Goal: Task Accomplishment & Management: Manage account settings

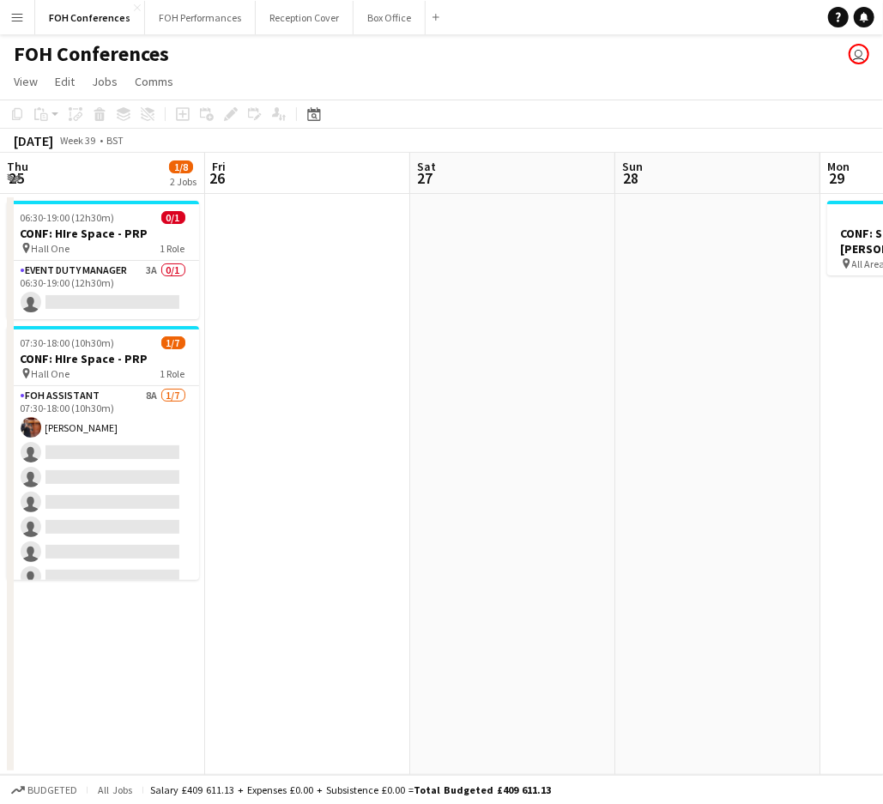
scroll to position [0, 813]
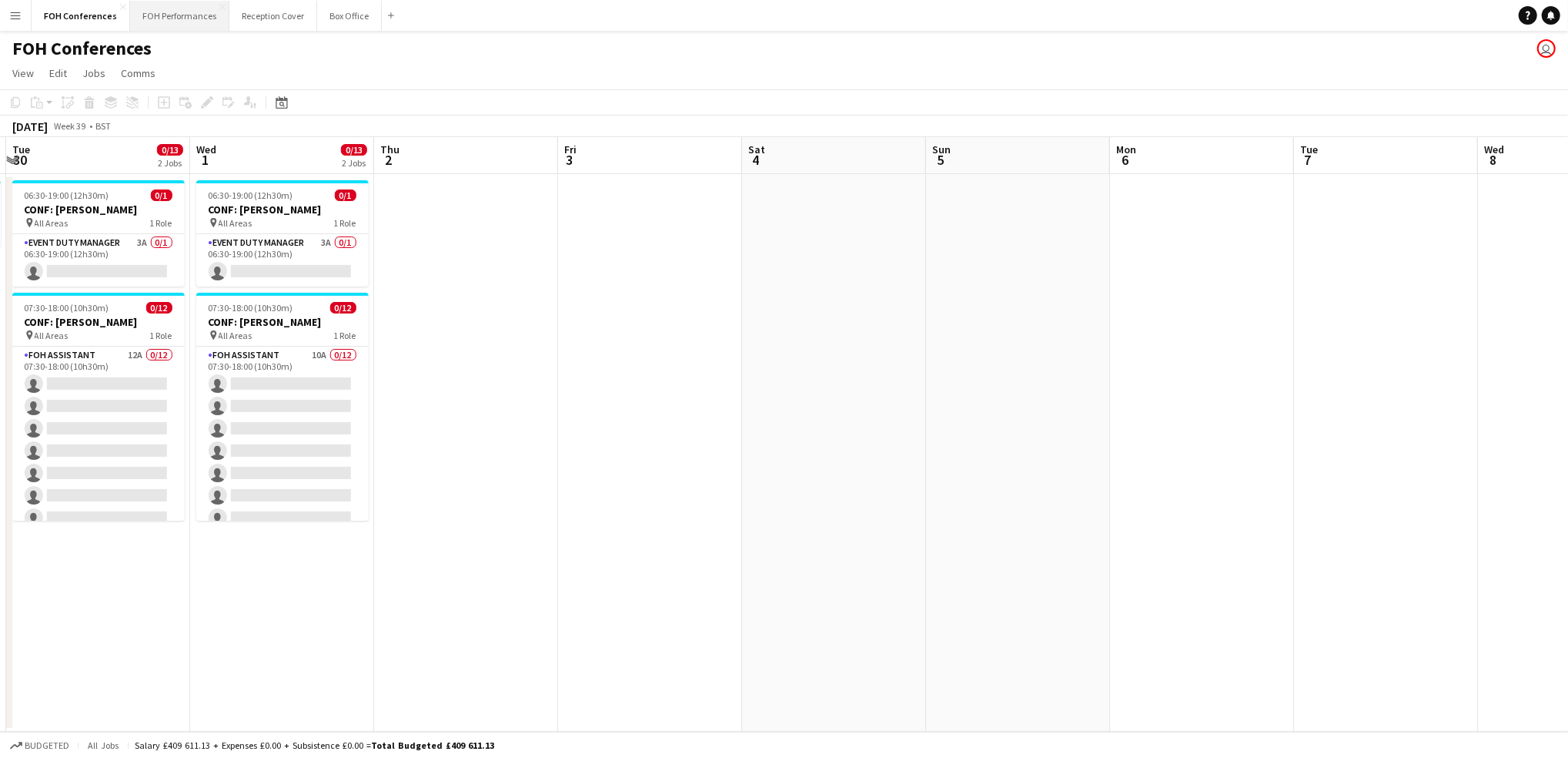
click at [168, 19] on button "FOH Performances Close" at bounding box center [180, 15] width 100 height 30
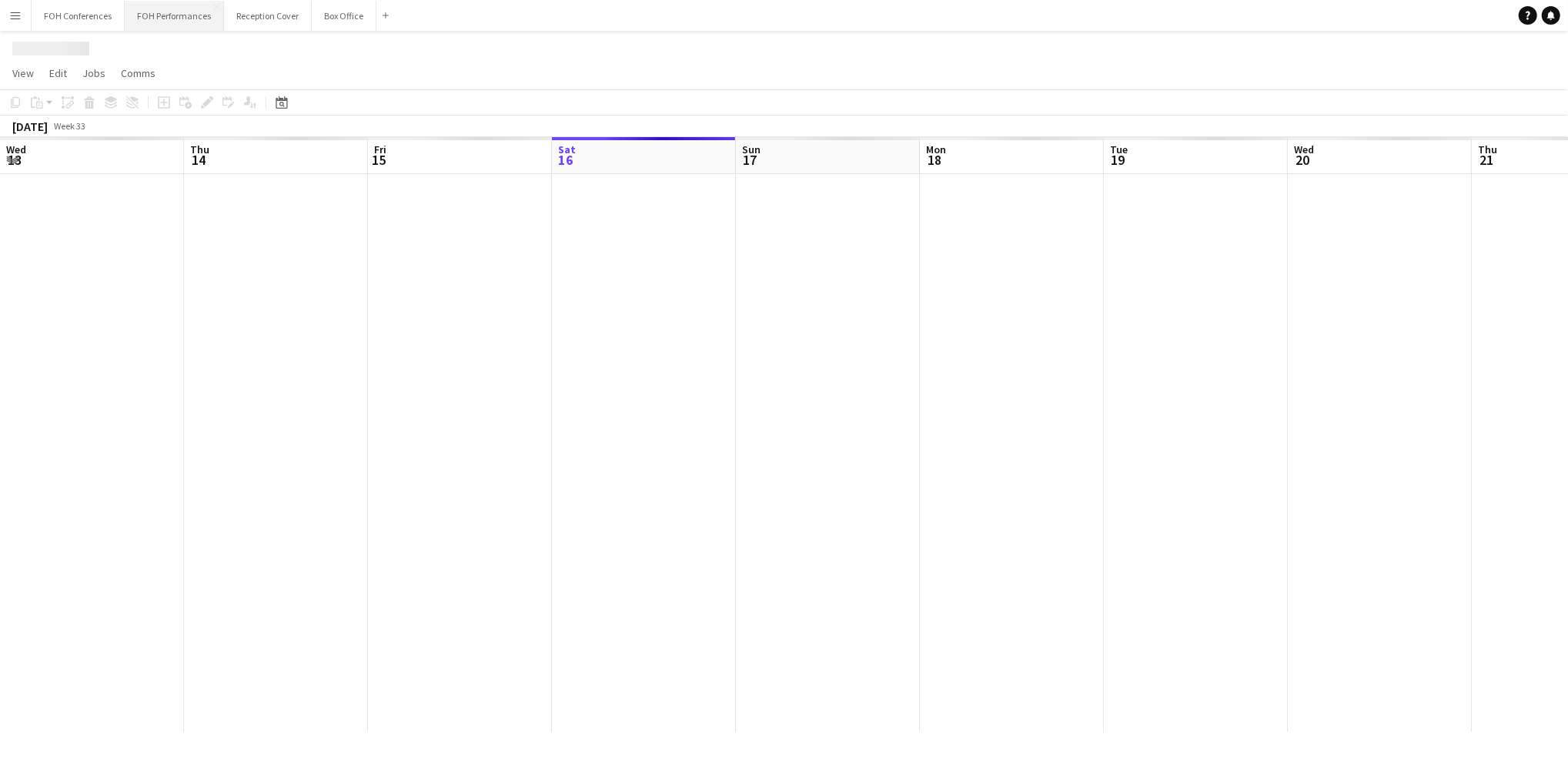
scroll to position [0, 367]
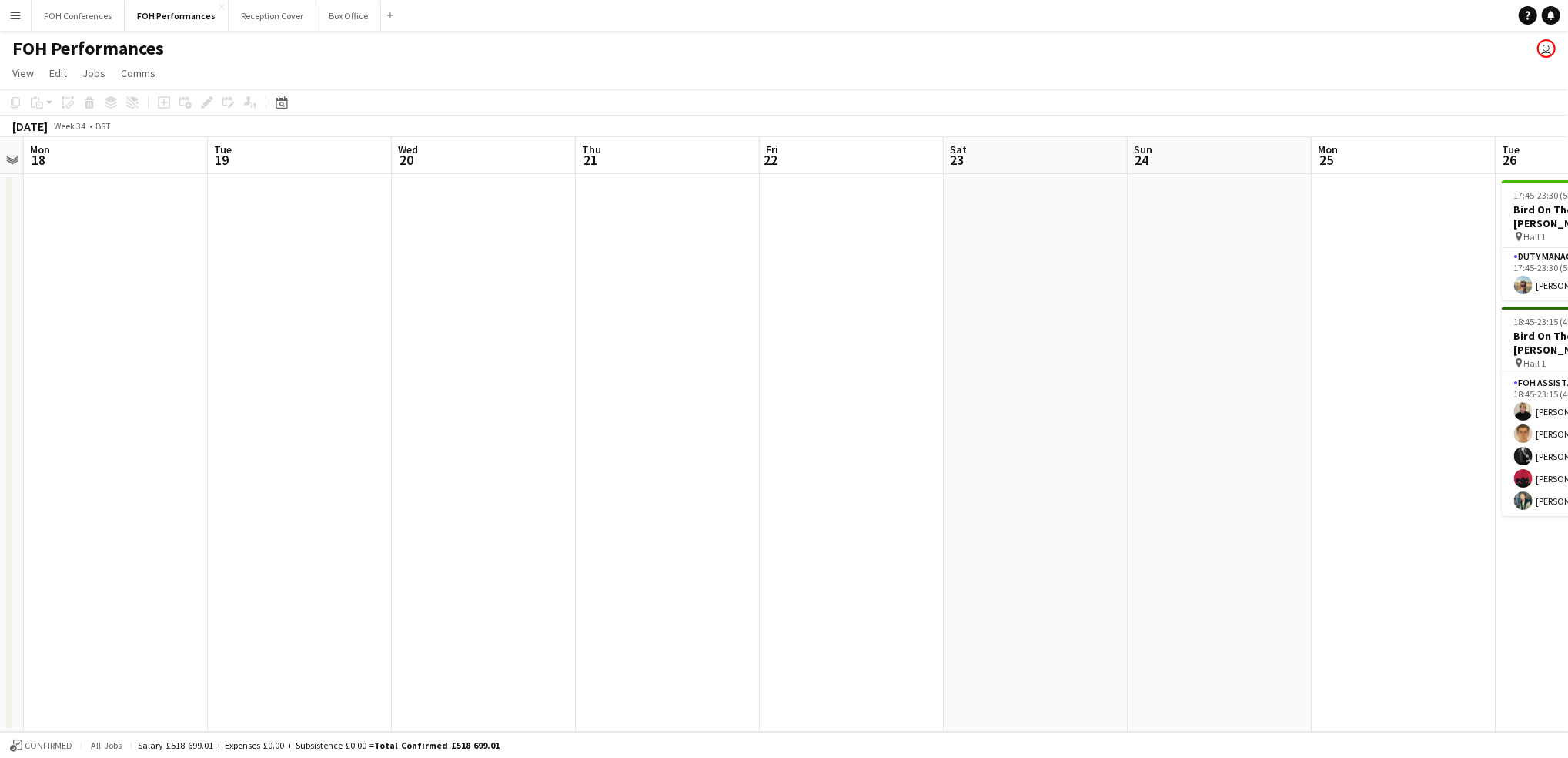
drag, startPoint x: 885, startPoint y: 161, endPoint x: 8, endPoint y: 169, distance: 877.0
click at [8, 169] on app-calendar-viewport "Fri 15 Sat 16 Sun 17 Mon 18 Tue 19 Wed 20 Thu 21 Fri 22 Sat 23 Sun 24 Mon 25 Tu…" at bounding box center [784, 435] width 1568 height 595
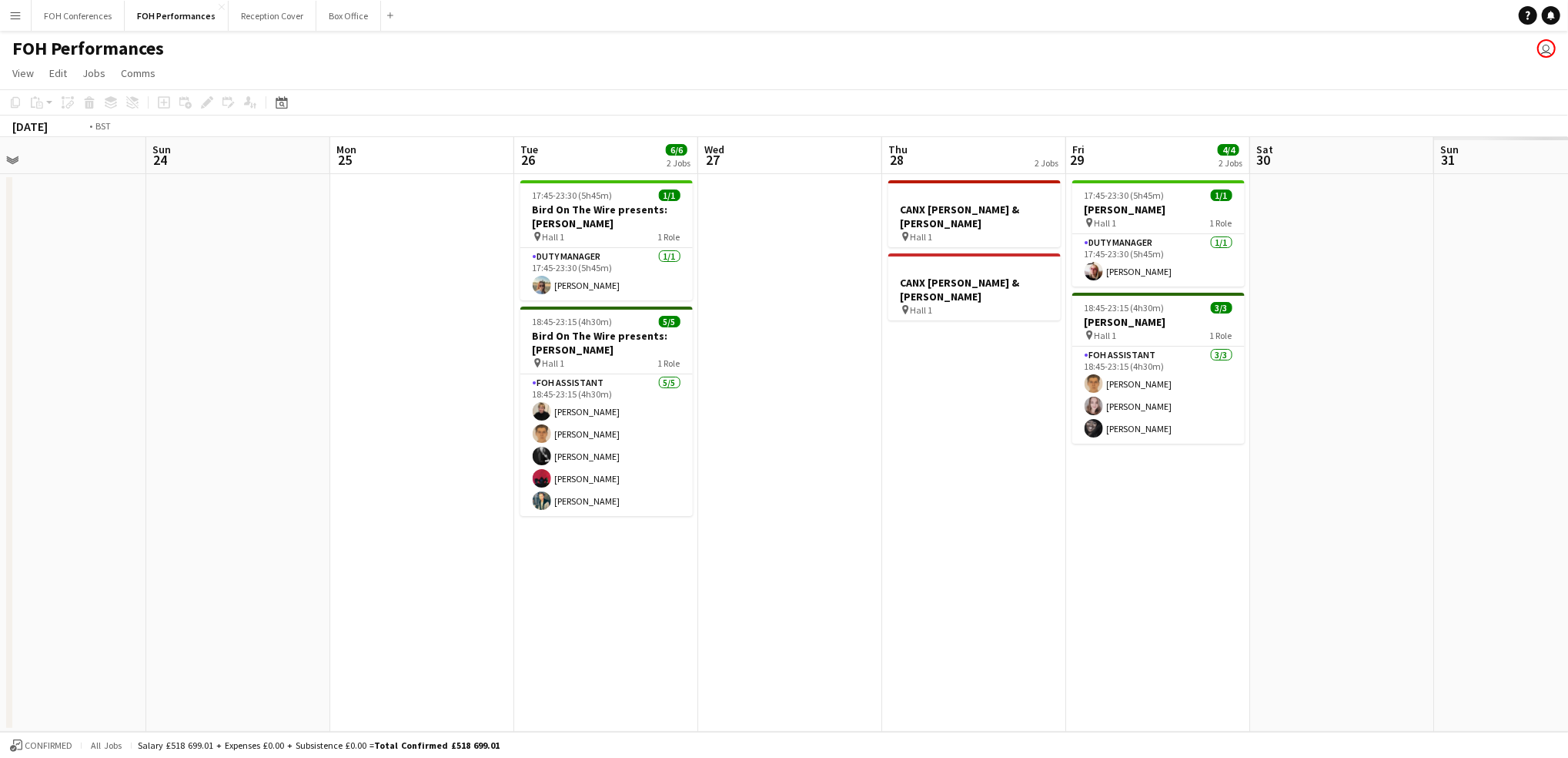
scroll to position [0, 451]
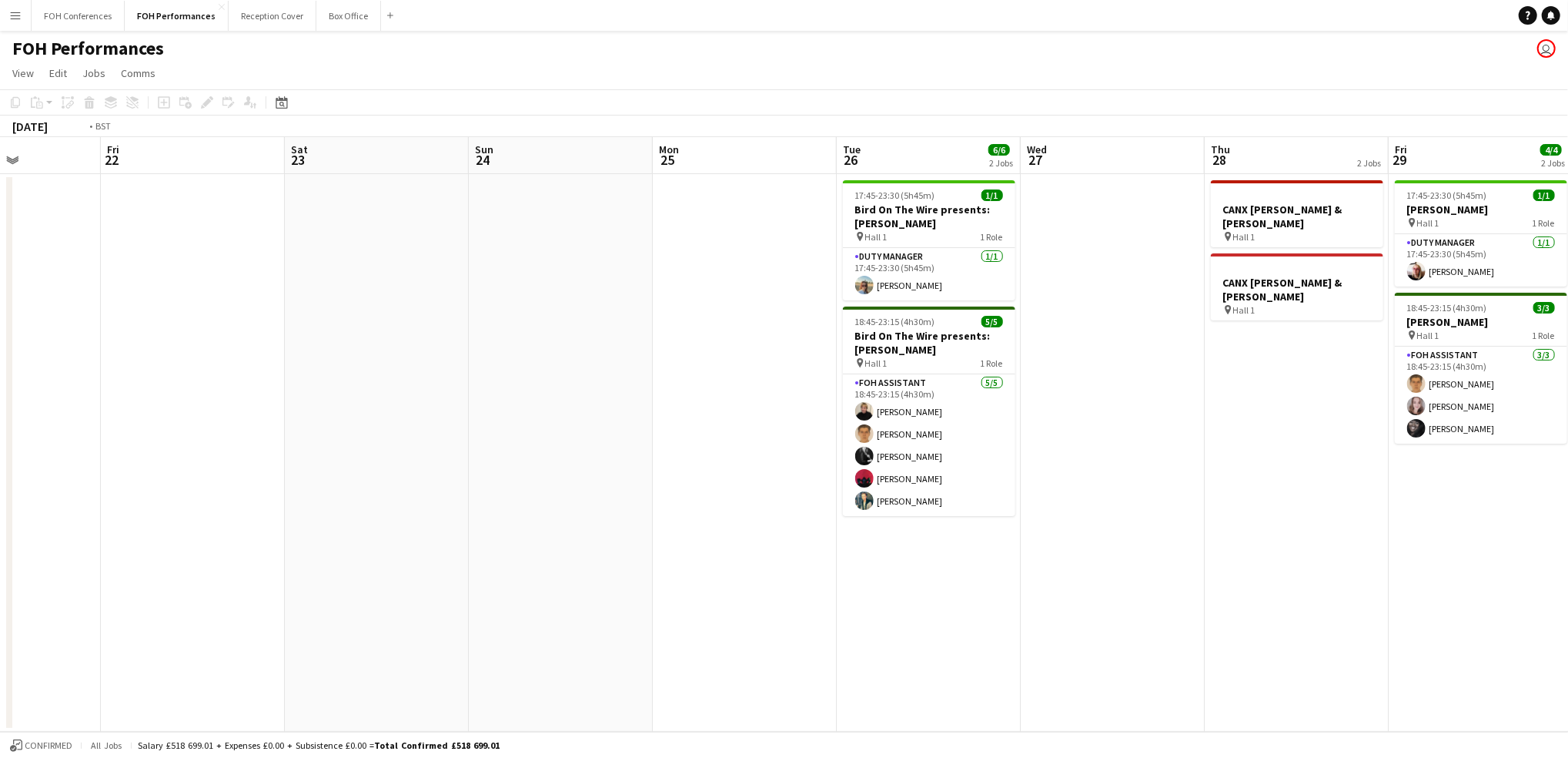
drag, startPoint x: 1050, startPoint y: 149, endPoint x: 0, endPoint y: 151, distance: 1050.0
click at [0, 151] on html "Menu Boards Boards Boards All jobs Status Workforce Workforce My Workforce Recr…" at bounding box center [784, 379] width 1568 height 758
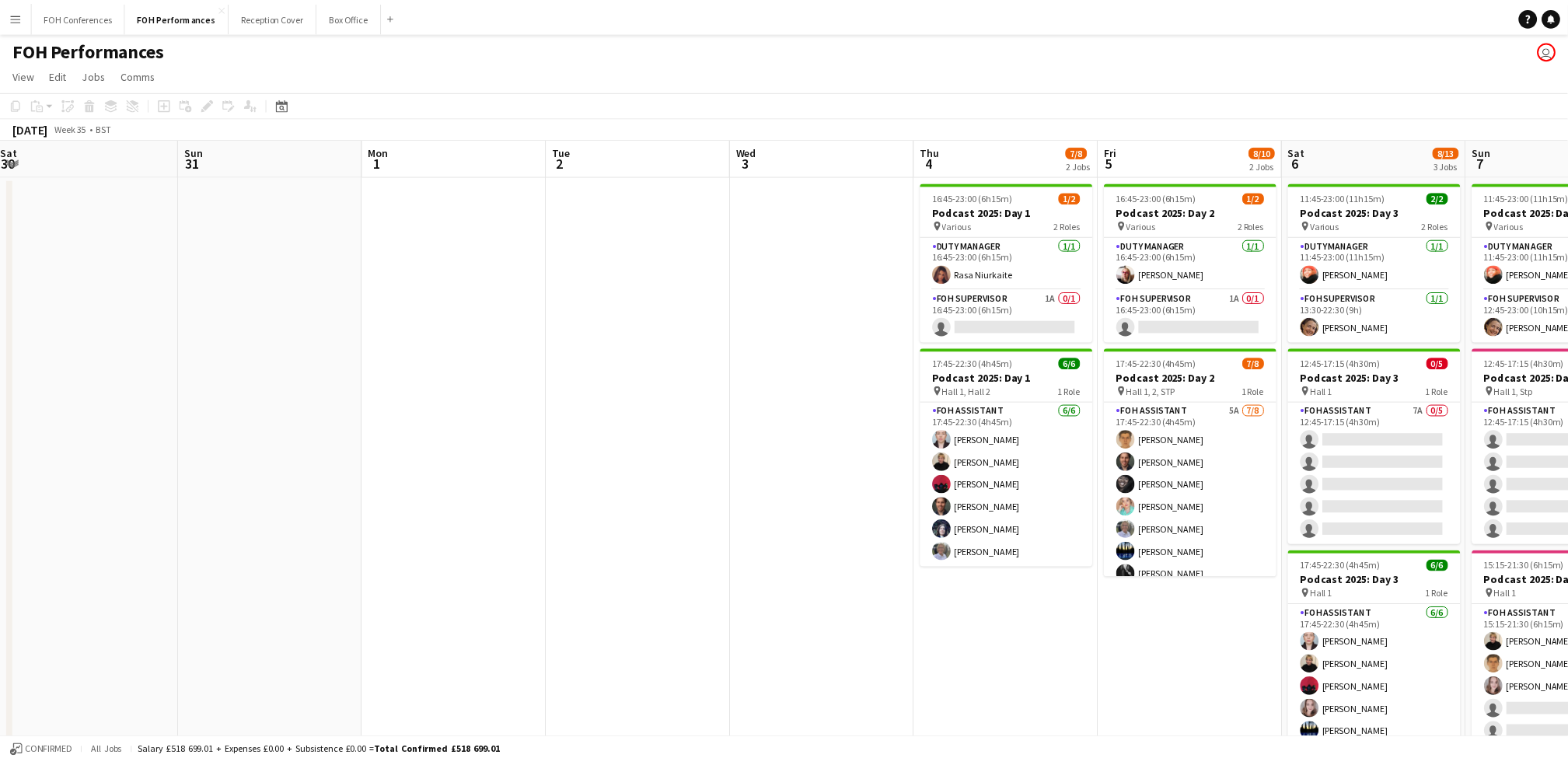
scroll to position [0, 526]
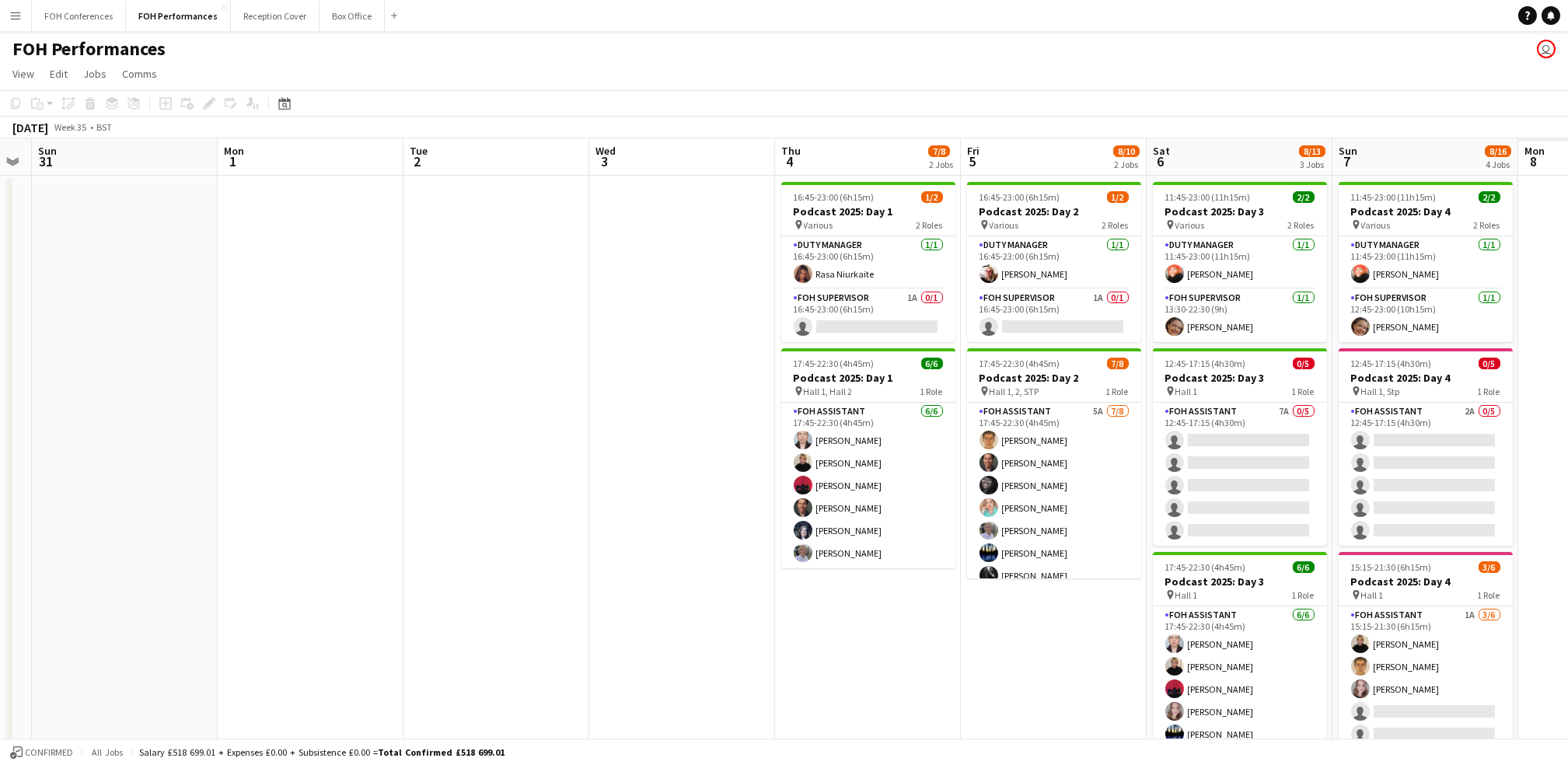
drag, startPoint x: 1078, startPoint y: 167, endPoint x: 237, endPoint y: 150, distance: 841.2
click at [79, 158] on app-calendar-viewport "Thu 28 2 Jobs Fri 29 4/4 2 Jobs Sat 30 Sun 31 Mon 1 Tue 2 Wed 3 Thu 4 7/8 2 Job…" at bounding box center [784, 553] width 1568 height 828
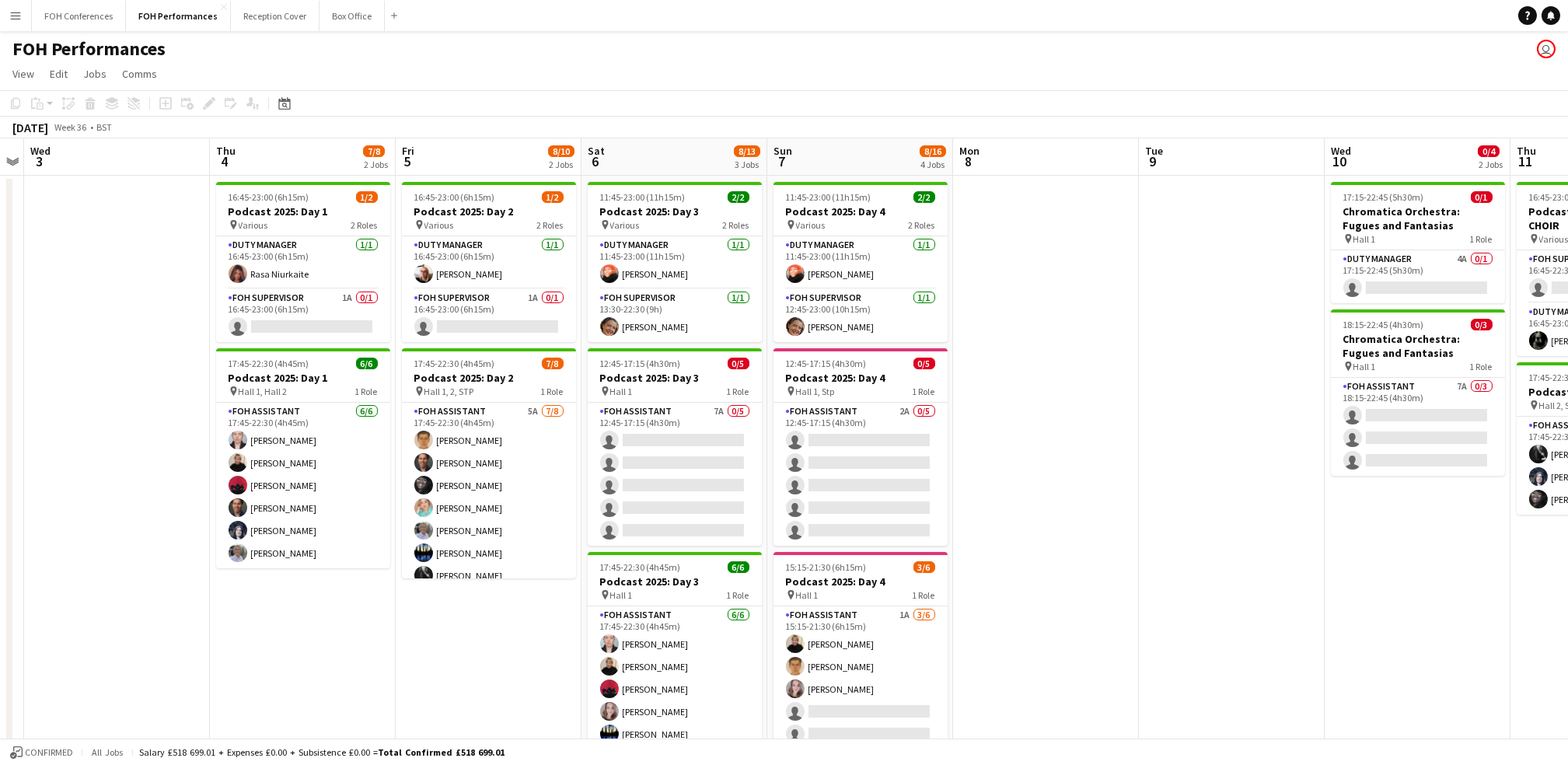
scroll to position [0, 543]
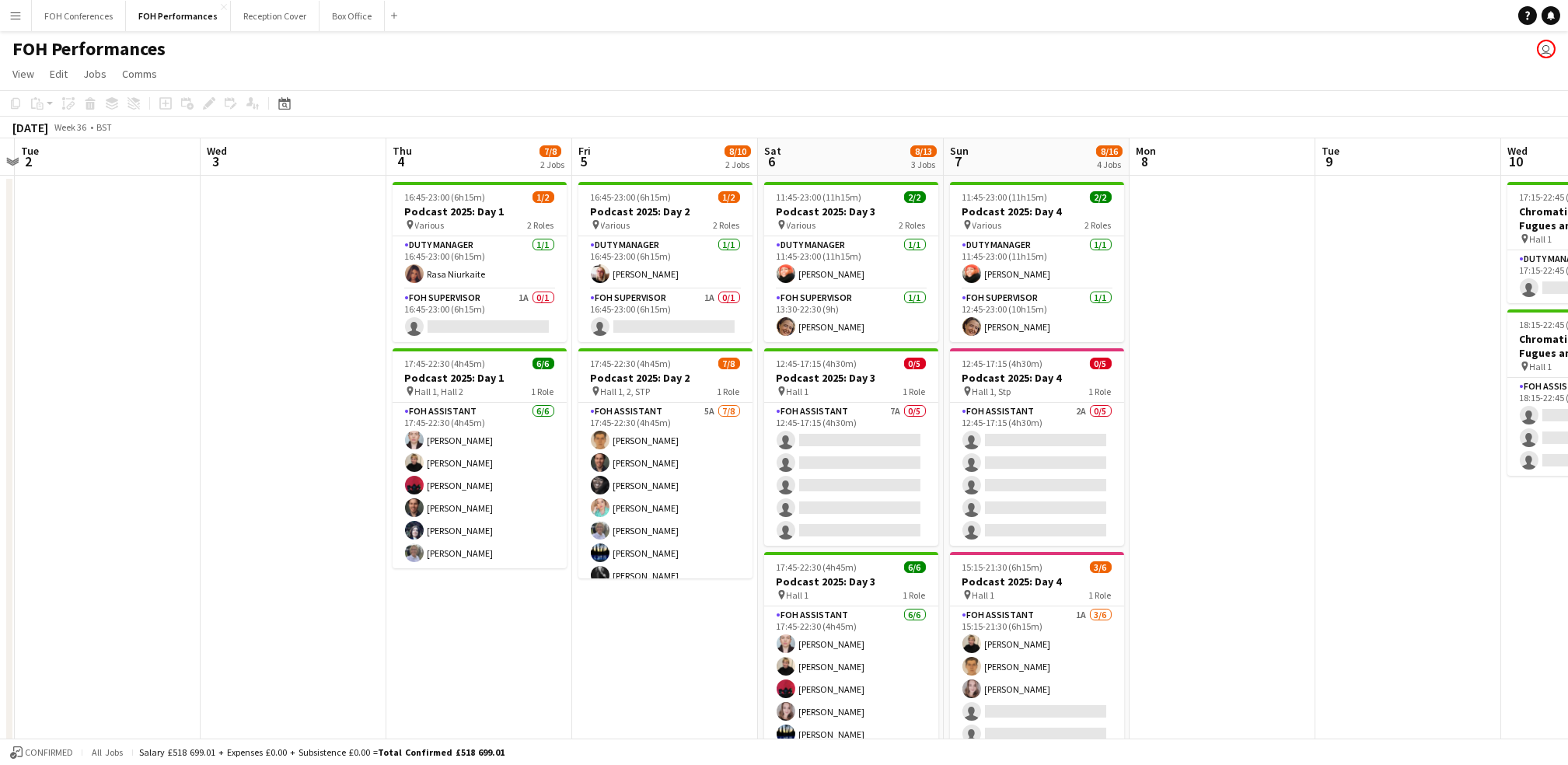
drag, startPoint x: 620, startPoint y: 169, endPoint x: 45, endPoint y: 191, distance: 575.4
click at [45, 191] on app-calendar-viewport "Sat 30 Sun 31 Mon 1 Tue 2 Wed 3 Thu 4 7/8 2 Jobs Fri 5 8/10 2 Jobs Sat 6 8/13 3…" at bounding box center [784, 553] width 1568 height 828
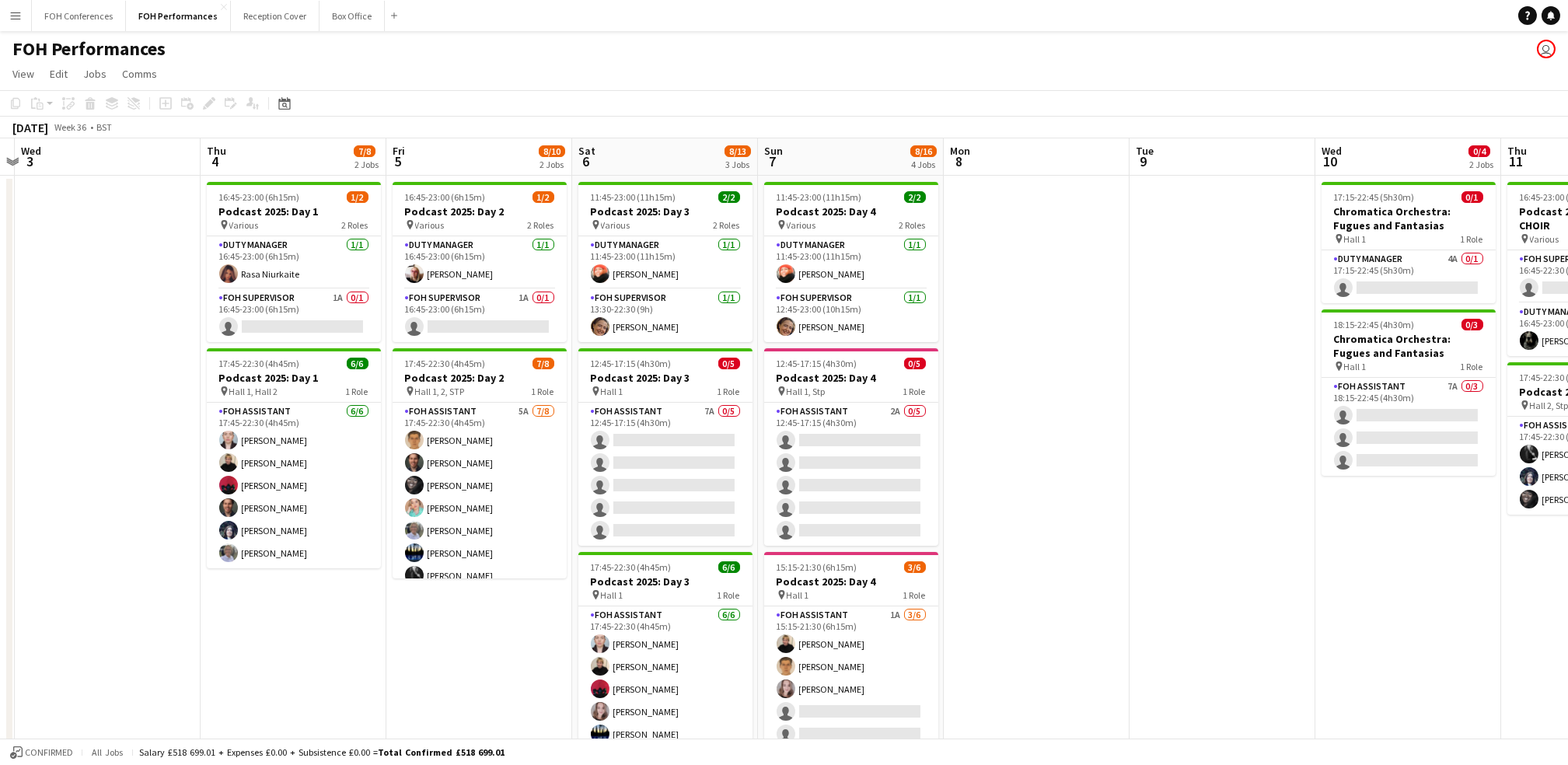
click at [549, 46] on div "FOH Performances user" at bounding box center [784, 45] width 1568 height 30
click at [278, 317] on app-card-role "FOH Supervisor 1A 0/1 16:45-23:00 (6h15m) single-neutral-actions" at bounding box center [294, 315] width 174 height 53
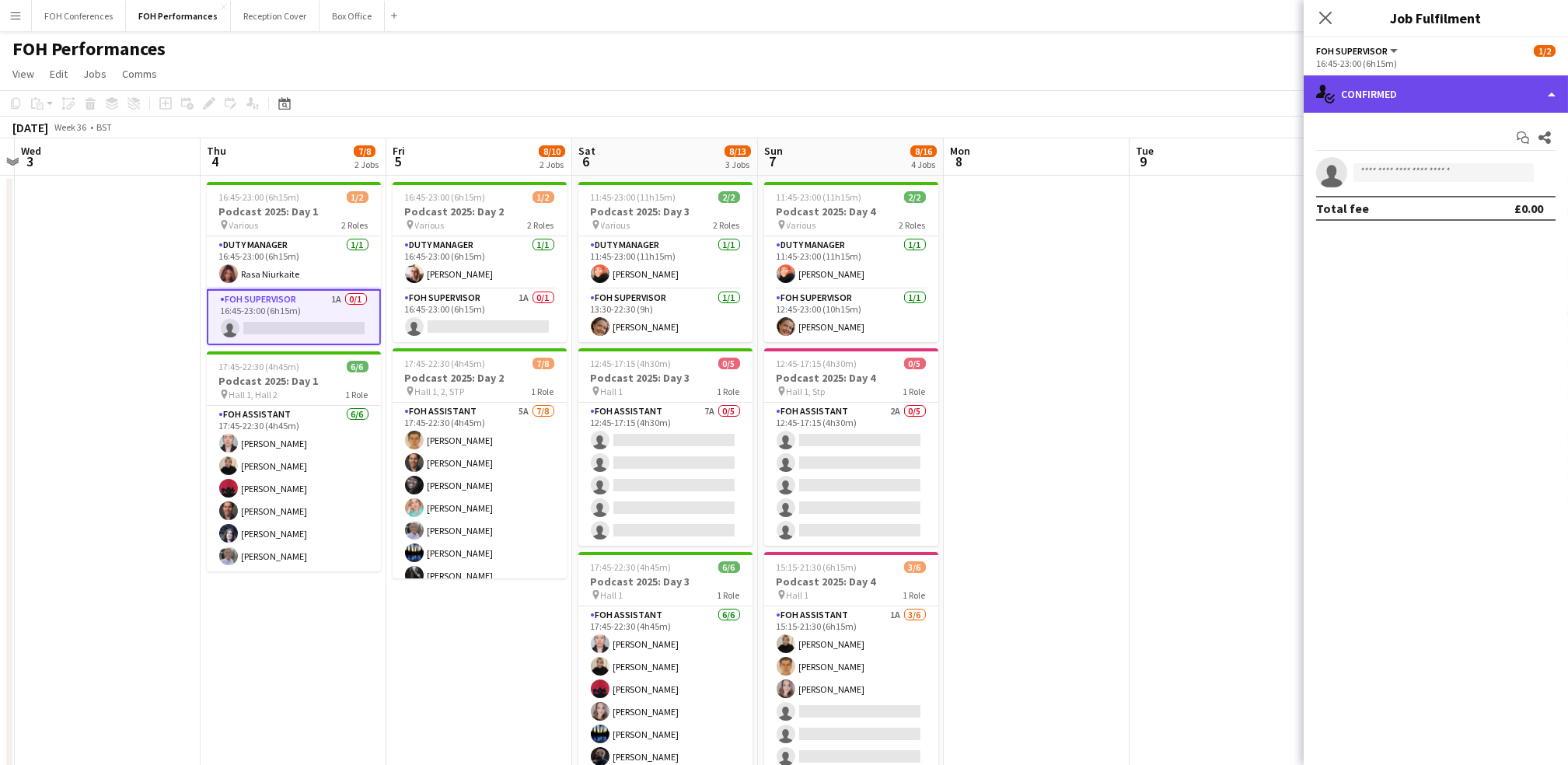
click at [799, 91] on div "single-neutral-actions-check-2 Confirmed" at bounding box center [1436, 93] width 265 height 37
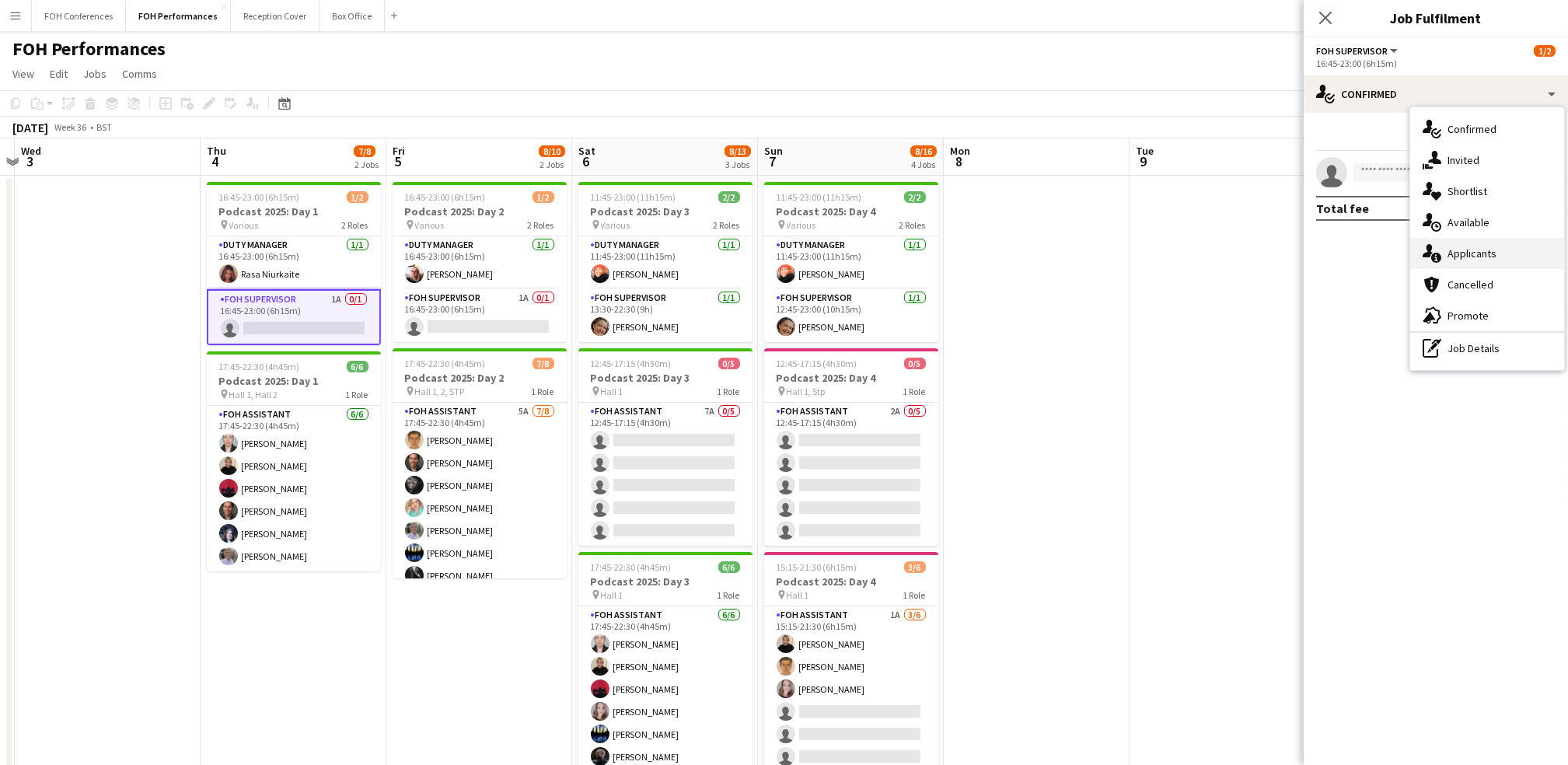
click at [799, 257] on div "single-neutral-actions-information Applicants" at bounding box center [1487, 253] width 154 height 31
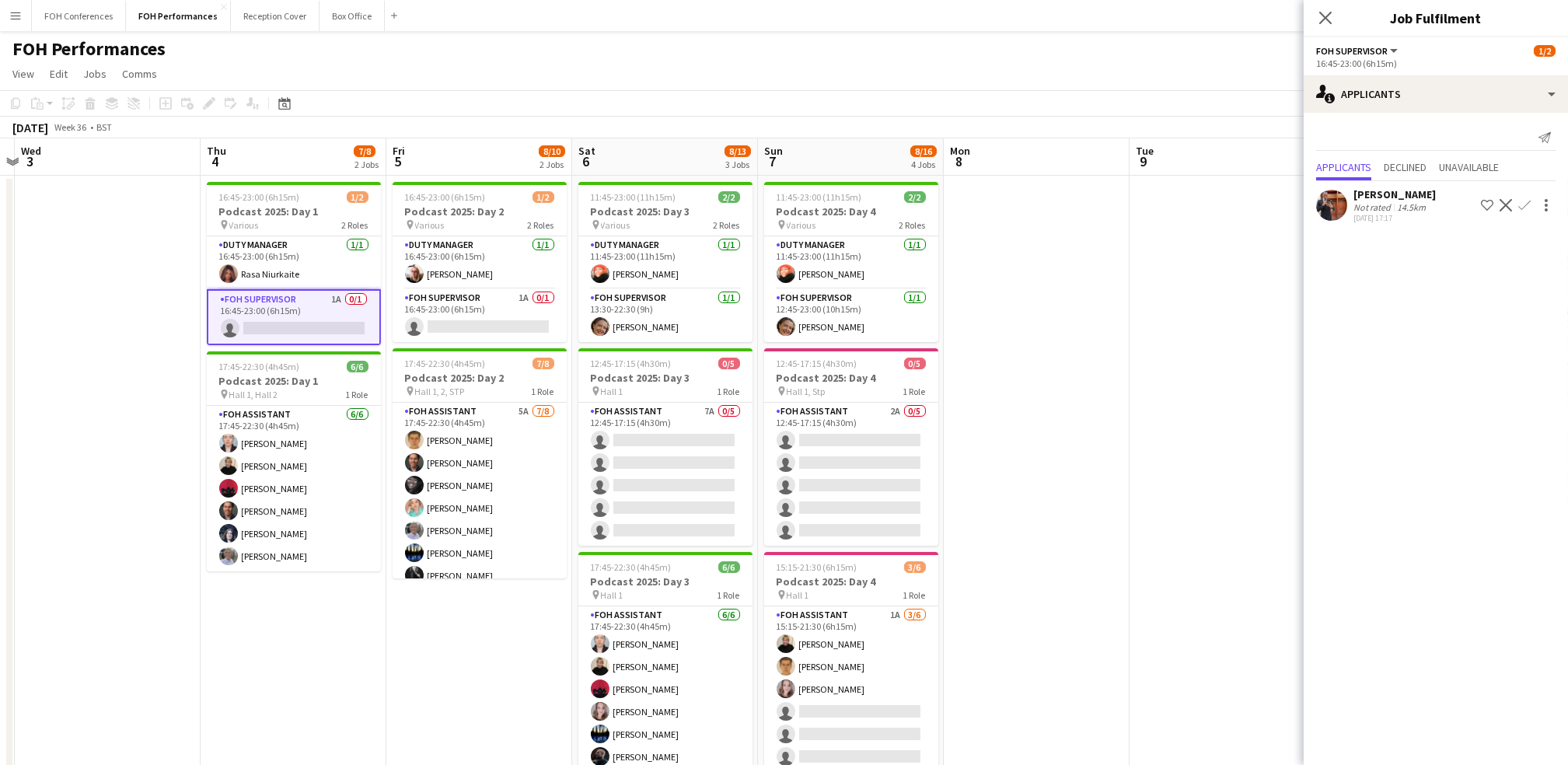
click at [799, 202] on app-icon "Confirm" at bounding box center [1524, 206] width 13 height 13
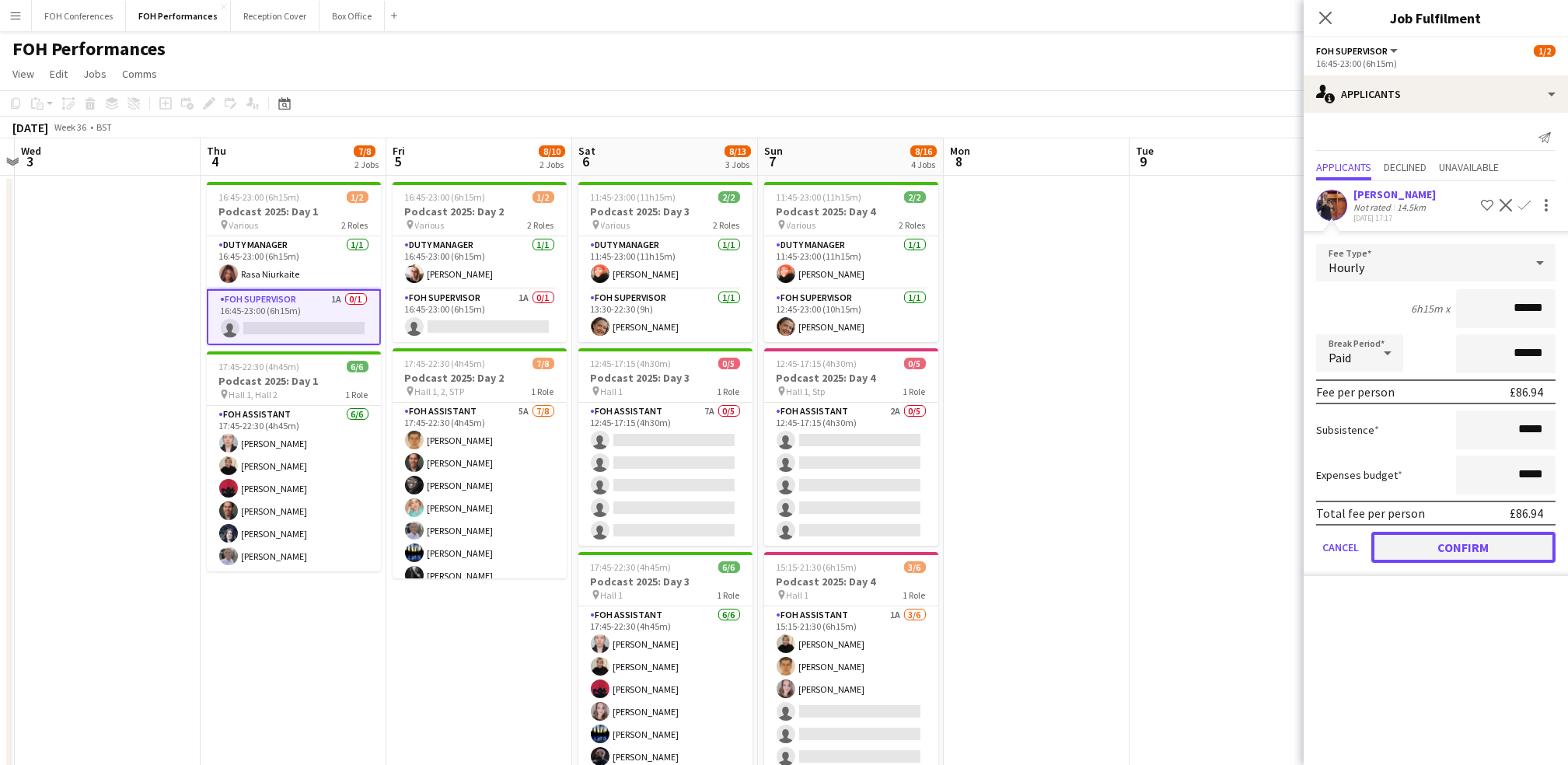
click at [799, 547] on button "Confirm" at bounding box center [1463, 547] width 184 height 31
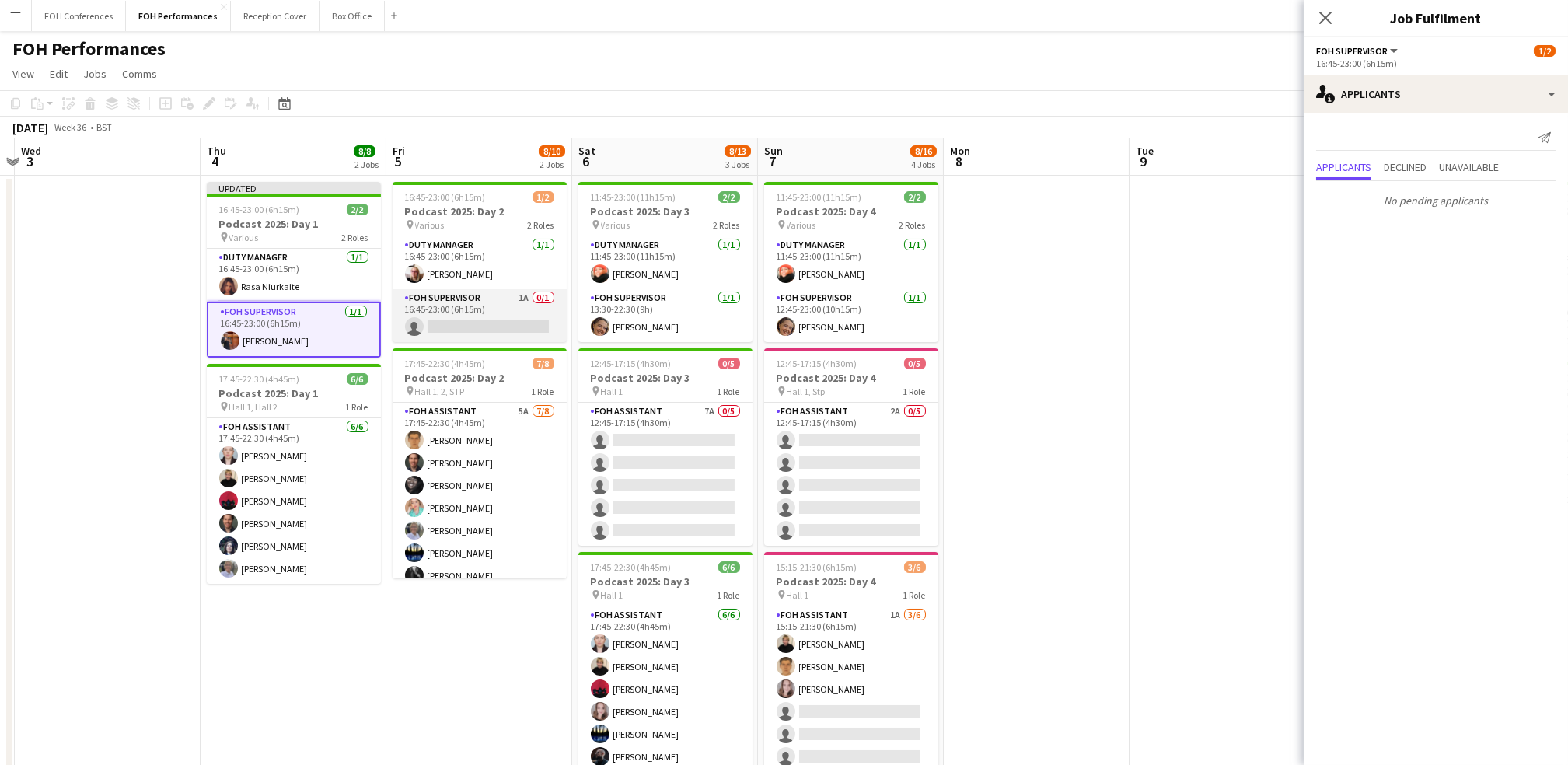
click at [438, 327] on app-card-role "FOH Supervisor 1A 0/1 16:45-23:00 (6h15m) single-neutral-actions" at bounding box center [479, 315] width 174 height 53
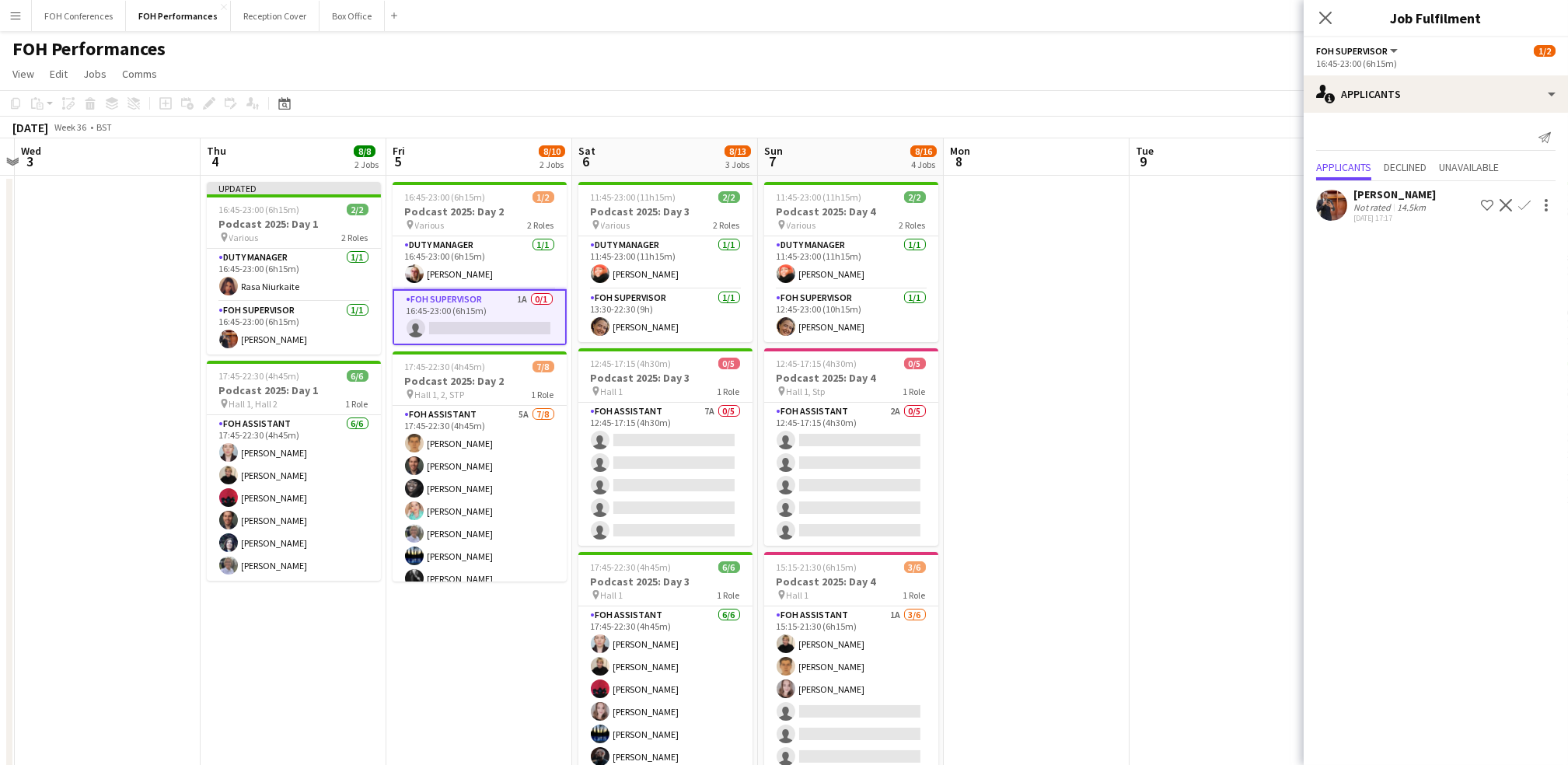
click at [799, 201] on app-icon "Confirm" at bounding box center [1524, 206] width 13 height 13
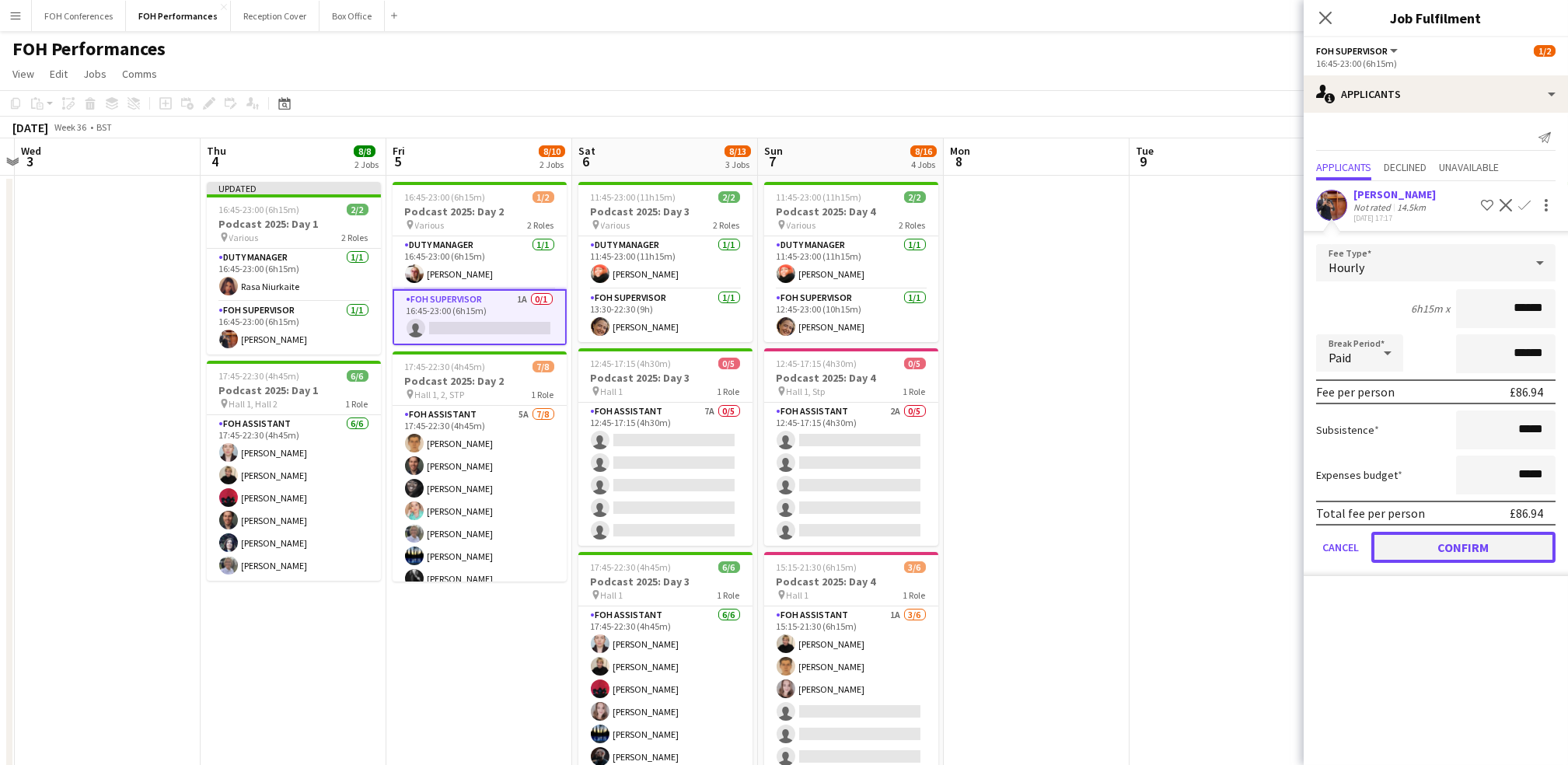
click at [799, 543] on button "Confirm" at bounding box center [1463, 547] width 184 height 31
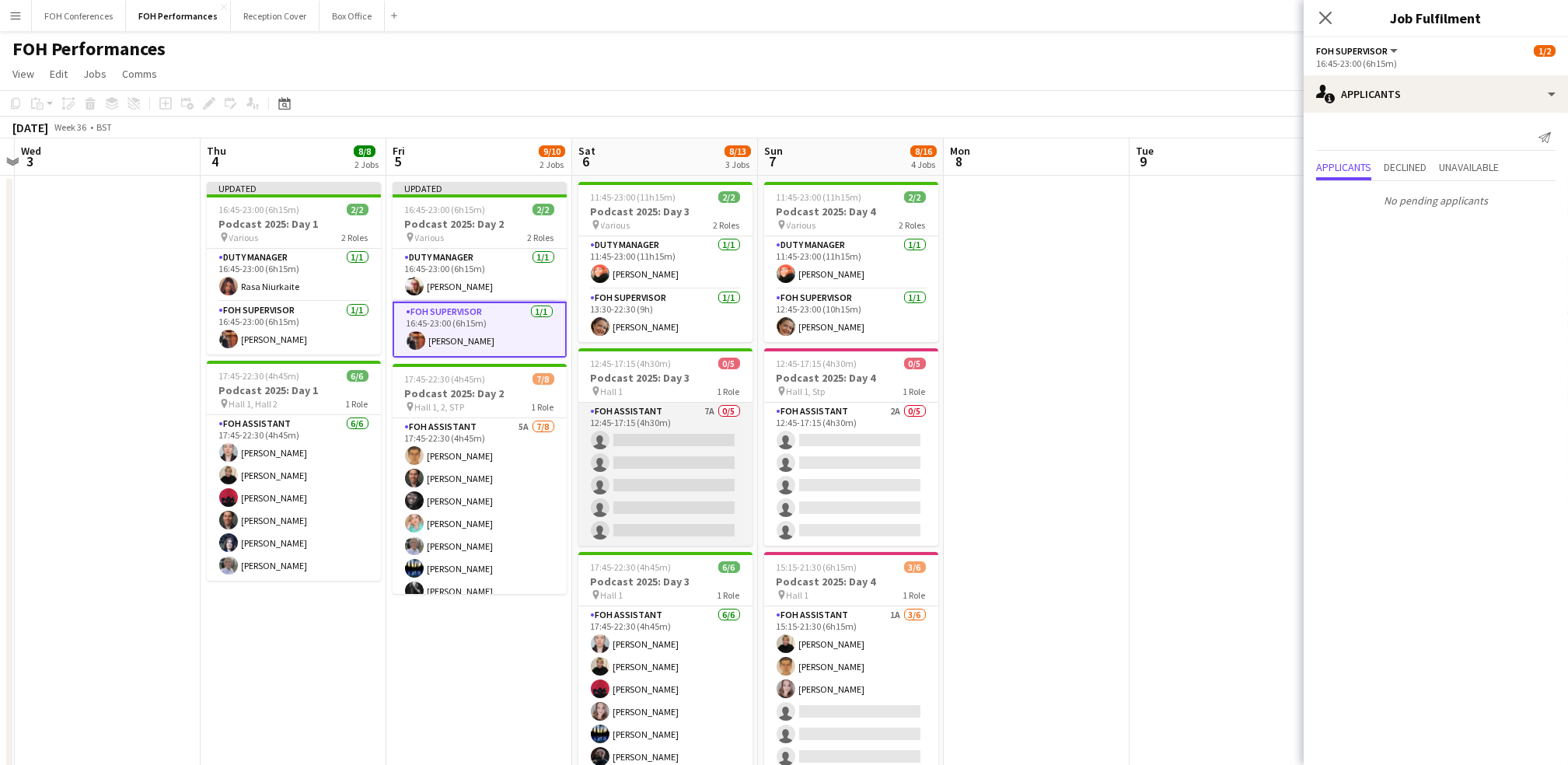
click at [636, 448] on app-card-role "FOH Assistant 7A 0/5 12:45-17:15 (4h30m) single-neutral-actions single-neutral-…" at bounding box center [665, 474] width 174 height 143
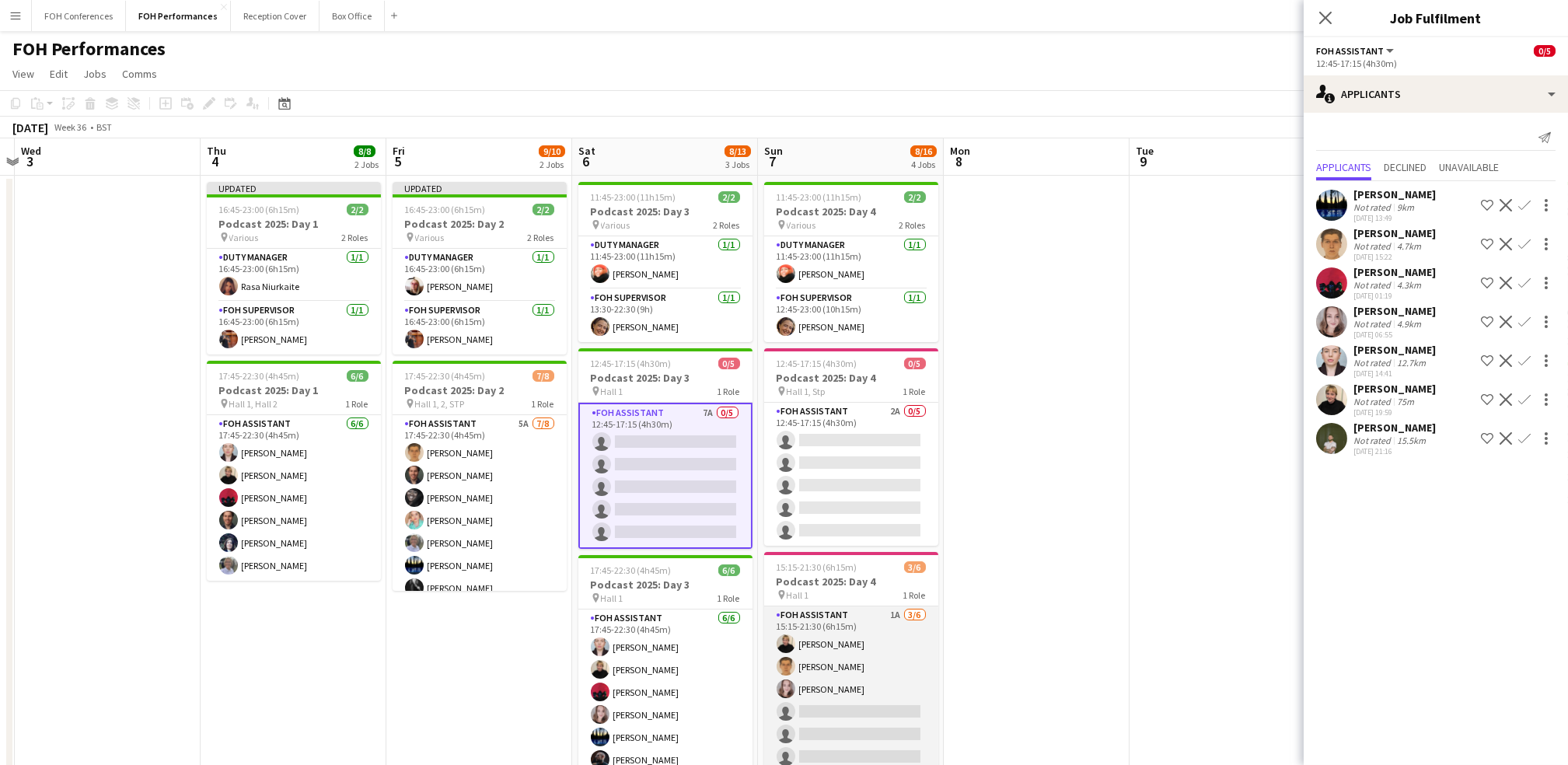
click at [799, 711] on app-card-role "FOH Assistant 1A 3/6 15:15-21:30 (6h15m) Jojo Ruta William Warren Magdalena Wlo…" at bounding box center [851, 689] width 174 height 166
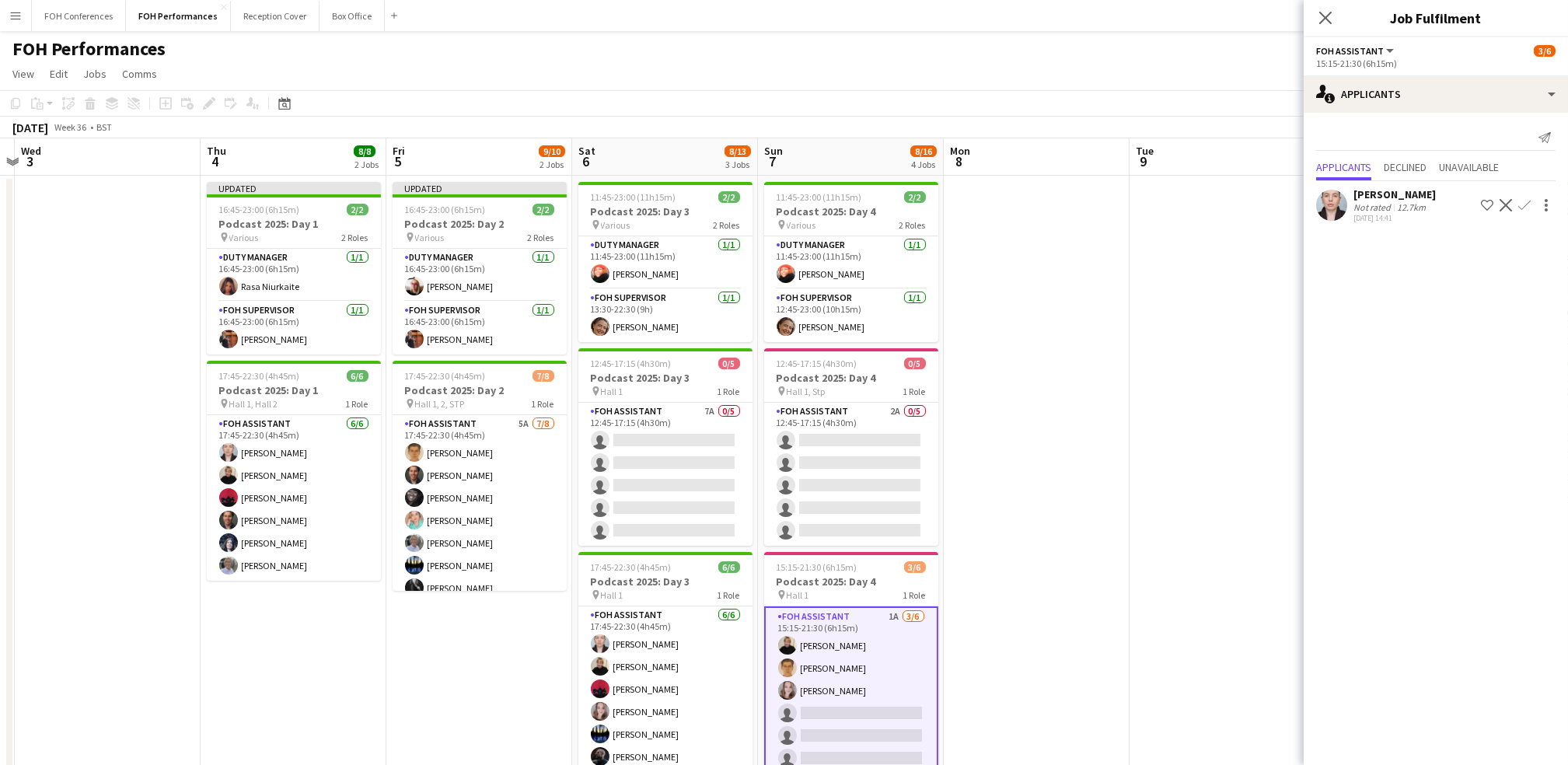
click at [799, 201] on button "Confirm" at bounding box center [1524, 205] width 19 height 19
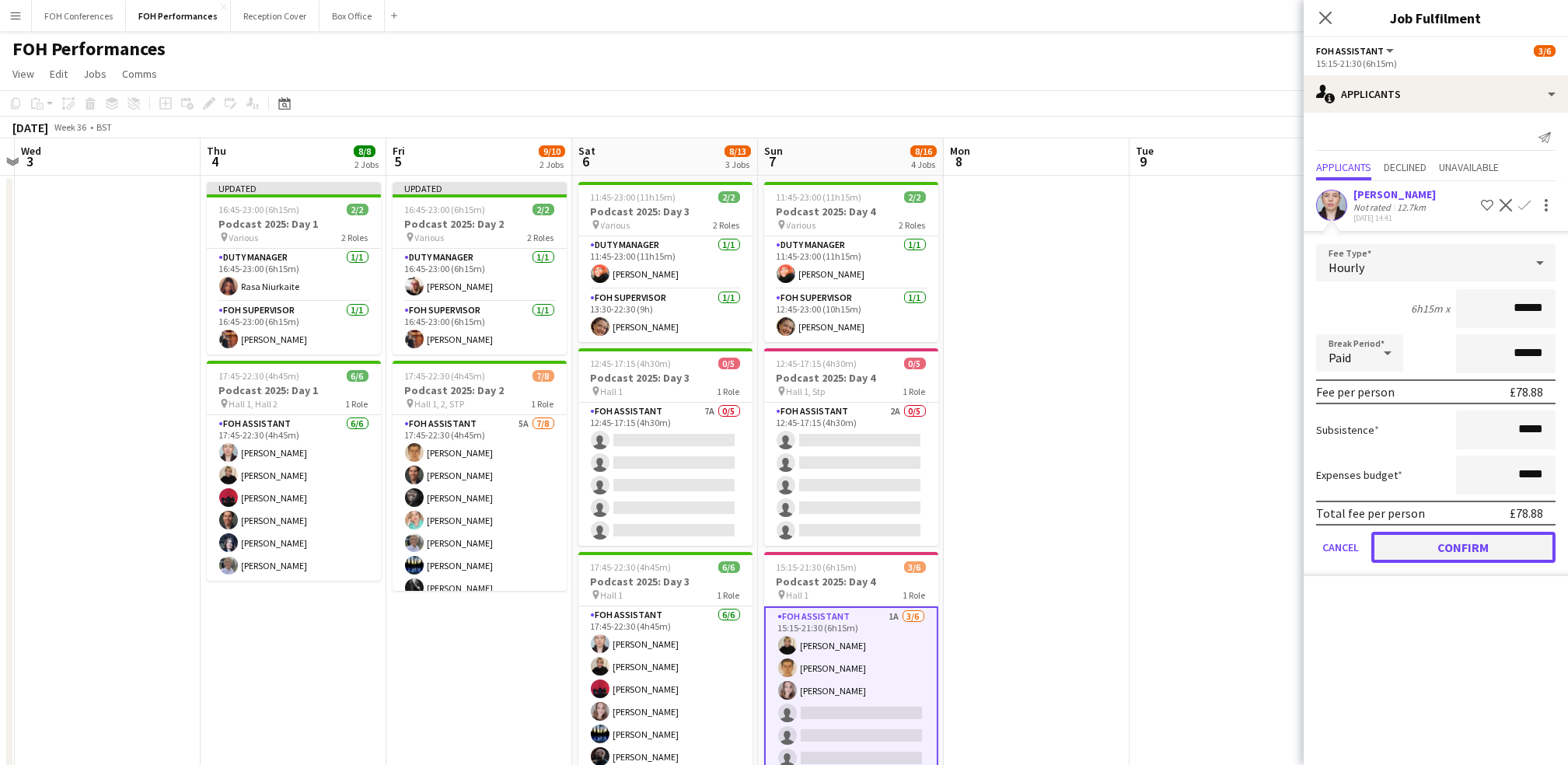
click at [799, 544] on button "Confirm" at bounding box center [1463, 547] width 184 height 31
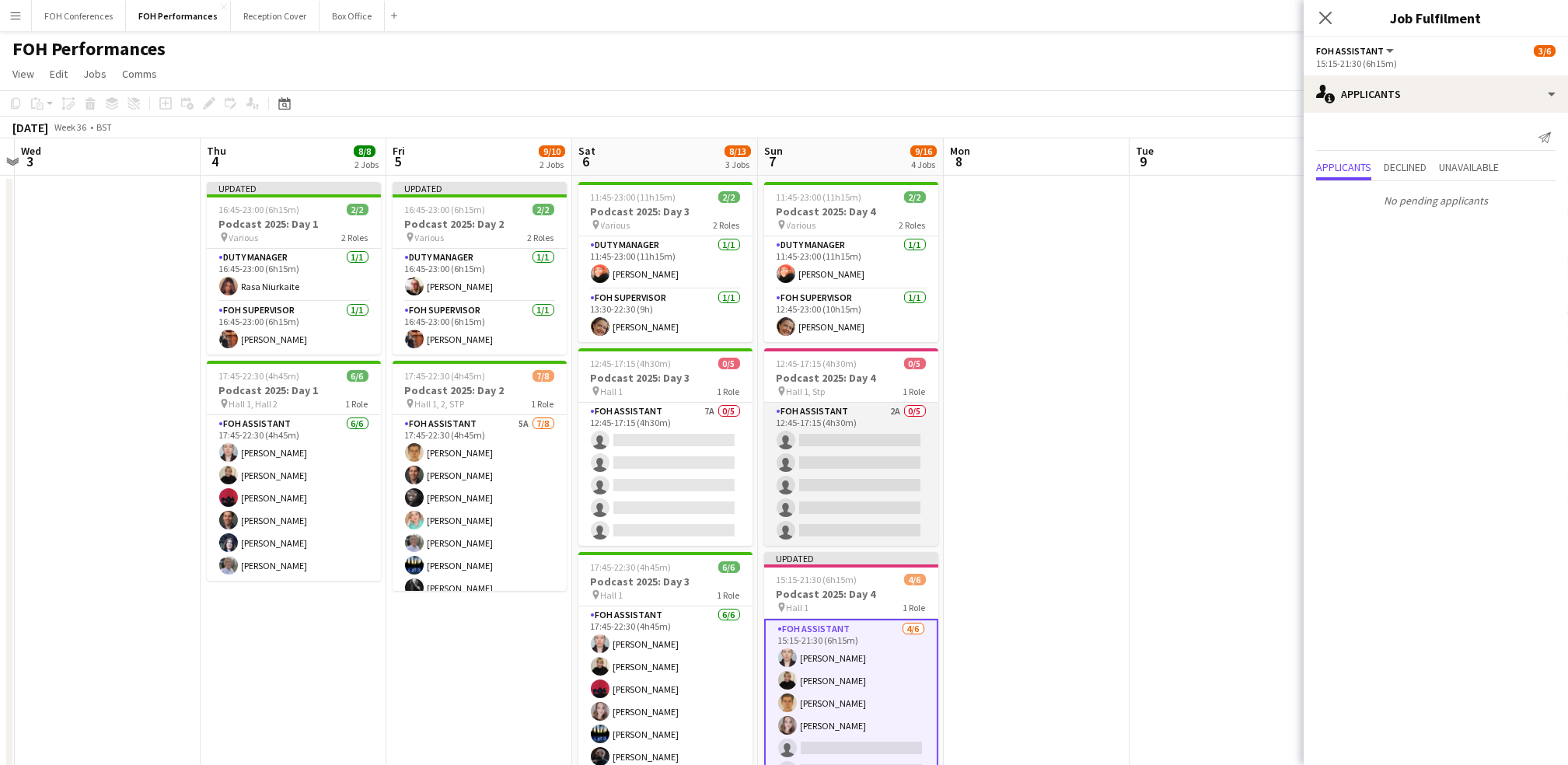
scroll to position [207, 0]
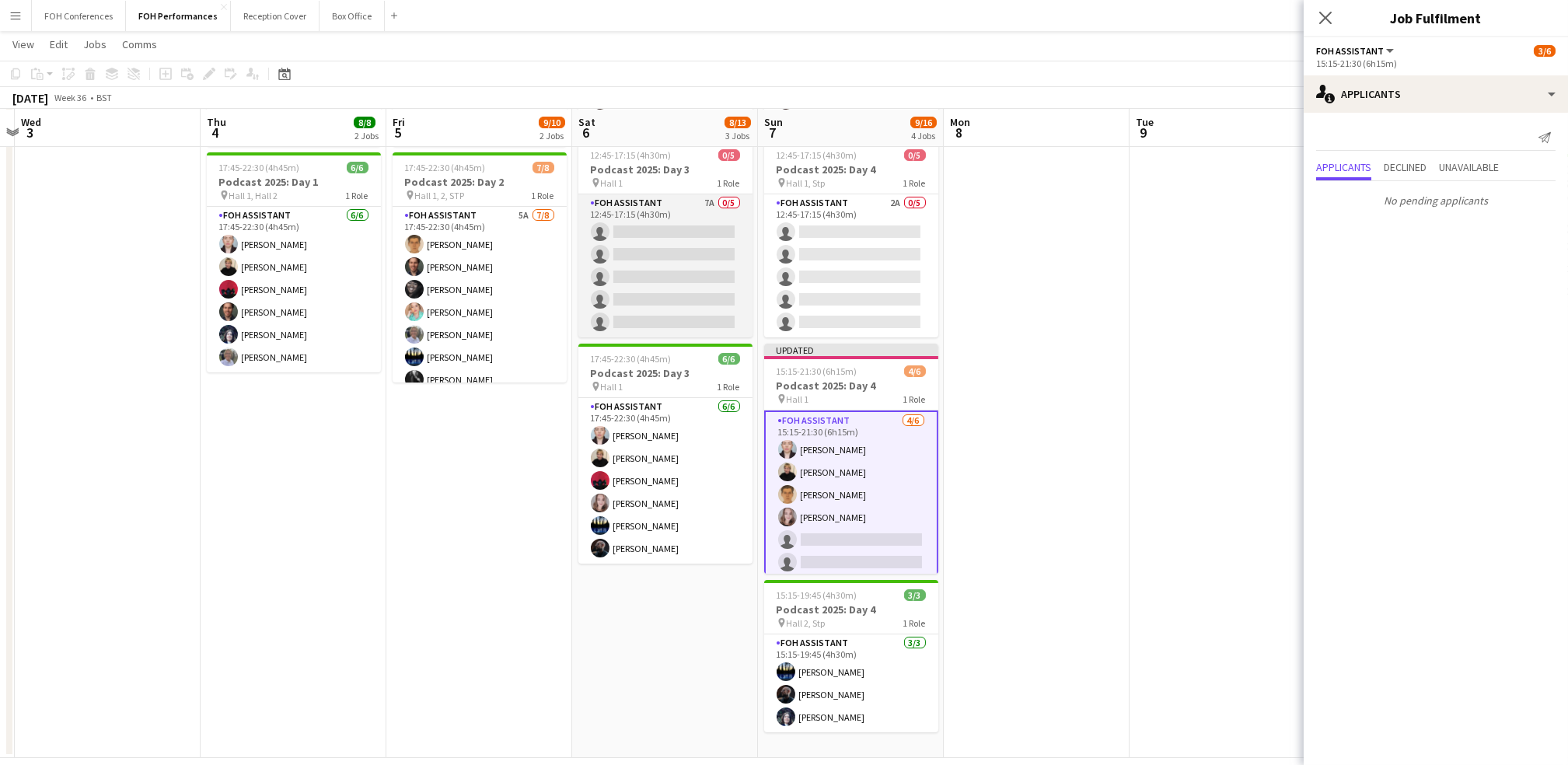
click at [659, 225] on app-card-role "FOH Assistant 7A 0/5 12:45-17:15 (4h30m) single-neutral-actions single-neutral-…" at bounding box center [665, 266] width 174 height 143
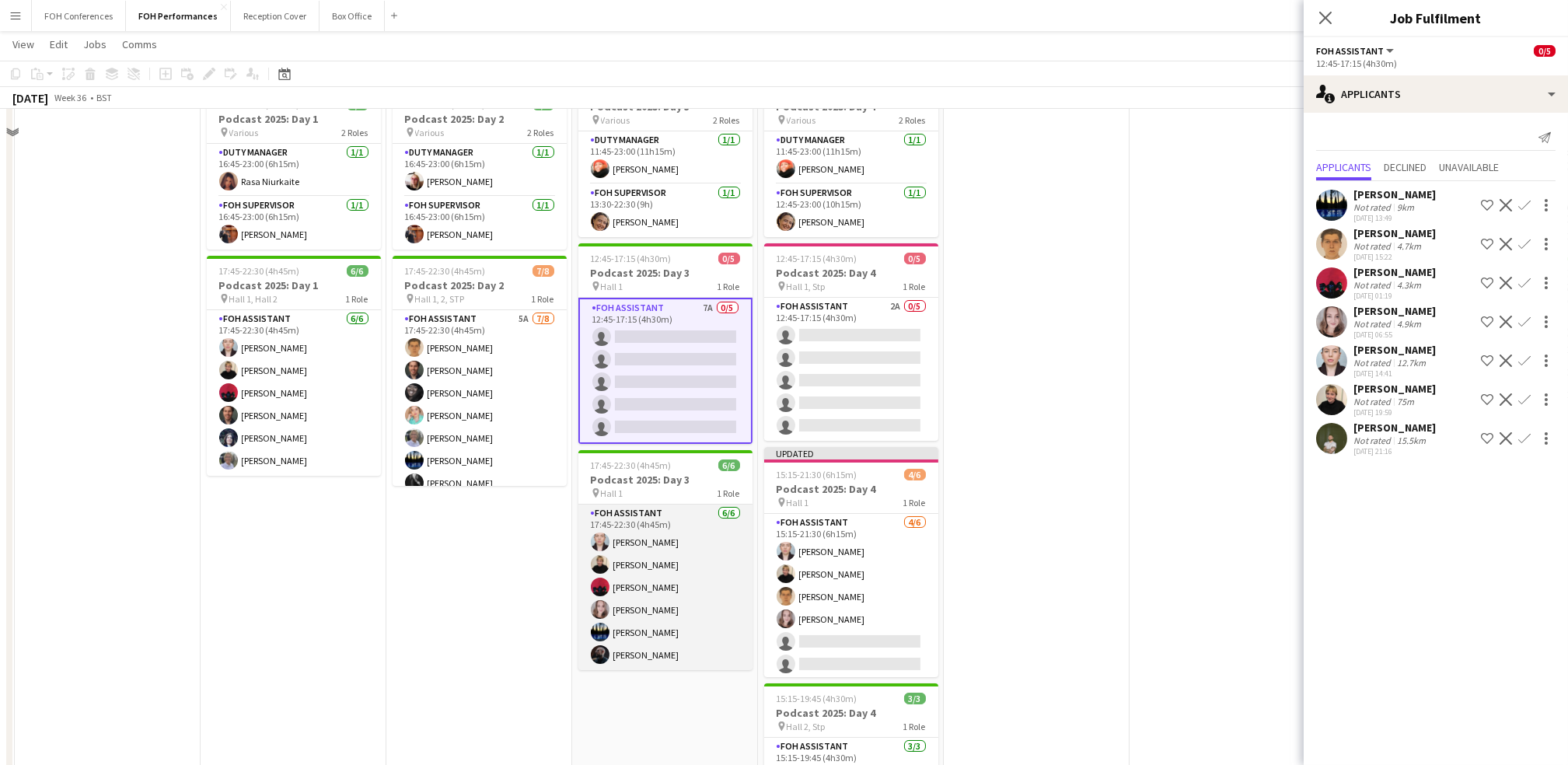
scroll to position [0, 0]
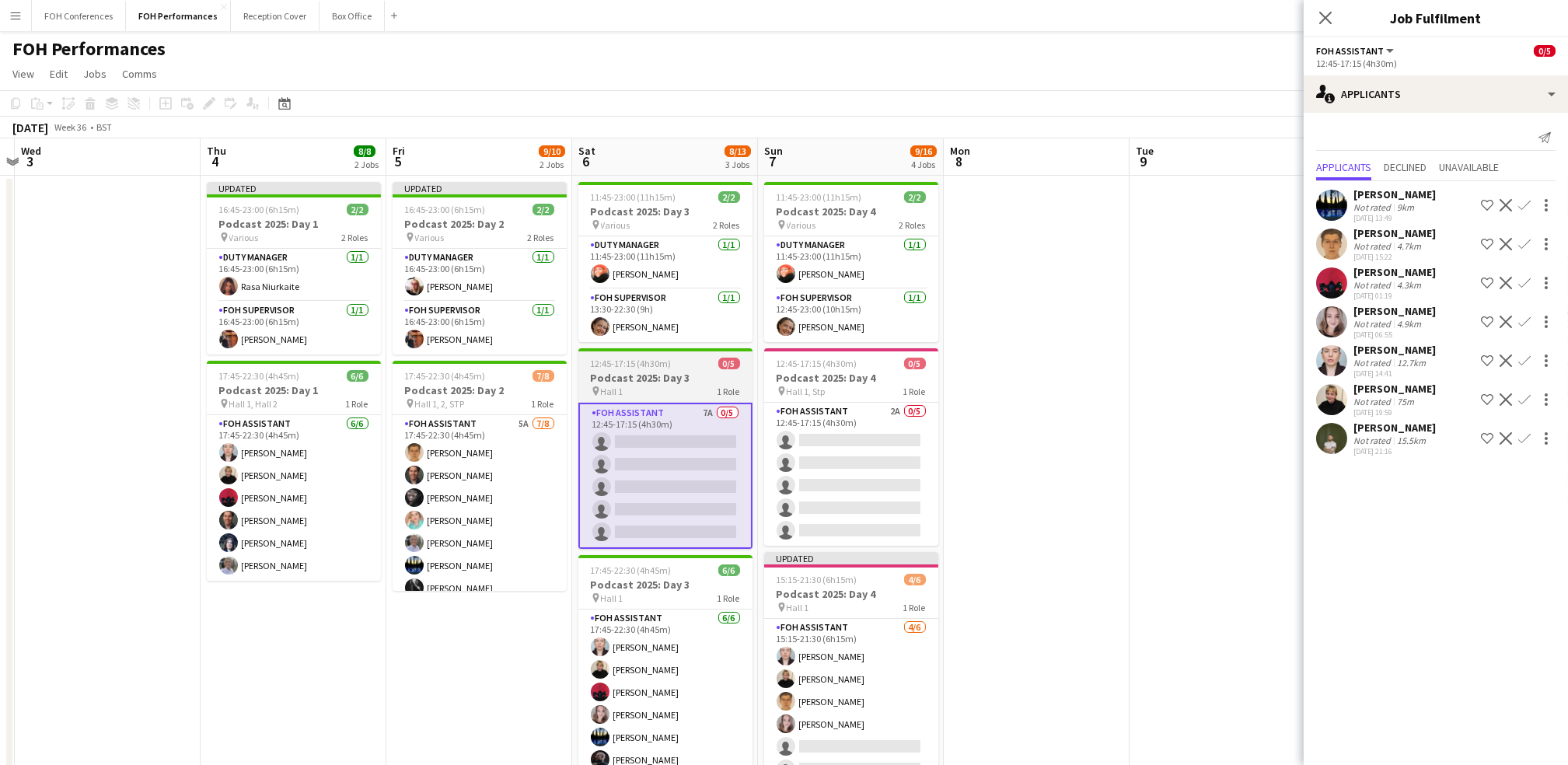
click at [653, 382] on h3 "Podcast 2025: Day 3" at bounding box center [665, 377] width 174 height 14
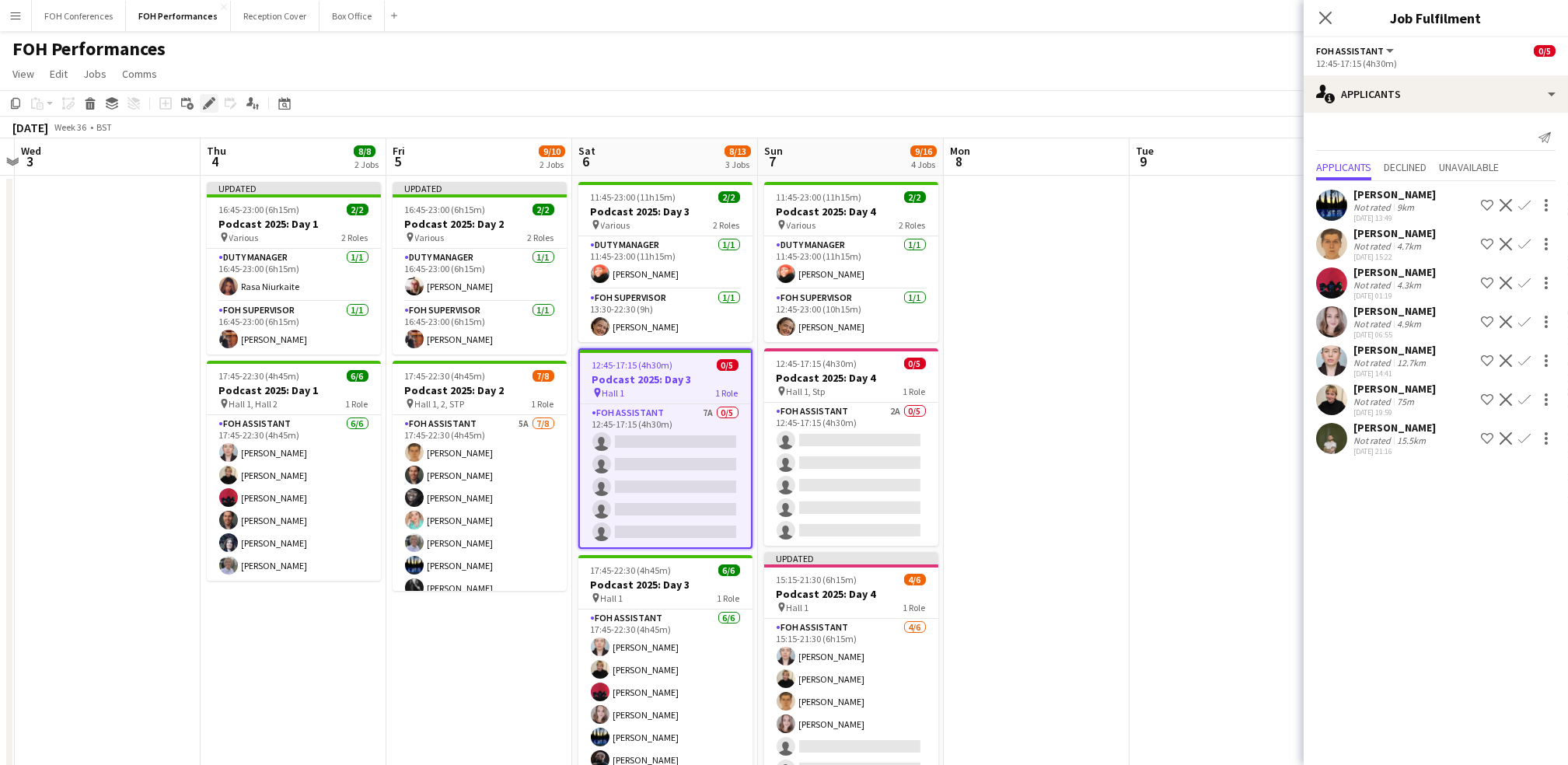
click at [207, 109] on icon "Edit" at bounding box center [209, 103] width 13 height 13
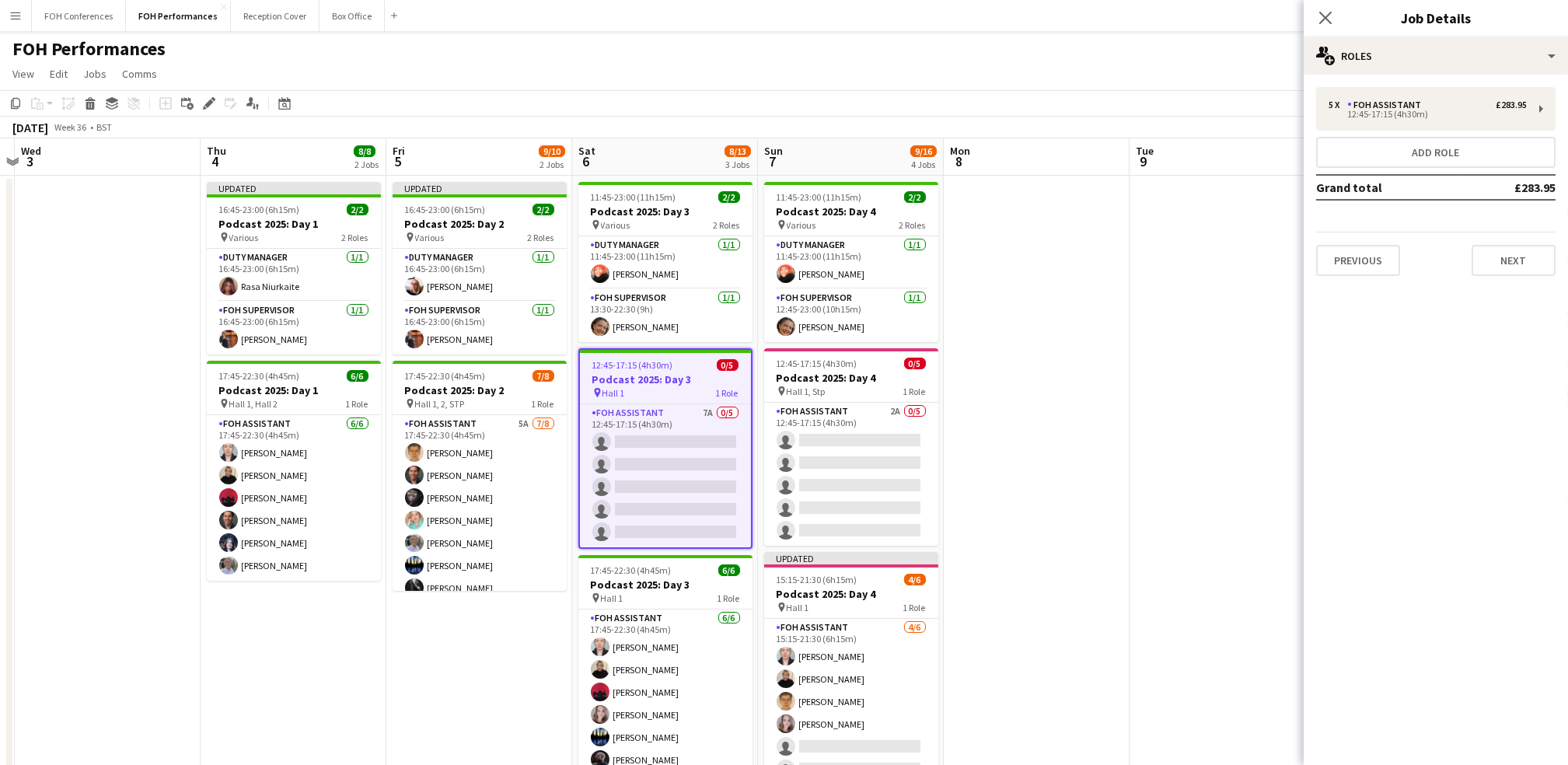
click at [799, 131] on div "5 x FOH Assistant £283.95 12:45-17:15 (4h30m) Add role Grand total £283.95 Prev…" at bounding box center [1436, 181] width 265 height 189
click at [799, 114] on div "12:45-17:15 (4h30m)" at bounding box center [1428, 114] width 198 height 8
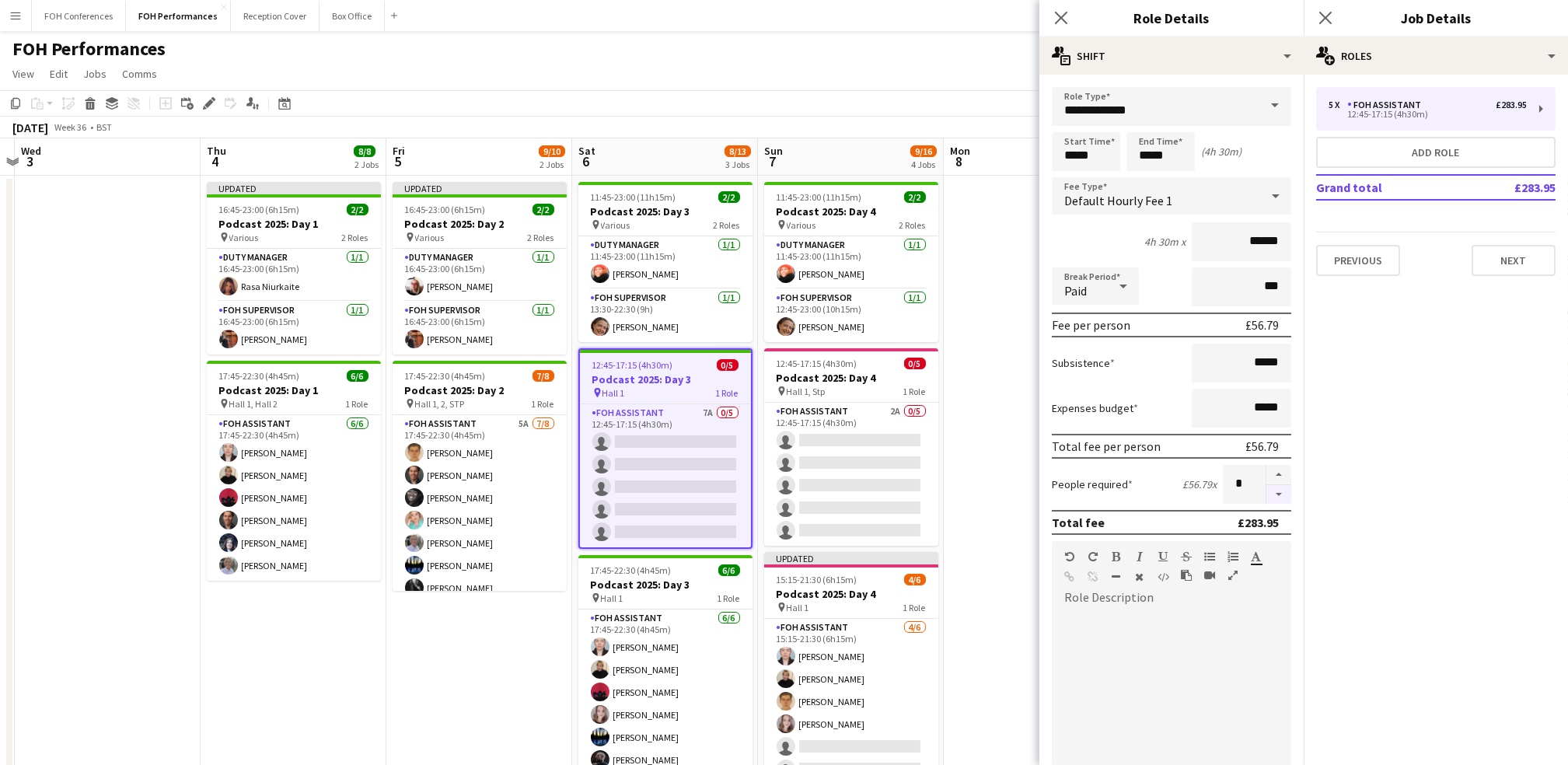
click at [799, 492] on button "button" at bounding box center [1278, 494] width 24 height 19
type input "*"
click at [799, 65] on app-page-menu "View Day view expanded Day view collapsed Month view Date picker Jump to today …" at bounding box center [784, 75] width 1568 height 30
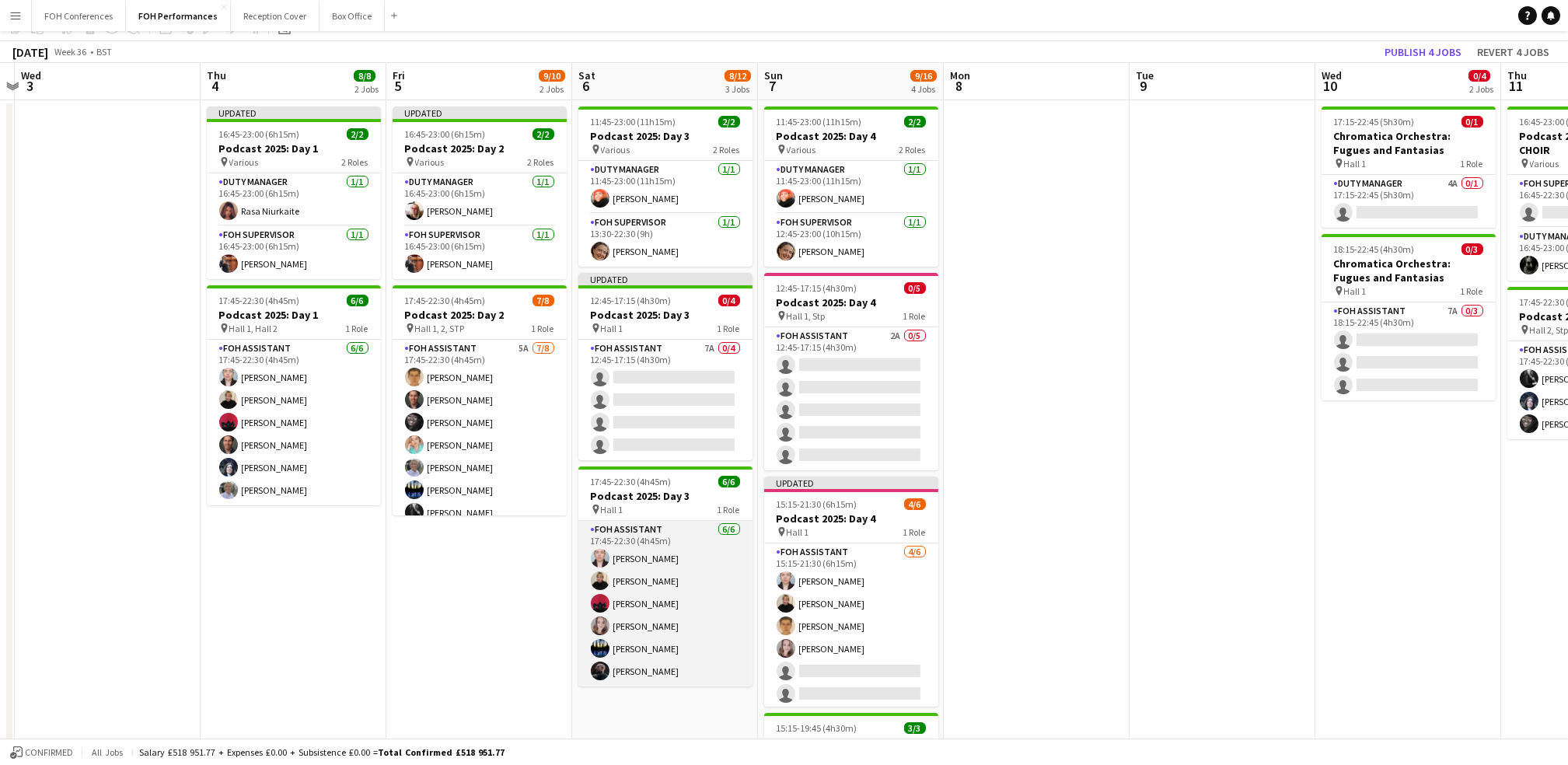
scroll to position [103, 0]
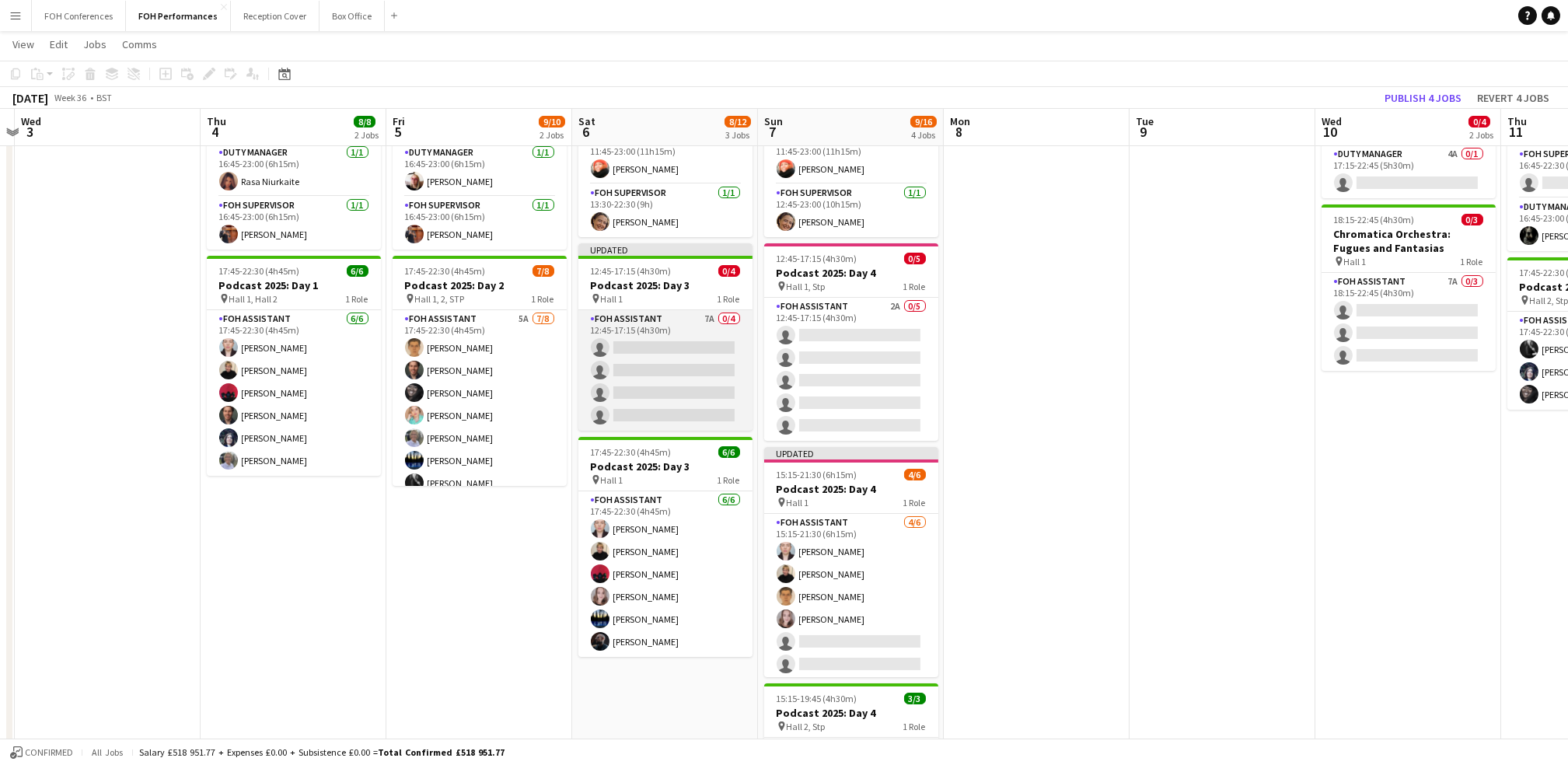
click at [638, 346] on app-card-role "FOH Assistant 7A 0/4 12:45-17:15 (4h30m) single-neutral-actions single-neutral-…" at bounding box center [665, 370] width 174 height 121
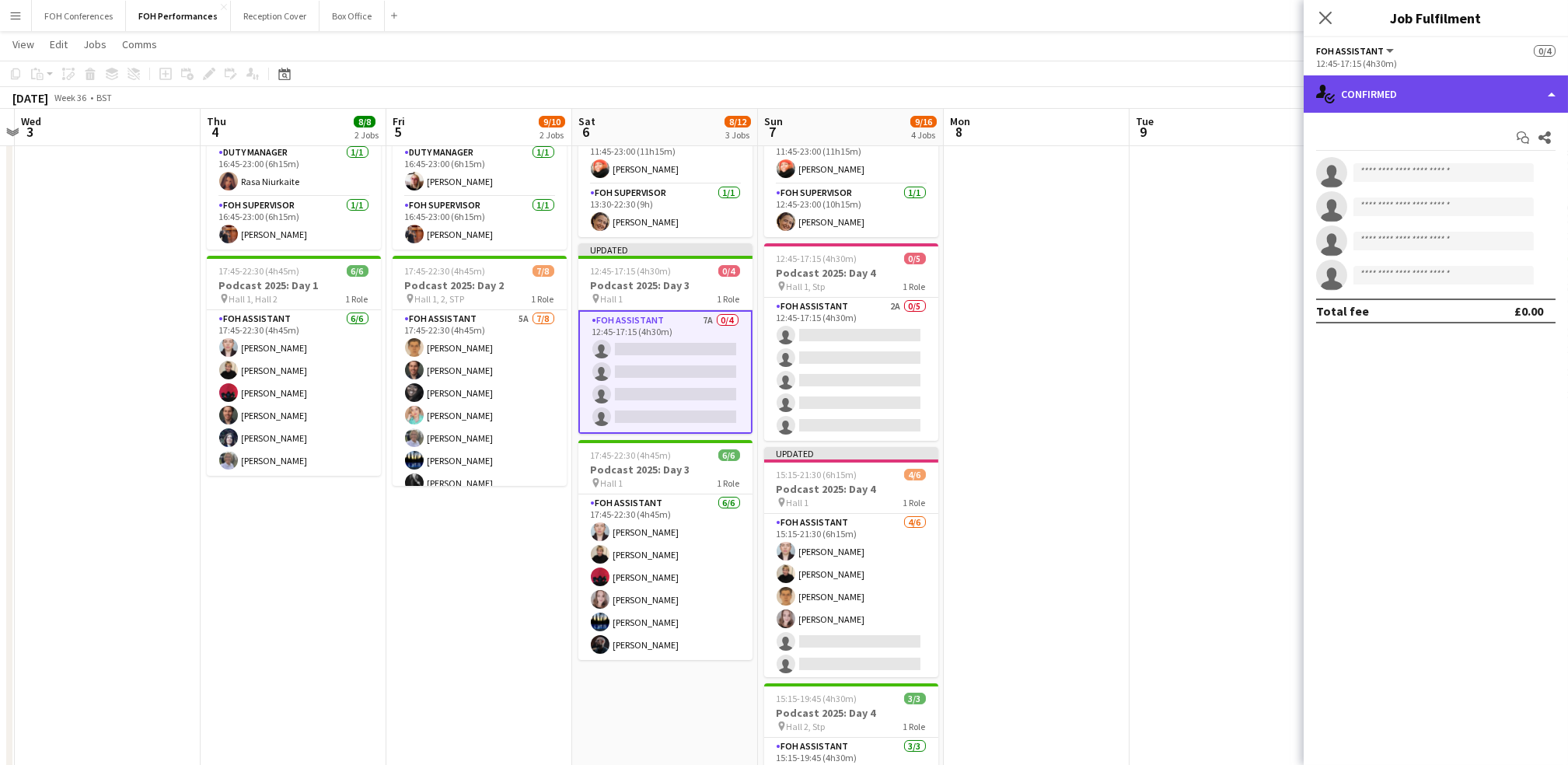
click at [799, 82] on div "single-neutral-actions-check-2 Confirmed" at bounding box center [1436, 93] width 265 height 37
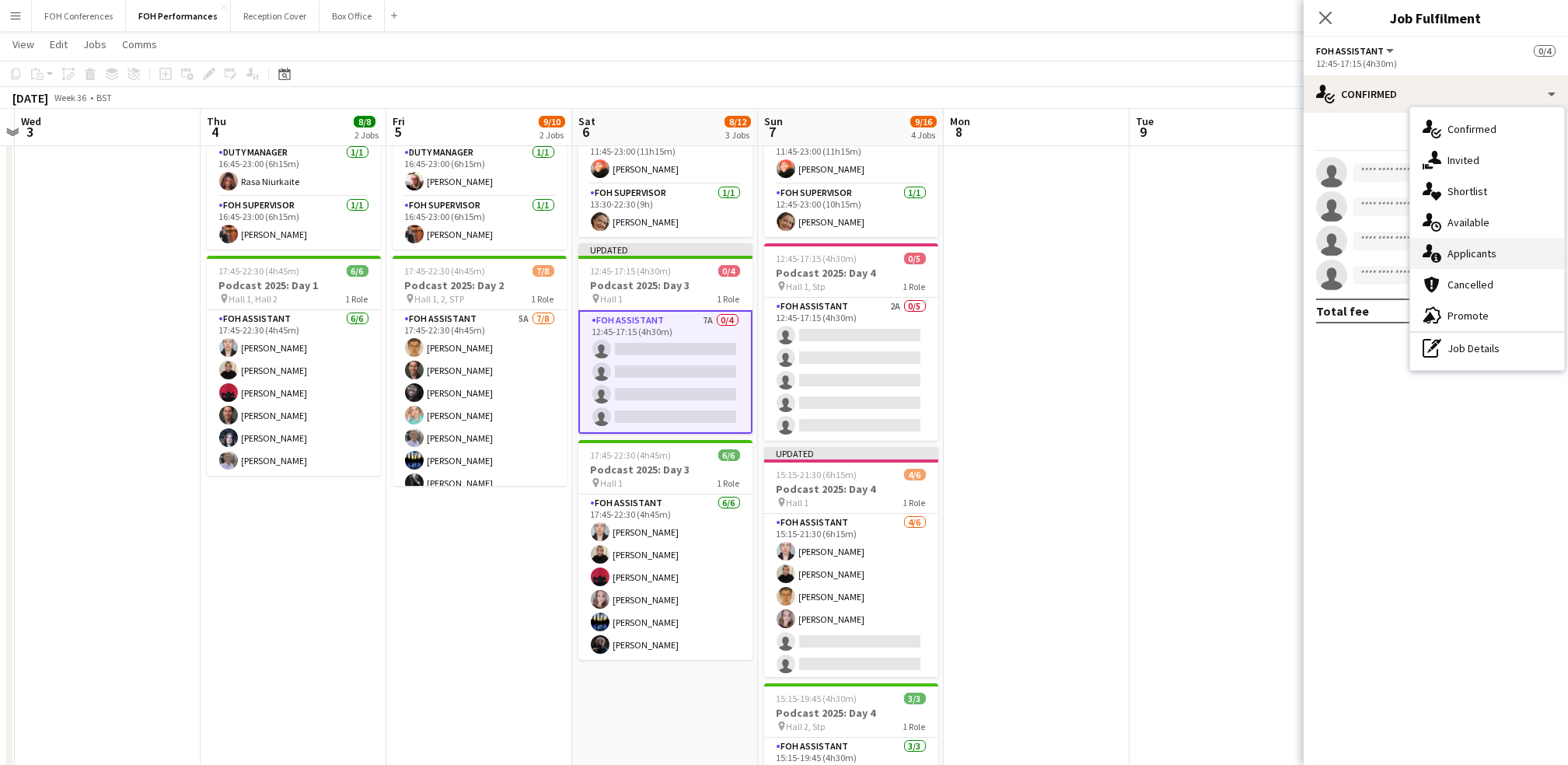
click at [799, 256] on div "single-neutral-actions-information Applicants" at bounding box center [1487, 253] width 154 height 31
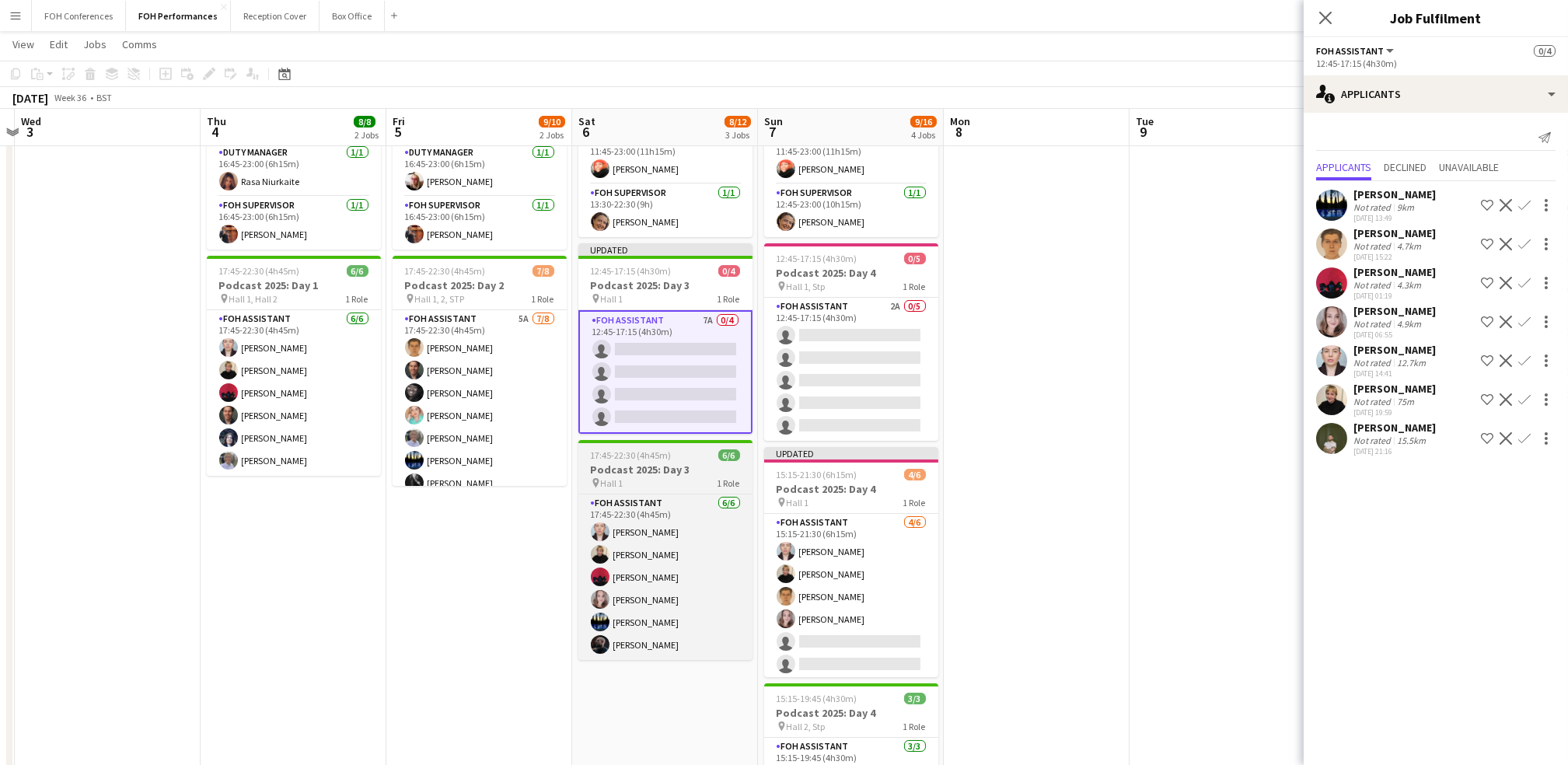
click at [643, 473] on h3 "Podcast 2025: Day 3" at bounding box center [665, 469] width 174 height 14
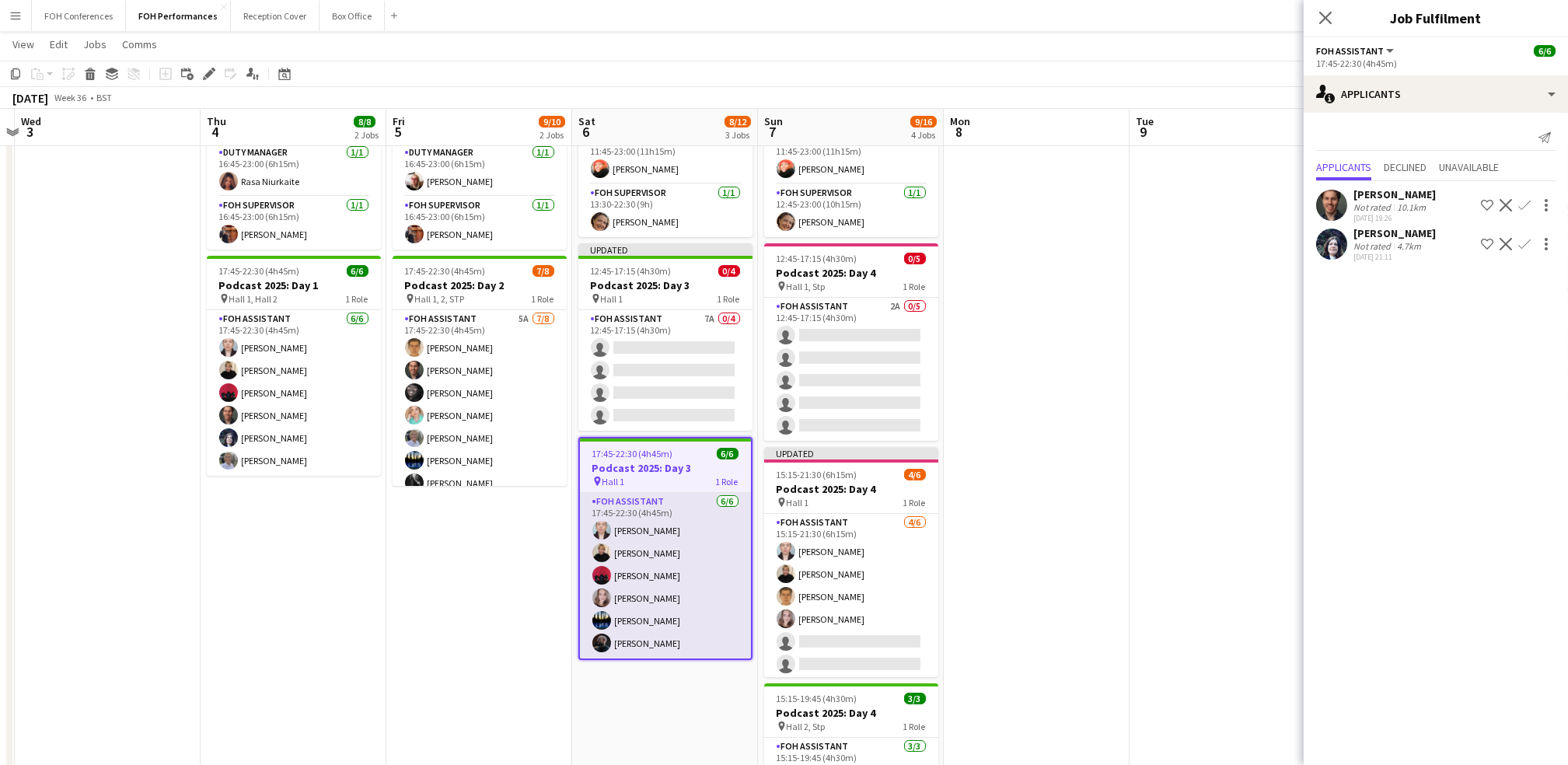
click at [643, 538] on app-card-role "FOH Assistant 6/6 17:45-22:30 (4h45m) Pamela Sledzik Jojo Ruta Graeme Wilmot Ma…" at bounding box center [665, 576] width 171 height 166
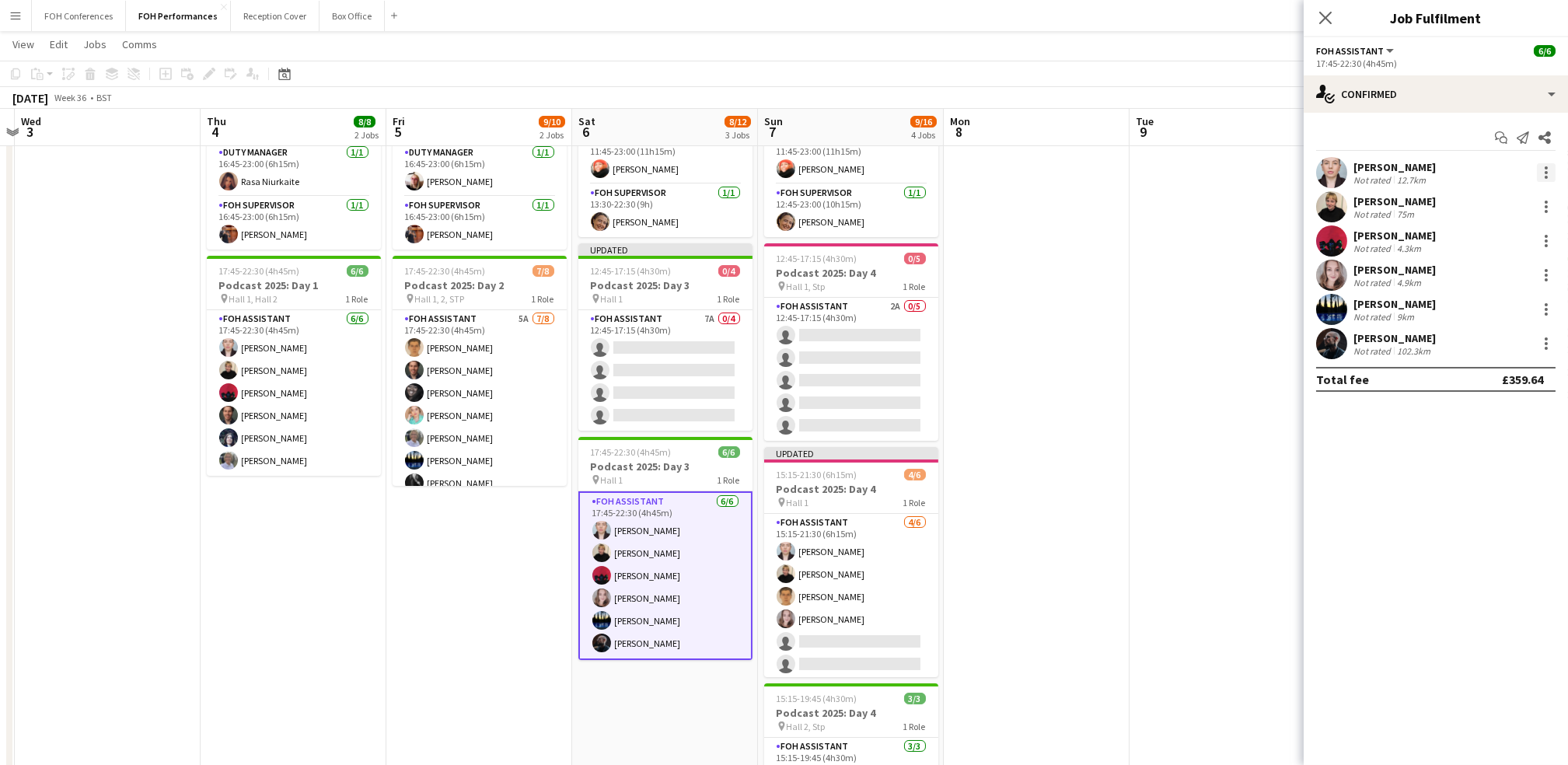
click at [799, 175] on div at bounding box center [1546, 172] width 19 height 19
click at [799, 348] on span "Remove" at bounding box center [1469, 350] width 46 height 14
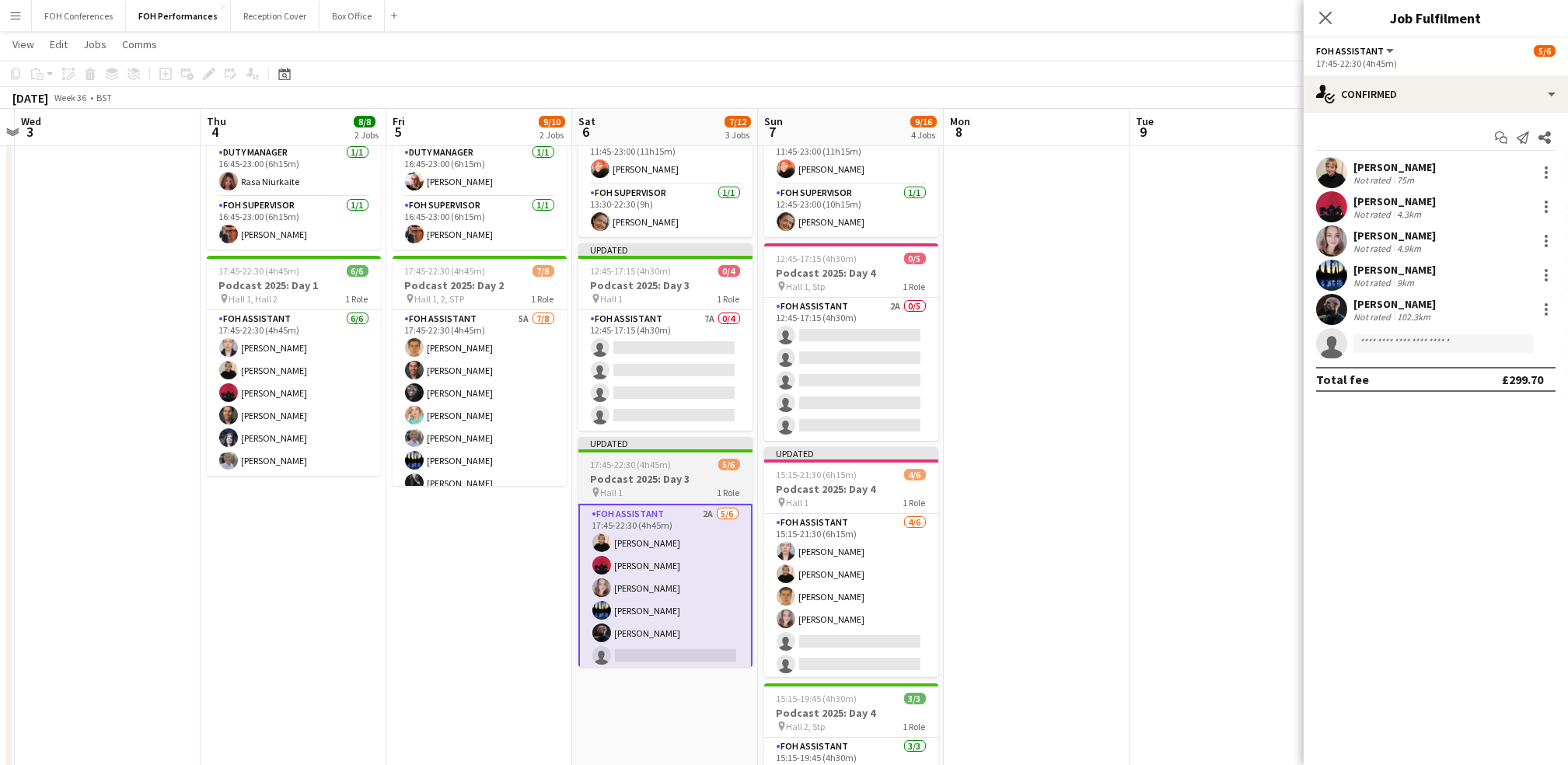
click at [622, 475] on h3 "Podcast 2025: Day 3" at bounding box center [665, 479] width 174 height 14
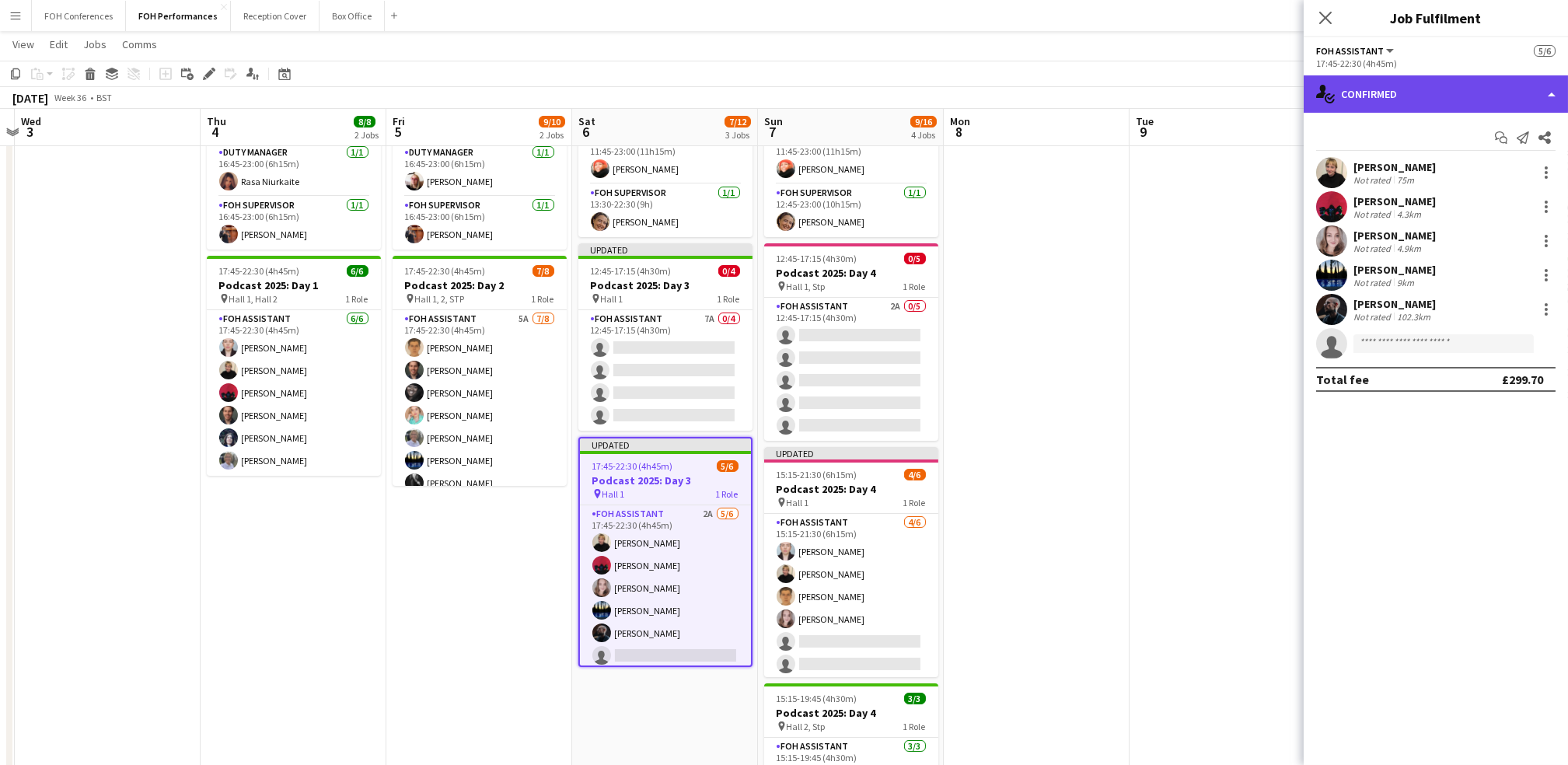
click at [799, 92] on div "single-neutral-actions-check-2 Confirmed" at bounding box center [1436, 93] width 265 height 37
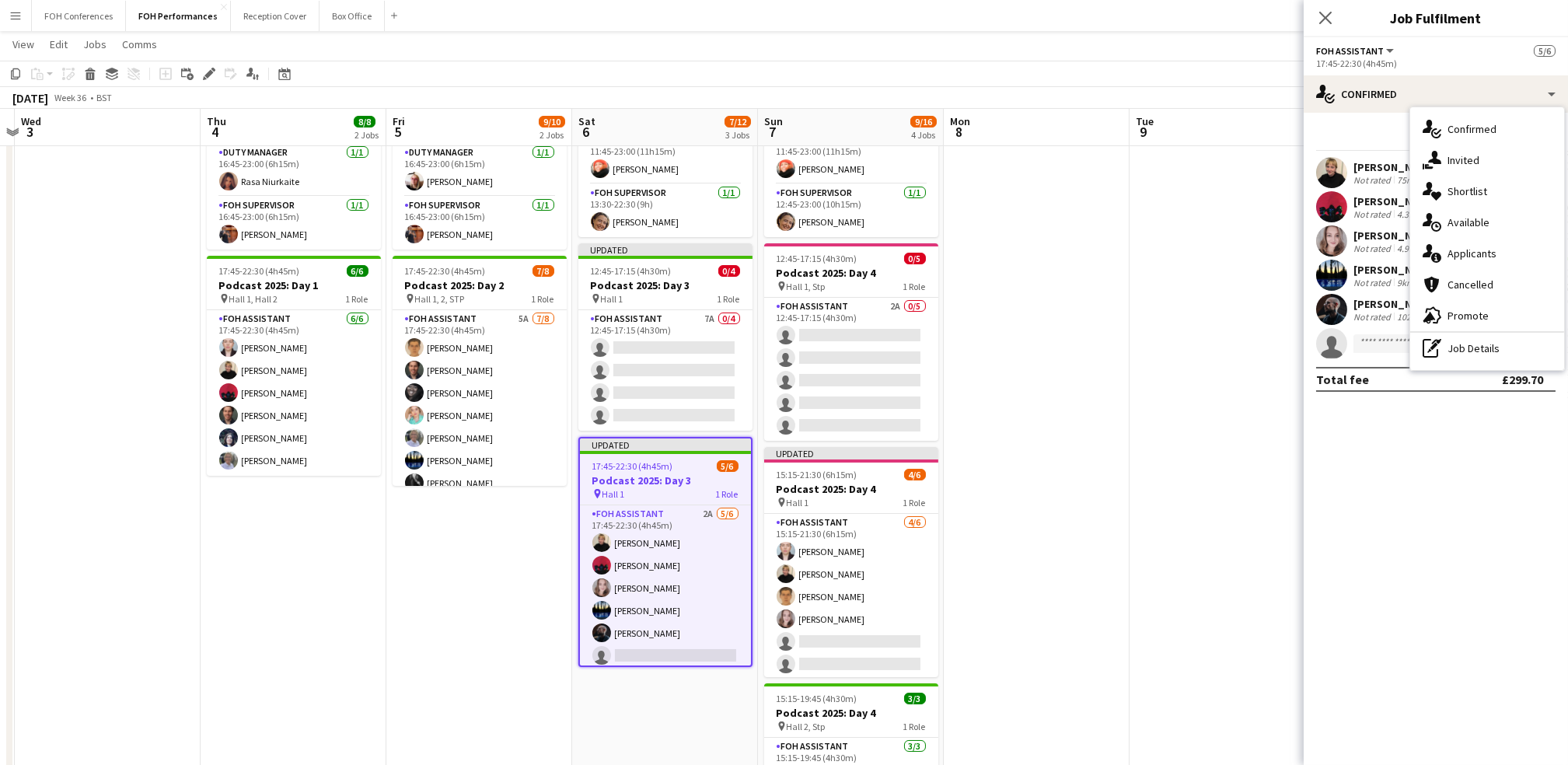
click at [701, 470] on div "17:45-22:30 (4h45m) 5/6" at bounding box center [665, 466] width 171 height 12
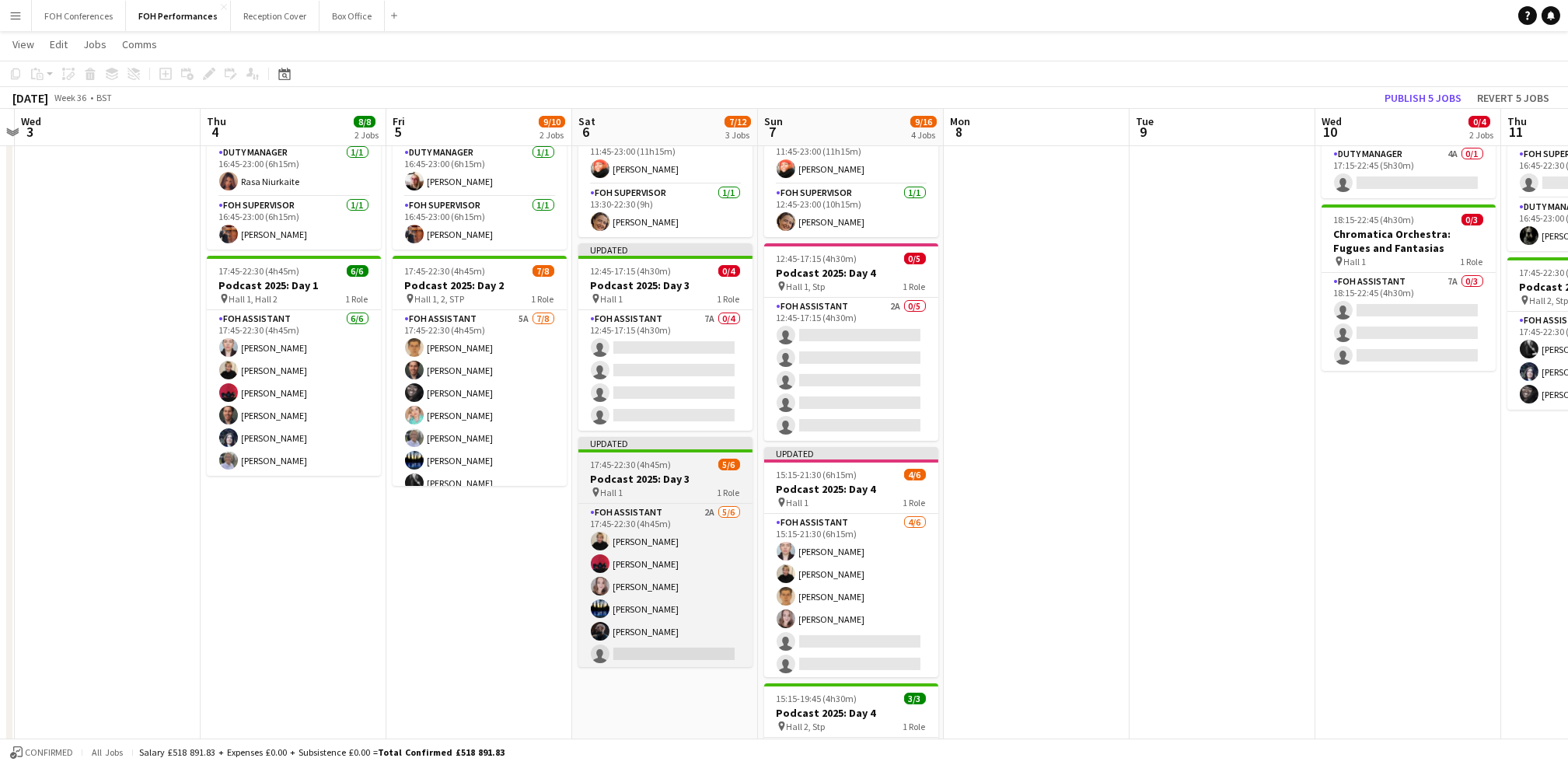
click at [674, 483] on h3 "Podcast 2025: Day 3" at bounding box center [665, 479] width 174 height 14
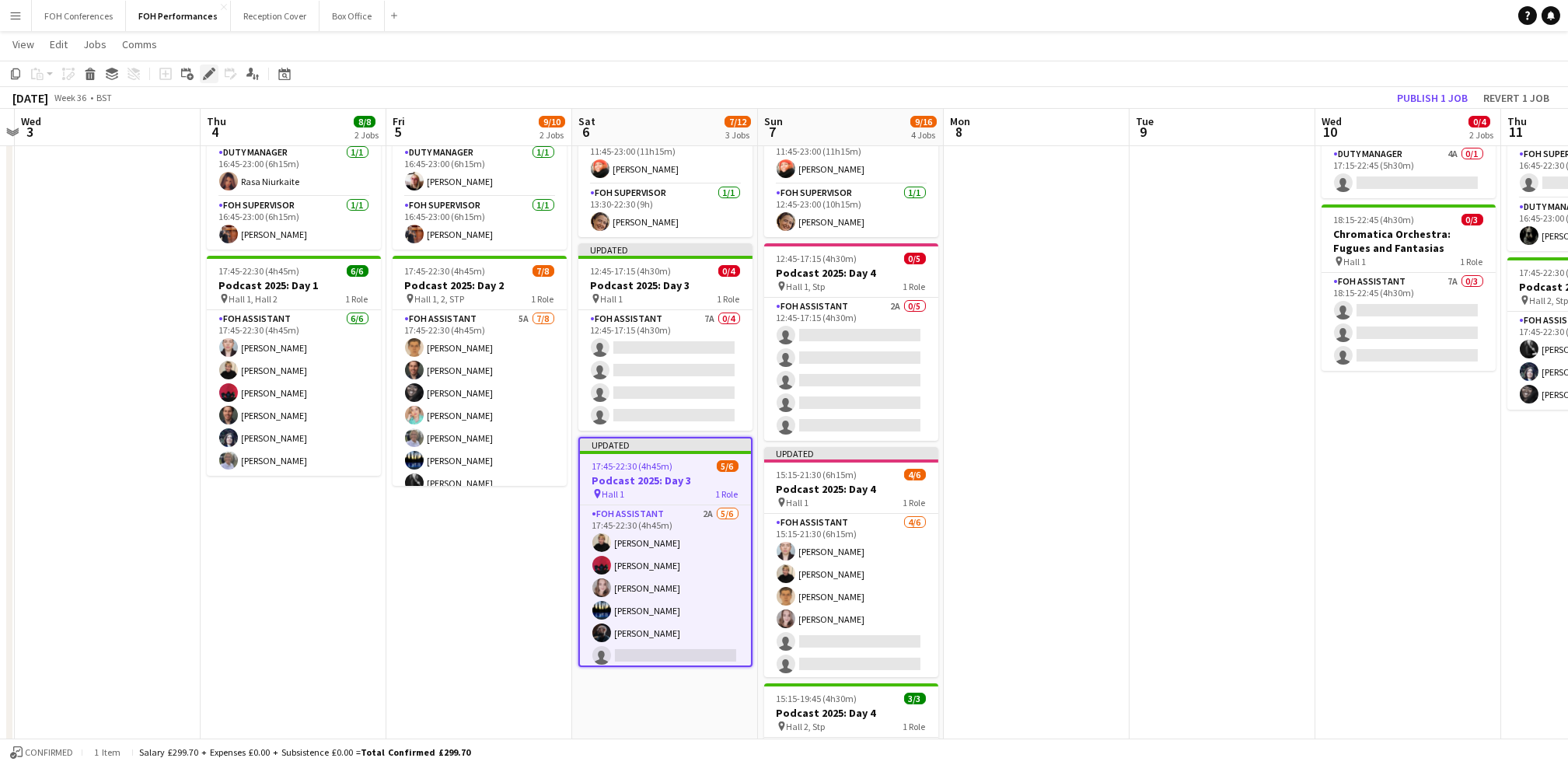
click at [199, 71] on div "Edit" at bounding box center [208, 73] width 19 height 19
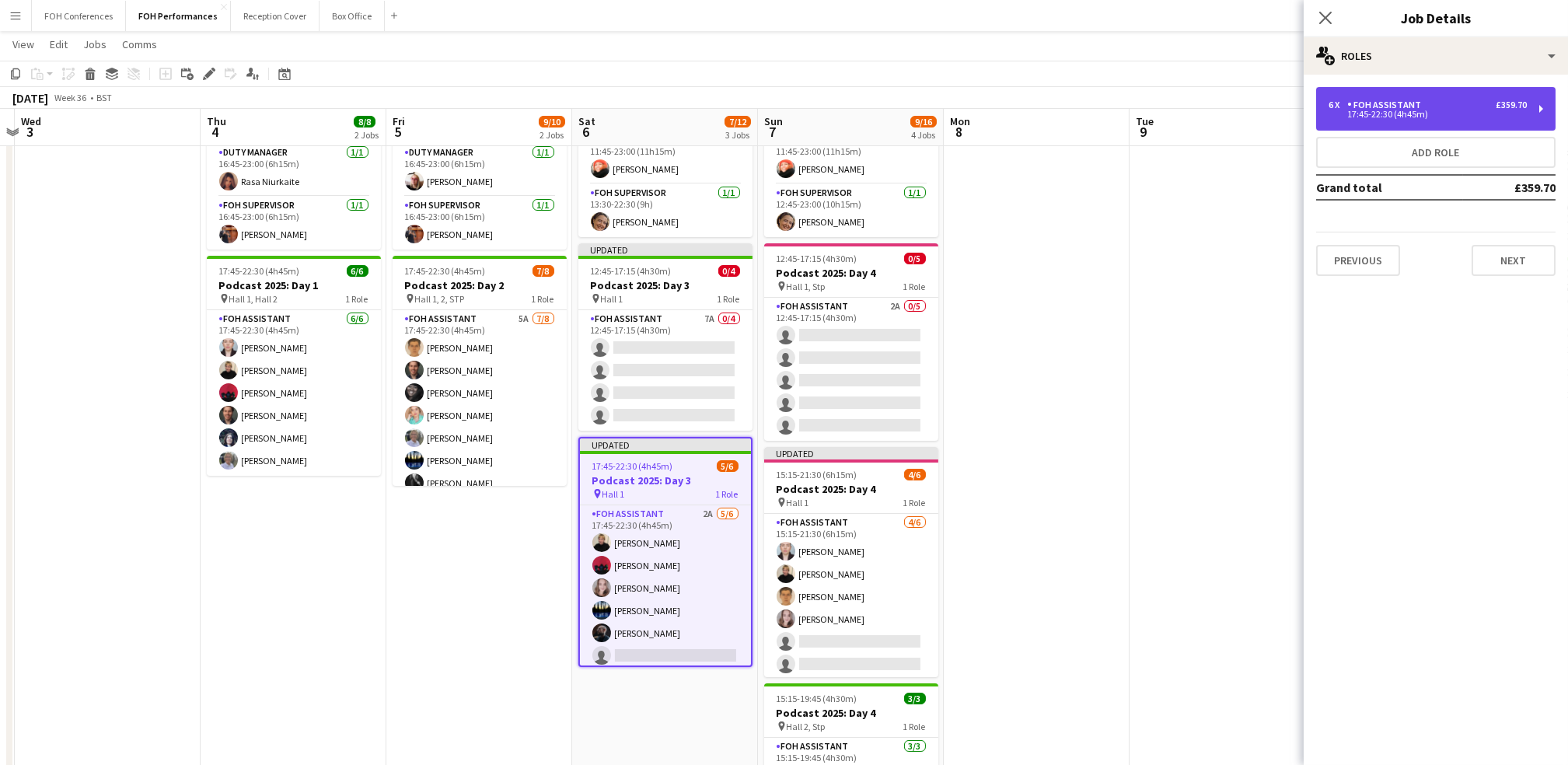
click at [799, 107] on div "£359.70" at bounding box center [1511, 105] width 31 height 11
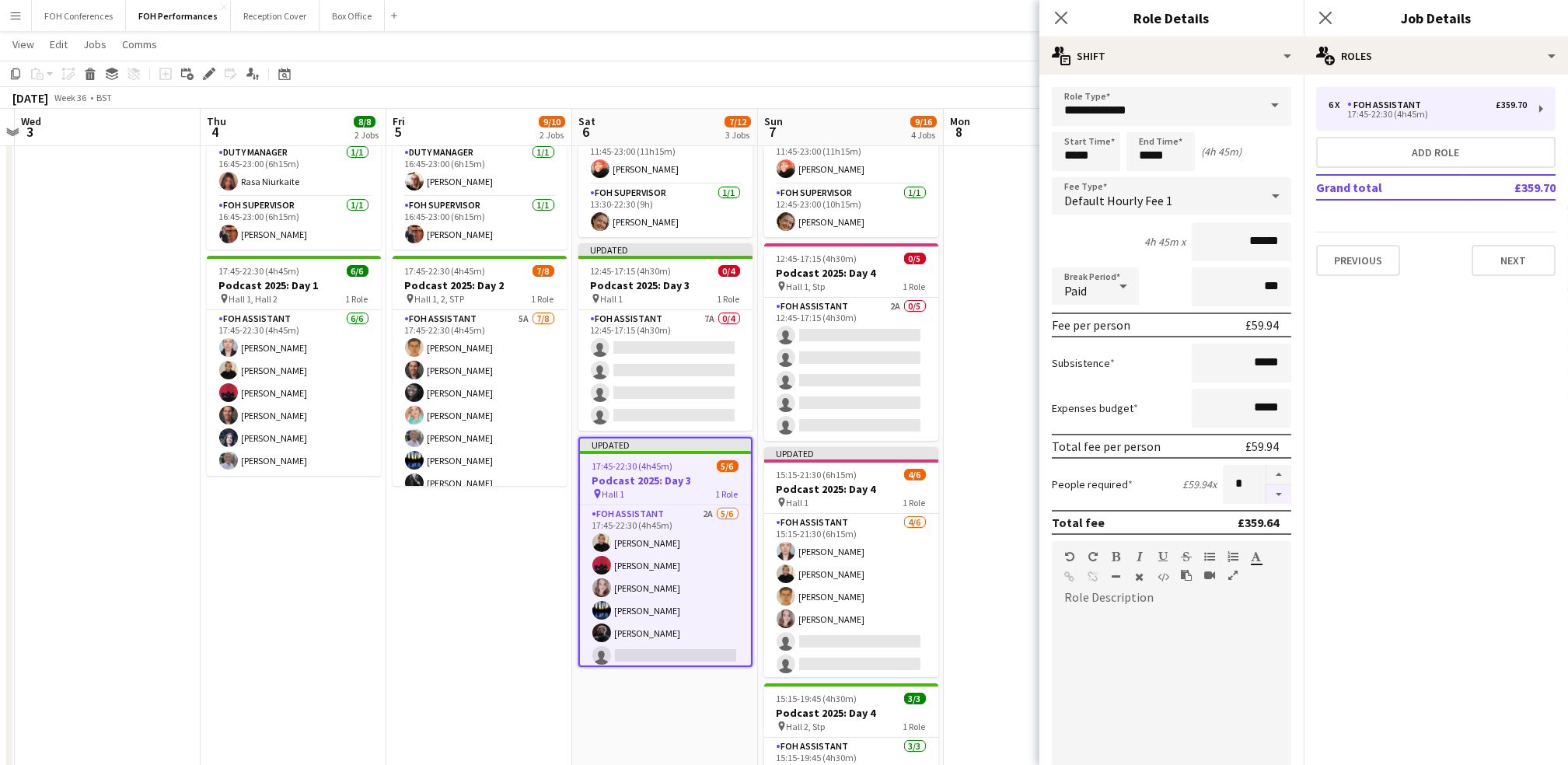
click at [799, 489] on button "button" at bounding box center [1278, 494] width 24 height 19
type input "*"
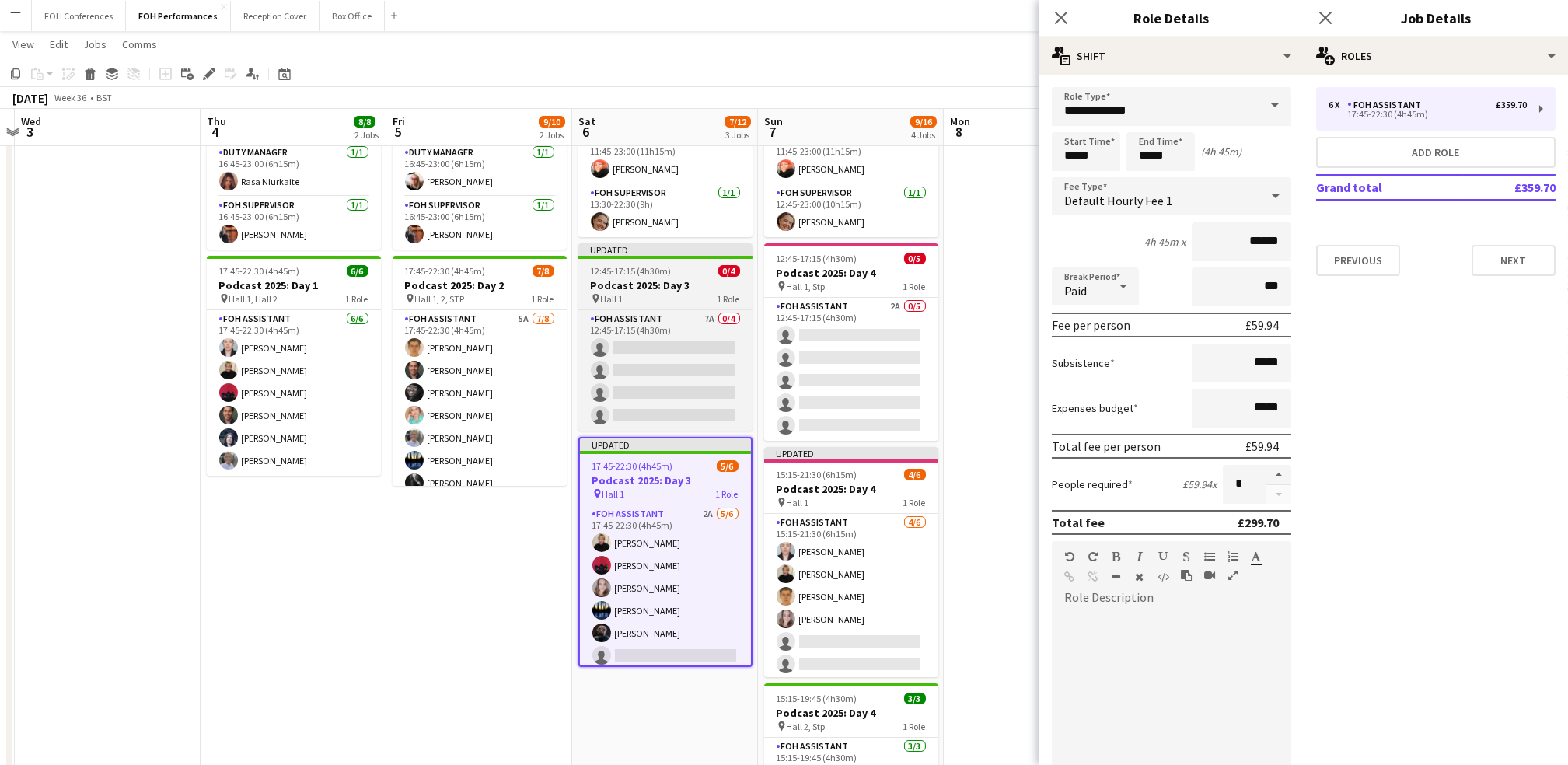
click at [673, 269] on div "12:45-17:15 (4h30m) 0/4" at bounding box center [665, 270] width 174 height 12
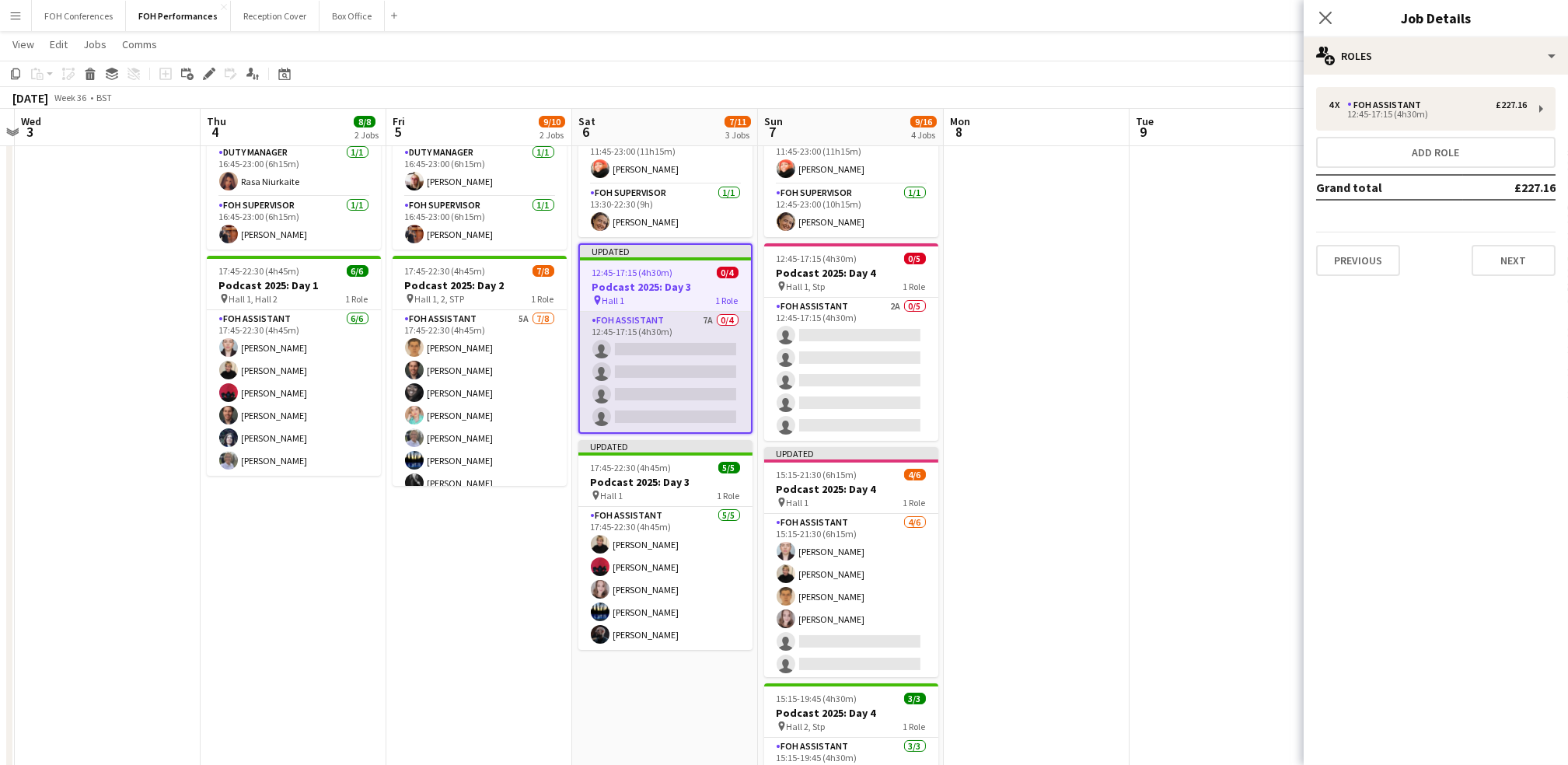
click at [624, 352] on app-card-role "FOH Assistant 7A 0/4 12:45-17:15 (4h30m) single-neutral-actions single-neutral-…" at bounding box center [665, 372] width 171 height 121
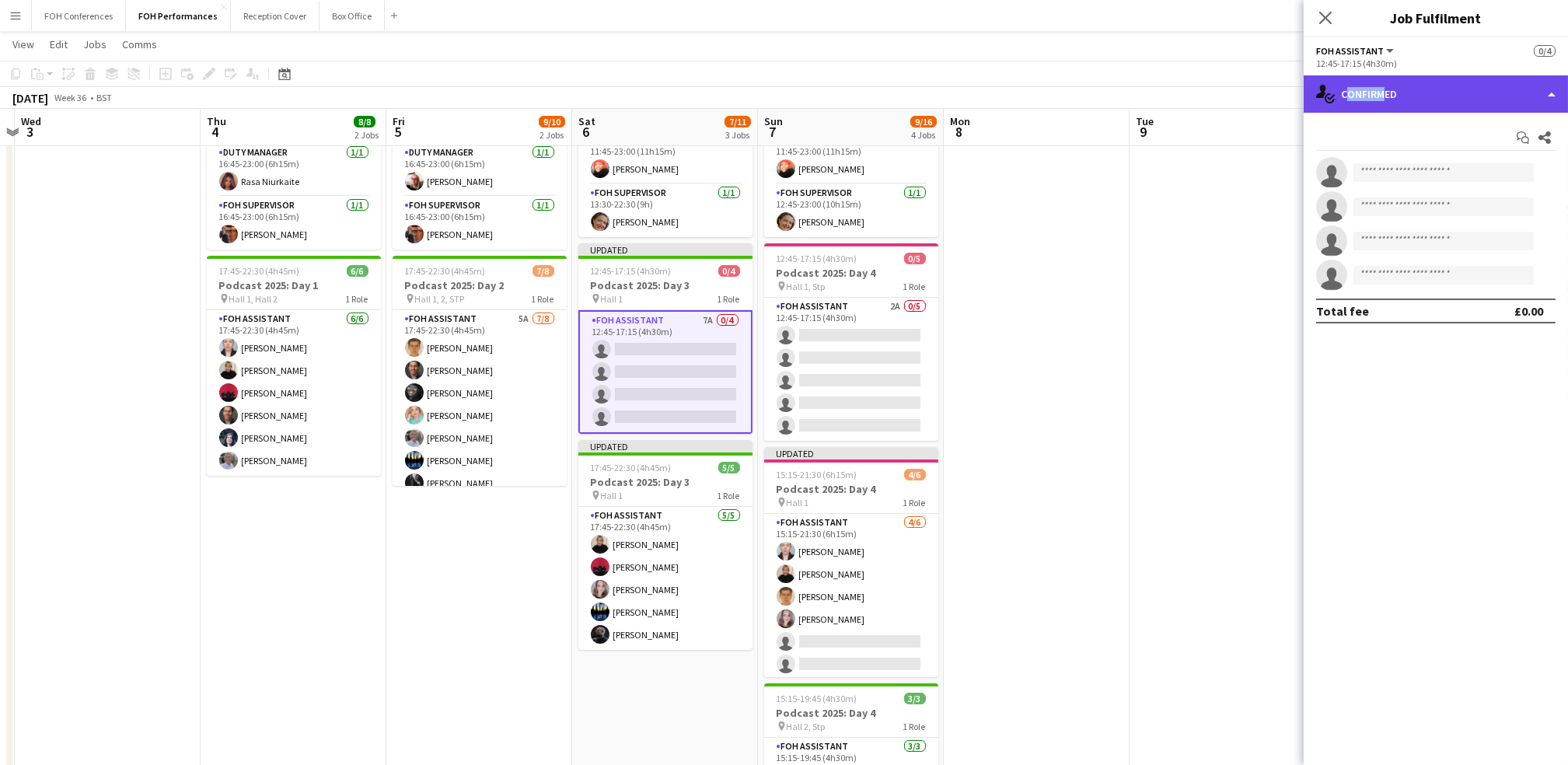
click at [799, 98] on div "single-neutral-actions-check-2 Confirmed" at bounding box center [1436, 93] width 265 height 37
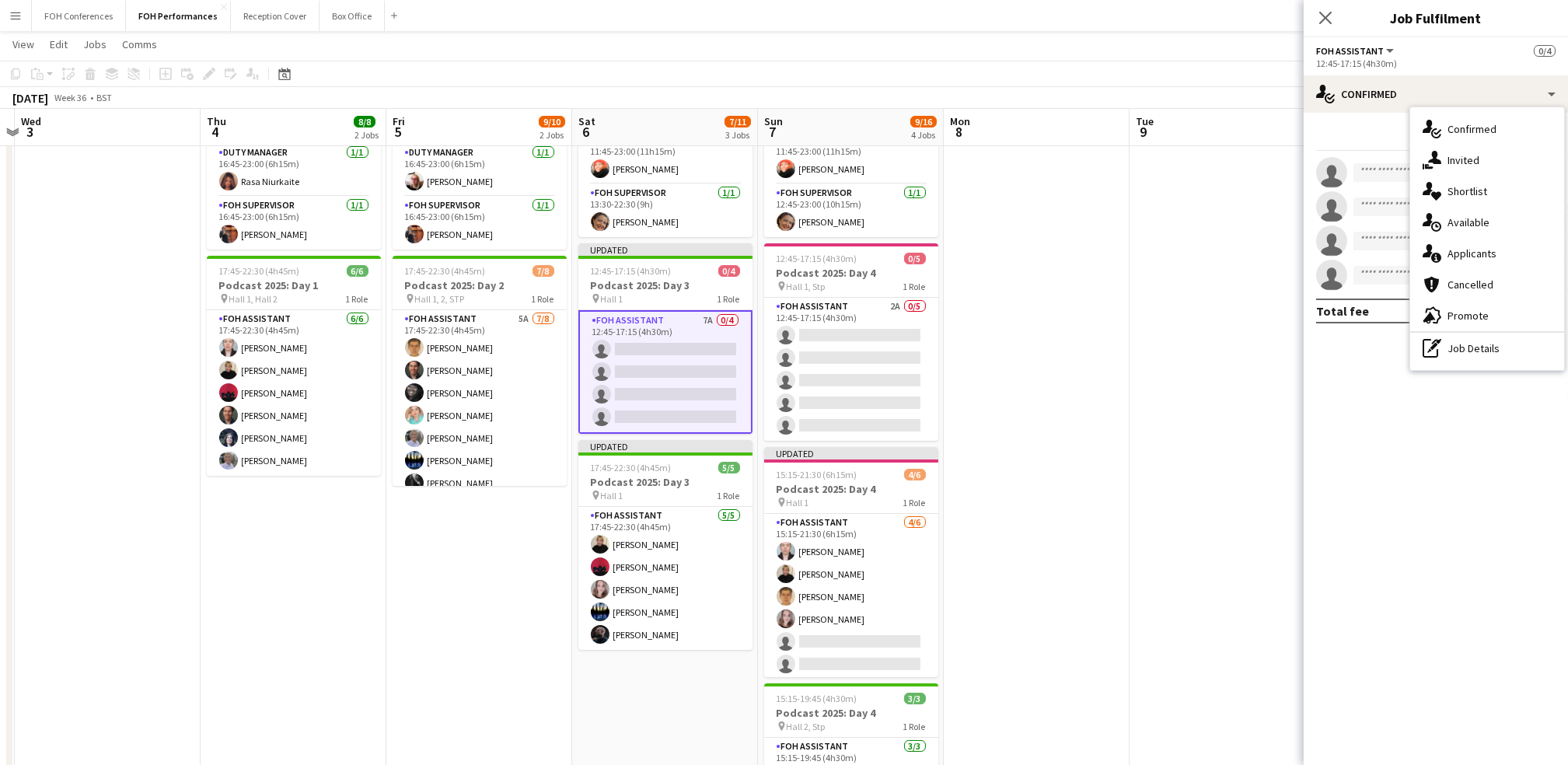
drag, startPoint x: 1375, startPoint y: 98, endPoint x: 1452, endPoint y: 247, distance: 167.7
click at [799, 247] on div "single-neutral-actions-information Applicants" at bounding box center [1487, 253] width 154 height 31
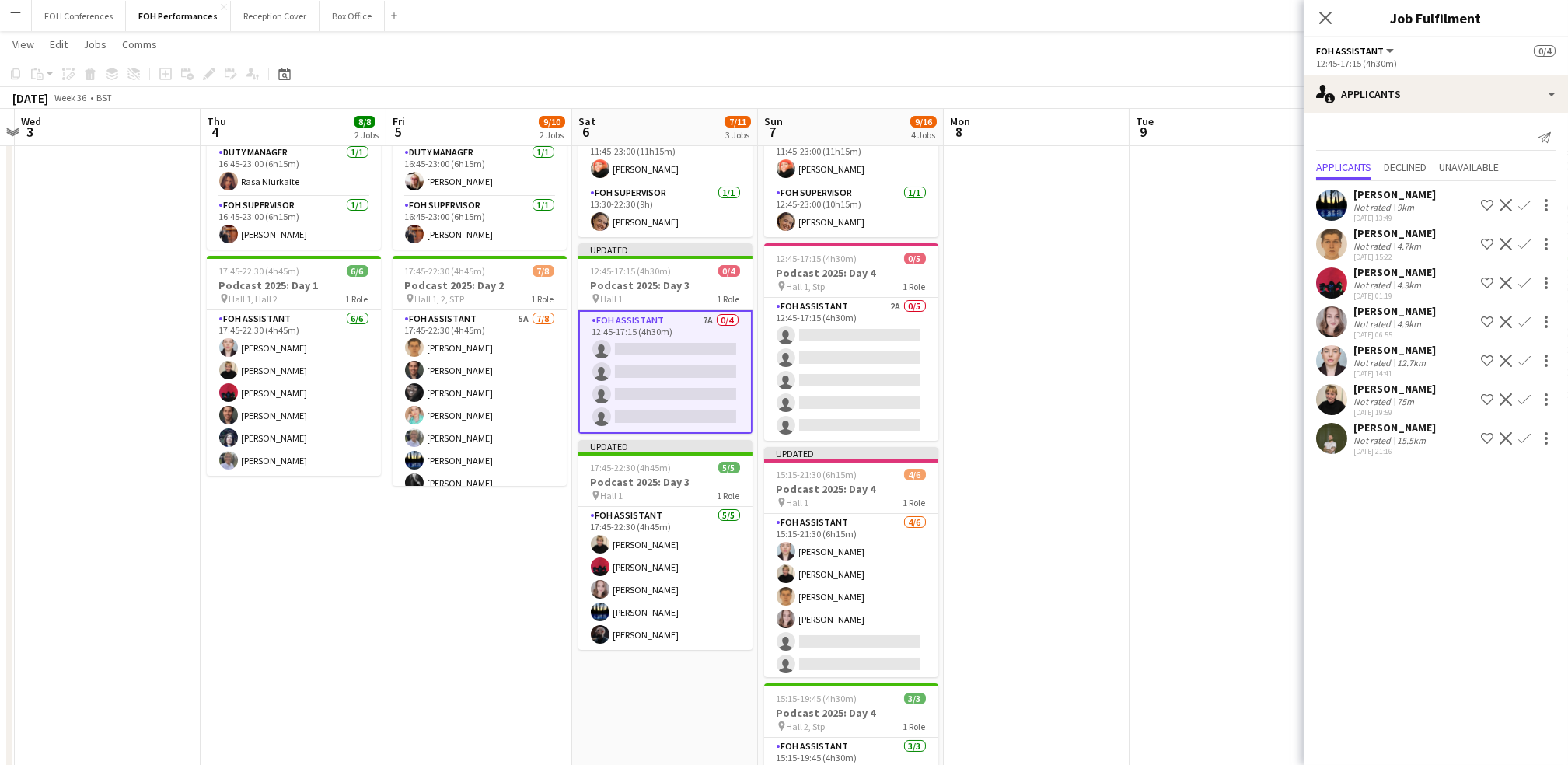
click at [799, 355] on button "Confirm" at bounding box center [1524, 361] width 19 height 19
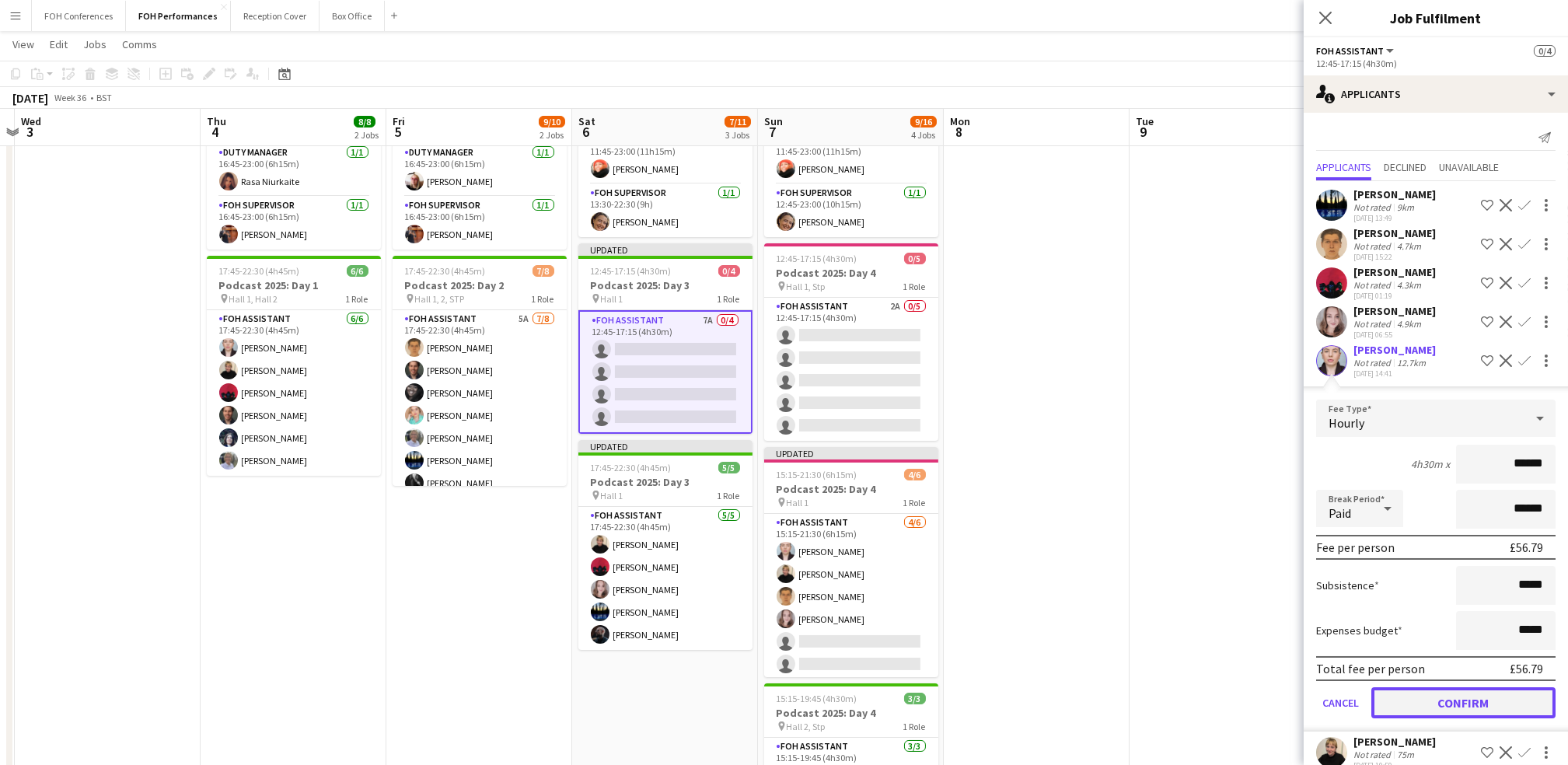
click at [799, 702] on button "Confirm" at bounding box center [1463, 702] width 184 height 31
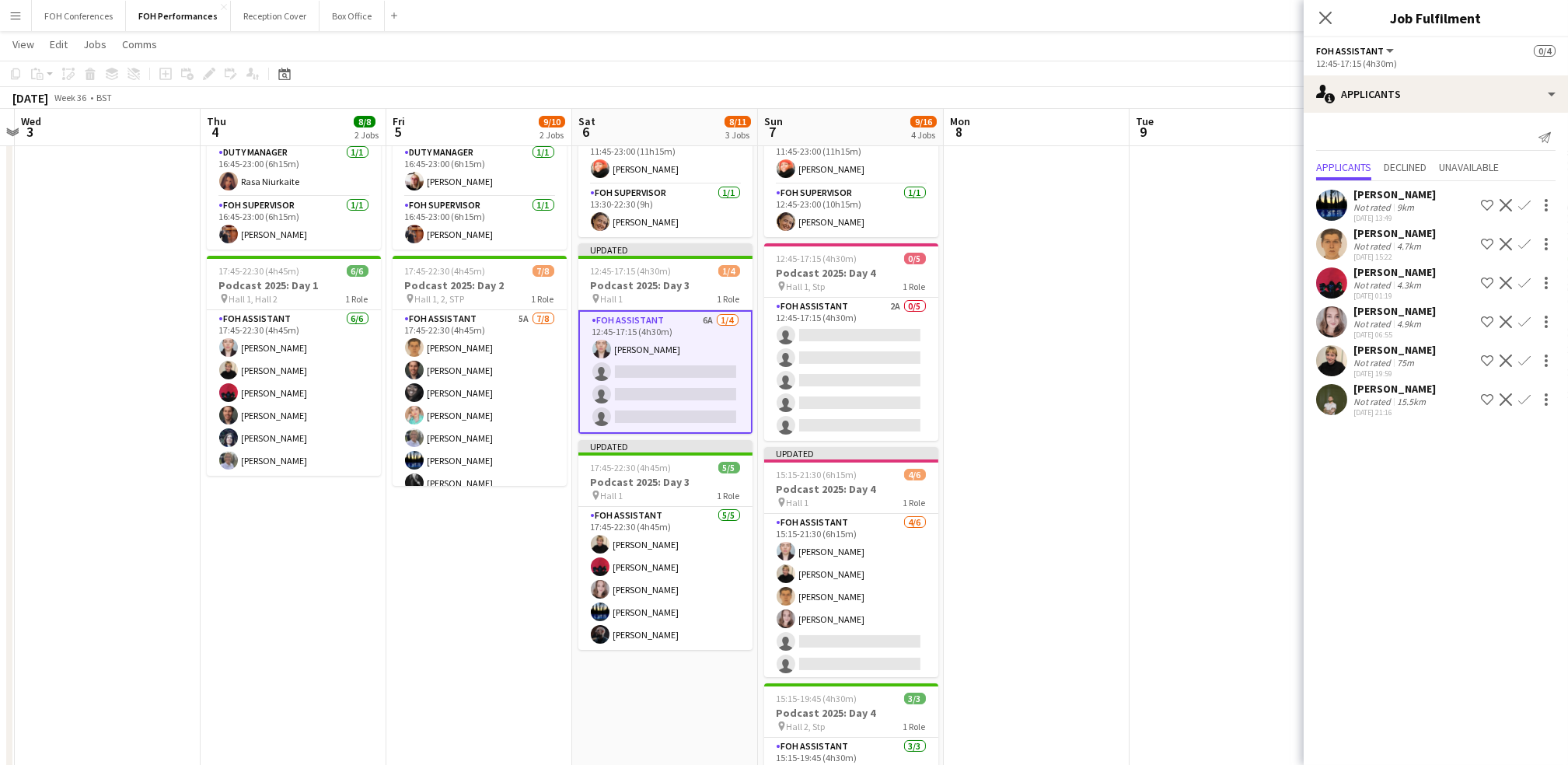
click at [799, 393] on app-icon "Confirm" at bounding box center [1524, 400] width 13 height 13
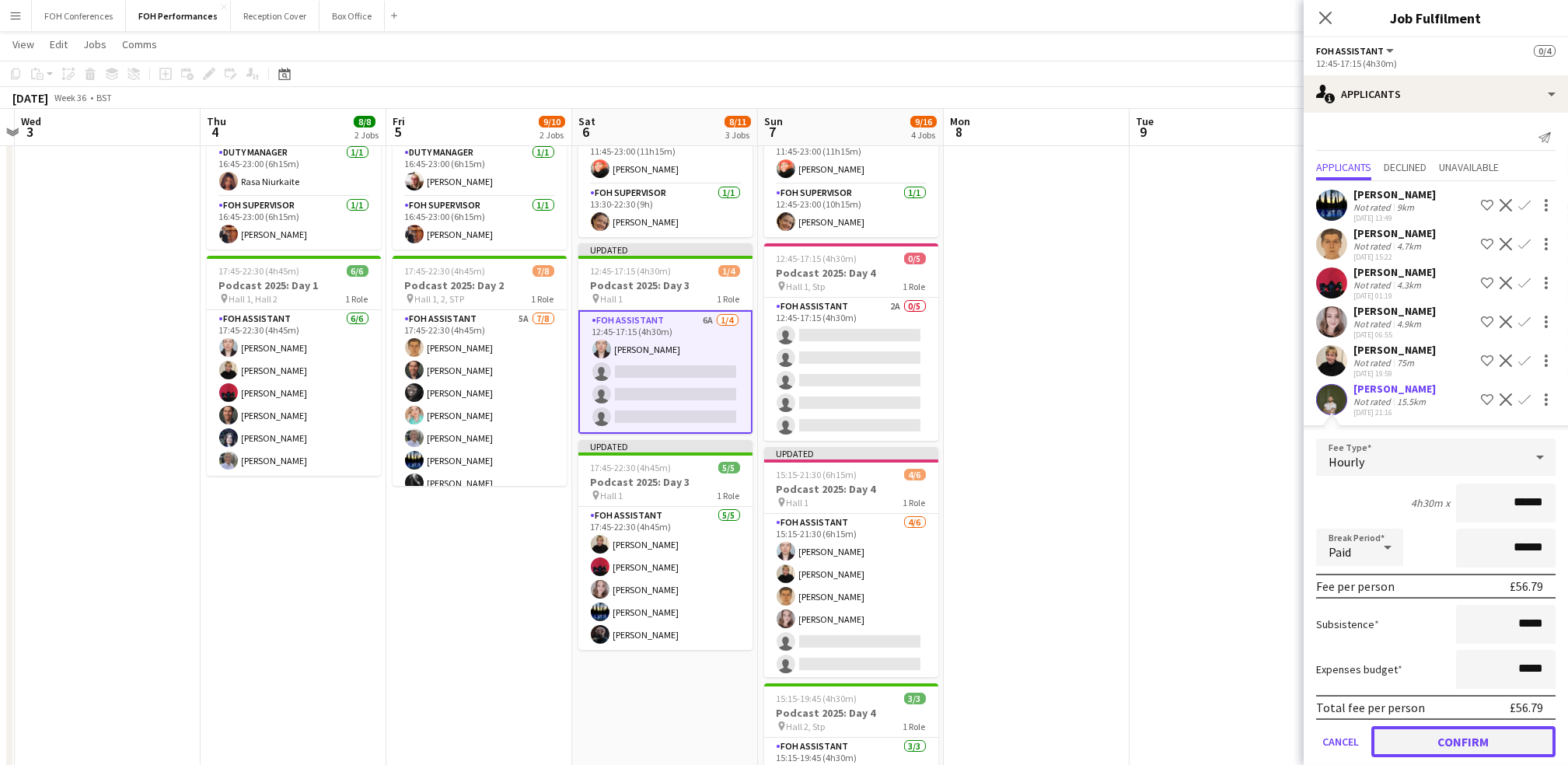
click at [799, 728] on button "Confirm" at bounding box center [1463, 741] width 184 height 31
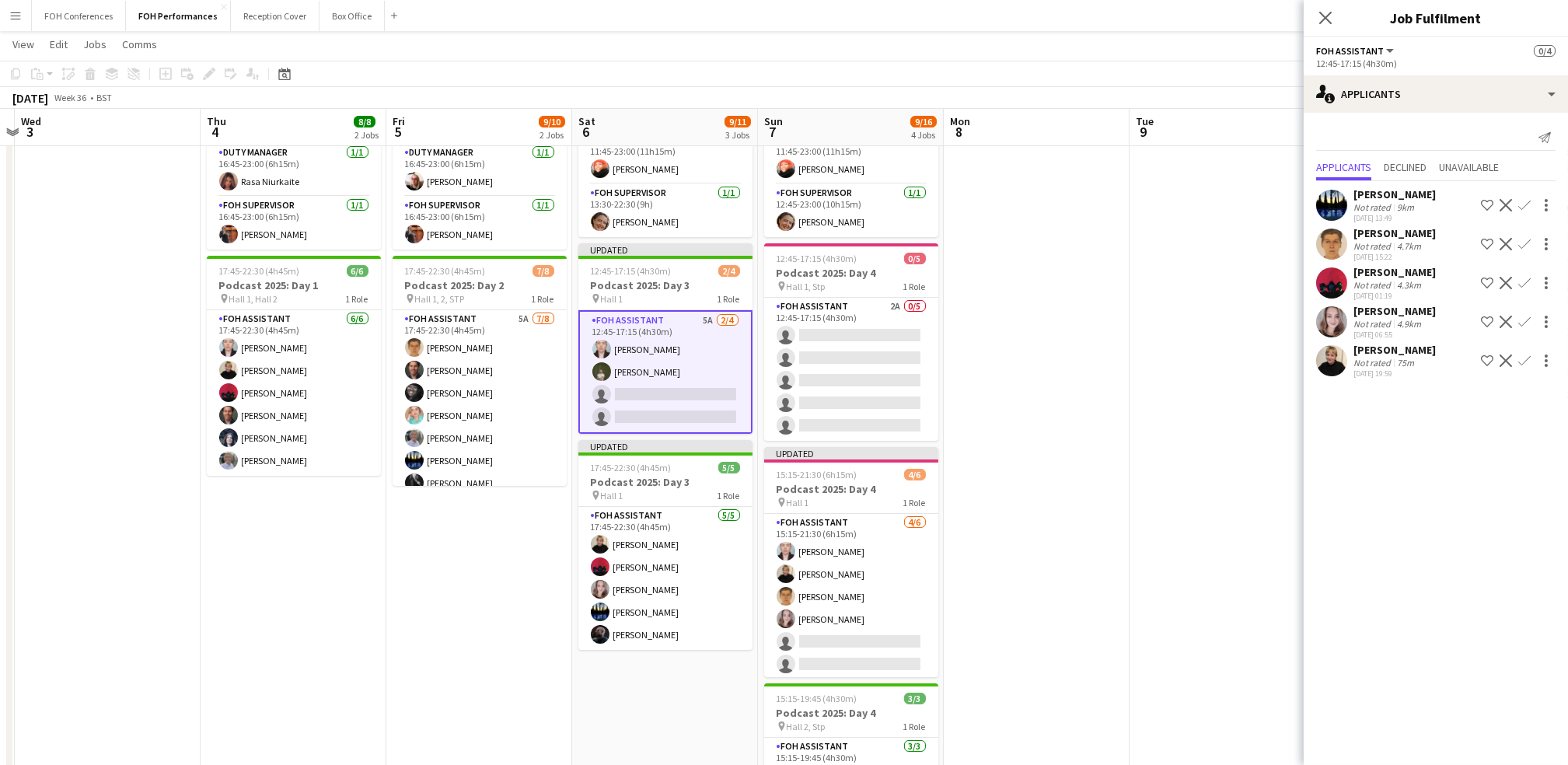
click at [799, 240] on div at bounding box center [1544, 244] width 22 height 19
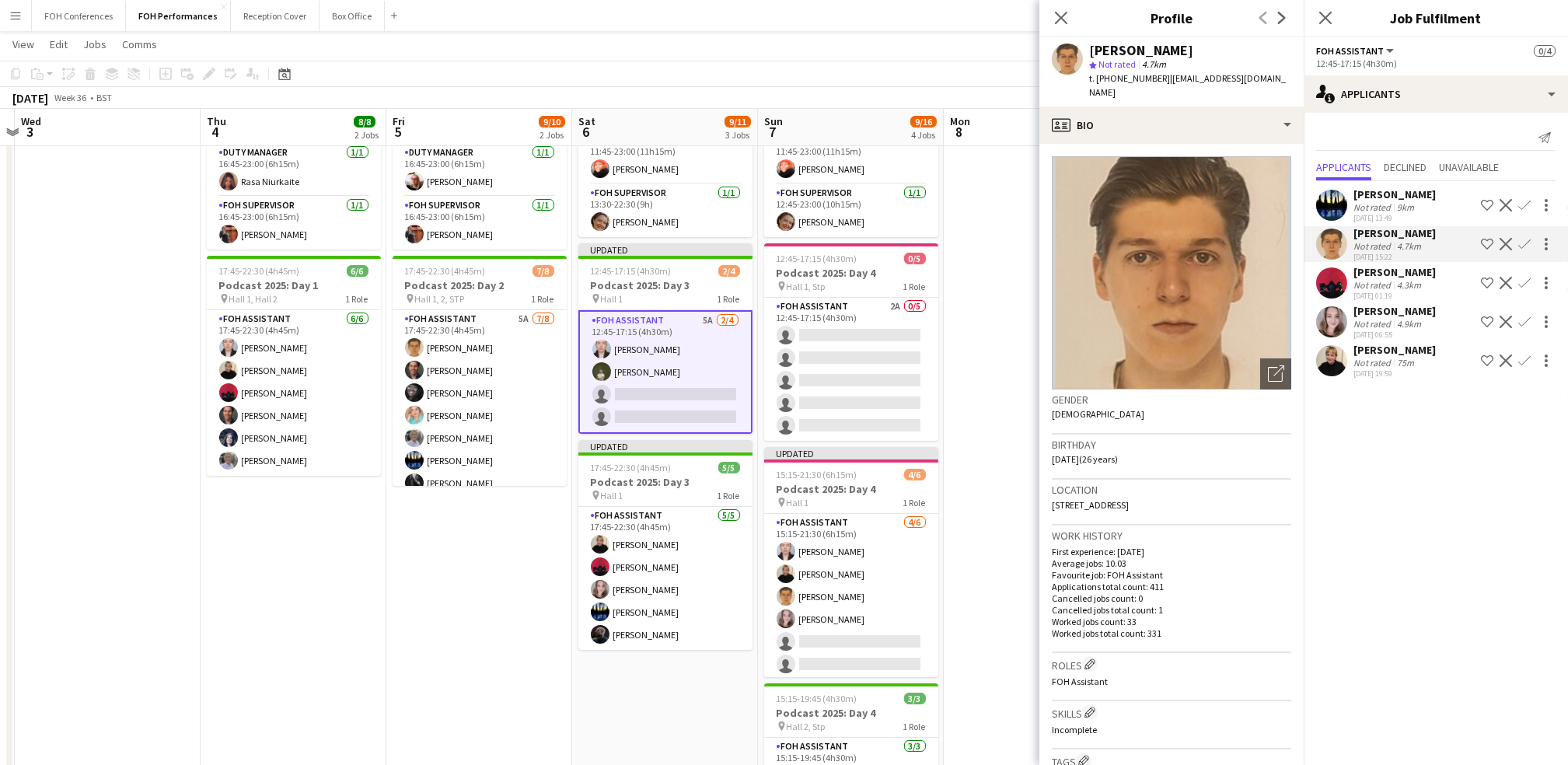
click at [799, 237] on app-icon "Confirm" at bounding box center [1524, 244] width 13 height 13
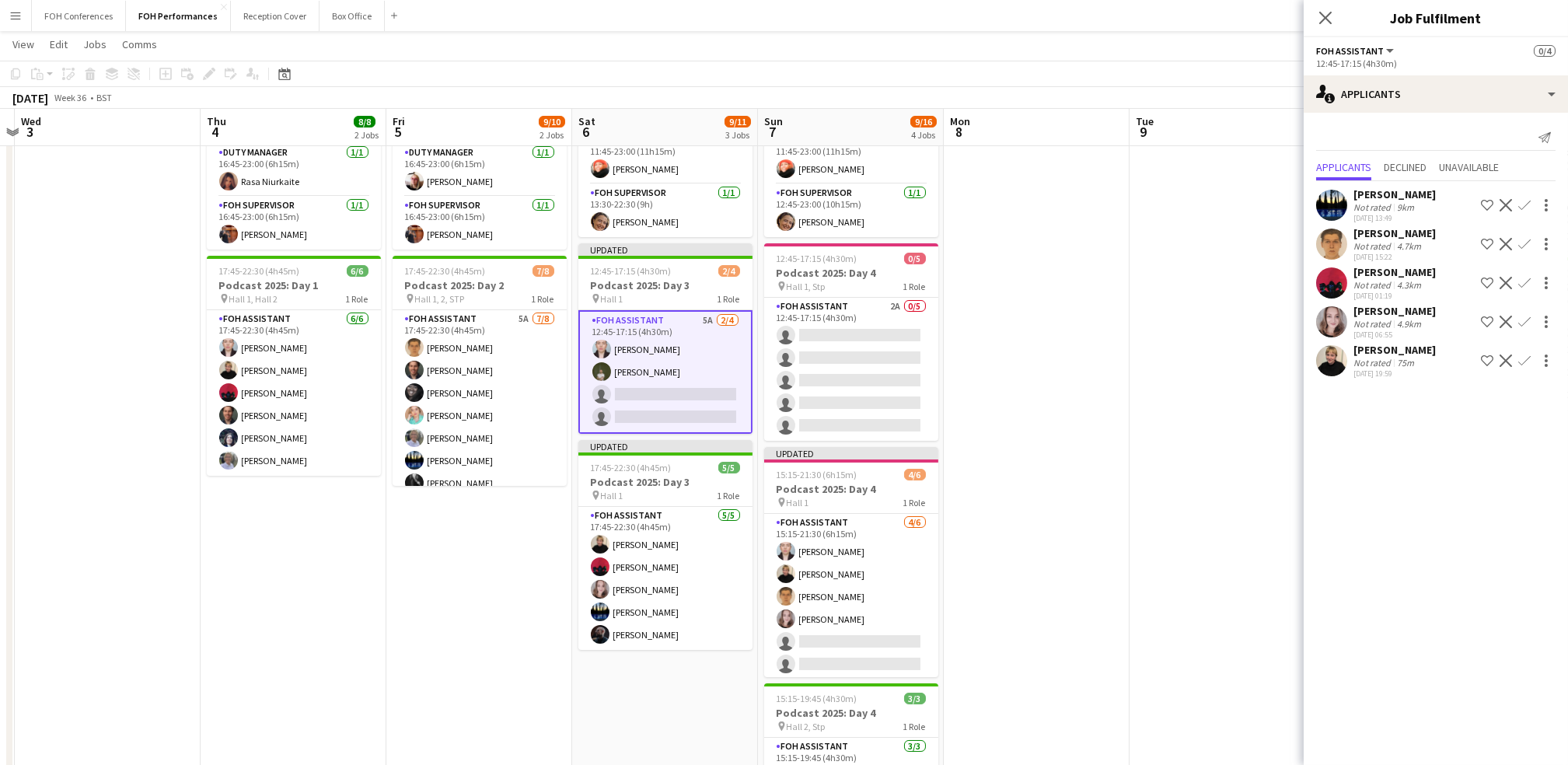
click at [799, 236] on button "Confirm" at bounding box center [1524, 244] width 19 height 19
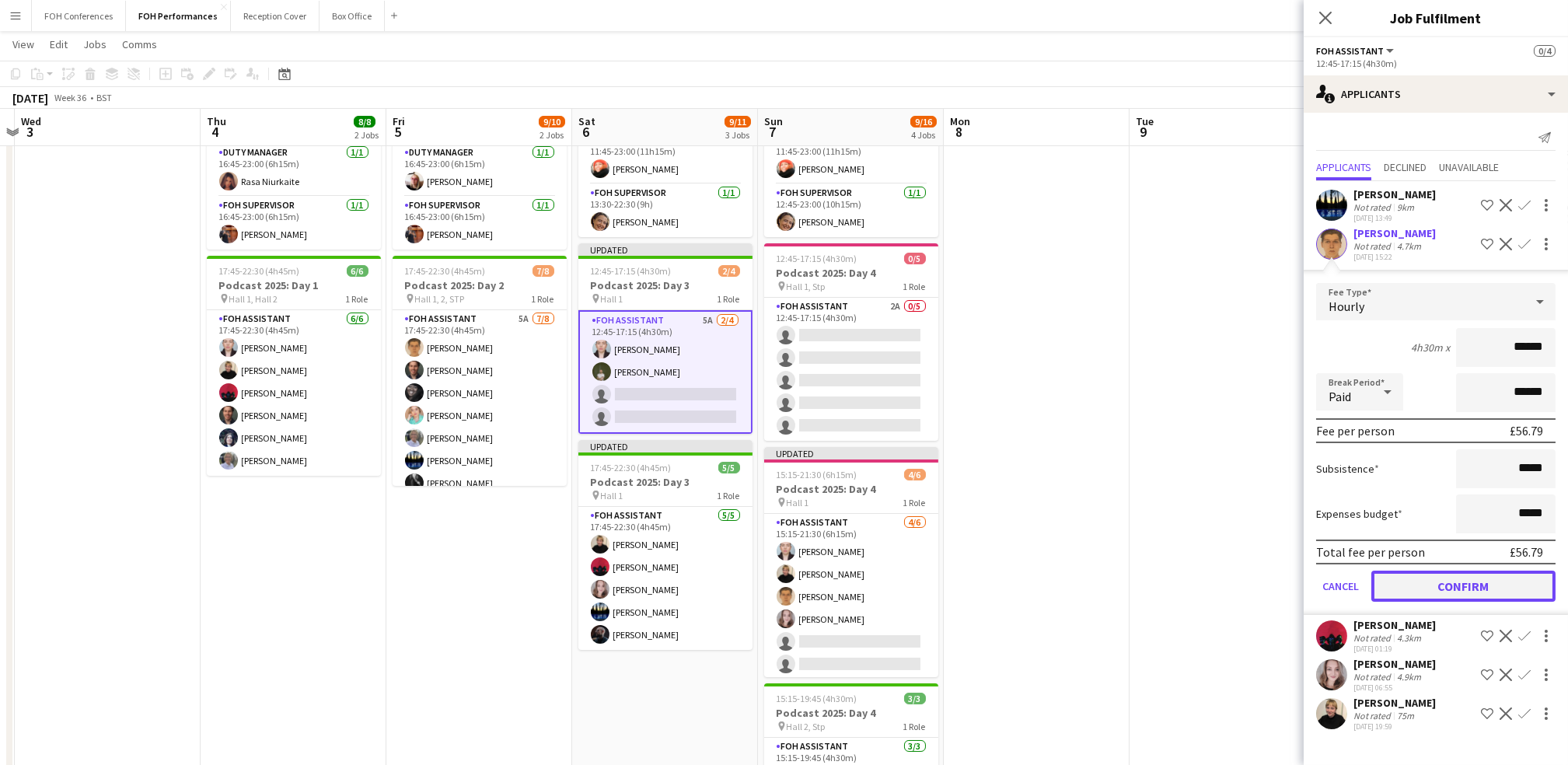
click at [799, 579] on button "Confirm" at bounding box center [1463, 586] width 184 height 31
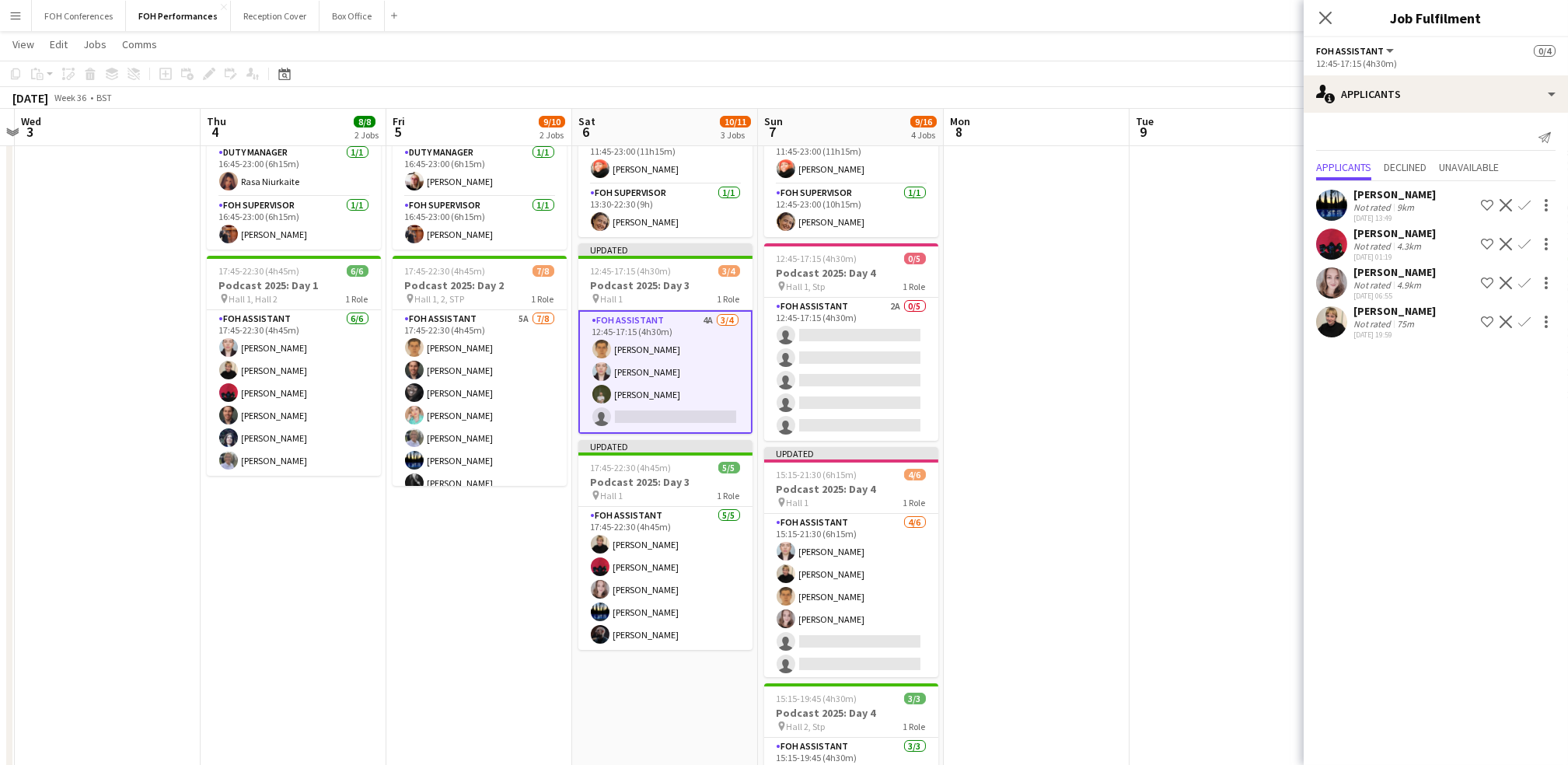
click at [799, 320] on app-icon "Confirm" at bounding box center [1524, 322] width 13 height 13
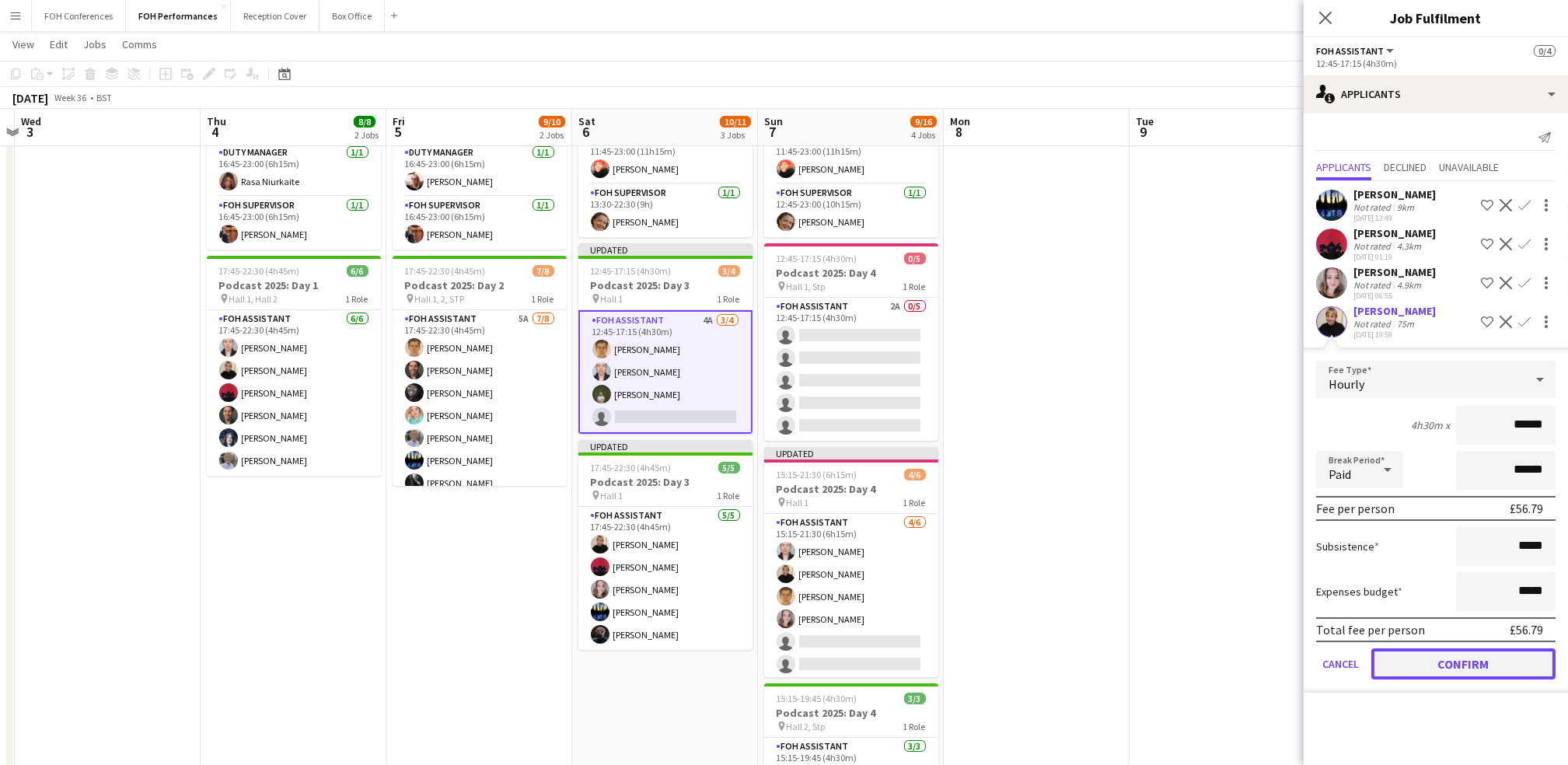
click at [799, 655] on button "Confirm" at bounding box center [1463, 663] width 184 height 31
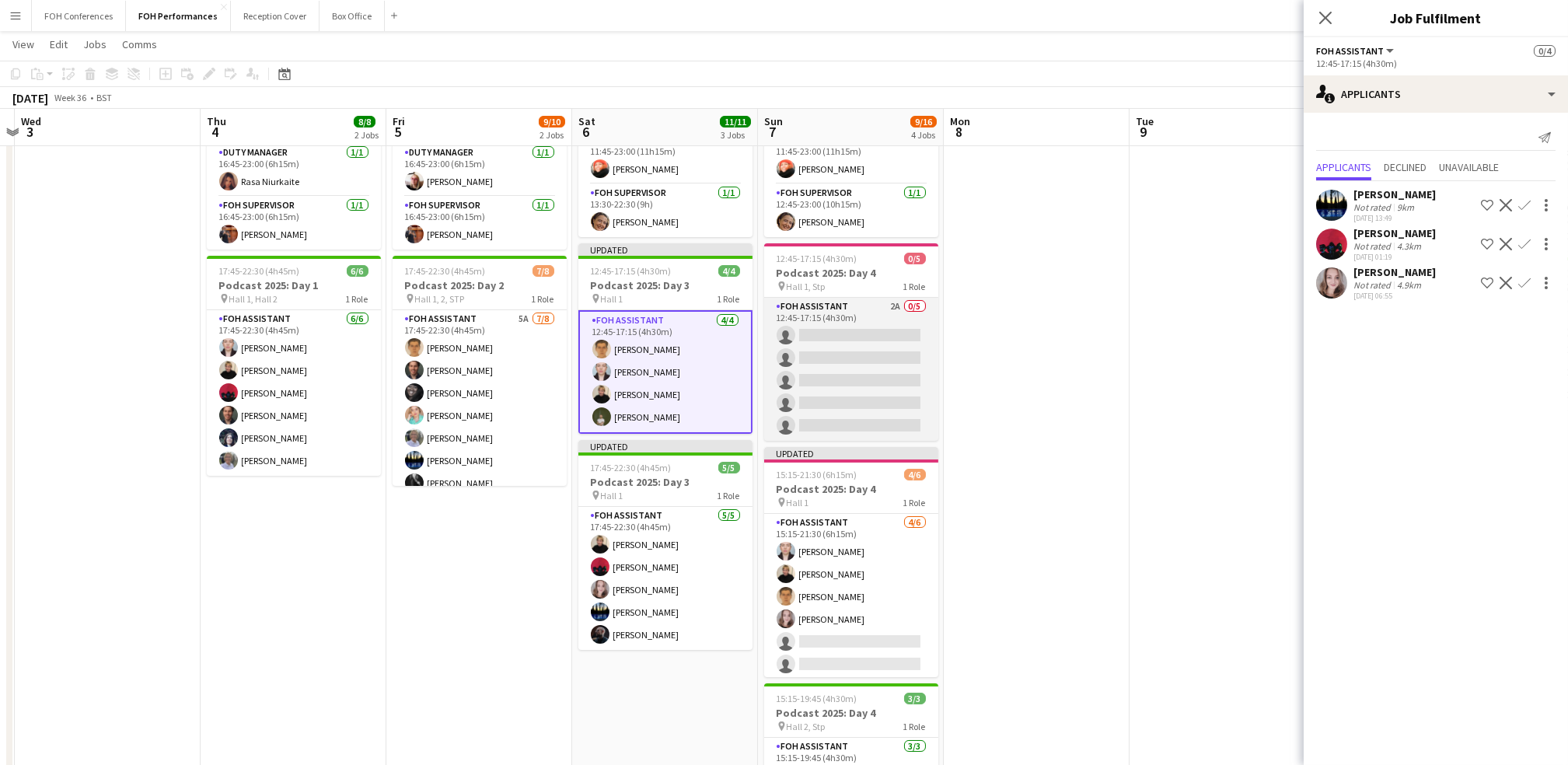
click at [799, 336] on app-card-role "FOH Assistant 2A 0/5 12:45-17:15 (4h30m) single-neutral-actions single-neutral-…" at bounding box center [851, 370] width 174 height 143
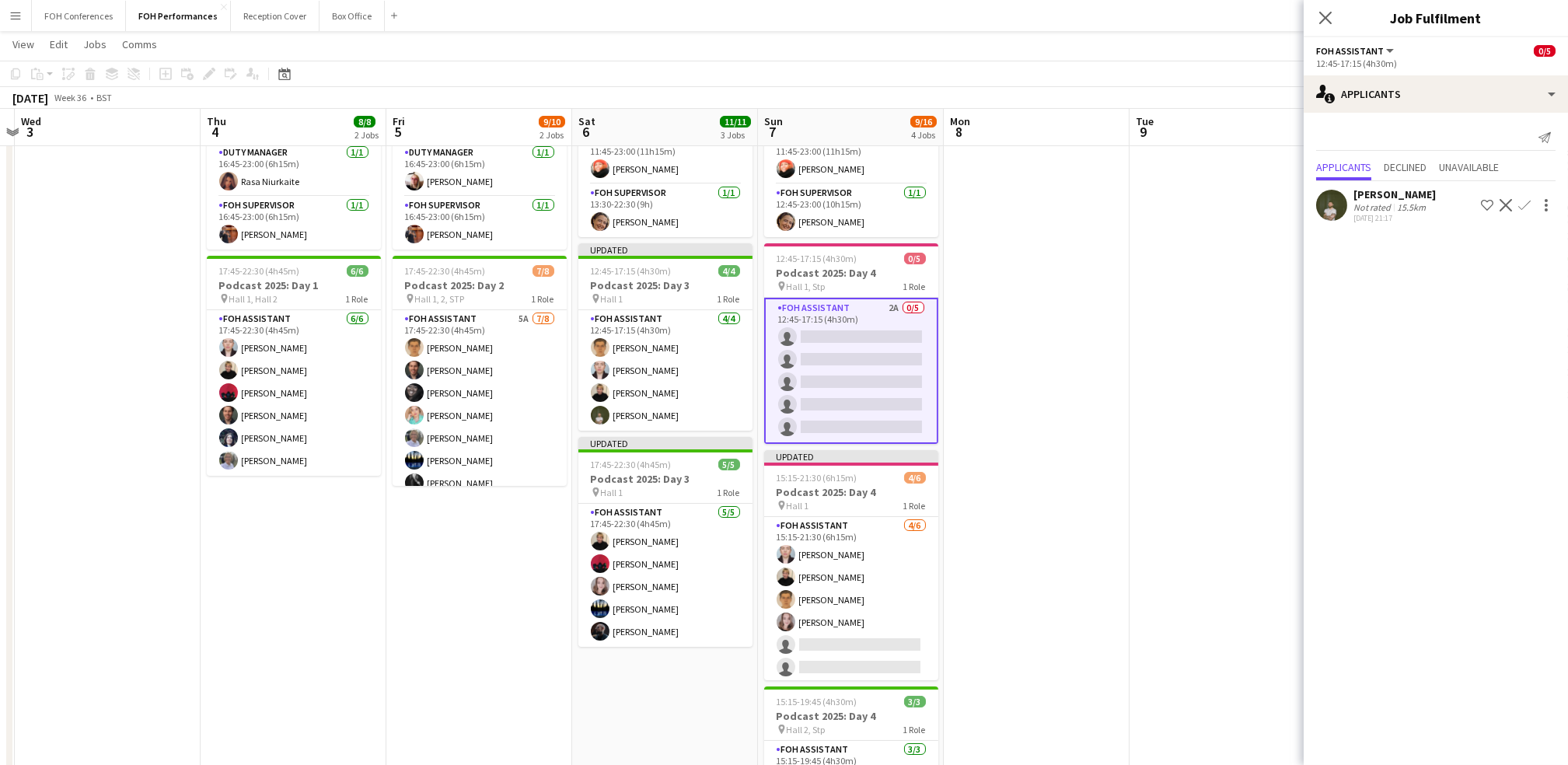
click at [799, 204] on app-icon "Confirm" at bounding box center [1524, 206] width 13 height 13
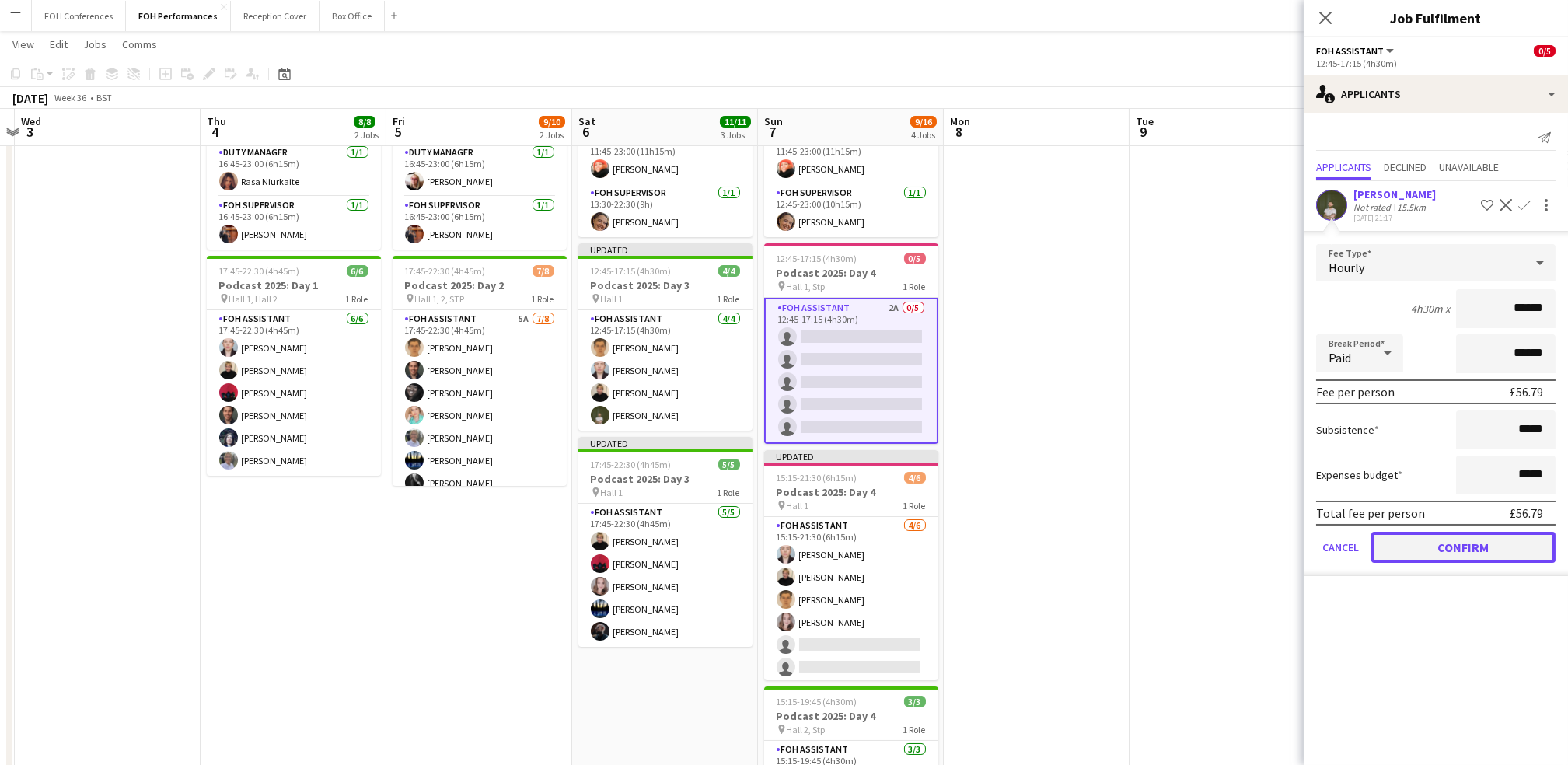
click at [799, 544] on button "Confirm" at bounding box center [1463, 547] width 184 height 31
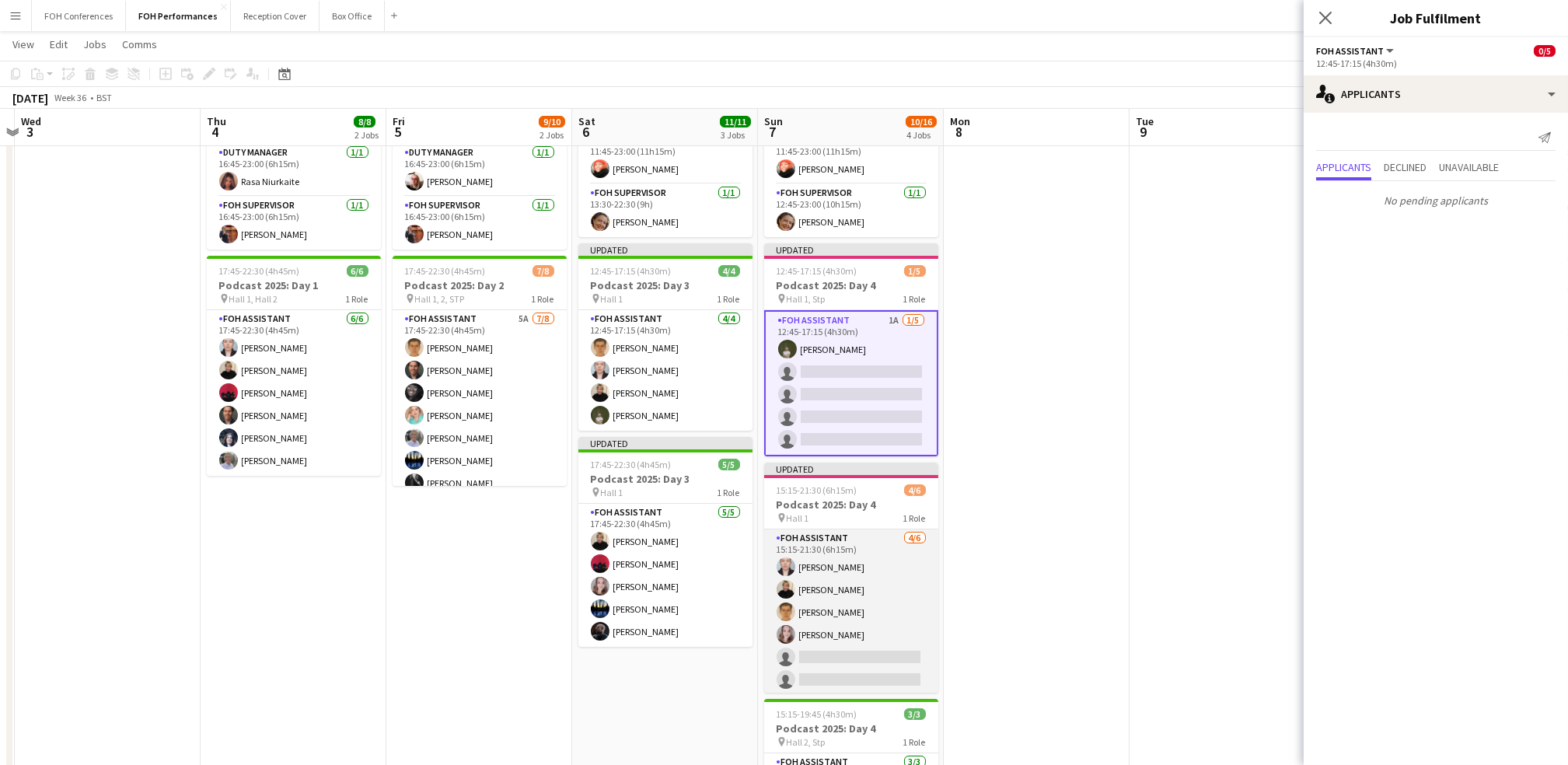
click at [799, 655] on app-card-role "FOH Assistant 4/6 15:15-21:30 (6h15m) Pamela Sledzik Jojo Ruta William Warren M…" at bounding box center [851, 612] width 174 height 166
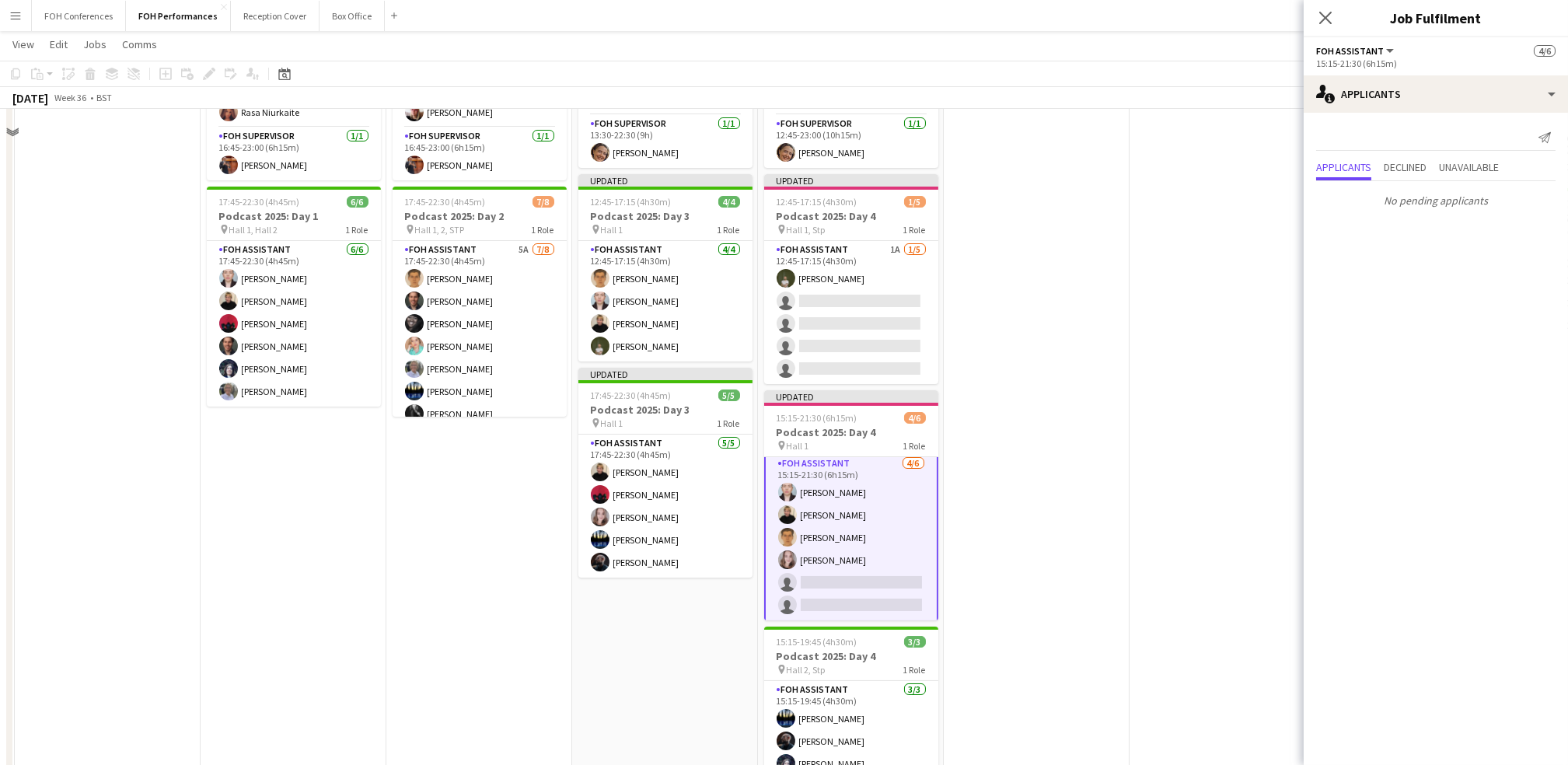
scroll to position [226, 0]
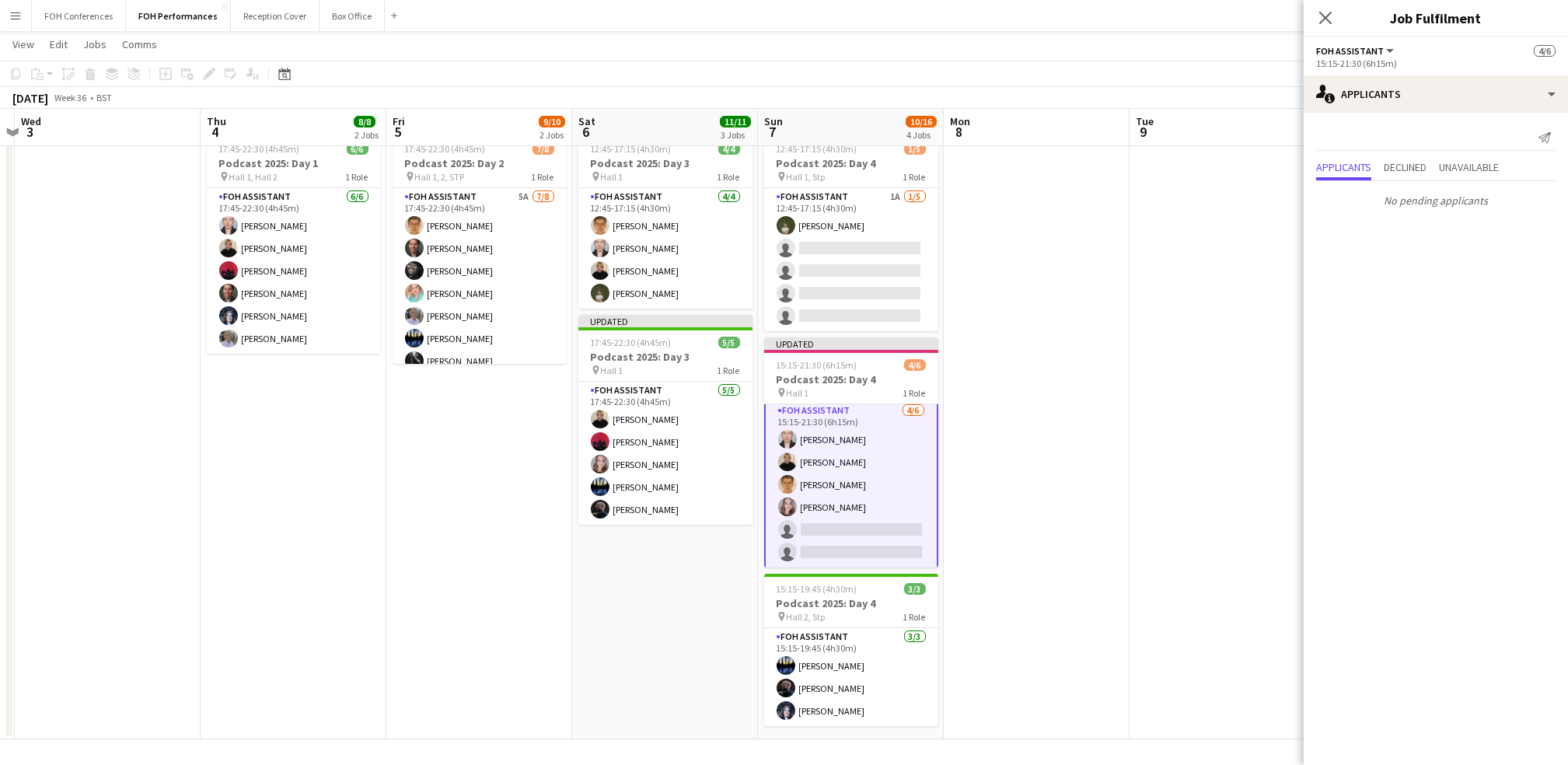
drag, startPoint x: 1219, startPoint y: 57, endPoint x: 1208, endPoint y: 69, distance: 16.3
click at [799, 61] on app-board "FOH Performances user View Day view expanded Day view collapsed Month view Date…" at bounding box center [784, 286] width 1568 height 960
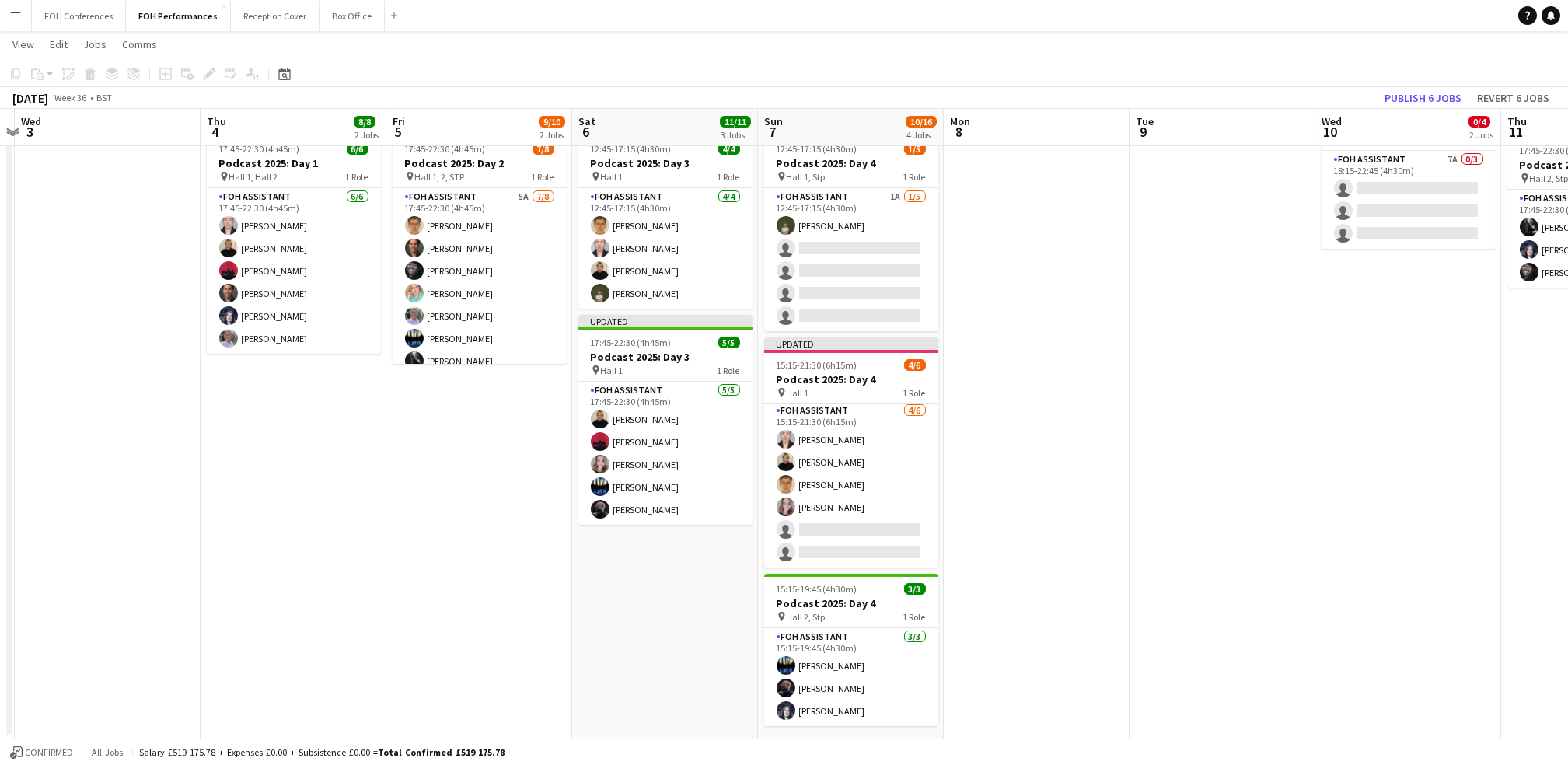
scroll to position [3, 0]
click at [799, 96] on button "Publish 6 jobs" at bounding box center [1423, 98] width 90 height 20
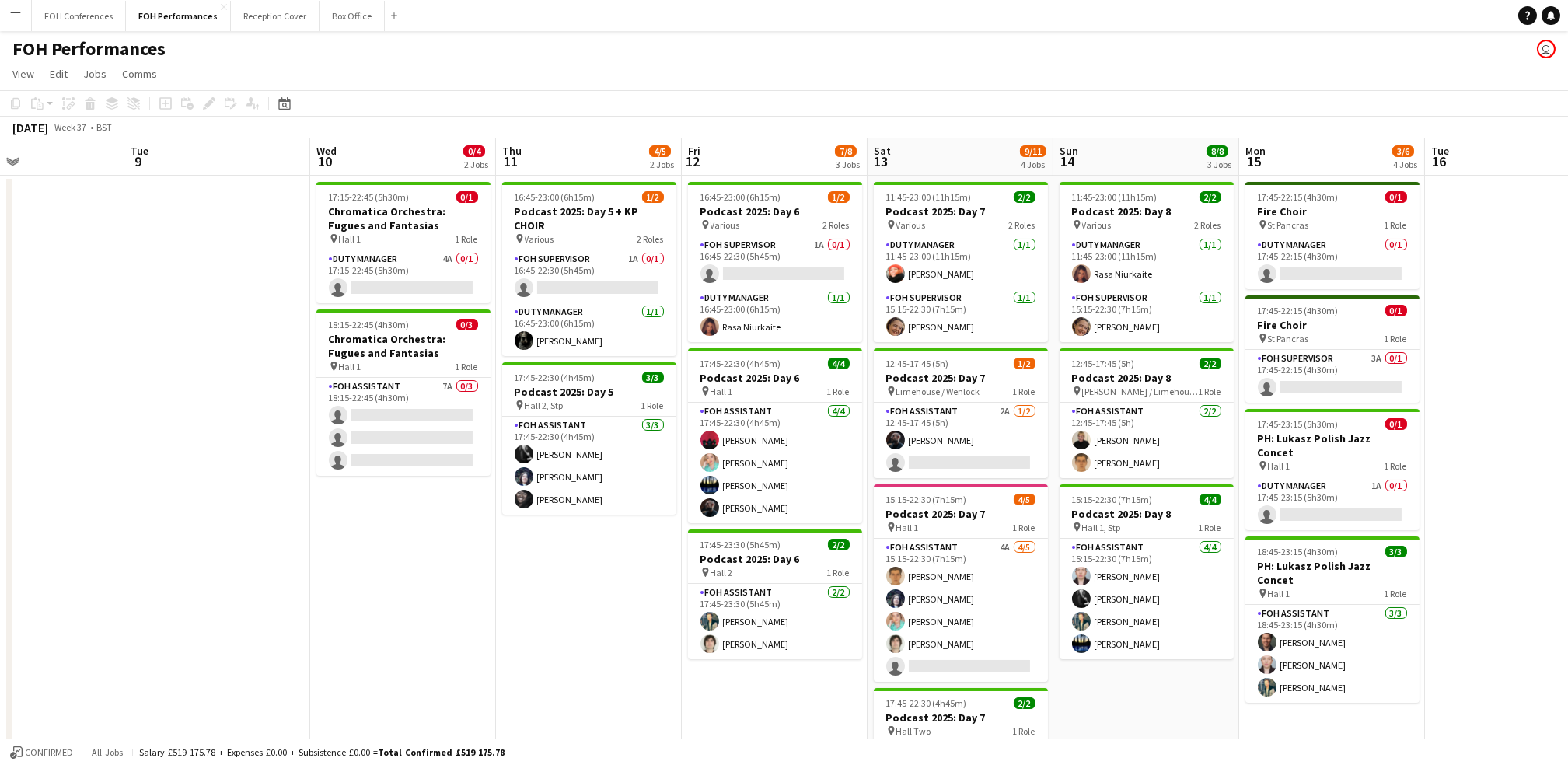
scroll to position [0, 623]
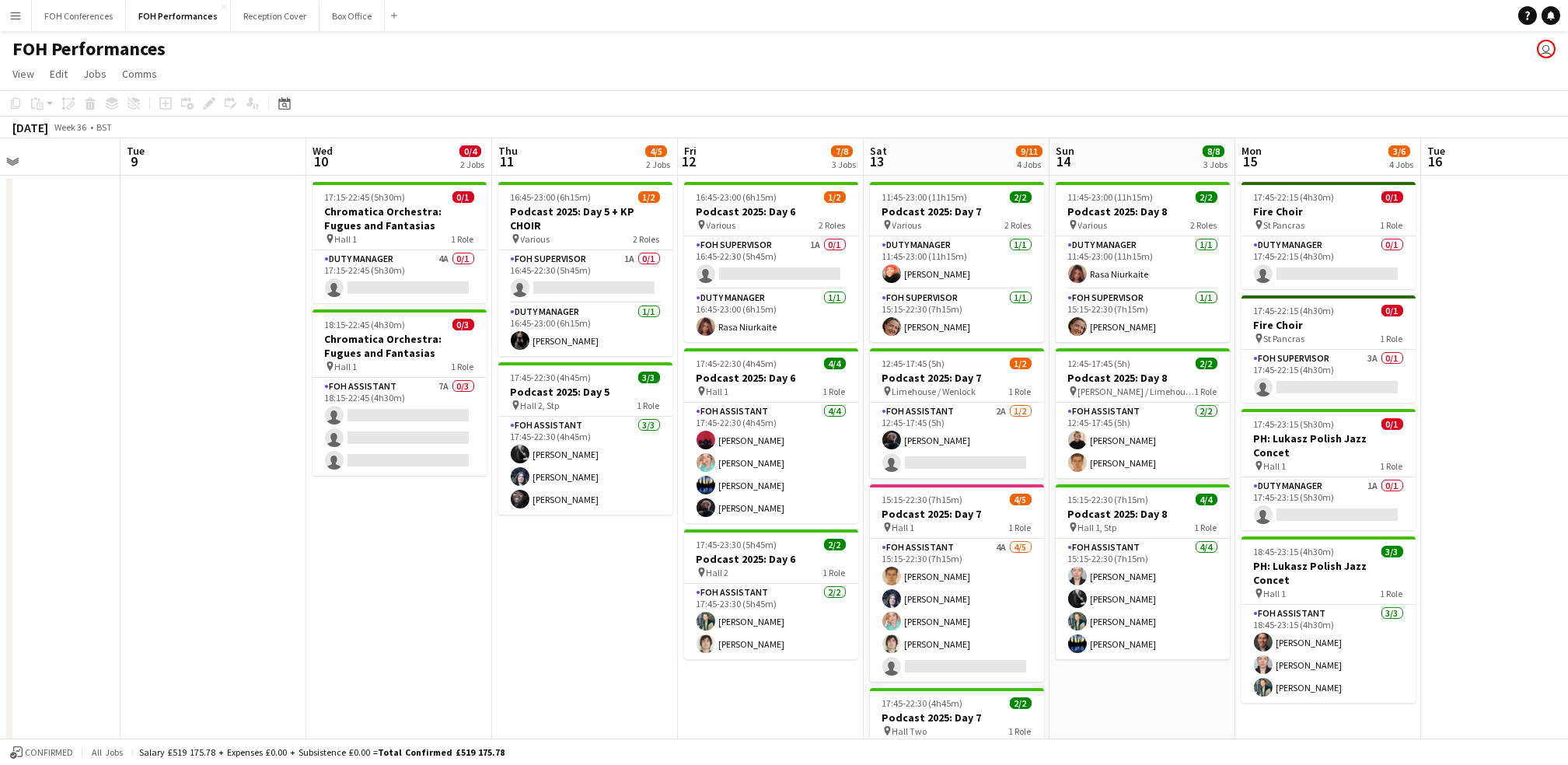
drag, startPoint x: 1226, startPoint y: 158, endPoint x: 218, endPoint y: 189, distance: 1008.5
click at [218, 189] on app-calendar-viewport "Fri 5 9/10 2 Jobs Sat 6 11/11 3 Jobs Sun 7 10/16 4 Jobs Mon 8 Tue 9 Wed 10 0/4 …" at bounding box center [784, 553] width 1568 height 828
click at [369, 291] on app-card-role "Duty Manager 4A 0/1 17:15-22:45 (5h30m) single-neutral-actions" at bounding box center [400, 276] width 174 height 53
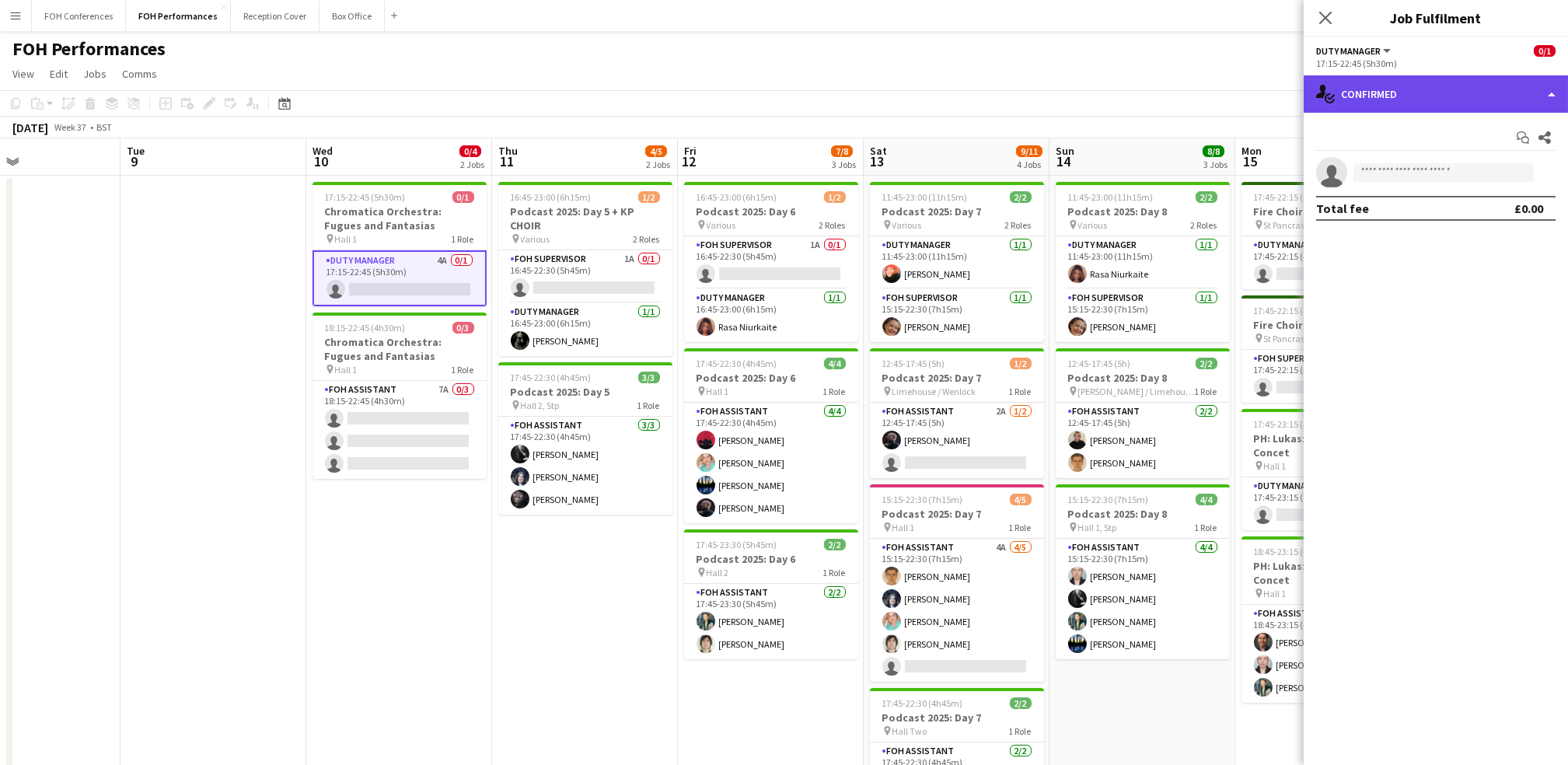
click at [799, 87] on div "single-neutral-actions-check-2 Confirmed" at bounding box center [1436, 93] width 265 height 37
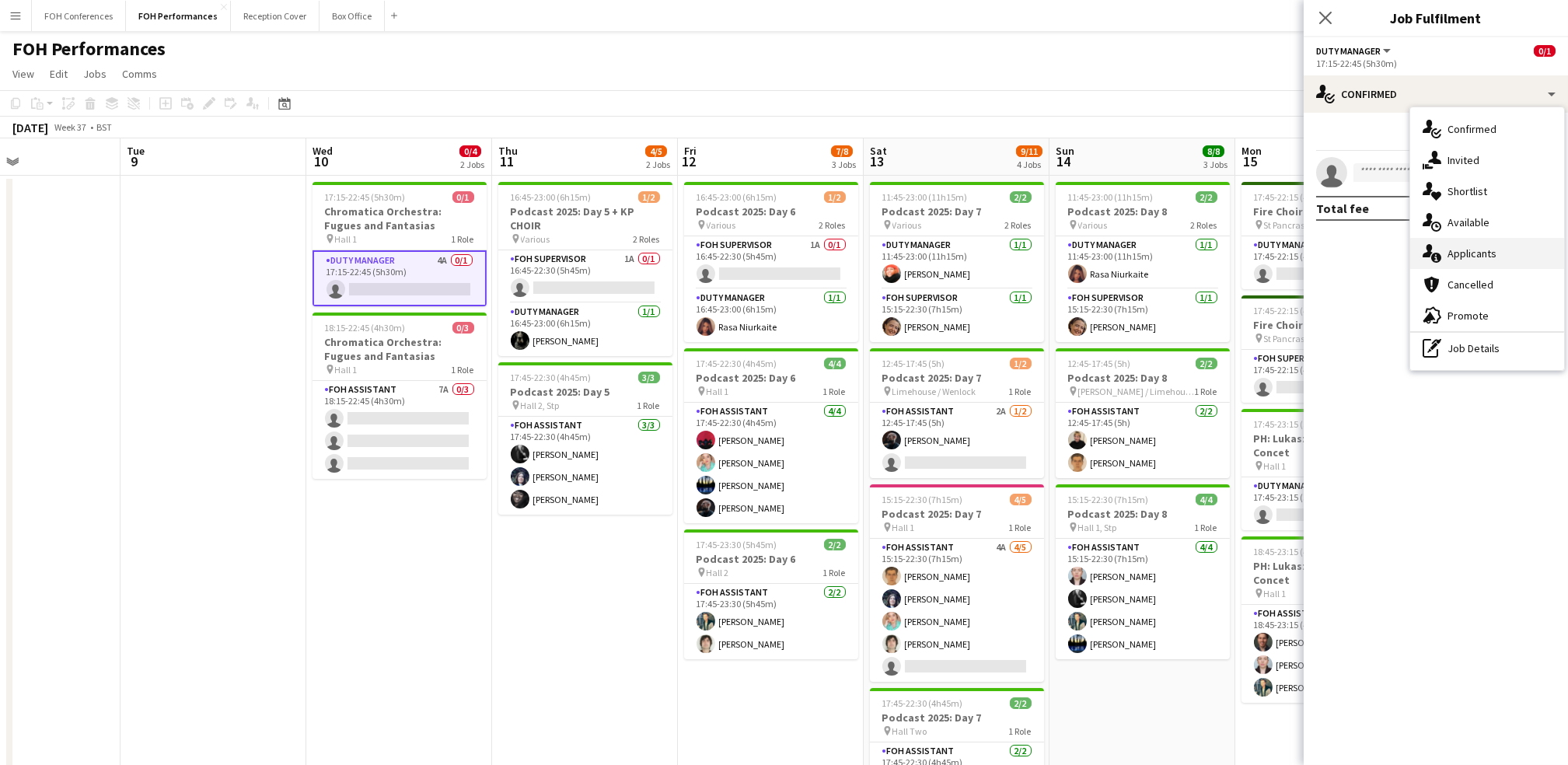
click at [799, 254] on div "single-neutral-actions-information Applicants" at bounding box center [1487, 253] width 154 height 31
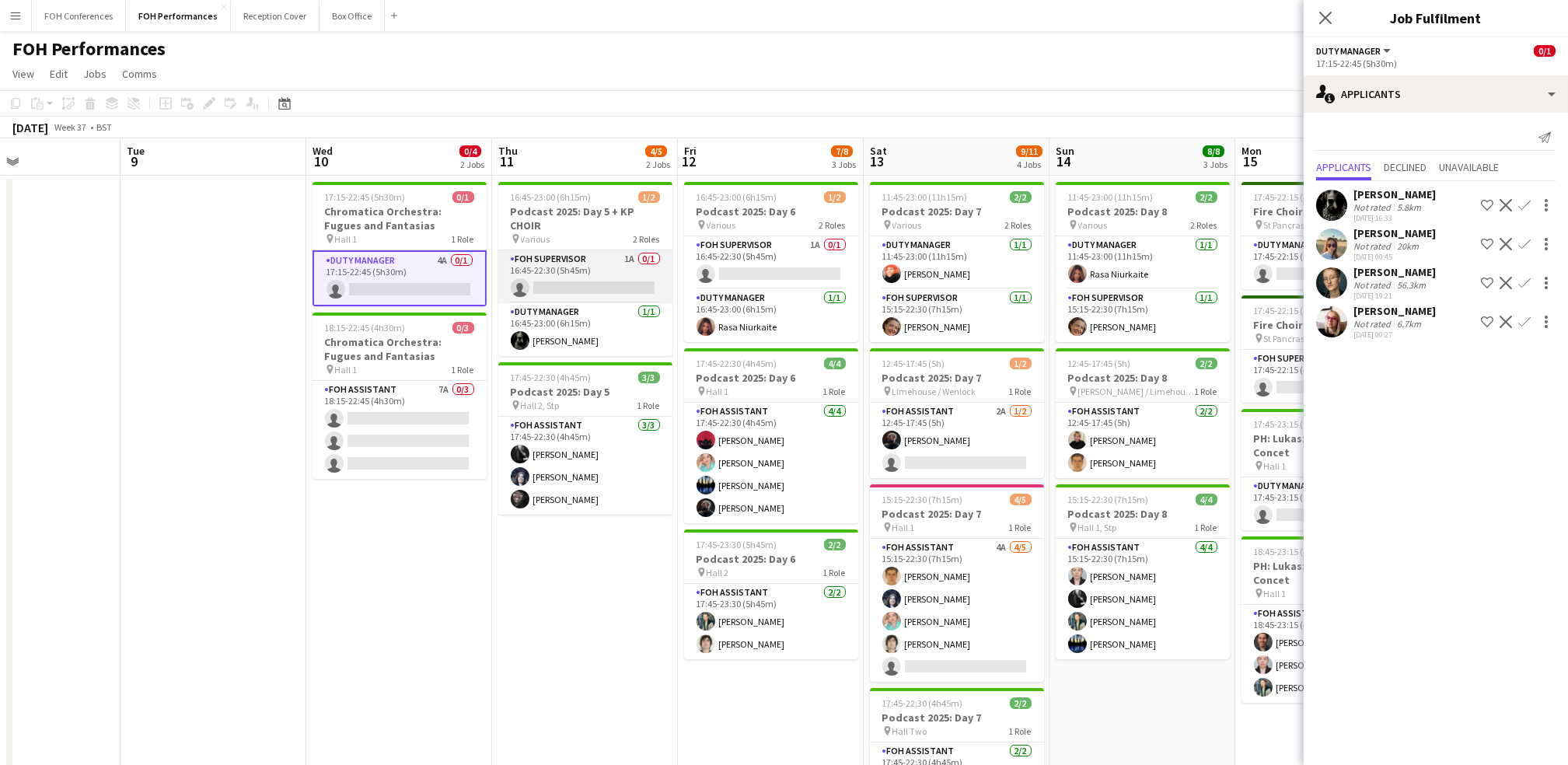
click at [576, 286] on app-card-role "FOH Supervisor 1A 0/1 16:45-22:30 (5h45m) single-neutral-actions" at bounding box center [586, 276] width 174 height 53
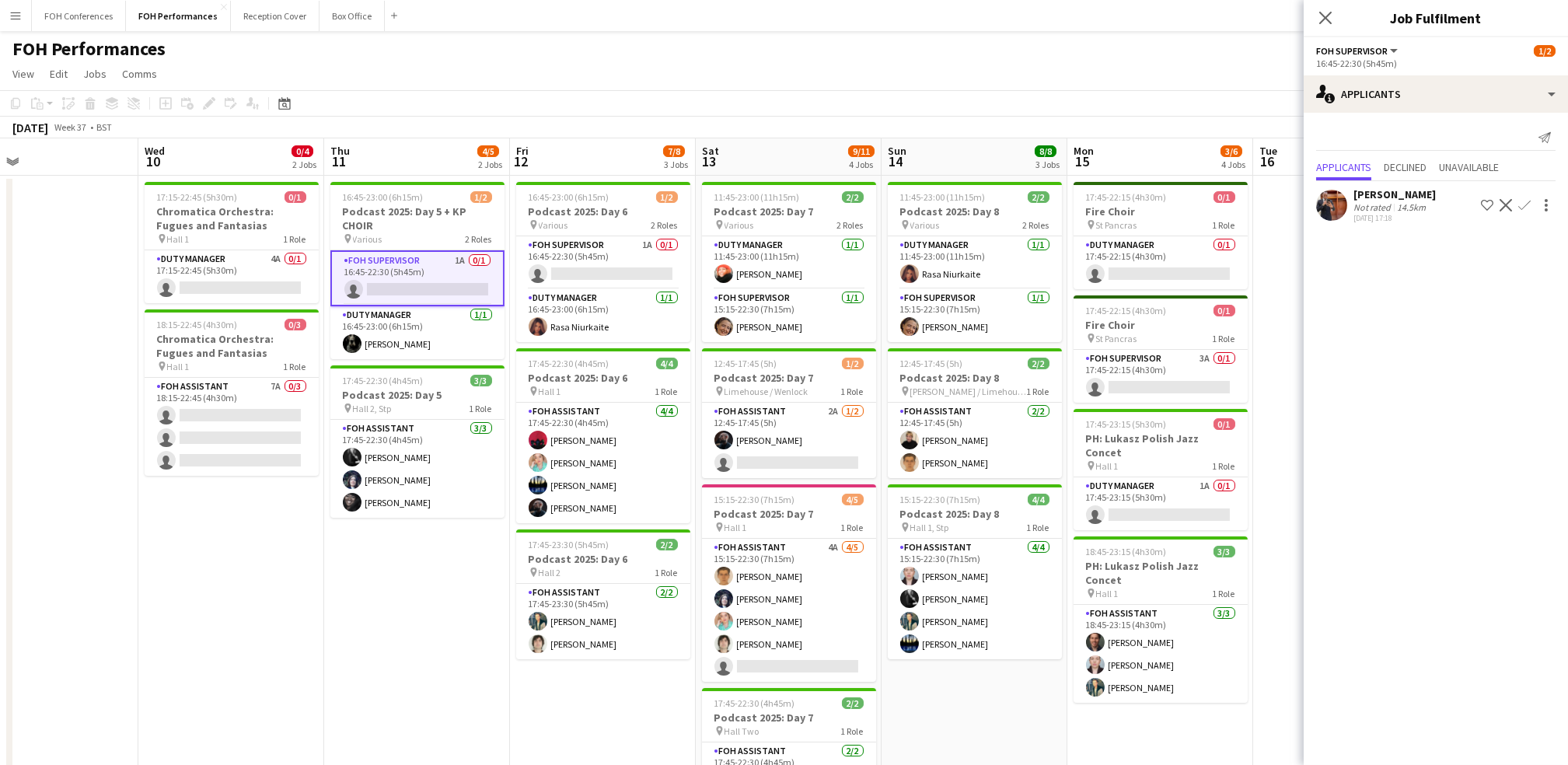
scroll to position [0, 669]
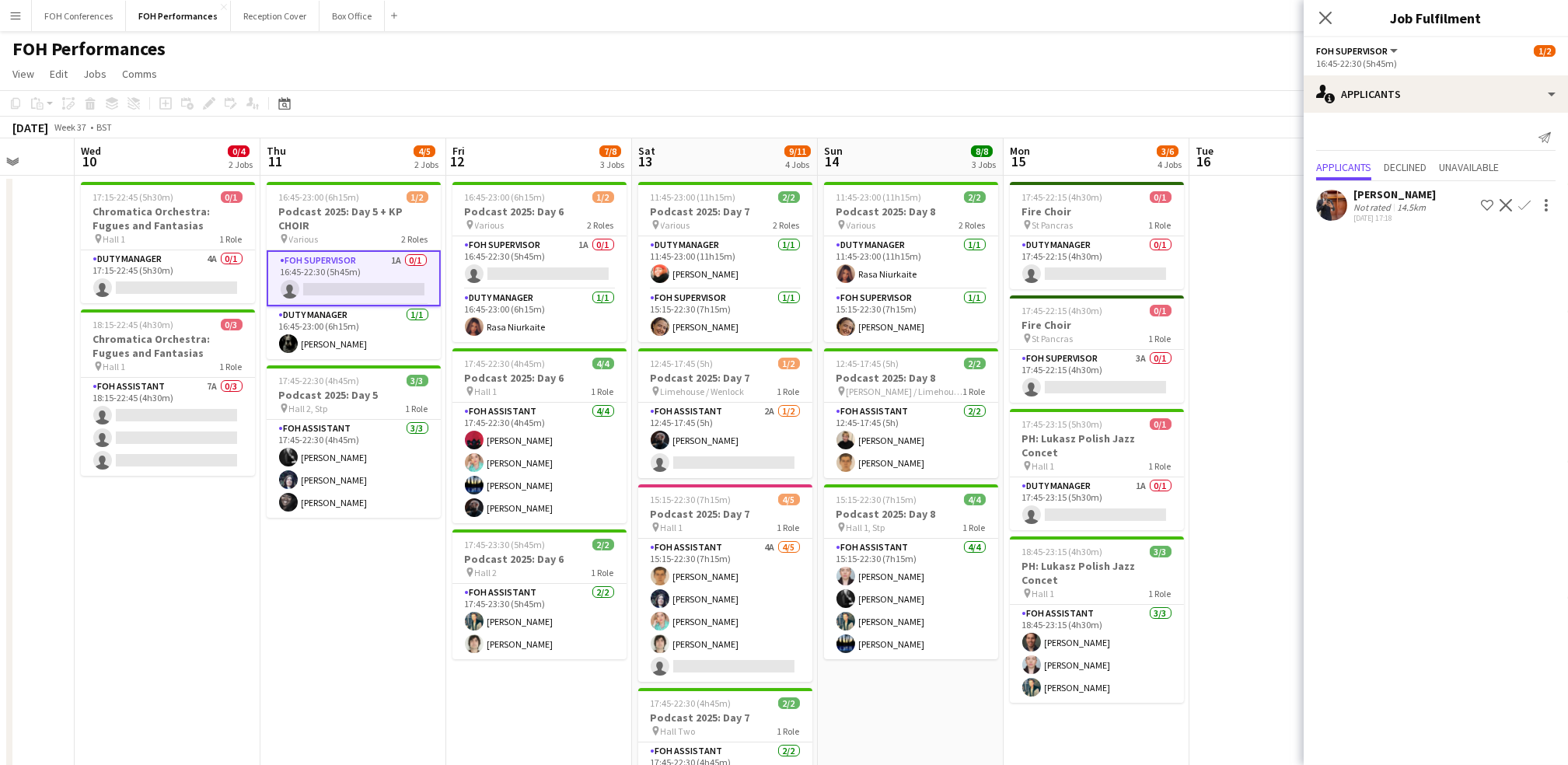
drag, startPoint x: 742, startPoint y: 156, endPoint x: 510, endPoint y: 163, distance: 232.1
click at [510, 163] on app-calendar-viewport "Sat 6 11/11 3 Jobs Sun 7 10/16 4 Jobs Mon 8 Tue 9 Wed 10 0/4 2 Jobs Thu 11 4/5 …" at bounding box center [784, 553] width 1568 height 828
click at [799, 207] on app-icon "Confirm" at bounding box center [1524, 206] width 13 height 13
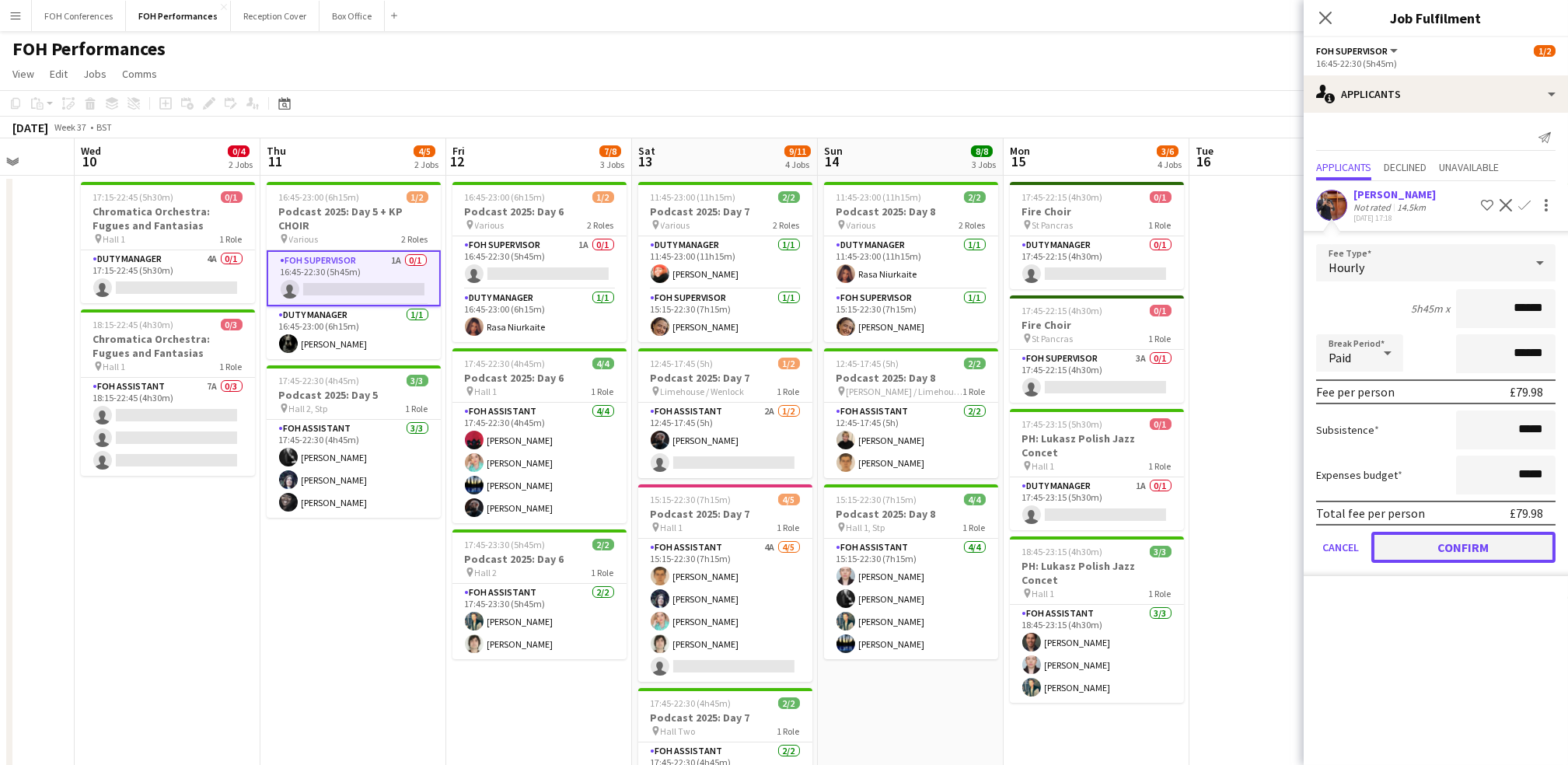
click at [799, 544] on button "Confirm" at bounding box center [1463, 547] width 184 height 31
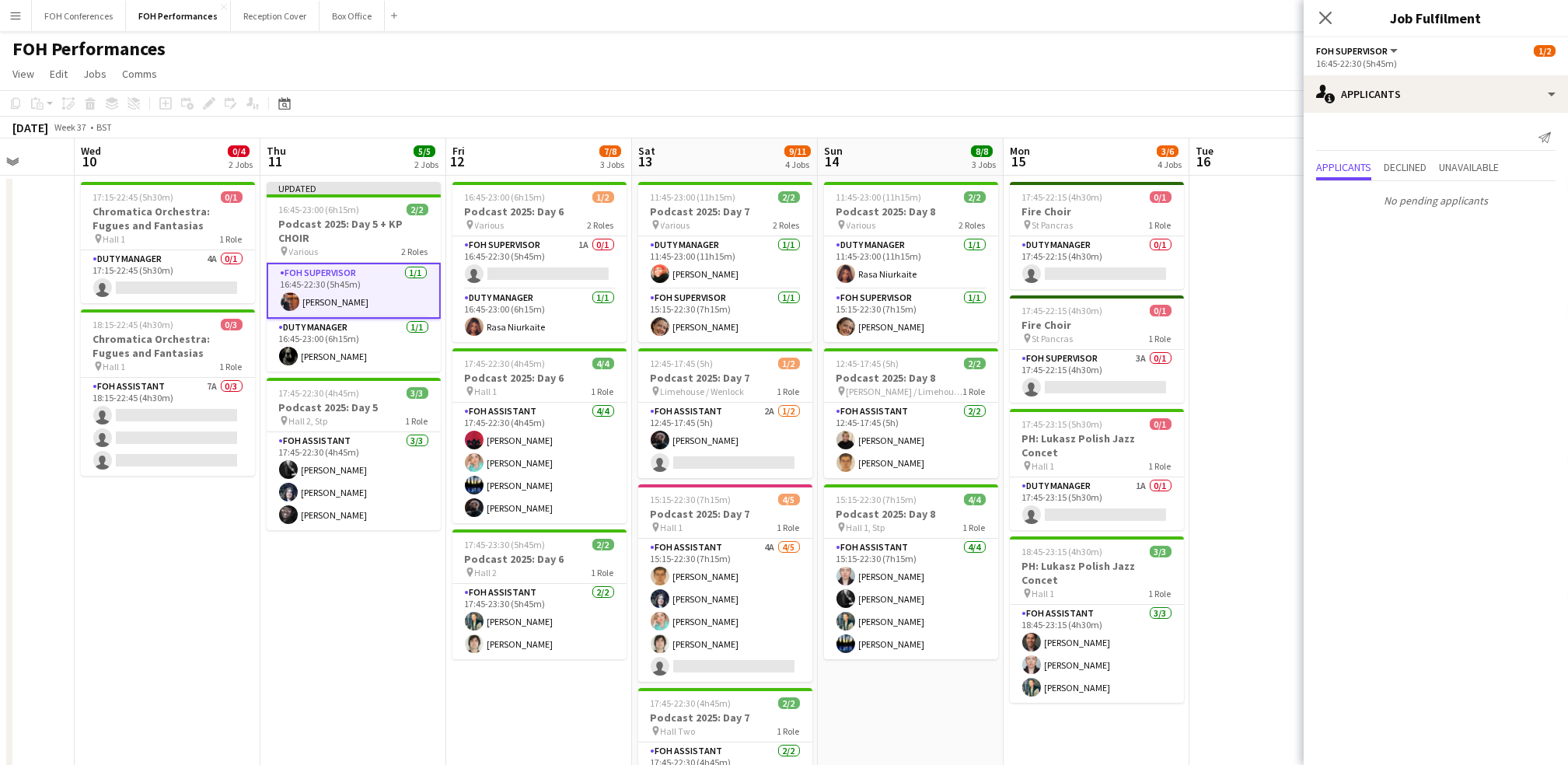
click at [799, 67] on app-page-menu "View Day view expanded Day view collapsed Month view Date picker Jump to today …" at bounding box center [784, 75] width 1568 height 30
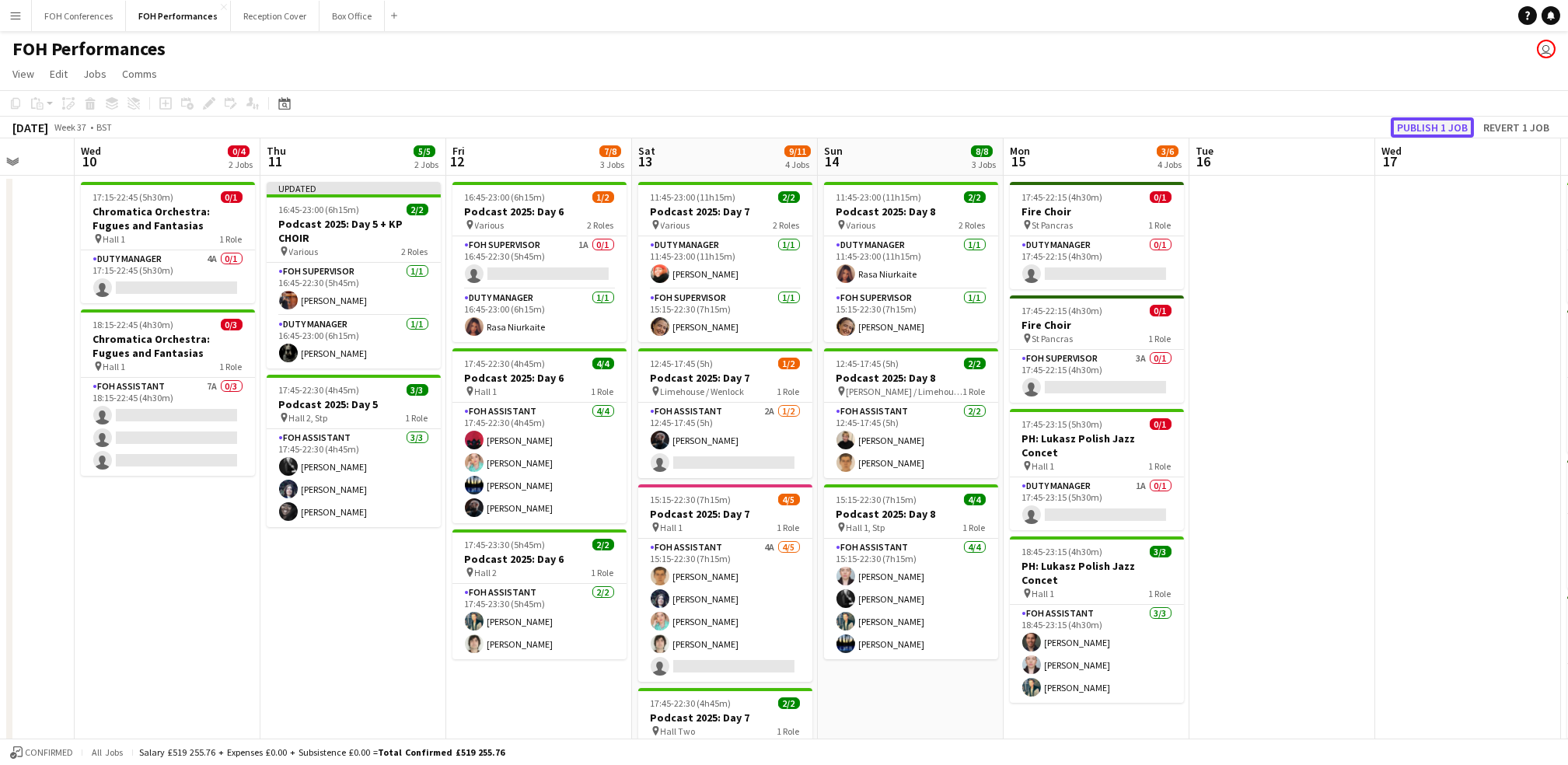
click at [799, 126] on button "Publish 1 job" at bounding box center [1433, 128] width 83 height 20
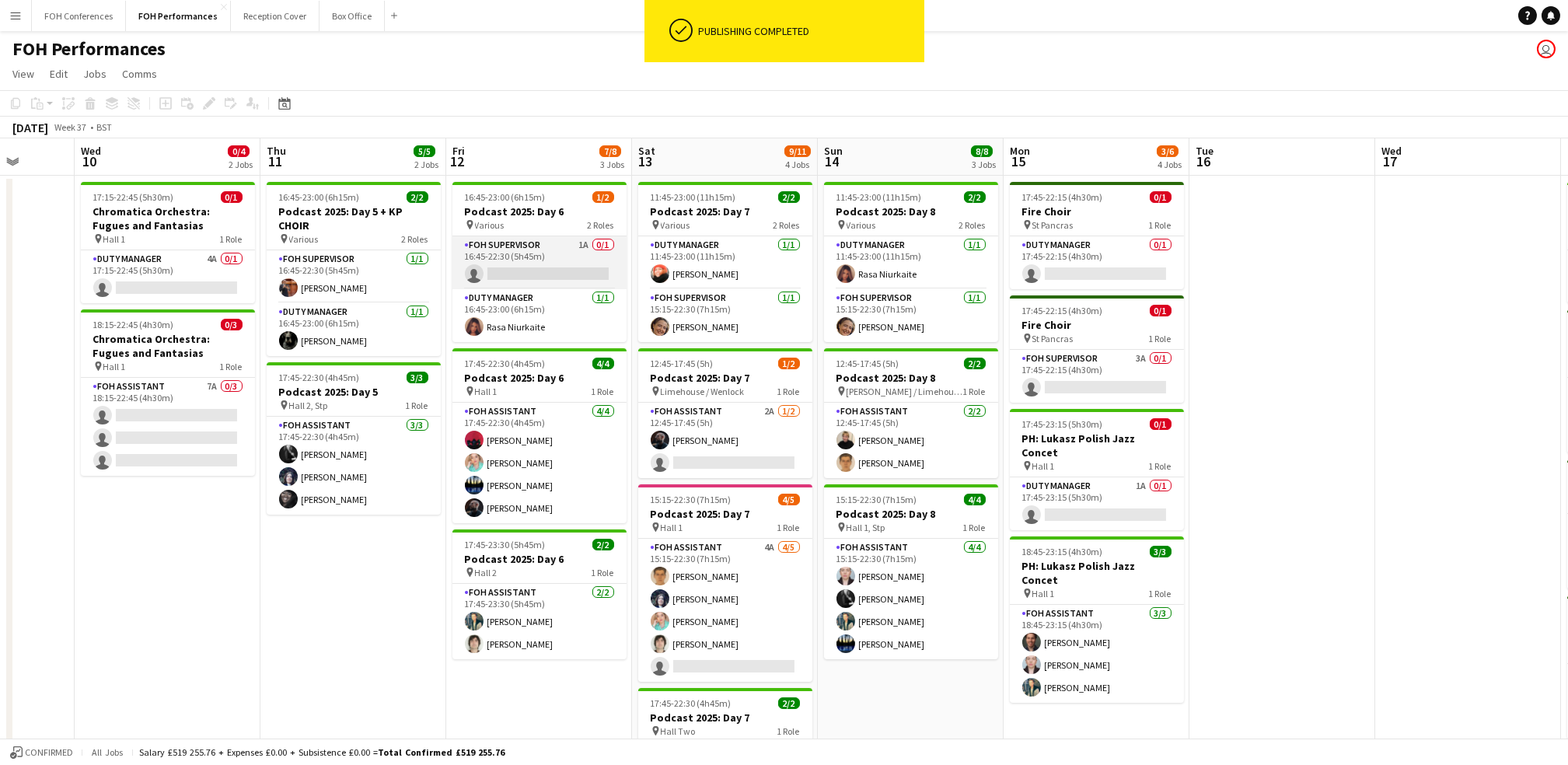
click at [532, 276] on app-card-role "FOH Supervisor 1A 0/1 16:45-22:30 (5h45m) single-neutral-actions" at bounding box center [539, 263] width 174 height 53
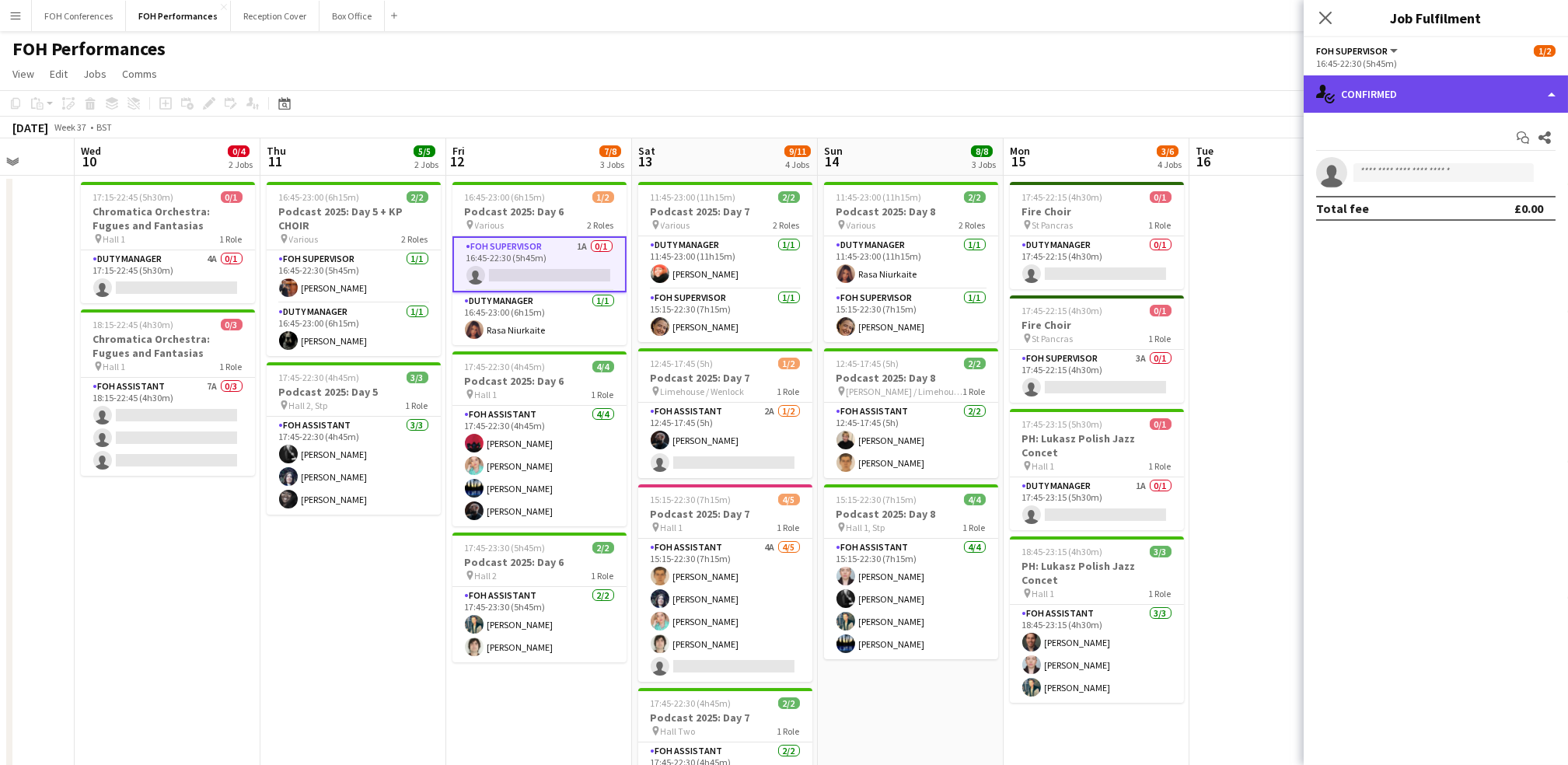
click at [799, 107] on div "single-neutral-actions-check-2 Confirmed" at bounding box center [1436, 93] width 265 height 37
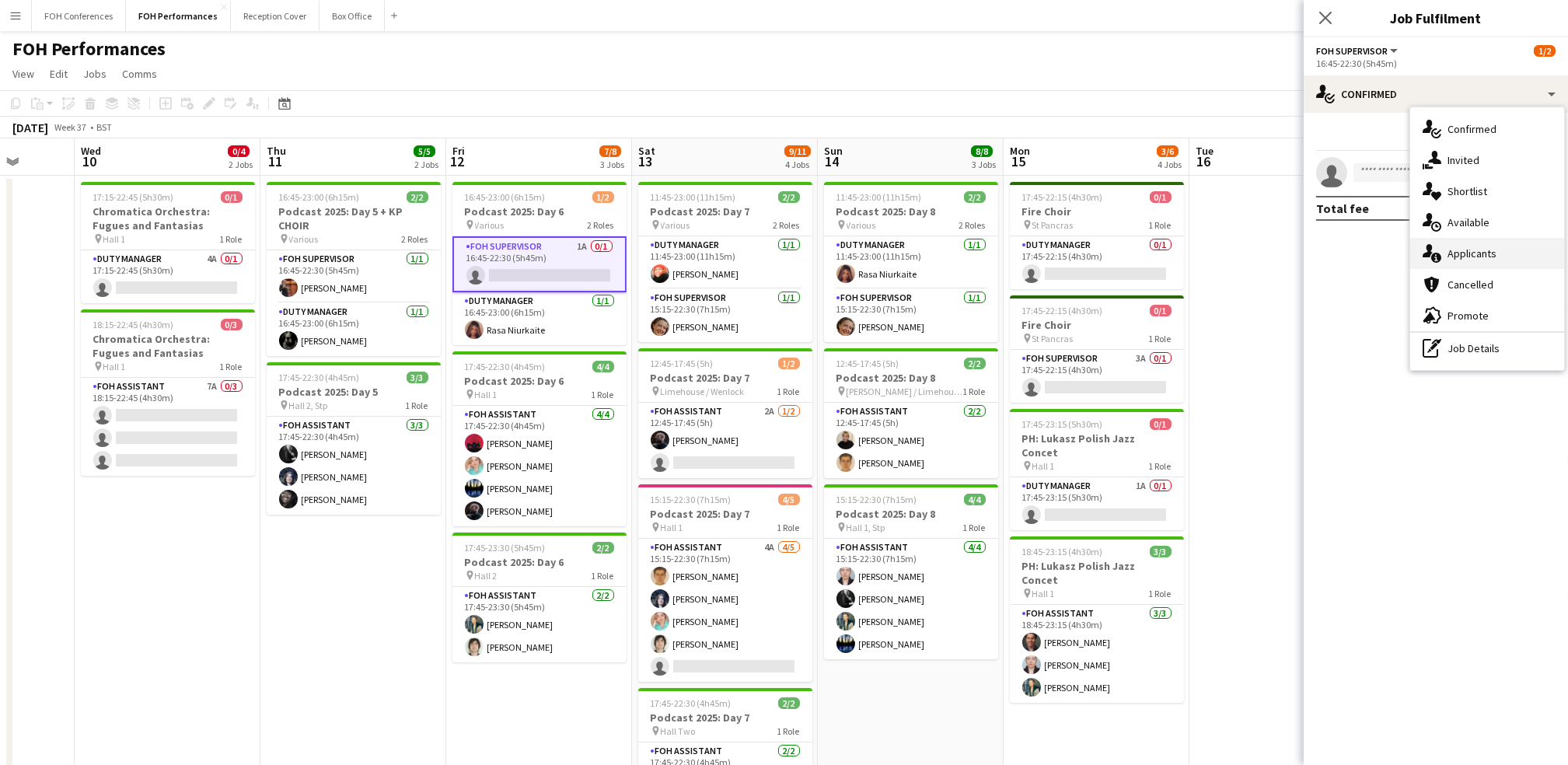
click at [799, 261] on div "single-neutral-actions-information Applicants" at bounding box center [1487, 253] width 154 height 31
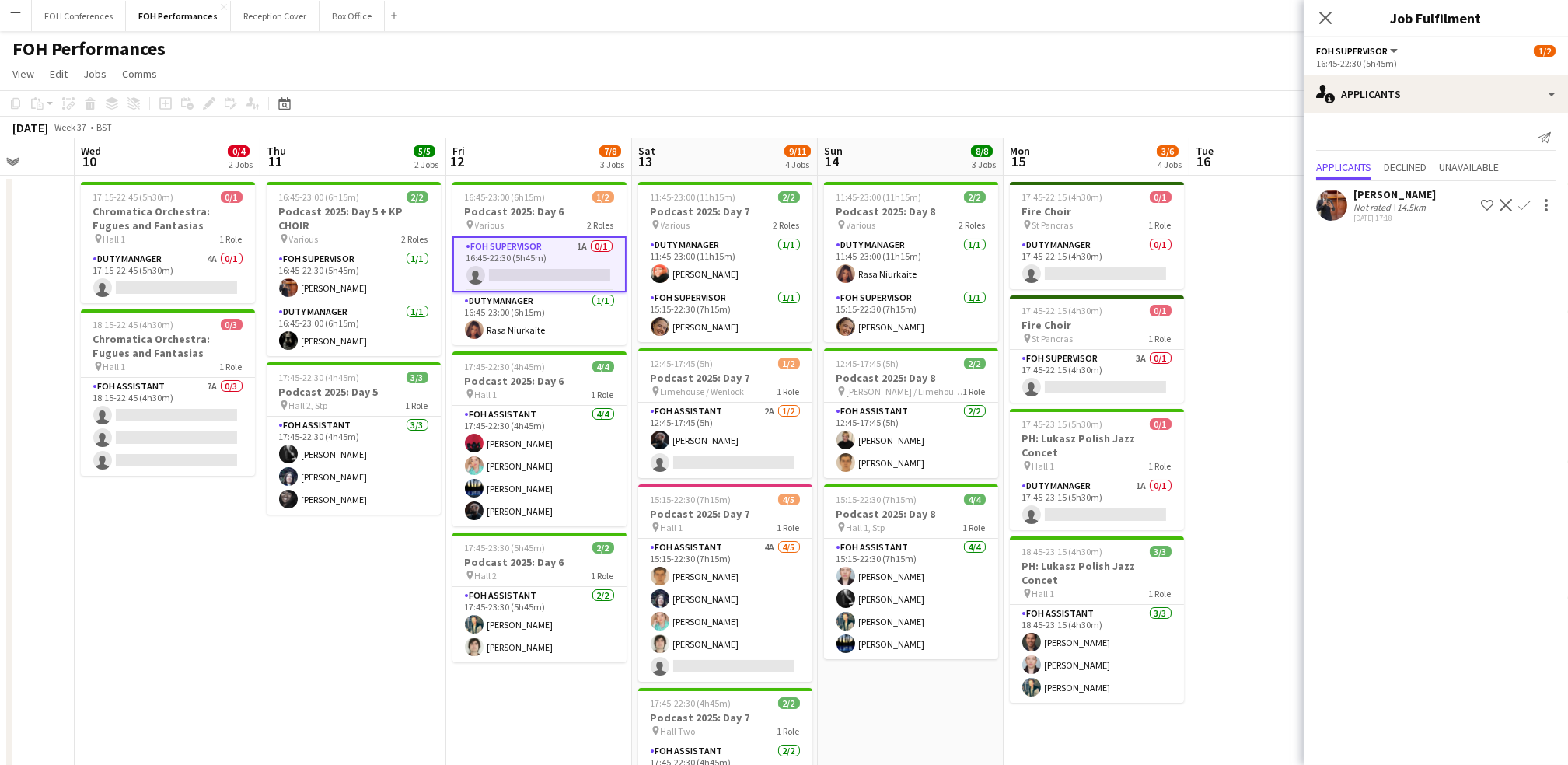
click at [799, 202] on app-icon "Confirm" at bounding box center [1524, 206] width 13 height 13
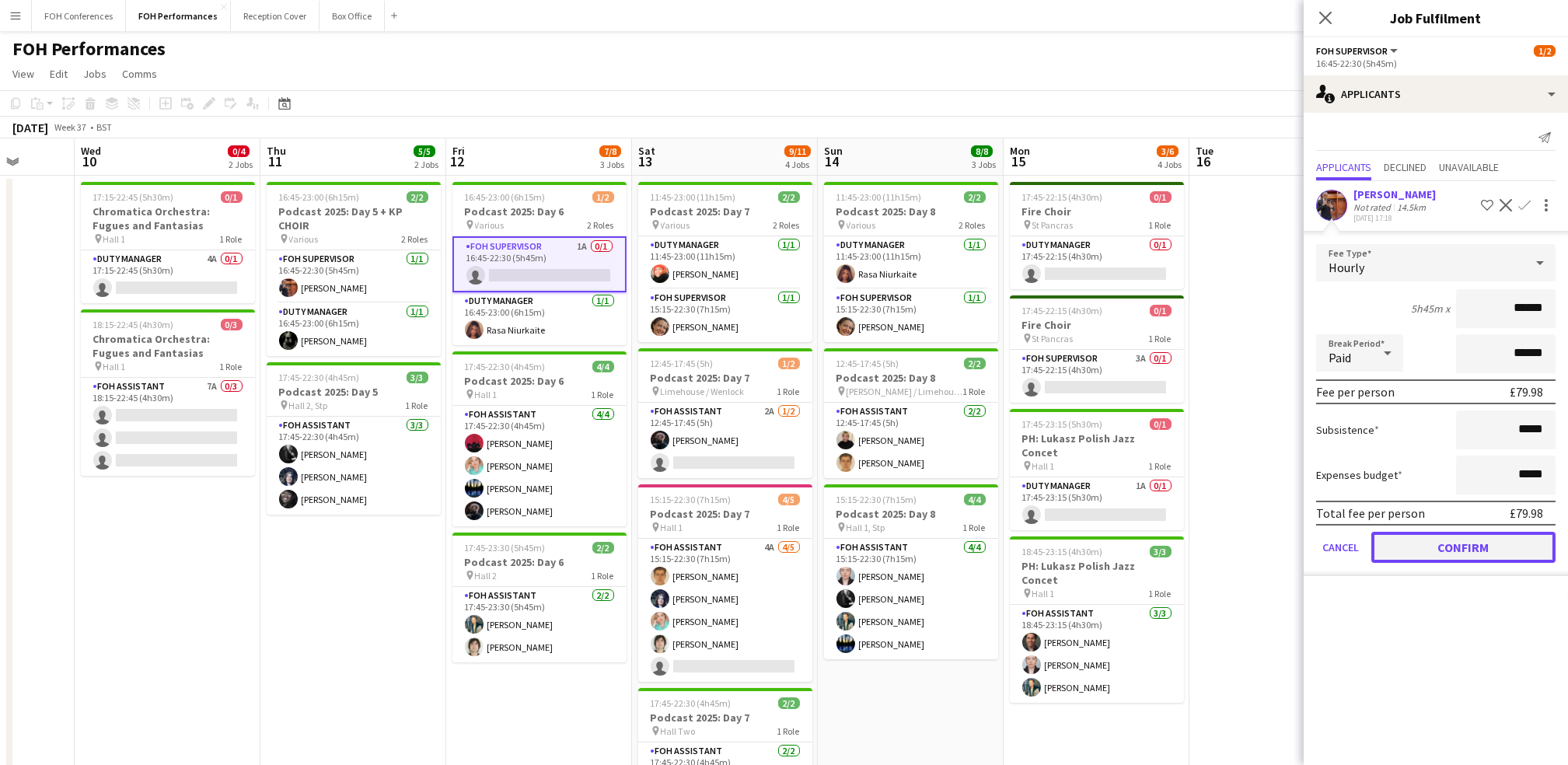
click at [799, 537] on button "Confirm" at bounding box center [1463, 547] width 184 height 31
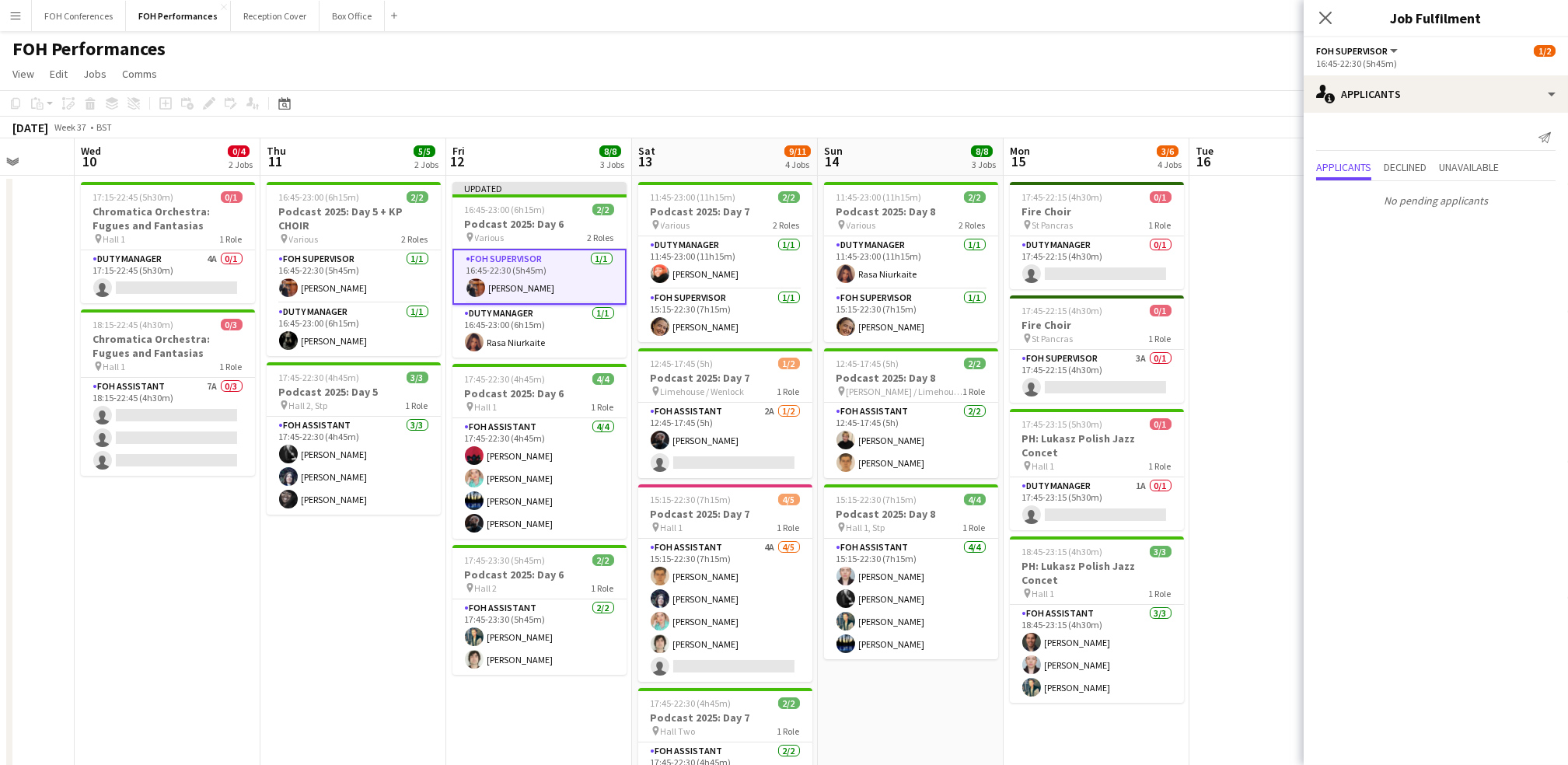
click at [799, 63] on app-page-menu "View Day view expanded Day view collapsed Month view Date picker Jump to today …" at bounding box center [784, 75] width 1568 height 30
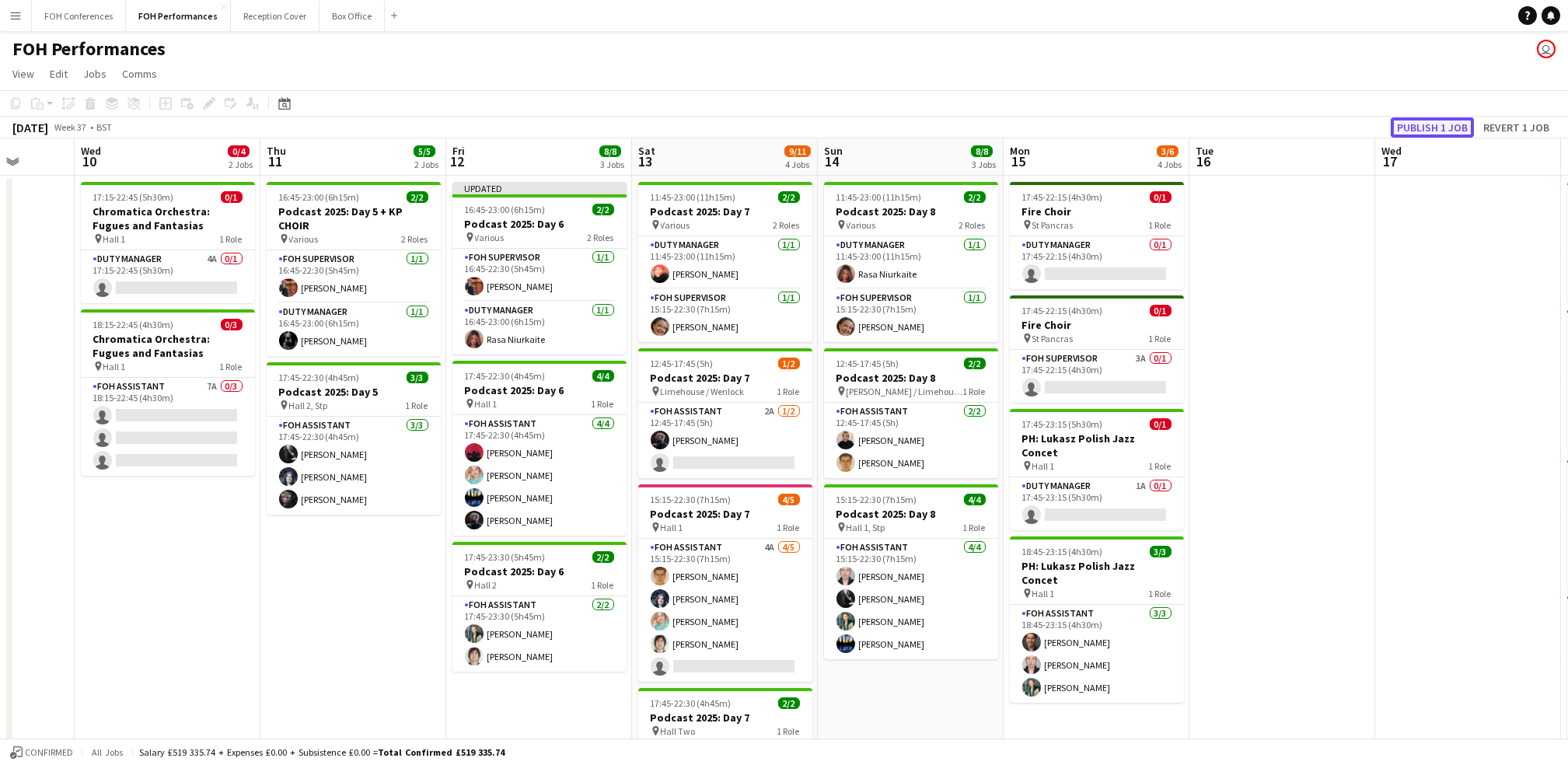
click at [799, 126] on button "Publish 1 job" at bounding box center [1433, 128] width 83 height 20
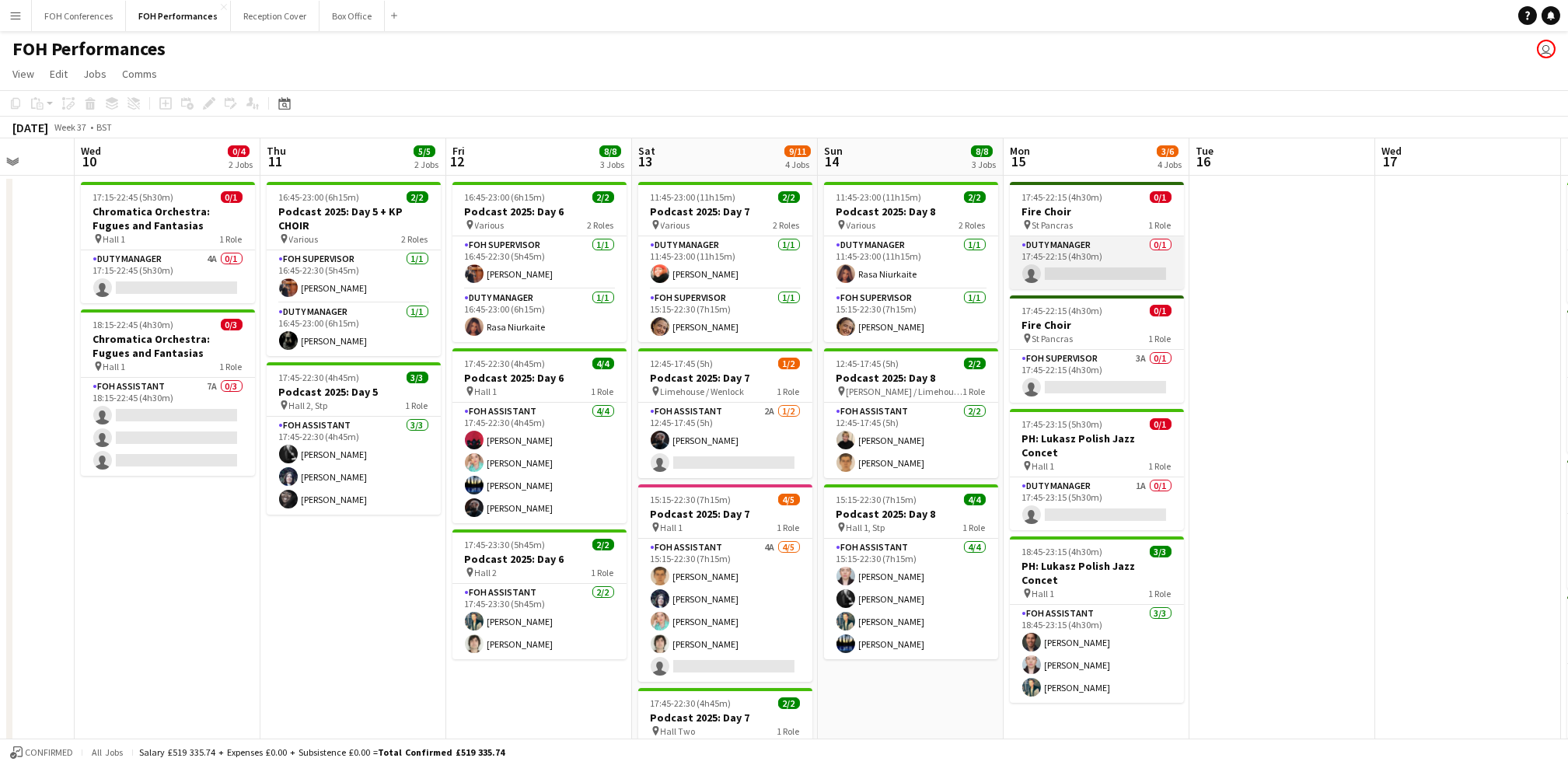
click at [799, 268] on app-card-role "Duty Manager 0/1 17:45-22:15 (4h30m) single-neutral-actions" at bounding box center [1097, 263] width 174 height 53
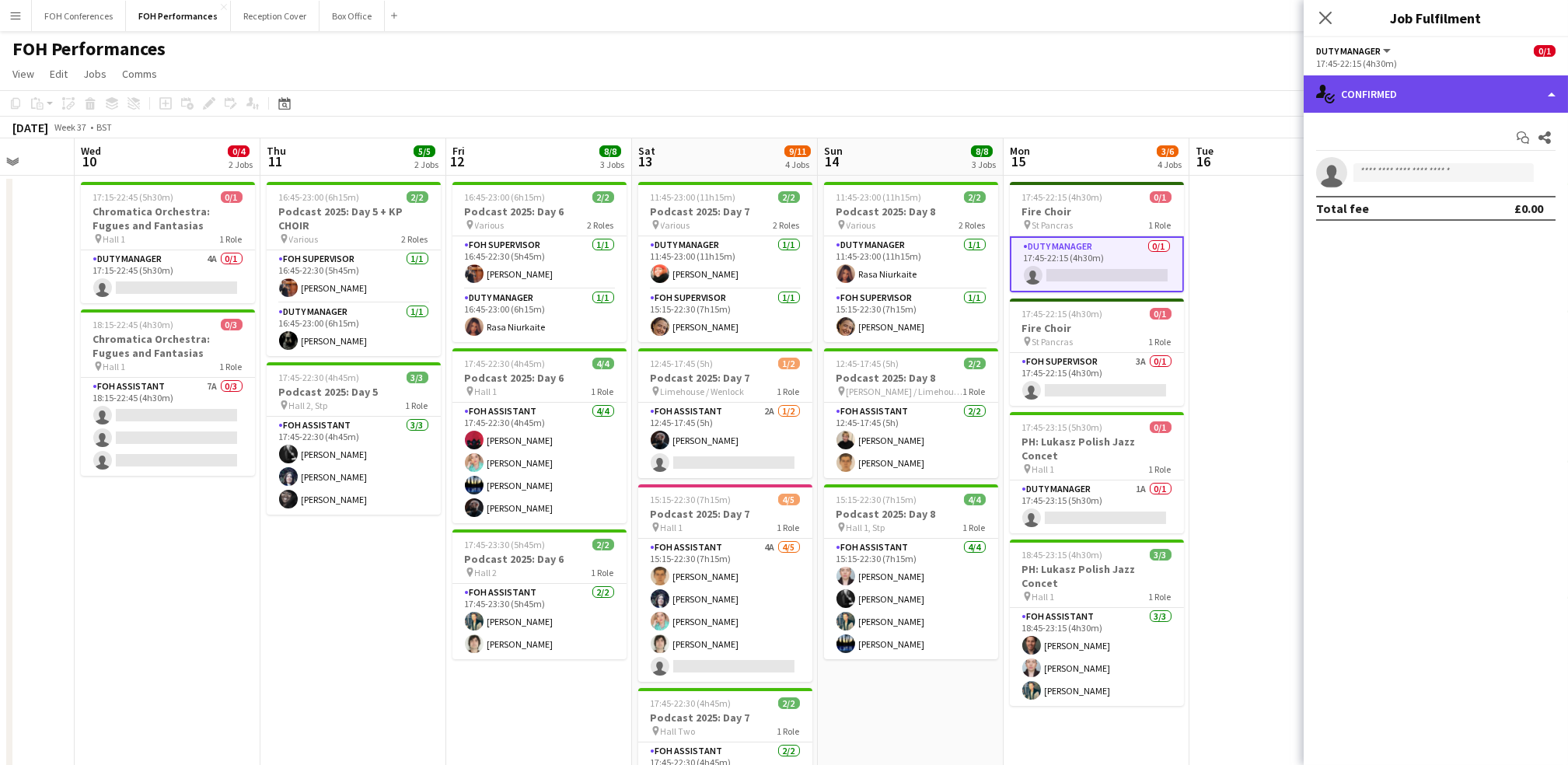
click at [799, 92] on div "single-neutral-actions-check-2 Confirmed" at bounding box center [1436, 93] width 265 height 37
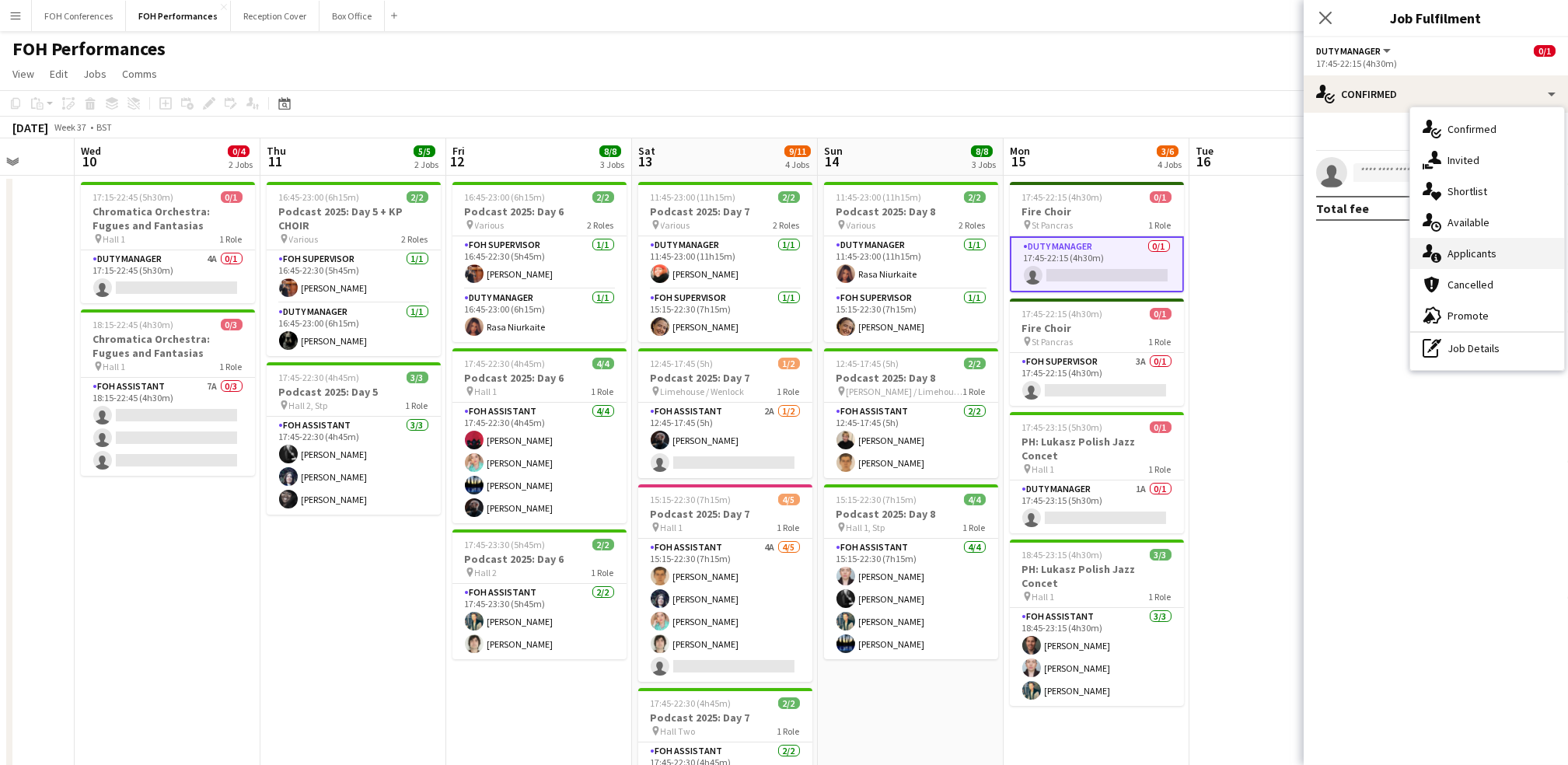
click at [799, 256] on div "single-neutral-actions-information Applicants" at bounding box center [1487, 253] width 154 height 31
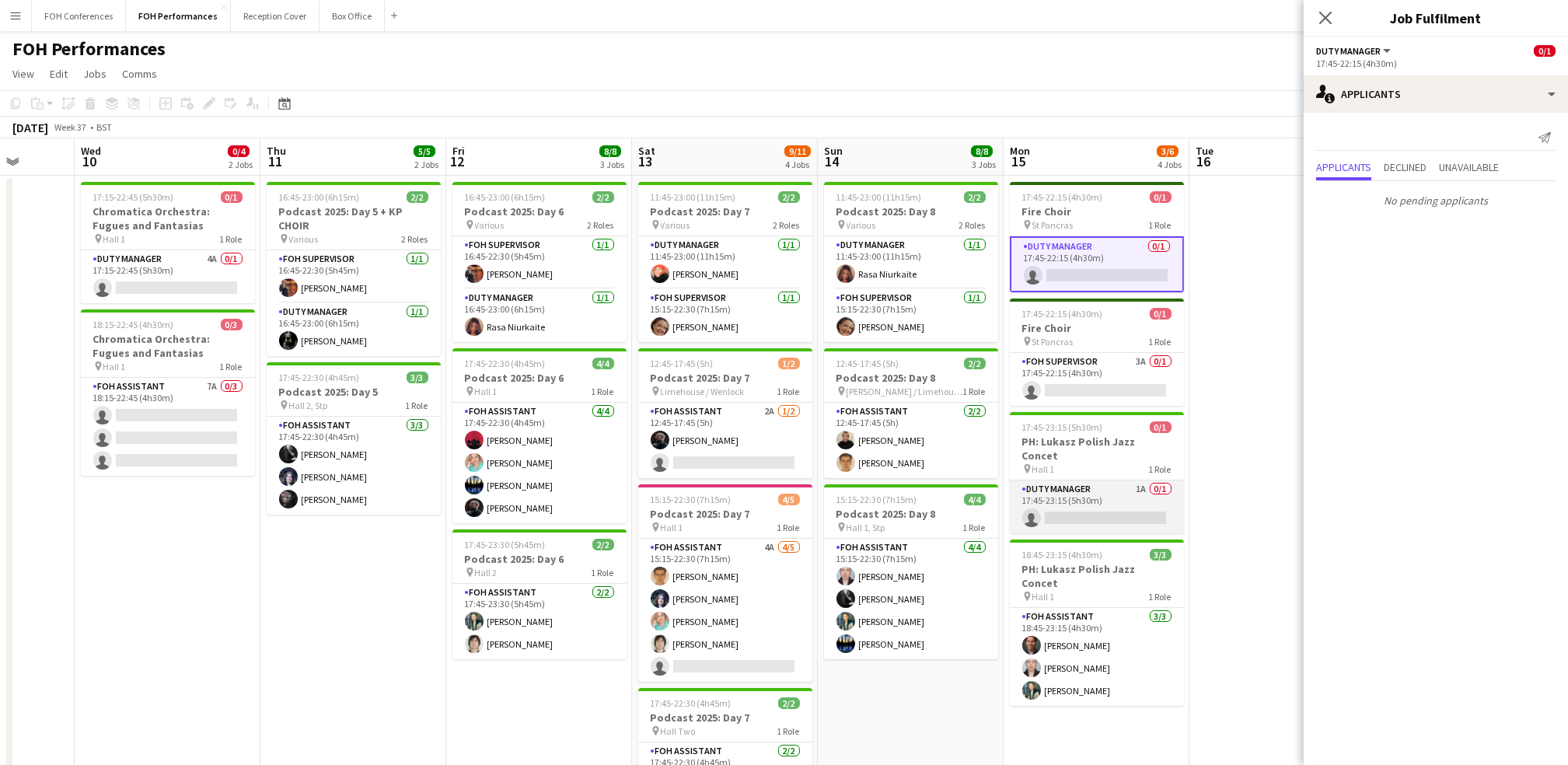
click at [799, 500] on app-card-role "Duty Manager 1A 0/1 17:45-23:15 (5h30m) single-neutral-actions" at bounding box center [1097, 507] width 174 height 53
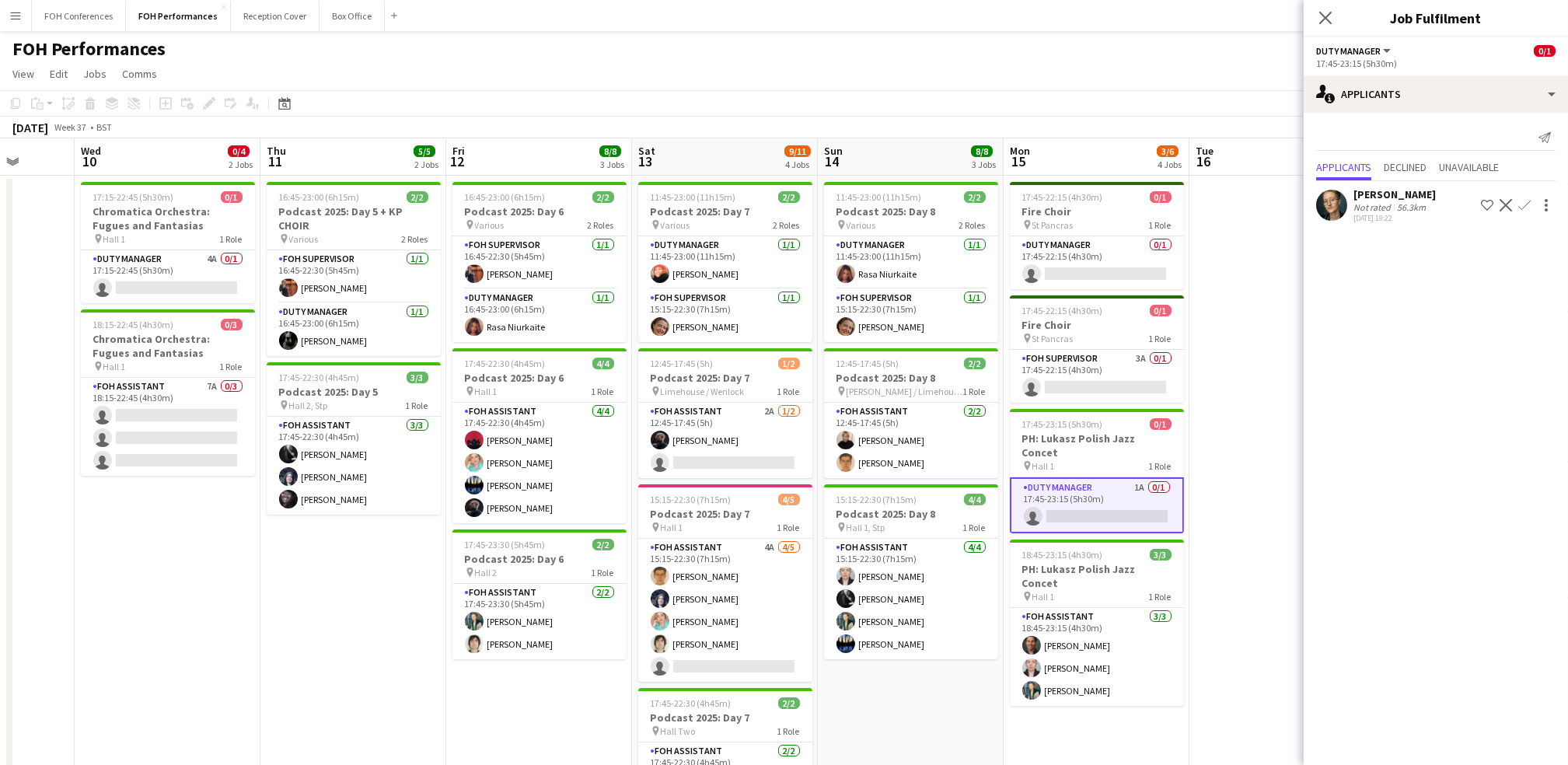
click at [799, 194] on div "Felicity Brown Not rated 56.3km 12-08-2025 19:22 Shortlist crew Decline Confirm" at bounding box center [1436, 205] width 265 height 35
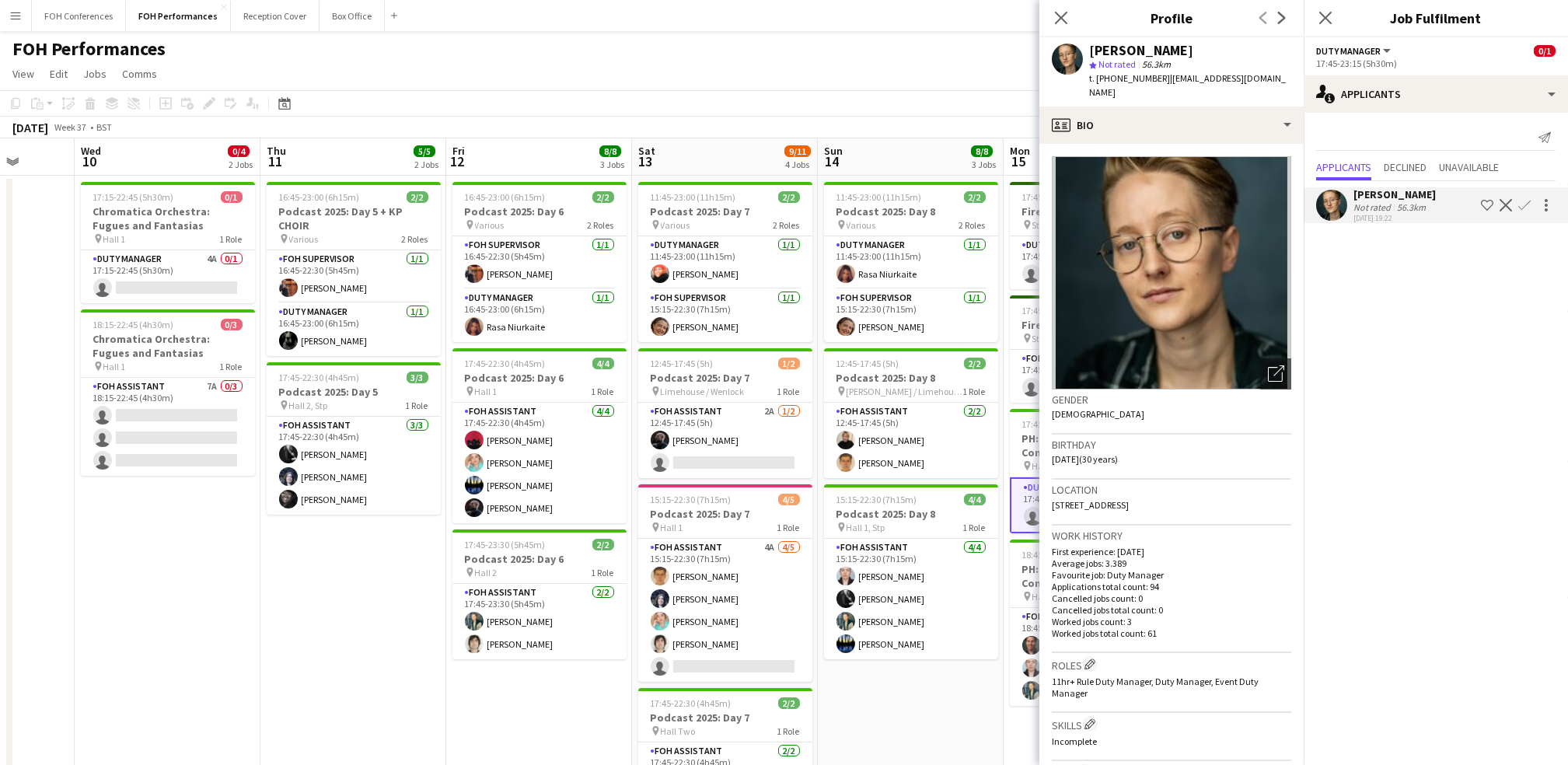
click at [799, 204] on app-icon "Confirm" at bounding box center [1524, 206] width 13 height 13
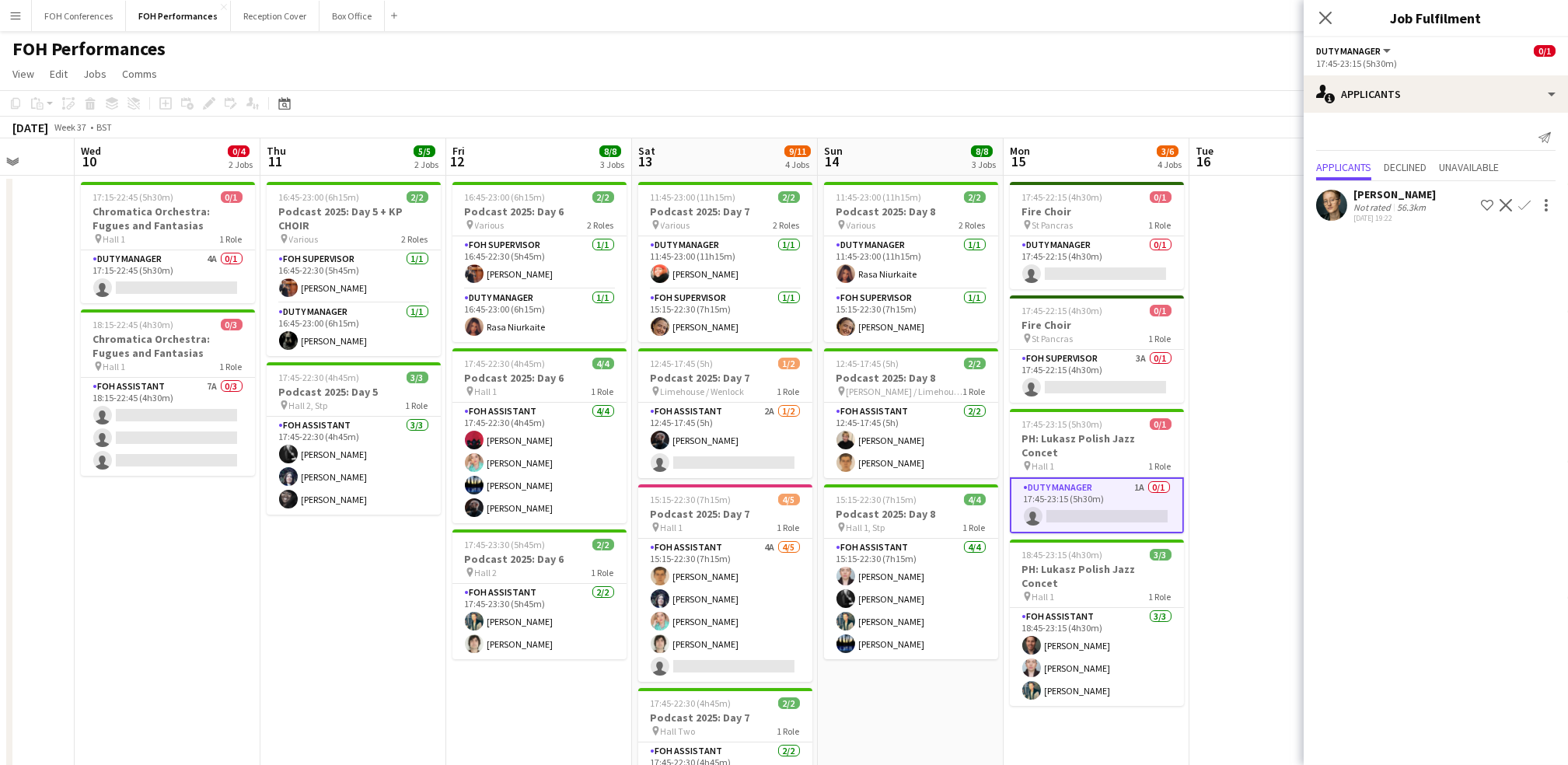
click at [799, 204] on app-icon "Confirm" at bounding box center [1524, 206] width 13 height 13
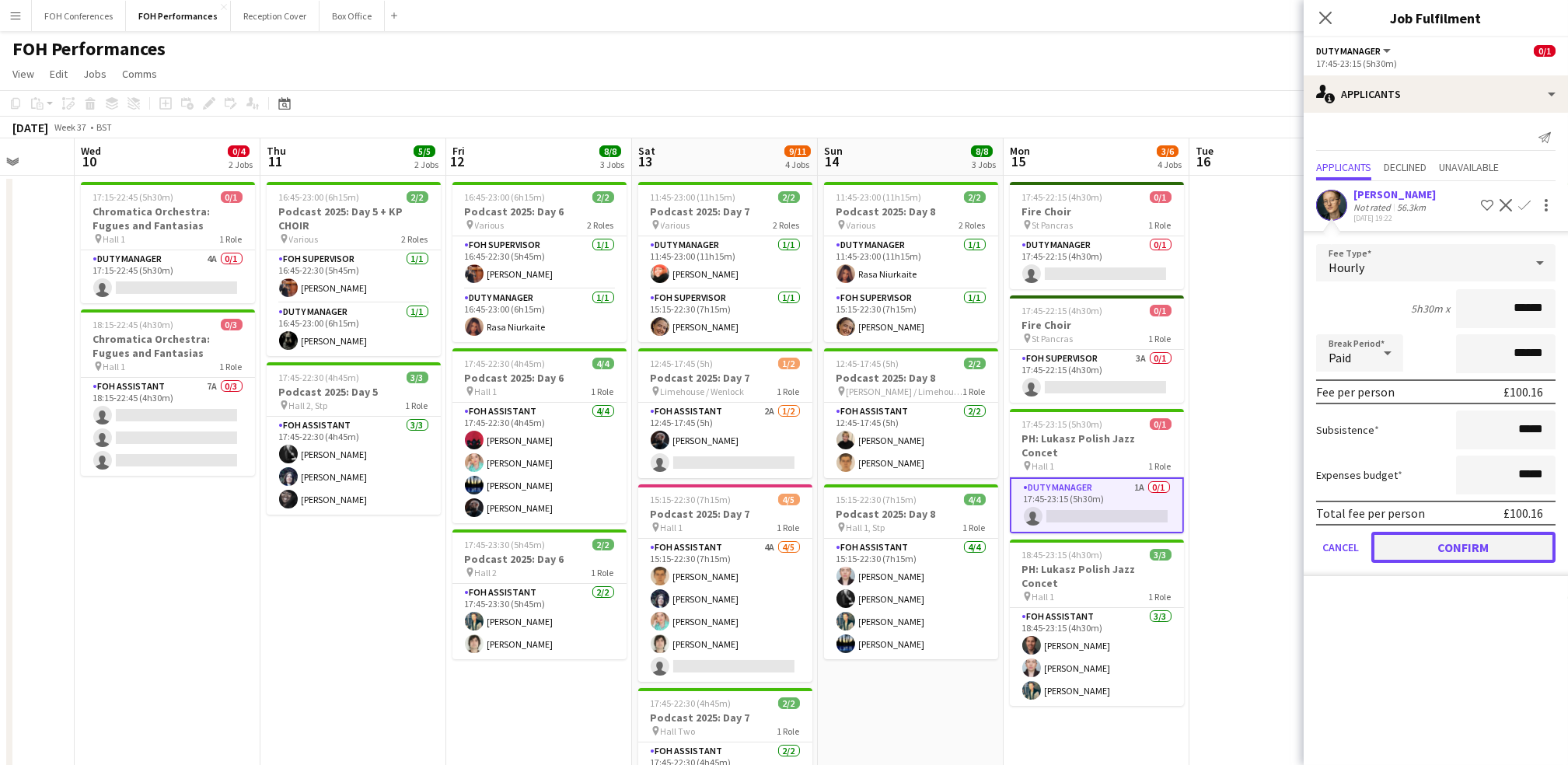
click at [799, 545] on button "Confirm" at bounding box center [1463, 547] width 184 height 31
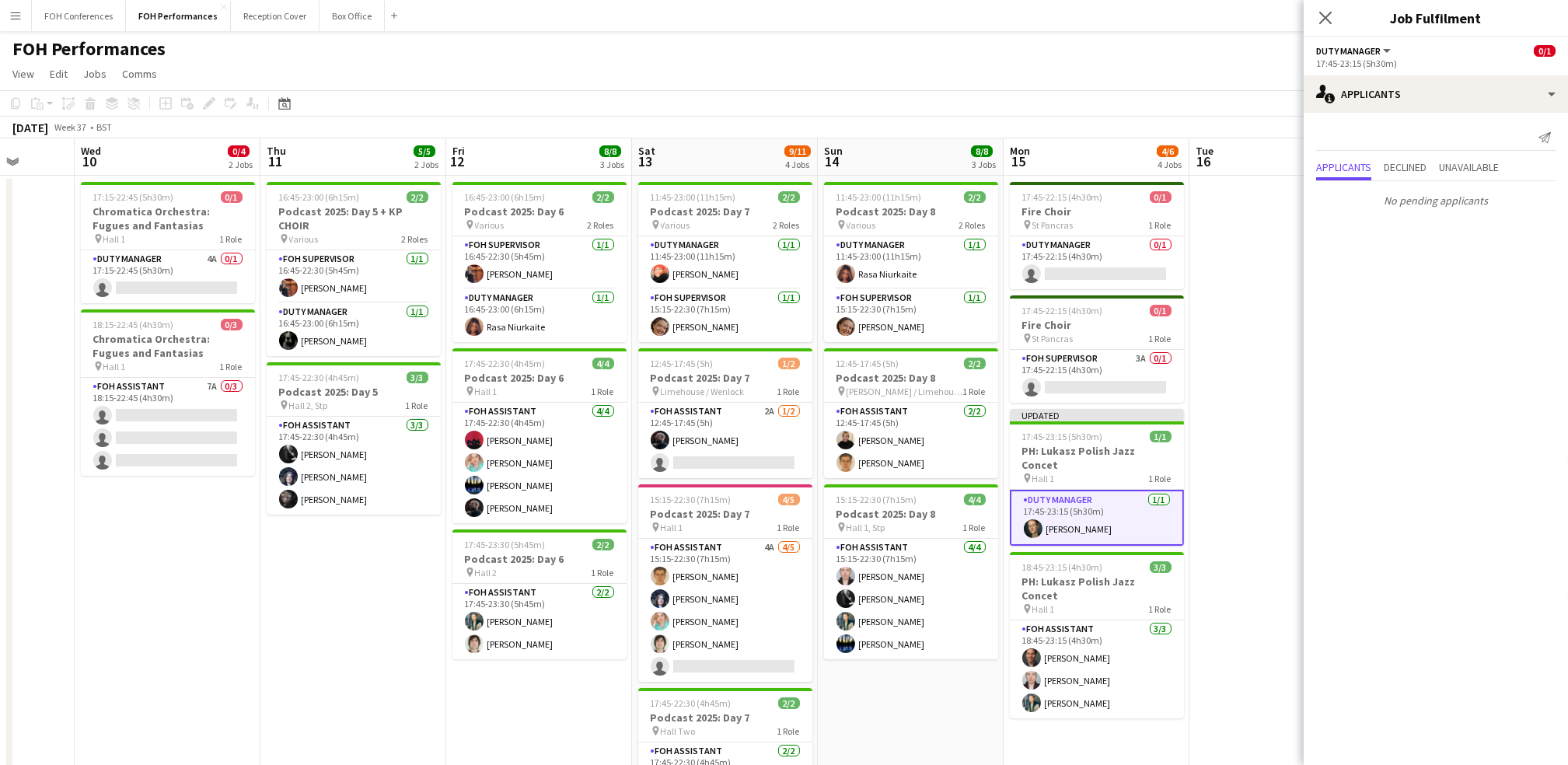
click at [799, 90] on app-toolbar "Copy Paste Paste Ctrl+V Paste with crew Ctrl+Shift+V Paste linked Job Delete Gr…" at bounding box center [784, 102] width 1568 height 26
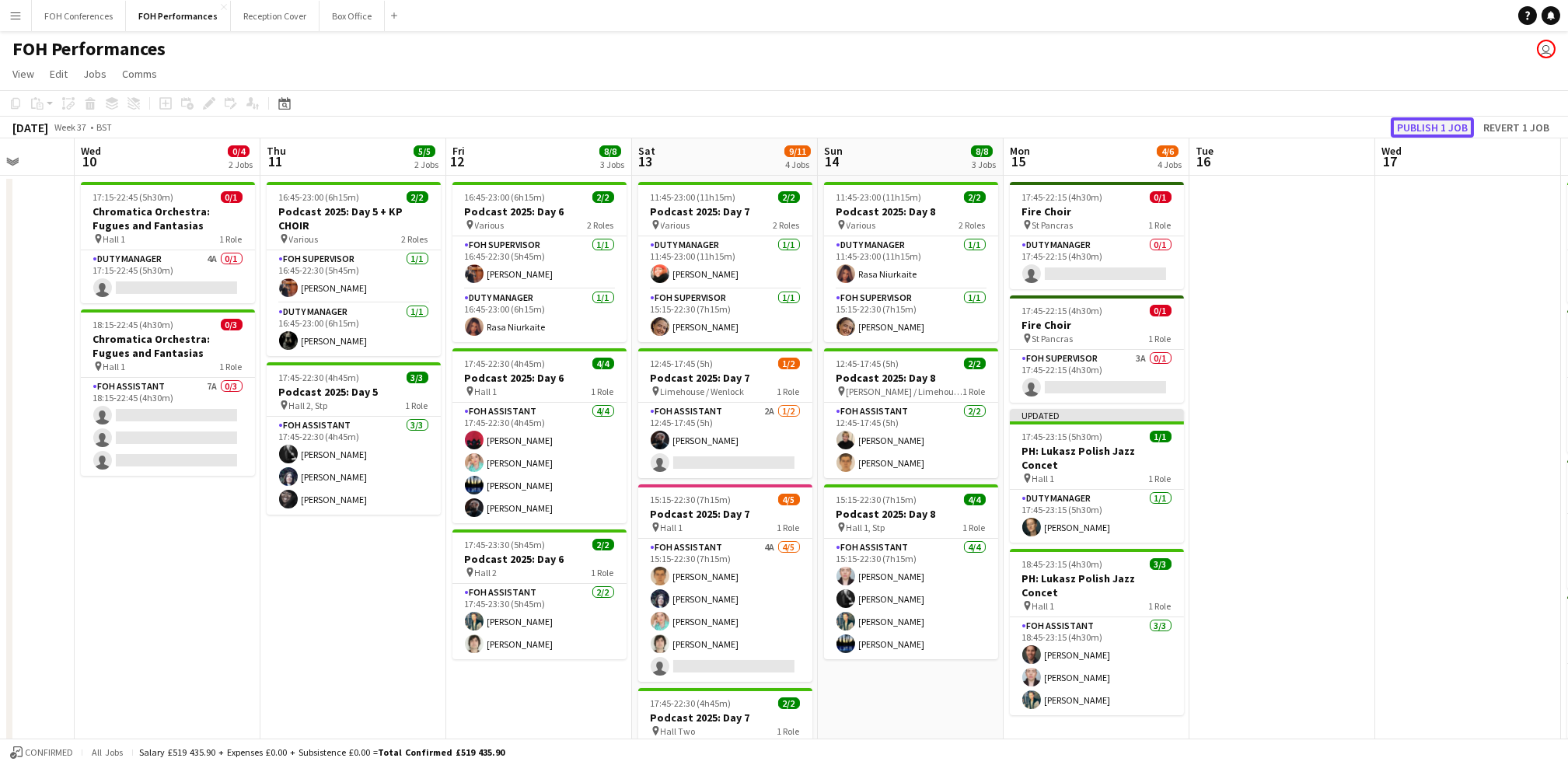
click at [799, 127] on button "Publish 1 job" at bounding box center [1433, 128] width 83 height 20
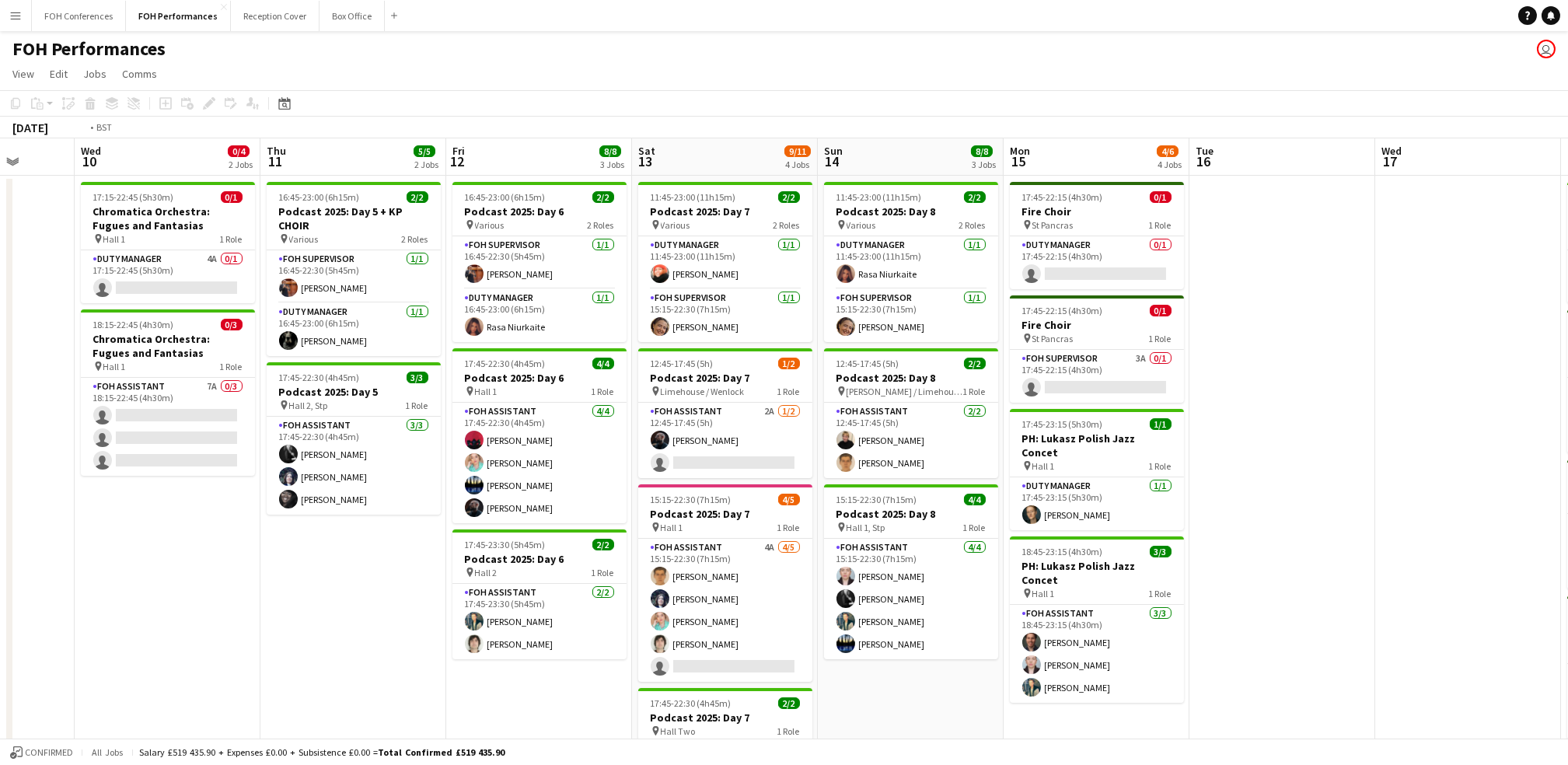
scroll to position [0, 468]
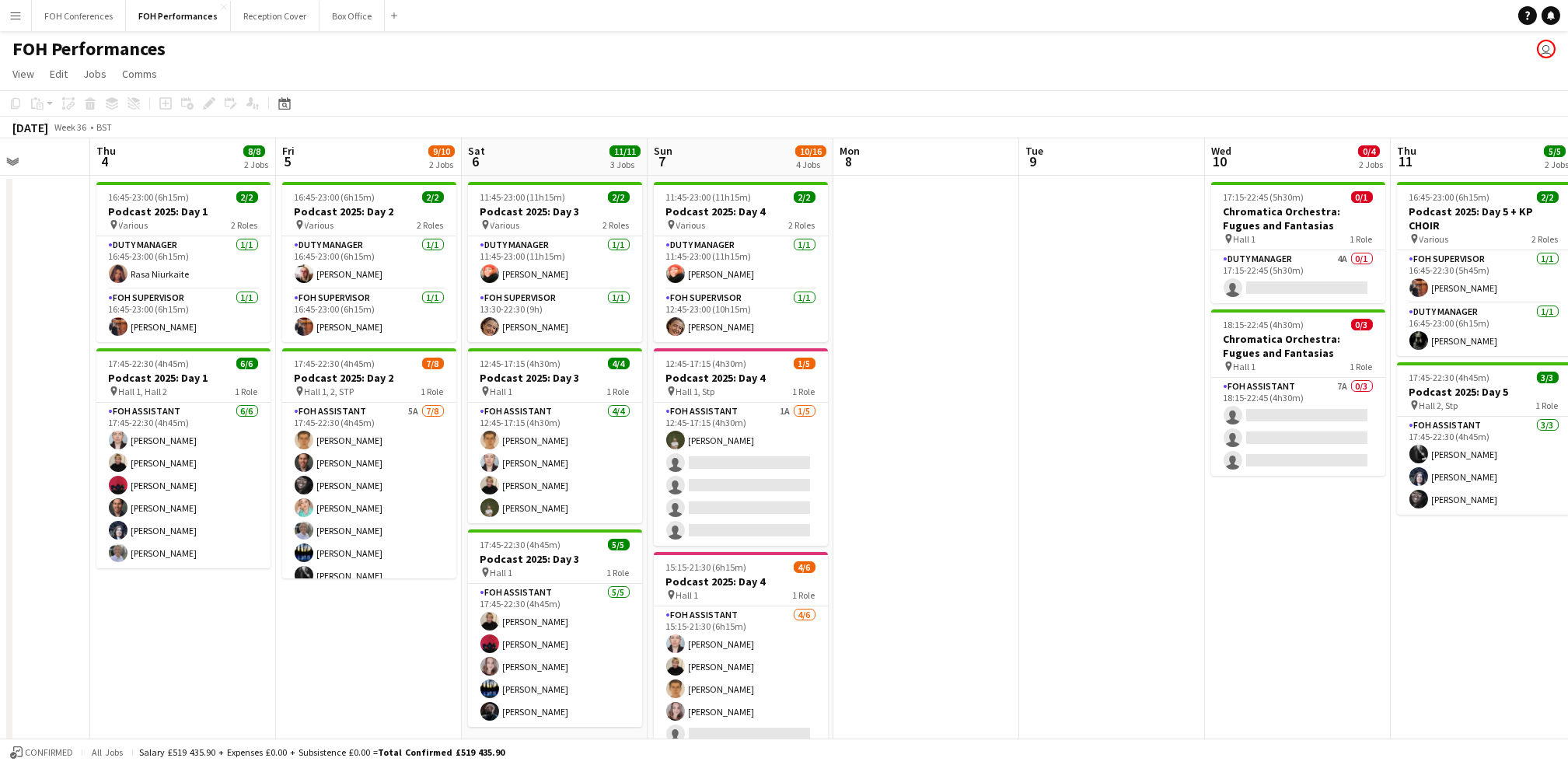
drag, startPoint x: 394, startPoint y: 168, endPoint x: 1587, endPoint y: 187, distance: 1193.2
click at [799, 187] on html "Menu Boards Boards Boards All jobs Status Workforce Workforce My Workforce Recr…" at bounding box center [784, 496] width 1568 height 993
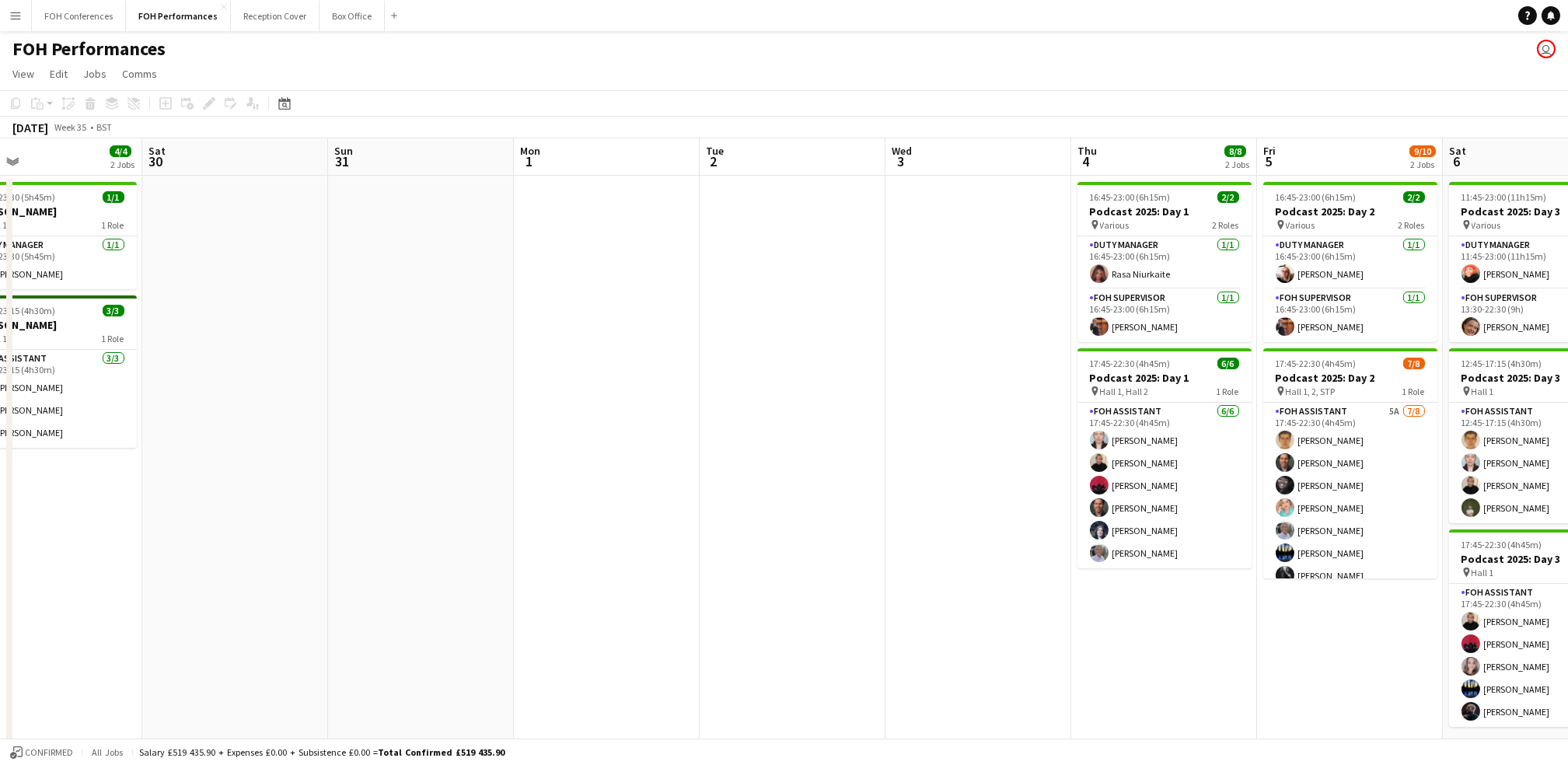
scroll to position [0, 417]
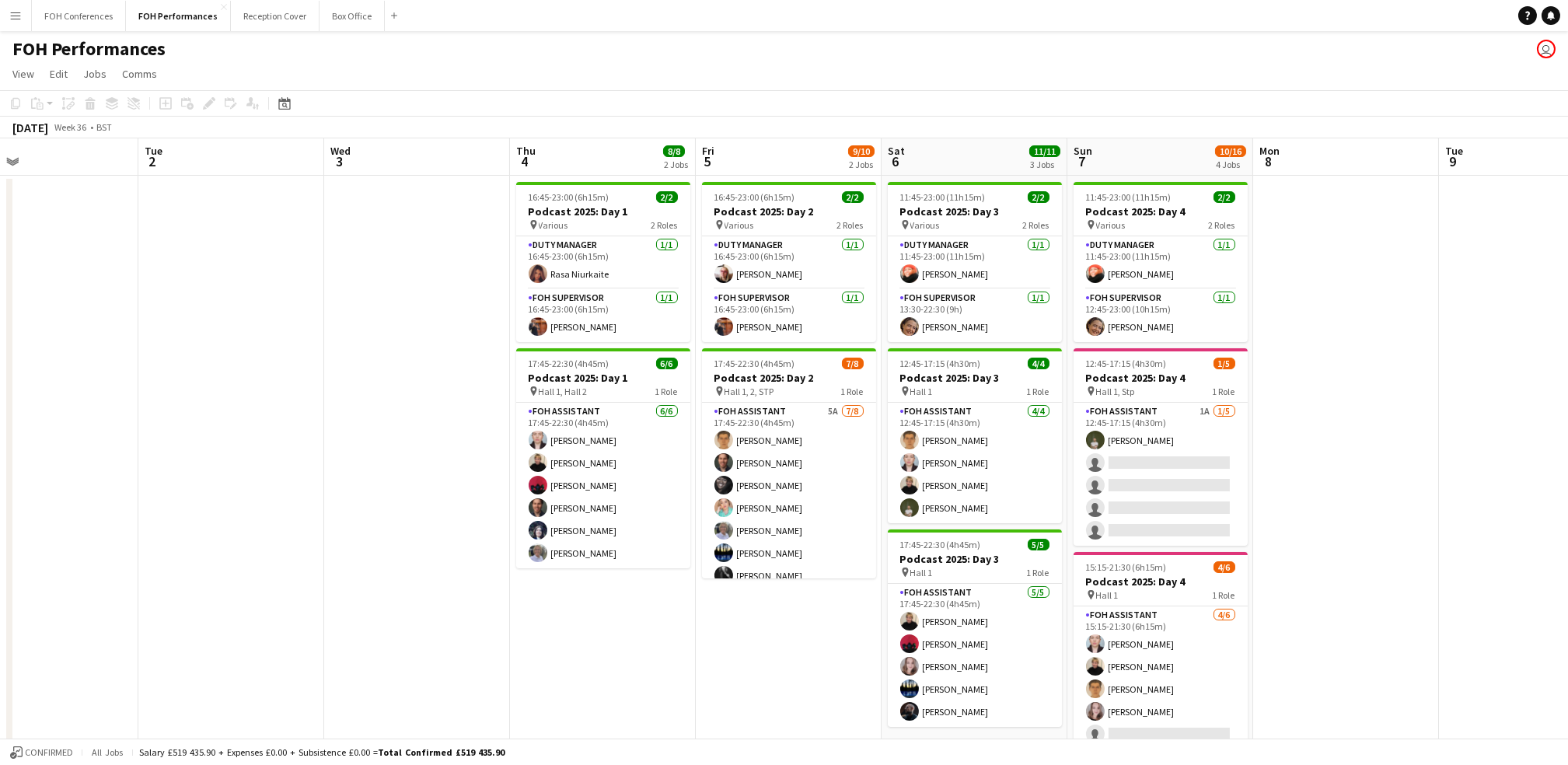
drag, startPoint x: 181, startPoint y: 152, endPoint x: 593, endPoint y: 186, distance: 413.4
click at [593, 186] on app-calendar-viewport "Fri 29 4/4 2 Jobs Sat 30 Sun 31 Mon 1 Tue 2 Wed 3 Thu 4 8/8 2 Jobs Fri 5 9/10 2…" at bounding box center [784, 553] width 1568 height 828
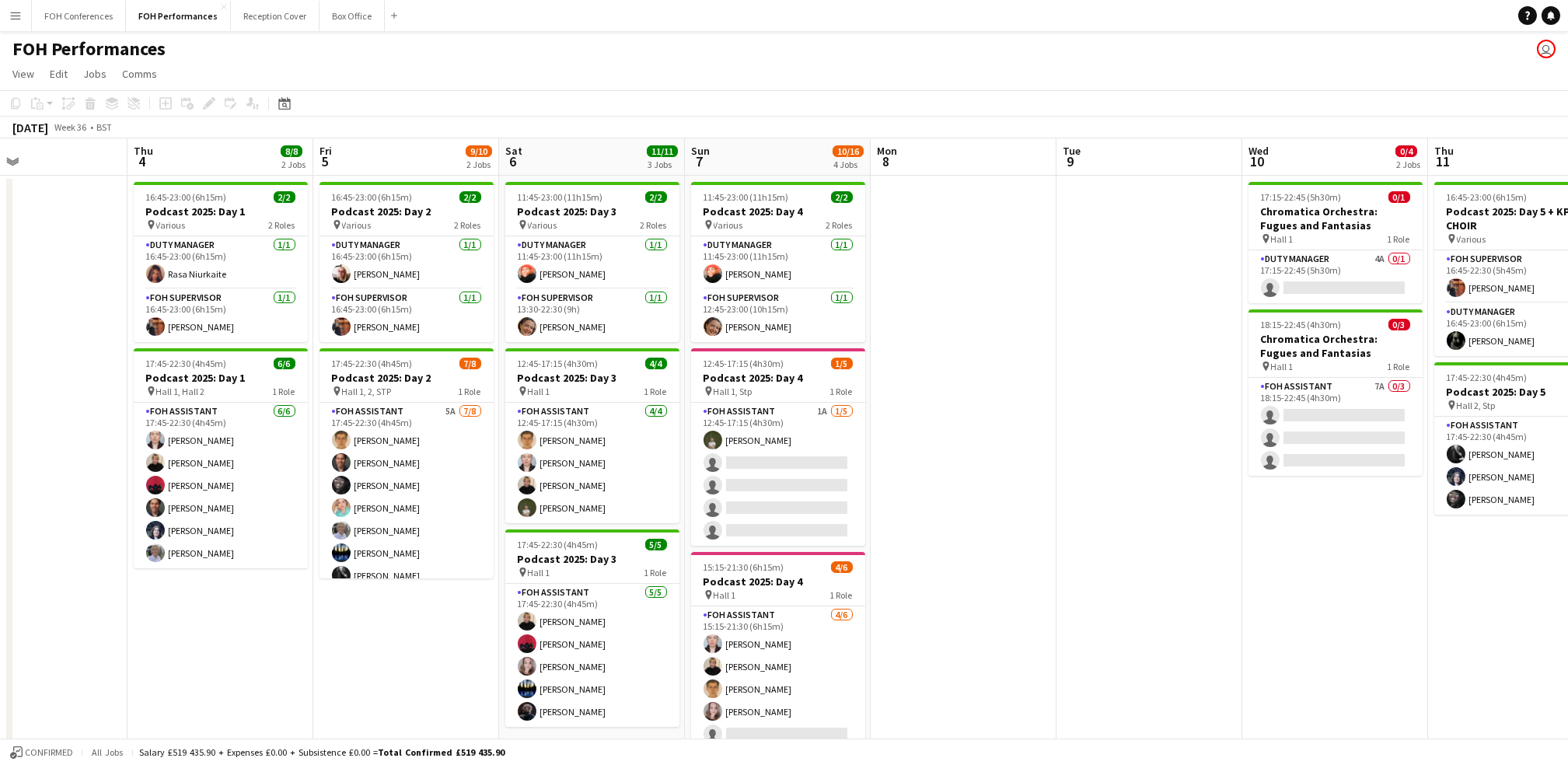
scroll to position [0, 620]
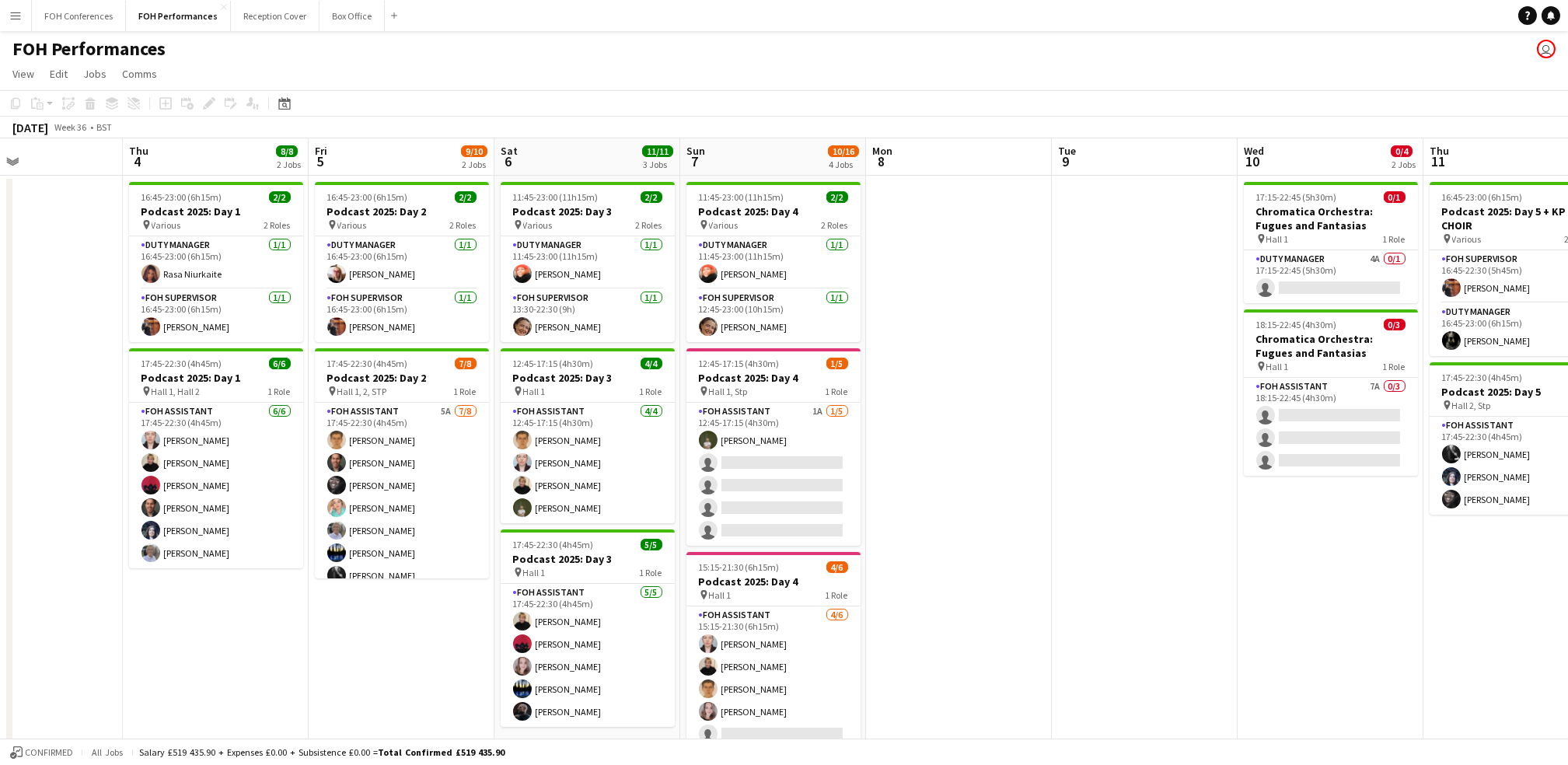
drag, startPoint x: 1124, startPoint y: 157, endPoint x: 743, endPoint y: 150, distance: 381.1
click at [743, 150] on app-calendar-viewport "Sun 31 Mon 1 Tue 2 Wed 3 Thu 4 8/8 2 Jobs Fri 5 9/10 2 Jobs Sat 6 11/11 3 Jobs …" at bounding box center [784, 553] width 1568 height 828
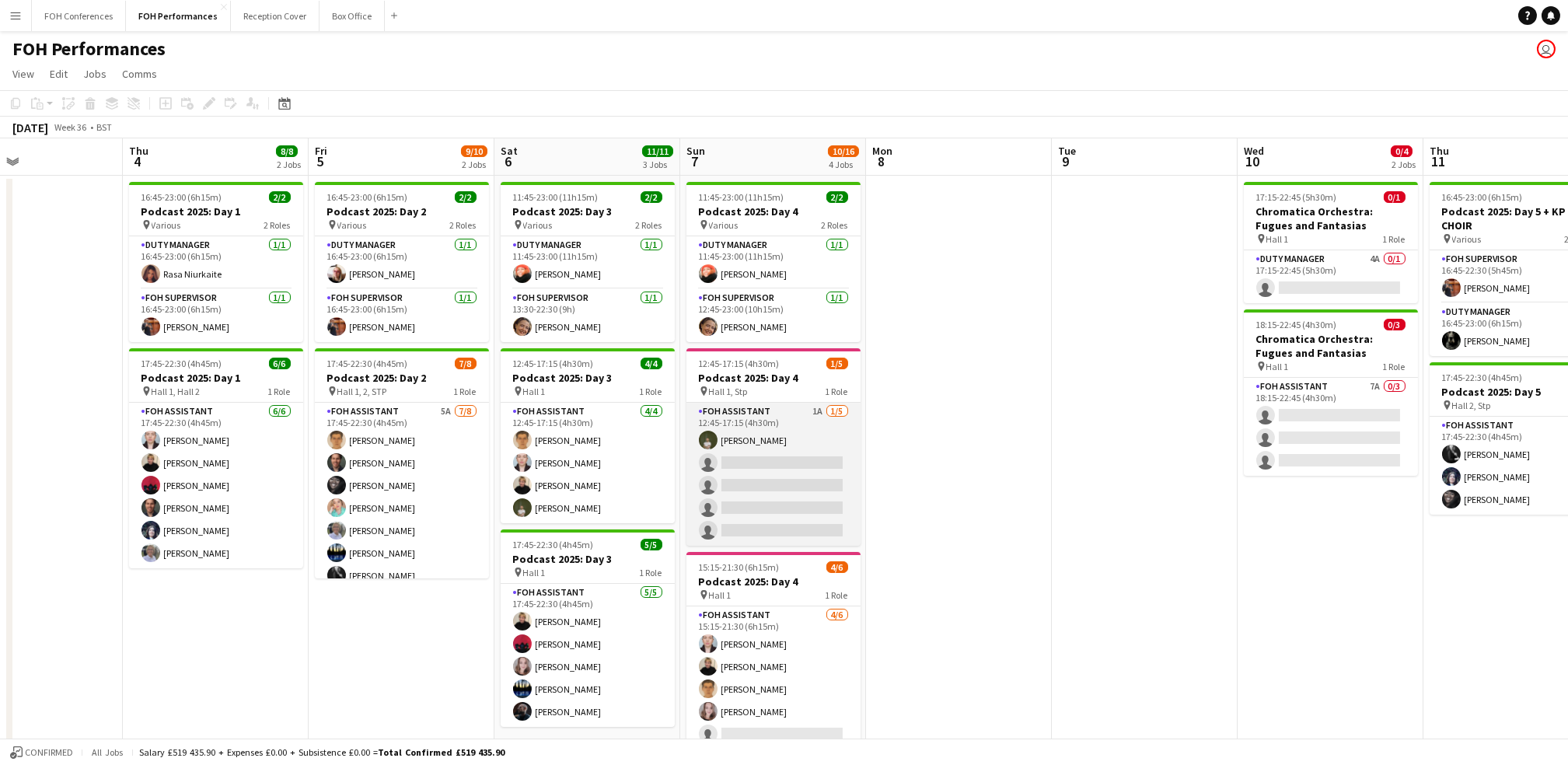
click at [776, 462] on app-card-role "FOH Assistant 1A 1/5 12:45-17:15 (4h30m) Tommy Gorman single-neutral-actions si…" at bounding box center [773, 474] width 174 height 143
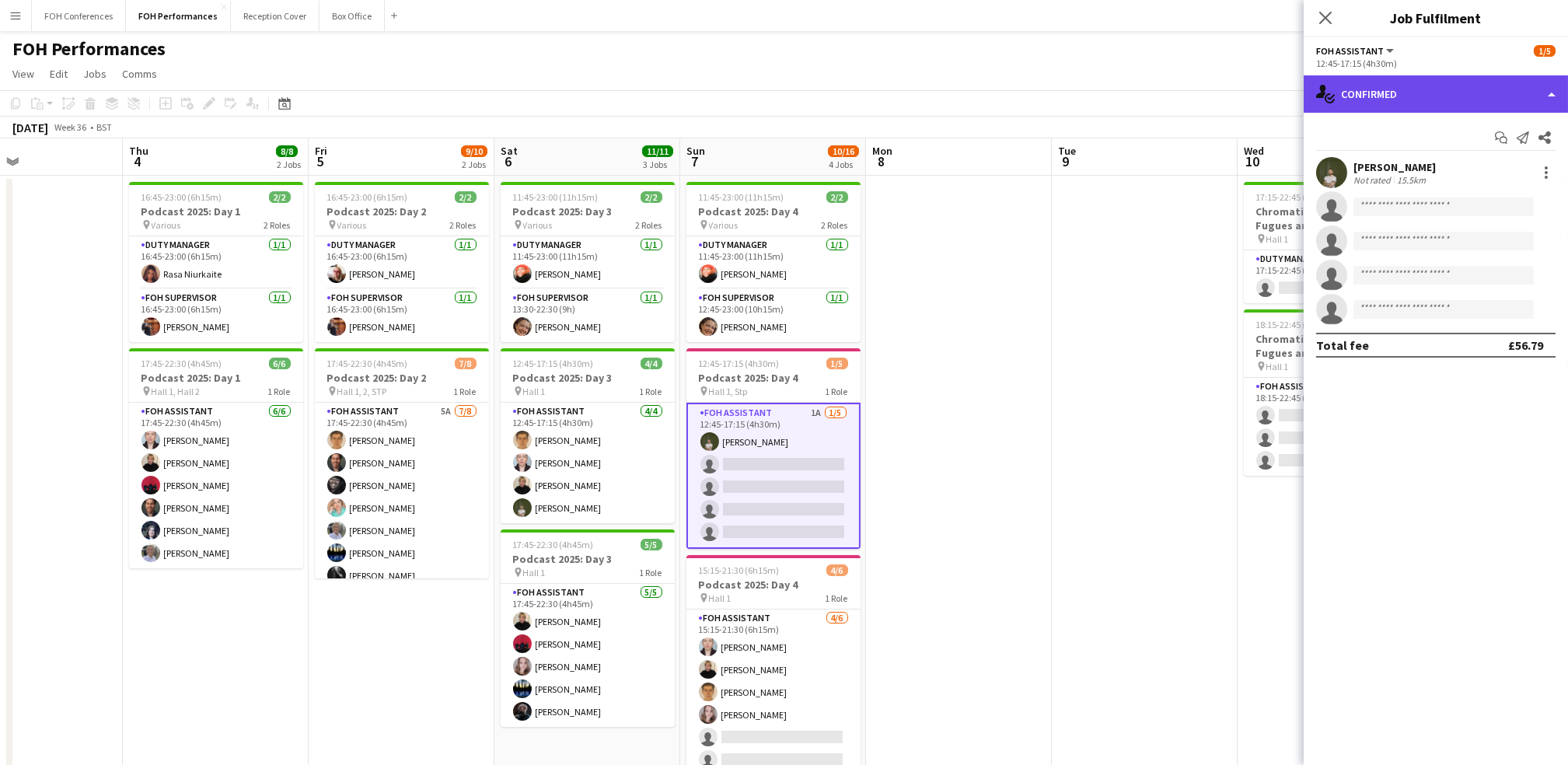
click at [799, 99] on div "single-neutral-actions-check-2 Confirmed" at bounding box center [1436, 93] width 265 height 37
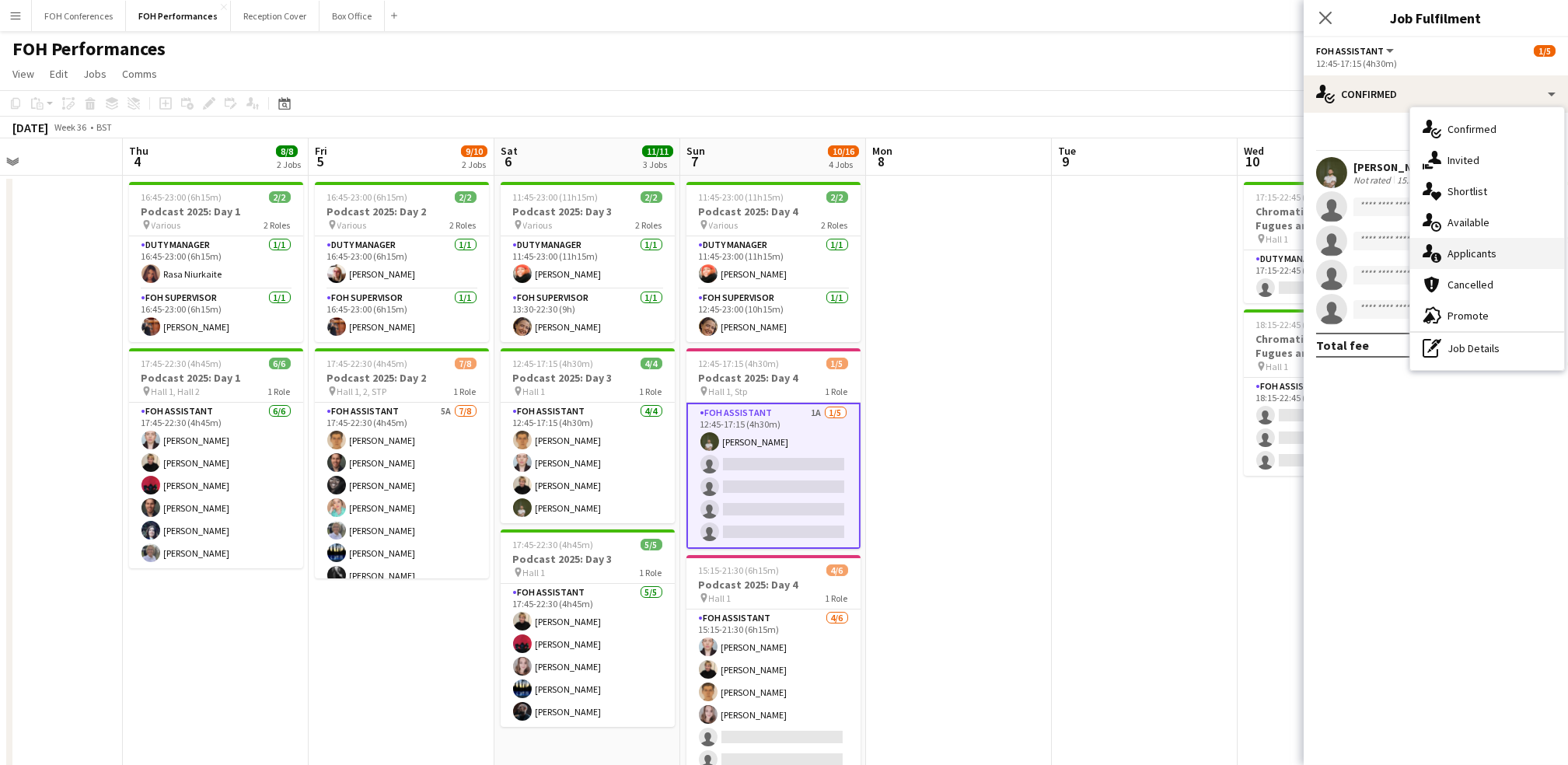
click at [799, 259] on div "single-neutral-actions-information Applicants" at bounding box center [1487, 253] width 154 height 31
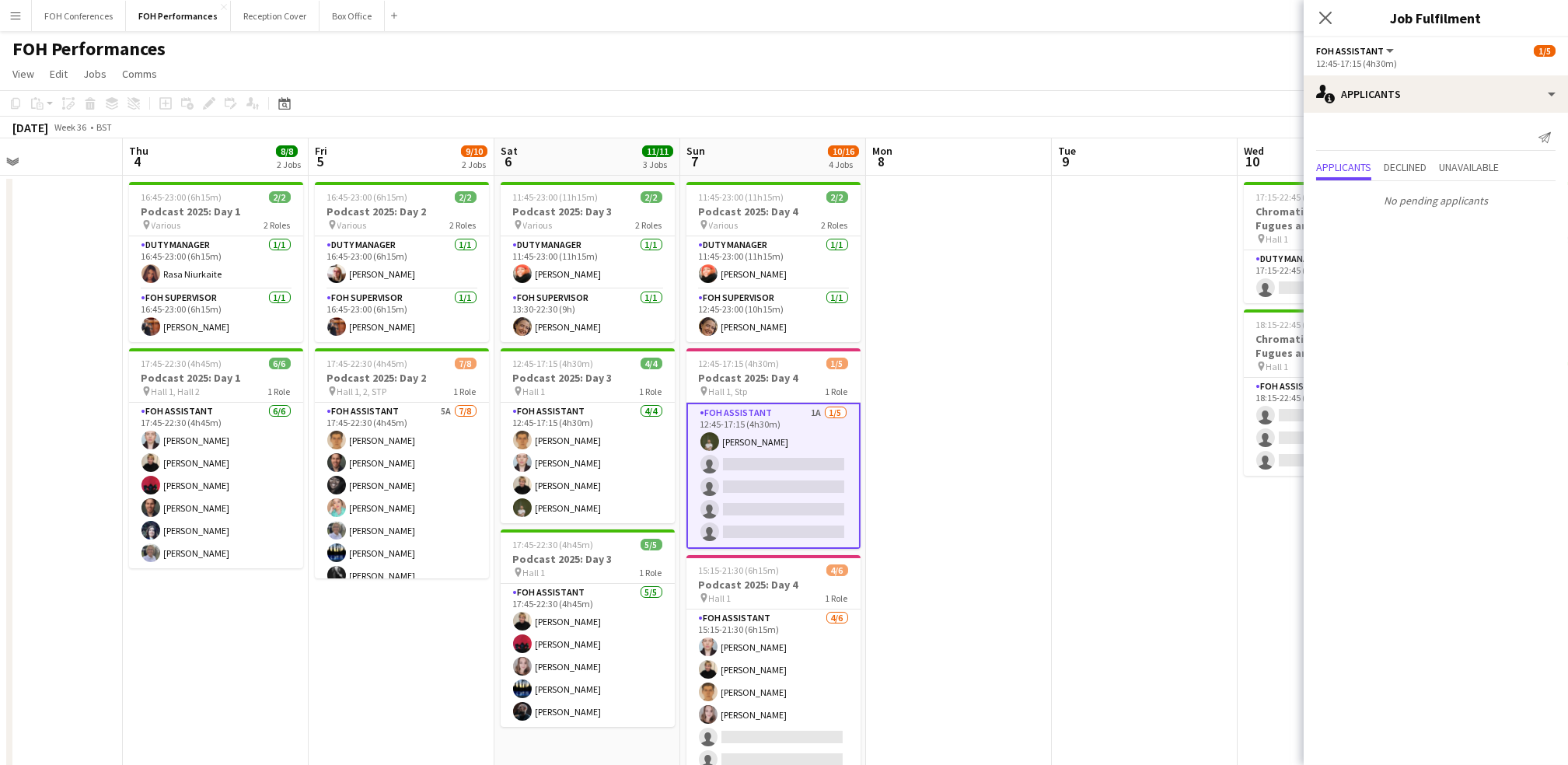
click at [799, 95] on app-toolbar "Copy Paste Paste Ctrl+V Paste with crew Ctrl+Shift+V Paste linked Job Delete Gr…" at bounding box center [784, 102] width 1568 height 26
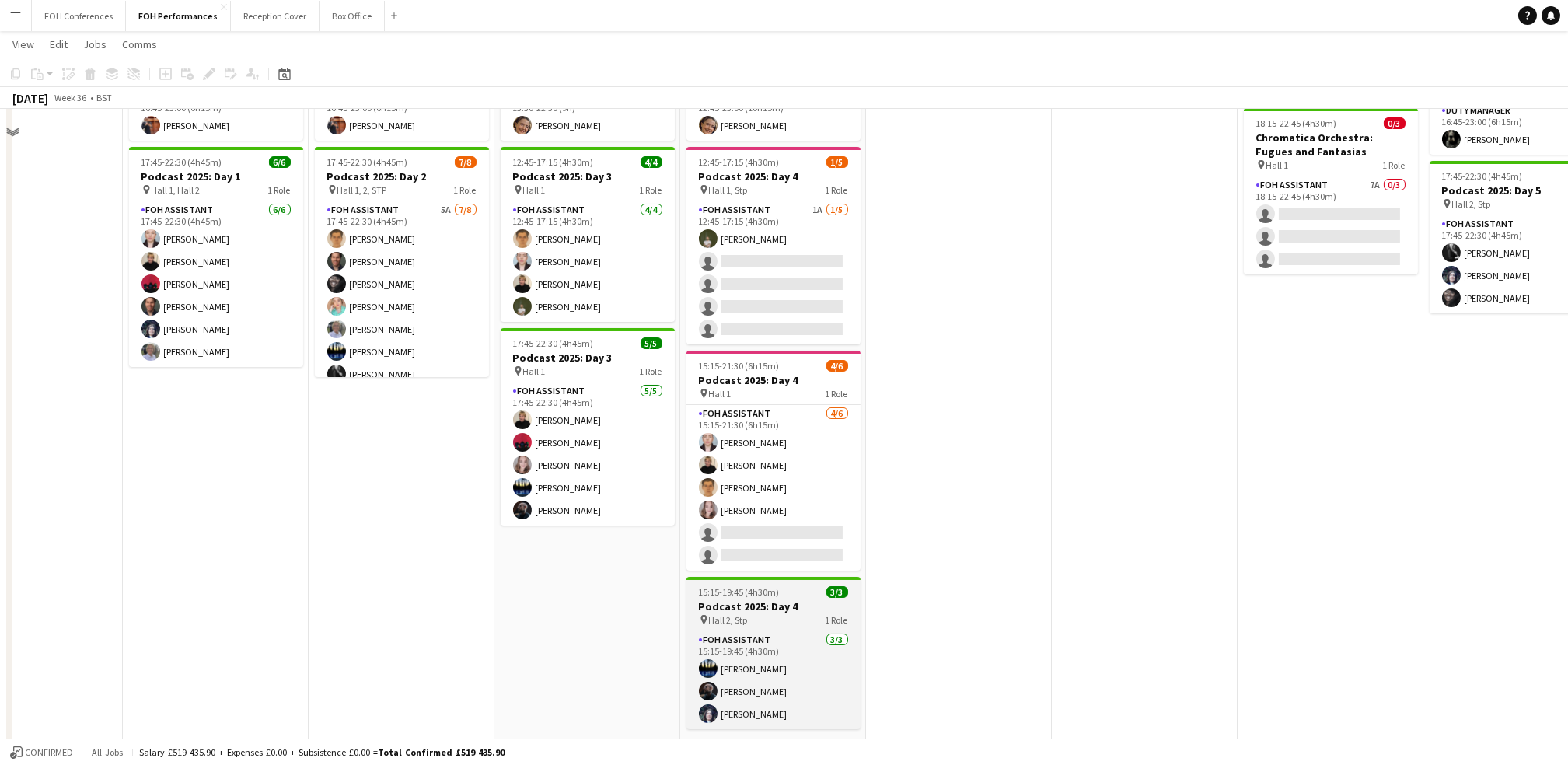
scroll to position [207, 0]
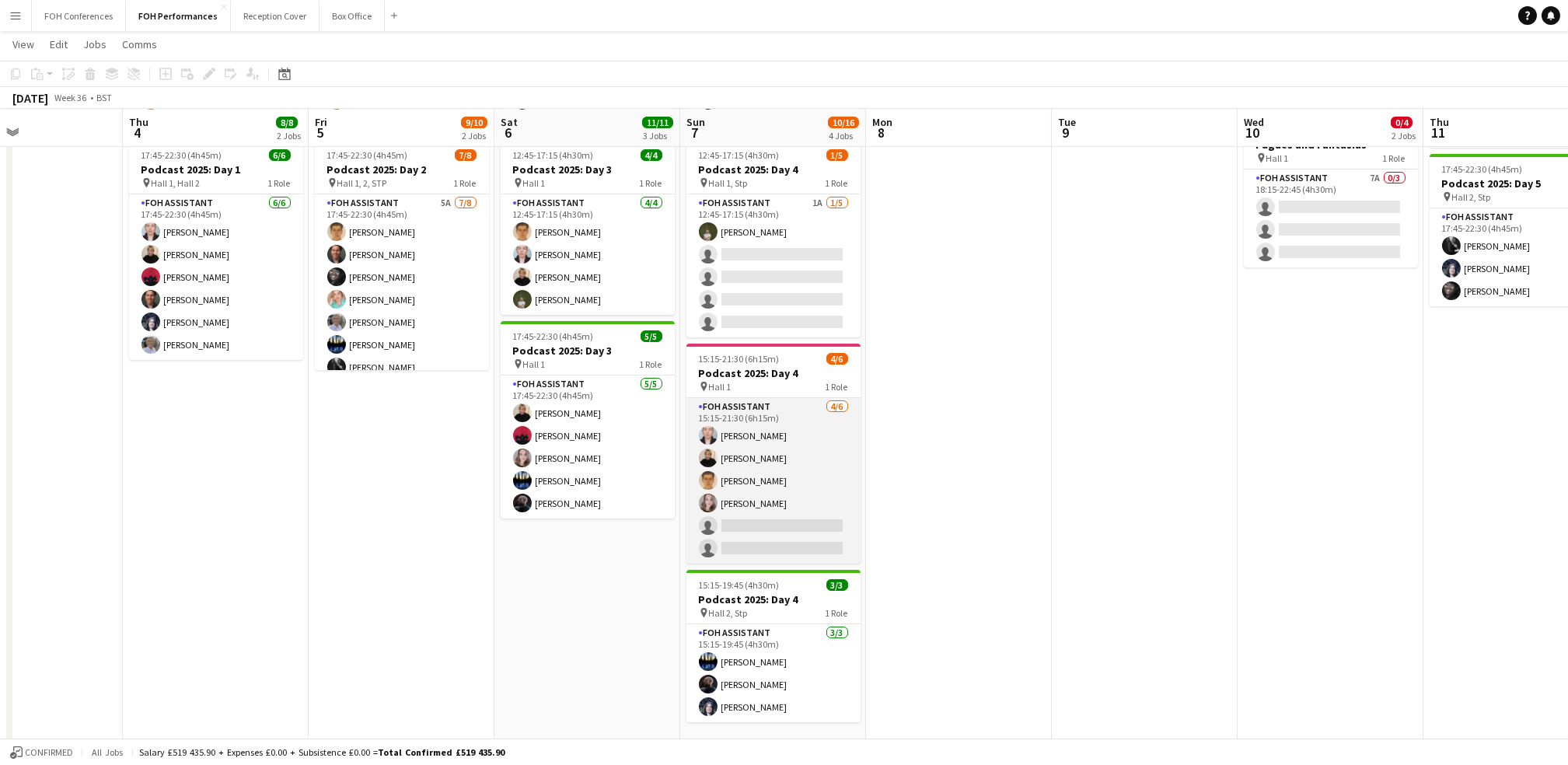
click at [742, 521] on app-card-role "FOH Assistant 4/6 15:15-21:30 (6h15m) Pamela Sledzik Jojo Ruta William Warren M…" at bounding box center [773, 480] width 174 height 166
click at [742, 522] on app-card-role "FOH Assistant 4/6 15:15-21:30 (6h15m) Pamela Sledzik Jojo Ruta William Warren M…" at bounding box center [773, 480] width 174 height 166
click at [753, 528] on app-card-role "FOH Assistant 4/6 15:15-21:30 (6h15m) Pamela Sledzik Jojo Ruta William Warren M…" at bounding box center [773, 480] width 174 height 166
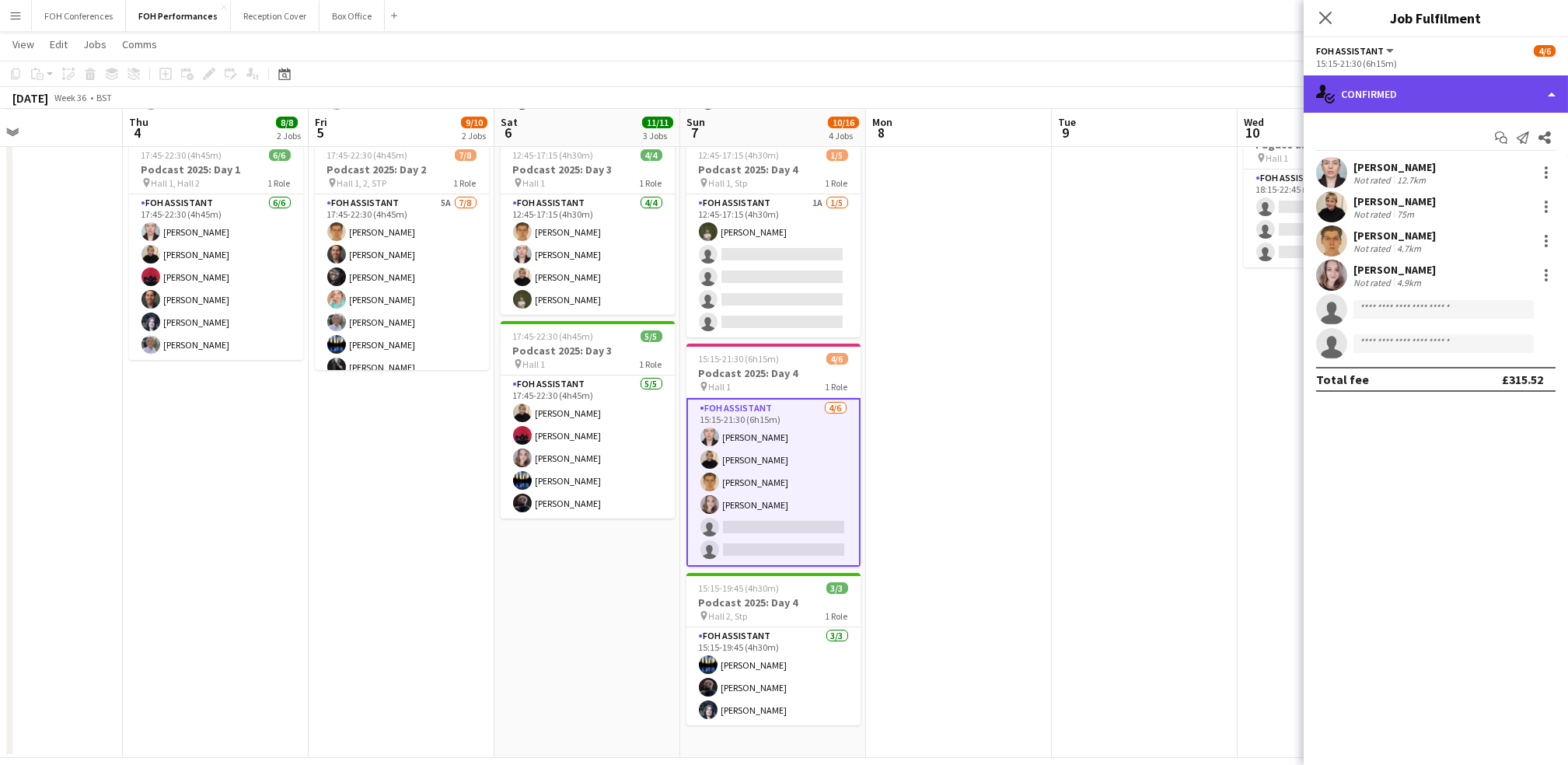
click at [799, 91] on div "single-neutral-actions-check-2 Confirmed" at bounding box center [1436, 93] width 265 height 37
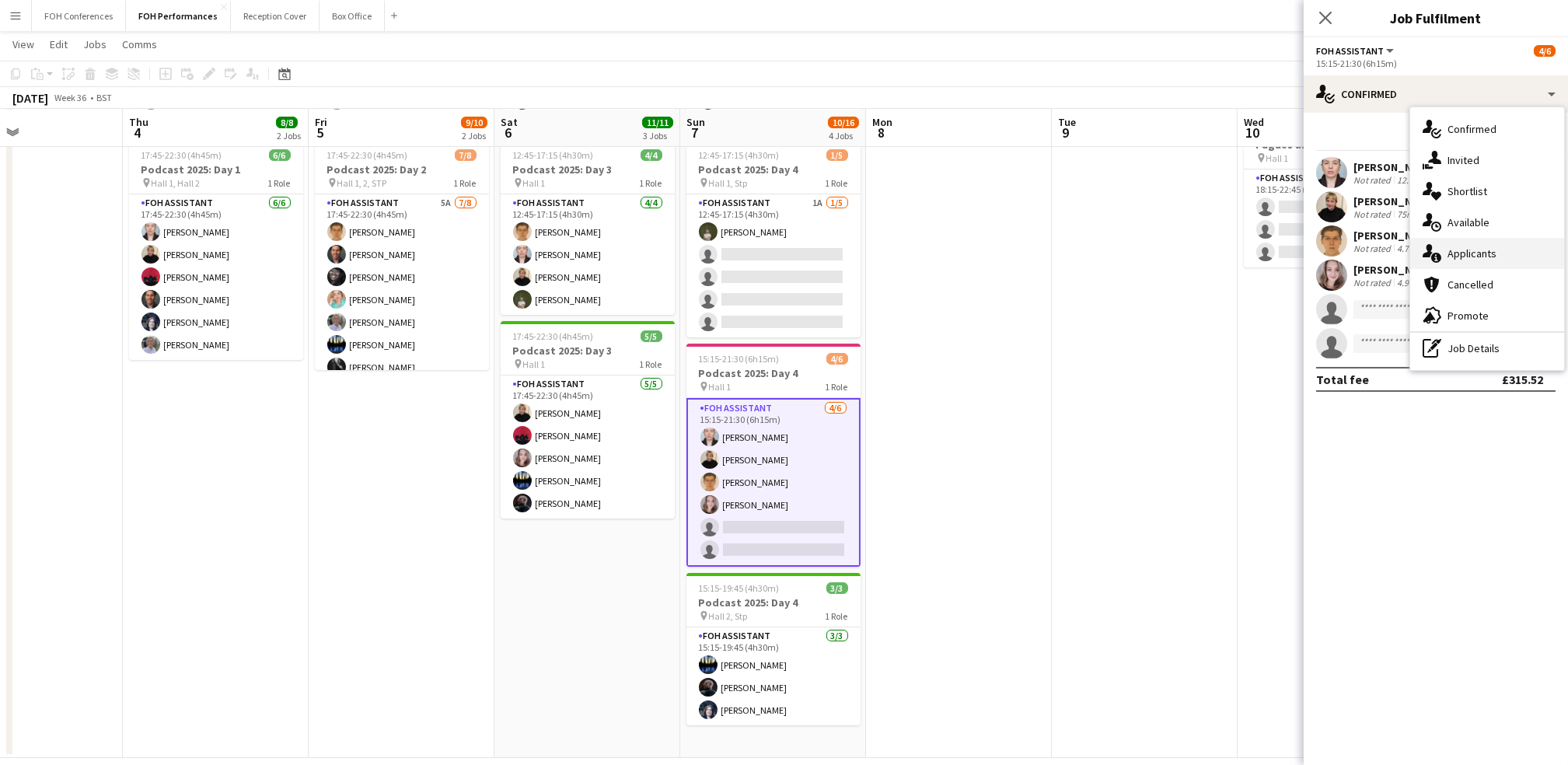
click at [799, 251] on div "single-neutral-actions-information Applicants" at bounding box center [1487, 253] width 154 height 31
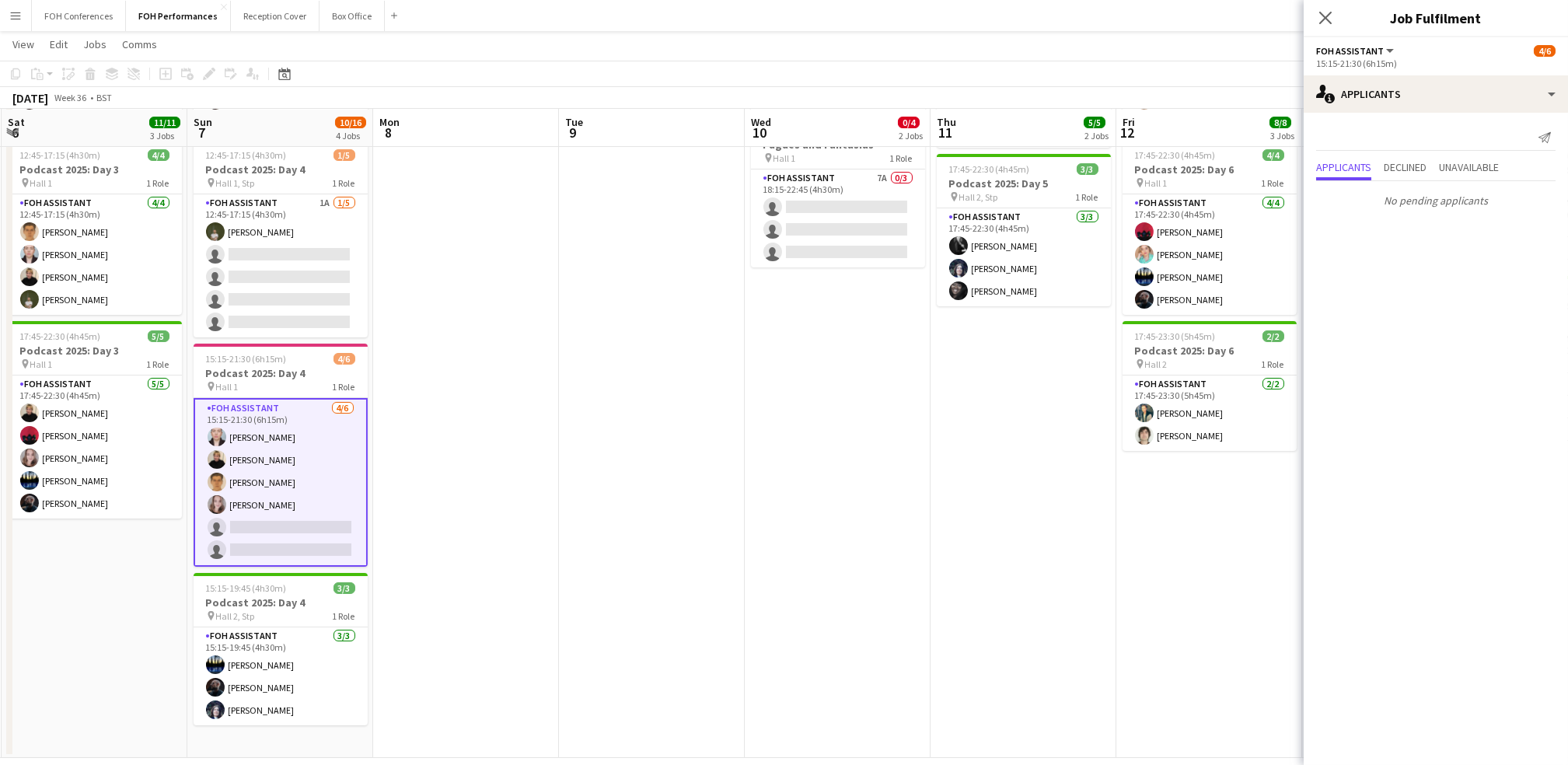
scroll to position [0, 593]
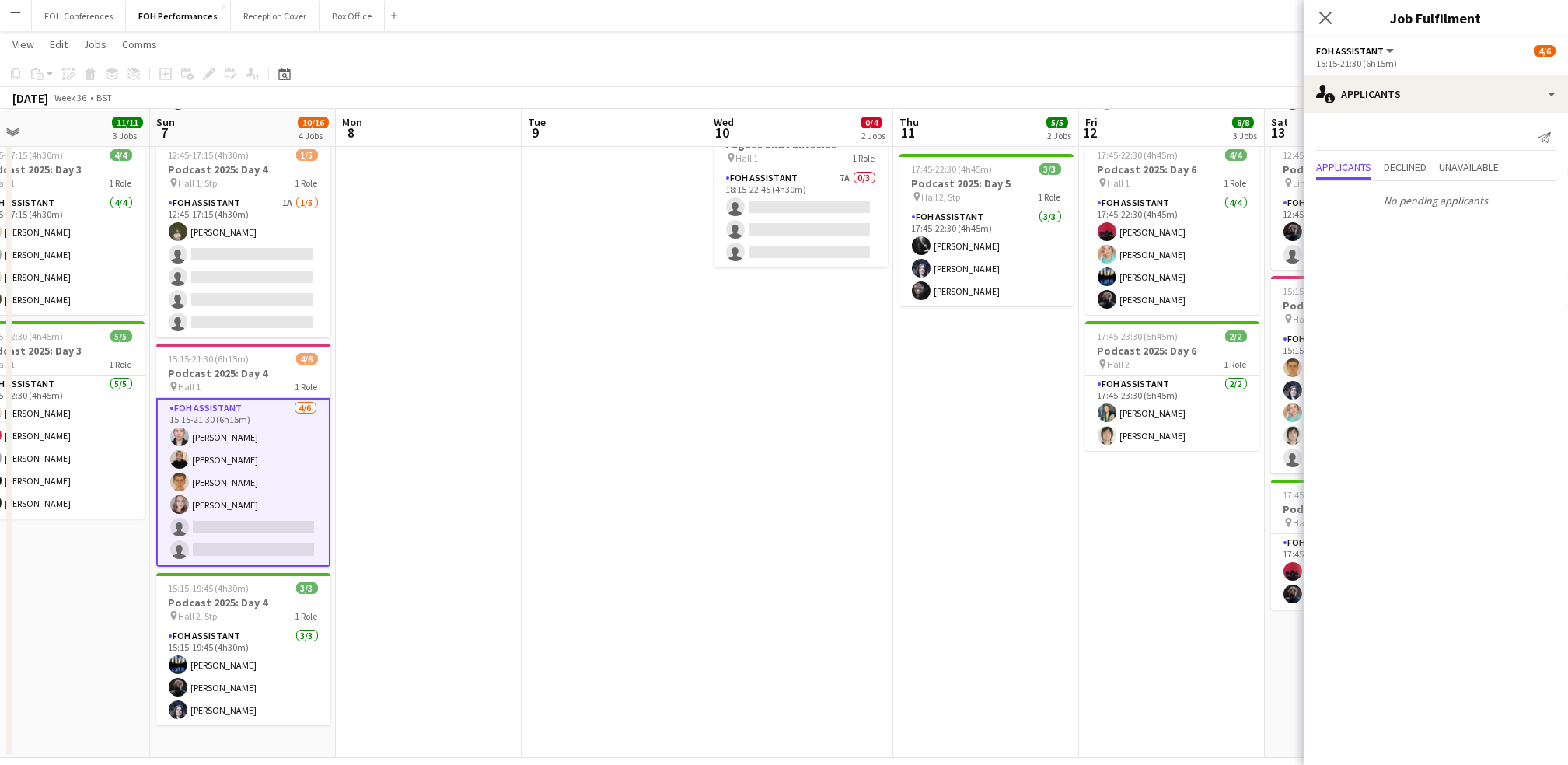
drag, startPoint x: 1148, startPoint y: 132, endPoint x: 618, endPoint y: 177, distance: 531.9
click at [618, 177] on app-calendar-viewport "Wed 3 Thu 4 8/8 2 Jobs Fri 5 9/10 2 Jobs Sat 6 11/11 3 Jobs Sun 7 10/16 4 Jobs …" at bounding box center [784, 306] width 1568 height 905
click at [775, 209] on app-card-role "FOH Assistant 7A 0/3 18:15-22:45 (4h30m) single-neutral-actions single-neutral-…" at bounding box center [800, 218] width 174 height 98
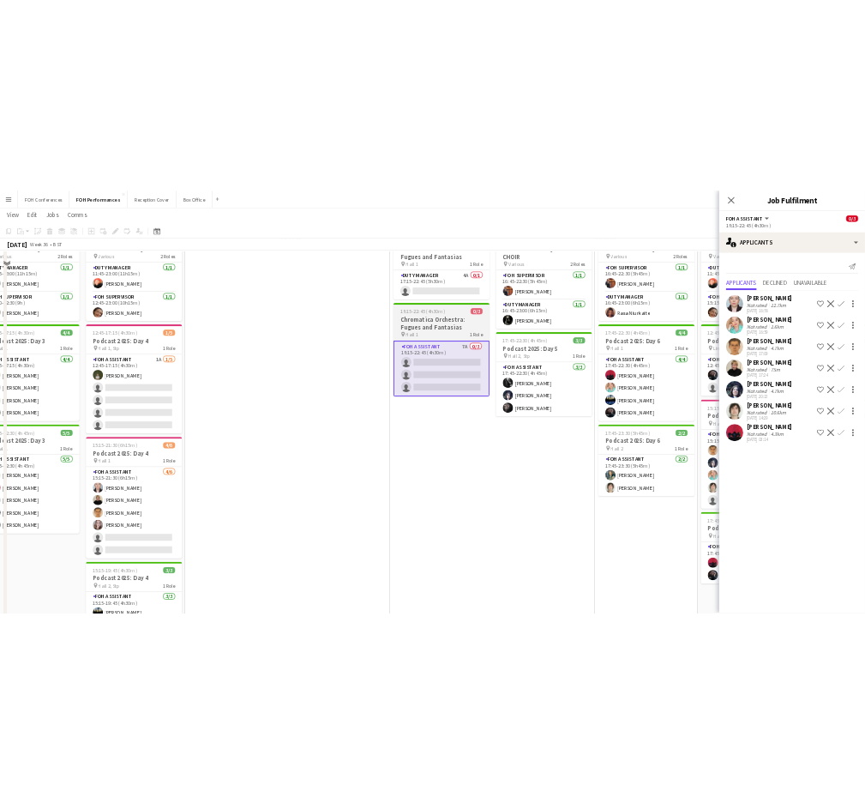
scroll to position [0, 0]
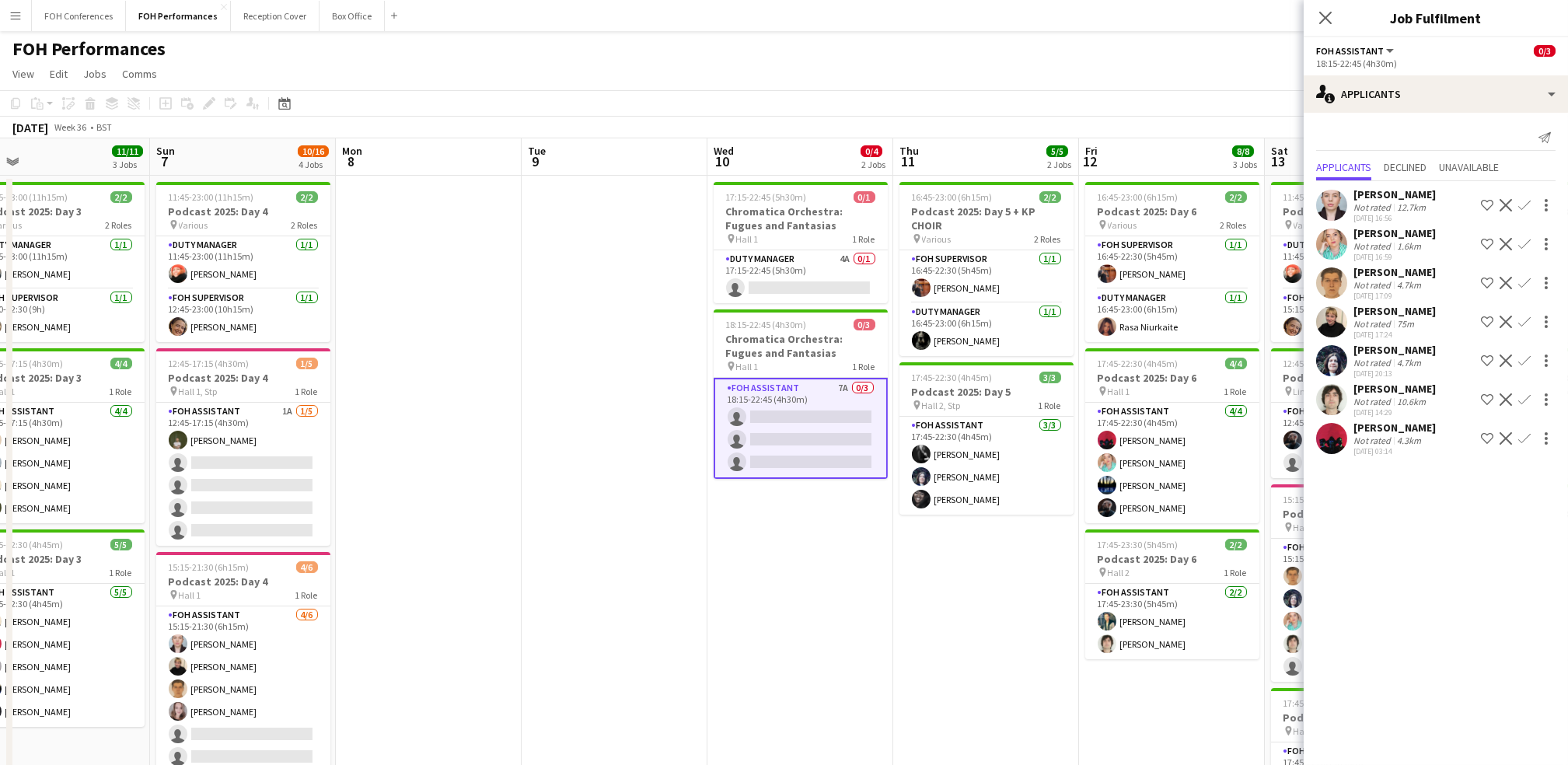
click at [799, 393] on button "Confirm" at bounding box center [1524, 400] width 19 height 19
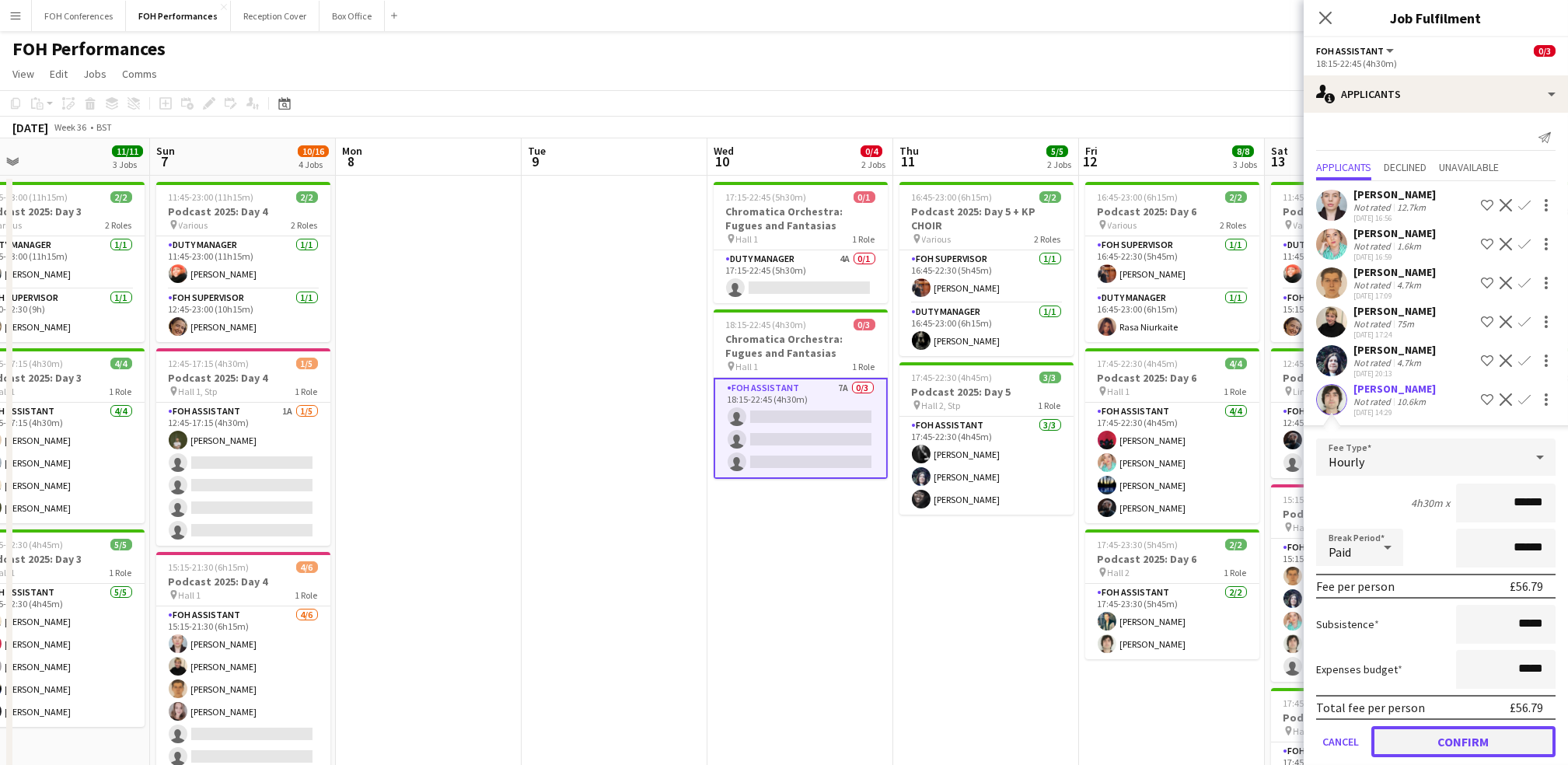
click at [799, 728] on button "Confirm" at bounding box center [1463, 741] width 184 height 31
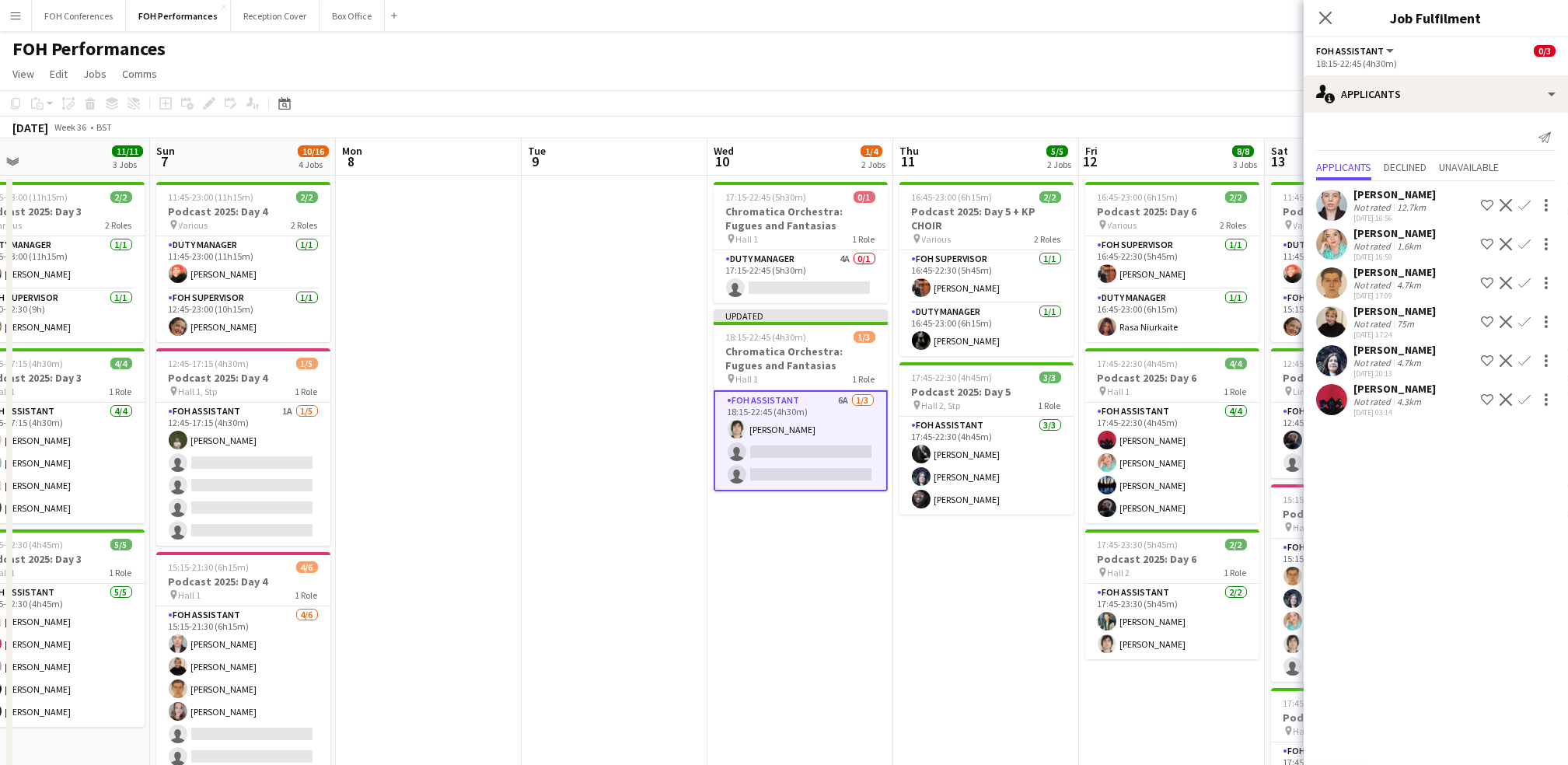
click at [799, 364] on button "Confirm" at bounding box center [1524, 361] width 19 height 19
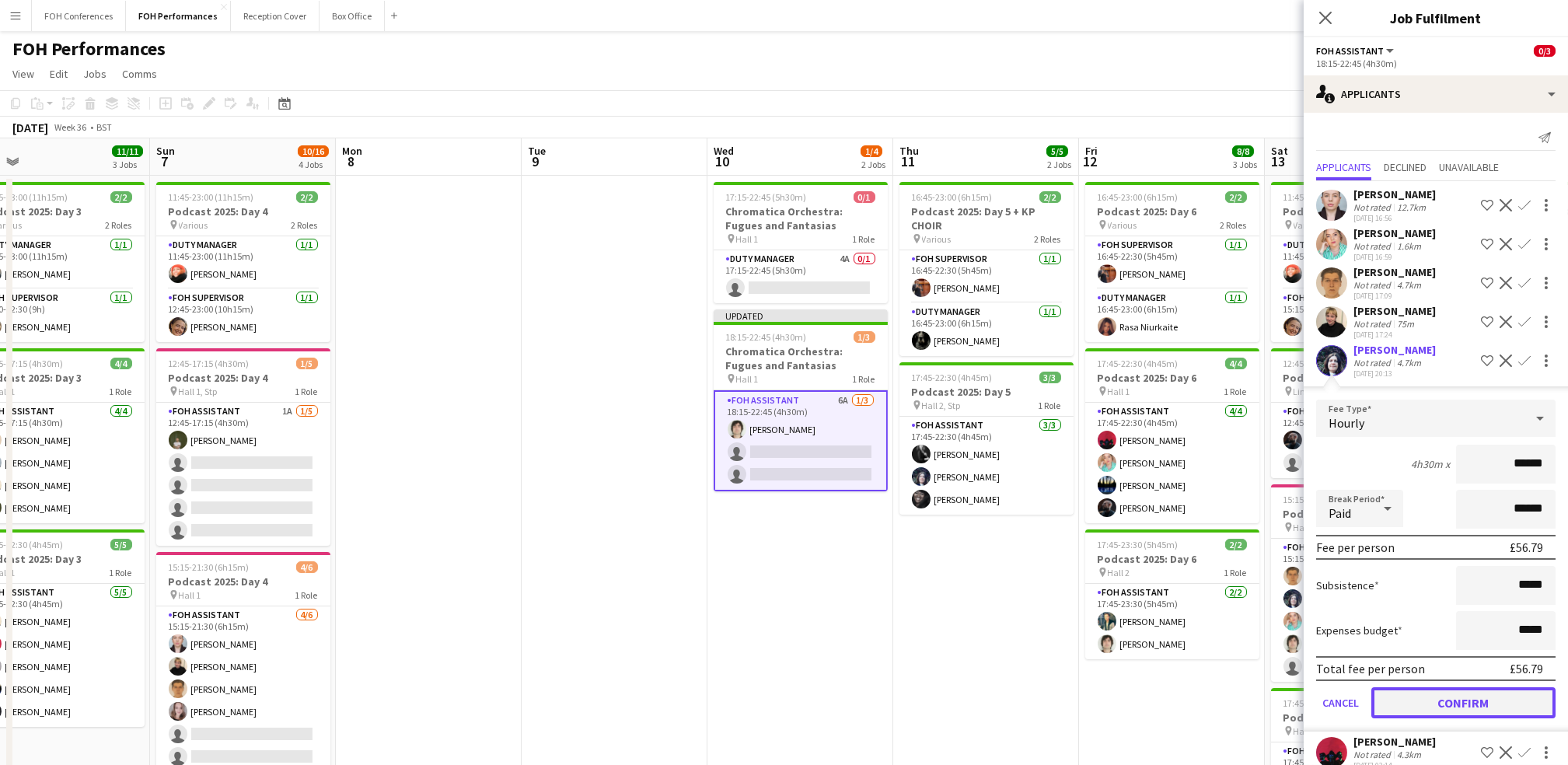
click at [799, 702] on button "Confirm" at bounding box center [1463, 702] width 184 height 31
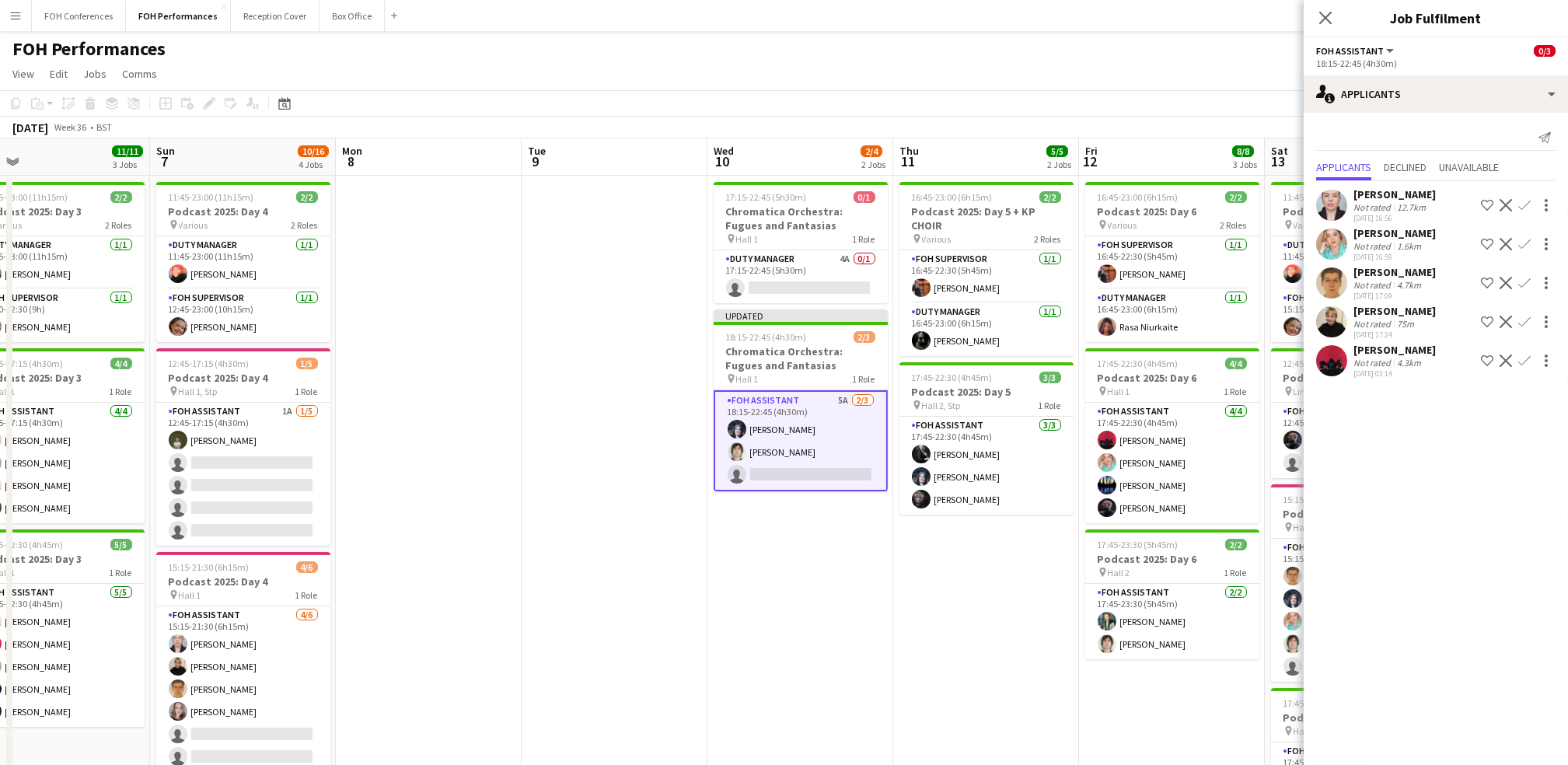
click at [799, 240] on app-icon "Confirm" at bounding box center [1524, 244] width 13 height 13
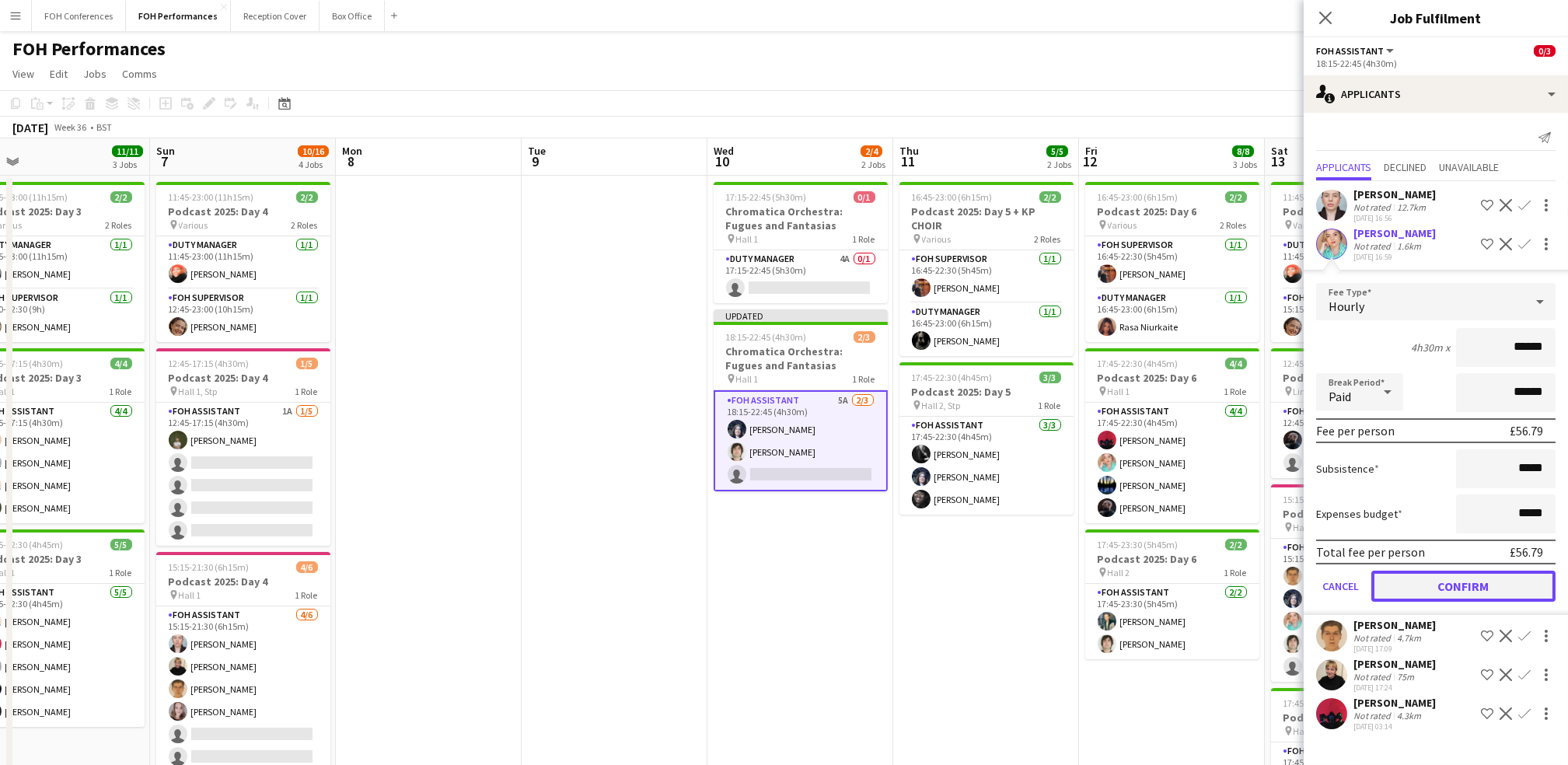
click at [799, 582] on button "Confirm" at bounding box center [1463, 586] width 184 height 31
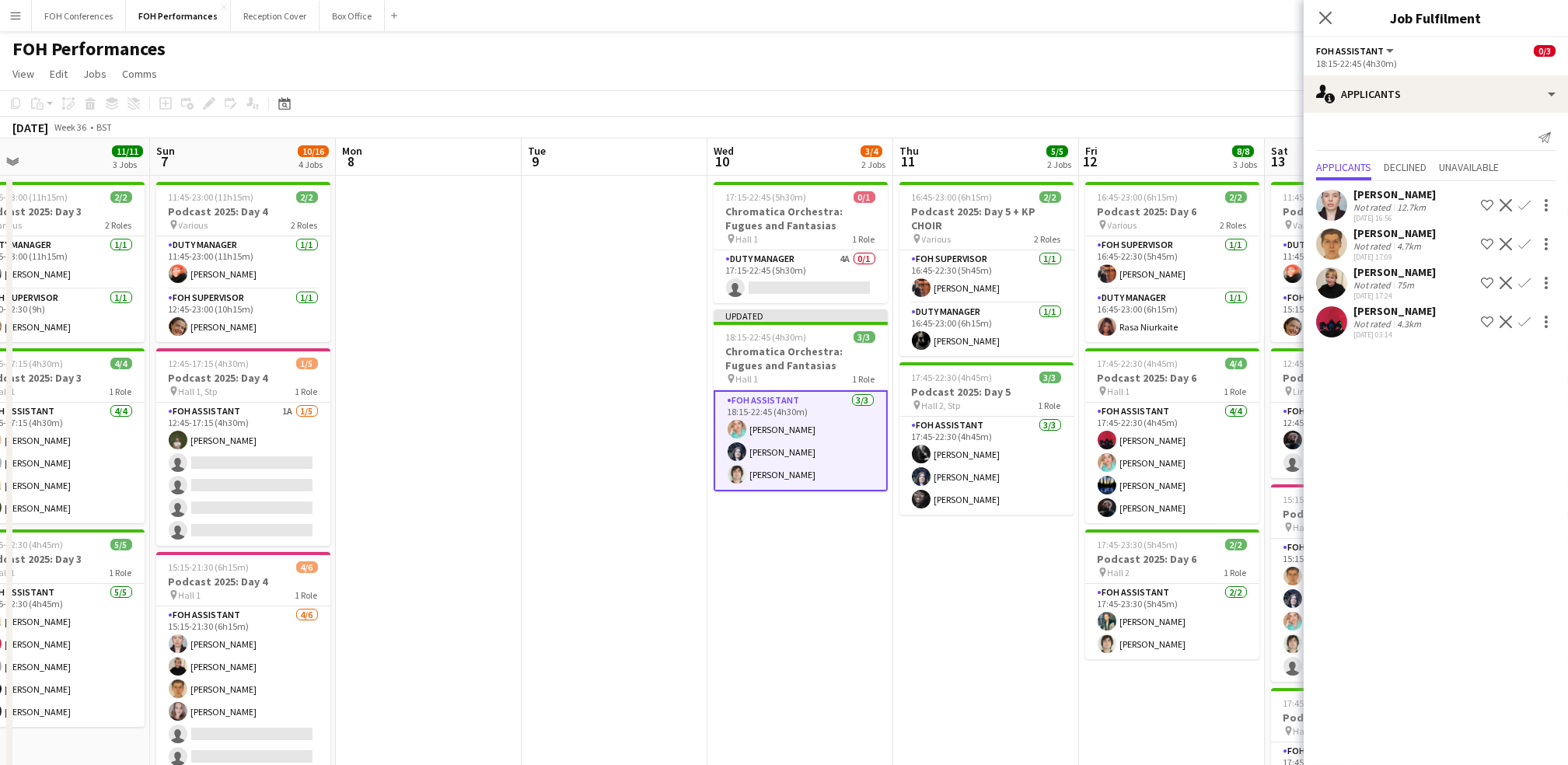
click at [489, 73] on app-page-menu "View Day view expanded Day view collapsed Month view Date picker Jump to today …" at bounding box center [784, 75] width 1568 height 30
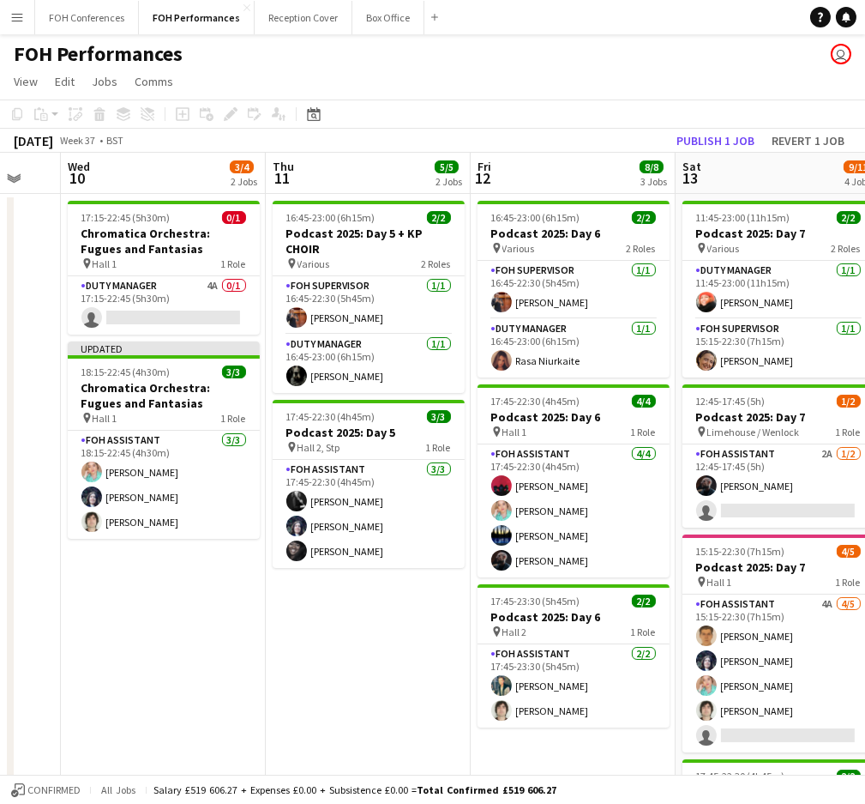
scroll to position [0, 760]
drag, startPoint x: 683, startPoint y: 177, endPoint x: 167, endPoint y: 220, distance: 517.3
click at [167, 220] on app-calendar-viewport "Sat 6 11/11 3 Jobs Sun 7 10/16 4 Jobs Mon 8 Tue 9 Wed 10 3/4 2 Jobs Thu 11 5/5 …" at bounding box center [432, 610] width 865 height 914
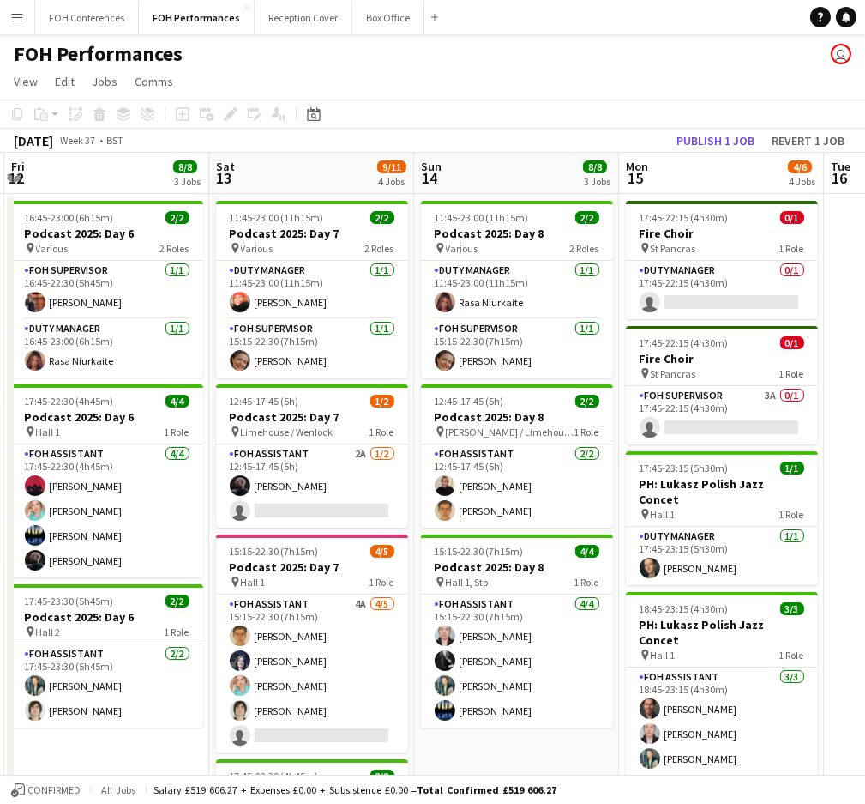
scroll to position [0, 826]
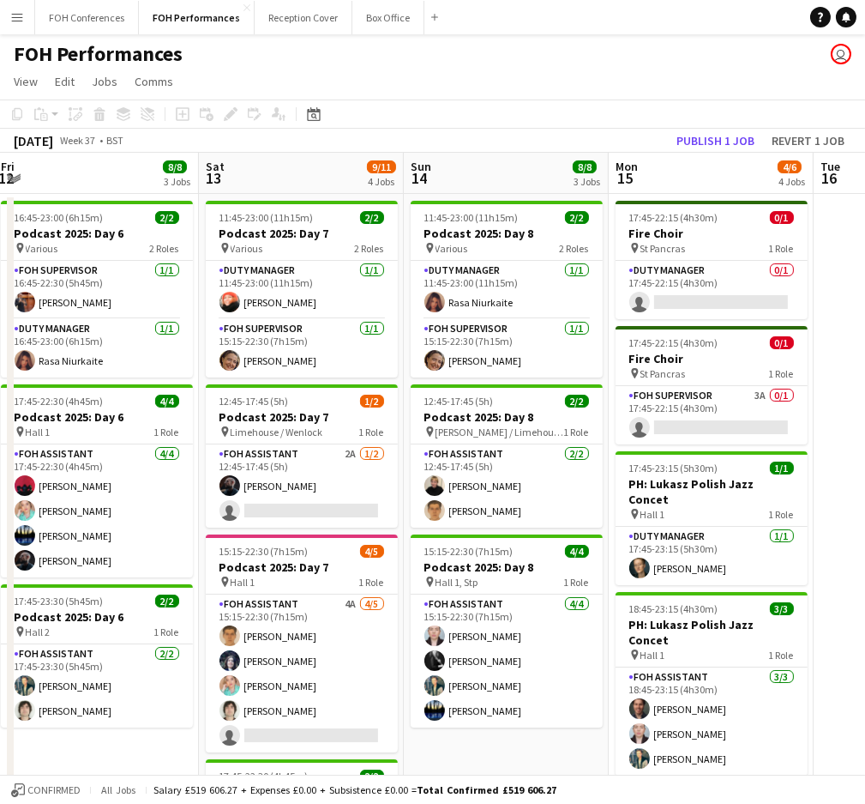
drag, startPoint x: 546, startPoint y: 188, endPoint x: 69, endPoint y: 202, distance: 476.3
click at [69, 202] on app-calendar-viewport "Mon 8 Tue 9 Wed 10 3/4 2 Jobs Thu 11 5/5 2 Jobs Fri 12 8/8 3 Jobs Sat 13 9/11 4…" at bounding box center [432, 610] width 865 height 914
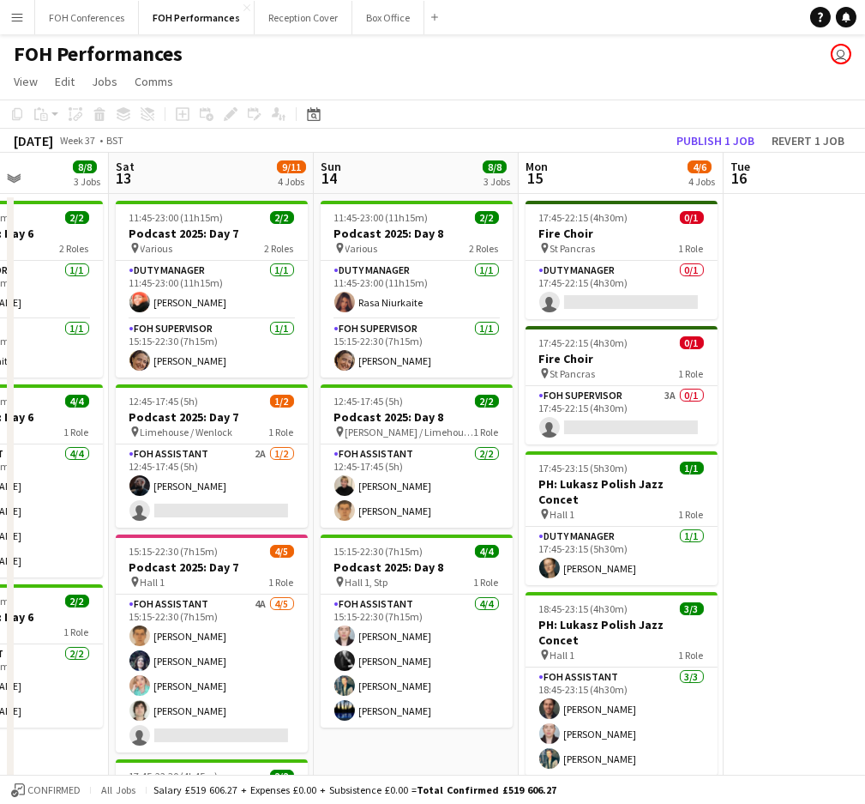
scroll to position [0, 578]
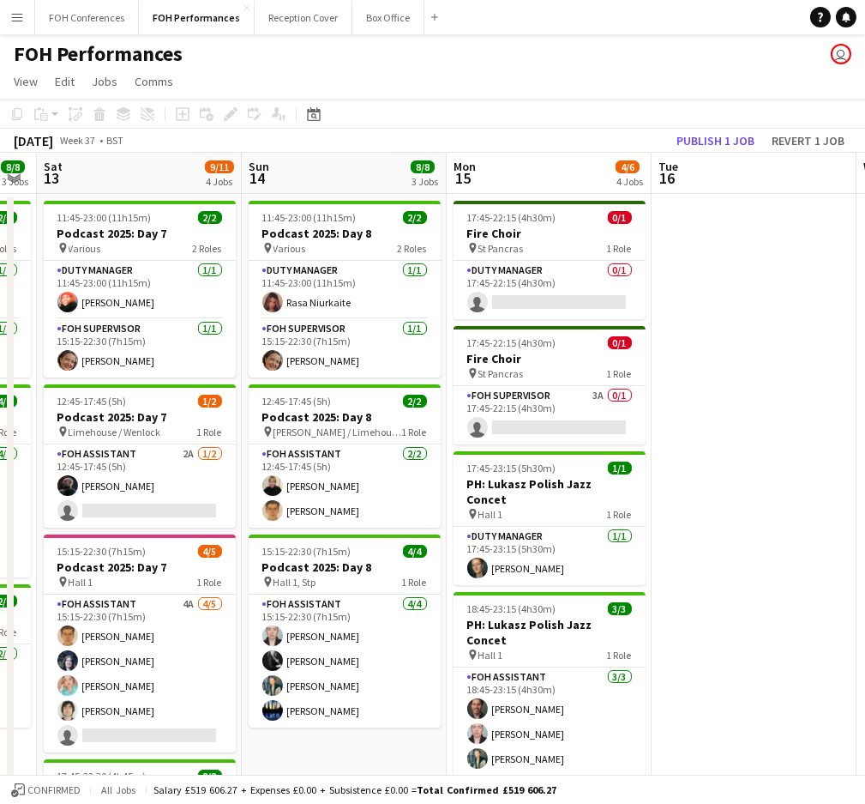
drag, startPoint x: 723, startPoint y: 170, endPoint x: 561, endPoint y: 176, distance: 162.2
click at [561, 176] on app-calendar-viewport "Wed 10 3/4 2 Jobs Thu 11 5/5 2 Jobs Fri 12 8/8 3 Jobs Sat 13 9/11 4 Jobs Sun 14…" at bounding box center [432, 610] width 865 height 914
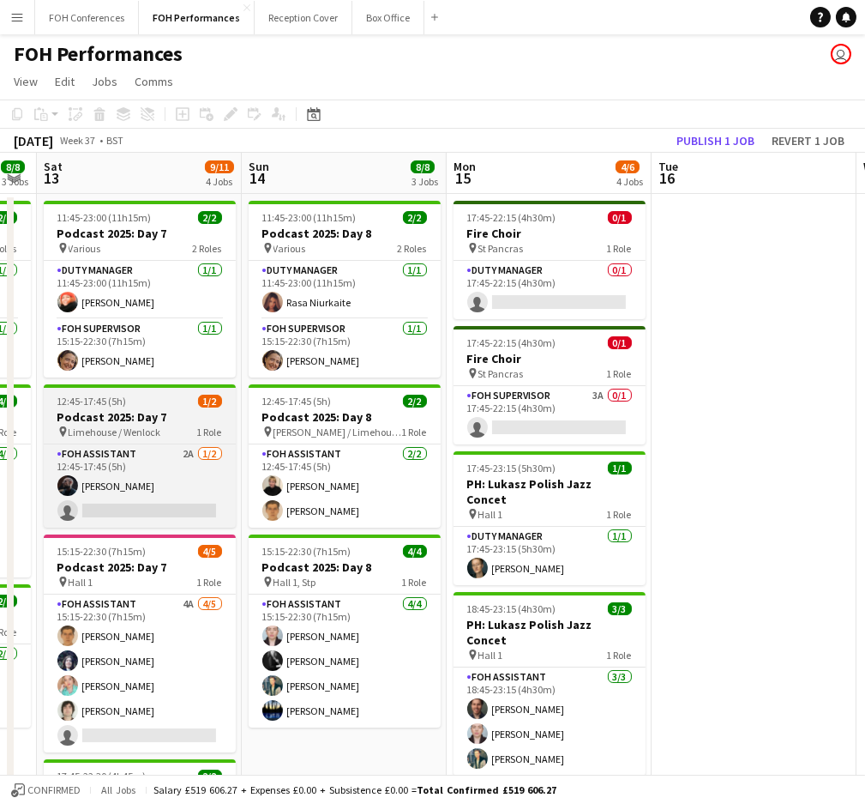
click at [100, 402] on span "12:45-17:45 (5h)" at bounding box center [91, 401] width 69 height 13
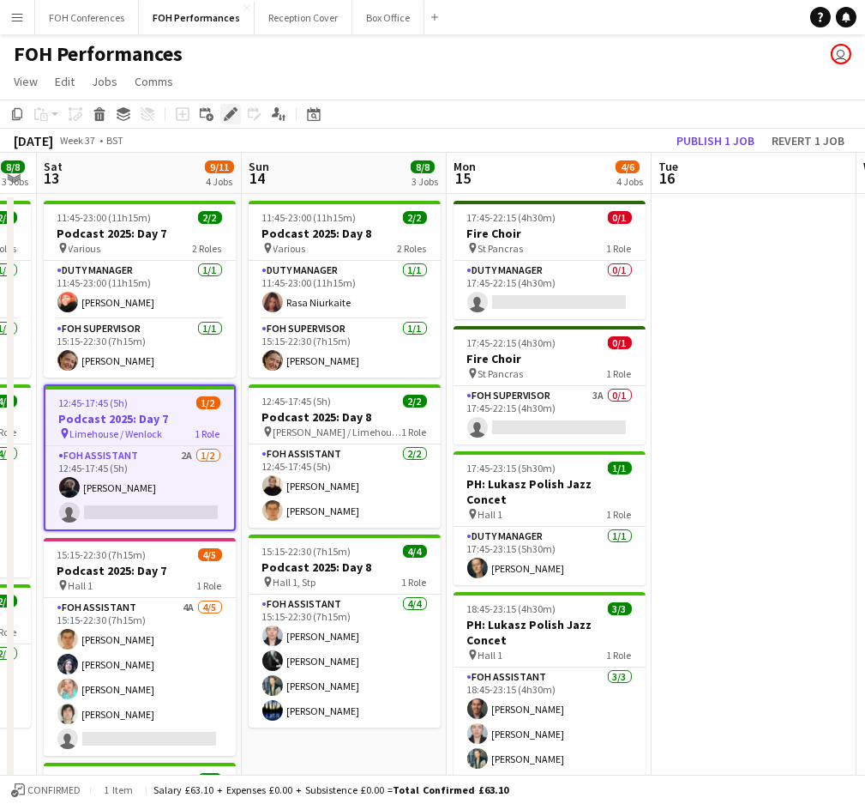
click at [224, 122] on div "Edit" at bounding box center [230, 114] width 21 height 21
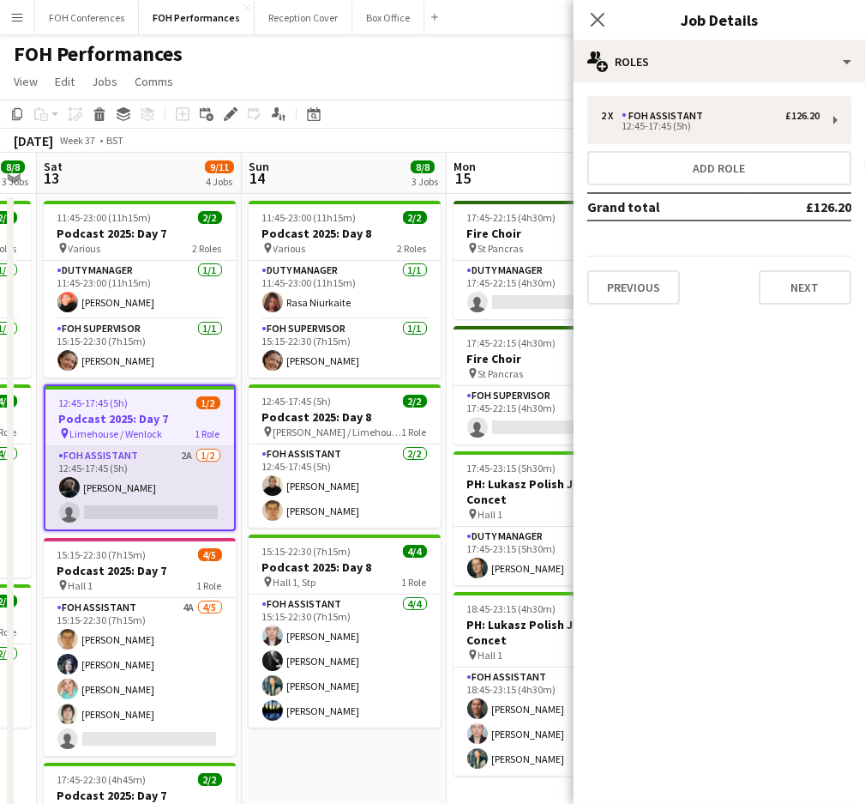
click at [118, 506] on app-card-role "FOH Assistant 2A 1/2 12:45-17:45 (5h) Nathan Cable single-neutral-actions" at bounding box center [139, 487] width 189 height 83
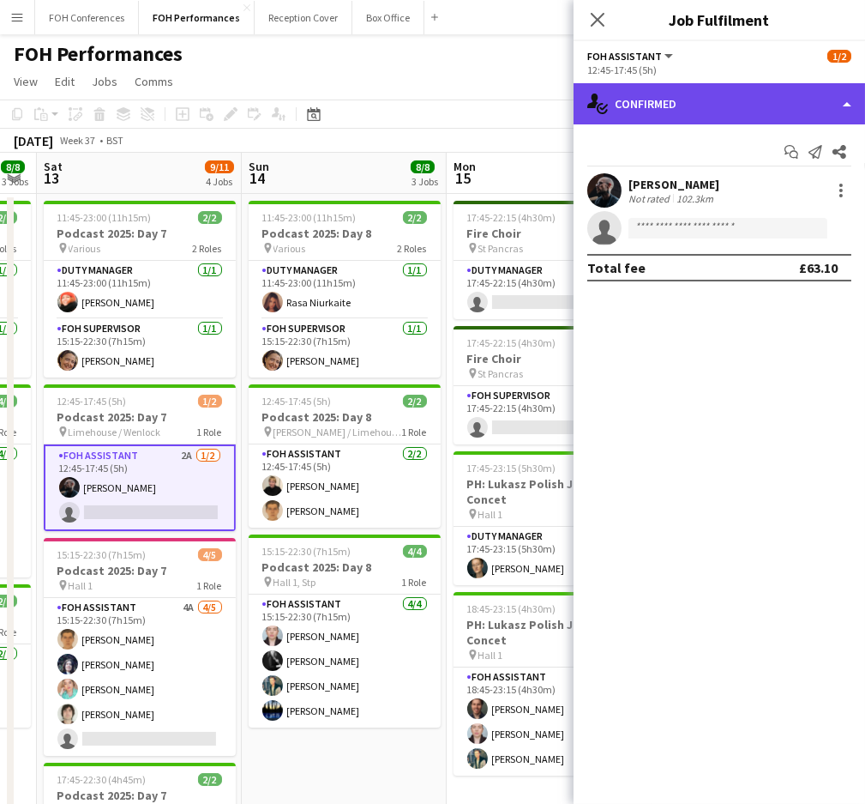
click at [684, 92] on div "single-neutral-actions-check-2 Confirmed" at bounding box center [720, 103] width 292 height 41
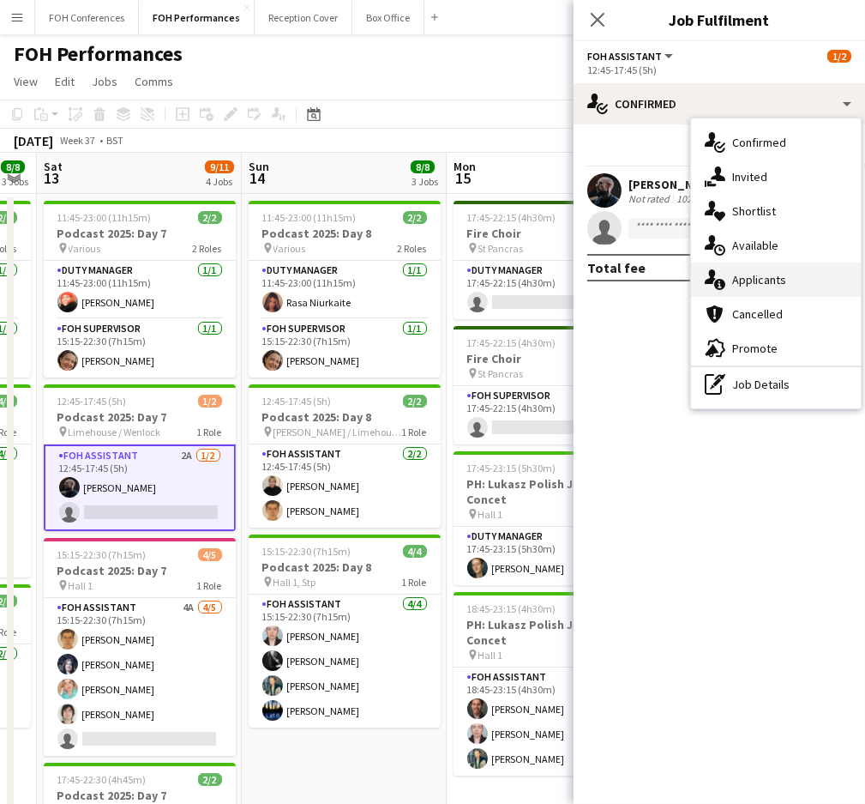
click at [738, 292] on div "single-neutral-actions-information Applicants" at bounding box center [776, 279] width 170 height 34
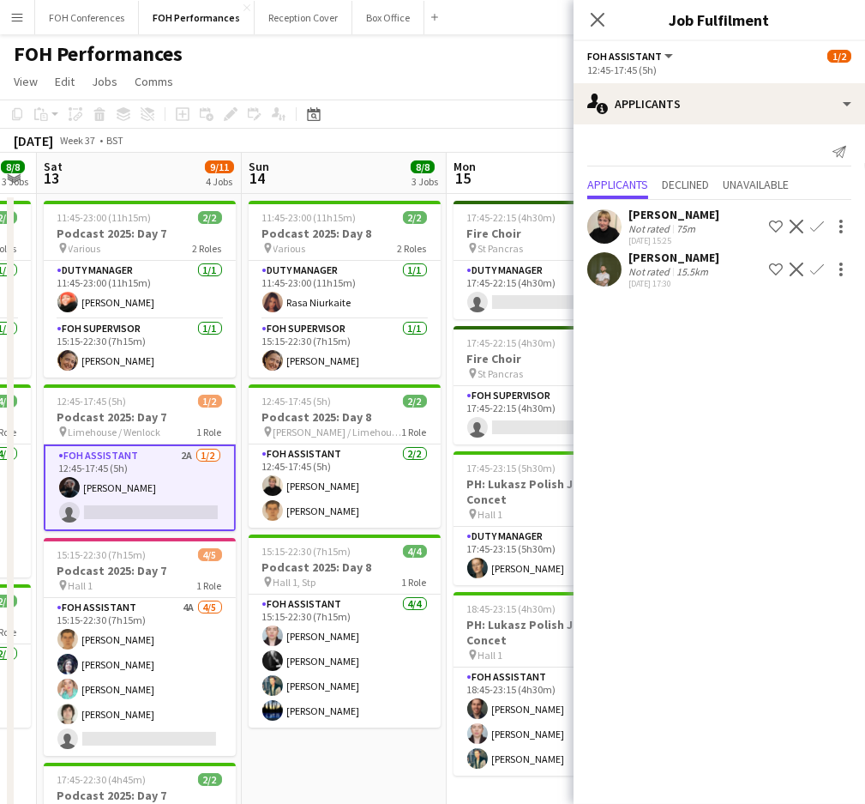
click at [817, 224] on app-icon "Confirm" at bounding box center [818, 227] width 14 height 14
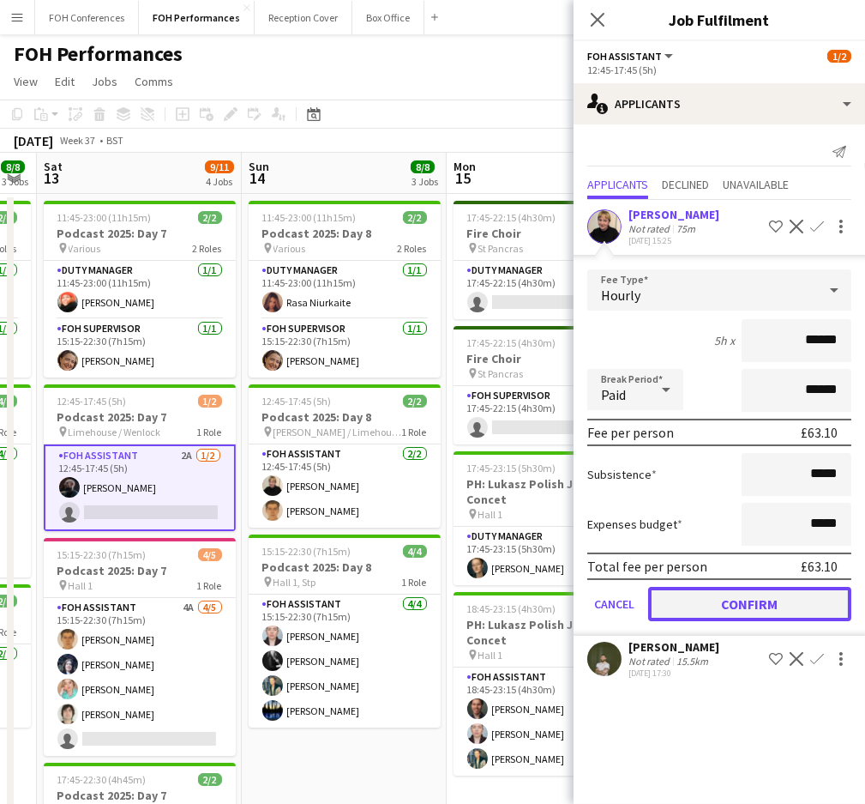
drag, startPoint x: 698, startPoint y: 597, endPoint x: 705, endPoint y: 589, distance: 10.3
click at [700, 597] on button "Confirm" at bounding box center [749, 604] width 203 height 34
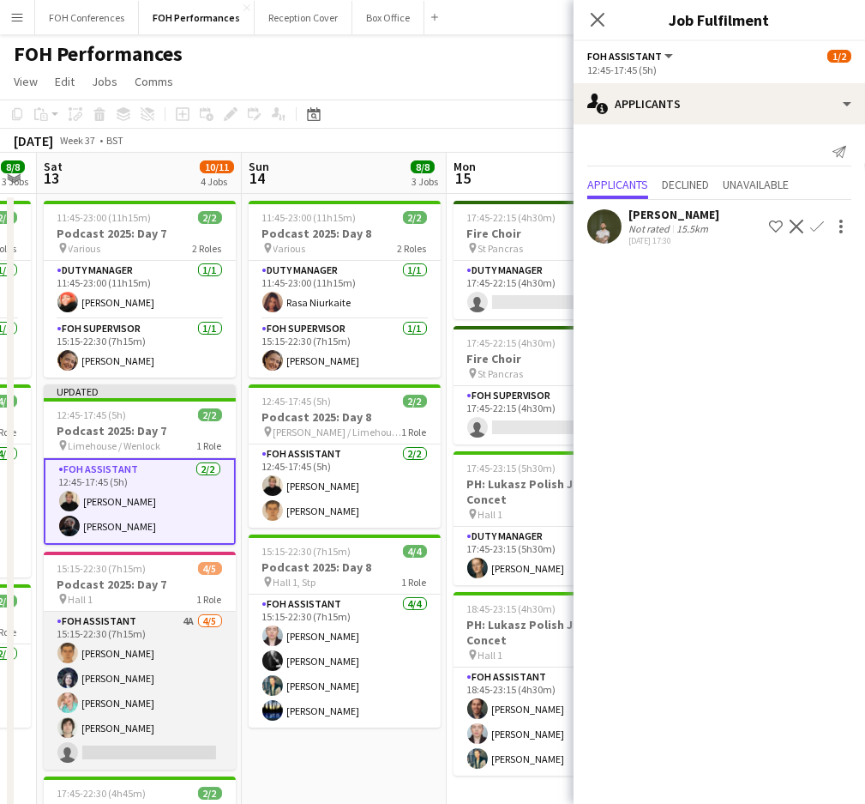
click at [124, 745] on app-card-role "FOH Assistant 4A 4/5 15:15-22:30 (7h15m) William Warren Louise Warren Lilly Dri…" at bounding box center [140, 691] width 192 height 158
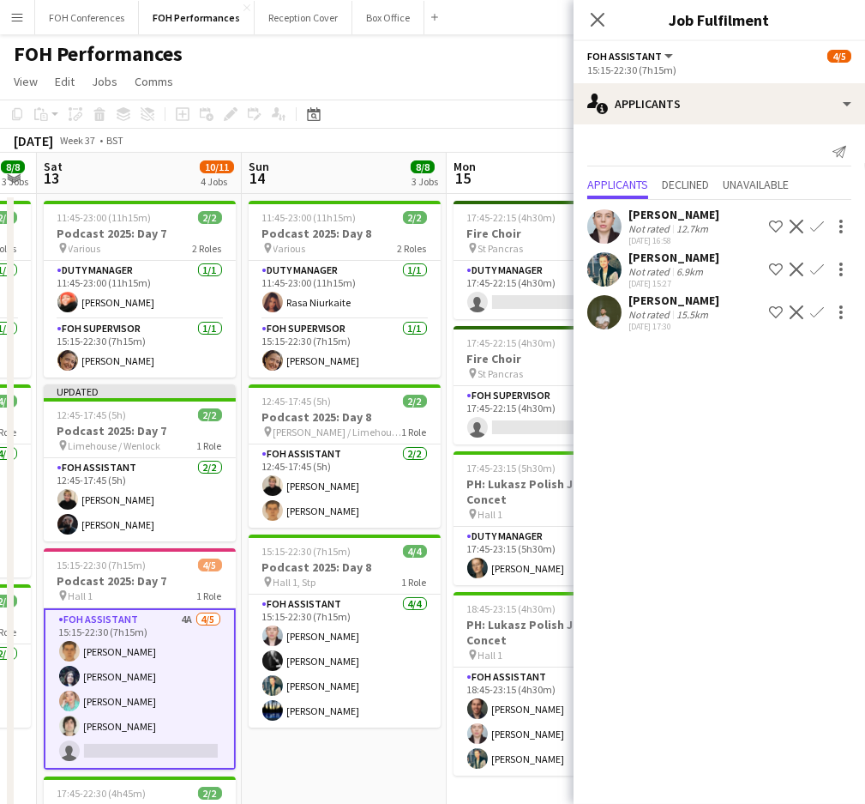
click at [825, 270] on button "Confirm" at bounding box center [817, 269] width 21 height 21
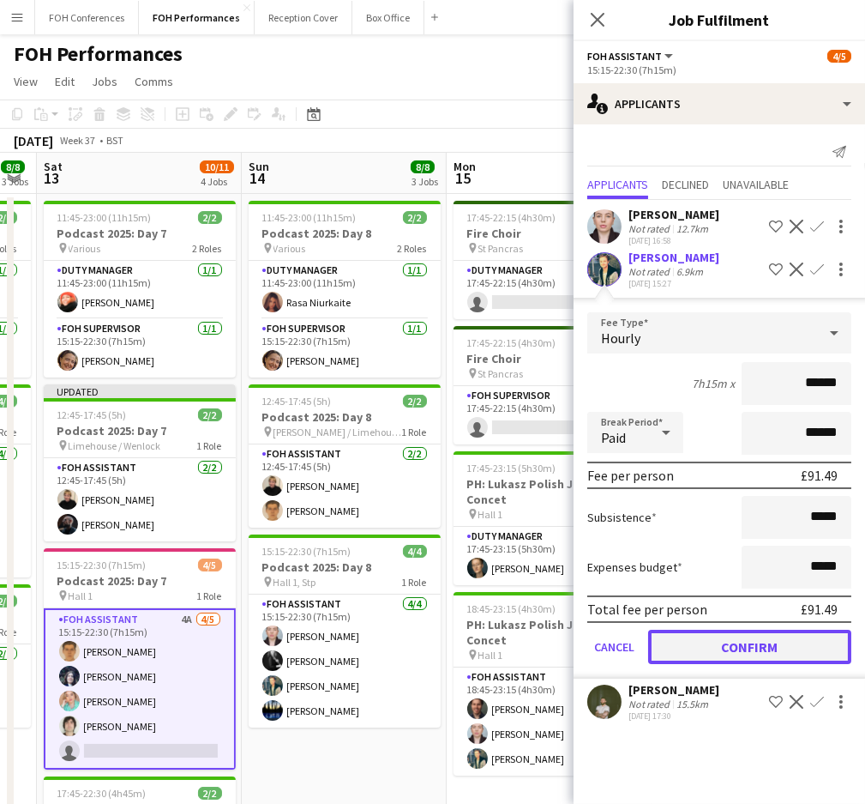
click at [696, 636] on button "Confirm" at bounding box center [749, 647] width 203 height 34
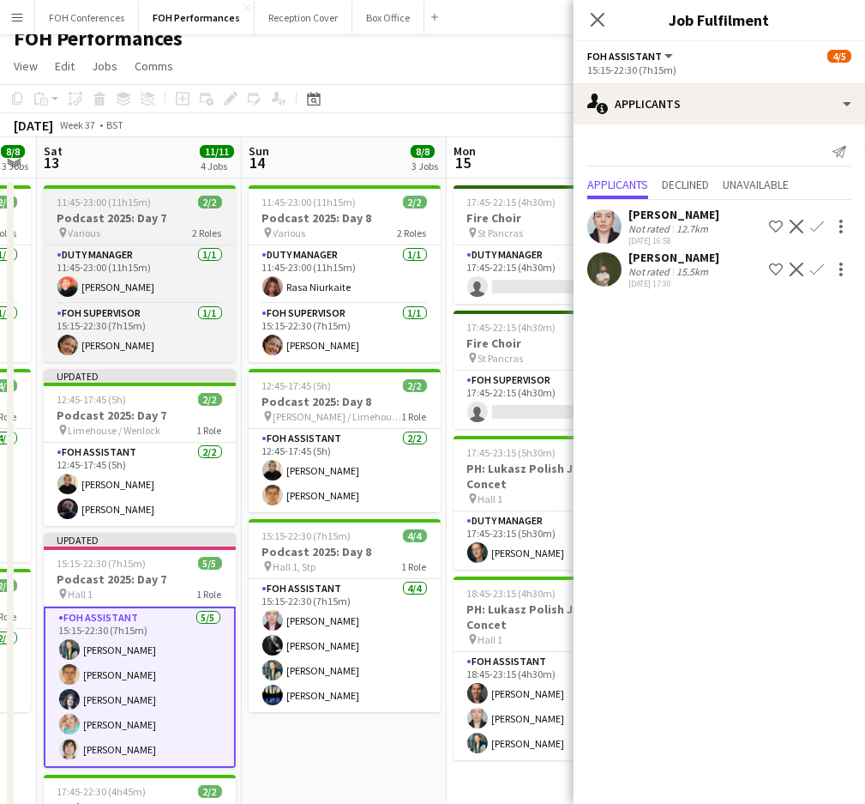
scroll to position [0, 0]
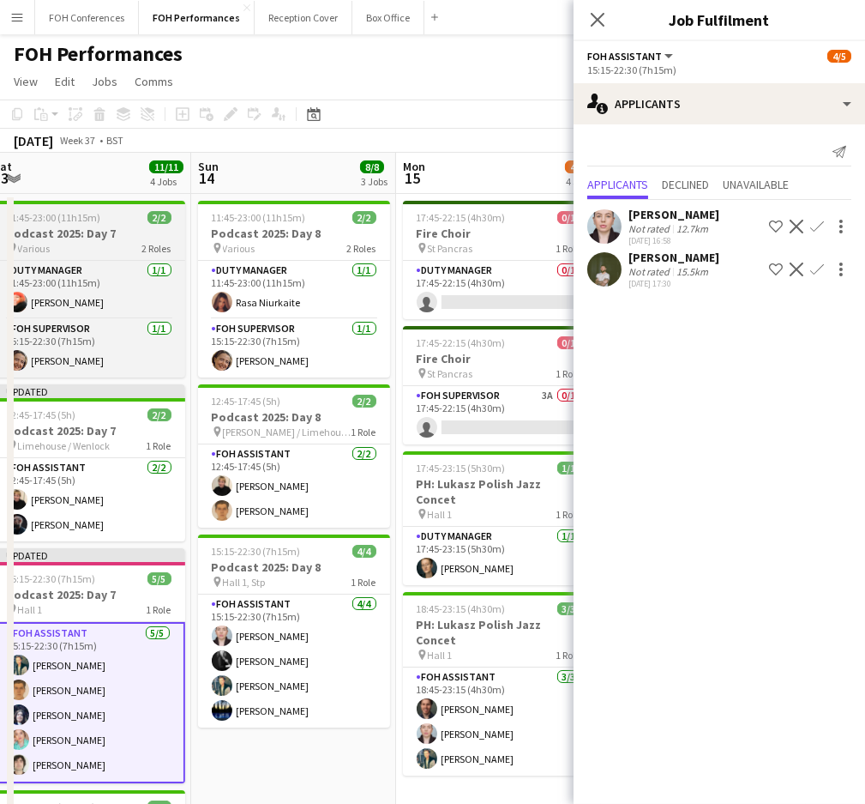
drag, startPoint x: 130, startPoint y: 173, endPoint x: 31, endPoint y: 201, distance: 103.2
click at [31, 201] on app-calendar-viewport "Wed 10 3/4 2 Jobs Thu 11 5/5 2 Jobs Fri 12 8/8 3 Jobs Sat 13 11/11 4 Jobs Sun 1…" at bounding box center [432, 610] width 865 height 914
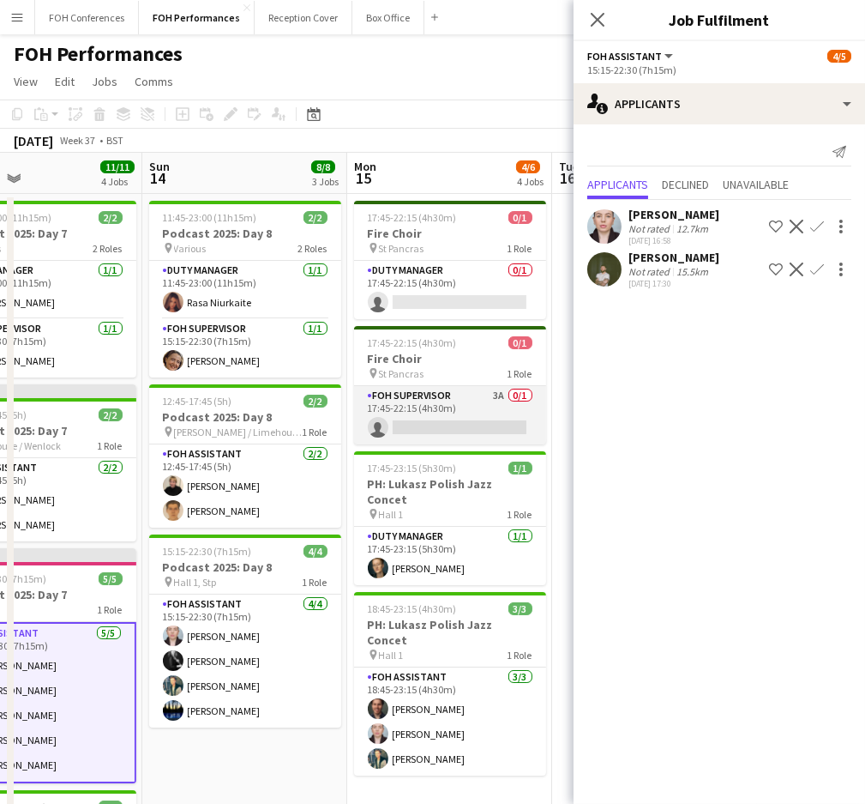
click at [431, 433] on app-card-role "FOH Supervisor 3A 0/1 17:45-22:15 (4h30m) single-neutral-actions" at bounding box center [450, 415] width 192 height 58
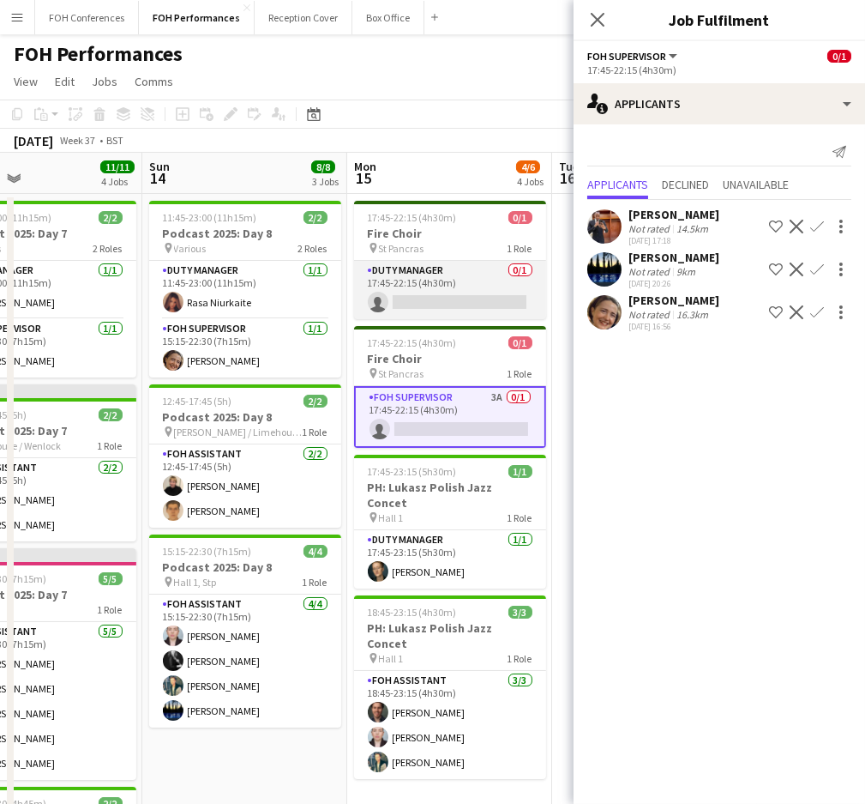
click at [437, 303] on app-card-role "Duty Manager 0/1 17:45-22:15 (4h30m) single-neutral-actions" at bounding box center [450, 290] width 192 height 58
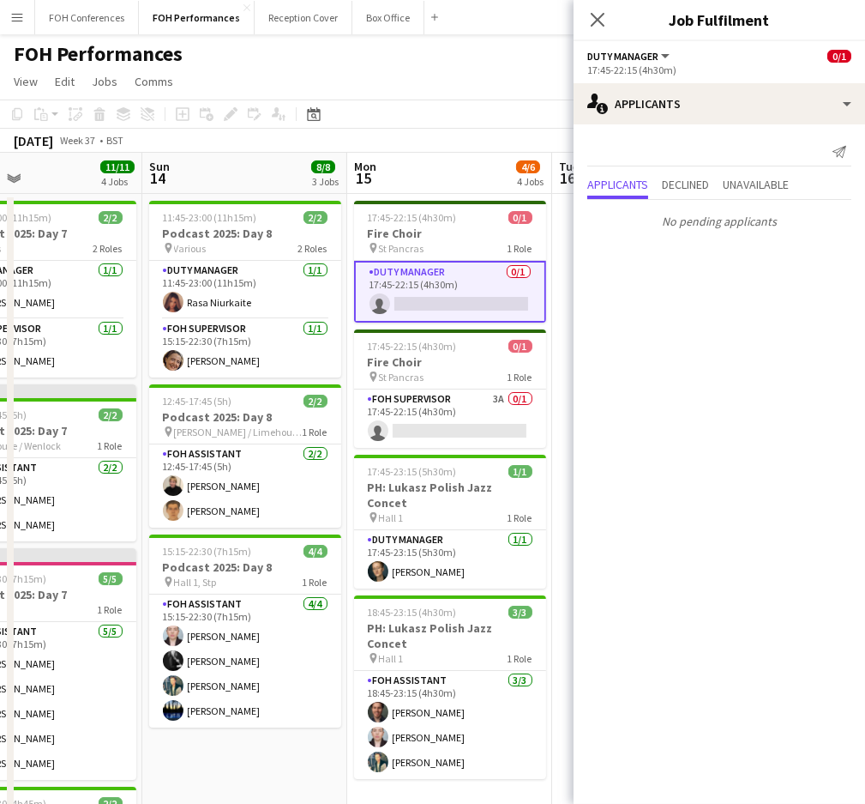
click at [434, 201] on div "17:45-22:15 (4h30m) 0/1 Fire Choir pin St Pancras 1 Role Duty Manager 0/1 17:45…" at bounding box center [450, 262] width 192 height 122
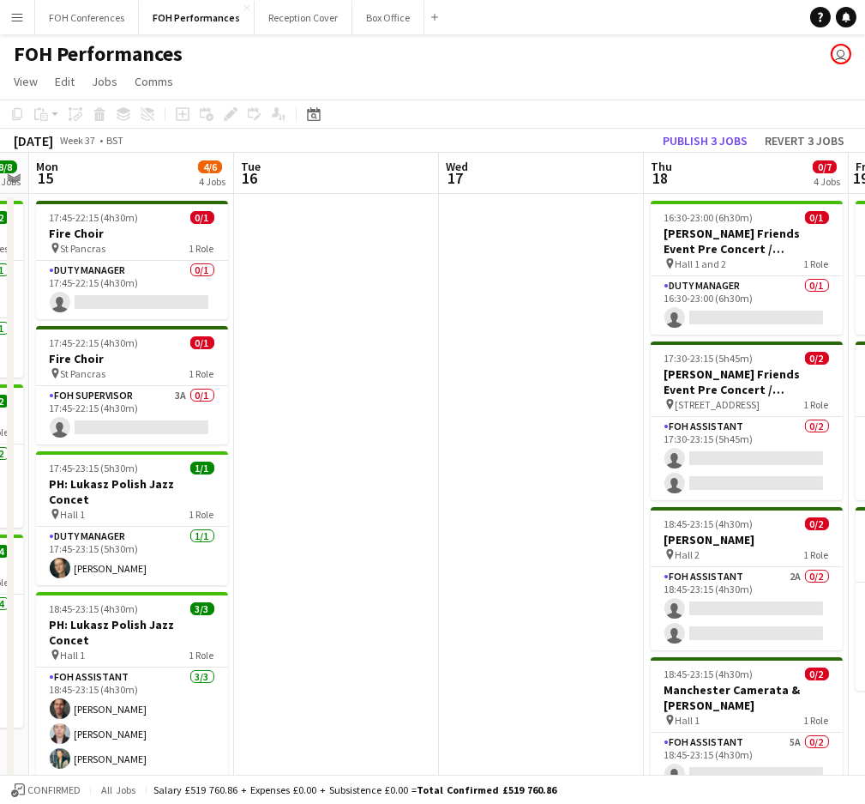
drag, startPoint x: 434, startPoint y: 183, endPoint x: 115, endPoint y: 194, distance: 319.3
click at [115, 194] on app-calendar-viewport "Fri 12 8/8 3 Jobs Sat 13 11/11 4 Jobs Sun 14 8/8 3 Jobs Mon 15 4/6 4 Jobs Tue 1…" at bounding box center [432, 610] width 865 height 914
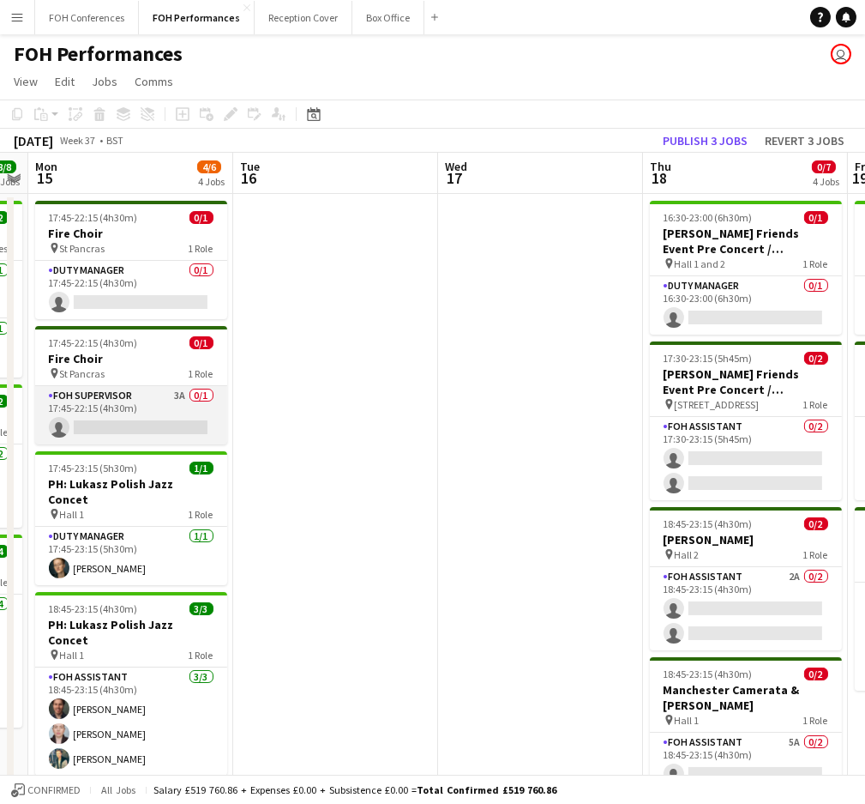
click at [106, 427] on app-card-role "FOH Supervisor 3A 0/1 17:45-22:15 (4h30m) single-neutral-actions" at bounding box center [131, 415] width 192 height 58
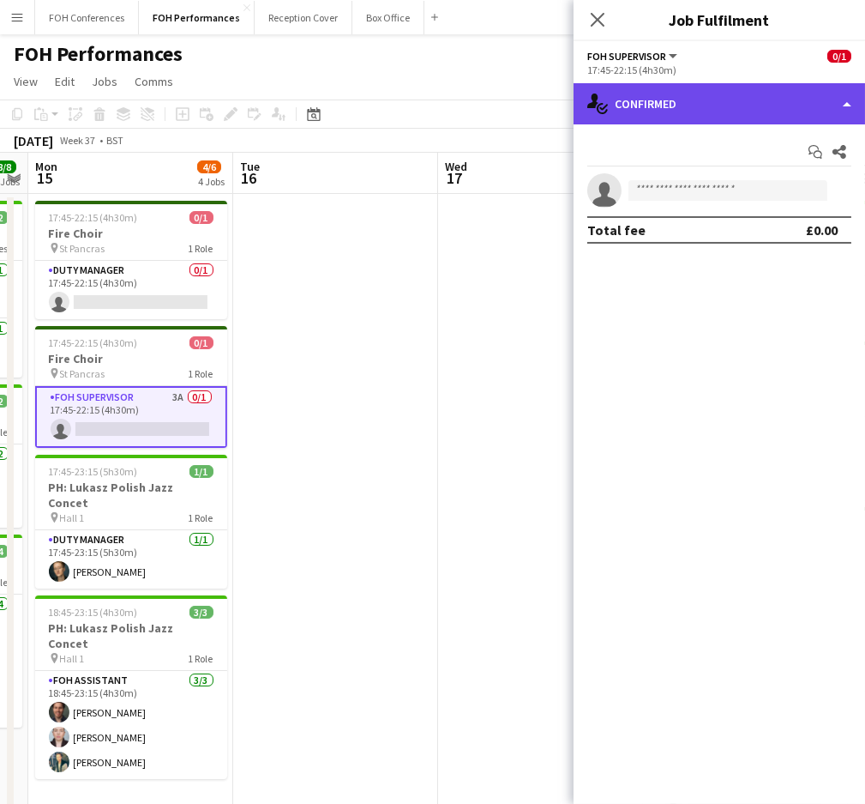
click at [758, 118] on div "single-neutral-actions-check-2 Confirmed" at bounding box center [720, 103] width 292 height 41
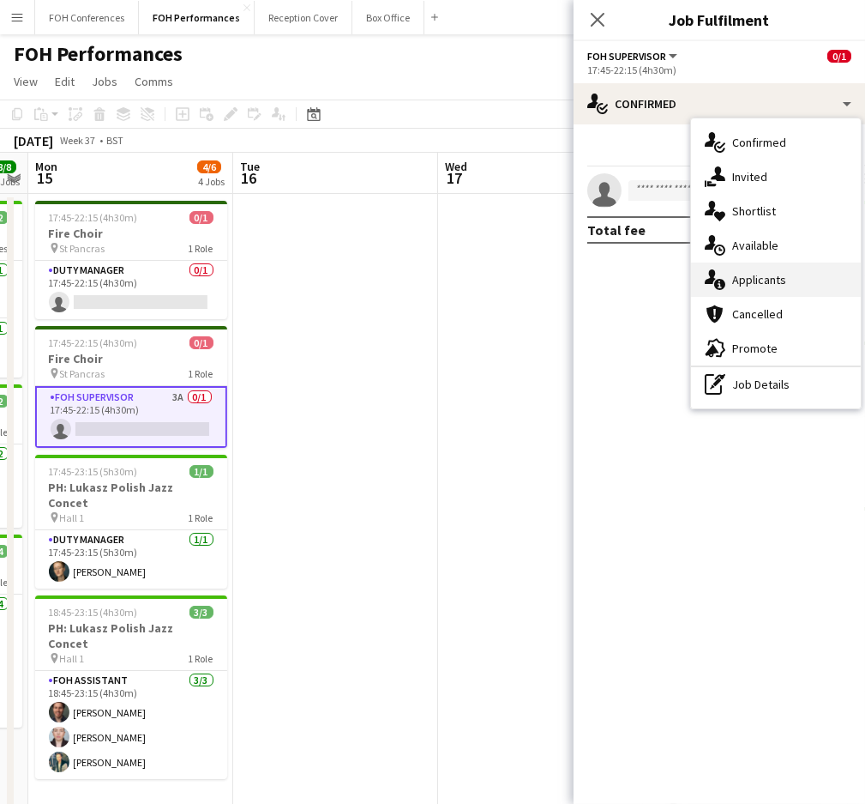
click at [758, 269] on div "single-neutral-actions-information Applicants" at bounding box center [776, 279] width 170 height 34
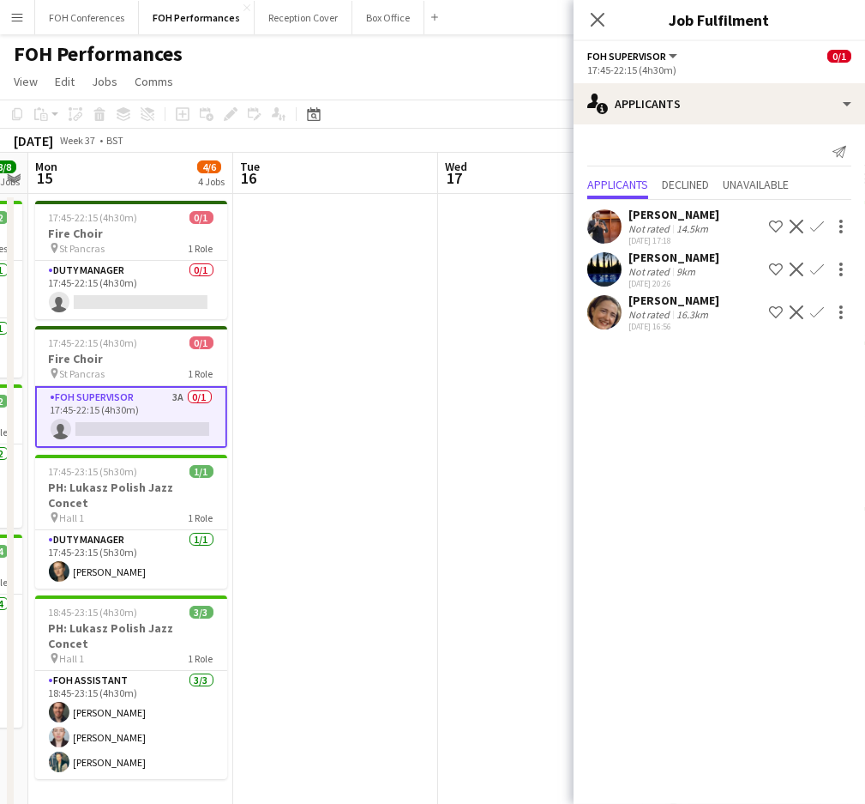
click at [819, 270] on app-icon "Confirm" at bounding box center [818, 269] width 14 height 14
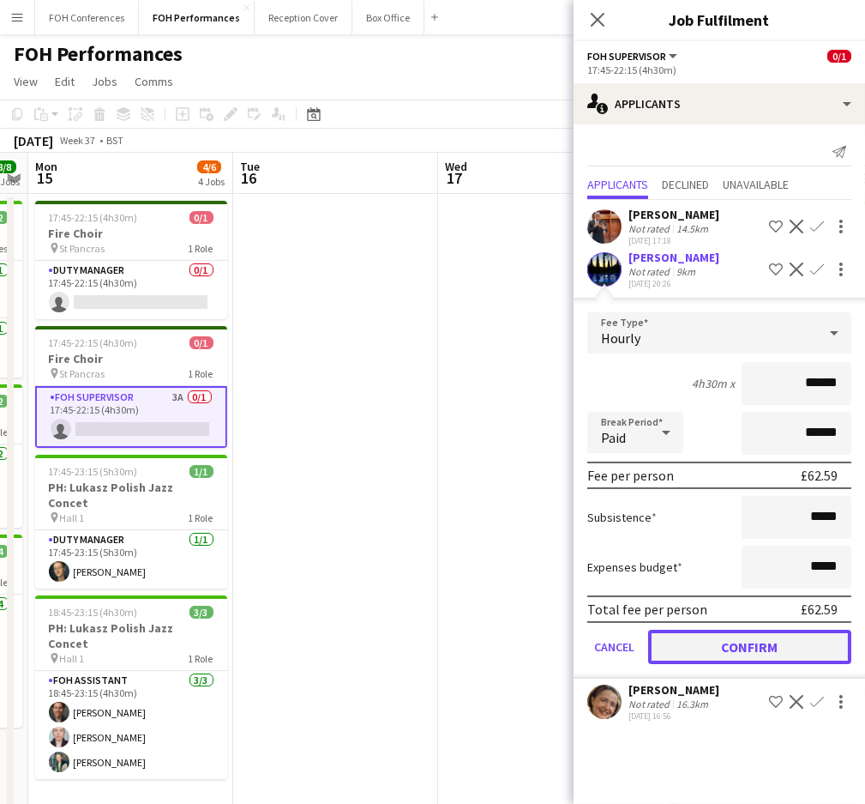
click at [732, 631] on button "Confirm" at bounding box center [749, 647] width 203 height 34
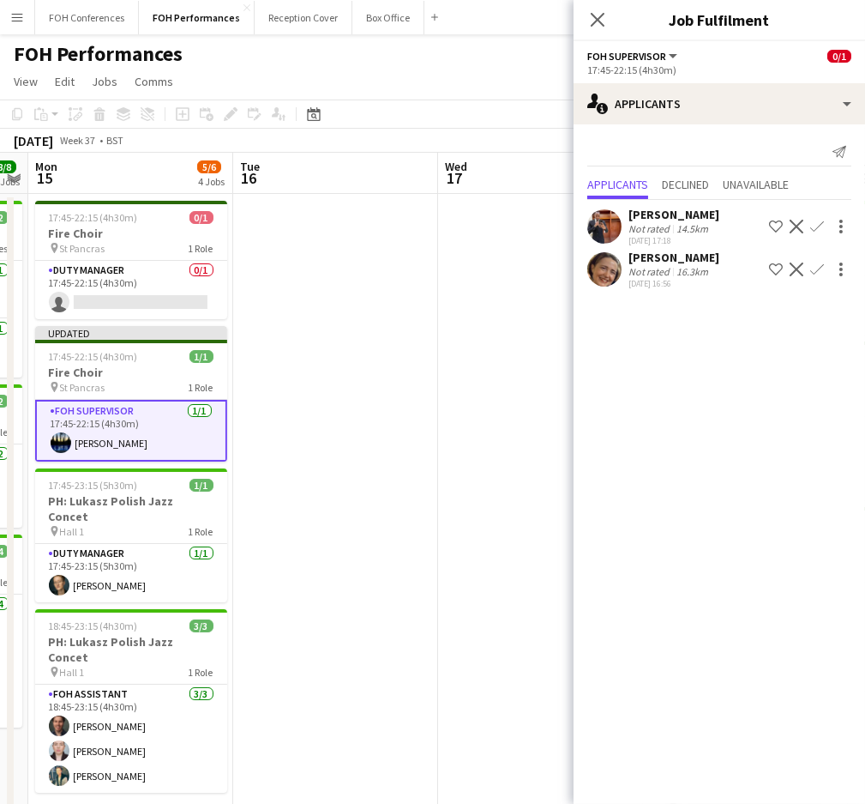
click at [361, 69] on app-page-menu "View Day view expanded Day view collapsed Month view Date picker Jump to today …" at bounding box center [432, 83] width 865 height 33
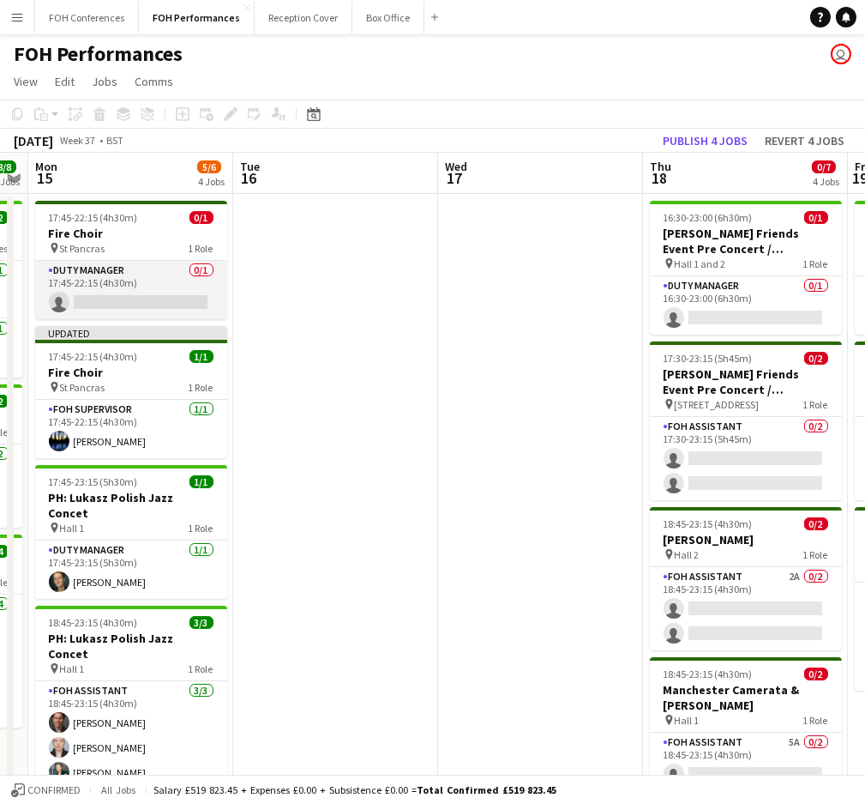
click at [131, 298] on app-card-role "Duty Manager 0/1 17:45-22:15 (4h30m) single-neutral-actions" at bounding box center [131, 290] width 192 height 58
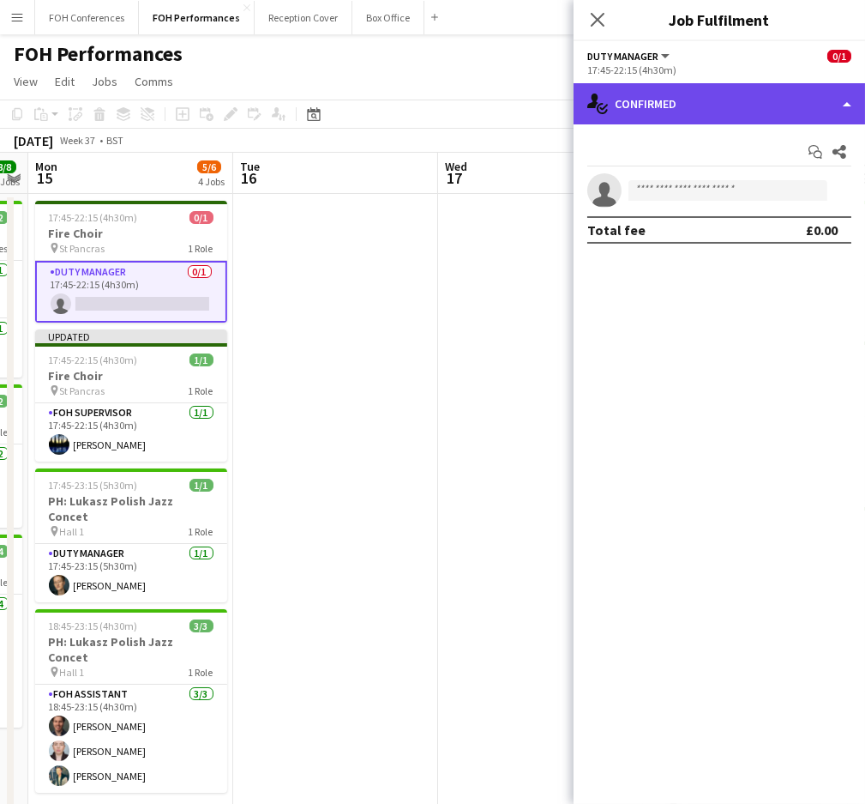
click at [696, 103] on div "single-neutral-actions-check-2 Confirmed" at bounding box center [720, 103] width 292 height 41
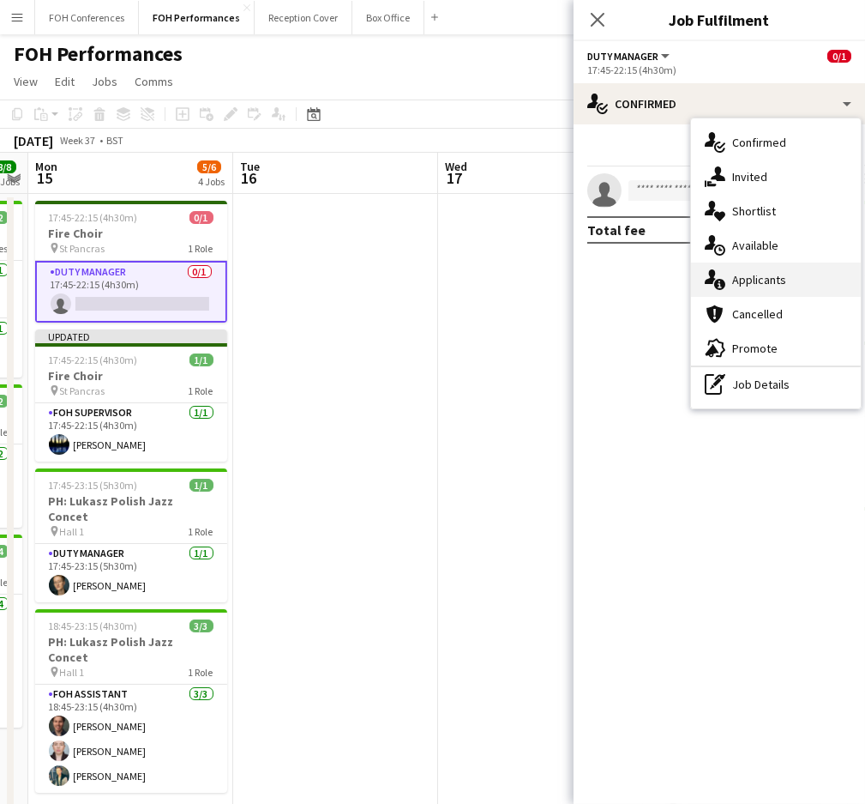
click at [733, 283] on div "single-neutral-actions-information Applicants" at bounding box center [776, 279] width 170 height 34
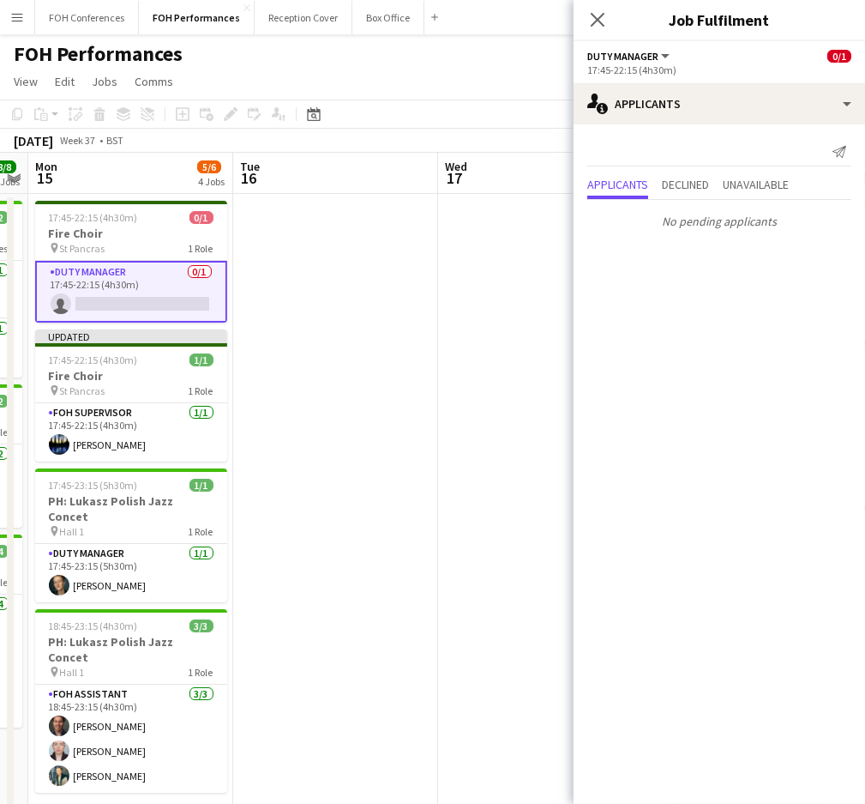
click at [431, 84] on app-page-menu "View Day view expanded Day view collapsed Month view Date picker Jump to today …" at bounding box center [432, 83] width 865 height 33
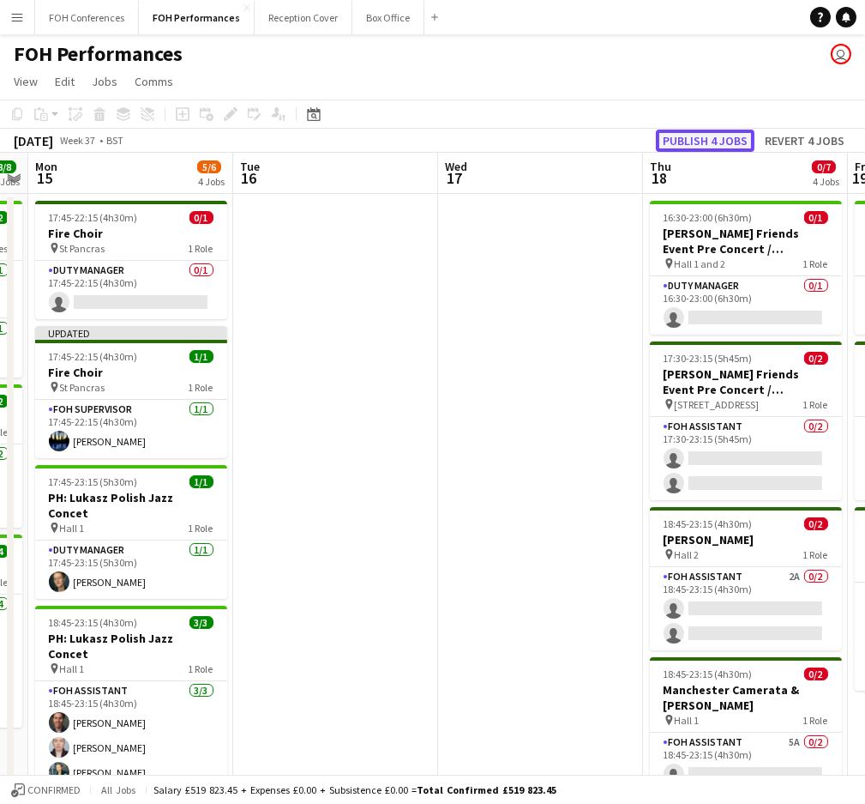
click at [725, 130] on button "Publish 4 jobs" at bounding box center [705, 141] width 99 height 22
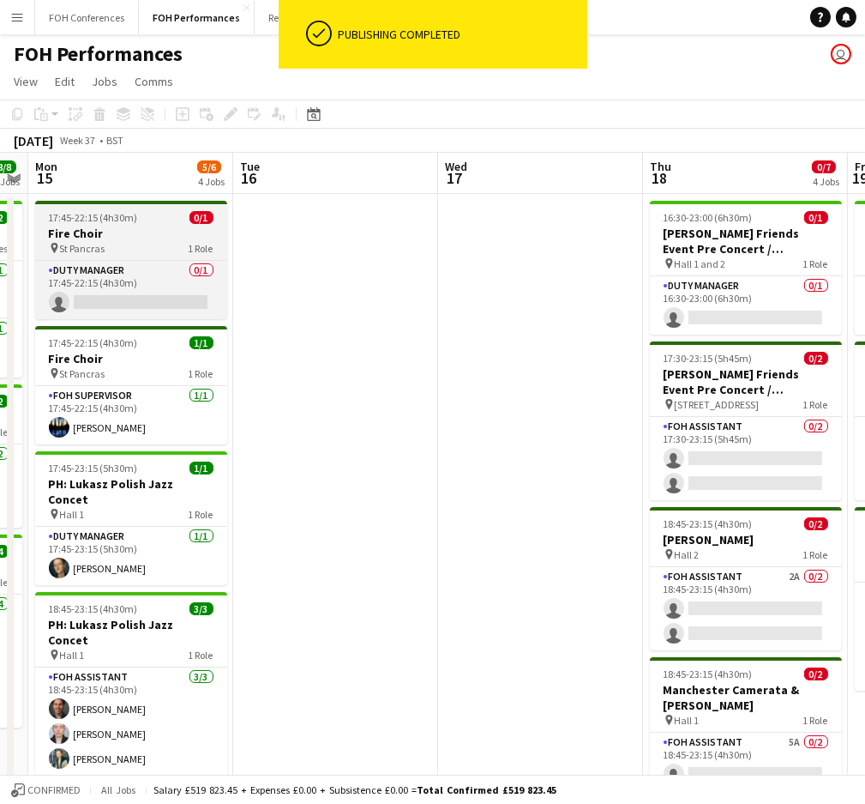
click at [76, 214] on span "17:45-22:15 (4h30m)" at bounding box center [93, 217] width 89 height 13
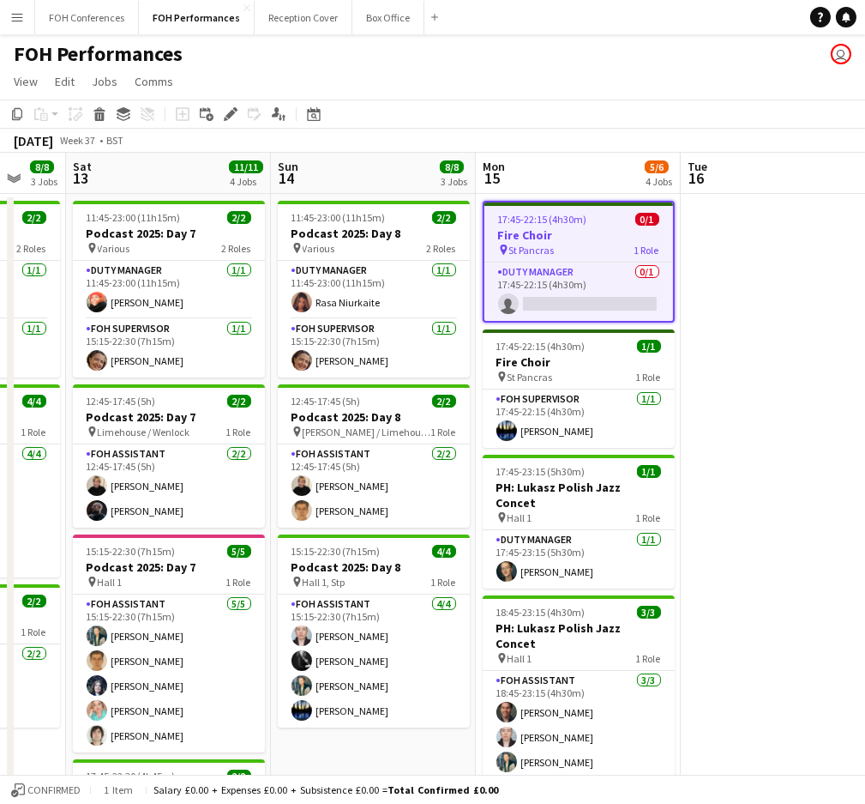
scroll to position [0, 527]
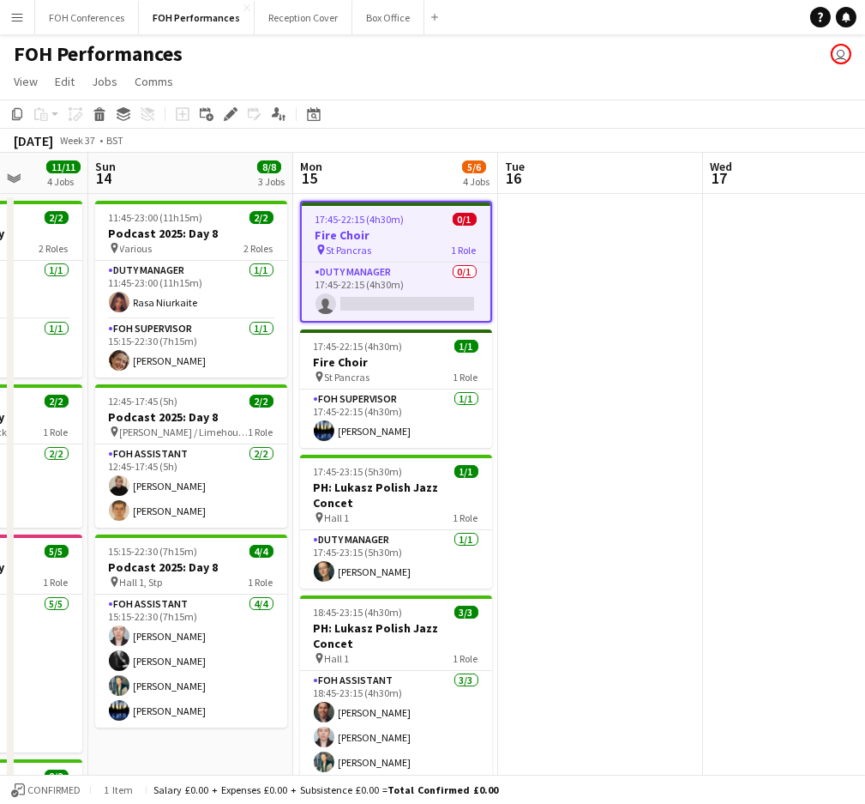
drag, startPoint x: 362, startPoint y: 185, endPoint x: 832, endPoint y: 228, distance: 472.0
click at [832, 228] on app-calendar-viewport "Thu 11 5/5 2 Jobs Fri 12 8/8 3 Jobs Sat 13 11/11 4 Jobs Sun 14 8/8 3 Jobs Mon 1…" at bounding box center [432, 610] width 865 height 914
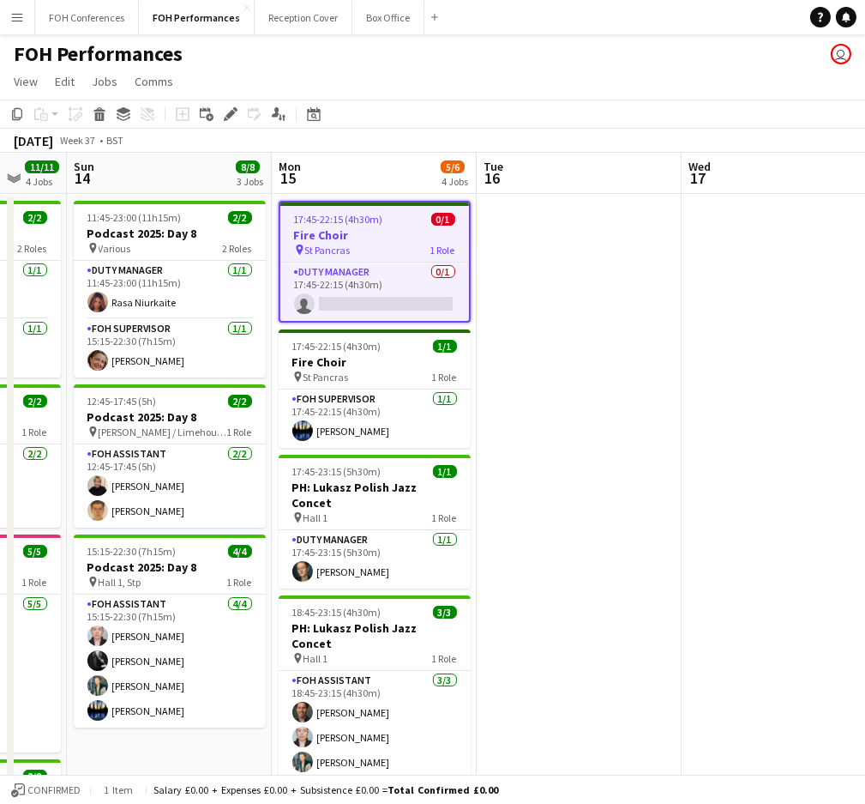
scroll to position [0, 762]
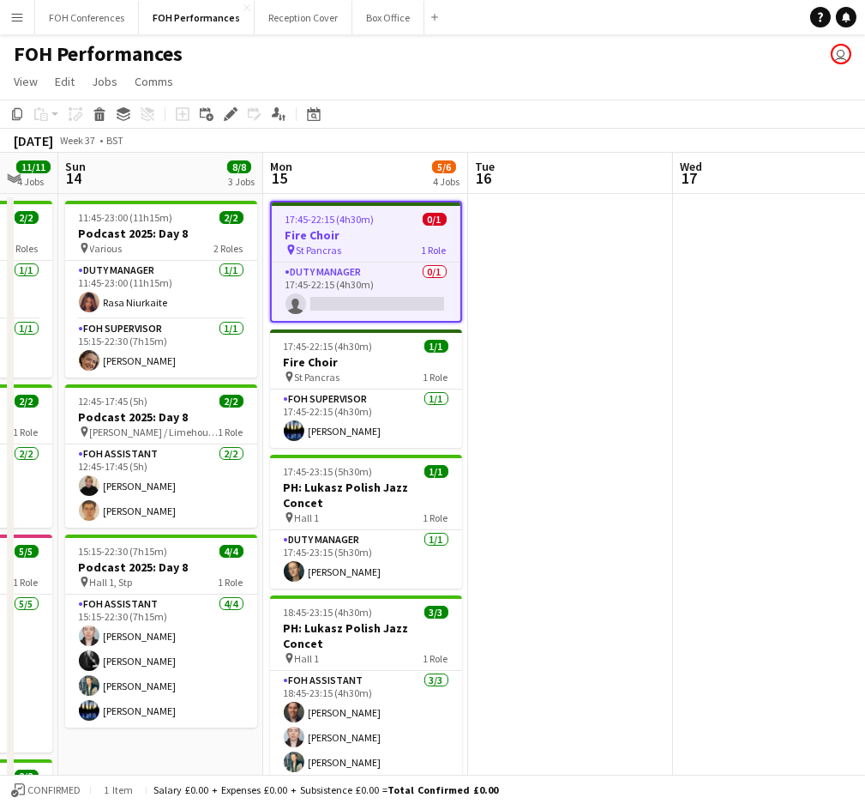
drag, startPoint x: 401, startPoint y: 190, endPoint x: 166, endPoint y: 188, distance: 235.0
click at [166, 188] on app-calendar-viewport "Wed 10 3/4 2 Jobs Thu 11 5/5 2 Jobs Fri 12 8/8 3 Jobs Sat 13 11/11 4 Jobs Sun 1…" at bounding box center [432, 610] width 865 height 914
click at [317, 221] on span "17:45-22:15 (4h30m)" at bounding box center [330, 219] width 89 height 13
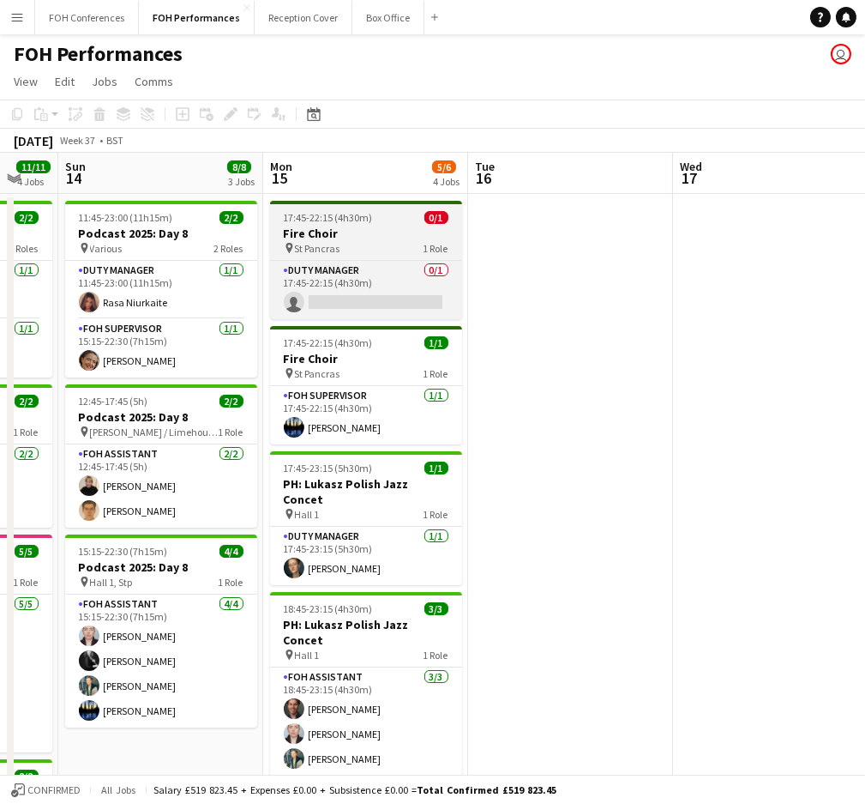
click at [333, 228] on h3 "Fire Choir" at bounding box center [366, 233] width 192 height 15
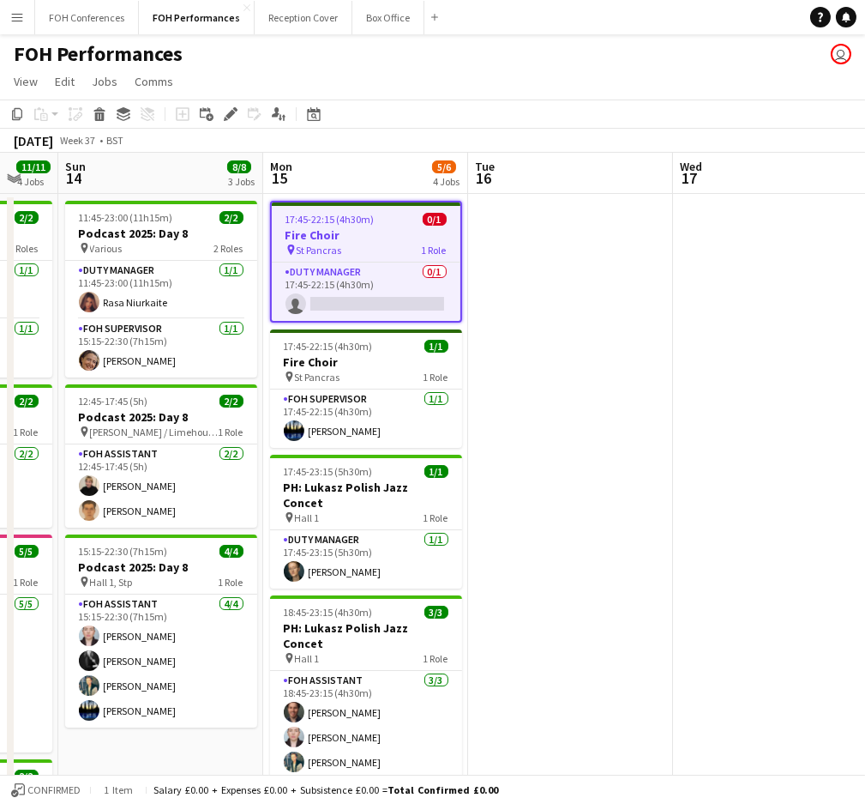
click at [375, 221] on div "17:45-22:15 (4h30m) 0/1" at bounding box center [366, 219] width 189 height 13
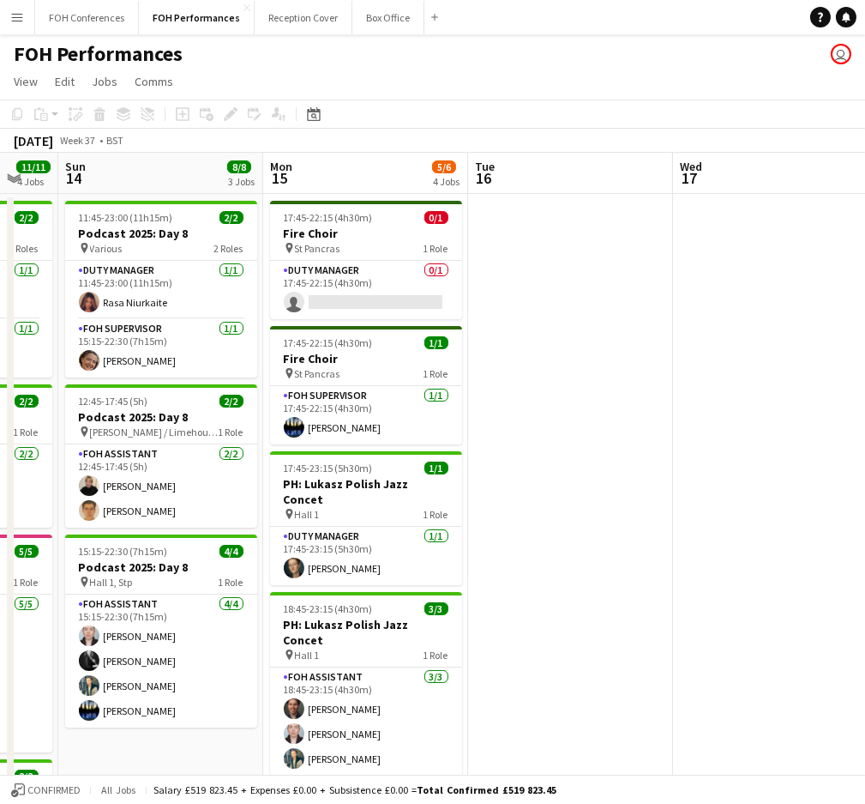
scroll to position [0, 742]
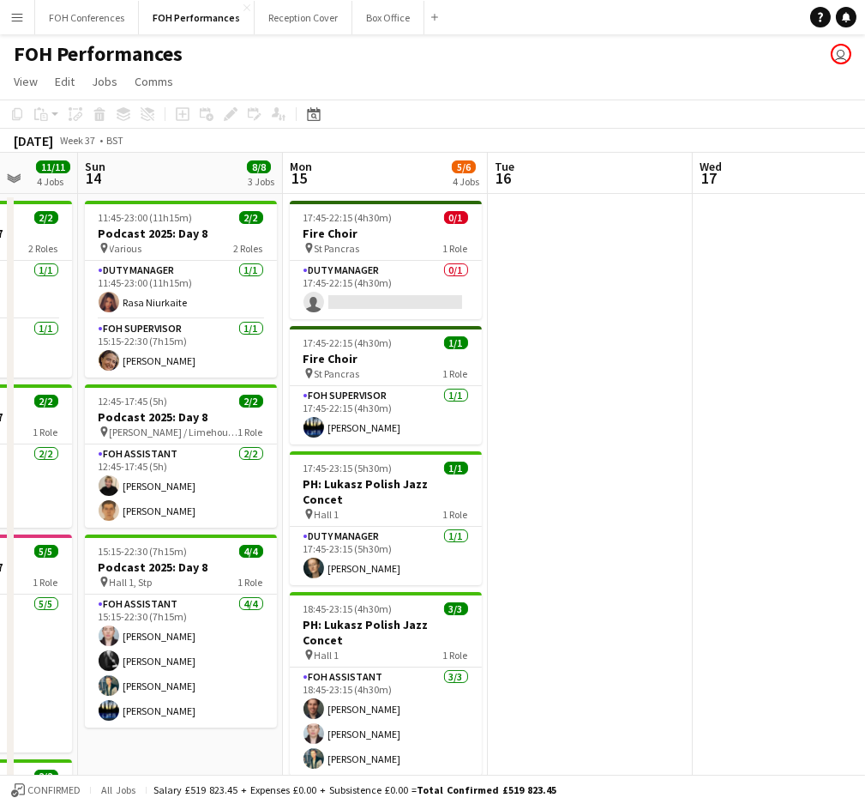
drag, startPoint x: 320, startPoint y: 190, endPoint x: 757, endPoint y: 131, distance: 440.5
click at [757, 131] on app-calendar "Copy Paste Paste Ctrl+V Paste with crew Ctrl+Shift+V Paste linked Job Delete Gr…" at bounding box center [432, 582] width 865 height 967
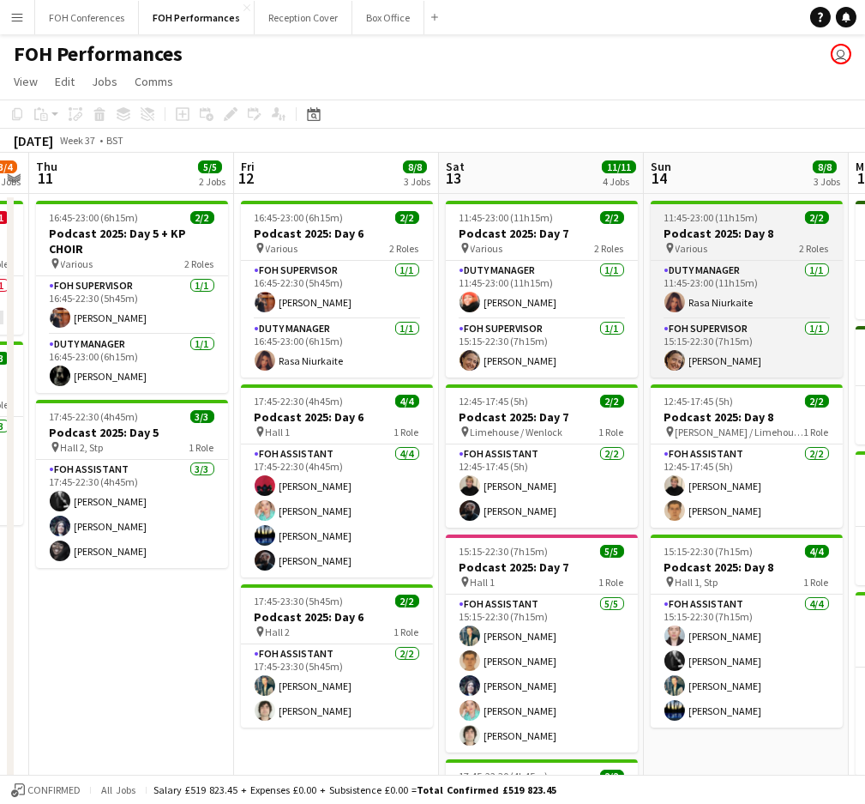
scroll to position [0, 368]
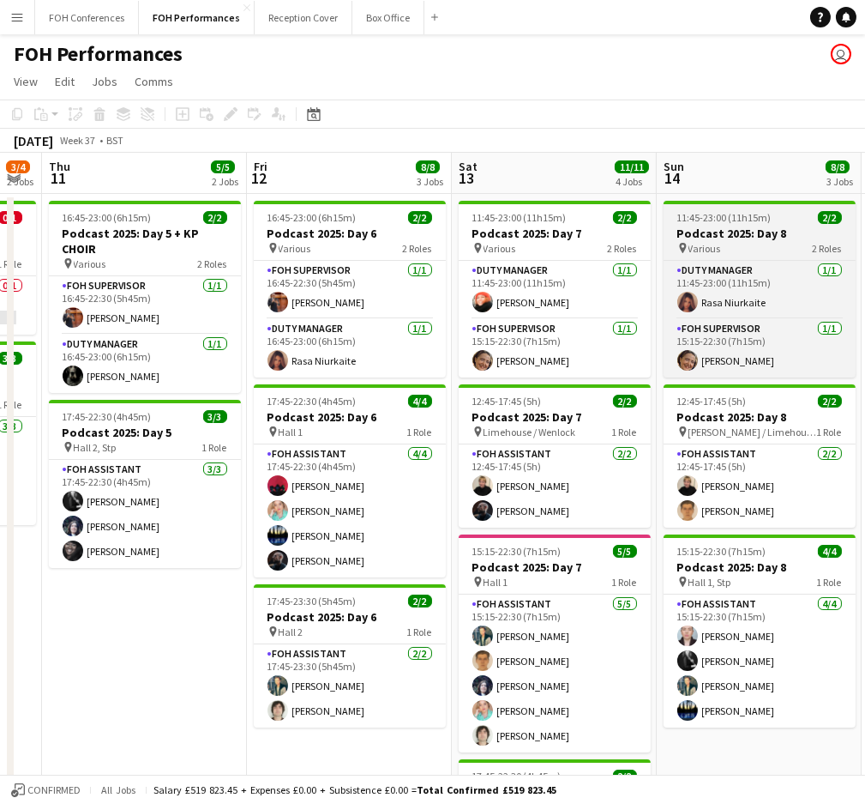
drag, startPoint x: 182, startPoint y: 166, endPoint x: 760, endPoint y: 224, distance: 581.1
click at [760, 224] on app-calendar-viewport "Tue 9 Wed 10 3/4 2 Jobs Thu 11 5/5 2 Jobs Fri 12 8/8 3 Jobs Sat 13 11/11 4 Jobs…" at bounding box center [432, 610] width 865 height 914
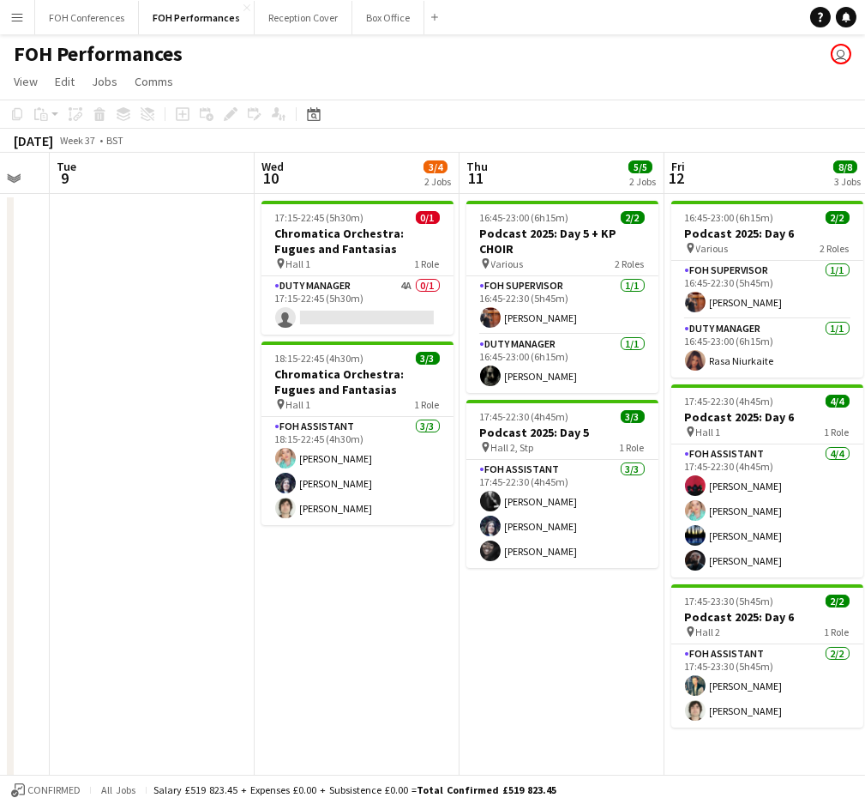
scroll to position [0, 353]
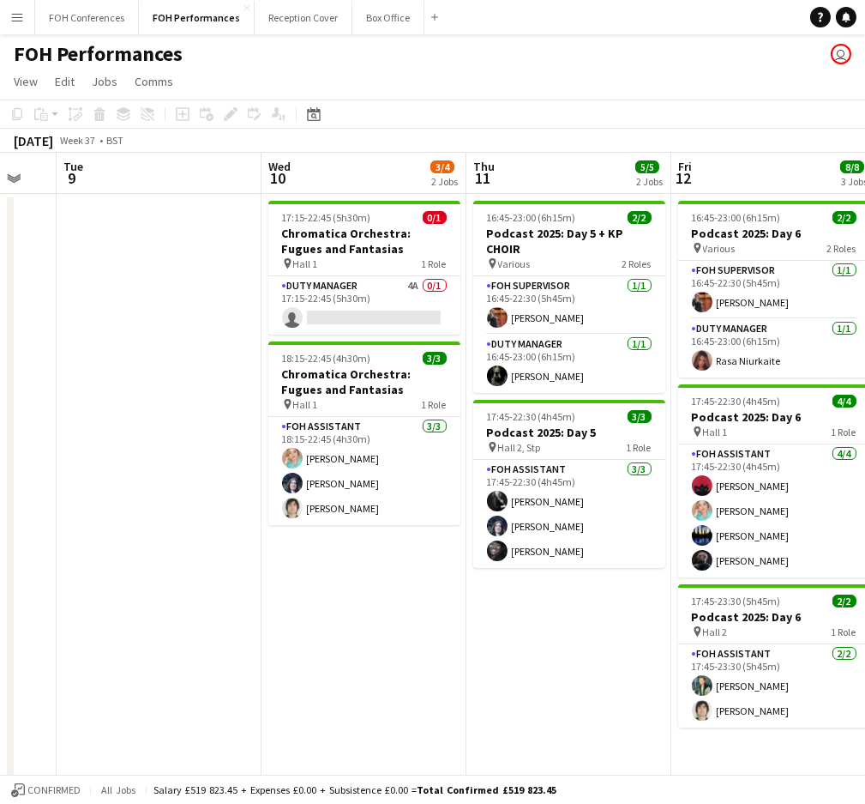
drag, startPoint x: 166, startPoint y: 180, endPoint x: 590, endPoint y: 234, distance: 428.0
click at [590, 234] on app-calendar-viewport "Sun 7 10/16 4 Jobs Mon 8 Tue 9 Wed 10 3/4 2 Jobs Thu 11 5/5 2 Jobs Fri 12 8/8 3…" at bounding box center [432, 610] width 865 height 914
click at [329, 314] on app-card-role "Duty Manager 4A 0/1 17:15-22:45 (5h30m) single-neutral-actions" at bounding box center [364, 305] width 192 height 58
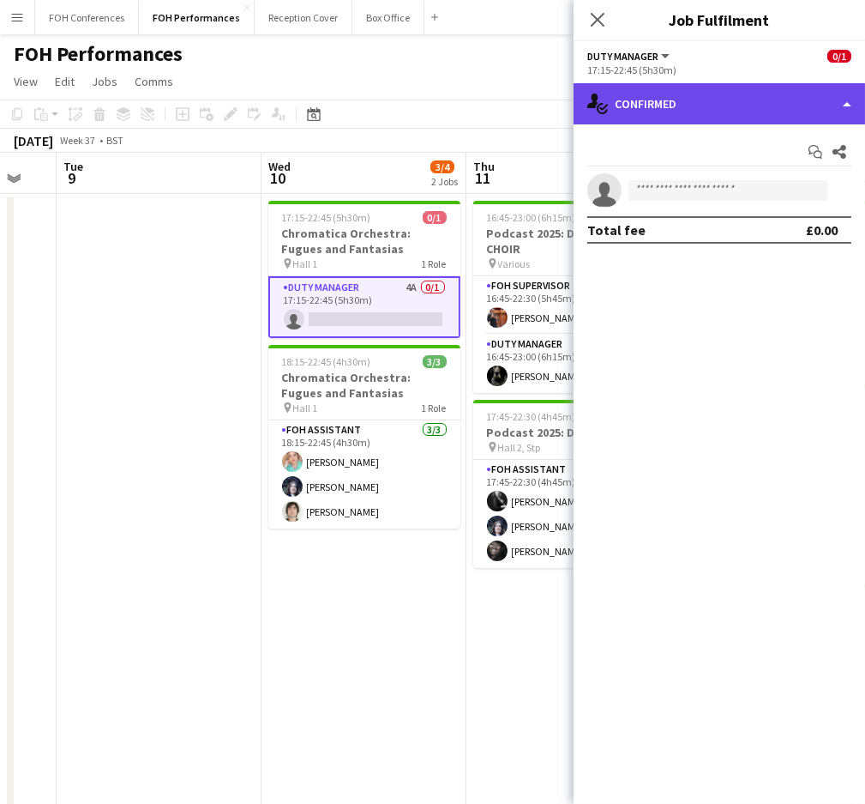
click at [769, 110] on div "single-neutral-actions-check-2 Confirmed" at bounding box center [720, 103] width 292 height 41
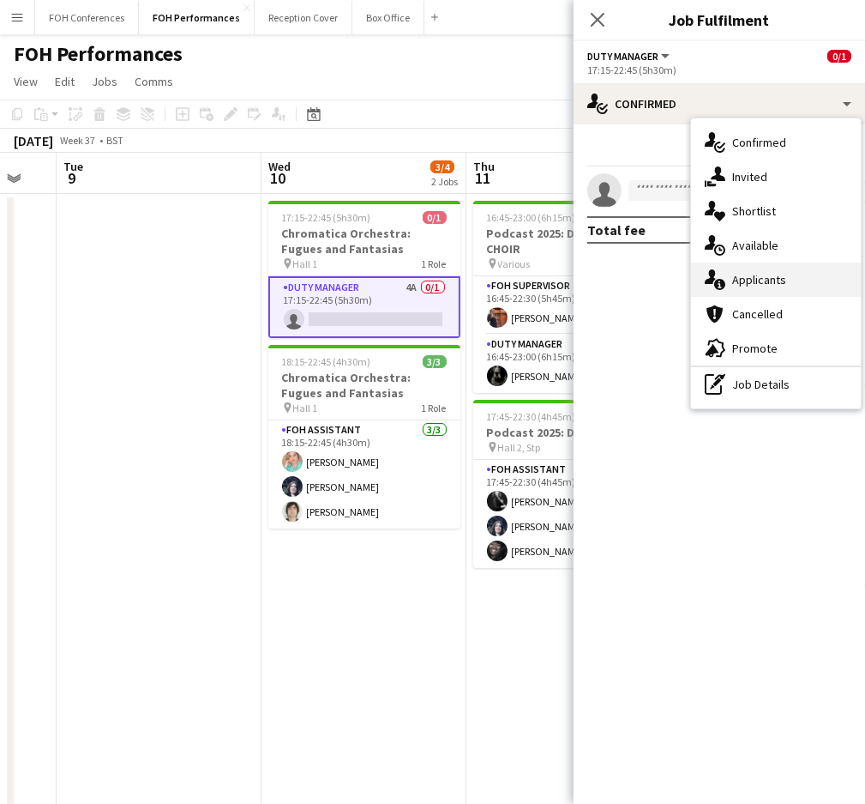
click at [751, 269] on div "single-neutral-actions-information Applicants" at bounding box center [776, 279] width 170 height 34
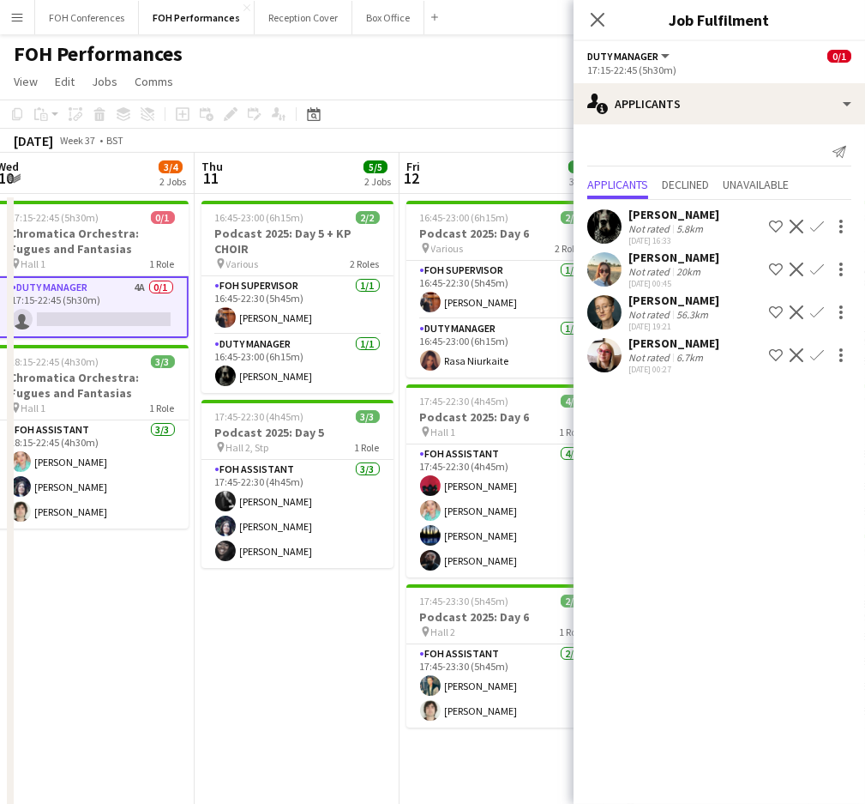
scroll to position [0, 731]
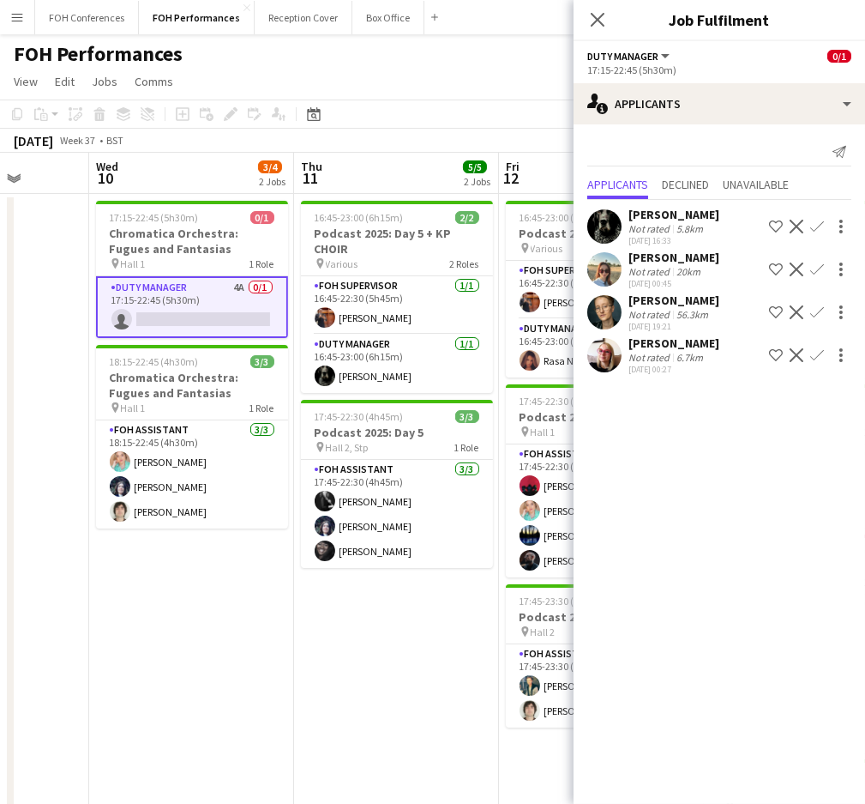
drag, startPoint x: 335, startPoint y: 159, endPoint x: 163, endPoint y: 166, distance: 171.7
click at [163, 166] on app-calendar-viewport "Sat 6 11/11 3 Jobs Sun 7 10/16 4 Jobs Mon 8 Tue 9 Wed 10 3/4 2 Jobs Thu 11 5/5 …" at bounding box center [432, 610] width 865 height 914
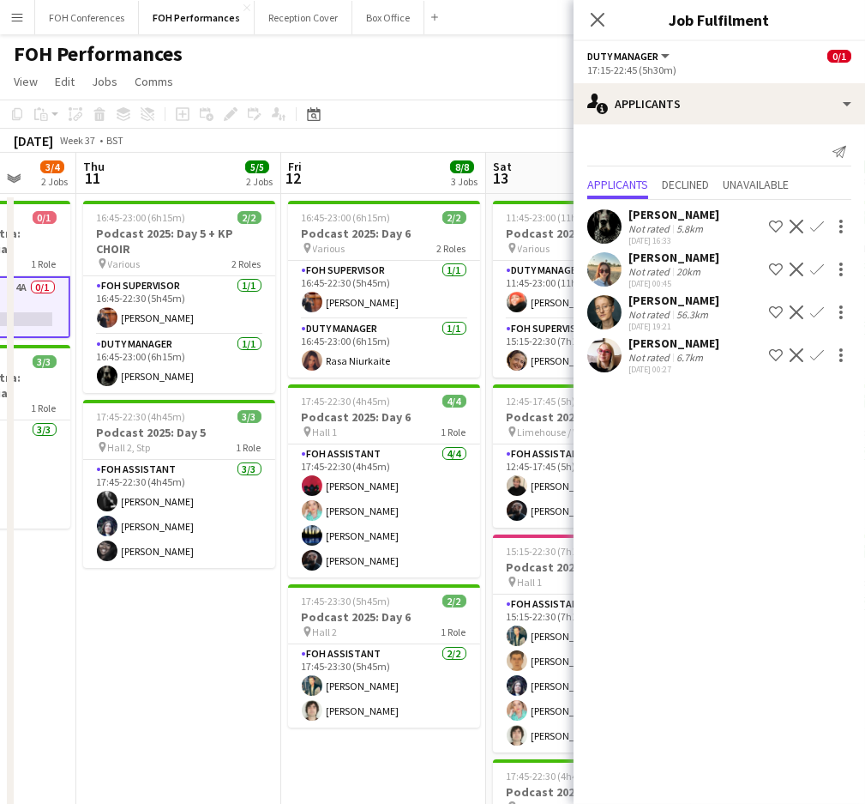
scroll to position [0, 510]
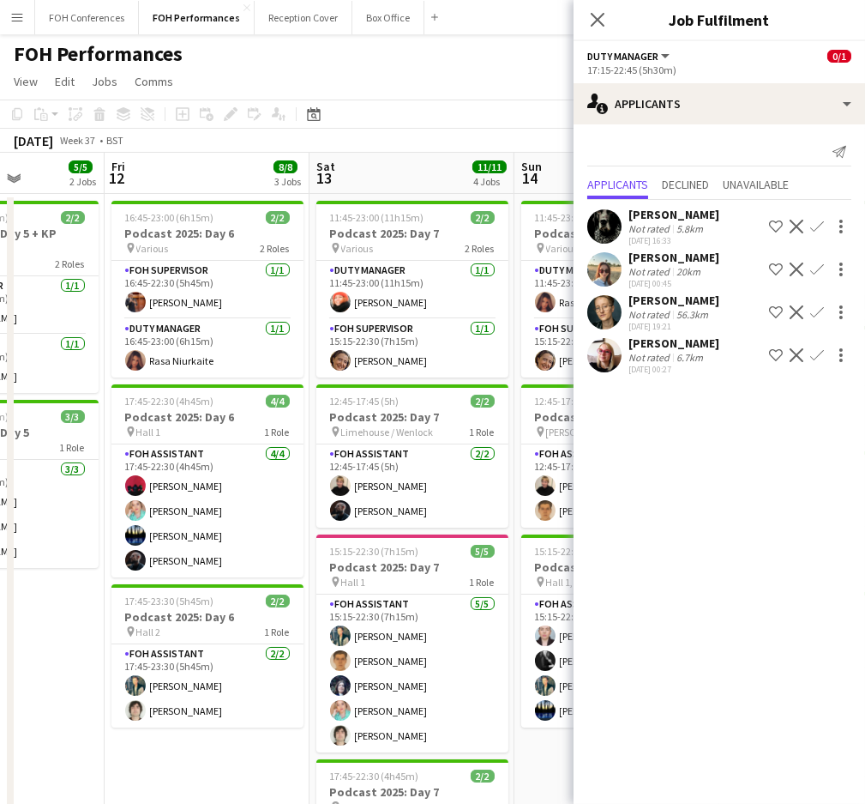
drag, startPoint x: 413, startPoint y: 184, endPoint x: -67, endPoint y: 226, distance: 482.2
click at [0, 226] on html "Menu Boards Boards Boards All jobs Status Workforce Workforce My Workforce Recr…" at bounding box center [432, 547] width 865 height 1095
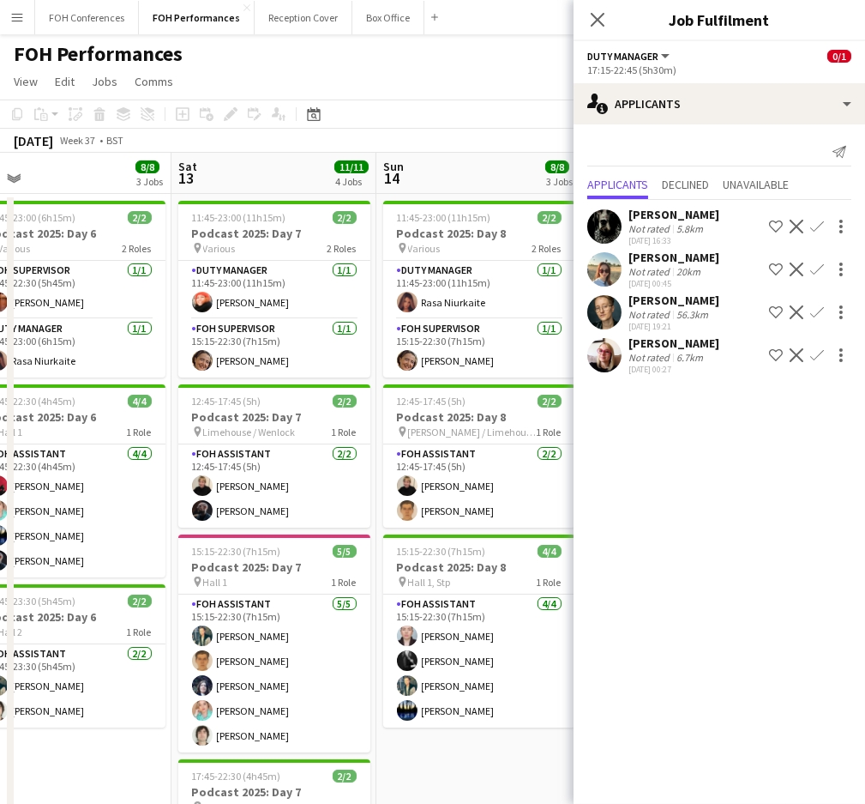
scroll to position [0, 491]
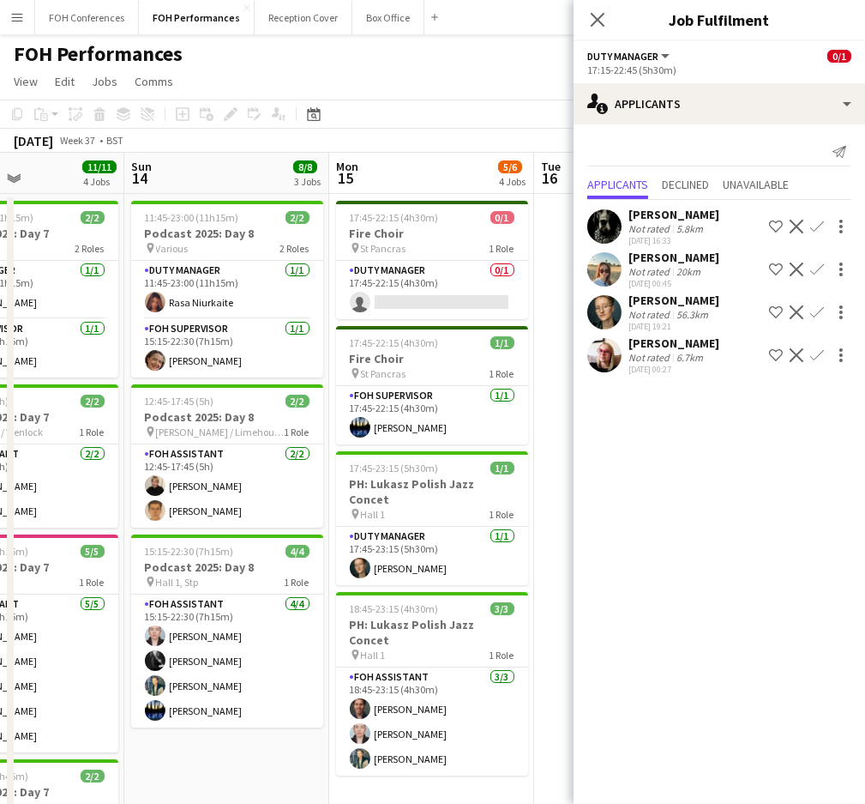
drag, startPoint x: 433, startPoint y: 172, endPoint x: 42, endPoint y: 194, distance: 391.8
click at [42, 194] on app-calendar-viewport "Thu 11 5/5 2 Jobs Fri 12 8/8 3 Jobs Sat 13 11/11 4 Jobs Sun 14 8/8 3 Jobs Mon 1…" at bounding box center [432, 610] width 865 height 914
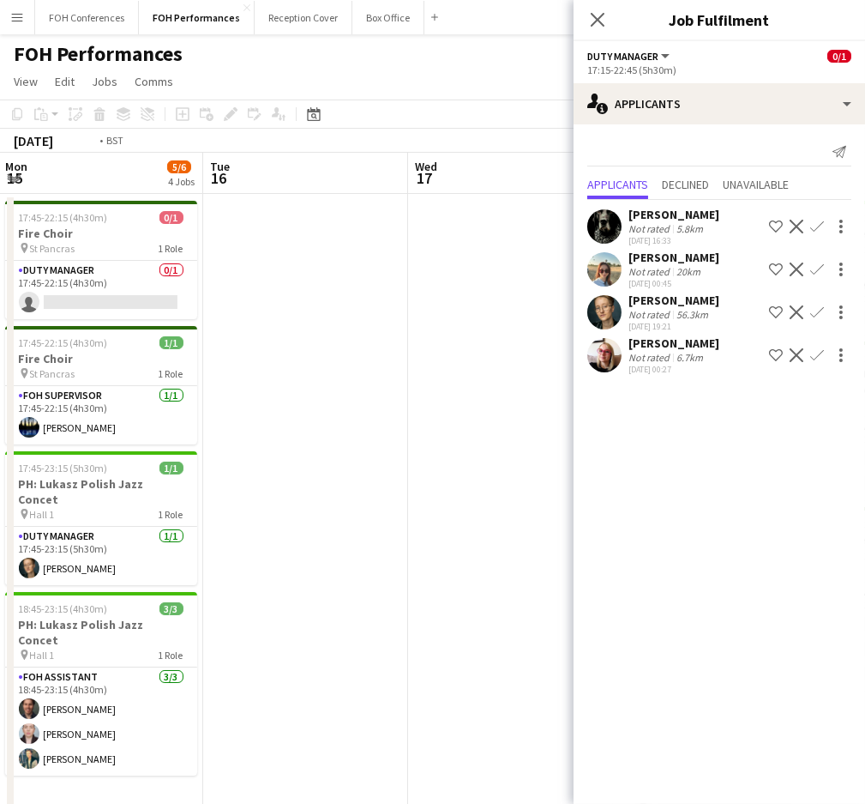
drag, startPoint x: 396, startPoint y: 172, endPoint x: 87, endPoint y: 179, distance: 309.7
click at [41, 186] on app-calendar-viewport "Thu 11 5/5 2 Jobs Fri 12 8/8 3 Jobs Sat 13 11/11 4 Jobs Sun 14 8/8 3 Jobs Mon 1…" at bounding box center [432, 610] width 865 height 914
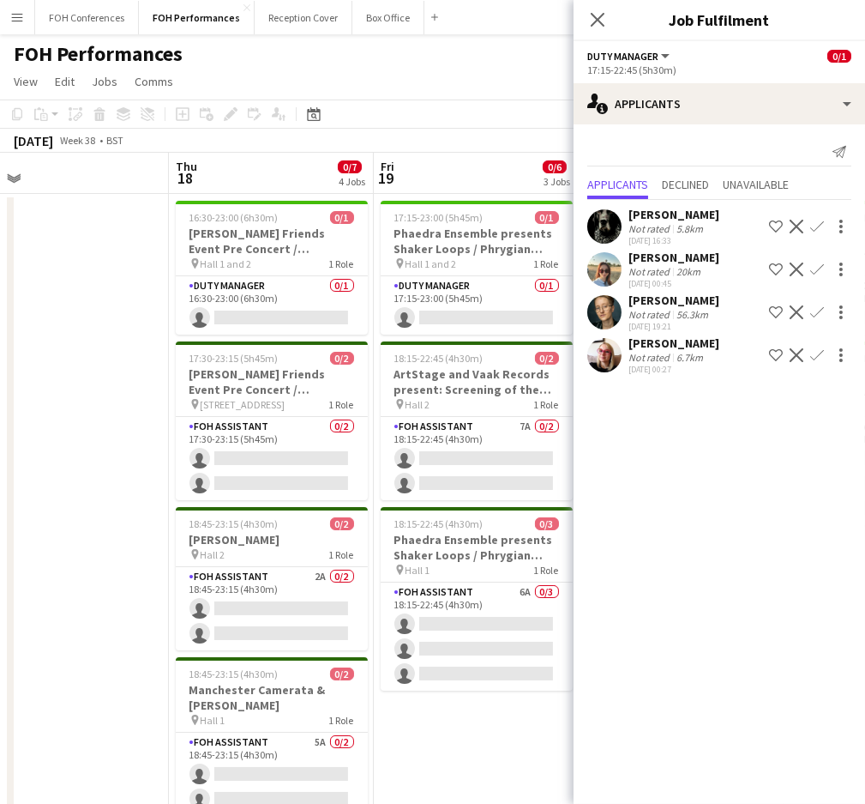
drag, startPoint x: 443, startPoint y: 178, endPoint x: 11, endPoint y: 203, distance: 433.0
click at [11, 203] on div "Mon 15 5/6 4 Jobs Tue 16 Wed 17 Thu 18 0/7 4 Jobs Fri 19 0/6 3 Jobs Sat 20 2/7 …" at bounding box center [432, 610] width 865 height 914
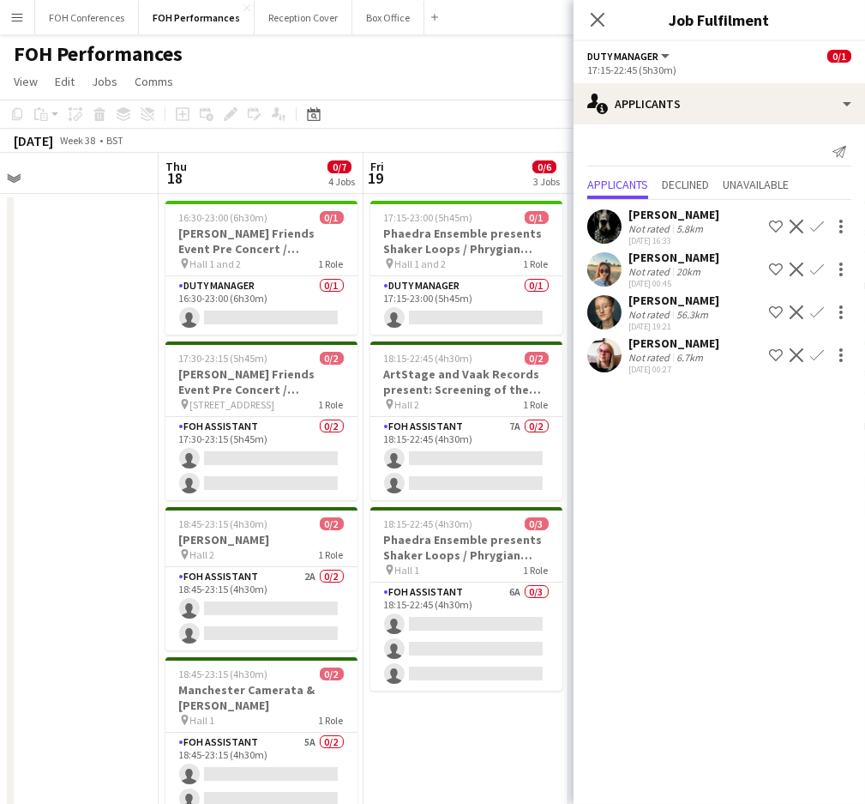
scroll to position [0, 563]
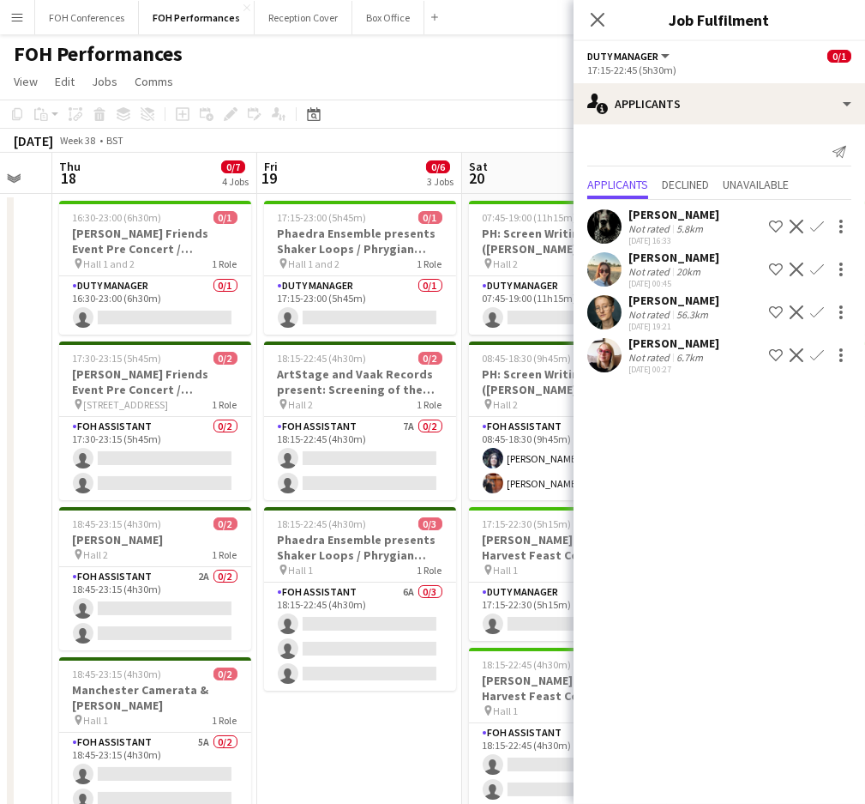
drag, startPoint x: 253, startPoint y: 171, endPoint x: 147, endPoint y: 171, distance: 106.4
click at [147, 171] on app-calendar-viewport "Mon 15 5/6 4 Jobs Tue 16 Wed 17 Thu 18 0/7 4 Jobs Fri 19 0/6 3 Jobs Sat 20 2/7 …" at bounding box center [432, 610] width 865 height 914
click at [144, 316] on app-card-role "Duty Manager 0/1 16:30-23:00 (6h30m) single-neutral-actions" at bounding box center [155, 305] width 192 height 58
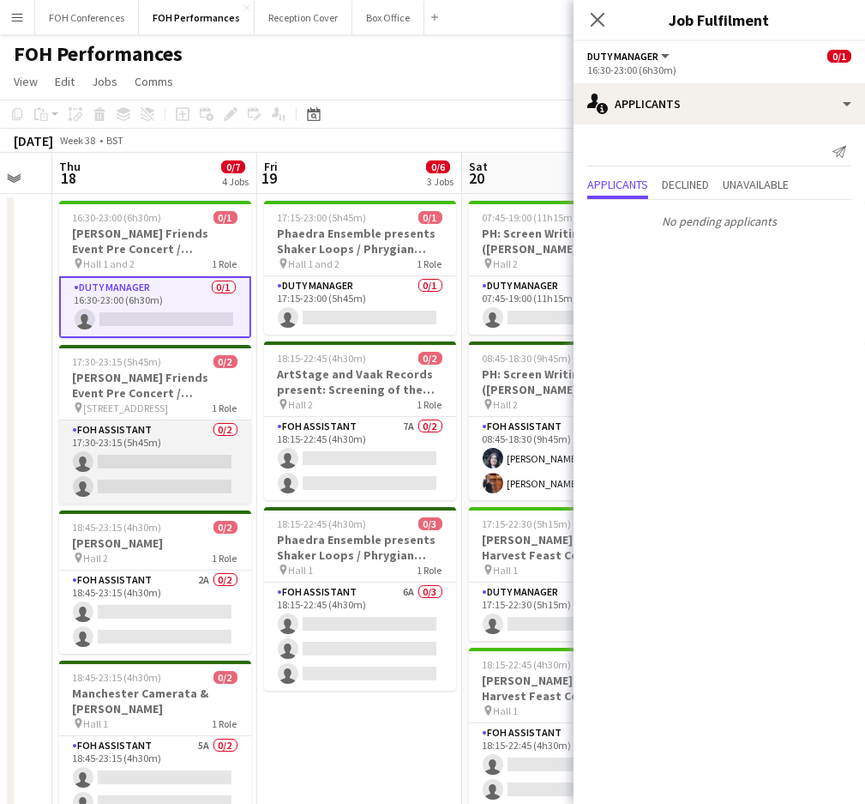
click at [111, 456] on app-card-role "FOH Assistant 0/2 17:30-23:15 (5h45m) single-neutral-actions single-neutral-act…" at bounding box center [155, 461] width 192 height 83
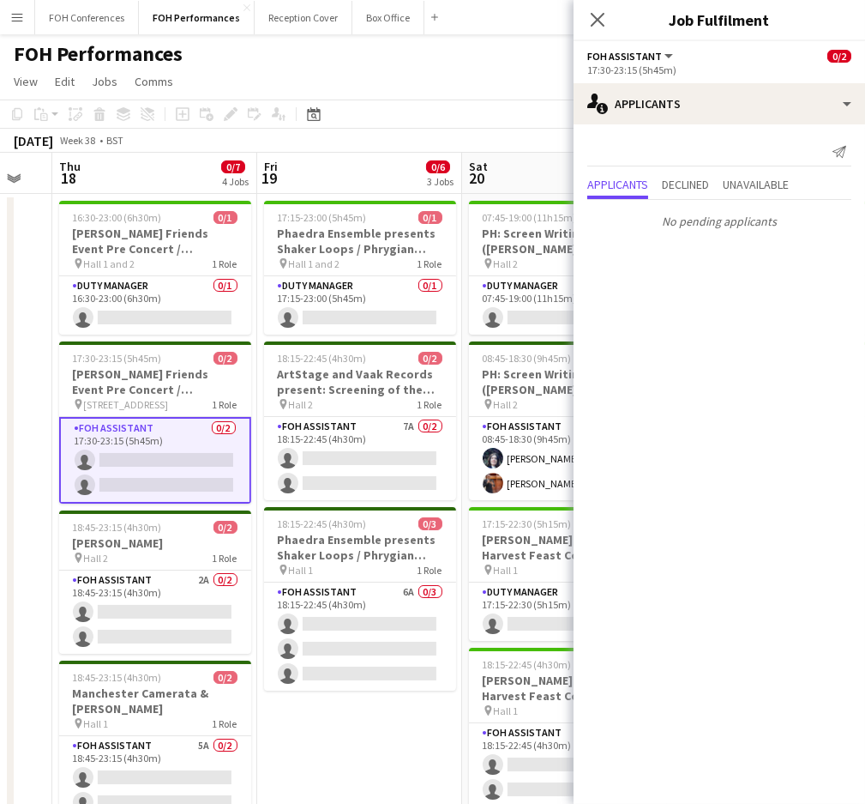
click at [112, 487] on app-card-role "FOH Assistant 0/2 17:30-23:15 (5h45m) single-neutral-actions single-neutral-act…" at bounding box center [155, 460] width 192 height 87
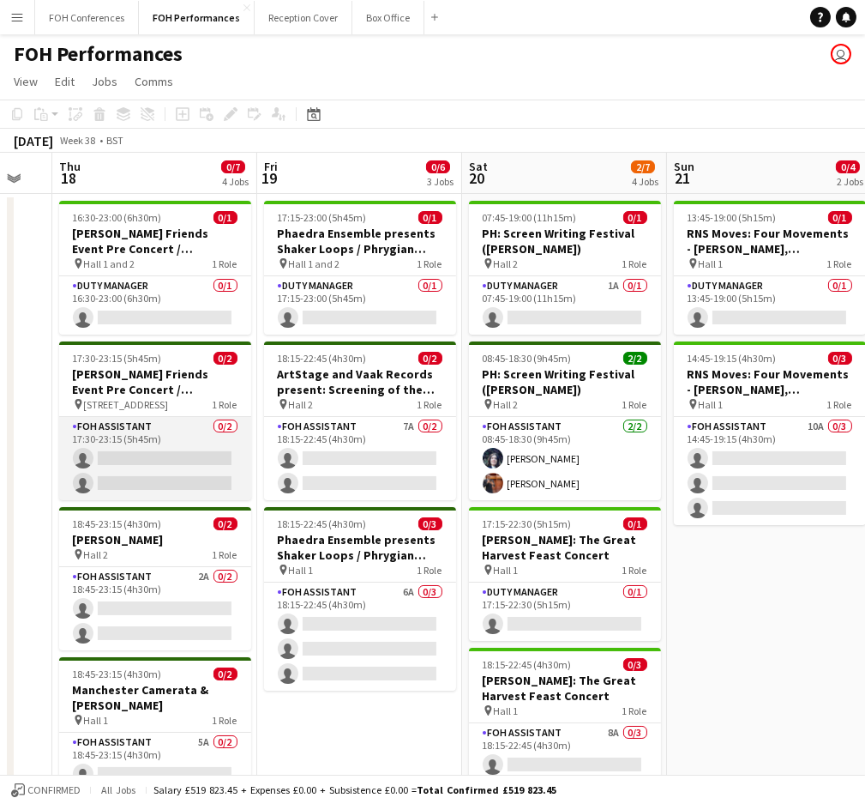
click at [114, 490] on app-card-role "FOH Assistant 0/2 17:30-23:15 (5h45m) single-neutral-actions single-neutral-act…" at bounding box center [155, 458] width 192 height 83
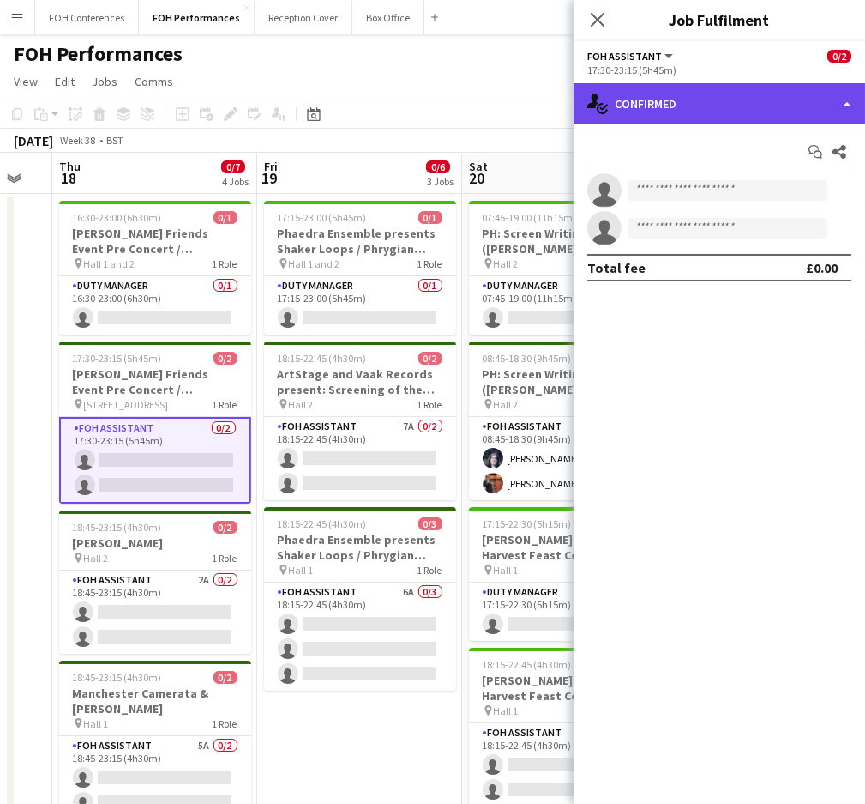
click at [775, 113] on div "single-neutral-actions-check-2 Confirmed" at bounding box center [720, 103] width 292 height 41
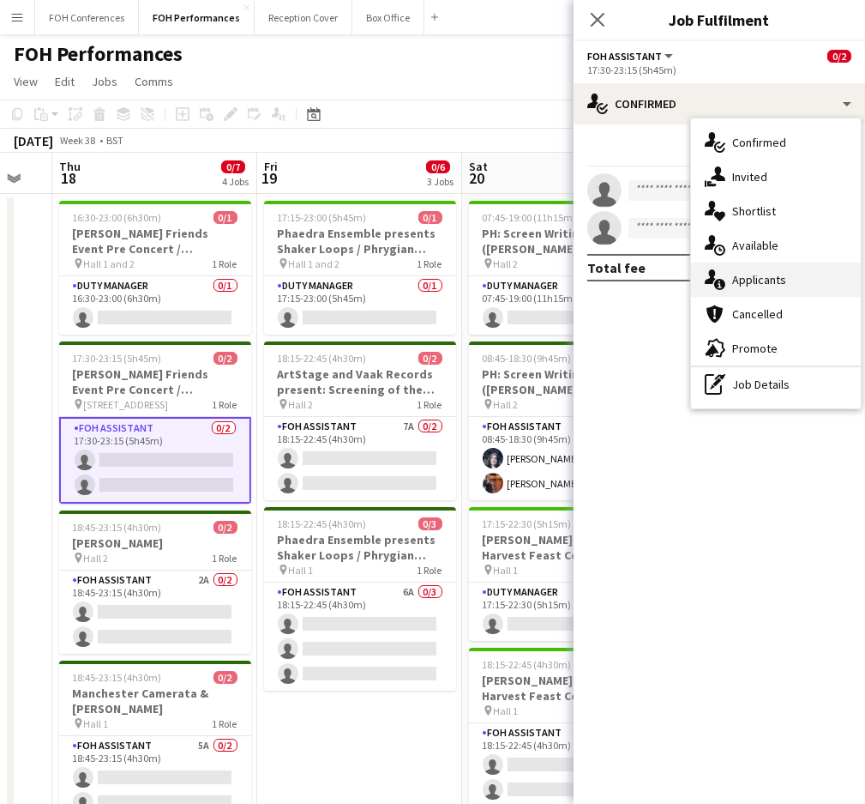
click at [752, 289] on div "single-neutral-actions-information Applicants" at bounding box center [776, 279] width 170 height 34
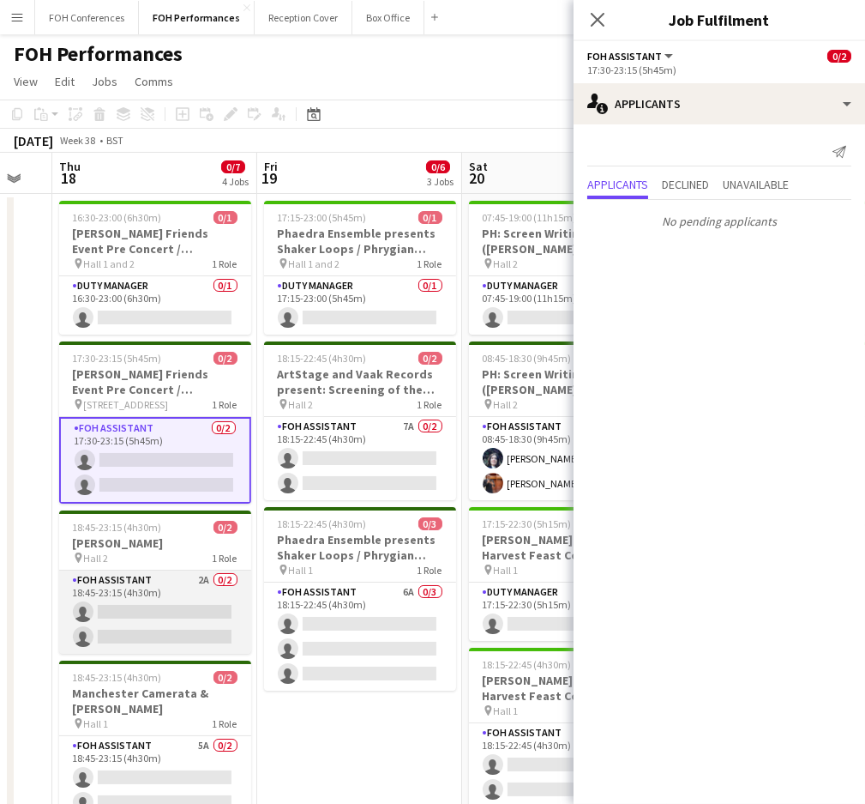
click at [122, 604] on app-card-role "FOH Assistant 2A 0/2 18:45-23:15 (4h30m) single-neutral-actions single-neutral-…" at bounding box center [155, 611] width 192 height 83
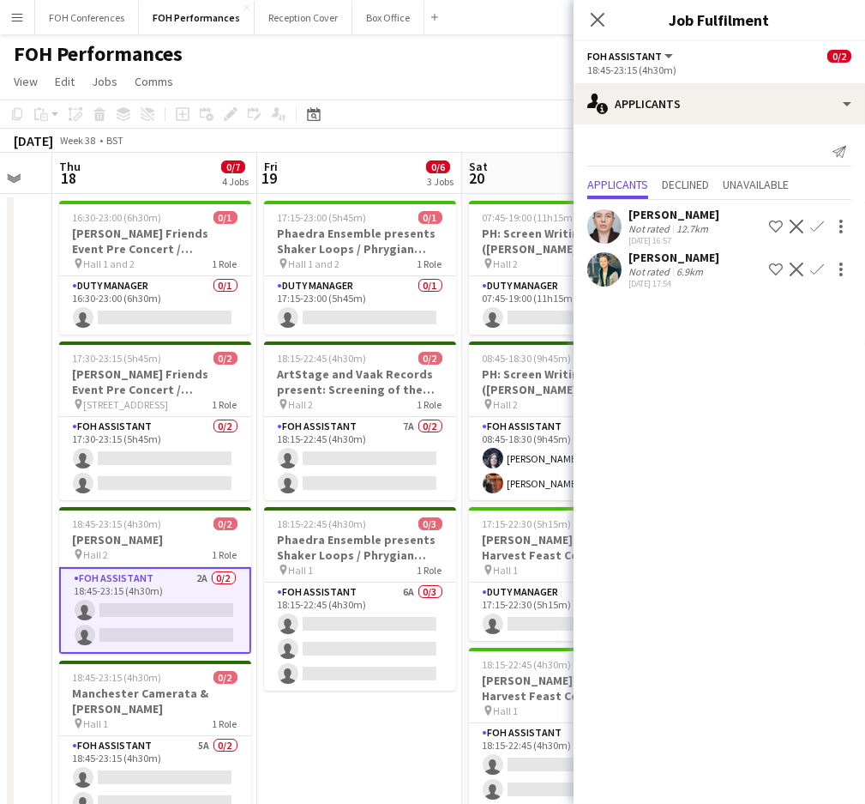
click at [821, 226] on app-icon "Confirm" at bounding box center [818, 227] width 14 height 14
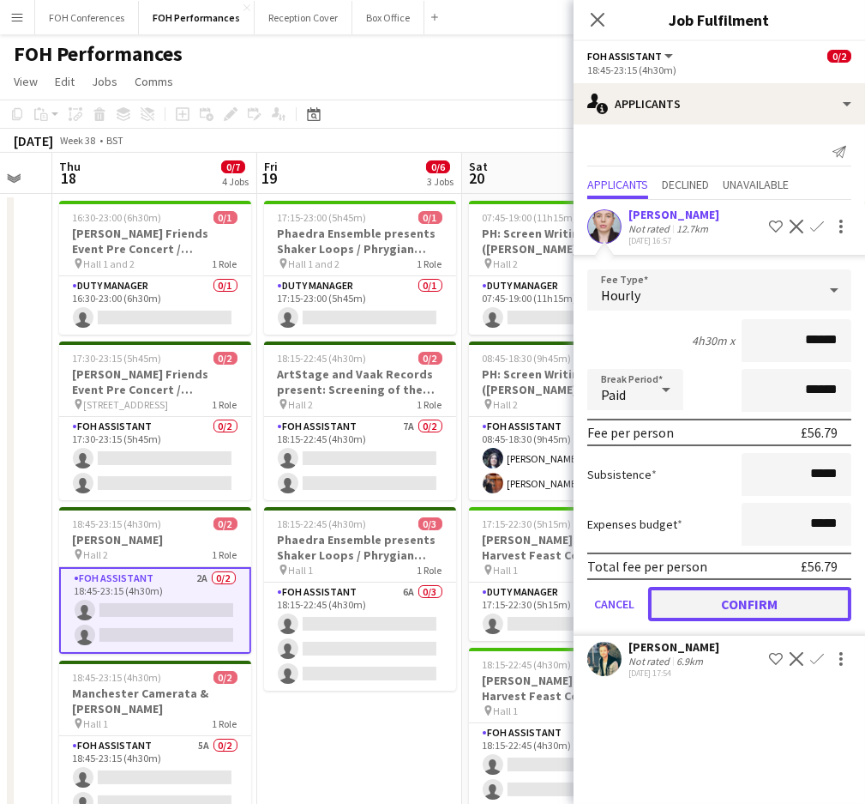
click at [691, 594] on button "Confirm" at bounding box center [749, 604] width 203 height 34
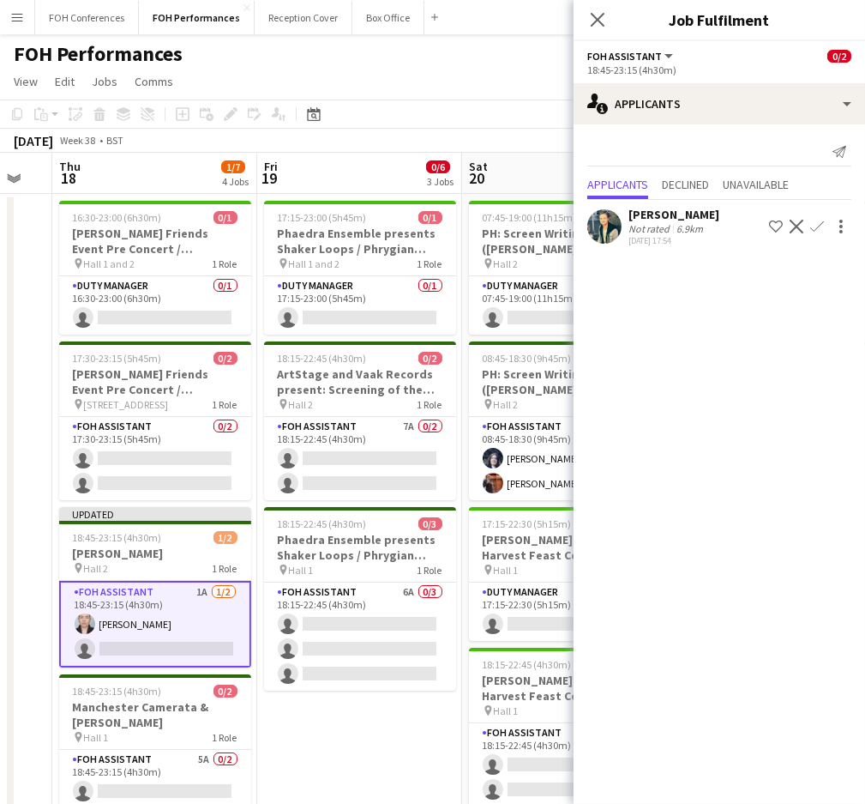
click at [811, 220] on app-icon "Confirm" at bounding box center [818, 227] width 14 height 14
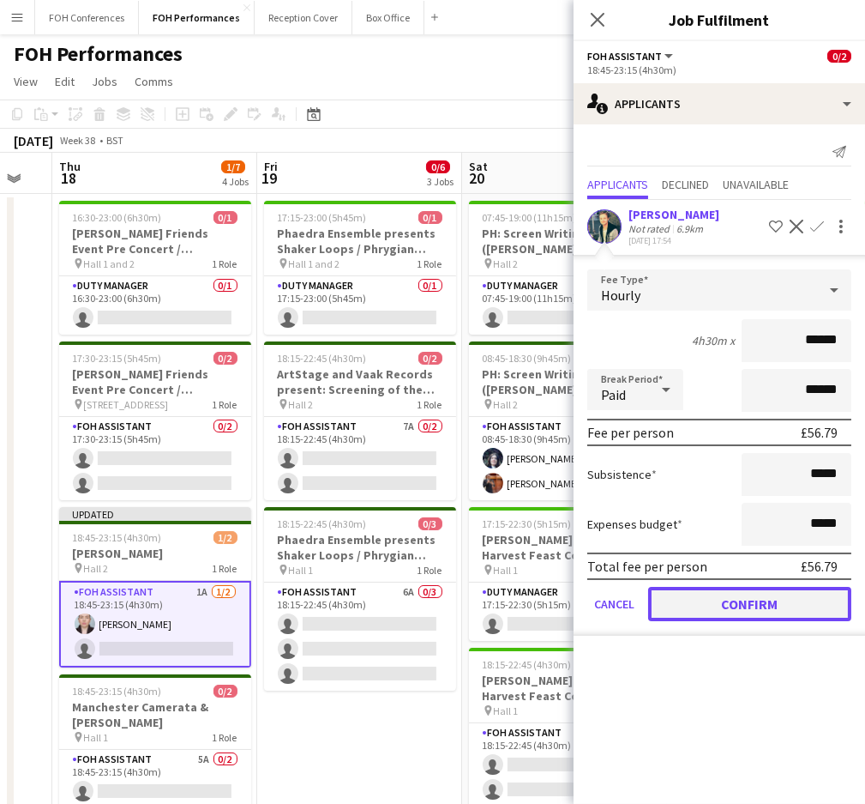
click at [678, 605] on button "Confirm" at bounding box center [749, 604] width 203 height 34
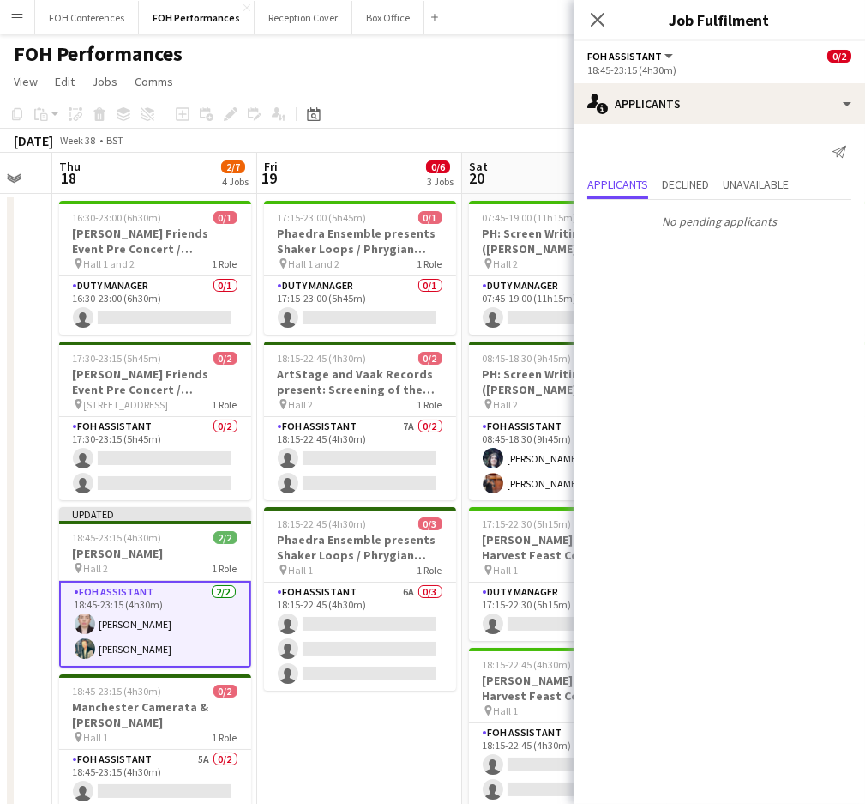
click at [398, 74] on app-page-menu "View Day view expanded Day view collapsed Month view Date picker Jump to today …" at bounding box center [432, 83] width 865 height 33
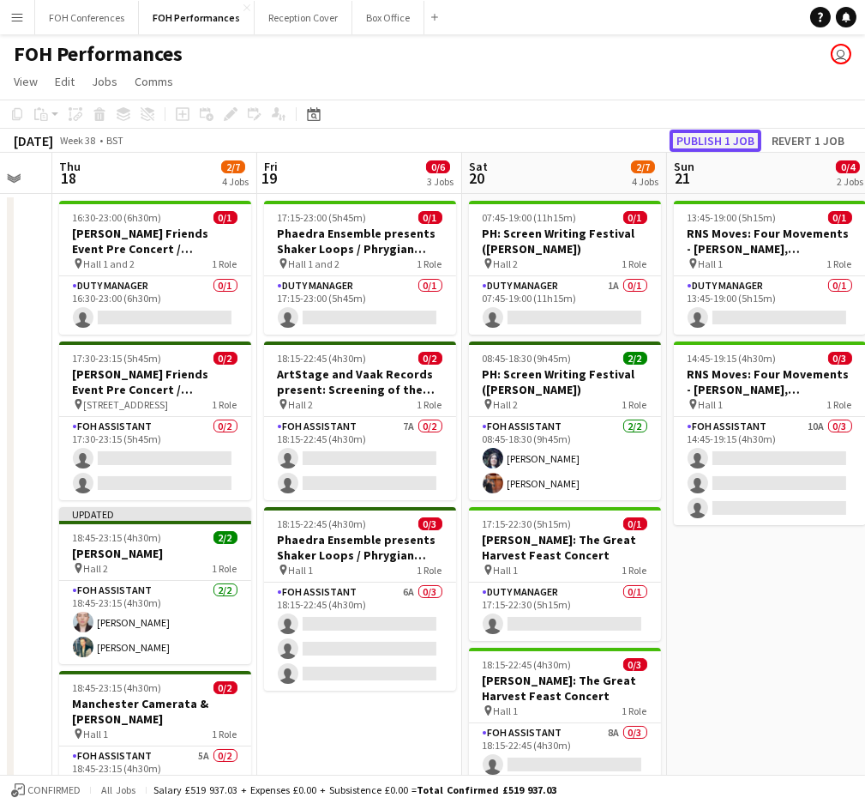
click at [688, 135] on button "Publish 1 job" at bounding box center [716, 141] width 92 height 22
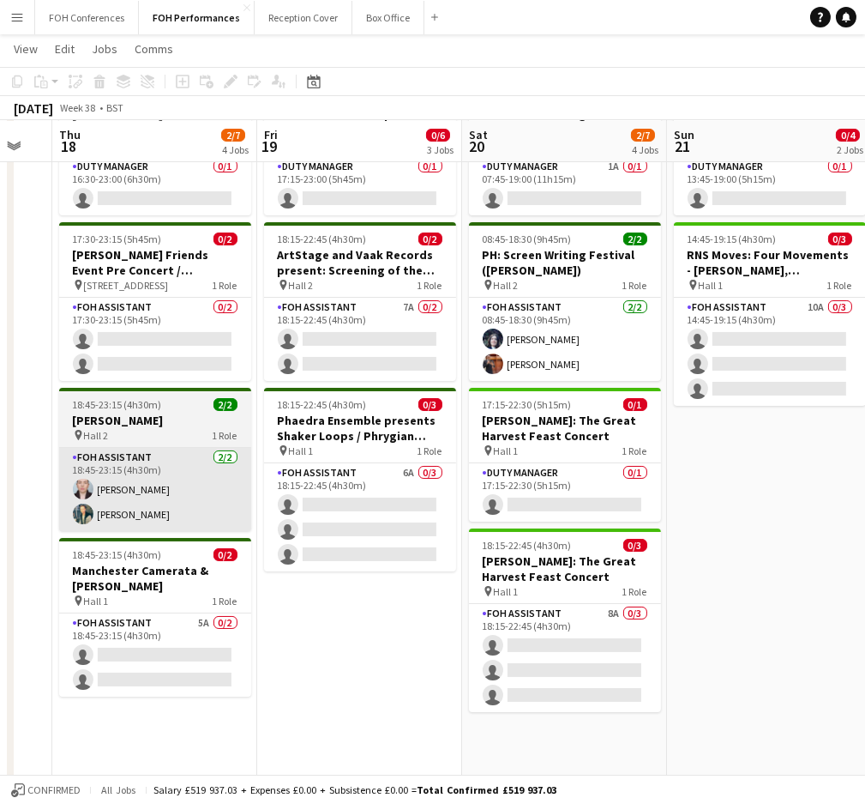
scroll to position [289, 0]
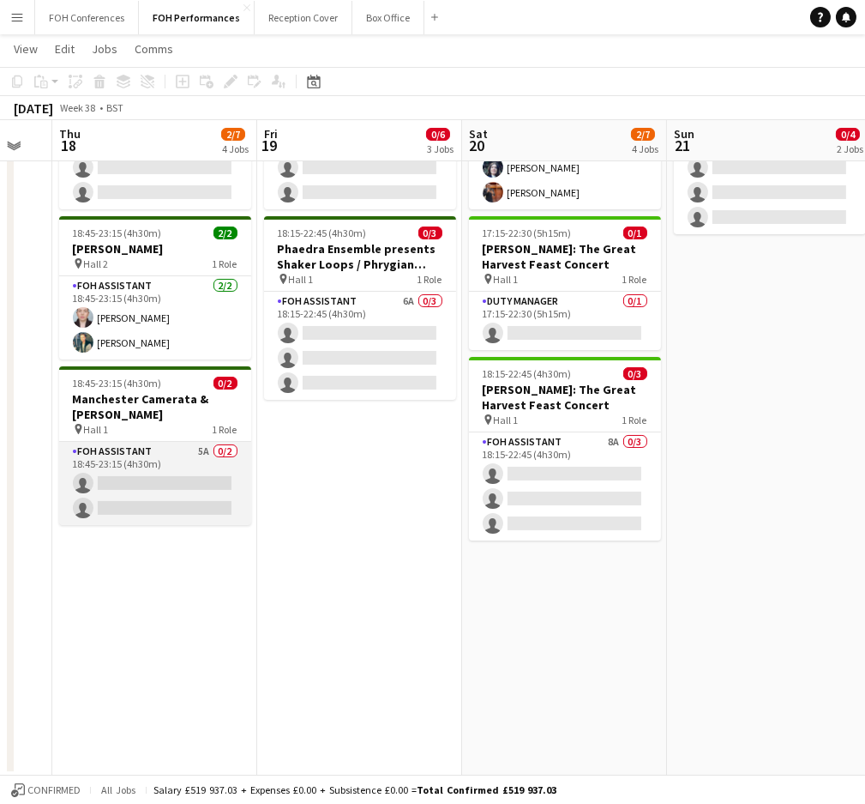
click at [122, 476] on app-card-role "FOH Assistant 5A 0/2 18:45-23:15 (4h30m) single-neutral-actions single-neutral-…" at bounding box center [155, 483] width 192 height 83
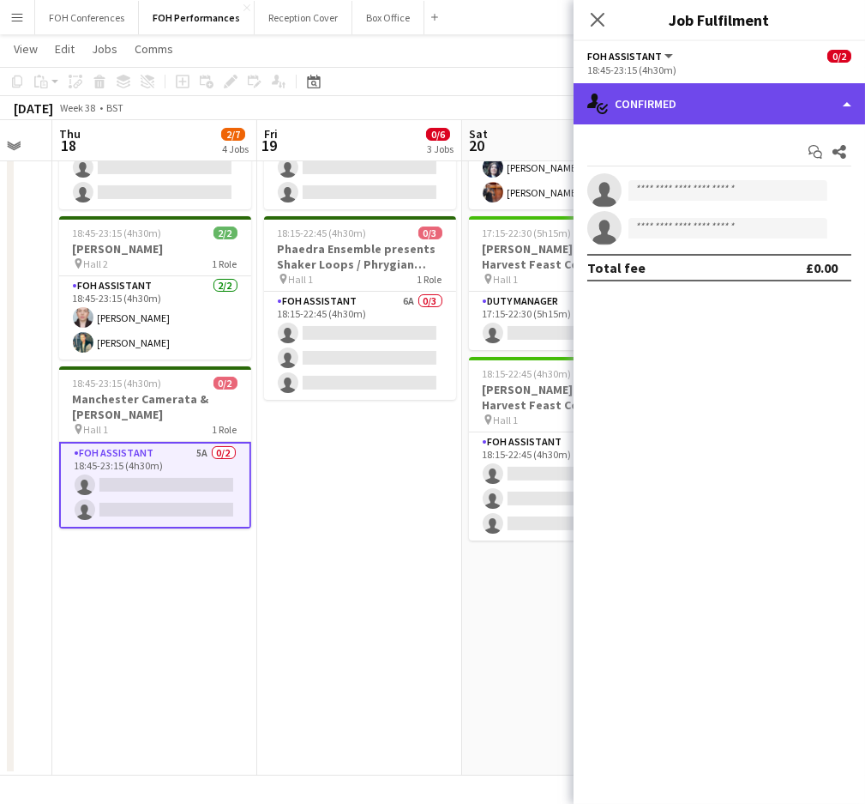
click at [656, 89] on div "single-neutral-actions-check-2 Confirmed" at bounding box center [720, 103] width 292 height 41
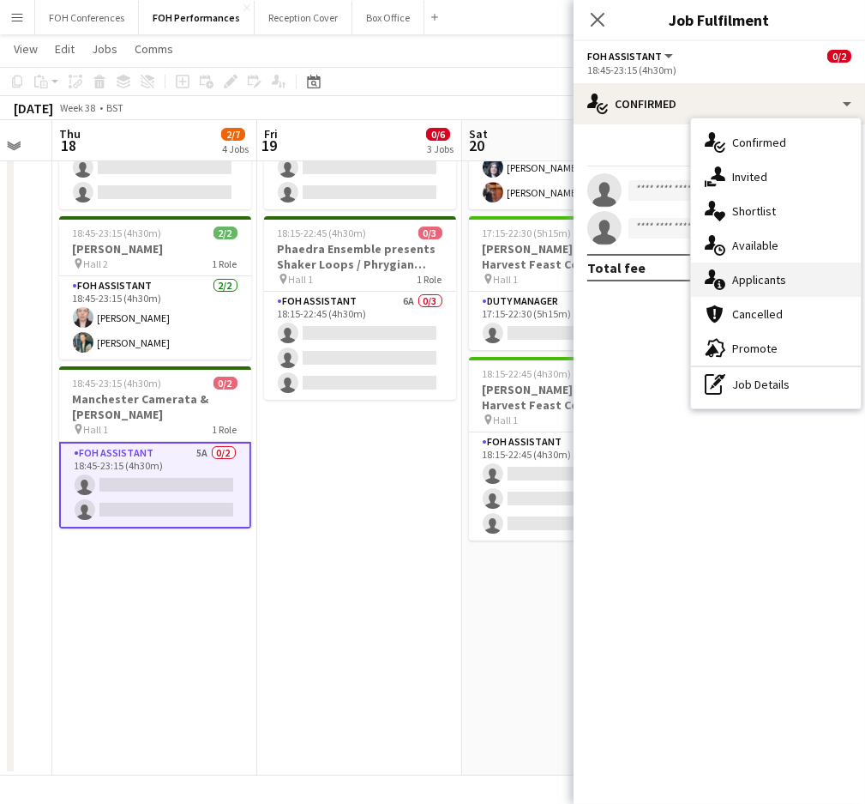
click at [778, 283] on div "single-neutral-actions-information Applicants" at bounding box center [776, 279] width 170 height 34
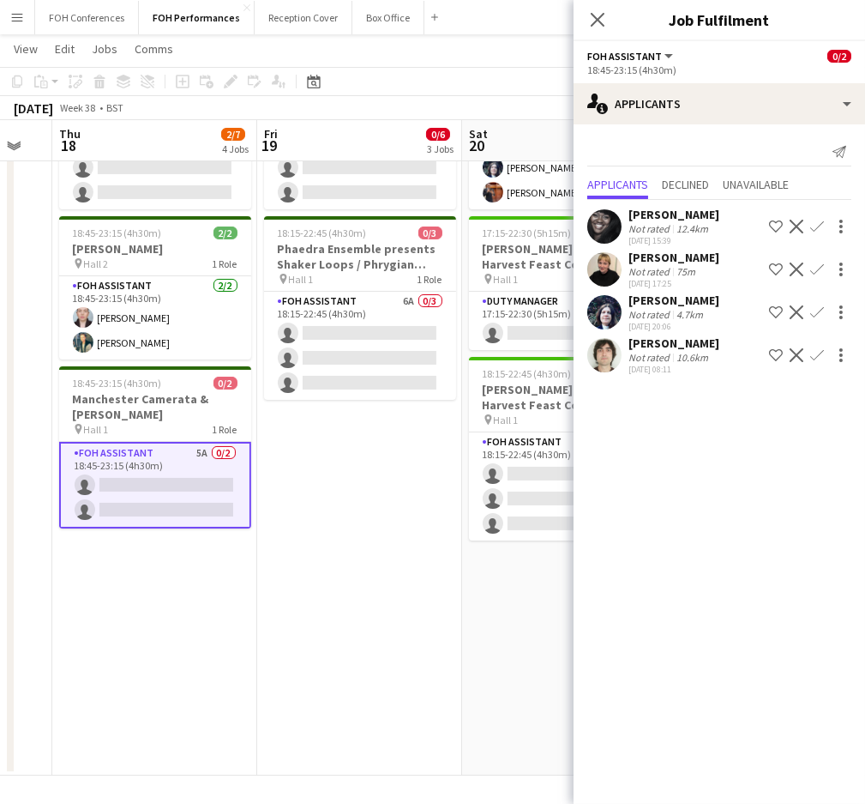
click at [819, 226] on app-icon "Confirm" at bounding box center [818, 227] width 14 height 14
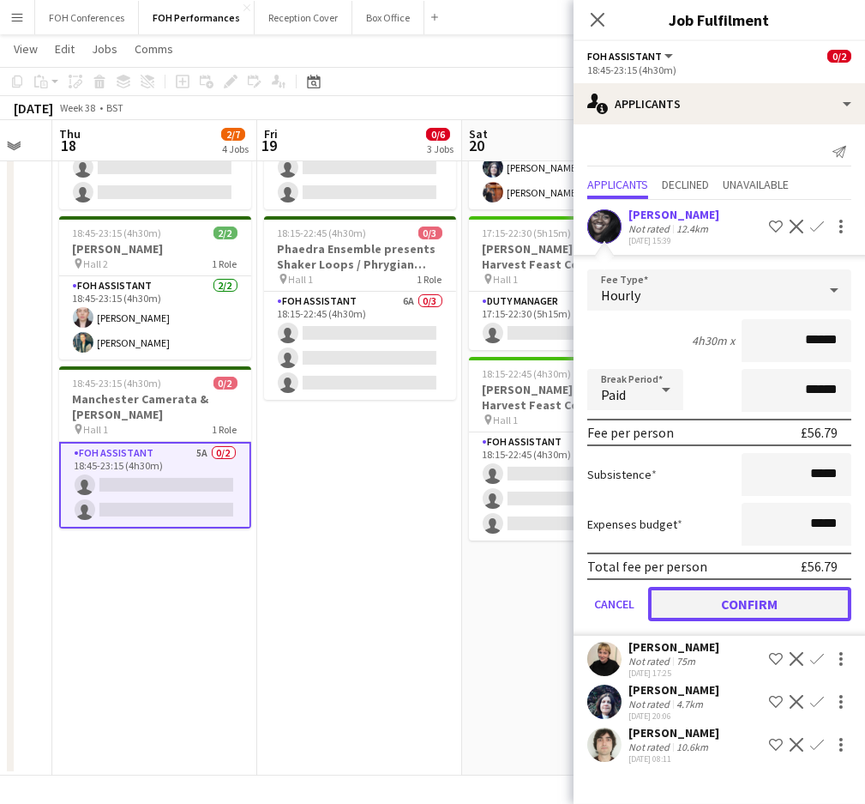
click at [780, 588] on button "Confirm" at bounding box center [749, 604] width 203 height 34
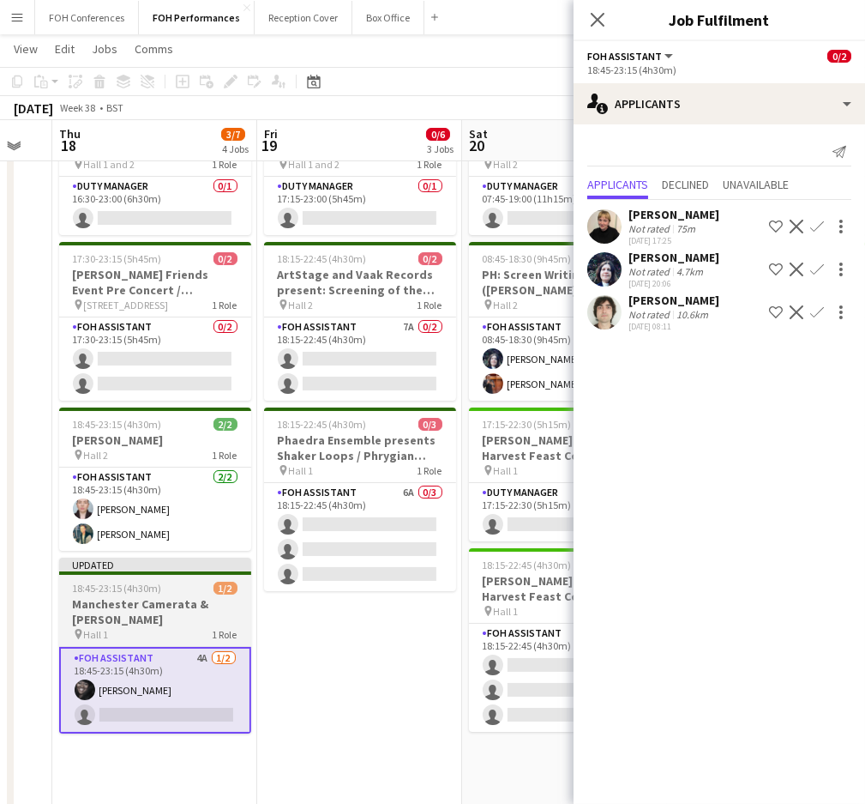
scroll to position [228, 0]
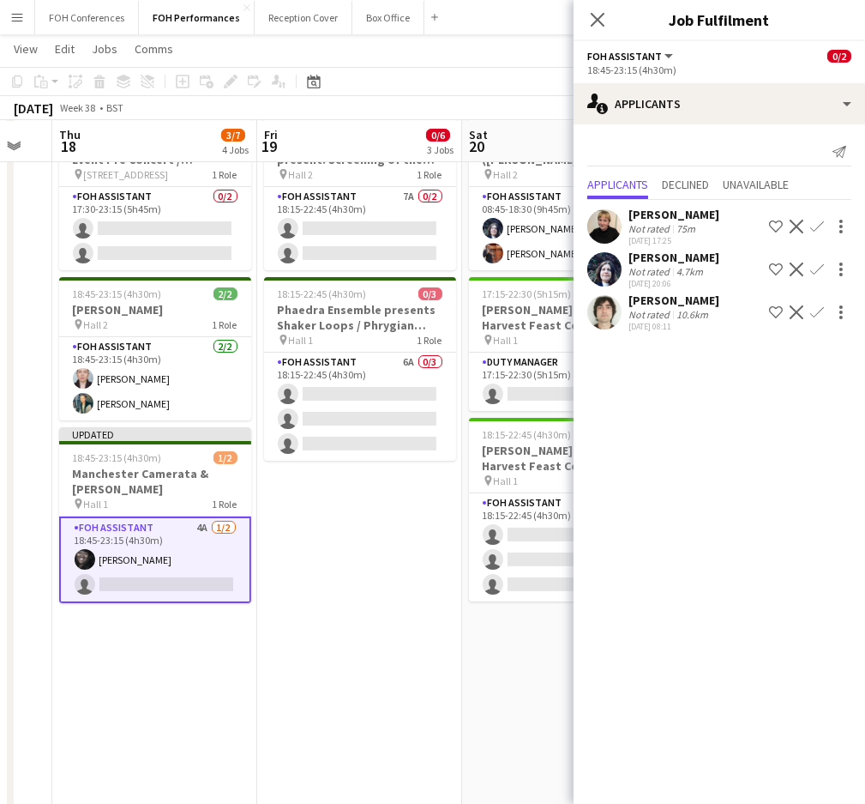
click at [811, 273] on app-icon "Confirm" at bounding box center [818, 269] width 14 height 14
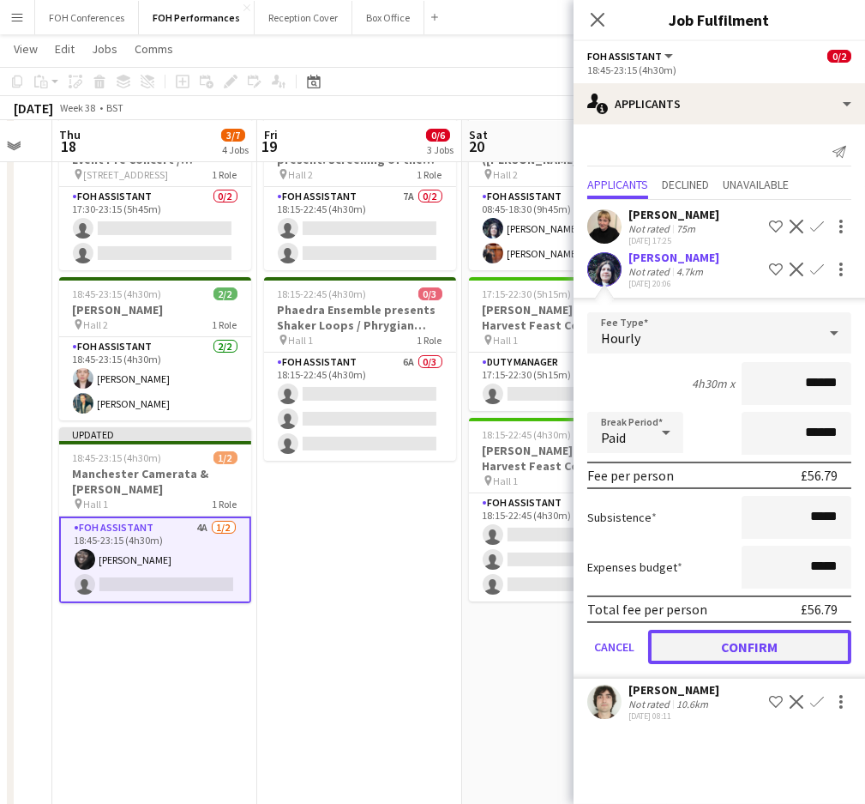
click at [722, 648] on button "Confirm" at bounding box center [749, 647] width 203 height 34
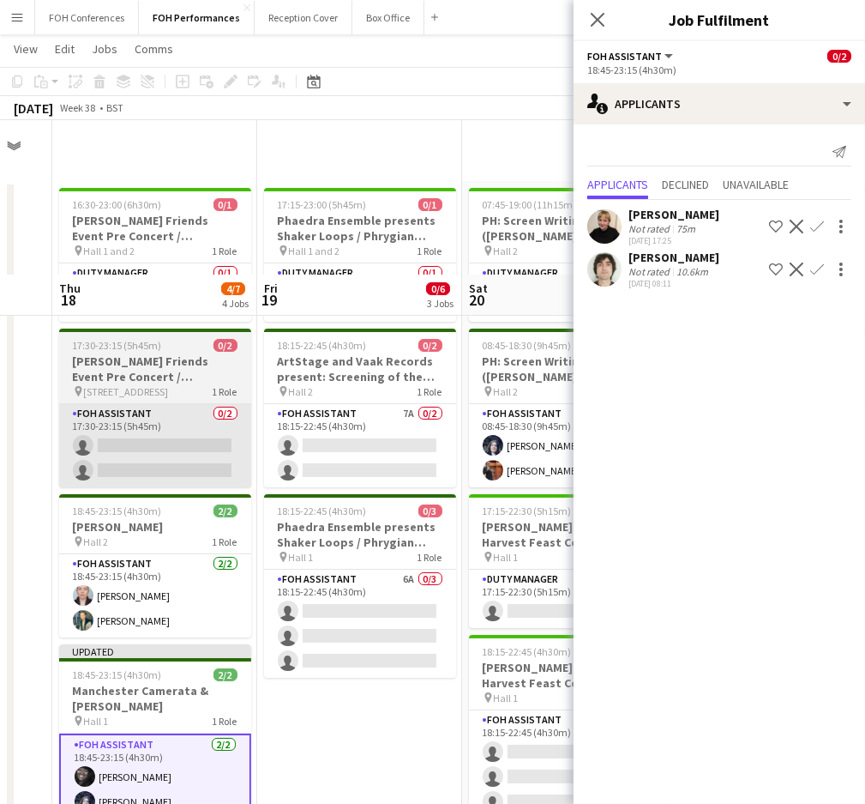
scroll to position [0, 0]
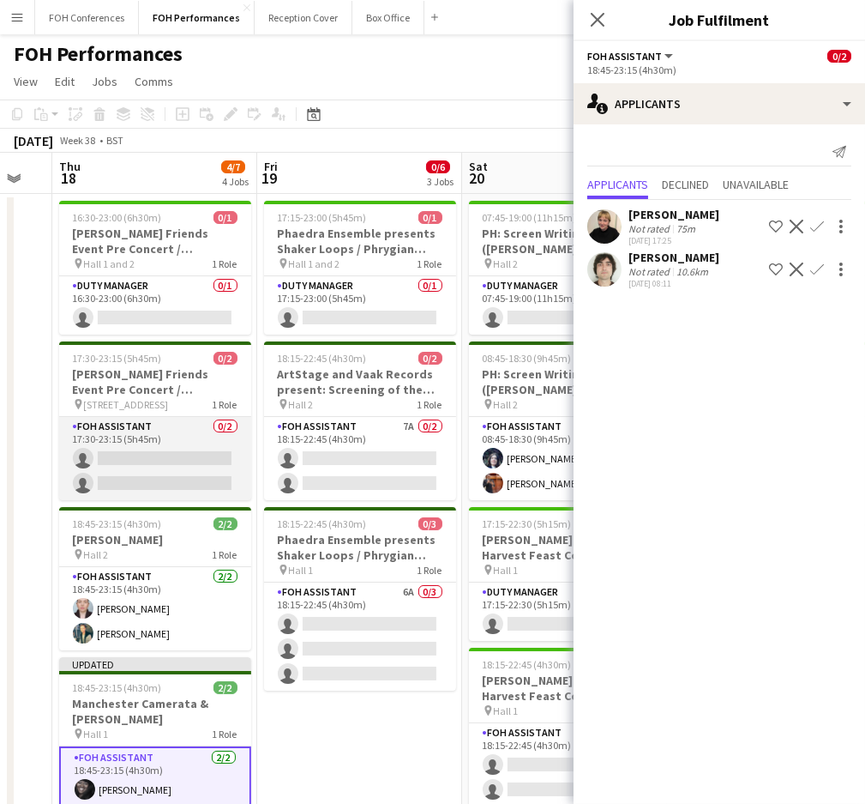
click at [138, 458] on app-card-role "FOH Assistant 0/2 17:30-23:15 (5h45m) single-neutral-actions single-neutral-act…" at bounding box center [155, 458] width 192 height 83
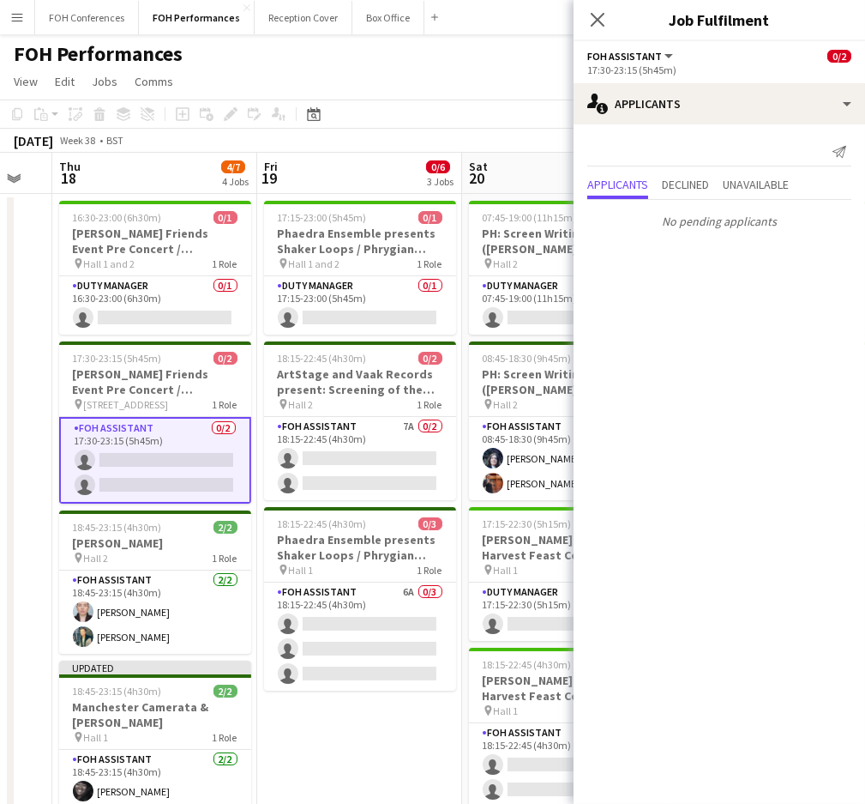
click at [138, 492] on app-card-role "FOH Assistant 0/2 17:30-23:15 (5h45m) single-neutral-actions single-neutral-act…" at bounding box center [155, 460] width 192 height 87
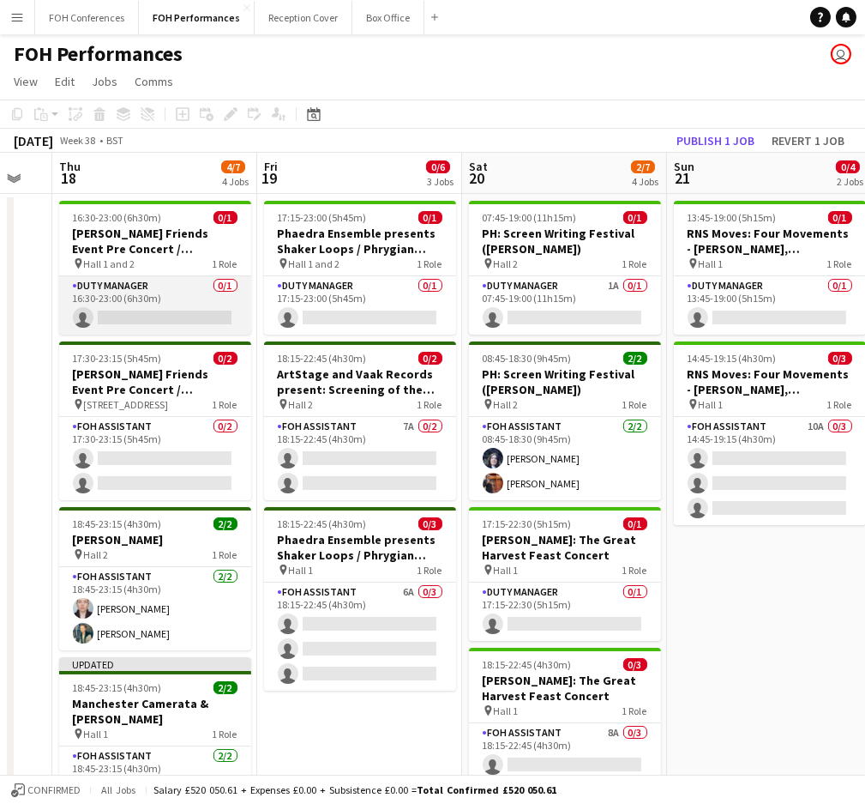
click at [160, 319] on app-card-role "Duty Manager 0/1 16:30-23:00 (6h30m) single-neutral-actions" at bounding box center [155, 305] width 192 height 58
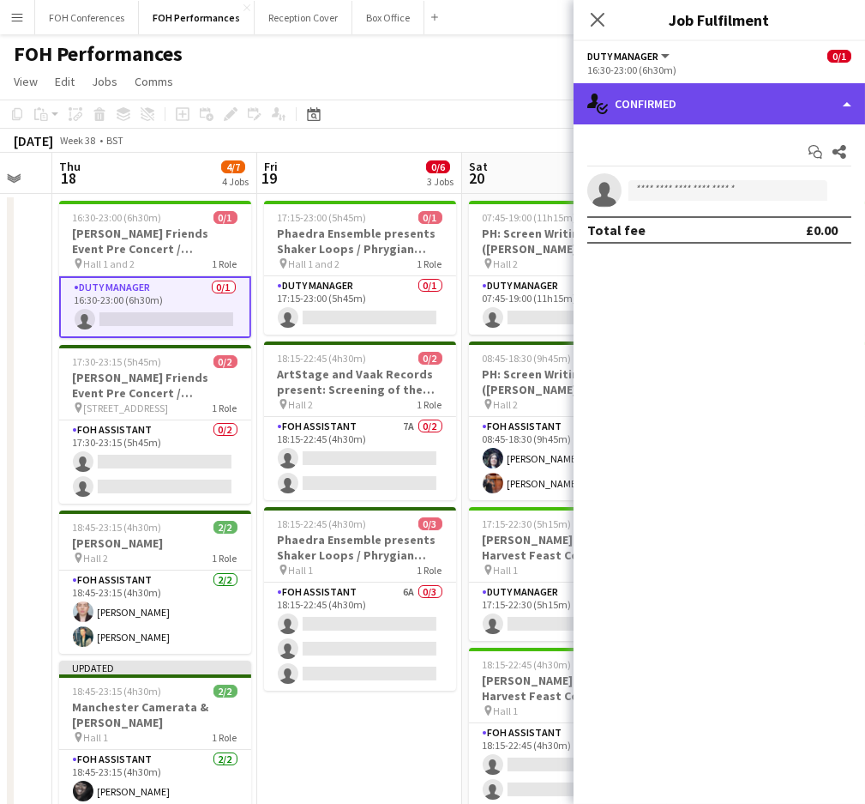
click at [815, 118] on div "single-neutral-actions-check-2 Confirmed" at bounding box center [720, 103] width 292 height 41
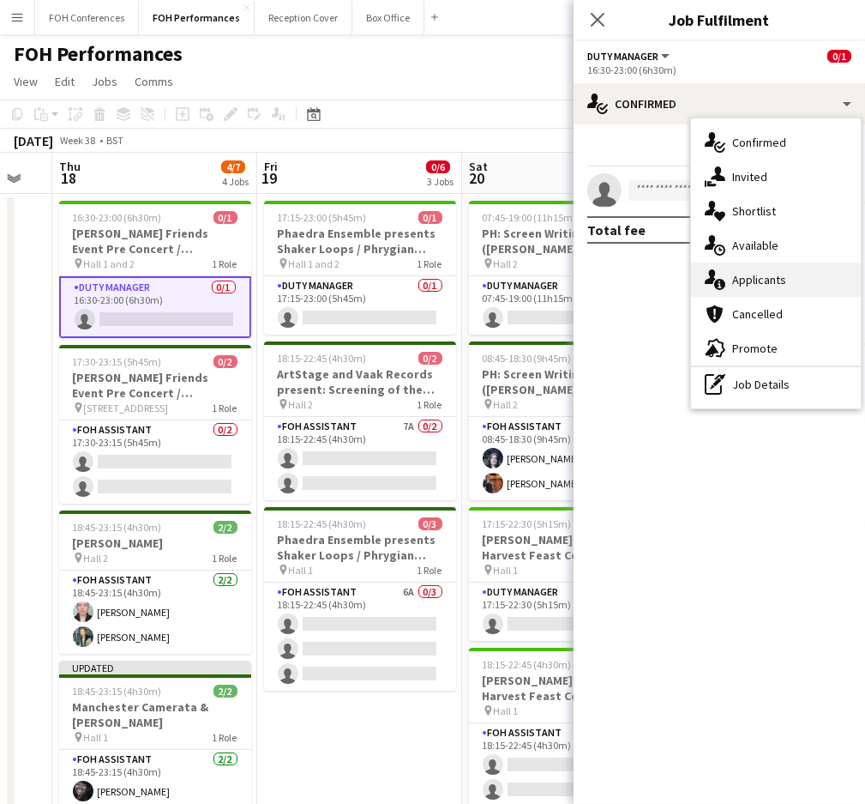
click at [781, 286] on div "single-neutral-actions-information Applicants" at bounding box center [776, 279] width 170 height 34
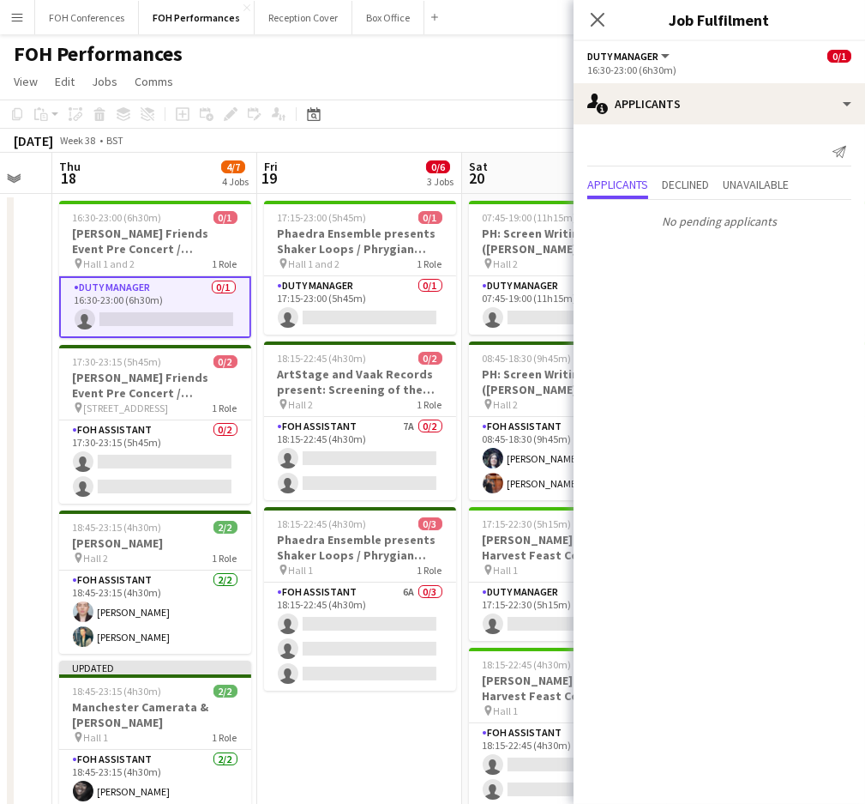
click at [433, 83] on app-page-menu "View Day view expanded Day view collapsed Month view Date picker Jump to today …" at bounding box center [432, 83] width 865 height 33
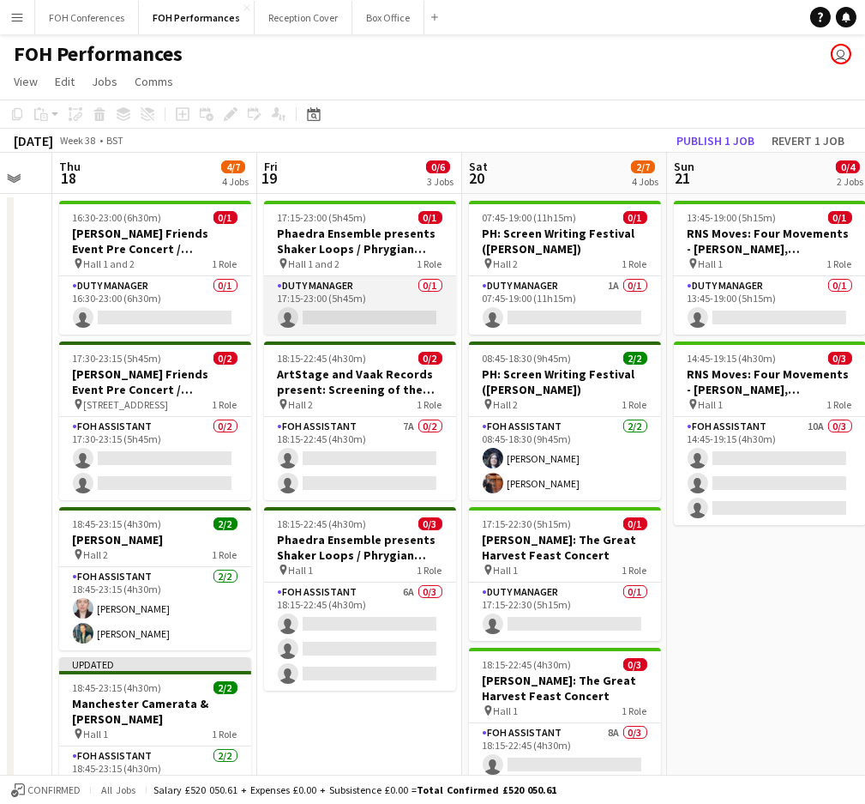
click at [383, 314] on app-card-role "Duty Manager 0/1 17:15-23:00 (5h45m) single-neutral-actions" at bounding box center [360, 305] width 192 height 58
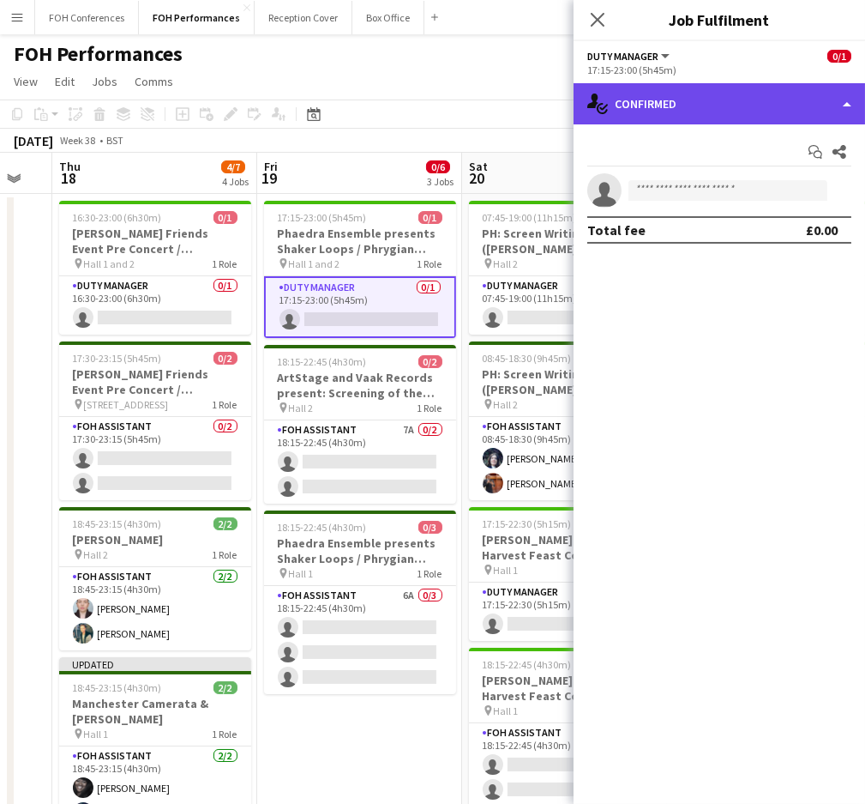
click at [675, 103] on div "single-neutral-actions-check-2 Confirmed" at bounding box center [720, 103] width 292 height 41
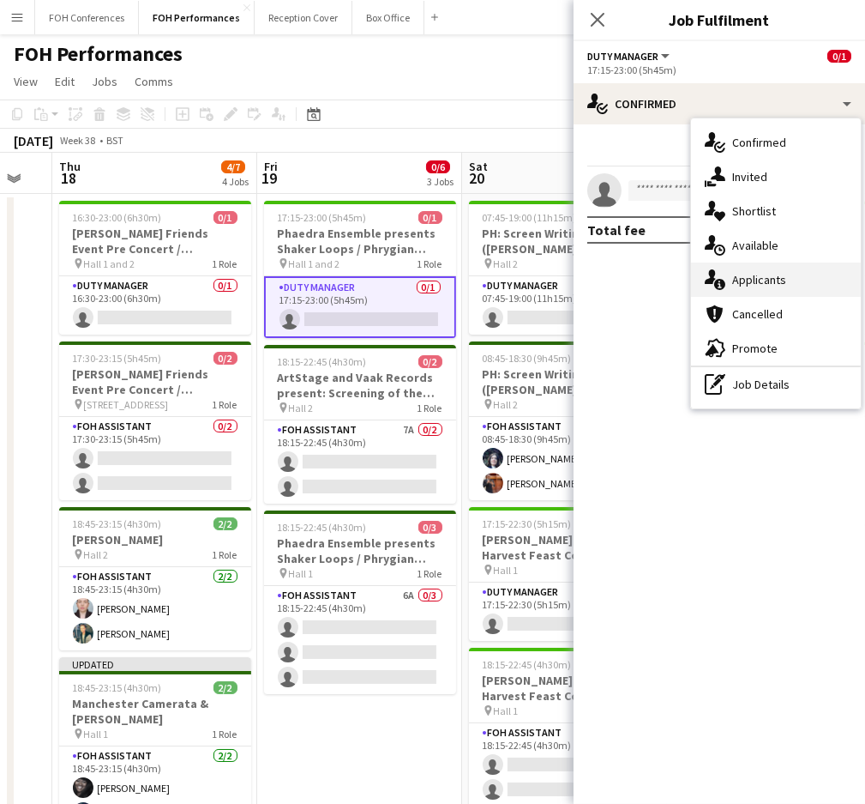
click at [734, 288] on div "single-neutral-actions-information Applicants" at bounding box center [776, 279] width 170 height 34
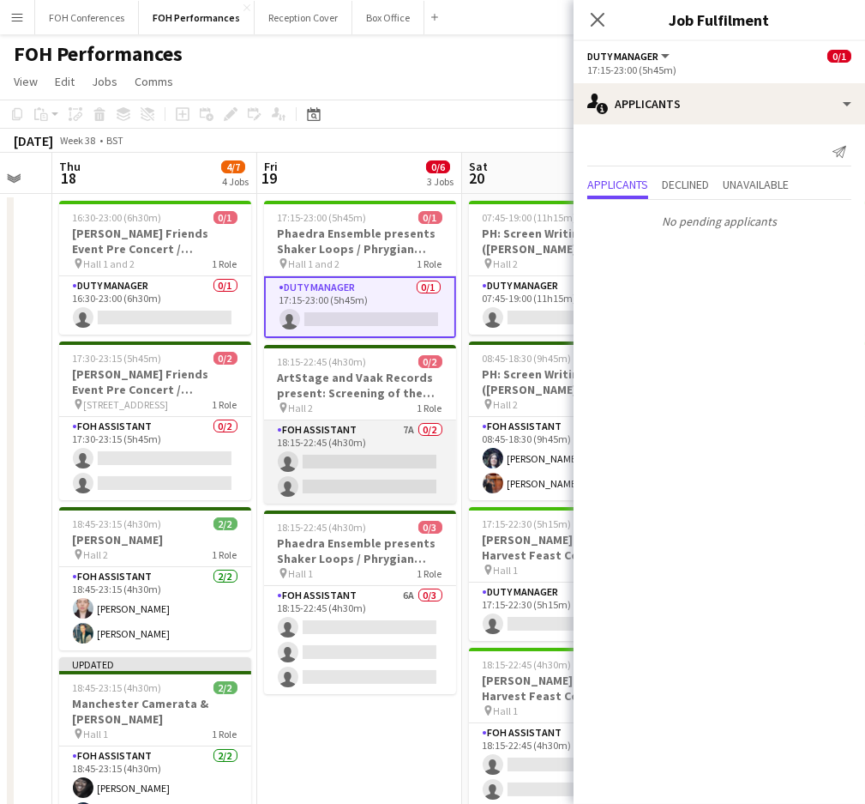
click at [347, 465] on app-card-role "FOH Assistant 7A 0/2 18:15-22:45 (4h30m) single-neutral-actions single-neutral-…" at bounding box center [360, 461] width 192 height 83
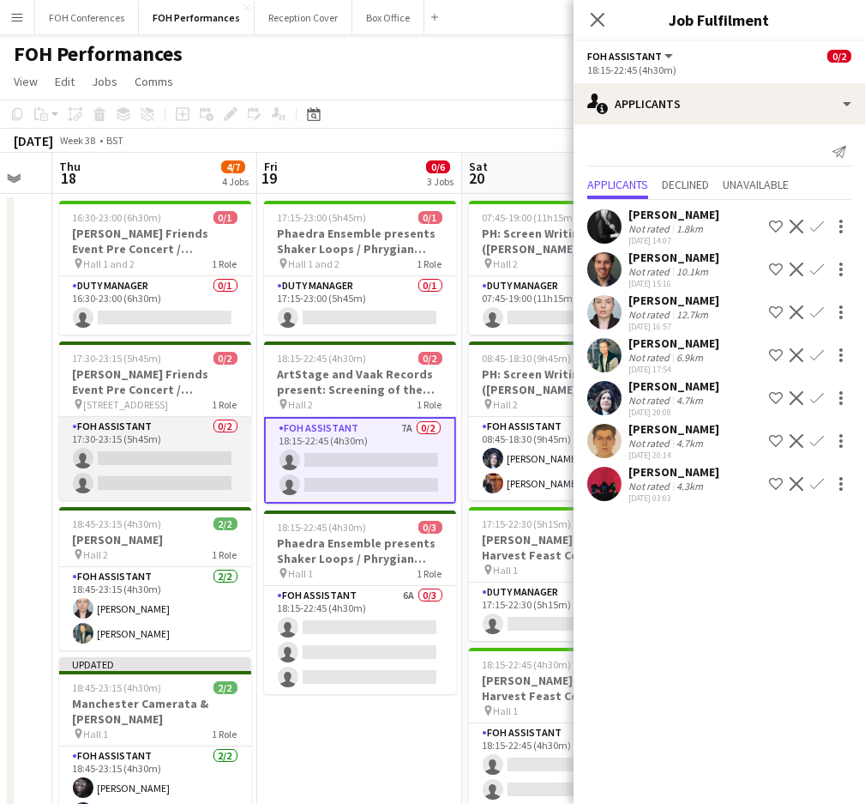
click at [140, 449] on app-card-role "FOH Assistant 0/2 17:30-23:15 (5h45m) single-neutral-actions single-neutral-act…" at bounding box center [155, 458] width 192 height 83
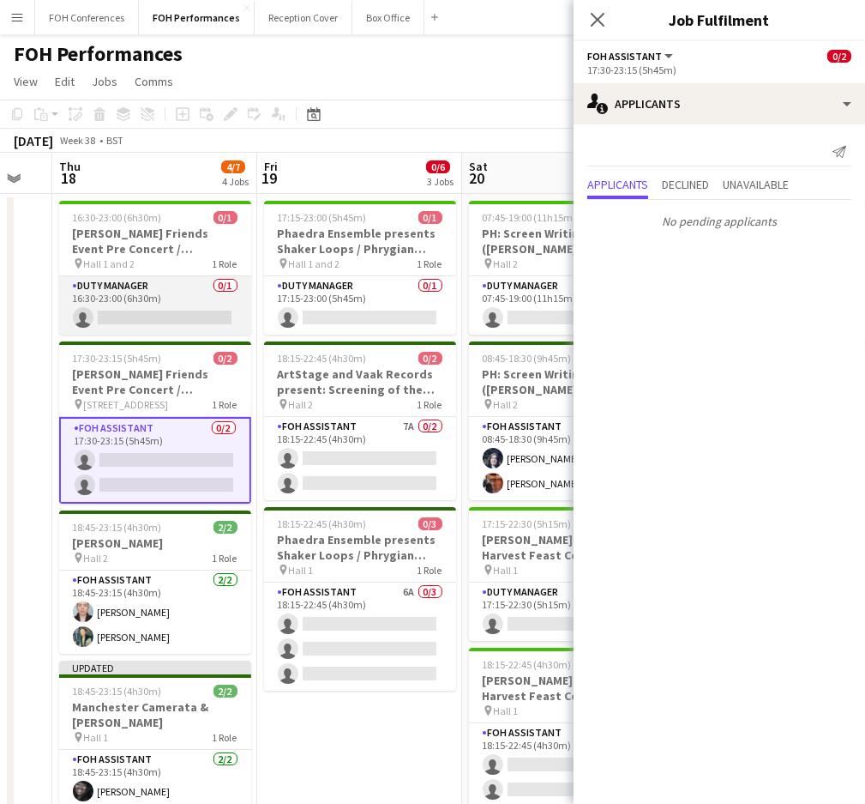
click at [153, 313] on app-card-role "Duty Manager 0/1 16:30-23:00 (6h30m) single-neutral-actions" at bounding box center [155, 305] width 192 height 58
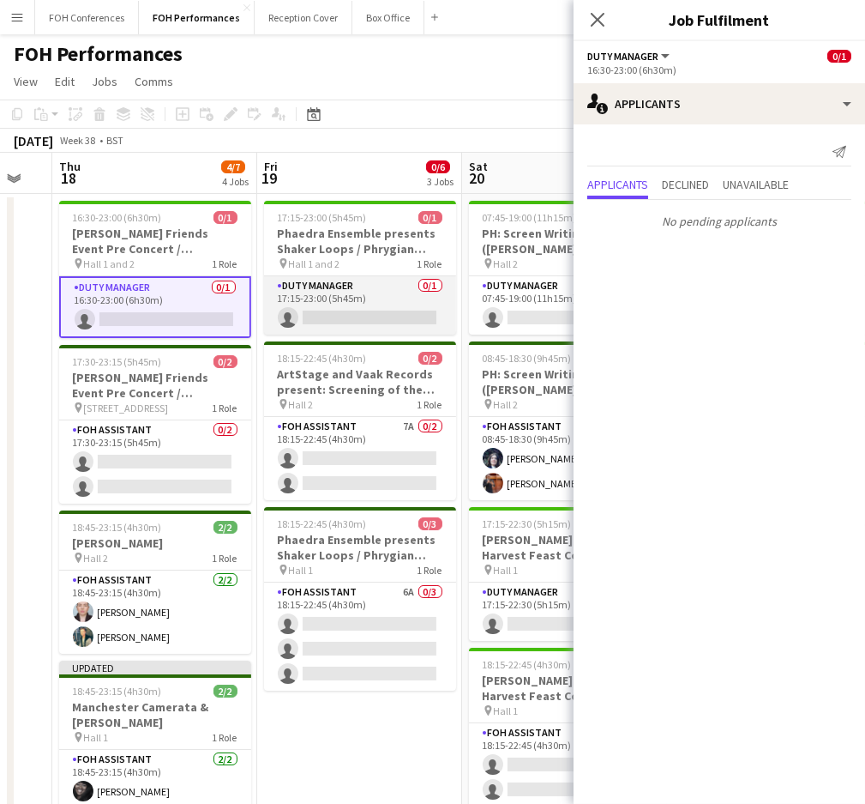
click at [334, 326] on app-card-role "Duty Manager 0/1 17:15-23:00 (5h45m) single-neutral-actions" at bounding box center [360, 305] width 192 height 58
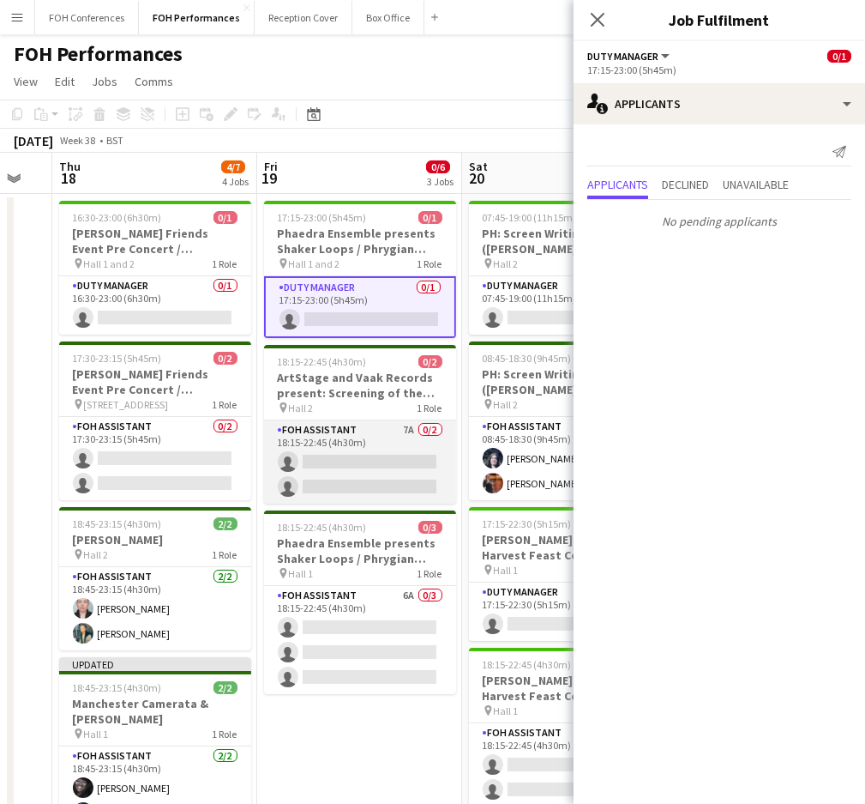
click at [330, 466] on app-card-role "FOH Assistant 7A 0/2 18:15-22:45 (4h30m) single-neutral-actions single-neutral-…" at bounding box center [360, 461] width 192 height 83
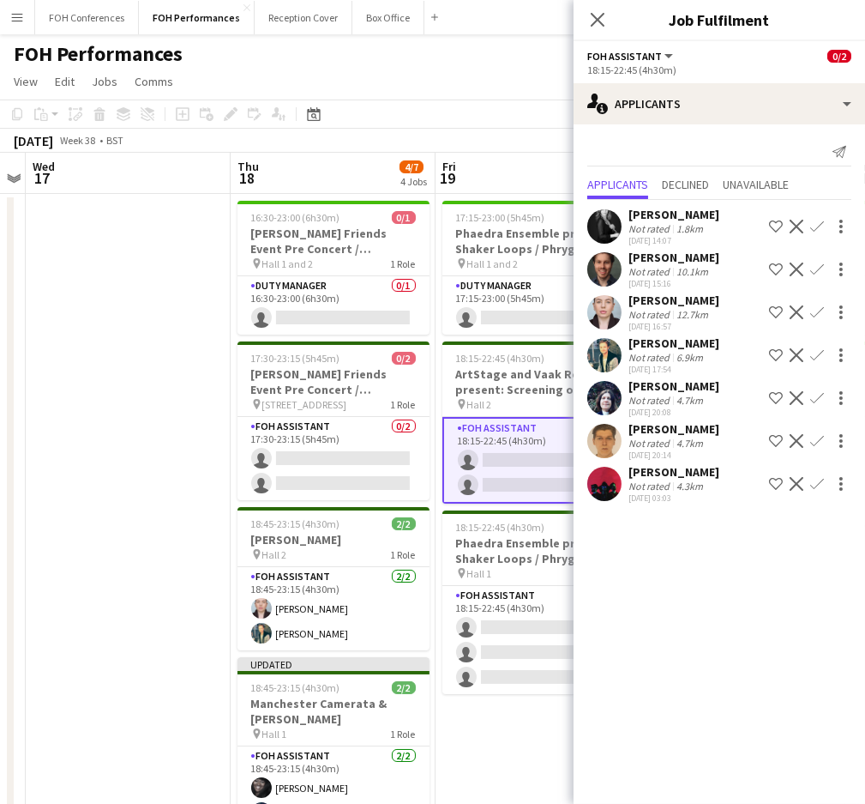
drag, startPoint x: 106, startPoint y: 184, endPoint x: 490, endPoint y: 213, distance: 385.4
click at [490, 213] on app-calendar-viewport "Mon 15 5/6 4 Jobs Tue 16 Wed 17 Thu 18 4/7 4 Jobs Fri 19 0/6 3 Jobs Sat 20 2/7 …" at bounding box center [432, 610] width 865 height 914
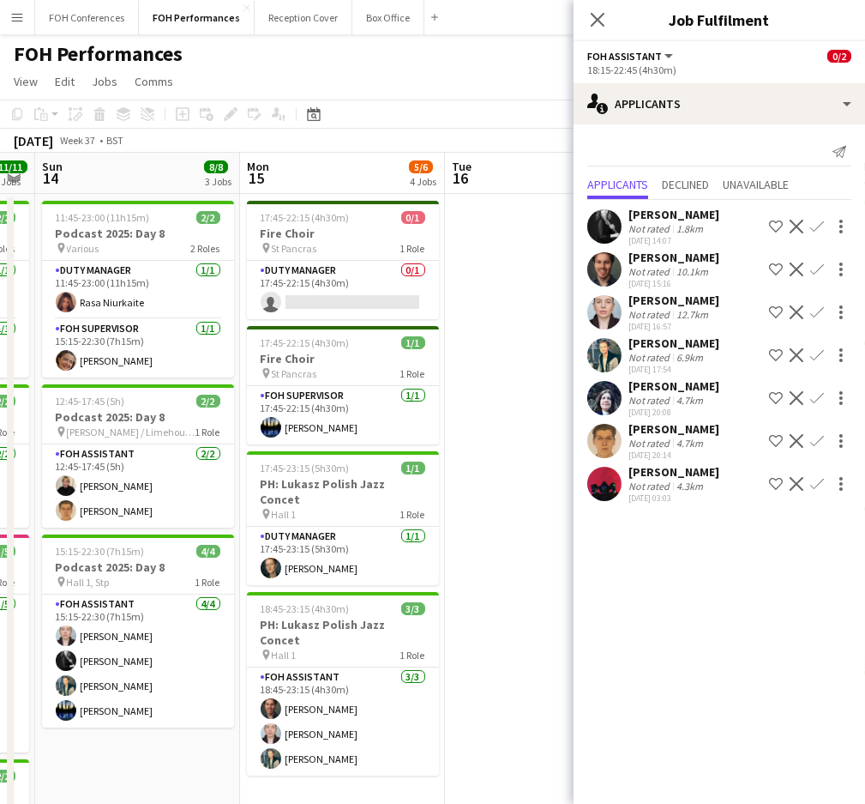
scroll to position [0, 523]
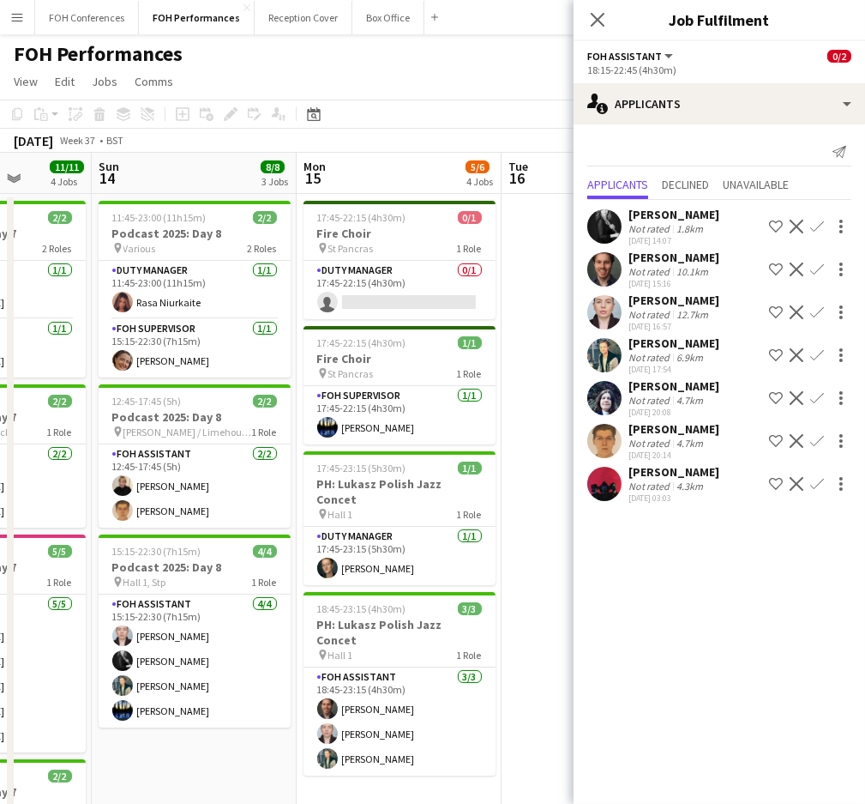
drag, startPoint x: 72, startPoint y: 187, endPoint x: 547, endPoint y: 239, distance: 478.1
click at [547, 239] on app-calendar-viewport "Thu 11 5/5 2 Jobs Fri 12 8/8 3 Jobs Sat 13 11/11 4 Jobs Sun 14 8/8 3 Jobs Mon 1…" at bounding box center [432, 610] width 865 height 914
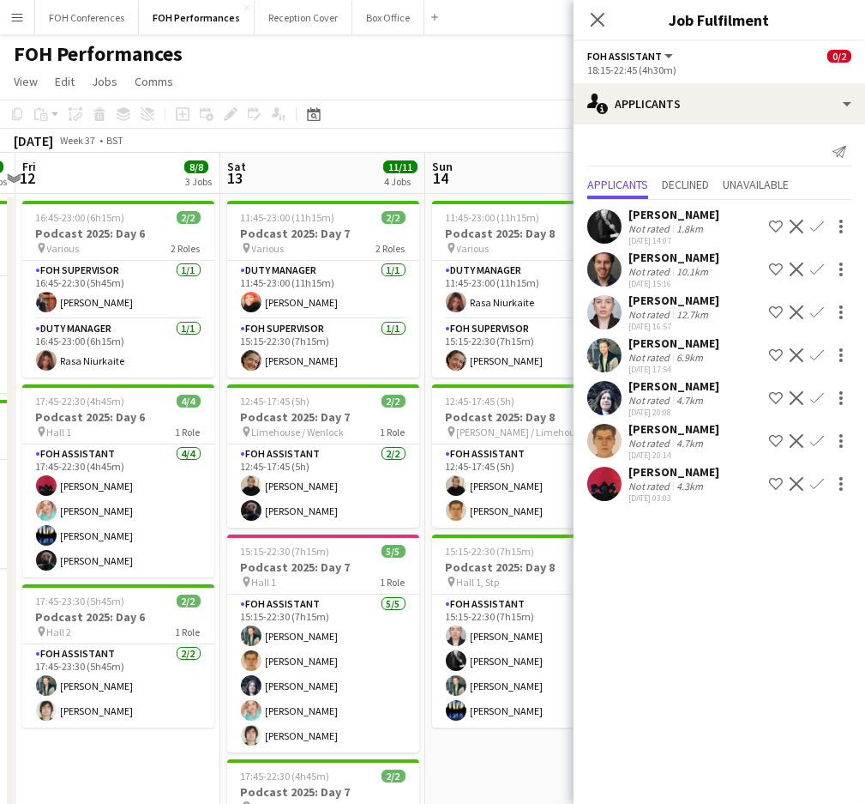
scroll to position [0, 547]
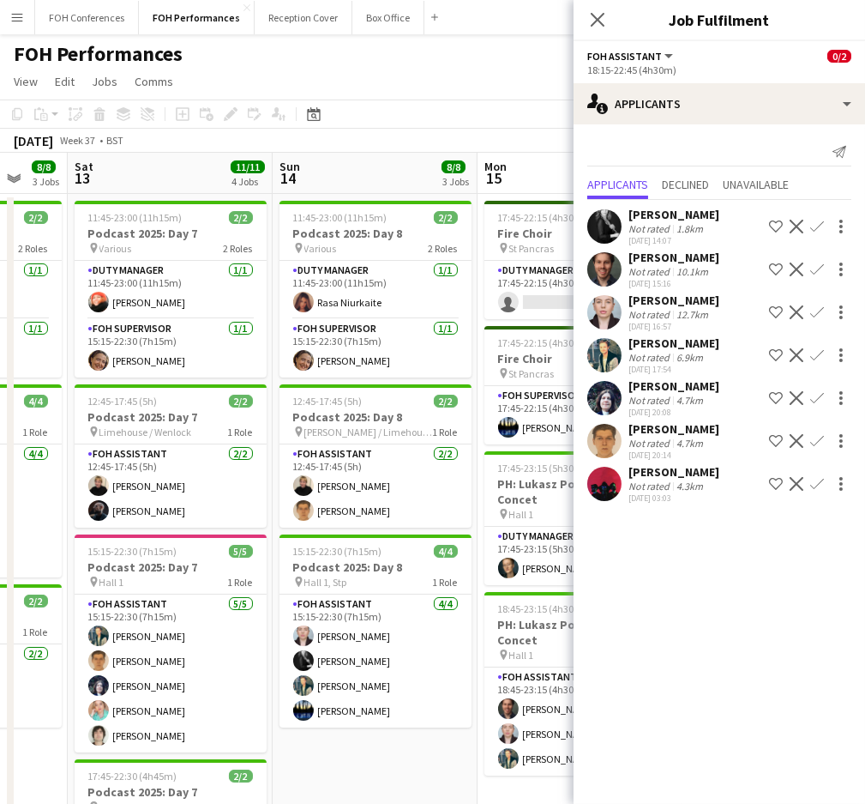
drag, startPoint x: 167, startPoint y: 164, endPoint x: 596, endPoint y: 237, distance: 435.0
click at [596, 237] on body "Menu Boards Boards Boards All jobs Status Workforce Workforce My Workforce Recr…" at bounding box center [432, 547] width 865 height 1095
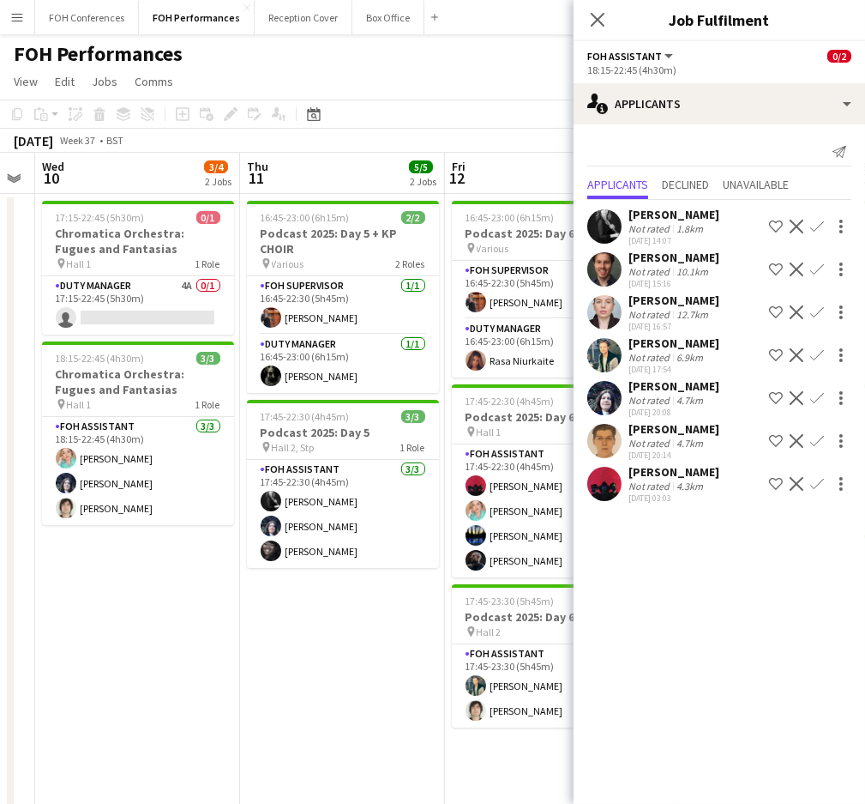
scroll to position [0, 540]
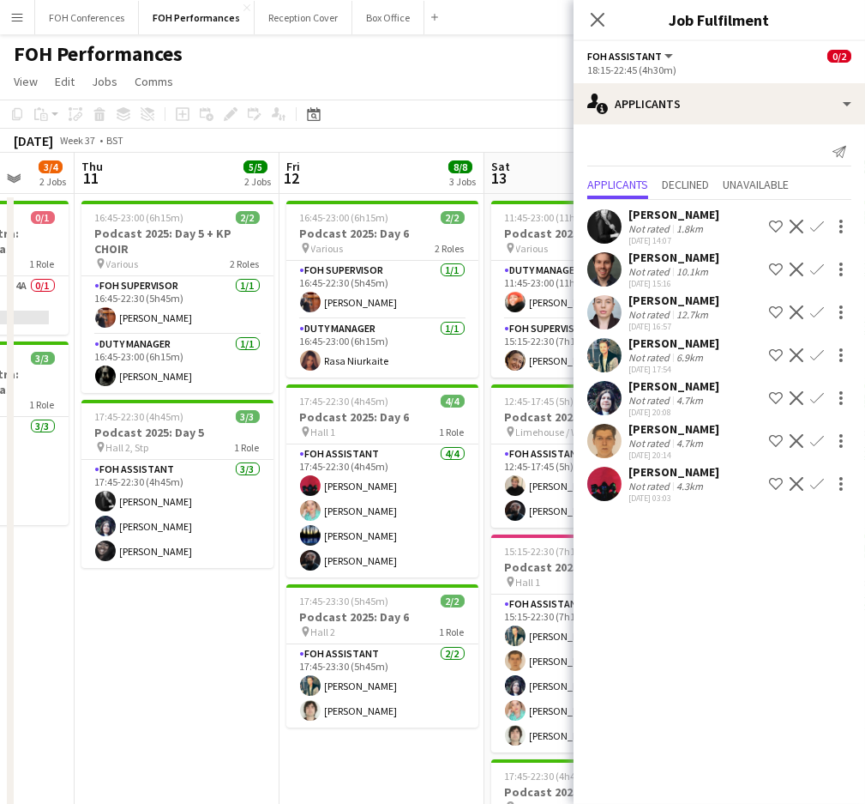
drag, startPoint x: 146, startPoint y: 160, endPoint x: 588, endPoint y: 244, distance: 450.4
click at [588, 244] on body "Menu Boards Boards Boards All jobs Status Workforce Workforce My Workforce Recr…" at bounding box center [432, 547] width 865 height 1095
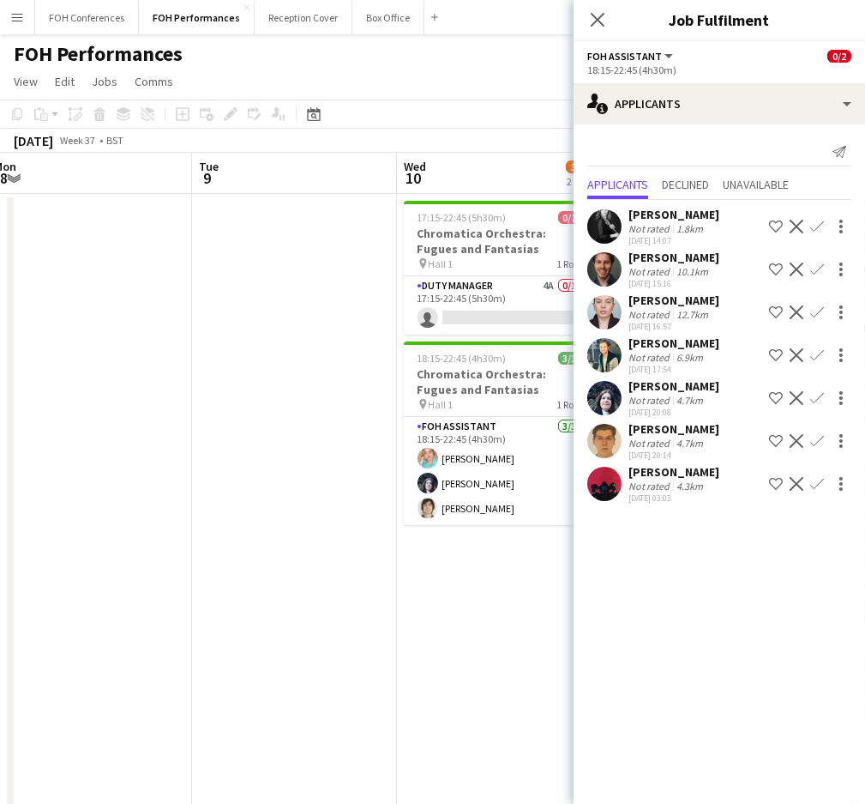
scroll to position [0, 419]
drag, startPoint x: 144, startPoint y: 163, endPoint x: 470, endPoint y: 262, distance: 340.5
click at [470, 262] on app-calendar-viewport "Sat 6 11/11 3 Jobs Sun 7 10/16 4 Jobs Mon 8 Tue 9 Wed 10 3/4 2 Jobs Thu 11 5/5 …" at bounding box center [432, 610] width 865 height 914
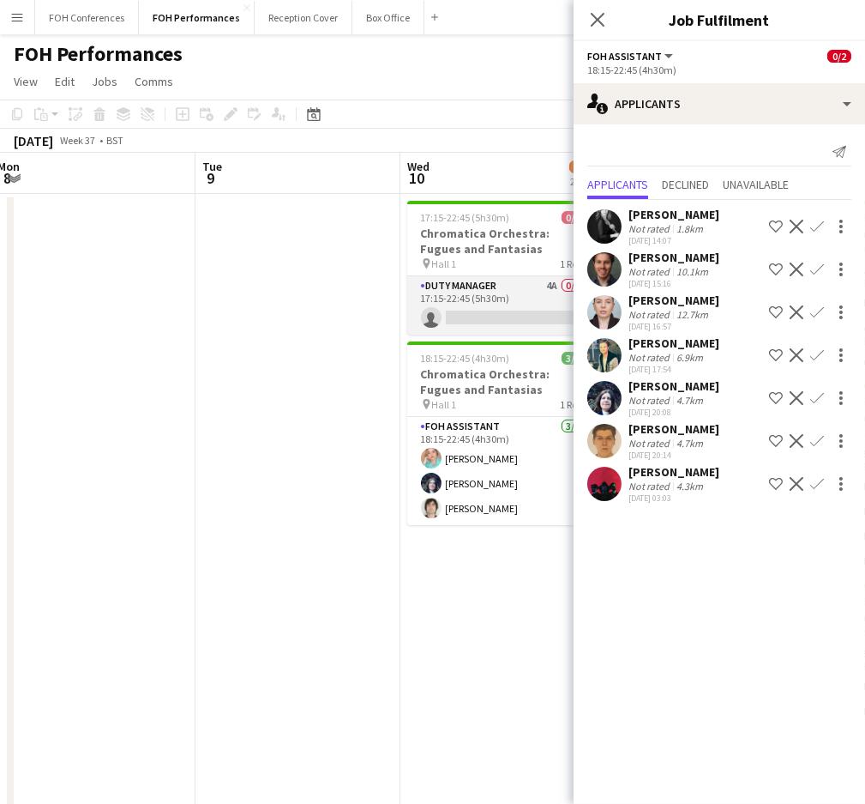
click at [449, 317] on app-card-role "Duty Manager 4A 0/1 17:15-22:45 (5h30m) single-neutral-actions" at bounding box center [503, 305] width 192 height 58
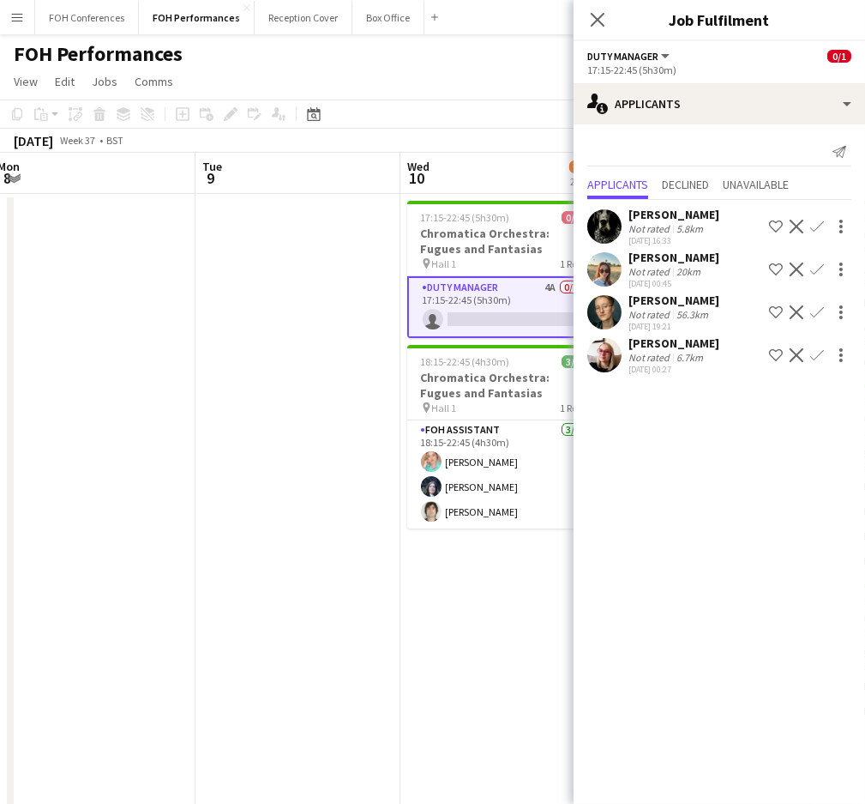
scroll to position [0, 543]
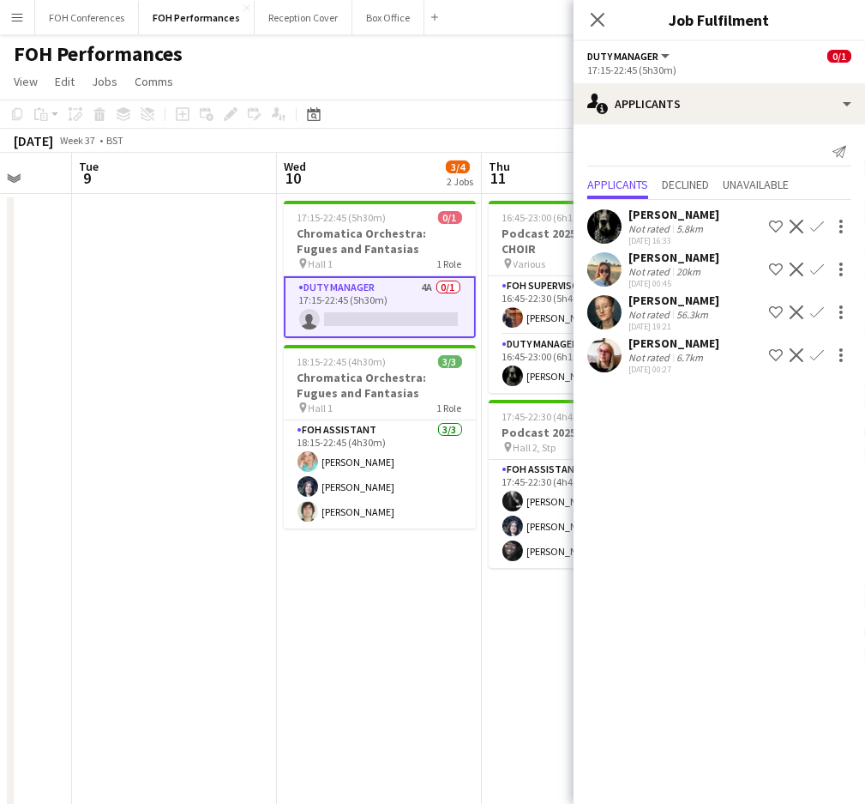
drag, startPoint x: 472, startPoint y: 166, endPoint x: 348, endPoint y: 178, distance: 124.1
click at [348, 178] on app-calendar-viewport "Sat 6 11/11 3 Jobs Sun 7 10/16 4 Jobs Mon 8 Tue 9 Wed 10 3/4 2 Jobs Thu 11 5/5 …" at bounding box center [432, 610] width 865 height 914
click at [520, 90] on app-page-menu "View Day view expanded Day view collapsed Month view Date picker Jump to today …" at bounding box center [432, 83] width 865 height 33
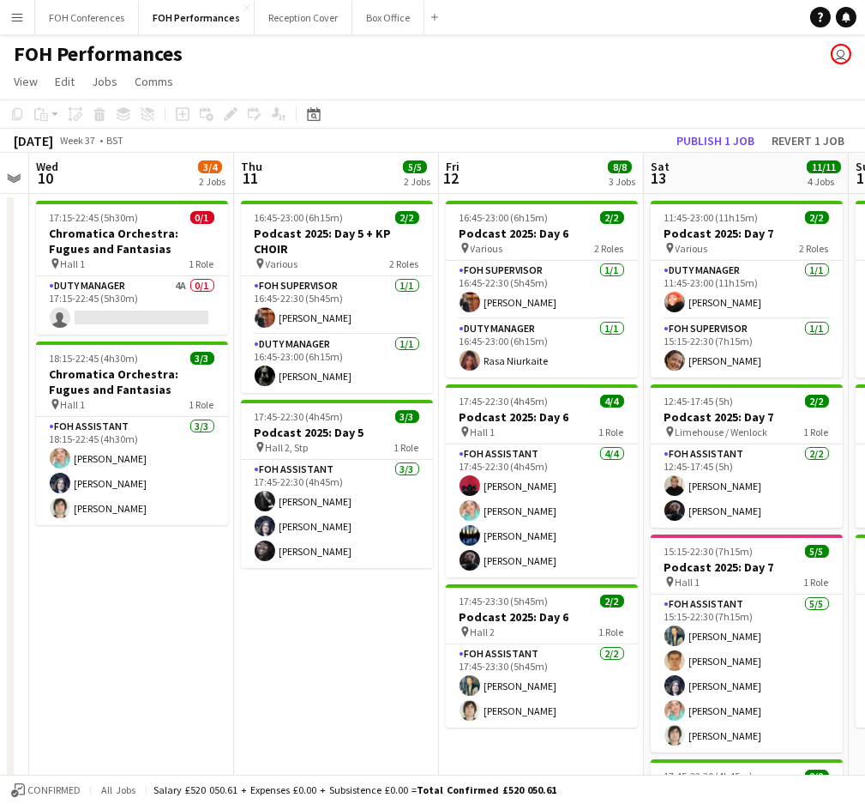
scroll to position [0, 799]
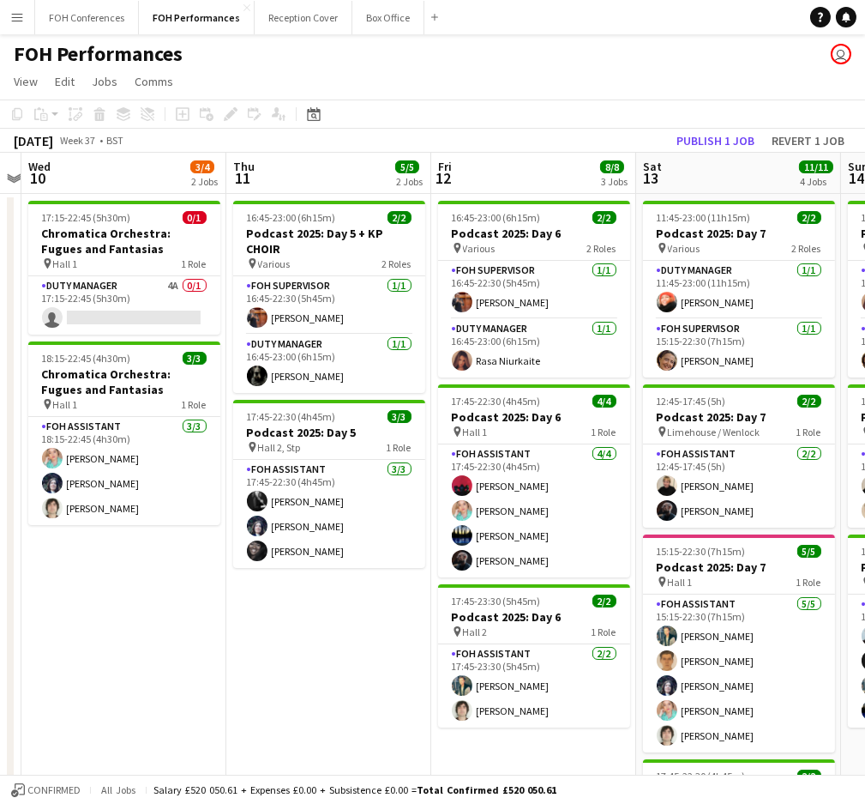
drag, startPoint x: 577, startPoint y: 176, endPoint x: 322, endPoint y: 155, distance: 256.4
click at [322, 155] on app-calendar-viewport "Sat 6 11/11 3 Jobs Sun 7 10/16 4 Jobs Mon 8 Tue 9 Wed 10 3/4 2 Jobs Thu 11 5/5 …" at bounding box center [432, 610] width 865 height 914
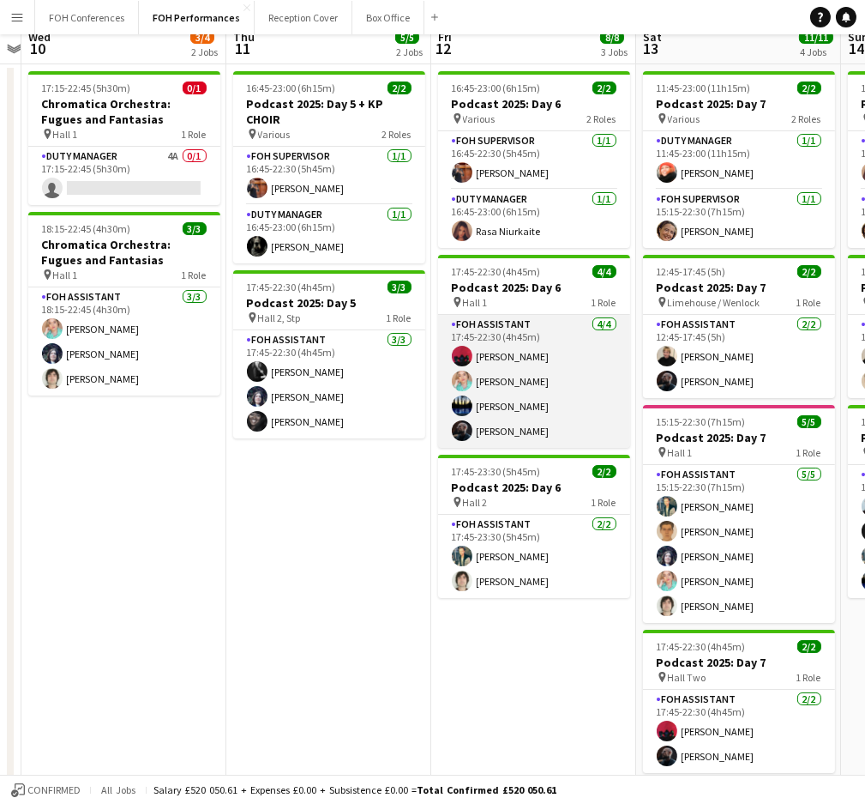
scroll to position [0, 0]
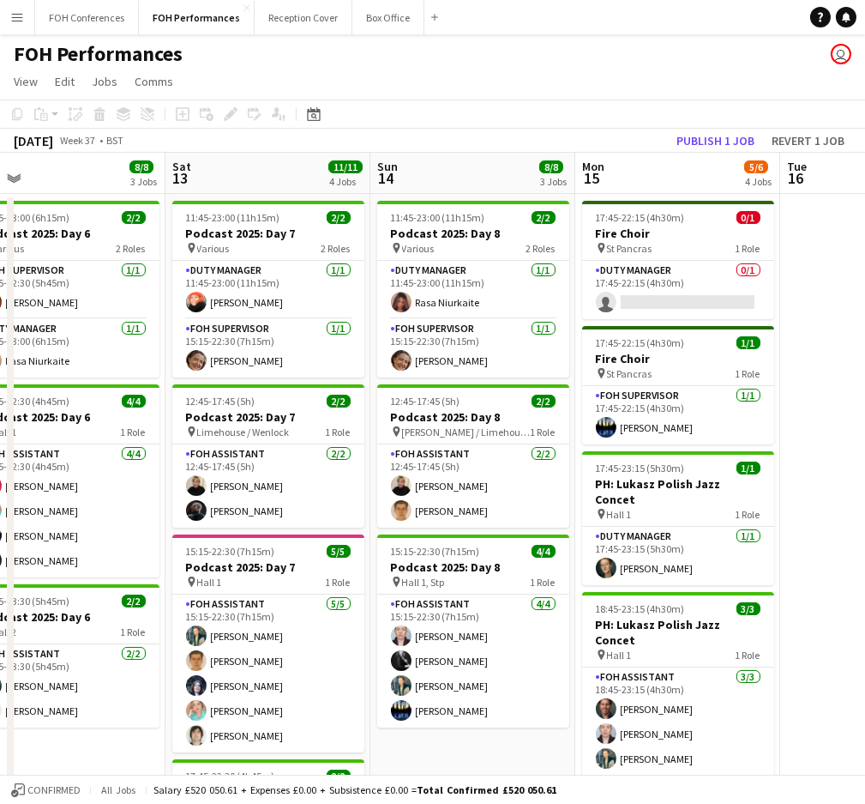
drag, startPoint x: 692, startPoint y: 186, endPoint x: 220, endPoint y: 179, distance: 472.7
click at [220, 179] on app-calendar-viewport "Wed 10 3/4 2 Jobs Thu 11 5/5 2 Jobs Fri 12 8/8 3 Jobs Sat 13 11/11 4 Jobs Sun 1…" at bounding box center [432, 610] width 865 height 914
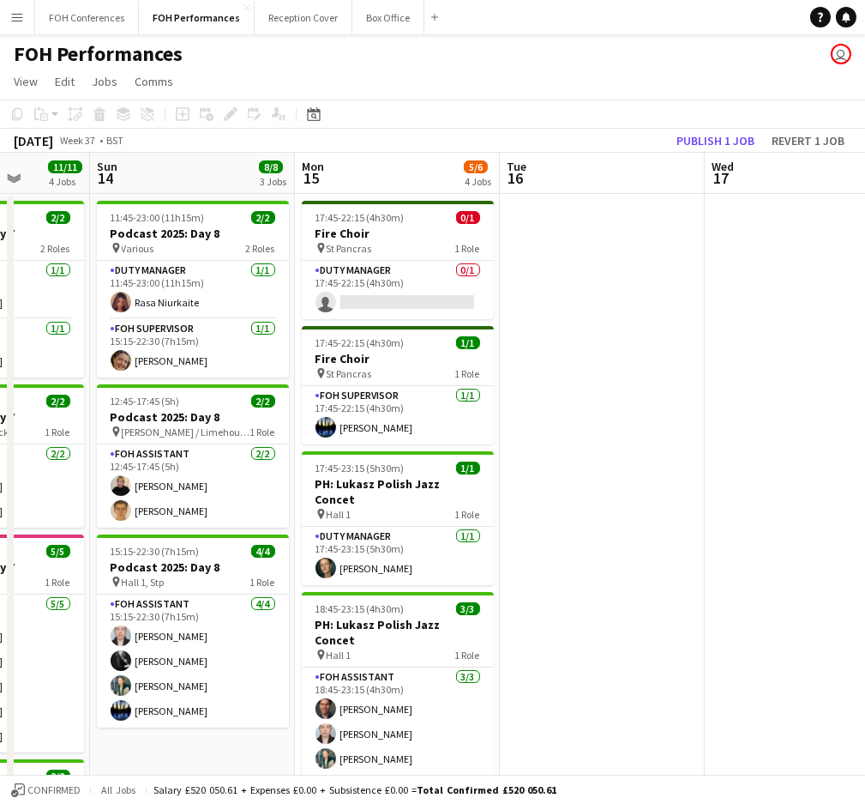
scroll to position [0, 744]
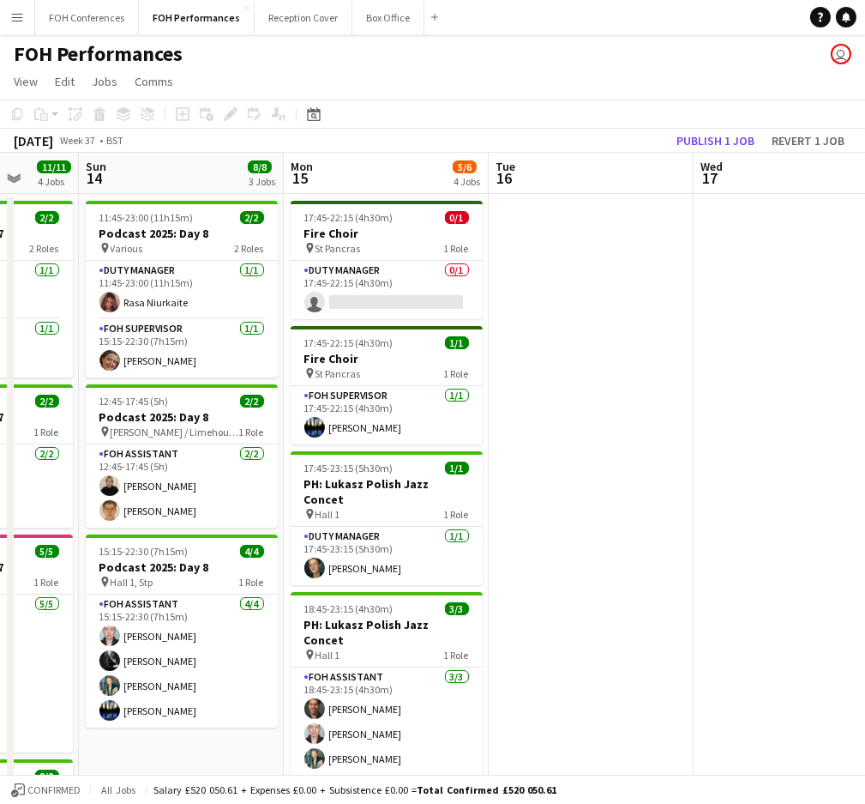
drag, startPoint x: 467, startPoint y: 175, endPoint x: 177, endPoint y: 177, distance: 289.9
click at [177, 177] on app-calendar-viewport "Wed 10 3/4 2 Jobs Thu 11 5/5 2 Jobs Fri 12 8/8 3 Jobs Sat 13 11/11 4 Jobs Sun 1…" at bounding box center [432, 610] width 865 height 914
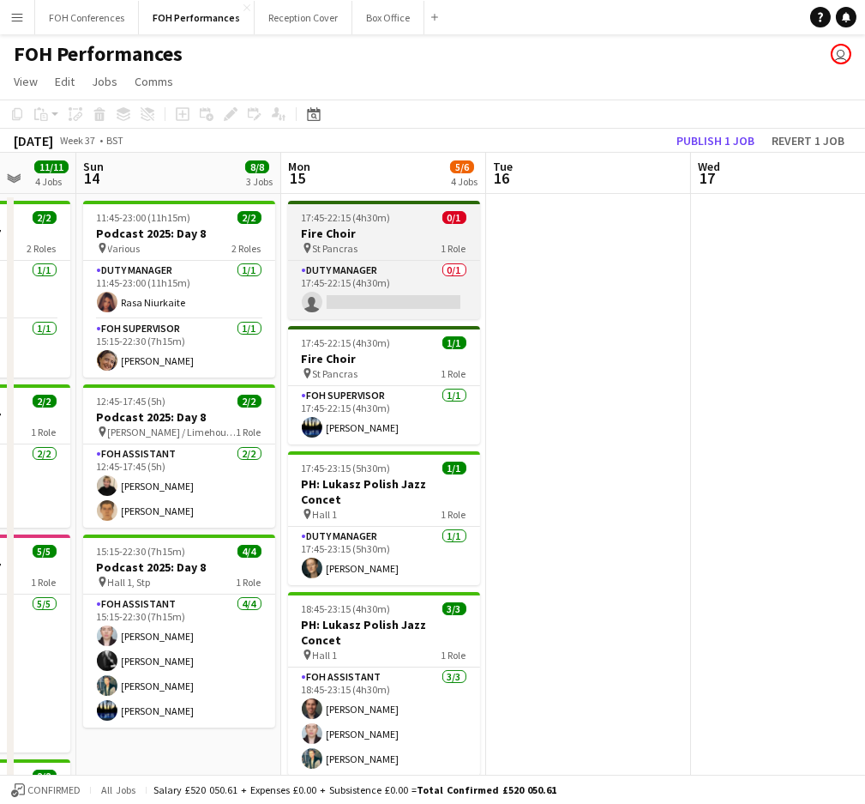
click at [362, 220] on span "17:45-22:15 (4h30m)" at bounding box center [346, 217] width 89 height 13
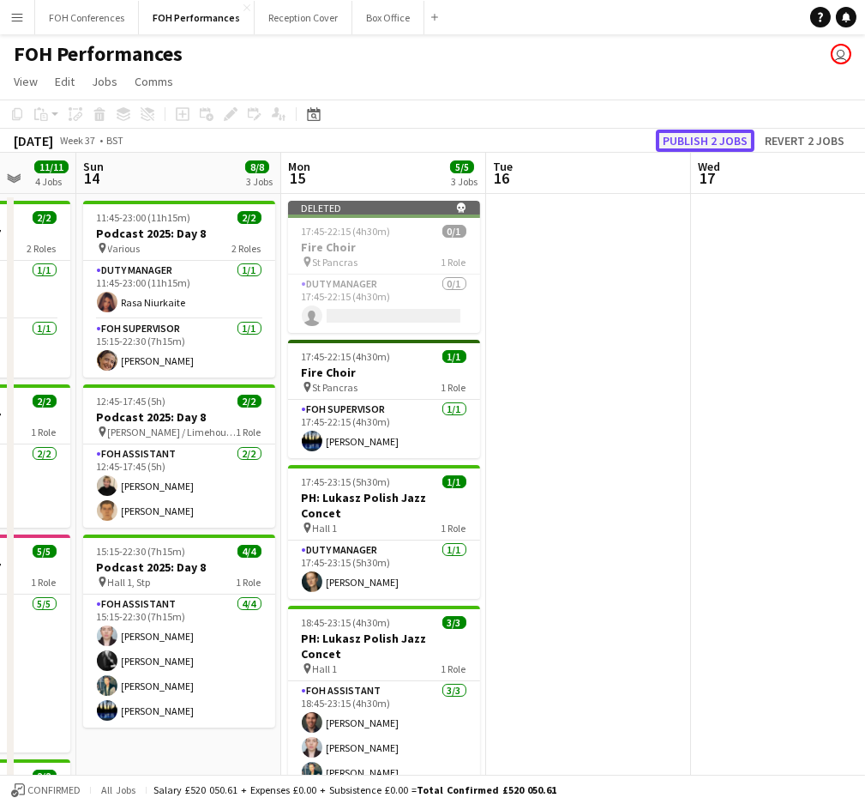
click at [714, 141] on button "Publish 2 jobs" at bounding box center [705, 141] width 99 height 22
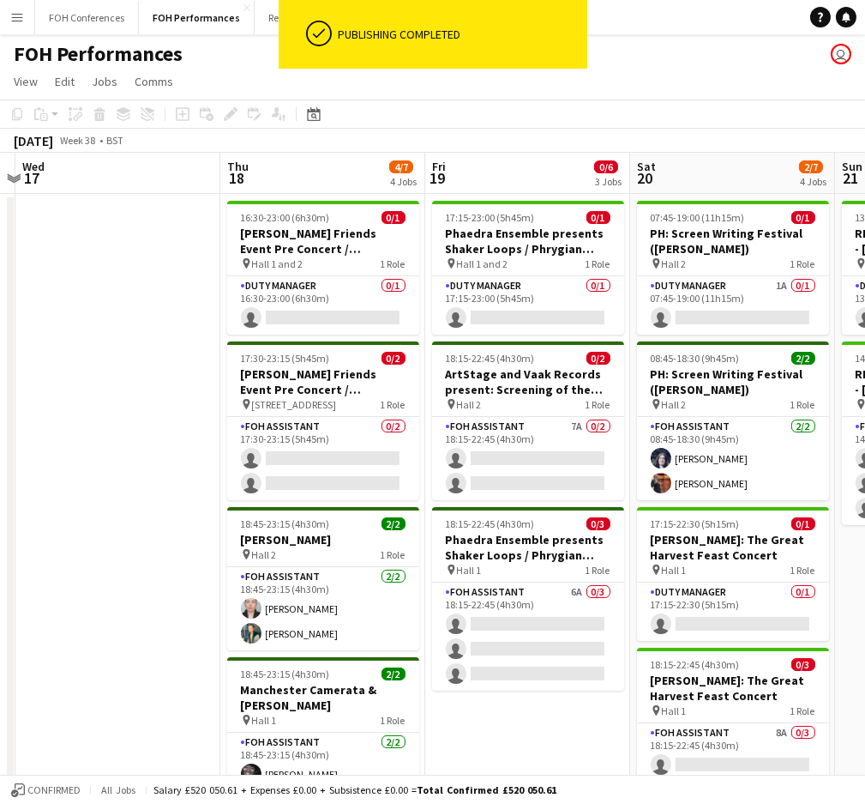
scroll to position [0, 660]
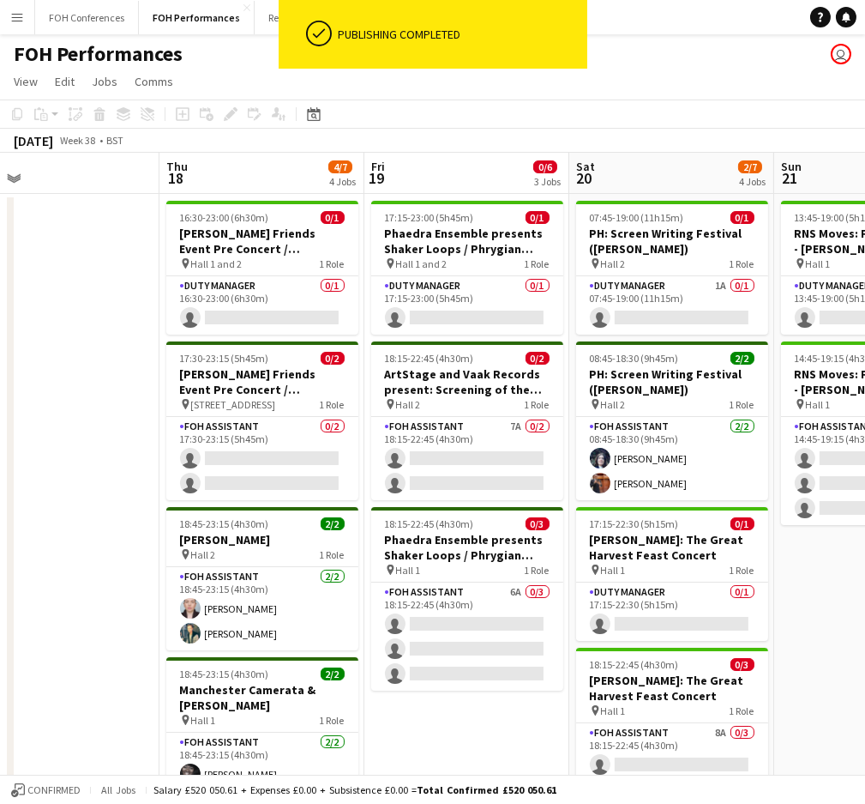
drag, startPoint x: 741, startPoint y: 184, endPoint x: -17, endPoint y: 172, distance: 758.4
click at [0, 172] on html "ok-circled Publishing completed Menu Boards Boards Boards All jobs Status Workf…" at bounding box center [432, 547] width 865 height 1095
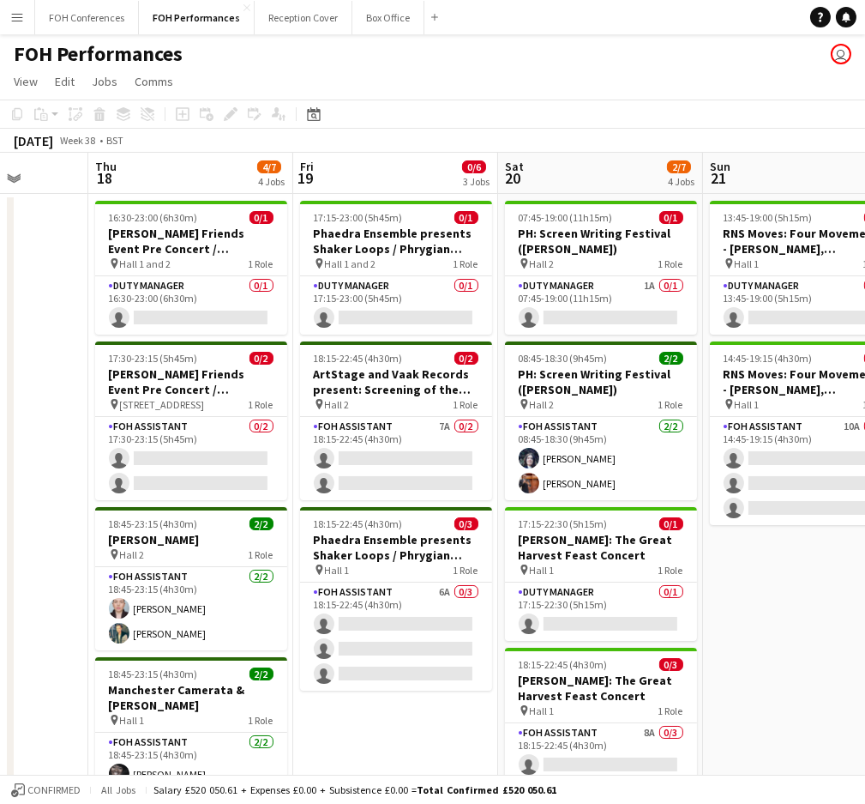
scroll to position [0, 751]
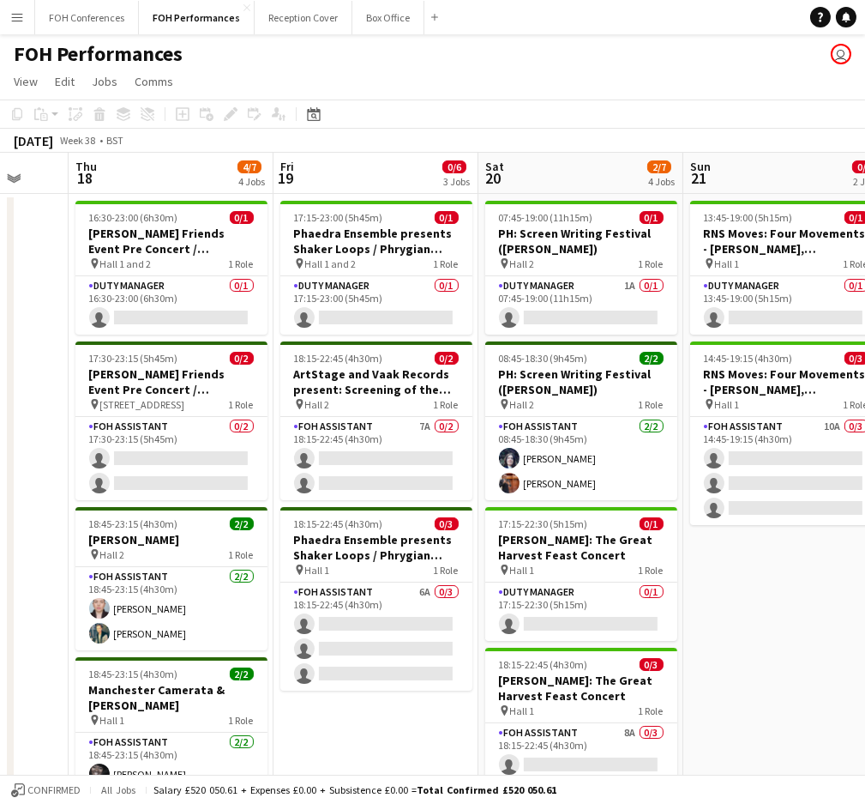
drag, startPoint x: 242, startPoint y: 170, endPoint x: 151, endPoint y: 170, distance: 90.9
click at [151, 170] on app-calendar-viewport "Sun 14 8/8 3 Jobs Mon 15 5/5 3 Jobs Tue 16 Wed 17 Thu 18 4/7 4 Jobs Fri 19 0/6 …" at bounding box center [432, 610] width 865 height 914
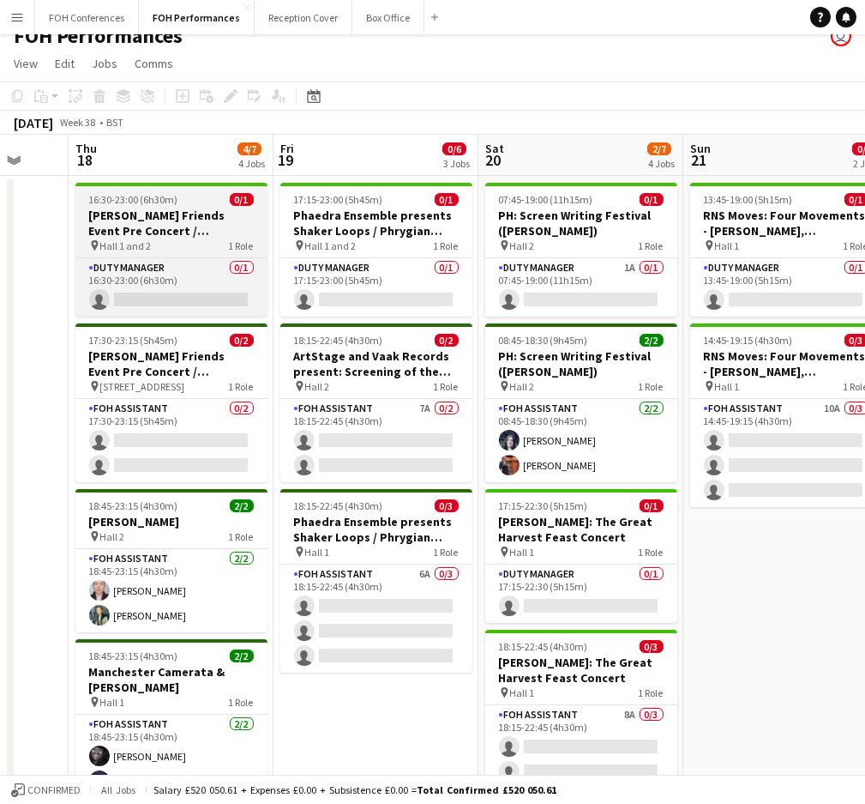
scroll to position [0, 0]
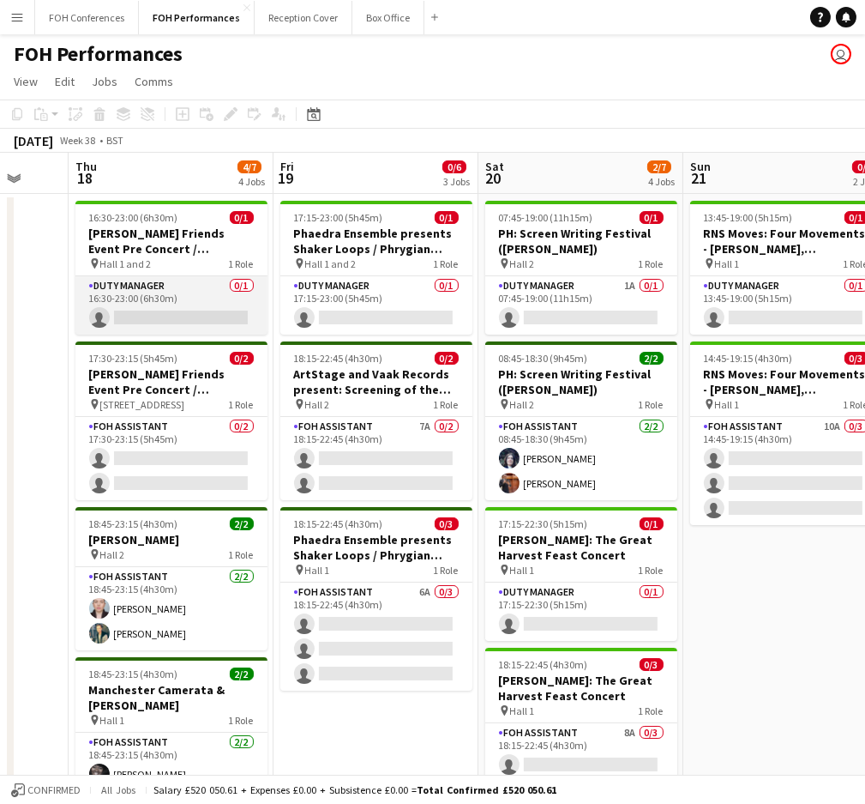
click at [138, 324] on app-card-role "Duty Manager 0/1 16:30-23:00 (6h30m) single-neutral-actions" at bounding box center [171, 305] width 192 height 58
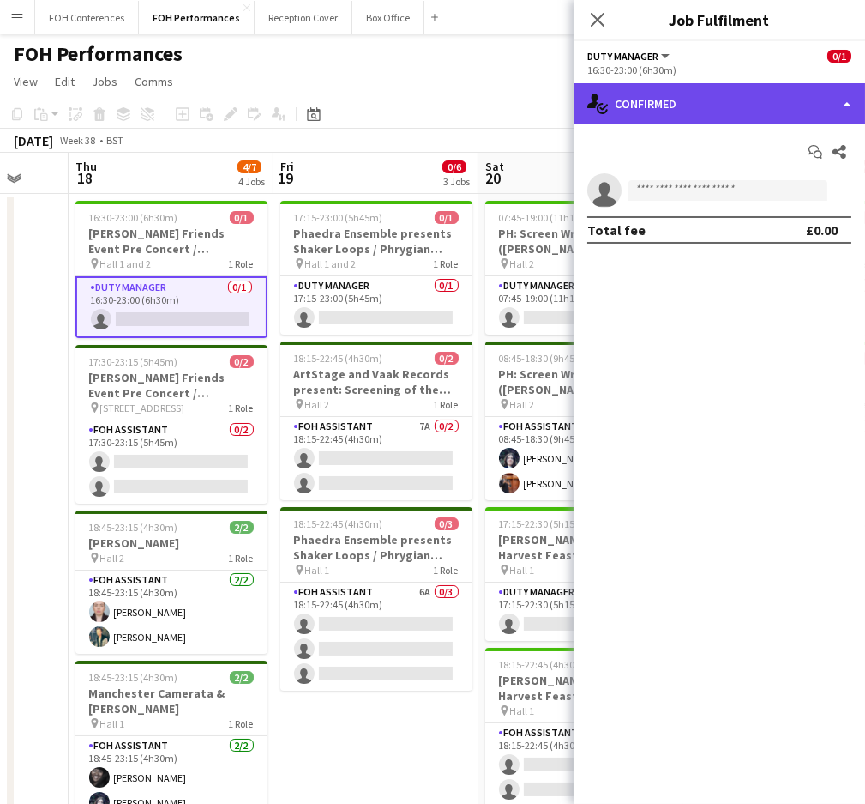
click at [720, 103] on div "single-neutral-actions-check-2 Confirmed" at bounding box center [720, 103] width 292 height 41
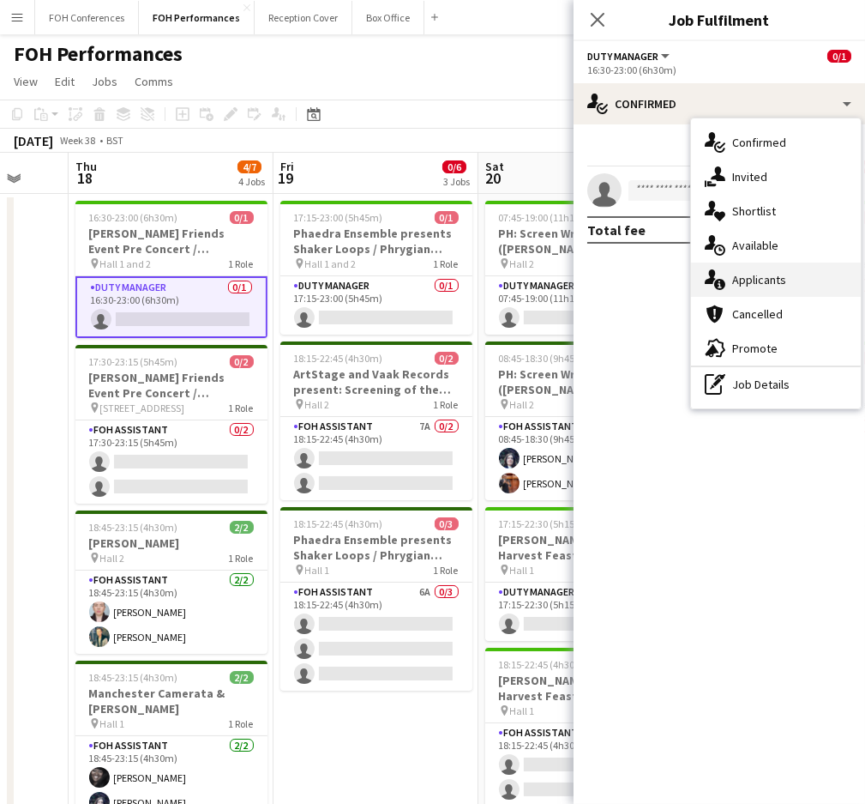
click at [787, 270] on div "single-neutral-actions-information Applicants" at bounding box center [776, 279] width 170 height 34
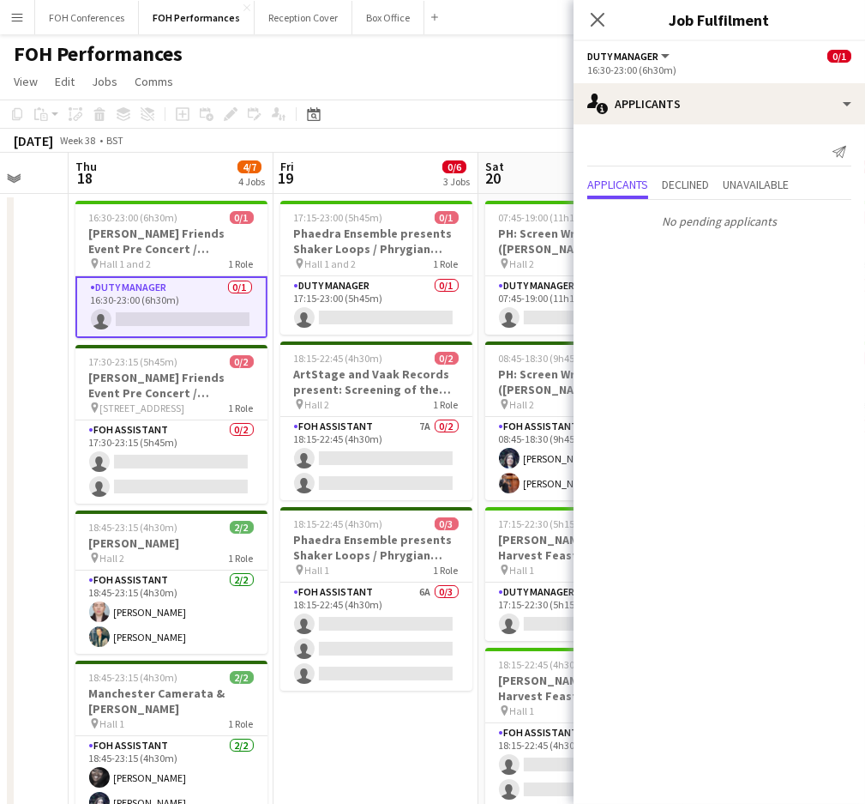
click at [509, 88] on app-page-menu "View Day view expanded Day view collapsed Month view Date picker Jump to today …" at bounding box center [432, 83] width 865 height 33
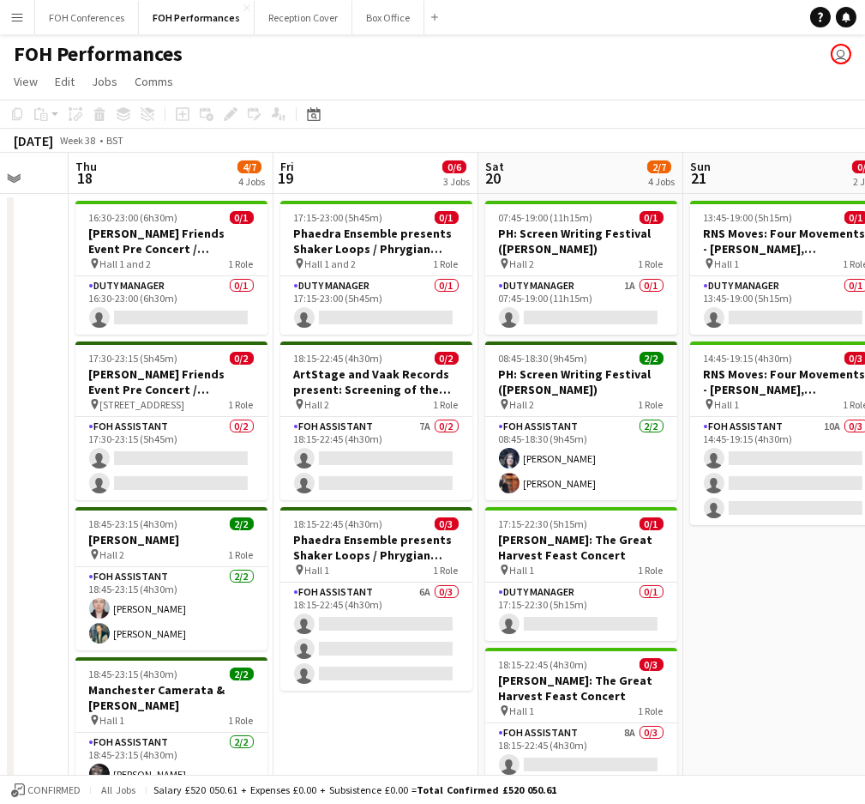
click at [635, 164] on app-board-header-date "Sat 20 2/7 4 Jobs" at bounding box center [581, 173] width 205 height 41
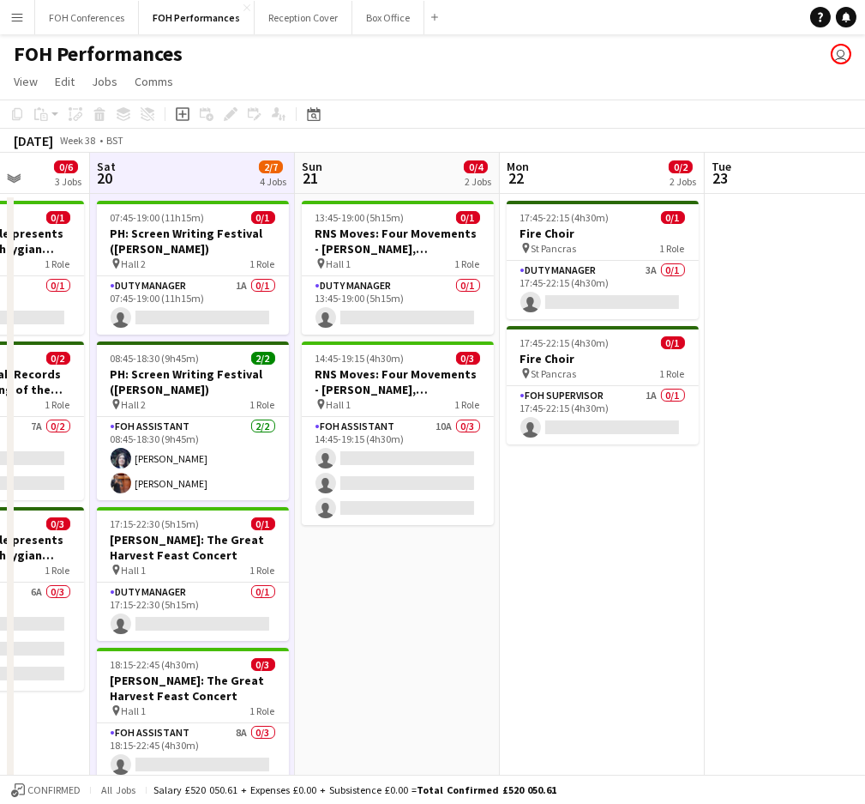
scroll to position [0, 739]
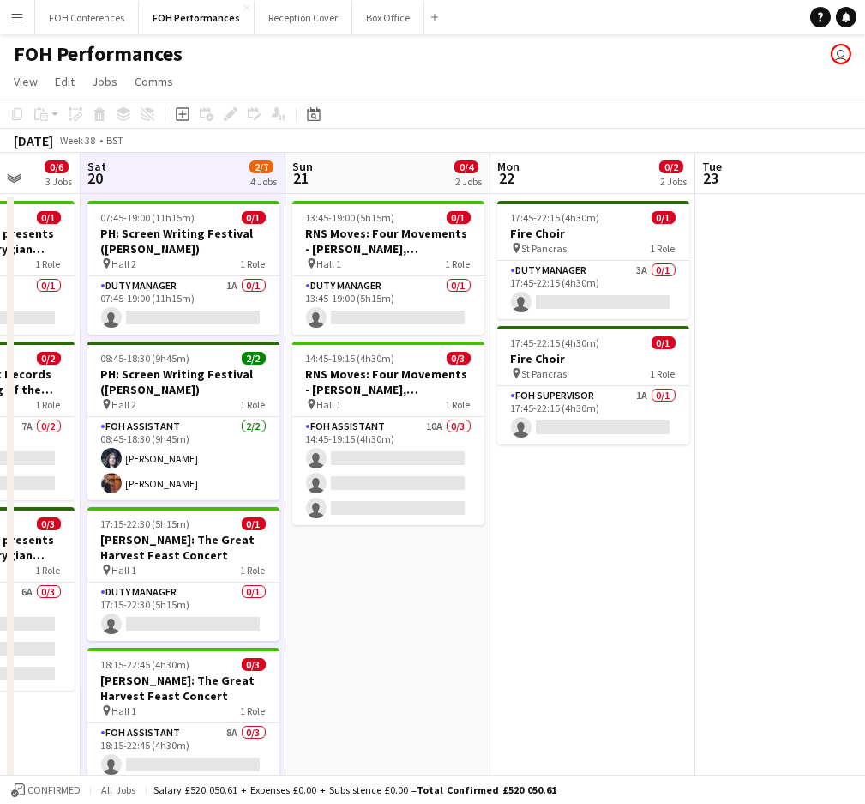
drag, startPoint x: 727, startPoint y: 164, endPoint x: 330, endPoint y: 162, distance: 397.1
click at [330, 162] on app-calendar-viewport "Tue 16 Wed 17 Thu 18 4/7 4 Jobs Fri 19 0/6 3 Jobs Sat 20 2/7 4 Jobs Sun 21 0/4 …" at bounding box center [432, 610] width 865 height 914
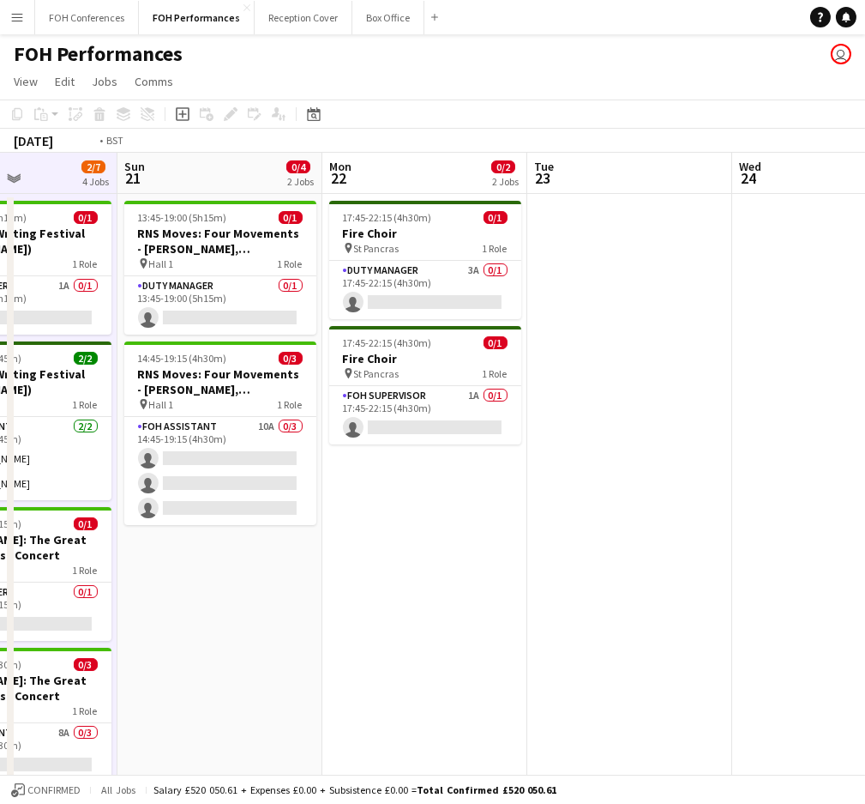
drag, startPoint x: 612, startPoint y: 194, endPoint x: 33, endPoint y: 171, distance: 578.6
click at [33, 171] on app-calendar-viewport "Thu 18 4/7 4 Jobs Fri 19 0/6 3 Jobs Sat 20 2/7 4 Jobs Sun 21 0/4 2 Jobs Mon 22 …" at bounding box center [432, 610] width 865 height 914
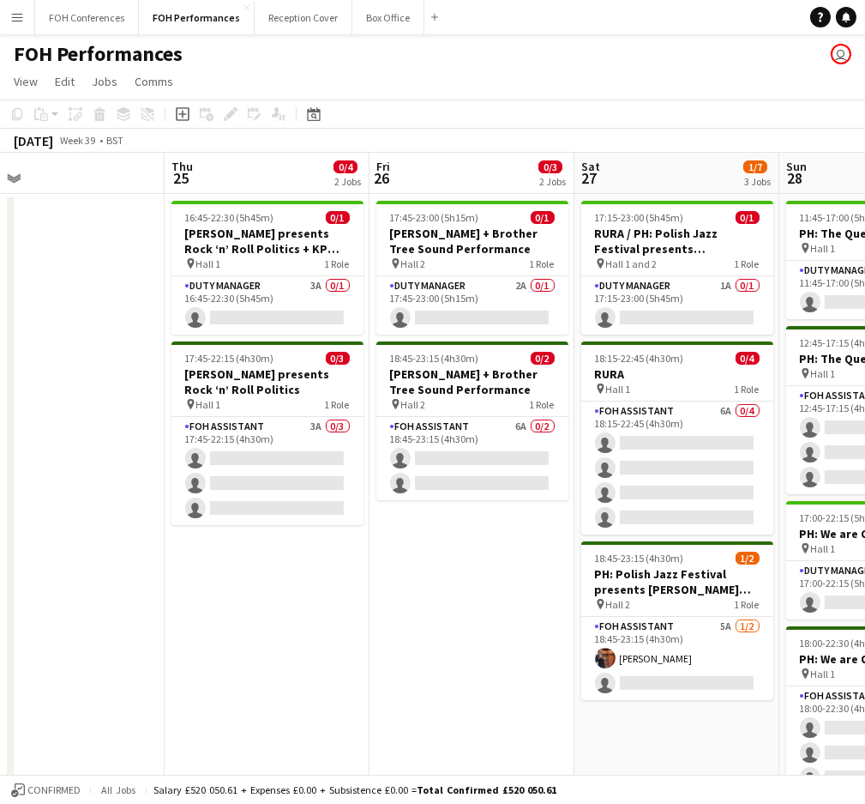
scroll to position [0, 566]
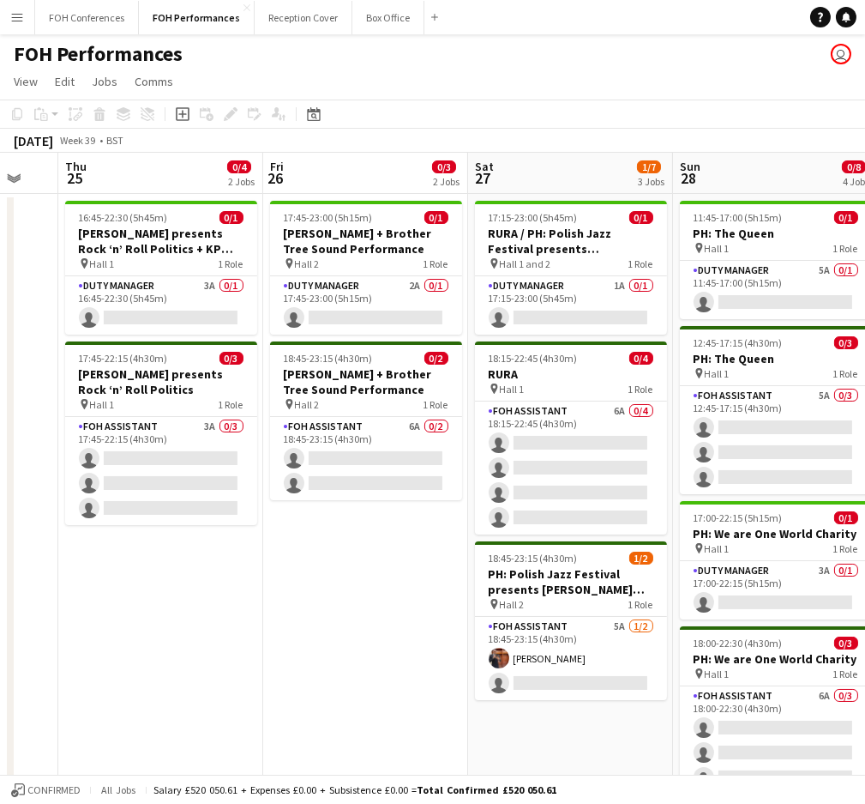
drag, startPoint x: 458, startPoint y: 190, endPoint x: 119, endPoint y: 190, distance: 338.8
click at [119, 190] on app-calendar-viewport "Mon 22 0/2 2 Jobs Tue 23 Wed 24 Thu 25 0/4 2 Jobs Fri 26 0/3 2 Jobs Sat 27 1/7 …" at bounding box center [432, 610] width 865 height 914
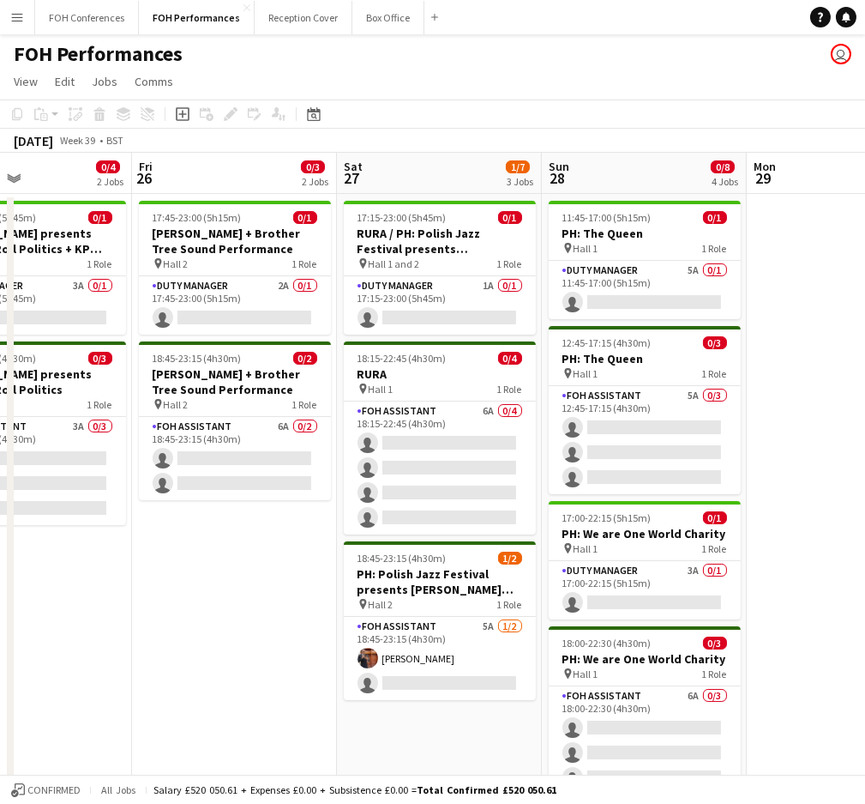
scroll to position [0, 486]
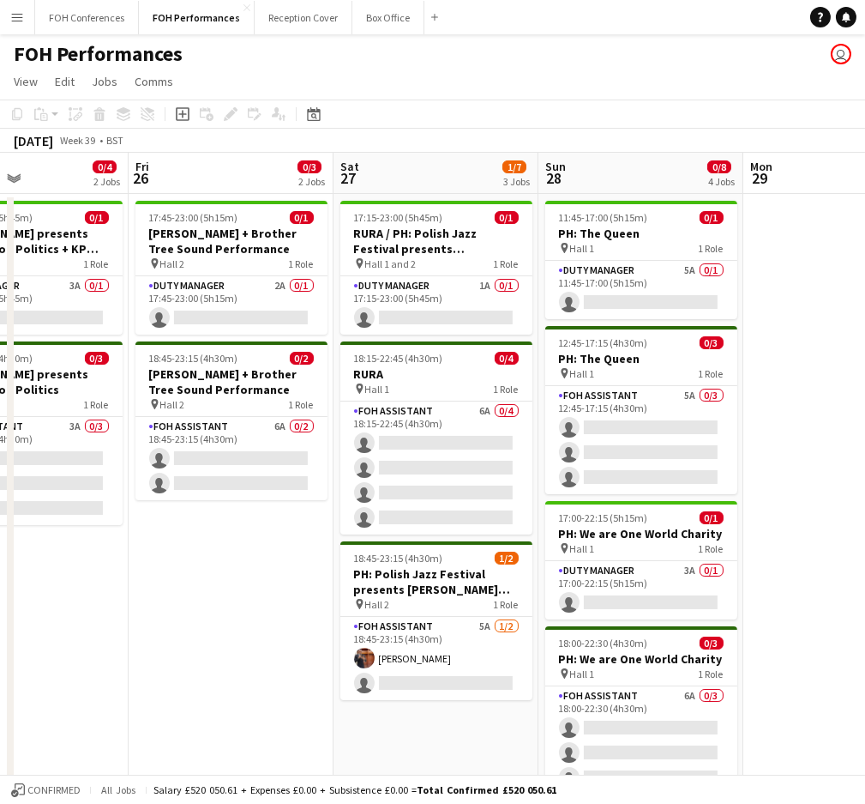
drag, startPoint x: 759, startPoint y: 190, endPoint x: 634, endPoint y: 190, distance: 125.2
click at [634, 190] on app-calendar-viewport "Tue 23 Wed 24 Thu 25 0/4 2 Jobs Fri 26 0/3 2 Jobs Sat 27 1/7 3 Jobs Sun 28 0/8 …" at bounding box center [432, 610] width 865 height 914
click at [624, 297] on app-card-role "Duty Manager 5A 0/1 11:45-17:00 (5h15m) single-neutral-actions" at bounding box center [642, 290] width 192 height 58
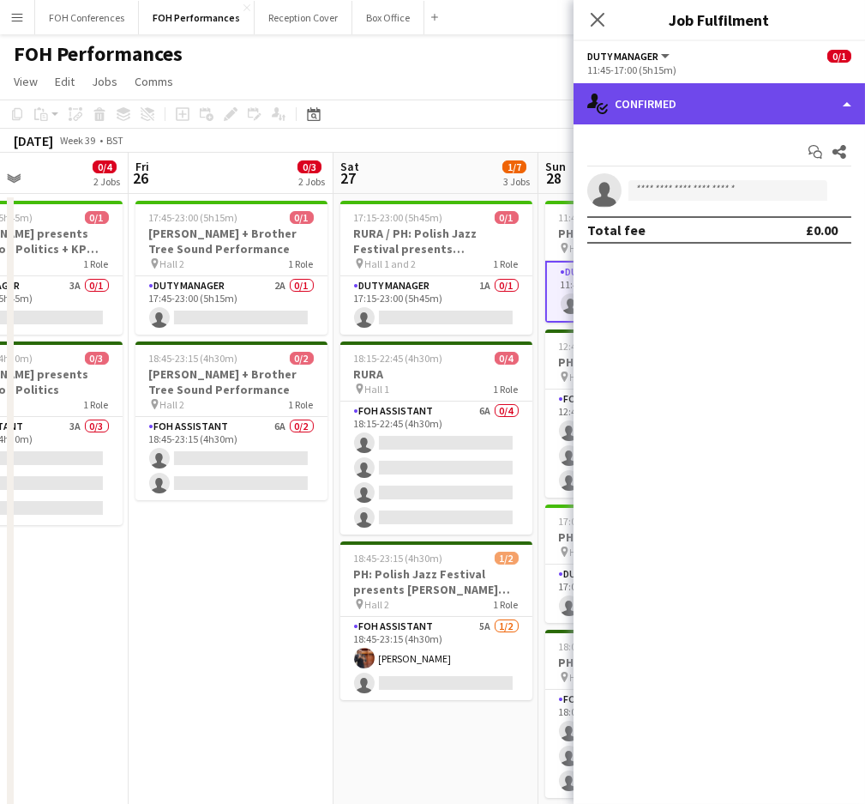
click at [715, 108] on div "single-neutral-actions-check-2 Confirmed" at bounding box center [720, 103] width 292 height 41
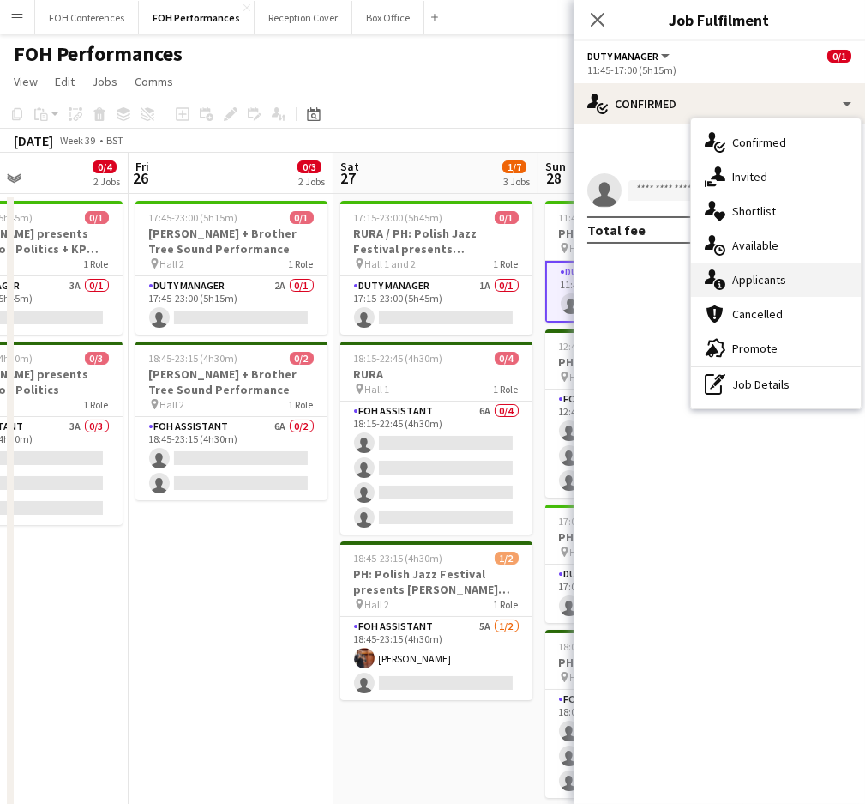
click at [742, 272] on div "single-neutral-actions-information Applicants" at bounding box center [776, 279] width 170 height 34
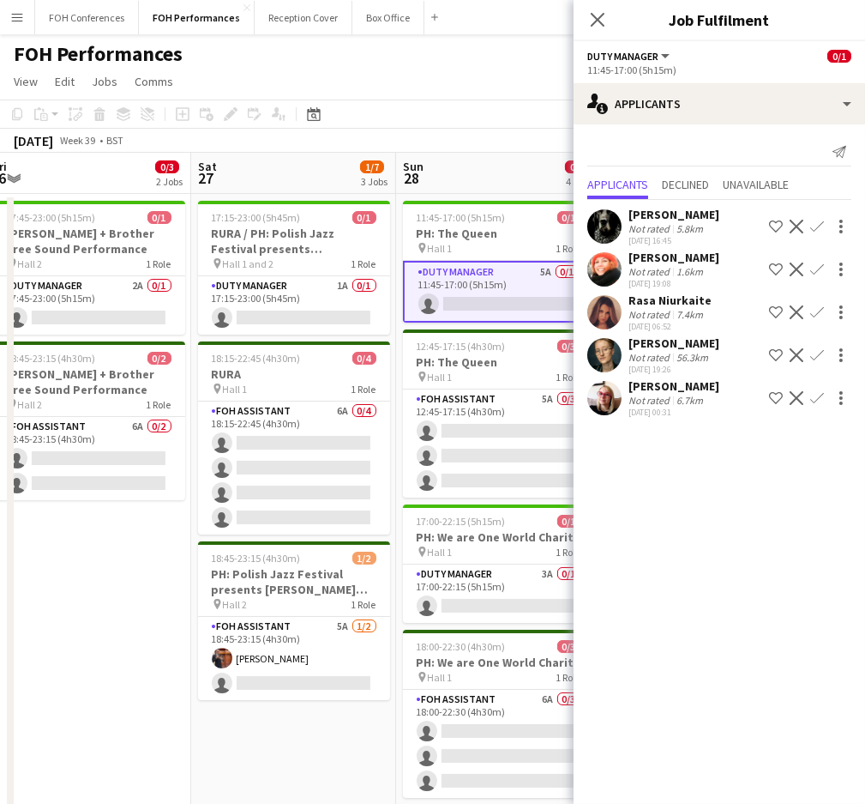
scroll to position [0, 654]
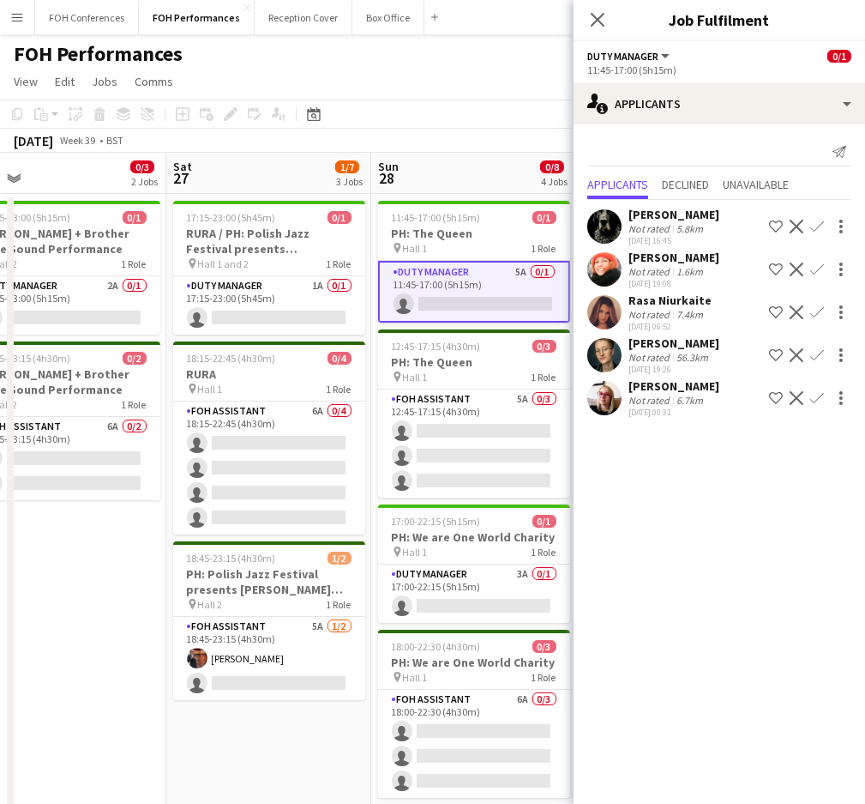
drag, startPoint x: 437, startPoint y: 182, endPoint x: 270, endPoint y: 176, distance: 167.4
click at [270, 176] on app-calendar-viewport "Tue 23 Wed 24 Thu 25 0/4 2 Jobs Fri 26 0/3 2 Jobs Sat 27 1/7 3 Jobs Sun 28 0/8 …" at bounding box center [432, 610] width 865 height 914
click at [460, 610] on app-card-role "Duty Manager 3A 0/1 17:00-22:15 (5h15m) single-neutral-actions" at bounding box center [474, 593] width 192 height 58
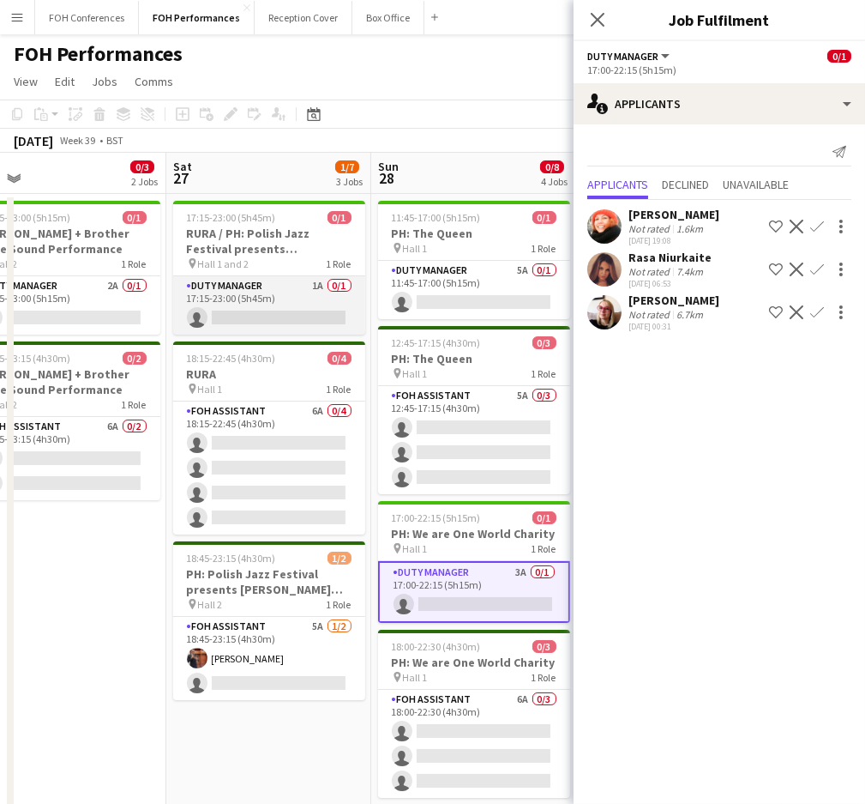
click at [239, 326] on app-card-role "Duty Manager 1A 0/1 17:15-23:00 (5h45m) single-neutral-actions" at bounding box center [269, 305] width 192 height 58
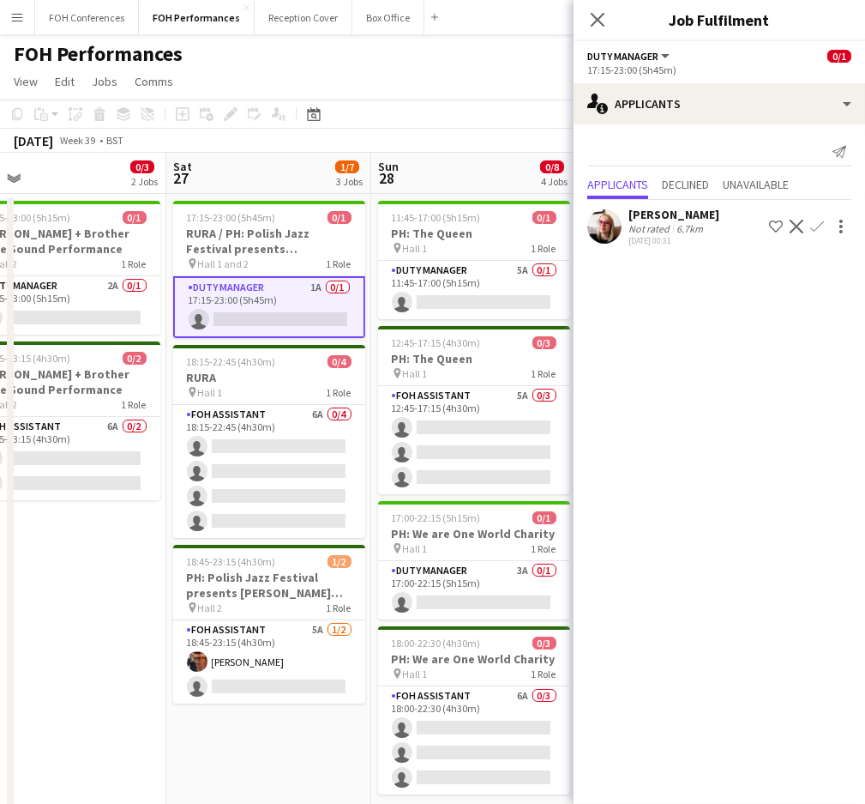
click at [817, 225] on app-icon "Confirm" at bounding box center [818, 227] width 14 height 14
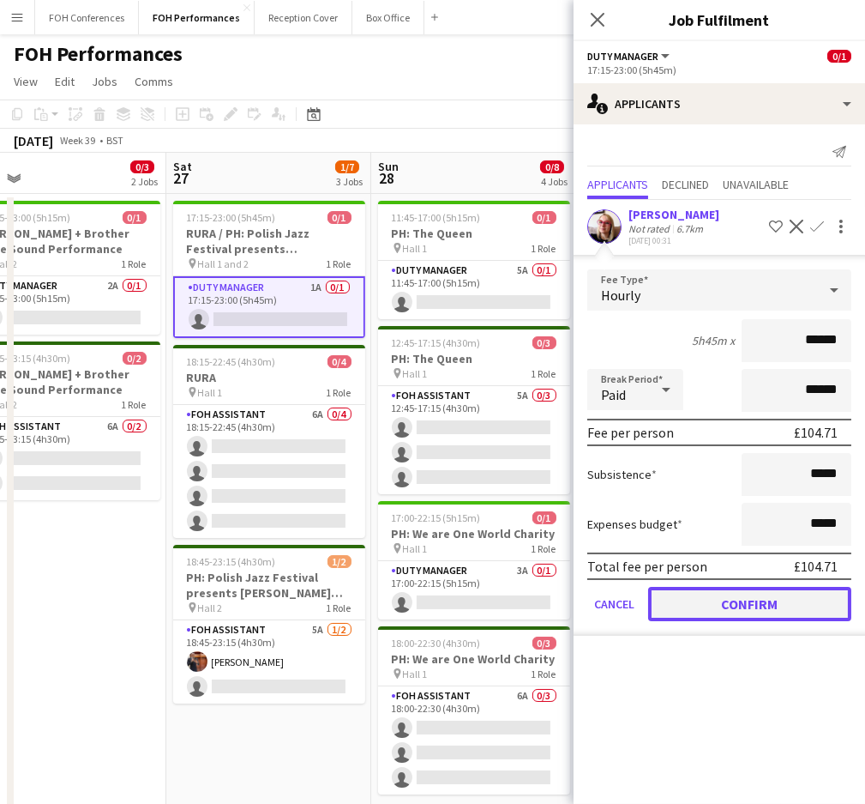
click at [762, 602] on button "Confirm" at bounding box center [749, 604] width 203 height 34
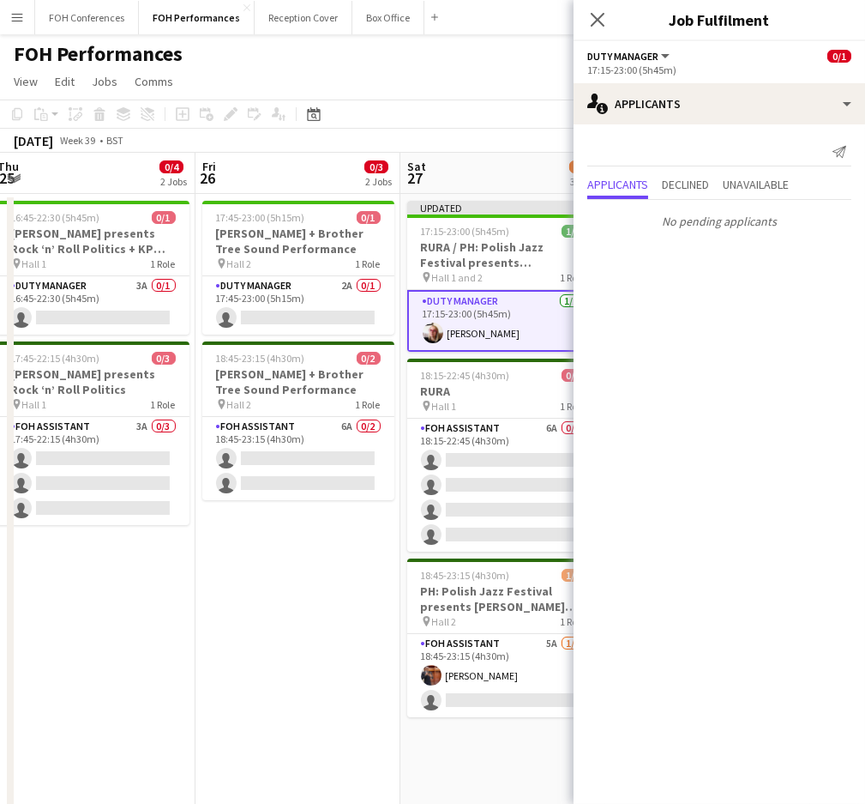
scroll to position [0, 414]
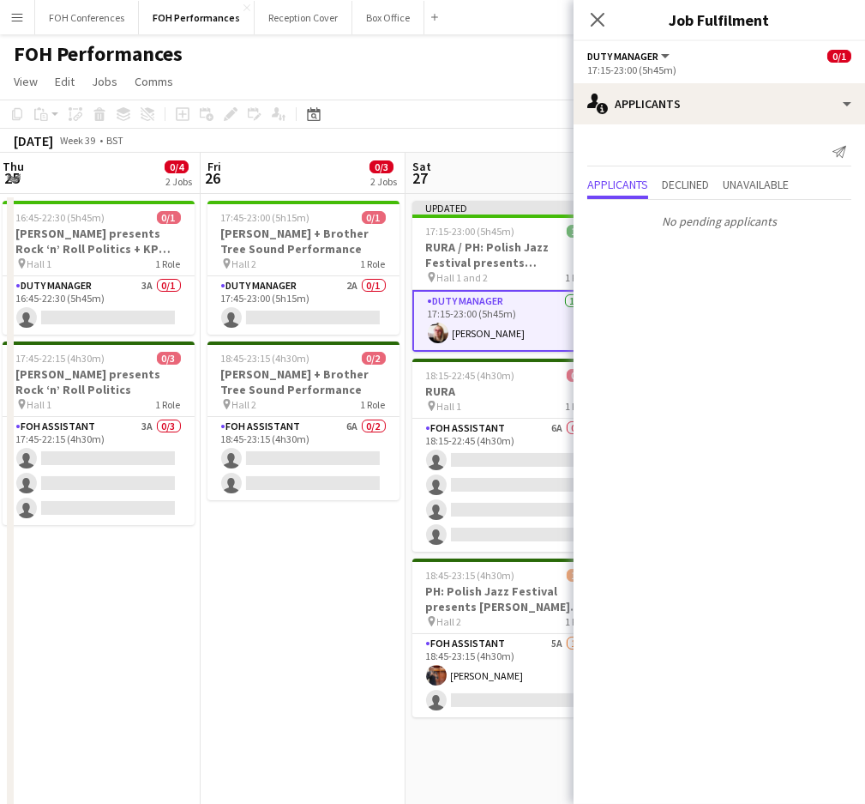
drag, startPoint x: 83, startPoint y: 176, endPoint x: 323, endPoint y: 197, distance: 241.1
click at [323, 197] on app-calendar-viewport "Tue 23 Wed 24 Thu 25 0/4 2 Jobs Fri 26 0/3 2 Jobs Sat 27 2/7 3 Jobs Sun 28 0/8 …" at bounding box center [432, 610] width 865 height 914
click at [285, 314] on app-card-role "Duty Manager 2A 0/1 17:45-23:00 (5h15m) single-neutral-actions" at bounding box center [304, 305] width 192 height 58
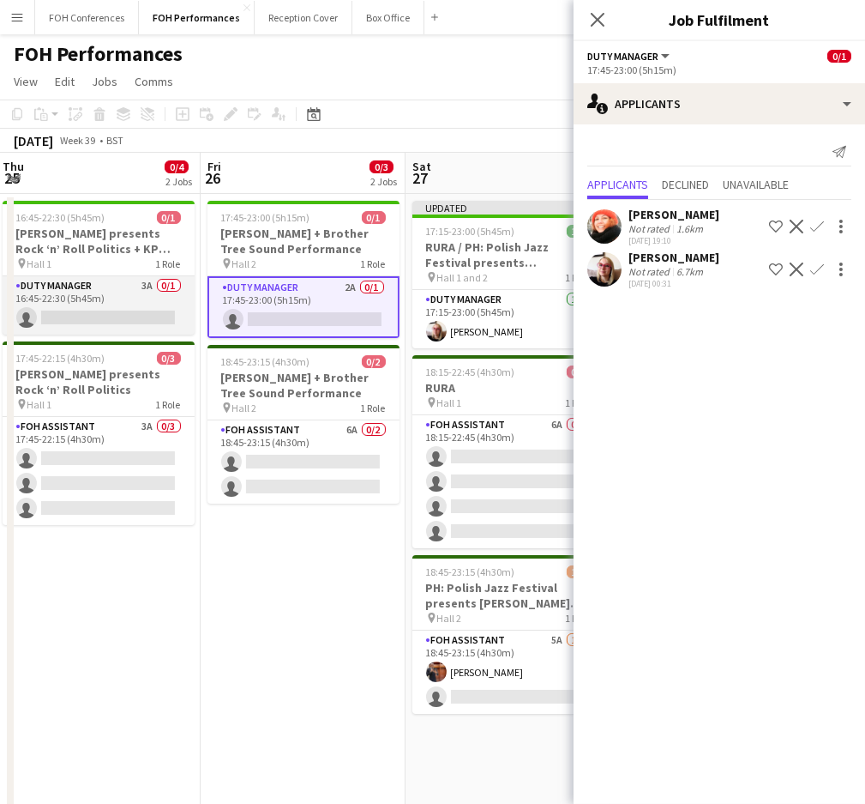
click at [124, 320] on app-card-role "Duty Manager 3A 0/1 16:45-22:30 (5h45m) single-neutral-actions" at bounding box center [99, 305] width 192 height 58
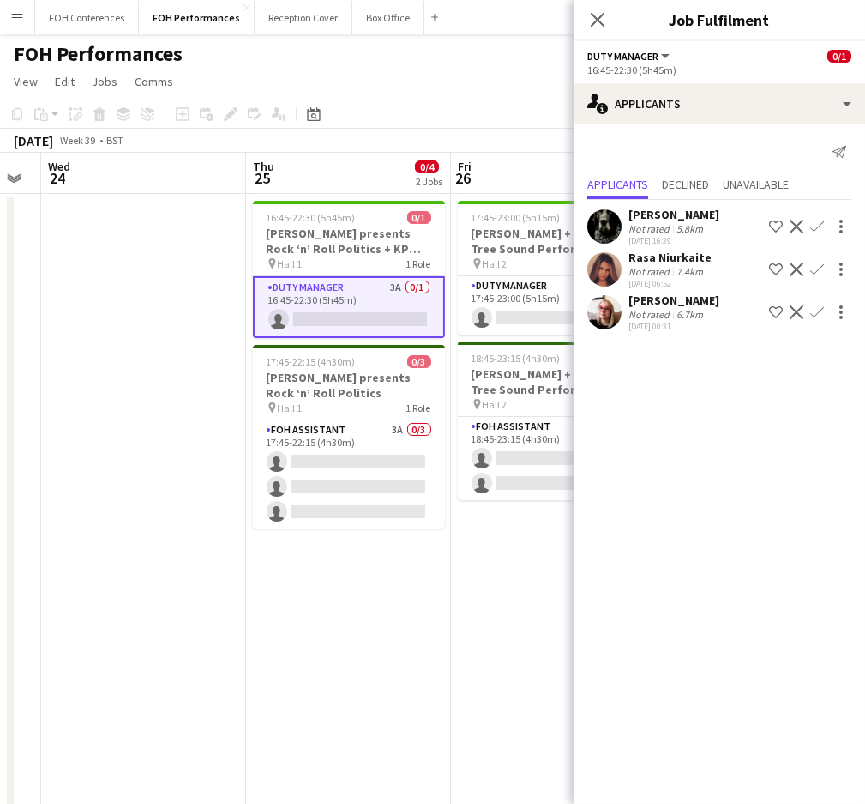
drag, startPoint x: 121, startPoint y: 171, endPoint x: 371, endPoint y: 219, distance: 254.2
click at [371, 219] on app-calendar-viewport "Mon 22 0/2 2 Jobs Tue 23 Wed 24 Thu 25 0/4 2 Jobs Fri 26 0/3 2 Jobs Sat 27 2/7 …" at bounding box center [432, 610] width 865 height 914
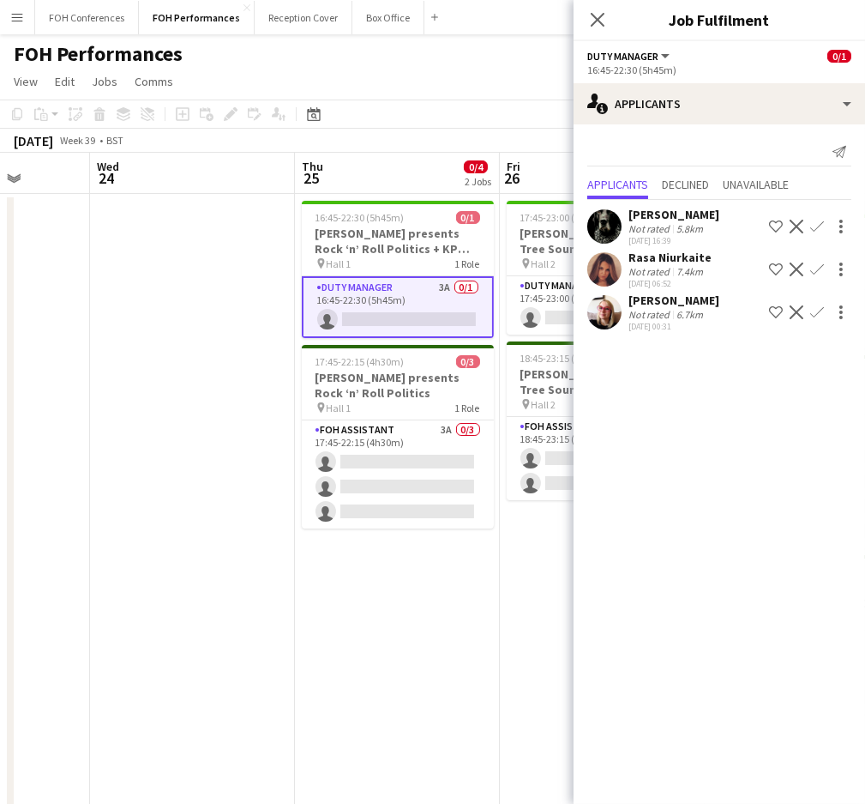
drag, startPoint x: 121, startPoint y: 191, endPoint x: 385, endPoint y: 196, distance: 264.2
click at [385, 196] on app-calendar-viewport "Sun 21 0/4 2 Jobs Mon 22 0/2 2 Jobs Tue 23 Wed 24 Thu 25 0/4 2 Jobs Fri 26 0/3 …" at bounding box center [432, 610] width 865 height 914
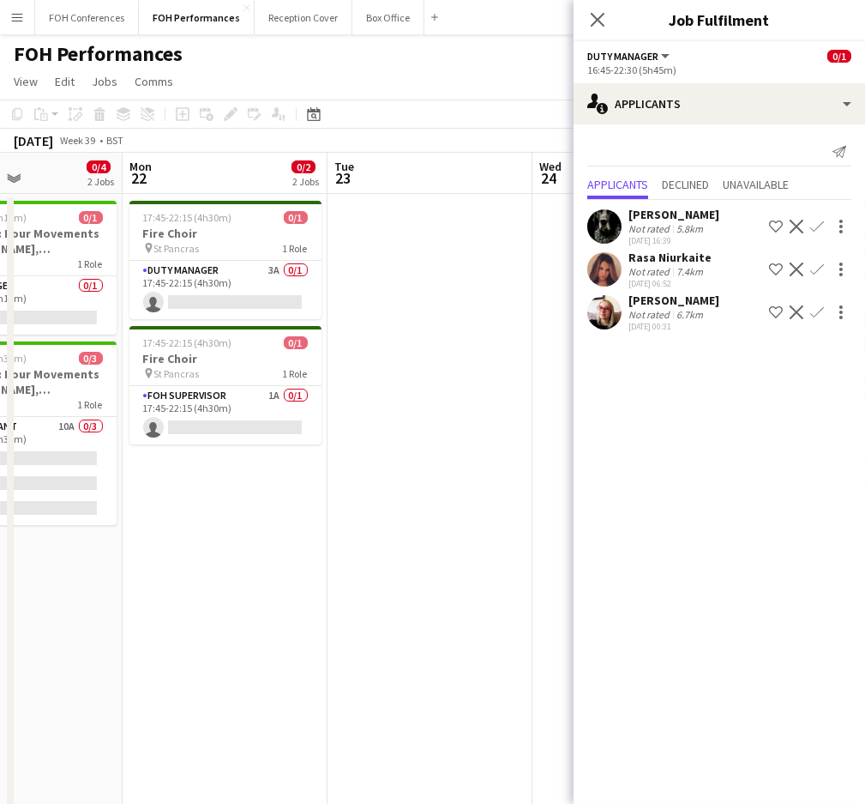
drag, startPoint x: 199, startPoint y: 172, endPoint x: 432, endPoint y: 211, distance: 236.5
click at [432, 211] on app-calendar-viewport "Fri 19 0/6 3 Jobs Sat 20 2/7 4 Jobs Sun 21 0/4 2 Jobs Mon 22 0/2 2 Jobs Tue 23 …" at bounding box center [432, 610] width 865 height 914
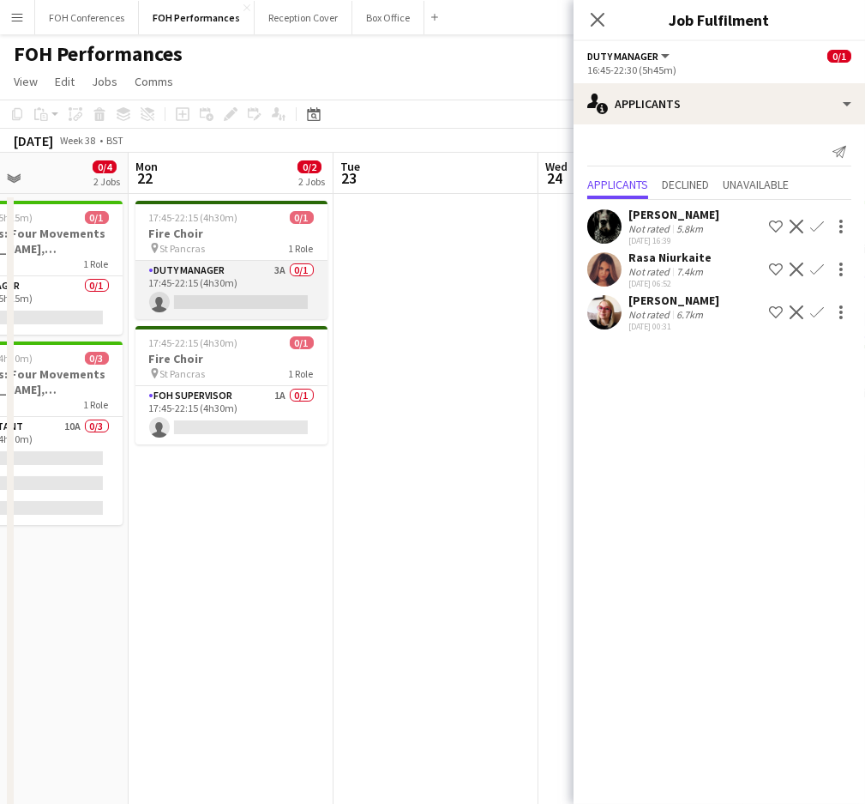
click at [198, 303] on app-card-role "Duty Manager 3A 0/1 17:45-22:15 (4h30m) single-neutral-actions" at bounding box center [232, 290] width 192 height 58
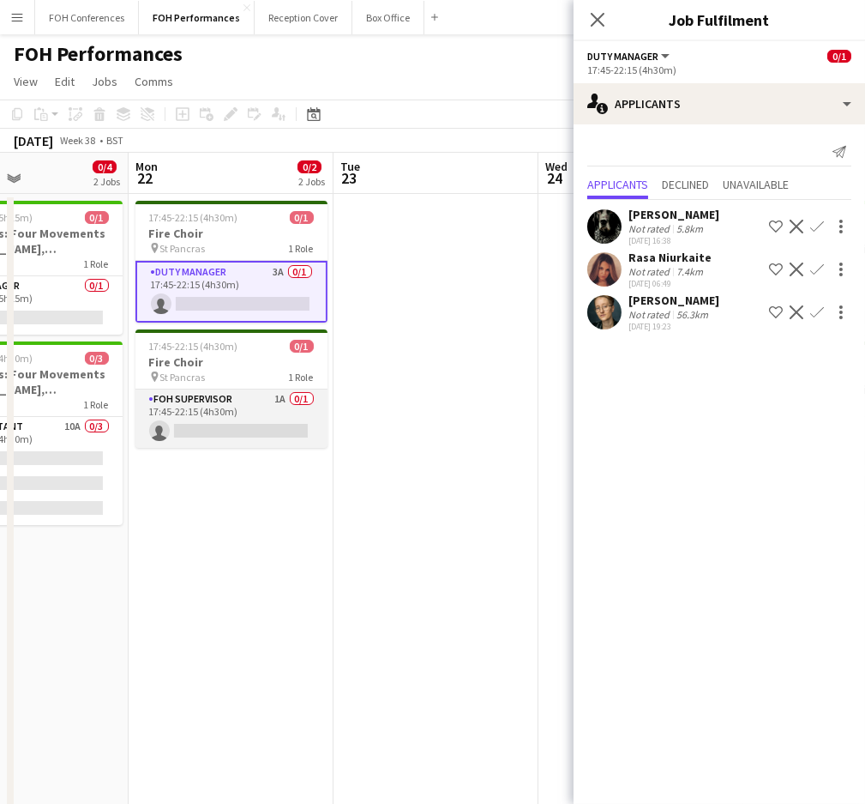
click at [198, 425] on app-card-role "FOH Supervisor 1A 0/1 17:45-22:15 (4h30m) single-neutral-actions" at bounding box center [232, 418] width 192 height 58
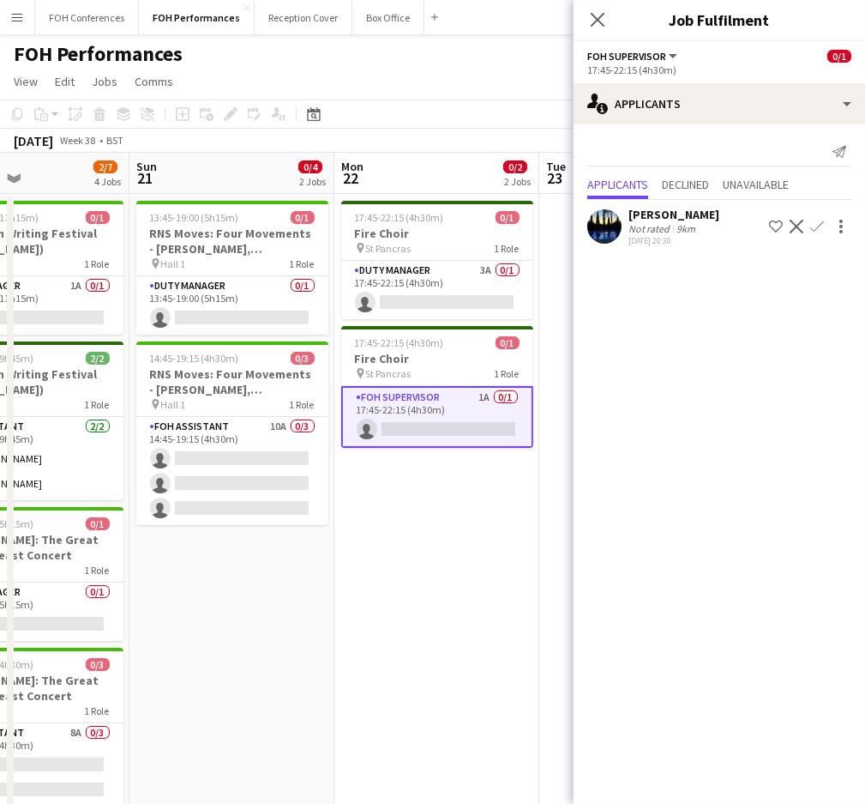
scroll to position [0, 455]
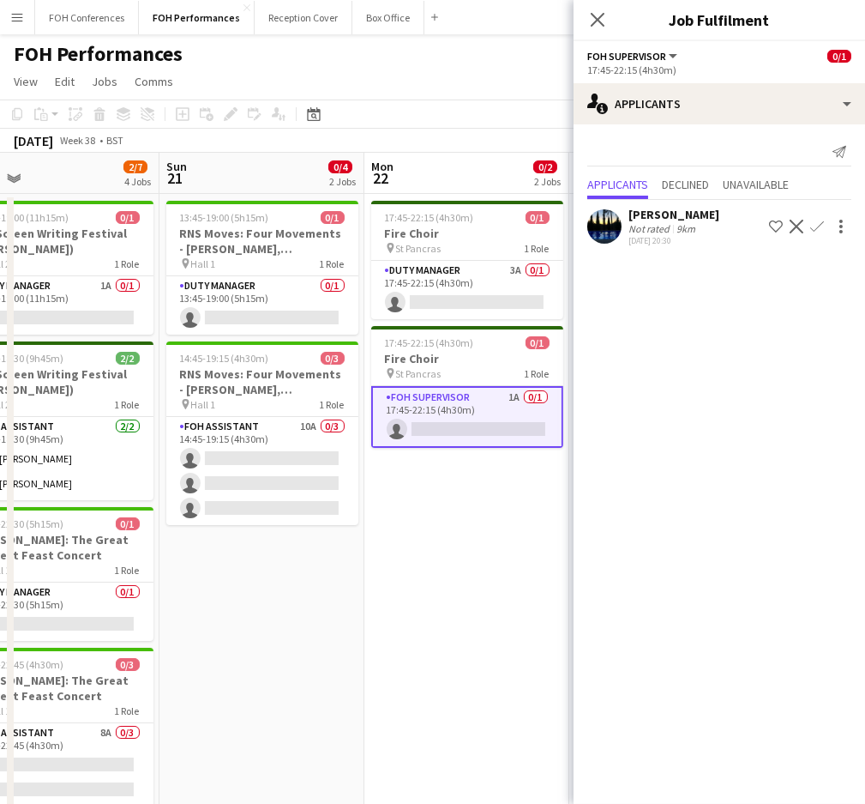
drag, startPoint x: 172, startPoint y: 166, endPoint x: 408, endPoint y: 190, distance: 237.2
click at [408, 190] on app-calendar-viewport "Thu 18 4/7 4 Jobs Fri 19 0/6 3 Jobs Sat 20 2/7 4 Jobs Sun 21 0/4 2 Jobs Mon 22 …" at bounding box center [432, 610] width 865 height 914
click at [256, 323] on app-card-role "Duty Manager 0/1 13:45-19:00 (5h15m) single-neutral-actions" at bounding box center [262, 305] width 192 height 58
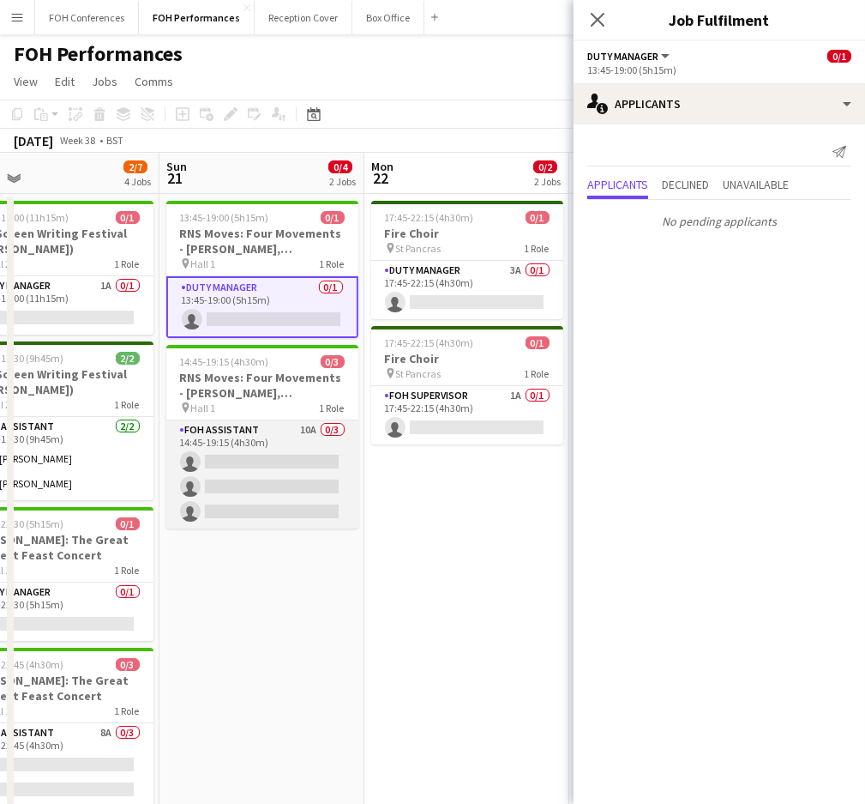
click at [236, 456] on app-card-role "FOH Assistant 10A 0/3 14:45-19:15 (4h30m) single-neutral-actions single-neutral…" at bounding box center [262, 474] width 192 height 108
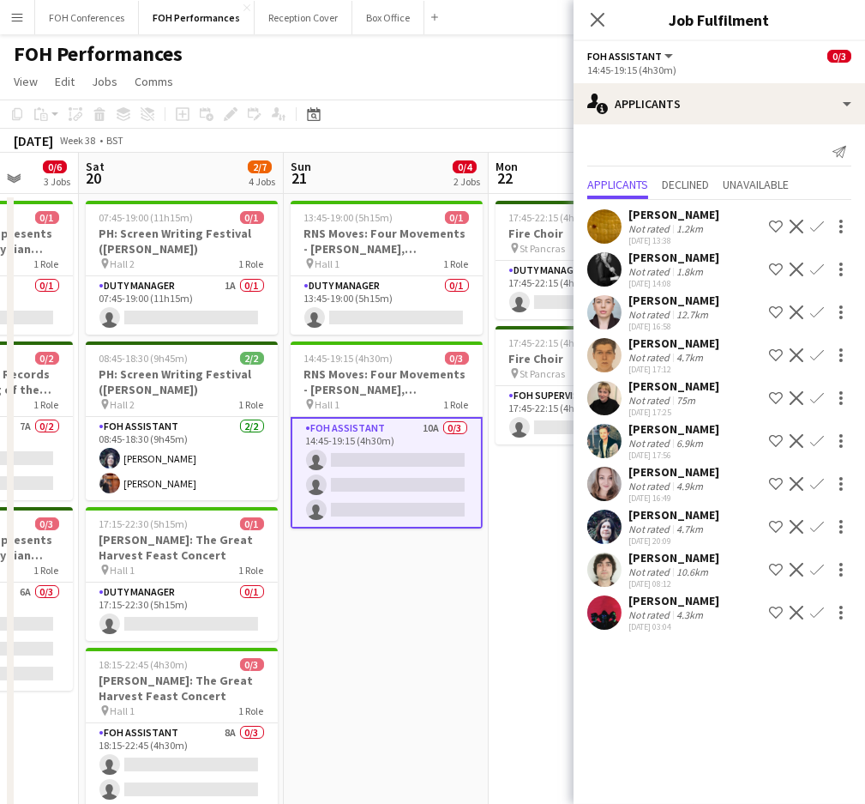
scroll to position [0, 522]
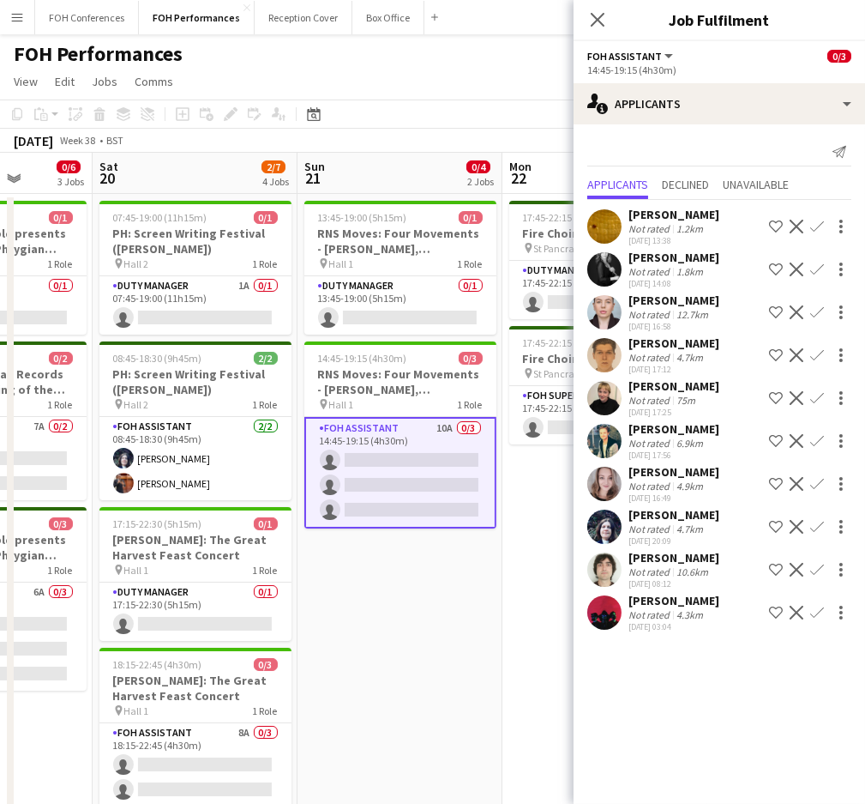
drag, startPoint x: 249, startPoint y: 184, endPoint x: 387, endPoint y: 193, distance: 138.4
click at [387, 193] on app-calendar-viewport "Wed 17 Thu 18 4/7 4 Jobs Fri 19 0/6 3 Jobs Sat 20 2/7 4 Jobs Sun 21 0/4 2 Jobs …" at bounding box center [432, 610] width 865 height 914
click at [169, 320] on app-card-role "Duty Manager 1A 0/1 07:45-19:00 (11h15m) single-neutral-actions" at bounding box center [195, 305] width 192 height 58
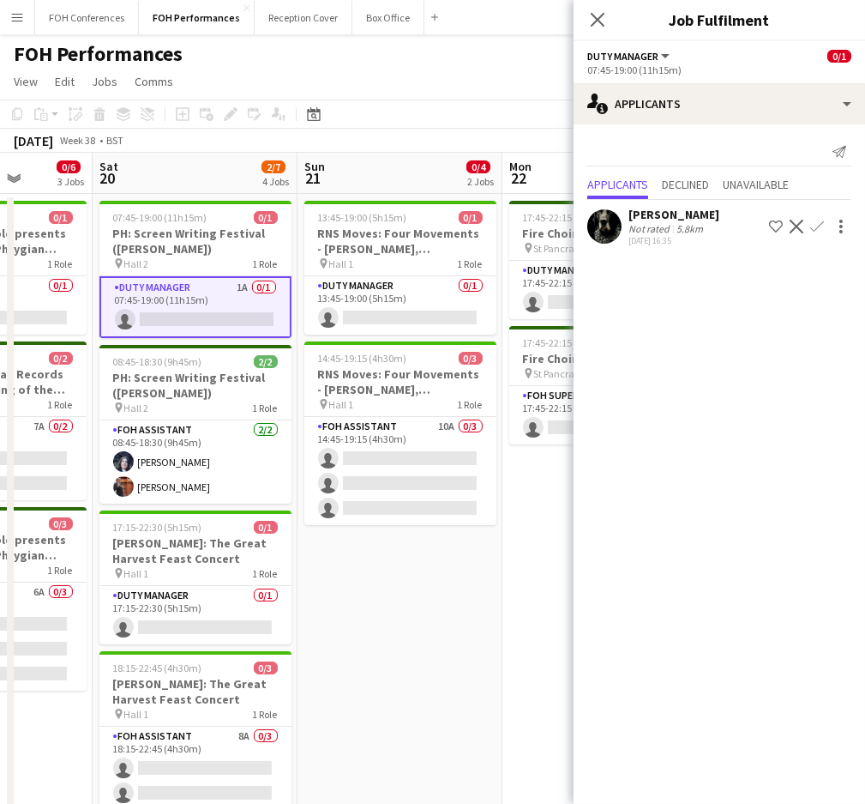
click at [816, 229] on app-icon "Confirm" at bounding box center [818, 227] width 14 height 14
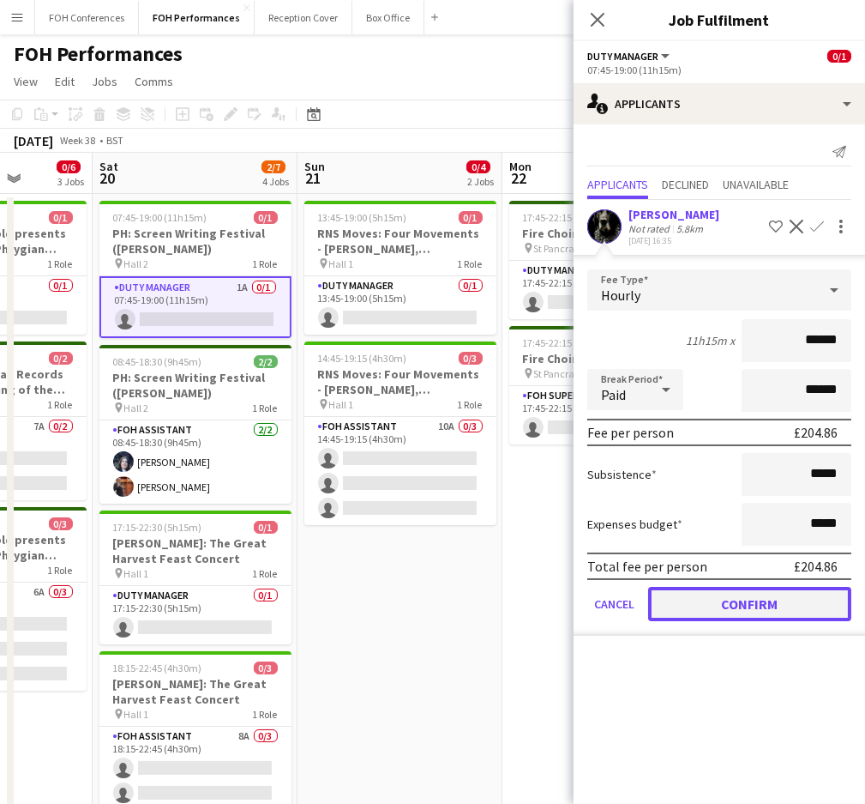
click at [707, 594] on button "Confirm" at bounding box center [749, 604] width 203 height 34
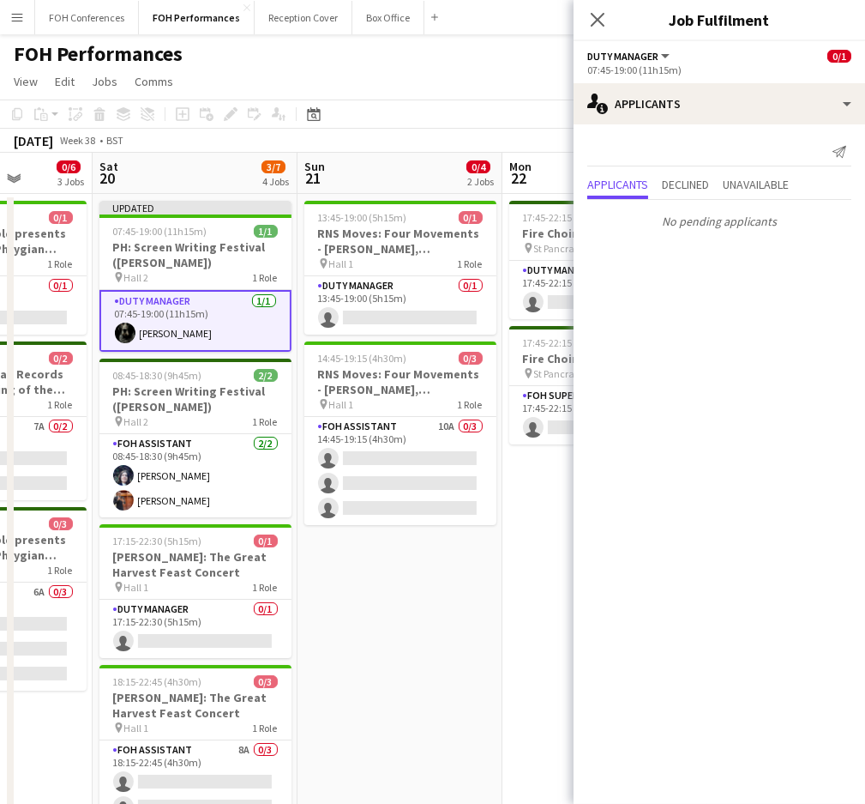
click at [404, 76] on app-page-menu "View Day view expanded Day view collapsed Month view Date picker Jump to today …" at bounding box center [432, 83] width 865 height 33
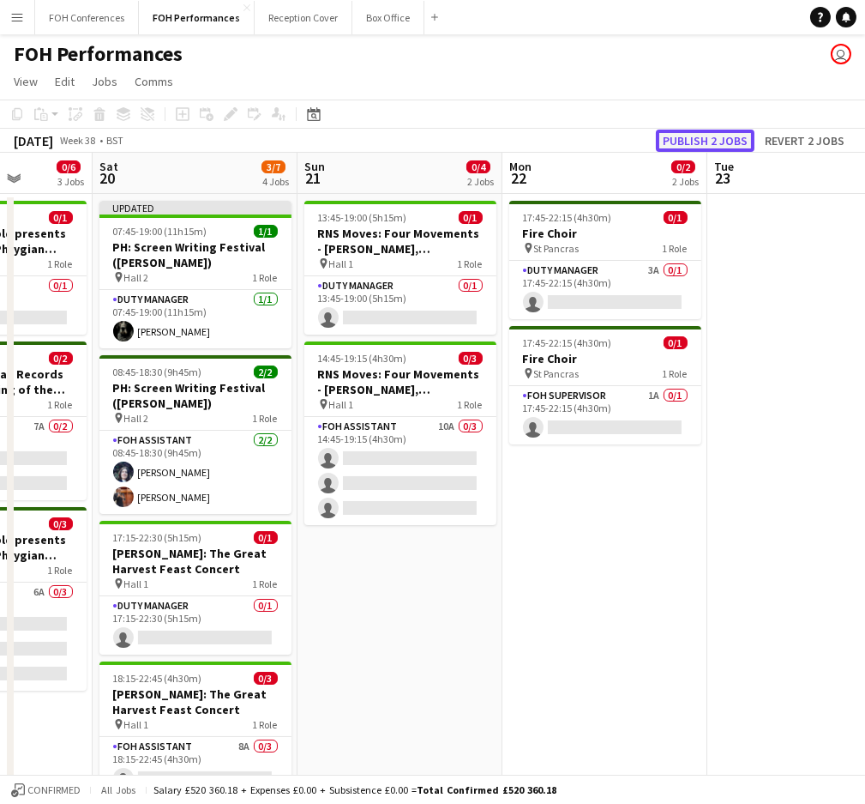
click at [693, 136] on button "Publish 2 jobs" at bounding box center [705, 141] width 99 height 22
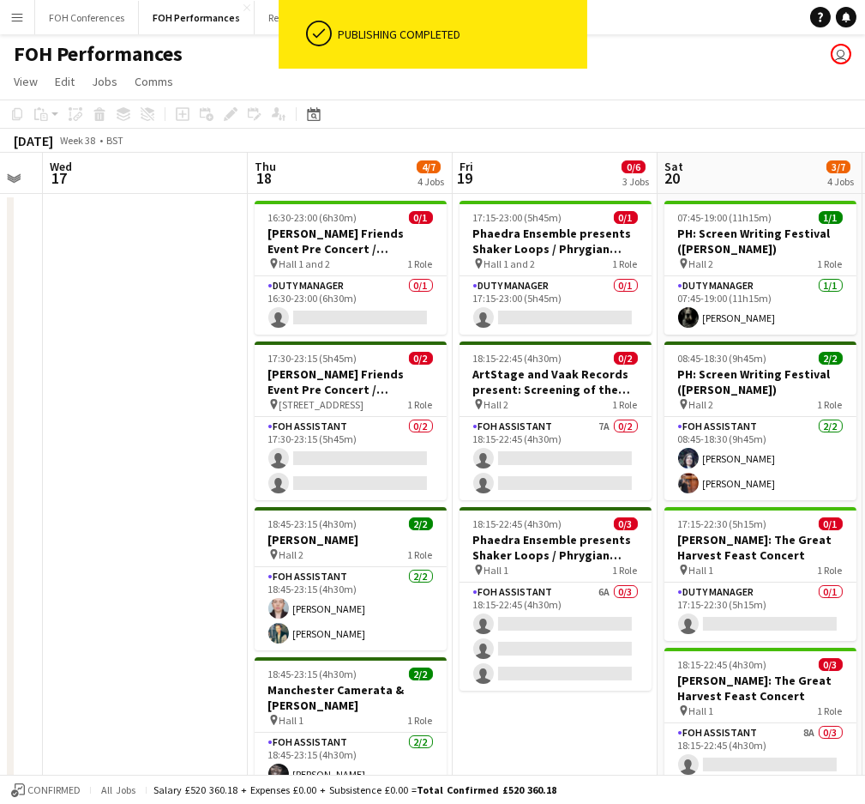
scroll to position [0, 546]
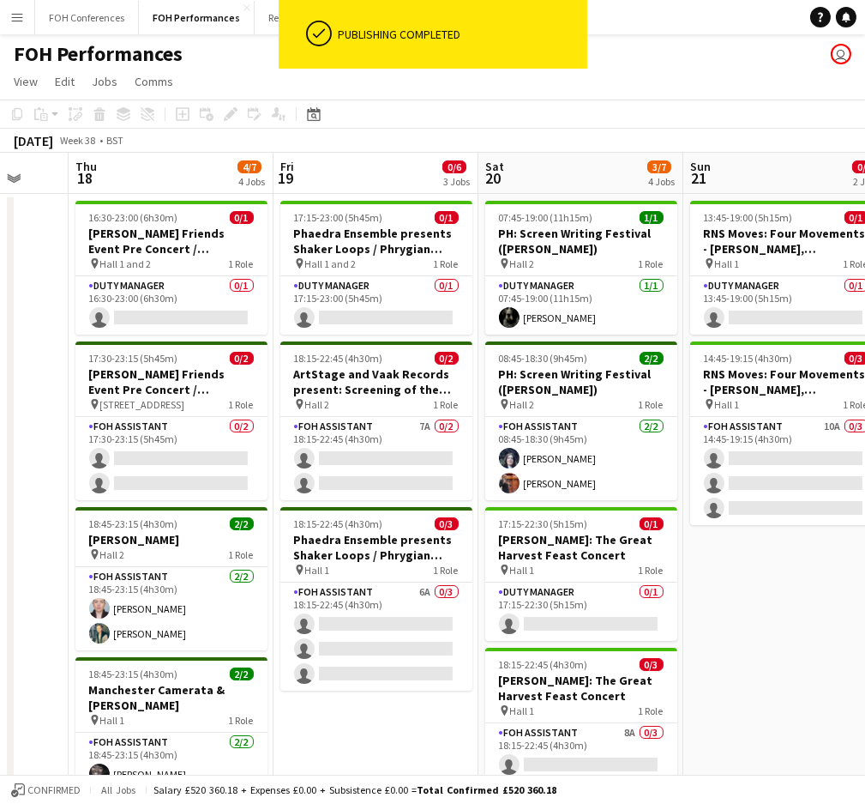
drag, startPoint x: 174, startPoint y: 186, endPoint x: 559, endPoint y: 188, distance: 385.1
click at [559, 188] on app-calendar-viewport "Mon 15 5/5 3 Jobs Tue 16 Wed 17 Thu 18 4/7 4 Jobs Fri 19 0/6 3 Jobs Sat 20 3/7 …" at bounding box center [432, 610] width 865 height 914
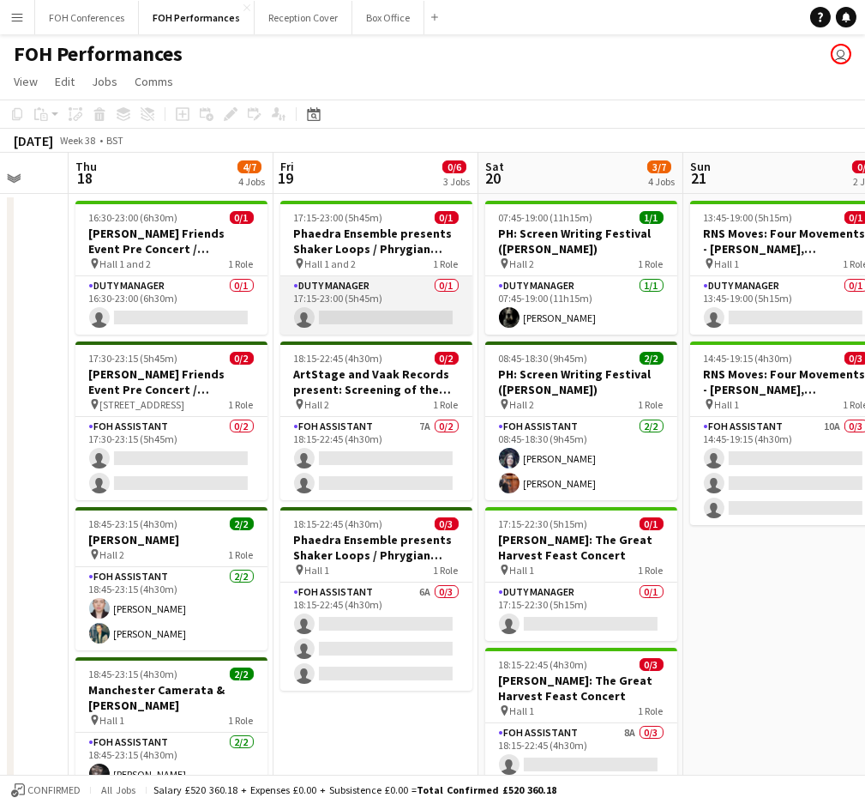
click at [346, 322] on app-card-role "Duty Manager 0/1 17:15-23:00 (5h45m) single-neutral-actions" at bounding box center [376, 305] width 192 height 58
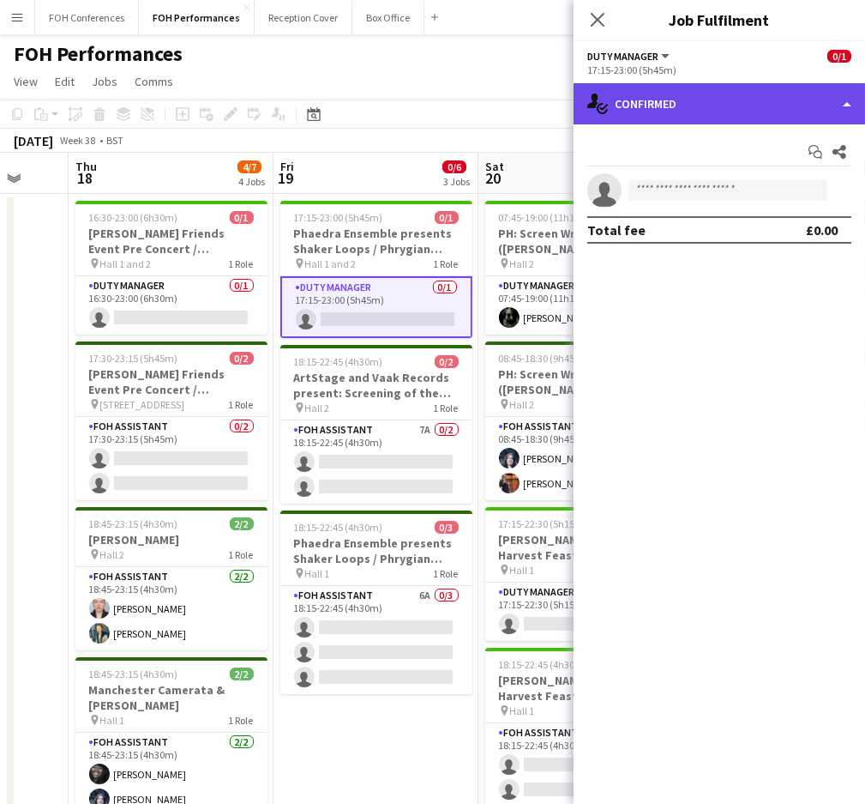
click at [651, 87] on div "single-neutral-actions-check-2 Confirmed" at bounding box center [720, 103] width 292 height 41
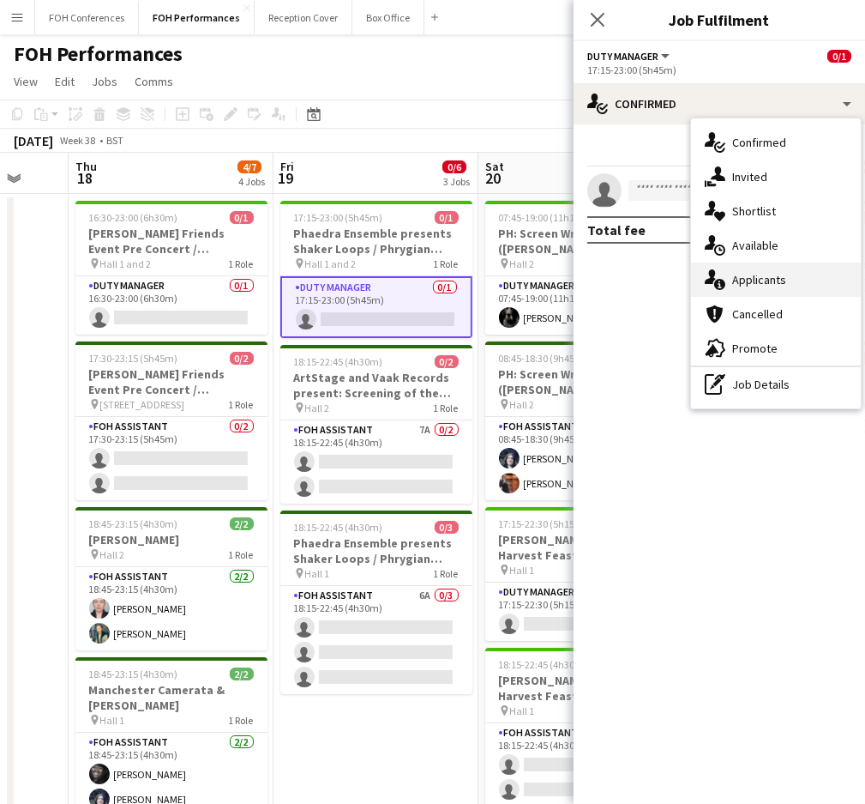
click at [764, 280] on div "single-neutral-actions-information Applicants" at bounding box center [776, 279] width 170 height 34
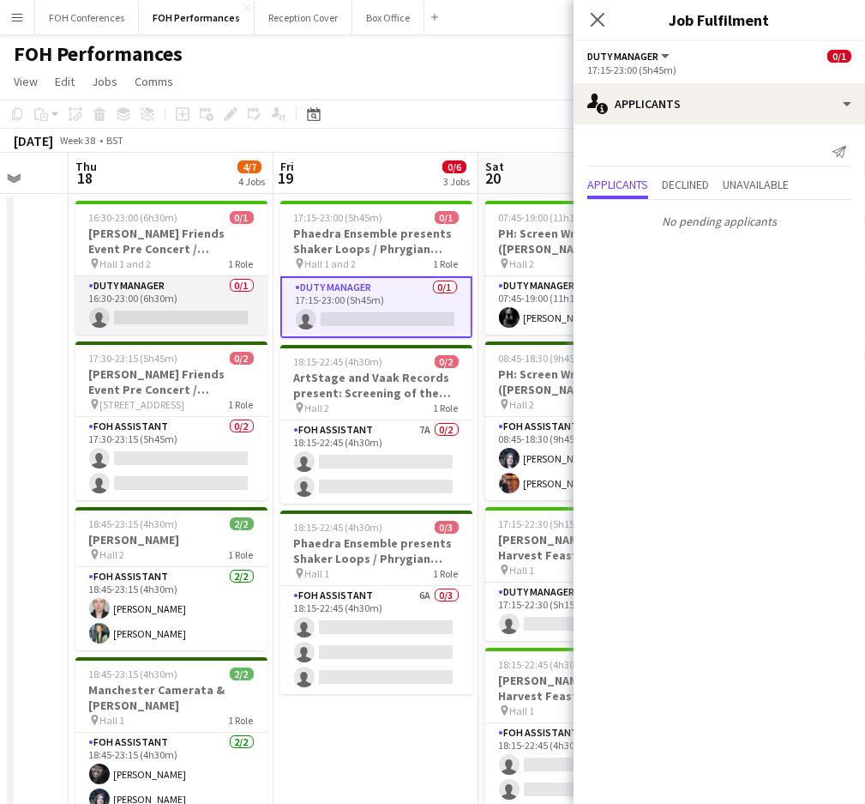
click at [115, 311] on app-card-role "Duty Manager 0/1 16:30-23:00 (6h30m) single-neutral-actions" at bounding box center [171, 305] width 192 height 58
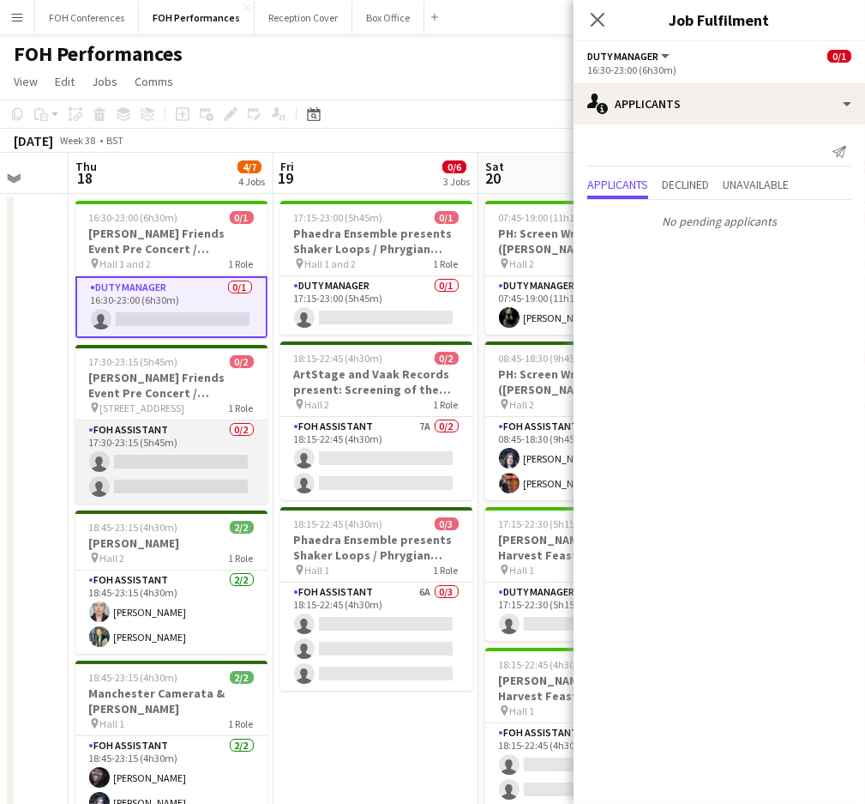
click at [141, 452] on app-card-role "FOH Assistant 0/2 17:30-23:15 (5h45m) single-neutral-actions single-neutral-act…" at bounding box center [171, 461] width 192 height 83
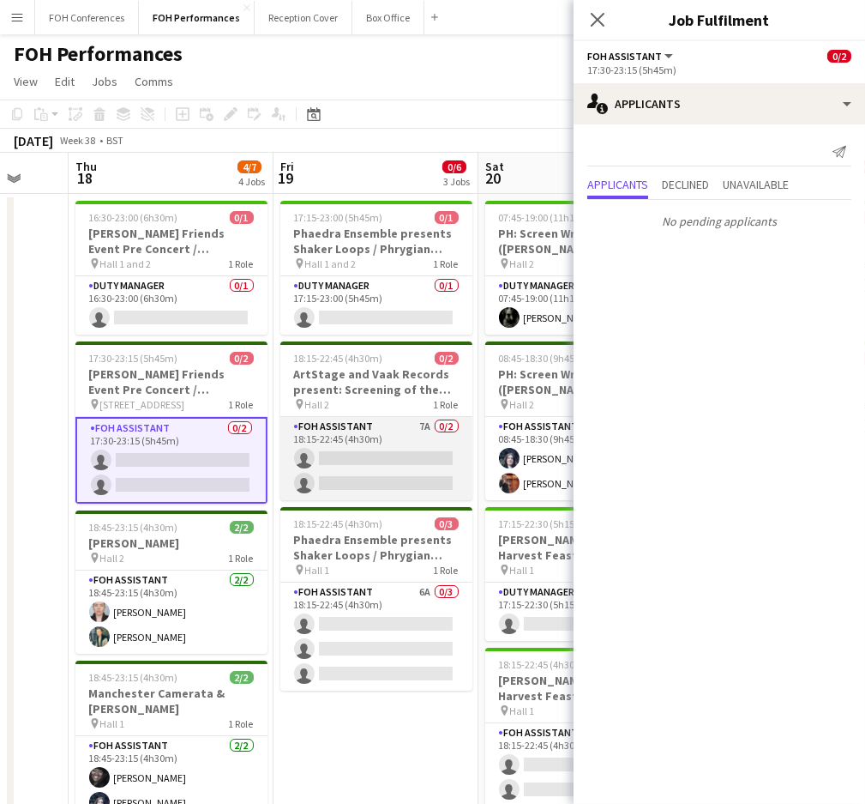
click at [339, 451] on app-card-role "FOH Assistant 7A 0/2 18:15-22:45 (4h30m) single-neutral-actions single-neutral-…" at bounding box center [376, 458] width 192 height 83
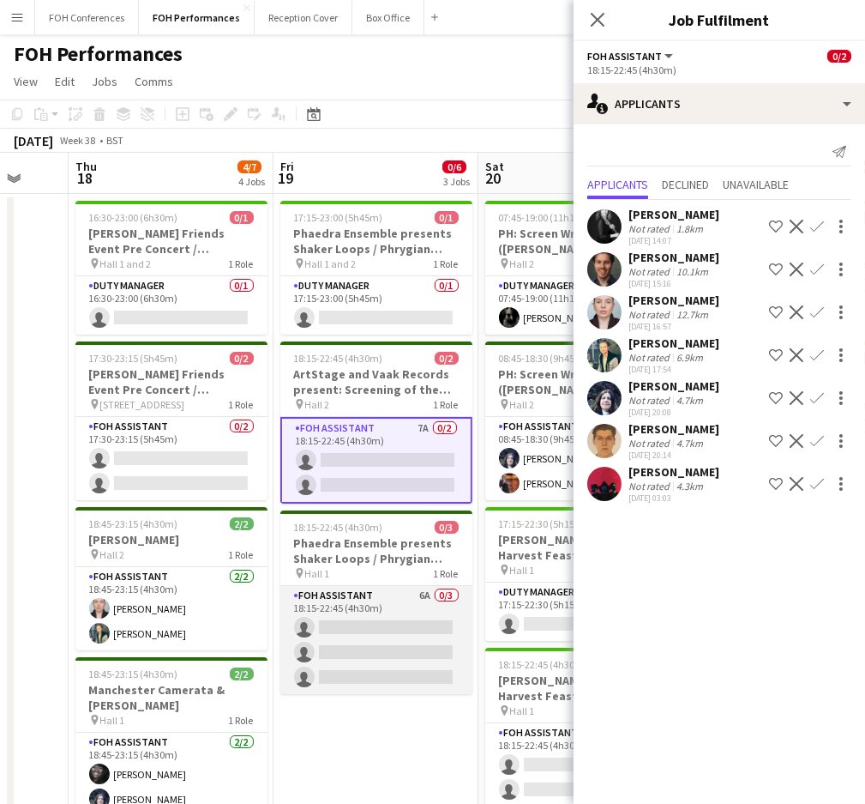
click at [341, 624] on app-card-role "FOH Assistant 6A 0/3 18:15-22:45 (4h30m) single-neutral-actions single-neutral-…" at bounding box center [376, 640] width 192 height 108
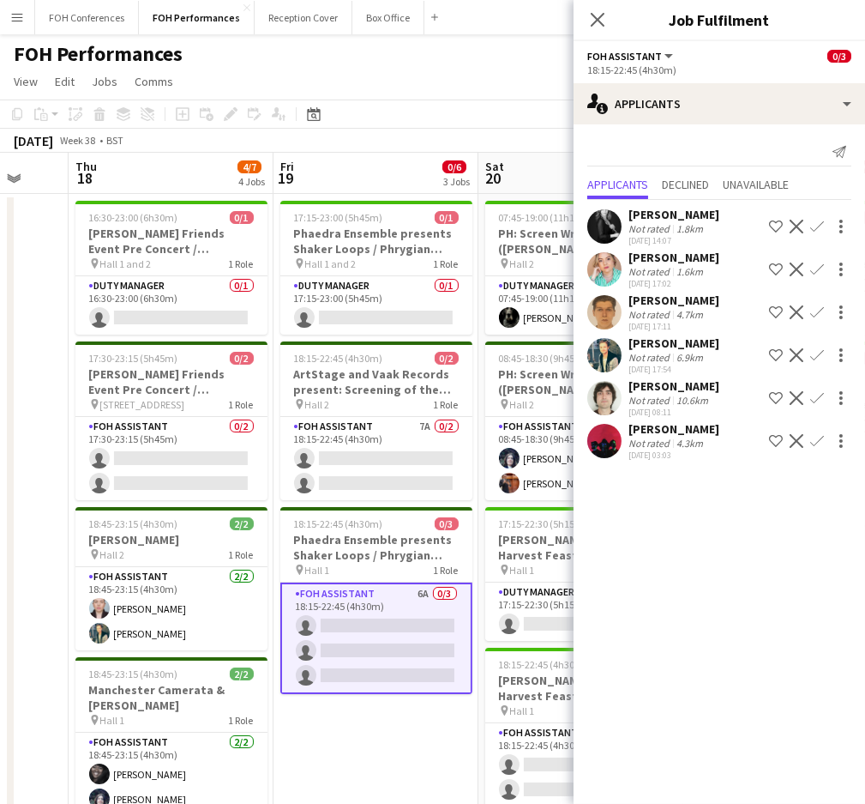
click at [822, 347] on button "Confirm" at bounding box center [817, 355] width 21 height 21
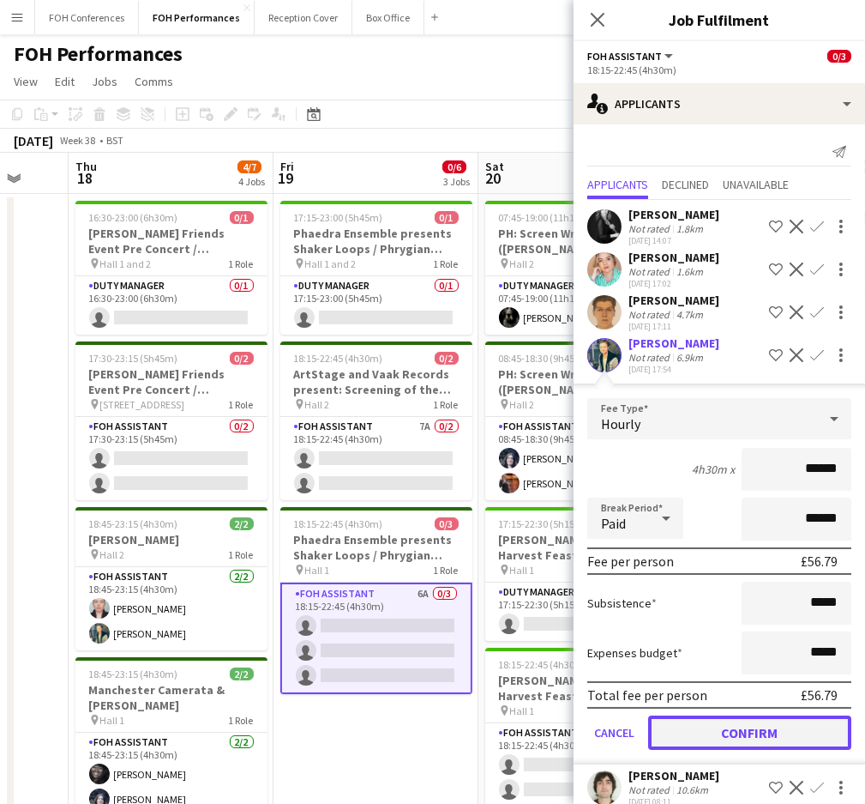
click at [737, 722] on button "Confirm" at bounding box center [749, 732] width 203 height 34
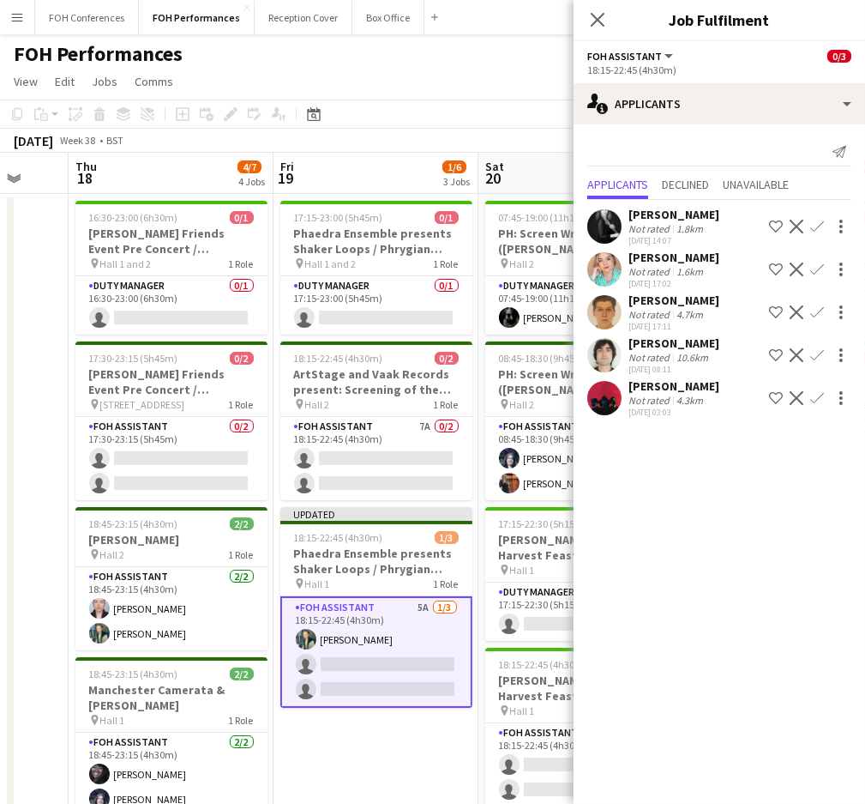
click at [815, 269] on app-icon "Confirm" at bounding box center [818, 269] width 14 height 14
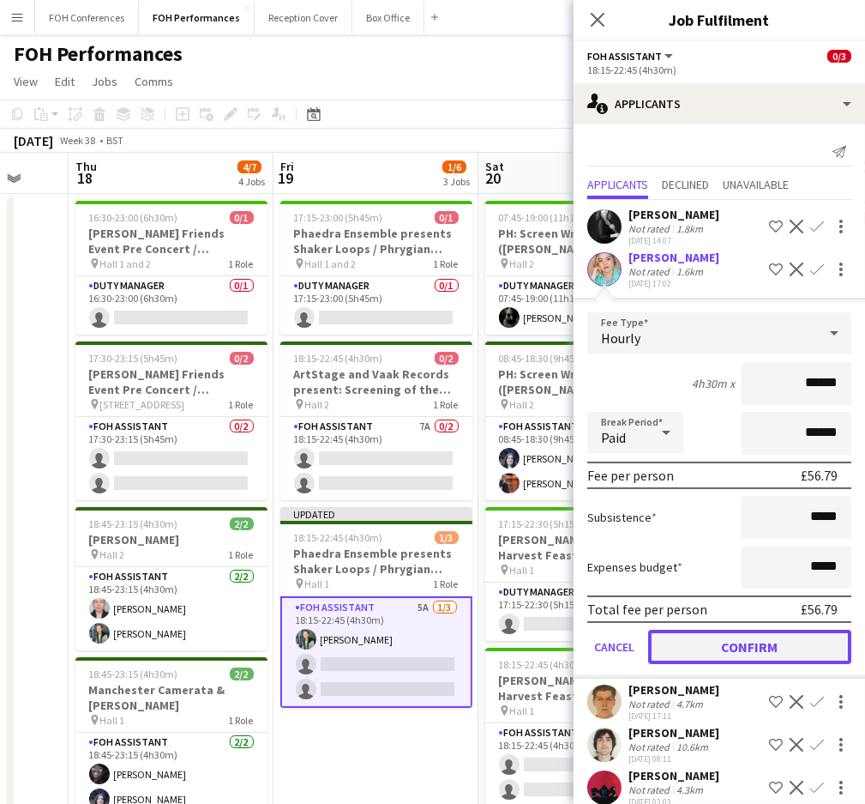
click at [744, 630] on button "Confirm" at bounding box center [749, 647] width 203 height 34
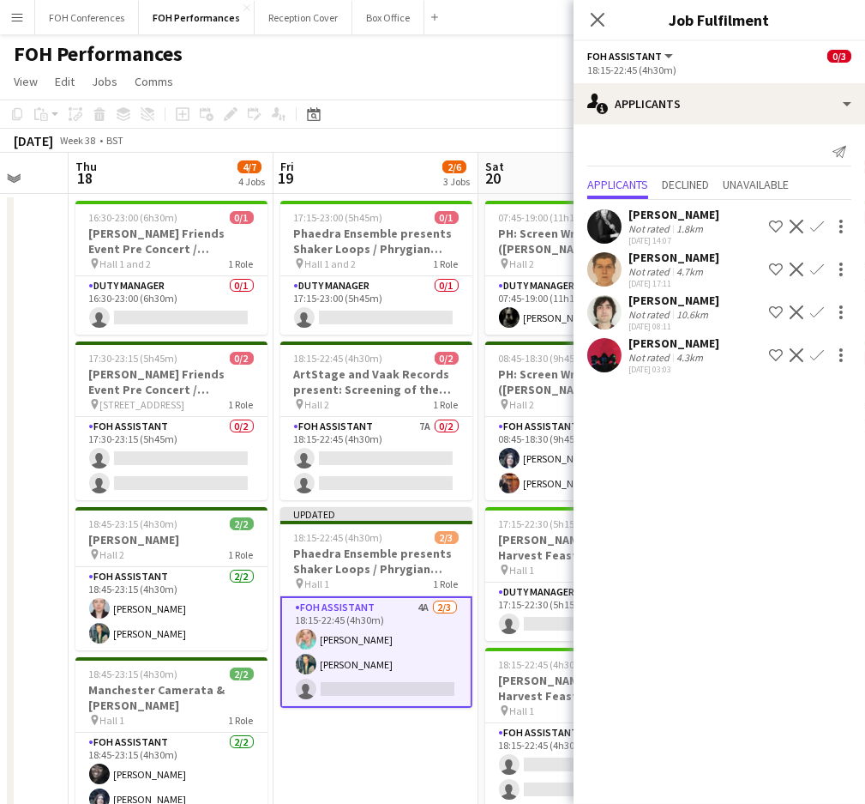
click at [816, 224] on app-icon "Confirm" at bounding box center [818, 227] width 14 height 14
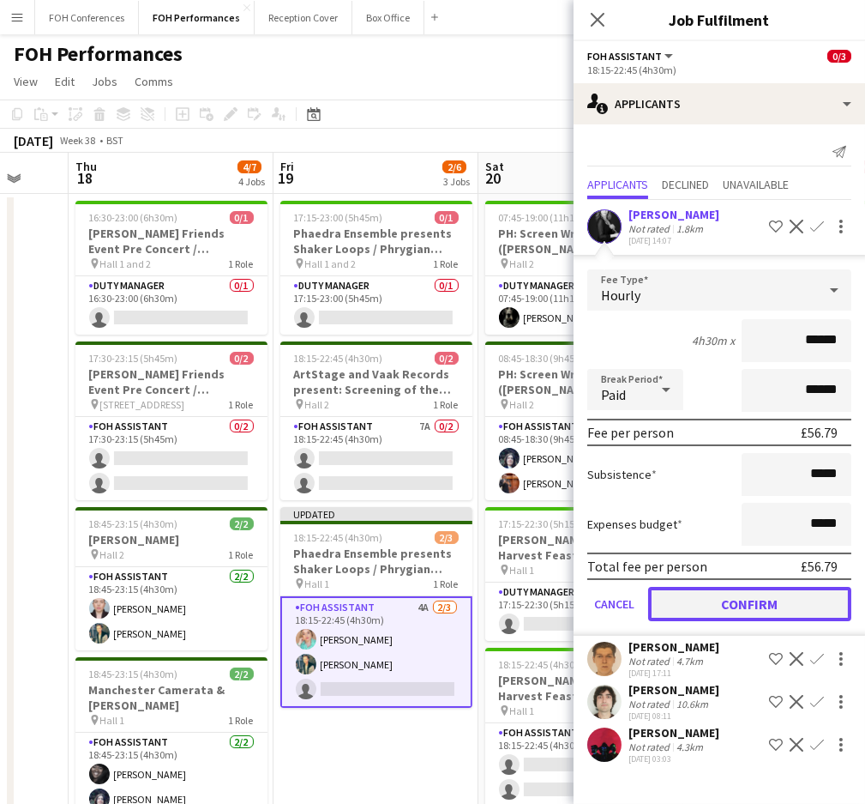
click at [676, 590] on button "Confirm" at bounding box center [749, 604] width 203 height 34
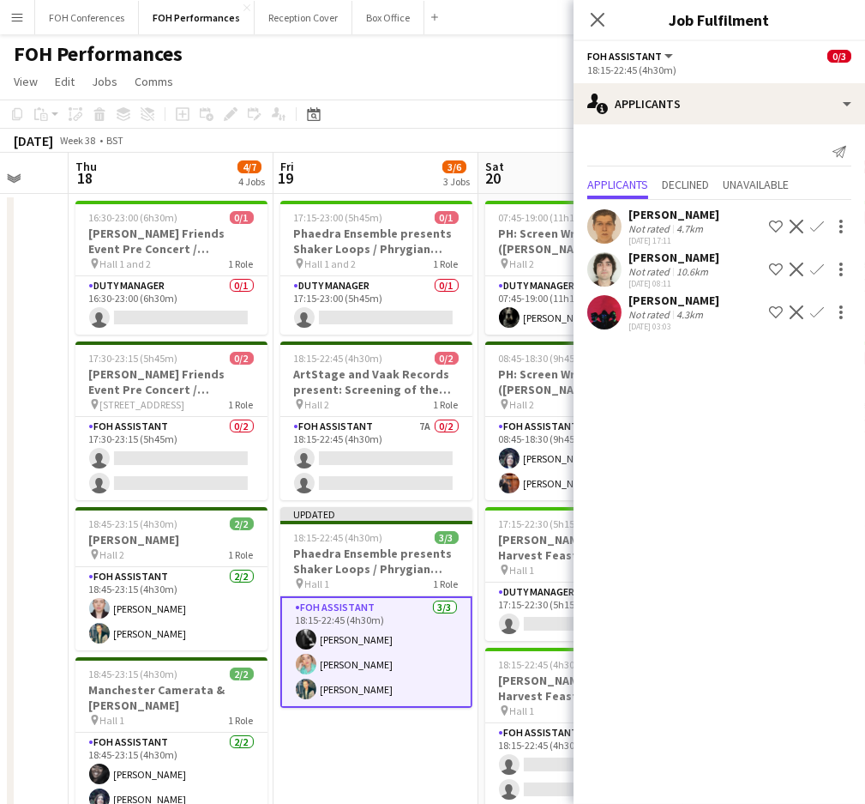
click at [497, 76] on app-page-menu "View Day view expanded Day view collapsed Month view Date picker Jump to today …" at bounding box center [432, 83] width 865 height 33
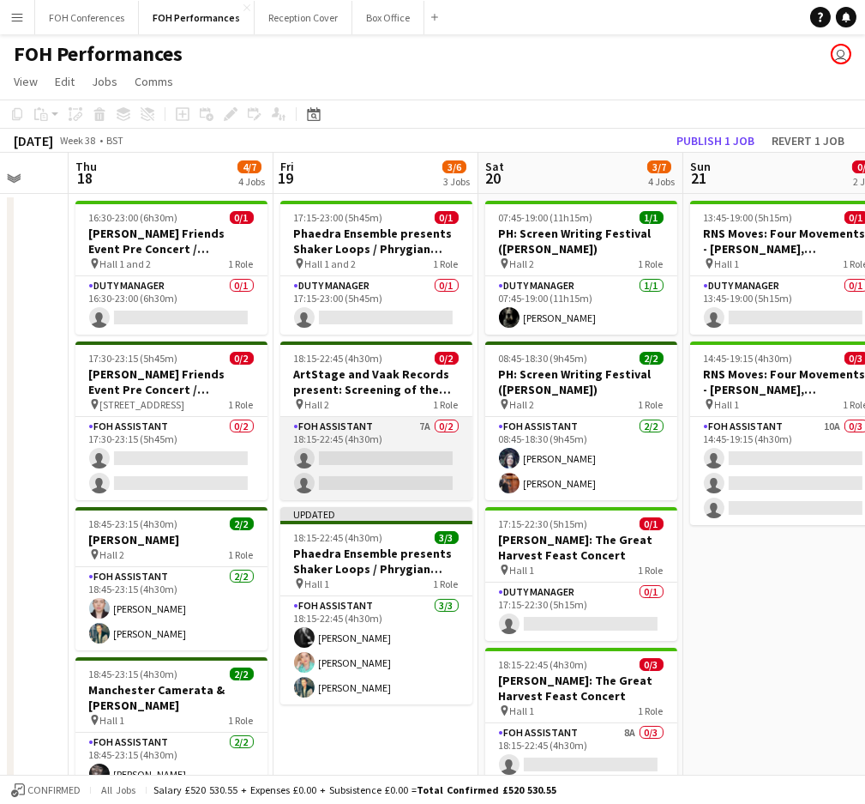
click at [373, 450] on app-card-role "FOH Assistant 7A 0/2 18:15-22:45 (4h30m) single-neutral-actions single-neutral-…" at bounding box center [376, 458] width 192 height 83
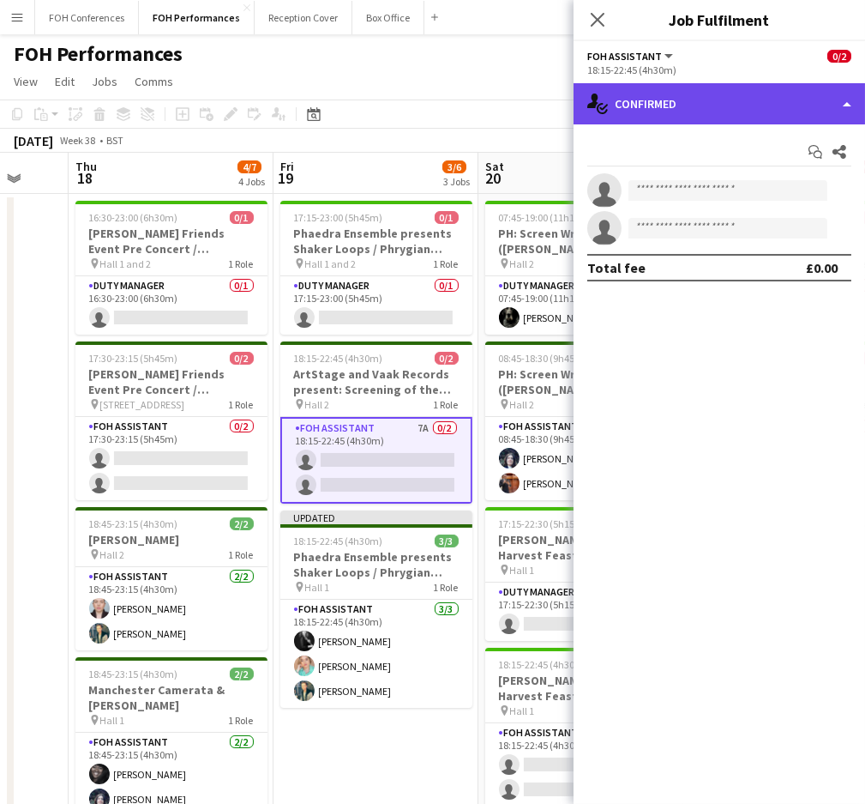
click at [744, 89] on div "single-neutral-actions-check-2 Confirmed" at bounding box center [720, 103] width 292 height 41
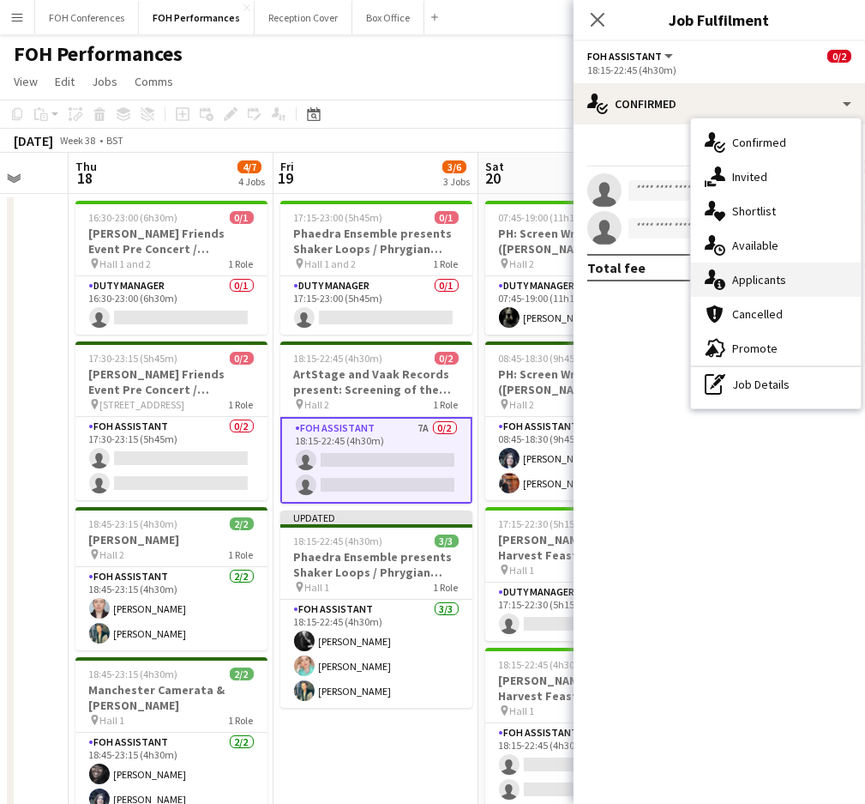
click at [739, 269] on div "single-neutral-actions-information Applicants" at bounding box center [776, 279] width 170 height 34
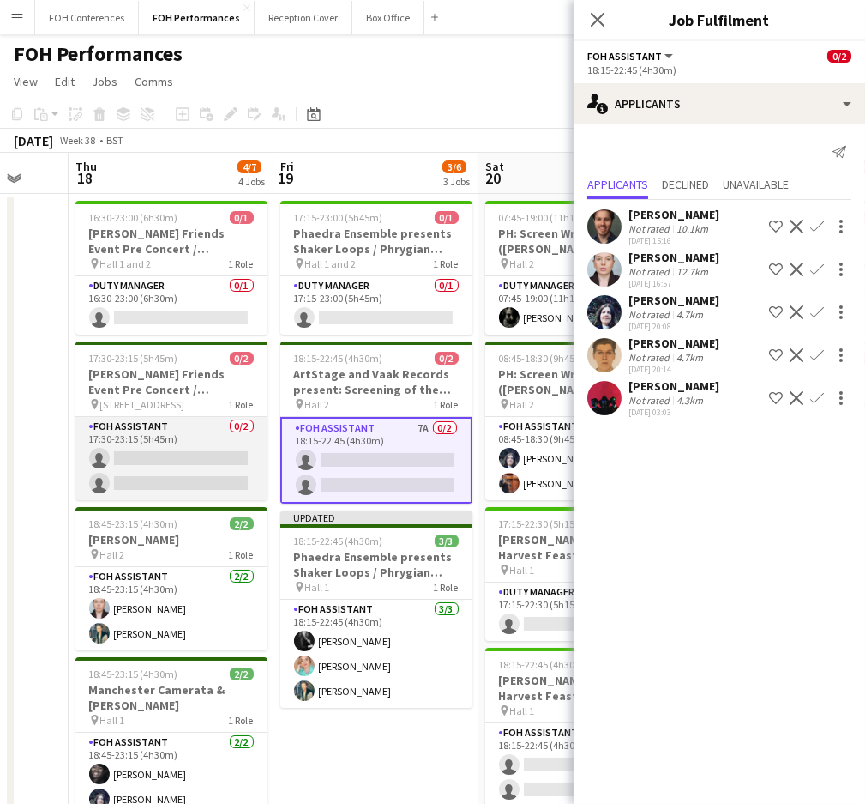
click at [134, 465] on app-card-role "FOH Assistant 0/2 17:30-23:15 (5h45m) single-neutral-actions single-neutral-act…" at bounding box center [171, 458] width 192 height 83
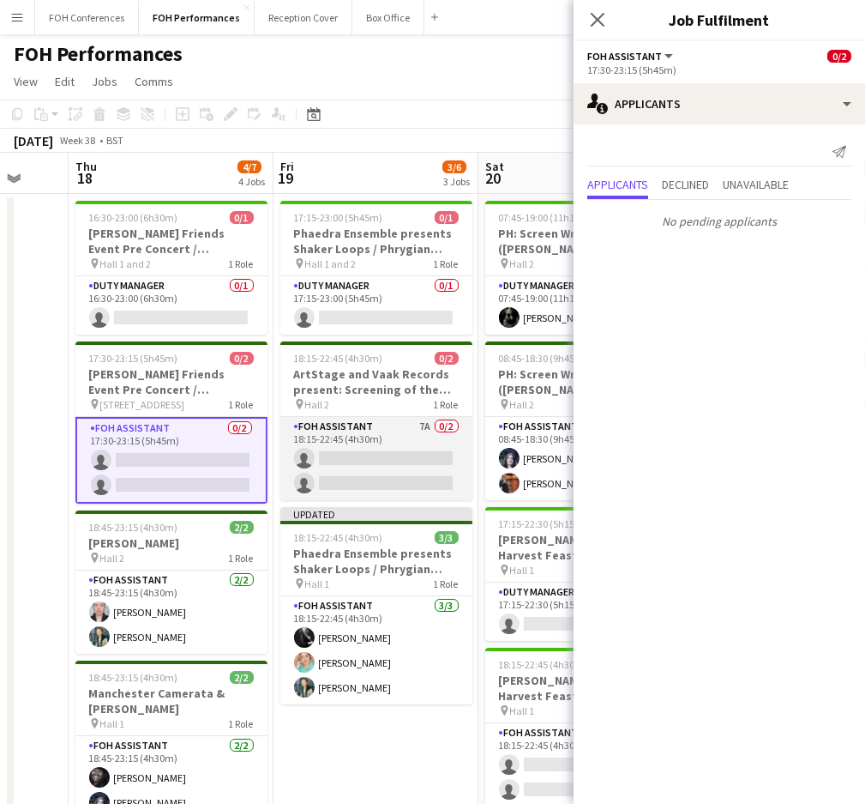
click at [378, 463] on app-card-role "FOH Assistant 7A 0/2 18:15-22:45 (4h30m) single-neutral-actions single-neutral-…" at bounding box center [376, 458] width 192 height 83
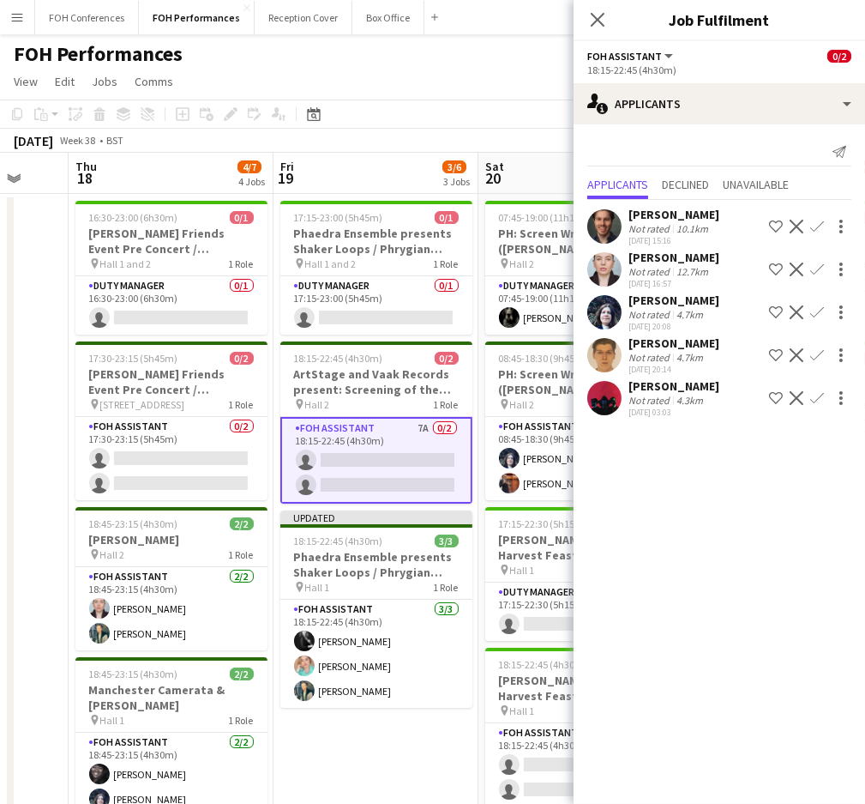
click at [825, 305] on button "Confirm" at bounding box center [817, 312] width 21 height 21
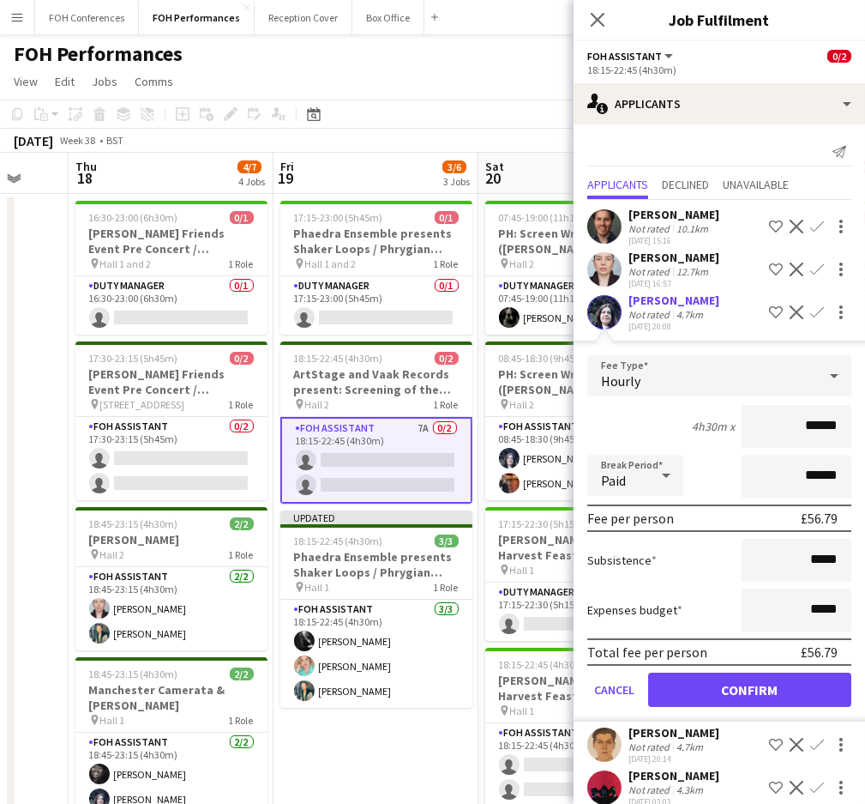
click at [724, 704] on form "Fee Type Hourly 4h30m x ****** Break Period Paid ****** Fee per person £56.79 S…" at bounding box center [720, 538] width 292 height 366
click at [695, 693] on button "Confirm" at bounding box center [749, 689] width 203 height 34
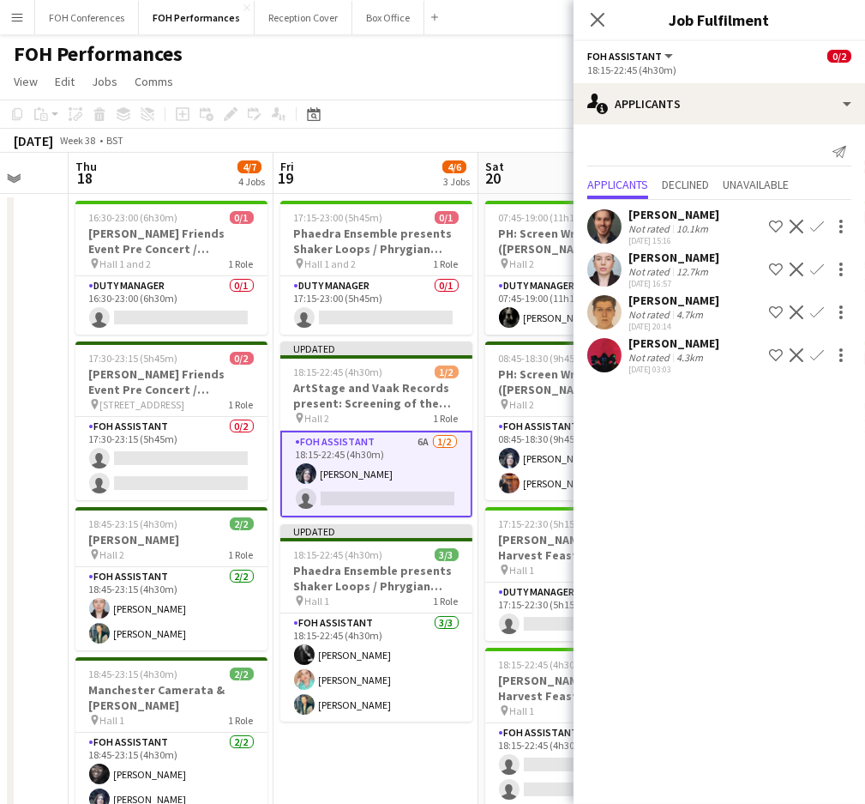
click at [820, 352] on app-icon "Confirm" at bounding box center [818, 355] width 14 height 14
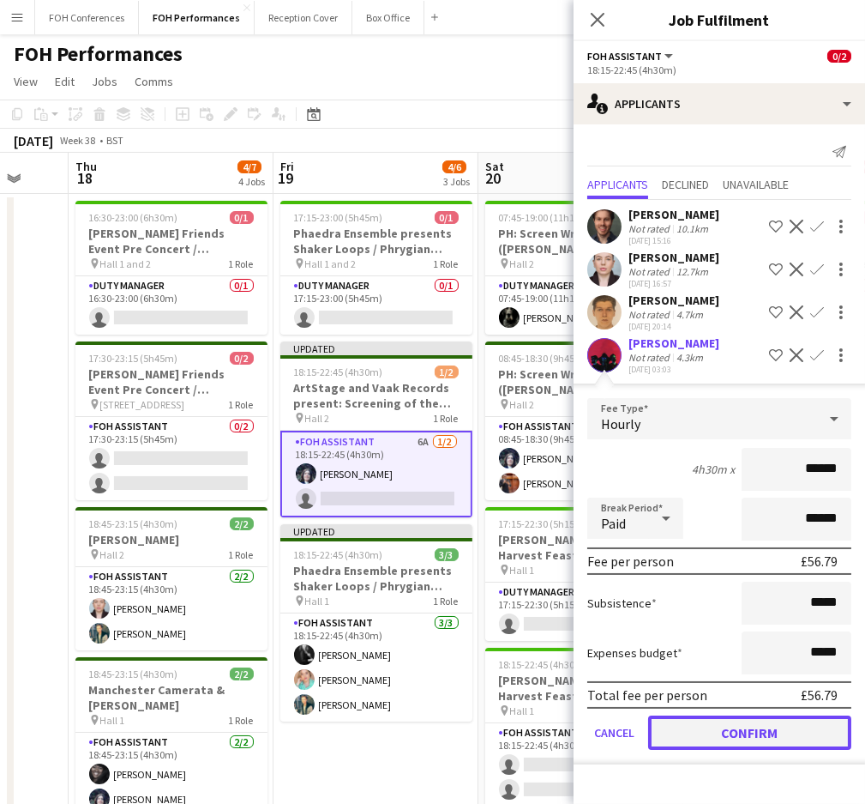
click at [750, 723] on button "Confirm" at bounding box center [749, 732] width 203 height 34
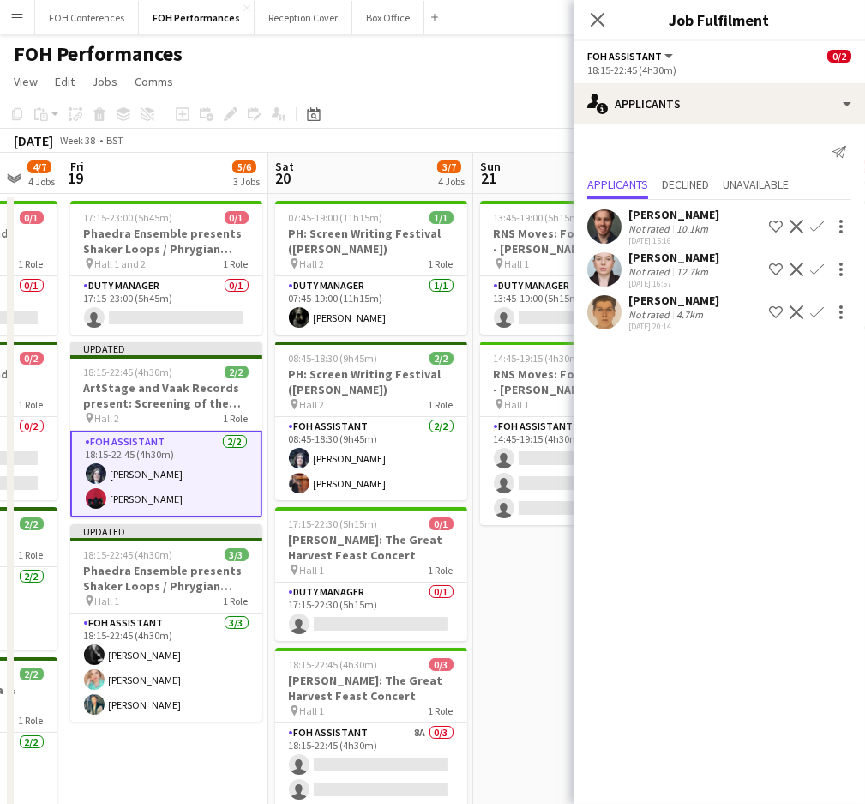
drag, startPoint x: 390, startPoint y: 172, endPoint x: 167, endPoint y: 172, distance: 223.0
click at [167, 172] on app-calendar-viewport "Mon 15 5/5 3 Jobs Tue 16 Wed 17 Thu 18 4/7 4 Jobs Fri 19 5/6 3 Jobs Sat 20 3/7 …" at bounding box center [432, 610] width 865 height 914
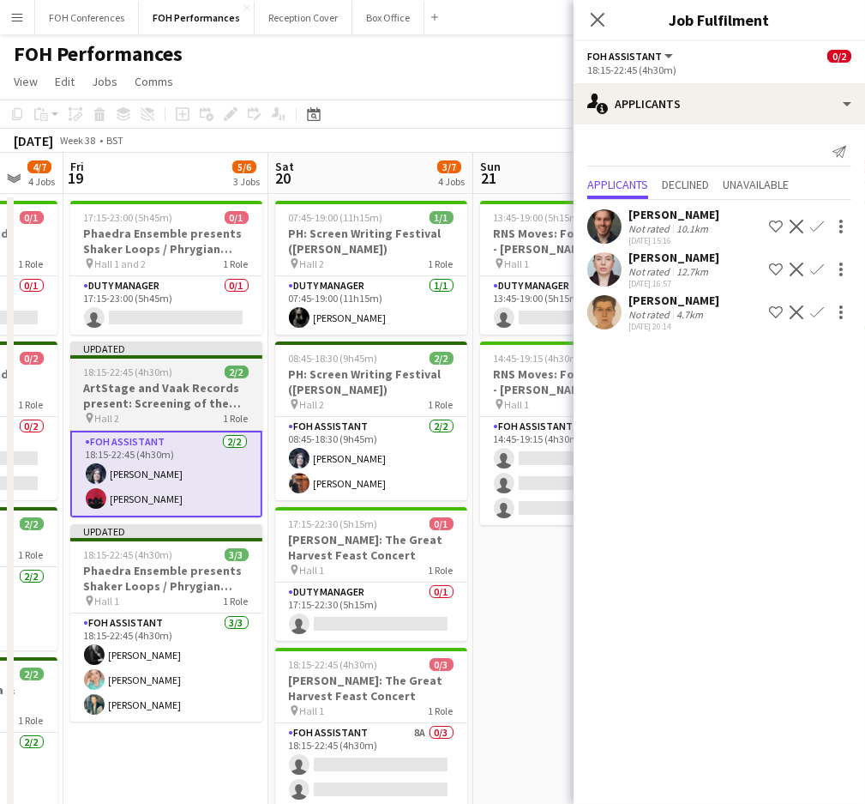
scroll to position [0, 770]
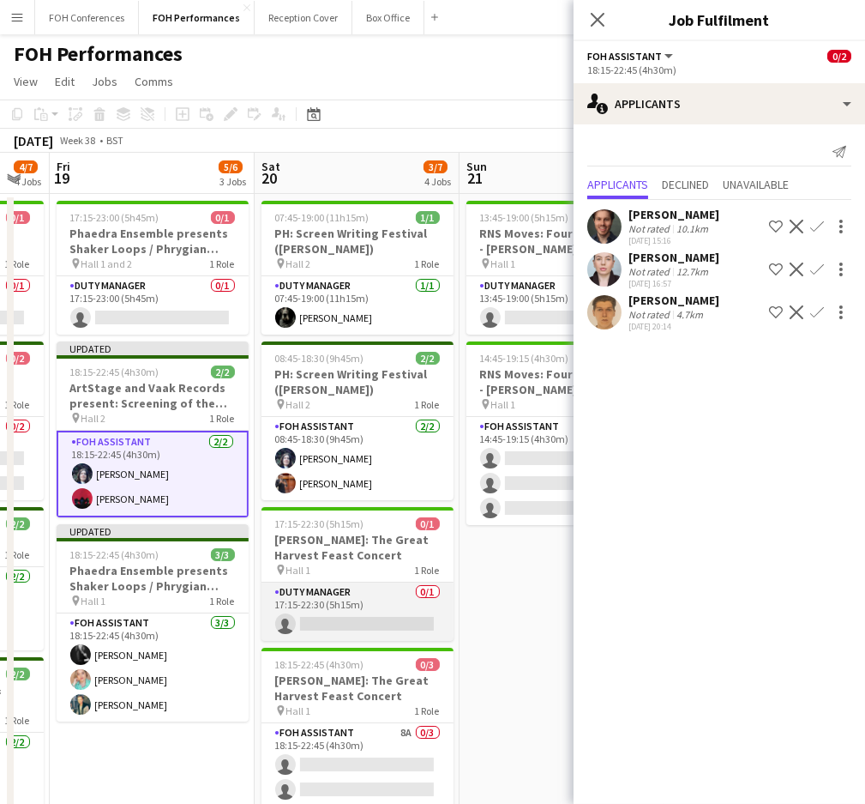
click at [333, 609] on app-card-role "Duty Manager 0/1 17:15-22:30 (5h15m) single-neutral-actions" at bounding box center [358, 611] width 192 height 58
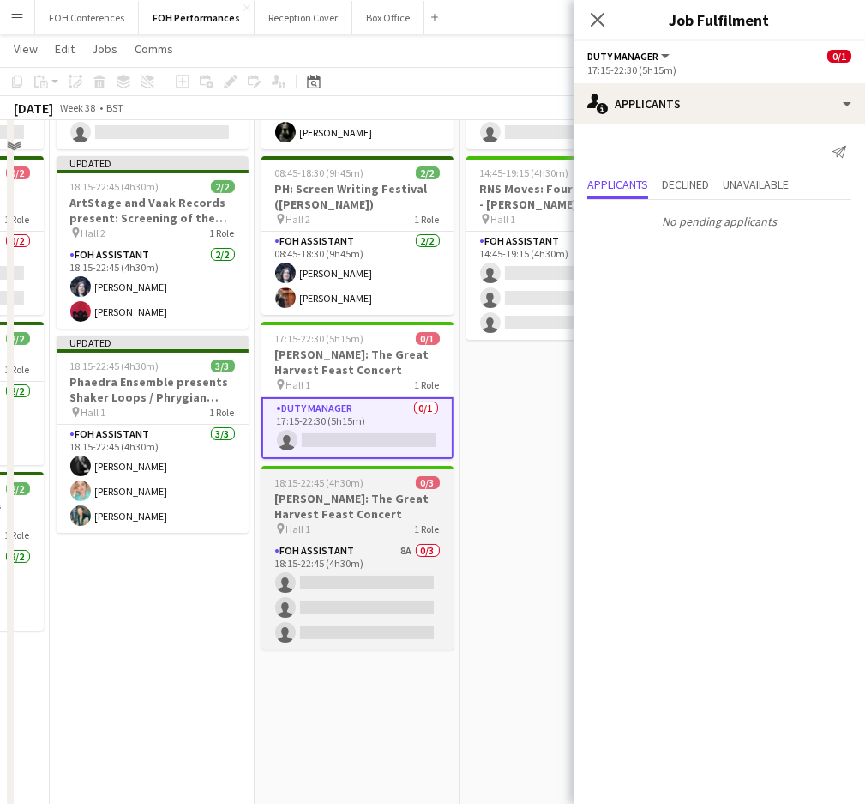
scroll to position [228, 0]
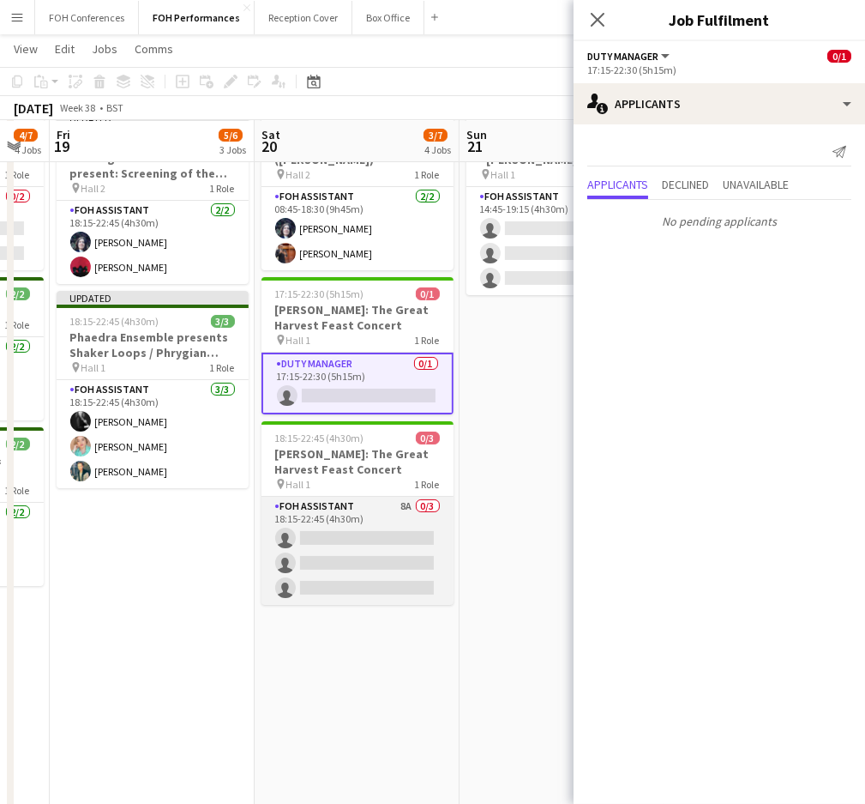
click at [387, 535] on app-card-role "FOH Assistant 8A 0/3 18:15-22:45 (4h30m) single-neutral-actions single-neutral-…" at bounding box center [358, 551] width 192 height 108
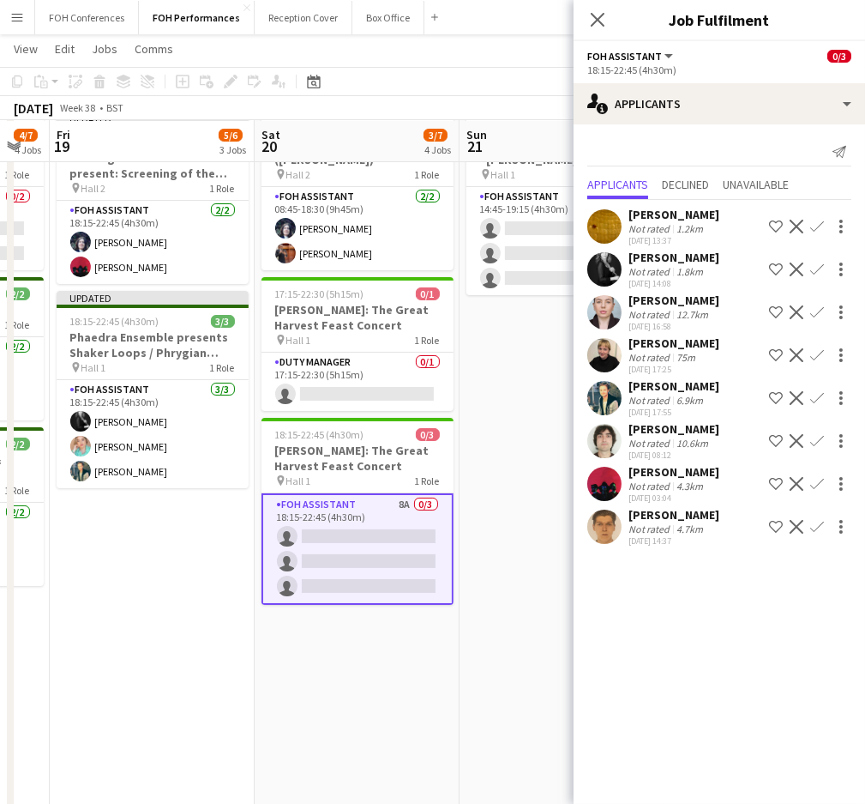
click at [818, 229] on app-icon "Confirm" at bounding box center [818, 227] width 14 height 14
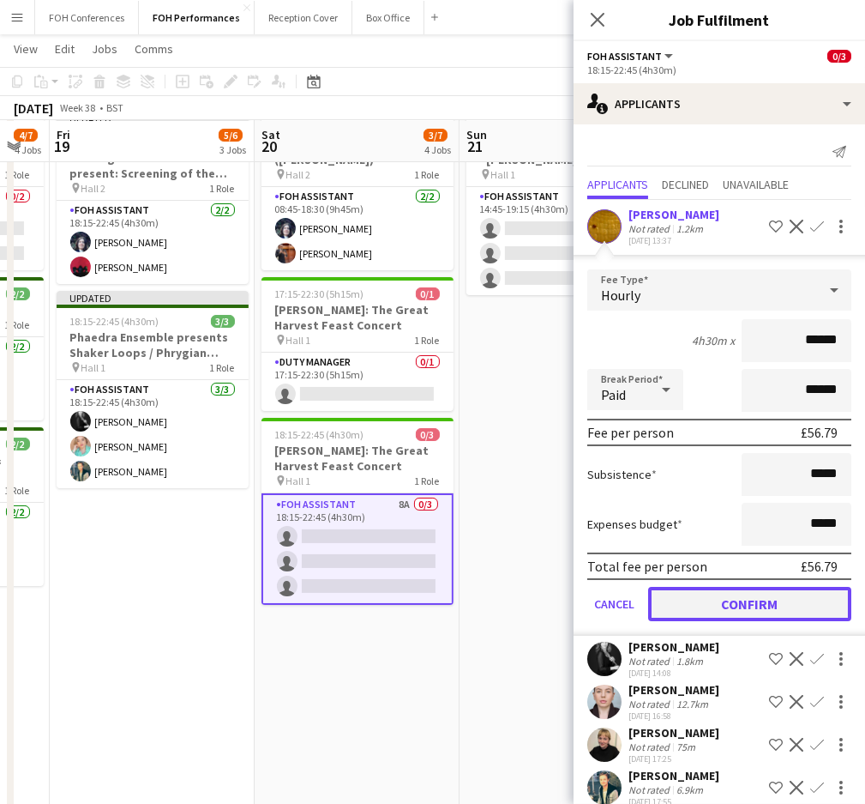
click at [756, 605] on button "Confirm" at bounding box center [749, 604] width 203 height 34
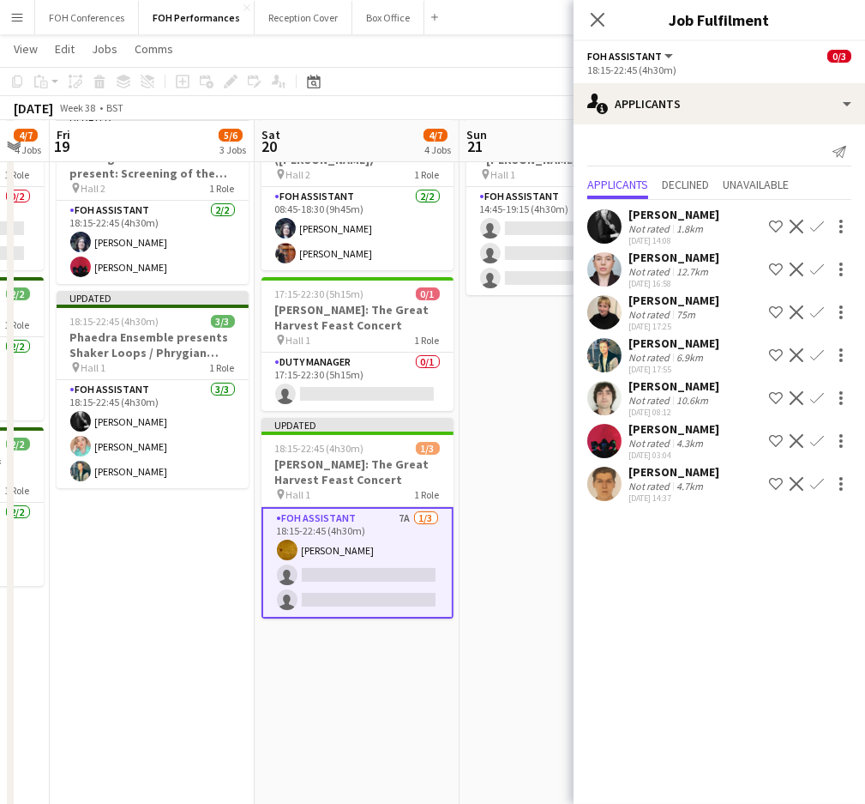
click at [812, 223] on app-icon "Confirm" at bounding box center [818, 227] width 14 height 14
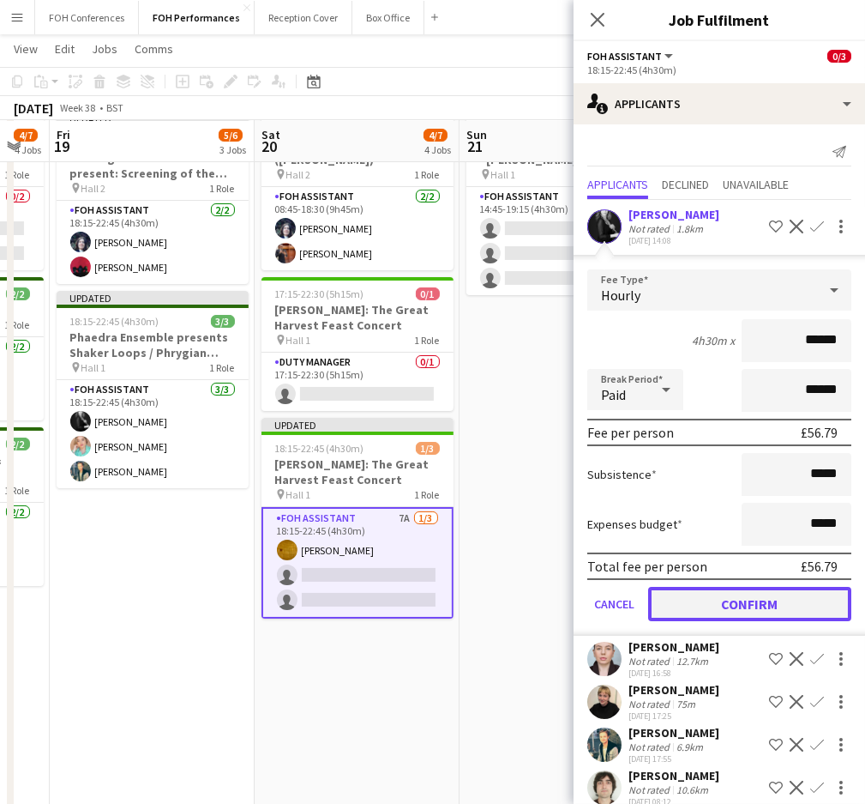
click at [775, 600] on button "Confirm" at bounding box center [749, 604] width 203 height 34
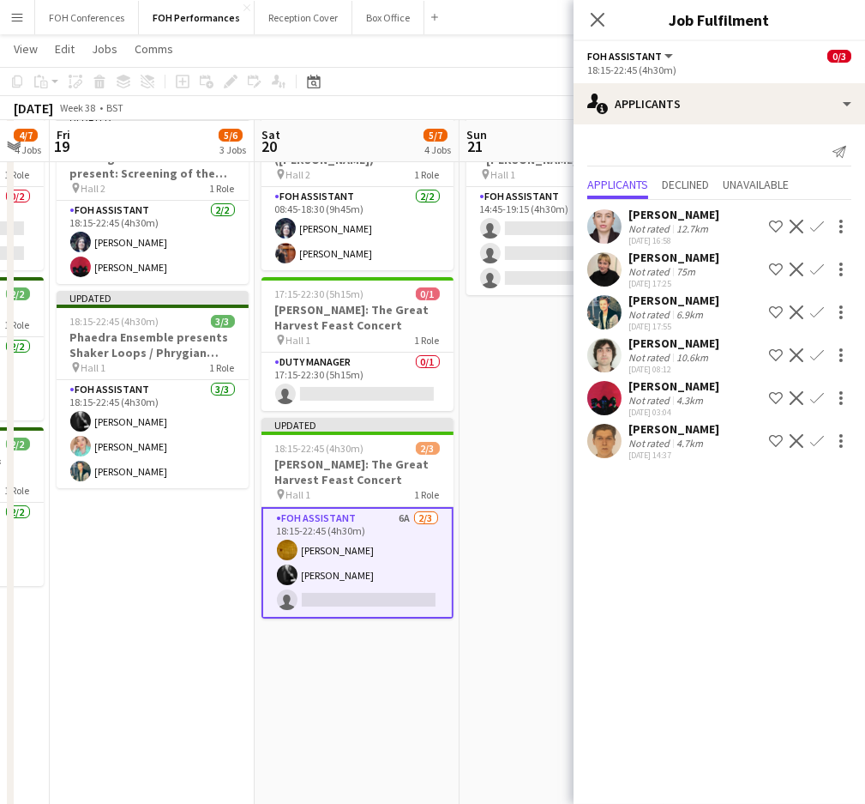
click at [815, 345] on button "Confirm" at bounding box center [817, 355] width 21 height 21
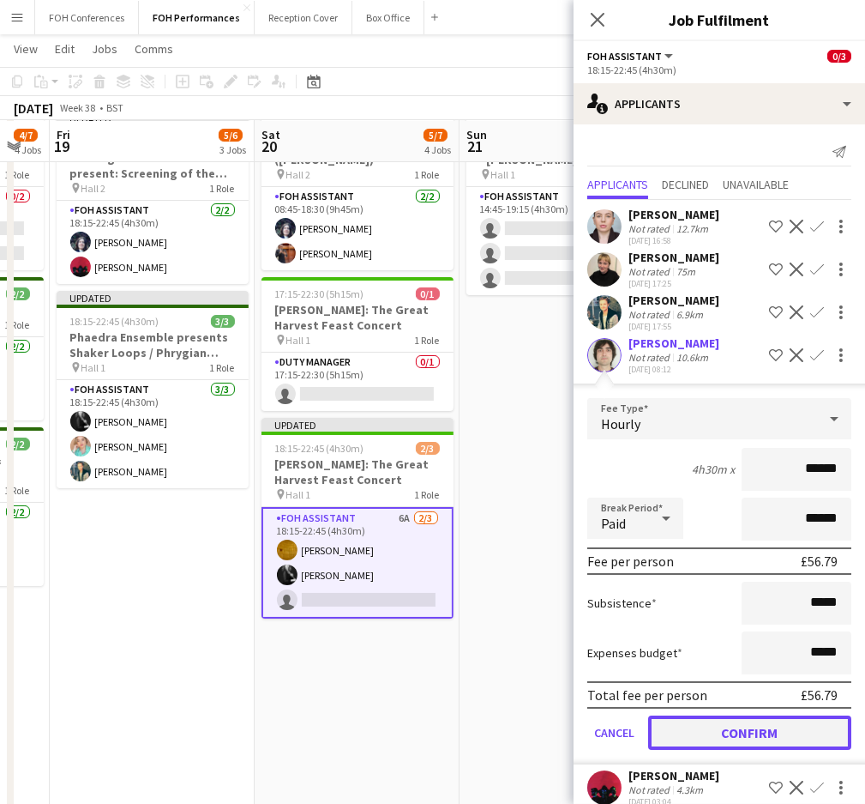
click at [697, 717] on button "Confirm" at bounding box center [749, 732] width 203 height 34
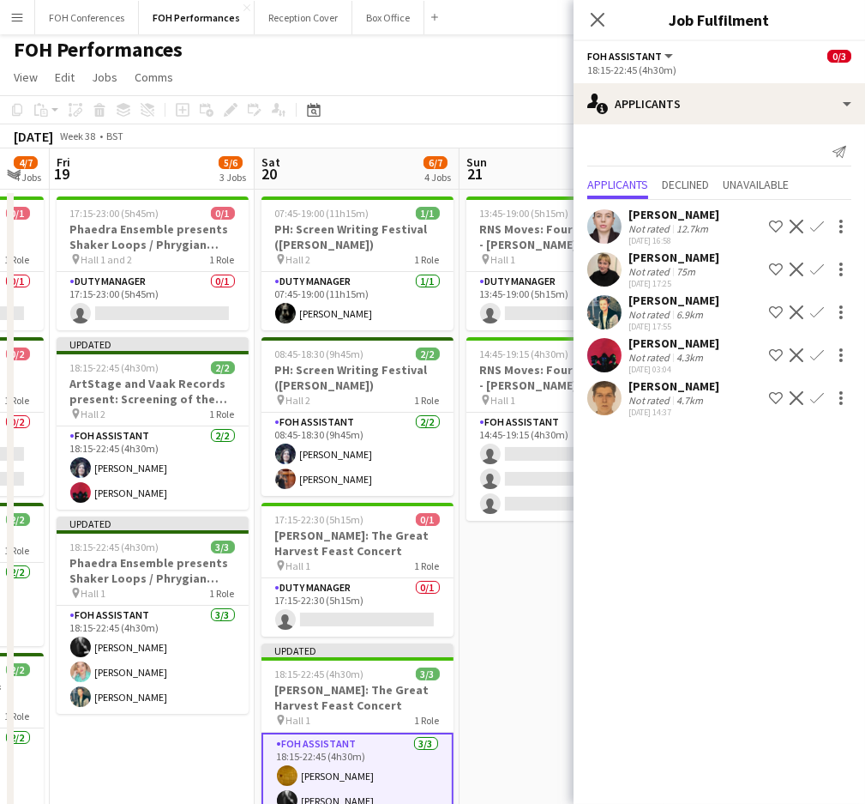
scroll to position [0, 0]
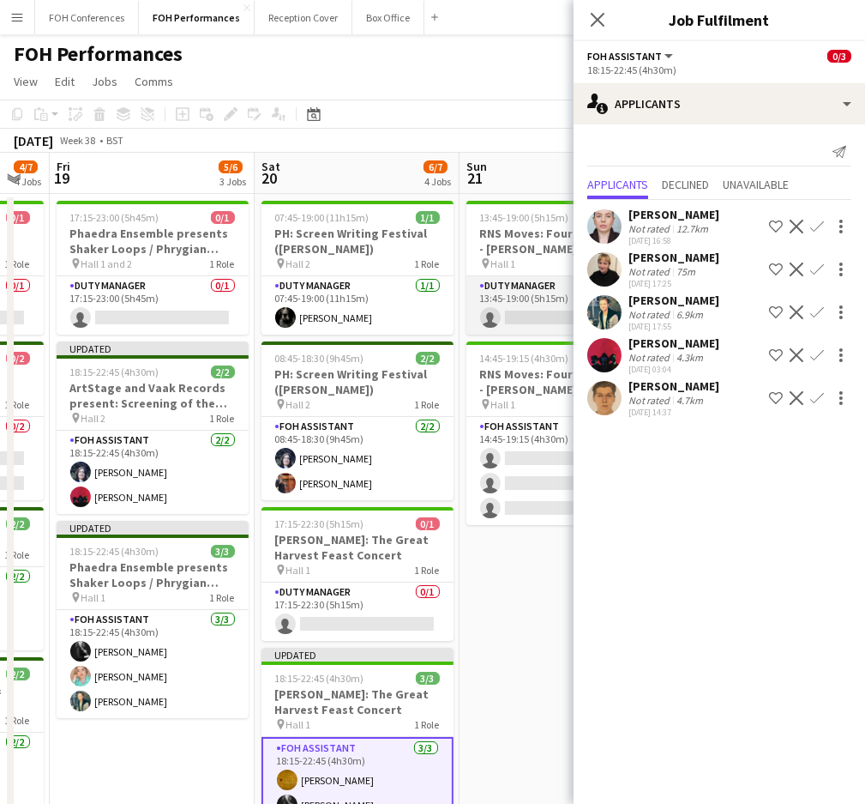
click at [517, 323] on app-card-role "Duty Manager 0/1 13:45-19:00 (5h15m) single-neutral-actions" at bounding box center [563, 305] width 192 height 58
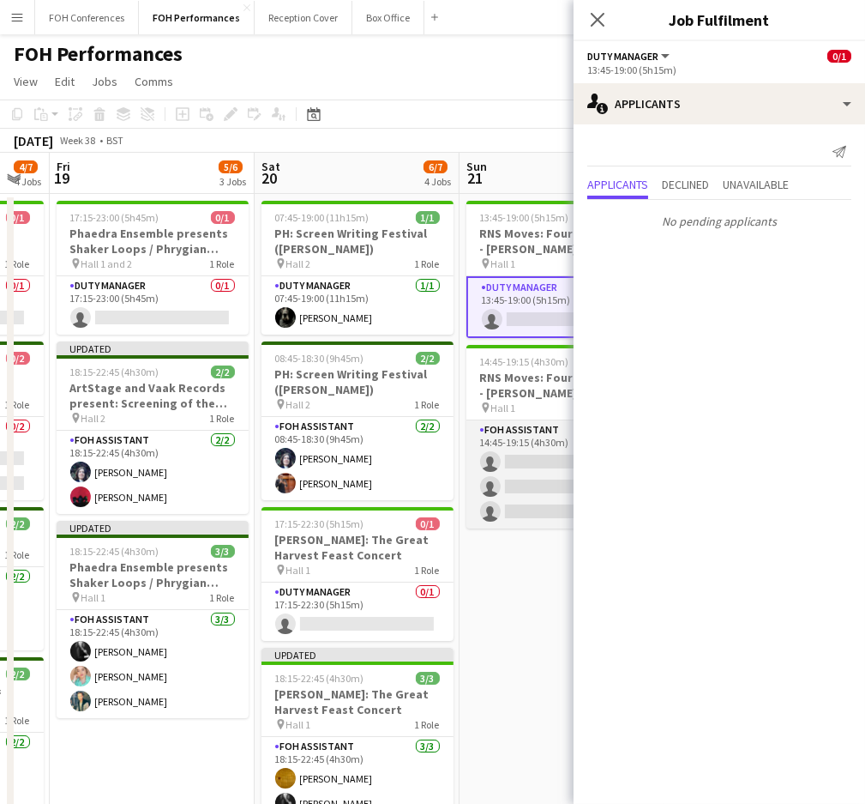
click at [540, 461] on app-card-role "FOH Assistant 10A 0/3 14:45-19:15 (4h30m) single-neutral-actions single-neutral…" at bounding box center [563, 474] width 192 height 108
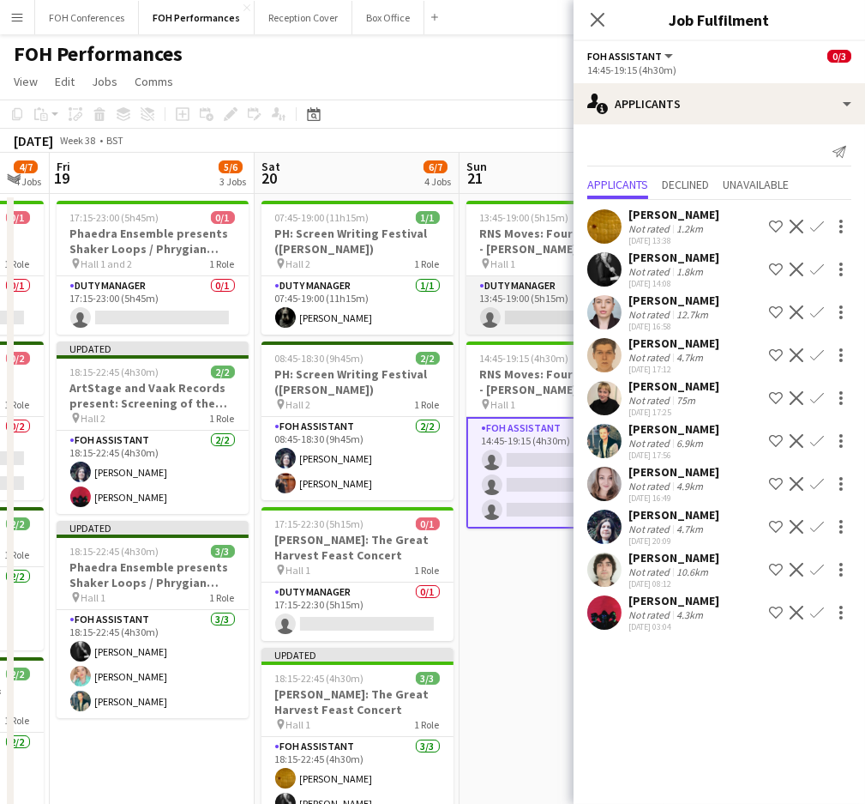
click at [526, 311] on app-card-role "Duty Manager 0/1 13:45-19:00 (5h15m) single-neutral-actions" at bounding box center [563, 305] width 192 height 58
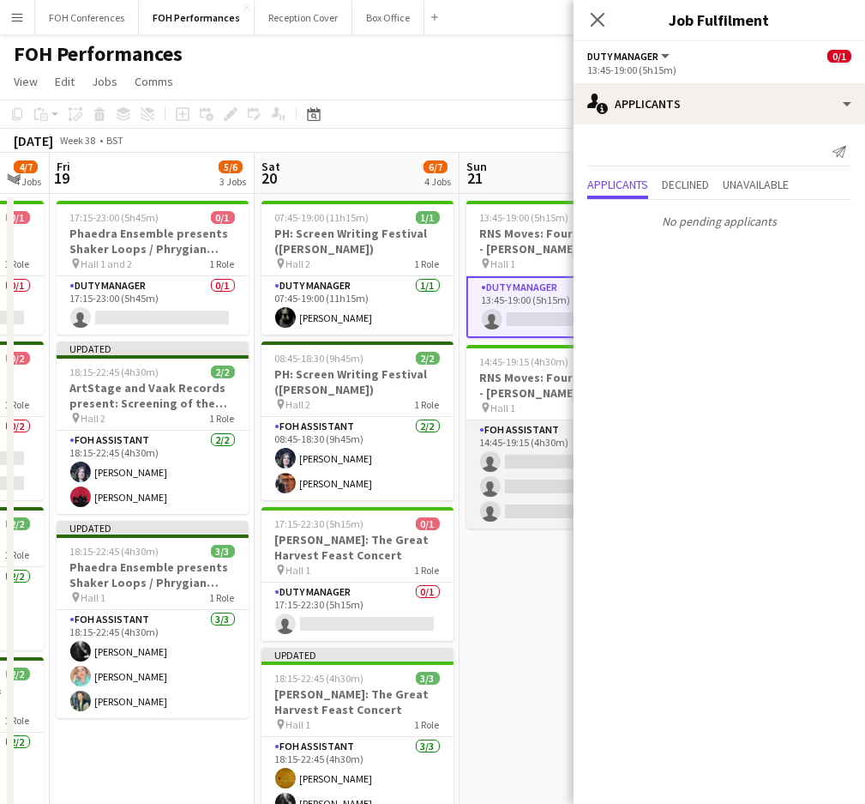
click at [531, 452] on app-card-role "FOH Assistant 10A 0/3 14:45-19:15 (4h30m) single-neutral-actions single-neutral…" at bounding box center [563, 474] width 192 height 108
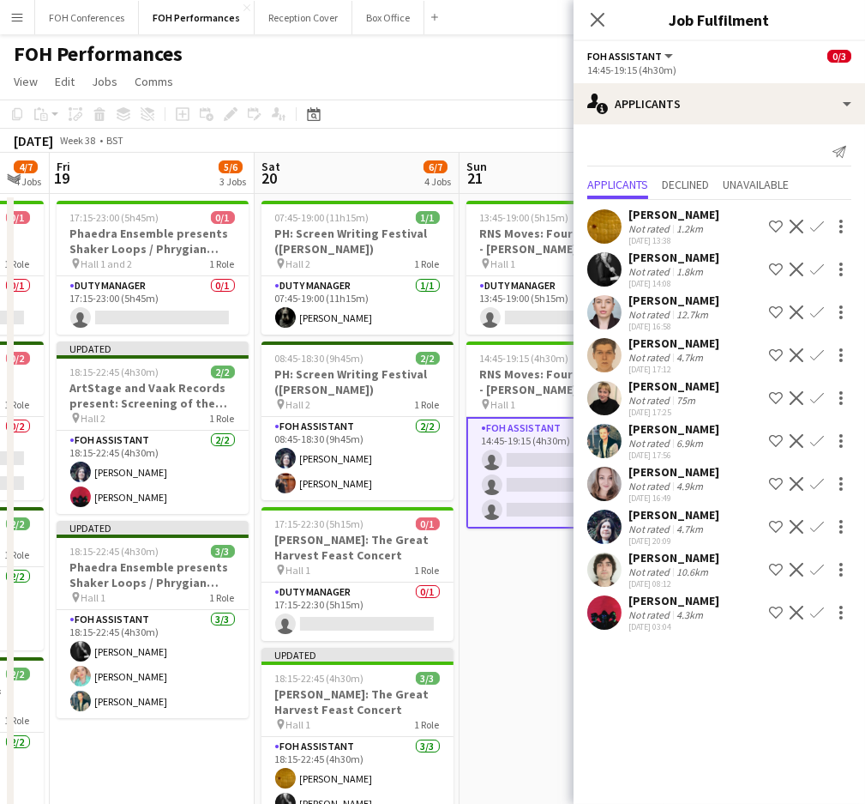
click at [820, 218] on button "Confirm" at bounding box center [817, 226] width 21 height 21
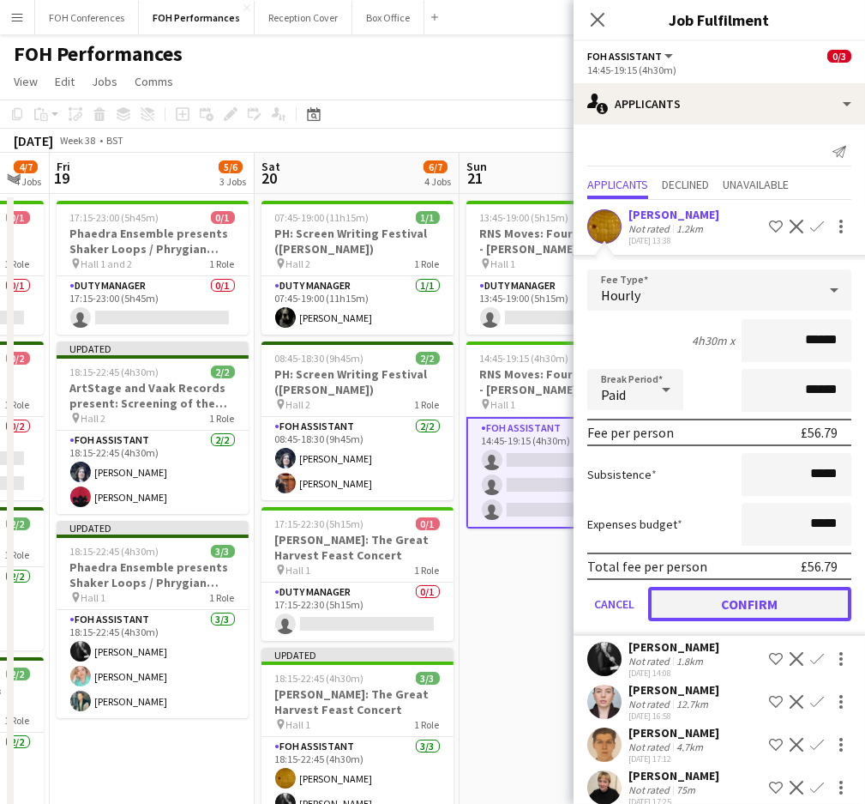
click at [730, 599] on button "Confirm" at bounding box center [749, 604] width 203 height 34
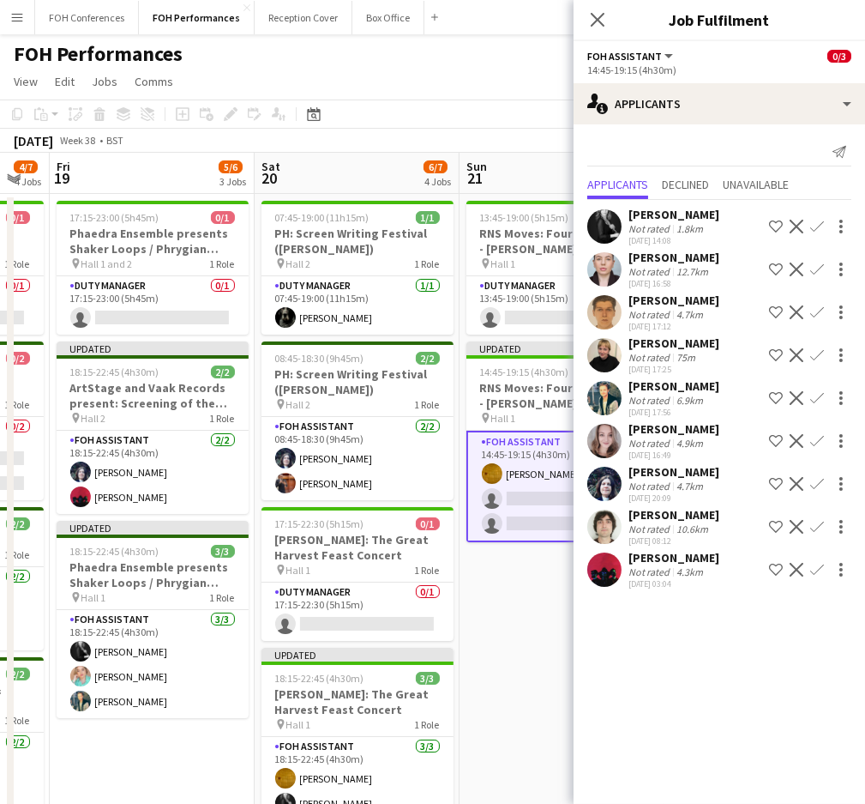
click at [817, 223] on app-icon "Confirm" at bounding box center [818, 227] width 14 height 14
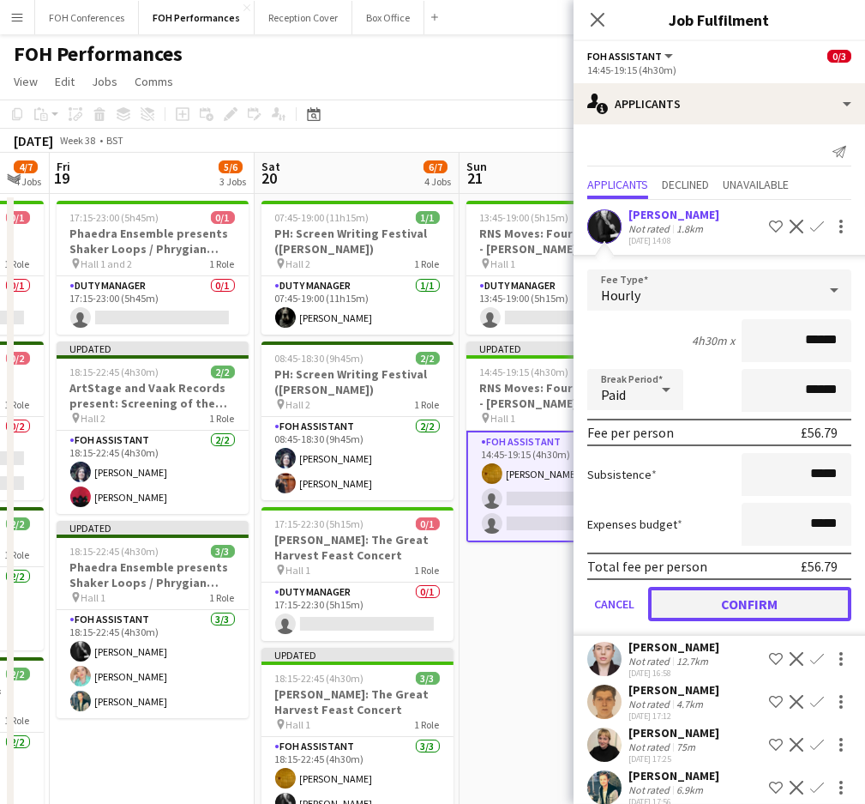
click at [775, 587] on button "Confirm" at bounding box center [749, 604] width 203 height 34
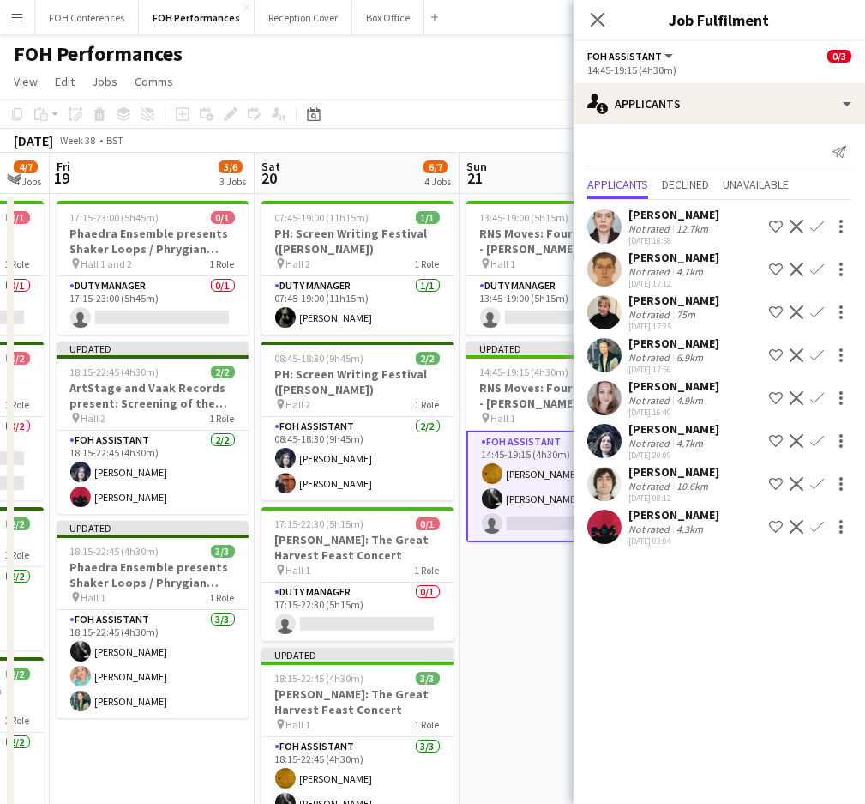
click at [817, 399] on app-icon "Confirm" at bounding box center [818, 398] width 14 height 14
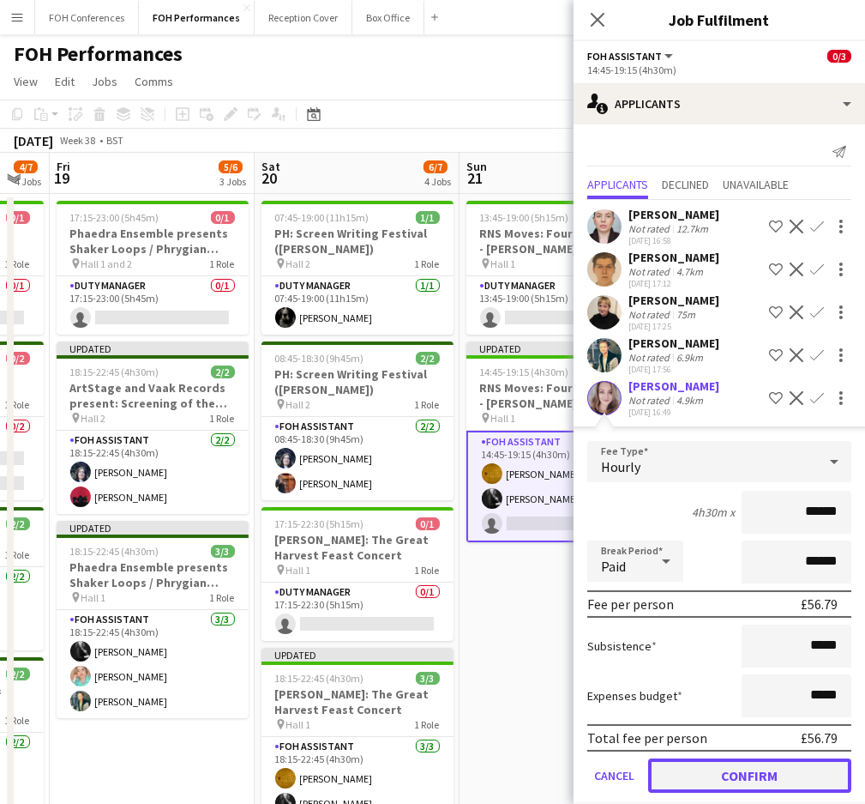
click at [728, 769] on button "Confirm" at bounding box center [749, 775] width 203 height 34
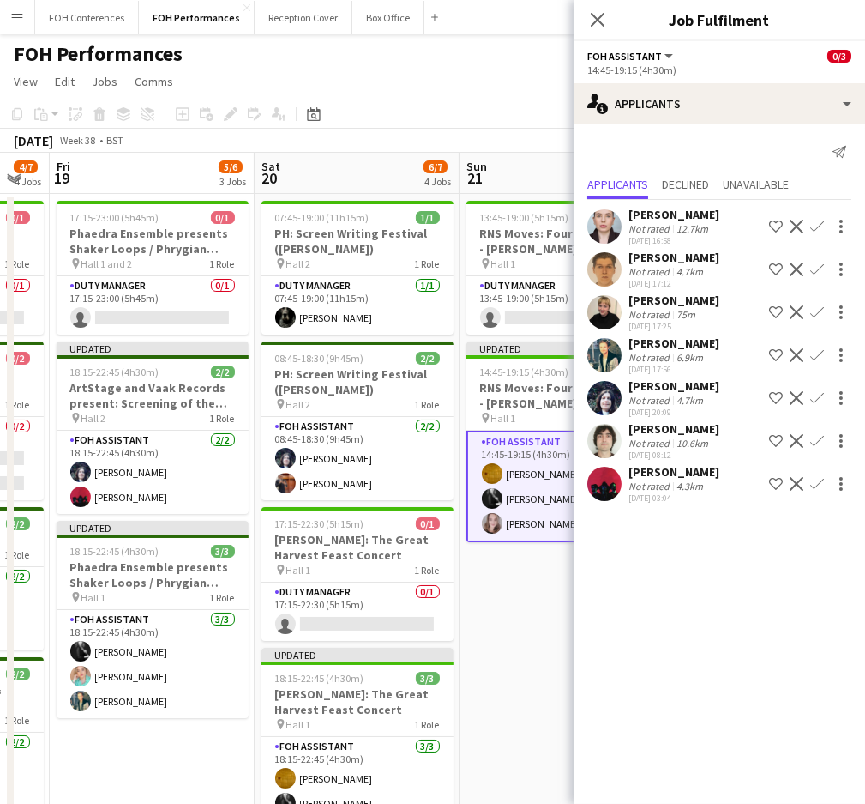
click at [506, 132] on div "September 2025 Week 38 • BST Publish 1 job Revert 1 job" at bounding box center [432, 141] width 865 height 24
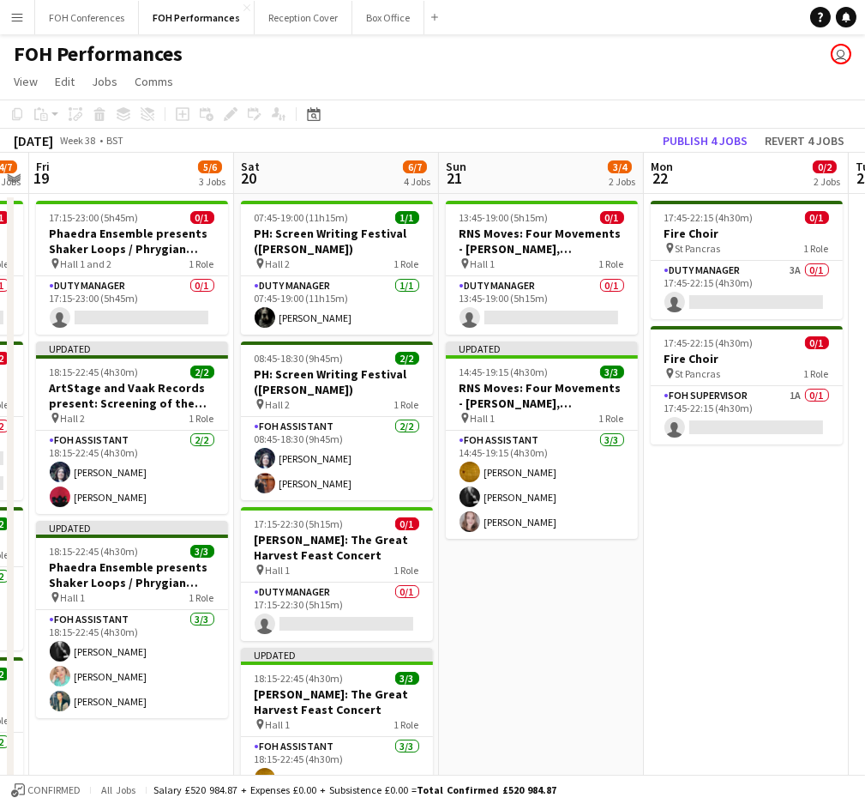
scroll to position [0, 812]
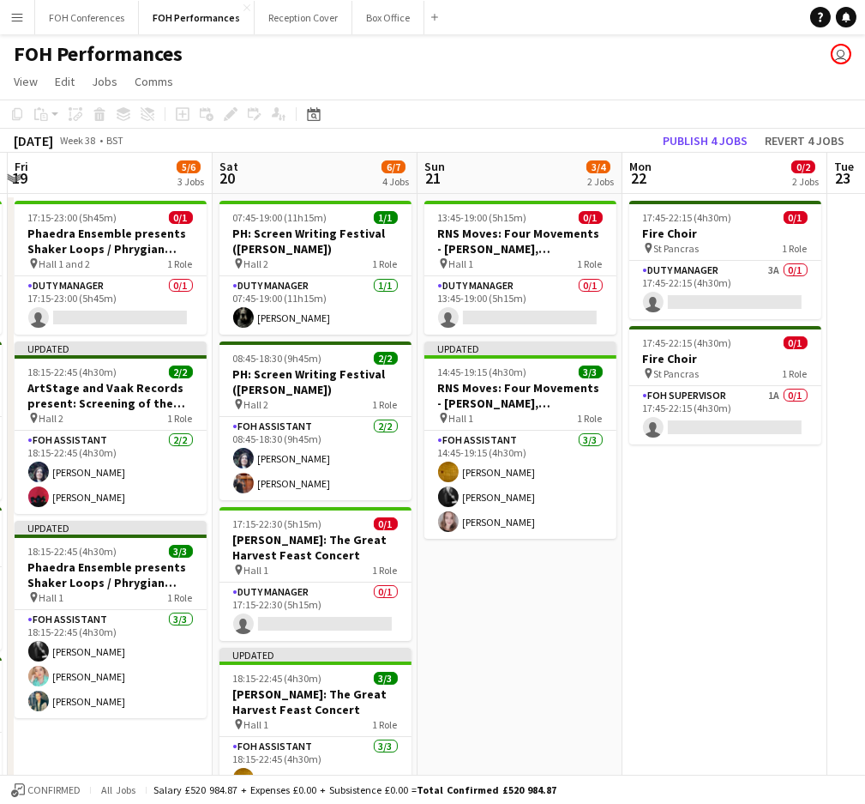
drag, startPoint x: 529, startPoint y: 188, endPoint x: 487, endPoint y: 188, distance: 42.0
click at [487, 188] on app-calendar-viewport "Mon 15 5/5 3 Jobs Tue 16 Wed 17 Thu 18 4/7 4 Jobs Fri 19 5/6 3 Jobs Sat 20 6/7 …" at bounding box center [432, 610] width 865 height 914
click at [689, 303] on app-card-role "Duty Manager 3A 0/1 17:45-22:15 (4h30m) single-neutral-actions" at bounding box center [726, 290] width 192 height 58
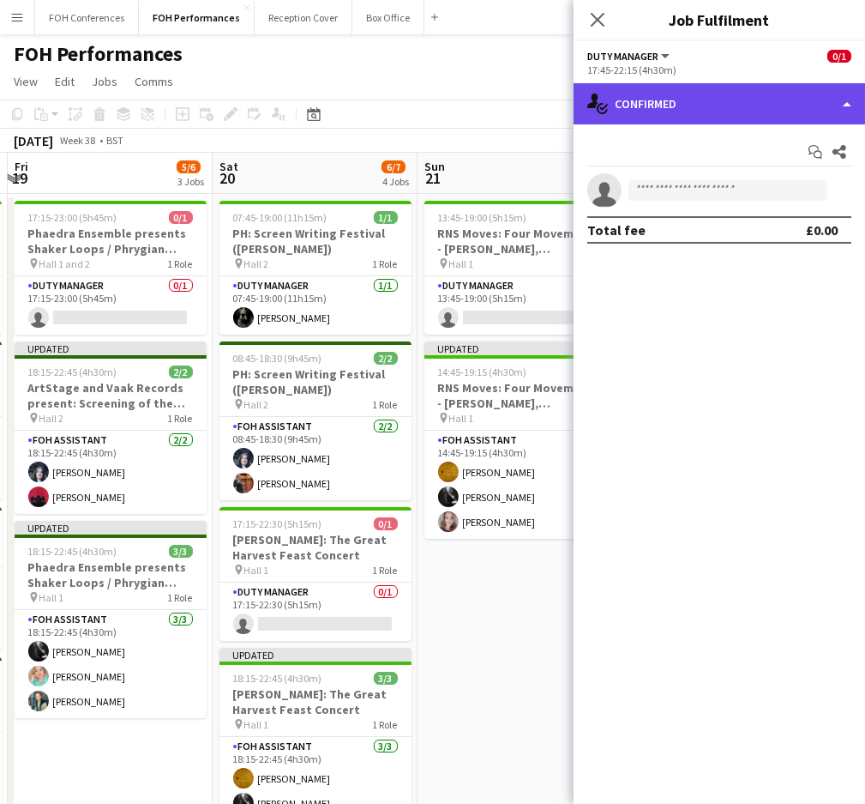
click at [696, 98] on div "single-neutral-actions-check-2 Confirmed" at bounding box center [720, 103] width 292 height 41
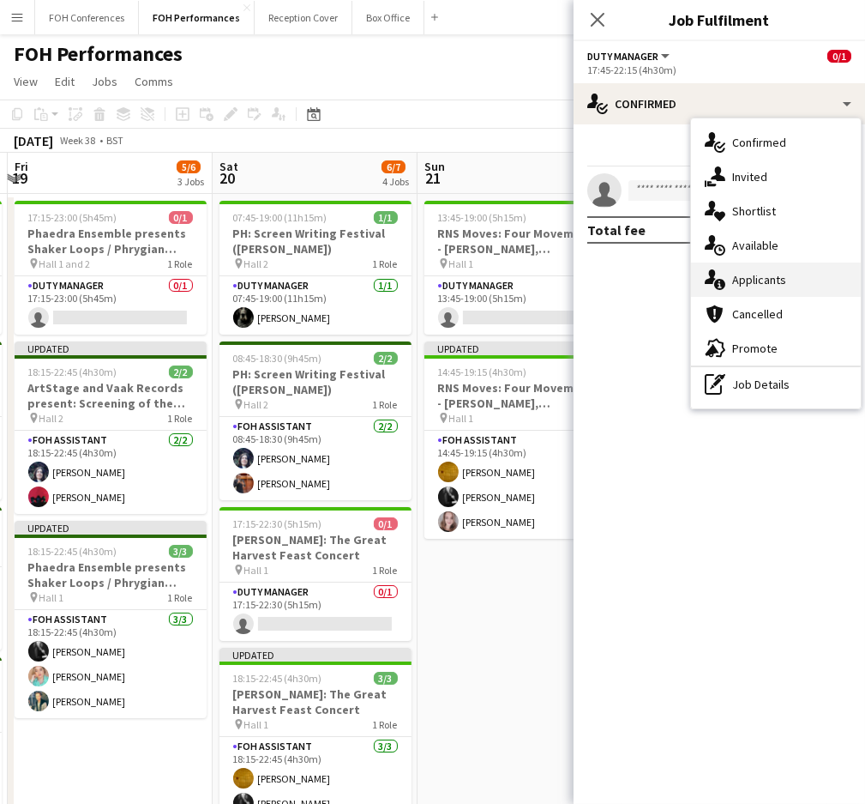
click at [781, 271] on div "single-neutral-actions-information Applicants" at bounding box center [776, 279] width 170 height 34
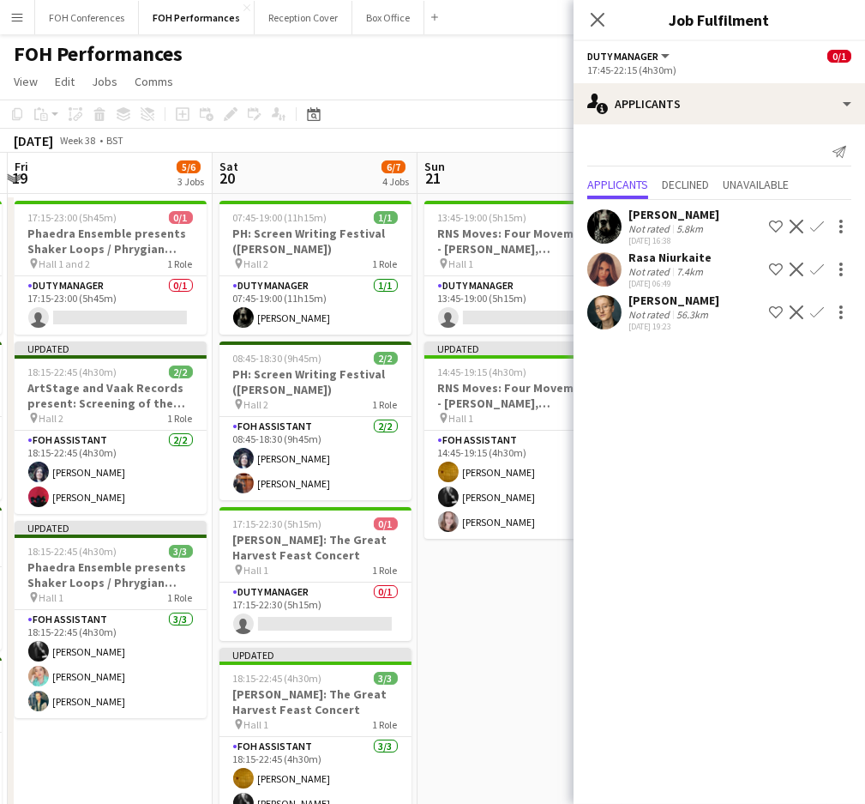
click at [541, 180] on app-board-header-date "Sun 21 3/4 2 Jobs" at bounding box center [520, 173] width 205 height 41
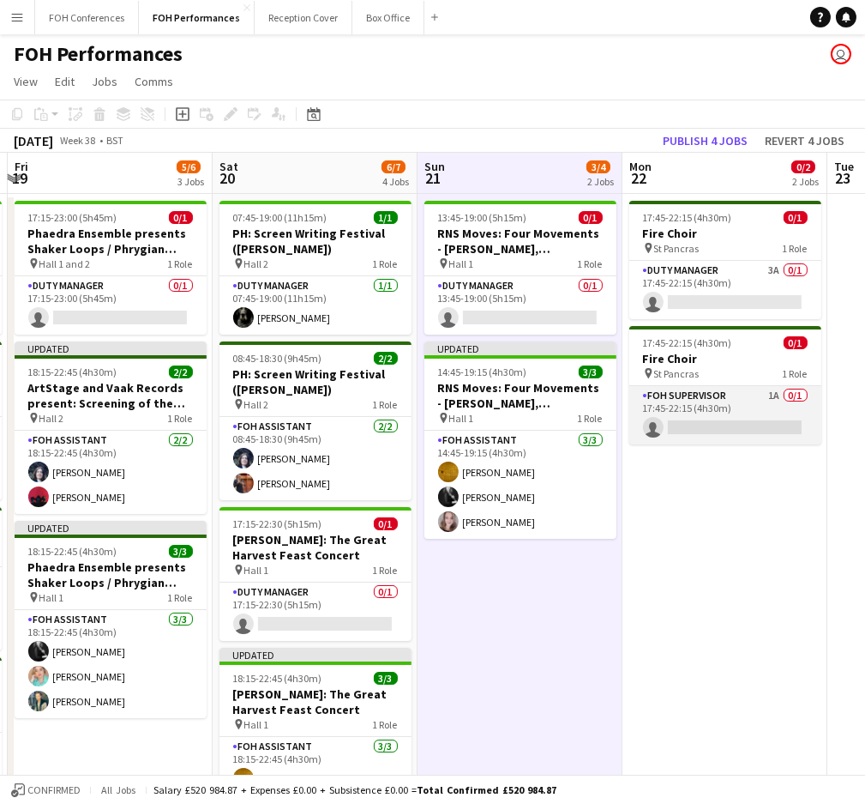
click at [707, 425] on app-card-role "FOH Supervisor 1A 0/1 17:45-22:15 (4h30m) single-neutral-actions" at bounding box center [726, 415] width 192 height 58
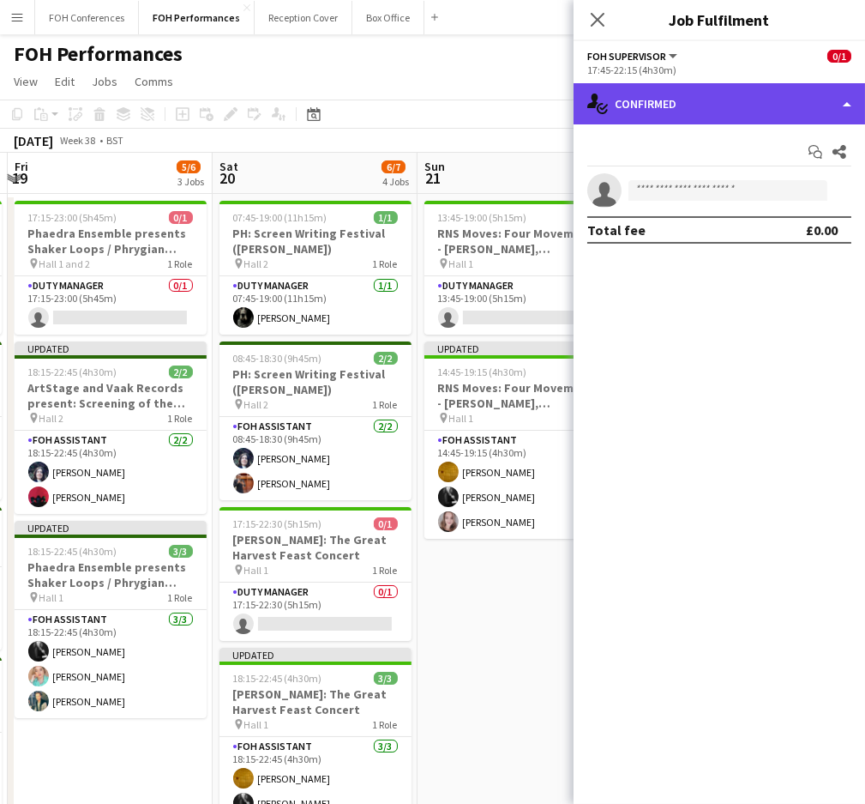
click at [725, 110] on div "single-neutral-actions-check-2 Confirmed" at bounding box center [720, 103] width 292 height 41
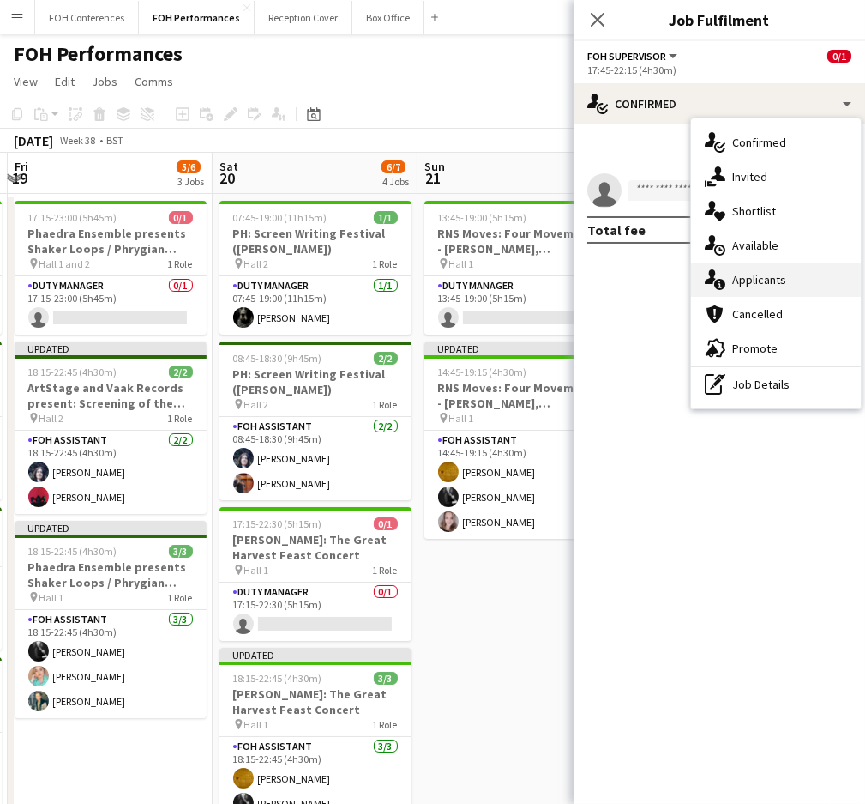
click at [753, 274] on div "single-neutral-actions-information Applicants" at bounding box center [776, 279] width 170 height 34
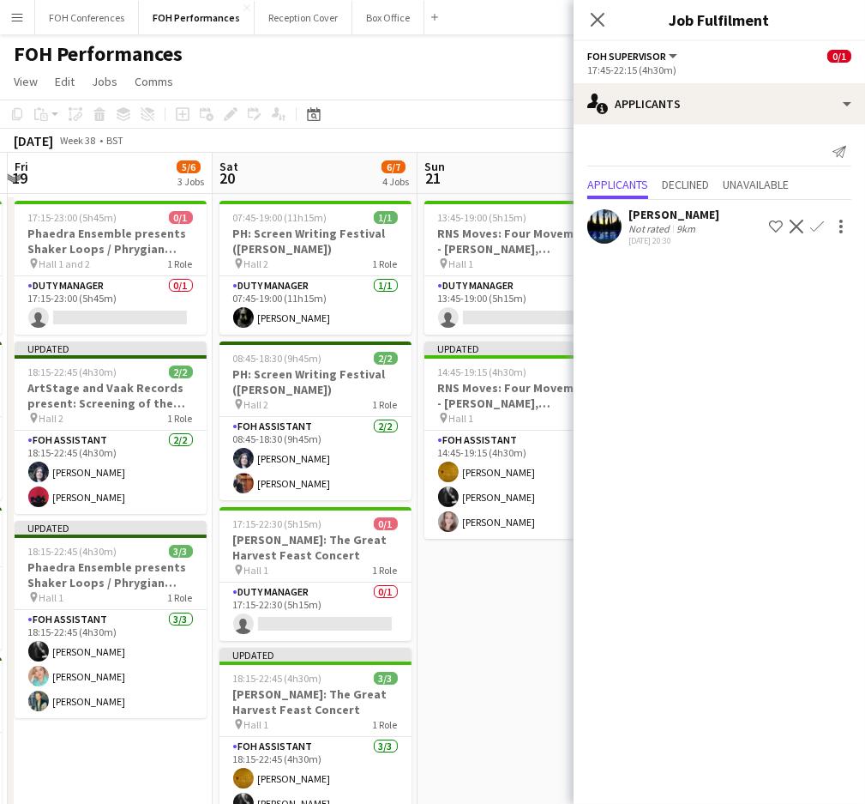
click at [515, 78] on app-page-menu "View Day view expanded Day view collapsed Month view Date picker Jump to today …" at bounding box center [432, 83] width 865 height 33
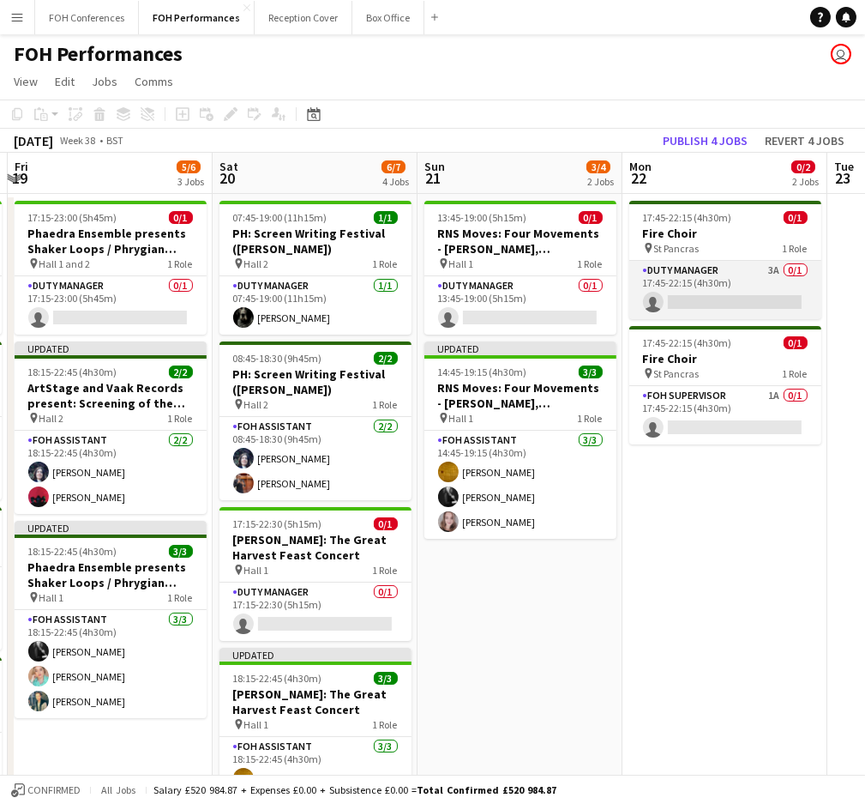
click at [705, 304] on app-card-role "Duty Manager 3A 0/1 17:45-22:15 (4h30m) single-neutral-actions" at bounding box center [726, 290] width 192 height 58
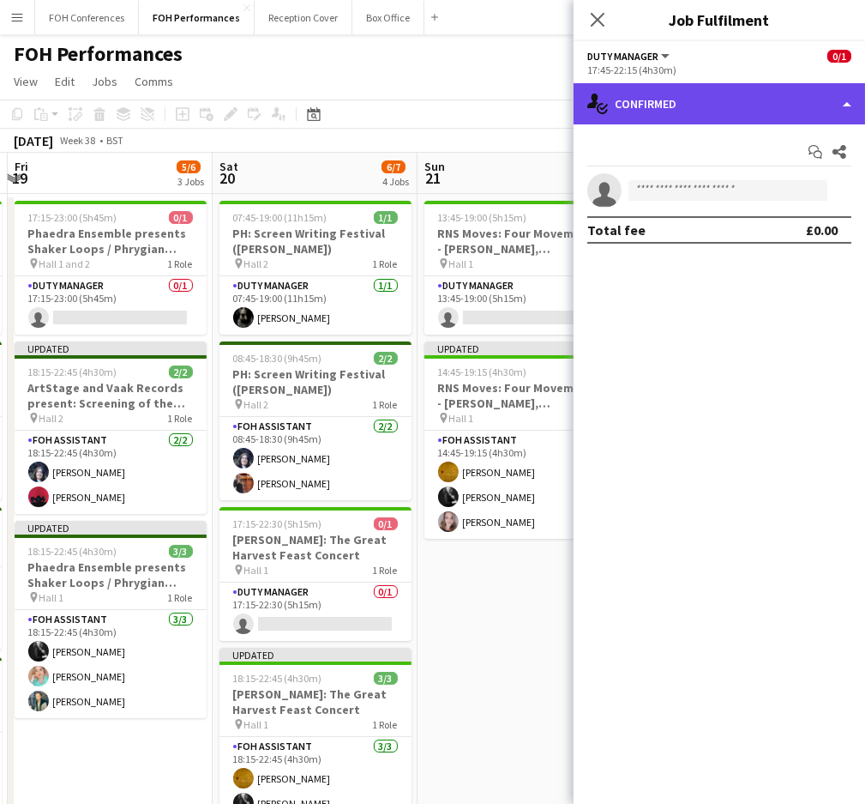
click at [675, 112] on div "single-neutral-actions-check-2 Confirmed" at bounding box center [720, 103] width 292 height 41
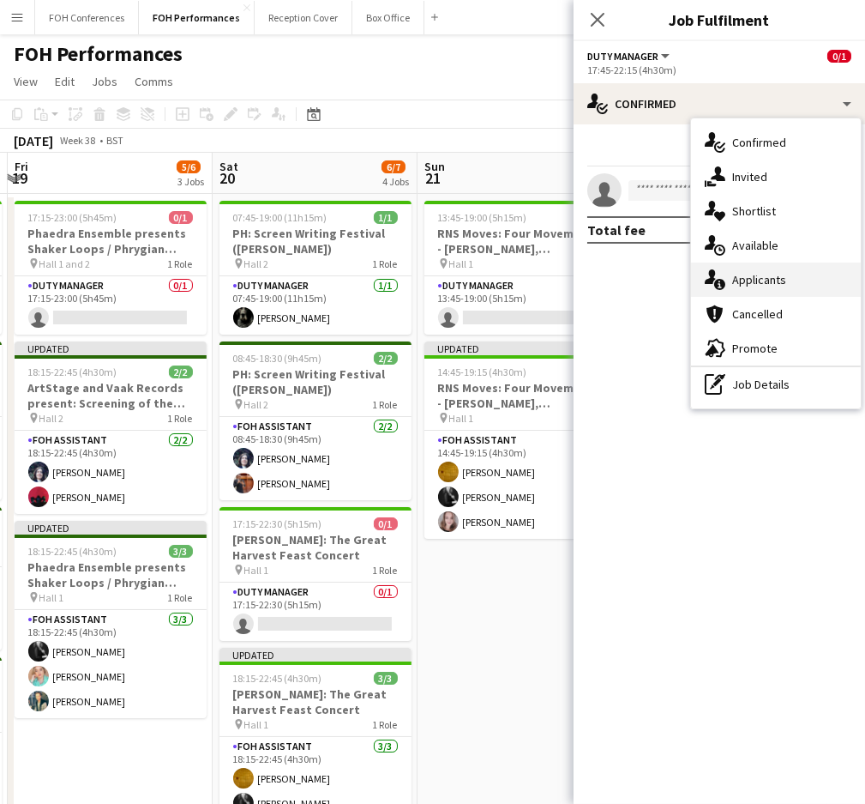
click at [779, 280] on div "single-neutral-actions-information Applicants" at bounding box center [776, 279] width 170 height 34
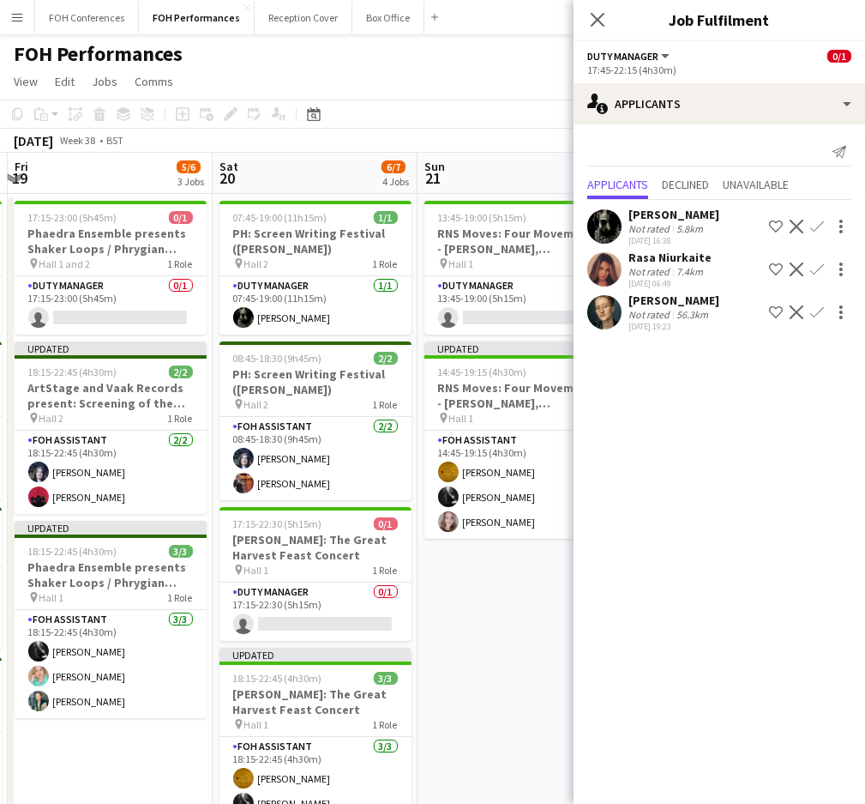
click at [812, 305] on app-icon "Confirm" at bounding box center [818, 312] width 14 height 14
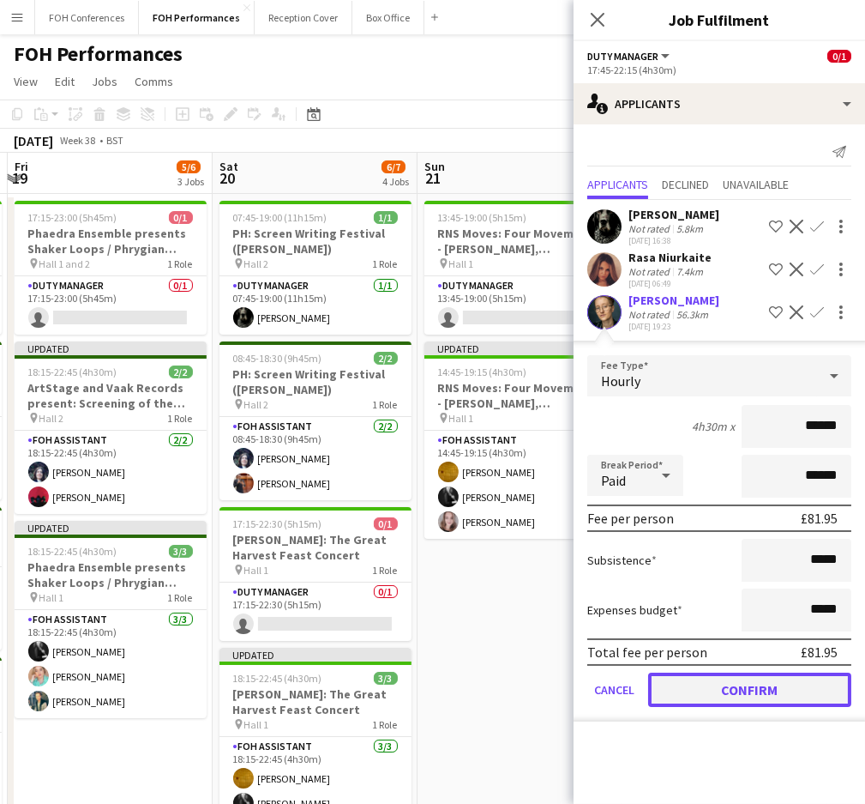
click at [738, 681] on button "Confirm" at bounding box center [749, 689] width 203 height 34
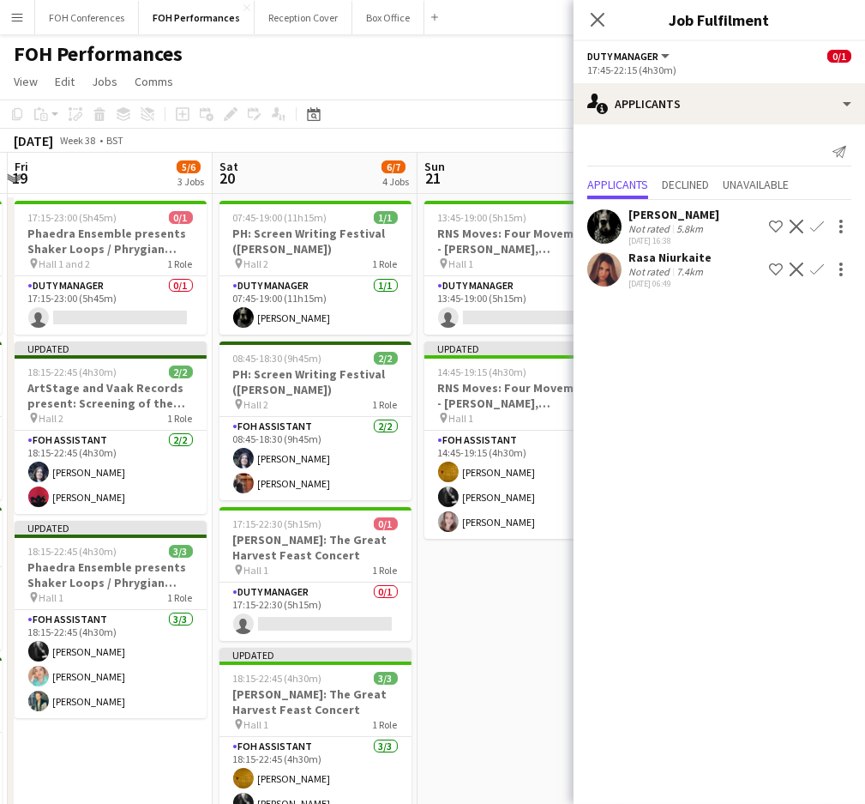
click at [523, 105] on app-toolbar "Copy Paste Paste Ctrl+V Paste with crew Ctrl+Shift+V Paste linked Job Delete Gr…" at bounding box center [432, 113] width 865 height 29
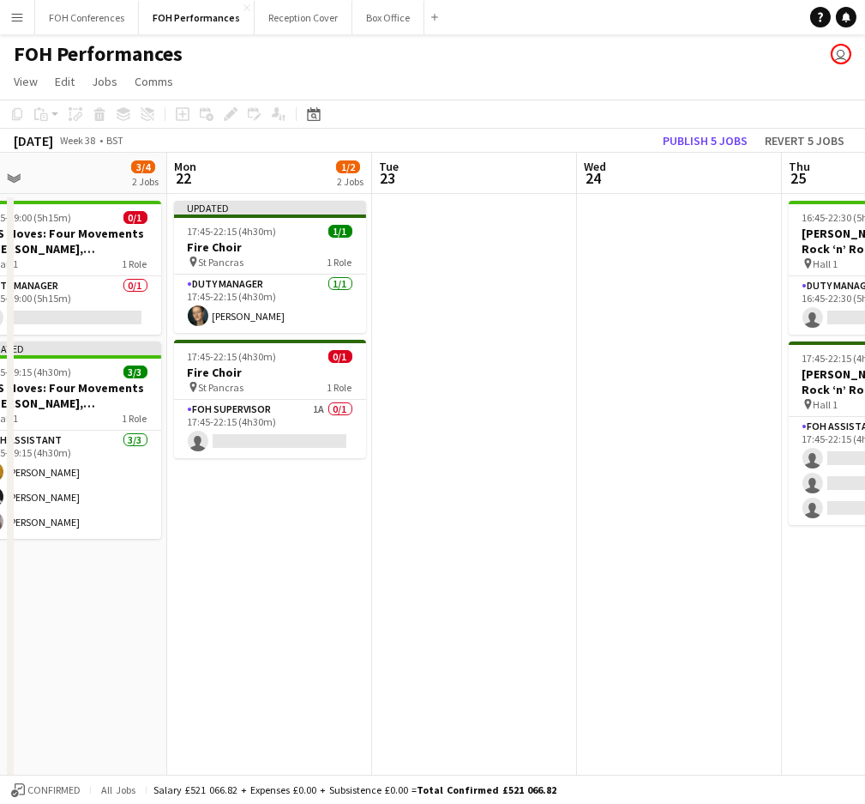
scroll to position [0, 451]
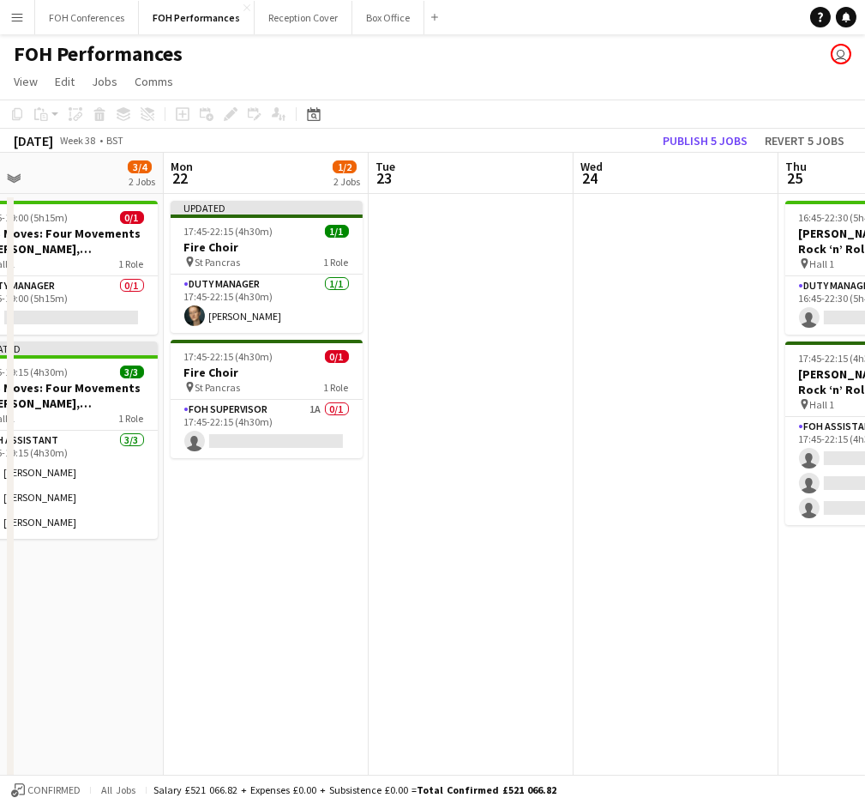
drag, startPoint x: 741, startPoint y: 186, endPoint x: 281, endPoint y: 190, distance: 459.8
click at [281, 190] on app-calendar-viewport "Fri 19 5/6 3 Jobs Sat 20 6/7 4 Jobs Sun 21 3/4 2 Jobs Mon 22 1/2 2 Jobs Tue 23 …" at bounding box center [432, 610] width 865 height 914
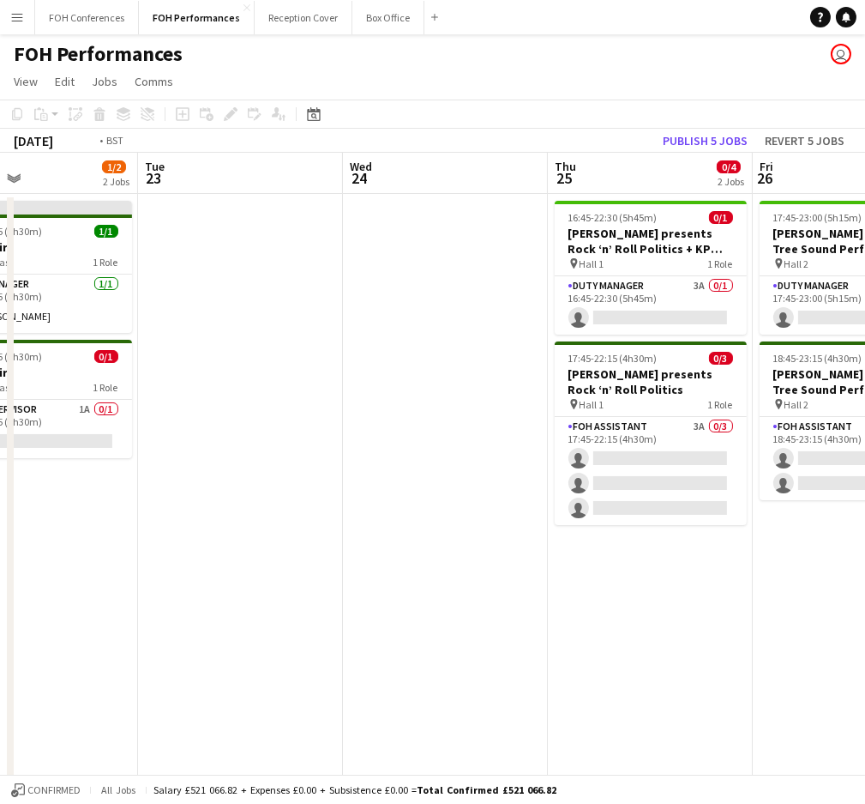
scroll to position [0, 746]
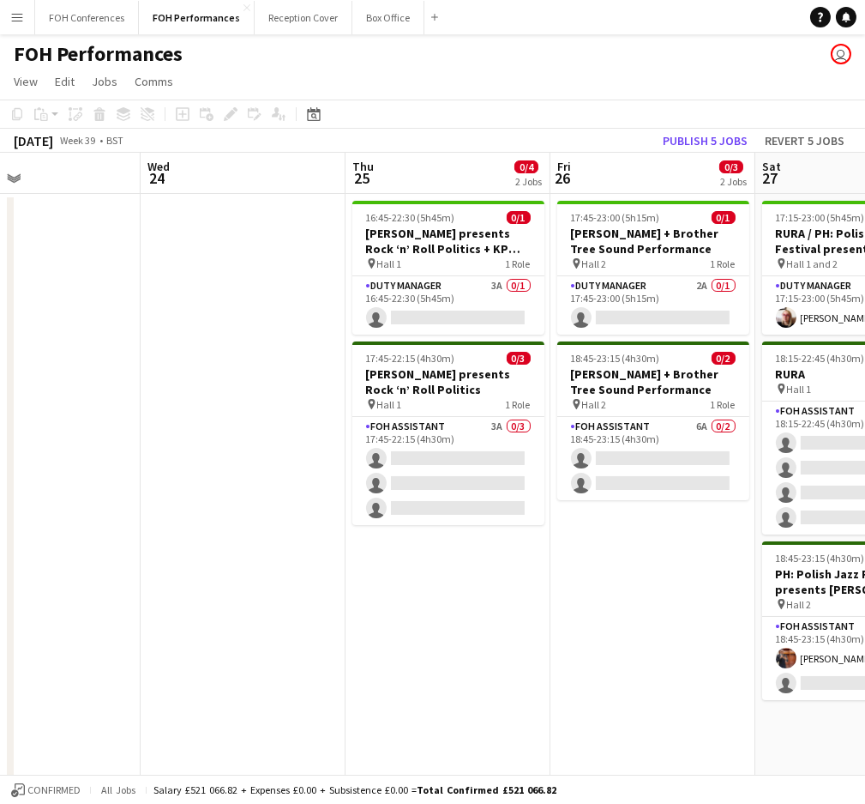
drag, startPoint x: 660, startPoint y: 188, endPoint x: 215, endPoint y: 163, distance: 445.9
click at [215, 163] on app-calendar-viewport "Sun 21 3/4 2 Jobs Mon 22 1/2 2 Jobs Tue 23 Wed 24 Thu 25 0/4 2 Jobs Fri 26 0/3 …" at bounding box center [432, 610] width 865 height 914
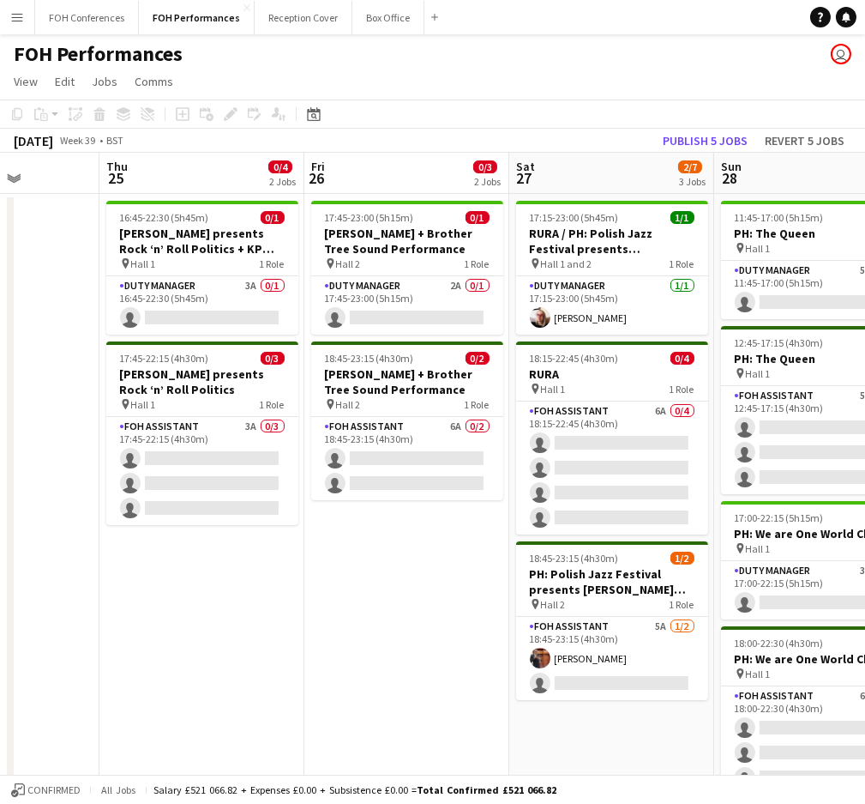
scroll to position [0, 723]
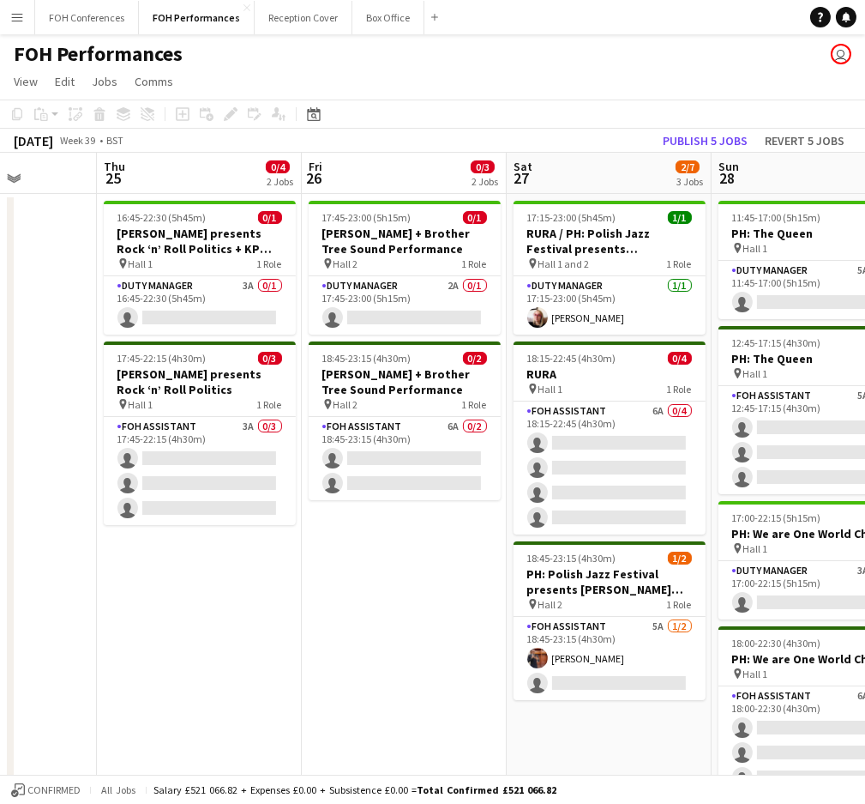
drag, startPoint x: 405, startPoint y: 169, endPoint x: 168, endPoint y: 164, distance: 236.8
click at [168, 164] on app-calendar-viewport "Sun 21 3/4 2 Jobs Mon 22 1/2 2 Jobs Tue 23 Wed 24 Thu 25 0/4 2 Jobs Fri 26 0/3 …" at bounding box center [432, 610] width 865 height 914
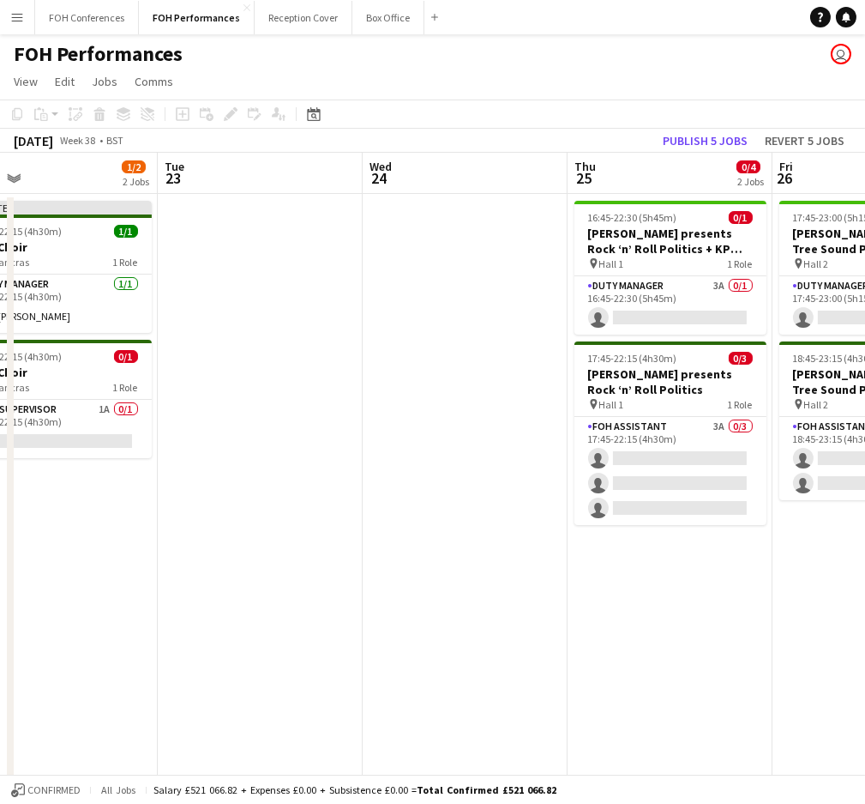
drag, startPoint x: 195, startPoint y: 163, endPoint x: 319, endPoint y: 128, distance: 129.3
click at [769, 161] on app-calendar-viewport "Sat 20 6/7 4 Jobs Sun 21 3/4 2 Jobs Mon 22 1/2 2 Jobs Tue 23 Wed 24 Thu 25 0/4 …" at bounding box center [432, 610] width 865 height 914
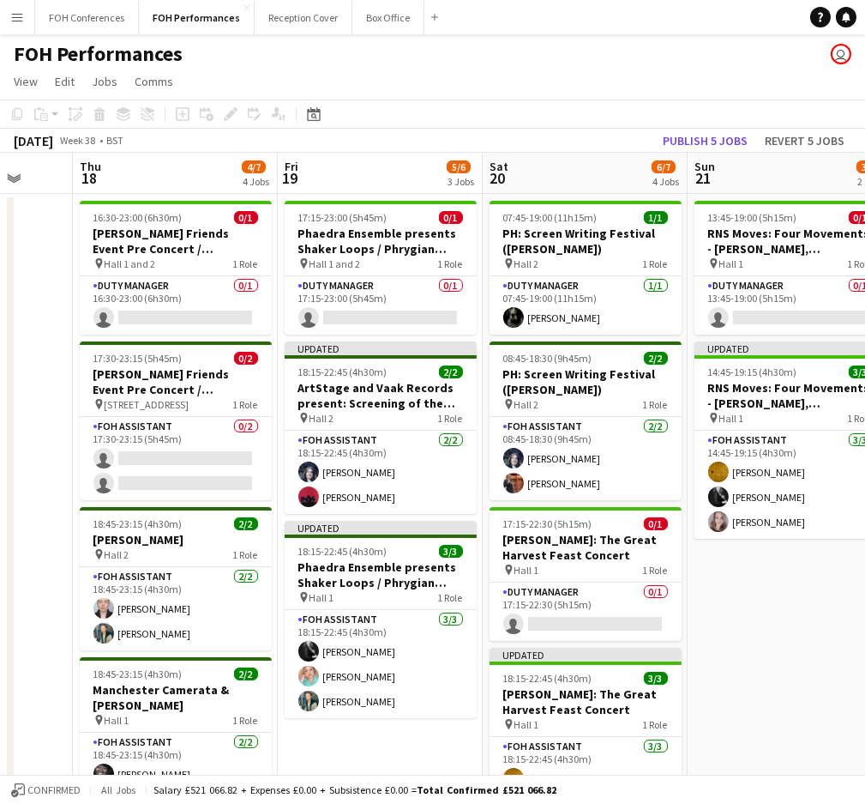
scroll to position [0, 504]
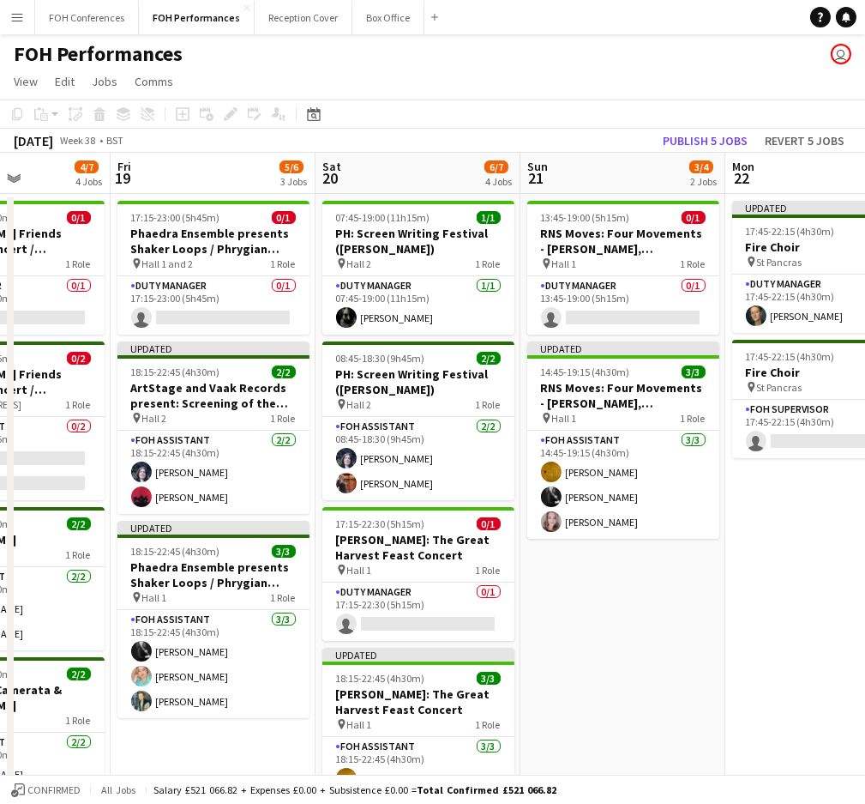
drag, startPoint x: 168, startPoint y: 176, endPoint x: 1066, endPoint y: 301, distance: 906.8
click at [865, 301] on html "Menu Boards Boards Boards All jobs Status Workforce Workforce My Workforce Recr…" at bounding box center [432, 547] width 865 height 1095
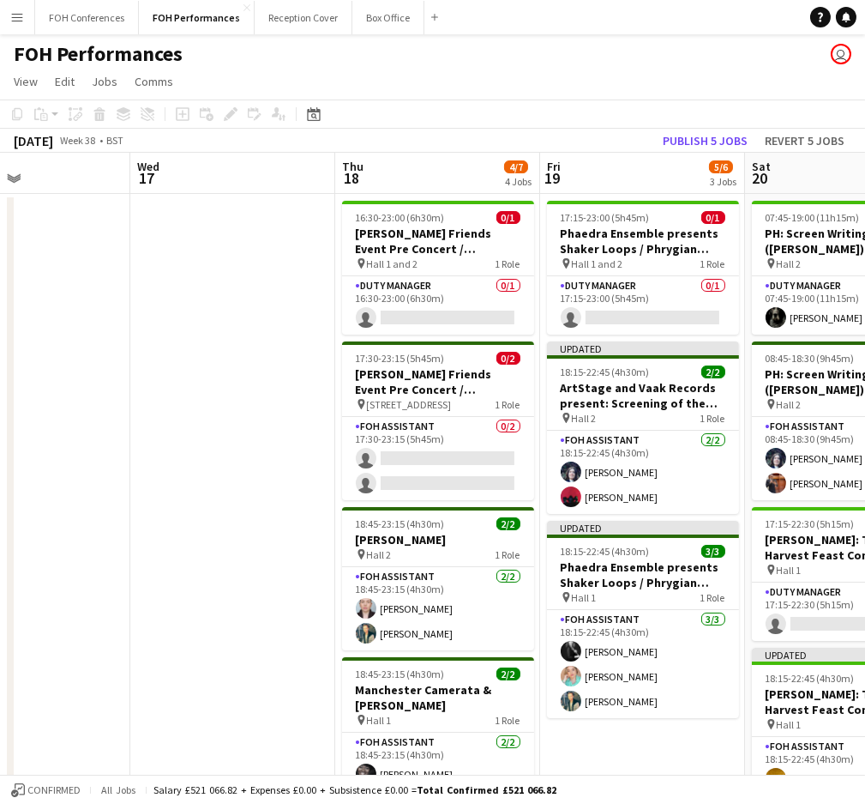
scroll to position [0, 491]
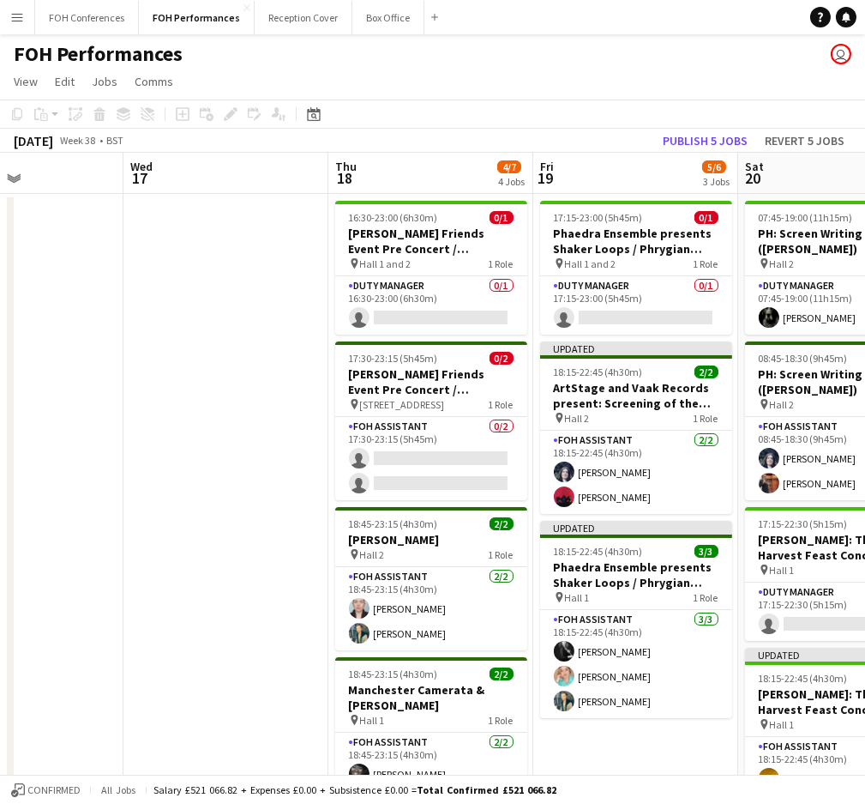
drag, startPoint x: 218, startPoint y: 190, endPoint x: 641, endPoint y: 217, distance: 423.8
click at [641, 217] on app-calendar-viewport "Sun 14 8/8 3 Jobs Mon 15 5/5 3 Jobs Tue 16 Wed 17 Thu 18 4/7 4 Jobs Fri 19 5/6 …" at bounding box center [432, 610] width 865 height 914
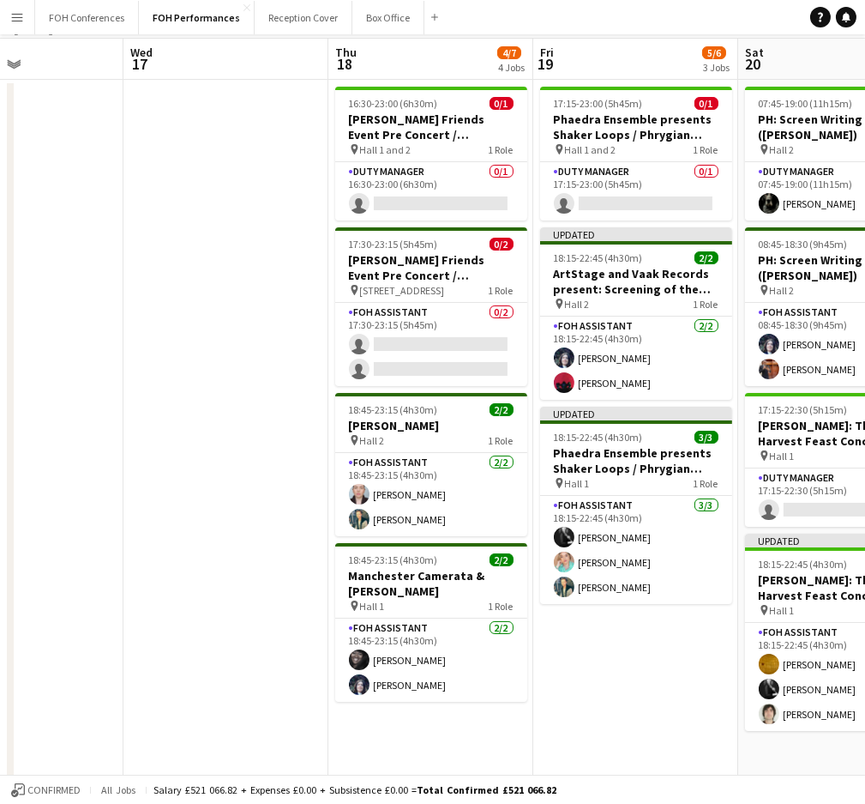
scroll to position [0, 0]
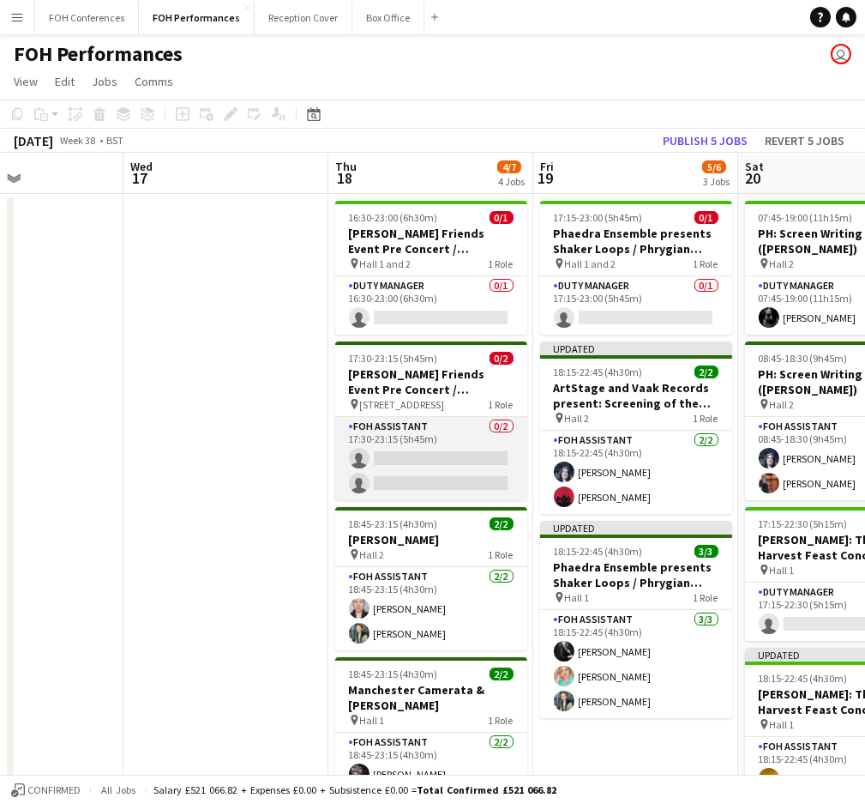
click at [419, 456] on app-card-role "FOH Assistant 0/2 17:30-23:15 (5h45m) single-neutral-actions single-neutral-act…" at bounding box center [431, 458] width 192 height 83
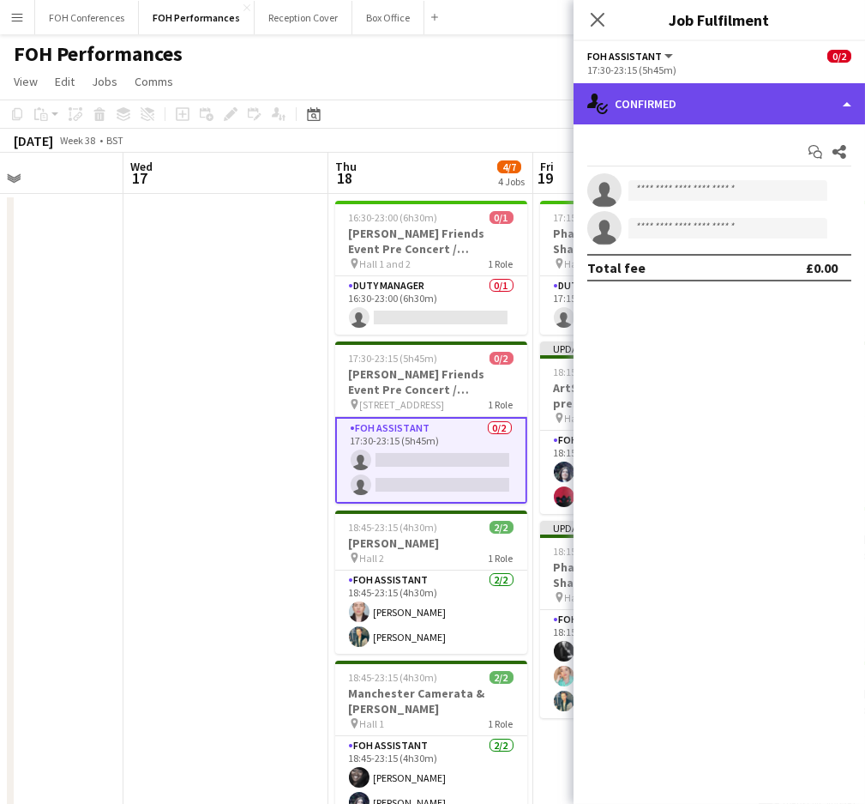
click at [654, 110] on div "single-neutral-actions-check-2 Confirmed" at bounding box center [720, 103] width 292 height 41
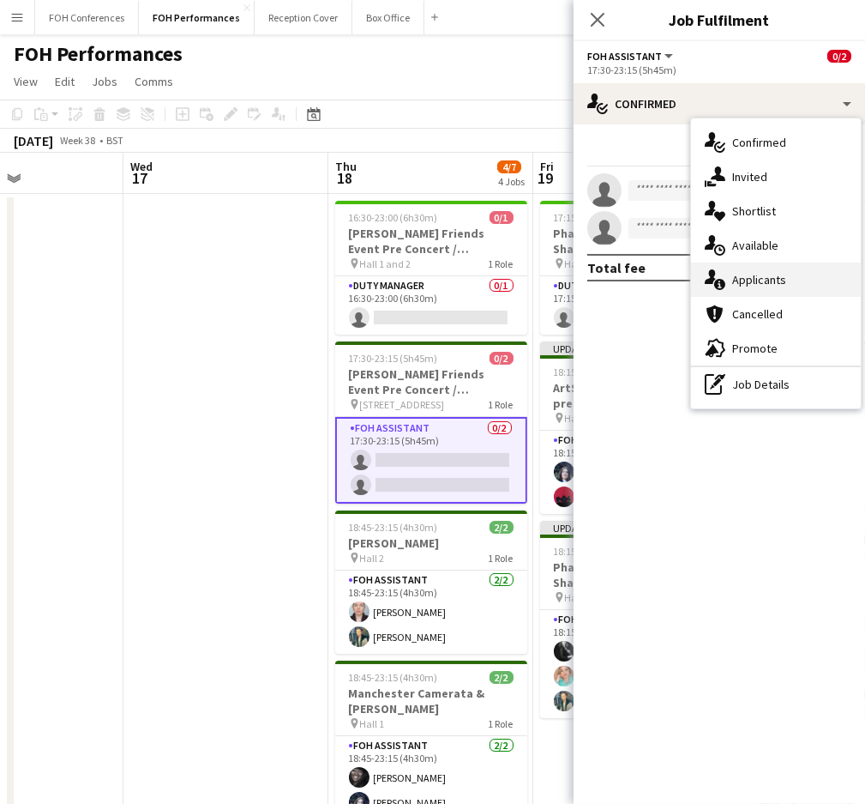
click at [751, 286] on div "single-neutral-actions-information Applicants" at bounding box center [776, 279] width 170 height 34
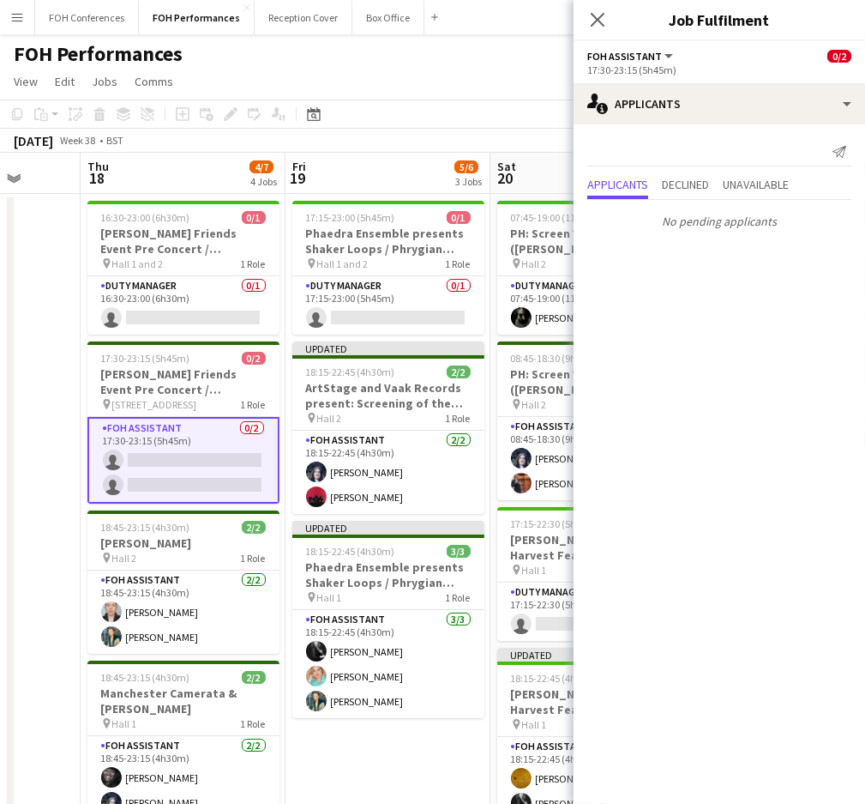
scroll to position [0, 804]
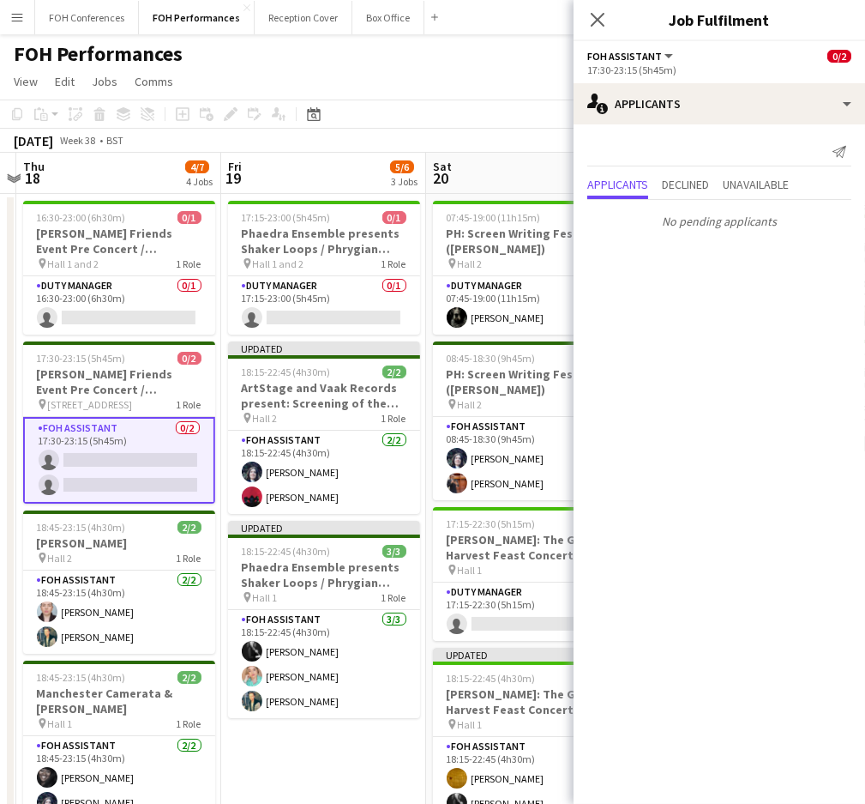
drag, startPoint x: 458, startPoint y: 184, endPoint x: 146, endPoint y: 188, distance: 312.3
click at [146, 188] on app-calendar-viewport "Sun 14 8/8 3 Jobs Mon 15 5/5 3 Jobs Tue 16 Wed 17 Thu 18 4/7 4 Jobs Fri 19 5/6 …" at bounding box center [432, 610] width 865 height 914
click at [332, 317] on app-card-role "Duty Manager 0/1 17:15-23:00 (5h45m) single-neutral-actions" at bounding box center [324, 305] width 192 height 58
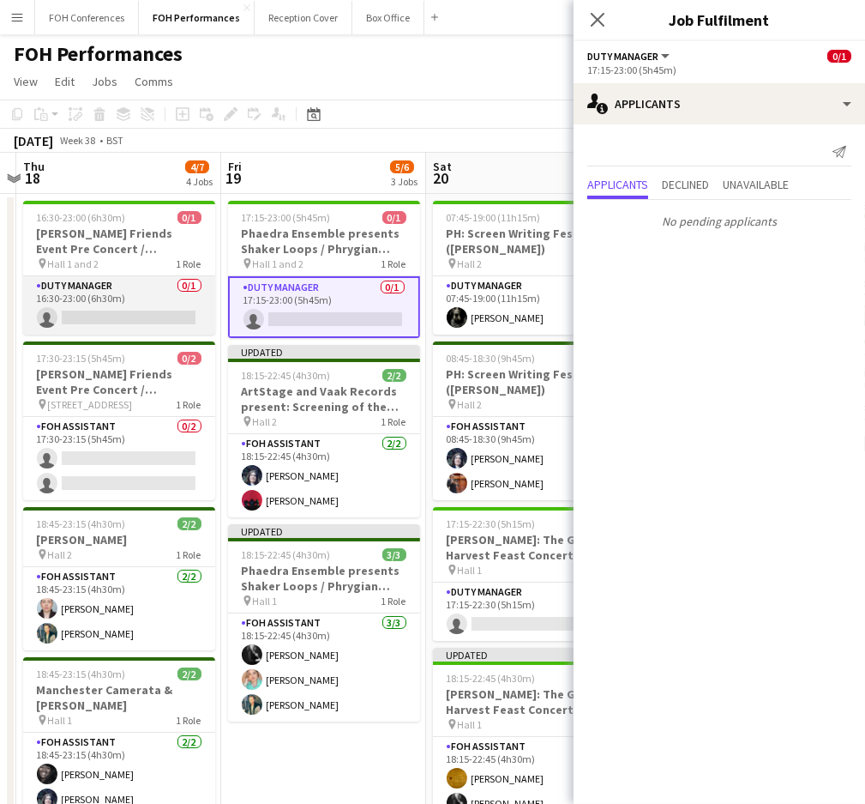
click at [106, 323] on app-card-role "Duty Manager 0/1 16:30-23:00 (6h30m) single-neutral-actions" at bounding box center [119, 305] width 192 height 58
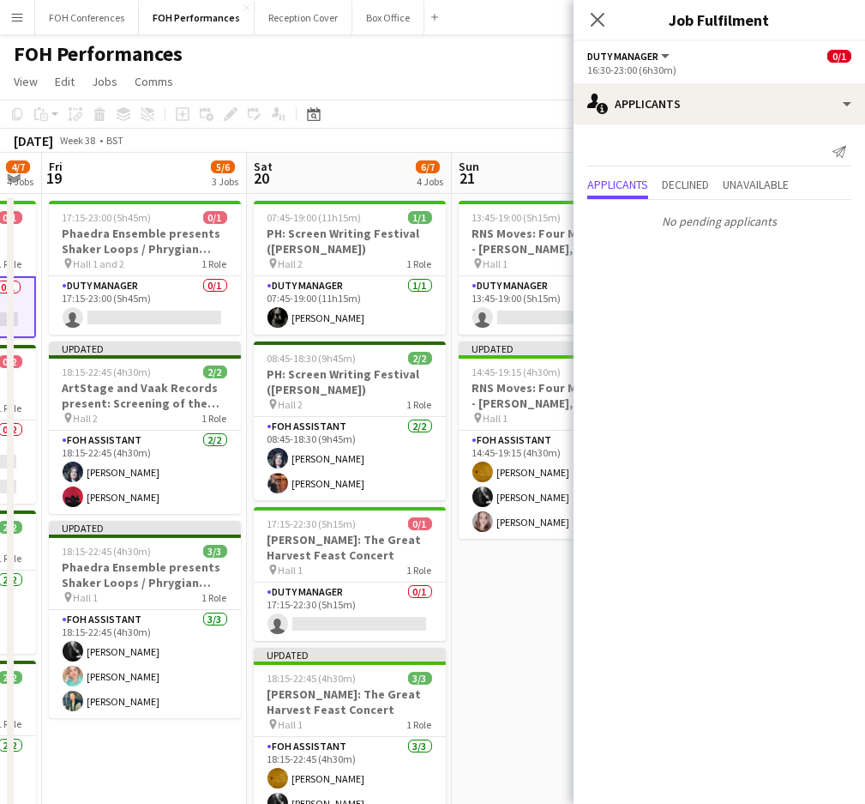
drag, startPoint x: 497, startPoint y: 172, endPoint x: 317, endPoint y: 159, distance: 180.6
click at [317, 159] on app-calendar-viewport "Tue 16 Wed 17 Thu 18 4/7 4 Jobs Fri 19 5/6 3 Jobs Sat 20 6/7 4 Jobs Sun 21 3/4 …" at bounding box center [432, 610] width 865 height 914
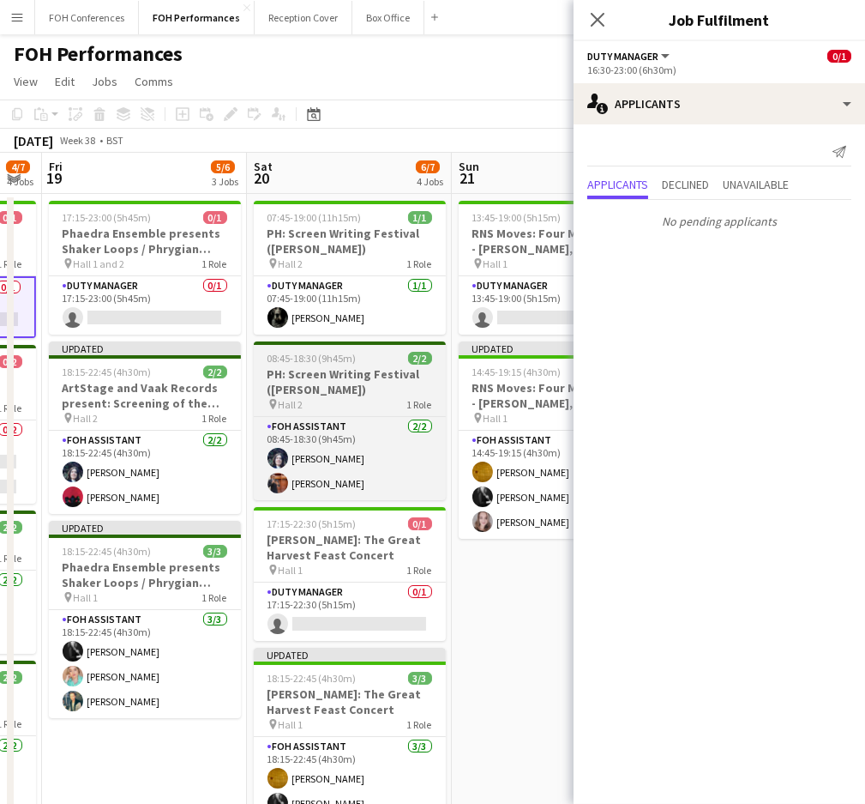
scroll to position [0, 574]
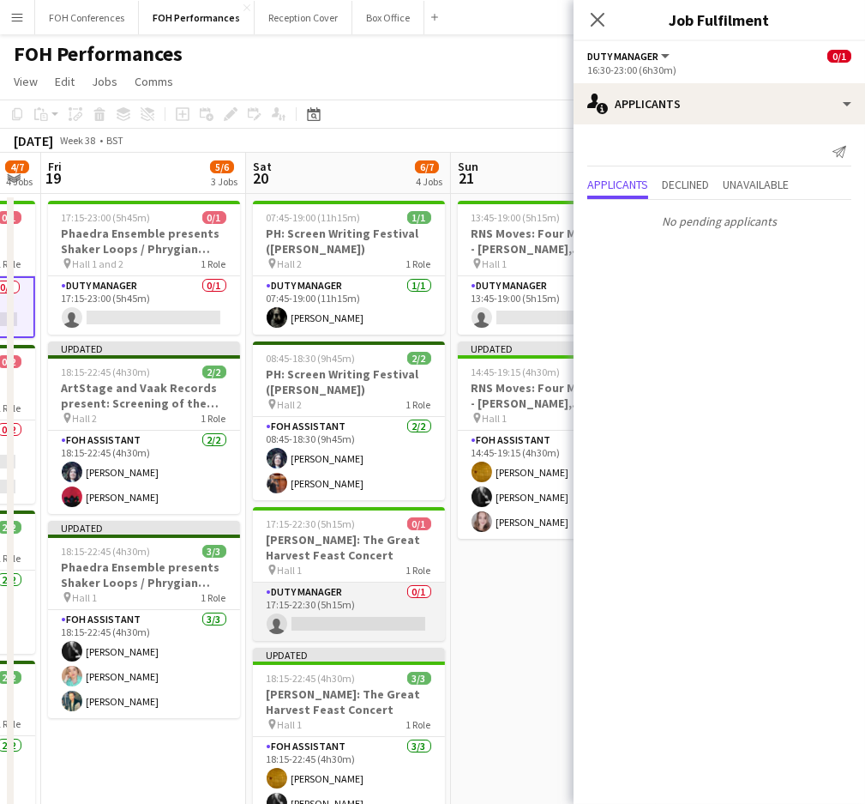
click at [318, 618] on app-card-role "Duty Manager 0/1 17:15-22:30 (5h15m) single-neutral-actions" at bounding box center [349, 611] width 192 height 58
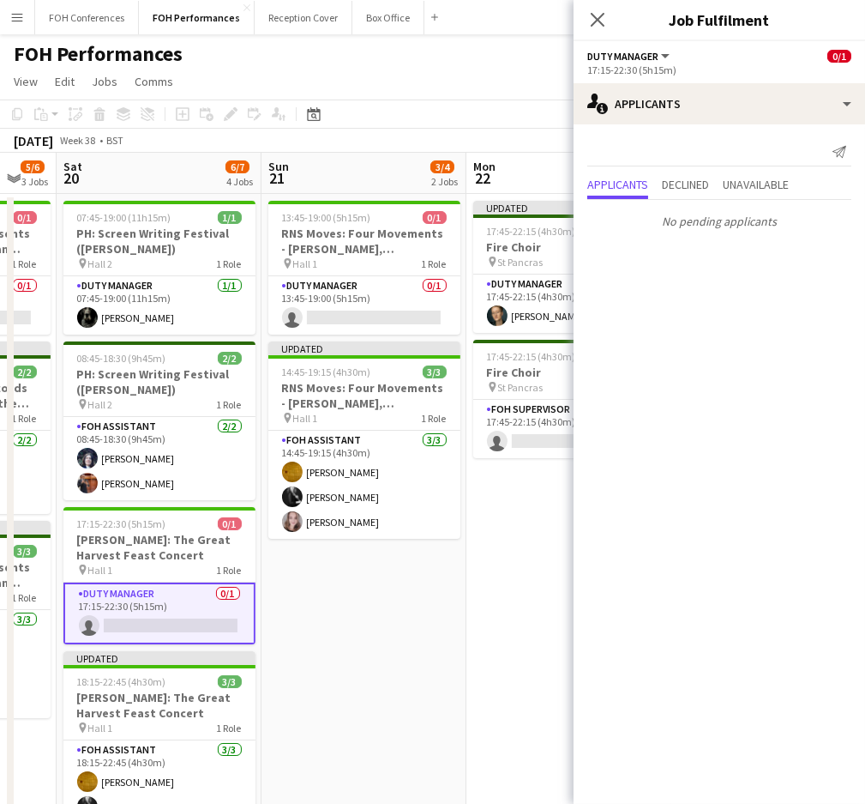
scroll to position [0, 808]
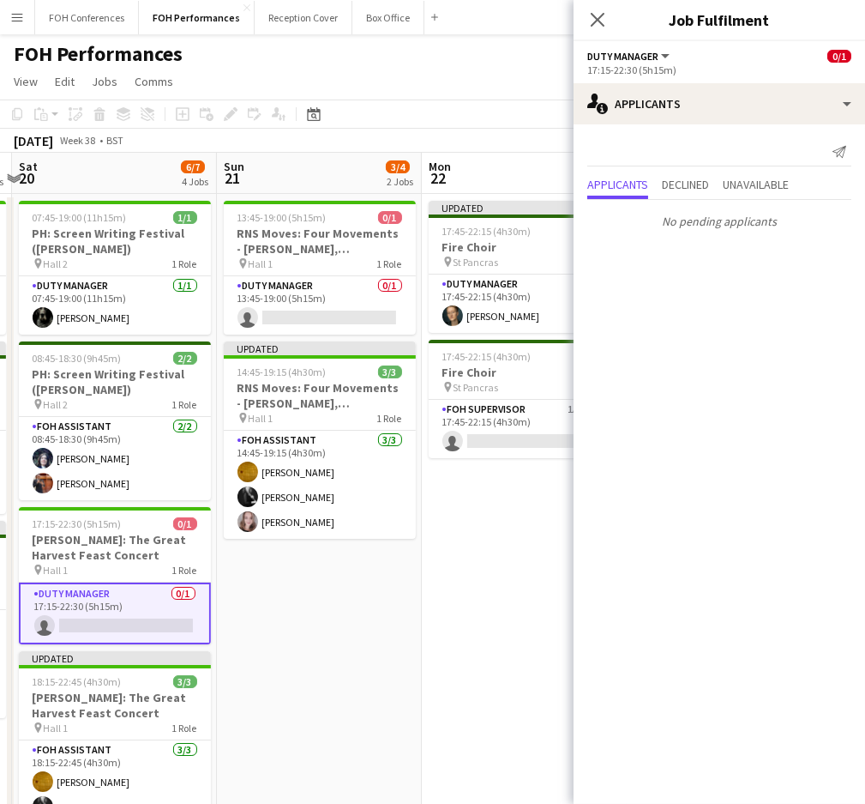
drag, startPoint x: 412, startPoint y: 180, endPoint x: 180, endPoint y: 180, distance: 231.6
click at [180, 180] on app-calendar-viewport "Tue 16 Wed 17 Thu 18 4/7 4 Jobs Fri 19 5/6 3 Jobs Sat 20 6/7 4 Jobs Sun 21 3/4 …" at bounding box center [432, 610] width 865 height 914
click at [317, 314] on app-card-role "Duty Manager 0/1 13:45-19:00 (5h15m) single-neutral-actions" at bounding box center [320, 305] width 192 height 58
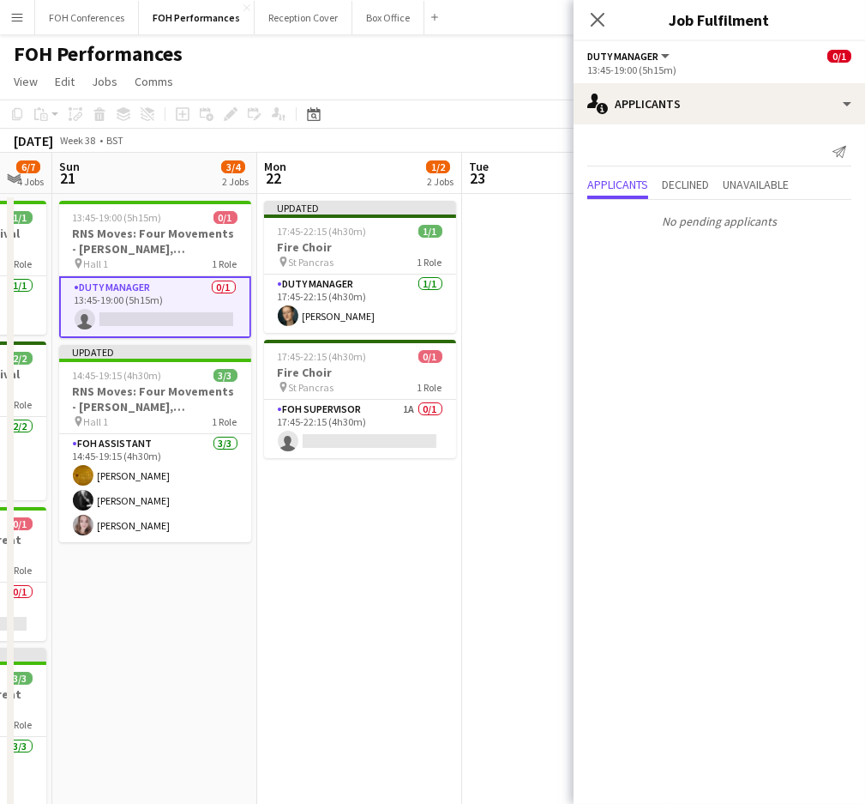
drag, startPoint x: 343, startPoint y: 164, endPoint x: 177, endPoint y: 164, distance: 166.4
click at [177, 164] on app-calendar-viewport "Thu 18 4/7 4 Jobs Fri 19 5/6 3 Jobs Sat 20 6/7 4 Jobs Sun 21 3/4 2 Jobs Mon 22 …" at bounding box center [432, 610] width 865 height 914
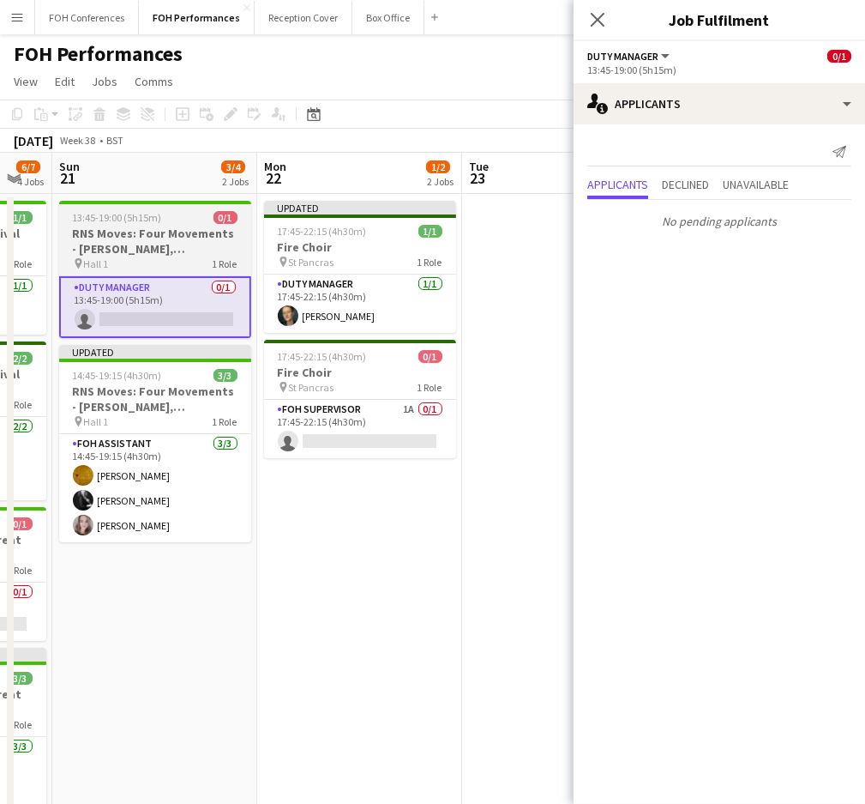
scroll to position [0, 566]
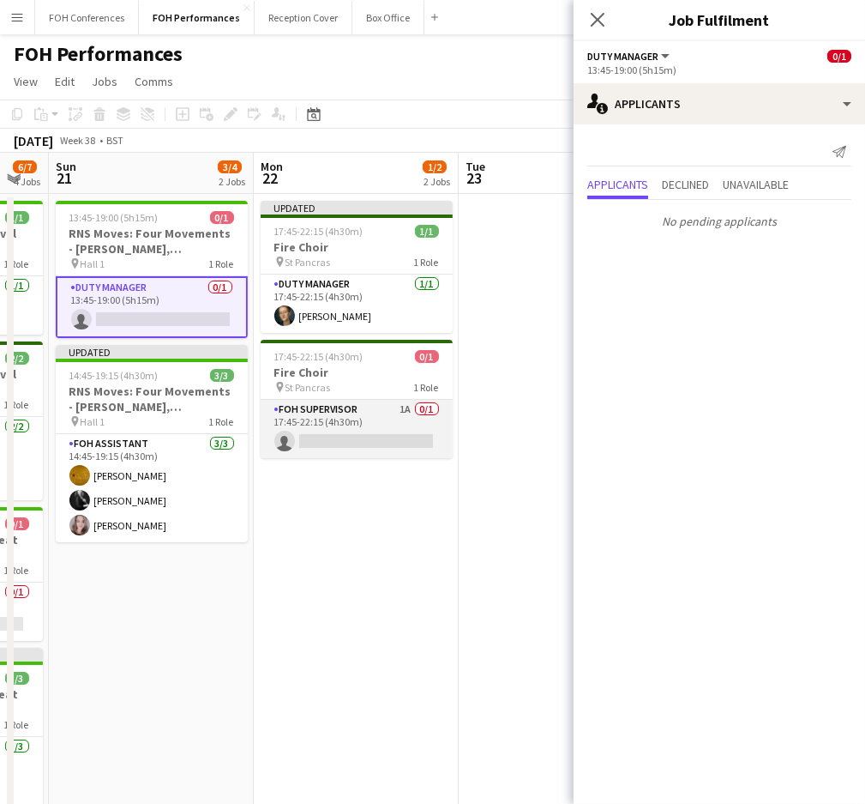
click at [313, 432] on app-card-role "FOH Supervisor 1A 0/1 17:45-22:15 (4h30m) single-neutral-actions" at bounding box center [357, 429] width 192 height 58
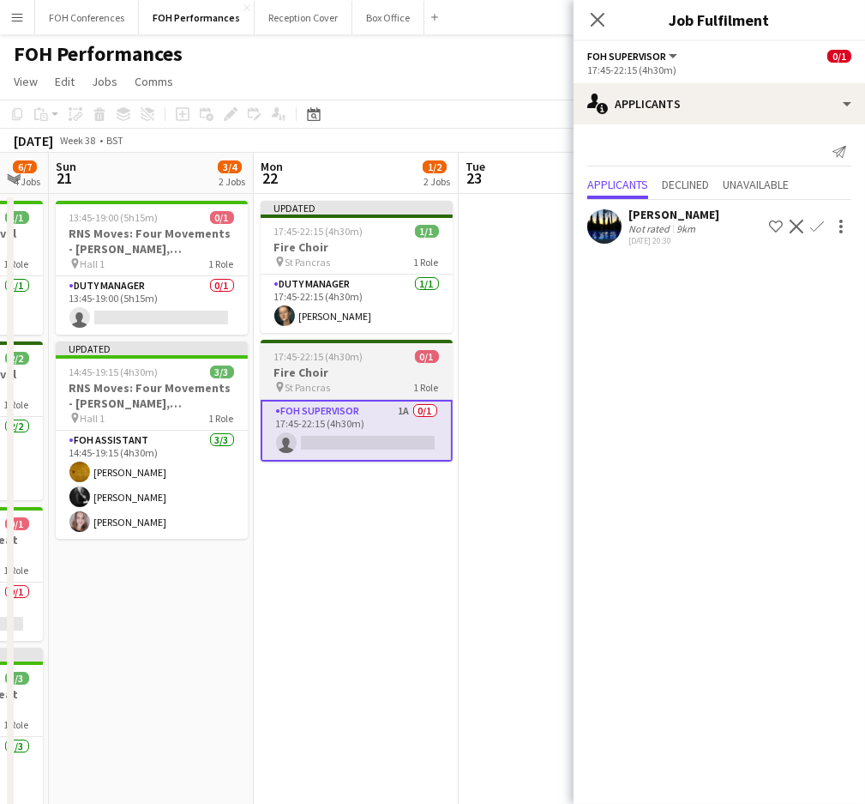
click at [341, 371] on h3 "Fire Choir" at bounding box center [357, 372] width 192 height 15
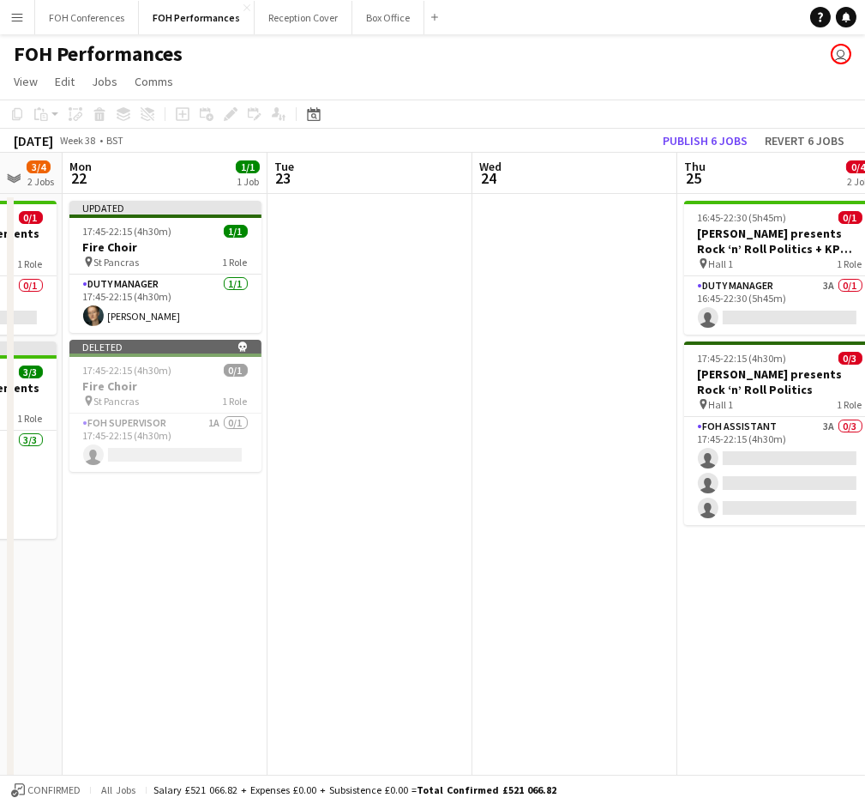
scroll to position [0, 761]
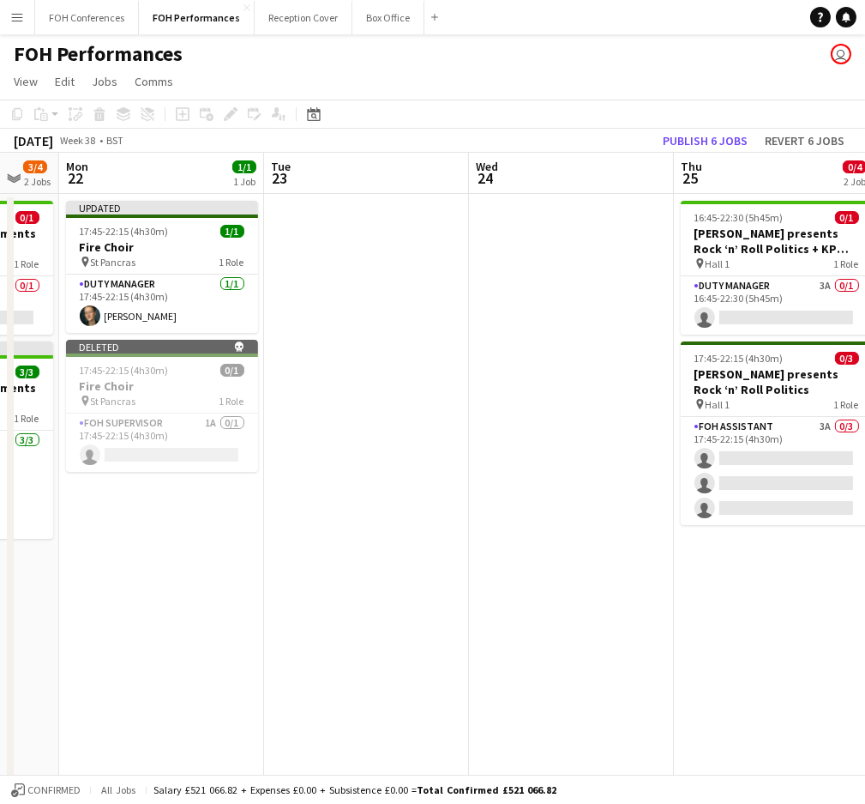
drag, startPoint x: 591, startPoint y: 183, endPoint x: 395, endPoint y: 161, distance: 197.6
click at [395, 161] on app-calendar-viewport "Thu 18 4/7 4 Jobs Fri 19 5/6 3 Jobs Sat 20 6/7 4 Jobs Sun 21 3/4 2 Jobs Mon 22 …" at bounding box center [432, 610] width 865 height 914
click at [825, 309] on app-card-role "Duty Manager 3A 0/1 16:45-22:30 (5h45m) single-neutral-actions" at bounding box center [777, 305] width 192 height 58
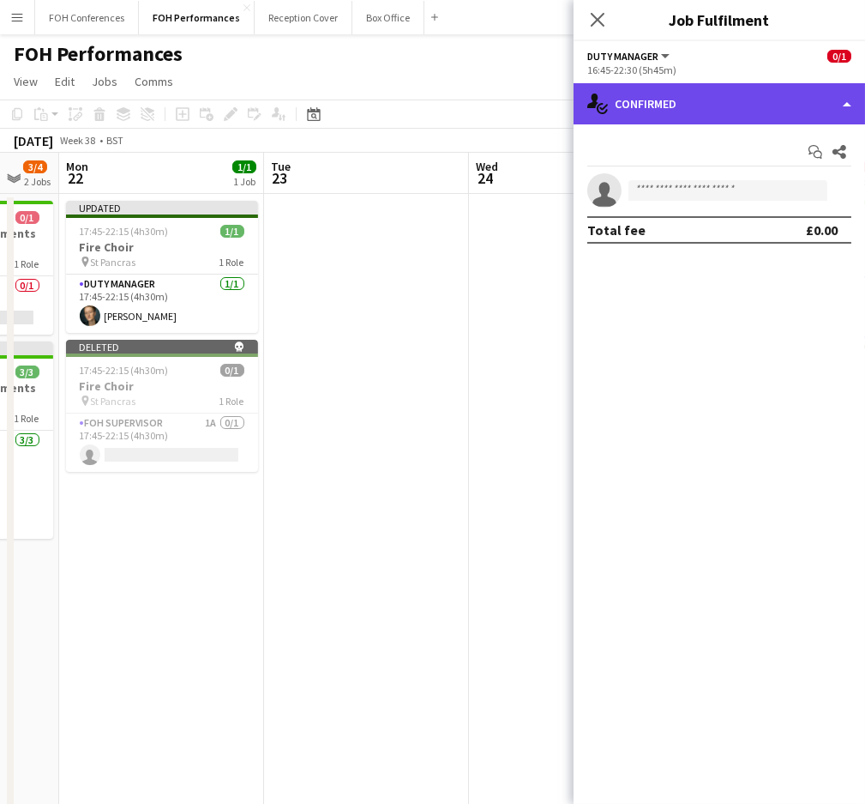
click at [837, 114] on div "single-neutral-actions-check-2 Confirmed" at bounding box center [720, 103] width 292 height 41
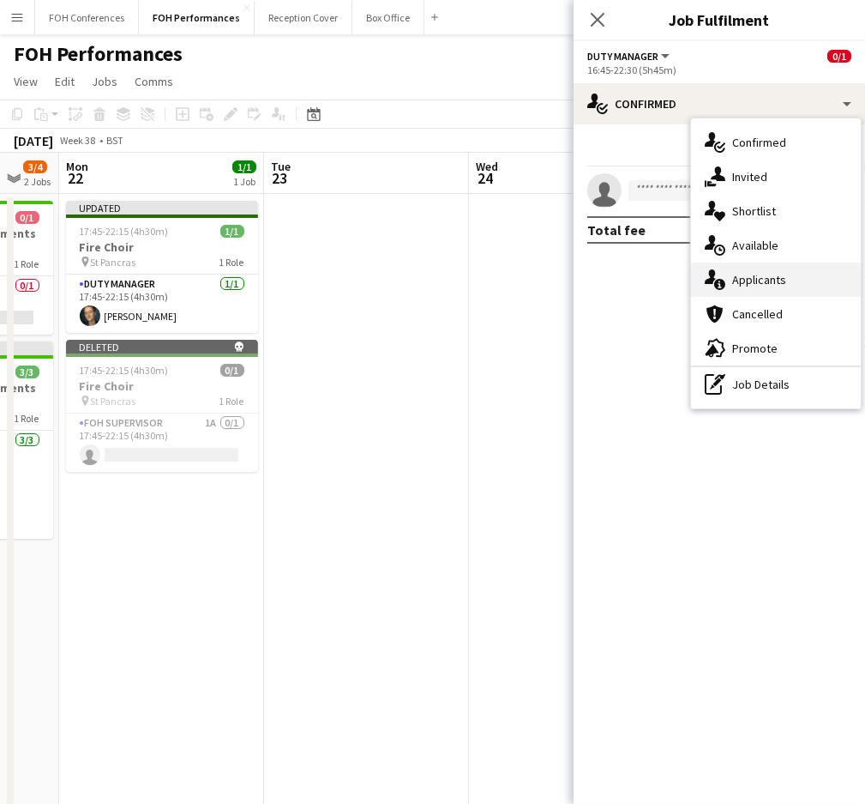
click at [792, 288] on div "single-neutral-actions-information Applicants" at bounding box center [776, 279] width 170 height 34
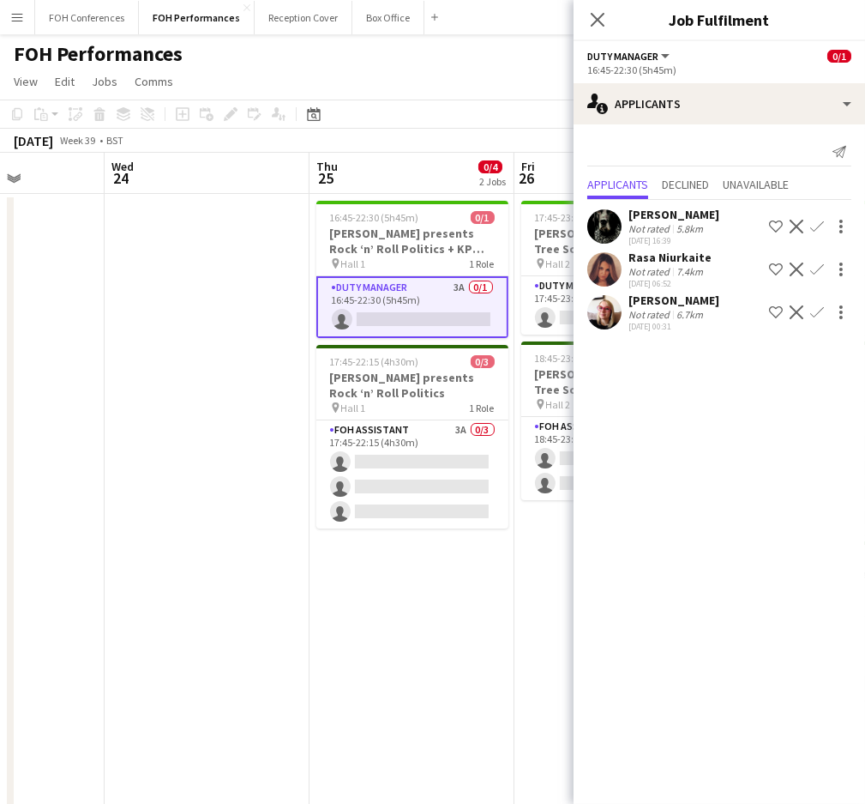
drag, startPoint x: 431, startPoint y: 166, endPoint x: 61, endPoint y: 159, distance: 369.8
click at [61, 159] on app-calendar-viewport "Sat 20 6/7 4 Jobs Sun 21 3/4 2 Jobs Mon 22 1/1 1 Job Tue 23 Wed 24 Thu 25 0/4 2…" at bounding box center [432, 610] width 865 height 914
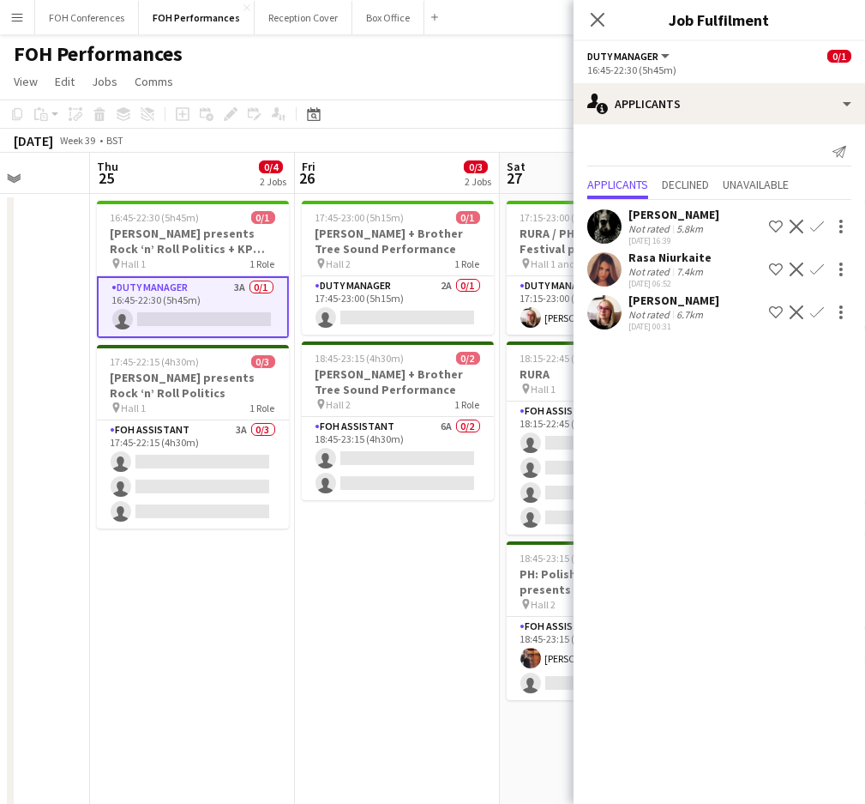
scroll to position [0, 532]
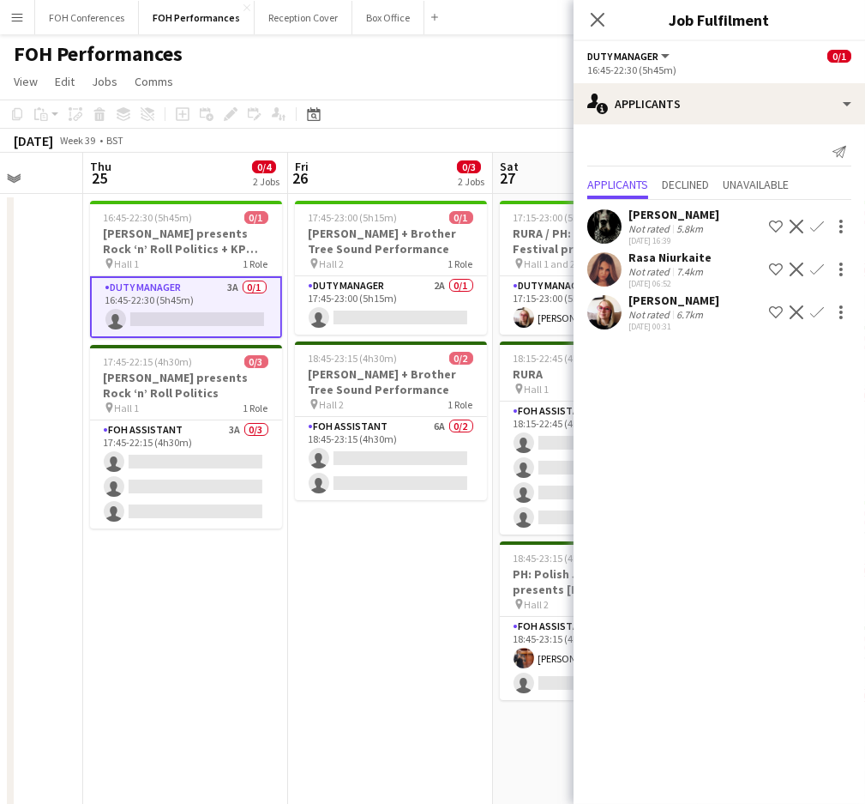
drag, startPoint x: 389, startPoint y: 190, endPoint x: 166, endPoint y: 172, distance: 222.8
click at [166, 172] on app-calendar-viewport "Mon 22 1/1 1 Job Tue 23 Wed 24 Thu 25 0/4 2 Jobs Fri 26 0/3 2 Jobs Sat 27 2/7 3…" at bounding box center [432, 610] width 865 height 914
click at [365, 316] on app-card-role "Duty Manager 2A 0/1 17:45-23:00 (5h15m) single-neutral-actions" at bounding box center [391, 305] width 192 height 58
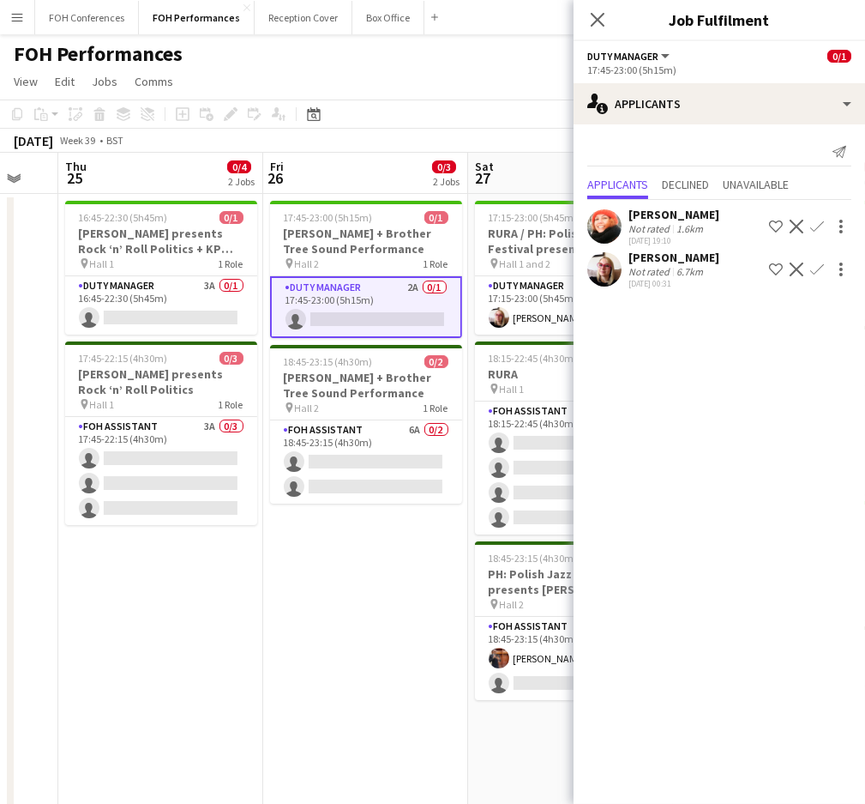
scroll to position [0, 564]
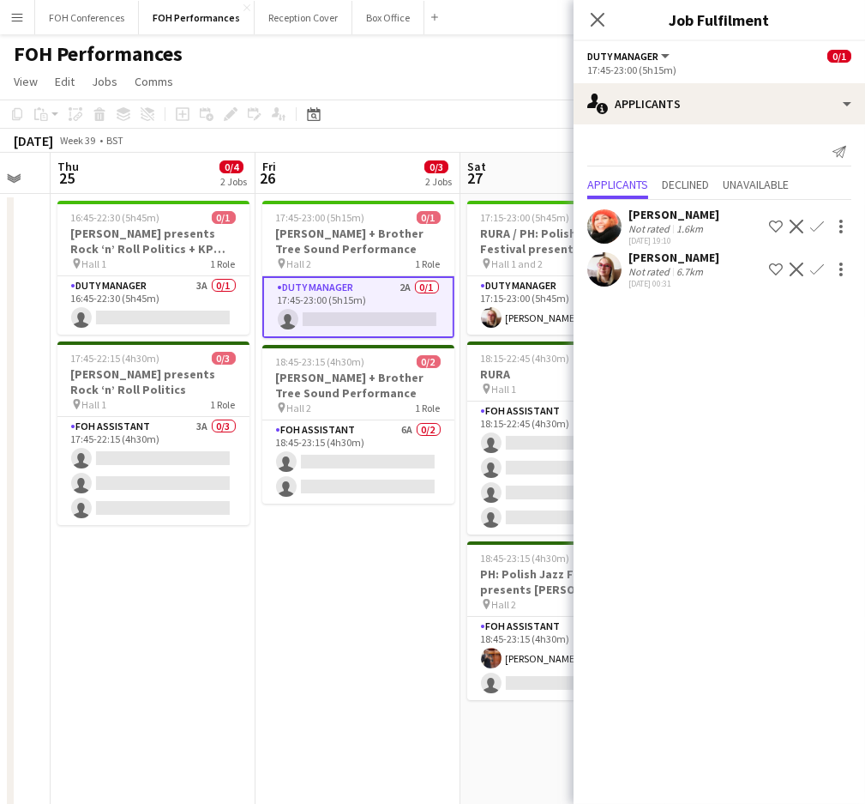
drag, startPoint x: 407, startPoint y: 162, endPoint x: 375, endPoint y: 162, distance: 31.7
click at [375, 162] on app-calendar-viewport "Mon 22 1/1 1 Job Tue 23 Wed 24 Thu 25 0/4 2 Jobs Fri 26 0/3 2 Jobs Sat 27 2/7 3…" at bounding box center [432, 610] width 865 height 914
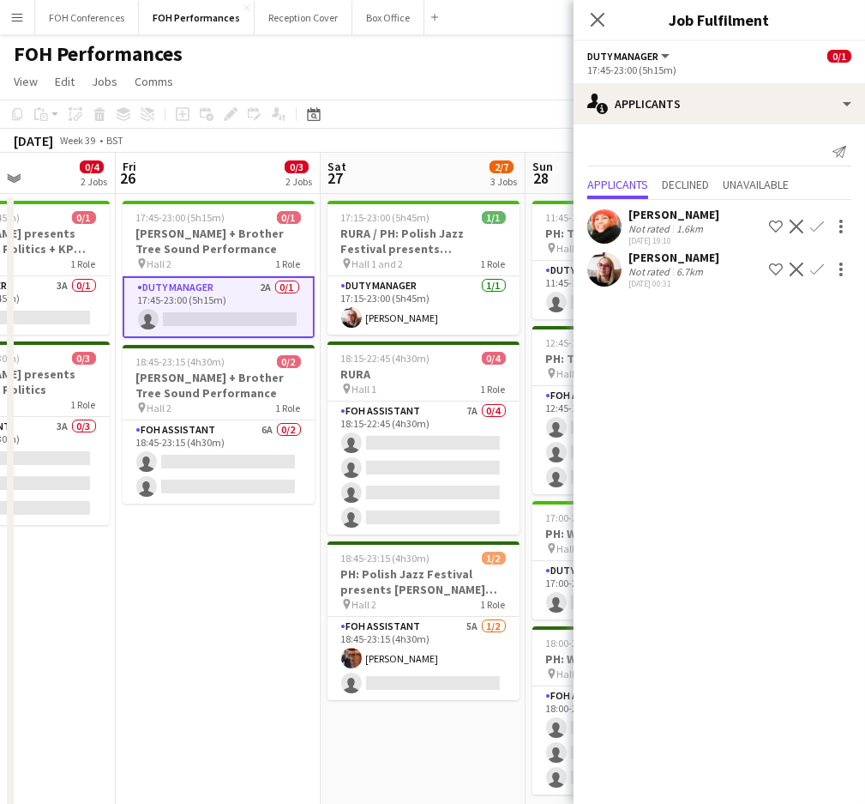
scroll to position [0, 760]
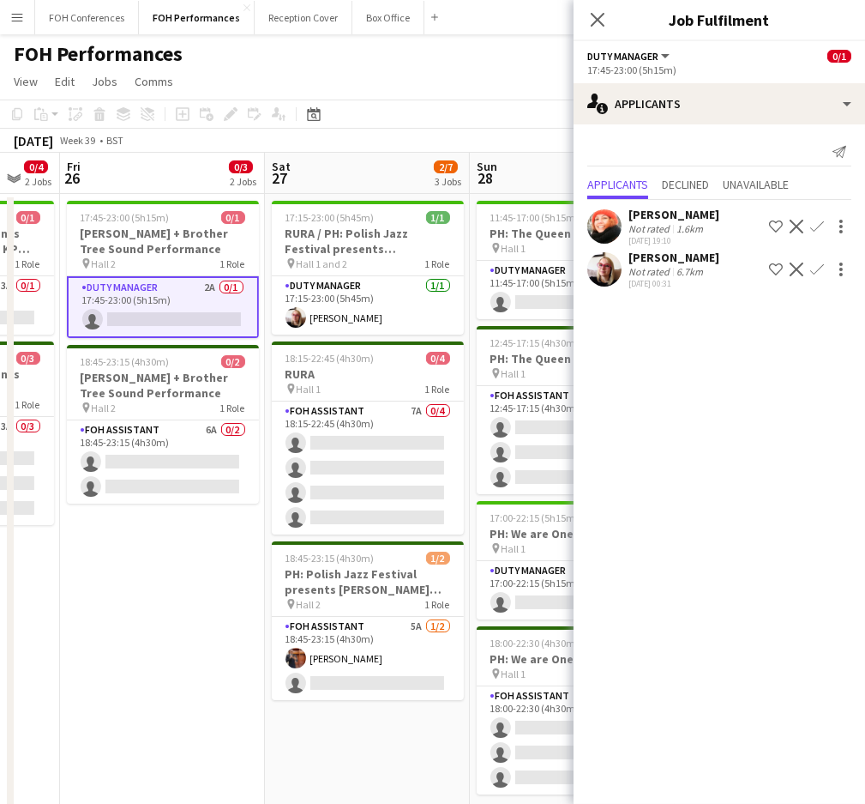
drag, startPoint x: 396, startPoint y: 155, endPoint x: 71, endPoint y: 143, distance: 325.3
click at [71, 143] on app-calendar "Copy Paste Paste Ctrl+V Paste with crew Ctrl+Shift+V Paste linked Job Delete Gr…" at bounding box center [432, 582] width 865 height 967
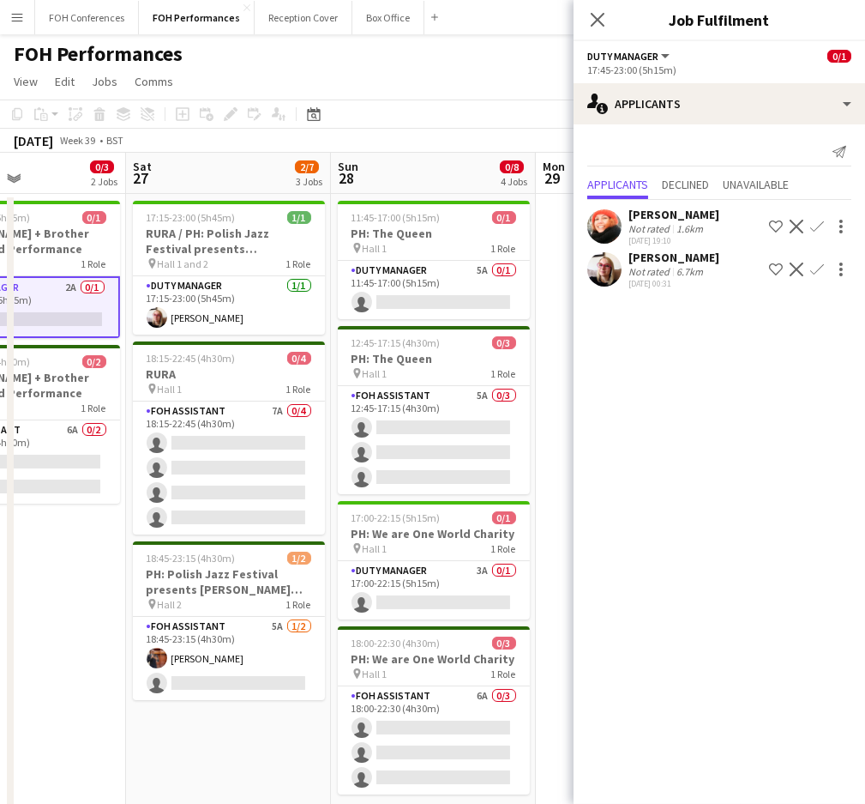
scroll to position [0, 549]
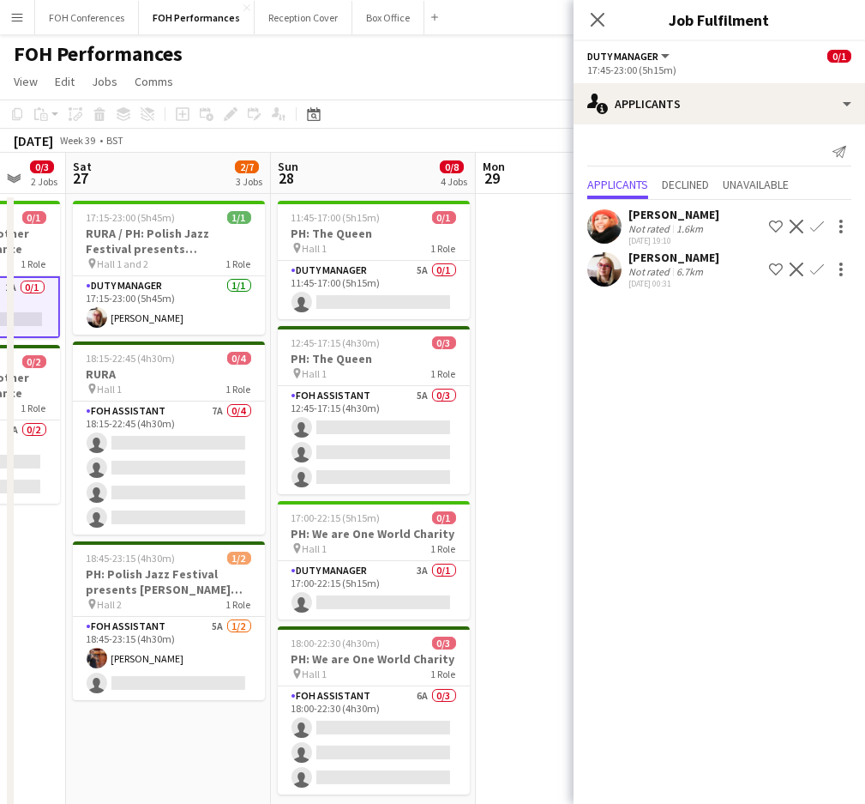
drag, startPoint x: 448, startPoint y: 162, endPoint x: 249, endPoint y: 162, distance: 199.0
click at [249, 162] on app-calendar-viewport "Wed 24 Thu 25 0/4 2 Jobs Fri 26 0/3 2 Jobs Sat 27 2/7 3 Jobs Sun 28 0/8 4 Jobs …" at bounding box center [432, 610] width 865 height 914
click at [412, 292] on app-card-role "Duty Manager 5A 0/1 11:45-17:00 (5h15m) single-neutral-actions" at bounding box center [374, 290] width 192 height 58
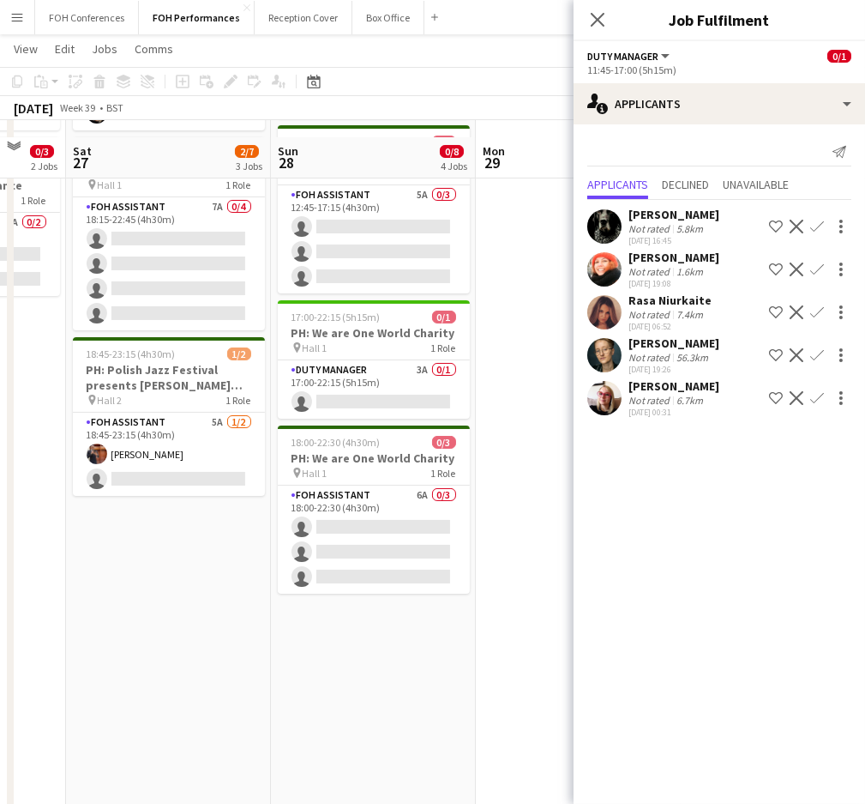
scroll to position [174, 0]
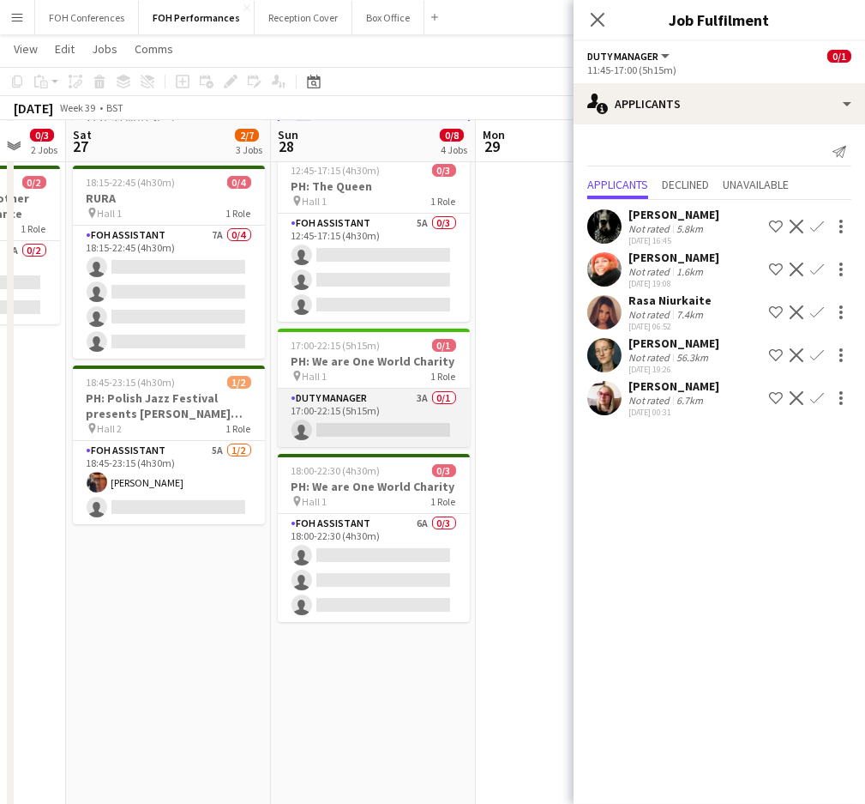
click at [353, 423] on app-card-role "Duty Manager 3A 0/1 17:00-22:15 (5h15m) single-neutral-actions" at bounding box center [374, 418] width 192 height 58
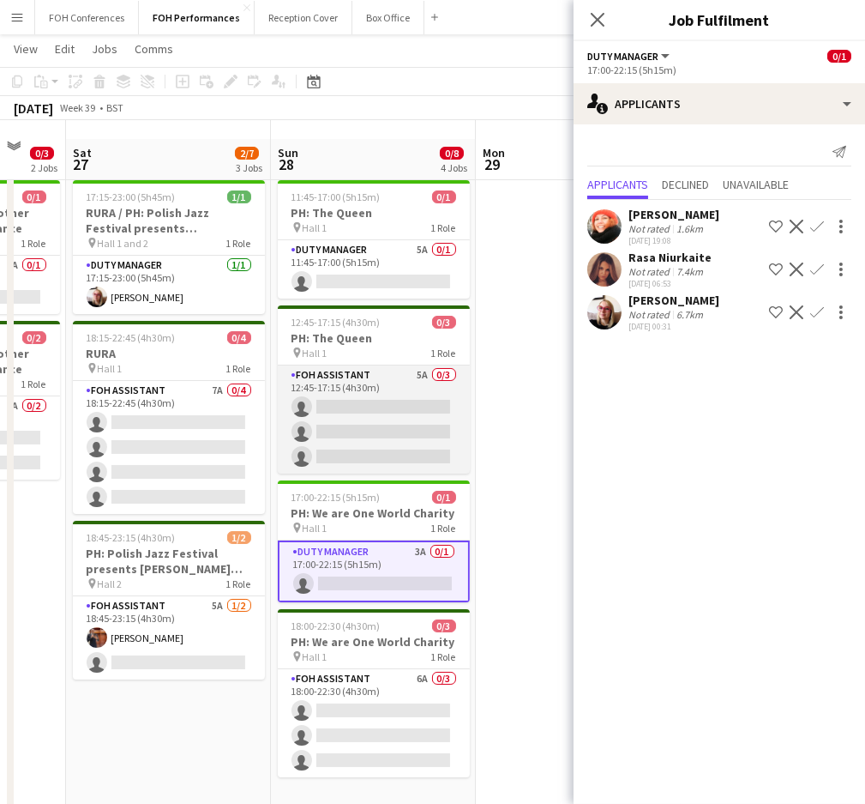
scroll to position [0, 0]
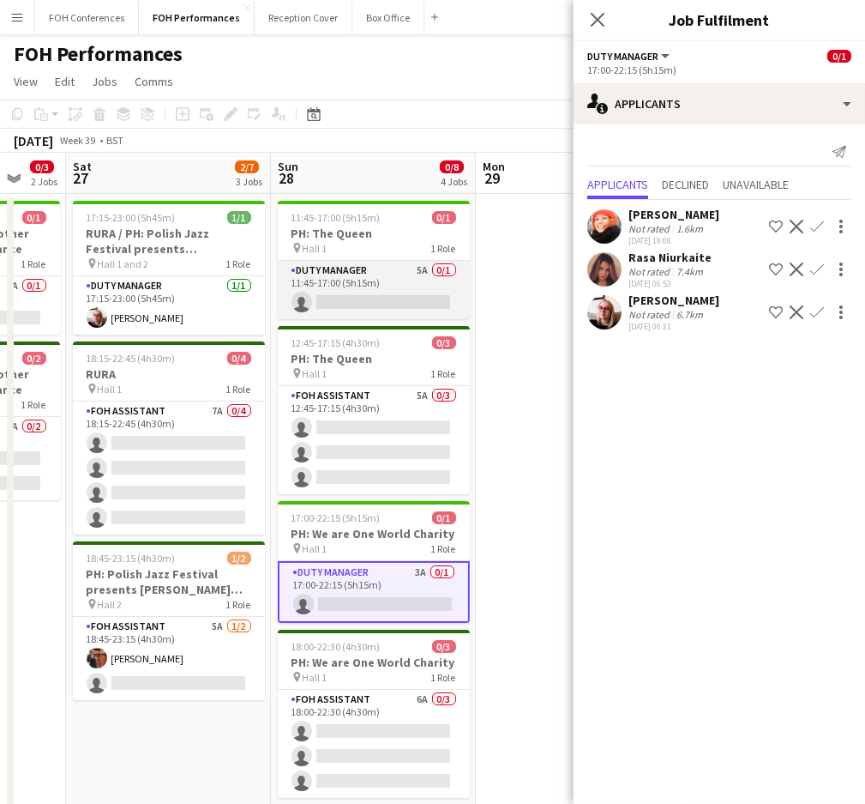
click at [378, 304] on app-card-role "Duty Manager 5A 0/1 11:45-17:00 (5h15m) single-neutral-actions" at bounding box center [374, 290] width 192 height 58
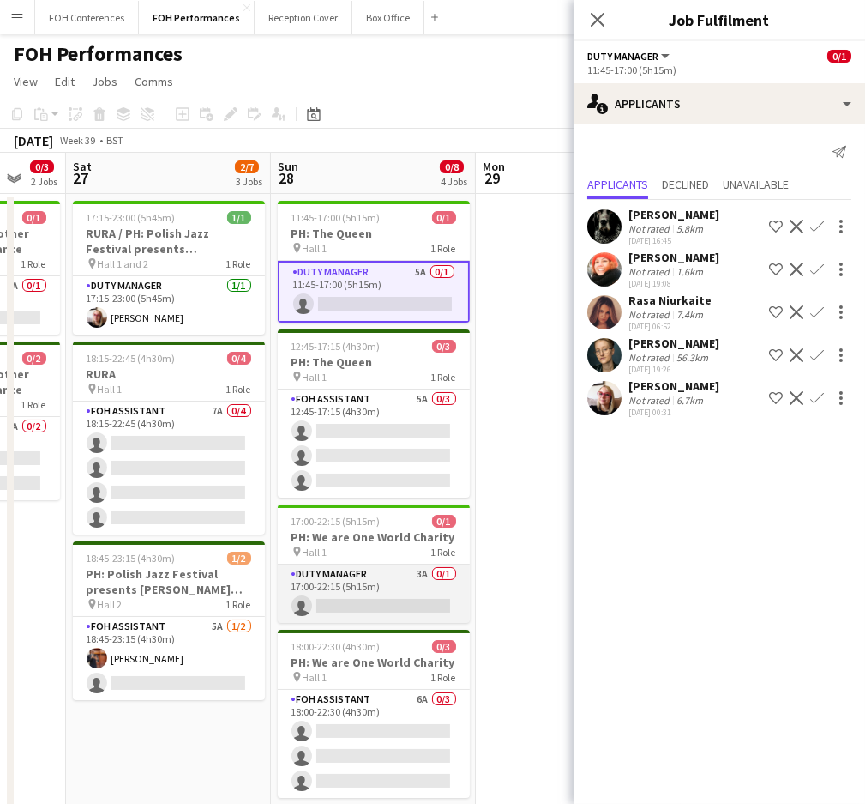
click at [365, 605] on app-card-role "Duty Manager 3A 0/1 17:00-22:15 (5h15m) single-neutral-actions" at bounding box center [374, 593] width 192 height 58
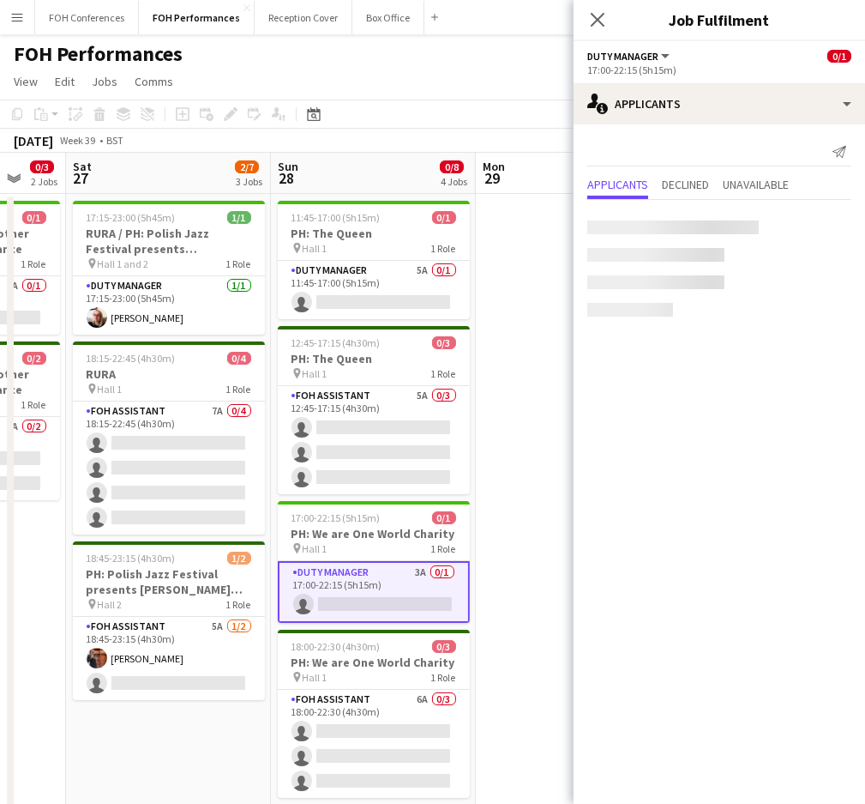
scroll to position [0, 546]
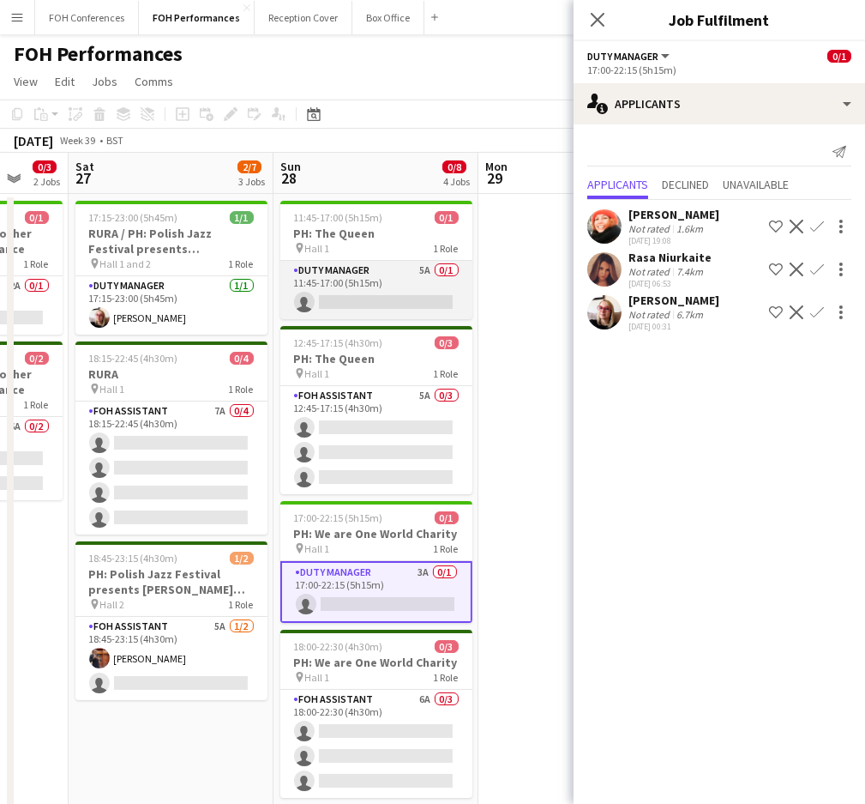
click at [371, 292] on app-card-role "Duty Manager 5A 0/1 11:45-17:00 (5h15m) single-neutral-actions" at bounding box center [376, 290] width 192 height 58
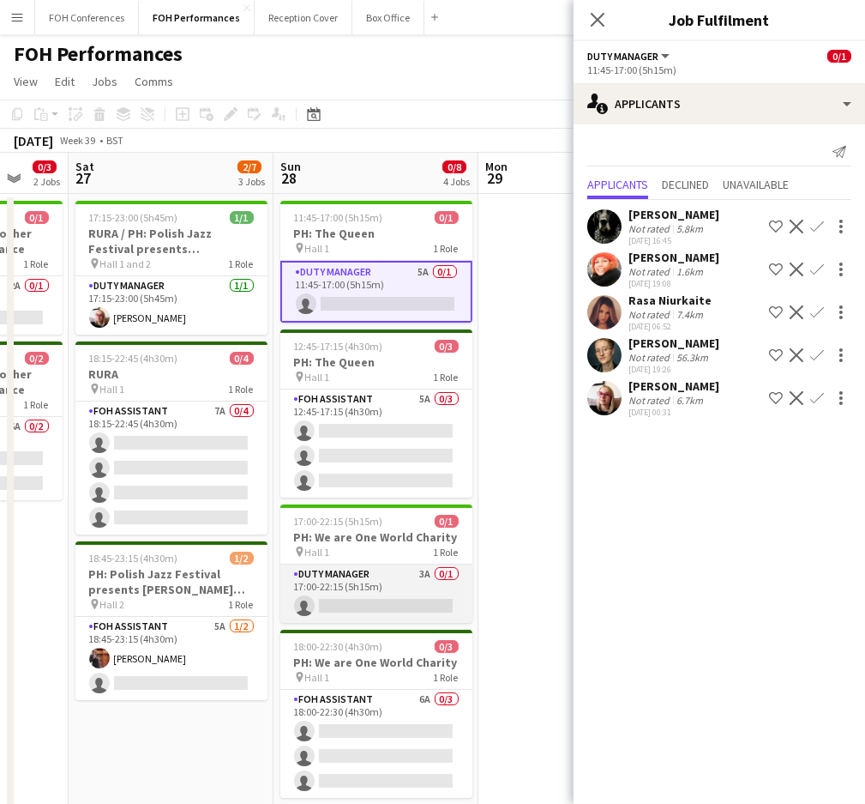
click at [361, 610] on app-card-role "Duty Manager 3A 0/1 17:00-22:15 (5h15m) single-neutral-actions" at bounding box center [376, 593] width 192 height 58
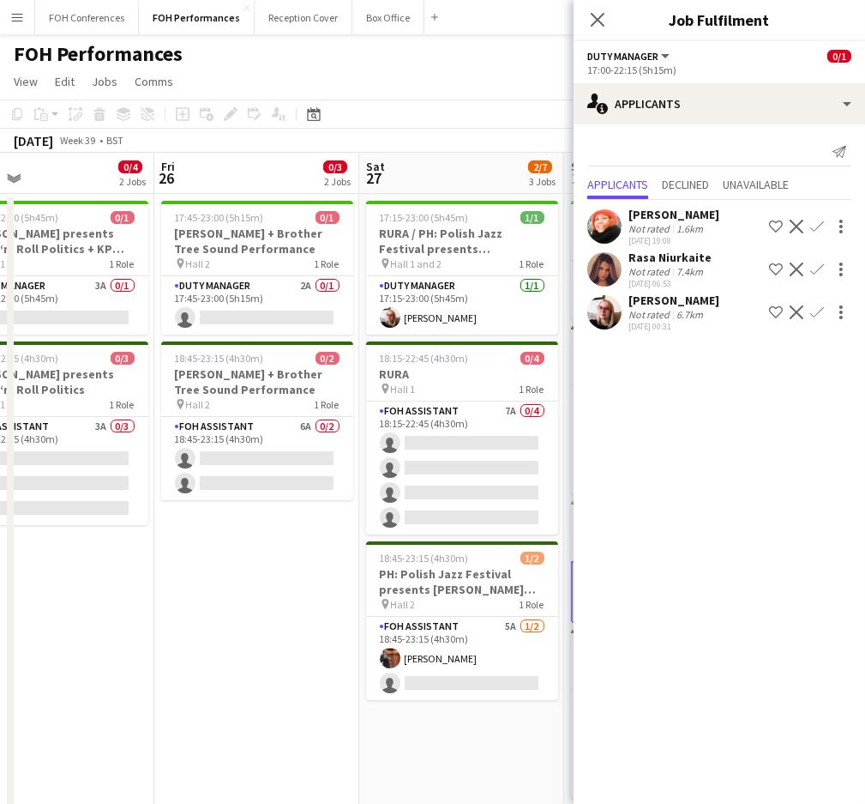
scroll to position [0, 455]
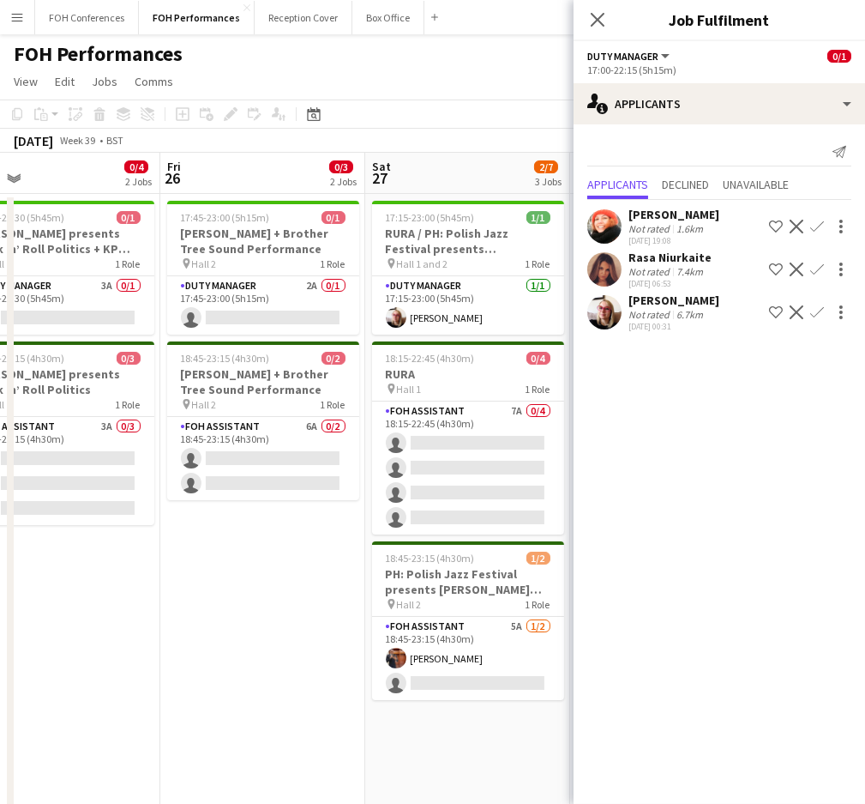
drag, startPoint x: 188, startPoint y: 166, endPoint x: 485, endPoint y: 188, distance: 298.4
click at [485, 188] on app-calendar-viewport "Tue 23 Wed 24 Thu 25 0/4 2 Jobs Fri 26 0/3 2 Jobs Sat 27 2/7 3 Jobs Sun 28 0/8 …" at bounding box center [432, 610] width 865 height 914
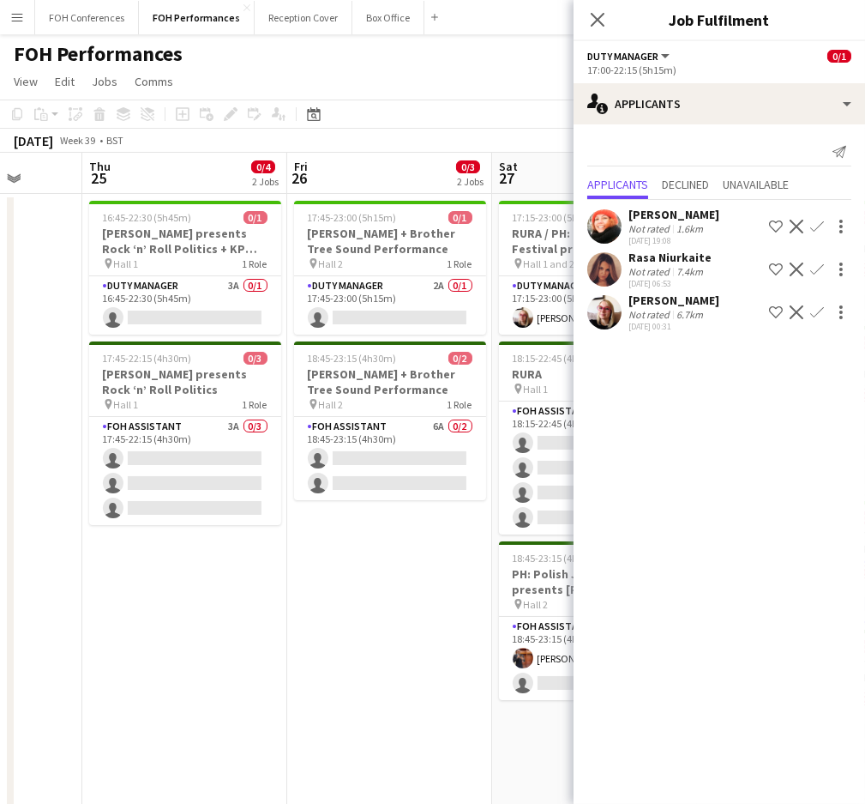
scroll to position [0, 570]
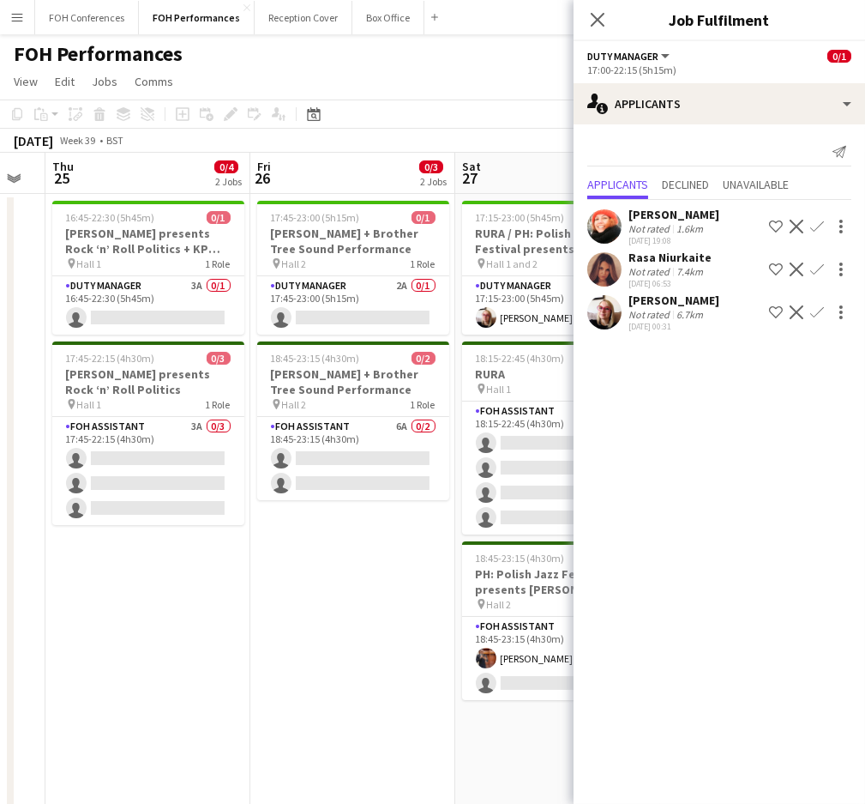
drag, startPoint x: 248, startPoint y: 175, endPoint x: 338, endPoint y: 187, distance: 90.9
click at [338, 187] on app-calendar-viewport "Mon 22 1/1 1 Job Tue 23 Wed 24 Thu 25 0/4 2 Jobs Fri 26 0/3 2 Jobs Sat 27 2/7 3…" at bounding box center [432, 610] width 865 height 914
click at [181, 311] on app-card-role "Duty Manager 3A 0/1 16:45-22:30 (5h45m) single-neutral-actions" at bounding box center [148, 305] width 192 height 58
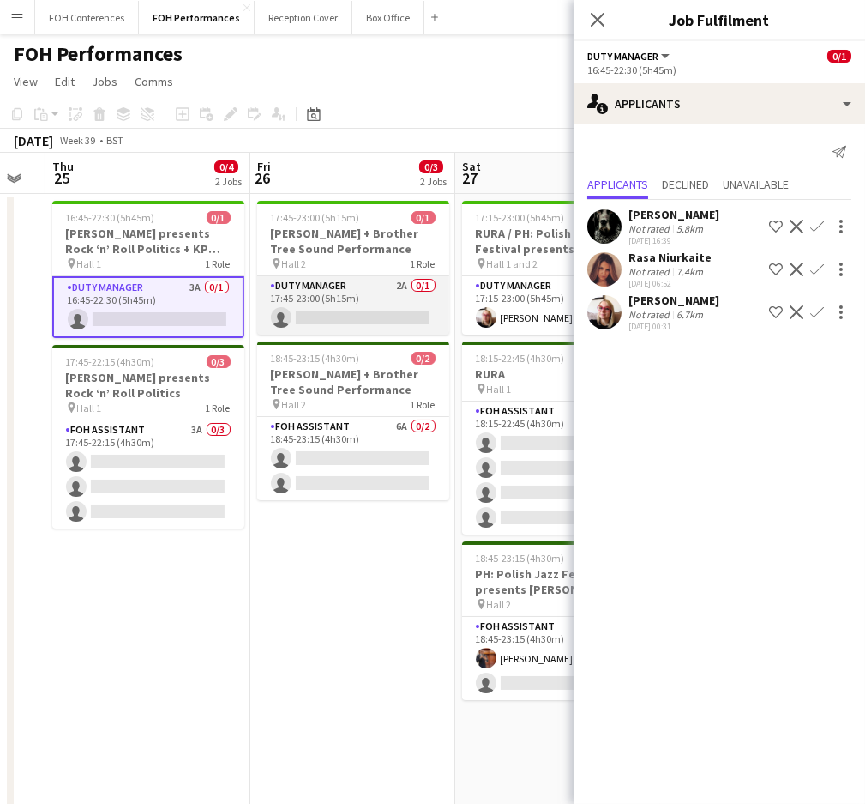
click at [333, 315] on app-card-role "Duty Manager 2A 0/1 17:45-23:00 (5h15m) single-neutral-actions" at bounding box center [353, 305] width 192 height 58
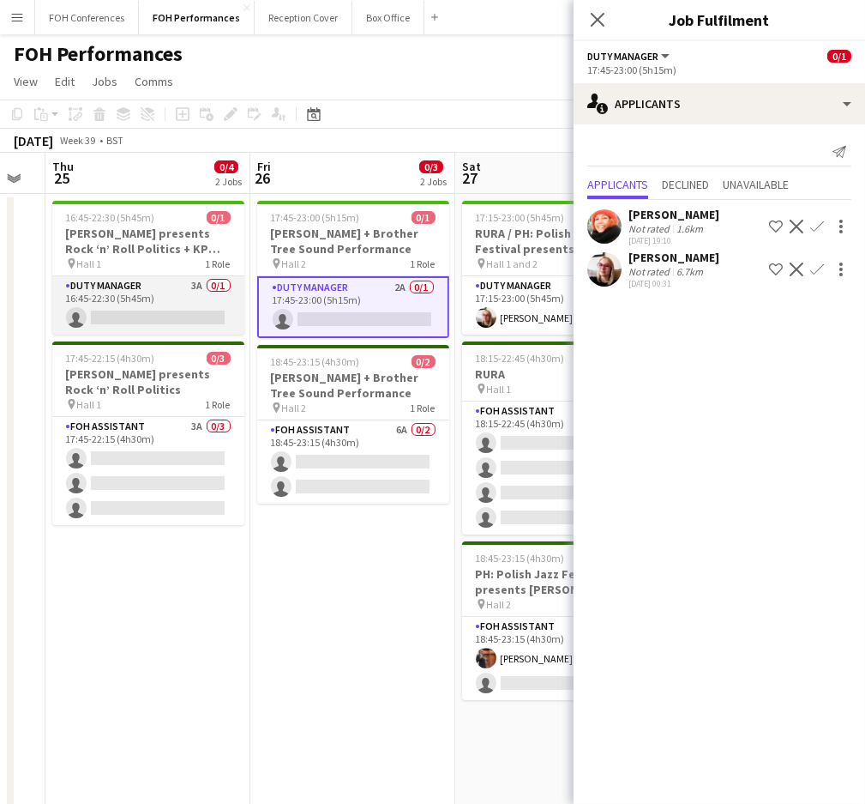
click at [170, 317] on app-card-role "Duty Manager 3A 0/1 16:45-22:30 (5h45m) single-neutral-actions" at bounding box center [148, 305] width 192 height 58
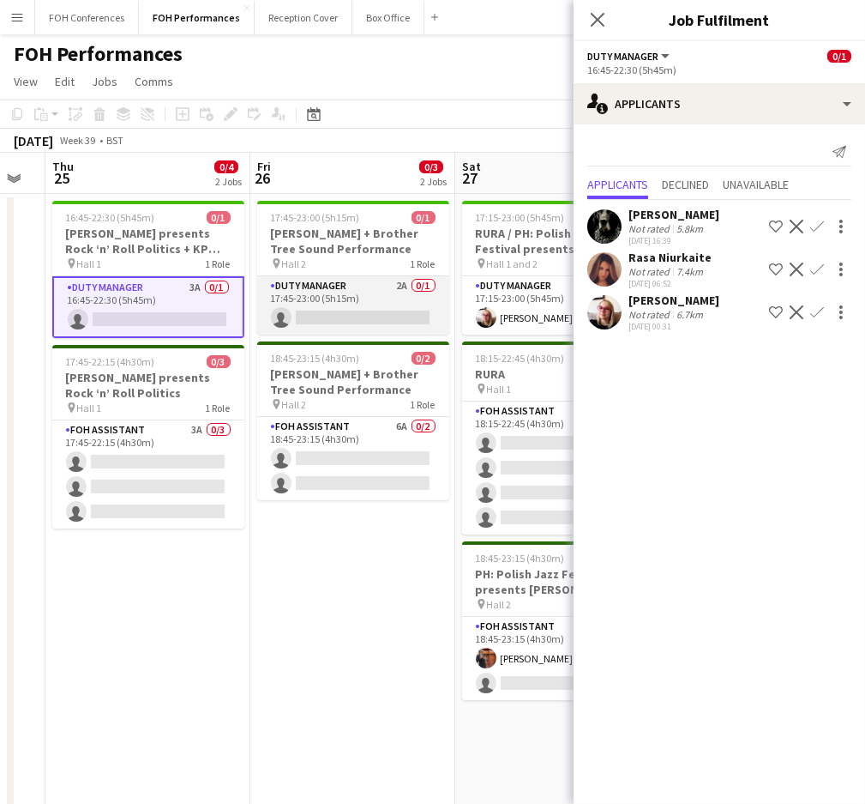
click at [318, 315] on app-card-role "Duty Manager 2A 0/1 17:45-23:00 (5h15m) single-neutral-actions" at bounding box center [353, 305] width 192 height 58
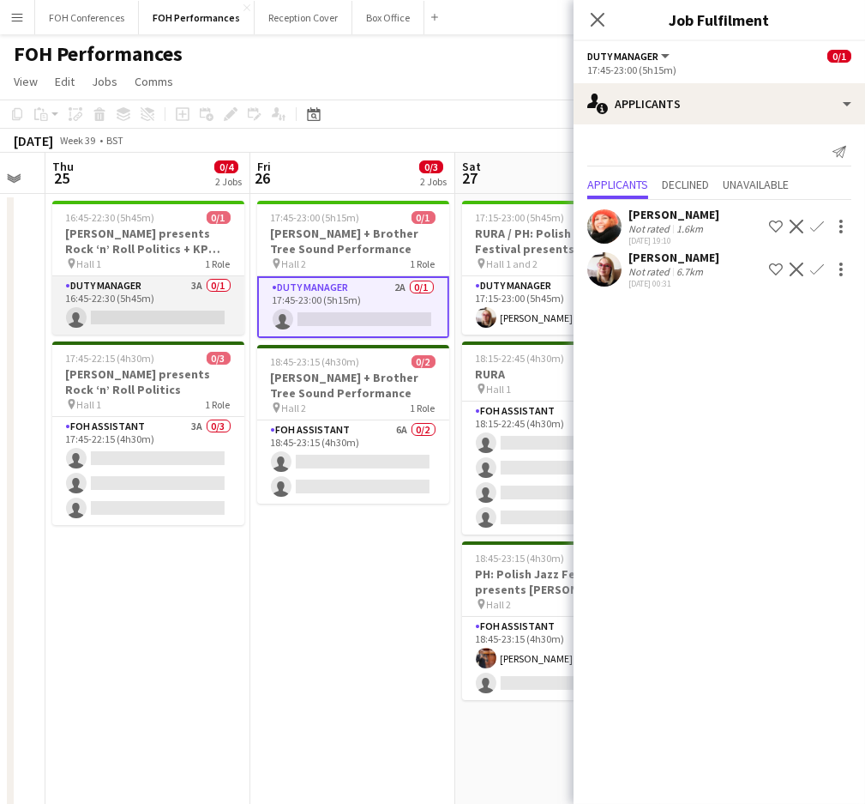
click at [120, 311] on app-card-role "Duty Manager 3A 0/1 16:45-22:30 (5h45m) single-neutral-actions" at bounding box center [148, 305] width 192 height 58
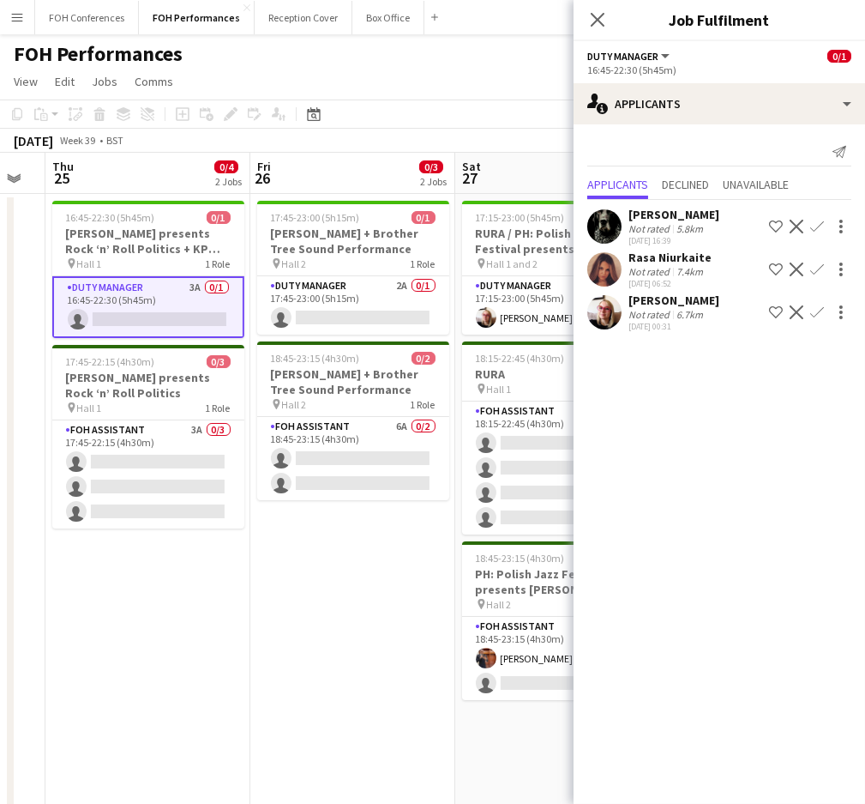
click at [814, 226] on app-icon "Confirm" at bounding box center [818, 227] width 14 height 14
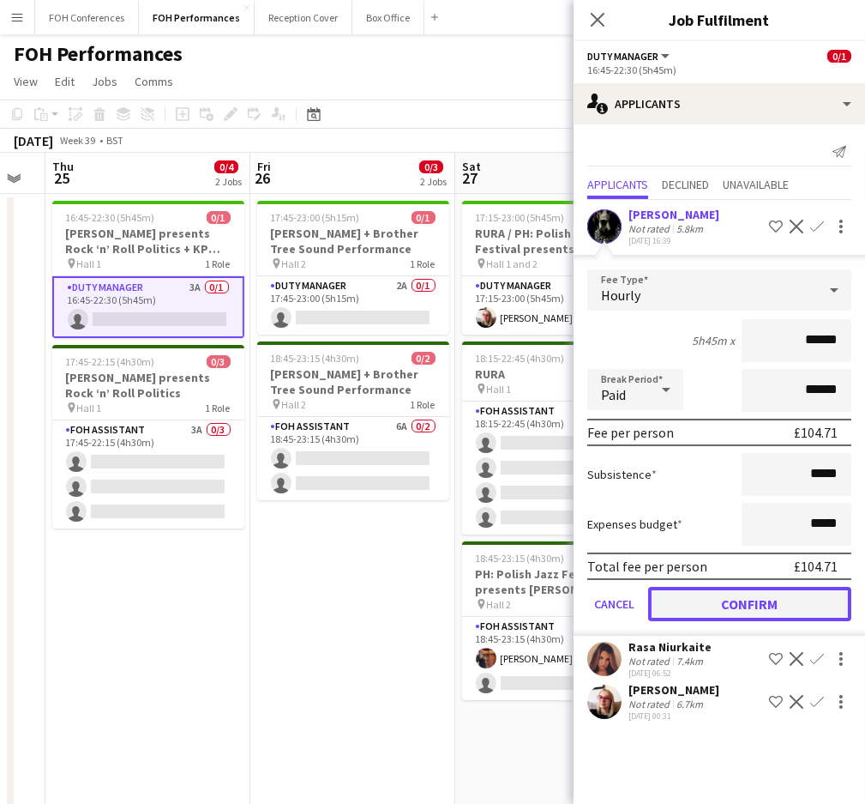
click at [712, 595] on button "Confirm" at bounding box center [749, 604] width 203 height 34
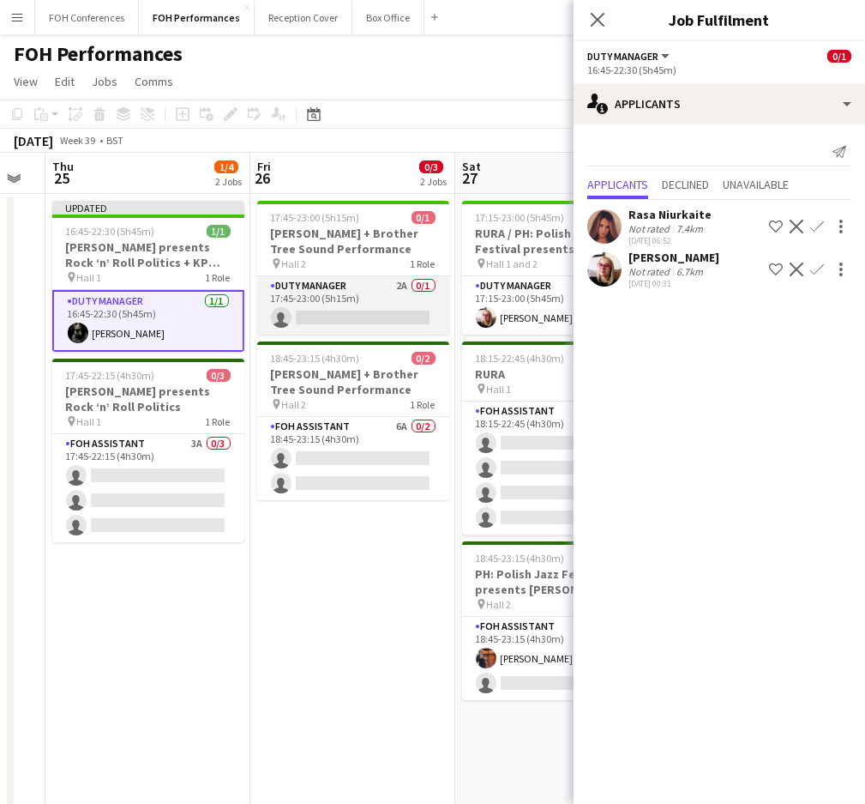
click at [375, 320] on app-card-role "Duty Manager 2A 0/1 17:45-23:00 (5h15m) single-neutral-actions" at bounding box center [353, 305] width 192 height 58
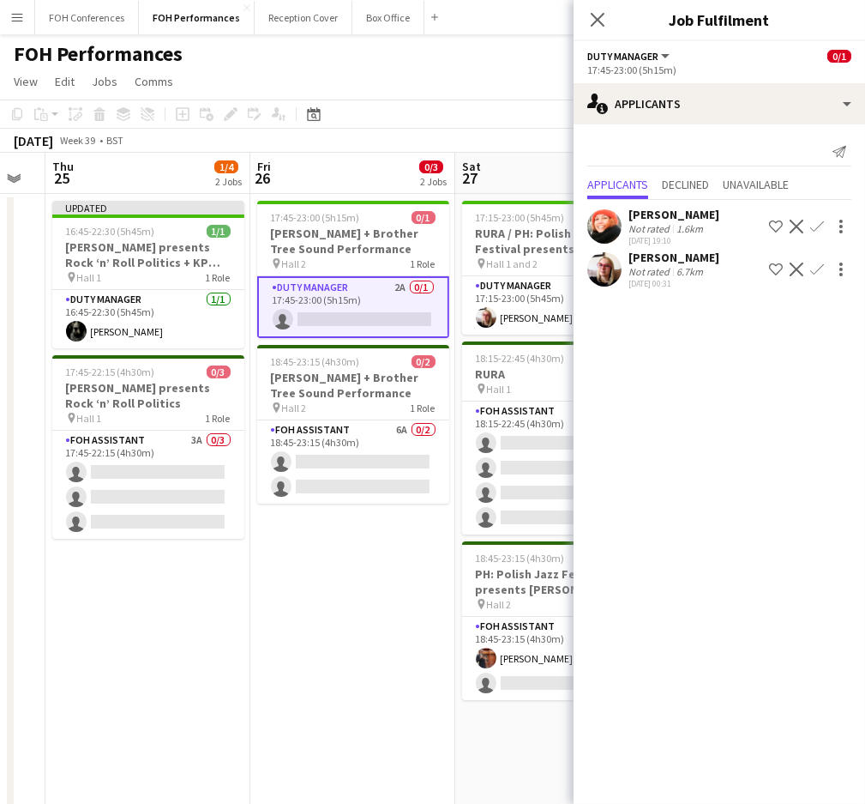
click at [385, 319] on app-card-role "Duty Manager 2A 0/1 17:45-23:00 (5h15m) single-neutral-actions" at bounding box center [353, 307] width 192 height 62
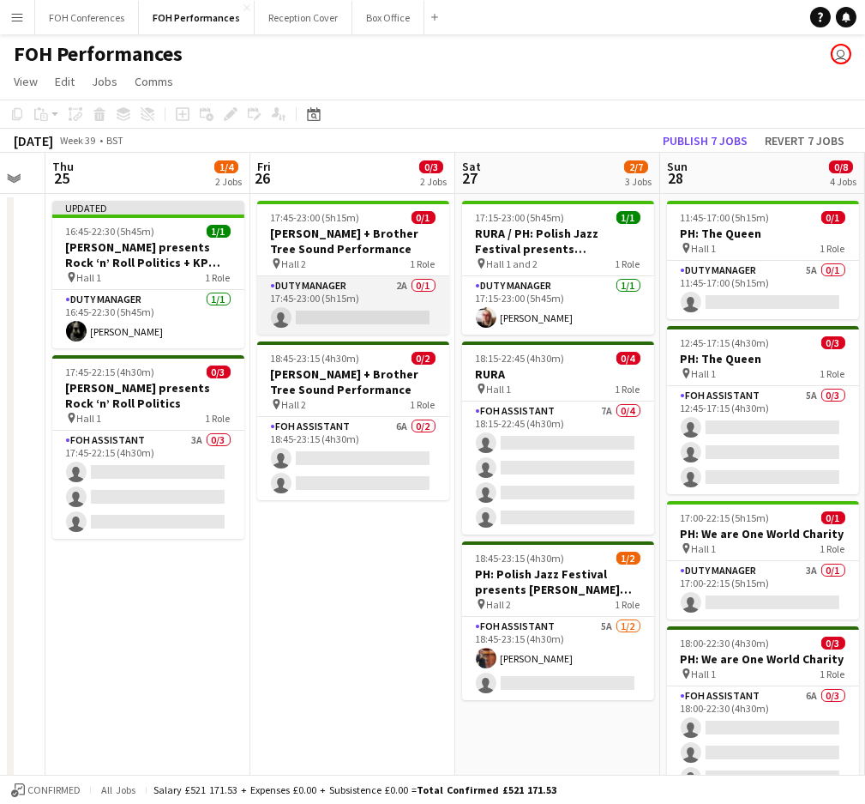
click at [371, 319] on app-card-role "Duty Manager 2A 0/1 17:45-23:00 (5h15m) single-neutral-actions" at bounding box center [353, 305] width 192 height 58
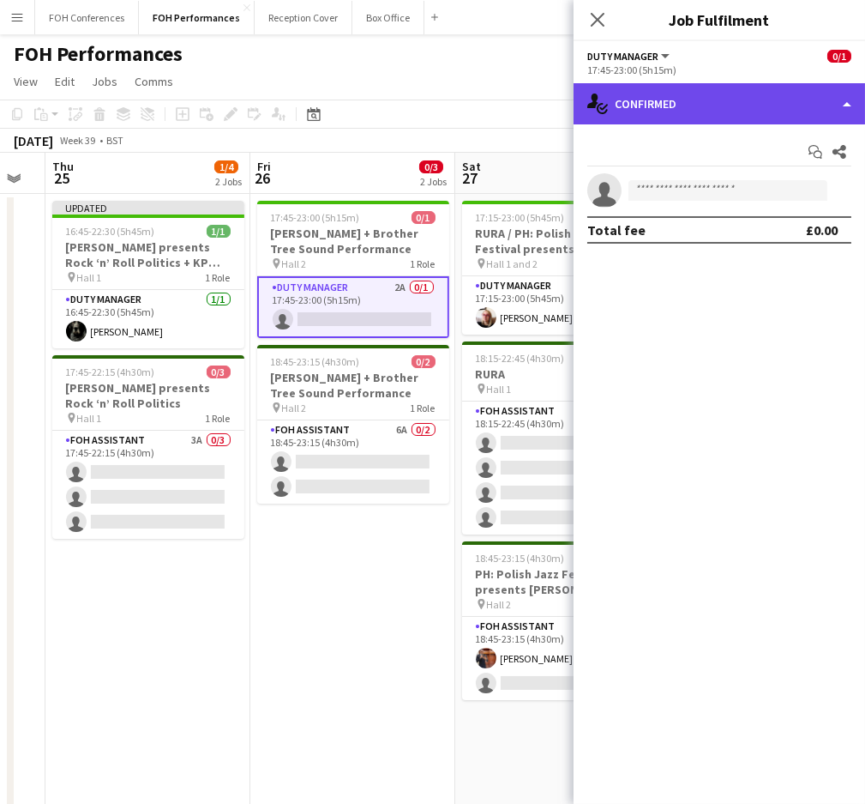
click at [684, 100] on div "single-neutral-actions-check-2 Confirmed" at bounding box center [720, 103] width 292 height 41
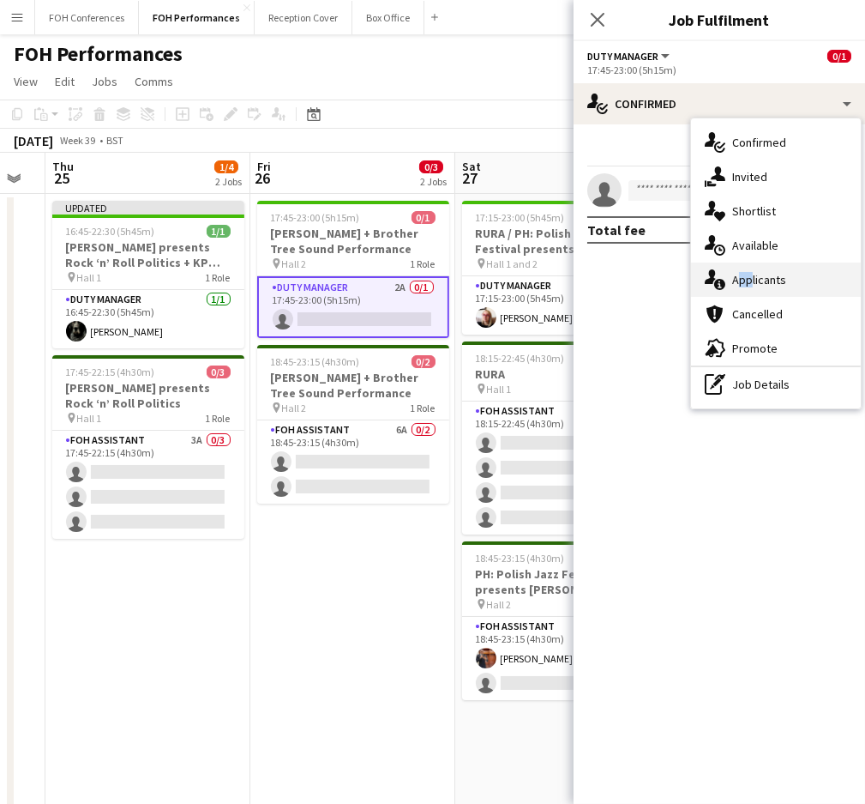
click at [749, 271] on div "single-neutral-actions-information Applicants" at bounding box center [776, 279] width 170 height 34
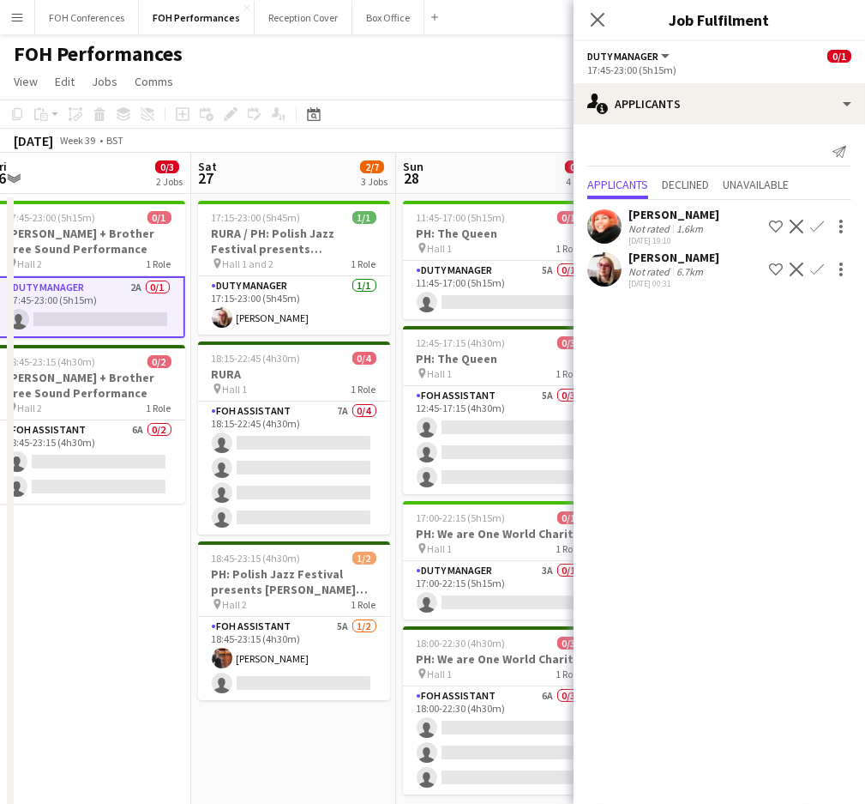
drag, startPoint x: 539, startPoint y: 184, endPoint x: 268, endPoint y: 184, distance: 270.2
click at [268, 184] on app-calendar-viewport "Mon 22 1/1 1 Job Tue 23 Wed 24 Thu 25 1/4 2 Jobs Fri 26 0/3 2 Jobs Sat 27 2/7 3…" at bounding box center [432, 610] width 865 height 914
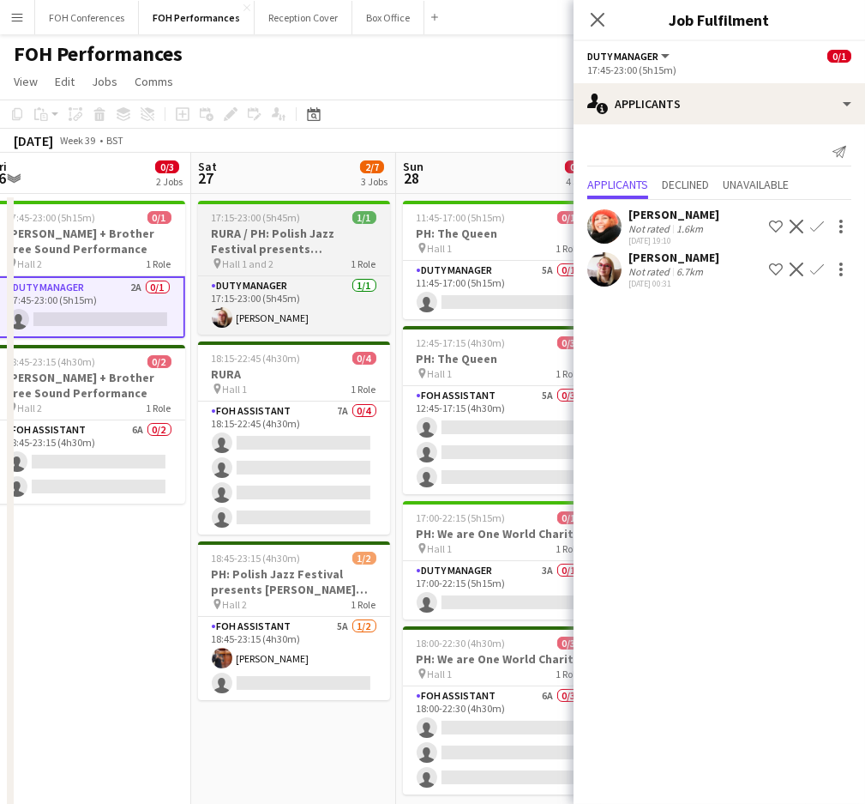
scroll to position [0, 840]
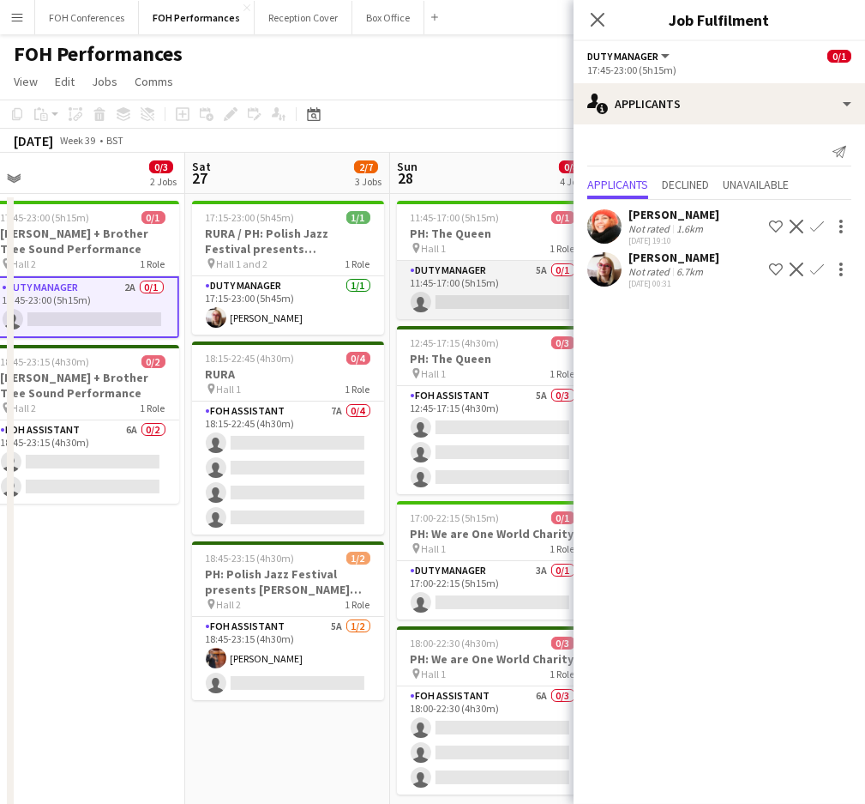
click at [497, 307] on app-card-role "Duty Manager 5A 0/1 11:45-17:00 (5h15m) single-neutral-actions" at bounding box center [493, 290] width 192 height 58
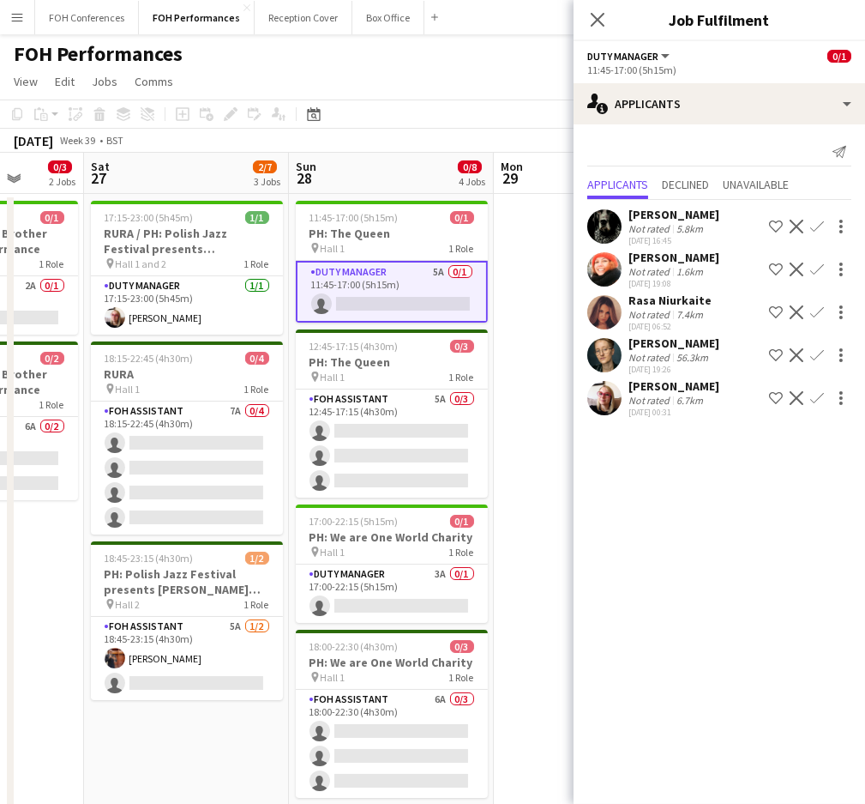
scroll to position [0, 527]
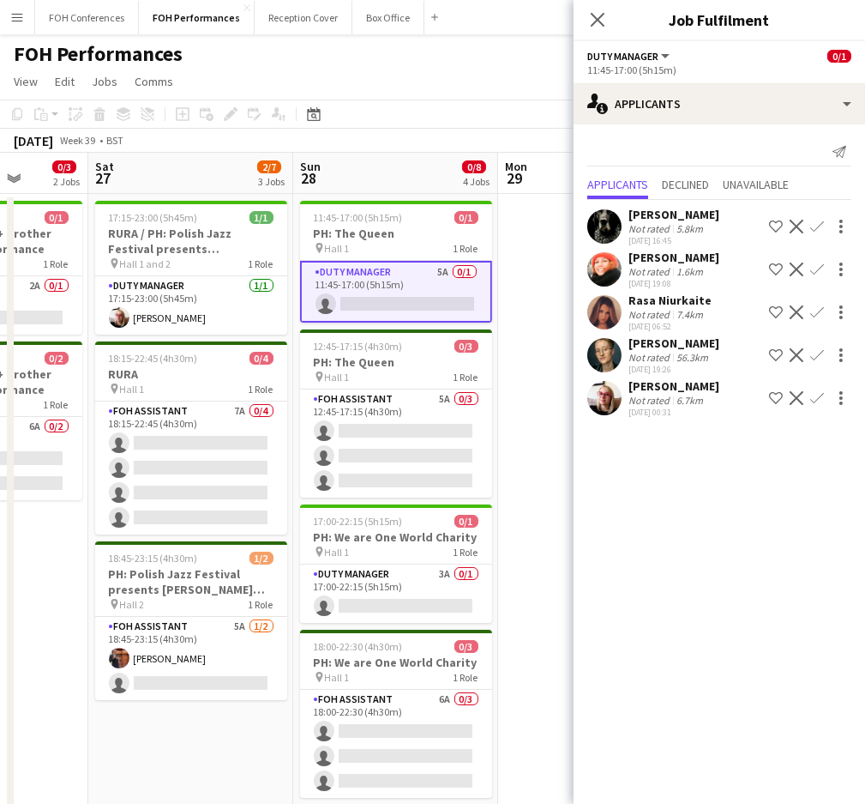
drag, startPoint x: 492, startPoint y: 177, endPoint x: 395, endPoint y: 177, distance: 96.9
click at [395, 177] on app-calendar-viewport "Wed 24 Thu 25 1/4 2 Jobs Fri 26 0/3 2 Jobs Sat 27 2/7 3 Jobs Sun 28 0/8 4 Jobs …" at bounding box center [432, 610] width 865 height 914
click at [367, 600] on app-card-role "Duty Manager 3A 0/1 17:00-22:15 (5h15m) single-neutral-actions" at bounding box center [396, 593] width 192 height 58
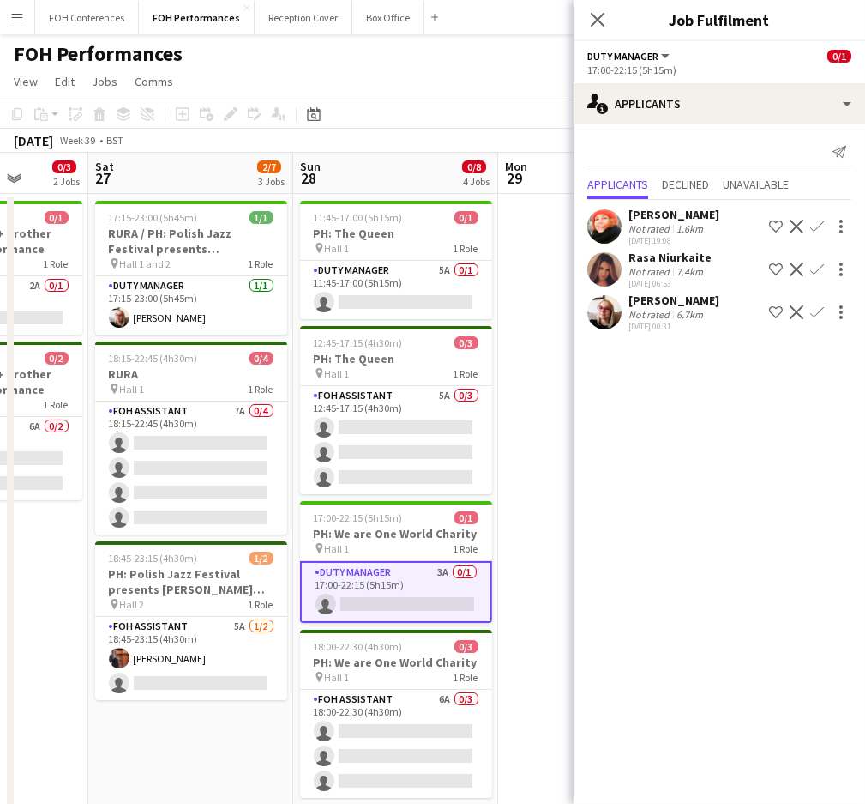
click at [817, 221] on app-icon "Confirm" at bounding box center [818, 227] width 14 height 14
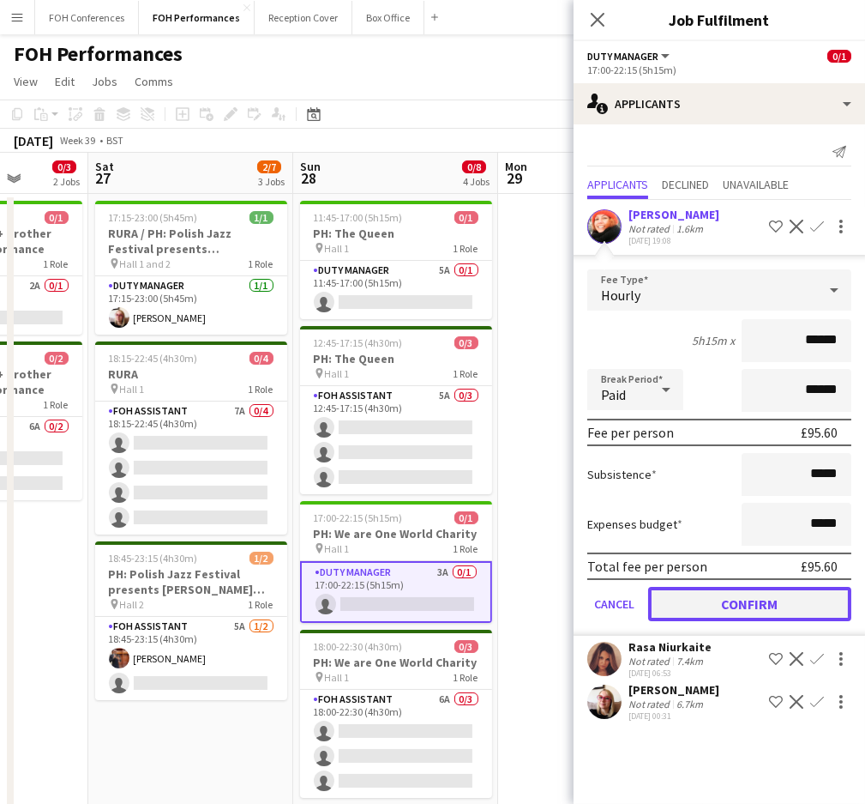
click at [724, 597] on button "Confirm" at bounding box center [749, 604] width 203 height 34
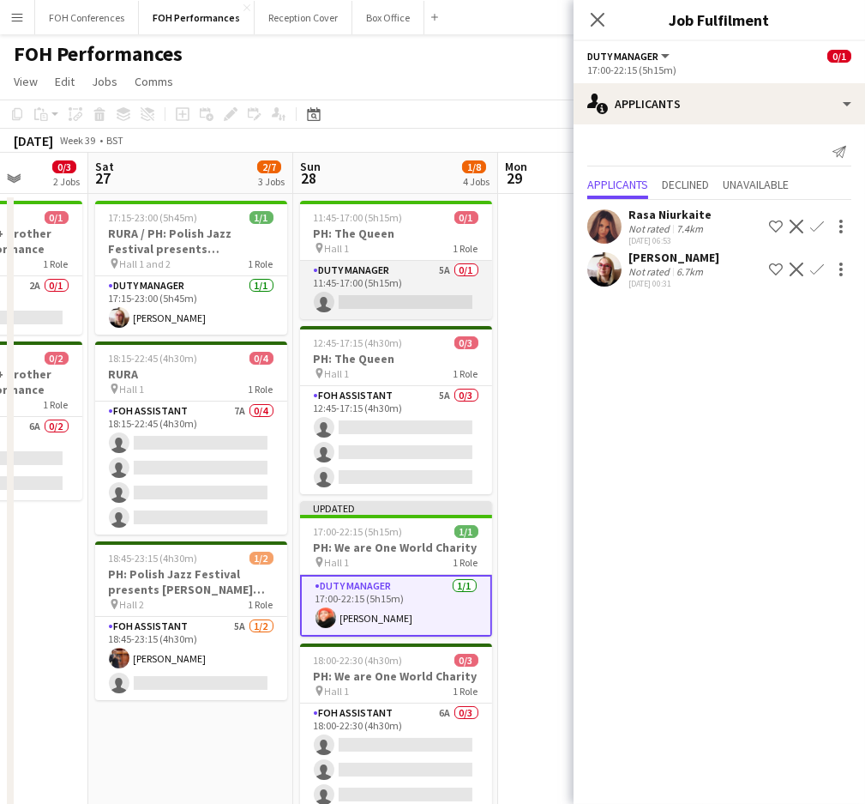
click at [384, 296] on app-card-role "Duty Manager 5A 0/1 11:45-17:00 (5h15m) single-neutral-actions" at bounding box center [396, 290] width 192 height 58
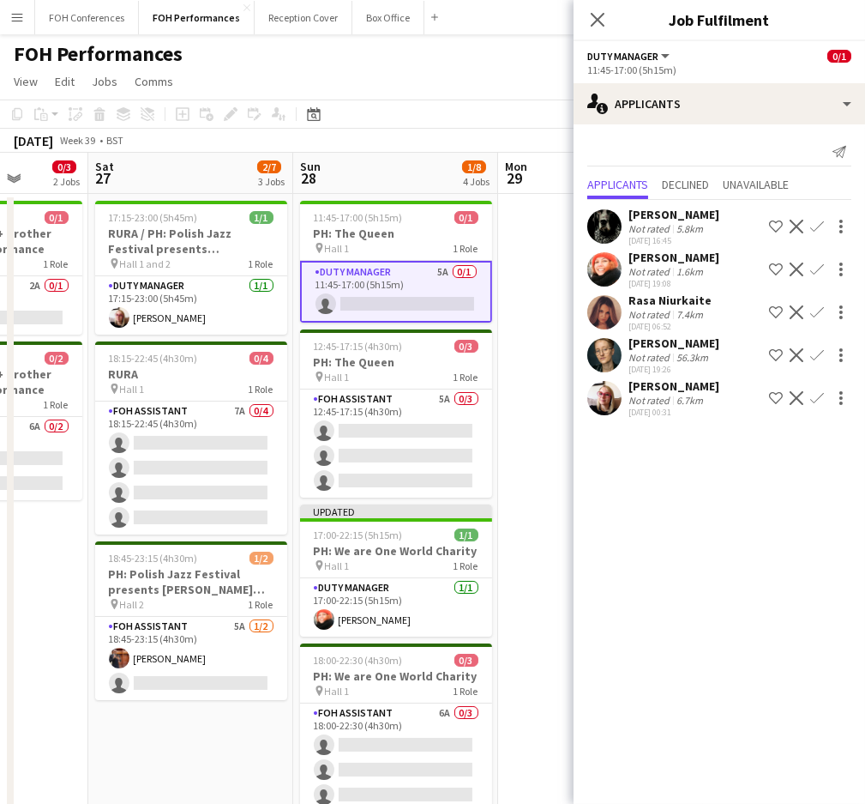
click at [823, 220] on app-icon "Confirm" at bounding box center [818, 227] width 14 height 14
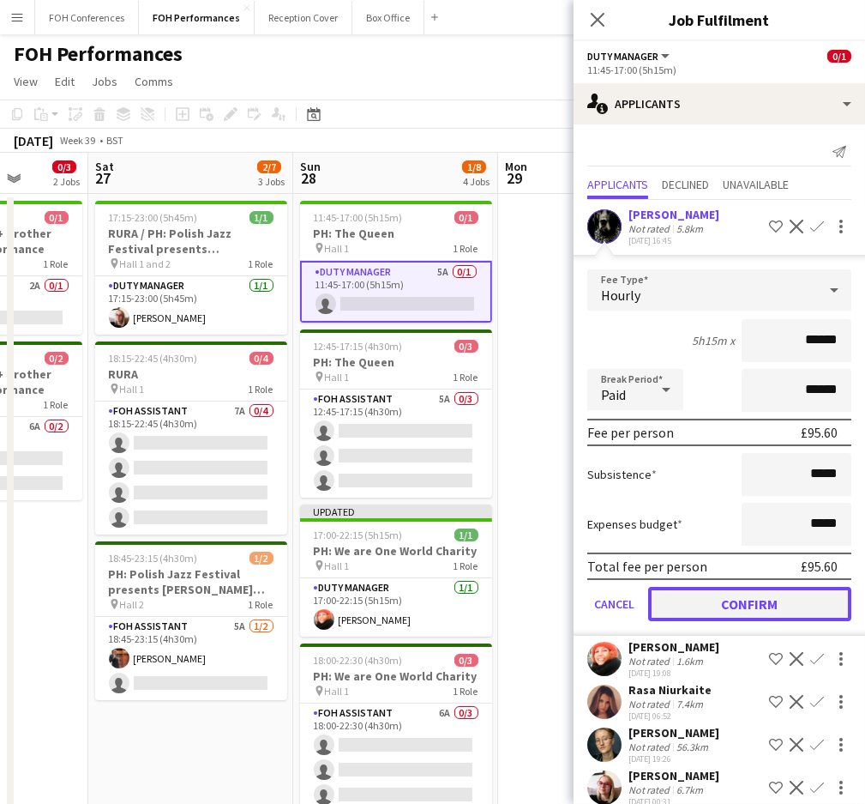
click at [753, 612] on button "Confirm" at bounding box center [749, 604] width 203 height 34
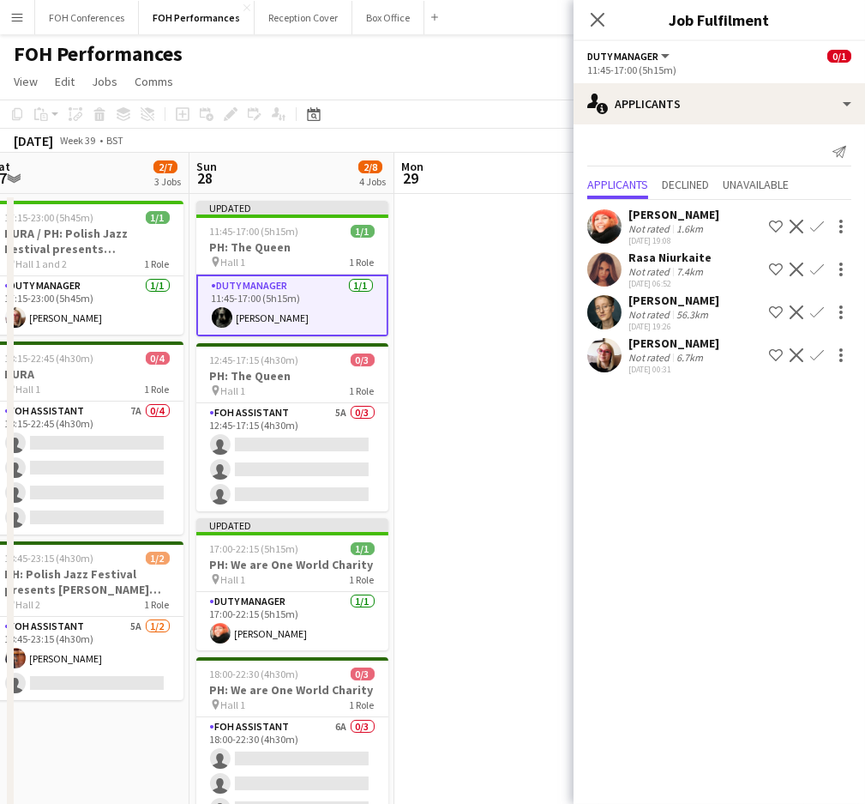
scroll to position [0, 418]
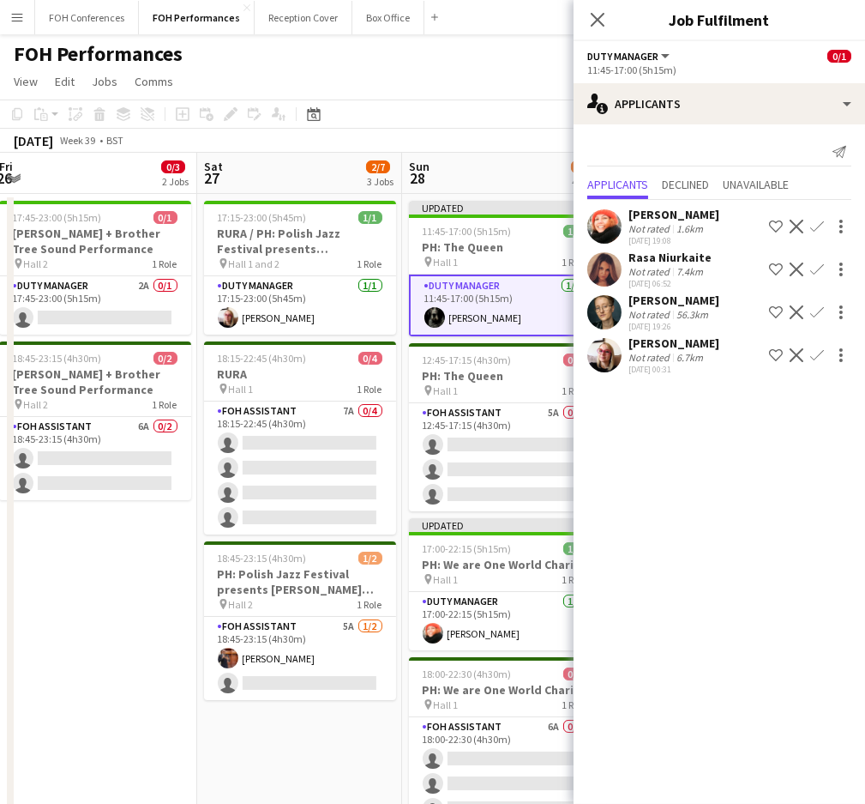
drag, startPoint x: 374, startPoint y: 189, endPoint x: 483, endPoint y: 232, distance: 117.4
click at [483, 232] on app-calendar-viewport "Wed 24 Thu 25 1/4 2 Jobs Fri 26 0/3 2 Jobs Sat 27 2/7 3 Jobs Sun 28 2/8 4 Jobs …" at bounding box center [432, 610] width 865 height 914
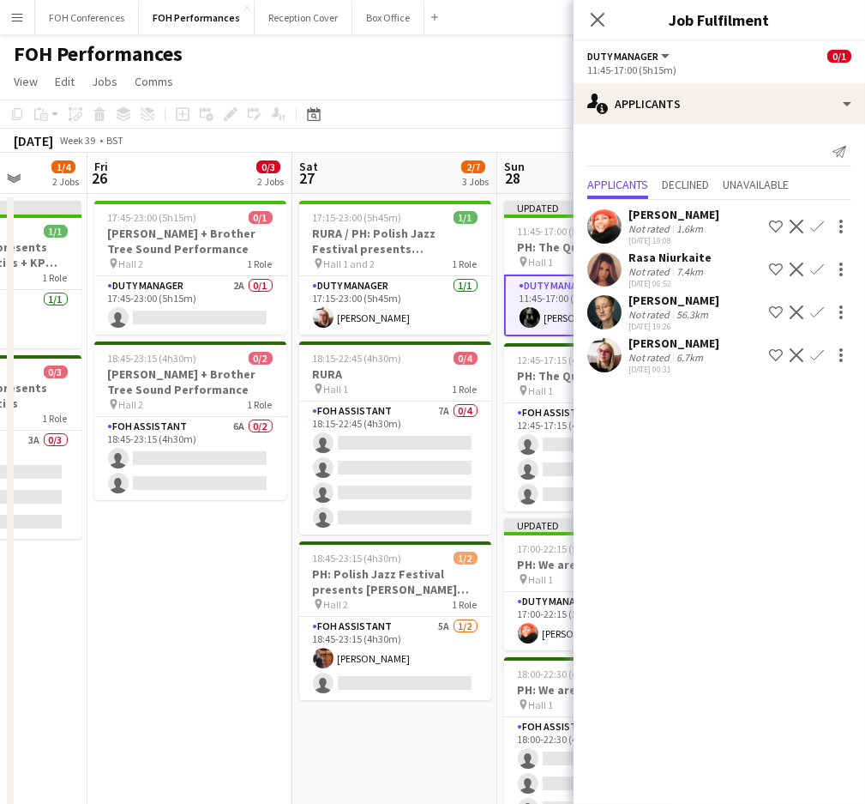
scroll to position [0, 379]
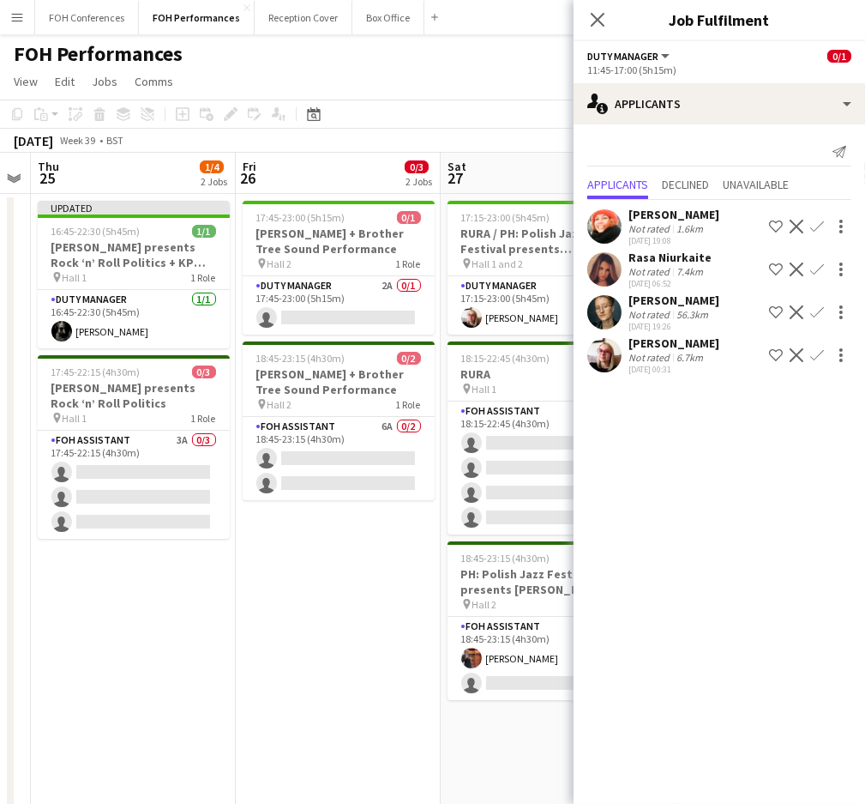
drag, startPoint x: 238, startPoint y: 163, endPoint x: 481, endPoint y: 234, distance: 253.0
click at [481, 234] on app-calendar-viewport "Tue 23 Wed 24 Thu 25 1/4 2 Jobs Fri 26 0/3 2 Jobs Sat 27 2/7 3 Jobs Sun 28 2/8 …" at bounding box center [432, 610] width 865 height 914
click at [304, 322] on app-card-role "Duty Manager 2A 0/1 17:45-23:00 (5h15m) single-neutral-actions" at bounding box center [339, 305] width 192 height 58
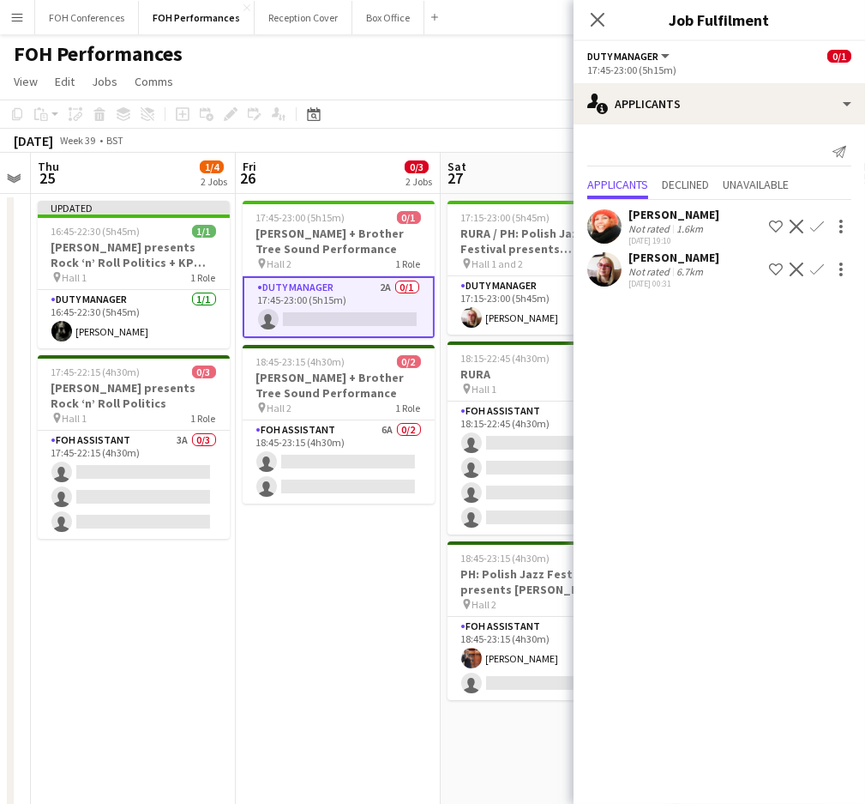
click at [815, 227] on app-icon "Confirm" at bounding box center [818, 227] width 14 height 14
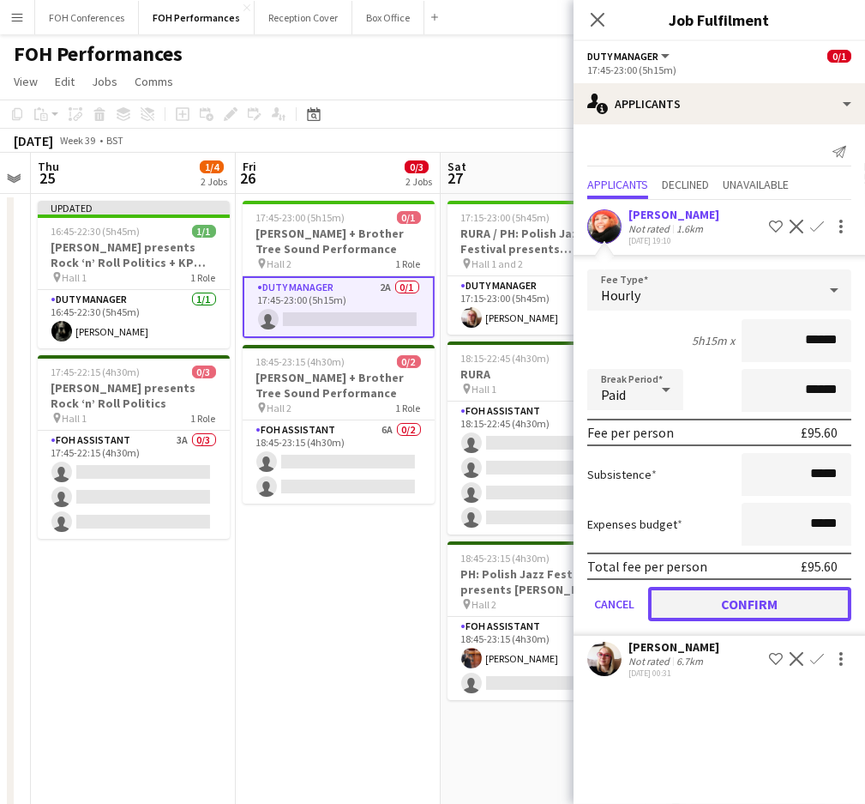
click at [739, 591] on button "Confirm" at bounding box center [749, 604] width 203 height 34
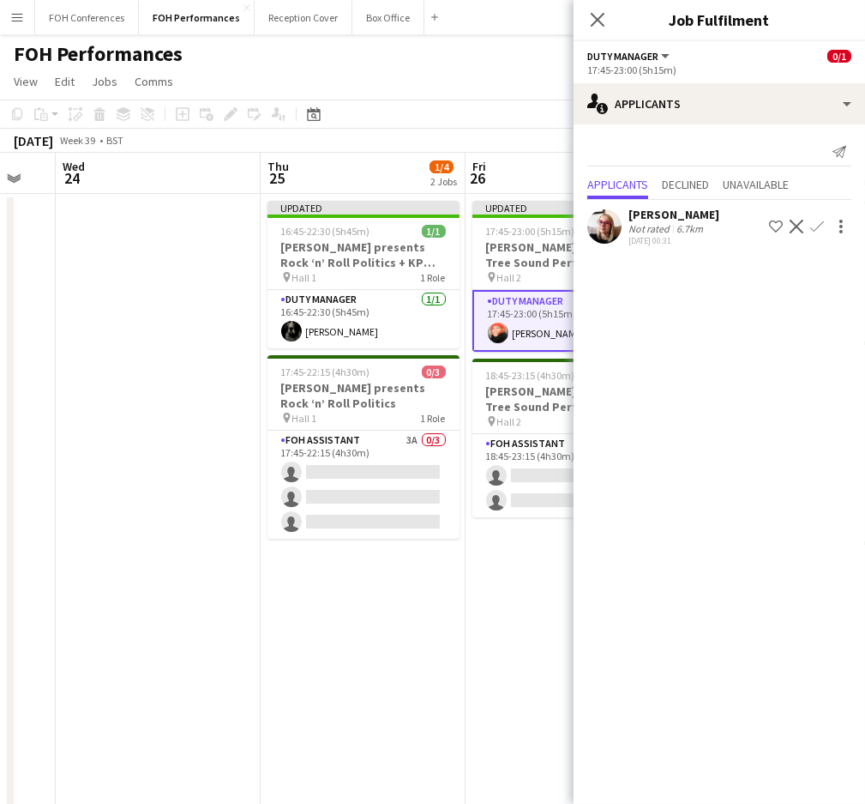
scroll to position [0, 542]
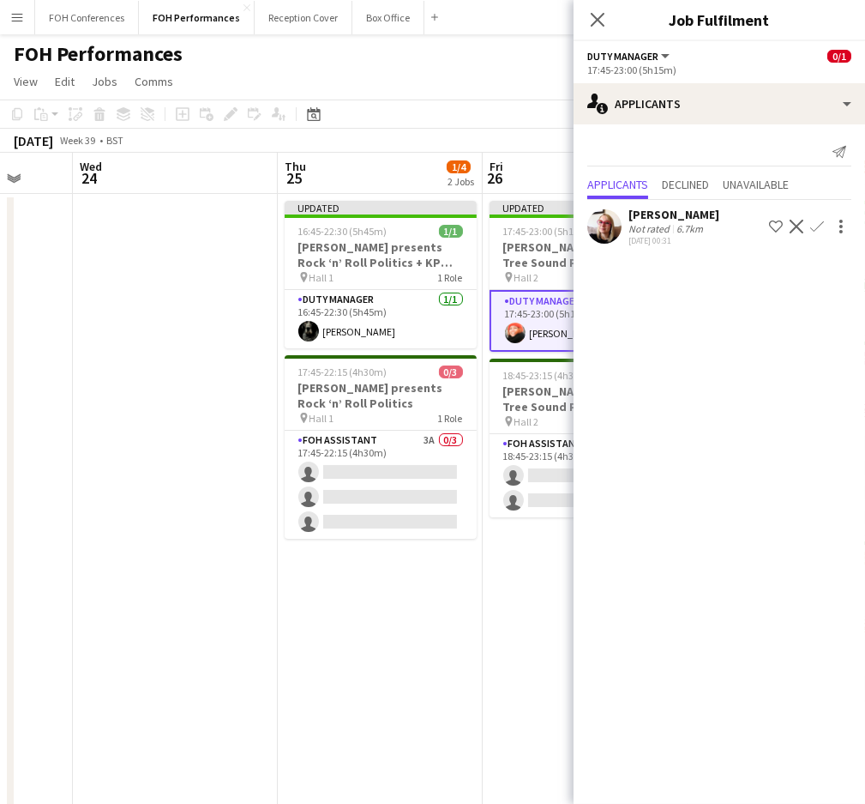
drag, startPoint x: 101, startPoint y: 178, endPoint x: 348, endPoint y: 220, distance: 250.6
click at [348, 220] on app-calendar-viewport "Sun 21 3/4 2 Jobs Mon 22 1/1 1 Job Tue 23 Wed 24 Thu 25 1/4 2 Jobs Fri 26 1/3 2…" at bounding box center [432, 610] width 865 height 914
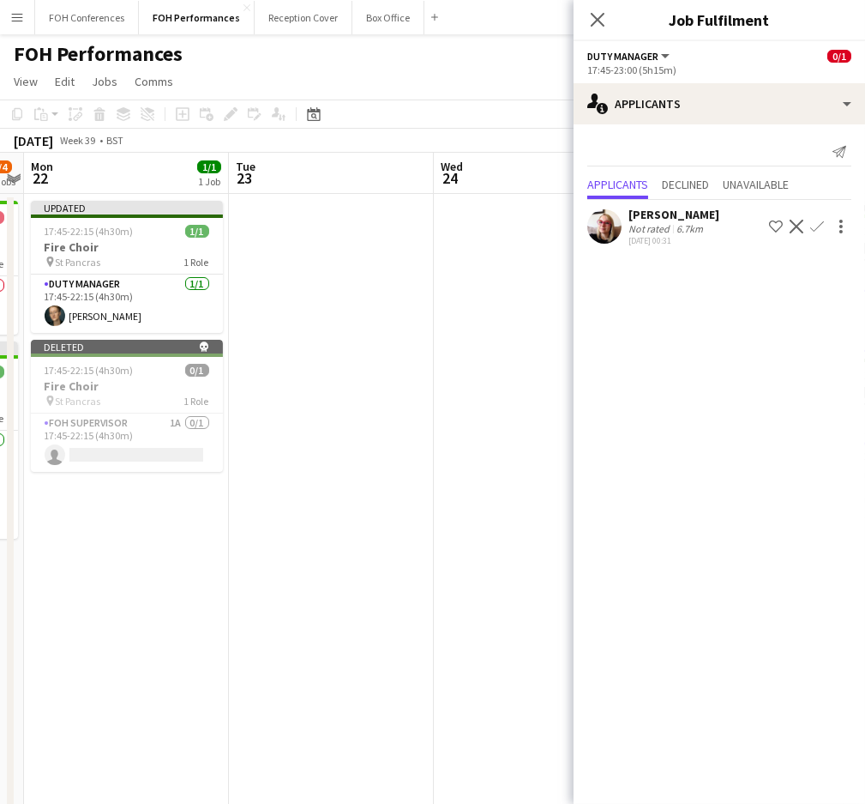
scroll to position [0, 381]
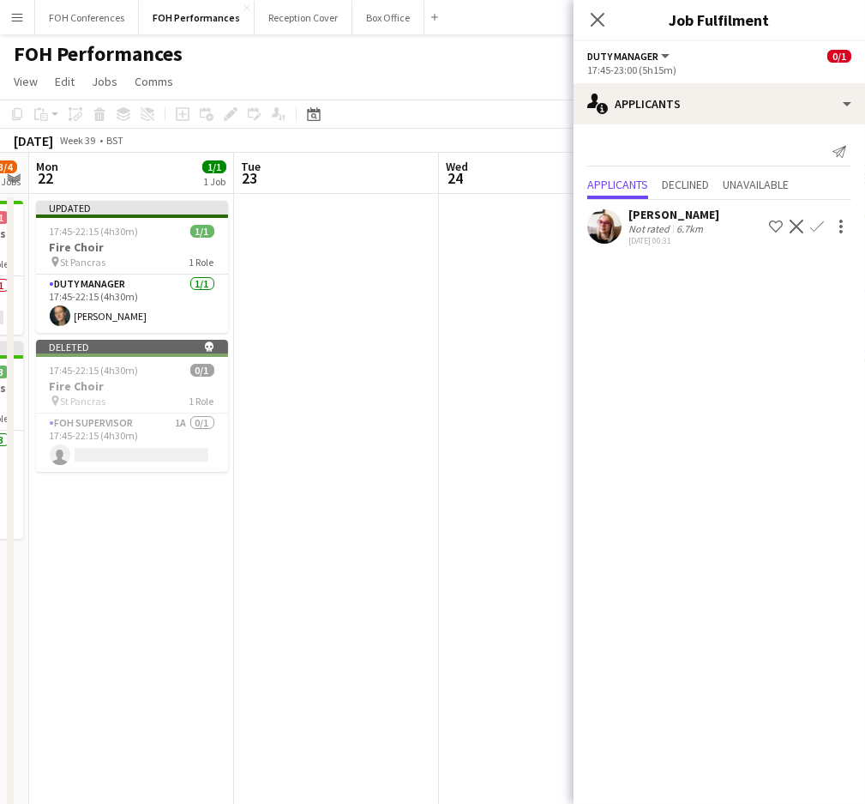
drag, startPoint x: 183, startPoint y: 191, endPoint x: 549, endPoint y: 276, distance: 376.0
click at [549, 276] on app-calendar-viewport "Sat 20 6/7 4 Jobs Sun 21 3/4 2 Jobs Mon 22 1/1 1 Job Tue 23 Wed 24 Thu 25 1/4 2…" at bounding box center [432, 610] width 865 height 914
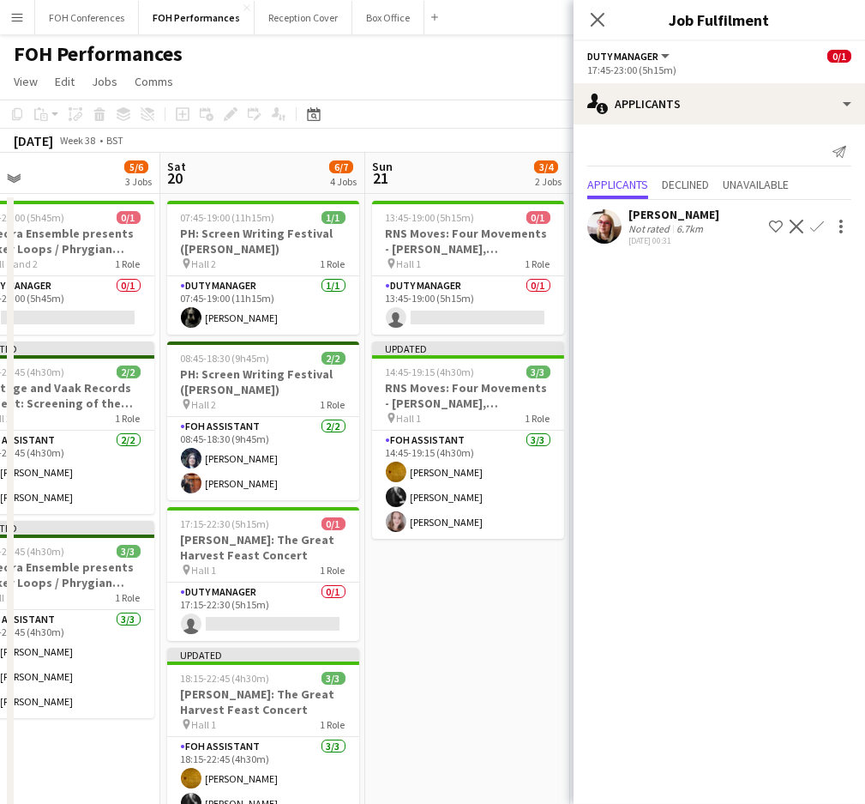
scroll to position [0, 522]
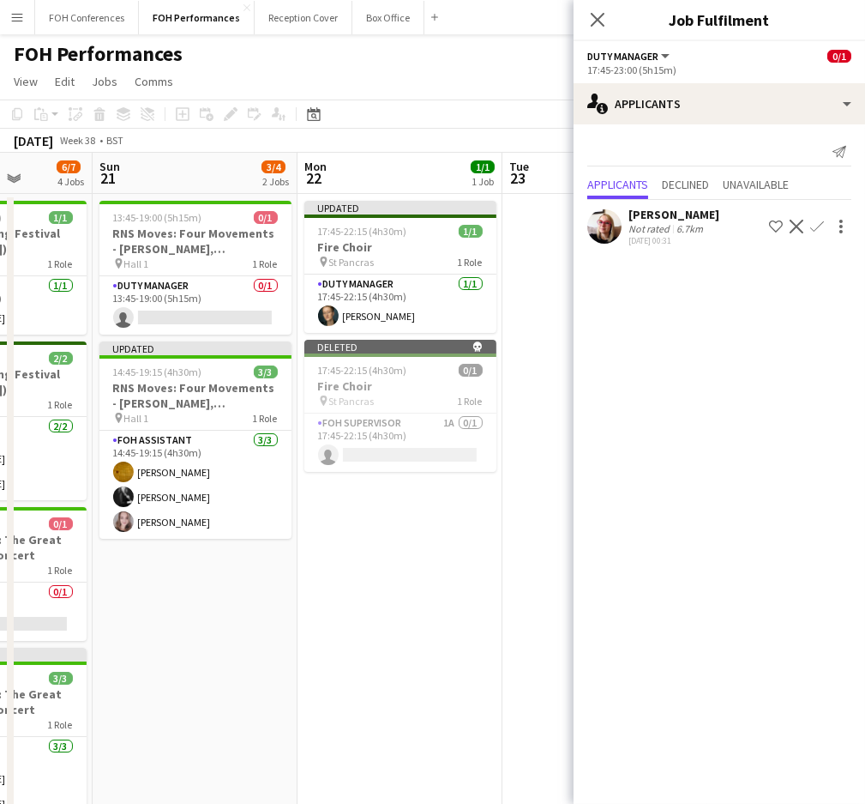
drag, startPoint x: 642, startPoint y: 262, endPoint x: 700, endPoint y: 271, distance: 59.1
click at [700, 271] on body "Menu Boards Boards Boards All jobs Status Workforce Workforce My Workforce Recr…" at bounding box center [432, 547] width 865 height 1095
click at [165, 311] on app-card-role "Duty Manager 0/1 13:45-19:00 (5h15m) single-neutral-actions" at bounding box center [195, 305] width 192 height 58
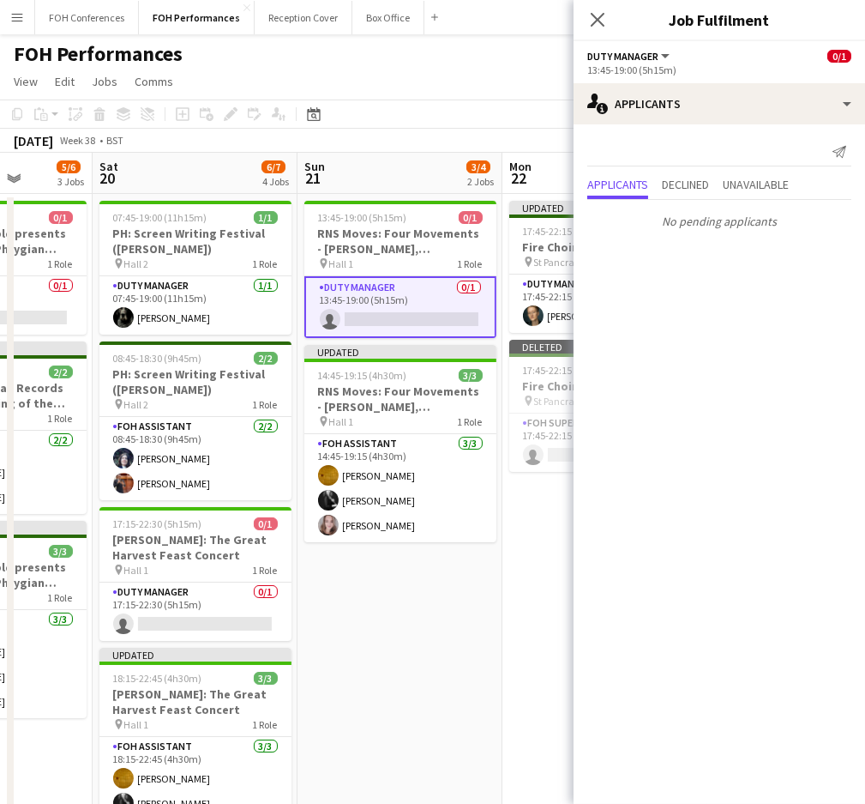
scroll to position [0, 505]
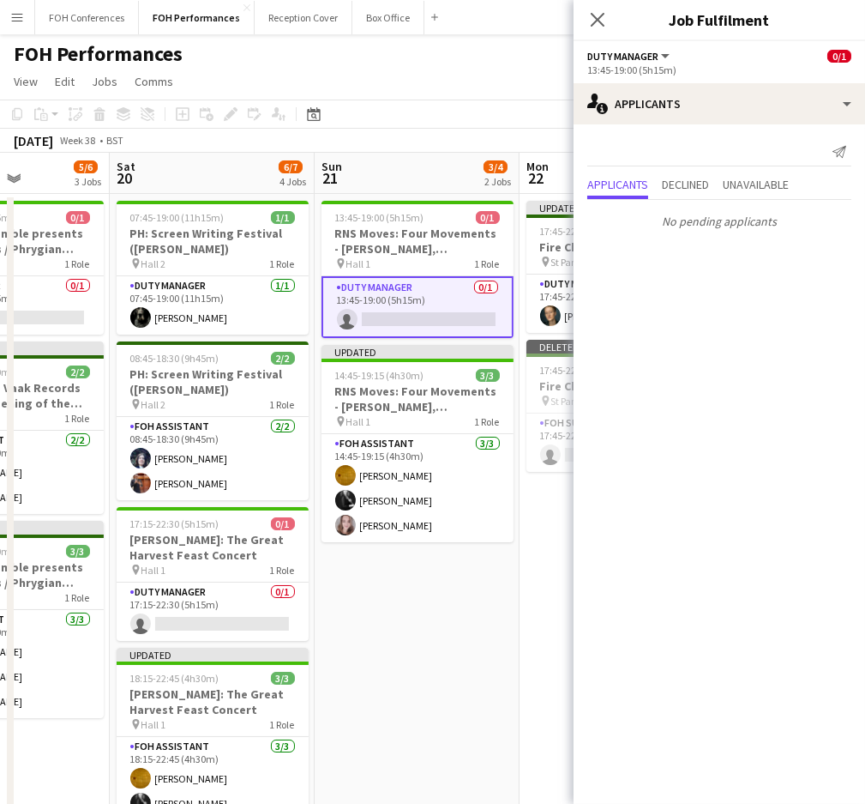
drag, startPoint x: 189, startPoint y: 188, endPoint x: 410, endPoint y: 204, distance: 221.9
click at [410, 204] on app-calendar-viewport "Wed 17 Thu 18 4/7 4 Jobs Fri 19 5/6 3 Jobs Sat 20 6/7 4 Jobs Sun 21 3/4 2 Jobs …" at bounding box center [432, 610] width 865 height 914
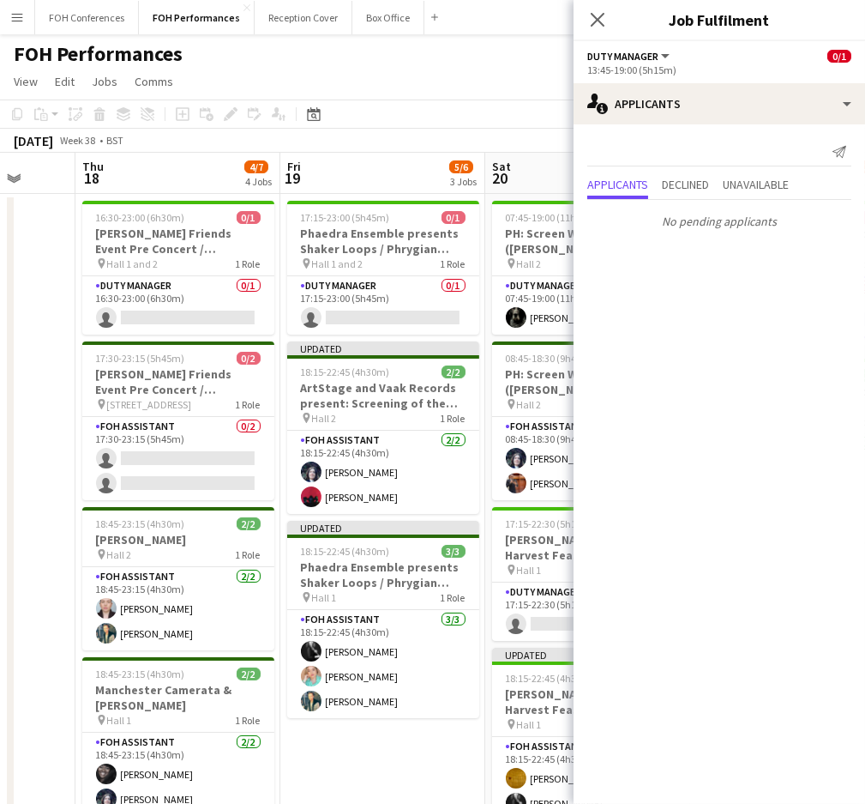
drag, startPoint x: 142, startPoint y: 175, endPoint x: 680, endPoint y: 224, distance: 540.9
click at [680, 224] on body "Menu Boards Boards Boards All jobs Status Workforce Workforce My Workforce Recr…" at bounding box center [432, 547] width 865 height 1095
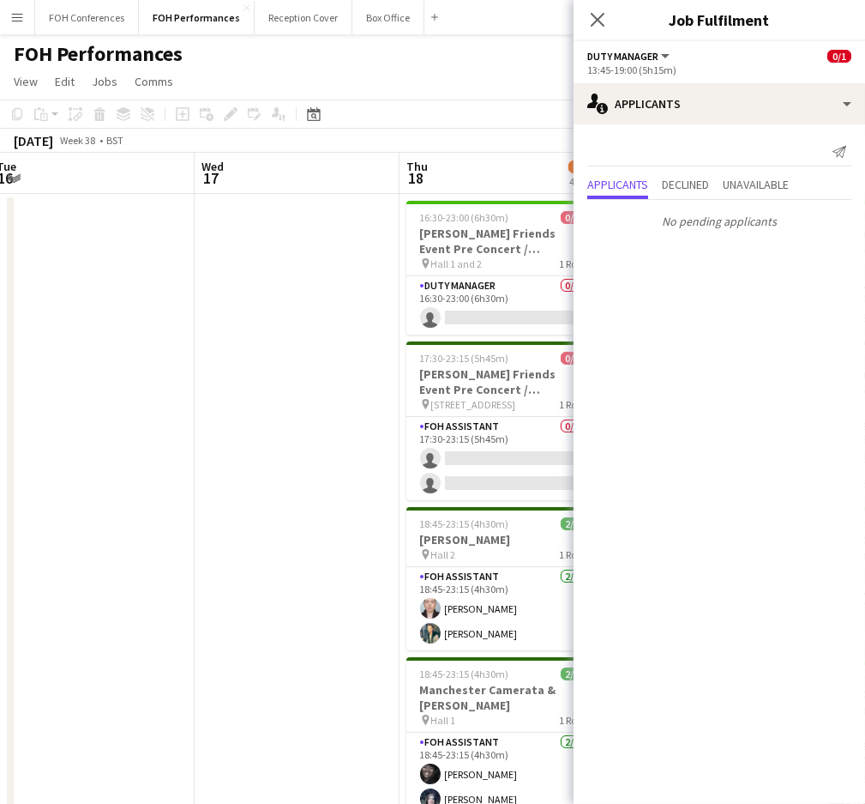
drag, startPoint x: 204, startPoint y: 178, endPoint x: 904, endPoint y: 248, distance: 703.4
click at [865, 248] on html "Menu Boards Boards Boards All jobs Status Workforce Workforce My Workforce Recr…" at bounding box center [432, 547] width 865 height 1095
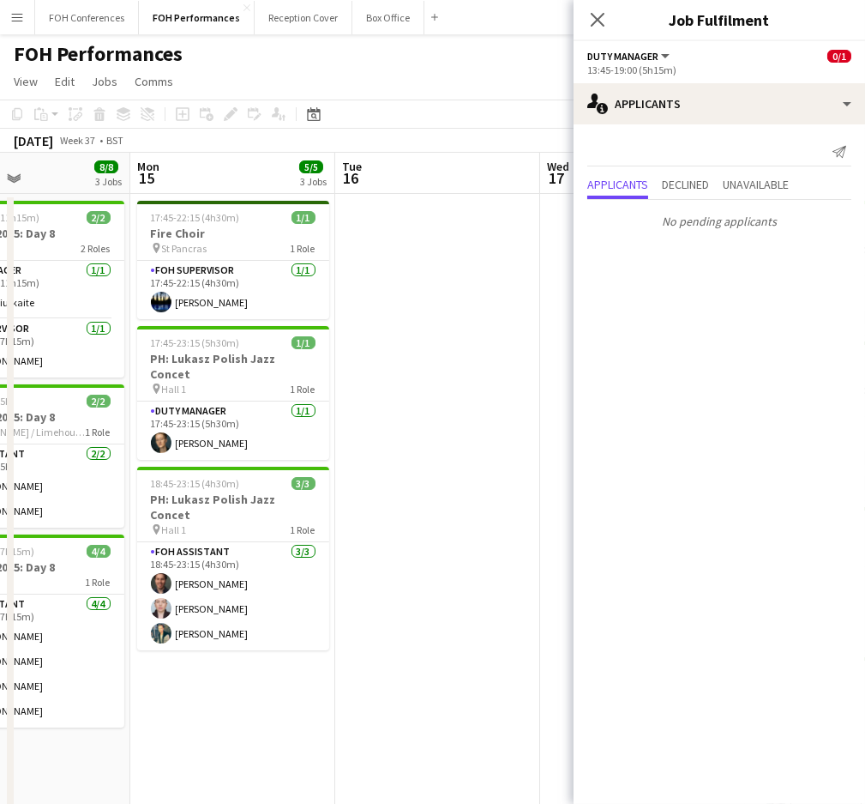
drag, startPoint x: 80, startPoint y: 175, endPoint x: 486, endPoint y: 190, distance: 406.8
click at [481, 190] on app-calendar-viewport "Fri 12 8/8 3 Jobs Sat 13 11/11 4 Jobs Sun 14 8/8 3 Jobs Mon 15 5/5 3 Jobs Tue 1…" at bounding box center [432, 610] width 865 height 914
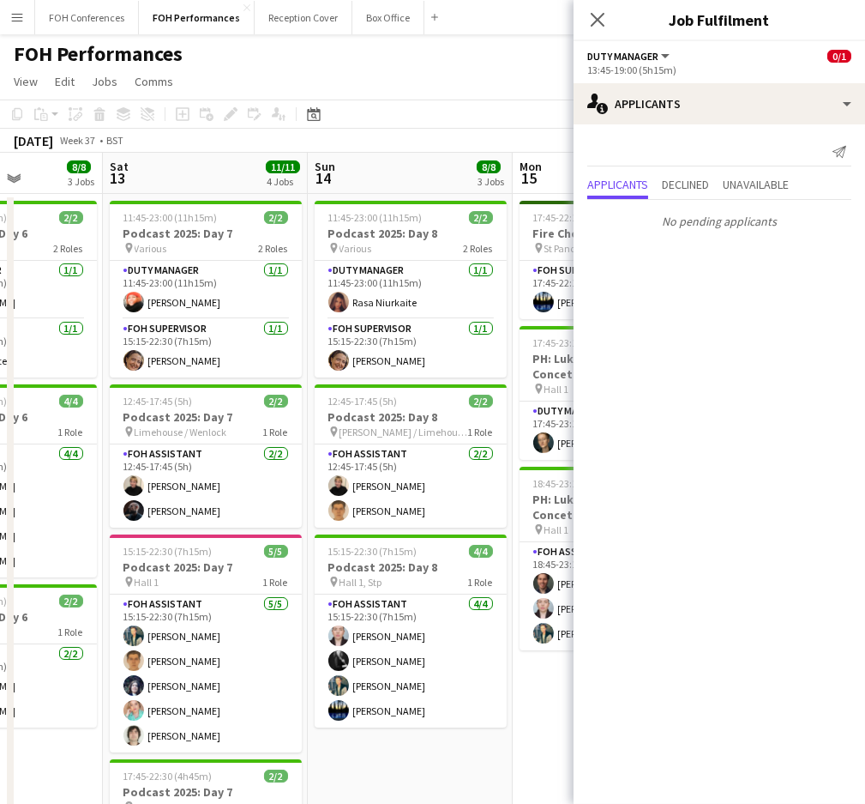
scroll to position [0, 439]
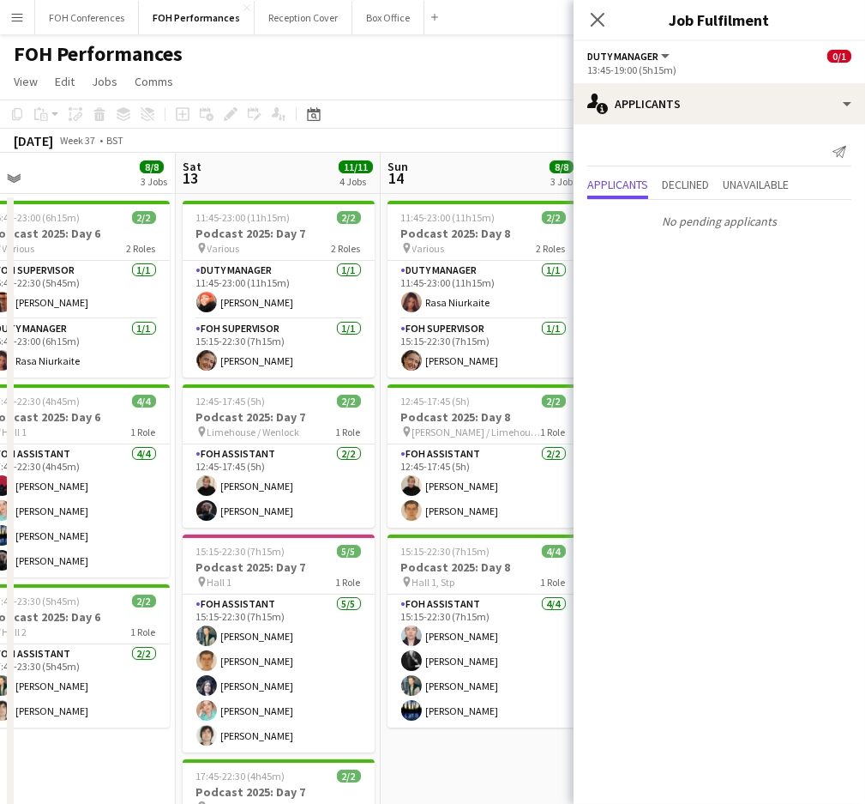
drag, startPoint x: 130, startPoint y: 164, endPoint x: 529, endPoint y: 180, distance: 400.0
click at [529, 180] on app-calendar-viewport "Wed 10 3/4 2 Jobs Thu 11 5/5 2 Jobs Fri 12 8/8 3 Jobs Sat 13 11/11 4 Jobs Sun 1…" at bounding box center [432, 610] width 865 height 914
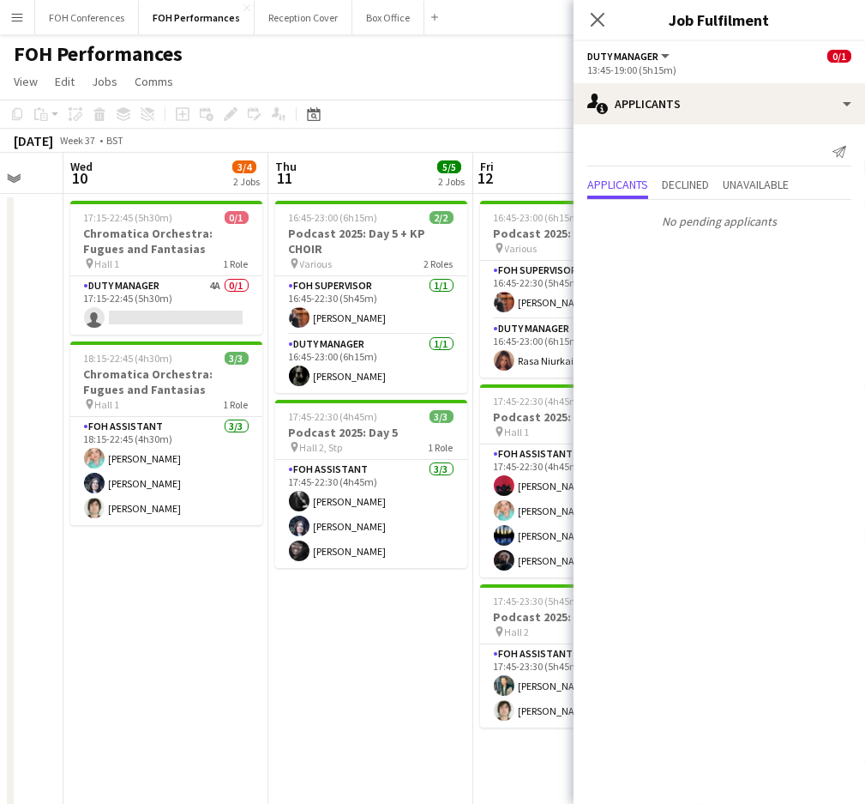
drag, startPoint x: 111, startPoint y: 174, endPoint x: 459, endPoint y: 196, distance: 348.9
click at [459, 196] on app-calendar-viewport "Mon 8 Tue 9 Wed 10 3/4 2 Jobs Thu 11 5/5 2 Jobs Fri 12 8/8 3 Jobs Sat 13 11/11 …" at bounding box center [432, 610] width 865 height 914
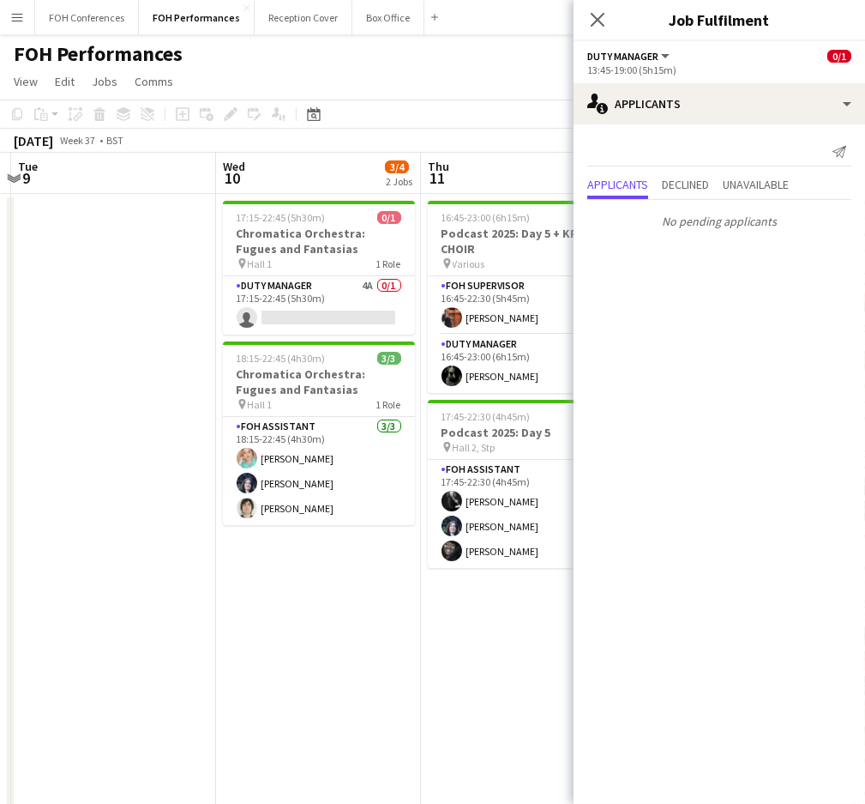
scroll to position [0, 365]
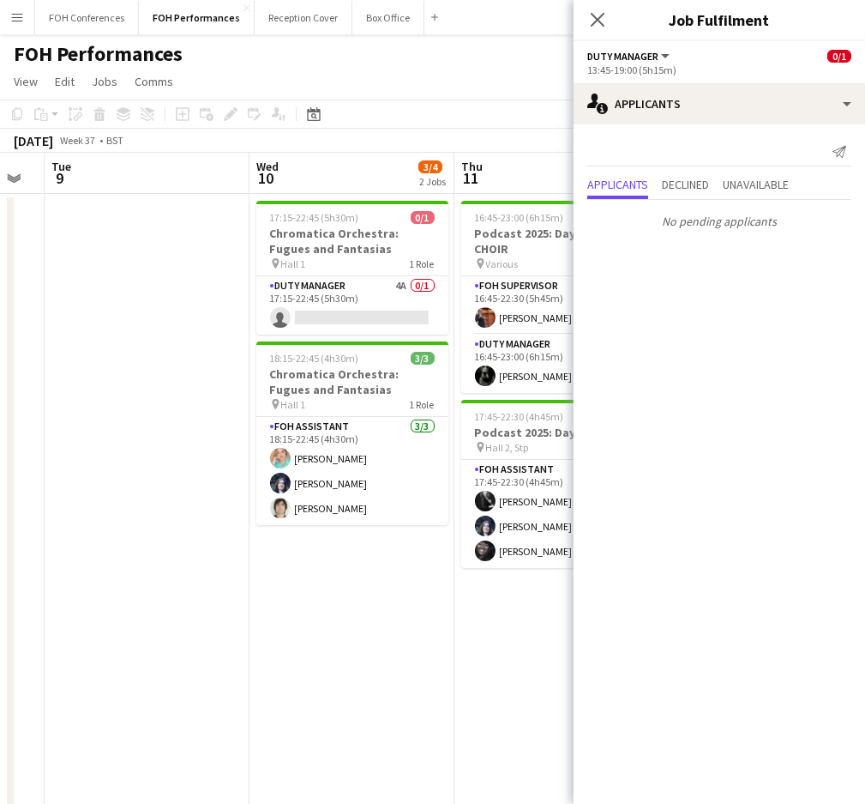
drag, startPoint x: 79, startPoint y: 166, endPoint x: 419, endPoint y: 190, distance: 341.4
click at [419, 190] on app-calendar-viewport "Sun 7 10/16 4 Jobs Mon 8 Tue 9 Wed 10 3/4 2 Jobs Thu 11 5/5 2 Jobs Fri 12 8/8 3…" at bounding box center [432, 610] width 865 height 914
click at [296, 320] on app-card-role "Duty Manager 4A 0/1 17:15-22:45 (5h30m) single-neutral-actions" at bounding box center [352, 305] width 192 height 58
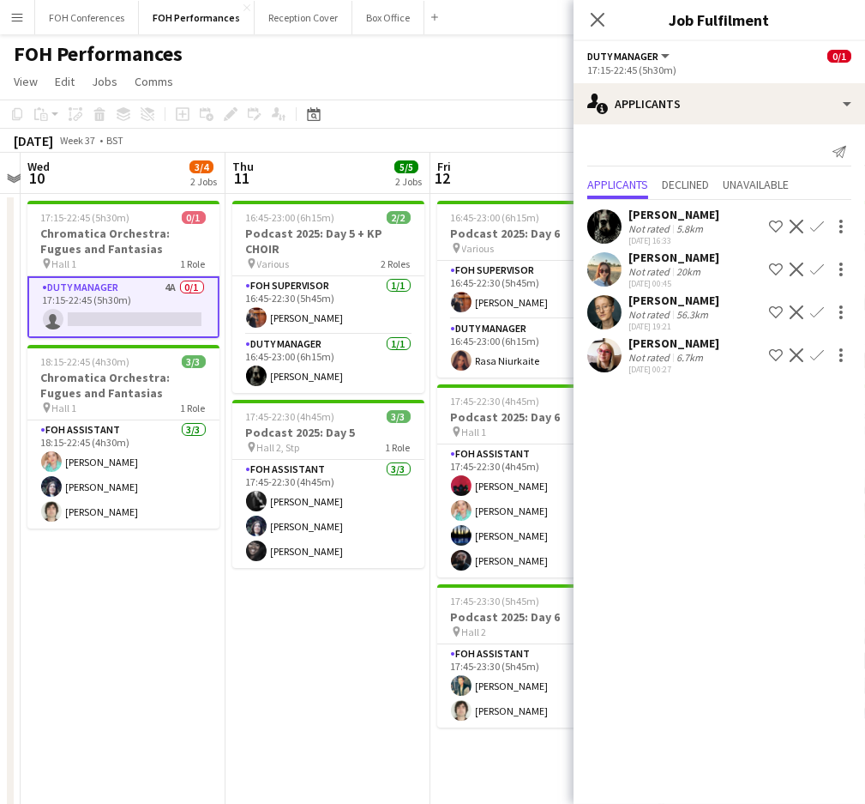
scroll to position [0, 564]
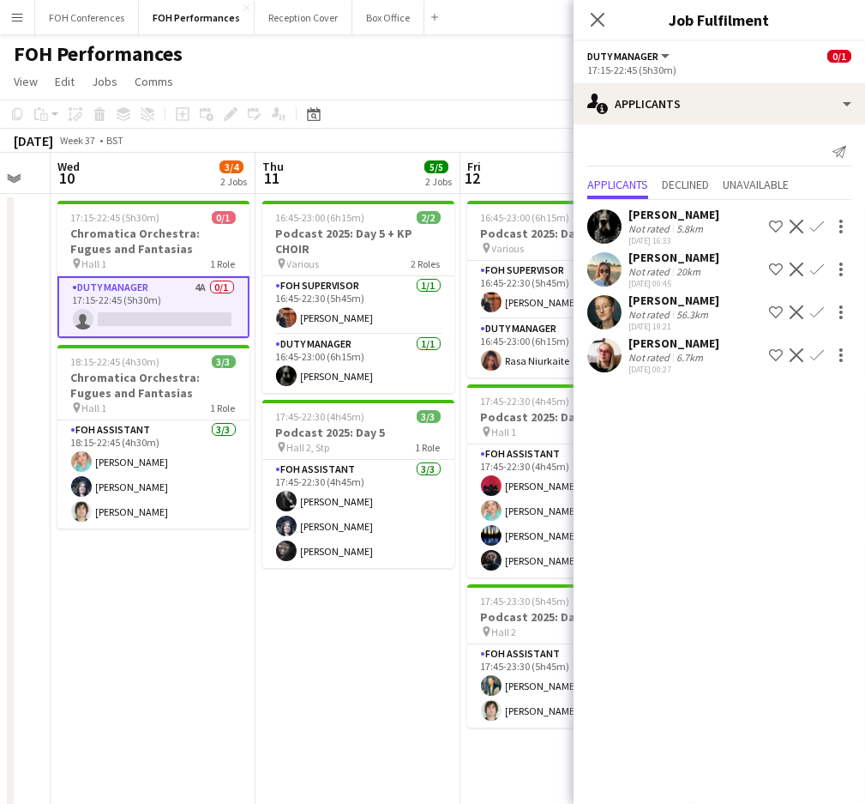
drag, startPoint x: 396, startPoint y: 175, endPoint x: 198, endPoint y: 190, distance: 198.7
click at [198, 190] on app-calendar-viewport "Sun 7 10/16 4 Jobs Mon 8 Tue 9 Wed 10 3/4 2 Jobs Thu 11 5/5 2 Jobs Fri 12 8/8 3…" at bounding box center [432, 610] width 865 height 914
click at [821, 221] on app-icon "Confirm" at bounding box center [818, 227] width 14 height 14
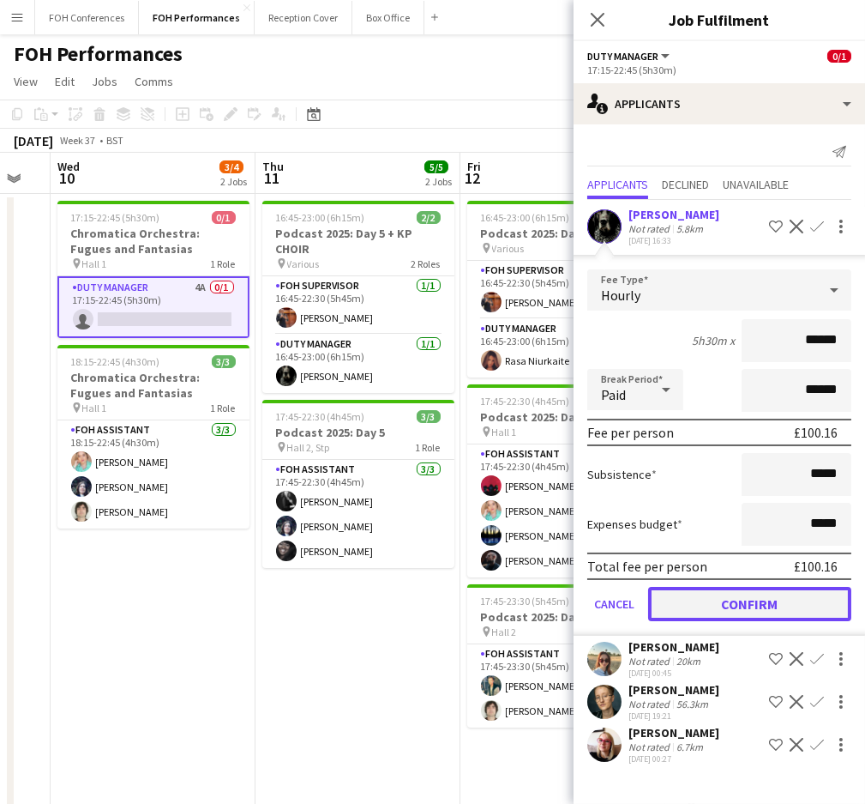
click at [729, 591] on button "Confirm" at bounding box center [749, 604] width 203 height 34
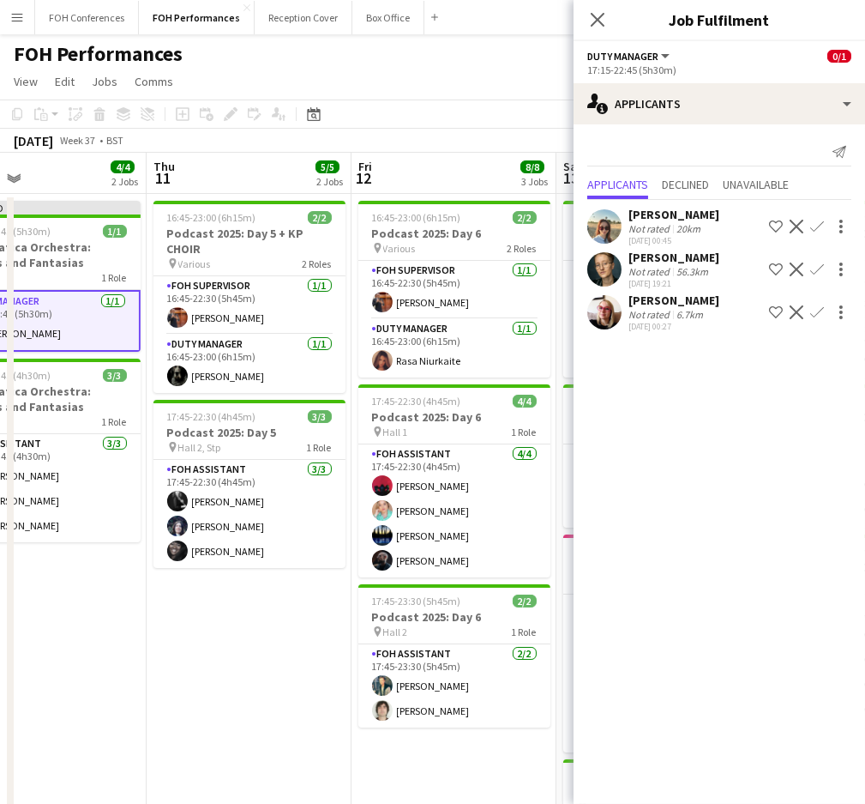
scroll to position [0, 707]
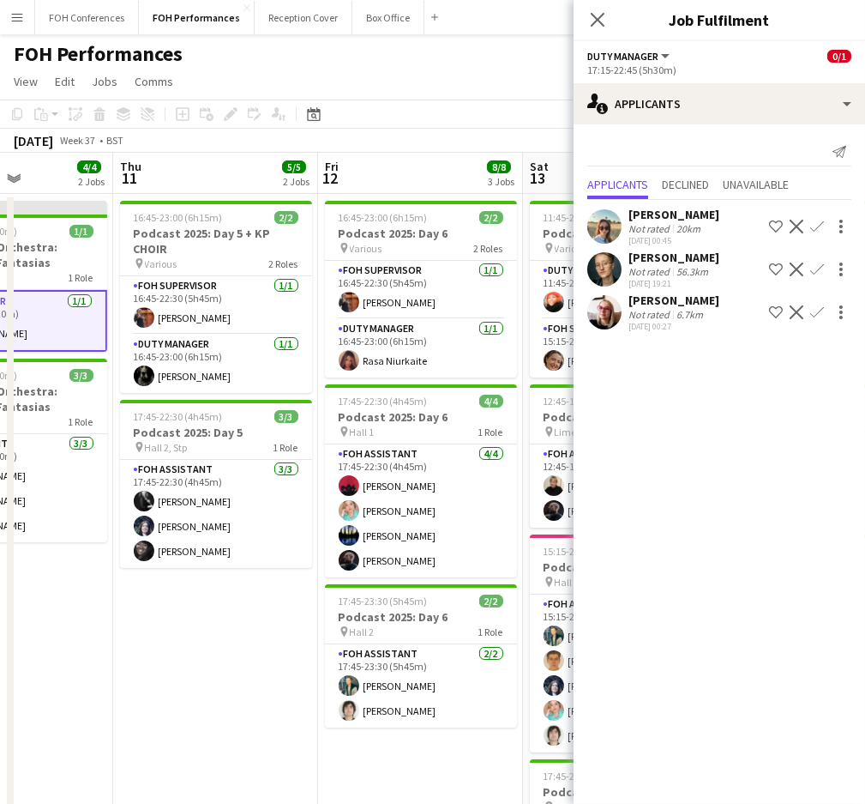
drag, startPoint x: 532, startPoint y: 165, endPoint x: 139, endPoint y: 136, distance: 393.9
click at [139, 136] on app-calendar "Copy Paste Paste Ctrl+V Paste with crew Ctrl+Shift+V Paste linked Job Delete Gr…" at bounding box center [432, 582] width 865 height 967
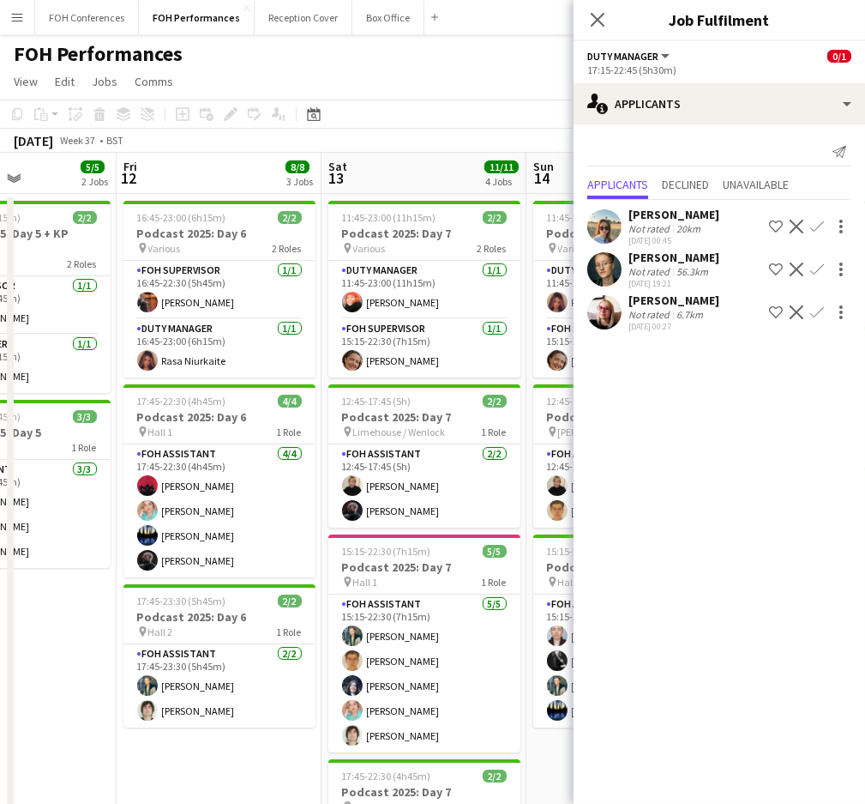
scroll to position [0, 536]
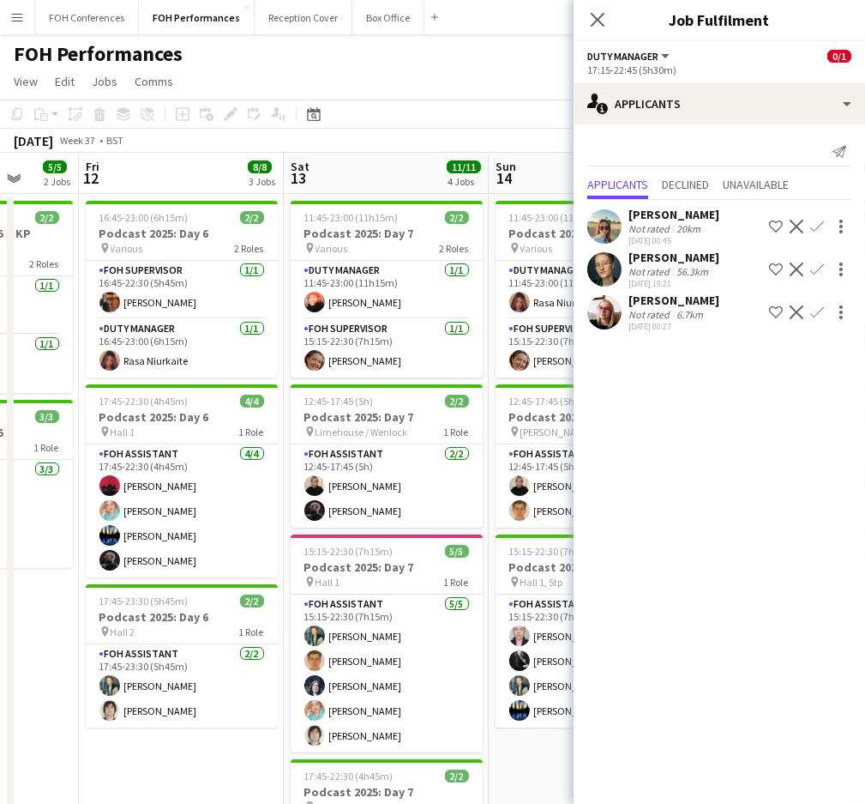
drag, startPoint x: 440, startPoint y: 182, endPoint x: 200, endPoint y: 176, distance: 240.2
click at [200, 176] on app-calendar-viewport "Tue 9 Wed 10 4/4 2 Jobs Thu 11 5/5 2 Jobs Fri 12 8/8 3 Jobs Sat 13 11/11 4 Jobs…" at bounding box center [432, 610] width 865 height 914
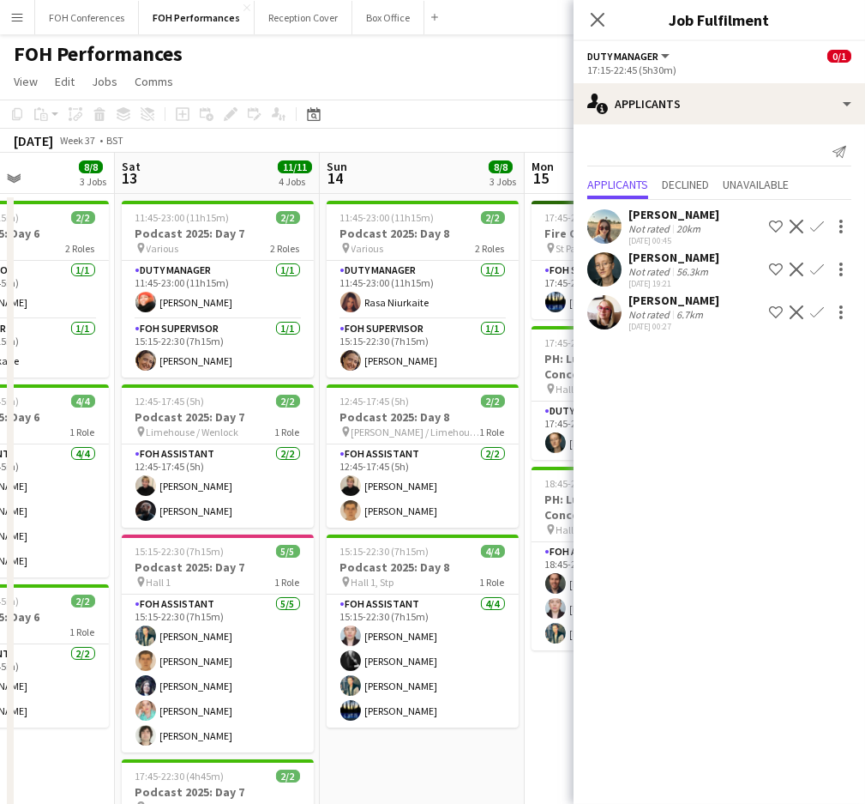
scroll to position [0, 490]
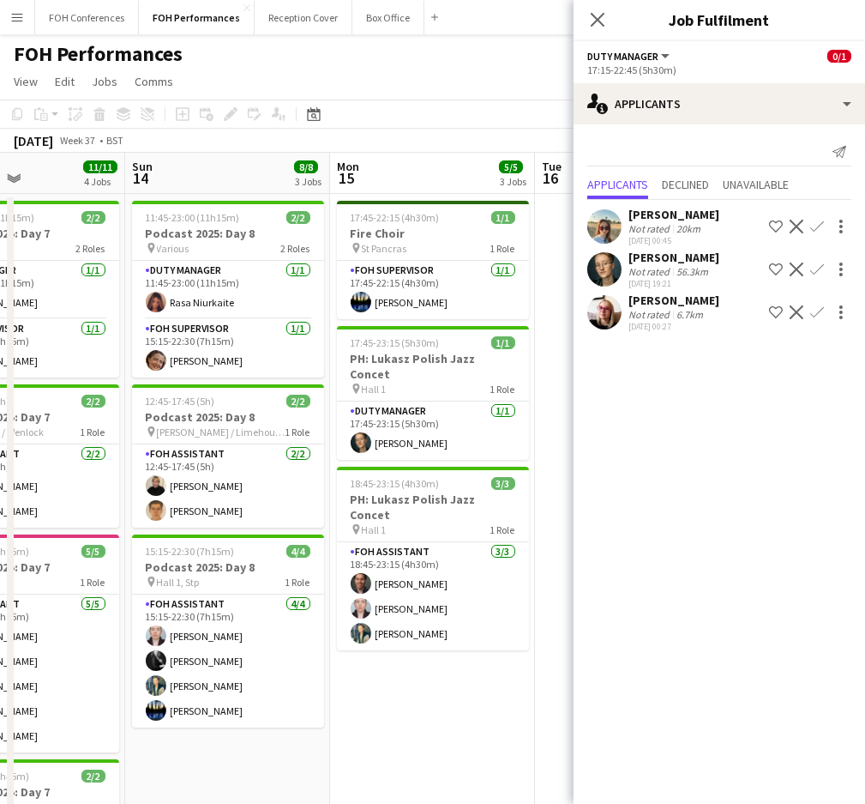
drag, startPoint x: 395, startPoint y: 172, endPoint x: -37, endPoint y: 166, distance: 431.5
click at [0, 166] on html "Menu Boards Boards Boards All jobs Status Workforce Workforce My Workforce Recr…" at bounding box center [432, 547] width 865 height 1095
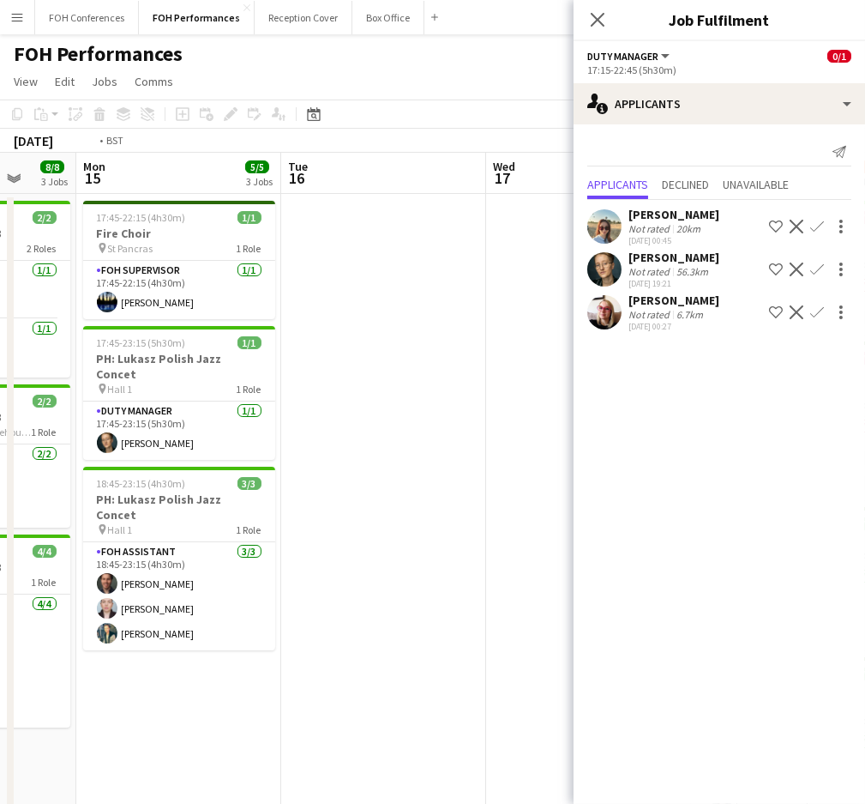
scroll to position [0, 516]
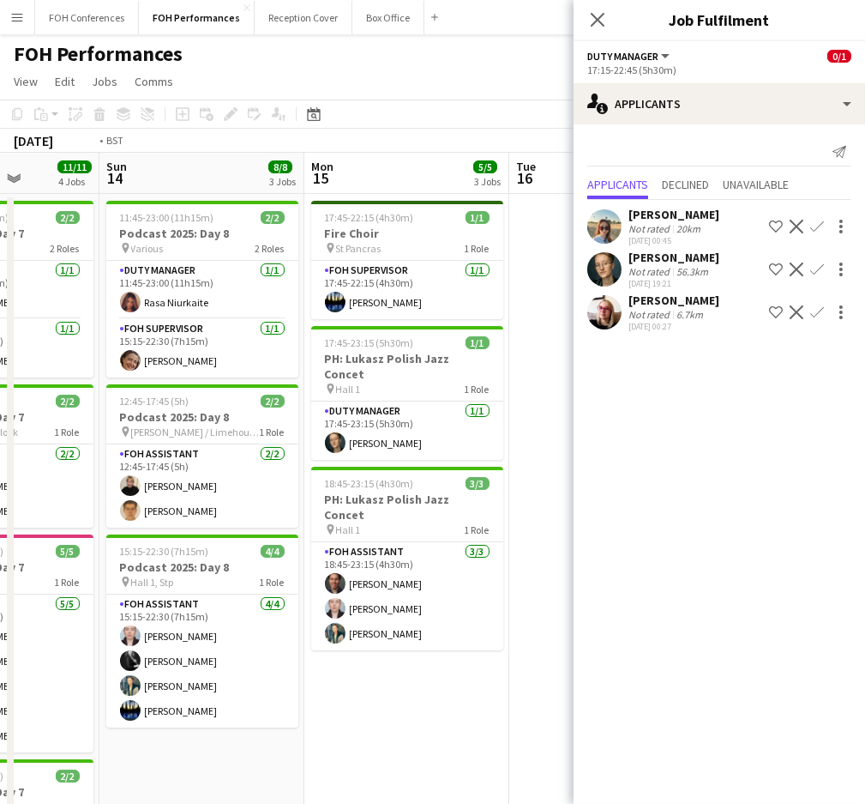
drag, startPoint x: 441, startPoint y: 179, endPoint x: -55, endPoint y: 199, distance: 496.2
click at [0, 199] on html "Menu Boards Boards Boards All jobs Status Workforce Workforce My Workforce Recr…" at bounding box center [432, 547] width 865 height 1095
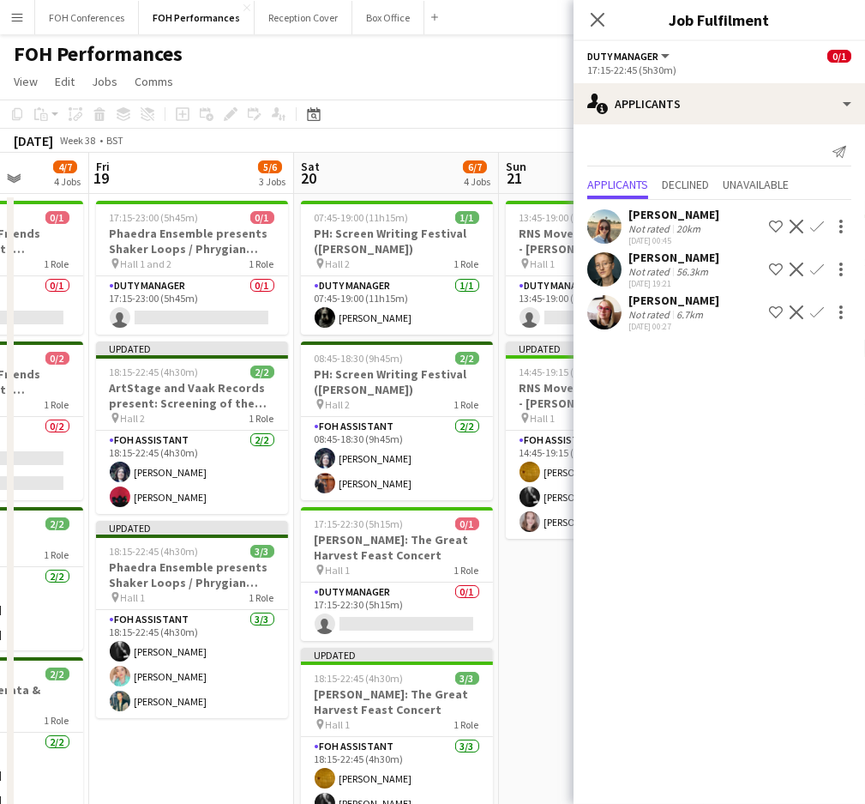
scroll to position [0, 492]
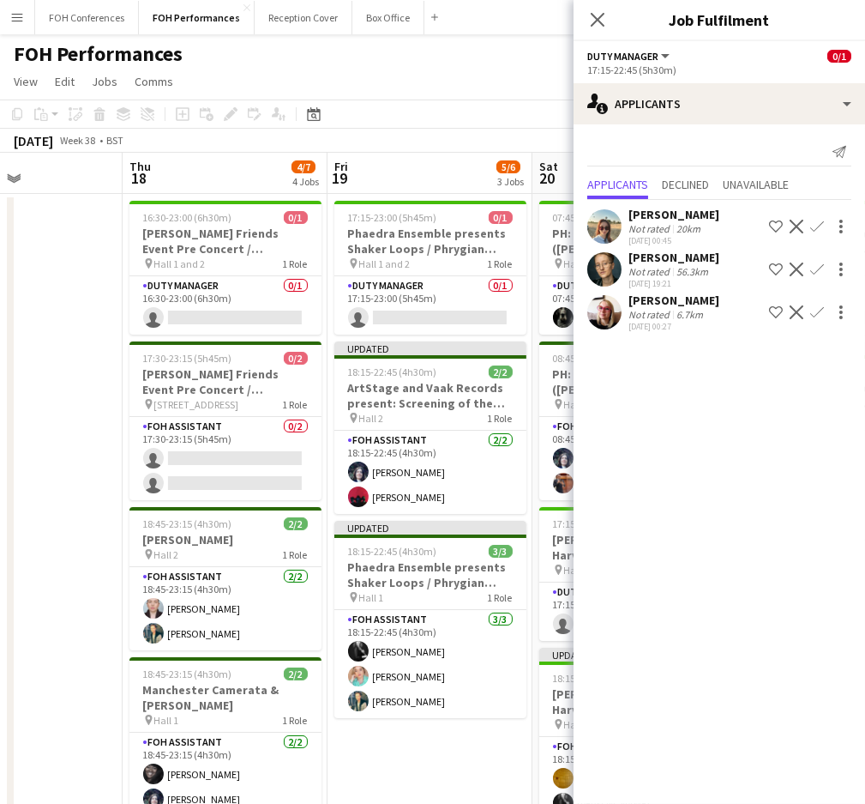
drag, startPoint x: 389, startPoint y: 178, endPoint x: -67, endPoint y: 191, distance: 455.7
click at [0, 191] on html "Menu Boards Boards Boards All jobs Status Workforce Workforce My Workforce Recr…" at bounding box center [432, 547] width 865 height 1095
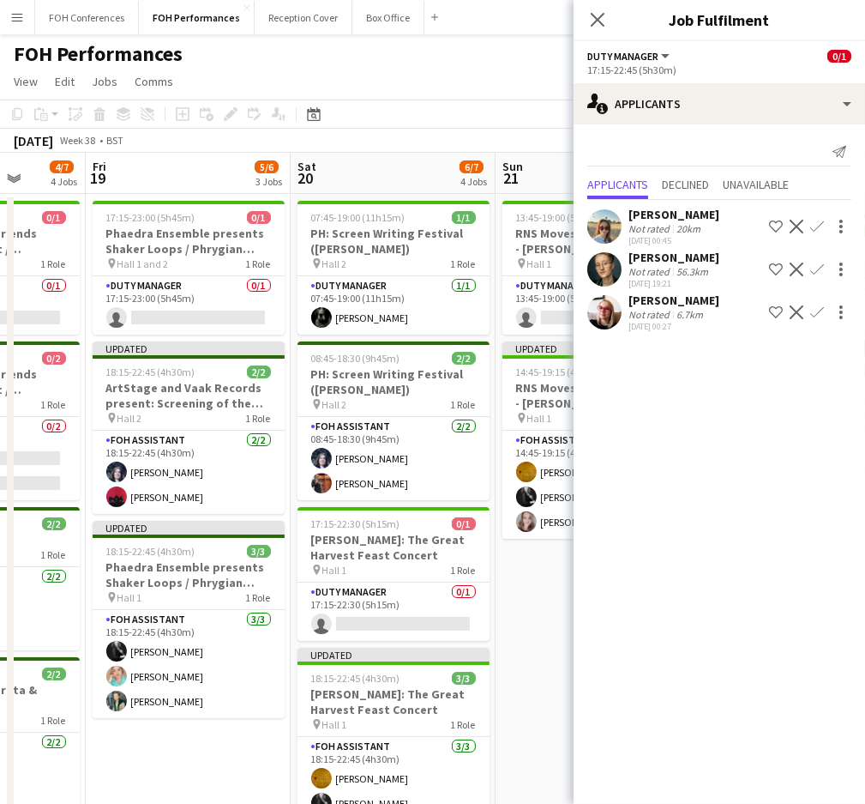
scroll to position [0, 811]
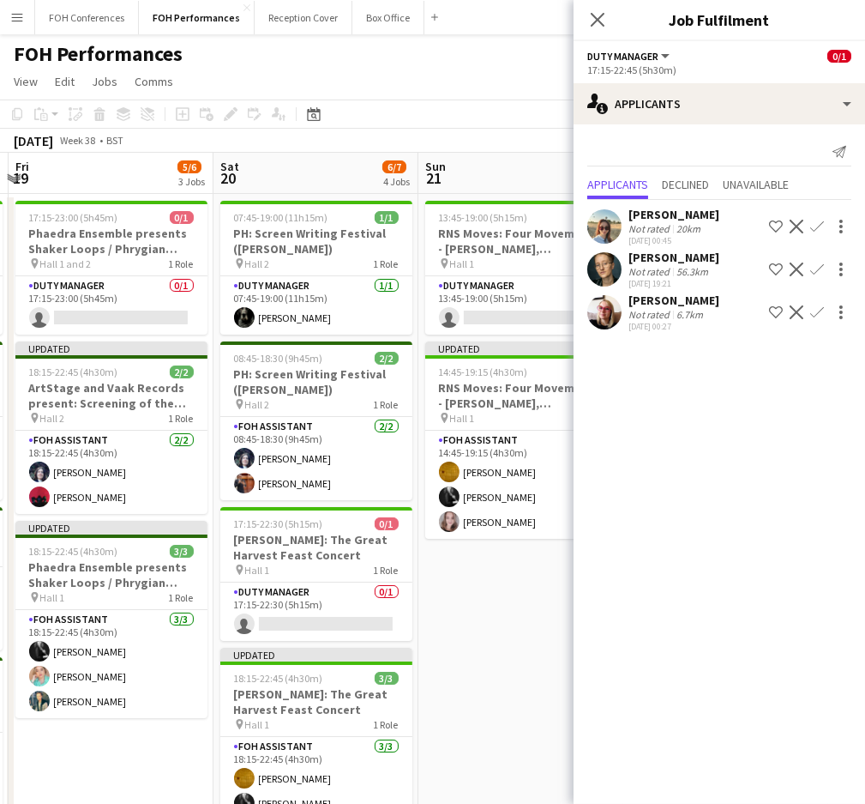
drag, startPoint x: 450, startPoint y: 173, endPoint x: 132, endPoint y: 179, distance: 318.3
click at [132, 179] on app-calendar-viewport "Mon 15 5/5 3 Jobs Tue 16 Wed 17 Thu 18 4/7 4 Jobs Fri 19 5/6 3 Jobs Sat 20 6/7 …" at bounding box center [432, 610] width 865 height 914
click at [264, 316] on app-card-role "Duty Manager 1/1 07:45-19:00 (11h15m) Sue McCarthy" at bounding box center [316, 305] width 192 height 58
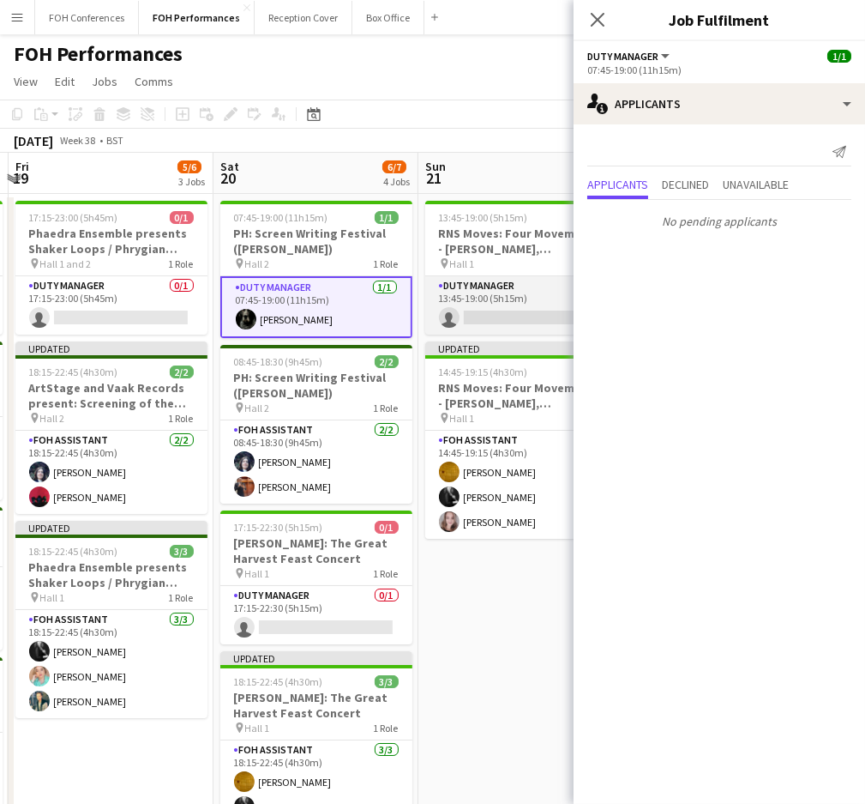
click at [502, 315] on app-card-role "Duty Manager 0/1 13:45-19:00 (5h15m) single-neutral-actions" at bounding box center [521, 305] width 192 height 58
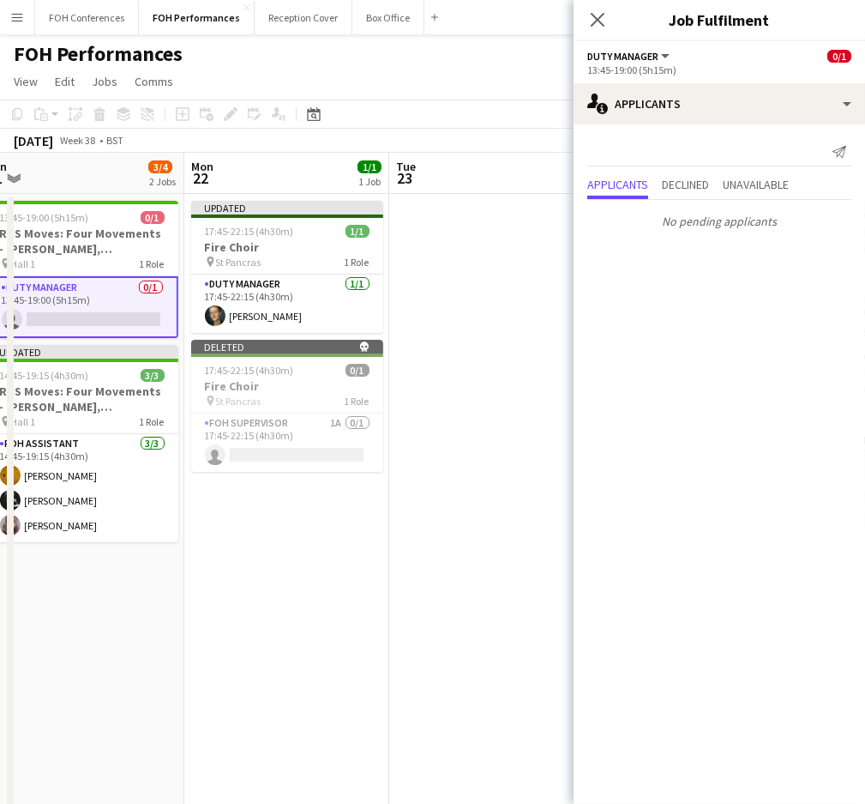
drag, startPoint x: 484, startPoint y: 180, endPoint x: 20, endPoint y: 172, distance: 464.1
click at [0, 172] on app-calendar-viewport "Wed 17 Thu 18 4/7 4 Jobs Fri 19 5/6 3 Jobs Sat 20 6/7 4 Jobs Sun 21 3/4 2 Jobs …" at bounding box center [432, 610] width 865 height 914
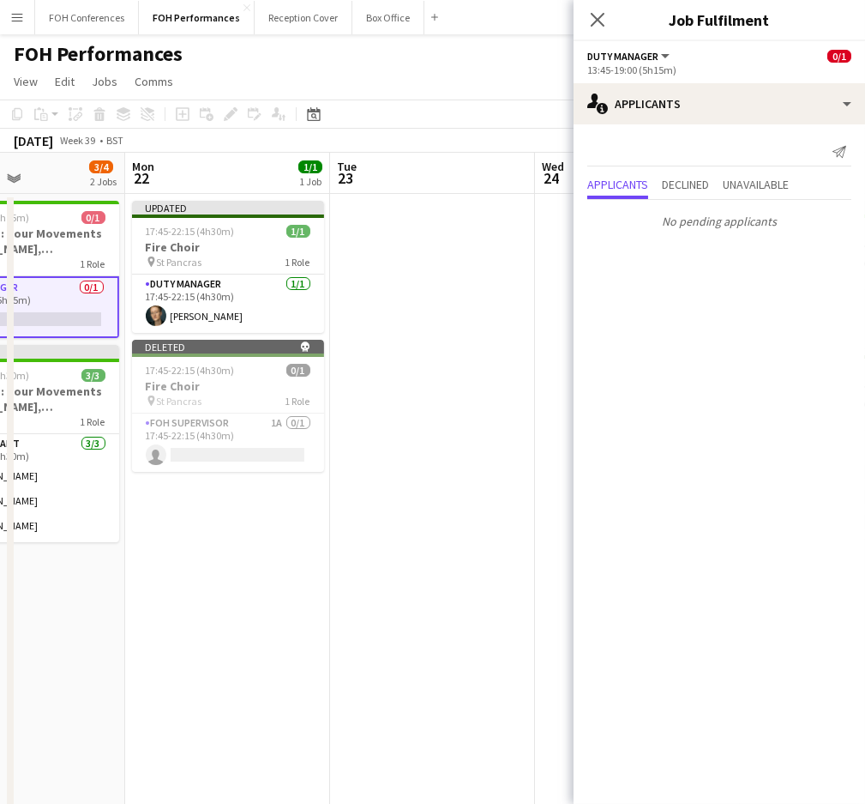
drag, startPoint x: 443, startPoint y: 172, endPoint x: -55, endPoint y: 201, distance: 499.2
click at [0, 201] on html "Menu Boards Boards Boards All jobs Status Workforce Workforce My Workforce Recr…" at bounding box center [432, 547] width 865 height 1095
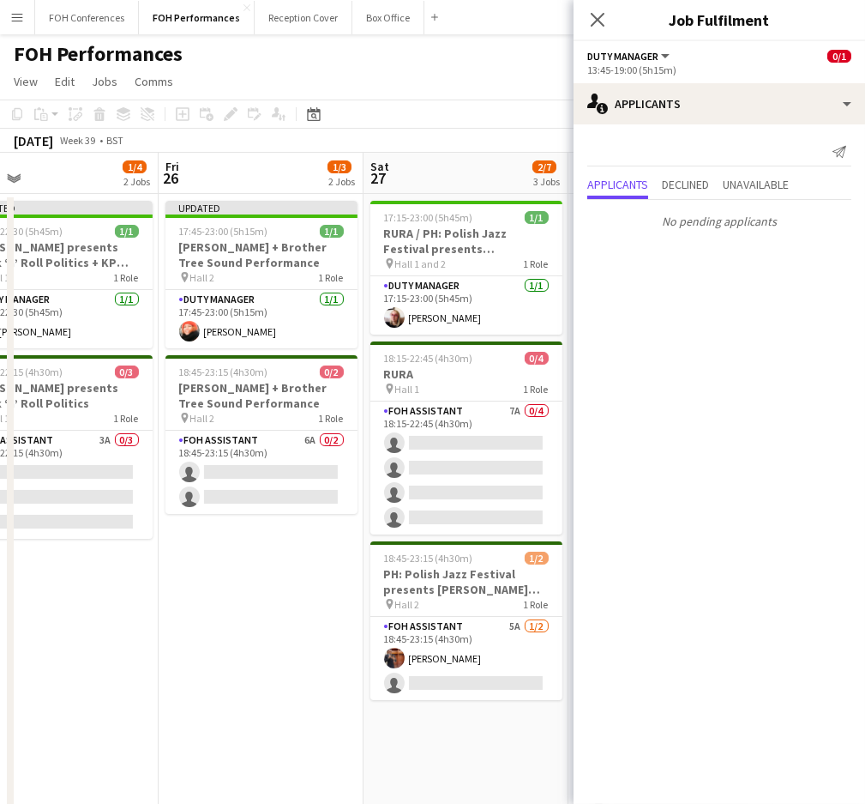
drag, startPoint x: 423, startPoint y: 187, endPoint x: 46, endPoint y: 188, distance: 376.6
click at [46, 188] on app-calendar-viewport "Tue 23 Wed 24 Thu 25 1/4 2 Jobs Fri 26 1/3 2 Jobs Sat 27 2/7 3 Jobs Sun 28 2/8 …" at bounding box center [432, 610] width 865 height 914
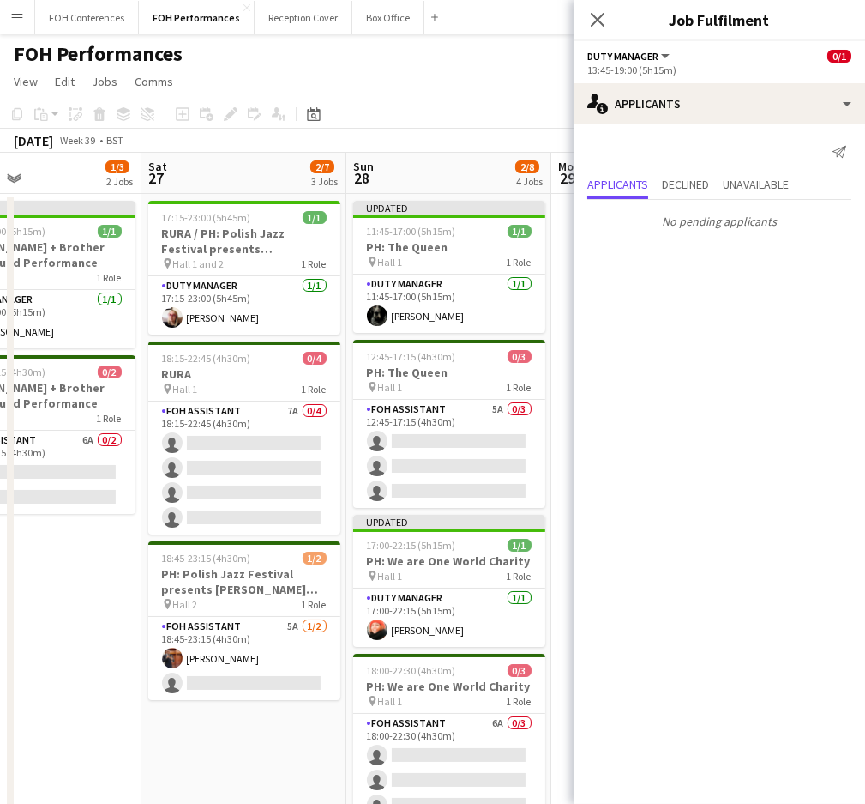
scroll to position [0, 837]
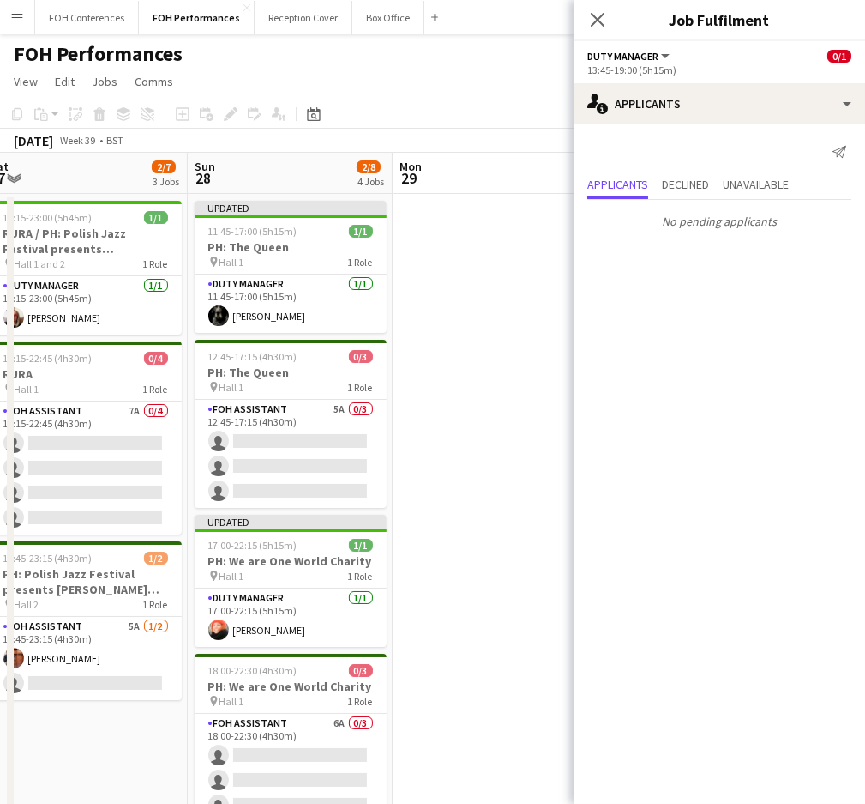
drag, startPoint x: 454, startPoint y: 163, endPoint x: 73, endPoint y: 176, distance: 381.1
click at [73, 176] on app-calendar-viewport "Tue 23 Wed 24 Thu 25 1/4 2 Jobs Fri 26 1/3 2 Jobs Sat 27 2/7 3 Jobs Sun 28 2/8 …" at bounding box center [432, 610] width 865 height 914
click at [266, 312] on app-card-role "Duty Manager 1/1 11:45-17:00 (5h15m) Sue McCarthy" at bounding box center [291, 303] width 192 height 58
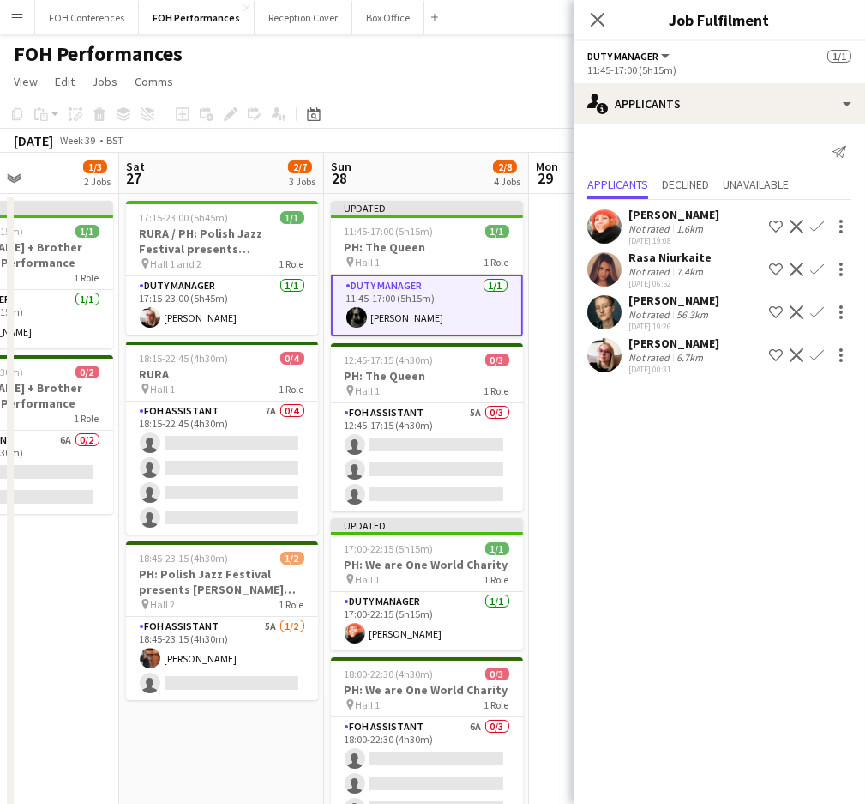
scroll to position [0, 513]
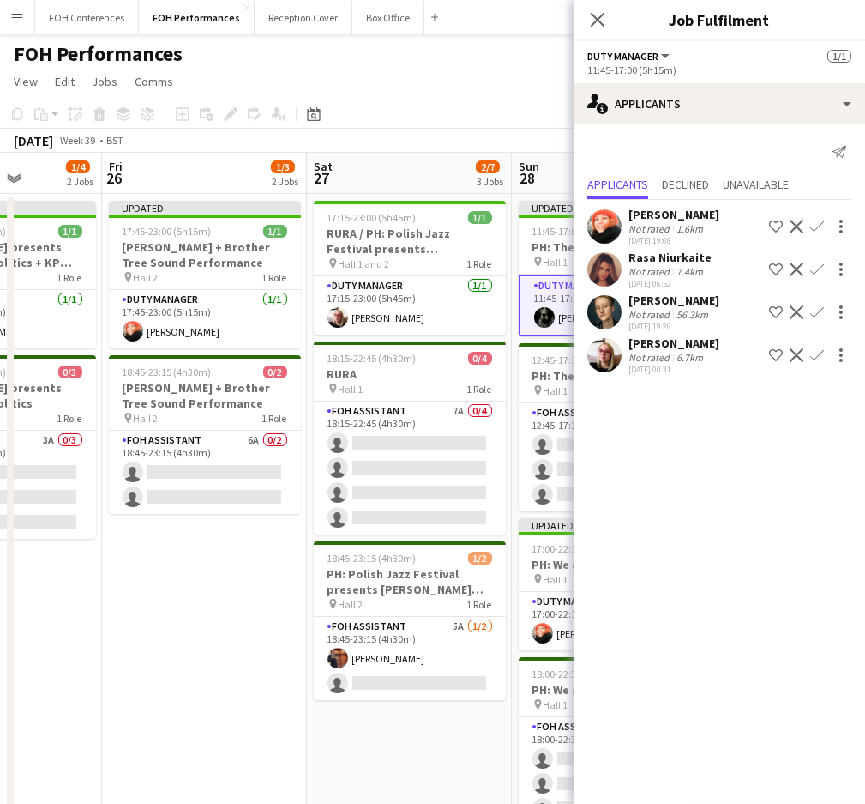
drag, startPoint x: 86, startPoint y: 171, endPoint x: -4, endPoint y: 244, distance: 115.9
click at [0, 244] on html "Menu Boards Boards Boards All jobs Status Workforce Workforce My Workforce Recr…" at bounding box center [432, 547] width 865 height 1095
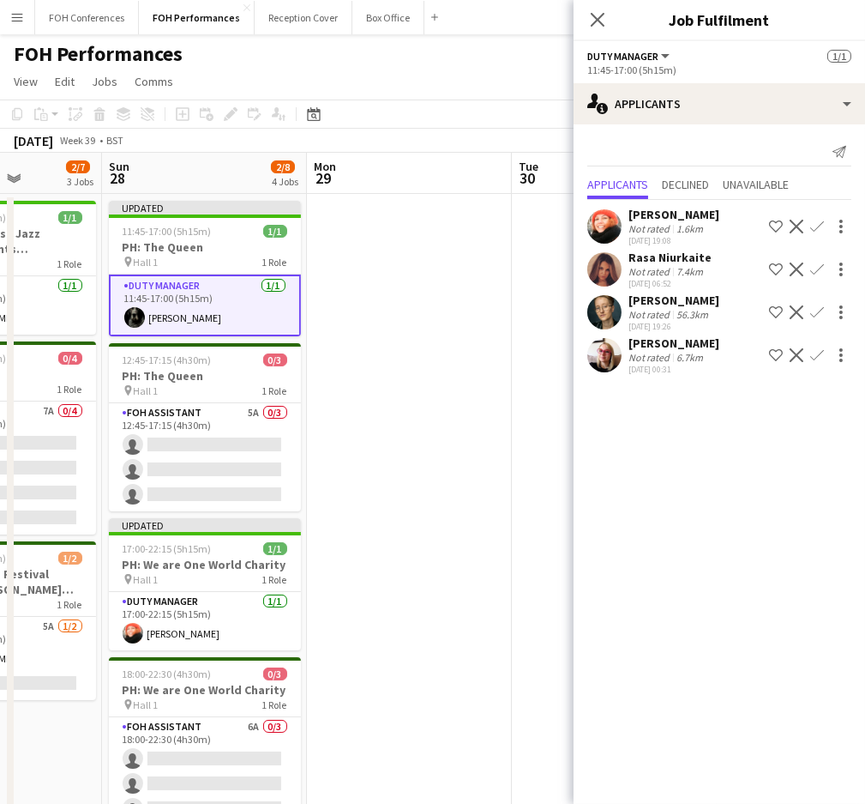
scroll to position [0, 739]
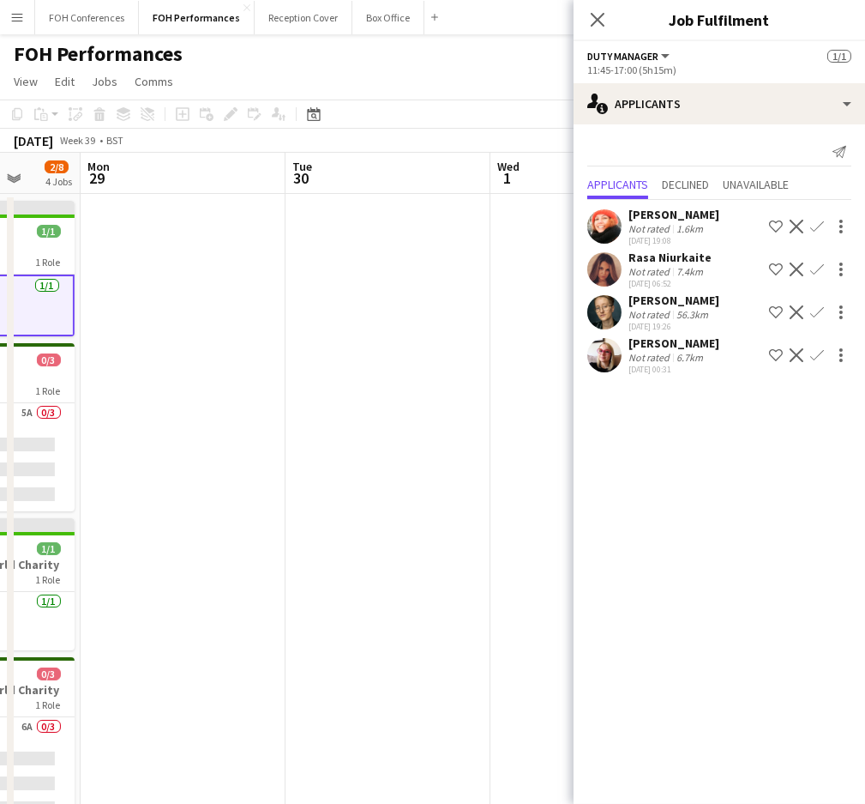
drag, startPoint x: 361, startPoint y: 178, endPoint x: -67, endPoint y: 161, distance: 428.4
click at [0, 161] on html "Menu Boards Boards Boards All jobs Status Workforce Workforce My Workforce Recr…" at bounding box center [432, 547] width 865 height 1095
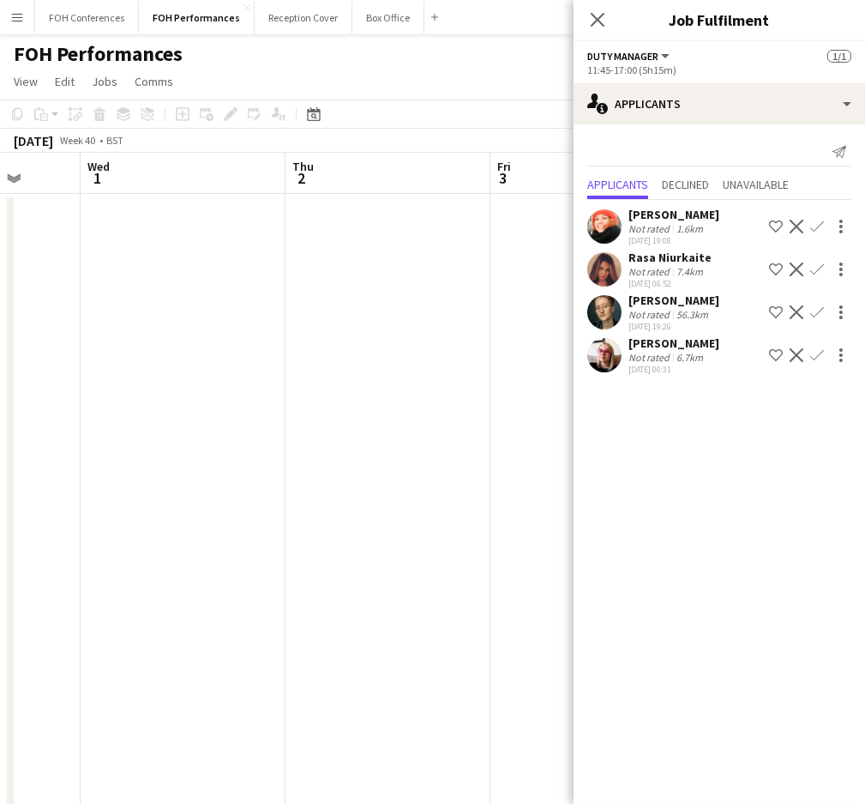
scroll to position [0, 676]
drag, startPoint x: 412, startPoint y: 186, endPoint x: -67, endPoint y: 143, distance: 480.5
click at [0, 143] on html "Menu Boards Boards Boards All jobs Status Workforce Workforce My Workforce Recr…" at bounding box center [432, 547] width 865 height 1095
drag, startPoint x: 455, startPoint y: 165, endPoint x: -67, endPoint y: 176, distance: 522.5
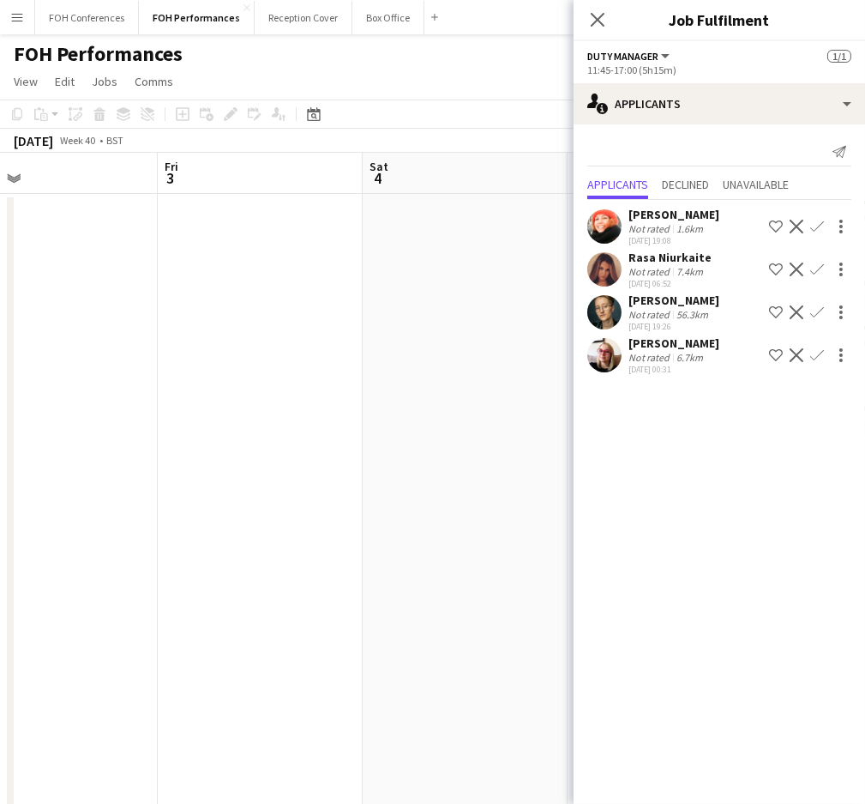
click at [0, 176] on html "Menu Boards Boards Boards All jobs Status Workforce Workforce My Workforce Recr…" at bounding box center [432, 547] width 865 height 1095
drag, startPoint x: 262, startPoint y: 161, endPoint x: 817, endPoint y: 199, distance: 557.1
click at [817, 199] on body "Menu Boards Boards Boards All jobs Status Workforce Workforce My Workforce Recr…" at bounding box center [432, 547] width 865 height 1095
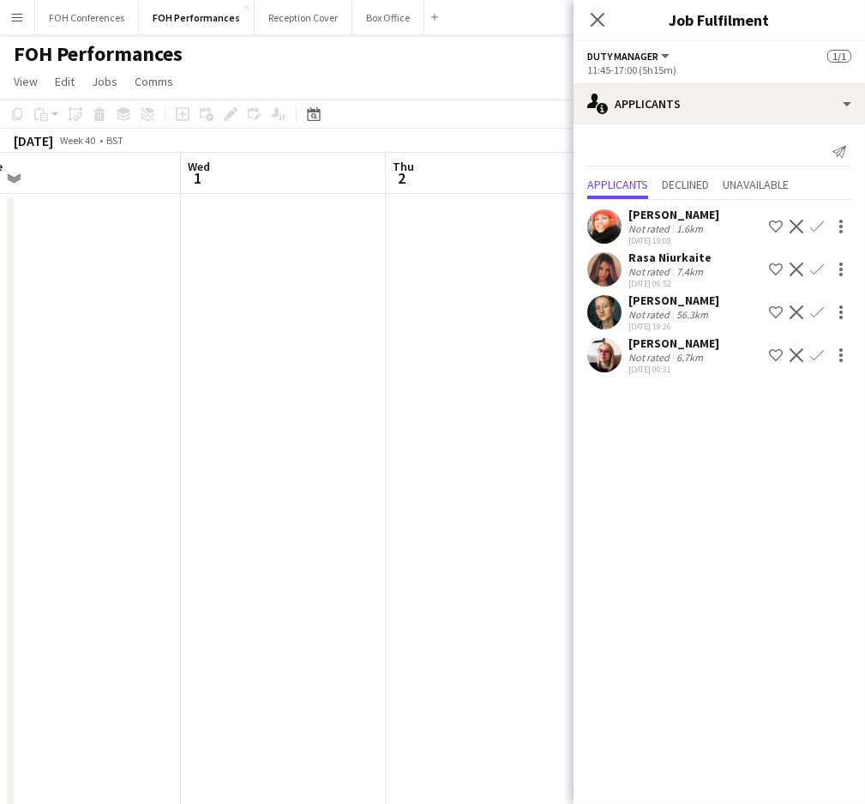
drag, startPoint x: 292, startPoint y: 173, endPoint x: 670, endPoint y: 207, distance: 378.9
click at [670, 207] on body "Menu Boards Boards Boards All jobs Status Workforce Workforce My Workforce Recr…" at bounding box center [432, 547] width 865 height 1095
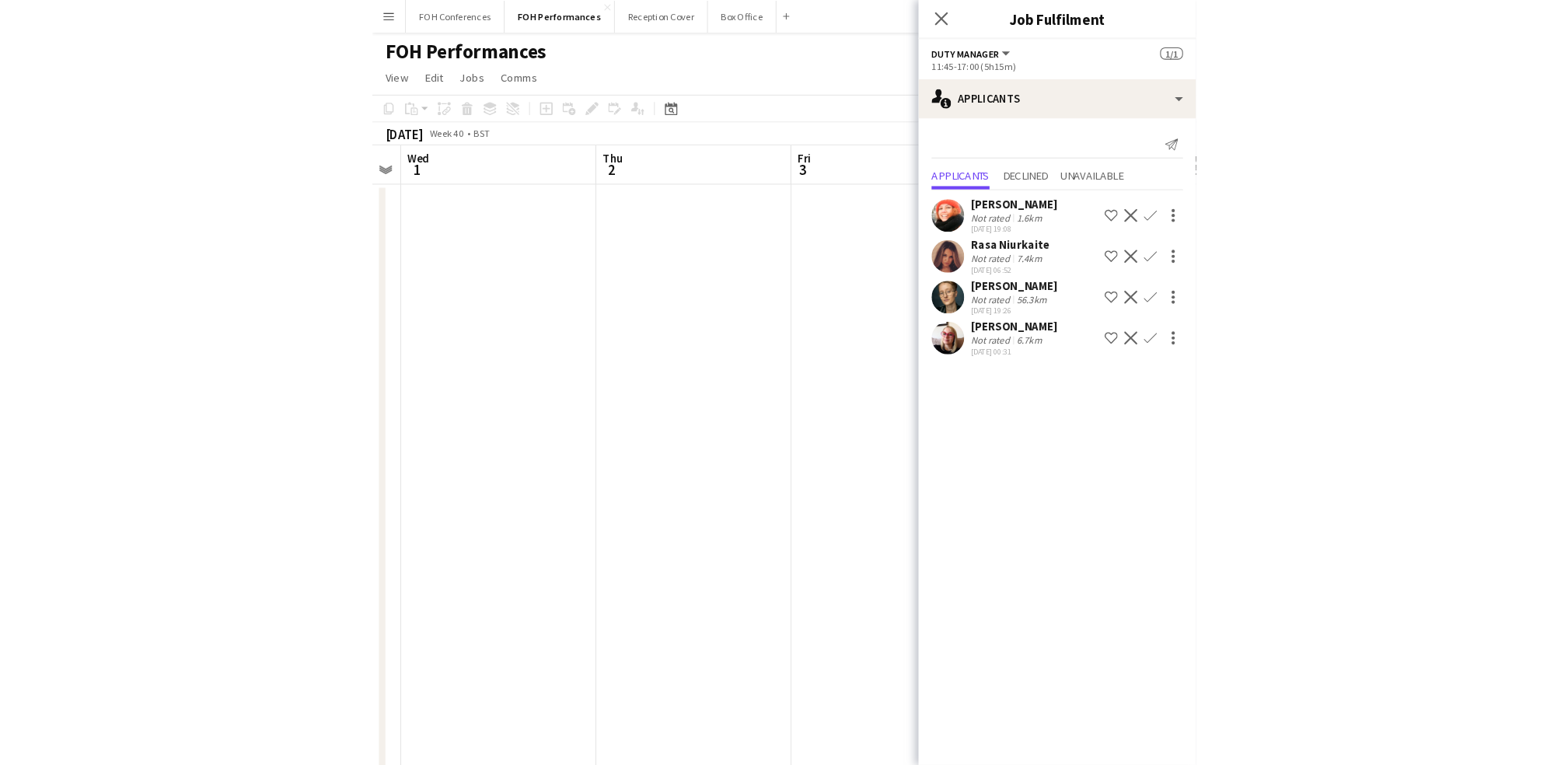
scroll to position [0, 661]
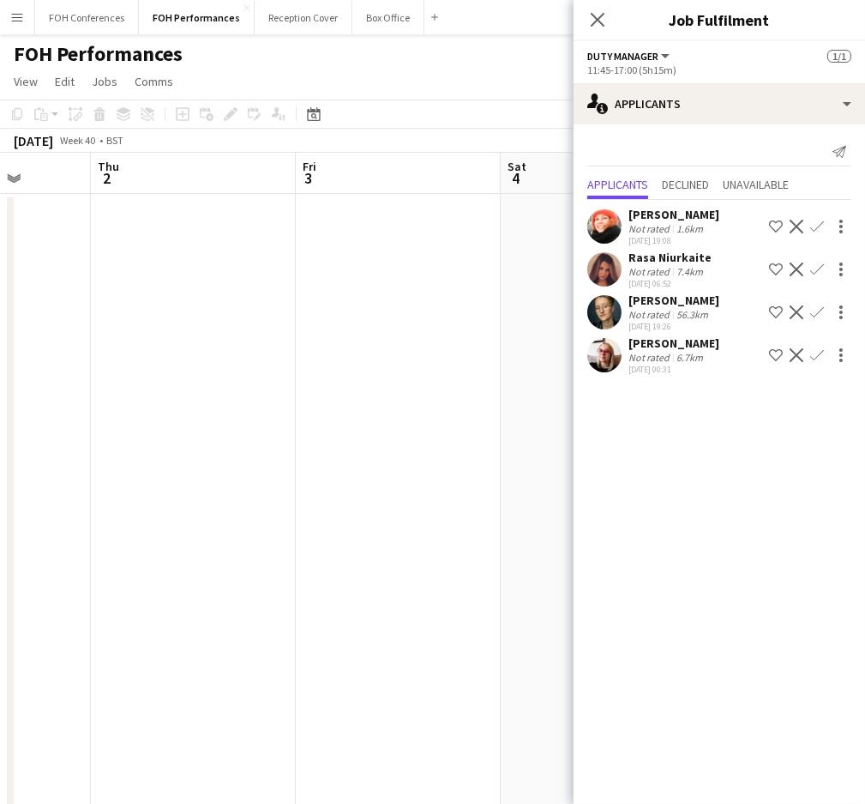
drag, startPoint x: 491, startPoint y: 162, endPoint x: 196, endPoint y: 164, distance: 294.2
click at [196, 164] on app-calendar-viewport "Sun 28 2/8 4 Jobs Mon 29 Tue 30 Wed 1 Thu 2 Fri 3 Sat 4 Sun 5 Mon 6 0/2 2 Jobs …" at bounding box center [432, 610] width 865 height 914
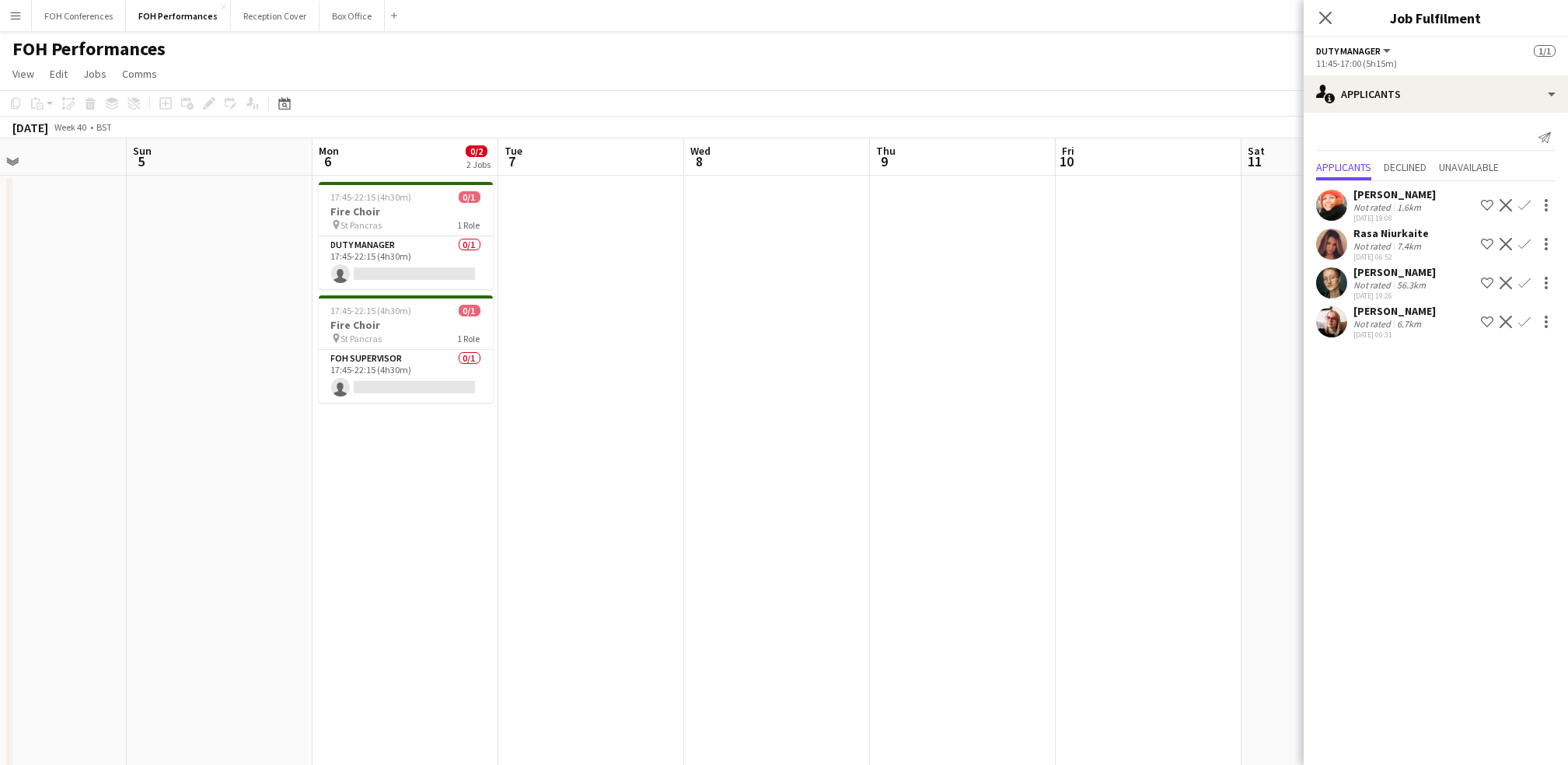
scroll to position [0, 391]
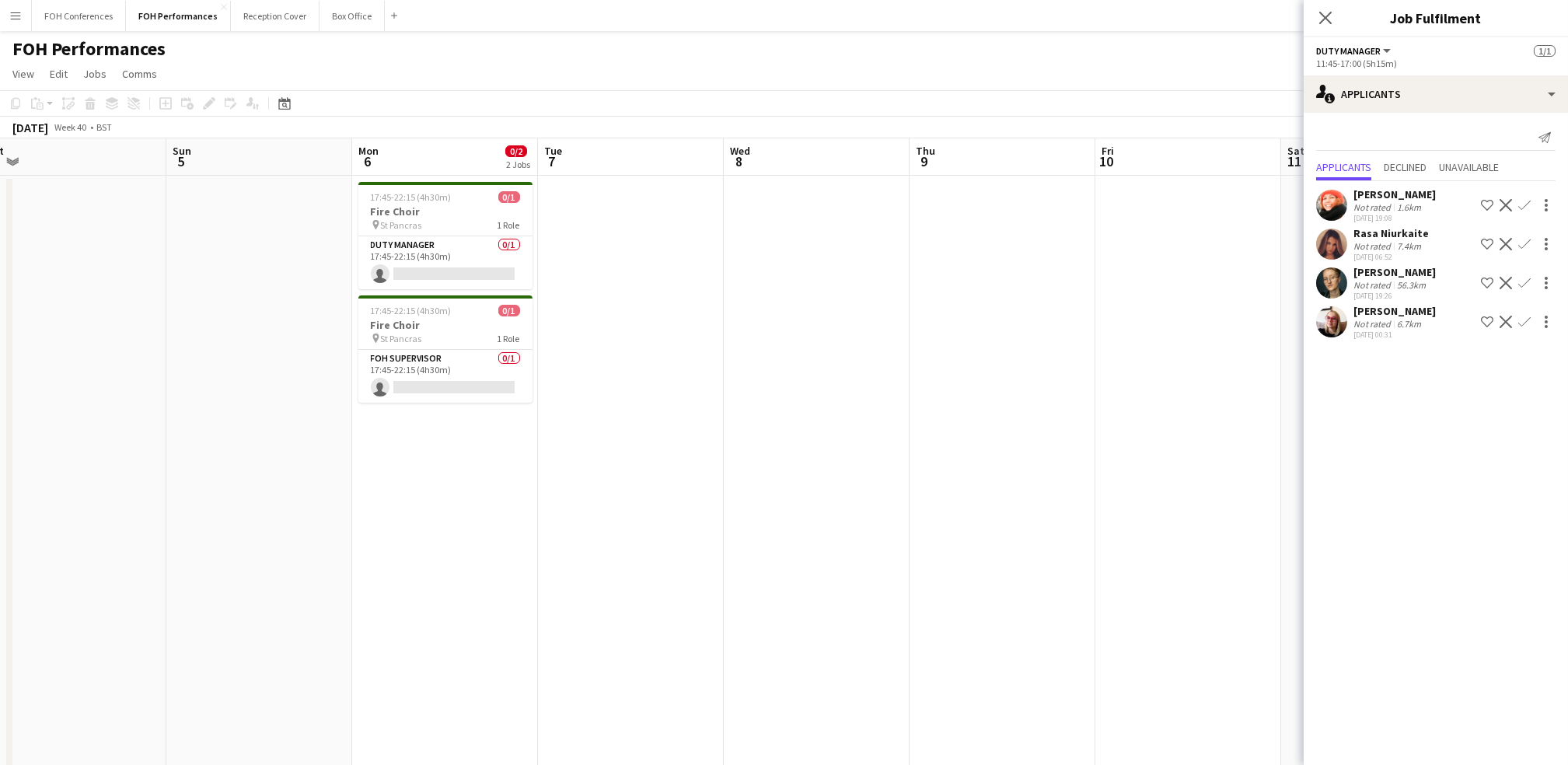
drag, startPoint x: 1106, startPoint y: 161, endPoint x: 818, endPoint y: 156, distance: 288.0
click at [799, 156] on app-calendar-viewport "Thu 2 Fri 3 Sat 4 Sun 5 Mon 6 0/2 2 Jobs Tue 7 Wed 8 Thu 9 Fri 10 Sat 11 Sun 12…" at bounding box center [784, 553] width 1568 height 828
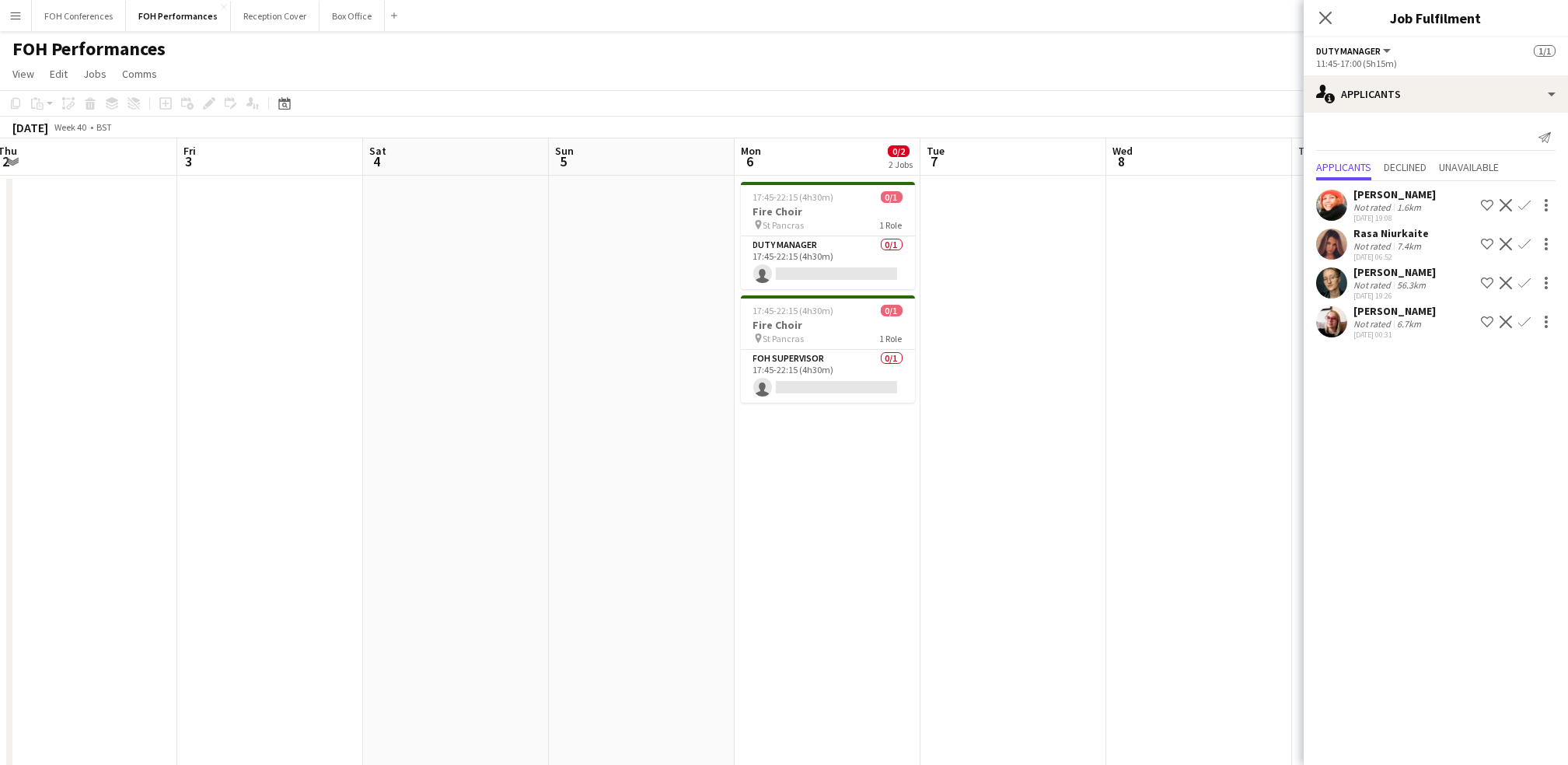
scroll to position [0, 371]
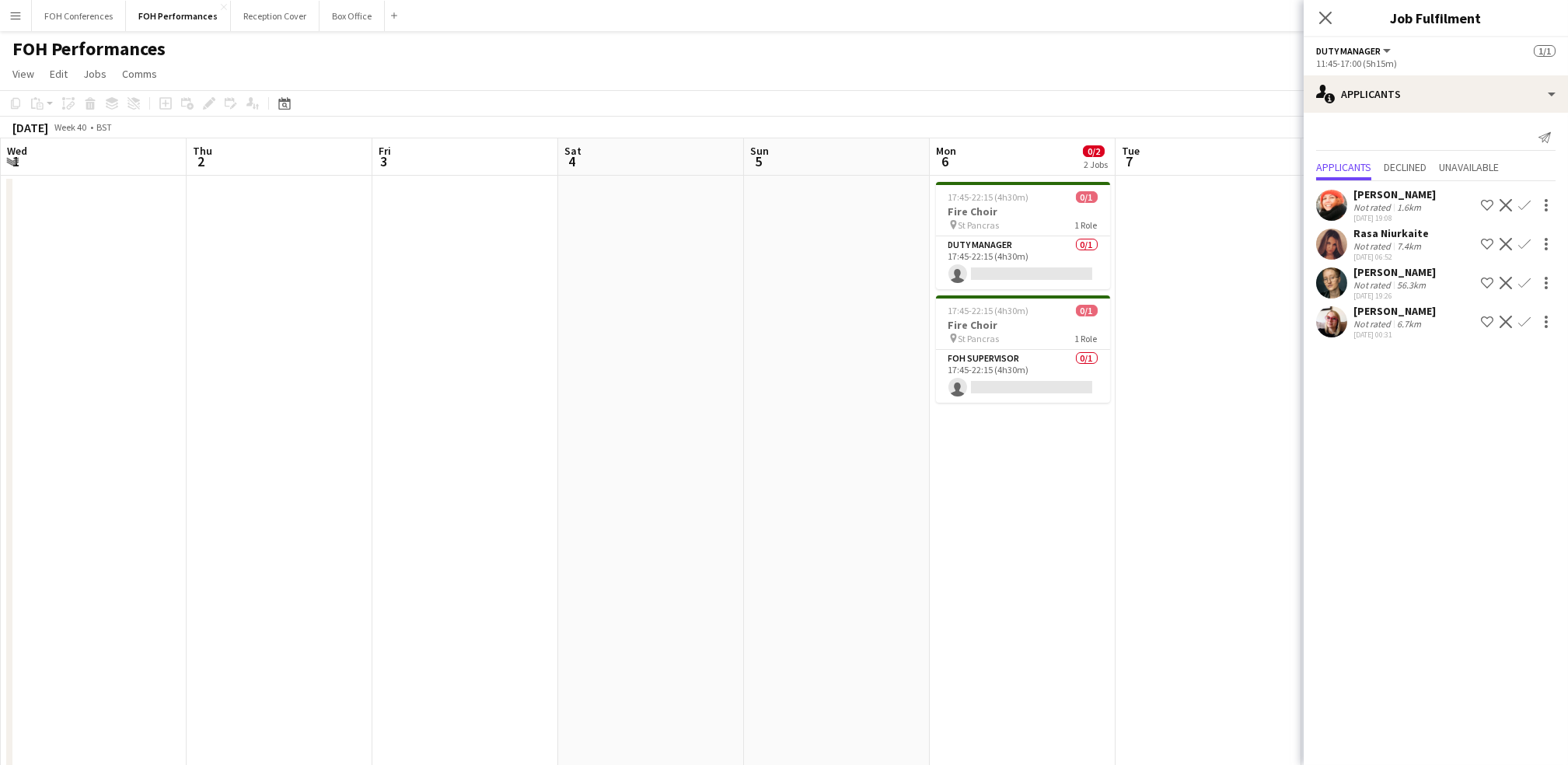
drag, startPoint x: 158, startPoint y: 151, endPoint x: 737, endPoint y: 175, distance: 579.5
click at [737, 175] on app-calendar-viewport "Mon 29 Tue 30 Wed 1 Thu 2 Fri 3 Sat 4 Sun 5 Mon 6 0/2 2 Jobs Tue 7 Wed 8 Thu 9 …" at bounding box center [784, 553] width 1568 height 828
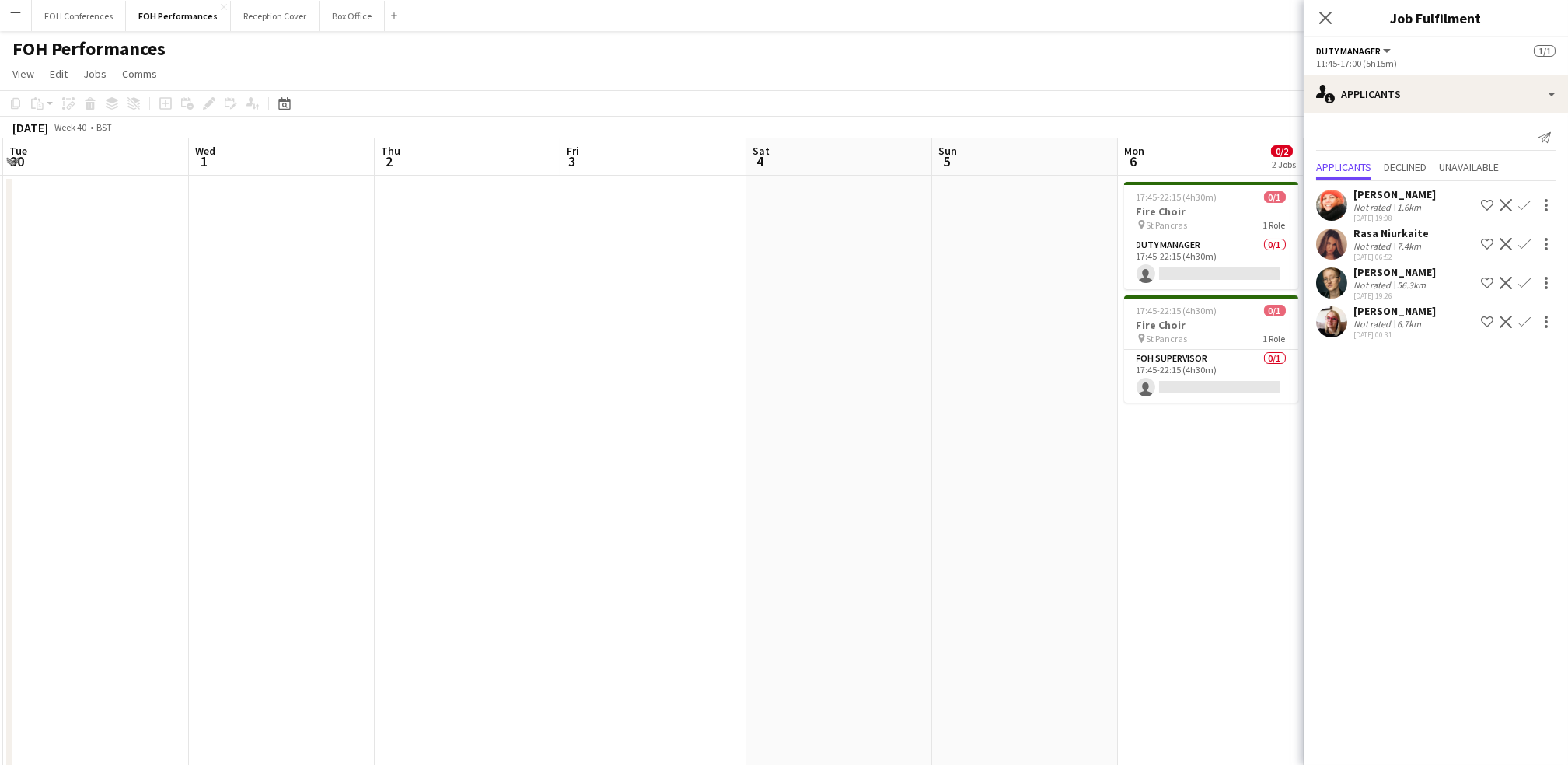
scroll to position [0, 365]
drag, startPoint x: 262, startPoint y: 150, endPoint x: 453, endPoint y: 147, distance: 191.0
click at [453, 147] on app-calendar-viewport "Sun 28 2/8 4 Jobs Mon 29 Tue 30 Wed 1 Thu 2 Fri 3 Sat 4 Sun 5 Mon 6 0/2 2 Jobs …" at bounding box center [784, 553] width 1568 height 828
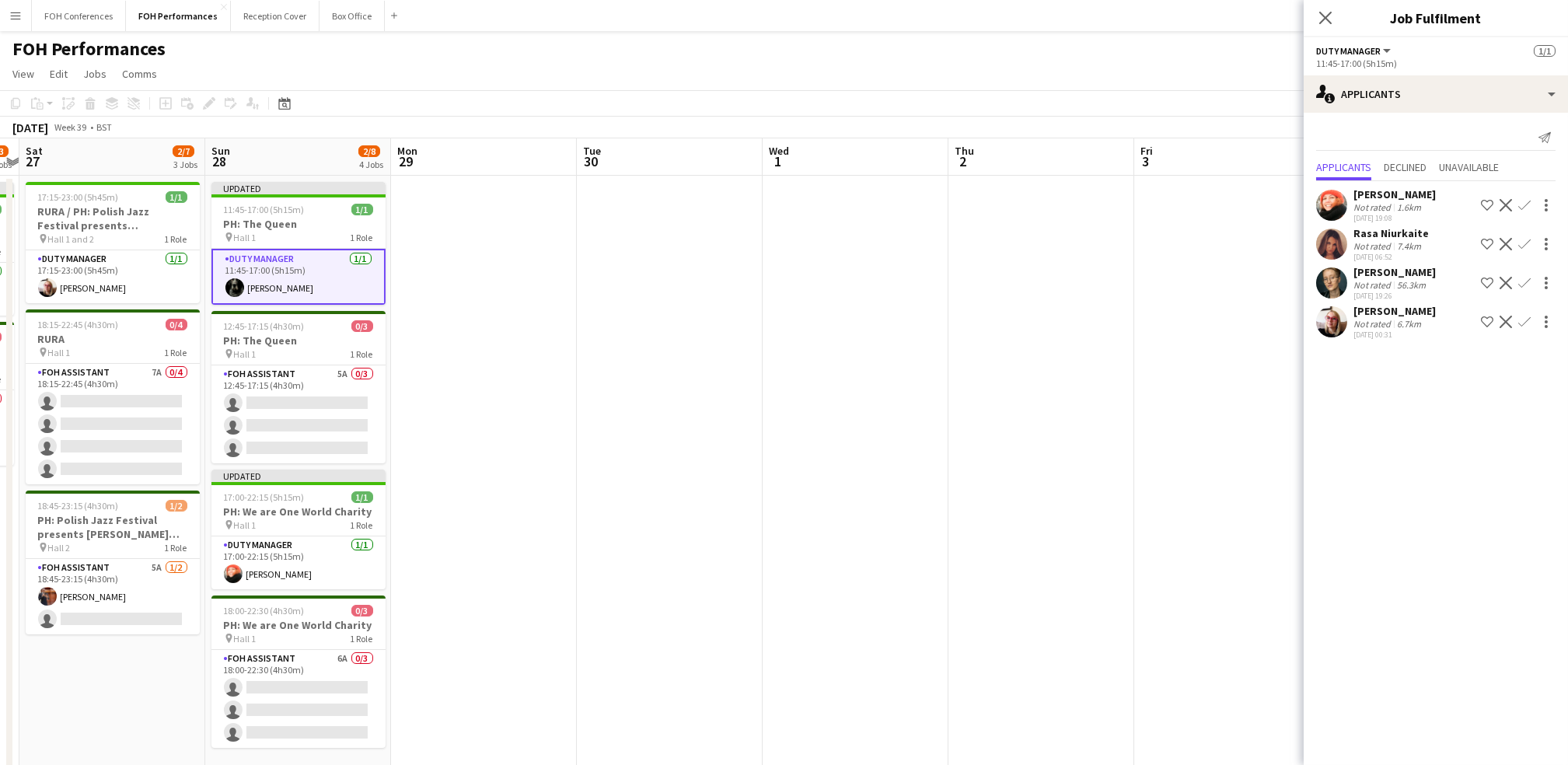
drag, startPoint x: 132, startPoint y: 157, endPoint x: 611, endPoint y: 157, distance: 479.0
click at [731, 158] on app-calendar-viewport "Thu 25 1/4 2 Jobs Fri 26 1/3 2 Jobs Sat 27 2/7 3 Jobs Sun 28 2/8 4 Jobs Mon 29 …" at bounding box center [784, 553] width 1568 height 828
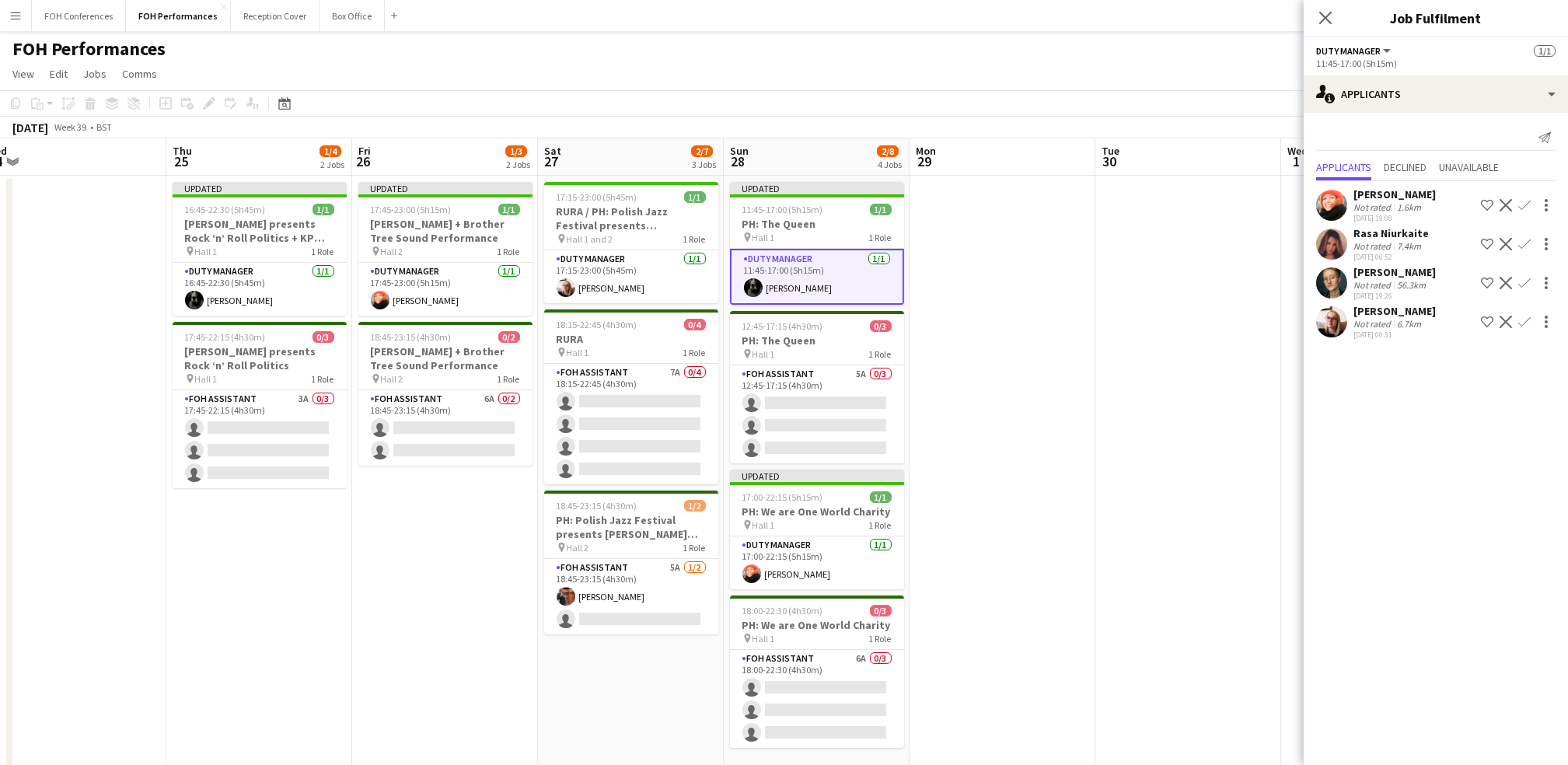
scroll to position [0, 374]
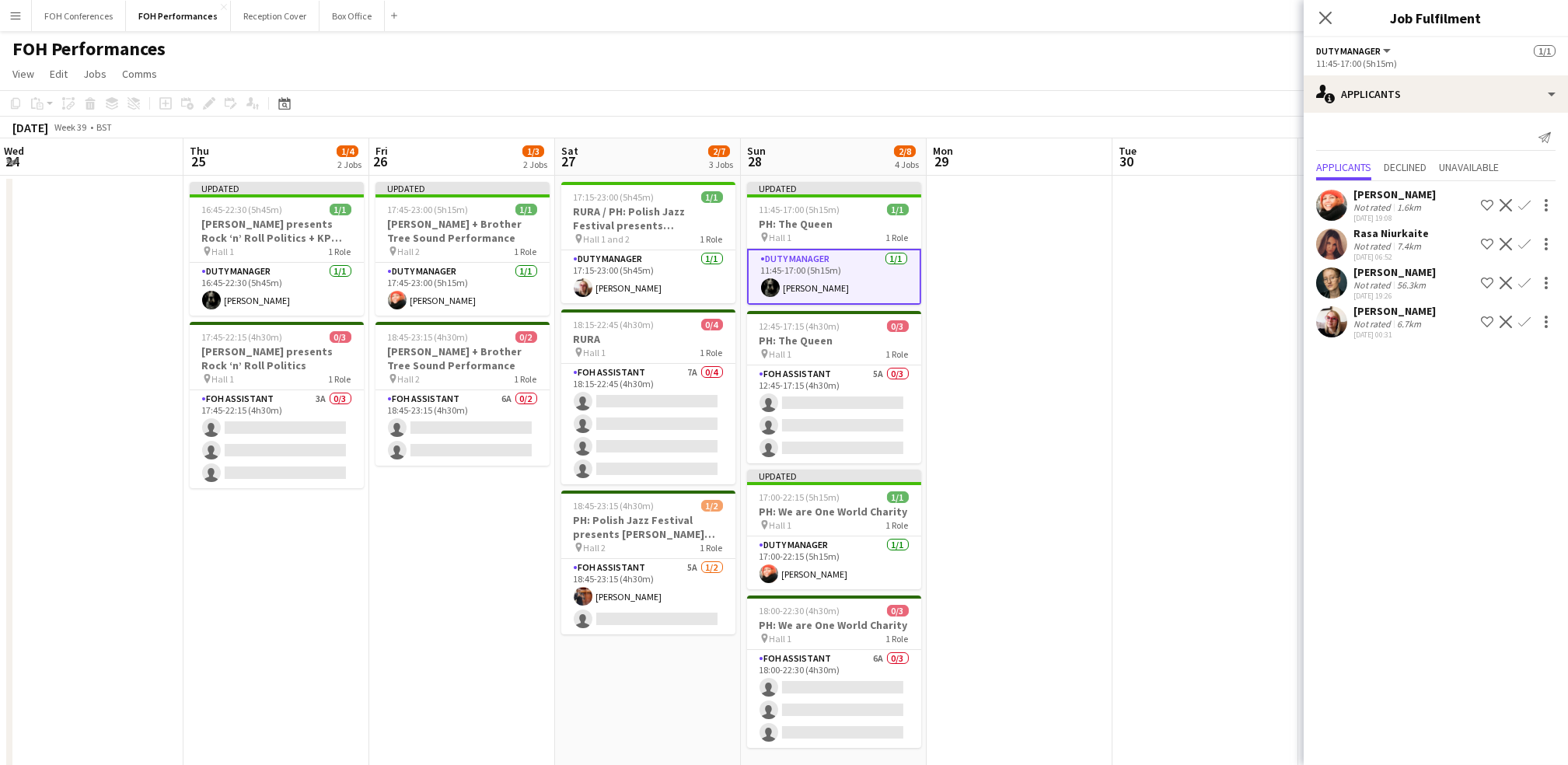
drag, startPoint x: 312, startPoint y: 161, endPoint x: 819, endPoint y: 168, distance: 507.0
click at [799, 168] on app-calendar-viewport "Mon 22 1/1 1 Job Tue 23 Wed 24 Thu 25 1/4 2 Jobs Fri 26 1/3 2 Jobs Sat 27 2/7 3…" at bounding box center [784, 553] width 1568 height 828
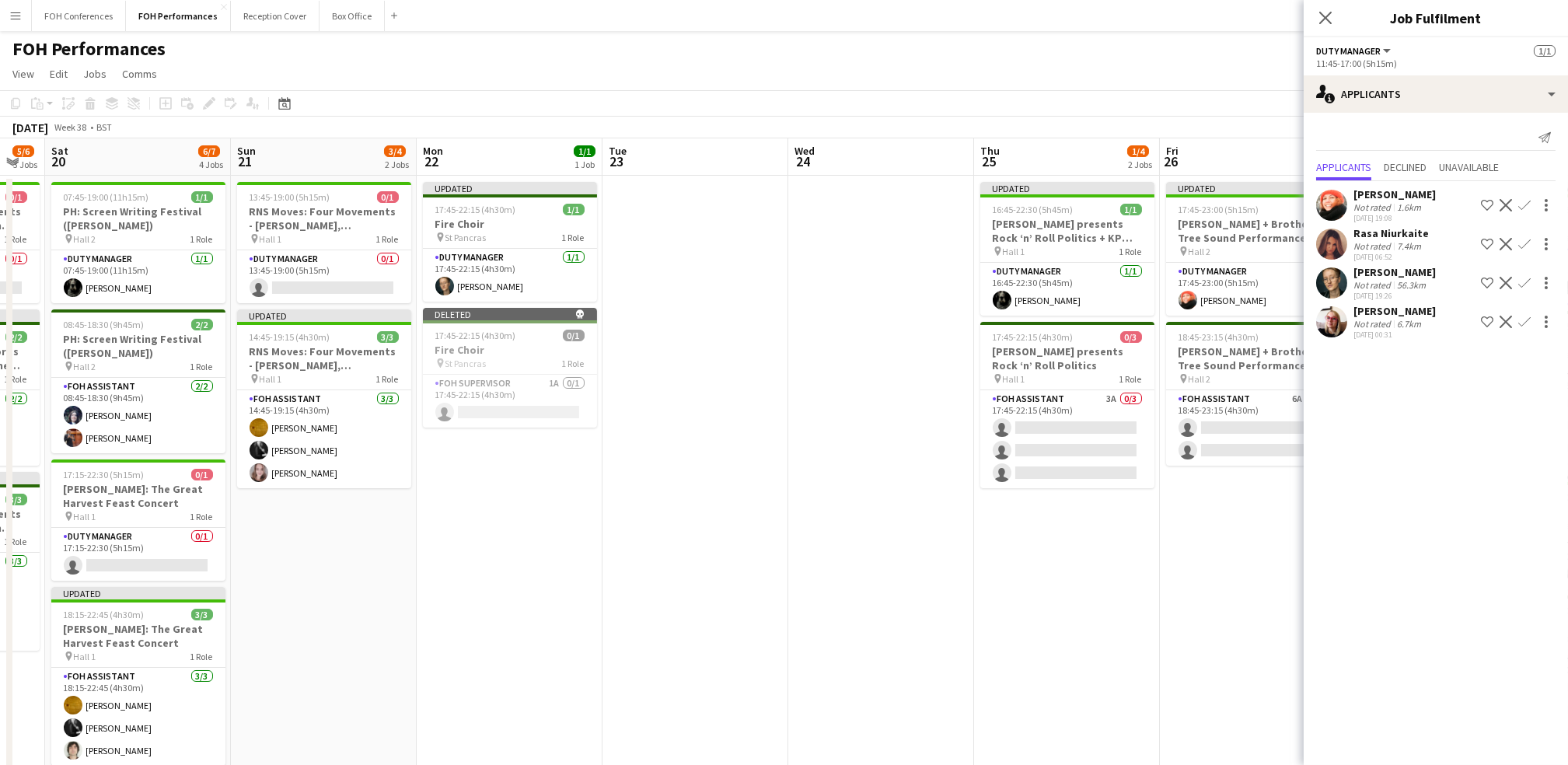
scroll to position [0, 320]
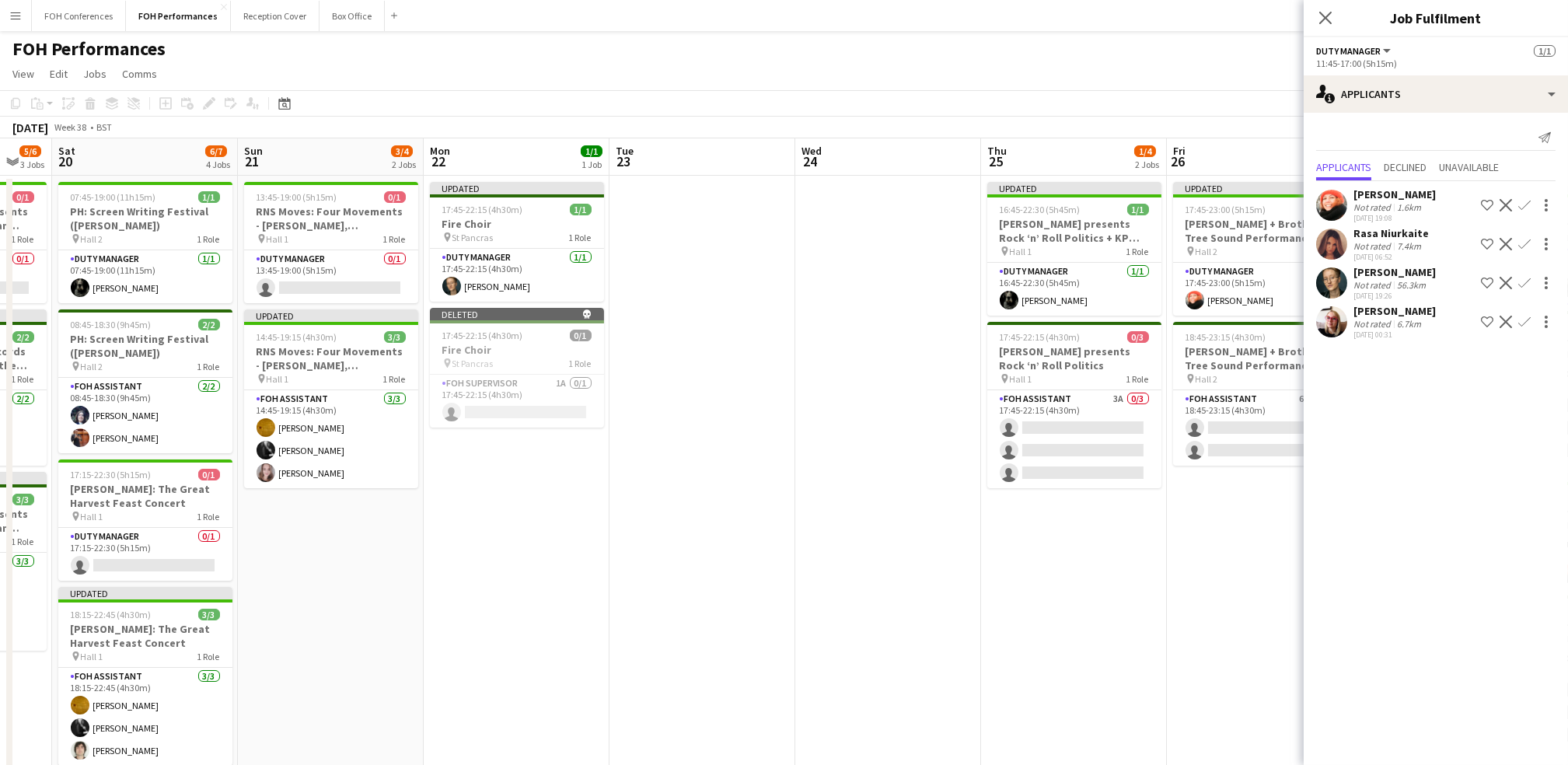
drag, startPoint x: 279, startPoint y: 176, endPoint x: 1076, endPoint y: 156, distance: 797.3
click at [799, 156] on app-calendar-viewport "Thu 18 4/7 4 Jobs Fri 19 5/6 3 Jobs Sat 20 6/7 4 Jobs Sun 21 3/4 2 Jobs Mon 22 …" at bounding box center [784, 553] width 1568 height 828
click at [345, 294] on app-card-role "Duty Manager 0/1 13:45-19:00 (5h15m) single-neutral-actions" at bounding box center [331, 276] width 174 height 53
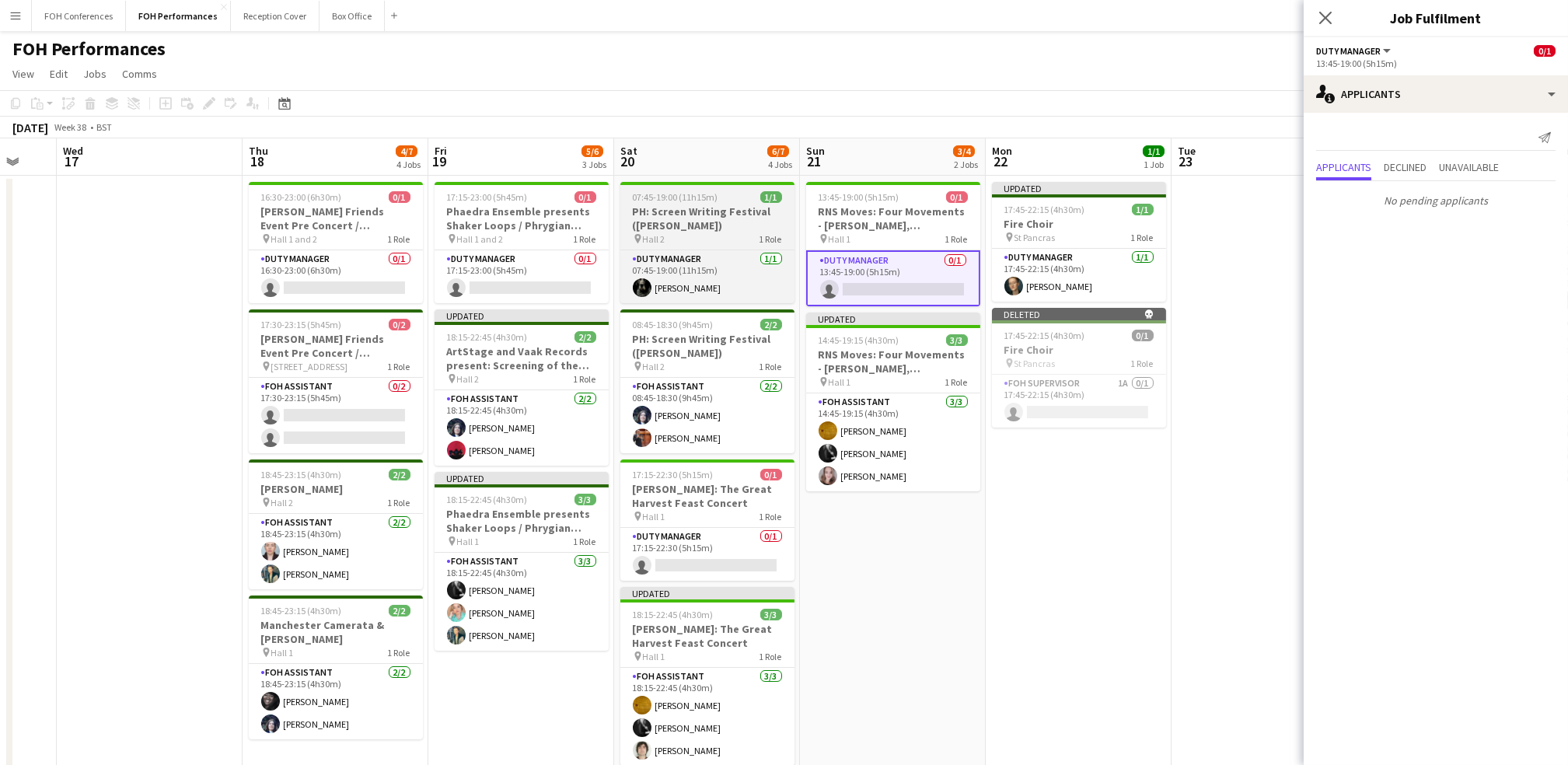
scroll to position [0, 347]
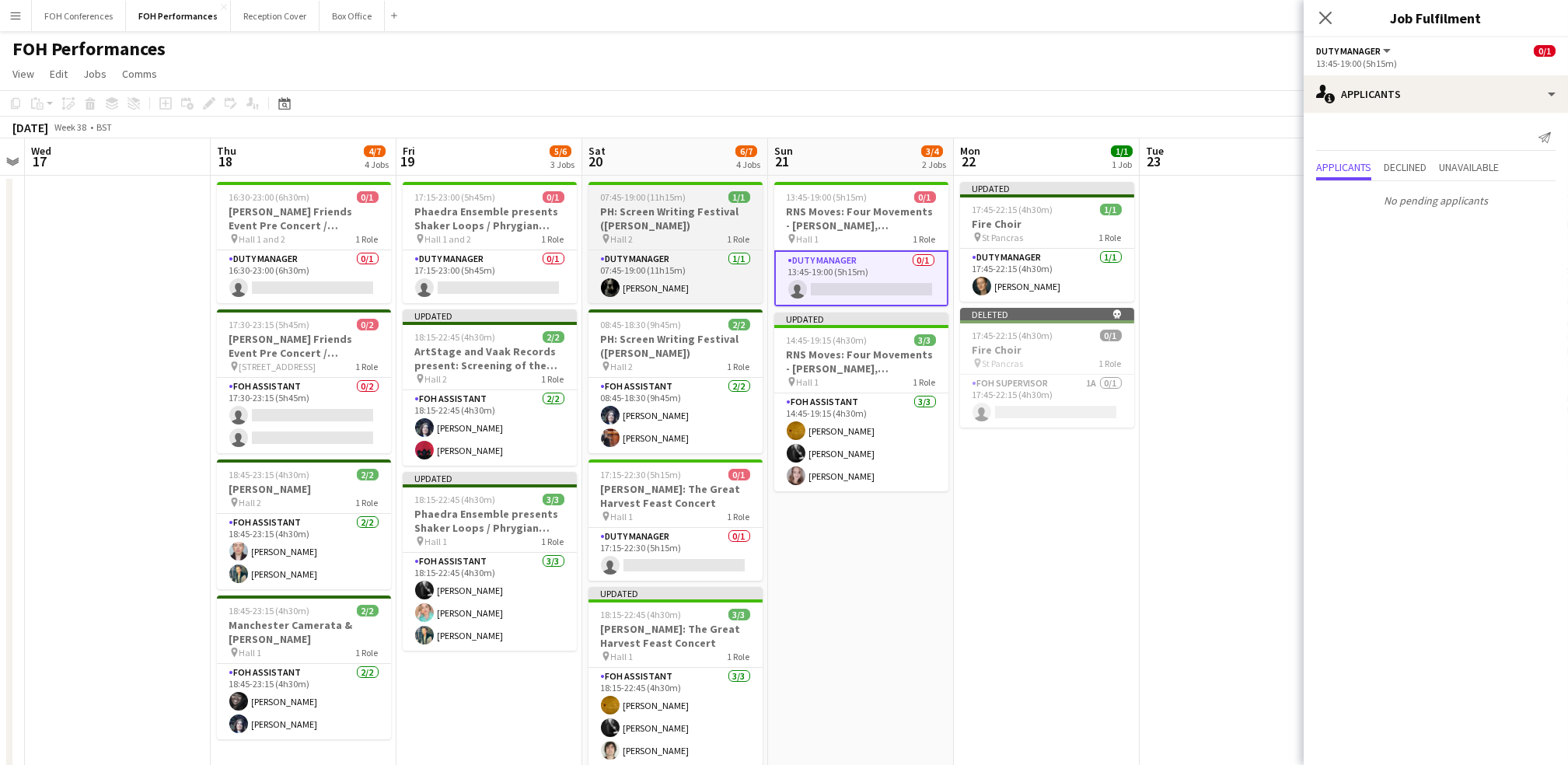
drag, startPoint x: 118, startPoint y: 159, endPoint x: 809, endPoint y: 201, distance: 692.3
click at [799, 197] on app-calendar-viewport "Mon 15 5/5 3 Jobs Tue 16 Wed 17 Thu 18 4/7 4 Jobs Fri 19 5/6 3 Jobs Sat 20 6/7 …" at bounding box center [784, 553] width 1568 height 828
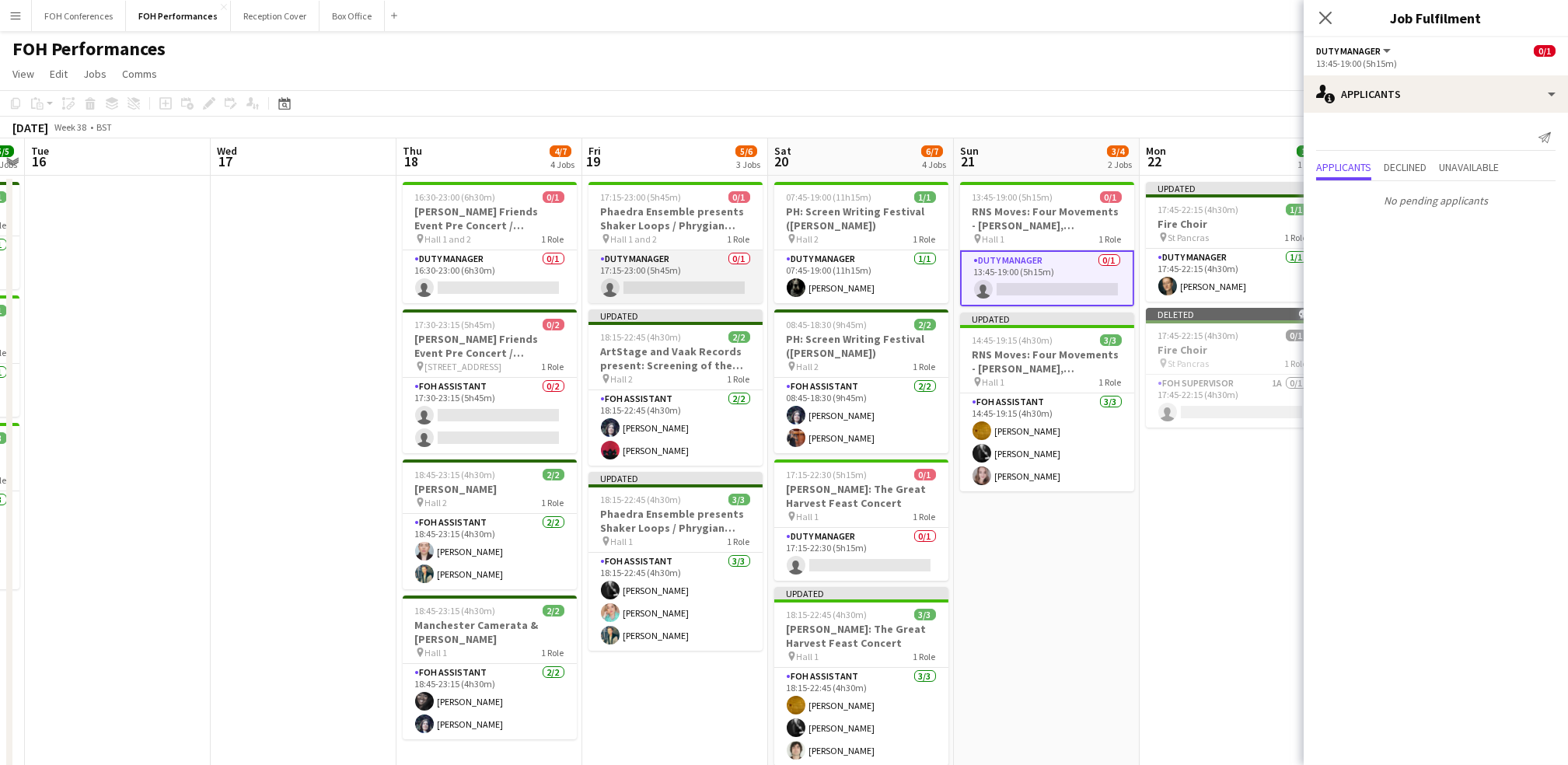
click at [719, 287] on app-card-role "Duty Manager 0/1 17:15-23:00 (5h45m) single-neutral-actions" at bounding box center [675, 276] width 174 height 53
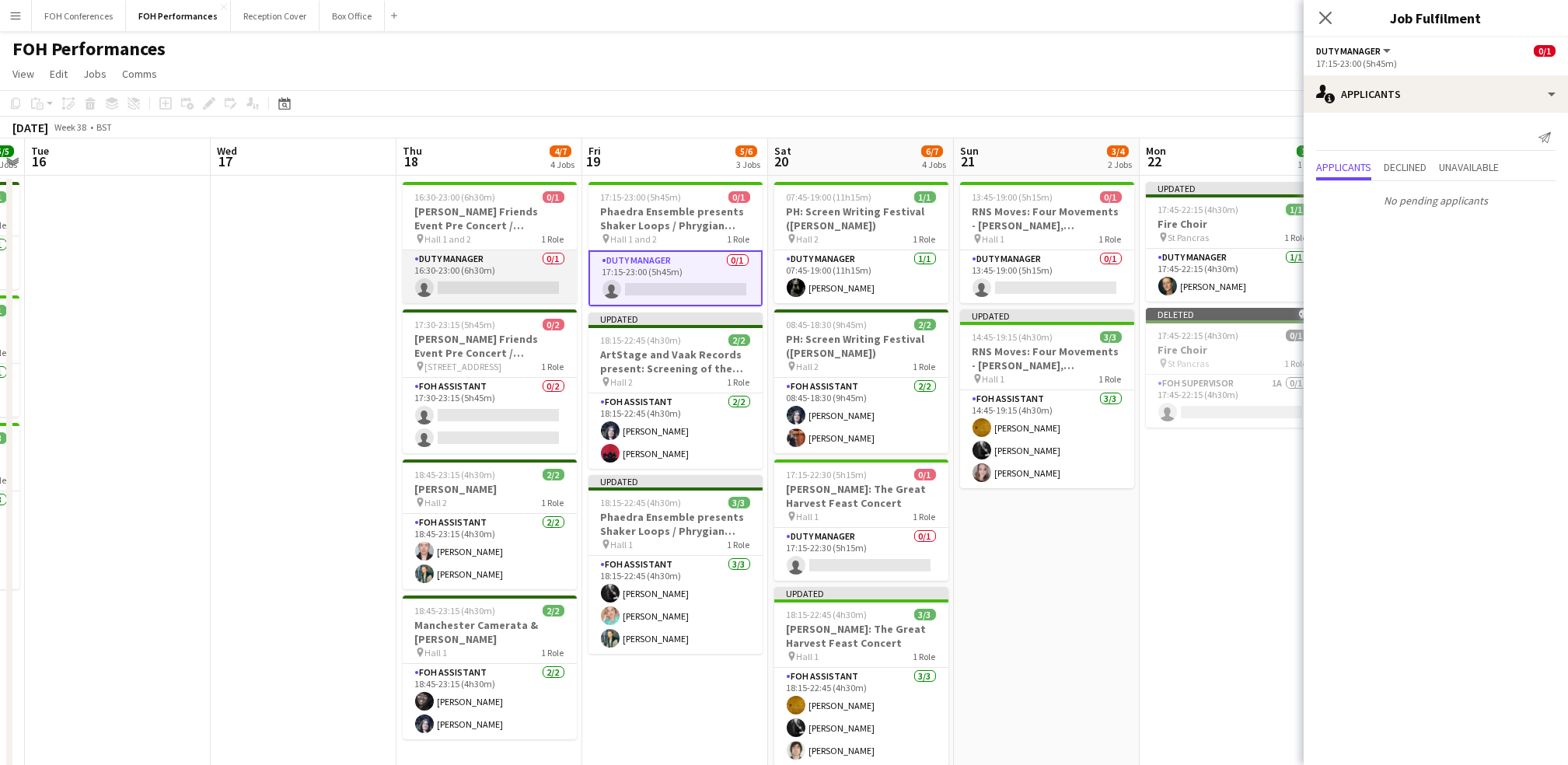
click at [516, 287] on app-card-role "Duty Manager 0/1 16:30-23:00 (6h30m) single-neutral-actions" at bounding box center [489, 276] width 174 height 53
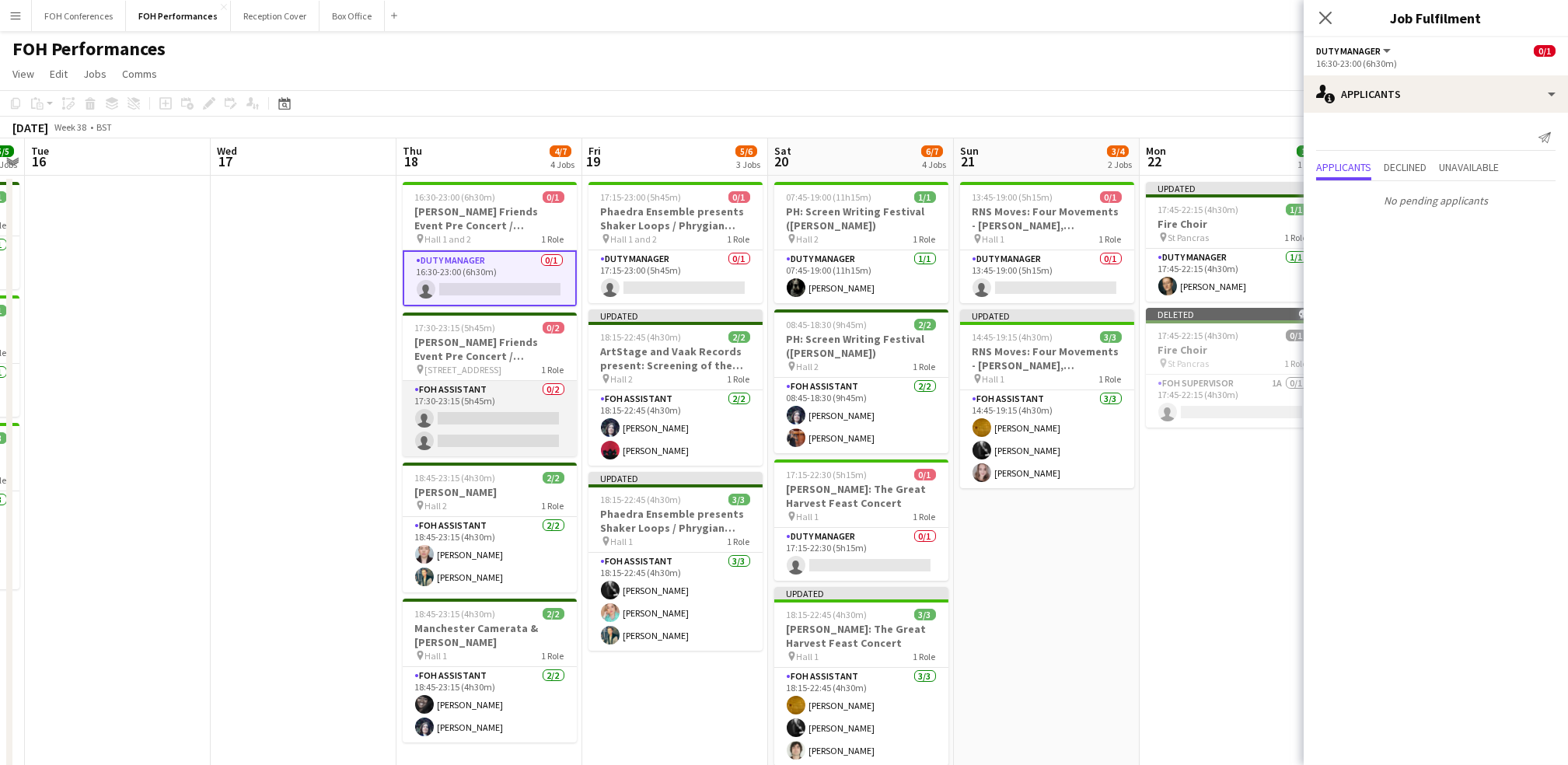
click at [467, 412] on app-card-role "FOH Assistant 0/2 17:30-23:15 (5h45m) single-neutral-actions single-neutral-act…" at bounding box center [489, 418] width 174 height 75
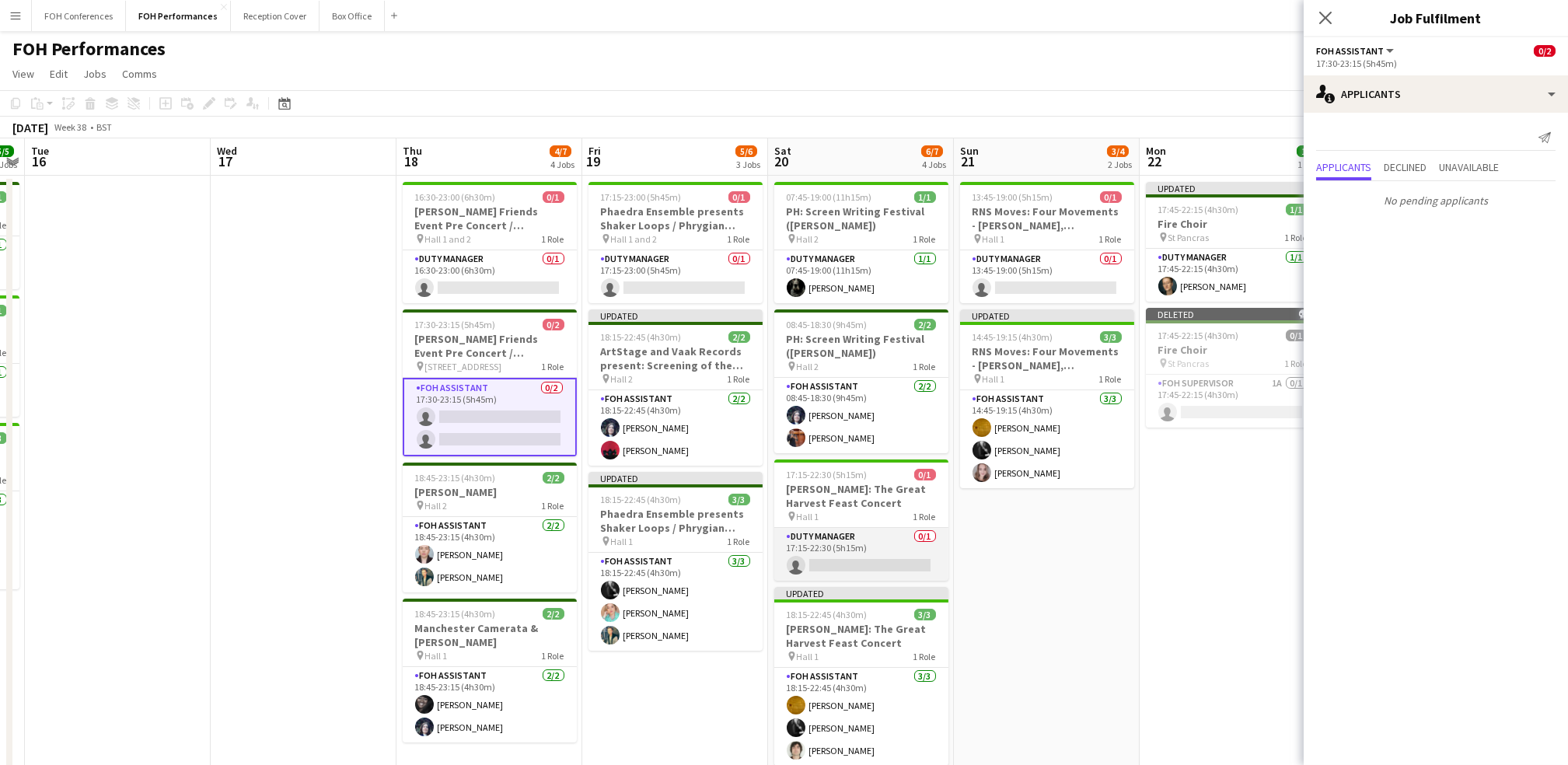
click at [799, 555] on app-card-role "Duty Manager 0/1 17:15-22:30 (5h15m) single-neutral-actions" at bounding box center [861, 554] width 174 height 53
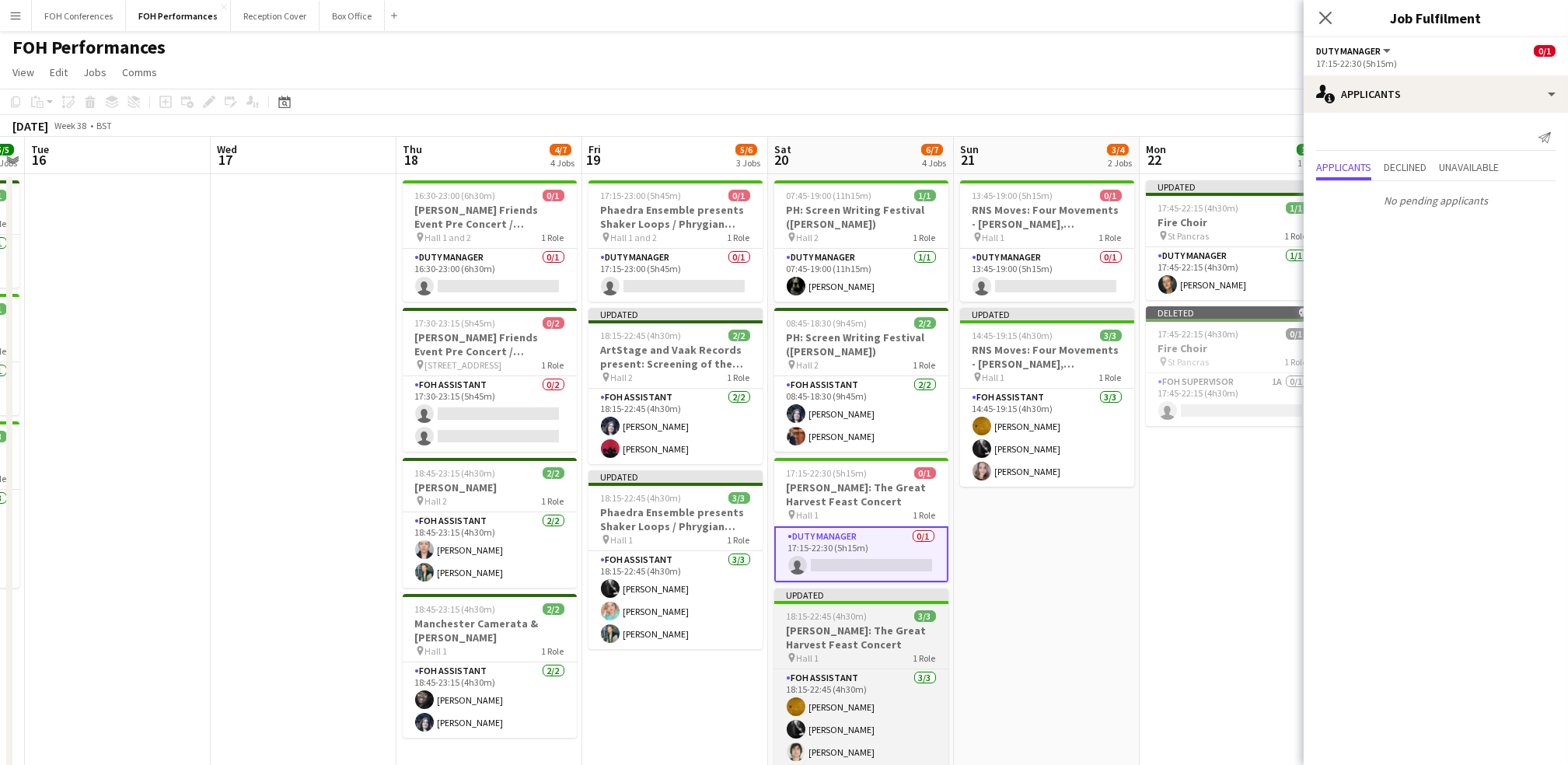
scroll to position [0, 0]
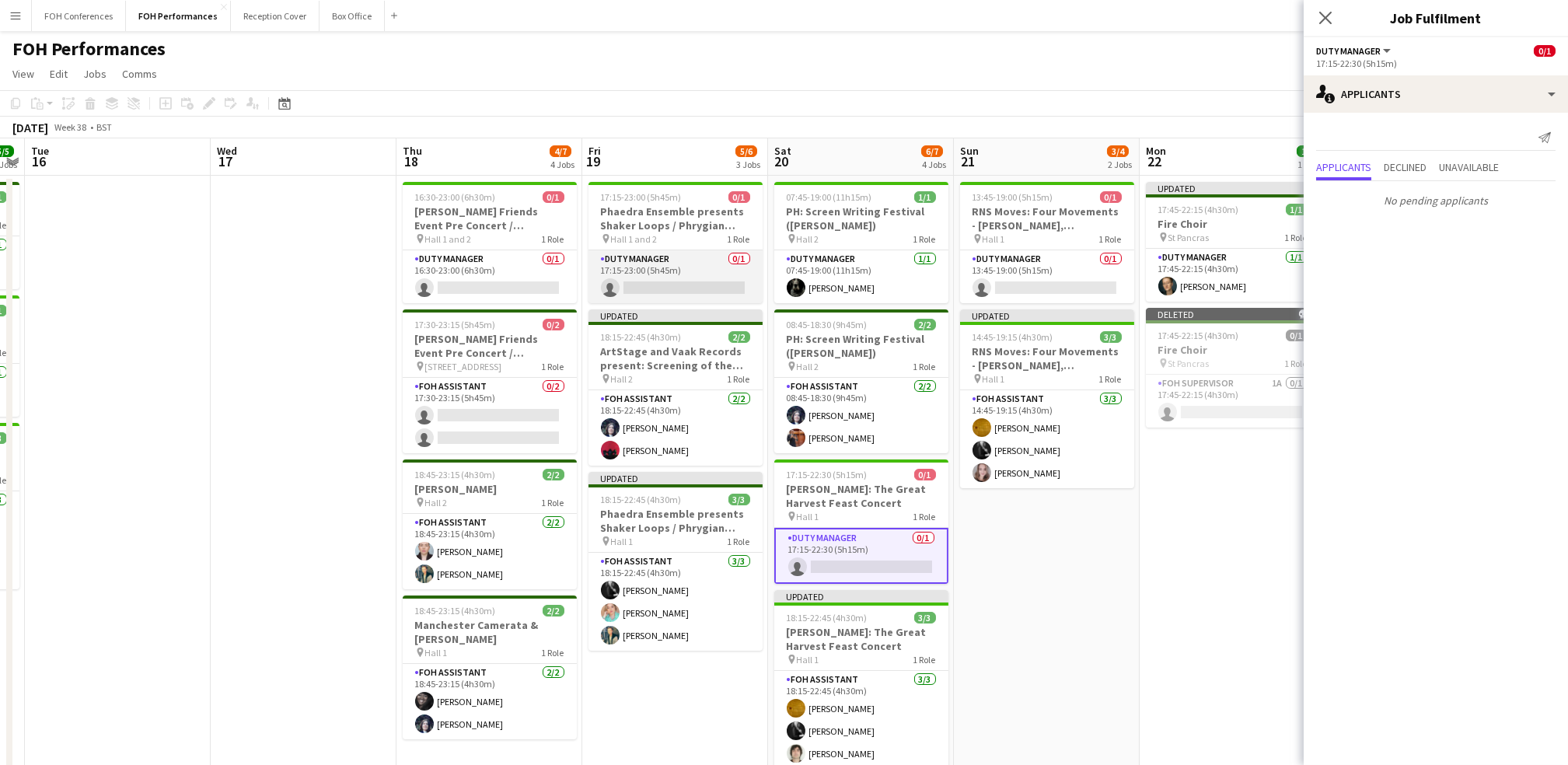
click at [673, 286] on app-card-role "Duty Manager 0/1 17:15-23:00 (5h45m) single-neutral-actions" at bounding box center [675, 276] width 174 height 53
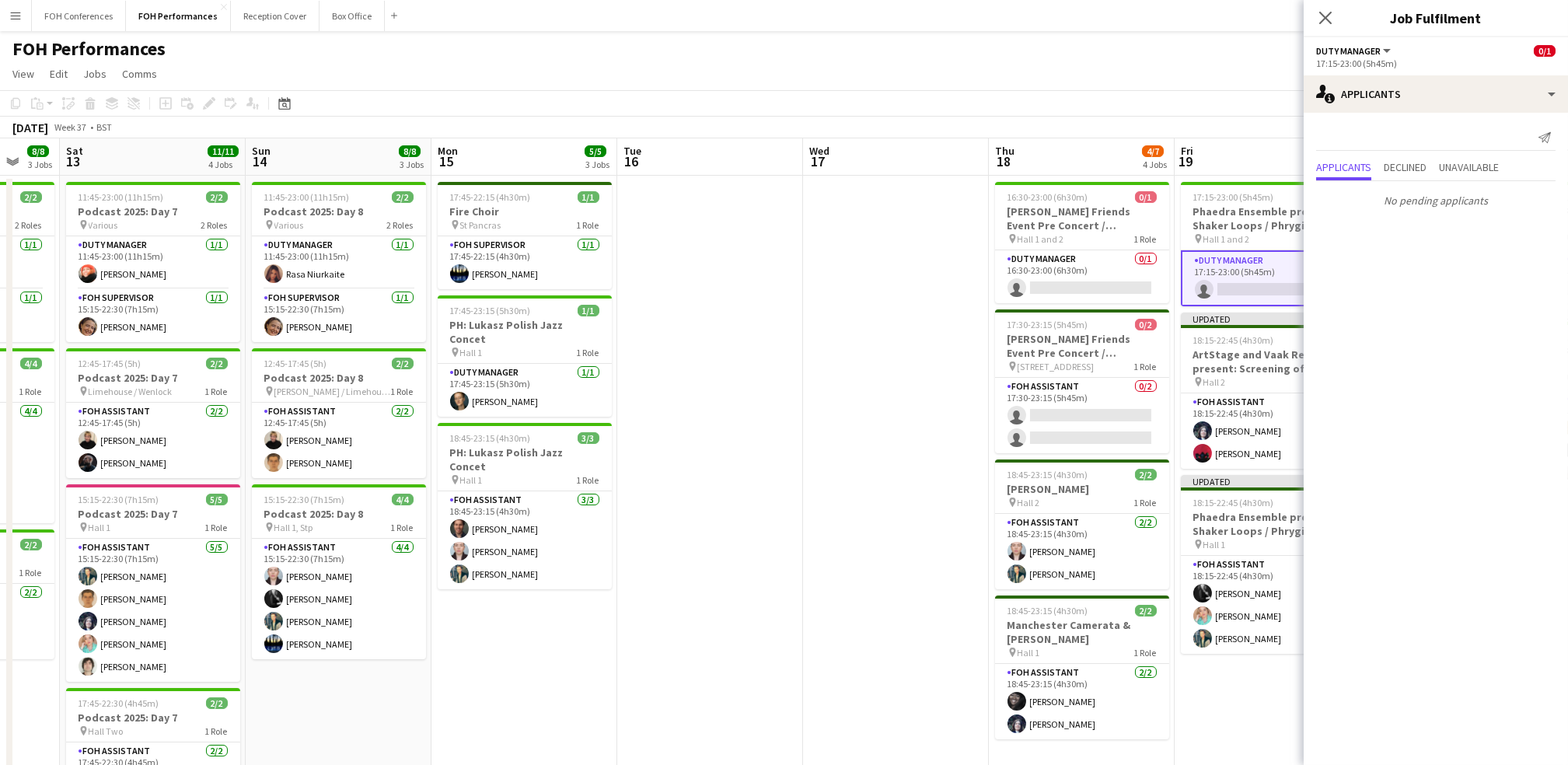
drag, startPoint x: 336, startPoint y: 150, endPoint x: 913, endPoint y: 204, distance: 579.5
click at [799, 204] on app-calendar-viewport "Thu 11 5/5 2 Jobs Fri 12 8/8 3 Jobs Sat 13 11/11 4 Jobs Sun 14 8/8 3 Jobs Mon 1…" at bounding box center [784, 553] width 1568 height 828
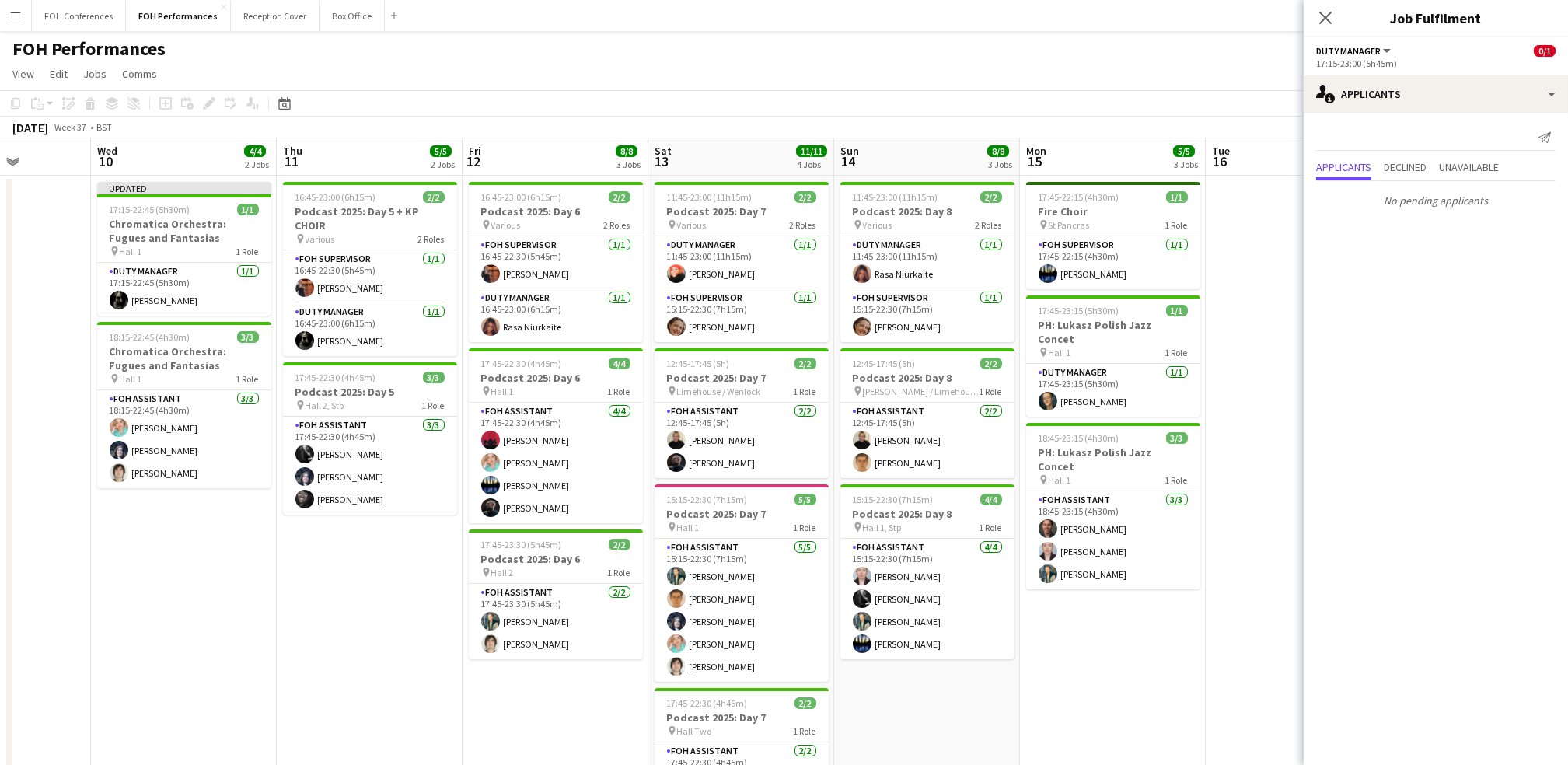
drag, startPoint x: 166, startPoint y: 145, endPoint x: 716, endPoint y: 215, distance: 554.4
click at [716, 215] on app-calendar-viewport "Sun 7 10/16 4 Jobs Mon 8 Tue 9 Wed 10 4/4 2 Jobs Thu 11 5/5 2 Jobs Fri 12 8/8 3…" at bounding box center [784, 553] width 1568 height 828
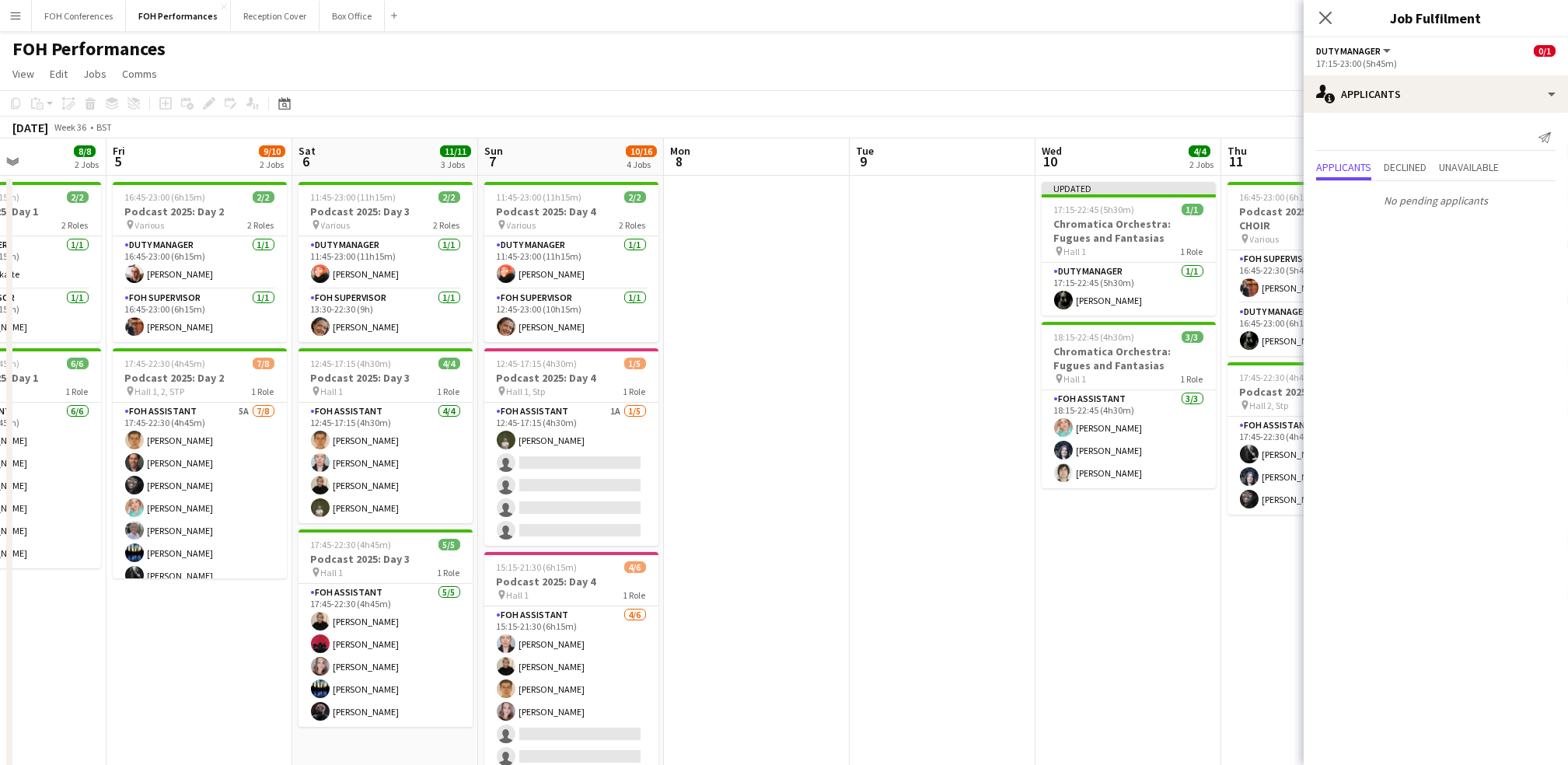
scroll to position [0, 393]
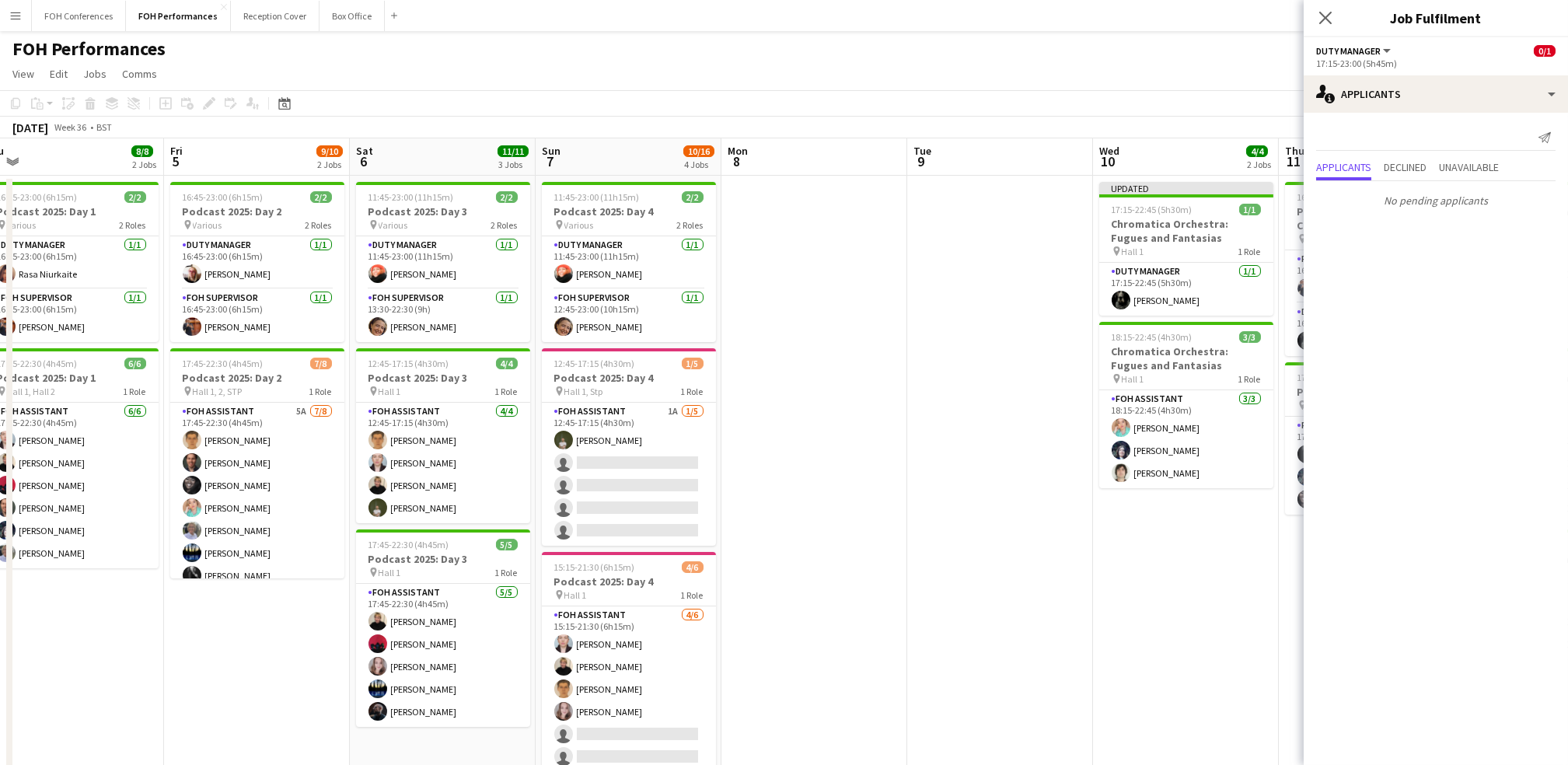
drag, startPoint x: 208, startPoint y: 161, endPoint x: 1200, endPoint y: 187, distance: 992.3
click at [799, 187] on app-calendar-viewport "Tue 2 Wed 3 Thu 4 8/8 2 Jobs Fri 5 9/10 2 Jobs Sat 6 11/11 3 Jobs Sun 7 10/16 4…" at bounding box center [784, 553] width 1568 height 828
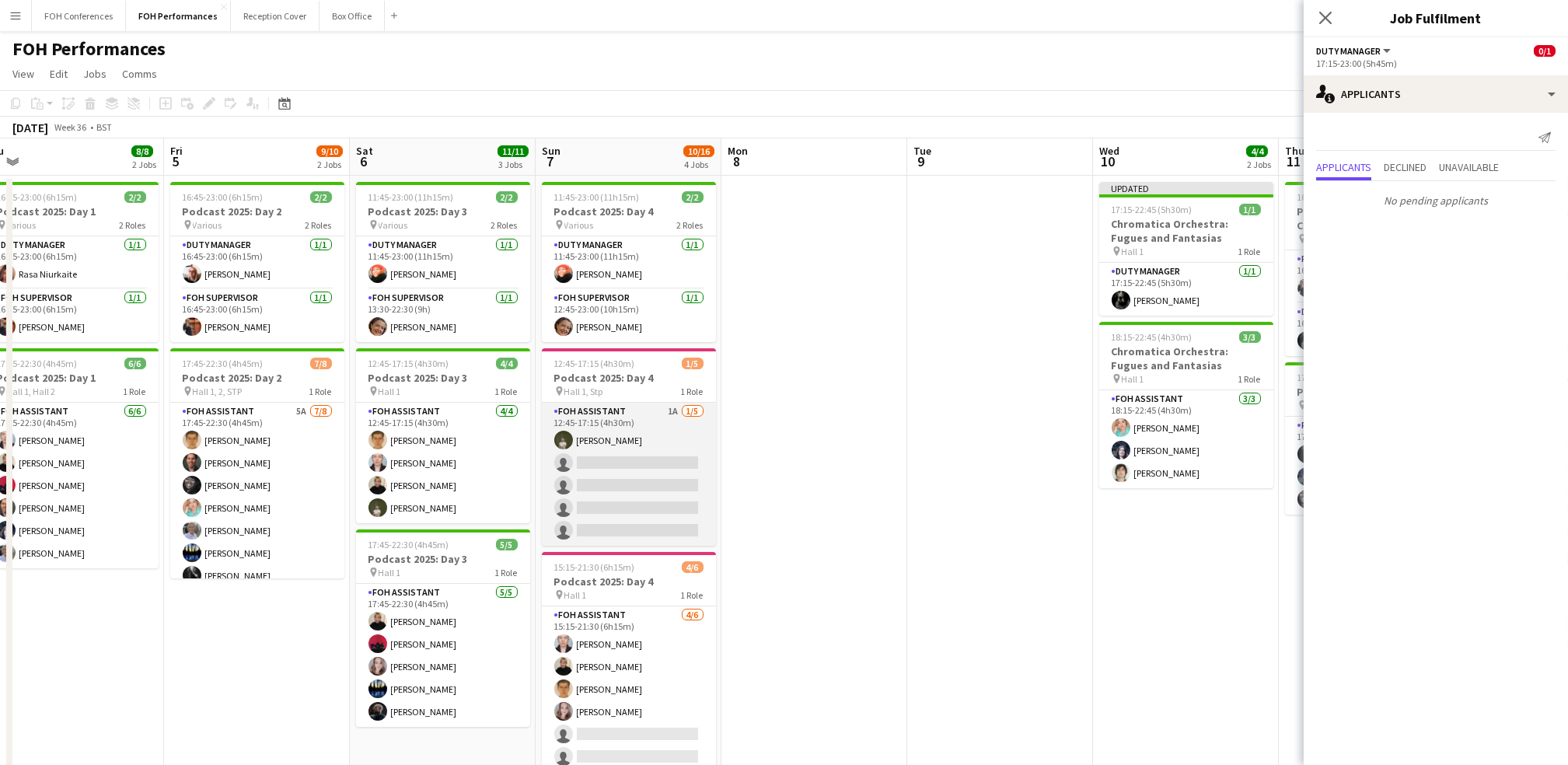
click at [615, 455] on app-card-role "FOH Assistant 1A 1/5 12:45-17:15 (4h30m) Tommy Gorman single-neutral-actions si…" at bounding box center [629, 474] width 174 height 143
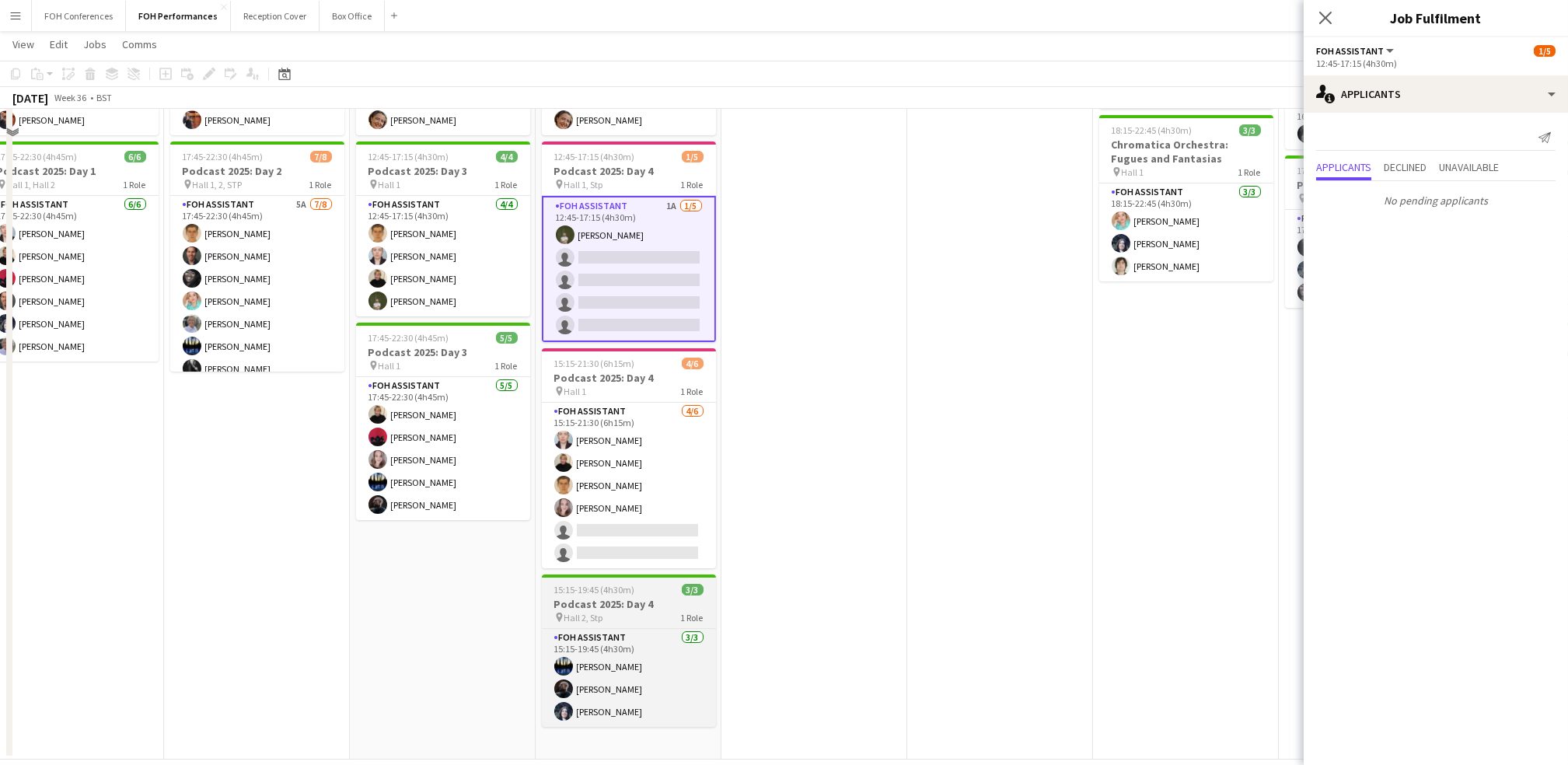
scroll to position [207, 0]
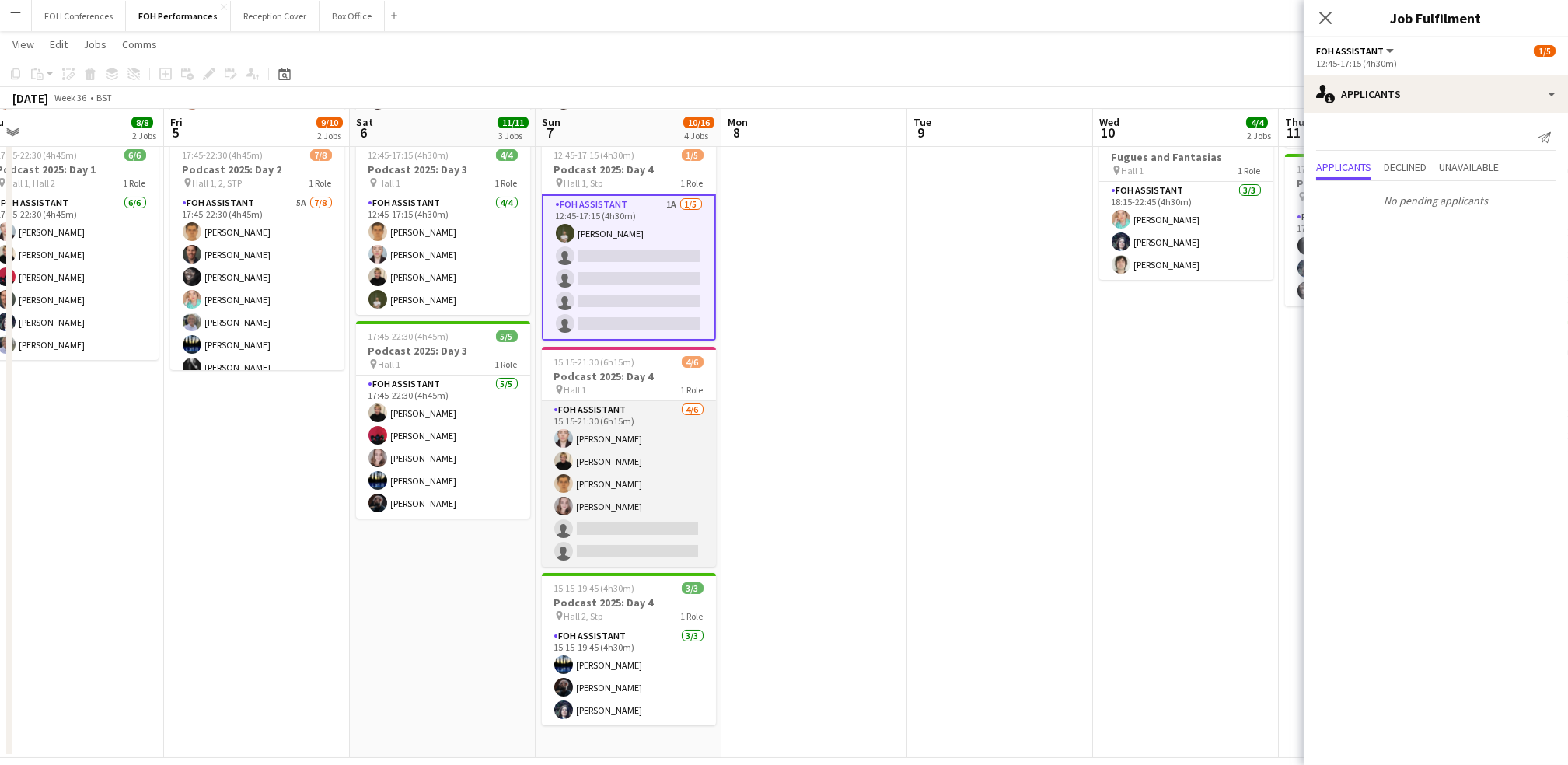
click at [634, 522] on app-card-role "FOH Assistant 4/6 15:15-21:30 (6h15m) Pamela Sledzik Jojo Ruta William Warren M…" at bounding box center [629, 484] width 174 height 166
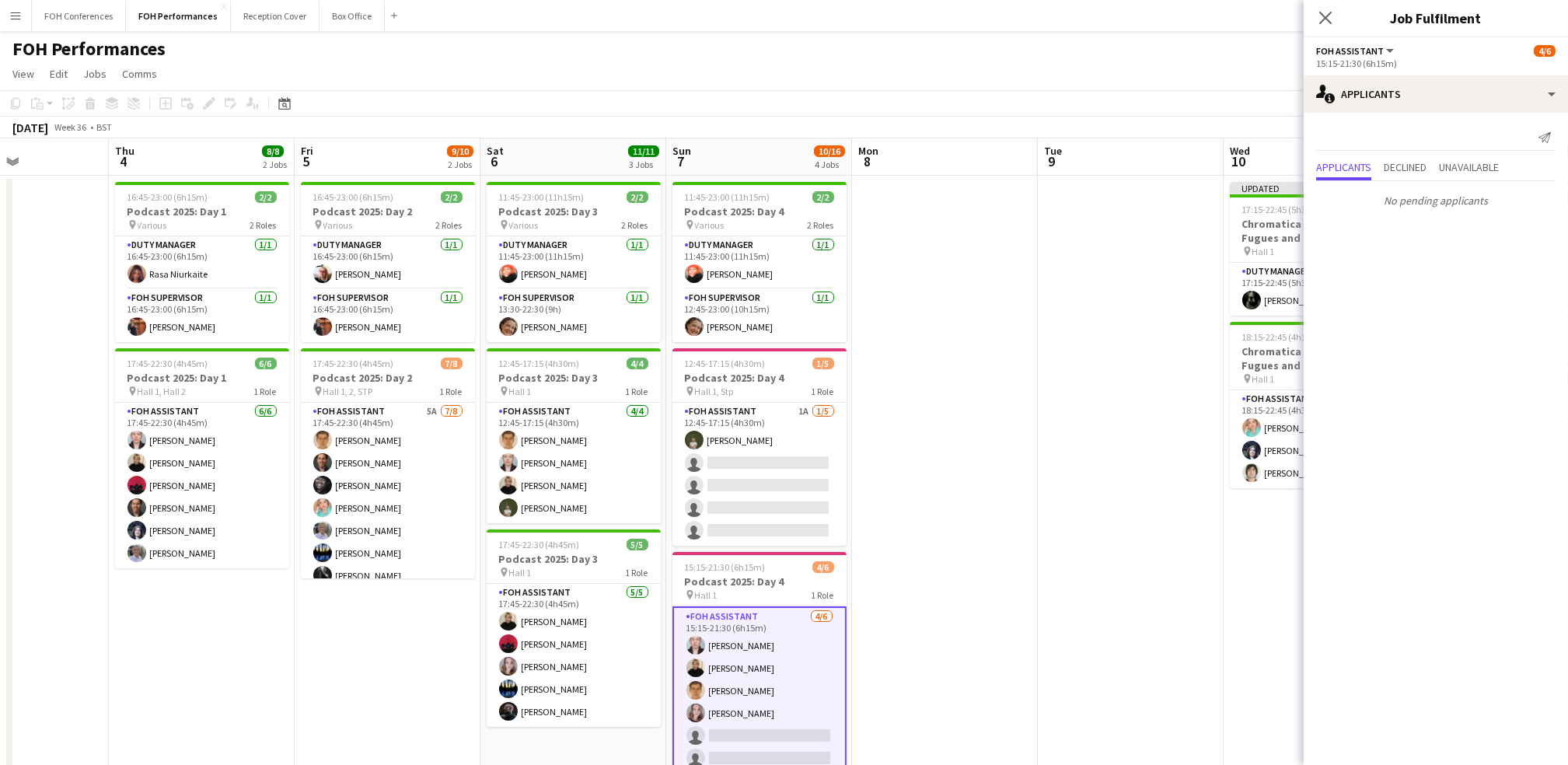
scroll to position [0, 644]
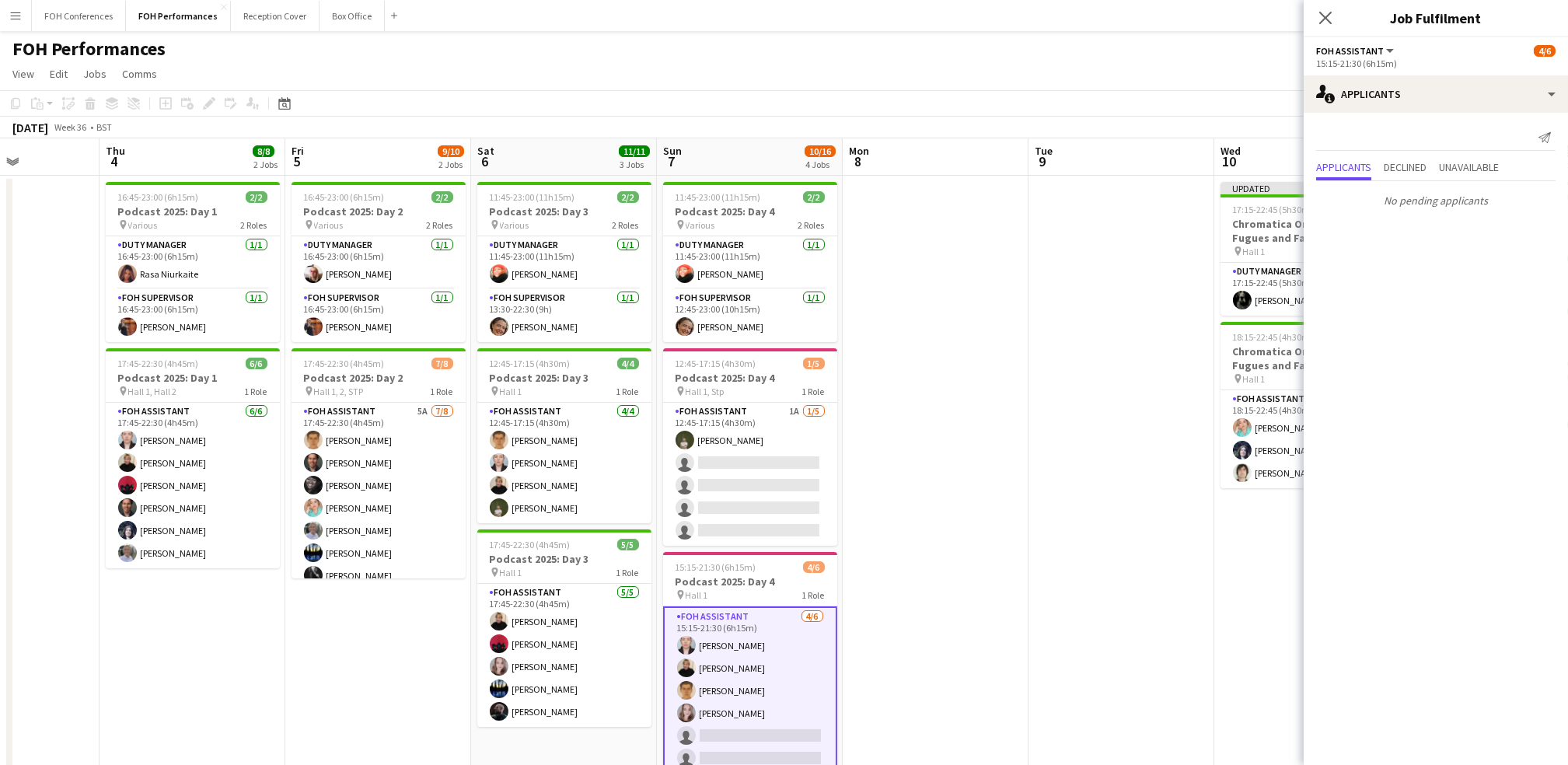
drag, startPoint x: 271, startPoint y: 165, endPoint x: 407, endPoint y: 163, distance: 136.0
click at [392, 165] on app-calendar-viewport "Sun 31 Mon 1 Tue 2 Wed 3 Thu 4 8/8 2 Jobs Fri 5 9/10 2 Jobs Sat 6 11/11 3 Jobs …" at bounding box center [784, 553] width 1568 height 828
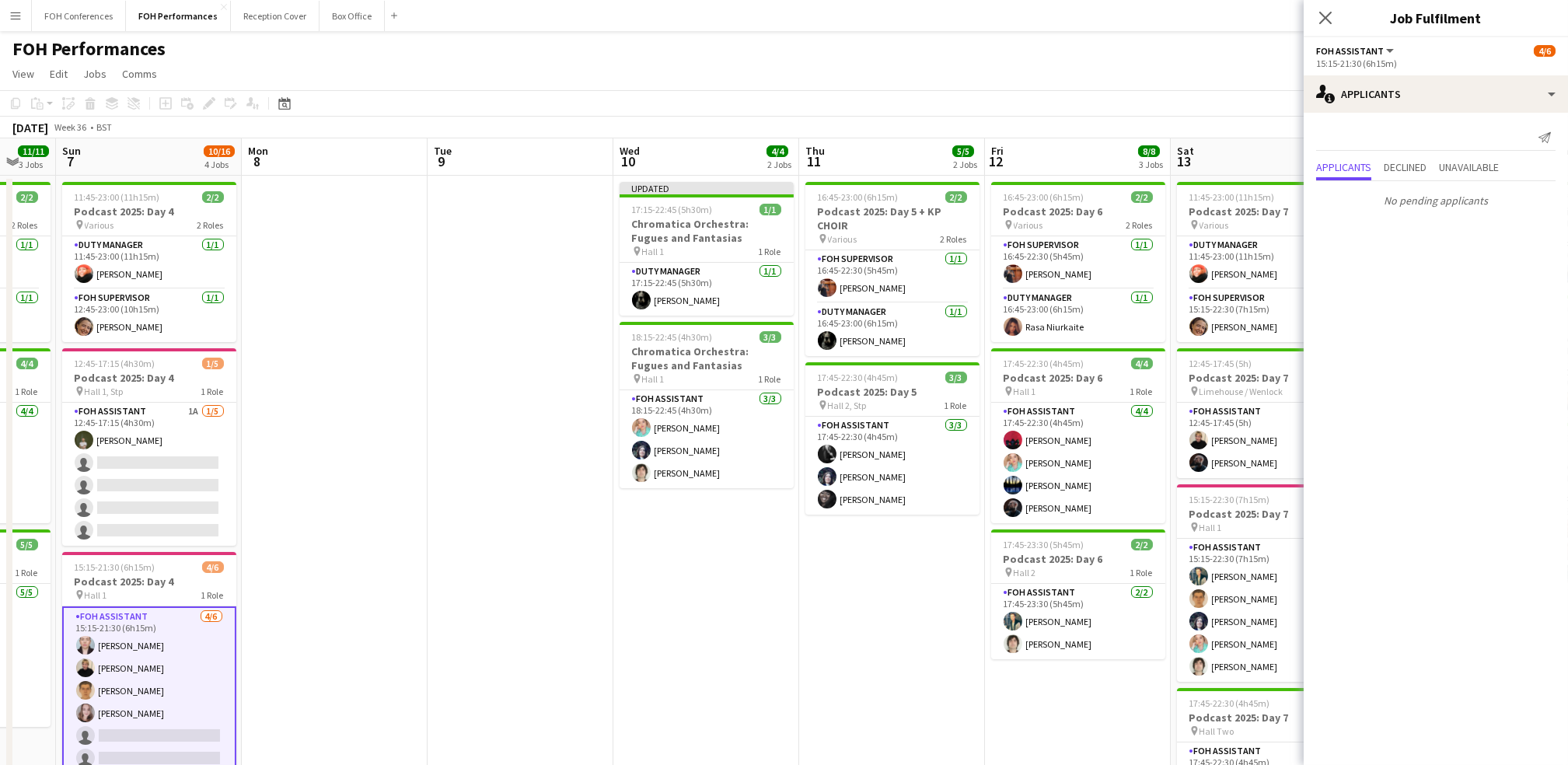
drag, startPoint x: 1179, startPoint y: 147, endPoint x: 566, endPoint y: 162, distance: 613.2
click at [567, 162] on app-calendar-viewport "Wed 3 Thu 4 8/8 2 Jobs Fri 5 9/10 2 Jobs Sat 6 11/11 3 Jobs Sun 7 10/16 4 Jobs …" at bounding box center [784, 553] width 1568 height 828
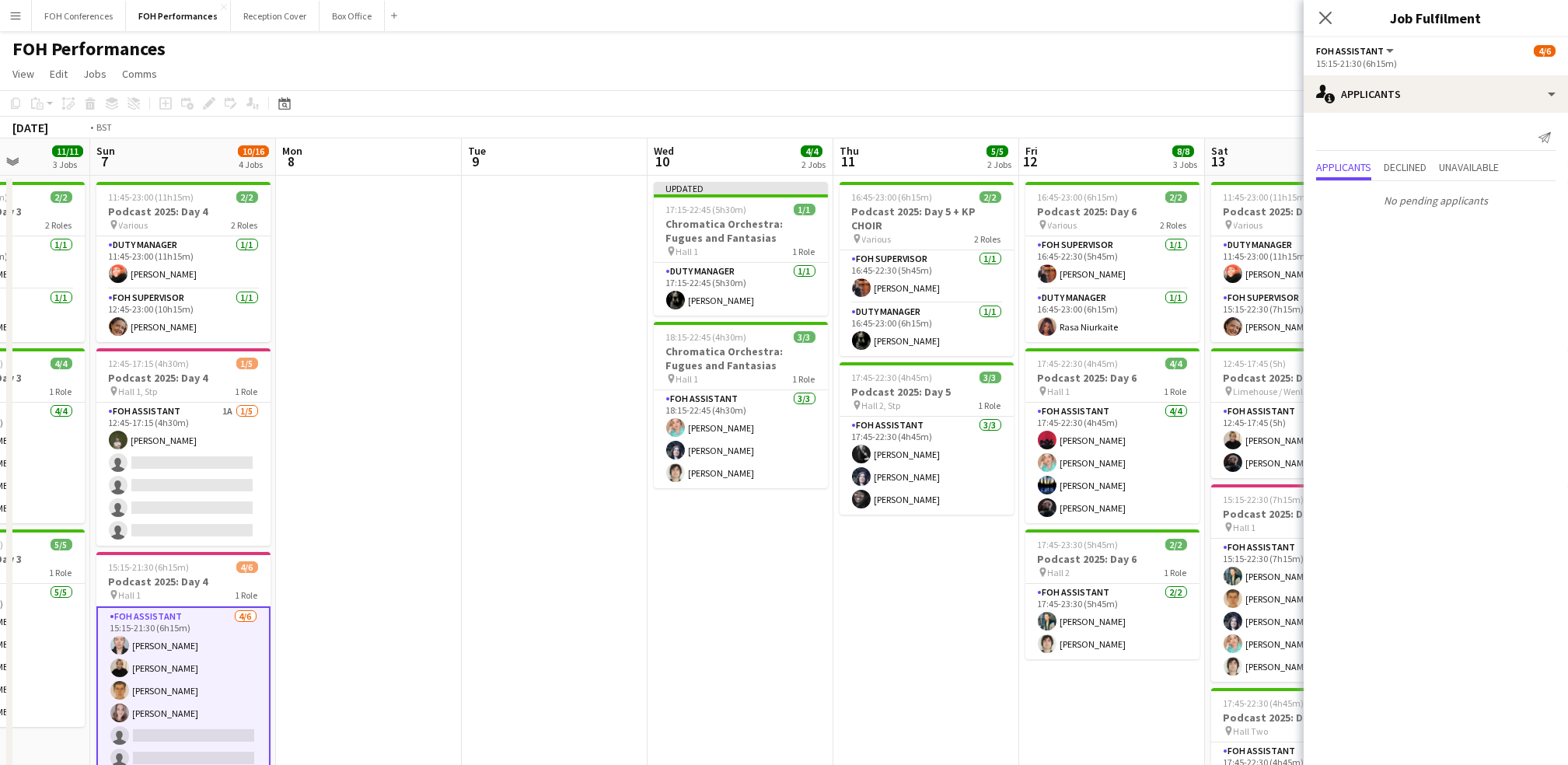
scroll to position [0, 711]
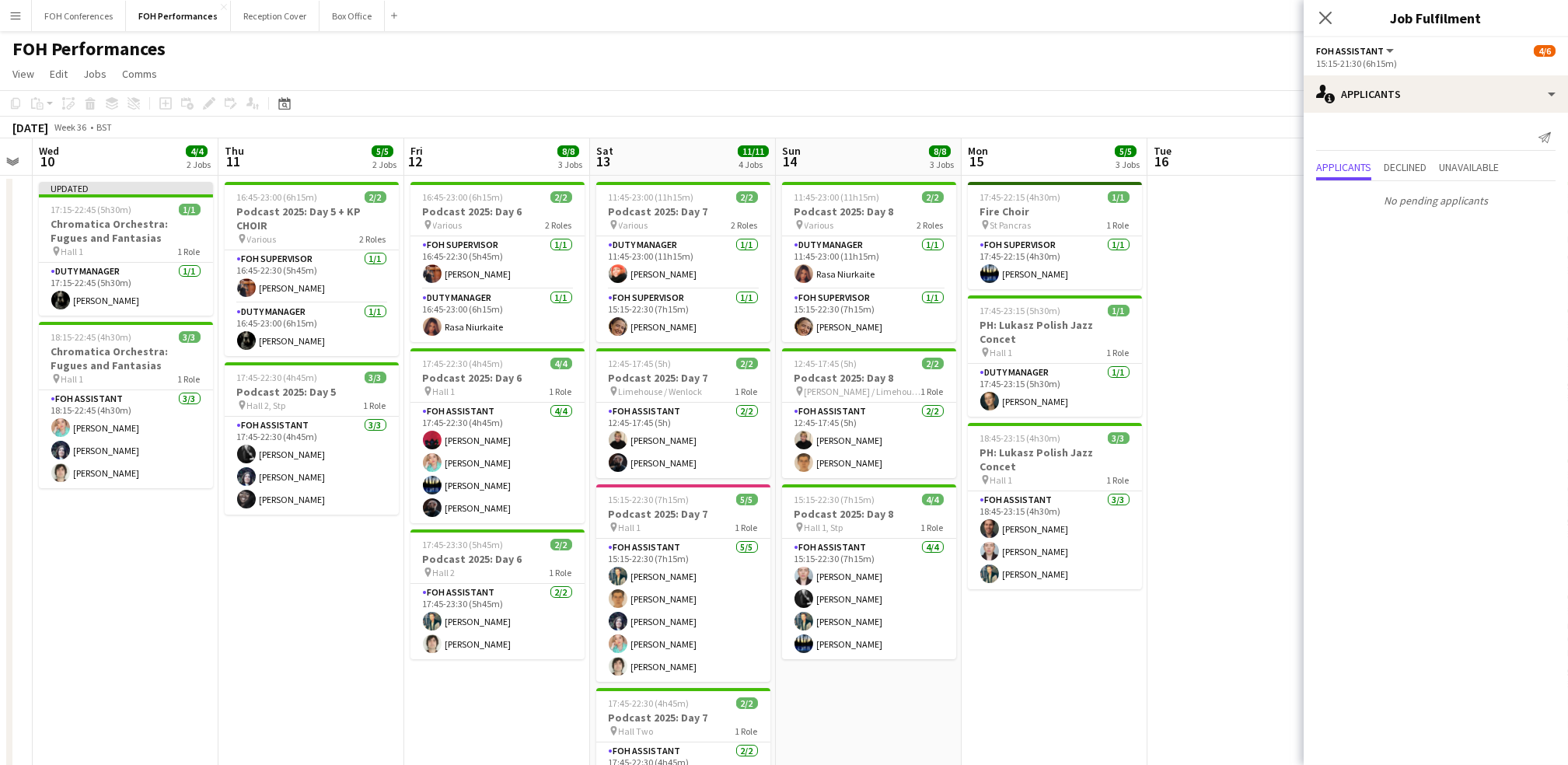
drag, startPoint x: 1074, startPoint y: 165, endPoint x: 365, endPoint y: 123, distance: 710.2
click at [364, 123] on app-calendar "Copy Paste Paste Ctrl+V Paste with crew Ctrl+Shift+V Paste linked Job Delete Gr…" at bounding box center [784, 528] width 1568 height 876
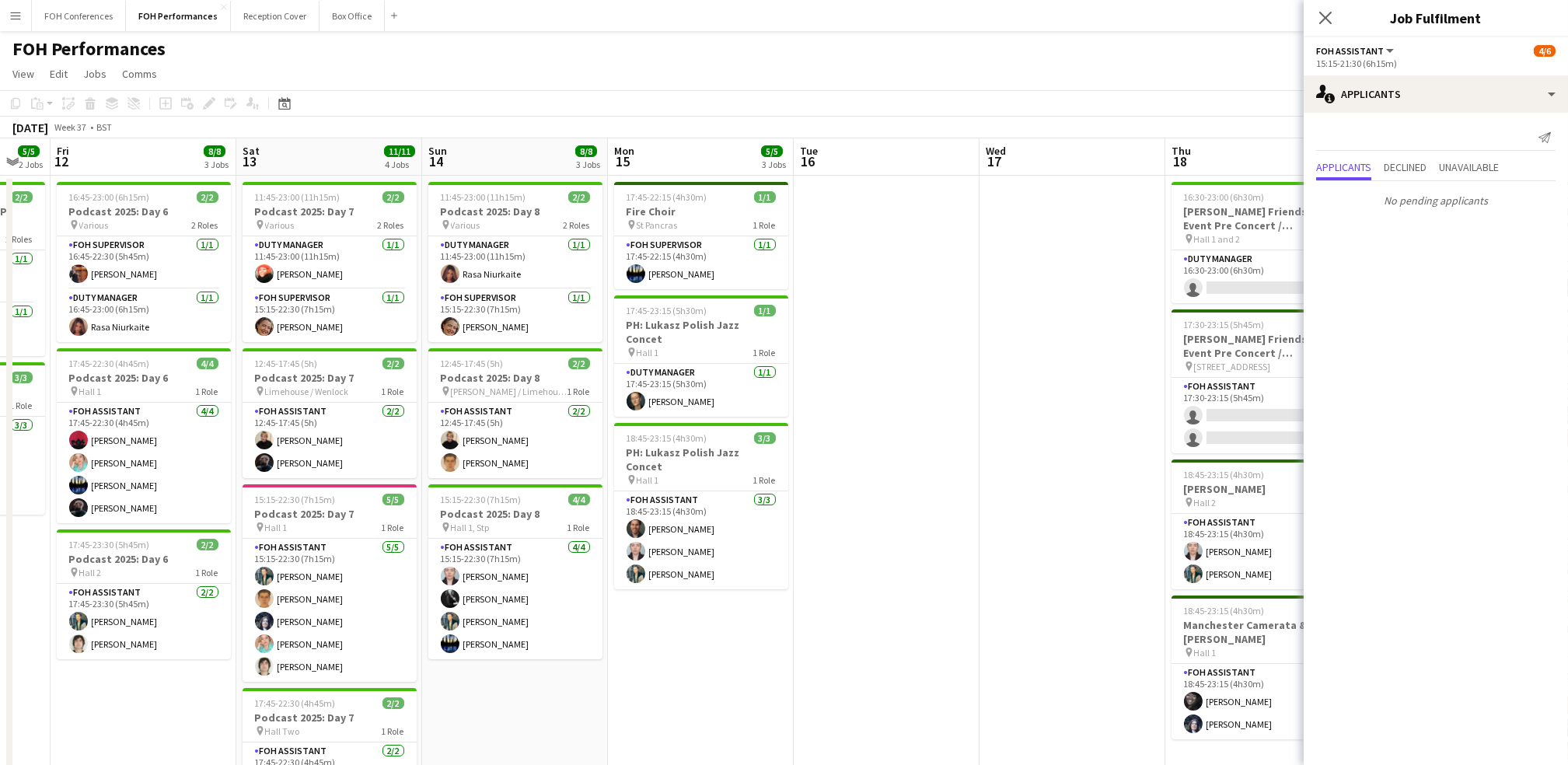
scroll to position [0, 703]
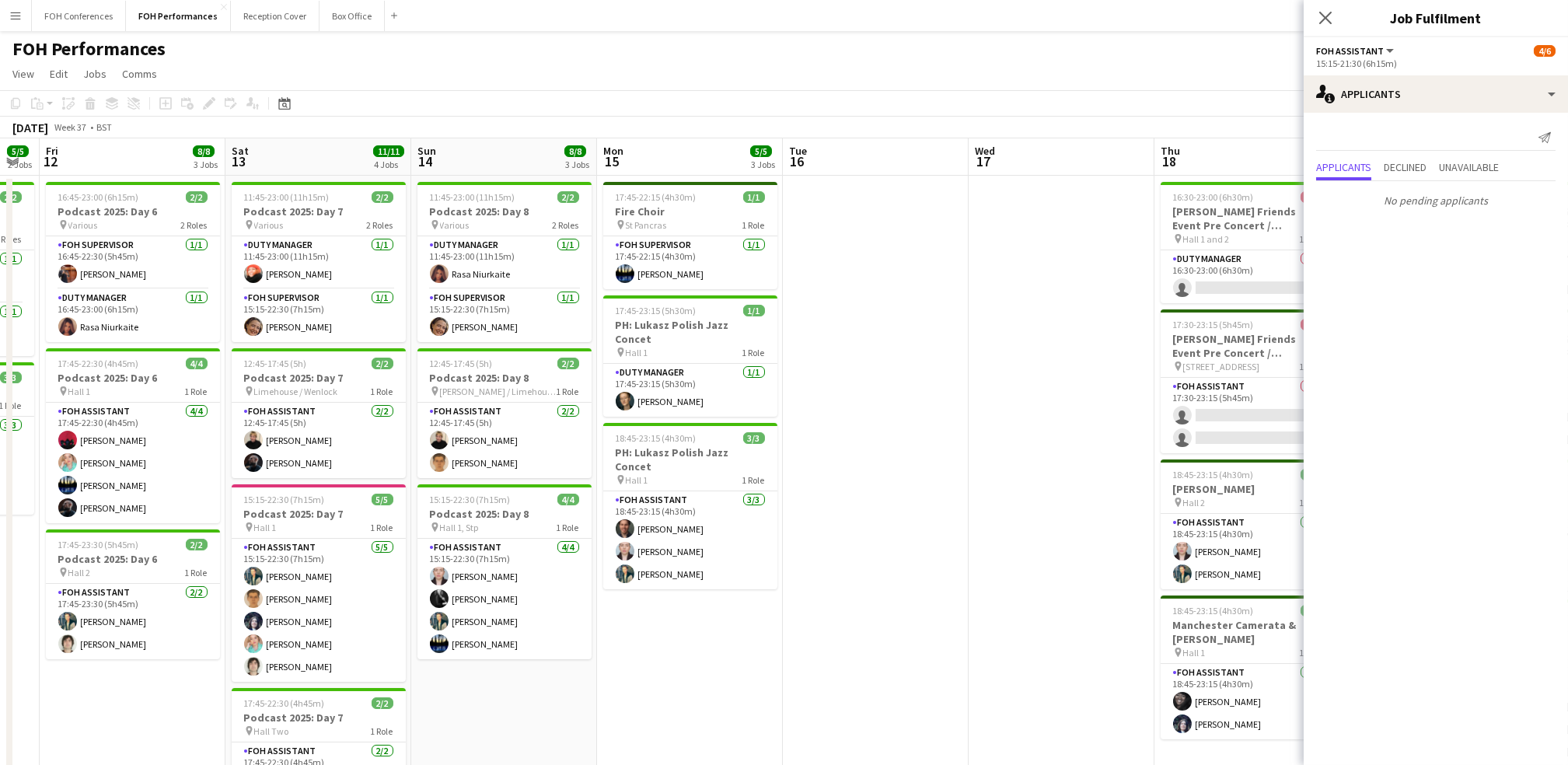
drag, startPoint x: 1045, startPoint y: 165, endPoint x: 677, endPoint y: 166, distance: 368.0
click at [677, 166] on app-calendar-viewport "Mon 8 Tue 9 Wed 10 4/4 2 Jobs Thu 11 5/5 2 Jobs Fri 12 8/8 3 Jobs Sat 13 11/11 …" at bounding box center [784, 553] width 1568 height 828
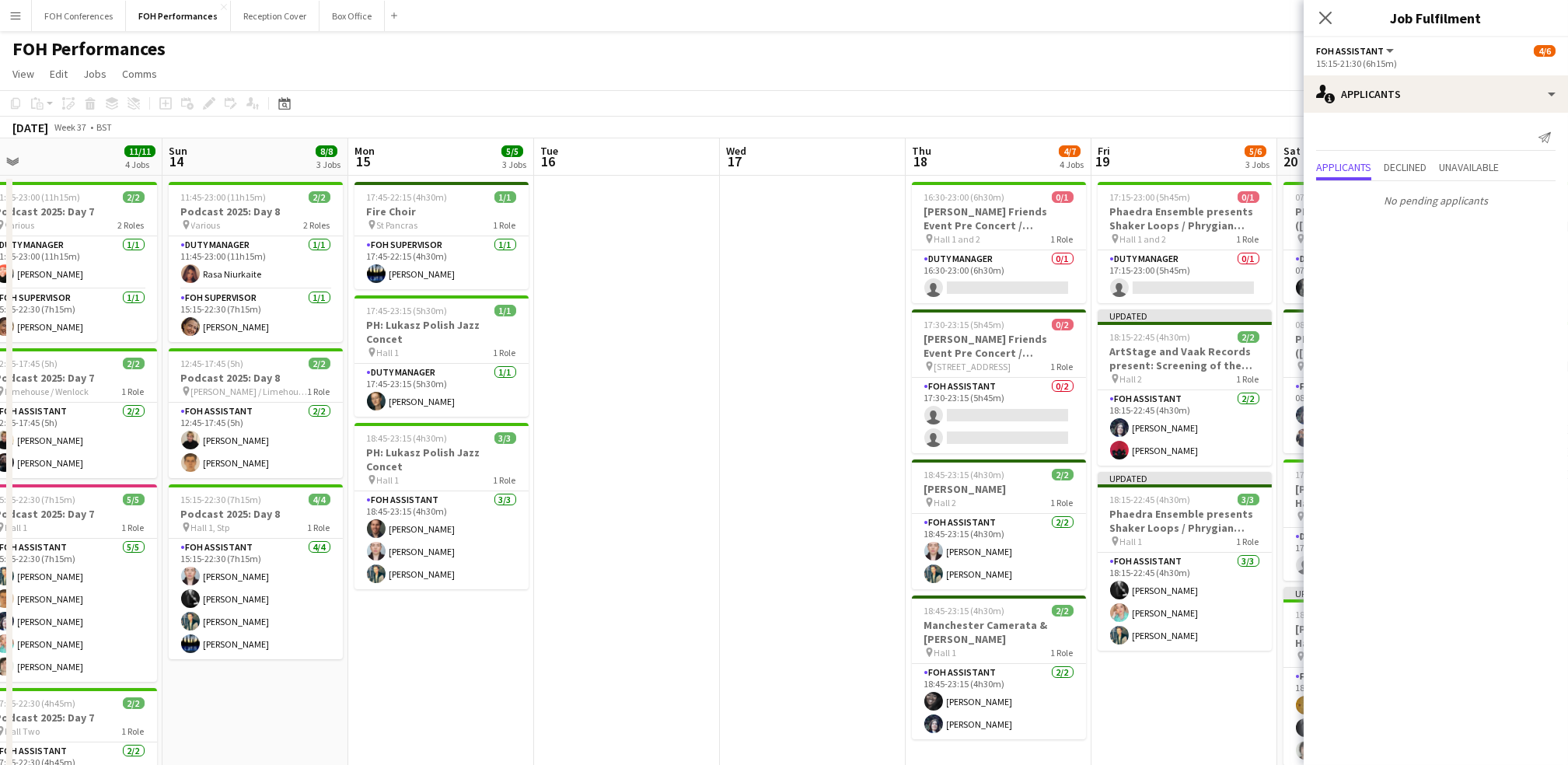
scroll to position [0, 586]
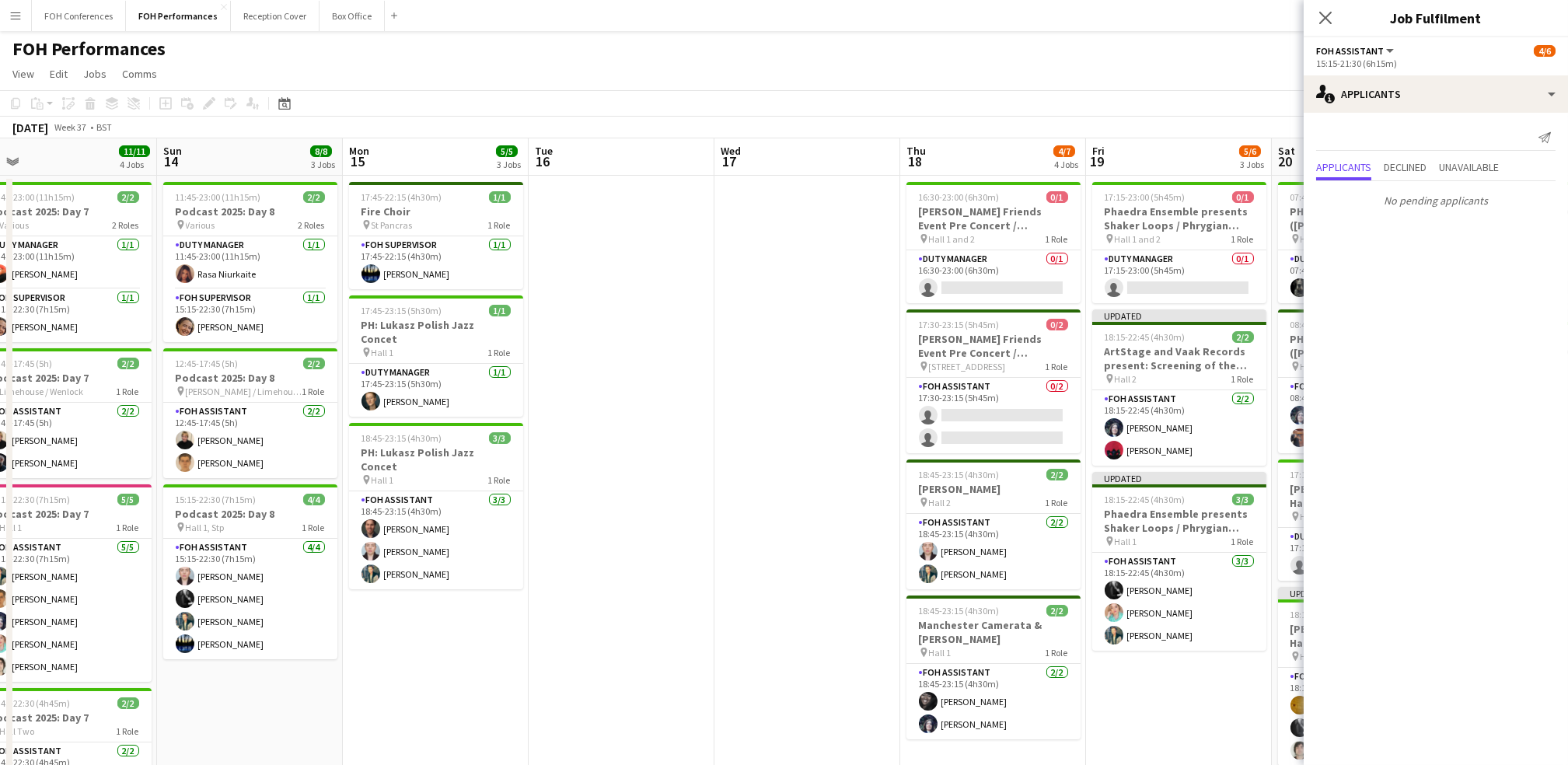
drag, startPoint x: 1245, startPoint y: 161, endPoint x: 992, endPoint y: 163, distance: 253.0
click at [799, 163] on app-calendar-viewport "Wed 10 4/4 2 Jobs Thu 11 5/5 2 Jobs Fri 12 8/8 3 Jobs Sat 13 11/11 4 Jobs Sun 1…" at bounding box center [784, 553] width 1568 height 828
click at [799, 412] on app-card-role "FOH Assistant 0/2 17:30-23:15 (5h45m) single-neutral-actions single-neutral-act…" at bounding box center [993, 415] width 174 height 75
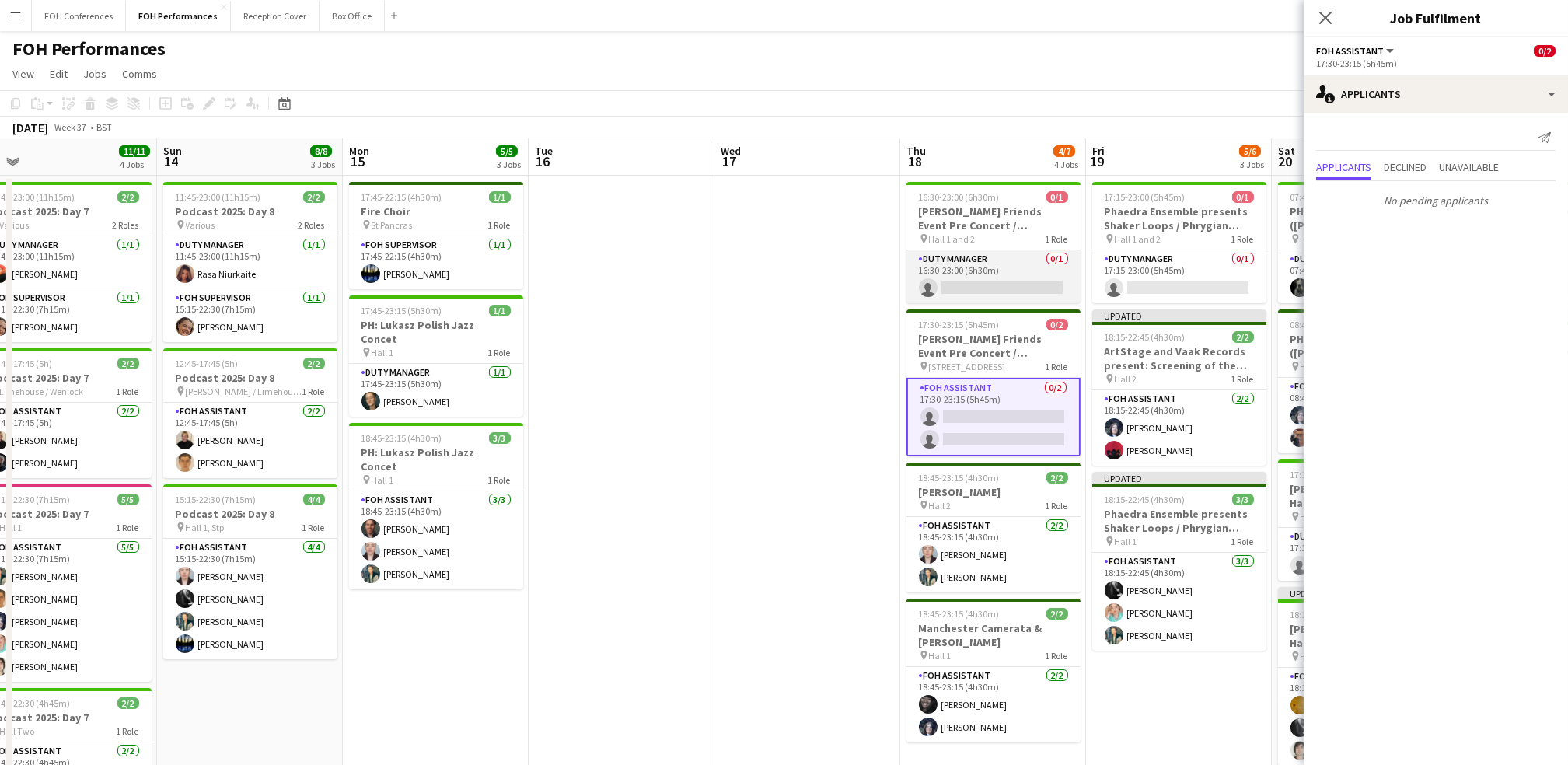
click at [799, 278] on app-card-role "Duty Manager 0/1 16:30-23:00 (6h30m) single-neutral-actions" at bounding box center [993, 276] width 174 height 53
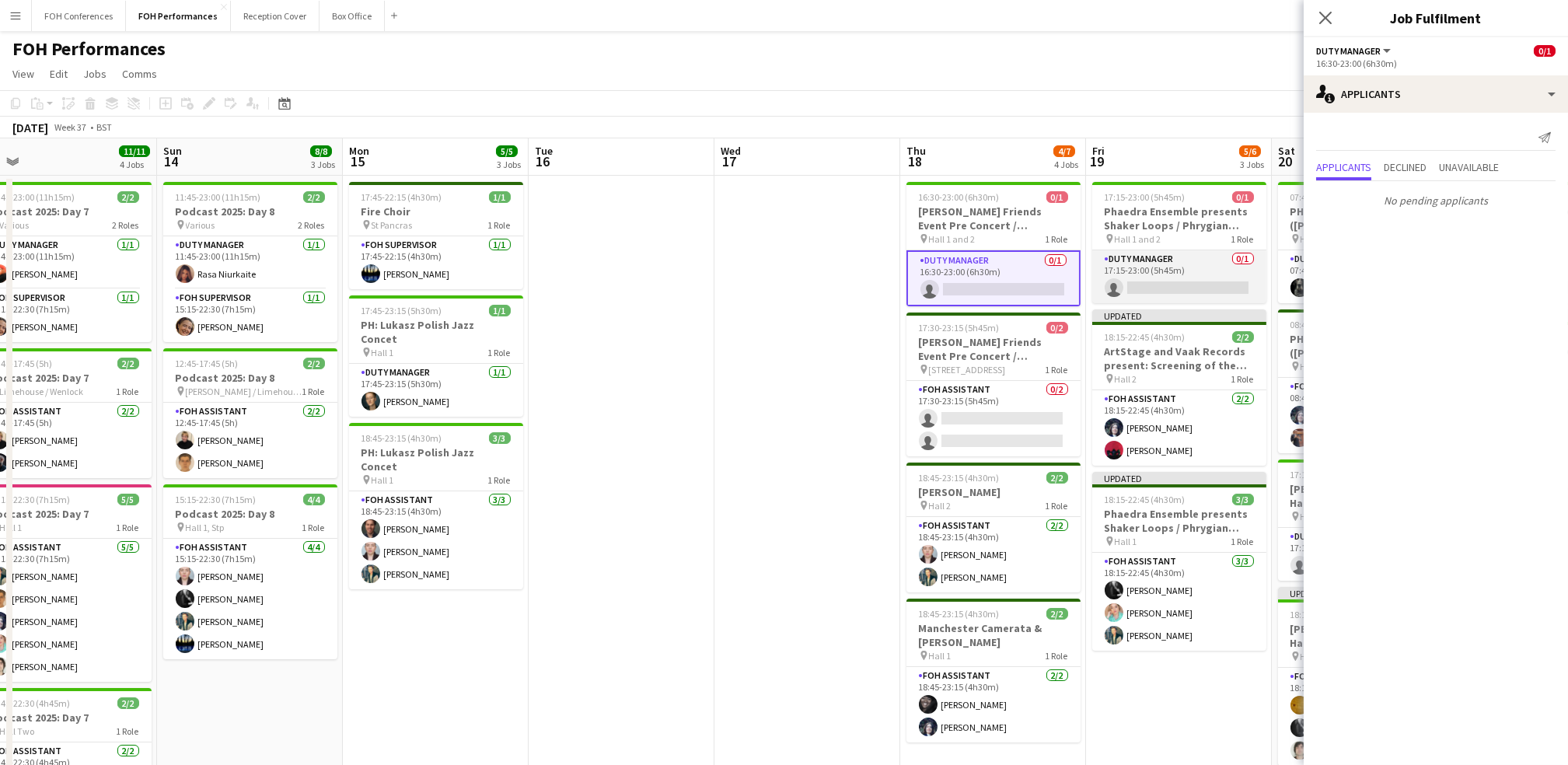
click at [799, 287] on app-card-role "Duty Manager 0/1 17:15-23:00 (5h45m) single-neutral-actions" at bounding box center [1179, 276] width 174 height 53
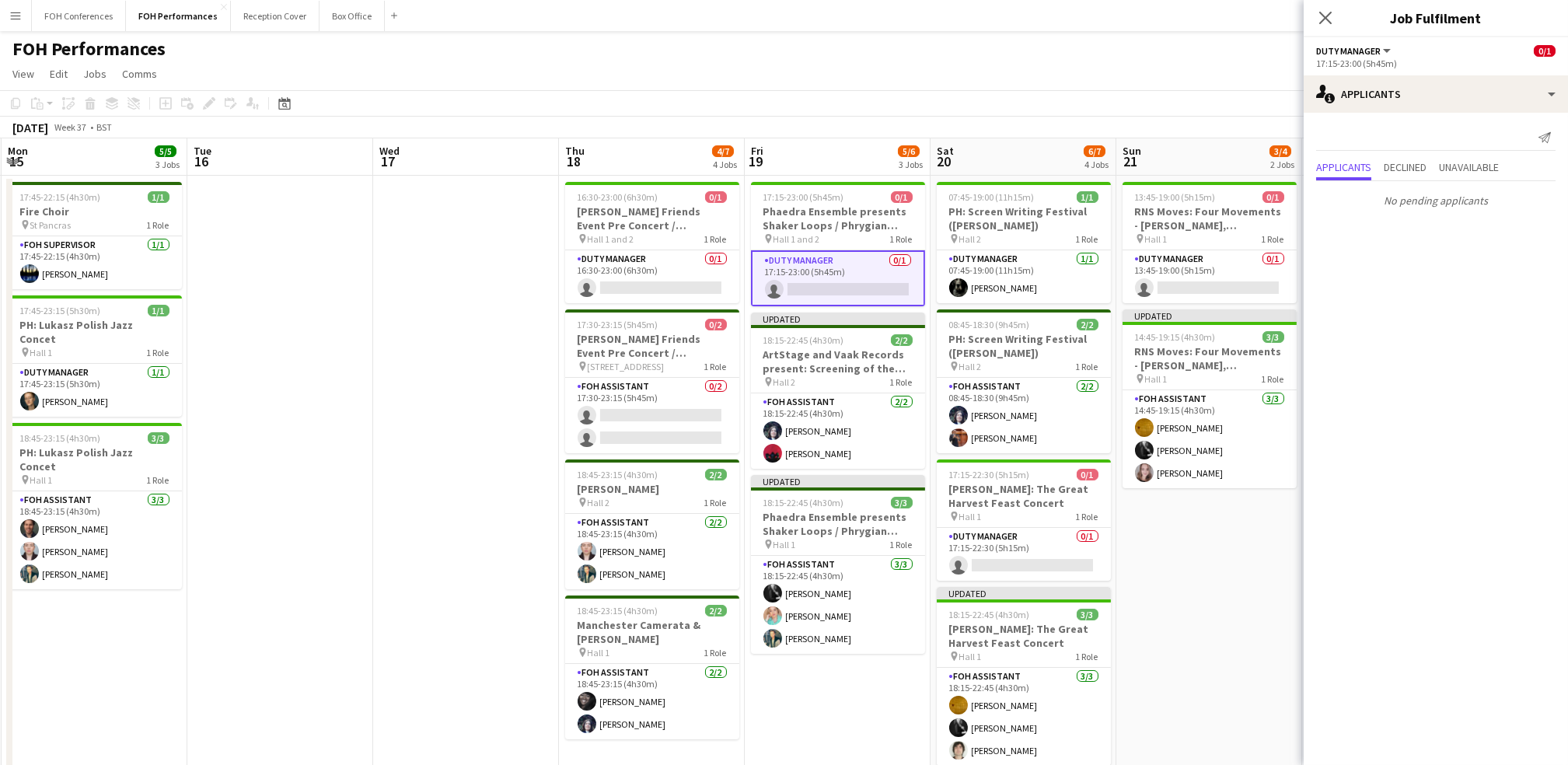
drag, startPoint x: 1163, startPoint y: 154, endPoint x: 631, endPoint y: 140, distance: 532.2
click at [631, 140] on app-calendar-viewport "Fri 12 8/8 3 Jobs Sat 13 11/11 4 Jobs Sun 14 8/8 3 Jobs Mon 15 5/5 3 Jobs Tue 1…" at bounding box center [784, 553] width 1568 height 828
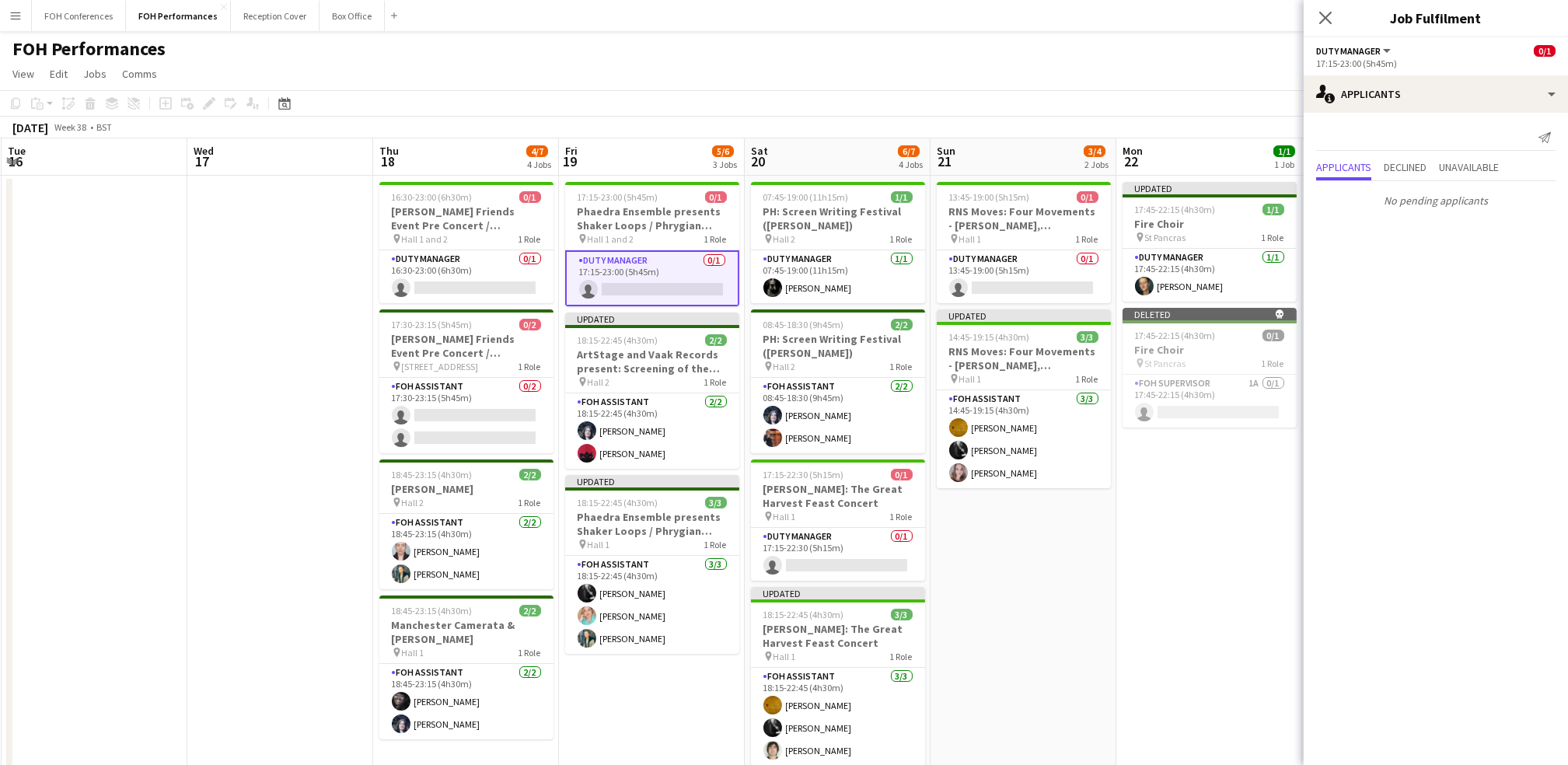
scroll to position [0, 560]
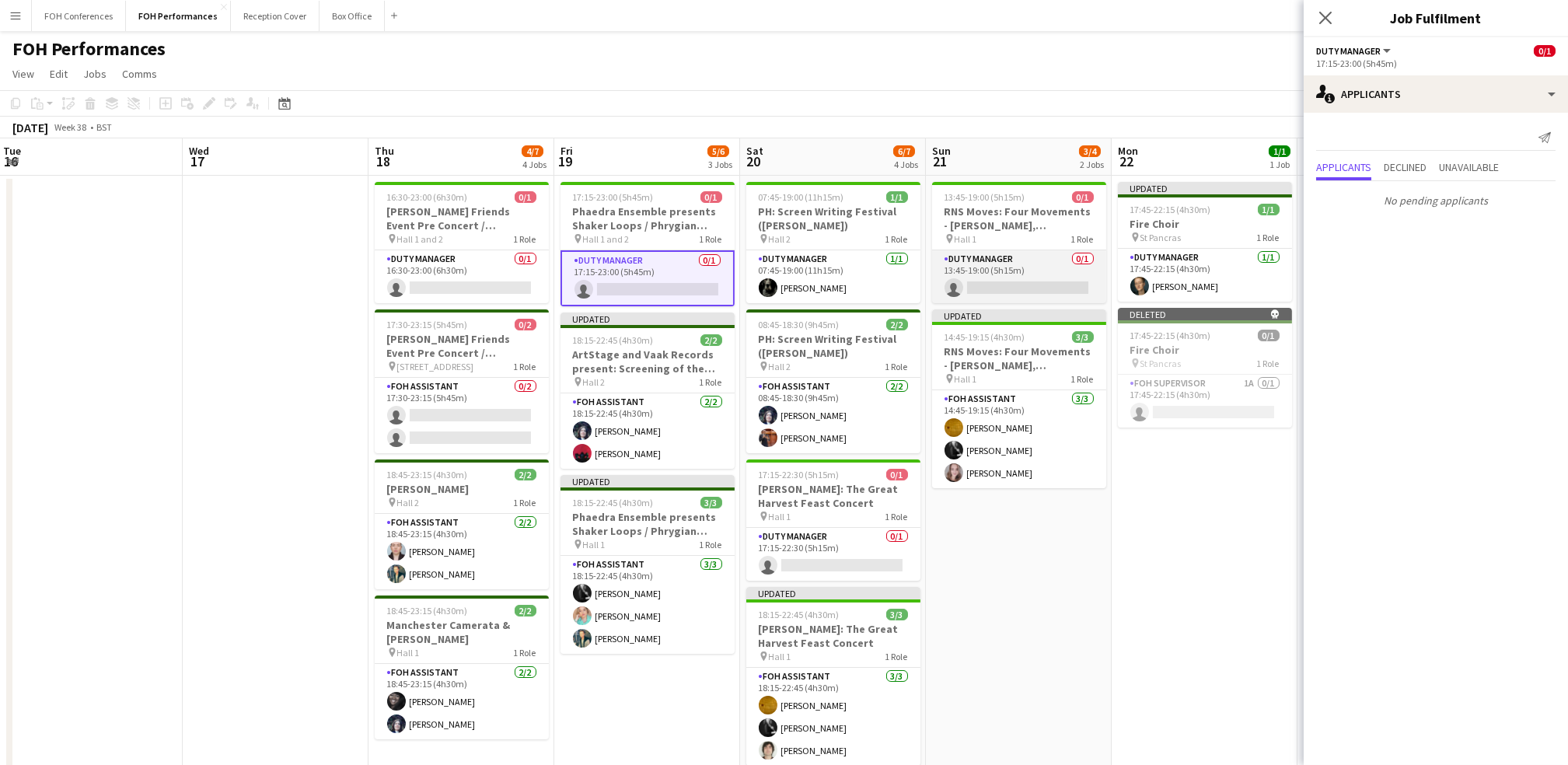
click at [799, 286] on app-card-role "Duty Manager 0/1 13:45-19:00 (5h15m) single-neutral-actions" at bounding box center [1019, 276] width 174 height 53
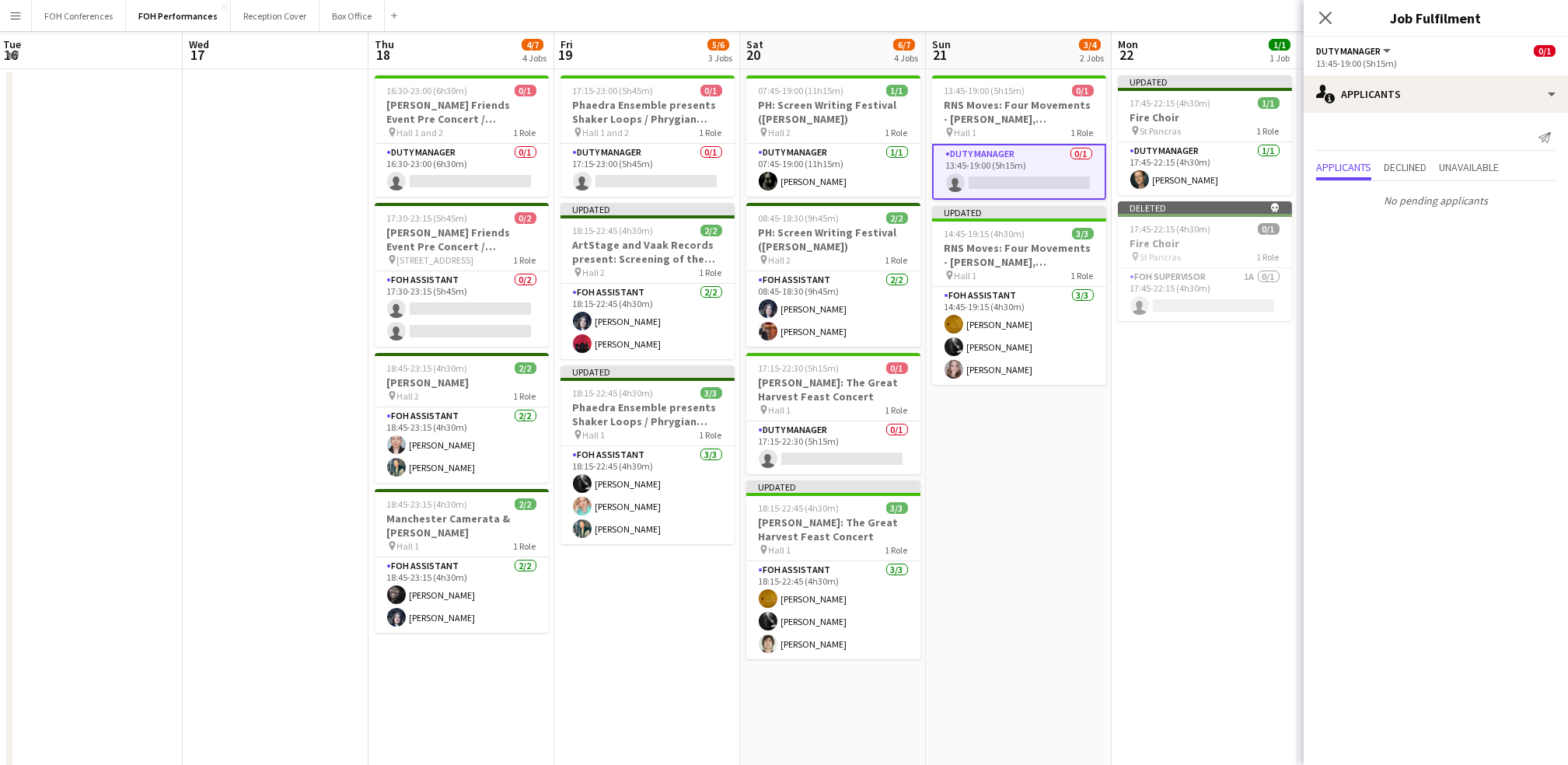
scroll to position [207, 0]
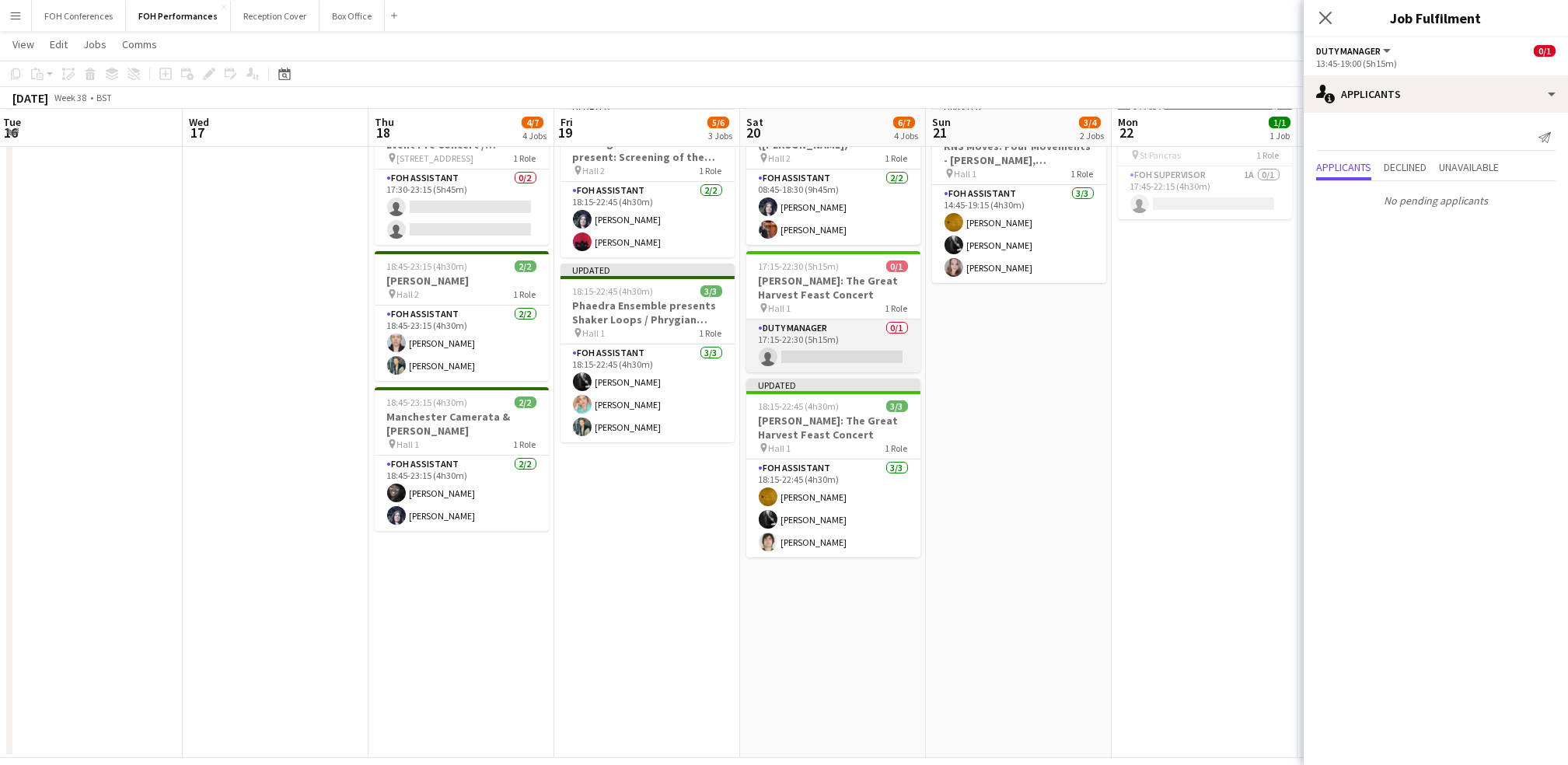
click at [799, 356] on app-card-role "Duty Manager 0/1 17:15-22:30 (5h15m) single-neutral-actions" at bounding box center [833, 346] width 174 height 53
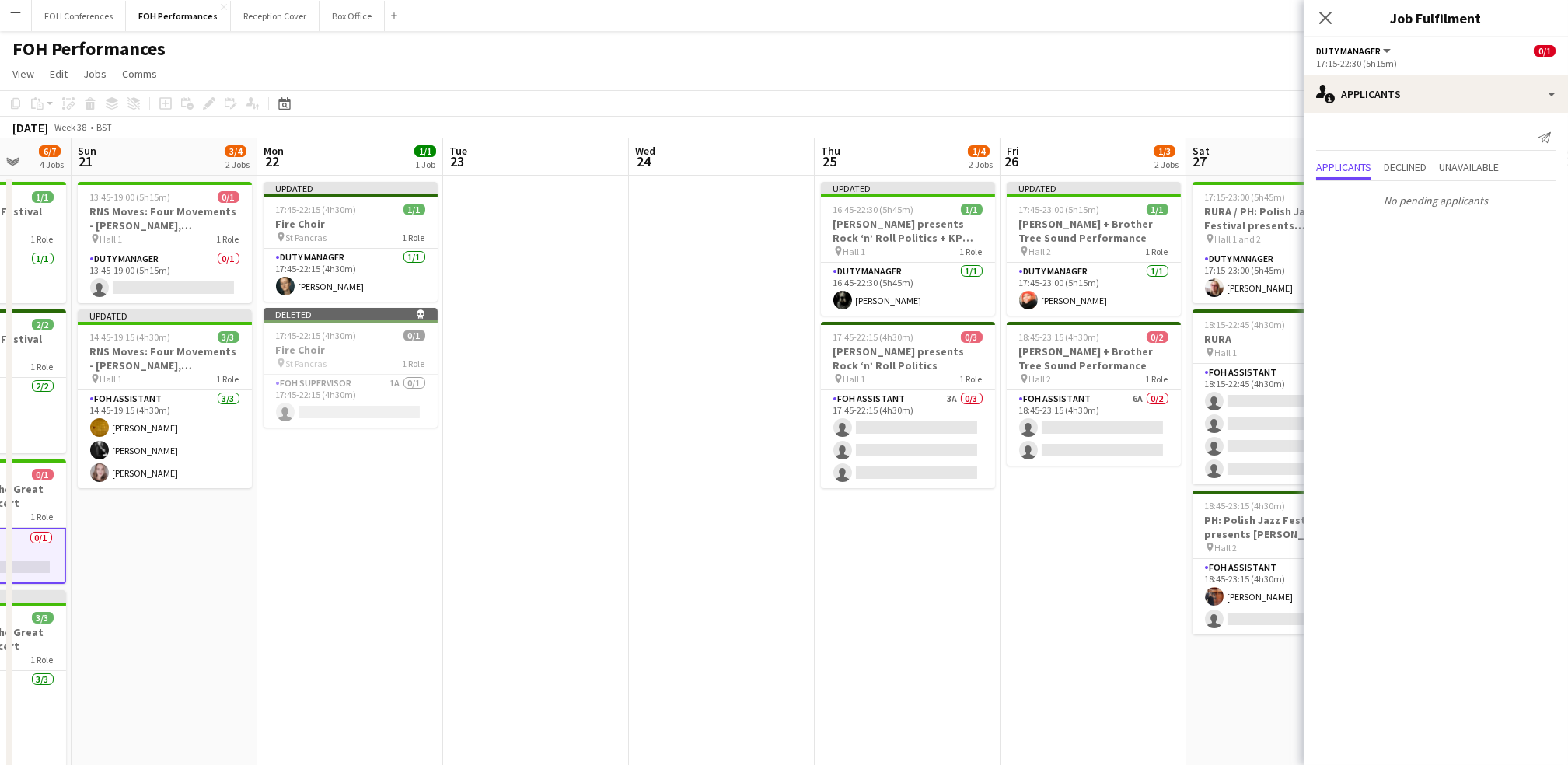
scroll to position [0, 639]
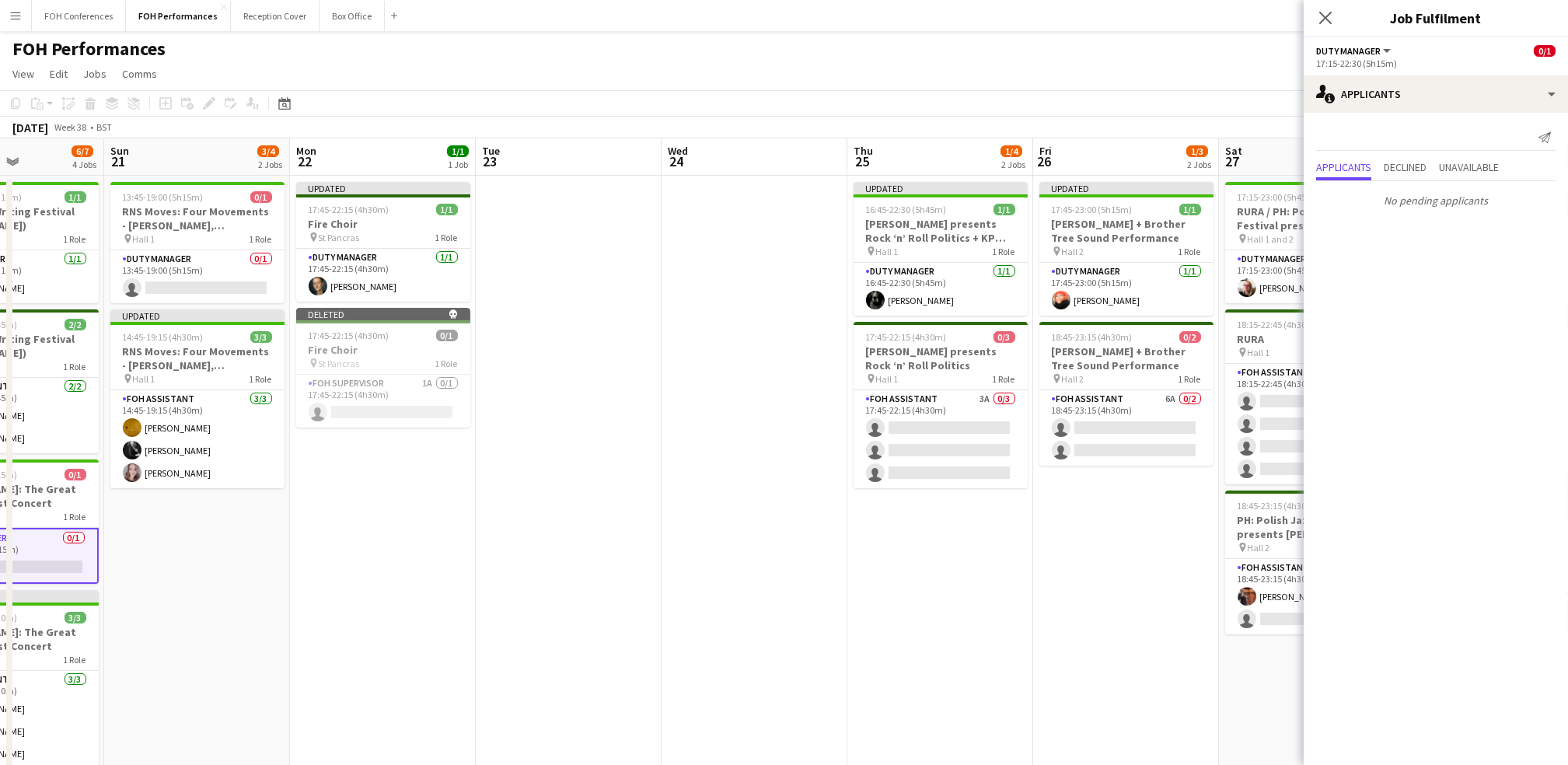
drag, startPoint x: 1165, startPoint y: 158, endPoint x: 344, endPoint y: 140, distance: 821.2
click at [344, 140] on app-calendar-viewport "Wed 17 Thu 18 4/7 4 Jobs Fri 19 5/6 3 Jobs Sat 20 6/7 4 Jobs Sun 21 3/4 2 Jobs …" at bounding box center [784, 553] width 1568 height 828
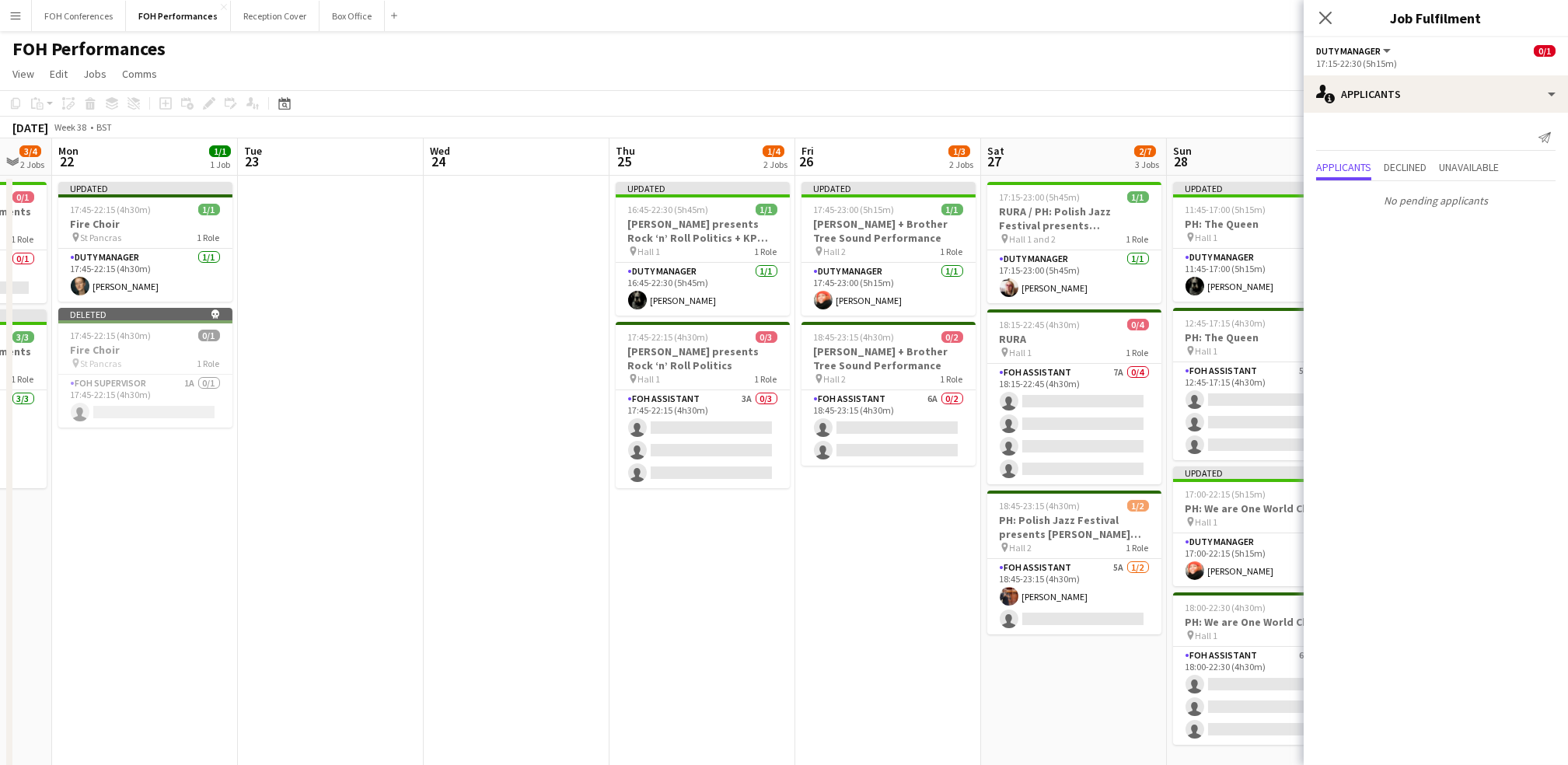
drag, startPoint x: 943, startPoint y: 170, endPoint x: 659, endPoint y: 170, distance: 284.0
click at [659, 170] on app-calendar-viewport "Thu 18 4/7 4 Jobs Fri 19 5/6 3 Jobs Sat 20 6/7 4 Jobs Sun 21 3/4 2 Jobs Mon 22 …" at bounding box center [784, 553] width 1568 height 828
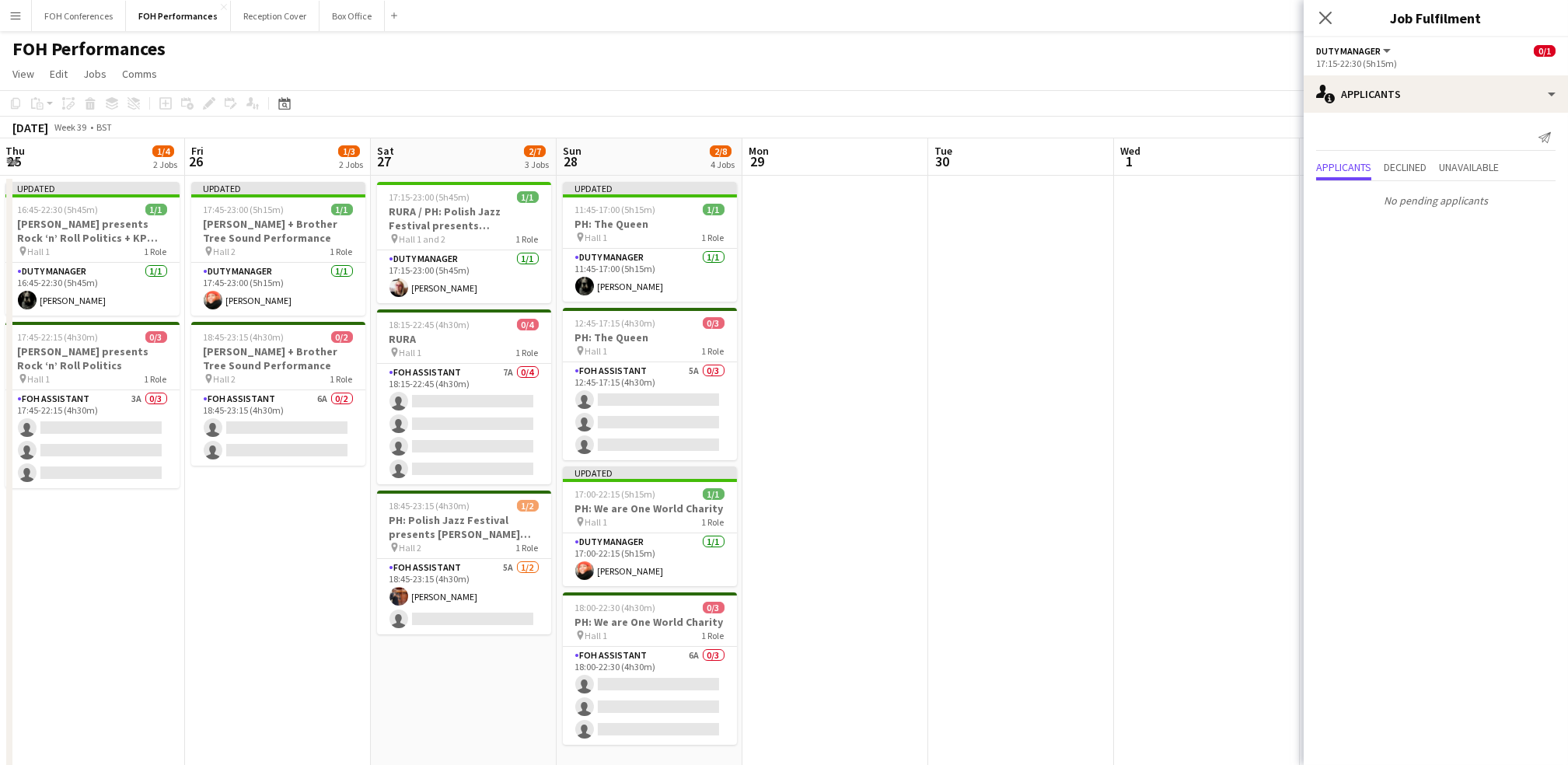
scroll to position [0, 561]
drag, startPoint x: 1225, startPoint y: 169, endPoint x: 657, endPoint y: 145, distance: 568.5
click at [657, 145] on app-calendar-viewport "Mon 22 1/1 1 Job Tue 23 Wed 24 Thu 25 1/4 2 Jobs Fri 26 1/3 2 Jobs Sat 27 2/7 3…" at bounding box center [784, 553] width 1568 height 828
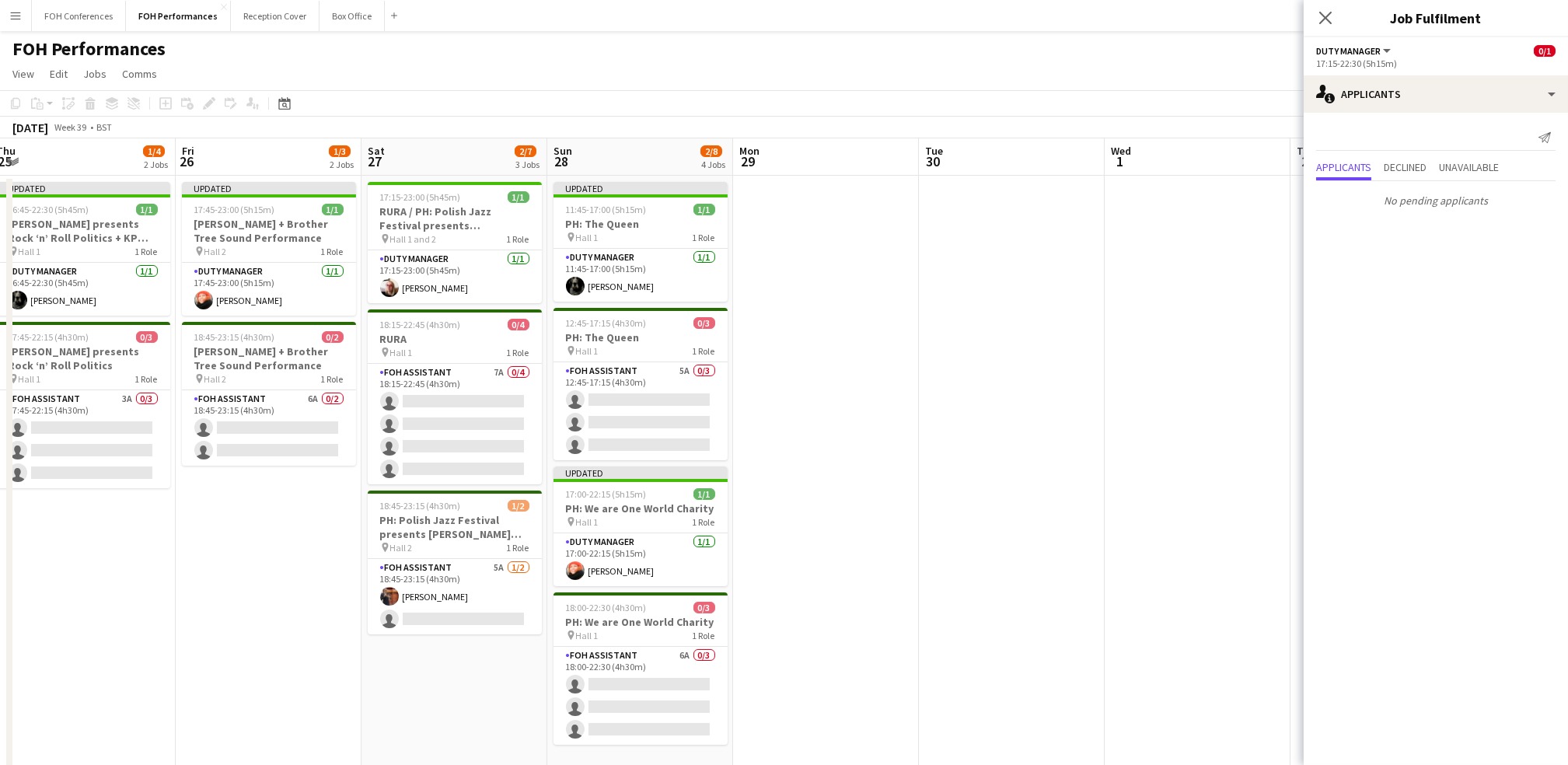
click at [799, 189] on app-calendar-viewport "Mon 22 1/1 1 Job Tue 23 Wed 24 Thu 25 1/4 2 Jobs Fri 26 1/3 2 Jobs Sat 27 2/7 3…" at bounding box center [784, 553] width 1568 height 828
click at [448, 613] on app-card-role "FOH Assistant 5A 1/2 18:45-23:15 (4h30m) Leroy Bonsu single-neutral-actions" at bounding box center [455, 596] width 174 height 75
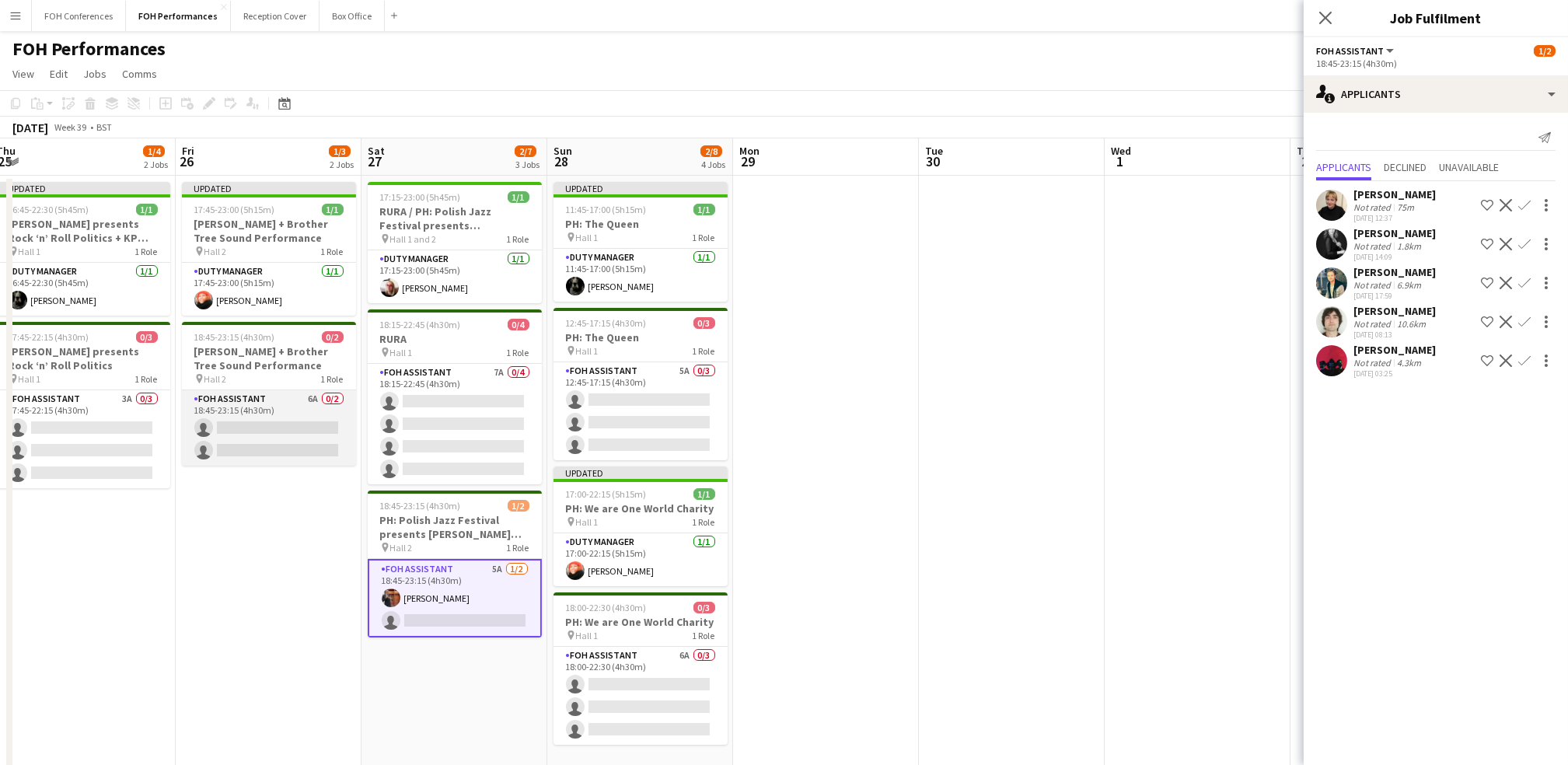
click at [245, 423] on app-card-role "FOH Assistant 6A 0/2 18:45-23:15 (4h30m) single-neutral-actions single-neutral-…" at bounding box center [269, 428] width 174 height 75
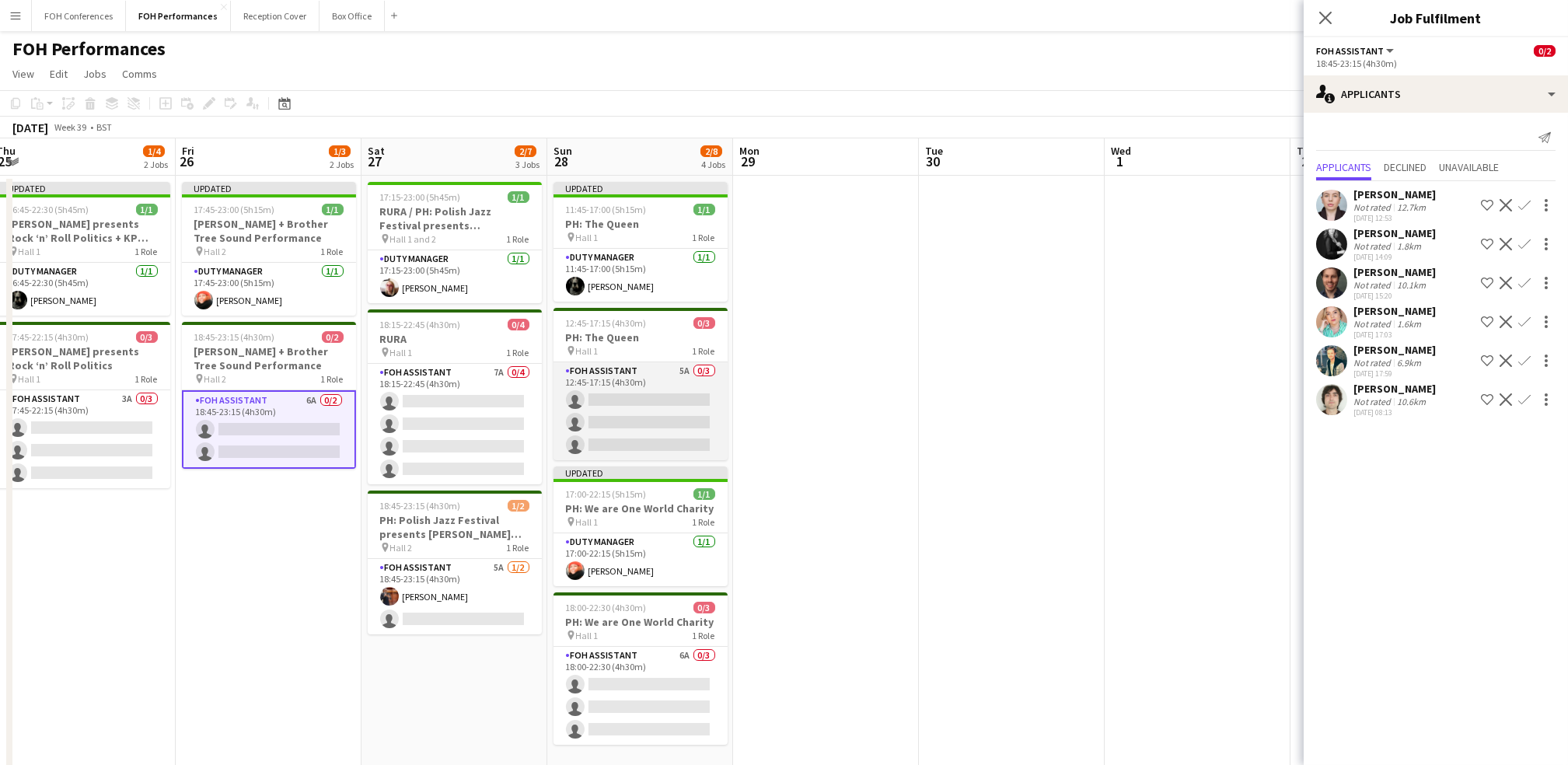
click at [622, 396] on app-card-role "FOH Assistant 5A 0/3 12:45-17:15 (4h30m) single-neutral-actions single-neutral-…" at bounding box center [641, 412] width 174 height 98
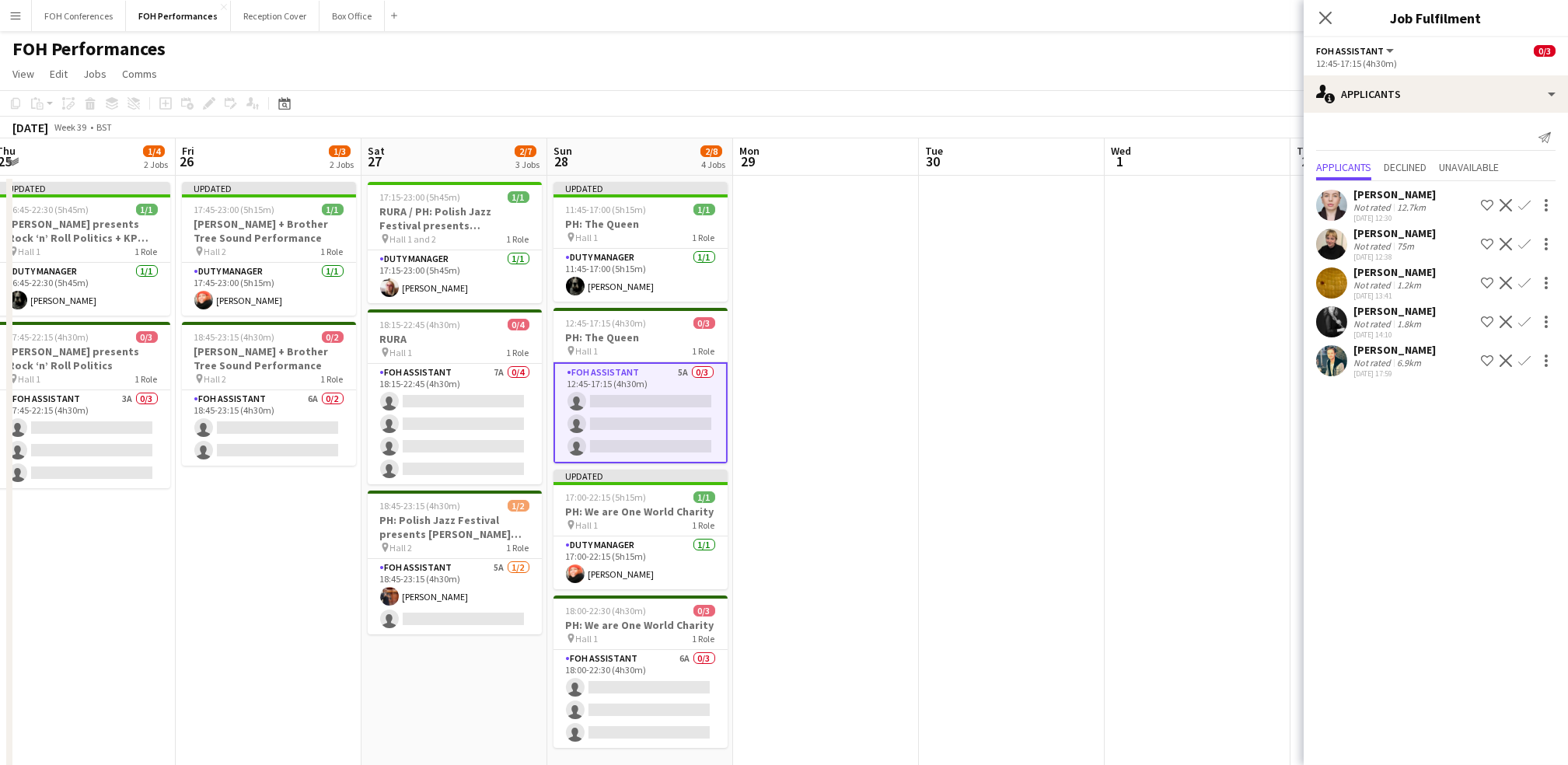
click at [799, 280] on app-icon "Confirm" at bounding box center [1524, 283] width 13 height 13
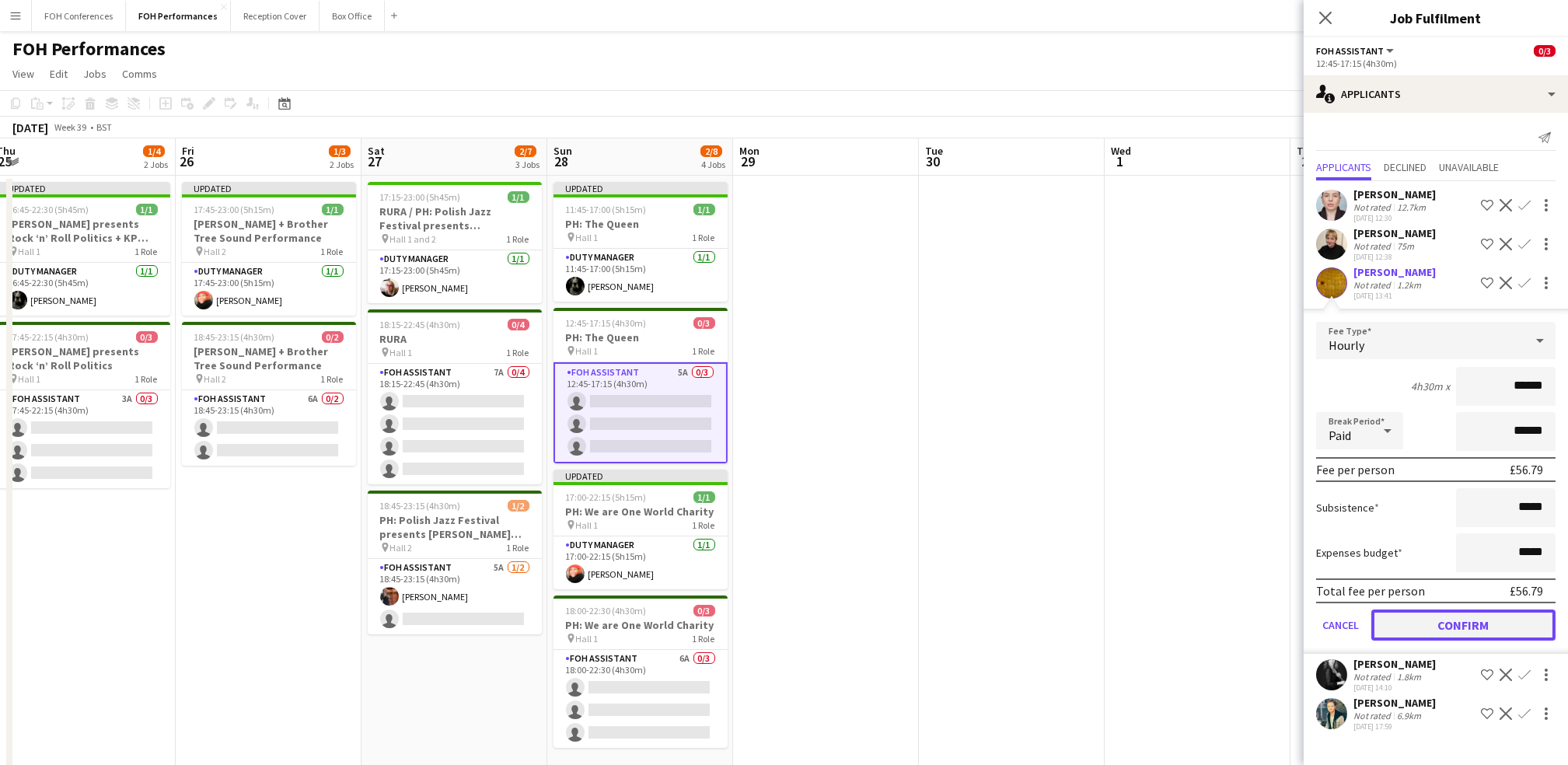
click at [799, 633] on button "Confirm" at bounding box center [1463, 625] width 184 height 31
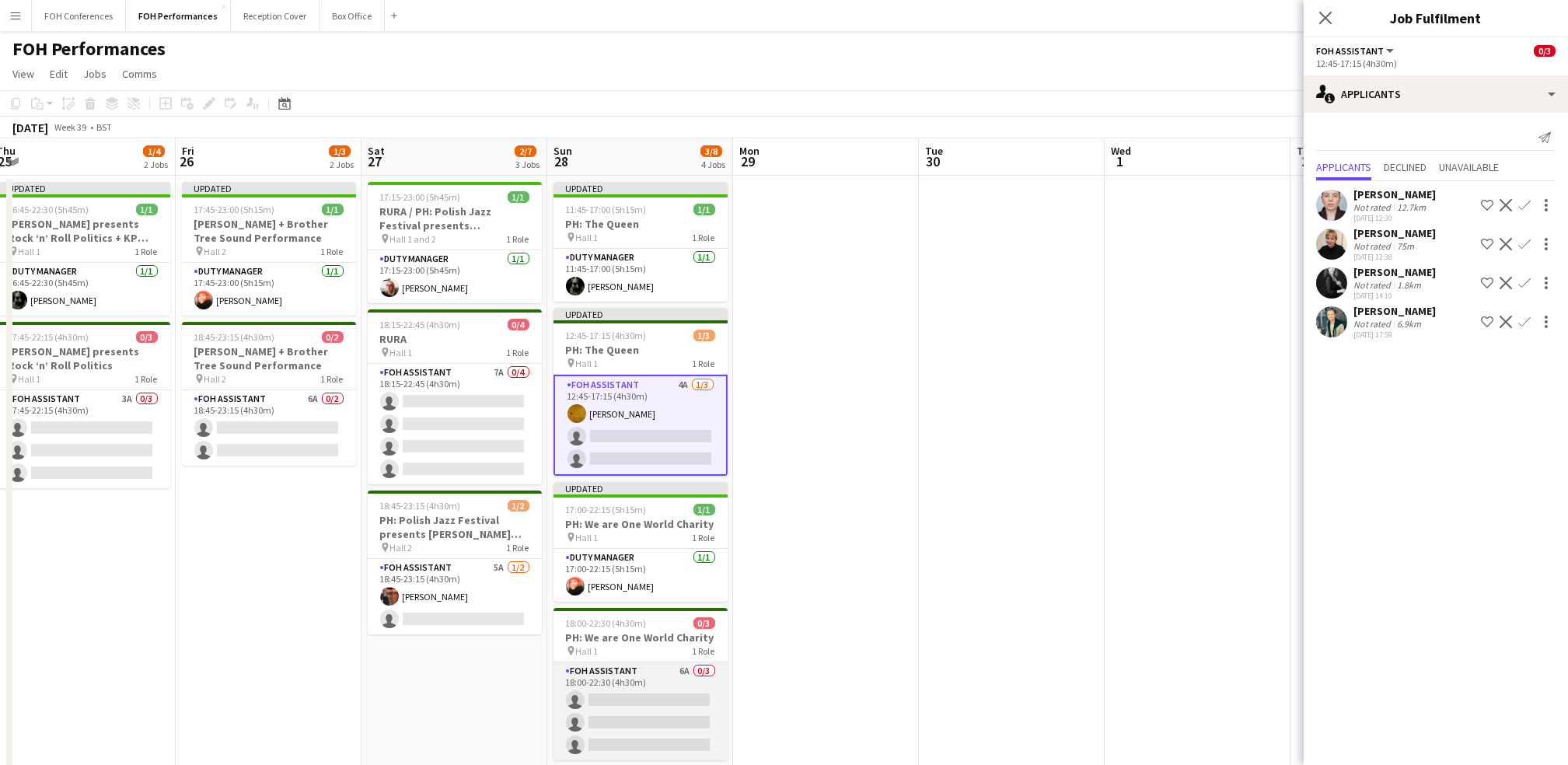
click at [612, 694] on app-card-role "FOH Assistant 6A 0/3 18:00-22:30 (4h30m) single-neutral-actions single-neutral-…" at bounding box center [641, 712] width 174 height 98
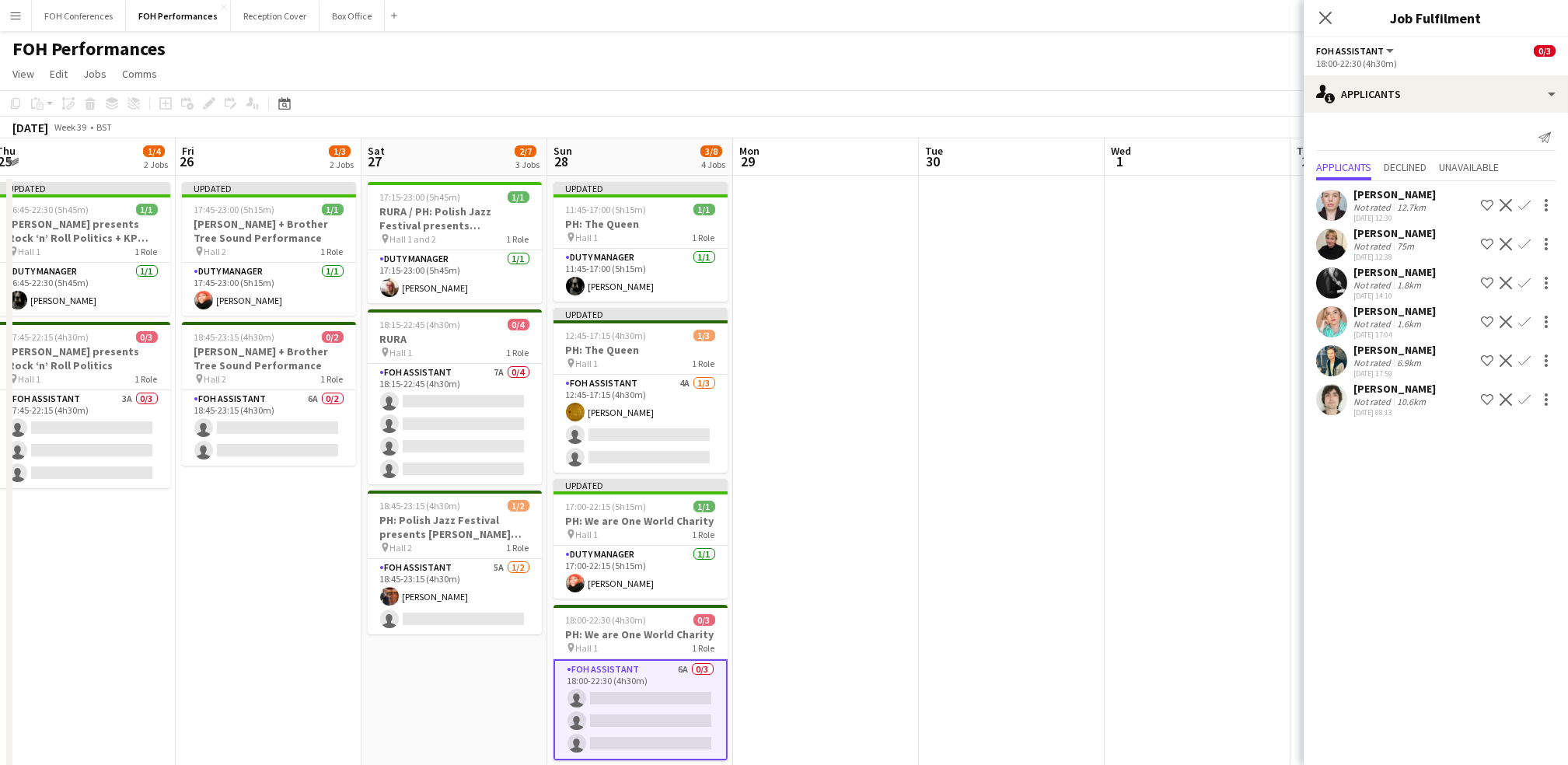
click at [799, 397] on app-icon "Confirm" at bounding box center [1524, 400] width 13 height 13
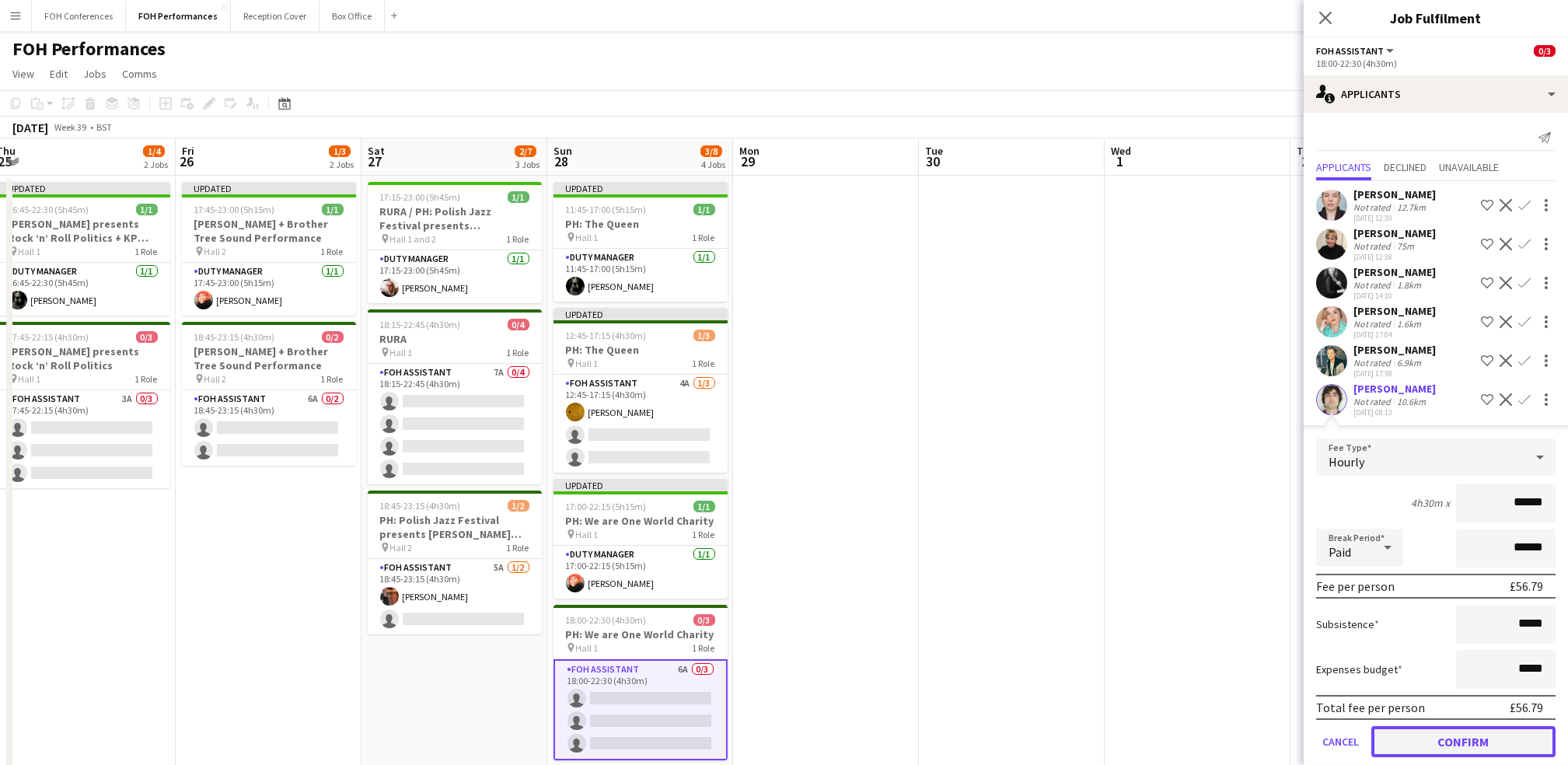
click at [799, 728] on button "Confirm" at bounding box center [1463, 741] width 184 height 31
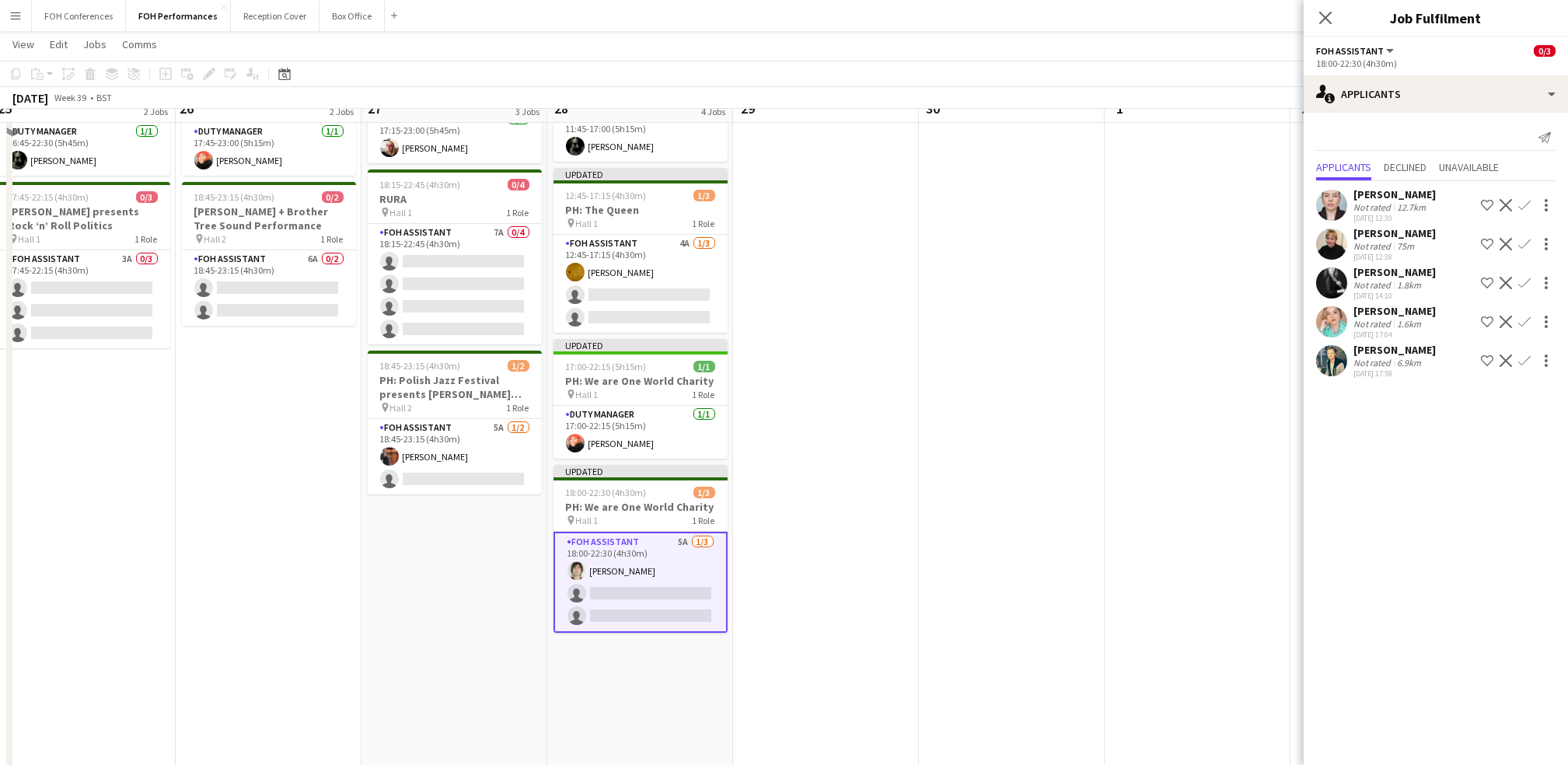
scroll to position [103, 0]
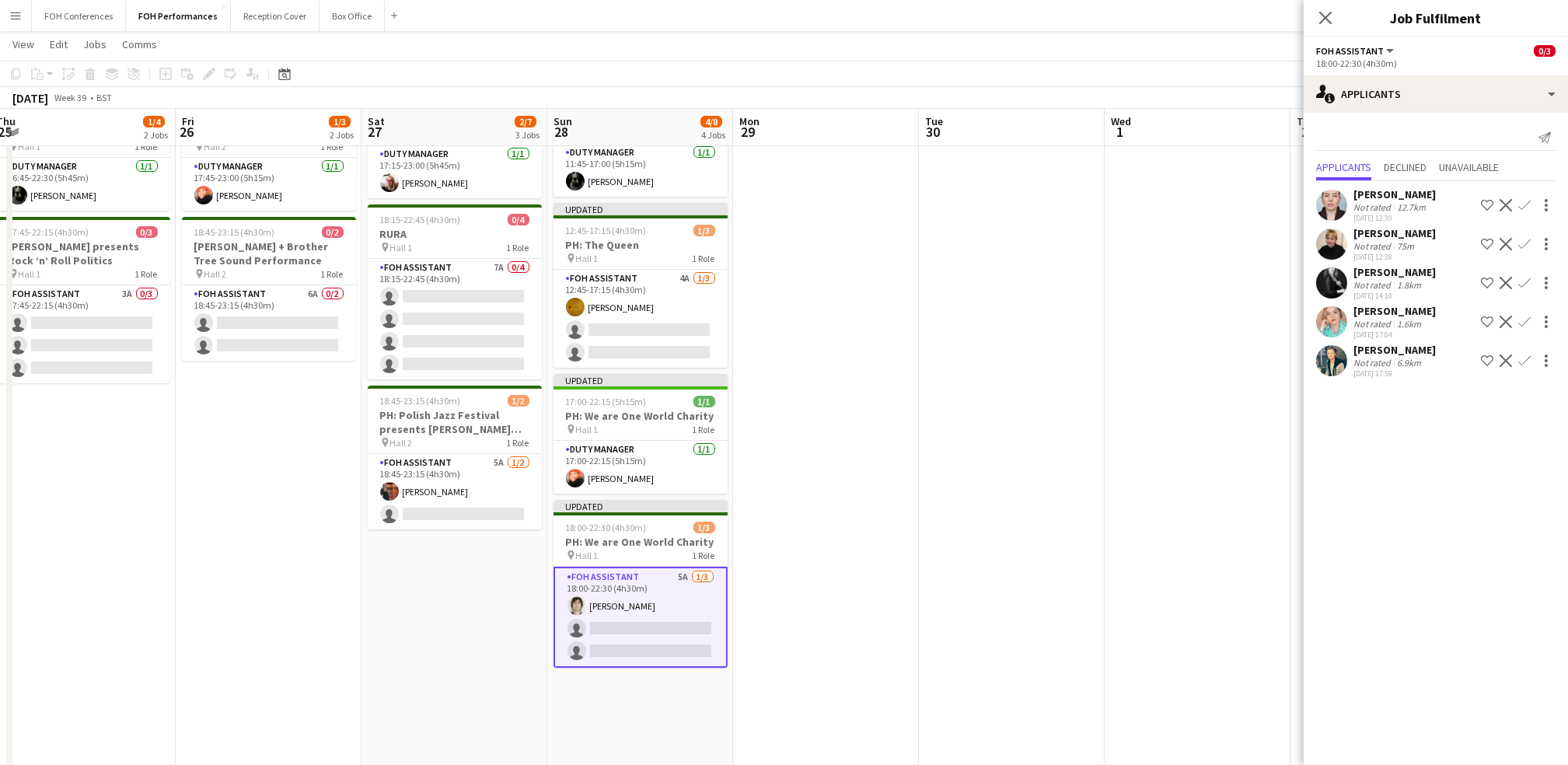
click at [799, 286] on button "Confirm" at bounding box center [1524, 283] width 19 height 19
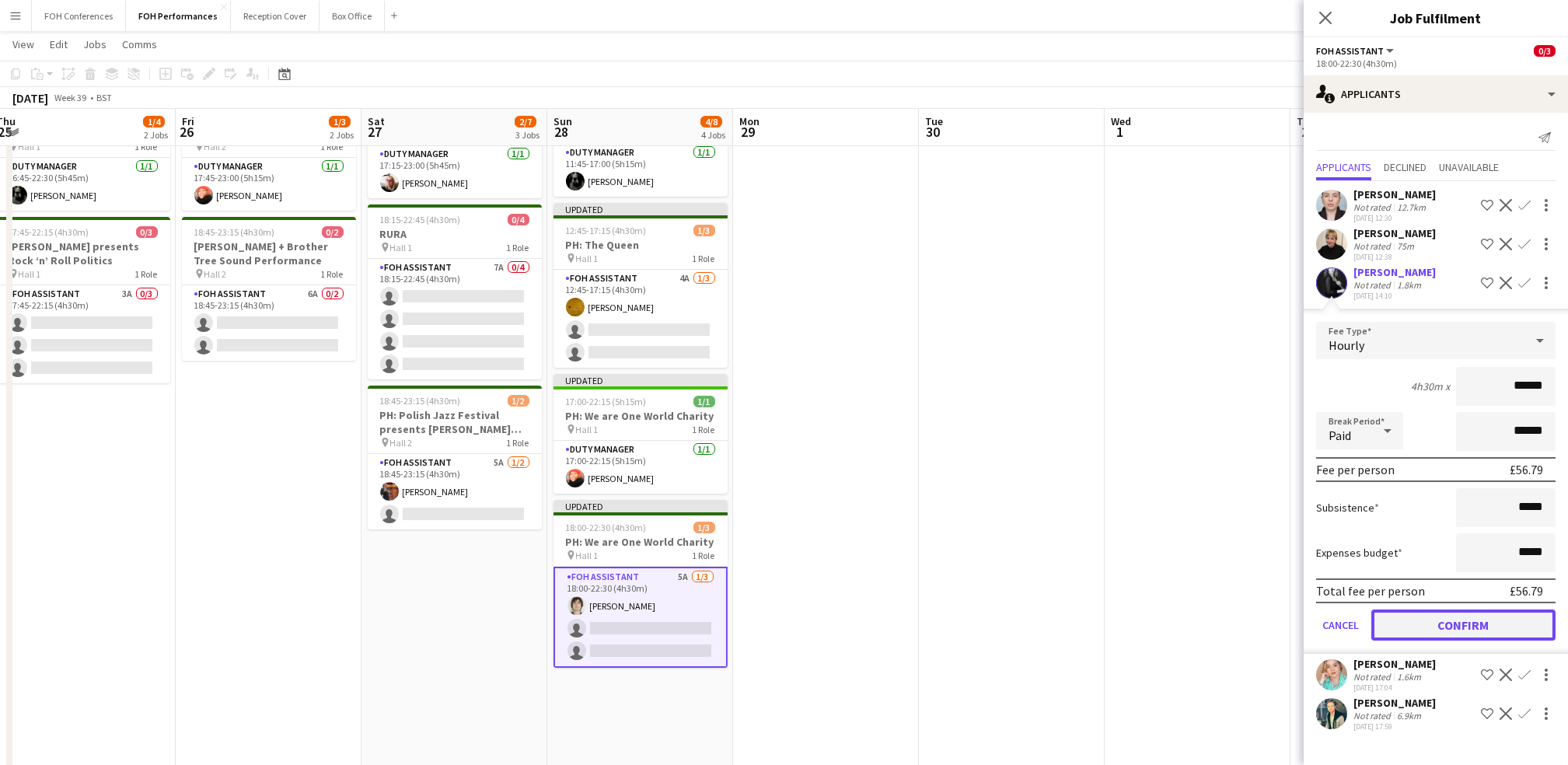
click at [799, 616] on button "Confirm" at bounding box center [1463, 625] width 184 height 31
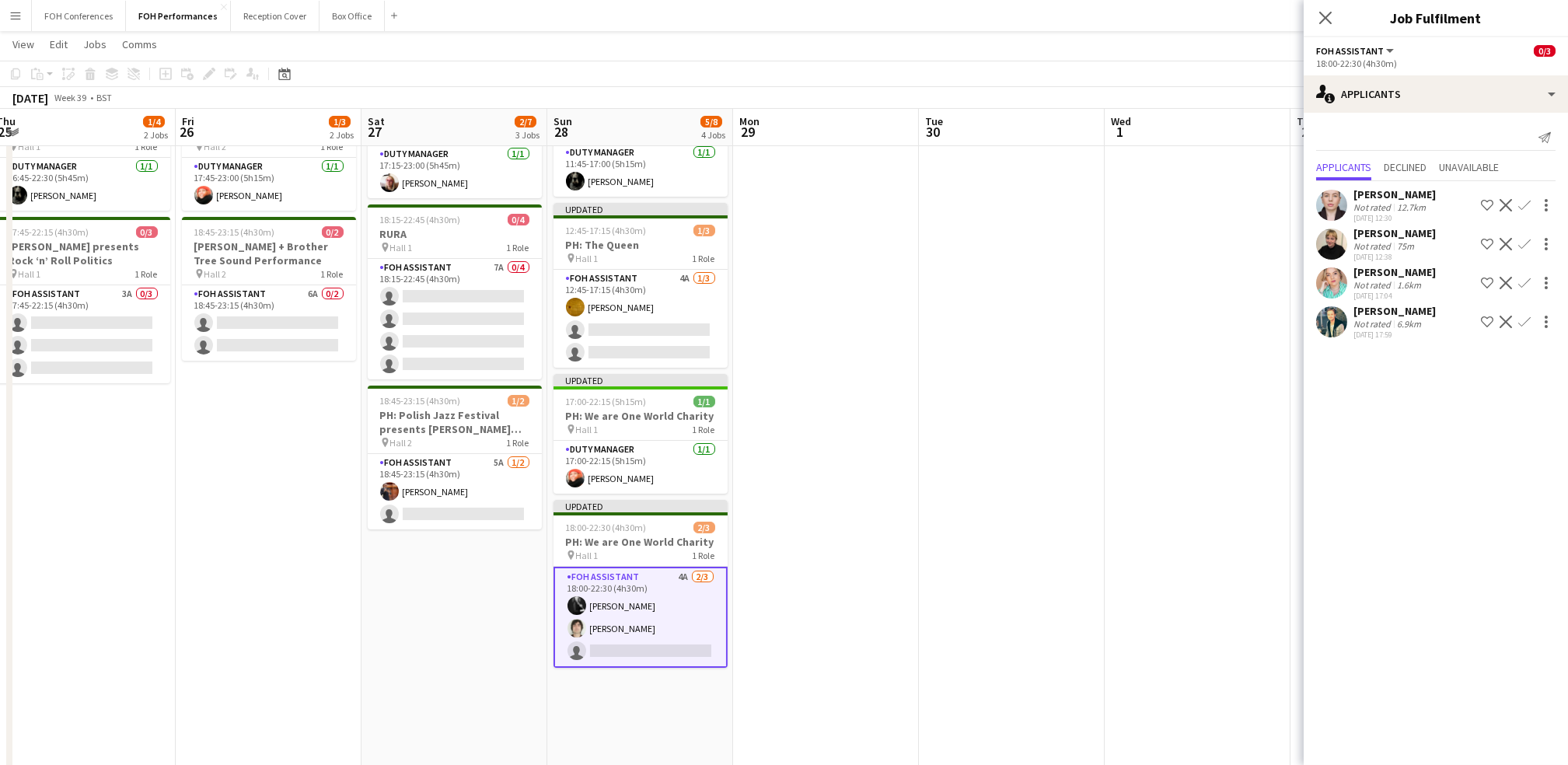
click at [799, 245] on app-icon "Confirm" at bounding box center [1524, 244] width 13 height 13
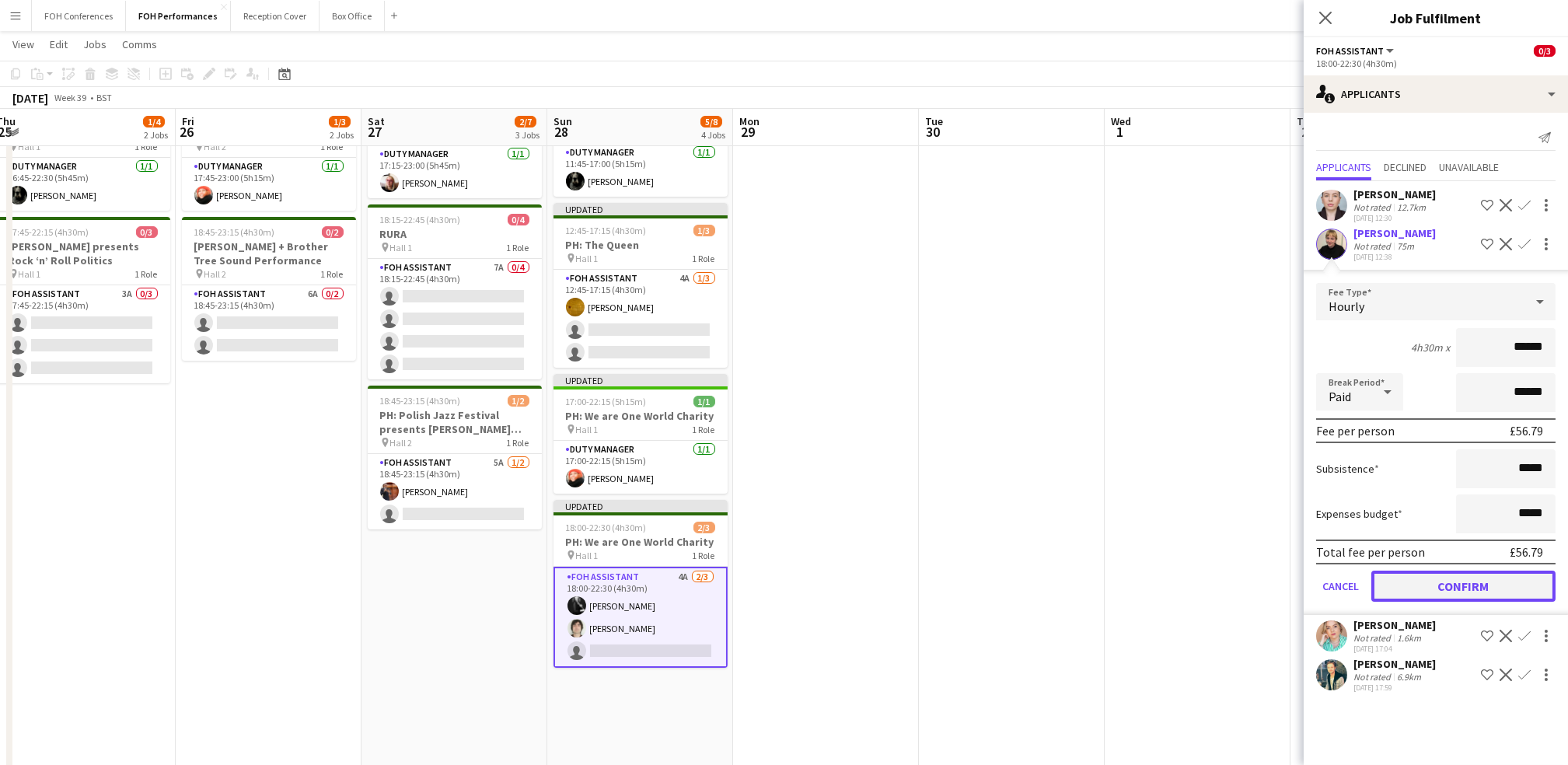
click at [799, 578] on button "Confirm" at bounding box center [1463, 586] width 184 height 31
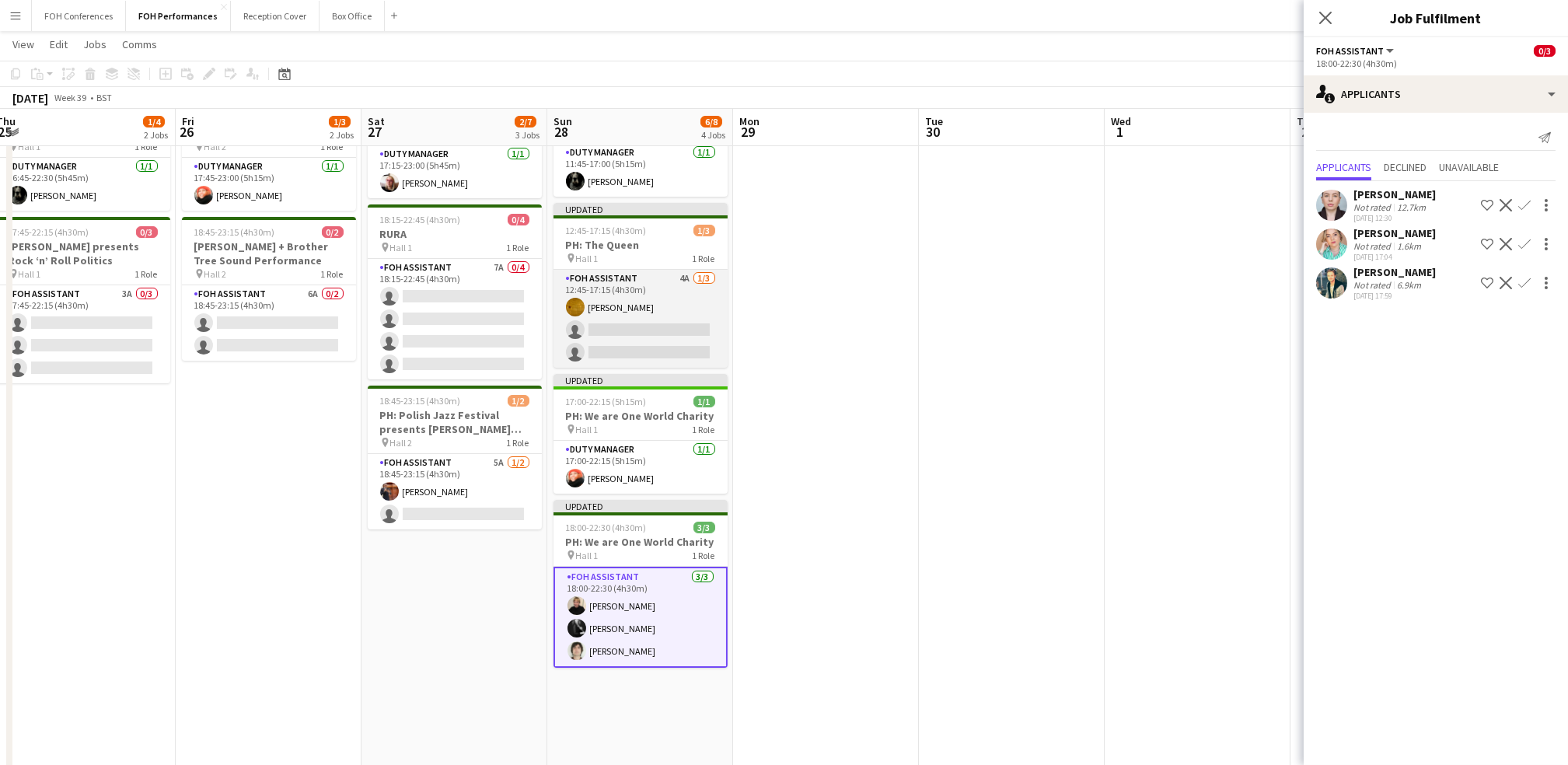
click at [625, 320] on app-card-role "FOH Assistant 4A 1/3 12:45-17:15 (4h30m) Ike Egbetola single-neutral-actions si…" at bounding box center [641, 319] width 174 height 98
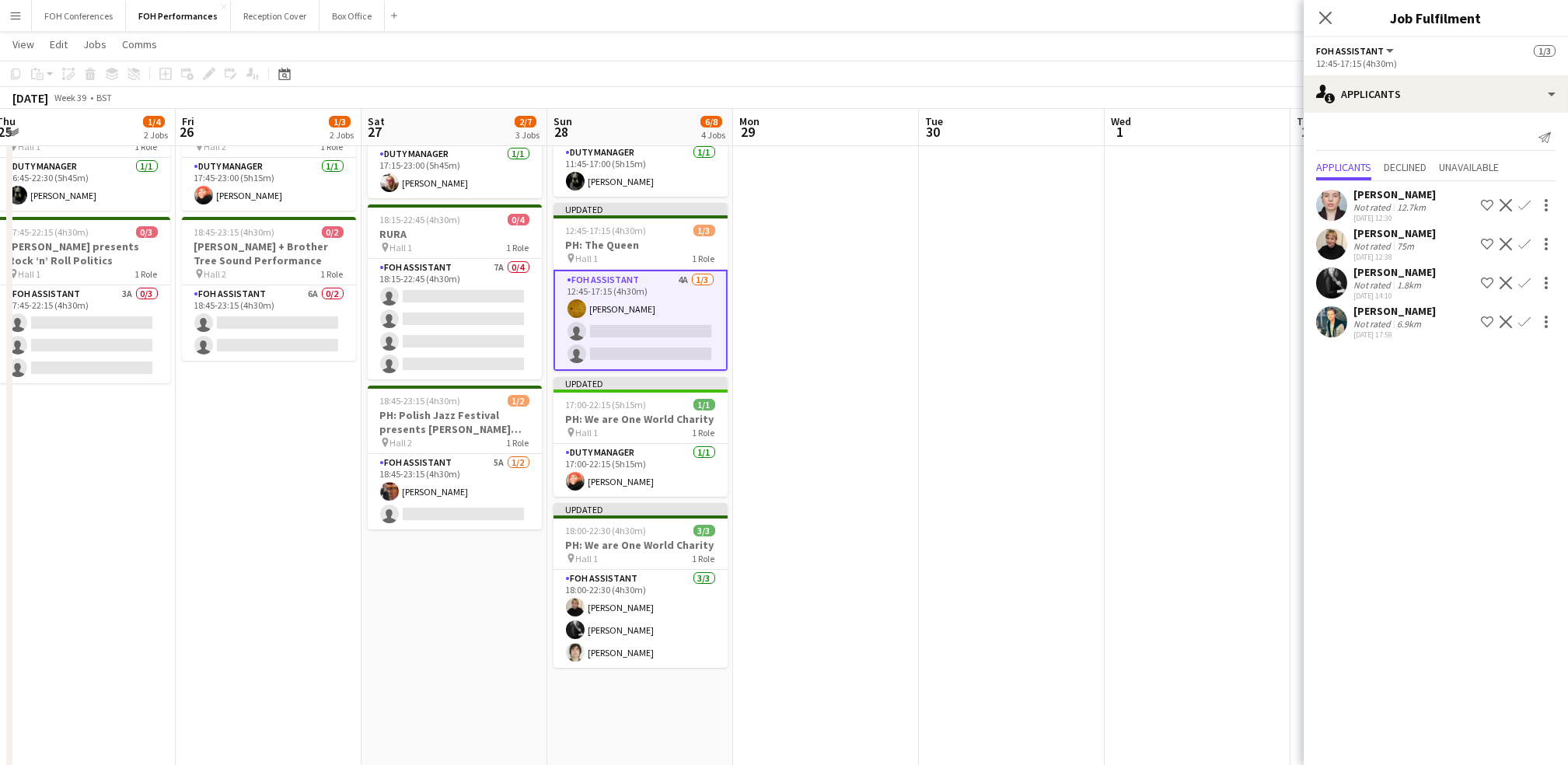
click at [799, 314] on button "Confirm" at bounding box center [1524, 322] width 19 height 19
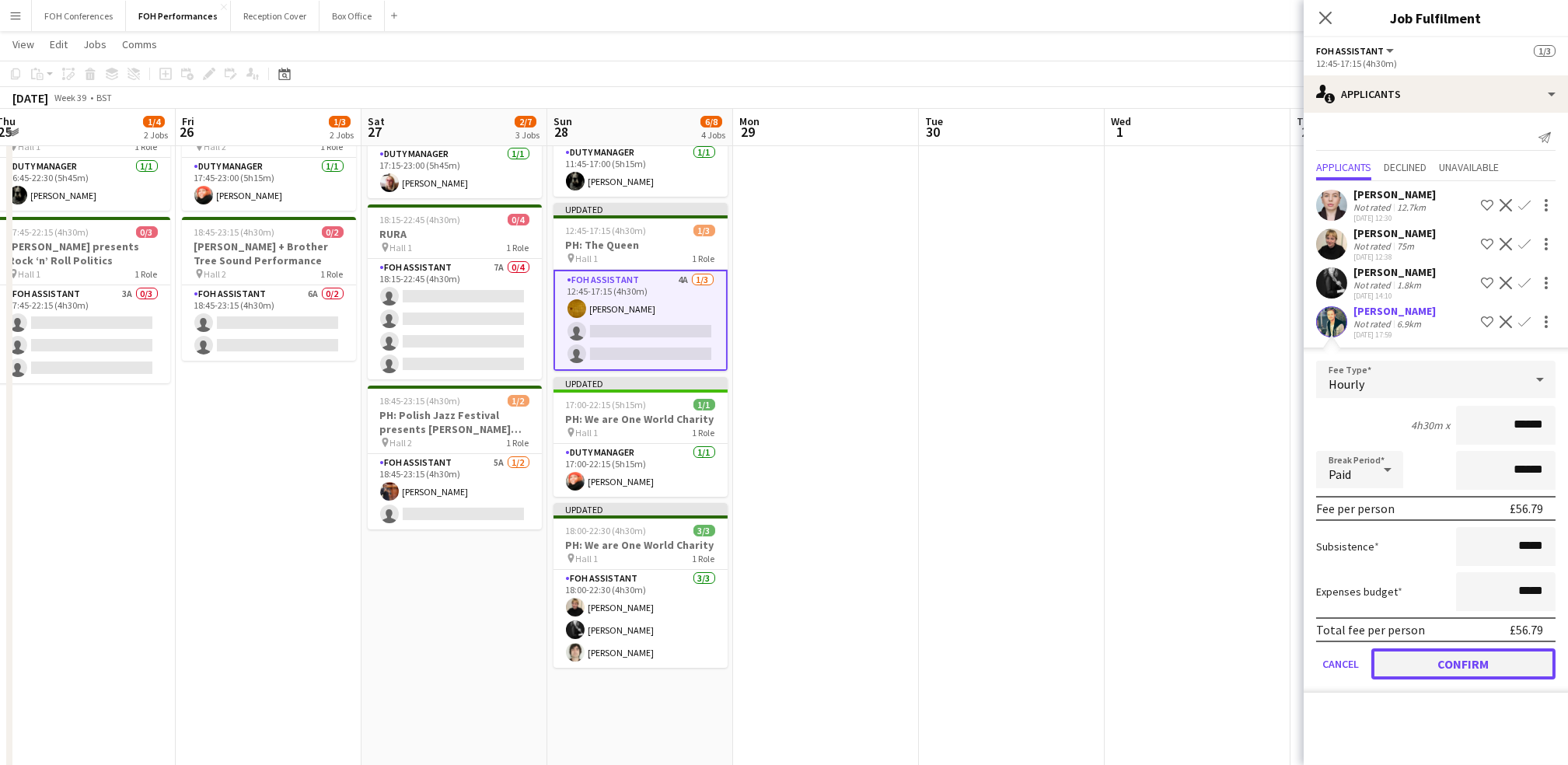
click at [799, 669] on button "Confirm" at bounding box center [1463, 663] width 184 height 31
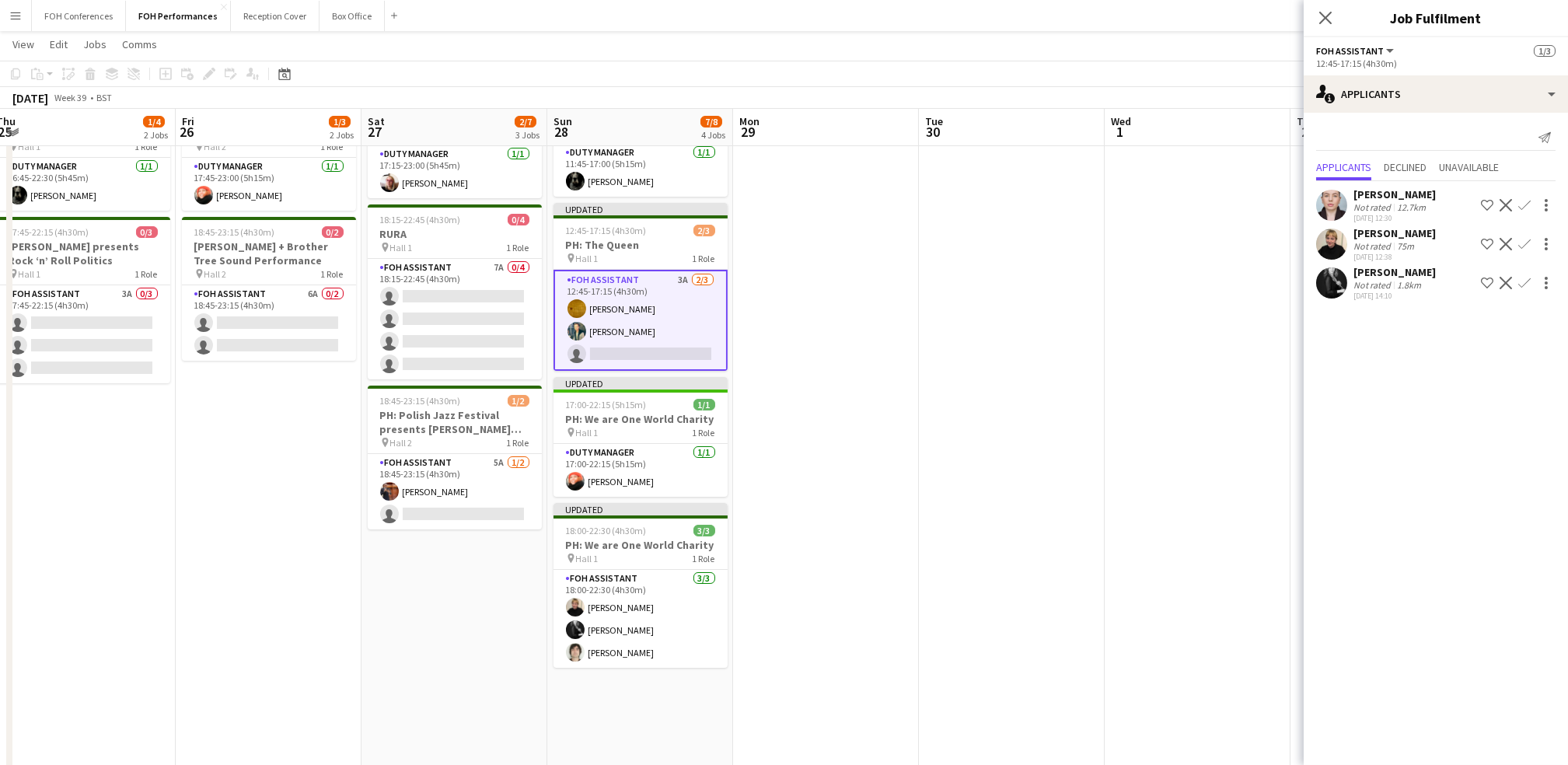
click at [799, 199] on app-icon "Confirm" at bounding box center [1524, 206] width 13 height 13
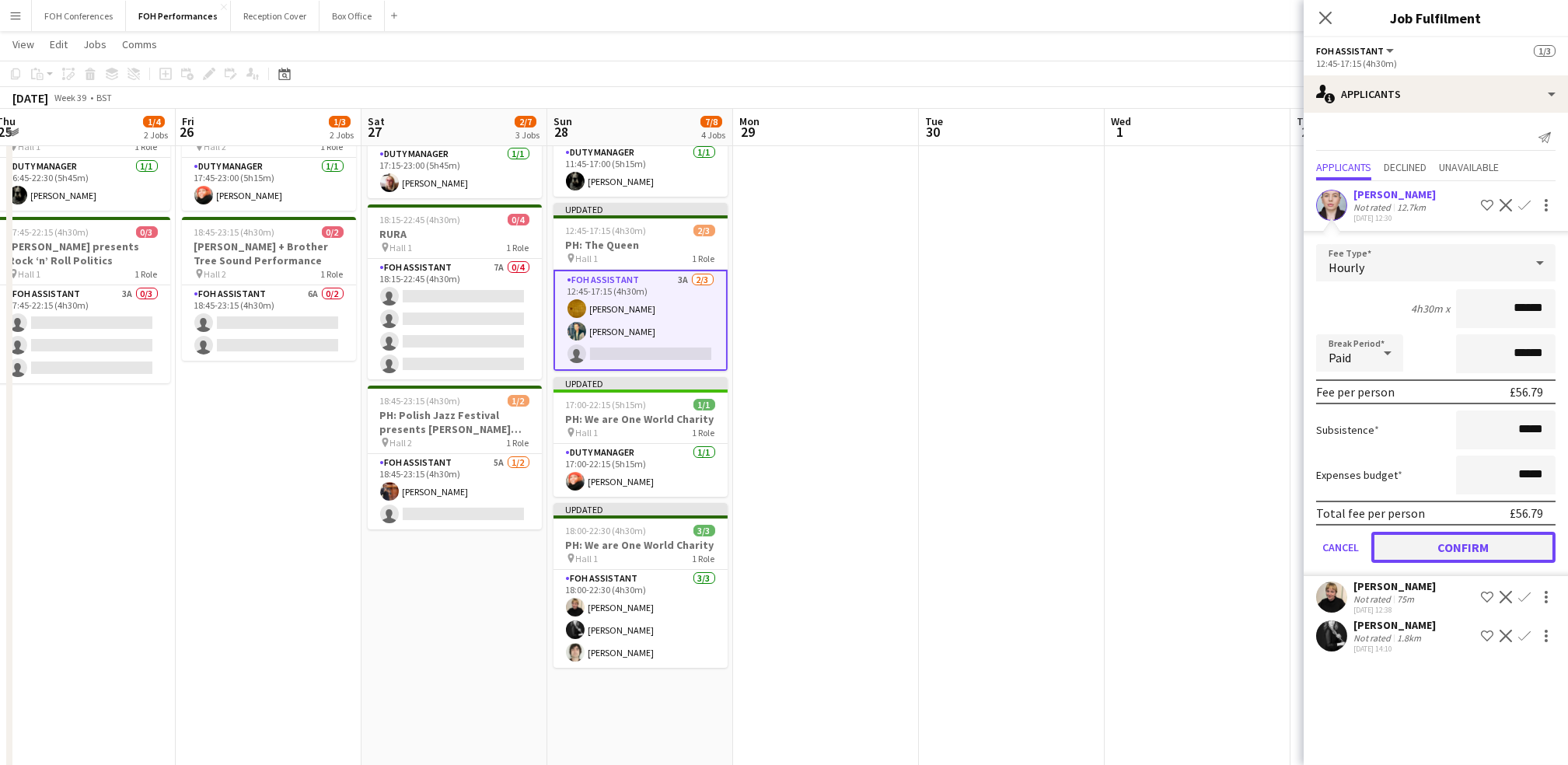
click at [799, 543] on button "Confirm" at bounding box center [1463, 547] width 184 height 31
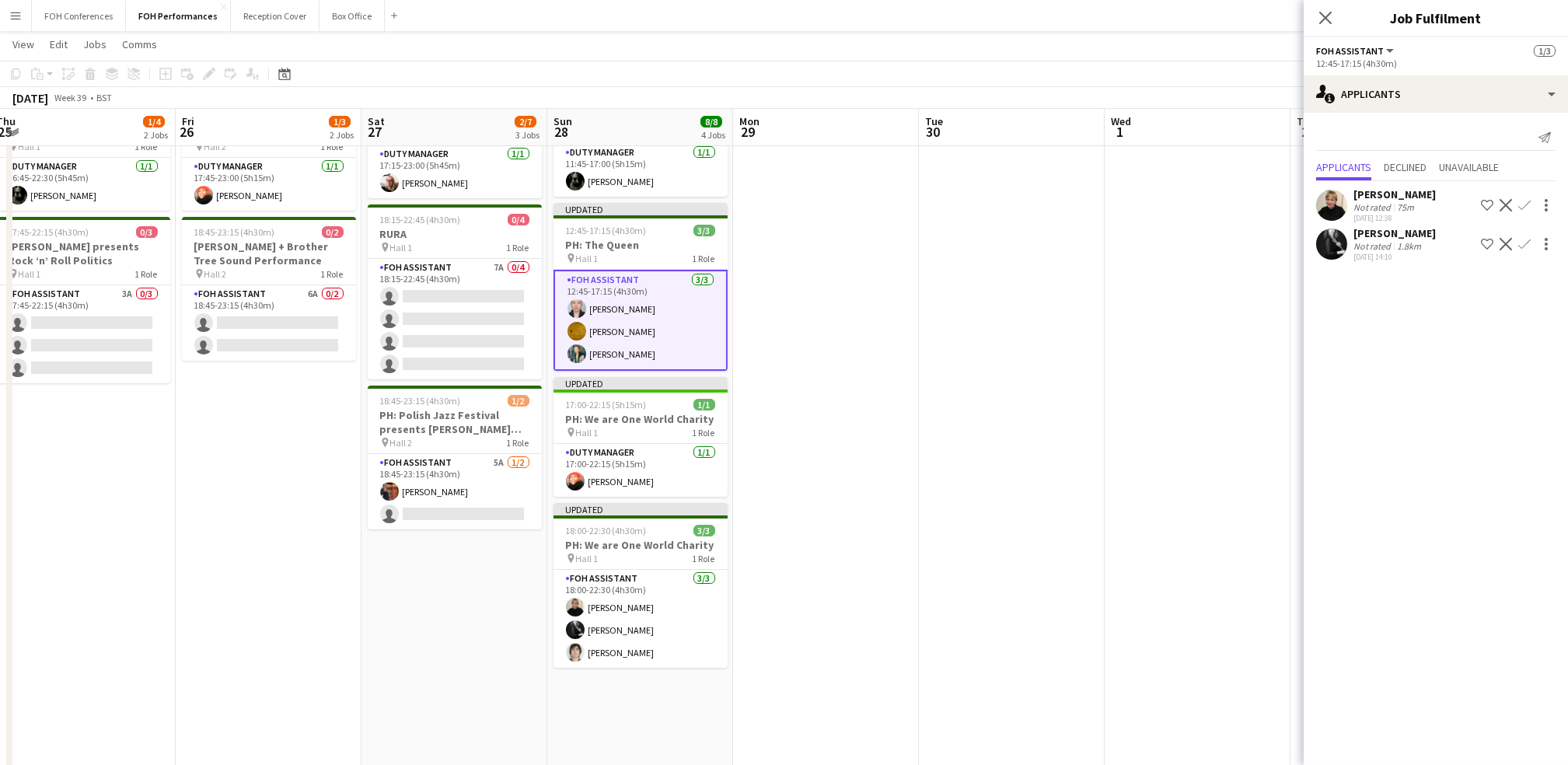
click at [799, 57] on app-page-menu "View Day view expanded Day view collapsed Month view Date picker Jump to today …" at bounding box center [784, 45] width 1568 height 30
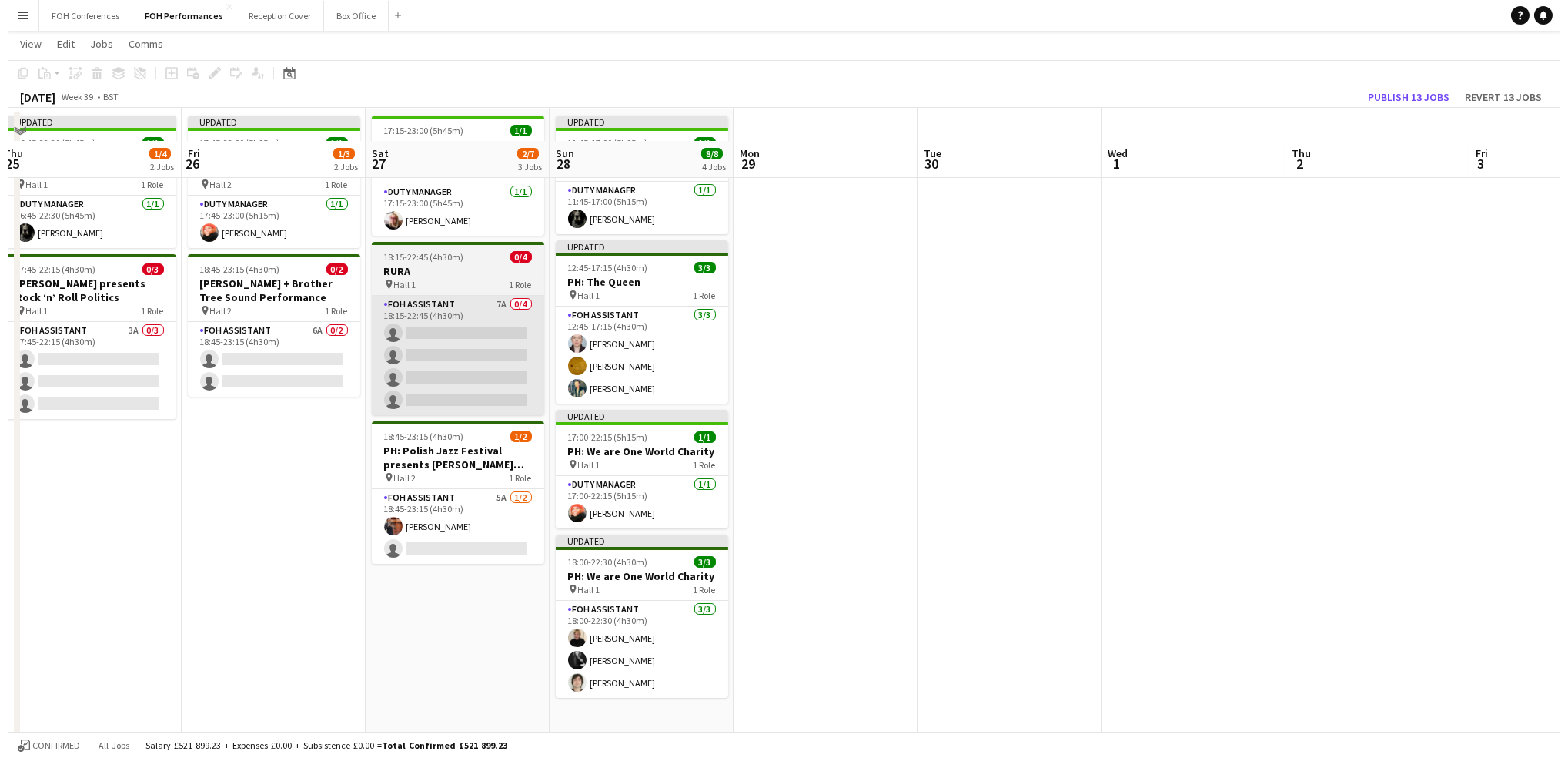
scroll to position [0, 0]
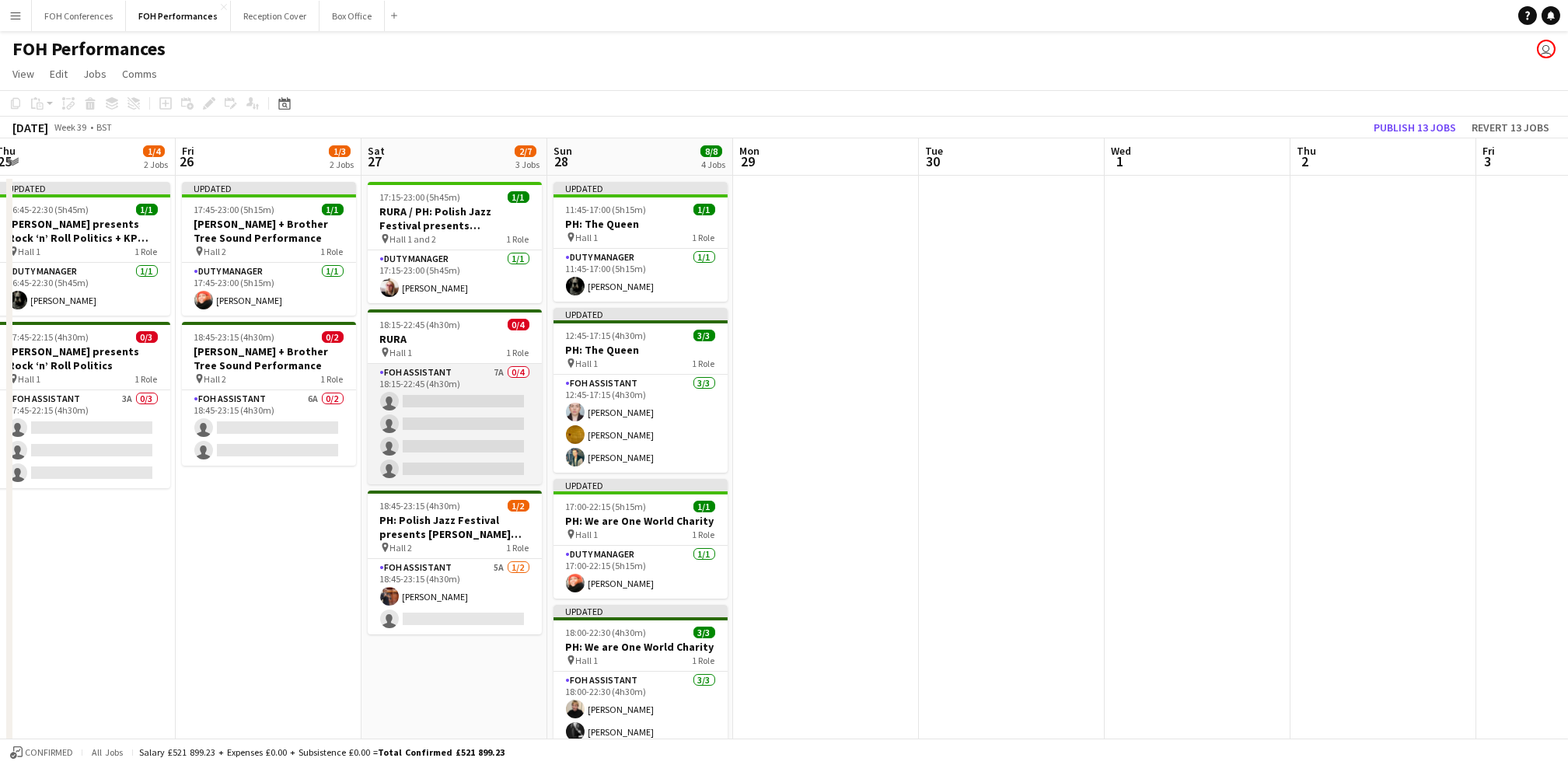
click at [465, 400] on app-card-role "FOH Assistant 7A 0/4 18:15-22:45 (4h30m) single-neutral-actions single-neutral-…" at bounding box center [455, 423] width 174 height 121
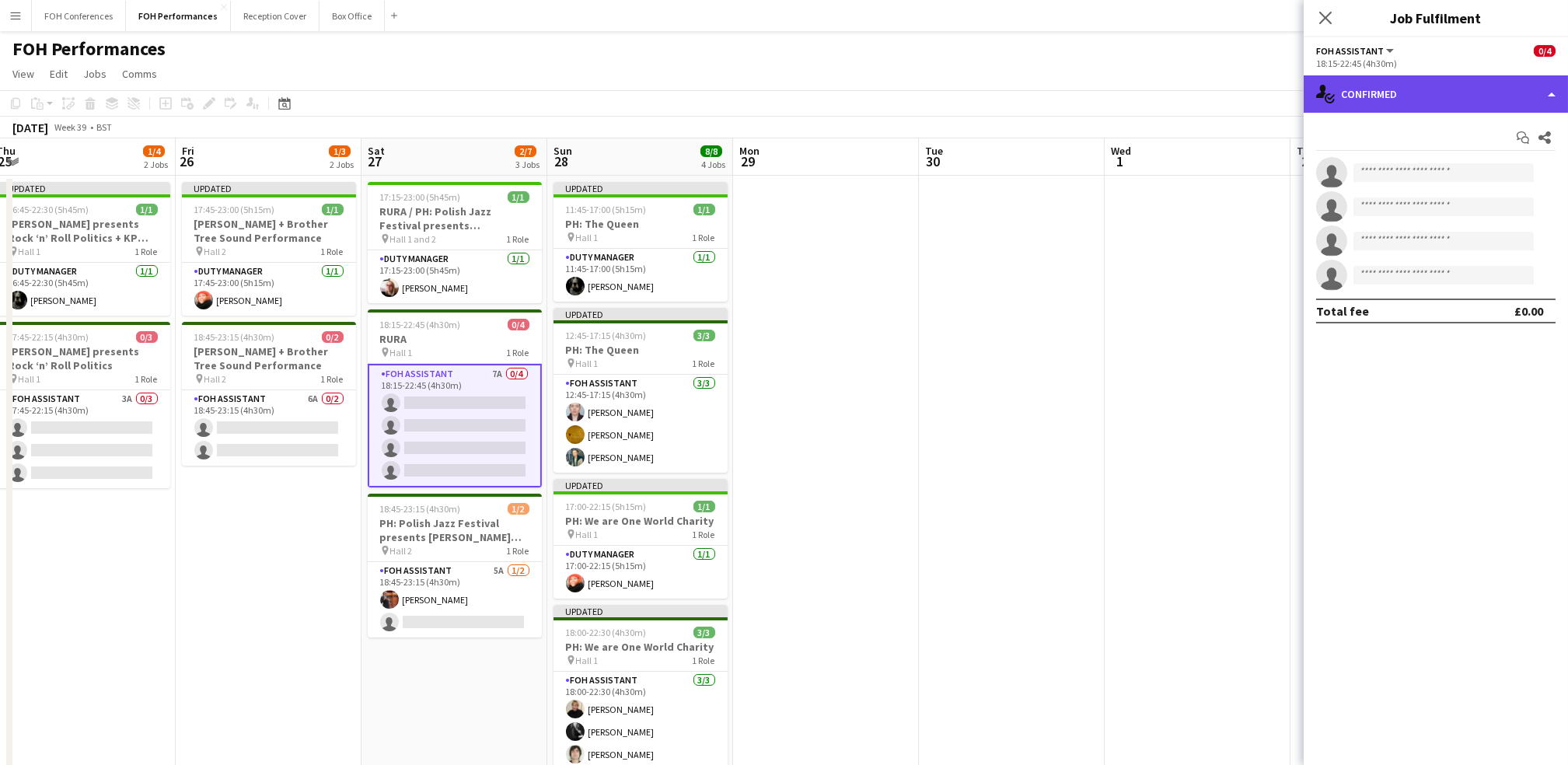
click at [799, 90] on div "single-neutral-actions-check-2 Confirmed" at bounding box center [1436, 93] width 265 height 37
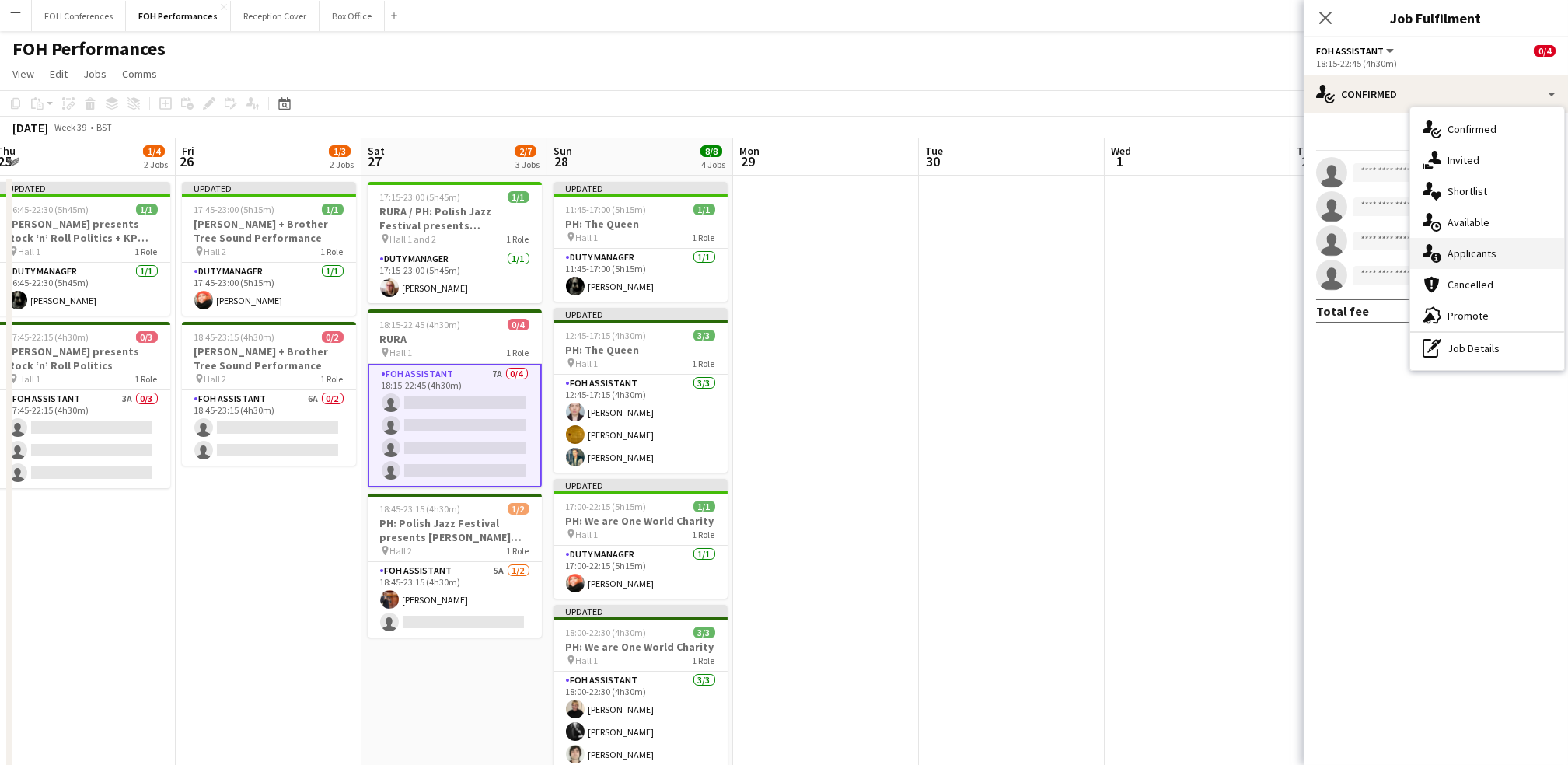
click at [799, 255] on div "single-neutral-actions-information Applicants" at bounding box center [1487, 253] width 154 height 31
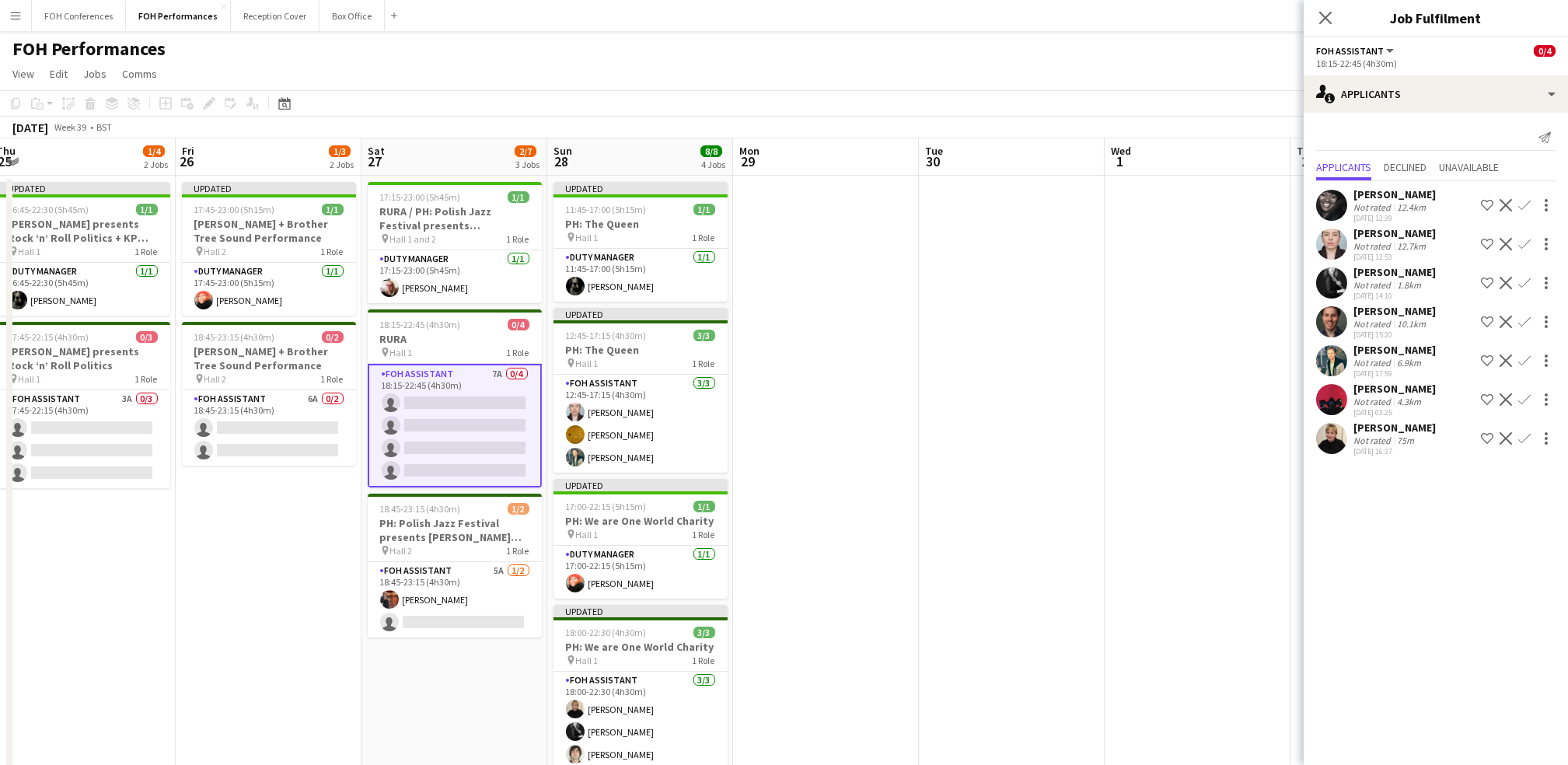
click at [799, 199] on app-icon "Confirm" at bounding box center [1524, 206] width 13 height 13
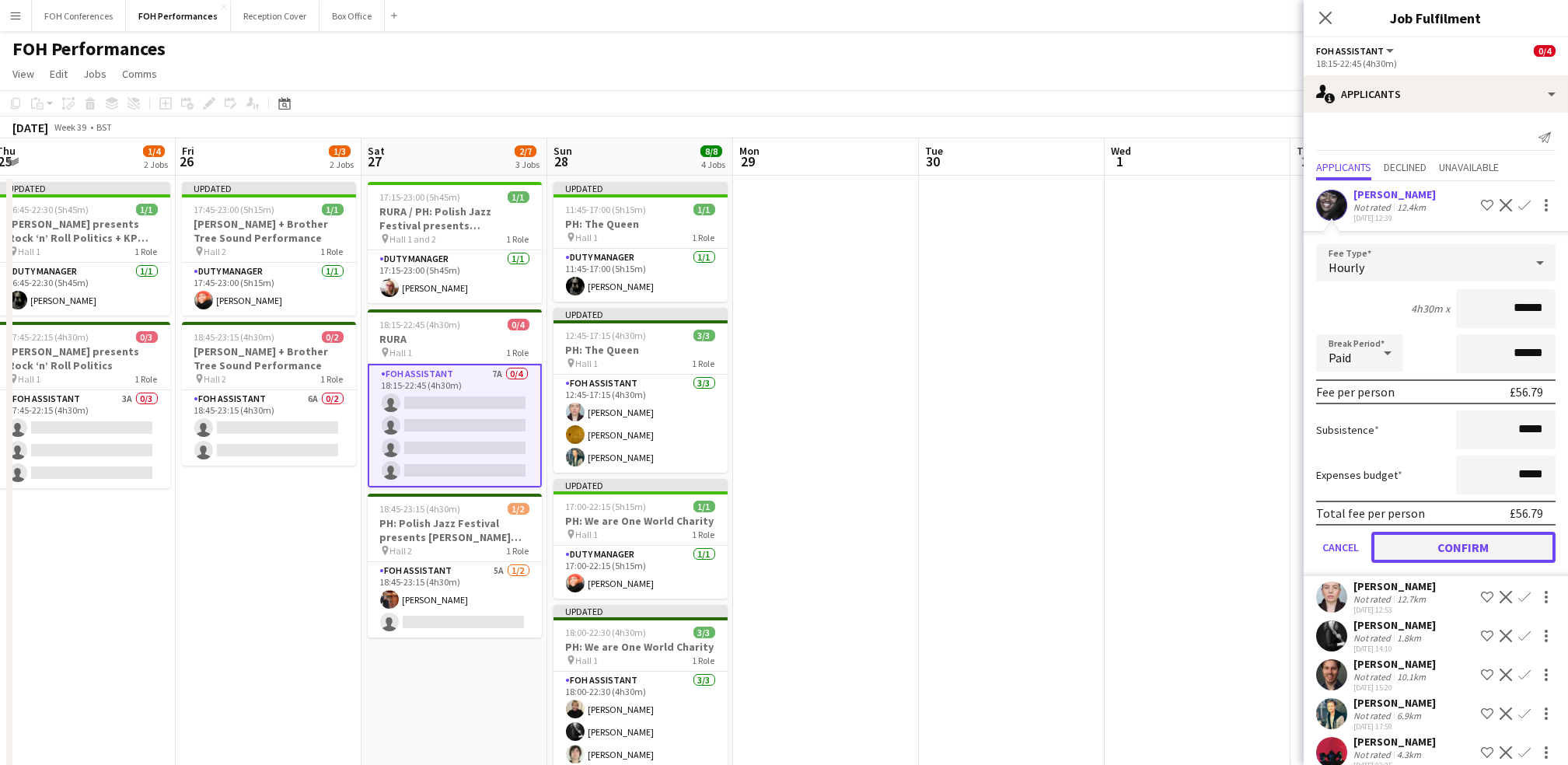
click at [799, 549] on button "Confirm" at bounding box center [1463, 547] width 184 height 31
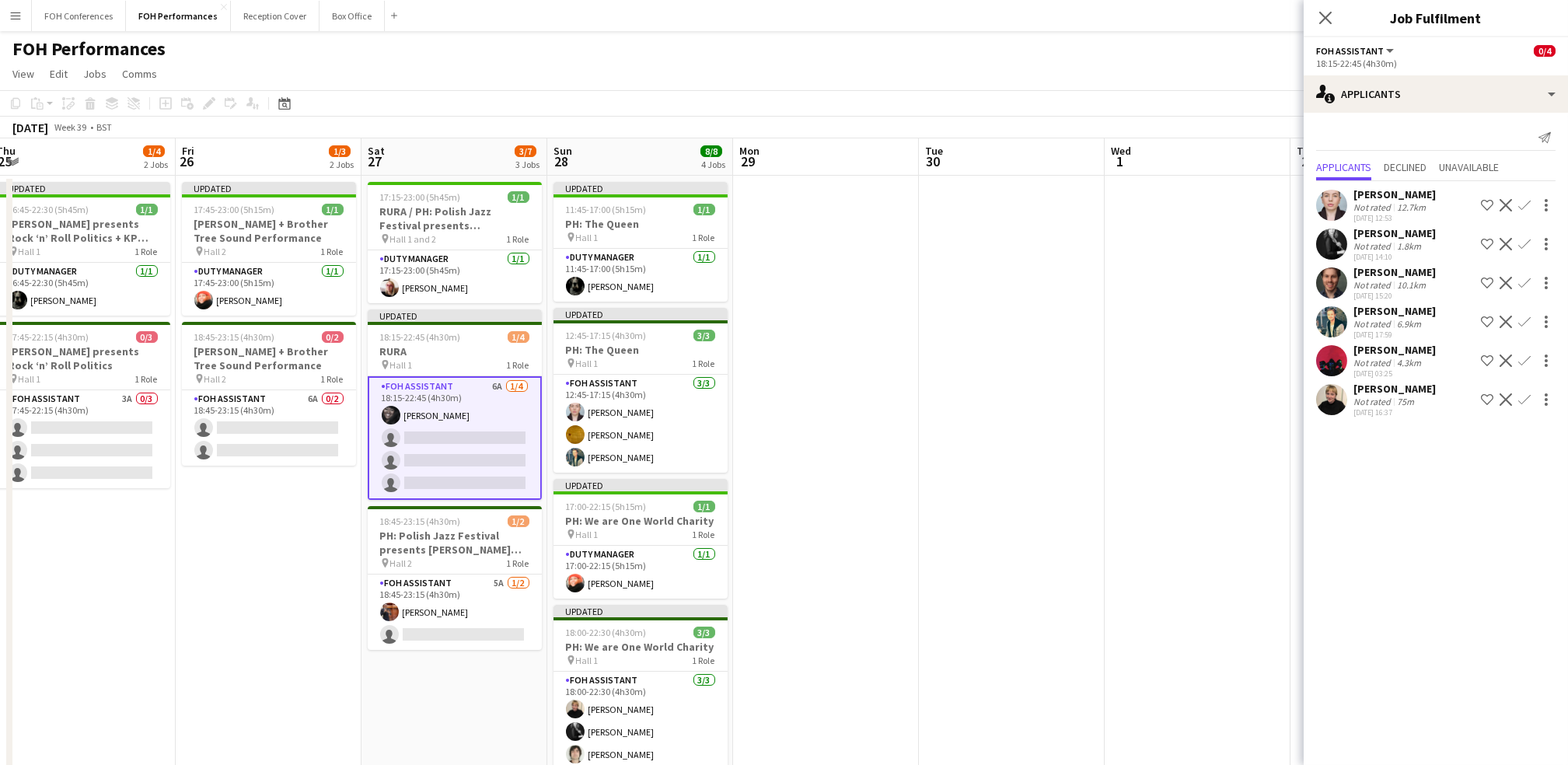
click at [799, 360] on app-icon "Confirm" at bounding box center [1524, 361] width 13 height 13
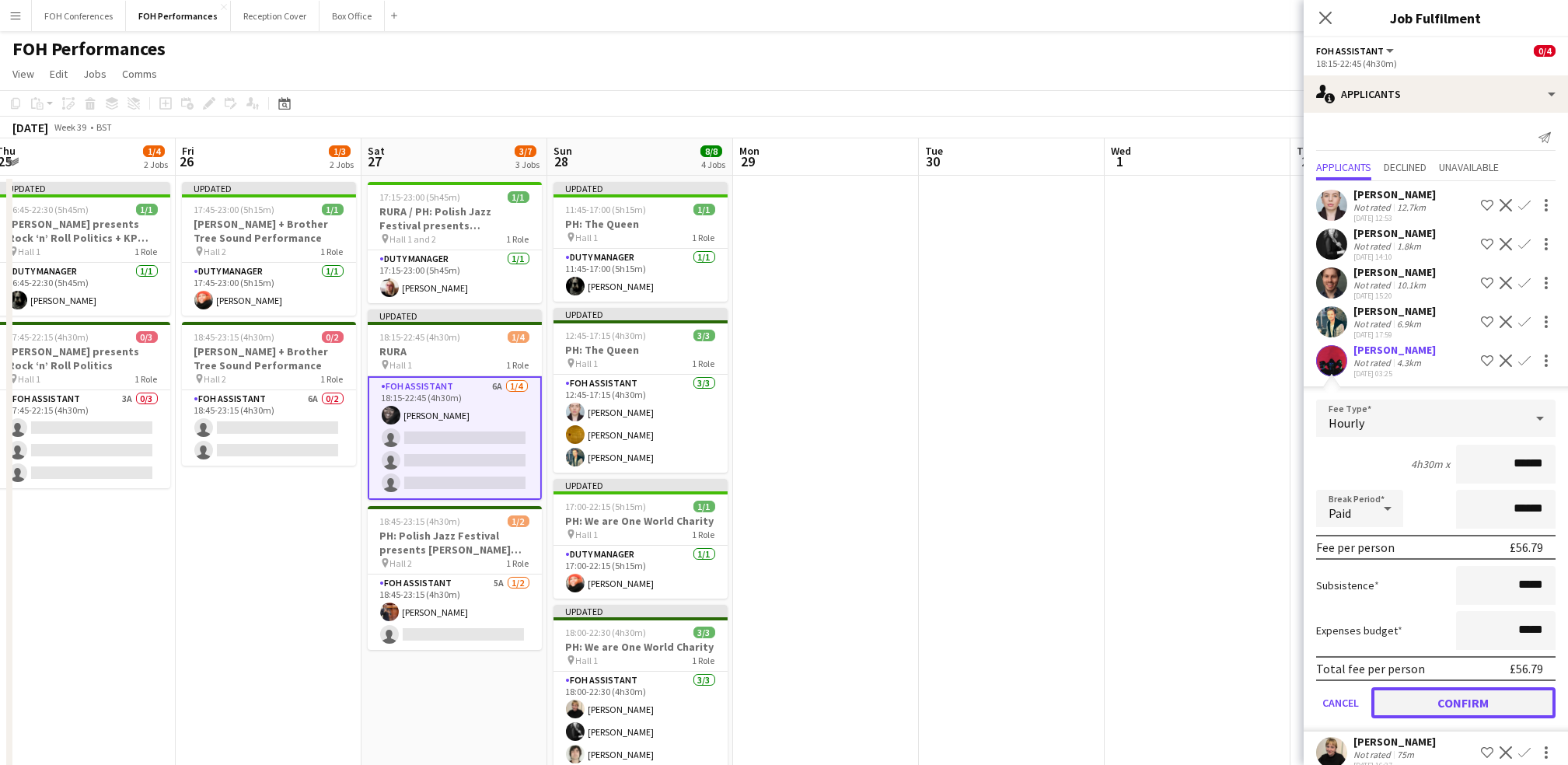
click at [799, 710] on button "Confirm" at bounding box center [1463, 702] width 184 height 31
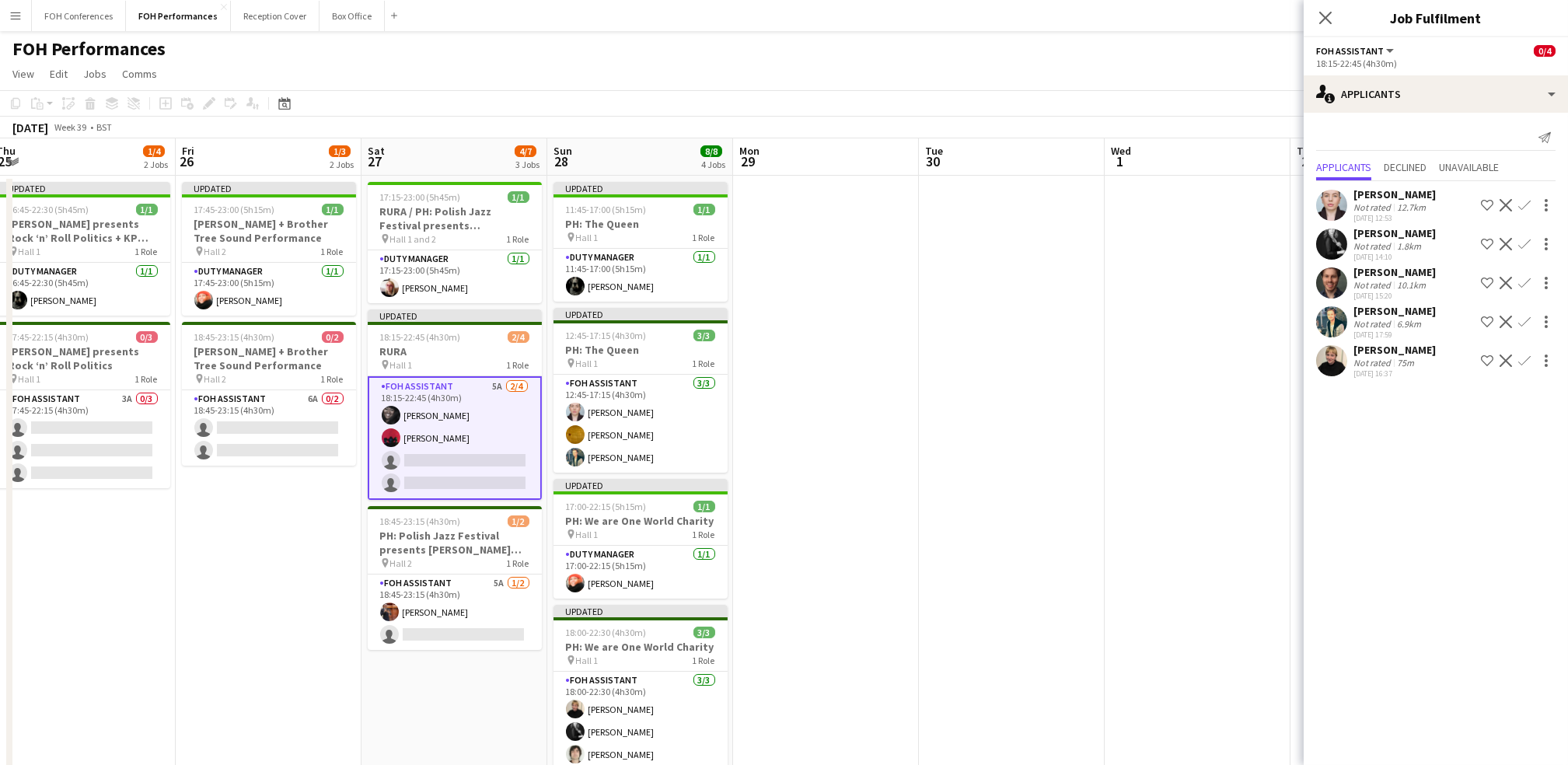
click at [799, 363] on button "Confirm" at bounding box center [1524, 361] width 19 height 19
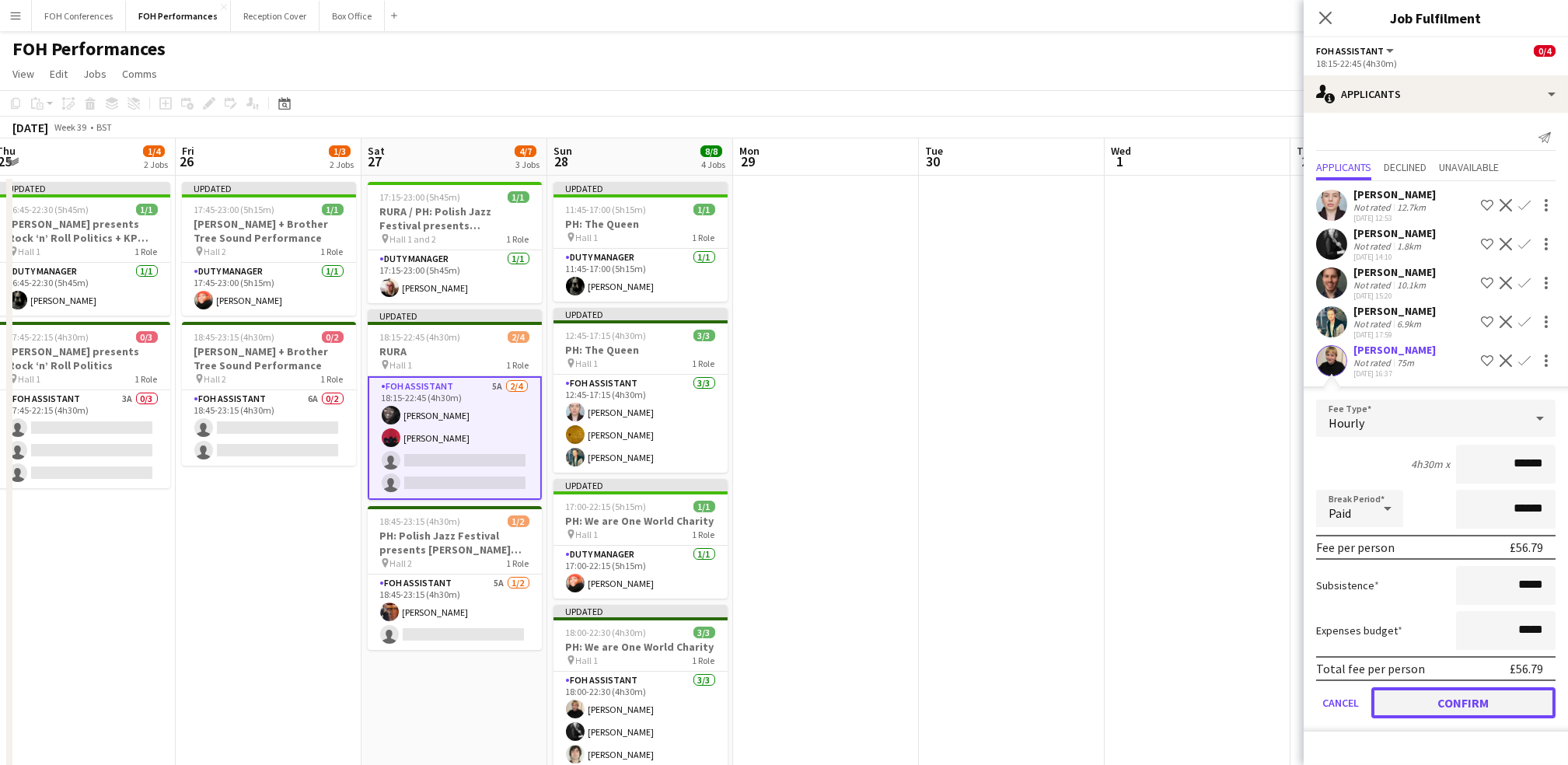
click at [799, 689] on button "Confirm" at bounding box center [1463, 702] width 184 height 31
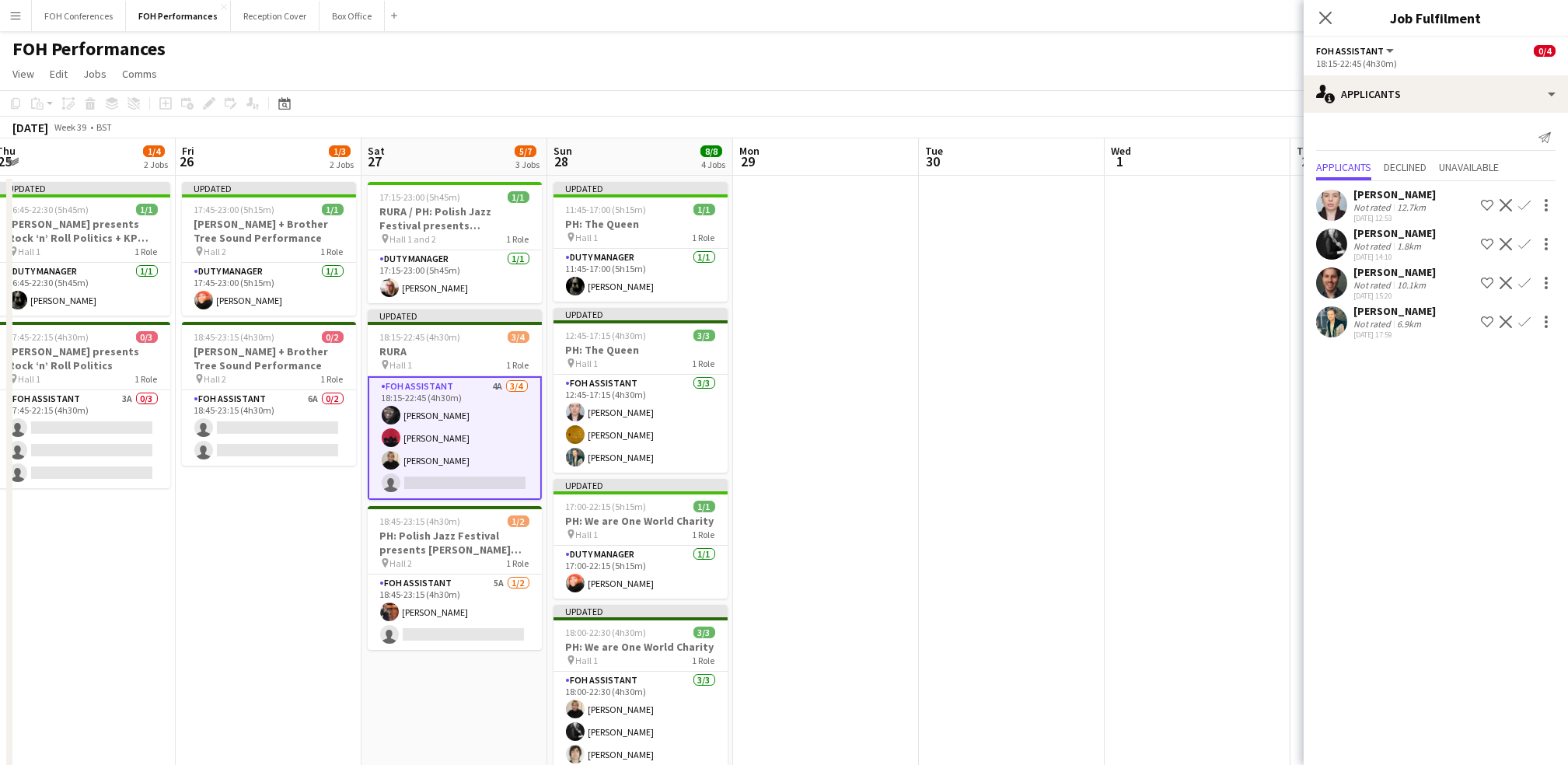
drag, startPoint x: 1312, startPoint y: 385, endPoint x: 1400, endPoint y: 423, distance: 95.9
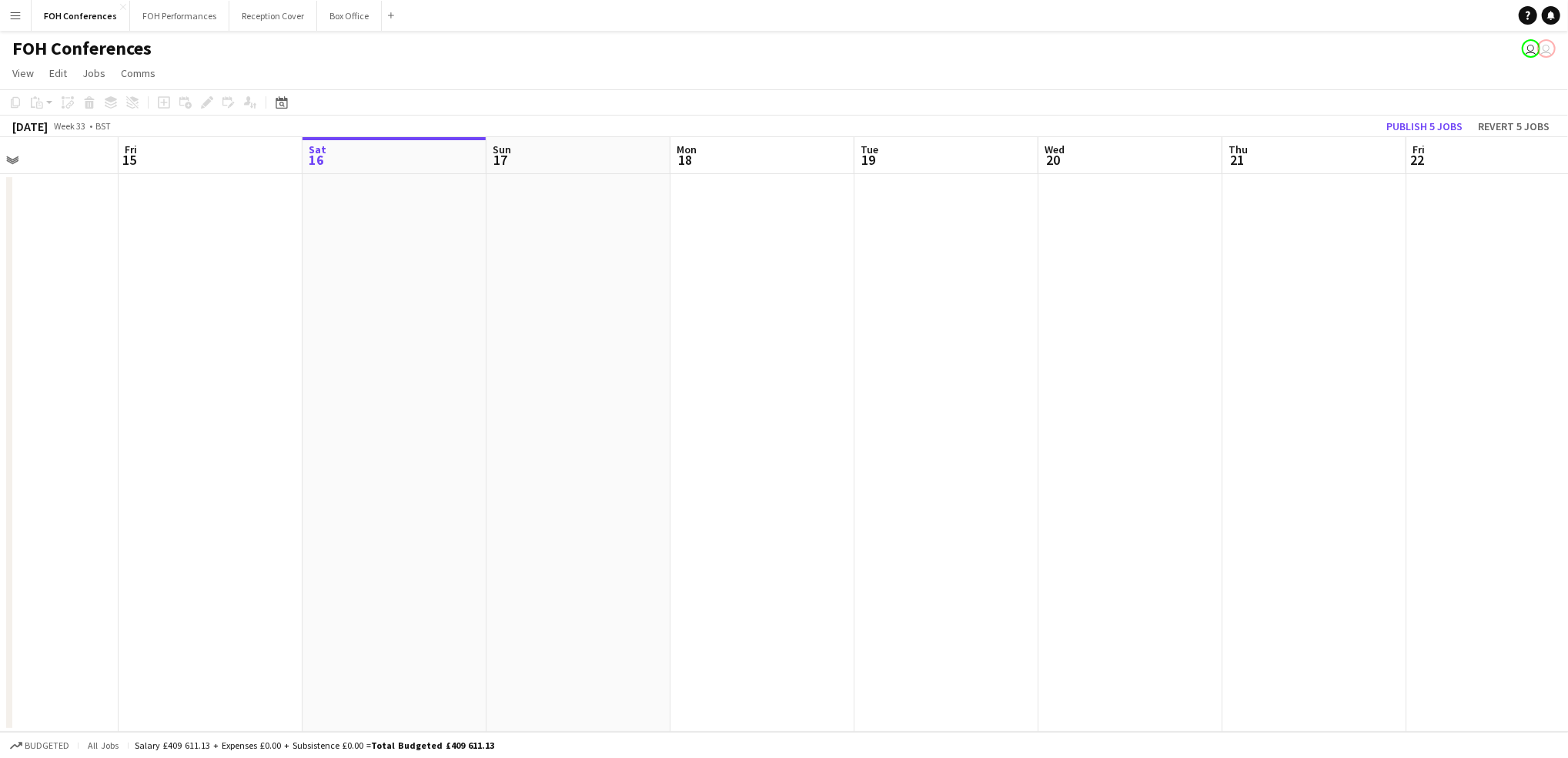
scroll to position [0, 574]
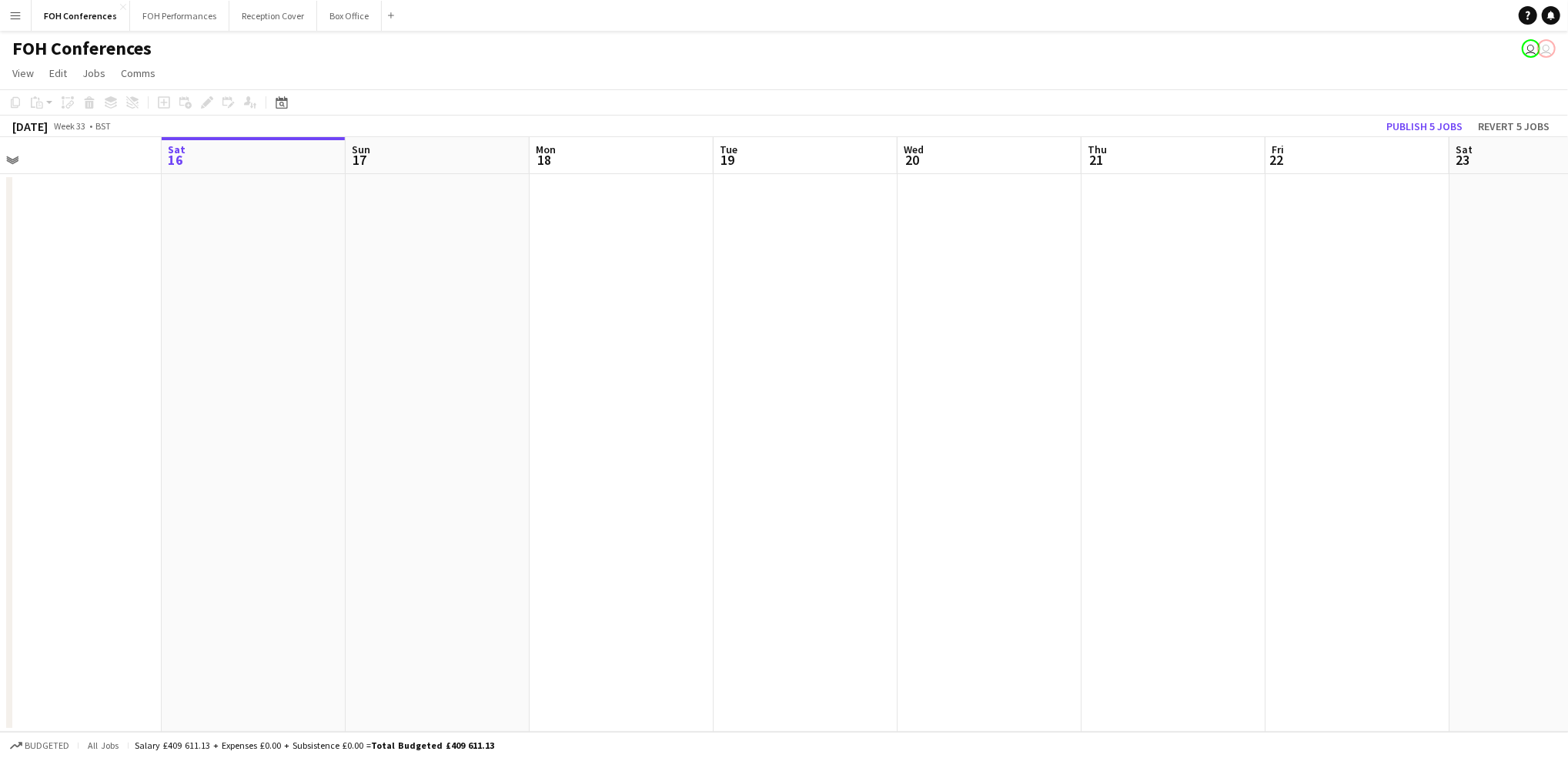
drag, startPoint x: 302, startPoint y: 167, endPoint x: 95, endPoint y: 220, distance: 213.7
click at [95, 220] on app-calendar-viewport "Tue 12 Wed 13 Thu 14 Fri 15 Sat 16 Sun 17 Mon 18 Tue 19 Wed 20 Thu 21 Fri 22 Sa…" at bounding box center [784, 435] width 1568 height 595
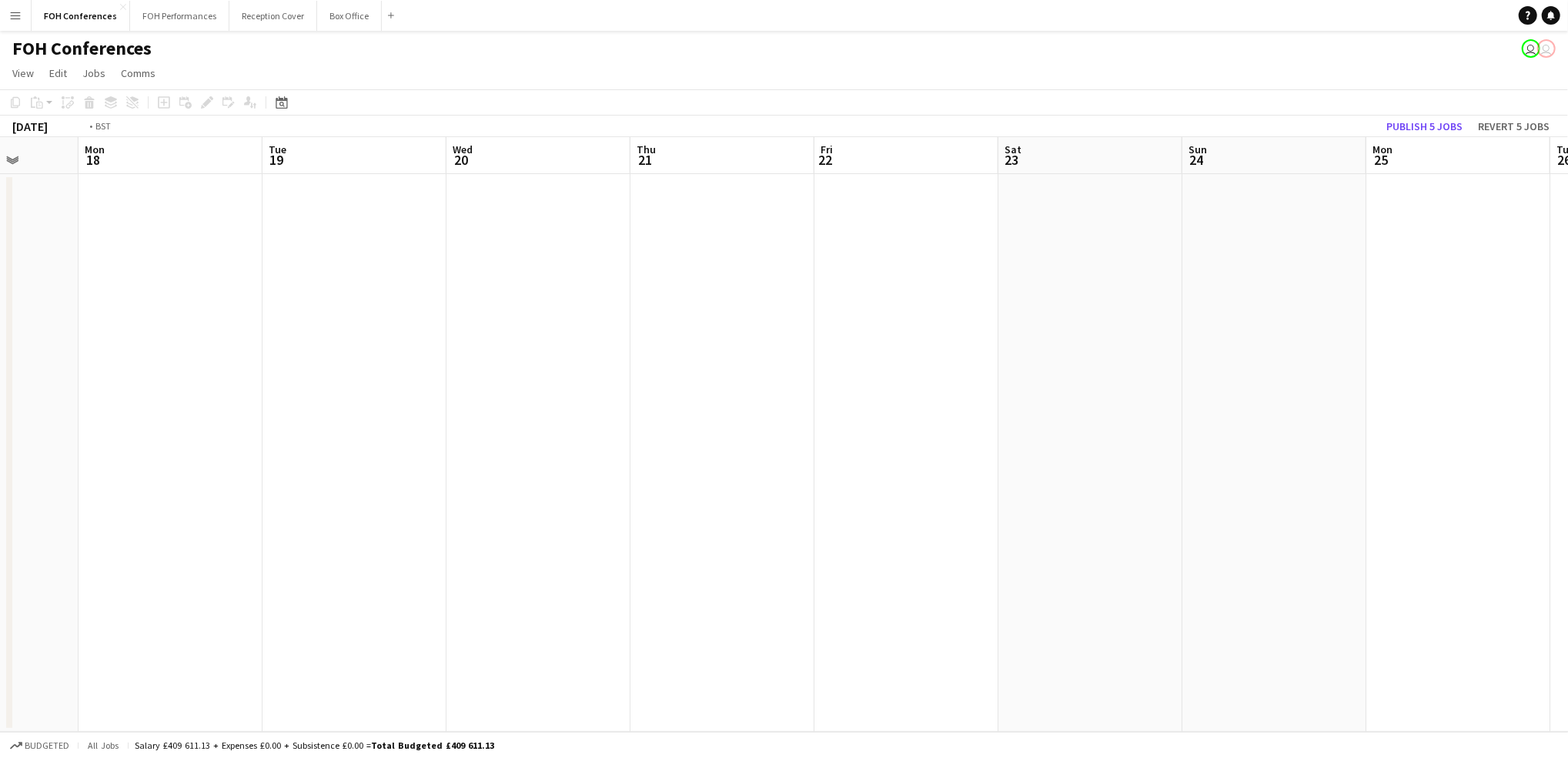
drag, startPoint x: 1380, startPoint y: 172, endPoint x: 180, endPoint y: 199, distance: 1200.3
click at [180, 199] on app-calendar-viewport "Thu 14 Fri 15 Sat 16 Sun 17 Mon 18 Tue 19 Wed 20 Thu 21 Fri 22 Sat 23 Sun 24 Mo…" at bounding box center [784, 435] width 1568 height 595
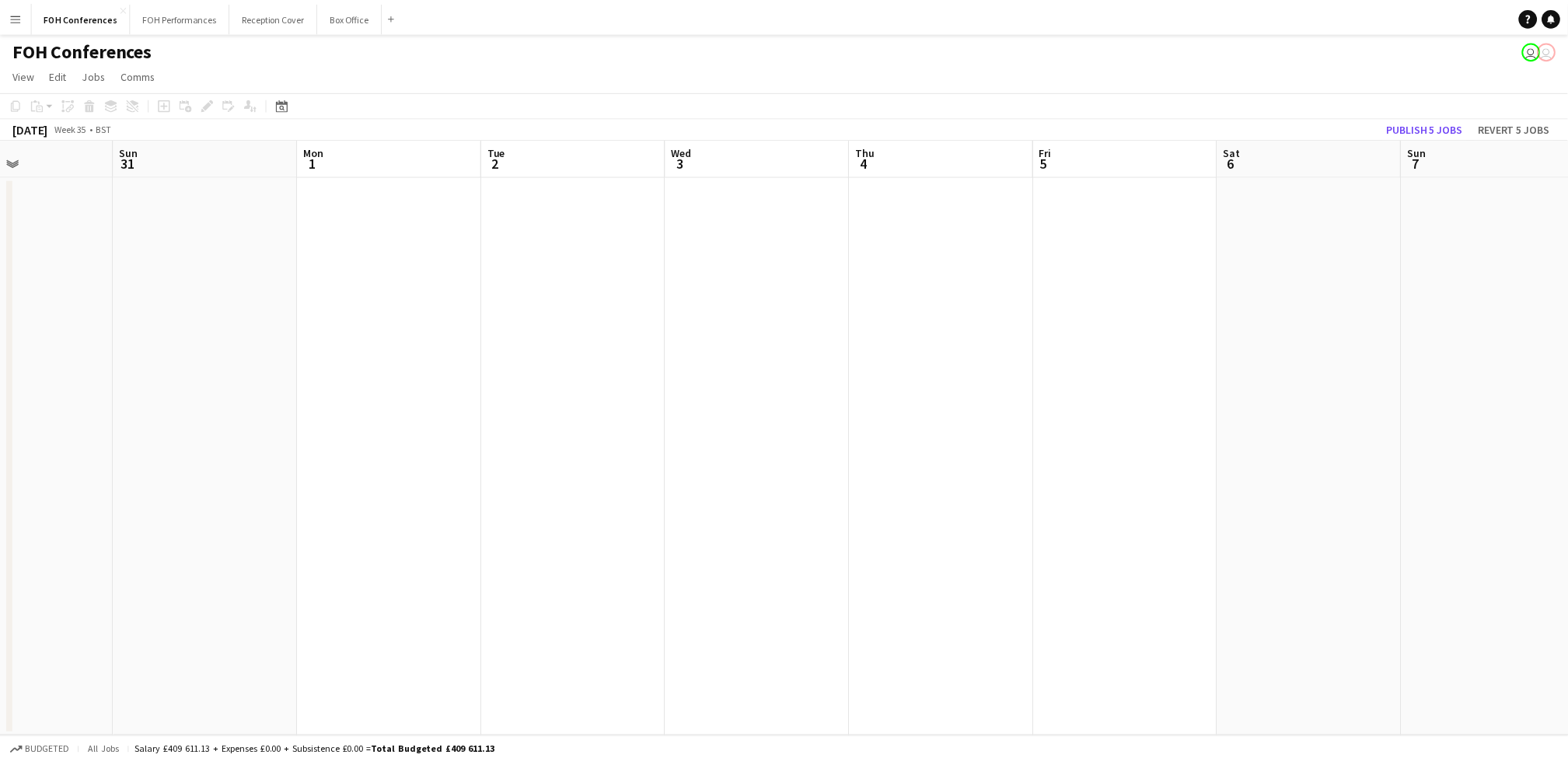
scroll to position [0, 542]
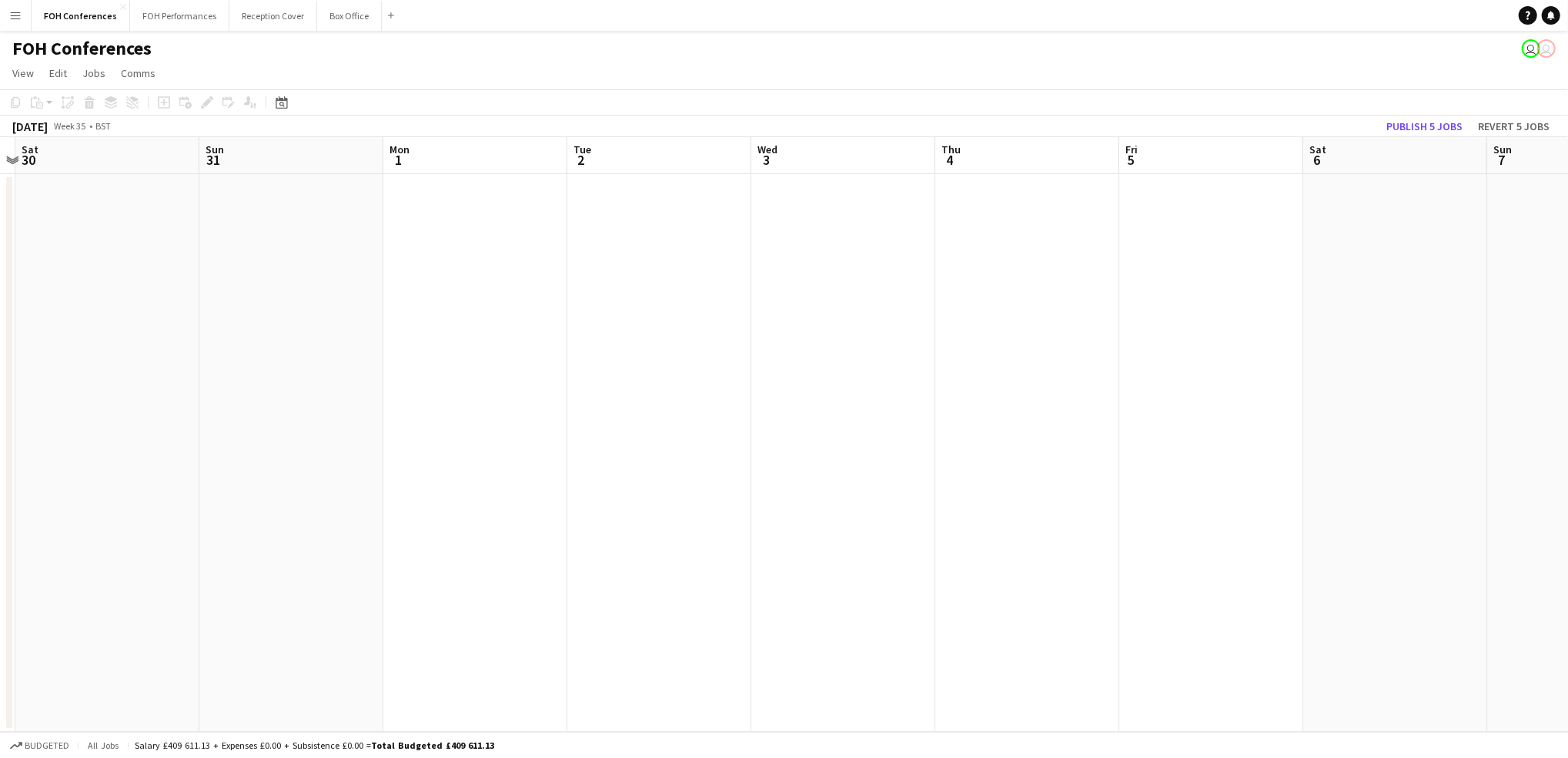
drag, startPoint x: 1485, startPoint y: 176, endPoint x: 0, endPoint y: 154, distance: 1485.2
click at [0, 155] on html "Menu Boards Boards Boards All jobs Status Workforce Workforce My Workforce Recr…" at bounding box center [784, 379] width 1568 height 758
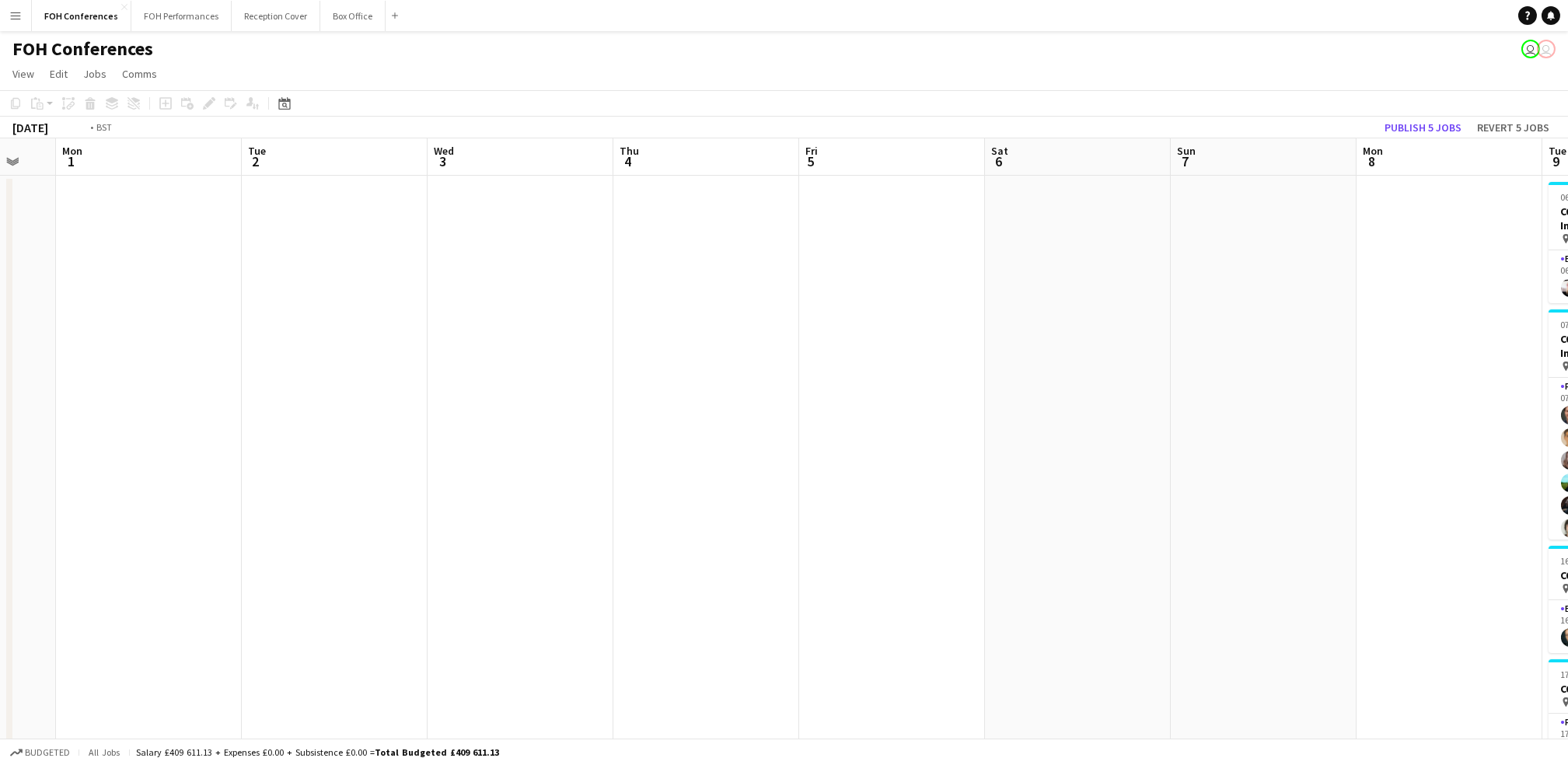
drag, startPoint x: 1462, startPoint y: 164, endPoint x: 710, endPoint y: 191, distance: 752.5
click at [710, 191] on app-calendar-viewport "Fri 29 Sat 30 Sun 31 Mon 1 Tue 2 Wed 3 Thu 4 Fri 5 Sat 6 Sun 7 Mon 8 Tue 9 18/1…" at bounding box center [784, 537] width 1568 height 799
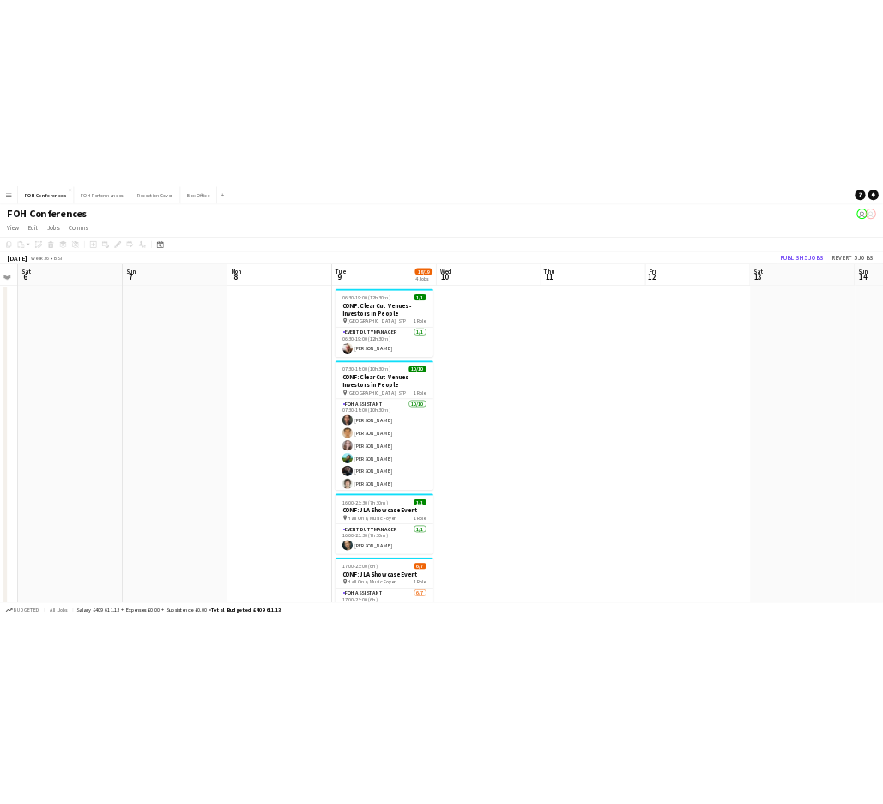
scroll to position [0, 594]
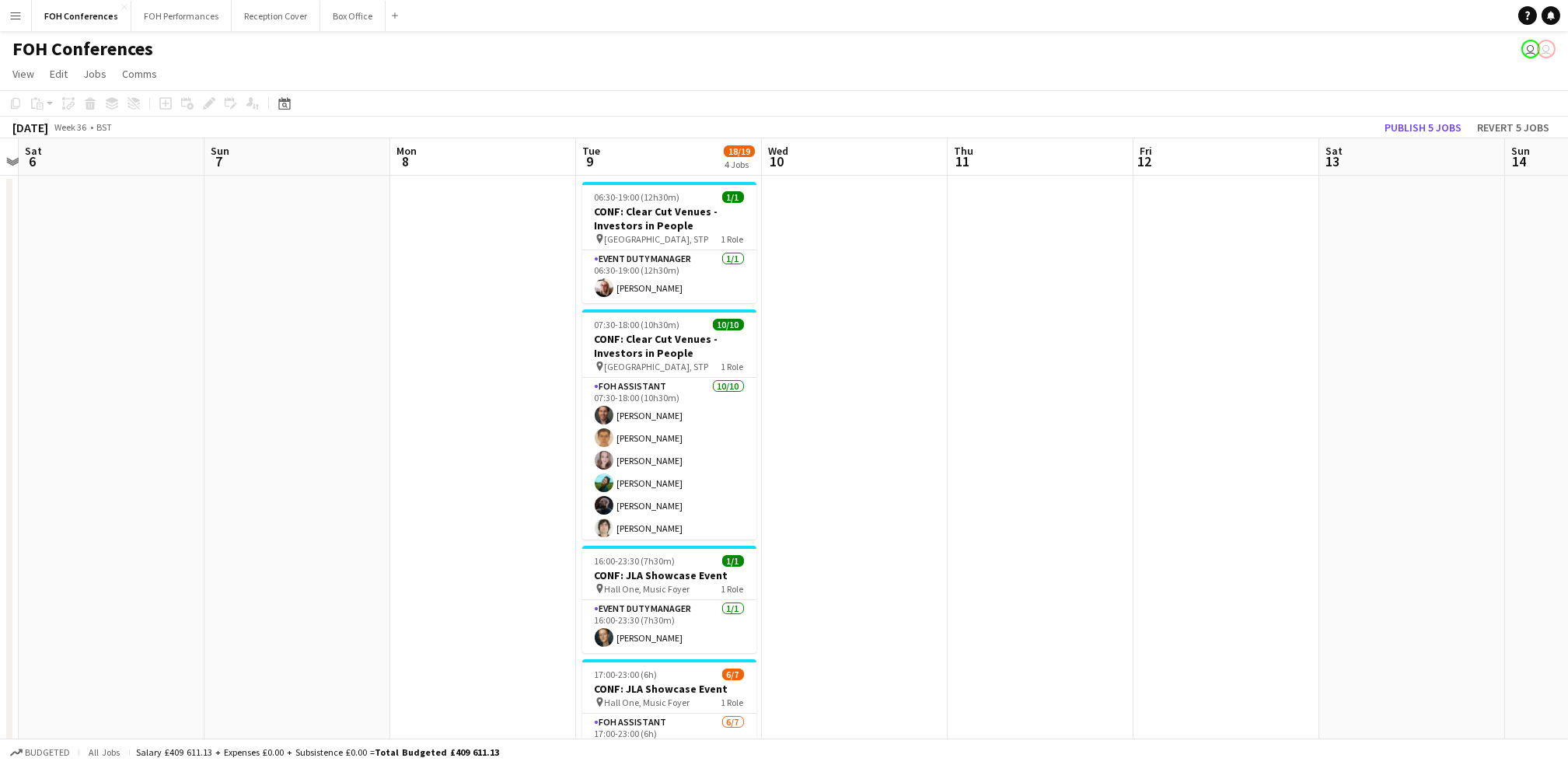
drag, startPoint x: 1429, startPoint y: 172, endPoint x: 884, endPoint y: 162, distance: 545.1
click at [799, 162] on app-calendar-viewport "Wed 3 Thu 4 Fri 5 Sat 6 Sun 7 Mon 8 Tue 9 18/19 4 Jobs Wed 10 Thu 11 Fri 12 Sat…" at bounding box center [784, 537] width 1568 height 799
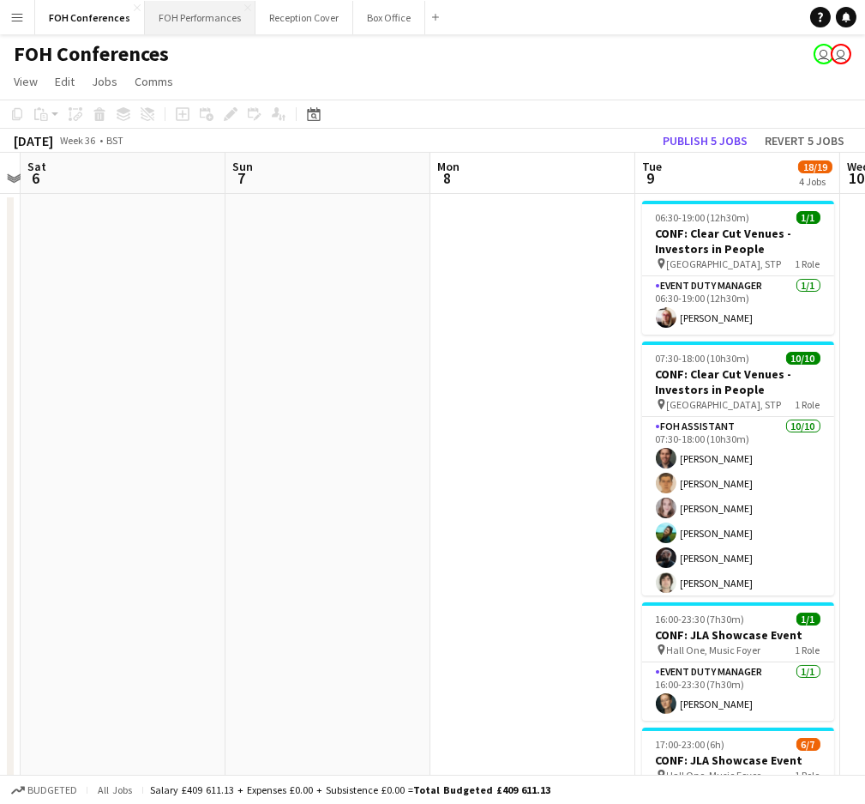
click at [192, 27] on button "FOH Performances Close" at bounding box center [200, 17] width 111 height 33
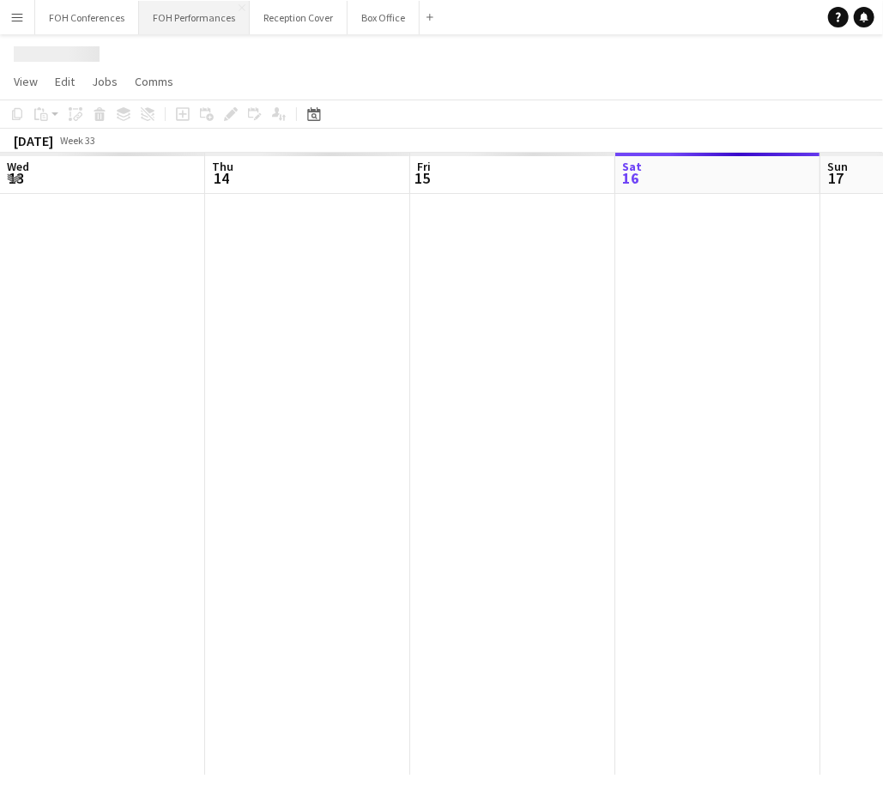
scroll to position [0, 409]
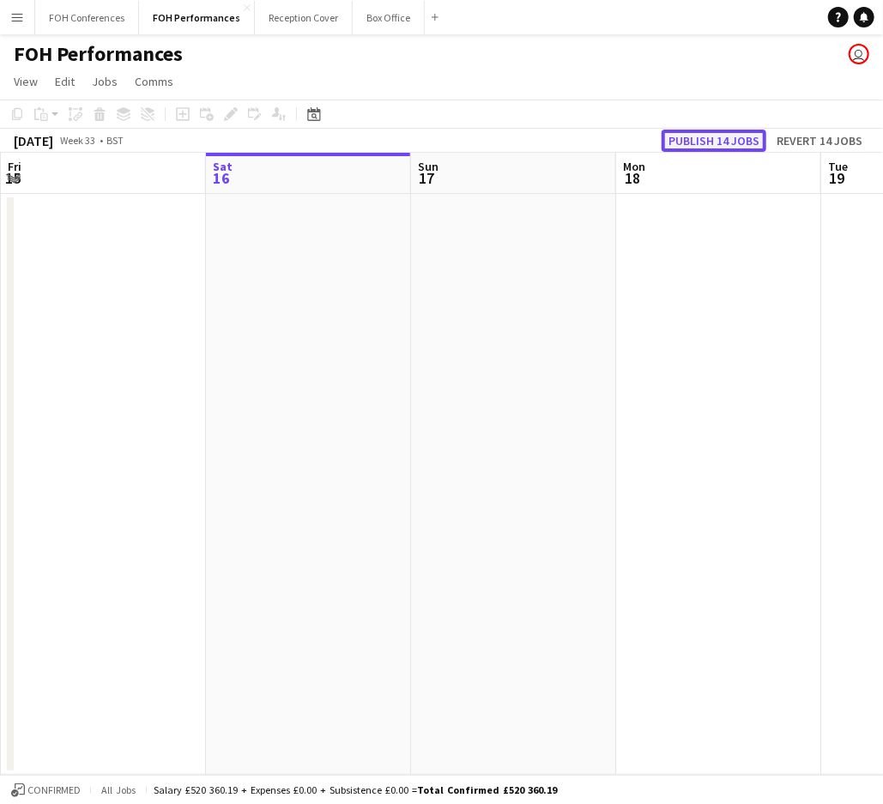
click at [720, 135] on button "Publish 14 jobs" at bounding box center [713, 141] width 105 height 22
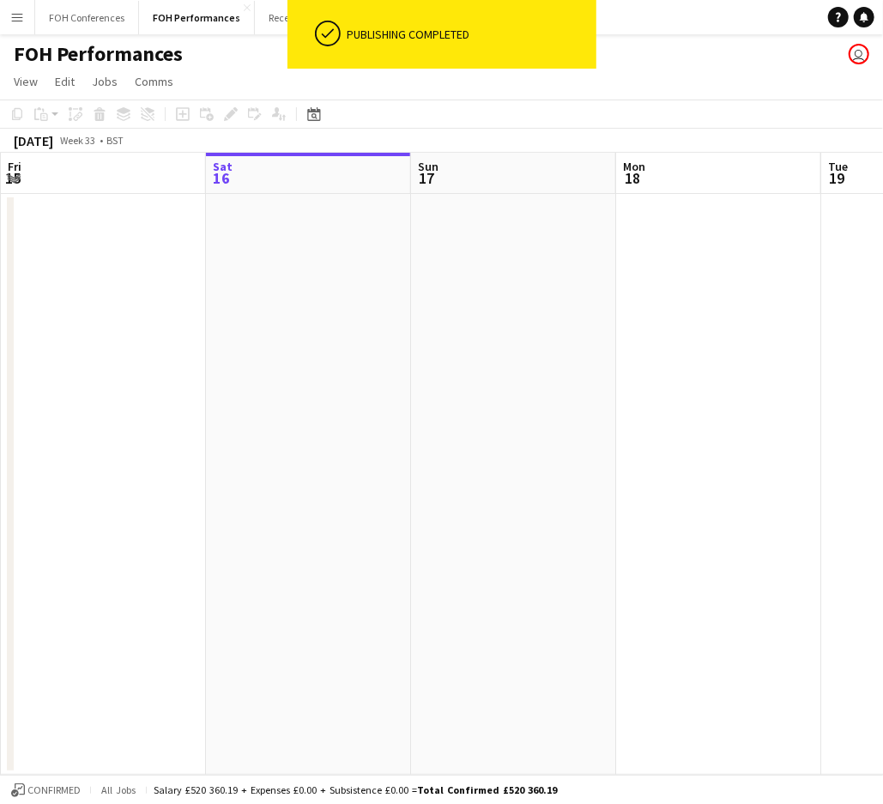
scroll to position [0, 791]
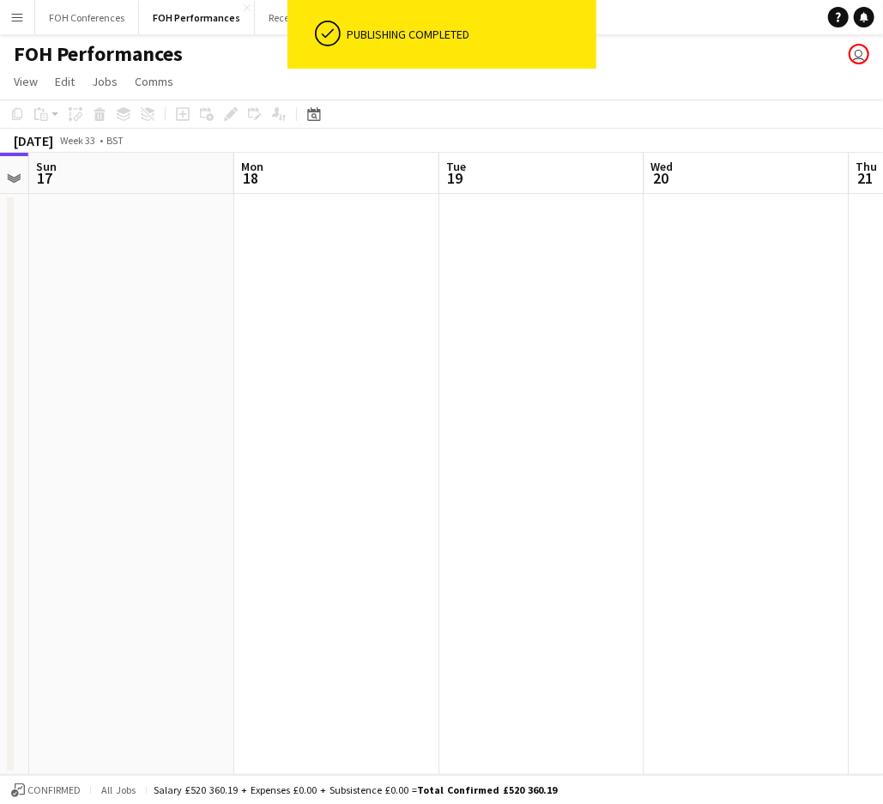
drag, startPoint x: 483, startPoint y: 171, endPoint x: -67, endPoint y: 164, distance: 549.9
click at [0, 164] on html "ok-circled Publishing completed Menu Boards Boards Boards All jobs Status Workf…" at bounding box center [441, 402] width 883 height 804
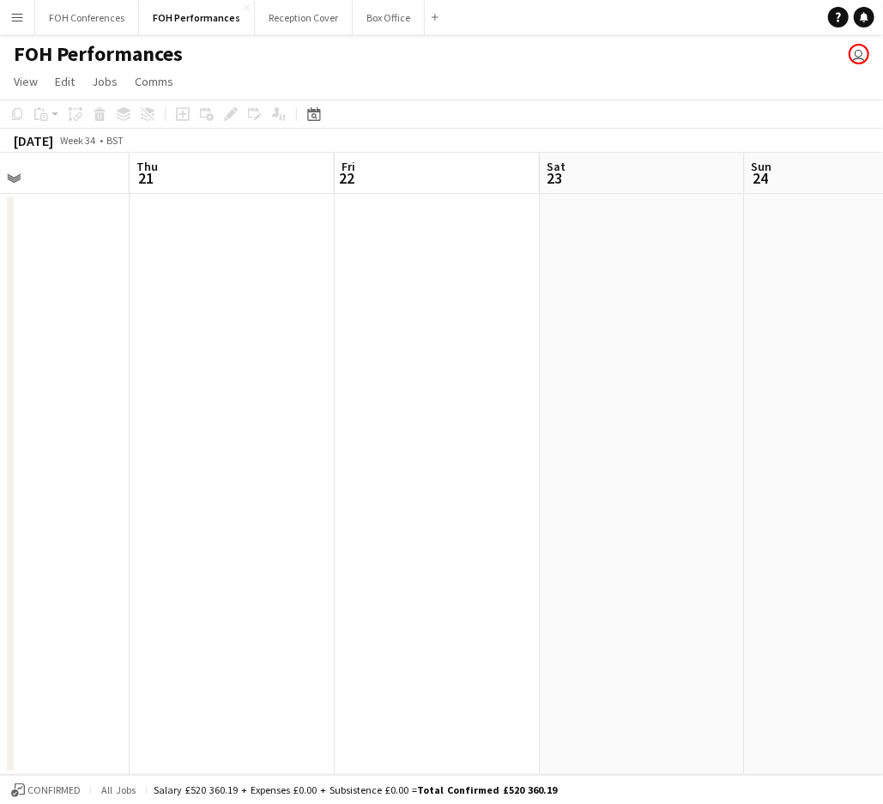
drag, startPoint x: 756, startPoint y: 169, endPoint x: -40, endPoint y: 197, distance: 796.5
click at [0, 197] on html "Menu Boards Boards Boards All jobs Status Workforce Workforce My Workforce Recr…" at bounding box center [441, 402] width 883 height 804
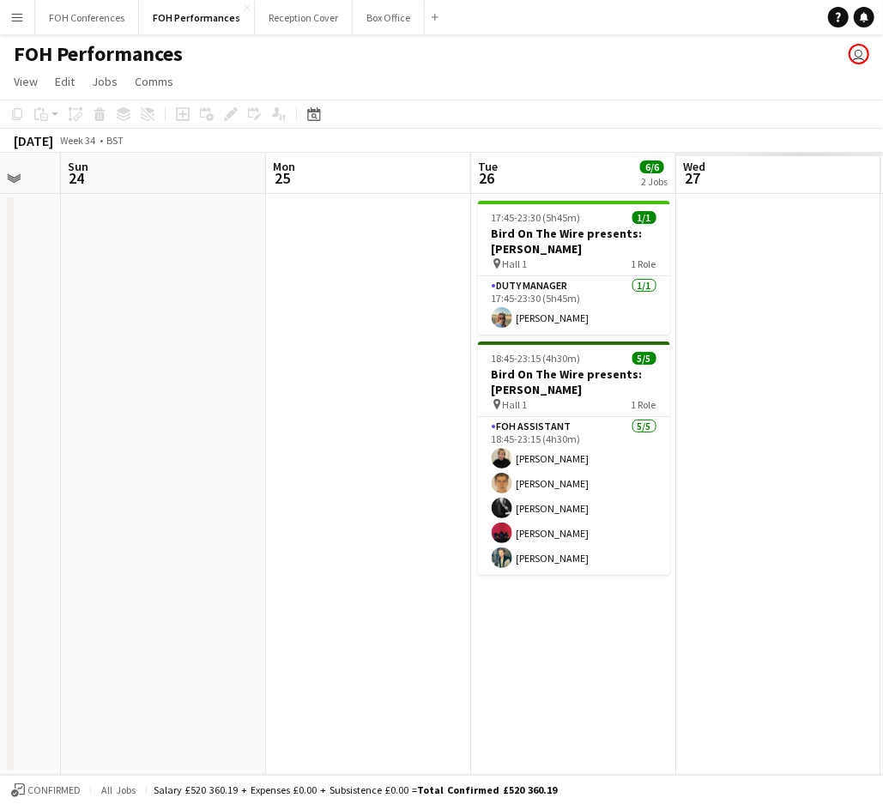
scroll to position [0, 535]
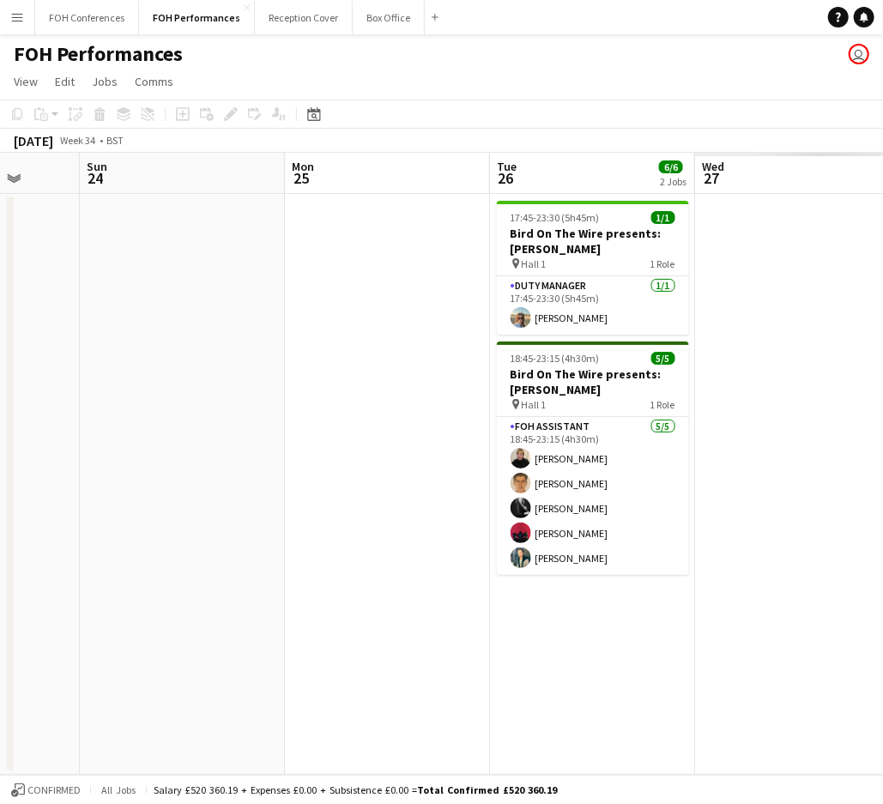
drag, startPoint x: 735, startPoint y: 187, endPoint x: -67, endPoint y: 178, distance: 802.0
click at [0, 178] on html "Menu Boards Boards Boards All jobs Status Workforce Workforce My Workforce Recr…" at bounding box center [441, 402] width 883 height 804
drag, startPoint x: 630, startPoint y: 149, endPoint x: -21, endPoint y: 159, distance: 651.1
click at [0, 159] on html "Menu Boards Boards Boards All jobs Status Workforce Workforce My Workforce Recr…" at bounding box center [441, 402] width 883 height 804
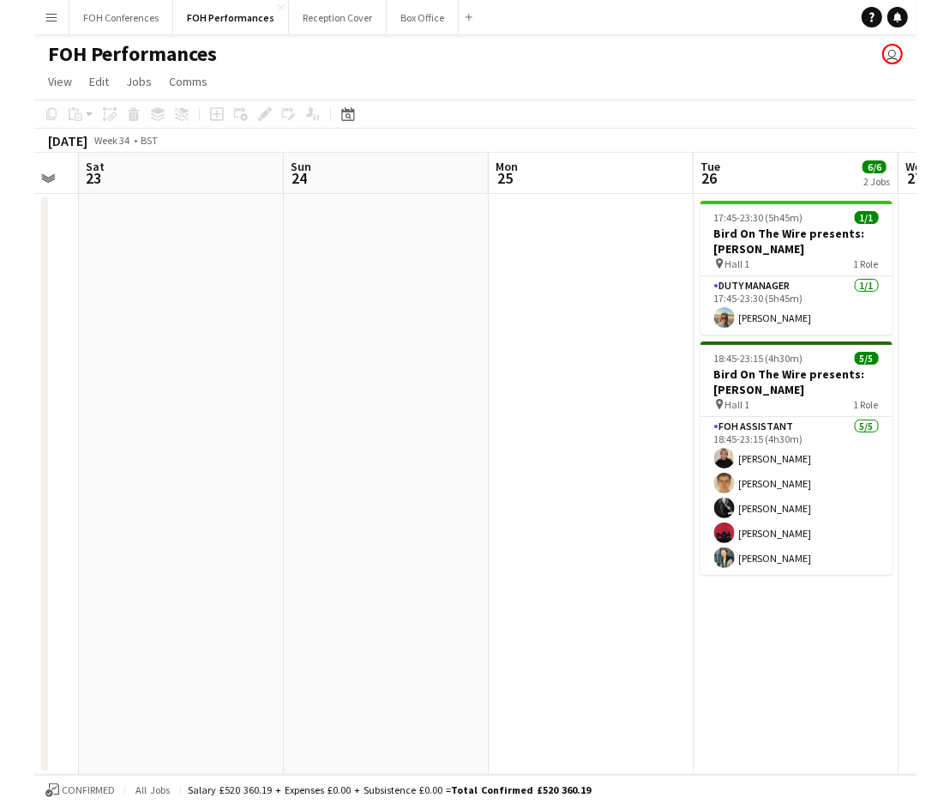
scroll to position [0, 385]
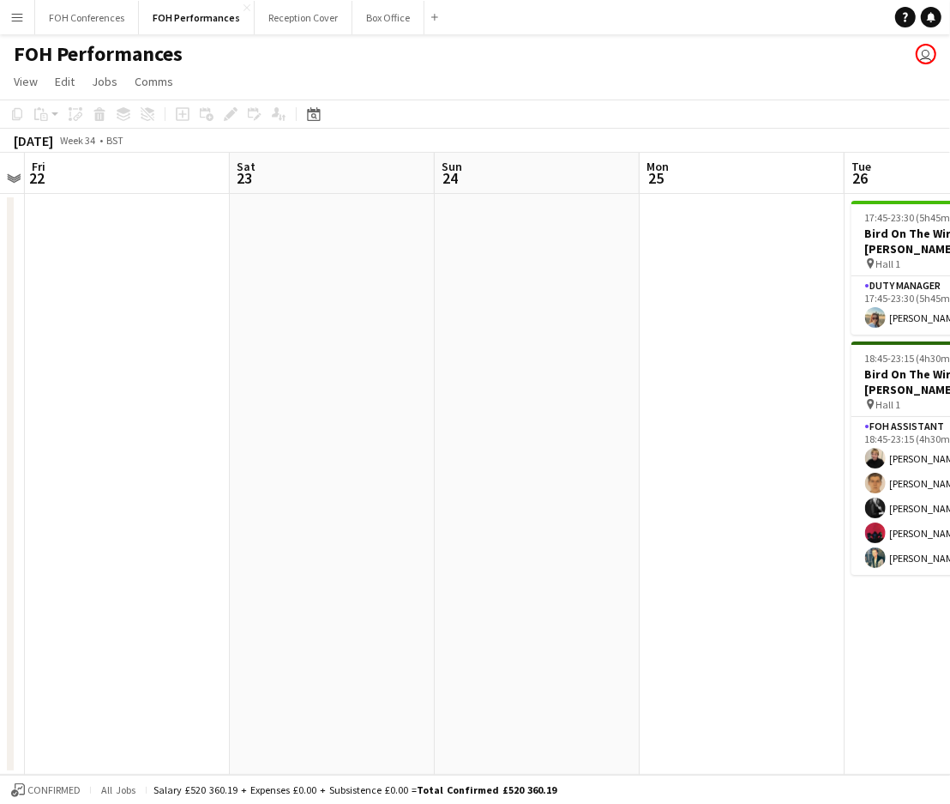
click at [527, 194] on app-date-cell at bounding box center [537, 484] width 205 height 581
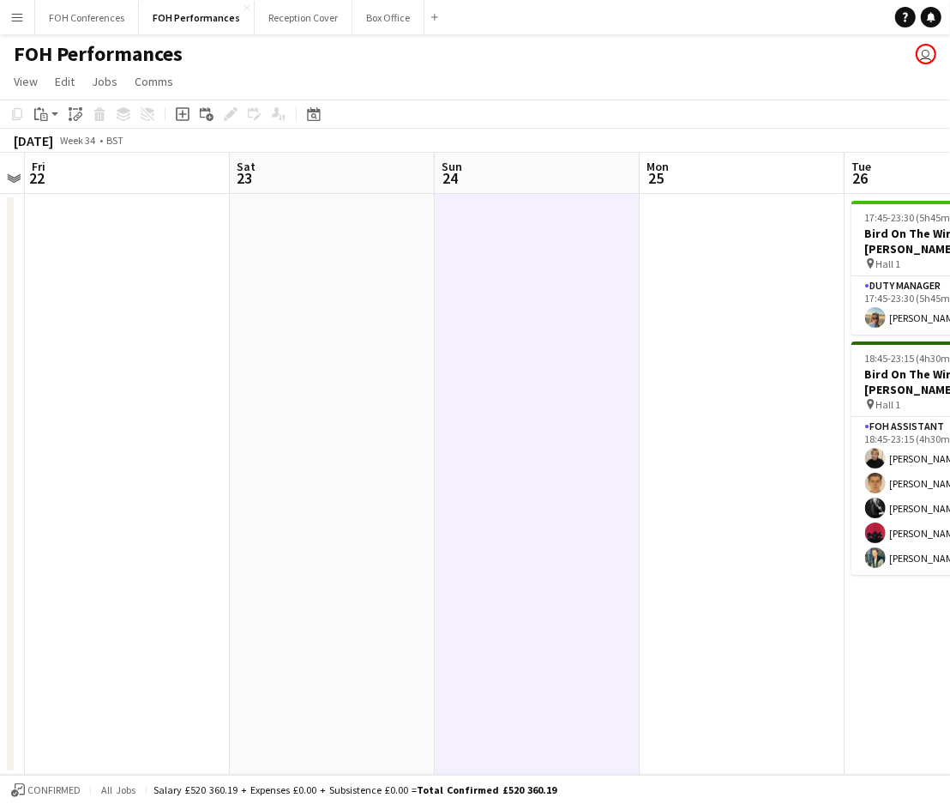
scroll to position [0, 402]
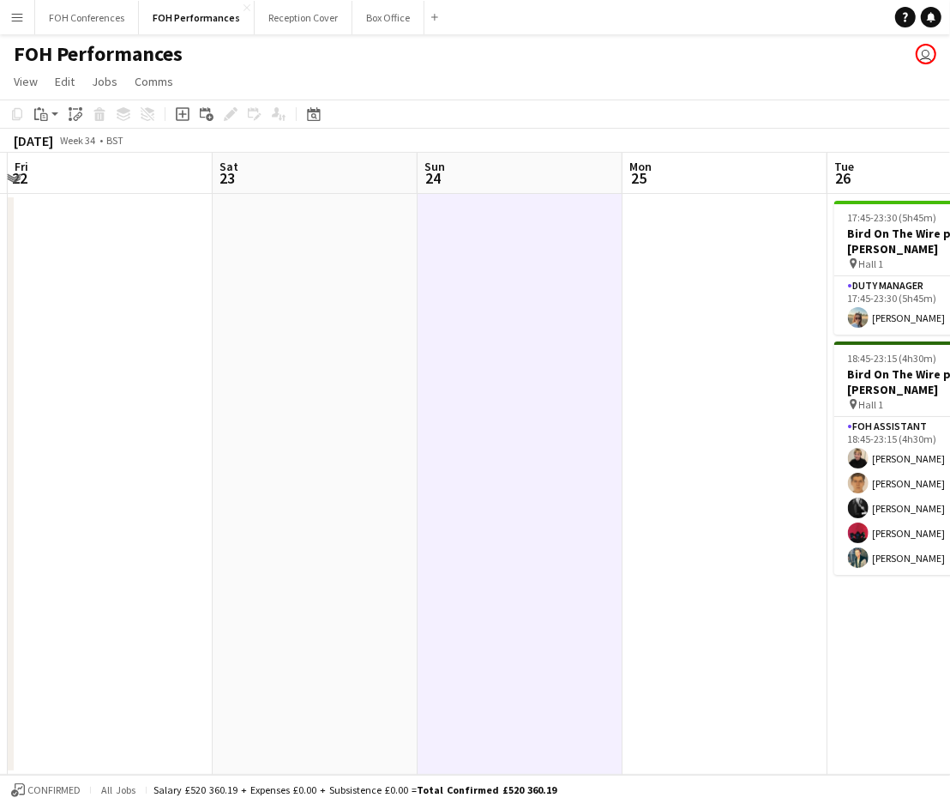
click at [696, 75] on app-page-menu "View Day view expanded Day view collapsed Month view Date picker Jump to today …" at bounding box center [475, 83] width 950 height 33
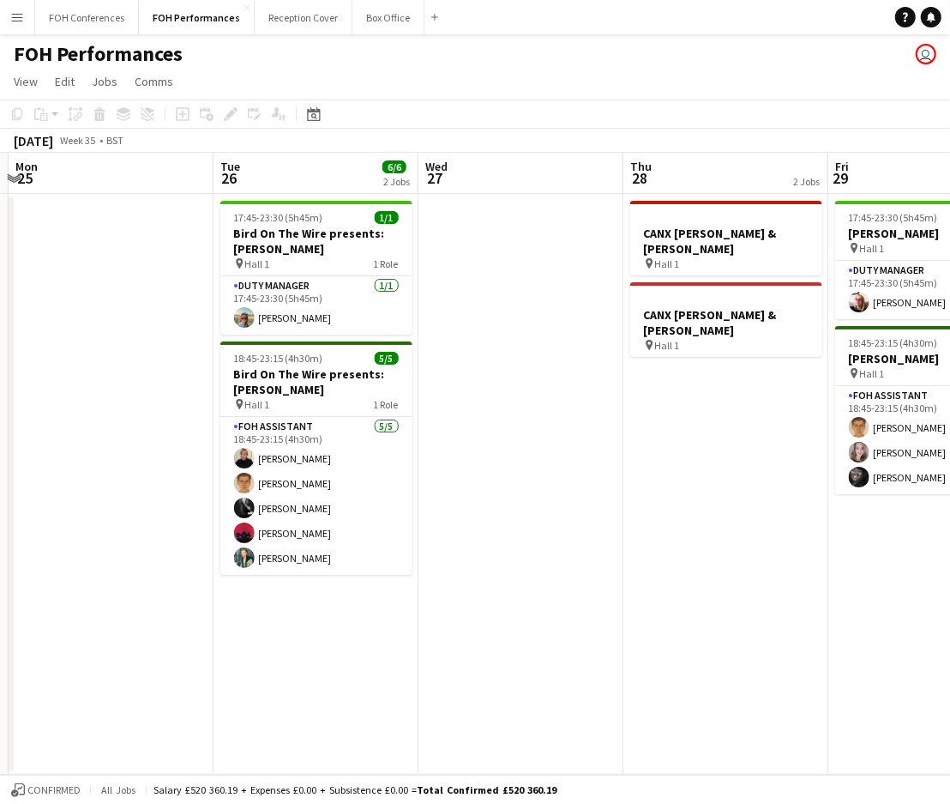
scroll to position [0, 701]
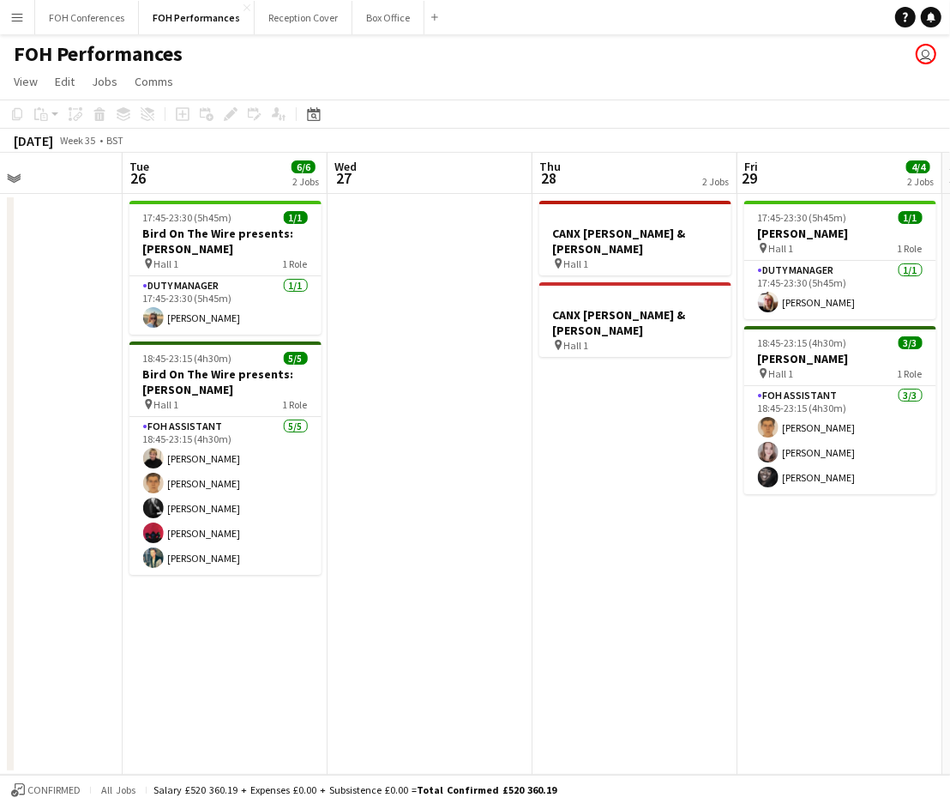
drag, startPoint x: 756, startPoint y: 174, endPoint x: 47, endPoint y: 197, distance: 708.9
click at [47, 197] on app-calendar-viewport "Fri 22 Sat 23 Sun 24 Mon 25 Tue 26 6/6 2 Jobs Wed 27 Thu 28 2 Jobs Fri 29 4/4 2…" at bounding box center [475, 464] width 950 height 622
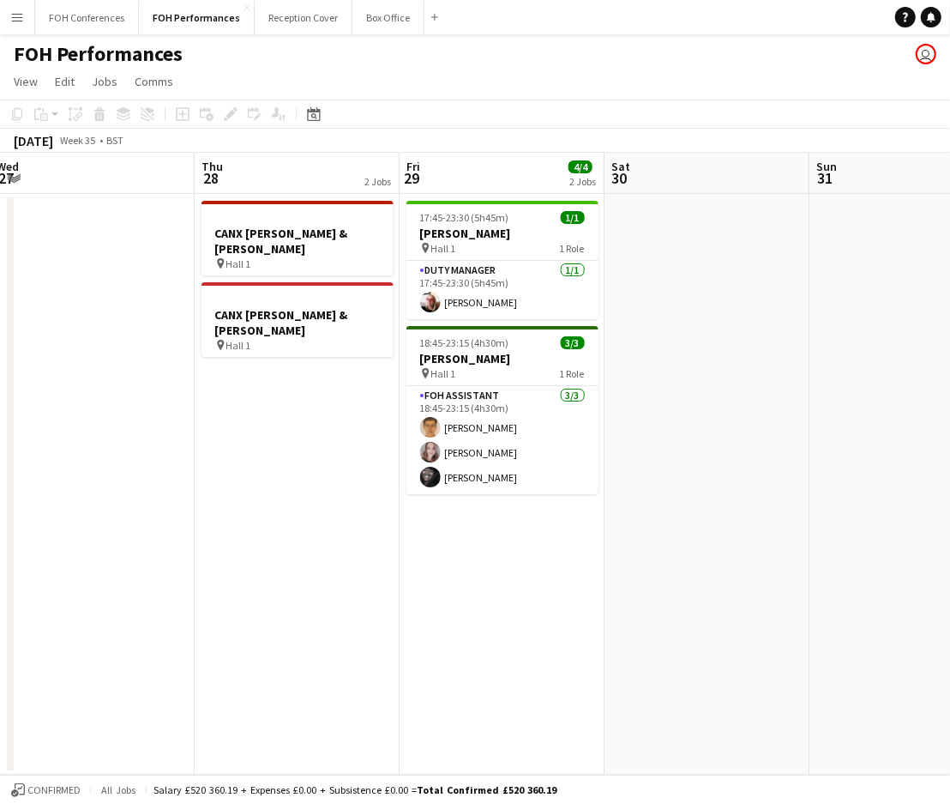
drag, startPoint x: 803, startPoint y: 178, endPoint x: 251, endPoint y: 178, distance: 551.5
click at [253, 178] on app-calendar-viewport "Sun 24 Mon 25 Tue 26 6/6 2 Jobs Wed 27 Thu 28 2 Jobs Fri 29 4/4 2 Jobs Sat 30 S…" at bounding box center [475, 464] width 950 height 622
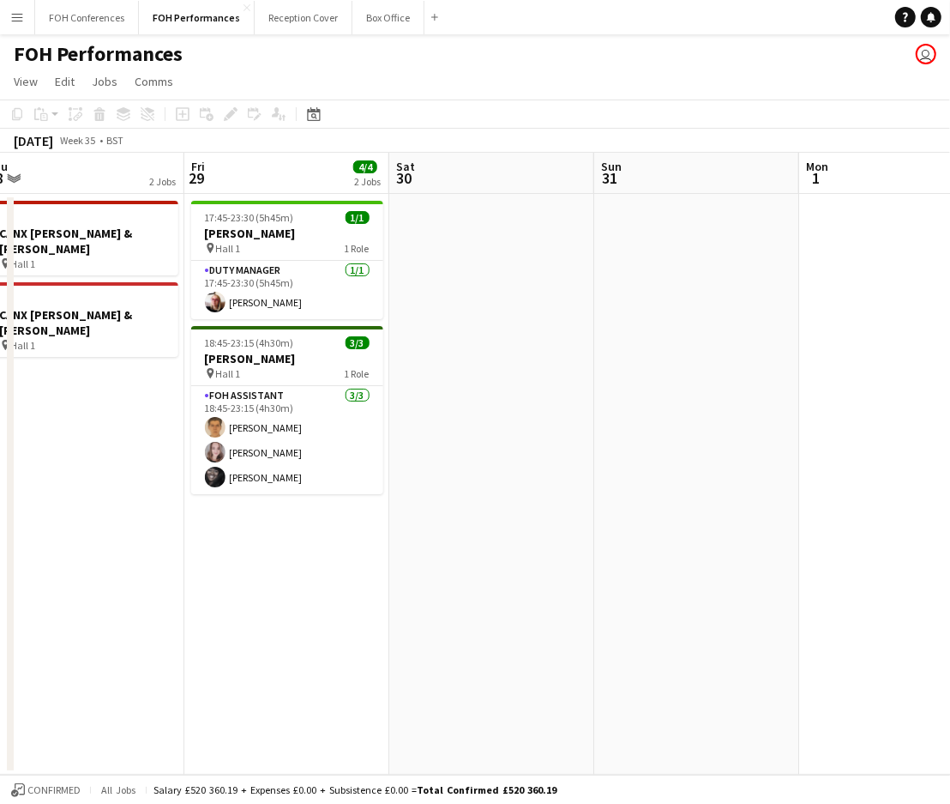
drag, startPoint x: 918, startPoint y: 201, endPoint x: 888, endPoint y: 201, distance: 30.0
click at [882, 201] on app-calendar-viewport "Mon 25 Tue 26 6/6 2 Jobs Wed 27 Thu 28 2 Jobs Fri 29 4/4 2 Jobs Sat 30 Sun 31 M…" at bounding box center [475, 464] width 950 height 622
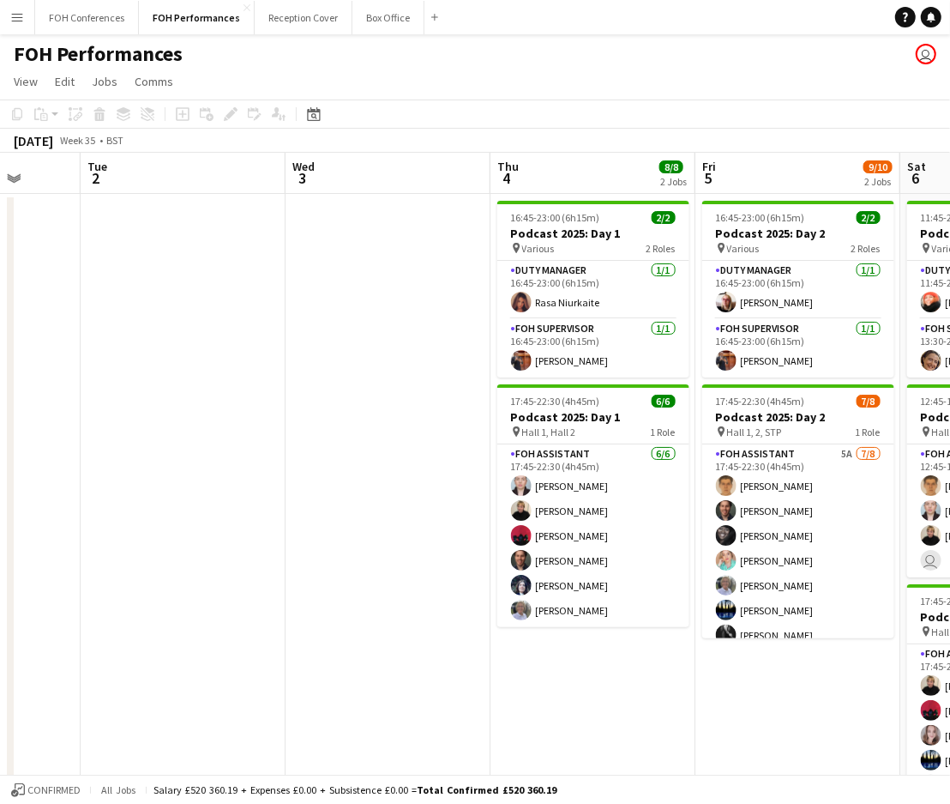
drag, startPoint x: 878, startPoint y: 183, endPoint x: 465, endPoint y: 152, distance: 414.6
click at [102, 158] on app-calendar-viewport "Fri 29 4/4 2 Jobs Sat 30 Sun 31 Mon 1 Tue 2 Wed 3 Thu 4 8/8 2 Jobs Fri 5 9/10 2…" at bounding box center [475, 497] width 950 height 688
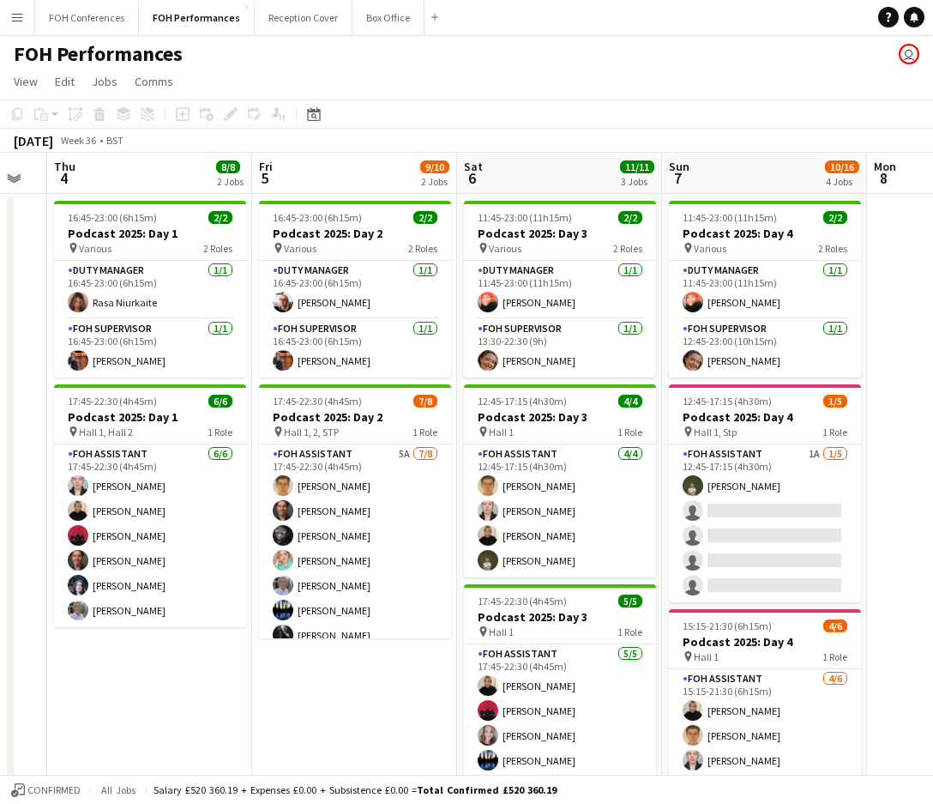
scroll to position [0, 709]
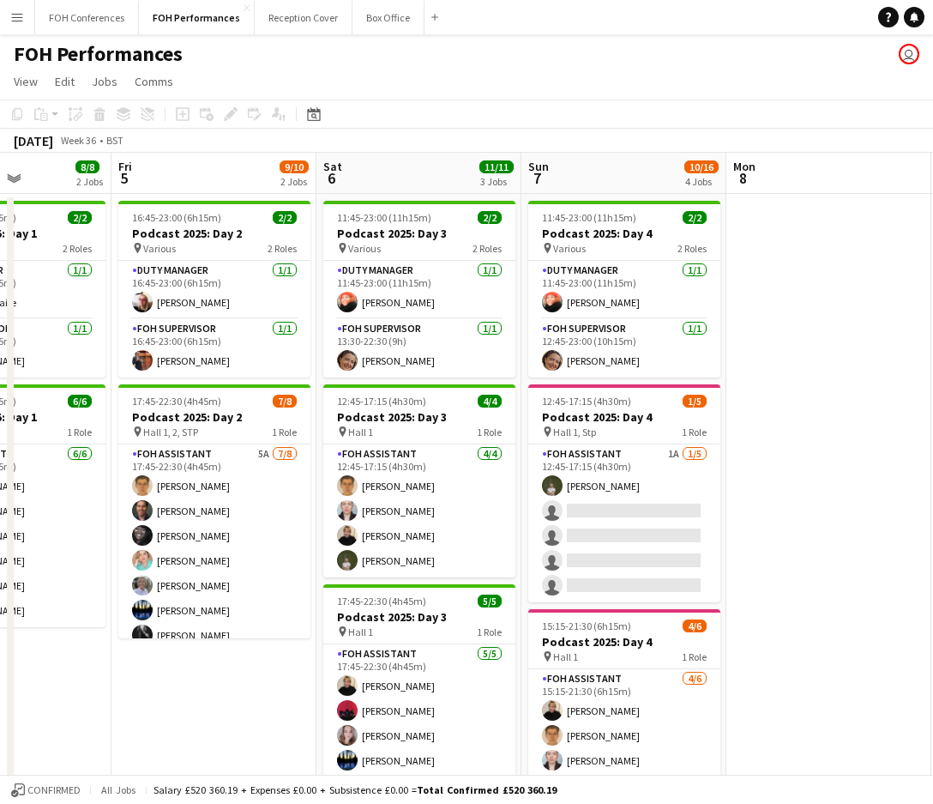
drag, startPoint x: 711, startPoint y: 152, endPoint x: -3, endPoint y: 166, distance: 713.8
click at [0, 166] on html "Menu Boards Boards Boards All jobs Status Workforce Workforce My Workforce Recr…" at bounding box center [466, 547] width 933 height 1095
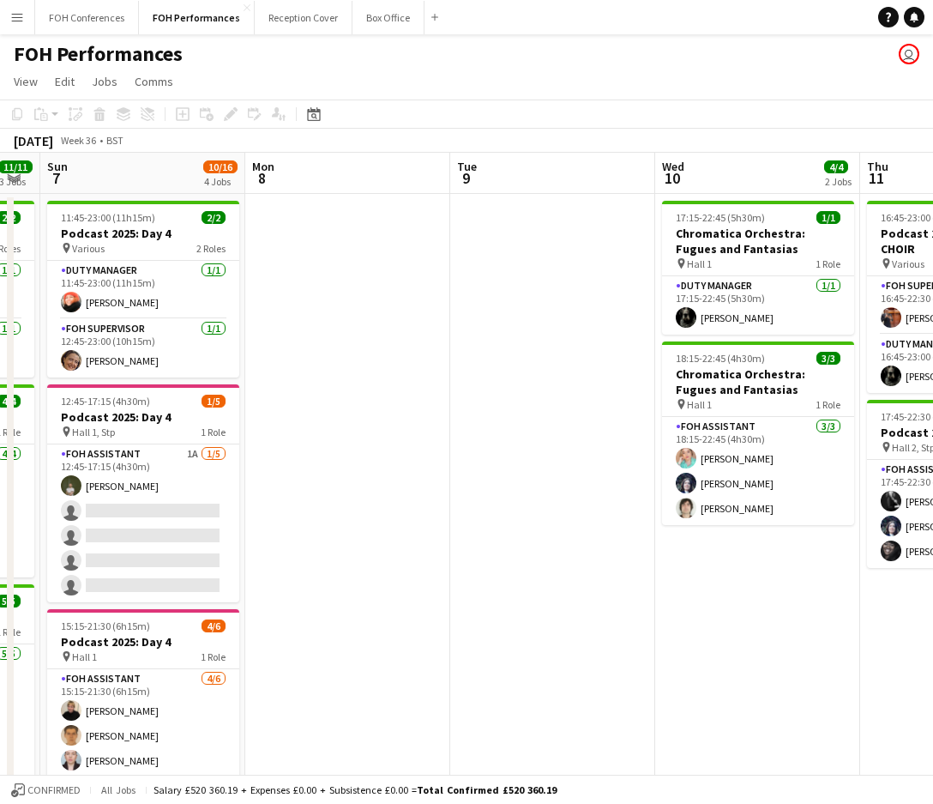
scroll to position [0, 594]
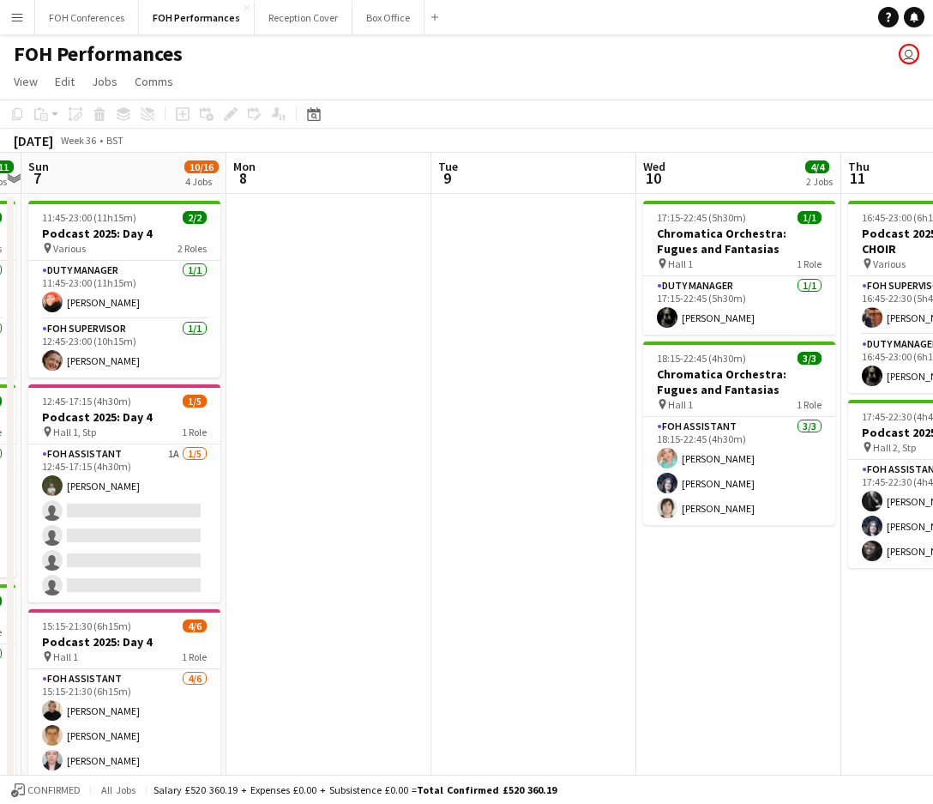
drag, startPoint x: 660, startPoint y: 175, endPoint x: 160, endPoint y: 190, distance: 500.3
click at [160, 190] on app-calendar-viewport "Thu 4 8/8 2 Jobs Fri 5 9/10 2 Jobs Sat 6 11/11 3 Jobs Sun 7 10/16 4 Jobs Mon 8 …" at bounding box center [466, 610] width 933 height 914
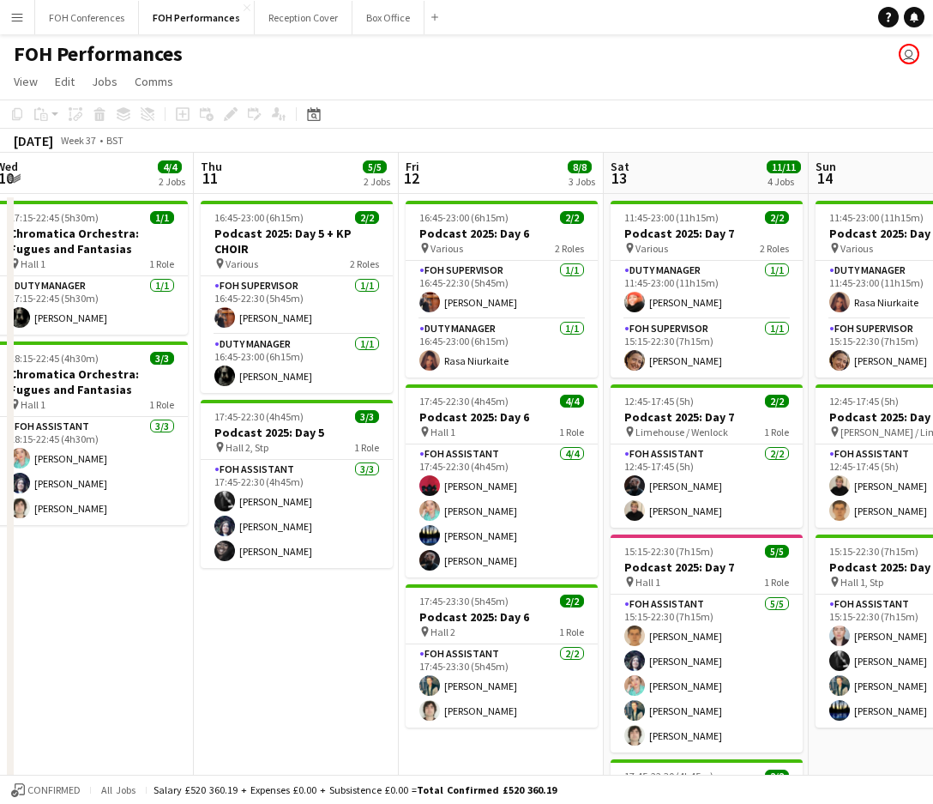
scroll to position [0, 726]
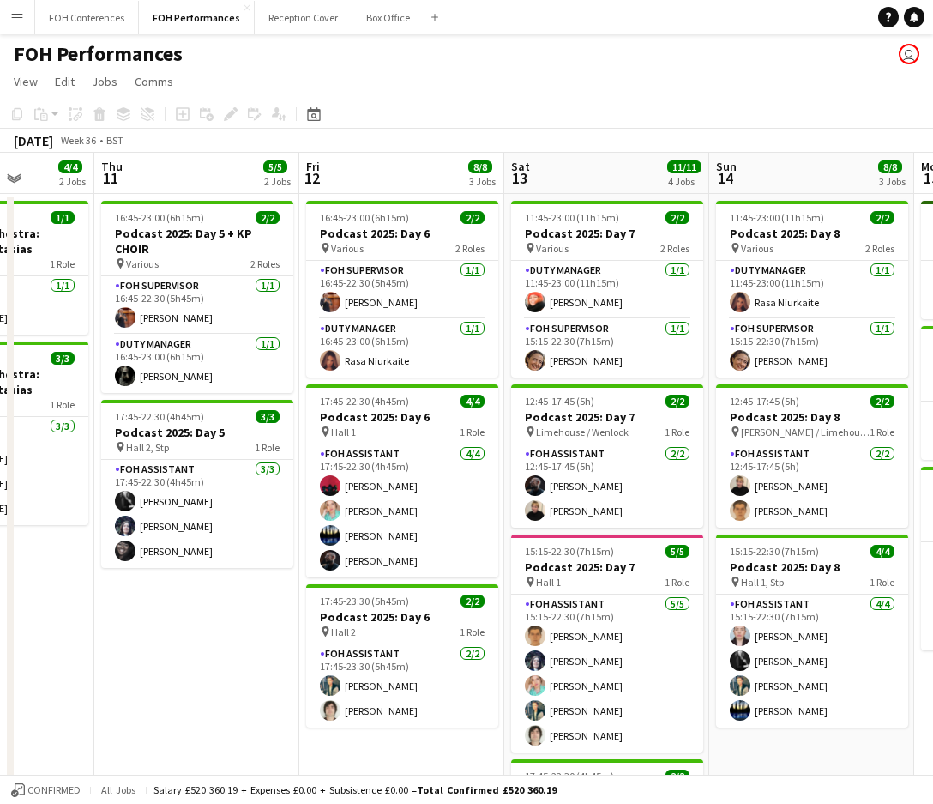
drag, startPoint x: 748, startPoint y: 186, endPoint x: 0, endPoint y: 173, distance: 748.1
click at [0, 174] on html "Menu Boards Boards Boards All jobs Status Workforce Workforce My Workforce Recr…" at bounding box center [466, 547] width 933 height 1095
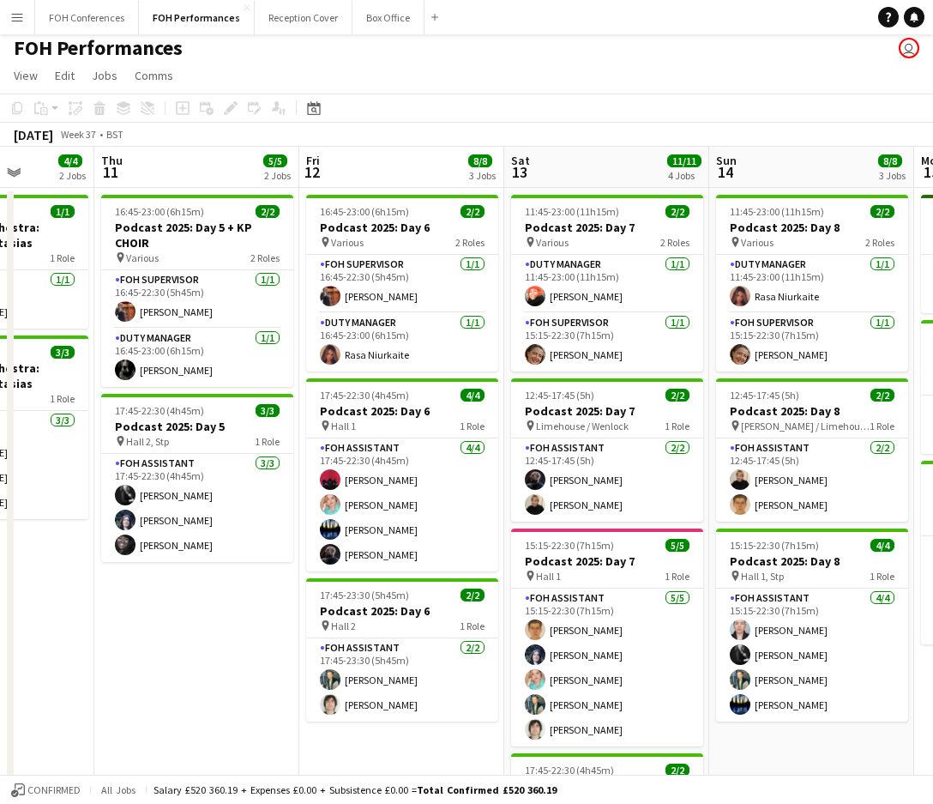
scroll to position [0, 0]
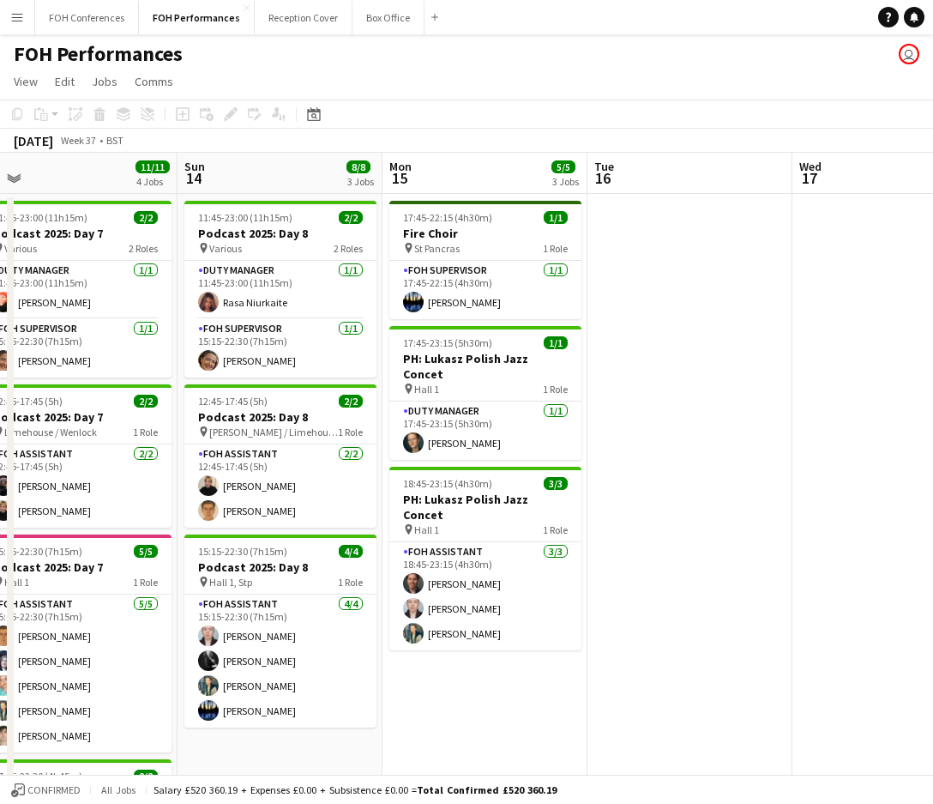
drag, startPoint x: 823, startPoint y: 171, endPoint x: 100, endPoint y: 164, distance: 723.1
click at [70, 164] on app-calendar-viewport "Wed 10 4/4 2 Jobs Thu 11 5/5 2 Jobs Fri 12 8/8 3 Jobs Sat 13 11/11 4 Jobs Sun 1…" at bounding box center [466, 610] width 933 height 914
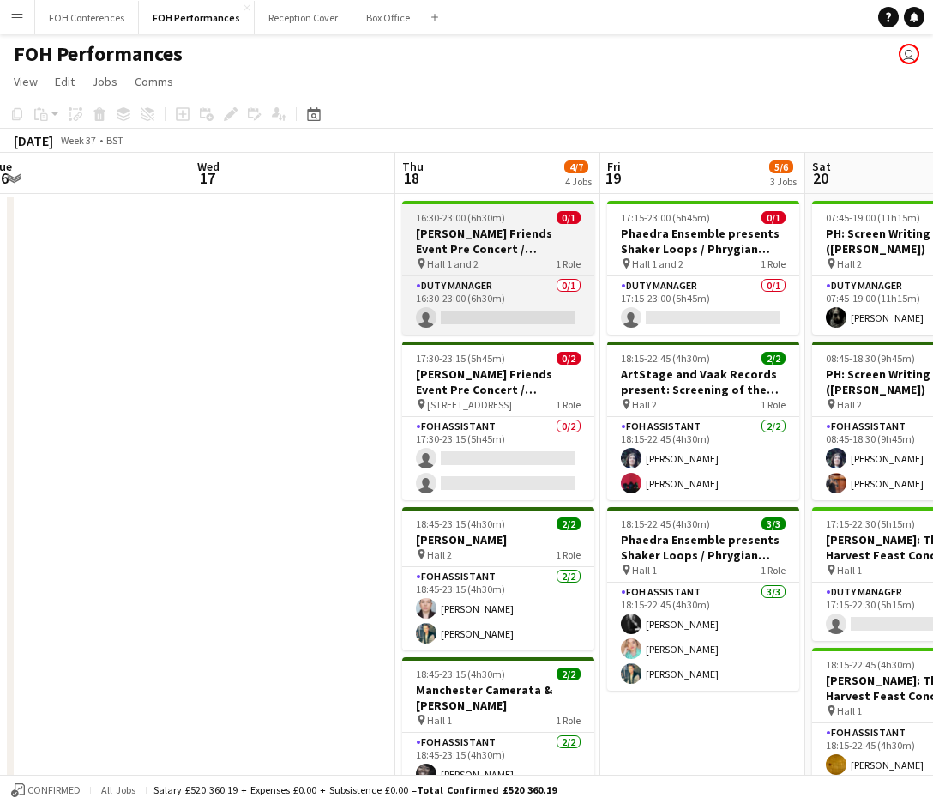
drag, startPoint x: 847, startPoint y: 161, endPoint x: 395, endPoint y: 239, distance: 459.6
click at [395, 175] on app-calendar-viewport "Sat 13 11/11 4 Jobs Sun 14 8/8 3 Jobs Mon 15 5/5 3 Jobs Tue 16 Wed 17 Thu 18 4/…" at bounding box center [466, 610] width 933 height 914
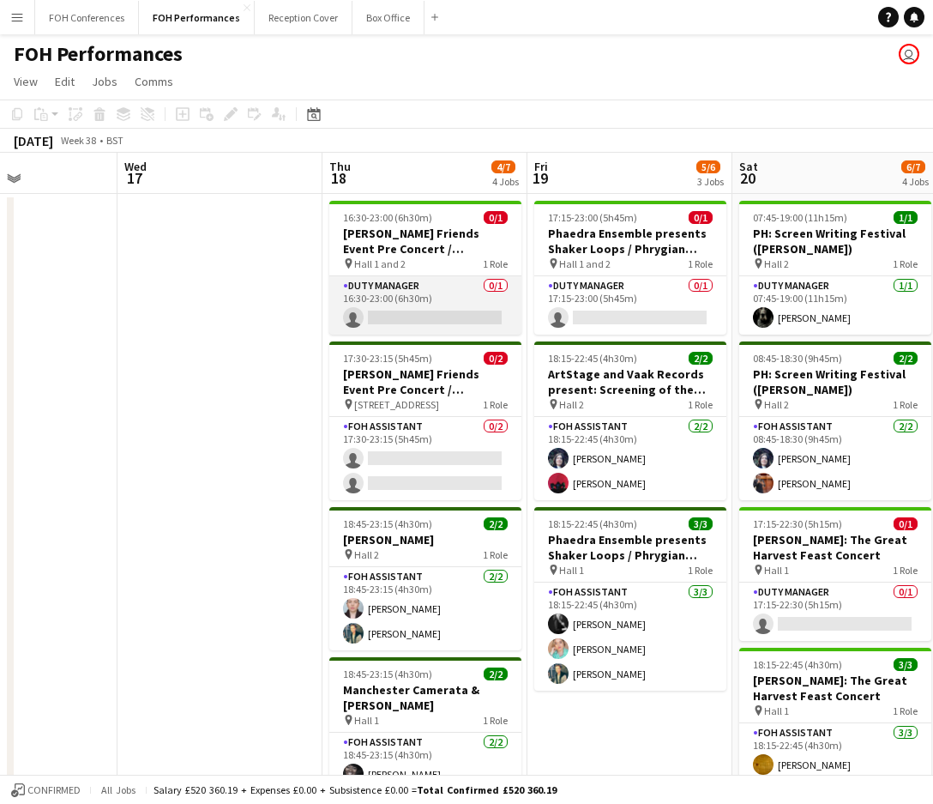
click at [399, 308] on app-card-role "Duty Manager 0/1 16:30-23:00 (6h30m) single-neutral-actions" at bounding box center [425, 305] width 192 height 58
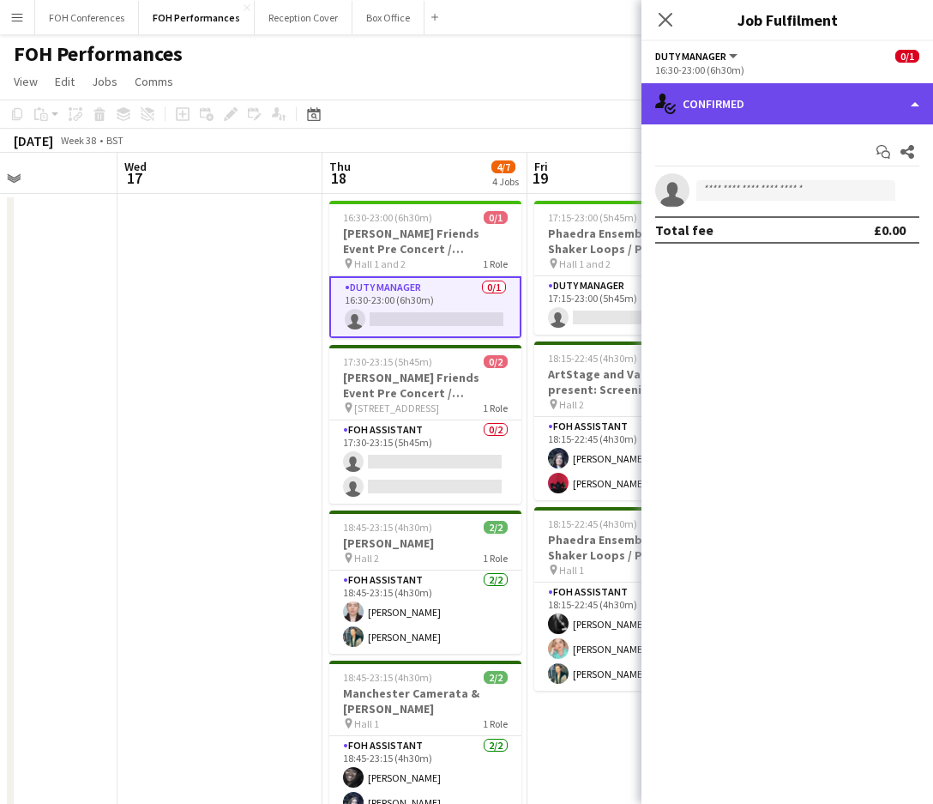
click at [816, 103] on div "single-neutral-actions-check-2 Confirmed" at bounding box center [788, 103] width 292 height 41
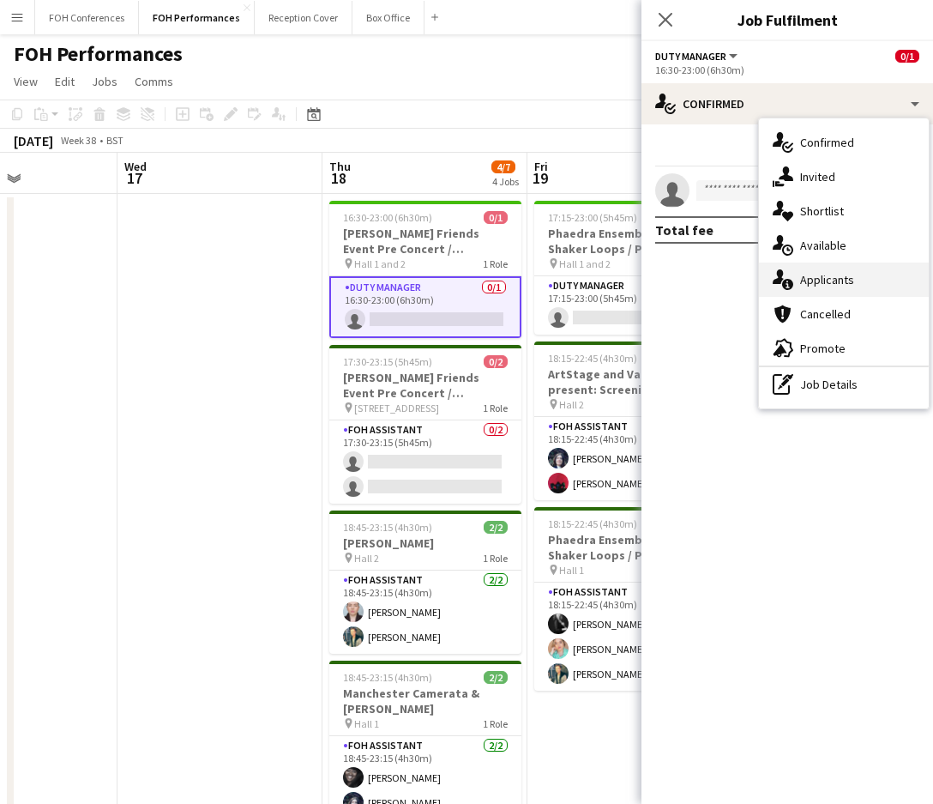
click at [817, 282] on div "single-neutral-actions-information Applicants" at bounding box center [844, 279] width 170 height 34
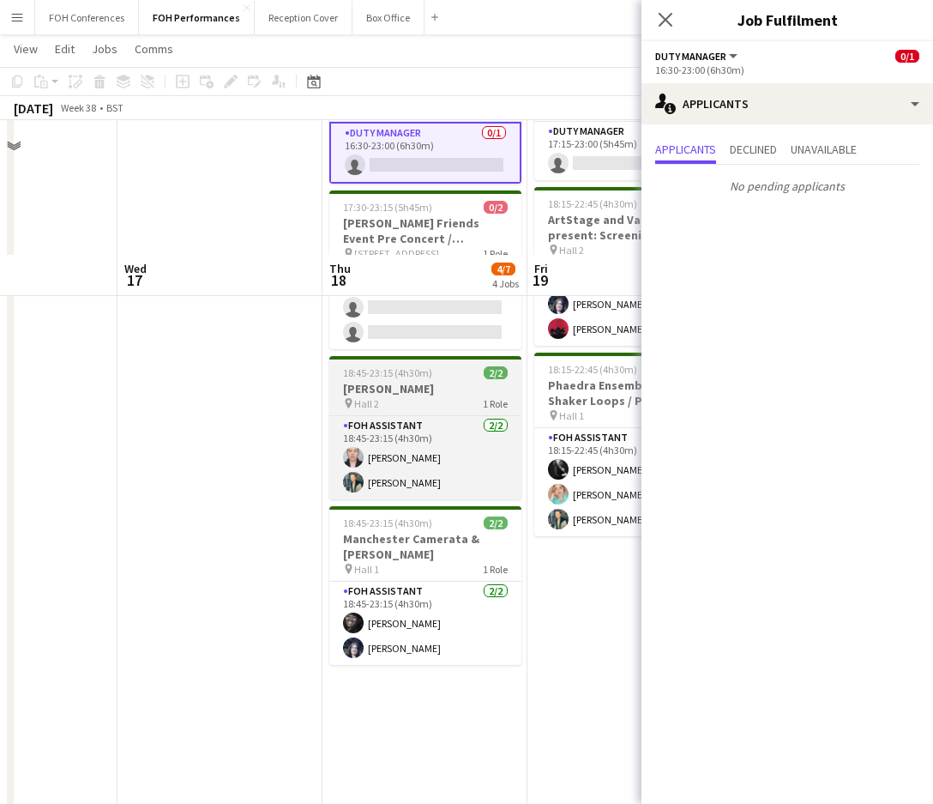
scroll to position [0, 0]
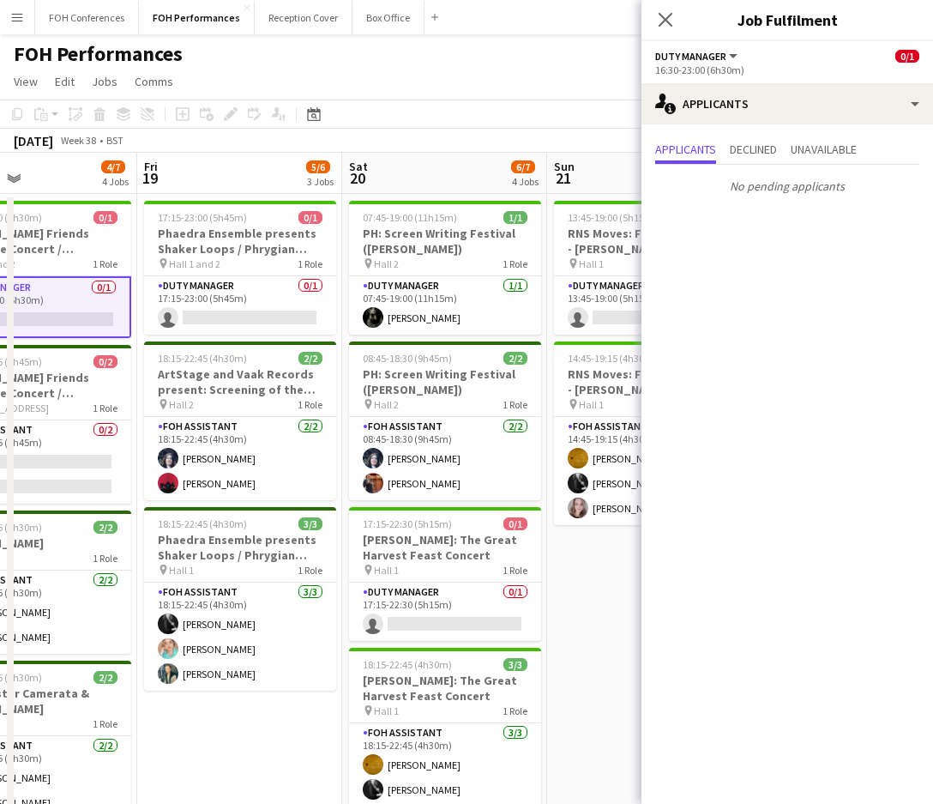
drag, startPoint x: 454, startPoint y: 172, endPoint x: 58, endPoint y: 188, distance: 395.7
click at [58, 188] on app-calendar-viewport "Mon 15 5/5 3 Jobs Tue 16 Wed 17 Thu 18 4/7 4 Jobs Fri 19 5/6 3 Jobs Sat 20 6/7 …" at bounding box center [466, 610] width 933 height 914
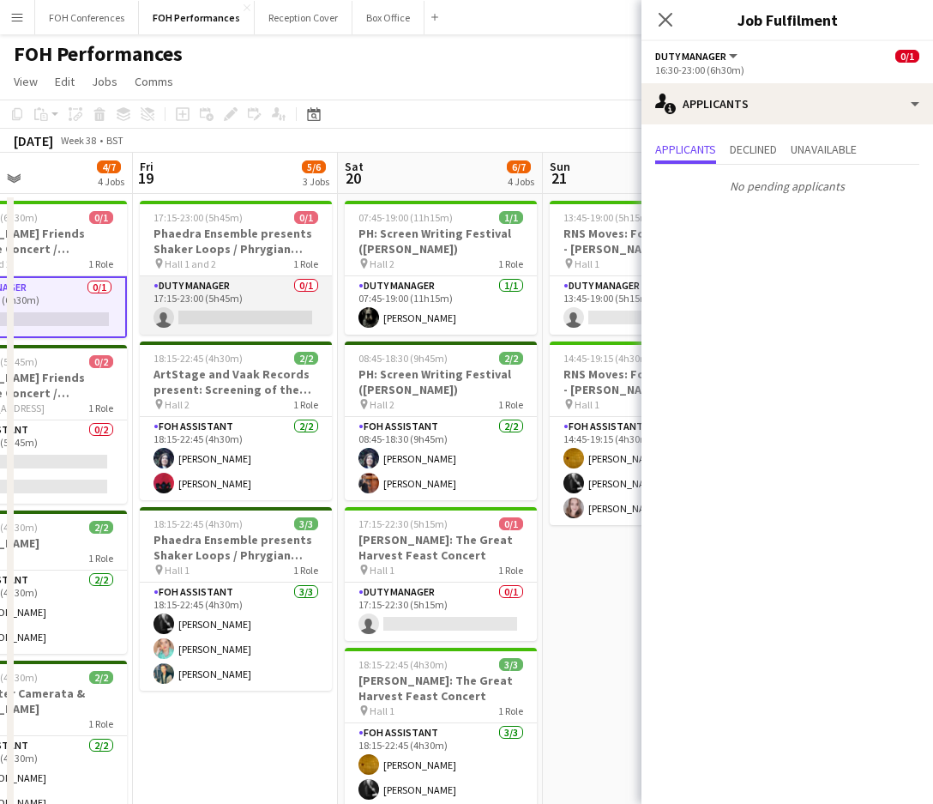
click at [226, 323] on app-card-role "Duty Manager 0/1 17:15-23:00 (5h45m) single-neutral-actions" at bounding box center [236, 305] width 192 height 58
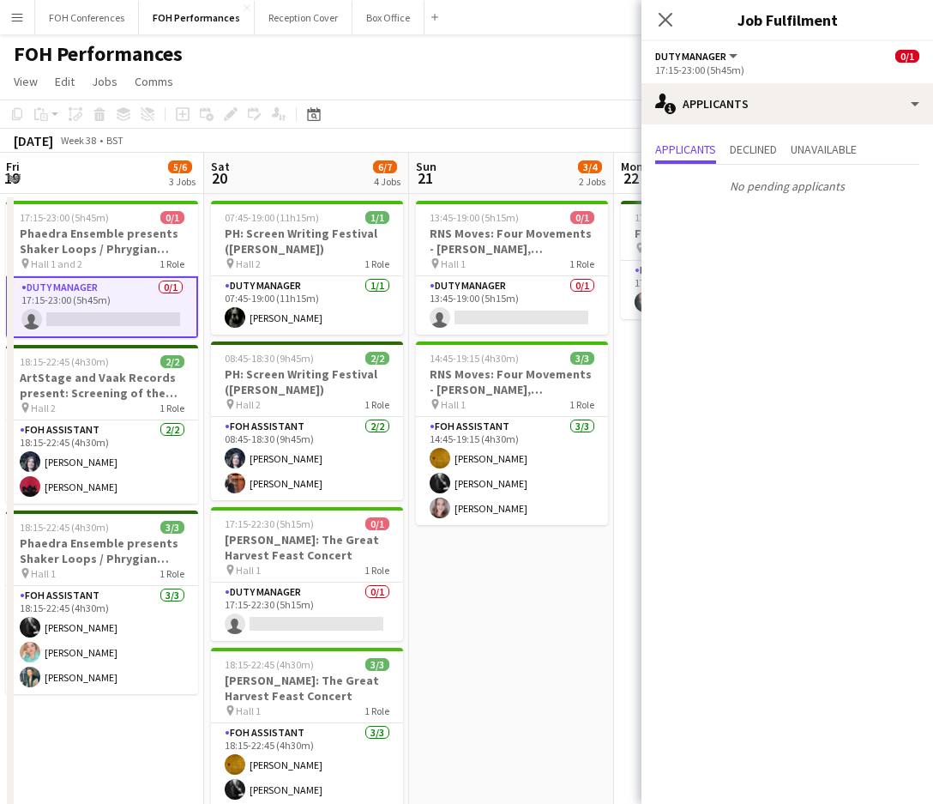
drag, startPoint x: 482, startPoint y: 178, endPoint x: 130, endPoint y: 184, distance: 352.6
click at [133, 184] on app-calendar-viewport "Tue 16 Wed 17 Thu 18 4/7 4 Jobs Fri 19 5/6 3 Jobs Sat 20 6/7 4 Jobs Sun 21 3/4 …" at bounding box center [466, 610] width 933 height 914
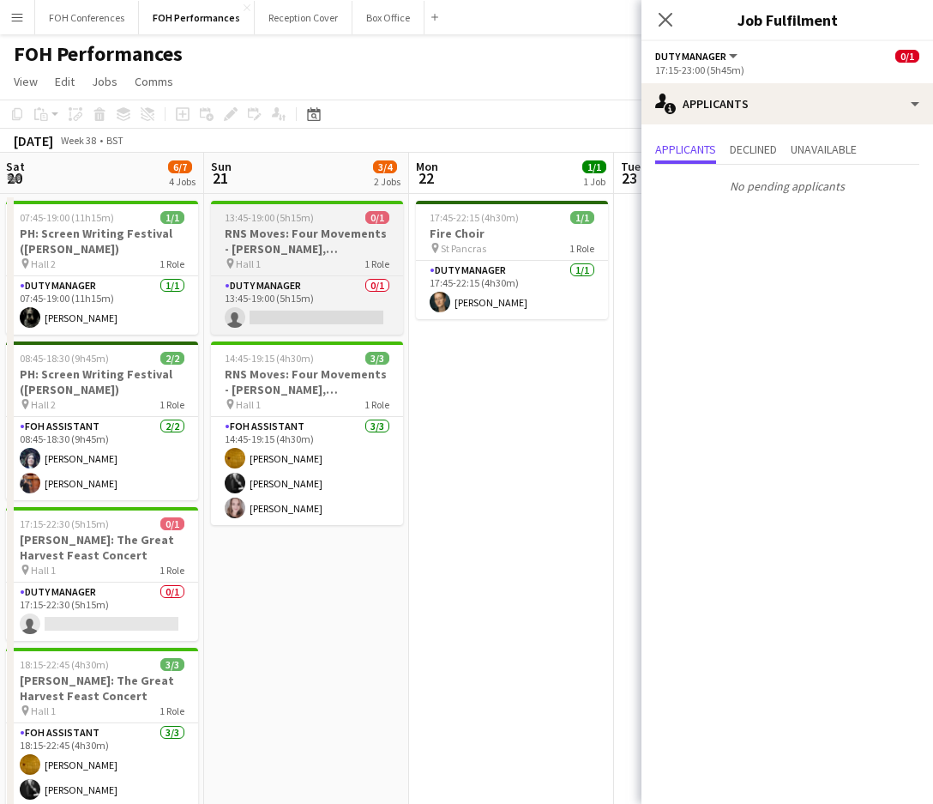
scroll to position [0, 625]
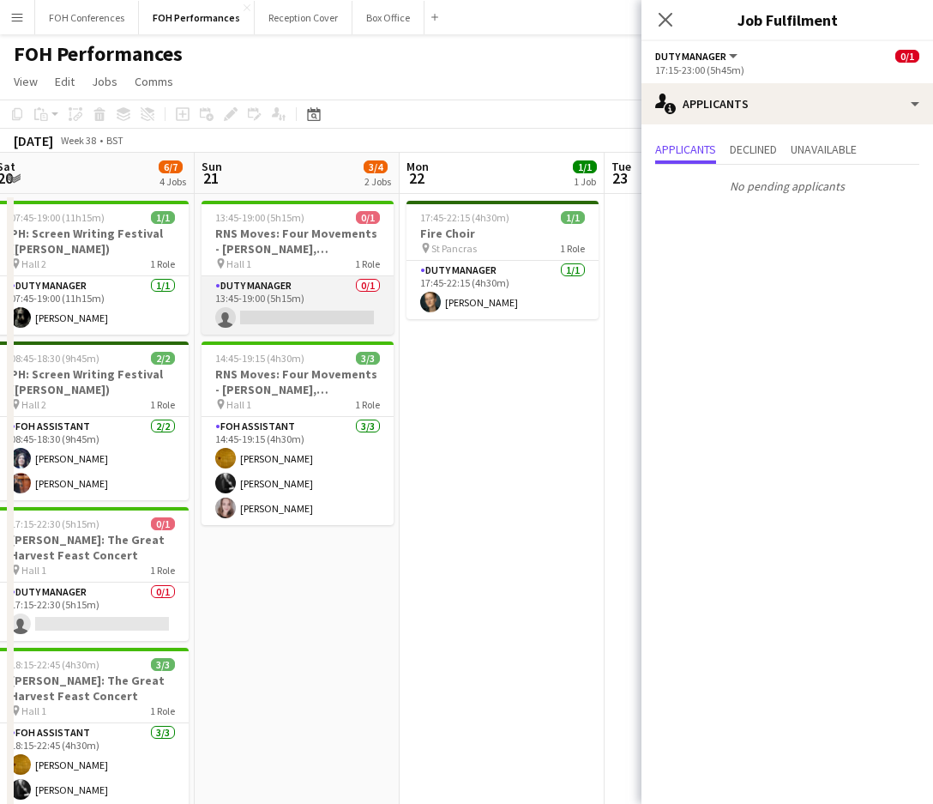
click at [268, 310] on app-card-role "Duty Manager 0/1 13:45-19:00 (5h15m) single-neutral-actions" at bounding box center [298, 305] width 192 height 58
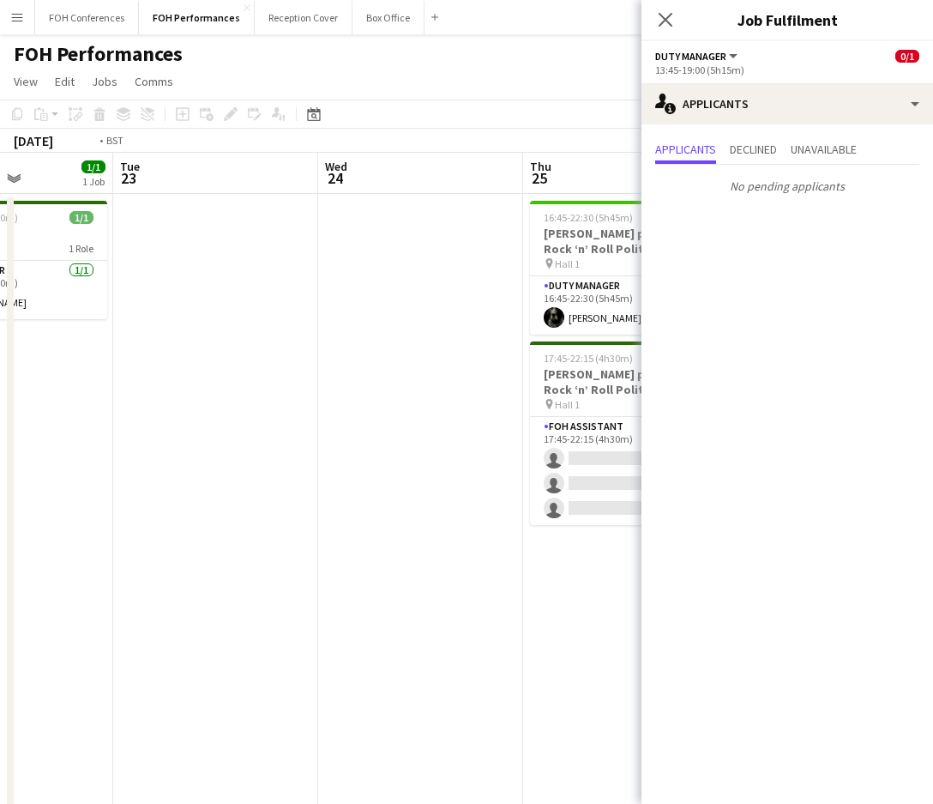
drag, startPoint x: 522, startPoint y: 178, endPoint x: 23, endPoint y: 190, distance: 498.5
click at [23, 190] on app-calendar-viewport "Fri 19 5/6 3 Jobs Sat 20 6/7 4 Jobs Sun 21 3/4 2 Jobs Mon 22 1/1 1 Job Tue 23 W…" at bounding box center [466, 610] width 933 height 914
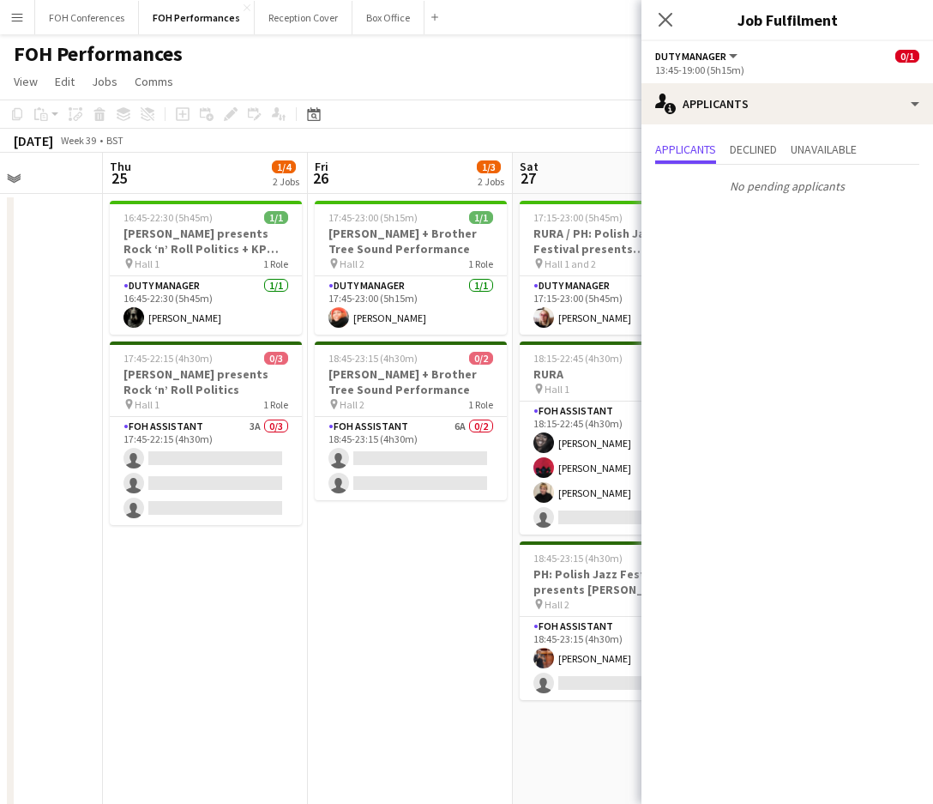
drag, startPoint x: 475, startPoint y: 178, endPoint x: 47, endPoint y: 178, distance: 428.0
click at [47, 178] on app-calendar-viewport "Sun 21 3/4 2 Jobs Mon 22 1/1 1 Job Tue 23 Wed 24 Thu 25 1/4 2 Jobs Fri 26 1/3 2…" at bounding box center [466, 610] width 933 height 914
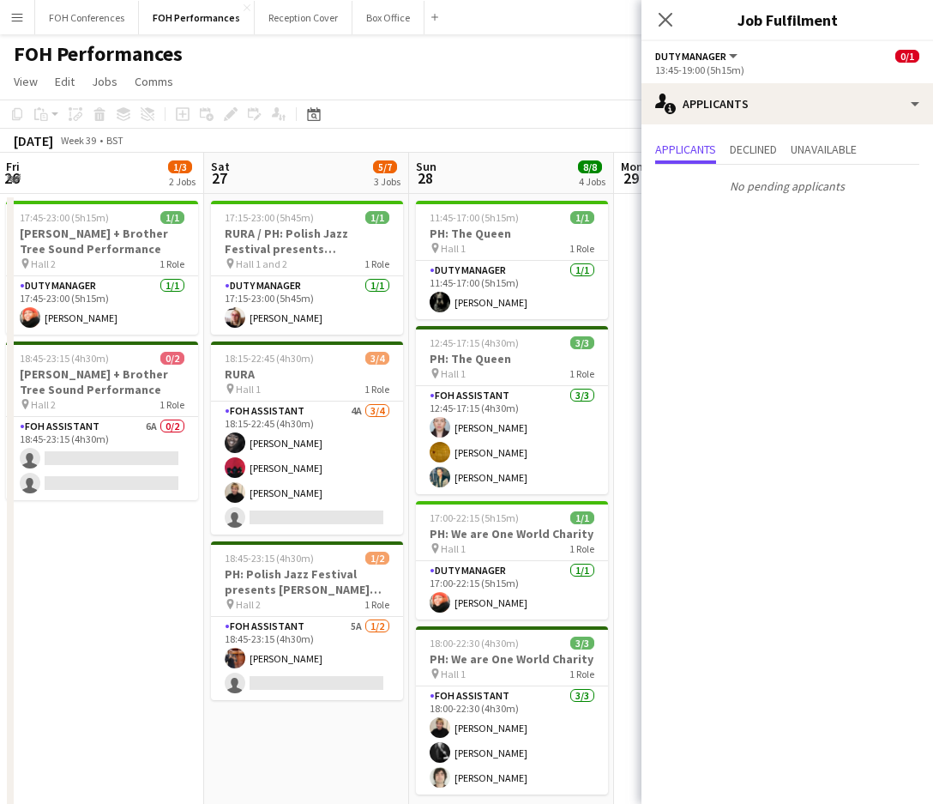
scroll to position [0, 552]
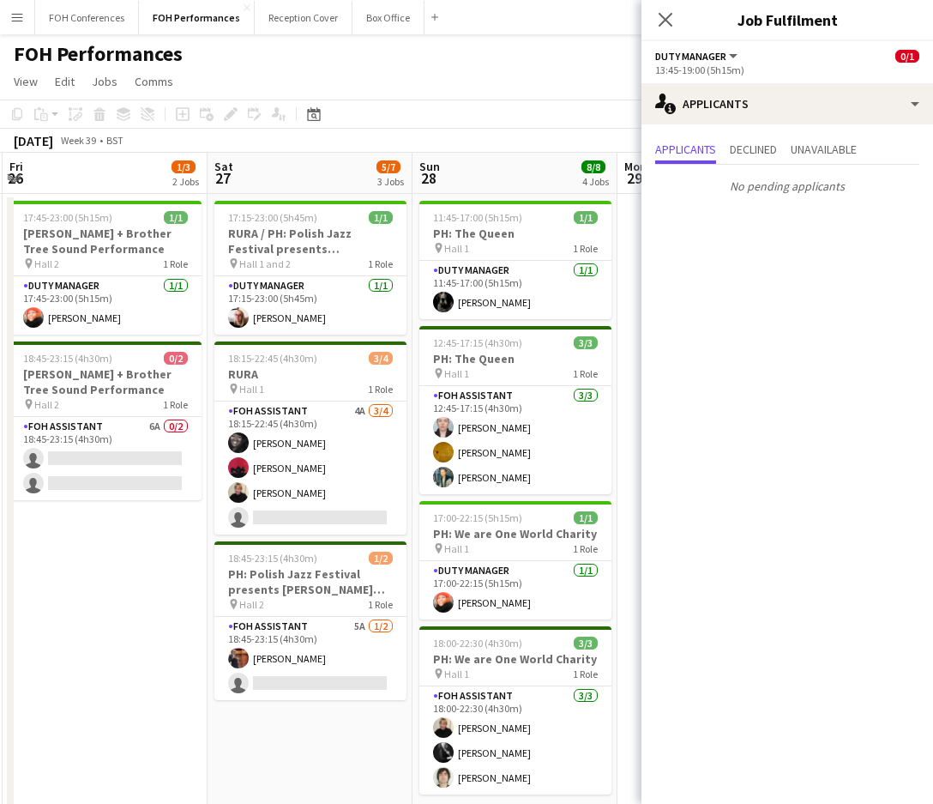
drag, startPoint x: 432, startPoint y: 177, endPoint x: 0, endPoint y: 179, distance: 432.3
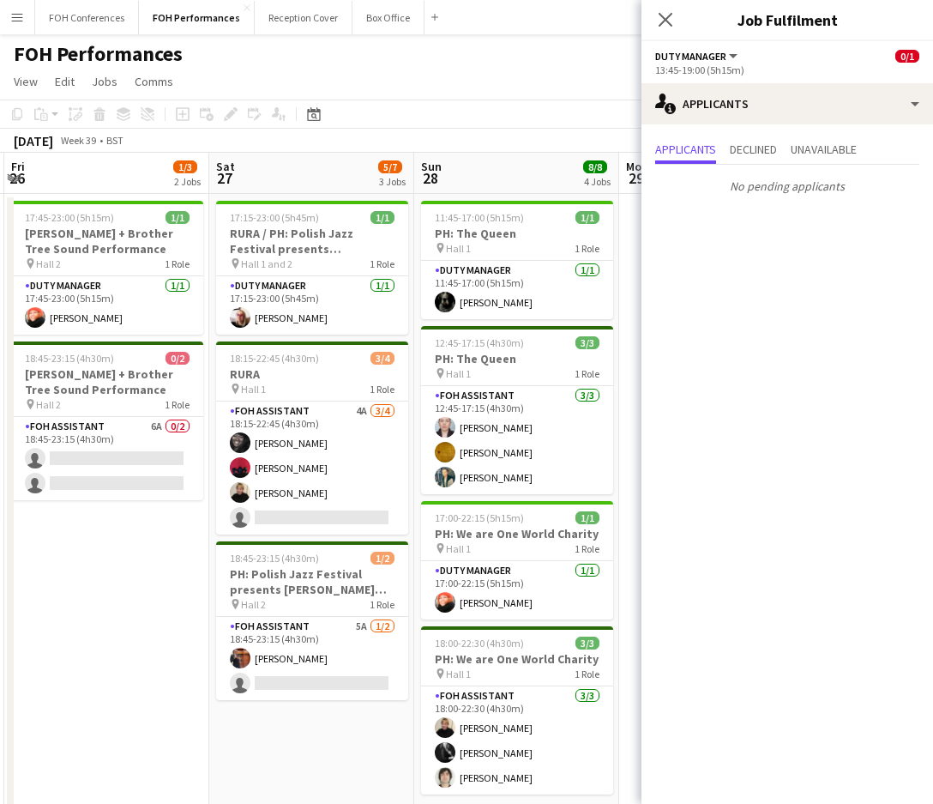
click at [0, 179] on html "Menu Boards Boards Boards All jobs Status Workforce Workforce My Workforce Recr…" at bounding box center [466, 547] width 933 height 1095
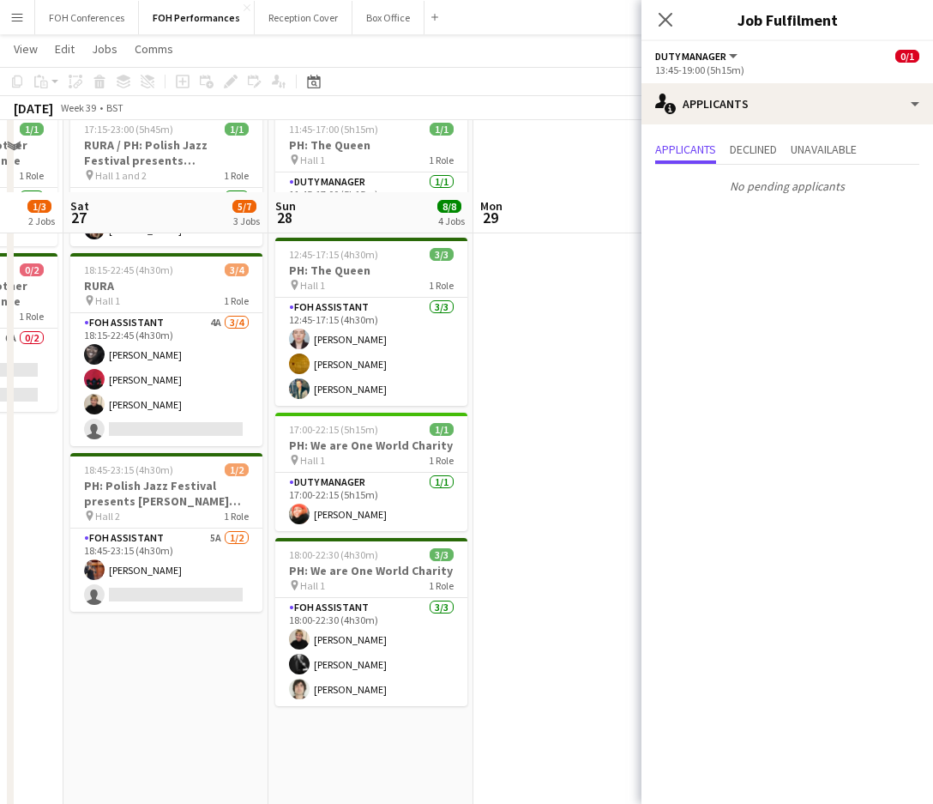
scroll to position [0, 0]
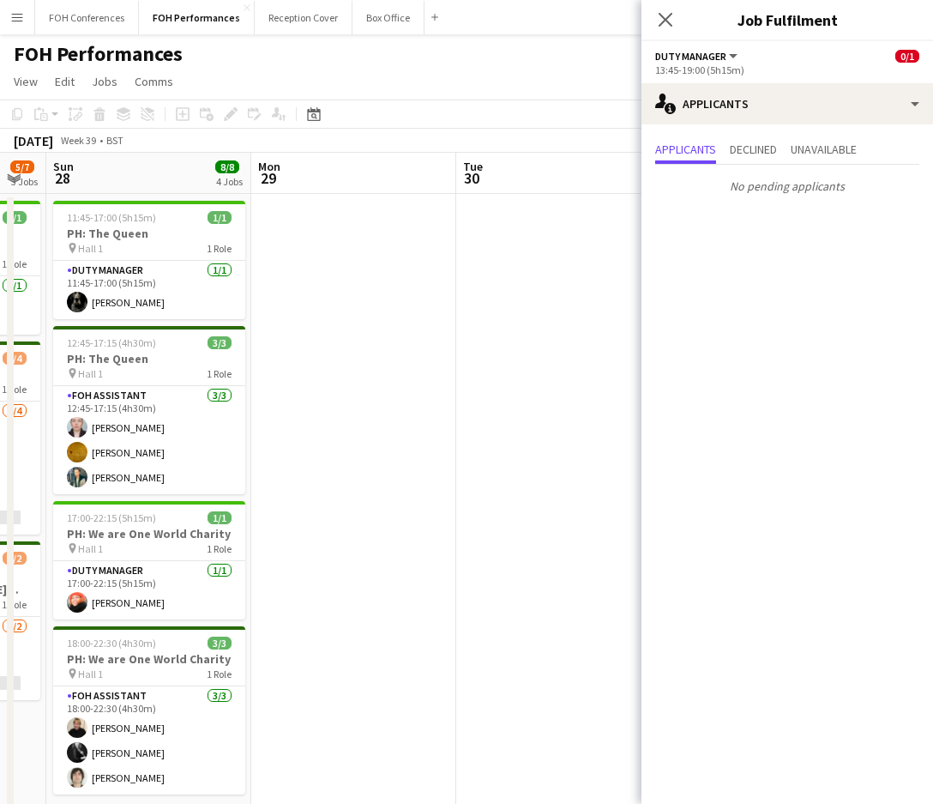
drag, startPoint x: 374, startPoint y: 166, endPoint x: 134, endPoint y: 204, distance: 243.3
click at [134, 204] on app-calendar-viewport "Thu 25 1/4 2 Jobs Fri 26 1/3 2 Jobs Sat 27 5/7 3 Jobs Sun 28 8/8 4 Jobs Mon 29 …" at bounding box center [466, 610] width 933 height 914
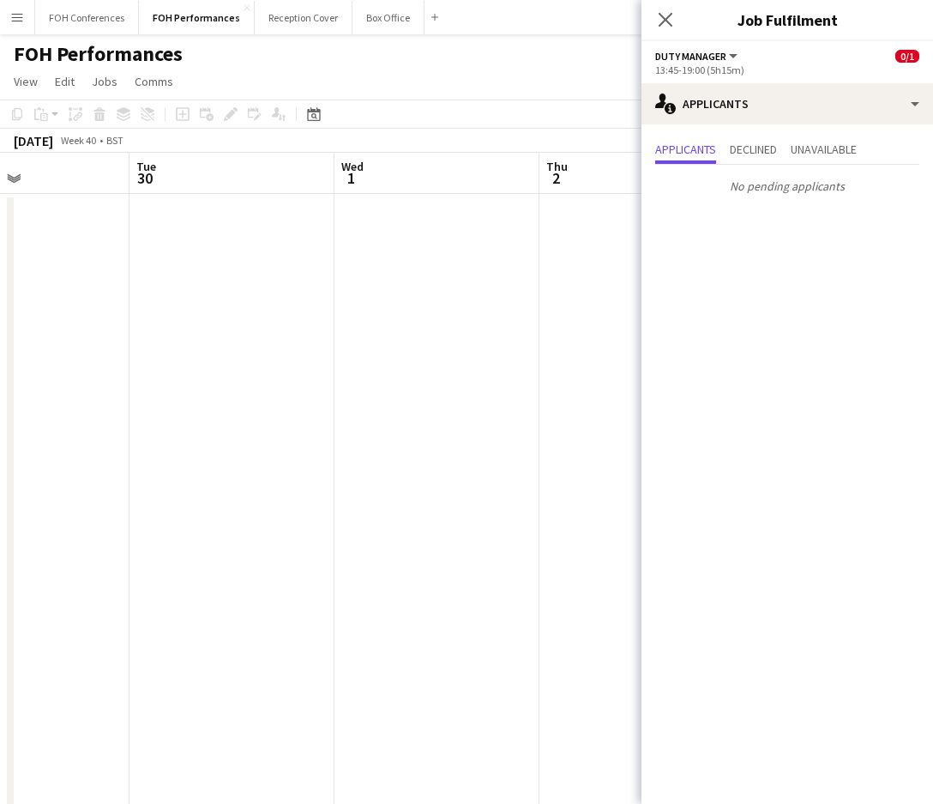
drag, startPoint x: 574, startPoint y: 185, endPoint x: 244, endPoint y: 191, distance: 330.3
click at [244, 191] on app-calendar-viewport "Fri 26 1/3 2 Jobs Sat 27 5/7 3 Jobs Sun 28 8/8 4 Jobs Mon 29 Tue 30 Wed 1 Thu 2…" at bounding box center [466, 610] width 933 height 914
drag, startPoint x: 485, startPoint y: 172, endPoint x: 5, endPoint y: 186, distance: 479.7
click at [5, 186] on app-calendar-viewport "Sun 28 8/8 4 Jobs Mon 29 Tue 30 Wed 1 Thu 2 Fri 3 Sat 4 Sun 5 Mon 6 0/2 2 Jobs …" at bounding box center [466, 610] width 933 height 914
drag, startPoint x: 401, startPoint y: 172, endPoint x: 602, endPoint y: 191, distance: 201.6
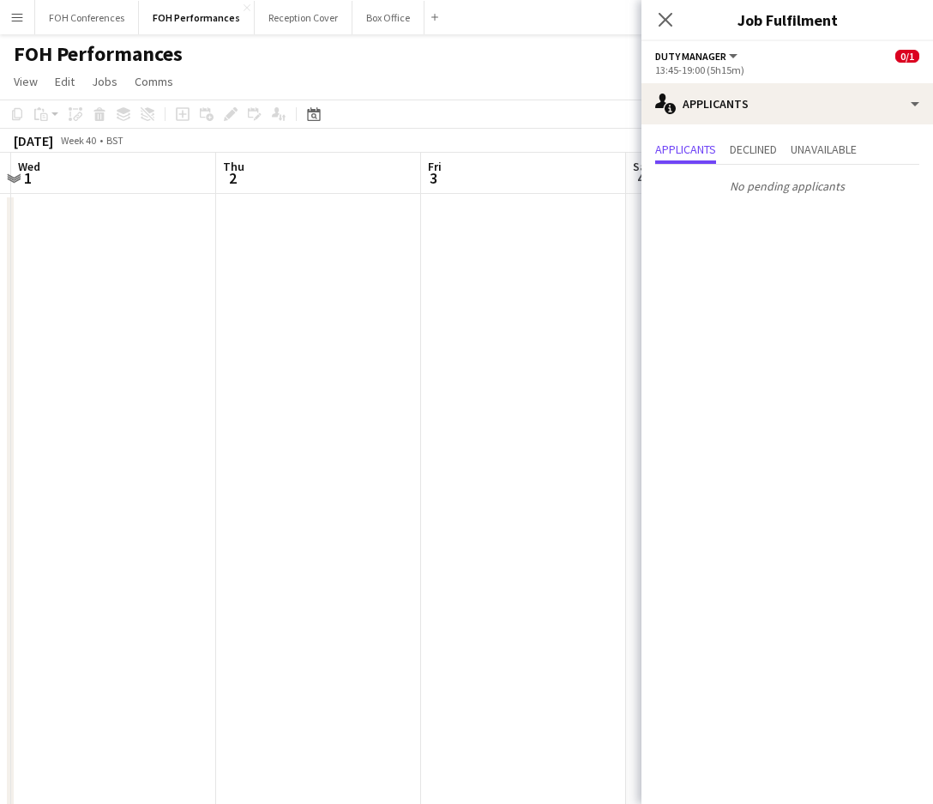
click at [598, 191] on app-calendar-viewport "Mon 29 Tue 30 Wed 1 Thu 2 Fri 3 Sat 4 Sun 5 Mon 6 0/2 2 Jobs Tue 7 Wed 8 17:45-…" at bounding box center [466, 610] width 933 height 914
drag, startPoint x: 296, startPoint y: 186, endPoint x: 778, endPoint y: 244, distance: 485.5
click at [792, 244] on body "Menu Boards Boards Boards All jobs Status Workforce Workforce My Workforce Recr…" at bounding box center [466, 547] width 933 height 1095
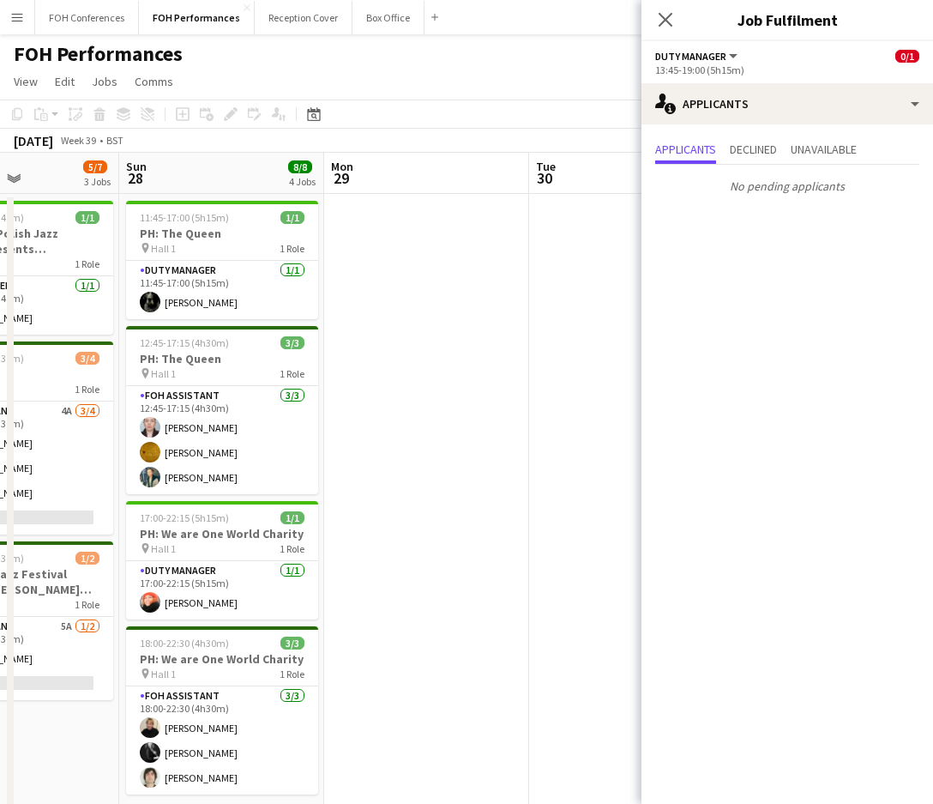
scroll to position [0, 491]
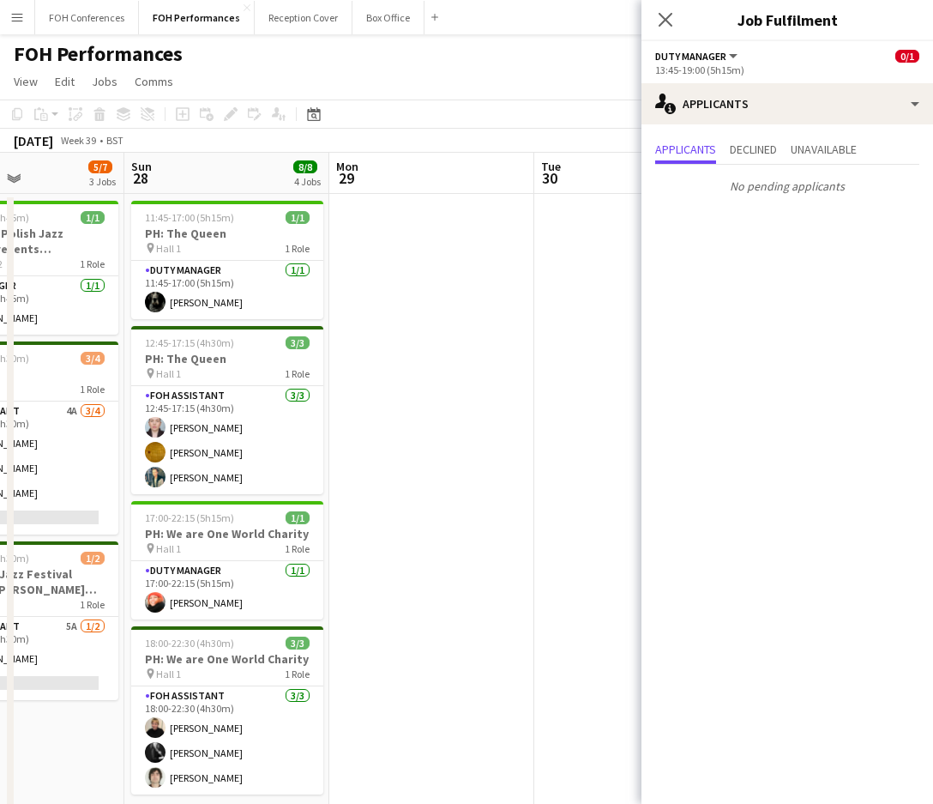
drag, startPoint x: 264, startPoint y: 176, endPoint x: 630, endPoint y: 193, distance: 365.8
click at [630, 193] on app-calendar-viewport "Thu 25 1/4 2 Jobs Fri 26 1/3 2 Jobs Sat 27 5/7 3 Jobs Sun 28 8/8 4 Jobs Mon 29 …" at bounding box center [466, 610] width 933 height 914
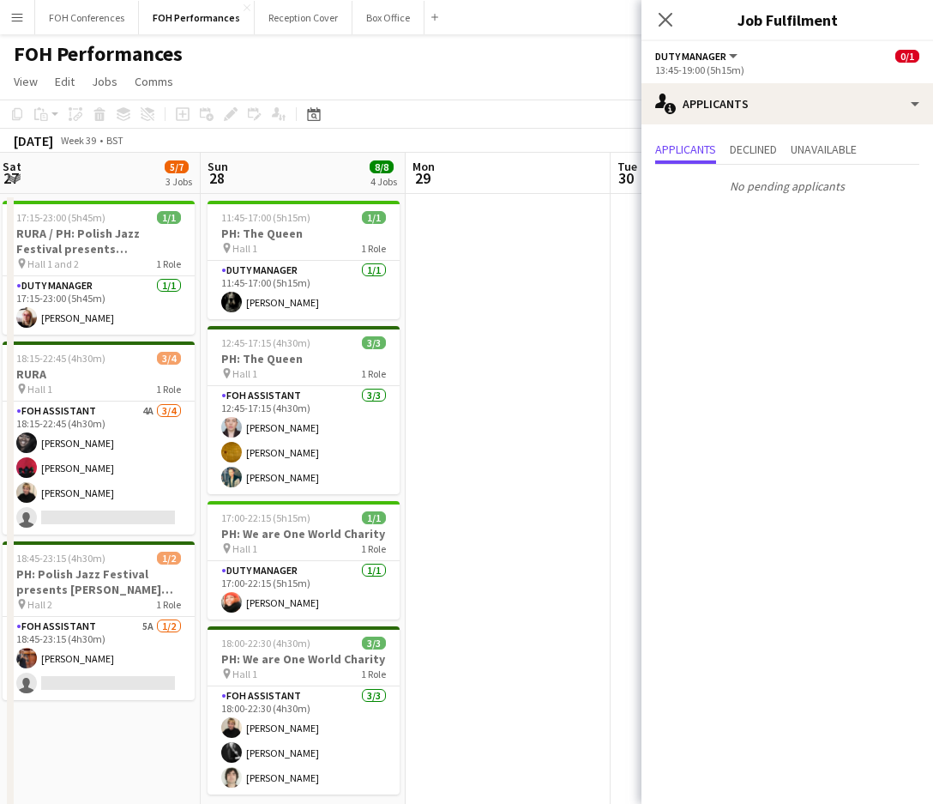
scroll to position [0, 530]
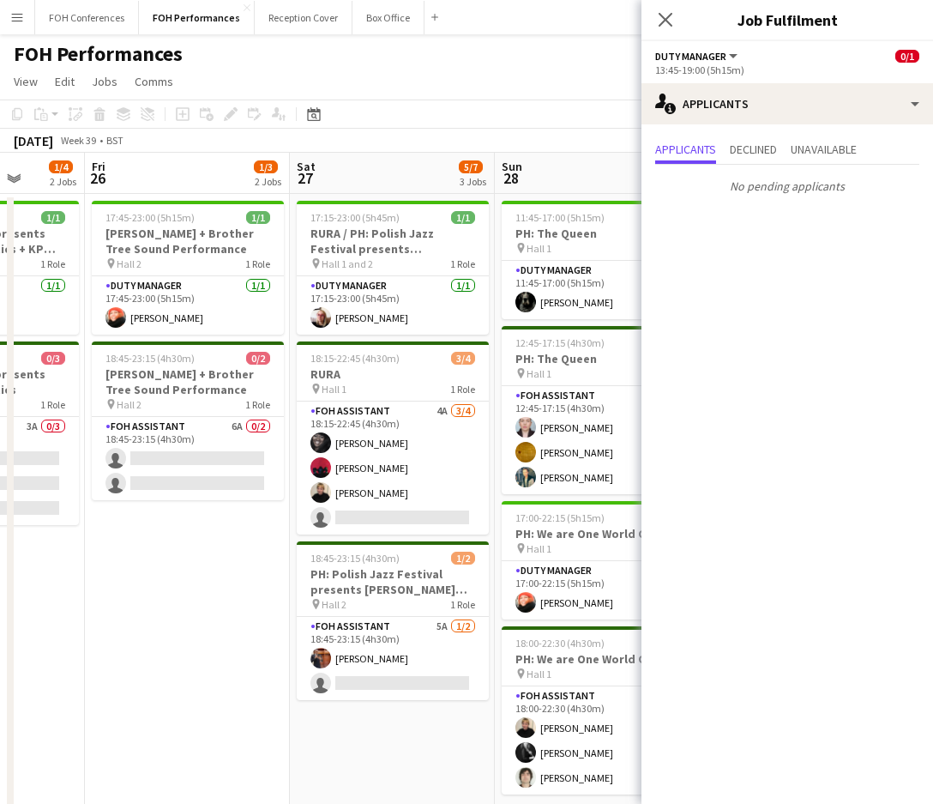
drag, startPoint x: 254, startPoint y: 183, endPoint x: 707, endPoint y: 194, distance: 453.0
click at [707, 194] on body "Menu Boards Boards Boards All jobs Status Workforce Workforce My Workforce Recr…" at bounding box center [466, 547] width 933 height 1095
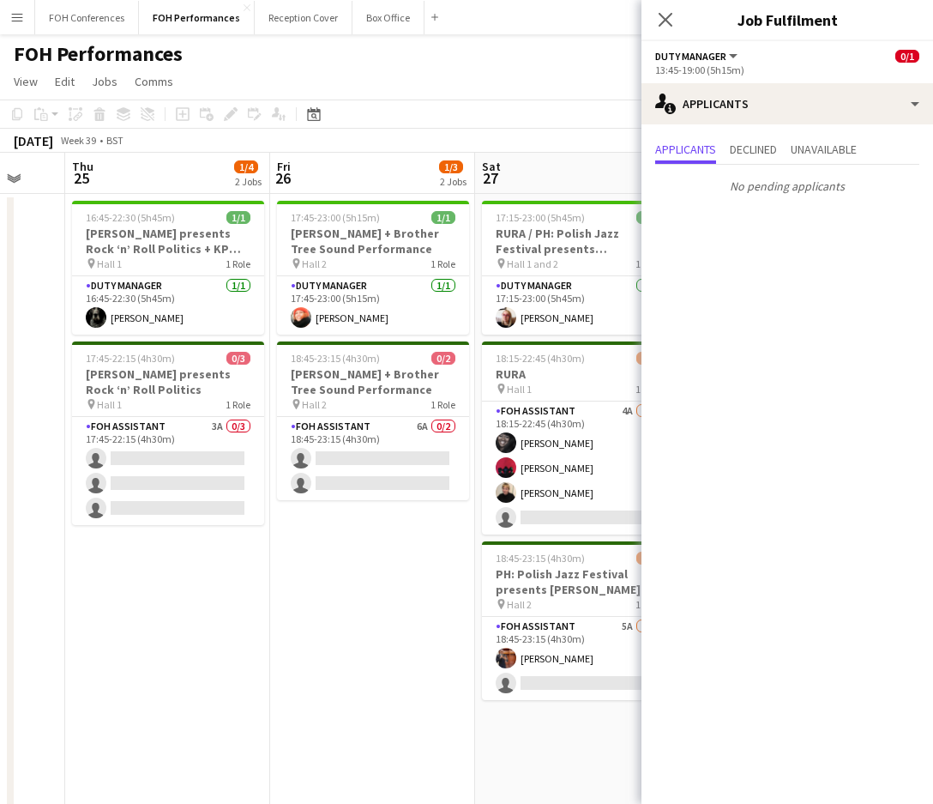
scroll to position [0, 497]
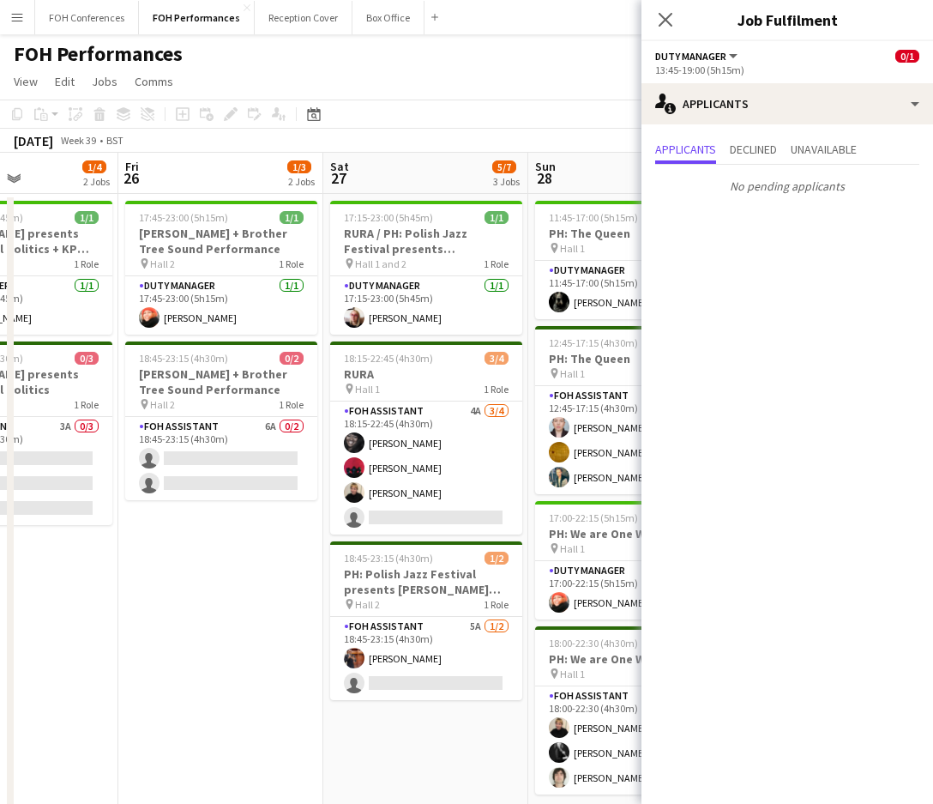
drag, startPoint x: 190, startPoint y: 176, endPoint x: 430, endPoint y: 182, distance: 239.4
click at [430, 182] on app-calendar-viewport "Tue 23 Wed 24 Thu 25 1/4 2 Jobs Fri 26 1/3 2 Jobs Sat 27 5/7 3 Jobs Sun 28 8/8 …" at bounding box center [466, 610] width 933 height 914
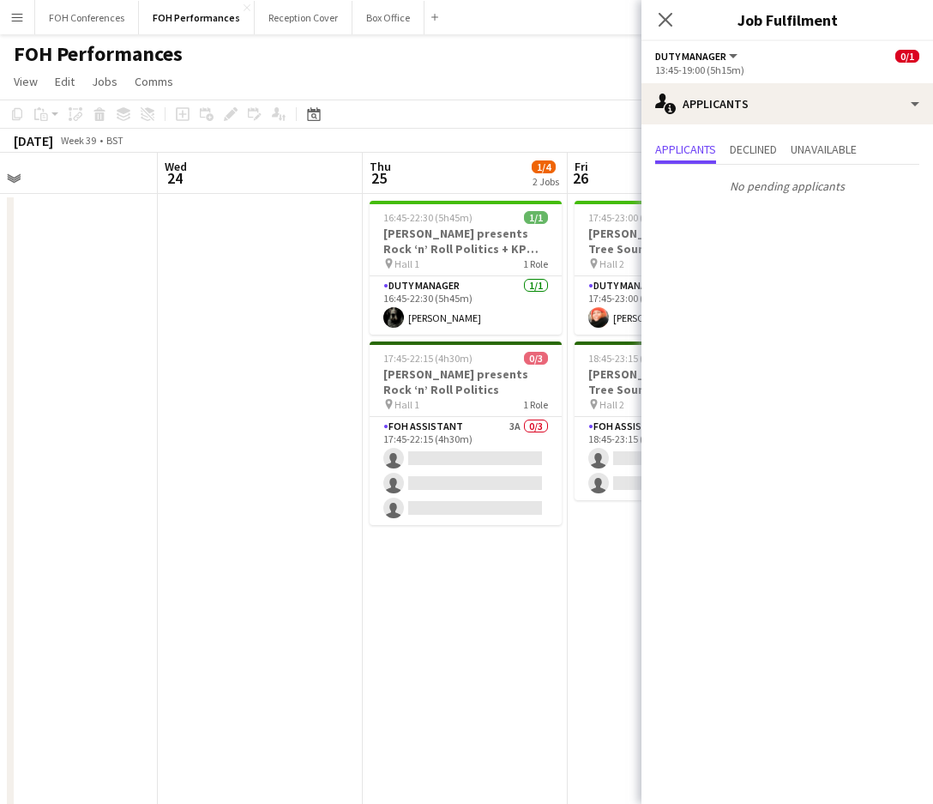
scroll to position [0, 437]
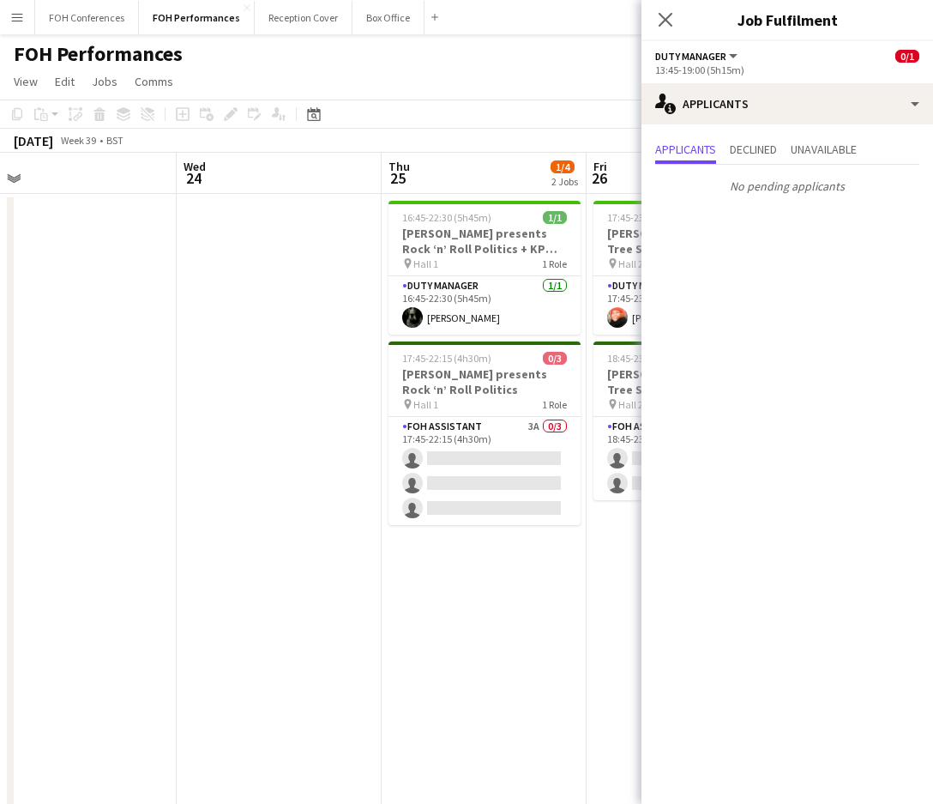
drag, startPoint x: 156, startPoint y: 175, endPoint x: 432, endPoint y: 190, distance: 276.6
click at [419, 190] on app-calendar-viewport "Sun 21 3/4 2 Jobs Mon 22 1/1 1 Job Tue 23 Wed 24 Thu 25 1/4 2 Jobs Fri 26 1/3 2…" at bounding box center [466, 610] width 933 height 914
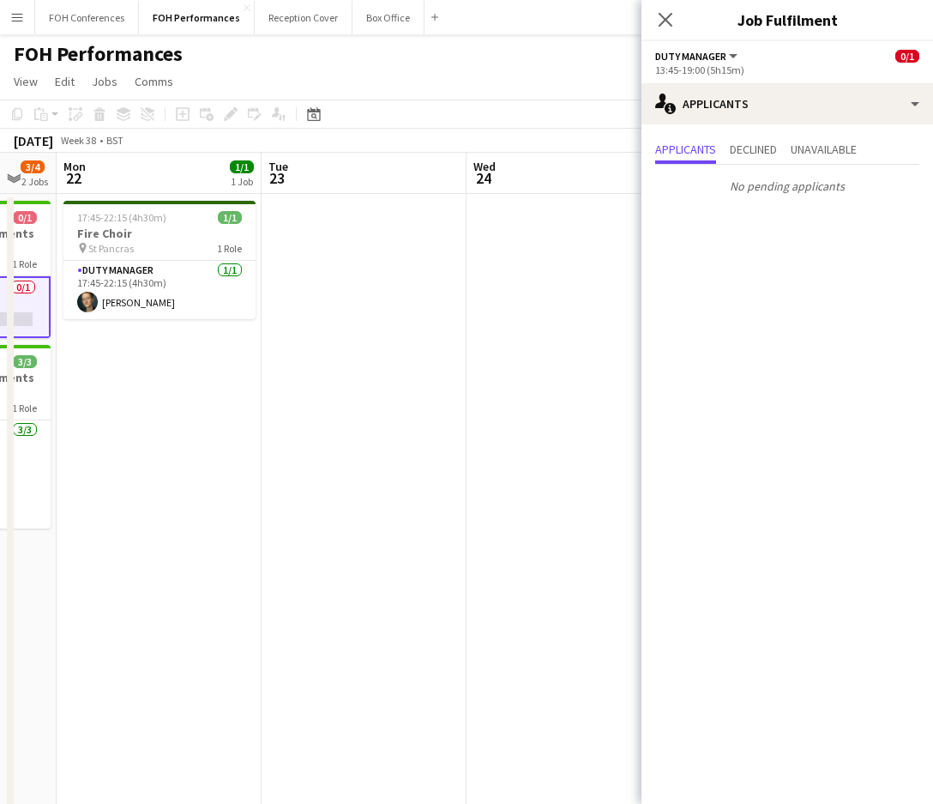
scroll to position [0, 487]
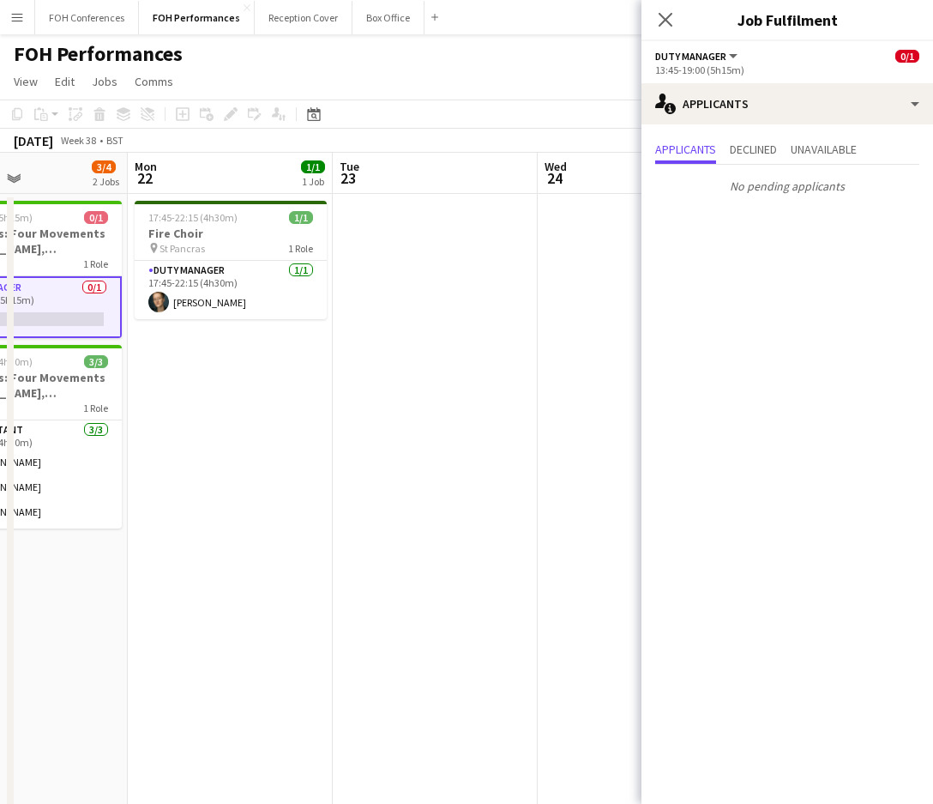
drag, startPoint x: 241, startPoint y: 166, endPoint x: 601, endPoint y: 216, distance: 363.8
click at [601, 216] on app-calendar-viewport "Fri 19 5/6 3 Jobs Sat 20 6/7 4 Jobs Sun 21 3/4 2 Jobs Mon 22 1/1 1 Job Tue 23 W…" at bounding box center [466, 610] width 933 height 914
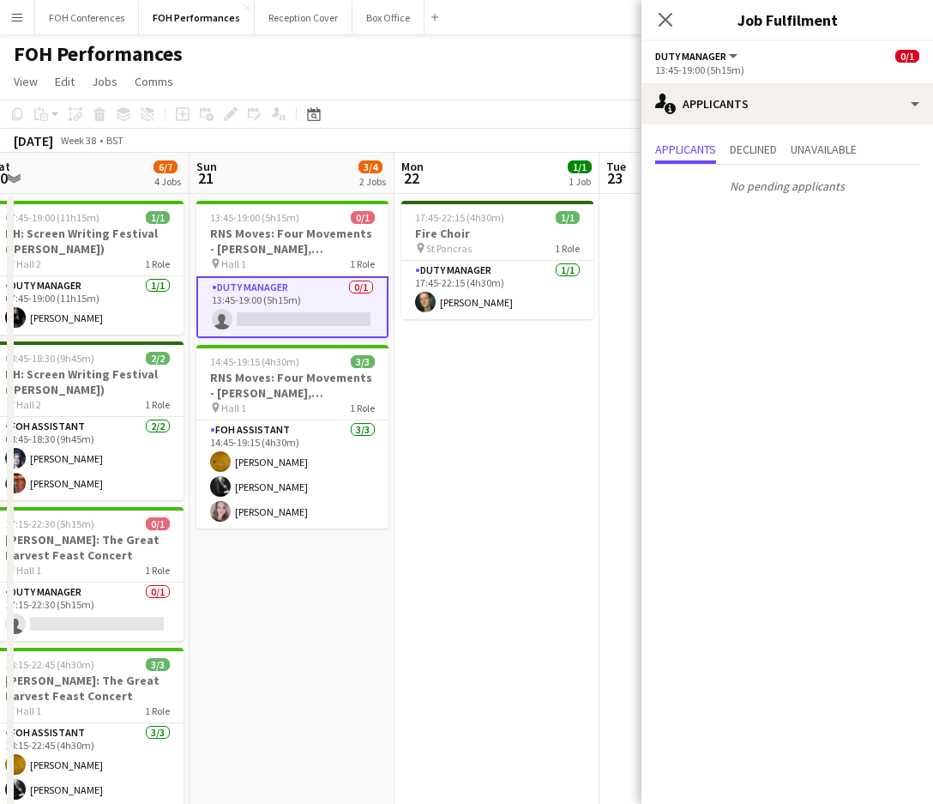
drag, startPoint x: 209, startPoint y: 187, endPoint x: 480, endPoint y: 187, distance: 271.1
click at [480, 187] on app-calendar-viewport "Thu 18 4/7 4 Jobs Fri 19 5/6 3 Jobs Sat 20 6/7 4 Jobs Sun 21 3/4 2 Jobs Mon 22 …" at bounding box center [466, 610] width 933 height 914
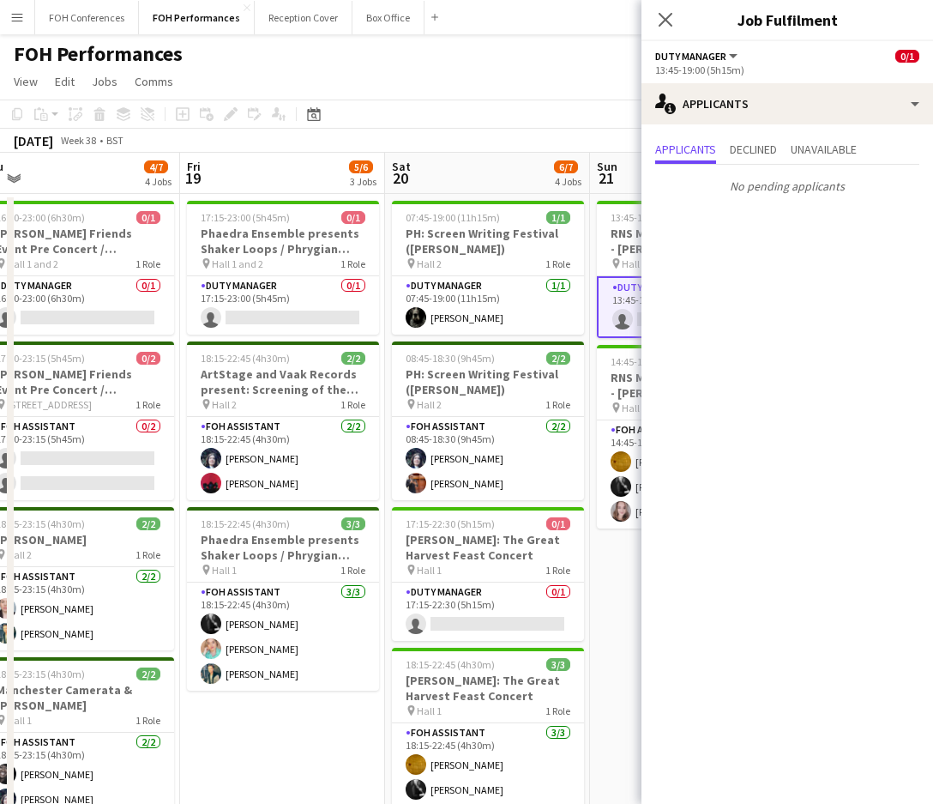
scroll to position [0, 432]
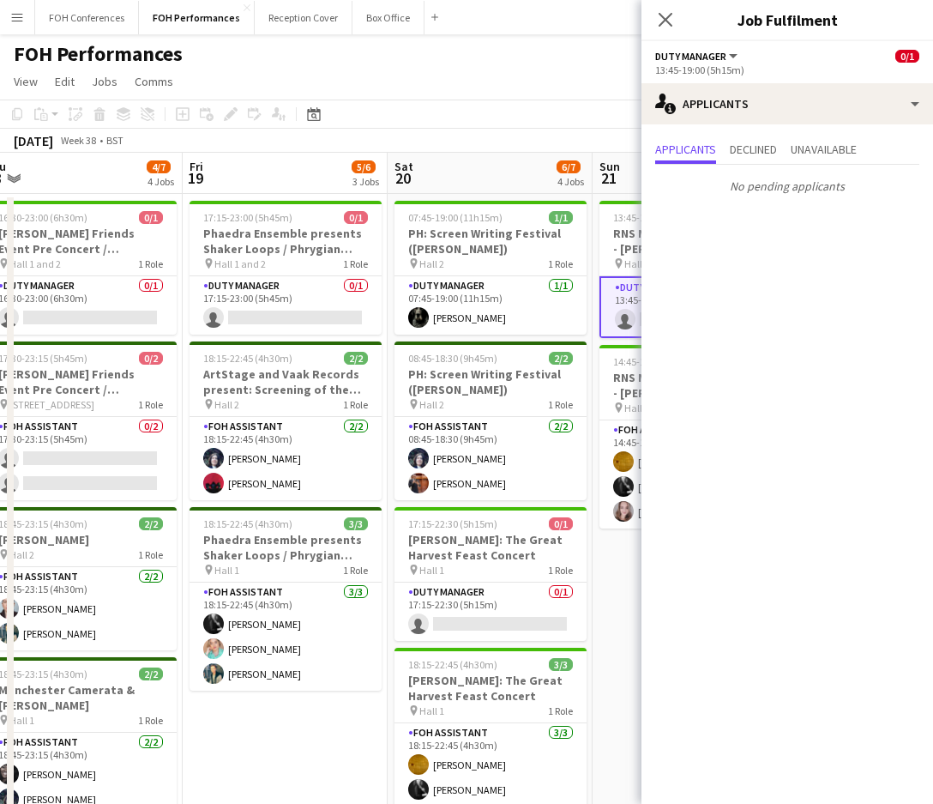
drag, startPoint x: 93, startPoint y: 188, endPoint x: 492, endPoint y: 211, distance: 399.5
click at [492, 211] on app-calendar-viewport "Tue 16 Wed 17 Thu 18 4/7 4 Jobs Fri 19 5/6 3 Jobs Sat 20 6/7 4 Jobs Sun 21 3/4 …" at bounding box center [466, 610] width 933 height 914
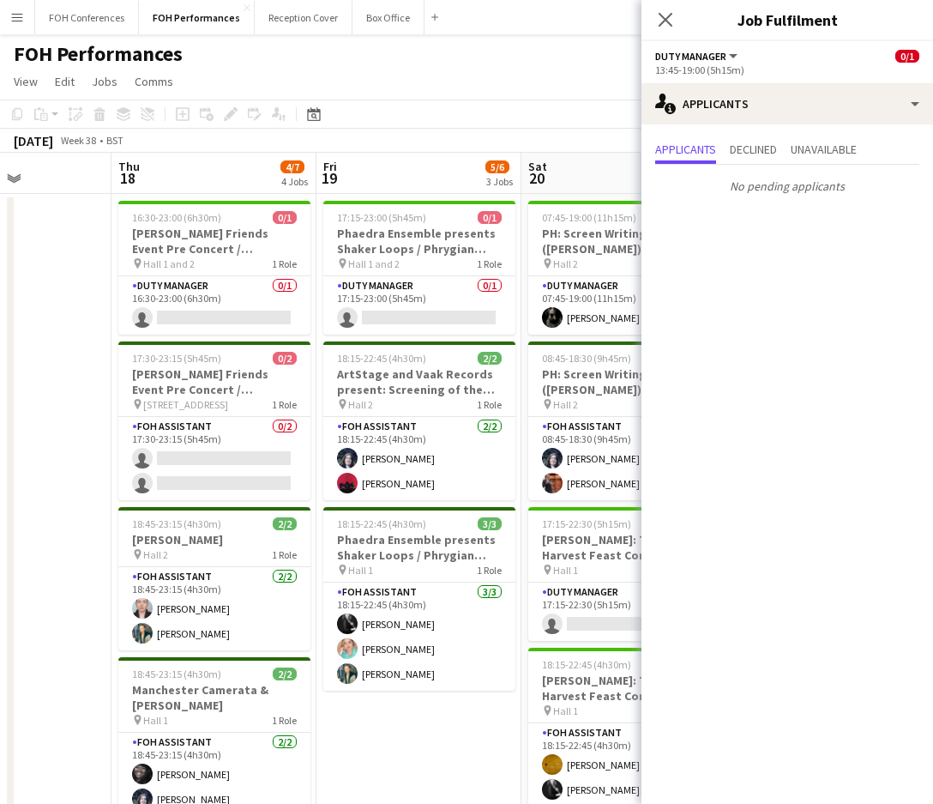
drag, startPoint x: 214, startPoint y: 185, endPoint x: 330, endPoint y: 209, distance: 119.1
click at [330, 209] on app-calendar-viewport "Sun 14 8/8 3 Jobs Mon 15 5/5 3 Jobs Tue 16 Wed 17 Thu 18 4/7 4 Jobs Fri 19 5/6 …" at bounding box center [466, 610] width 933 height 914
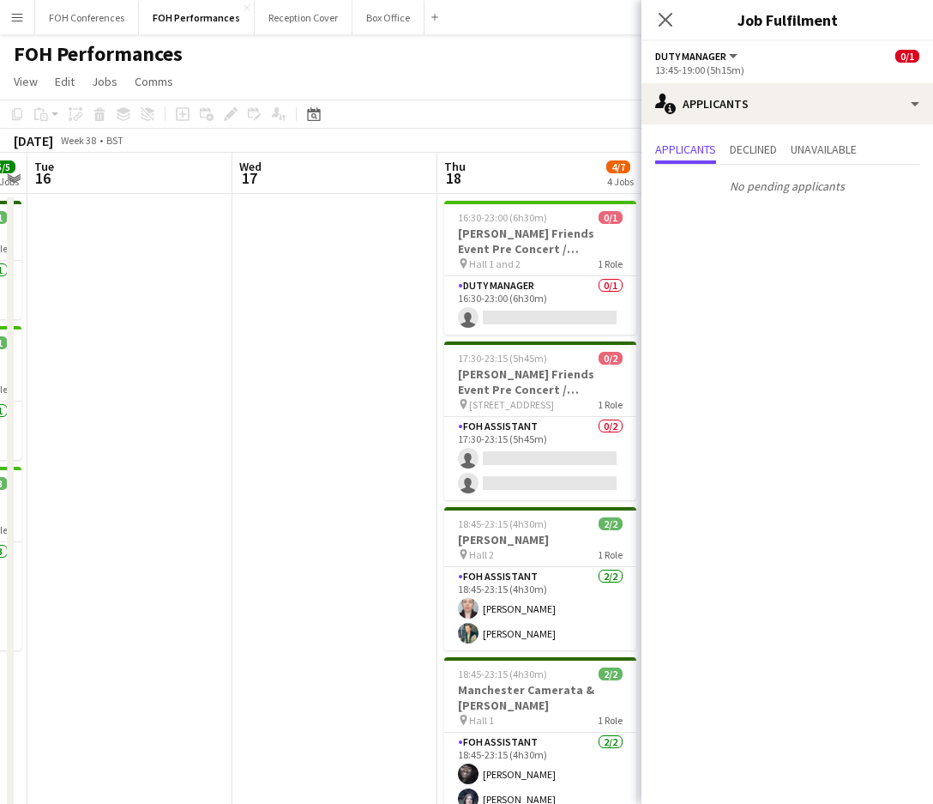
drag, startPoint x: 152, startPoint y: 183, endPoint x: 515, endPoint y: 205, distance: 363.5
click at [515, 205] on app-calendar-viewport "Sun 14 8/8 3 Jobs Mon 15 5/5 3 Jobs Tue 16 Wed 17 Thu 18 4/7 4 Jobs Fri 19 5/6 …" at bounding box center [466, 610] width 933 height 914
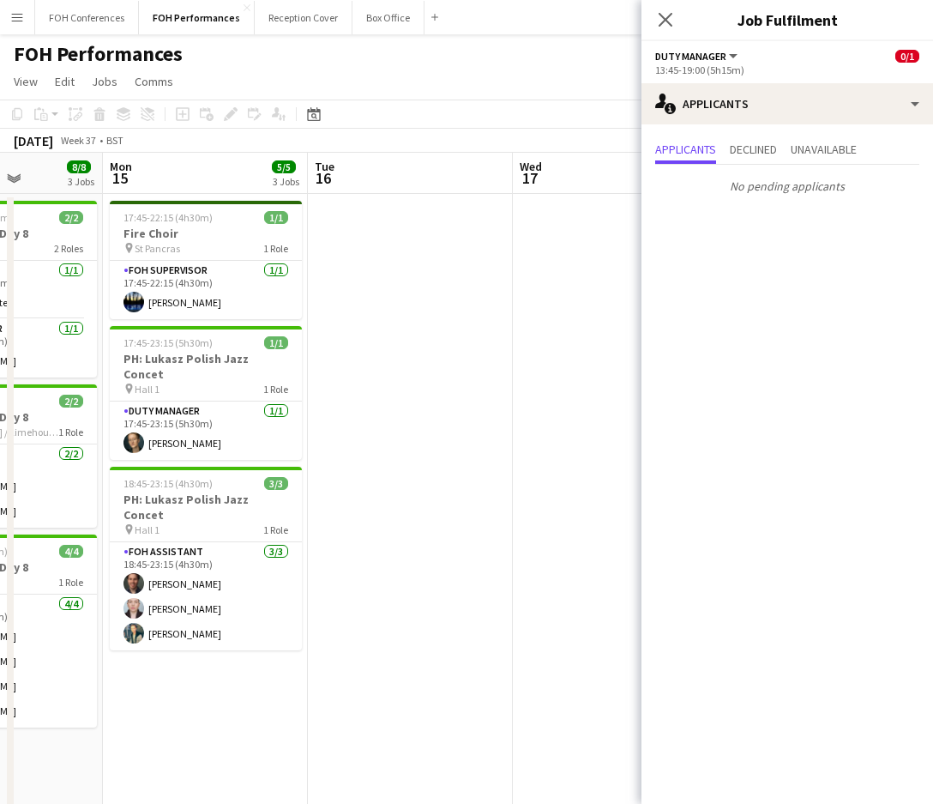
drag, startPoint x: 142, startPoint y: 176, endPoint x: 610, endPoint y: 219, distance: 469.4
click at [609, 219] on app-calendar-viewport "Fri 12 8/8 3 Jobs Sat 13 11/11 4 Jobs Sun 14 8/8 3 Jobs Mon 15 5/5 3 Jobs Tue 1…" at bounding box center [466, 610] width 933 height 914
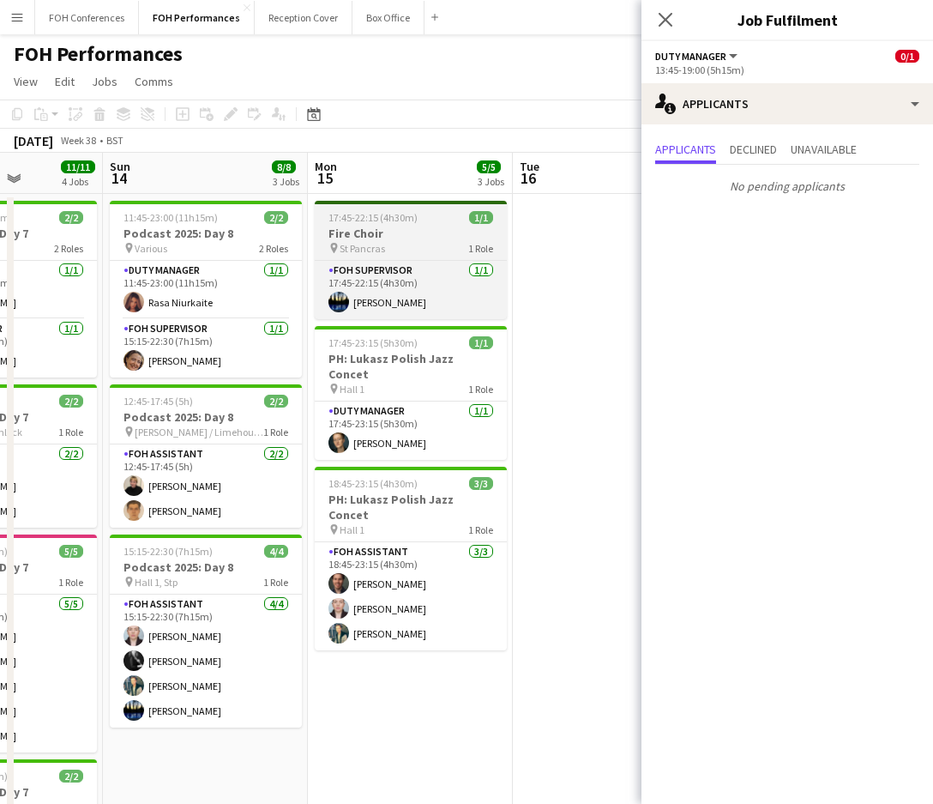
scroll to position [0, 510]
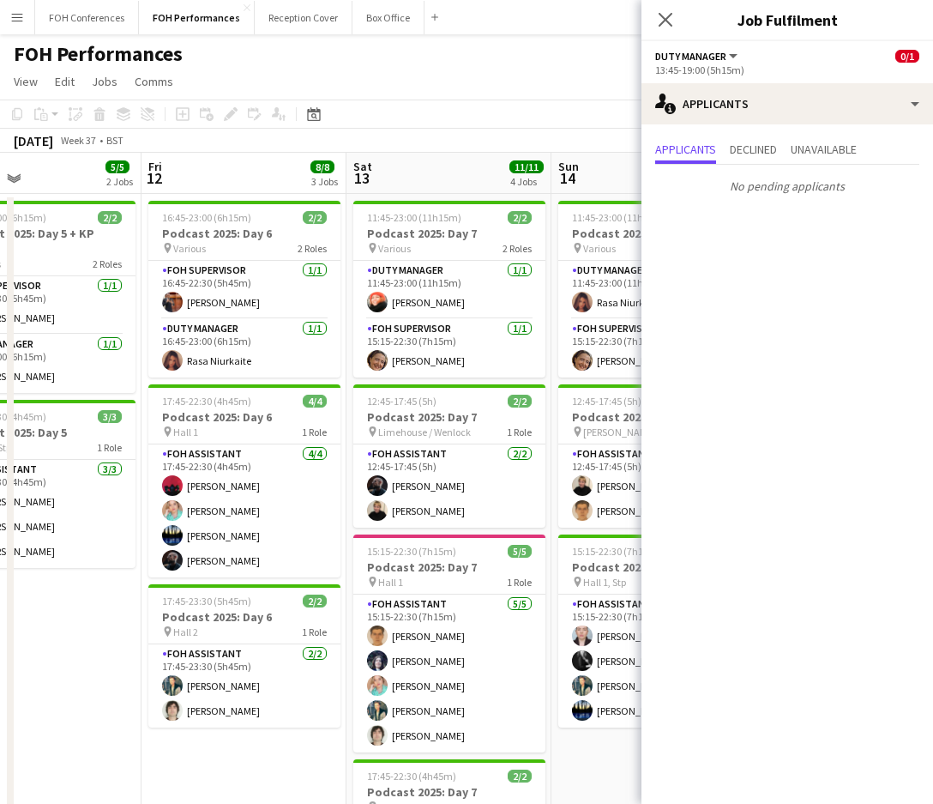
drag, startPoint x: 148, startPoint y: 186, endPoint x: 613, endPoint y: 202, distance: 465.2
click at [613, 202] on app-calendar-viewport "Tue 9 Wed 10 4/4 2 Jobs Thu 11 5/5 2 Jobs Fri 12 8/8 3 Jobs Sat 13 11/11 4 Jobs…" at bounding box center [466, 610] width 933 height 914
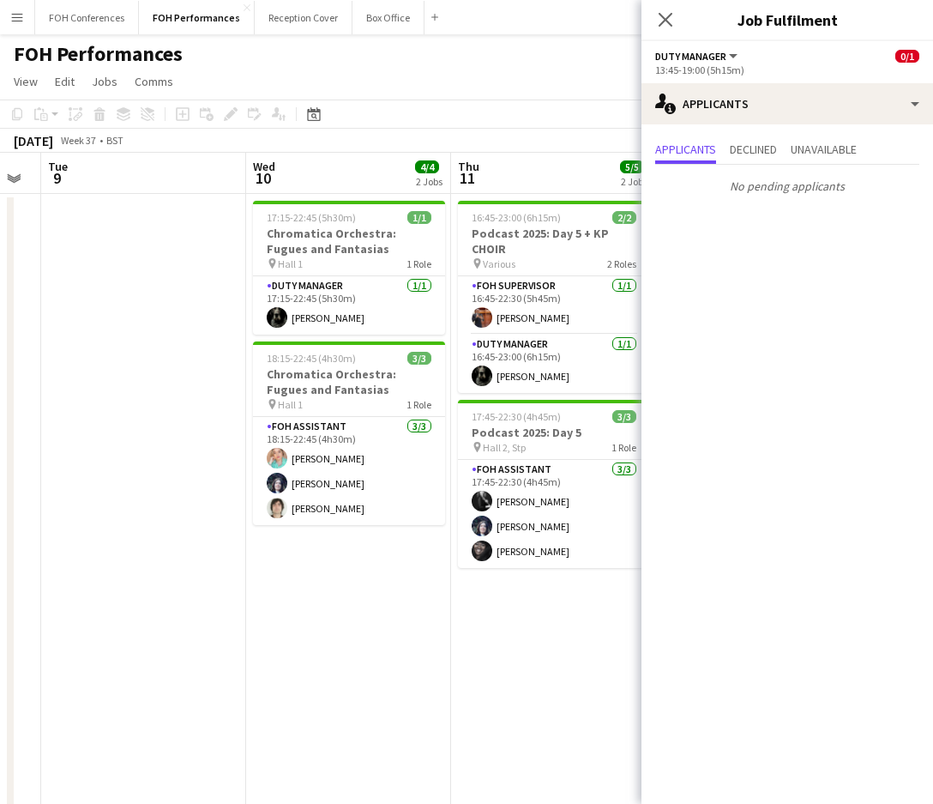
scroll to position [0, 494]
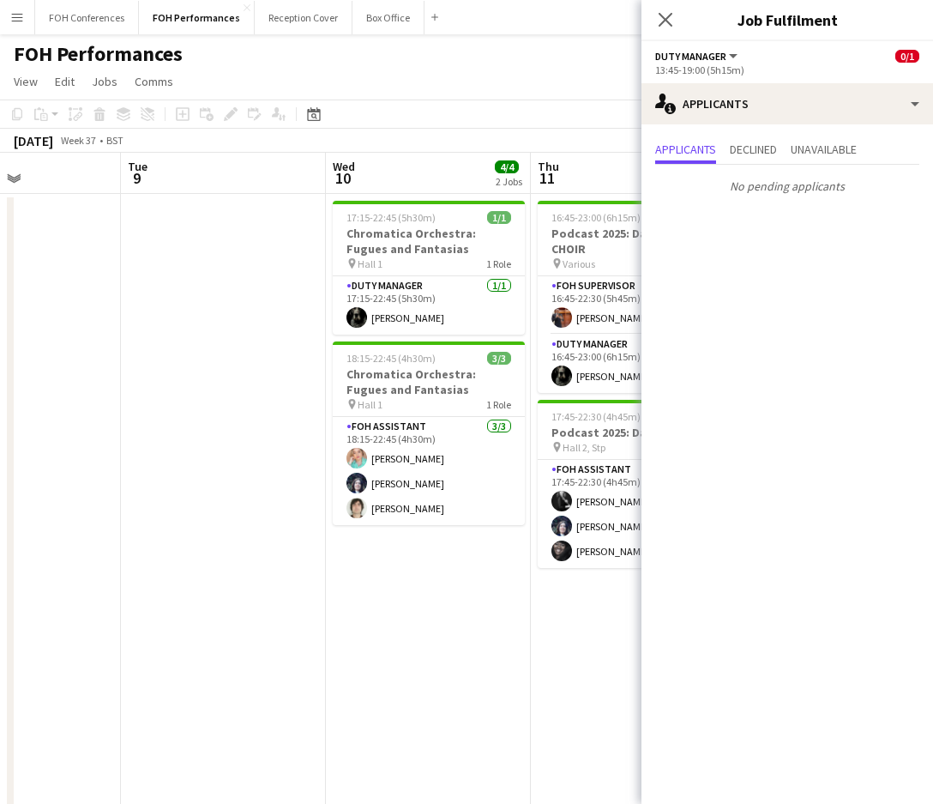
drag, startPoint x: 53, startPoint y: 170, endPoint x: 706, endPoint y: 239, distance: 656.4
click at [706, 239] on body "Menu Boards Boards Boards All jobs Status Workforce Workforce My Workforce Recr…" at bounding box center [466, 547] width 933 height 1095
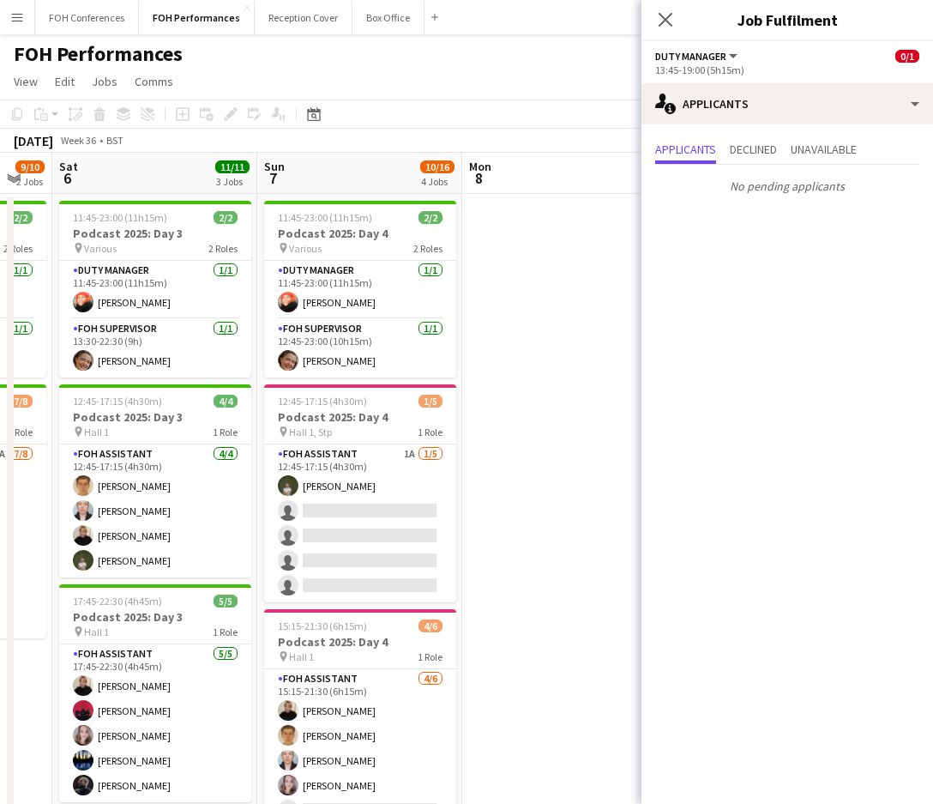
scroll to position [0, 527]
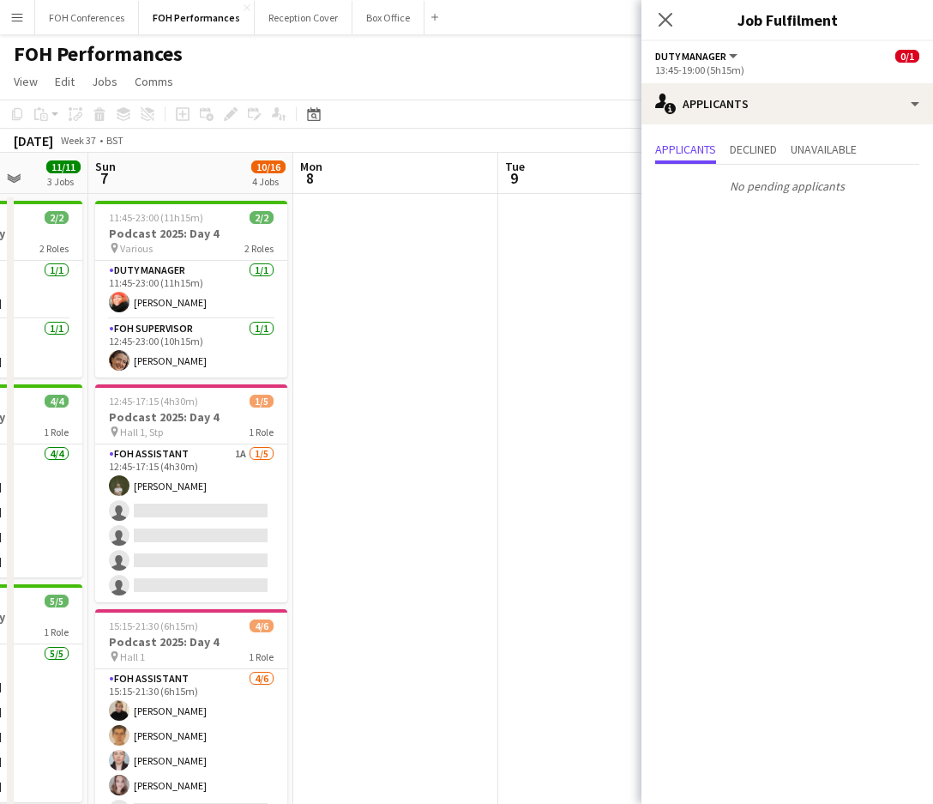
drag, startPoint x: 125, startPoint y: 176, endPoint x: 503, endPoint y: 202, distance: 378.3
click at [503, 202] on app-calendar-viewport "Thu 4 8/8 2 Jobs Fri 5 9/10 2 Jobs Sat 6 11/11 3 Jobs Sun 7 10/16 4 Jobs Mon 8 …" at bounding box center [466, 610] width 933 height 914
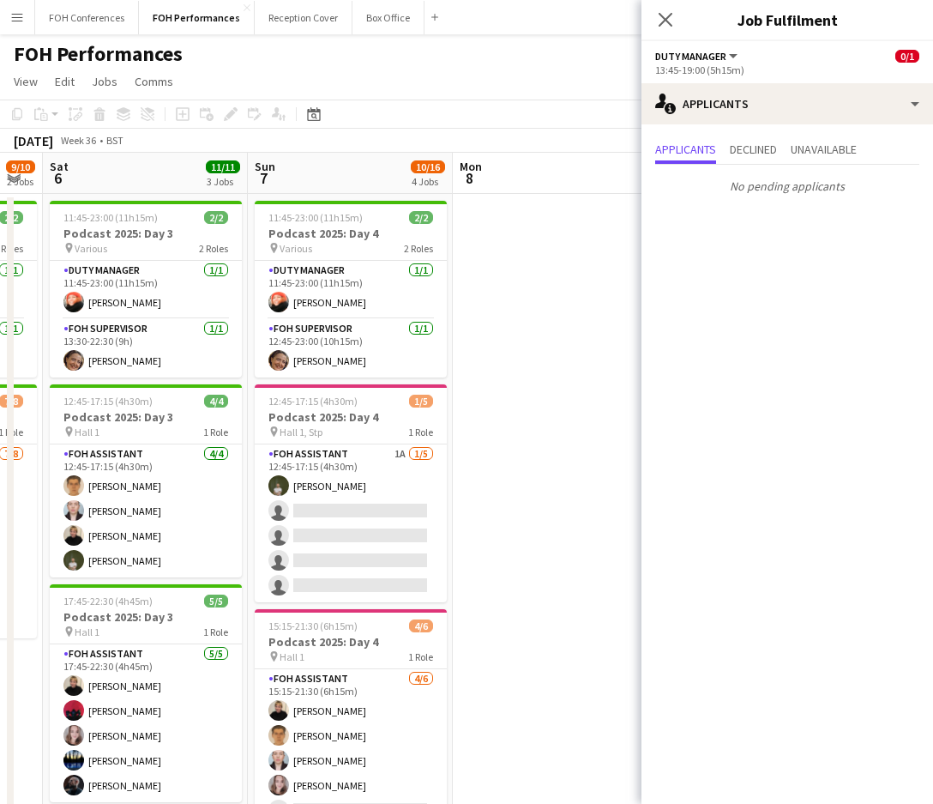
scroll to position [0, 510]
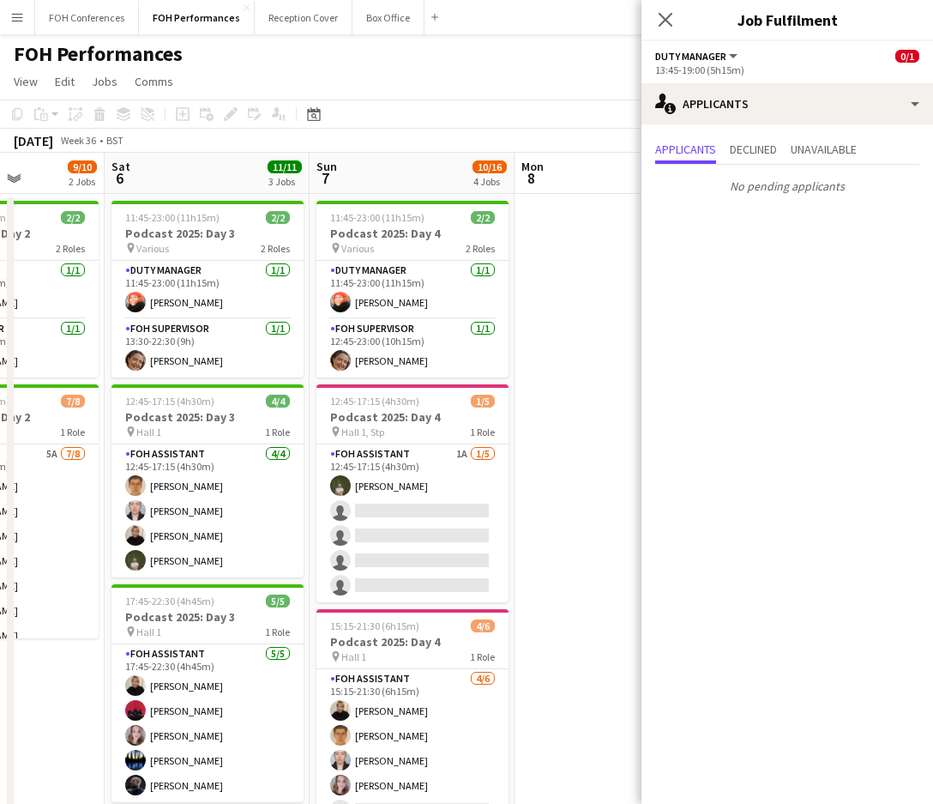
drag, startPoint x: 186, startPoint y: 171, endPoint x: 407, endPoint y: 182, distance: 221.6
click at [407, 182] on app-calendar-viewport "Wed 3 Thu 4 8/8 2 Jobs Fri 5 9/10 2 Jobs Sat 6 11/11 3 Jobs Sun 7 10/16 4 Jobs …" at bounding box center [466, 610] width 933 height 914
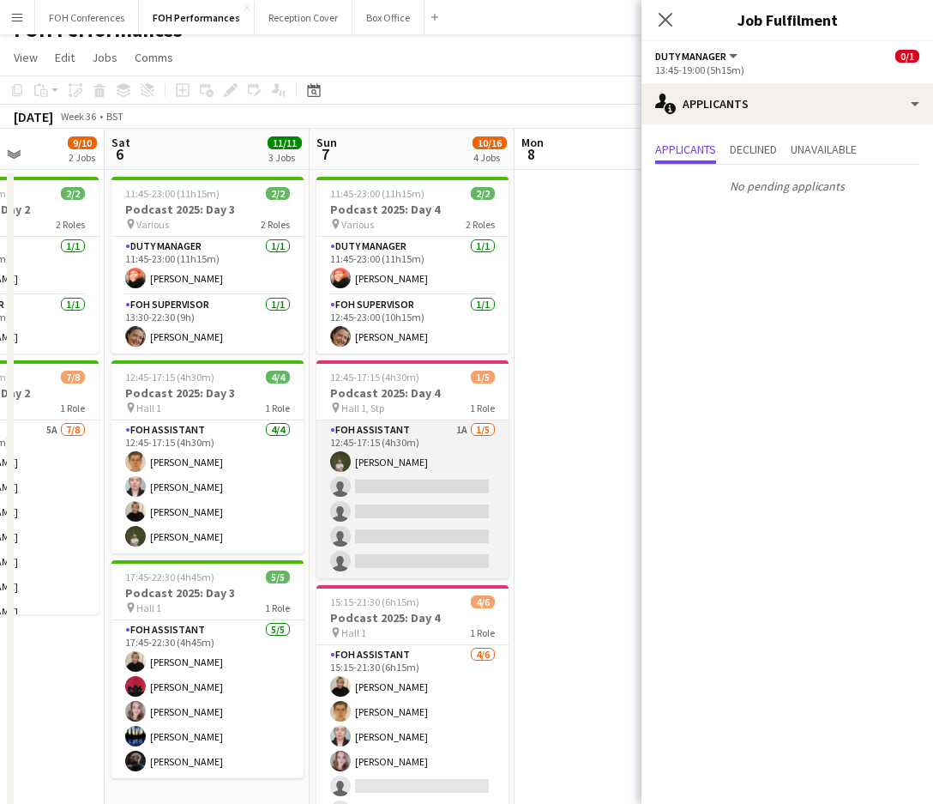
scroll to position [0, 0]
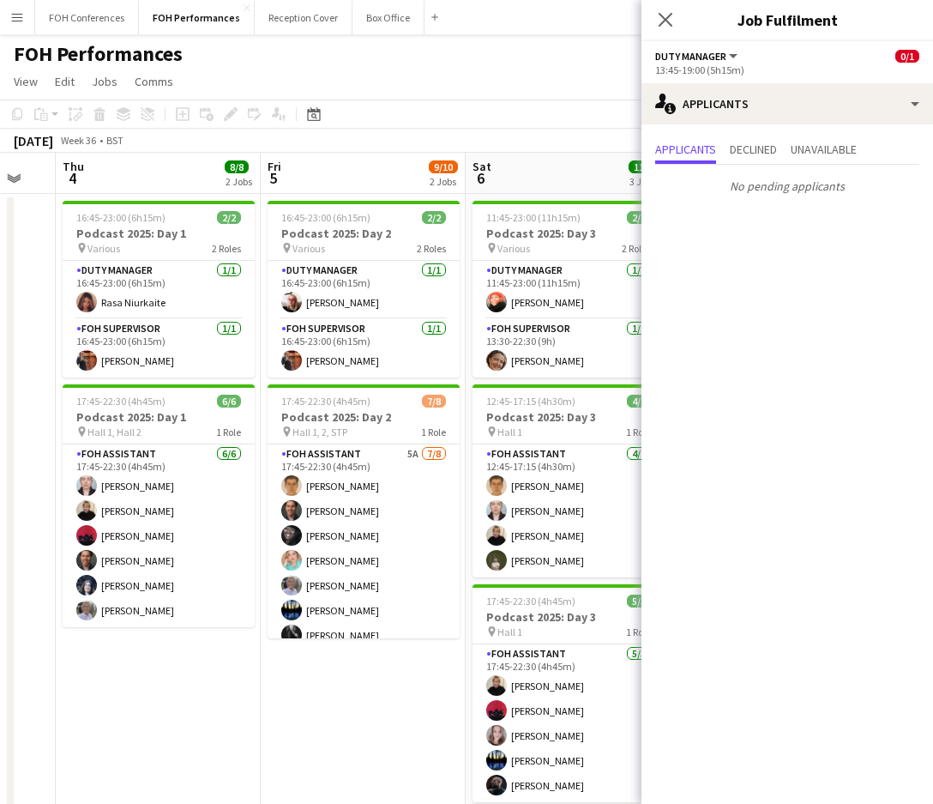
drag, startPoint x: 173, startPoint y: 184, endPoint x: 546, endPoint y: 202, distance: 372.7
click at [546, 202] on app-calendar-viewport "Tue 2 Wed 3 Thu 4 8/8 2 Jobs Fri 5 9/10 2 Jobs Sat 6 11/11 3 Jobs Sun 7 10/16 4…" at bounding box center [466, 610] width 933 height 914
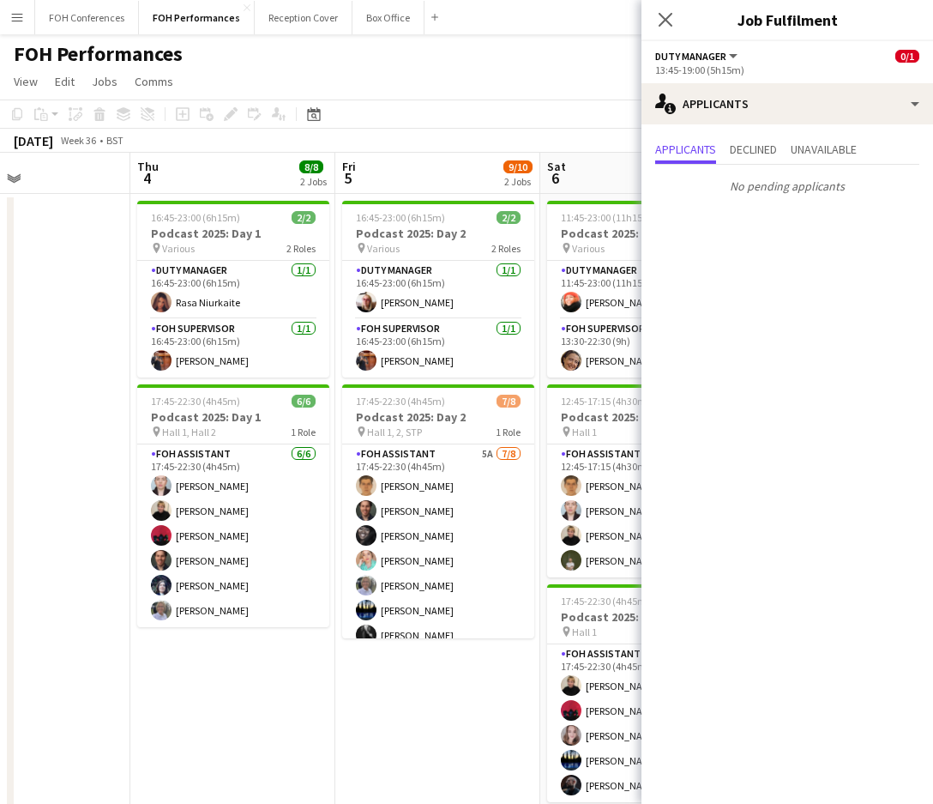
scroll to position [0, 434]
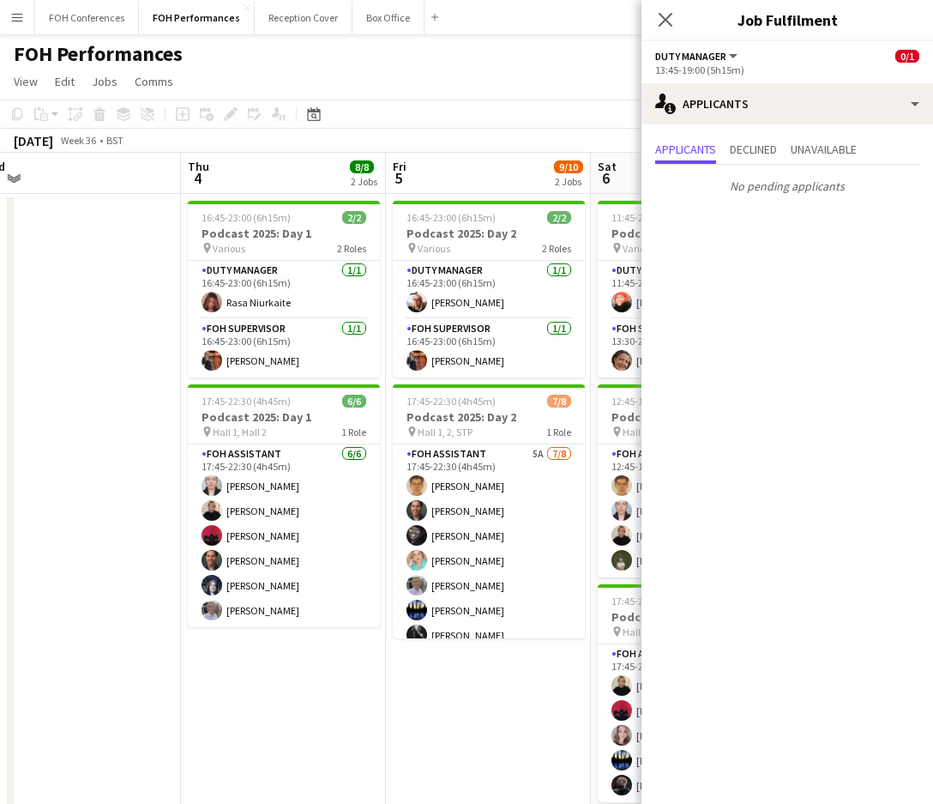
drag, startPoint x: 146, startPoint y: 166, endPoint x: 464, endPoint y: 180, distance: 318.6
click at [464, 180] on app-calendar-viewport "Mon 1 Tue 2 Wed 3 Thu 4 8/8 2 Jobs Fri 5 9/10 2 Jobs Sat 6 11/11 3 Jobs Sun 7 1…" at bounding box center [466, 610] width 933 height 914
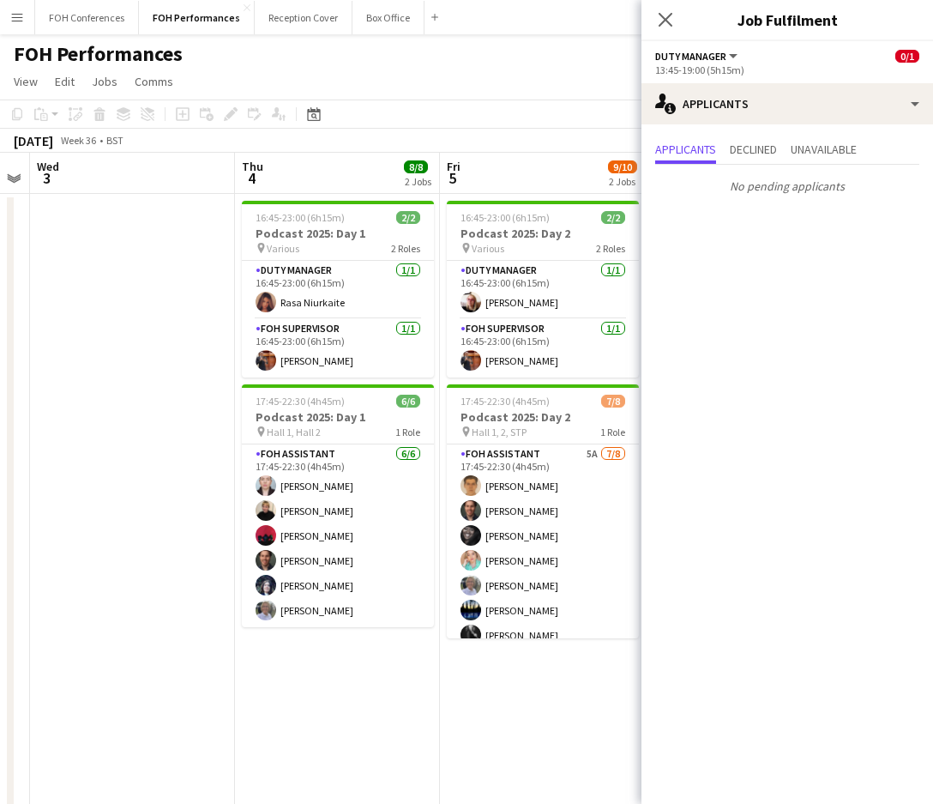
scroll to position [0, 619]
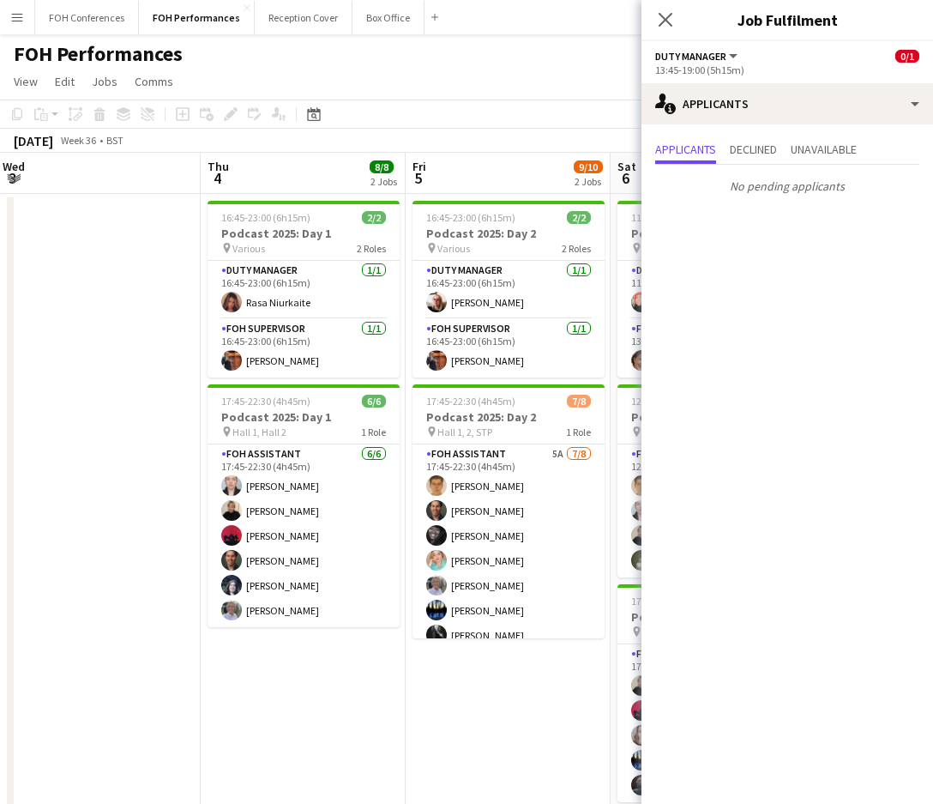
drag, startPoint x: 447, startPoint y: 173, endPoint x: 262, endPoint y: 180, distance: 185.4
click at [262, 180] on app-calendar-viewport "Sun 31 Mon 1 Tue 2 Wed 3 Thu 4 8/8 2 Jobs Fri 5 9/10 2 Jobs Sat 6 11/11 3 Jobs …" at bounding box center [466, 610] width 933 height 914
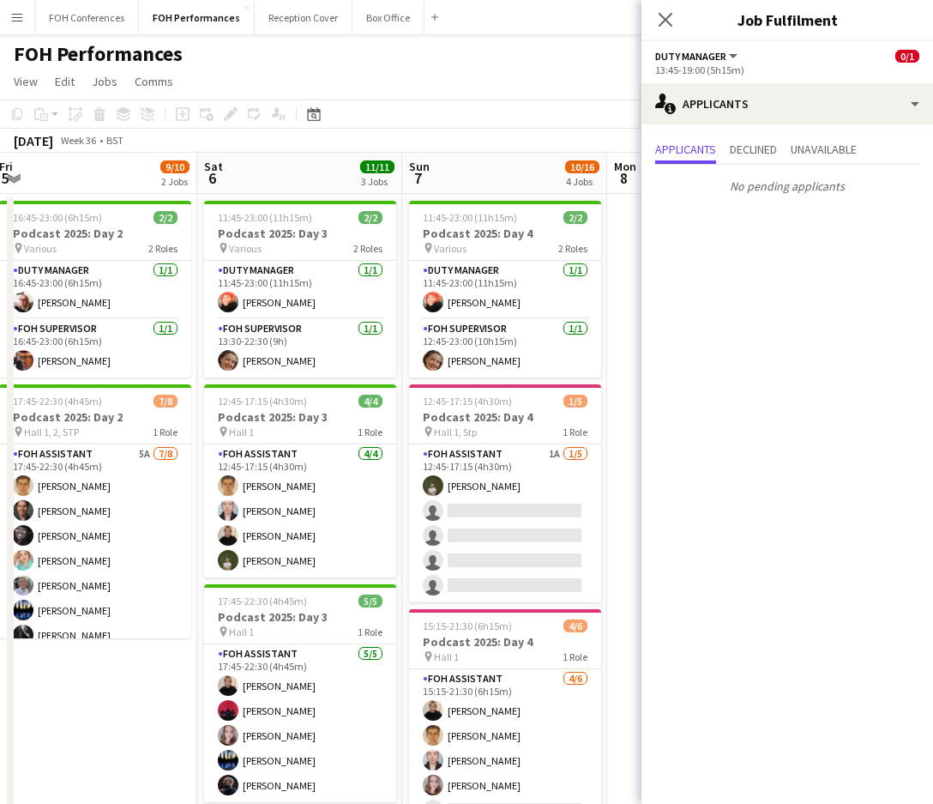
drag, startPoint x: 516, startPoint y: 164, endPoint x: 141, endPoint y: 170, distance: 374.9
click at [91, 190] on app-calendar-viewport "Tue 2 Wed 3 Thu 4 8/8 2 Jobs Fri 5 9/10 2 Jobs Sat 6 11/11 3 Jobs Sun 7 10/16 4…" at bounding box center [466, 610] width 933 height 914
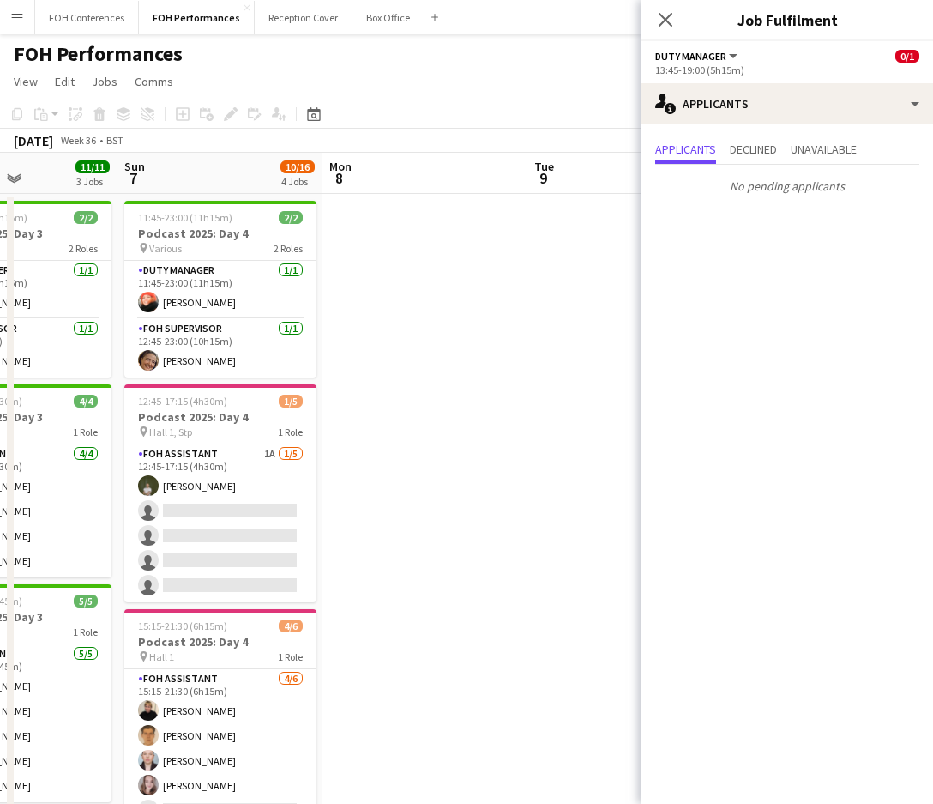
drag, startPoint x: 467, startPoint y: 190, endPoint x: 176, endPoint y: 199, distance: 290.9
click at [176, 199] on app-calendar-viewport "Wed 3 Thu 4 8/8 2 Jobs Fri 5 9/10 2 Jobs Sat 6 11/11 3 Jobs Sun 7 10/16 4 Jobs …" at bounding box center [466, 610] width 933 height 914
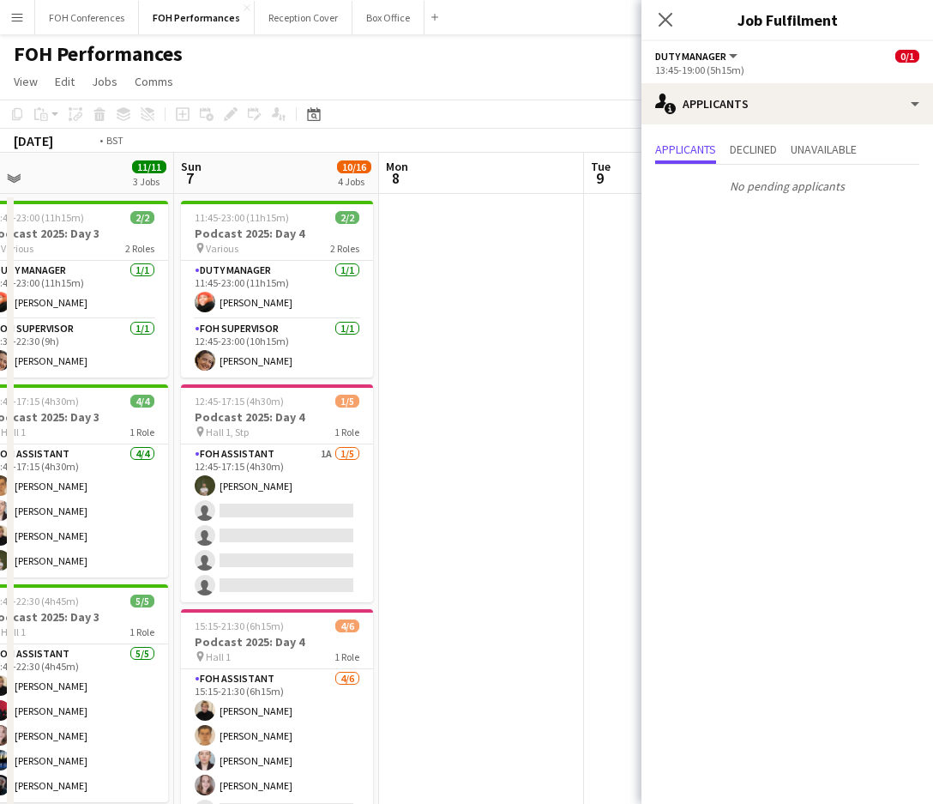
scroll to position [0, 753]
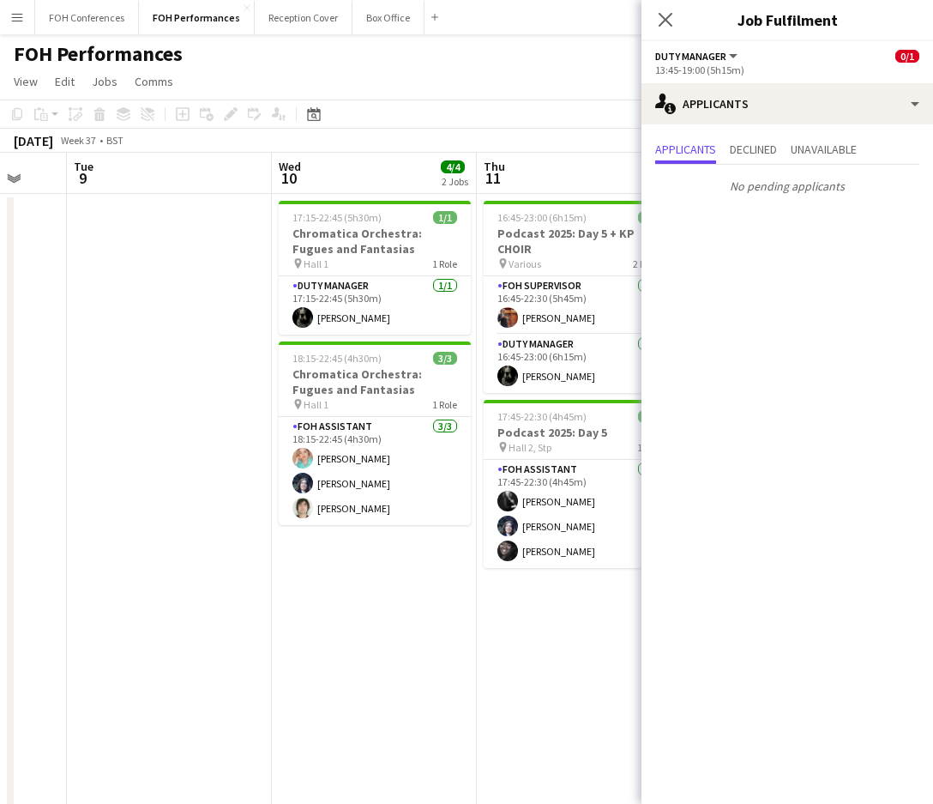
drag, startPoint x: 468, startPoint y: 168, endPoint x: -3, endPoint y: 182, distance: 471.1
click at [0, 182] on html "Menu Boards Boards Boards All jobs Status Workforce Workforce My Workforce Recr…" at bounding box center [466, 547] width 933 height 1095
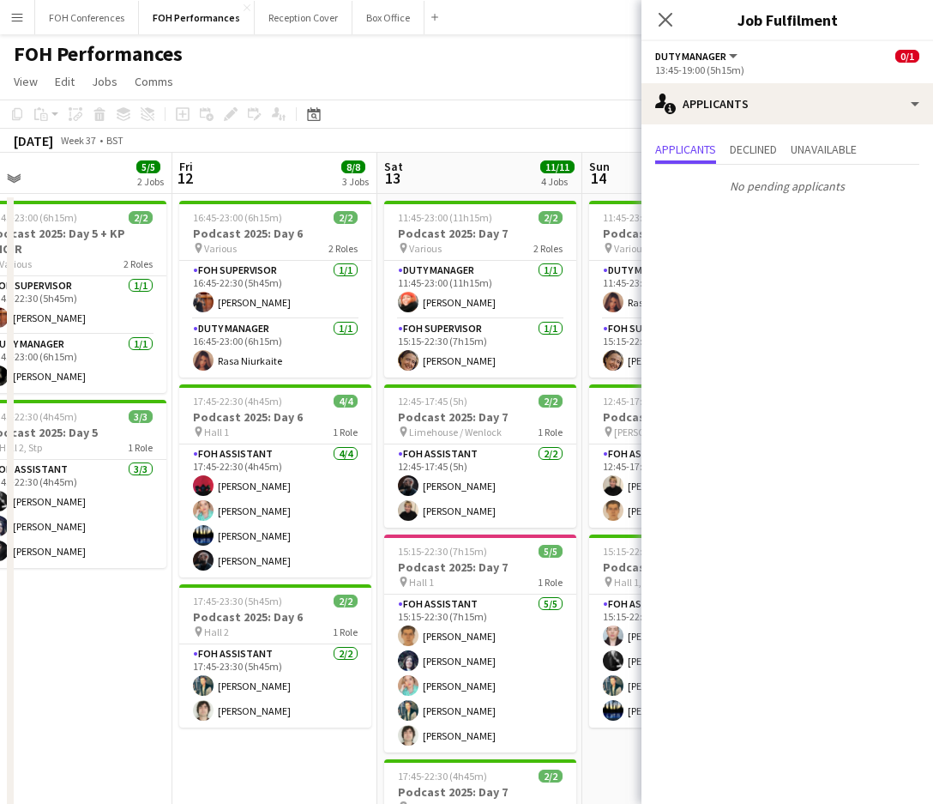
scroll to position [0, 668]
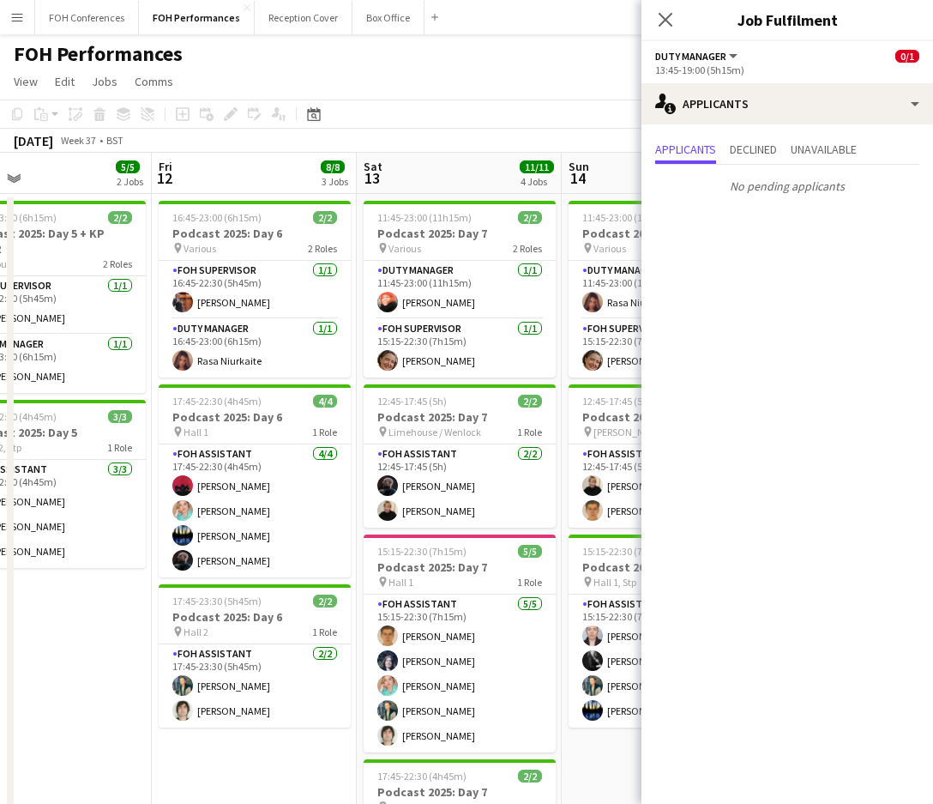
drag, startPoint x: 533, startPoint y: 164, endPoint x: -3, endPoint y: 178, distance: 535.4
click at [0, 178] on html "Menu Boards Boards Boards All jobs Status Workforce Workforce My Workforce Recr…" at bounding box center [466, 547] width 933 height 1095
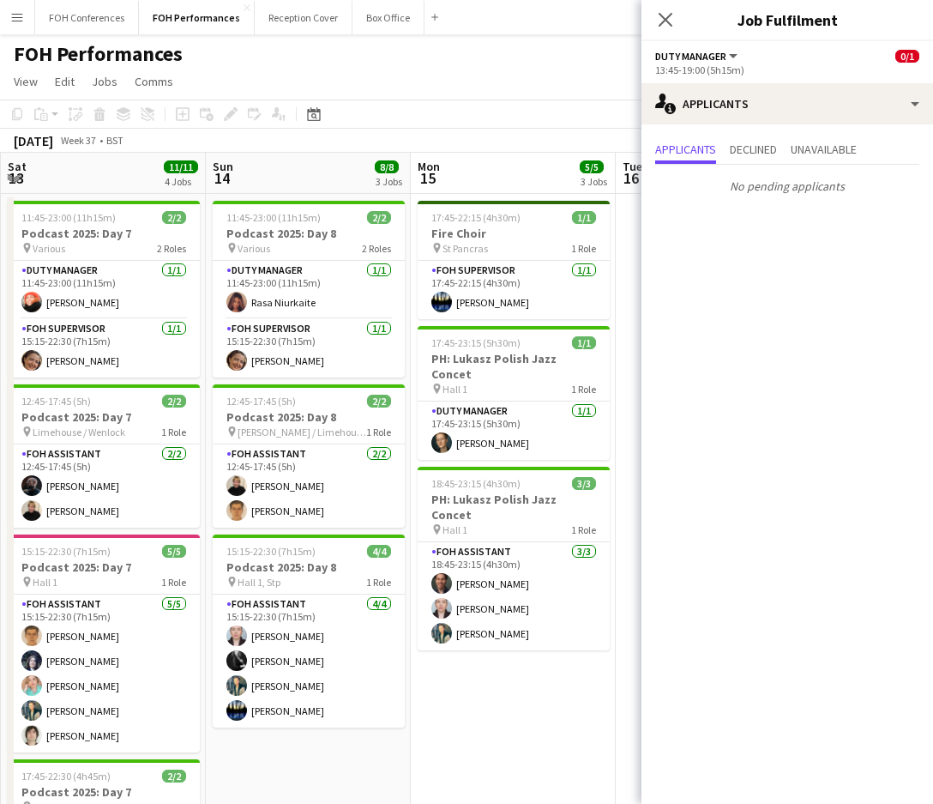
drag, startPoint x: 455, startPoint y: 185, endPoint x: 148, endPoint y: 172, distance: 307.3
click at [82, 185] on app-calendar-viewport "Wed 10 4/4 2 Jobs Thu 11 5/5 2 Jobs Fri 12 8/8 3 Jobs Sat 13 11/11 4 Jobs Sun 1…" at bounding box center [466, 610] width 933 height 914
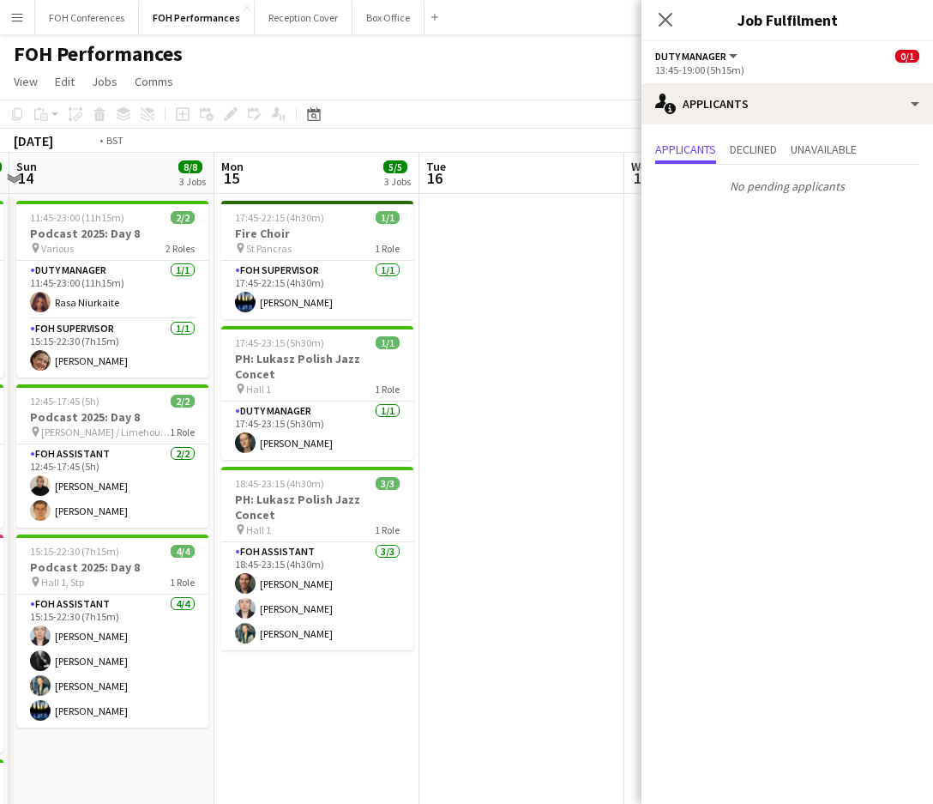
drag, startPoint x: 455, startPoint y: 187, endPoint x: 41, endPoint y: 192, distance: 414.3
click at [41, 192] on app-calendar-viewport "Thu 11 5/5 2 Jobs Fri 12 8/8 3 Jobs Sat 13 11/11 4 Jobs Sun 14 8/8 3 Jobs Mon 1…" at bounding box center [466, 610] width 933 height 914
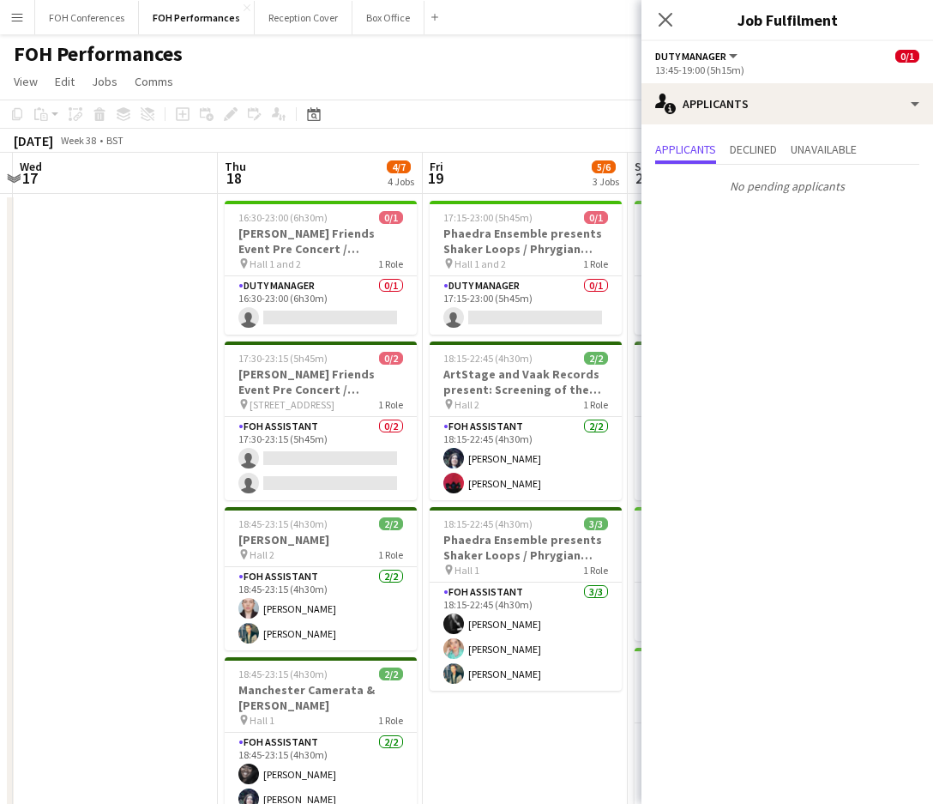
drag, startPoint x: 467, startPoint y: 170, endPoint x: 85, endPoint y: 163, distance: 381.8
click at [87, 163] on app-calendar-viewport "Sun 14 8/8 3 Jobs Mon 15 5/5 3 Jobs Tue 16 Wed 17 Thu 18 4/7 4 Jobs Fri 19 5/6 …" at bounding box center [466, 610] width 933 height 914
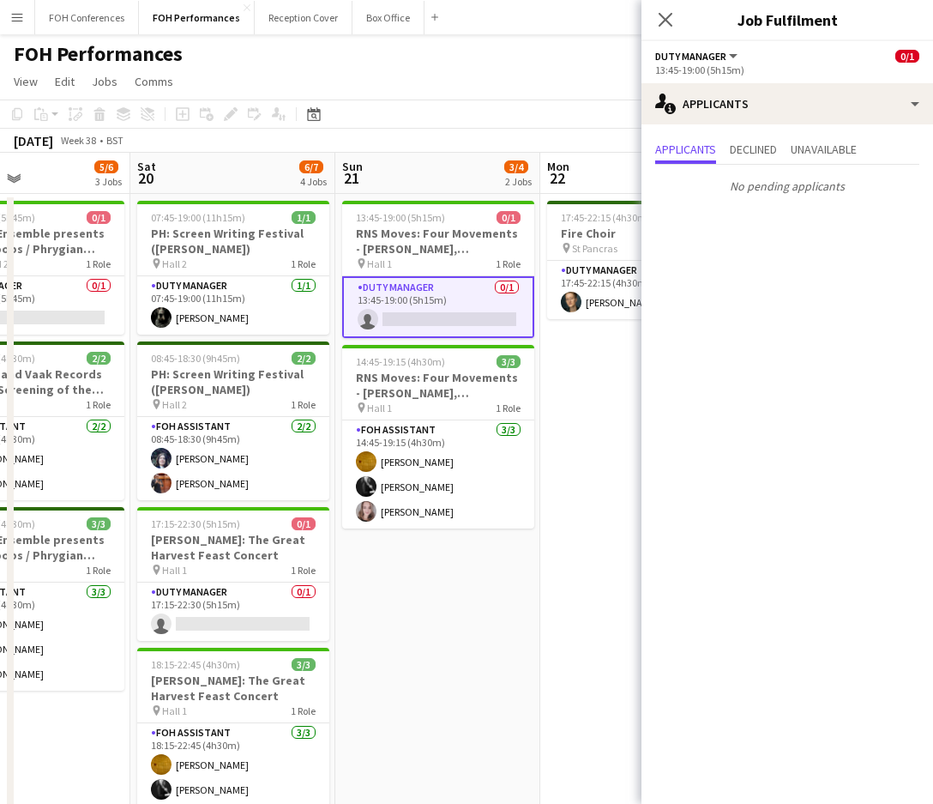
drag, startPoint x: 555, startPoint y: 176, endPoint x: 34, endPoint y: 184, distance: 520.7
click at [31, 184] on app-calendar-viewport "Wed 17 Thu 18 4/7 4 Jobs Fri 19 5/6 3 Jobs Sat 20 6/7 4 Jobs Sun 21 3/4 2 Jobs …" at bounding box center [466, 610] width 933 height 914
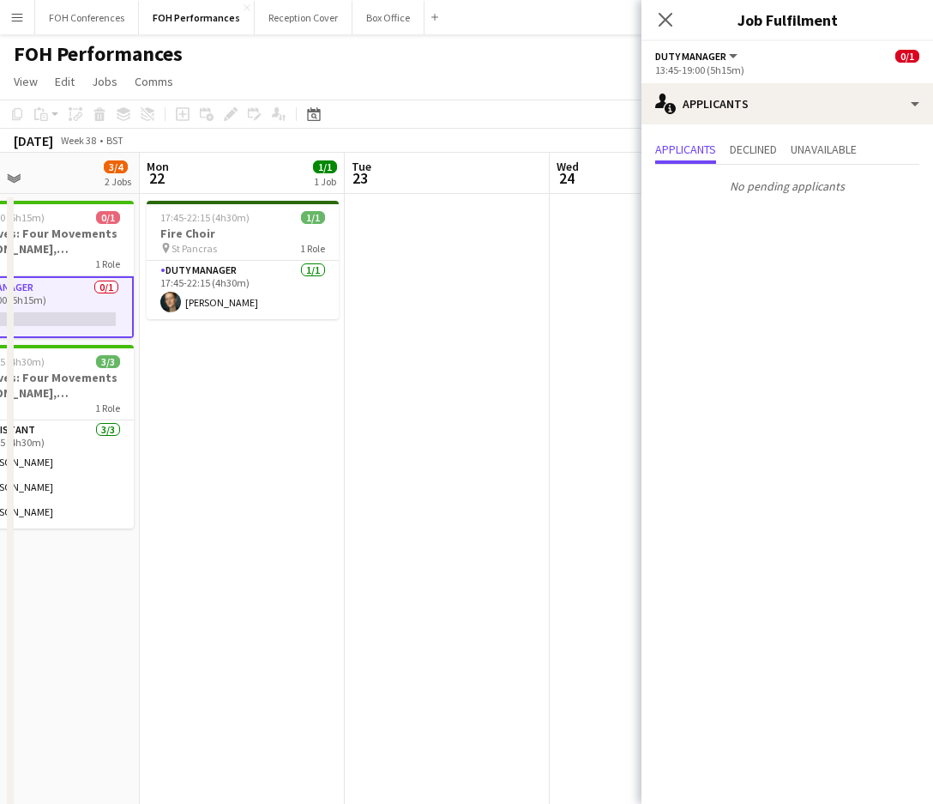
drag, startPoint x: 414, startPoint y: 182, endPoint x: 44, endPoint y: 184, distance: 370.6
click at [44, 184] on app-calendar-viewport "Thu 18 4/7 4 Jobs Fri 19 5/6 3 Jobs Sat 20 6/7 4 Jobs Sun 21 3/4 2 Jobs Mon 22 …" at bounding box center [466, 610] width 933 height 914
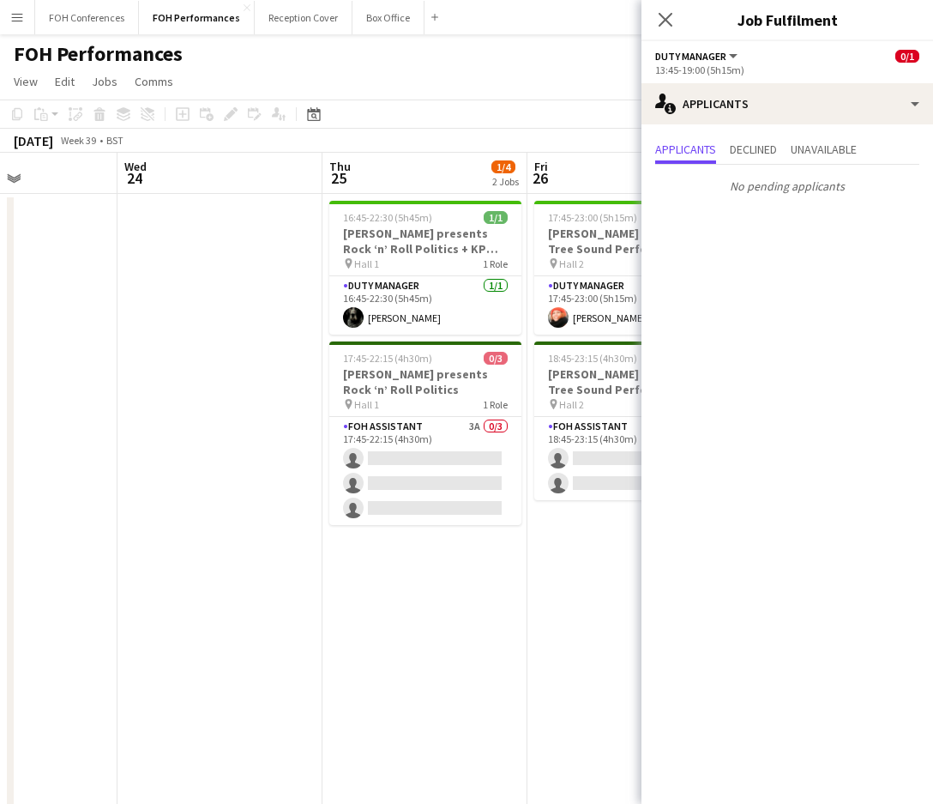
drag, startPoint x: 517, startPoint y: 179, endPoint x: 9, endPoint y: 203, distance: 508.4
click at [10, 203] on div "Sat 20 6/7 4 Jobs Sun 21 3/4 2 Jobs Mon 22 1/1 1 Job Tue 23 Wed 24 Thu 25 1/4 2…" at bounding box center [466, 610] width 933 height 914
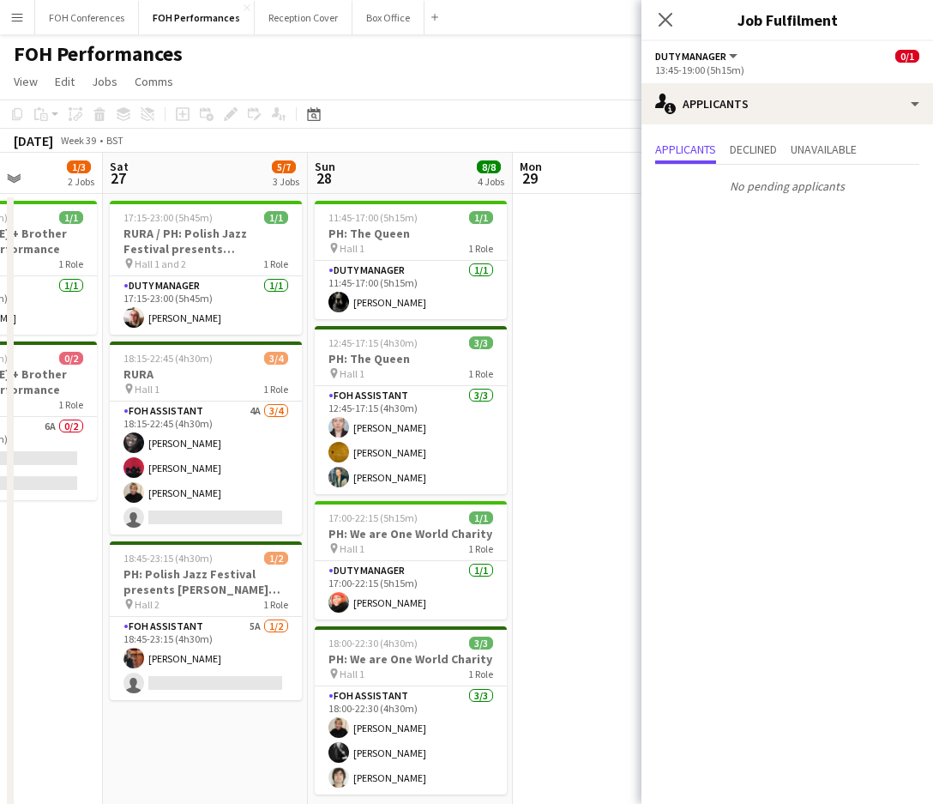
scroll to position [0, 660]
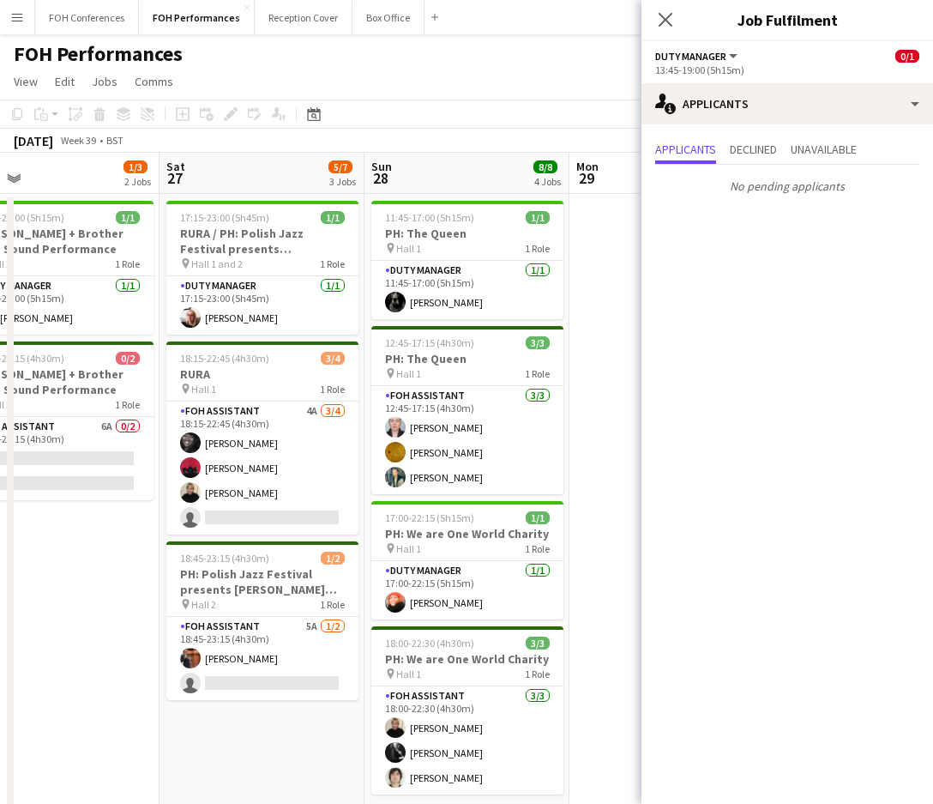
drag, startPoint x: 498, startPoint y: 200, endPoint x: -3, endPoint y: 197, distance: 500.9
click at [0, 197] on html "Menu Boards Boards Boards All jobs Status Workforce Workforce My Workforce Recr…" at bounding box center [466, 547] width 933 height 1095
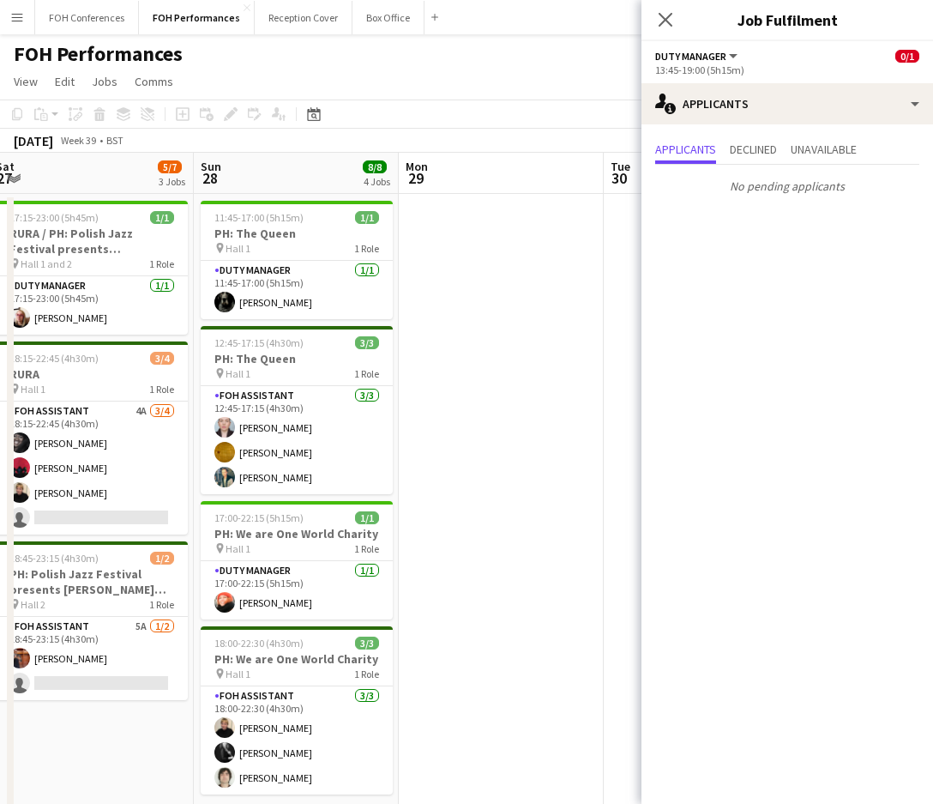
scroll to position [0, 664]
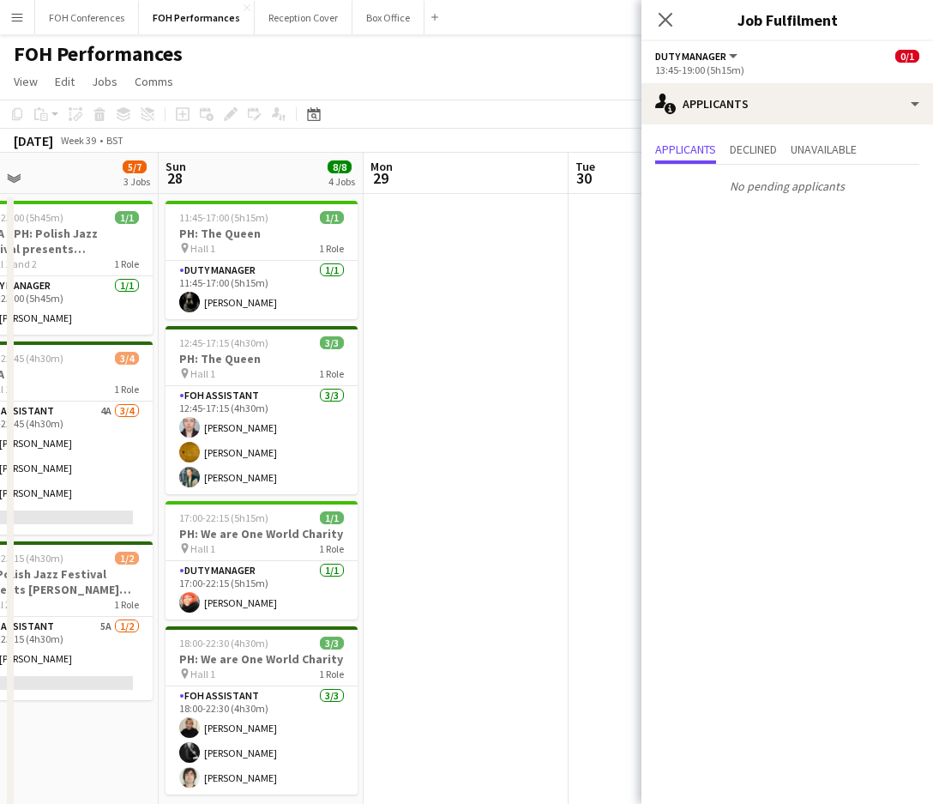
drag, startPoint x: 476, startPoint y: 186, endPoint x: 268, endPoint y: 187, distance: 208.4
click at [268, 187] on app-calendar-viewport "Wed 24 Thu 25 1/4 2 Jobs Fri 26 1/3 2 Jobs Sat 27 5/7 3 Jobs Sun 28 8/8 4 Jobs …" at bounding box center [466, 610] width 933 height 914
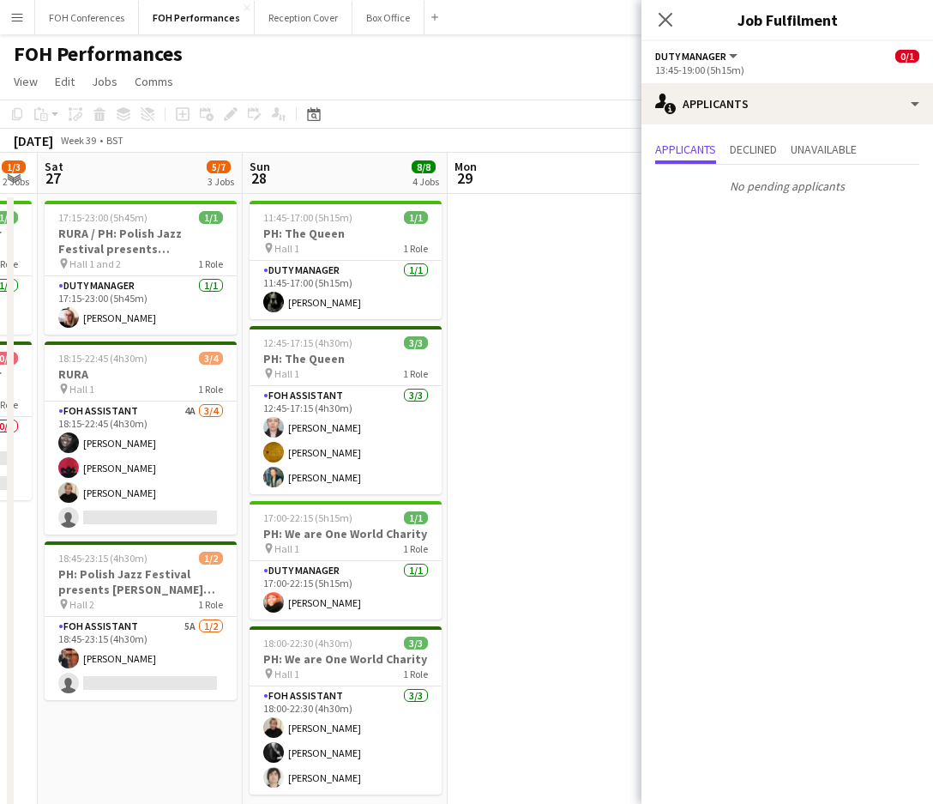
scroll to position [0, 550]
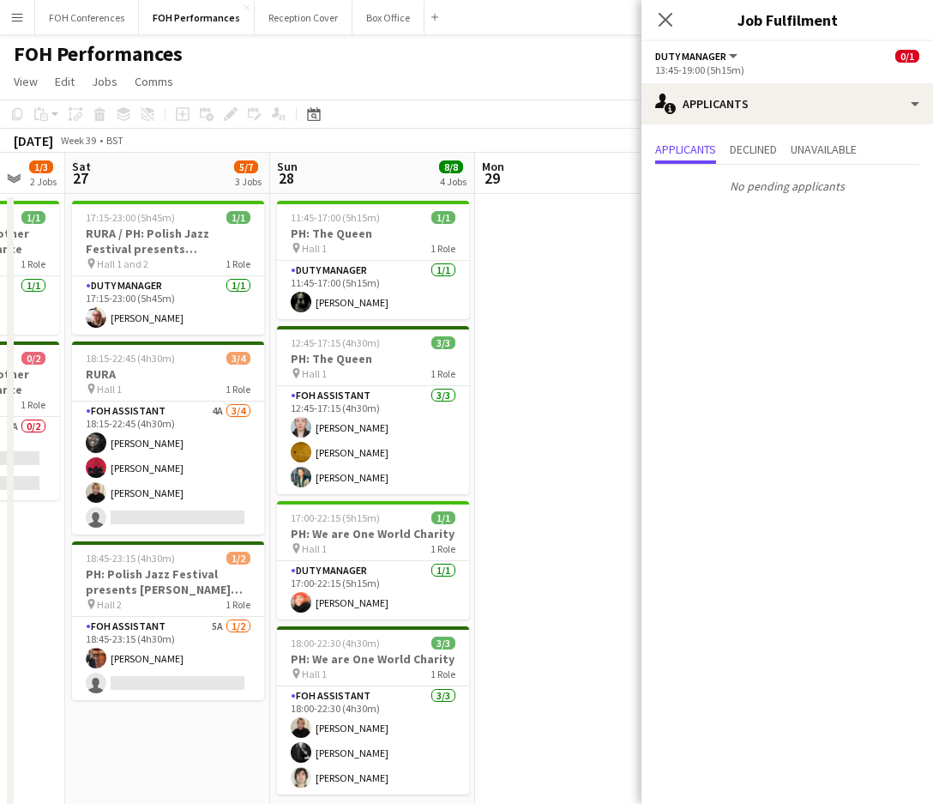
drag, startPoint x: 220, startPoint y: 185, endPoint x: 335, endPoint y: 194, distance: 115.3
click at [335, 194] on app-calendar-viewport "Wed 24 Thu 25 1/4 2 Jobs Fri 26 1/3 2 Jobs Sat 27 5/7 3 Jobs Sun 28 8/8 4 Jobs …" at bounding box center [466, 610] width 933 height 914
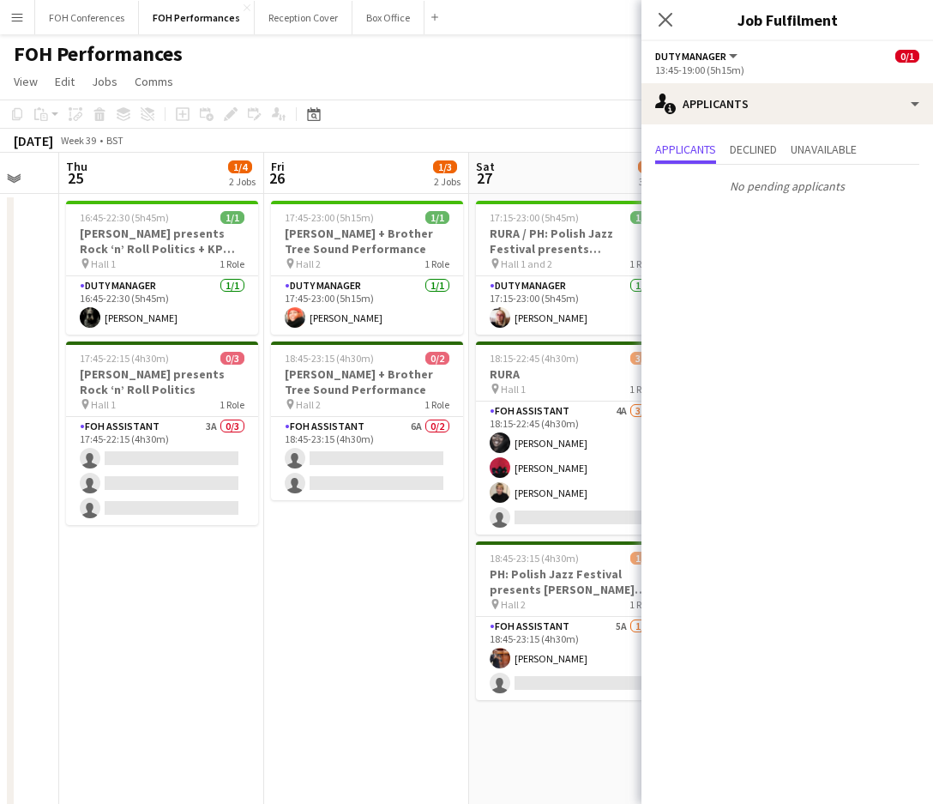
scroll to position [0, 539]
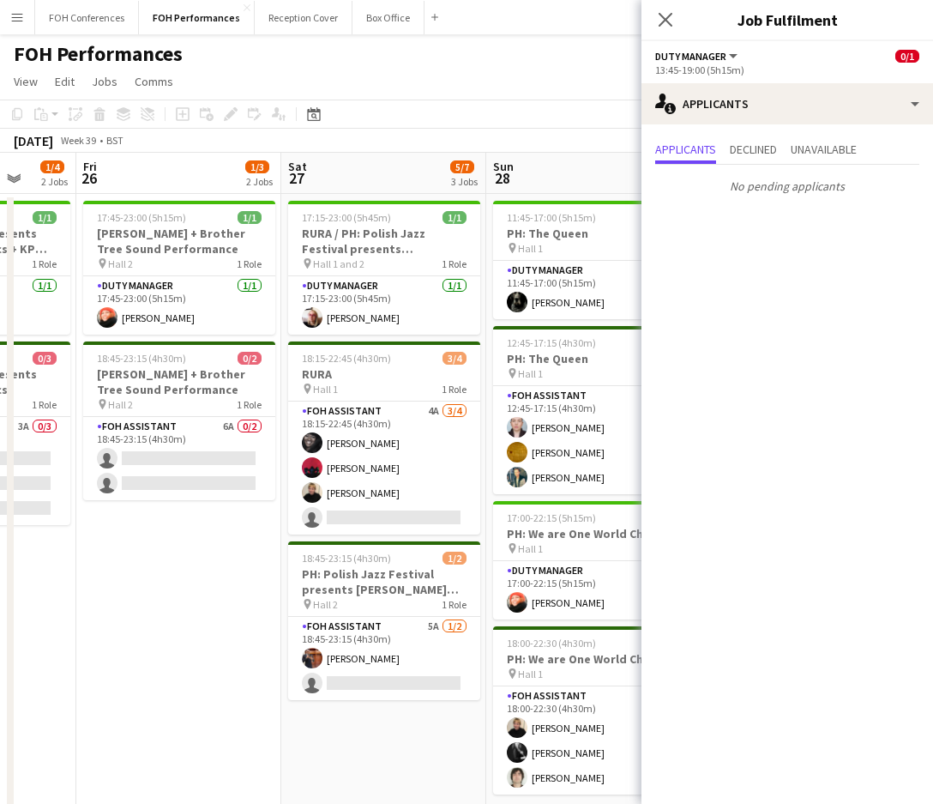
drag, startPoint x: 120, startPoint y: 174, endPoint x: 336, endPoint y: 174, distance: 216.2
click at [336, 174] on app-calendar-viewport "Tue 23 Wed 24 Thu 25 1/4 2 Jobs Fri 26 1/3 2 Jobs Sat 27 5/7 3 Jobs Sun 28 8/8 …" at bounding box center [466, 610] width 933 height 914
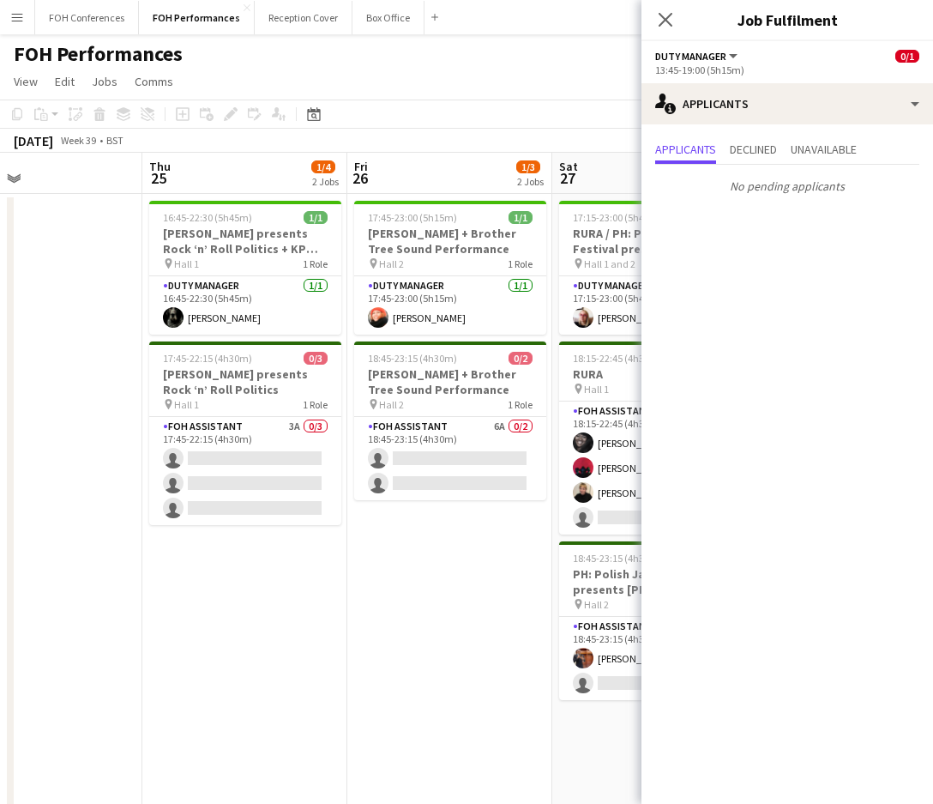
scroll to position [0, 450]
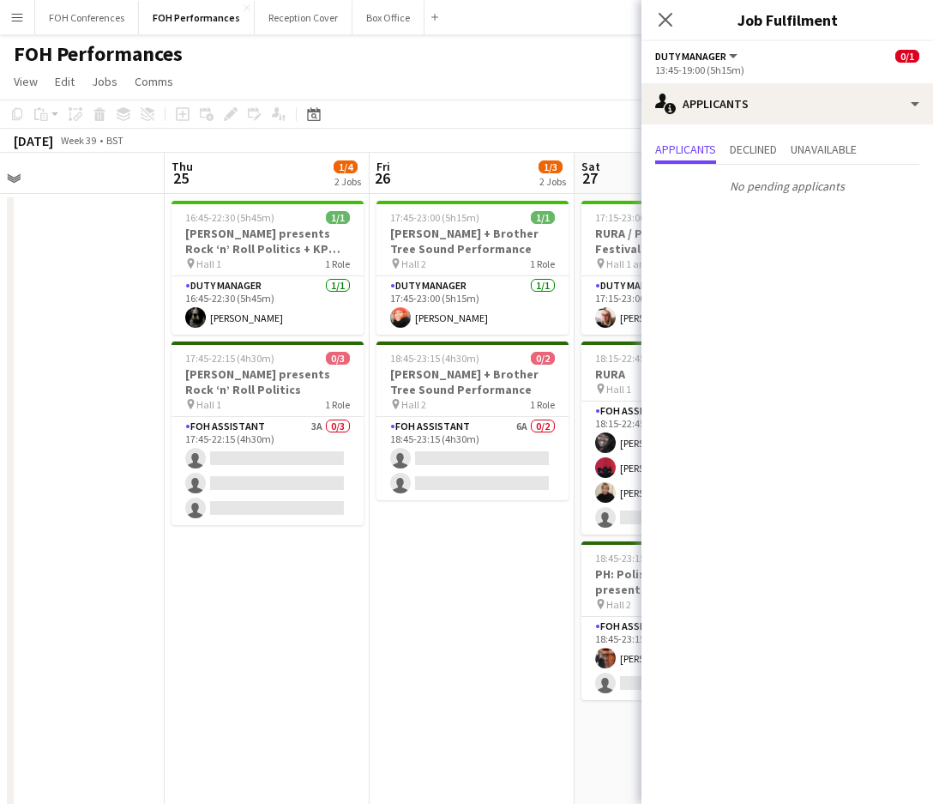
drag, startPoint x: 154, startPoint y: 178, endPoint x: 447, endPoint y: 180, distance: 292.5
click at [447, 180] on app-calendar-viewport "Mon 22 1/1 1 Job Tue 23 Wed 24 Thu 25 1/4 2 Jobs Fri 26 1/3 2 Jobs Sat 27 5/7 3…" at bounding box center [466, 610] width 933 height 914
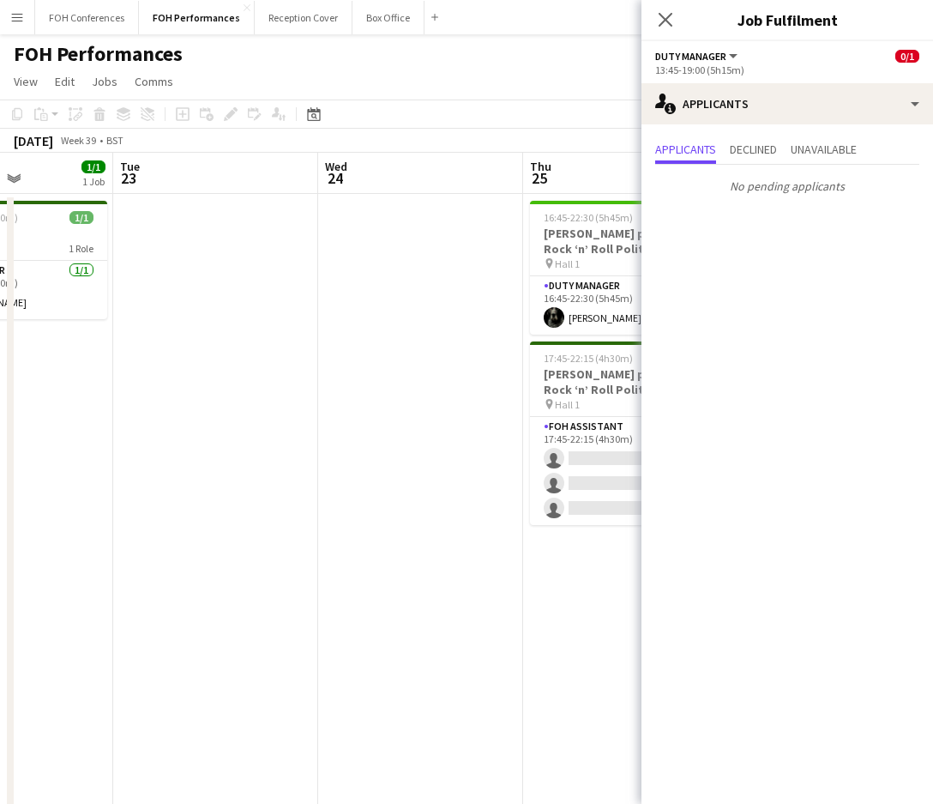
drag, startPoint x: 92, startPoint y: 172, endPoint x: 451, endPoint y: 172, distance: 359.4
click at [451, 172] on app-calendar-viewport "Sat 20 6/7 4 Jobs Sun 21 3/4 2 Jobs Mon 22 1/1 1 Job Tue 23 Wed 24 Thu 25 1/4 2…" at bounding box center [466, 610] width 933 height 914
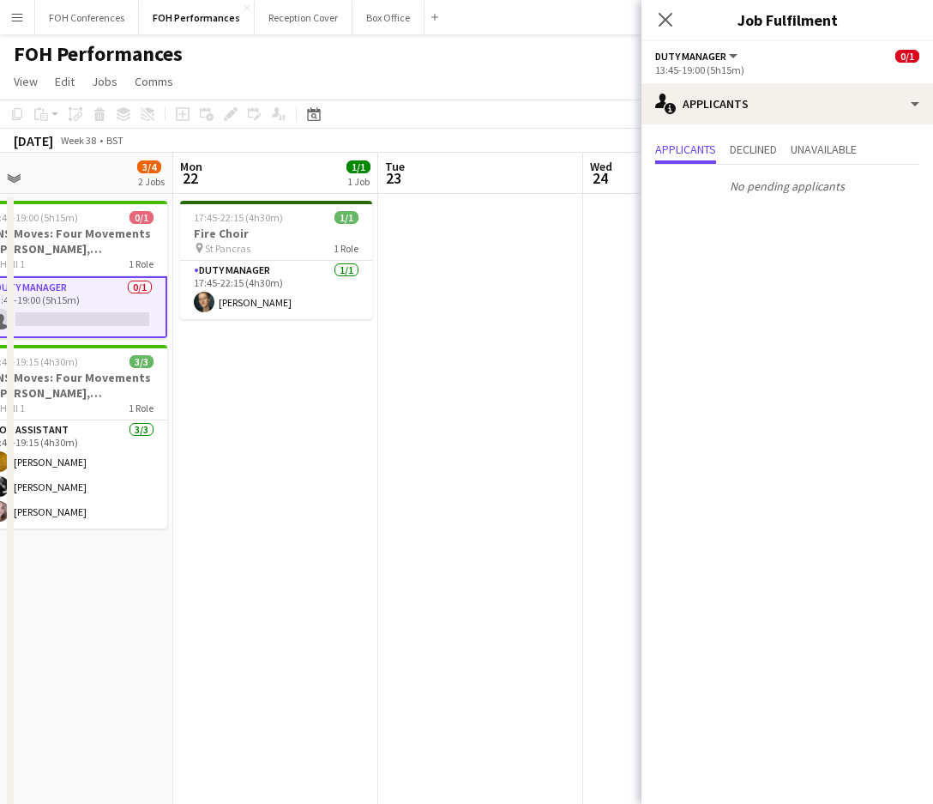
drag, startPoint x: 215, startPoint y: 172, endPoint x: 479, endPoint y: 174, distance: 263.3
click at [479, 174] on app-calendar-viewport "Fri 19 5/6 3 Jobs Sat 20 6/7 4 Jobs Sun 21 3/4 2 Jobs Mon 22 1/1 1 Job Tue 23 W…" at bounding box center [466, 610] width 933 height 914
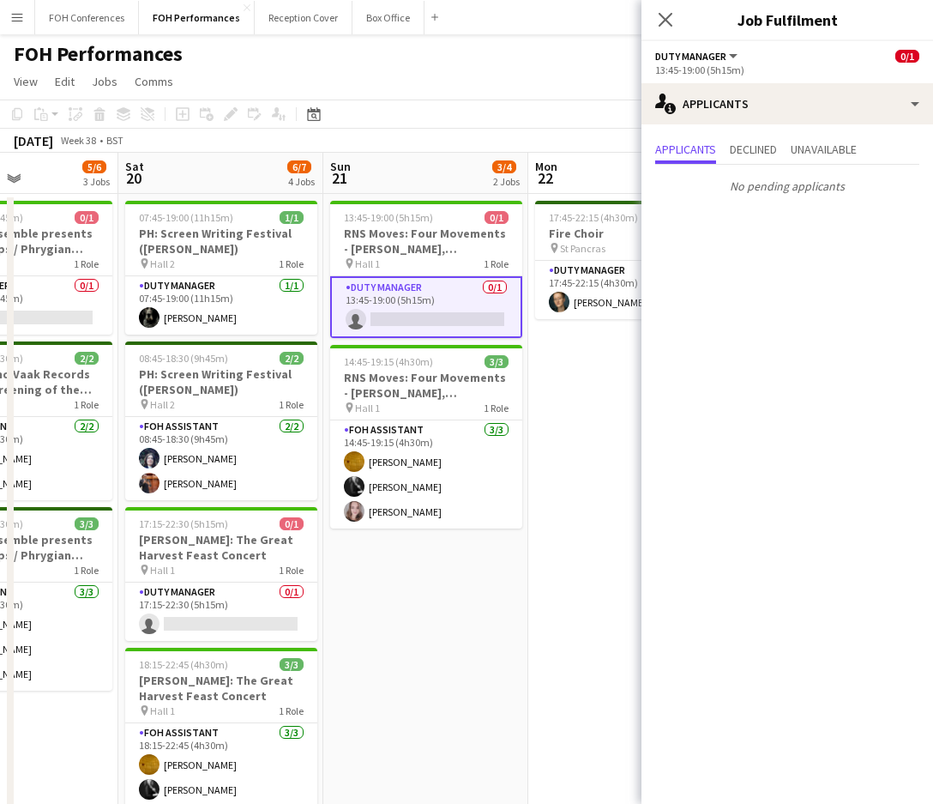
drag, startPoint x: 233, startPoint y: 172, endPoint x: 588, endPoint y: 175, distance: 355.1
click at [588, 175] on app-calendar-viewport "Wed 17 Thu 18 4/7 4 Jobs Fri 19 5/6 3 Jobs Sat 20 6/7 4 Jobs Sun 21 3/4 2 Jobs …" at bounding box center [466, 610] width 933 height 914
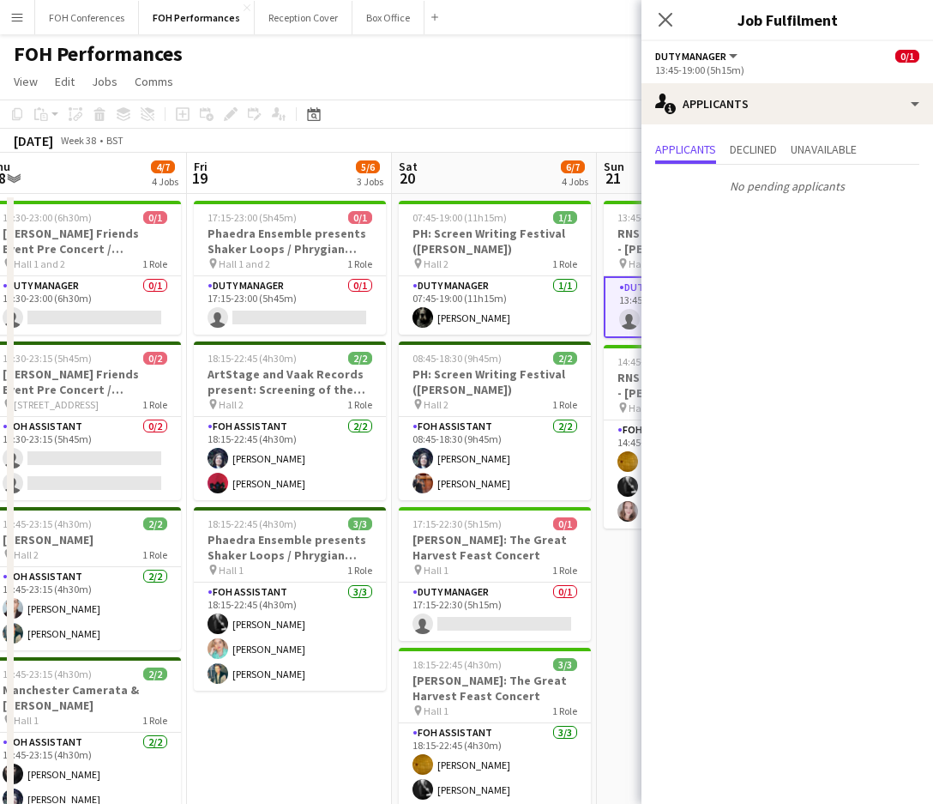
drag, startPoint x: 163, startPoint y: 174, endPoint x: 437, endPoint y: 175, distance: 273.6
click at [437, 175] on app-calendar-viewport "Tue 16 Wed 17 Thu 18 4/7 4 Jobs Fri 19 5/6 3 Jobs Sat 20 6/7 4 Jobs Sun 21 3/4 …" at bounding box center [466, 610] width 933 height 914
click at [314, 312] on app-card-role "Duty Manager 0/1 17:15-23:00 (5h45m) single-neutral-actions" at bounding box center [290, 305] width 192 height 58
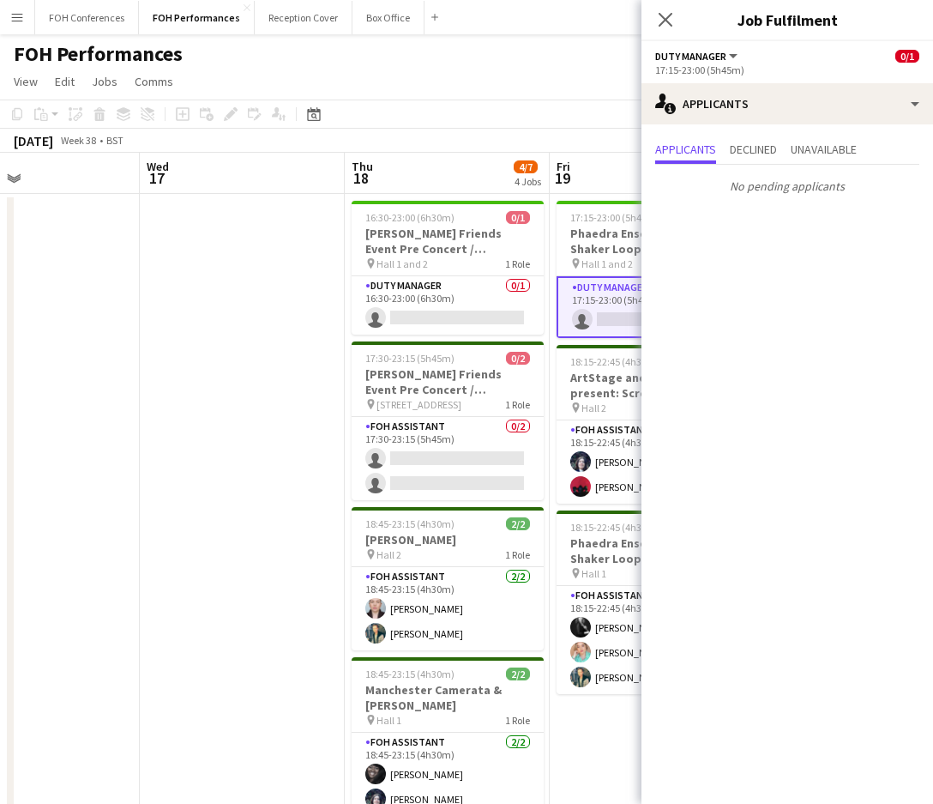
drag, startPoint x: 73, startPoint y: 191, endPoint x: 440, endPoint y: 196, distance: 367.1
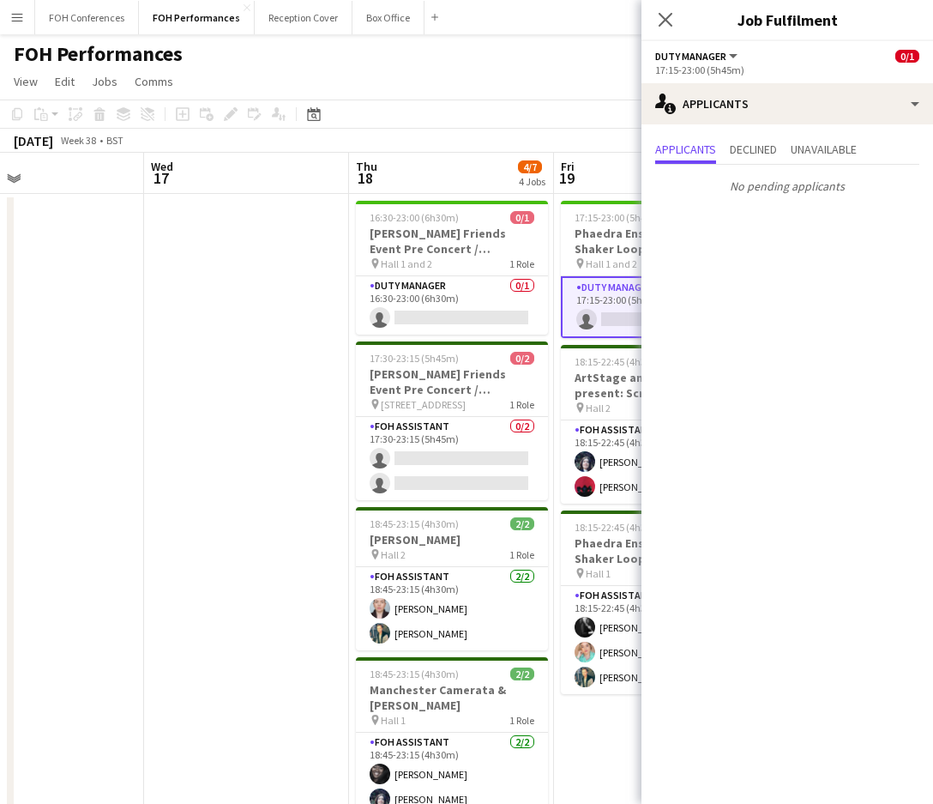
click at [440, 196] on app-calendar-viewport "Sun 14 8/8 3 Jobs Mon 15 5/5 3 Jobs Tue 16 Wed 17 Thu 18 4/7 4 Jobs Fri 19 5/6 …" at bounding box center [466, 610] width 933 height 914
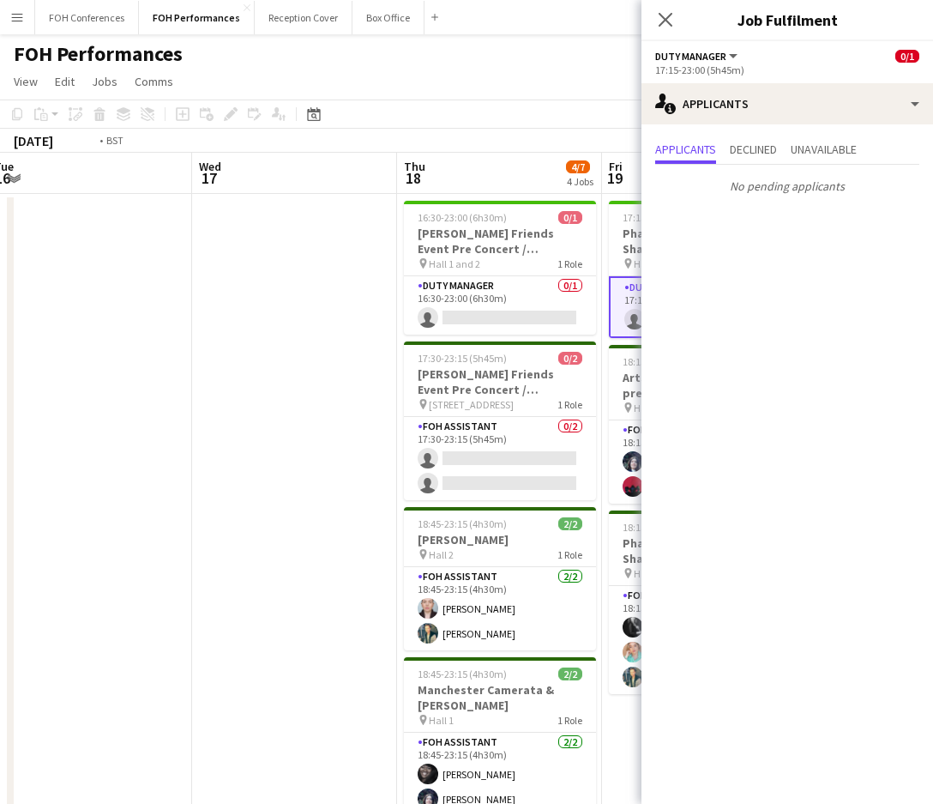
scroll to position [0, 380]
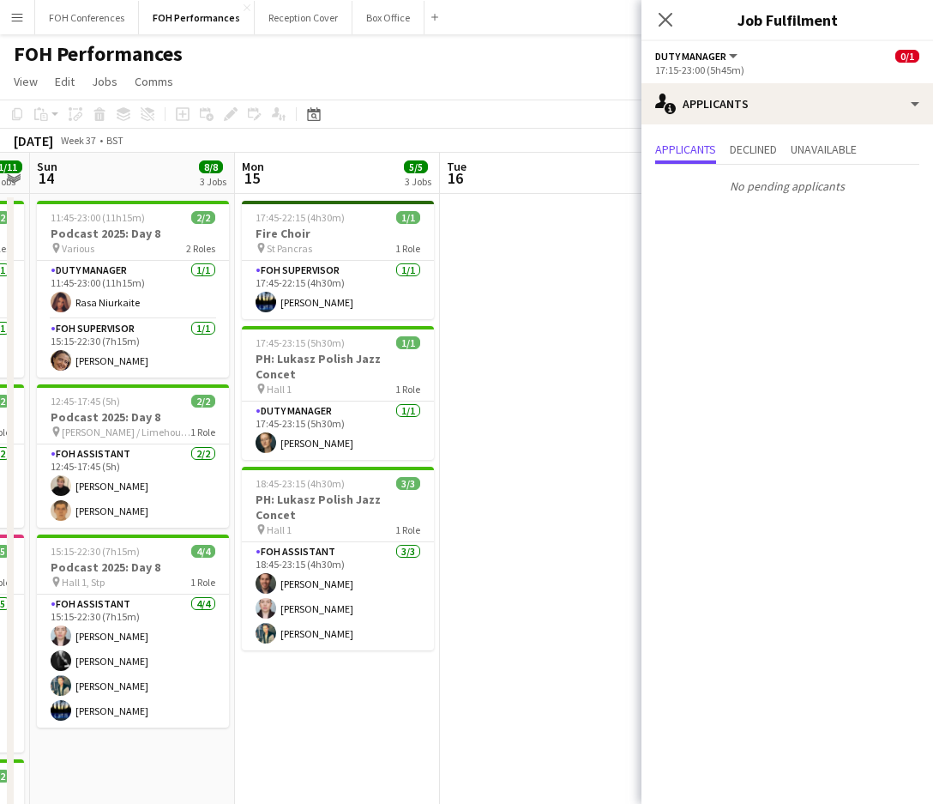
drag, startPoint x: 130, startPoint y: 184, endPoint x: 705, endPoint y: 198, distance: 574.9
click at [705, 198] on body "Menu Boards Boards Boards All jobs Status Workforce Workforce My Workforce Recr…" at bounding box center [466, 547] width 933 height 1095
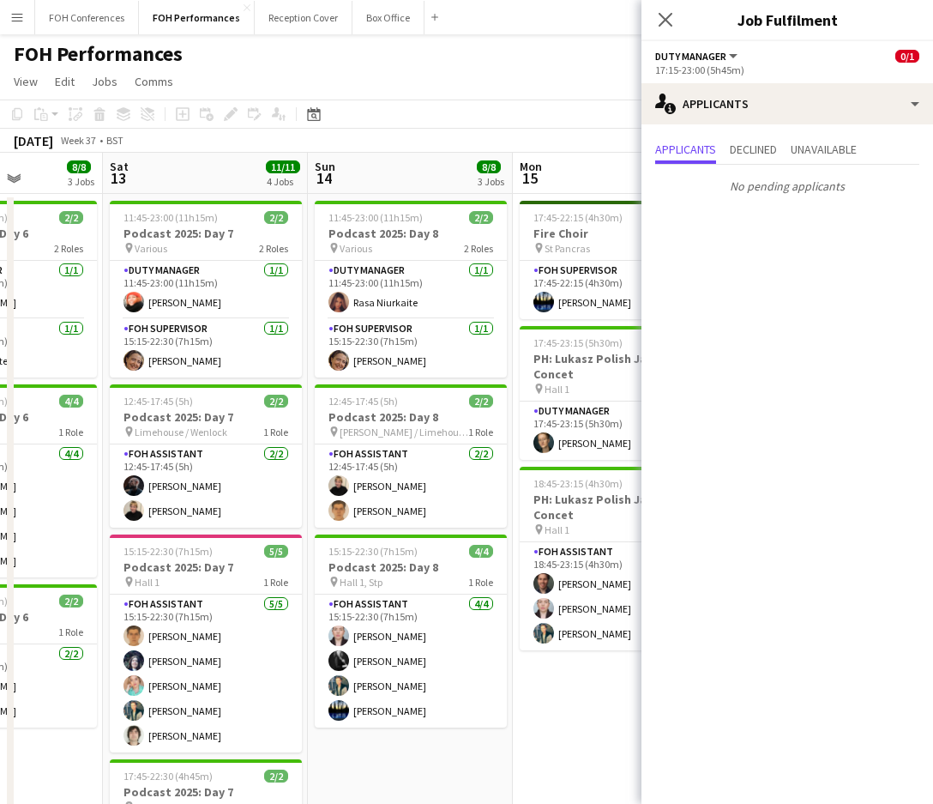
scroll to position [0, 501]
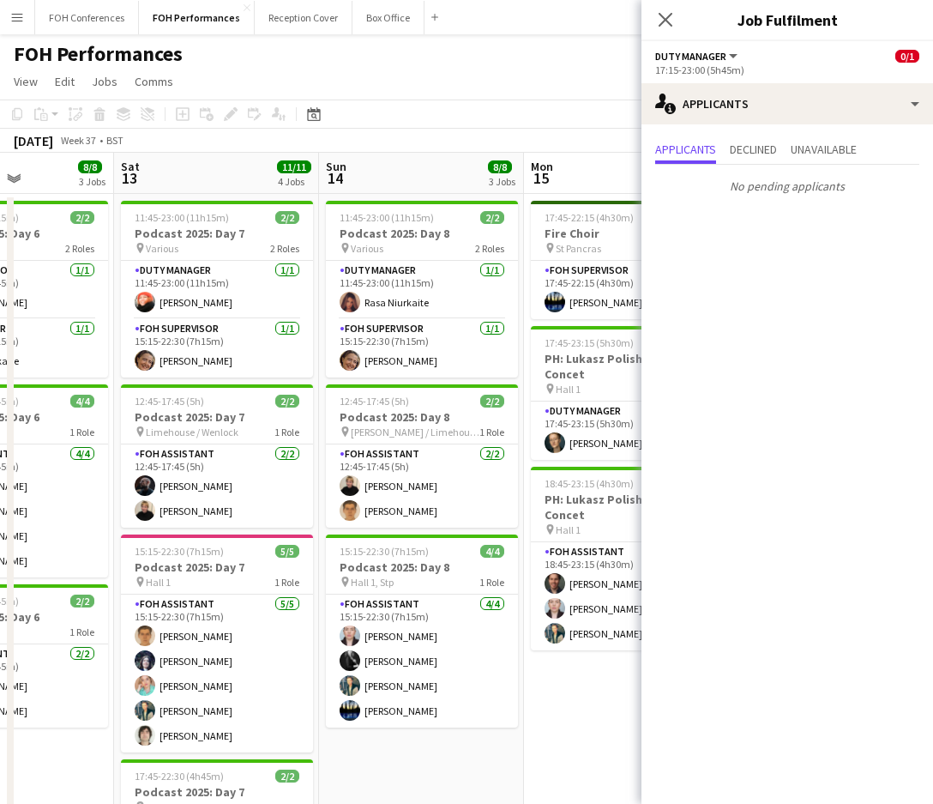
drag, startPoint x: 98, startPoint y: 173, endPoint x: 387, endPoint y: 177, distance: 289.1
click at [387, 177] on app-calendar-viewport "Wed 10 4/4 2 Jobs Thu 11 5/5 2 Jobs Fri 12 8/8 3 Jobs Sat 13 11/11 4 Jobs Sun 1…" at bounding box center [466, 610] width 933 height 914
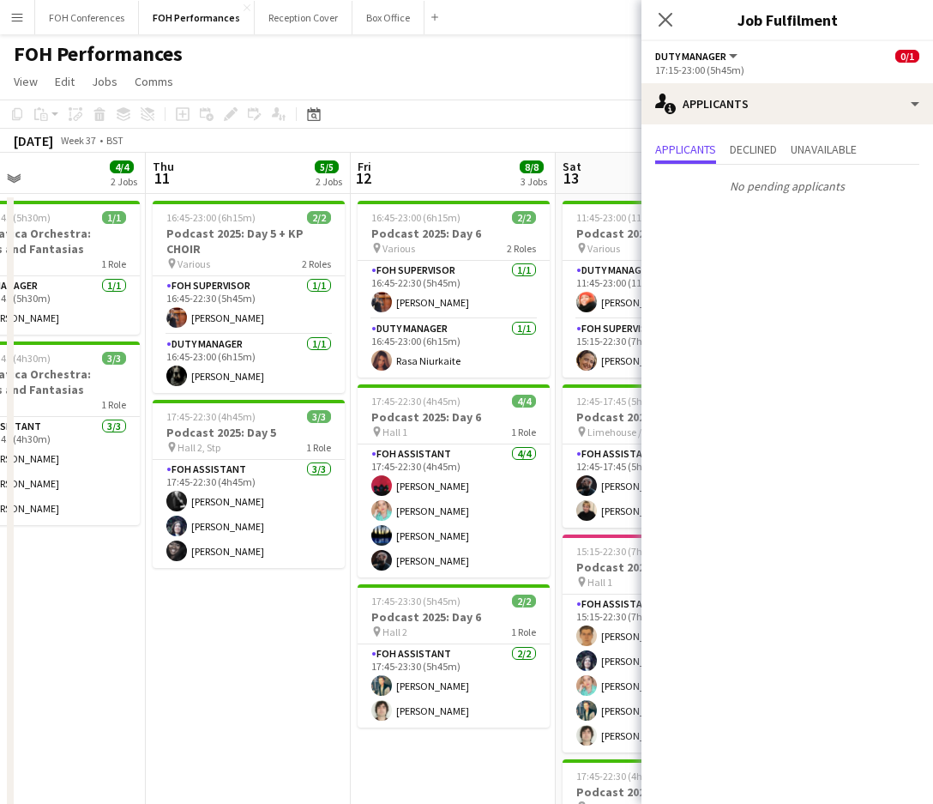
scroll to position [0, 457]
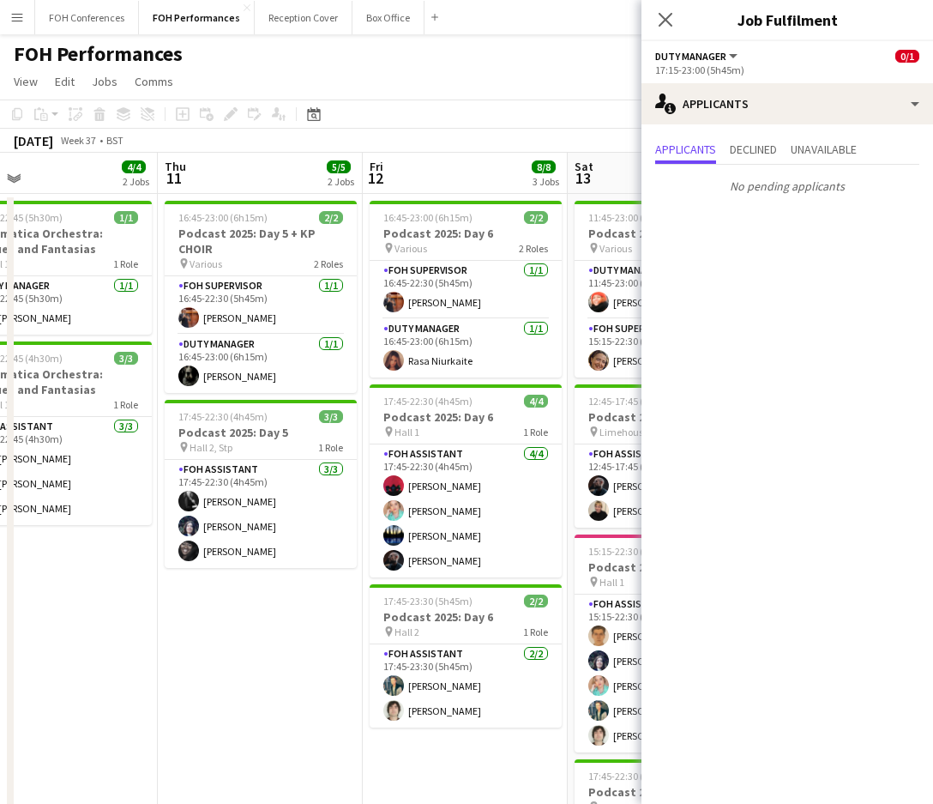
drag, startPoint x: 162, startPoint y: 170, endPoint x: 616, endPoint y: 225, distance: 457.1
click at [616, 225] on app-calendar-viewport "Mon 8 Tue 9 Wed 10 4/4 2 Jobs Thu 11 5/5 2 Jobs Fri 12 8/8 3 Jobs Sat 13 11/11 …" at bounding box center [466, 610] width 933 height 914
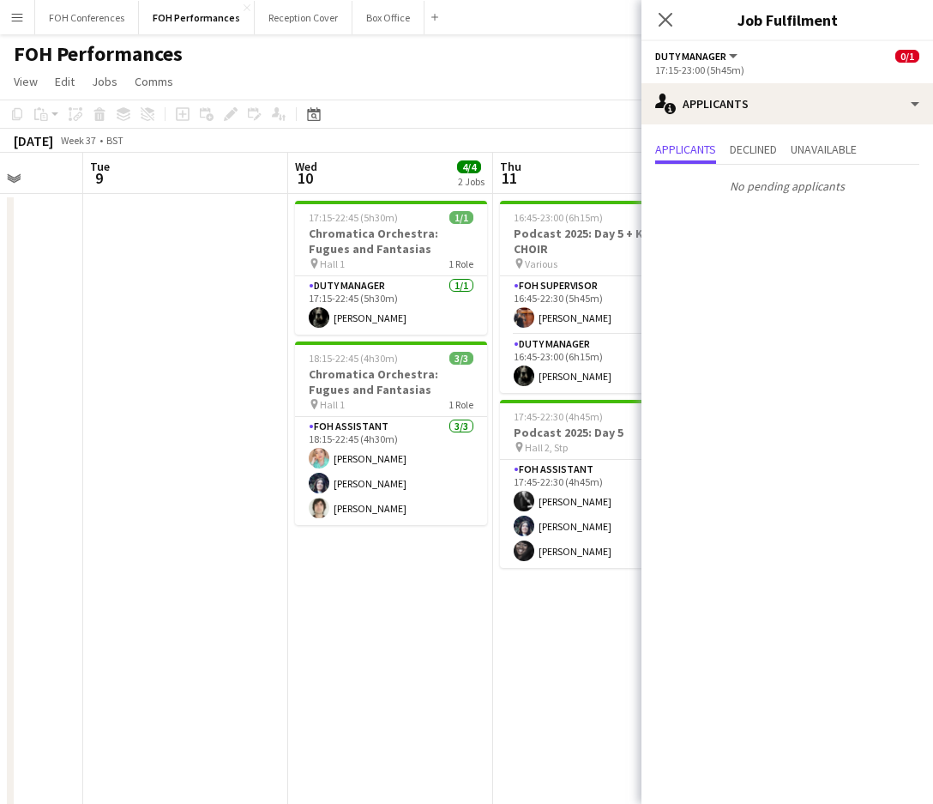
scroll to position [0, 513]
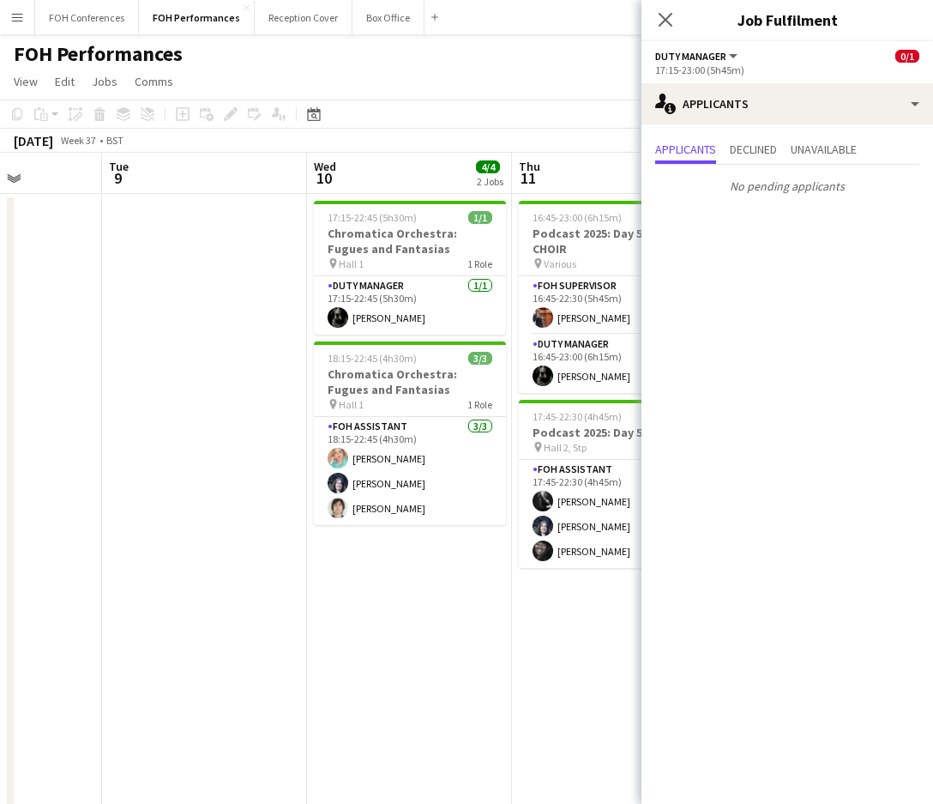
drag, startPoint x: 238, startPoint y: 187, endPoint x: 592, endPoint y: 201, distance: 353.7
click at [592, 201] on app-calendar-viewport "Sat 6 11/11 3 Jobs Sun 7 10/16 4 Jobs Mon 8 Tue 9 Wed 10 4/4 2 Jobs Thu 11 5/5 …" at bounding box center [466, 610] width 933 height 914
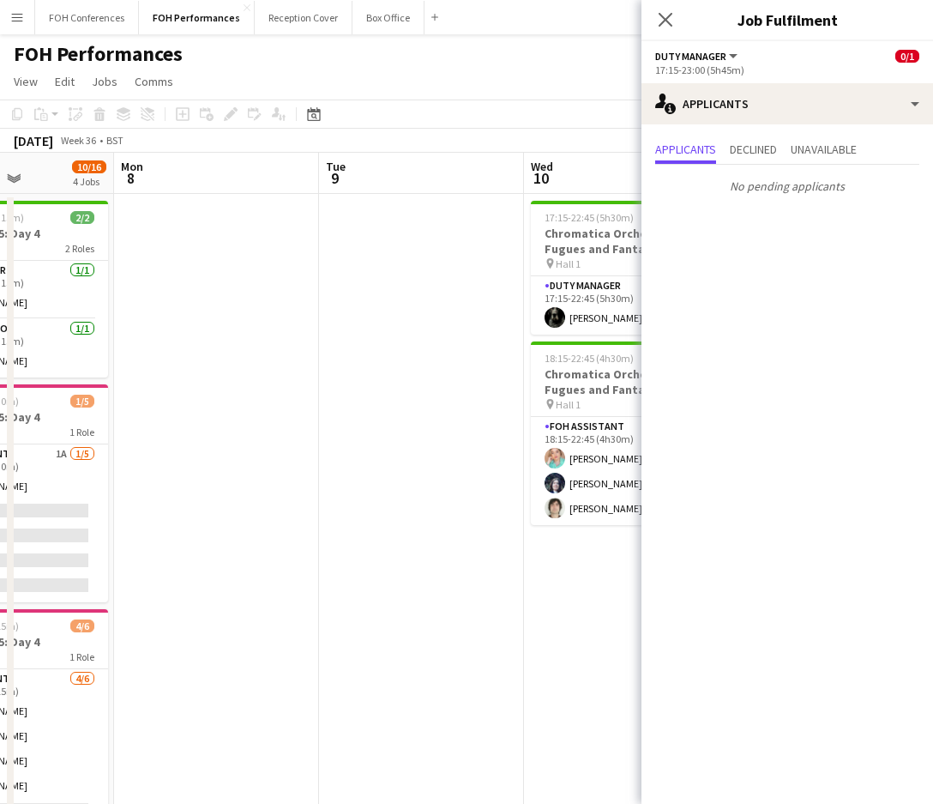
drag, startPoint x: 158, startPoint y: 176, endPoint x: 374, endPoint y: 178, distance: 216.2
click at [375, 178] on app-calendar-viewport "Fri 5 9/10 2 Jobs Sat 6 11/11 3 Jobs Sun 7 10/16 4 Jobs Mon 8 Tue 9 Wed 10 4/4 …" at bounding box center [466, 610] width 933 height 914
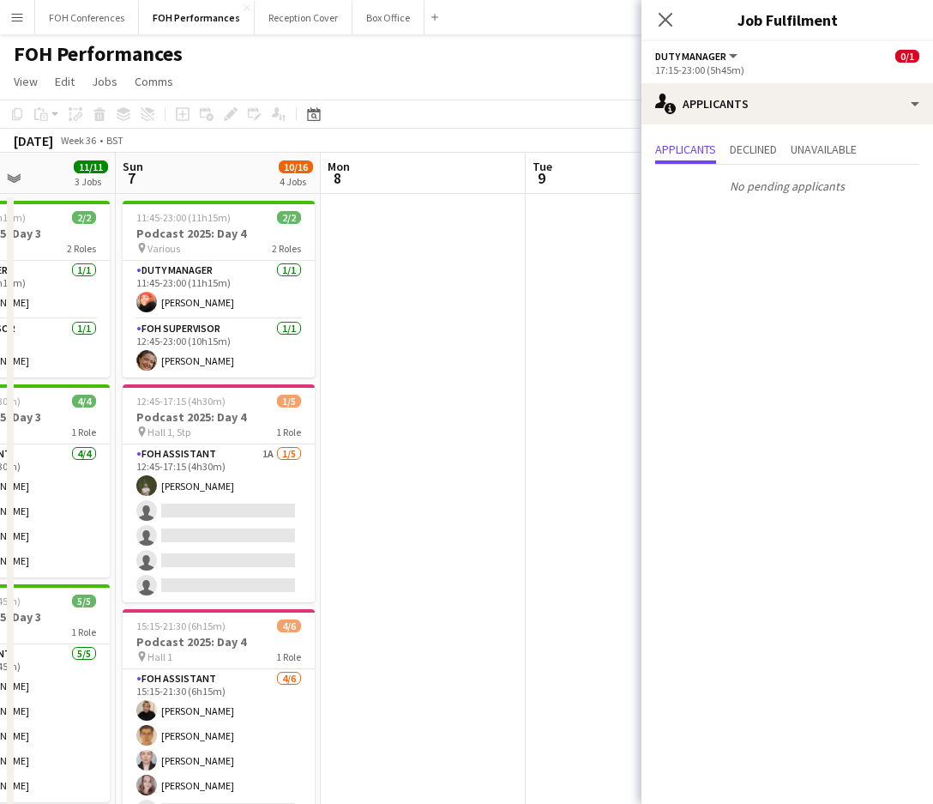
scroll to position [0, 454]
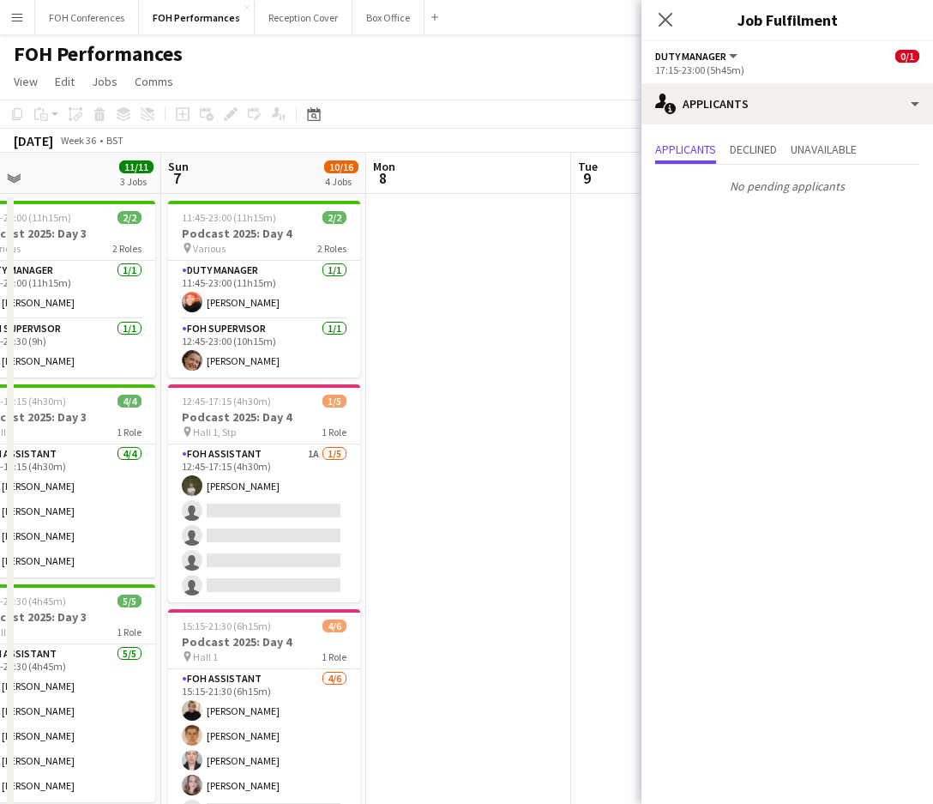
drag, startPoint x: 187, startPoint y: 178, endPoint x: 440, endPoint y: 178, distance: 253.0
click at [440, 178] on app-calendar-viewport "Thu 4 8/8 2 Jobs Fri 5 9/10 2 Jobs Sat 6 11/11 3 Jobs Sun 7 10/16 4 Jobs Mon 8 …" at bounding box center [466, 610] width 933 height 914
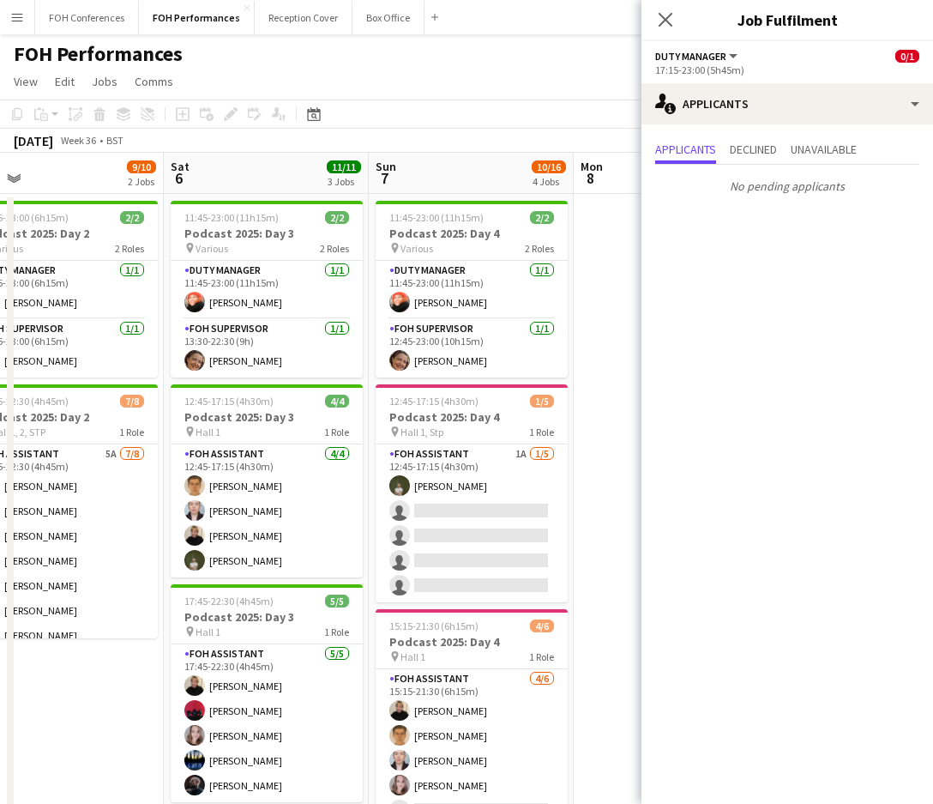
scroll to position [0, 400]
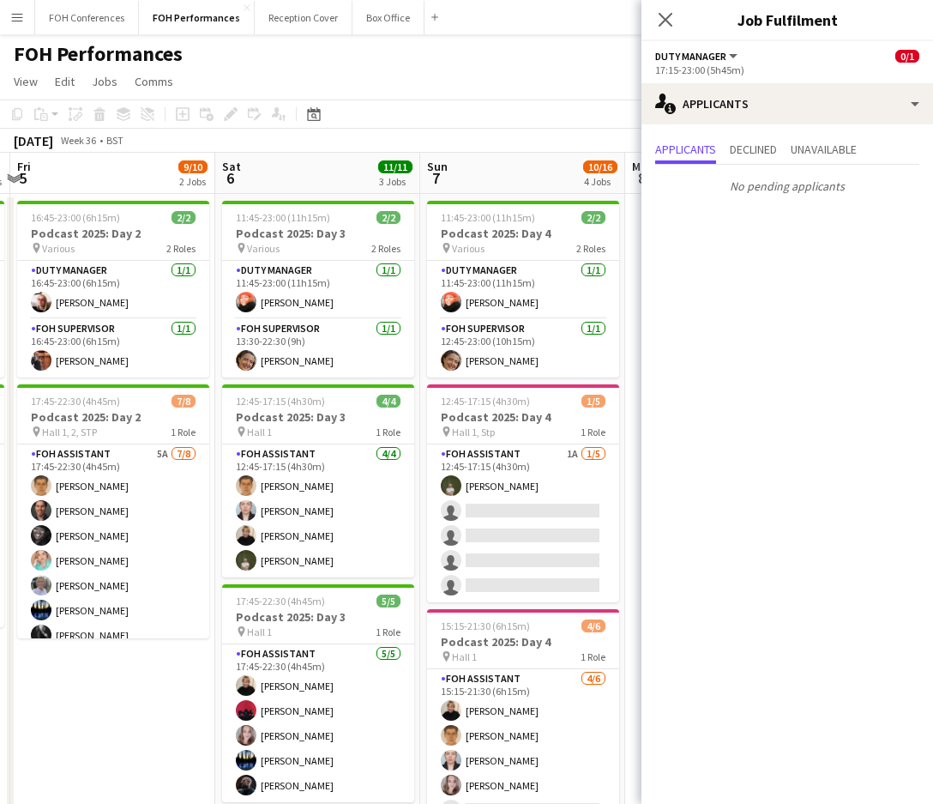
drag, startPoint x: 231, startPoint y: 171, endPoint x: 490, endPoint y: 171, distance: 259.0
click at [490, 171] on app-calendar-viewport "Wed 3 Thu 4 8/8 2 Jobs Fri 5 9/10 2 Jobs Sat 6 11/11 3 Jobs Sun 7 10/16 4 Jobs …" at bounding box center [466, 610] width 933 height 914
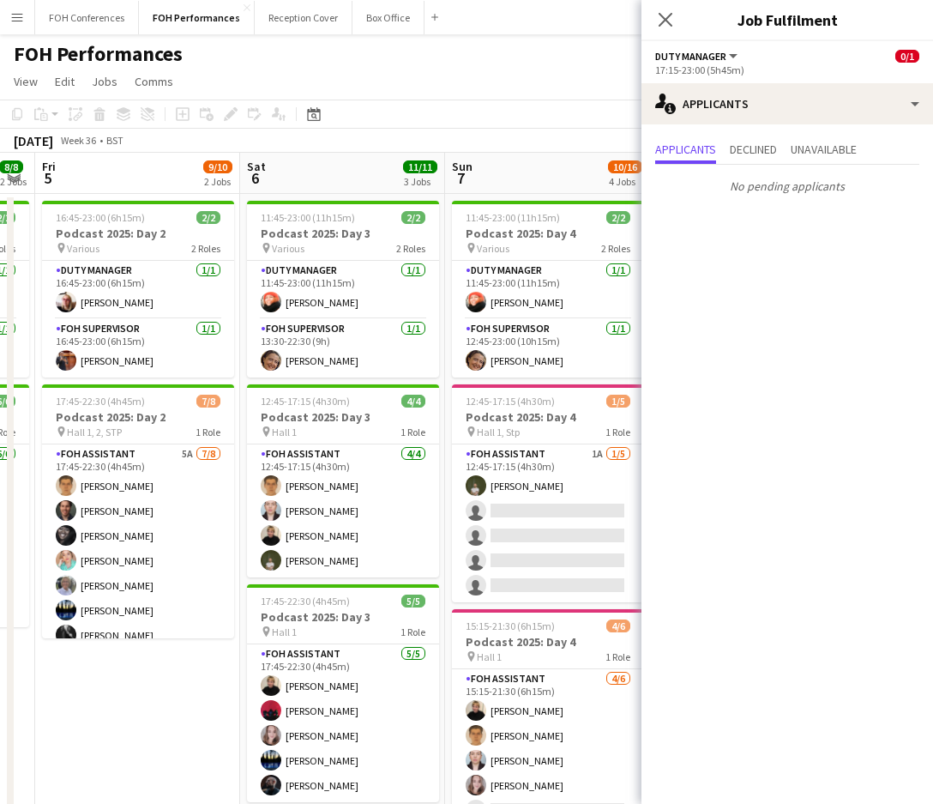
scroll to position [0, 365]
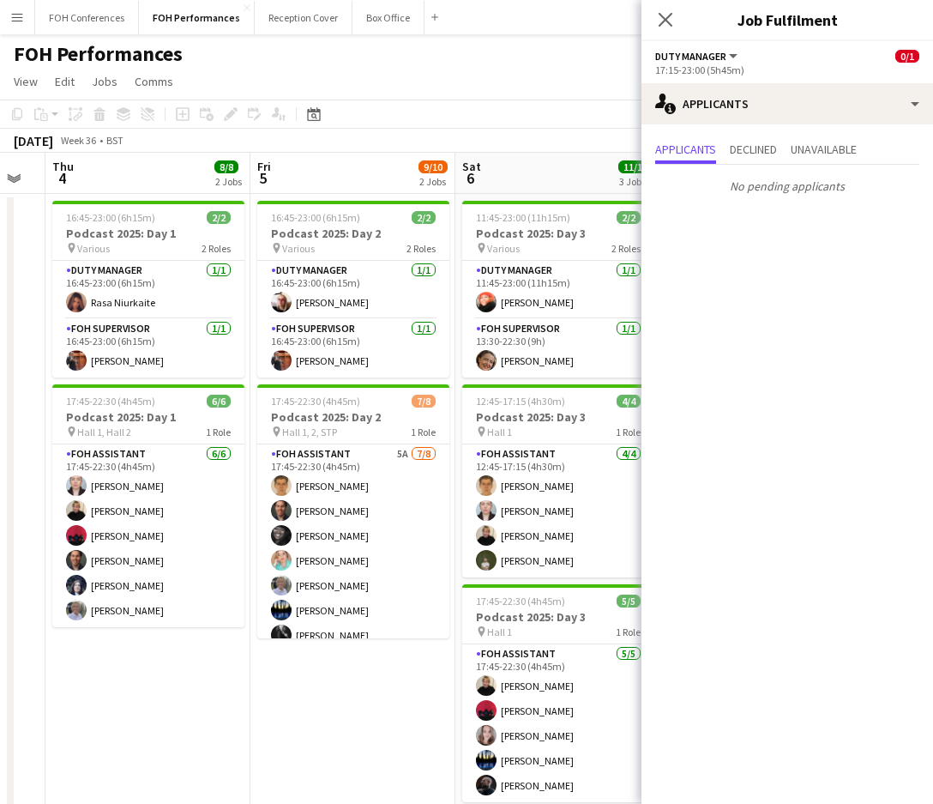
drag, startPoint x: 107, startPoint y: 183, endPoint x: 347, endPoint y: 166, distance: 240.7
click at [347, 166] on app-calendar-viewport "Tue 2 Wed 3 Thu 4 8/8 2 Jobs Fri 5 9/10 2 Jobs Sat 6 11/11 3 Jobs Sun 7 10/16 4…" at bounding box center [466, 610] width 933 height 914
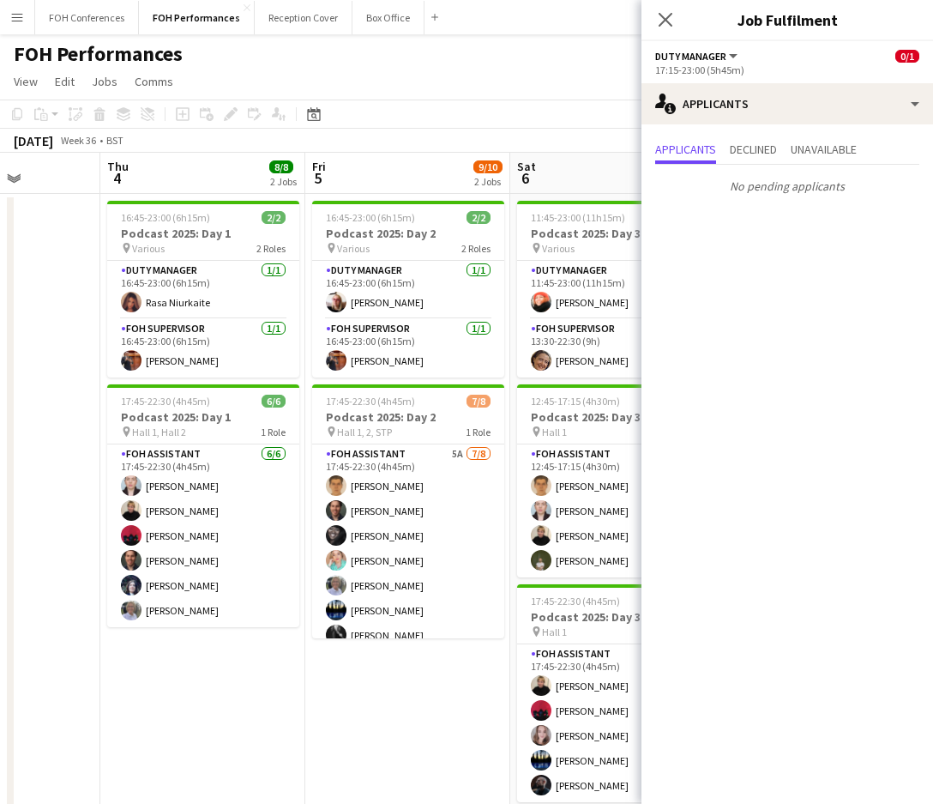
scroll to position [0, 455]
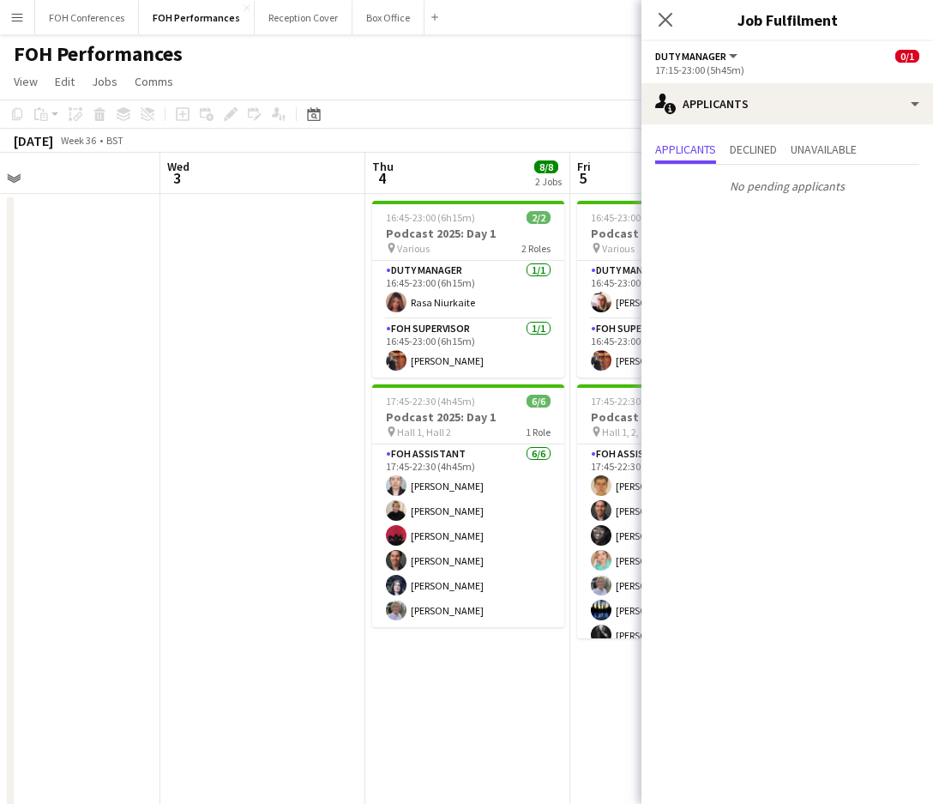
drag, startPoint x: 129, startPoint y: 182, endPoint x: 503, endPoint y: 151, distance: 375.3
click at [503, 151] on app-calendar "Copy Paste Paste Ctrl+V Paste with crew Ctrl+Shift+V Paste linked Job Delete Gr…" at bounding box center [466, 582] width 933 height 967
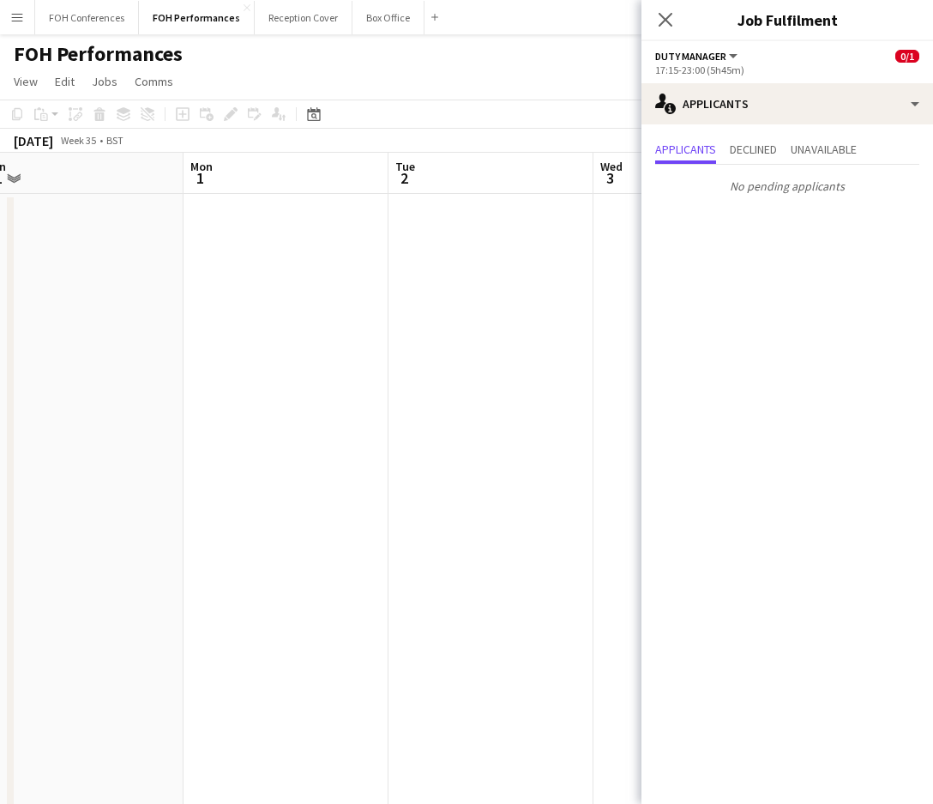
scroll to position [0, 417]
drag, startPoint x: 439, startPoint y: 221, endPoint x: 609, endPoint y: 226, distance: 169.9
click at [609, 226] on app-calendar-viewport "Fri 29 4/4 2 Jobs Sat 30 Sun 31 Mon 1 Tue 2 Wed 3 Thu 4 8/8 2 Jobs Fri 5 9/10 2…" at bounding box center [466, 610] width 933 height 914
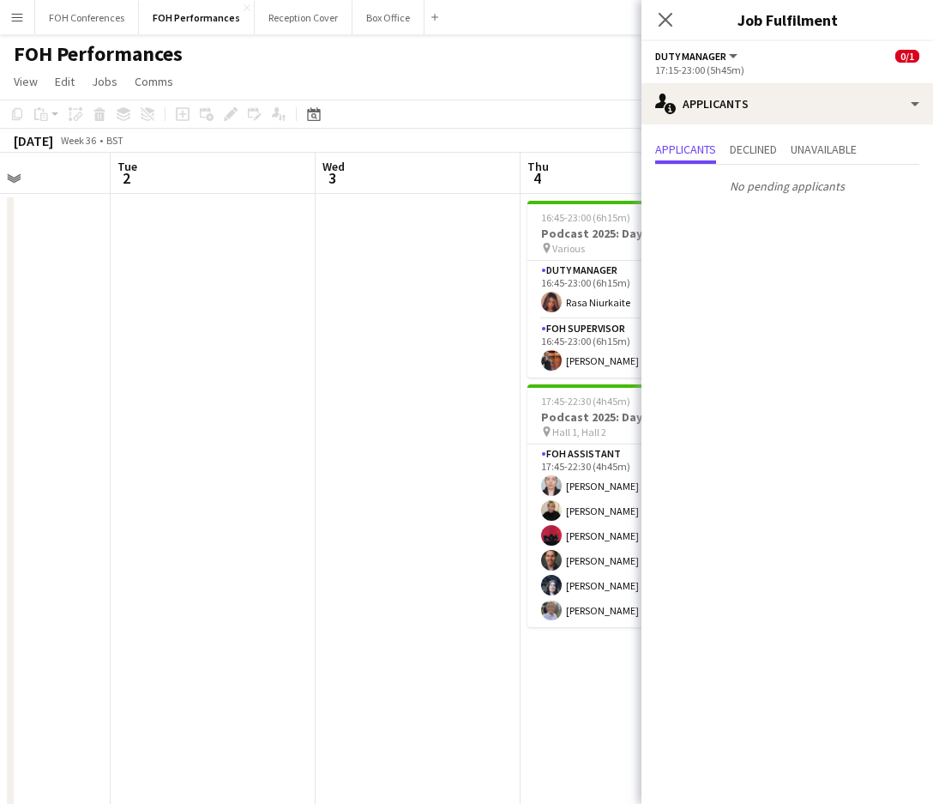
drag, startPoint x: 539, startPoint y: 179, endPoint x: 41, endPoint y: 209, distance: 498.4
click at [41, 209] on app-calendar-viewport "Fri 29 4/4 2 Jobs Sat 30 Sun 31 Mon 1 Tue 2 Wed 3 Thu 4 8/8 2 Jobs Fri 5 9/10 2…" at bounding box center [466, 610] width 933 height 914
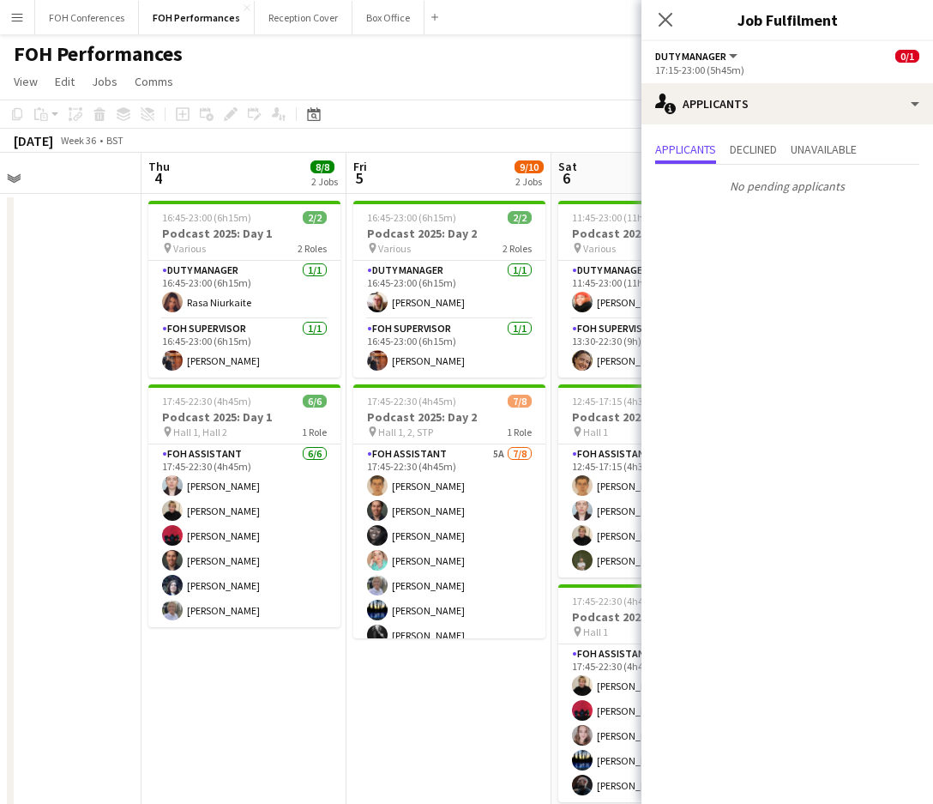
scroll to position [0, 697]
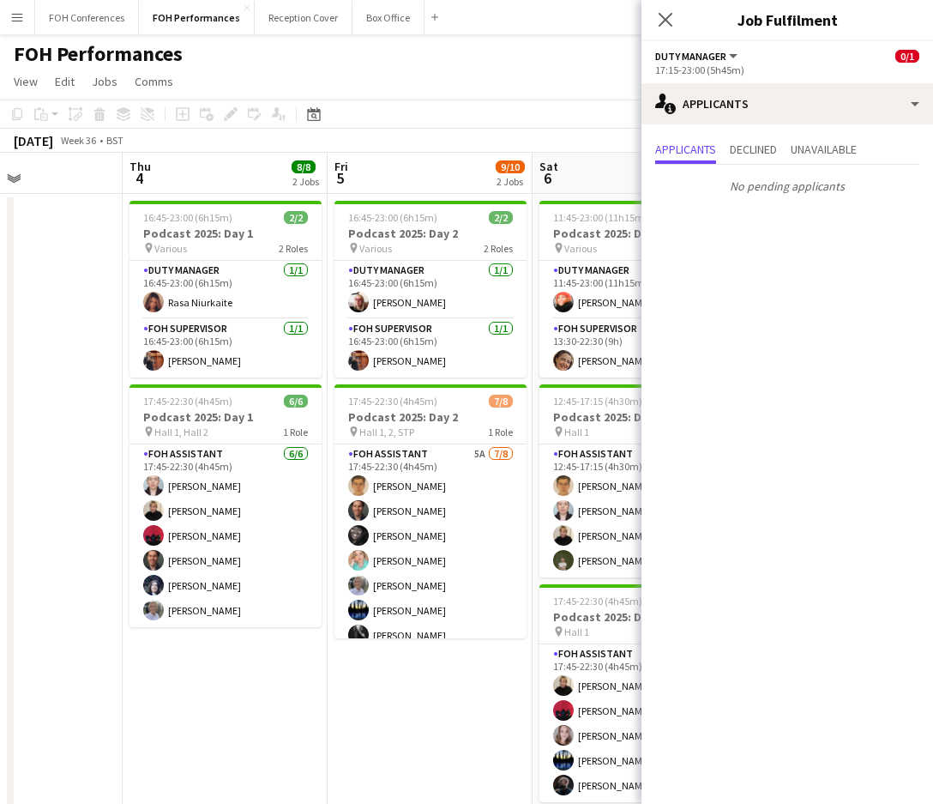
drag, startPoint x: 482, startPoint y: 168, endPoint x: 289, endPoint y: 187, distance: 193.9
click at [289, 187] on app-calendar-viewport "Sun 31 Mon 1 Tue 2 Wed 3 Thu 4 8/8 2 Jobs Fri 5 9/10 2 Jobs Sat 6 11/11 3 Jobs …" at bounding box center [466, 610] width 933 height 914
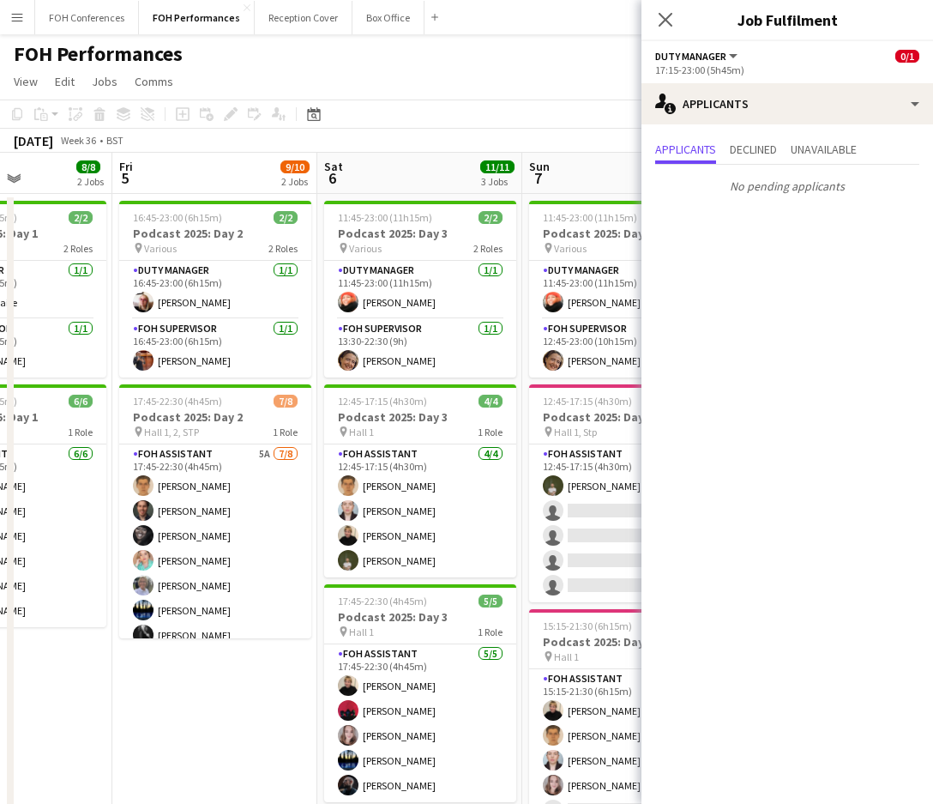
drag, startPoint x: 600, startPoint y: 177, endPoint x: 389, endPoint y: 185, distance: 210.3
click at [389, 185] on app-calendar-viewport "Mon 1 Tue 2 Wed 3 Thu 4 8/8 2 Jobs Fri 5 9/10 2 Jobs Sat 6 11/11 3 Jobs Sun 7 1…" at bounding box center [466, 610] width 933 height 914
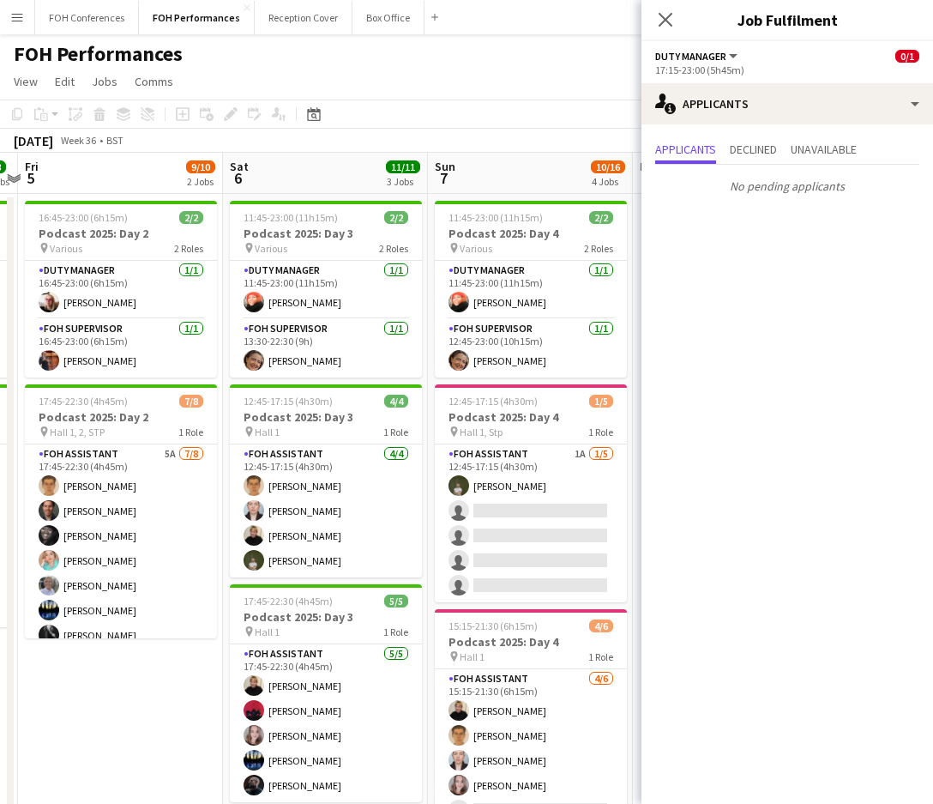
scroll to position [0, 668]
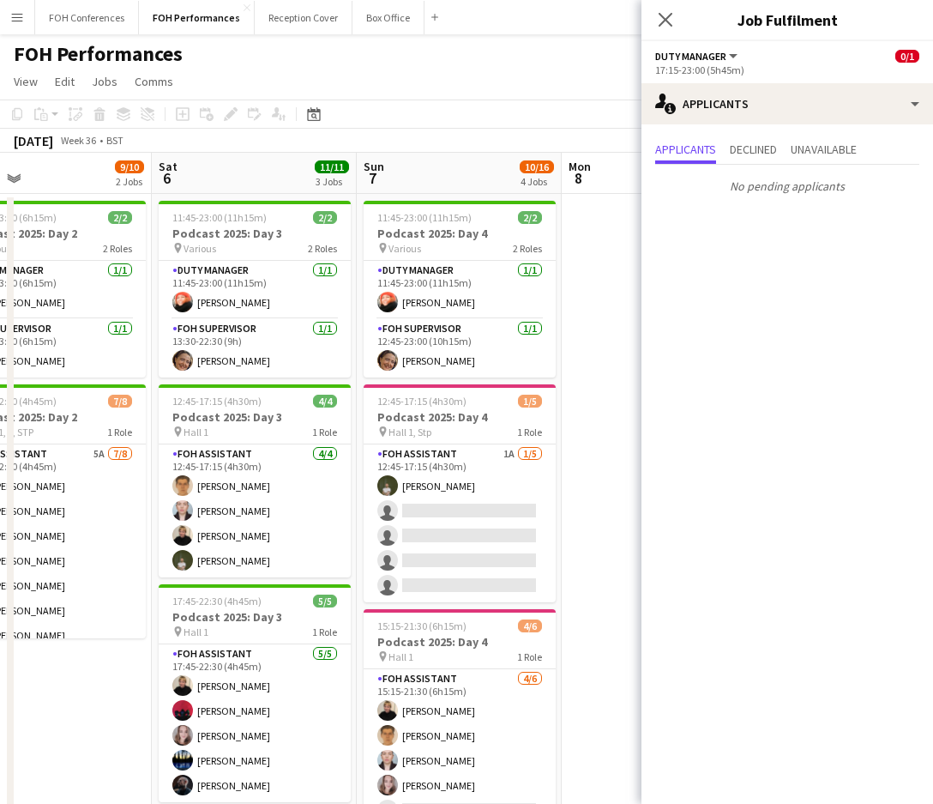
drag, startPoint x: 590, startPoint y: 174, endPoint x: 431, endPoint y: 182, distance: 159.7
click at [431, 182] on app-calendar-viewport "Tue 2 Wed 3 Thu 4 8/8 2 Jobs Fri 5 9/10 2 Jobs Sat 6 11/11 3 Jobs Sun 7 10/16 4…" at bounding box center [466, 610] width 933 height 914
click at [485, 76] on app-page-menu "View Day view expanded Day view collapsed Month view Date picker Jump to today …" at bounding box center [466, 83] width 933 height 33
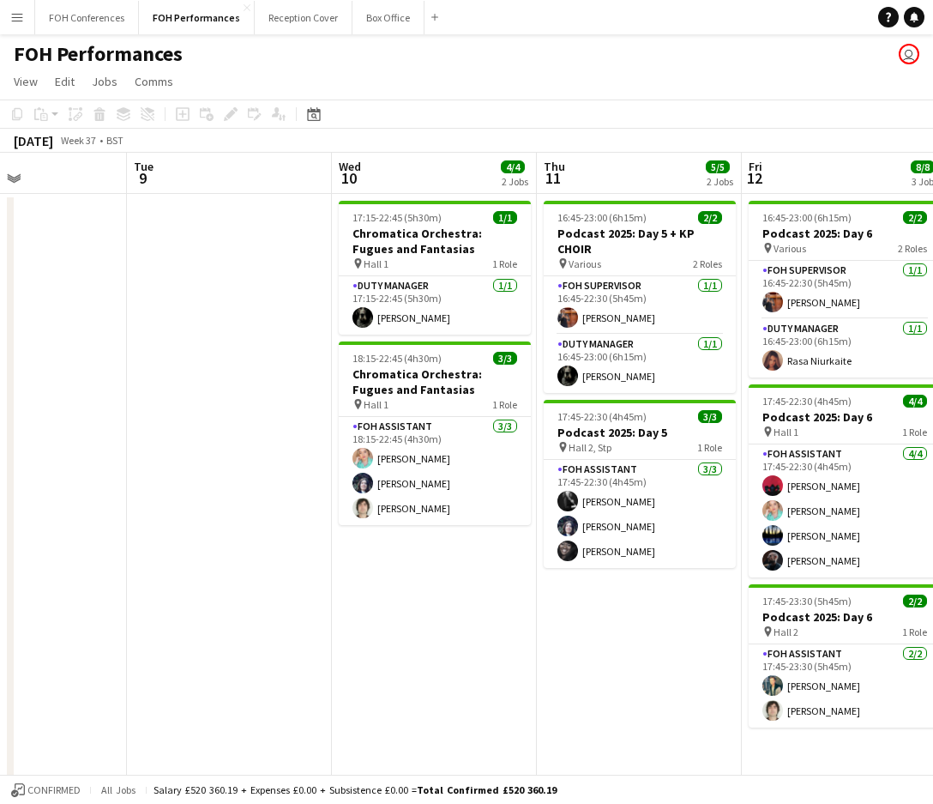
scroll to position [0, 587]
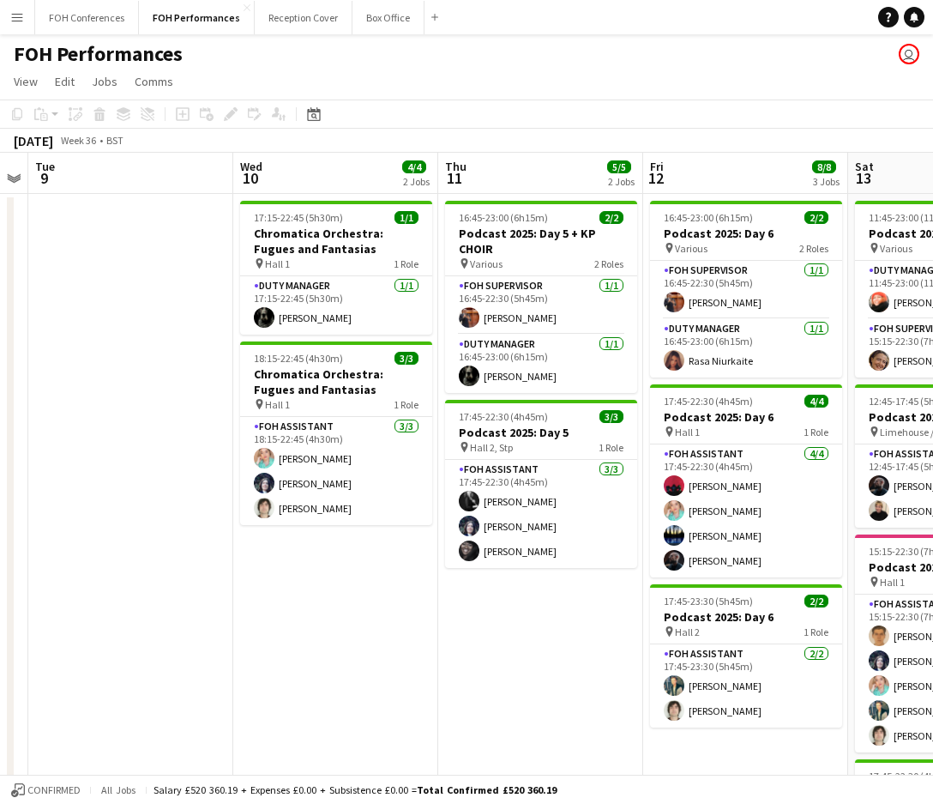
drag, startPoint x: 742, startPoint y: 188, endPoint x: -3, endPoint y: 212, distance: 744.9
click at [0, 212] on html "Menu Boards Boards Boards All jobs Status Workforce Workforce My Workforce Recr…" at bounding box center [466, 547] width 933 height 1095
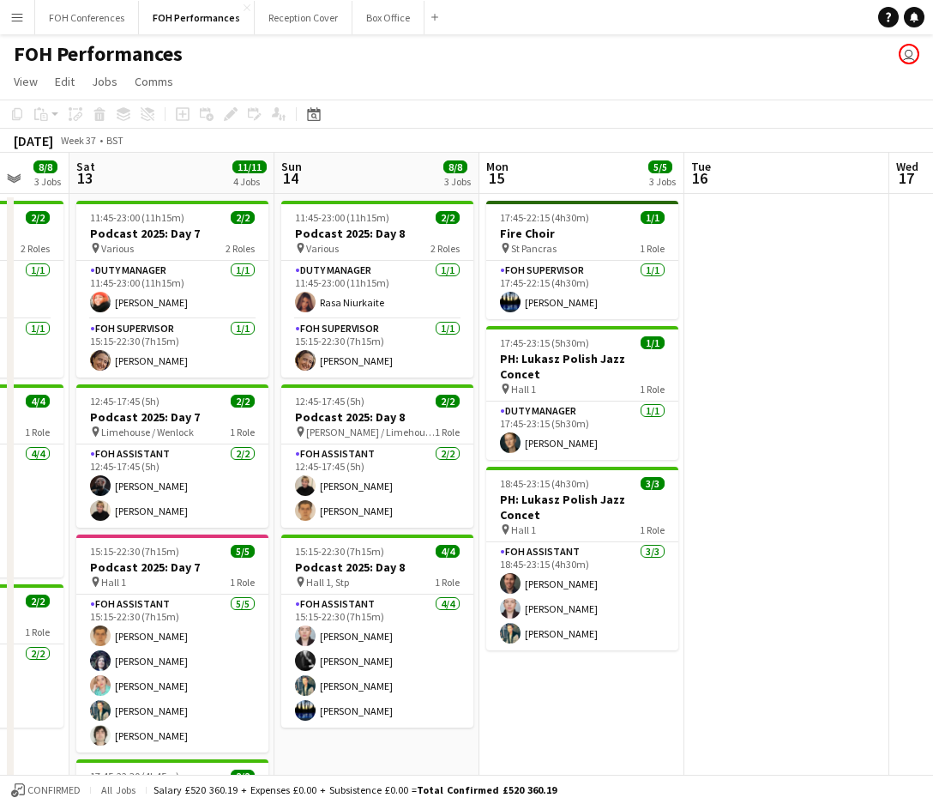
scroll to position [0, 730]
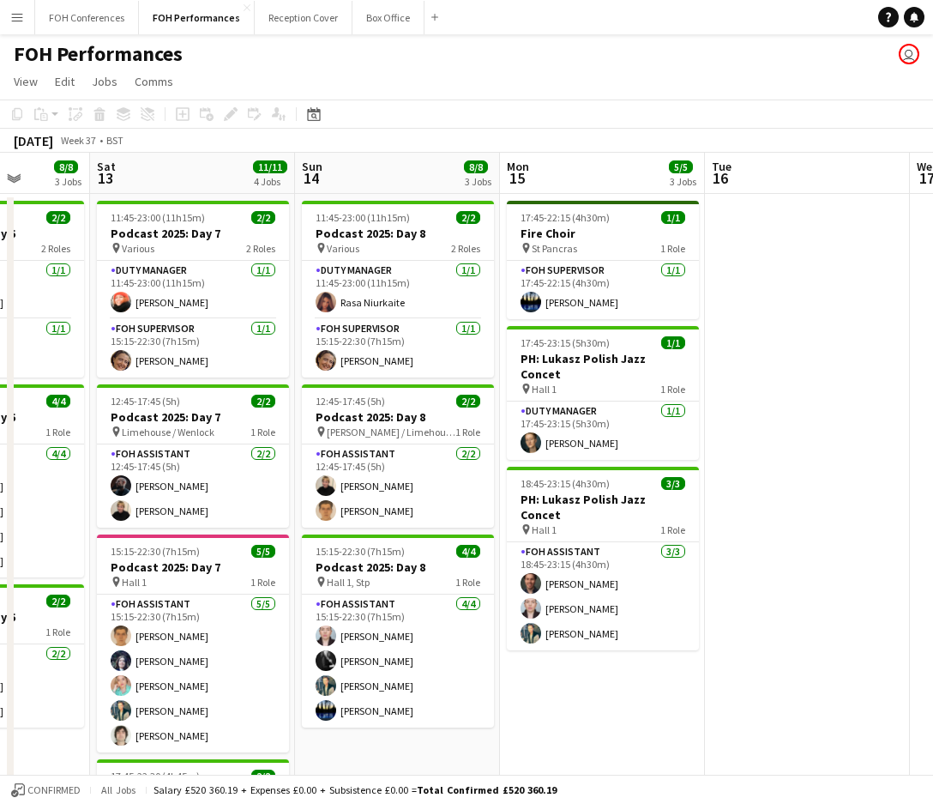
drag, startPoint x: 799, startPoint y: 173, endPoint x: -3, endPoint y: 218, distance: 802.4
click at [0, 218] on html "Menu Boards Boards Boards All jobs Status Workforce Workforce My Workforce Recr…" at bounding box center [466, 547] width 933 height 1095
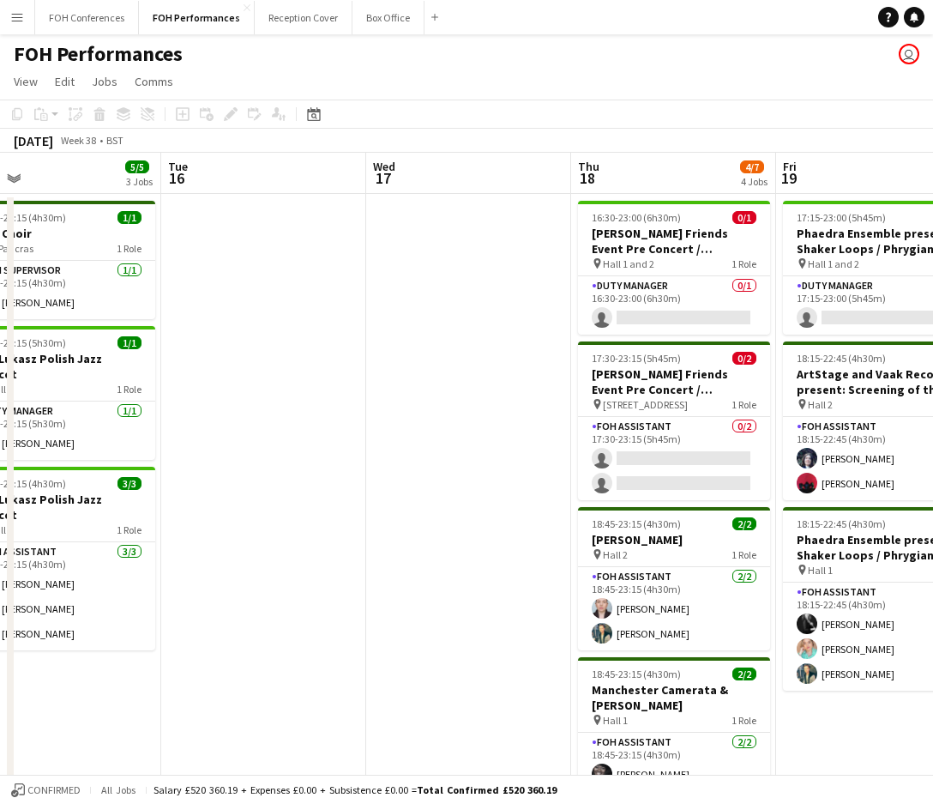
scroll to position [0, 701]
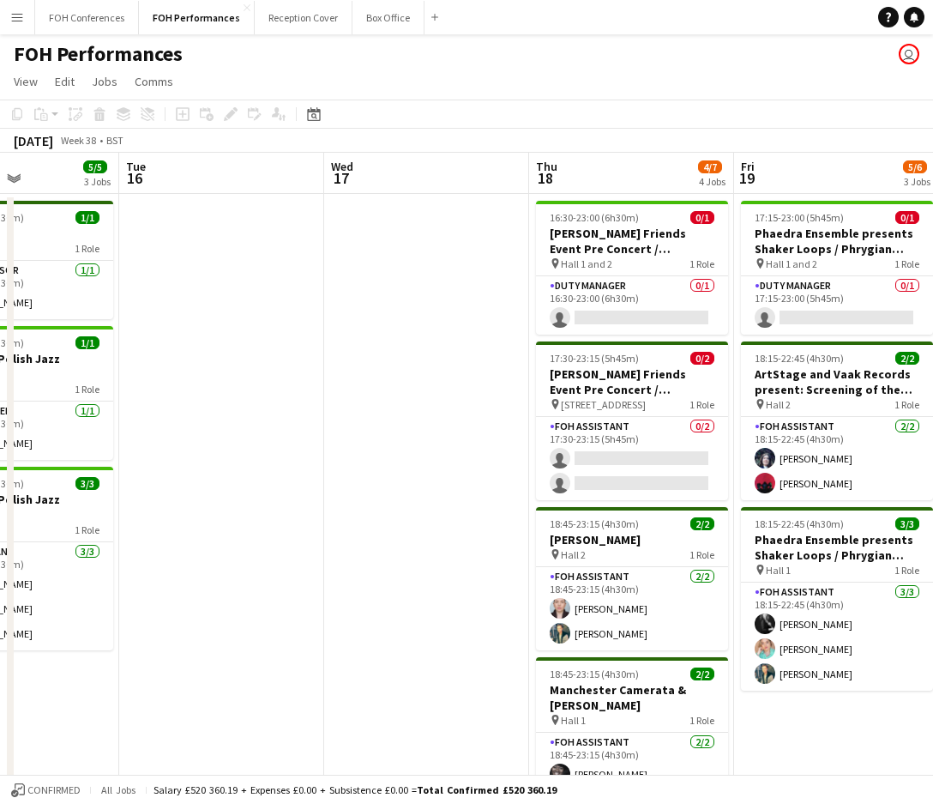
drag, startPoint x: 814, startPoint y: 184, endPoint x: 111, endPoint y: 209, distance: 703.8
click at [23, 241] on app-calendar-viewport "Fri 12 8/8 3 Jobs Sat 13 11/11 4 Jobs Sun 14 8/8 3 Jobs Mon 15 5/5 3 Jobs Tue 1…" at bounding box center [466, 610] width 933 height 914
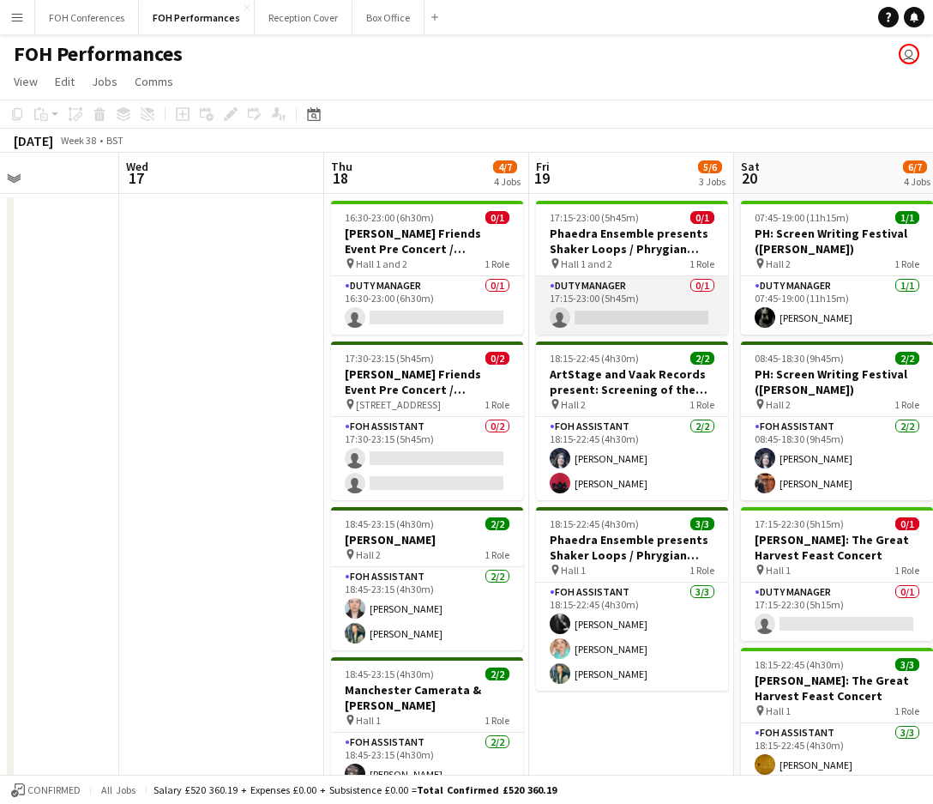
click at [588, 312] on app-card-role "Duty Manager 0/1 17:15-23:00 (5h45m) single-neutral-actions" at bounding box center [632, 305] width 192 height 58
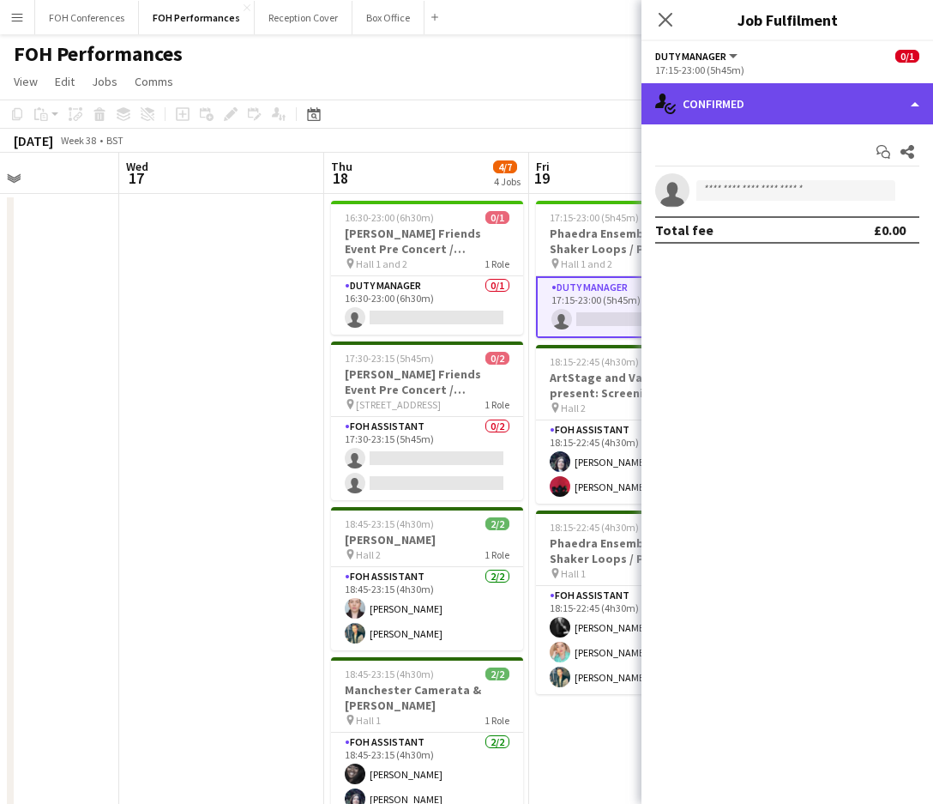
click at [696, 117] on div "single-neutral-actions-check-2 Confirmed" at bounding box center [788, 103] width 292 height 41
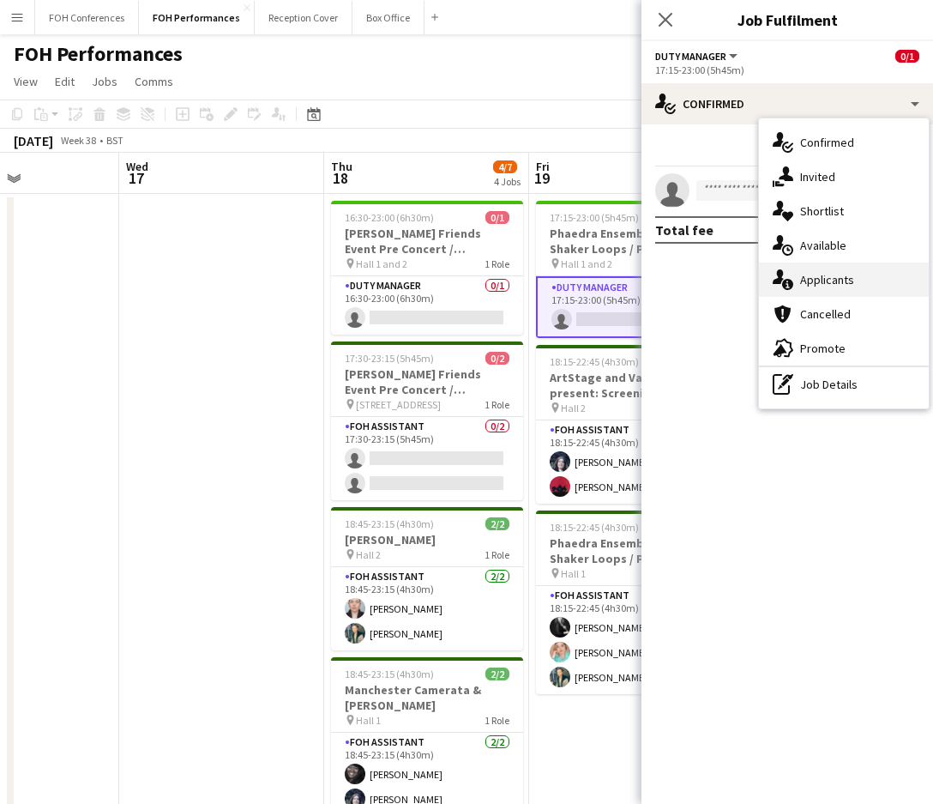
click at [870, 278] on div "single-neutral-actions-information Applicants" at bounding box center [844, 279] width 170 height 34
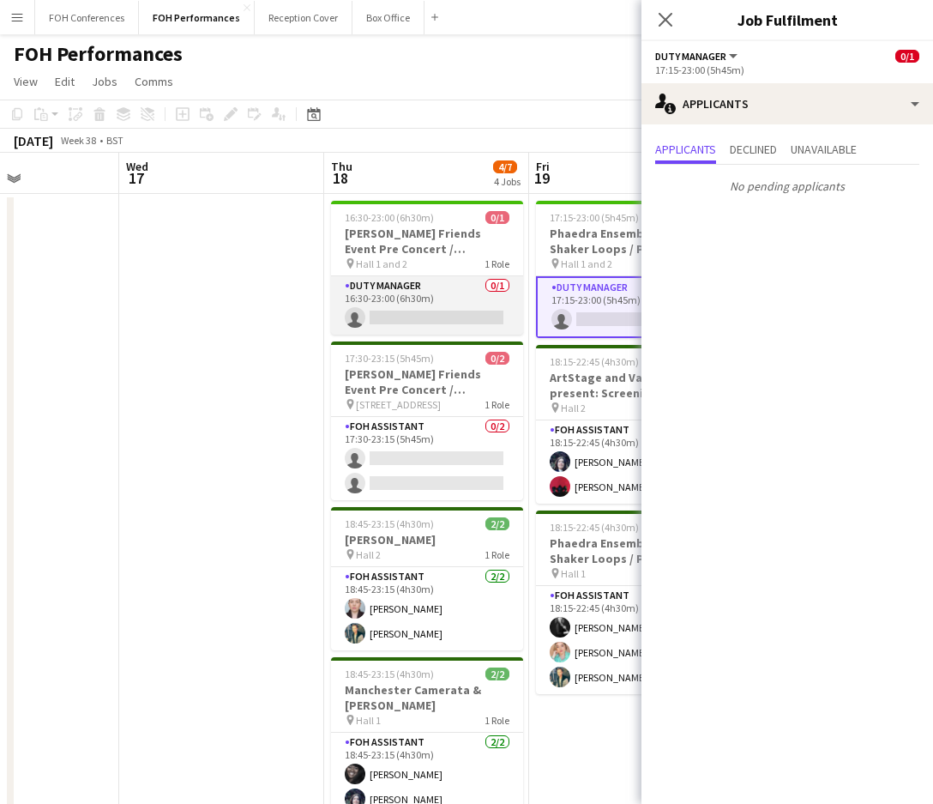
click at [455, 313] on app-card-role "Duty Manager 0/1 16:30-23:00 (6h30m) single-neutral-actions" at bounding box center [427, 305] width 192 height 58
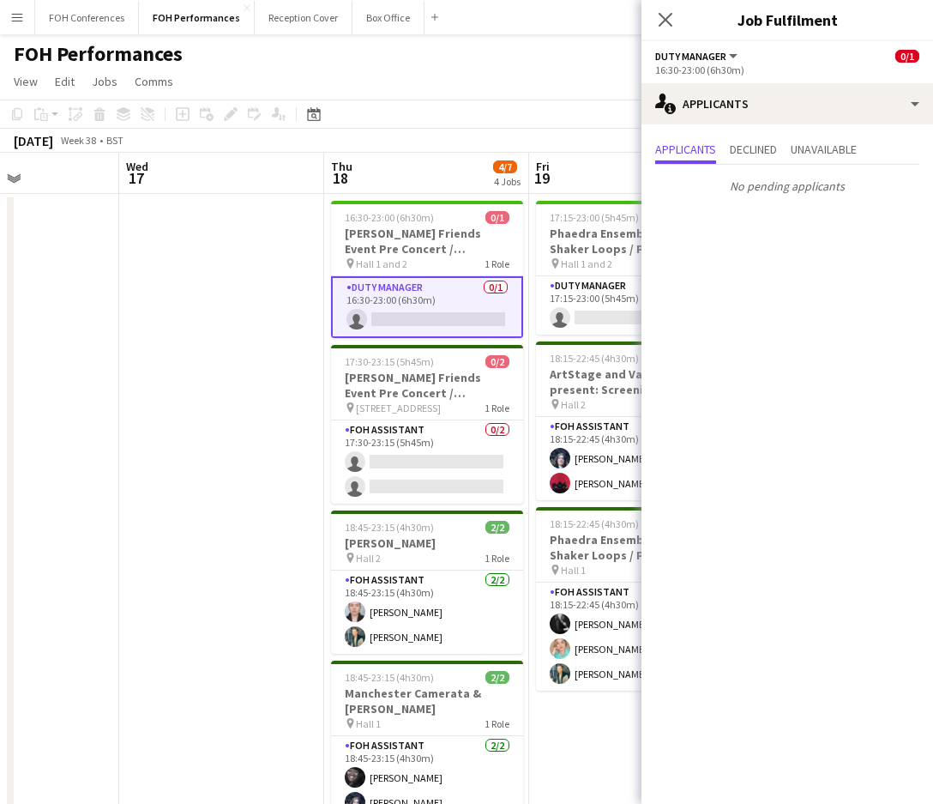
click at [473, 93] on app-page-menu "View Day view expanded Day view collapsed Month view Date picker Jump to today …" at bounding box center [466, 83] width 933 height 33
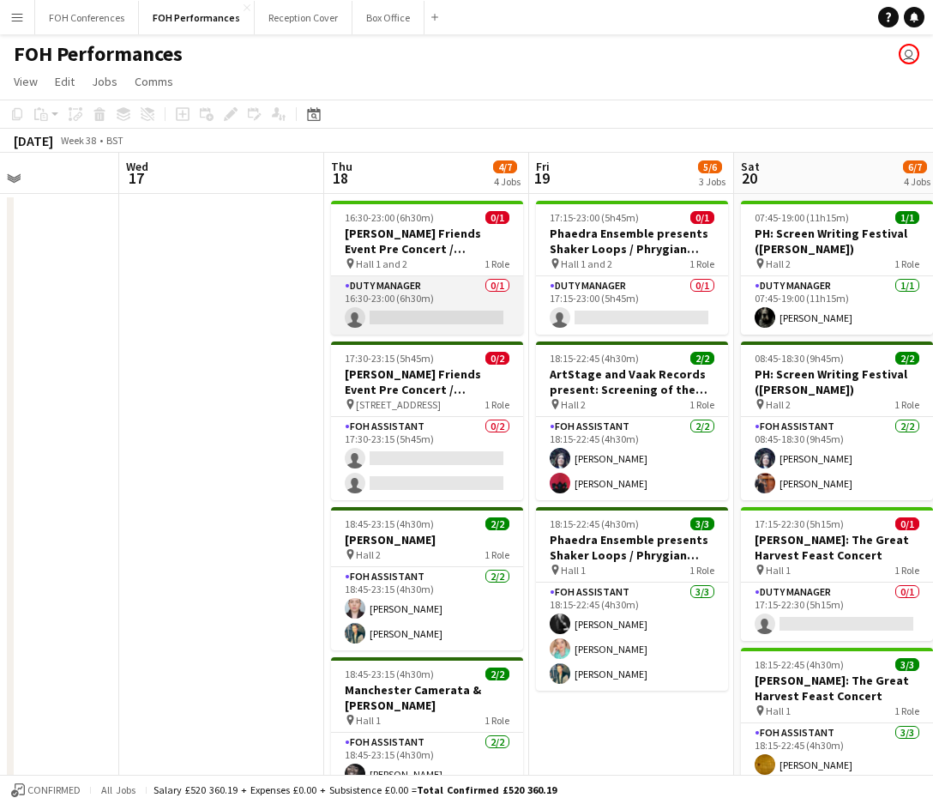
click at [469, 317] on app-card-role "Duty Manager 0/1 16:30-23:00 (6h30m) single-neutral-actions" at bounding box center [427, 305] width 192 height 58
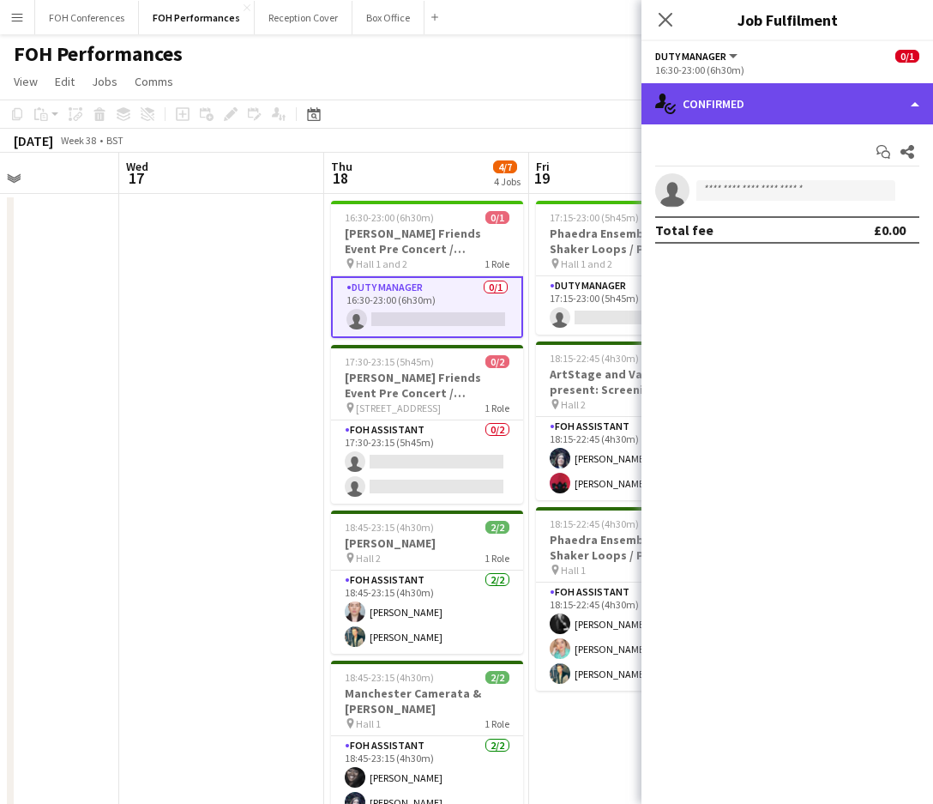
click at [846, 115] on div "single-neutral-actions-check-2 Confirmed" at bounding box center [788, 103] width 292 height 41
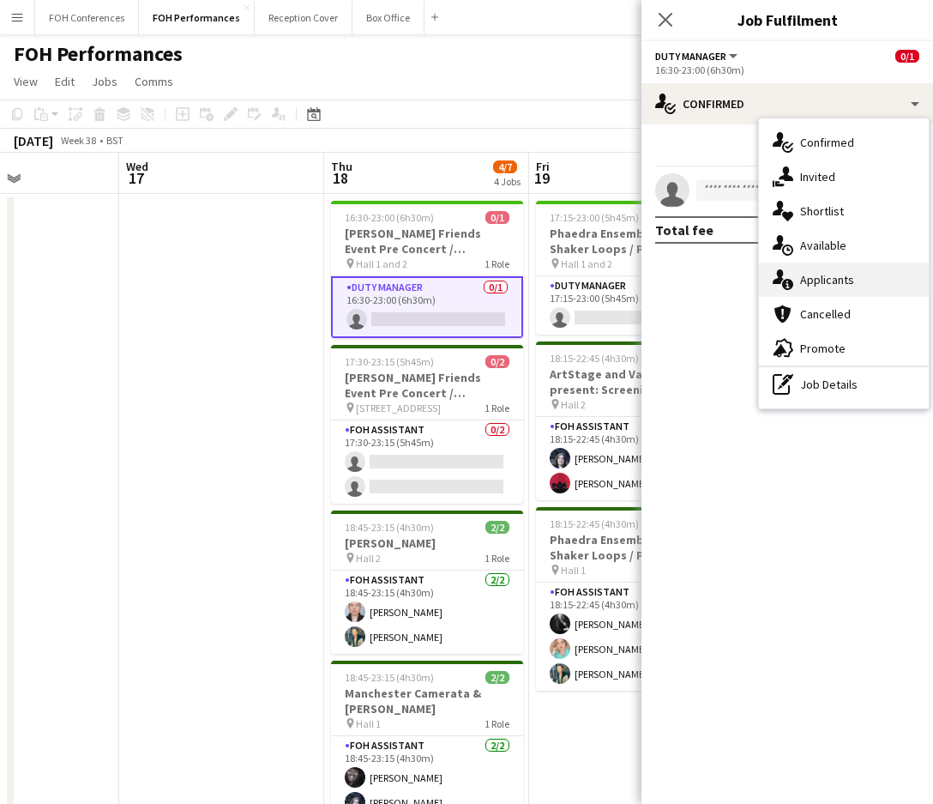
click at [829, 289] on div "single-neutral-actions-information Applicants" at bounding box center [844, 279] width 170 height 34
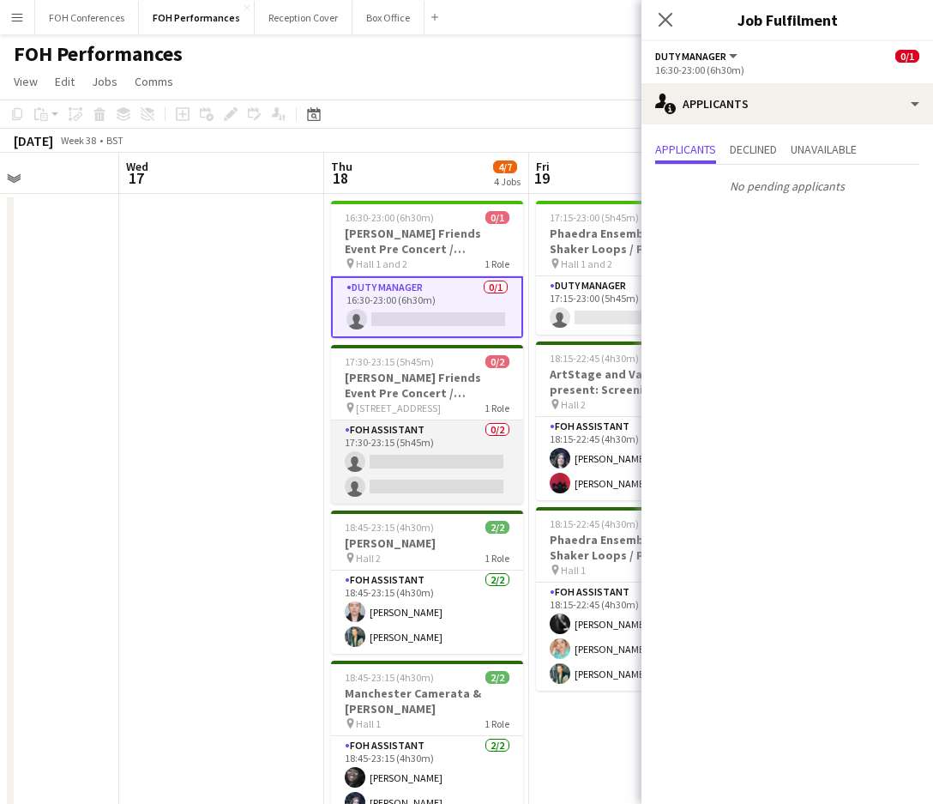
click at [390, 458] on app-card-role "FOH Assistant 0/2 17:30-23:15 (5h45m) single-neutral-actions single-neutral-act…" at bounding box center [427, 461] width 192 height 83
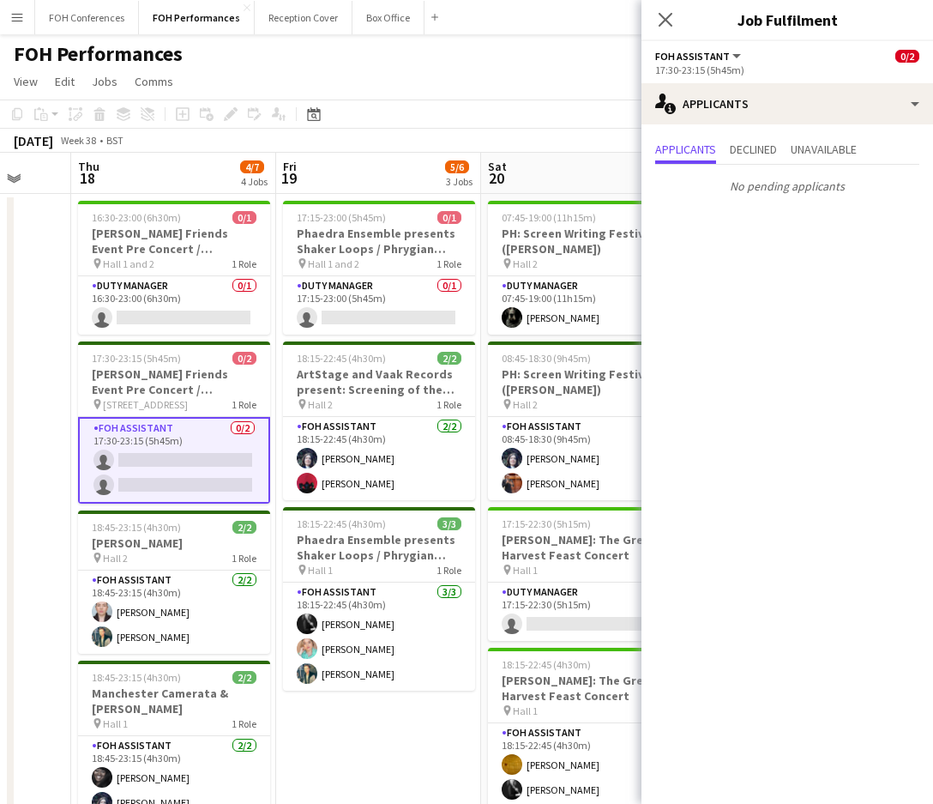
scroll to position [0, 639]
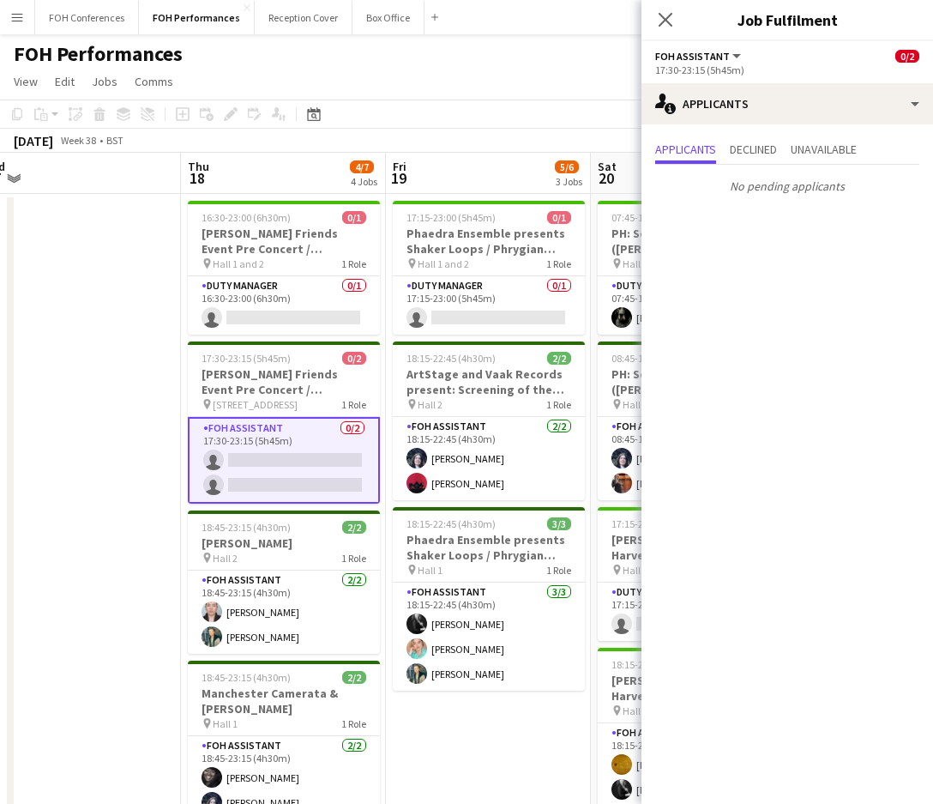
drag, startPoint x: 453, startPoint y: 177, endPoint x: 310, endPoint y: 170, distance: 143.4
click at [310, 170] on app-calendar-viewport "Sun 14 8/8 3 Jobs Mon 15 5/5 3 Jobs Tue 16 Wed 17 Thu 18 4/7 4 Jobs Fri 19 5/6 …" at bounding box center [466, 610] width 933 height 914
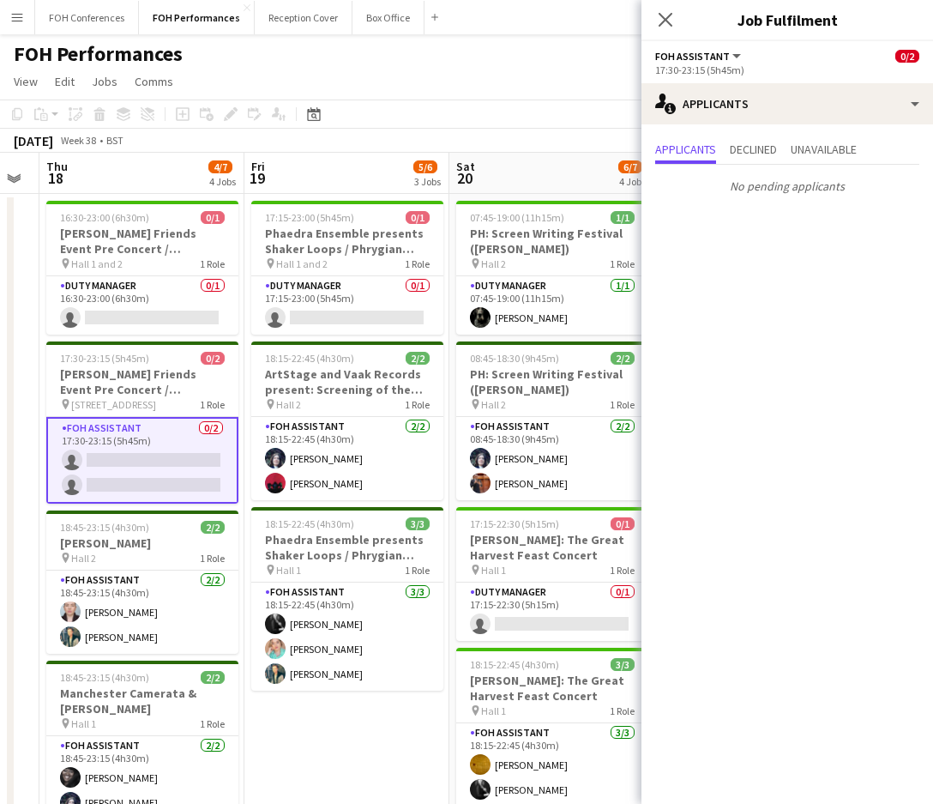
drag, startPoint x: 520, startPoint y: 190, endPoint x: 311, endPoint y: 178, distance: 209.6
click at [172, 203] on app-calendar-viewport "Mon 15 5/5 3 Jobs Tue 16 Wed 17 Thu 18 4/7 4 Jobs Fri 19 5/6 3 Jobs Sat 20 6/7 …" at bounding box center [466, 610] width 933 height 914
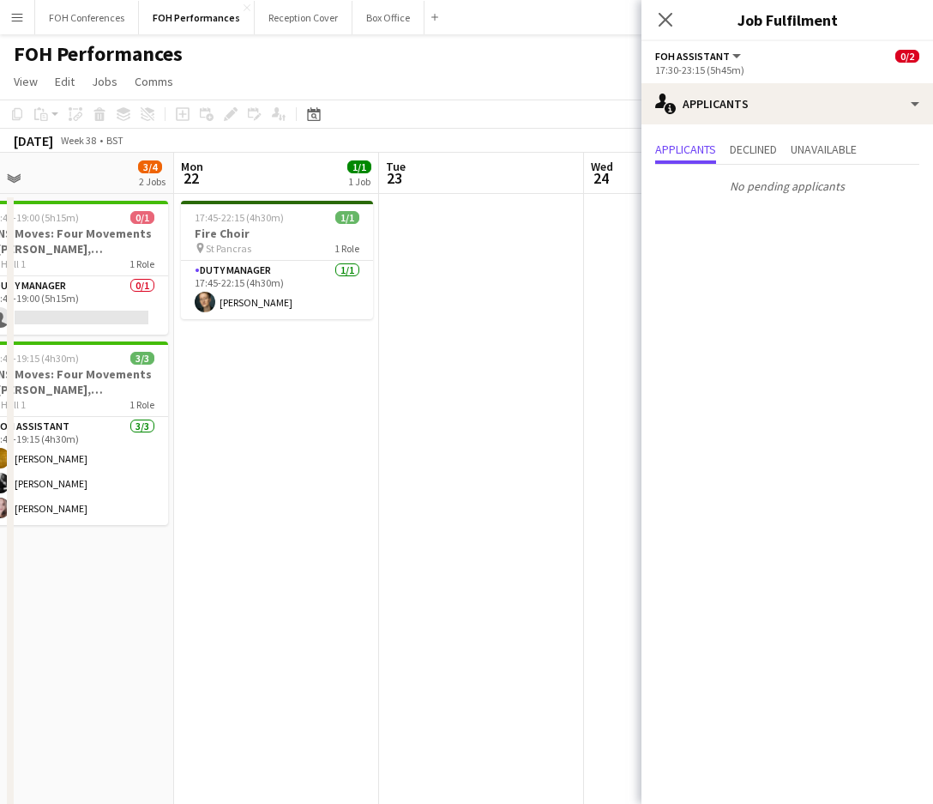
drag, startPoint x: 529, startPoint y: 170, endPoint x: -3, endPoint y: 191, distance: 532.2
click at [0, 191] on html "Menu Boards Boards Boards All jobs Status Workforce Workforce My Workforce Recr…" at bounding box center [466, 547] width 933 height 1095
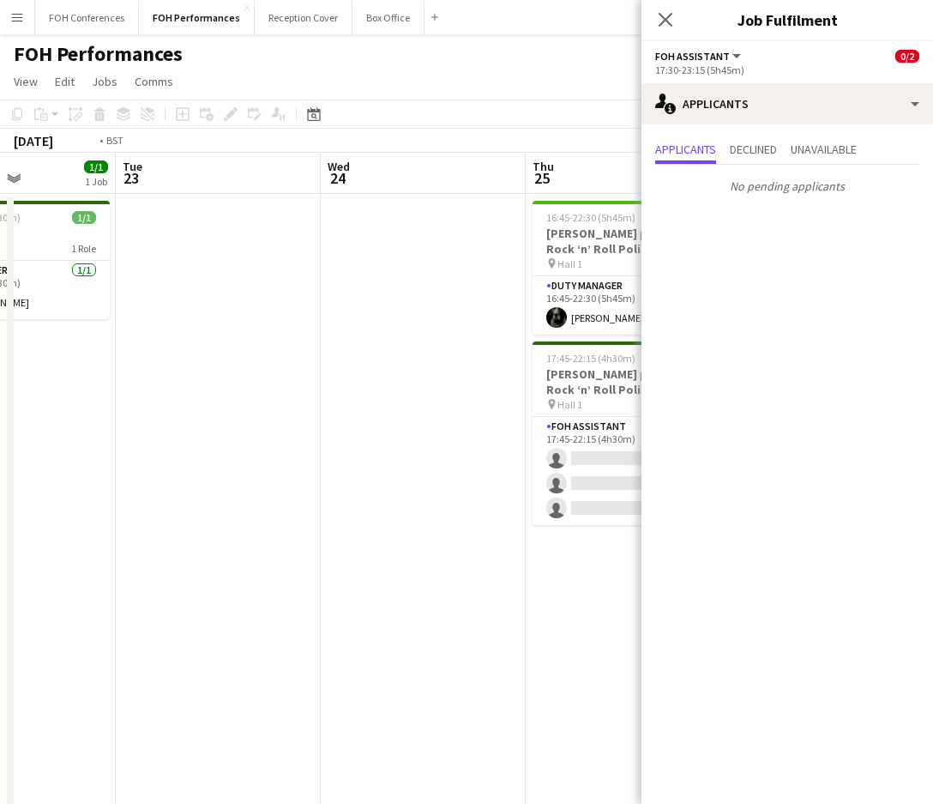
drag, startPoint x: 528, startPoint y: 176, endPoint x: 258, endPoint y: 176, distance: 269.3
click at [258, 176] on app-calendar-viewport "Fri 19 5/6 3 Jobs Sat 20 6/7 4 Jobs Sun 21 3/4 2 Jobs Mon 22 1/1 1 Job Tue 23 W…" at bounding box center [466, 610] width 933 height 914
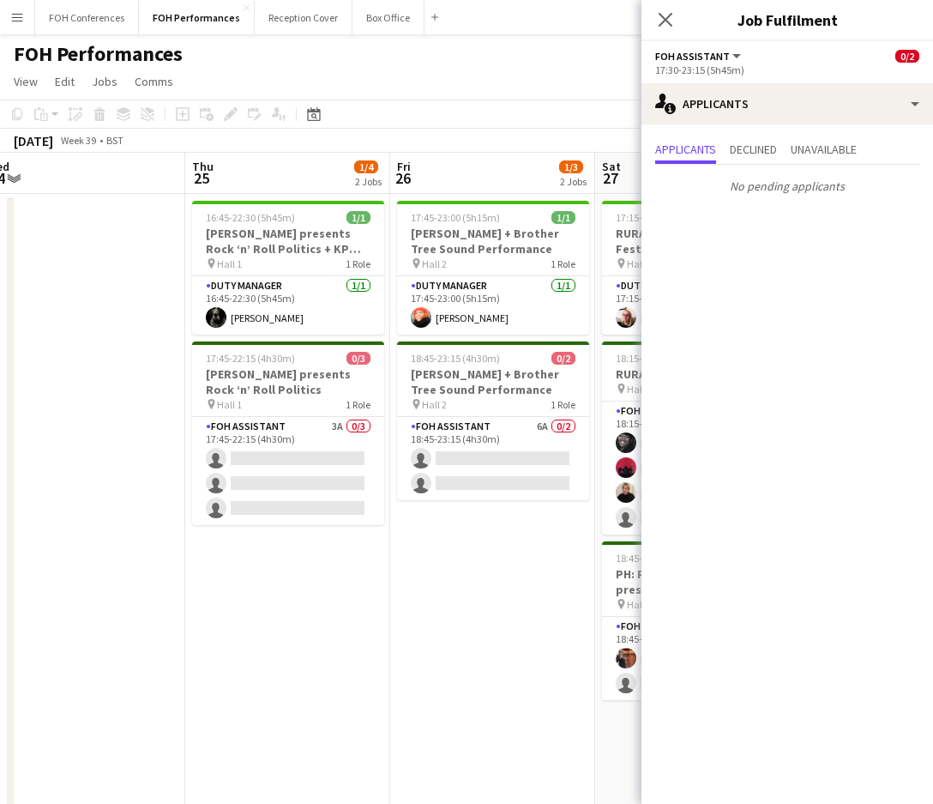
drag, startPoint x: 594, startPoint y: 174, endPoint x: 253, endPoint y: 204, distance: 342.7
click at [253, 204] on app-calendar-viewport "Sun 21 3/4 2 Jobs Mon 22 1/1 1 Job Tue 23 Wed 24 Thu 25 1/4 2 Jobs Fri 26 1/3 2…" at bounding box center [466, 610] width 933 height 914
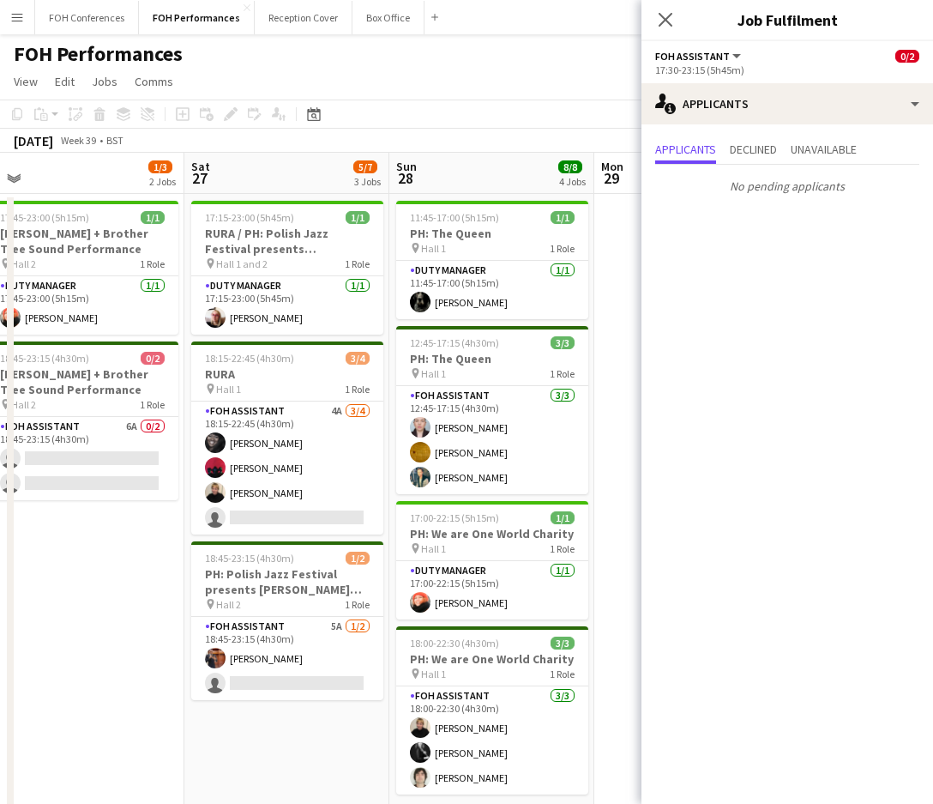
drag, startPoint x: 600, startPoint y: 166, endPoint x: 181, endPoint y: 169, distance: 418.6
click at [181, 169] on app-calendar-viewport "Tue 23 Wed 24 Thu 25 1/4 2 Jobs Fri 26 1/3 2 Jobs Sat 27 5/7 3 Jobs Sun 28 8/8 …" at bounding box center [466, 610] width 933 height 914
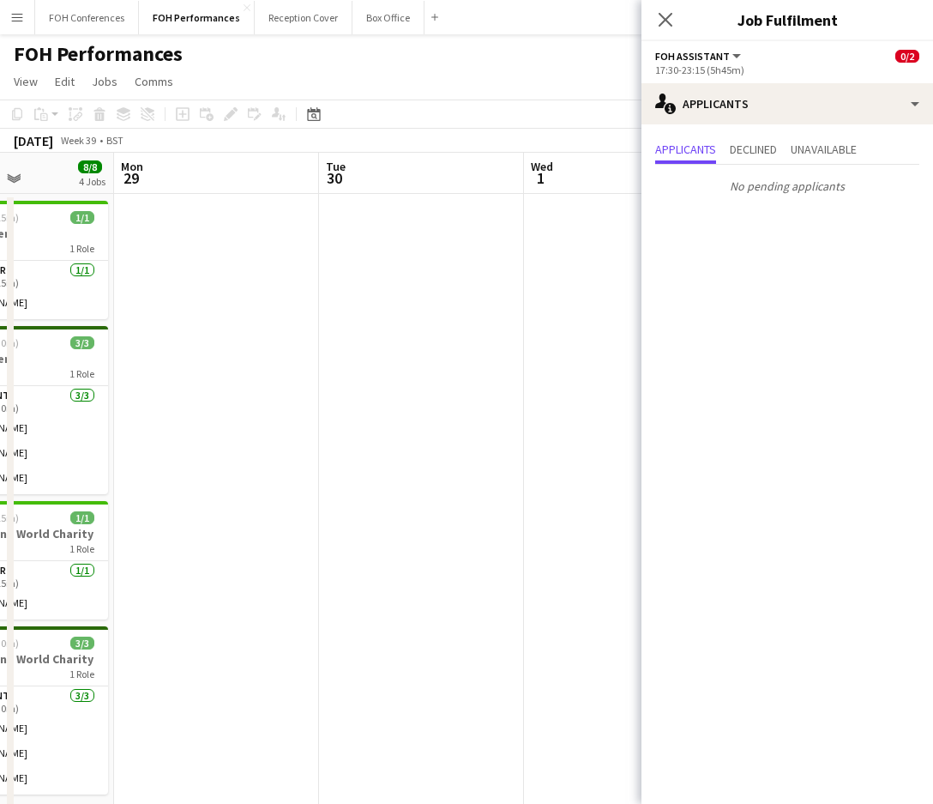
drag, startPoint x: 524, startPoint y: 201, endPoint x: 28, endPoint y: 214, distance: 496.0
click at [28, 214] on app-calendar-viewport "Thu 25 1/4 2 Jobs Fri 26 1/3 2 Jobs Sat 27 5/7 3 Jobs Sun 28 8/8 4 Jobs Mon 29 …" at bounding box center [466, 610] width 933 height 914
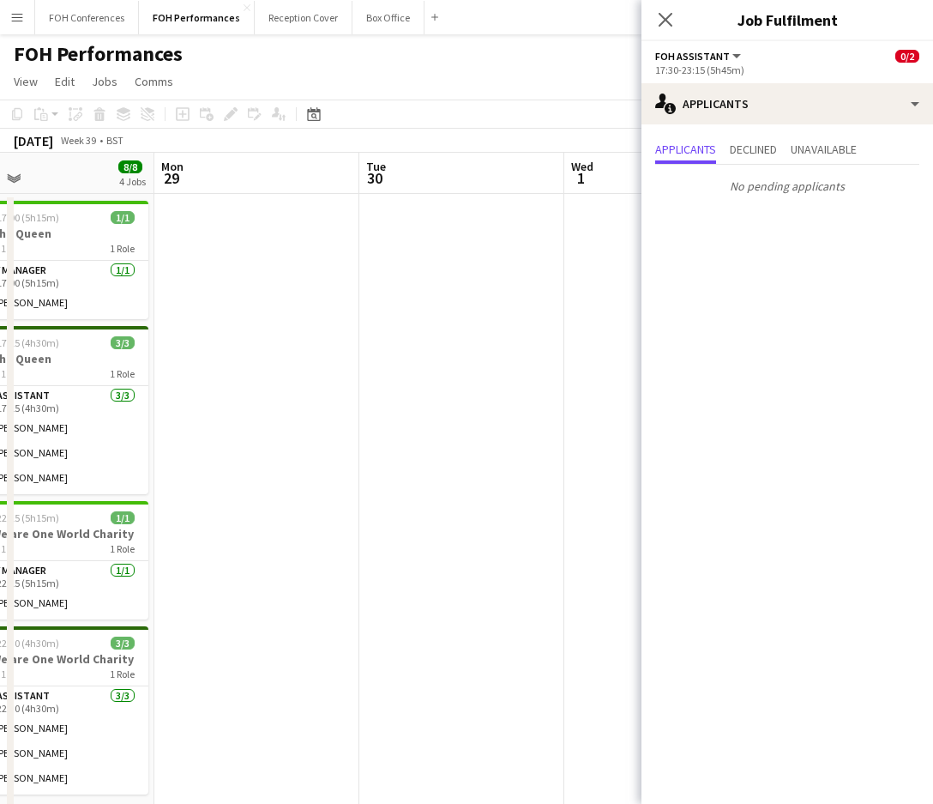
scroll to position [0, 428]
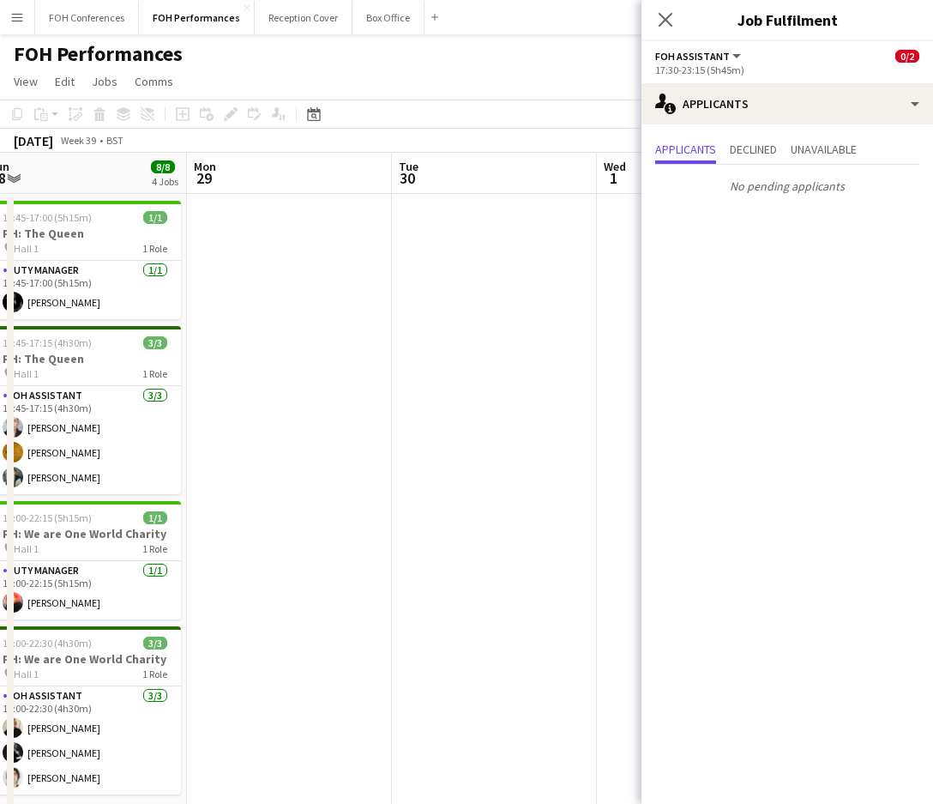
drag, startPoint x: 455, startPoint y: 184, endPoint x: 558, endPoint y: 194, distance: 103.4
click at [558, 194] on app-calendar-viewport "Fri 26 1/3 2 Jobs Sat 27 5/7 3 Jobs Sun 28 8/8 4 Jobs Mon 29 Tue 30 Wed 1 Thu 2…" at bounding box center [466, 610] width 933 height 914
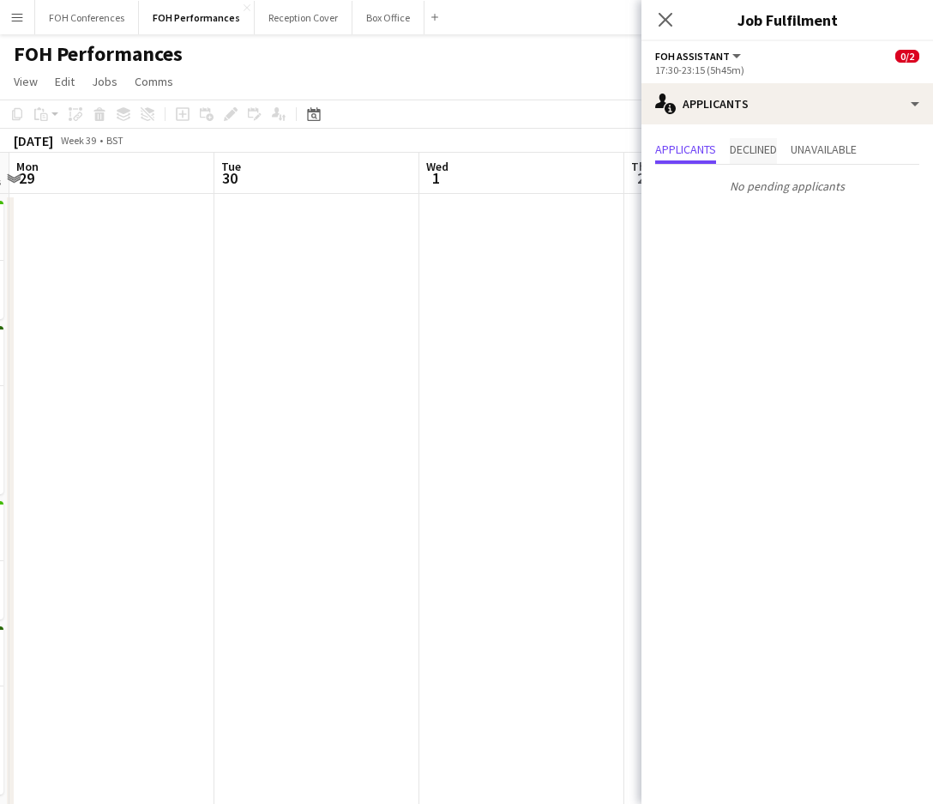
drag, startPoint x: 321, startPoint y: 165, endPoint x: 752, endPoint y: 161, distance: 431.5
click at [752, 161] on body "Menu Boards Boards Boards All jobs Status Workforce Workforce My Workforce Recr…" at bounding box center [466, 547] width 933 height 1095
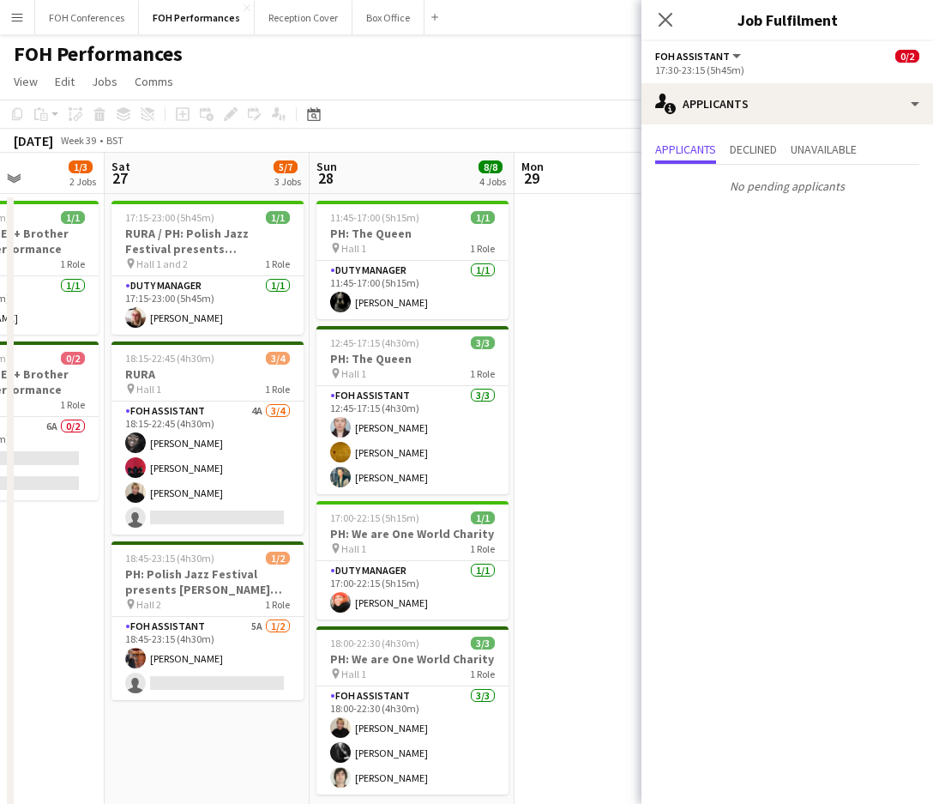
drag, startPoint x: 499, startPoint y: 175, endPoint x: 556, endPoint y: 184, distance: 57.3
click at [556, 184] on app-calendar-viewport "Wed 24 Thu 25 1/4 2 Jobs Fri 26 1/3 2 Jobs Sat 27 5/7 3 Jobs Sun 28 8/8 4 Jobs …" at bounding box center [466, 610] width 933 height 914
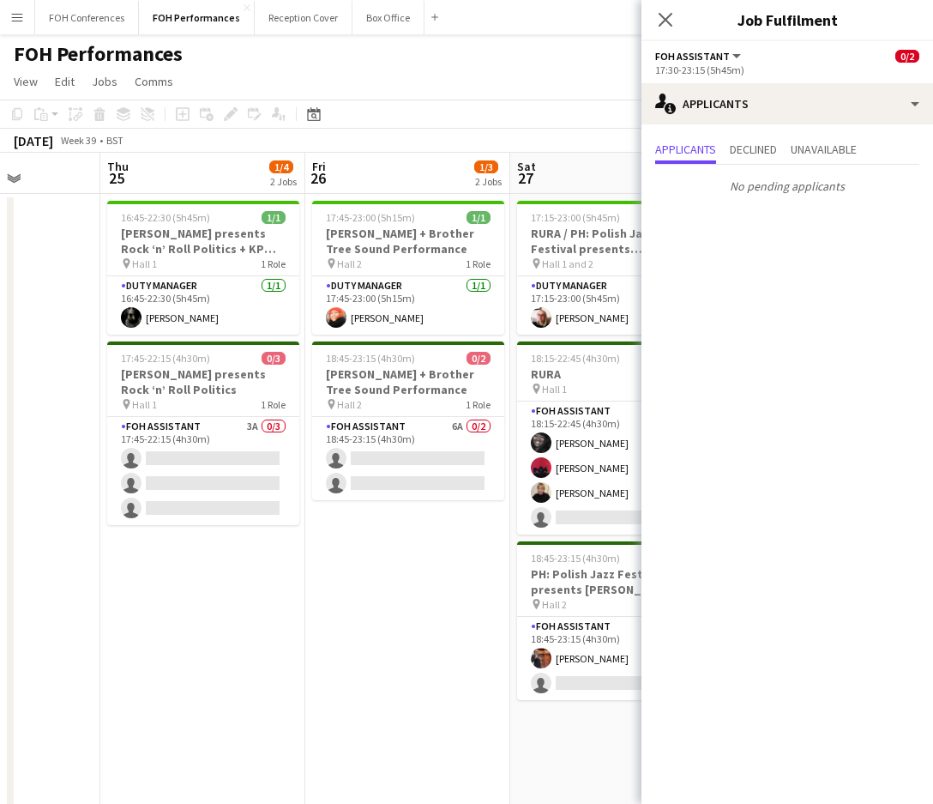
drag, startPoint x: 178, startPoint y: 178, endPoint x: 371, endPoint y: 196, distance: 193.8
click at [371, 196] on app-calendar-viewport "Mon 22 1/1 1 Job Tue 23 Wed 24 Thu 25 1/4 2 Jobs Fri 26 1/3 2 Jobs Sat 27 5/7 3…" at bounding box center [466, 610] width 933 height 914
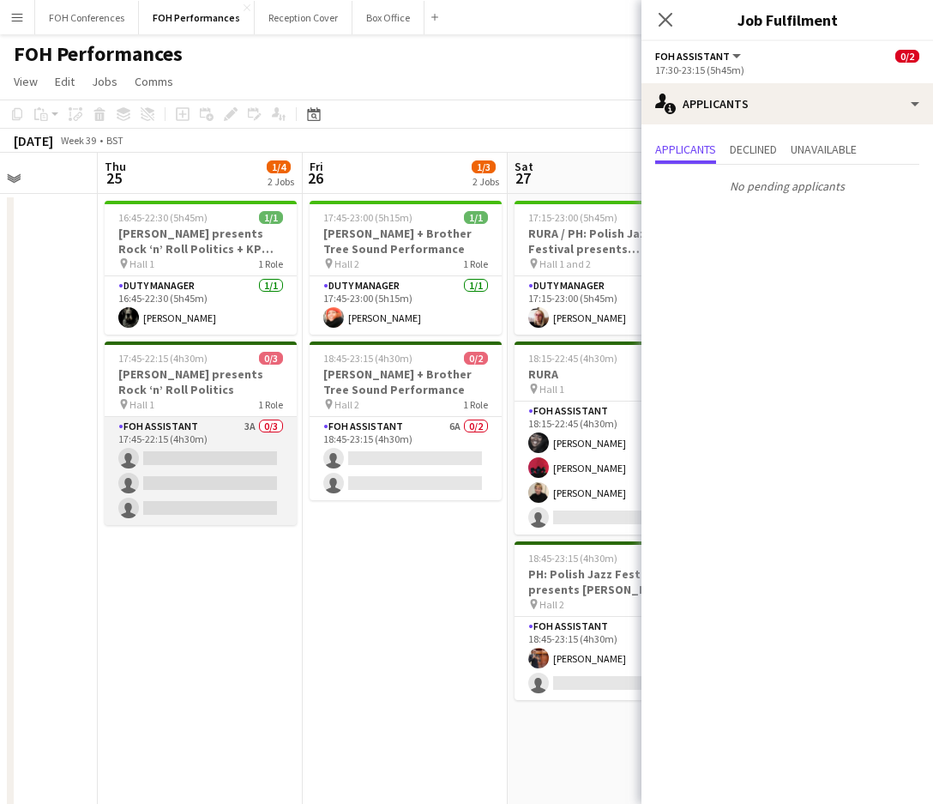
click at [159, 455] on app-card-role "FOH Assistant 3A 0/3 17:45-22:15 (4h30m) single-neutral-actions single-neutral-…" at bounding box center [201, 471] width 192 height 108
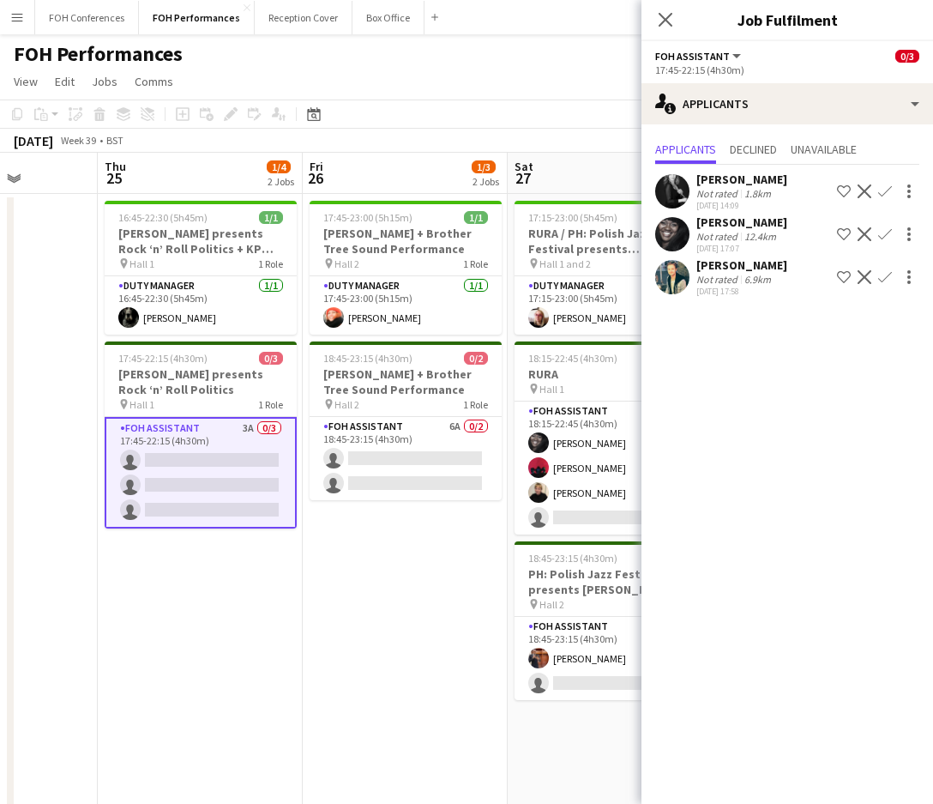
click at [882, 193] on app-icon "Confirm" at bounding box center [885, 191] width 14 height 14
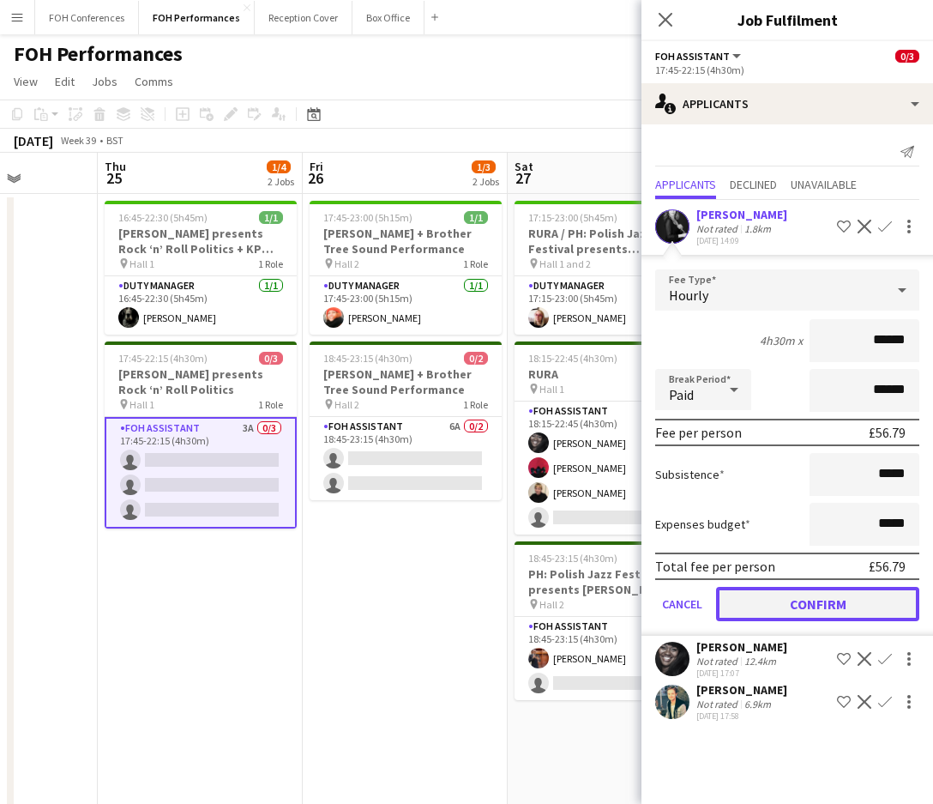
click at [796, 589] on button "Confirm" at bounding box center [817, 604] width 203 height 34
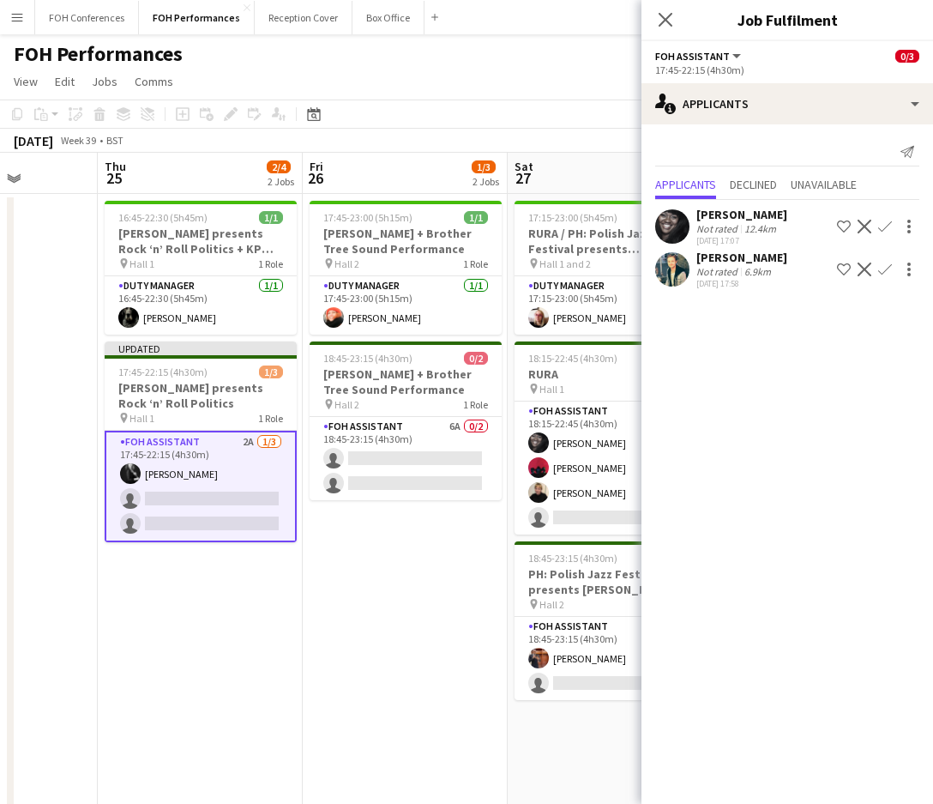
click at [882, 218] on button "Confirm" at bounding box center [885, 226] width 21 height 21
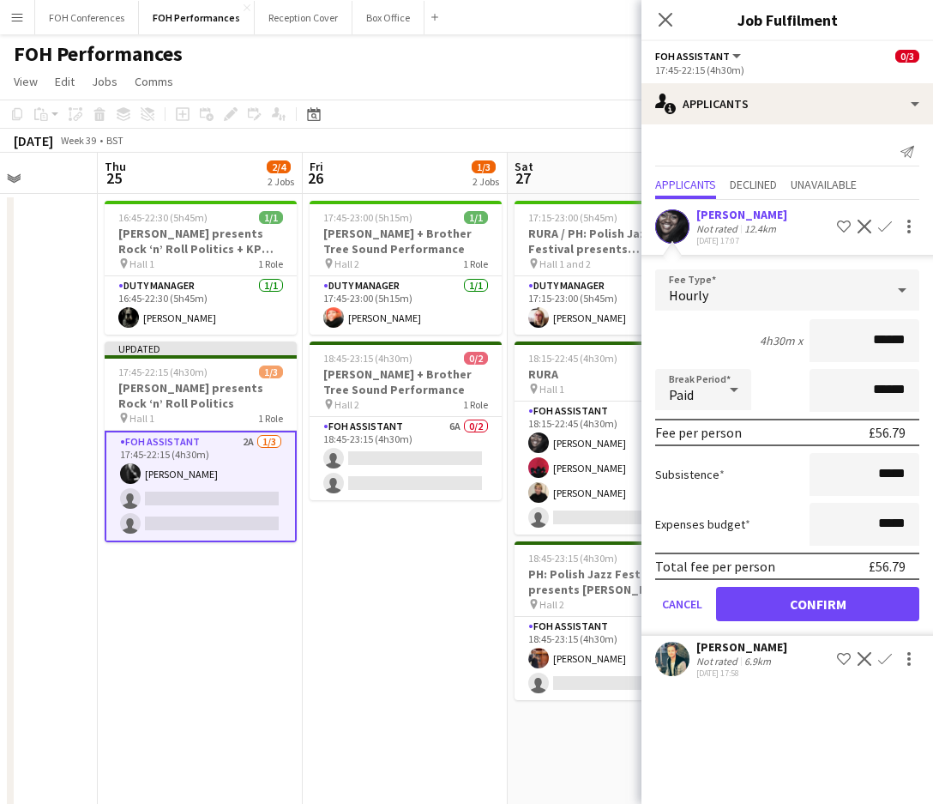
click at [791, 577] on form "Fee Type Hourly 4h30m x ****** Break Period Paid ****** Fee per person £56.79 S…" at bounding box center [788, 452] width 292 height 366
click at [791, 600] on button "Confirm" at bounding box center [817, 604] width 203 height 34
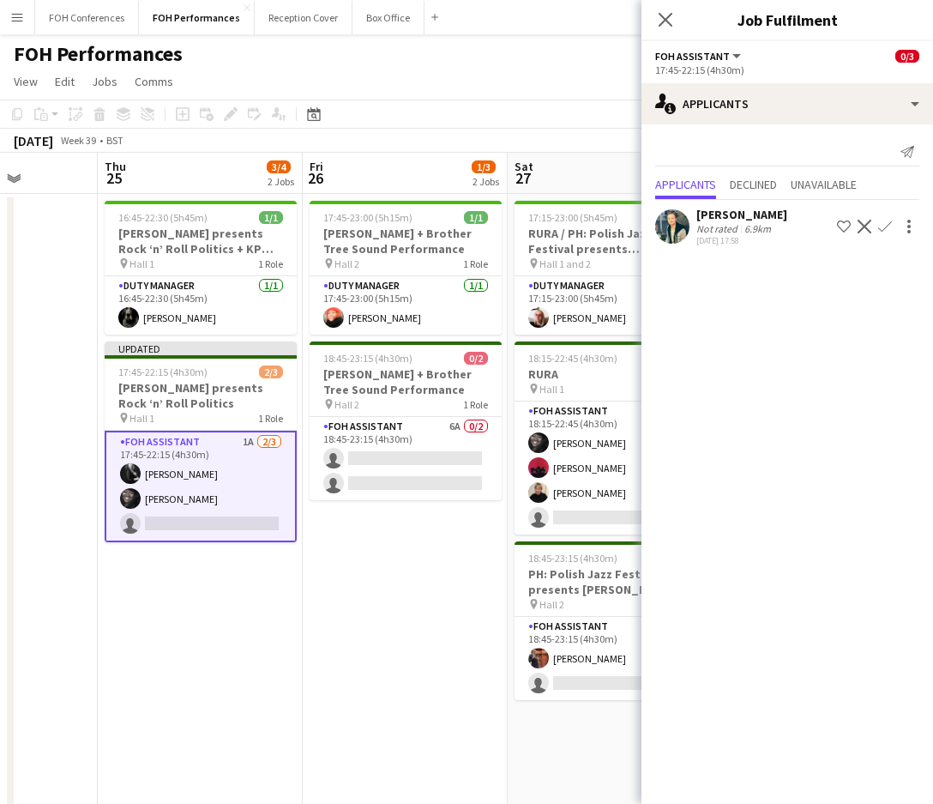
click at [880, 229] on app-icon "Confirm" at bounding box center [885, 227] width 14 height 14
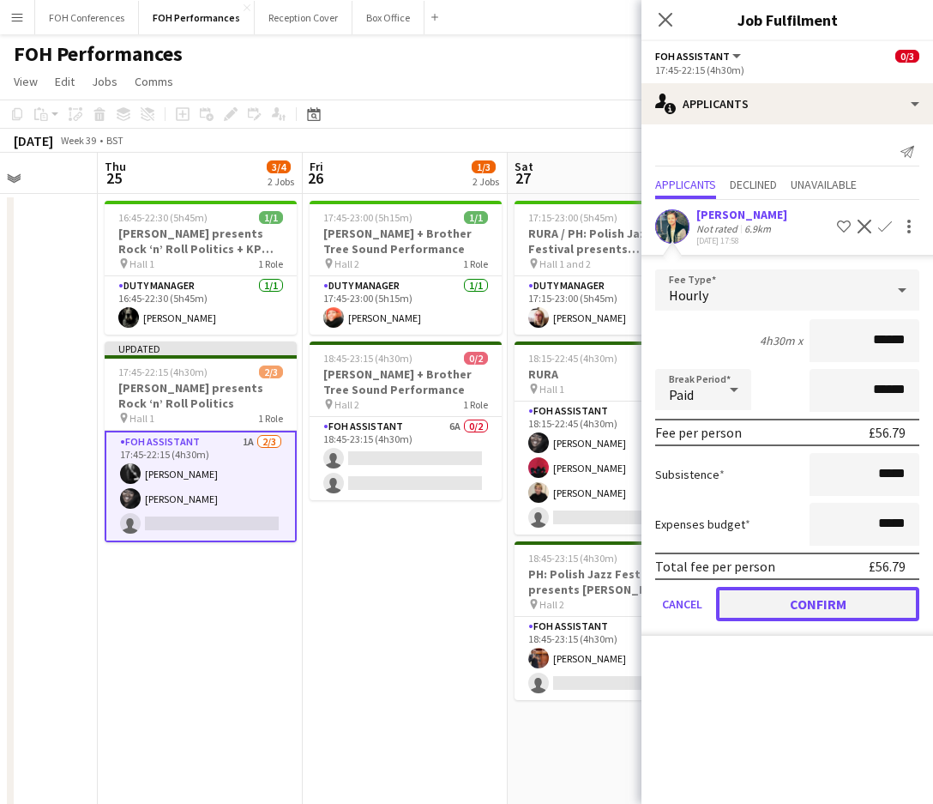
click at [801, 589] on button "Confirm" at bounding box center [817, 604] width 203 height 34
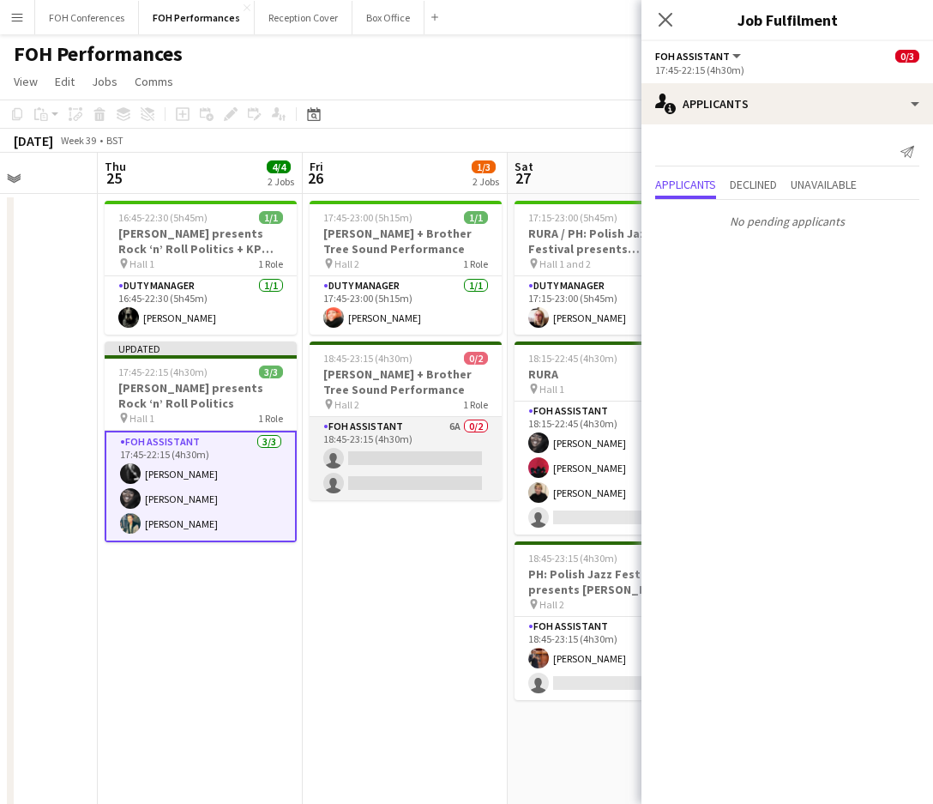
click at [386, 447] on app-card-role "FOH Assistant 6A 0/2 18:45-23:15 (4h30m) single-neutral-actions single-neutral-…" at bounding box center [406, 458] width 192 height 83
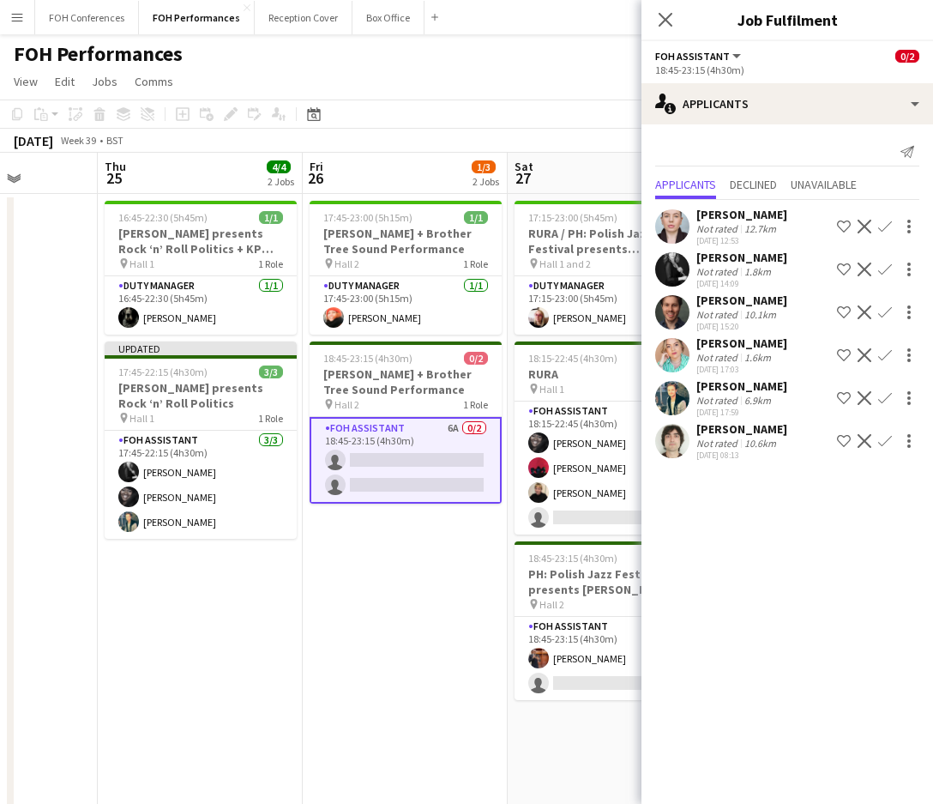
click at [882, 356] on app-icon "Confirm" at bounding box center [885, 355] width 14 height 14
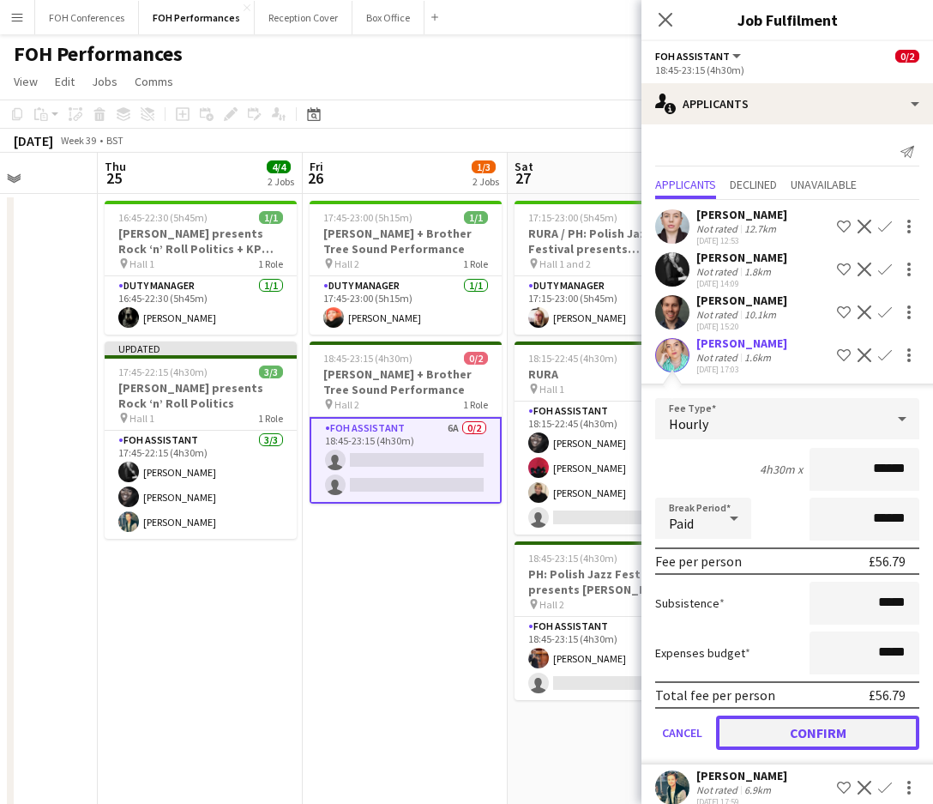
click at [793, 725] on button "Confirm" at bounding box center [817, 732] width 203 height 34
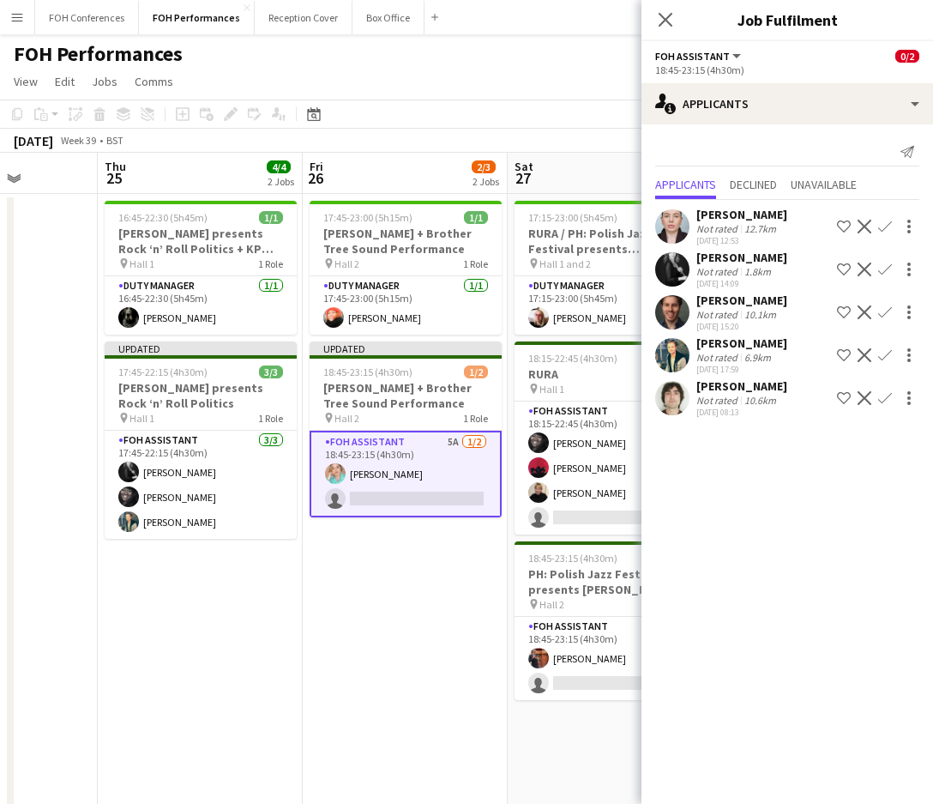
click at [882, 305] on app-icon "Confirm" at bounding box center [885, 312] width 14 height 14
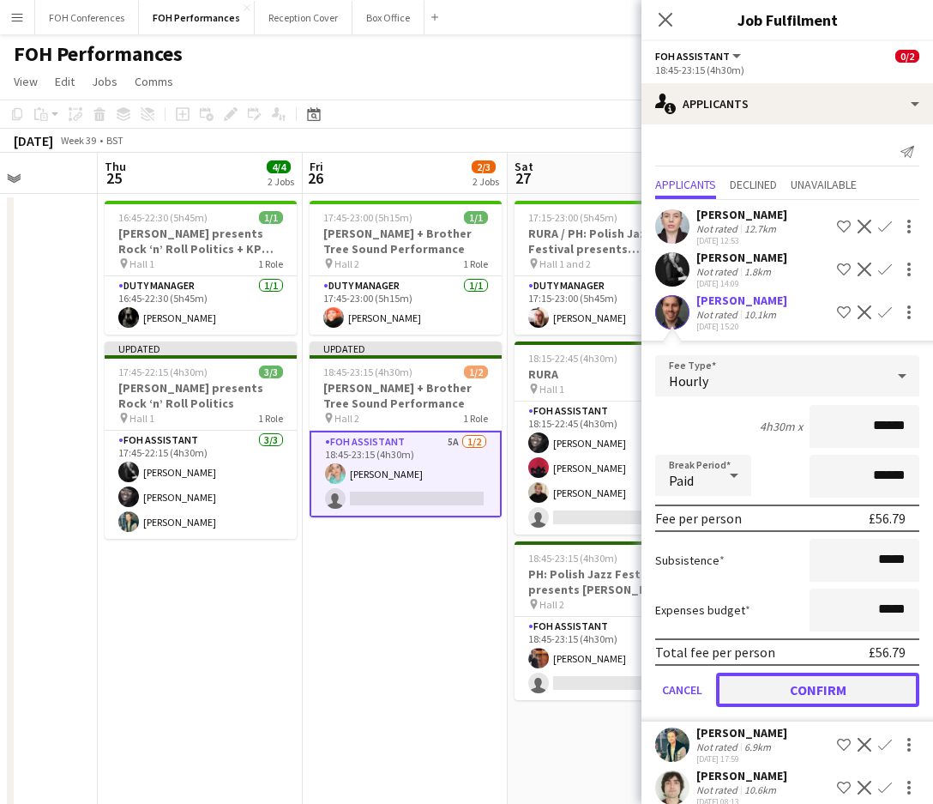
click at [782, 688] on button "Confirm" at bounding box center [817, 689] width 203 height 34
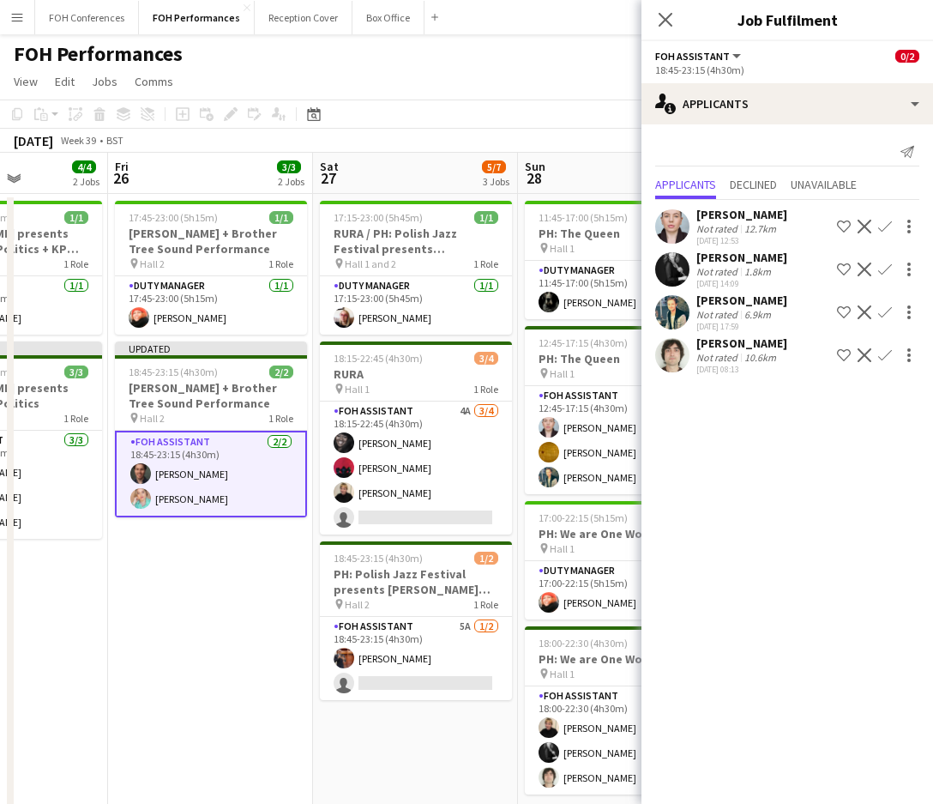
scroll to position [0, 743]
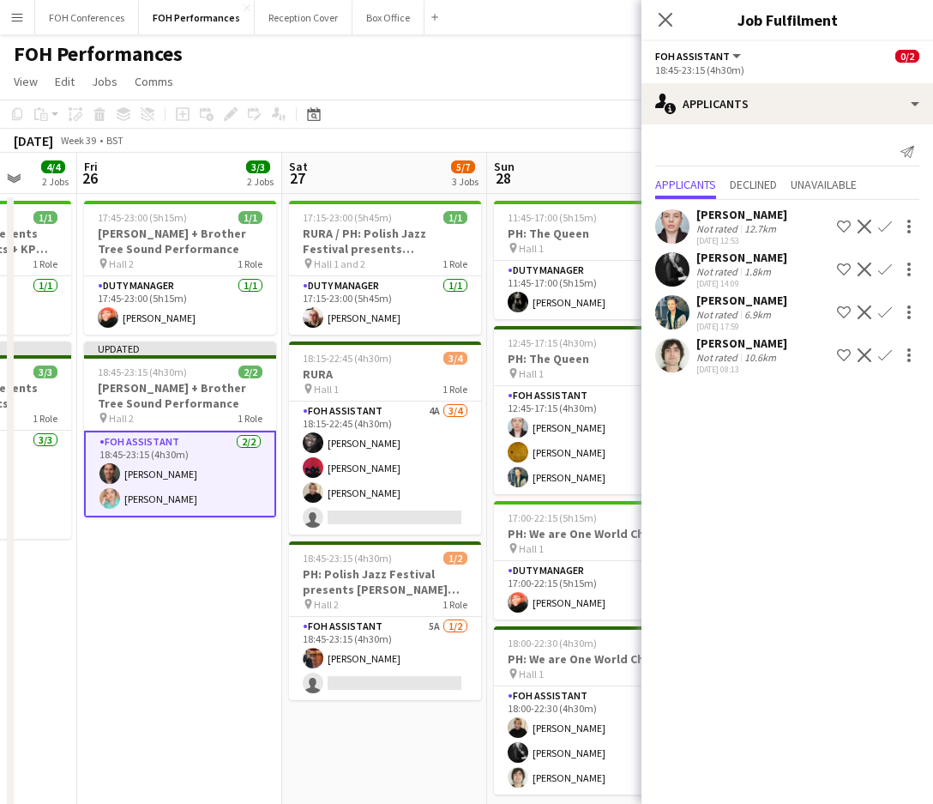
drag, startPoint x: 588, startPoint y: 166, endPoint x: 363, endPoint y: 180, distance: 225.2
click at [363, 180] on app-calendar-viewport "Mon 22 1/1 1 Job Tue 23 Wed 24 Thu 25 4/4 2 Jobs Fri 26 3/3 2 Jobs Sat 27 5/7 3…" at bounding box center [466, 610] width 933 height 914
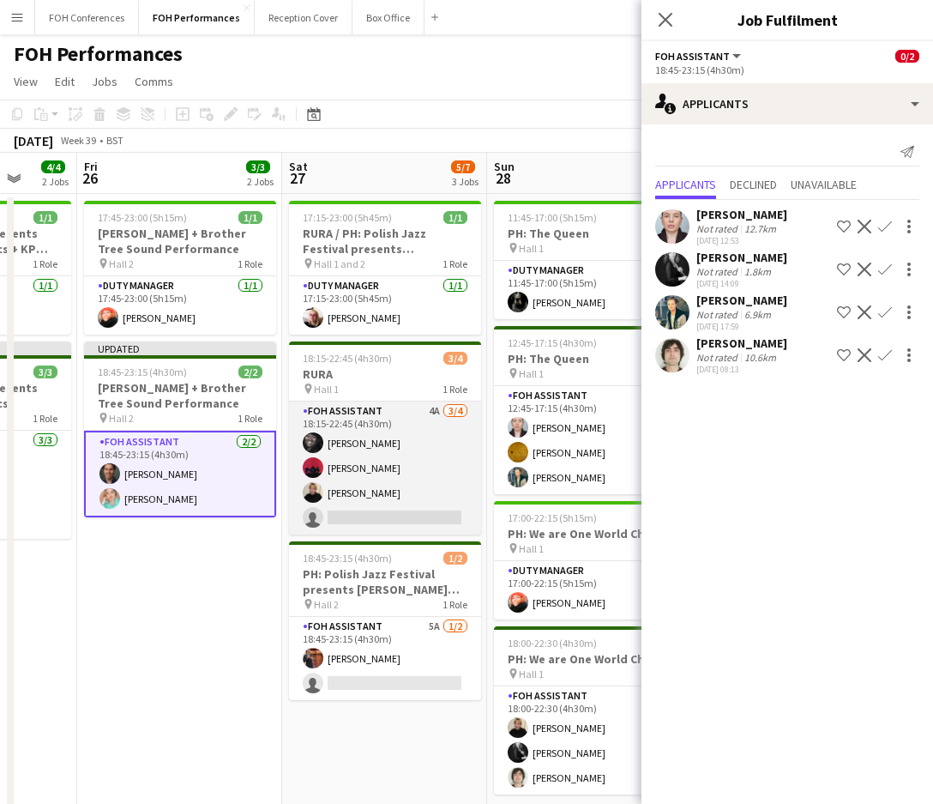
click at [351, 523] on app-card-role "FOH Assistant 4A 3/4 18:15-22:45 (4h30m) Deborah Carew Graeme Wilmot Jojo Ruta …" at bounding box center [385, 467] width 192 height 133
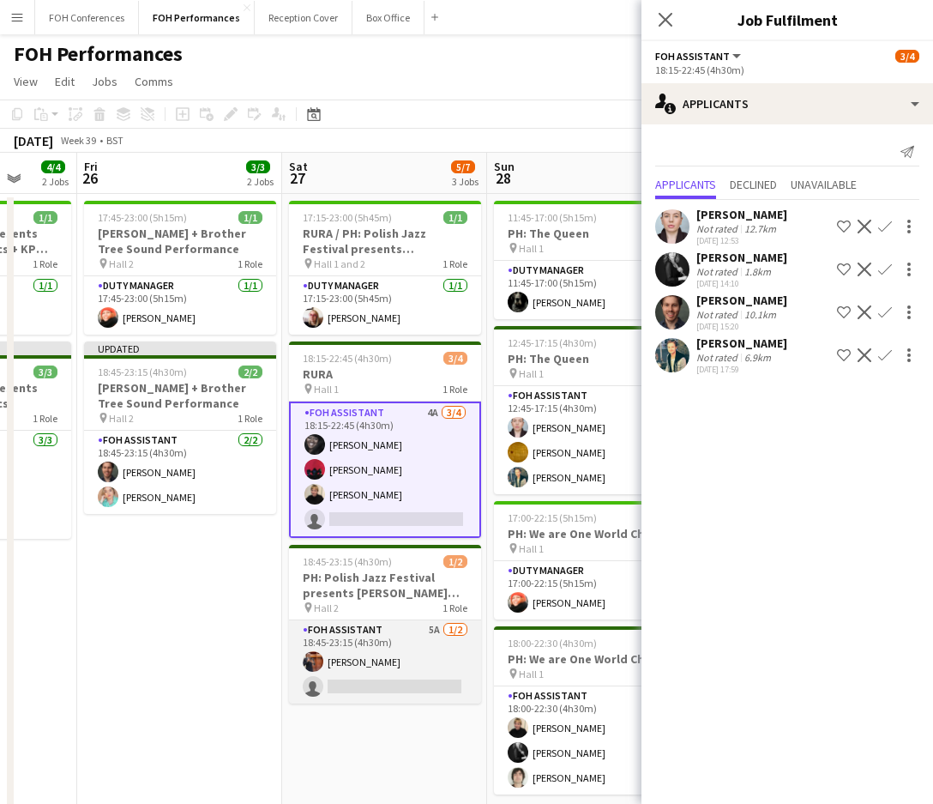
click at [383, 690] on app-card-role "FOH Assistant 5A 1/2 18:45-23:15 (4h30m) Leroy Bonsu single-neutral-actions" at bounding box center [385, 661] width 192 height 83
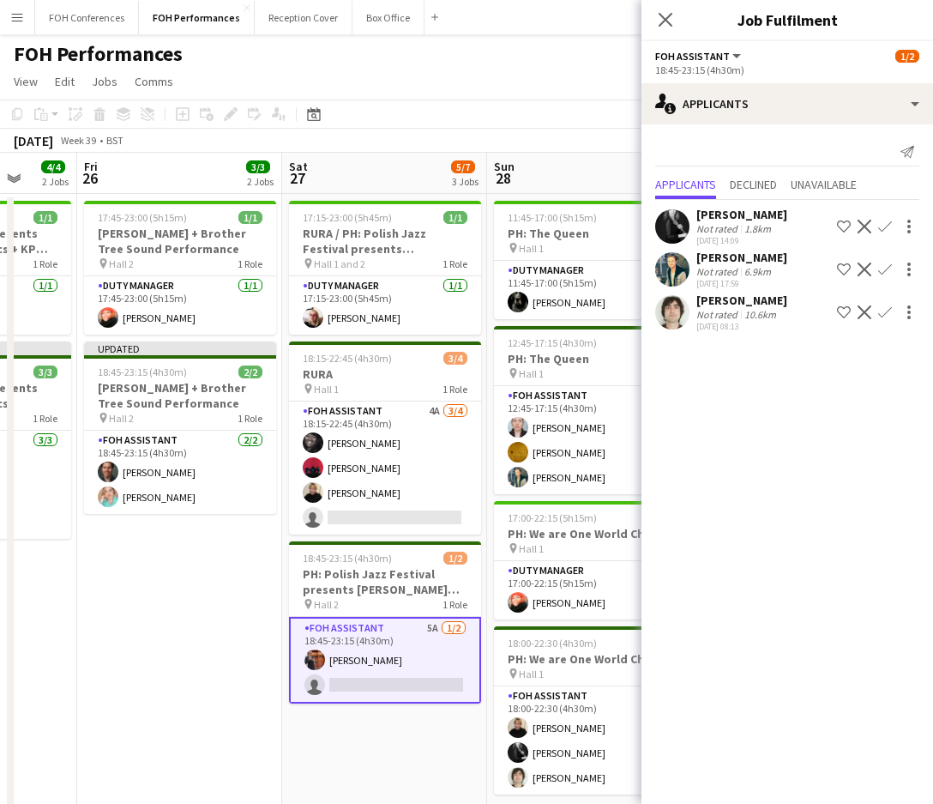
click at [882, 308] on app-icon "Confirm" at bounding box center [885, 312] width 14 height 14
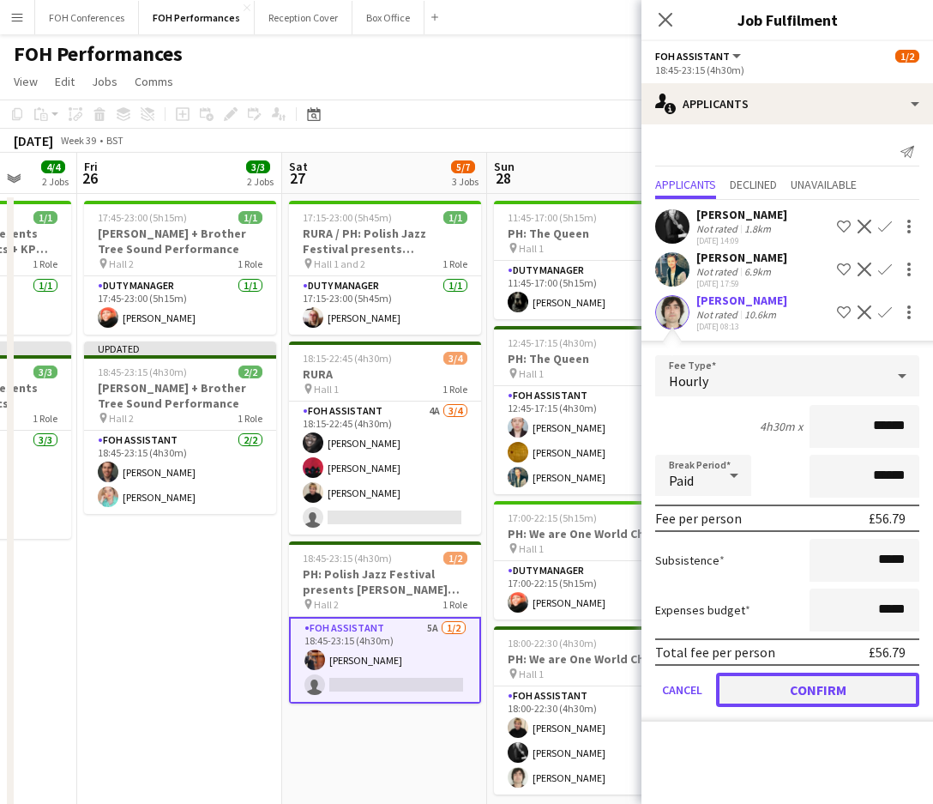
click at [841, 683] on button "Confirm" at bounding box center [817, 689] width 203 height 34
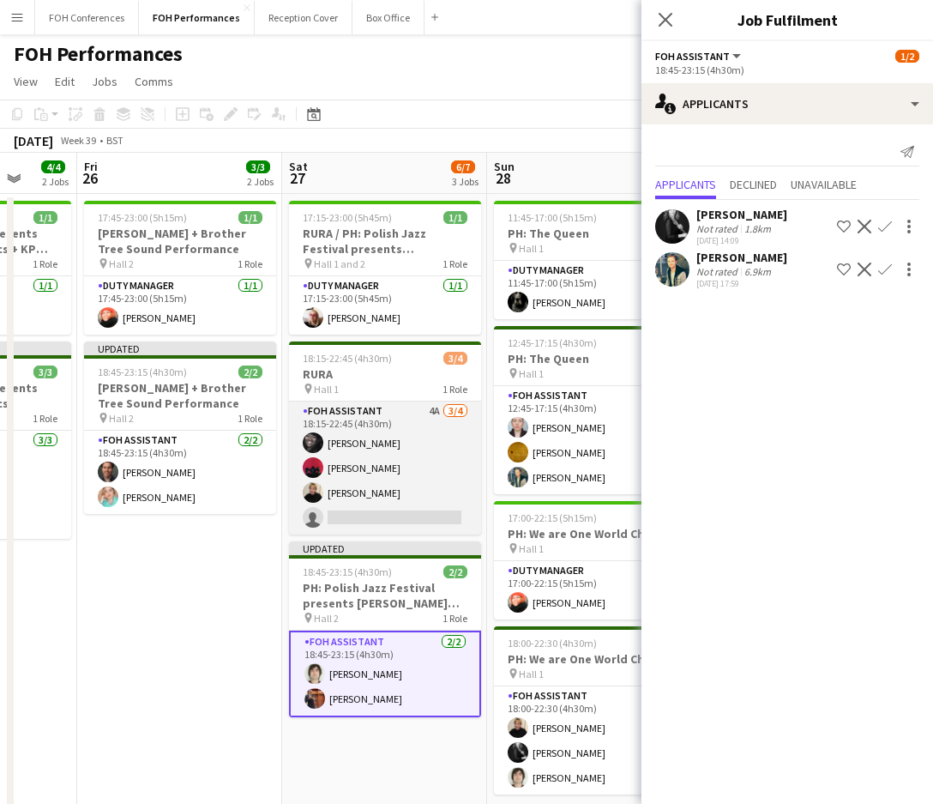
click at [396, 509] on app-card-role "FOH Assistant 4A 3/4 18:15-22:45 (4h30m) Deborah Carew Graeme Wilmot Jojo Ruta …" at bounding box center [385, 467] width 192 height 133
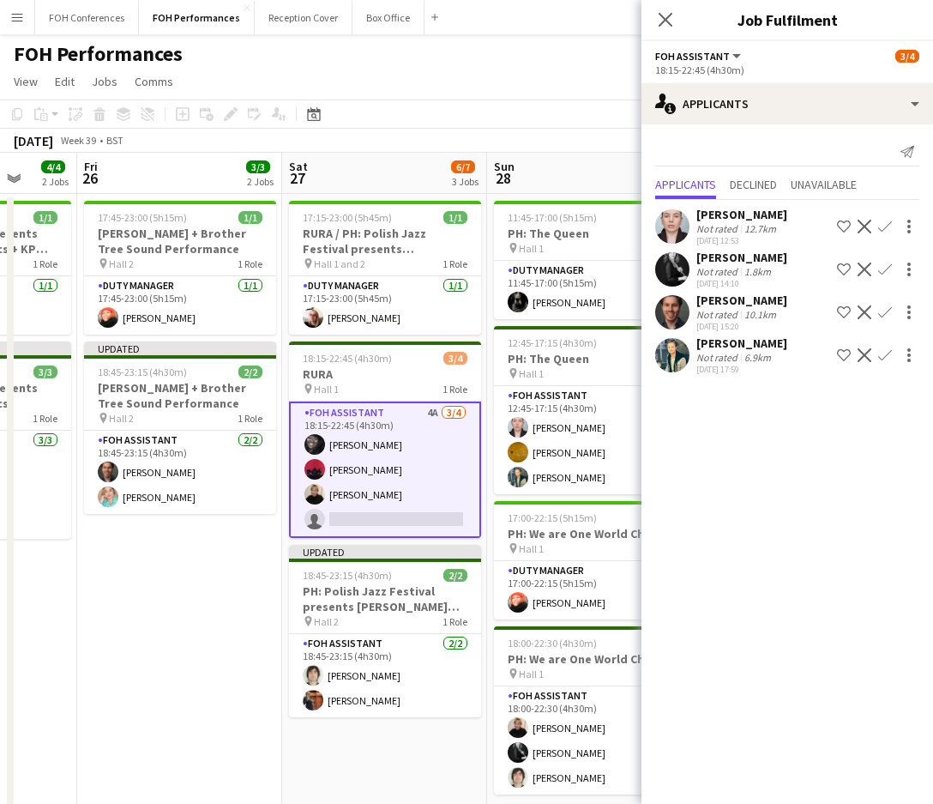
click at [882, 228] on app-icon "Confirm" at bounding box center [885, 227] width 14 height 14
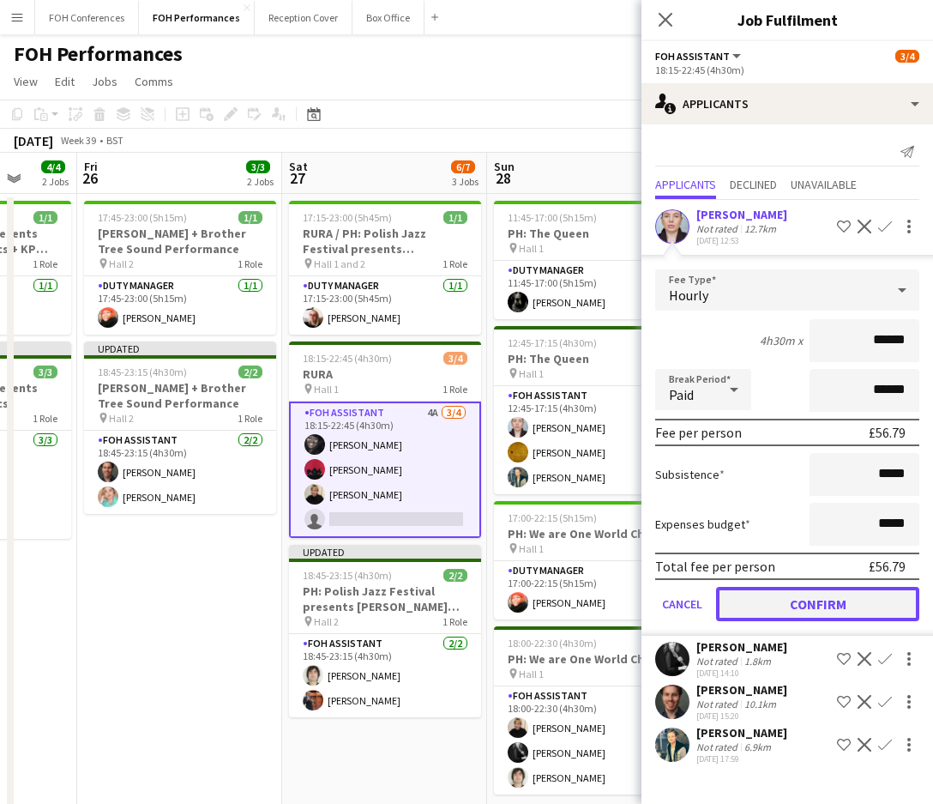
click at [835, 587] on button "Confirm" at bounding box center [817, 604] width 203 height 34
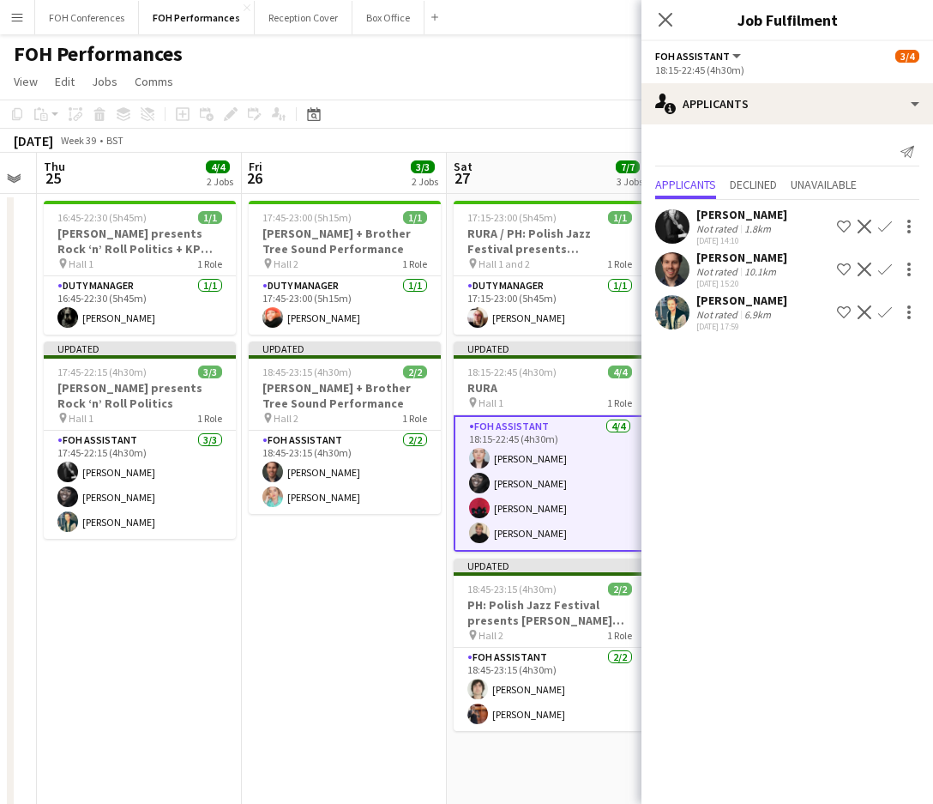
scroll to position [0, 565]
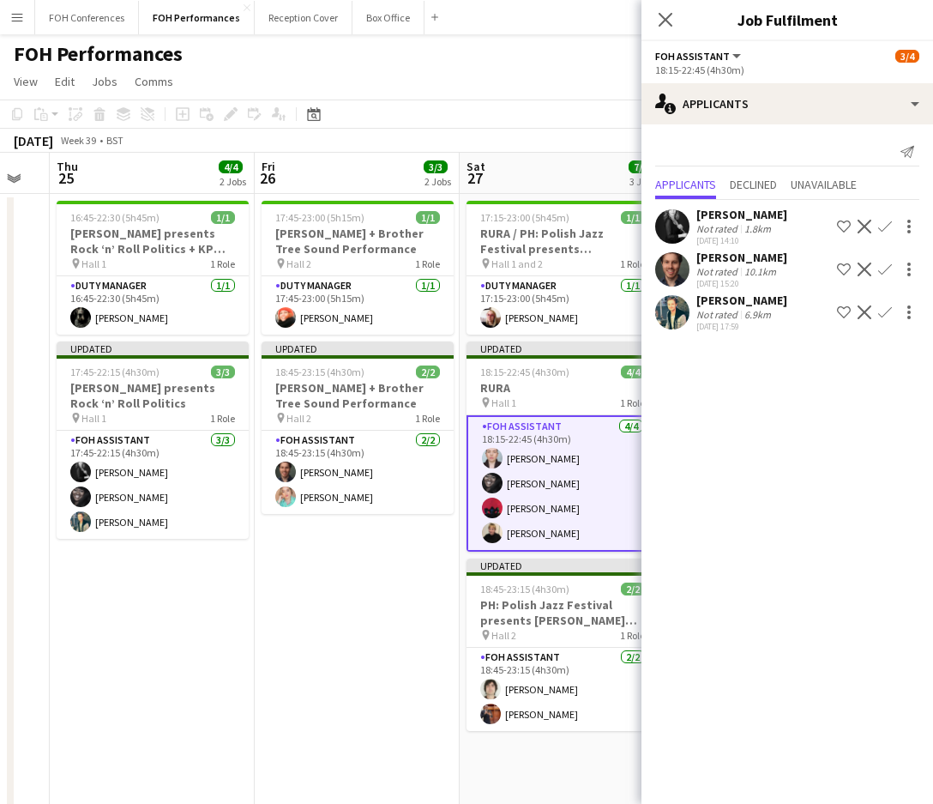
drag, startPoint x: 170, startPoint y: 162, endPoint x: 338, endPoint y: 190, distance: 170.5
click at [338, 190] on app-calendar-viewport "Mon 22 1/1 1 Job Tue 23 Wed 24 Thu 25 4/4 2 Jobs Fri 26 3/3 2 Jobs Sat 27 7/7 3…" at bounding box center [466, 610] width 933 height 914
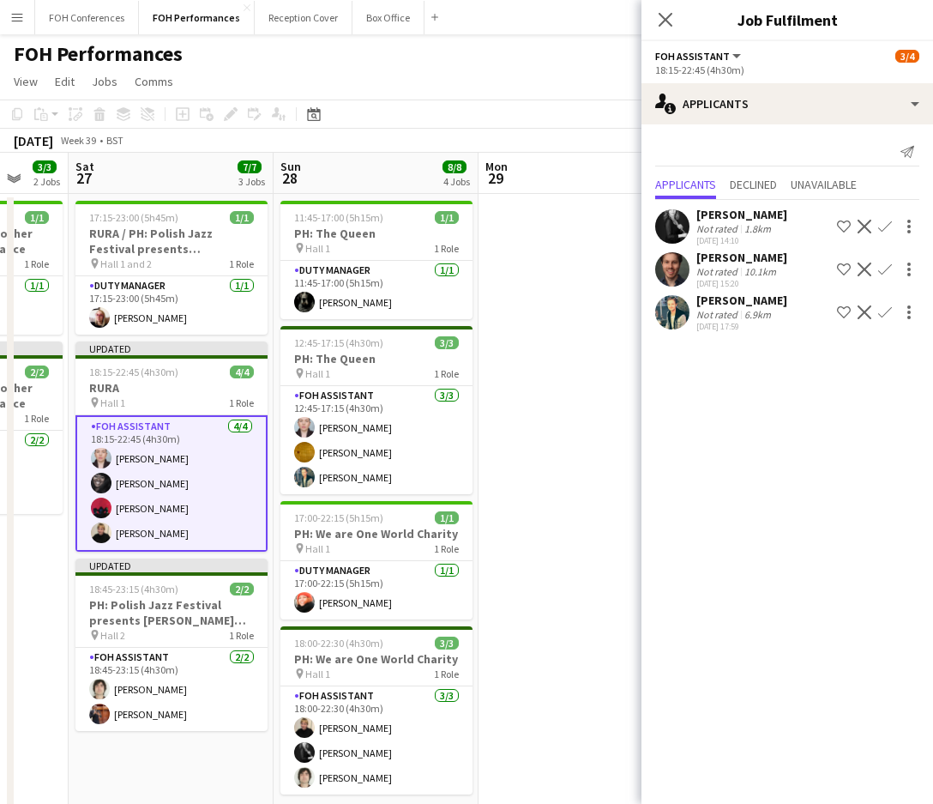
scroll to position [0, 638]
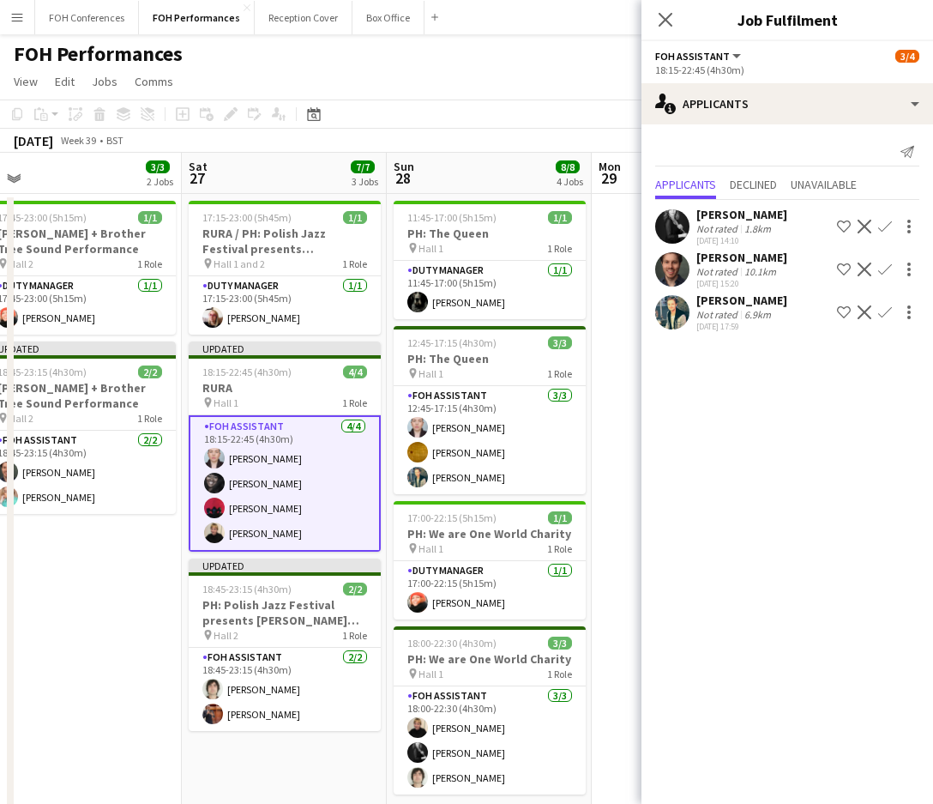
drag, startPoint x: 529, startPoint y: 158, endPoint x: 251, endPoint y: 184, distance: 279.1
click at [251, 184] on app-calendar-viewport "Tue 23 Wed 24 Thu 25 4/4 2 Jobs Fri 26 3/3 2 Jobs Sat 27 7/7 3 Jobs Sun 28 8/8 …" at bounding box center [466, 610] width 933 height 914
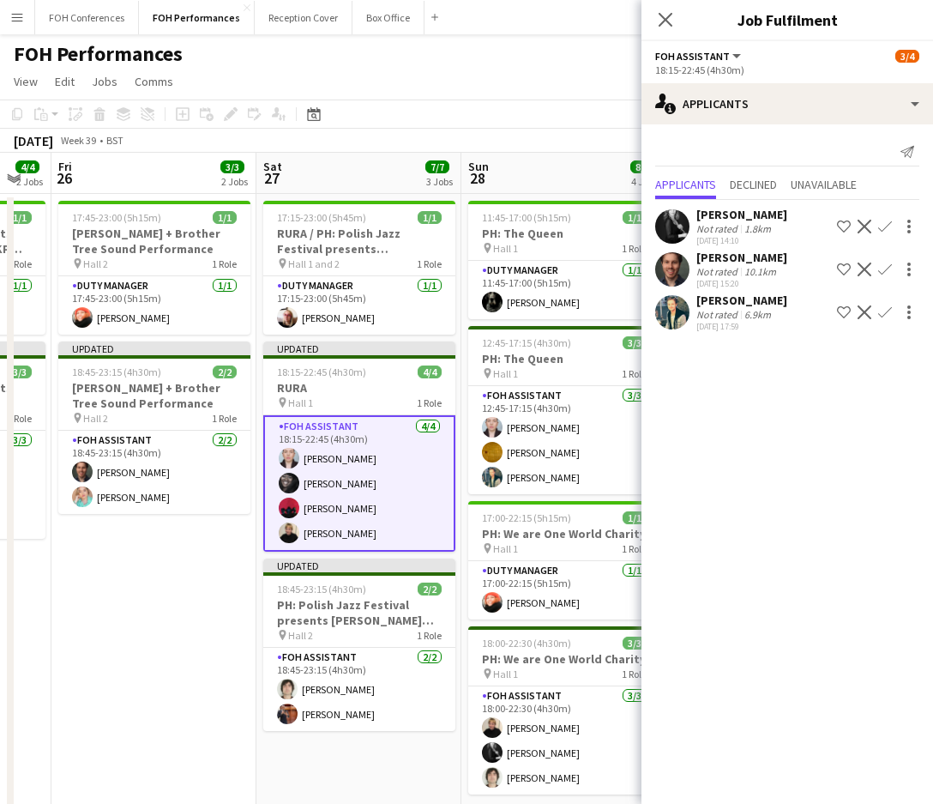
scroll to position [0, 621]
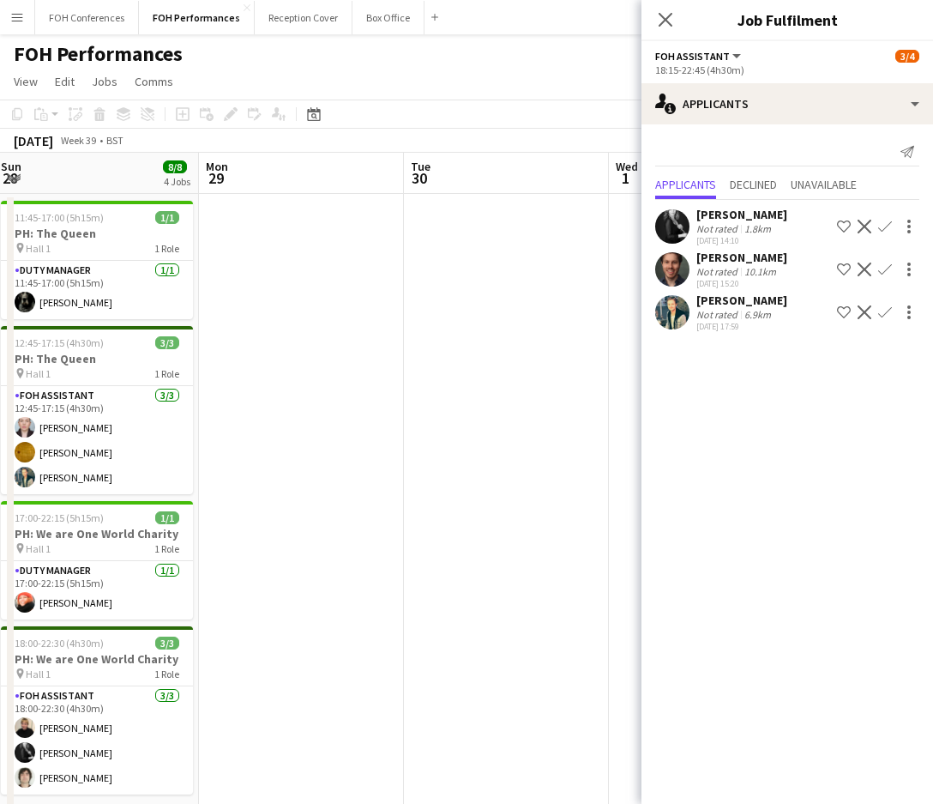
drag, startPoint x: 457, startPoint y: 185, endPoint x: -3, endPoint y: 179, distance: 459.8
click at [0, 179] on html "Menu Boards Boards Boards All jobs Status Workforce Workforce My Workforce Recr…" at bounding box center [466, 547] width 933 height 1095
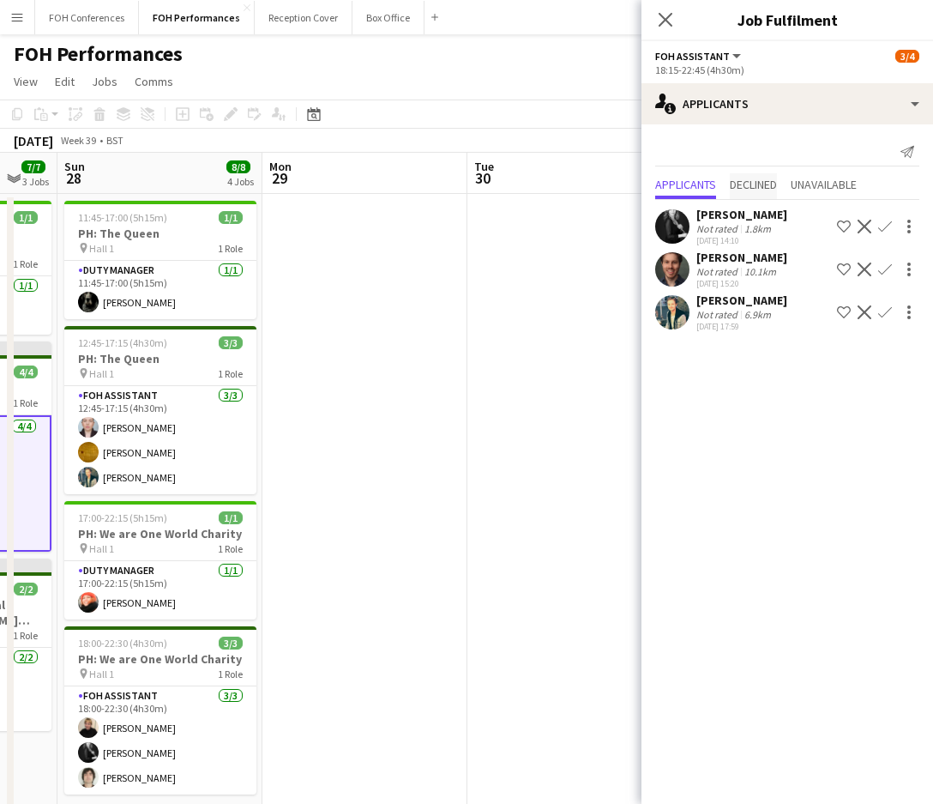
drag, startPoint x: 523, startPoint y: 162, endPoint x: 742, endPoint y: 184, distance: 219.9
click at [769, 184] on body "Menu Boards Boards Boards All jobs Status Workforce Workforce My Workforce Recr…" at bounding box center [466, 547] width 933 height 1095
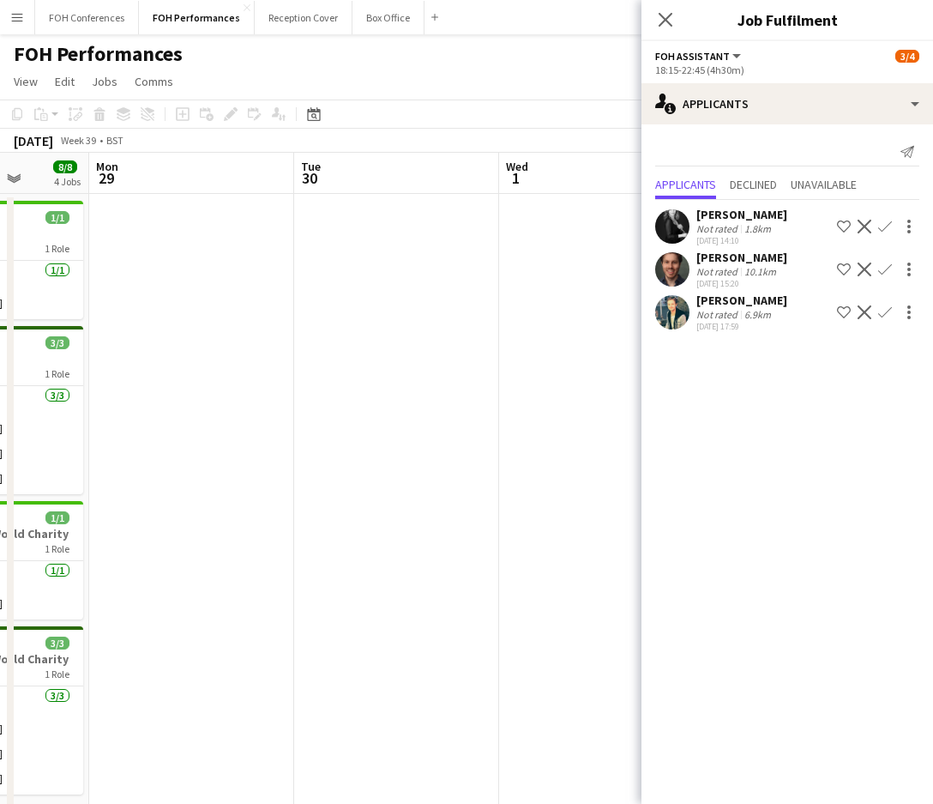
drag, startPoint x: 202, startPoint y: 194, endPoint x: 677, endPoint y: 252, distance: 477.9
click at [677, 252] on body "Menu Boards Boards Boards All jobs Status Workforce Workforce My Workforce Recr…" at bounding box center [466, 547] width 933 height 1095
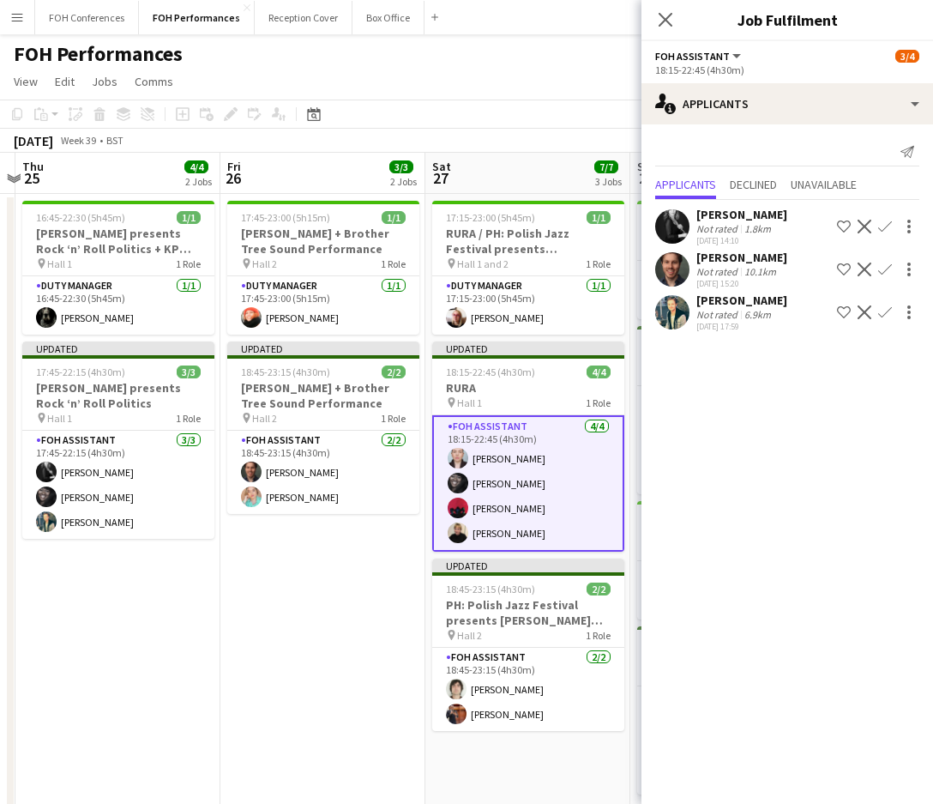
drag, startPoint x: 212, startPoint y: 158, endPoint x: 512, endPoint y: 220, distance: 306.5
click at [512, 220] on app-calendar-viewport "Tue 23 Wed 24 Thu 25 4/4 2 Jobs Fri 26 3/3 2 Jobs Sat 27 7/7 3 Jobs Sun 28 8/8 …" at bounding box center [466, 610] width 933 height 914
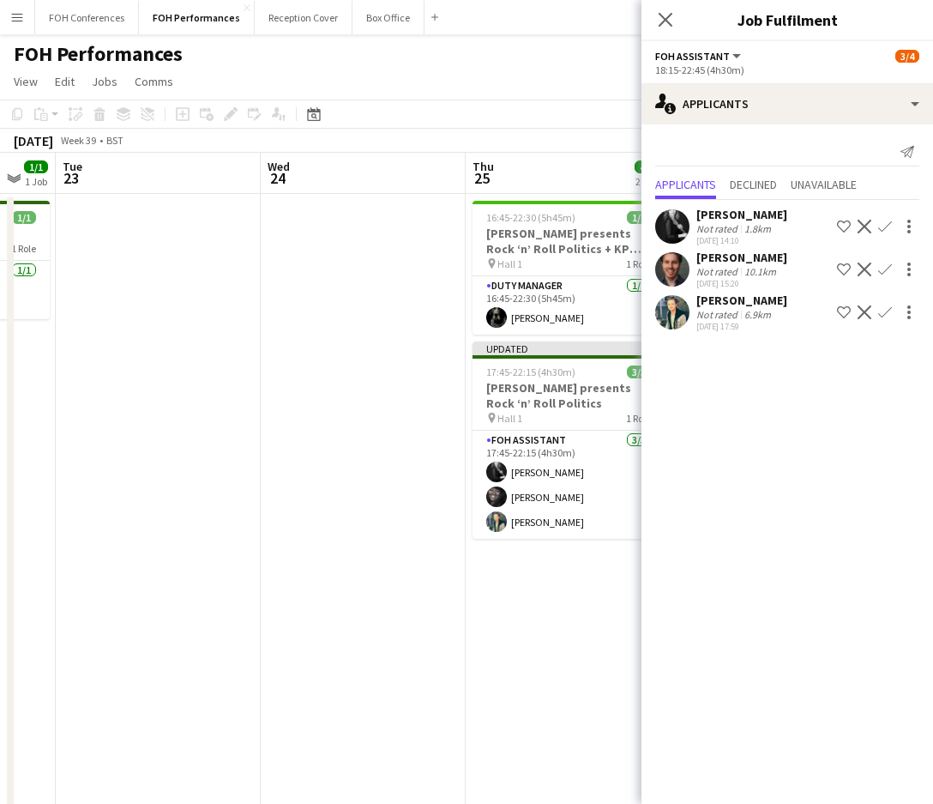
scroll to position [0, 353]
drag, startPoint x: 131, startPoint y: 171, endPoint x: 377, endPoint y: 182, distance: 245.6
click at [377, 182] on app-calendar-viewport "Sun 21 3/4 2 Jobs Mon 22 1/1 1 Job Tue 23 Wed 24 Thu 25 4/4 2 Jobs Fri 26 3/3 2…" at bounding box center [466, 610] width 933 height 914
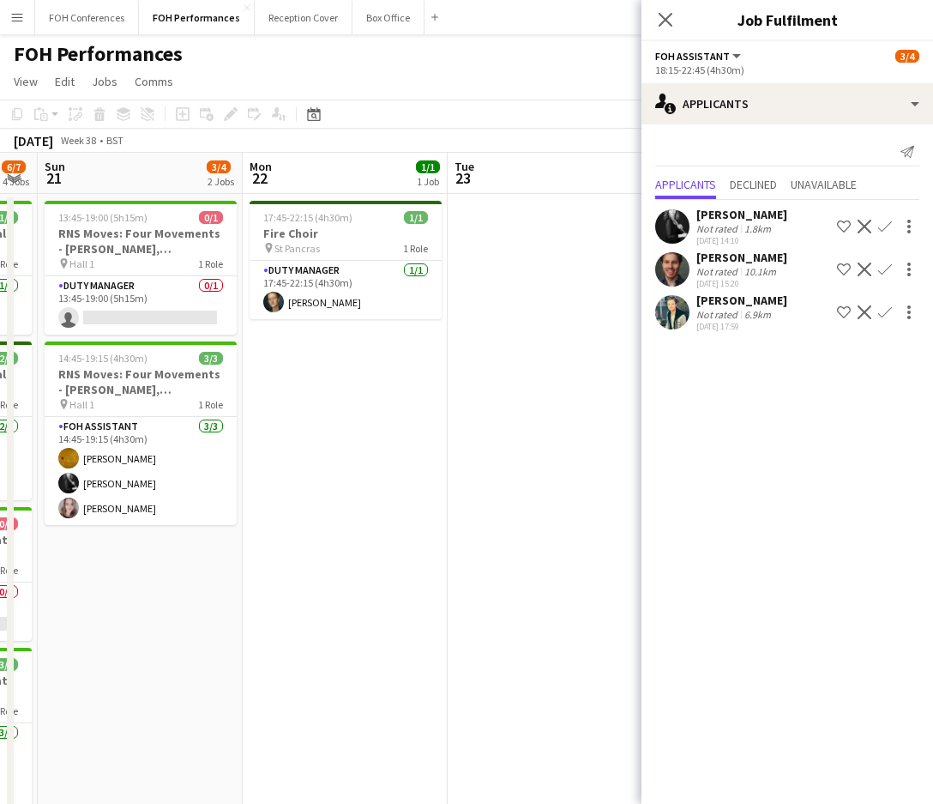
scroll to position [0, 518]
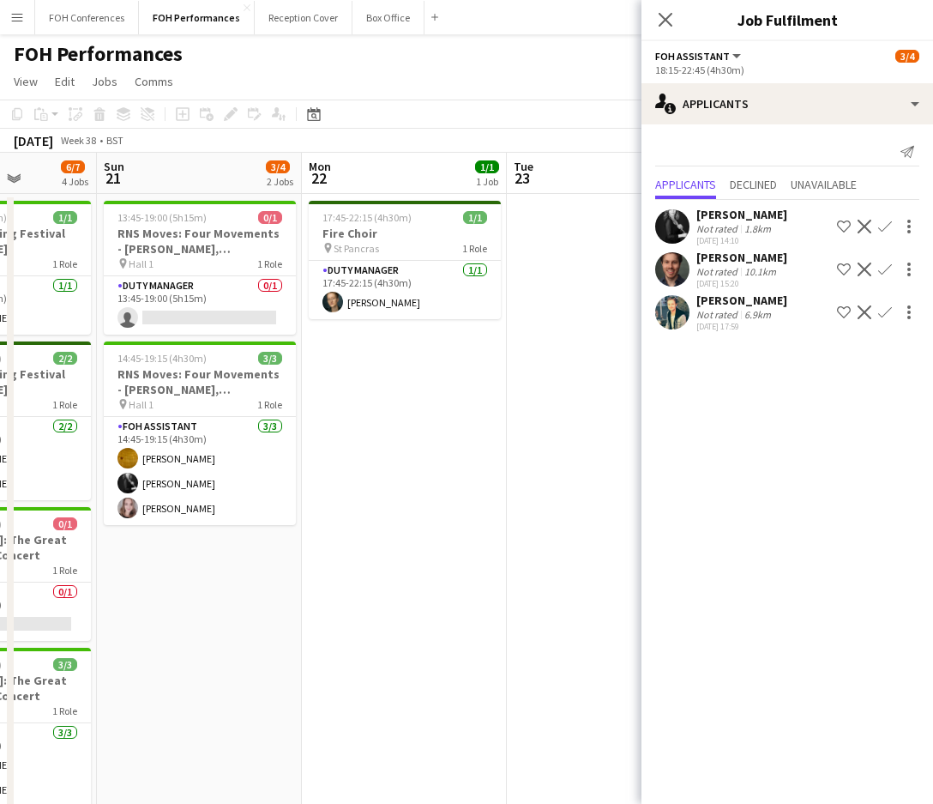
drag, startPoint x: 111, startPoint y: 182, endPoint x: 560, endPoint y: 300, distance: 464.8
click at [560, 300] on app-calendar-viewport "Thu 18 4/7 4 Jobs Fri 19 5/6 3 Jobs Sat 20 6/7 4 Jobs Sun 21 3/4 2 Jobs Mon 22 …" at bounding box center [466, 610] width 933 height 914
click at [158, 323] on app-card-role "Duty Manager 0/1 13:45-19:00 (5h15m) single-neutral-actions" at bounding box center [200, 305] width 192 height 58
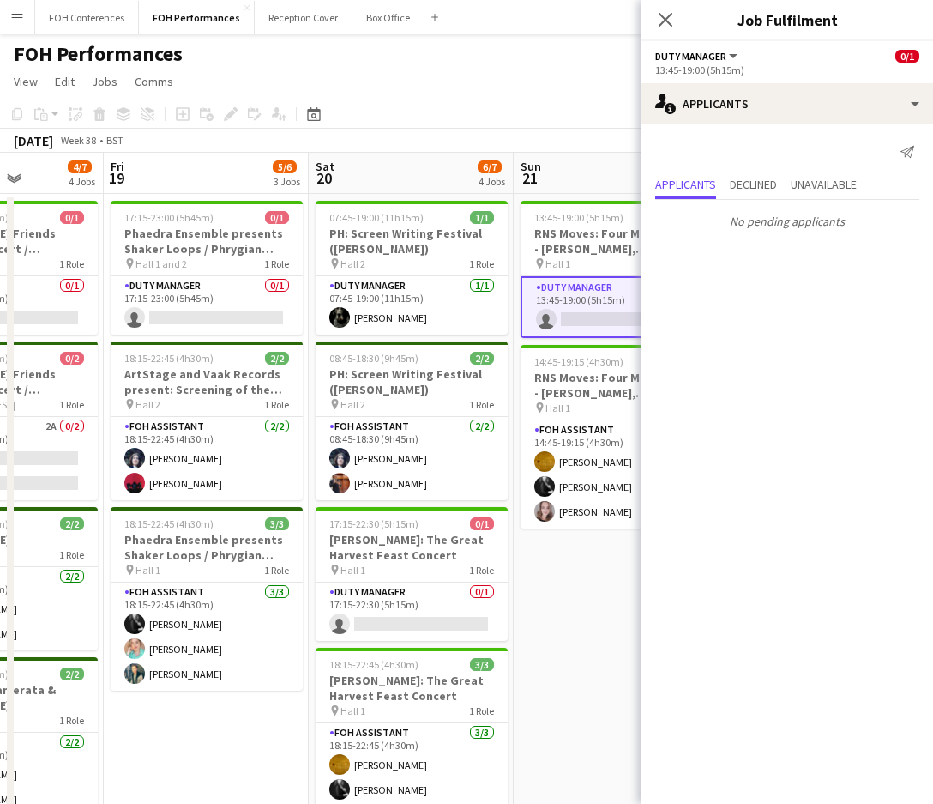
scroll to position [0, 497]
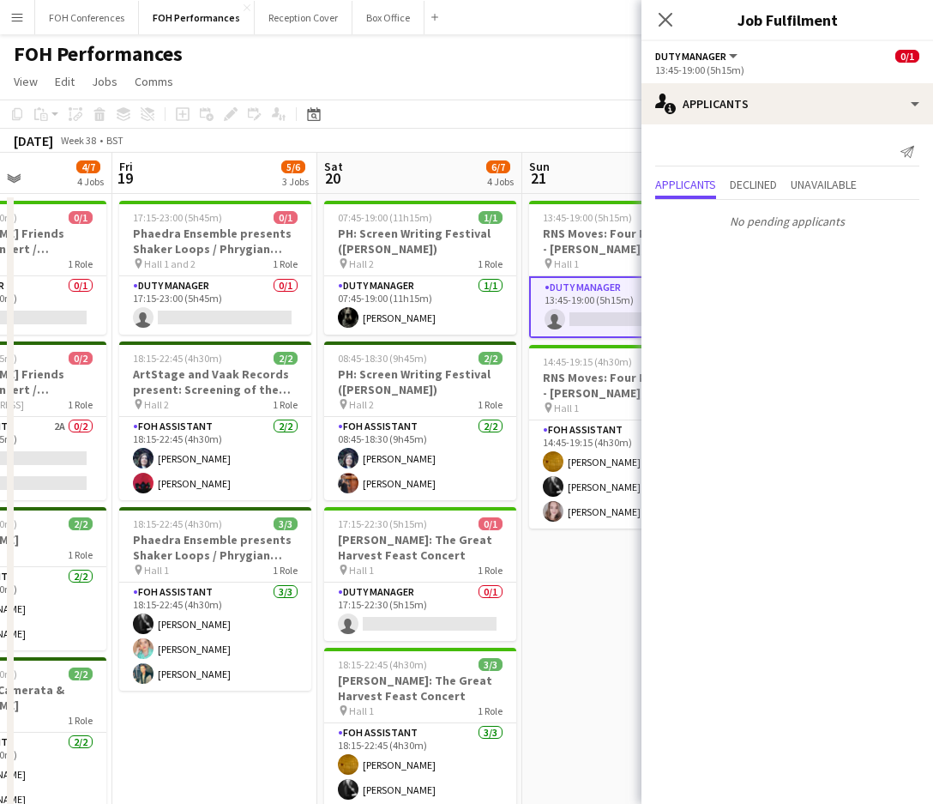
drag, startPoint x: 177, startPoint y: 178, endPoint x: 608, endPoint y: 255, distance: 438.3
click at [606, 254] on app-calendar-viewport "Tue 16 Wed 17 Thu 18 4/7 4 Jobs Fri 19 5/6 3 Jobs Sat 20 6/7 4 Jobs Sun 21 3/4 …" at bounding box center [466, 610] width 933 height 914
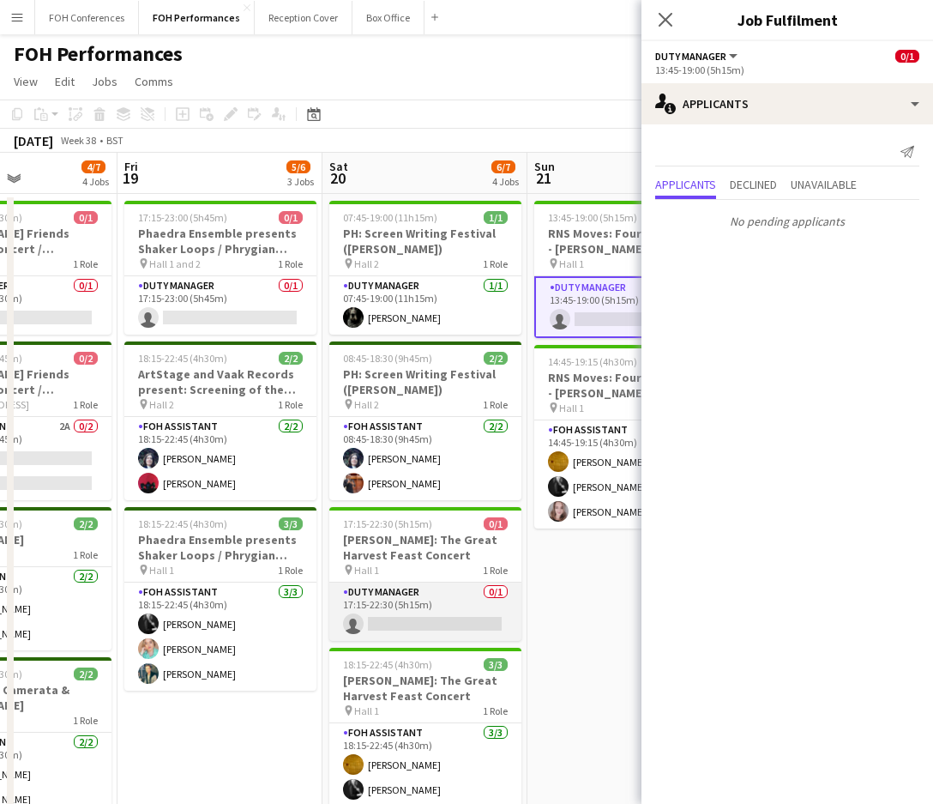
click at [407, 616] on app-card-role "Duty Manager 0/1 17:15-22:30 (5h15m) single-neutral-actions" at bounding box center [425, 611] width 192 height 58
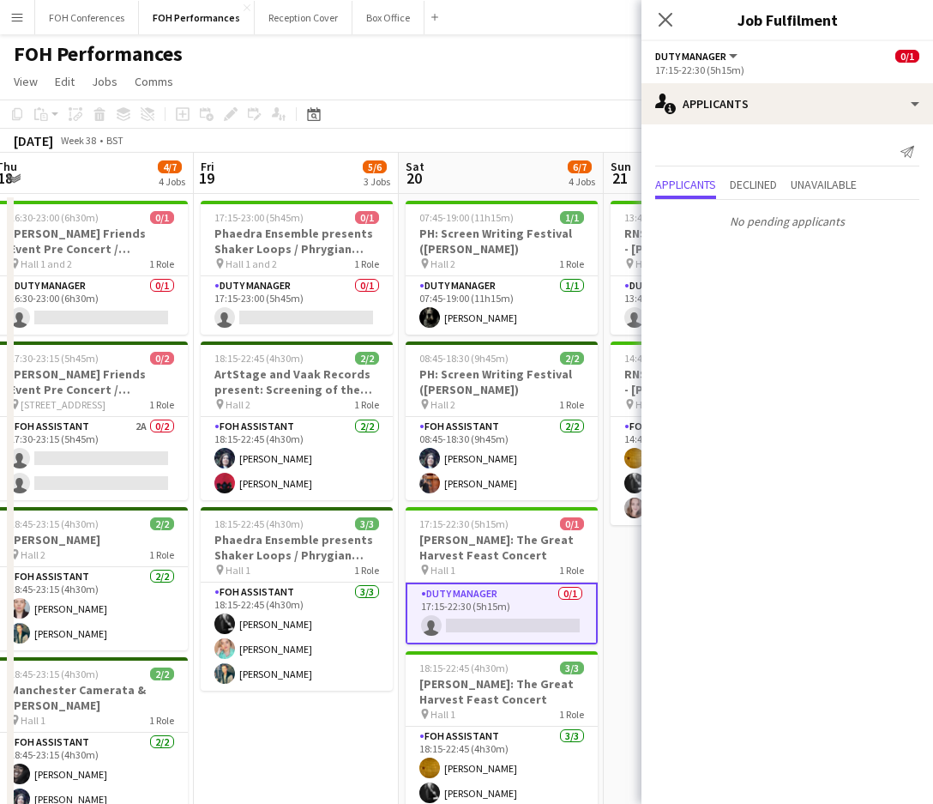
scroll to position [0, 419]
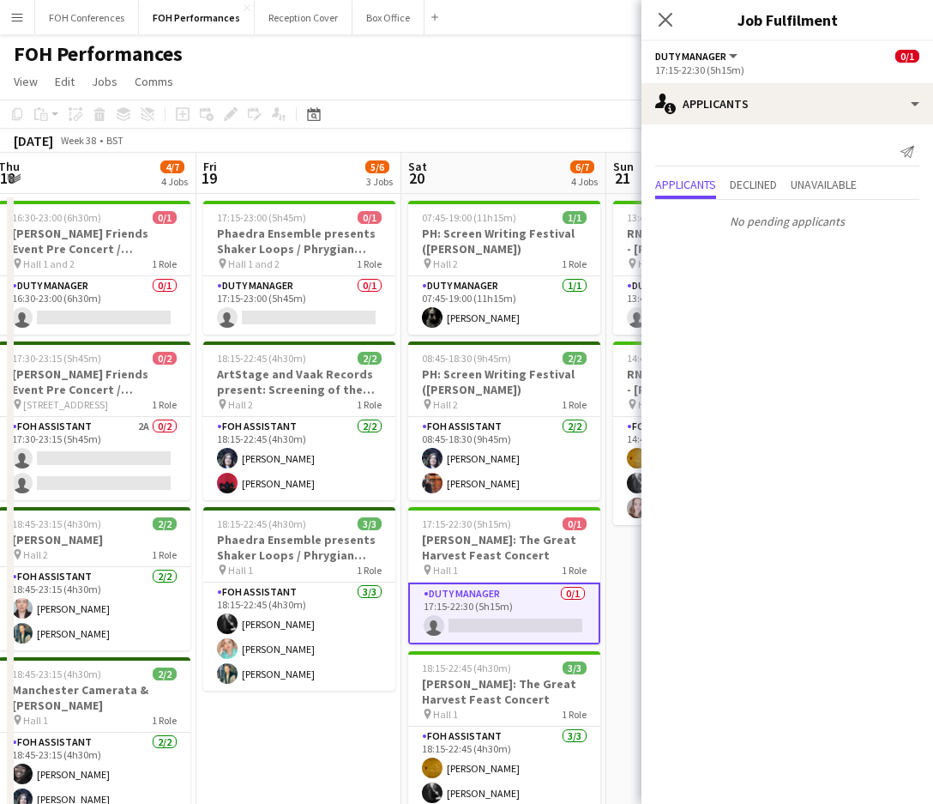
drag, startPoint x: 187, startPoint y: 190, endPoint x: 471, endPoint y: 190, distance: 283.9
click at [471, 190] on app-calendar-viewport "Tue 16 Wed 17 Thu 18 4/7 4 Jobs Fri 19 5/6 3 Jobs Sat 20 6/7 4 Jobs Sun 21 3/4 …" at bounding box center [466, 610] width 933 height 914
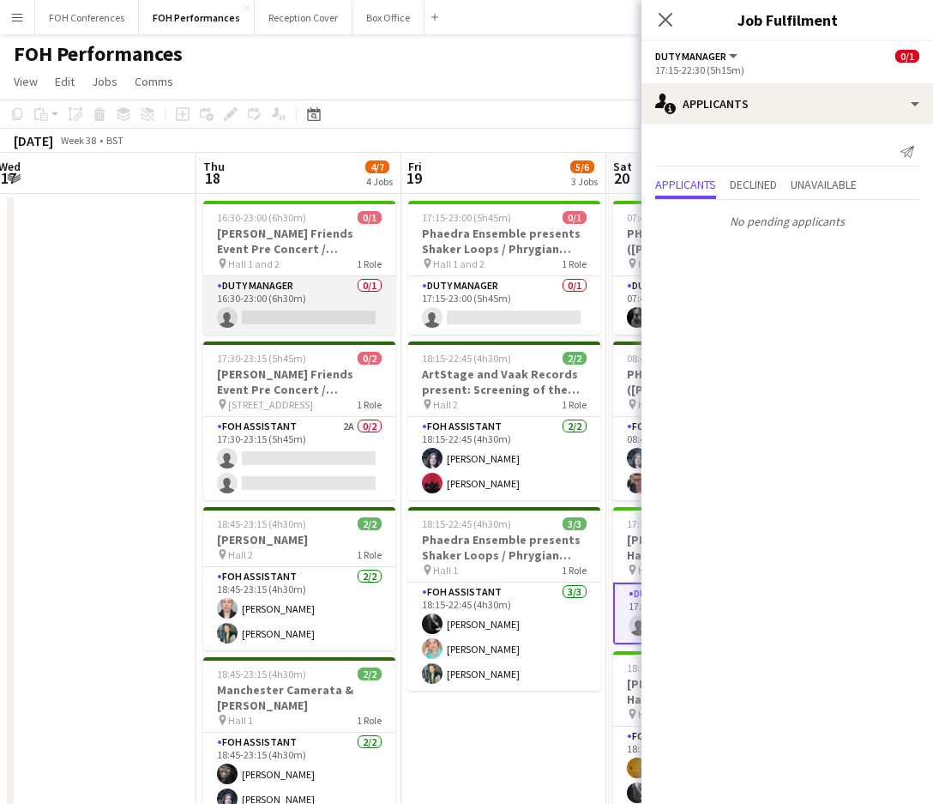
click at [262, 306] on app-card-role "Duty Manager 0/1 16:30-23:00 (6h30m) single-neutral-actions" at bounding box center [299, 305] width 192 height 58
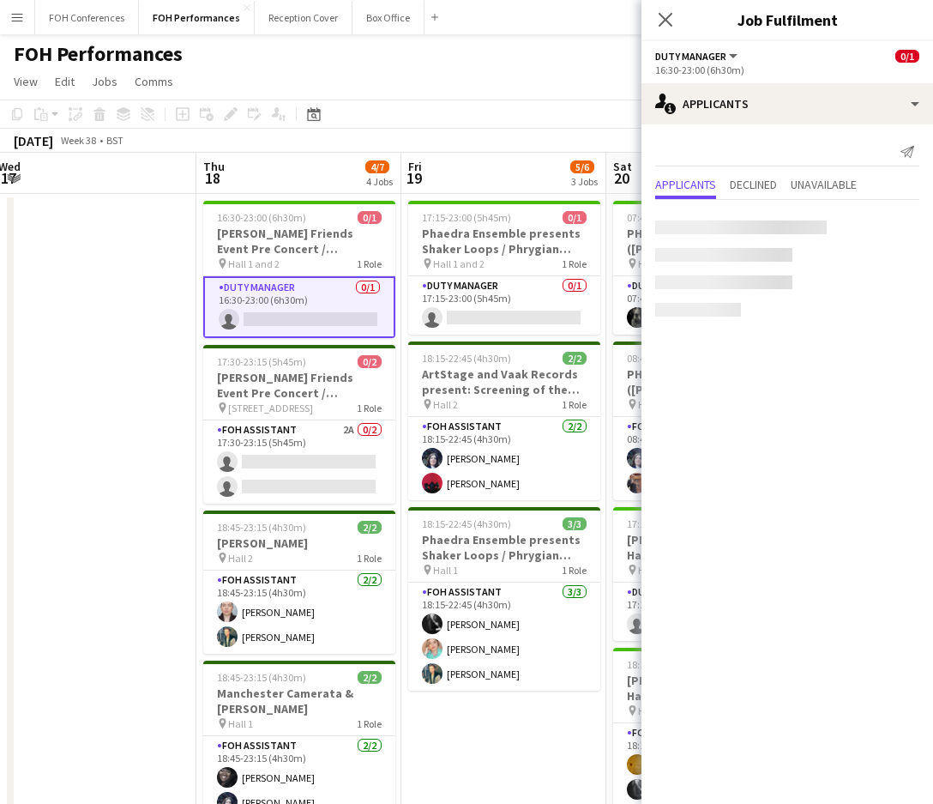
scroll to position [0, 420]
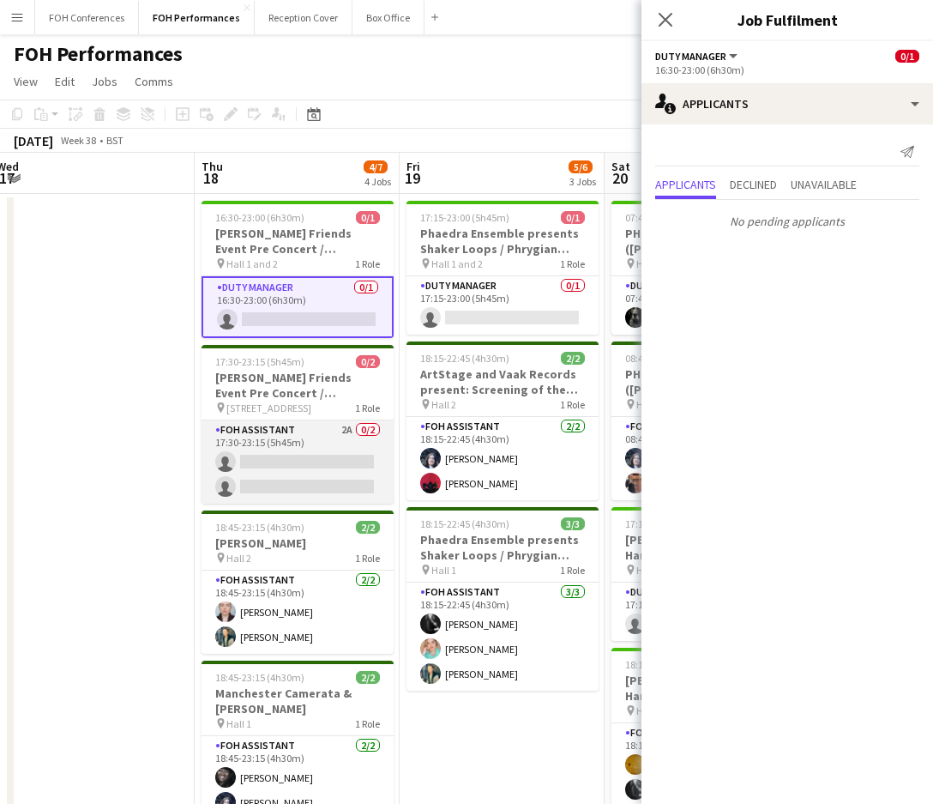
click at [259, 456] on app-card-role "FOH Assistant 2A 0/2 17:30-23:15 (5h45m) single-neutral-actions single-neutral-…" at bounding box center [298, 461] width 192 height 83
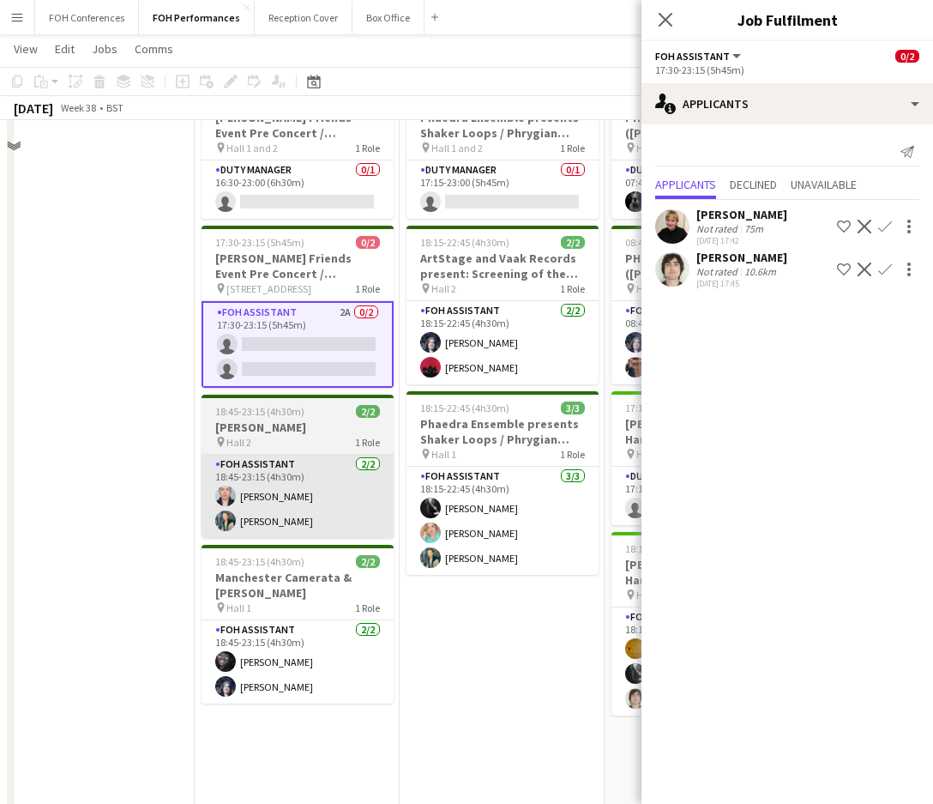
scroll to position [0, 0]
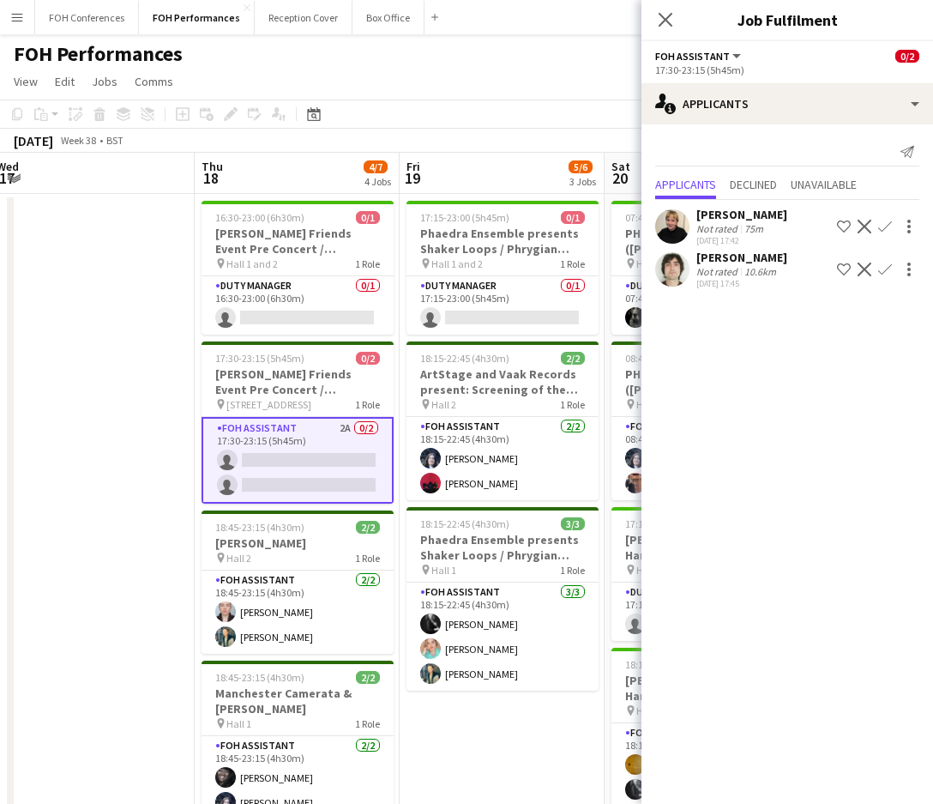
click at [882, 220] on app-icon "Confirm" at bounding box center [885, 227] width 14 height 14
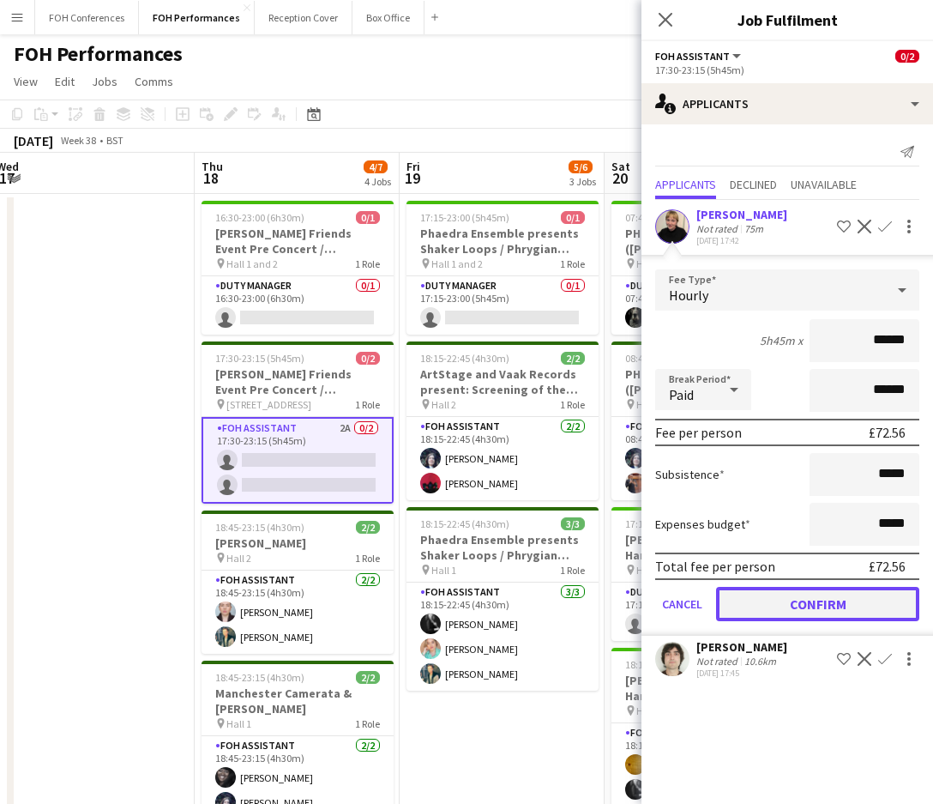
click at [853, 590] on button "Confirm" at bounding box center [817, 604] width 203 height 34
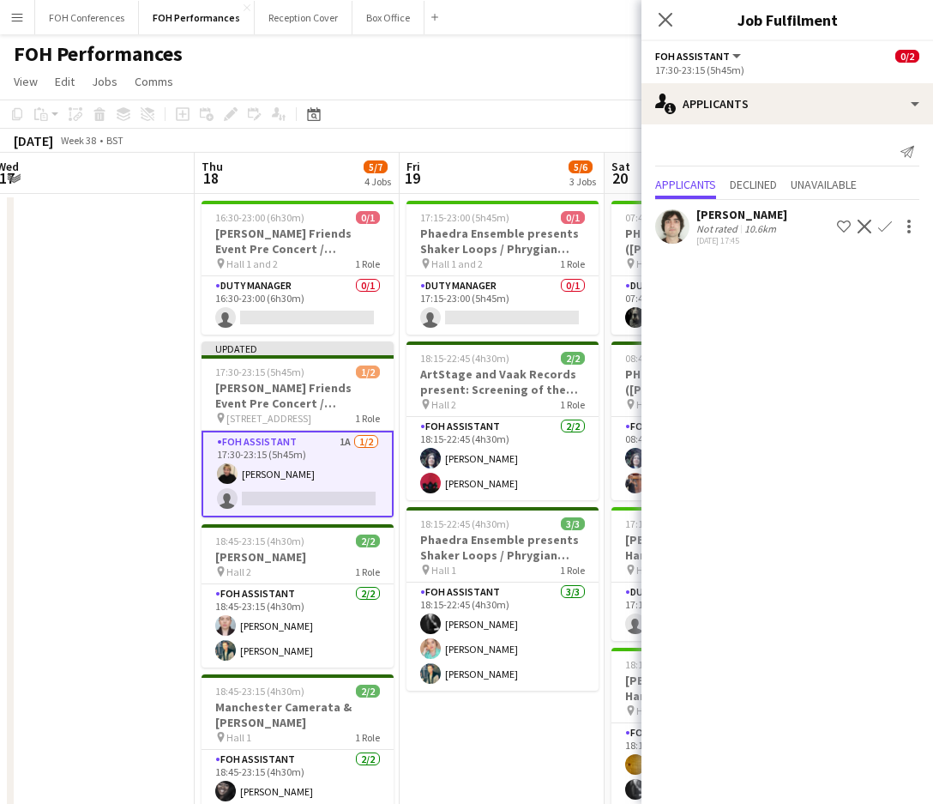
click at [882, 234] on button "Confirm" at bounding box center [885, 226] width 21 height 21
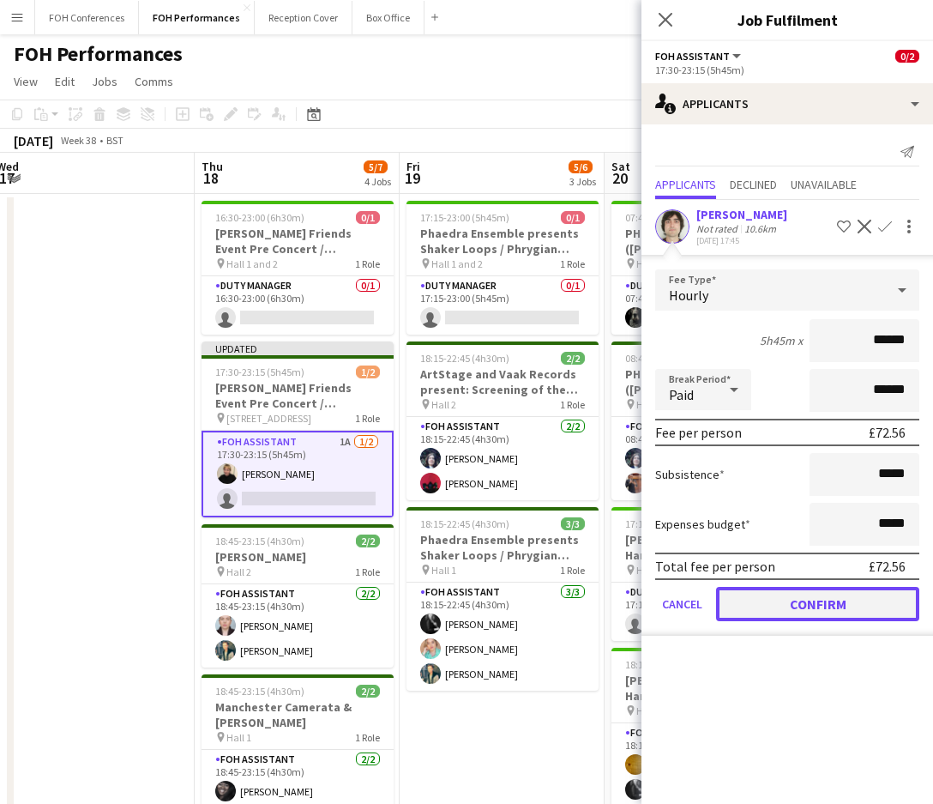
click at [858, 604] on button "Confirm" at bounding box center [817, 604] width 203 height 34
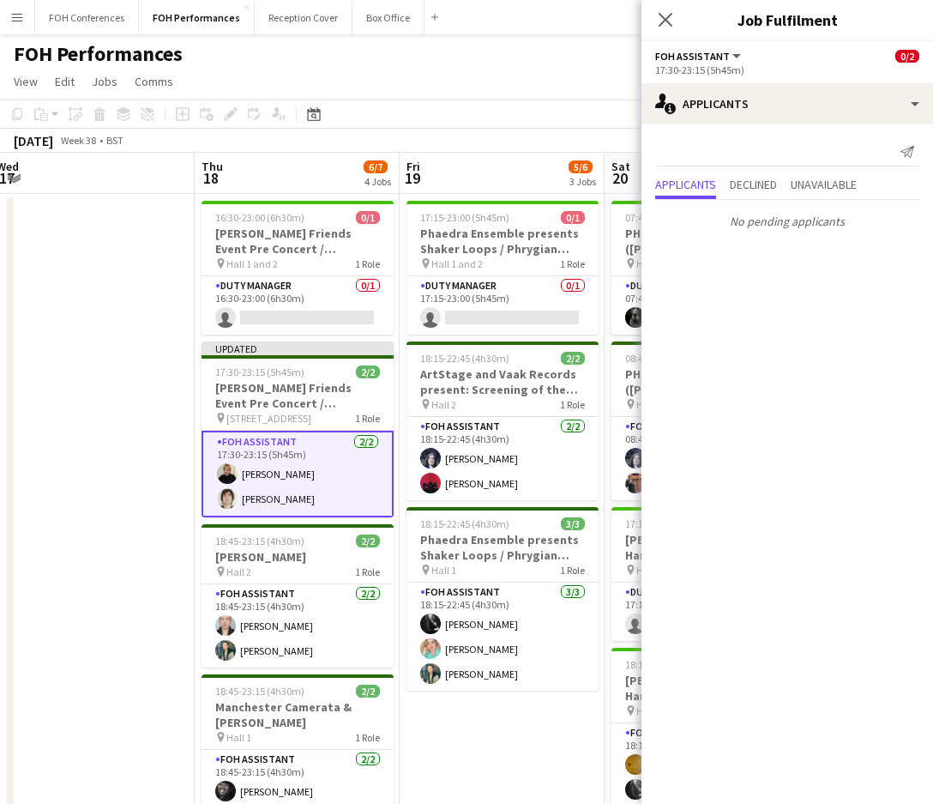
click at [511, 106] on app-toolbar "Copy Paste Paste Ctrl+V Paste with crew Ctrl+Shift+V Paste linked Job Delete Gr…" at bounding box center [466, 113] width 933 height 29
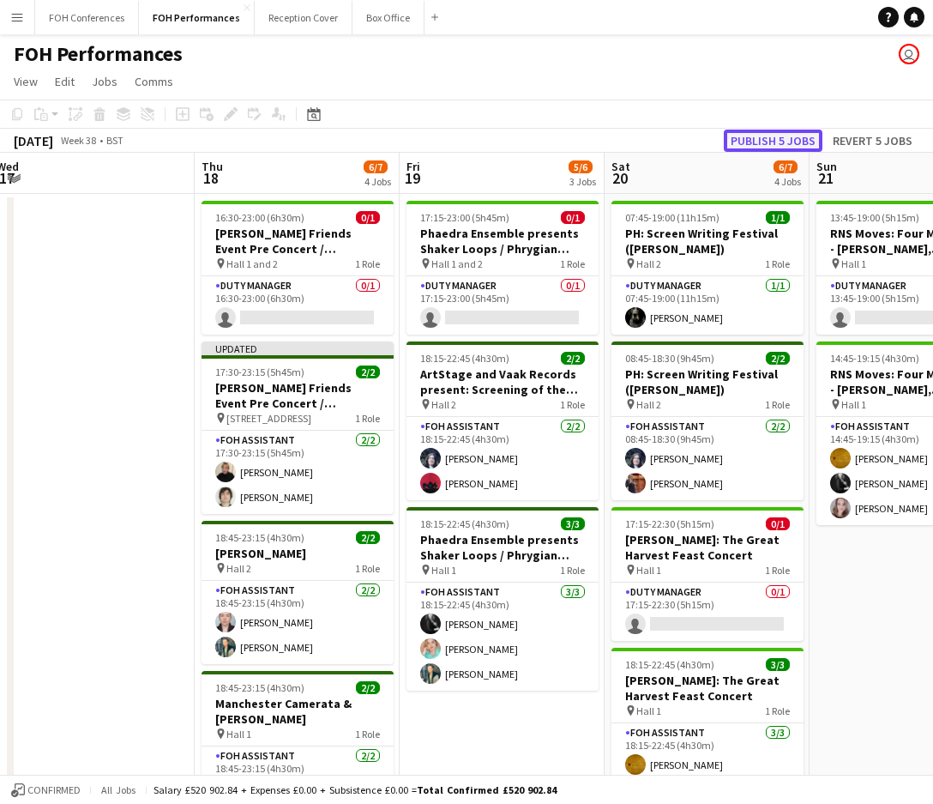
click at [794, 139] on button "Publish 5 jobs" at bounding box center [773, 141] width 99 height 22
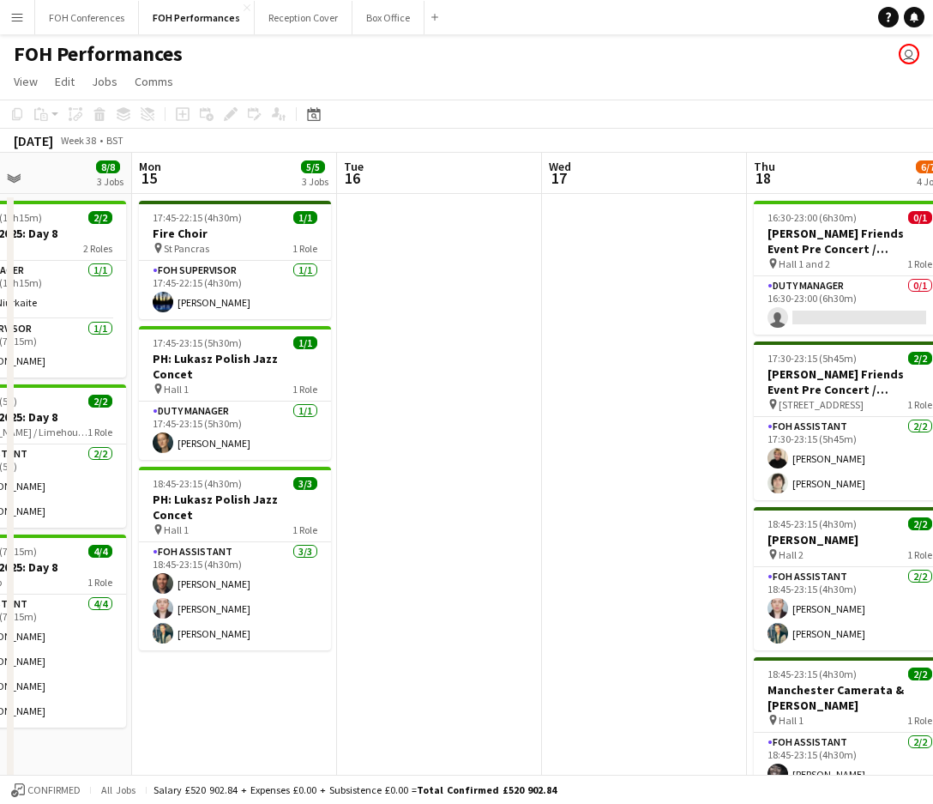
scroll to position [0, 428]
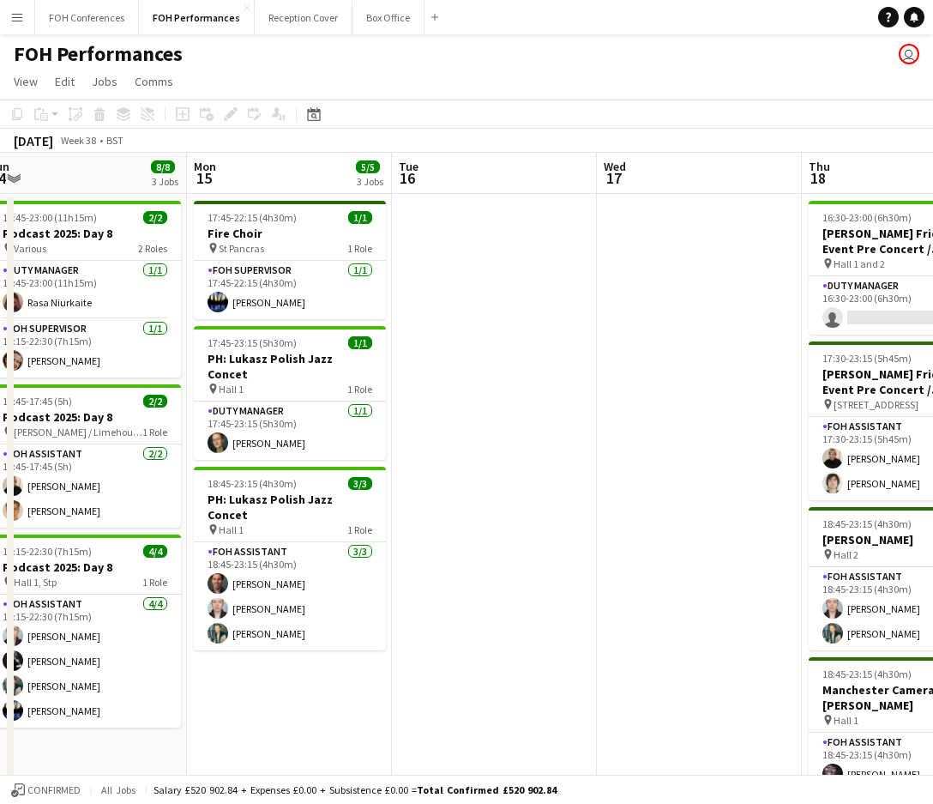
drag, startPoint x: 99, startPoint y: 160, endPoint x: 707, endPoint y: 231, distance: 611.4
click at [707, 231] on app-calendar-viewport "Fri 12 8/8 3 Jobs Sat 13 11/11 4 Jobs Sun 14 8/8 3 Jobs Mon 15 5/5 3 Jobs Tue 1…" at bounding box center [466, 610] width 933 height 914
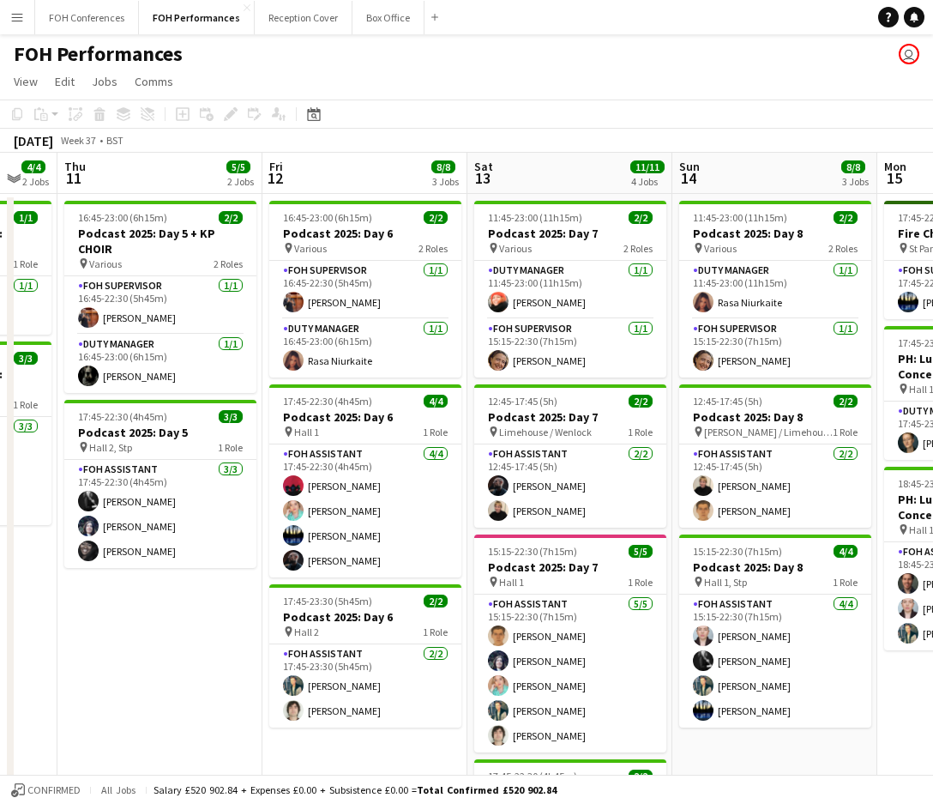
scroll to position [0, 545]
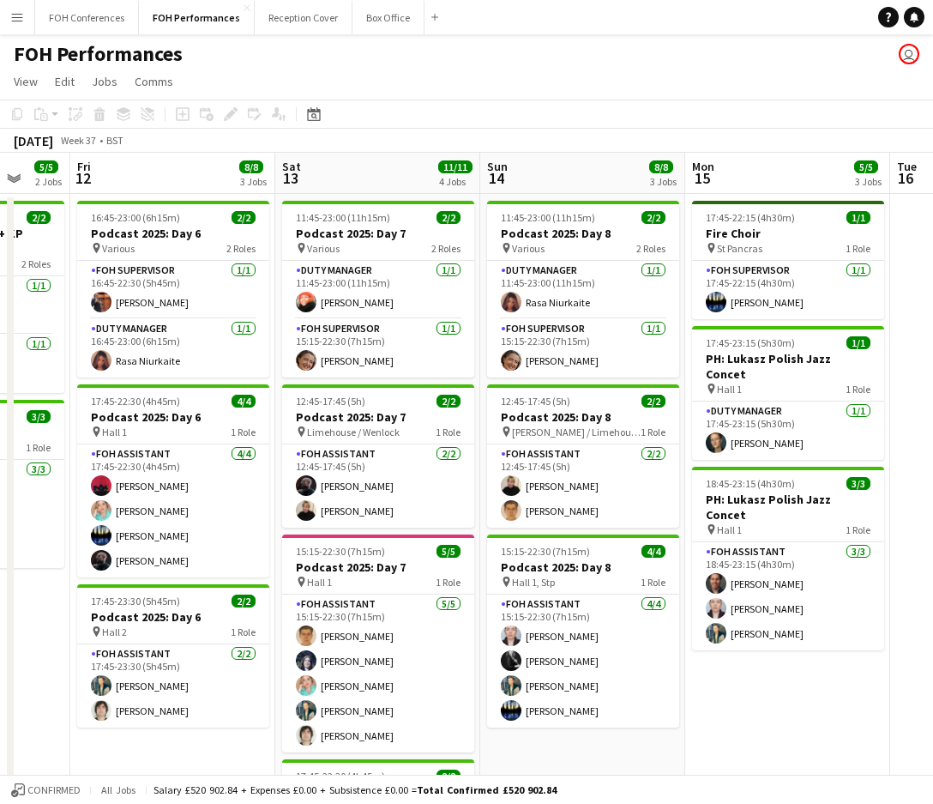
drag, startPoint x: 214, startPoint y: 178, endPoint x: 709, endPoint y: 226, distance: 496.3
click at [709, 226] on app-calendar-viewport "Tue 9 Wed 10 4/4 2 Jobs Thu 11 5/5 2 Jobs Fri 12 8/8 3 Jobs Sat 13 11/11 4 Jobs…" at bounding box center [466, 610] width 933 height 914
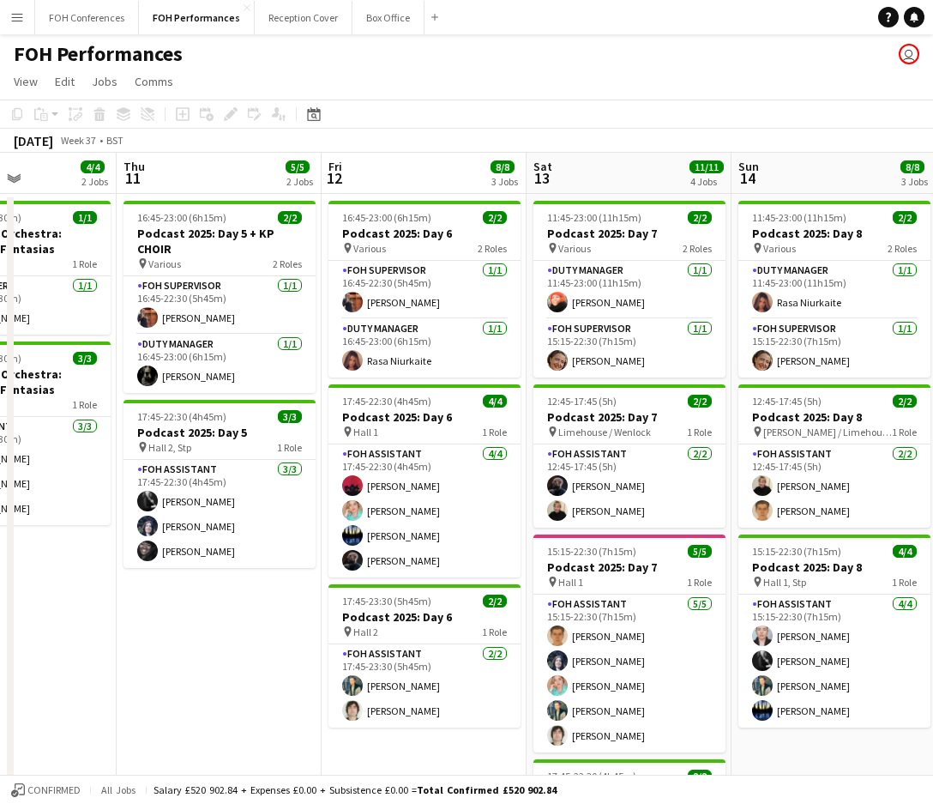
scroll to position [0, 547]
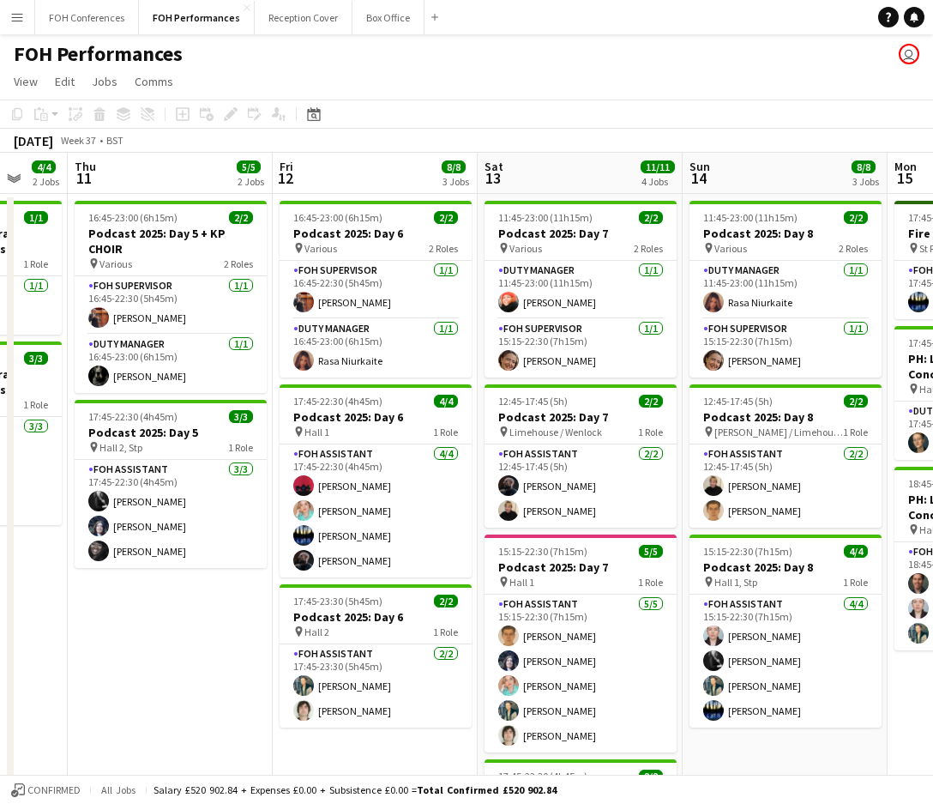
drag, startPoint x: 173, startPoint y: 176, endPoint x: 552, endPoint y: 232, distance: 382.5
click at [552, 232] on app-calendar-viewport "Mon 8 Tue 9 Wed 10 4/4 2 Jobs Thu 11 5/5 2 Jobs Fri 12 8/8 3 Jobs Sat 13 11/11 …" at bounding box center [466, 610] width 933 height 914
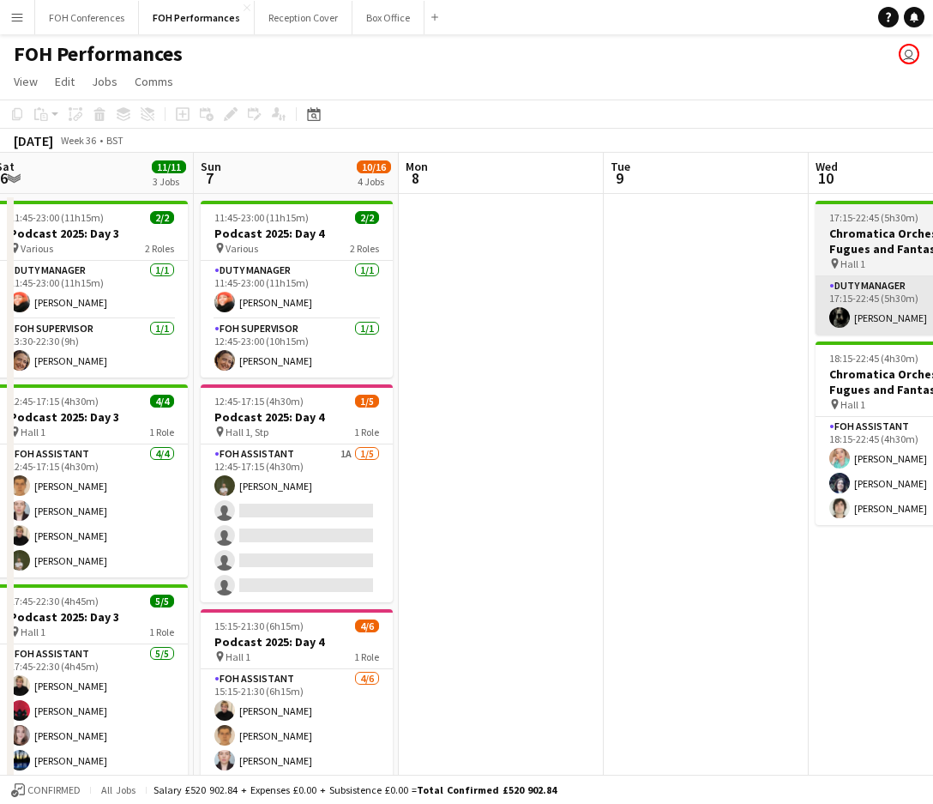
scroll to position [0, 469]
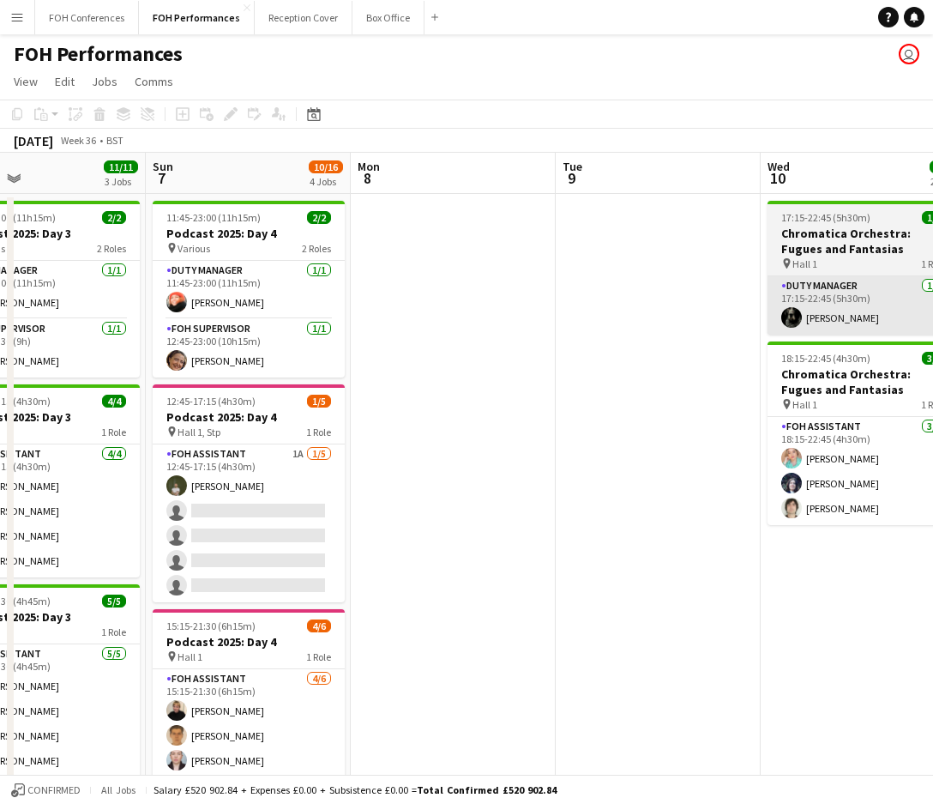
drag, startPoint x: 119, startPoint y: 176, endPoint x: 813, endPoint y: 284, distance: 702.3
click at [813, 284] on app-calendar-viewport "Thu 4 8/8 2 Jobs Fri 5 9/10 2 Jobs Sat 6 11/11 3 Jobs Sun 7 10/16 4 Jobs Mon 8 …" at bounding box center [466, 610] width 933 height 914
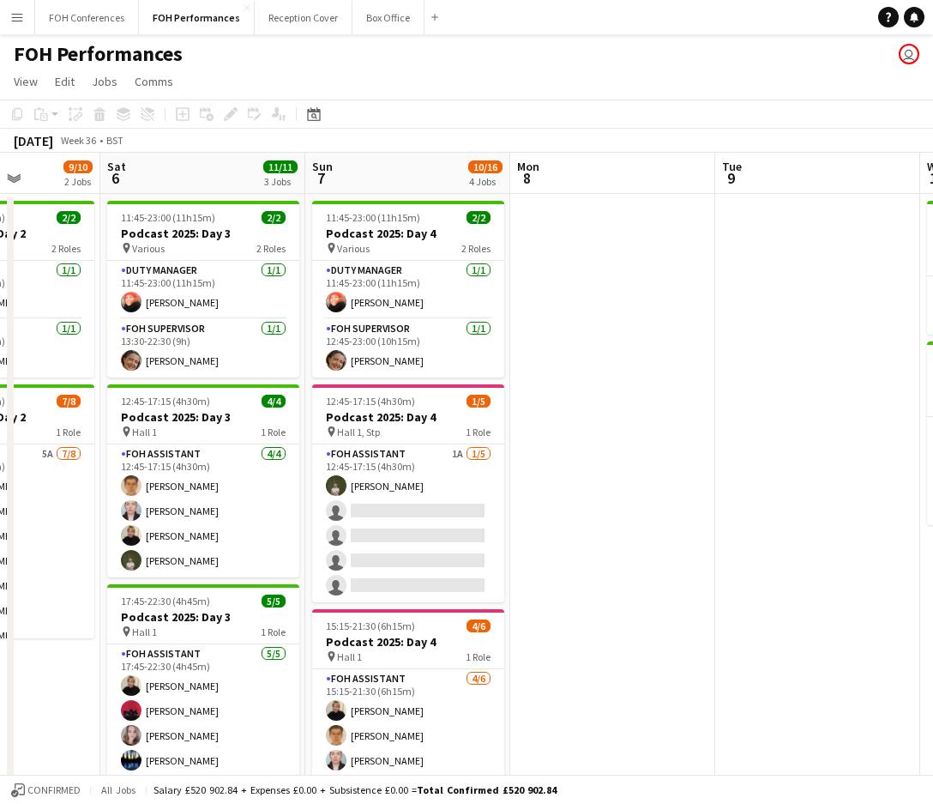
scroll to position [0, 433]
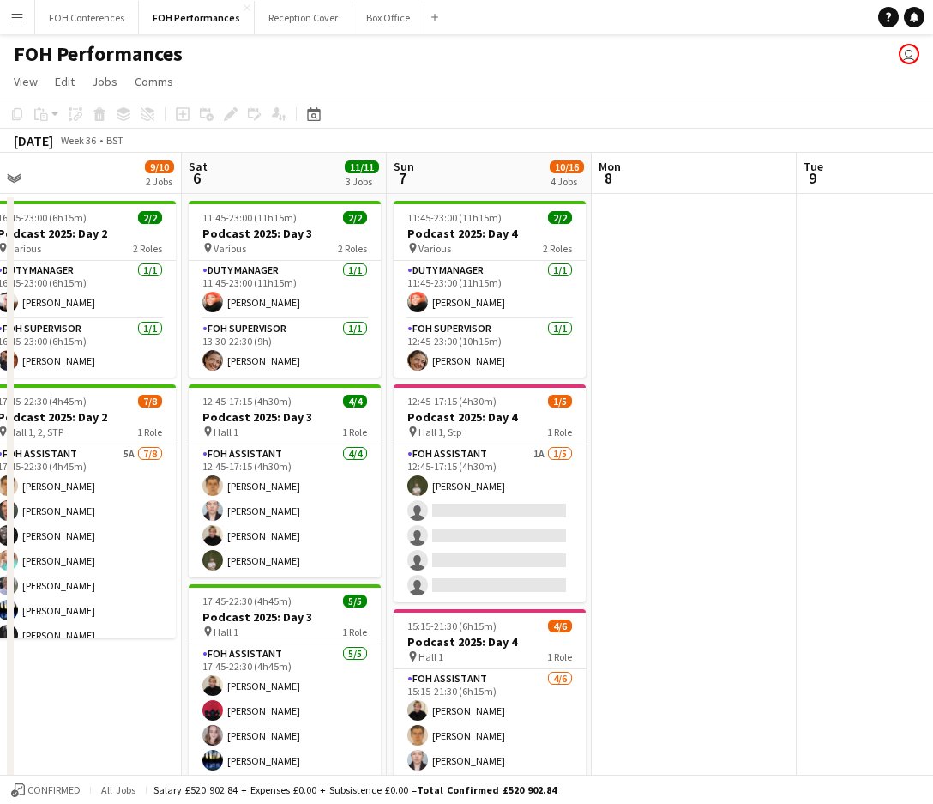
drag, startPoint x: 203, startPoint y: 184, endPoint x: 444, endPoint y: 213, distance: 242.8
click at [444, 213] on app-calendar-viewport "Wed 3 Thu 4 8/8 2 Jobs Fri 5 9/10 2 Jobs Sat 6 11/11 3 Jobs Sun 7 10/16 4 Jobs …" at bounding box center [466, 610] width 933 height 914
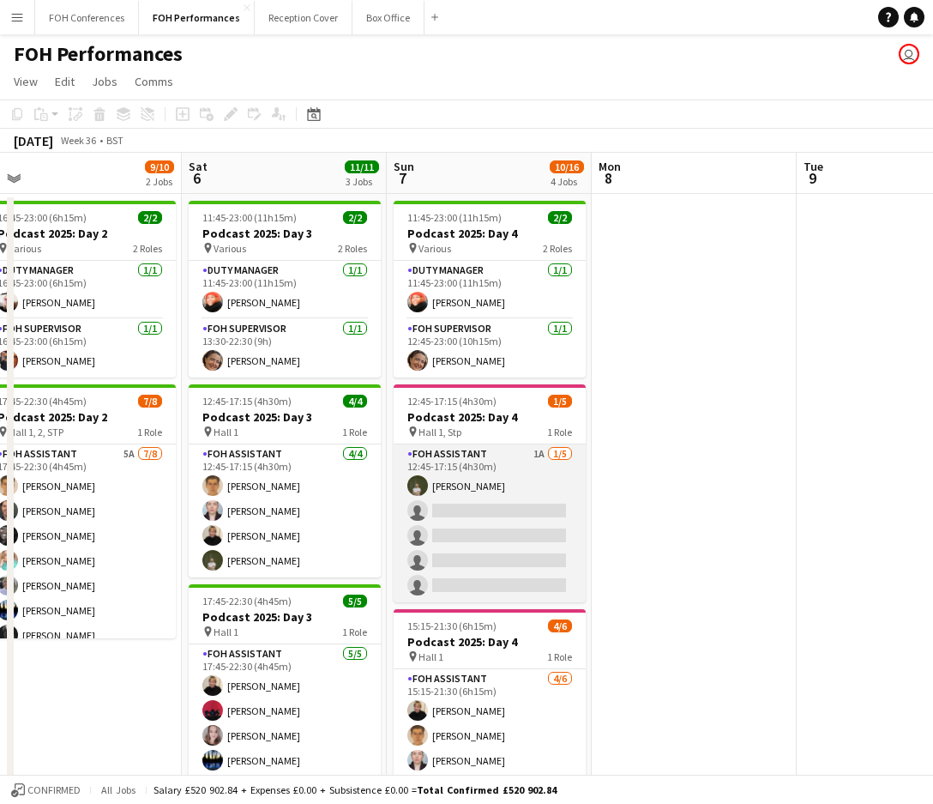
click at [473, 497] on app-card-role "FOH Assistant 1A 1/5 12:45-17:15 (4h30m) Tommy Gorman single-neutral-actions si…" at bounding box center [490, 523] width 192 height 158
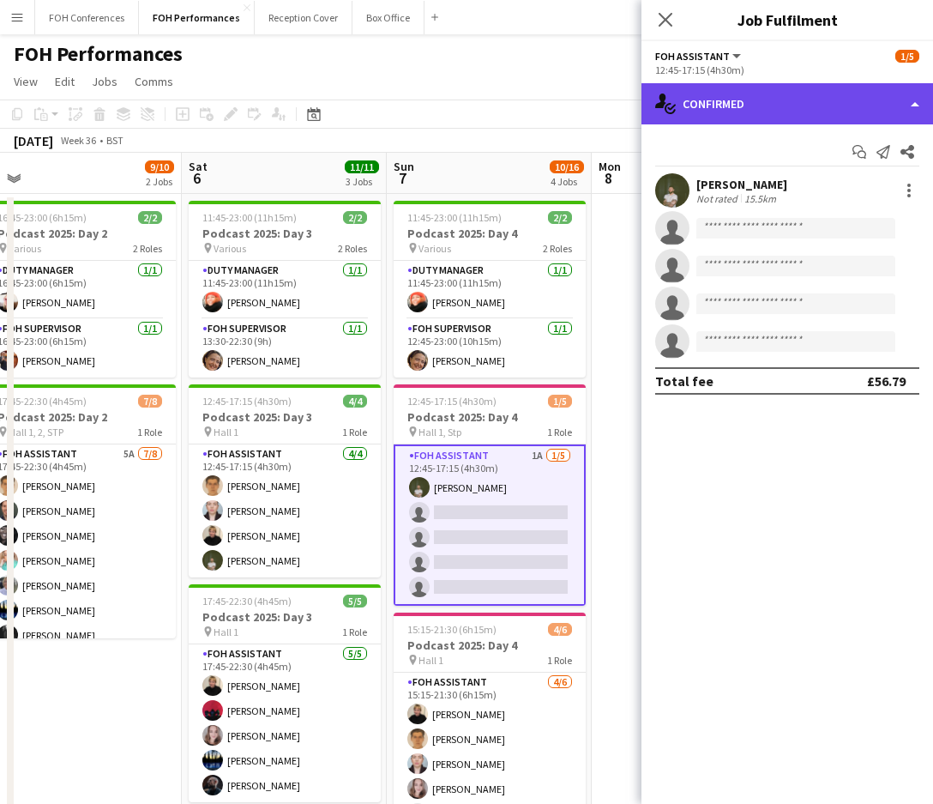
click at [729, 107] on div "single-neutral-actions-check-2 Confirmed" at bounding box center [788, 103] width 292 height 41
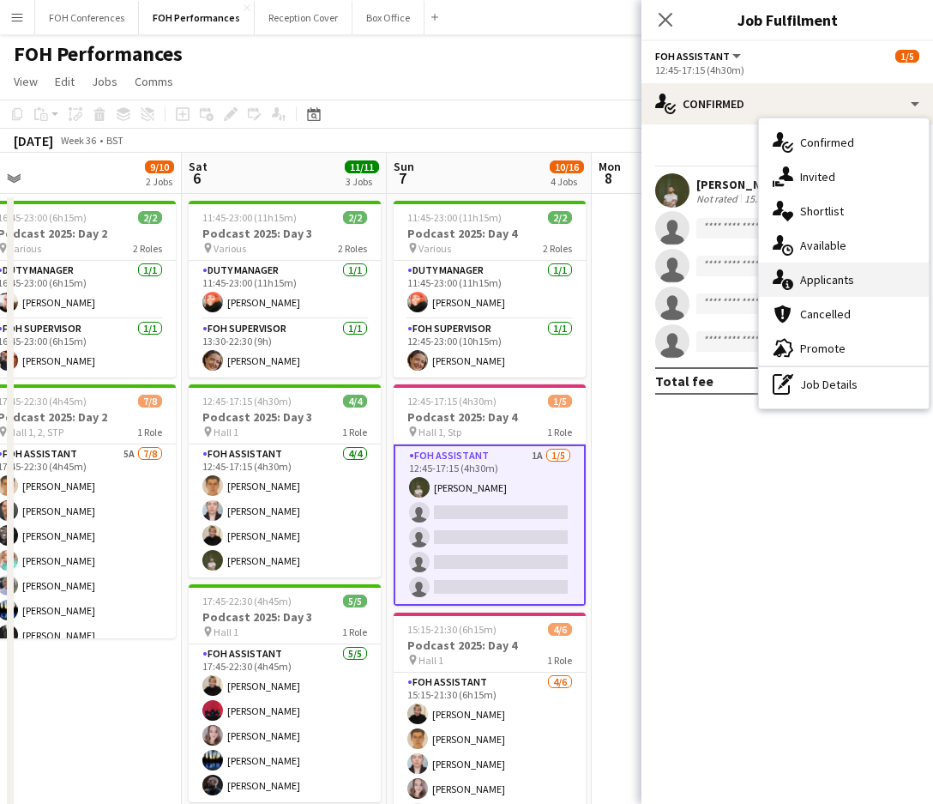
click at [803, 283] on div "single-neutral-actions-information Applicants" at bounding box center [844, 279] width 170 height 34
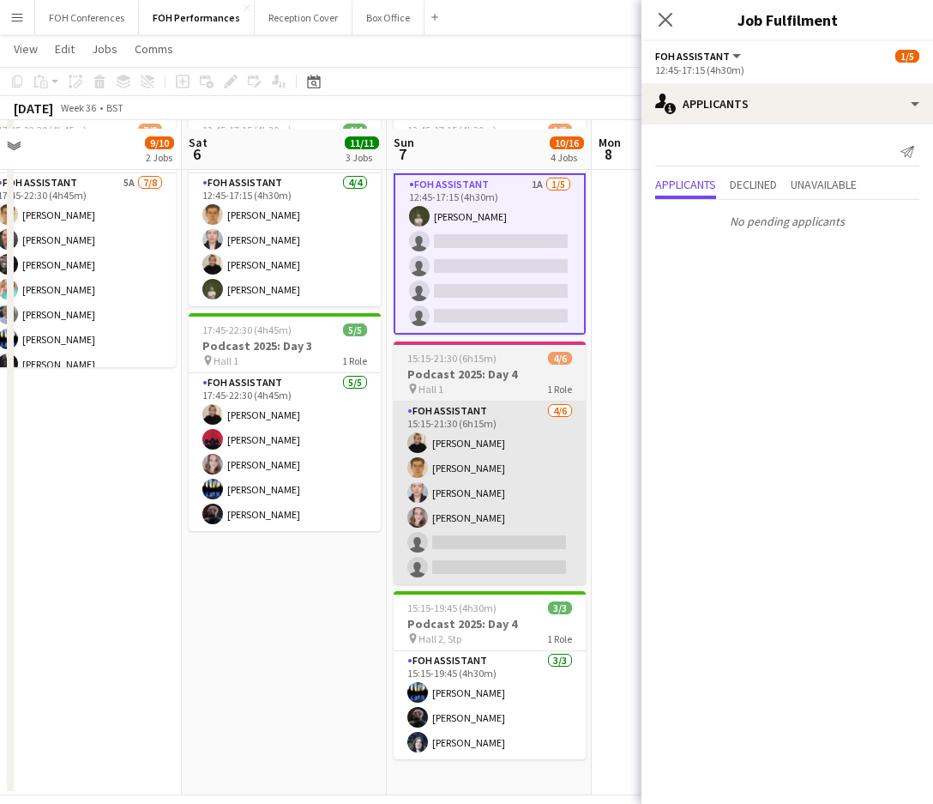
scroll to position [289, 0]
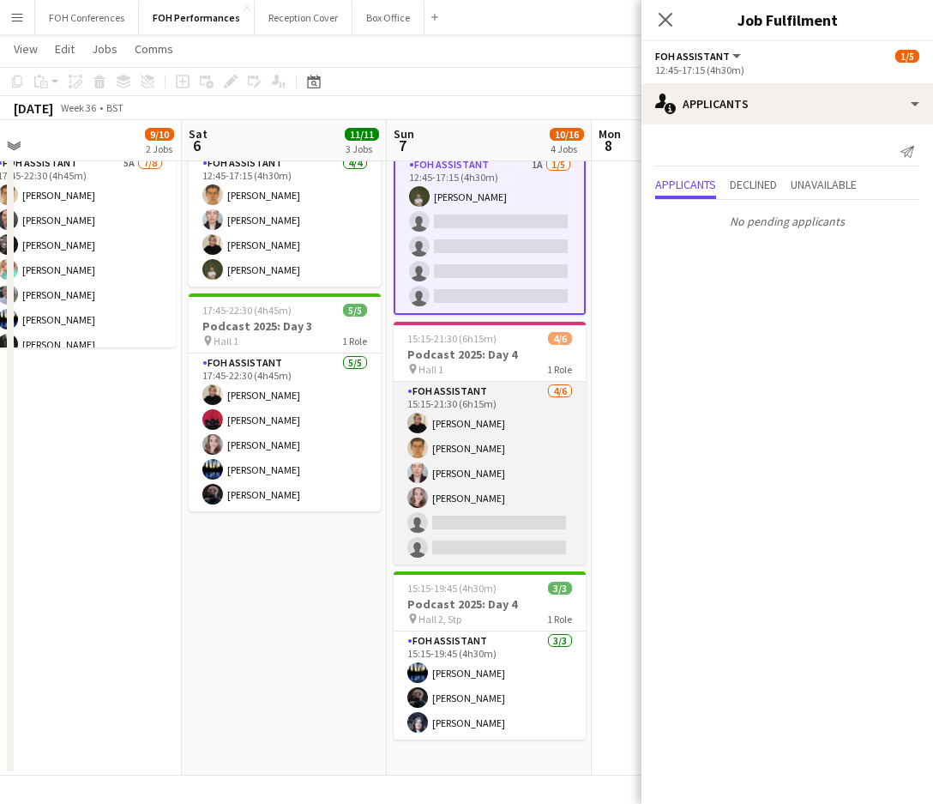
click at [461, 525] on app-card-role "FOH Assistant 4/6 15:15-21:30 (6h15m) Jojo Ruta William Warren Pamela Sledzik M…" at bounding box center [490, 473] width 192 height 183
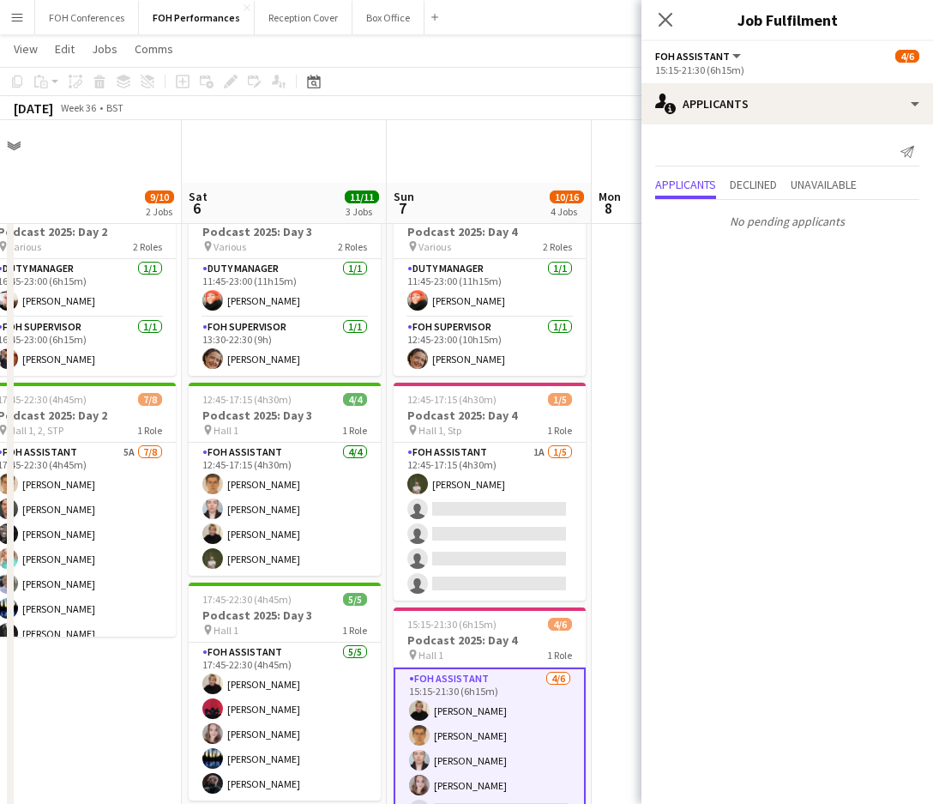
scroll to position [114, 0]
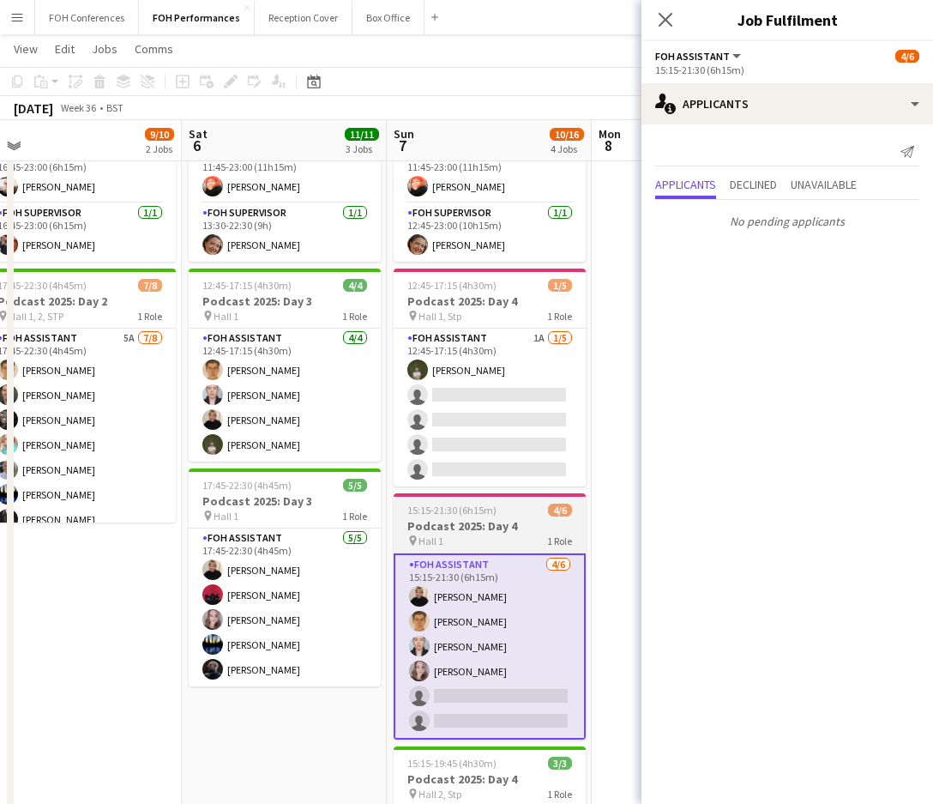
click at [458, 516] on span "15:15-21:30 (6h15m)" at bounding box center [451, 510] width 89 height 13
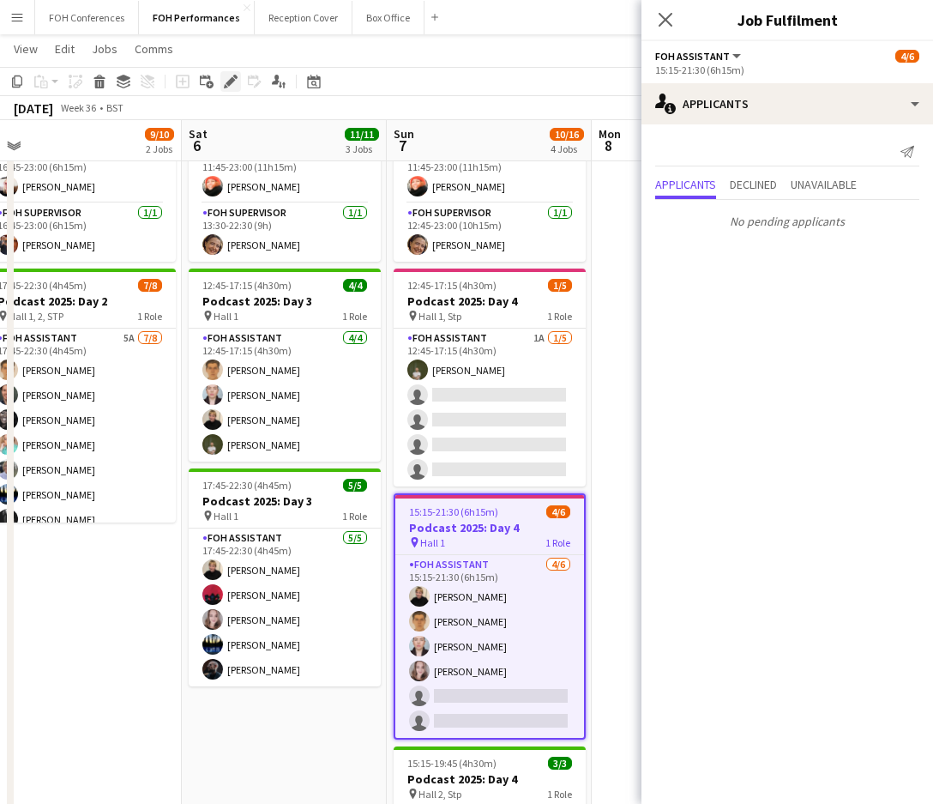
click at [233, 76] on icon at bounding box center [235, 77] width 4 height 4
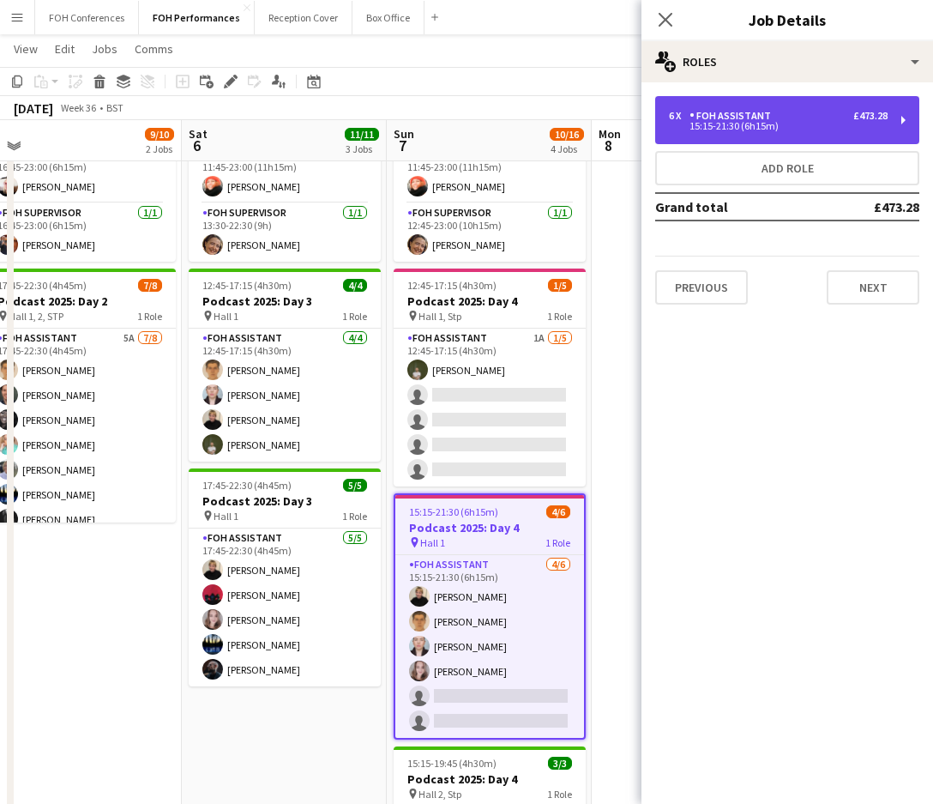
click at [882, 121] on div "6 x FOH Assistant £473.28 15:15-21:30 (6h15m)" at bounding box center [787, 120] width 264 height 48
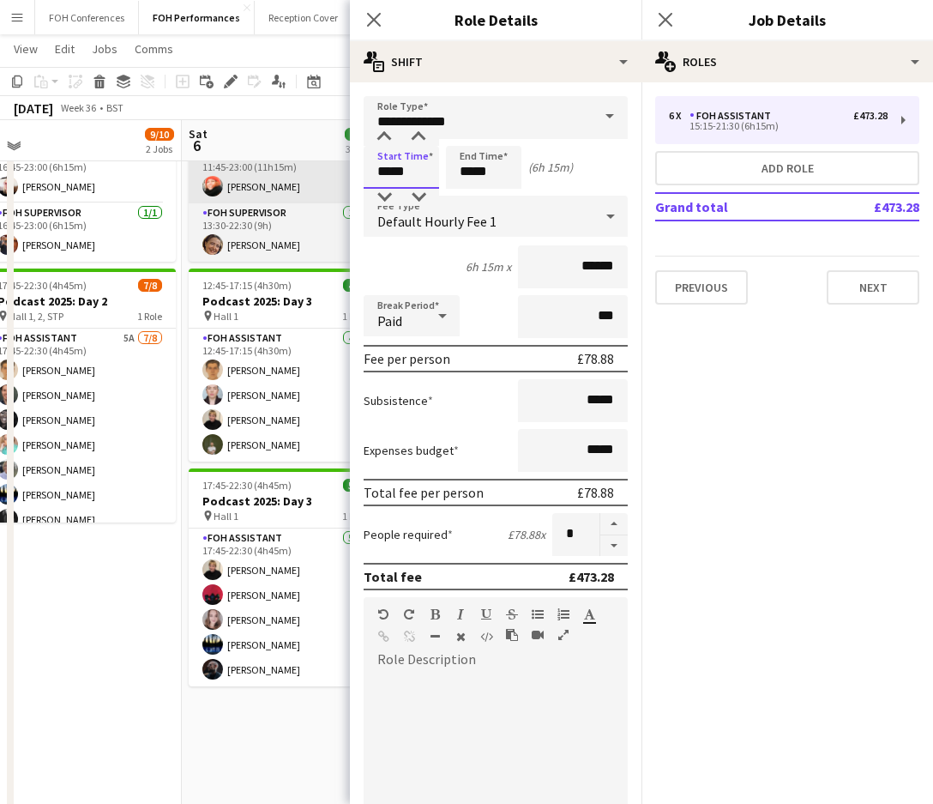
drag, startPoint x: 416, startPoint y: 178, endPoint x: 328, endPoint y: 172, distance: 88.6
click at [328, 172] on body "Menu Boards Boards Boards All jobs Status Workforce Workforce My Workforce Recr…" at bounding box center [466, 433] width 933 height 1094
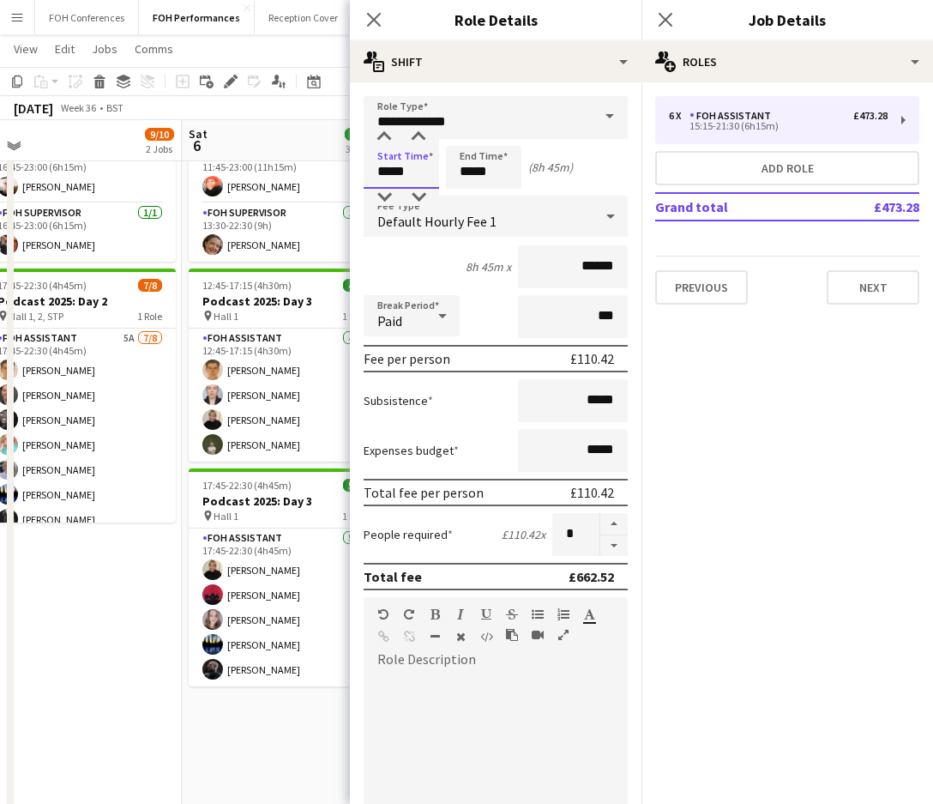
type input "*****"
click at [258, 111] on div "September 2025 Week 36 • BST" at bounding box center [466, 108] width 933 height 24
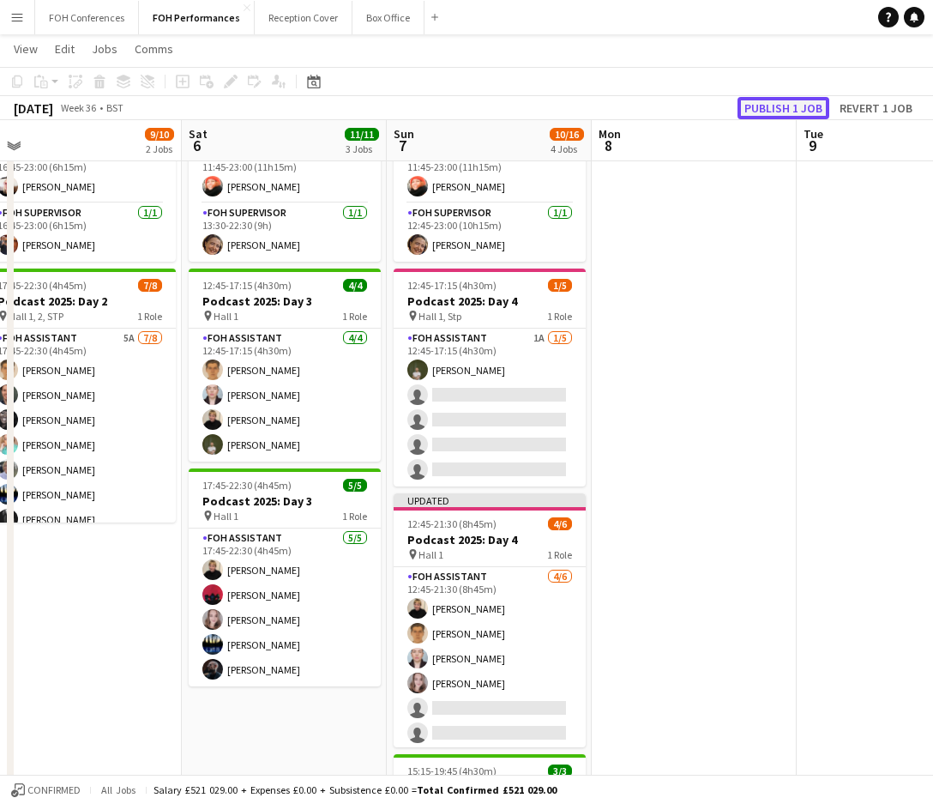
click at [777, 108] on button "Publish 1 job" at bounding box center [784, 108] width 92 height 22
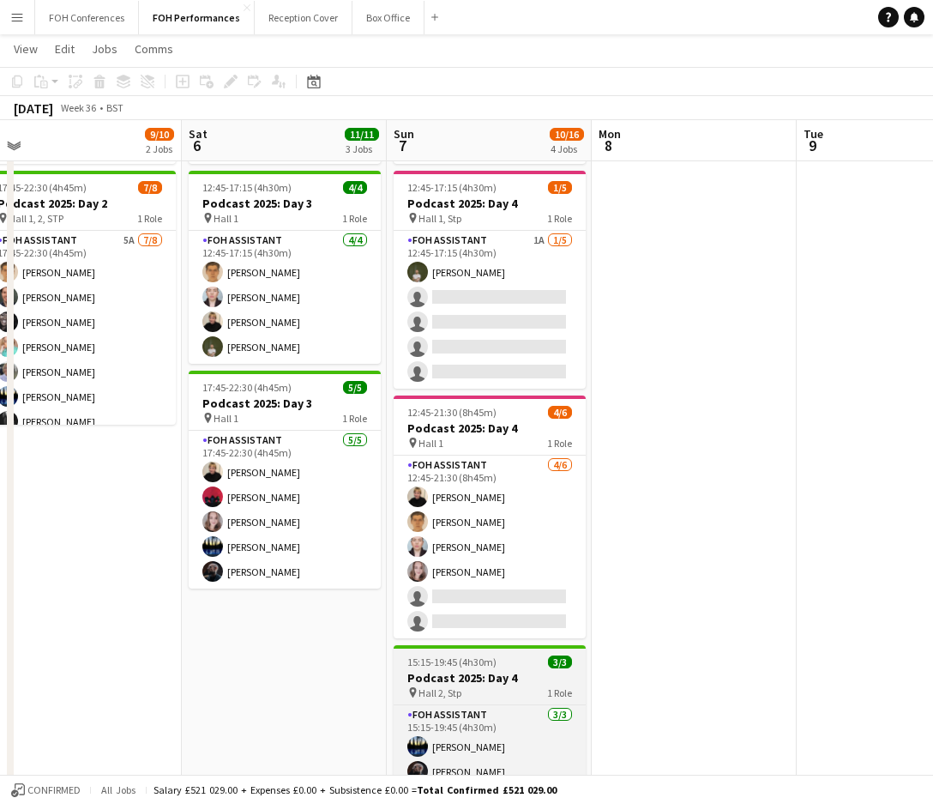
scroll to position [174, 0]
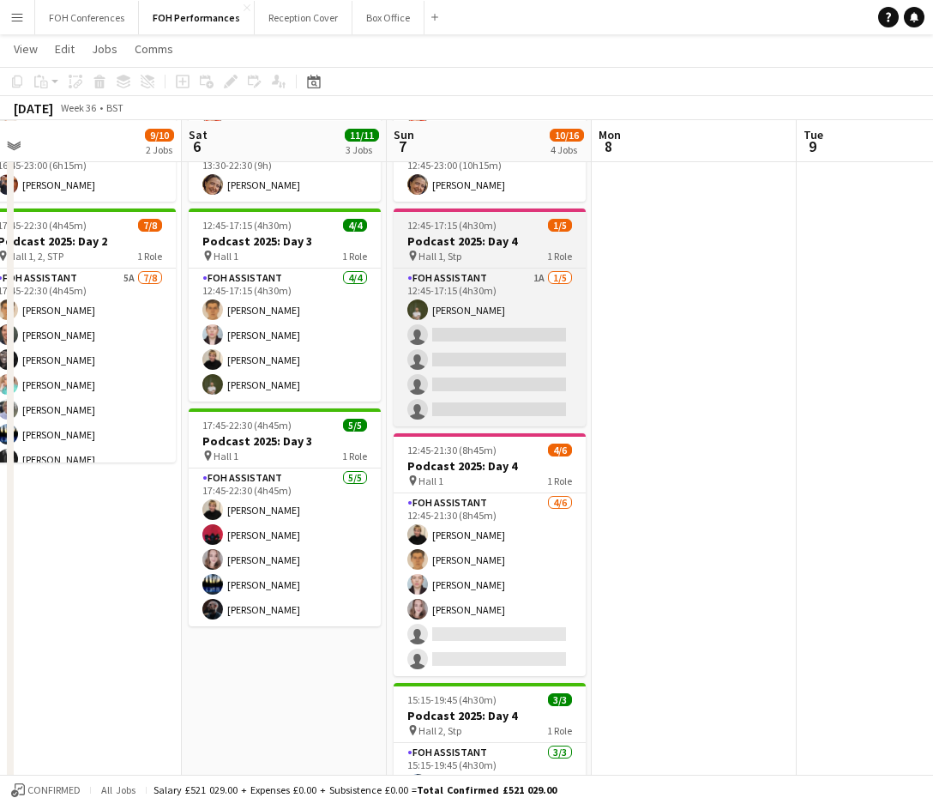
click at [457, 238] on h3 "Podcast 2025: Day 4" at bounding box center [490, 240] width 192 height 15
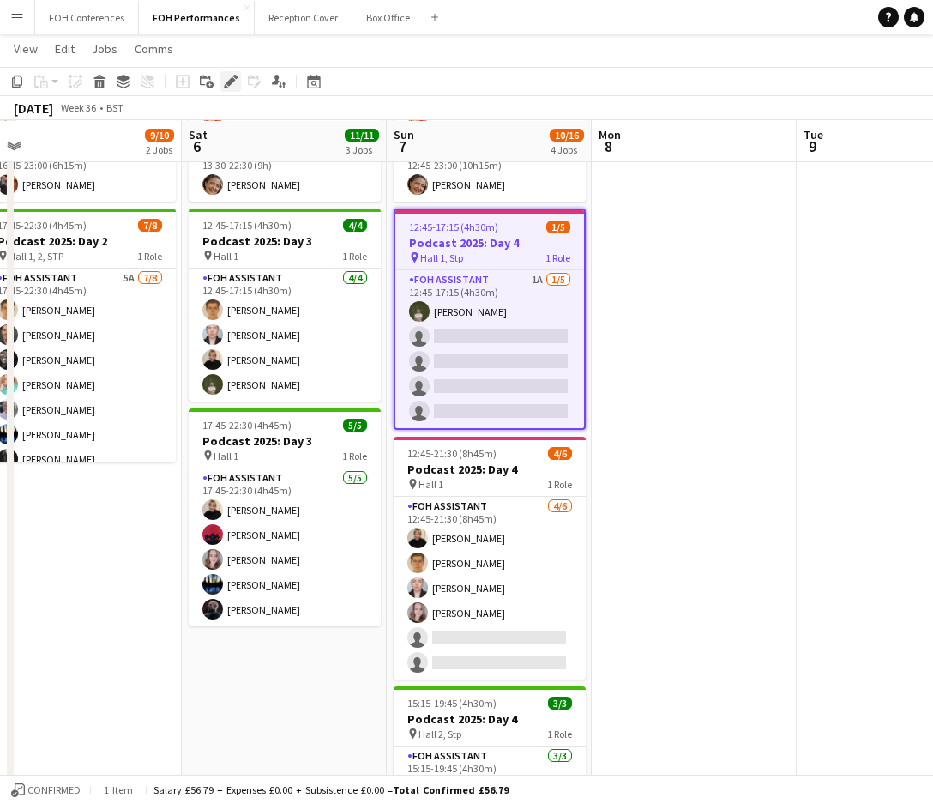
click at [231, 84] on icon "Edit" at bounding box center [231, 82] width 14 height 14
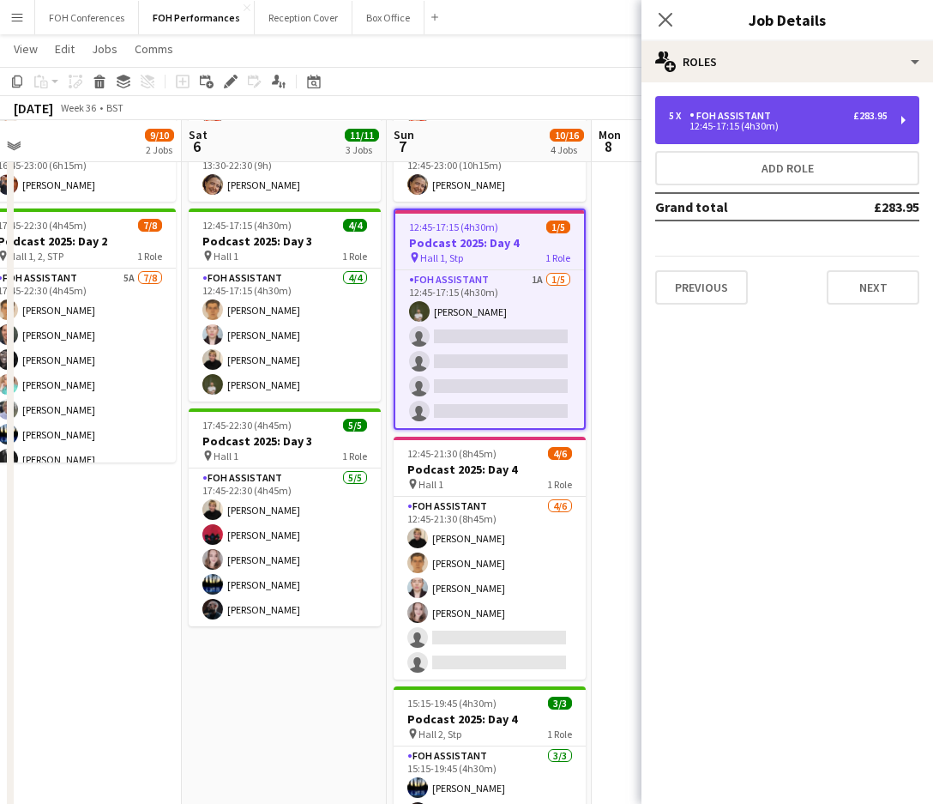
click at [882, 119] on div "5 x FOH Assistant £283.95 12:45-17:15 (4h30m)" at bounding box center [787, 120] width 264 height 48
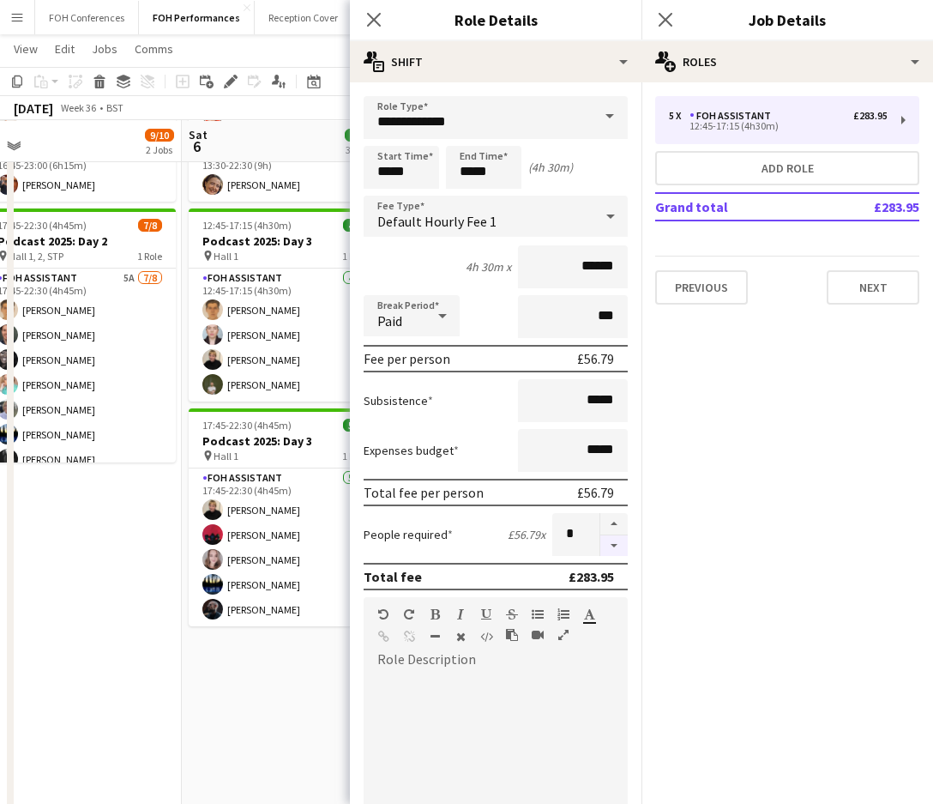
click at [600, 540] on button "button" at bounding box center [613, 545] width 27 height 21
type input "*"
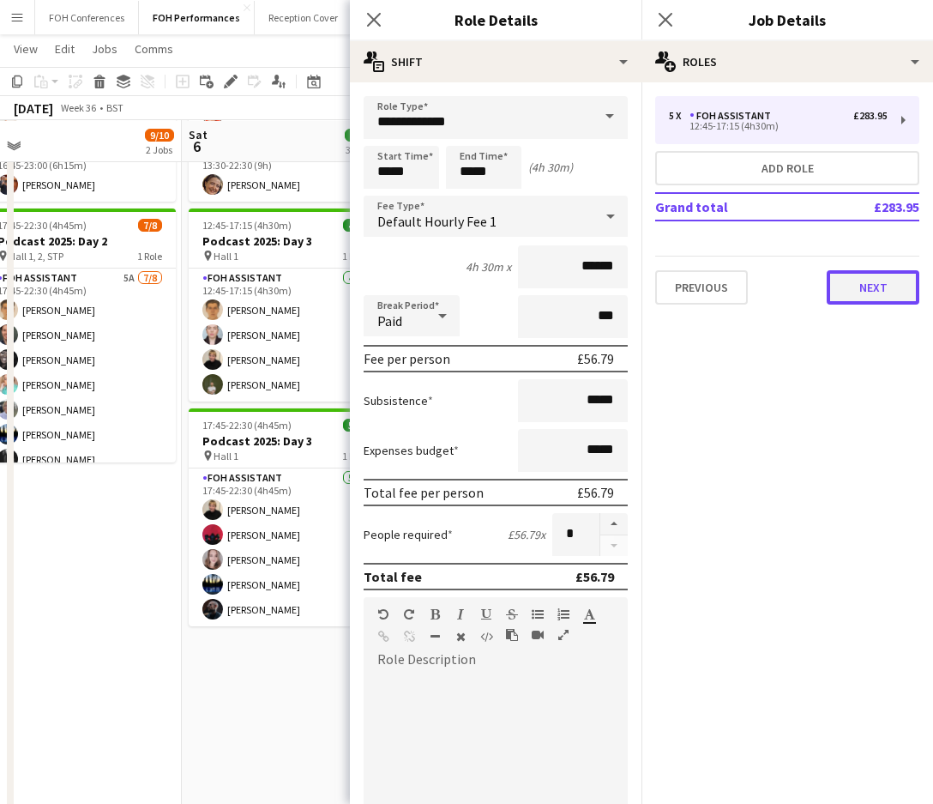
click at [846, 282] on button "Next" at bounding box center [873, 287] width 93 height 34
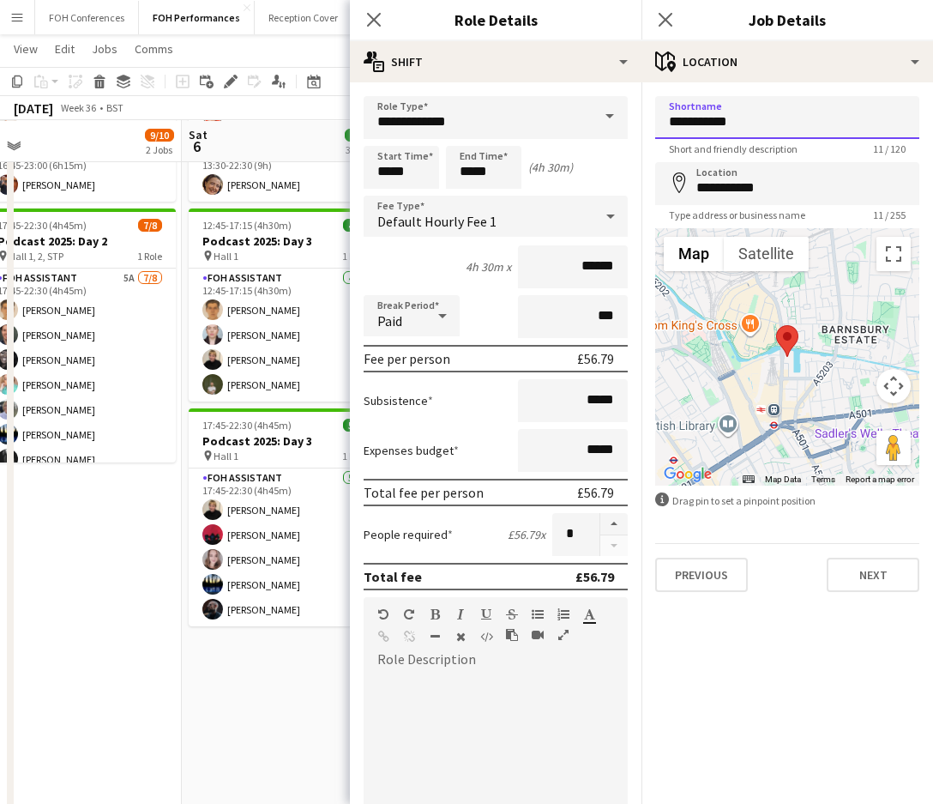
drag, startPoint x: 706, startPoint y: 124, endPoint x: 654, endPoint y: 103, distance: 56.2
click at [654, 103] on form "**********" at bounding box center [788, 344] width 292 height 496
type input "***"
click at [862, 563] on button "Next" at bounding box center [873, 575] width 93 height 34
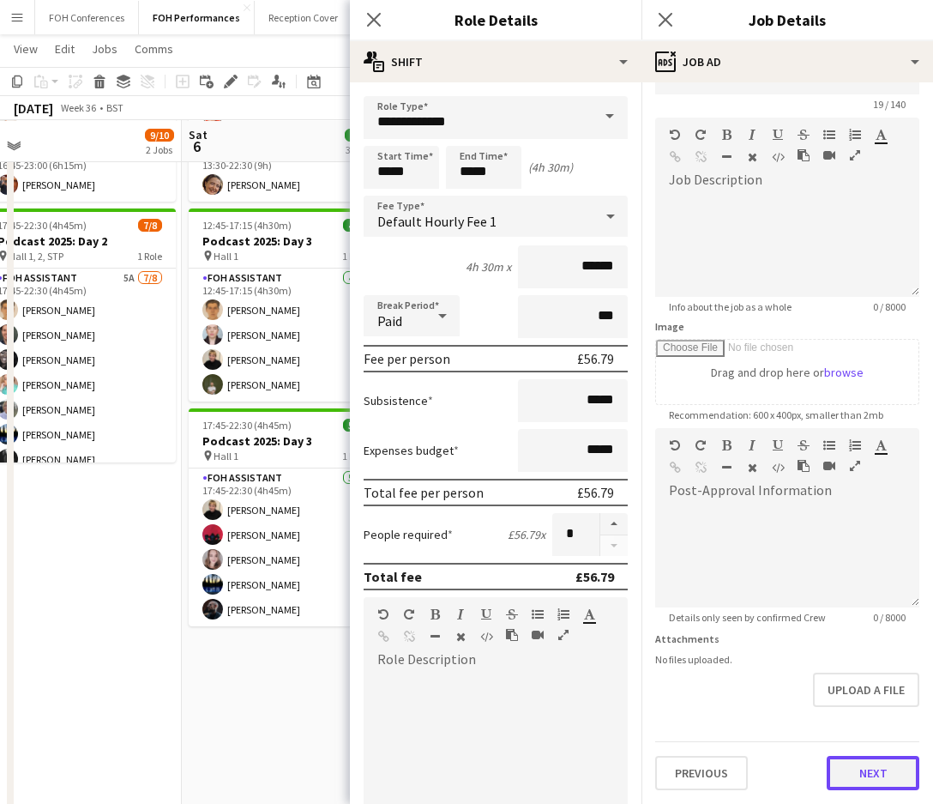
click at [845, 713] on form "**********" at bounding box center [788, 420] width 292 height 739
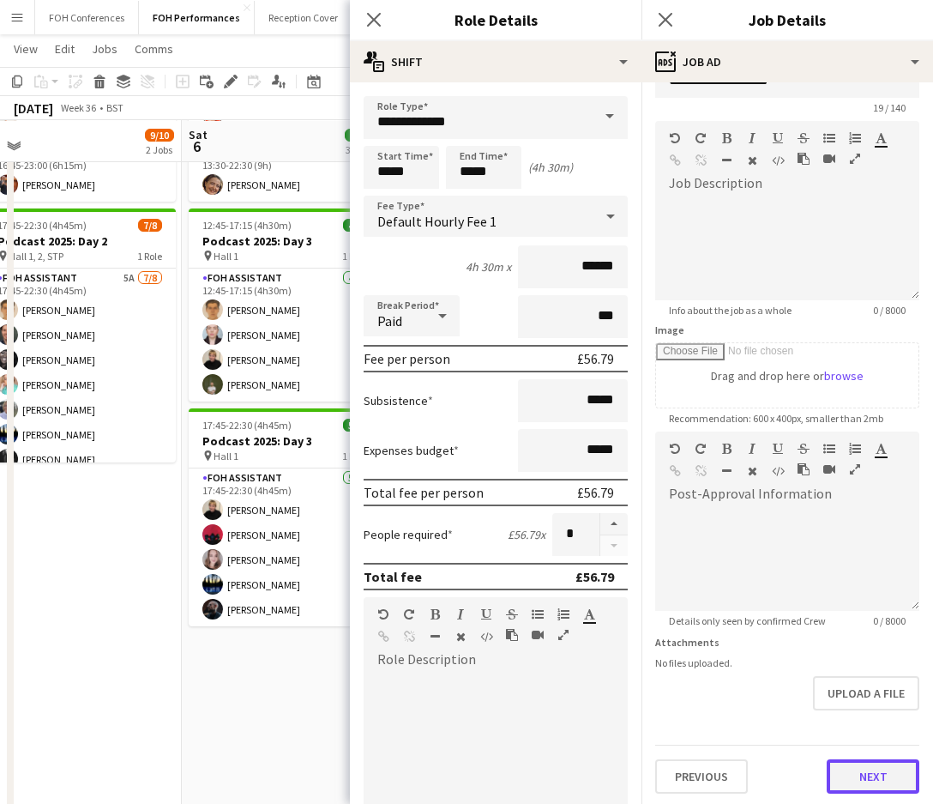
click at [827, 781] on button "Next" at bounding box center [873, 776] width 93 height 34
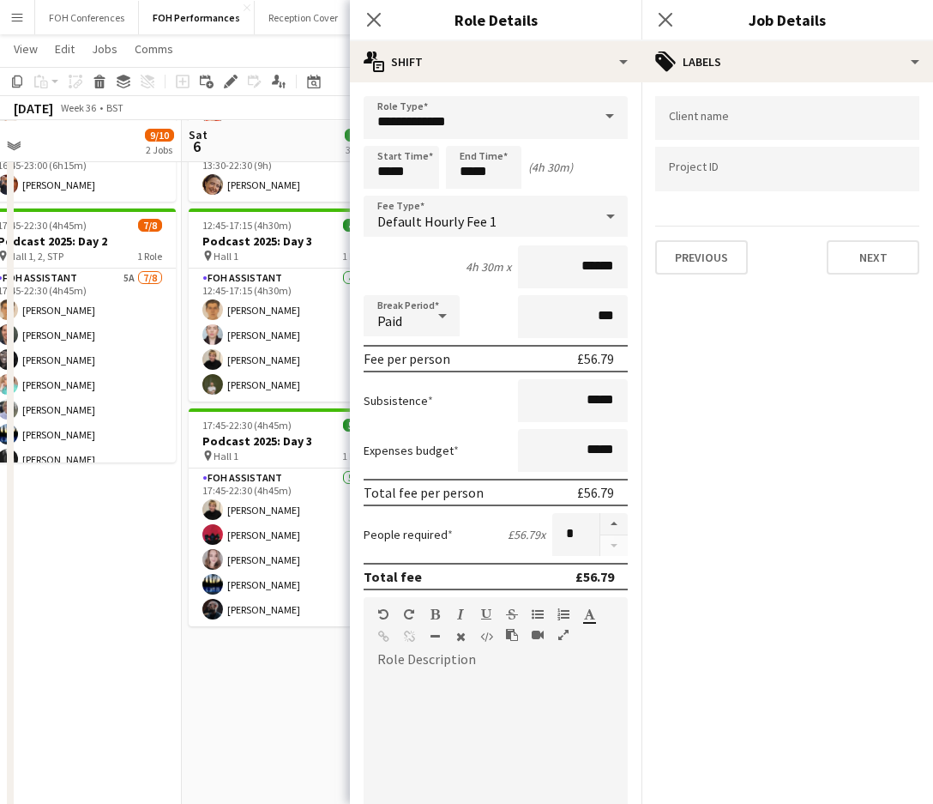
scroll to position [0, 0]
click at [881, 251] on button "Next" at bounding box center [873, 257] width 93 height 34
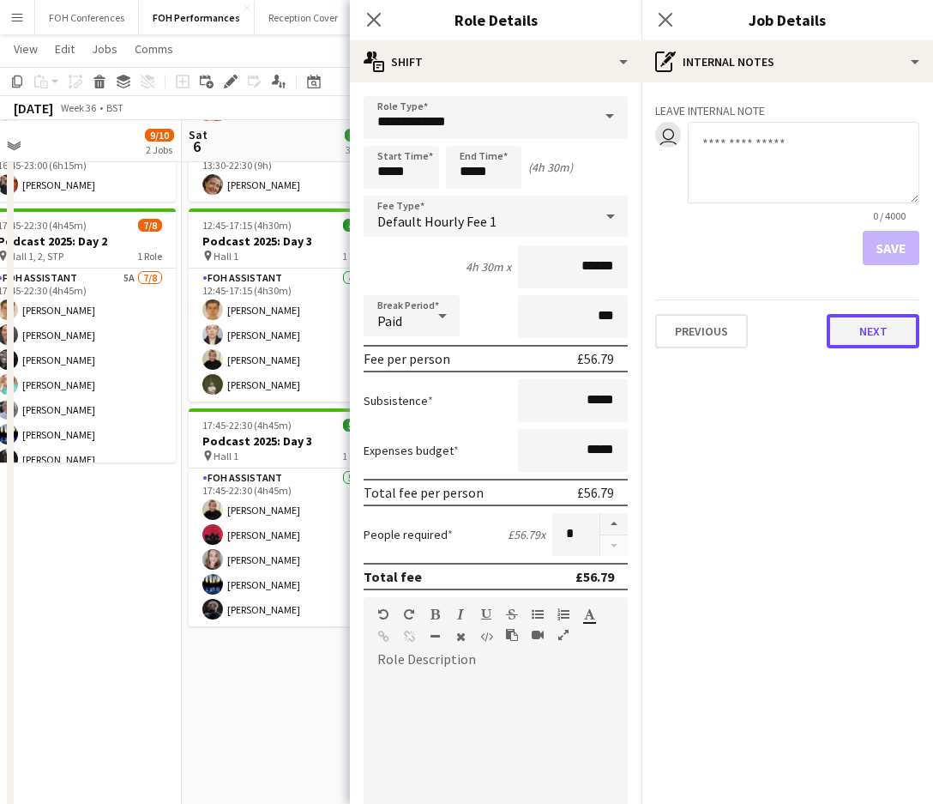
click at [876, 341] on button "Next" at bounding box center [873, 331] width 93 height 34
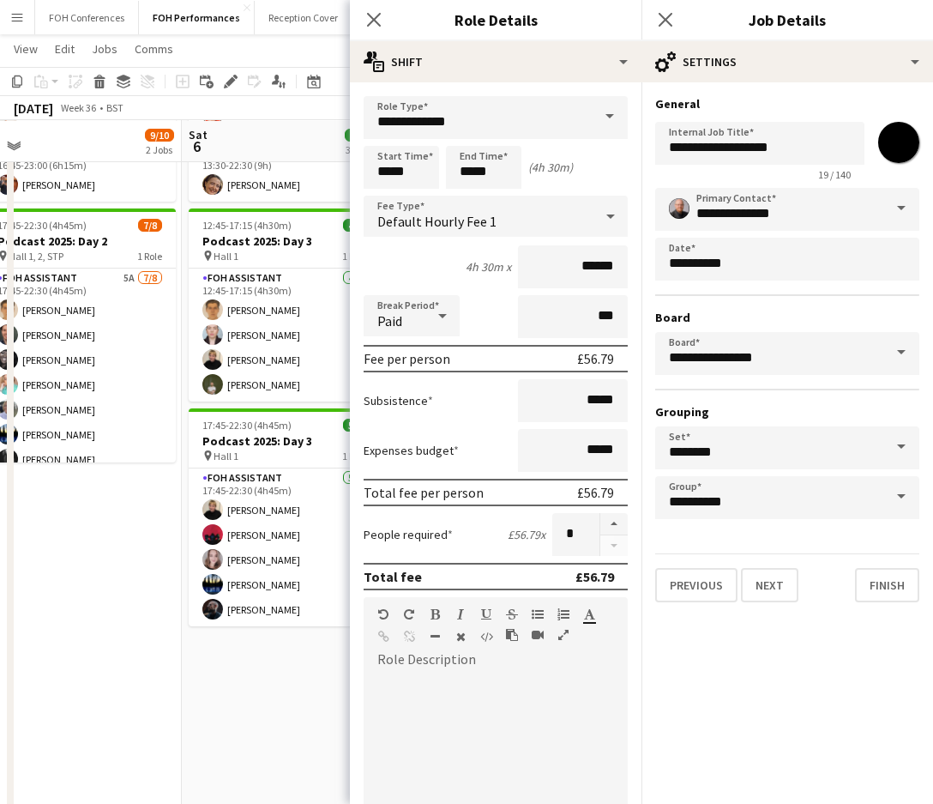
click at [882, 146] on input "*******" at bounding box center [899, 143] width 62 height 62
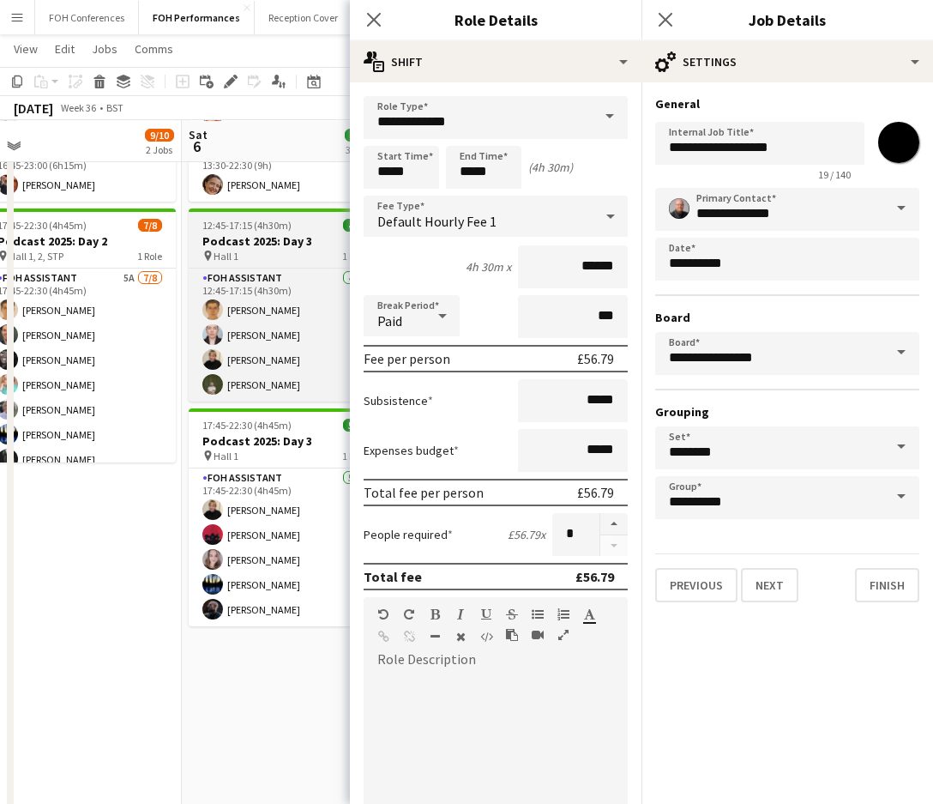
click at [237, 209] on div at bounding box center [285, 209] width 192 height 3
type input "**********"
type input "*******"
type input "**********"
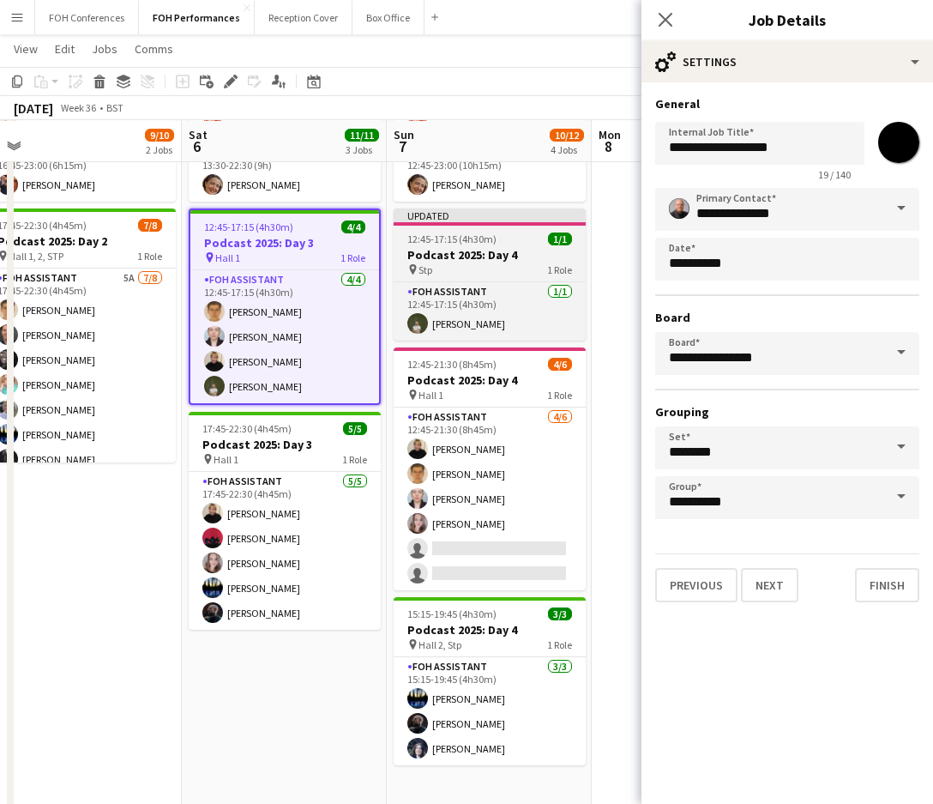
click at [472, 219] on div "Updated" at bounding box center [490, 215] width 192 height 14
type input "**********"
type input "*******"
type input "**********"
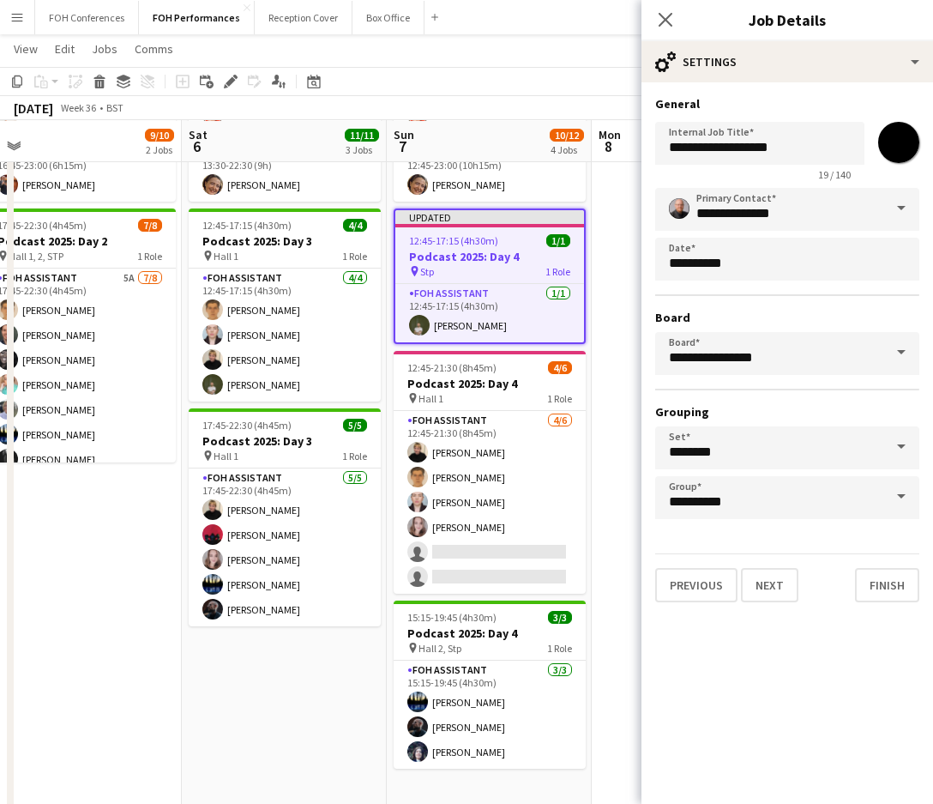
click at [882, 132] on input "*******" at bounding box center [899, 143] width 62 height 62
type input "*******"
click at [771, 658] on mat-expansion-panel "**********" at bounding box center [788, 442] width 292 height 721
click at [550, 93] on app-toolbar "Copy Paste Paste Ctrl+V Paste with crew Ctrl+Shift+V Paste linked Job Delete Gr…" at bounding box center [466, 81] width 933 height 29
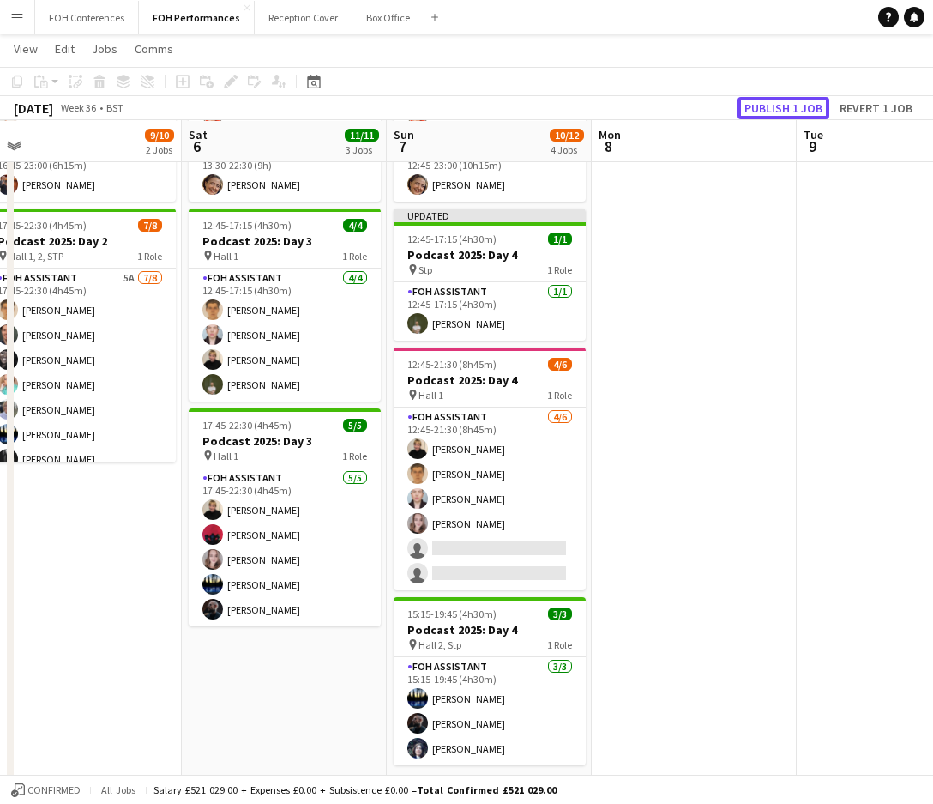
click at [786, 106] on button "Publish 1 job" at bounding box center [784, 108] width 92 height 22
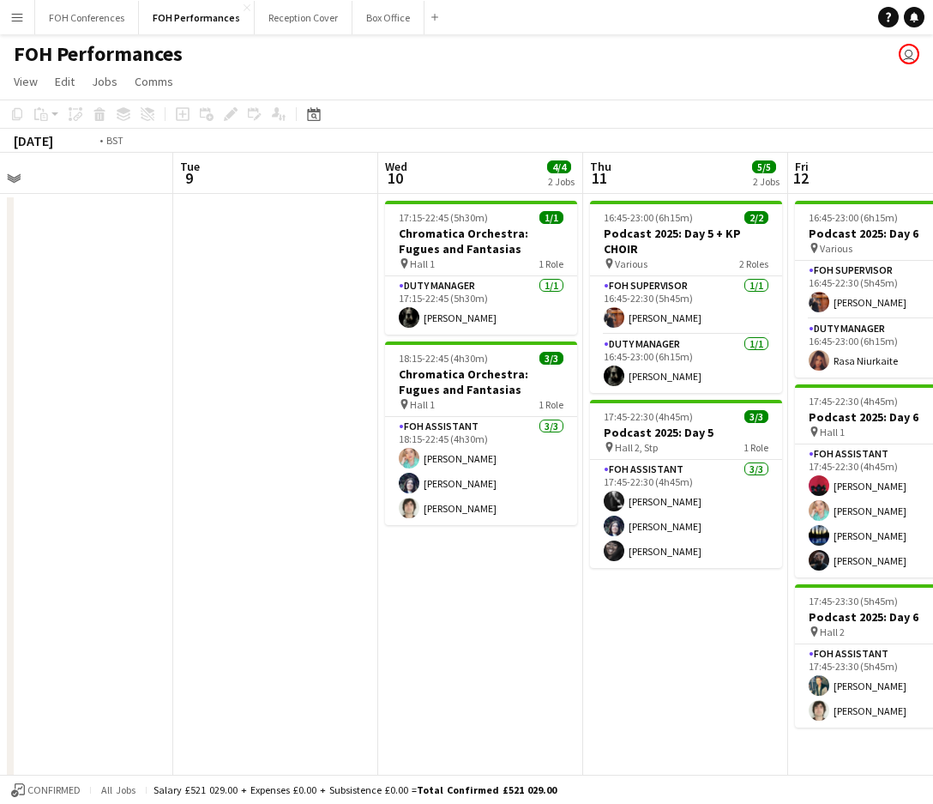
drag, startPoint x: 731, startPoint y: 176, endPoint x: 106, endPoint y: 216, distance: 626.6
click at [106, 216] on app-calendar-viewport "Fri 5 9/10 2 Jobs Sat 6 11/11 3 Jobs Sun 7 10/12 4 Jobs Mon 8 Tue 9 Wed 10 4/4 …" at bounding box center [466, 610] width 933 height 914
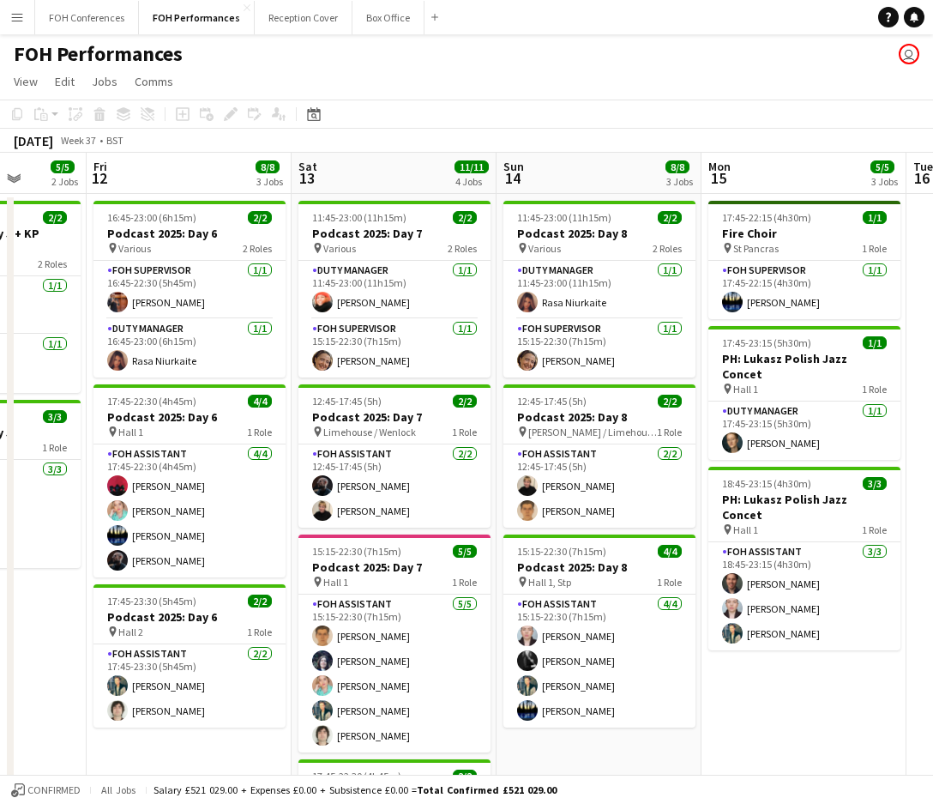
drag, startPoint x: 714, startPoint y: 153, endPoint x: -3, endPoint y: 226, distance: 719.9
click at [0, 226] on html "Menu Boards Boards Boards All jobs Status Workforce Workforce My Workforce Recr…" at bounding box center [466, 547] width 933 height 1095
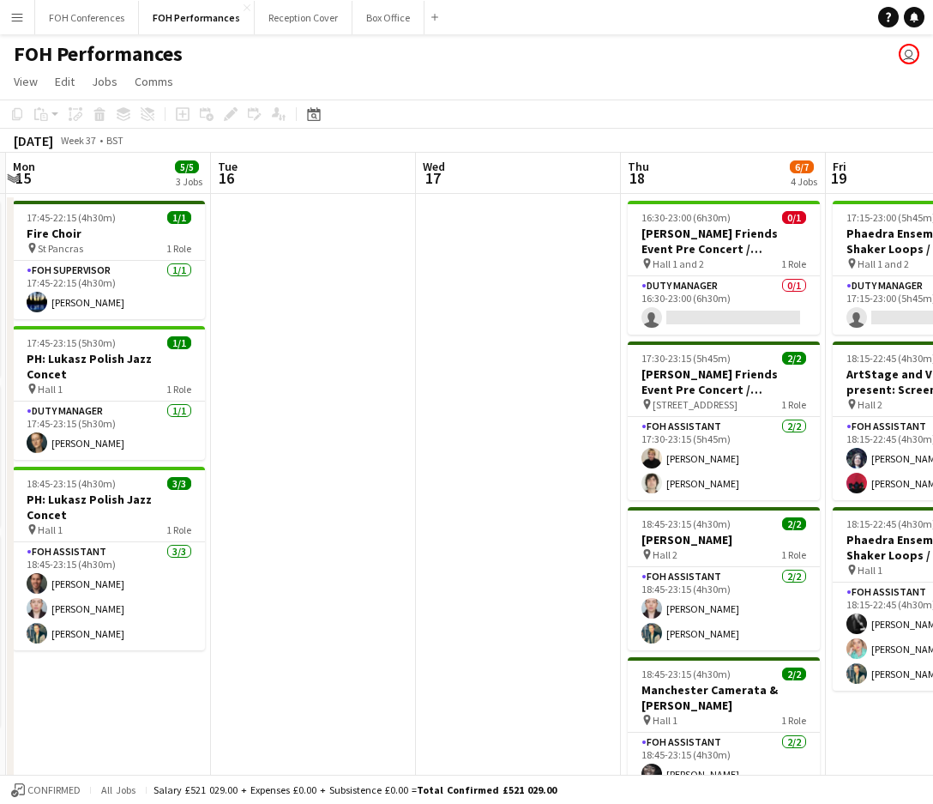
scroll to position [0, 552]
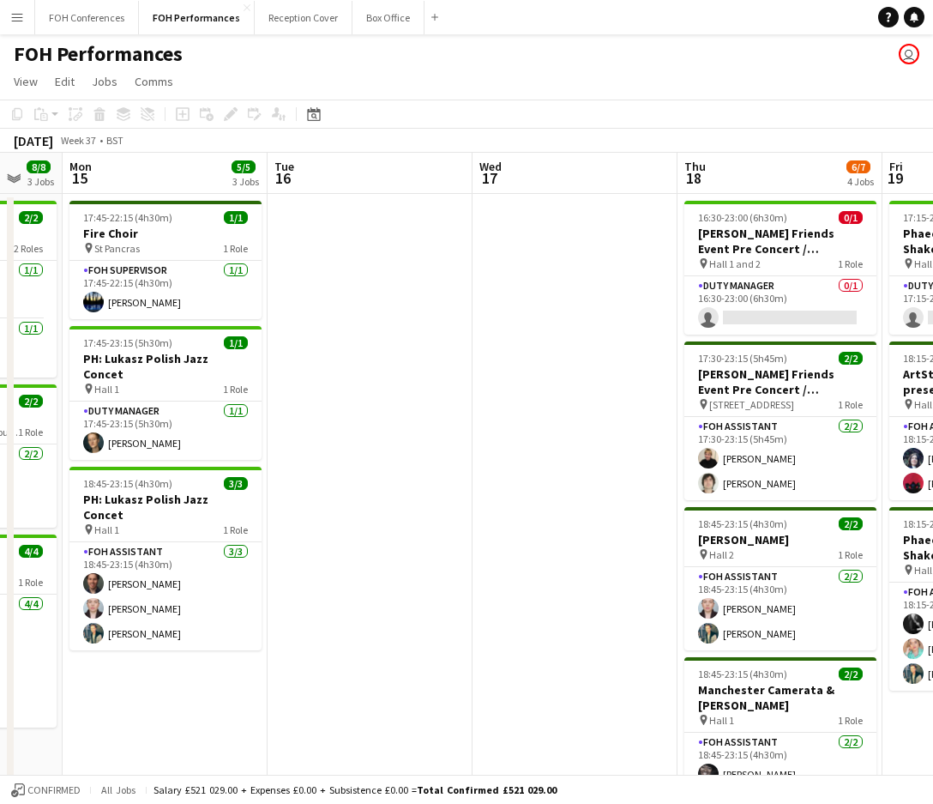
drag, startPoint x: 787, startPoint y: 159, endPoint x: 681, endPoint y: 238, distance: 133.0
click at [158, 255] on app-calendar-viewport "Fri 12 8/8 3 Jobs Sat 13 11/11 4 Jobs Sun 14 8/8 3 Jobs Mon 15 5/5 3 Jobs Tue 1…" at bounding box center [466, 610] width 933 height 914
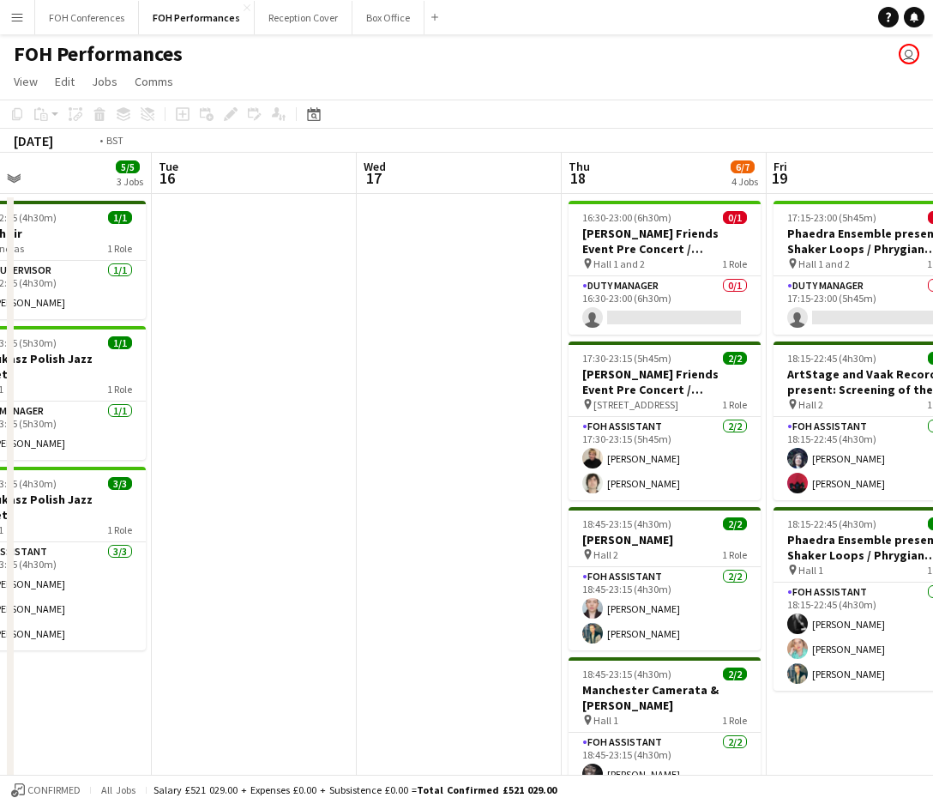
drag, startPoint x: 789, startPoint y: 196, endPoint x: 410, endPoint y: 209, distance: 379.4
click at [410, 209] on app-calendar-viewport "Fri 12 8/8 3 Jobs Sat 13 11/11 4 Jobs Sun 14 8/8 3 Jobs Mon 15 5/5 3 Jobs Tue 1…" at bounding box center [466, 610] width 933 height 914
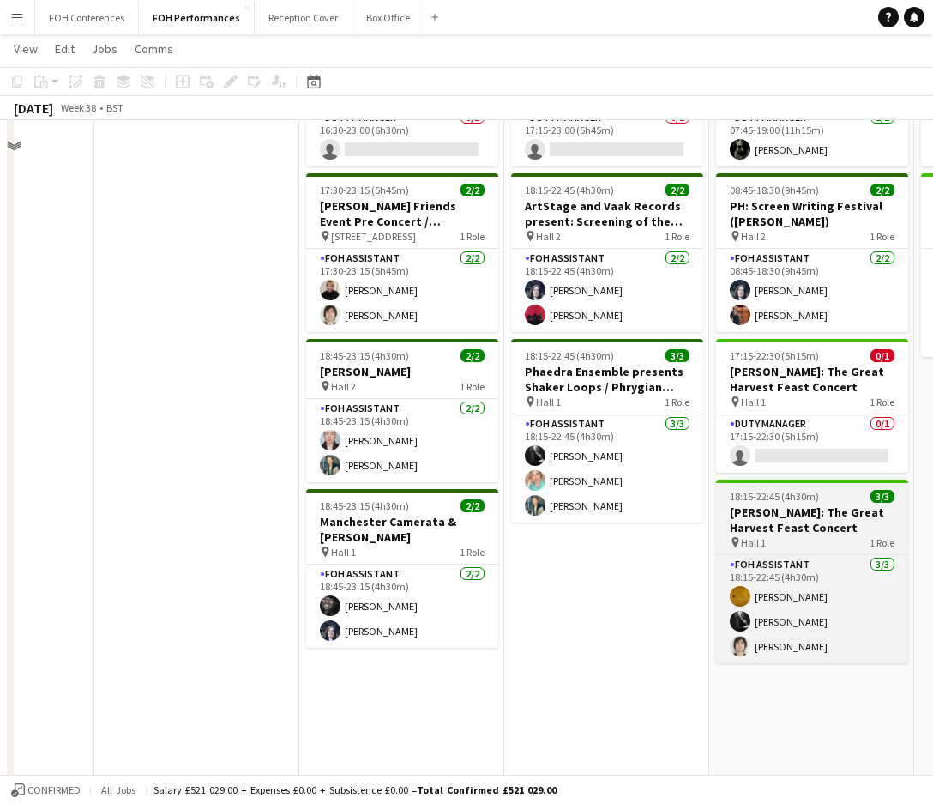
scroll to position [0, 0]
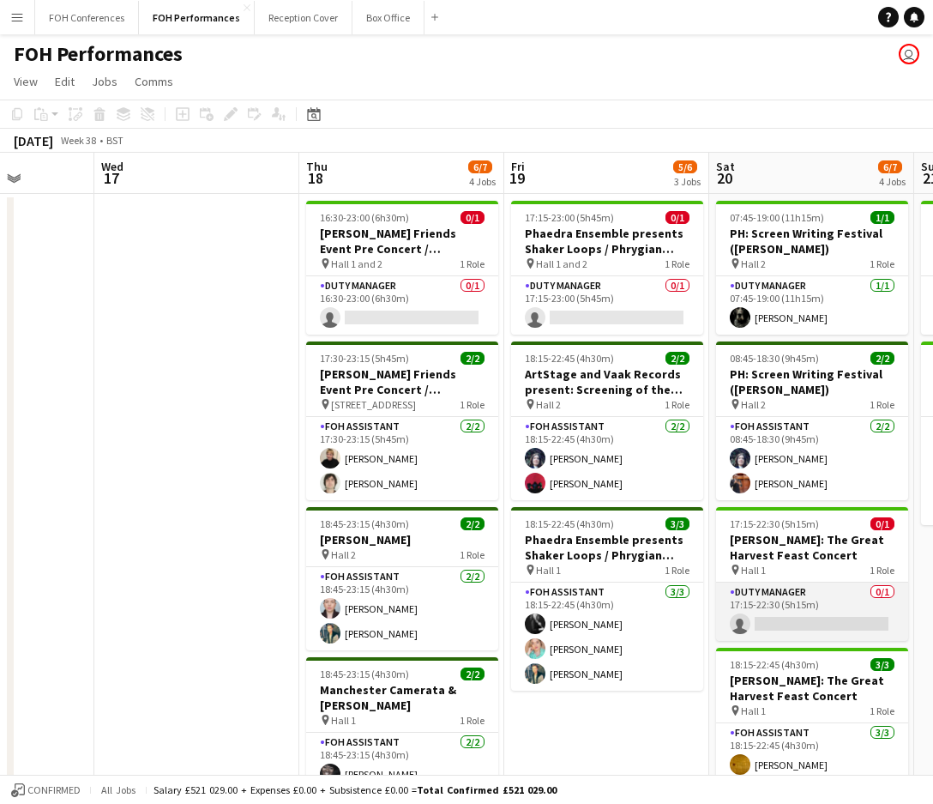
click at [802, 624] on app-card-role "Duty Manager 0/1 17:15-22:30 (5h15m) single-neutral-actions" at bounding box center [812, 611] width 192 height 58
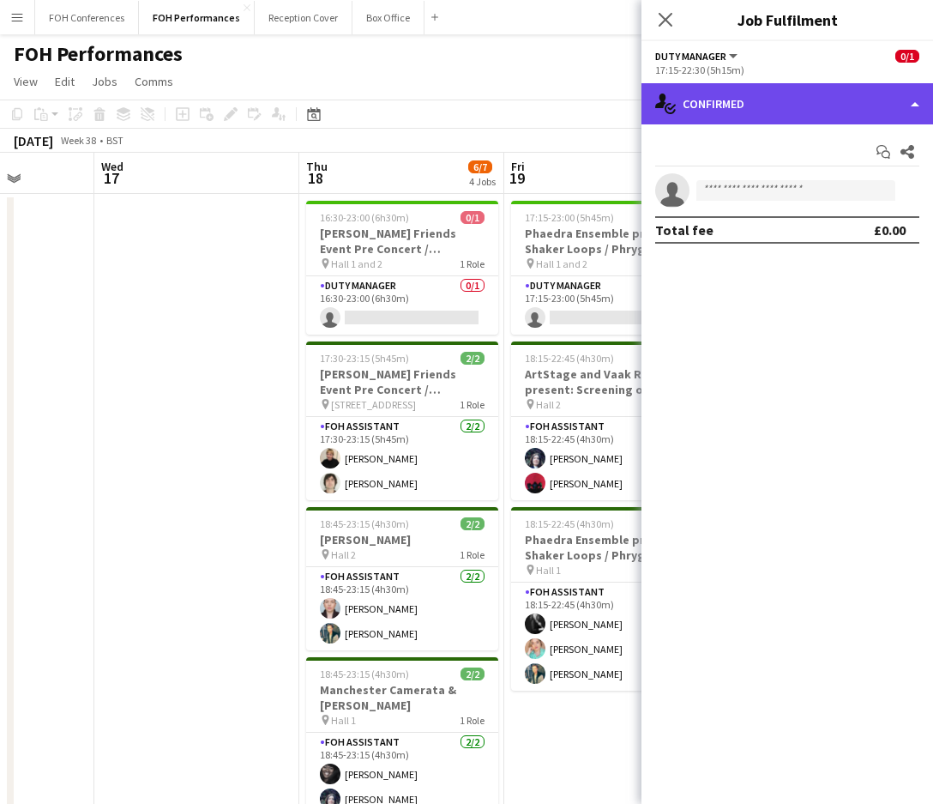
click at [764, 106] on div "single-neutral-actions-check-2 Confirmed" at bounding box center [788, 103] width 292 height 41
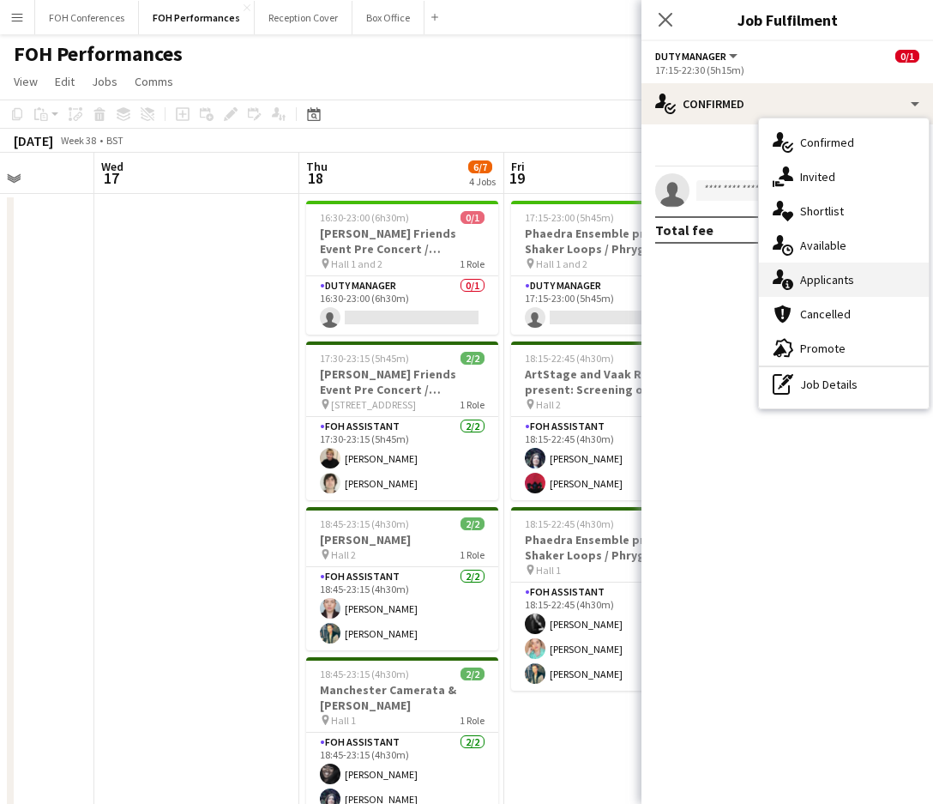
click at [819, 269] on div "single-neutral-actions-information Applicants" at bounding box center [844, 279] width 170 height 34
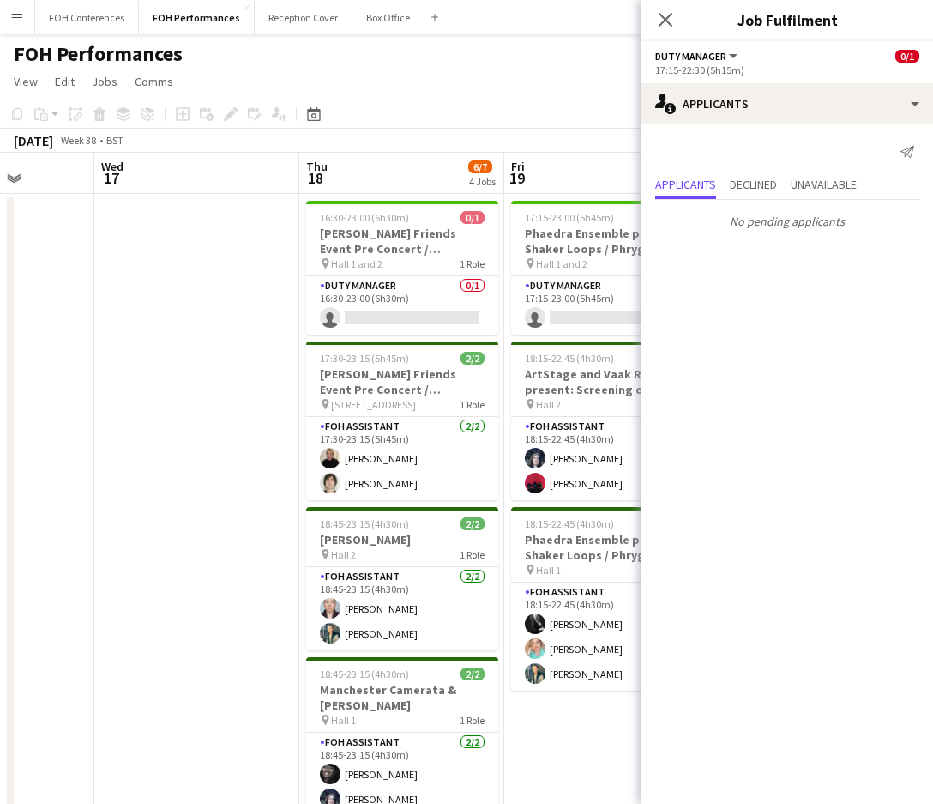
click at [516, 109] on app-toolbar "Copy Paste Paste Ctrl+V Paste with crew Ctrl+Shift+V Paste linked Job Delete Gr…" at bounding box center [466, 113] width 933 height 29
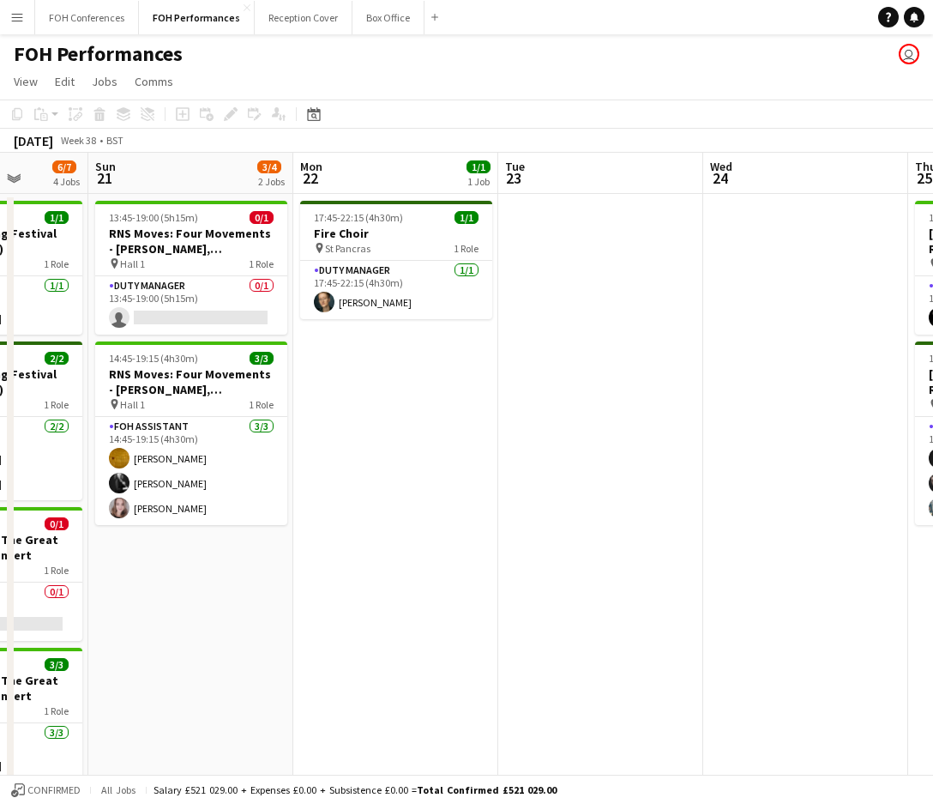
drag, startPoint x: 841, startPoint y: 169, endPoint x: 181, endPoint y: 214, distance: 662.0
click at [181, 214] on app-calendar-viewport "Wed 17 Thu 18 6/7 4 Jobs Fri 19 5/6 3 Jobs Sat 20 6/7 4 Jobs Sun 21 3/4 2 Jobs …" at bounding box center [466, 610] width 933 height 914
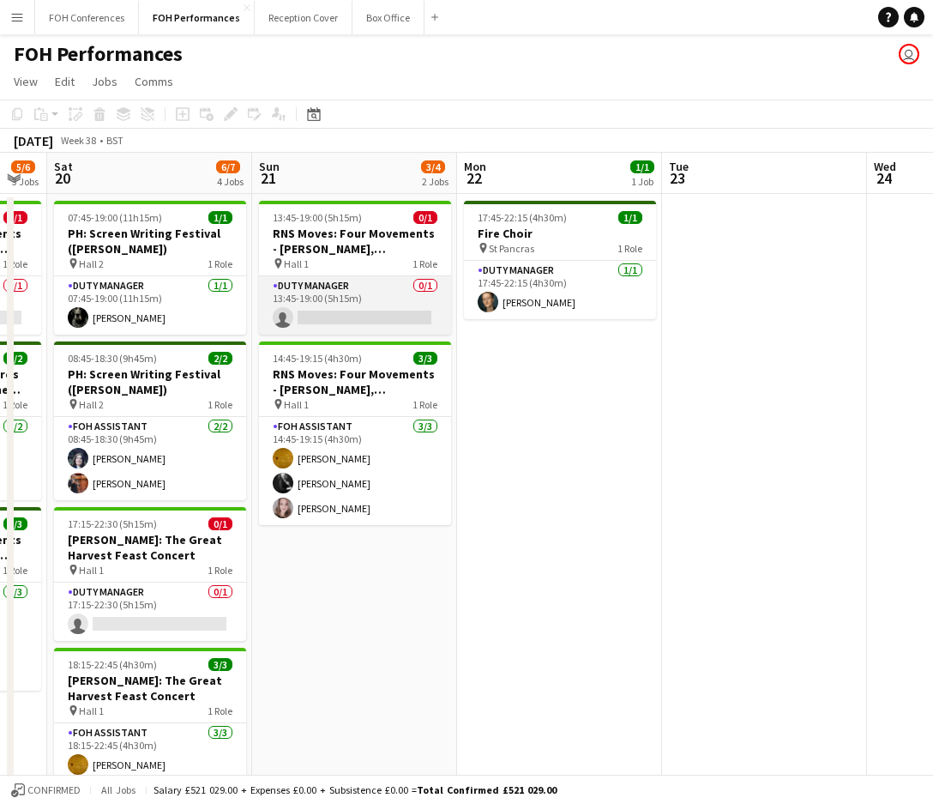
click at [345, 307] on app-card-role "Duty Manager 0/1 13:45-19:00 (5h15m) single-neutral-actions" at bounding box center [355, 305] width 192 height 58
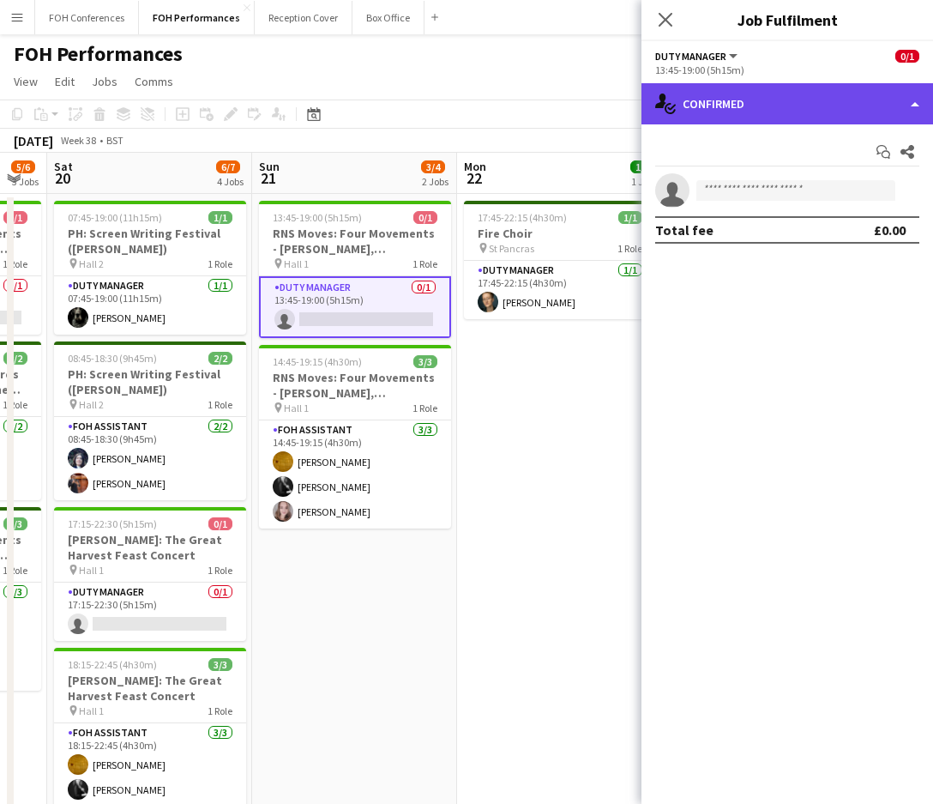
click at [767, 104] on div "single-neutral-actions-check-2 Confirmed" at bounding box center [788, 103] width 292 height 41
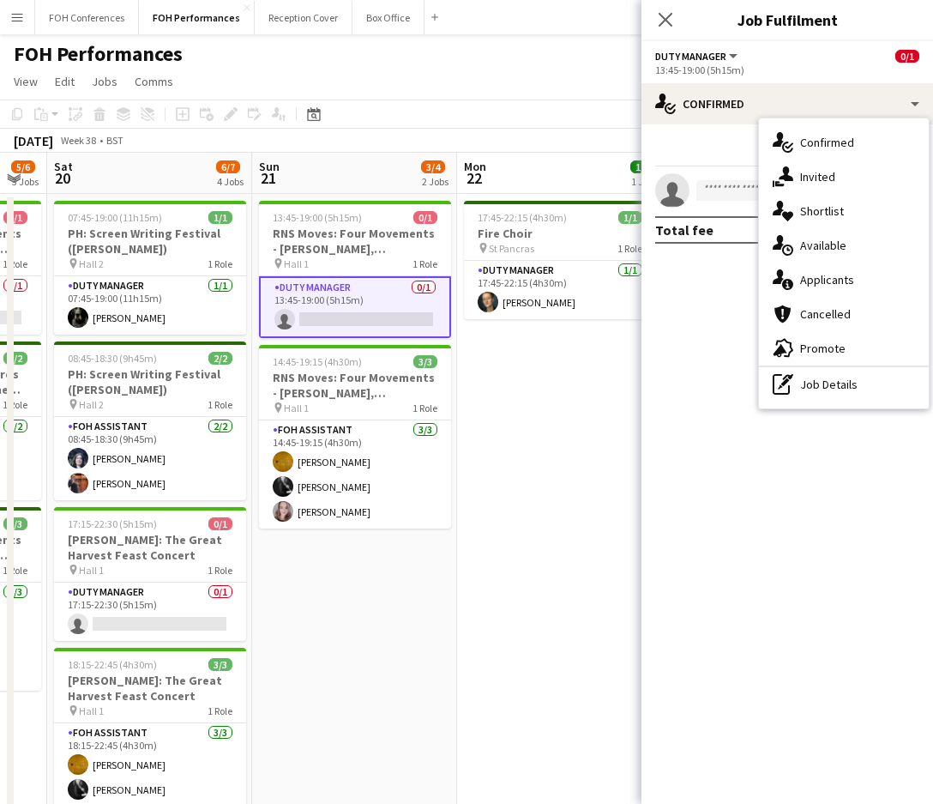
click at [843, 292] on div "single-neutral-actions-information Applicants" at bounding box center [844, 279] width 170 height 34
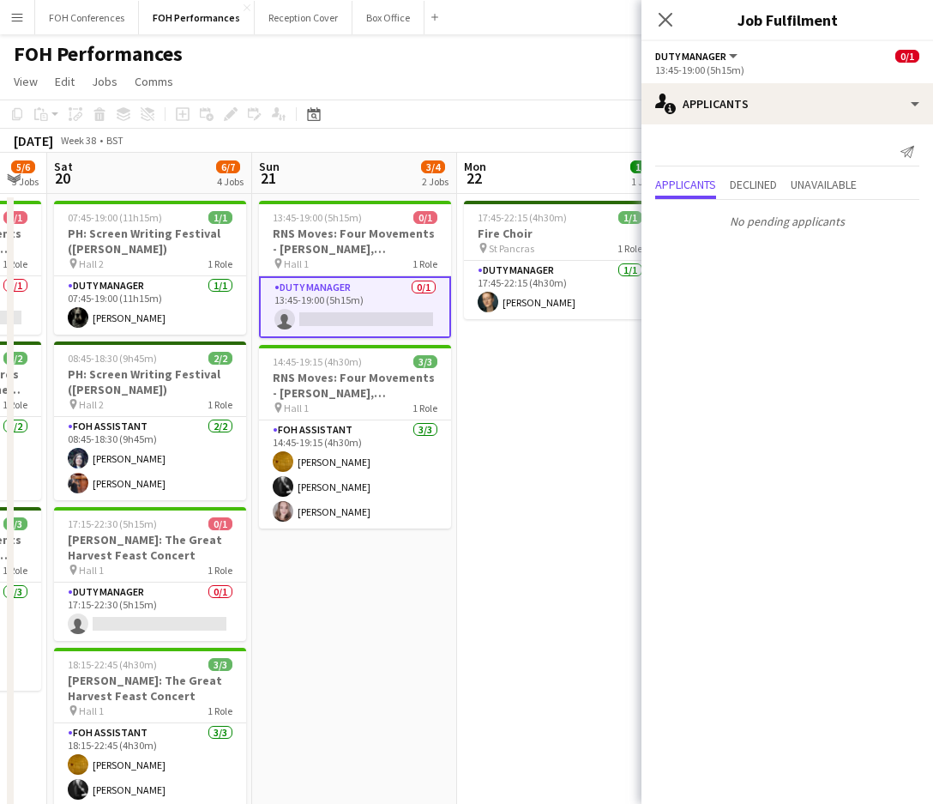
click at [510, 87] on app-page-menu "View Day view expanded Day view collapsed Month view Date picker Jump to today …" at bounding box center [466, 83] width 933 height 33
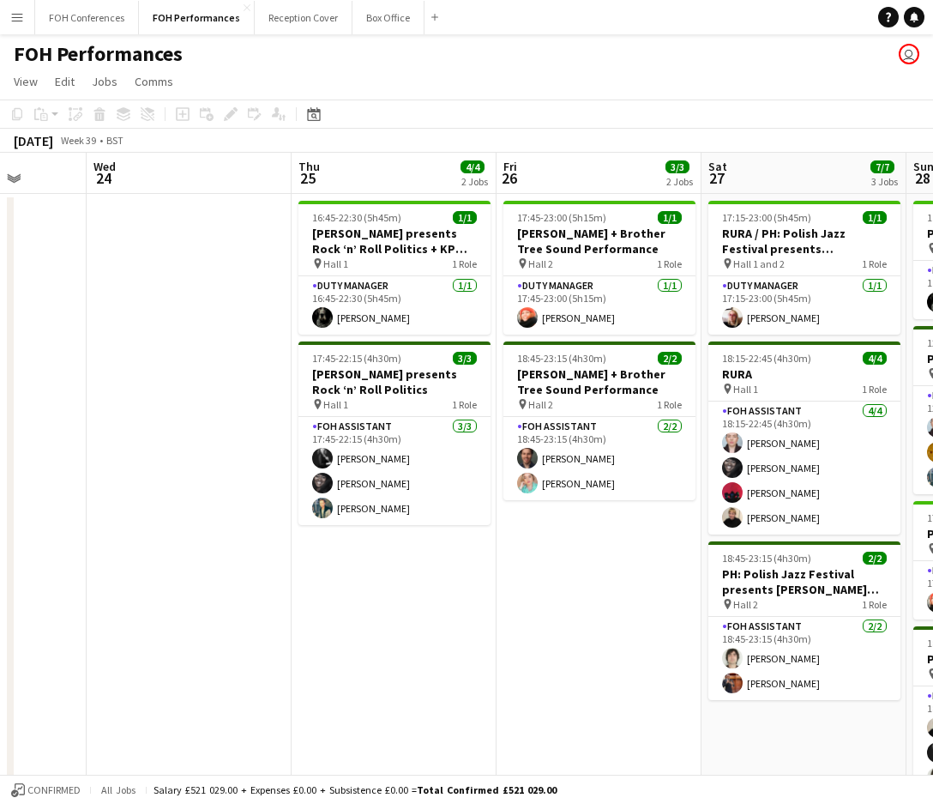
drag, startPoint x: 797, startPoint y: 183, endPoint x: 128, endPoint y: 193, distance: 669.1
click at [11, 198] on div "Sat 20 6/7 4 Jobs Sun 21 3/4 2 Jobs Mon 22 1/1 1 Job Tue 23 Wed 24 Thu 25 4/4 2…" at bounding box center [466, 610] width 933 height 914
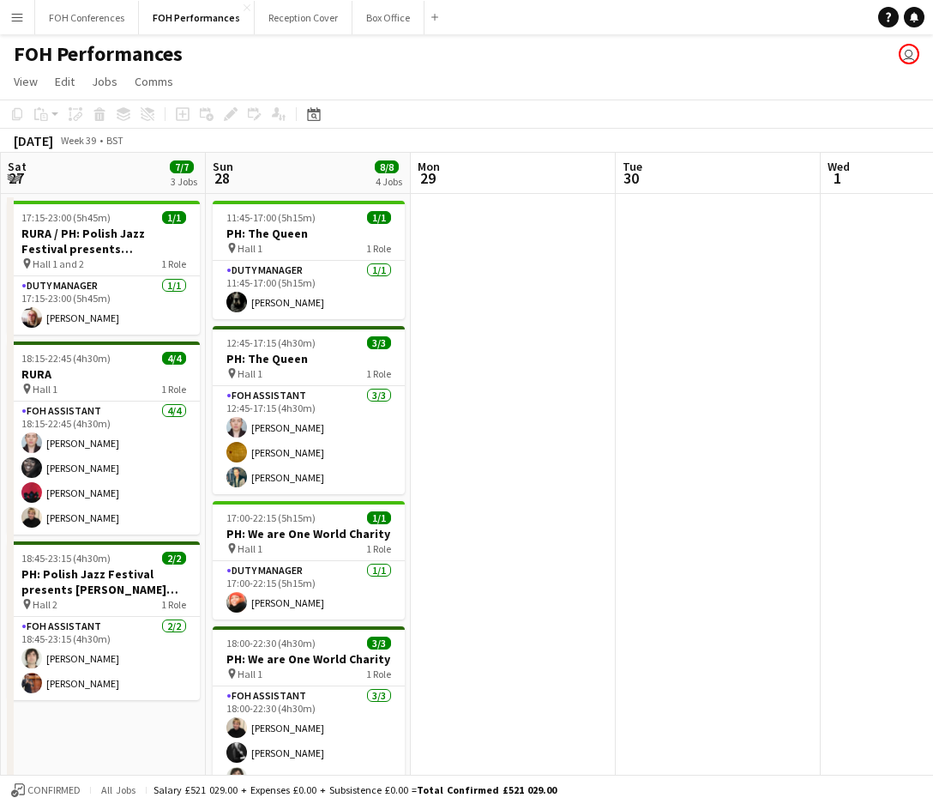
scroll to position [0, 636]
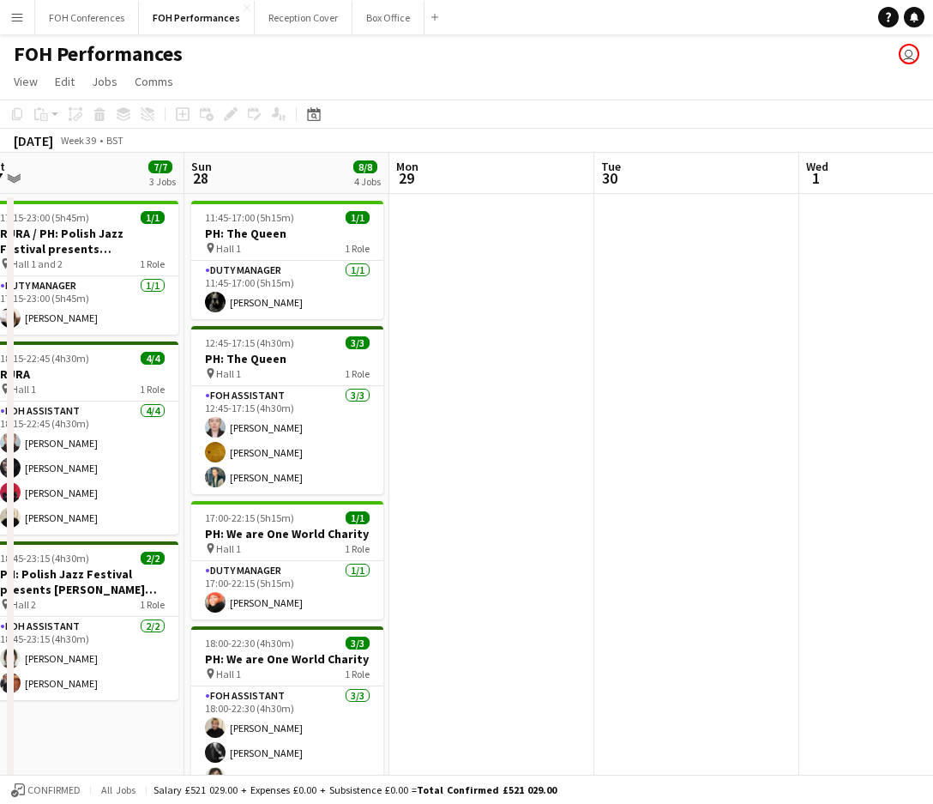
drag, startPoint x: 812, startPoint y: 183, endPoint x: 90, endPoint y: 198, distance: 722.4
click at [90, 198] on app-calendar-viewport "Wed 24 Thu 25 4/4 2 Jobs Fri 26 3/3 2 Jobs Sat 27 7/7 3 Jobs Sun 28 8/8 4 Jobs …" at bounding box center [466, 610] width 933 height 914
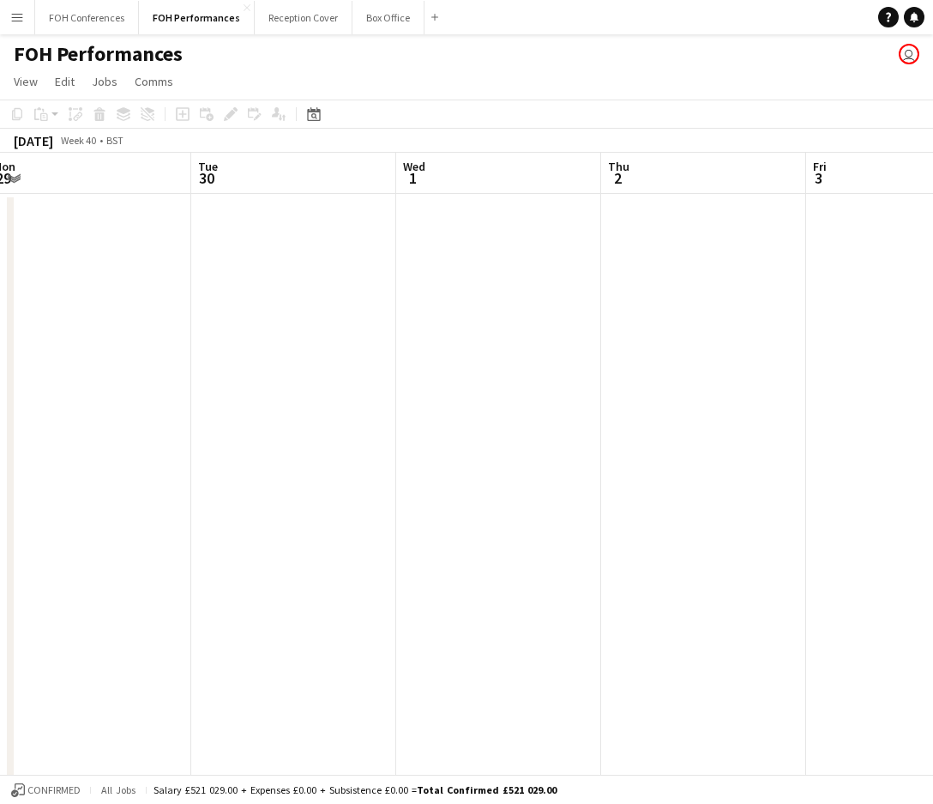
scroll to position [0, 739]
drag, startPoint x: 640, startPoint y: 180, endPoint x: 165, endPoint y: 232, distance: 478.0
click at [125, 232] on app-calendar-viewport "Fri 26 3/3 2 Jobs Sat 27 7/7 3 Jobs Sun 28 8/8 4 Jobs Mon 29 Tue 30 Wed 1 Thu 2…" at bounding box center [466, 610] width 933 height 914
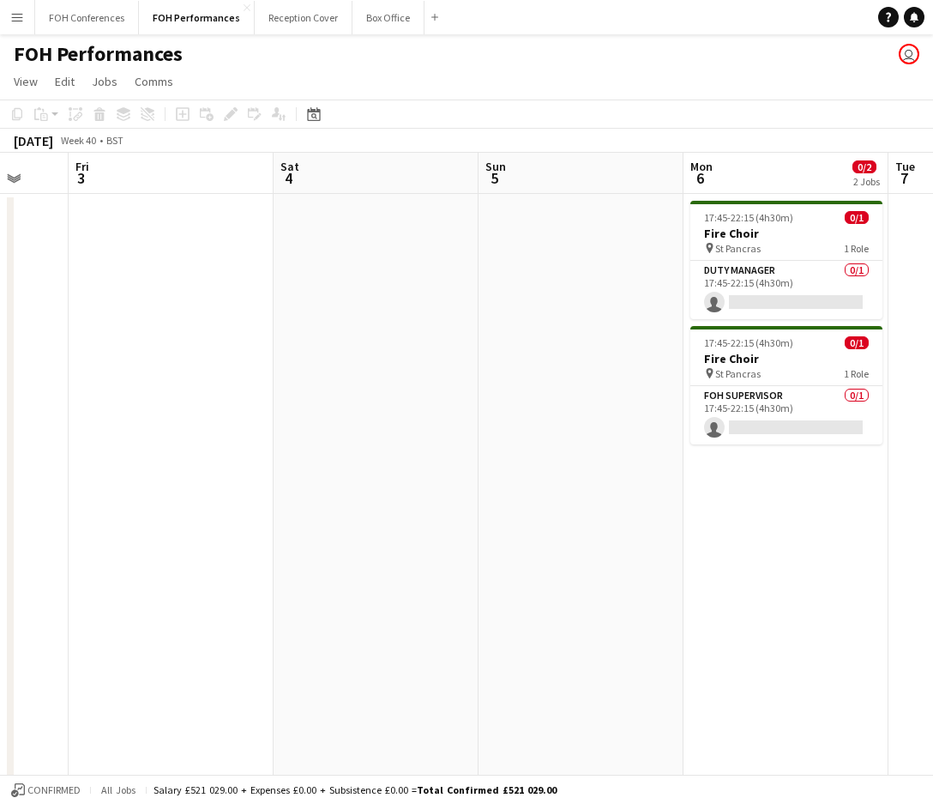
drag, startPoint x: 845, startPoint y: 184, endPoint x: 464, endPoint y: 200, distance: 381.2
click at [291, 198] on app-calendar-viewport "Mon 29 Tue 30 Wed 1 Thu 2 Fri 3 Sat 4 Sun 5 Mon 6 0/2 2 Jobs Tue 7 Wed 8 17:45-…" at bounding box center [466, 610] width 933 height 914
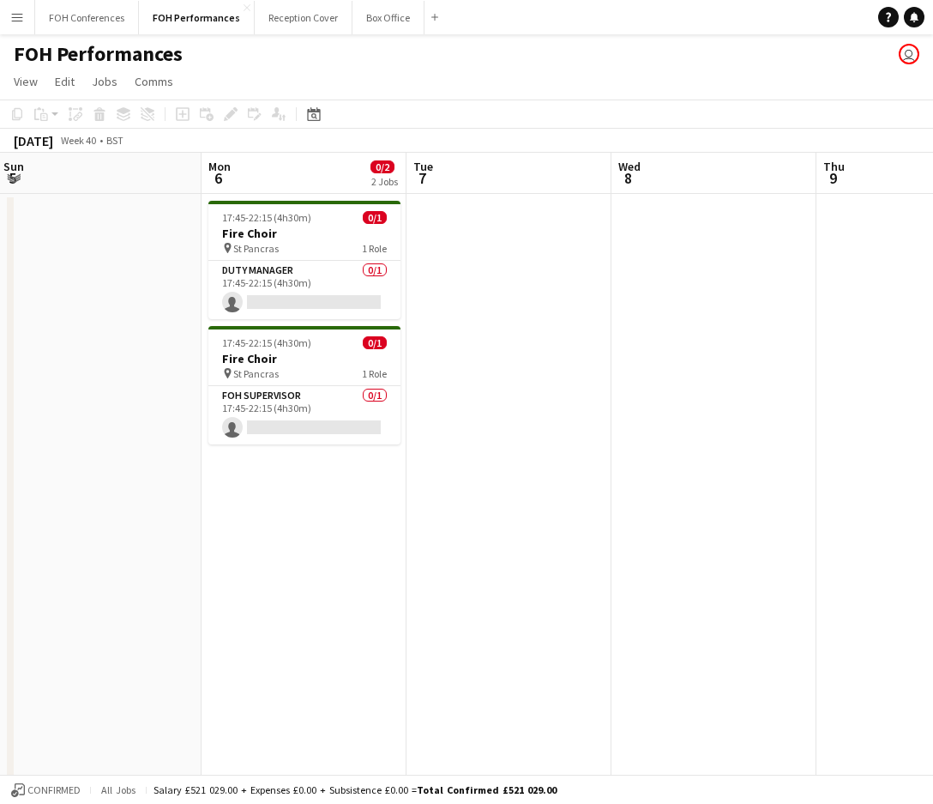
drag, startPoint x: 852, startPoint y: 162, endPoint x: 297, endPoint y: 160, distance: 555.0
click at [297, 160] on app-calendar-viewport "Fri 3 Sat 4 Sun 5 Mon 6 0/2 2 Jobs Tue 7 Wed 8 Thu 9 Fri 10 Sat 11 Sun 12 17:45…" at bounding box center [466, 610] width 933 height 914
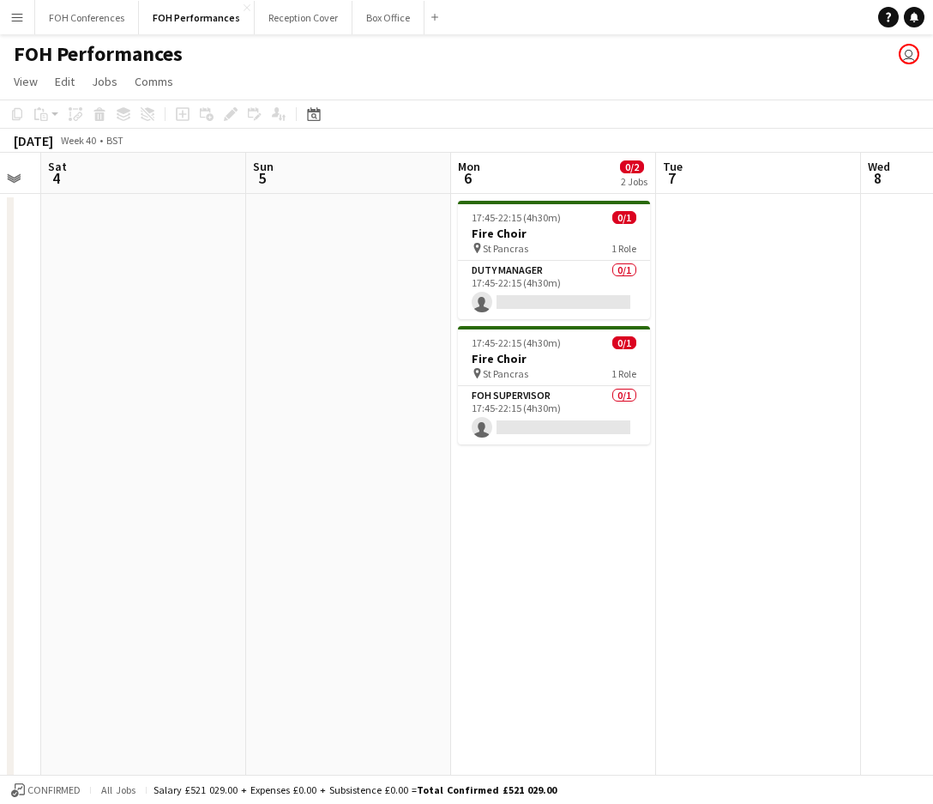
drag, startPoint x: 74, startPoint y: 190, endPoint x: 570, endPoint y: 202, distance: 496.8
click at [570, 202] on app-calendar-viewport "Thu 2 Fri 3 Sat 4 Sun 5 Mon 6 0/2 2 Jobs Tue 7 Wed 8 Thu 9 Fri 10 Sat 11 17:45-…" at bounding box center [466, 610] width 933 height 914
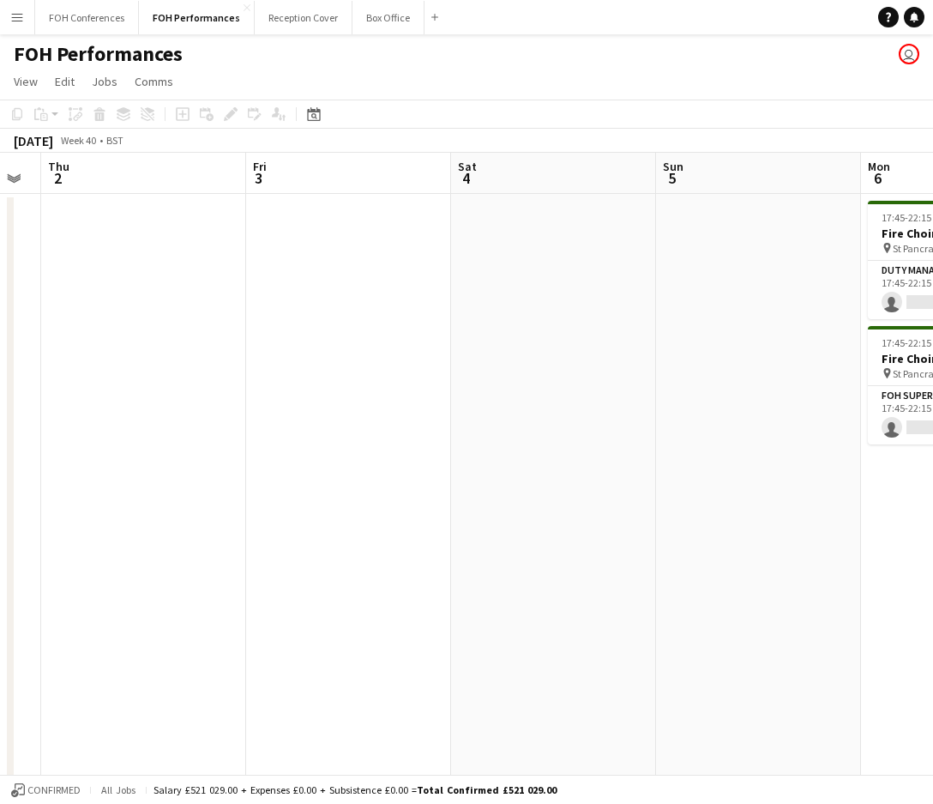
scroll to position [0, 531]
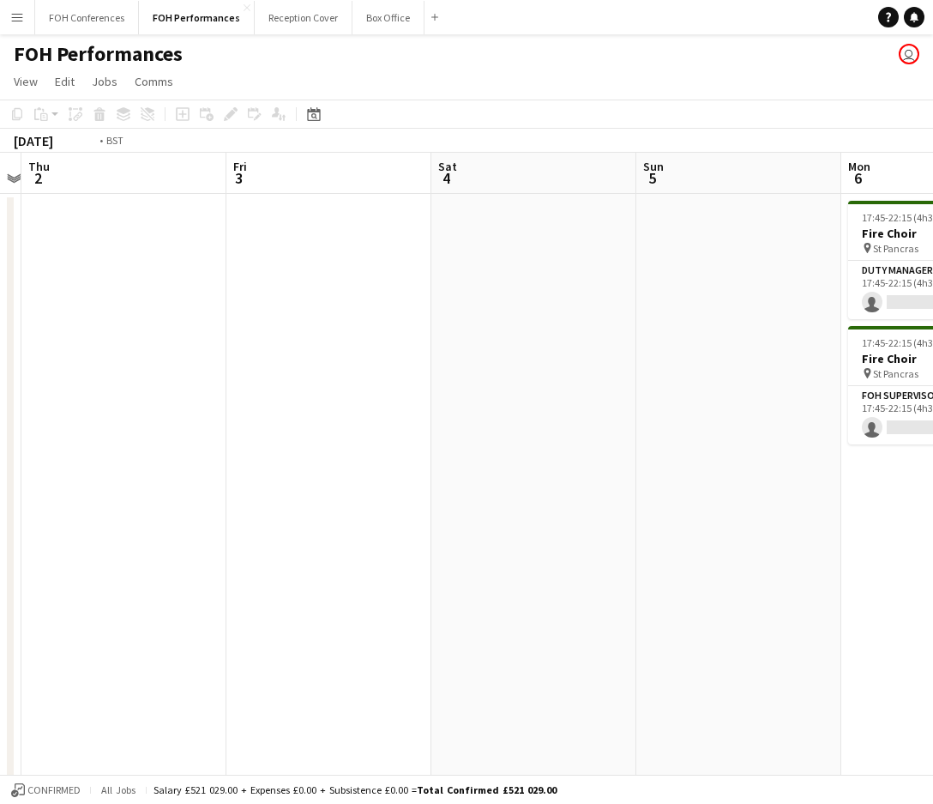
drag, startPoint x: 119, startPoint y: 175, endPoint x: 920, endPoint y: 187, distance: 801.2
click at [882, 187] on app-calendar-viewport "Tue 30 Wed 1 Thu 2 Fri 3 Sat 4 Sun 5 Mon 6 0/2 2 Jobs Tue 7 Wed 8 Thu 9 17:45-2…" at bounding box center [466, 610] width 933 height 914
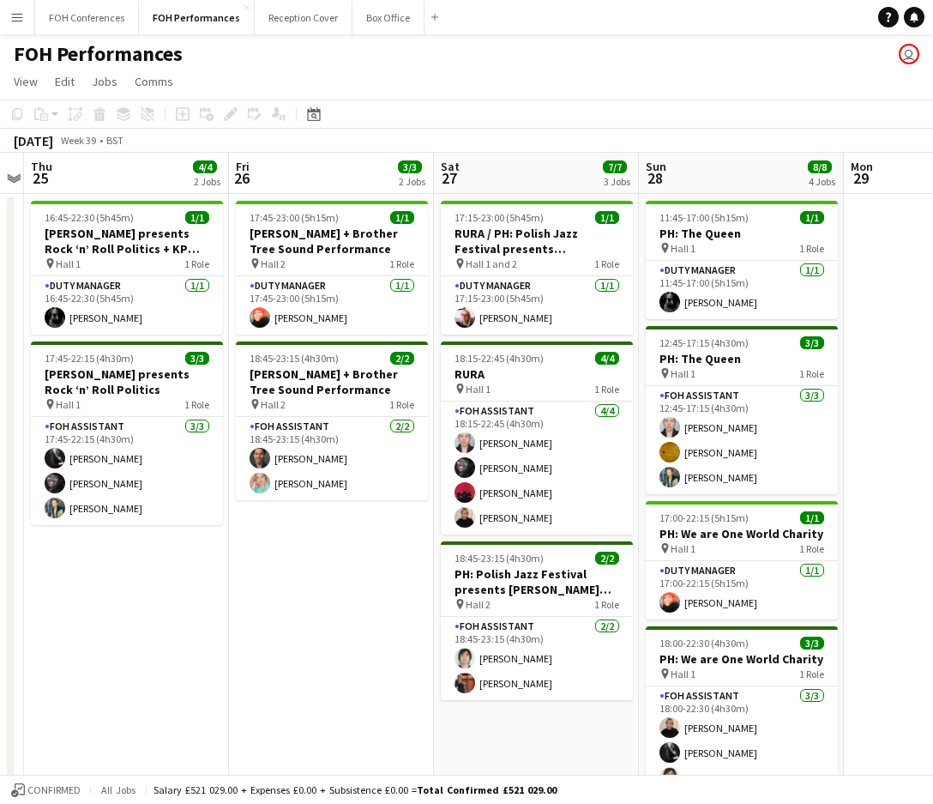
drag, startPoint x: 145, startPoint y: 166, endPoint x: 944, endPoint y: 204, distance: 799.5
click at [882, 208] on html "Menu Boards Boards Boards All jobs Status Workforce Workforce My Workforce Recr…" at bounding box center [466, 547] width 933 height 1095
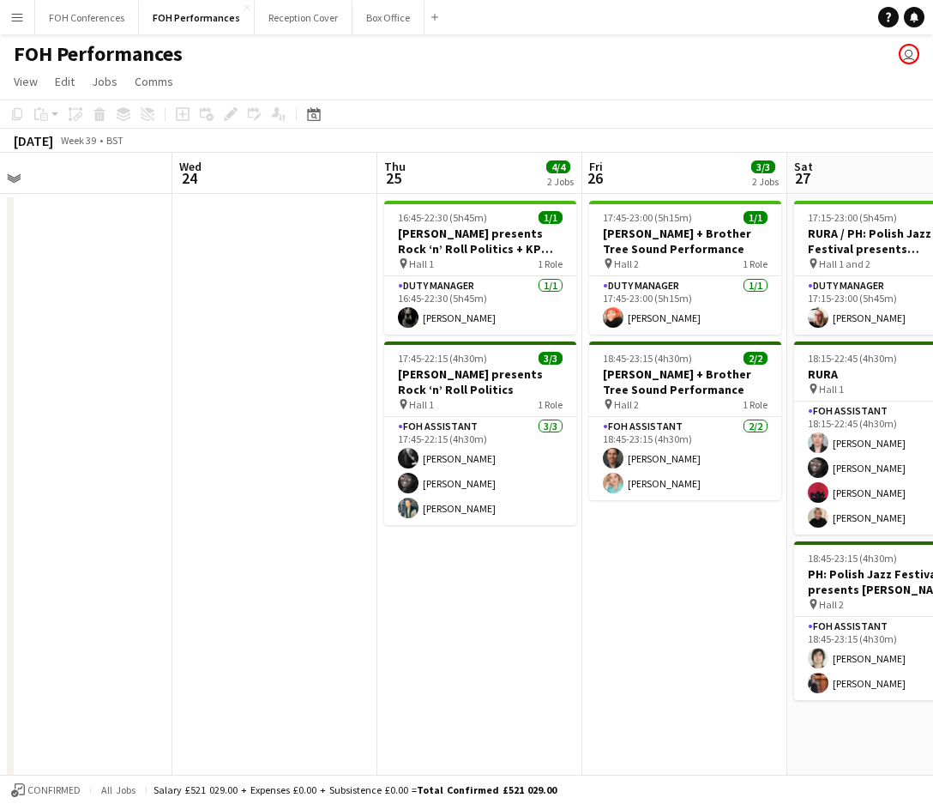
drag, startPoint x: 340, startPoint y: 187, endPoint x: 704, endPoint y: 172, distance: 364.9
click at [777, 183] on app-calendar-viewport "Sun 21 3/4 2 Jobs Mon 22 1/1 1 Job Tue 23 Wed 24 Thu 25 4/4 2 Jobs Fri 26 3/3 2…" at bounding box center [466, 610] width 933 height 914
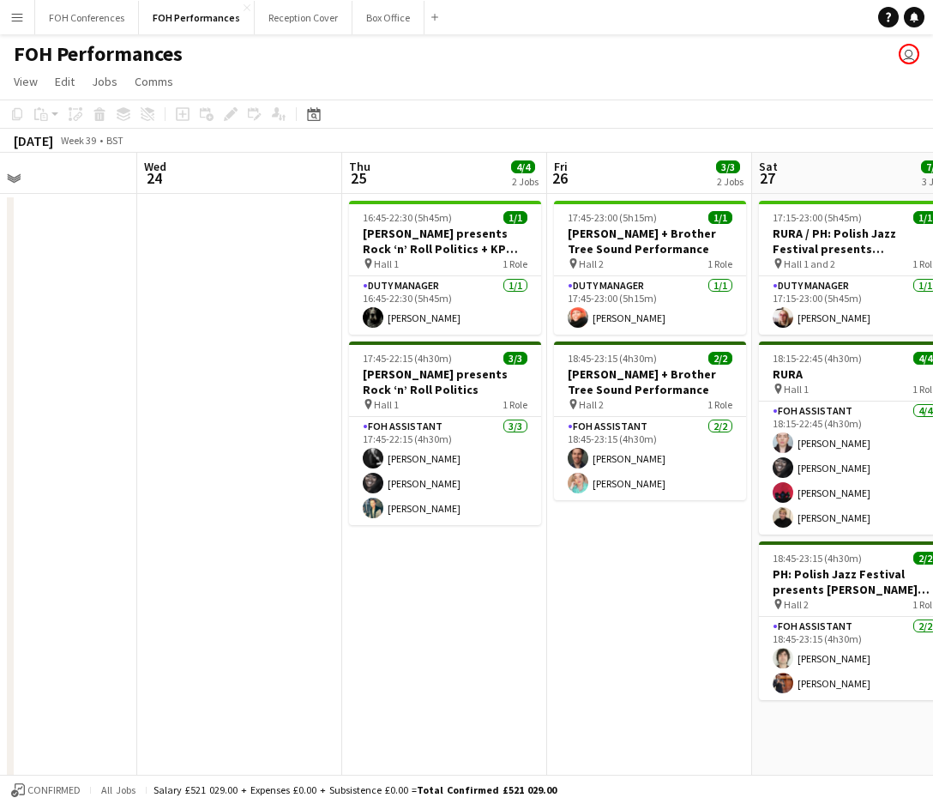
scroll to position [0, 455]
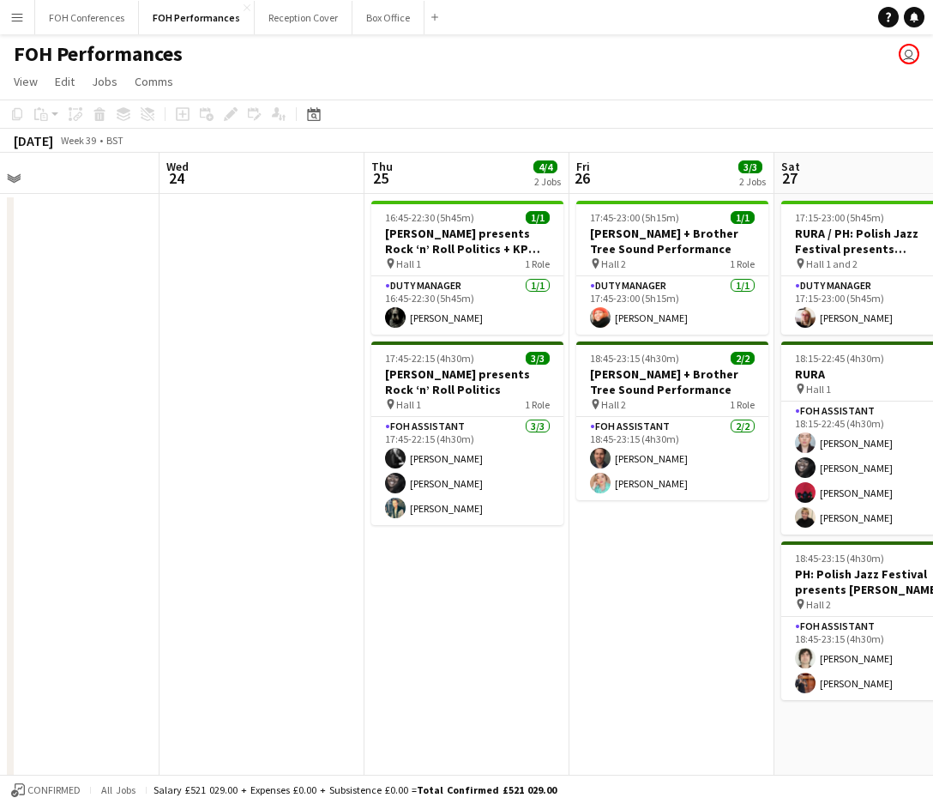
drag, startPoint x: 285, startPoint y: 172, endPoint x: 188, endPoint y: 184, distance: 97.7
click at [188, 184] on app-calendar-viewport "Sun 21 3/4 2 Jobs Mon 22 1/1 1 Job Tue 23 Wed 24 Thu 25 4/4 2 Jobs Fri 26 3/3 2…" at bounding box center [466, 610] width 933 height 914
click at [600, 33] on app-navbar "Menu Boards Boards Boards All jobs Status Workforce Workforce My Workforce Recr…" at bounding box center [466, 17] width 933 height 34
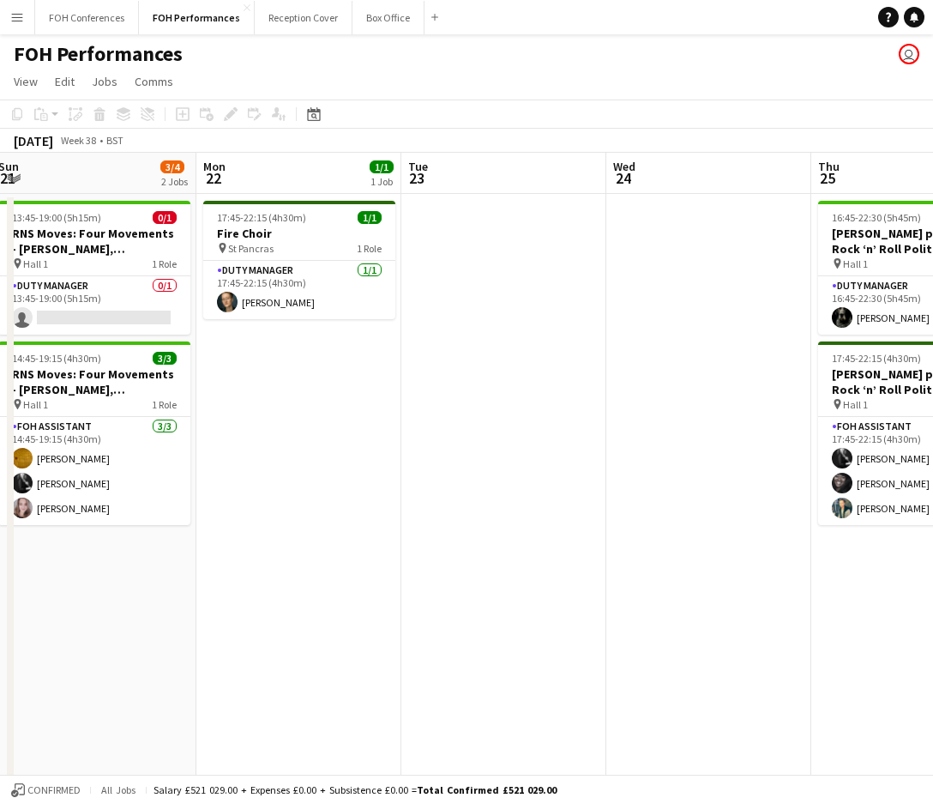
drag, startPoint x: 248, startPoint y: 169, endPoint x: 695, endPoint y: 239, distance: 452.4
click at [695, 239] on app-calendar-viewport "Fri 19 5/6 3 Jobs Sat 20 6/7 4 Jobs Sun 21 3/4 2 Jobs Mon 22 1/1 1 Job Tue 23 W…" at bounding box center [466, 610] width 933 height 914
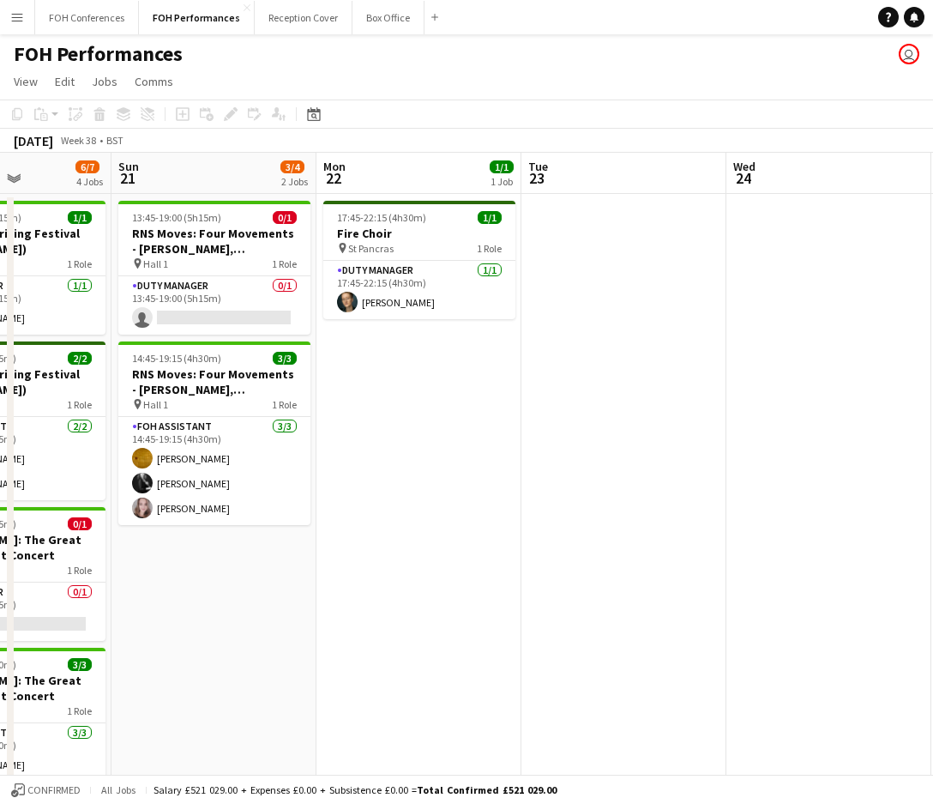
scroll to position [0, 488]
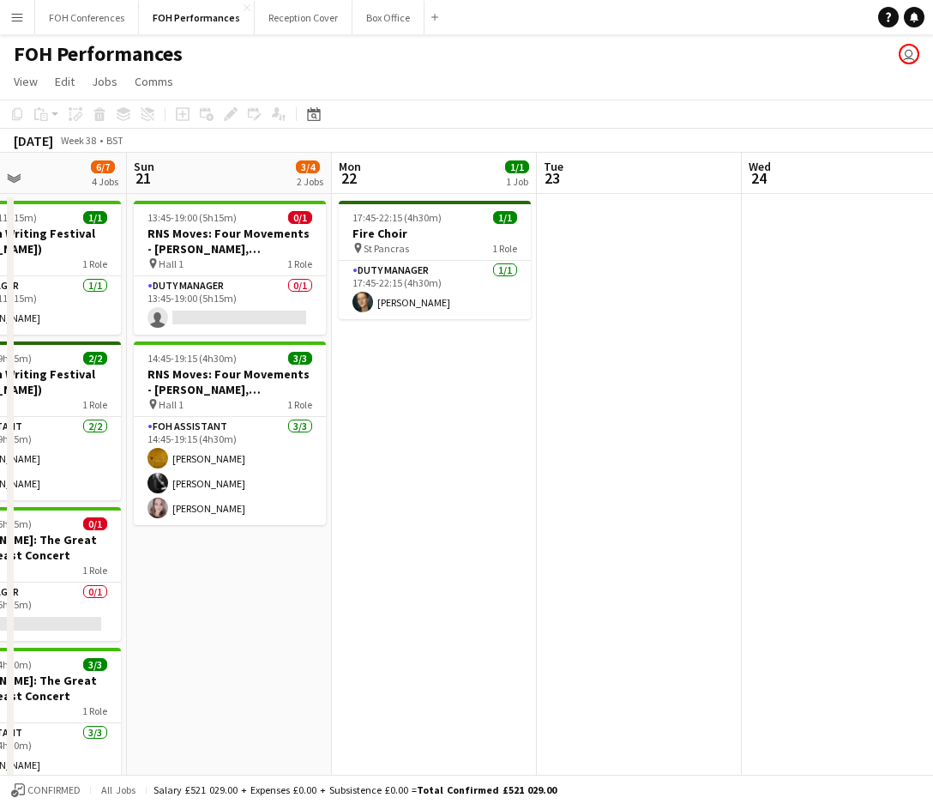
drag, startPoint x: 394, startPoint y: 201, endPoint x: 585, endPoint y: 232, distance: 193.8
click at [585, 232] on app-calendar-viewport "Thu 18 6/7 4 Jobs Fri 19 5/6 3 Jobs Sat 20 6/7 4 Jobs Sun 21 3/4 2 Jobs Mon 22 …" at bounding box center [466, 610] width 933 height 914
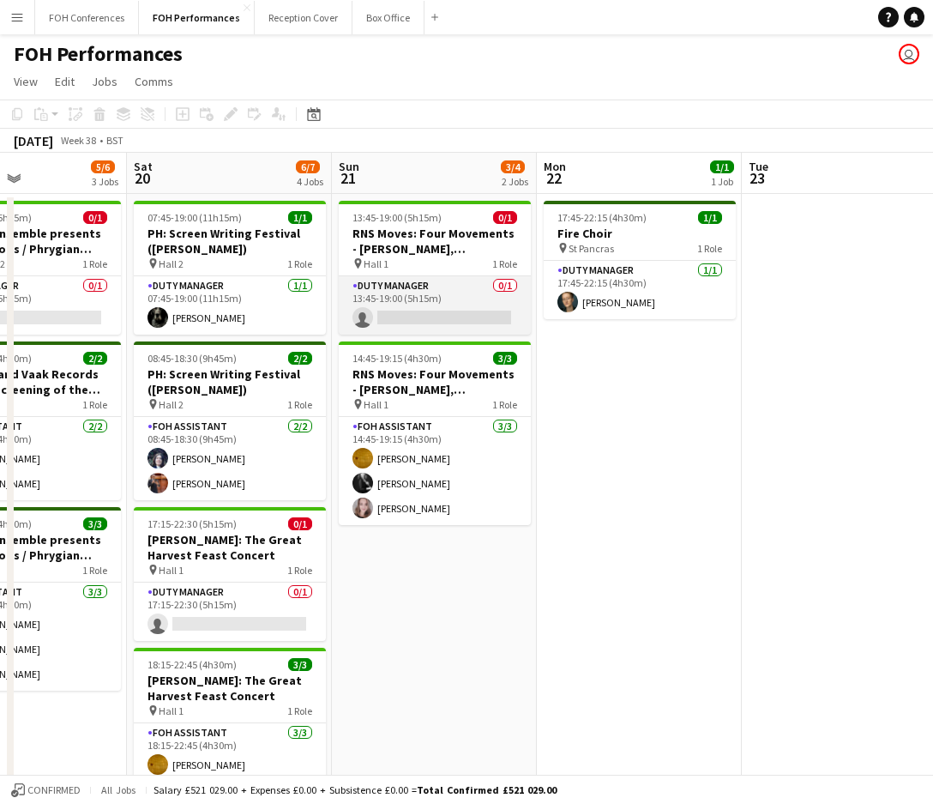
click at [453, 306] on app-card-role "Duty Manager 0/1 13:45-19:00 (5h15m) single-neutral-actions" at bounding box center [435, 305] width 192 height 58
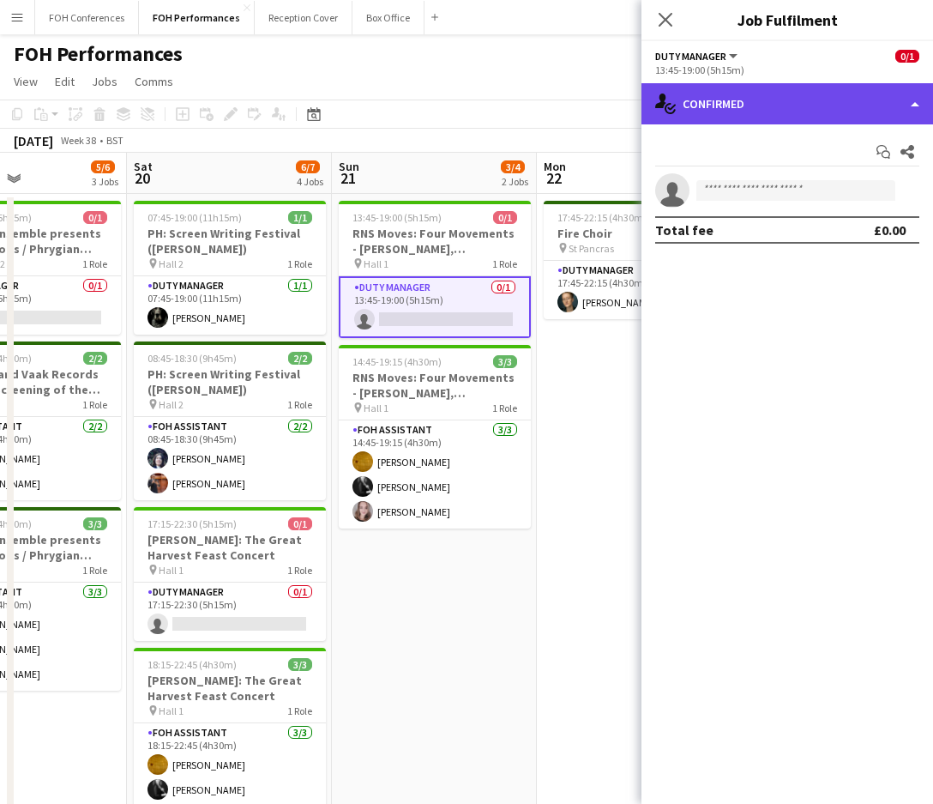
click at [778, 110] on div "single-neutral-actions-check-2 Confirmed" at bounding box center [788, 103] width 292 height 41
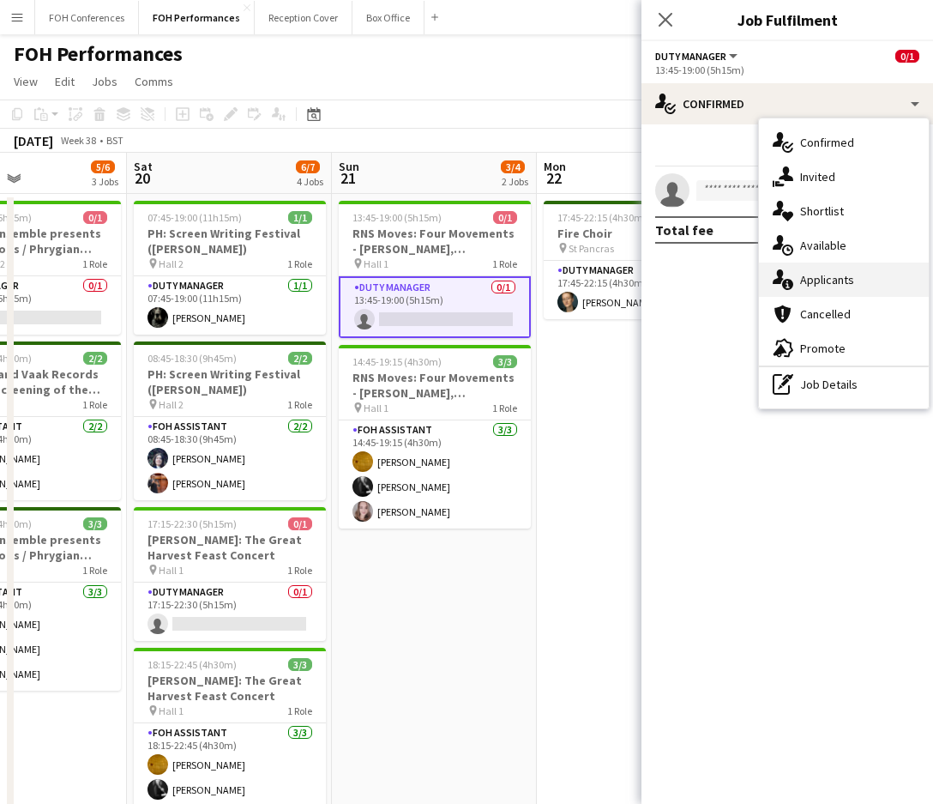
click at [802, 276] on div "single-neutral-actions-information Applicants" at bounding box center [844, 279] width 170 height 34
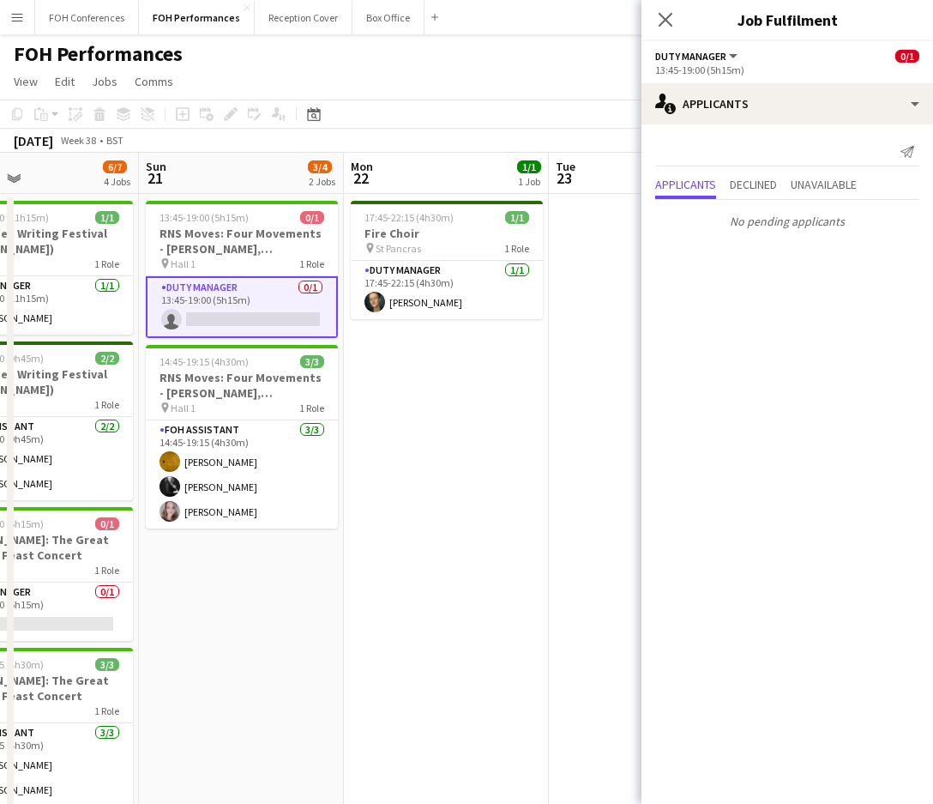
scroll to position [0, 701]
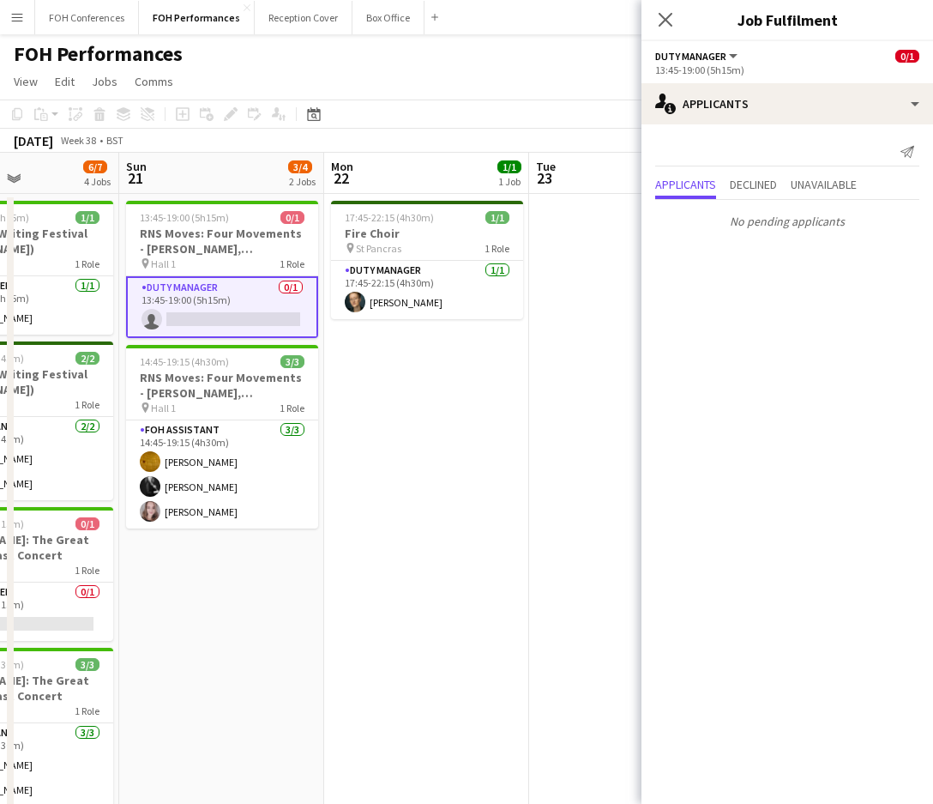
drag, startPoint x: 424, startPoint y: 172, endPoint x: 212, endPoint y: 172, distance: 211.9
click at [212, 172] on app-calendar-viewport "Wed 17 Thu 18 6/7 4 Jobs Fri 19 5/6 3 Jobs Sat 20 6/7 4 Jobs Sun 21 3/4 2 Jobs …" at bounding box center [466, 610] width 933 height 914
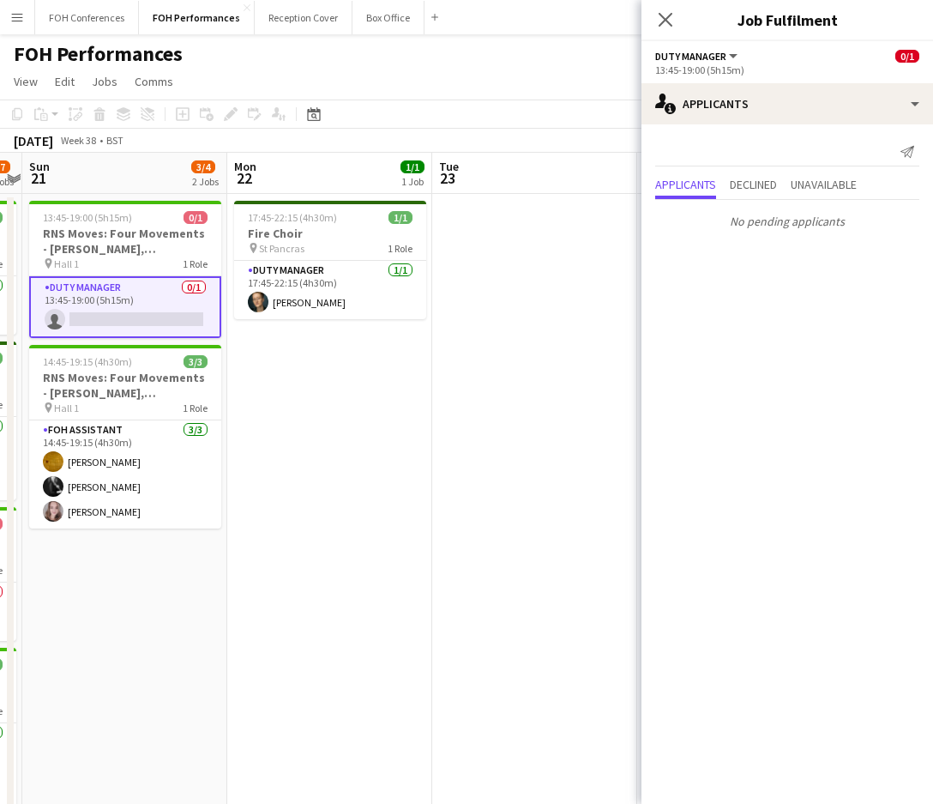
drag, startPoint x: 453, startPoint y: 178, endPoint x: 143, endPoint y: 161, distance: 310.1
click at [143, 161] on app-calendar-viewport "Thu 18 6/7 4 Jobs Fri 19 5/6 3 Jobs Sat 20 6/7 4 Jobs Sun 21 3/4 2 Jobs Mon 22 …" at bounding box center [466, 610] width 933 height 914
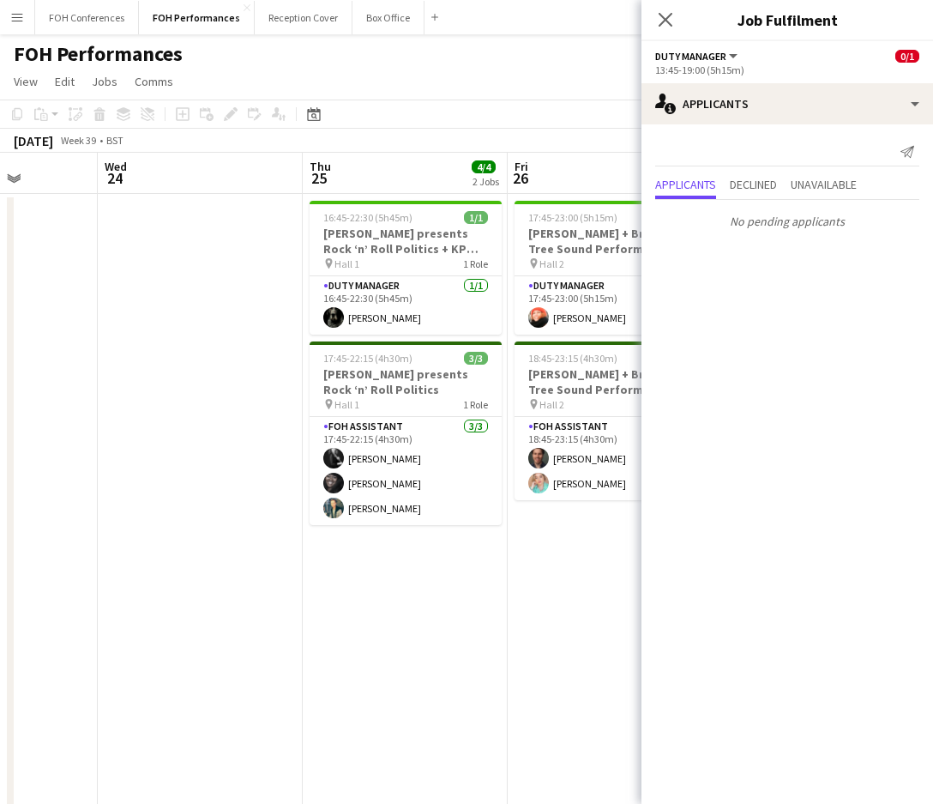
drag, startPoint x: 539, startPoint y: 189, endPoint x: 208, endPoint y: 160, distance: 331.5
click at [208, 160] on app-calendar-viewport "Sat 20 6/7 4 Jobs Sun 21 3/4 2 Jobs Mon 22 1/1 1 Job Tue 23 Wed 24 Thu 25 4/4 2…" at bounding box center [466, 610] width 933 height 914
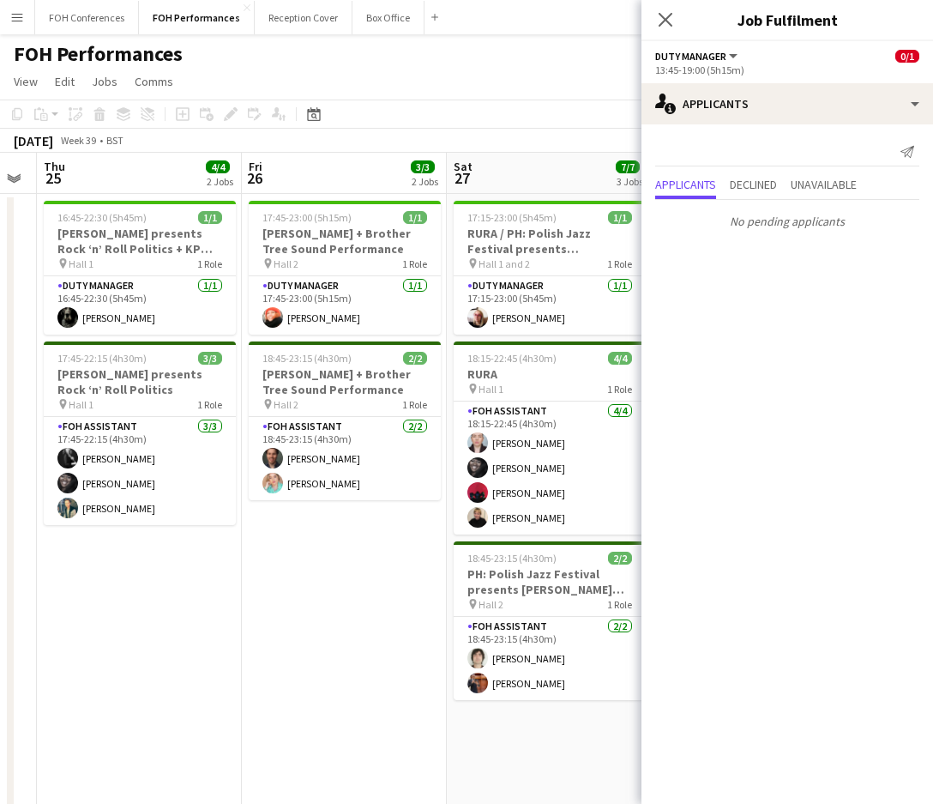
drag, startPoint x: 479, startPoint y: 171, endPoint x: 106, endPoint y: 136, distance: 374.8
click at [106, 136] on app-calendar "Copy Paste Paste Ctrl+V Paste with crew Ctrl+Shift+V Paste linked Job Delete Gr…" at bounding box center [466, 582] width 933 height 967
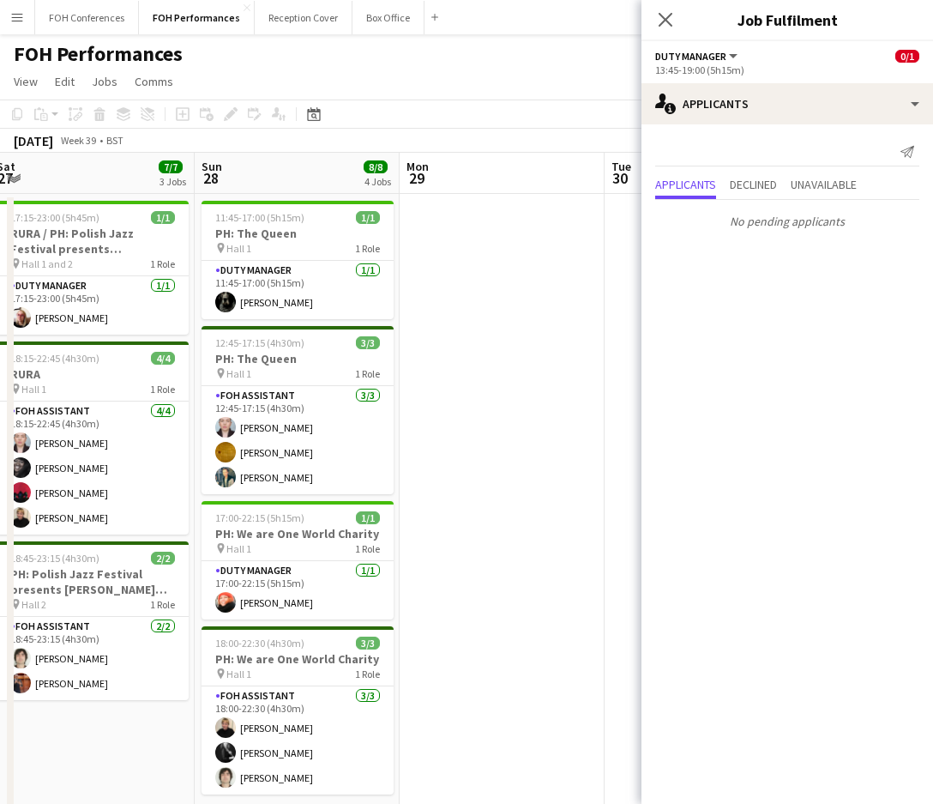
drag, startPoint x: 537, startPoint y: 196, endPoint x: 69, endPoint y: 179, distance: 468.6
click at [69, 179] on app-calendar-viewport "Wed 24 Thu 25 4/4 2 Jobs Fri 26 3/3 2 Jobs Sat 27 7/7 3 Jobs Sun 28 8/8 4 Jobs …" at bounding box center [466, 610] width 933 height 914
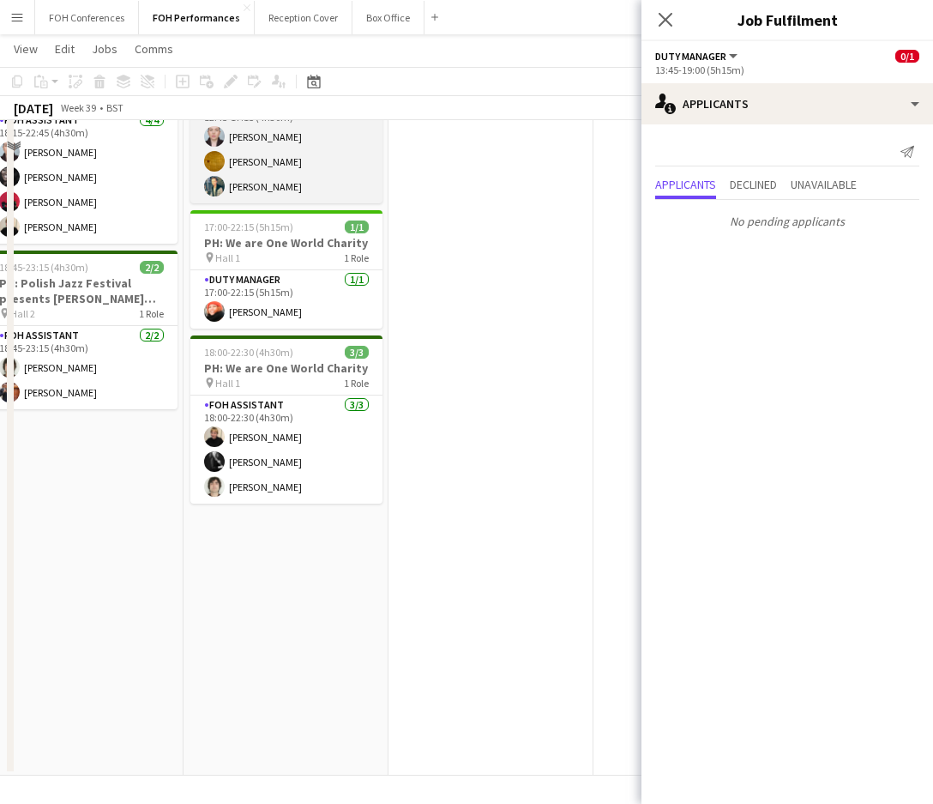
scroll to position [0, 0]
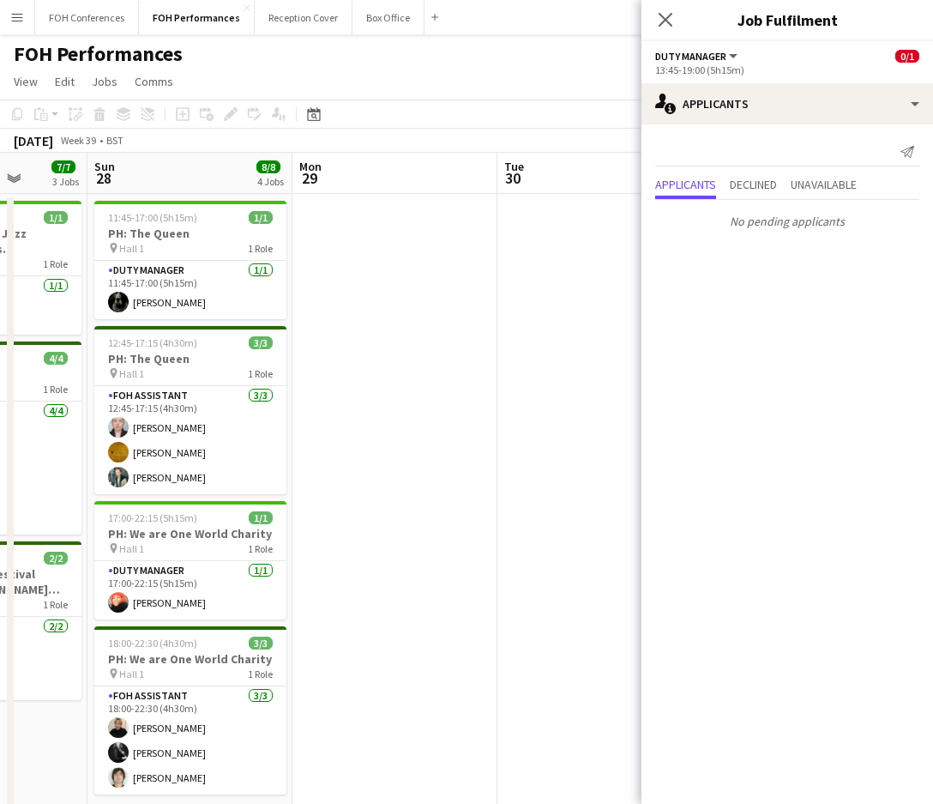
drag, startPoint x: 522, startPoint y: 183, endPoint x: 682, endPoint y: 234, distance: 168.5
click at [701, 244] on body "Menu Boards Boards Boards All jobs Status Workforce Workforce My Workforce Recr…" at bounding box center [466, 547] width 933 height 1095
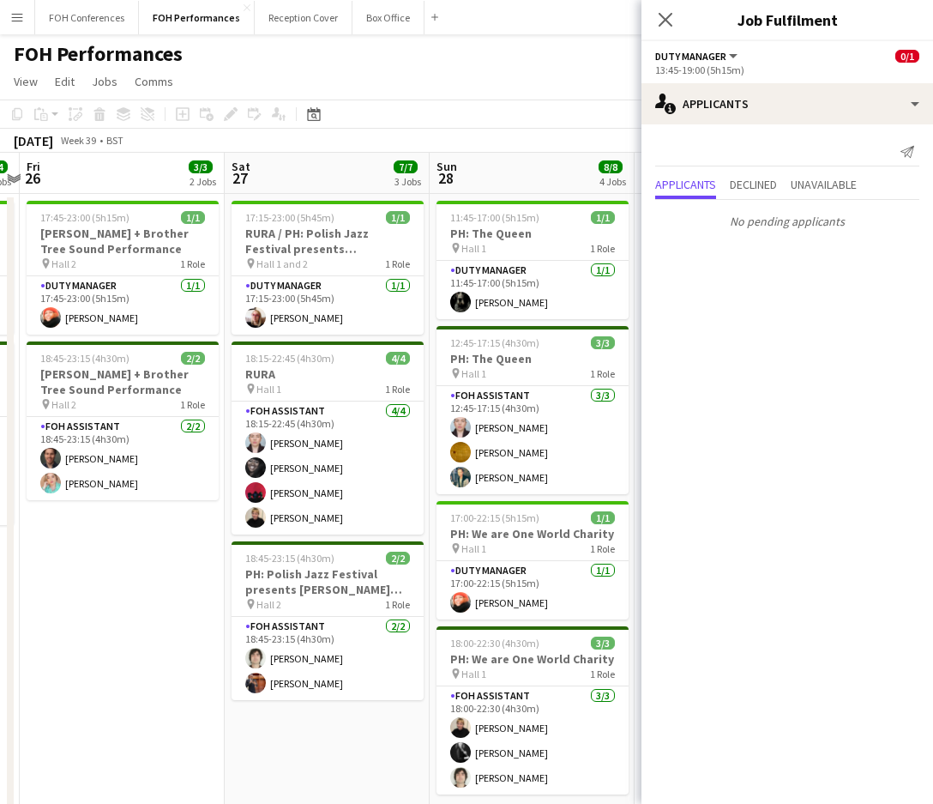
drag, startPoint x: 209, startPoint y: 173, endPoint x: 556, endPoint y: 258, distance: 356.8
click at [555, 258] on app-calendar-viewport "Wed 24 Thu 25 4/4 2 Jobs Fri 26 3/3 2 Jobs Sat 27 7/7 3 Jobs Sun 28 8/8 4 Jobs …" at bounding box center [466, 610] width 933 height 914
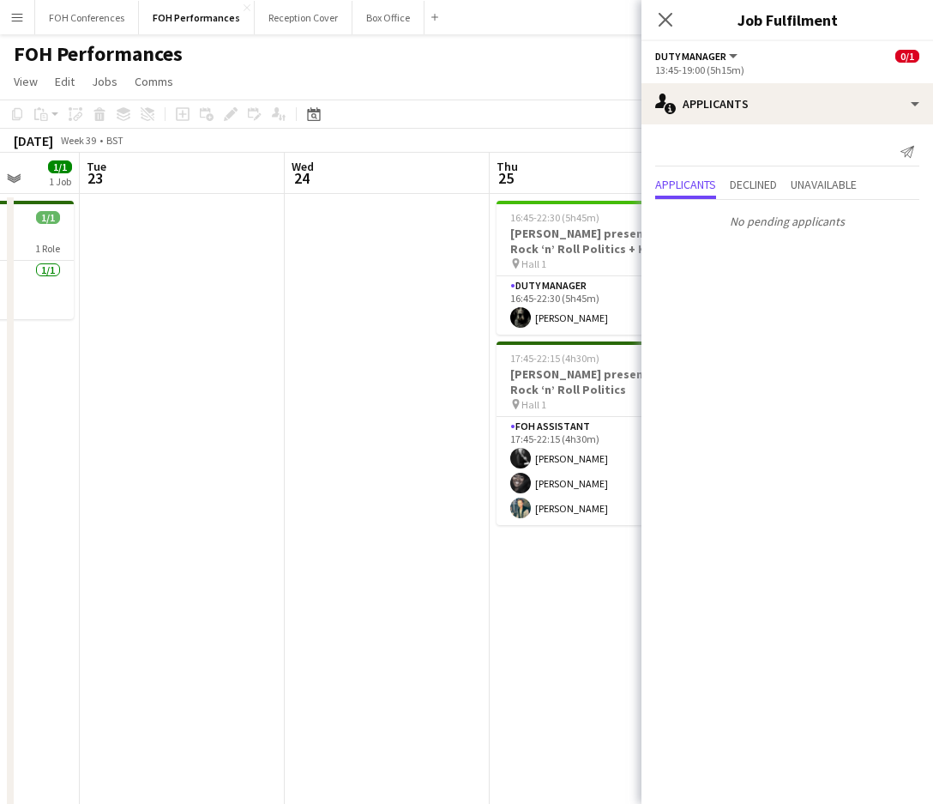
drag, startPoint x: 114, startPoint y: 169, endPoint x: 582, endPoint y: 299, distance: 485.3
click at [582, 299] on app-calendar-viewport "Sat 20 6/7 4 Jobs Sun 21 3/4 2 Jobs Mon 22 1/1 1 Job Tue 23 Wed 24 Thu 25 4/4 2…" at bounding box center [466, 610] width 933 height 914
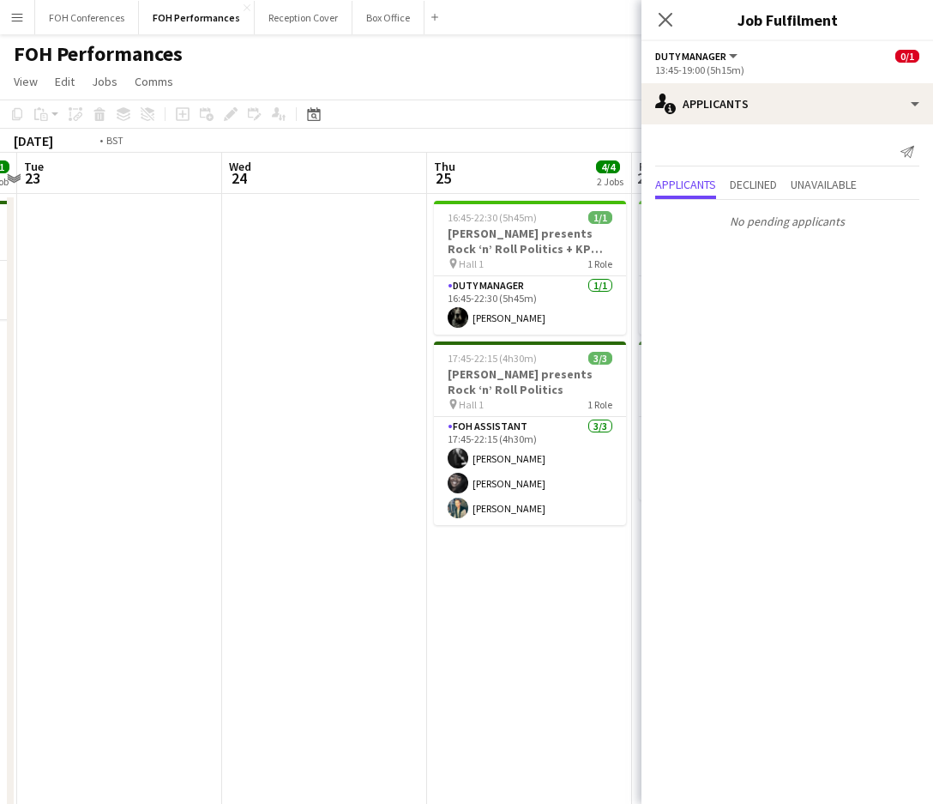
drag, startPoint x: 131, startPoint y: 191, endPoint x: 763, endPoint y: 269, distance: 636.1
click at [763, 269] on body "Menu Boards Boards Boards All jobs Status Workforce Workforce My Workforce Recr…" at bounding box center [466, 547] width 933 height 1095
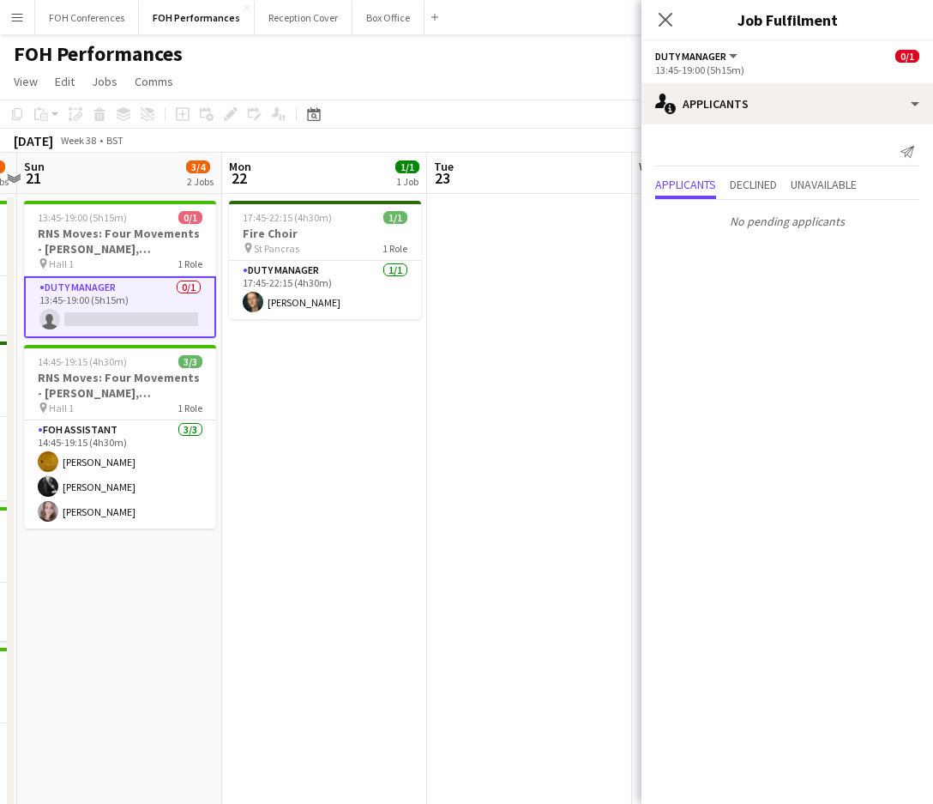
scroll to position [0, 394]
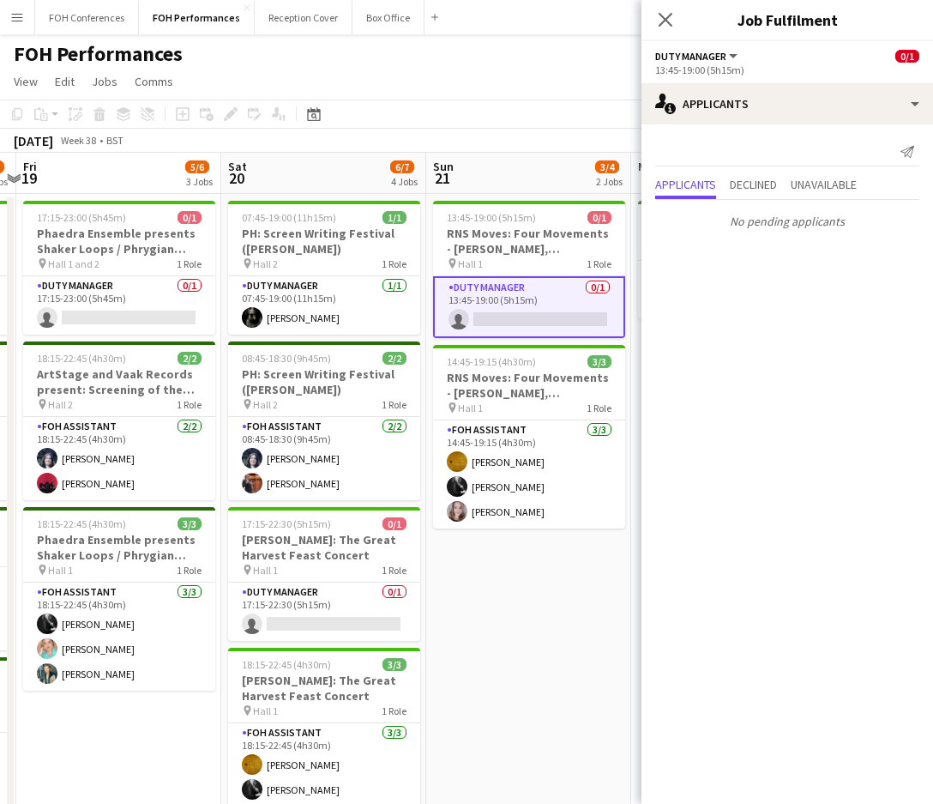
drag, startPoint x: 168, startPoint y: 187, endPoint x: 847, endPoint y: 279, distance: 684.7
click at [847, 279] on body "Menu Boards Boards Boards All jobs Status Workforce Workforce My Workforce Recr…" at bounding box center [466, 547] width 933 height 1095
click at [338, 627] on app-card-role "Duty Manager 0/1 17:15-22:30 (5h15m) single-neutral-actions" at bounding box center [324, 611] width 192 height 58
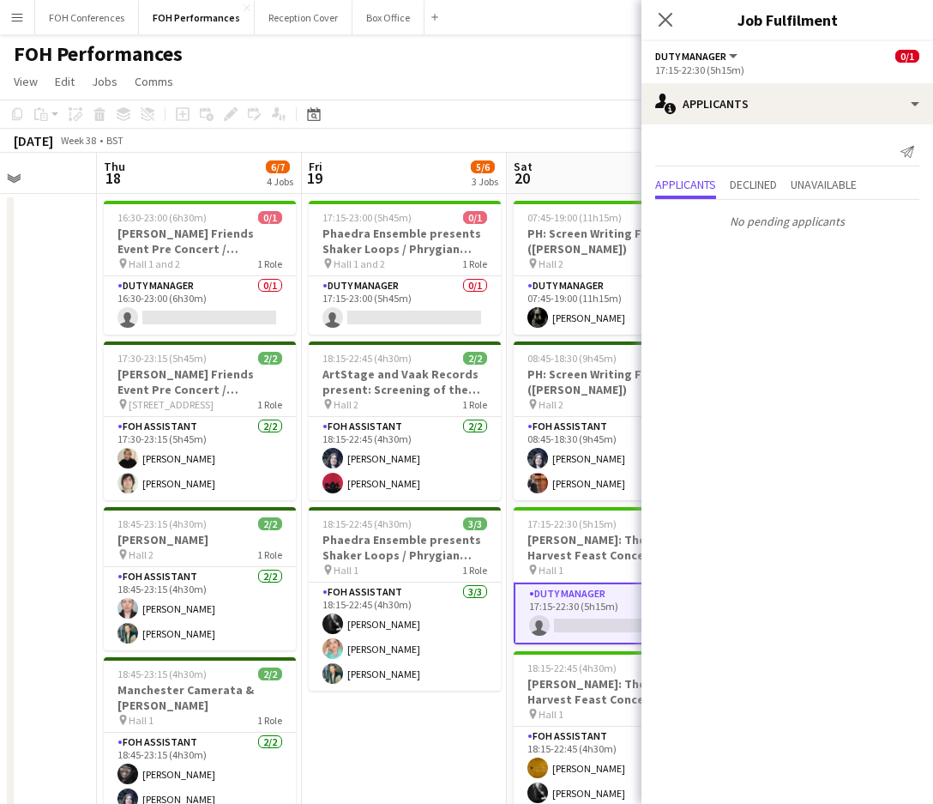
drag, startPoint x: 118, startPoint y: 180, endPoint x: 429, endPoint y: 196, distance: 310.9
click at [421, 196] on app-calendar-viewport "Mon 15 5/5 3 Jobs Tue 16 Wed 17 Thu 18 6/7 4 Jobs Fri 19 5/6 3 Jobs Sat 20 6/7 …" at bounding box center [466, 610] width 933 height 914
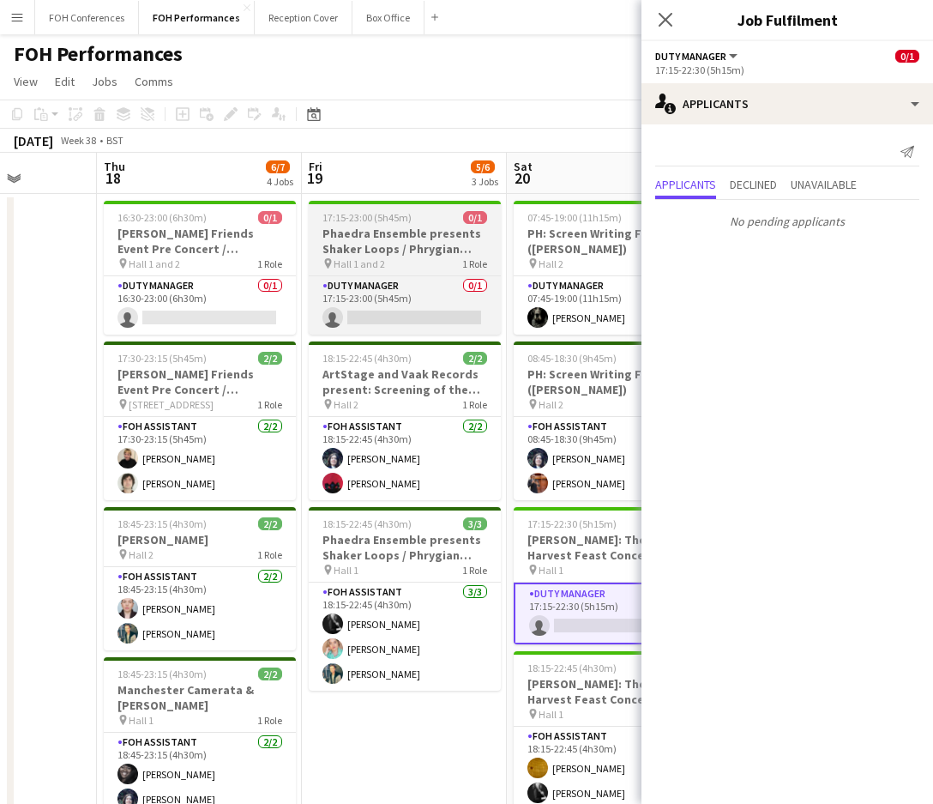
scroll to position [0, 501]
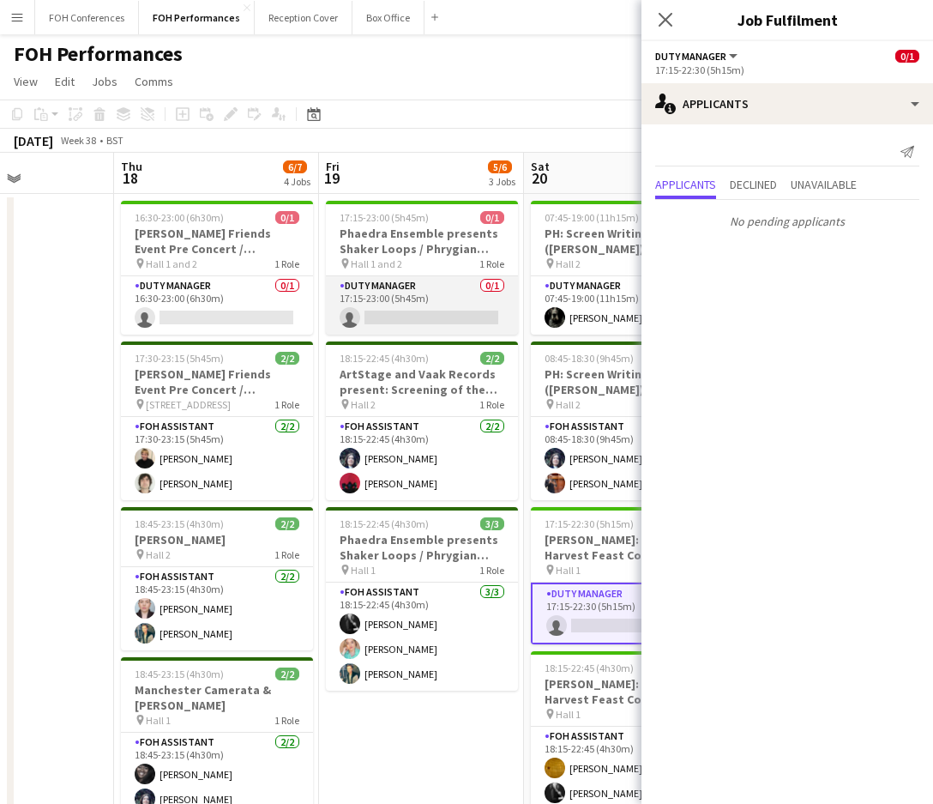
click at [396, 323] on app-card-role "Duty Manager 0/1 17:15-23:00 (5h45m) single-neutral-actions" at bounding box center [422, 305] width 192 height 58
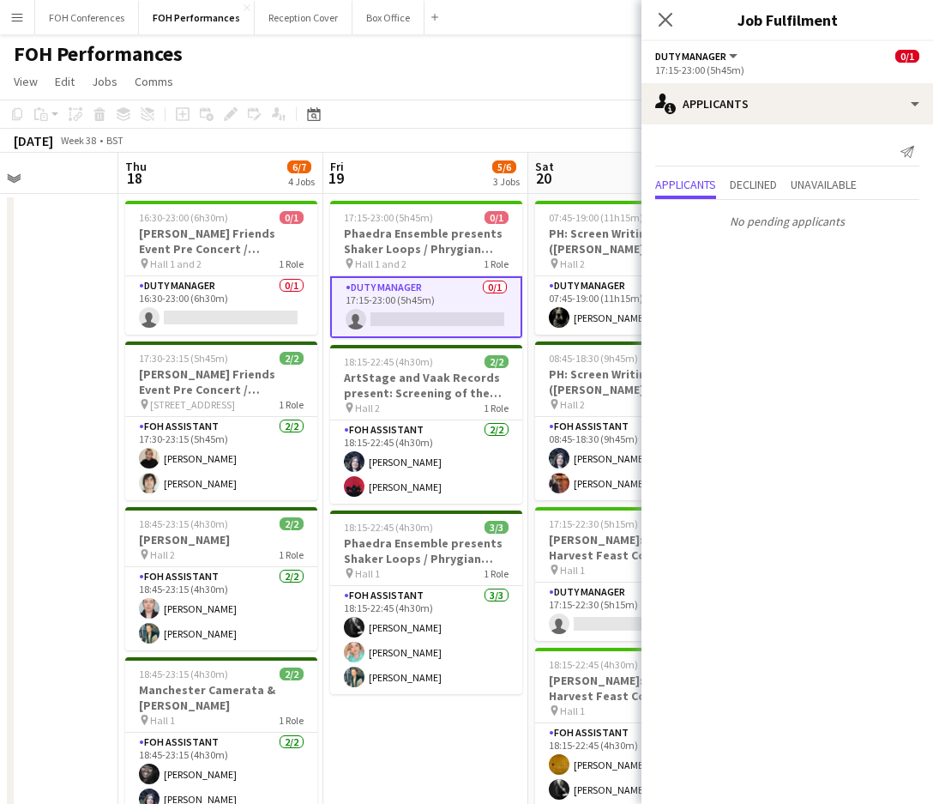
scroll to position [0, 378]
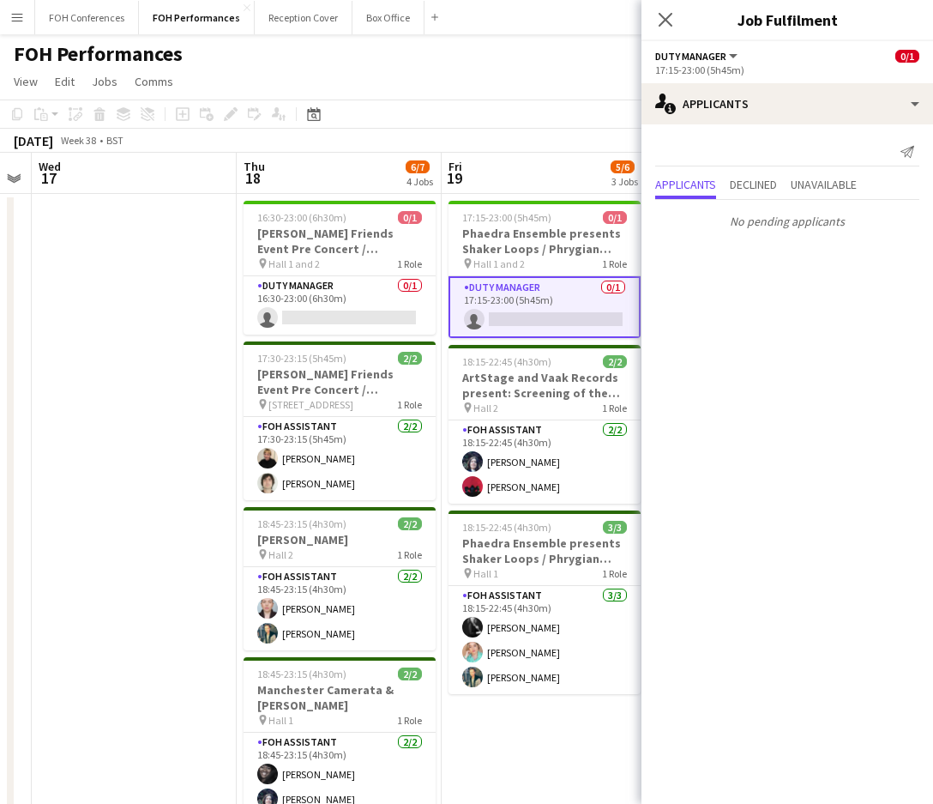
drag, startPoint x: 195, startPoint y: 174, endPoint x: 318, endPoint y: 184, distance: 123.9
click at [318, 184] on app-calendar-viewport "Mon 15 5/5 3 Jobs Tue 16 Wed 17 Thu 18 6/7 4 Jobs Fri 19 5/6 3 Jobs Sat 20 6/7 …" at bounding box center [466, 610] width 933 height 914
click at [323, 317] on app-card-role "Duty Manager 0/1 16:30-23:00 (6h30m) single-neutral-actions" at bounding box center [340, 305] width 192 height 58
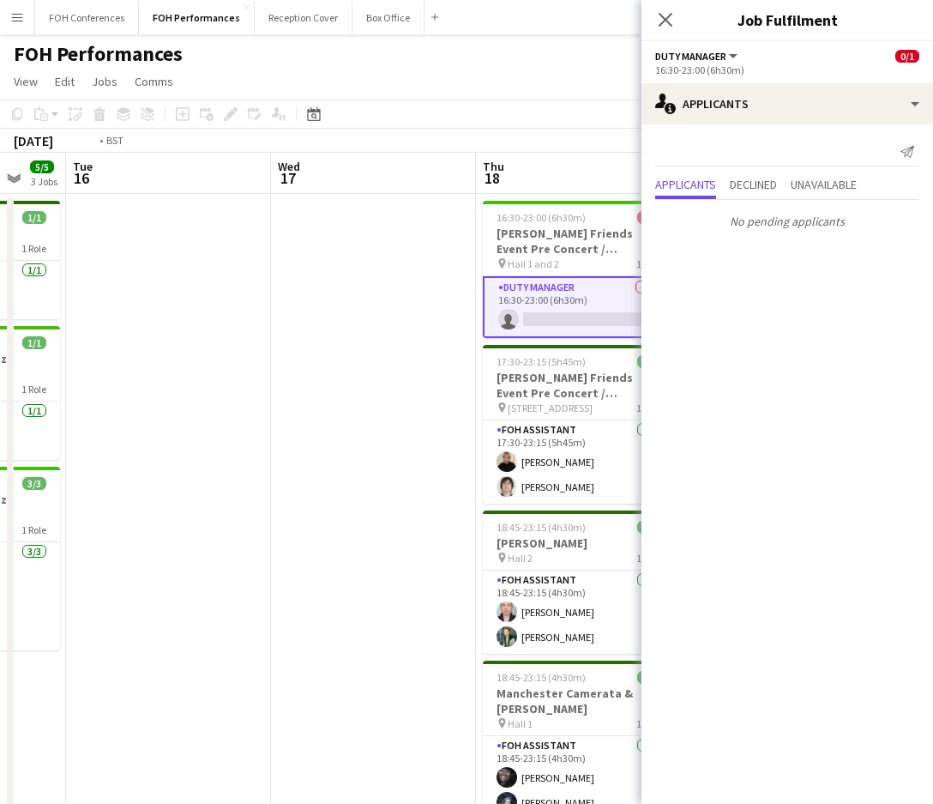
drag, startPoint x: 153, startPoint y: 188, endPoint x: 596, endPoint y: 262, distance: 449.6
click at [596, 262] on app-calendar-viewport "Sun 14 8/8 3 Jobs Mon 15 5/5 3 Jobs Tue 16 Wed 17 Thu 18 6/7 4 Jobs Fri 19 5/6 …" at bounding box center [466, 610] width 933 height 914
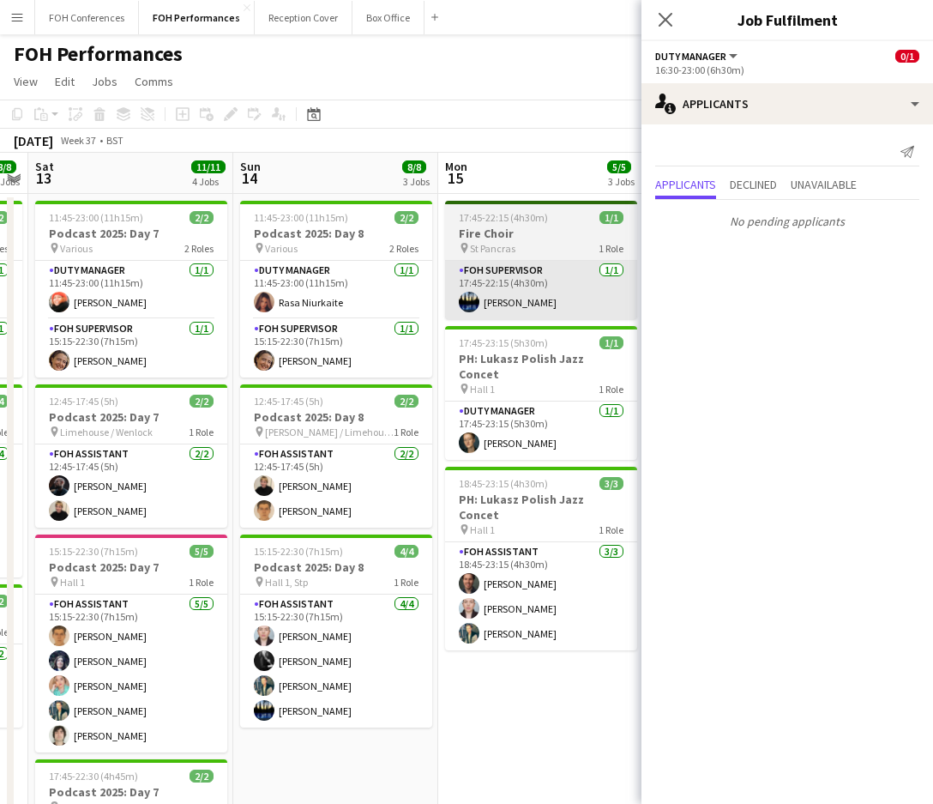
drag, startPoint x: 235, startPoint y: 187, endPoint x: 565, endPoint y: 262, distance: 338.6
click at [565, 262] on app-calendar-viewport "Thu 11 5/5 2 Jobs Fri 12 8/8 3 Jobs Sat 13 11/11 4 Jobs Sun 14 8/8 3 Jobs Mon 1…" at bounding box center [466, 610] width 933 height 914
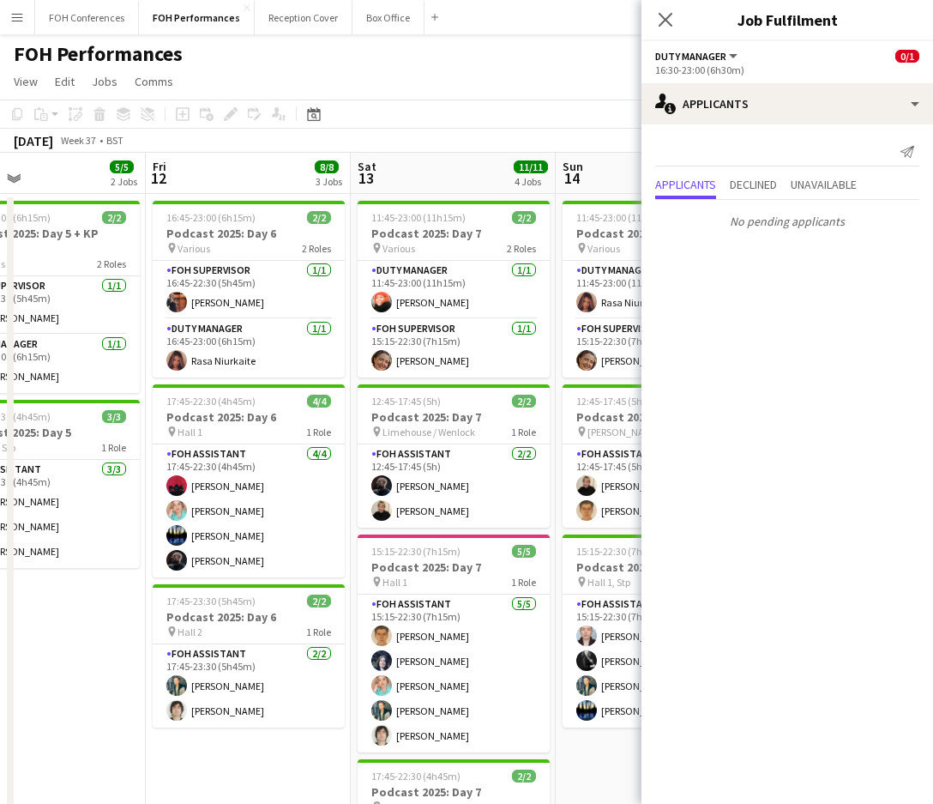
scroll to position [0, 366]
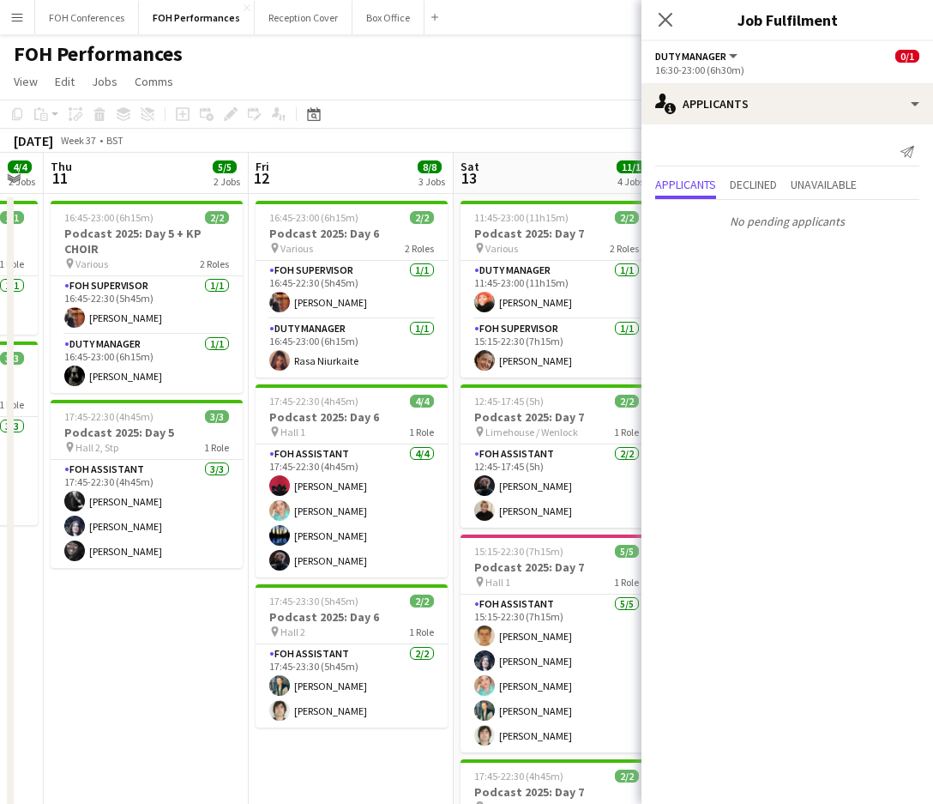
drag, startPoint x: 140, startPoint y: 183, endPoint x: 544, endPoint y: 225, distance: 406.2
click at [544, 225] on app-calendar-viewport "Tue 9 Wed 10 4/4 2 Jobs Thu 11 5/5 2 Jobs Fri 12 8/8 3 Jobs Sat 13 11/11 4 Jobs…" at bounding box center [466, 610] width 933 height 914
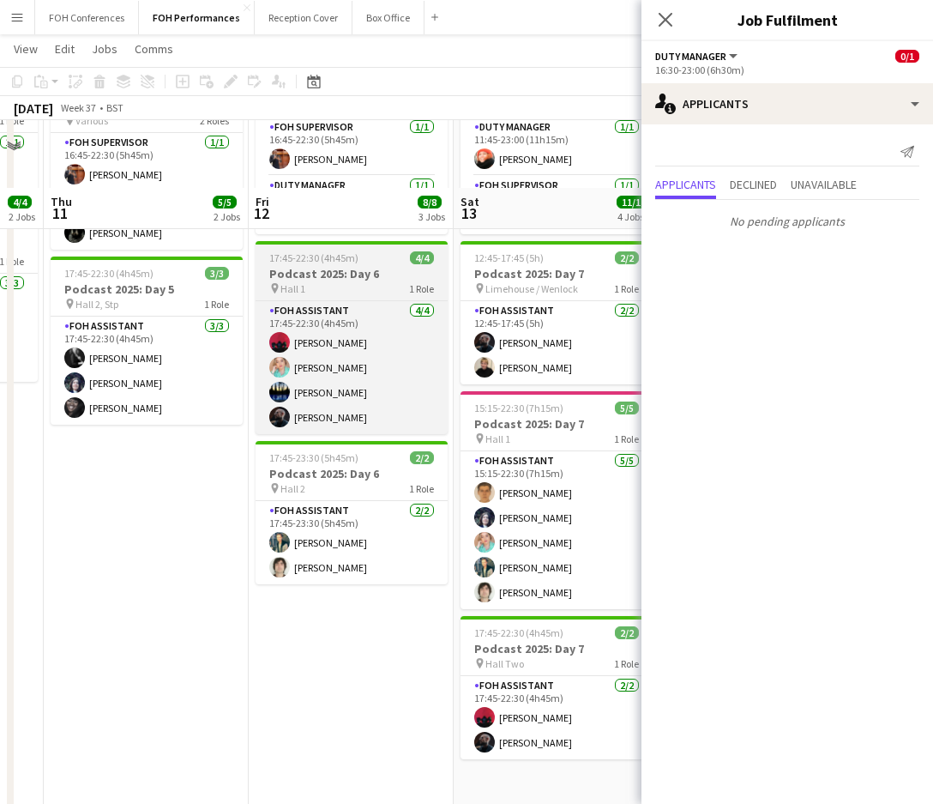
scroll to position [0, 0]
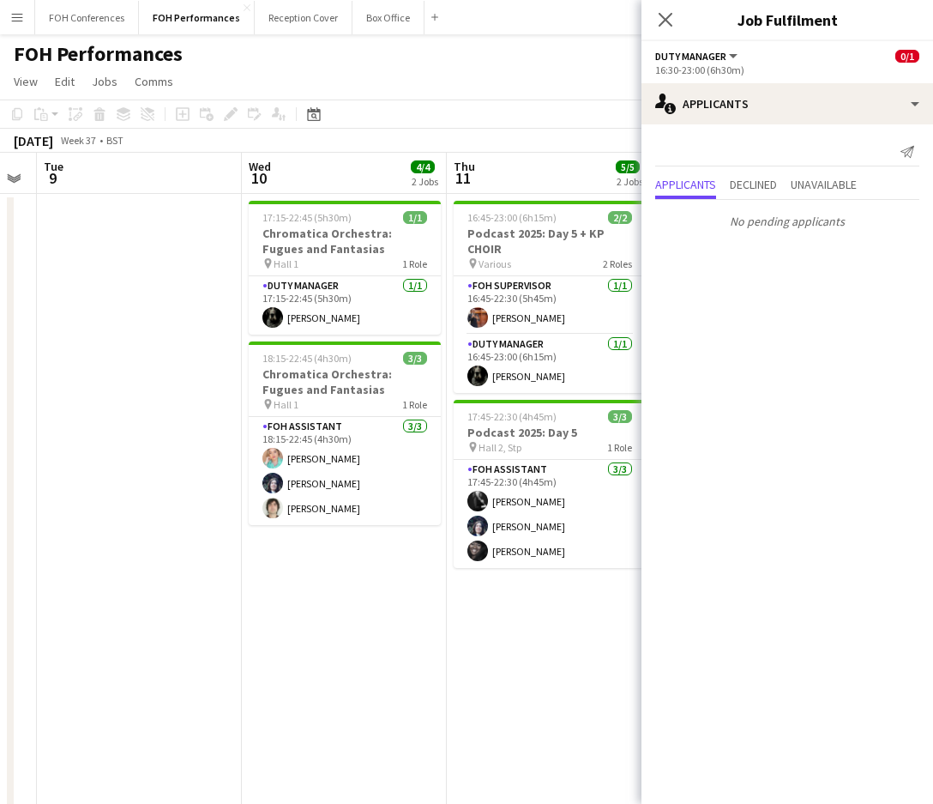
drag, startPoint x: 138, startPoint y: 161, endPoint x: 555, endPoint y: 258, distance: 428.0
click at [555, 258] on app-calendar-viewport "Sun 7 10/12 4 Jobs Mon 8 Tue 9 Wed 10 4/4 2 Jobs Thu 11 5/5 2 Jobs Fri 12 8/8 3…" at bounding box center [466, 610] width 933 height 914
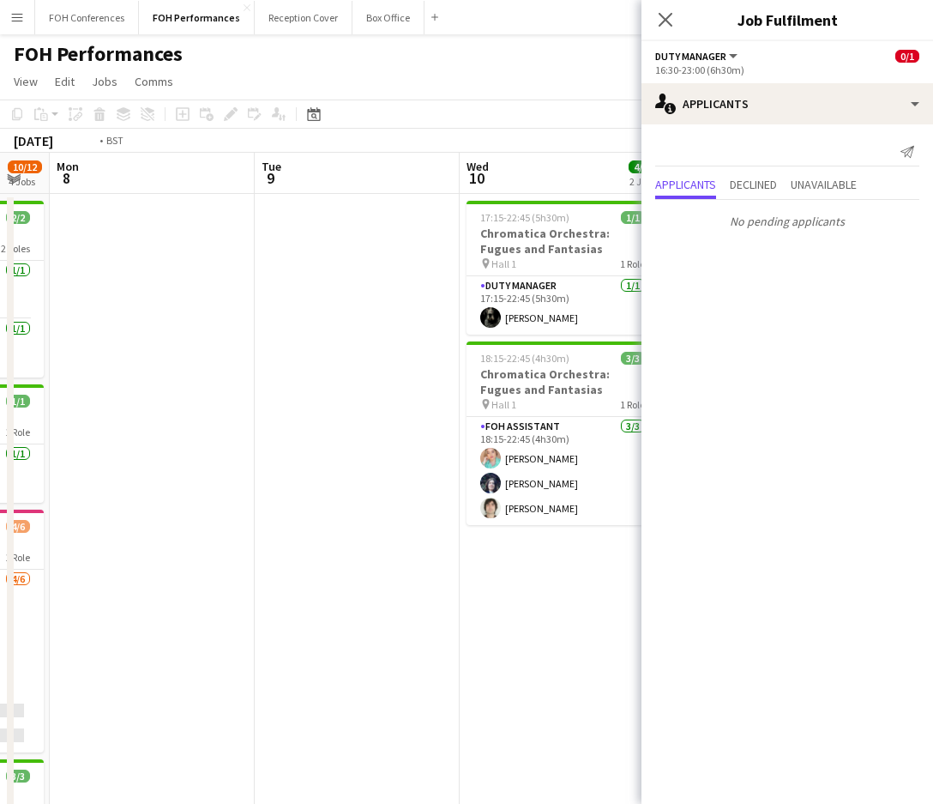
scroll to position [0, 478]
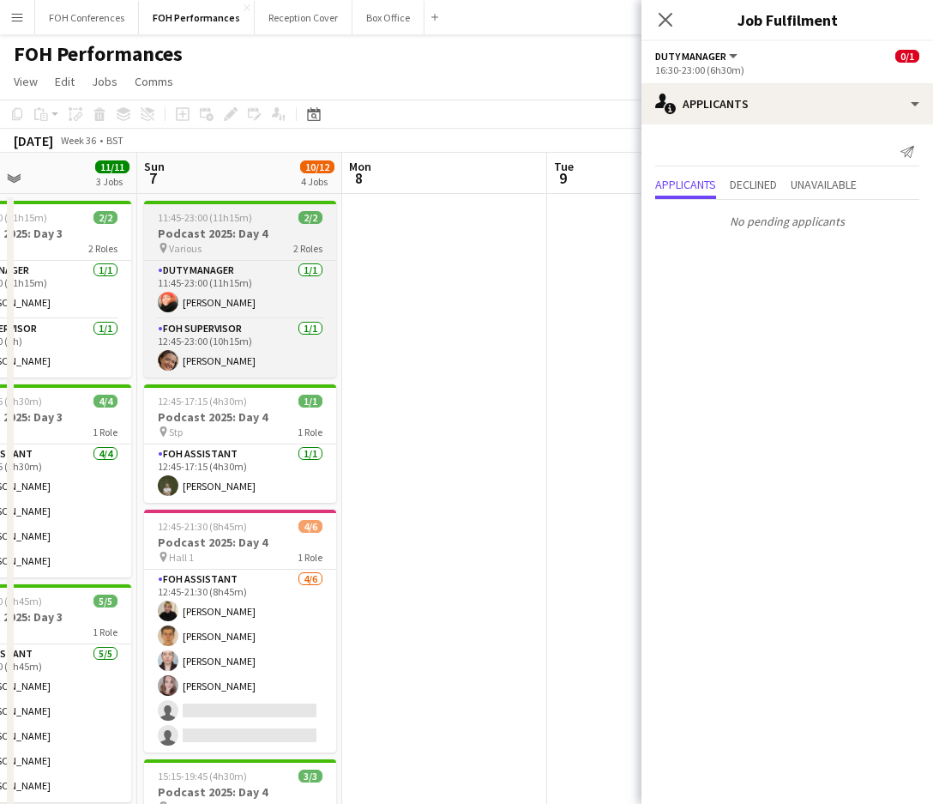
drag, startPoint x: 126, startPoint y: 171, endPoint x: 261, endPoint y: 220, distance: 143.3
click at [736, 240] on body "Menu Boards Boards Boards All jobs Status Workforce Workforce My Workforce Recr…" at bounding box center [466, 547] width 933 height 1095
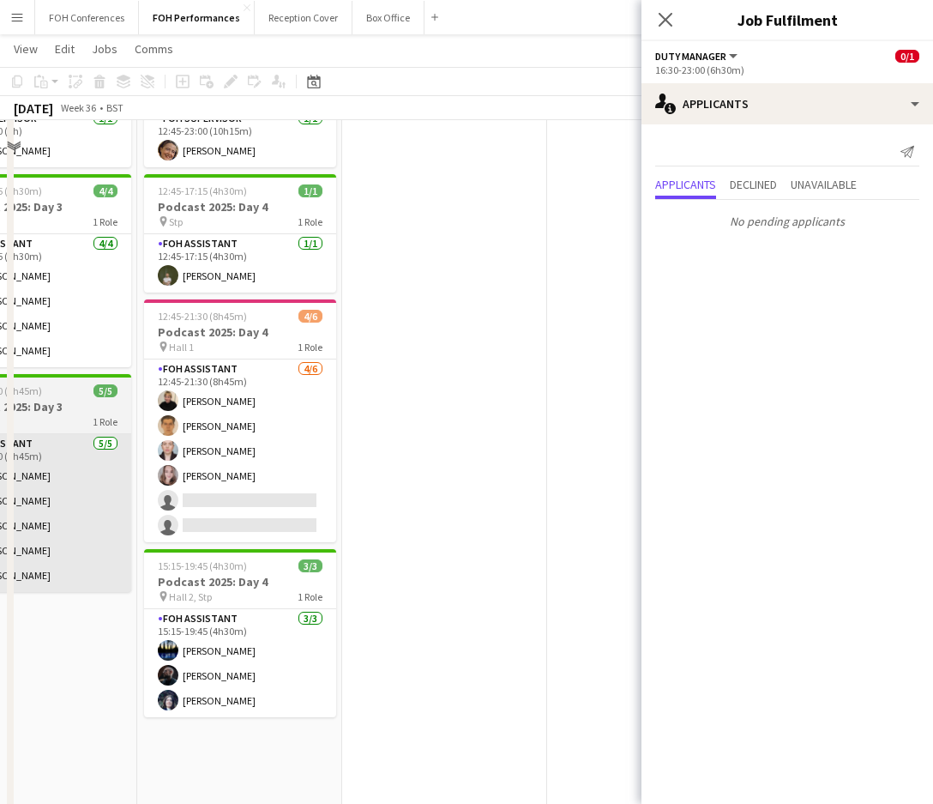
scroll to position [60, 0]
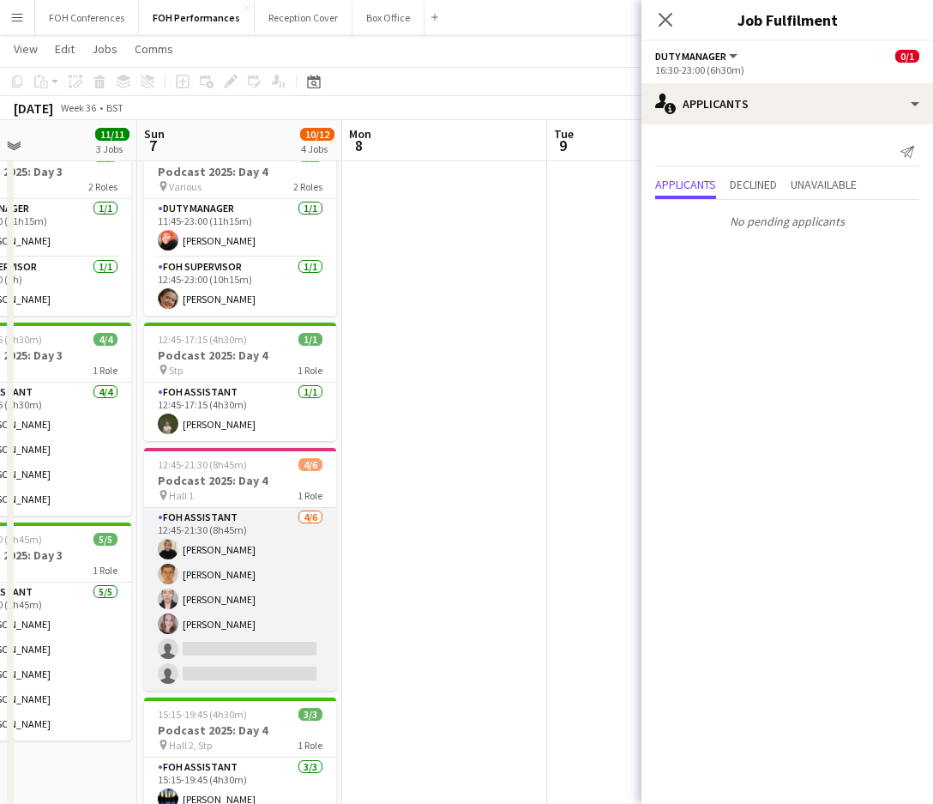
click at [271, 655] on app-card-role "FOH Assistant 4/6 12:45-21:30 (8h45m) Jojo Ruta William Warren Pamela Sledzik M…" at bounding box center [240, 599] width 192 height 183
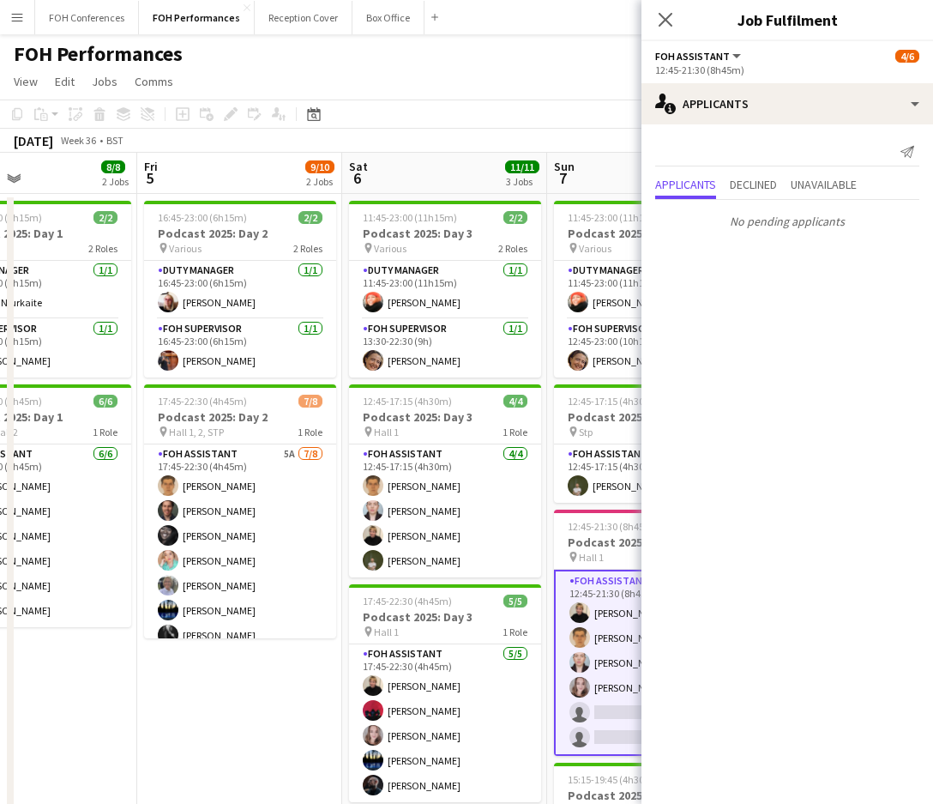
scroll to position [0, 504]
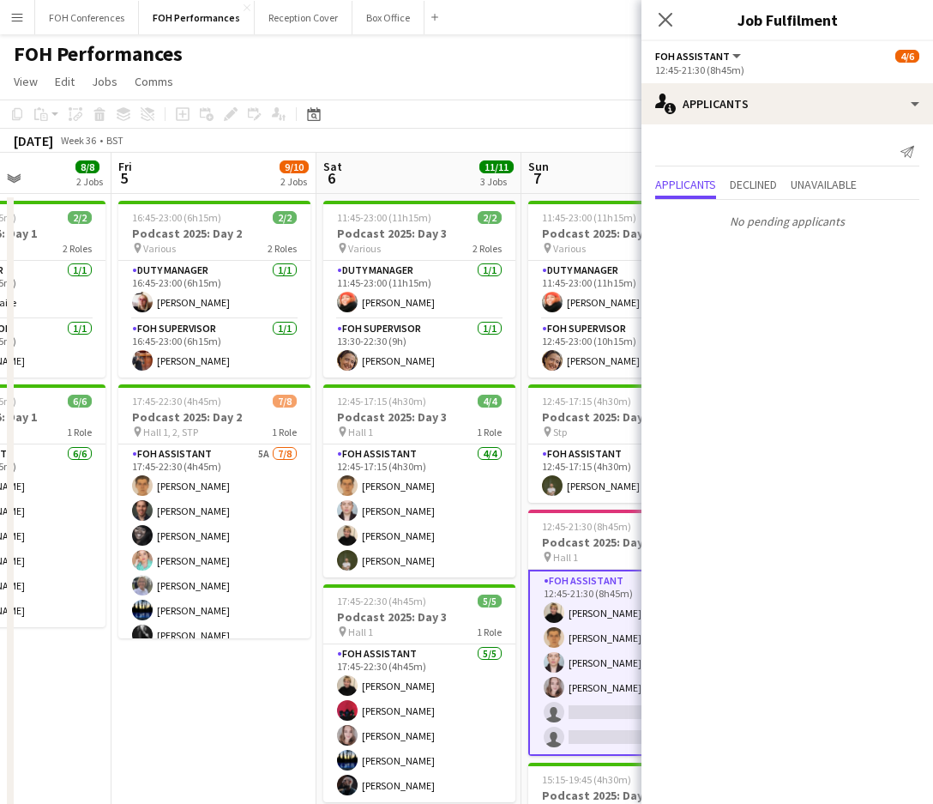
drag, startPoint x: 216, startPoint y: 179, endPoint x: 757, endPoint y: 275, distance: 548.9
click at [757, 275] on body "Menu Boards Boards Boards All jobs Status Workforce Workforce My Workforce Recr…" at bounding box center [466, 547] width 933 height 1095
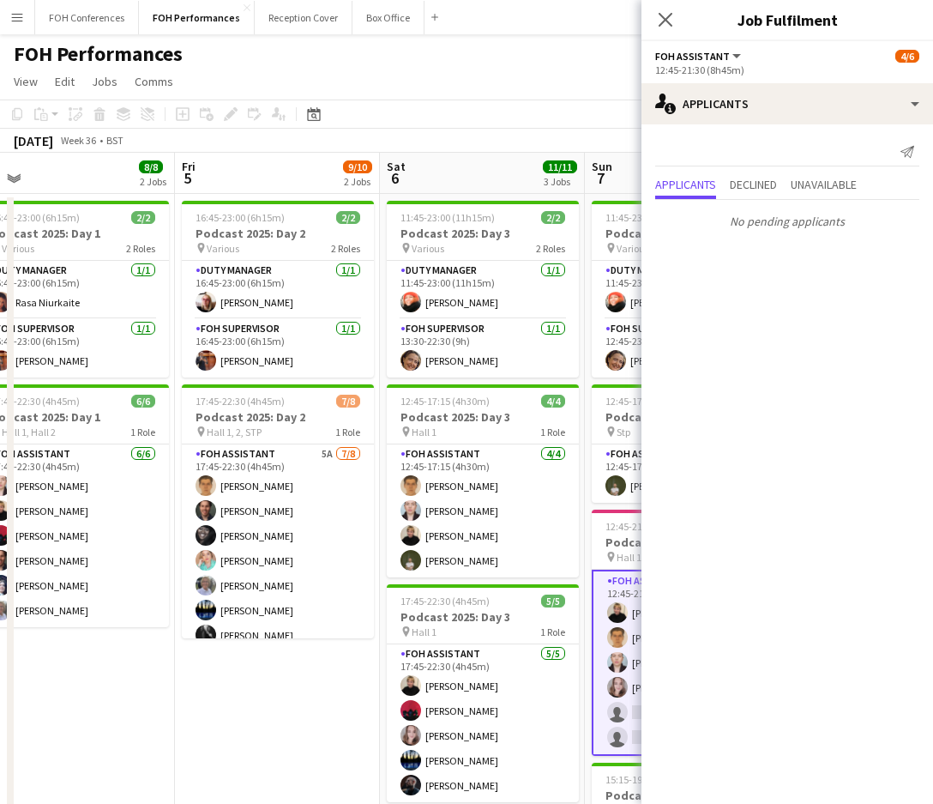
scroll to position [0, 375]
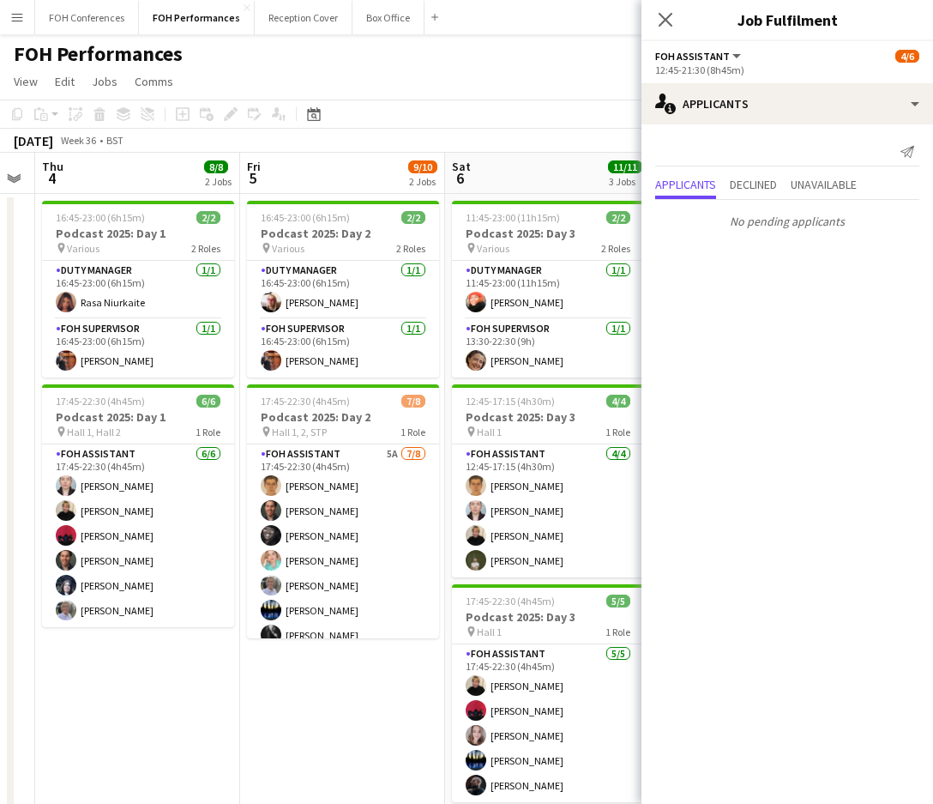
drag, startPoint x: 193, startPoint y: 186, endPoint x: 526, endPoint y: 247, distance: 338.3
click at [526, 247] on app-calendar-viewport "Tue 2 Wed 3 Thu 4 8/8 2 Jobs Fri 5 9/10 2 Jobs Sat 6 11/11 3 Jobs Sun 7 10/12 4…" at bounding box center [466, 610] width 933 height 914
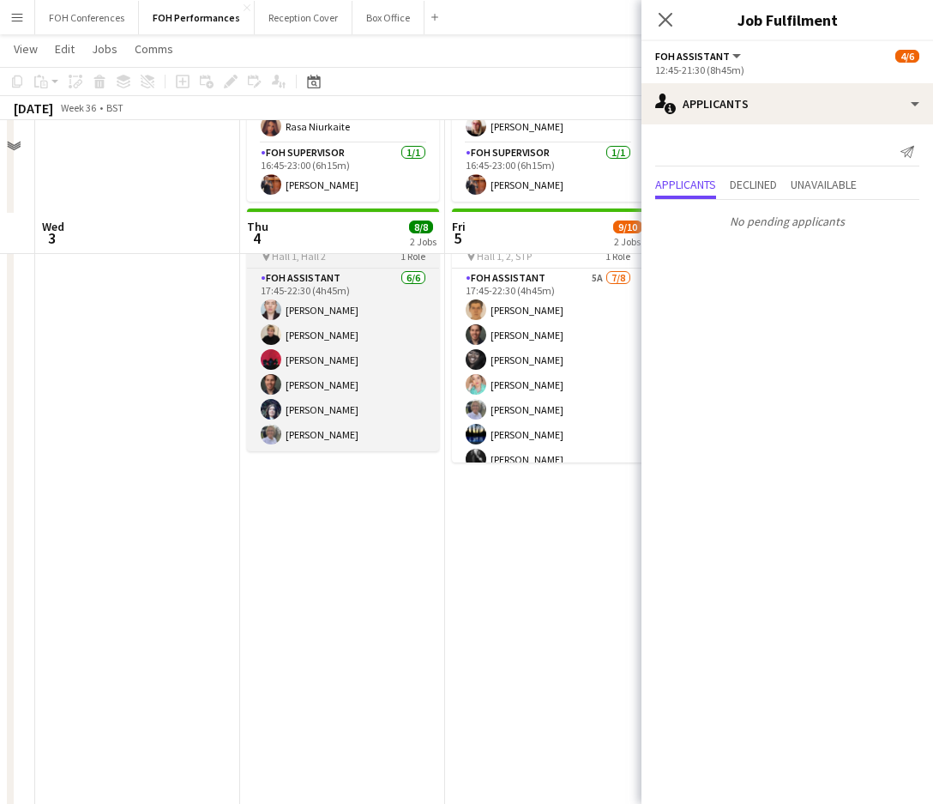
scroll to position [0, 0]
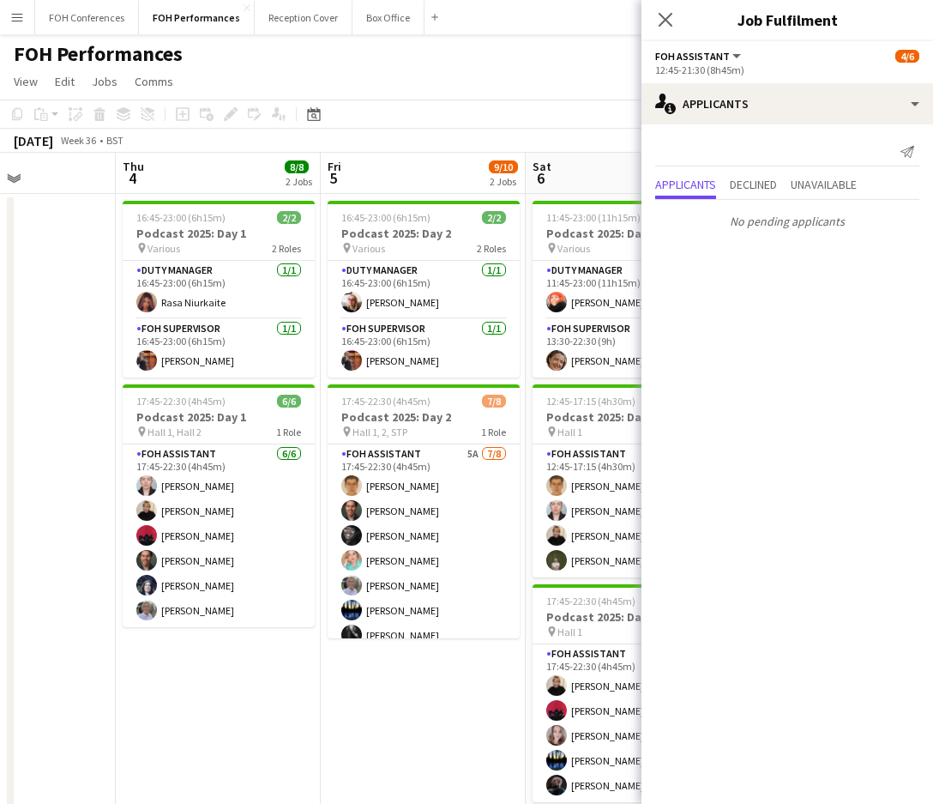
drag, startPoint x: 155, startPoint y: 177, endPoint x: 441, endPoint y: 211, distance: 287.7
click at [441, 211] on app-calendar-viewport "Mon 1 Tue 2 Wed 3 Thu 4 8/8 2 Jobs Fri 5 9/10 2 Jobs Sat 6 11/11 3 Jobs Sun 7 1…" at bounding box center [466, 610] width 933 height 914
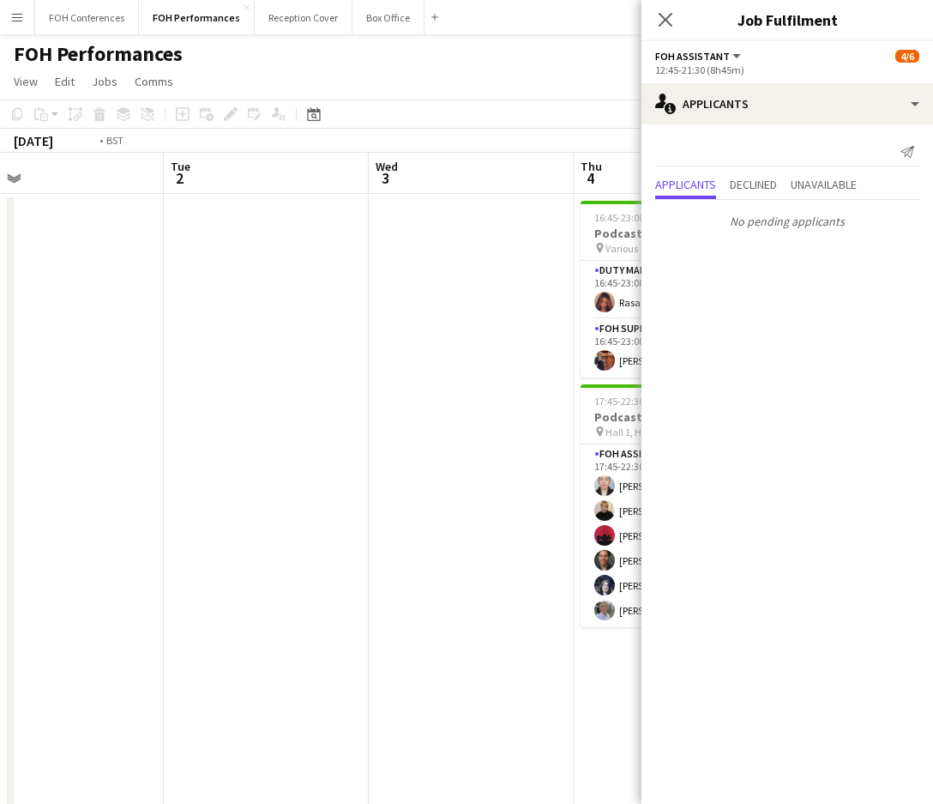
drag, startPoint x: 185, startPoint y: 180, endPoint x: 437, endPoint y: 264, distance: 265.0
click at [437, 264] on app-calendar-viewport "Sat 30 Sun 31 Mon 1 Tue 2 Wed 3 Thu 4 8/8 2 Jobs Fri 5 9/10 2 Jobs Sat 6 11/11 …" at bounding box center [466, 610] width 933 height 914
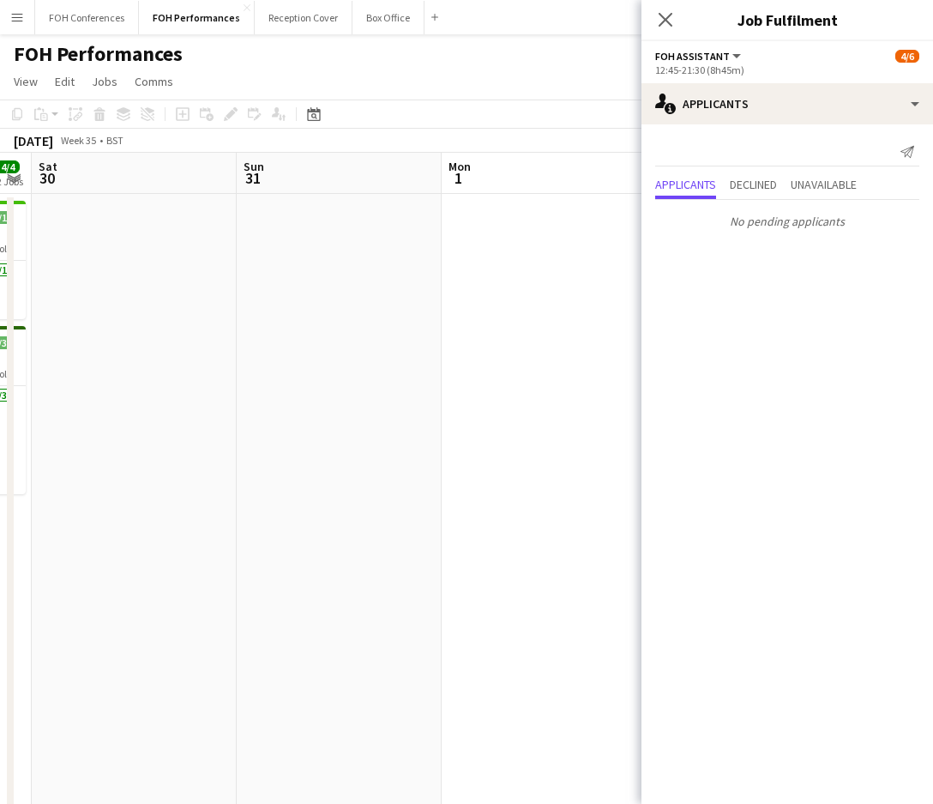
drag, startPoint x: 100, startPoint y: 189, endPoint x: 362, endPoint y: 244, distance: 267.3
click at [381, 251] on app-calendar-viewport "Thu 28 2 Jobs Fri 29 4/4 2 Jobs Sat 30 Sun 31 Mon 1 Tue 2 Wed 3 Thu 4 8/8 2 Job…" at bounding box center [466, 610] width 933 height 914
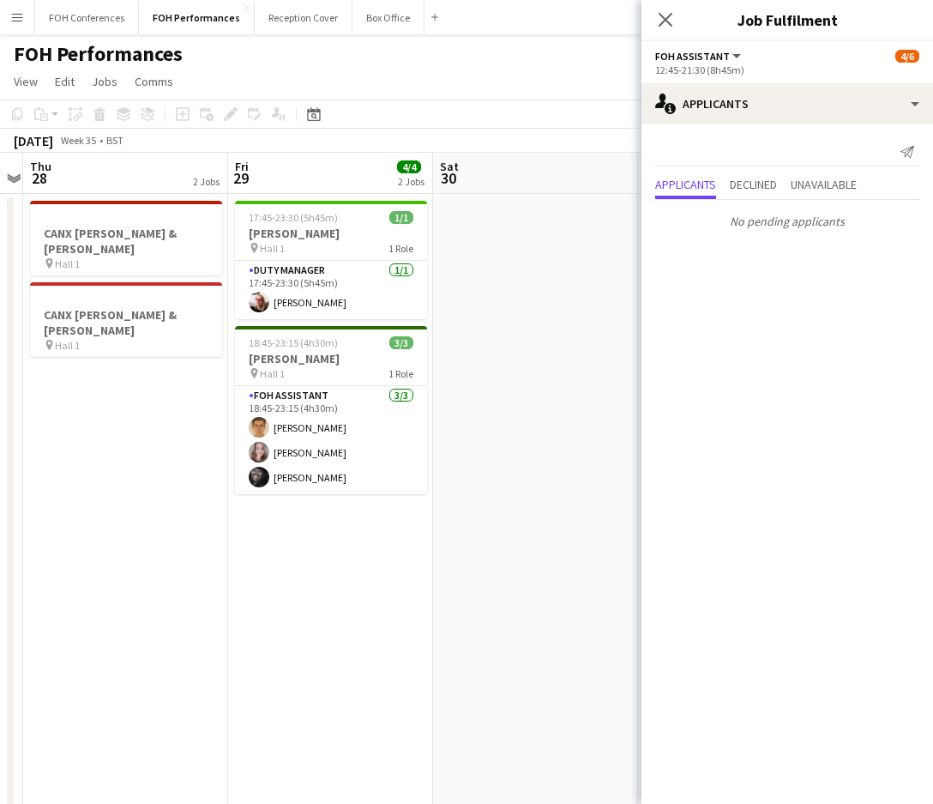
drag, startPoint x: 106, startPoint y: 186, endPoint x: 514, endPoint y: 298, distance: 422.6
click at [514, 298] on app-calendar-viewport "Tue 26 6/6 2 Jobs Wed 27 Thu 28 2 Jobs Fri 29 4/4 2 Jobs Sat 30 Sun 31 Mon 1 Tu…" at bounding box center [466, 610] width 933 height 914
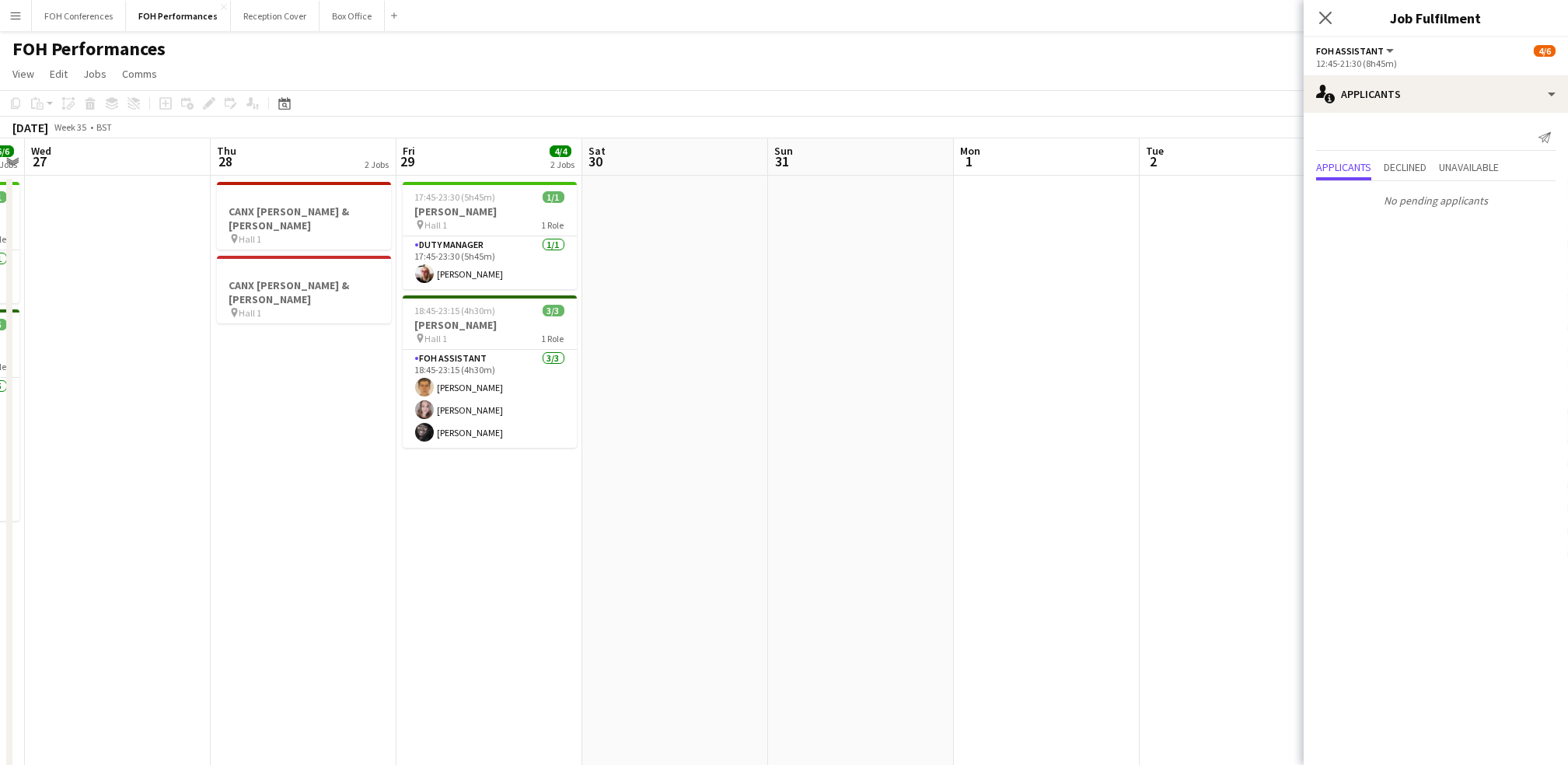
drag, startPoint x: 1260, startPoint y: 151, endPoint x: 839, endPoint y: 140, distance: 421.1
click at [799, 140] on app-calendar-viewport "Mon 25 Tue 26 6/6 2 Jobs Wed 27 Thu 28 2 Jobs Fri 29 4/4 2 Jobs Sat 30 Sun 31 M…" at bounding box center [784, 553] width 1568 height 828
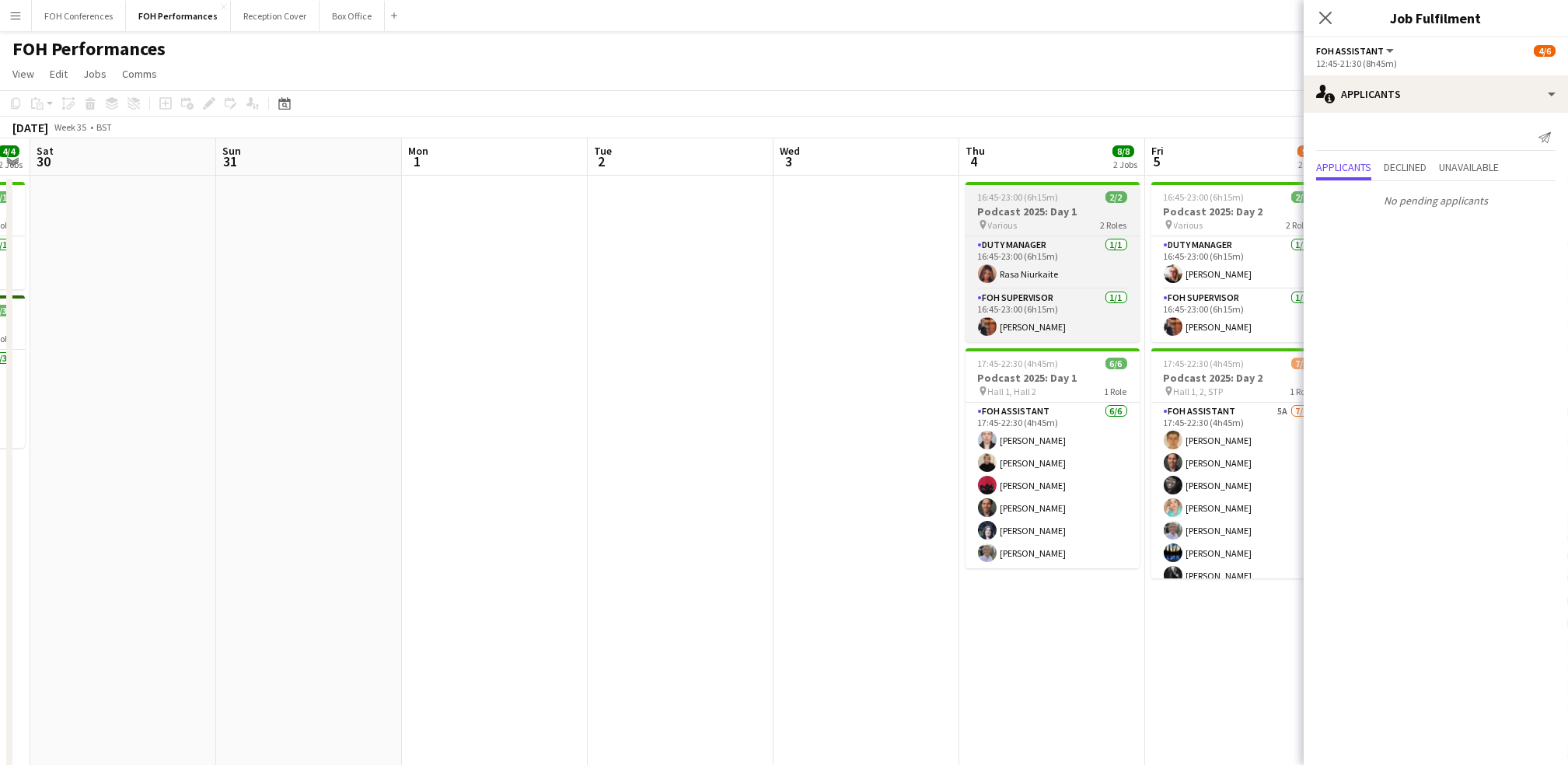
drag, startPoint x: 1158, startPoint y: 159, endPoint x: 653, endPoint y: 211, distance: 507.7
click at [644, 214] on app-calendar-viewport "Wed 27 Thu 28 2 Jobs Fri 29 4/4 2 Jobs Sat 30 Sun 31 Mon 1 Tue 2 Wed 3 Thu 4 8/…" at bounding box center [784, 553] width 1568 height 828
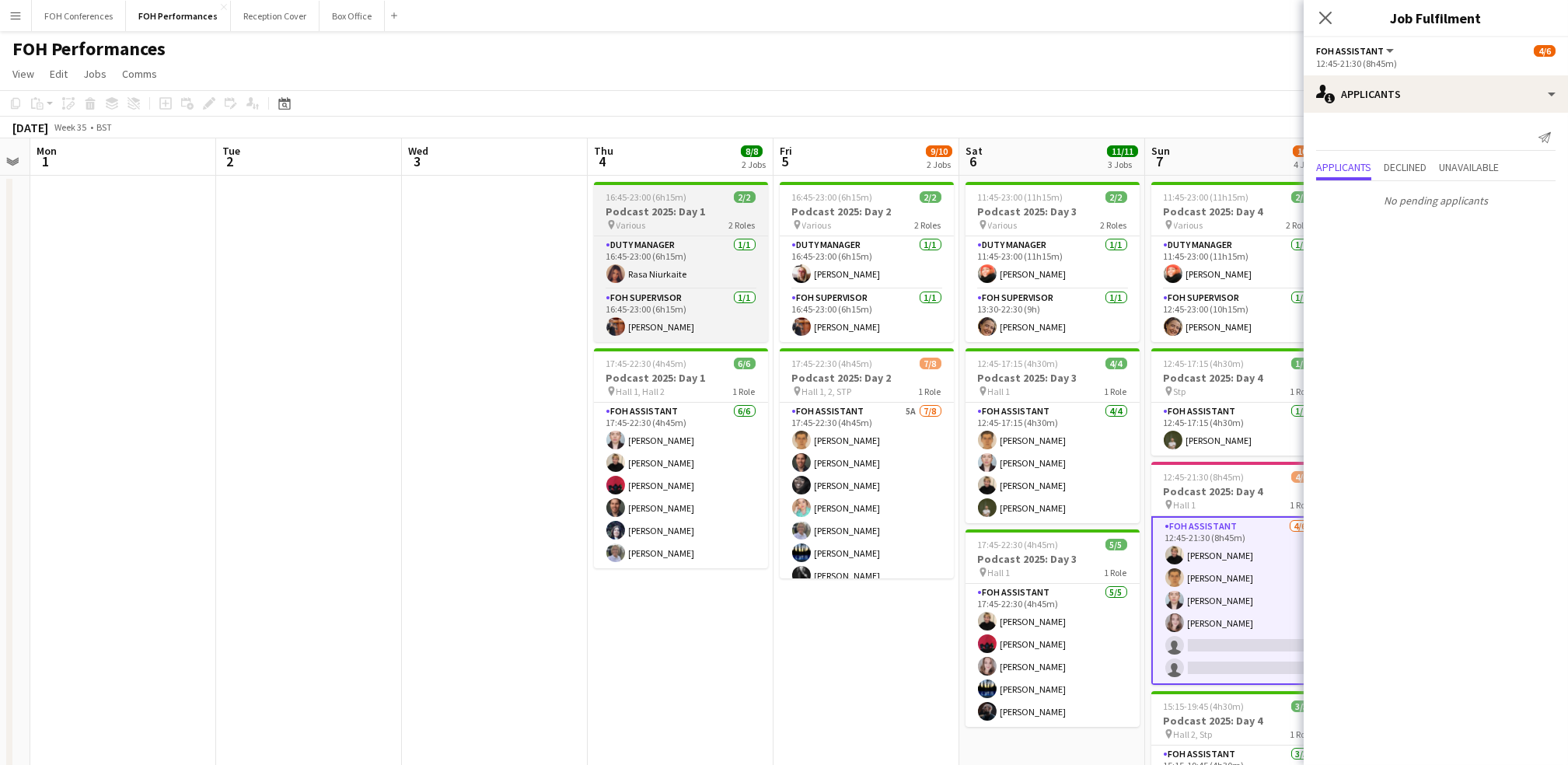
scroll to position [0, 539]
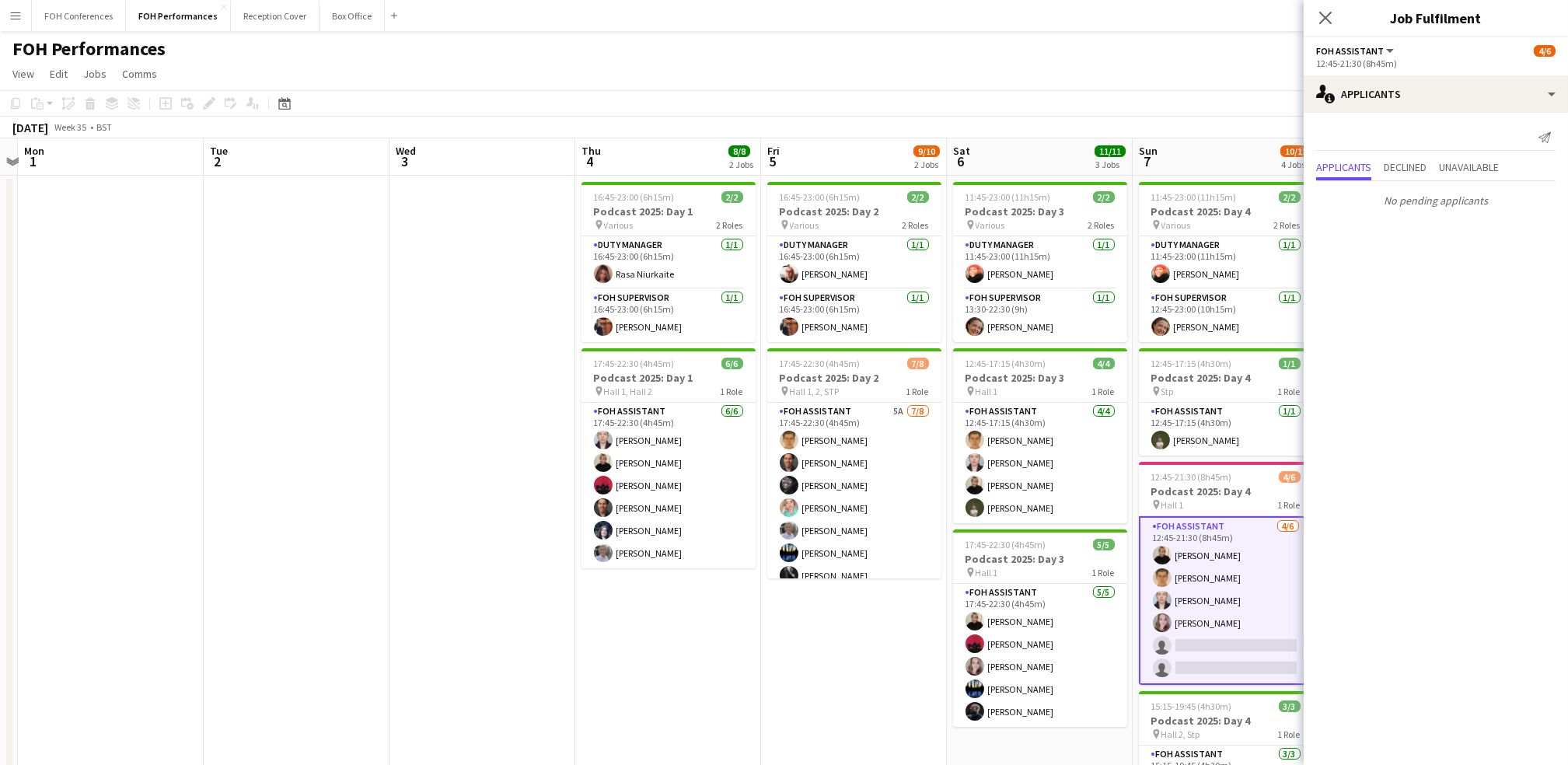
click at [160, 328] on app-date-cell at bounding box center [111, 571] width 186 height 790
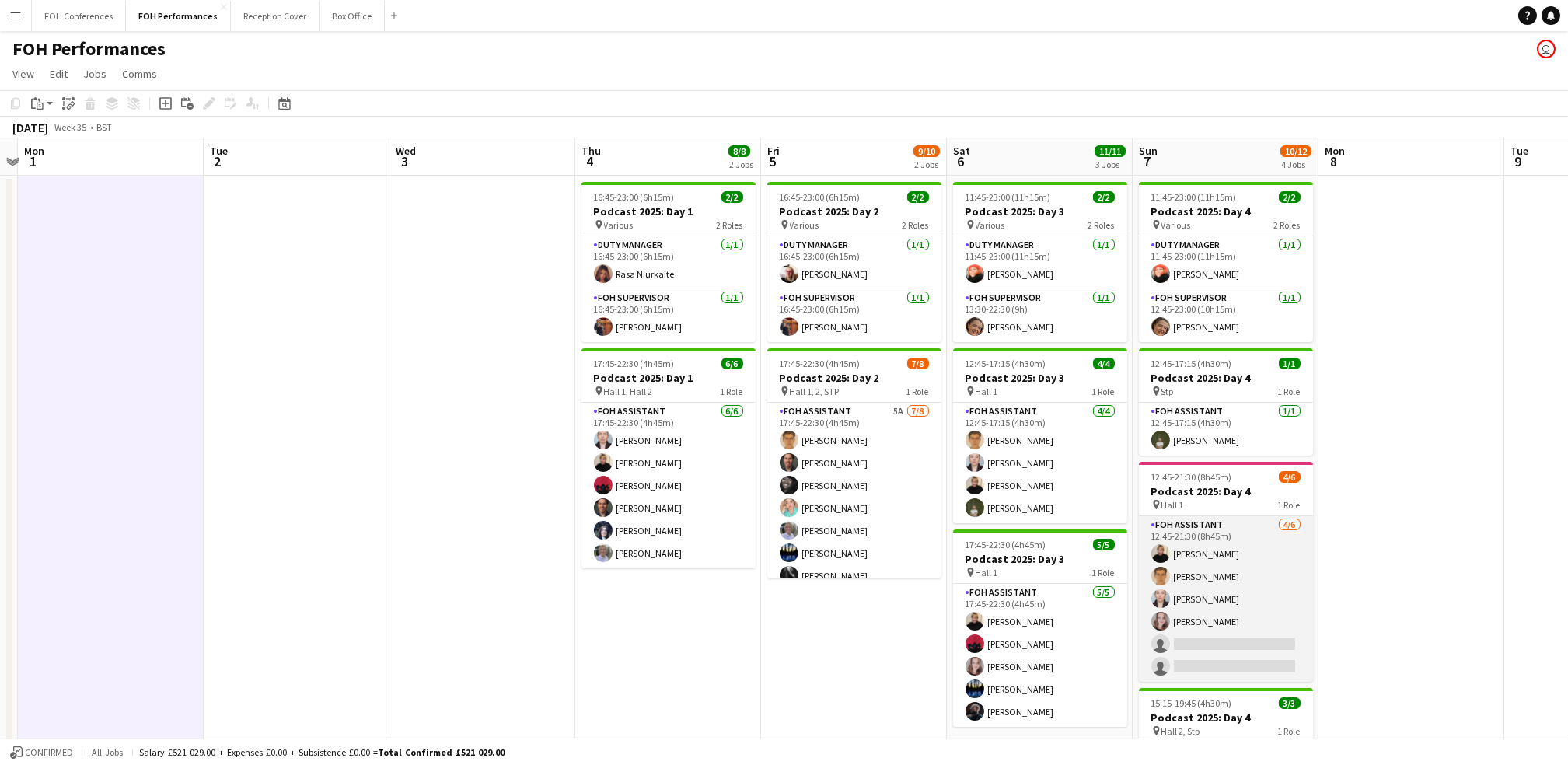
click at [799, 645] on app-card-role "FOH Assistant 4/6 12:45-21:30 (8h45m) Jojo Ruta William Warren Pamela Sledzik M…" at bounding box center [1226, 599] width 174 height 166
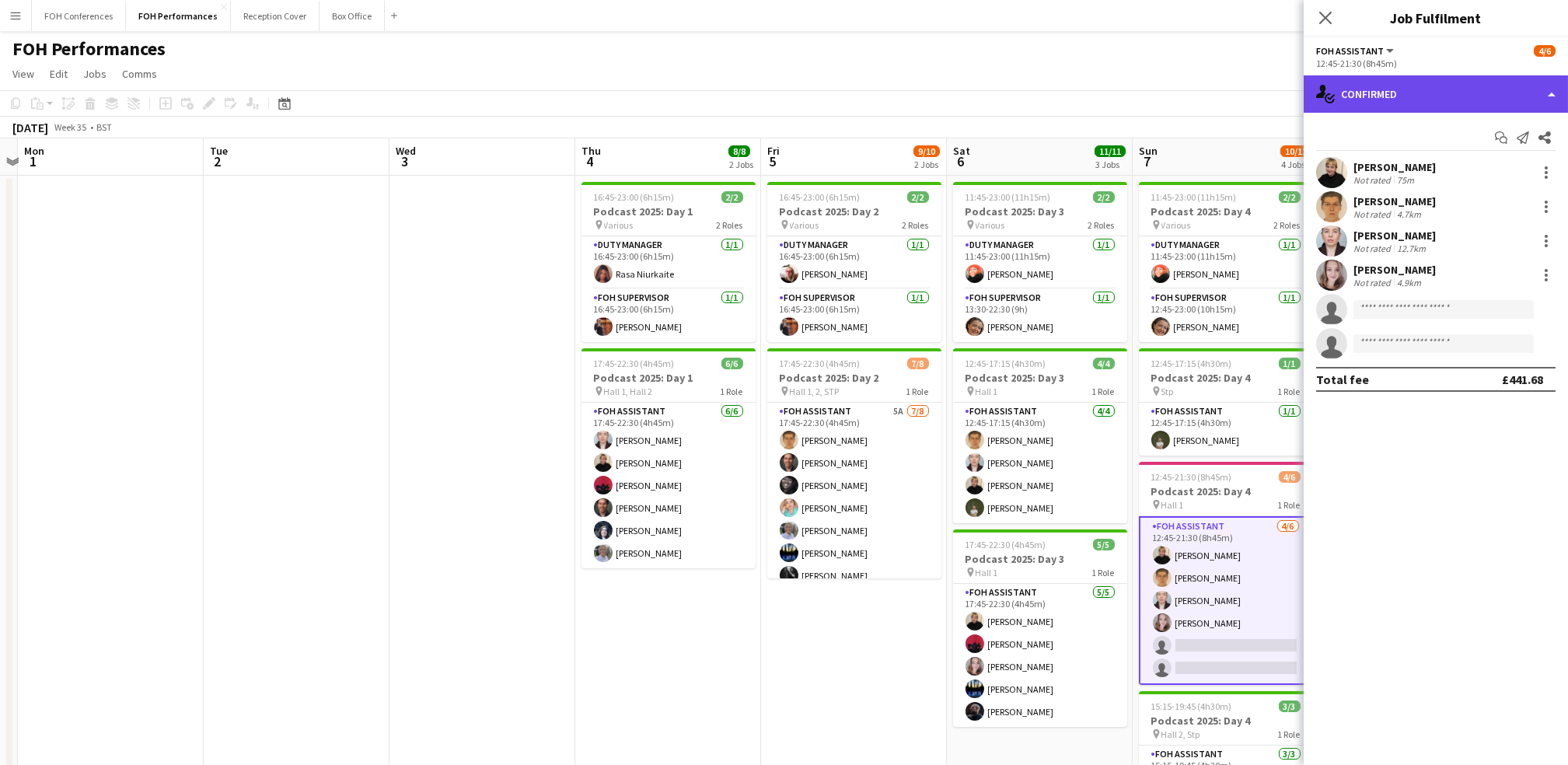
click at [799, 95] on div "single-neutral-actions-check-2 Confirmed" at bounding box center [1436, 93] width 265 height 37
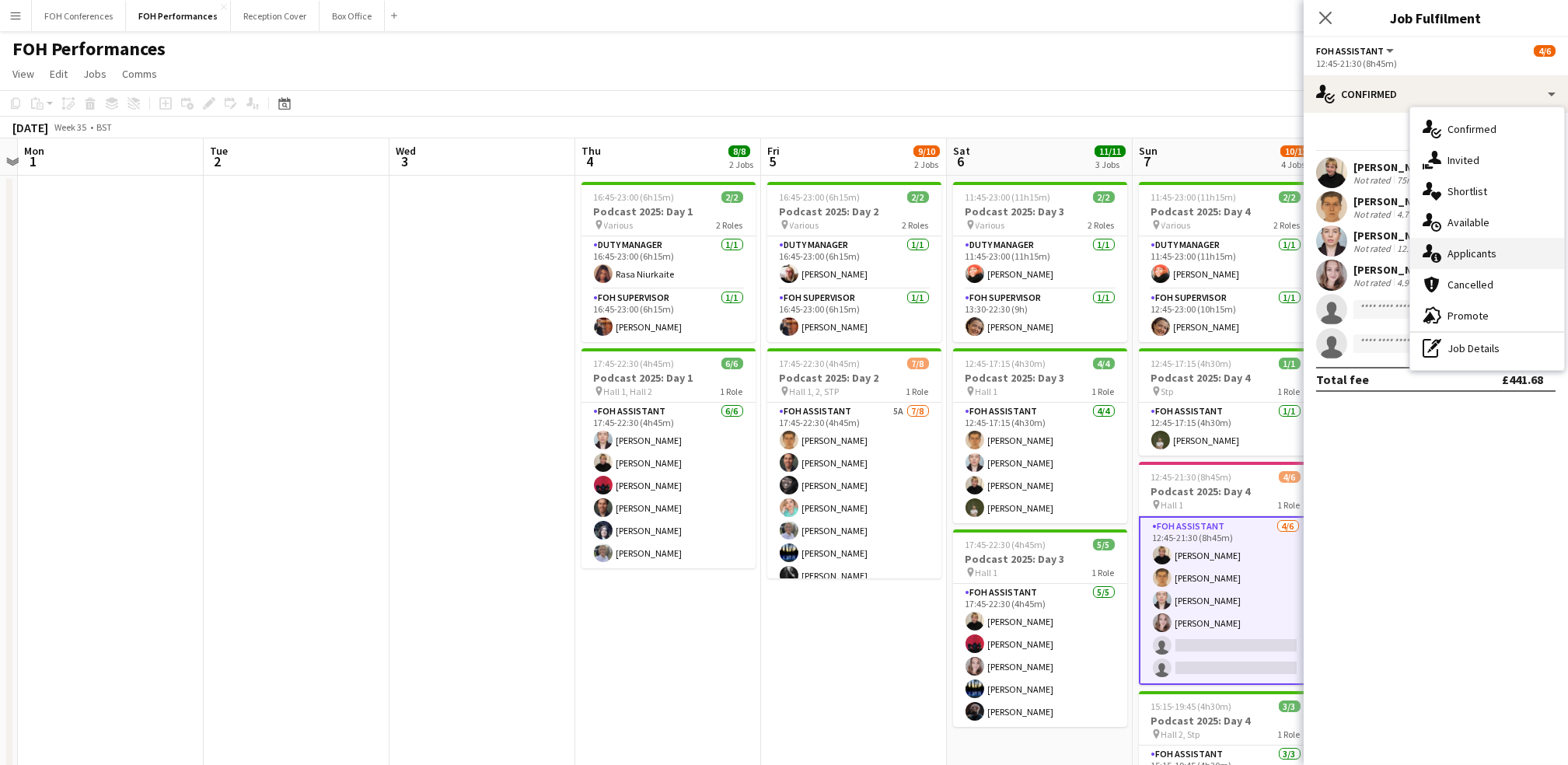
click at [799, 265] on div "single-neutral-actions-information Applicants" at bounding box center [1487, 253] width 154 height 31
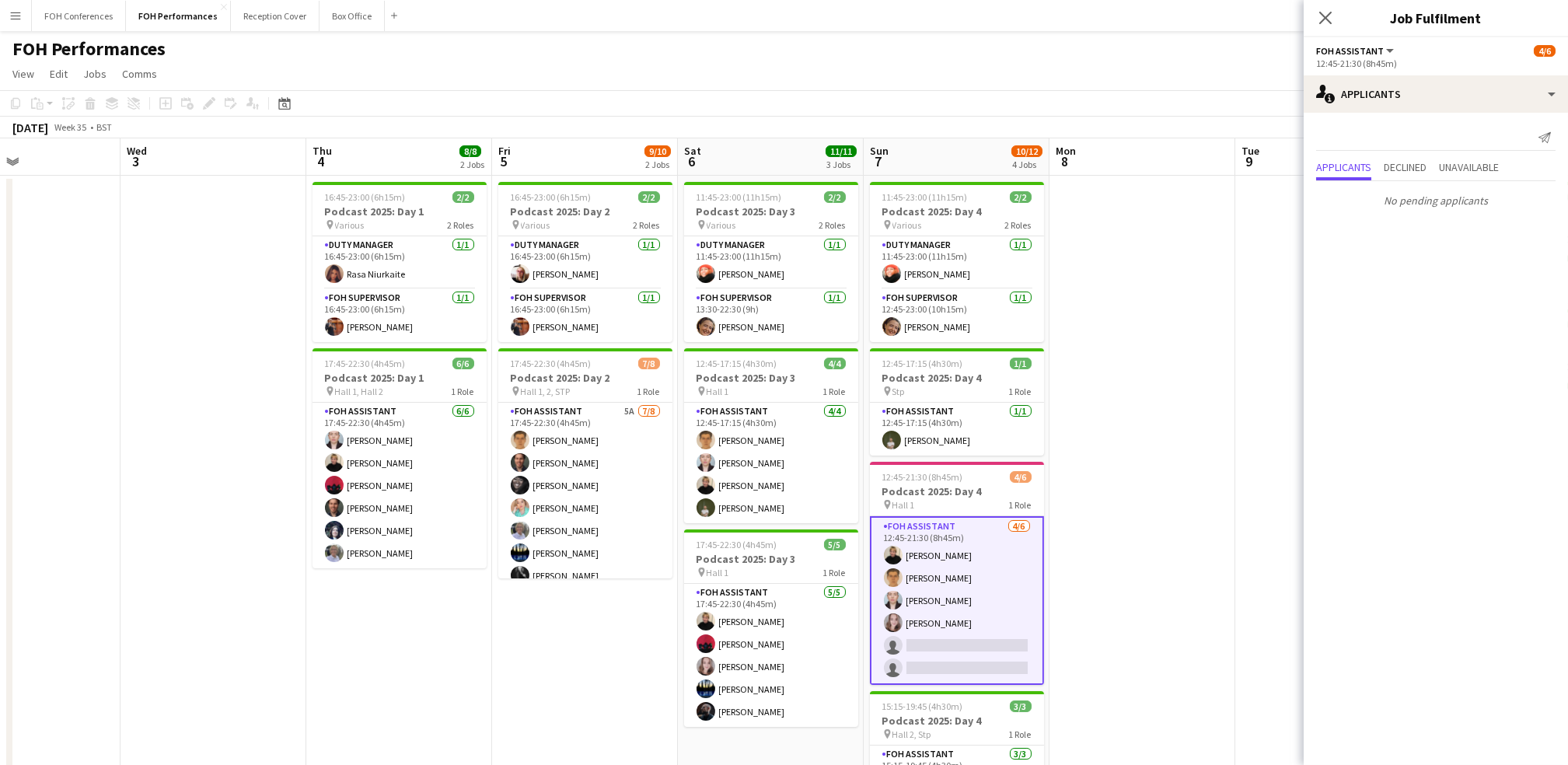
drag, startPoint x: 1180, startPoint y: 152, endPoint x: 919, endPoint y: 147, distance: 261.0
click at [799, 147] on app-calendar-viewport "Sat 30 Sun 31 Mon 1 Tue 2 Wed 3 Thu 4 8/8 2 Jobs Fri 5 9/10 2 Jobs Sat 6 11/11 …" at bounding box center [784, 553] width 1568 height 828
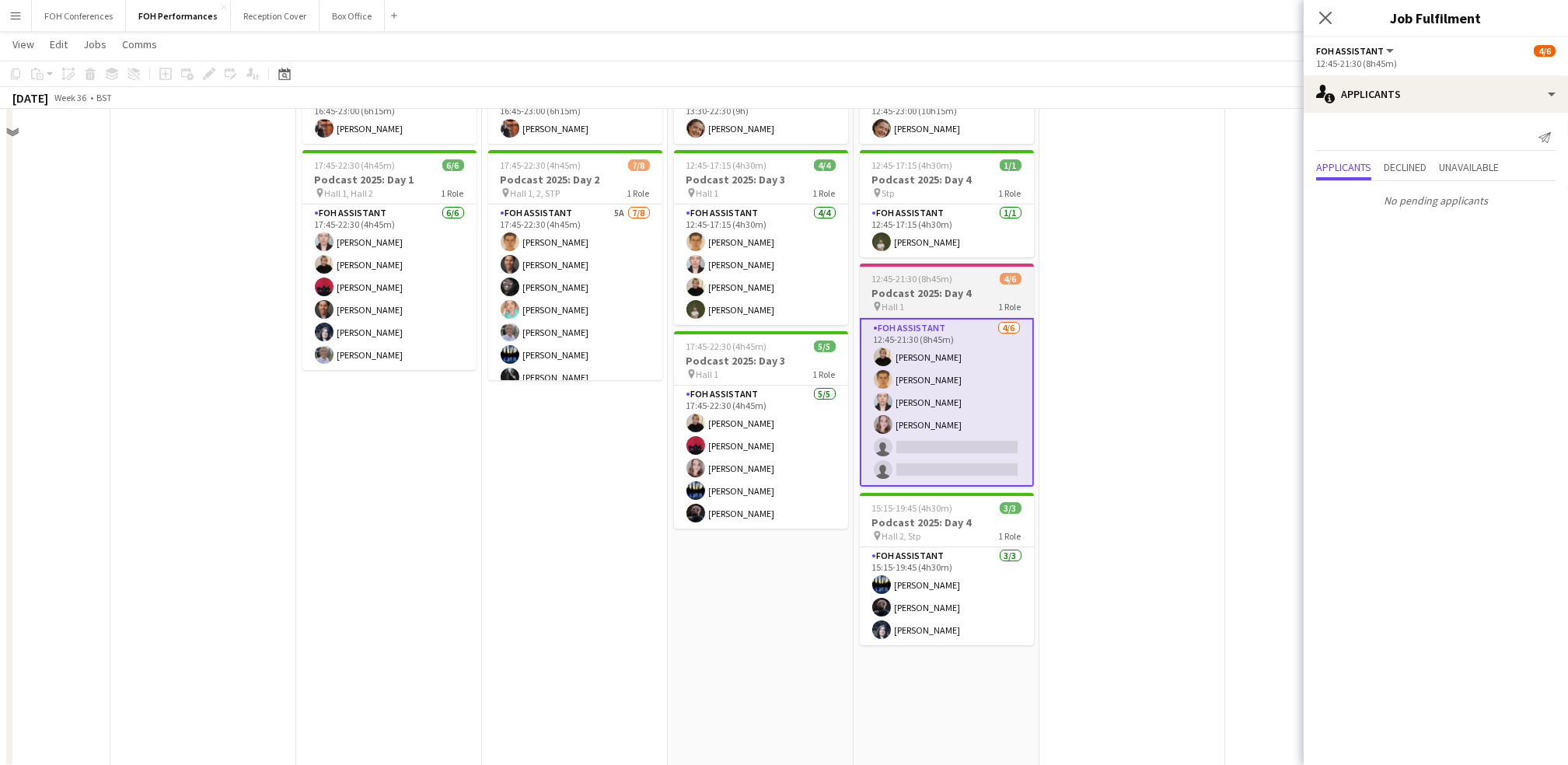
scroll to position [207, 0]
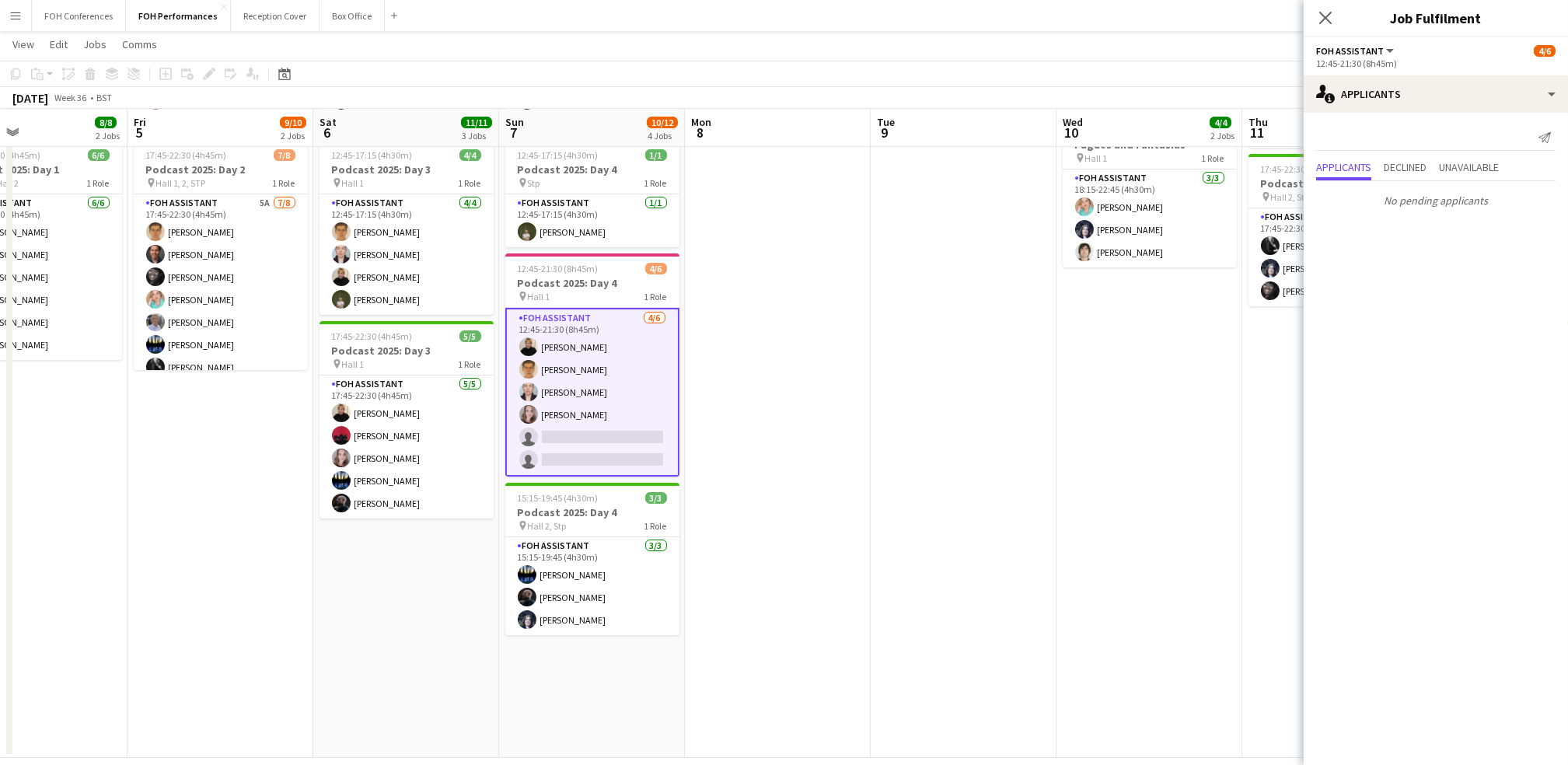
drag, startPoint x: 1085, startPoint y: 137, endPoint x: 598, endPoint y: 148, distance: 487.1
click at [598, 148] on app-calendar-viewport "Mon 1 Tue 2 Wed 3 Thu 4 8/8 2 Jobs Fri 5 9/10 2 Jobs Sat 6 11/11 3 Jobs Sun 7 1…" at bounding box center [784, 306] width 1568 height 905
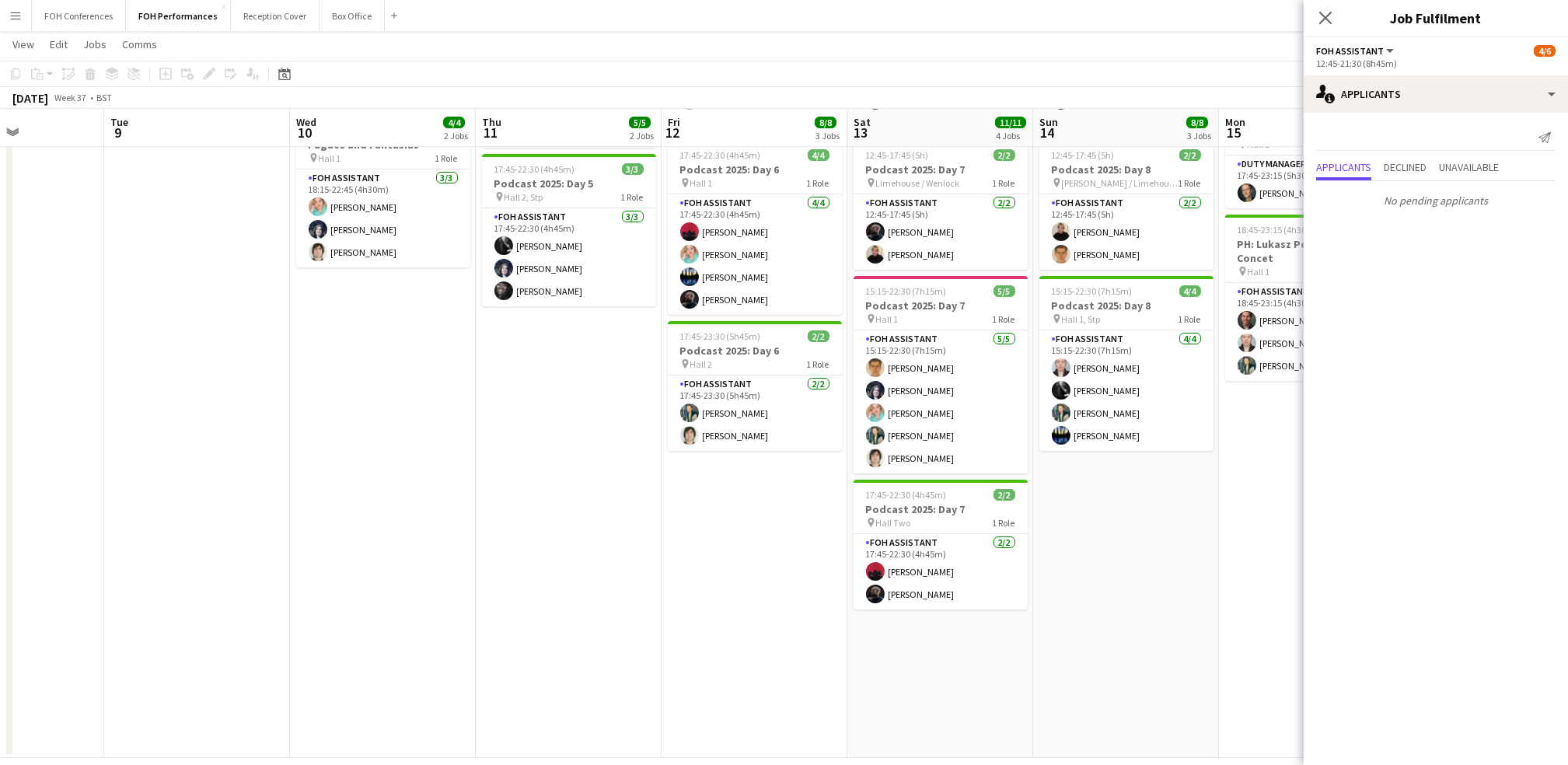
drag, startPoint x: 1183, startPoint y: 128, endPoint x: 590, endPoint y: 111, distance: 593.2
click at [590, 111] on app-calendar-viewport "Fri 5 9/10 2 Jobs Sat 6 11/11 3 Jobs Sun 7 10/12 4 Jobs Mon 8 Tue 9 Wed 10 4/4 …" at bounding box center [784, 306] width 1568 height 905
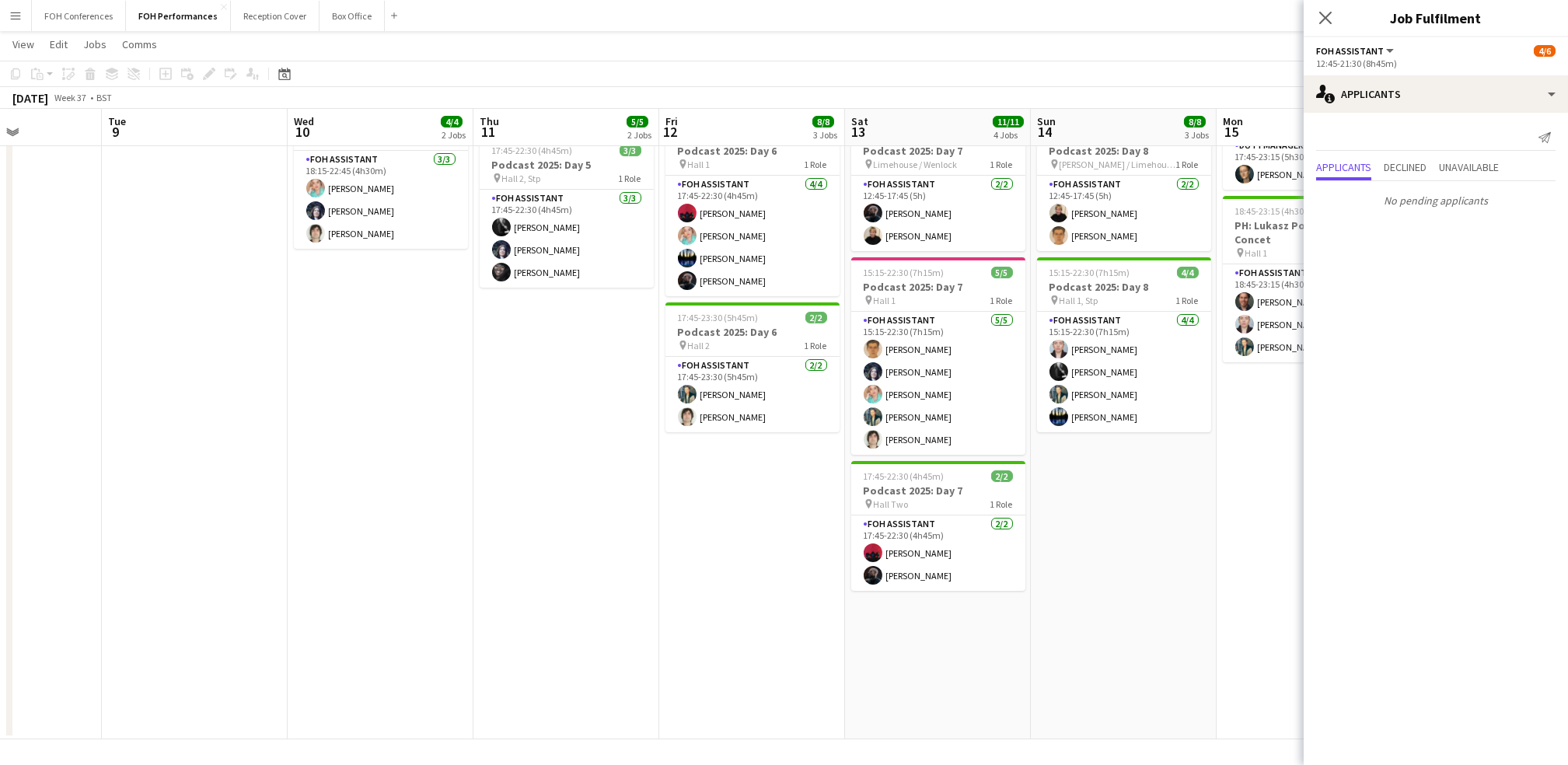
scroll to position [0, 0]
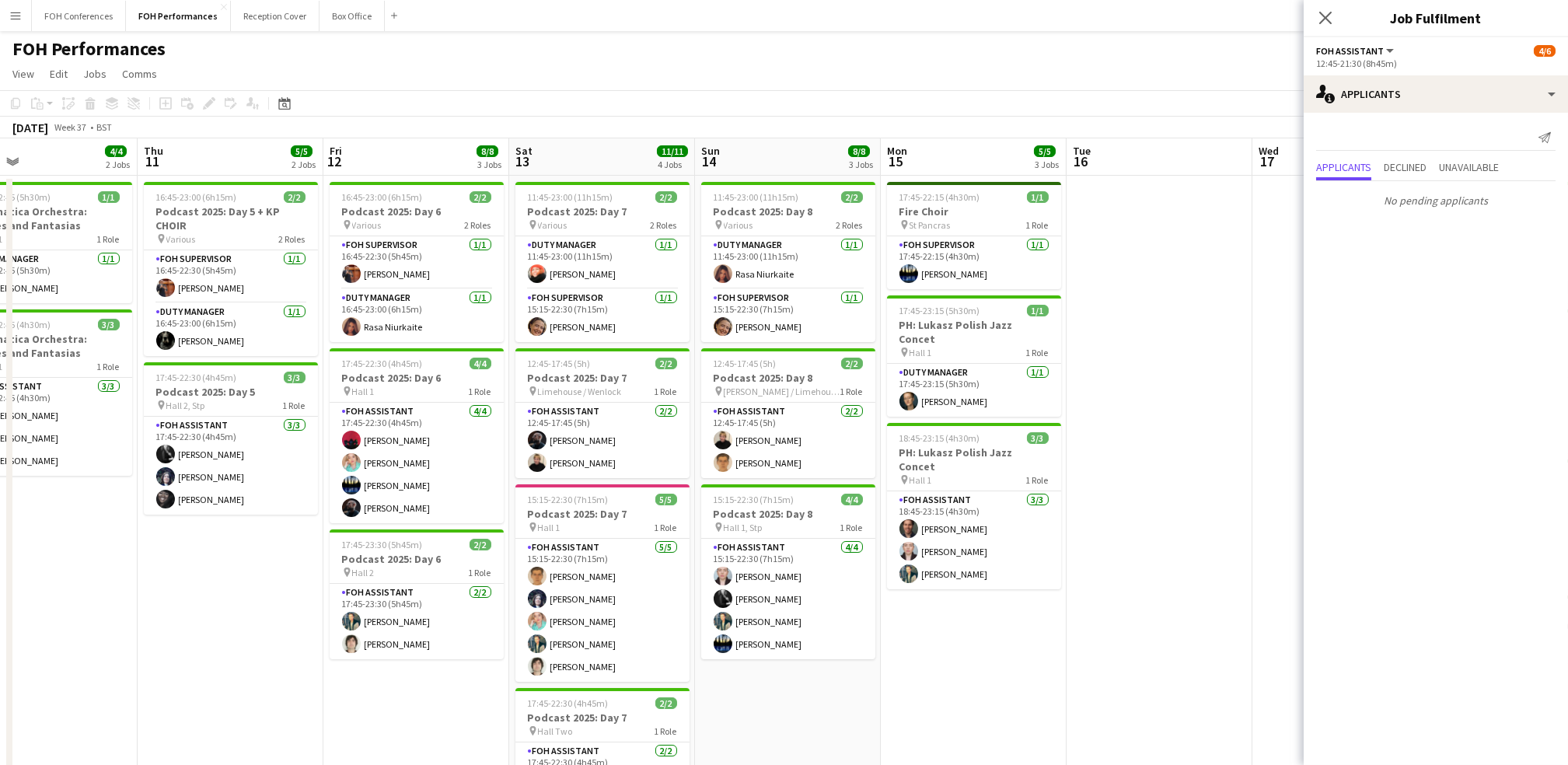
drag, startPoint x: 1107, startPoint y: 165, endPoint x: 709, endPoint y: 156, distance: 398.1
click at [709, 156] on app-calendar-viewport "Sun 7 10/12 4 Jobs Mon 8 Tue 9 Wed 10 4/4 2 Jobs Thu 11 5/5 2 Jobs Fri 12 8/8 3…" at bounding box center [784, 553] width 1568 height 828
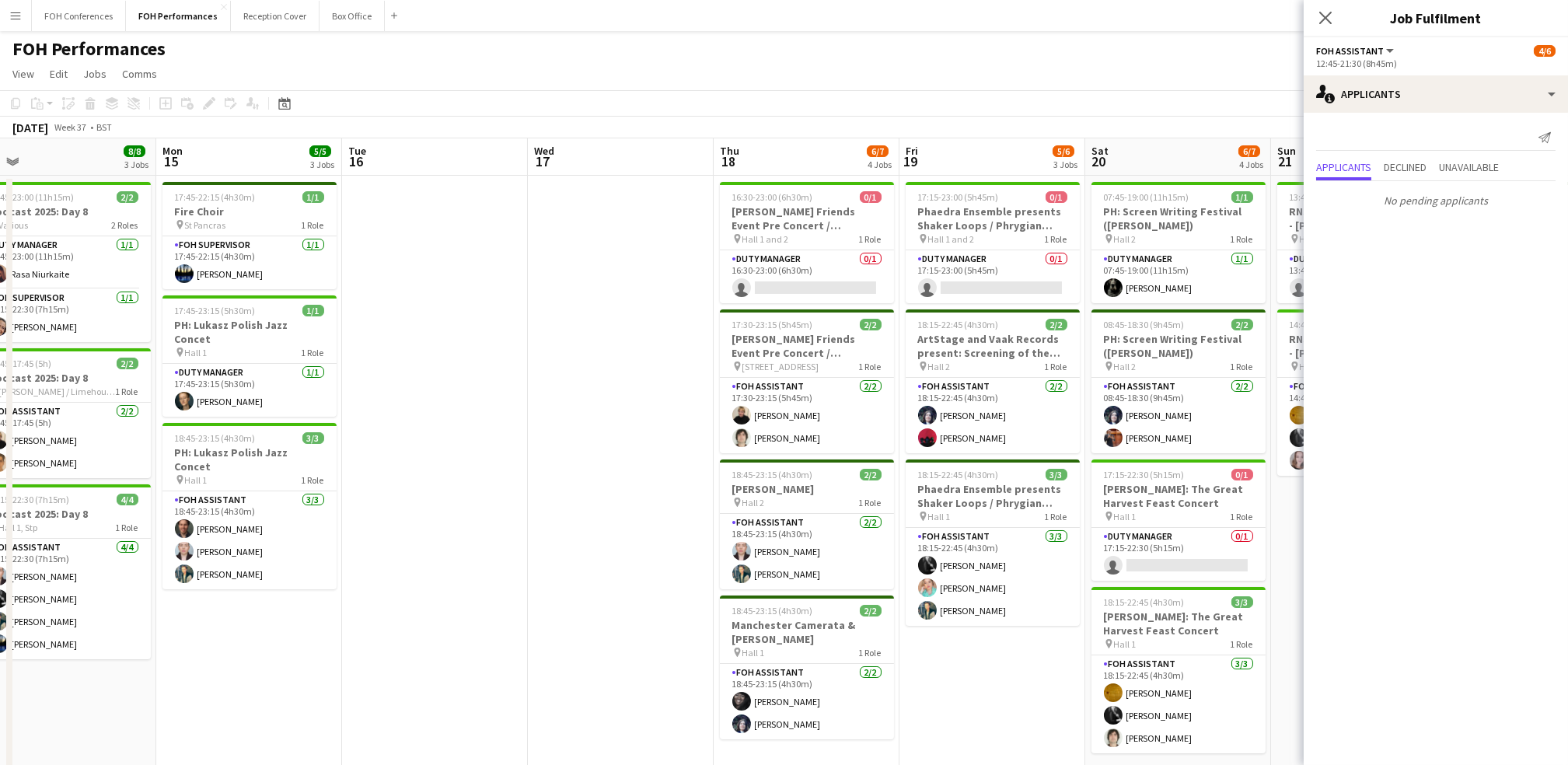
drag, startPoint x: 1139, startPoint y: 166, endPoint x: 598, endPoint y: 187, distance: 541.4
click at [598, 187] on app-calendar-viewport "Thu 11 5/5 2 Jobs Fri 12 8/8 3 Jobs Sat 13 11/11 4 Jobs Sun 14 8/8 3 Jobs Mon 1…" at bounding box center [784, 553] width 1568 height 828
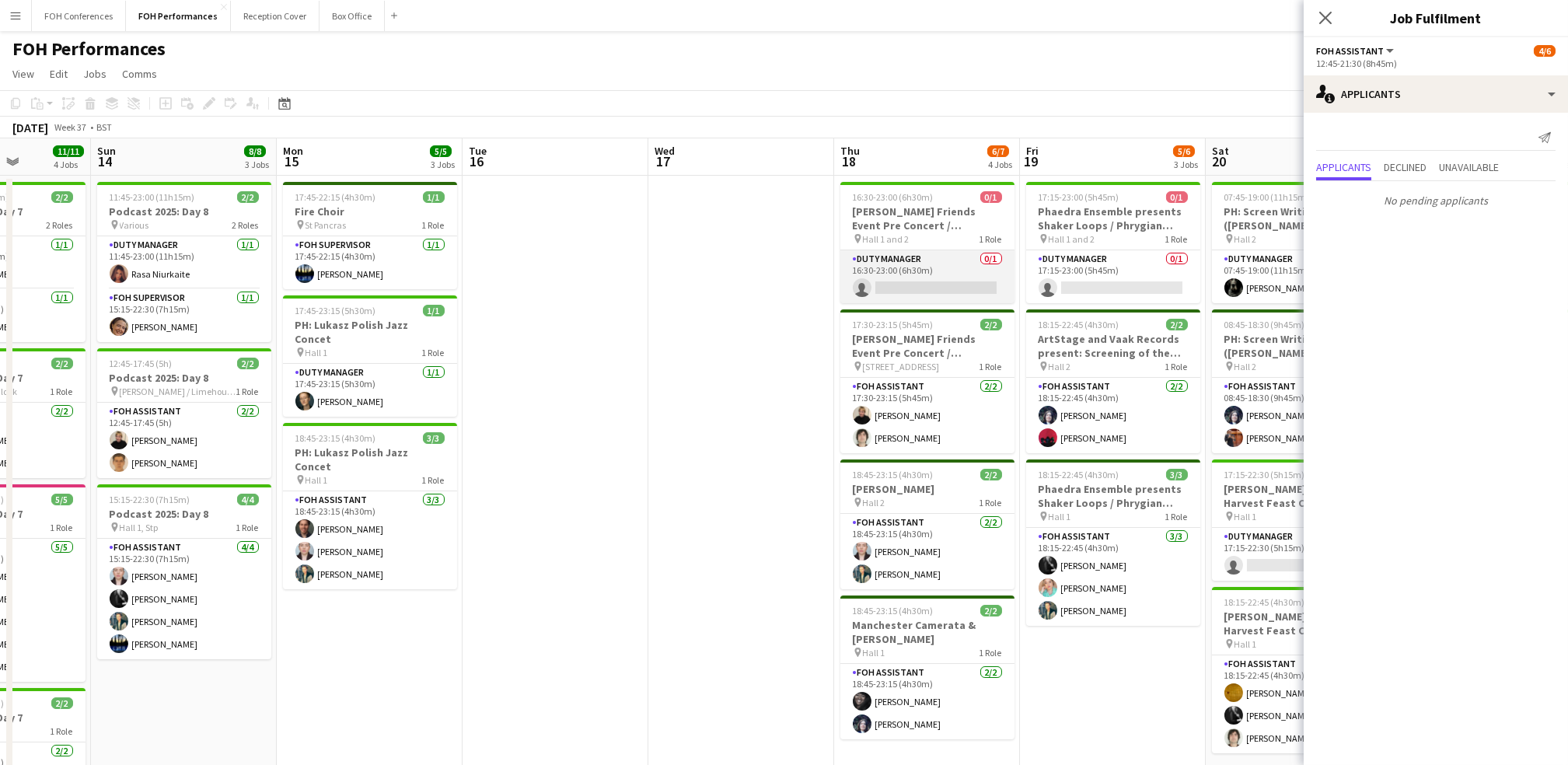
click at [799, 289] on app-card-role "Duty Manager 0/1 16:30-23:00 (6h30m) single-neutral-actions" at bounding box center [927, 276] width 174 height 53
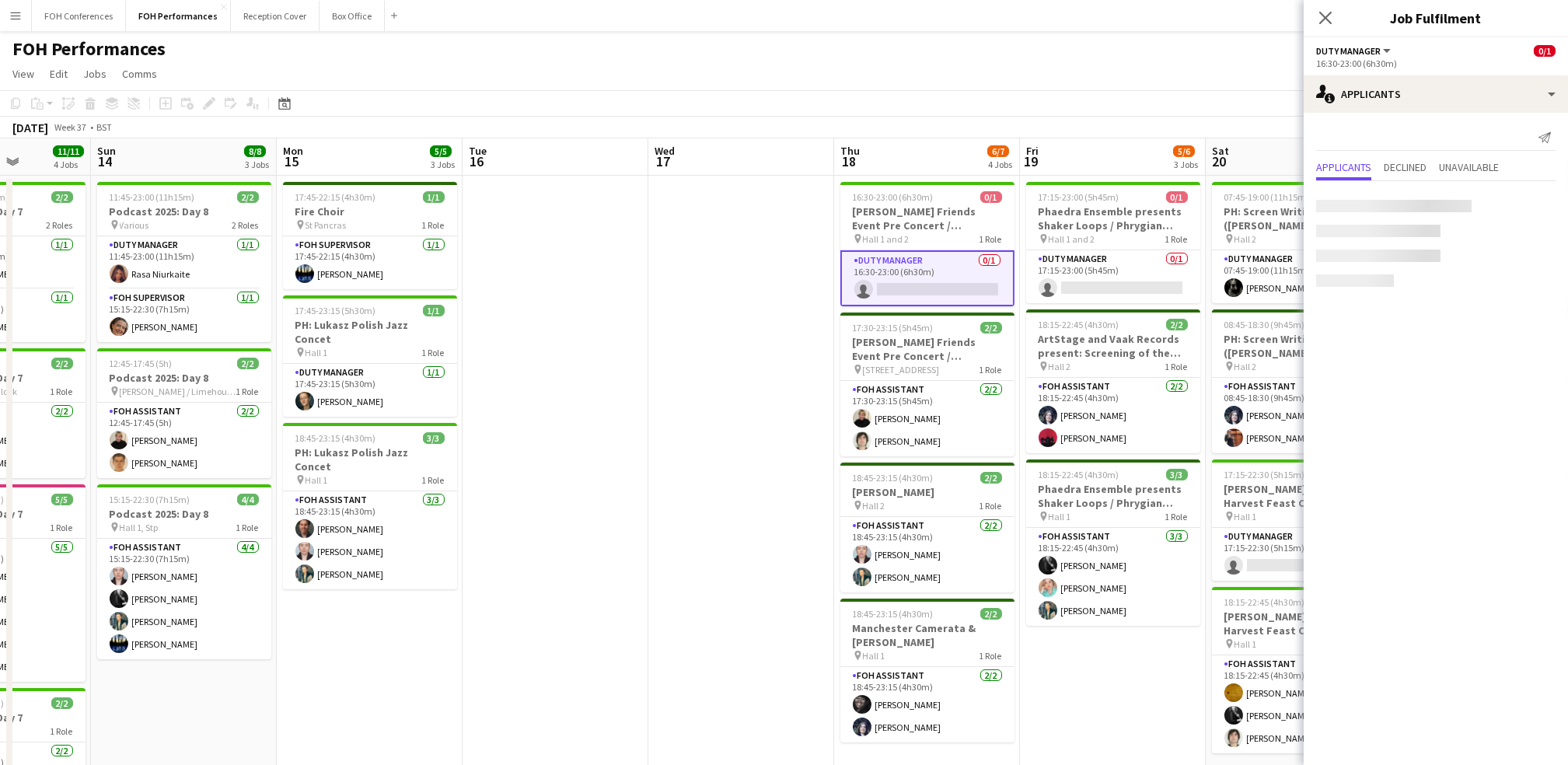
scroll to position [0, 468]
click at [799, 291] on app-card-role "Duty Manager 0/1 17:15-23:00 (5h45m) single-neutral-actions" at bounding box center [1112, 276] width 174 height 53
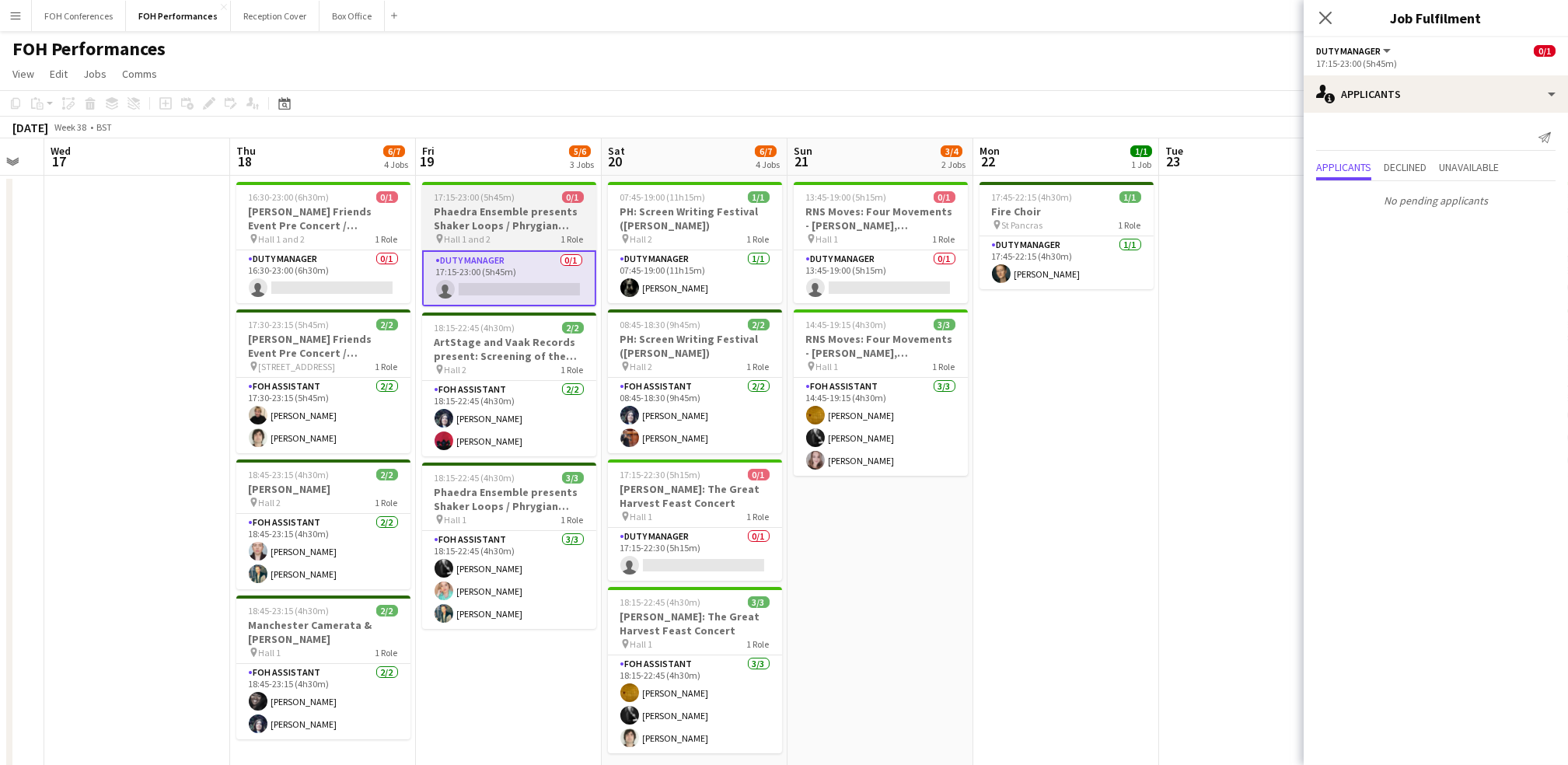
drag, startPoint x: 1112, startPoint y: 161, endPoint x: 525, endPoint y: 193, distance: 587.9
click at [500, 191] on app-calendar-viewport "Sat 13 11/11 4 Jobs Sun 14 8/8 3 Jobs Mon 15 5/5 3 Jobs Tue 16 Wed 17 Thu 18 6/…" at bounding box center [784, 553] width 1568 height 828
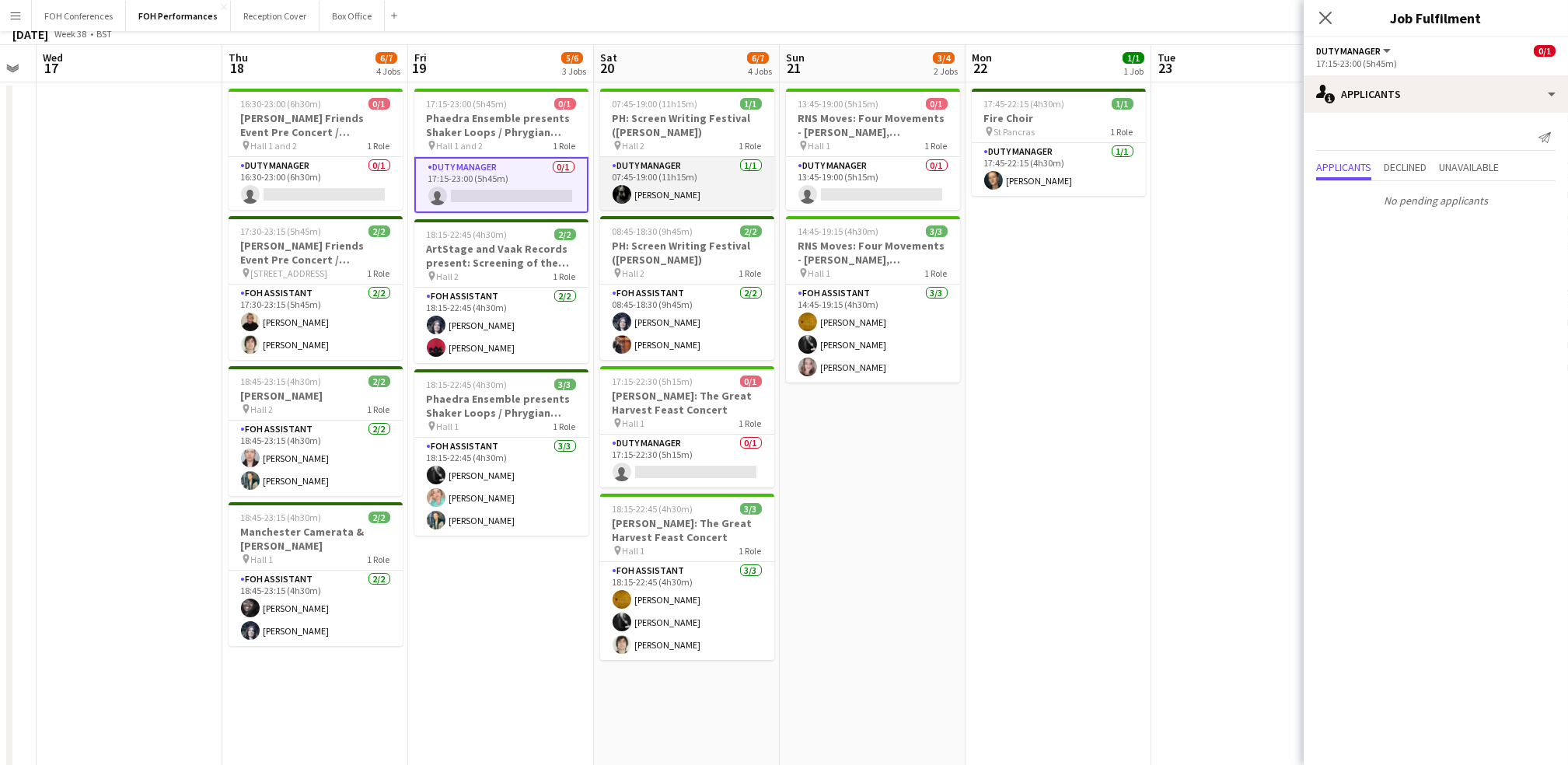
scroll to position [0, 0]
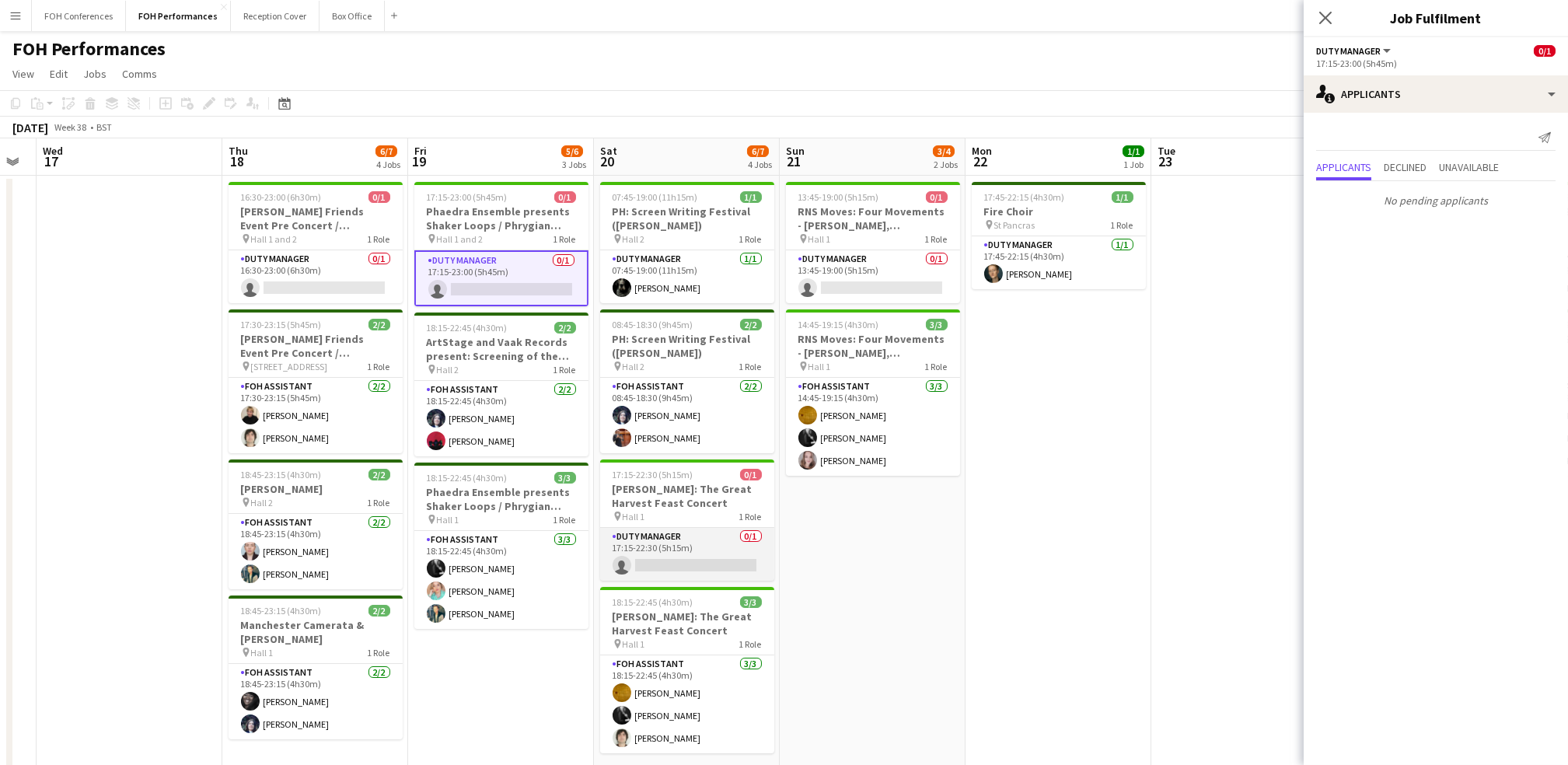
click at [701, 568] on app-card-role "Duty Manager 0/1 17:15-22:30 (5h15m) single-neutral-actions" at bounding box center [687, 554] width 174 height 53
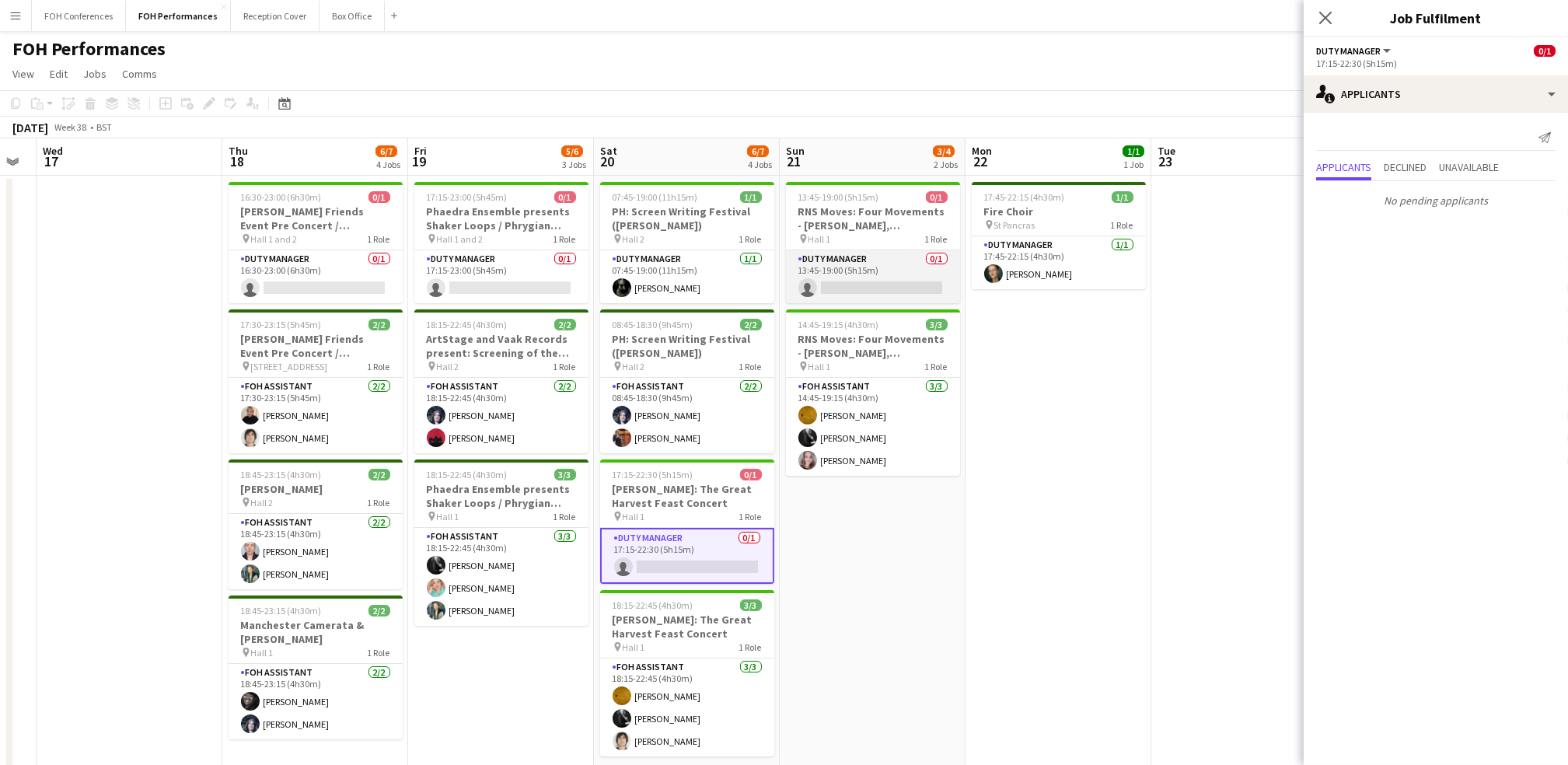
click at [799, 286] on app-card-role "Duty Manager 0/1 13:45-19:00 (5h15m) single-neutral-actions" at bounding box center [873, 276] width 174 height 53
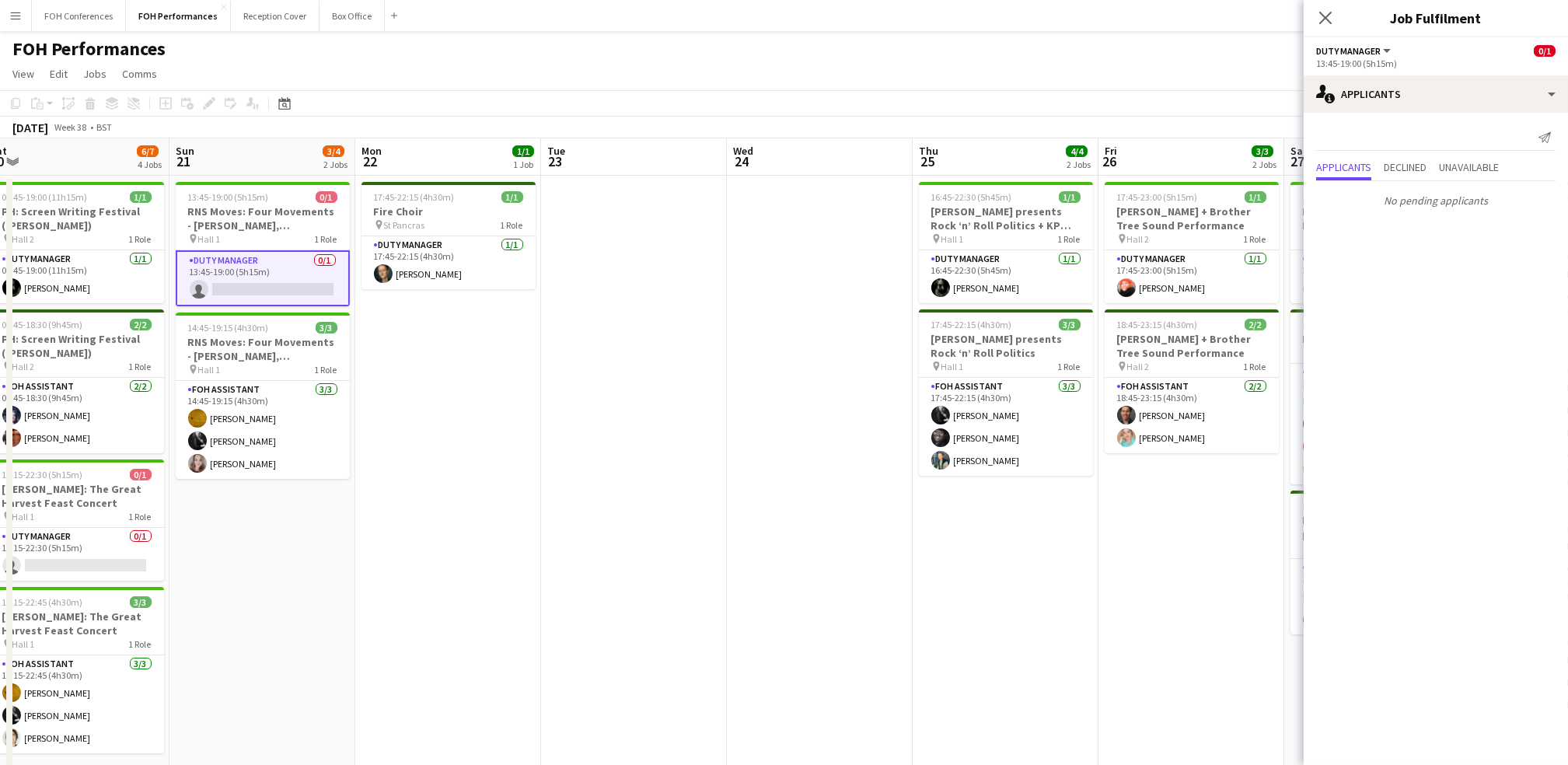
drag, startPoint x: 1045, startPoint y: 173, endPoint x: 243, endPoint y: 158, distance: 802.1
click at [243, 158] on app-calendar-viewport "Wed 17 Thu 18 6/7 4 Jobs Fri 19 5/6 3 Jobs Sat 20 6/7 4 Jobs Sun 21 3/4 2 Jobs …" at bounding box center [784, 553] width 1568 height 828
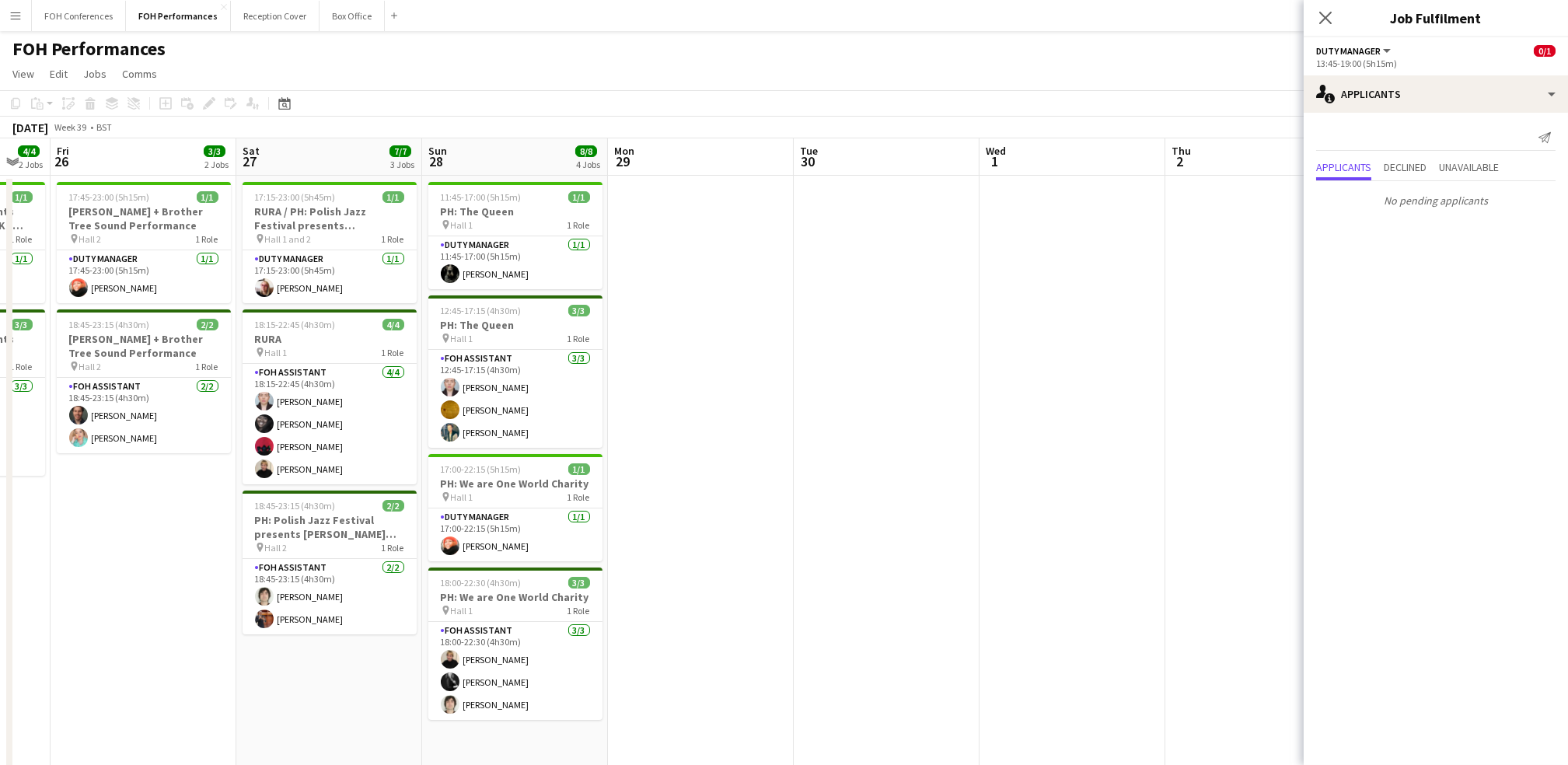
scroll to position [0, 575]
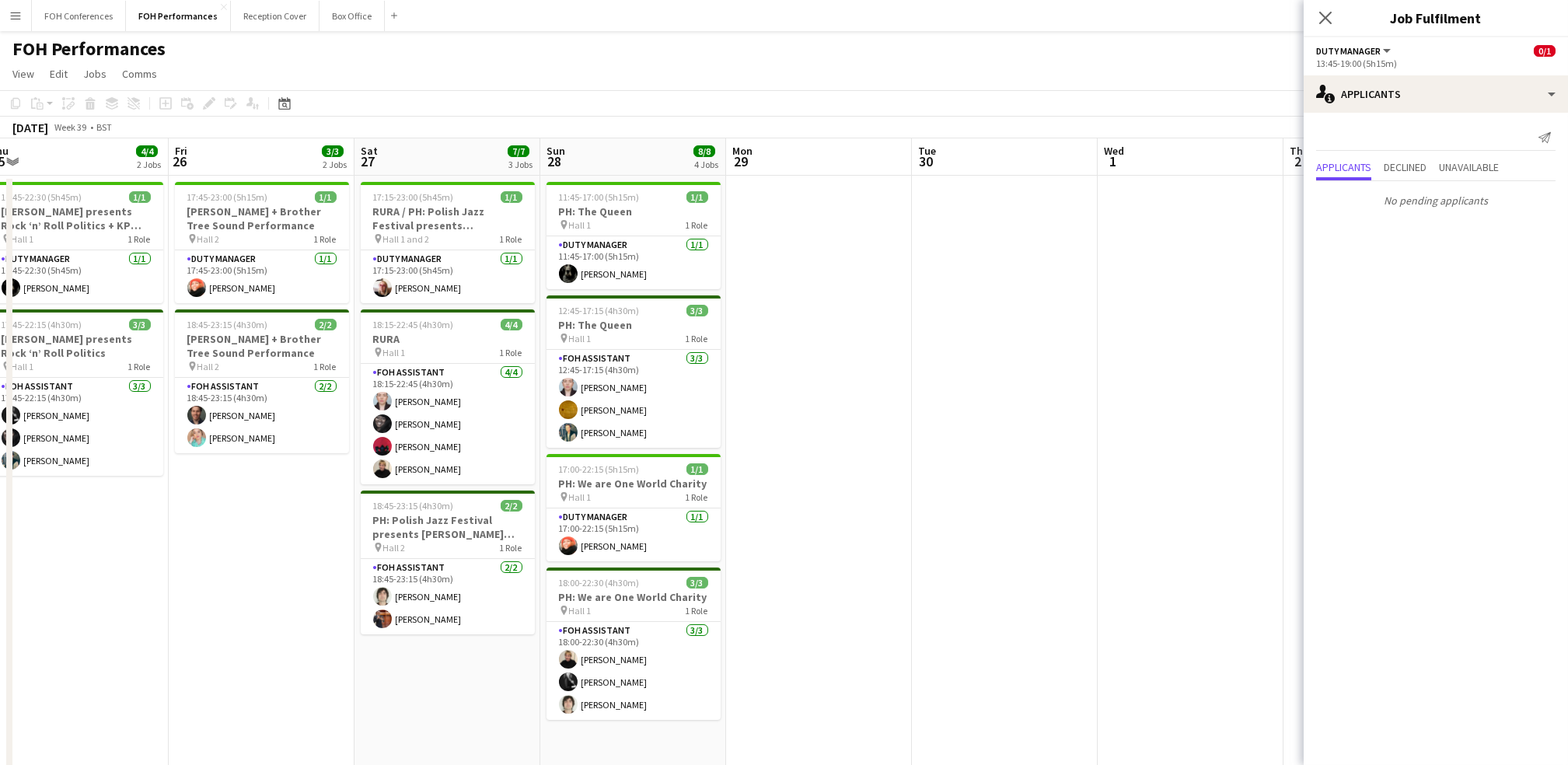
drag, startPoint x: 1026, startPoint y: 165, endPoint x: 91, endPoint y: 112, distance: 936.5
click at [91, 112] on app-calendar "Copy Paste Paste Ctrl+V Paste with crew Ctrl+Shift+V Paste linked Job Delete Gr…" at bounding box center [784, 528] width 1568 height 876
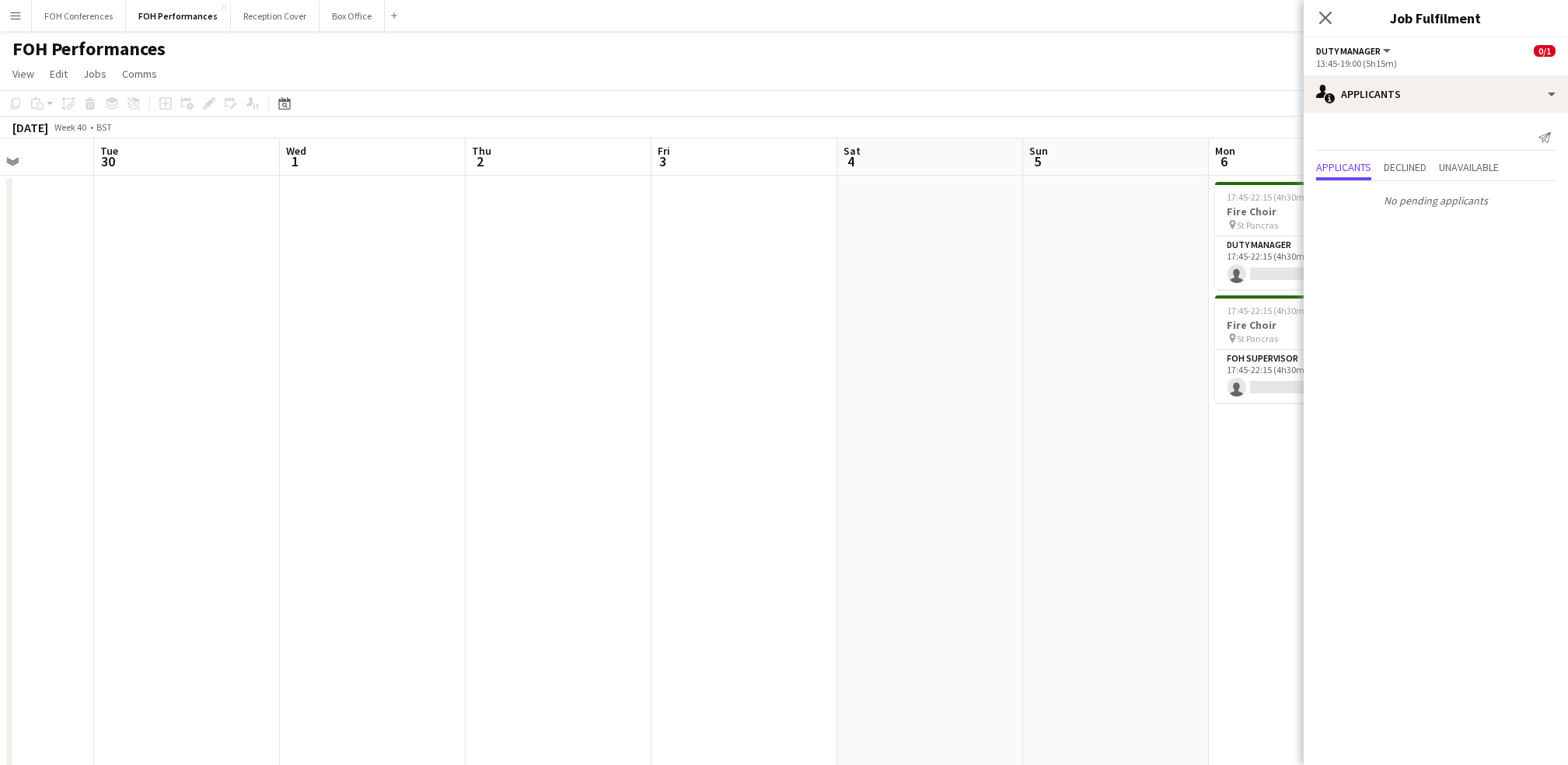
scroll to position [0, 401]
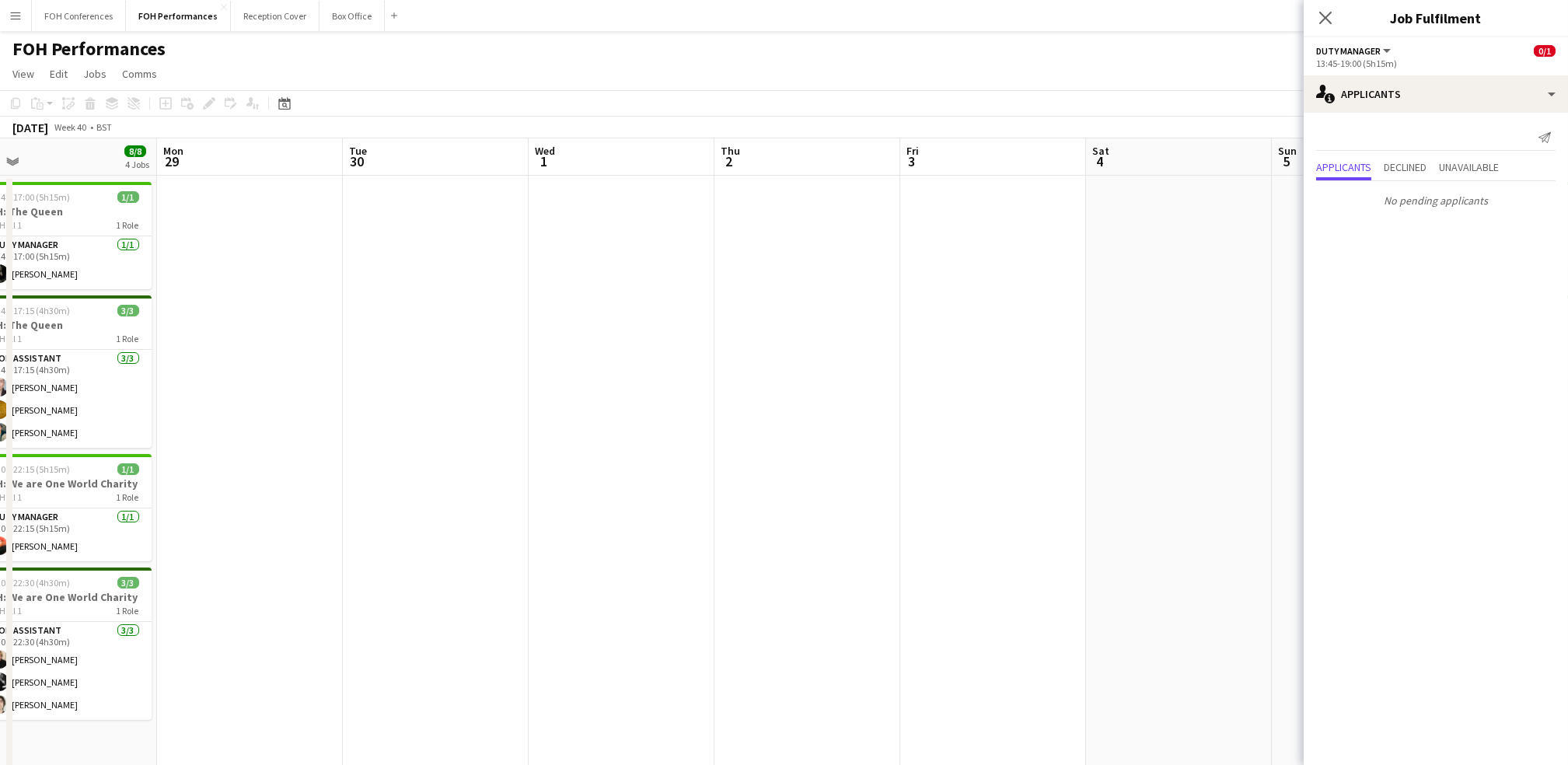
drag, startPoint x: 1063, startPoint y: 160, endPoint x: 133, endPoint y: 85, distance: 933.0
click at [0, 99] on html "Menu Boards Boards Boards All jobs Status Workforce Workforce My Workforce Recr…" at bounding box center [784, 496] width 1568 height 993
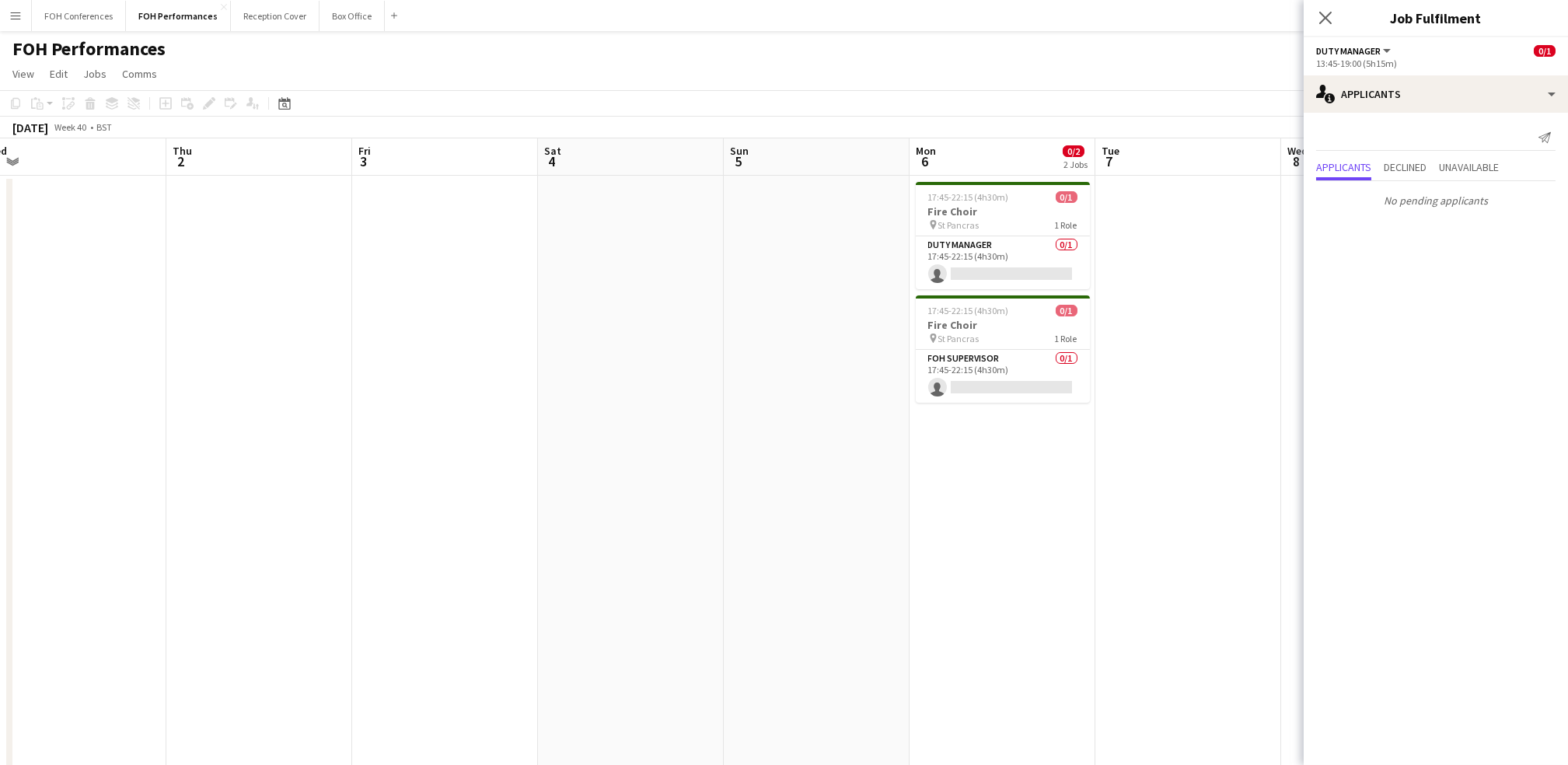
scroll to position [0, 581]
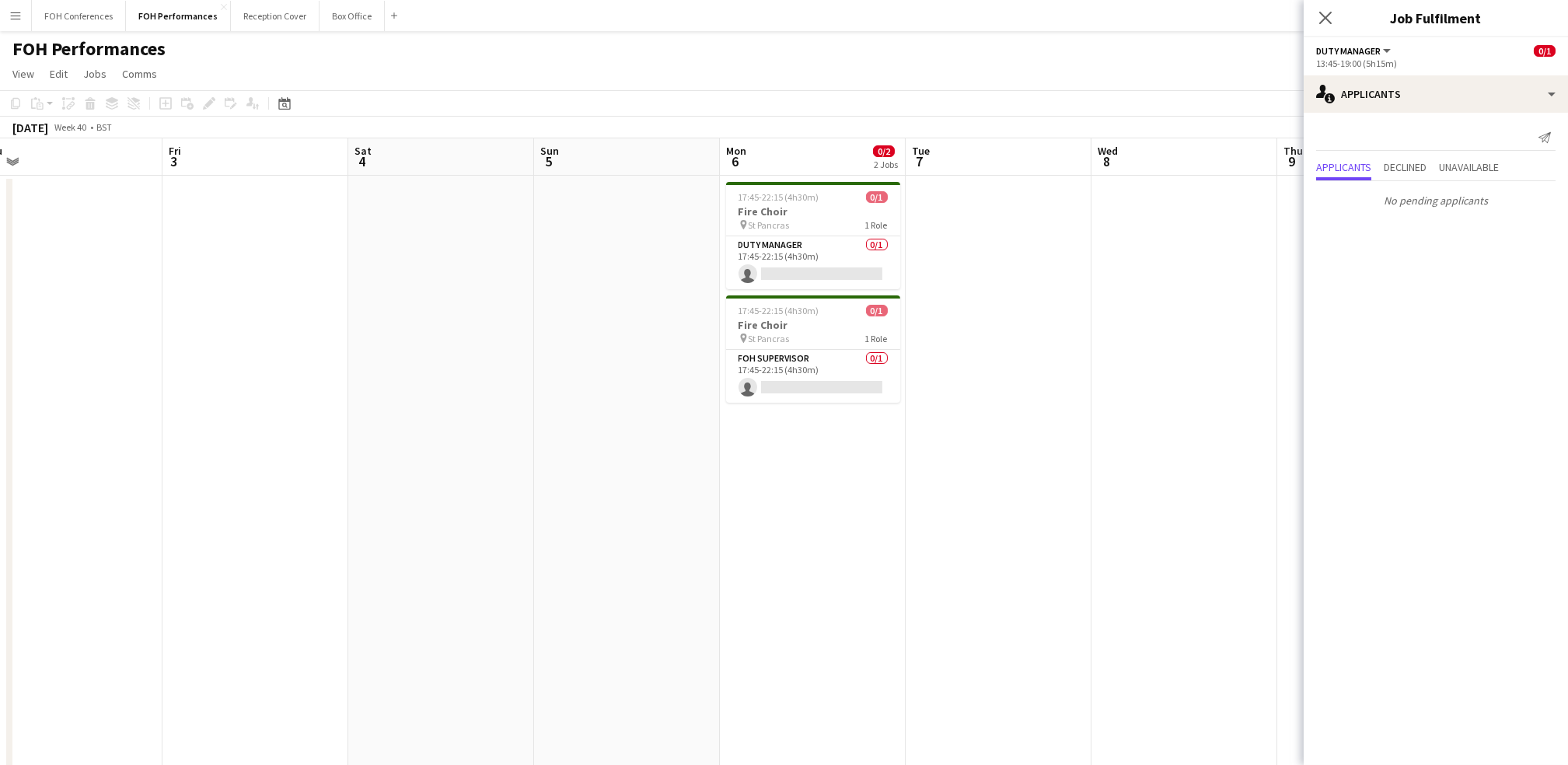
drag, startPoint x: 1036, startPoint y: 174, endPoint x: 680, endPoint y: 174, distance: 356.0
click at [680, 174] on app-calendar-viewport "Mon 29 Tue 30 Wed 1 Thu 2 Fri 3 Sat 4 Sun 5 Mon 6 0/2 2 Jobs Tue 7 Wed 8 Thu 9 …" at bounding box center [784, 553] width 1568 height 828
click at [799, 276] on app-card-role "Duty Manager 0/1 17:45-22:15 (4h30m) single-neutral-actions" at bounding box center [813, 263] width 174 height 53
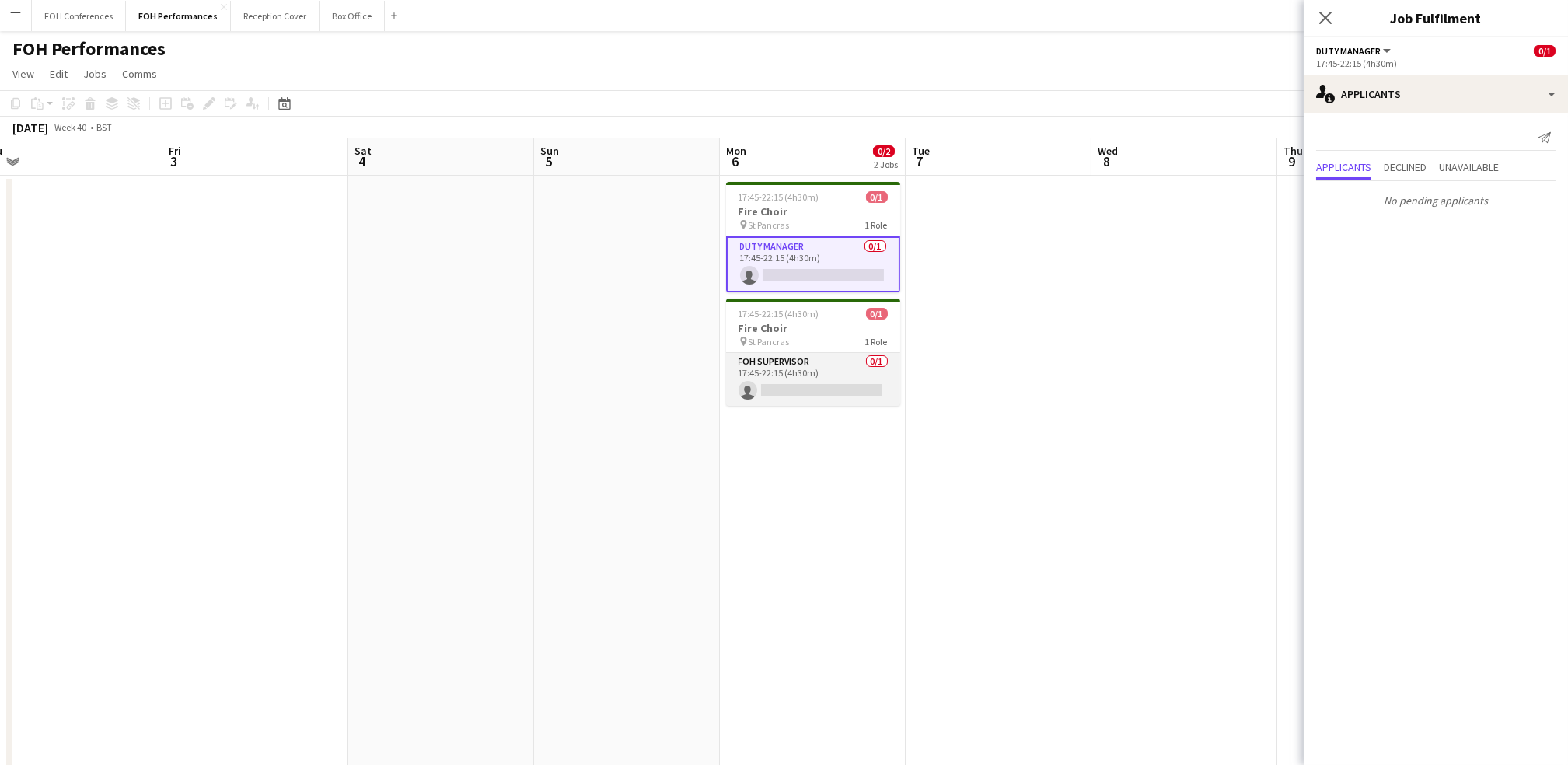
click at [799, 385] on app-card-role "FOH Supervisor 0/1 17:45-22:15 (4h30m) single-neutral-actions" at bounding box center [813, 379] width 174 height 53
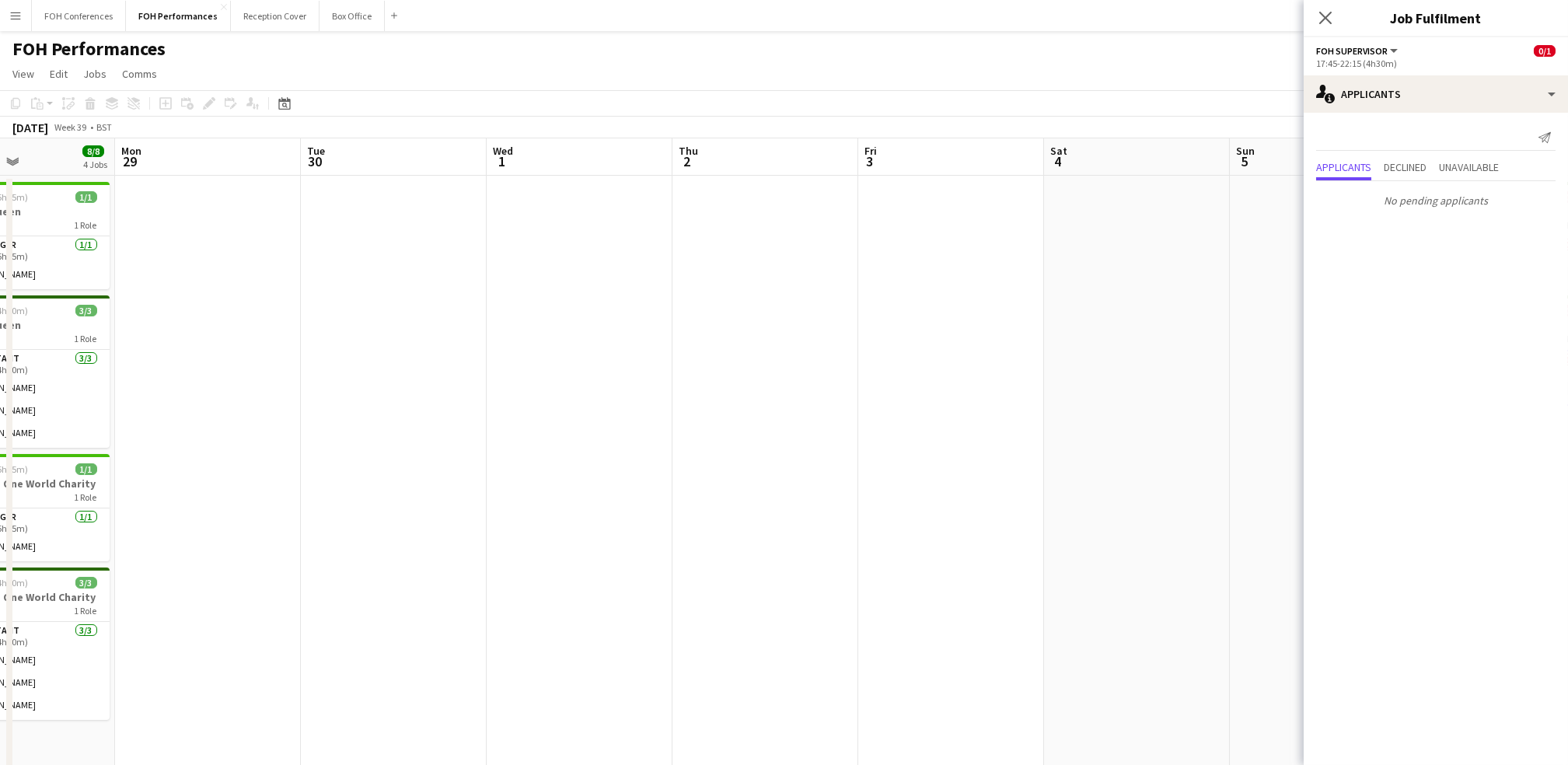
drag, startPoint x: 275, startPoint y: 148, endPoint x: 986, endPoint y: 188, distance: 712.1
click at [799, 188] on app-calendar-viewport "Fri 26 3/3 2 Jobs Sat 27 7/7 3 Jobs Sun 28 8/8 4 Jobs Mon 29 Tue 30 Wed 1 Thu 2…" at bounding box center [784, 553] width 1568 height 828
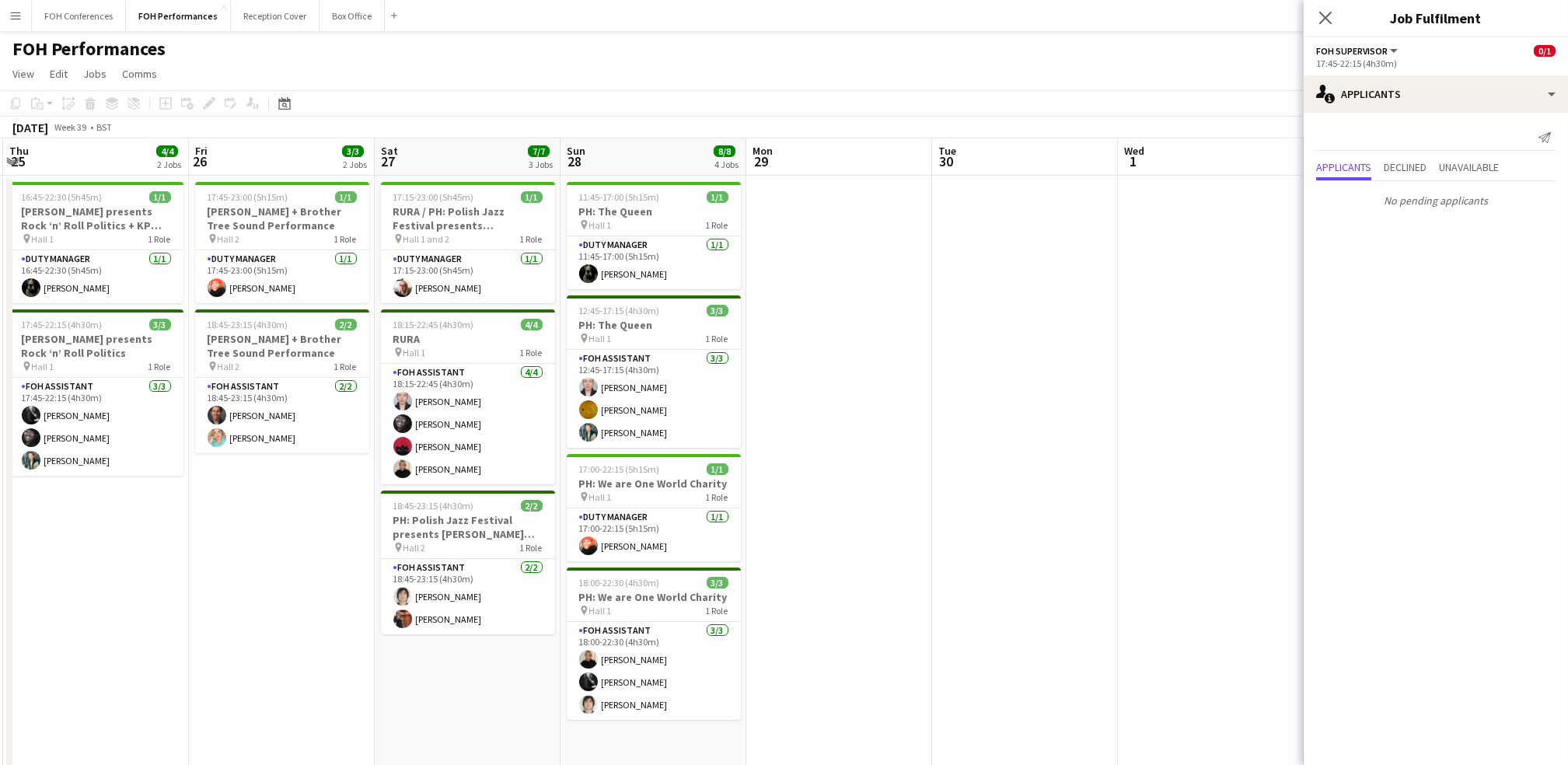
drag, startPoint x: 267, startPoint y: 176, endPoint x: 811, endPoint y: 218, distance: 545.6
click at [799, 218] on app-calendar-viewport "Tue 23 Wed 24 Thu 25 4/4 2 Jobs Fri 26 3/3 2 Jobs Sat 27 7/7 3 Jobs Sun 28 8/8 …" at bounding box center [784, 553] width 1568 height 828
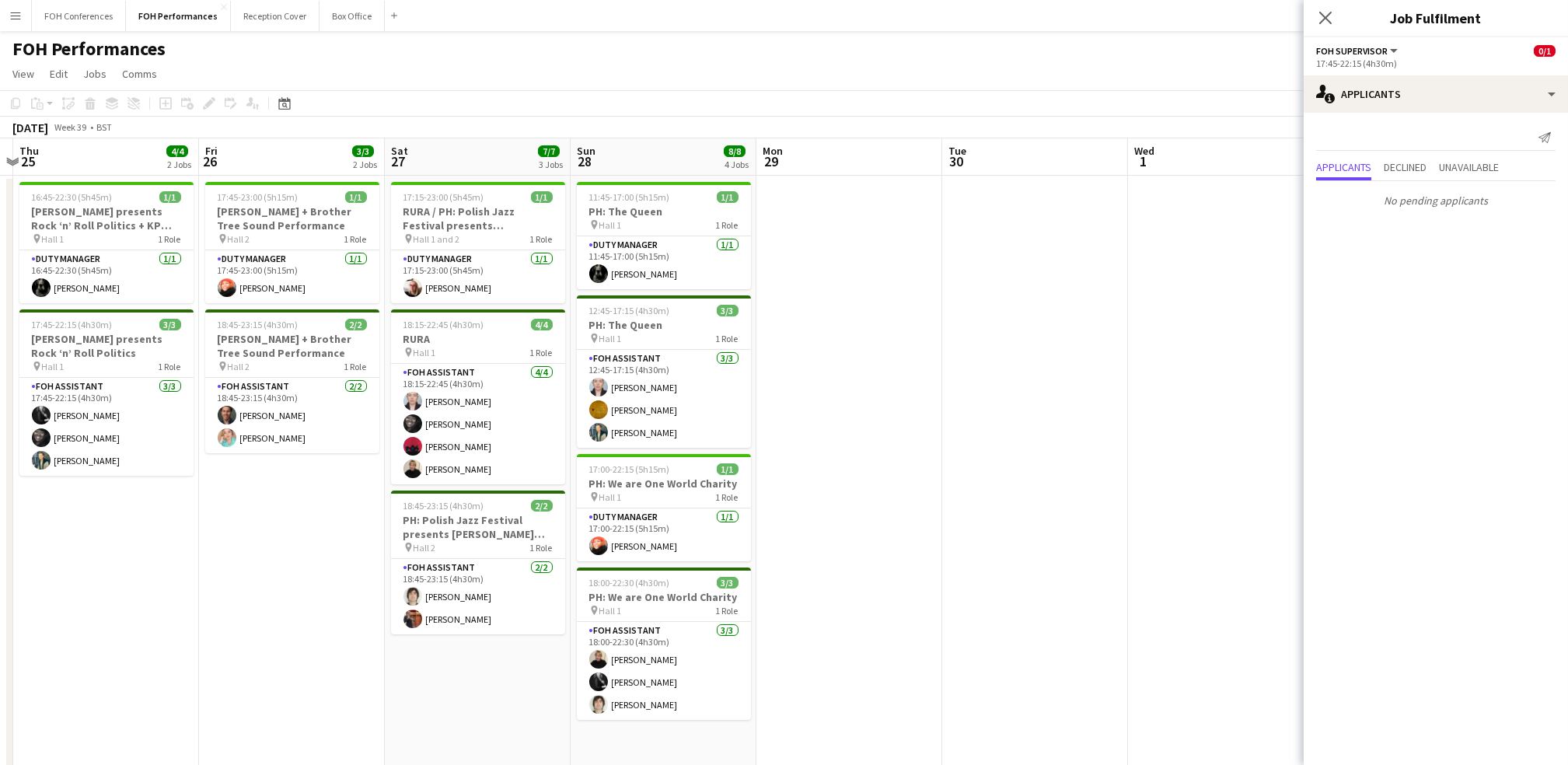
drag, startPoint x: 221, startPoint y: 165, endPoint x: 0, endPoint y: 189, distance: 222.3
click at [0, 189] on html "Menu Boards Boards Boards All jobs Status Workforce Workforce My Workforce Recr…" at bounding box center [784, 496] width 1568 height 993
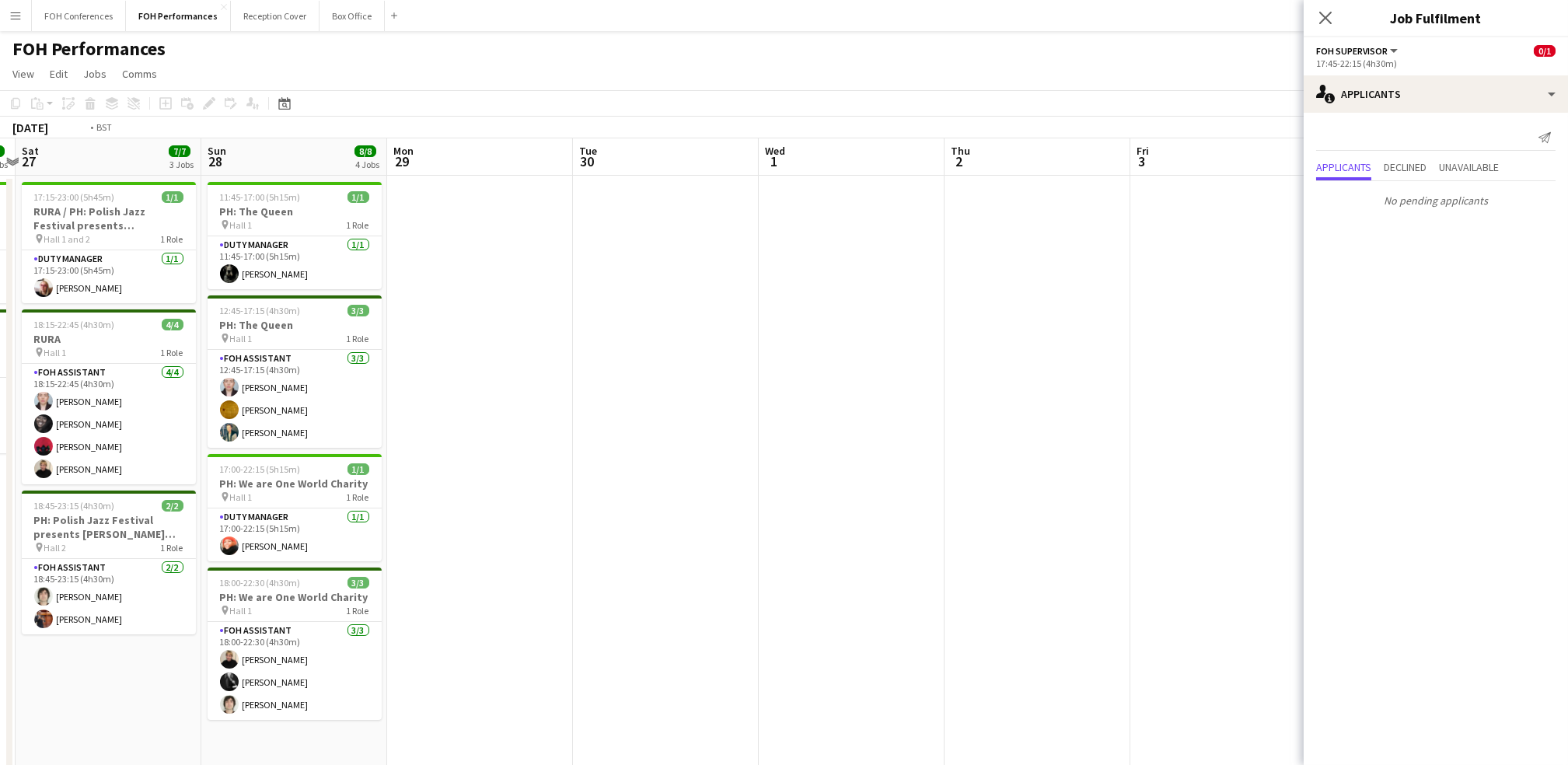
drag, startPoint x: 1157, startPoint y: 159, endPoint x: 314, endPoint y: 168, distance: 843.0
click at [313, 168] on app-calendar-viewport "Wed 24 Thu 25 4/4 2 Jobs Fri 26 3/3 2 Jobs Sat 27 7/7 3 Jobs Sun 28 8/8 4 Jobs …" at bounding box center [784, 553] width 1568 height 828
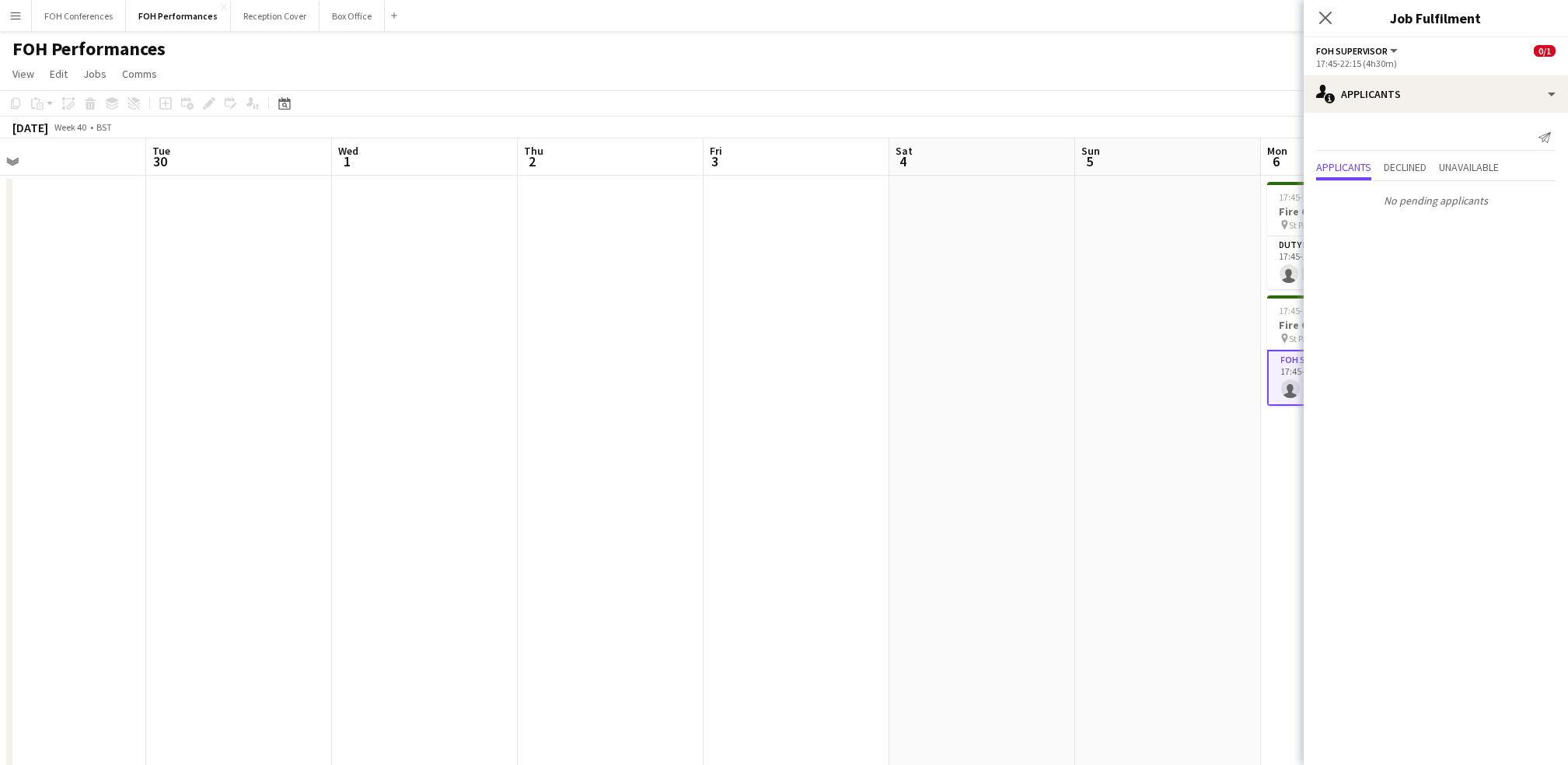
drag, startPoint x: 1098, startPoint y: 161, endPoint x: 817, endPoint y: 183, distance: 281.9
click at [799, 183] on app-calendar-viewport "Sat 27 7/7 3 Jobs Sun 28 8/8 4 Jobs Mon 29 Tue 30 Wed 1 Thu 2 Fri 3 Sat 4 Sun 5…" at bounding box center [784, 553] width 1568 height 828
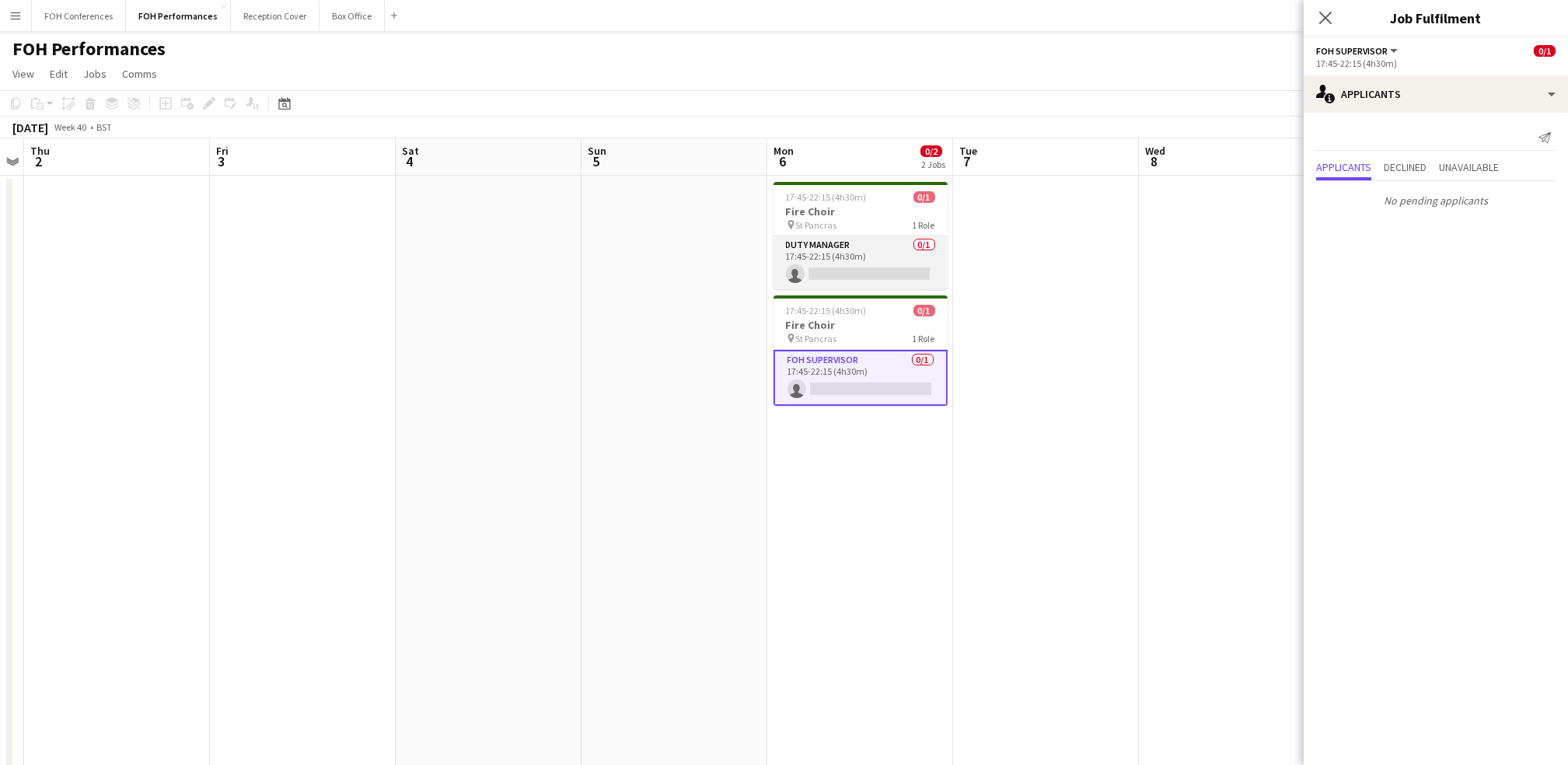
click at [799, 267] on app-card-role "Duty Manager 0/1 17:45-22:15 (4h30m) single-neutral-actions" at bounding box center [860, 263] width 174 height 53
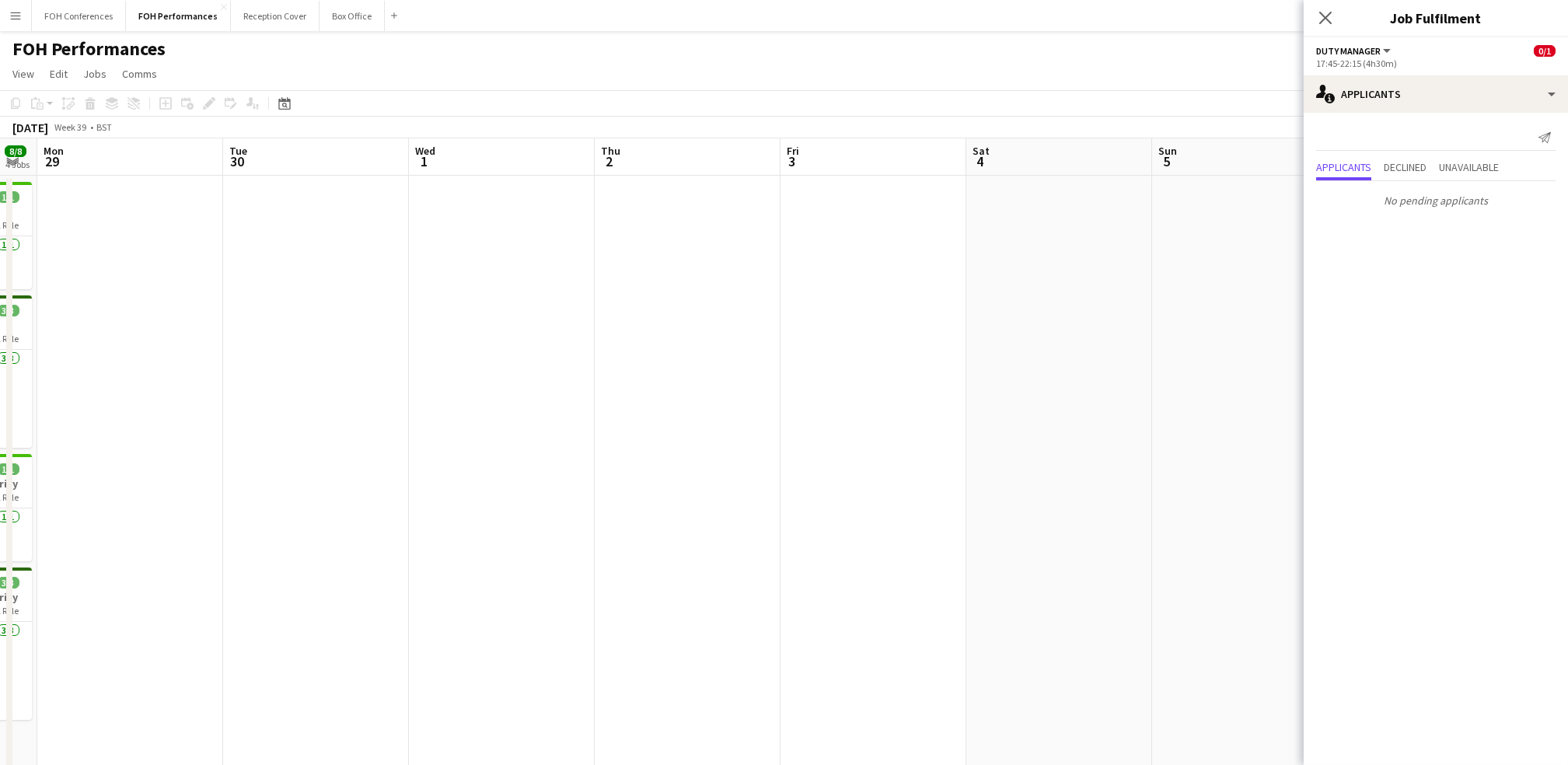
drag, startPoint x: 140, startPoint y: 152, endPoint x: 540, endPoint y: 221, distance: 405.9
click at [730, 245] on app-calendar-viewport "Sat 27 7/7 3 Jobs Sun 28 8/8 4 Jobs Mon 29 Tue 30 Wed 1 Thu 2 Fri 3 Sat 4 Sun 5…" at bounding box center [784, 553] width 1568 height 828
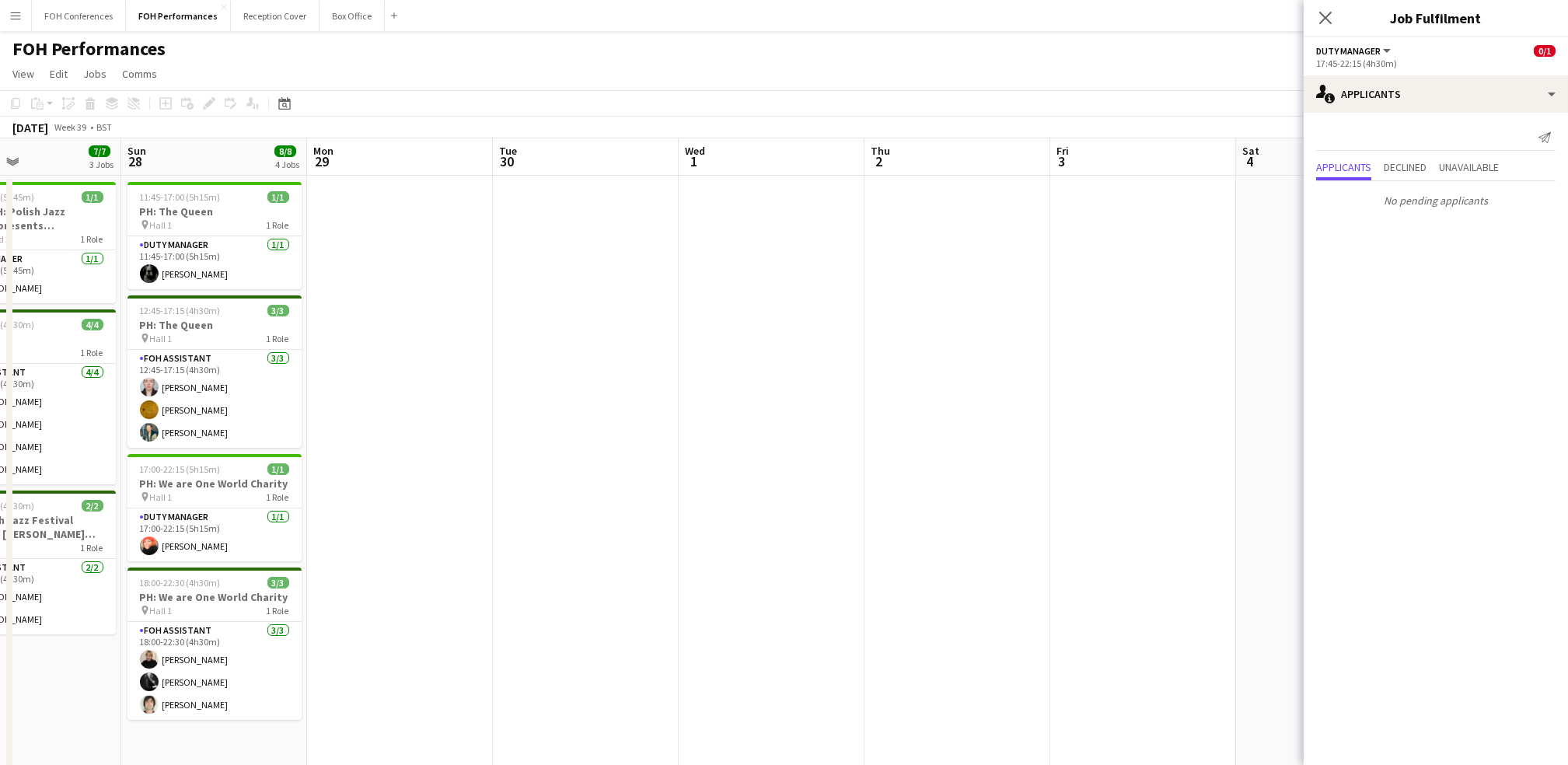
drag, startPoint x: 127, startPoint y: 172, endPoint x: 675, endPoint y: 226, distance: 550.7
click at [675, 226] on app-calendar-viewport "Thu 25 4/4 2 Jobs Fri 26 3/3 2 Jobs Sat 27 7/7 3 Jobs Sun 28 8/8 4 Jobs Mon 29 …" at bounding box center [784, 553] width 1568 height 828
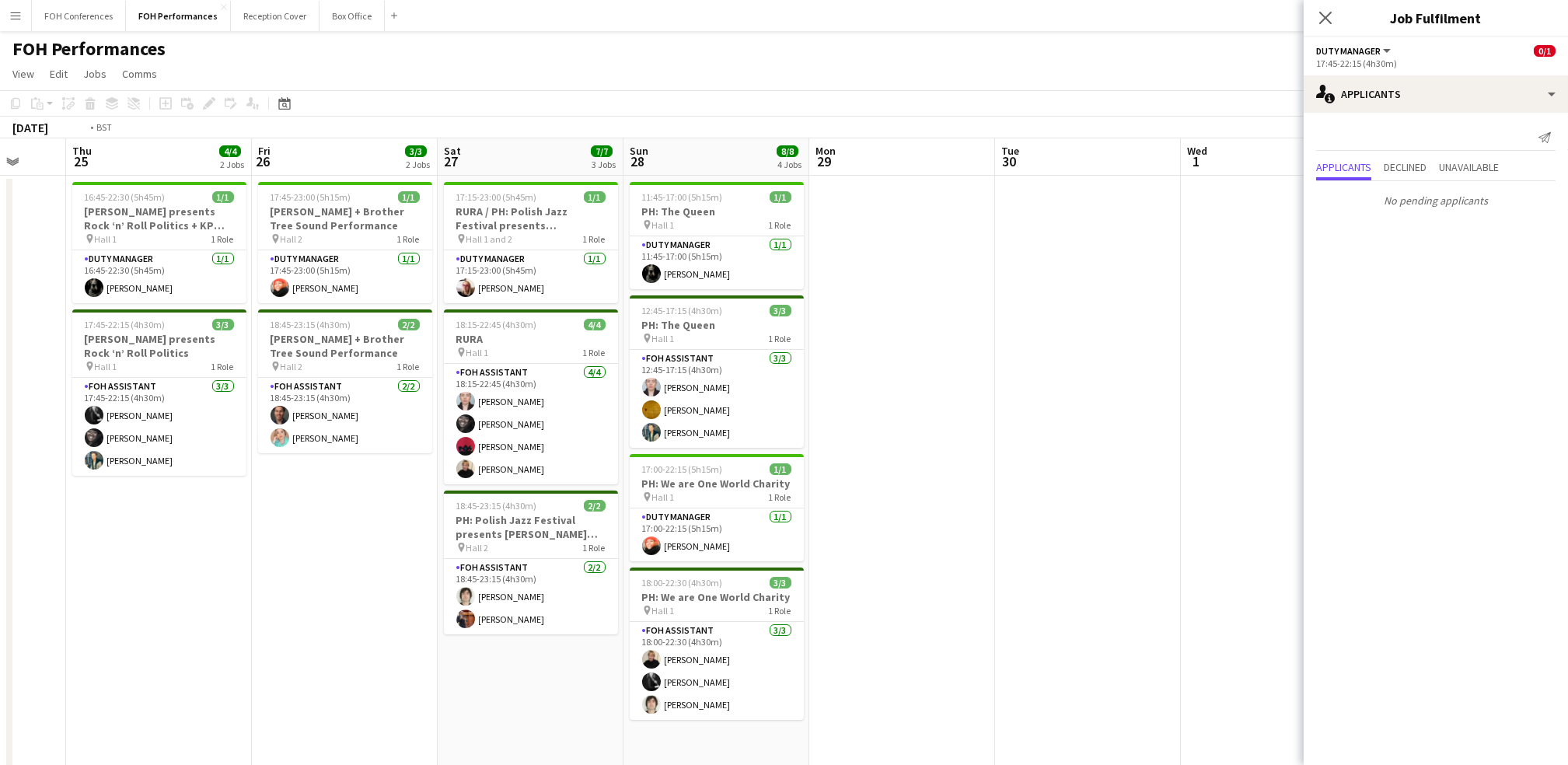
drag, startPoint x: 163, startPoint y: 167, endPoint x: 886, endPoint y: 287, distance: 732.9
click at [799, 287] on app-calendar-viewport "Tue 23 Wed 24 Thu 25 4/4 2 Jobs Fri 26 3/3 2 Jobs Sat 27 7/7 3 Jobs Sun 28 8/8 …" at bounding box center [784, 553] width 1568 height 828
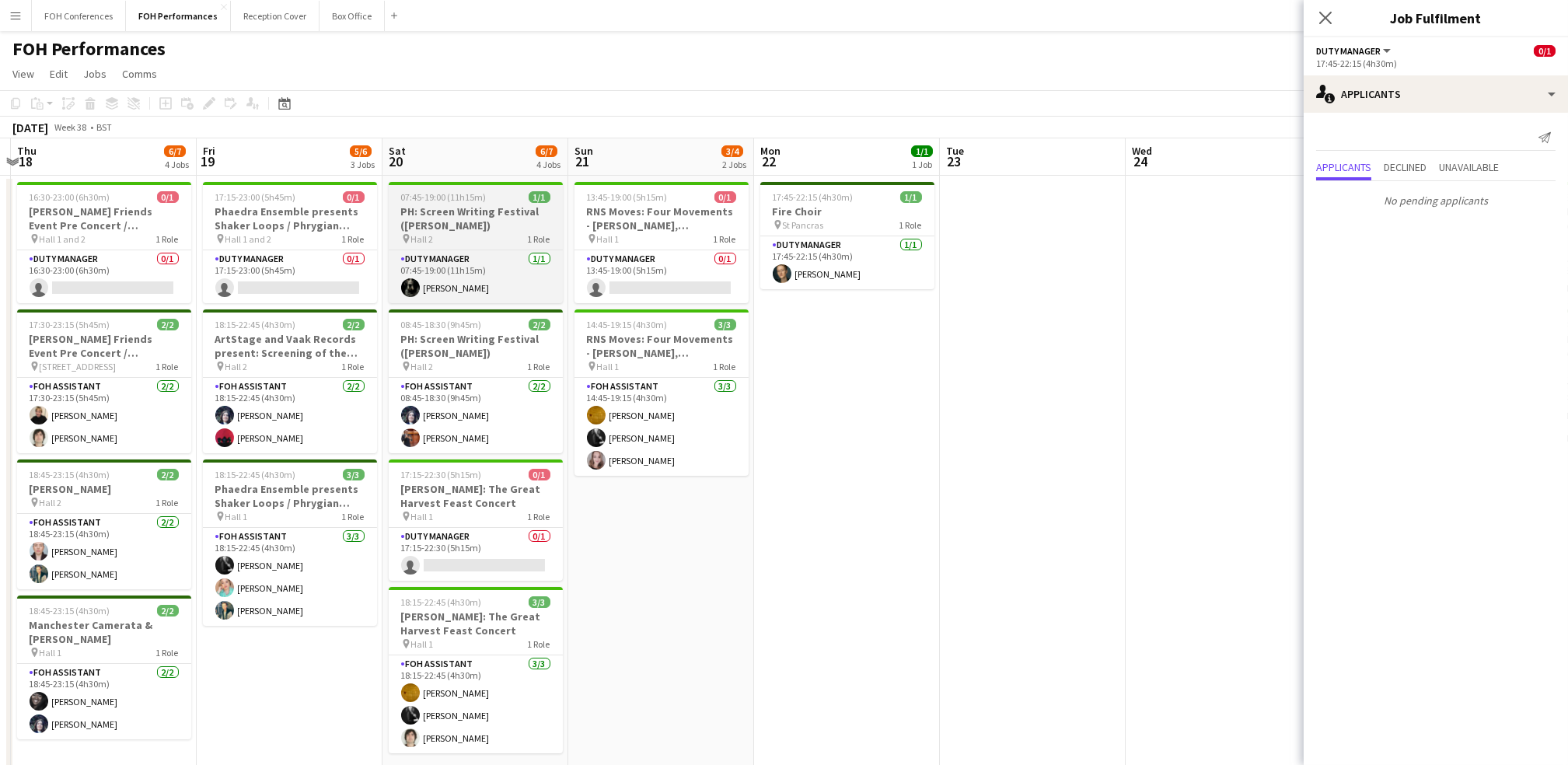
scroll to position [0, 383]
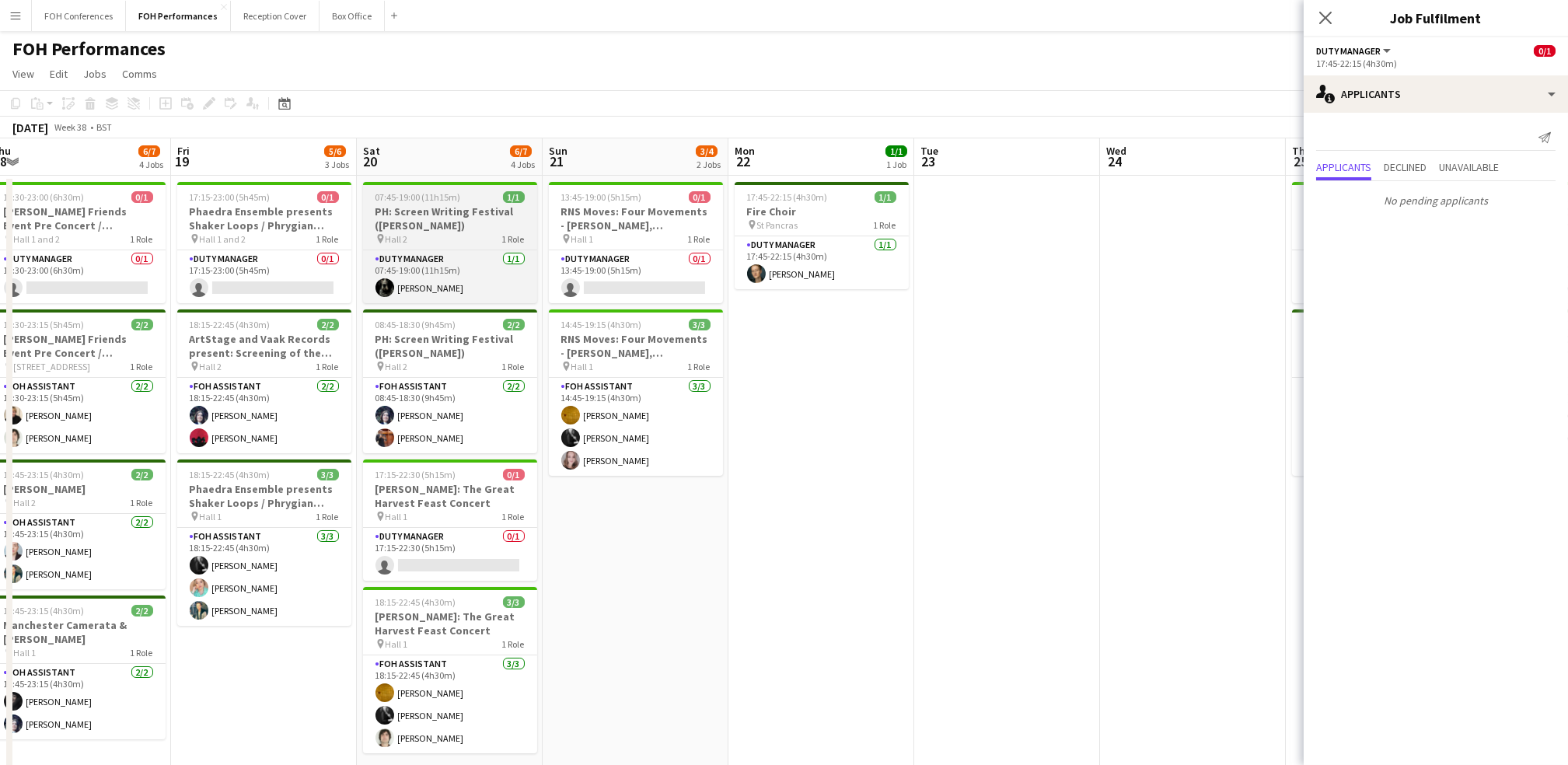
drag, startPoint x: 158, startPoint y: 173, endPoint x: 499, endPoint y: 205, distance: 342.5
click at [799, 228] on app-calendar-viewport "Tue 16 Wed 17 Thu 18 6/7 4 Jobs Fri 19 5/6 3 Jobs Sat 20 6/7 4 Jobs Sun 21 3/4 …" at bounding box center [784, 553] width 1568 height 828
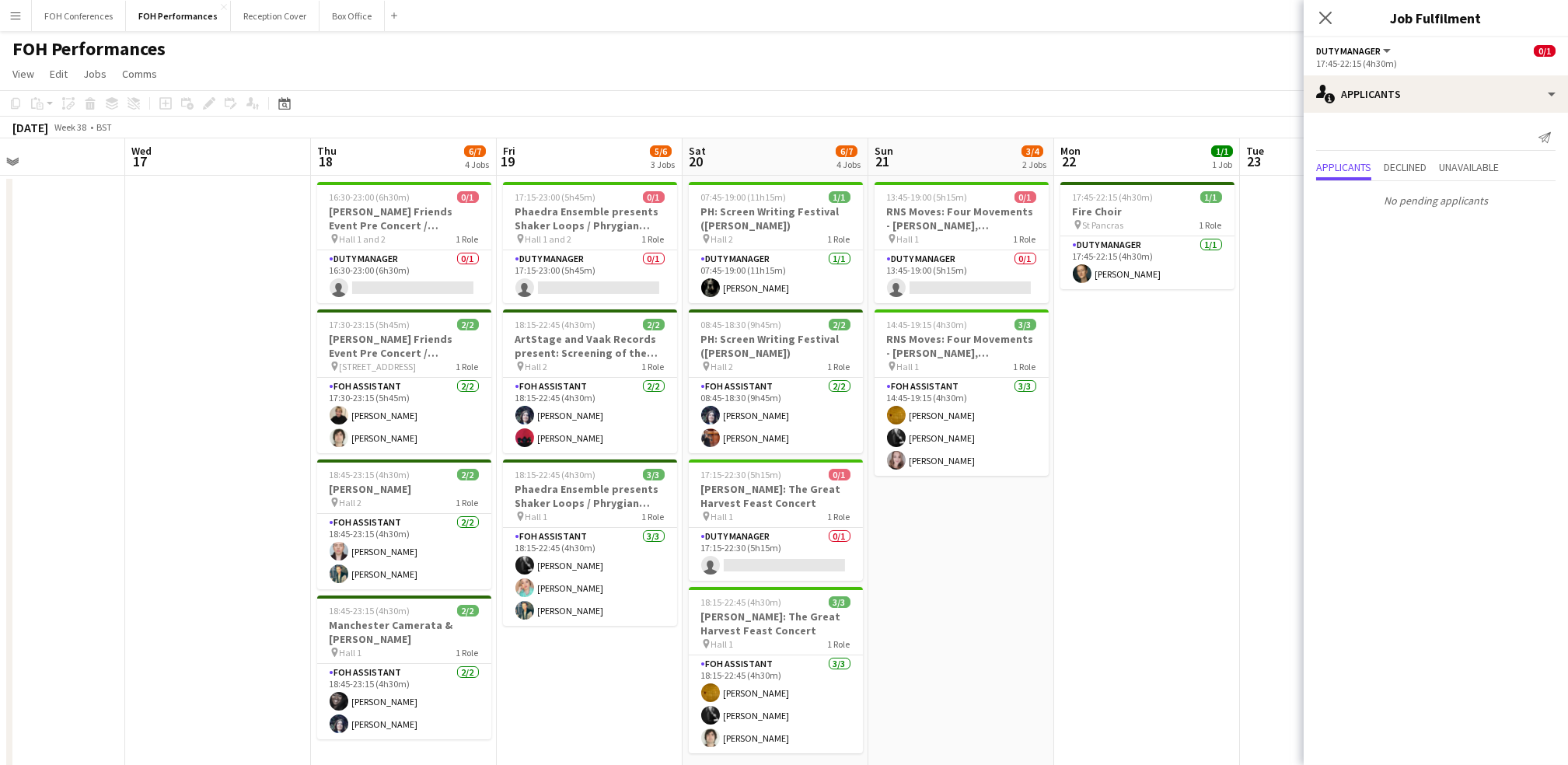
drag, startPoint x: 252, startPoint y: 183, endPoint x: 818, endPoint y: 208, distance: 566.6
click at [799, 208] on app-calendar-viewport "Sun 14 8/8 3 Jobs Mon 15 5/5 3 Jobs Tue 16 Wed 17 Thu 18 6/7 4 Jobs Fri 19 5/6 …" at bounding box center [784, 553] width 1568 height 828
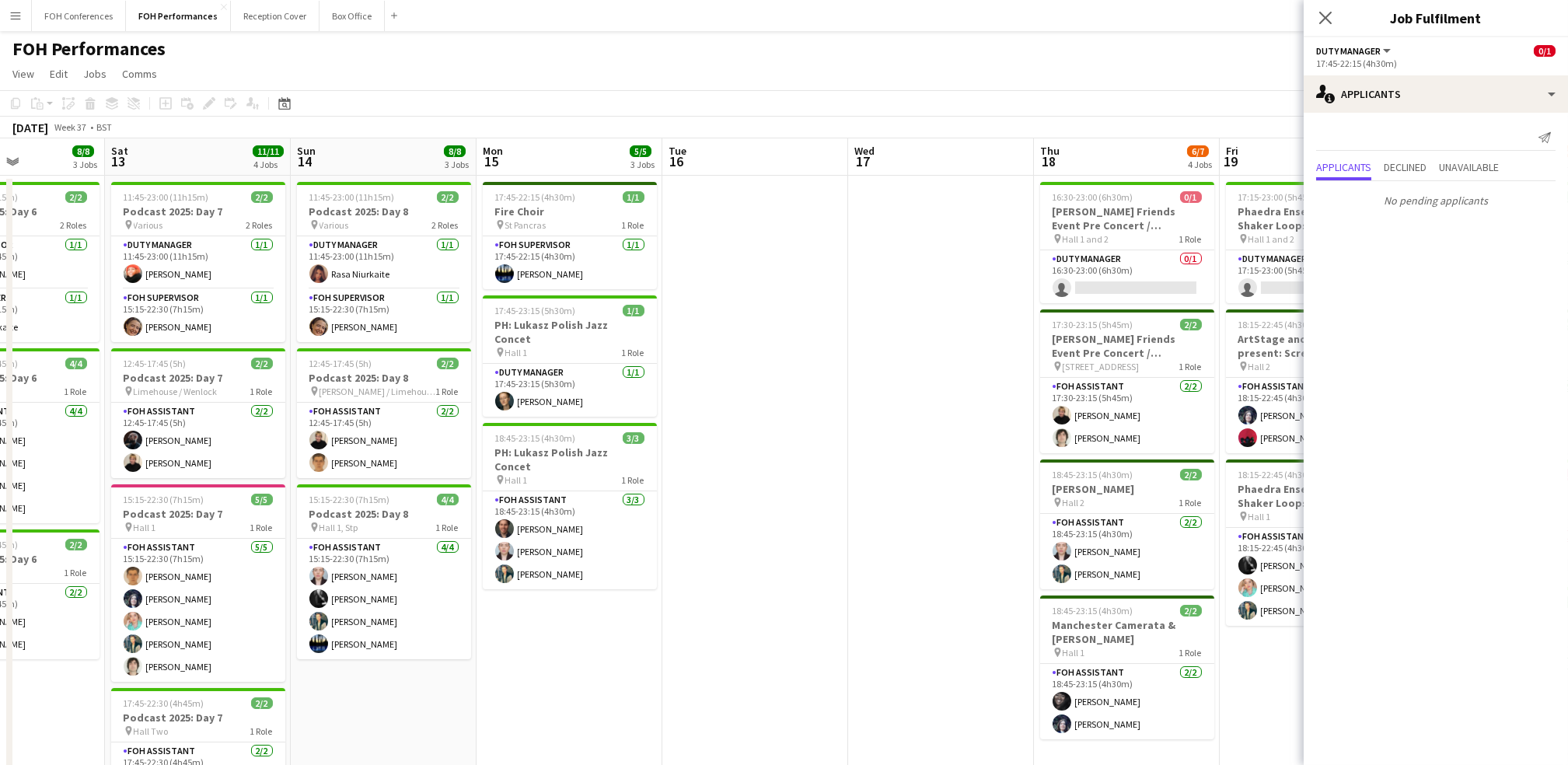
drag, startPoint x: 126, startPoint y: 151, endPoint x: 956, endPoint y: 251, distance: 836.0
click at [799, 251] on app-calendar-viewport "Wed 10 4/4 2 Jobs Thu 11 5/5 2 Jobs Fri 12 8/8 3 Jobs Sat 13 11/11 4 Jobs Sun 1…" at bounding box center [784, 553] width 1568 height 828
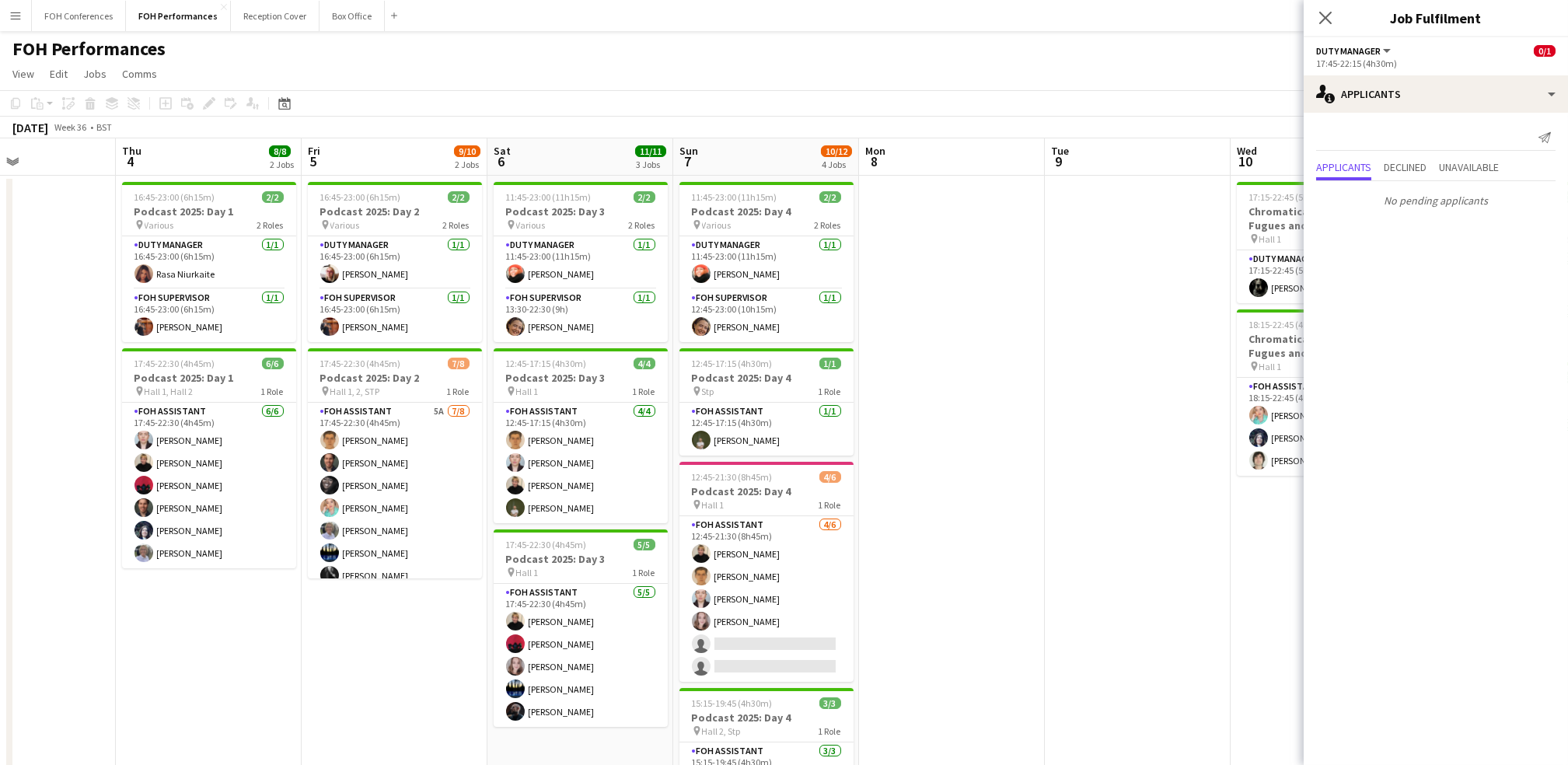
drag, startPoint x: 137, startPoint y: 157, endPoint x: 1223, endPoint y: 221, distance: 1087.9
click at [799, 221] on app-calendar-viewport "Tue 2 Wed 3 Thu 4 8/8 2 Jobs Fri 5 9/10 2 Jobs Sat 6 11/11 3 Jobs Sun 7 10/12 4…" at bounding box center [784, 553] width 1568 height 828
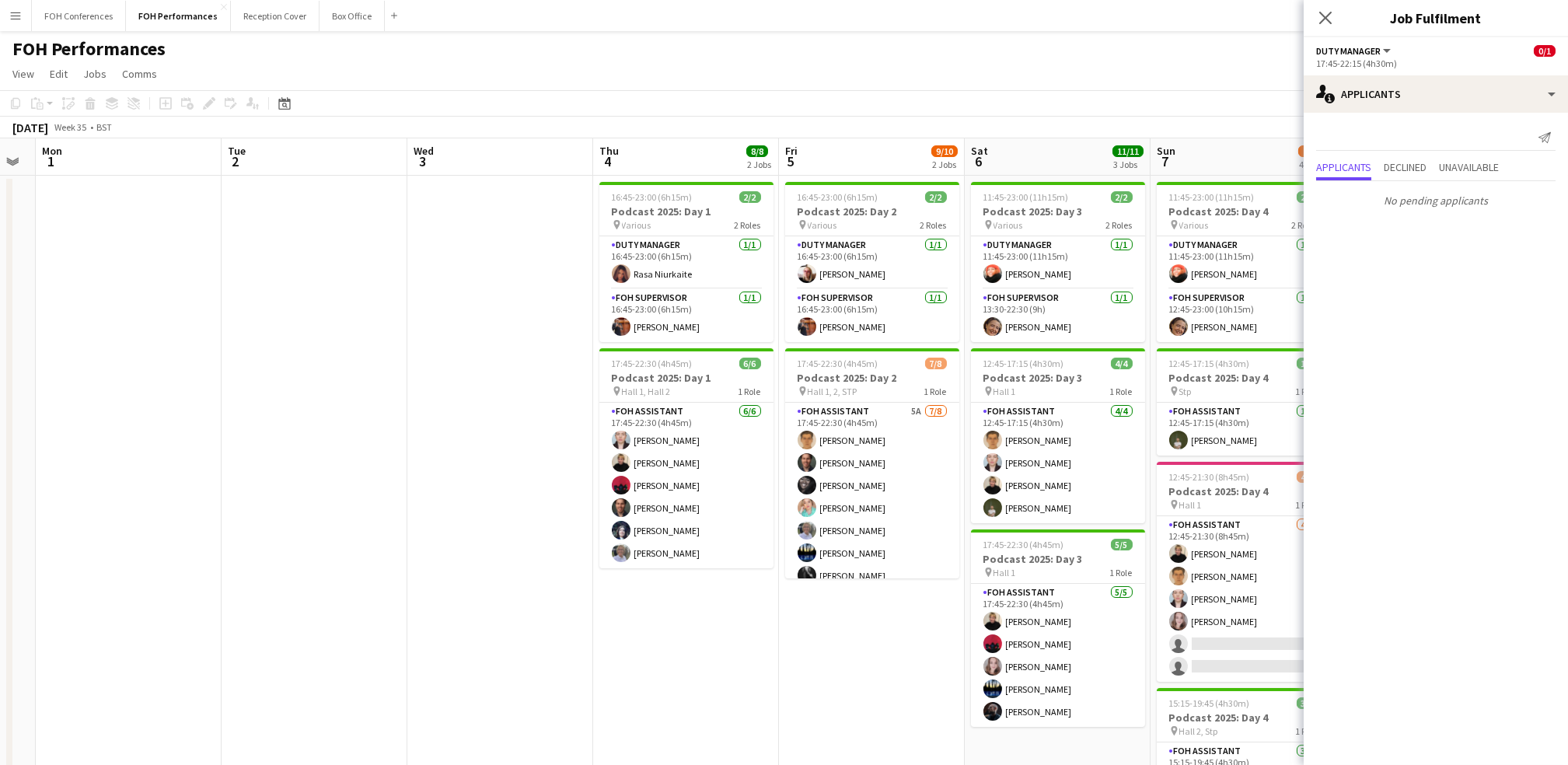
scroll to position [0, 314]
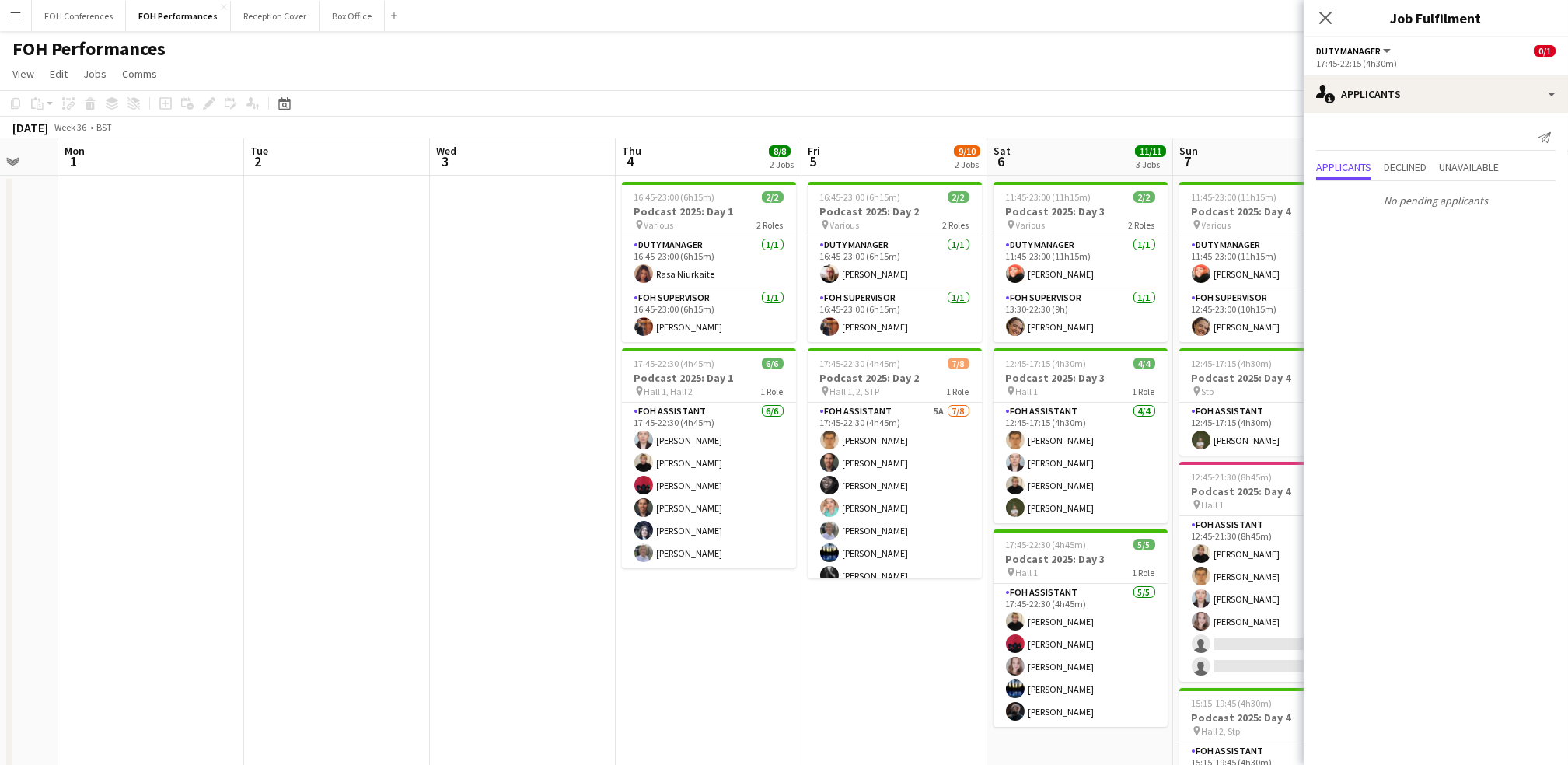
drag, startPoint x: 232, startPoint y: 167, endPoint x: 872, endPoint y: 237, distance: 643.8
click at [799, 237] on app-calendar-viewport "Sat 30 Sun 31 Mon 1 Tue 2 Wed 3 Thu 4 8/8 2 Jobs Fri 5 9/10 2 Jobs Sat 6 11/11 …" at bounding box center [784, 553] width 1568 height 828
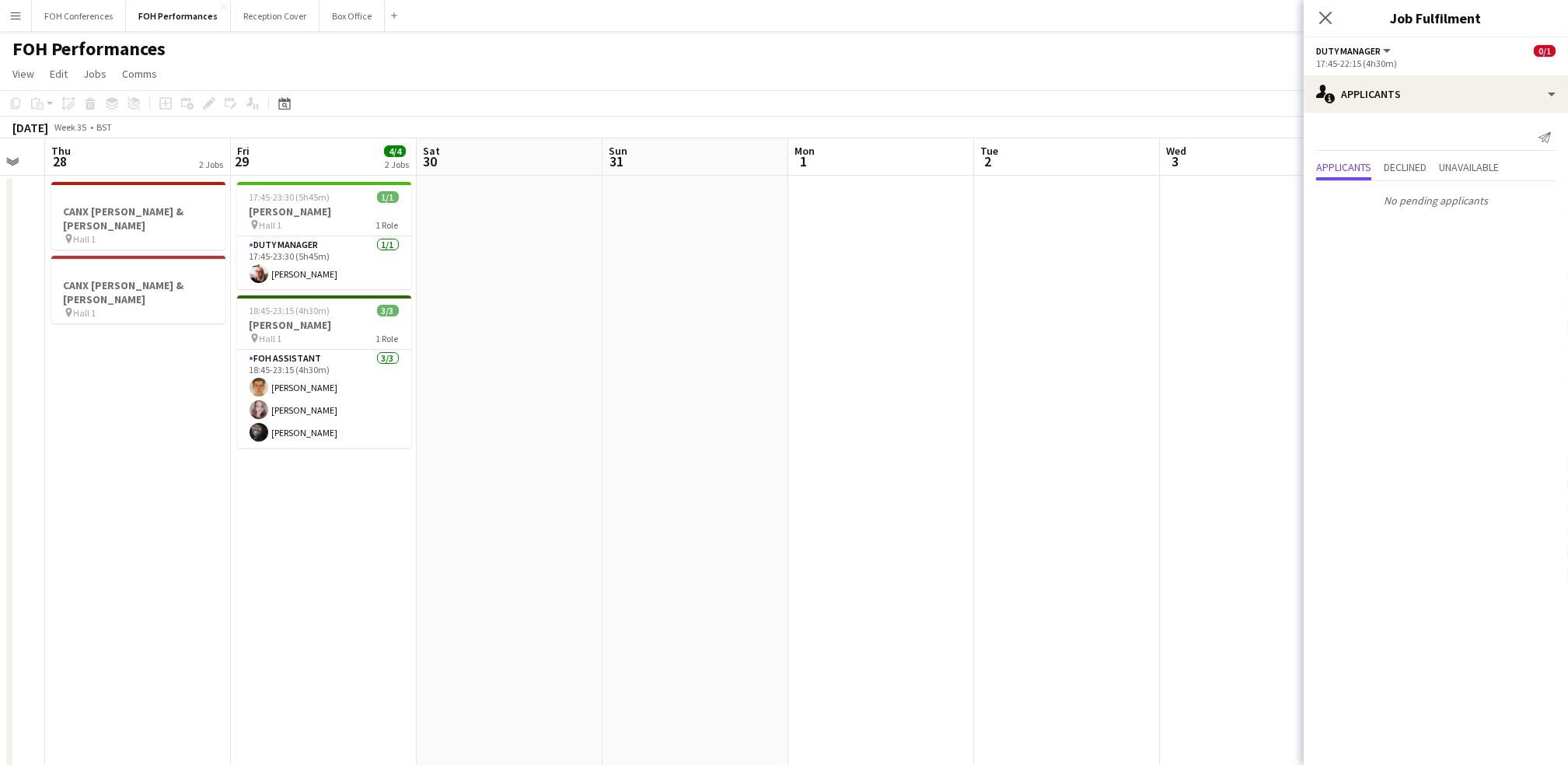
scroll to position [0, 325]
drag, startPoint x: 106, startPoint y: 166, endPoint x: 837, endPoint y: 197, distance: 731.7
click at [799, 197] on app-calendar-viewport "Tue 26 6/6 2 Jobs Wed 27 Thu 28 2 Jobs Fri 29 4/4 2 Jobs Sat 30 Sun 31 Mon 1 Tu…" at bounding box center [784, 553] width 1568 height 828
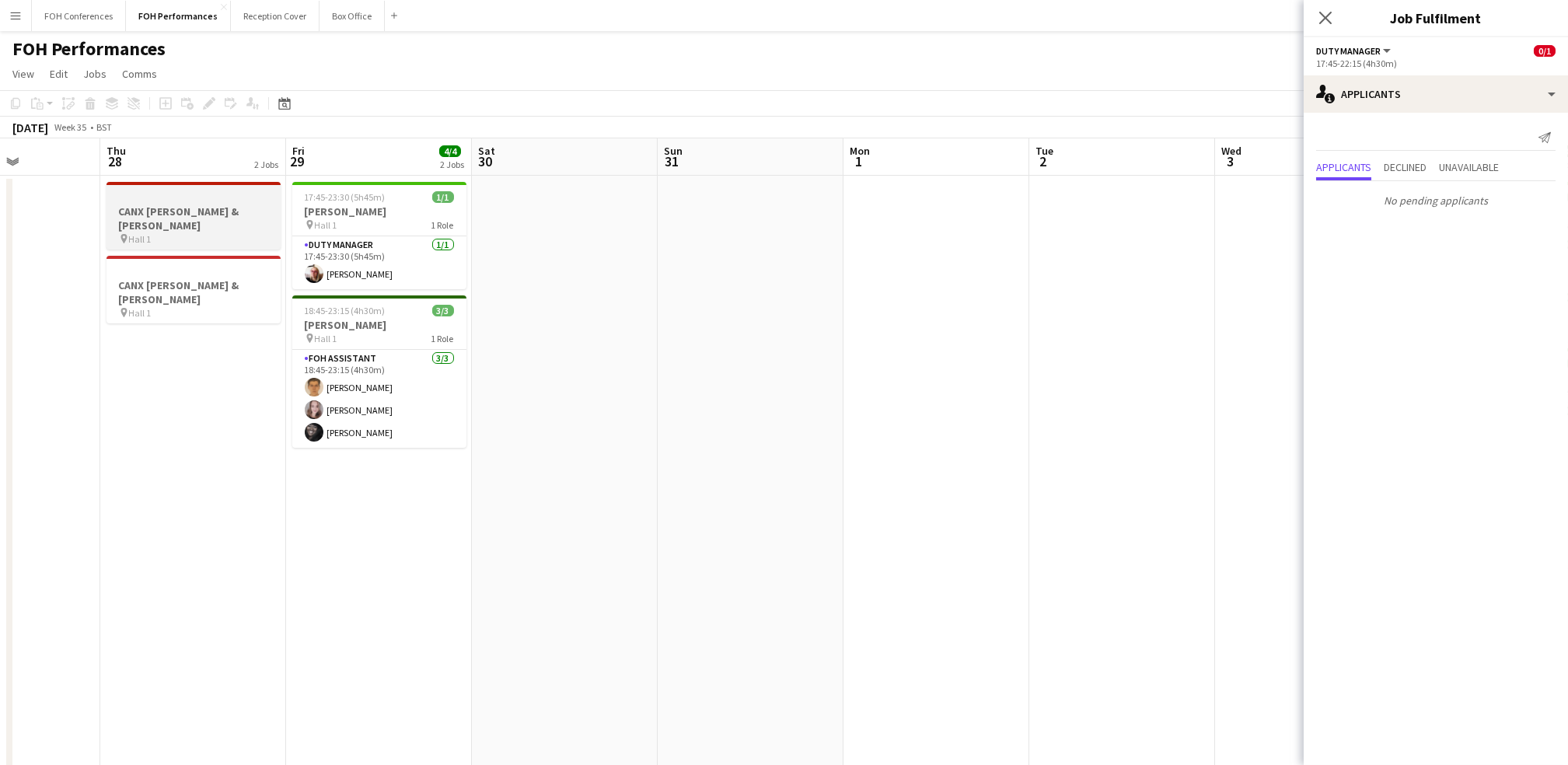
drag, startPoint x: 169, startPoint y: 161, endPoint x: 214, endPoint y: 184, distance: 50.5
click at [148, 186] on app-calendar-viewport "Mon 25 Tue 26 6/6 2 Jobs Wed 27 Thu 28 2 Jobs Fri 29 4/4 2 Jobs Sat 30 Sun 31 M…" at bounding box center [784, 553] width 1568 height 828
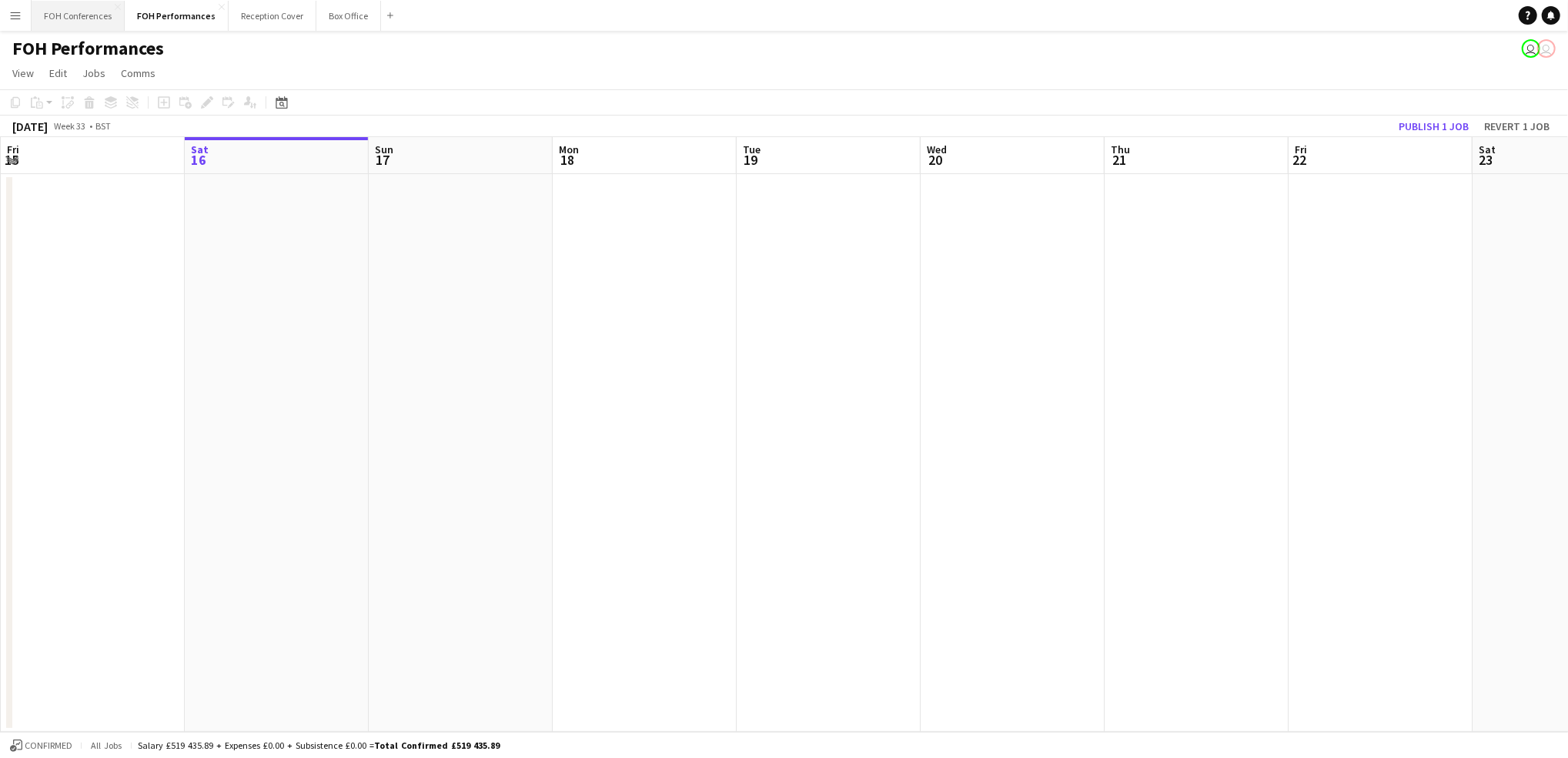
click at [96, 13] on button "FOH Conferences Close" at bounding box center [78, 15] width 93 height 30
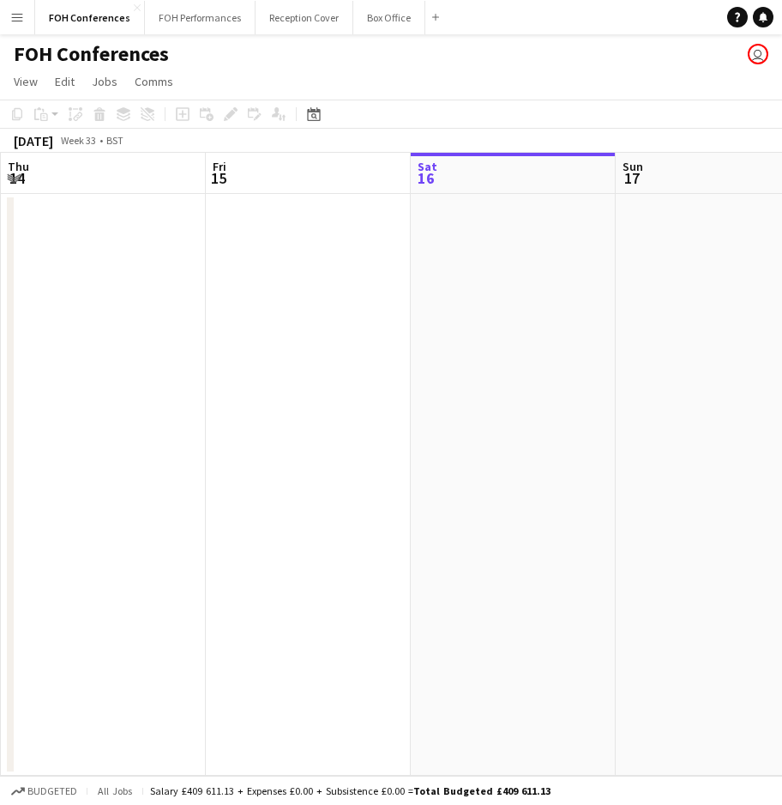
scroll to position [0, 608]
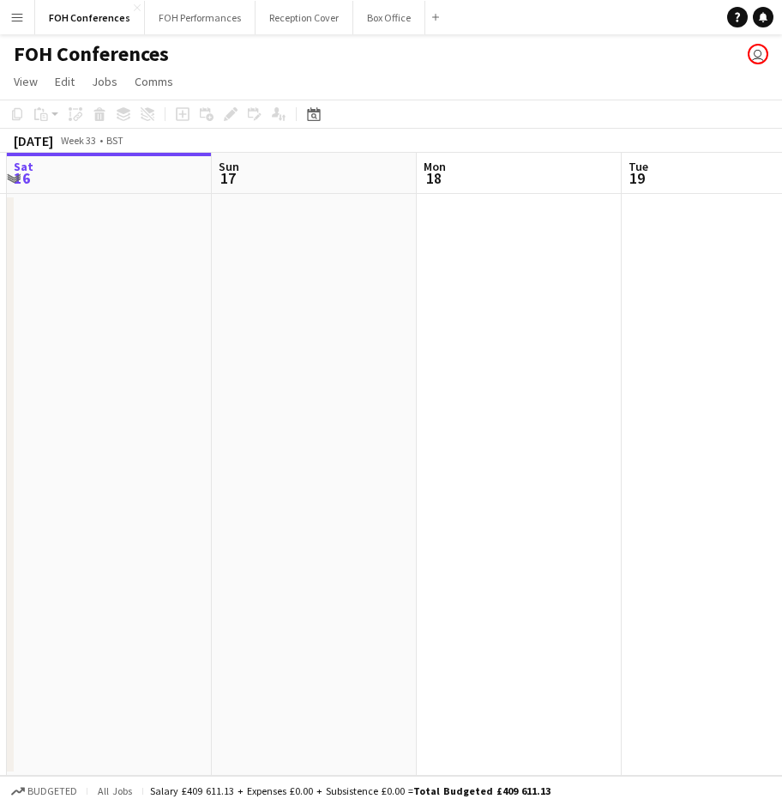
drag, startPoint x: 494, startPoint y: 188, endPoint x: -298, endPoint y: 196, distance: 791.8
click at [0, 196] on html "Menu Boards Boards Boards All jobs Status Workforce Workforce My Workforce Recr…" at bounding box center [391, 402] width 782 height 805
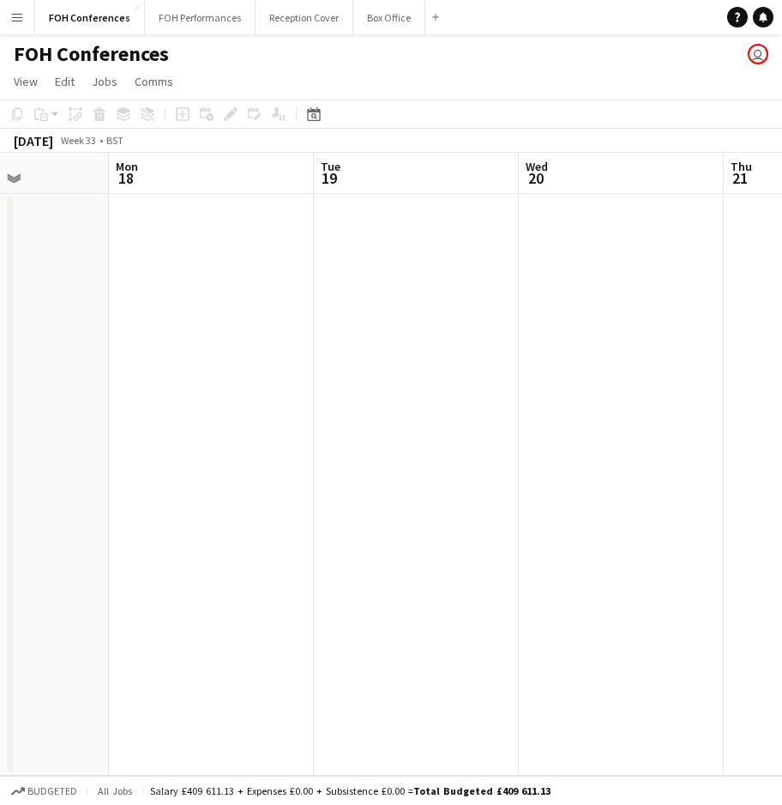
drag, startPoint x: 580, startPoint y: 166, endPoint x: 261, endPoint y: 175, distance: 319.2
click at [261, 175] on app-calendar-viewport "Thu 14 Fri 15 Sat 16 Sun 17 Mon 18 Tue 19 Wed 20 Thu 21 Fri 22" at bounding box center [391, 464] width 782 height 623
drag, startPoint x: 645, startPoint y: 168, endPoint x: -6, endPoint y: 174, distance: 651.1
click at [0, 174] on html "Menu Boards Boards Boards All jobs Status Workforce Workforce My Workforce Recr…" at bounding box center [391, 402] width 782 height 805
drag, startPoint x: 576, startPoint y: 183, endPoint x: 106, endPoint y: 202, distance: 471.3
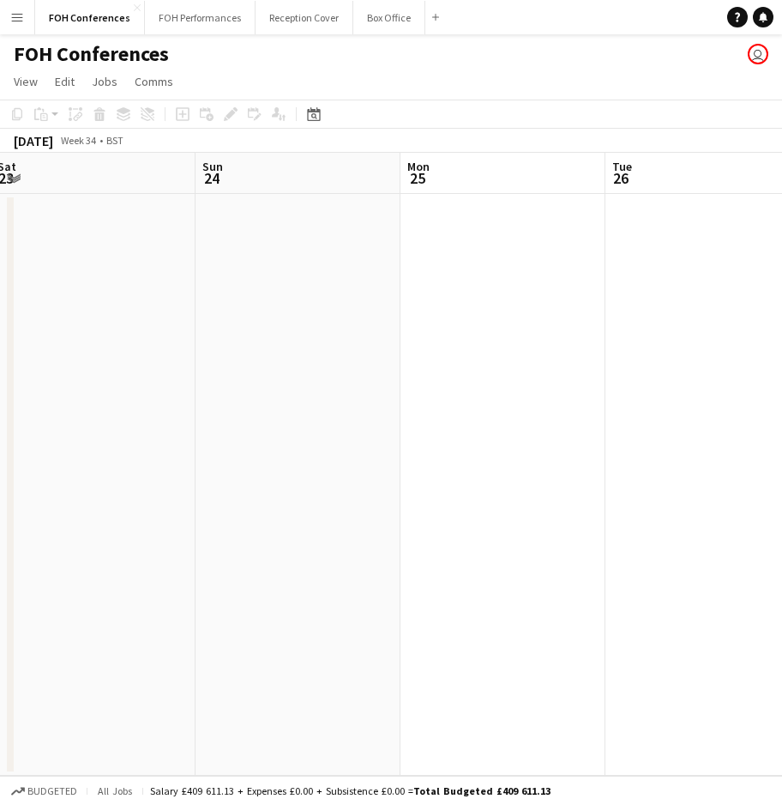
click at [85, 202] on app-calendar-viewport "Wed 20 Thu 21 Fri 22 Sat 23 Sun 24 Mon 25 Tue 26 Wed 27 Thu 28" at bounding box center [391, 464] width 782 height 623
drag, startPoint x: 683, startPoint y: 173, endPoint x: 118, endPoint y: 189, distance: 565.5
click at [89, 190] on app-calendar-viewport "Sat 23 Sun 24 Mon 25 Tue 26 Wed 27 Thu 28 Fri 29 Sat 30 Sun 31" at bounding box center [391, 464] width 782 height 623
drag, startPoint x: 522, startPoint y: 165, endPoint x: 83, endPoint y: 184, distance: 438.7
click at [83, 184] on app-calendar-viewport "Sat 23 Sun 24 Mon 25 Tue 26 Wed 27 Thu 28 Fri 29 Sat 30 Sun 31" at bounding box center [391, 464] width 782 height 623
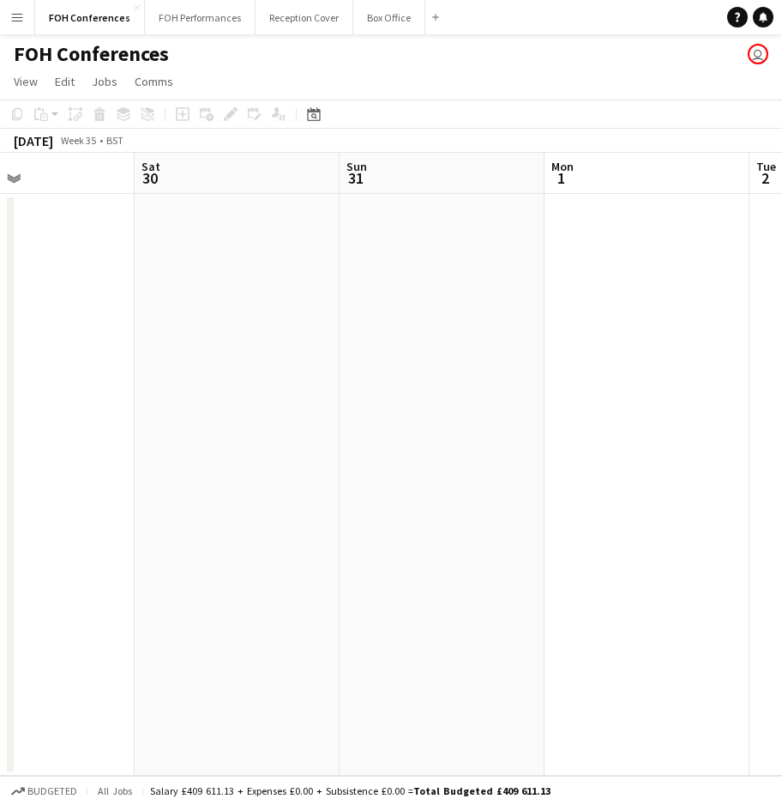
drag, startPoint x: 539, startPoint y: 175, endPoint x: 85, endPoint y: 185, distance: 453.9
click at [86, 185] on app-calendar-viewport "Tue 26 Wed 27 Thu 28 Fri 29 Sat 30 Sun 31 Mon 1 Tue 2 Wed 3" at bounding box center [391, 464] width 782 height 623
drag, startPoint x: 567, startPoint y: 185, endPoint x: 34, endPoint y: 201, distance: 532.9
click at [34, 201] on app-calendar-viewport "Thu 28 Fri 29 Sat 30 Sun 31 Mon 1 Tue 2 Wed 3 Thu 4 Fri 5" at bounding box center [391, 464] width 782 height 623
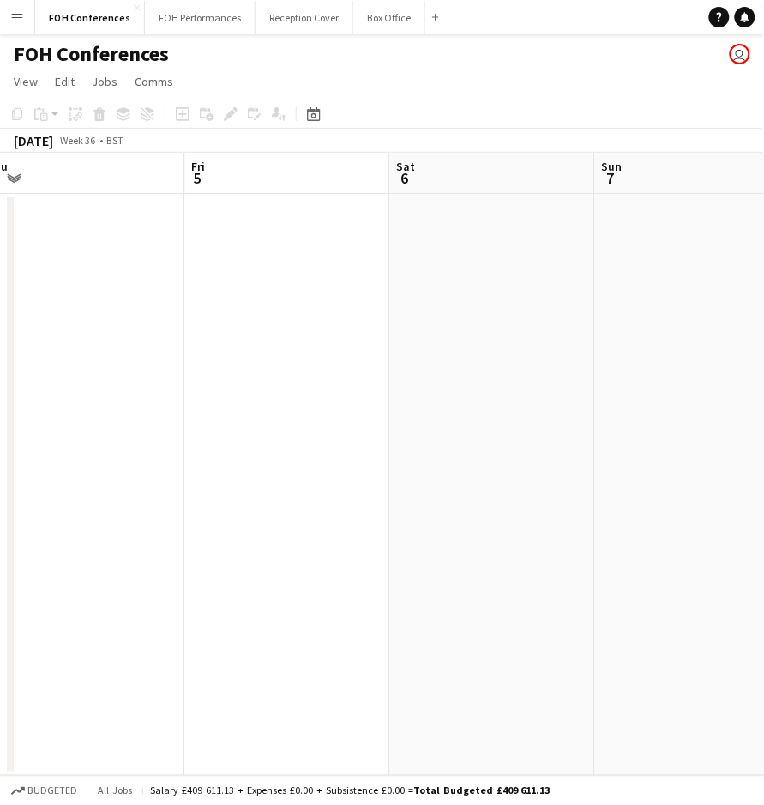
drag, startPoint x: 645, startPoint y: 191, endPoint x: -14, endPoint y: 191, distance: 658.8
click at [0, 191] on html "Menu Boards Boards Boards All jobs Status Workforce Workforce My Workforce Recr…" at bounding box center [382, 402] width 764 height 805
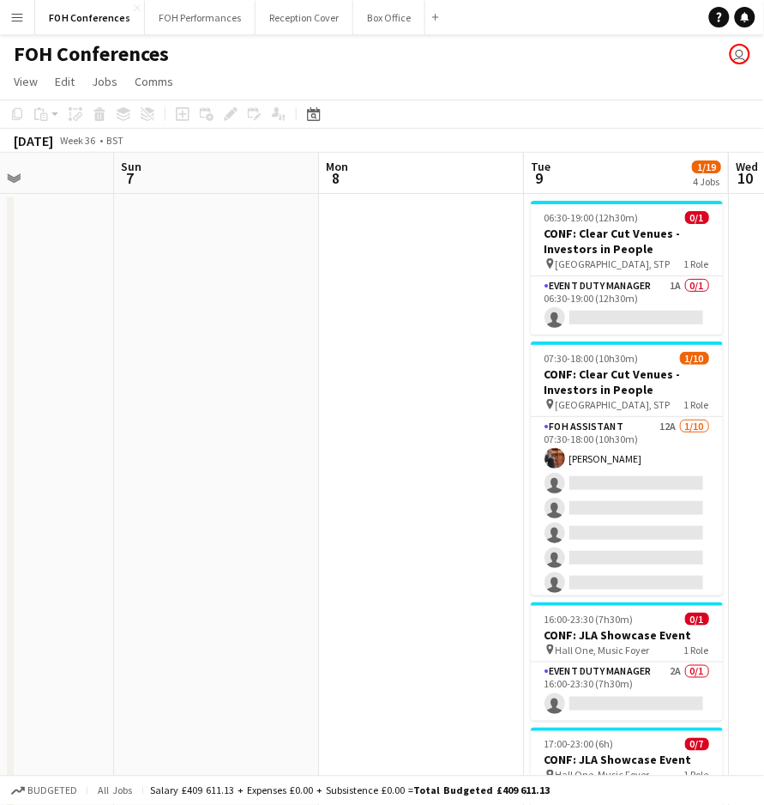
drag, startPoint x: 498, startPoint y: 166, endPoint x: 210, endPoint y: 171, distance: 288.2
click at [210, 171] on app-calendar-viewport "Wed 3 Thu 4 Fri 5 Sat 6 Sun 7 Mon 8 Tue 9 1/19 4 Jobs Wed 10 Thu 11 06:30-19:00…" at bounding box center [382, 593] width 764 height 881
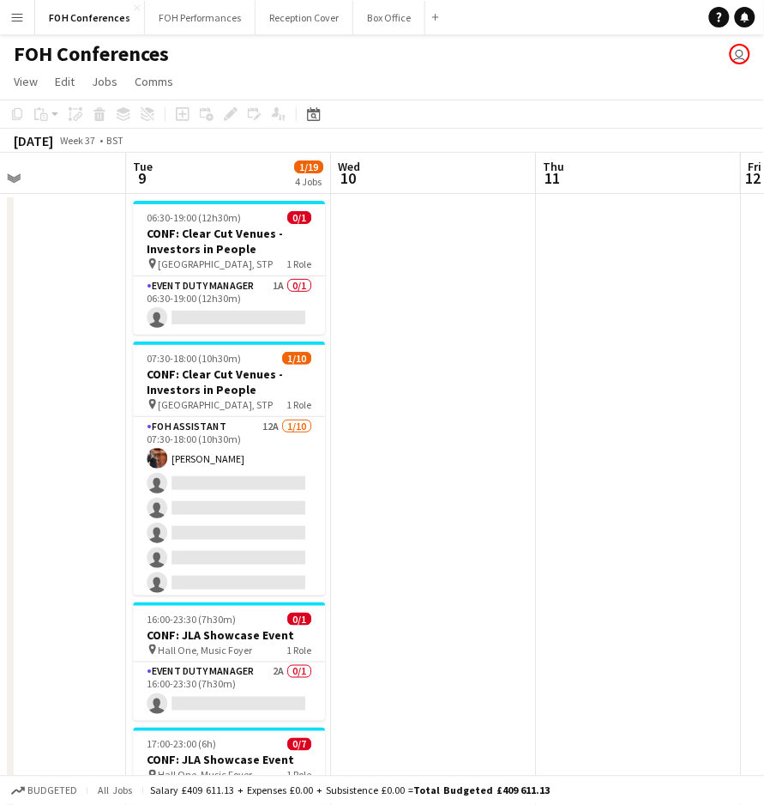
drag, startPoint x: 609, startPoint y: 168, endPoint x: 220, endPoint y: 165, distance: 388.6
click at [220, 165] on app-calendar-viewport "Fri 5 Sat 6 Sun 7 Mon 8 Tue 9 1/19 4 Jobs Wed 10 Thu 11 Fri 12 Sat 13 06:30-19:…" at bounding box center [382, 593] width 764 height 881
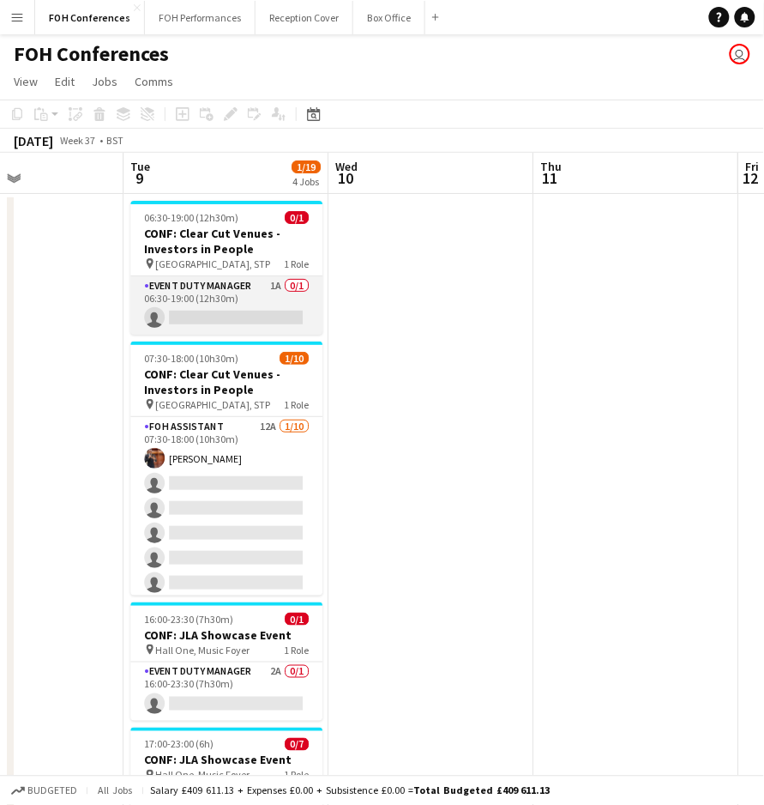
click at [190, 316] on app-card-role "Event Duty Manager 1A 0/1 06:30-19:00 (12h30m) single-neutral-actions" at bounding box center [226, 305] width 192 height 58
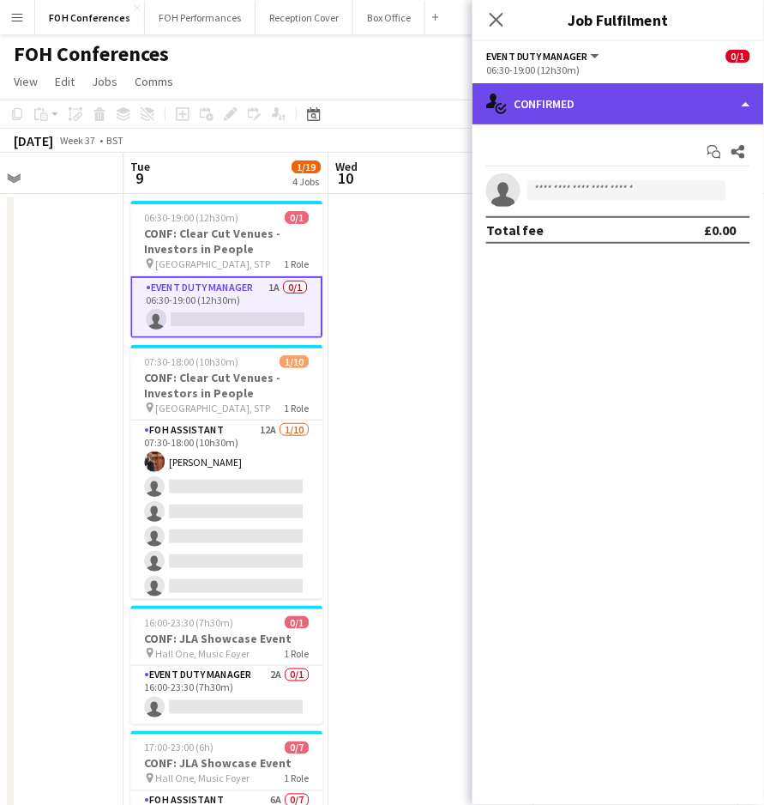
click at [618, 114] on div "single-neutral-actions-check-2 Confirmed" at bounding box center [619, 103] width 292 height 41
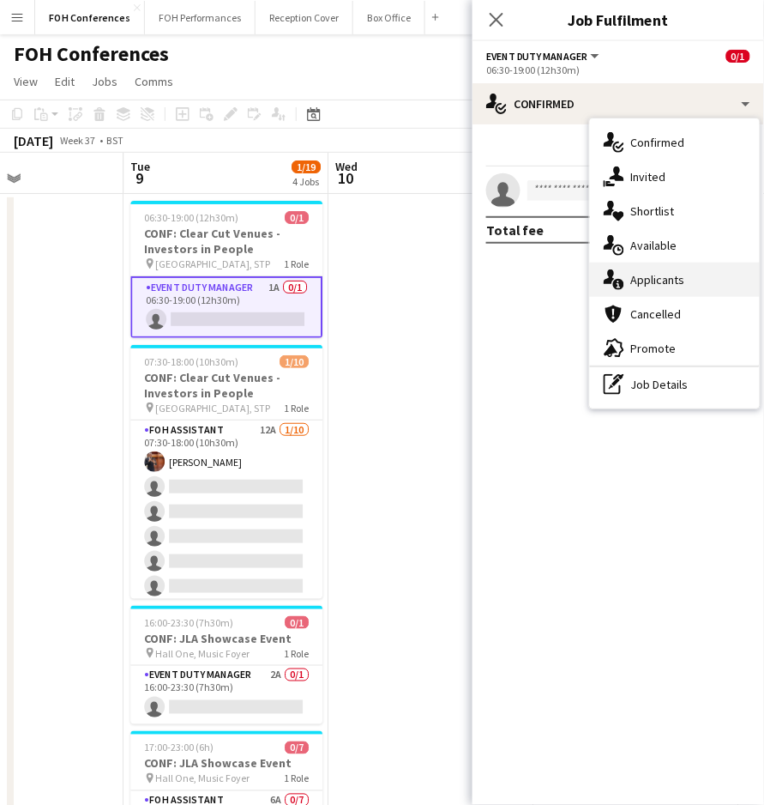
click at [682, 267] on div "single-neutral-actions-information Applicants" at bounding box center [675, 279] width 170 height 34
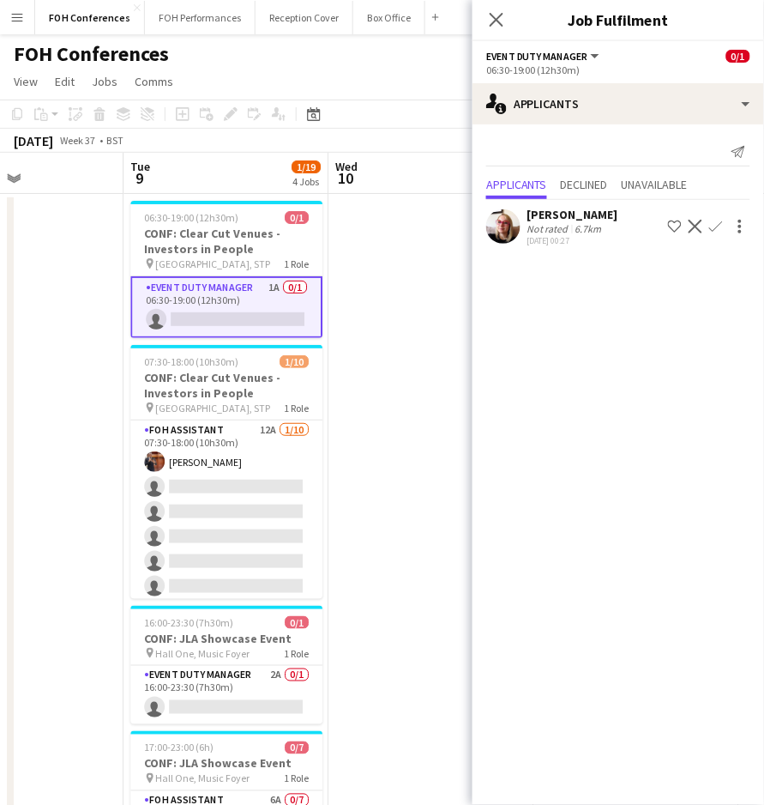
click at [719, 223] on app-icon "Confirm" at bounding box center [716, 227] width 14 height 14
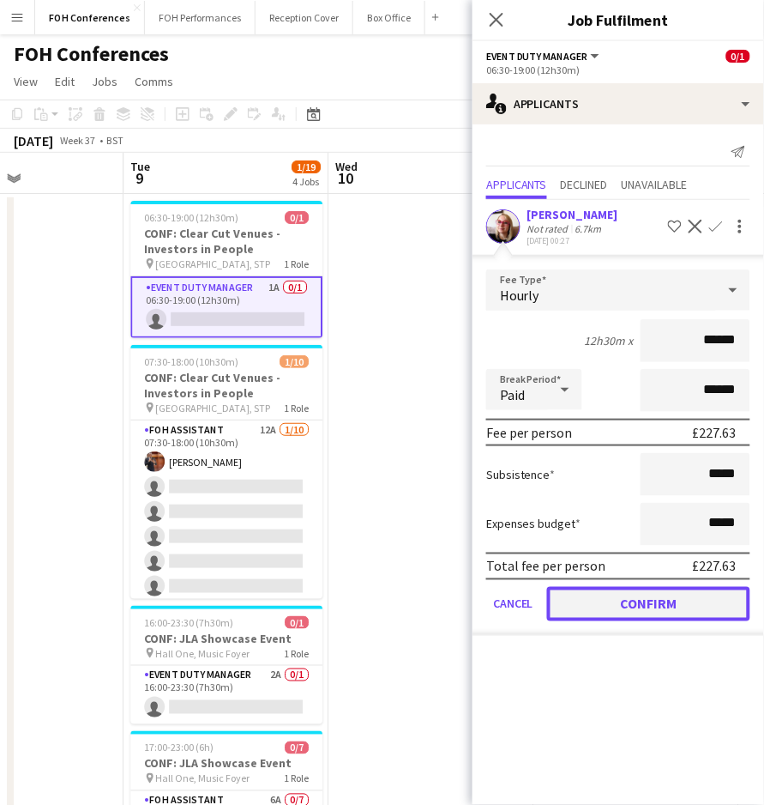
click at [630, 603] on button "Confirm" at bounding box center [648, 604] width 203 height 34
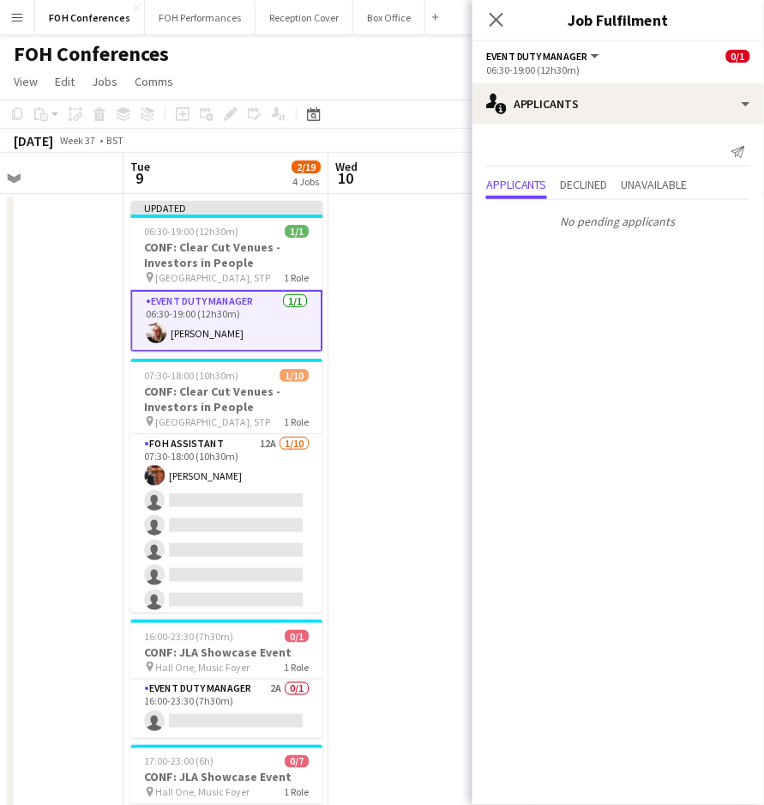
click at [373, 81] on app-page-menu "View Day view expanded Day view collapsed Month view Date picker Jump to today …" at bounding box center [382, 83] width 764 height 33
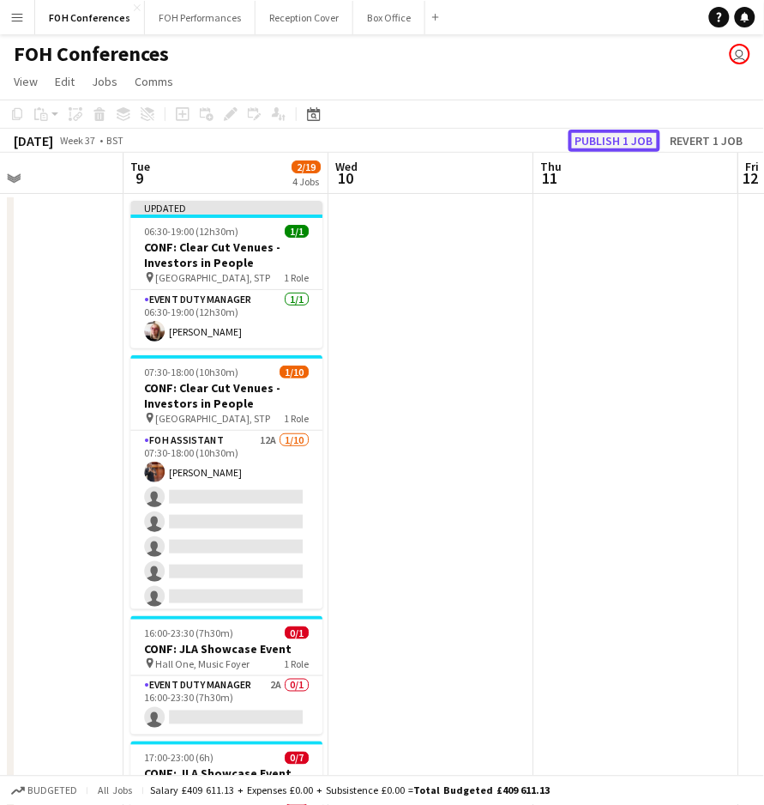
click at [636, 132] on button "Publish 1 job" at bounding box center [615, 141] width 92 height 22
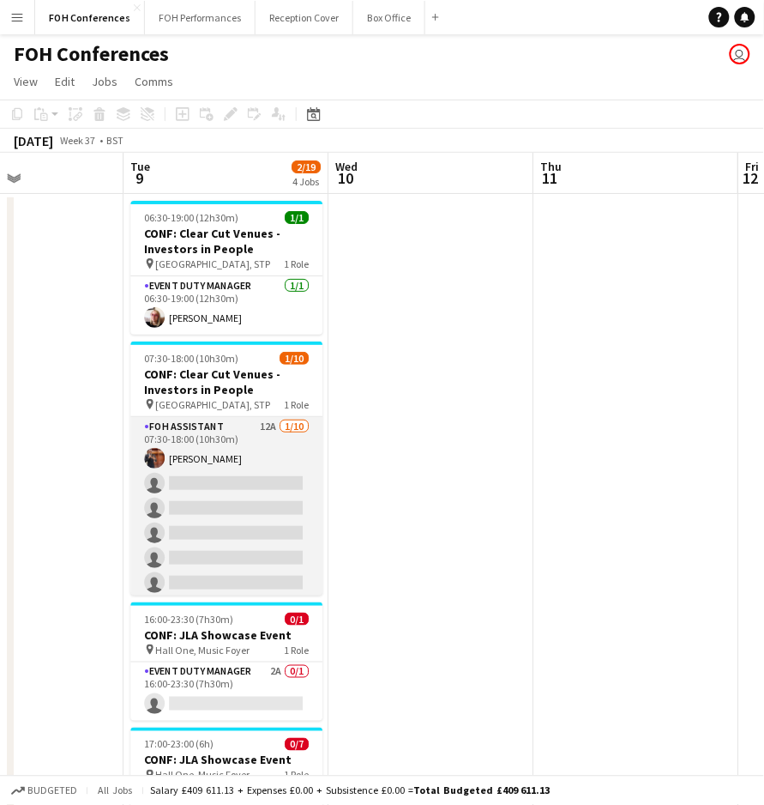
click at [195, 479] on app-card-role "FOH Assistant 12A 1/10 07:30-18:00 (10h30m) Leroy Bonsu single-neutral-actions …" at bounding box center [226, 558] width 192 height 282
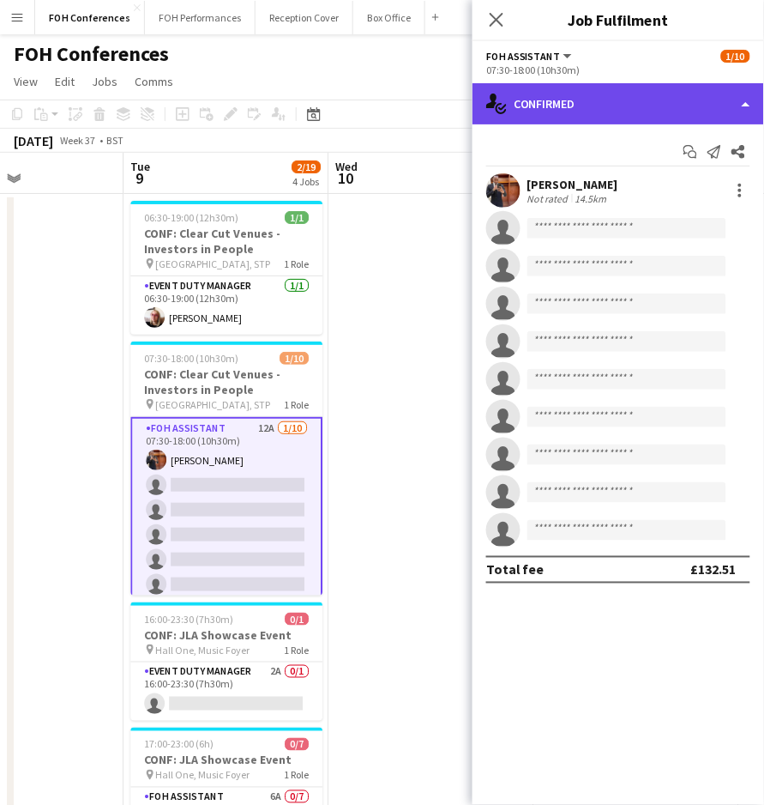
click at [674, 95] on div "single-neutral-actions-check-2 Confirmed" at bounding box center [619, 103] width 292 height 41
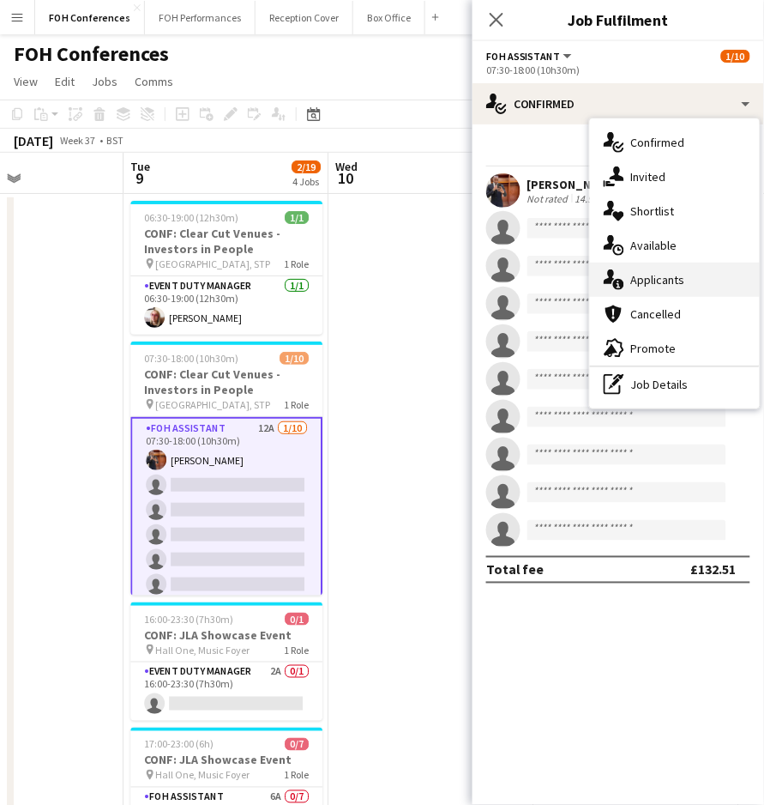
click at [635, 273] on div "single-neutral-actions-information Applicants" at bounding box center [675, 279] width 170 height 34
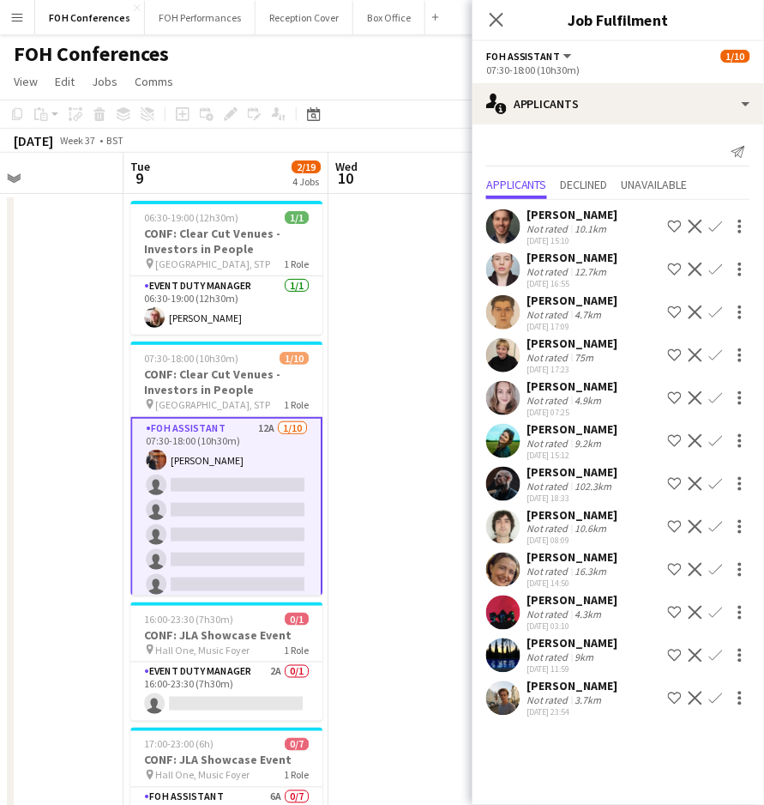
scroll to position [106, 0]
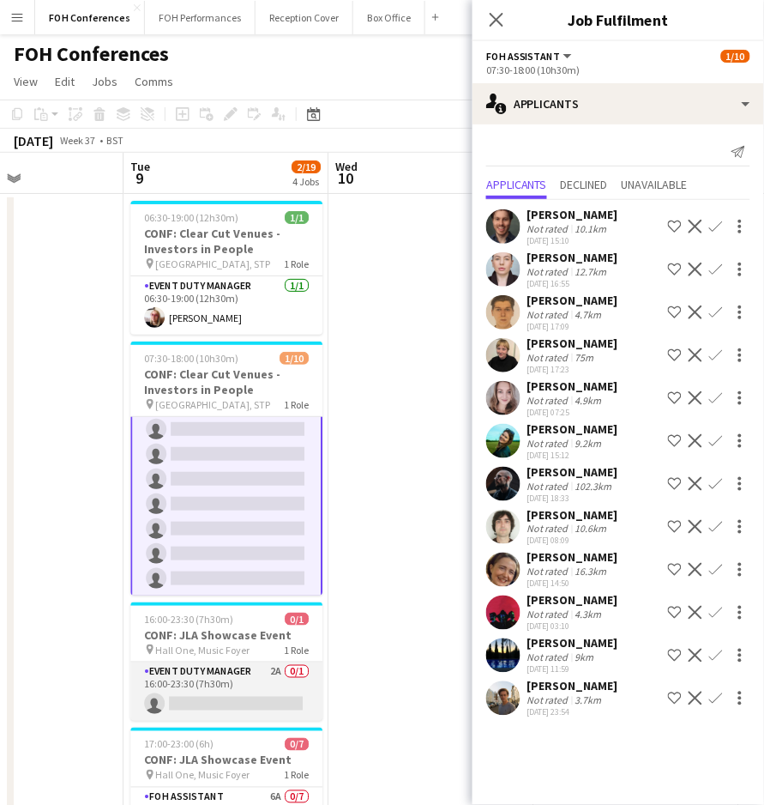
click at [194, 707] on app-card-role "Event Duty Manager 2A 0/1 16:00-23:30 (7h30m) single-neutral-actions" at bounding box center [226, 691] width 192 height 58
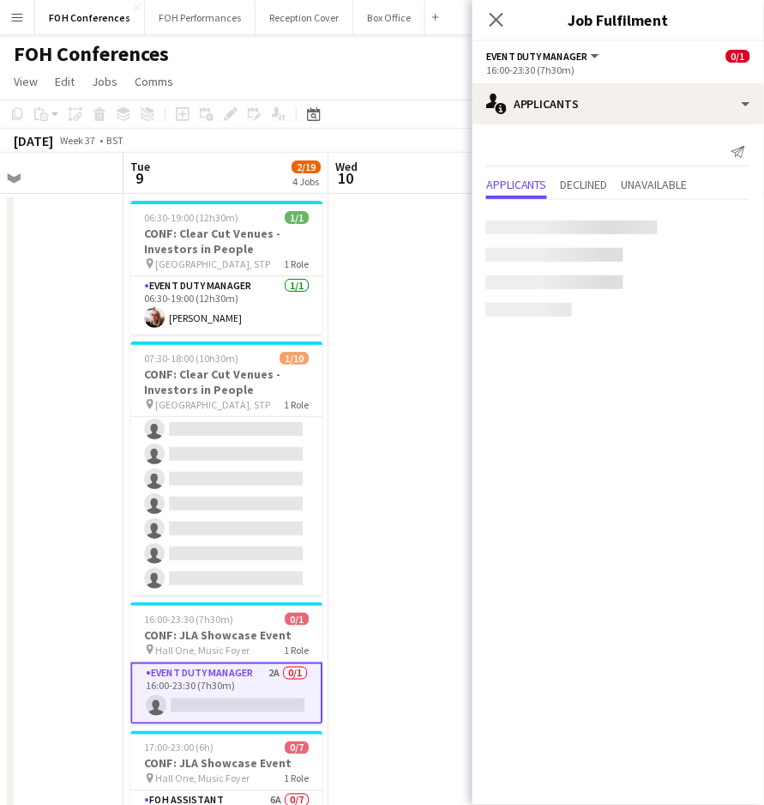
scroll to position [104, 0]
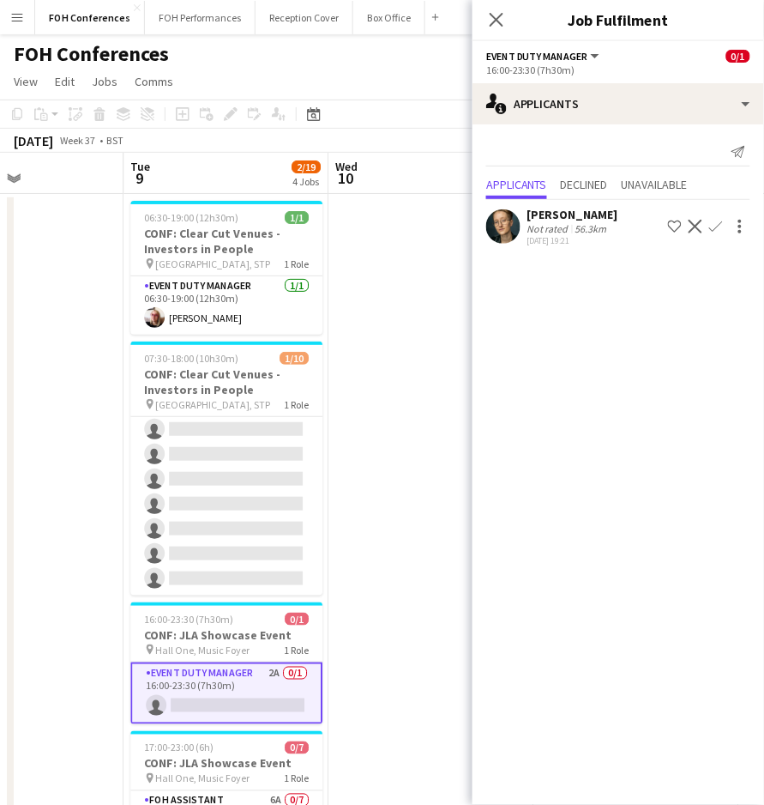
click at [721, 217] on button "Confirm" at bounding box center [716, 226] width 21 height 21
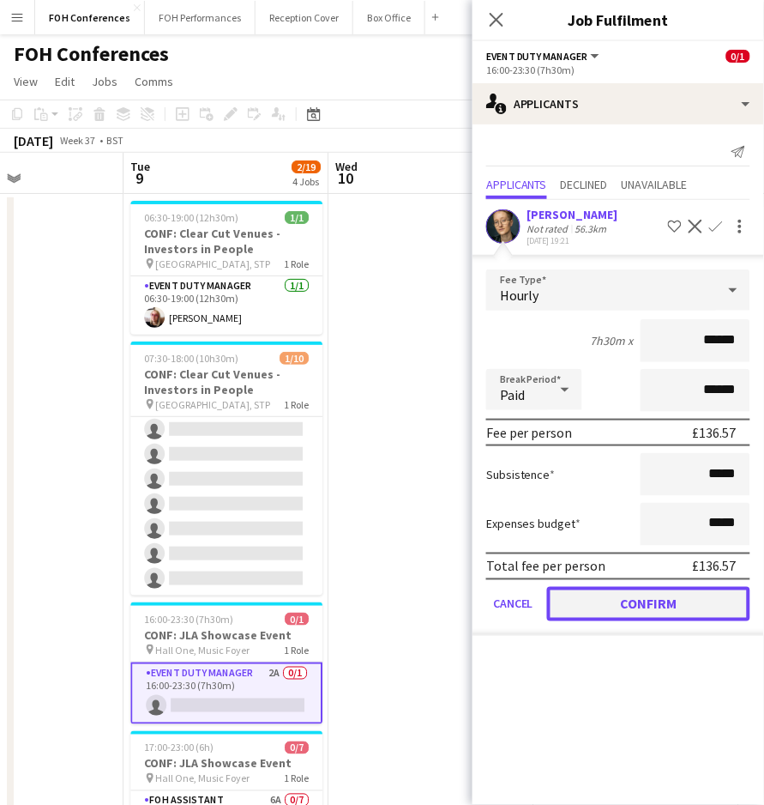
click at [669, 598] on button "Confirm" at bounding box center [648, 604] width 203 height 34
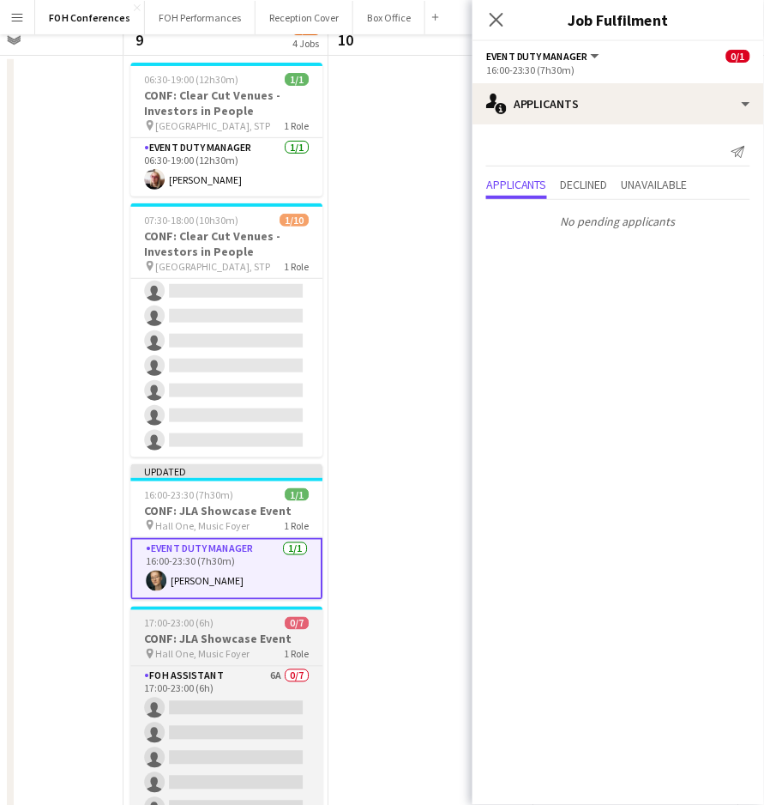
scroll to position [228, 0]
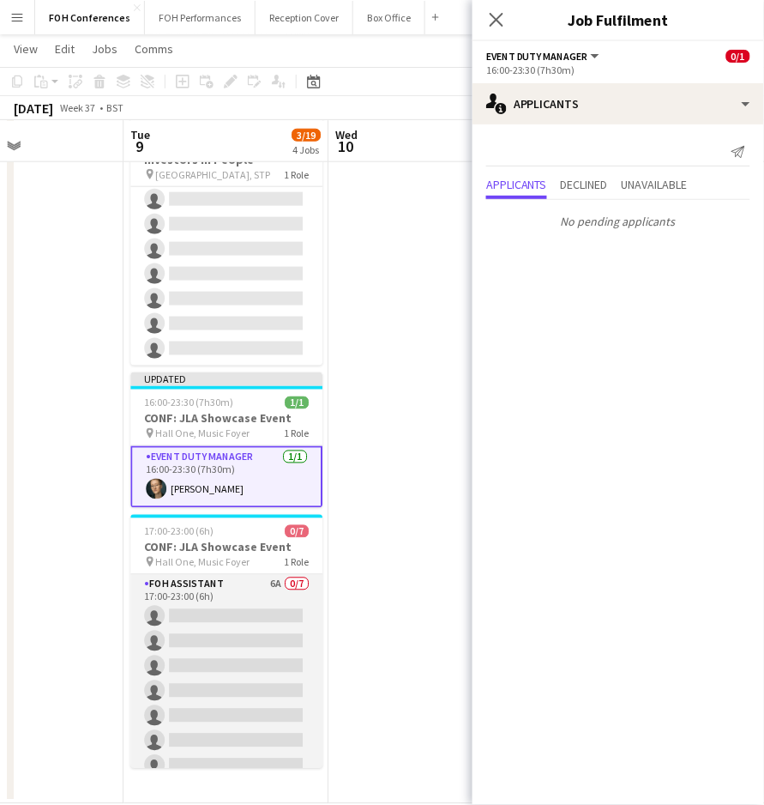
click at [223, 609] on app-card-role "FOH Assistant 6A 0/7 17:00-23:00 (6h) single-neutral-actions single-neutral-act…" at bounding box center [226, 679] width 192 height 208
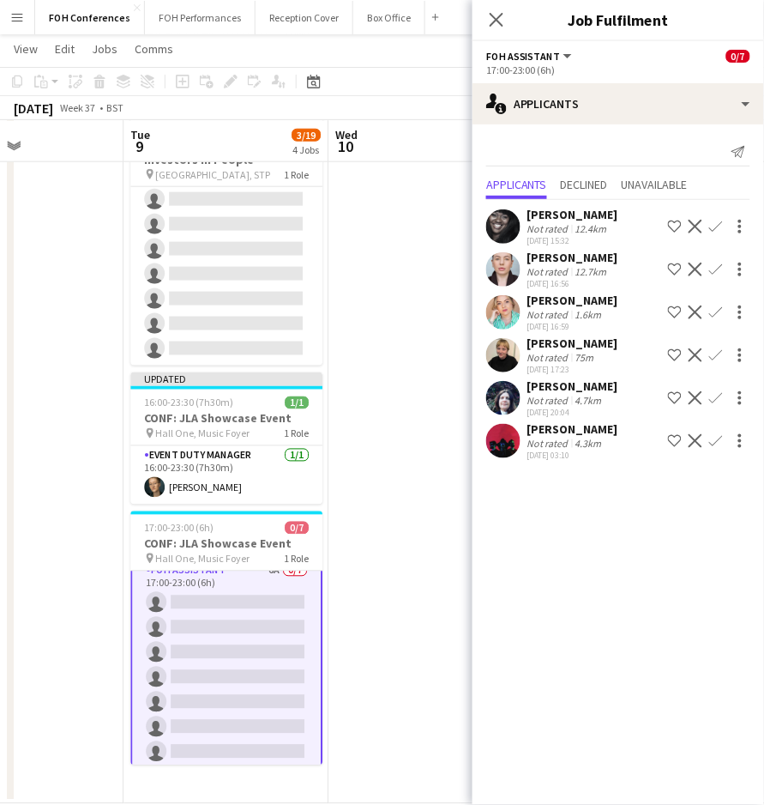
scroll to position [15, 0]
click at [709, 434] on app-icon "Confirm" at bounding box center [716, 441] width 14 height 14
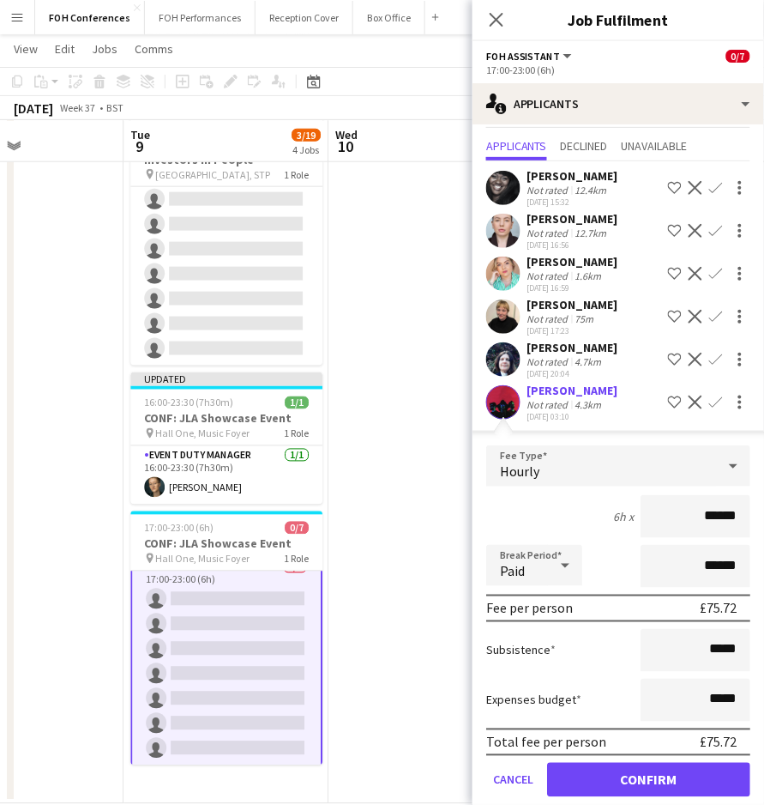
scroll to position [57, 0]
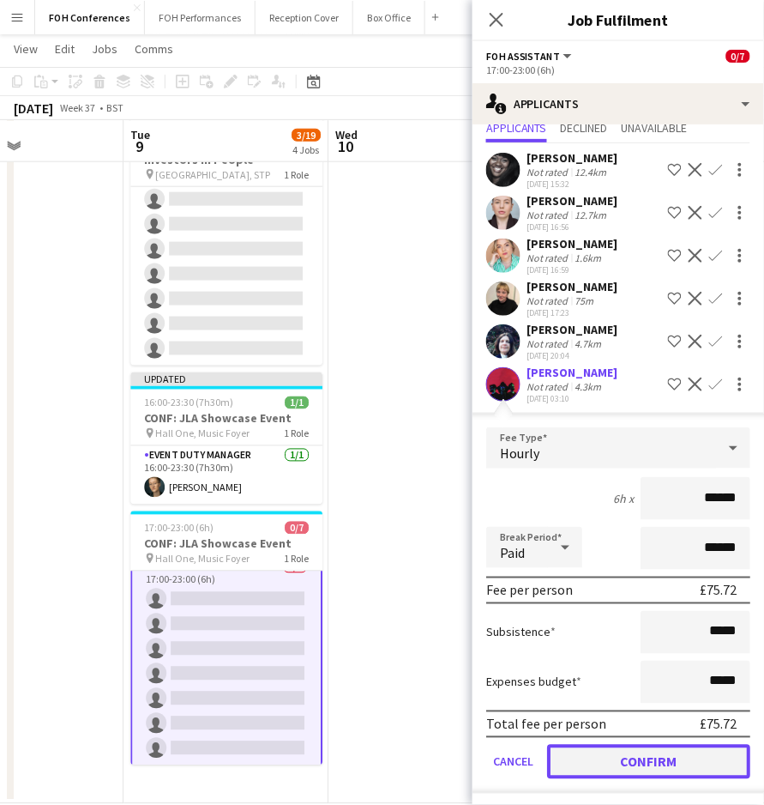
click at [670, 768] on button "Confirm" at bounding box center [648, 762] width 203 height 34
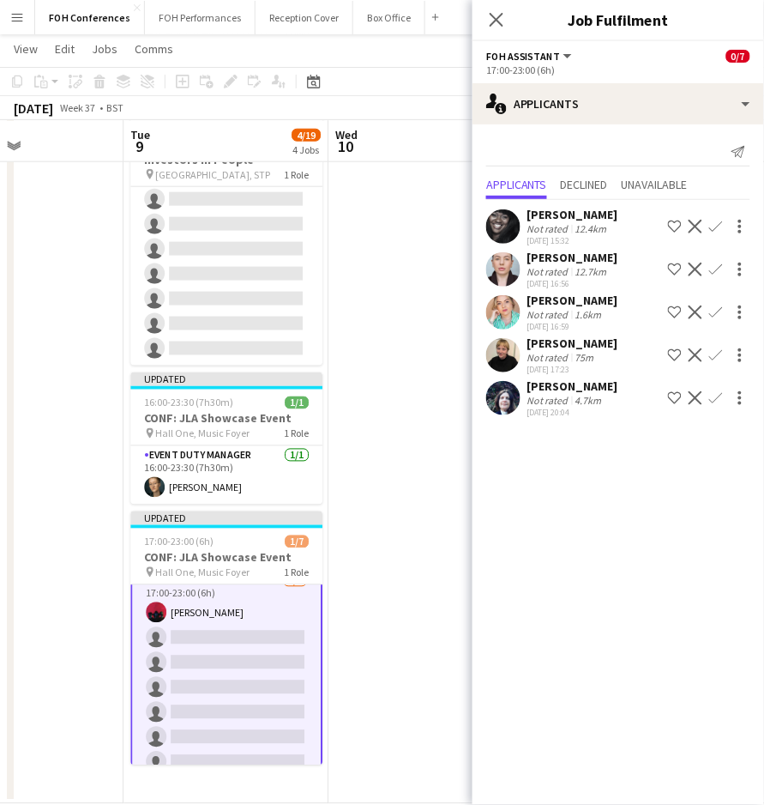
click at [716, 389] on button "Confirm" at bounding box center [716, 398] width 21 height 21
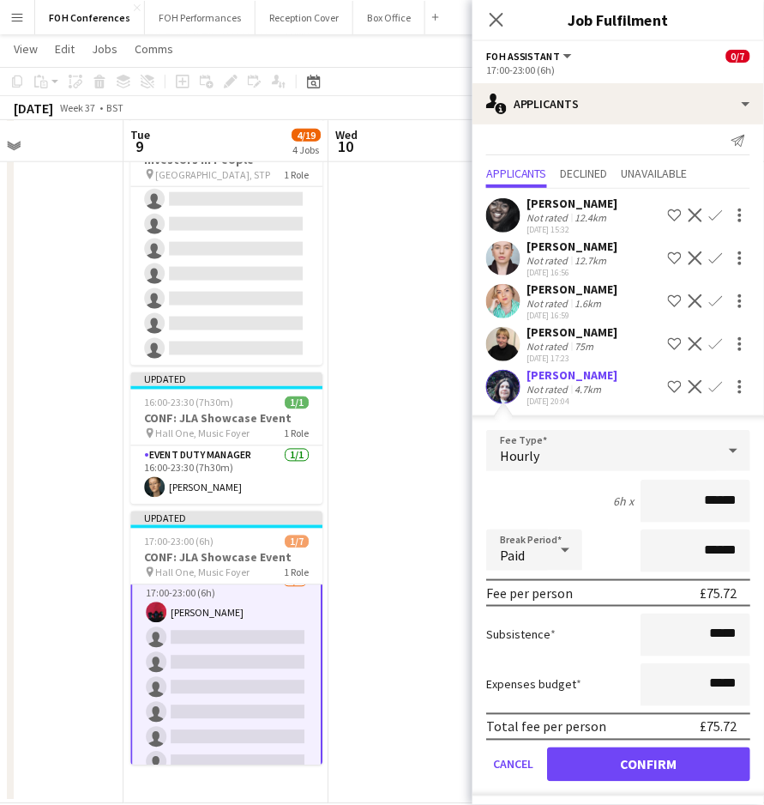
scroll to position [14, 0]
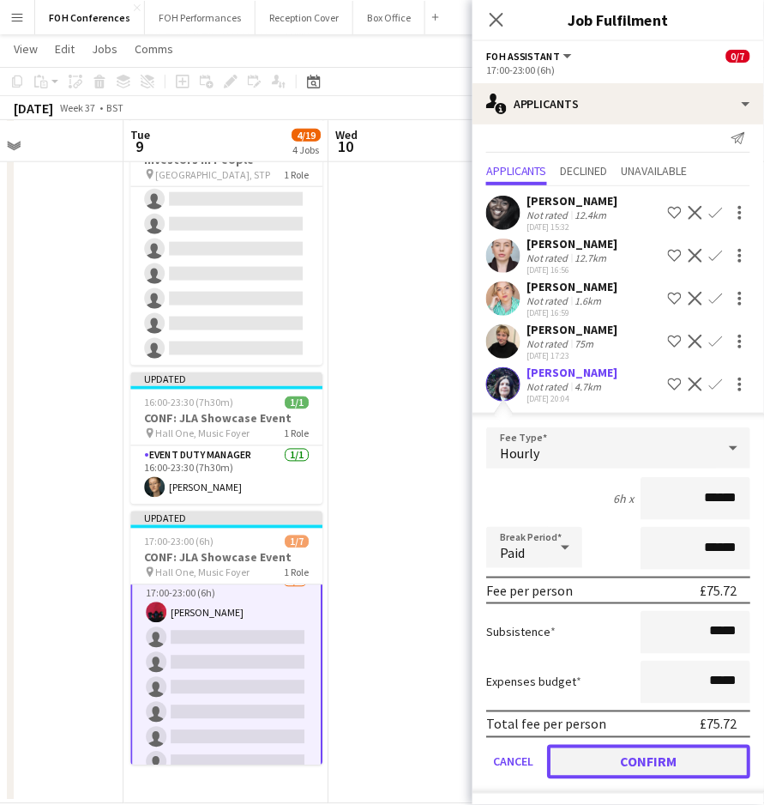
click at [638, 750] on button "Confirm" at bounding box center [648, 762] width 203 height 34
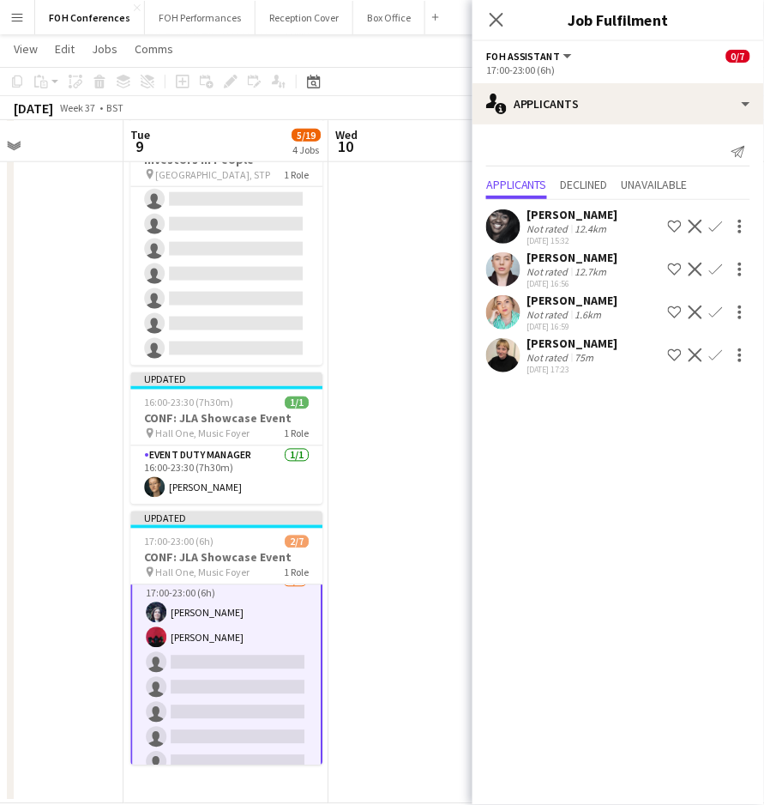
click at [719, 360] on app-icon "Confirm" at bounding box center [716, 355] width 14 height 14
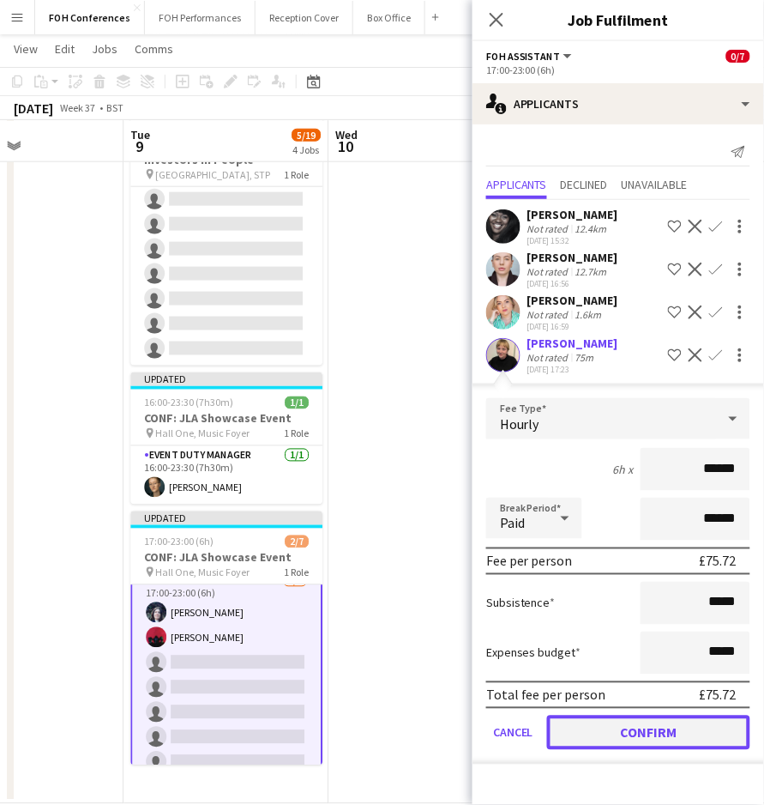
click at [606, 736] on button "Confirm" at bounding box center [648, 732] width 203 height 34
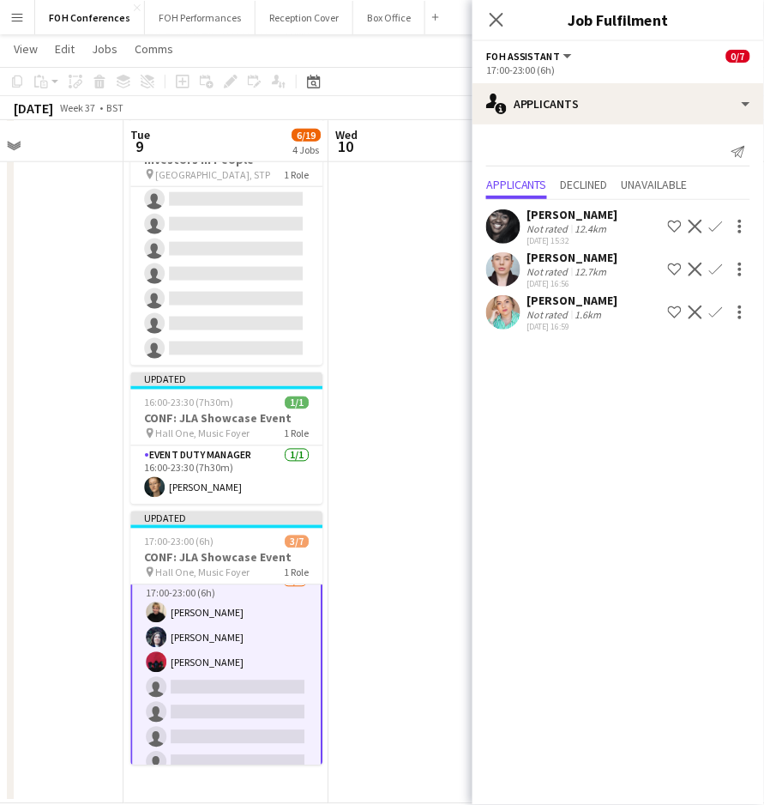
click at [709, 311] on app-icon "Confirm" at bounding box center [716, 312] width 14 height 14
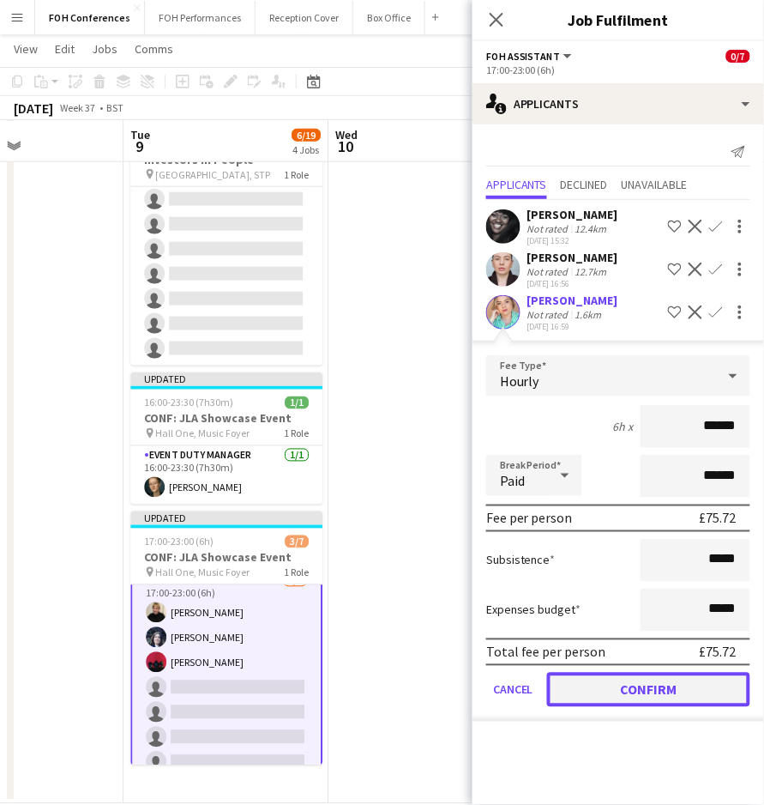
click at [613, 672] on button "Confirm" at bounding box center [648, 689] width 203 height 34
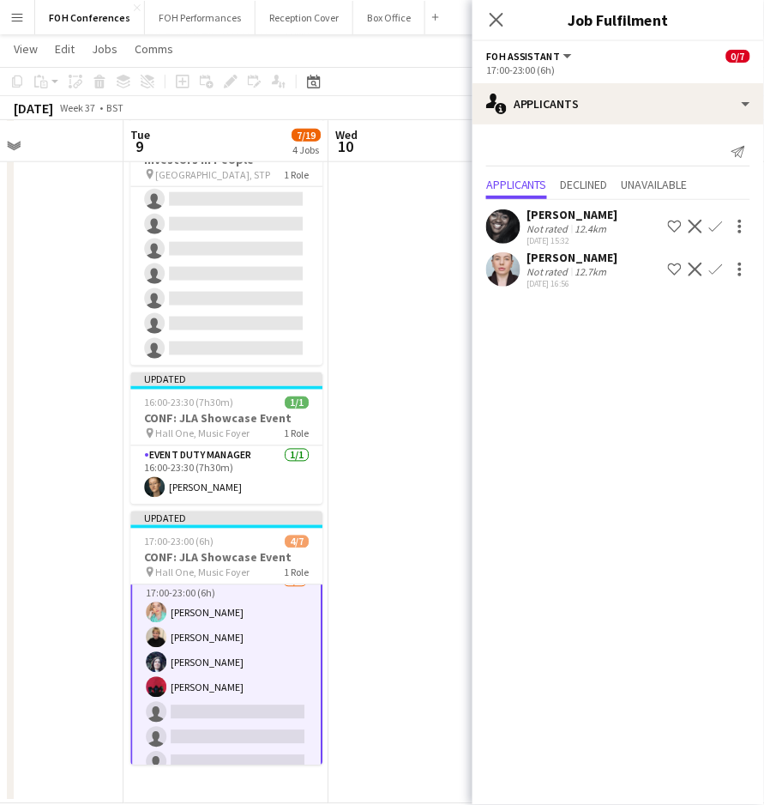
click at [722, 268] on app-icon "Confirm" at bounding box center [716, 269] width 14 height 14
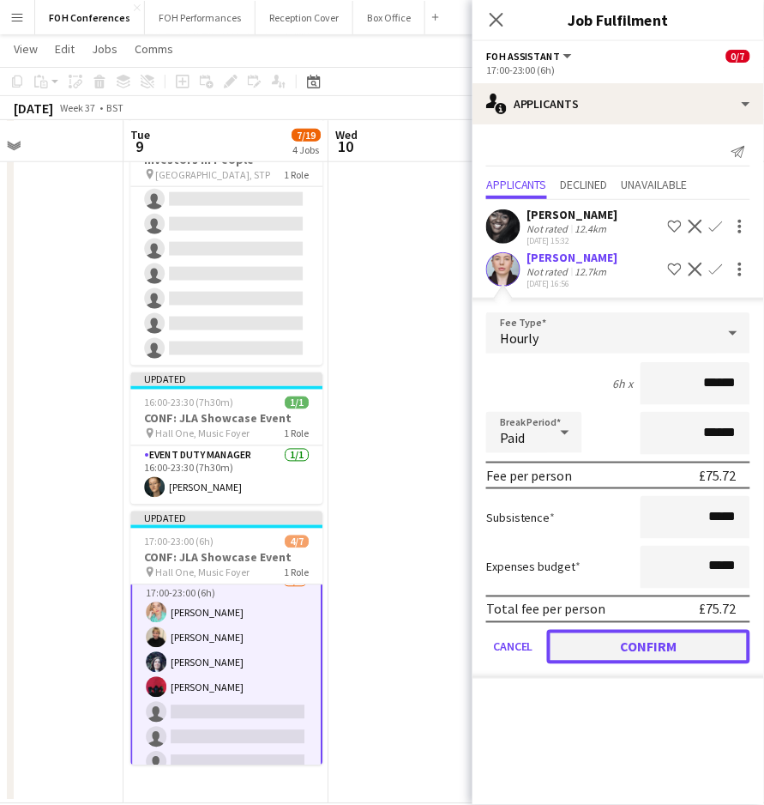
click at [657, 645] on button "Confirm" at bounding box center [648, 647] width 203 height 34
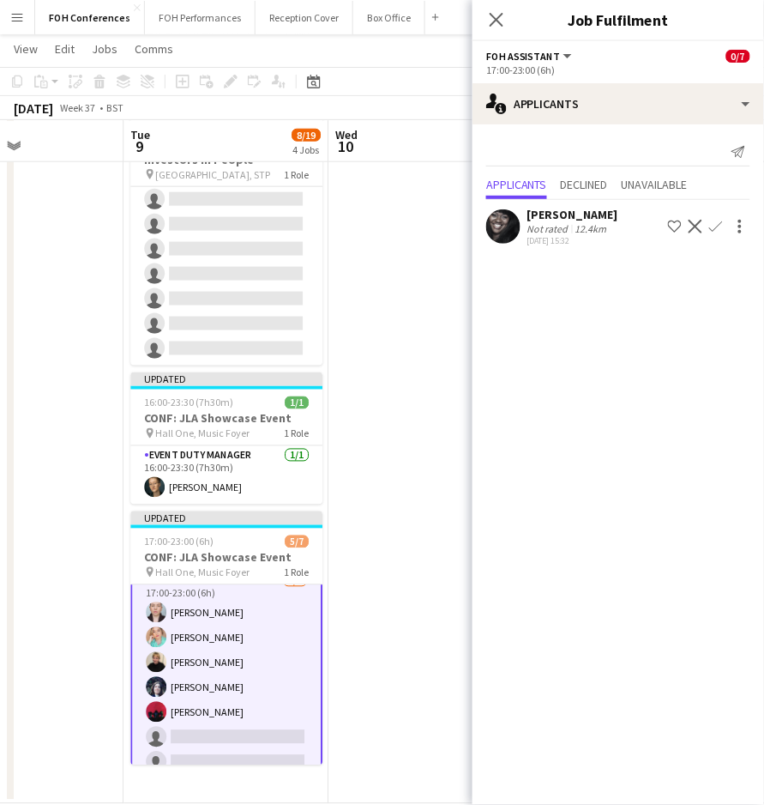
click at [721, 225] on app-icon "Confirm" at bounding box center [716, 227] width 14 height 14
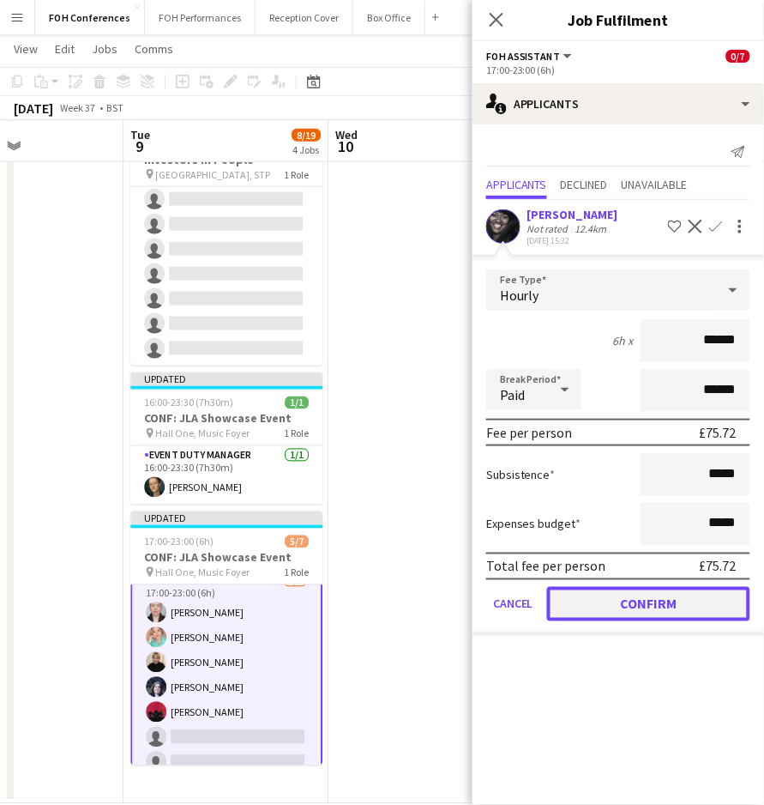
click at [674, 602] on button "Confirm" at bounding box center [648, 604] width 203 height 34
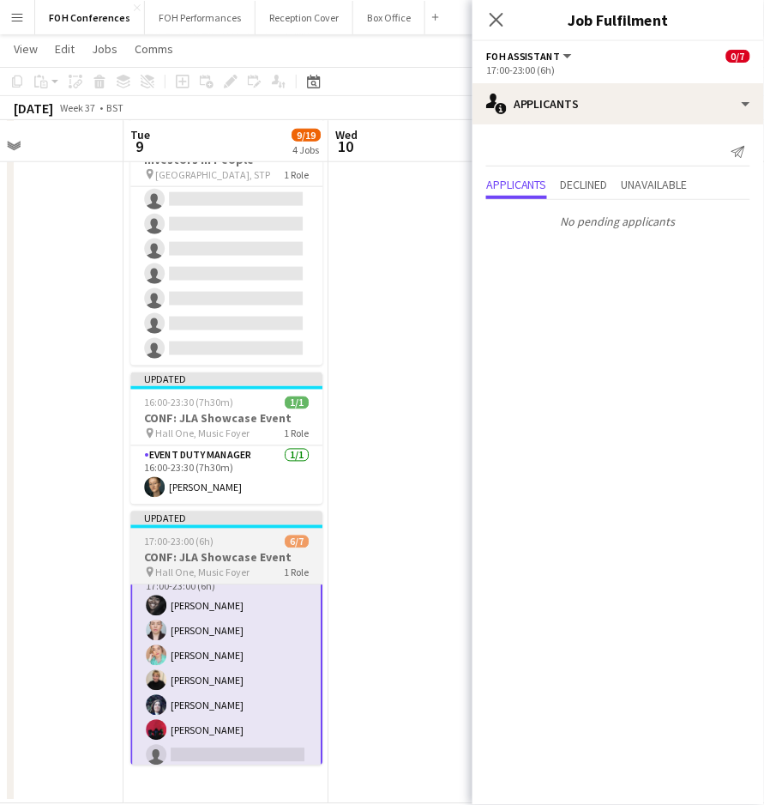
scroll to position [29, 0]
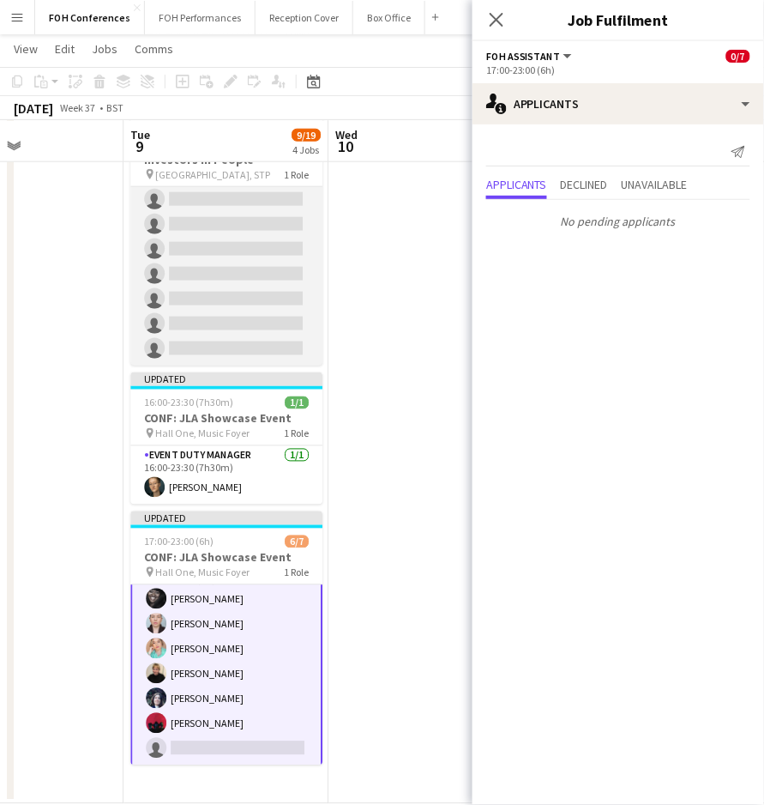
click at [187, 200] on app-card-role "FOH Assistant 12A 1/10 07:30-18:00 (10h30m) Leroy Bonsu single-neutral-actions …" at bounding box center [226, 224] width 192 height 282
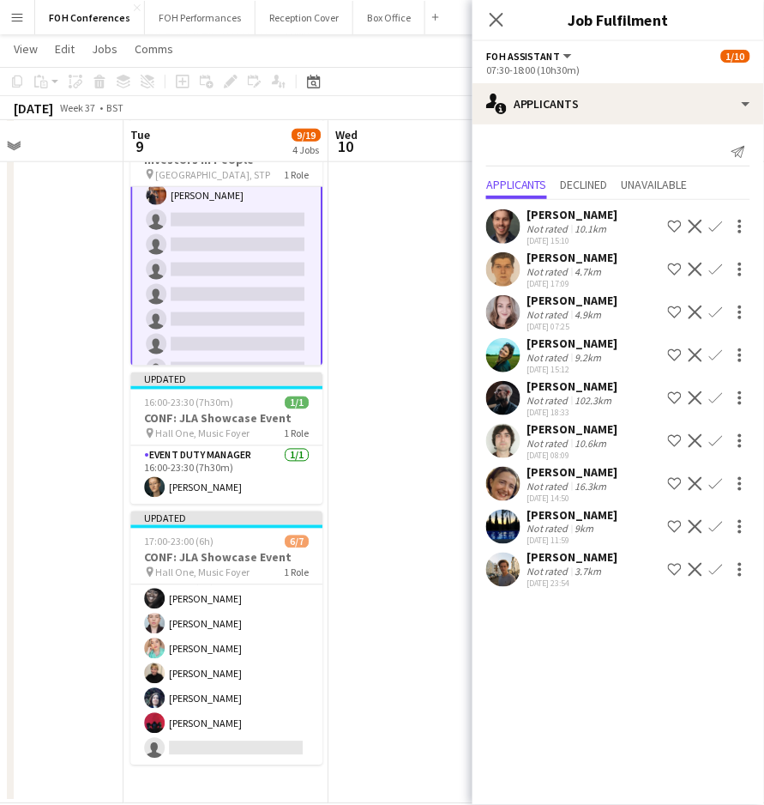
scroll to position [0, 0]
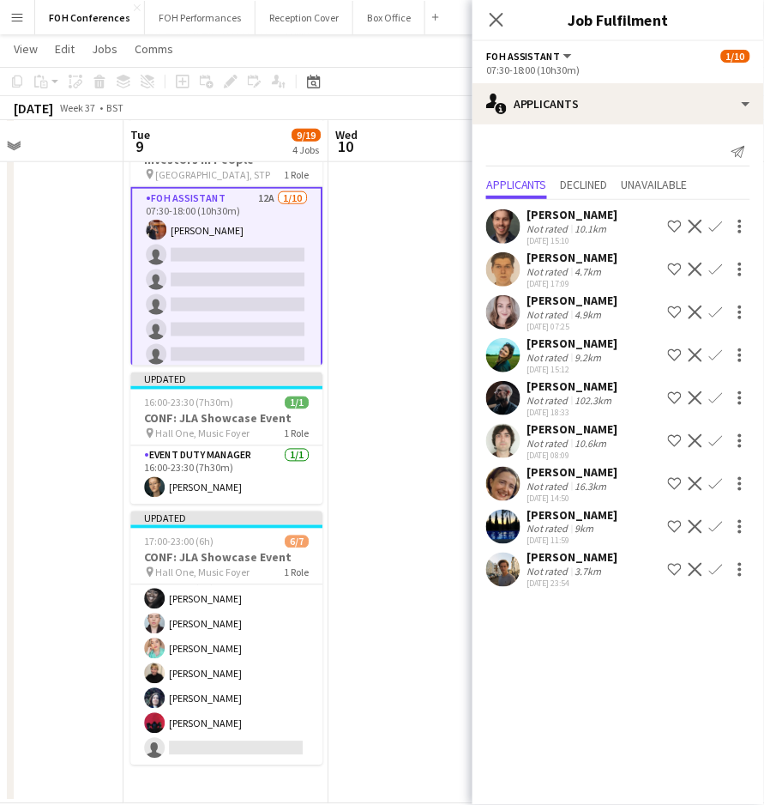
click at [719, 214] on div "James Bibby Not rated 10.1km 04-08-2025 15:10 Shortlist crew Decline Confirm" at bounding box center [619, 226] width 292 height 39
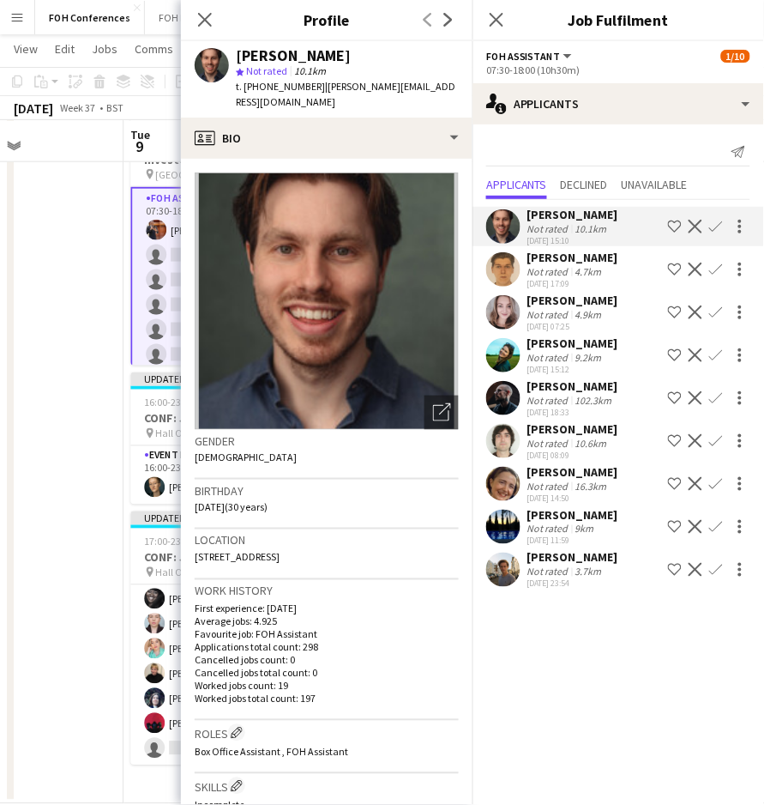
click at [723, 219] on button "Confirm" at bounding box center [716, 226] width 21 height 21
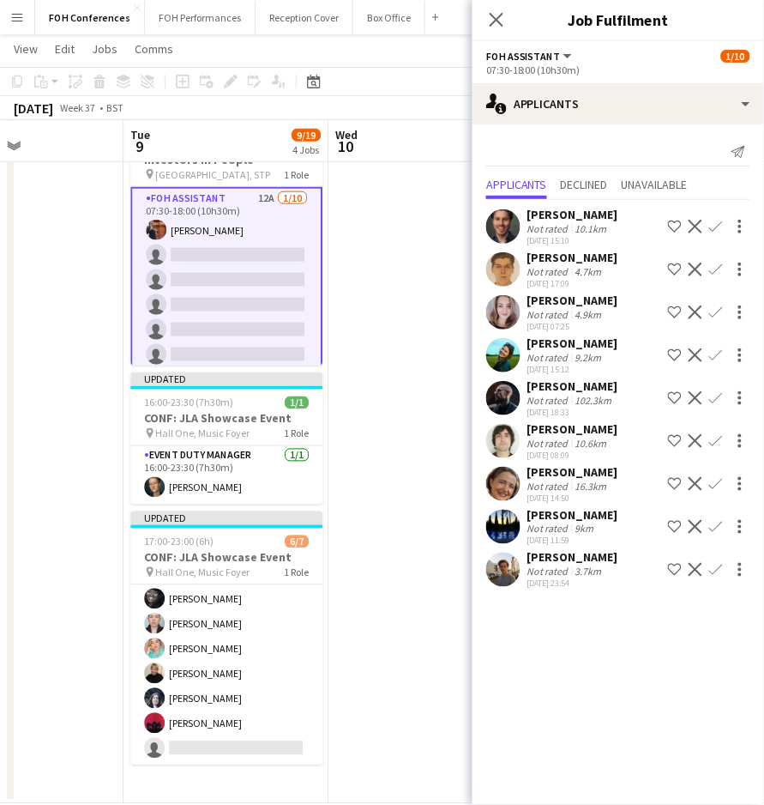
click at [723, 219] on button "Confirm" at bounding box center [716, 226] width 21 height 21
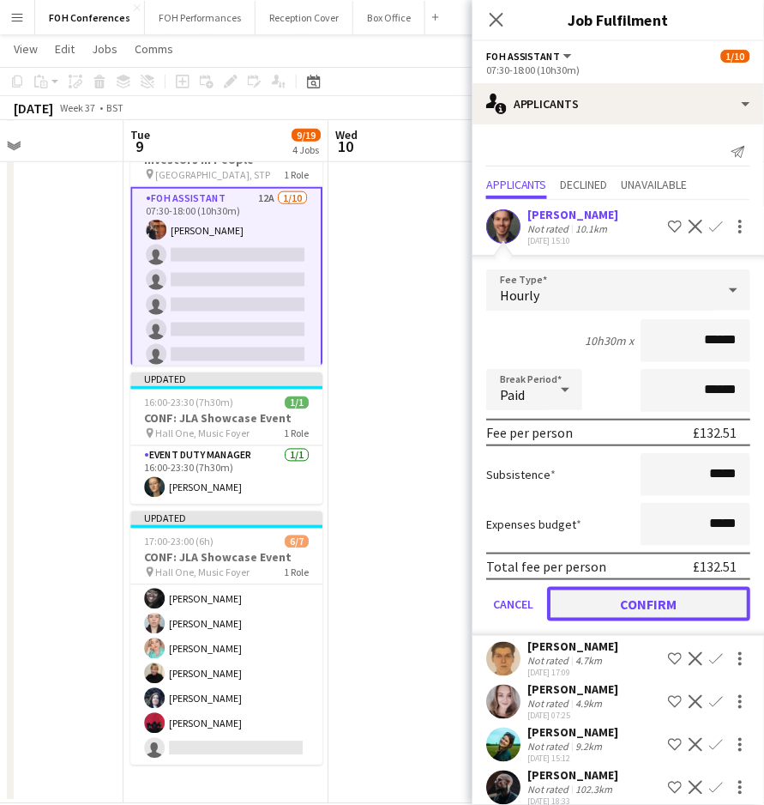
click at [639, 588] on button "Confirm" at bounding box center [648, 604] width 203 height 34
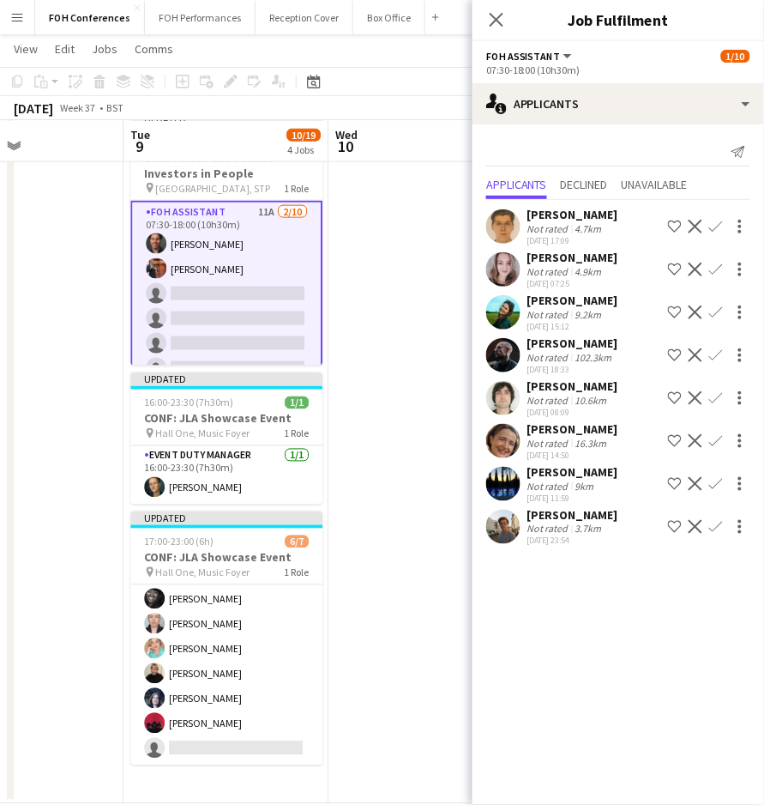
click at [712, 262] on app-icon "Confirm" at bounding box center [716, 269] width 14 height 14
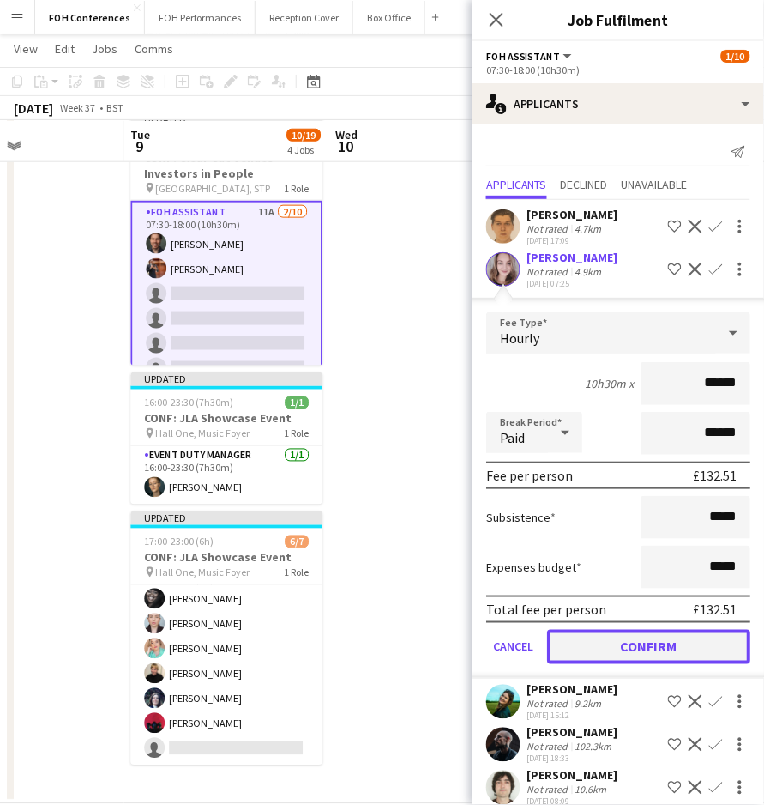
click at [642, 644] on button "Confirm" at bounding box center [648, 647] width 203 height 34
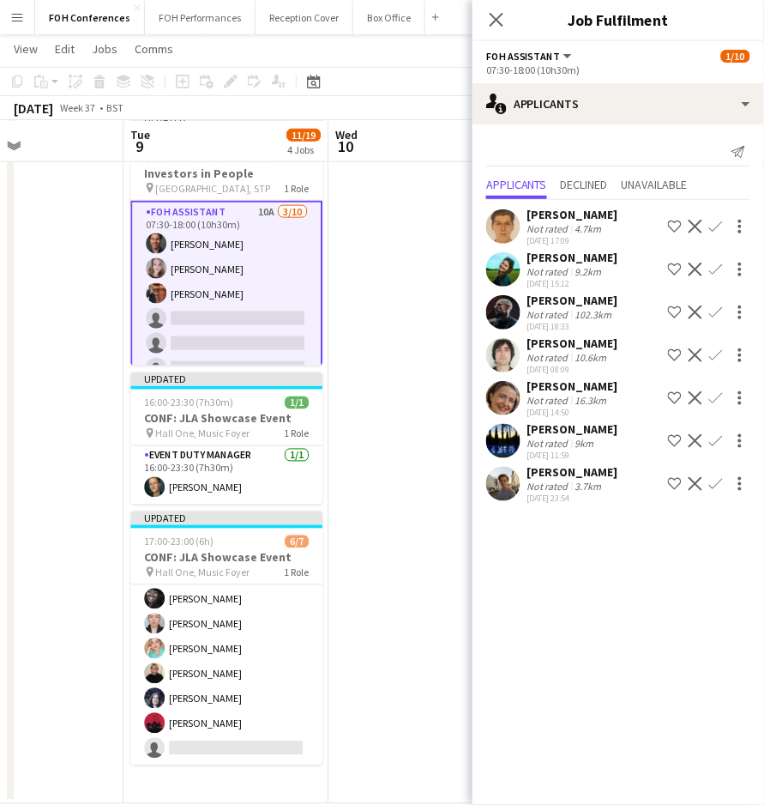
click at [721, 314] on app-icon "Confirm" at bounding box center [716, 312] width 14 height 14
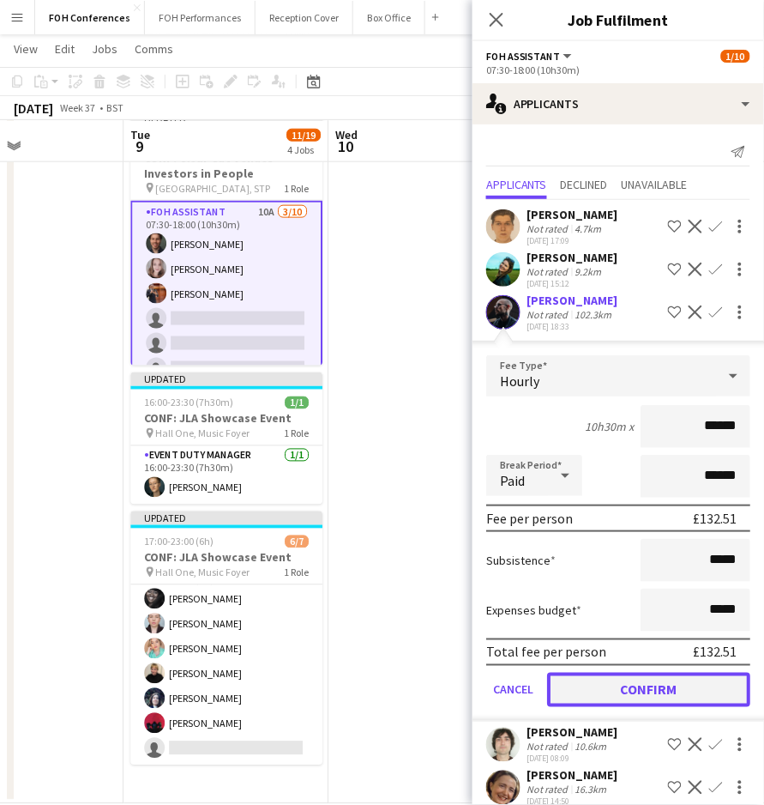
click at [592, 696] on button "Confirm" at bounding box center [648, 689] width 203 height 34
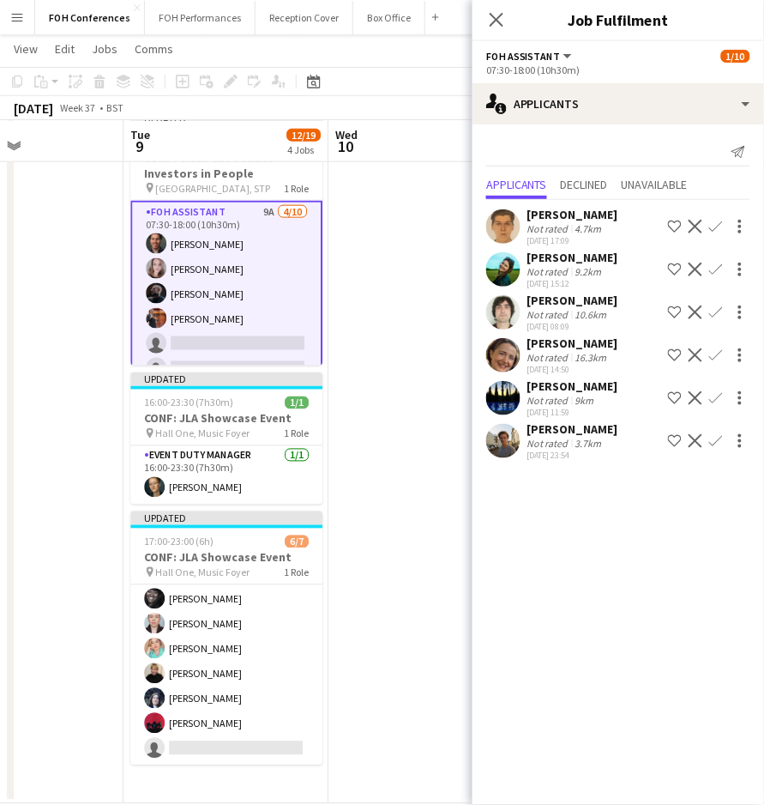
click at [592, 696] on mat-expansion-panel "users2 Applicants Send notification Applicants Declined Unavailable William War…" at bounding box center [619, 464] width 292 height 680
click at [714, 270] on app-icon "Confirm" at bounding box center [716, 269] width 14 height 14
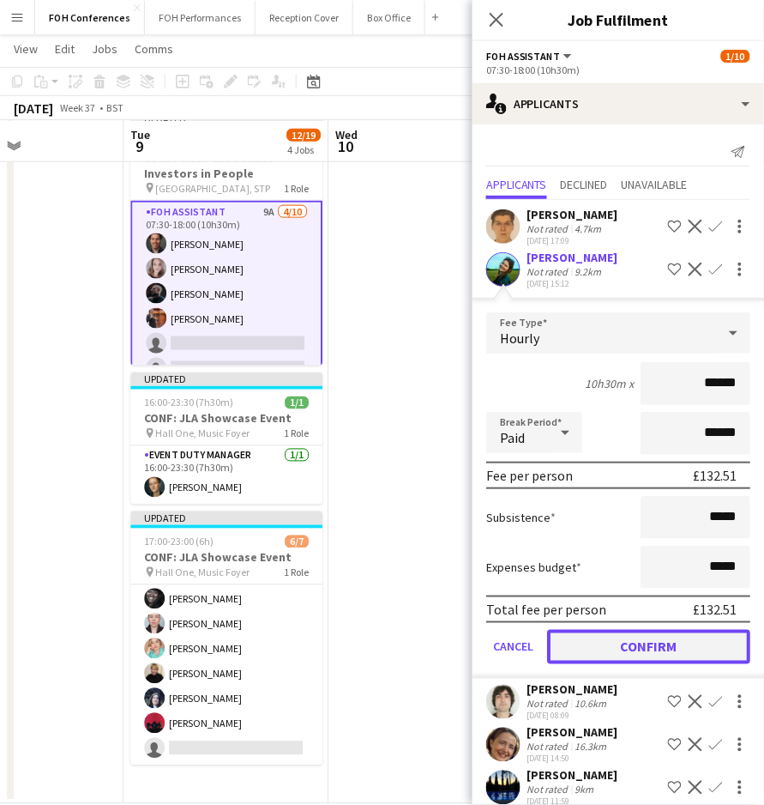
click at [594, 648] on button "Confirm" at bounding box center [648, 647] width 203 height 34
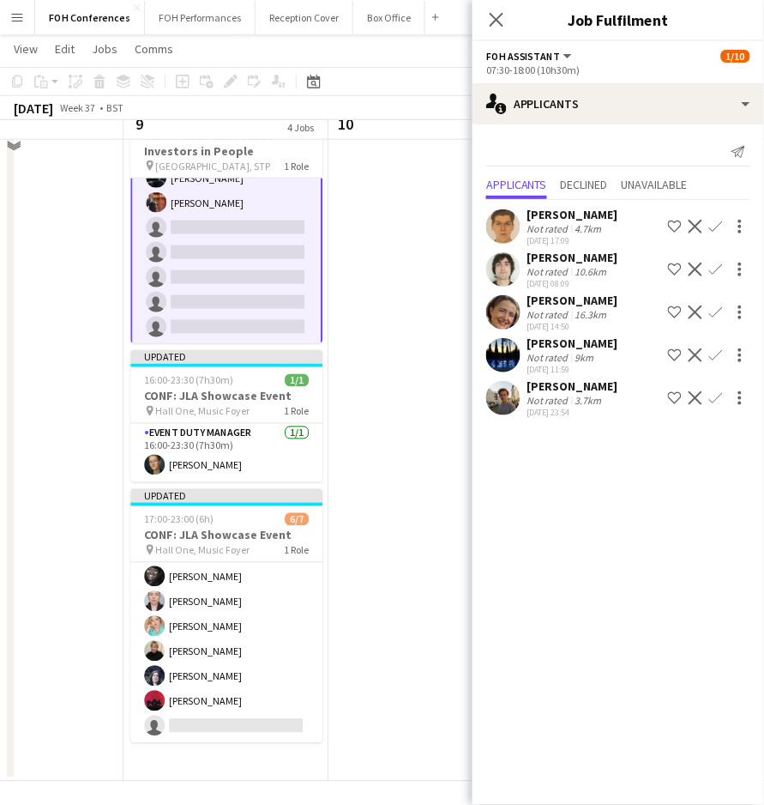
scroll to position [256, 0]
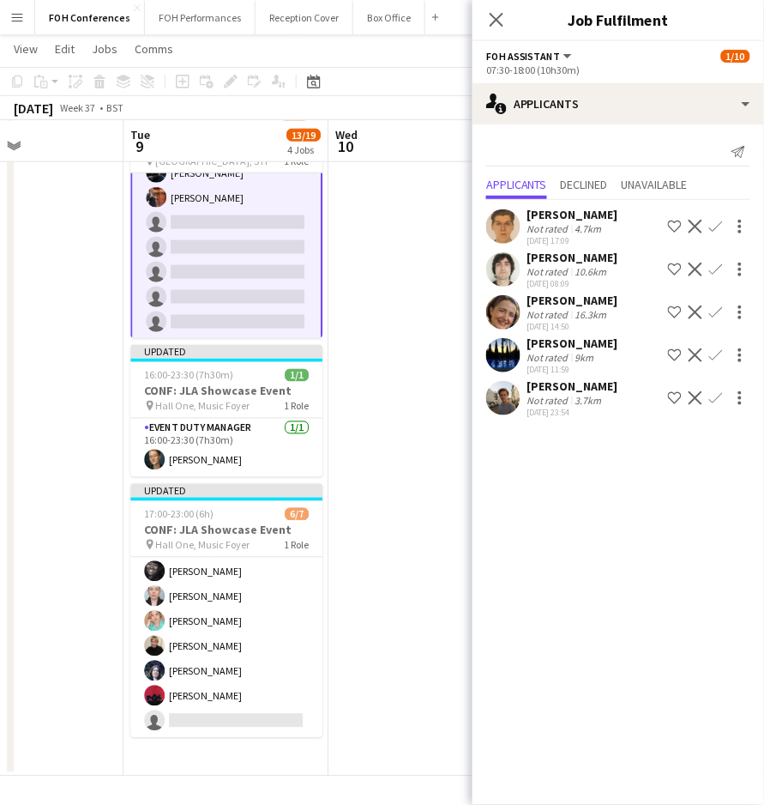
click at [724, 397] on button "Confirm" at bounding box center [716, 398] width 21 height 21
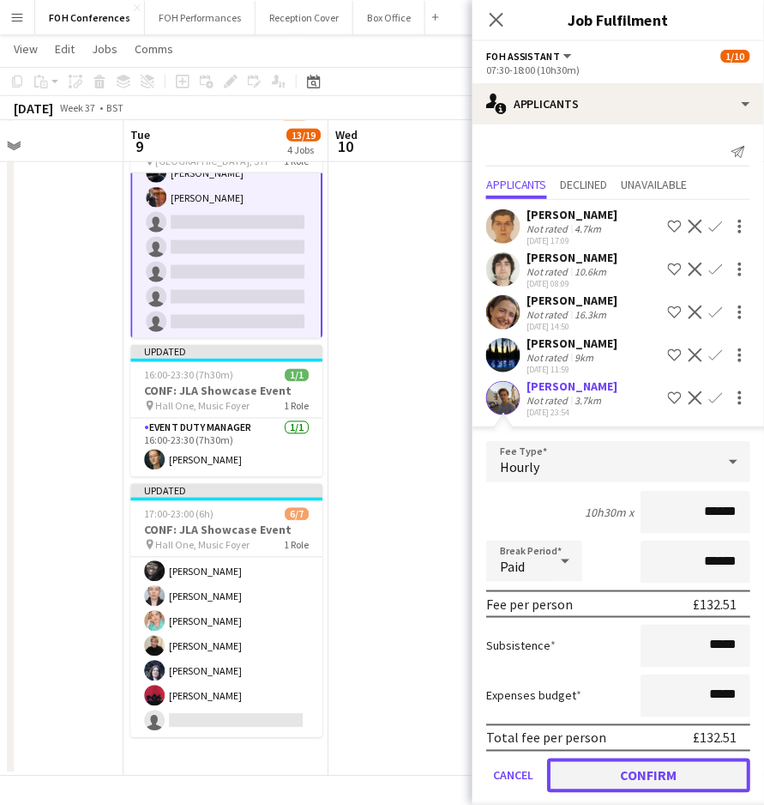
click at [618, 790] on button "Confirm" at bounding box center [648, 775] width 203 height 34
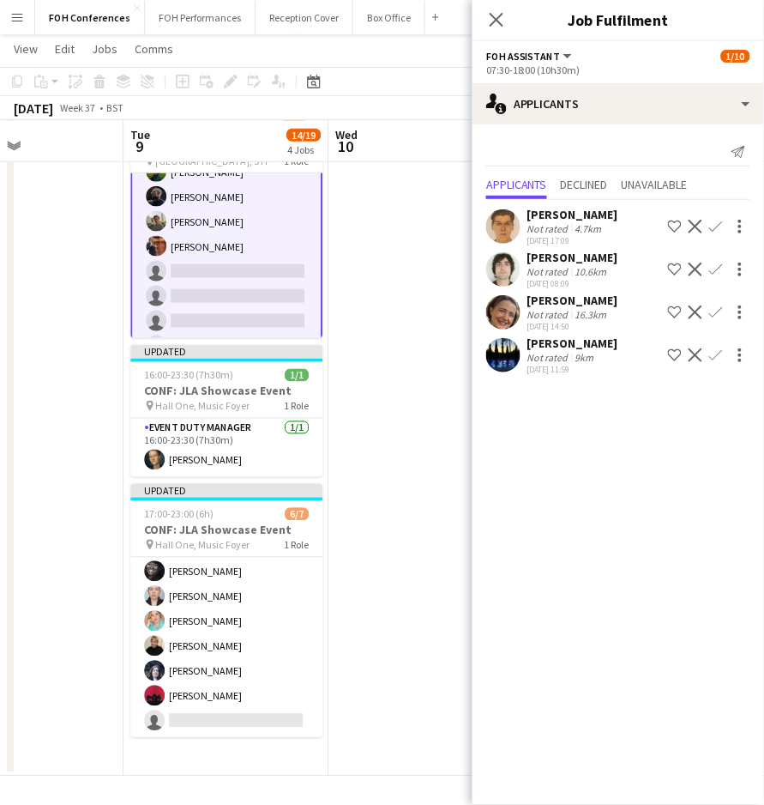
scroll to position [118, 0]
click at [719, 299] on div "Raquel Taveira-Marques Not rated 16.3km 08-08-2025 14:50 Shortlist crew Decline…" at bounding box center [619, 311] width 292 height 39
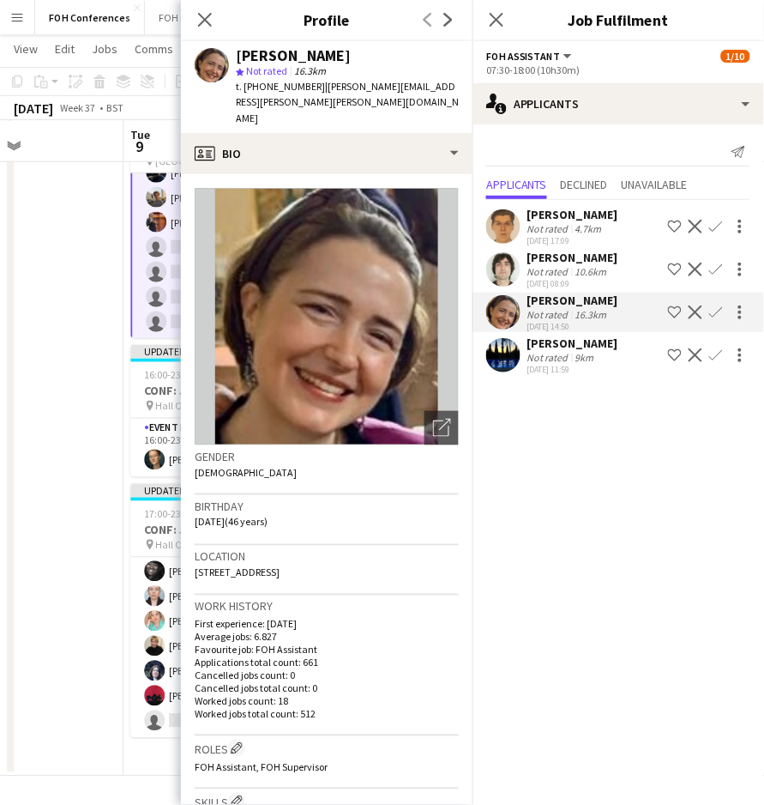
click at [716, 317] on app-icon "Confirm" at bounding box center [716, 312] width 14 height 14
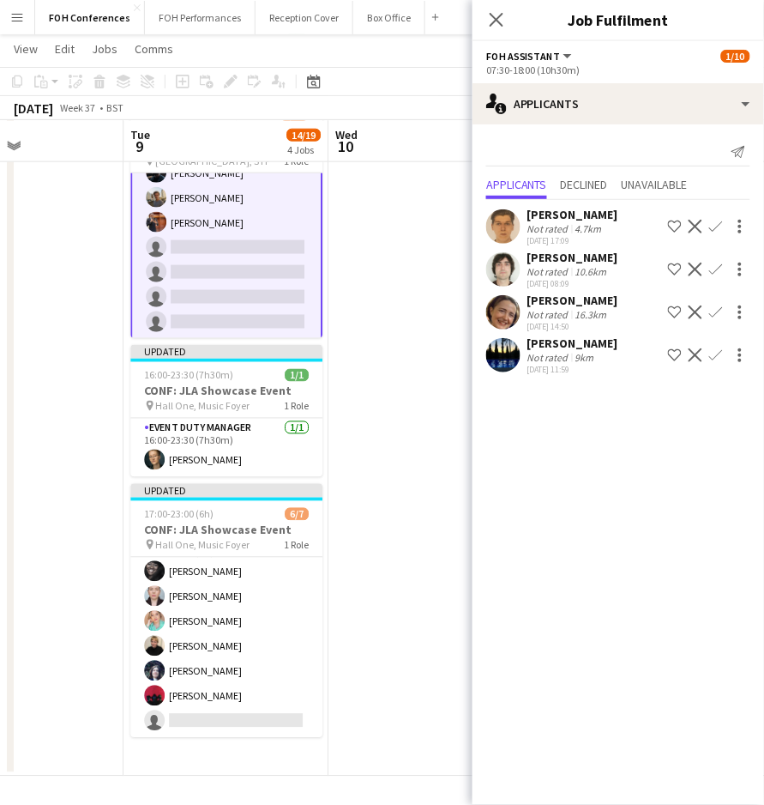
click at [716, 317] on app-icon "Confirm" at bounding box center [716, 312] width 14 height 14
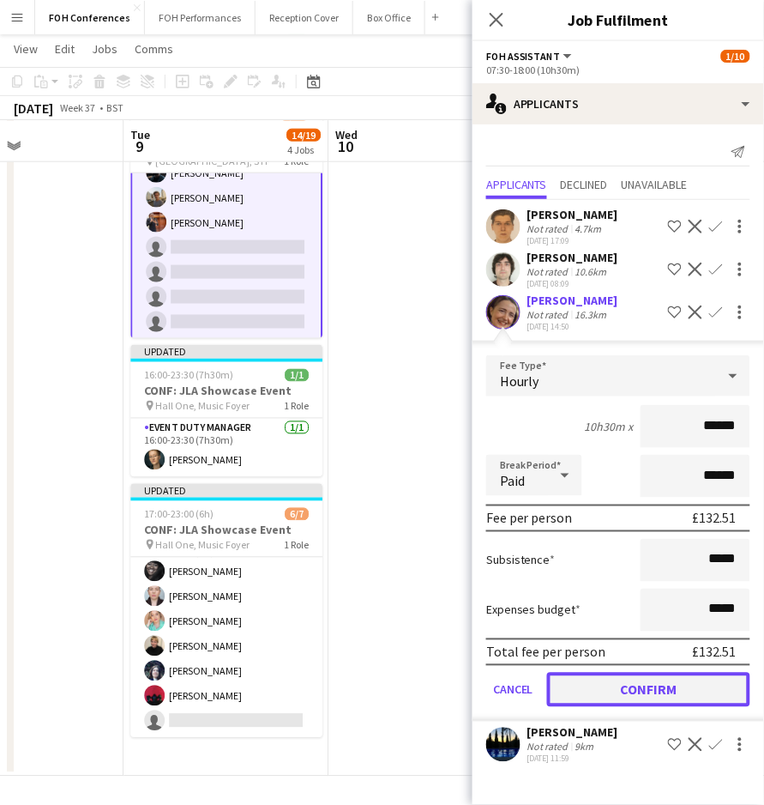
click at [674, 677] on button "Confirm" at bounding box center [648, 689] width 203 height 34
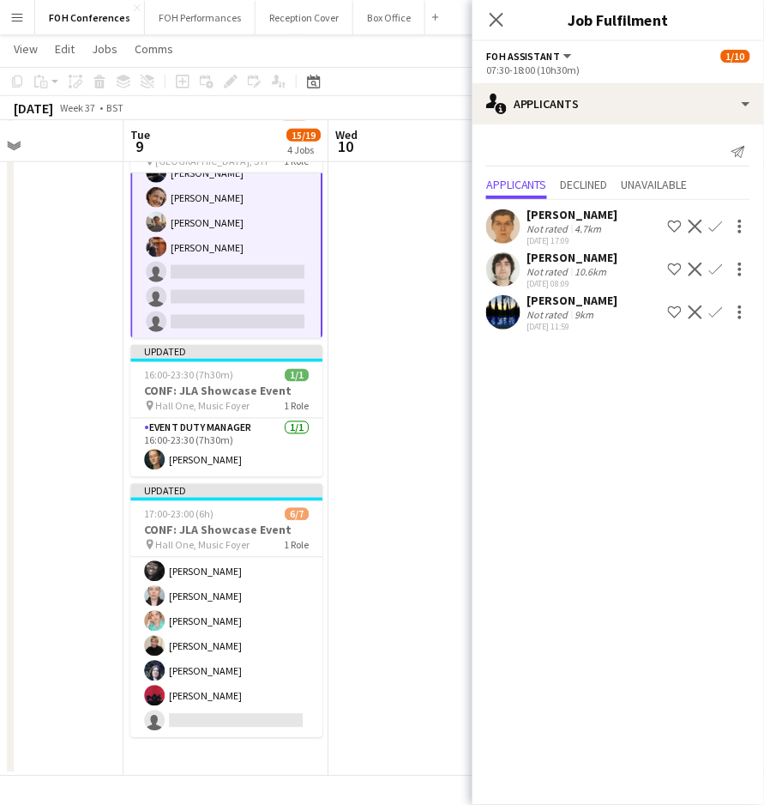
click at [719, 304] on button "Confirm" at bounding box center [716, 312] width 21 height 21
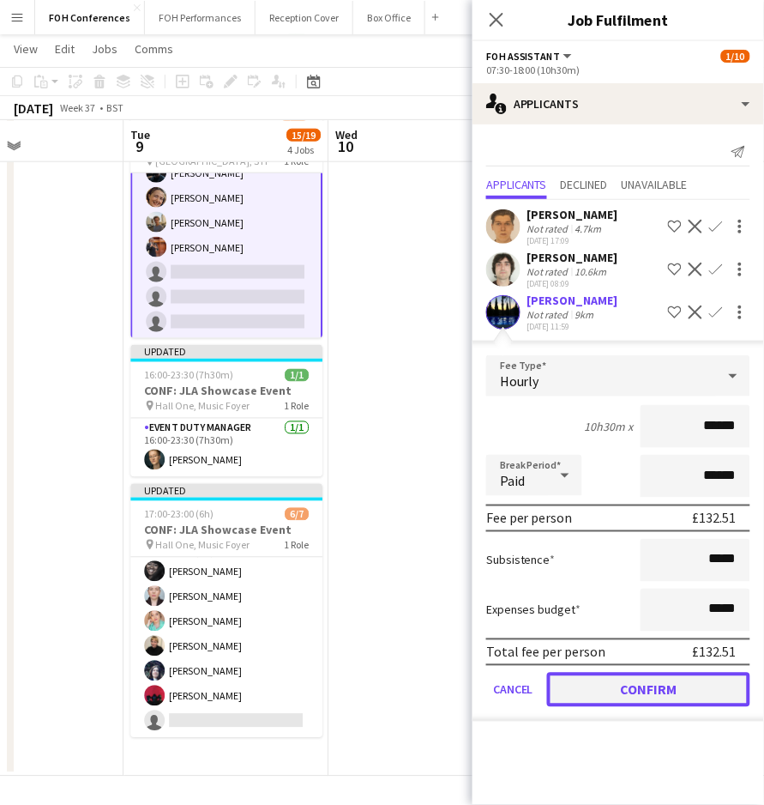
click at [678, 697] on button "Confirm" at bounding box center [648, 689] width 203 height 34
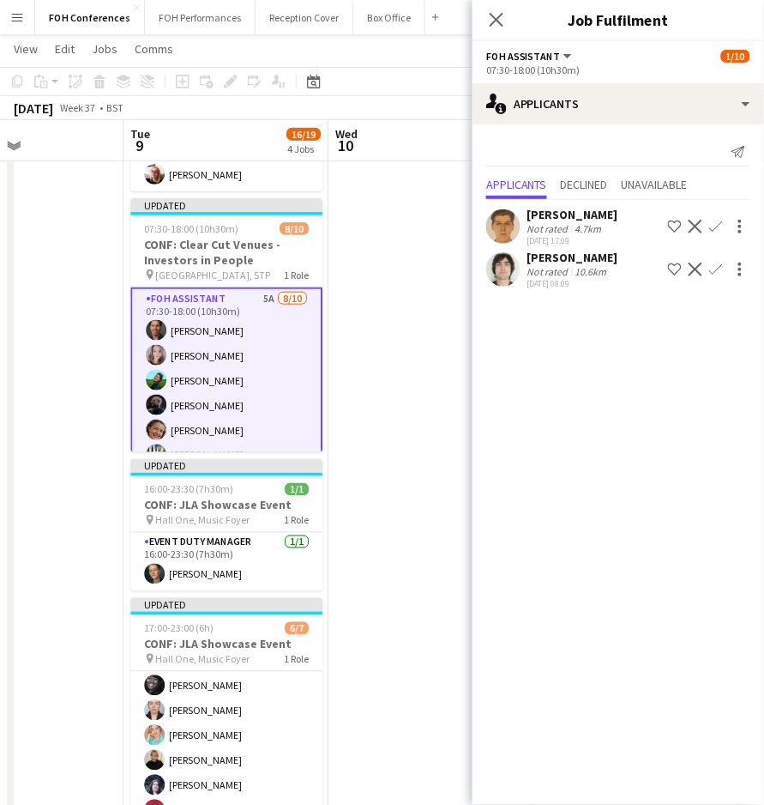
scroll to position [114, 0]
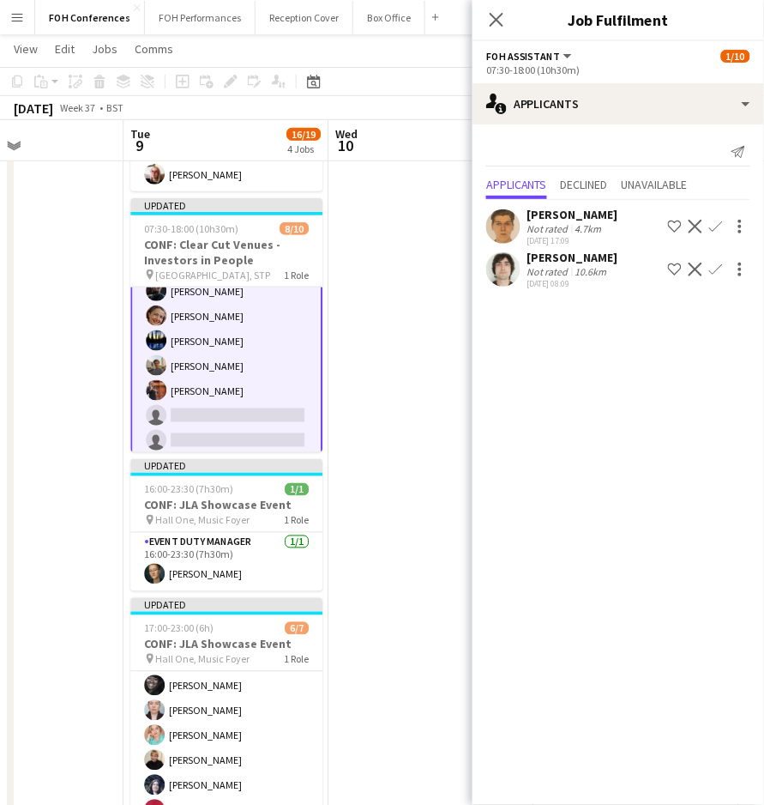
click at [719, 226] on app-icon "Confirm" at bounding box center [716, 227] width 14 height 14
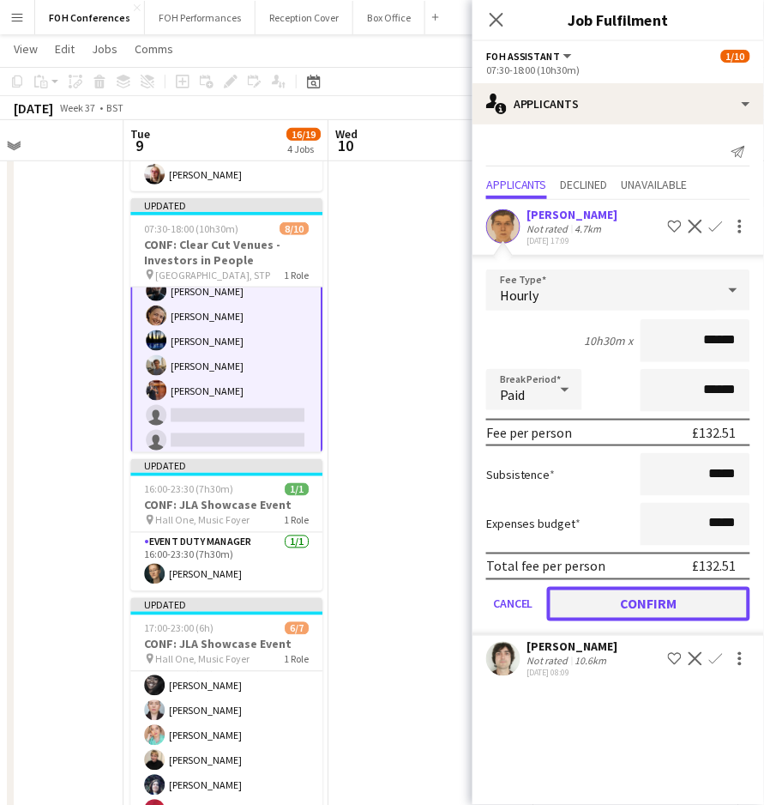
click at [642, 603] on button "Confirm" at bounding box center [648, 604] width 203 height 34
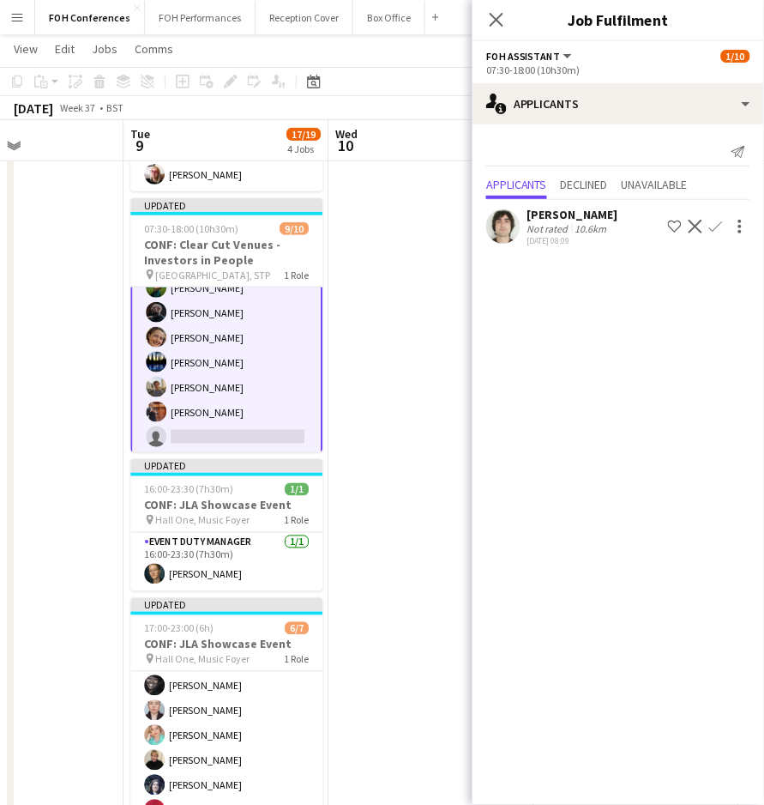
scroll to position [118, 0]
click at [717, 224] on app-icon "Confirm" at bounding box center [716, 227] width 14 height 14
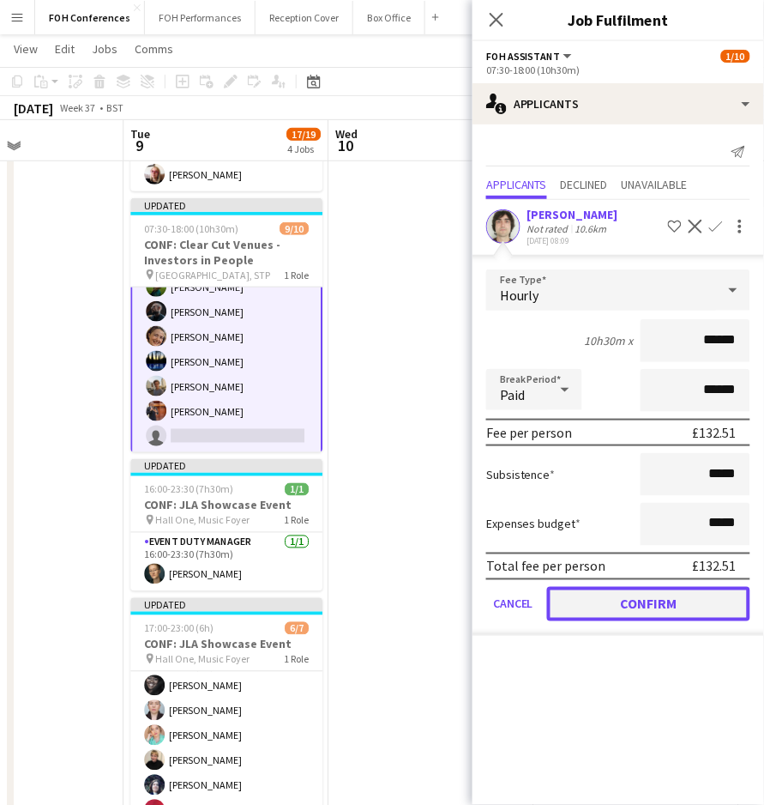
click at [650, 587] on button "Confirm" at bounding box center [648, 604] width 203 height 34
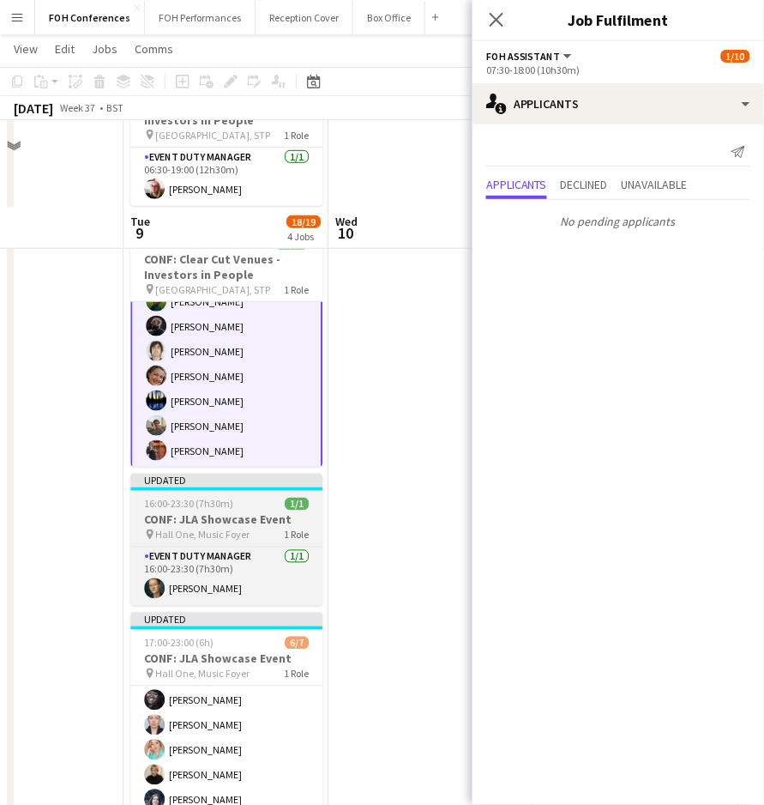
scroll to position [0, 0]
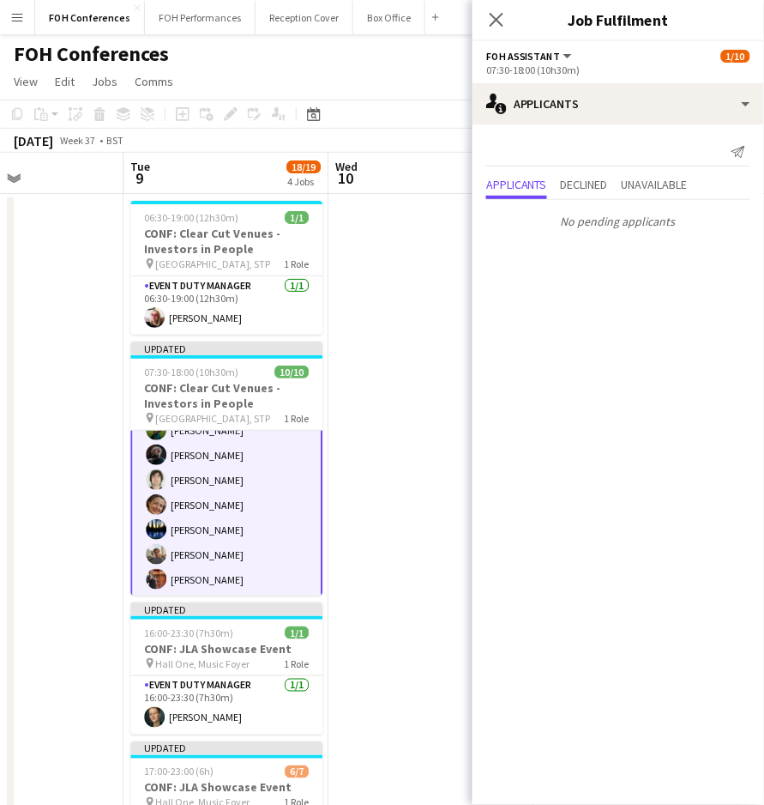
click at [359, 61] on div "FOH Conferences user" at bounding box center [382, 50] width 764 height 33
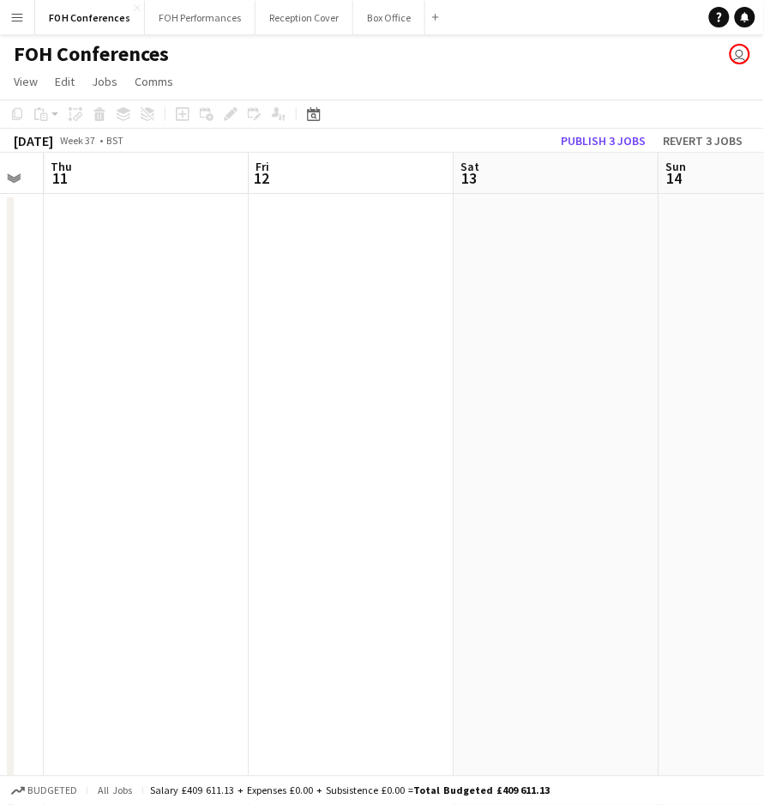
scroll to position [0, 570]
drag, startPoint x: 632, startPoint y: 185, endPoint x: 143, endPoint y: 204, distance: 489.3
click at [143, 204] on app-calendar-viewport "Mon 8 Tue 9 18/19 4 Jobs Wed 10 Thu 11 Fri 12 Sat 13 Sun 14 Mon 15 Tue 16 06:30…" at bounding box center [382, 593] width 764 height 881
drag, startPoint x: 675, startPoint y: 179, endPoint x: 261, endPoint y: 179, distance: 414.3
click at [228, 179] on app-calendar-viewport "Wed 10 Thu 11 Fri 12 Sat 13 Sun 14 Mon 15 Tue 16 1 Job Wed 17 1/13 2 Jobs Thu 1…" at bounding box center [382, 593] width 764 height 881
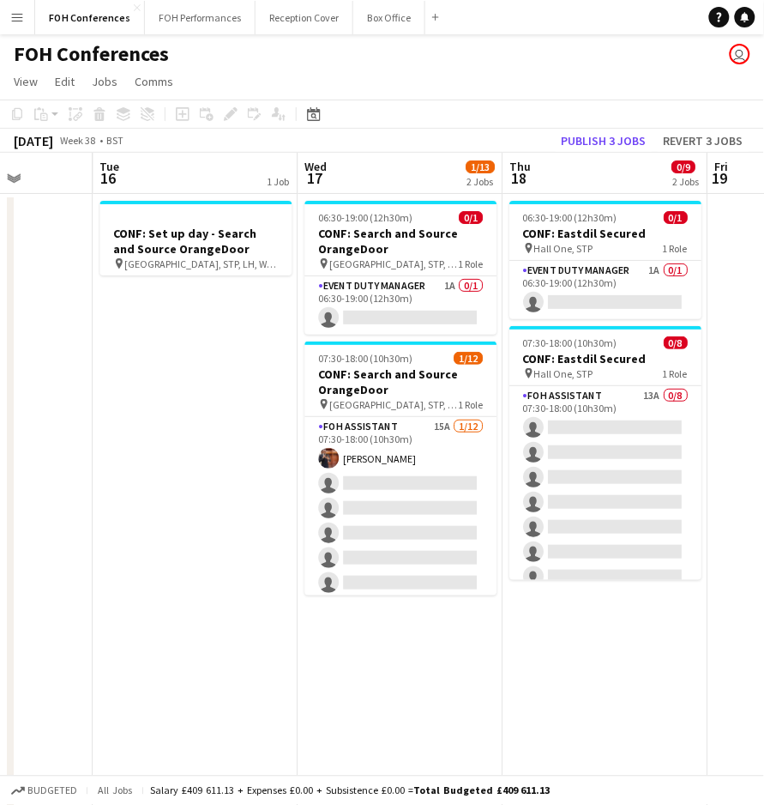
drag, startPoint x: 558, startPoint y: 196, endPoint x: 29, endPoint y: 202, distance: 528.4
click at [29, 202] on app-calendar-viewport "Sat 13 Sun 14 Mon 15 Tue 16 1 Job Wed 17 1/13 2 Jobs Thu 18 0/9 2 Jobs Fri 19 S…" at bounding box center [382, 593] width 764 height 881
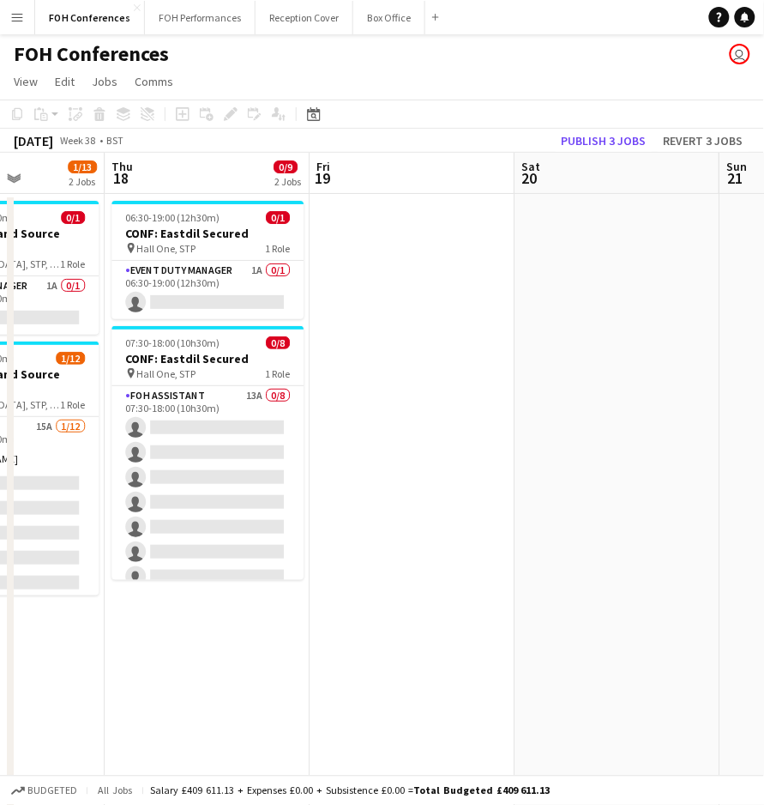
scroll to position [0, 545]
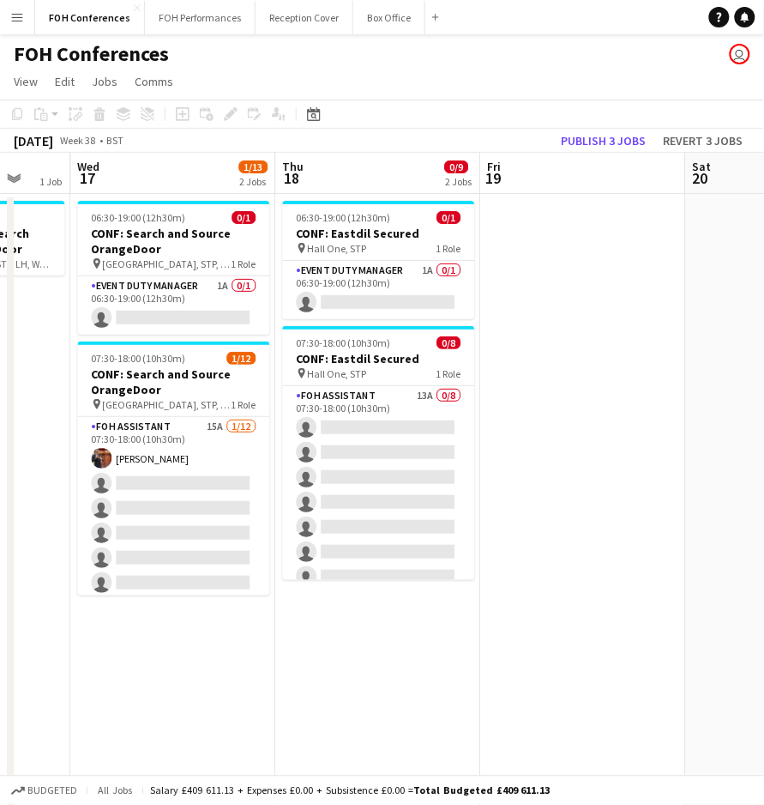
drag, startPoint x: 432, startPoint y: 187, endPoint x: 203, endPoint y: 188, distance: 229.0
click at [203, 188] on app-calendar-viewport "Sun 14 Mon 15 Tue 16 1 Job Wed 17 1/13 2 Jobs Thu 18 0/9 2 Jobs Fri 19 Sat 20 S…" at bounding box center [382, 593] width 764 height 881
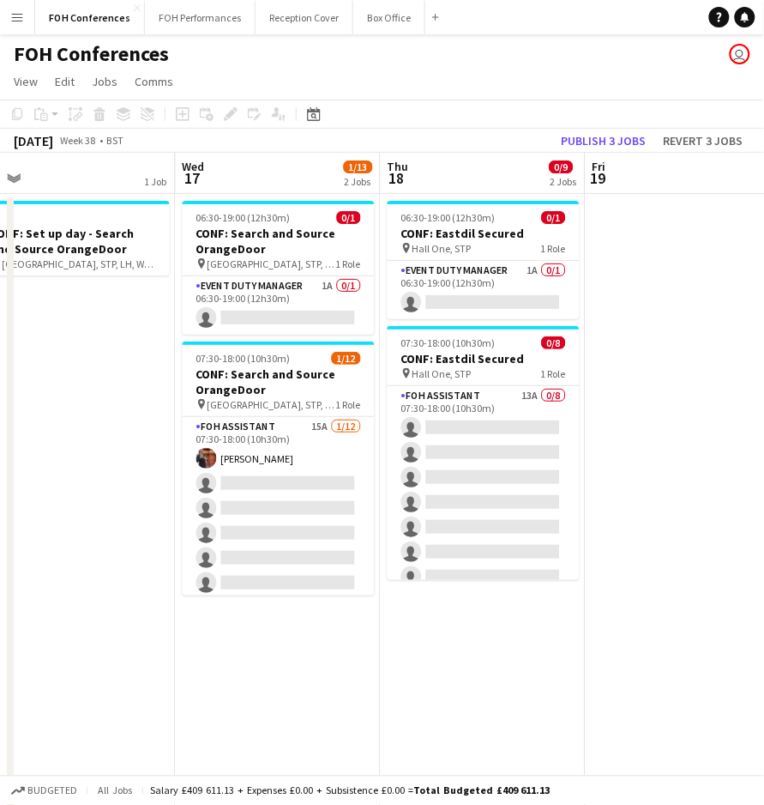
scroll to position [0, 443]
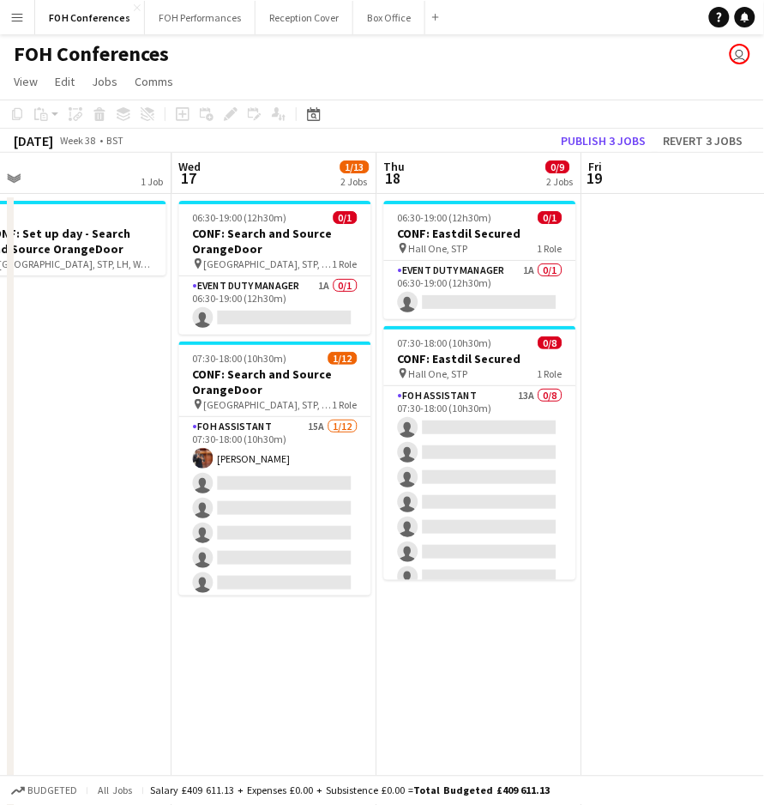
drag, startPoint x: 203, startPoint y: 165, endPoint x: 306, endPoint y: 170, distance: 103.1
click at [306, 170] on app-calendar-viewport "Sun 14 Mon 15 Tue 16 1 Job Wed 17 1/13 2 Jobs Thu 18 0/9 2 Jobs Fri 19 Sat 20 S…" at bounding box center [382, 593] width 764 height 881
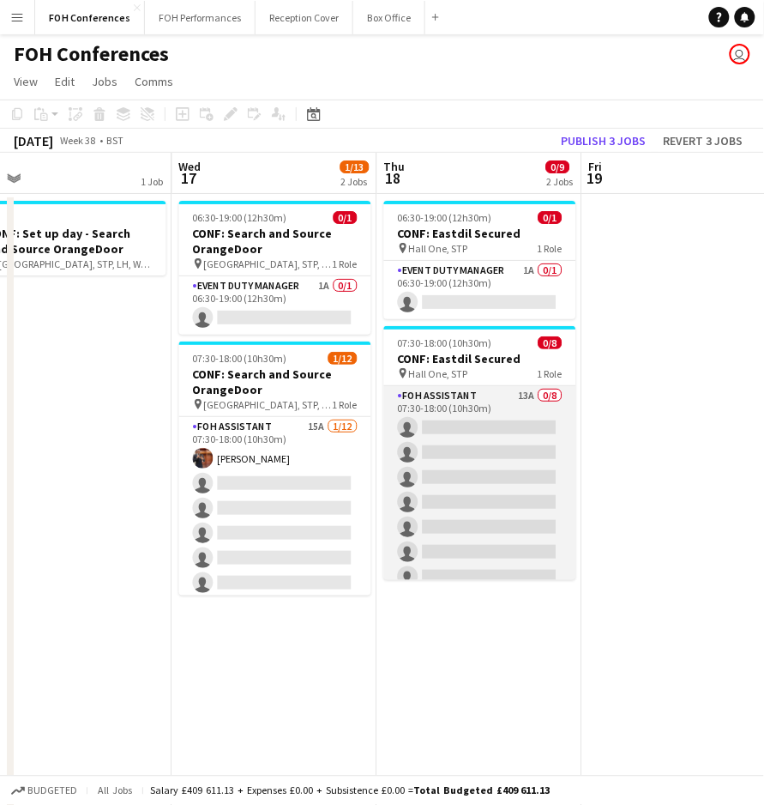
click at [465, 430] on app-card-role "FOH Assistant 13A 0/8 07:30-18:00 (10h30m) single-neutral-actions single-neutra…" at bounding box center [480, 502] width 192 height 232
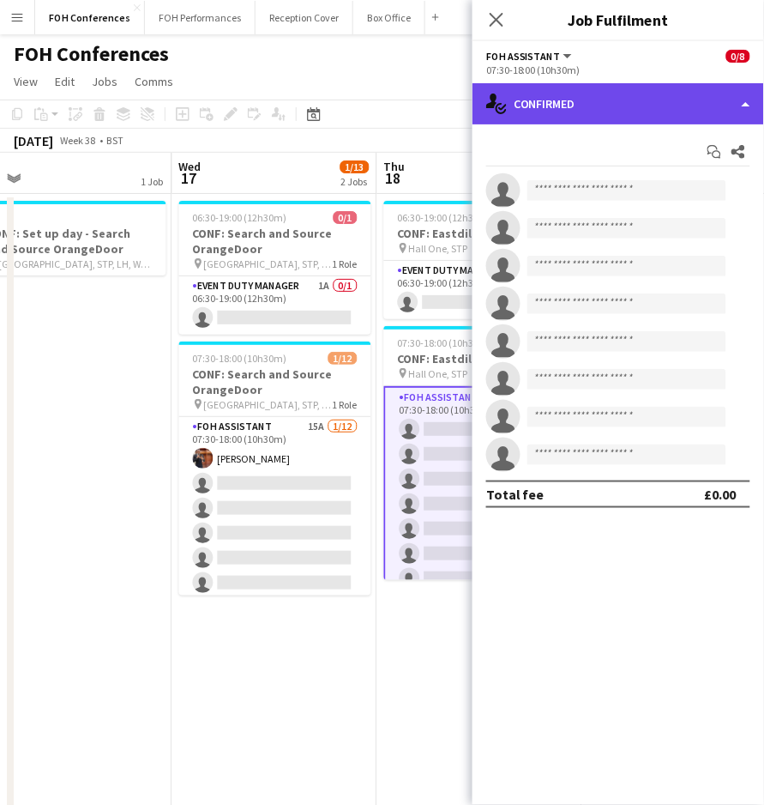
click at [568, 84] on div "single-neutral-actions-check-2 Confirmed" at bounding box center [619, 103] width 292 height 41
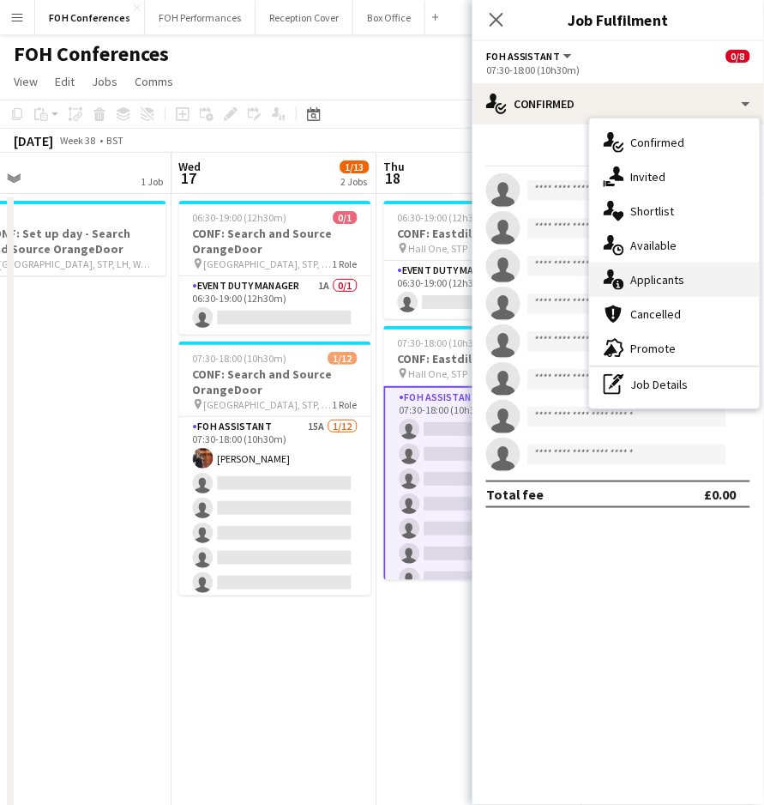
click at [657, 283] on div "single-neutral-actions-information Applicants" at bounding box center [675, 279] width 170 height 34
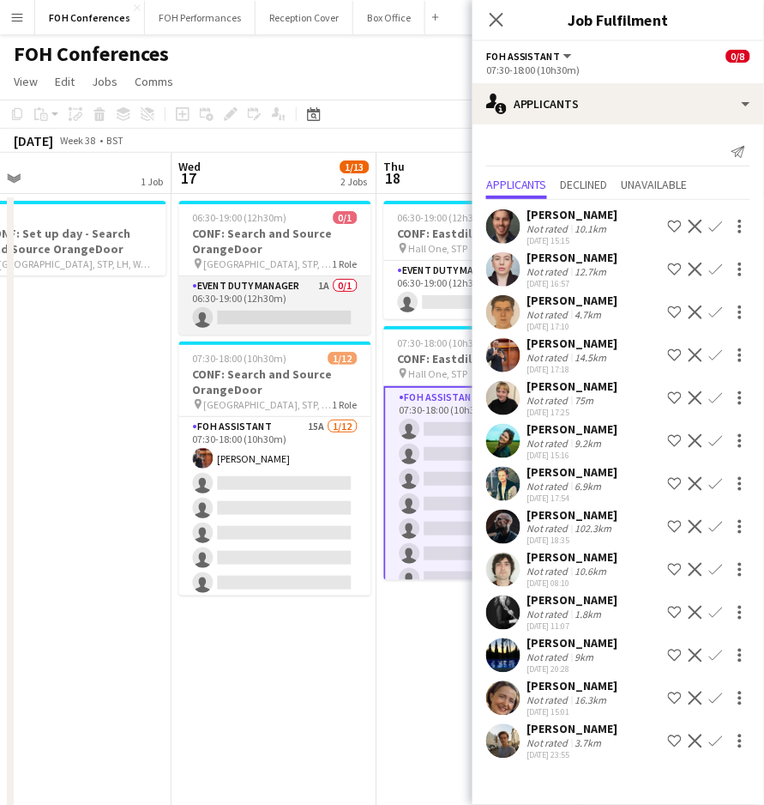
click at [261, 323] on app-card-role "Event Duty Manager 1A 0/1 06:30-19:00 (12h30m) single-neutral-actions" at bounding box center [275, 305] width 192 height 58
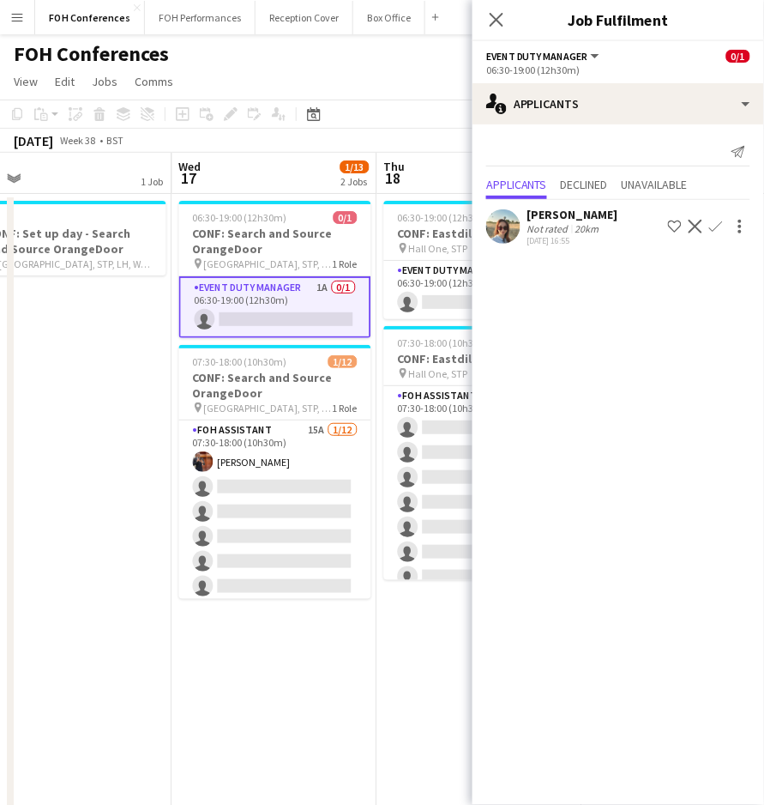
click at [716, 230] on app-icon "Confirm" at bounding box center [716, 227] width 14 height 14
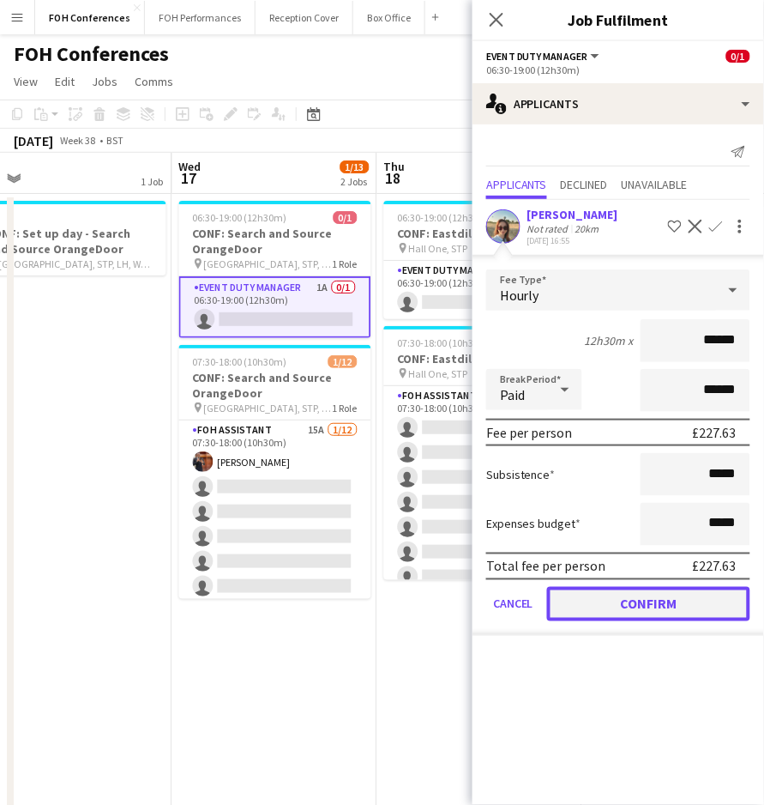
click at [612, 599] on button "Confirm" at bounding box center [648, 604] width 203 height 34
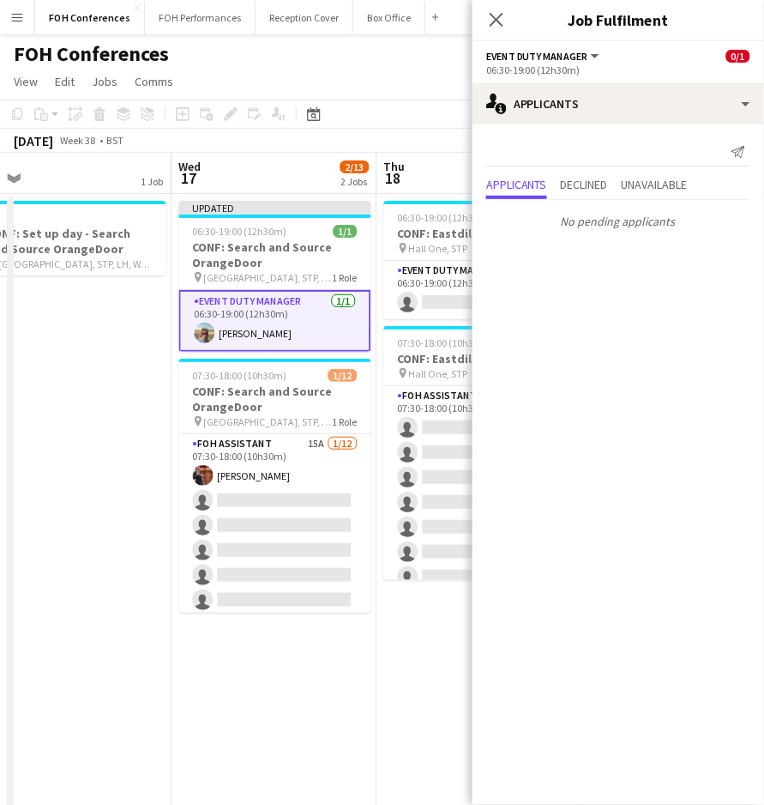
click at [401, 105] on app-toolbar "Copy Paste Paste Ctrl+V Paste with crew Ctrl+Shift+V Paste linked Job Delete Gr…" at bounding box center [382, 113] width 764 height 29
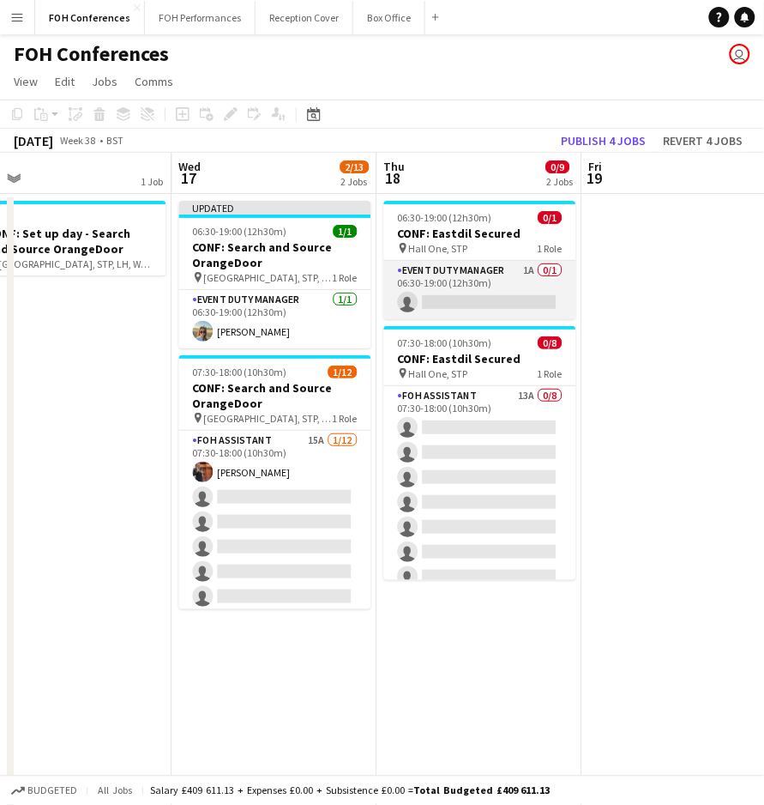
click at [459, 300] on app-card-role "Event Duty Manager 1A 0/1 06:30-19:00 (12h30m) single-neutral-actions" at bounding box center [480, 290] width 192 height 58
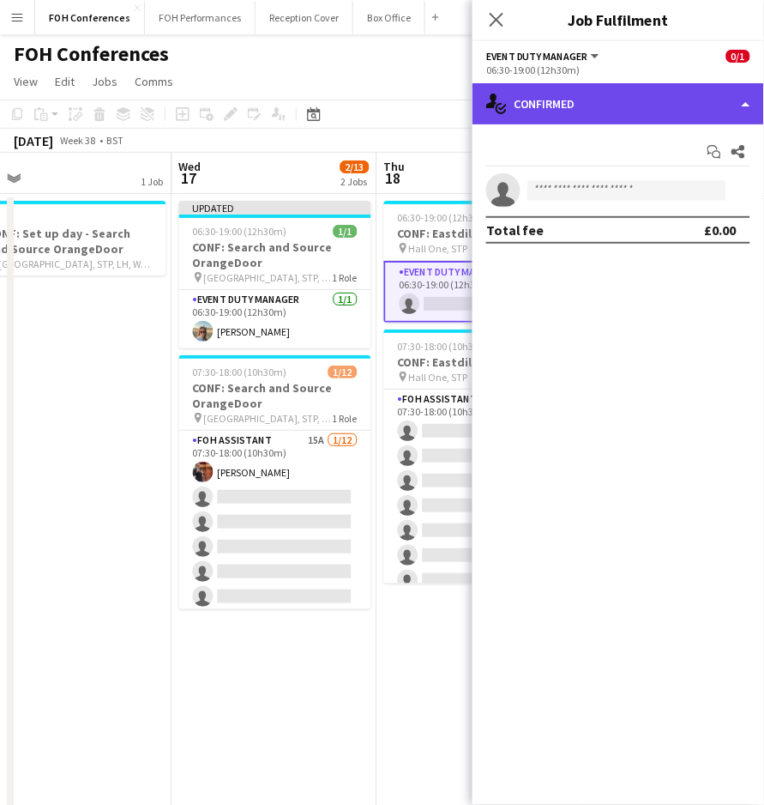
click at [631, 90] on div "single-neutral-actions-check-2 Confirmed" at bounding box center [619, 103] width 292 height 41
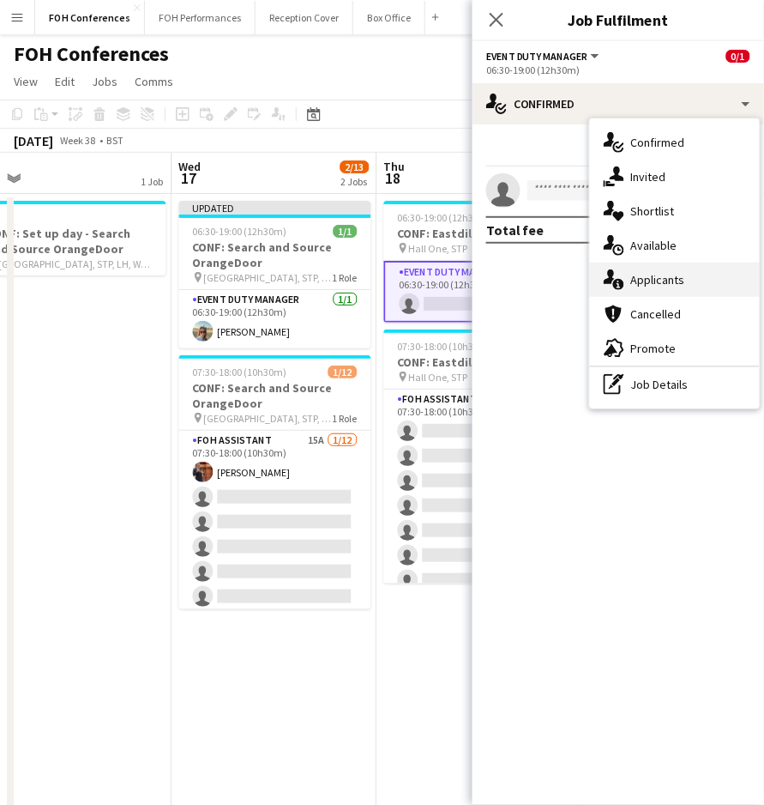
click at [642, 287] on div "single-neutral-actions-information Applicants" at bounding box center [675, 279] width 170 height 34
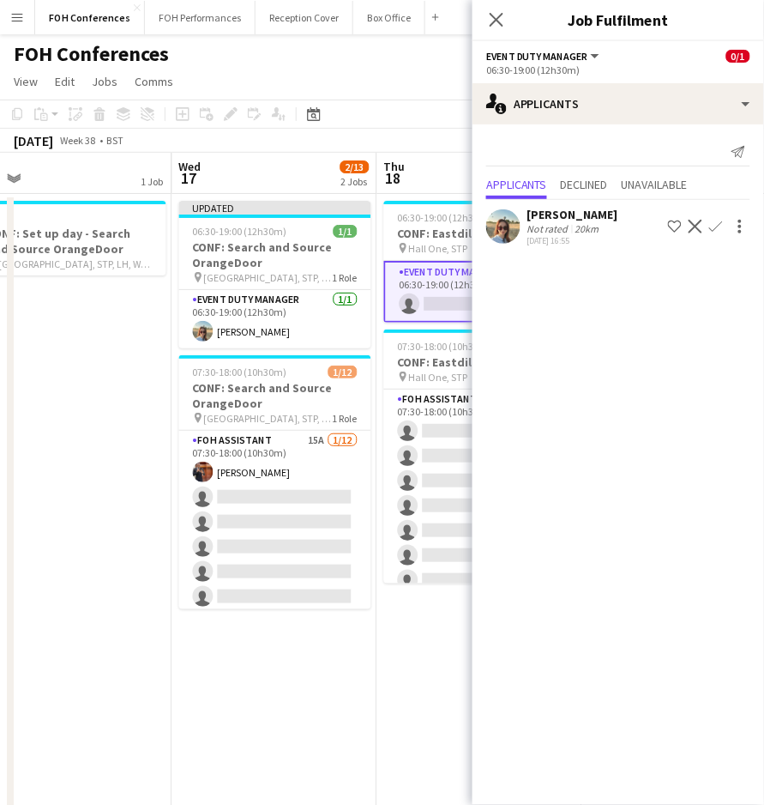
click at [712, 225] on app-icon "Confirm" at bounding box center [716, 227] width 14 height 14
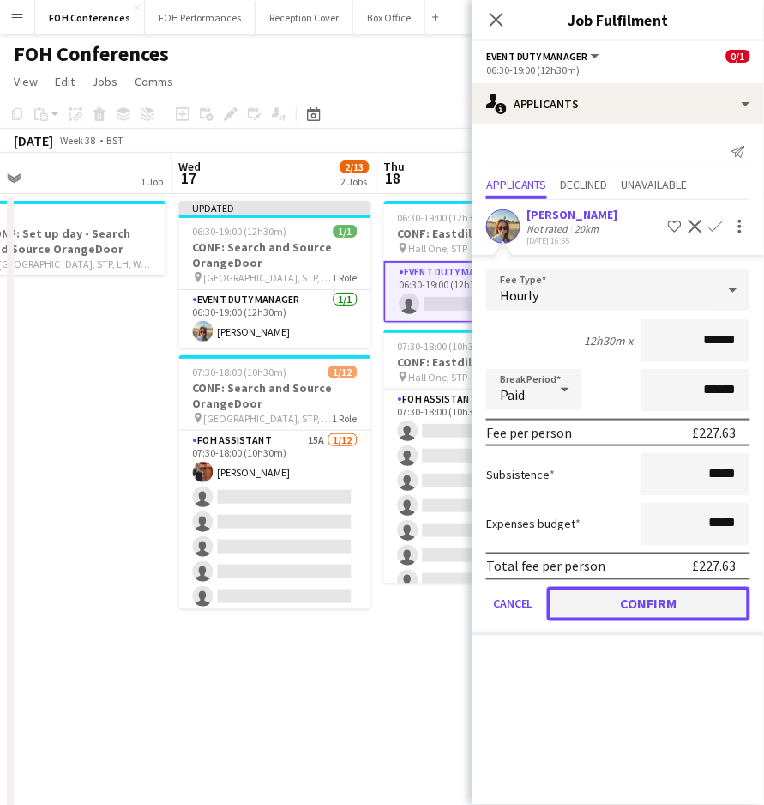
click at [681, 591] on button "Confirm" at bounding box center [648, 604] width 203 height 34
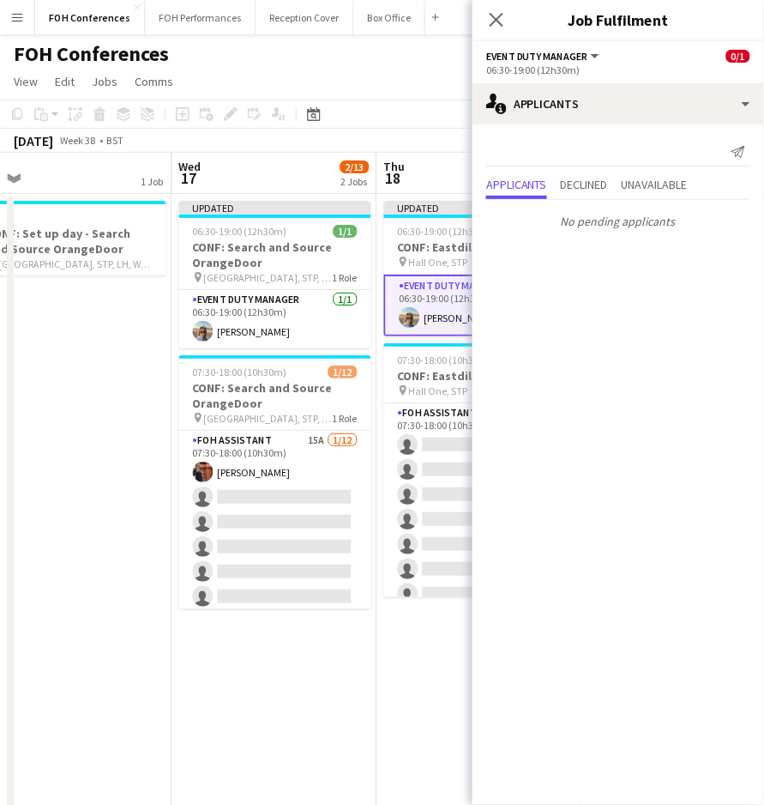
click at [394, 97] on app-page-menu "View Day view expanded Day view collapsed Month view Date picker Jump to today …" at bounding box center [382, 83] width 764 height 33
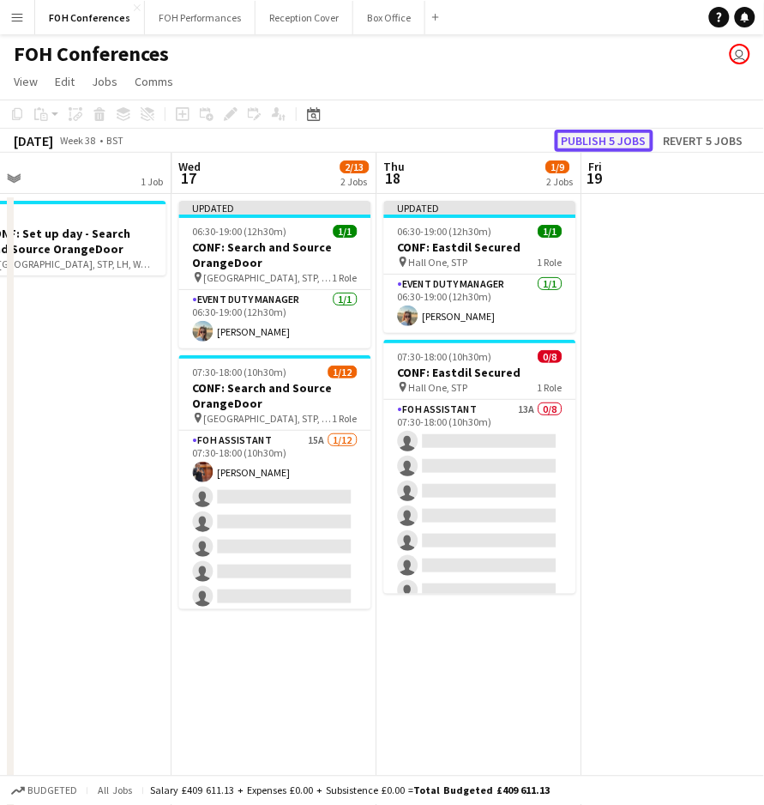
click at [598, 144] on button "Publish 5 jobs" at bounding box center [604, 141] width 99 height 22
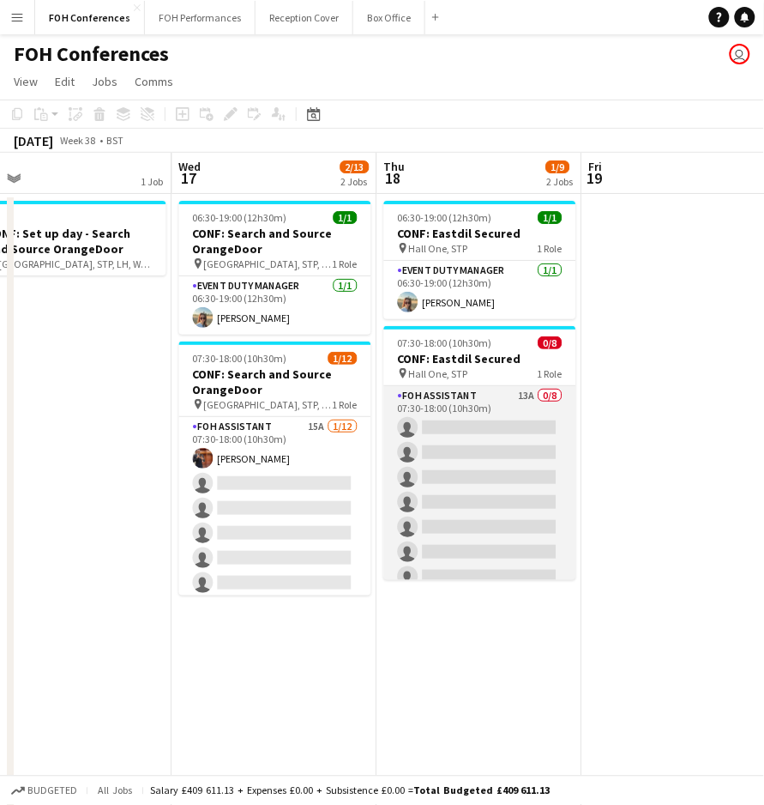
click at [455, 425] on app-card-role "FOH Assistant 13A 0/8 07:30-18:00 (10h30m) single-neutral-actions single-neutra…" at bounding box center [480, 502] width 192 height 232
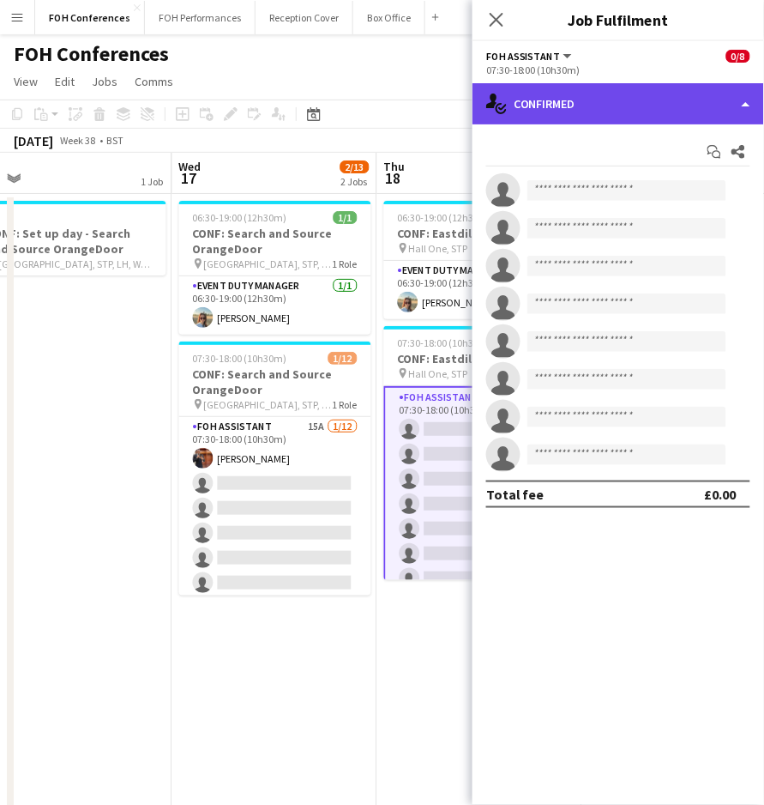
click at [575, 118] on div "single-neutral-actions-check-2 Confirmed" at bounding box center [619, 103] width 292 height 41
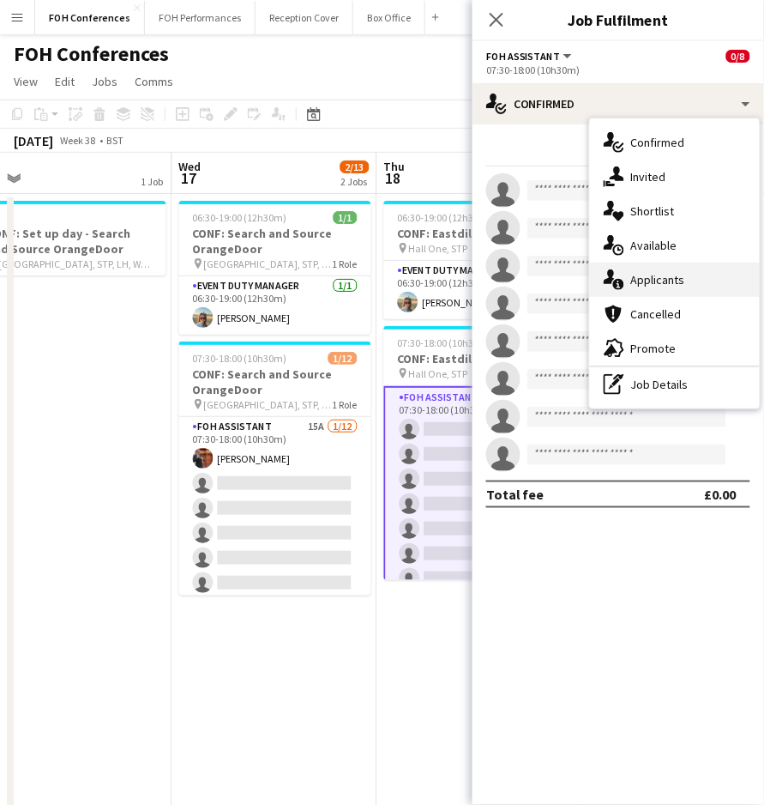
click at [681, 276] on div "single-neutral-actions-information Applicants" at bounding box center [675, 279] width 170 height 34
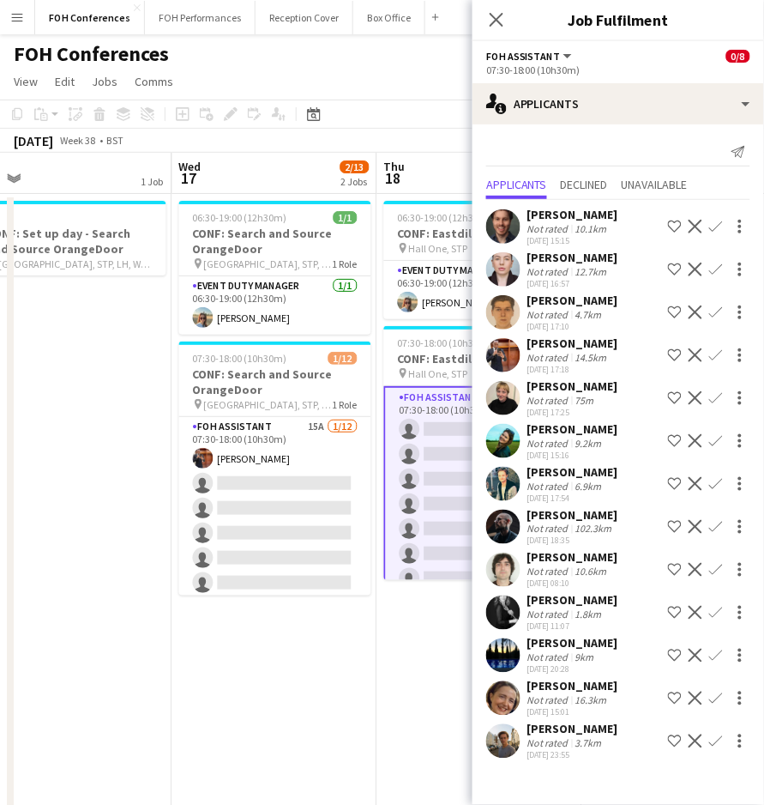
scroll to position [15, 0]
click at [455, 124] on app-toolbar "Copy Paste Paste Ctrl+V Paste with crew Ctrl+Shift+V Paste linked Job Delete Gr…" at bounding box center [382, 113] width 764 height 29
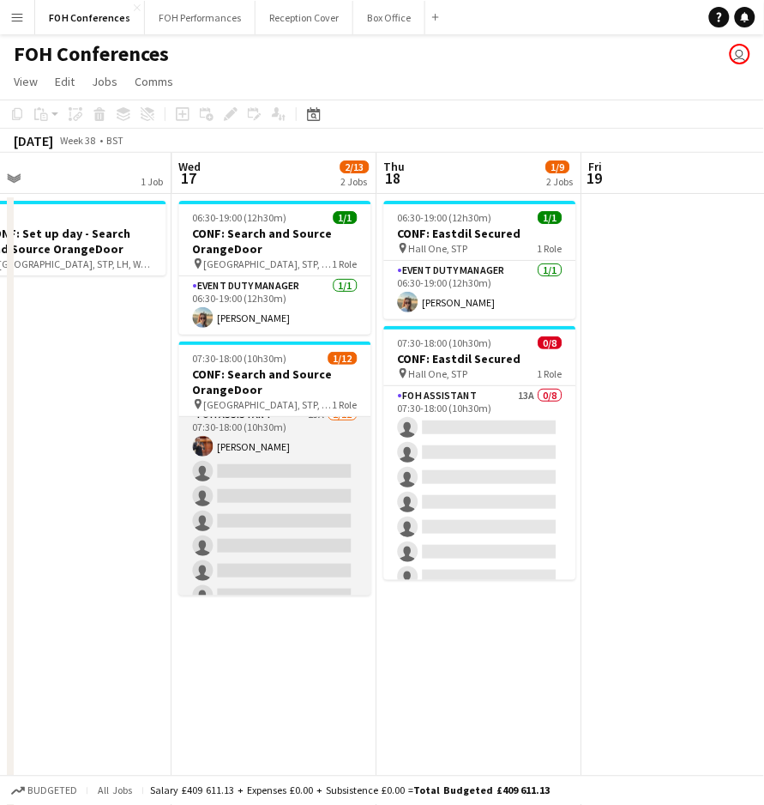
scroll to position [0, 0]
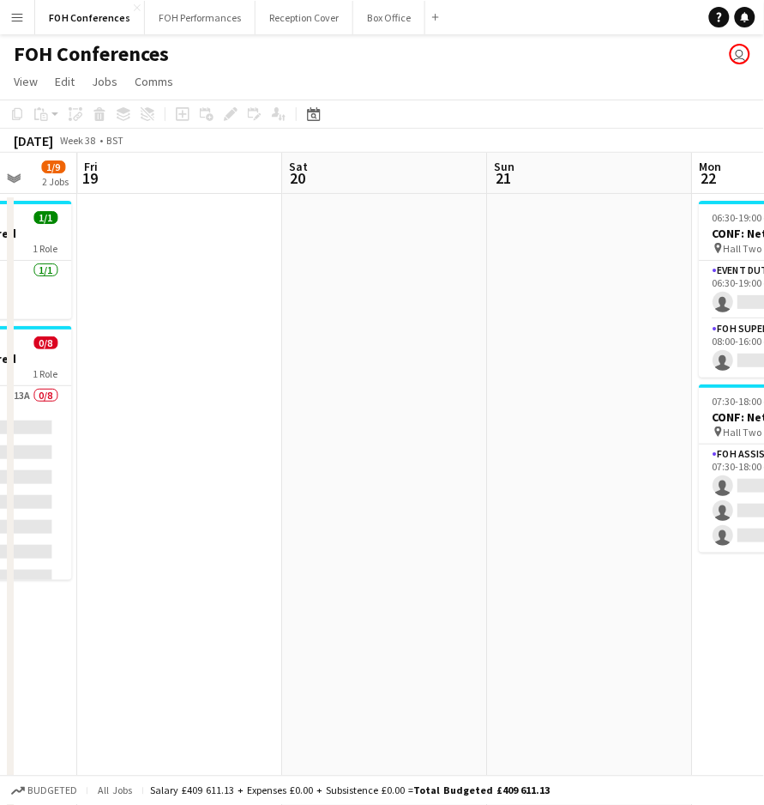
drag, startPoint x: 538, startPoint y: 178, endPoint x: -15, endPoint y: 184, distance: 553.3
click at [0, 184] on html "Menu Boards Boards Boards All jobs Status Workforce Workforce My Workforce Recr…" at bounding box center [382, 531] width 764 height 1063
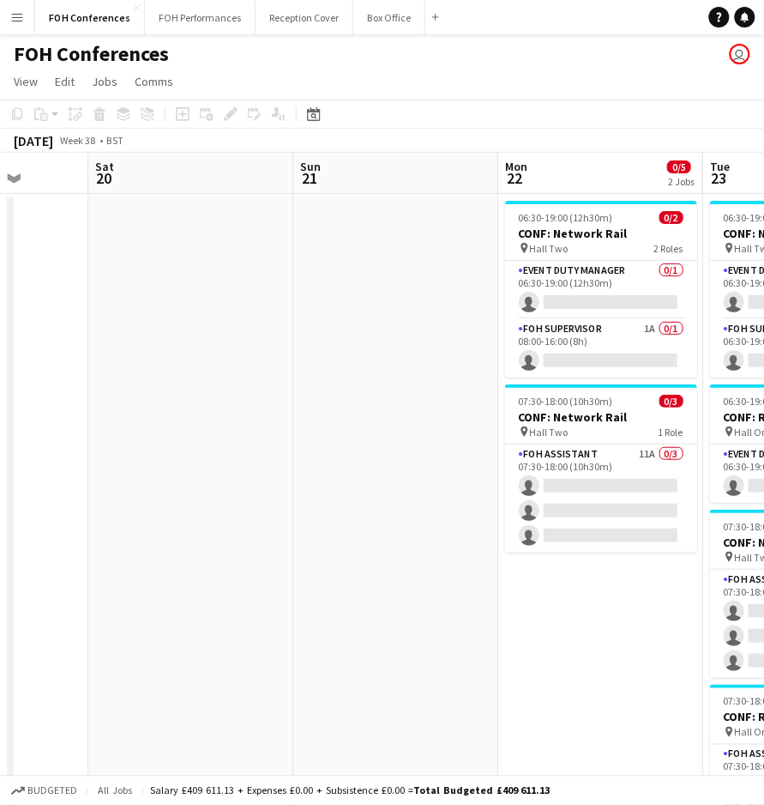
scroll to position [0, 545]
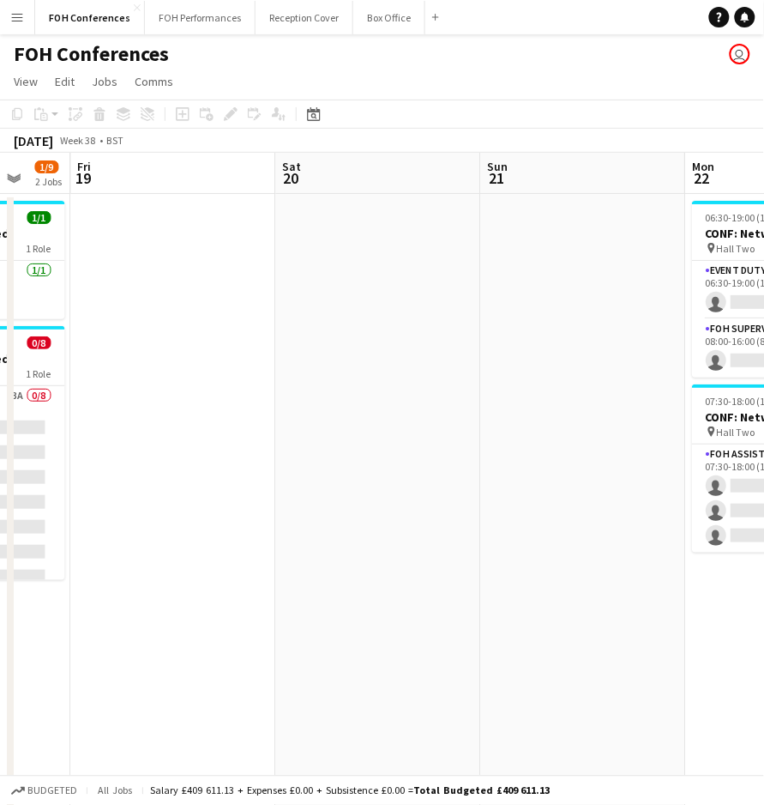
drag, startPoint x: 461, startPoint y: 176, endPoint x: 45, endPoint y: 174, distance: 416.9
click at [45, 174] on app-calendar-viewport "Tue 16 1 Job Wed 17 2/13 2 Jobs Thu 18 1/9 2 Jobs Fri 19 Sat 20 Sun 21 Mon 22 0…" at bounding box center [382, 593] width 764 height 881
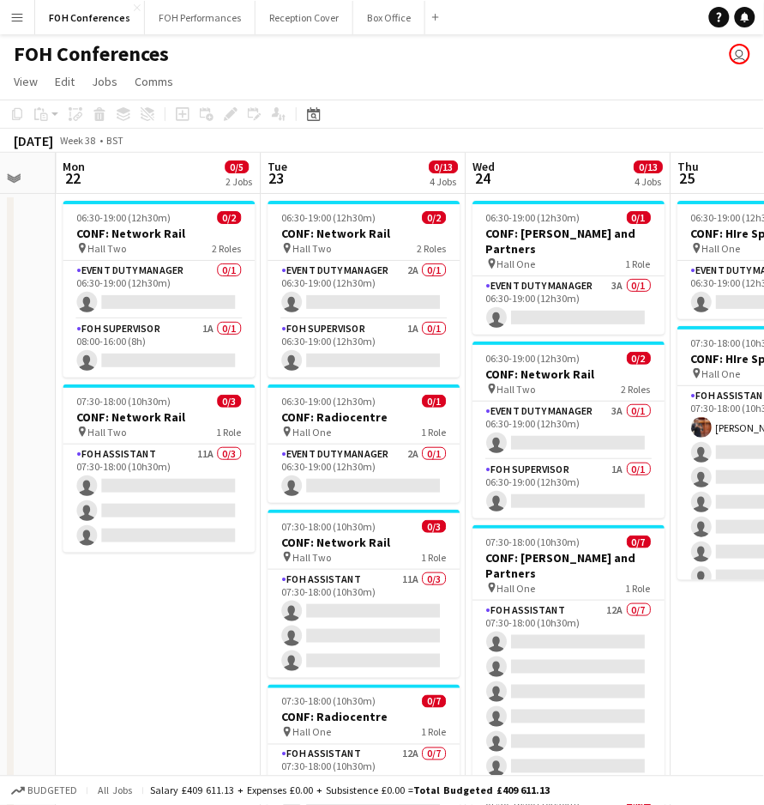
drag, startPoint x: 396, startPoint y: 175, endPoint x: 175, endPoint y: 178, distance: 221.3
click at [175, 178] on app-calendar-viewport "Fri 19 Sat 20 Sun 21 Mon 22 0/5 2 Jobs Tue 23 0/13 4 Jobs Wed 24 0/13 4 Jobs Th…" at bounding box center [382, 593] width 764 height 881
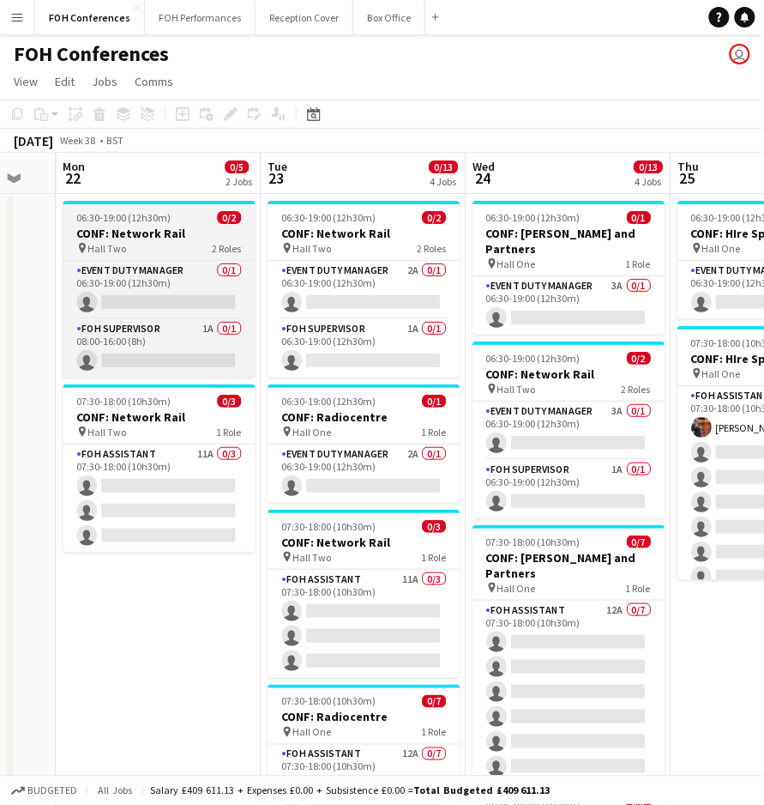
scroll to position [0, 561]
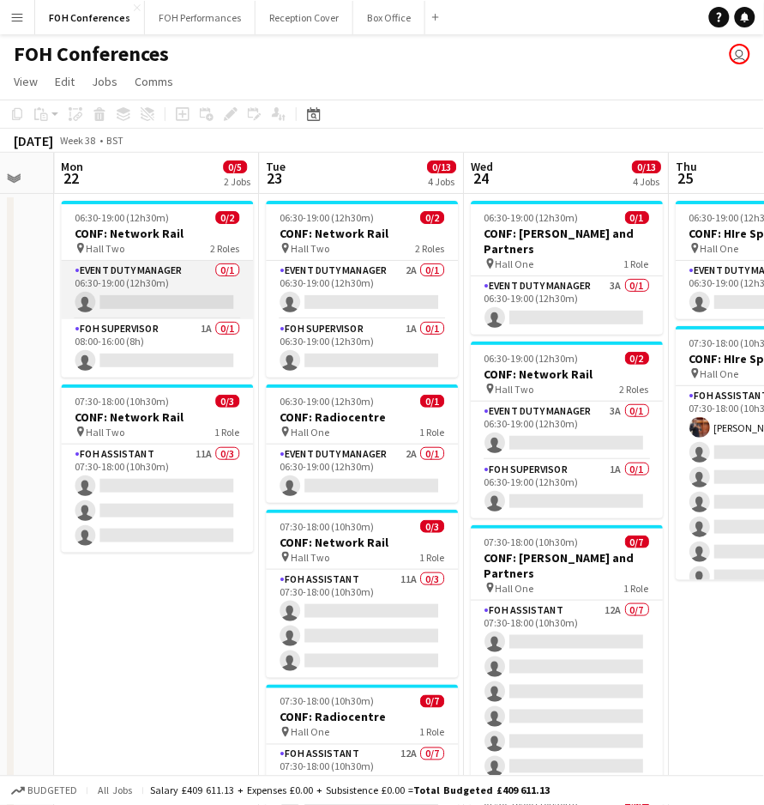
click at [122, 301] on app-card-role "Event Duty Manager 0/1 06:30-19:00 (12h30m) single-neutral-actions" at bounding box center [157, 290] width 192 height 58
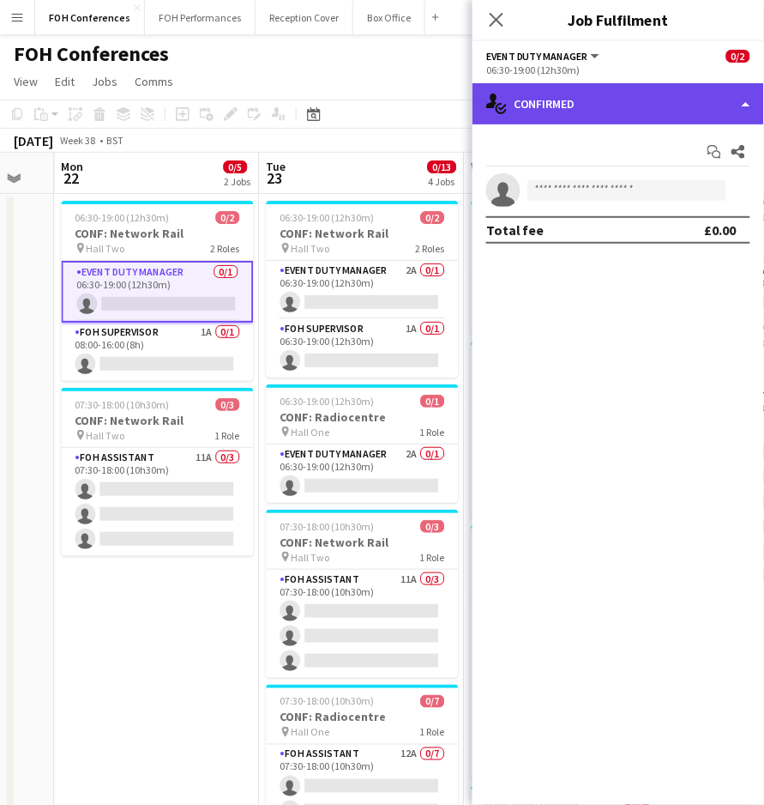
click at [640, 106] on div "single-neutral-actions-check-2 Confirmed" at bounding box center [619, 103] width 292 height 41
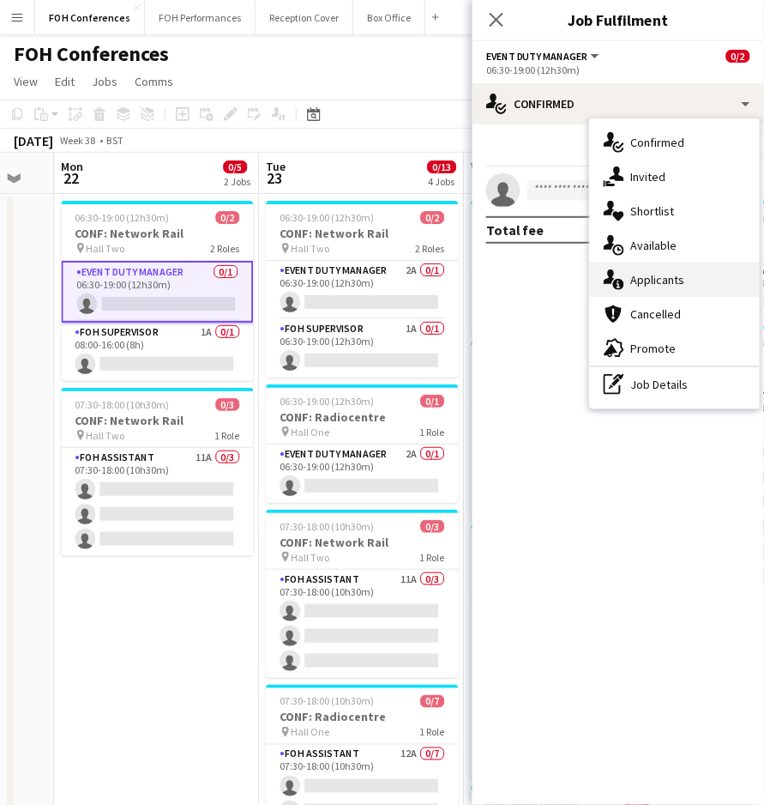
click at [645, 290] on div "single-neutral-actions-information Applicants" at bounding box center [675, 279] width 170 height 34
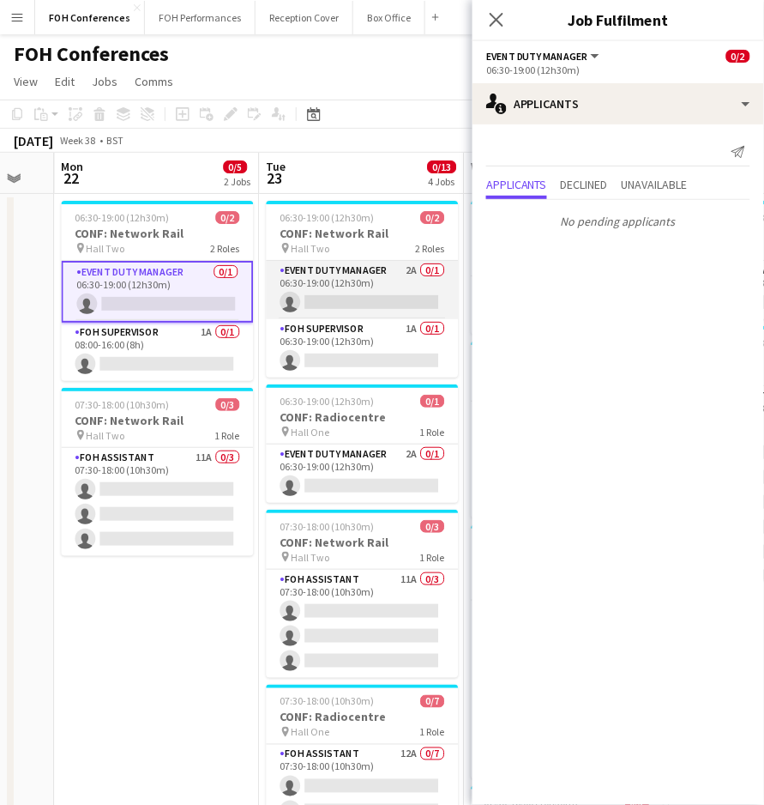
click at [372, 302] on app-card-role "Event Duty Manager 2A 0/1 06:30-19:00 (12h30m) single-neutral-actions" at bounding box center [362, 290] width 192 height 58
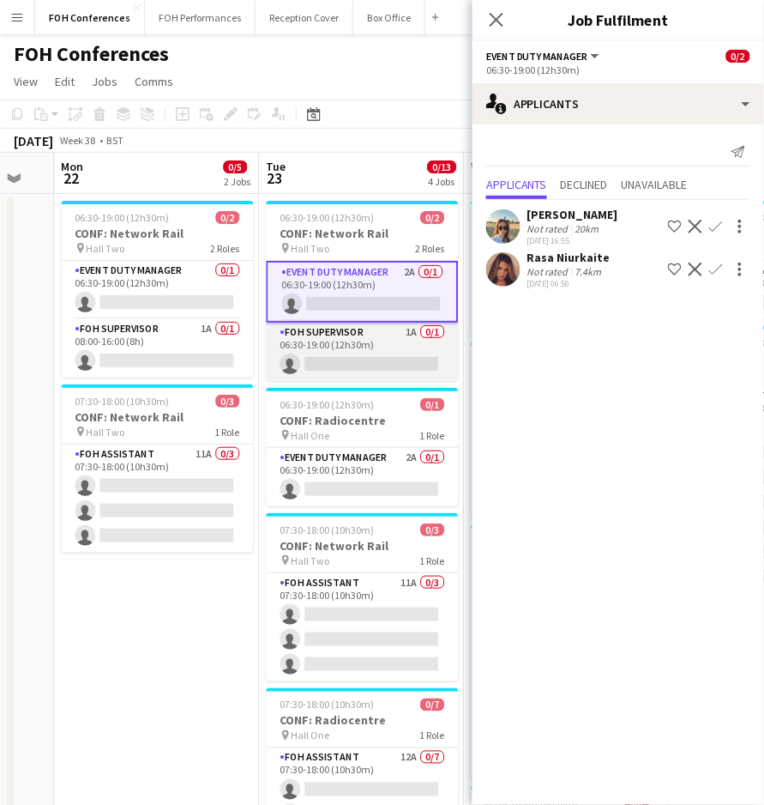
click at [364, 360] on app-card-role "FOH Supervisor 1A 0/1 06:30-19:00 (12h30m) single-neutral-actions" at bounding box center [362, 352] width 192 height 58
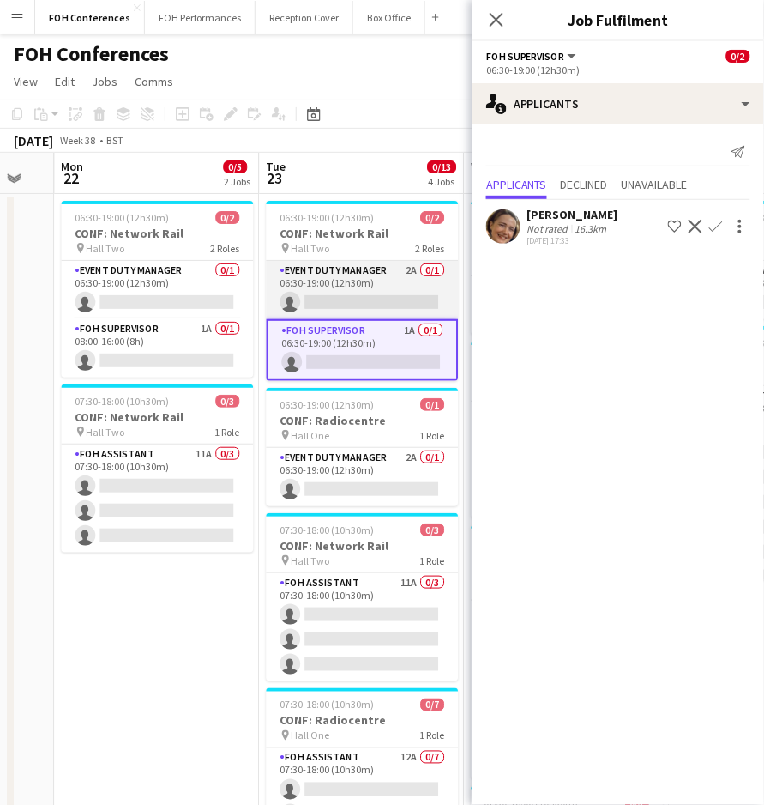
click at [341, 287] on app-card-role "Event Duty Manager 2A 0/1 06:30-19:00 (12h30m) single-neutral-actions" at bounding box center [362, 290] width 192 height 58
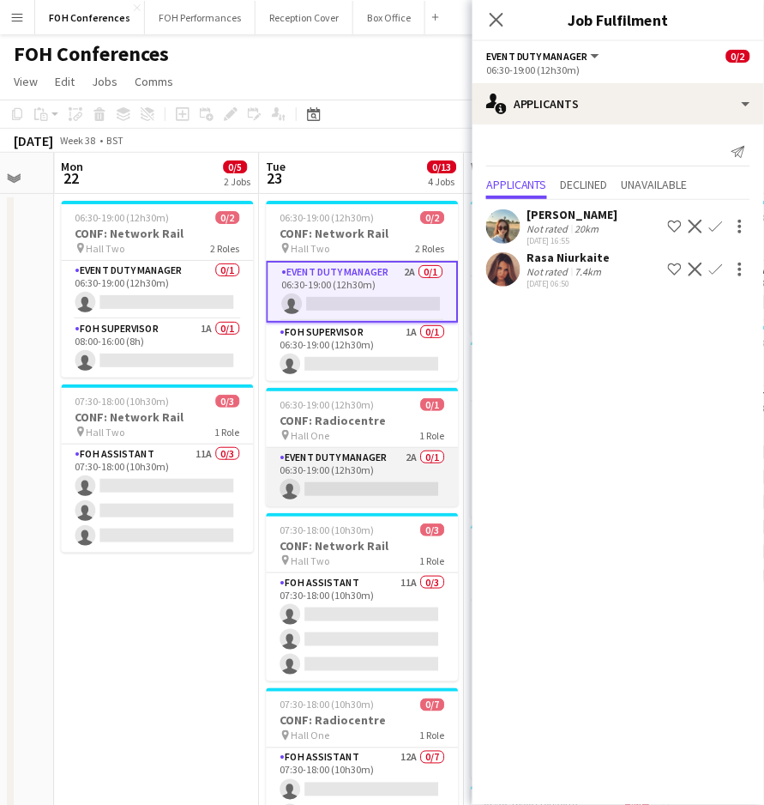
click at [337, 481] on app-card-role "Event Duty Manager 2A 0/1 06:30-19:00 (12h30m) single-neutral-actions" at bounding box center [362, 477] width 192 height 58
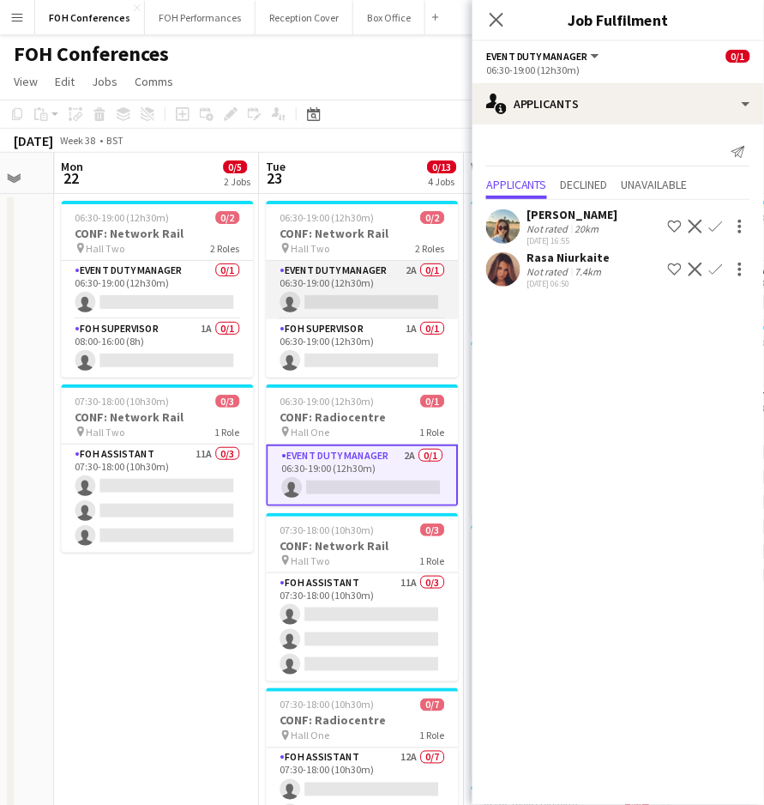
click at [337, 296] on app-card-role "Event Duty Manager 2A 0/1 06:30-19:00 (12h30m) single-neutral-actions" at bounding box center [362, 290] width 192 height 58
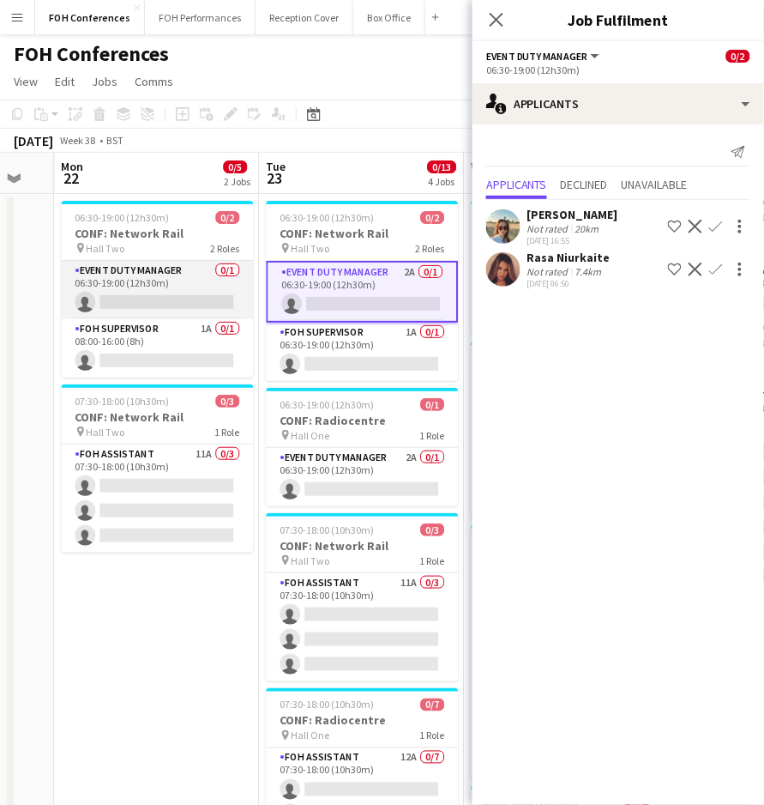
click at [120, 304] on app-card-role "Event Duty Manager 0/1 06:30-19:00 (12h30m) single-neutral-actions" at bounding box center [157, 290] width 192 height 58
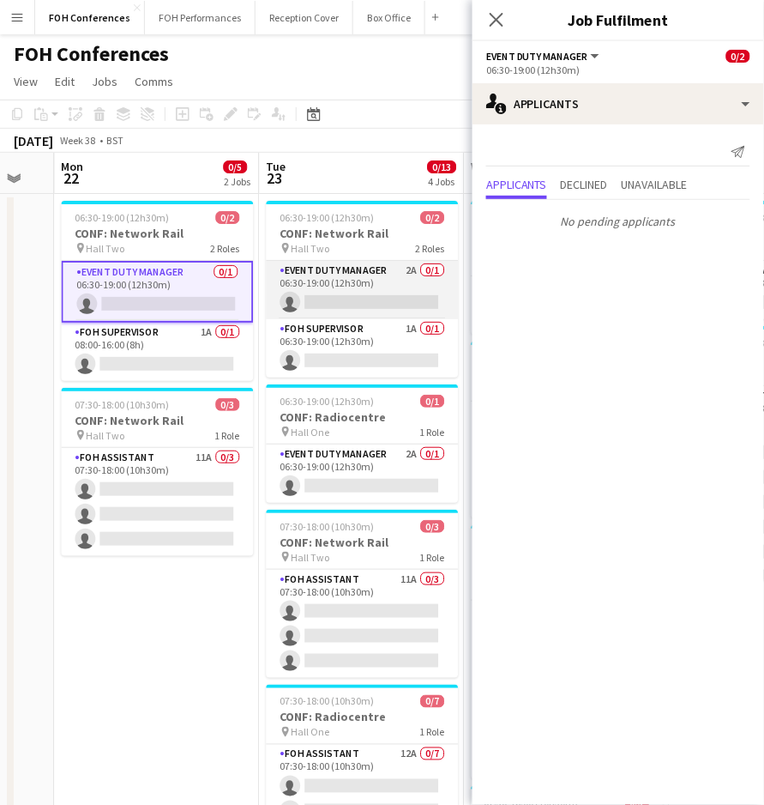
click at [333, 296] on app-card-role "Event Duty Manager 2A 0/1 06:30-19:00 (12h30m) single-neutral-actions" at bounding box center [362, 290] width 192 height 58
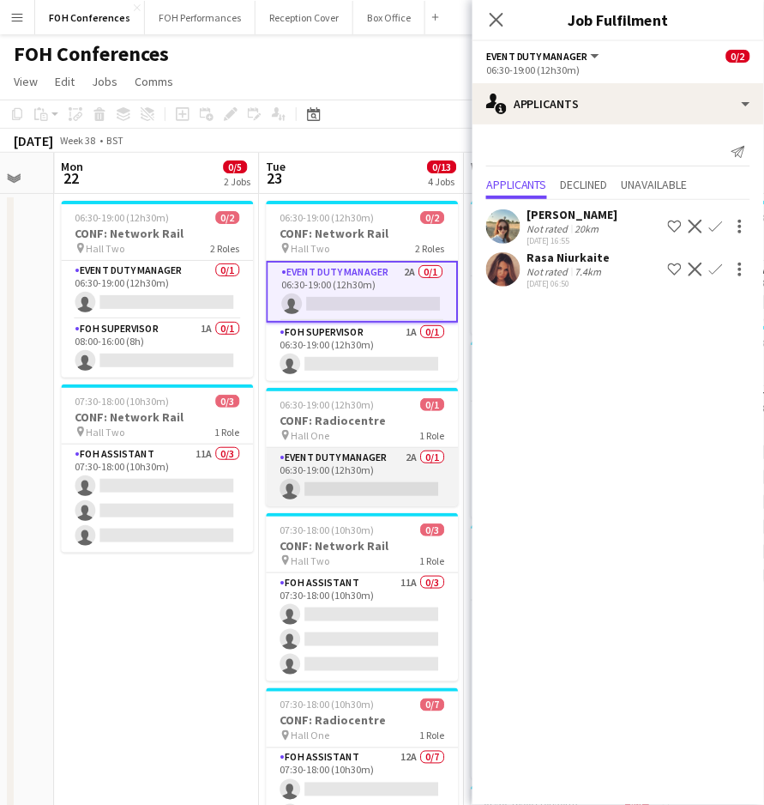
click at [334, 490] on app-card-role "Event Duty Manager 2A 0/1 06:30-19:00 (12h30m) single-neutral-actions" at bounding box center [362, 477] width 192 height 58
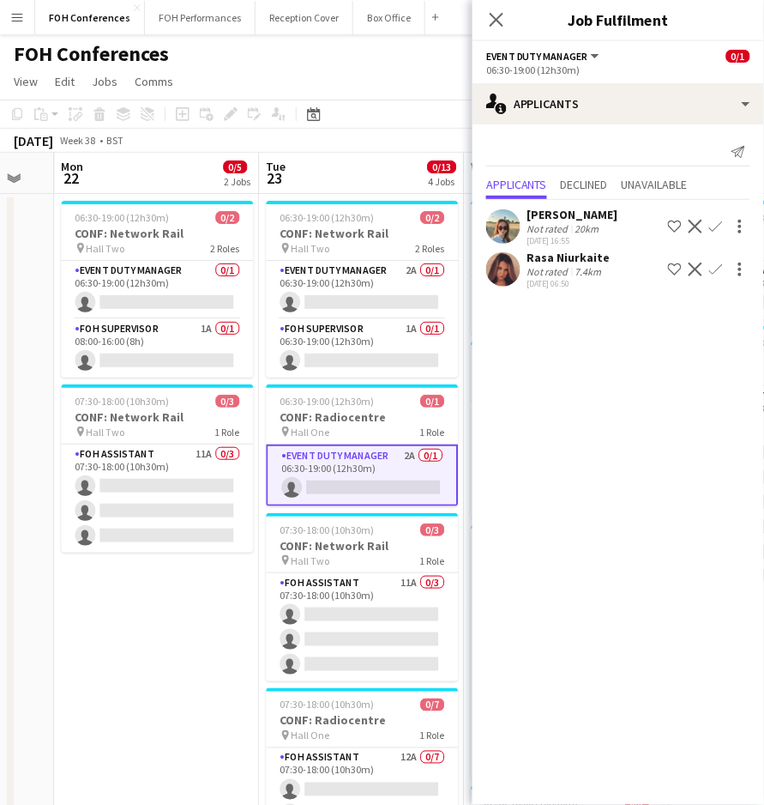
click at [714, 269] on app-icon "Confirm" at bounding box center [716, 269] width 14 height 14
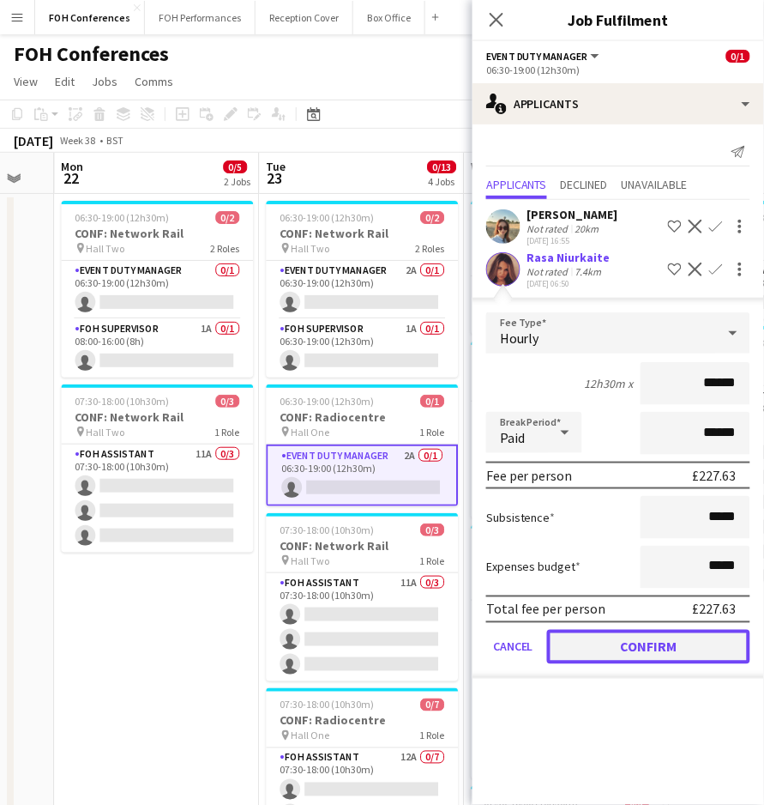
click at [668, 648] on button "Confirm" at bounding box center [648, 647] width 203 height 34
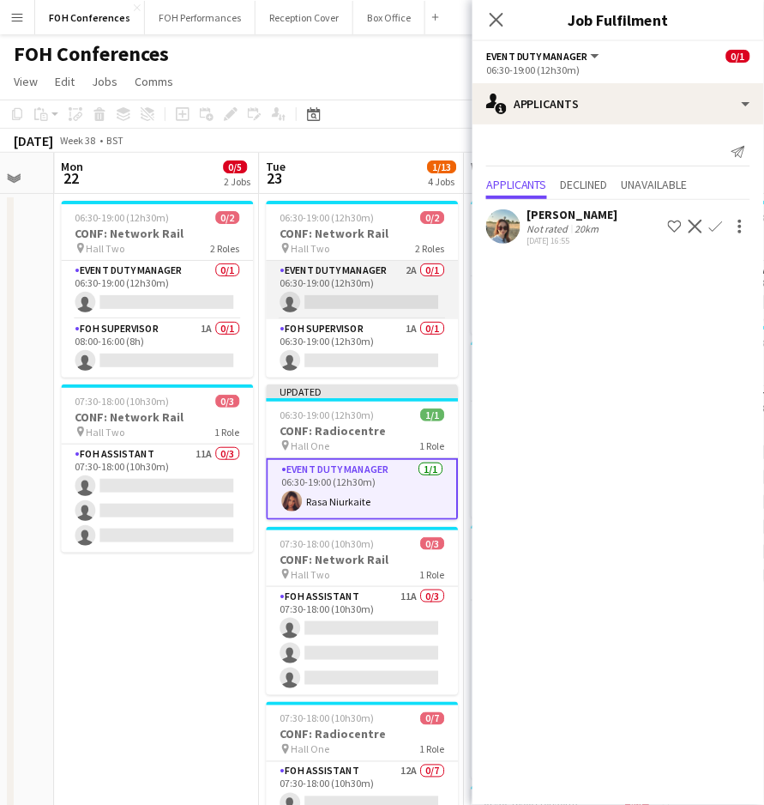
click at [319, 296] on app-card-role "Event Duty Manager 2A 0/1 06:30-19:00 (12h30m) single-neutral-actions" at bounding box center [362, 290] width 192 height 58
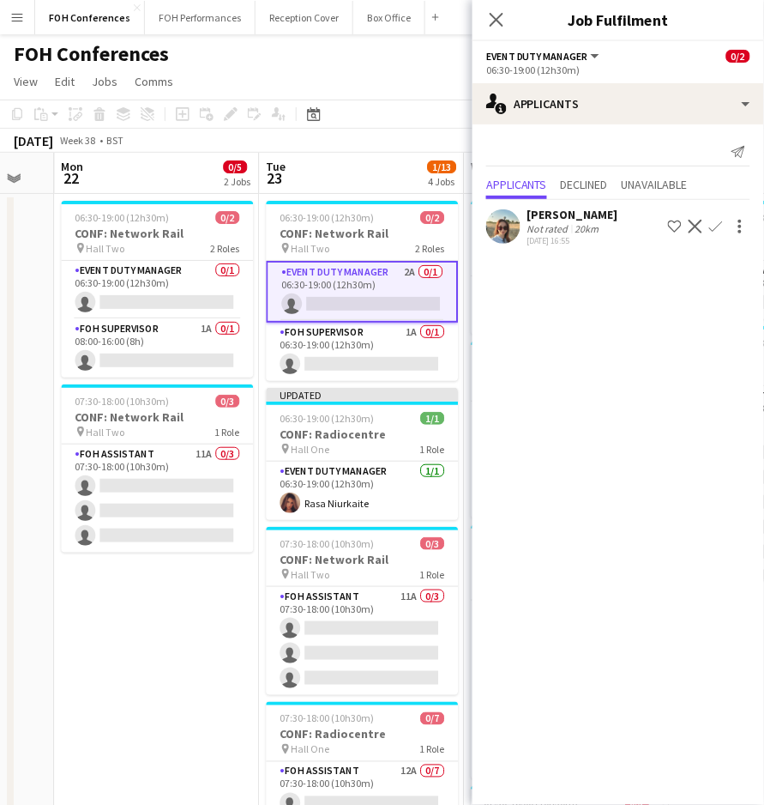
click at [716, 218] on button "Confirm" at bounding box center [716, 226] width 21 height 21
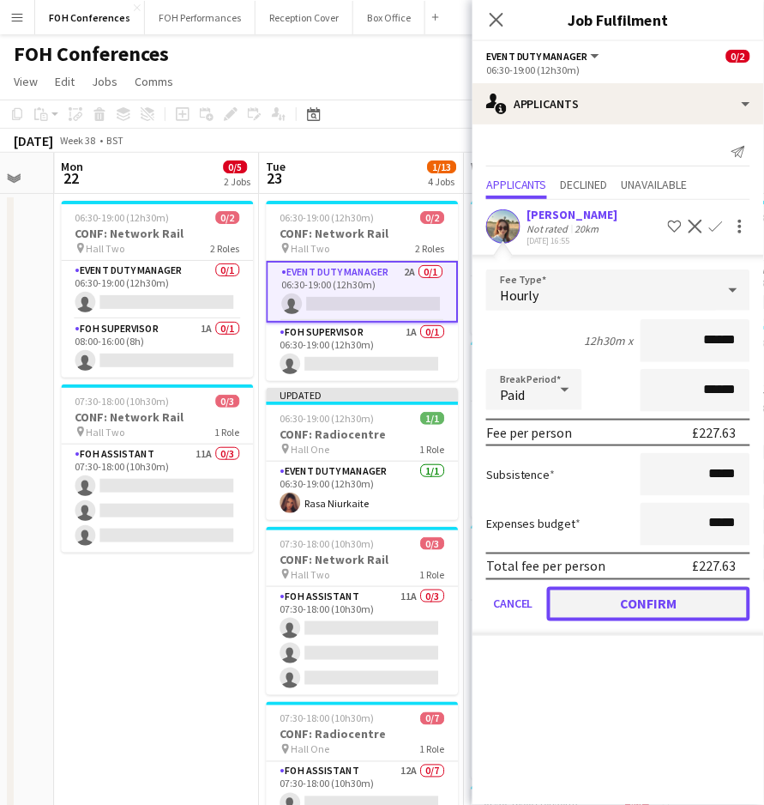
click at [677, 611] on button "Confirm" at bounding box center [648, 604] width 203 height 34
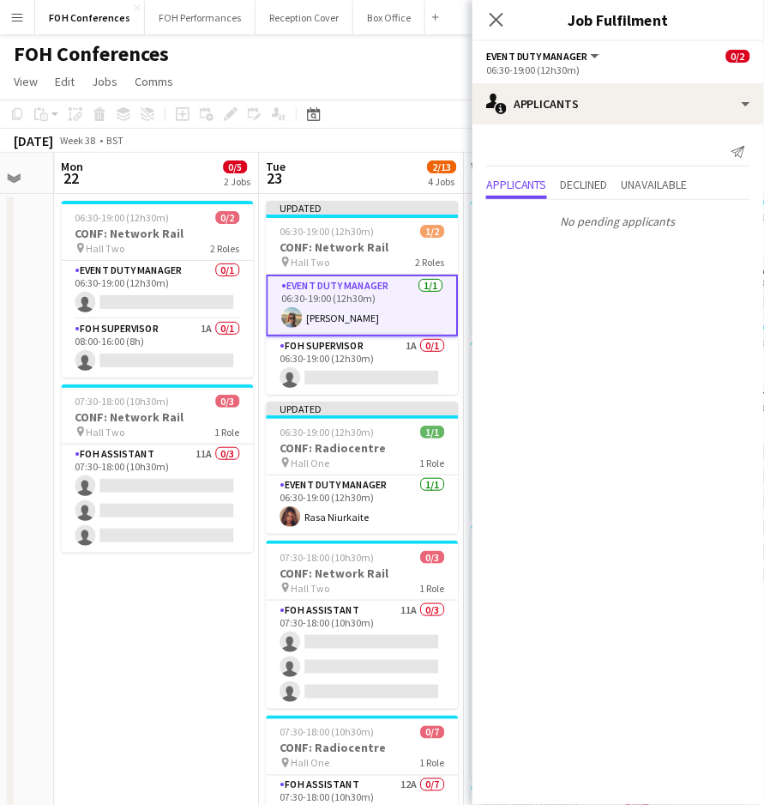
click at [364, 62] on div "FOH Conferences user" at bounding box center [382, 50] width 764 height 33
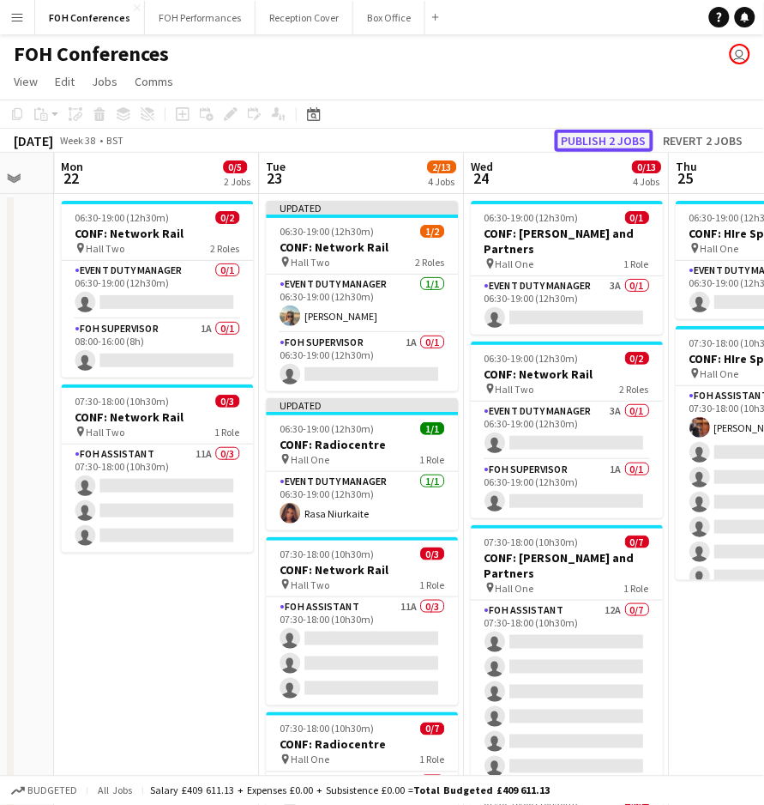
click at [600, 138] on button "Publish 2 jobs" at bounding box center [604, 141] width 99 height 22
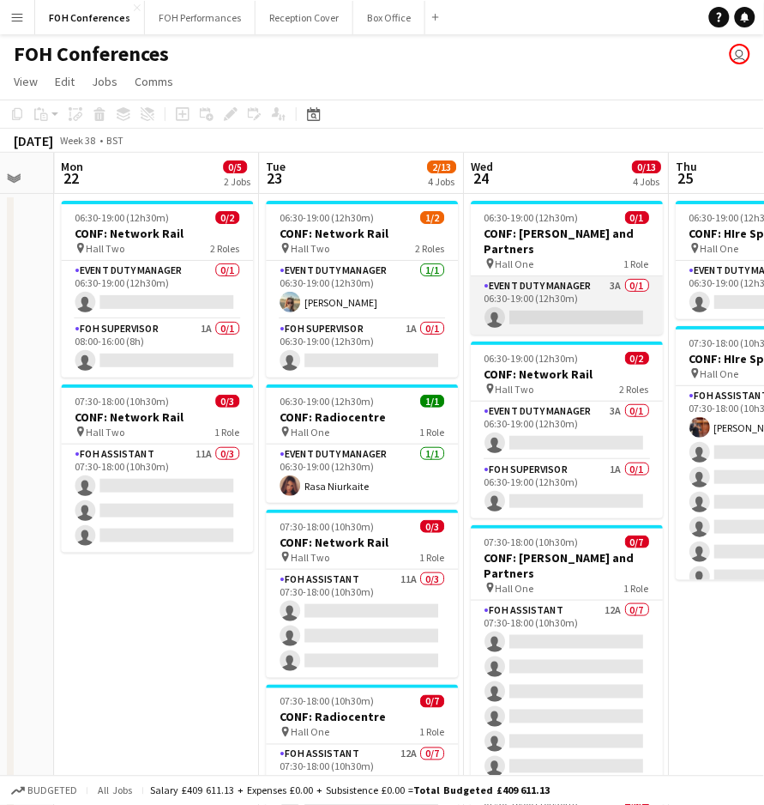
click at [542, 294] on app-card-role "Event Duty Manager 3A 0/1 06:30-19:00 (12h30m) single-neutral-actions" at bounding box center [567, 305] width 192 height 58
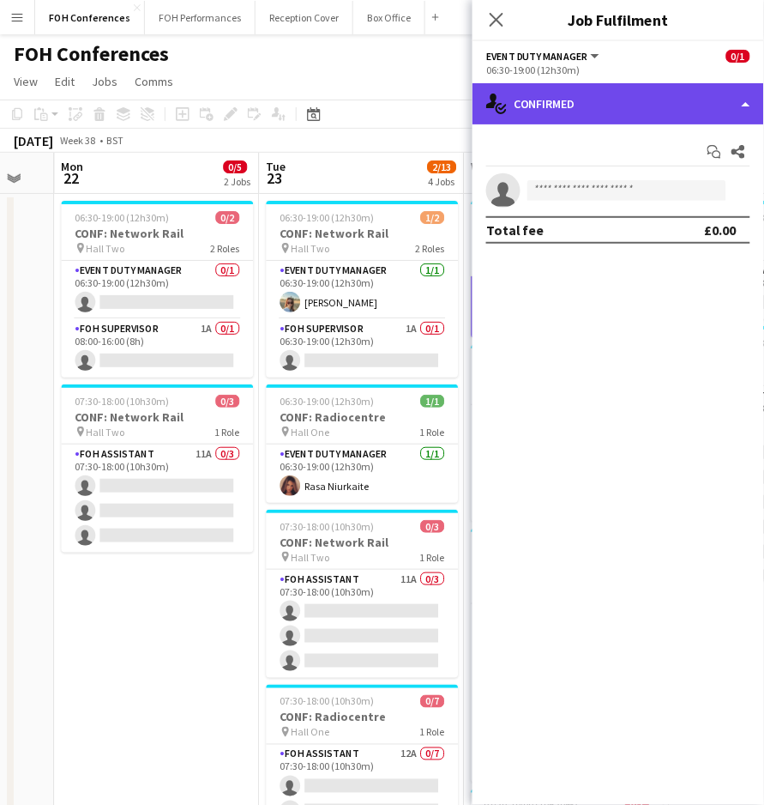
click at [614, 94] on div "single-neutral-actions-check-2 Confirmed" at bounding box center [619, 103] width 292 height 41
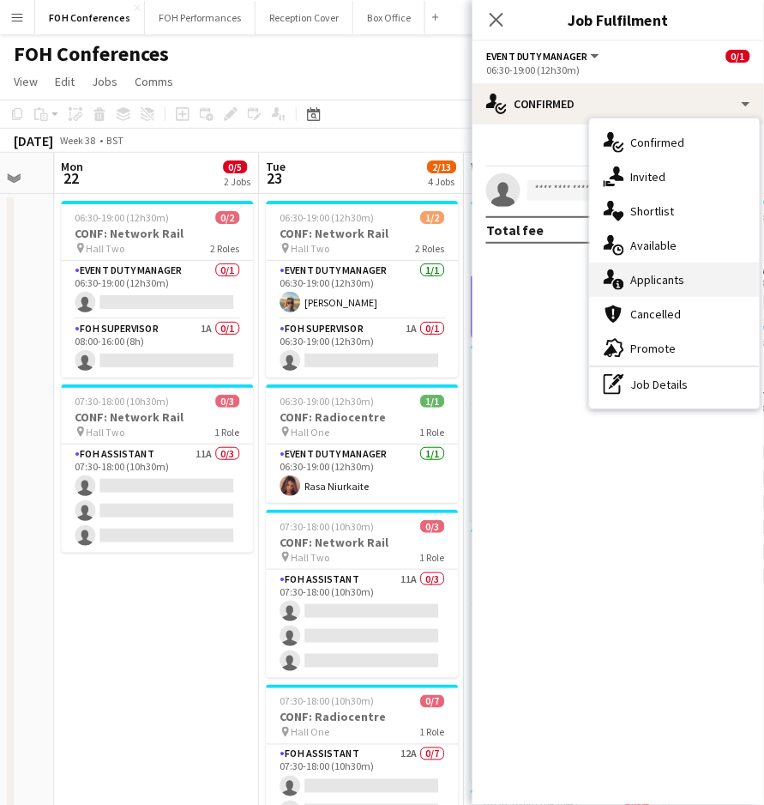
click at [654, 278] on div "single-neutral-actions-information Applicants" at bounding box center [675, 279] width 170 height 34
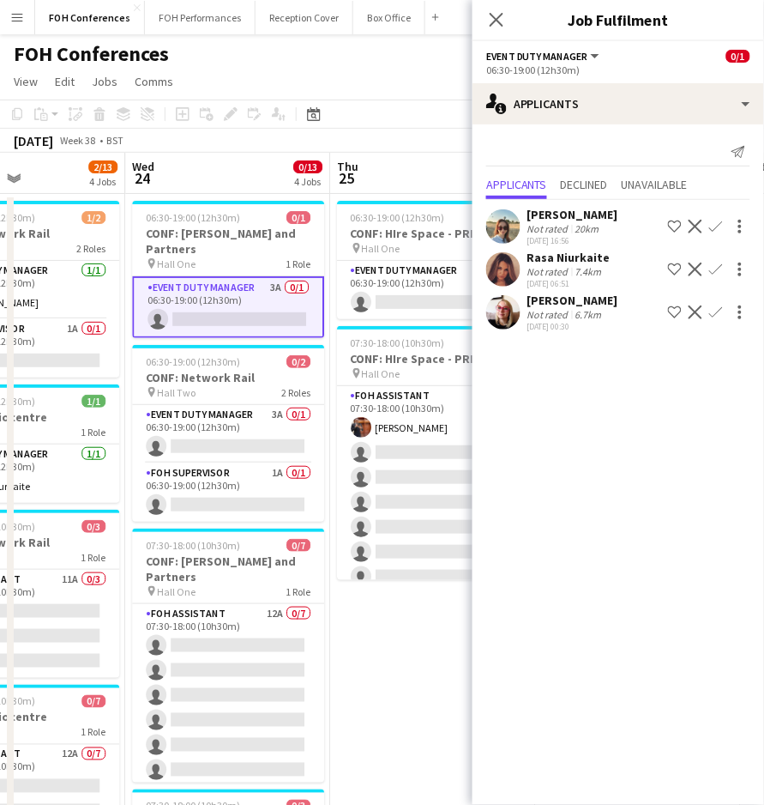
scroll to position [0, 702]
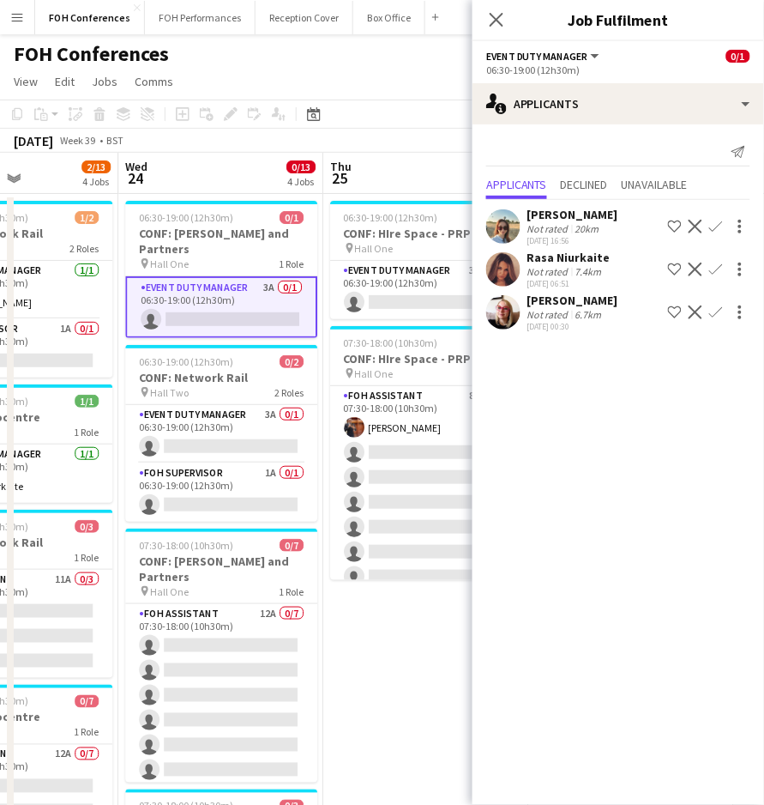
drag, startPoint x: 357, startPoint y: 172, endPoint x: 12, endPoint y: 190, distance: 345.3
click at [12, 190] on app-calendar-viewport "Sat 20 Sun 21 Mon 22 0/5 2 Jobs Tue 23 2/13 4 Jobs Wed 24 0/13 4 Jobs Thu 25 1/…" at bounding box center [382, 593] width 764 height 881
click at [407, 300] on app-card-role "Event Duty Manager 3A 0/1 06:30-19:00 (12h30m) single-neutral-actions" at bounding box center [426, 290] width 192 height 58
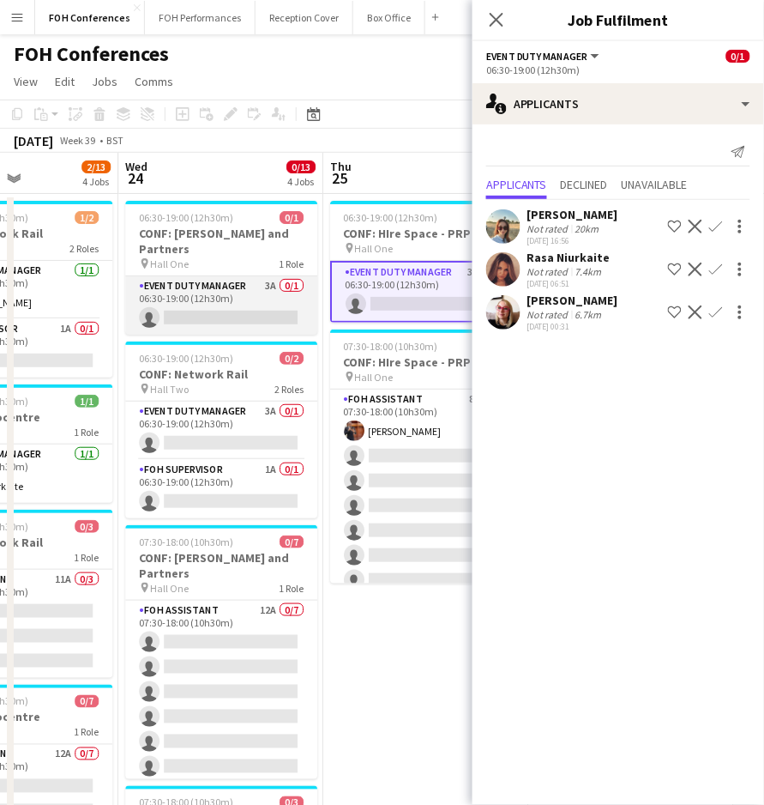
click at [235, 306] on app-card-role "Event Duty Manager 3A 0/1 06:30-19:00 (12h30m) single-neutral-actions" at bounding box center [221, 305] width 192 height 58
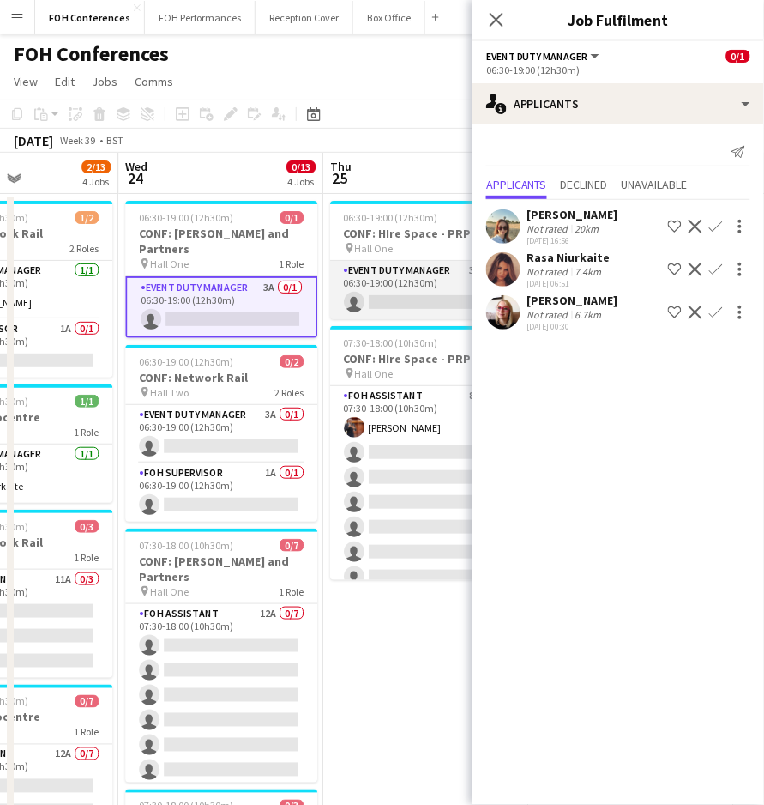
click at [406, 295] on app-card-role "Event Duty Manager 3A 0/1 06:30-19:00 (12h30m) single-neutral-actions" at bounding box center [426, 290] width 192 height 58
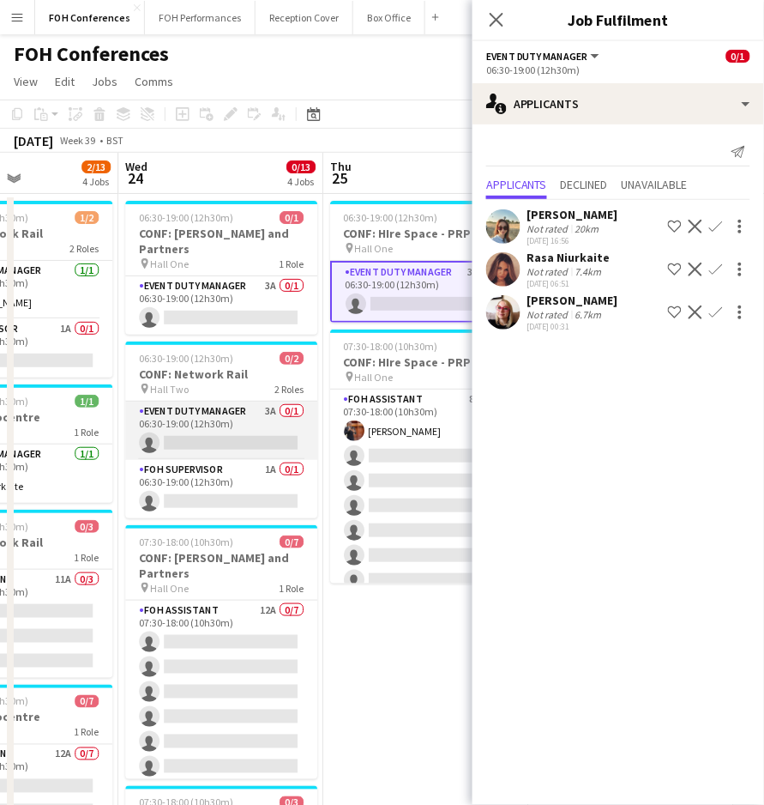
click at [174, 424] on app-card-role "Event Duty Manager 3A 0/1 06:30-19:00 (12h30m) single-neutral-actions" at bounding box center [221, 430] width 192 height 58
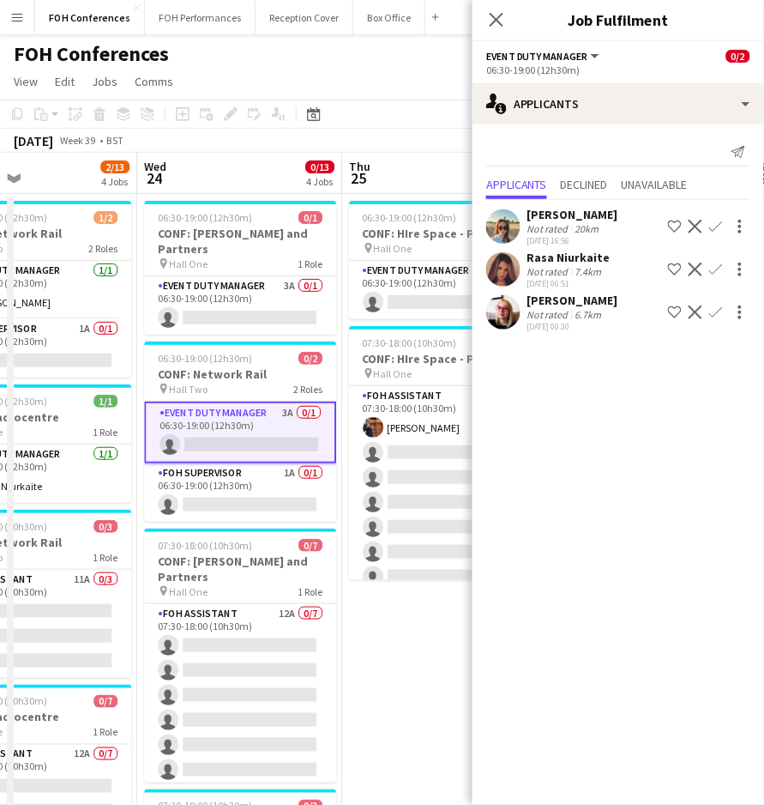
scroll to position [0, 688]
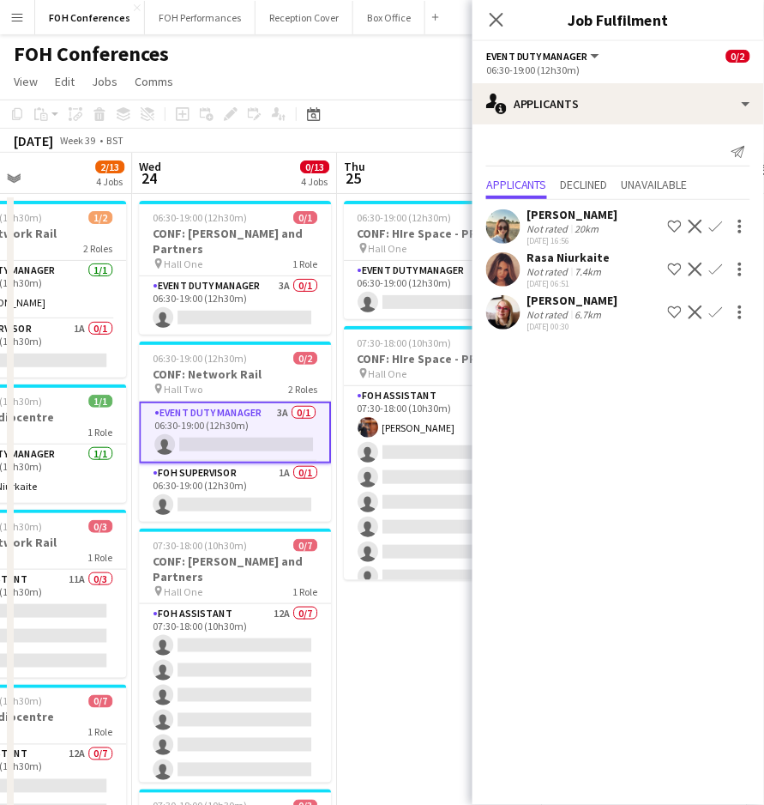
drag, startPoint x: 206, startPoint y: 184, endPoint x: 220, endPoint y: 189, distance: 14.4
click at [220, 189] on app-calendar-viewport "Sat 20 Sun 21 Mon 22 0/5 2 Jobs Tue 23 2/13 4 Jobs Wed 24 0/13 4 Jobs Thu 25 1/…" at bounding box center [382, 593] width 764 height 881
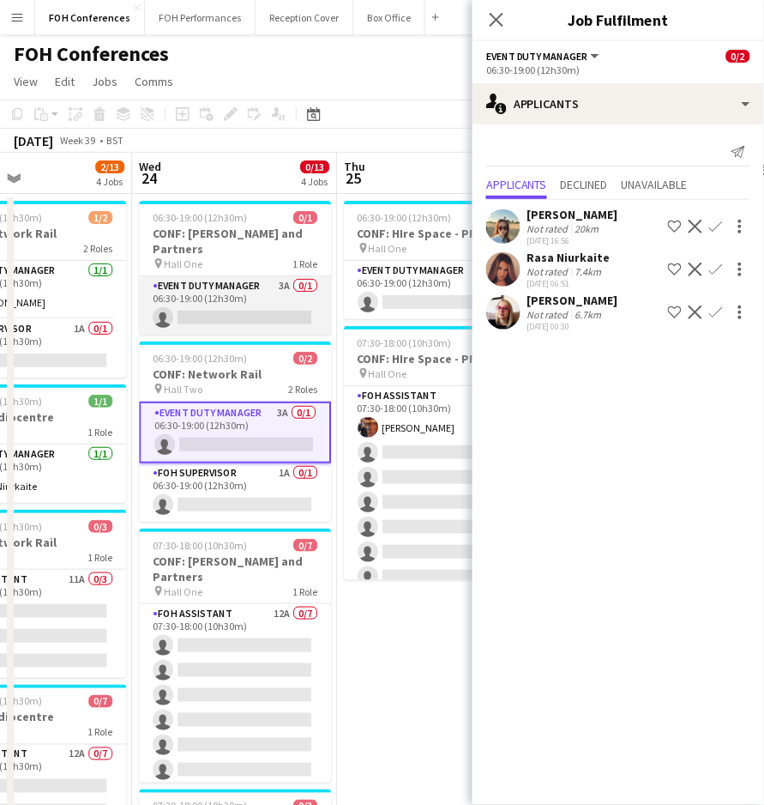
click at [192, 304] on app-card-role "Event Duty Manager 3A 0/1 06:30-19:00 (12h30m) single-neutral-actions" at bounding box center [235, 305] width 192 height 58
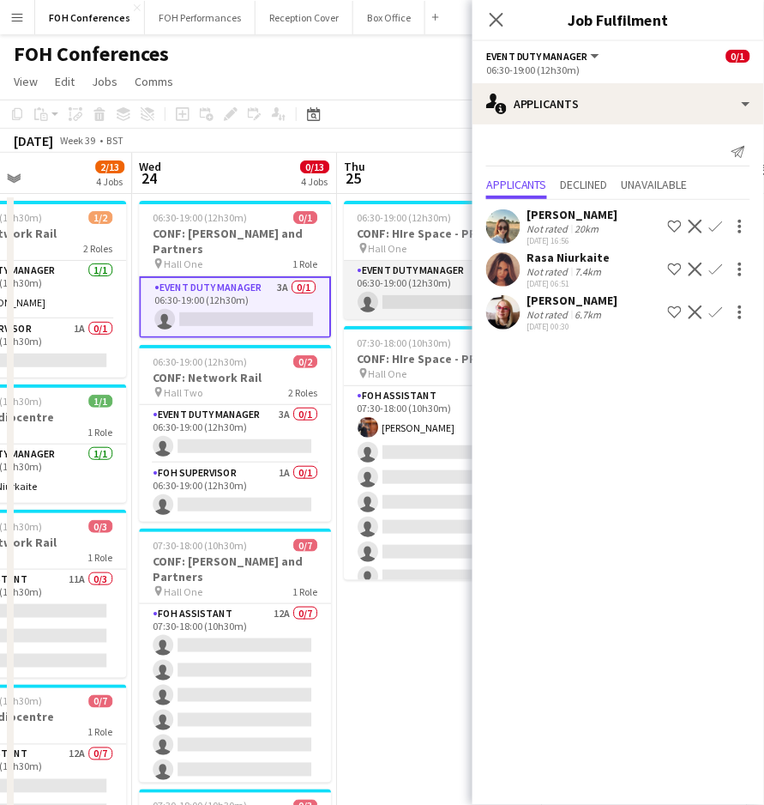
click at [413, 308] on app-card-role "Event Duty Manager 3A 0/1 06:30-19:00 (12h30m) single-neutral-actions" at bounding box center [440, 290] width 192 height 58
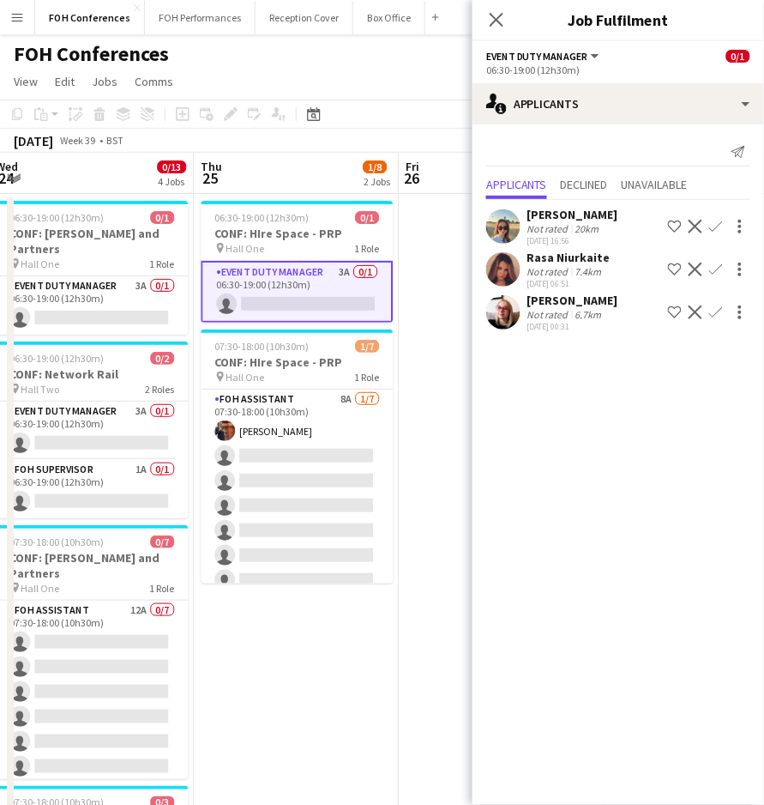
scroll to position [0, 555]
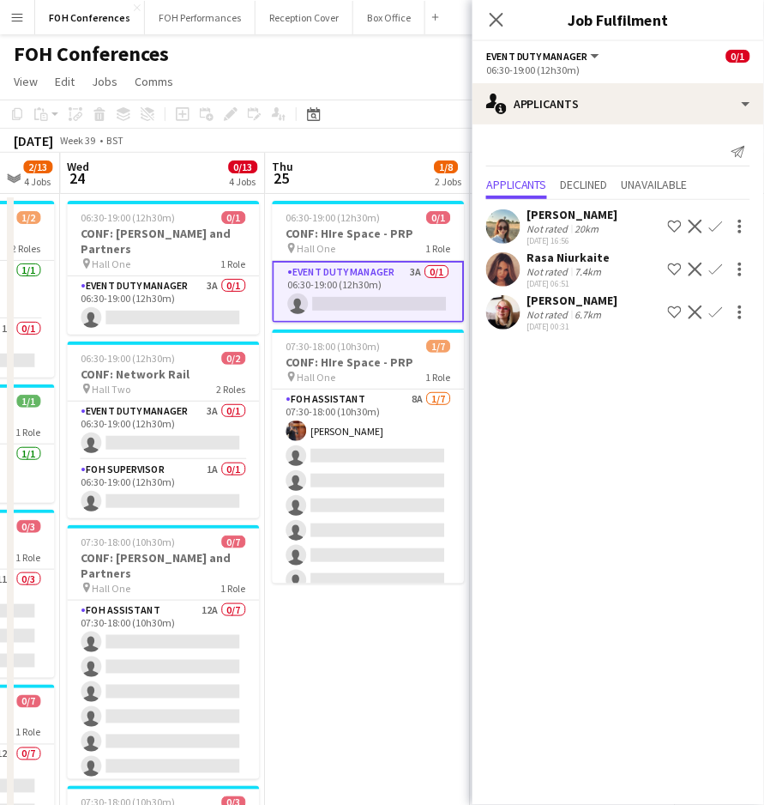
drag, startPoint x: 424, startPoint y: 173, endPoint x: 352, endPoint y: 190, distance: 73.9
click at [352, 190] on app-calendar-viewport "Sun 21 Mon 22 0/5 2 Jobs Tue 23 2/13 4 Jobs Wed 24 0/13 4 Jobs Thu 25 1/8 2 Job…" at bounding box center [382, 593] width 764 height 881
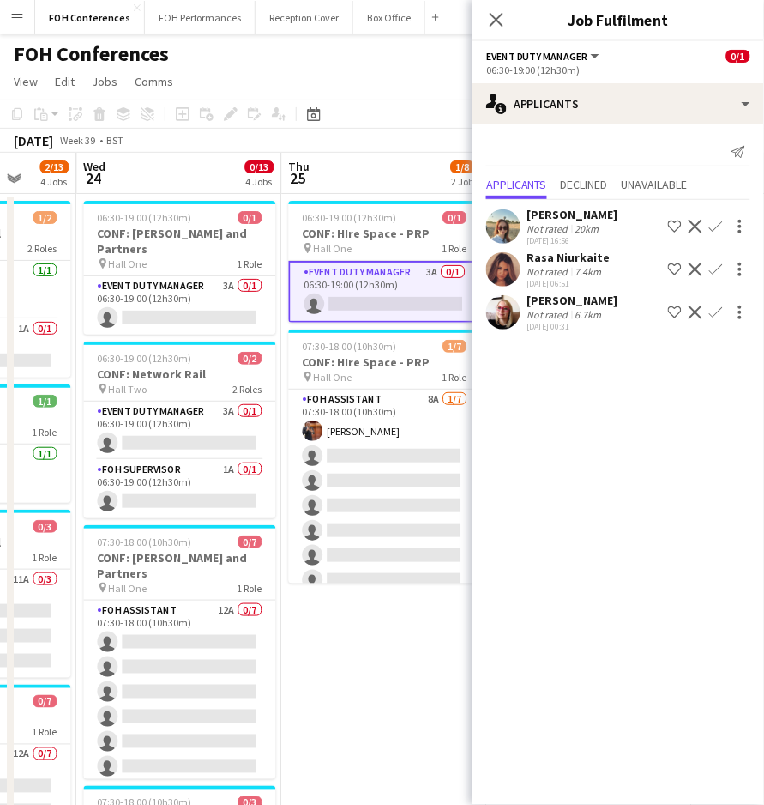
scroll to position [0, 552]
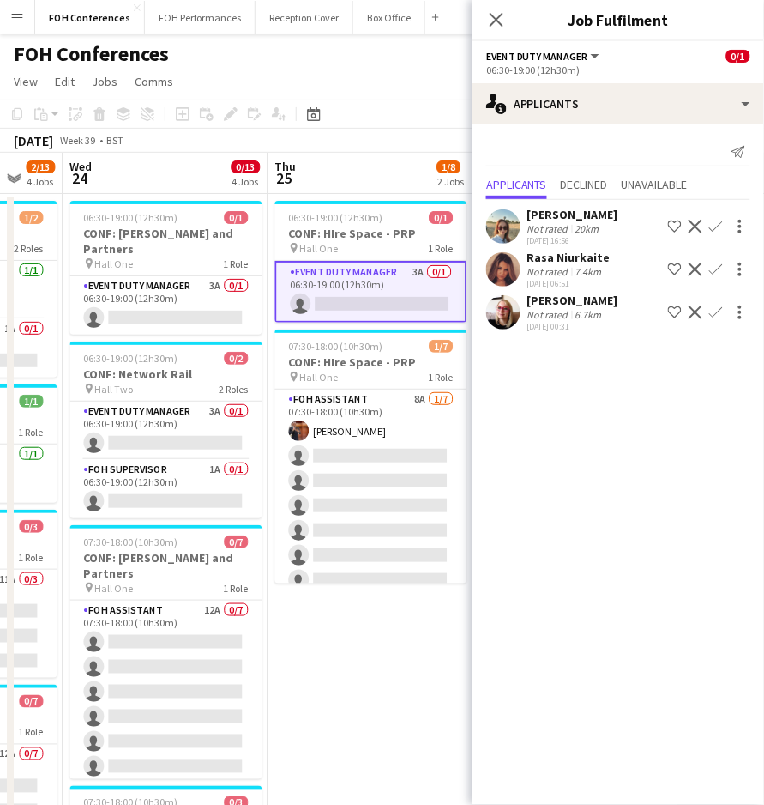
drag, startPoint x: 149, startPoint y: 187, endPoint x: 152, endPoint y: 200, distance: 13.1
click at [152, 200] on app-calendar-viewport "Sun 21 Mon 22 0/5 2 Jobs Tue 23 2/13 4 Jobs Wed 24 0/13 4 Jobs Thu 25 1/8 2 Job…" at bounding box center [382, 593] width 764 height 881
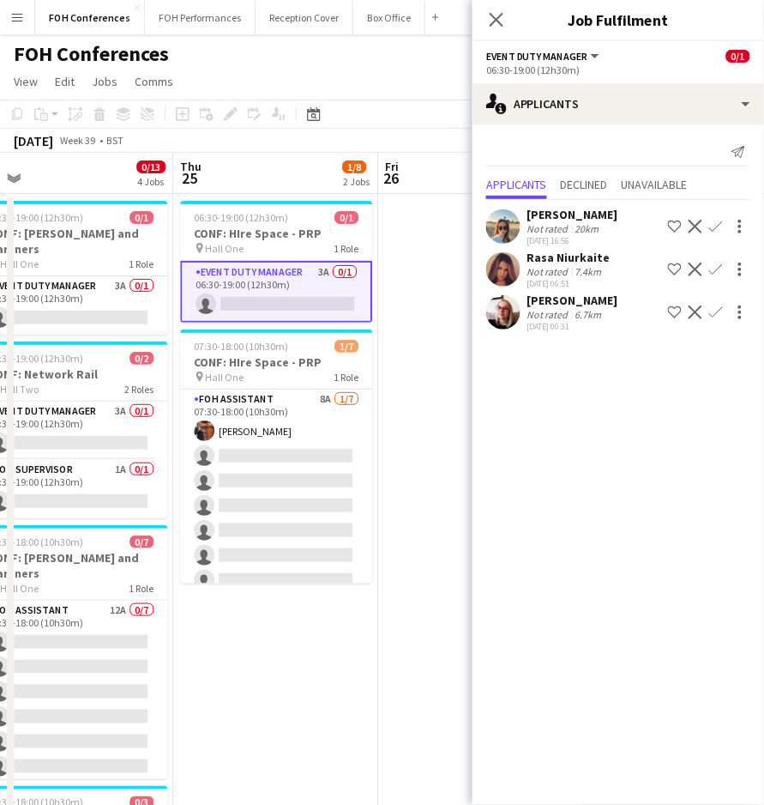
drag, startPoint x: 100, startPoint y: 192, endPoint x: -159, endPoint y: 194, distance: 259.0
click at [0, 194] on html "Menu Boards Boards Boards All jobs Status Workforce Workforce My Workforce Recr…" at bounding box center [382, 531] width 764 height 1063
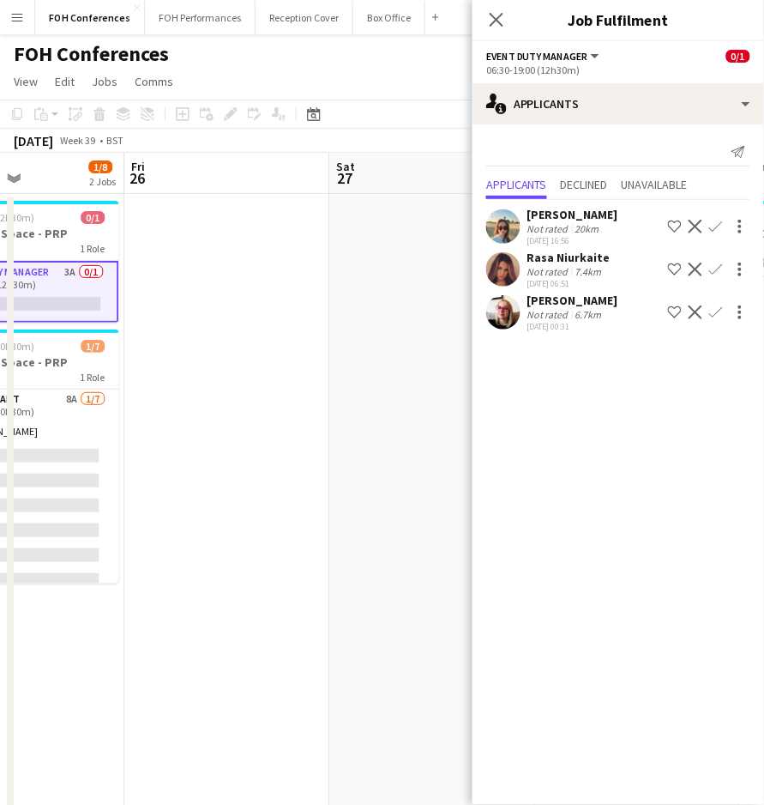
drag, startPoint x: 265, startPoint y: 185, endPoint x: -118, endPoint y: 197, distance: 383.6
click at [0, 197] on html "Menu Boards Boards Boards All jobs Status Workforce Workforce My Workforce Recr…" at bounding box center [382, 531] width 764 height 1063
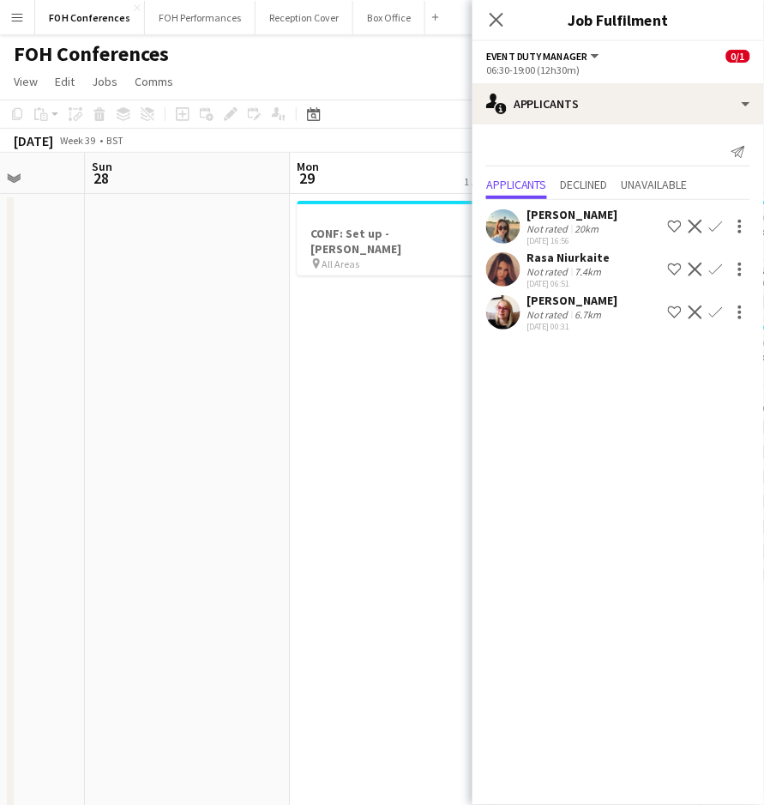
drag, startPoint x: 453, startPoint y: 183, endPoint x: -184, endPoint y: 182, distance: 637.3
click at [0, 182] on html "Menu Boards Boards Boards All jobs Status Workforce Workforce My Workforce Recr…" at bounding box center [382, 531] width 764 height 1063
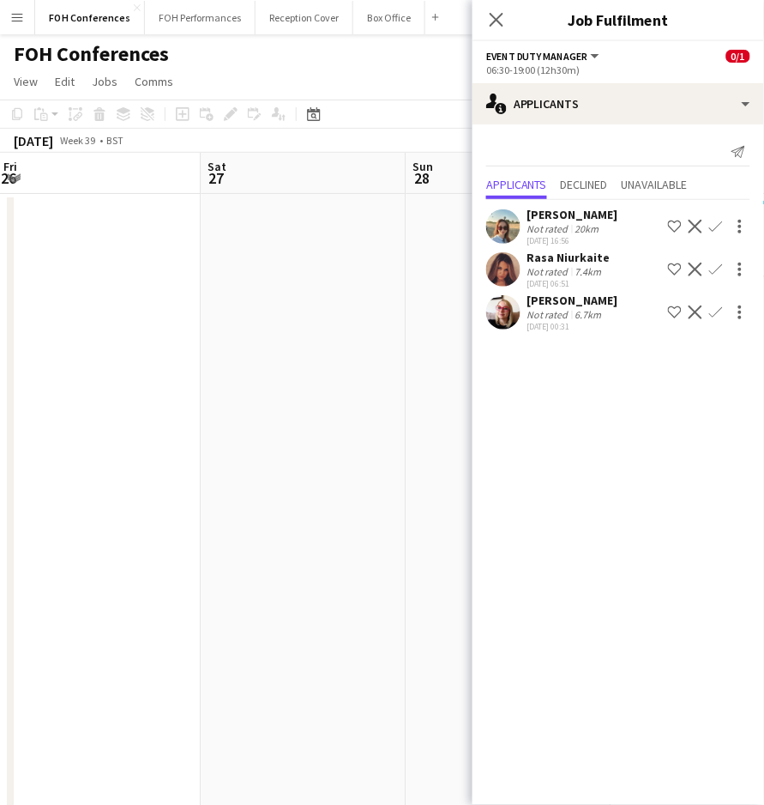
drag, startPoint x: 141, startPoint y: 179, endPoint x: 606, endPoint y: 226, distance: 467.3
click at [606, 226] on body "Menu Boards Boards Boards All jobs Status Workforce Workforce My Workforce Recr…" at bounding box center [382, 531] width 764 height 1063
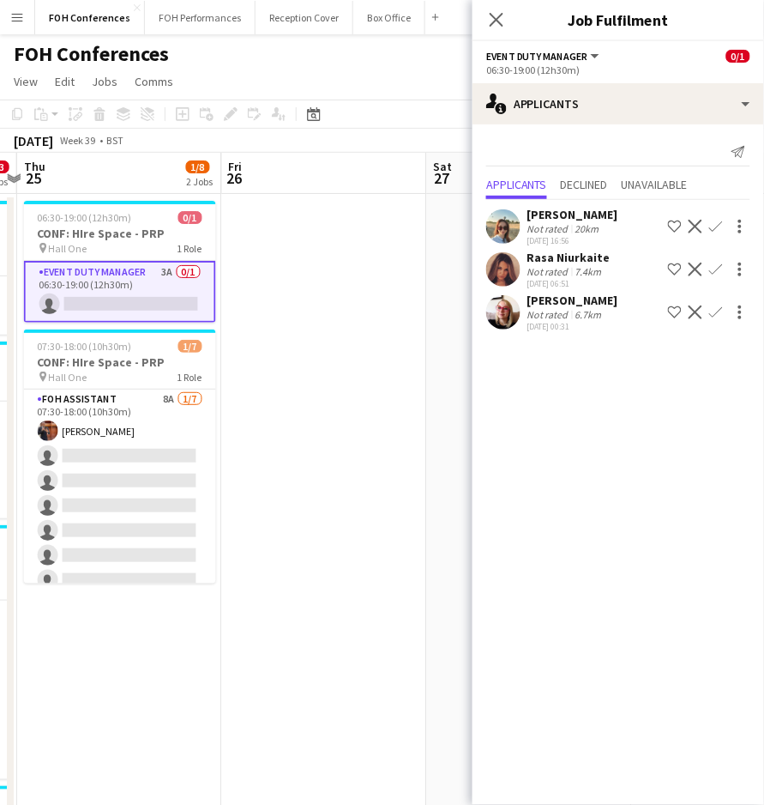
scroll to position [0, 364]
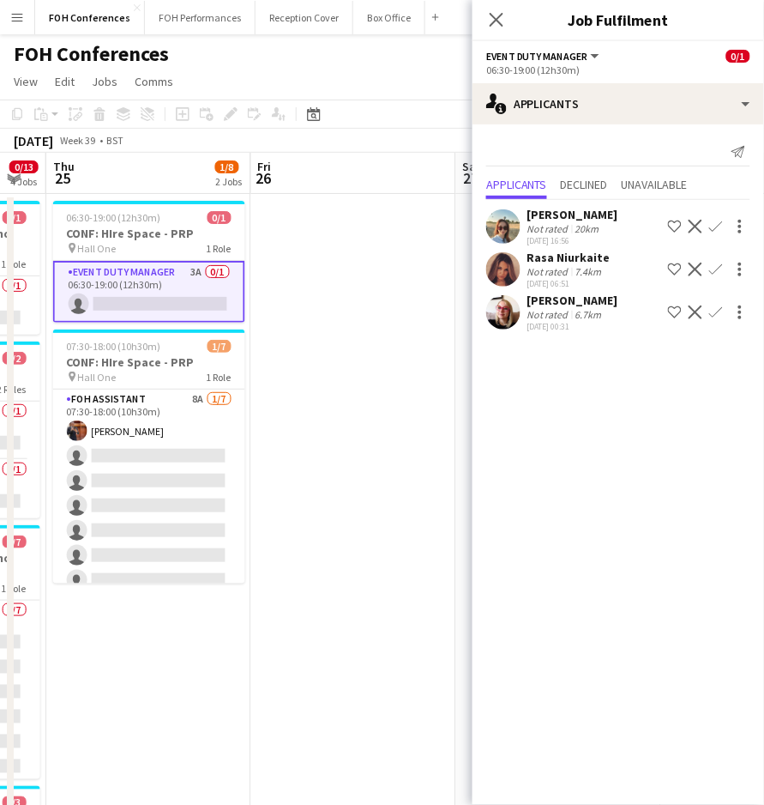
drag, startPoint x: 227, startPoint y: 176, endPoint x: 416, endPoint y: 176, distance: 188.7
click at [416, 176] on app-calendar-viewport "Tue 23 2/13 4 Jobs Wed 24 0/13 4 Jobs Thu 25 1/8 2 Jobs Fri 26 Sat 27 Sun 28 Mo…" at bounding box center [382, 593] width 764 height 881
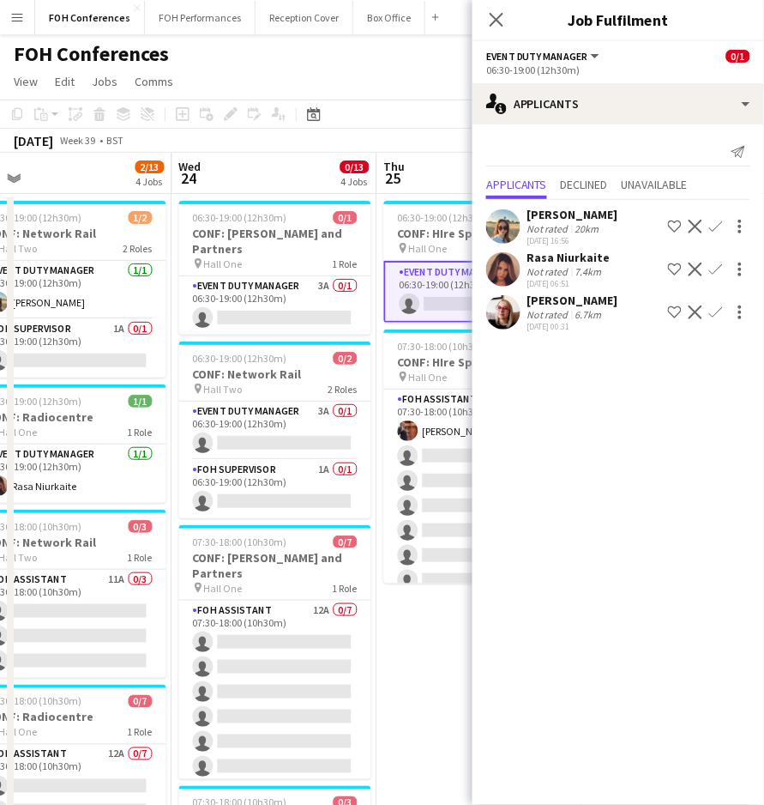
drag, startPoint x: 106, startPoint y: 166, endPoint x: 571, endPoint y: 163, distance: 464.9
click at [569, 163] on body "Menu Boards Boards Boards All jobs Status Workforce Workforce My Workforce Recr…" at bounding box center [382, 531] width 764 height 1063
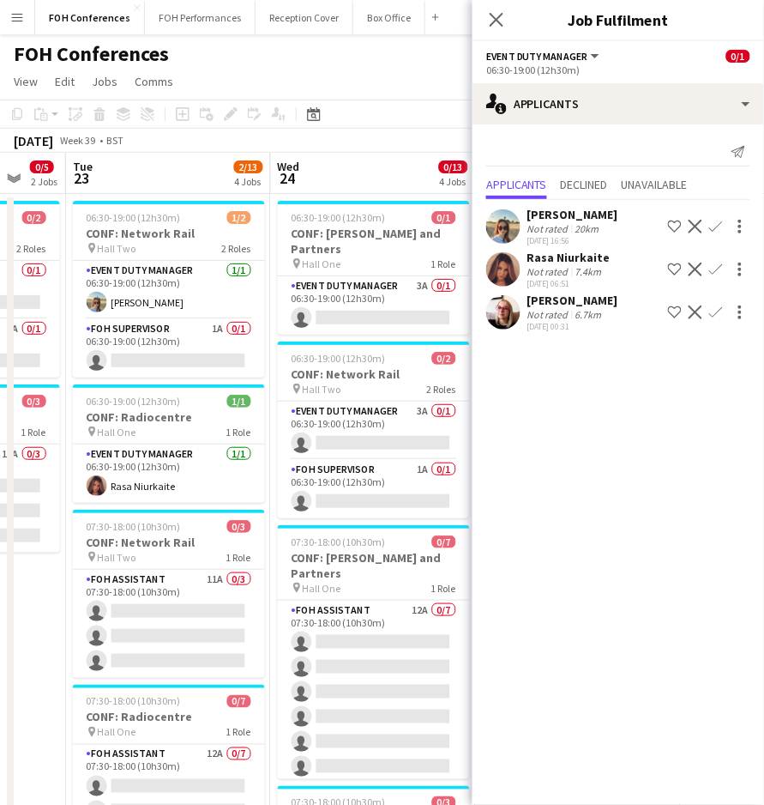
scroll to position [0, 527]
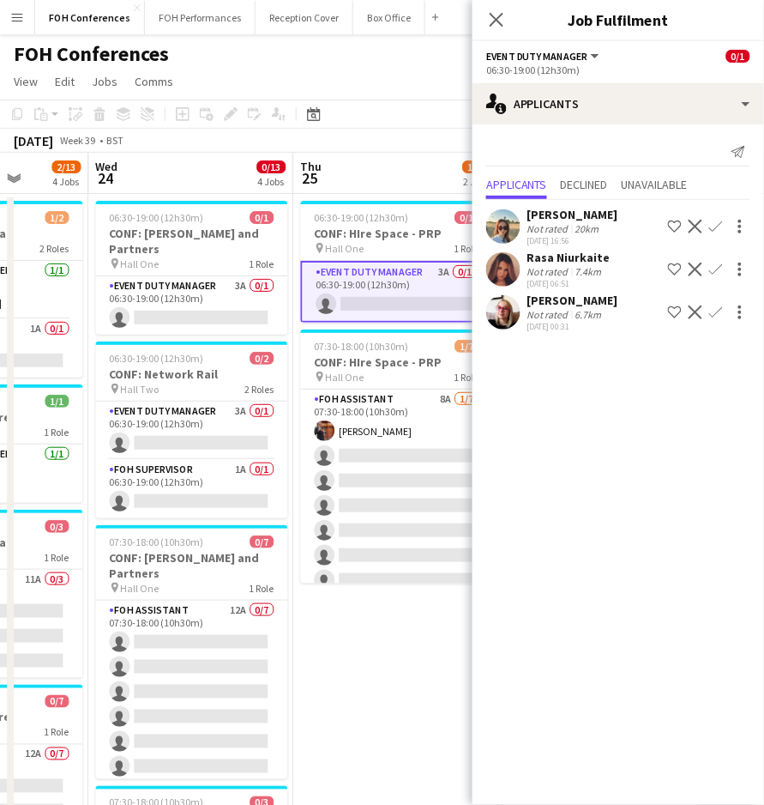
drag, startPoint x: 60, startPoint y: 178, endPoint x: 180, endPoint y: 178, distance: 120.1
click at [180, 178] on app-calendar-viewport "Sun 21 Mon 22 0/5 2 Jobs Tue 23 2/13 4 Jobs Wed 24 0/13 4 Jobs Thu 25 1/8 2 Job…" at bounding box center [382, 593] width 764 height 881
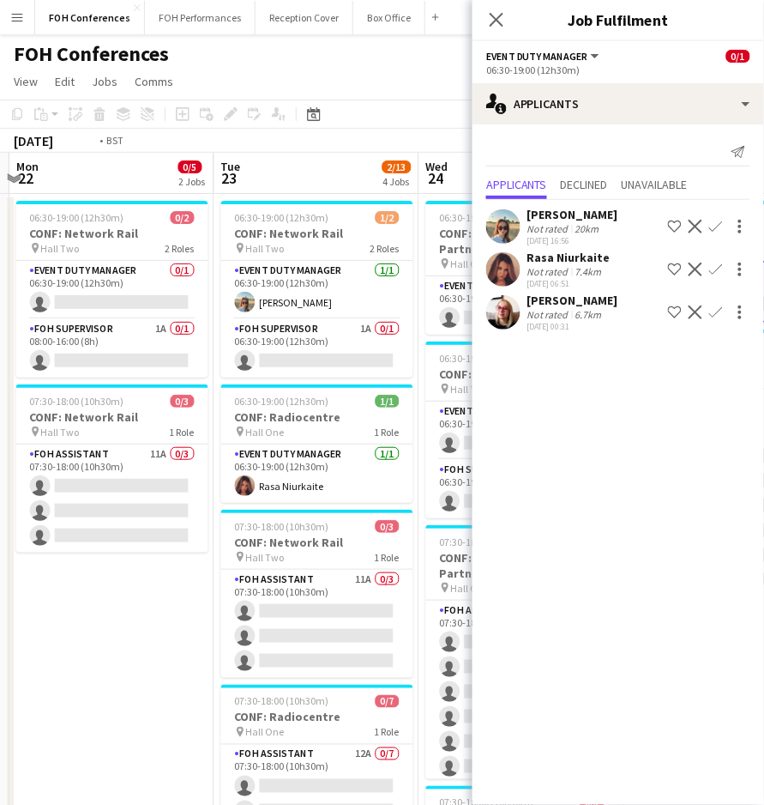
drag, startPoint x: 137, startPoint y: 177, endPoint x: 471, endPoint y: 173, distance: 333.7
click at [471, 173] on app-calendar-viewport "Sat 20 Sun 21 Mon 22 0/5 2 Jobs Tue 23 2/13 4 Jobs Wed 24 0/13 4 Jobs Thu 25 1/…" at bounding box center [382, 593] width 764 height 881
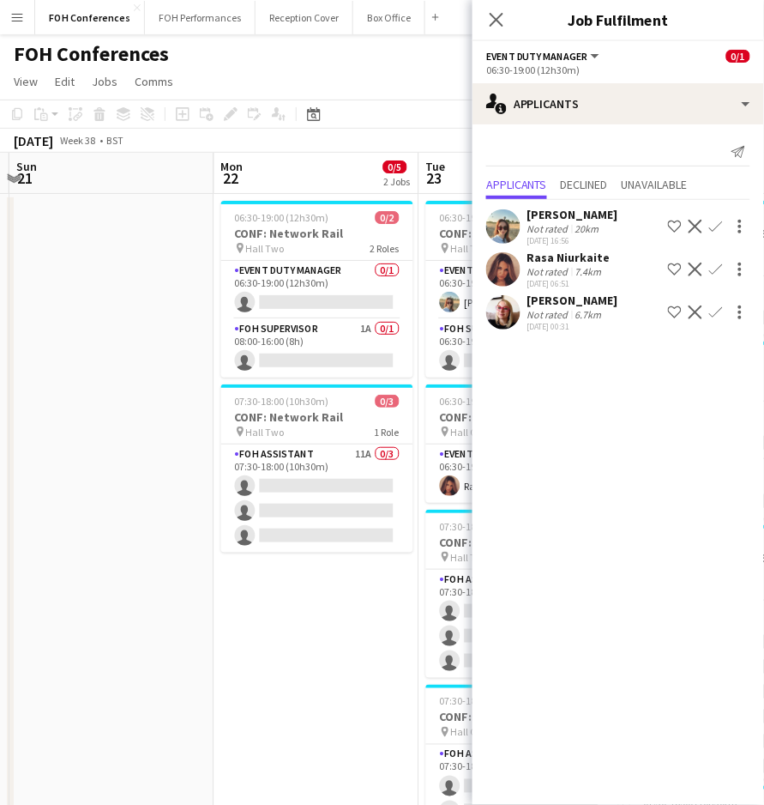
scroll to position [0, 399]
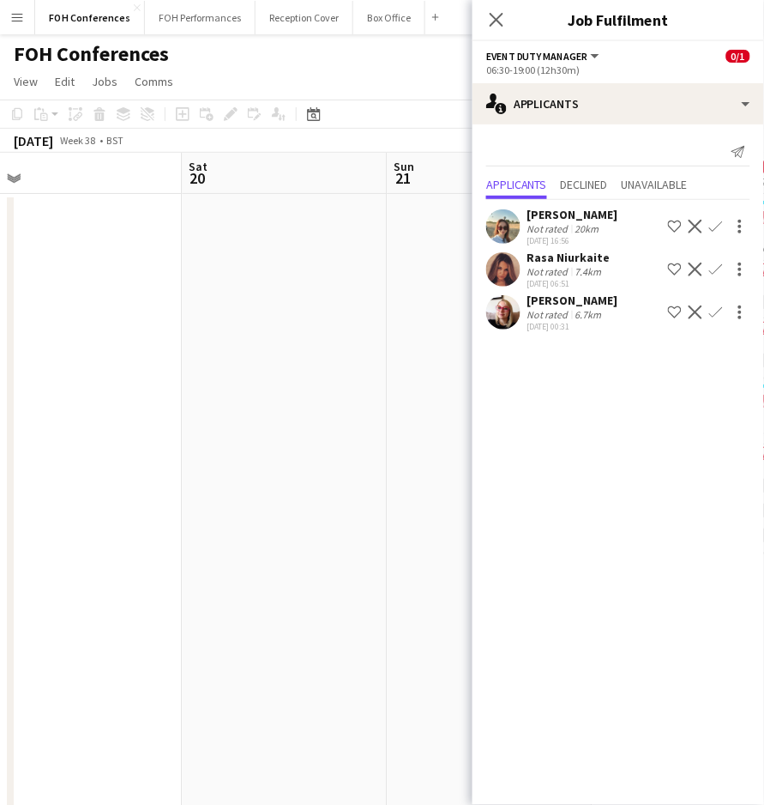
drag, startPoint x: 91, startPoint y: 178, endPoint x: 546, endPoint y: 160, distance: 455.8
click at [546, 160] on body "Menu Boards Boards Boards All jobs Status Workforce Workforce My Workforce Recr…" at bounding box center [382, 531] width 764 height 1063
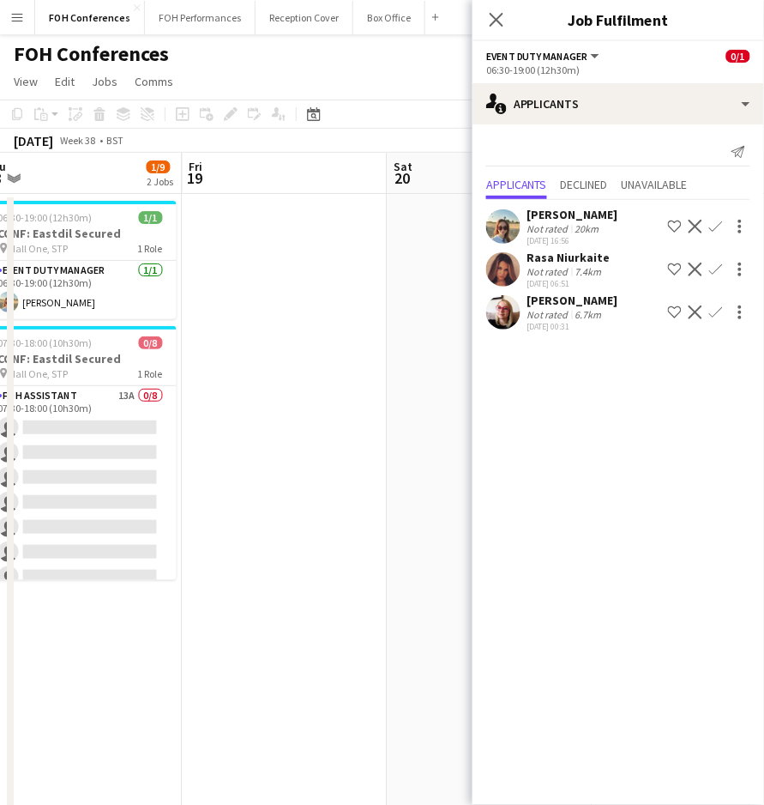
scroll to position [0, 517]
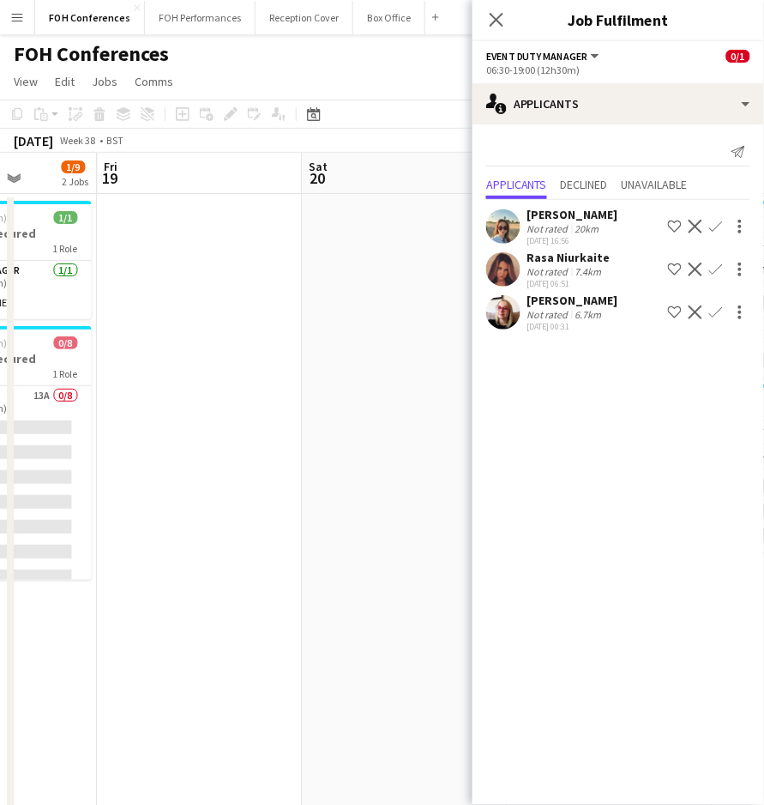
drag, startPoint x: 83, startPoint y: 170, endPoint x: 522, endPoint y: 199, distance: 440.1
click at [522, 199] on body "Menu Boards Boards Boards All jobs Status Workforce Workforce My Workforce Recr…" at bounding box center [382, 531] width 764 height 1063
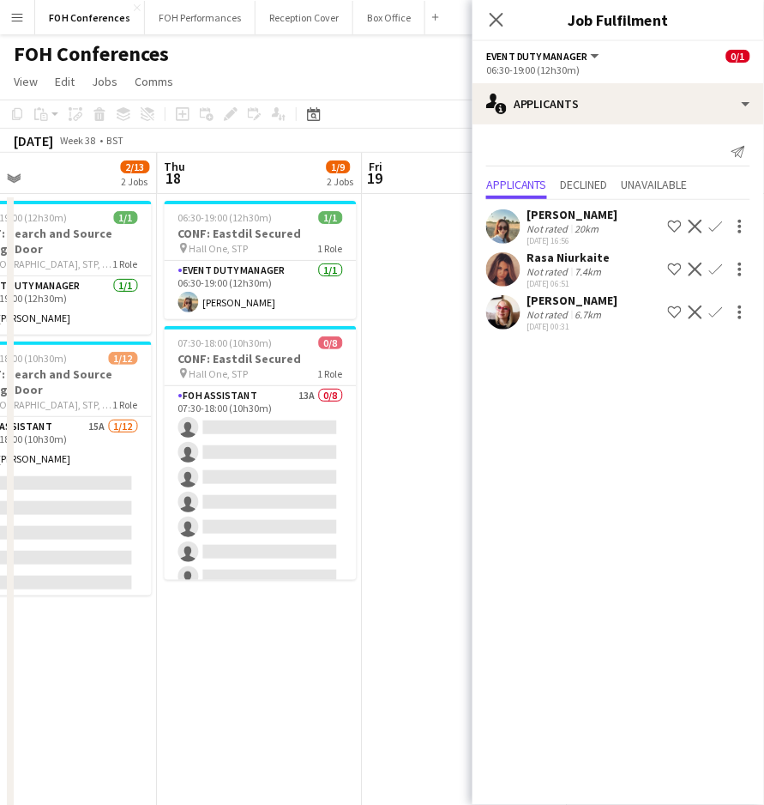
scroll to position [0, 348]
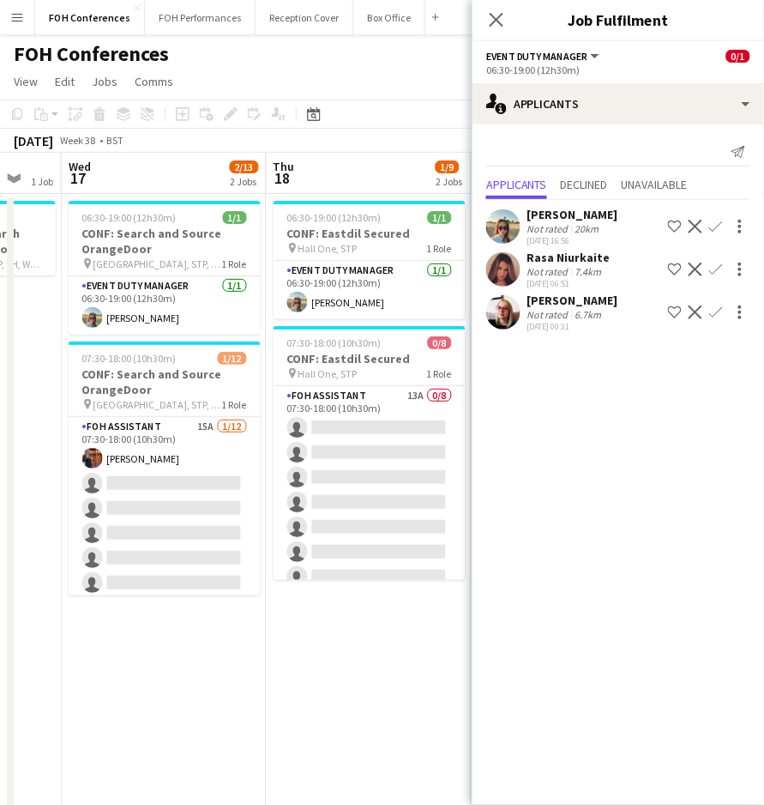
drag, startPoint x: 220, startPoint y: 197, endPoint x: 389, endPoint y: 194, distance: 169.0
click at [389, 194] on app-calendar-viewport "Mon 15 Tue 16 1 Job Wed 17 2/13 2 Jobs Thu 18 1/9 2 Jobs Fri 19 Sat 20 Sun 21 M…" at bounding box center [382, 593] width 764 height 881
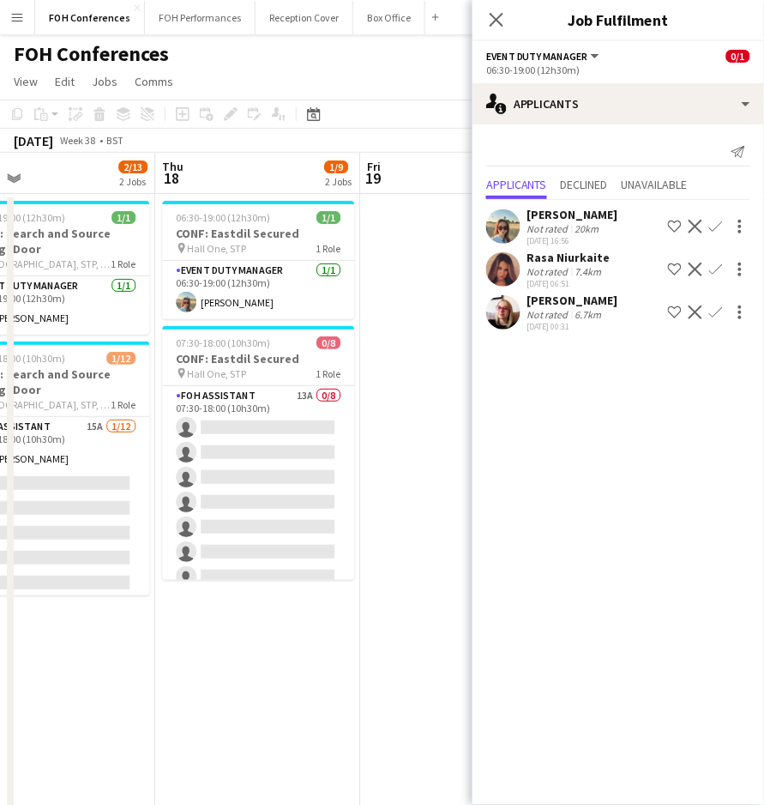
scroll to position [0, 698]
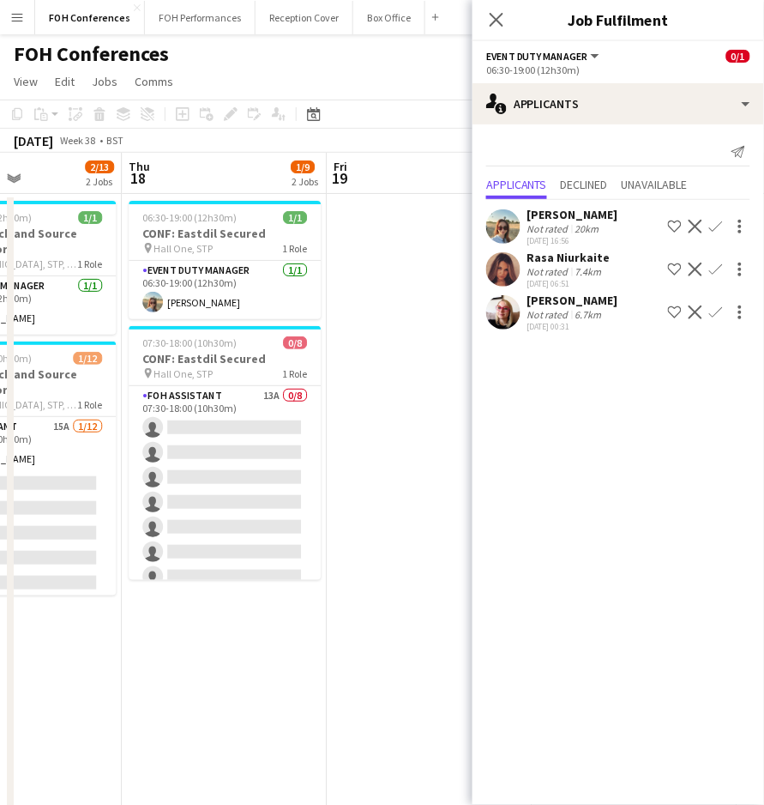
drag, startPoint x: 152, startPoint y: 178, endPoint x: -92, endPoint y: 179, distance: 243.6
click at [0, 179] on html "Menu Boards Boards Boards All jobs Status Workforce Workforce My Workforce Recr…" at bounding box center [382, 531] width 764 height 1063
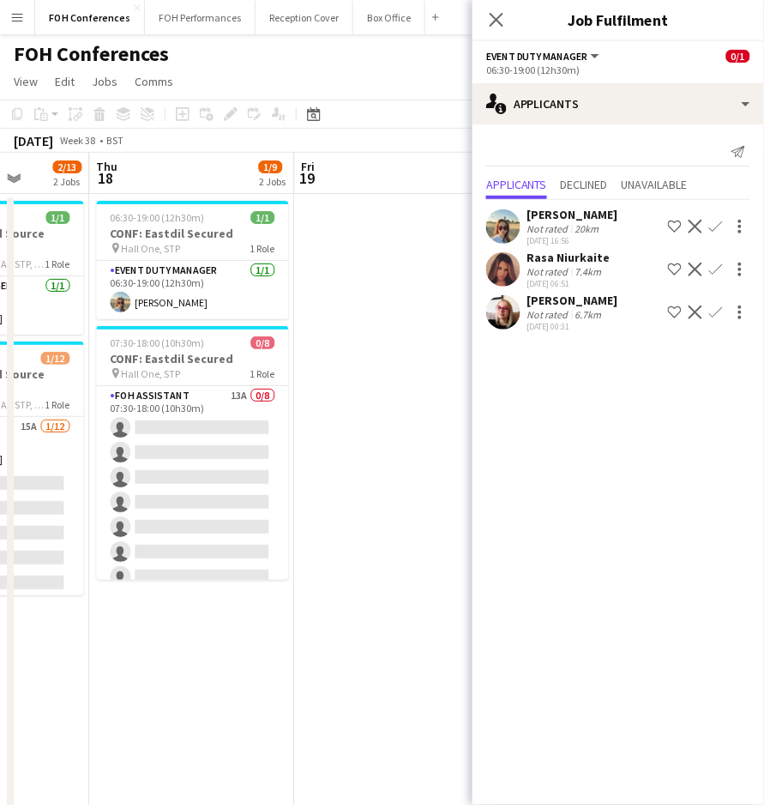
scroll to position [0, 525]
drag, startPoint x: 210, startPoint y: 189, endPoint x: 179, endPoint y: 199, distance: 32.5
click at [179, 199] on app-calendar-viewport "Mon 15 Tue 16 1 Job Wed 17 2/13 2 Jobs Thu 18 1/9 2 Jobs Fri 19 Sat 20 Sun 21 M…" at bounding box center [382, 593] width 764 height 881
click at [213, 180] on app-board-header-date "Thu 18 1/9 2 Jobs" at bounding box center [192, 173] width 205 height 41
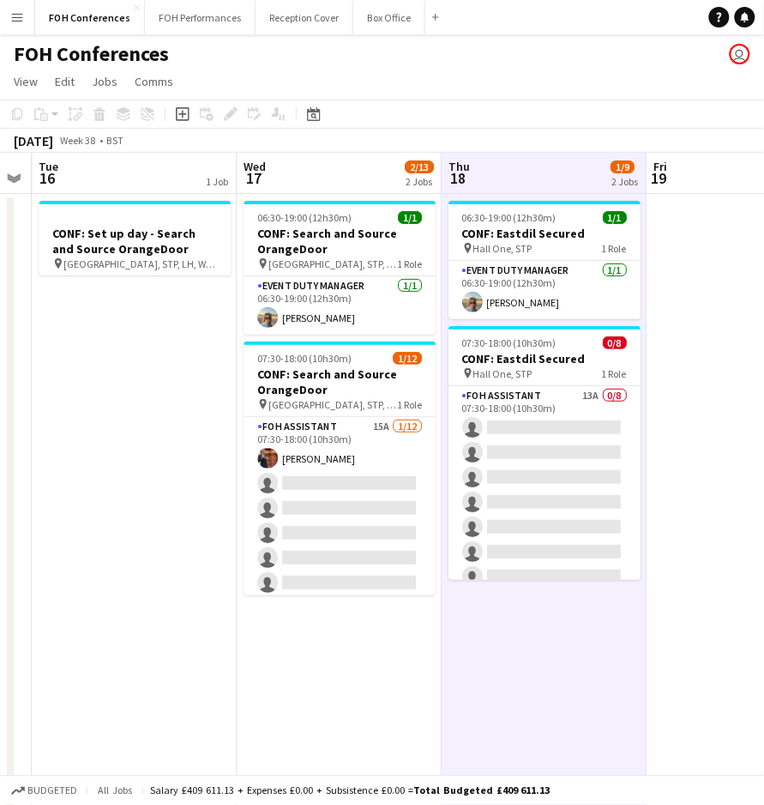
scroll to position [0, 587]
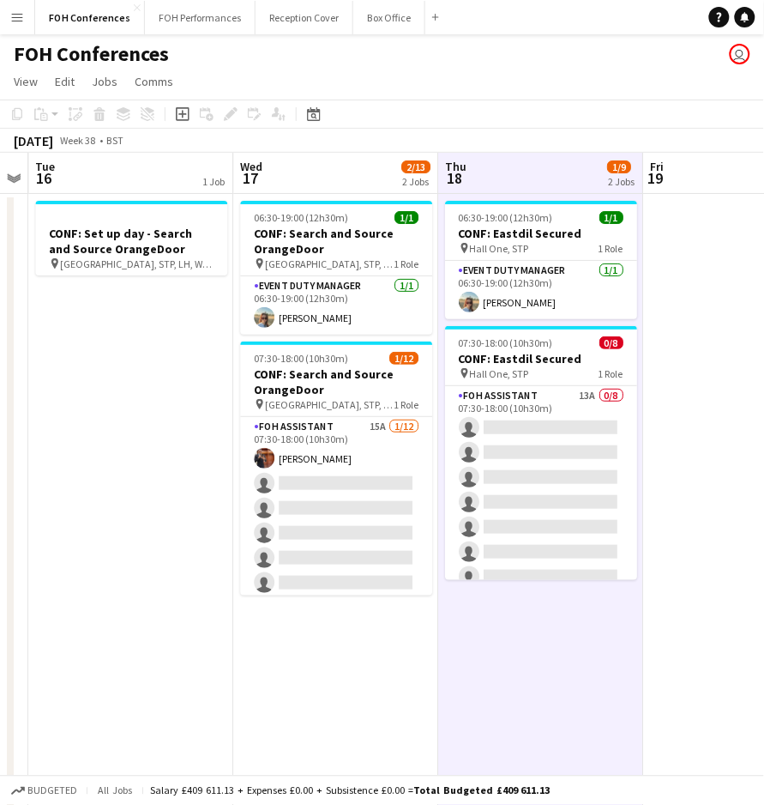
drag, startPoint x: 171, startPoint y: 166, endPoint x: 519, endPoint y: 206, distance: 350.5
click at [519, 206] on app-calendar-viewport "Sat 13 Sun 14 Mon 15 Tue 16 1 Job Wed 17 2/13 2 Jobs Thu 18 1/9 2 Jobs Fri 19 S…" at bounding box center [382, 593] width 764 height 881
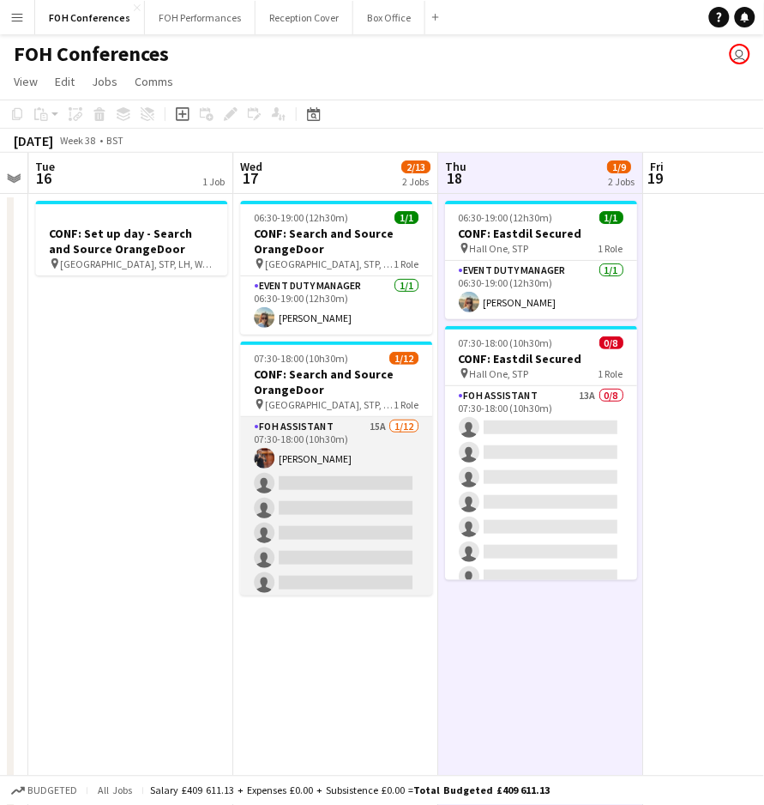
click at [310, 474] on app-card-role "FOH Assistant 15A 1/12 07:30-18:00 (10h30m) Leroy Bonsu single-neutral-actions …" at bounding box center [336, 583] width 192 height 332
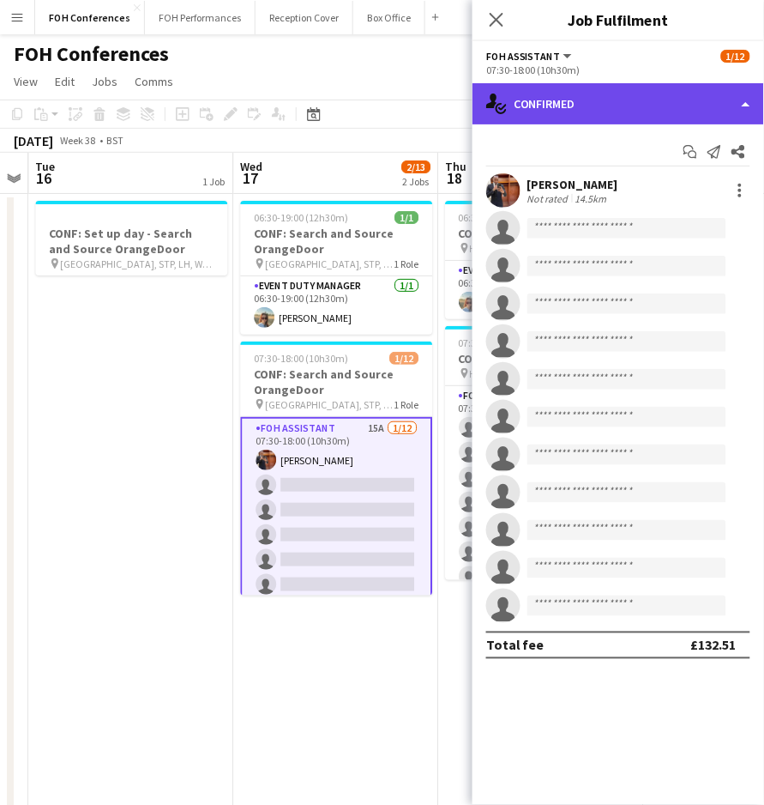
click at [551, 90] on div "single-neutral-actions-check-2 Confirmed" at bounding box center [619, 103] width 292 height 41
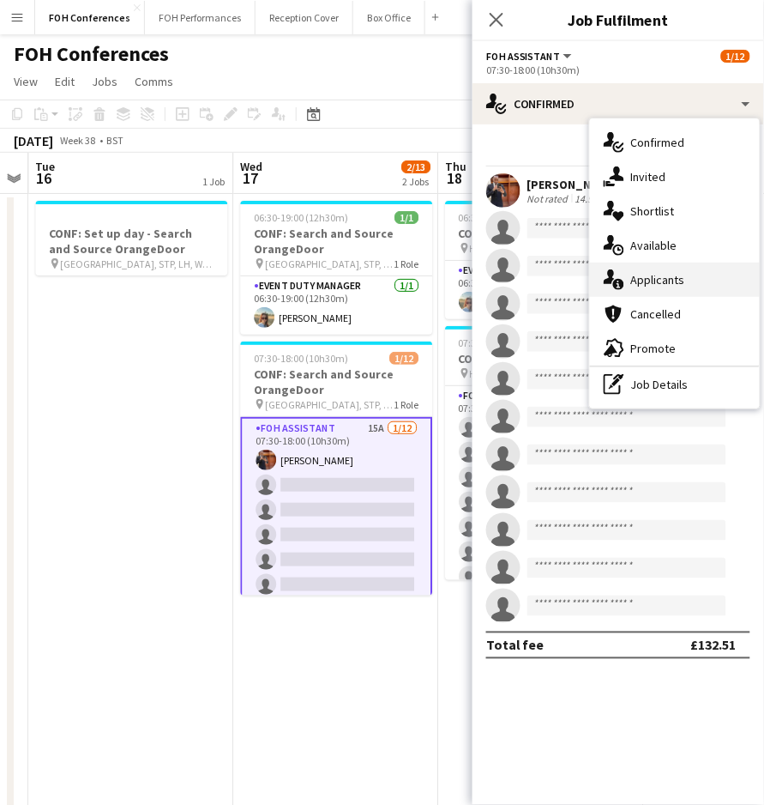
click at [660, 276] on div "single-neutral-actions-information Applicants" at bounding box center [675, 279] width 170 height 34
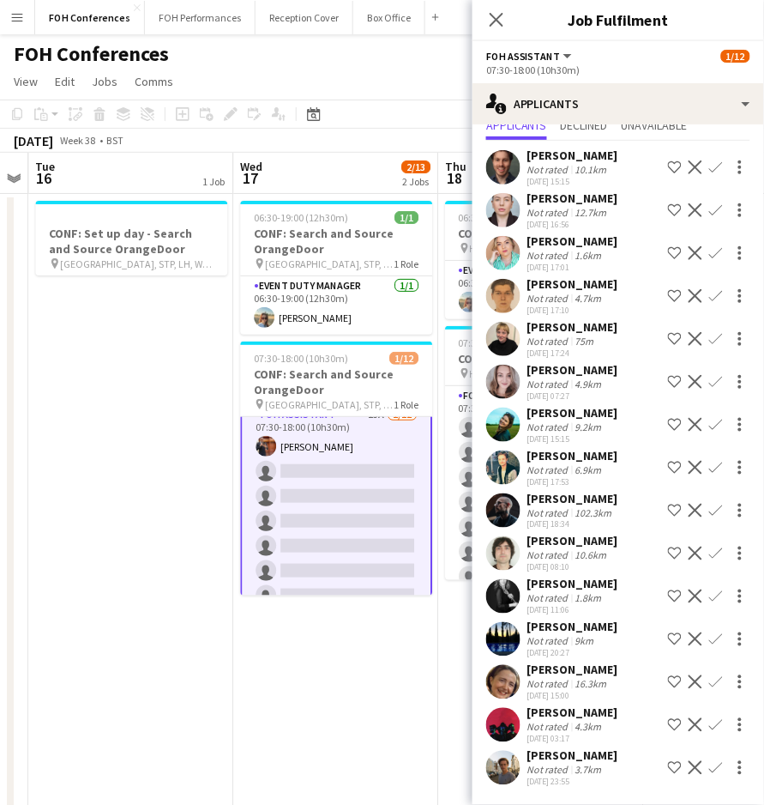
scroll to position [0, 0]
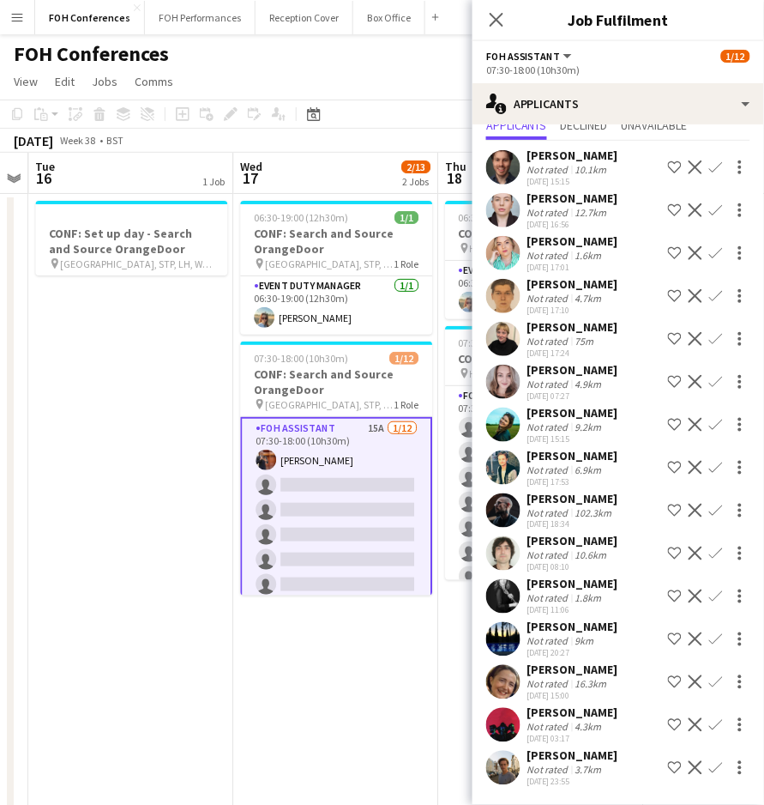
click at [709, 418] on app-icon "Confirm" at bounding box center [716, 425] width 14 height 14
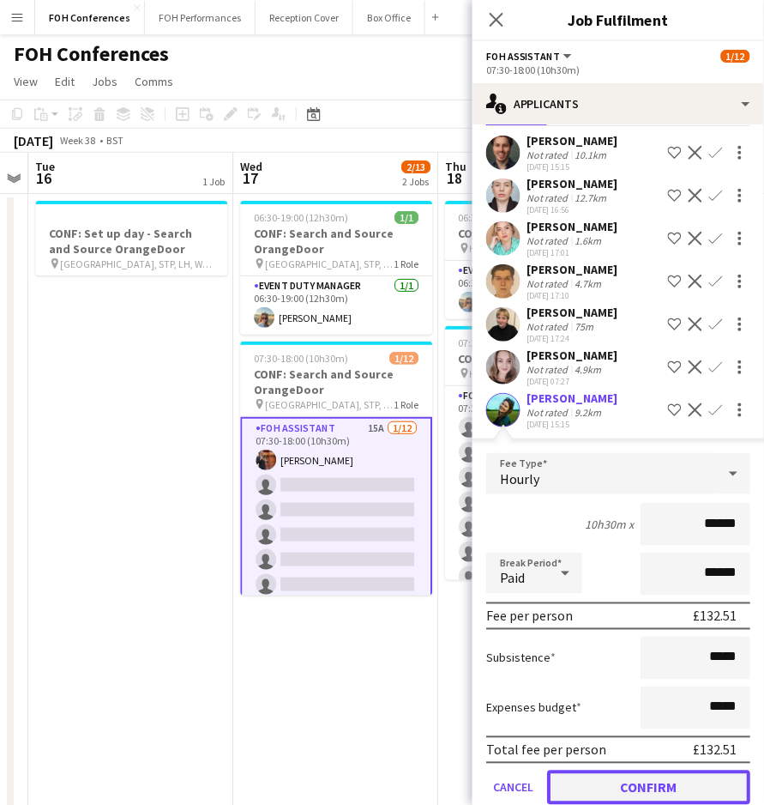
click at [683, 778] on button "Confirm" at bounding box center [648, 787] width 203 height 34
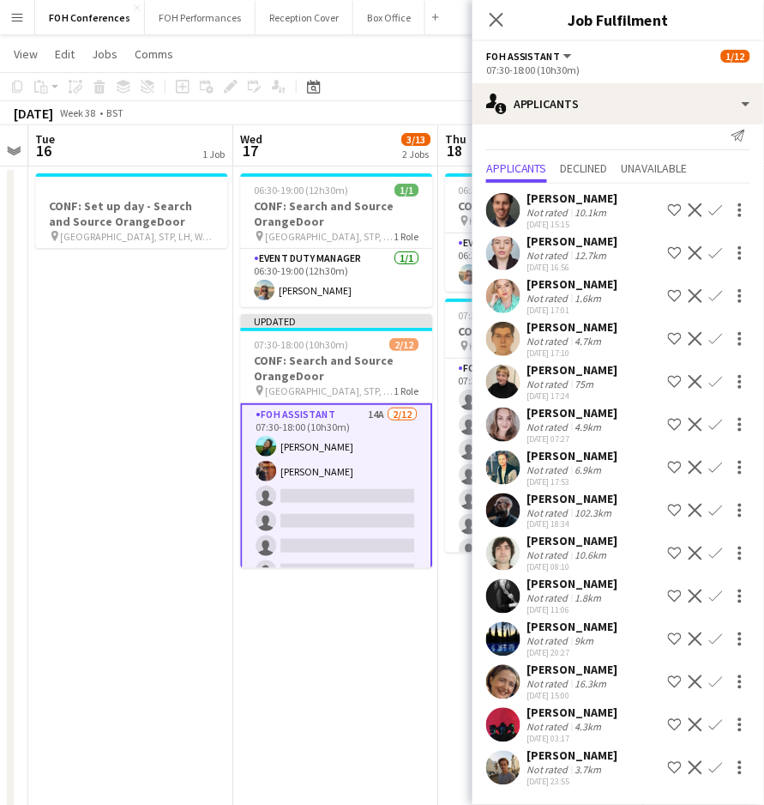
click at [709, 675] on app-icon "Confirm" at bounding box center [716, 682] width 14 height 14
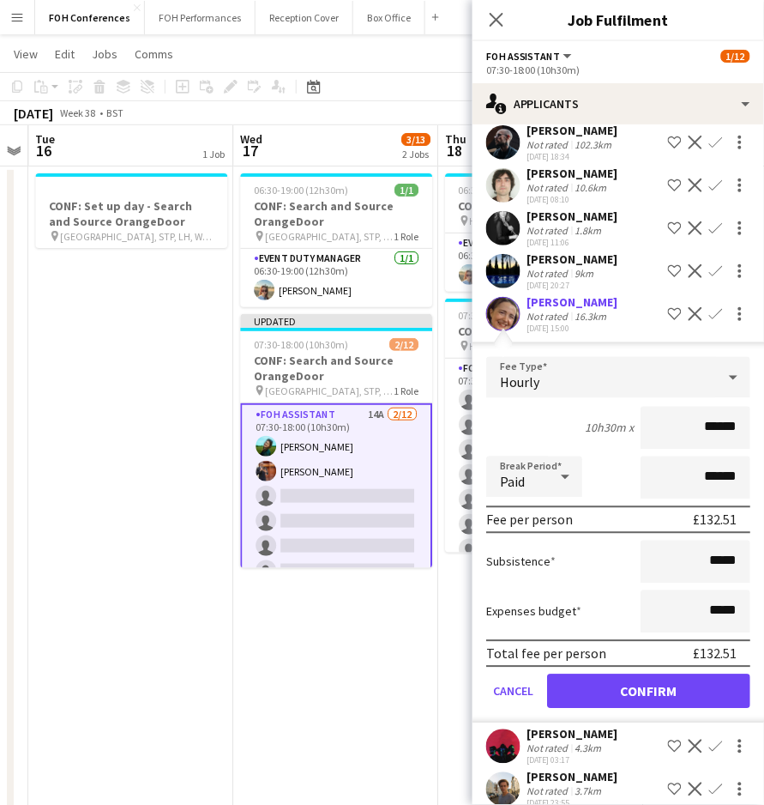
scroll to position [386, 0]
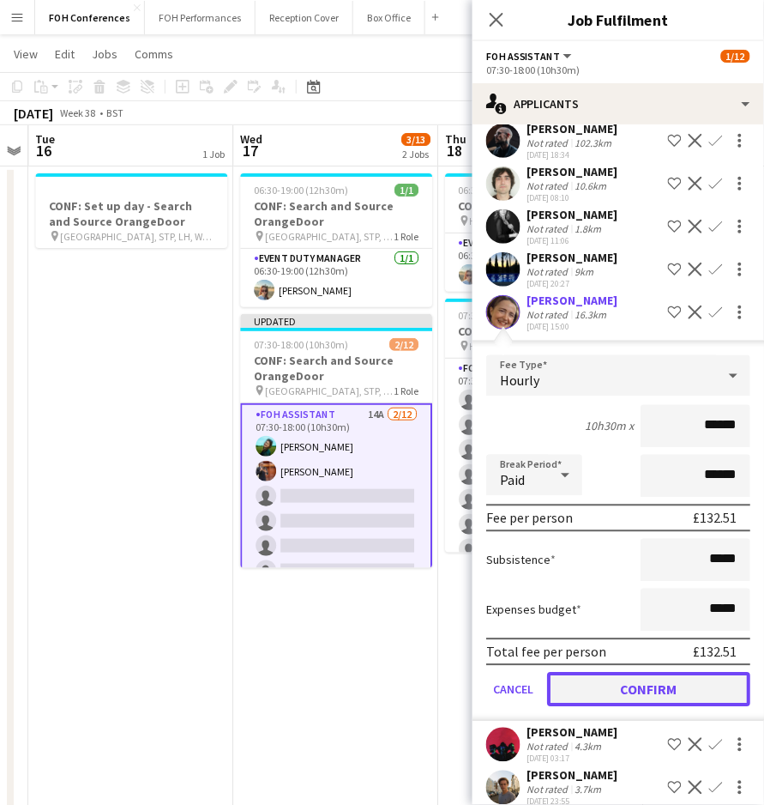
click at [668, 707] on button "Confirm" at bounding box center [648, 689] width 203 height 34
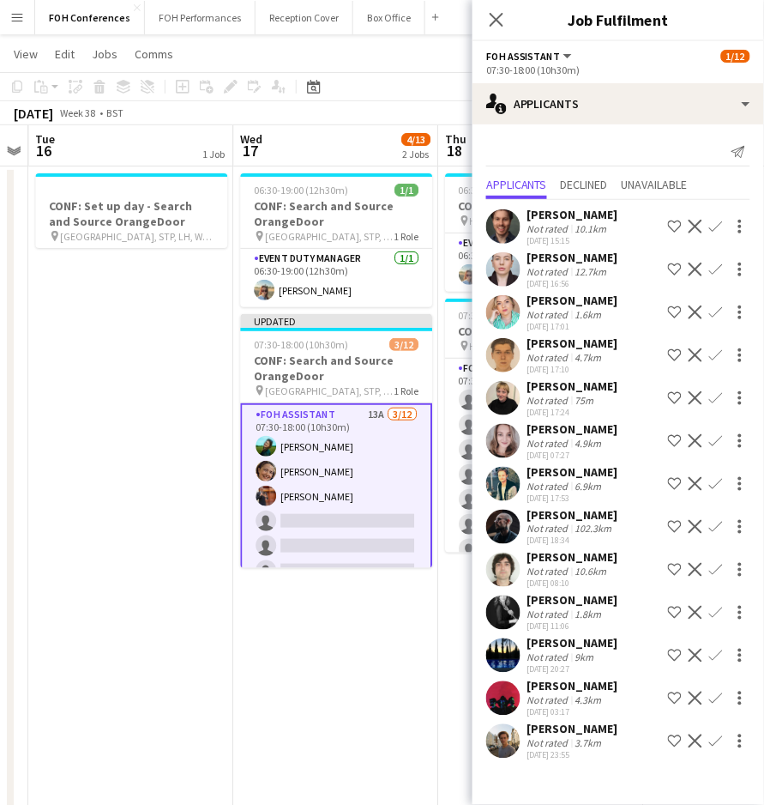
click at [718, 653] on app-icon "Confirm" at bounding box center [716, 655] width 14 height 14
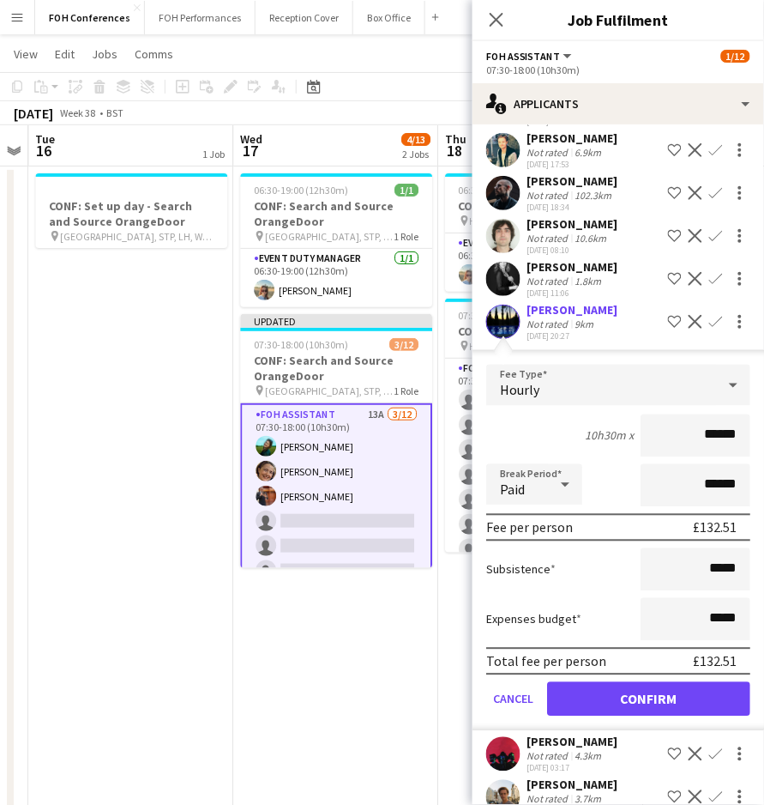
scroll to position [343, 0]
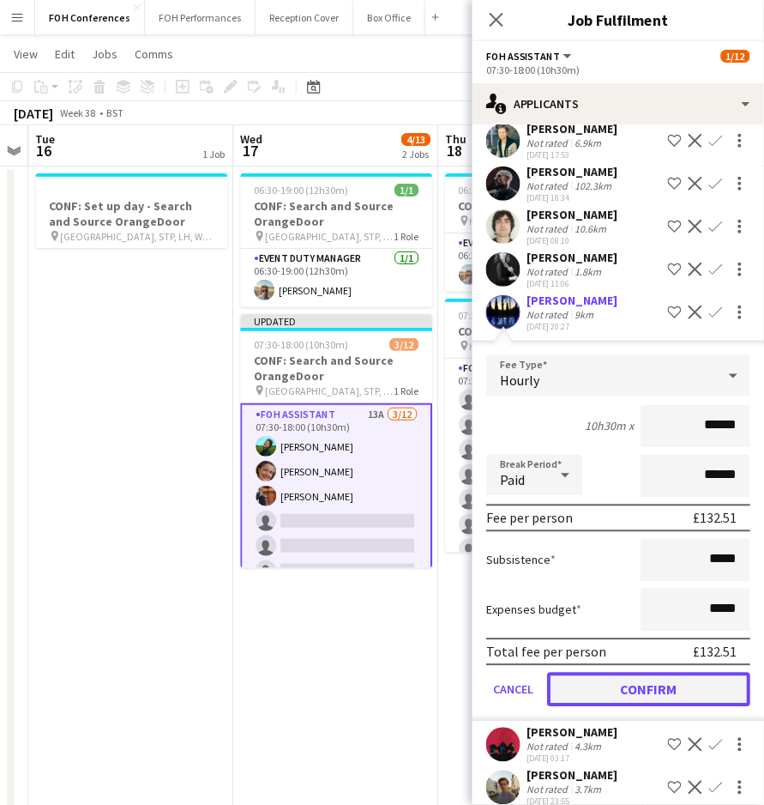
click at [684, 688] on button "Confirm" at bounding box center [648, 689] width 203 height 34
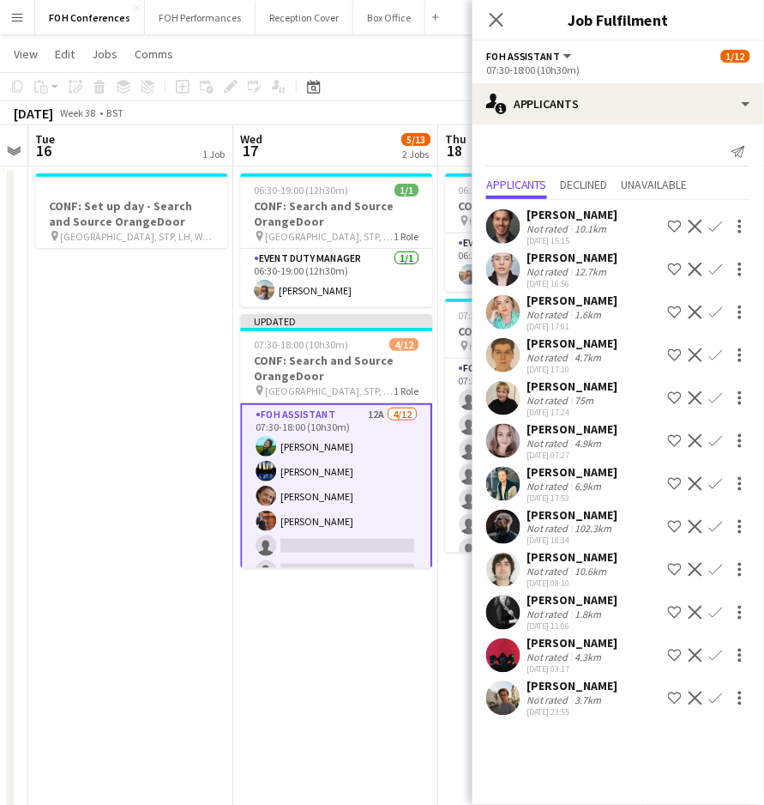
scroll to position [0, 0]
click at [722, 606] on app-icon "Confirm" at bounding box center [716, 613] width 14 height 14
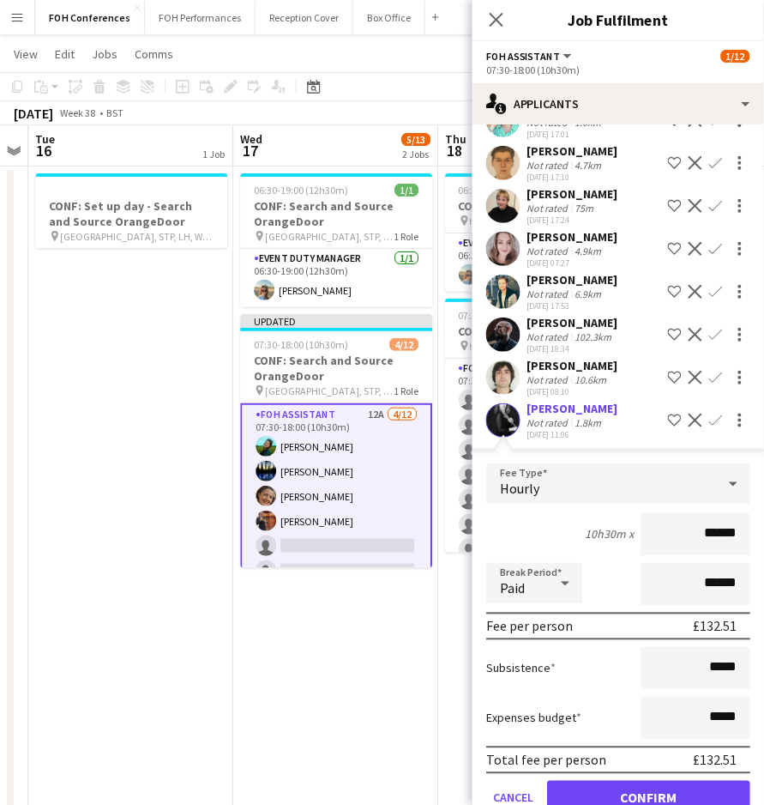
scroll to position [314, 0]
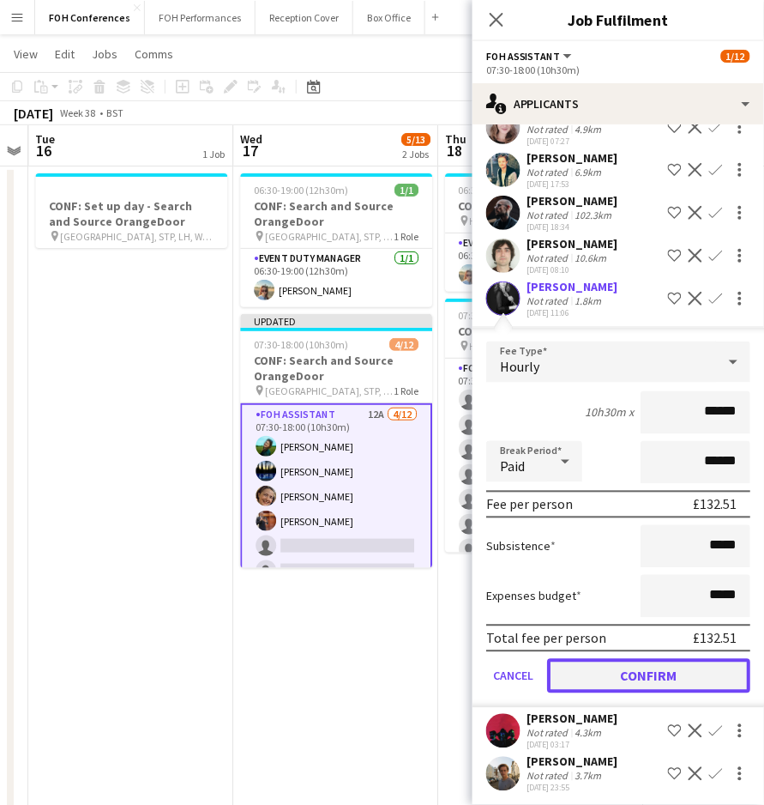
click at [690, 674] on button "Confirm" at bounding box center [648, 676] width 203 height 34
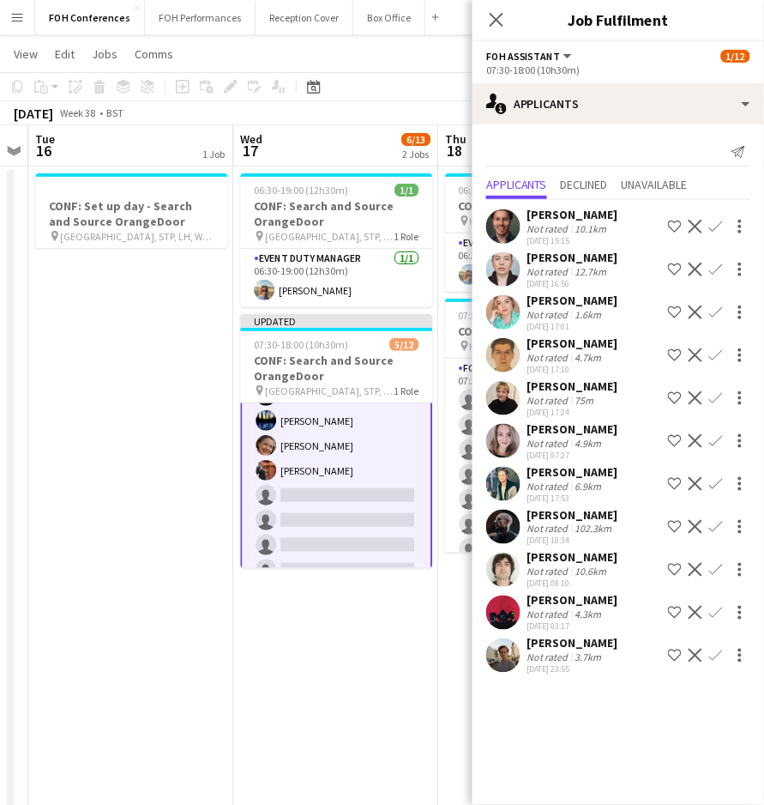
scroll to position [114, 0]
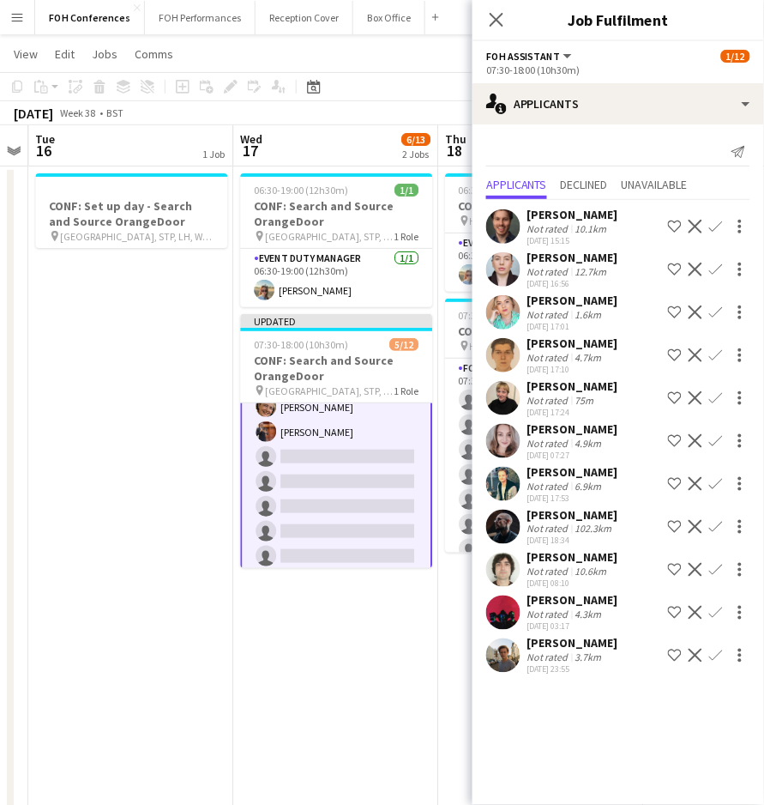
click at [719, 479] on app-icon "Confirm" at bounding box center [716, 484] width 14 height 14
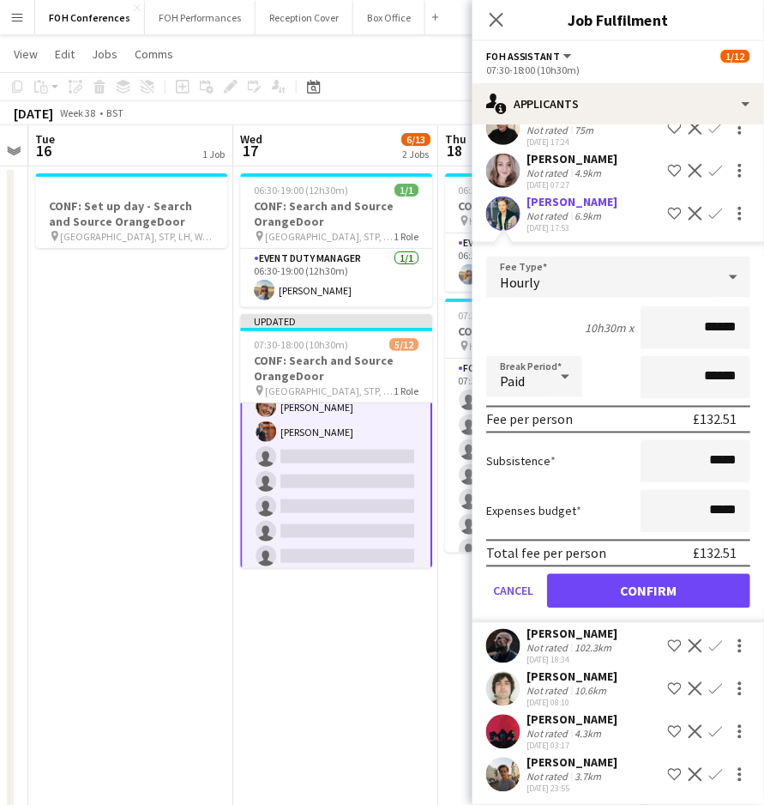
scroll to position [271, 0]
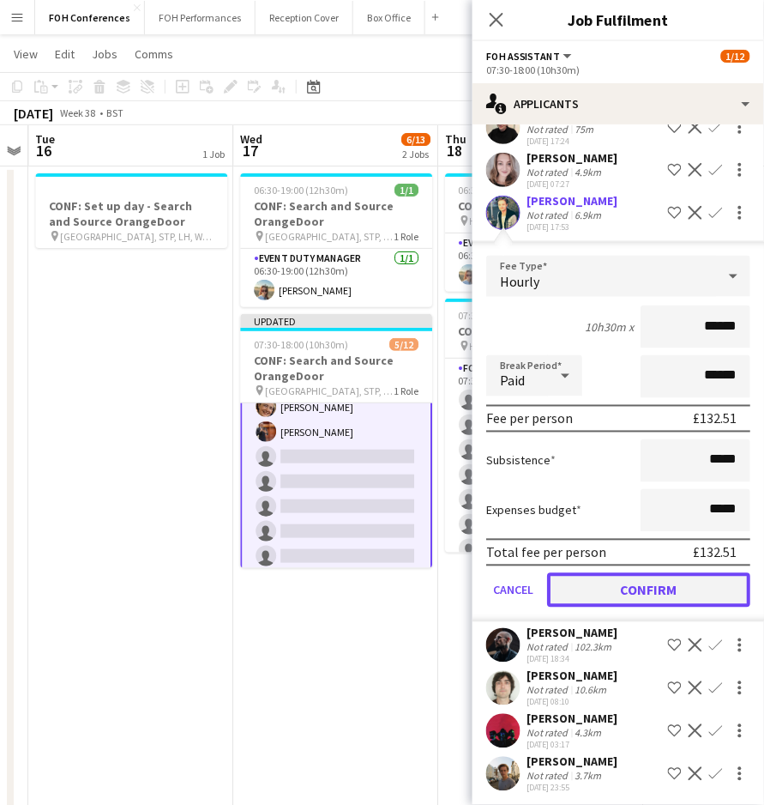
click at [642, 587] on button "Confirm" at bounding box center [648, 590] width 203 height 34
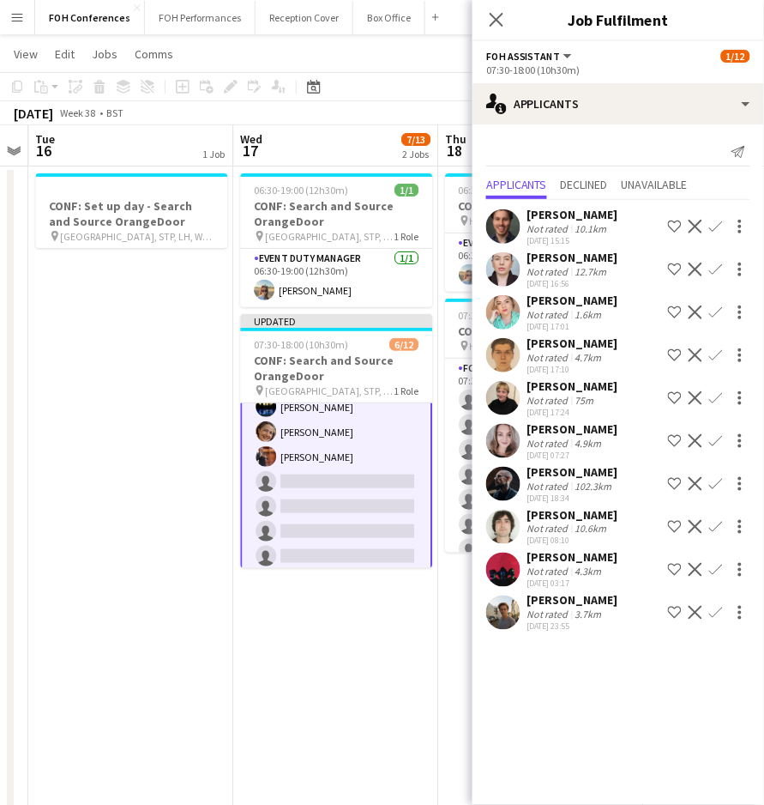
click at [721, 616] on app-icon "Confirm" at bounding box center [716, 613] width 14 height 14
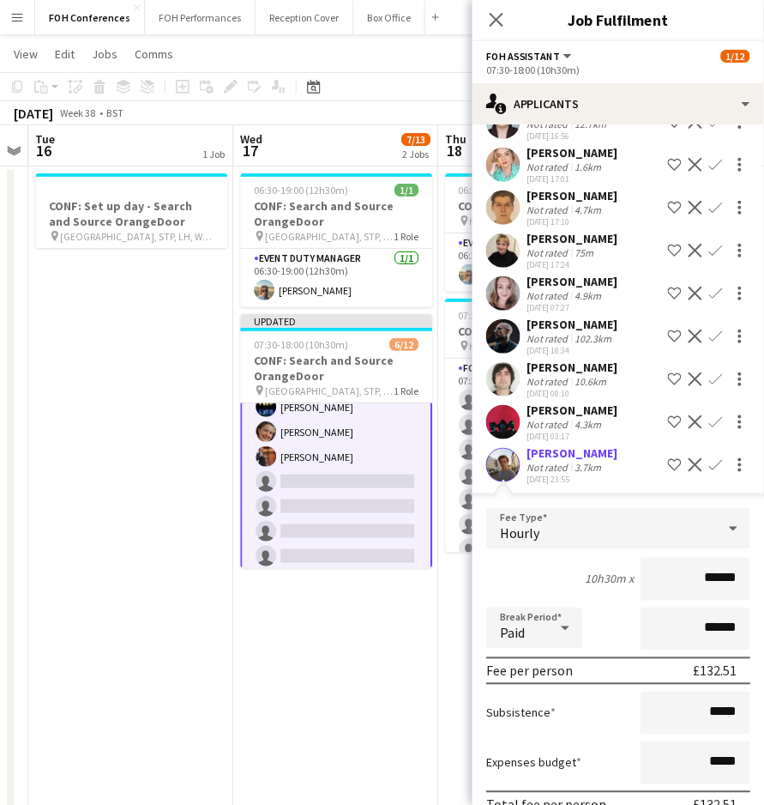
scroll to position [228, 0]
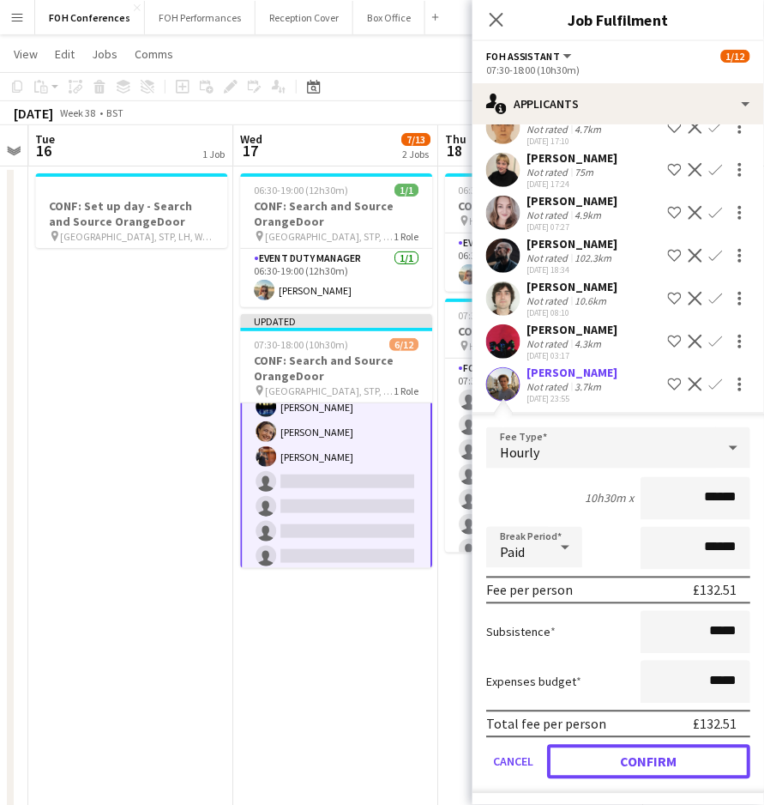
click at [626, 747] on button "Confirm" at bounding box center [648, 762] width 203 height 34
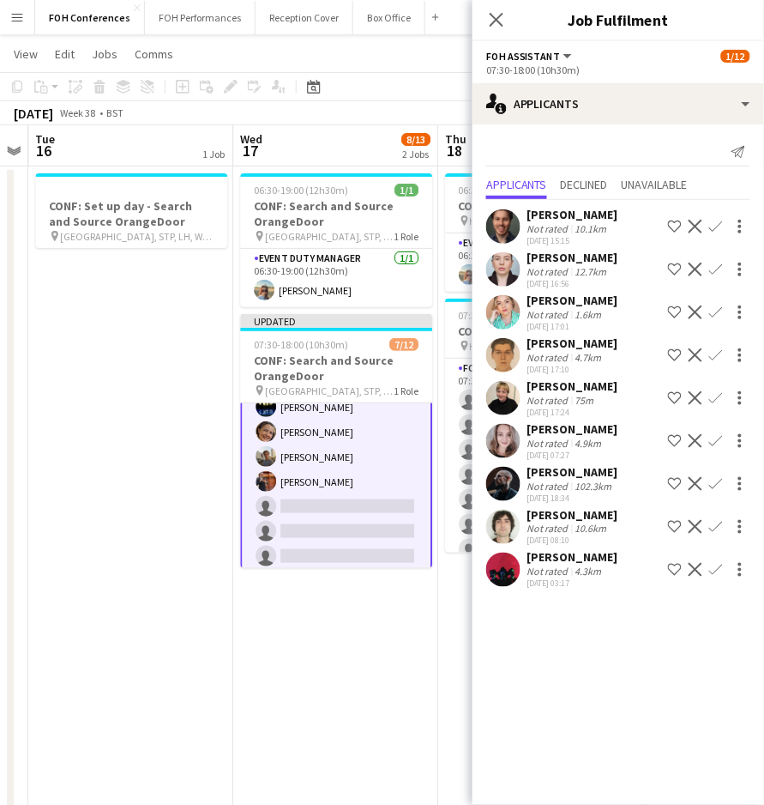
click at [718, 311] on app-icon "Confirm" at bounding box center [716, 312] width 14 height 14
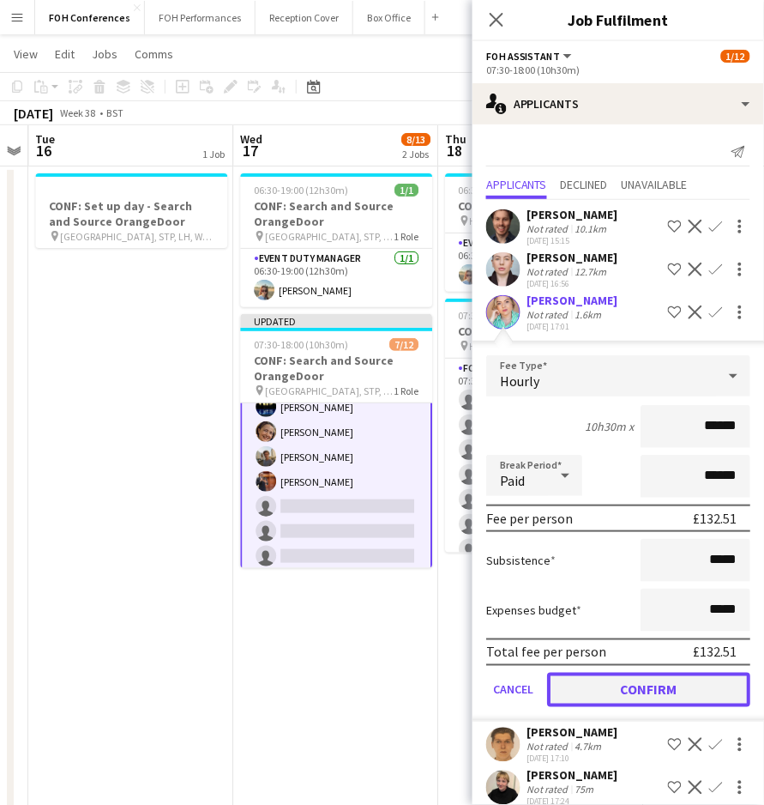
click at [633, 672] on button "Confirm" at bounding box center [648, 689] width 203 height 34
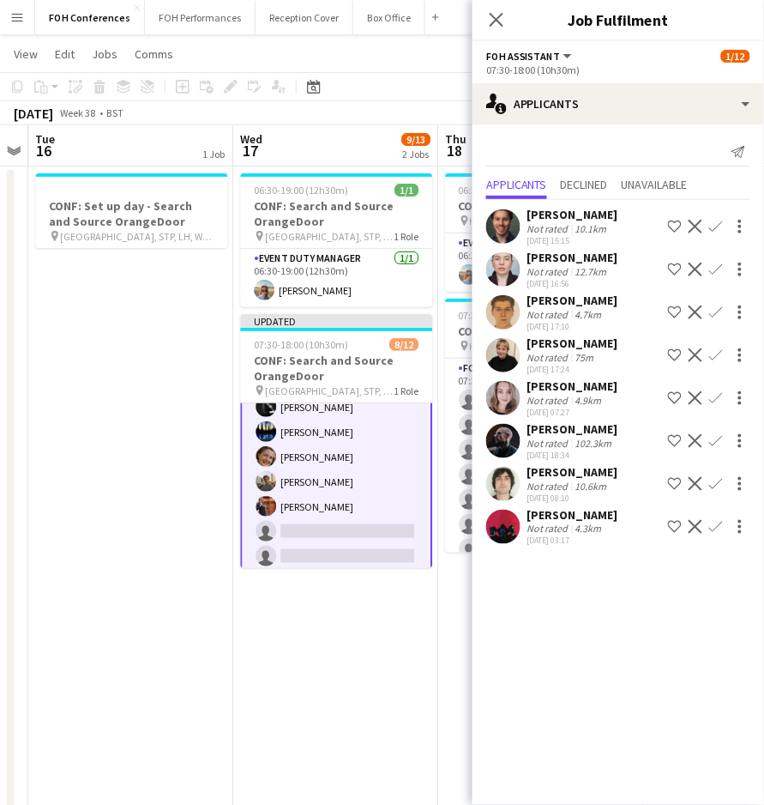
click at [718, 393] on app-icon "Confirm" at bounding box center [716, 398] width 14 height 14
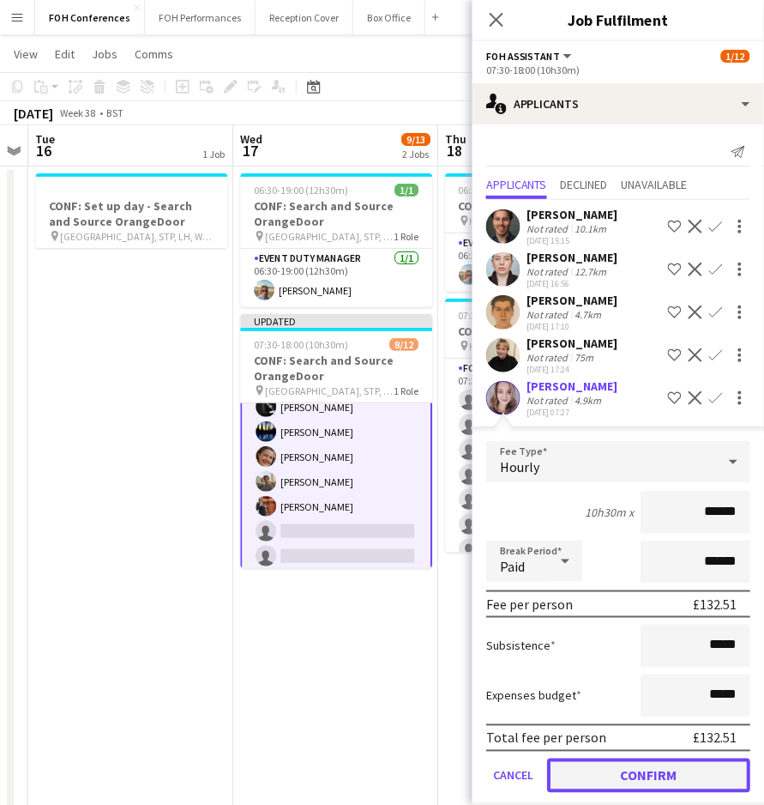
click at [677, 758] on button "Confirm" at bounding box center [648, 775] width 203 height 34
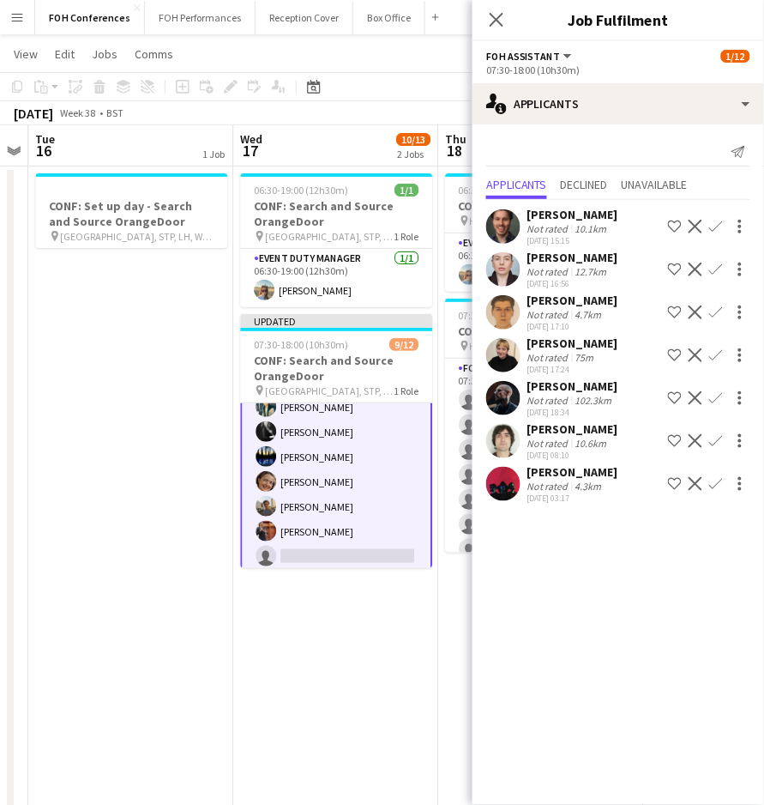
scroll to position [169, 0]
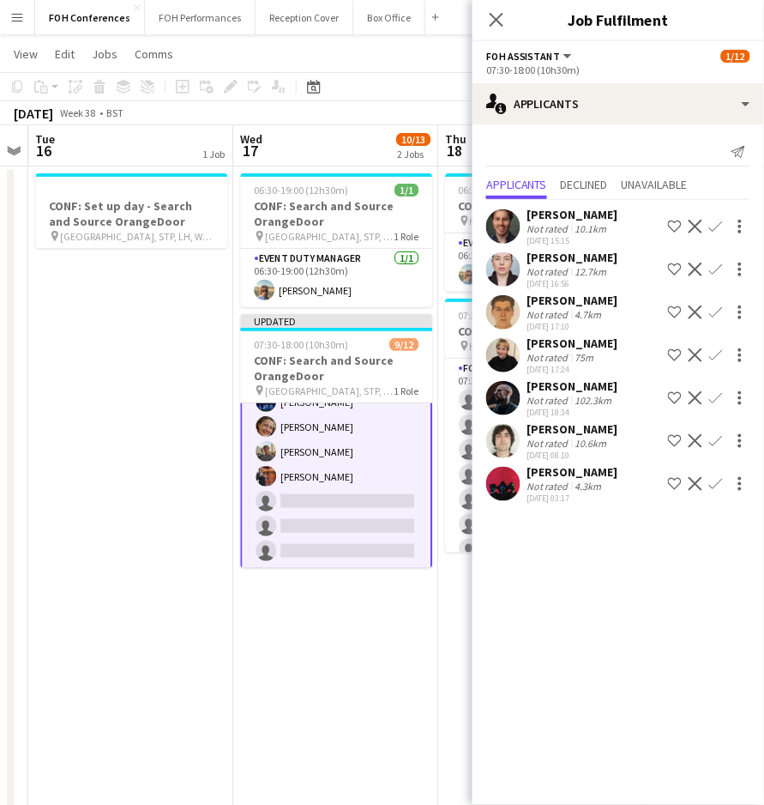
click at [721, 402] on app-icon "Confirm" at bounding box center [716, 398] width 14 height 14
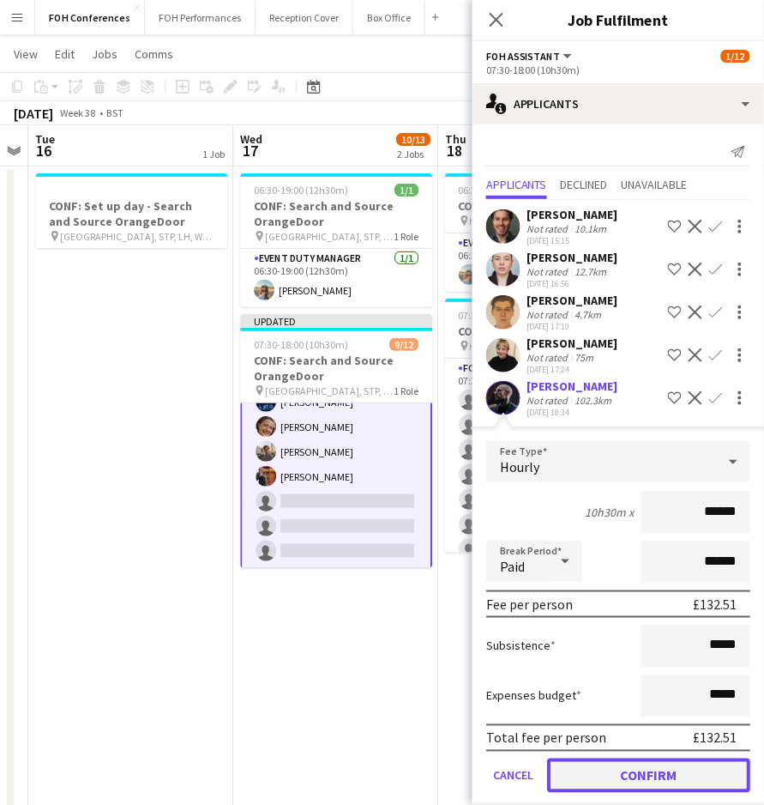
click at [597, 758] on button "Confirm" at bounding box center [648, 775] width 203 height 34
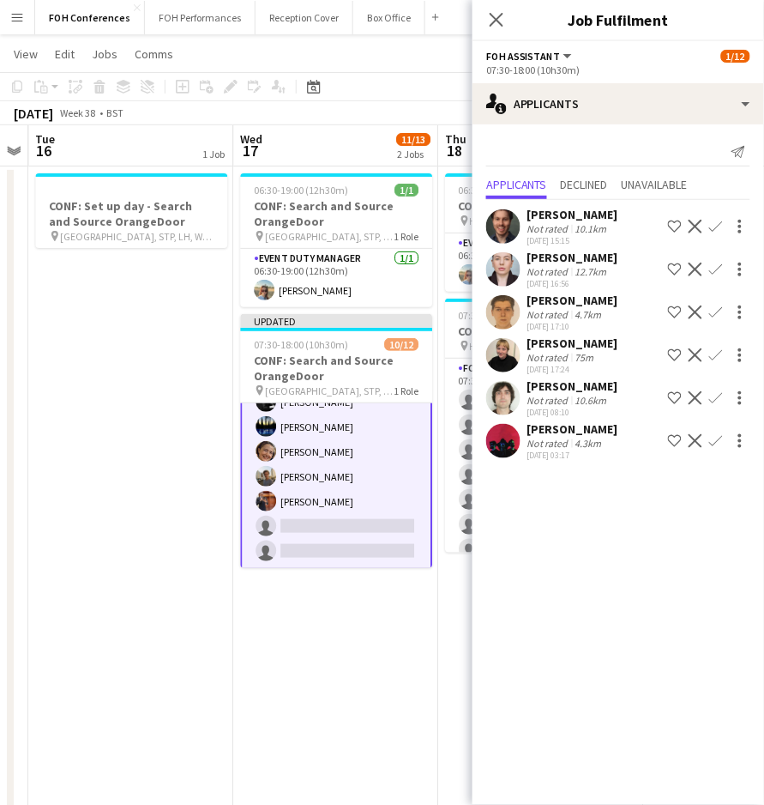
click at [710, 357] on app-icon "Confirm" at bounding box center [716, 355] width 14 height 14
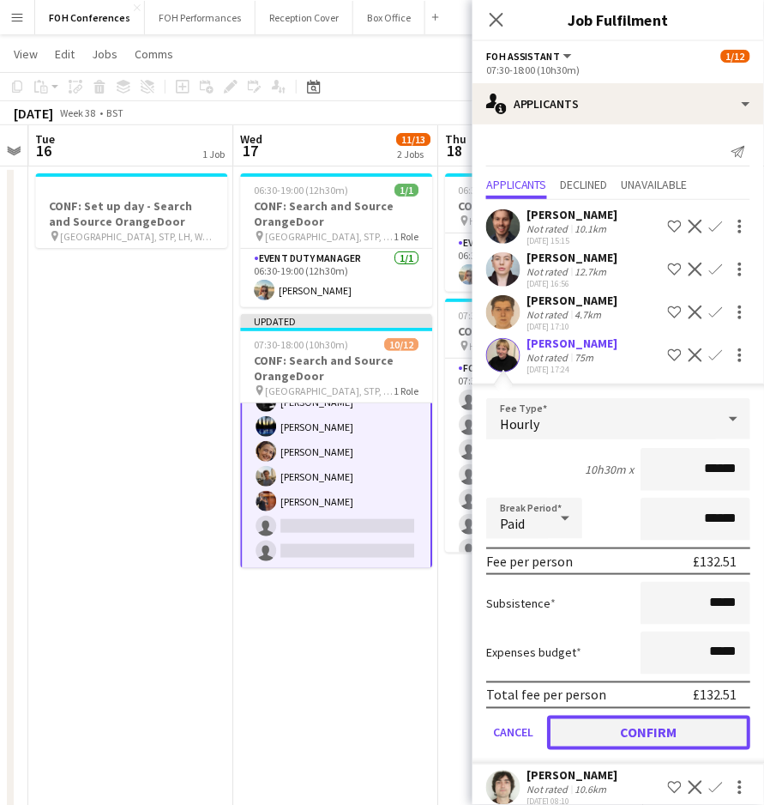
click at [619, 719] on button "Confirm" at bounding box center [648, 732] width 203 height 34
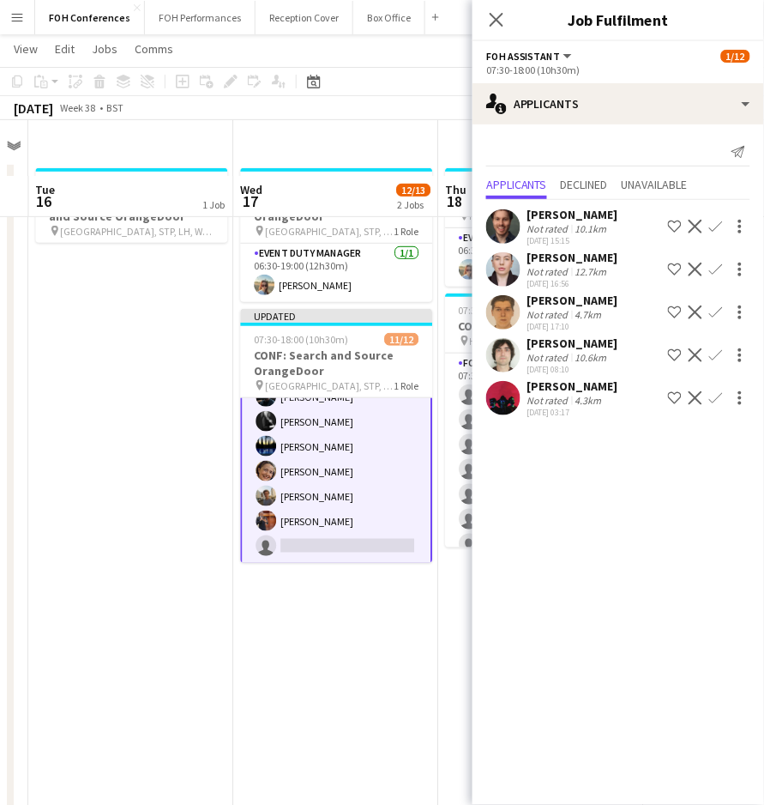
scroll to position [27, 0]
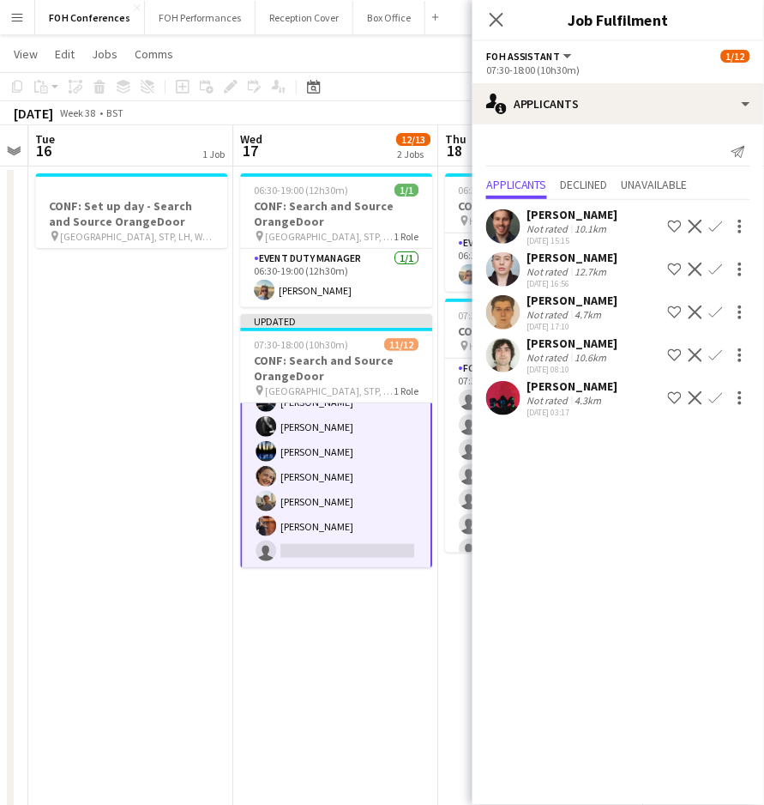
click at [709, 268] on app-icon "Confirm" at bounding box center [716, 269] width 14 height 14
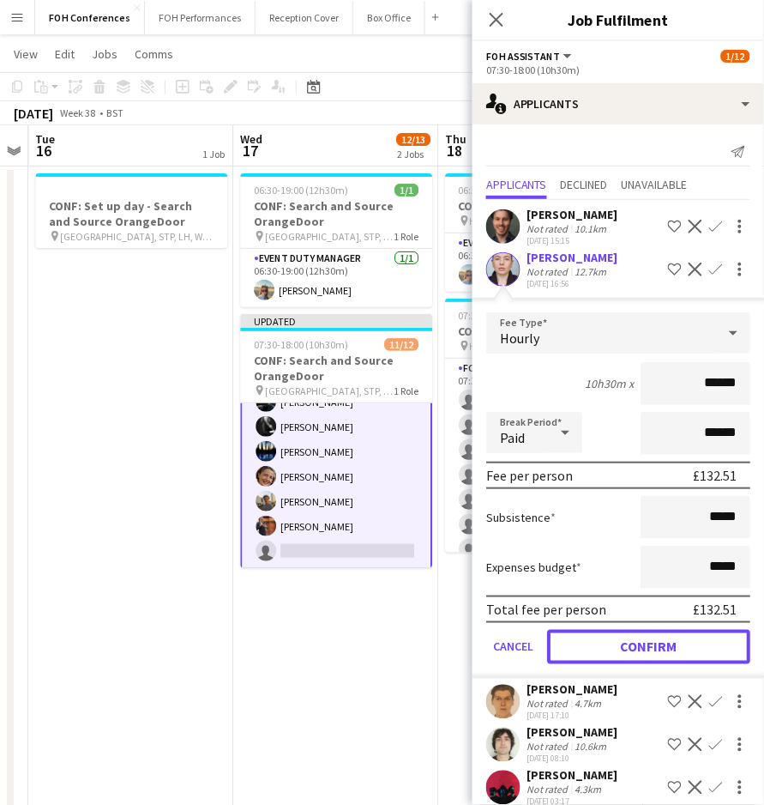
drag, startPoint x: 571, startPoint y: 650, endPoint x: 581, endPoint y: 650, distance: 9.4
click at [580, 650] on button "Confirm" at bounding box center [648, 647] width 203 height 34
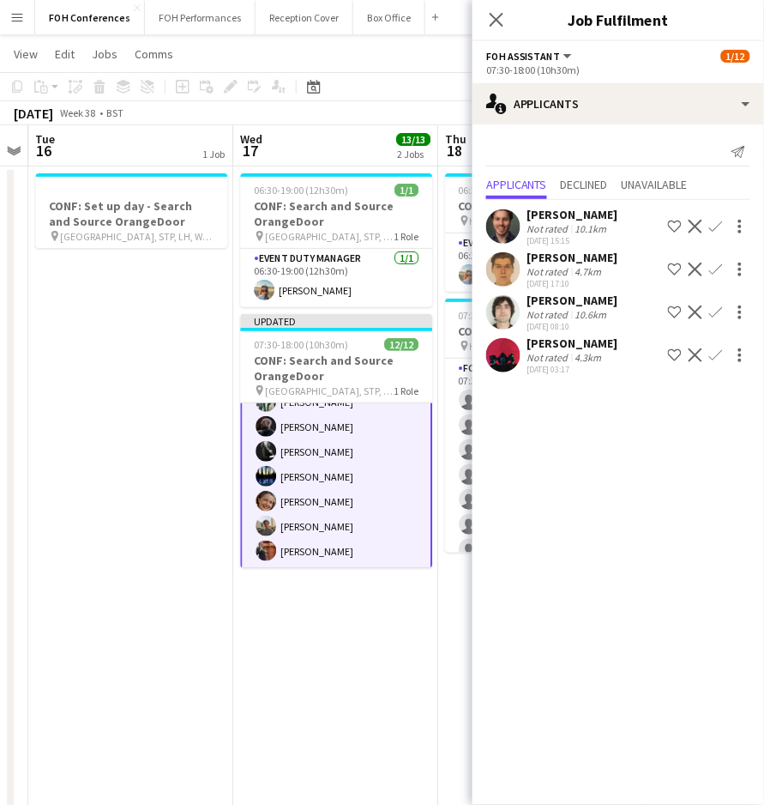
click at [384, 76] on app-toolbar "Copy Paste Paste Ctrl+V Paste with crew Ctrl+Shift+V Paste linked Job Delete Gr…" at bounding box center [382, 86] width 764 height 29
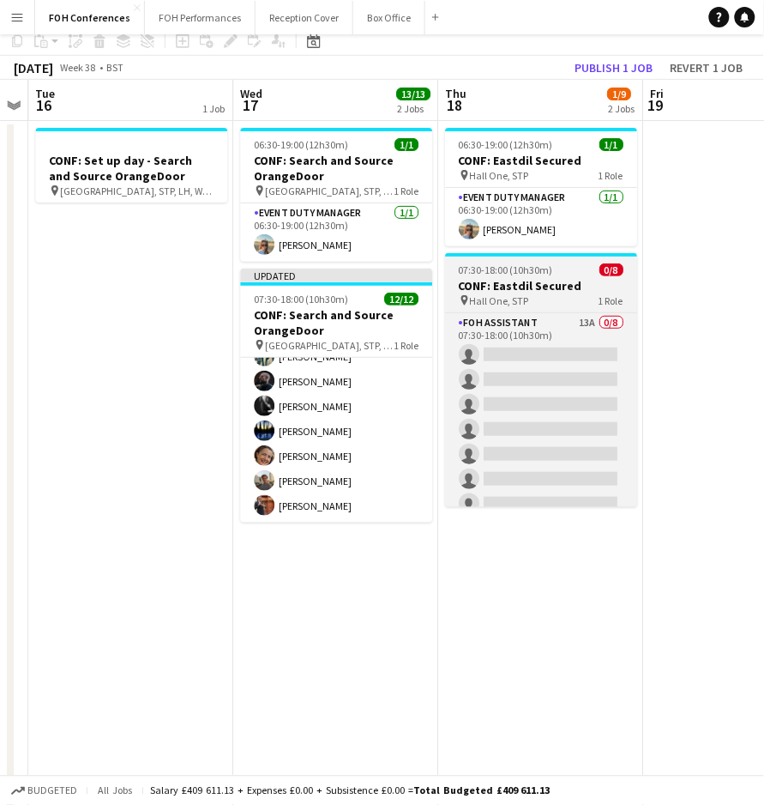
scroll to position [0, 0]
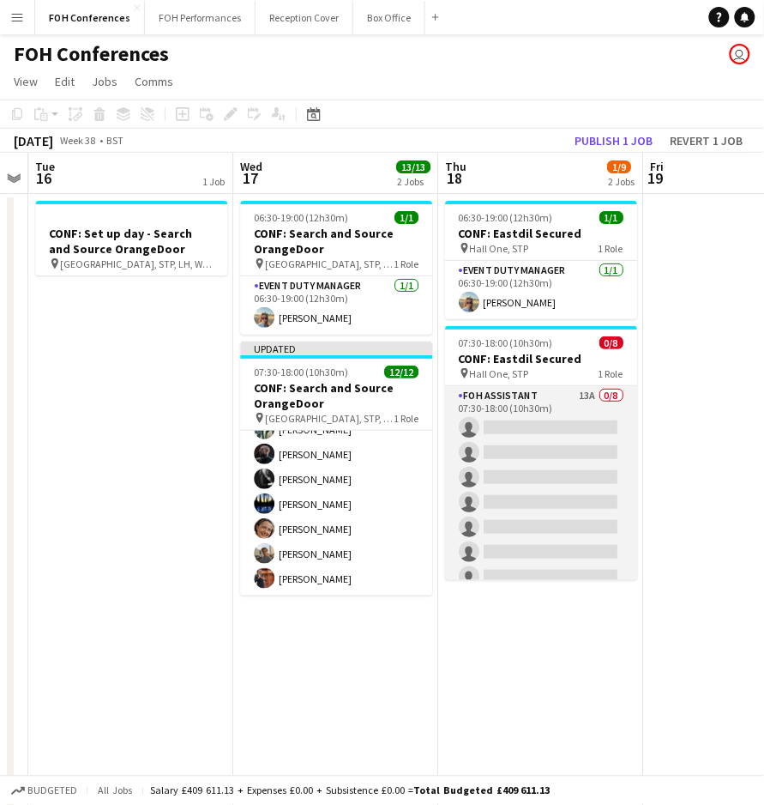
click at [532, 425] on app-card-role "FOH Assistant 13A 0/8 07:30-18:00 (10h30m) single-neutral-actions single-neutra…" at bounding box center [541, 502] width 192 height 232
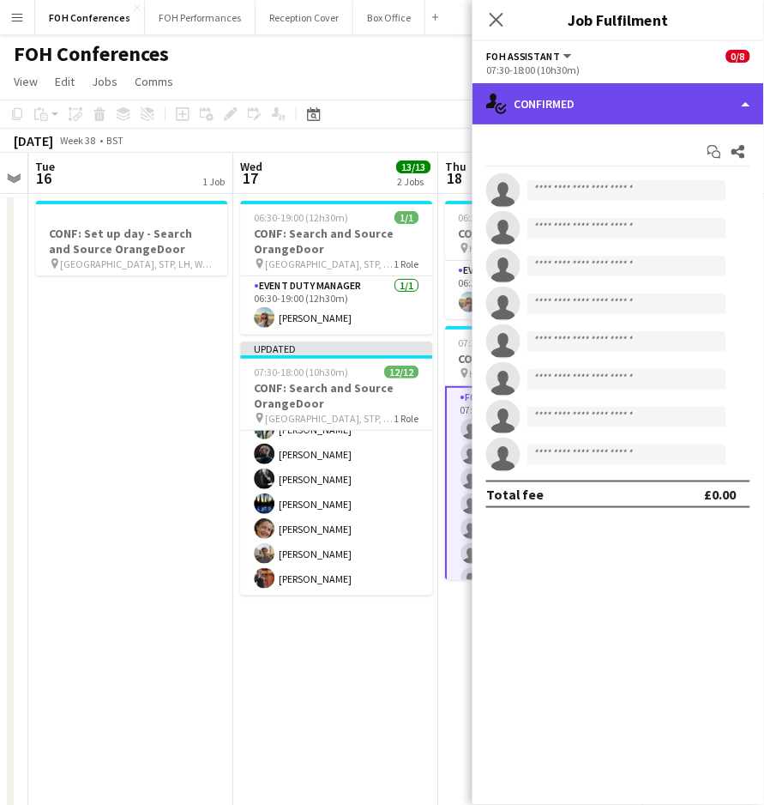
click at [608, 98] on div "single-neutral-actions-check-2 Confirmed" at bounding box center [619, 103] width 292 height 41
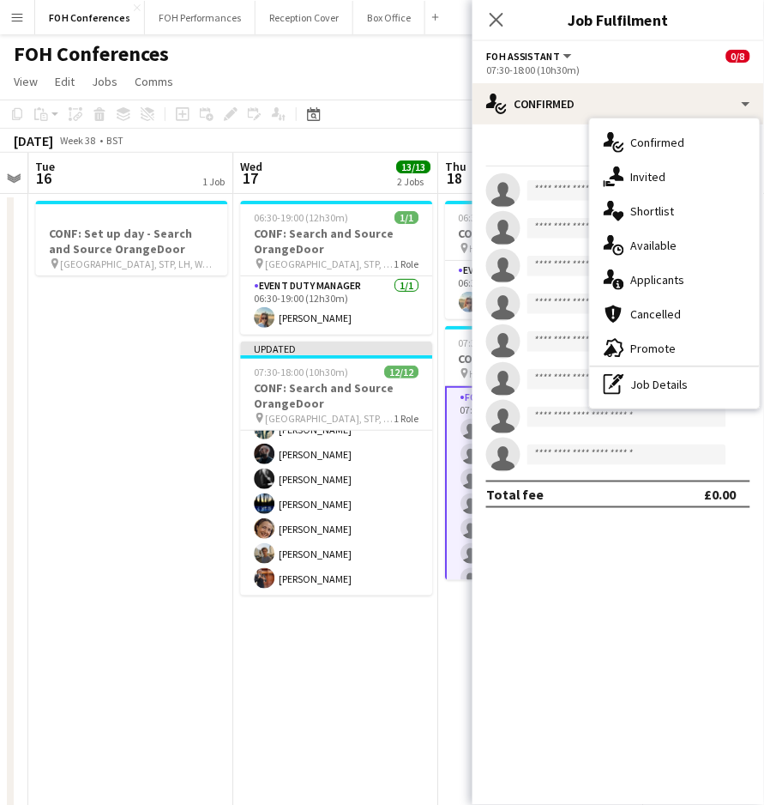
click at [660, 281] on div "single-neutral-actions-information Applicants" at bounding box center [675, 279] width 170 height 34
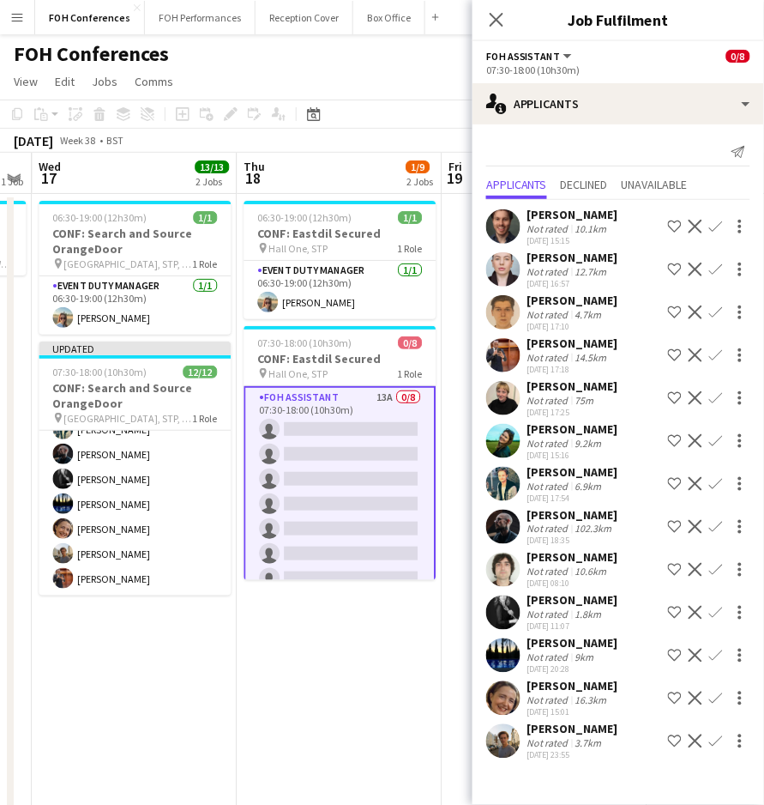
drag, startPoint x: 324, startPoint y: 182, endPoint x: 121, endPoint y: 193, distance: 203.6
click at [121, 193] on app-calendar-viewport "Sun 14 Mon 15 Tue 16 1 Job Wed 17 13/13 2 Jobs Thu 18 1/9 2 Jobs Fri 19 Sat 20 …" at bounding box center [382, 593] width 764 height 881
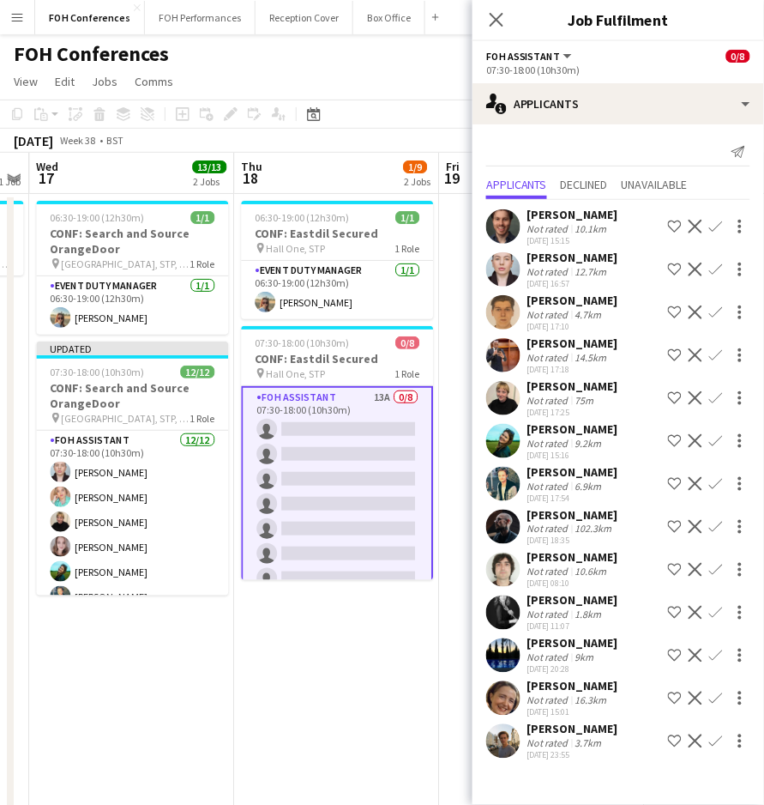
click at [718, 311] on app-icon "Confirm" at bounding box center [716, 312] width 14 height 14
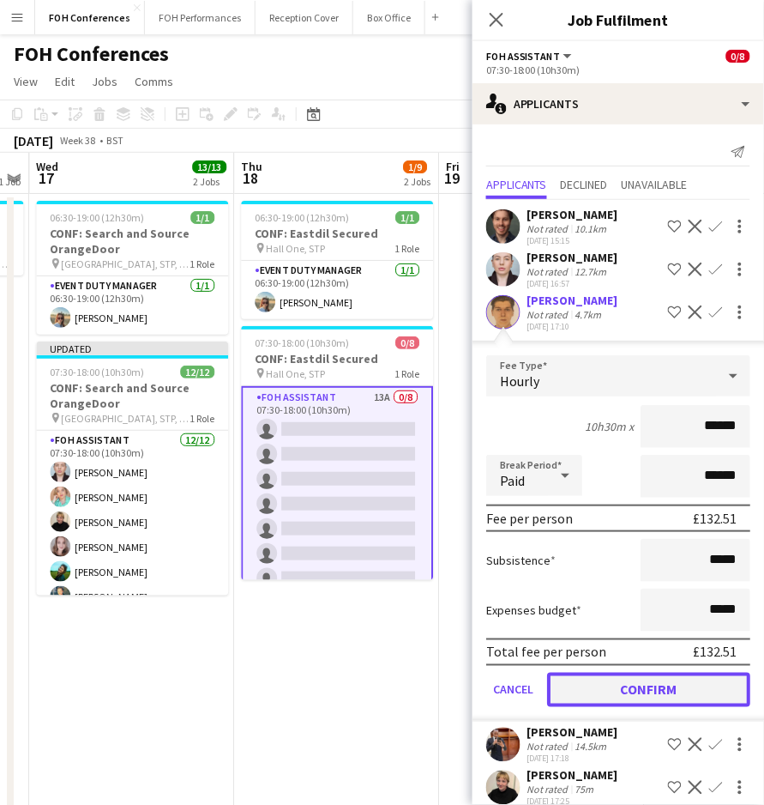
click at [578, 672] on button "Confirm" at bounding box center [648, 689] width 203 height 34
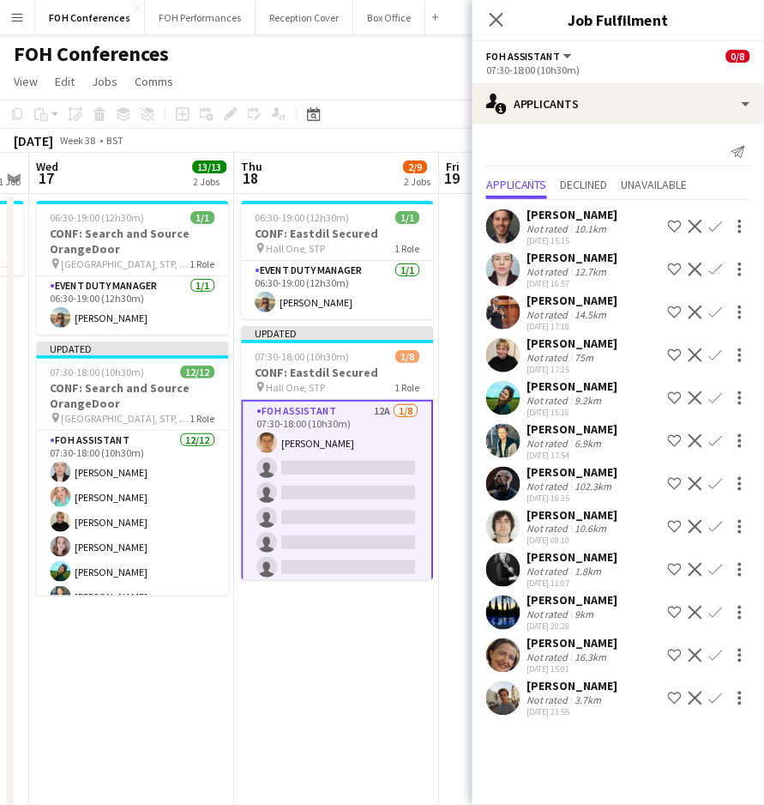
click at [714, 319] on app-icon "Confirm" at bounding box center [716, 312] width 14 height 14
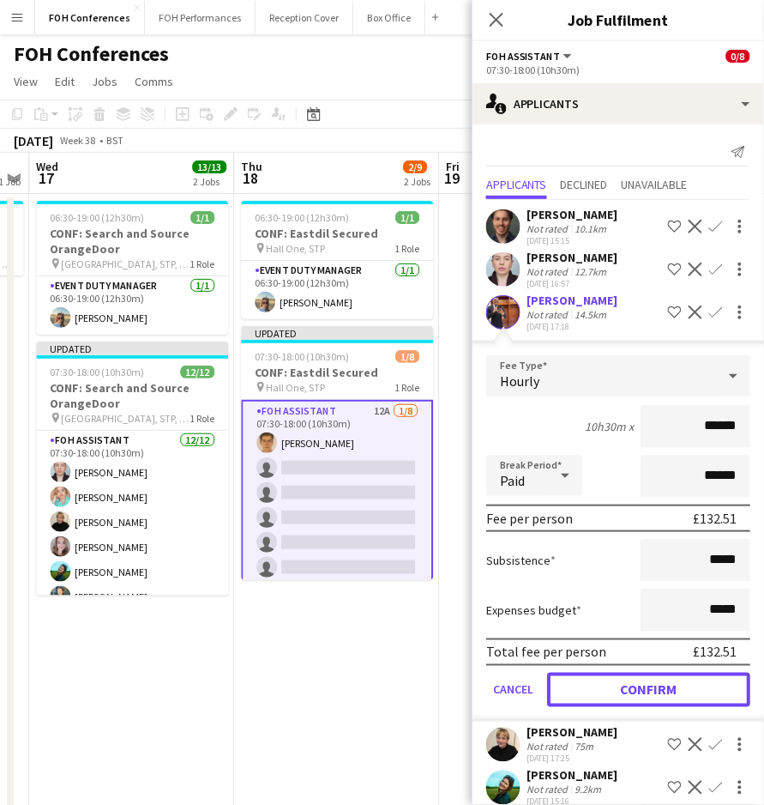
click at [649, 682] on button "Confirm" at bounding box center [648, 689] width 203 height 34
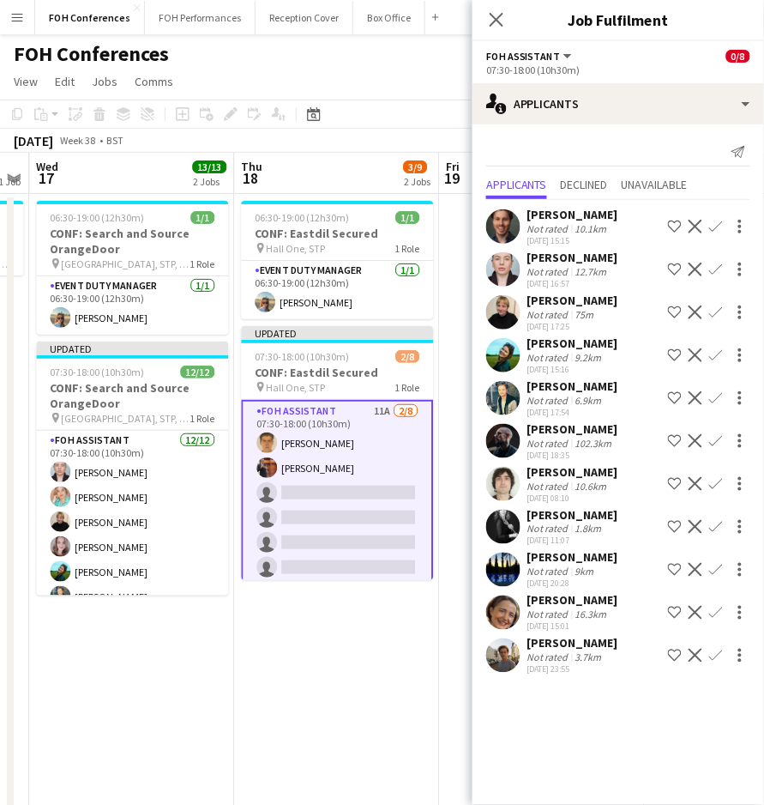
click at [716, 659] on app-icon "Confirm" at bounding box center [716, 655] width 14 height 14
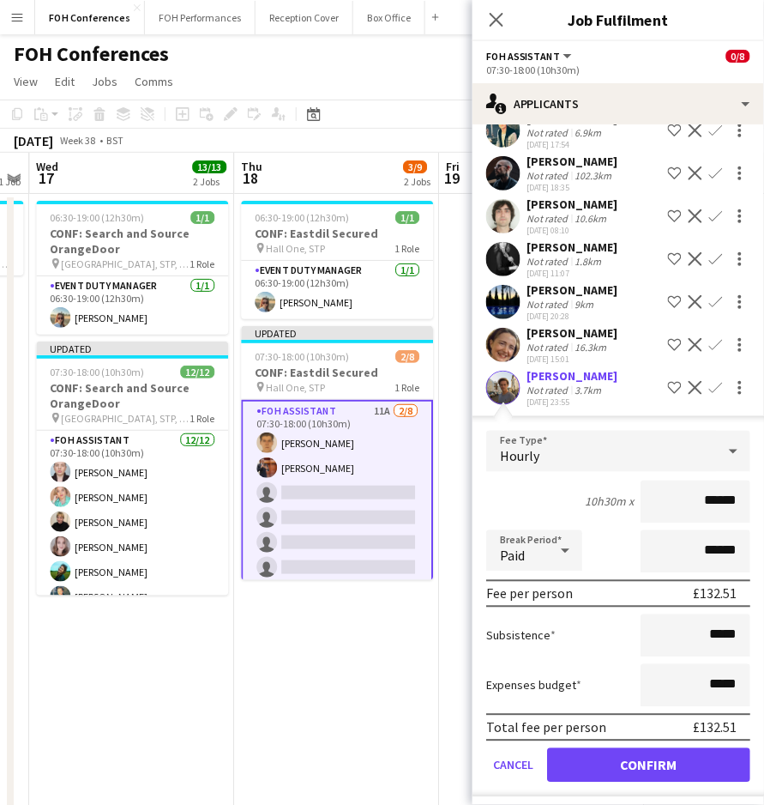
scroll to position [286, 0]
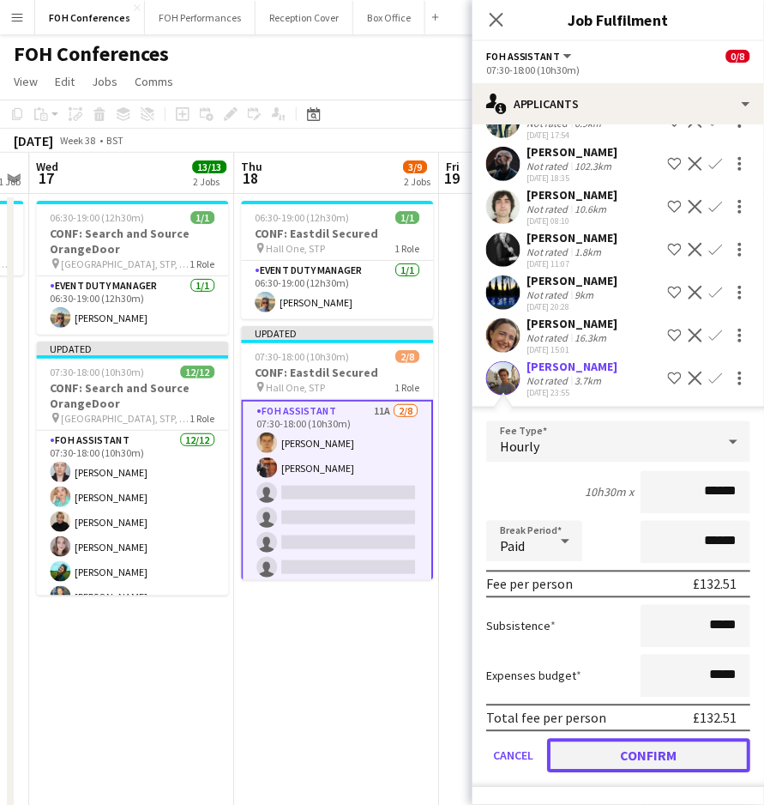
click at [639, 763] on button "Confirm" at bounding box center [648, 756] width 203 height 34
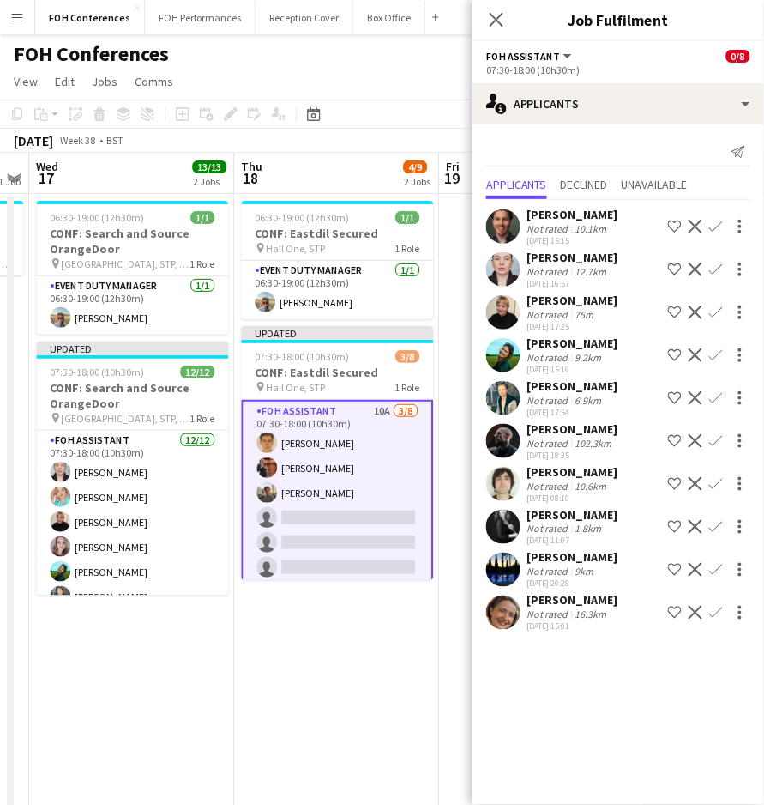
scroll to position [53, 0]
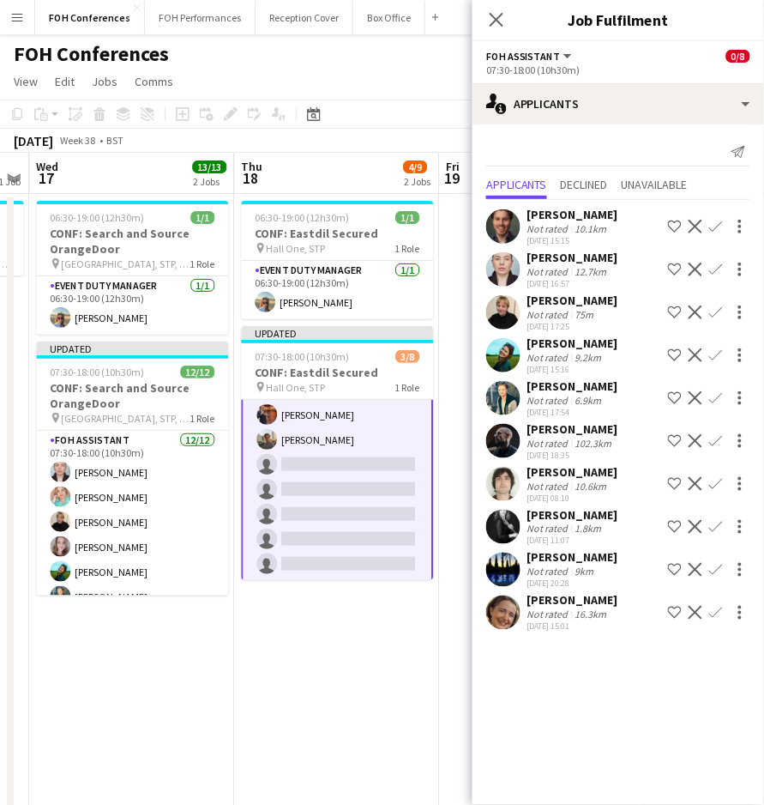
click at [711, 221] on app-icon "Confirm" at bounding box center [716, 227] width 14 height 14
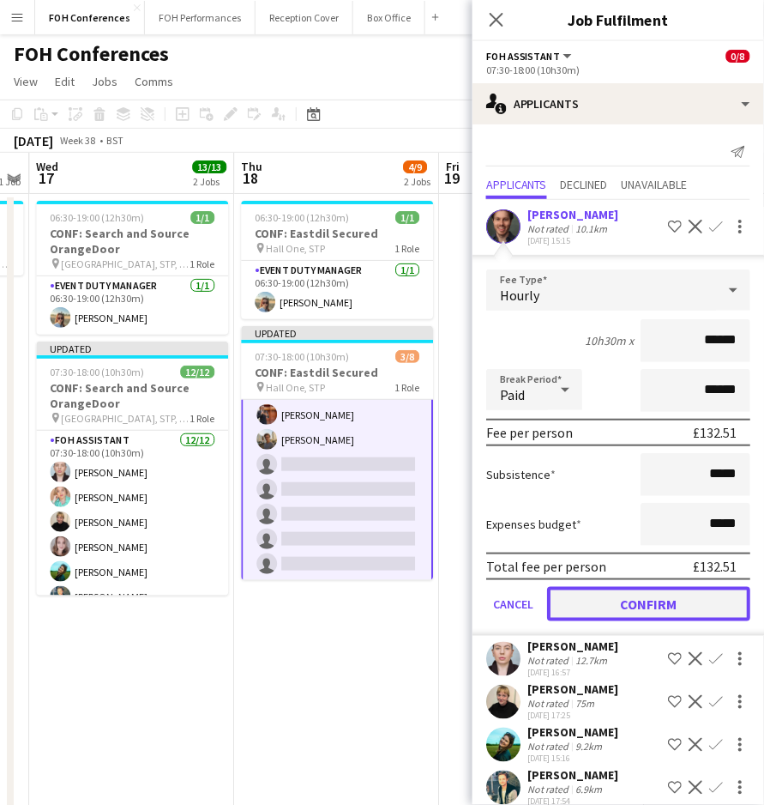
click at [673, 597] on button "Confirm" at bounding box center [648, 604] width 203 height 34
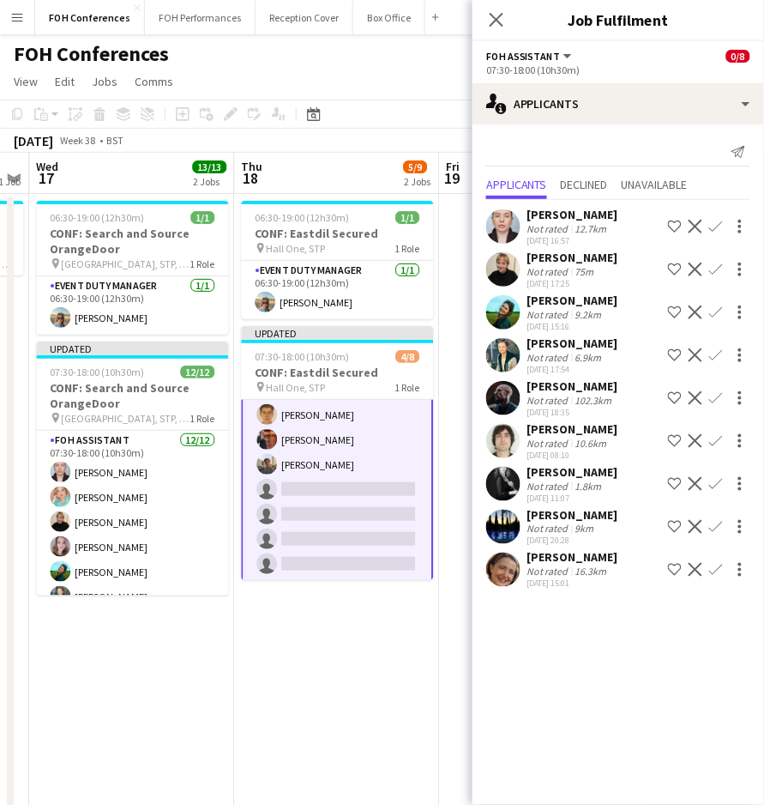
click at [719, 352] on app-icon "Confirm" at bounding box center [716, 355] width 14 height 14
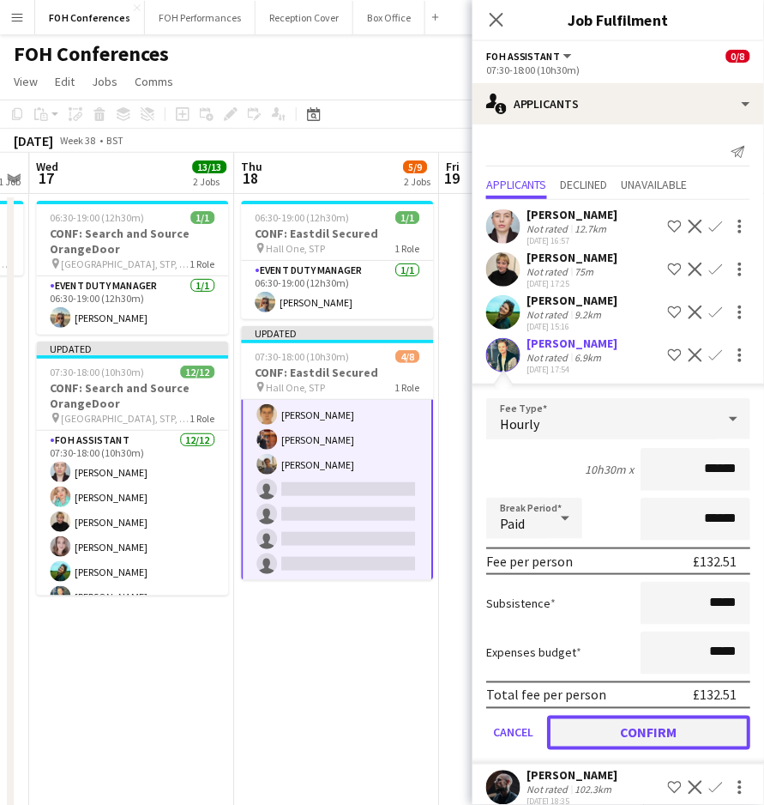
click at [613, 722] on button "Confirm" at bounding box center [648, 732] width 203 height 34
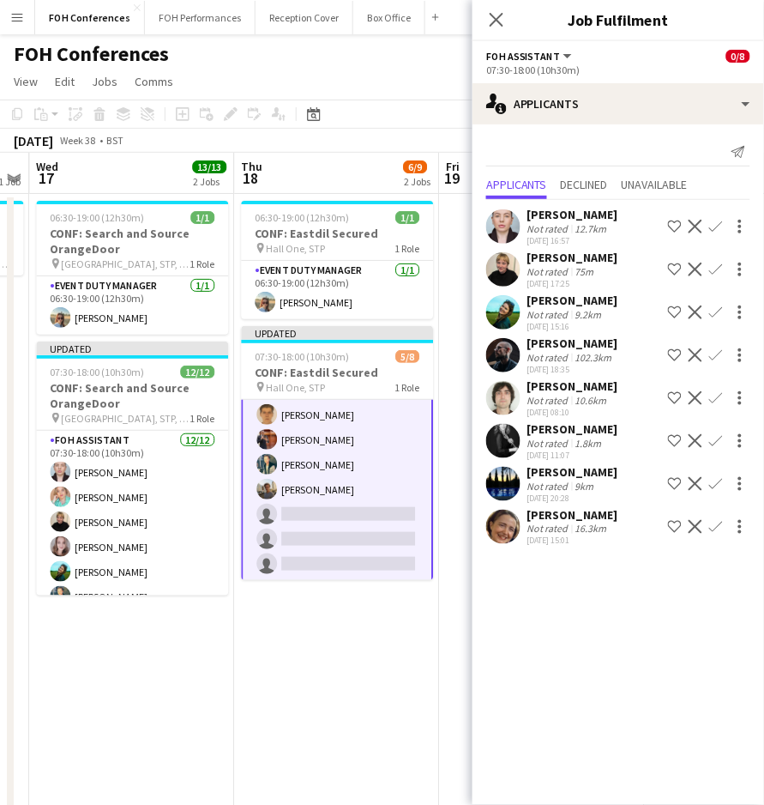
click at [715, 443] on app-icon "Confirm" at bounding box center [716, 441] width 14 height 14
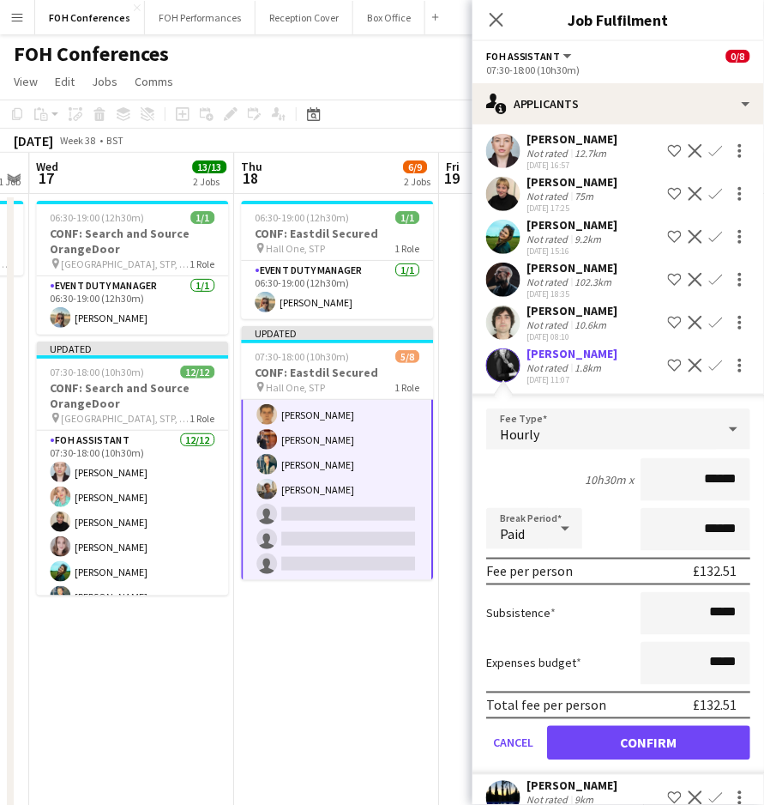
scroll to position [114, 0]
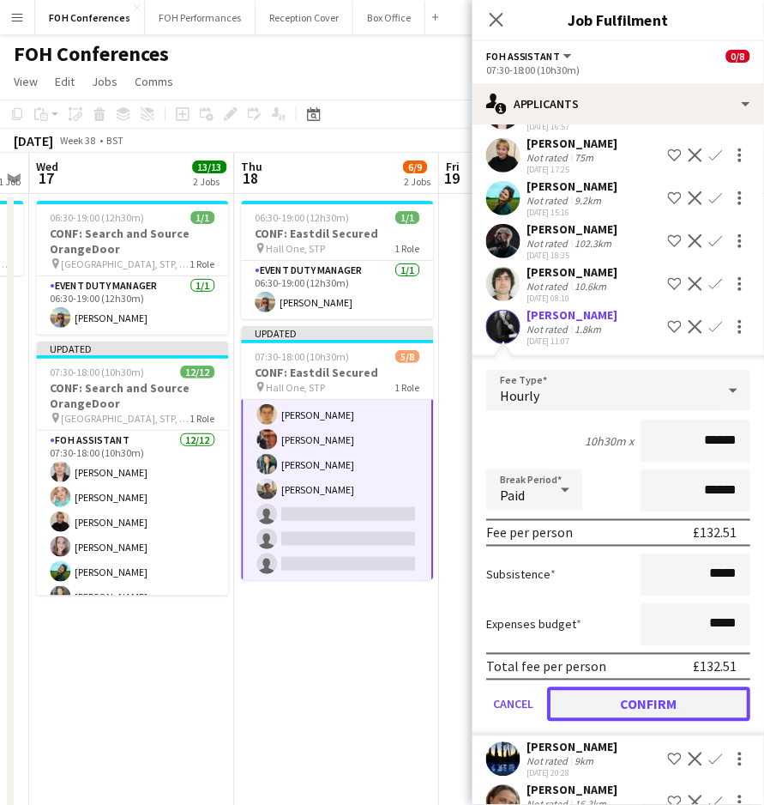
click at [626, 693] on button "Confirm" at bounding box center [648, 704] width 203 height 34
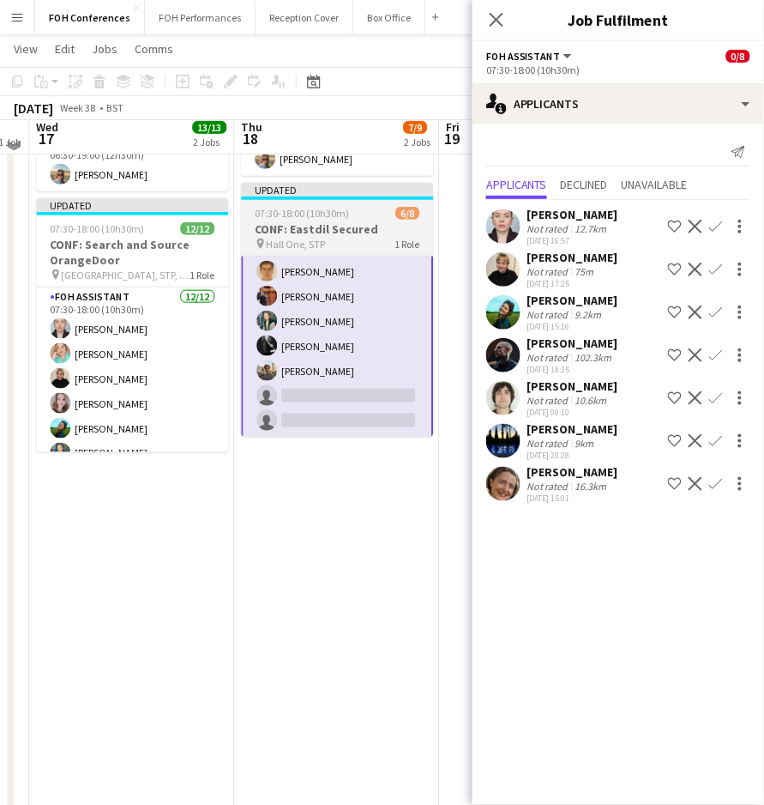
scroll to position [27, 0]
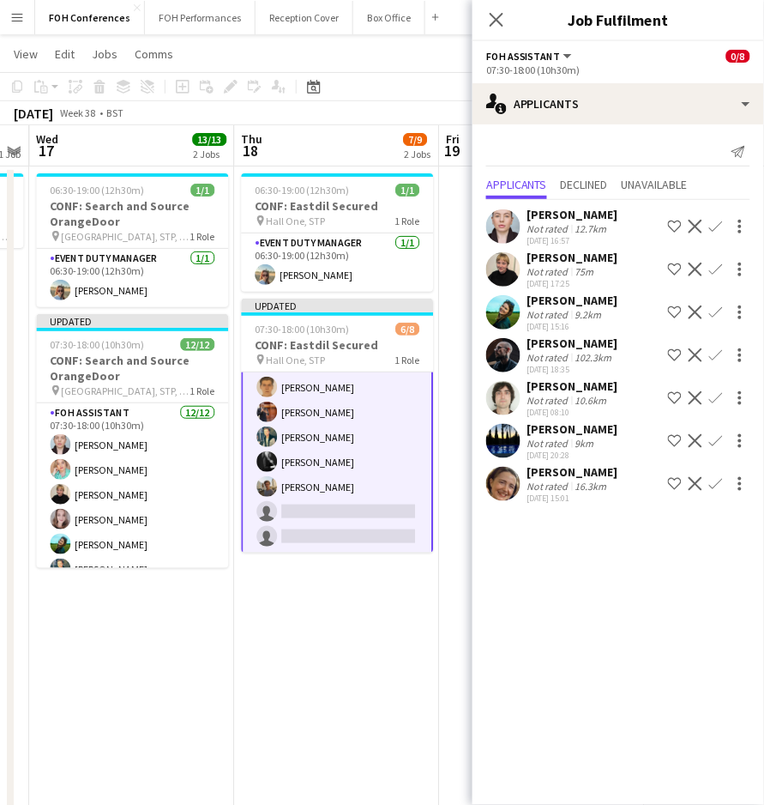
click at [718, 435] on app-icon "Confirm" at bounding box center [716, 441] width 14 height 14
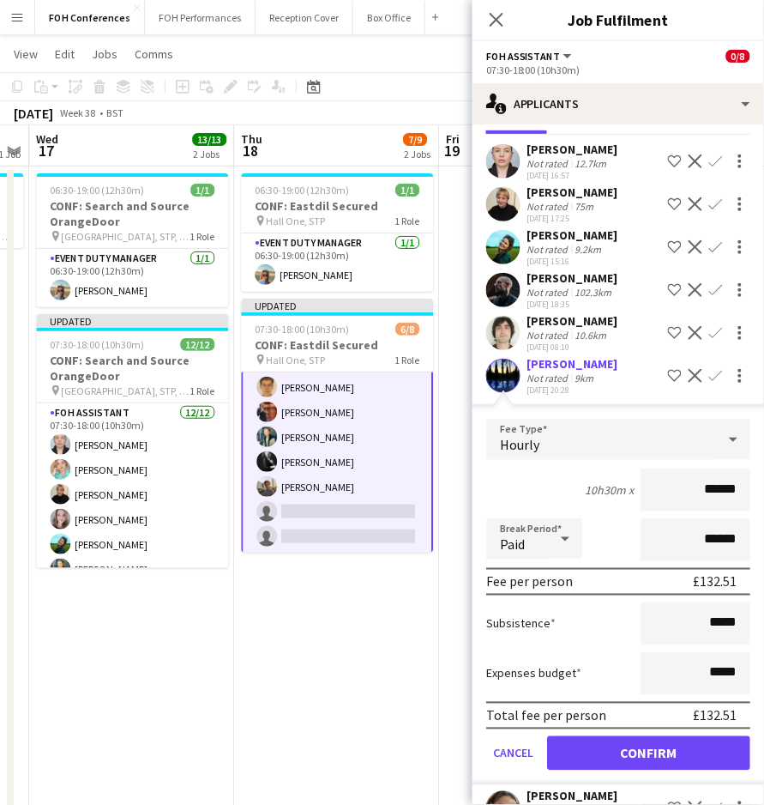
scroll to position [115, 0]
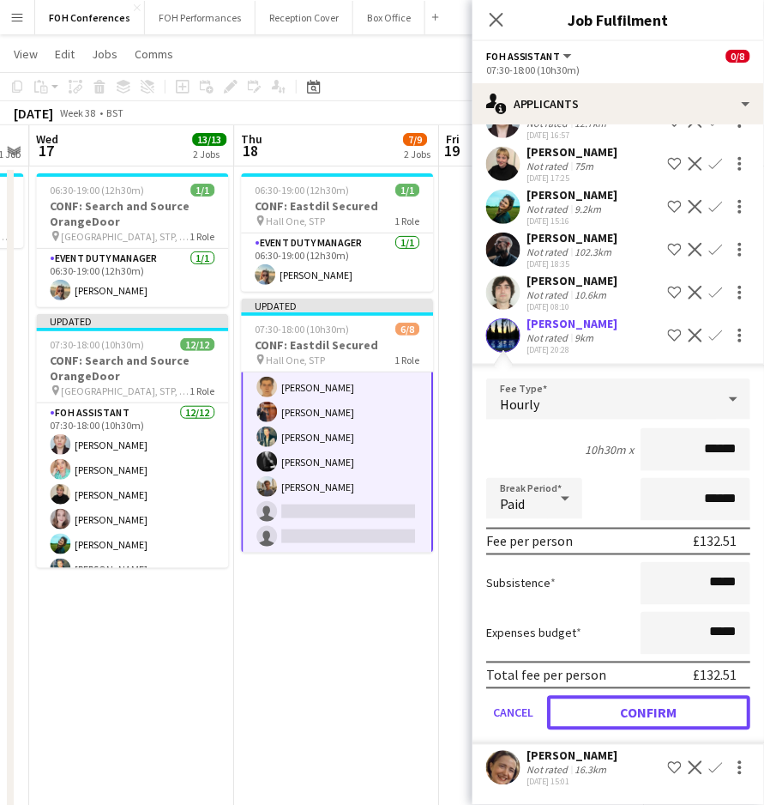
click at [620, 696] on button "Confirm" at bounding box center [648, 713] width 203 height 34
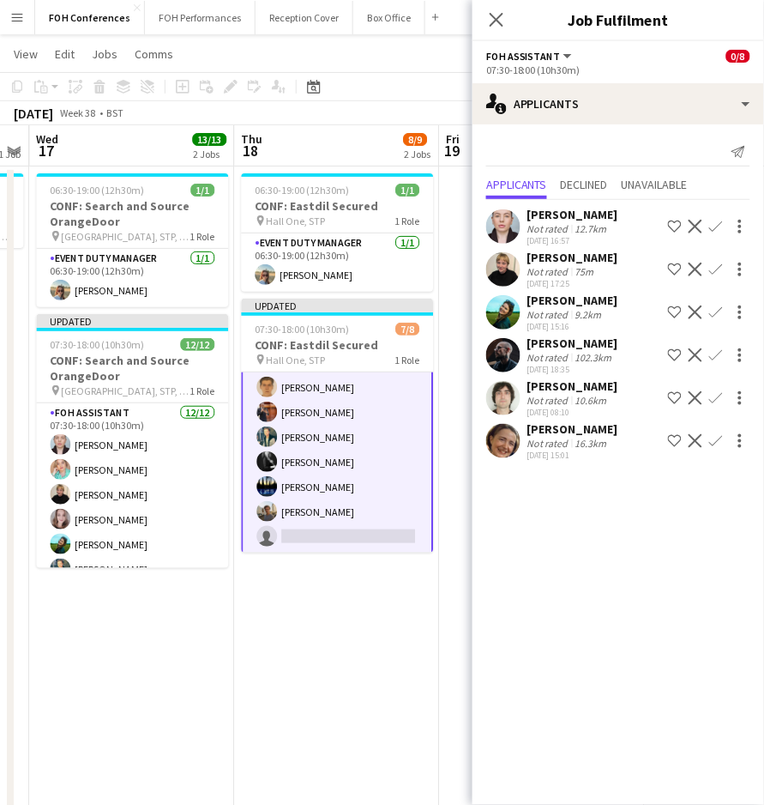
scroll to position [0, 0]
click at [715, 311] on app-icon "Confirm" at bounding box center [716, 312] width 14 height 14
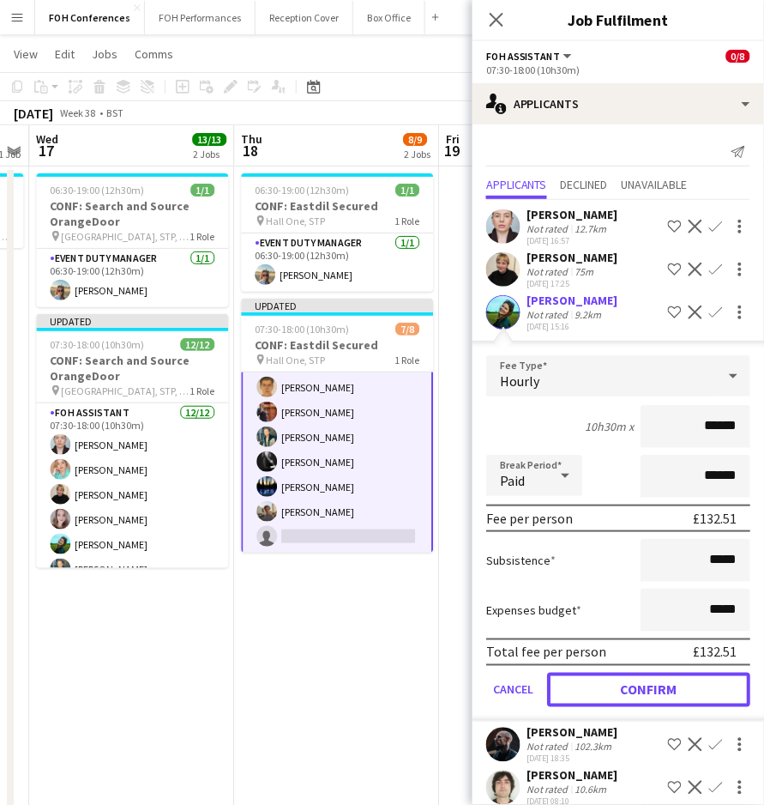
click at [582, 685] on button "Confirm" at bounding box center [648, 689] width 203 height 34
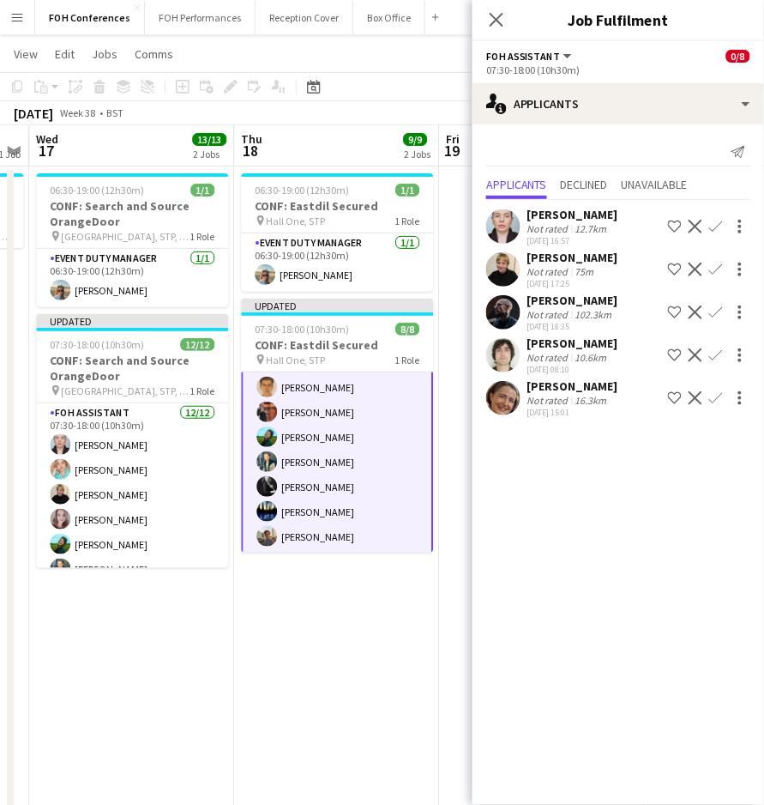
click at [354, 163] on app-board-header-date "Thu 18 9/9 2 Jobs" at bounding box center [336, 145] width 205 height 41
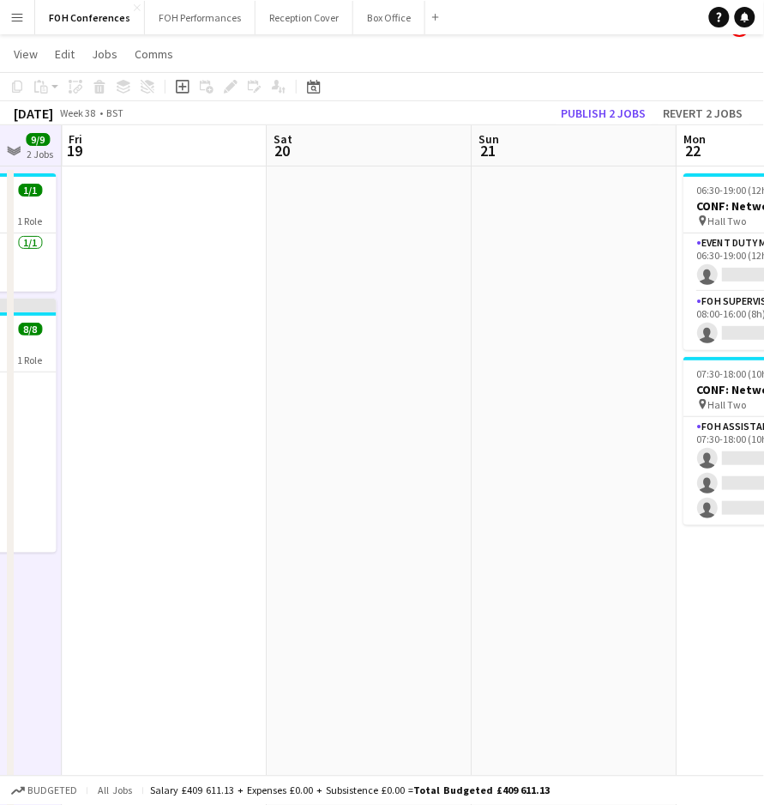
scroll to position [0, 687]
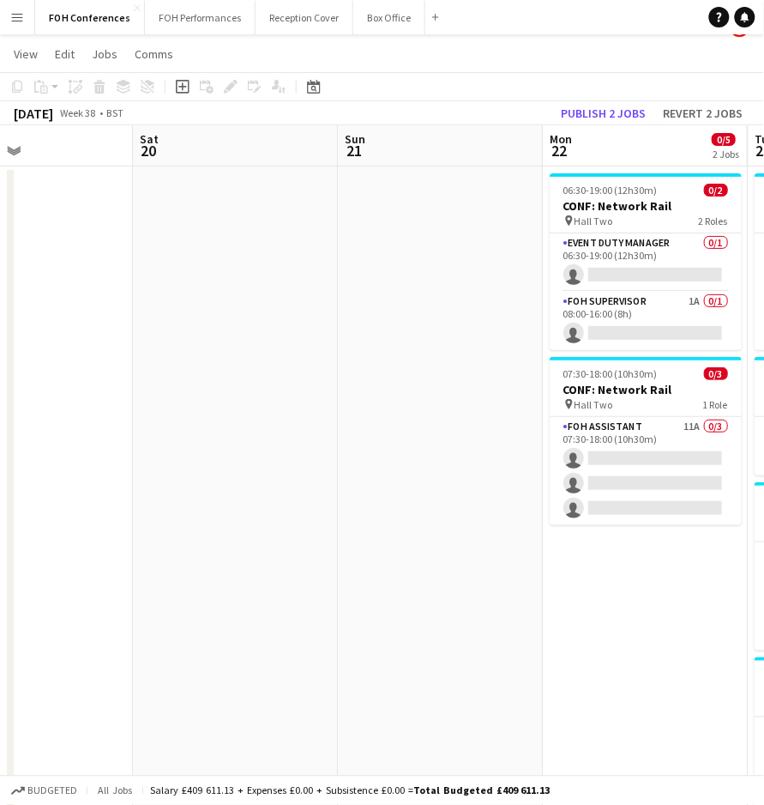
drag, startPoint x: 512, startPoint y: 150, endPoint x: -33, endPoint y: 187, distance: 545.9
click at [0, 187] on html "Menu Boards Boards Boards All jobs Status Workforce Workforce My Workforce Recr…" at bounding box center [382, 504] width 764 height 1063
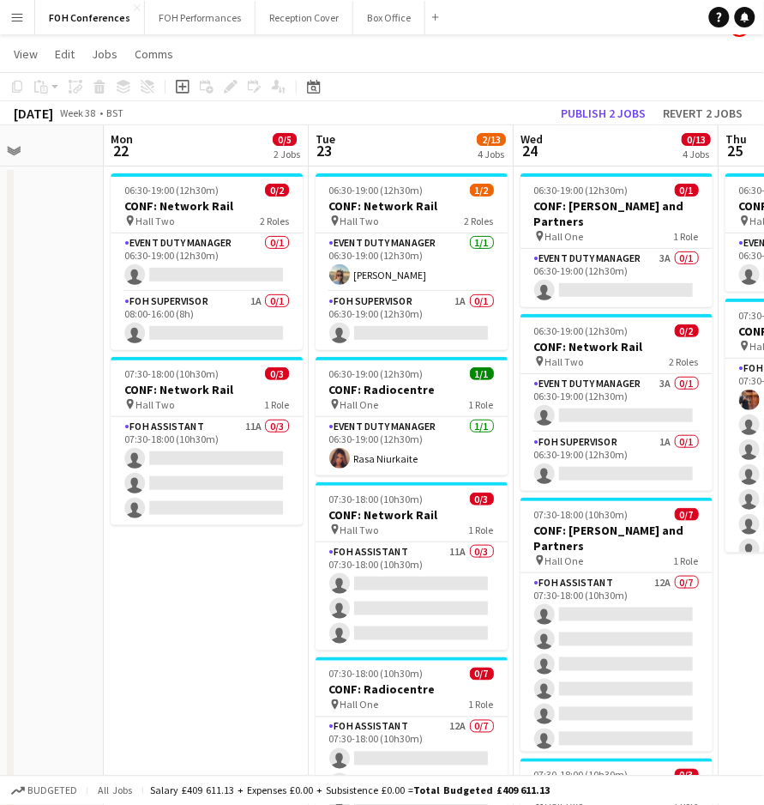
scroll to position [0, 717]
drag, startPoint x: 443, startPoint y: 145, endPoint x: -13, endPoint y: 134, distance: 456.5
click at [0, 134] on html "Menu Boards Boards Boards All jobs Status Workforce Workforce My Workforce Recr…" at bounding box center [382, 504] width 764 height 1063
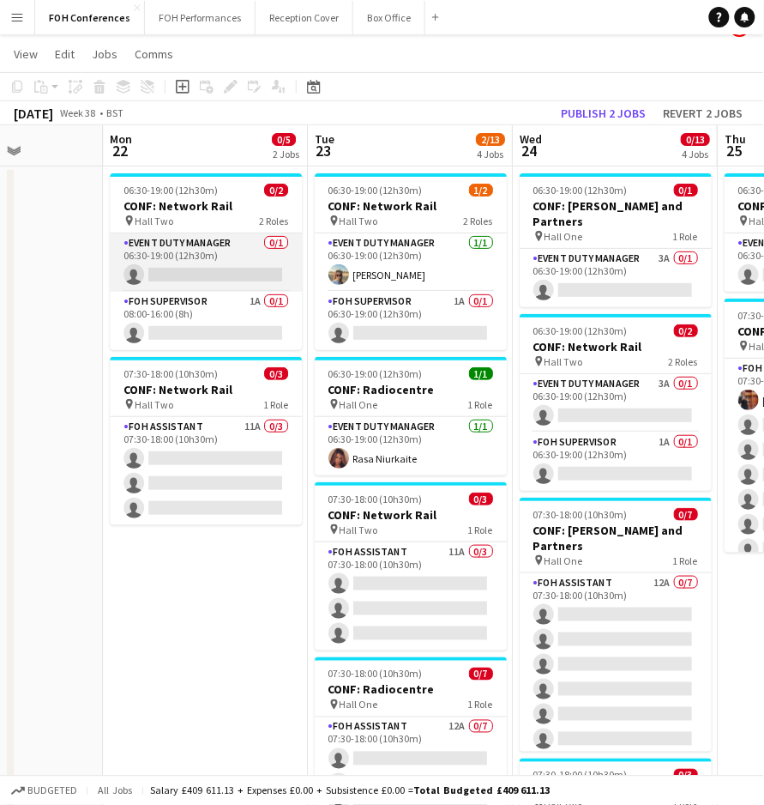
click at [155, 269] on app-card-role "Event Duty Manager 0/1 06:30-19:00 (12h30m) single-neutral-actions" at bounding box center [206, 262] width 192 height 58
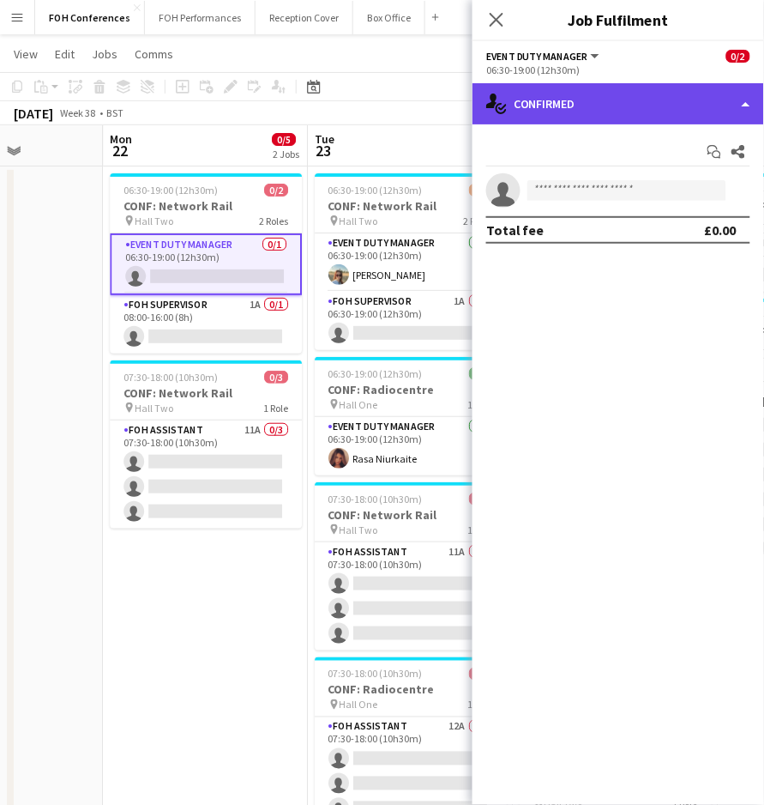
click at [588, 106] on div "single-neutral-actions-check-2 Confirmed" at bounding box center [619, 103] width 292 height 41
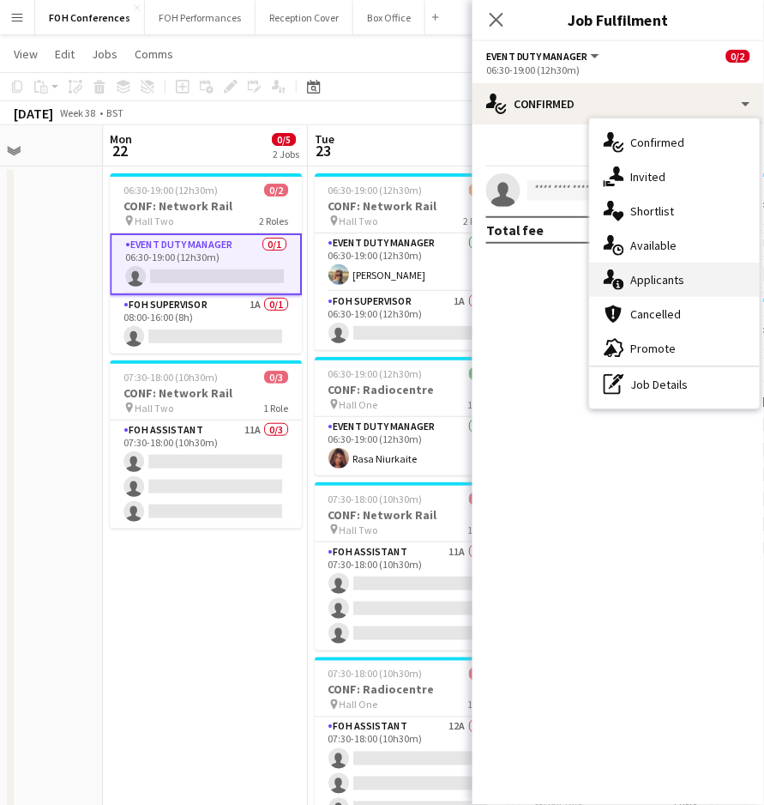
click at [630, 281] on div "single-neutral-actions-information Applicants" at bounding box center [675, 279] width 170 height 34
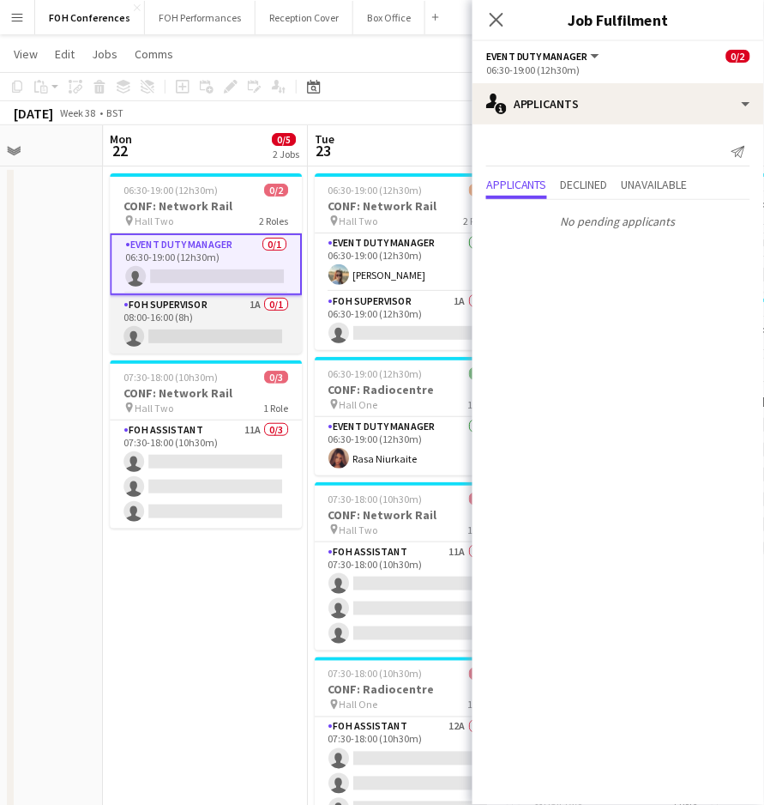
click at [196, 326] on app-card-role "FOH Supervisor 1A 0/1 08:00-16:00 (8h) single-neutral-actions" at bounding box center [206, 324] width 192 height 58
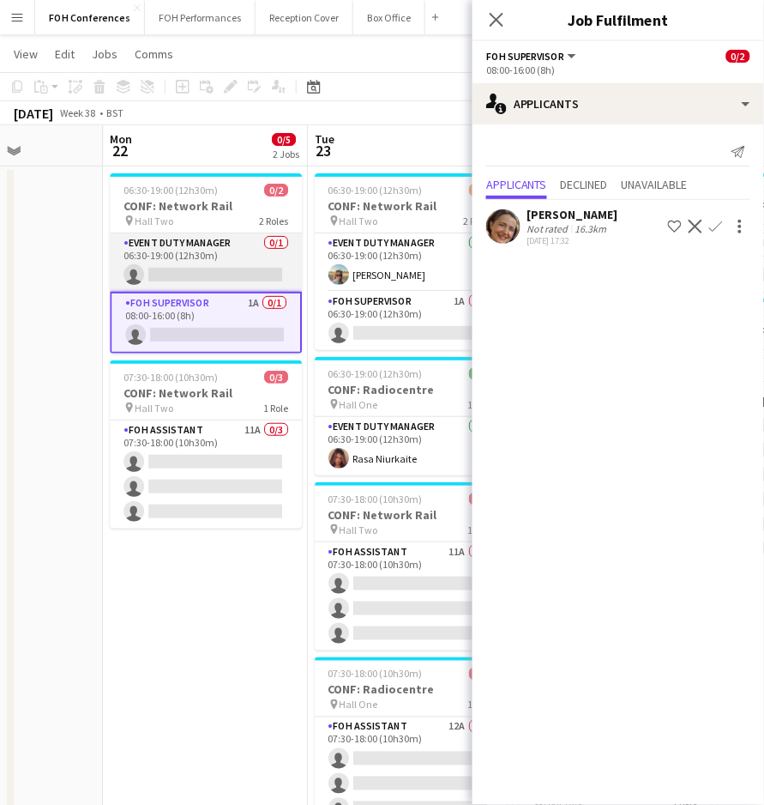
click at [196, 267] on app-card-role "Event Duty Manager 0/1 06:30-19:00 (12h30m) single-neutral-actions" at bounding box center [206, 262] width 192 height 58
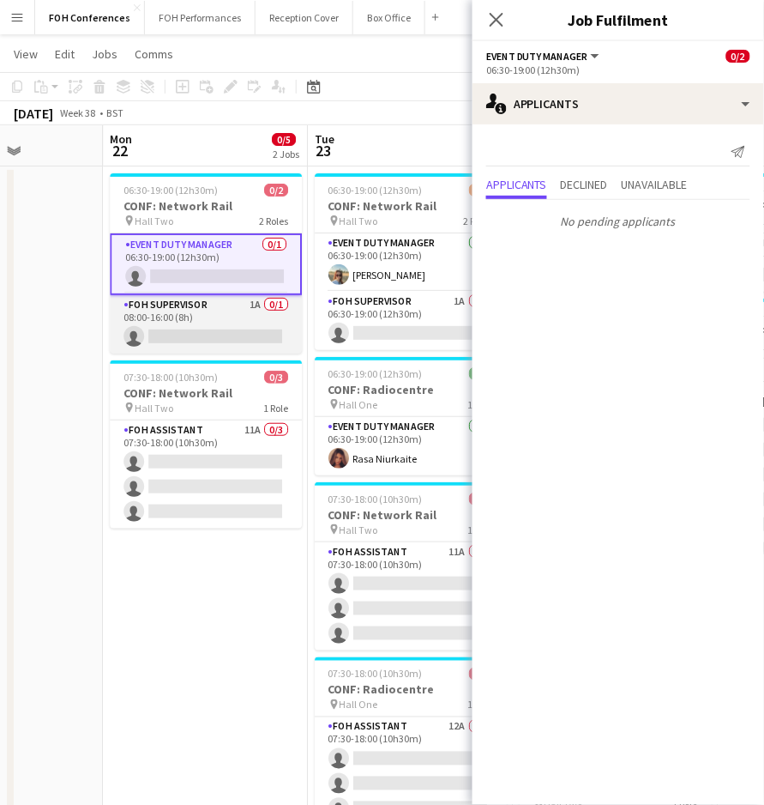
click at [196, 341] on app-card-role "FOH Supervisor 1A 0/1 08:00-16:00 (8h) single-neutral-actions" at bounding box center [206, 324] width 192 height 58
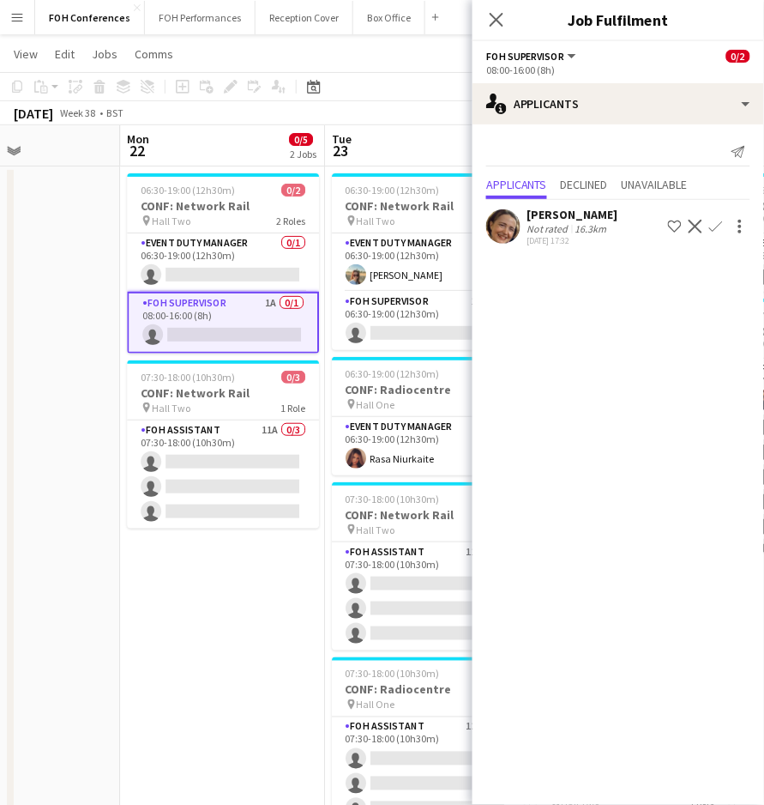
scroll to position [0, 528]
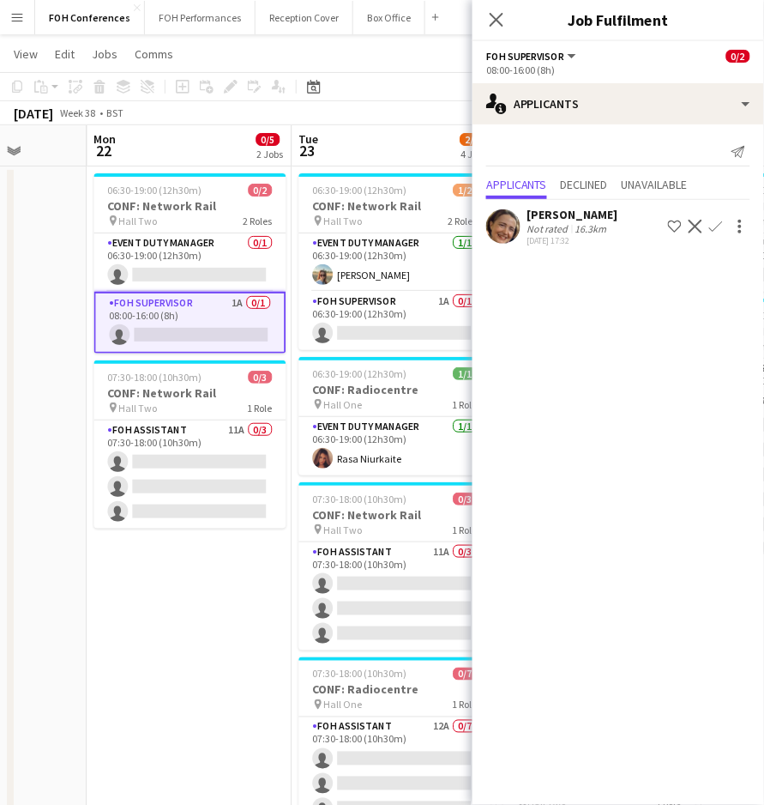
drag, startPoint x: 184, startPoint y: 164, endPoint x: 167, endPoint y: 214, distance: 53.2
click at [167, 214] on app-calendar-viewport "Fri 19 Sat 20 Sun 21 Mon 22 0/5 2 Jobs Tue 23 2/13 4 Jobs Wed 24 0/13 4 Jobs Th…" at bounding box center [382, 565] width 764 height 881
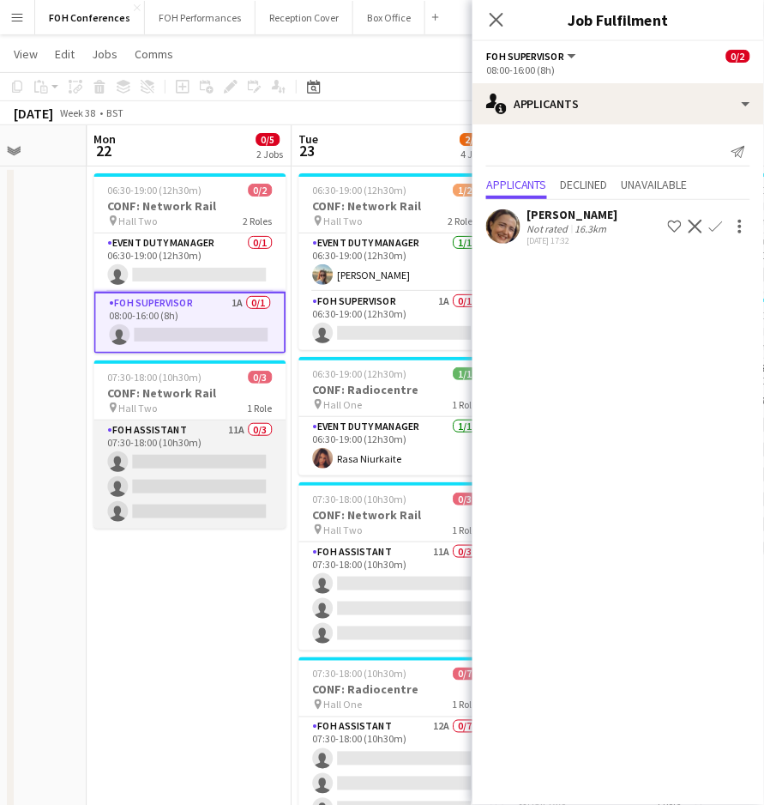
click at [183, 458] on app-card-role "FOH Assistant 11A 0/3 07:30-18:00 (10h30m) single-neutral-actions single-neutra…" at bounding box center [189, 474] width 192 height 108
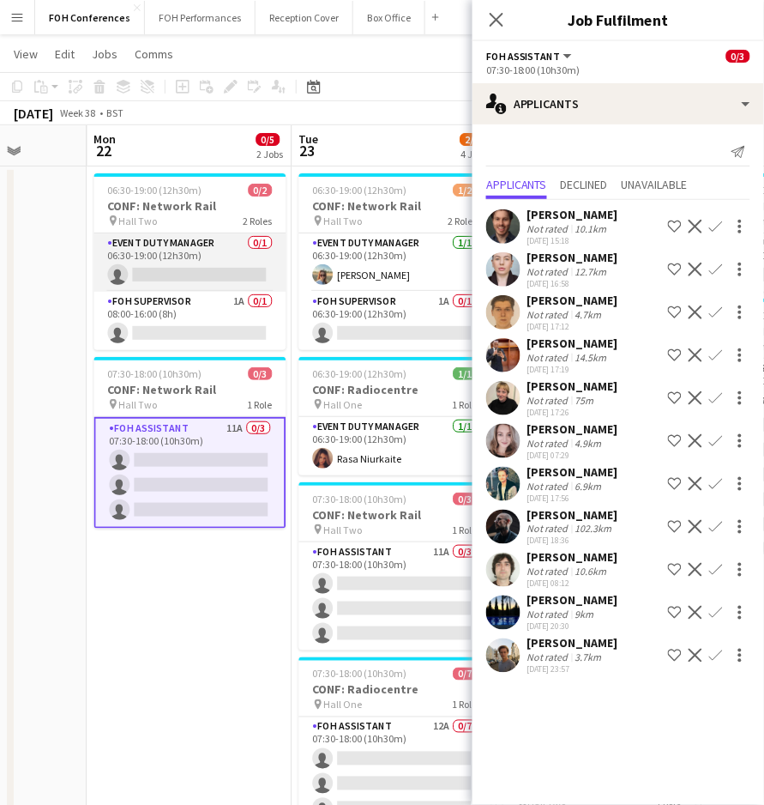
click at [196, 274] on app-card-role "Event Duty Manager 0/1 06:30-19:00 (12h30m) single-neutral-actions" at bounding box center [189, 262] width 192 height 58
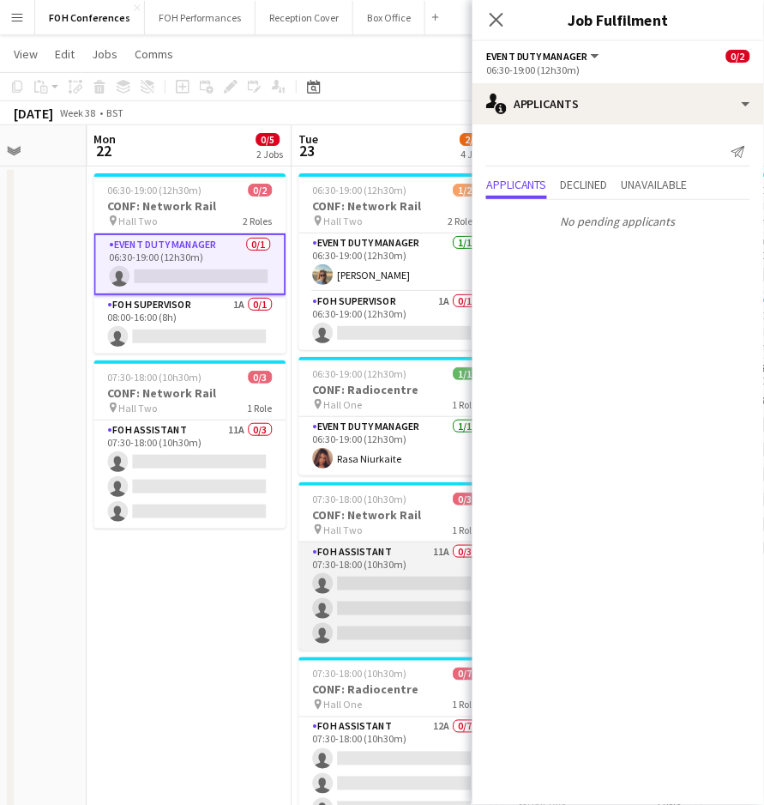
click at [358, 588] on app-card-role "FOH Assistant 11A 0/3 07:30-18:00 (10h30m) single-neutral-actions single-neutra…" at bounding box center [394, 596] width 192 height 108
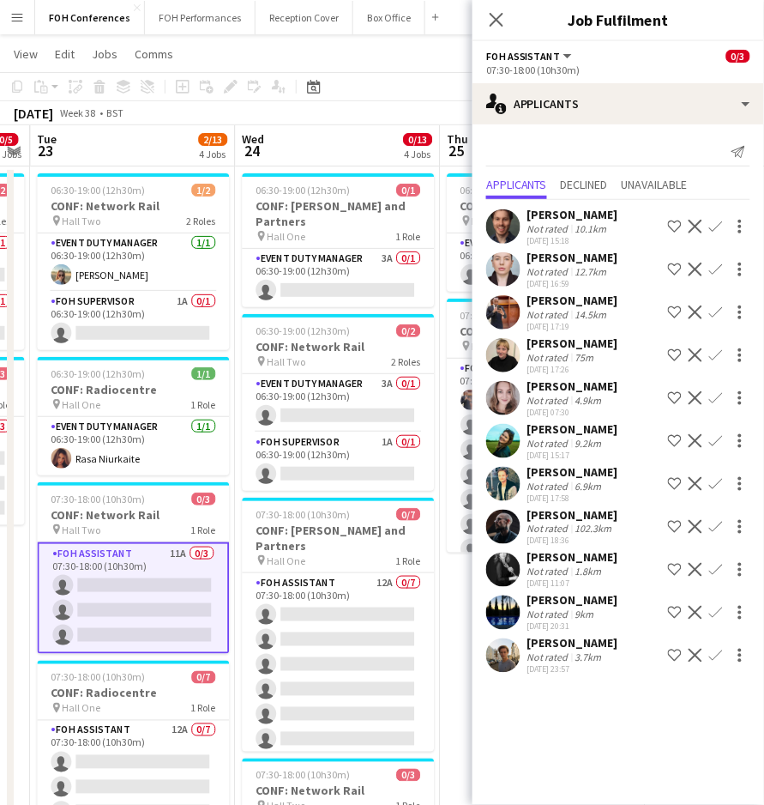
drag, startPoint x: 393, startPoint y: 153, endPoint x: 131, endPoint y: 141, distance: 261.9
click at [131, 141] on app-calendar-viewport "Sat 20 Sun 21 Mon 22 0/5 2 Jobs Tue 23 2/13 4 Jobs Wed 24 0/13 4 Jobs Thu 25 1/…" at bounding box center [382, 565] width 764 height 881
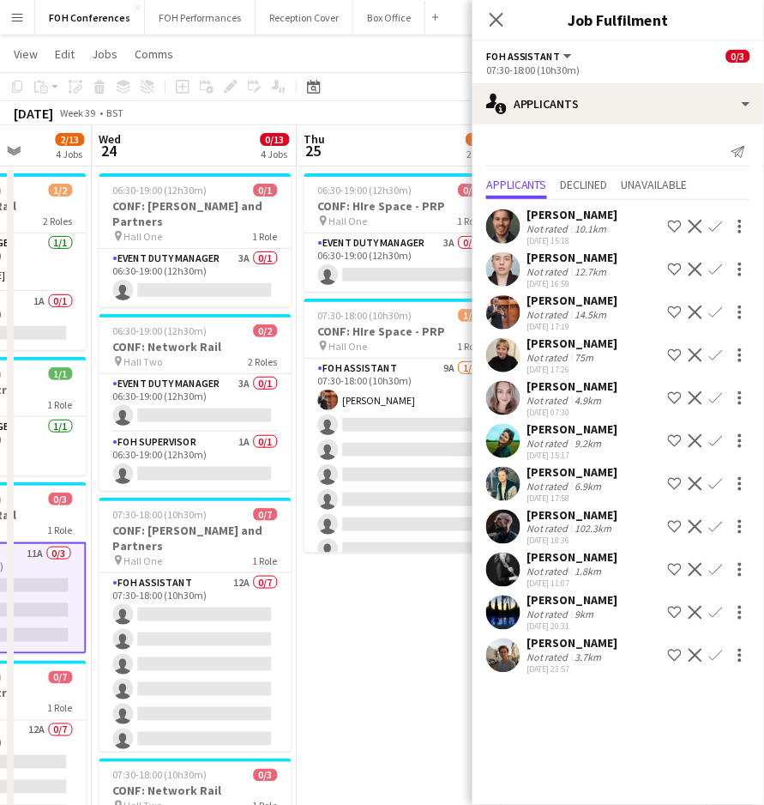
scroll to position [0, 536]
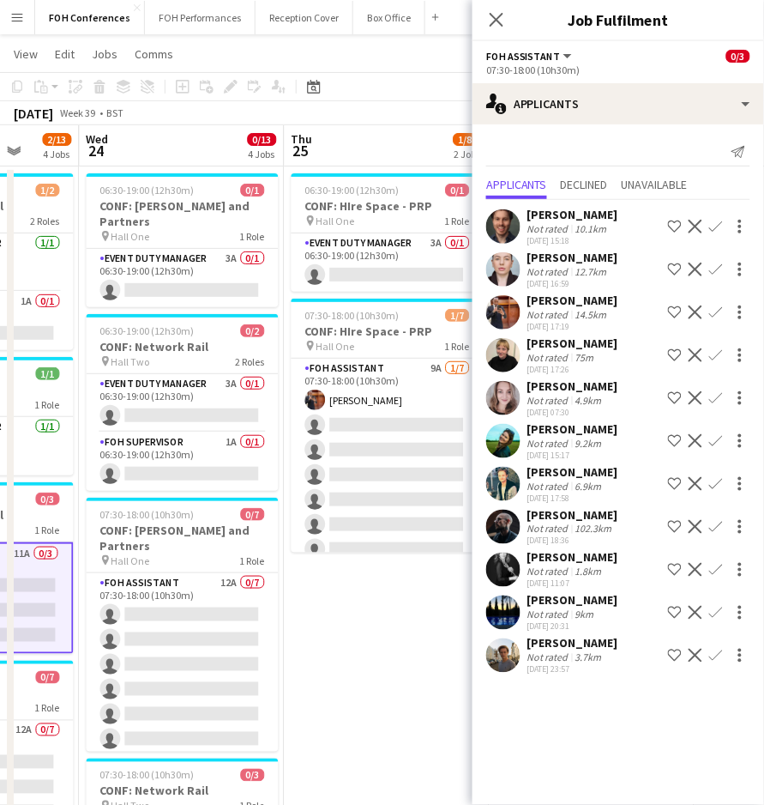
drag, startPoint x: 365, startPoint y: 143, endPoint x: 209, endPoint y: 143, distance: 155.3
click at [209, 143] on app-calendar-viewport "Sun 21 Mon 22 0/5 2 Jobs Tue 23 2/13 4 Jobs Wed 24 0/13 4 Jobs Thu 25 1/8 2 Job…" at bounding box center [382, 565] width 764 height 881
click at [338, 273] on app-card-role "Event Duty Manager 3A 0/1 06:30-19:00 (12h30m) single-neutral-actions" at bounding box center [387, 262] width 192 height 58
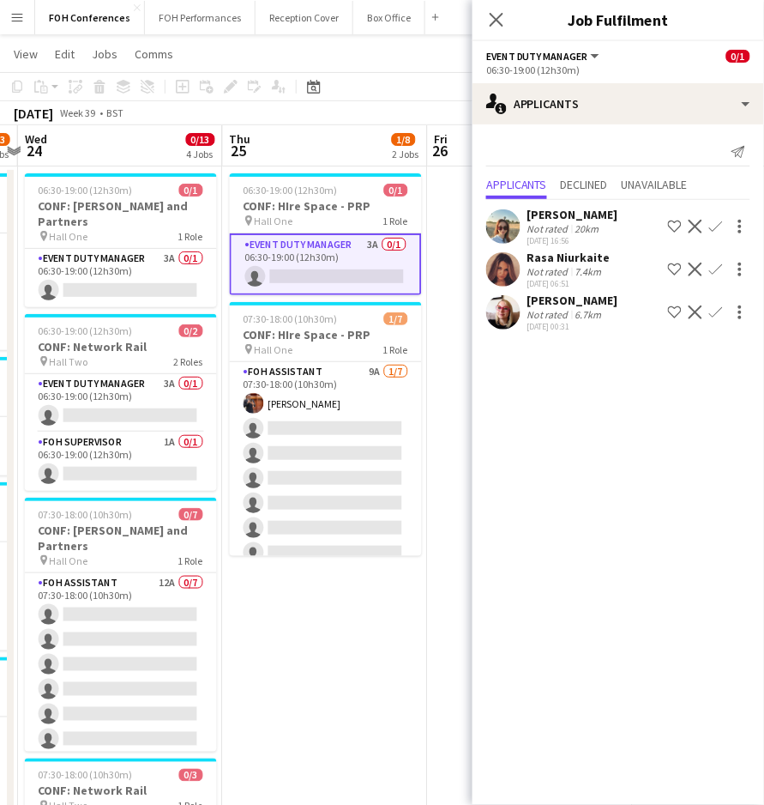
scroll to position [0, 395]
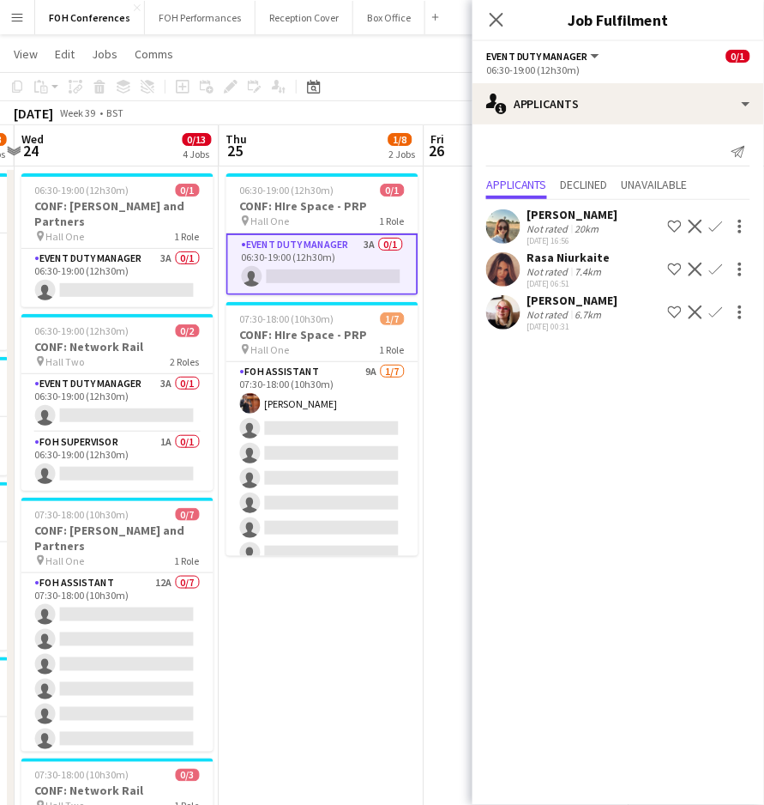
drag, startPoint x: 403, startPoint y: 141, endPoint x: 338, endPoint y: 142, distance: 65.2
click at [338, 142] on app-calendar-viewport "Mon 22 0/5 2 Jobs Tue 23 2/13 4 Jobs Wed 24 0/13 4 Jobs Thu 25 1/8 2 Jobs Fri 2…" at bounding box center [382, 565] width 764 height 881
click at [104, 273] on app-card-role "Event Duty Manager 3A 0/1 06:30-19:00 (12h30m) single-neutral-actions" at bounding box center [117, 278] width 192 height 58
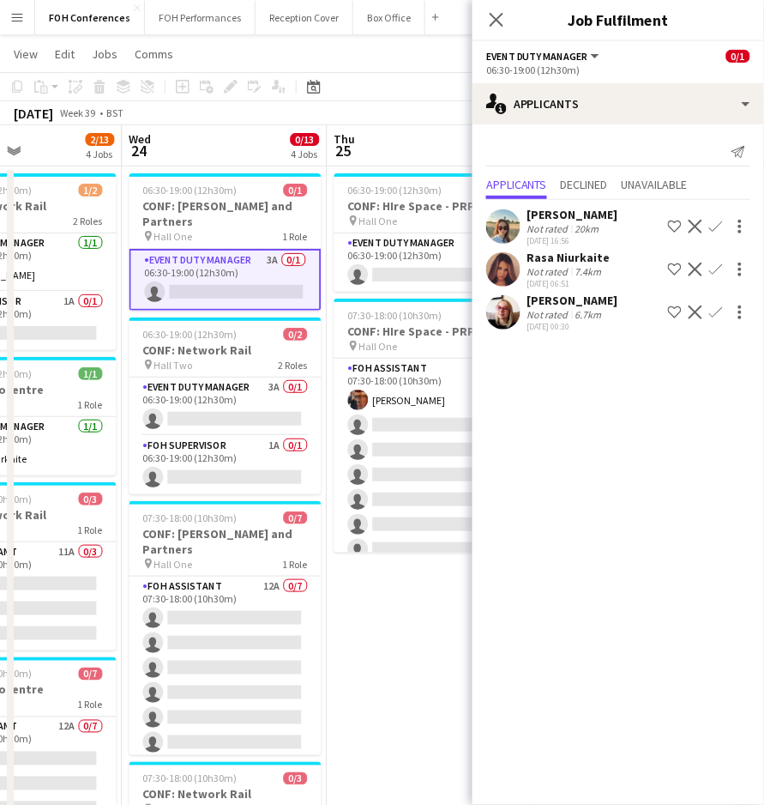
scroll to position [0, 487]
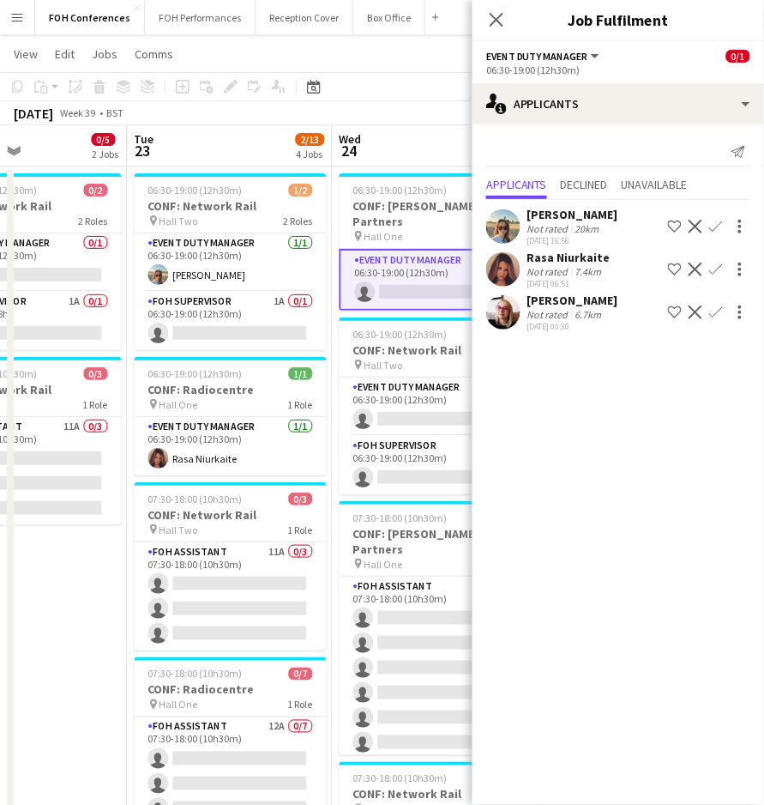
drag, startPoint x: 92, startPoint y: 146, endPoint x: 410, endPoint y: 171, distance: 319.2
click at [410, 171] on app-calendar-viewport "Sat 20 Sun 21 Mon 22 0/5 2 Jobs Tue 23 2/13 4 Jobs Wed 24 0/13 4 Jobs Thu 25 1/…" at bounding box center [382, 565] width 764 height 881
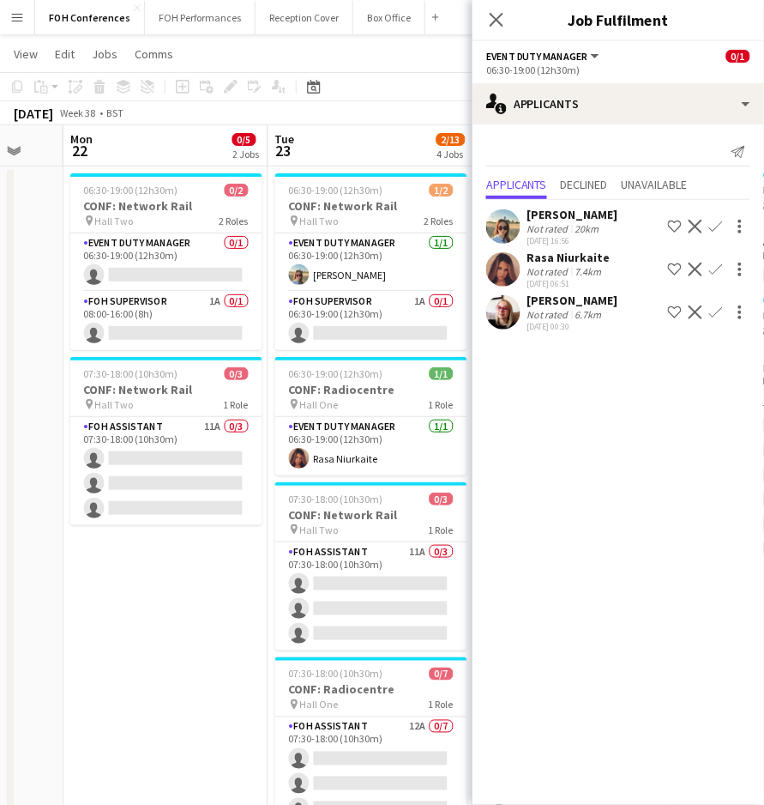
drag, startPoint x: 220, startPoint y: 155, endPoint x: 360, endPoint y: 143, distance: 140.3
click at [360, 143] on app-calendar-viewport "Sat 20 Sun 21 Mon 22 0/5 2 Jobs Tue 23 2/13 4 Jobs Wed 24 0/13 4 Jobs Thu 25 1/…" at bounding box center [382, 565] width 764 height 881
click at [127, 271] on app-card-role "Event Duty Manager 0/1 06:30-19:00 (12h30m) single-neutral-actions" at bounding box center [166, 262] width 192 height 58
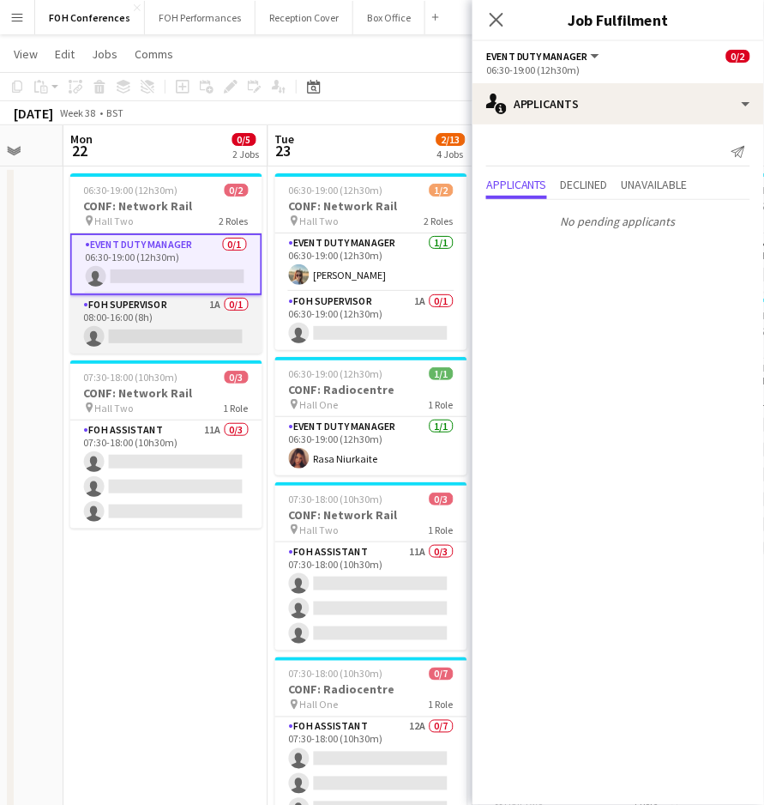
click at [162, 333] on app-card-role "FOH Supervisor 1A 0/1 08:00-16:00 (8h) single-neutral-actions" at bounding box center [166, 324] width 192 height 58
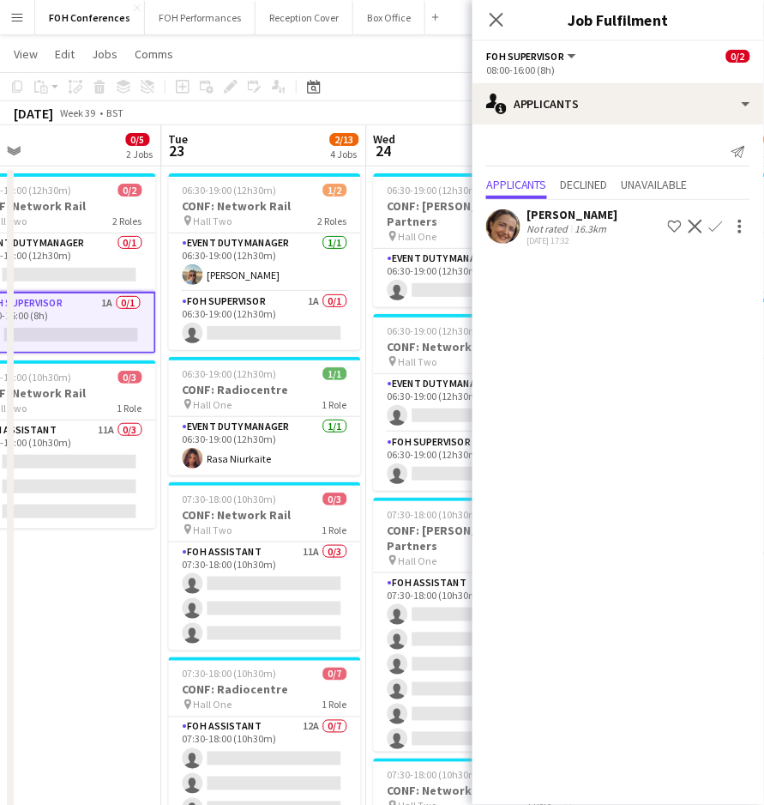
scroll to position [0, 528]
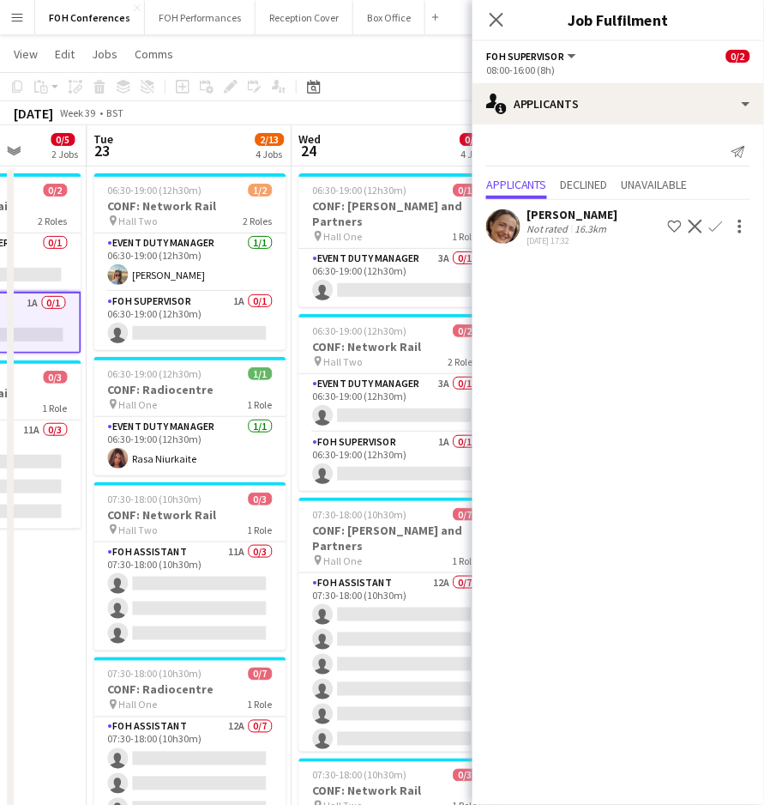
drag, startPoint x: 184, startPoint y: 148, endPoint x: -9, endPoint y: 137, distance: 193.3
click at [0, 137] on html "Menu Boards Boards Boards All jobs Status Workforce Workforce My Workforce Recr…" at bounding box center [382, 504] width 764 height 1063
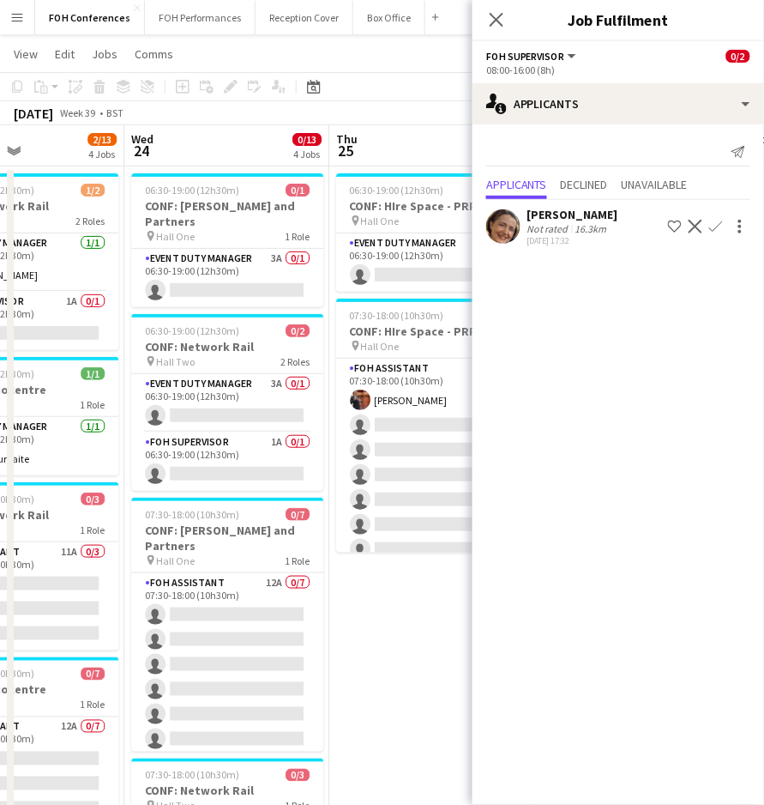
drag, startPoint x: 179, startPoint y: 134, endPoint x: 9, endPoint y: 130, distance: 169.9
click at [10, 130] on app-calendar-viewport "Sat 20 Sun 21 Mon 22 0/5 2 Jobs Tue 23 2/13 4 Jobs Wed 24 0/13 4 Jobs Thu 25 1/…" at bounding box center [382, 565] width 764 height 881
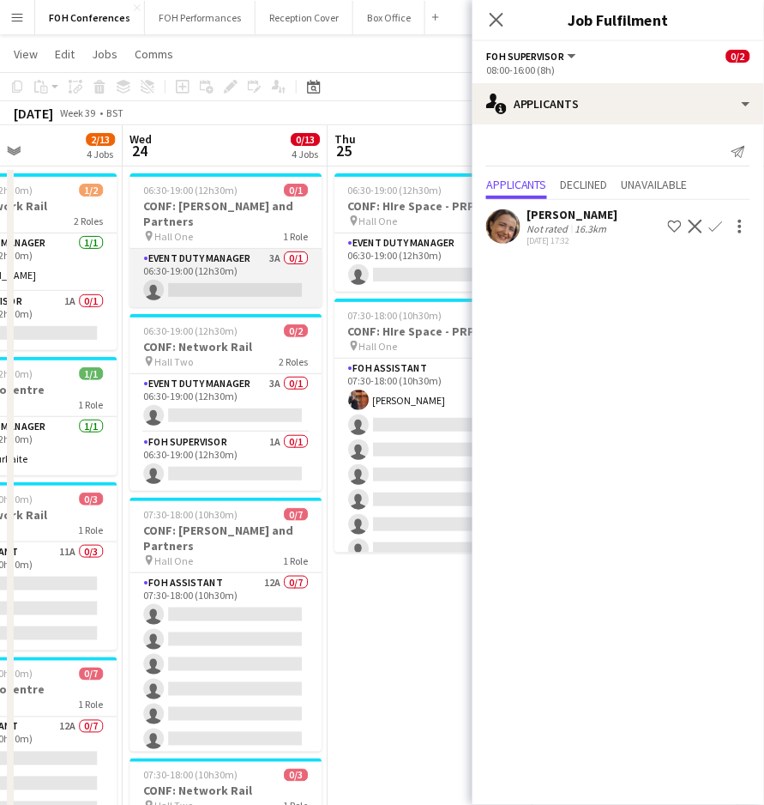
click at [195, 272] on app-card-role "Event Duty Manager 3A 0/1 06:30-19:00 (12h30m) single-neutral-actions" at bounding box center [226, 278] width 192 height 58
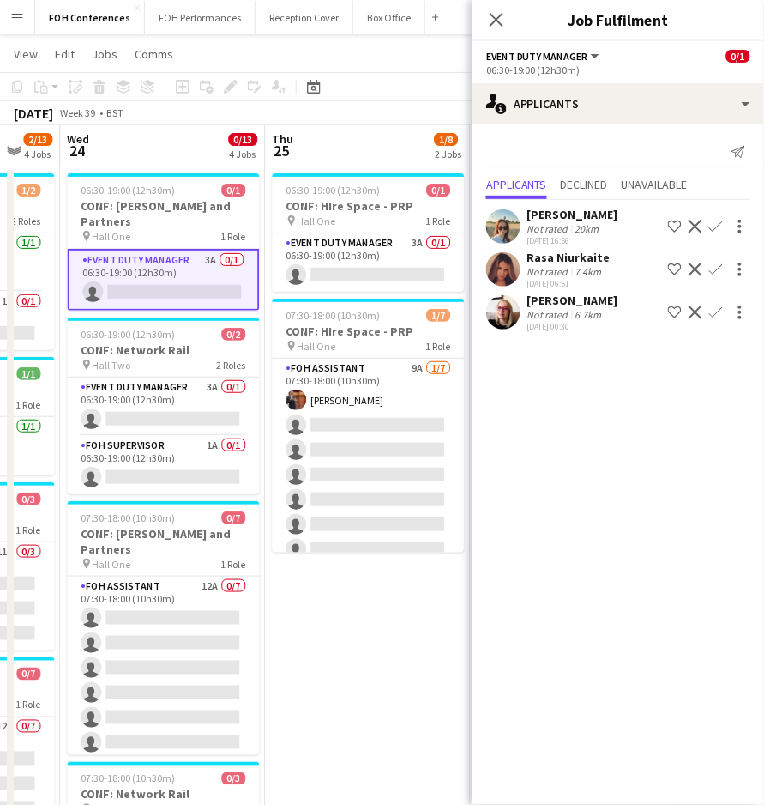
scroll to position [0, 552]
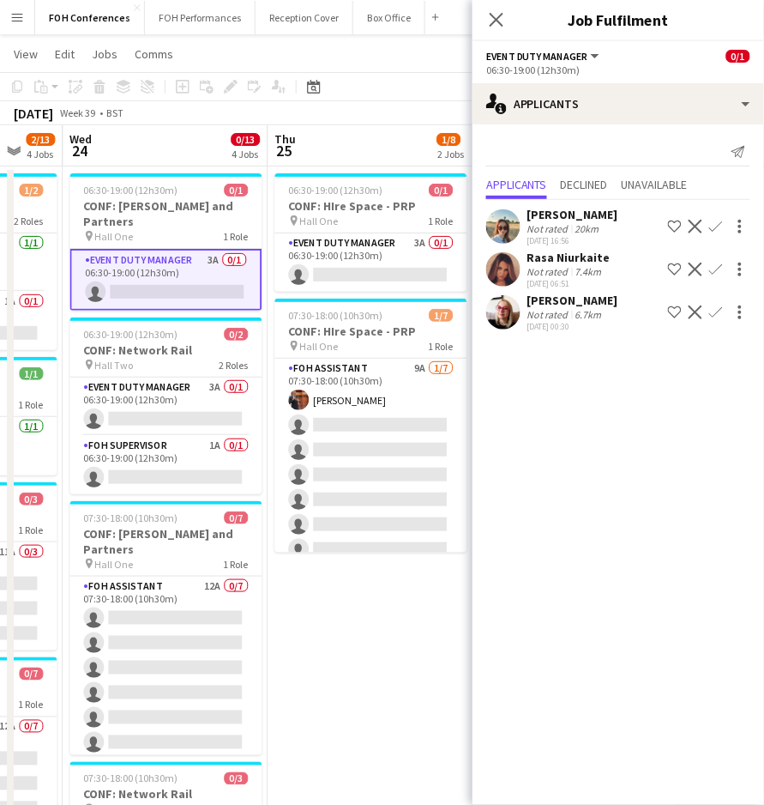
drag, startPoint x: 214, startPoint y: 146, endPoint x: 154, endPoint y: 147, distance: 59.2
click at [154, 147] on app-calendar-viewport "Sun 21 Mon 22 0/5 2 Jobs Tue 23 2/13 4 Jobs Wed 24 0/13 4 Jobs Thu 25 1/8 2 Job…" at bounding box center [382, 565] width 764 height 881
click at [348, 274] on app-card-role "Event Duty Manager 3A 0/1 06:30-19:00 (12h30m) single-neutral-actions" at bounding box center [370, 262] width 192 height 58
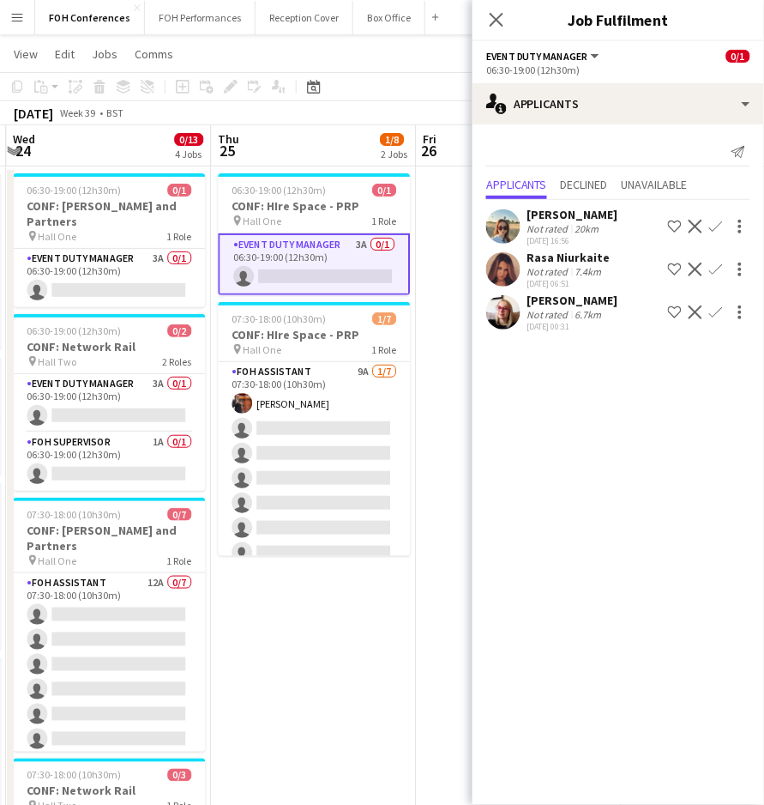
scroll to position [0, 612]
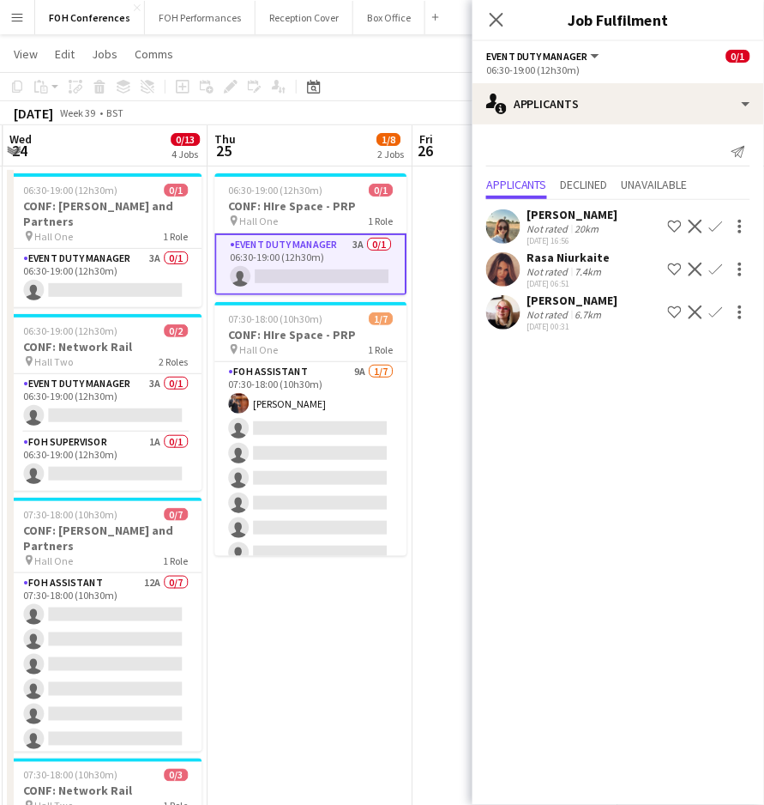
drag, startPoint x: 168, startPoint y: 144, endPoint x: 108, endPoint y: 151, distance: 60.4
click at [108, 151] on app-calendar-viewport "Sun 21 Mon 22 0/5 2 Jobs Tue 23 2/13 4 Jobs Wed 24 0/13 4 Jobs Thu 25 1/8 2 Job…" at bounding box center [382, 565] width 764 height 881
click at [716, 271] on app-icon "Confirm" at bounding box center [716, 269] width 14 height 14
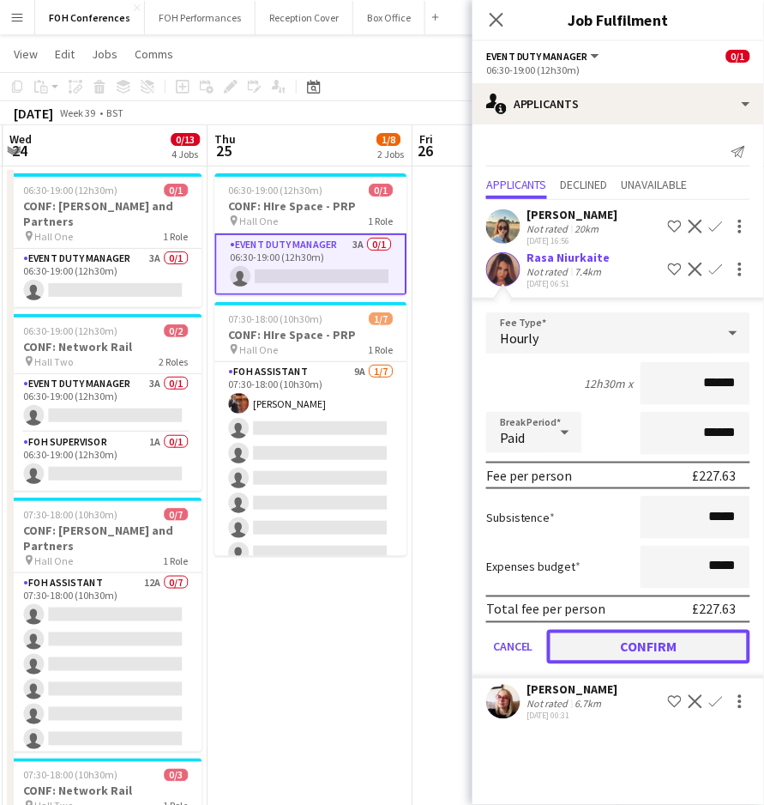
click at [604, 641] on button "Confirm" at bounding box center [648, 647] width 203 height 34
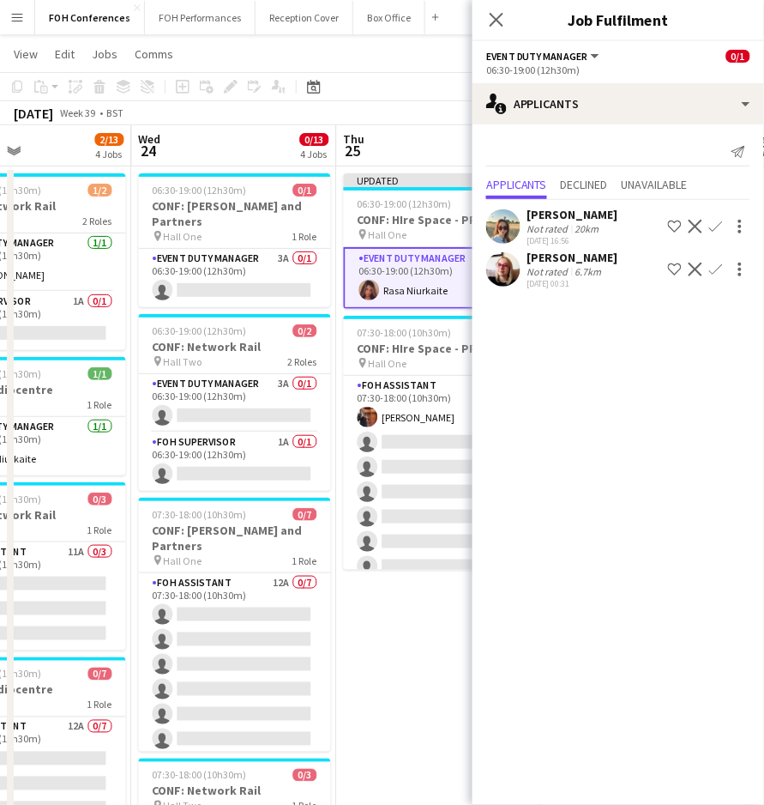
scroll to position [0, 443]
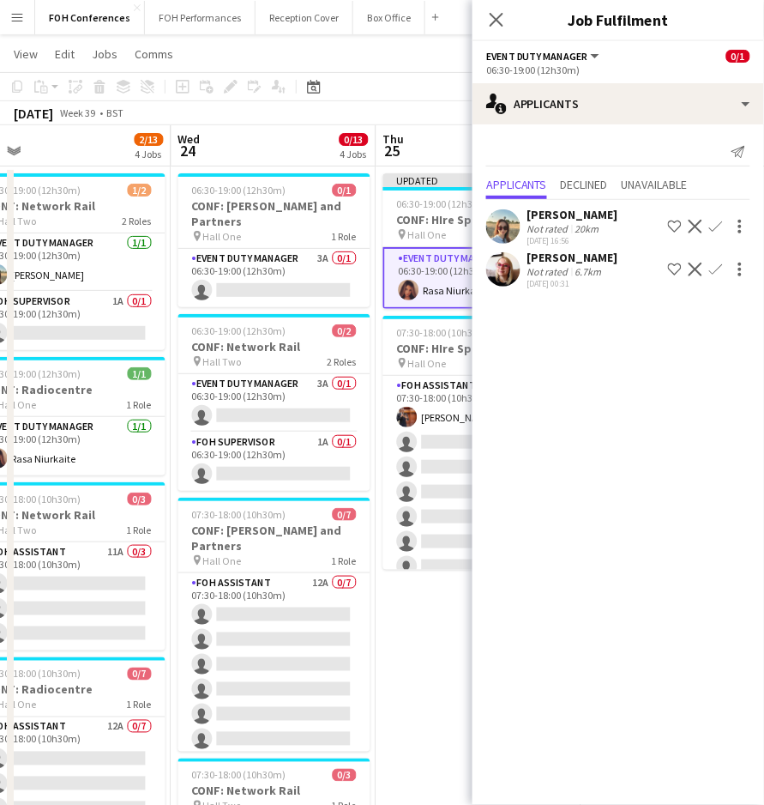
drag, startPoint x: 244, startPoint y: 145, endPoint x: 413, endPoint y: 166, distance: 170.3
click at [413, 166] on app-calendar-viewport "Sun 21 Mon 22 0/5 2 Jobs Tue 23 2/13 4 Jobs Wed 24 0/13 4 Jobs Thu 25 2/8 2 Job…" at bounding box center [382, 565] width 764 height 881
click at [250, 271] on app-card-role "Event Duty Manager 3A 0/1 06:30-19:00 (12h30m) single-neutral-actions" at bounding box center [274, 278] width 192 height 58
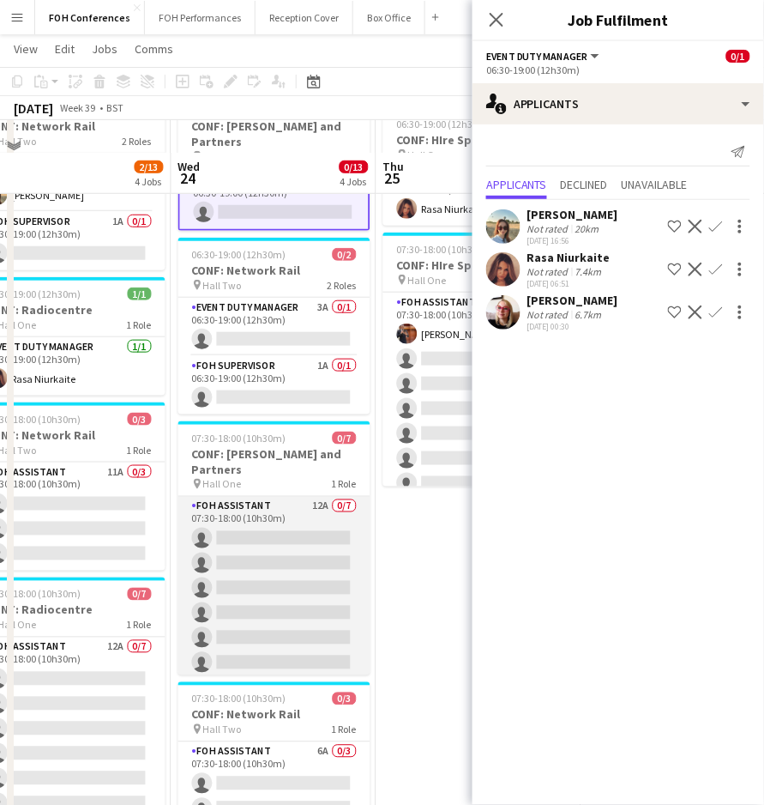
scroll to position [142, 0]
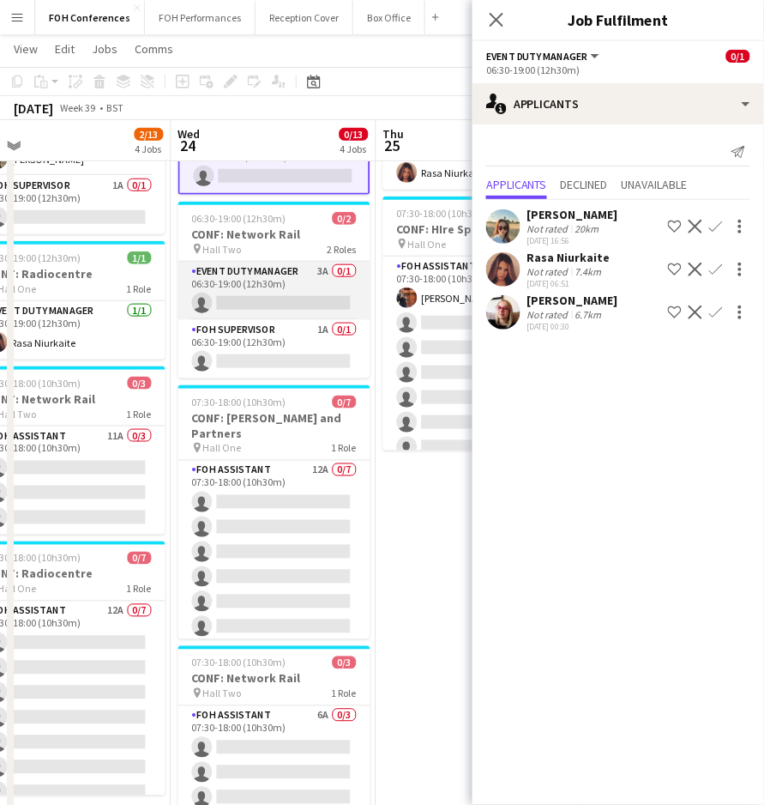
click at [269, 289] on app-card-role "Event Duty Manager 3A 0/1 06:30-19:00 (12h30m) single-neutral-actions" at bounding box center [274, 291] width 192 height 58
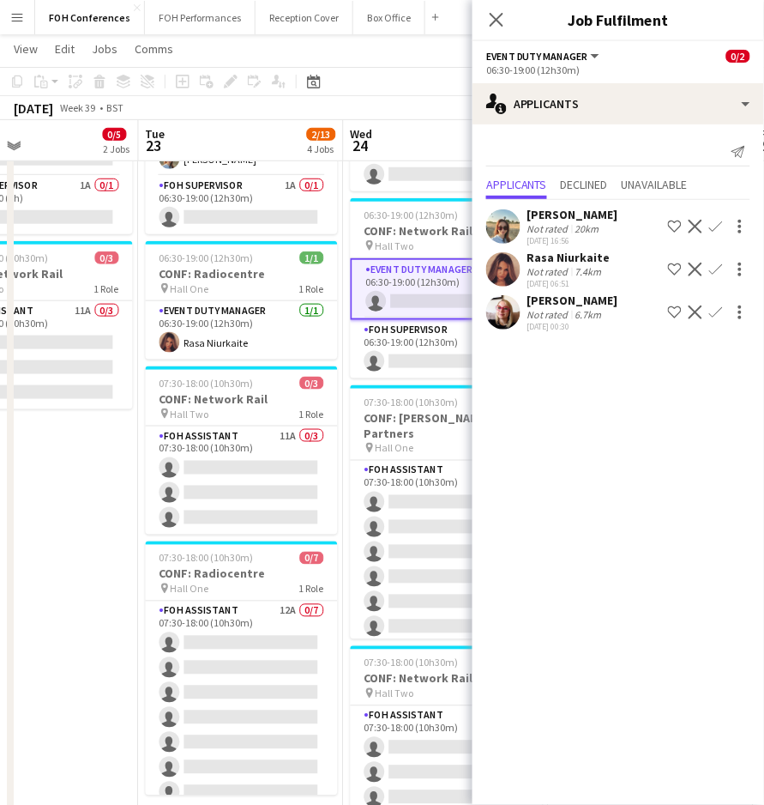
scroll to position [0, 463]
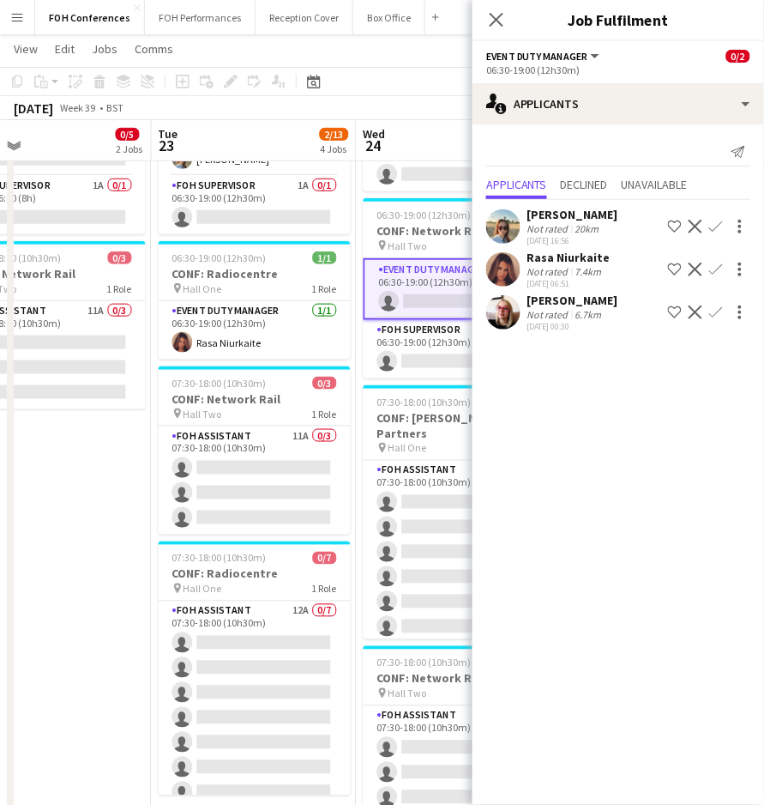
drag, startPoint x: 244, startPoint y: 141, endPoint x: 429, endPoint y: 205, distance: 196.1
click at [429, 205] on app-calendar-viewport "Sat 20 Sun 21 Mon 22 0/5 2 Jobs Tue 23 2/13 4 Jobs Wed 24 0/13 4 Jobs Thu 25 2/…" at bounding box center [382, 407] width 764 height 965
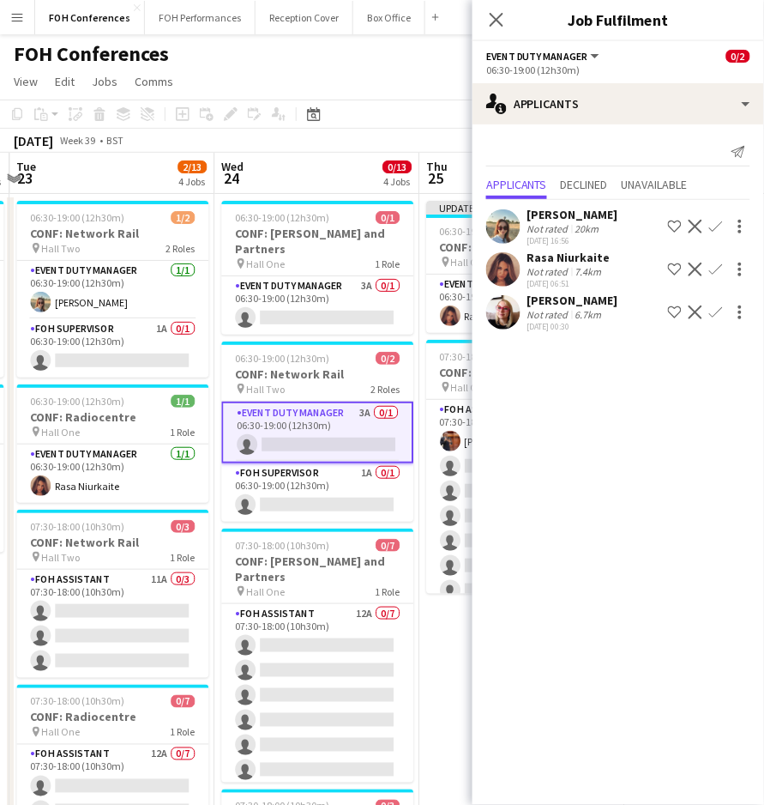
scroll to position [0, 594]
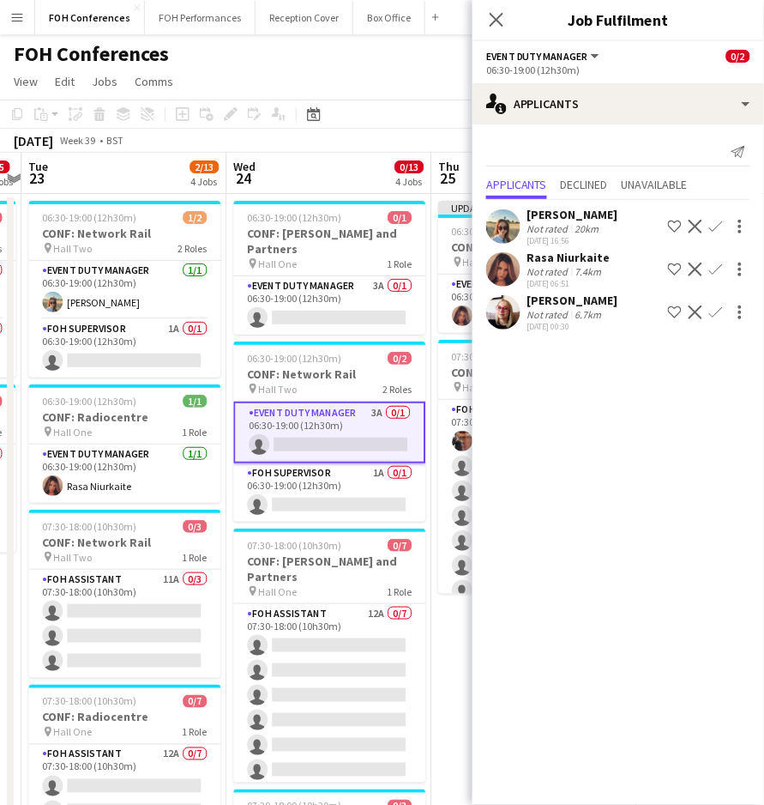
drag, startPoint x: 216, startPoint y: 188, endPoint x: 85, endPoint y: 229, distance: 137.5
click at [85, 229] on app-calendar-viewport "Sat 20 Sun 21 Mon 22 0/5 2 Jobs Tue 23 2/13 4 Jobs Wed 24 0/13 4 Jobs Thu 25 2/…" at bounding box center [382, 593] width 764 height 881
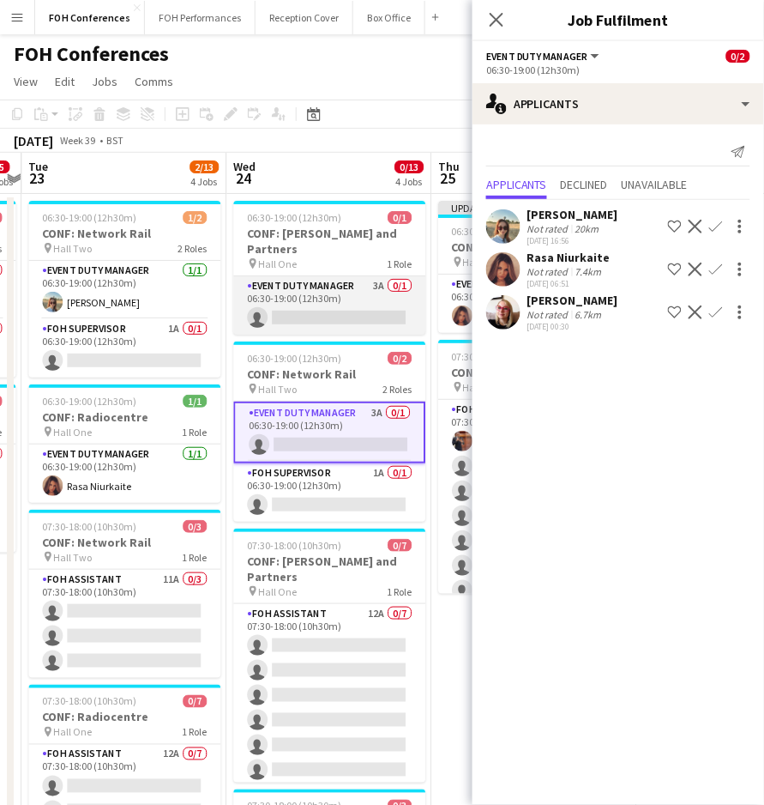
click at [289, 297] on app-card-role "Event Duty Manager 3A 0/1 06:30-19:00 (12h30m) single-neutral-actions" at bounding box center [329, 305] width 192 height 58
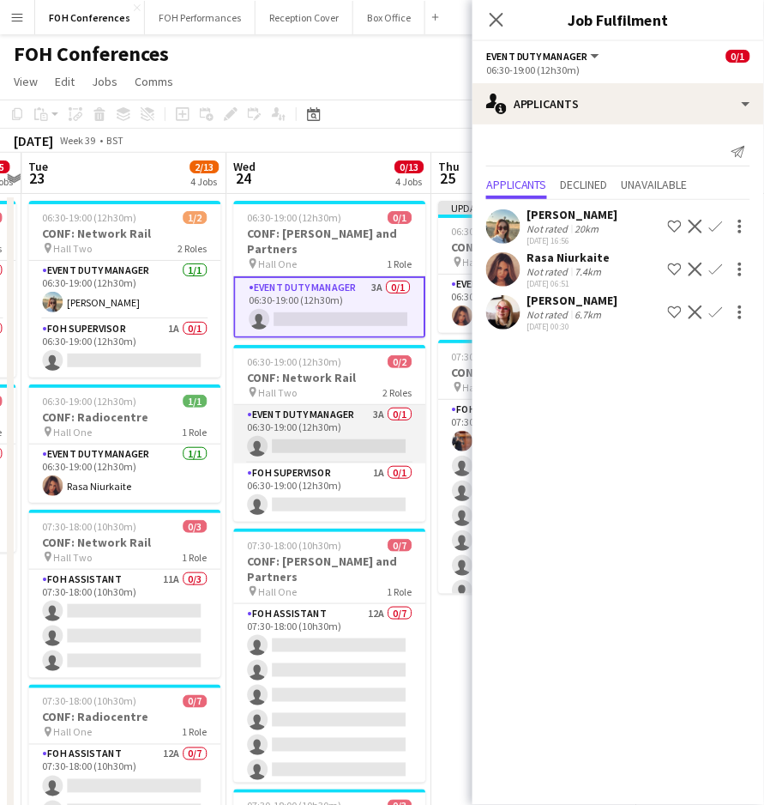
click at [327, 433] on app-card-role "Event Duty Manager 3A 0/1 06:30-19:00 (12h30m) single-neutral-actions" at bounding box center [329, 434] width 192 height 58
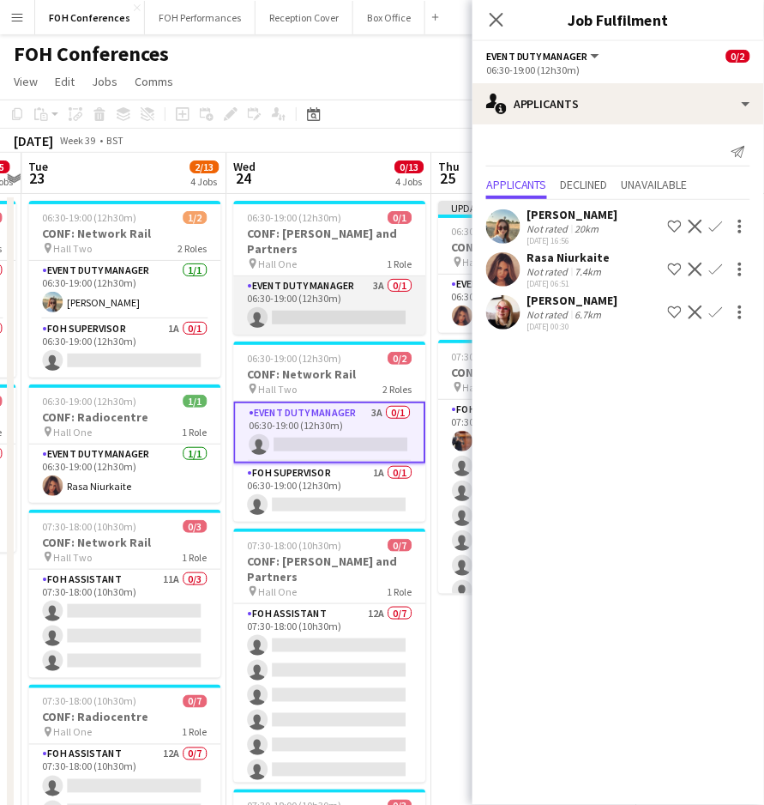
click at [327, 299] on app-card-role "Event Duty Manager 3A 0/1 06:30-19:00 (12h30m) single-neutral-actions" at bounding box center [329, 305] width 192 height 58
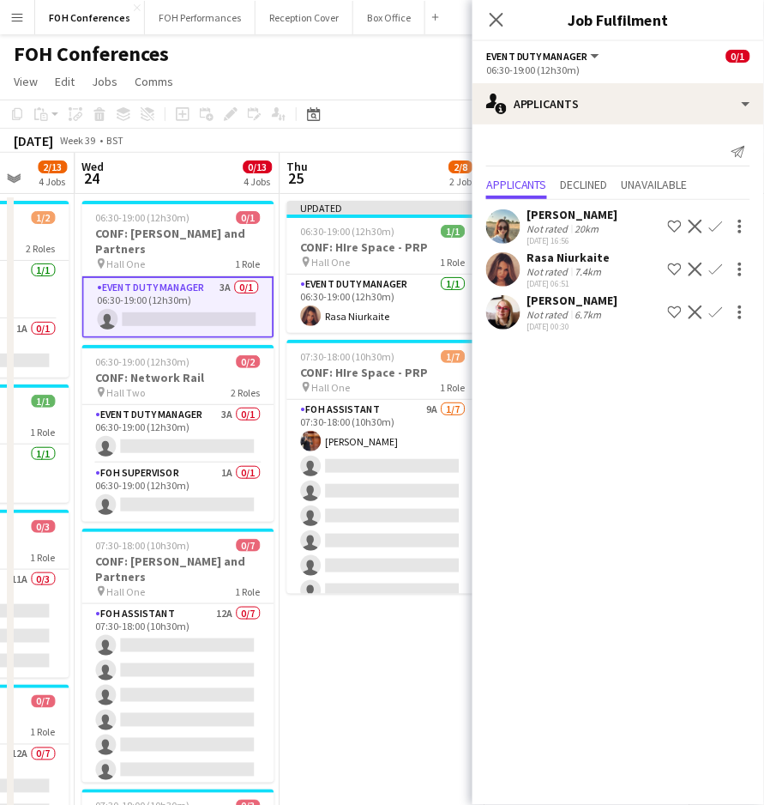
scroll to position [0, 555]
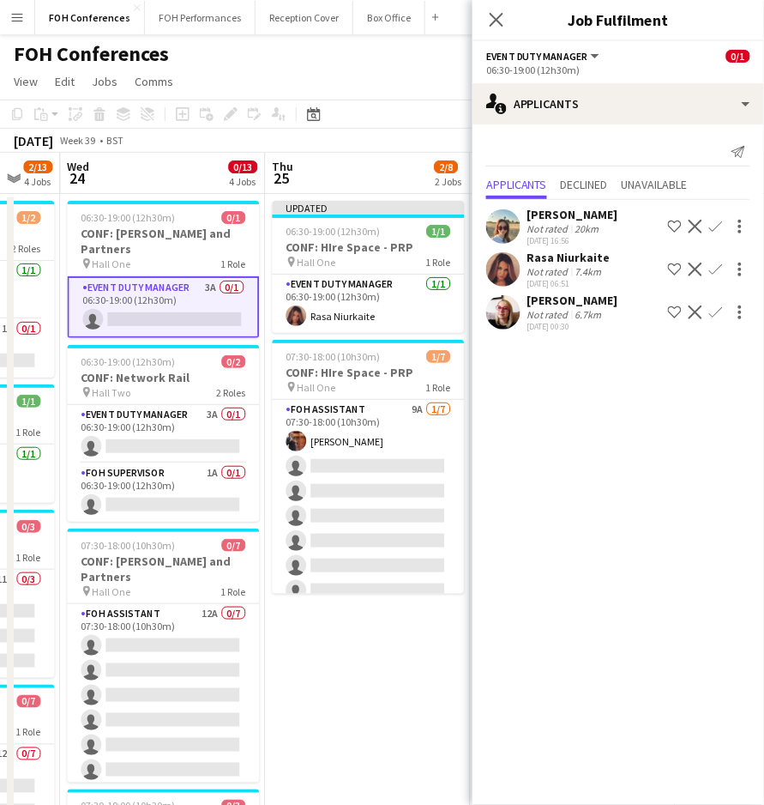
drag, startPoint x: 167, startPoint y: 170, endPoint x: -71, endPoint y: 205, distance: 241.0
click at [0, 205] on html "Menu Boards Boards Boards All jobs Status Workforce Workforce My Workforce Recr…" at bounding box center [382, 531] width 764 height 1063
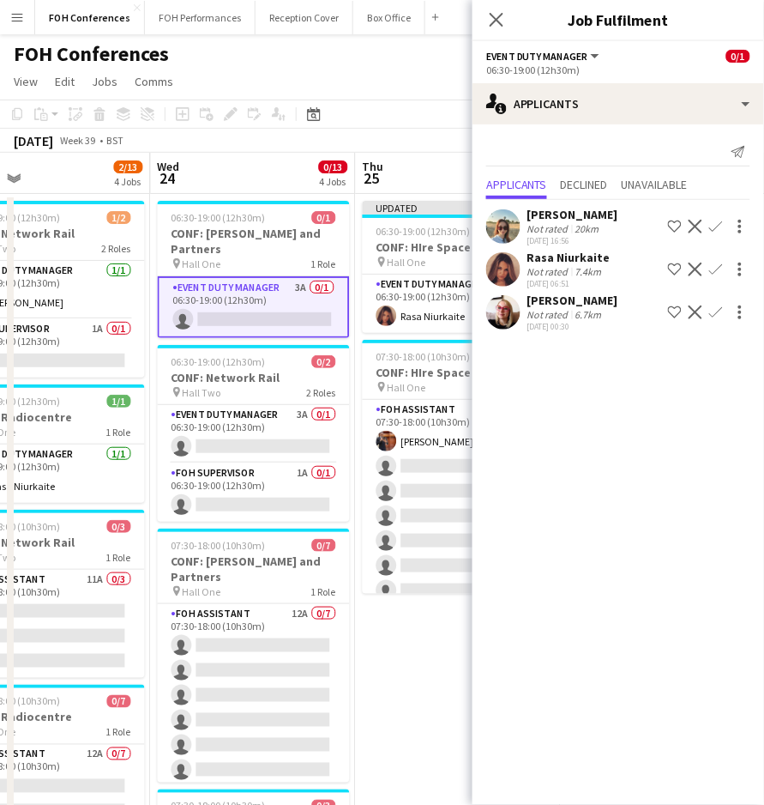
scroll to position [0, 439]
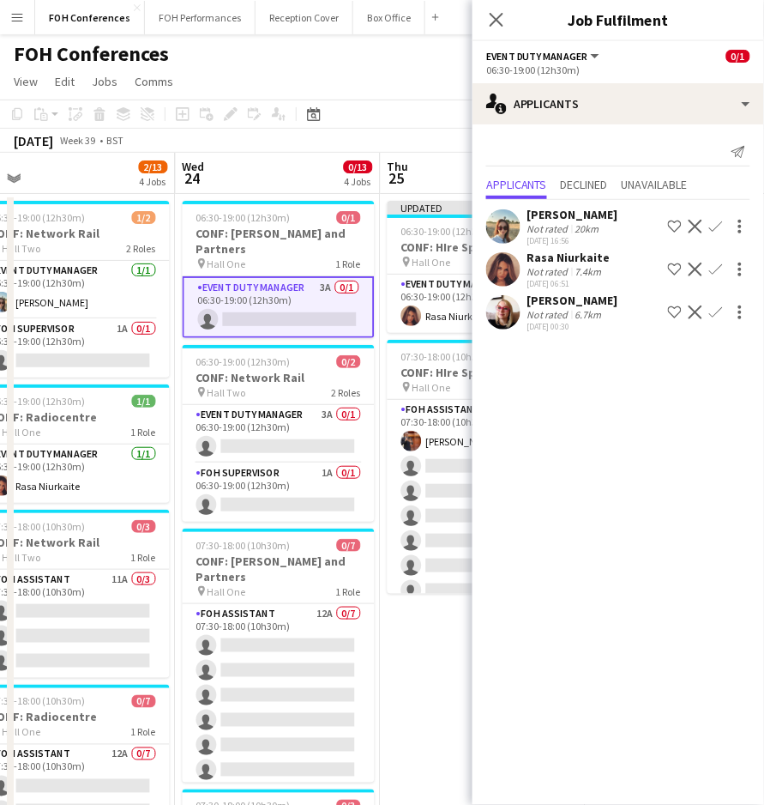
drag, startPoint x: 343, startPoint y: 190, endPoint x: 497, endPoint y: 279, distance: 178.3
click at [497, 279] on body "Menu Boards Boards Boards All jobs Status Workforce Workforce My Workforce Recr…" at bounding box center [382, 531] width 764 height 1063
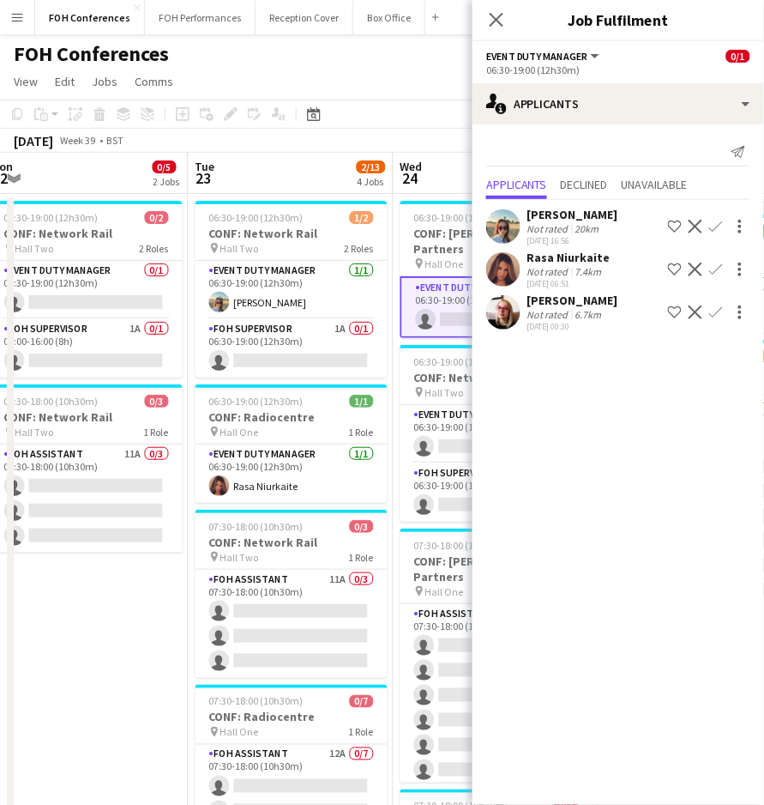
drag, startPoint x: 118, startPoint y: 175, endPoint x: 339, endPoint y: 230, distance: 228.0
click at [339, 230] on app-calendar-viewport "Sat 20 Sun 21 Mon 22 0/5 2 Jobs Tue 23 2/13 4 Jobs Wed 24 0/13 4 Jobs Thu 25 2/…" at bounding box center [382, 593] width 764 height 881
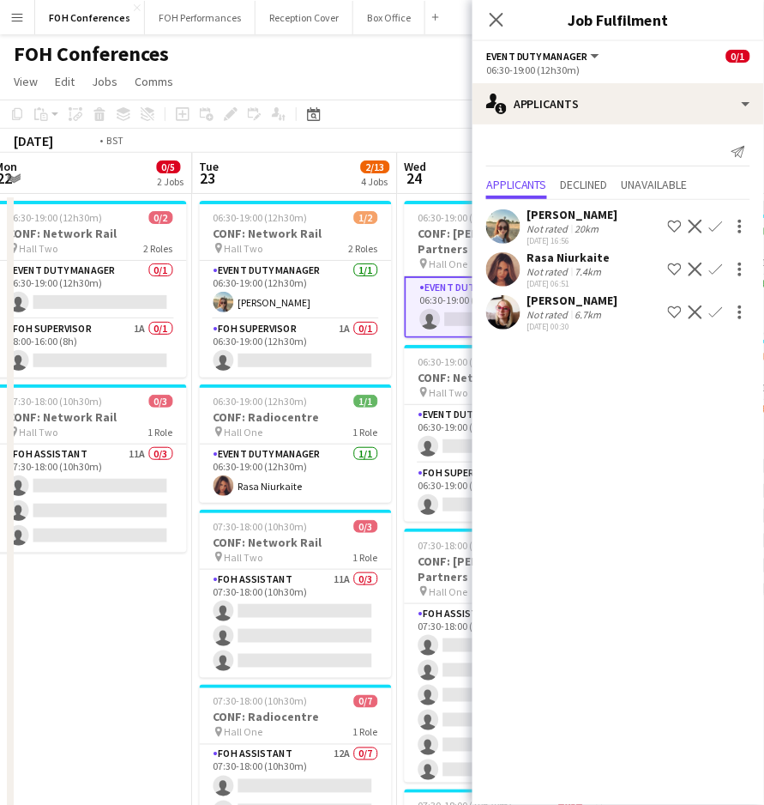
scroll to position [0, 475]
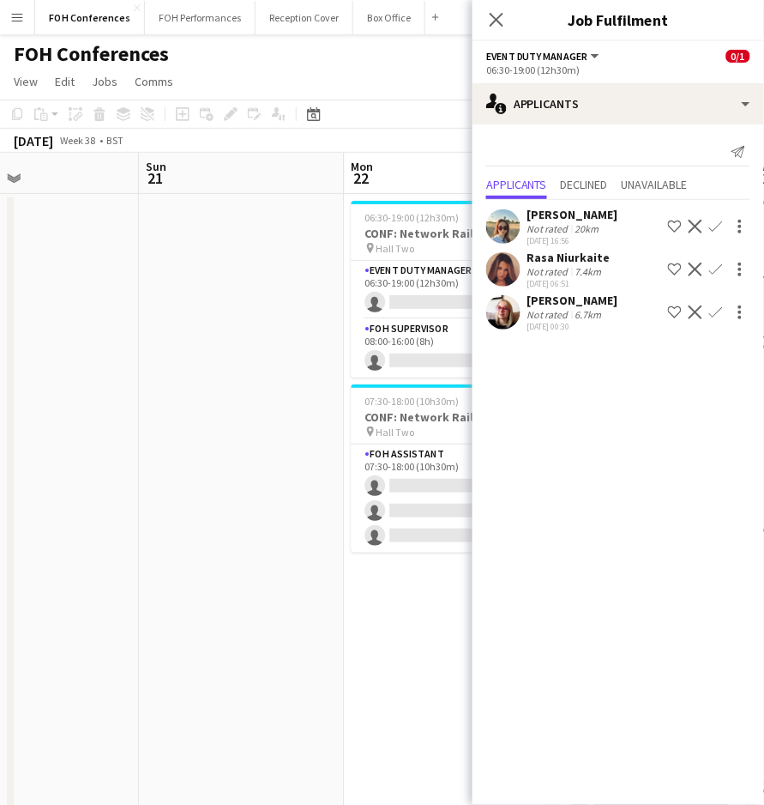
drag, startPoint x: 99, startPoint y: 173, endPoint x: 500, endPoint y: 243, distance: 407.4
click at [500, 243] on body "Menu Boards Boards Boards All jobs Status Workforce Workforce My Workforce Recr…" at bounding box center [382, 531] width 764 height 1063
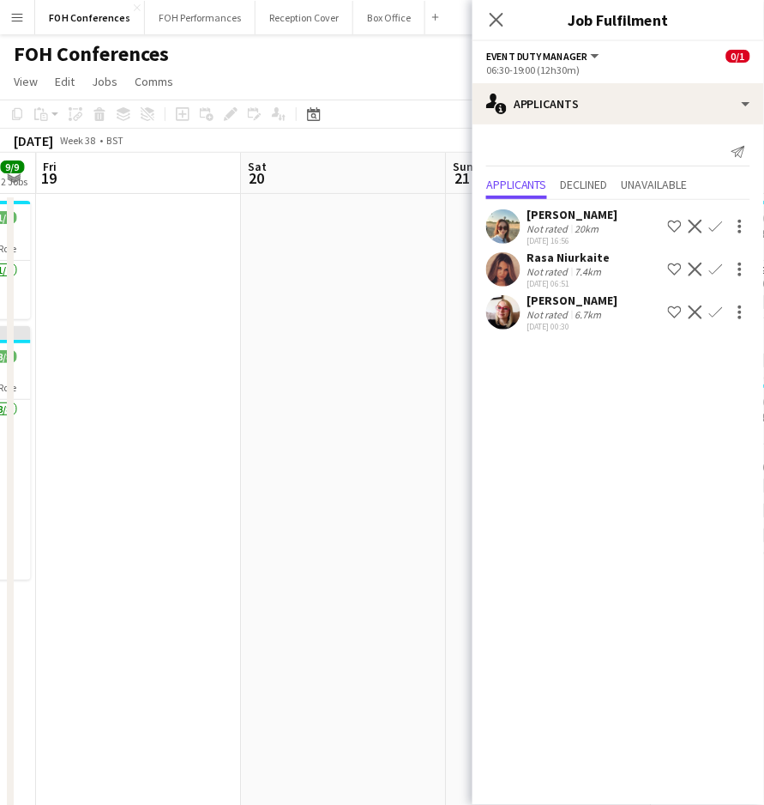
scroll to position [0, 524]
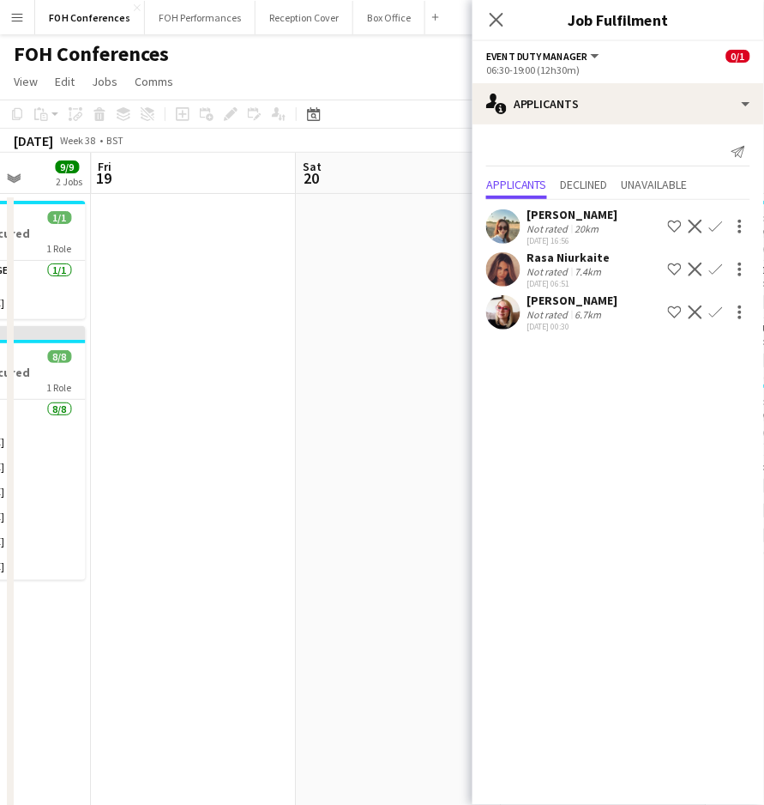
drag, startPoint x: 108, startPoint y: 165, endPoint x: 528, endPoint y: 238, distance: 425.9
click at [527, 238] on body "Menu Boards Boards Boards All jobs Status Workforce Workforce My Workforce Recr…" at bounding box center [382, 531] width 764 height 1063
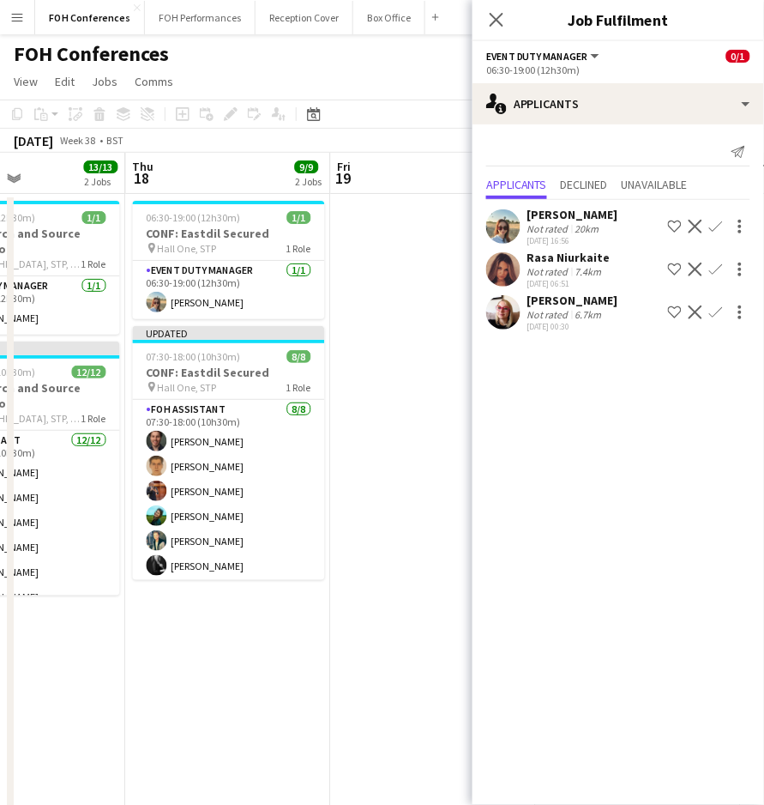
scroll to position [0, 449]
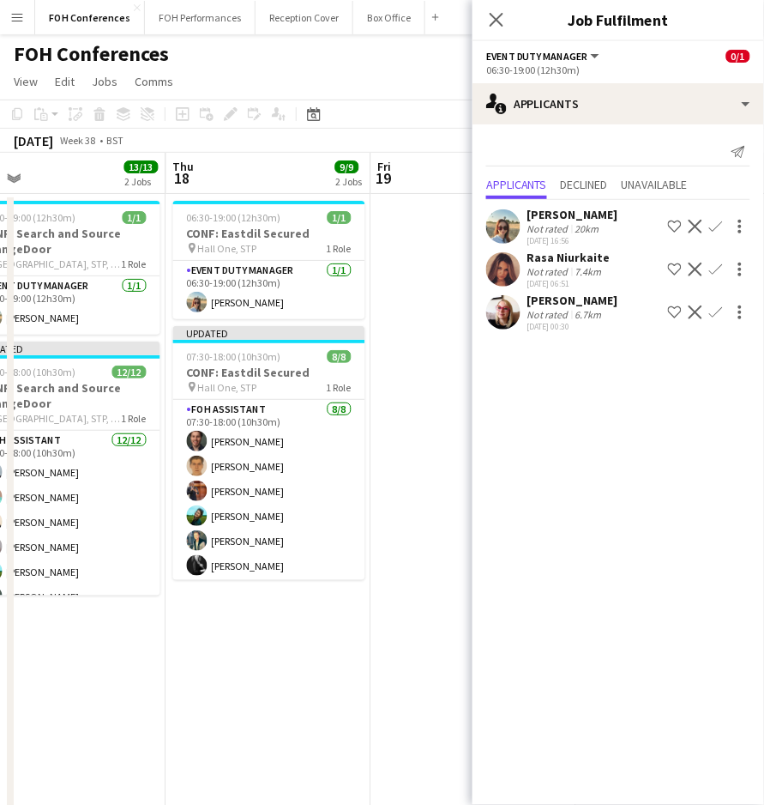
drag, startPoint x: 190, startPoint y: 160, endPoint x: 487, endPoint y: 207, distance: 300.5
click at [487, 207] on body "Menu Boards Boards Boards All jobs Status Workforce Workforce My Workforce Recr…" at bounding box center [382, 531] width 764 height 1063
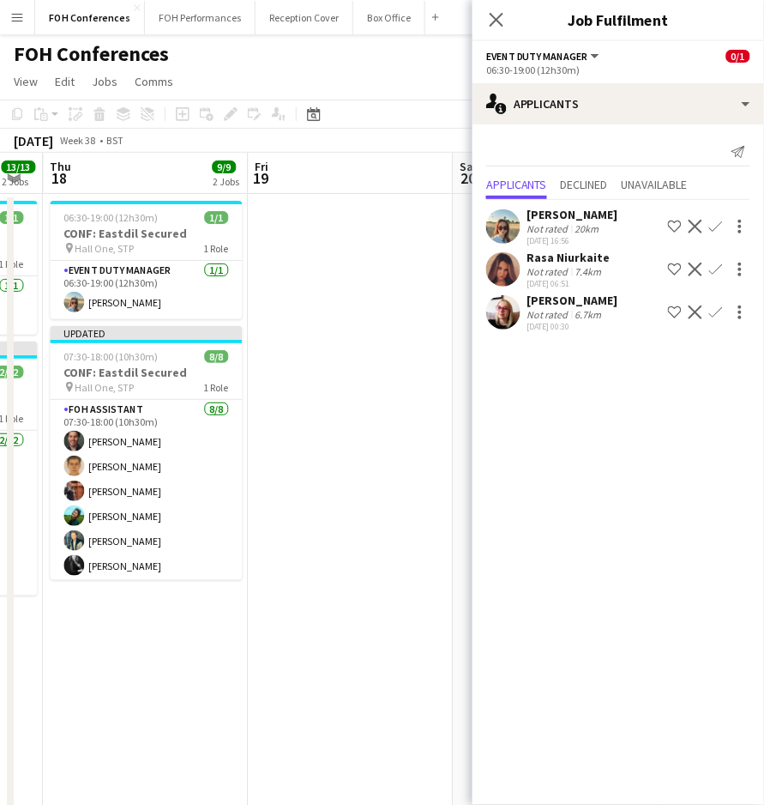
scroll to position [0, 640]
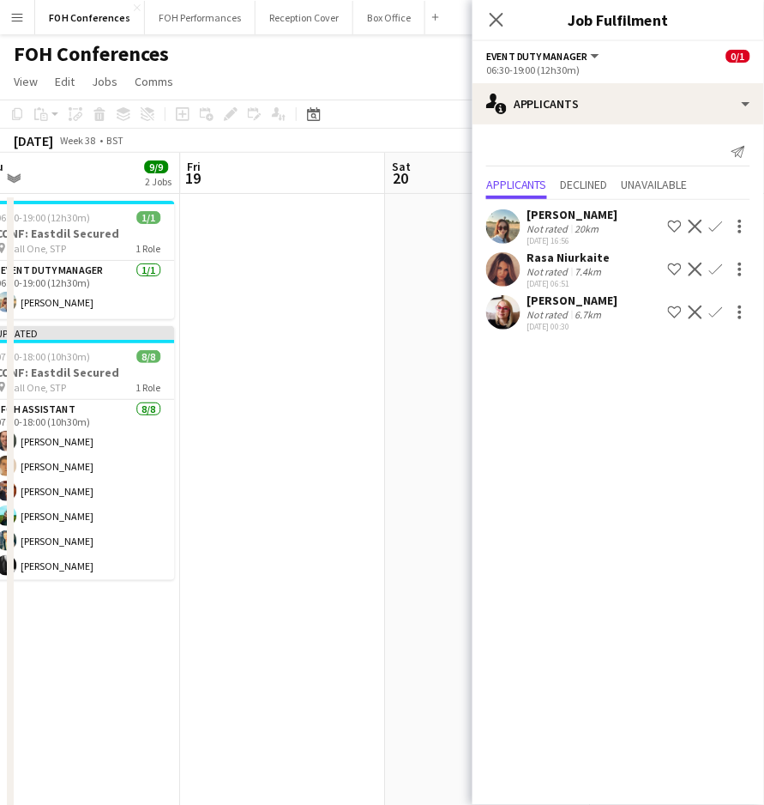
drag, startPoint x: 220, startPoint y: 178, endPoint x: 8, endPoint y: 184, distance: 212.0
click at [8, 184] on app-calendar "Copy Paste Paste Ctrl+V Paste with crew Ctrl+Shift+V Paste linked Job Delete Gr…" at bounding box center [382, 566] width 764 height 934
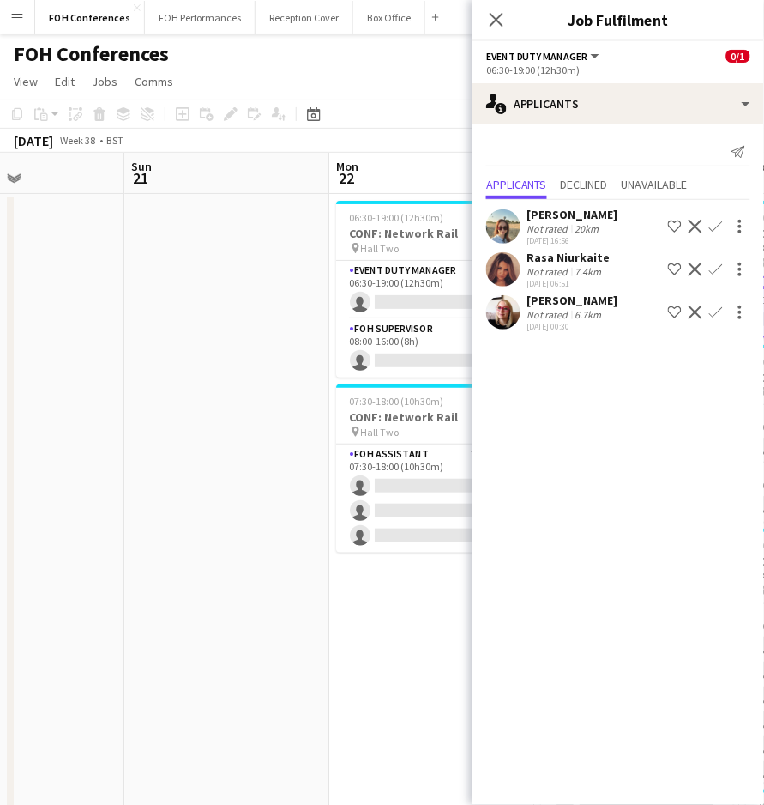
drag, startPoint x: 428, startPoint y: 187, endPoint x: 103, endPoint y: 172, distance: 325.5
click at [104, 172] on app-calendar-viewport "Wed 17 13/13 2 Jobs Thu 18 9/9 2 Jobs Fri 19 Sat 20 Sun 21 Mon 22 0/5 2 Jobs Tu…" at bounding box center [382, 593] width 764 height 881
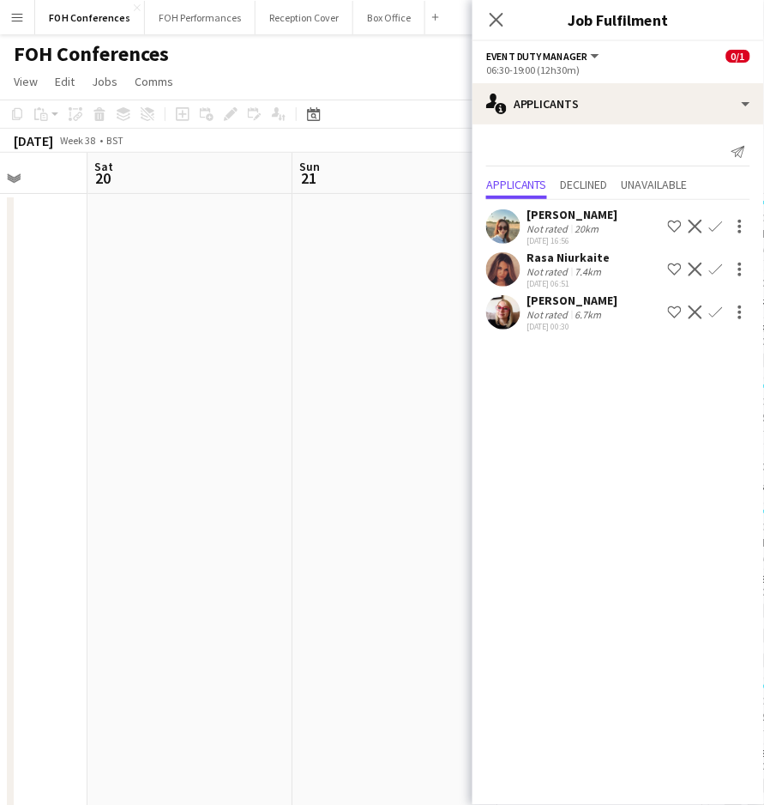
drag, startPoint x: 404, startPoint y: 173, endPoint x: 45, endPoint y: 185, distance: 359.6
click at [45, 185] on app-calendar-viewport "Wed 17 13/13 2 Jobs Thu 18 9/9 2 Jobs Fri 19 Sat 20 Sun 21 Mon 22 0/5 2 Jobs Tu…" at bounding box center [382, 593] width 764 height 881
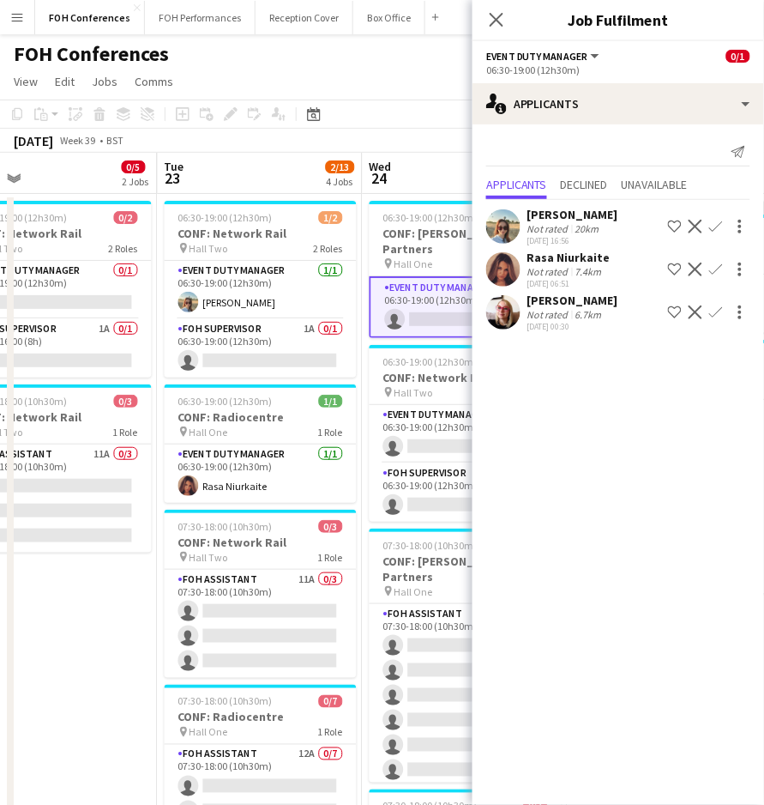
scroll to position [0, 455]
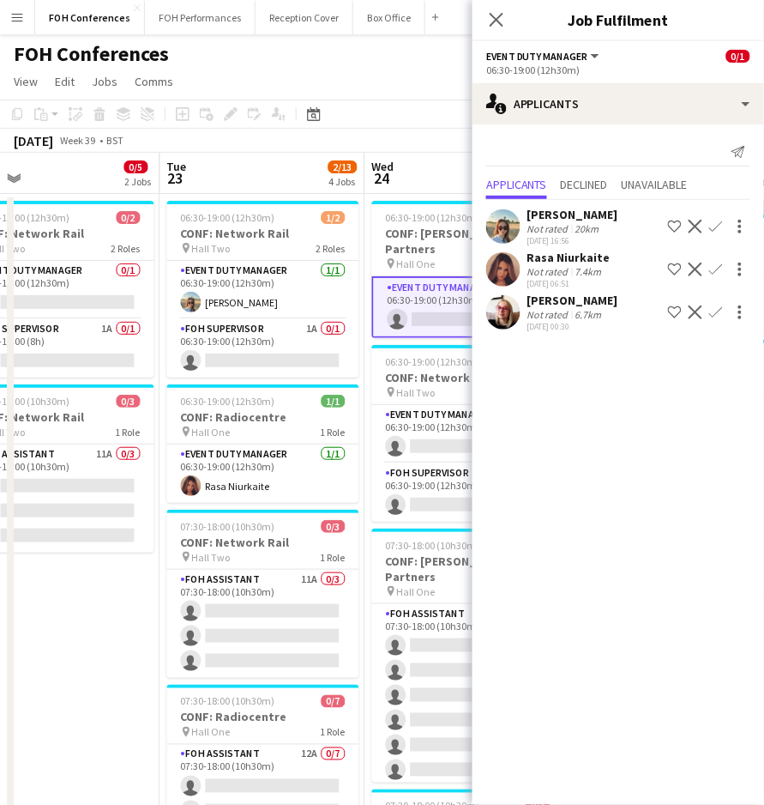
drag, startPoint x: 347, startPoint y: 174, endPoint x: 217, endPoint y: 186, distance: 130.9
click at [217, 186] on app-calendar-viewport "Sat 20 Sun 21 Mon 22 0/5 2 Jobs Tue 23 2/13 4 Jobs Wed 24 0/13 4 Jobs Thu 25 2/…" at bounding box center [382, 593] width 764 height 881
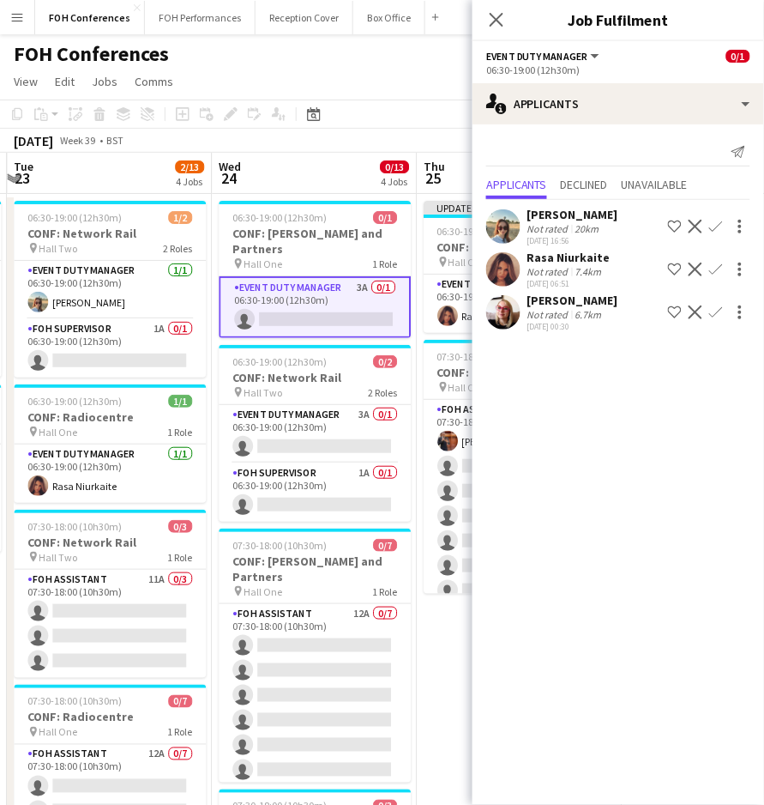
scroll to position [0, 614]
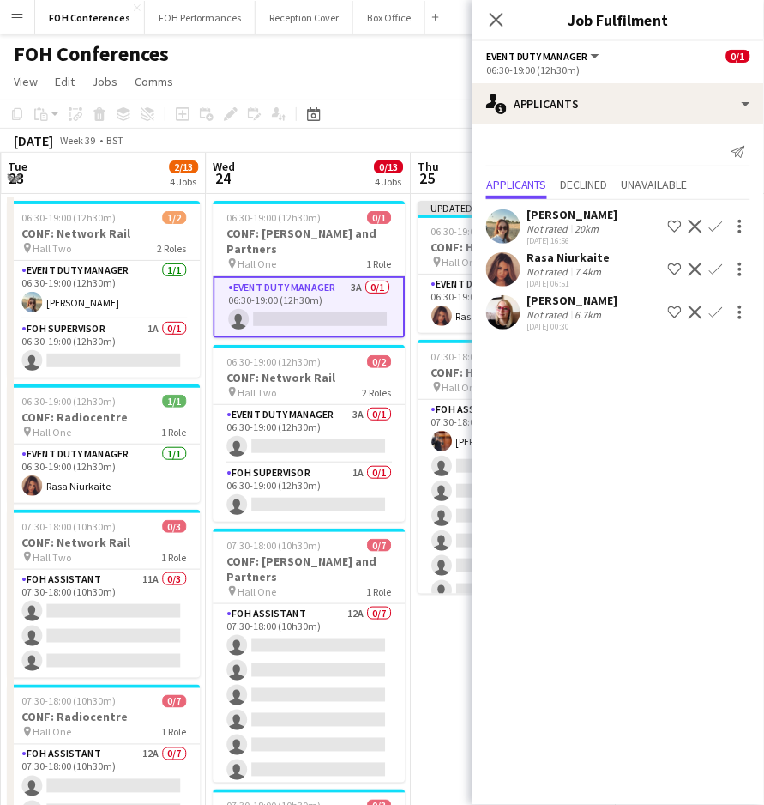
drag, startPoint x: 257, startPoint y: 180, endPoint x: 93, endPoint y: 179, distance: 163.8
click at [93, 179] on app-calendar-viewport "Sat 20 Sun 21 Mon 22 0/5 2 Jobs Tue 23 2/13 4 Jobs Wed 24 0/13 4 Jobs Thu 25 2/…" at bounding box center [382, 593] width 764 height 881
click at [282, 433] on app-card-role "Event Duty Manager 3A 0/1 06:30-19:00 (12h30m) single-neutral-actions" at bounding box center [309, 434] width 192 height 58
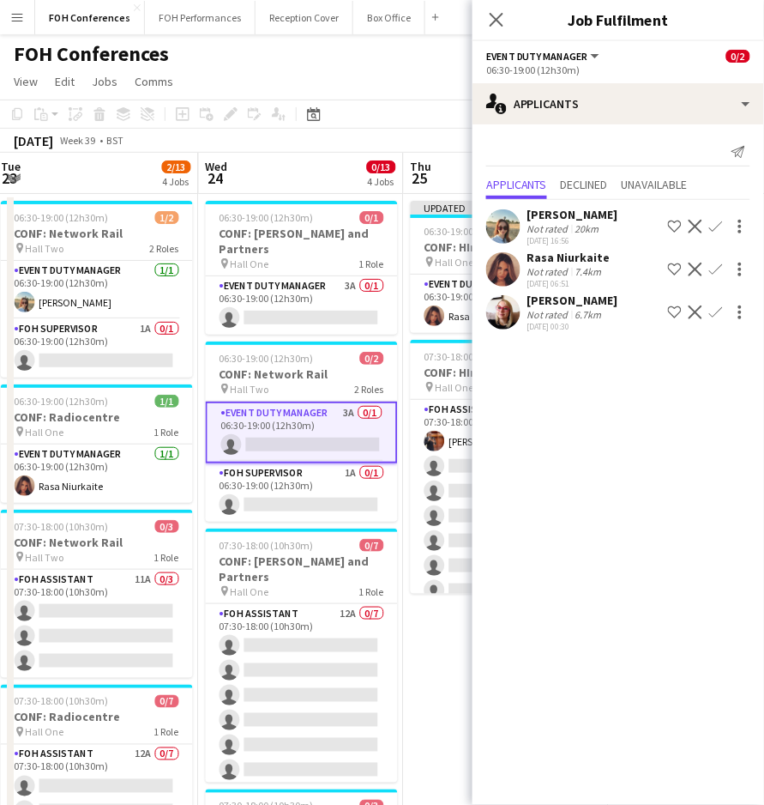
drag, startPoint x: 330, startPoint y: 174, endPoint x: 325, endPoint y: 185, distance: 12.3
click at [325, 185] on app-calendar-viewport "Sun 21 Mon 22 0/5 2 Jobs Tue 23 2/13 4 Jobs Wed 24 0/13 4 Jobs Thu 25 2/8 2 Job…" at bounding box center [382, 593] width 764 height 881
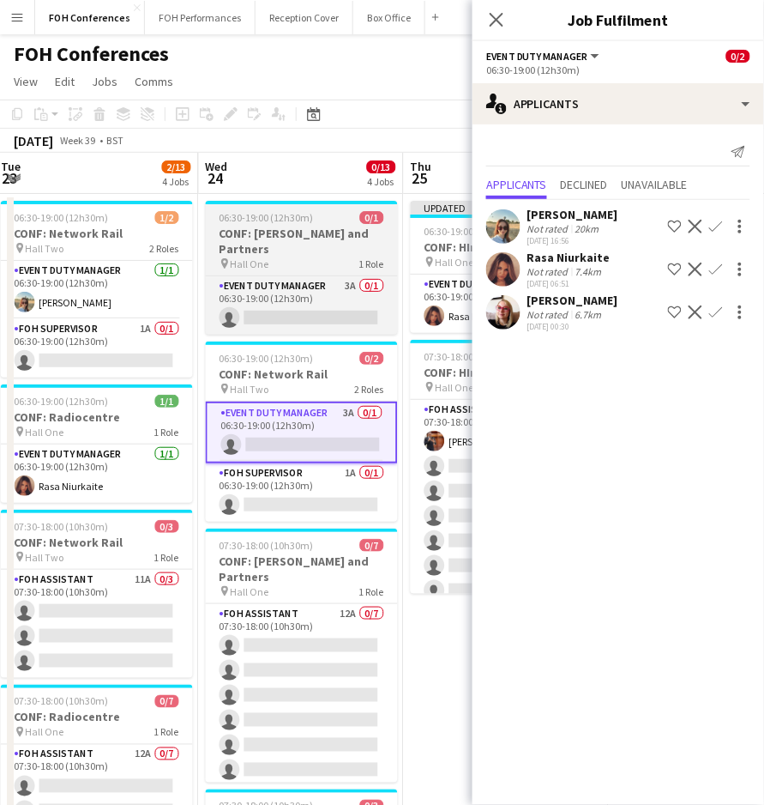
scroll to position [0, 415]
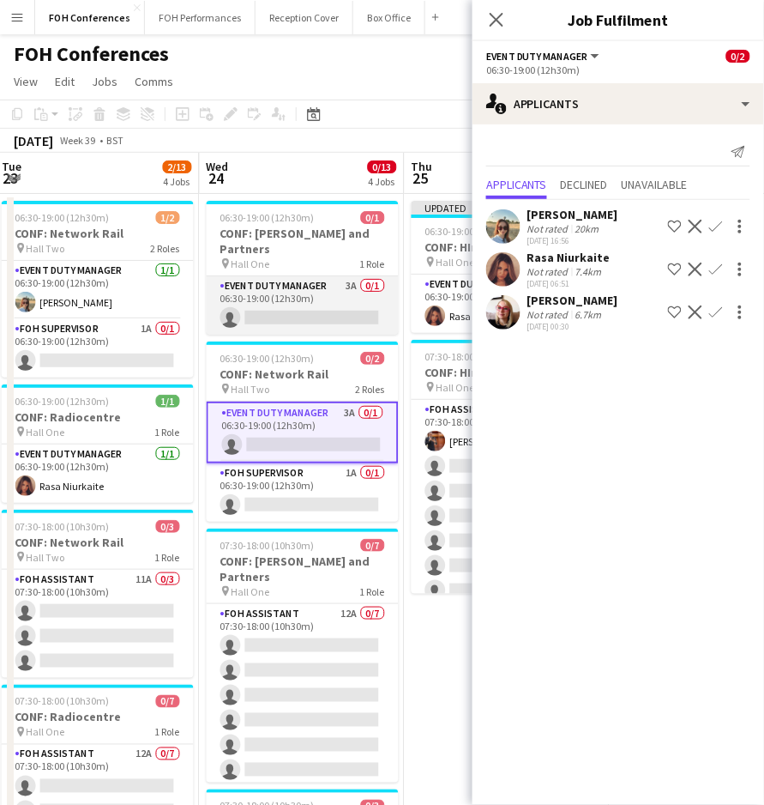
click at [297, 302] on app-card-role "Event Duty Manager 3A 0/1 06:30-19:00 (12h30m) single-neutral-actions" at bounding box center [303, 305] width 192 height 58
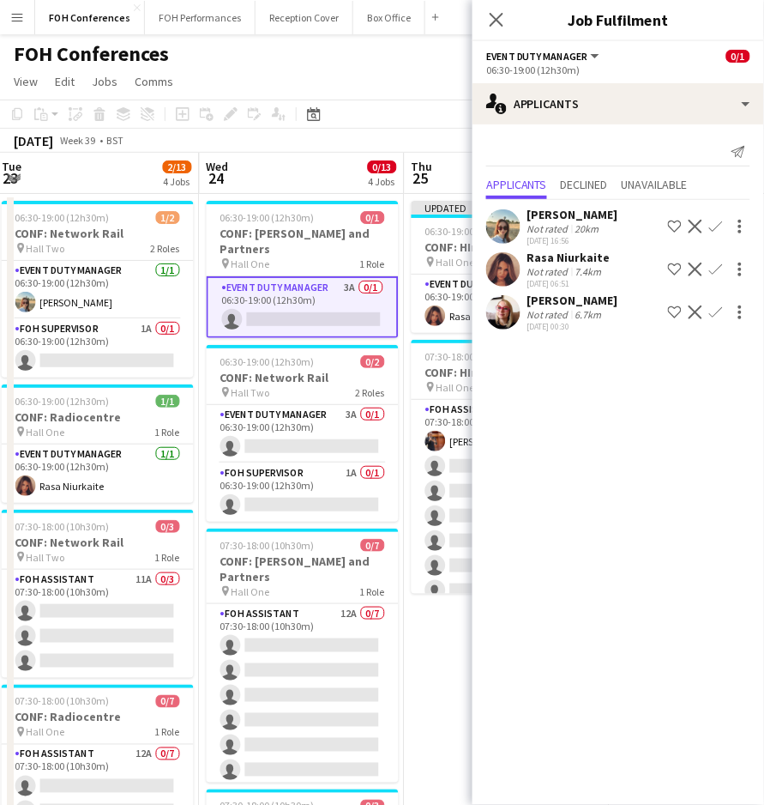
click at [721, 316] on app-icon "Confirm" at bounding box center [716, 312] width 14 height 14
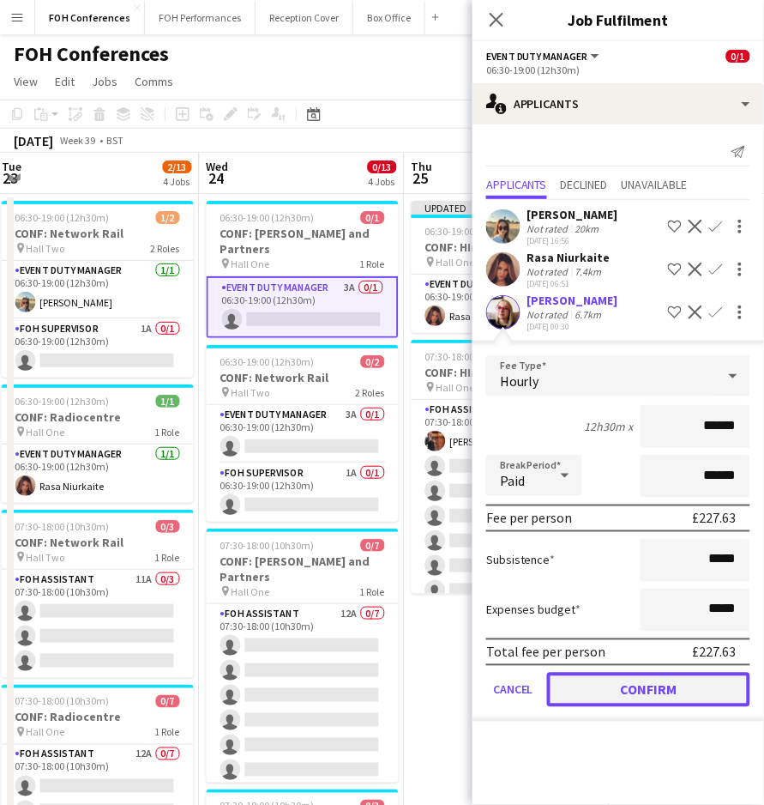
click at [677, 679] on button "Confirm" at bounding box center [648, 689] width 203 height 34
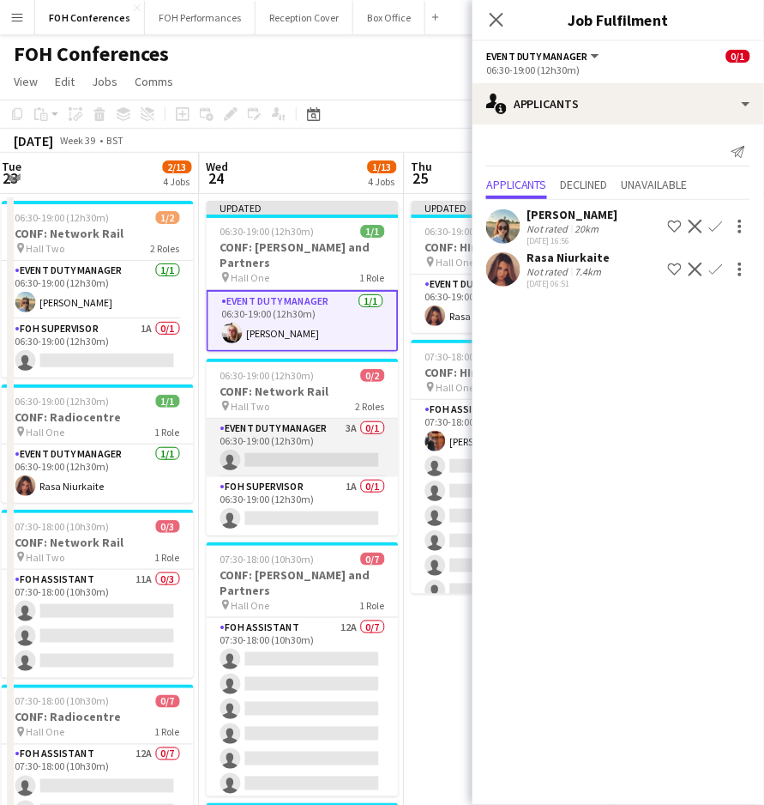
click at [263, 443] on app-card-role "Event Duty Manager 3A 0/1 06:30-19:00 (12h30m) single-neutral-actions" at bounding box center [303, 448] width 192 height 58
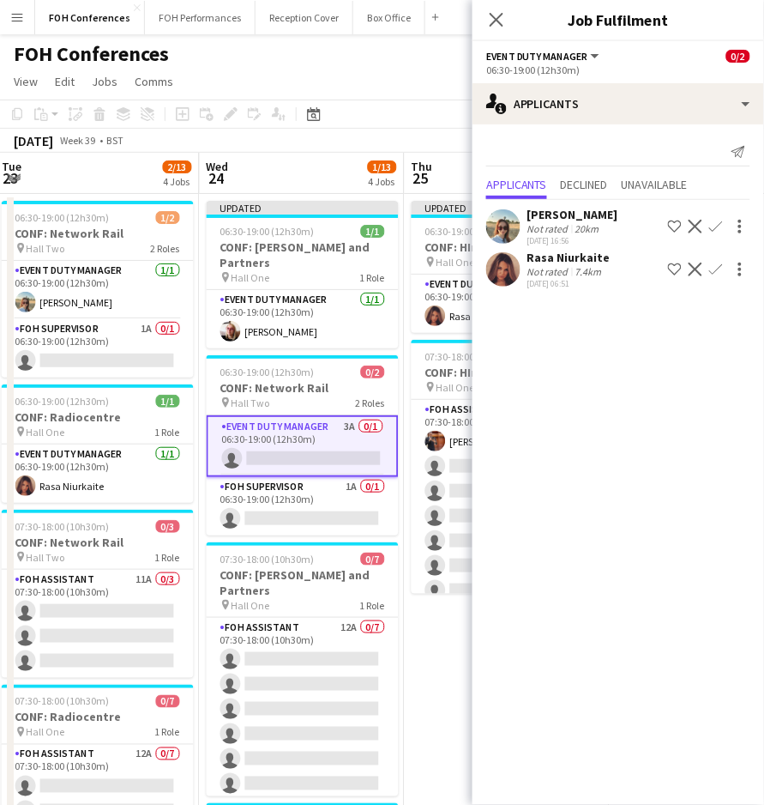
click at [721, 268] on app-icon "Confirm" at bounding box center [716, 269] width 14 height 14
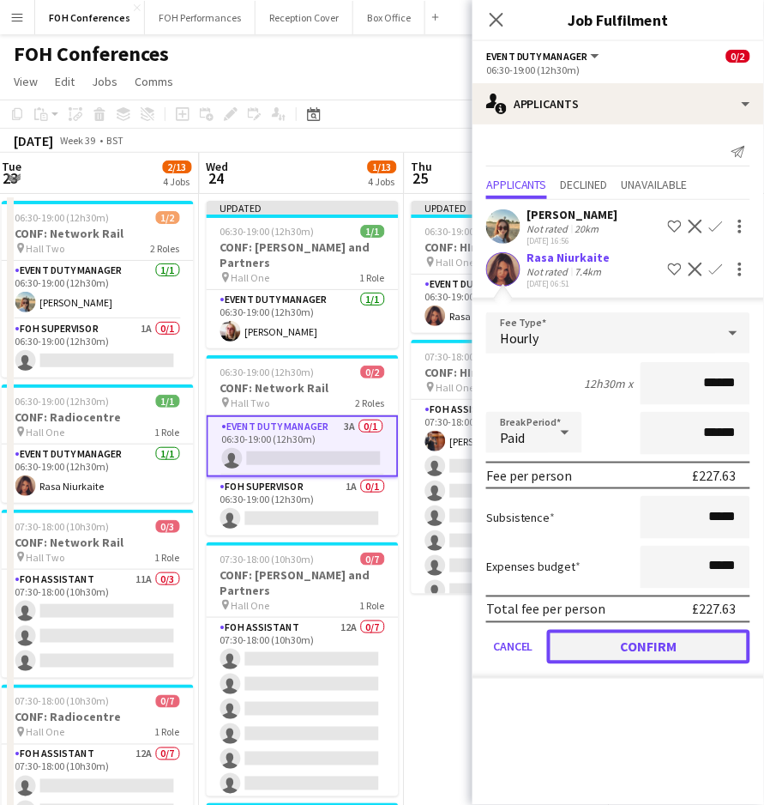
click at [600, 633] on button "Confirm" at bounding box center [648, 647] width 203 height 34
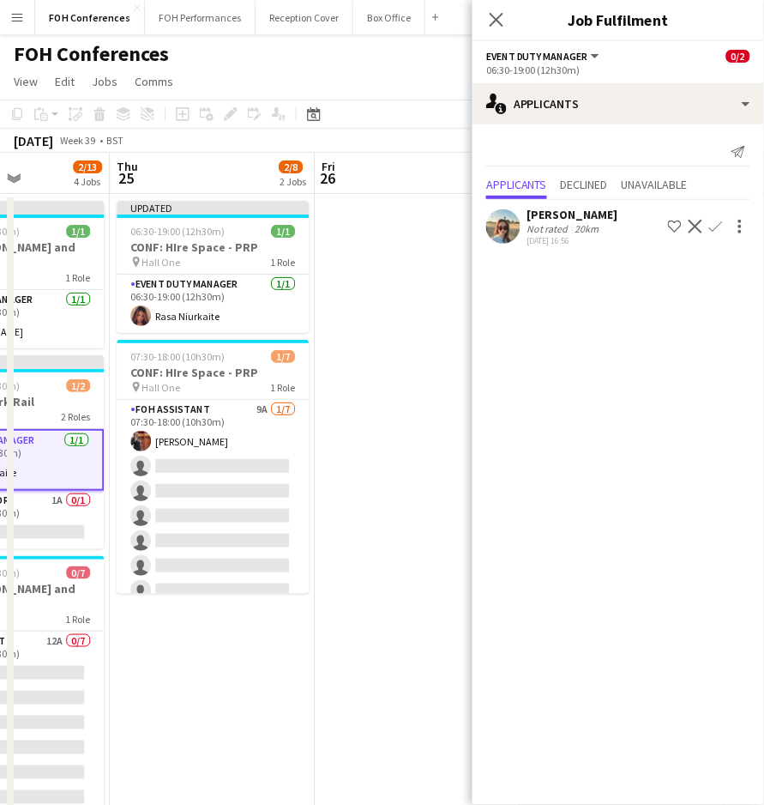
scroll to position [0, 527]
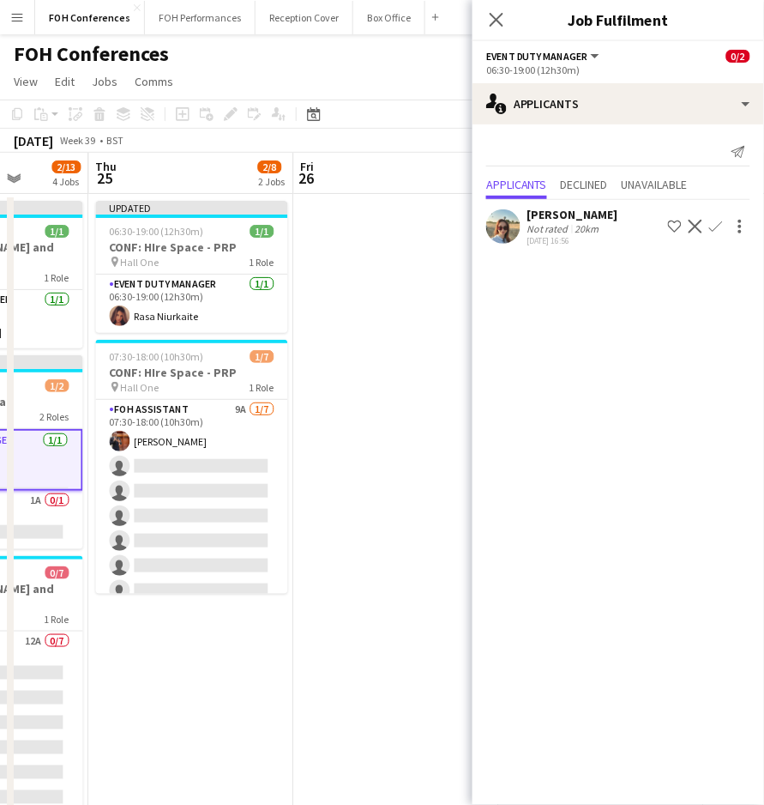
drag, startPoint x: 317, startPoint y: 191, endPoint x: -191, endPoint y: 177, distance: 508.0
click at [0, 177] on html "Menu Boards Boards Boards All jobs Status Workforce Workforce My Workforce Recr…" at bounding box center [382, 531] width 764 height 1063
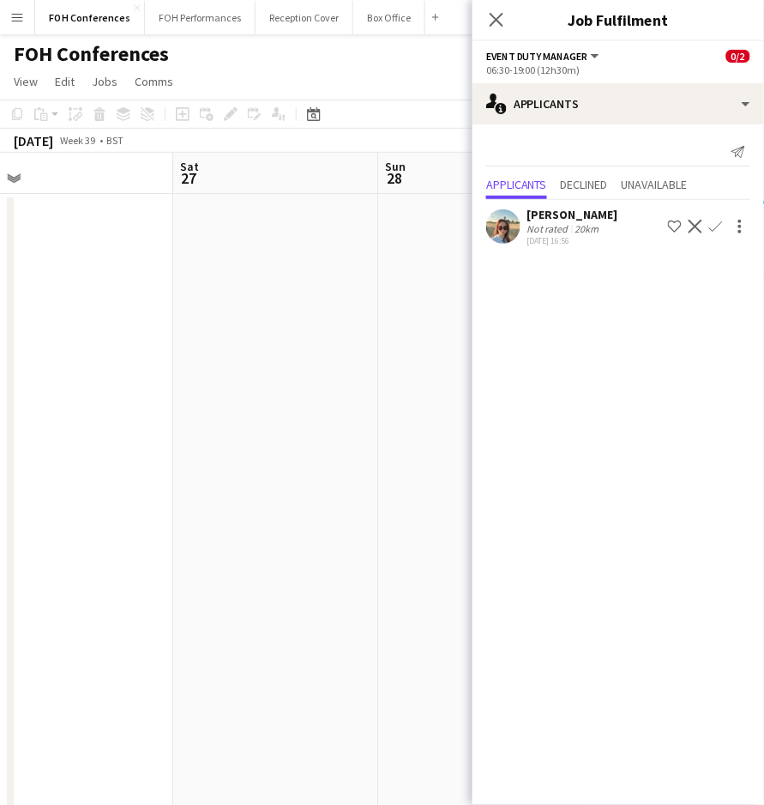
drag, startPoint x: 355, startPoint y: 159, endPoint x: -298, endPoint y: 169, distance: 653.7
click at [0, 169] on html "Menu Boards Boards Boards All jobs Status Workforce Workforce My Workforce Recr…" at bounding box center [382, 531] width 764 height 1063
drag, startPoint x: 276, startPoint y: 163, endPoint x: -268, endPoint y: 231, distance: 548.0
click at [0, 231] on html "Menu Boards Boards Boards All jobs Status Workforce Workforce My Workforce Recr…" at bounding box center [382, 531] width 764 height 1063
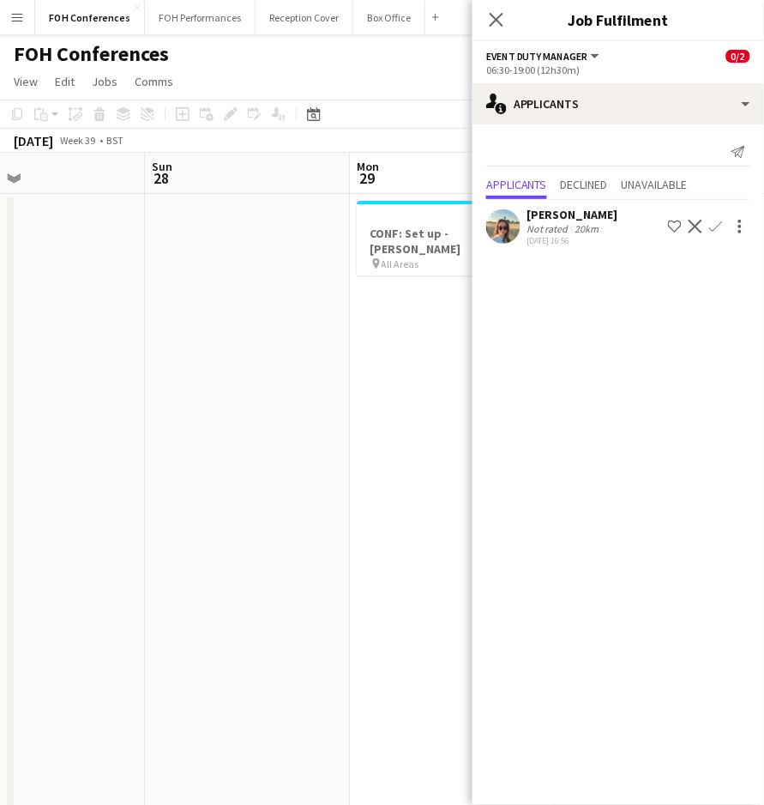
scroll to position [0, 716]
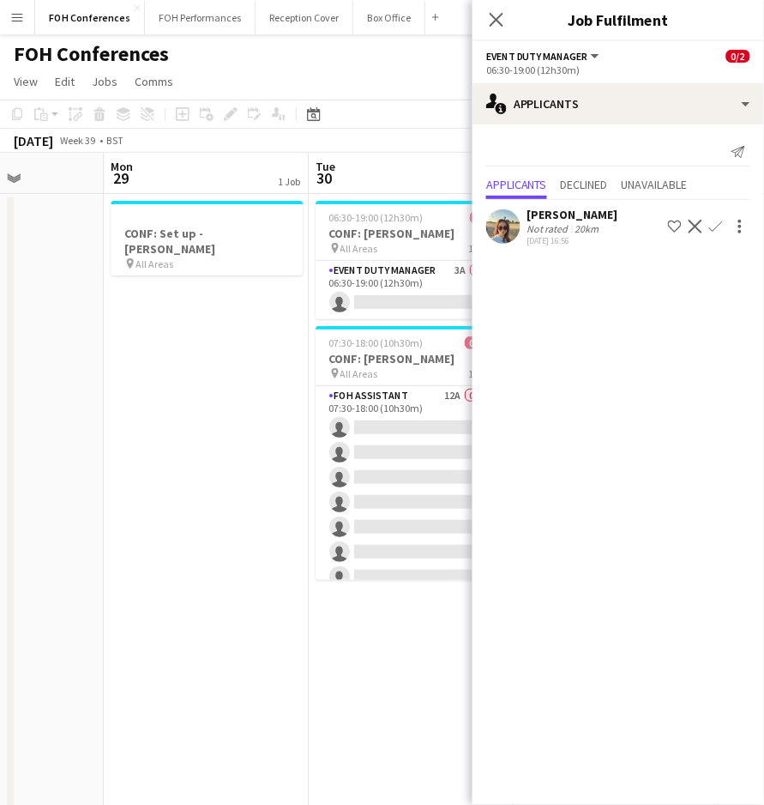
drag, startPoint x: 230, startPoint y: 184, endPoint x: -74, endPoint y: 185, distance: 303.7
click at [0, 185] on html "Menu Boards Boards Boards All jobs Status Workforce Workforce My Workforce Recr…" at bounding box center [382, 531] width 764 height 1063
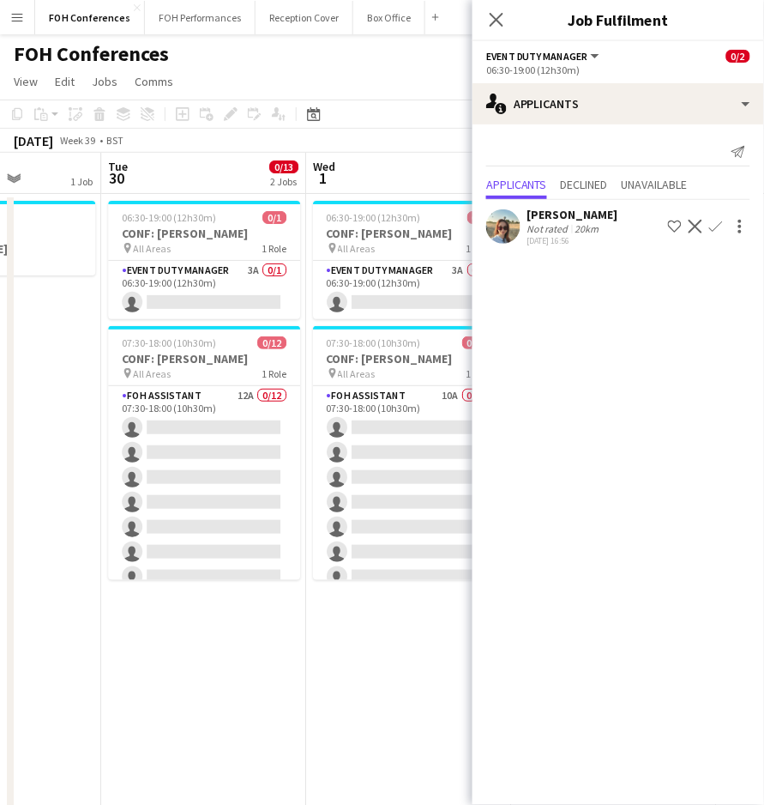
drag, startPoint x: 257, startPoint y: 180, endPoint x: -73, endPoint y: 172, distance: 330.3
click at [0, 172] on html "Menu Boards Boards Boards All jobs Status Workforce Workforce My Workforce Recr…" at bounding box center [382, 531] width 764 height 1063
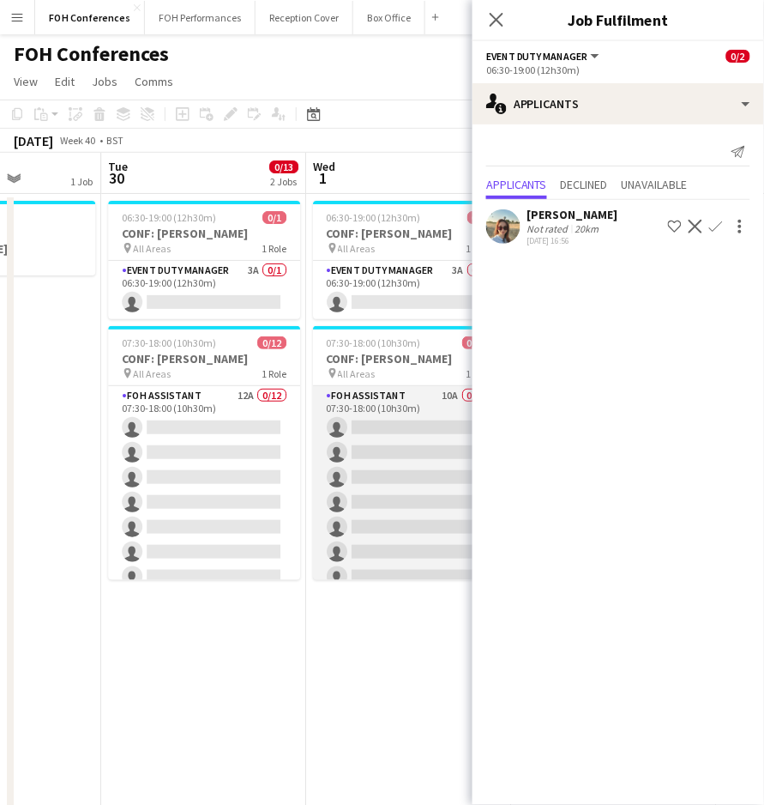
click at [410, 423] on app-card-role "FOH Assistant 10A 0/12 07:30-18:00 (10h30m) single-neutral-actions single-neutr…" at bounding box center [409, 552] width 192 height 332
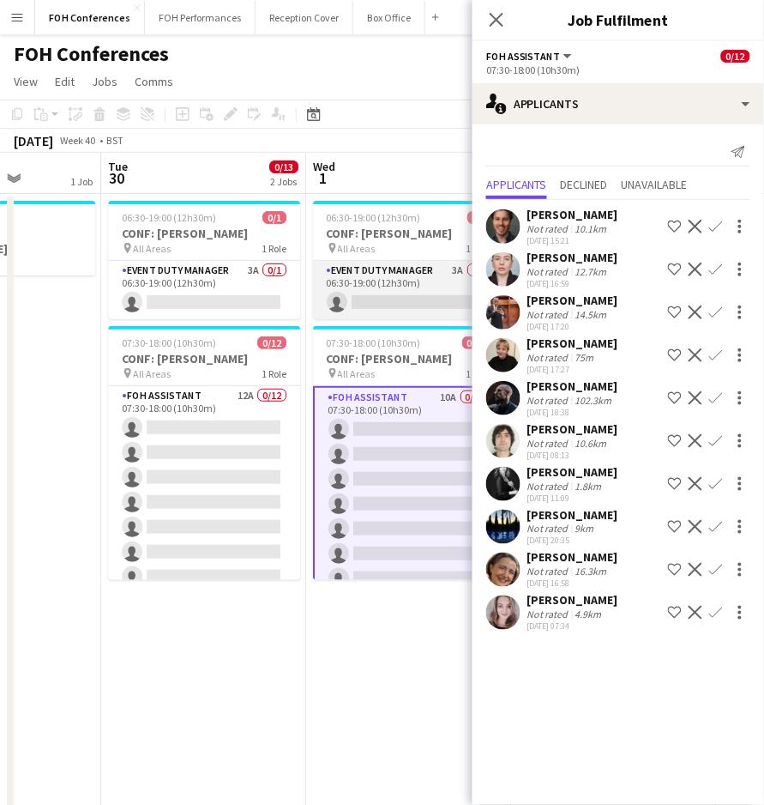
click at [368, 304] on app-card-role "Event Duty Manager 3A 0/1 06:30-19:00 (12h30m) single-neutral-actions" at bounding box center [409, 290] width 192 height 58
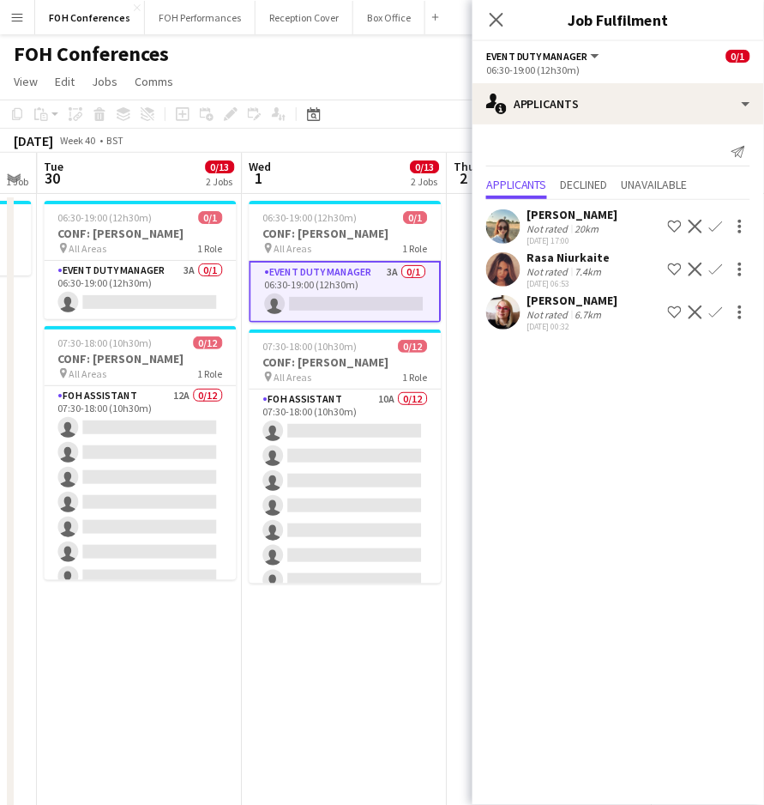
scroll to position [0, 612]
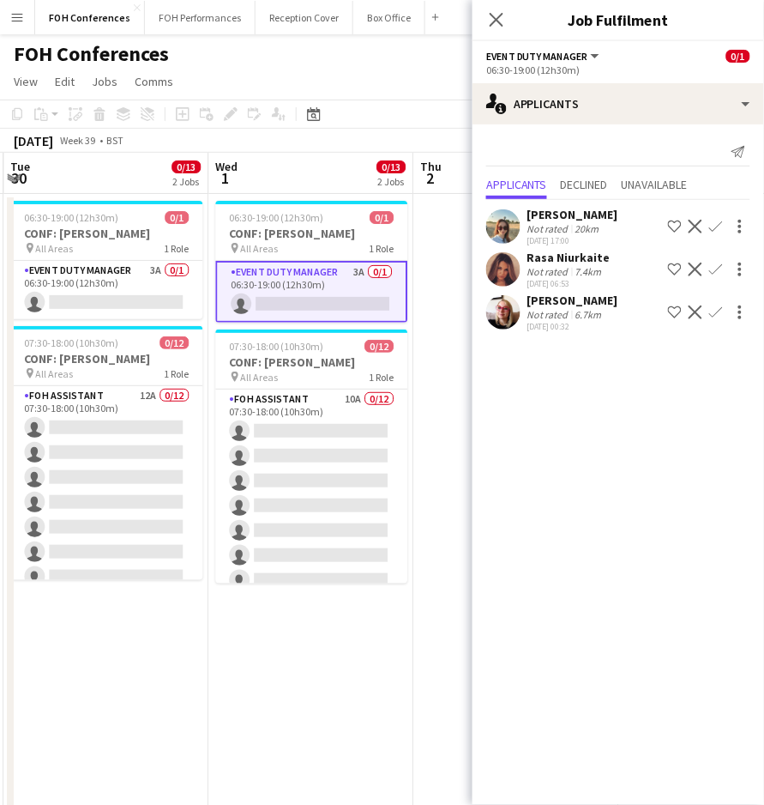
drag, startPoint x: 166, startPoint y: 186, endPoint x: 69, endPoint y: 193, distance: 98.0
click at [69, 193] on app-calendar-viewport "Sat 27 Sun 28 Mon 29 1 Job Tue 30 0/13 2 Jobs Wed 1 0/13 2 Jobs Thu 2 Fri 3 Sat…" at bounding box center [382, 593] width 764 height 881
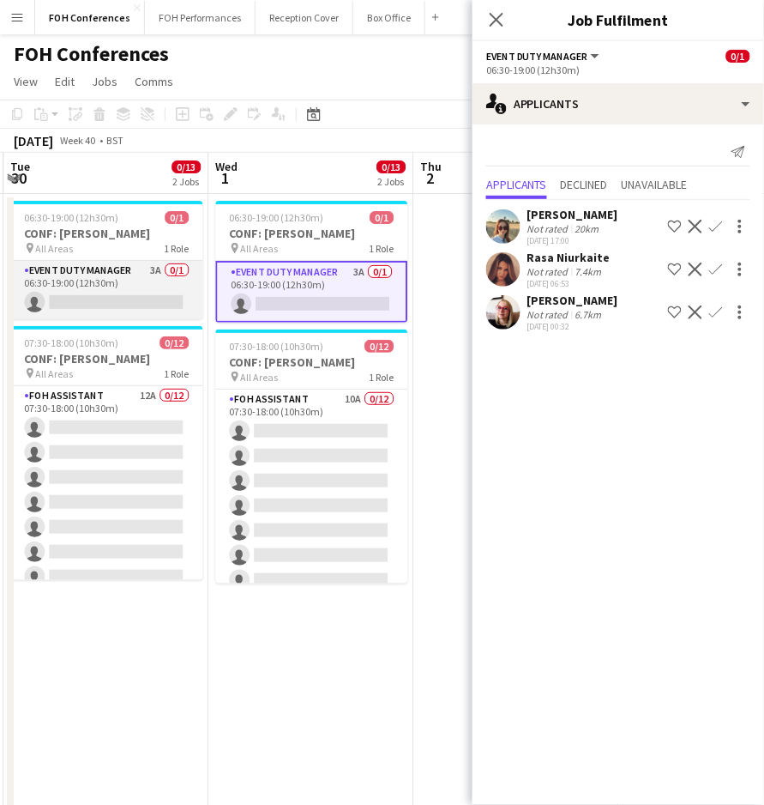
click at [64, 300] on app-card-role "Event Duty Manager 3A 0/1 06:30-19:00 (12h30m) single-neutral-actions" at bounding box center [106, 290] width 192 height 58
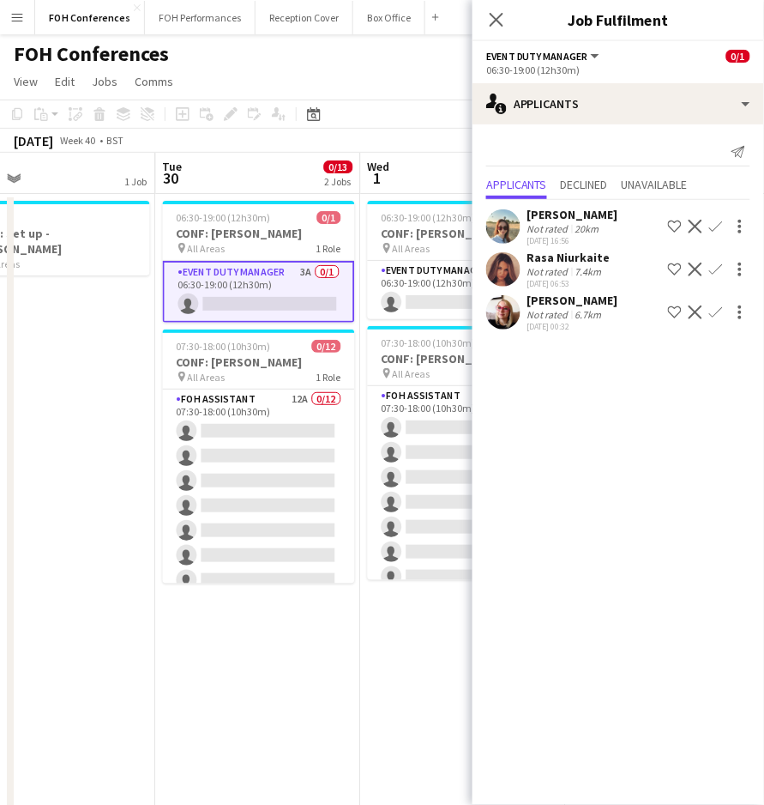
drag, startPoint x: 72, startPoint y: 178, endPoint x: 229, endPoint y: 178, distance: 157.0
click at [229, 178] on app-calendar-viewport "Sat 27 Sun 28 Mon 29 1 Job Tue 30 0/13 2 Jobs Wed 1 0/13 2 Jobs Thu 2 Fri 3 Sat…" at bounding box center [382, 593] width 764 height 881
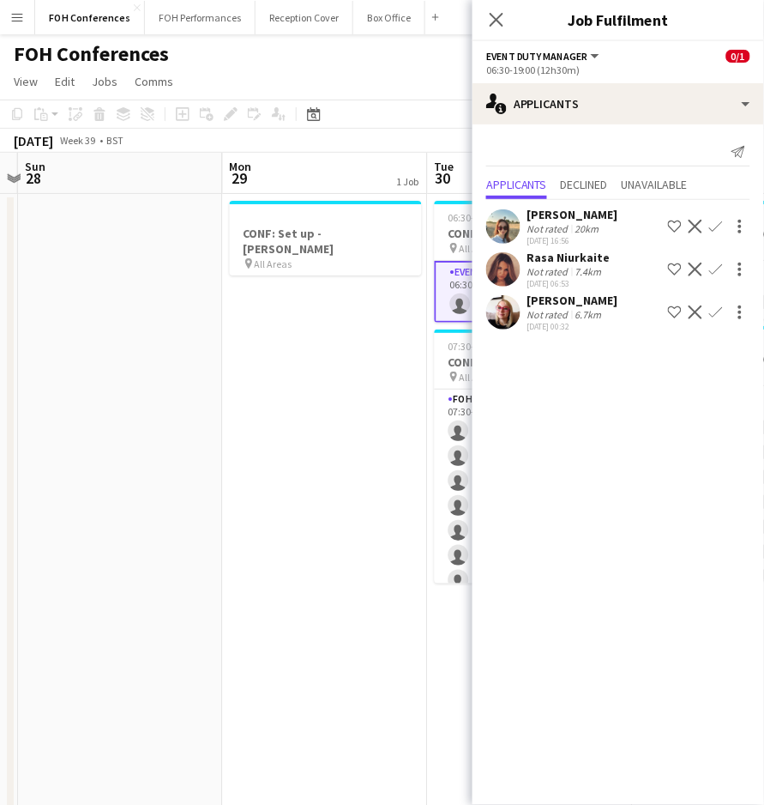
drag, startPoint x: 74, startPoint y: 175, endPoint x: 341, endPoint y: 193, distance: 268.2
click at [341, 193] on app-calendar-viewport "Fri 26 Sat 27 Sun 28 Mon 29 1 Job Tue 30 0/13 2 Jobs Wed 1 0/13 2 Jobs Thu 2 Fr…" at bounding box center [382, 593] width 764 height 881
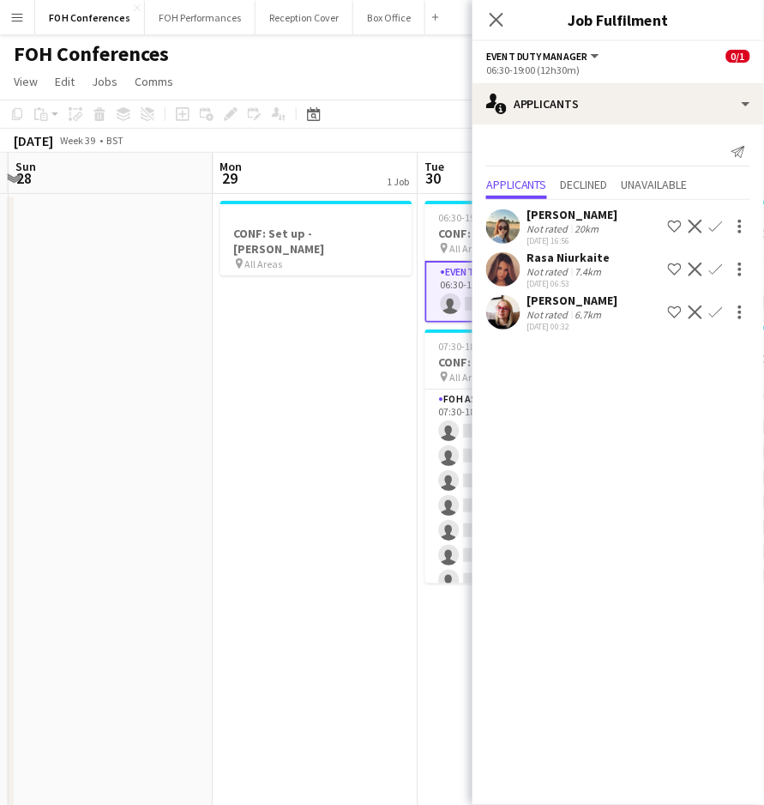
scroll to position [0, 441]
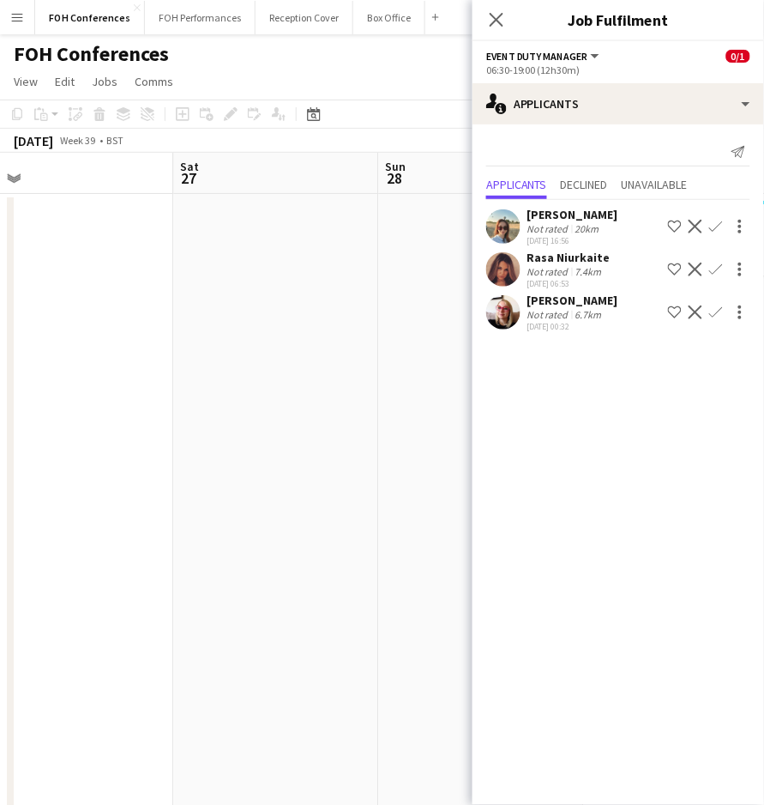
drag, startPoint x: 98, startPoint y: 185, endPoint x: 499, endPoint y: 224, distance: 403.3
click at [499, 224] on body "Menu Boards Boards Boards All jobs Status Workforce Workforce My Workforce Recr…" at bounding box center [382, 531] width 764 height 1063
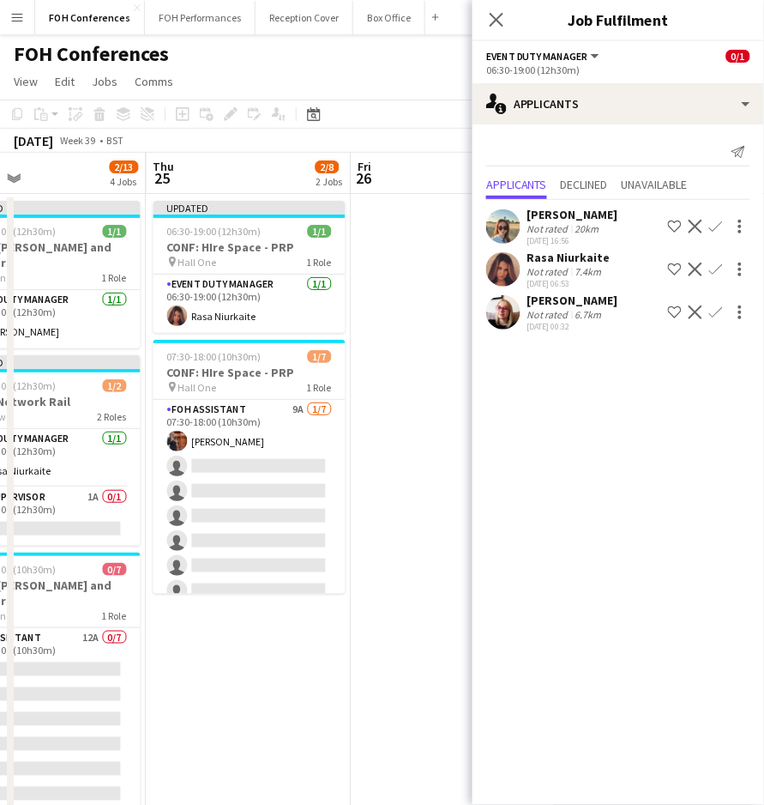
scroll to position [0, 457]
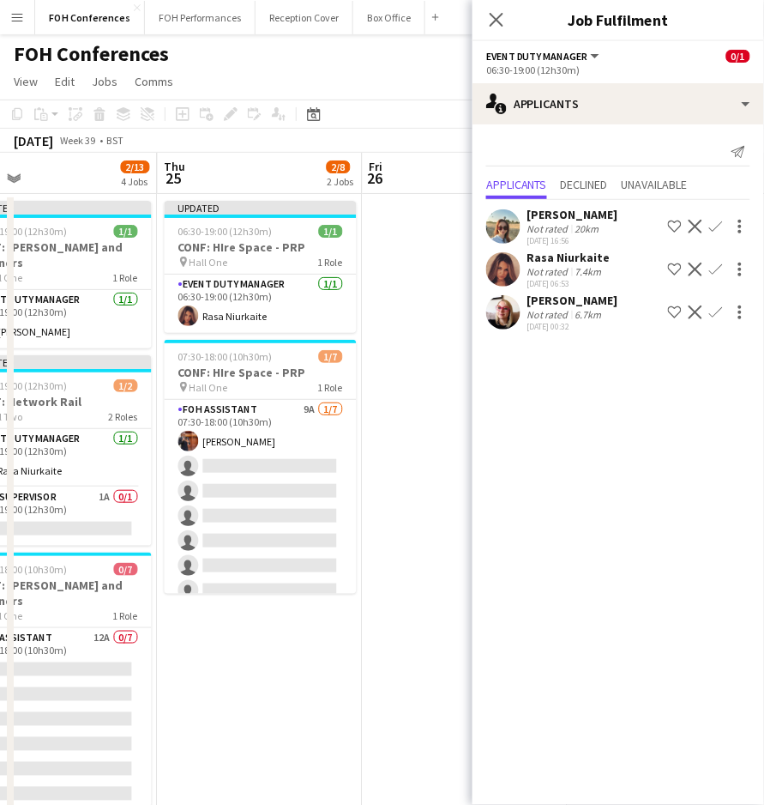
drag, startPoint x: 76, startPoint y: 188, endPoint x: 504, endPoint y: 217, distance: 429.0
click at [504, 217] on body "Menu Boards Boards Boards All jobs Status Workforce Workforce My Workforce Recr…" at bounding box center [382, 531] width 764 height 1063
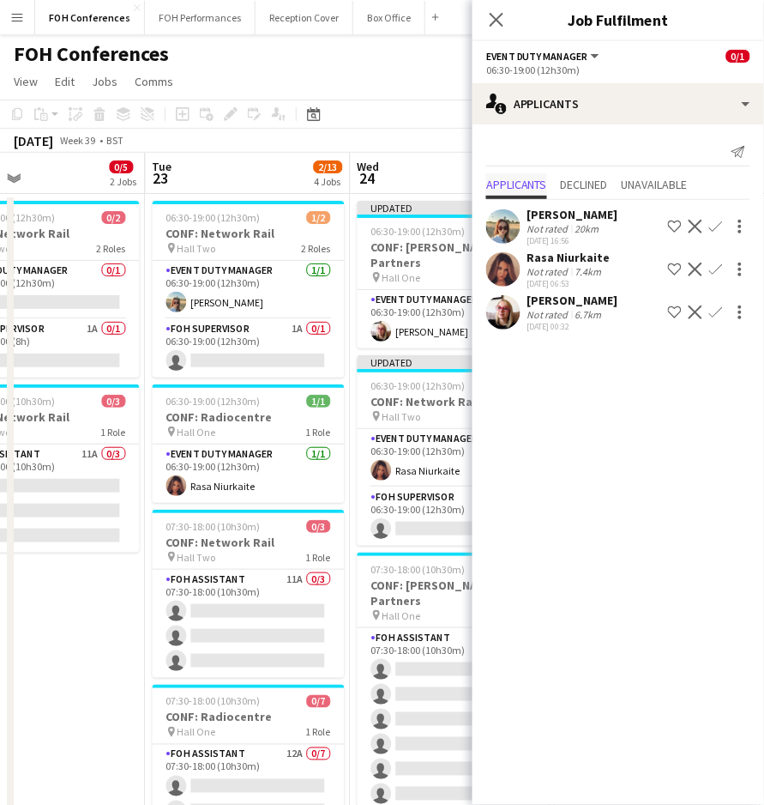
scroll to position [0, 463]
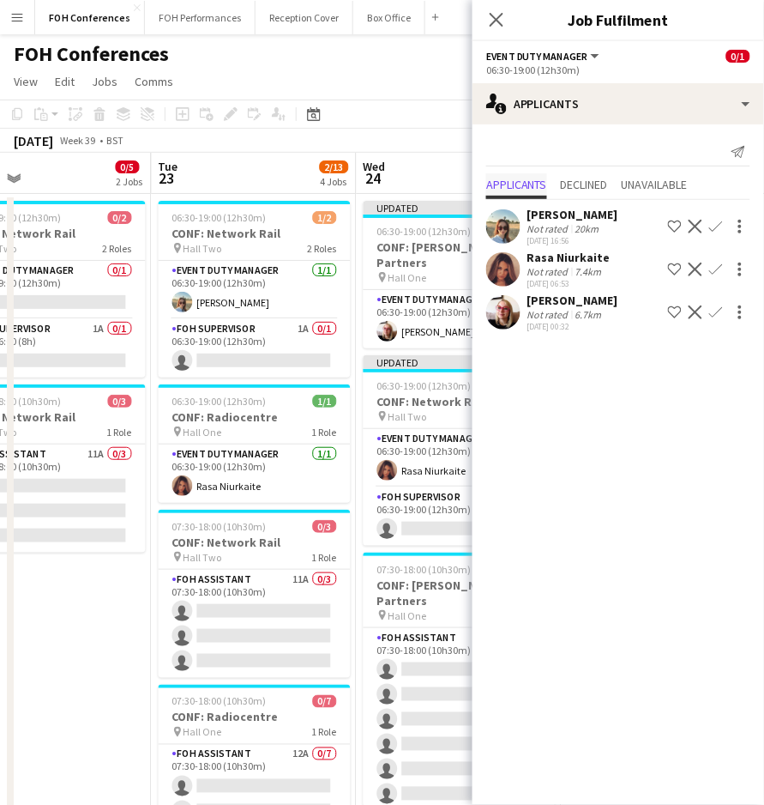
drag, startPoint x: 69, startPoint y: 187, endPoint x: 504, endPoint y: 196, distance: 434.1
click at [504, 196] on body "Menu Boards Boards Boards All jobs Status Workforce Workforce My Workforce Recr…" at bounding box center [382, 531] width 764 height 1063
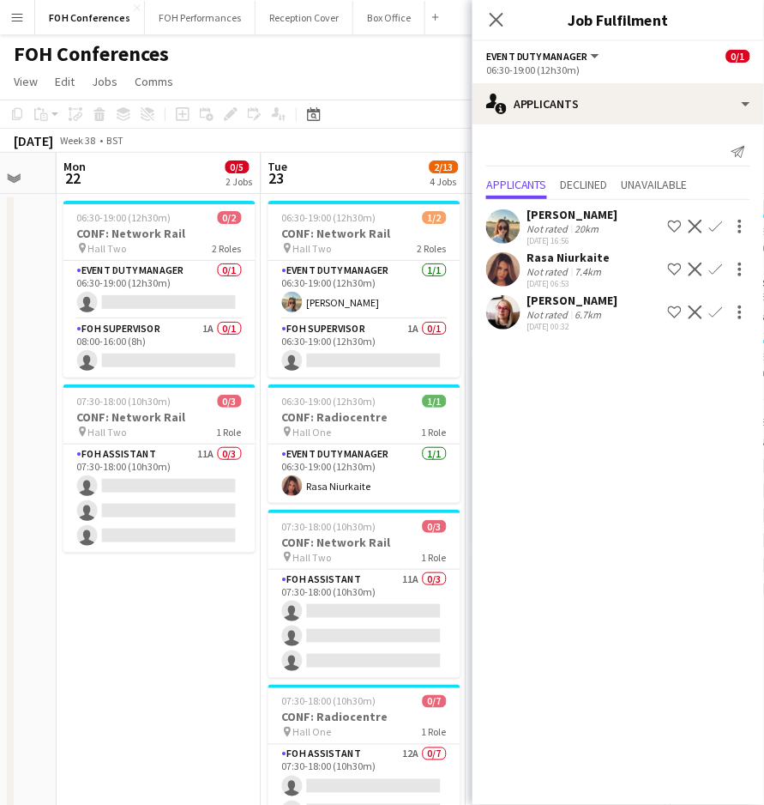
drag, startPoint x: 244, startPoint y: 189, endPoint x: 355, endPoint y: 191, distance: 110.7
click at [355, 191] on app-calendar-viewport "Sat 20 Sun 21 Mon 22 0/5 2 Jobs Tue 23 2/13 4 Jobs Wed 24 2/13 4 Jobs Thu 25 2/…" at bounding box center [382, 593] width 764 height 881
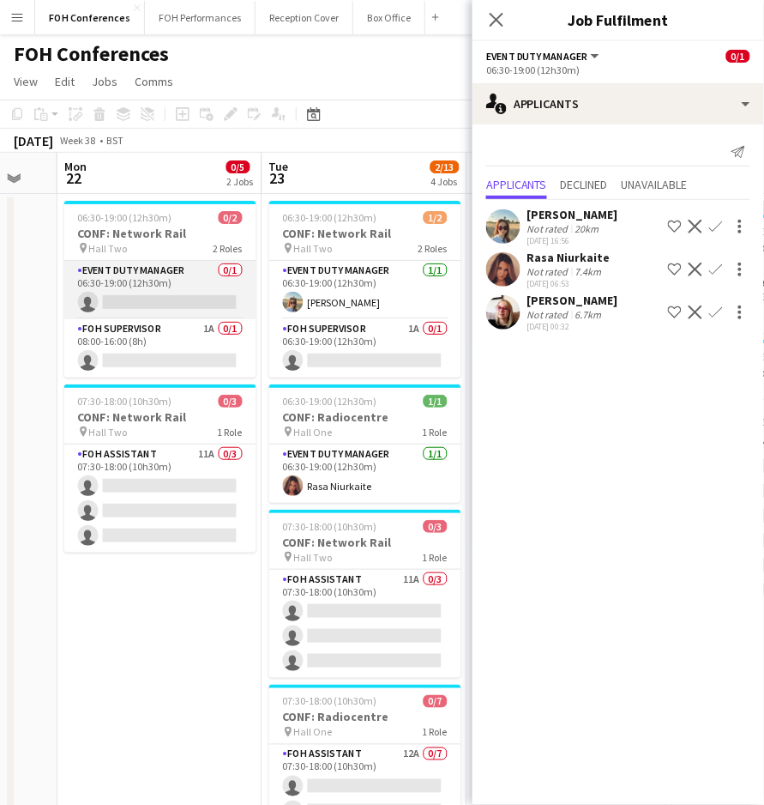
click at [148, 305] on app-card-role "Event Duty Manager 0/1 06:30-19:00 (12h30m) single-neutral-actions" at bounding box center [160, 290] width 192 height 58
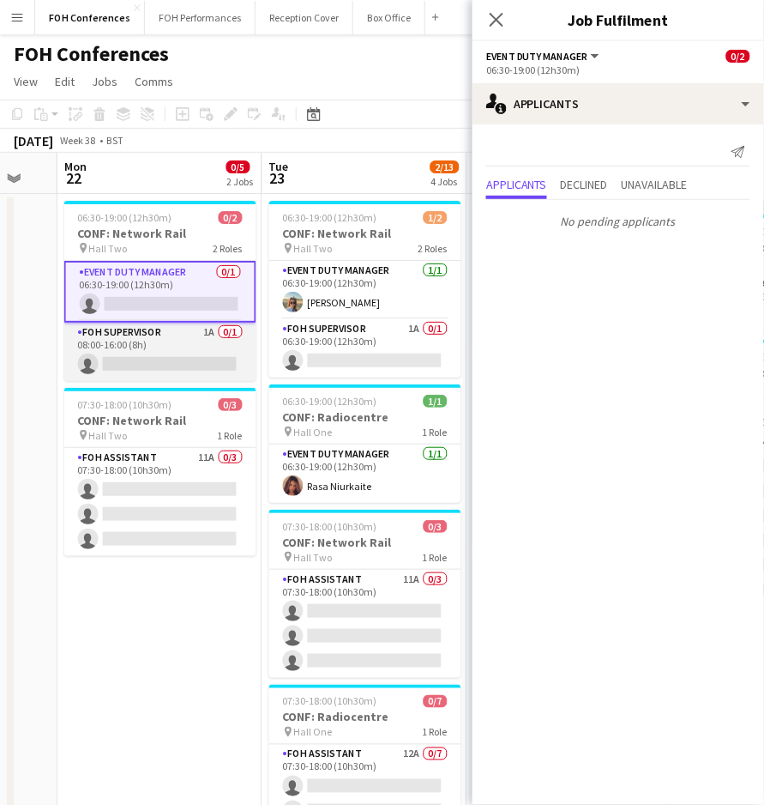
click at [146, 350] on app-card-role "FOH Supervisor 1A 0/1 08:00-16:00 (8h) single-neutral-actions" at bounding box center [160, 352] width 192 height 58
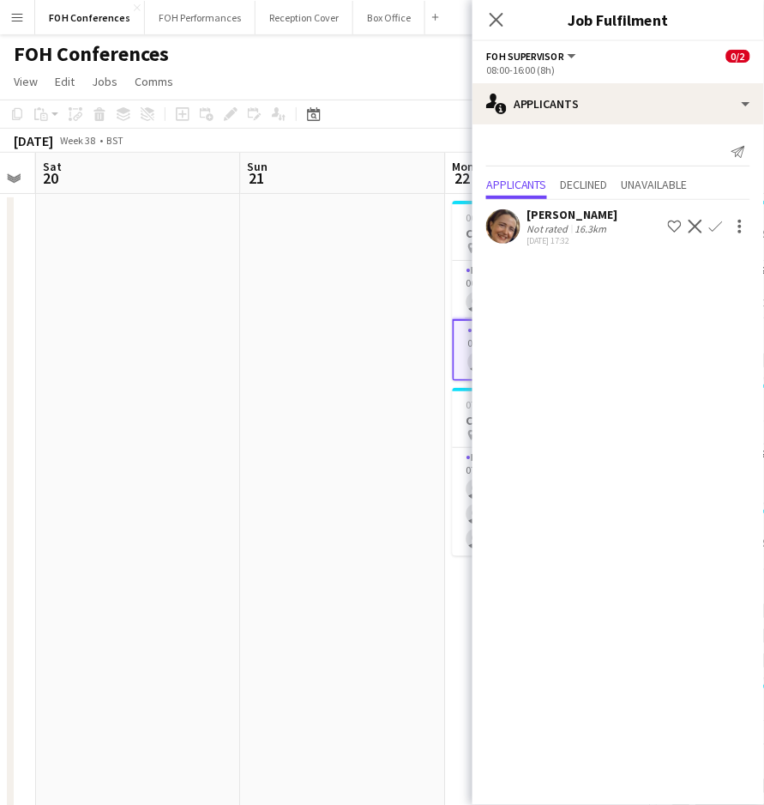
scroll to position [0, 420]
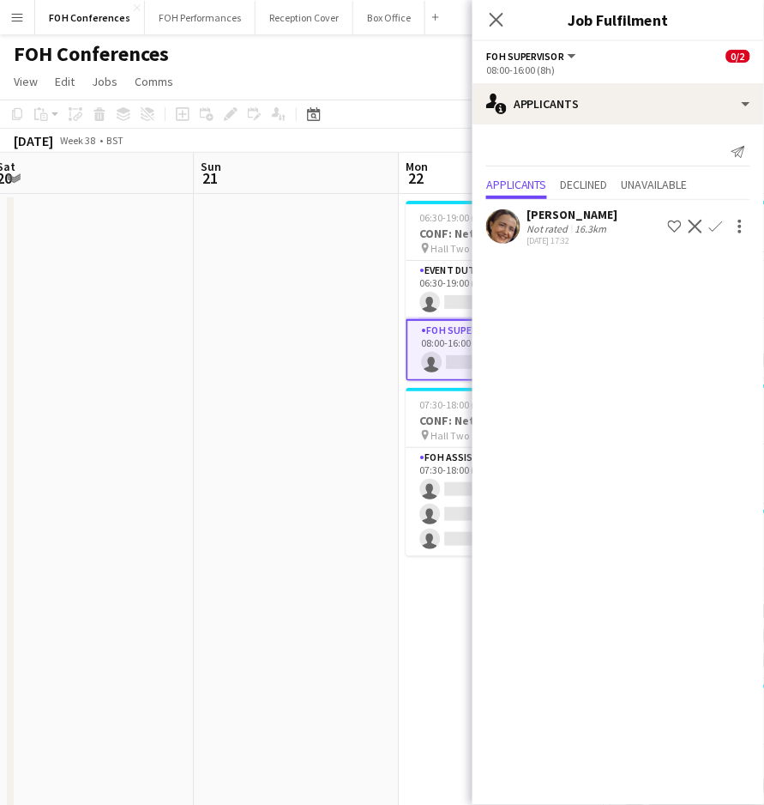
drag, startPoint x: 121, startPoint y: 179, endPoint x: 491, endPoint y: 206, distance: 371.5
click at [491, 206] on body "Menu Boards Boards Boards All jobs Status Workforce Workforce My Workforce Recr…" at bounding box center [382, 531] width 764 height 1063
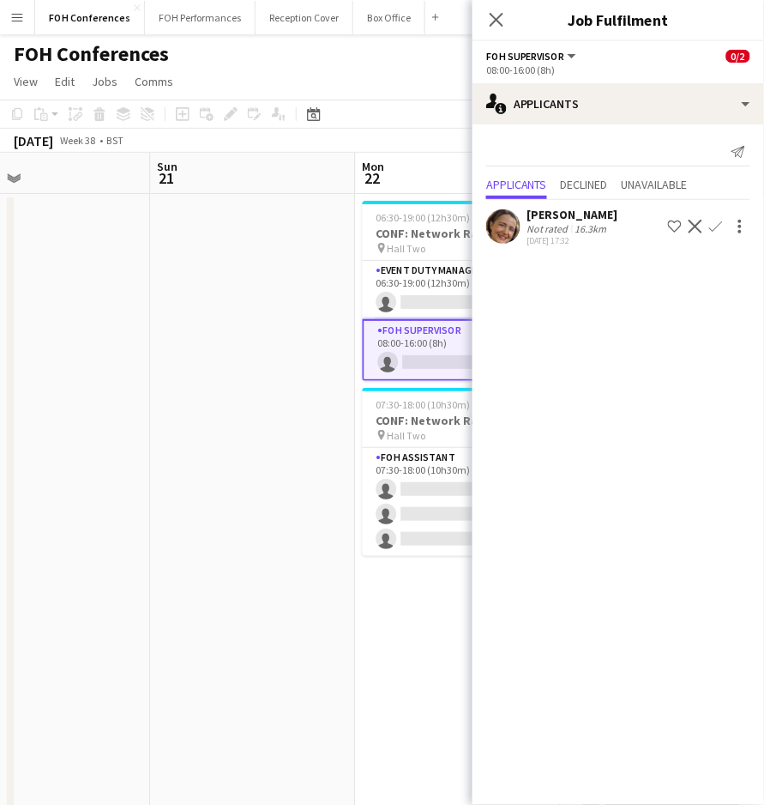
scroll to position [0, 451]
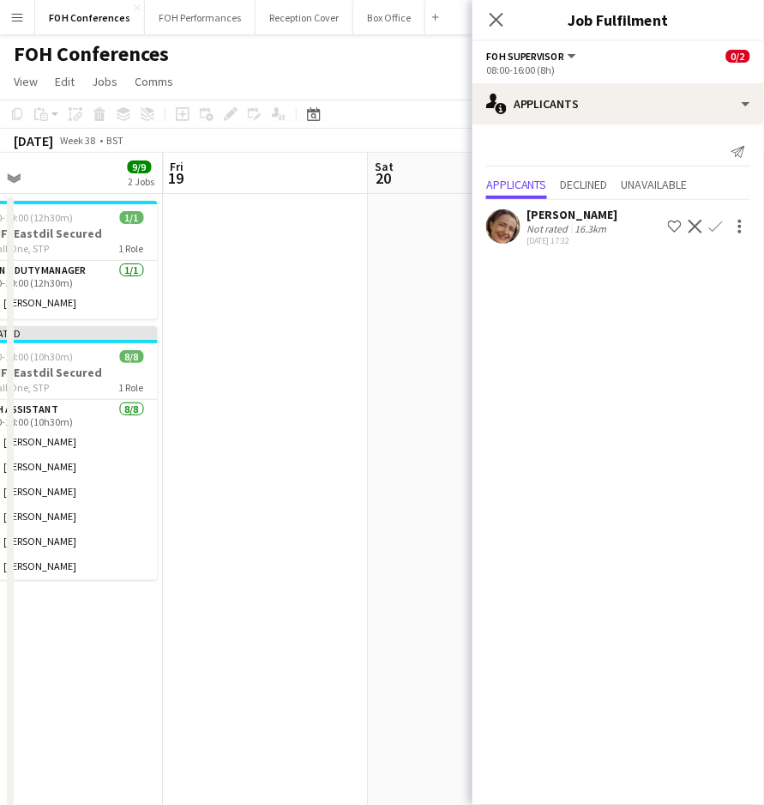
drag, startPoint x: 88, startPoint y: 178, endPoint x: 467, endPoint y: 218, distance: 381.3
click at [467, 218] on app-calendar-viewport "Tue 16 1 Job Wed 17 13/13 2 Jobs Thu 18 9/9 2 Jobs Fri 19 Sat 20 Sun 21 Mon 22 …" at bounding box center [382, 593] width 764 height 881
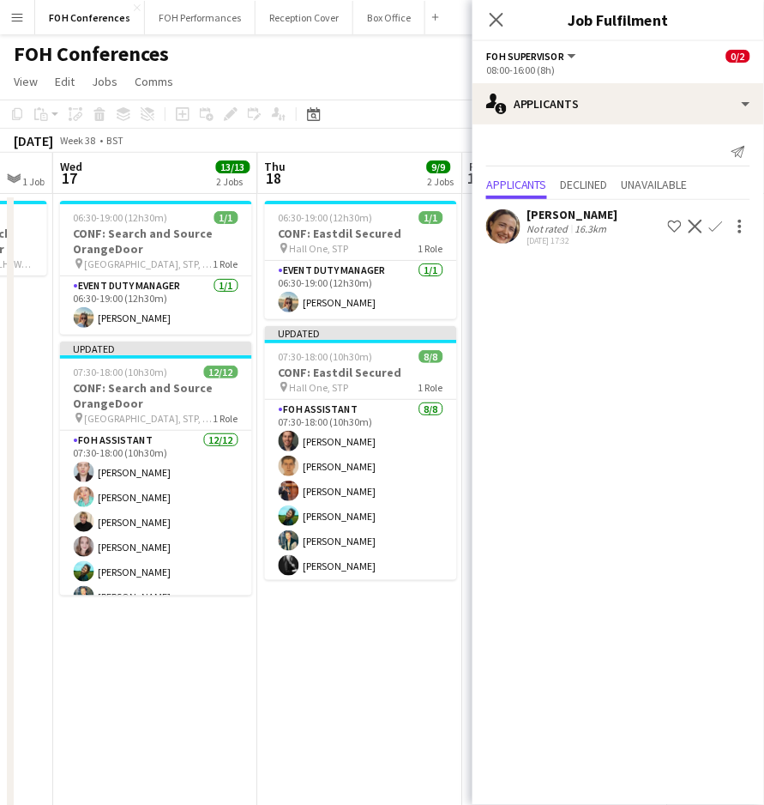
scroll to position [0, 351]
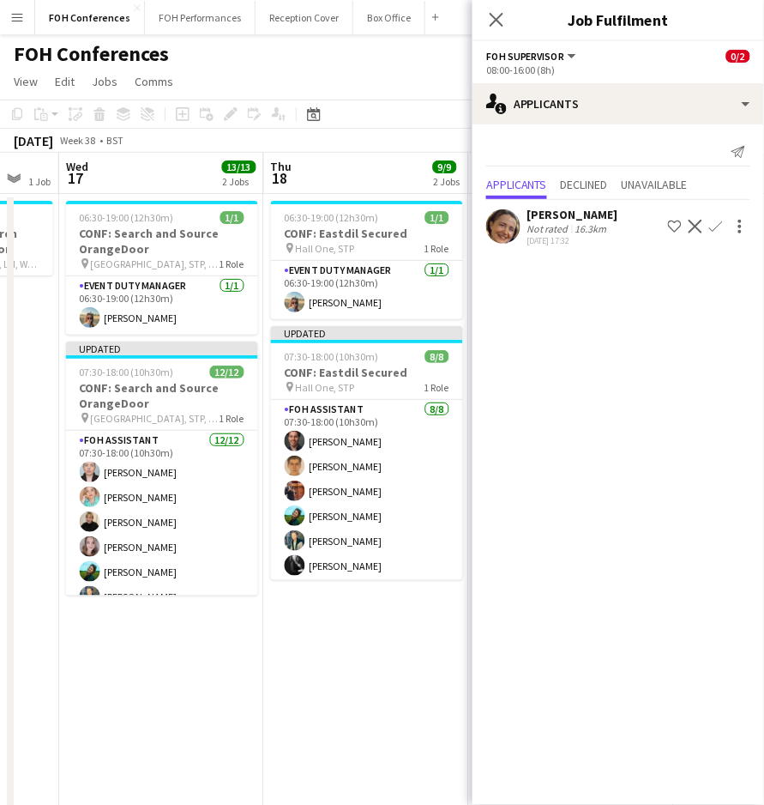
drag, startPoint x: 69, startPoint y: 190, endPoint x: 374, endPoint y: 193, distance: 305.4
click at [374, 193] on app-calendar-viewport "Mon 15 Tue 16 1 Job Wed 17 13/13 2 Jobs Thu 18 9/9 2 Jobs Fri 19 Sat 20 Sun 21 …" at bounding box center [382, 593] width 764 height 881
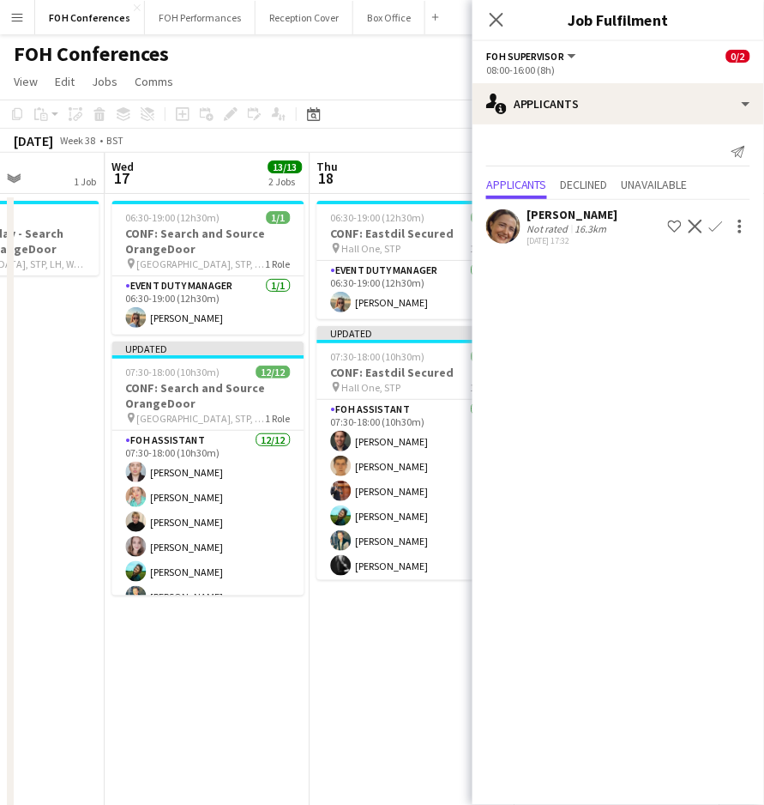
drag, startPoint x: 118, startPoint y: 165, endPoint x: 622, endPoint y: 201, distance: 505.6
click at [622, 201] on body "Menu Boards Boards Boards All jobs Status Workforce Workforce My Workforce Recr…" at bounding box center [382, 531] width 764 height 1063
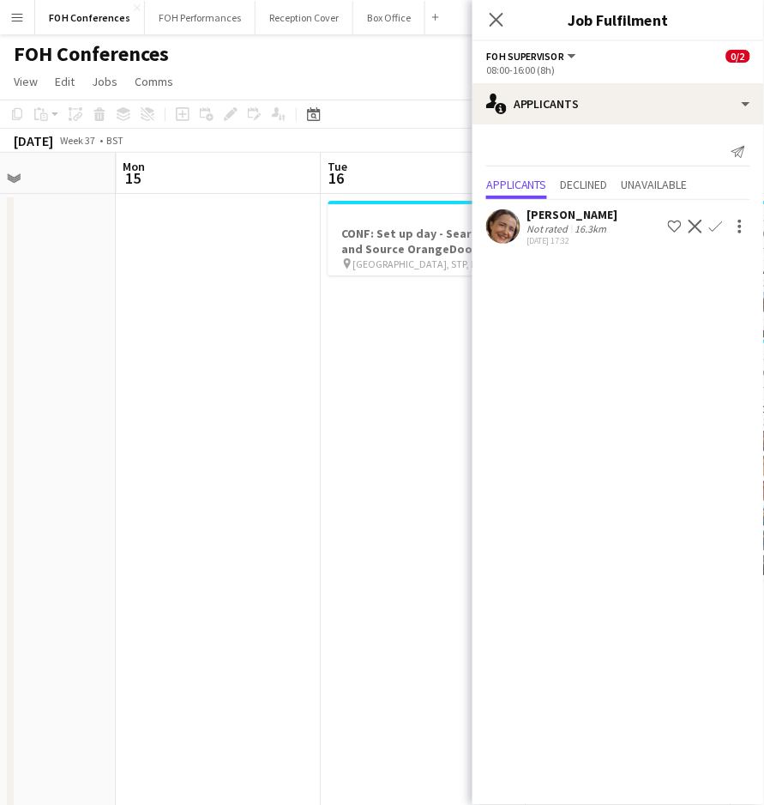
scroll to position [0, 445]
drag, startPoint x: 151, startPoint y: 180, endPoint x: 654, endPoint y: 224, distance: 505.4
click at [654, 224] on body "Menu Boards Boards Boards All jobs Status Workforce Workforce My Workforce Recr…" at bounding box center [382, 531] width 764 height 1063
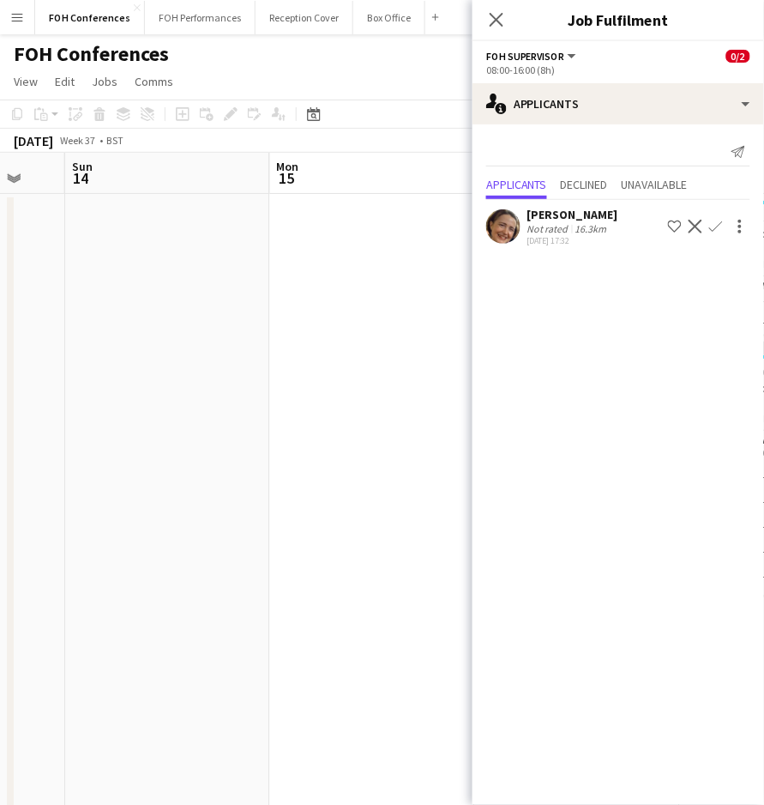
scroll to position [0, 398]
drag, startPoint x: 125, startPoint y: 196, endPoint x: 377, endPoint y: 190, distance: 252.3
click at [377, 190] on app-calendar-viewport "Fri 12 Sat 13 Sun 14 Mon 15 Tue 16 1 Job Wed 17 13/13 2 Jobs Thu 18 9/9 2 Jobs …" at bounding box center [382, 593] width 764 height 881
drag, startPoint x: 52, startPoint y: 183, endPoint x: 255, endPoint y: 183, distance: 202.4
click at [255, 183] on app-calendar-viewport "Wed 10 Thu 11 Fri 12 Sat 13 Sun 14 Mon 15 Tue 16 1 Job Wed 17 13/13 2 Jobs Thu …" at bounding box center [382, 593] width 764 height 881
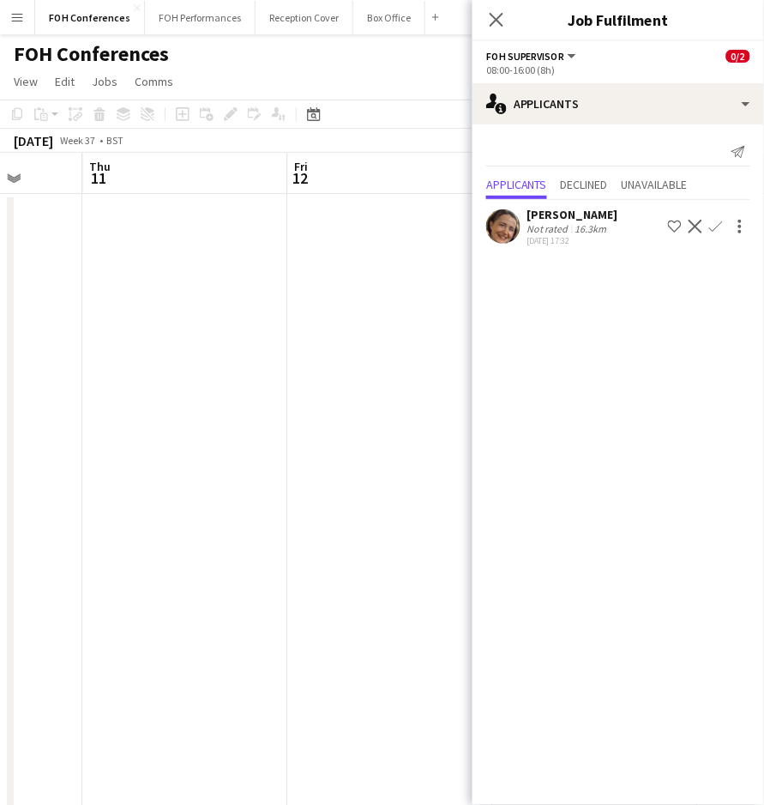
scroll to position [0, 455]
drag, startPoint x: 51, startPoint y: 178, endPoint x: 406, endPoint y: 197, distance: 355.7
click at [406, 197] on app-calendar-viewport "Mon 8 Tue 9 18/19 4 Jobs Wed 10 Thu 11 Fri 12 Sat 13 Sun 14 Mon 15 Tue 16 1 Job…" at bounding box center [382, 593] width 764 height 881
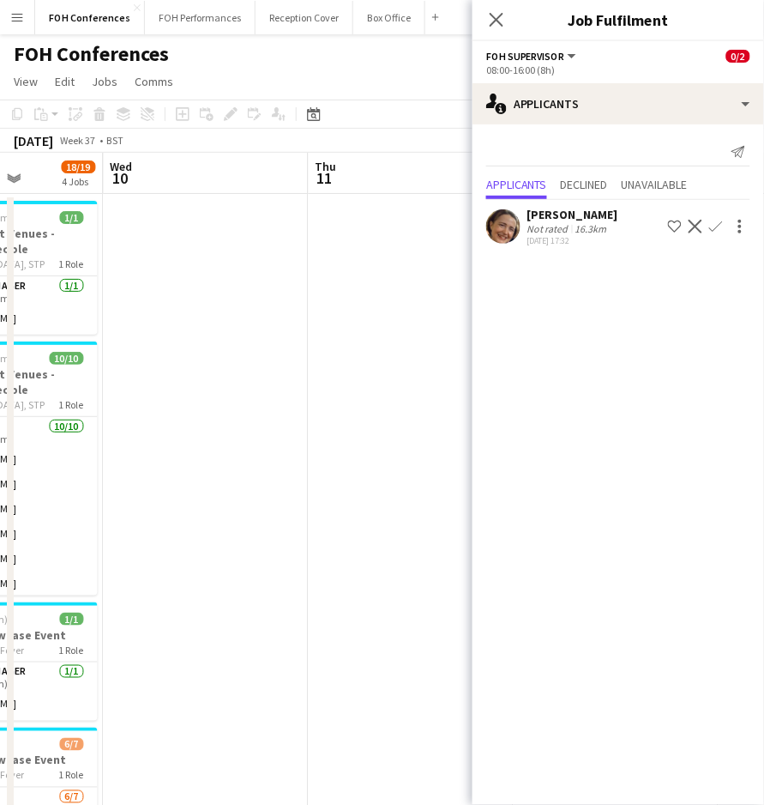
scroll to position [0, 448]
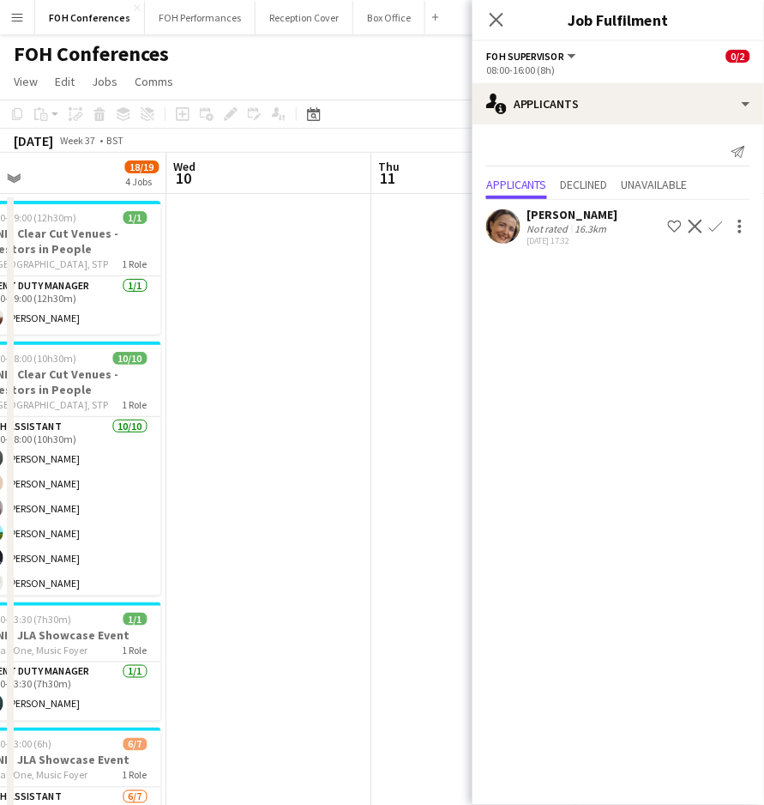
drag, startPoint x: 67, startPoint y: 169, endPoint x: 280, endPoint y: 166, distance: 212.8
click at [280, 166] on app-calendar-viewport "Sun 7 Mon 8 Tue 9 18/19 4 Jobs Wed 10 Thu 11 Fri 12 Sat 13 Sun 14 Mon 15 06:30-…" at bounding box center [382, 593] width 764 height 881
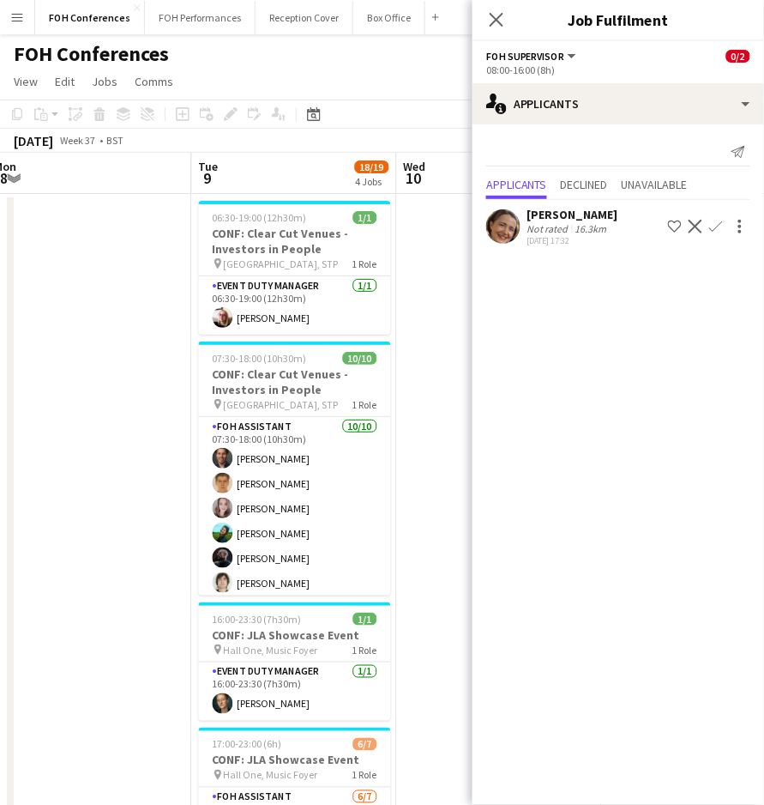
scroll to position [0, 415]
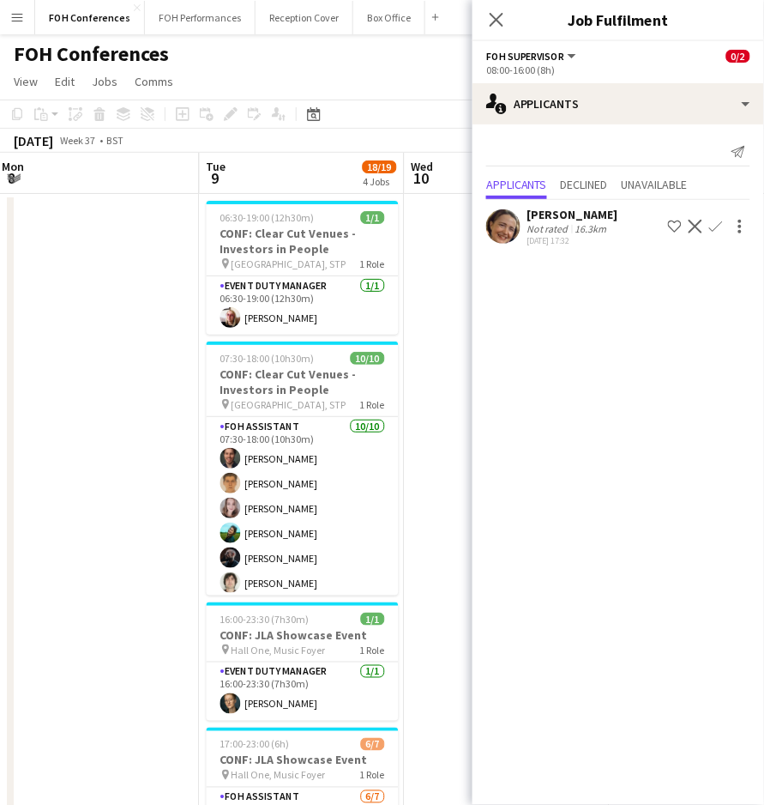
drag, startPoint x: 51, startPoint y: 171, endPoint x: 289, endPoint y: 184, distance: 238.0
click at [289, 184] on app-calendar-viewport "Sat 6 Sun 7 Mon 8 Tue 9 18/19 4 Jobs Wed 10 Thu 11 Fri 12 Sat 13 Sun 14 06:30-1…" at bounding box center [382, 593] width 764 height 881
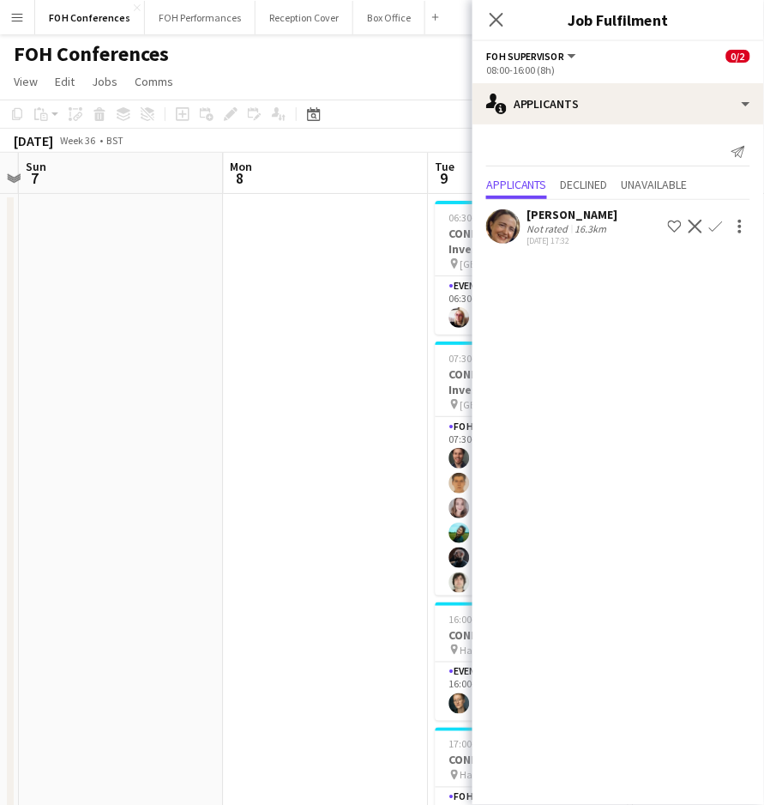
drag, startPoint x: 112, startPoint y: 168, endPoint x: 343, endPoint y: 179, distance: 231.0
click at [343, 179] on app-calendar-viewport "Fri 5 Sat 6 Sun 7 Mon 8 Tue 9 18/19 4 Jobs Wed 10 Thu 11 Fri 12 Sat 13 06:30-19…" at bounding box center [382, 593] width 764 height 881
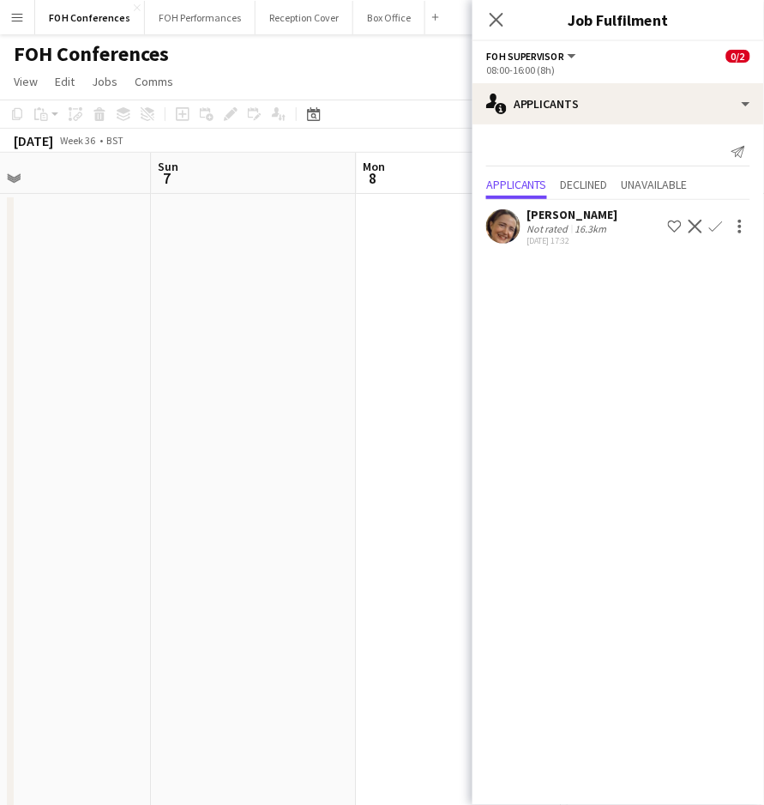
scroll to position [0, 365]
drag, startPoint x: 92, startPoint y: 170, endPoint x: 320, endPoint y: 176, distance: 228.2
click at [320, 176] on app-calendar-viewport "Thu 4 Fri 5 Sat 6 Sun 7 Mon 8 Tue 9 18/19 4 Jobs Wed 10 Thu 11 Fri 12 06:30-19:…" at bounding box center [382, 593] width 764 height 881
drag, startPoint x: 85, startPoint y: 168, endPoint x: 110, endPoint y: 171, distance: 25.0
click at [110, 171] on app-calendar-viewport "Wed 3 Thu 4 Fri 5 Sat 6 Sun 7 Mon 8 Tue 9 18/19 4 Jobs Wed 10 Thu 11 06:30-19:0…" at bounding box center [382, 593] width 764 height 881
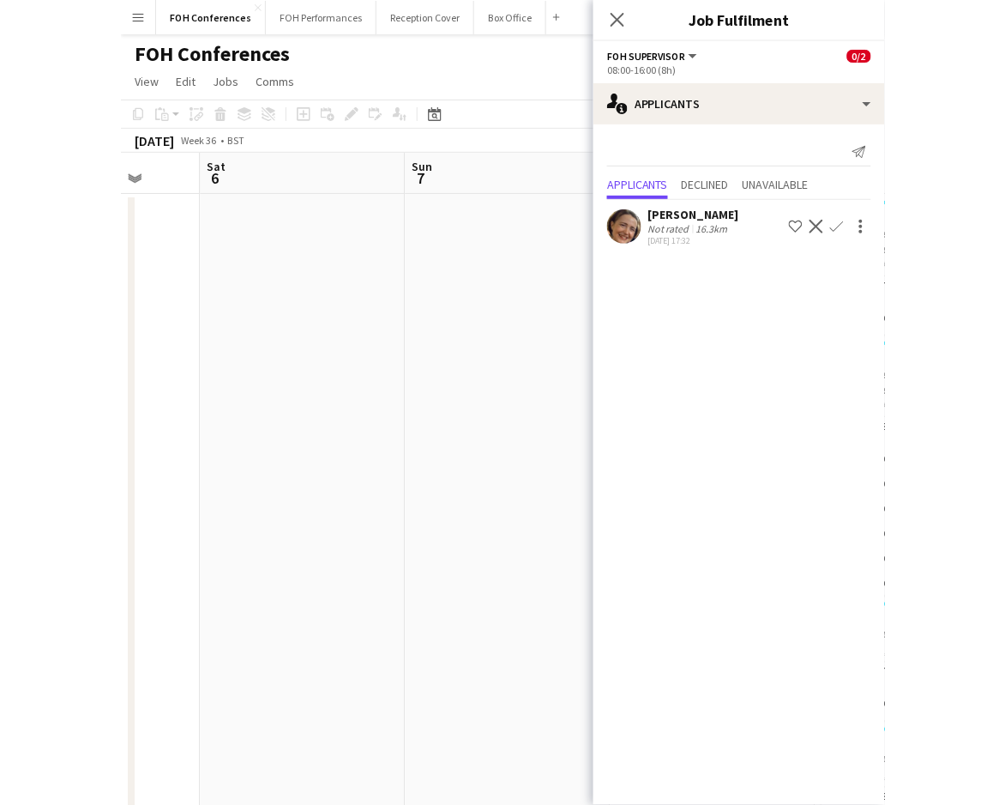
scroll to position [0, 546]
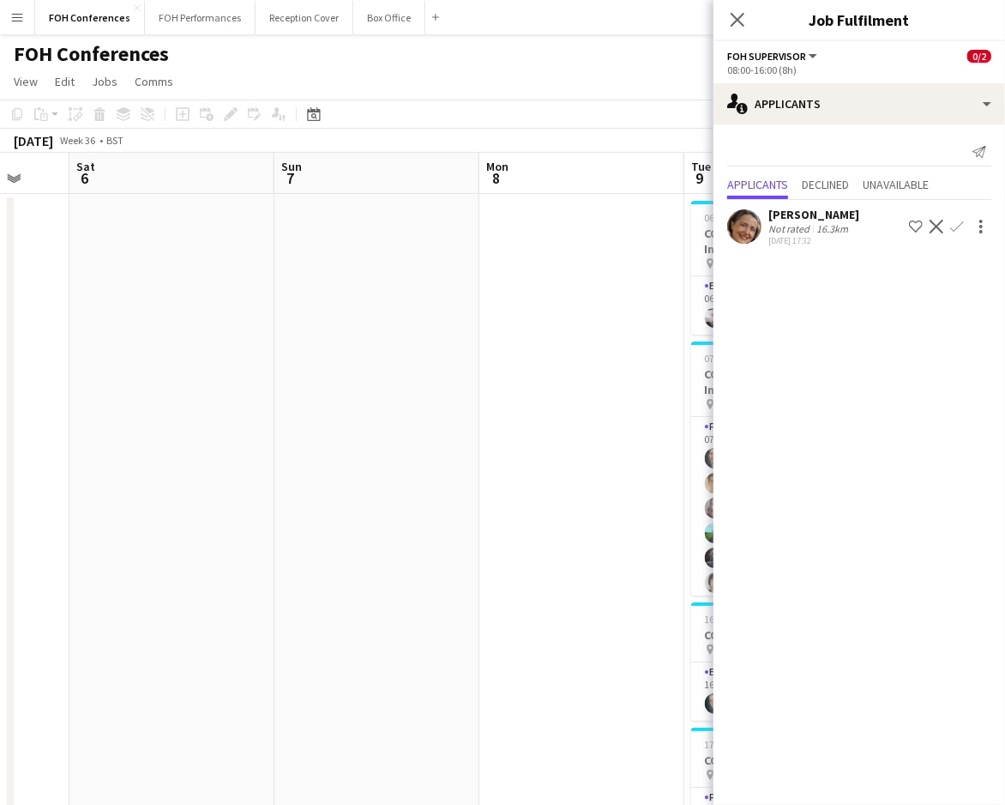
click at [624, 84] on app-page-menu "View Day view expanded Day view collapsed Month view Date picker Jump to today …" at bounding box center [502, 83] width 1005 height 33
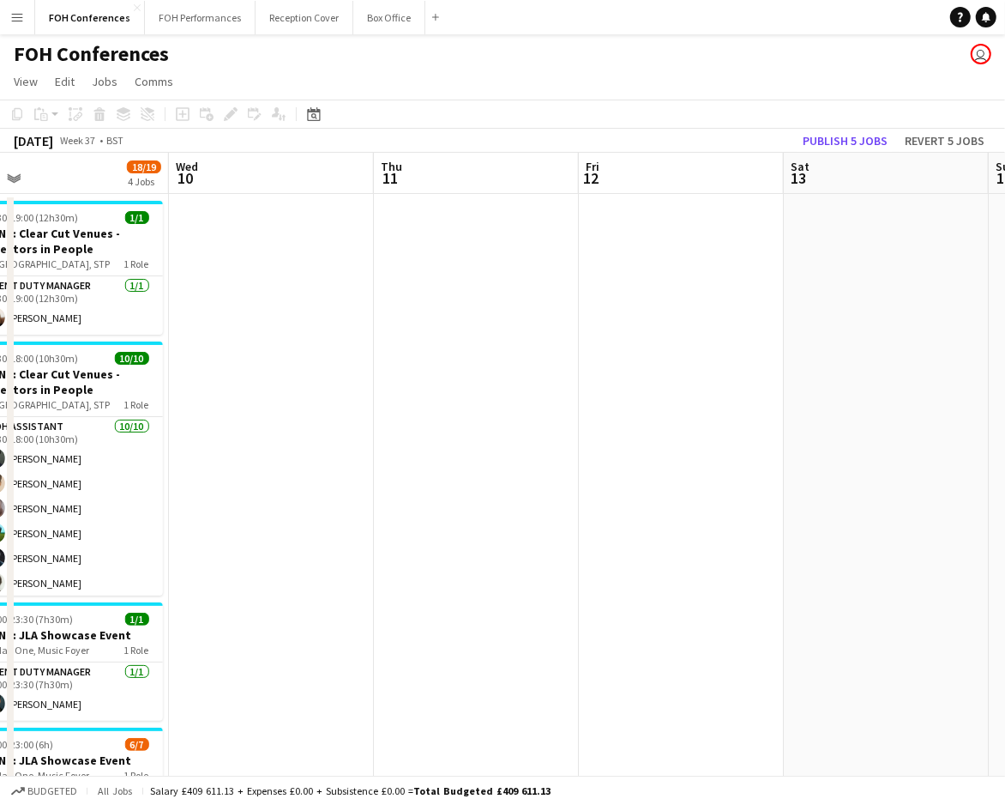
drag, startPoint x: 743, startPoint y: 183, endPoint x: -148, endPoint y: 184, distance: 891.2
click at [0, 184] on html "Menu Boards Boards Boards All jobs Status Workforce Workforce My Workforce Recr…" at bounding box center [502, 531] width 1005 height 1063
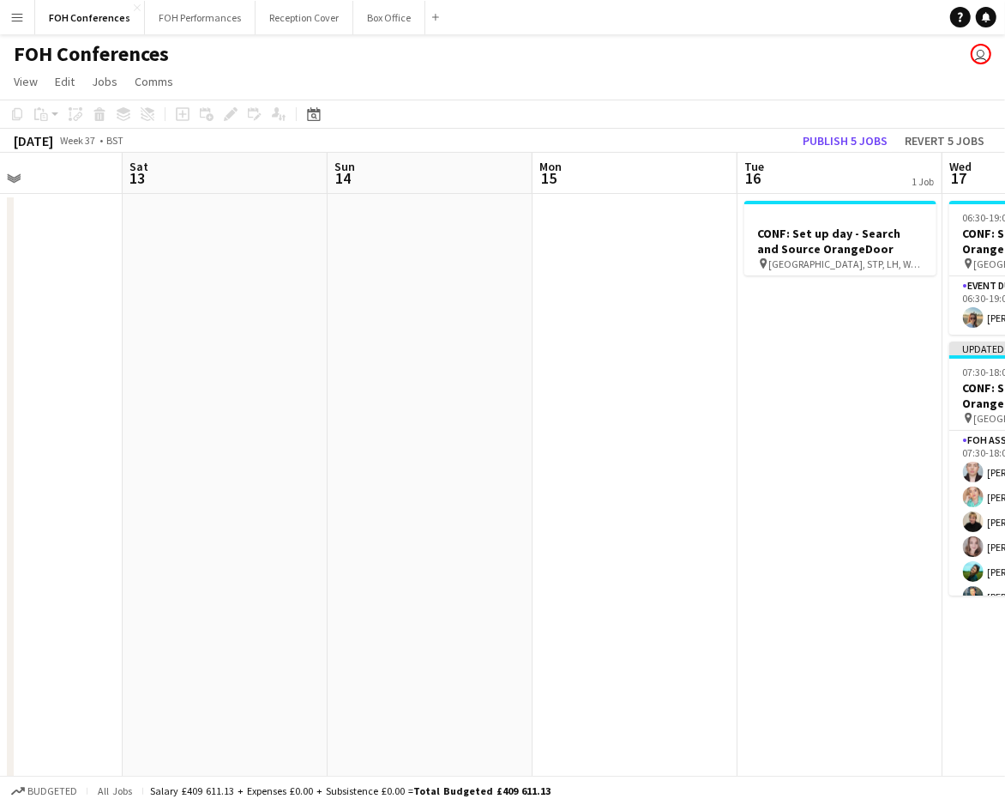
drag, startPoint x: 698, startPoint y: 173, endPoint x: 21, endPoint y: 178, distance: 677.6
click at [21, 178] on app-calendar-viewport "Wed 10 Thu 11 Fri 12 Sat 13 Sun 14 Mon 15 Tue 16 1 Job Wed 17 13/13 2 Jobs Thu …" at bounding box center [502, 593] width 1005 height 881
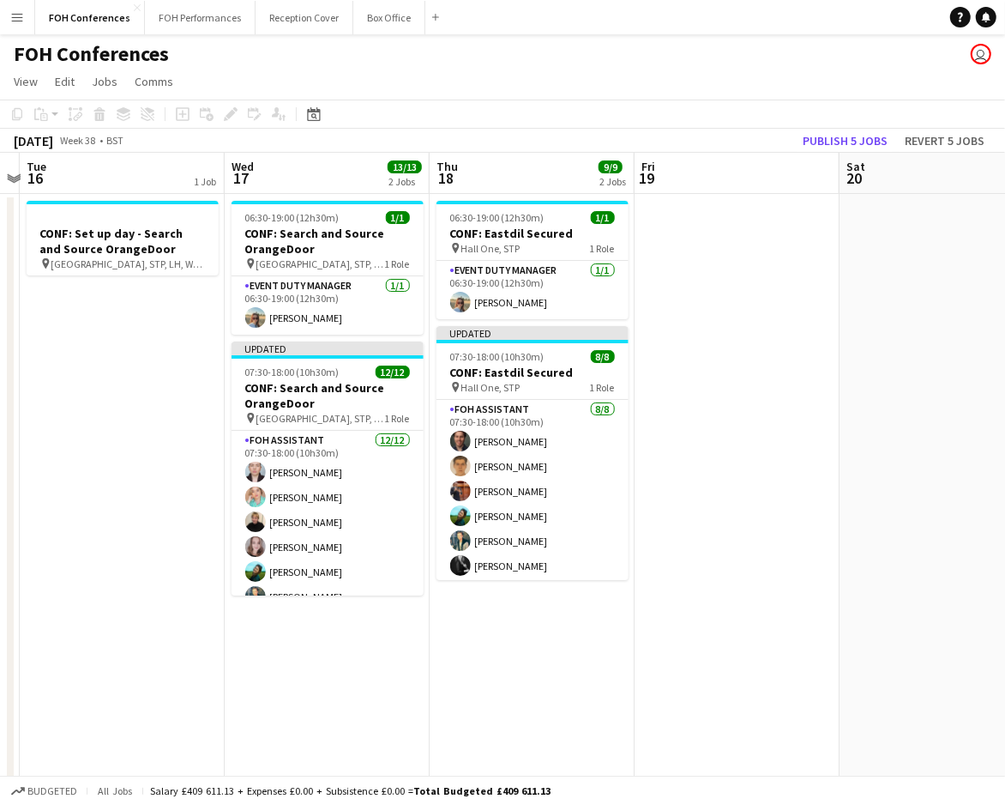
drag, startPoint x: 800, startPoint y: 174, endPoint x: 99, endPoint y: 169, distance: 700.8
click at [99, 169] on app-calendar-viewport "Sat 13 Sun 14 Mon 15 Tue 16 1 Job Wed 17 13/13 2 Jobs Thu 18 9/9 2 Jobs Fri 19 …" at bounding box center [502, 593] width 1005 height 881
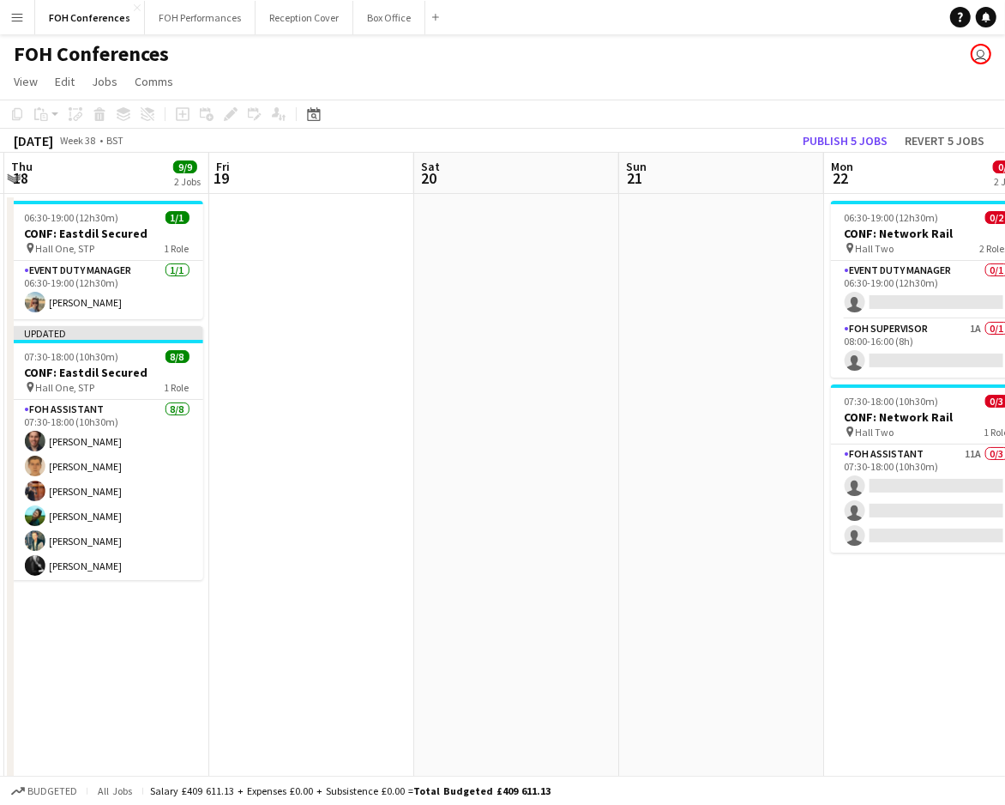
scroll to position [0, 500]
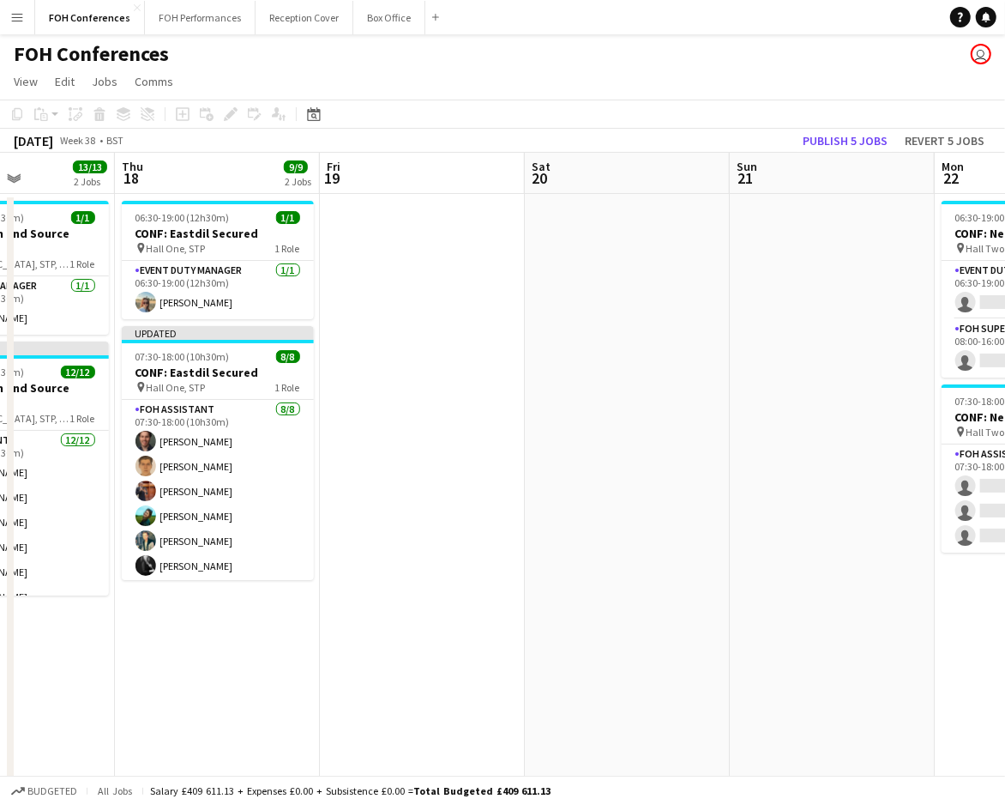
drag, startPoint x: 887, startPoint y: 180, endPoint x: 367, endPoint y: 200, distance: 520.2
click at [367, 200] on app-calendar-viewport "Mon 15 Tue 16 1 Job Wed 17 13/13 2 Jobs Thu 18 9/9 2 Jobs Fri 19 Sat 20 Sun 21 …" at bounding box center [502, 593] width 1005 height 881
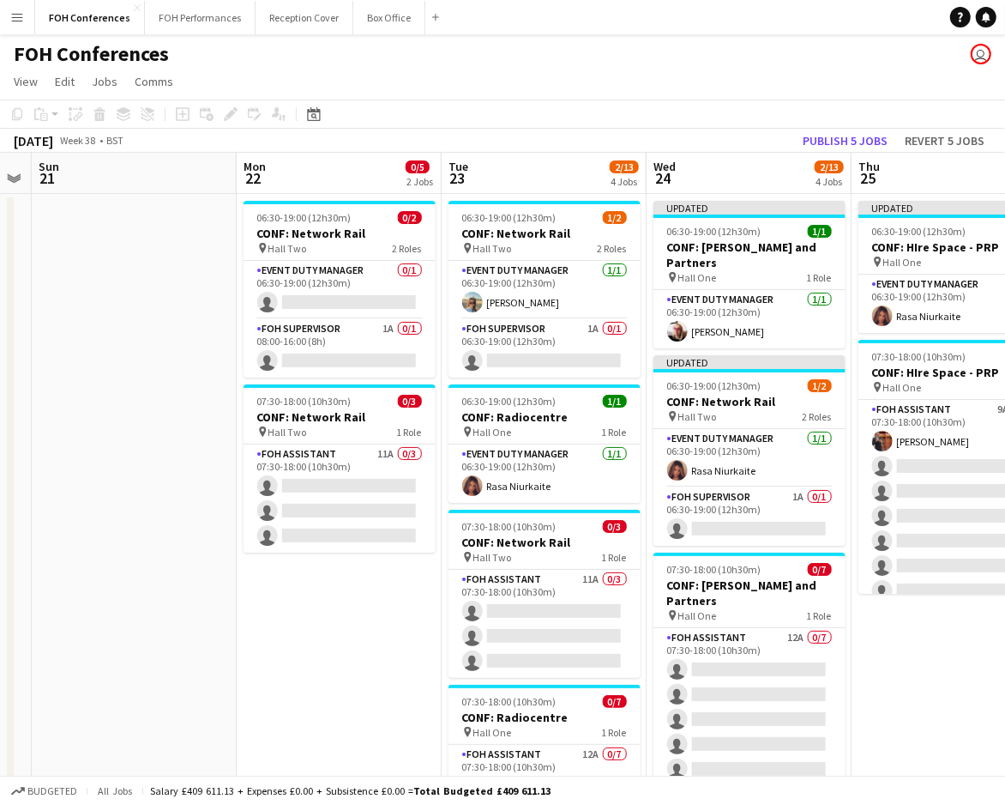
drag, startPoint x: 868, startPoint y: 175, endPoint x: 449, endPoint y: 171, distance: 419.5
click at [357, 162] on app-calendar-viewport "Thu 18 9/9 2 Jobs Fri 19 Sat 20 Sun 21 Mon 22 0/5 2 Jobs Tue 23 2/13 4 Jobs Wed…" at bounding box center [502, 593] width 1005 height 881
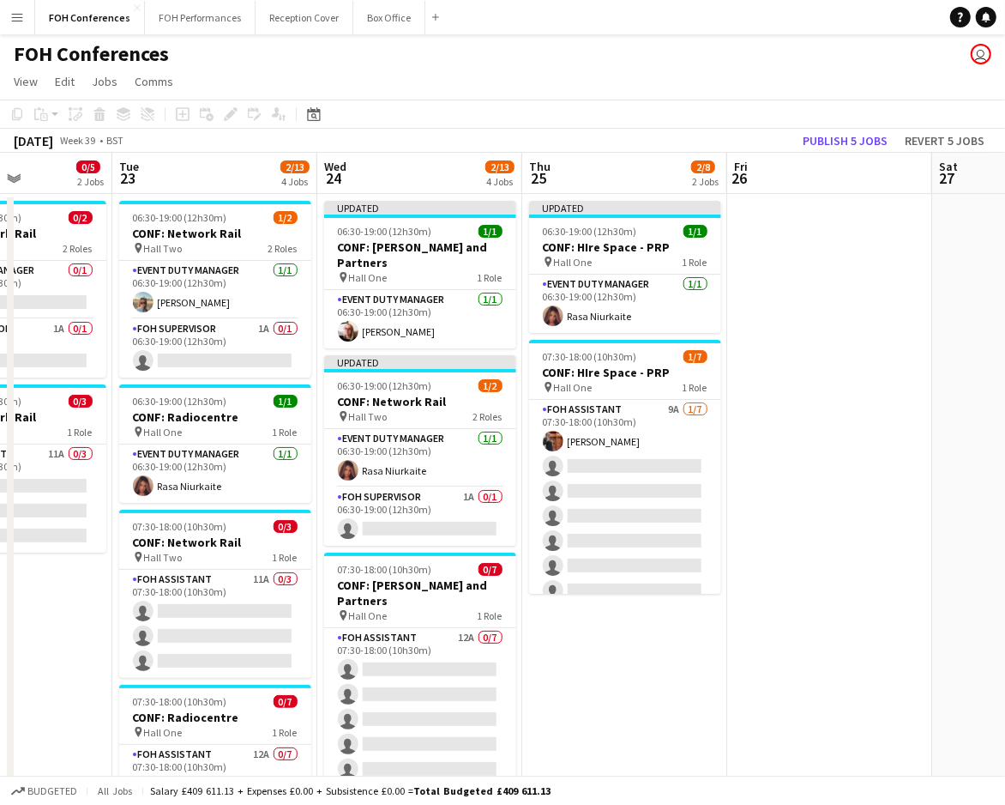
scroll to position [0, 495]
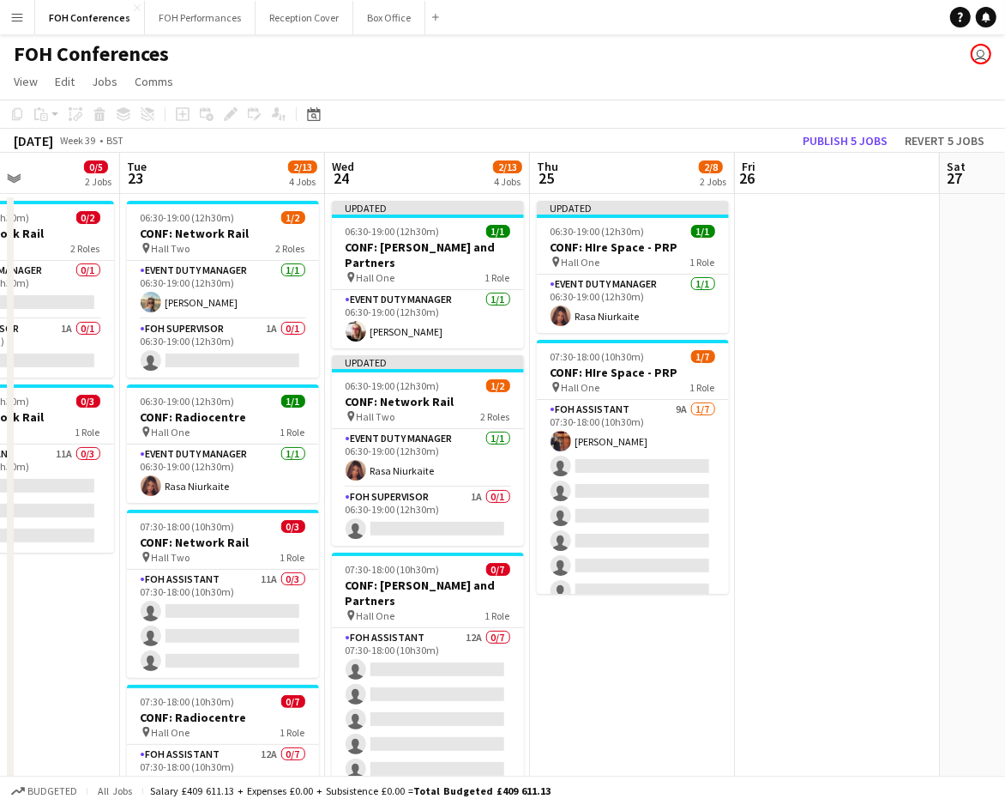
drag, startPoint x: 943, startPoint y: 192, endPoint x: 640, endPoint y: 184, distance: 302.9
click at [640, 184] on app-calendar-viewport "Sat 20 Sun 21 Mon 22 0/5 2 Jobs Tue 23 2/13 4 Jobs Wed 24 2/13 4 Jobs Thu 25 2/…" at bounding box center [502, 593] width 1005 height 881
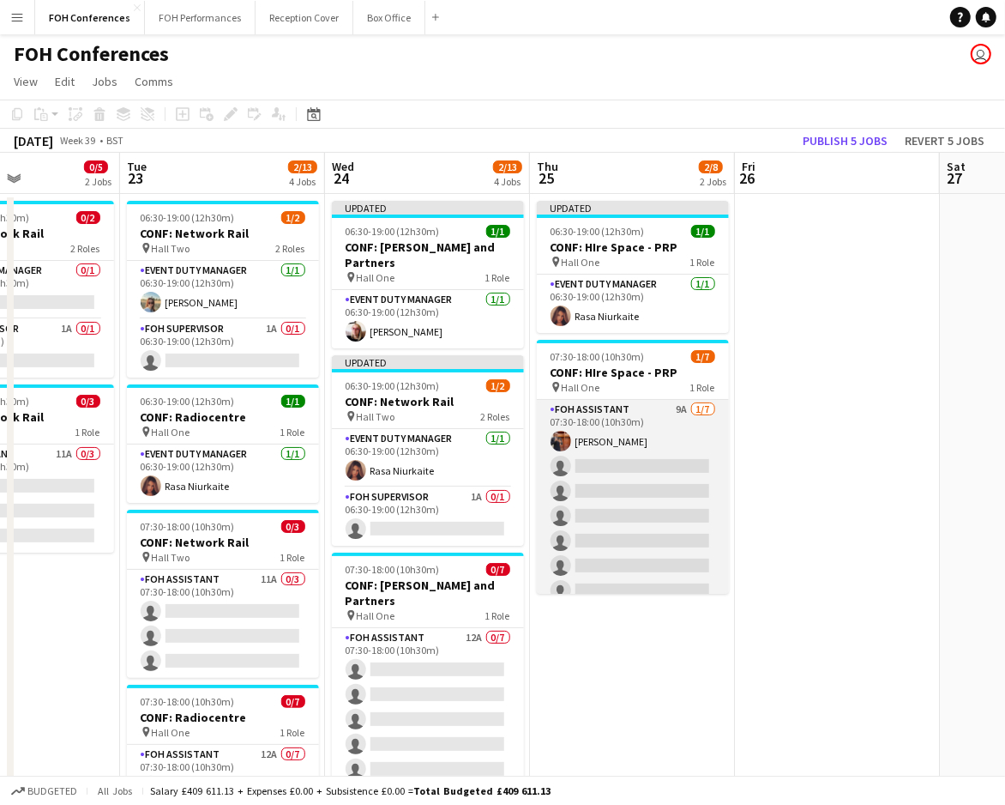
click at [594, 464] on app-card-role "FOH Assistant 9A 1/7 07:30-18:00 (10h30m) Leroy Bonsu single-neutral-actions si…" at bounding box center [633, 504] width 192 height 208
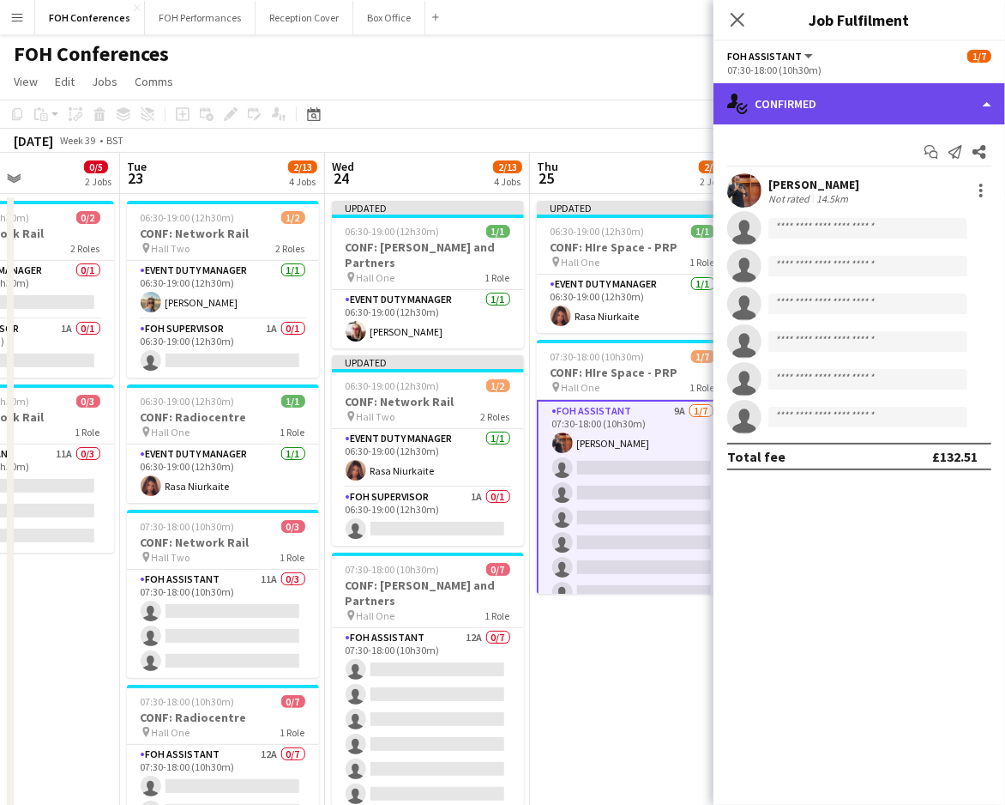
click at [790, 92] on div "single-neutral-actions-check-2 Confirmed" at bounding box center [860, 103] width 292 height 41
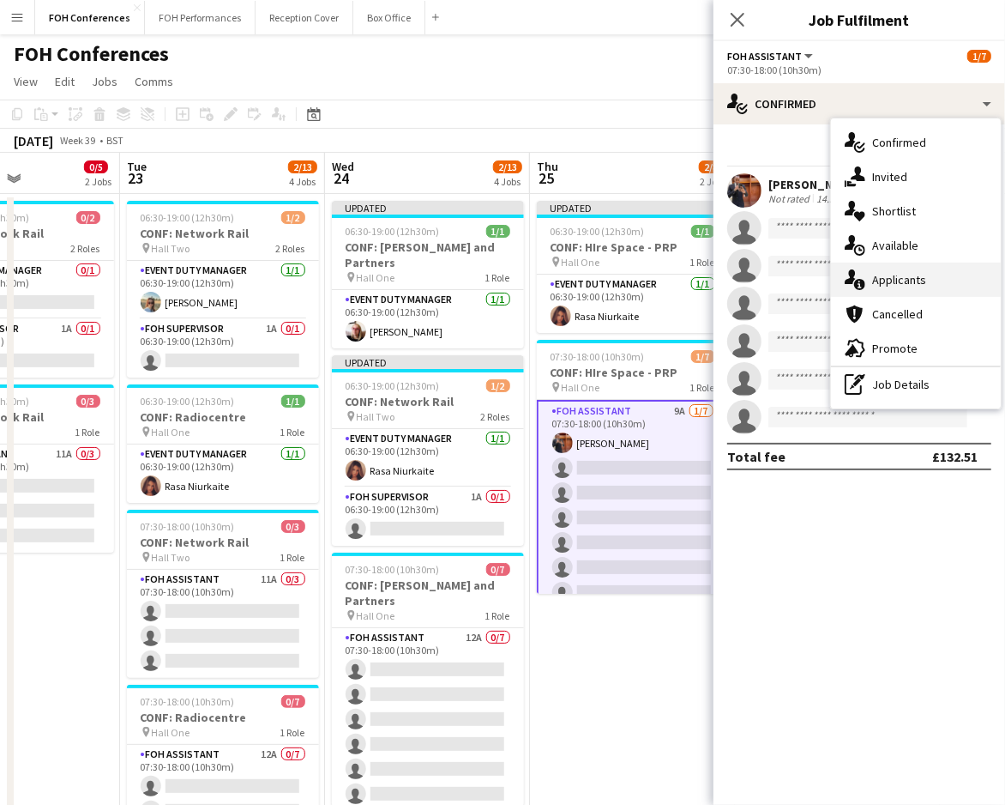
click at [901, 270] on div "single-neutral-actions-information Applicants" at bounding box center [916, 279] width 170 height 34
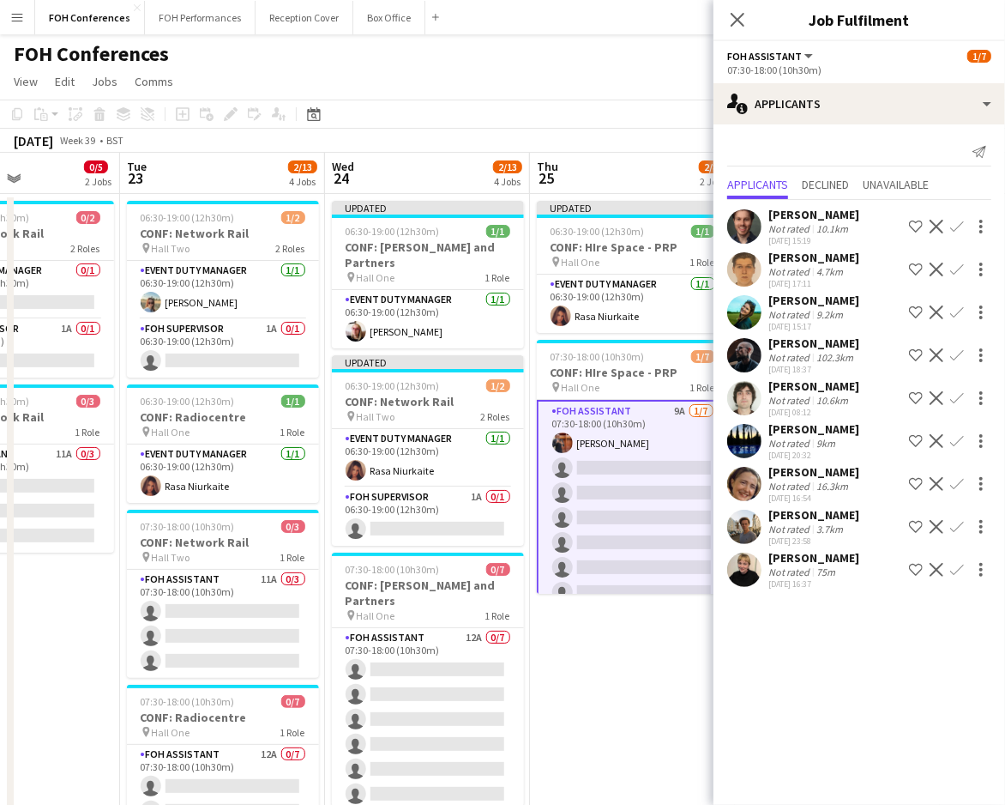
click at [634, 51] on div "FOH Conferences user" at bounding box center [502, 50] width 1005 height 33
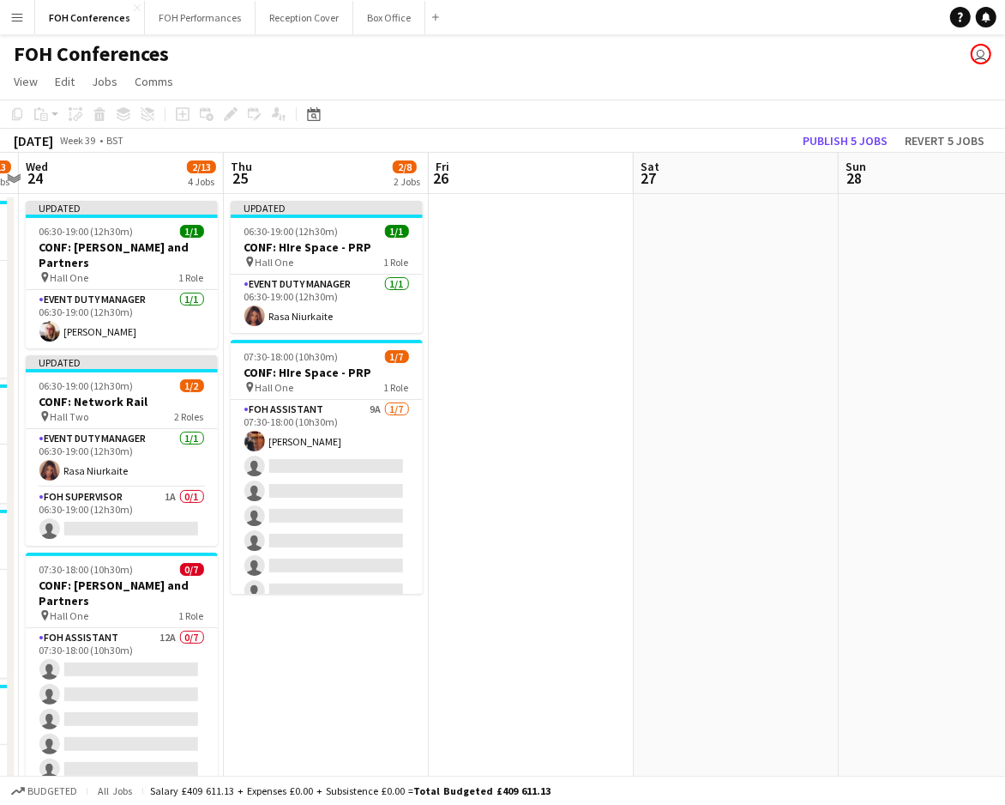
drag, startPoint x: 816, startPoint y: 174, endPoint x: 298, endPoint y: 178, distance: 518.1
click at [298, 178] on app-calendar-viewport "Sun 21 Mon 22 0/5 2 Jobs Tue 23 2/13 4 Jobs Wed 24 2/13 4 Jobs Thu 25 2/8 2 Job…" at bounding box center [502, 593] width 1005 height 881
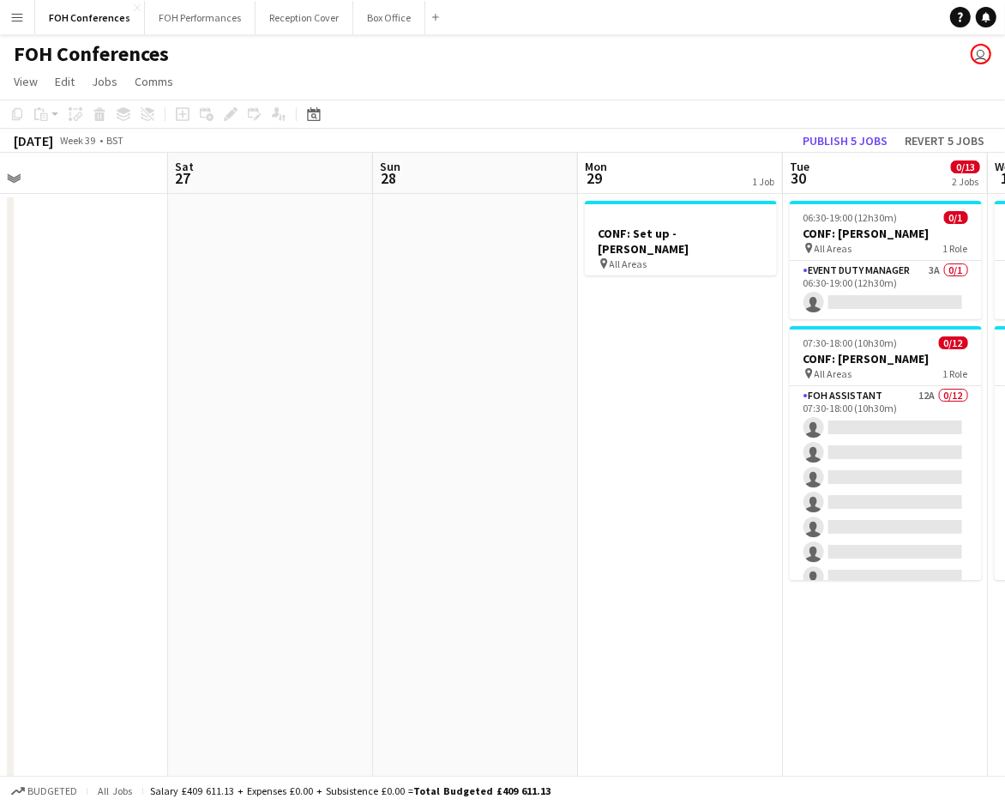
scroll to position [0, 659]
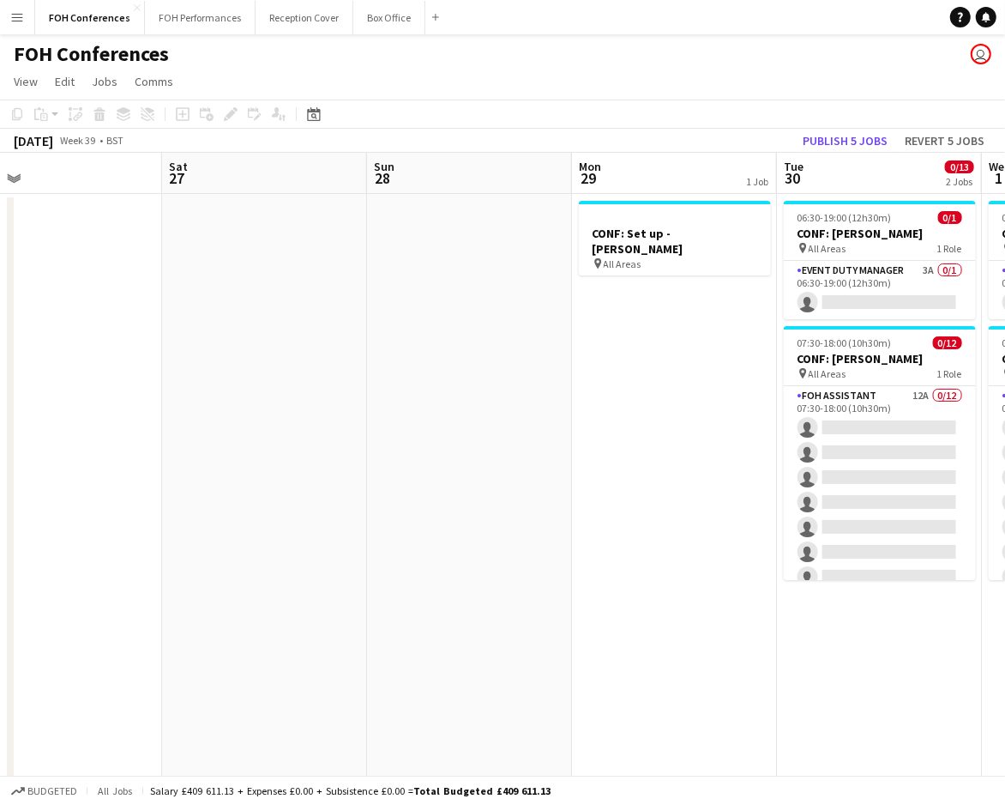
drag, startPoint x: 948, startPoint y: 184, endPoint x: 687, endPoint y: 186, distance: 260.8
click at [687, 186] on app-calendar-viewport "Tue 23 2/13 4 Jobs Wed 24 2/13 4 Jobs Thu 25 2/8 2 Jobs Fri 26 Sat 27 Sun 28 Mo…" at bounding box center [502, 593] width 1005 height 881
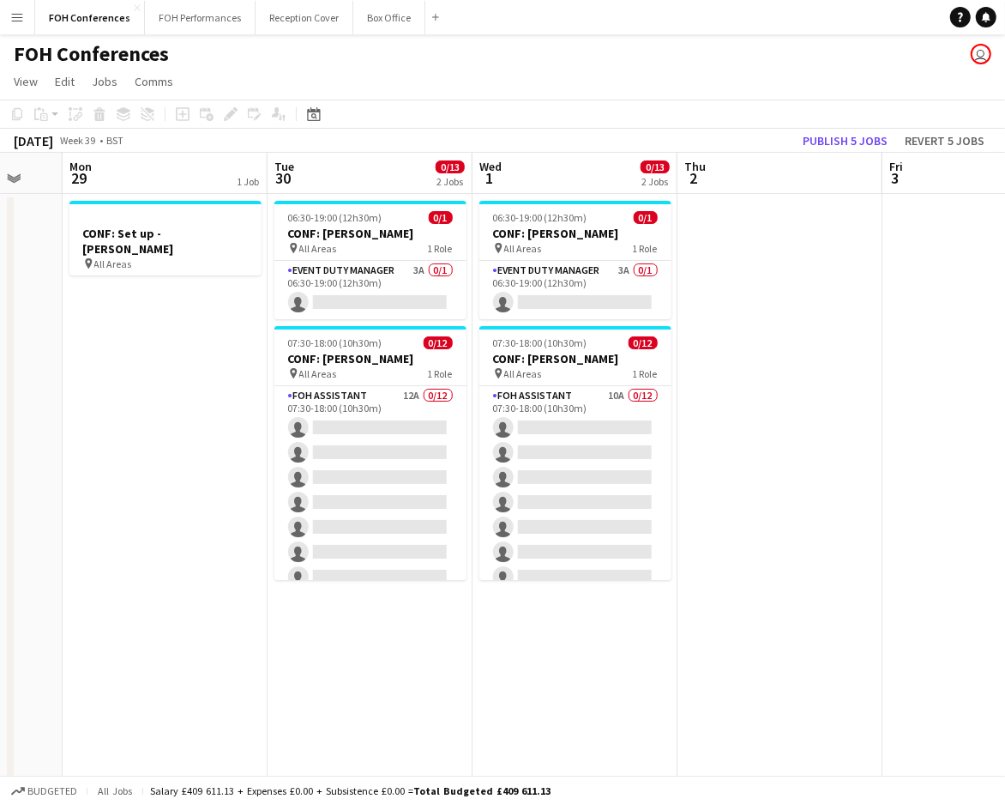
scroll to position [0, 585]
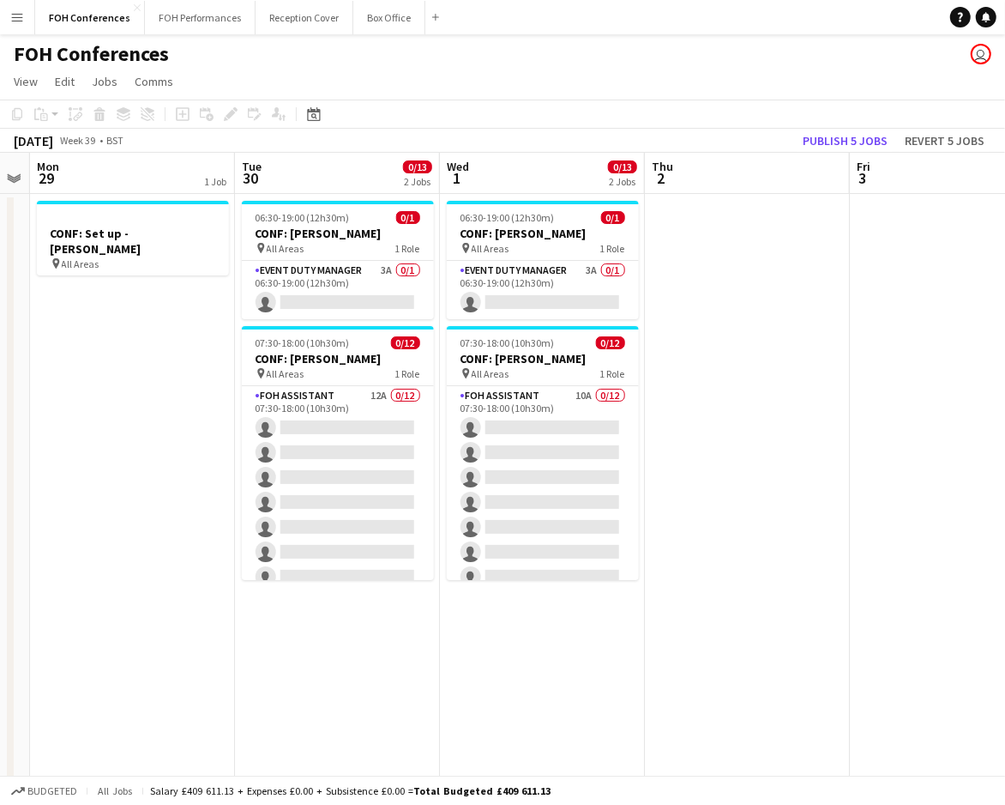
drag, startPoint x: 909, startPoint y: 177, endPoint x: 367, endPoint y: 166, distance: 542.2
click at [367, 166] on app-calendar-viewport "Fri 26 Sat 27 Sun 28 Mon 29 1 Job Tue 30 0/13 2 Jobs Wed 1 0/13 2 Jobs Thu 2 Fr…" at bounding box center [502, 593] width 1005 height 881
click at [514, 293] on app-card-role "Event Duty Manager 3A 0/1 06:30-19:00 (12h30m) single-neutral-actions" at bounding box center [543, 290] width 192 height 58
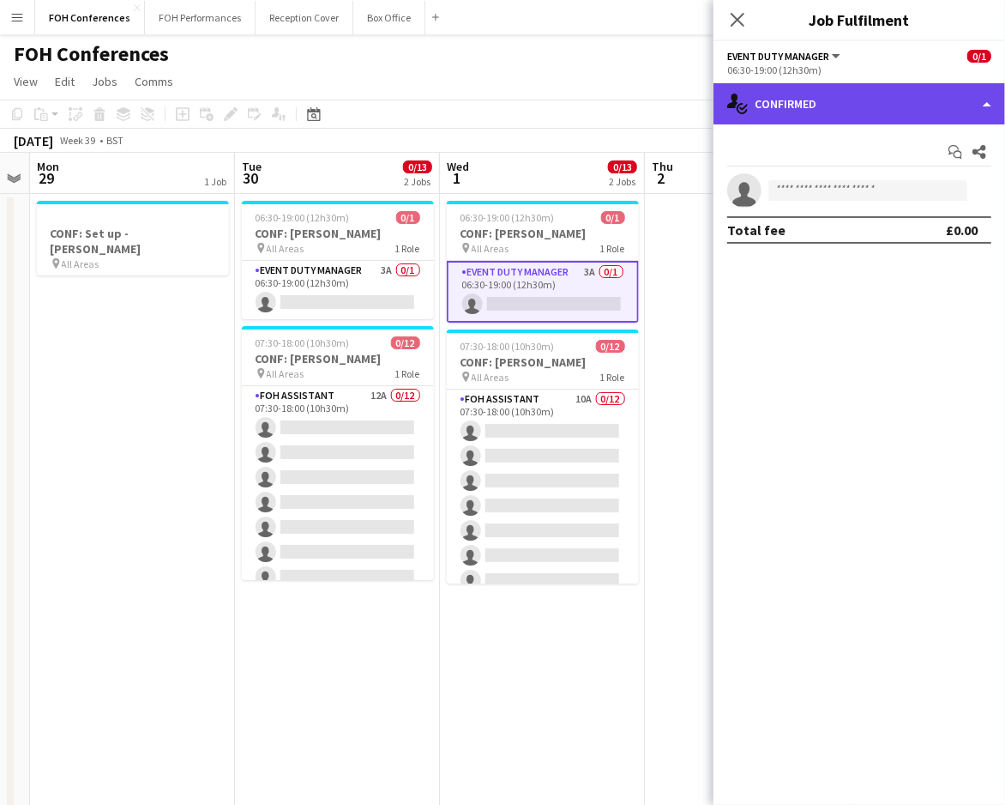
click at [846, 93] on div "single-neutral-actions-check-2 Confirmed" at bounding box center [860, 103] width 292 height 41
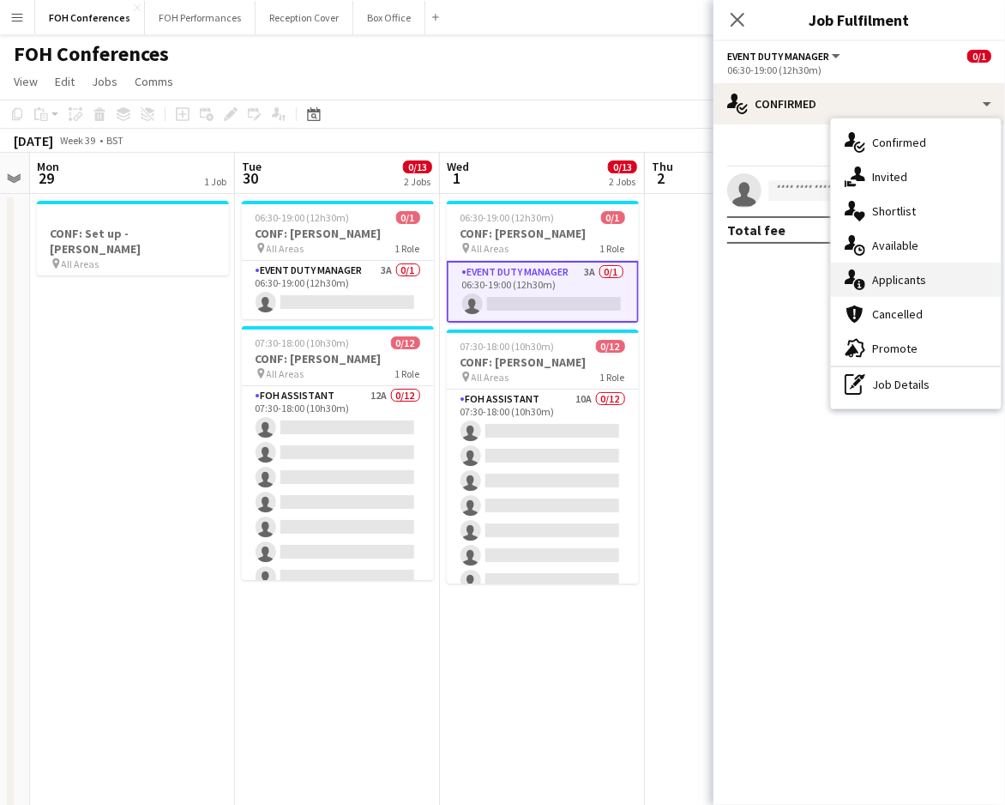
click at [894, 293] on div "single-neutral-actions-information Applicants" at bounding box center [916, 279] width 170 height 34
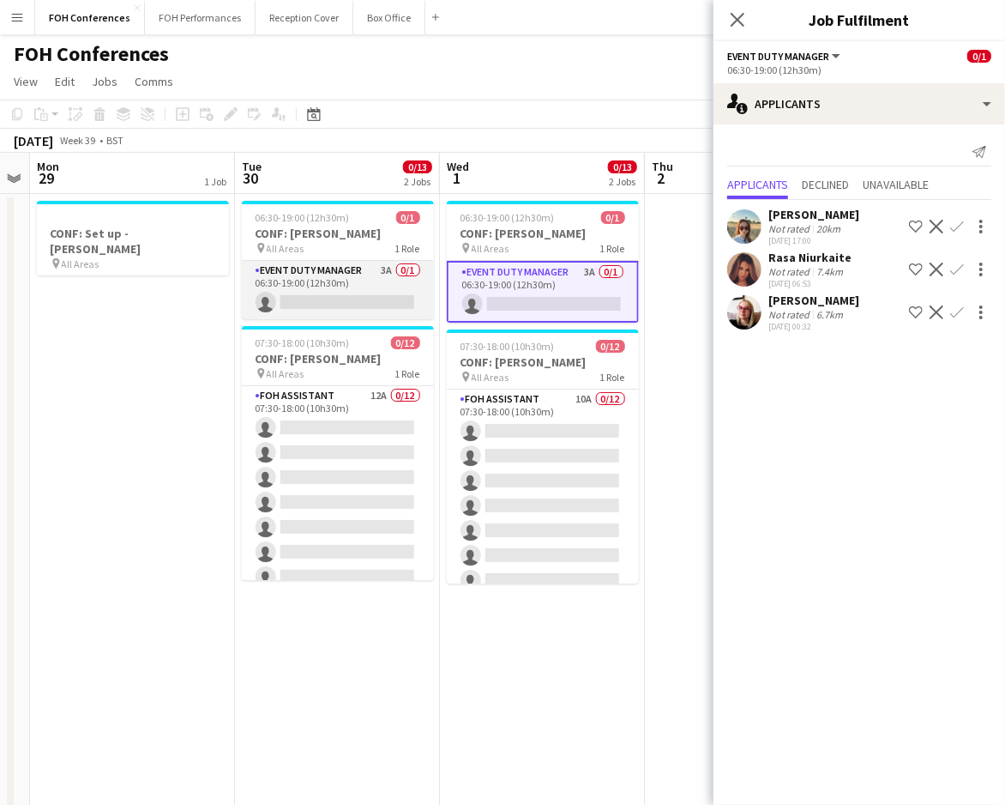
click at [311, 294] on app-card-role "Event Duty Manager 3A 0/1 06:30-19:00 (12h30m) single-neutral-actions" at bounding box center [338, 290] width 192 height 58
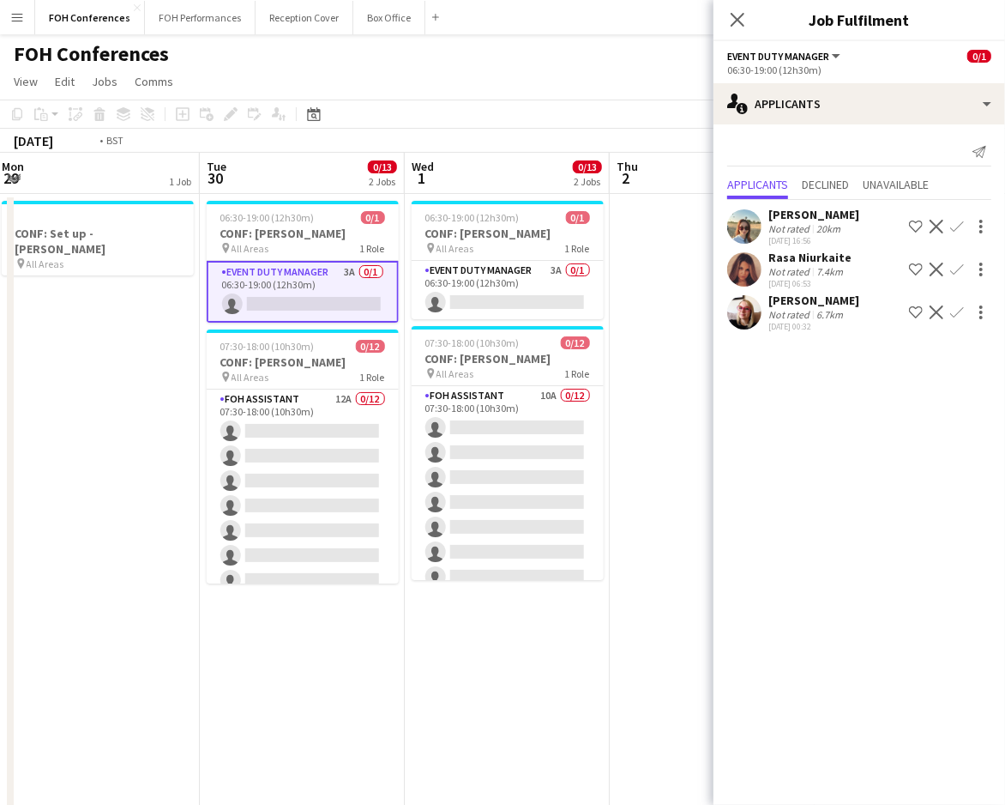
scroll to position [0, 606]
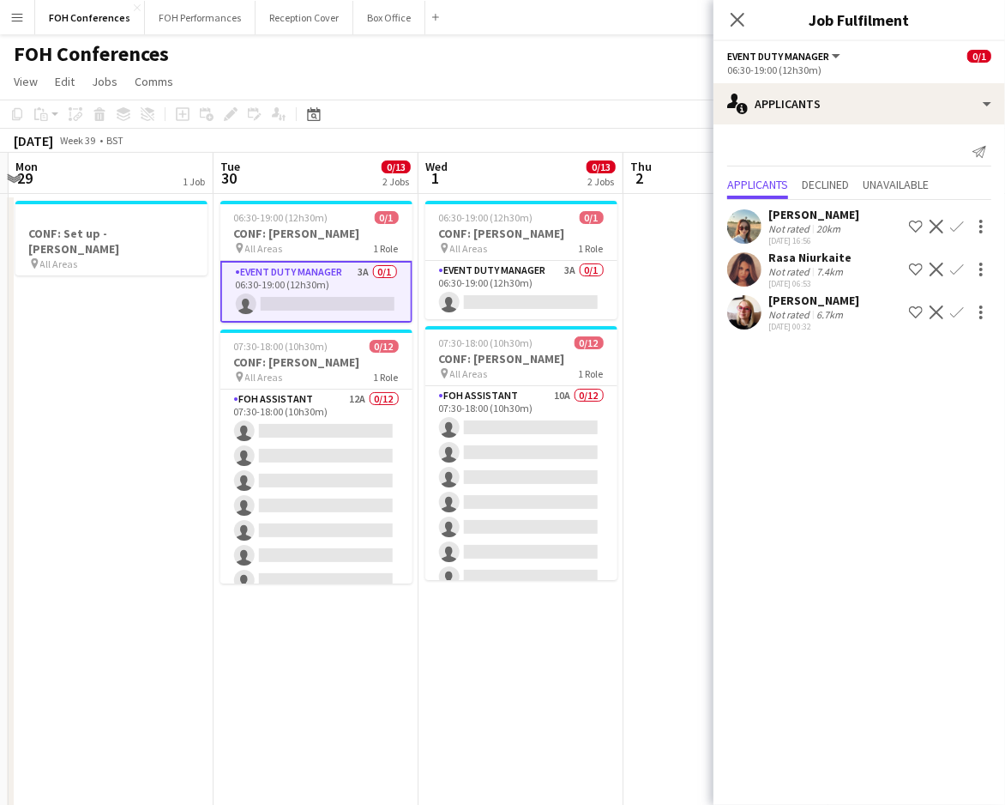
drag, startPoint x: 132, startPoint y: 184, endPoint x: 111, endPoint y: 196, distance: 24.6
click at [111, 196] on app-calendar-viewport "Fri 26 Sat 27 Sun 28 Mon 29 1 Job Tue 30 0/13 2 Jobs Wed 1 0/13 2 Jobs Thu 2 Fr…" at bounding box center [502, 593] width 1005 height 881
click at [516, 182] on app-board-header-date "Wed 1 0/13 2 Jobs" at bounding box center [521, 173] width 205 height 41
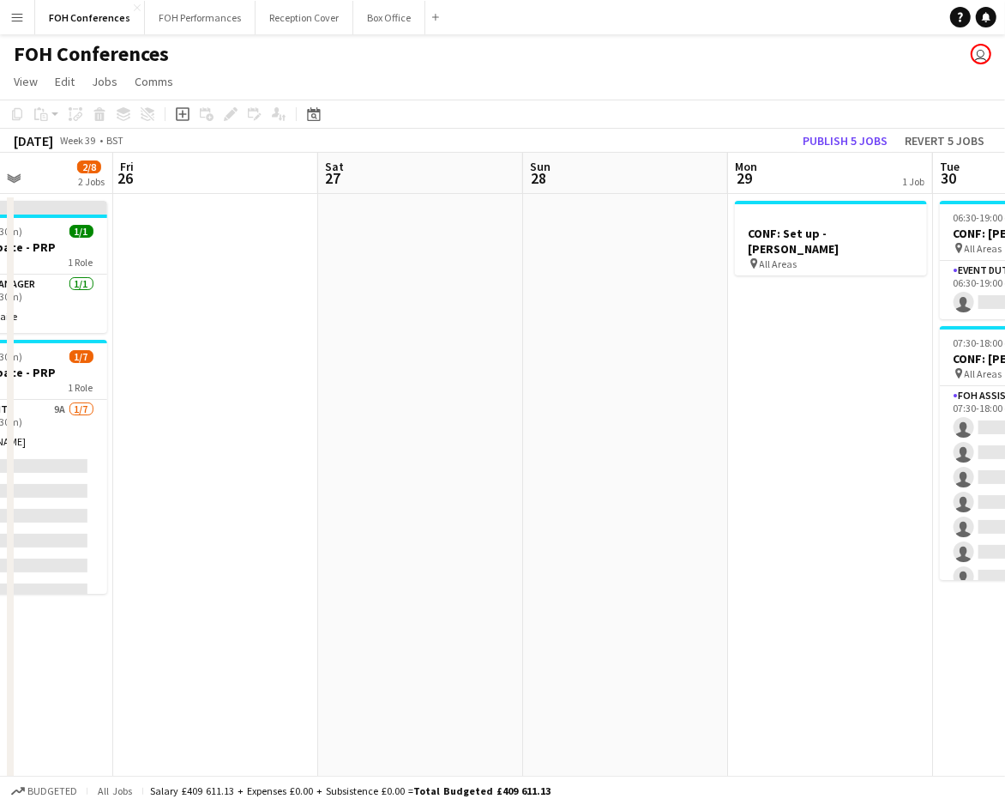
drag, startPoint x: 249, startPoint y: 182, endPoint x: 968, endPoint y: 244, distance: 722.3
click at [968, 244] on app-calendar-viewport "Tue 23 2/13 4 Jobs Wed 24 2/13 4 Jobs Thu 25 2/8 2 Jobs Fri 26 Sat 27 Sun 28 Mo…" at bounding box center [502, 593] width 1005 height 881
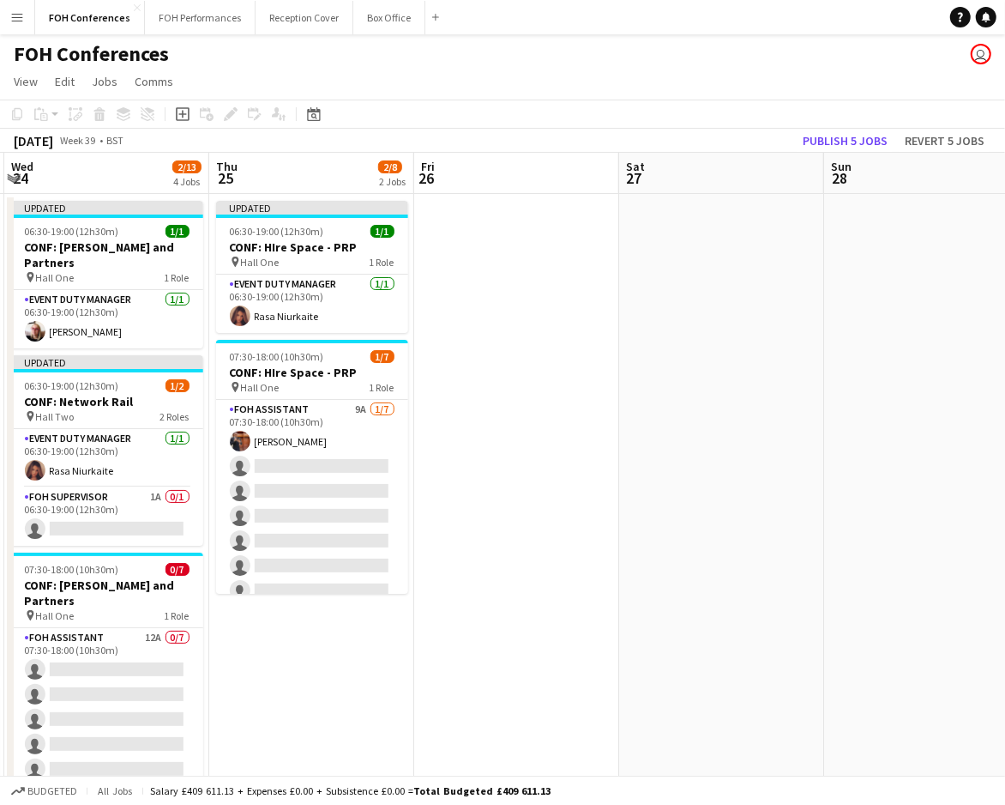
drag, startPoint x: 266, startPoint y: 185, endPoint x: 777, endPoint y: 204, distance: 511.6
click at [777, 204] on app-calendar-viewport "Mon 22 0/5 2 Jobs Tue 23 2/13 4 Jobs Wed 24 2/13 4 Jobs Thu 25 2/8 2 Jobs Fri 2…" at bounding box center [502, 593] width 1005 height 881
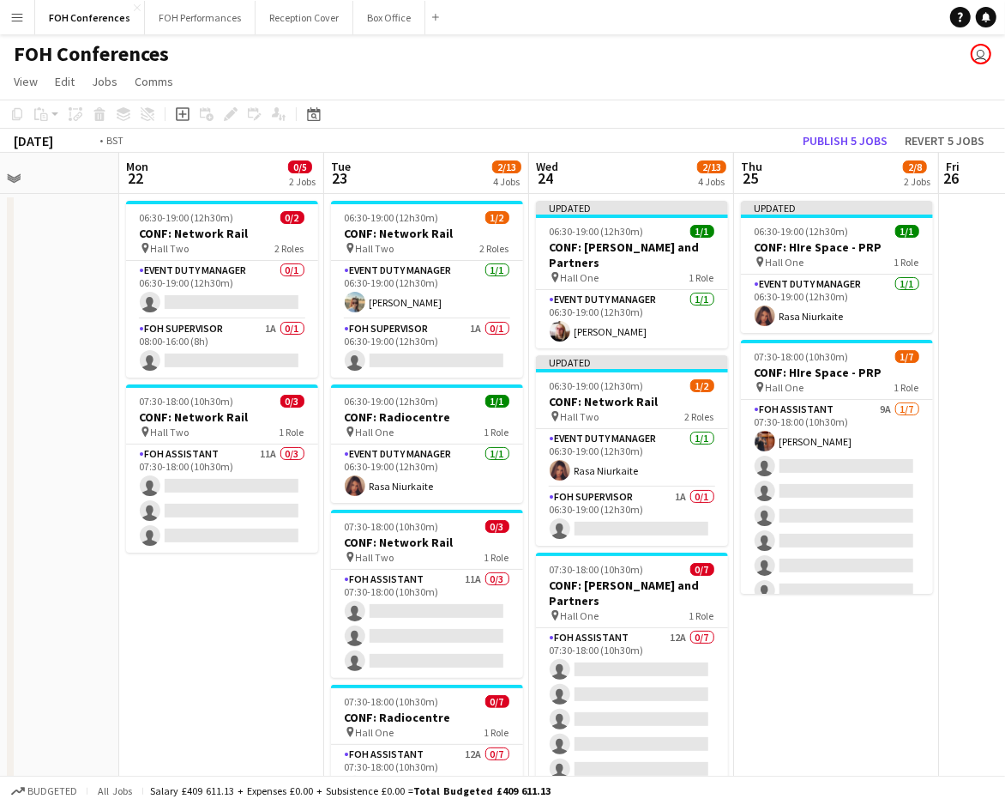
scroll to position [0, 407]
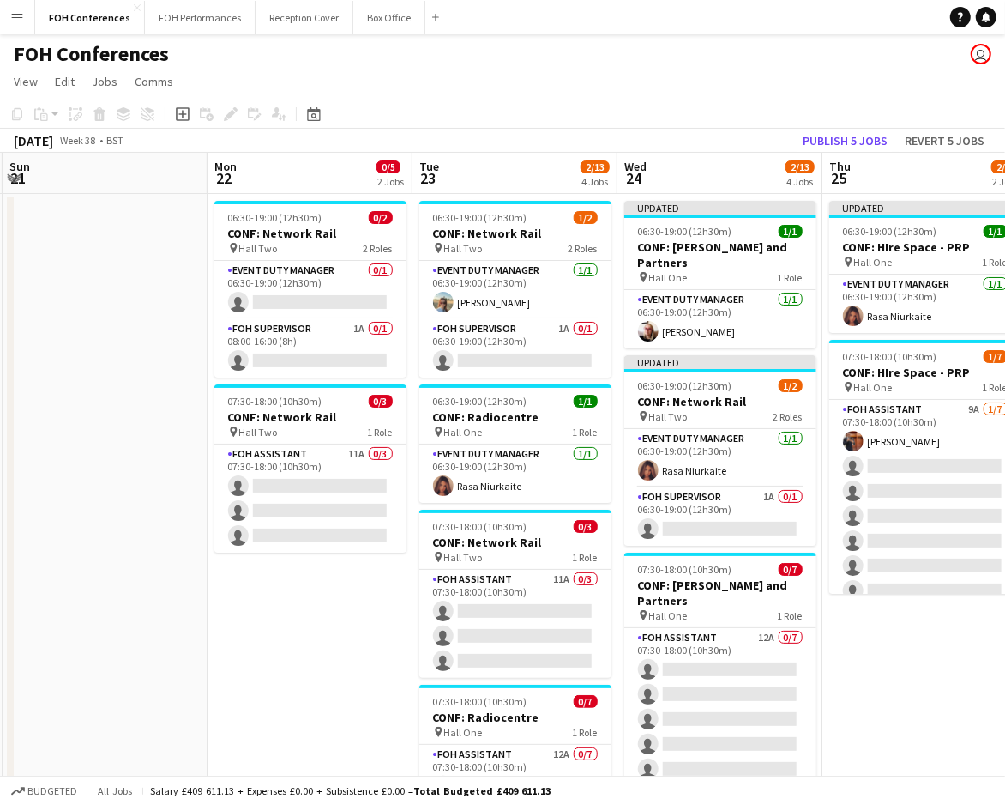
drag, startPoint x: 286, startPoint y: 171, endPoint x: 689, endPoint y: 238, distance: 407.8
click at [689, 238] on app-calendar-viewport "Fri 19 Sat 20 Sun 21 Mon 22 0/5 2 Jobs Tue 23 2/13 4 Jobs Wed 24 2/13 4 Jobs Th…" at bounding box center [502, 593] width 1005 height 881
click at [290, 307] on app-card-role "Event Duty Manager 0/1 06:30-19:00 (12h30m) single-neutral-actions" at bounding box center [310, 290] width 192 height 58
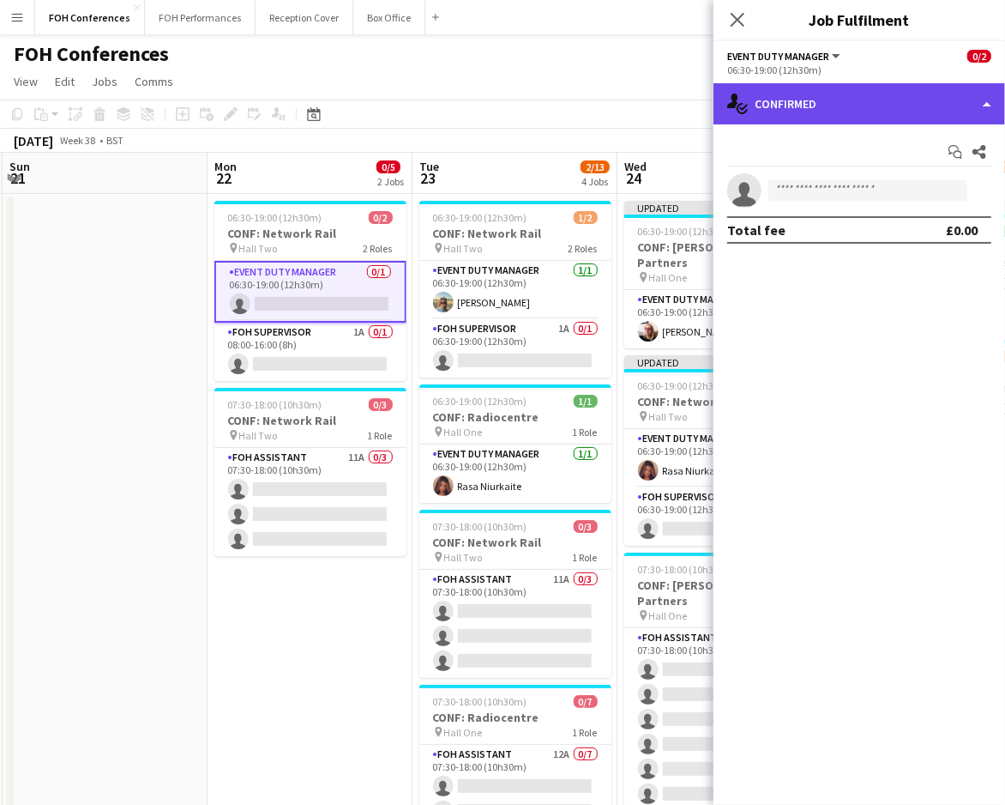
click at [828, 100] on div "single-neutral-actions-check-2 Confirmed" at bounding box center [860, 103] width 292 height 41
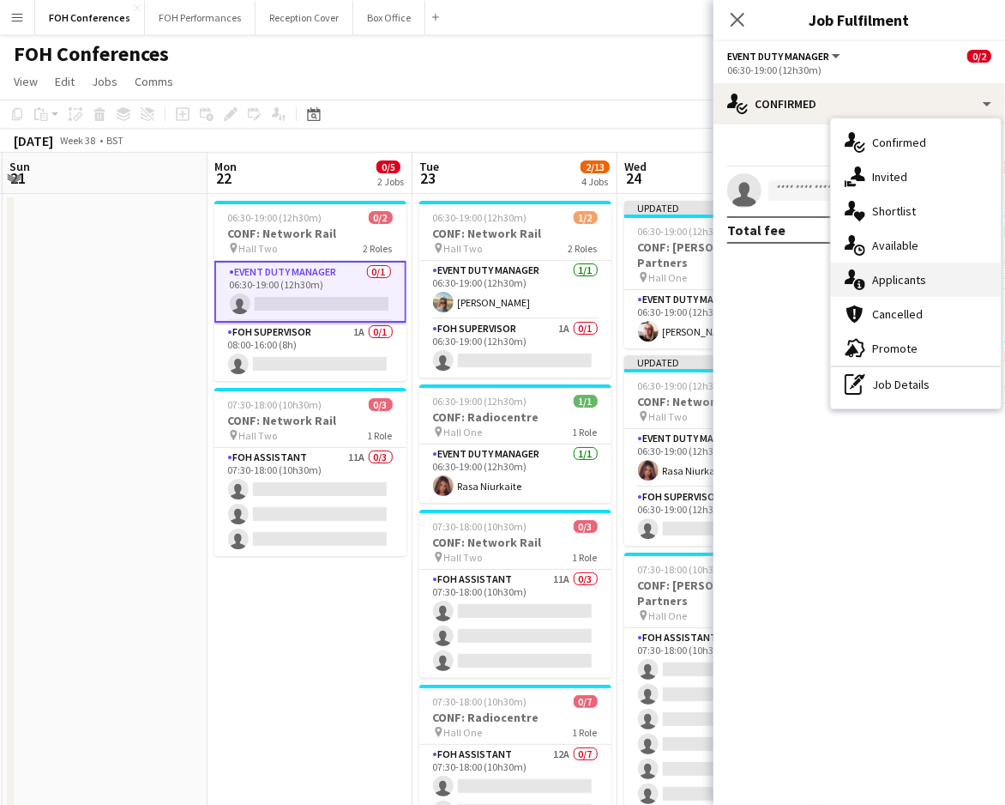
click at [874, 276] on div "single-neutral-actions-information Applicants" at bounding box center [916, 279] width 170 height 34
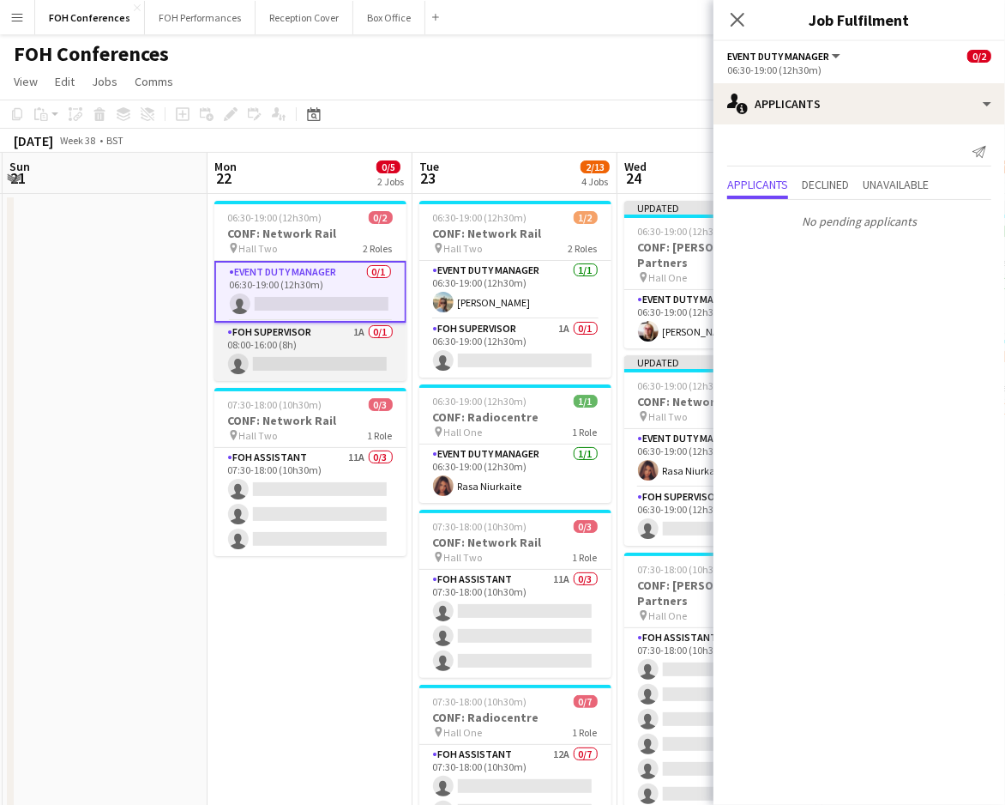
click at [296, 357] on app-card-role "FOH Supervisor 1A 0/1 08:00-16:00 (8h) single-neutral-actions" at bounding box center [310, 352] width 192 height 58
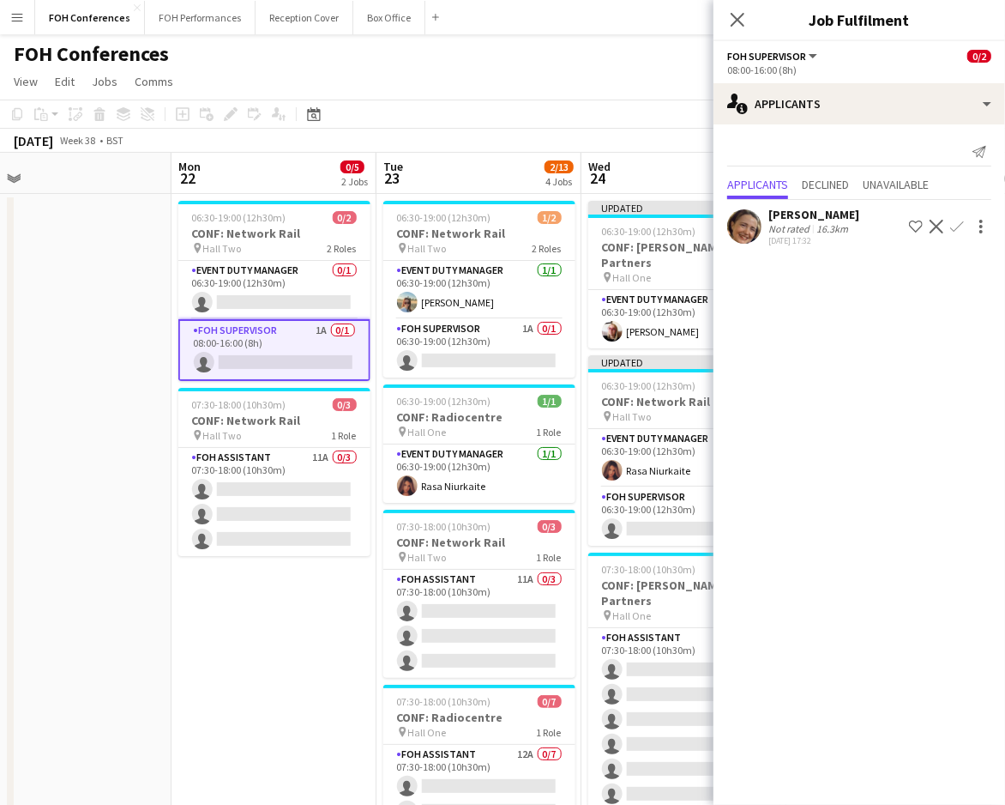
scroll to position [0, 504]
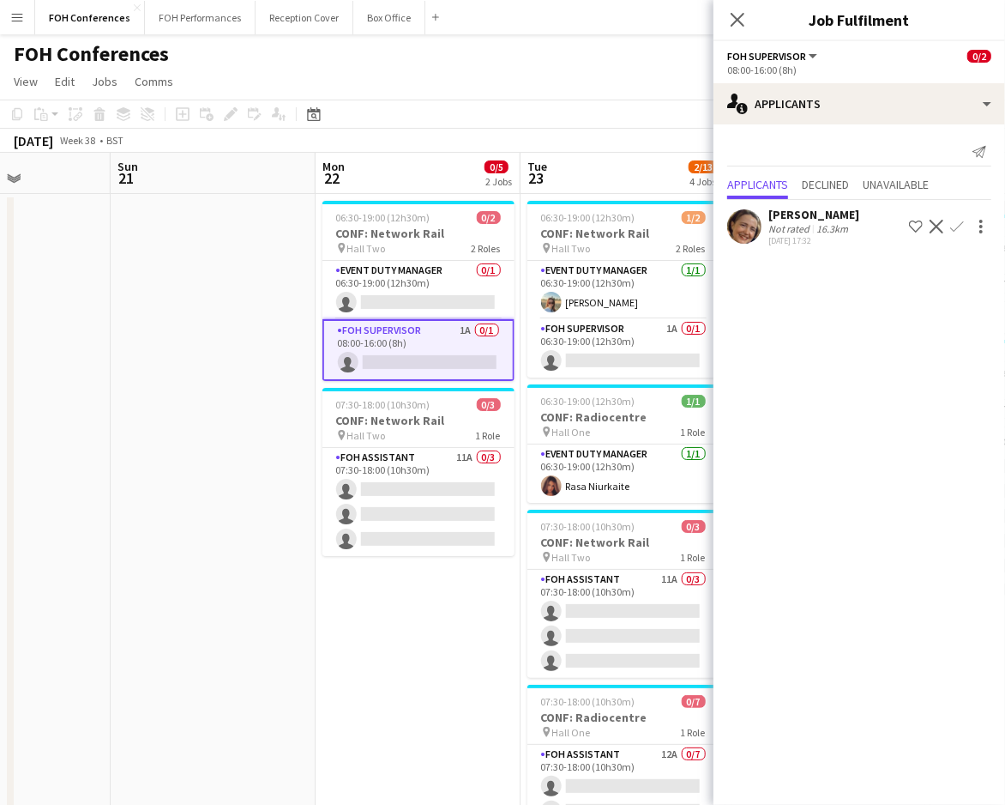
drag, startPoint x: 132, startPoint y: 180, endPoint x: -78, endPoint y: 164, distance: 210.8
click at [0, 164] on html "Menu Boards Boards Boards All jobs Status Workforce Workforce My Workforce Recr…" at bounding box center [502, 531] width 1005 height 1063
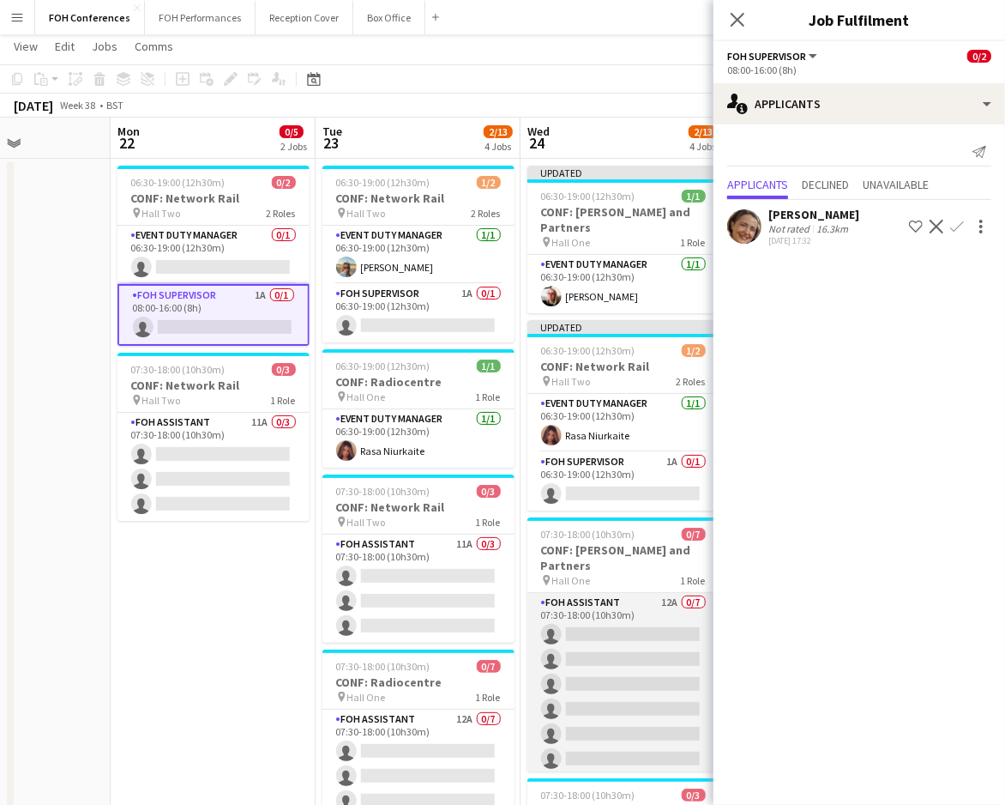
scroll to position [0, 0]
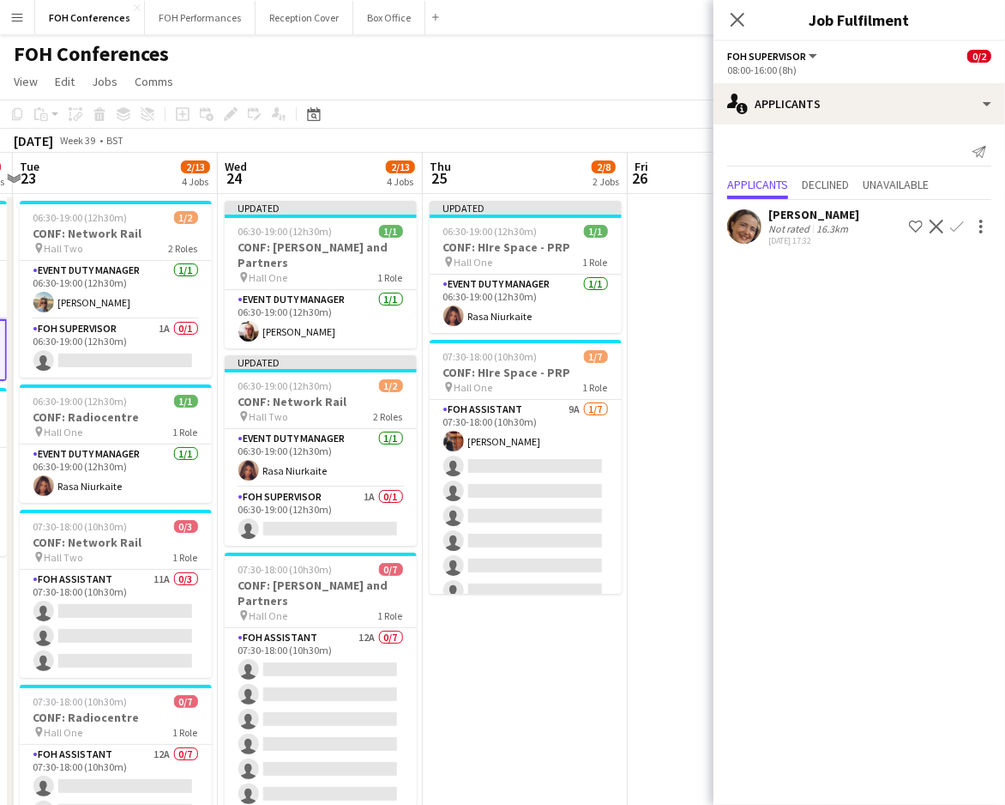
drag, startPoint x: 621, startPoint y: 178, endPoint x: 303, endPoint y: 185, distance: 318.3
click at [303, 185] on app-calendar-viewport "Sat 20 Sun 21 Mon 22 0/5 2 Jobs Tue 23 2/13 4 Jobs Wed 24 2/13 4 Jobs Thu 25 2/…" at bounding box center [502, 593] width 1005 height 881
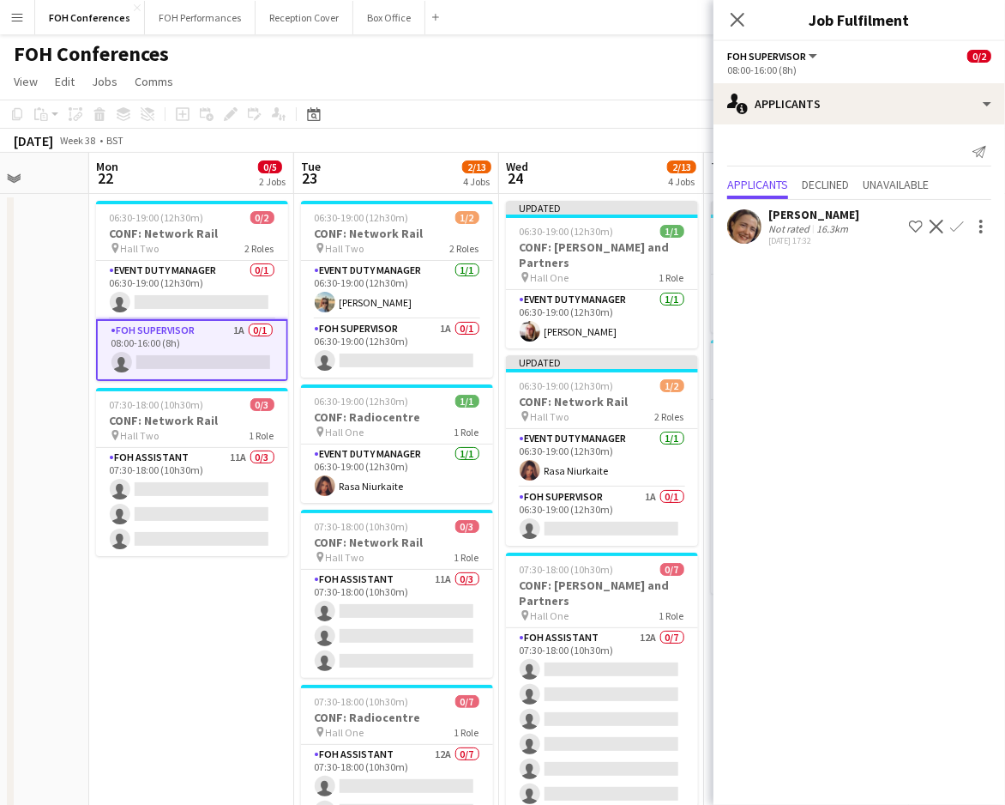
scroll to position [0, 524]
drag, startPoint x: 53, startPoint y: 160, endPoint x: 353, endPoint y: 169, distance: 299.5
click at [353, 169] on app-calendar-viewport "Fri 19 Sat 20 Sun 21 Mon 22 0/5 2 Jobs Tue 23 2/13 4 Jobs Wed 24 2/13 4 Jobs Th…" at bounding box center [502, 593] width 1005 height 881
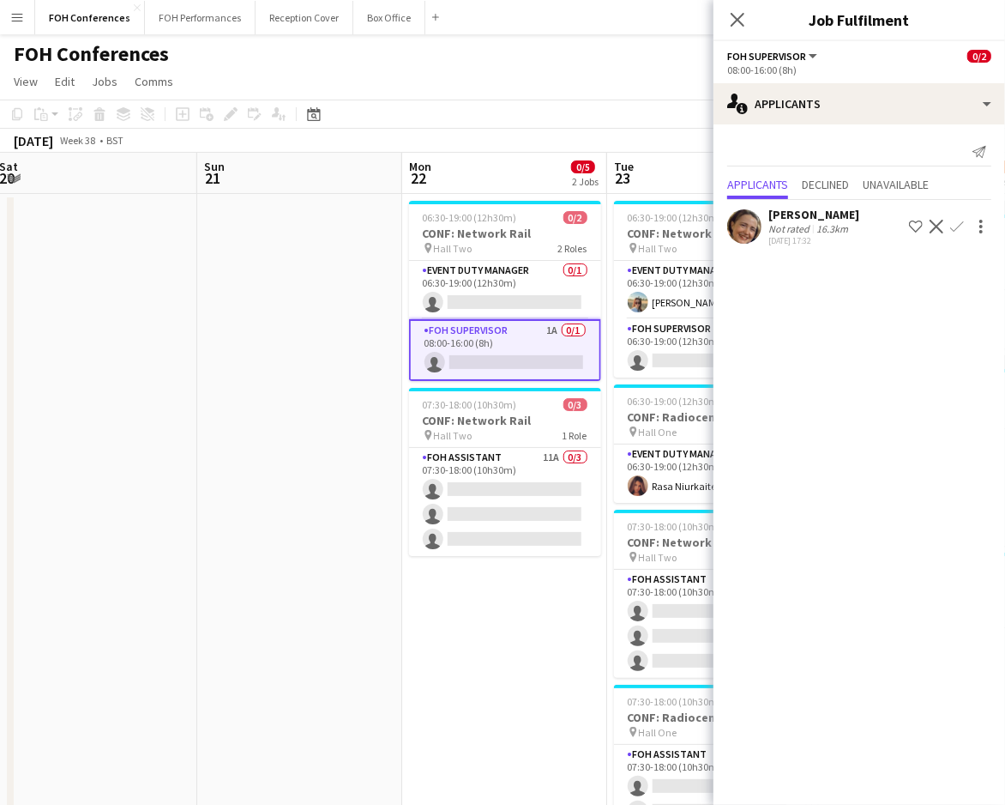
scroll to position [0, 382]
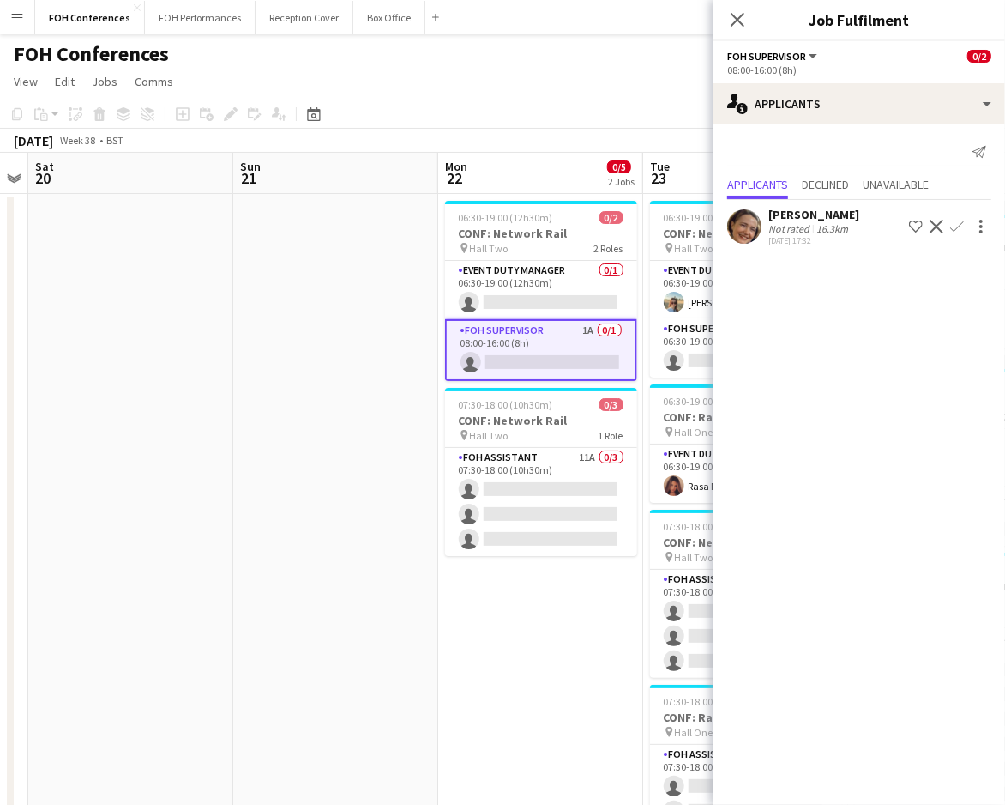
drag, startPoint x: 73, startPoint y: 184, endPoint x: 419, endPoint y: 197, distance: 346.8
click at [419, 197] on app-calendar-viewport "Thu 18 9/9 2 Jobs Fri 19 Sat 20 Sun 21 Mon 22 0/5 2 Jobs Tue 23 2/13 4 Jobs Wed…" at bounding box center [502, 593] width 1005 height 881
click at [506, 115] on app-toolbar "Copy Paste Paste Ctrl+V Paste with crew Ctrl+Shift+V Paste linked Job Delete Gr…" at bounding box center [502, 113] width 1005 height 29
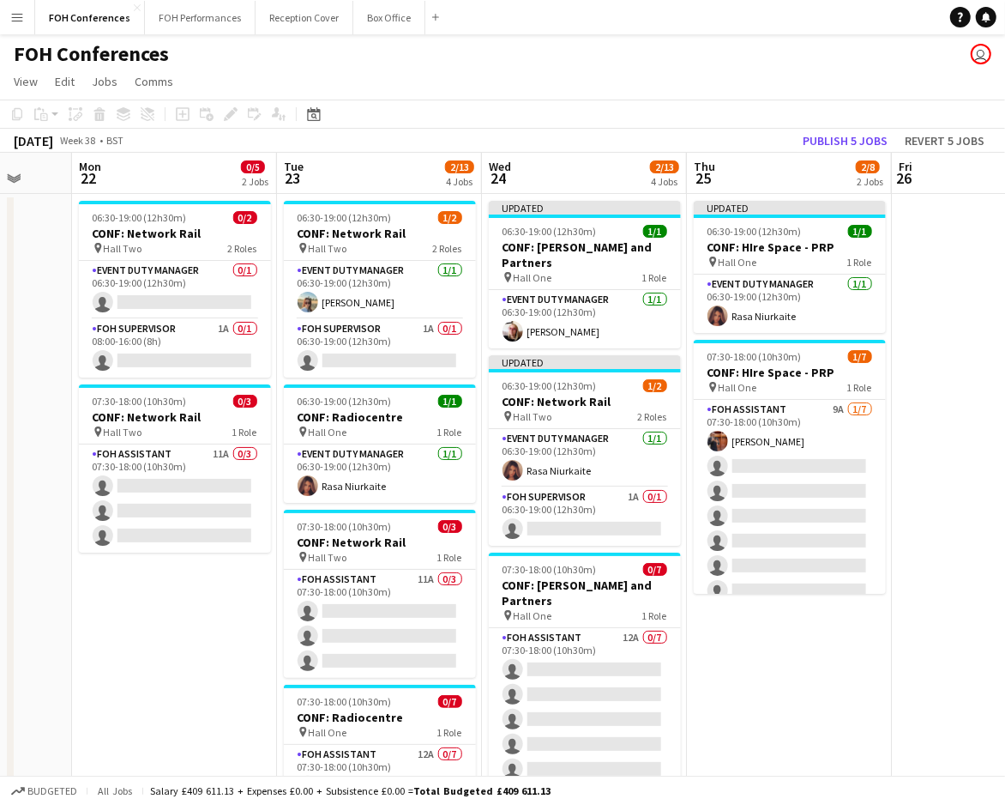
scroll to position [0, 558]
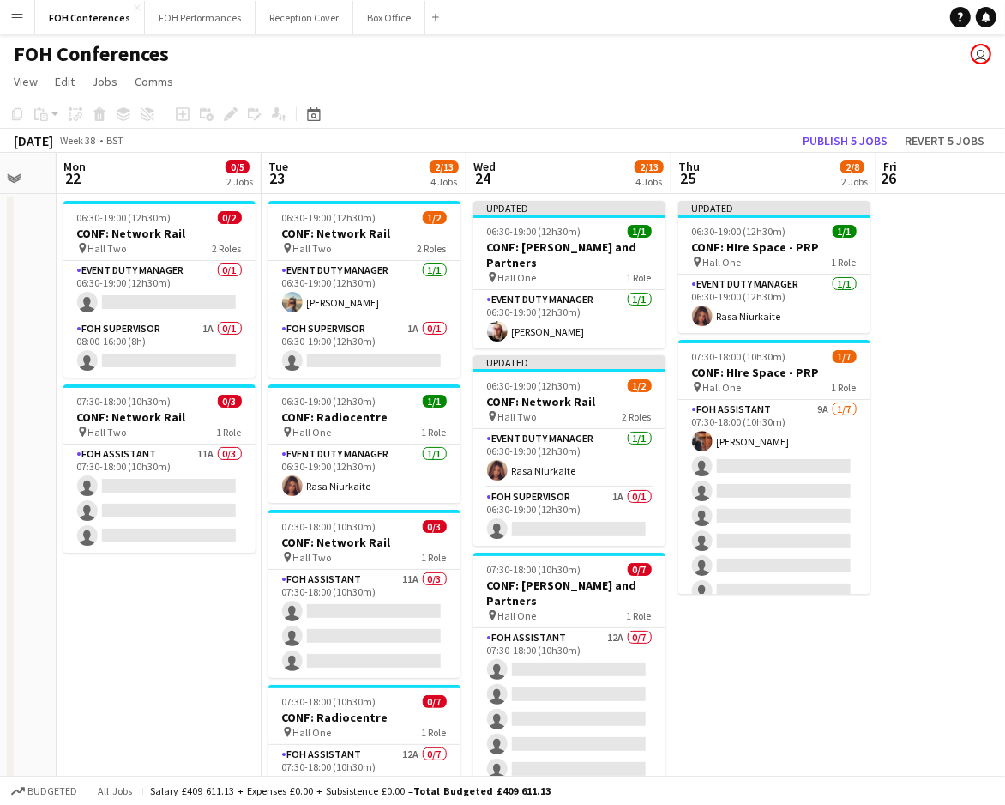
drag, startPoint x: 553, startPoint y: 171, endPoint x: 172, endPoint y: 185, distance: 382.0
click at [172, 185] on app-calendar-viewport "Fri 19 Sat 20 Sun 21 Mon 22 0/5 2 Jobs Tue 23 2/13 4 Jobs Wed 24 2/13 4 Jobs Th…" at bounding box center [502, 593] width 1005 height 881
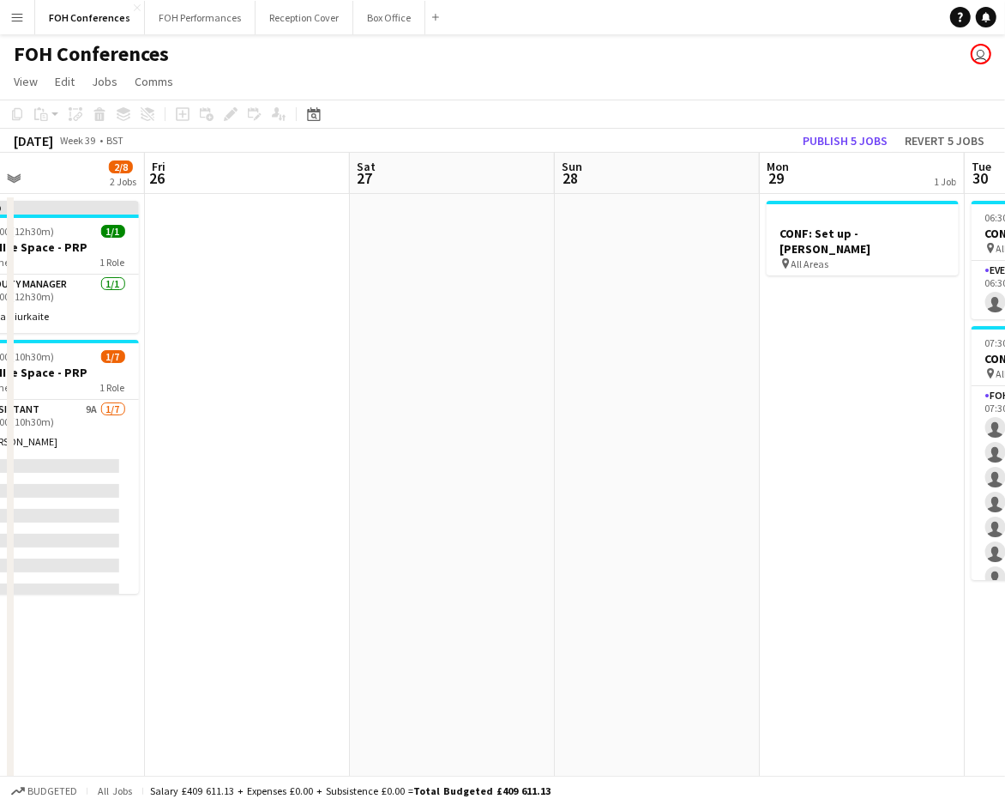
drag, startPoint x: 765, startPoint y: 188, endPoint x: -12, endPoint y: 190, distance: 777.1
click at [0, 190] on html "Menu Boards Boards Boards All jobs Status Workforce Workforce My Workforce Recr…" at bounding box center [502, 531] width 1005 height 1063
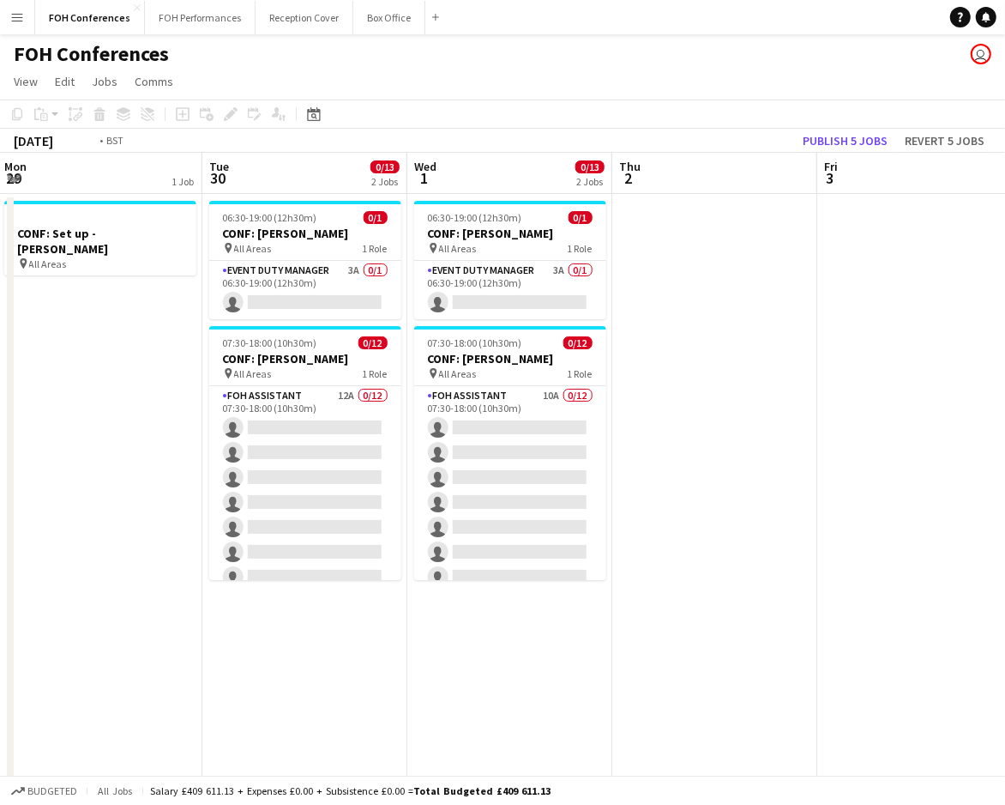
scroll to position [0, 618]
drag, startPoint x: 807, startPoint y: 184, endPoint x: 74, endPoint y: 217, distance: 734.1
click at [74, 217] on app-calendar-viewport "Fri 26 Sat 27 Sun 28 Mon 29 1 Job Tue 30 0/13 2 Jobs Wed 1 0/13 2 Jobs Thu 2 Fr…" at bounding box center [502, 593] width 1005 height 881
click at [298, 300] on app-card-role "Event Duty Manager 3A 0/1 06:30-19:00 (12h30m) single-neutral-actions" at bounding box center [304, 290] width 192 height 58
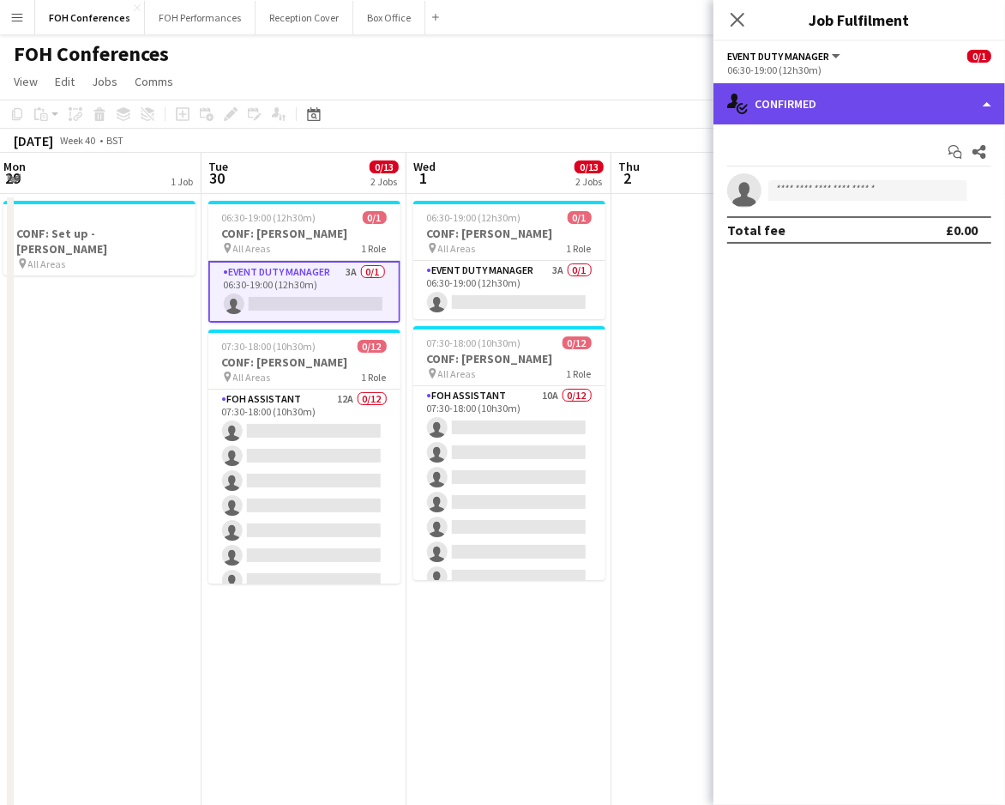
click at [832, 103] on div "single-neutral-actions-check-2 Confirmed" at bounding box center [860, 103] width 292 height 41
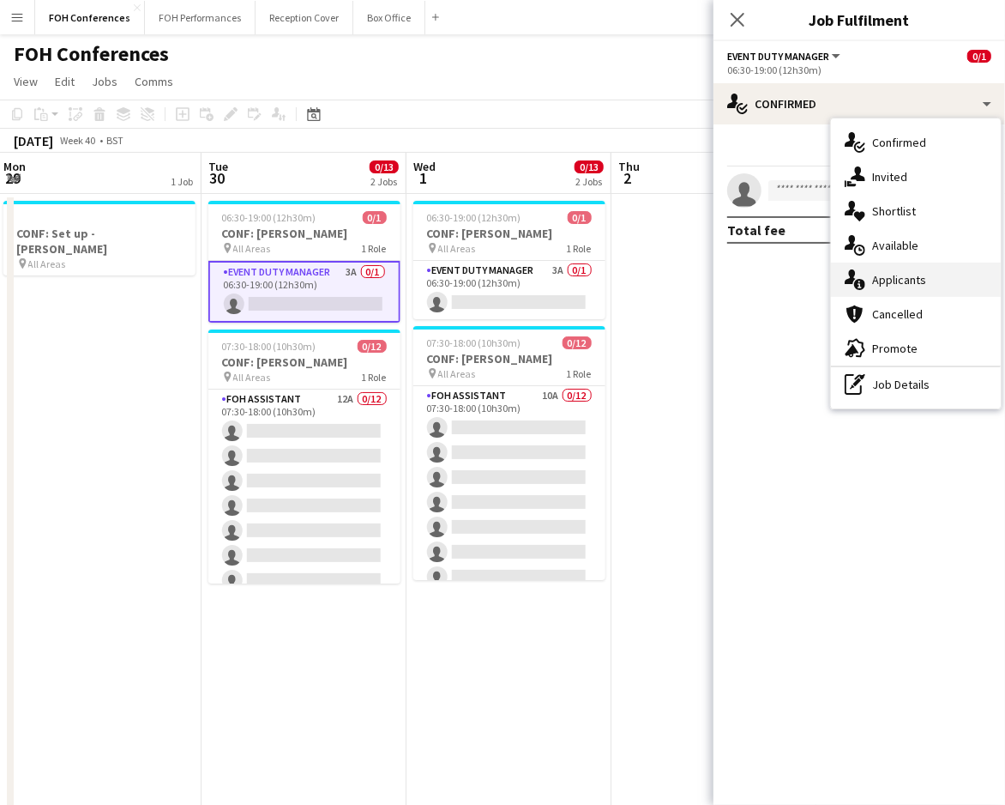
click at [894, 279] on div "single-neutral-actions-information Applicants" at bounding box center [916, 279] width 170 height 34
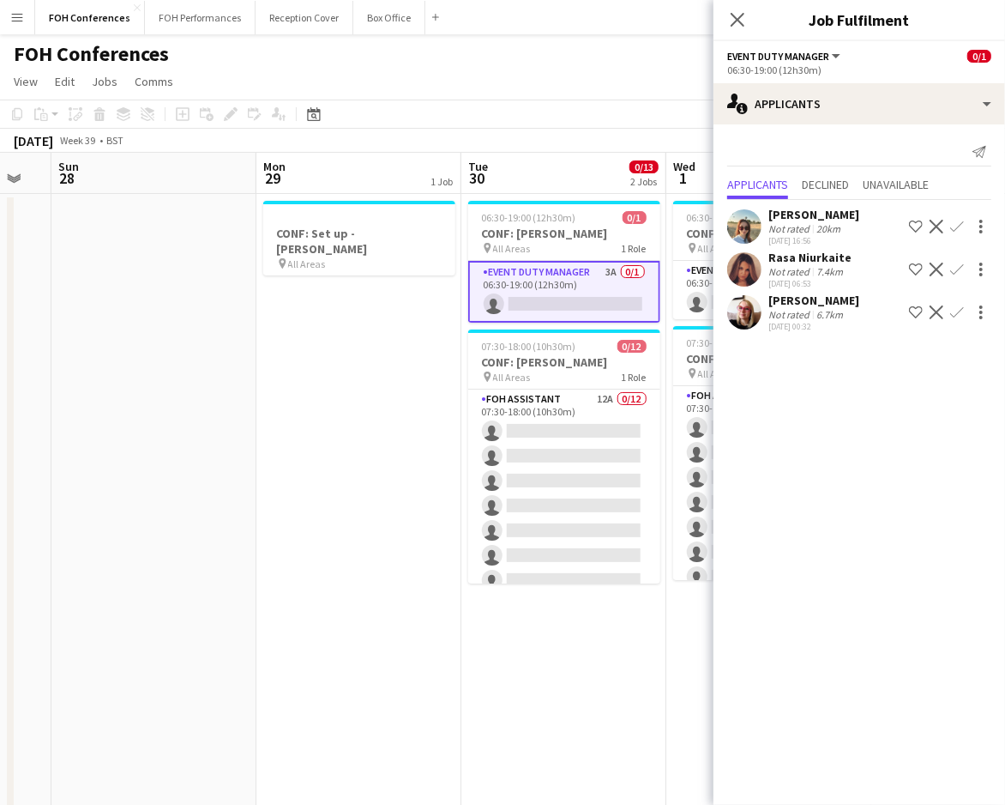
scroll to position [0, 350]
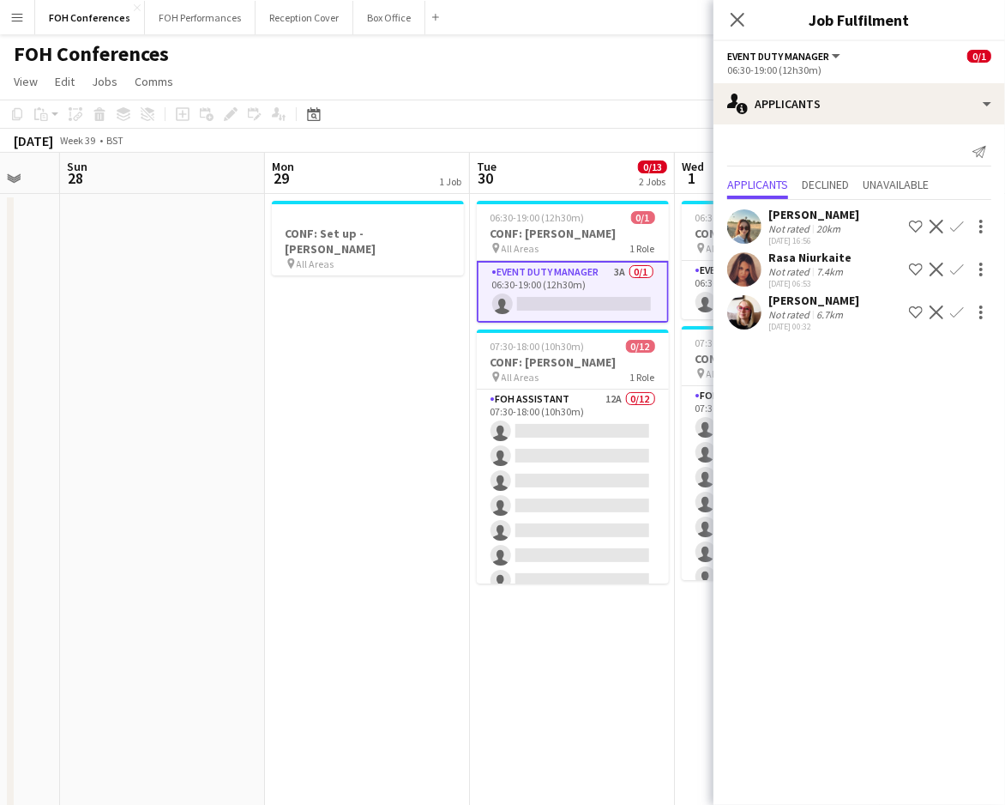
drag, startPoint x: 305, startPoint y: 188, endPoint x: 573, endPoint y: 223, distance: 270.8
click at [573, 223] on app-calendar-viewport "Fri 26 Sat 27 Sun 28 Mon 29 1 Job Tue 30 0/13 2 Jobs Wed 1 0/13 2 Jobs Thu 2 Fr…" at bounding box center [502, 593] width 1005 height 881
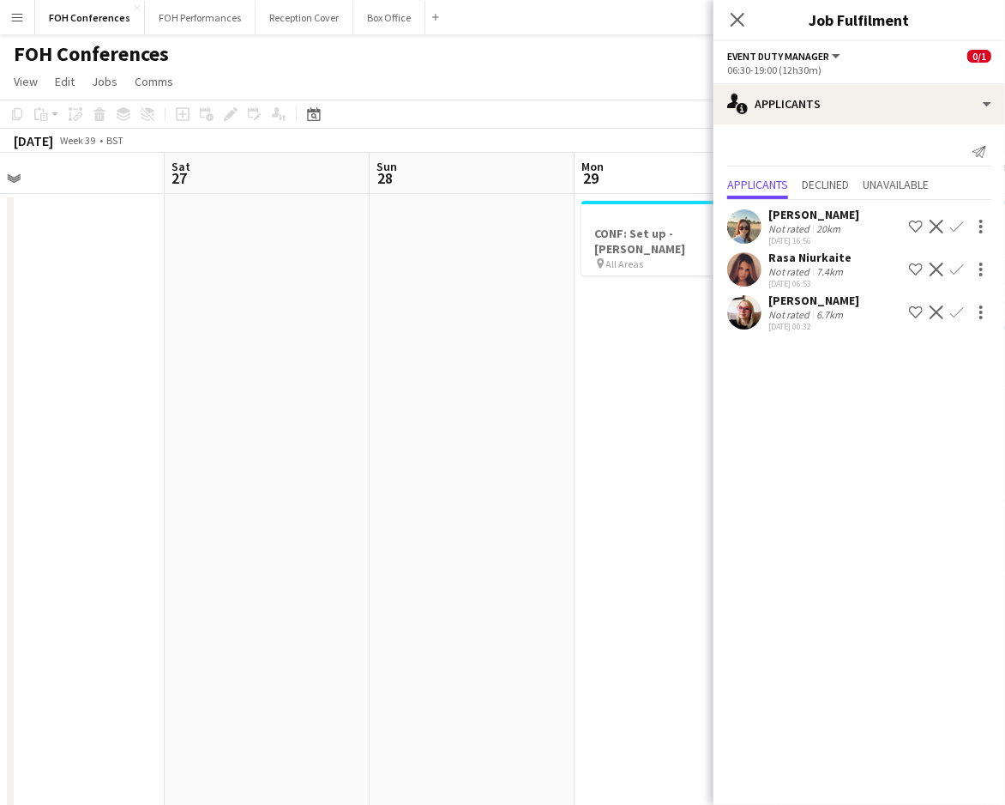
drag, startPoint x: 130, startPoint y: 178, endPoint x: 645, endPoint y: 232, distance: 517.5
click at [645, 232] on app-calendar-viewport "Wed 24 2/13 4 Jobs Thu 25 2/8 2 Jobs Fri 26 Sat 27 Sun 28 Mon 29 1 Job Tue 30 0…" at bounding box center [502, 593] width 1005 height 881
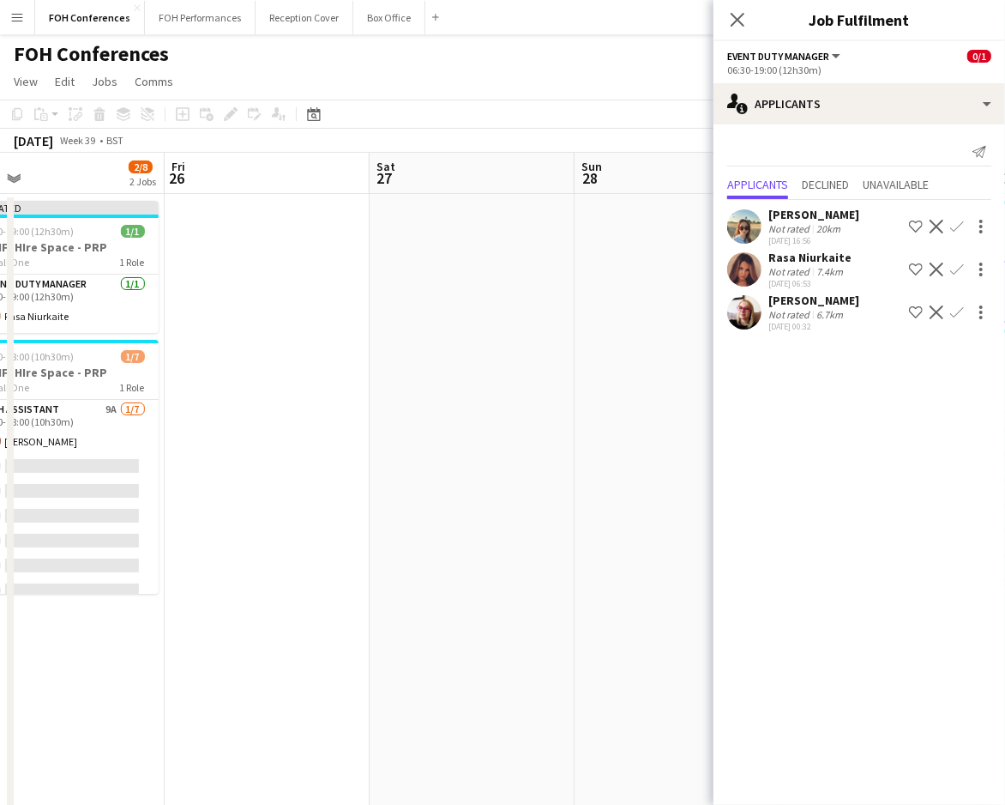
scroll to position [0, 585]
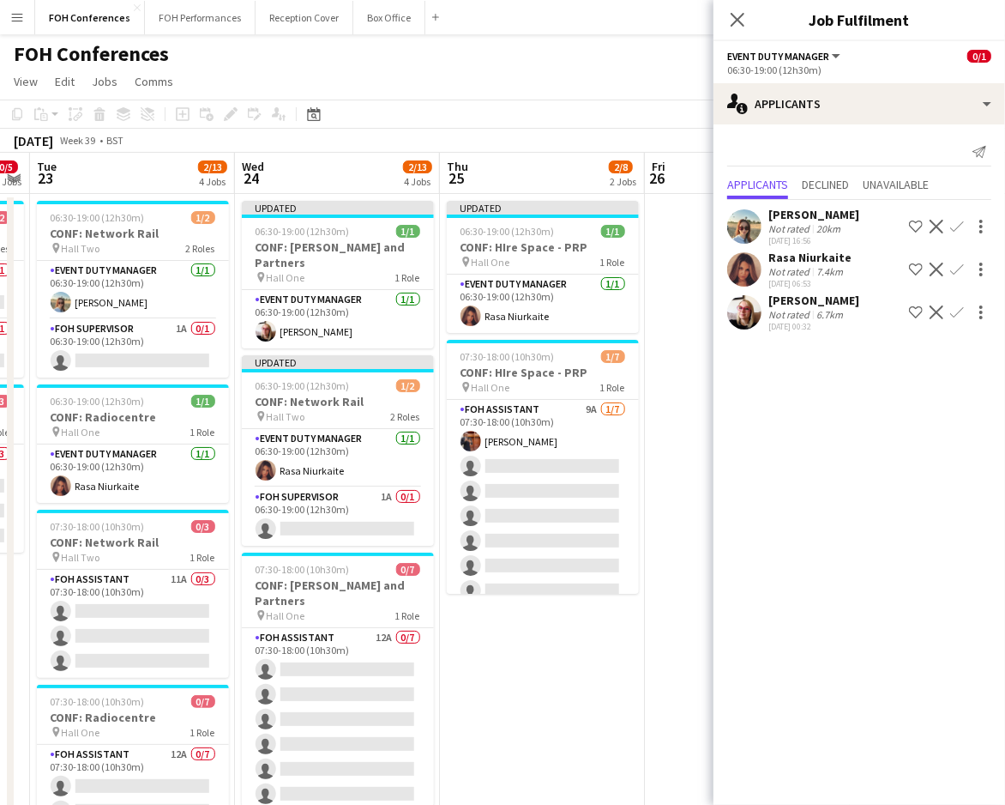
drag, startPoint x: 133, startPoint y: 180, endPoint x: 613, endPoint y: 206, distance: 481.0
click at [613, 206] on app-calendar-viewport "Sat 20 Sun 21 Mon 22 0/5 2 Jobs Tue 23 2/13 4 Jobs Wed 24 2/13 4 Jobs Thu 25 2/…" at bounding box center [502, 593] width 1005 height 881
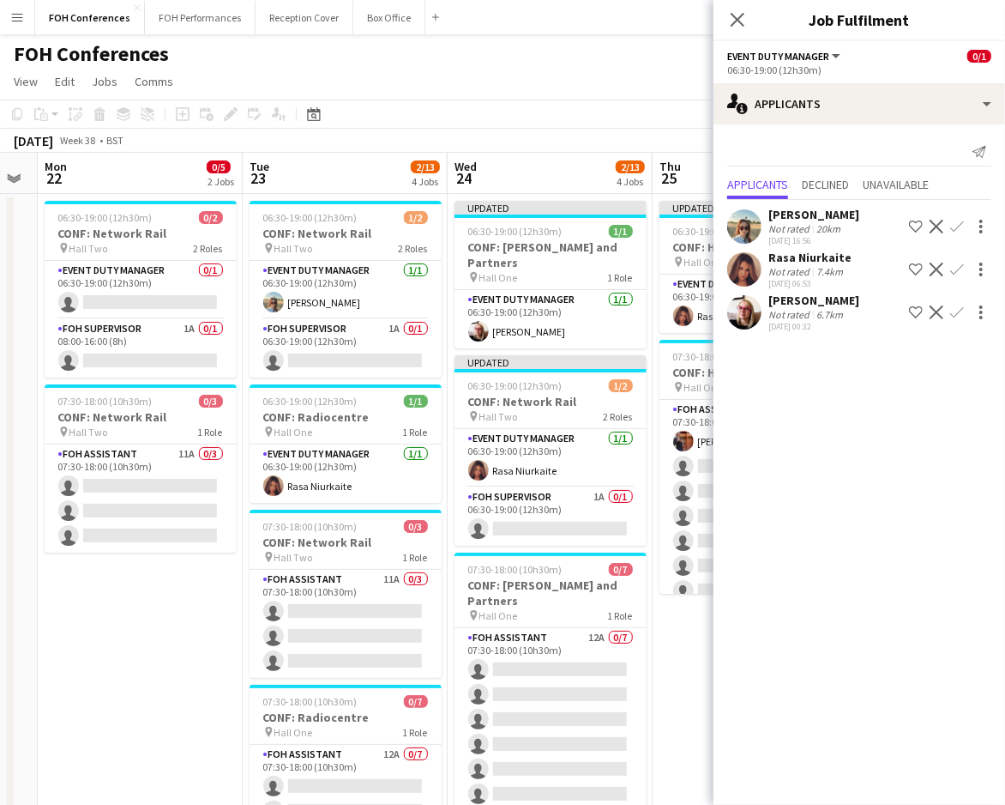
drag, startPoint x: 156, startPoint y: 185, endPoint x: 374, endPoint y: 202, distance: 218.5
click at [374, 202] on app-calendar-viewport "Sat 20 Sun 21 Mon 22 0/5 2 Jobs Tue 23 2/13 4 Jobs Wed 24 2/13 4 Jobs Thu 25 2/…" at bounding box center [502, 593] width 1005 height 881
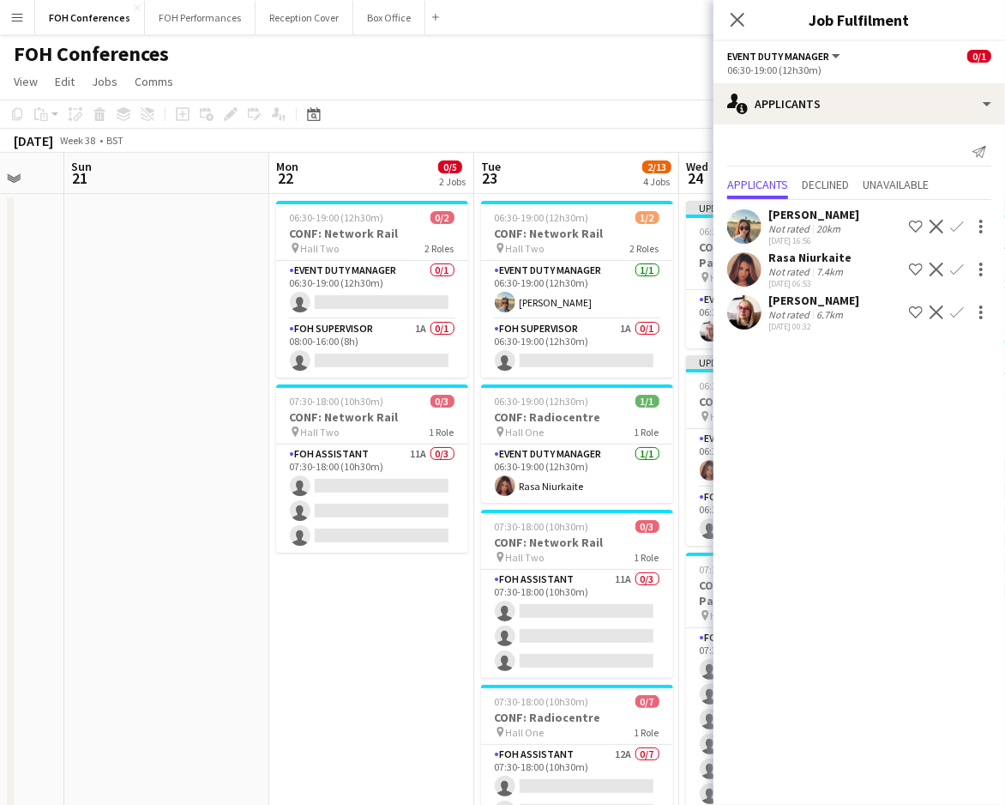
scroll to position [0, 546]
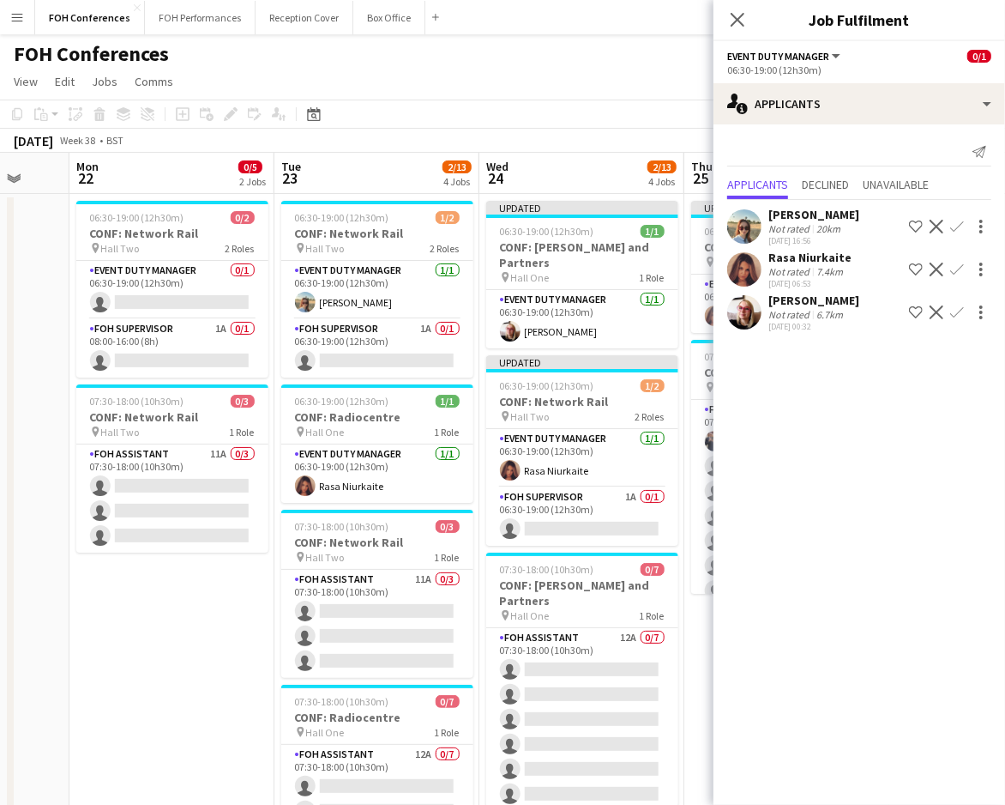
drag, startPoint x: 144, startPoint y: 184, endPoint x: 375, endPoint y: 196, distance: 231.0
click at [375, 196] on app-calendar-viewport "Fri 19 Sat 20 Sun 21 Mon 22 0/5 2 Jobs Tue 23 2/13 4 Jobs Wed 24 2/13 4 Jobs Th…" at bounding box center [502, 593] width 1005 height 881
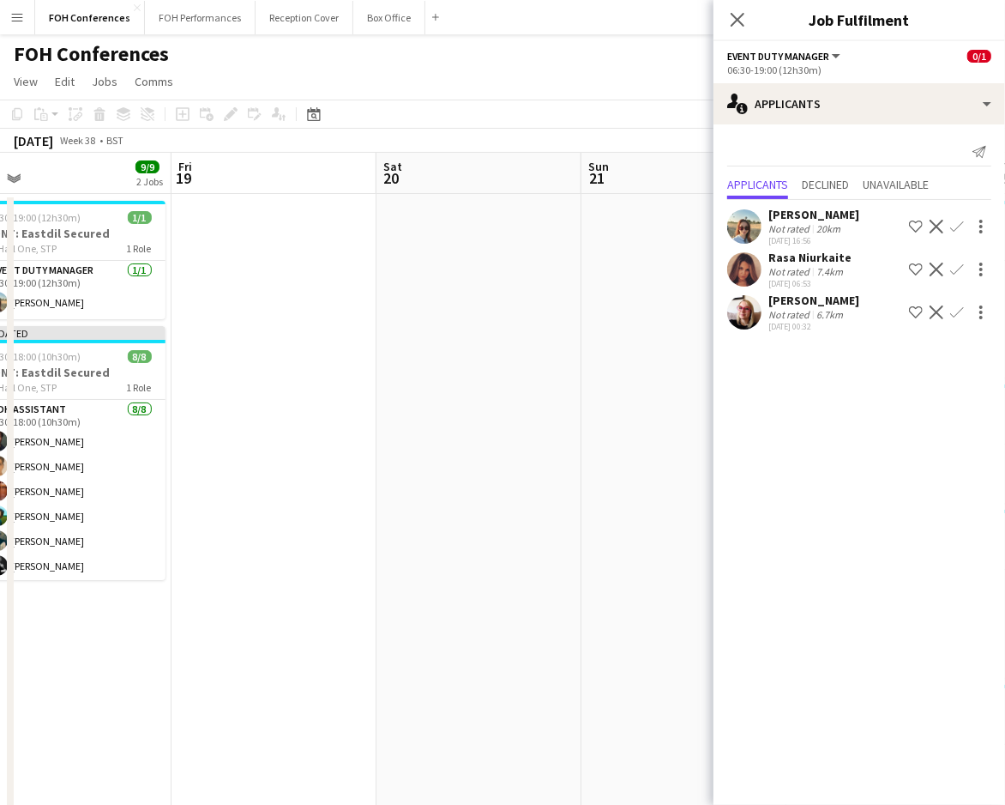
scroll to position [0, 360]
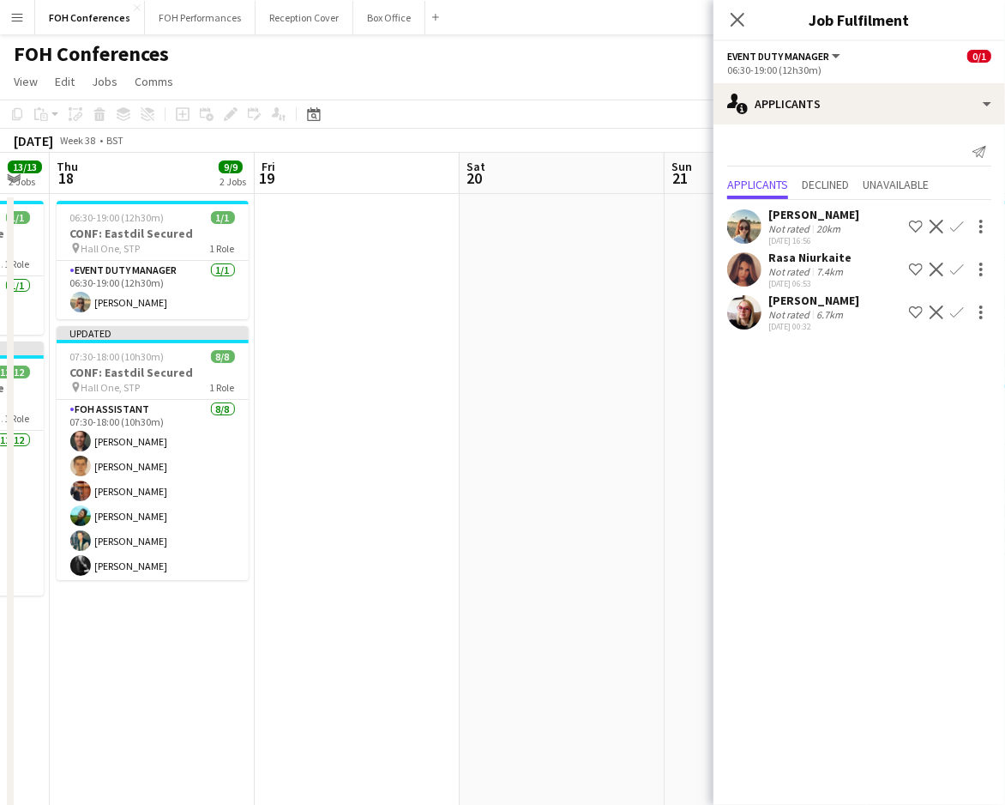
drag, startPoint x: 108, startPoint y: 165, endPoint x: 742, endPoint y: 209, distance: 635.4
click at [742, 209] on body "Menu Boards Boards Boards All jobs Status Workforce Workforce My Workforce Recr…" at bounding box center [502, 531] width 1005 height 1063
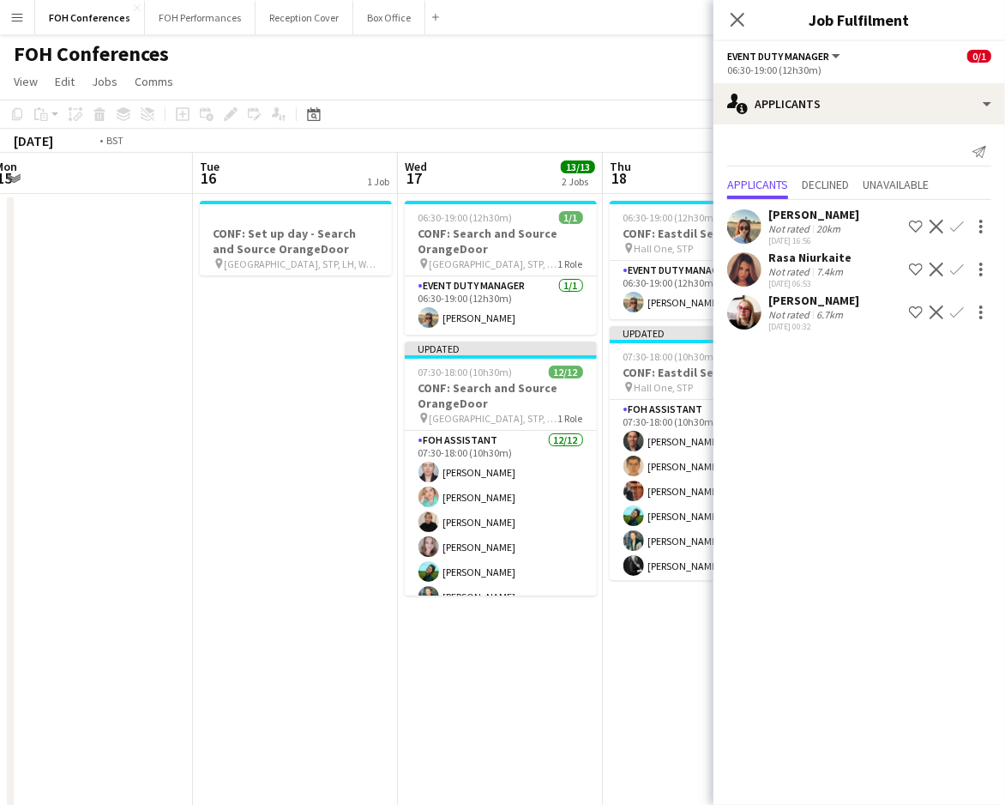
scroll to position [0, 381]
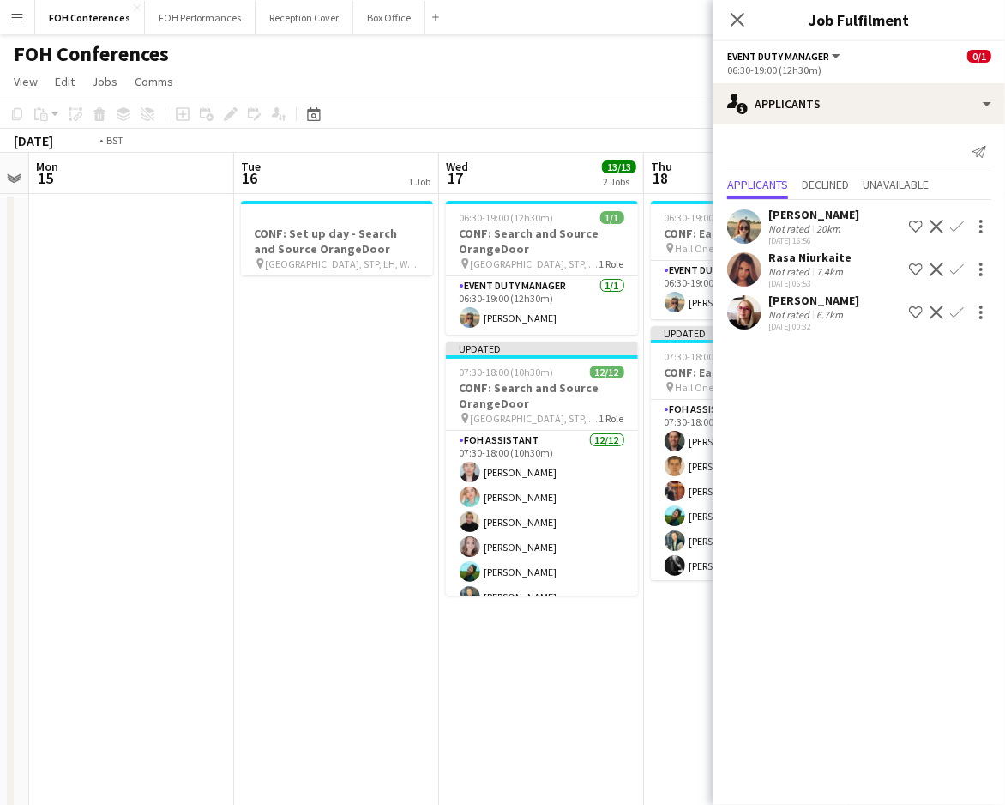
drag, startPoint x: 105, startPoint y: 172, endPoint x: 738, endPoint y: 227, distance: 635.4
click at [738, 227] on body "Menu Boards Boards Boards All jobs Status Workforce Workforce My Workforce Recr…" at bounding box center [502, 531] width 1005 height 1063
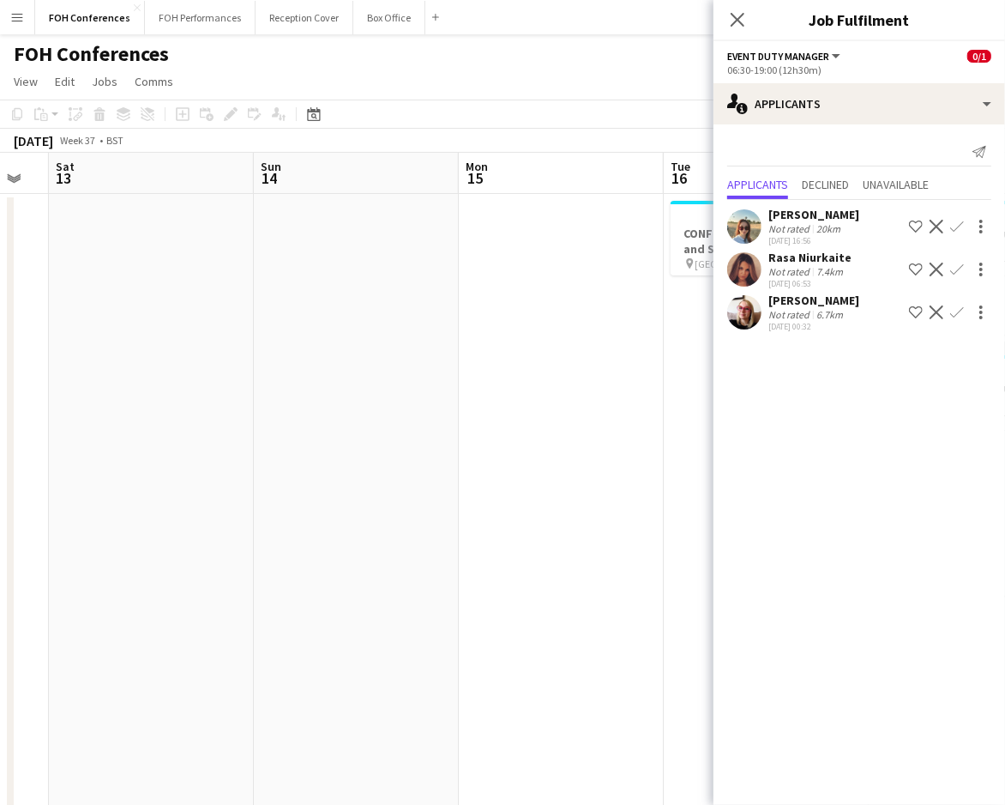
drag, startPoint x: 106, startPoint y: 174, endPoint x: 549, endPoint y: 190, distance: 442.9
click at [549, 190] on app-calendar-viewport "Thu 11 Fri 12 Sat 13 Sun 14 Mon 15 Tue 16 1 Job Wed 17 13/13 2 Jobs Thu 18 9/9 …" at bounding box center [502, 593] width 1005 height 881
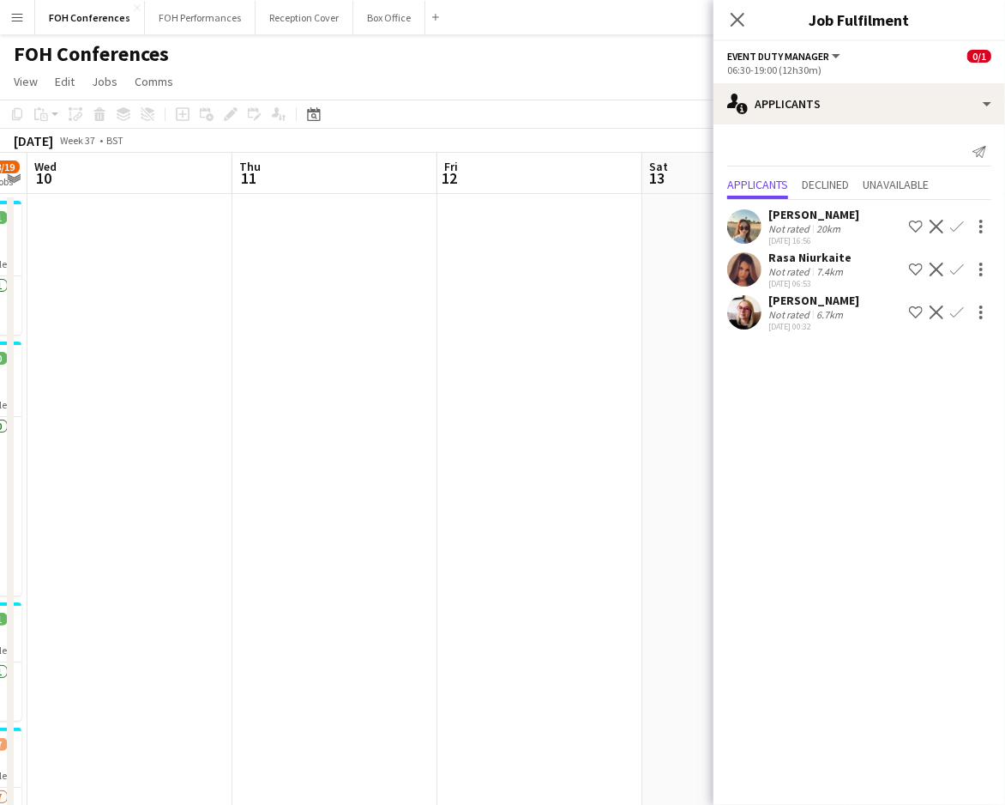
drag, startPoint x: 127, startPoint y: 176, endPoint x: 804, endPoint y: 214, distance: 677.9
click at [804, 214] on body "Menu Boards Boards Boards All jobs Status Workforce Workforce My Workforce Recr…" at bounding box center [502, 531] width 1005 height 1063
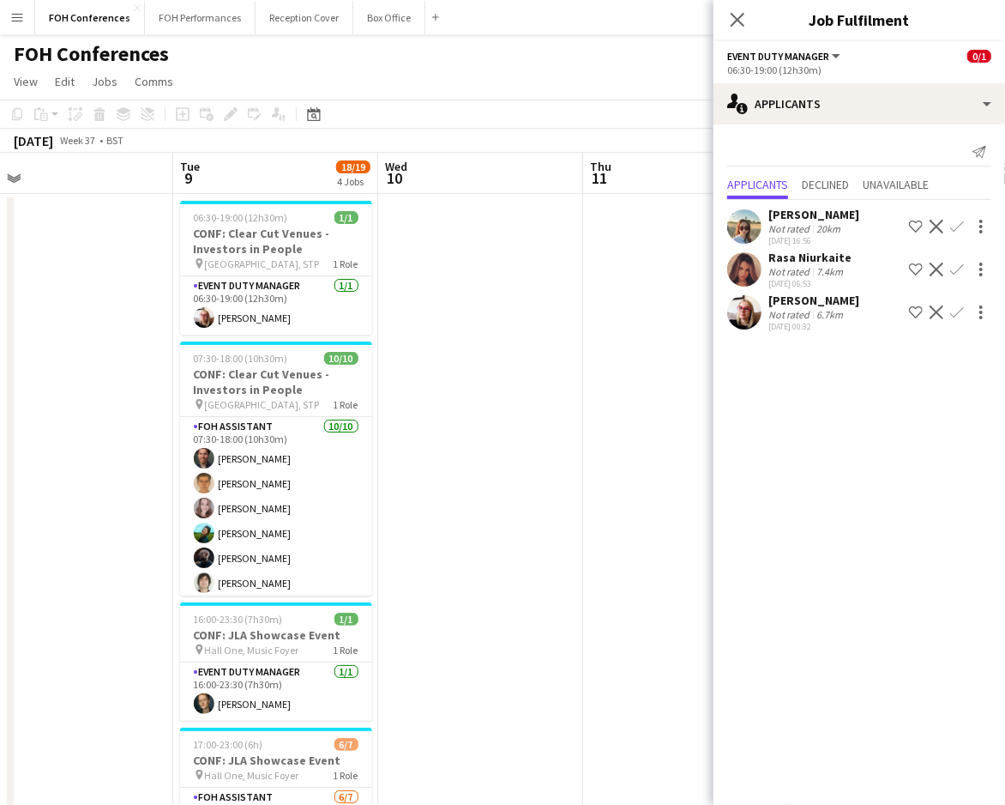
scroll to position [0, 420]
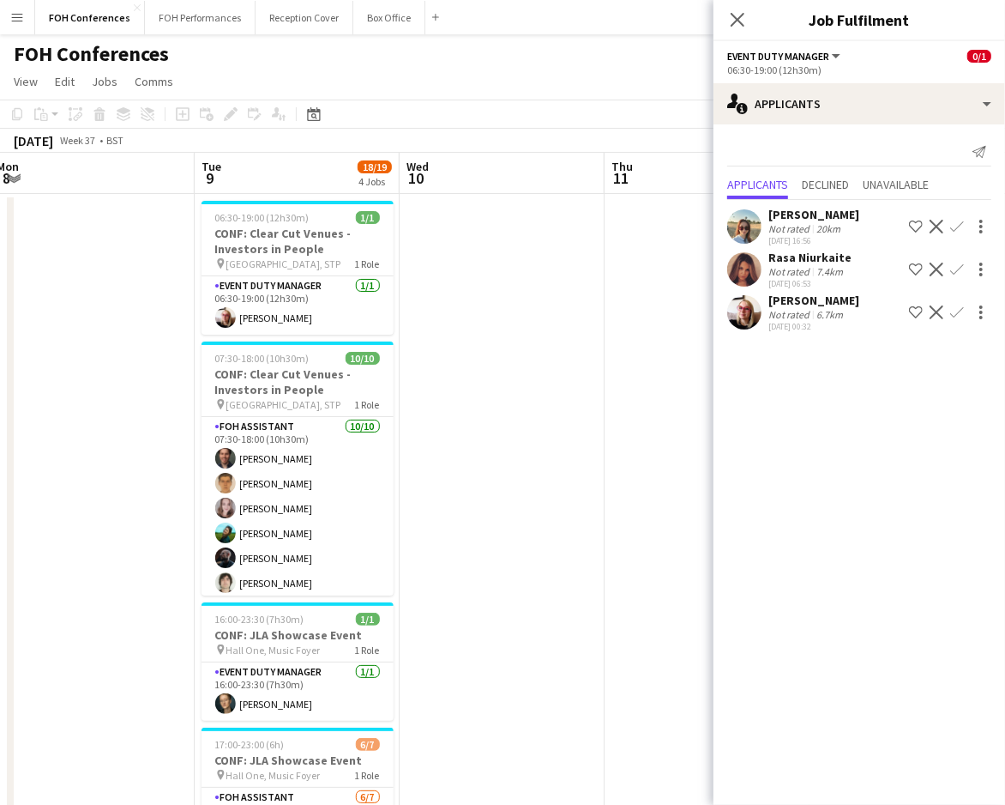
drag, startPoint x: 138, startPoint y: 199, endPoint x: 510, endPoint y: 208, distance: 371.5
click at [510, 208] on app-calendar-viewport "Sat 6 Sun 7 Mon 8 Tue 9 18/19 4 Jobs Wed 10 Thu 11 Fri 12 Sat 13 Sun 14 Mon 15 …" at bounding box center [502, 593] width 1005 height 881
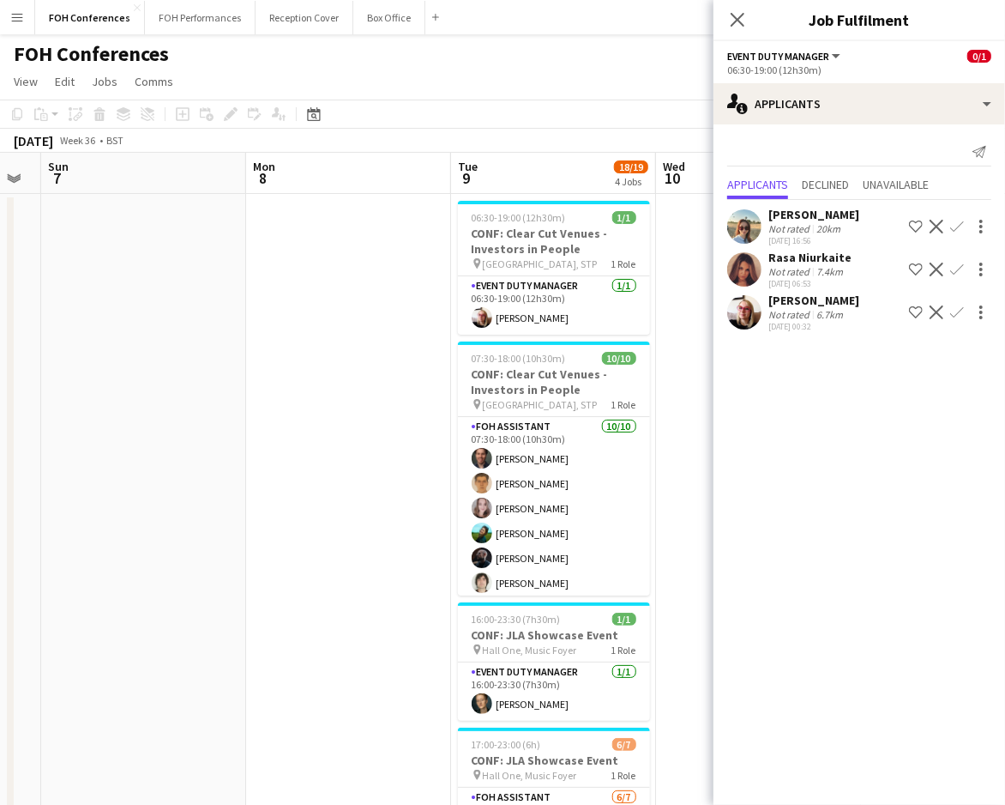
scroll to position [0, 363]
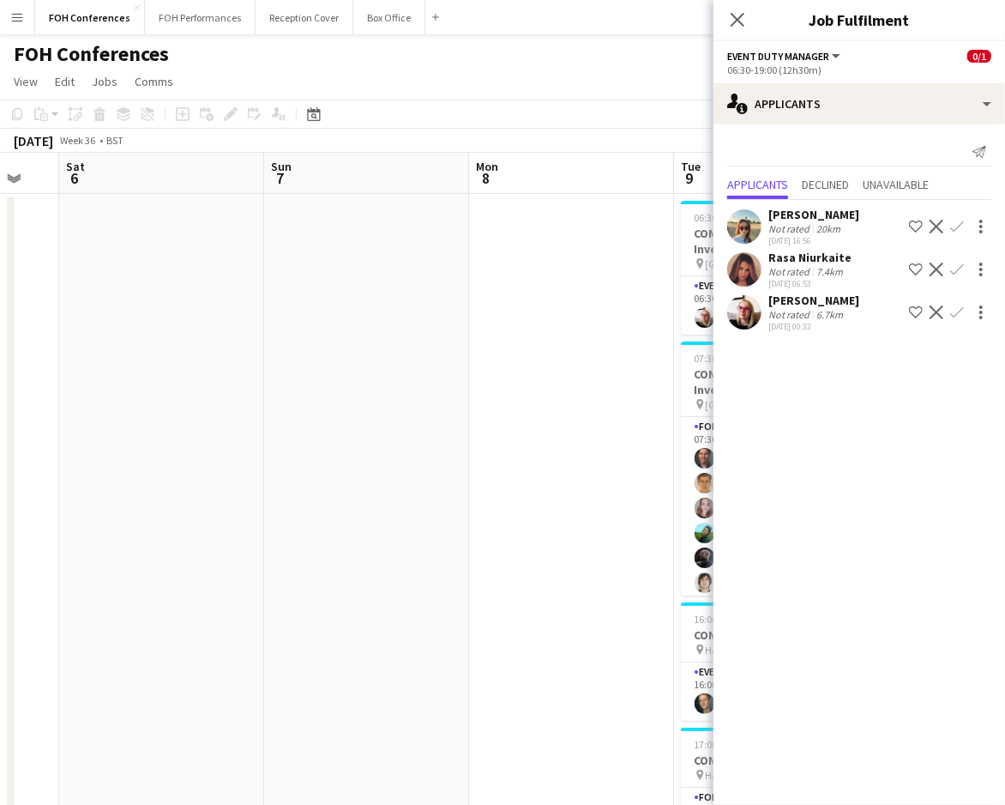
drag, startPoint x: 91, startPoint y: 177, endPoint x: 570, endPoint y: 196, distance: 479.9
click at [570, 196] on app-calendar-viewport "Thu 4 Fri 5 Sat 6 Sun 7 Mon 8 Tue 9 18/19 4 Jobs Wed 10 Thu 11 Fri 12 Sat 13 06…" at bounding box center [502, 593] width 1005 height 881
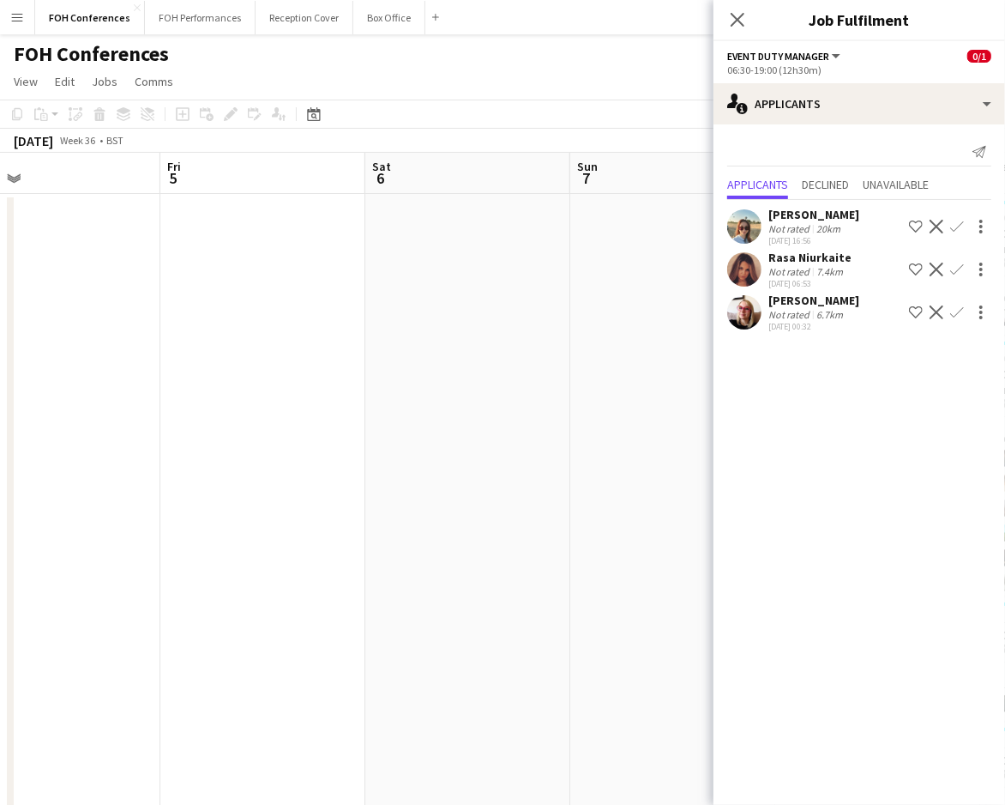
scroll to position [0, 407]
drag, startPoint x: 138, startPoint y: 189, endPoint x: 491, endPoint y: 196, distance: 353.5
click at [491, 196] on app-calendar-viewport "Tue 2 Wed 3 Thu 4 Fri 5 Sat 6 Sun 7 Mon 8 Tue 9 18/19 4 Jobs Wed 10 Thu 11 06:3…" at bounding box center [502, 593] width 1005 height 881
drag, startPoint x: 51, startPoint y: 163, endPoint x: 787, endPoint y: 272, distance: 744.0
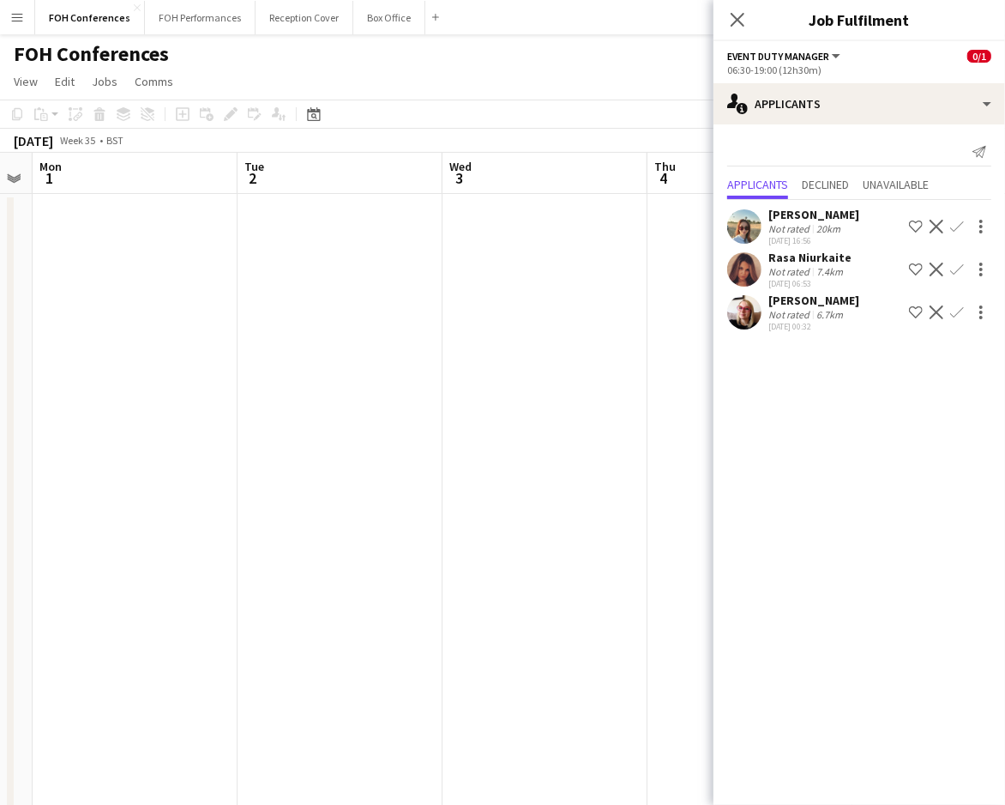
click at [787, 272] on body "Menu Boards Boards Boards All jobs Status Workforce Workforce My Workforce Recr…" at bounding box center [502, 531] width 1005 height 1063
drag, startPoint x: 107, startPoint y: 178, endPoint x: 566, endPoint y: 251, distance: 464.8
click at [566, 251] on app-calendar-viewport "Wed 27 Thu 28 Fri 29 Sat 30 Sun 31 Mon 1 Tue 2 Wed 3 Thu 4 Fri 5" at bounding box center [502, 593] width 1005 height 881
drag, startPoint x: 134, startPoint y: 190, endPoint x: -120, endPoint y: 229, distance: 256.9
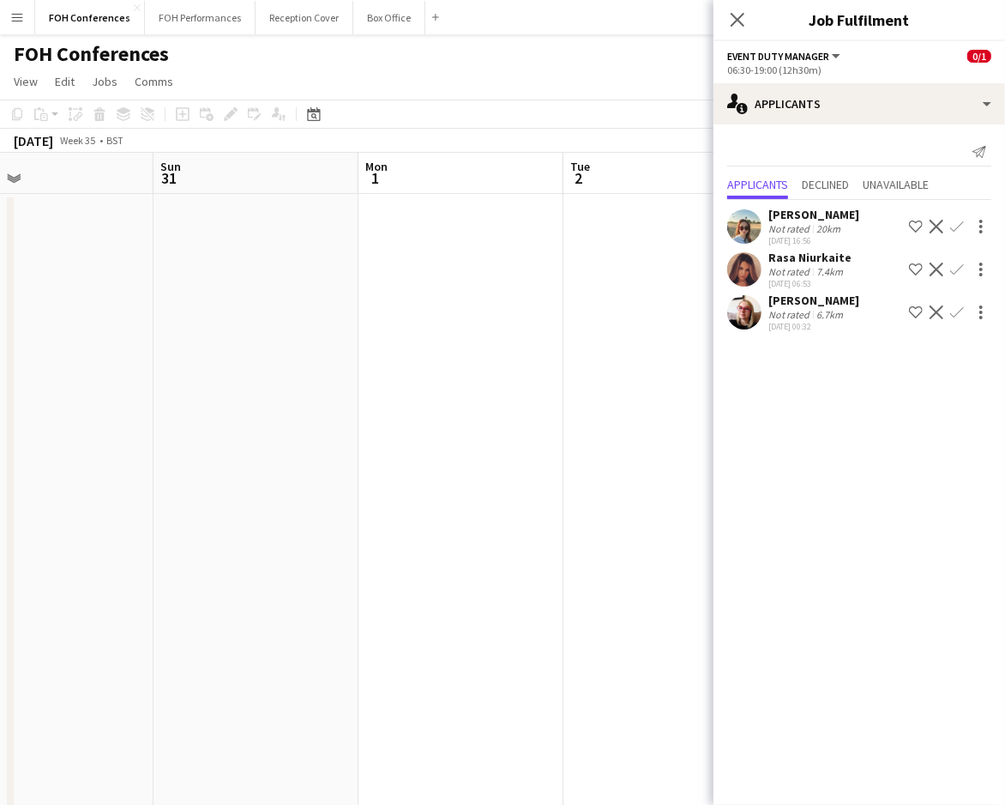
click at [0, 229] on html "Menu Boards Boards Boards All jobs Status Workforce Workforce My Workforce Recr…" at bounding box center [502, 531] width 1005 height 1063
drag, startPoint x: 504, startPoint y: 170, endPoint x: -132, endPoint y: 170, distance: 636.5
click at [0, 170] on html "Menu Boards Boards Boards All jobs Status Workforce Workforce My Workforce Recr…" at bounding box center [502, 531] width 1005 height 1063
drag, startPoint x: 632, startPoint y: 187, endPoint x: 127, endPoint y: 190, distance: 505.2
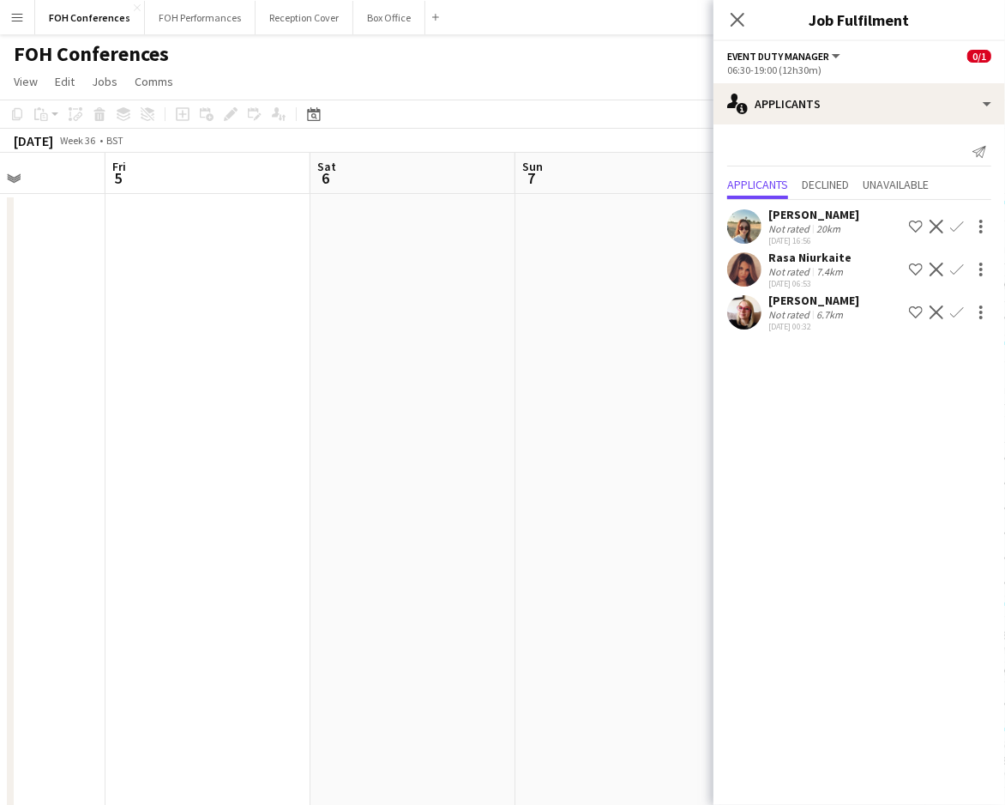
click at [0, 212] on html "Menu Boards Boards Boards All jobs Status Workforce Workforce My Workforce Recr…" at bounding box center [502, 531] width 1005 height 1063
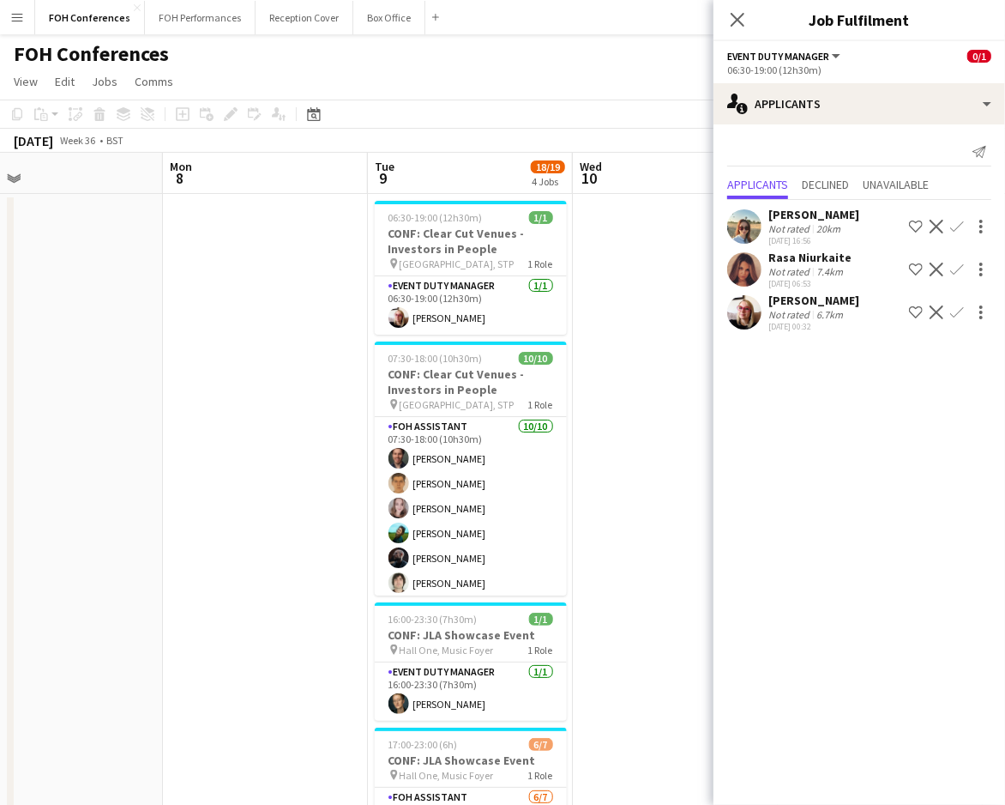
drag, startPoint x: 586, startPoint y: 179, endPoint x: -45, endPoint y: 207, distance: 631.0
click at [0, 207] on html "Menu Boards Boards Boards All jobs Status Workforce Workforce My Workforce Recr…" at bounding box center [502, 531] width 1005 height 1063
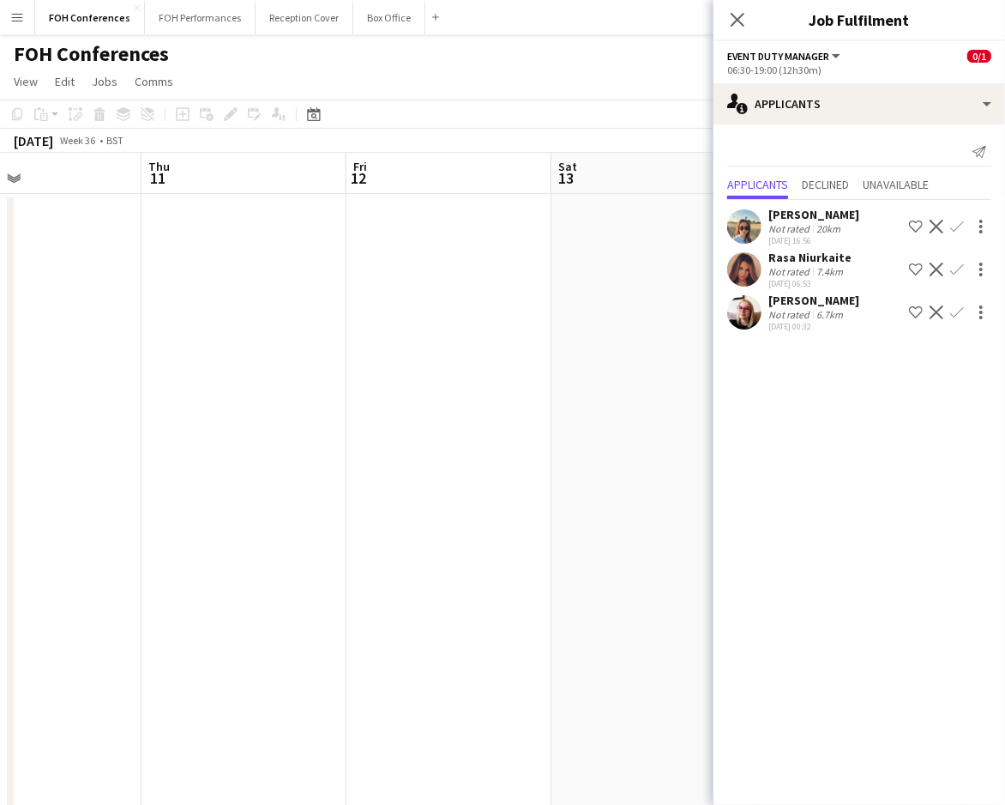
drag, startPoint x: 636, startPoint y: 198, endPoint x: 46, endPoint y: 213, distance: 590.3
click at [46, 213] on app-calendar-viewport "Sun 7 Mon 8 Tue 9 18/19 4 Jobs Wed 10 Thu 11 Fri 12 Sat 13 Sun 14 Mon 15 Tue 16…" at bounding box center [502, 593] width 1005 height 881
drag, startPoint x: 640, startPoint y: 178, endPoint x: 38, endPoint y: 189, distance: 602.2
click at [32, 196] on app-calendar-viewport "Wed 10 Thu 11 Fri 12 Sat 13 Sun 14 Mon 15 Tue 16 1 Job Wed 17 13/13 2 Jobs Thu …" at bounding box center [502, 593] width 1005 height 881
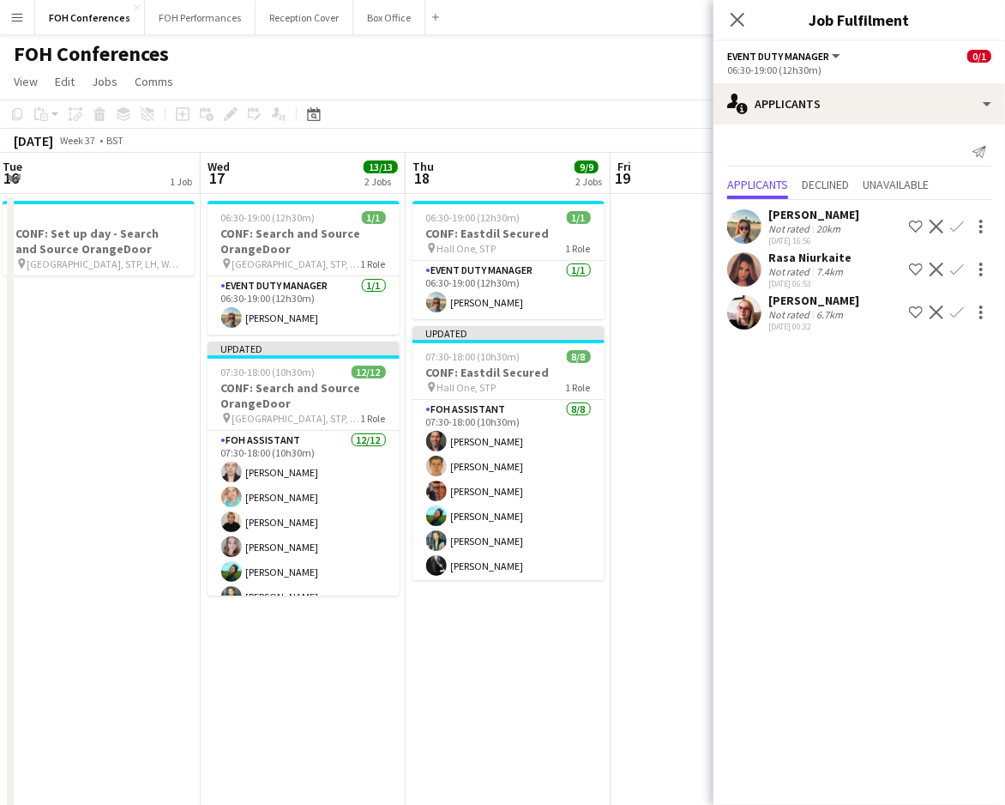
drag, startPoint x: 628, startPoint y: 170, endPoint x: 551, endPoint y: 179, distance: 77.8
click at [63, 189] on app-calendar-viewport "Sat 13 Sun 14 Mon 15 Tue 16 1 Job Wed 17 13/13 2 Jobs Thu 18 9/9 2 Jobs Fri 19 …" at bounding box center [502, 593] width 1005 height 881
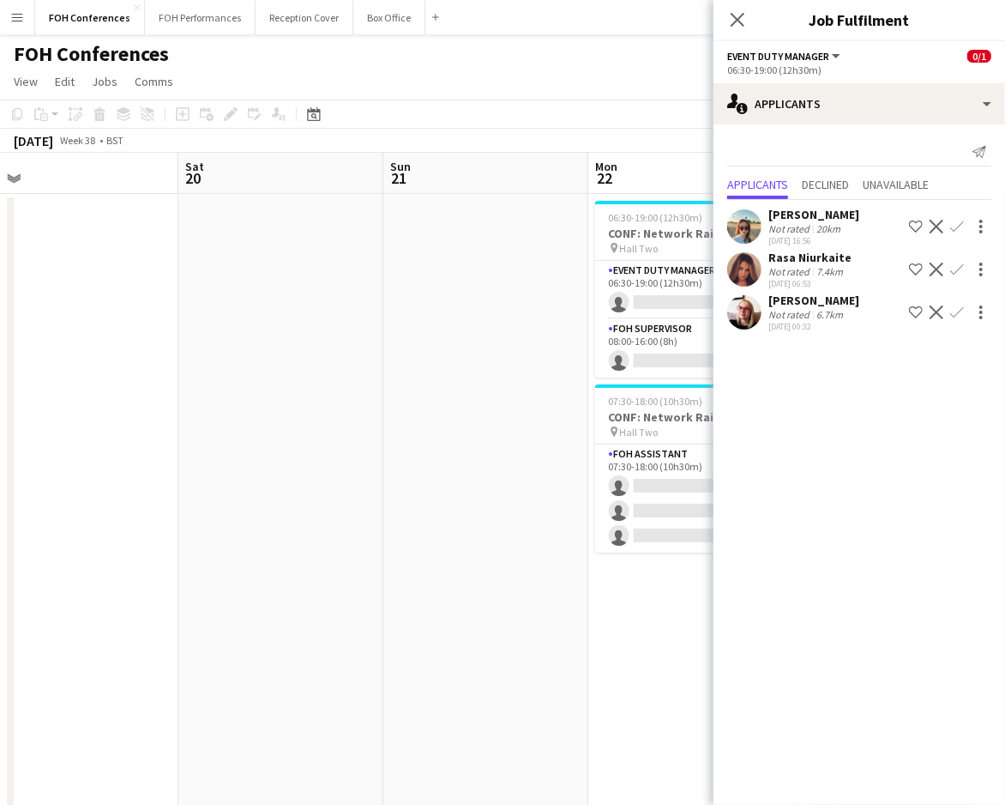
drag, startPoint x: 681, startPoint y: 176, endPoint x: 39, endPoint y: 179, distance: 641.6
click at [39, 179] on app-calendar-viewport "Tue 16 1 Job Wed 17 13/13 2 Jobs Thu 18 9/9 2 Jobs Fri 19 Sat 20 Sun 21 Mon 22 …" at bounding box center [502, 593] width 1005 height 881
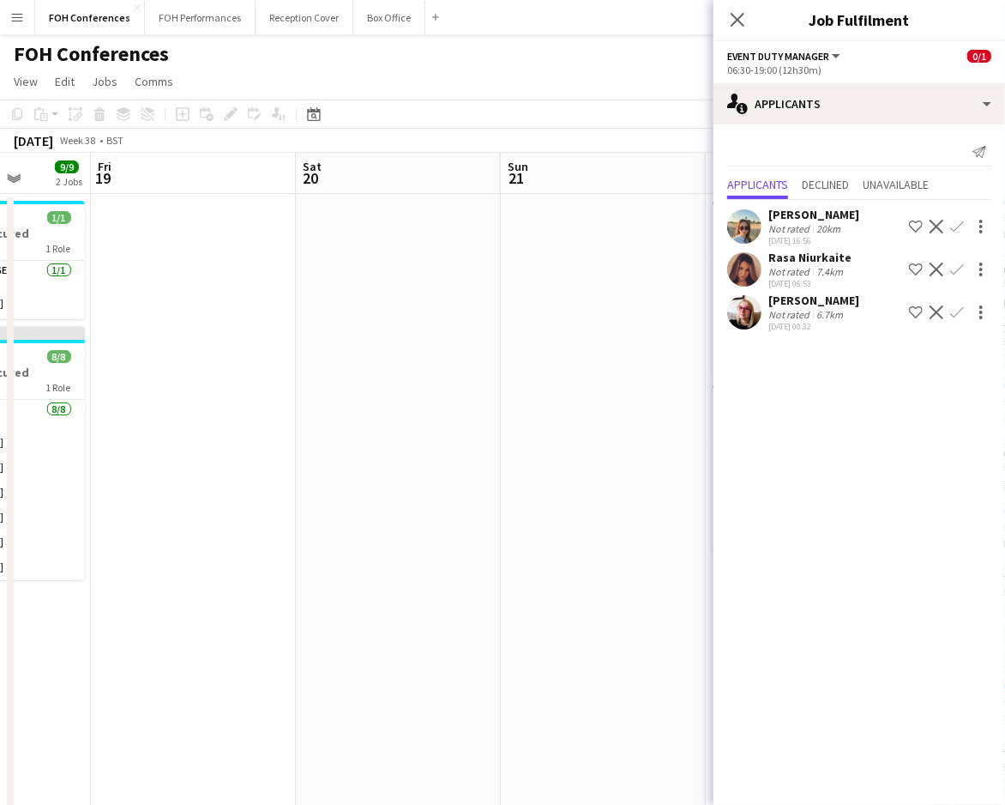
drag, startPoint x: 304, startPoint y: 177, endPoint x: 639, endPoint y: 183, distance: 335.4
click at [639, 183] on app-calendar-viewport "Tue 16 1 Job Wed 17 13/13 2 Jobs Thu 18 9/9 2 Jobs Fri 19 Sat 20 Sun 21 Mon 22 …" at bounding box center [502, 593] width 1005 height 881
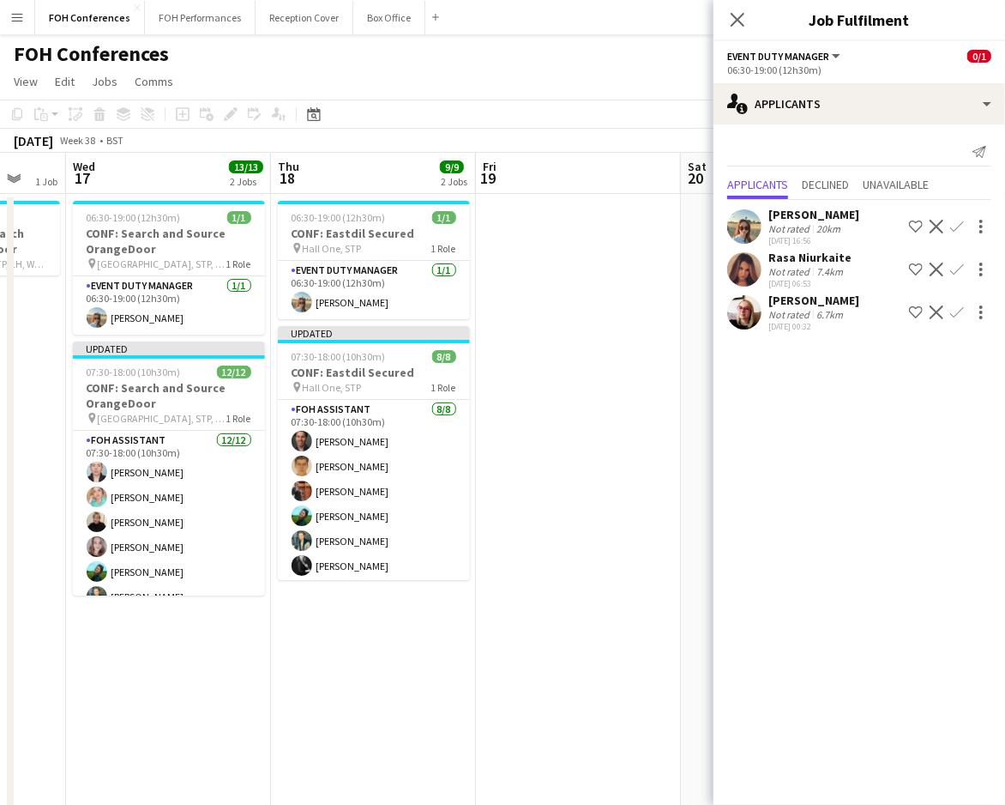
scroll to position [0, 557]
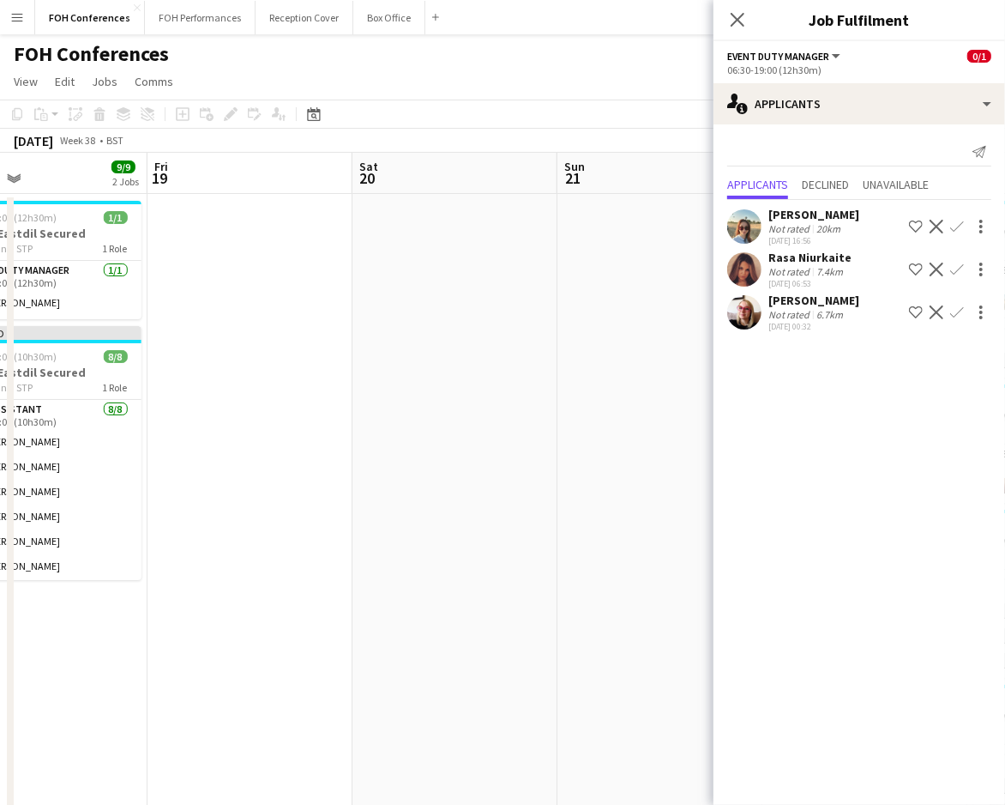
drag, startPoint x: 213, startPoint y: 179, endPoint x: 63, endPoint y: 185, distance: 149.4
click at [63, 185] on app-calendar-viewport "Mon 15 Tue 16 1 Job Wed 17 13/13 2 Jobs Thu 18 9/9 2 Jobs Fri 19 Sat 20 Sun 21 …" at bounding box center [502, 593] width 1005 height 881
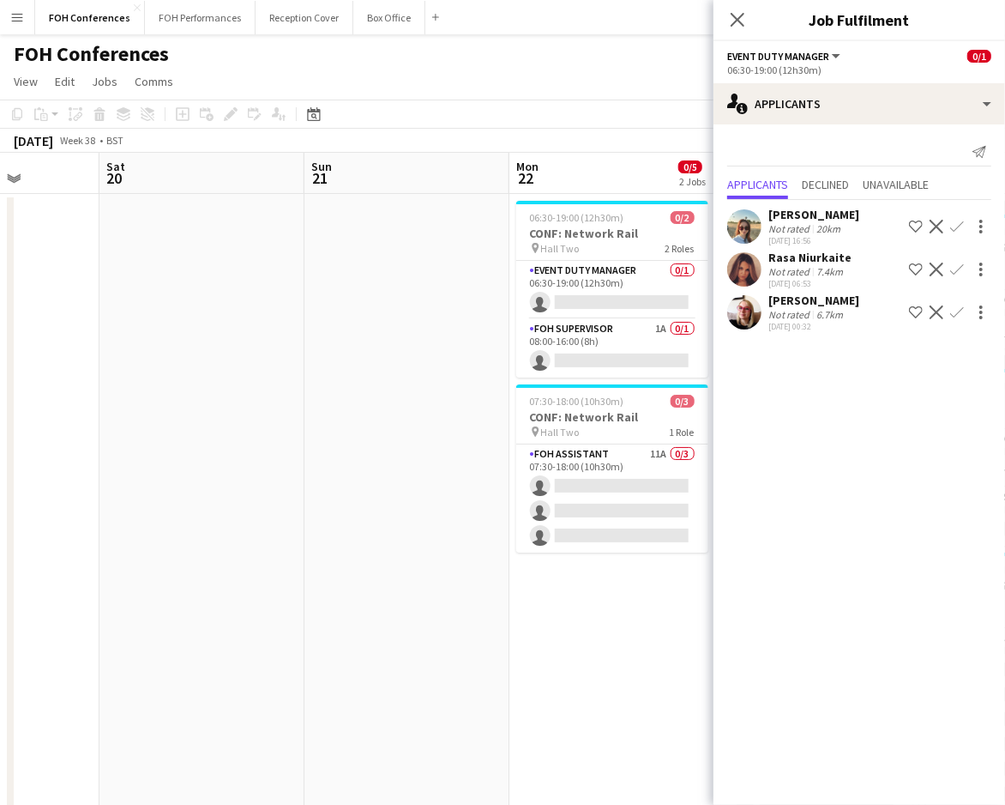
drag, startPoint x: 549, startPoint y: 174, endPoint x: 91, endPoint y: 183, distance: 458.1
click at [91, 183] on app-calendar-viewport "Wed 17 13/13 2 Jobs Thu 18 9/9 2 Jobs Fri 19 Sat 20 Sun 21 Mon 22 0/5 2 Jobs Tu…" at bounding box center [502, 593] width 1005 height 881
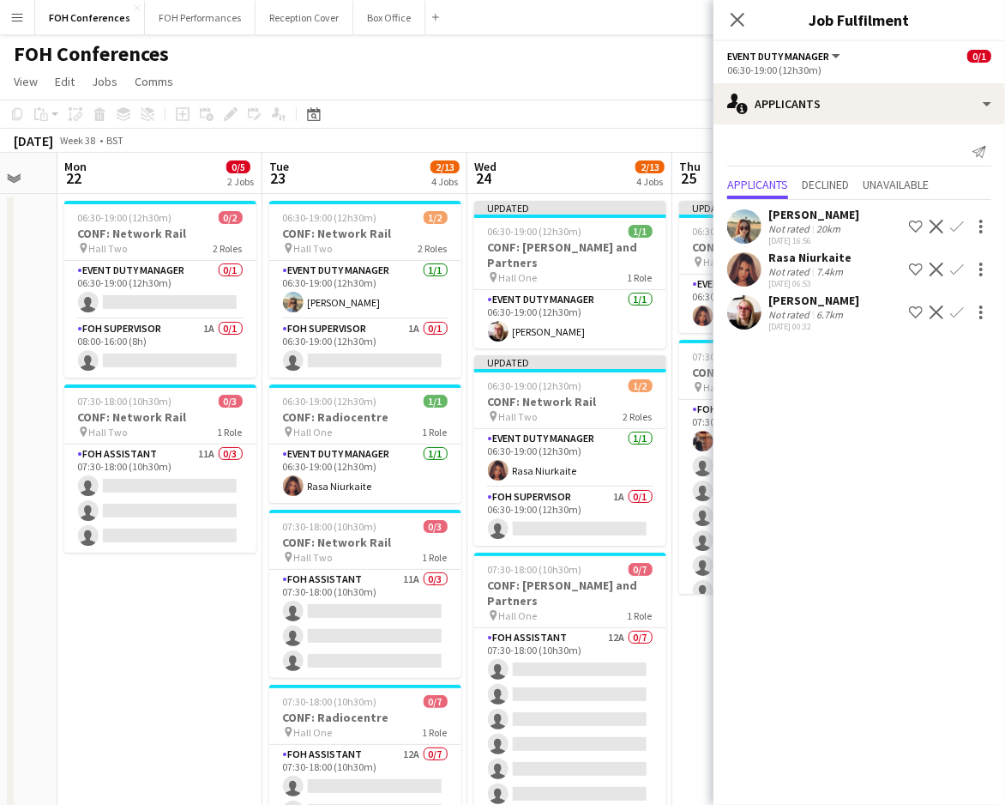
scroll to position [0, 564]
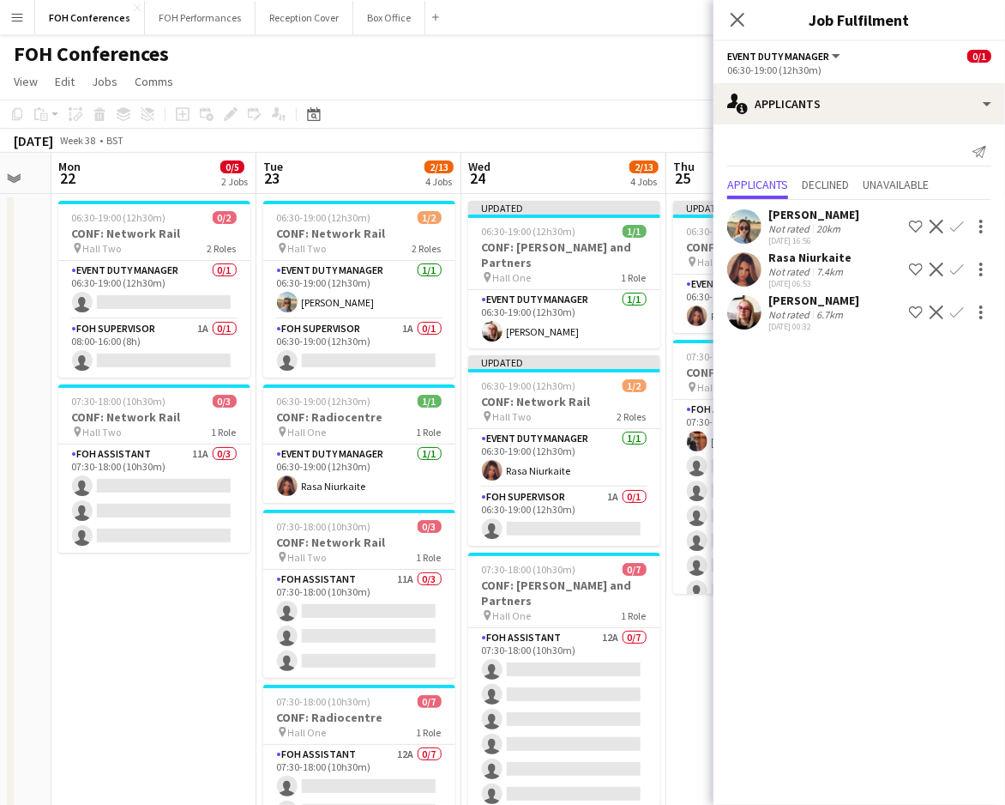
drag, startPoint x: 475, startPoint y: 172, endPoint x: 224, endPoint y: 172, distance: 251.3
click at [224, 172] on app-calendar-viewport "Fri 19 Sat 20 Sun 21 Mon 22 0/5 2 Jobs Tue 23 2/13 4 Jobs Wed 24 2/13 4 Jobs Th…" at bounding box center [502, 593] width 1005 height 881
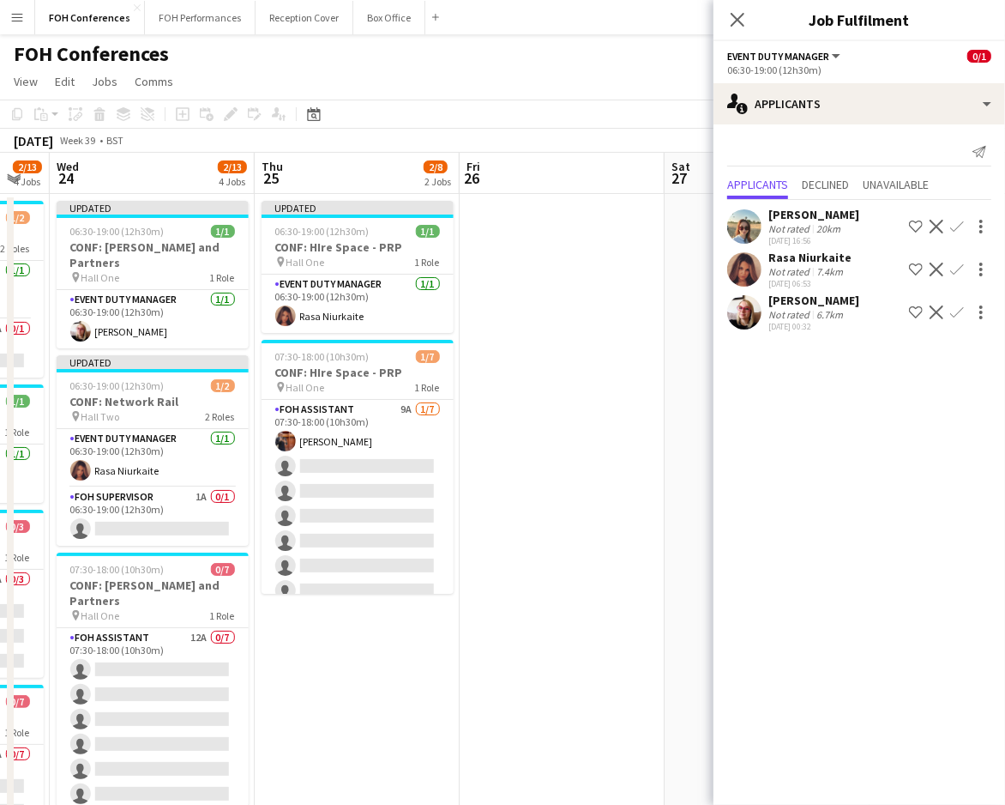
scroll to position [0, 506]
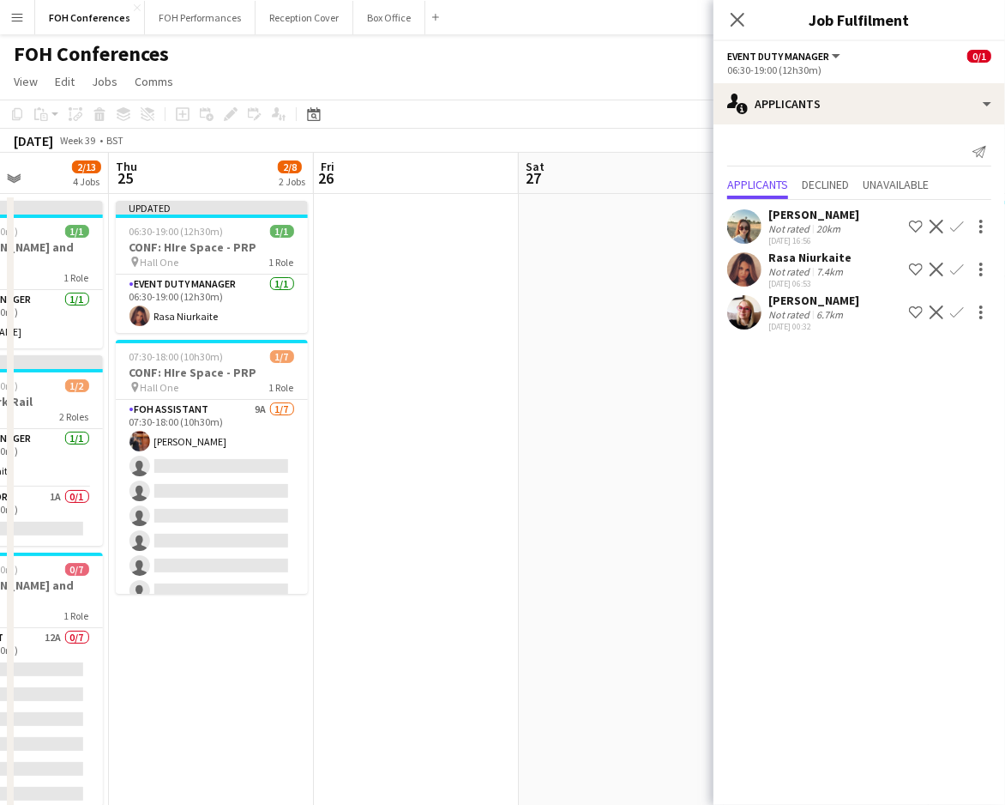
drag, startPoint x: 571, startPoint y: 188, endPoint x: -100, endPoint y: 199, distance: 671.7
click at [0, 199] on html "Menu Boards Boards Boards All jobs Status Workforce Workforce My Workforce Recr…" at bounding box center [502, 531] width 1005 height 1063
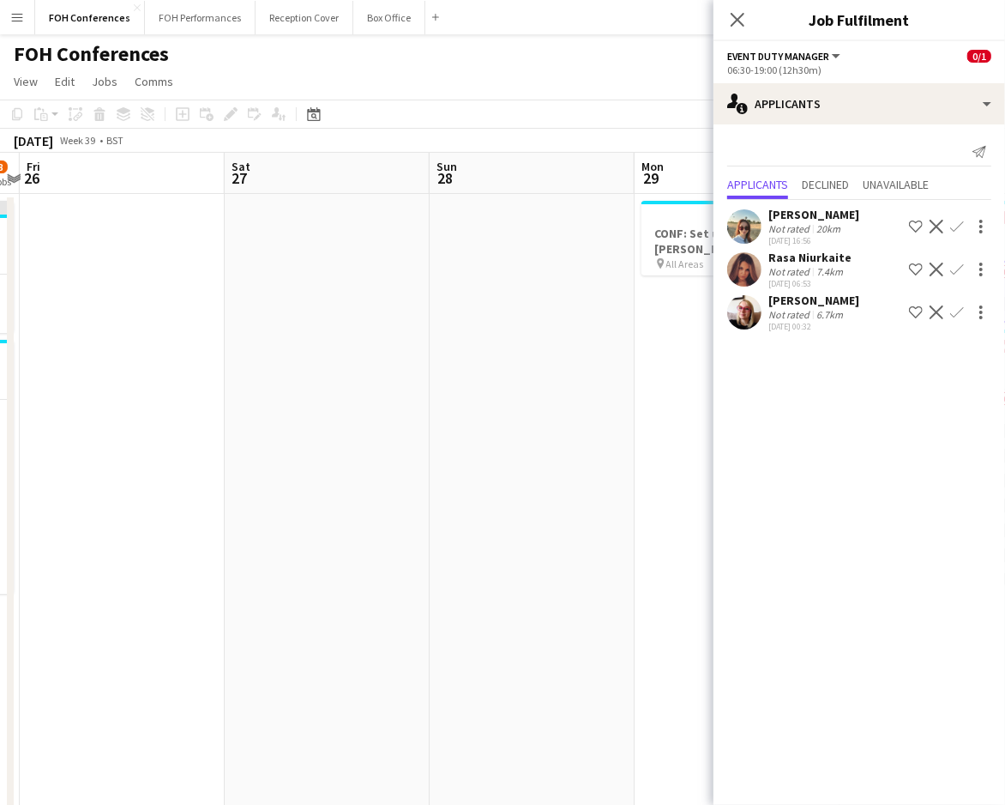
drag, startPoint x: 628, startPoint y: 177, endPoint x: 128, endPoint y: 234, distance: 503.4
click at [128, 234] on app-calendar-viewport "Tue 23 2/13 4 Jobs Wed 24 2/13 4 Jobs Thu 25 2/8 2 Jobs Fri 26 Sat 27 Sun 28 Mo…" at bounding box center [502, 593] width 1005 height 881
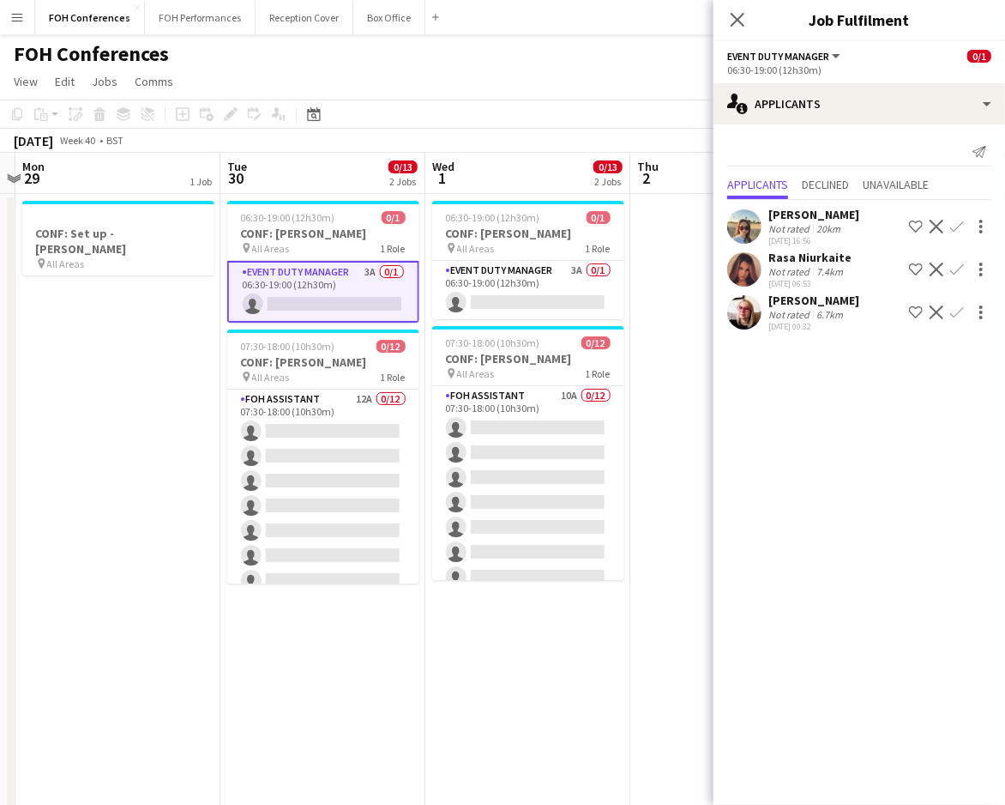
scroll to position [0, 677]
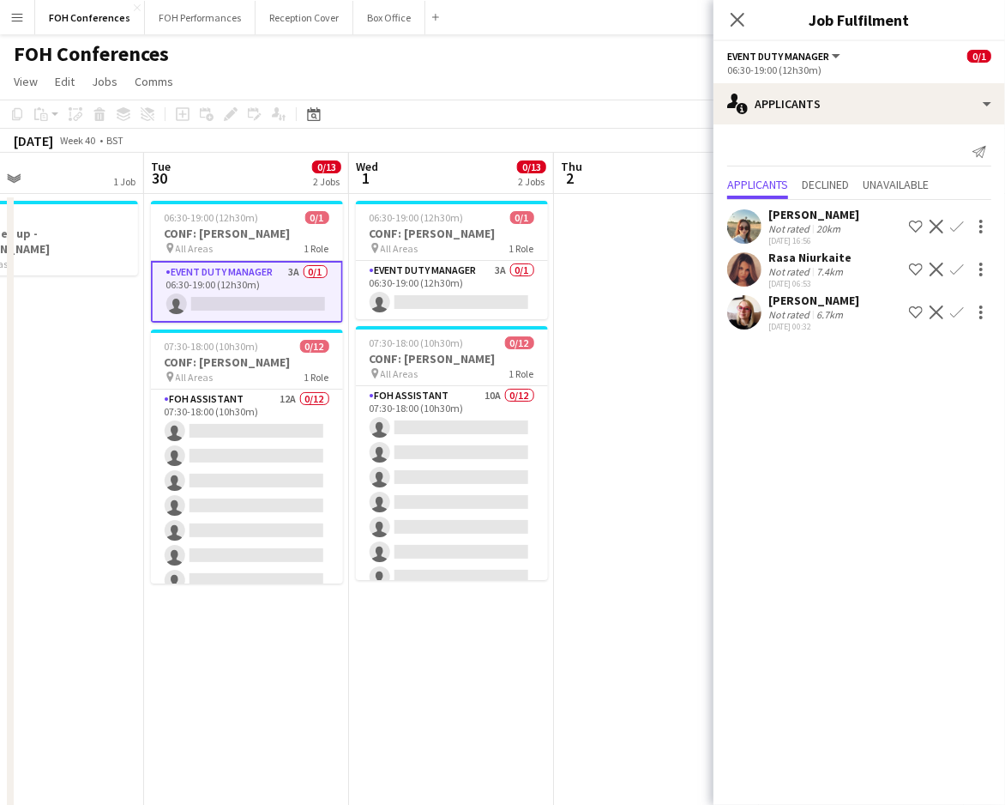
drag, startPoint x: 527, startPoint y: 180, endPoint x: 35, endPoint y: 228, distance: 493.8
click at [35, 229] on app-calendar-viewport "Fri 26 Sat 27 Sun 28 Mon 29 1 Job Tue 30 0/13 2 Jobs Wed 1 0/13 2 Jobs Thu 2 Fr…" at bounding box center [502, 593] width 1005 height 881
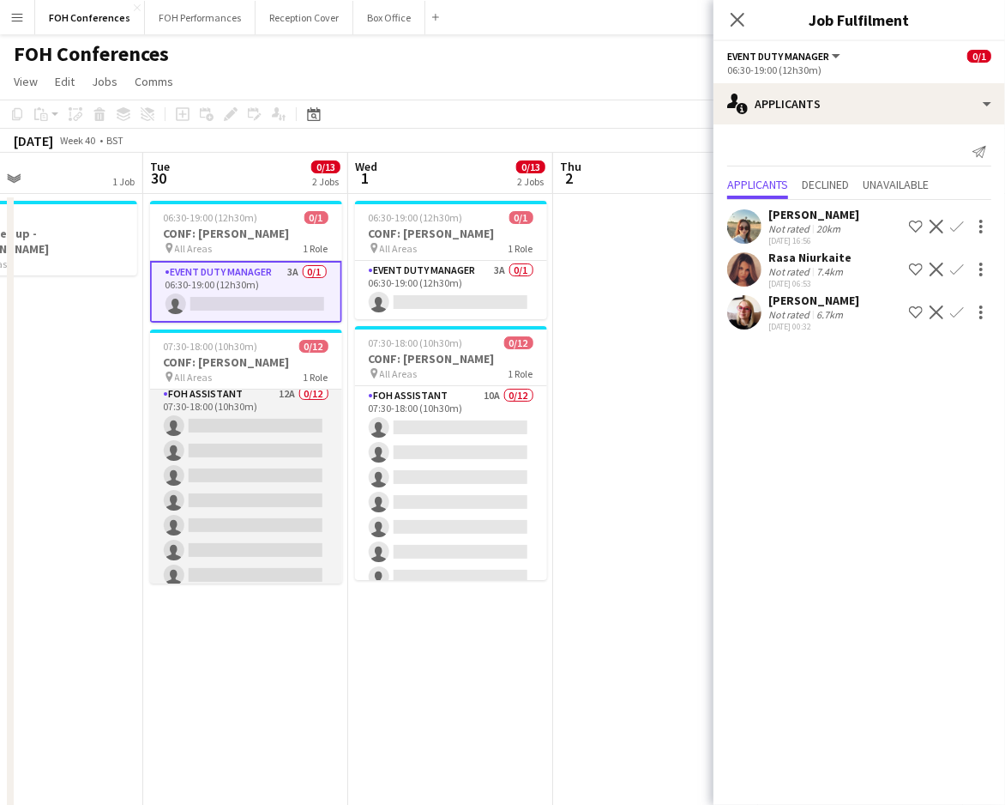
scroll to position [0, 0]
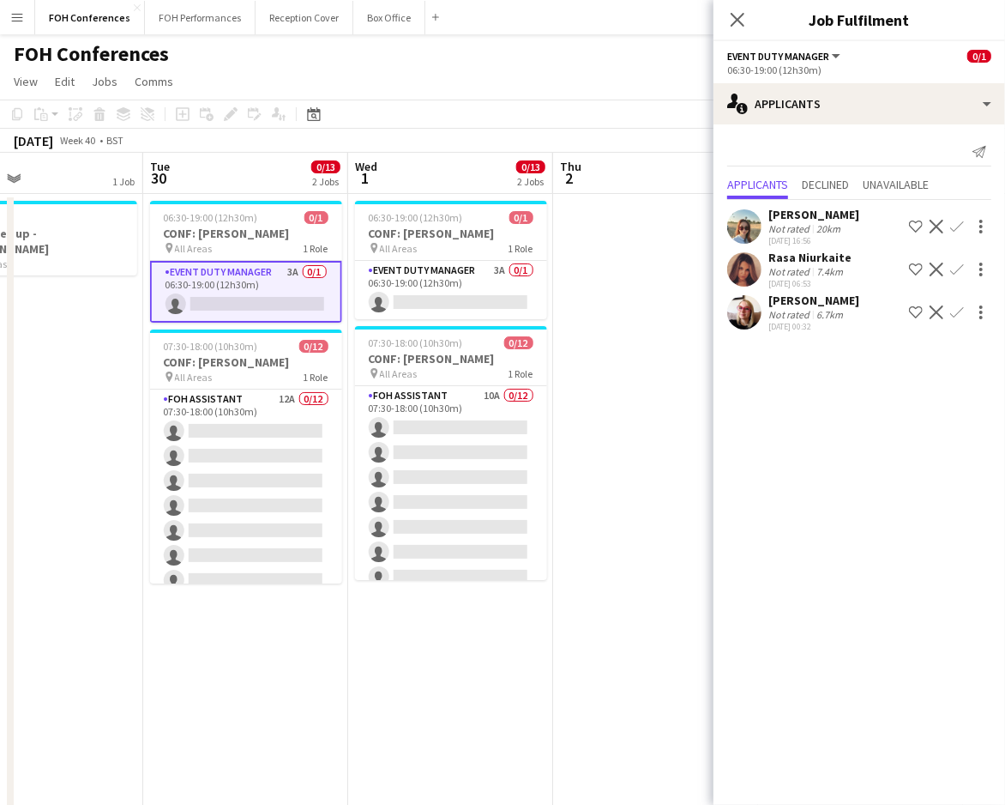
click at [439, 114] on app-toolbar "Copy Paste Paste Ctrl+V Paste with crew Ctrl+Shift+V Paste linked Job Delete Gr…" at bounding box center [502, 113] width 1005 height 29
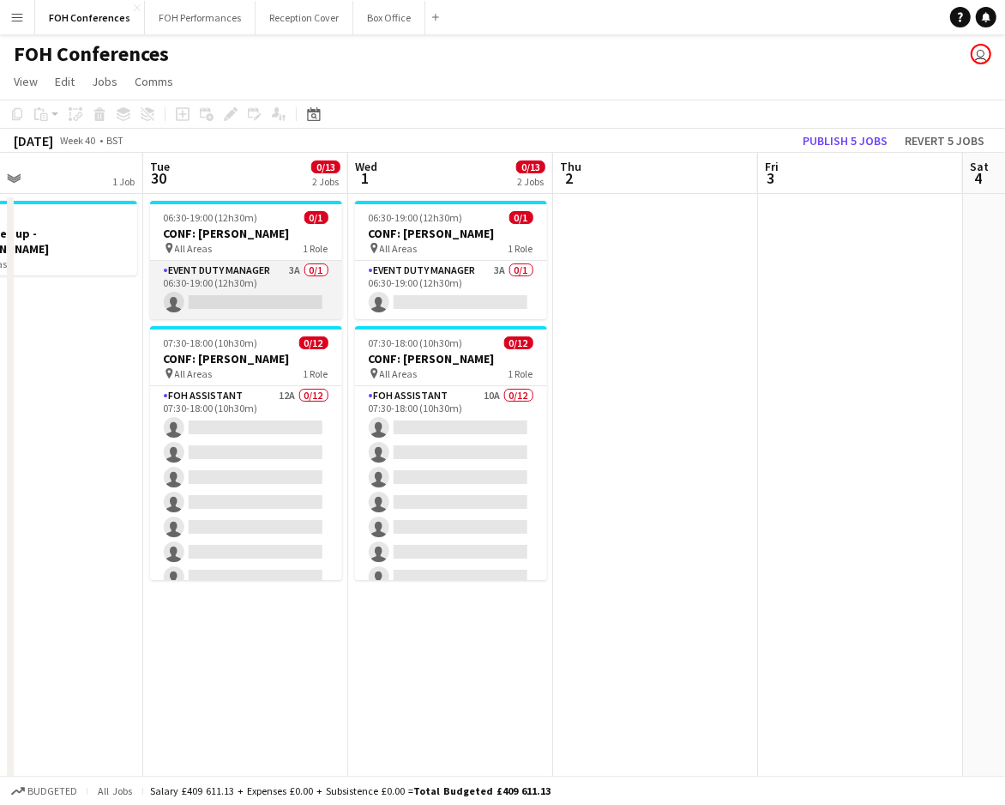
click at [211, 300] on app-card-role "Event Duty Manager 3A 0/1 06:30-19:00 (12h30m) single-neutral-actions" at bounding box center [246, 290] width 192 height 58
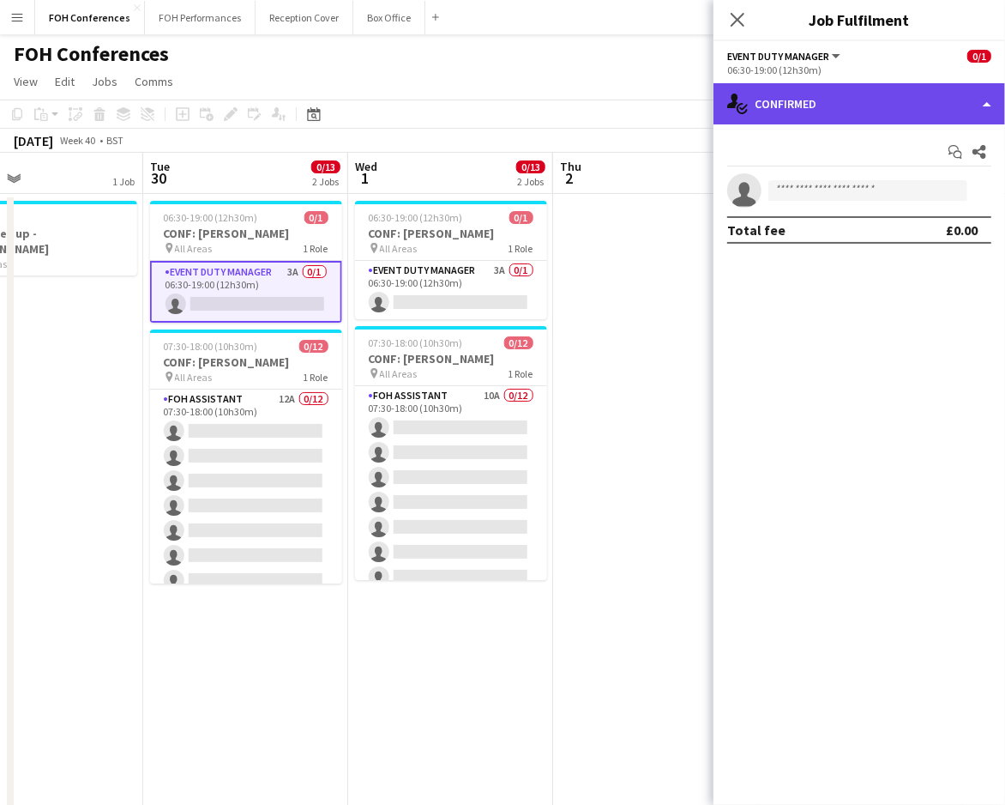
click at [829, 96] on div "single-neutral-actions-check-2 Confirmed" at bounding box center [860, 103] width 292 height 41
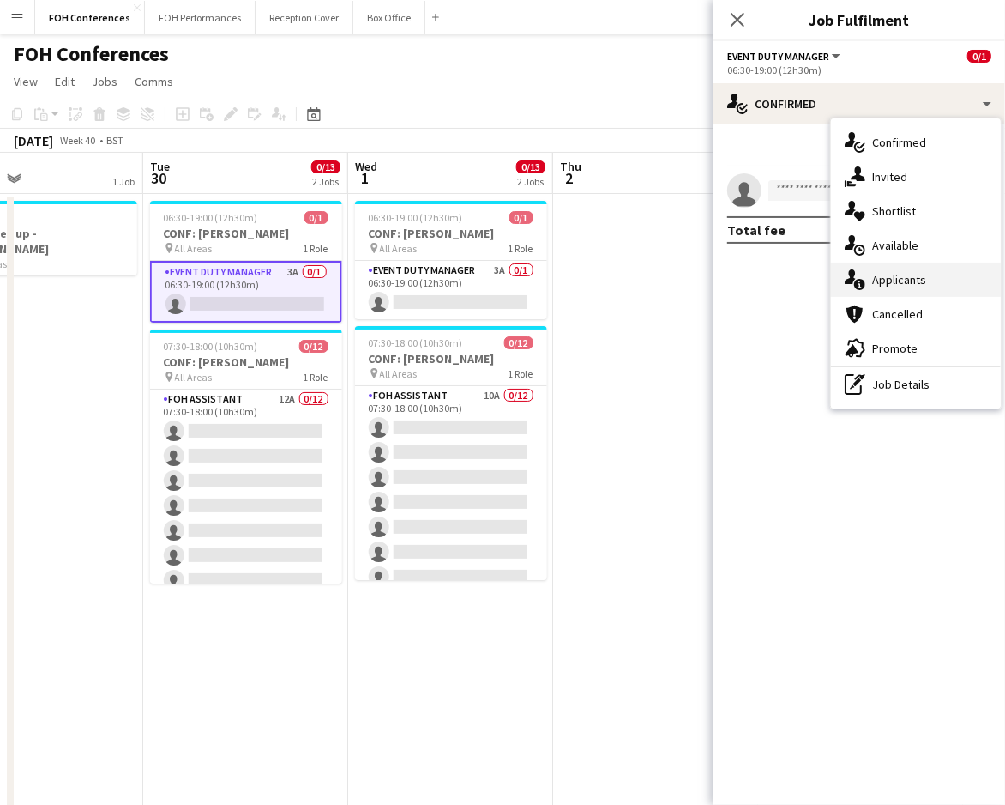
click at [899, 294] on div "single-neutral-actions-information Applicants" at bounding box center [916, 279] width 170 height 34
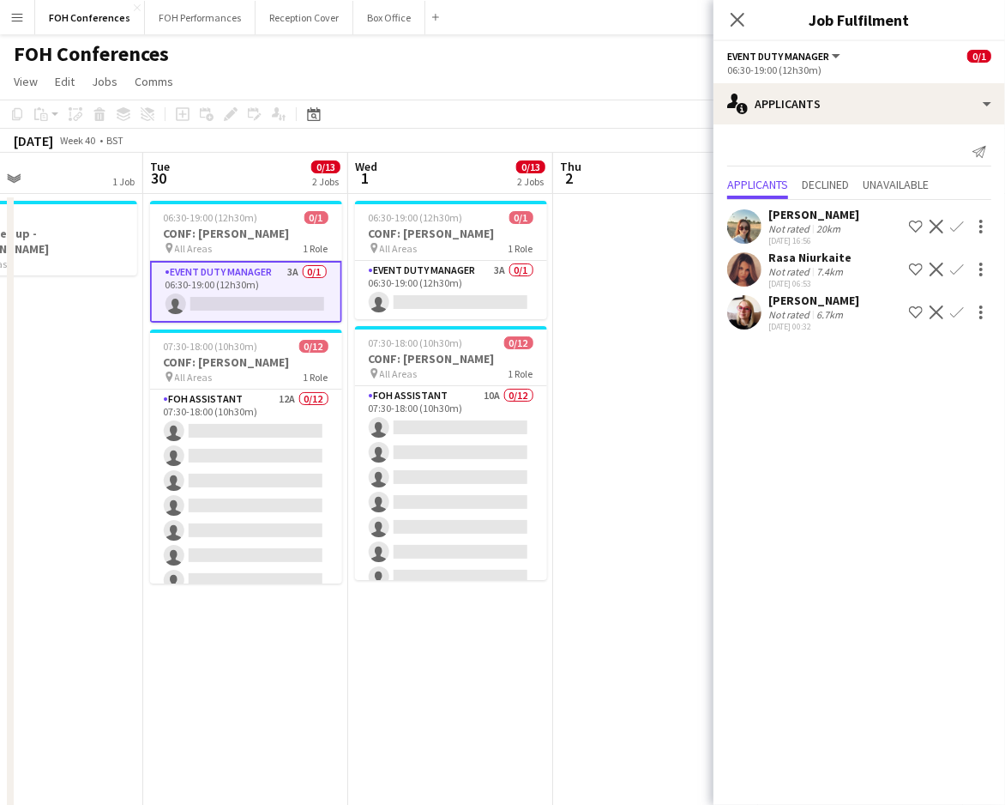
click at [956, 271] on app-icon "Confirm" at bounding box center [957, 269] width 14 height 14
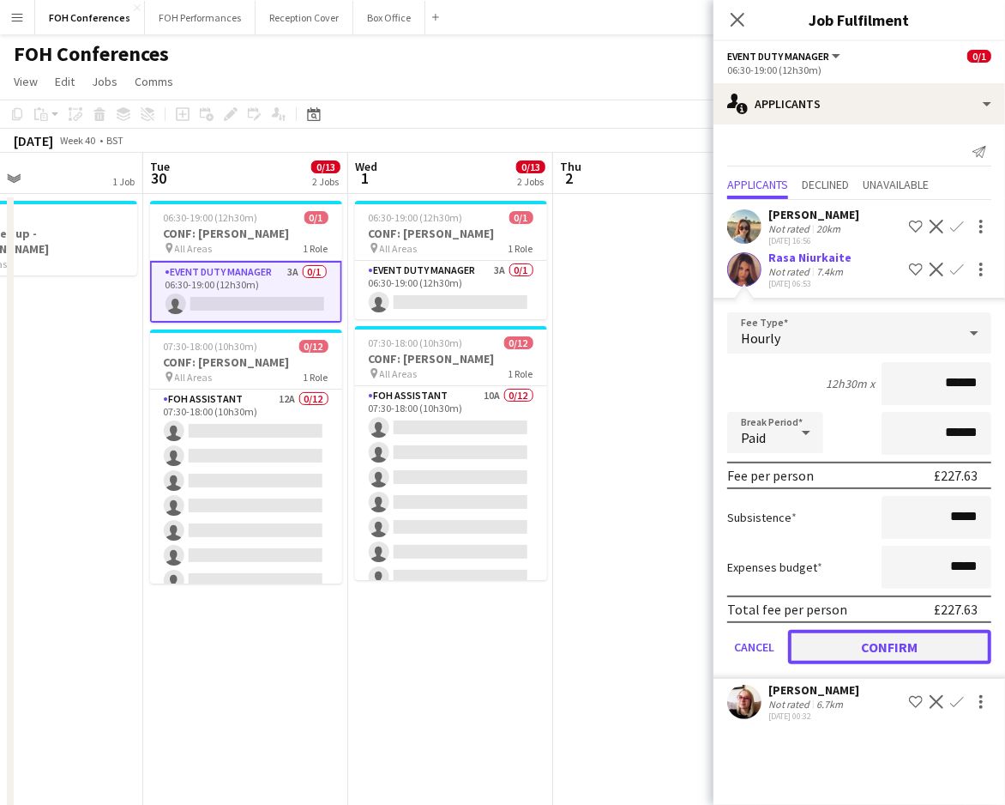
click at [811, 630] on button "Confirm" at bounding box center [889, 647] width 203 height 34
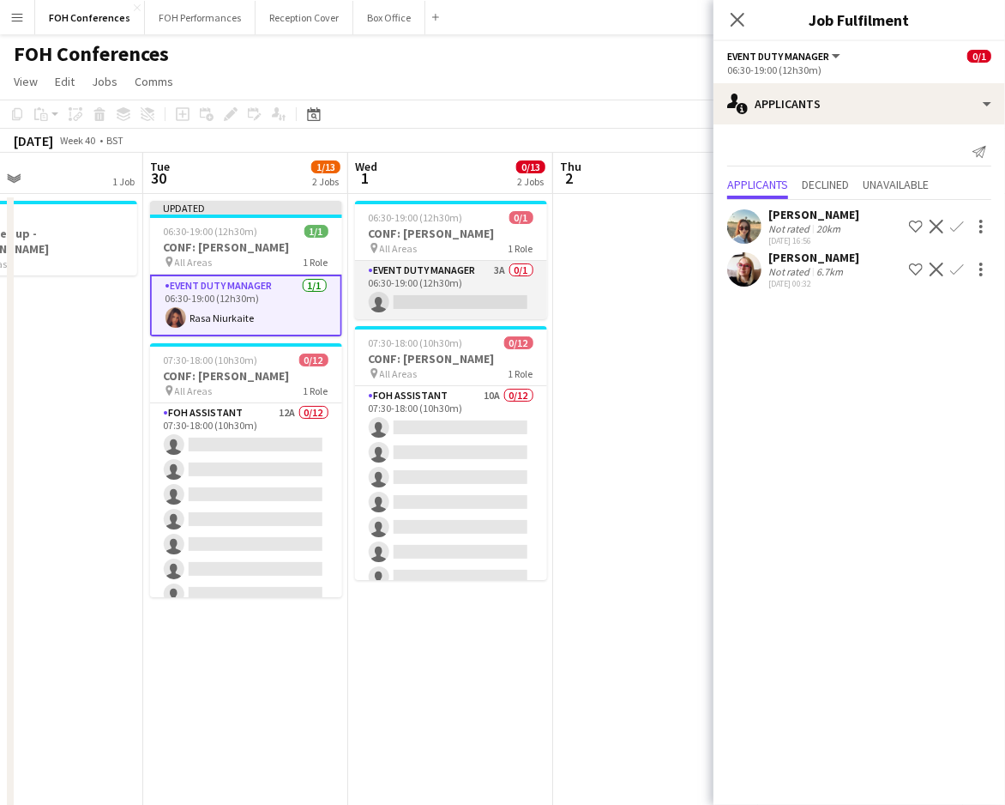
click at [443, 300] on app-card-role "Event Duty Manager 3A 0/1 06:30-19:00 (12h30m) single-neutral-actions" at bounding box center [451, 290] width 192 height 58
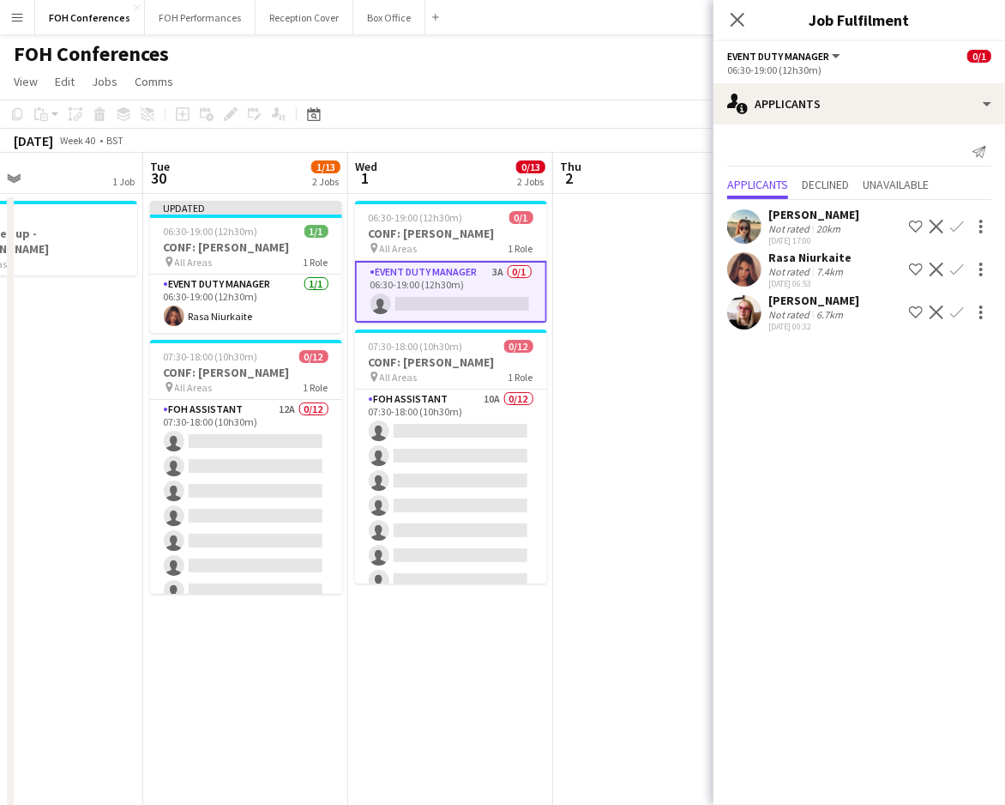
click at [956, 317] on app-icon "Confirm" at bounding box center [957, 312] width 14 height 14
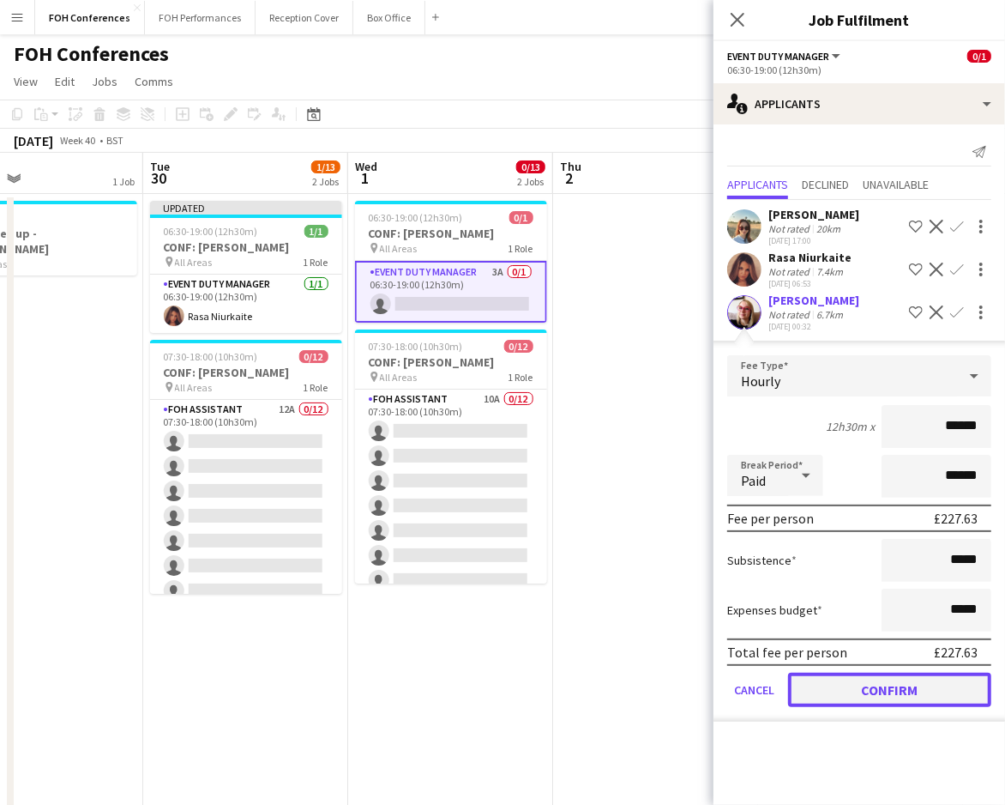
click at [902, 686] on button "Confirm" at bounding box center [889, 689] width 203 height 34
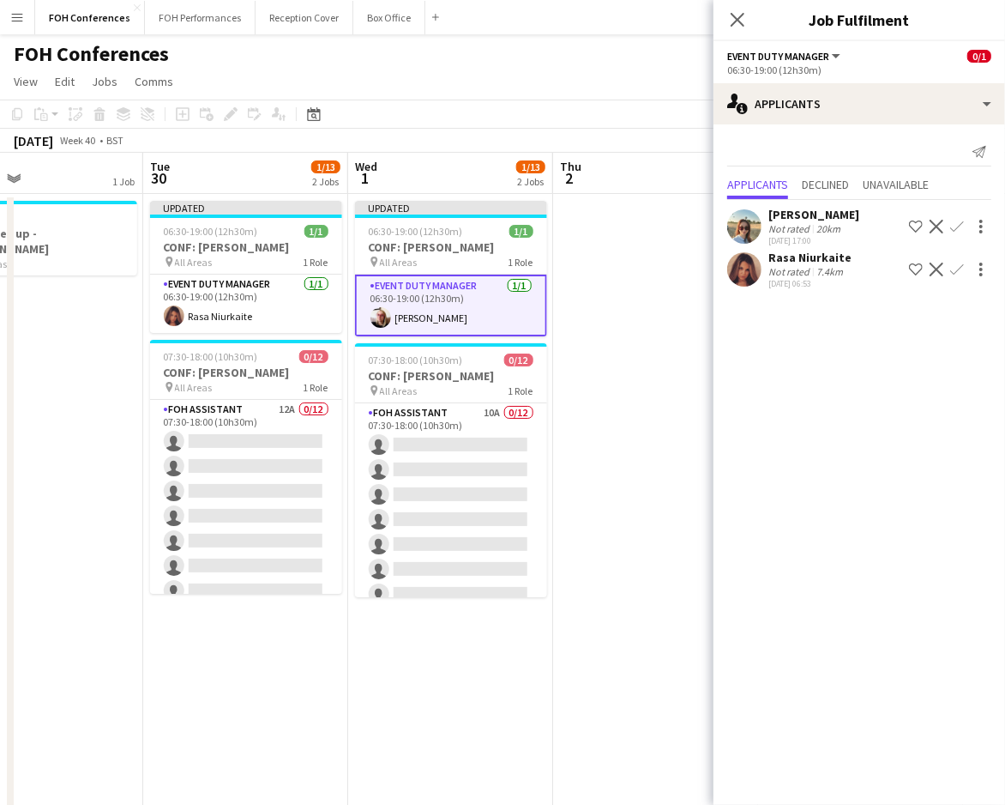
click at [620, 86] on app-page-menu "View Day view expanded Day view collapsed Month view Date picker Jump to today …" at bounding box center [502, 83] width 1005 height 33
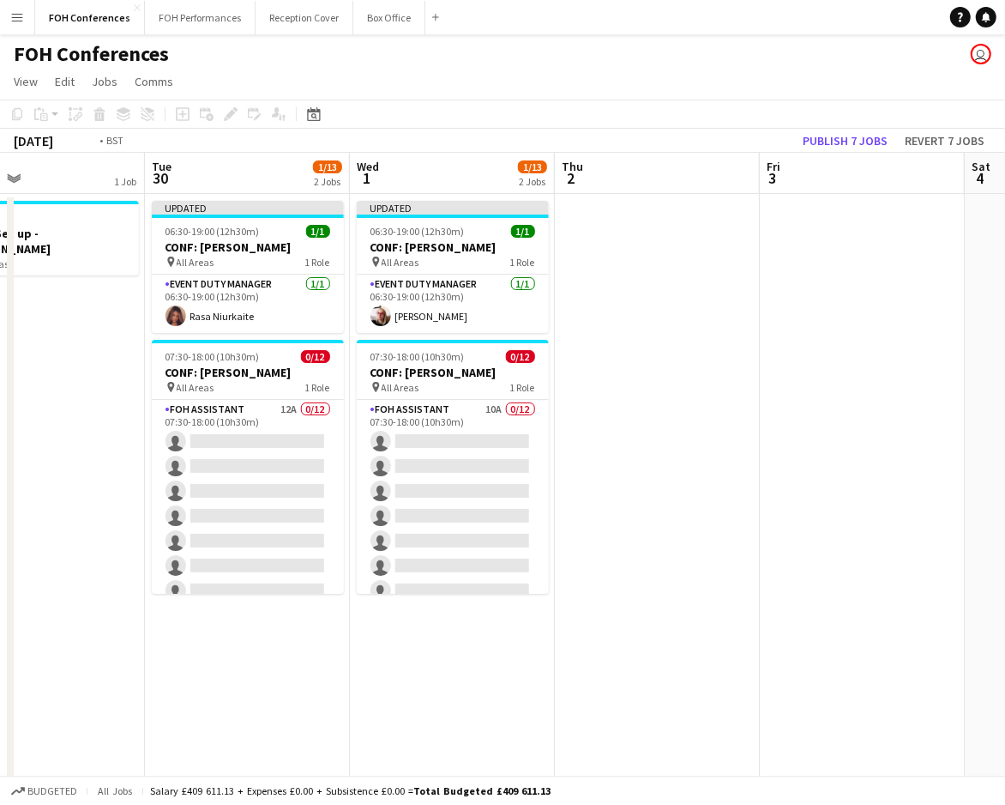
scroll to position [0, 541]
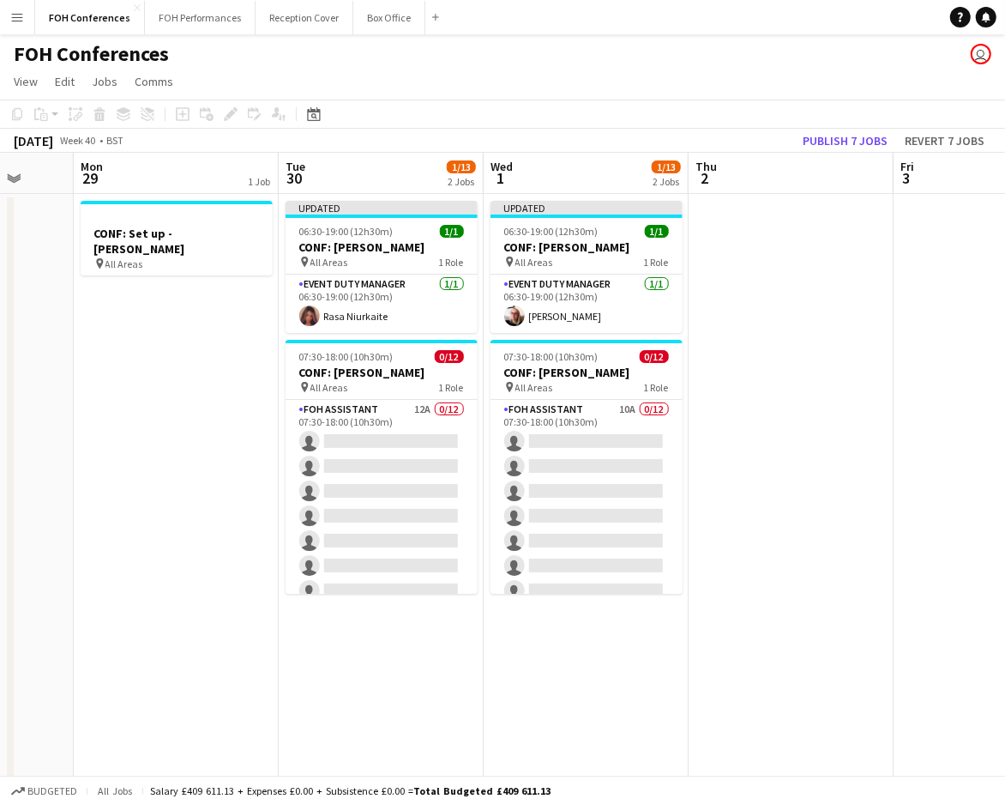
drag, startPoint x: 703, startPoint y: 176, endPoint x: 839, endPoint y: 197, distance: 137.2
click at [839, 197] on app-calendar-viewport "Fri 26 Sat 27 Sun 28 Mon 29 1 Job Tue 30 1/13 2 Jobs Wed 1 1/13 2 Jobs Thu 2 Fr…" at bounding box center [502, 593] width 1005 height 881
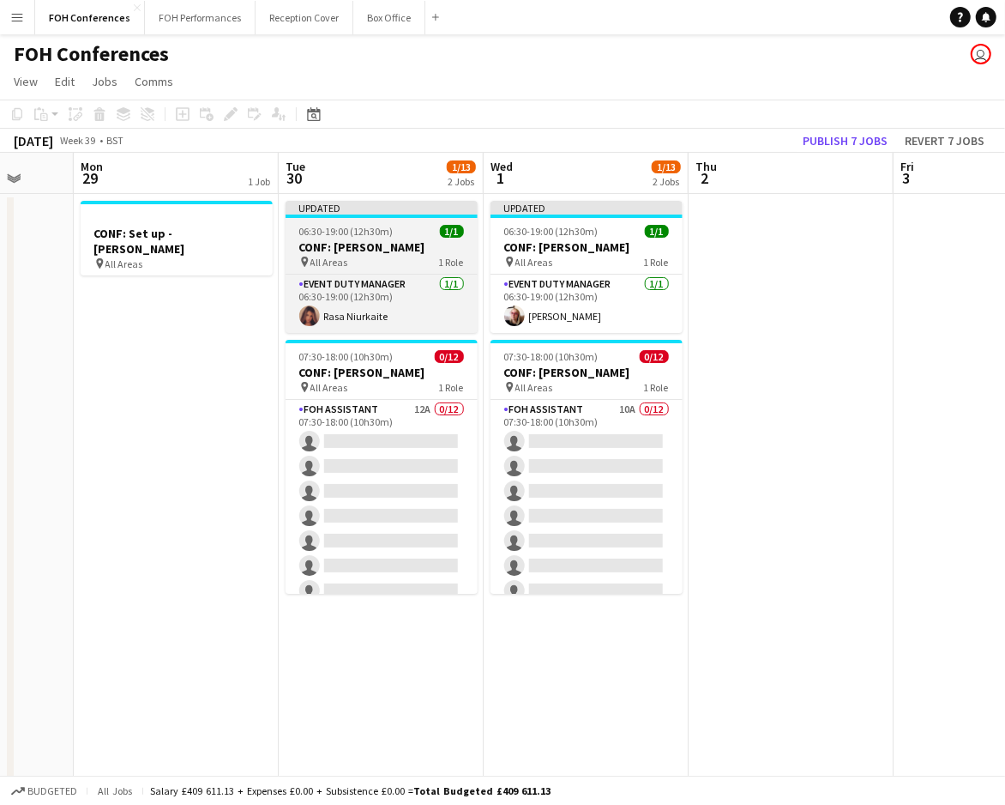
click at [401, 253] on h3 "CONF: Arista - Inizio" at bounding box center [382, 246] width 192 height 15
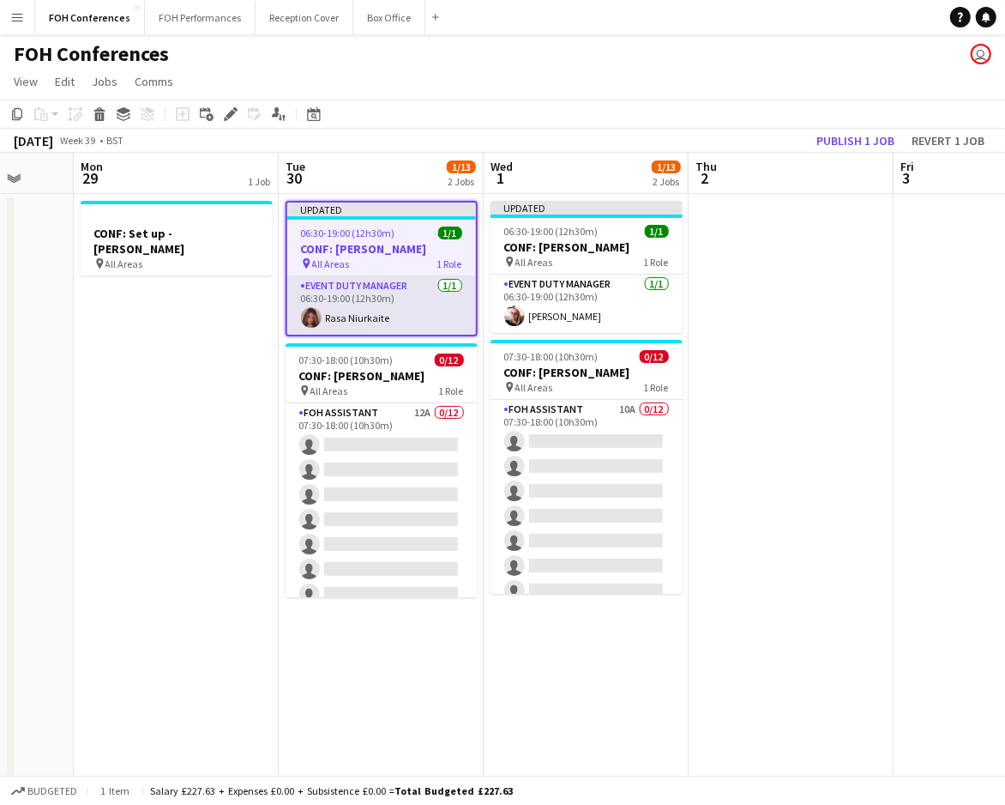
click at [367, 317] on app-card-role "Event Duty Manager 1/1 06:30-19:00 (12h30m) Rasa Niurkaite" at bounding box center [381, 305] width 189 height 58
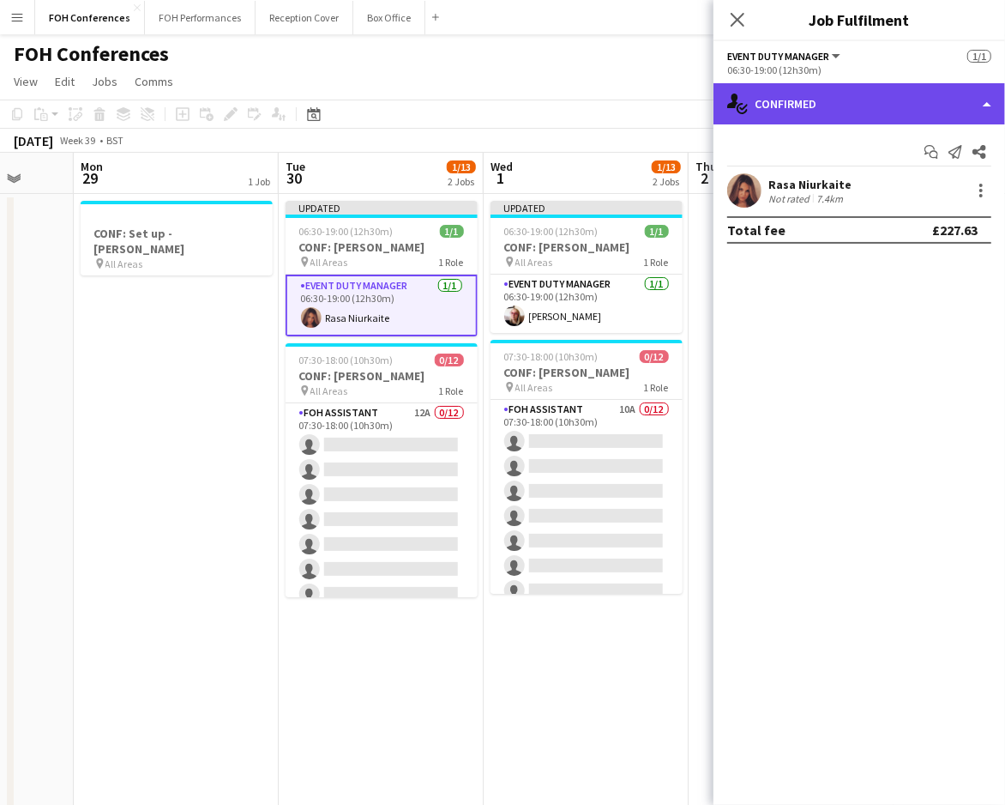
click at [926, 116] on div "single-neutral-actions-check-2 Confirmed" at bounding box center [860, 103] width 292 height 41
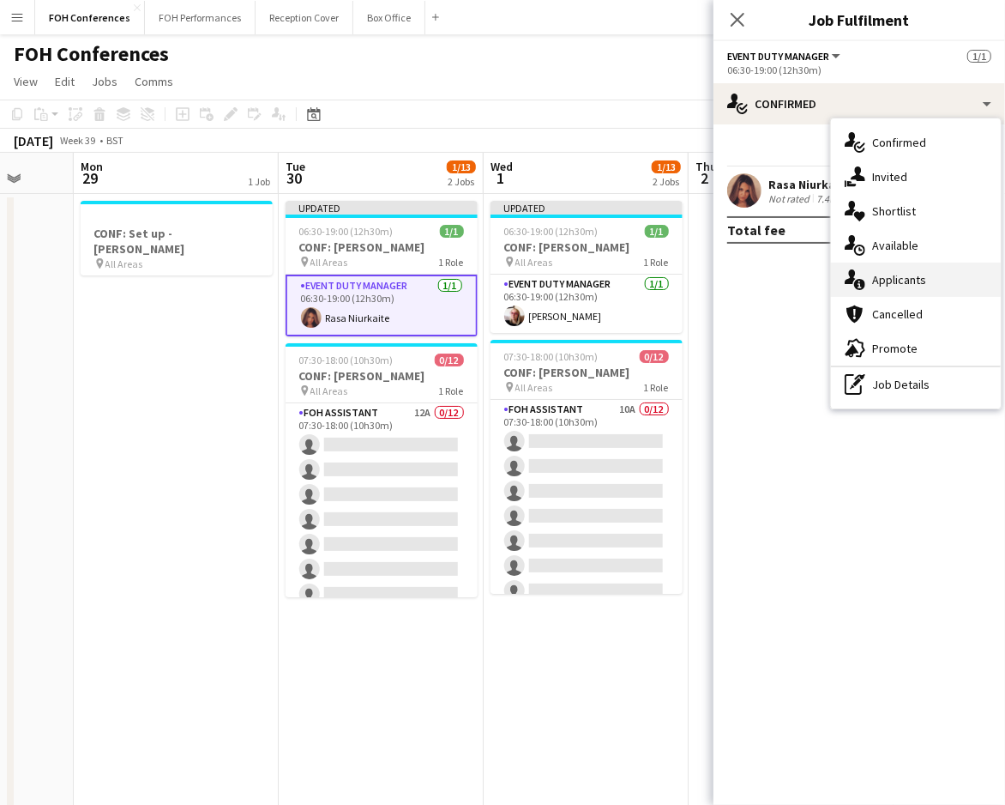
click at [902, 289] on div "single-neutral-actions-information Applicants" at bounding box center [916, 279] width 170 height 34
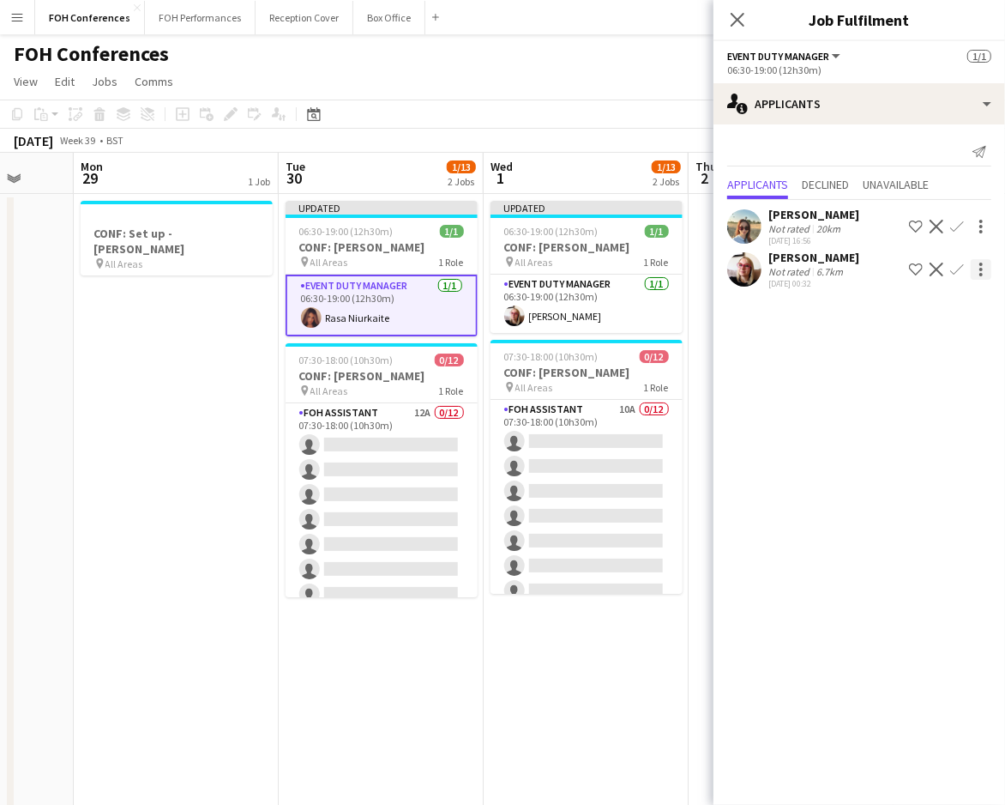
click at [982, 261] on div at bounding box center [981, 269] width 21 height 21
click at [790, 389] on div at bounding box center [502, 402] width 1005 height 805
click at [558, 76] on app-page-menu "View Day view expanded Day view collapsed Month view Date picker Jump to today …" at bounding box center [502, 83] width 1005 height 33
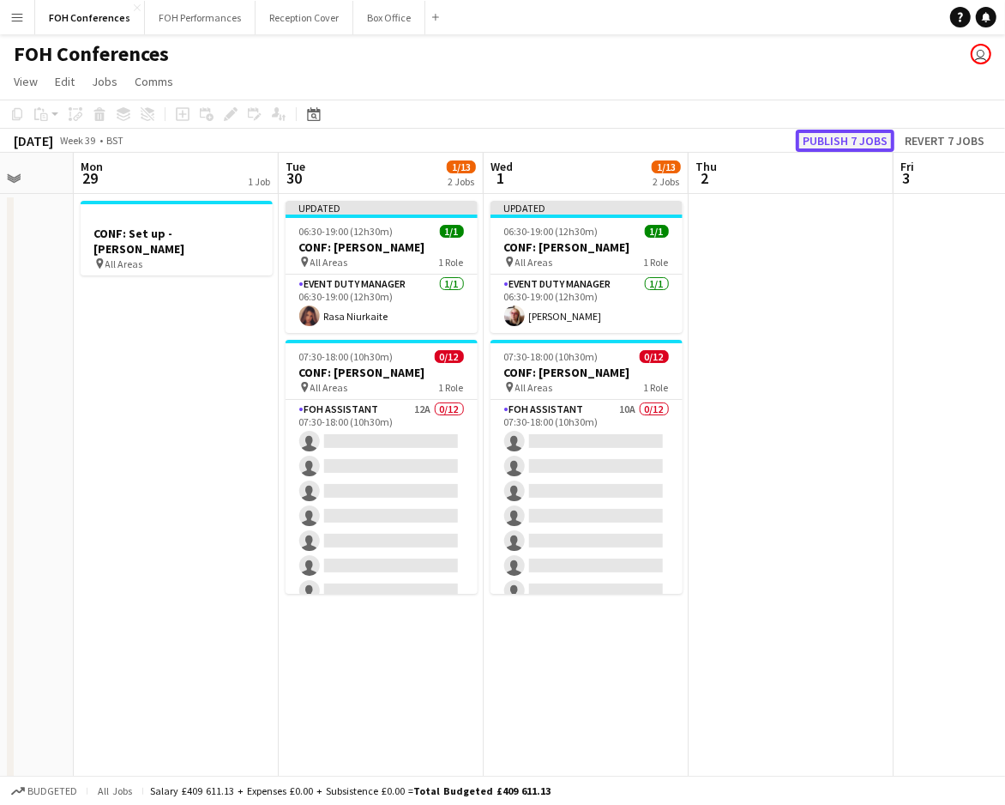
click at [848, 136] on button "Publish 7 jobs" at bounding box center [845, 141] width 99 height 22
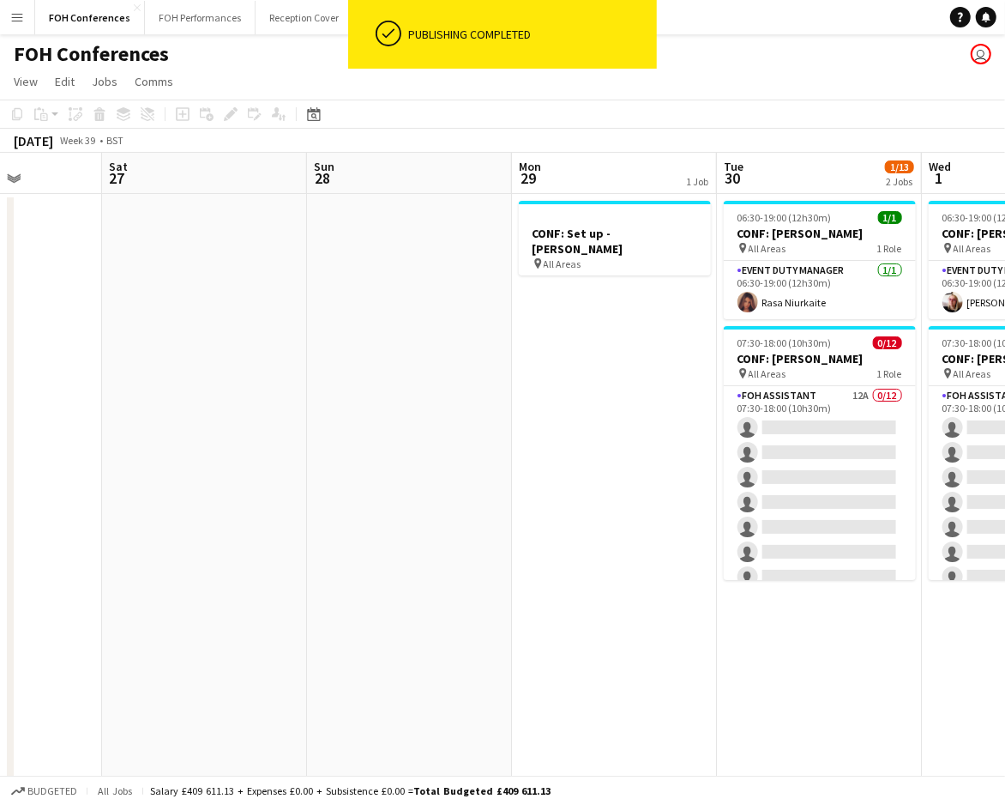
drag, startPoint x: 177, startPoint y: 170, endPoint x: 615, endPoint y: 184, distance: 438.5
click at [615, 184] on app-calendar-viewport "Wed 24 2/13 4 Jobs Thu 25 2/8 2 Jobs Fri 26 Sat 27 Sun 28 Mon 29 1 Job Tue 30 1…" at bounding box center [502, 593] width 1005 height 881
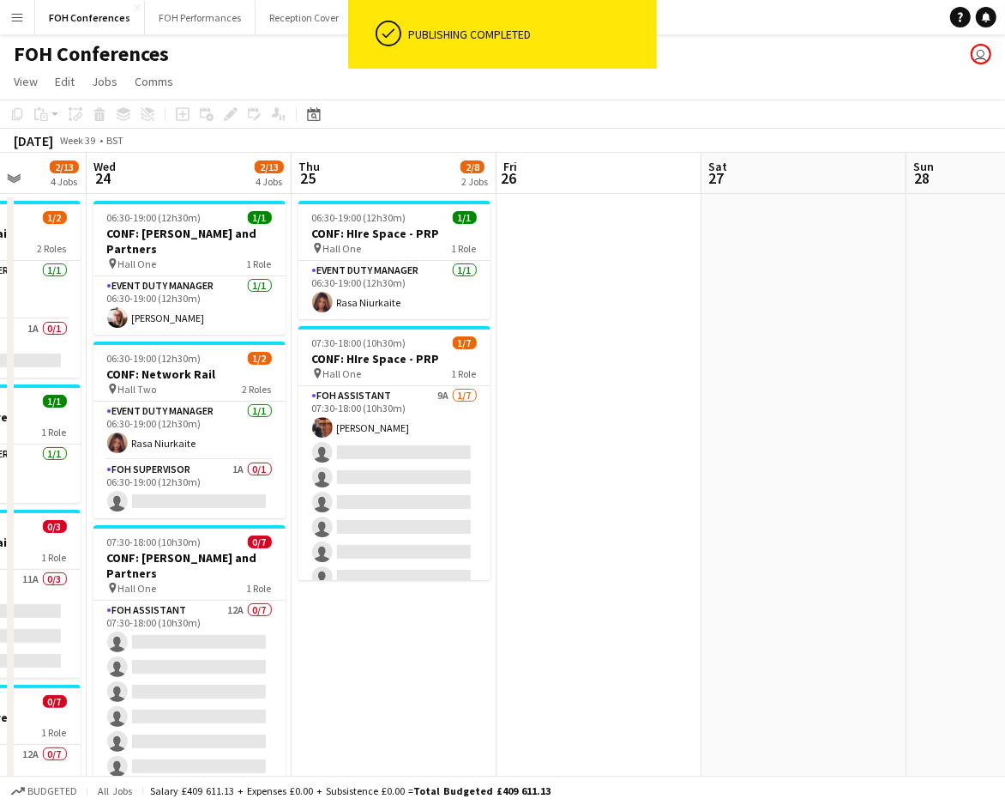
drag, startPoint x: 175, startPoint y: 163, endPoint x: 468, endPoint y: 185, distance: 294.2
click at [788, 186] on app-calendar-viewport "Sun 21 Mon 22 0/5 2 Jobs Tue 23 2/13 4 Jobs Wed 24 2/13 4 Jobs Thu 25 2/8 2 Job…" at bounding box center [502, 593] width 1005 height 881
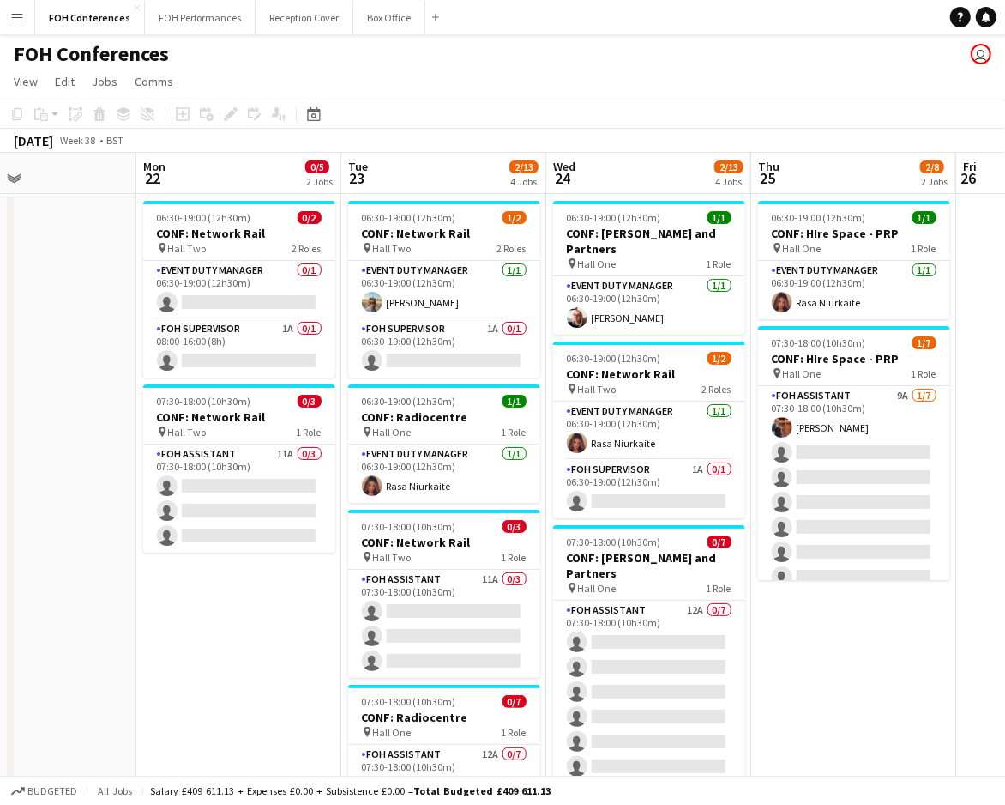
scroll to position [0, 399]
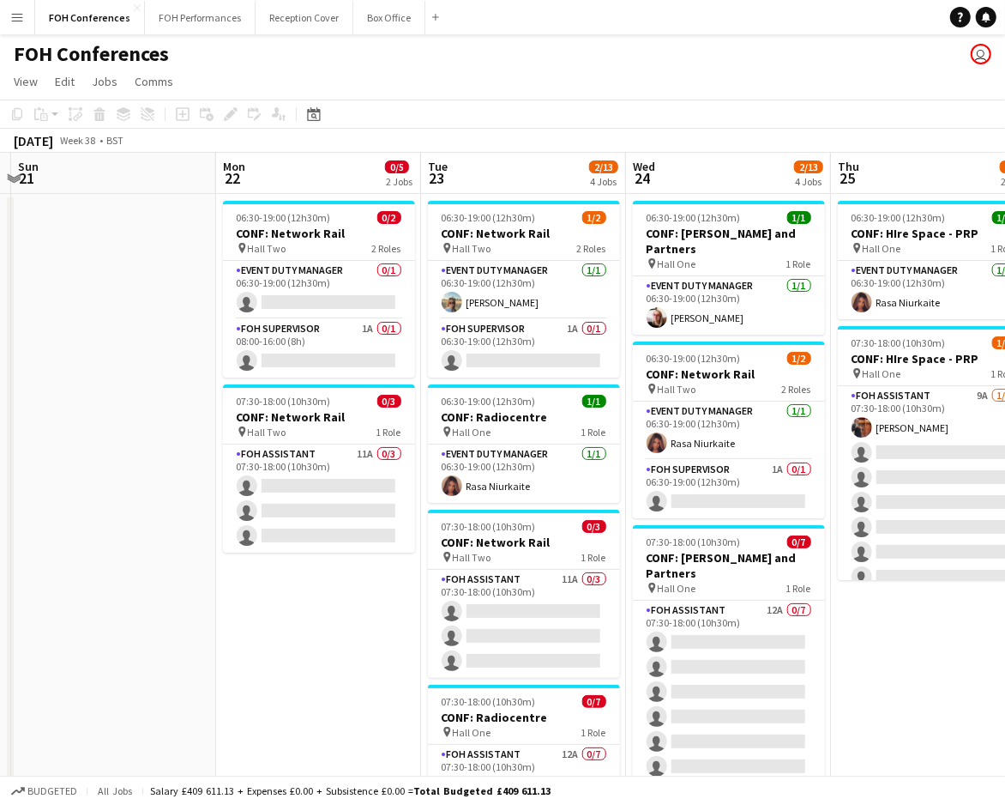
drag, startPoint x: 178, startPoint y: 176, endPoint x: 705, endPoint y: 183, distance: 526.7
click at [705, 183] on app-calendar-viewport "Fri 19 Sat 20 Sun 21 Mon 22 0/5 2 Jobs Tue 23 2/13 4 Jobs Wed 24 2/13 4 Jobs Th…" at bounding box center [502, 593] width 1005 height 881
click at [298, 306] on app-card-role "Event Duty Manager 0/1 06:30-19:00 (12h30m) single-neutral-actions" at bounding box center [319, 290] width 192 height 58
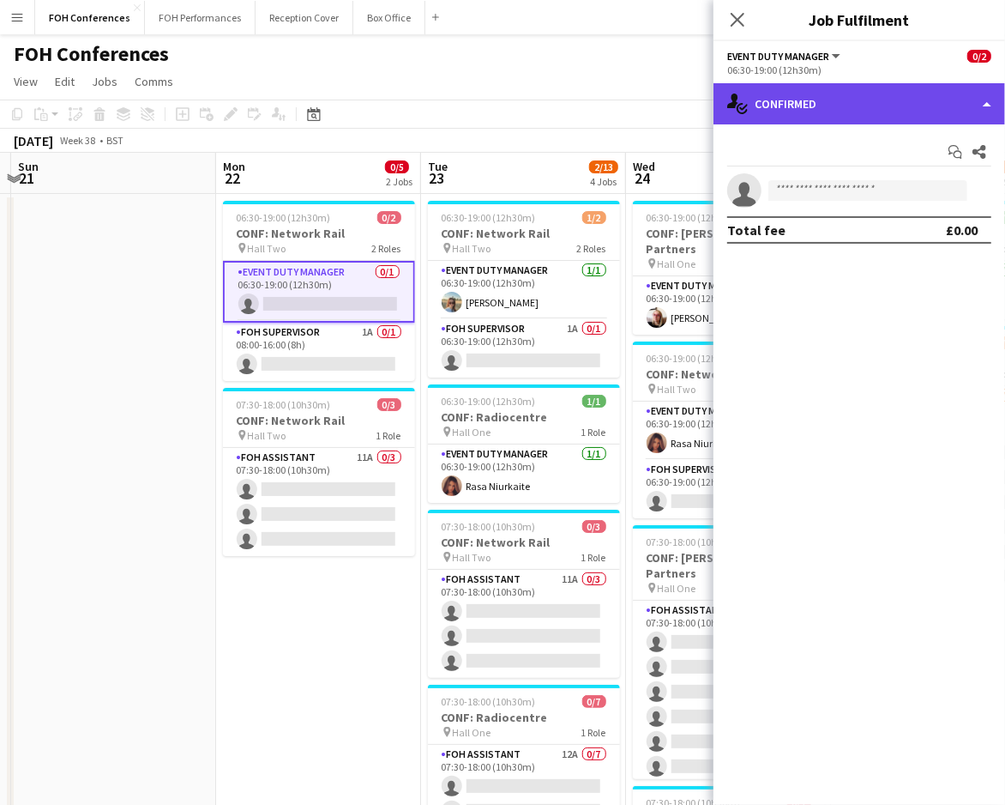
click at [841, 88] on div "single-neutral-actions-check-2 Confirmed" at bounding box center [860, 103] width 292 height 41
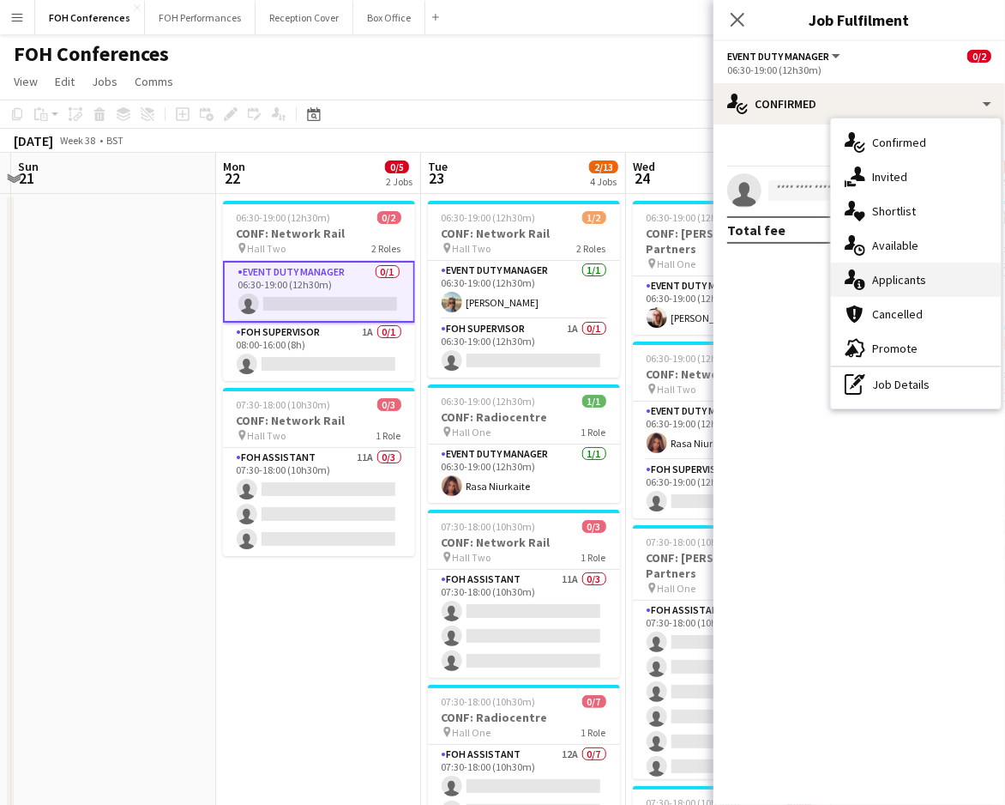
click at [880, 273] on div "single-neutral-actions-information Applicants" at bounding box center [916, 279] width 170 height 34
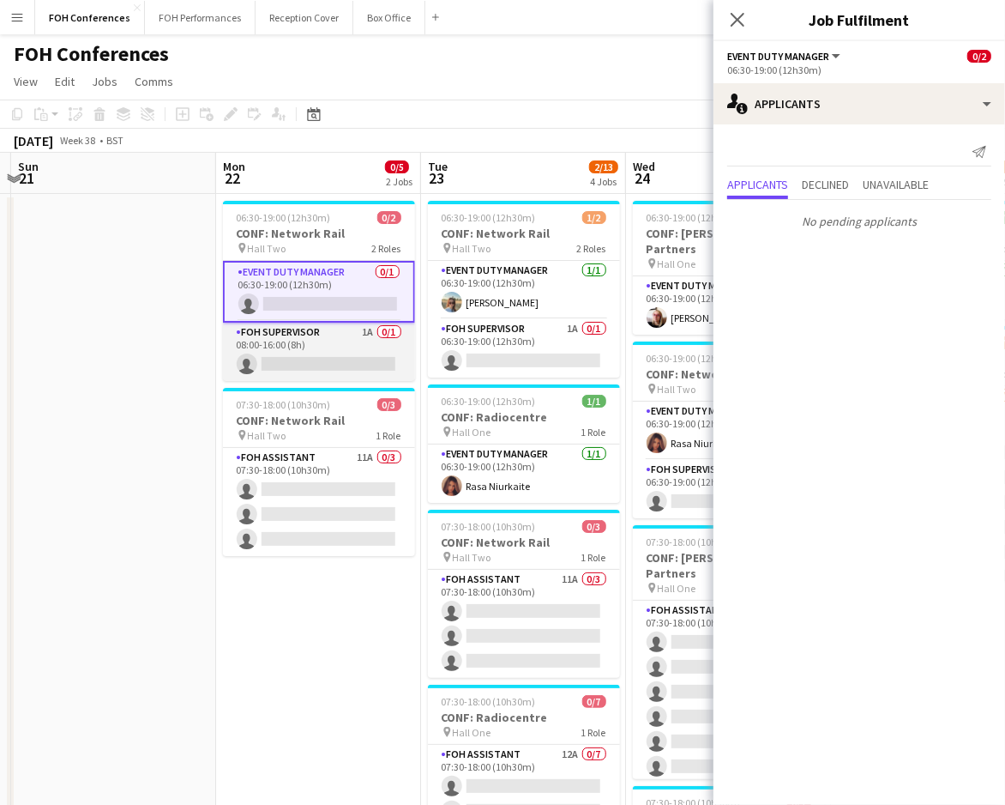
click at [337, 354] on app-card-role "FOH Supervisor 1A 0/1 08:00-16:00 (8h) single-neutral-actions" at bounding box center [319, 352] width 192 height 58
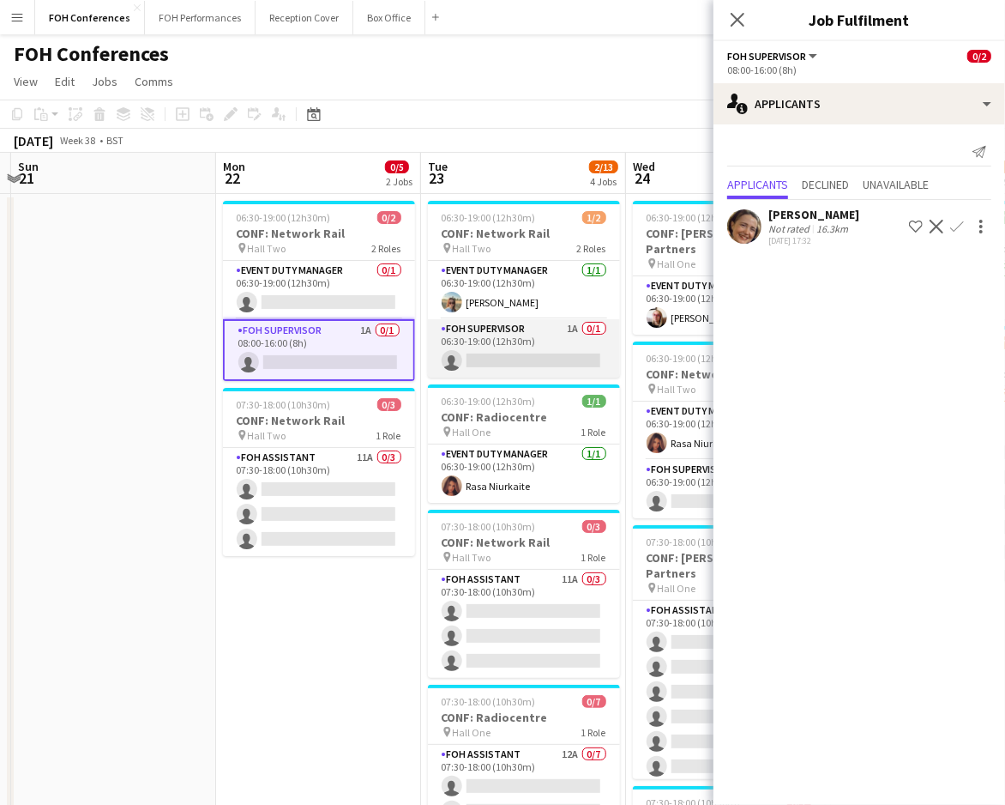
click at [468, 344] on app-card-role "FOH Supervisor 1A 0/1 06:30-19:00 (12h30m) single-neutral-actions" at bounding box center [524, 348] width 192 height 58
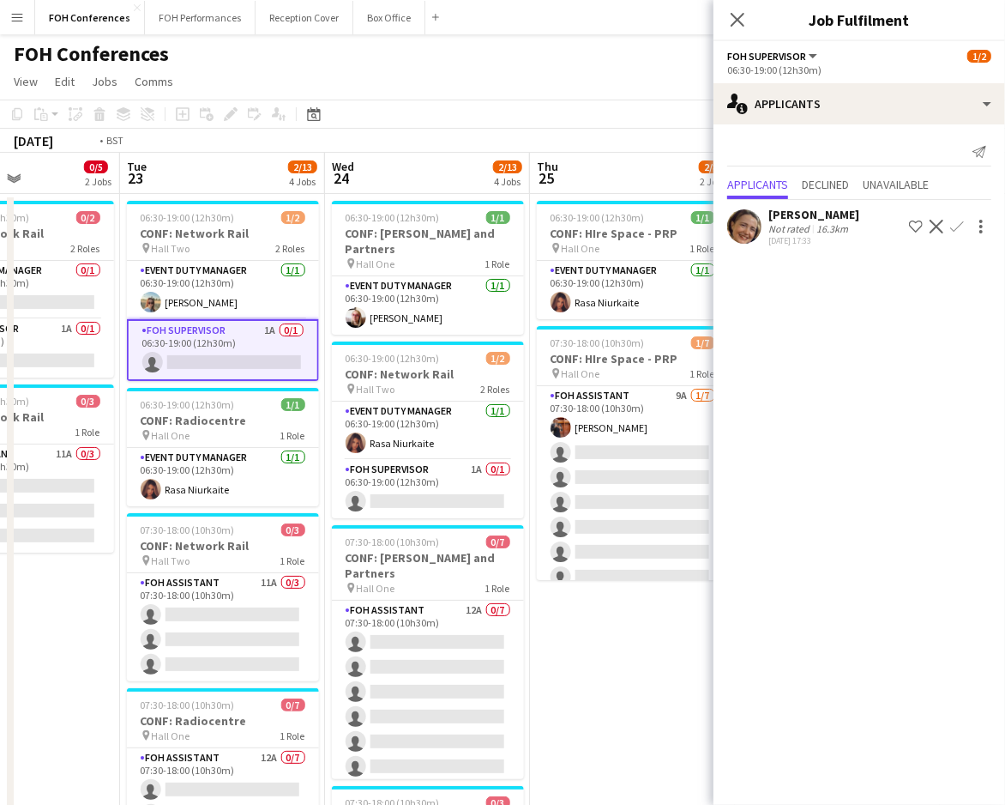
scroll to position [0, 614]
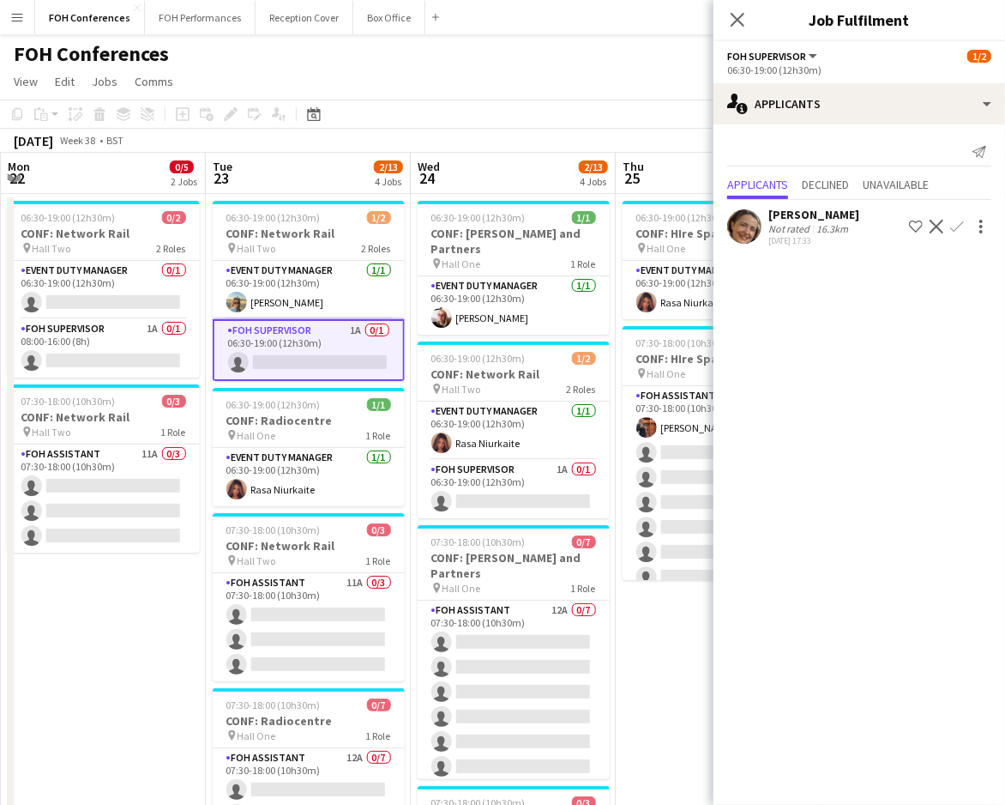
drag, startPoint x: 496, startPoint y: 190, endPoint x: 280, endPoint y: 187, distance: 216.2
click at [280, 187] on app-calendar-viewport "Fri 19 Sat 20 Sun 21 Mon 22 0/5 2 Jobs Tue 23 2/13 4 Jobs Wed 24 2/13 4 Jobs Th…" at bounding box center [502, 593] width 1005 height 881
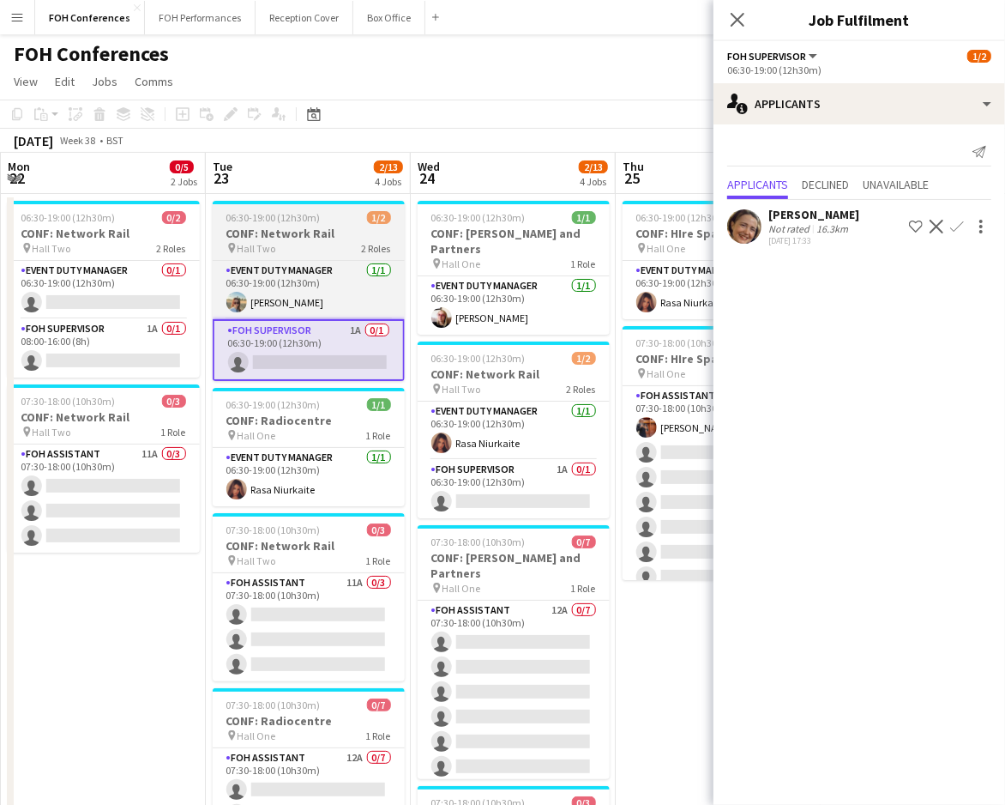
click at [276, 223] on span "06:30-19:00 (12h30m)" at bounding box center [273, 217] width 94 height 13
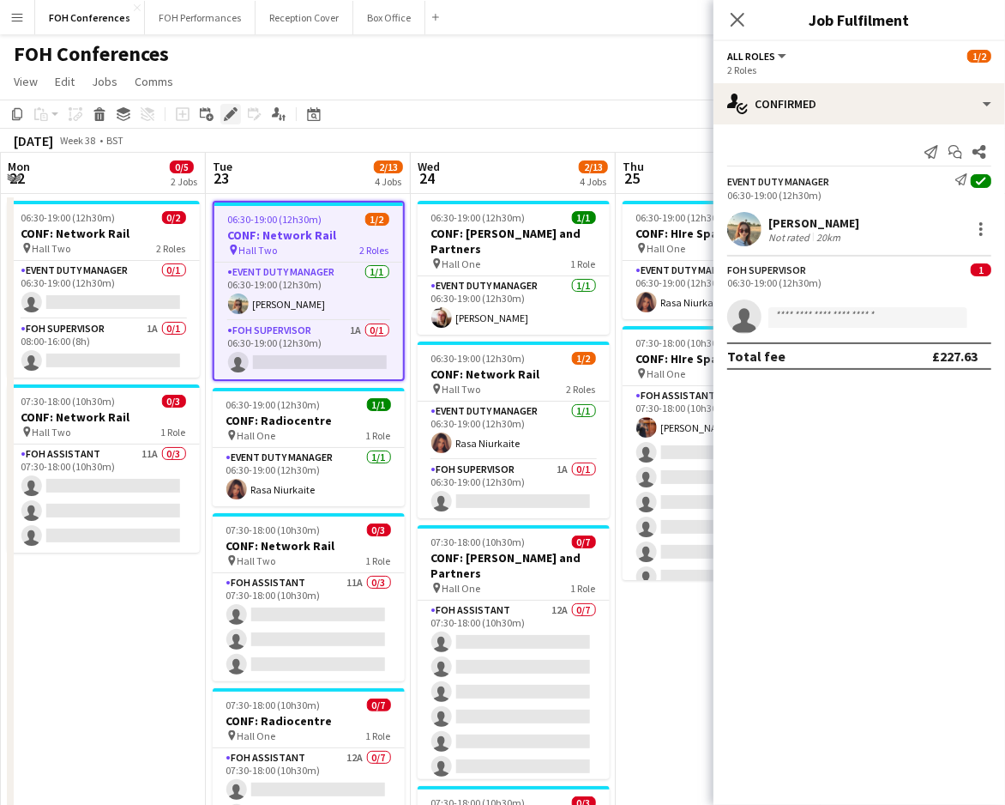
click at [231, 105] on div "Edit" at bounding box center [230, 114] width 21 height 21
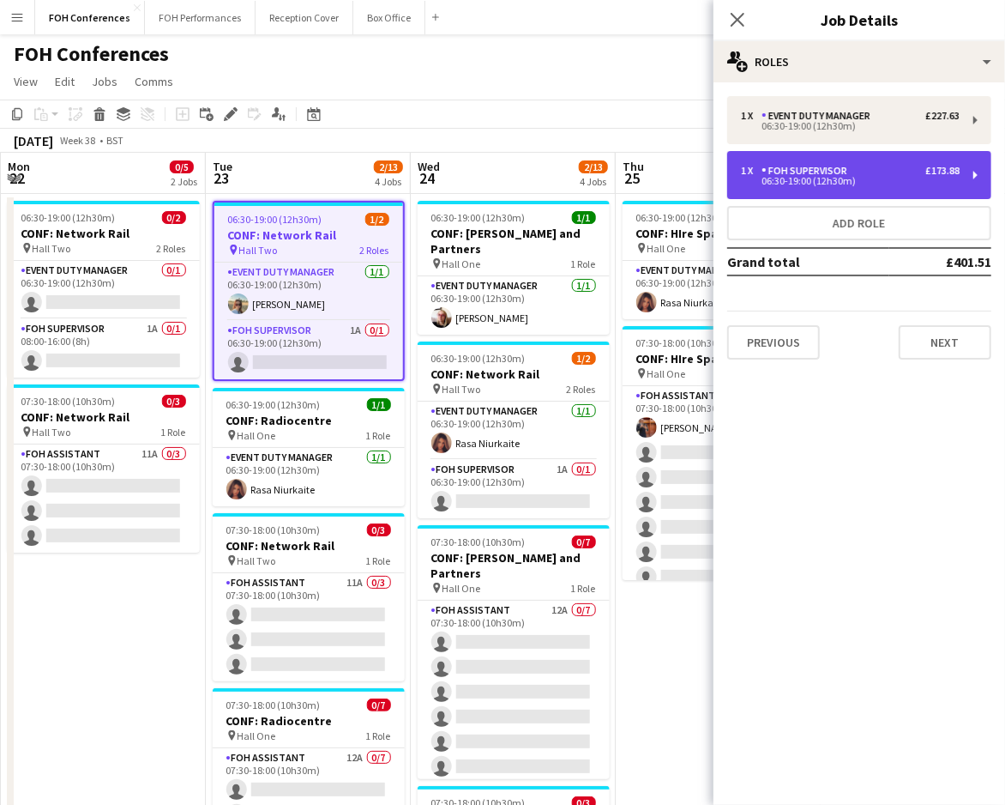
click at [957, 183] on div "06:30-19:00 (12h30m)" at bounding box center [850, 181] width 219 height 9
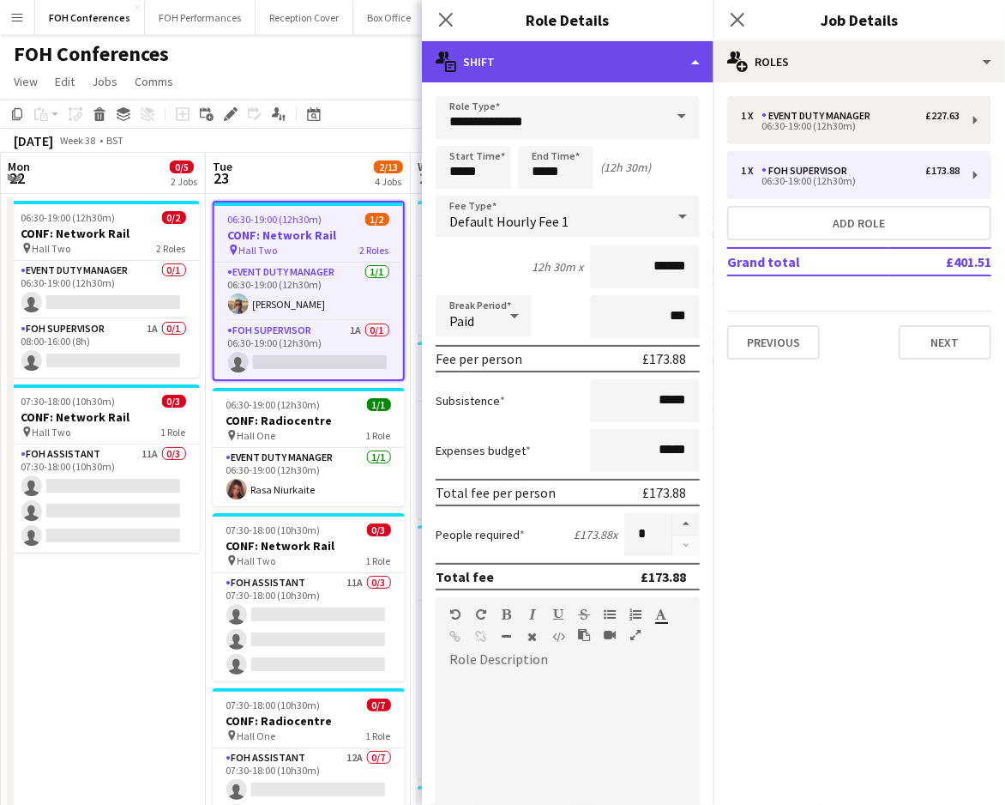
click at [585, 56] on div "multiple-actions-text Shift" at bounding box center [568, 61] width 292 height 41
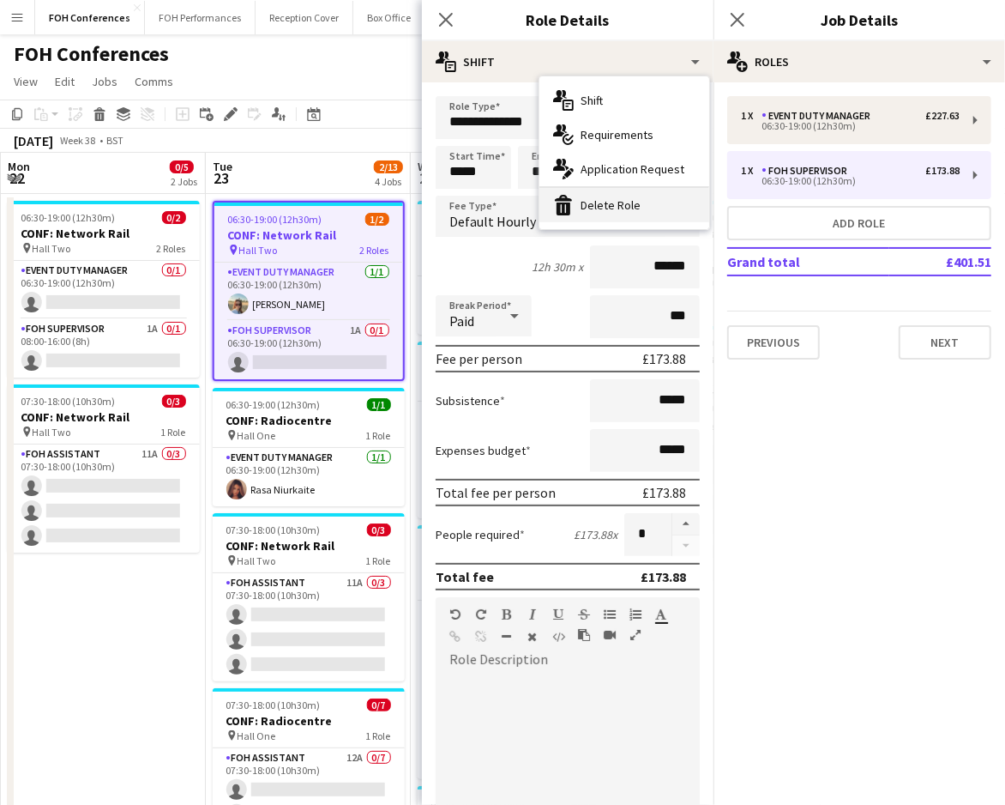
click at [588, 198] on div "bin-2 Delete Role" at bounding box center [625, 205] width 170 height 34
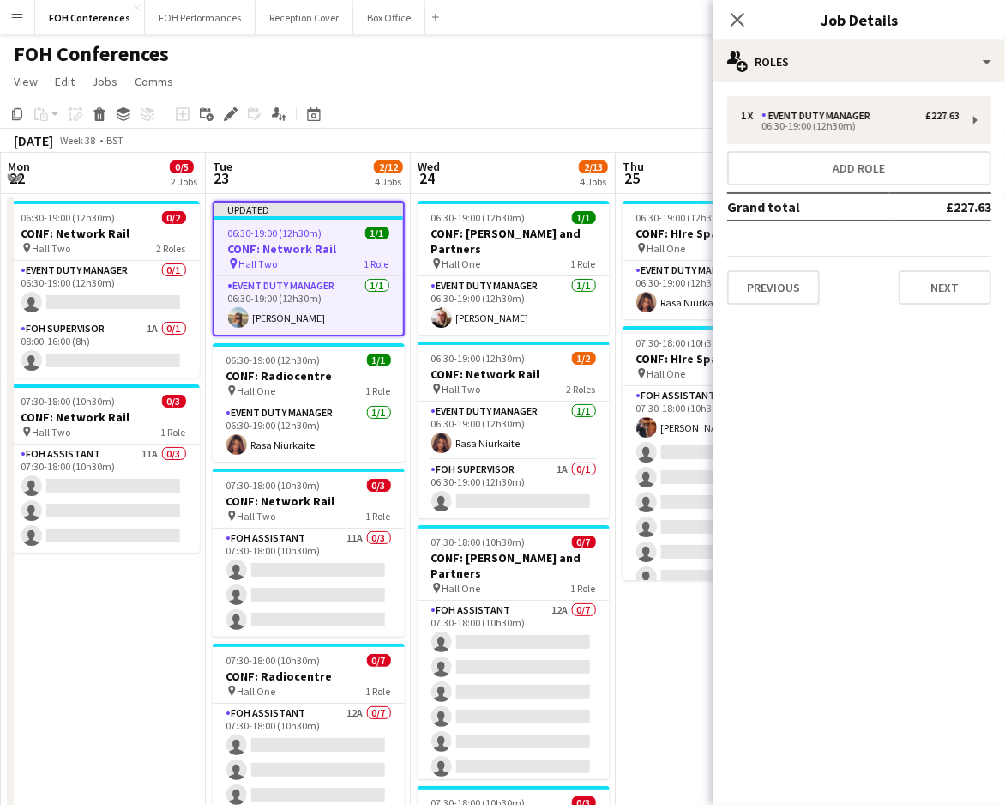
click at [499, 67] on app-page-menu "View Day view expanded Day view collapsed Month view Date picker Jump to today …" at bounding box center [502, 83] width 1005 height 33
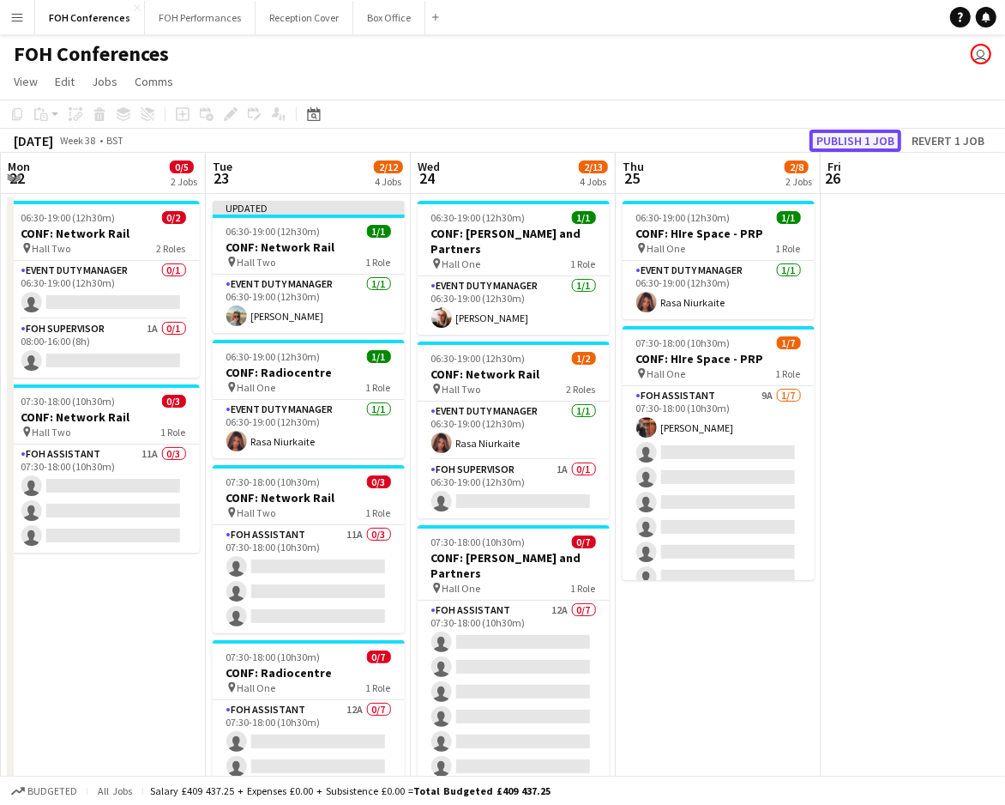
click at [882, 135] on button "Publish 1 job" at bounding box center [856, 141] width 92 height 22
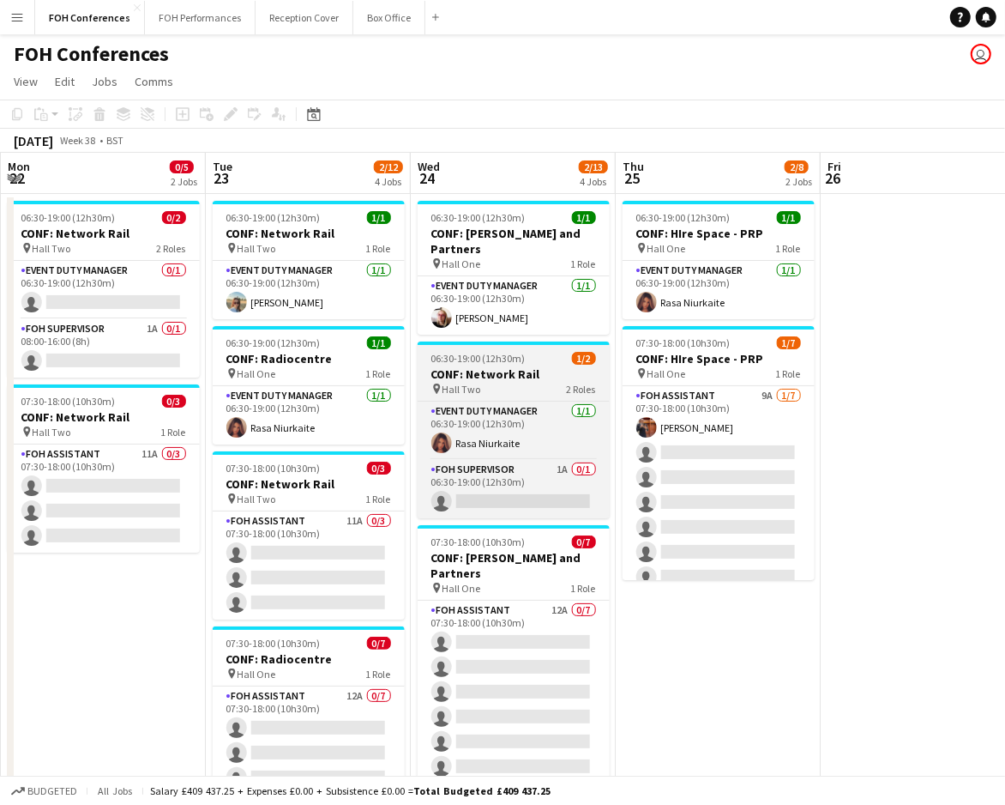
click at [531, 352] on div "06:30-19:00 (12h30m) 1/2" at bounding box center [514, 358] width 192 height 13
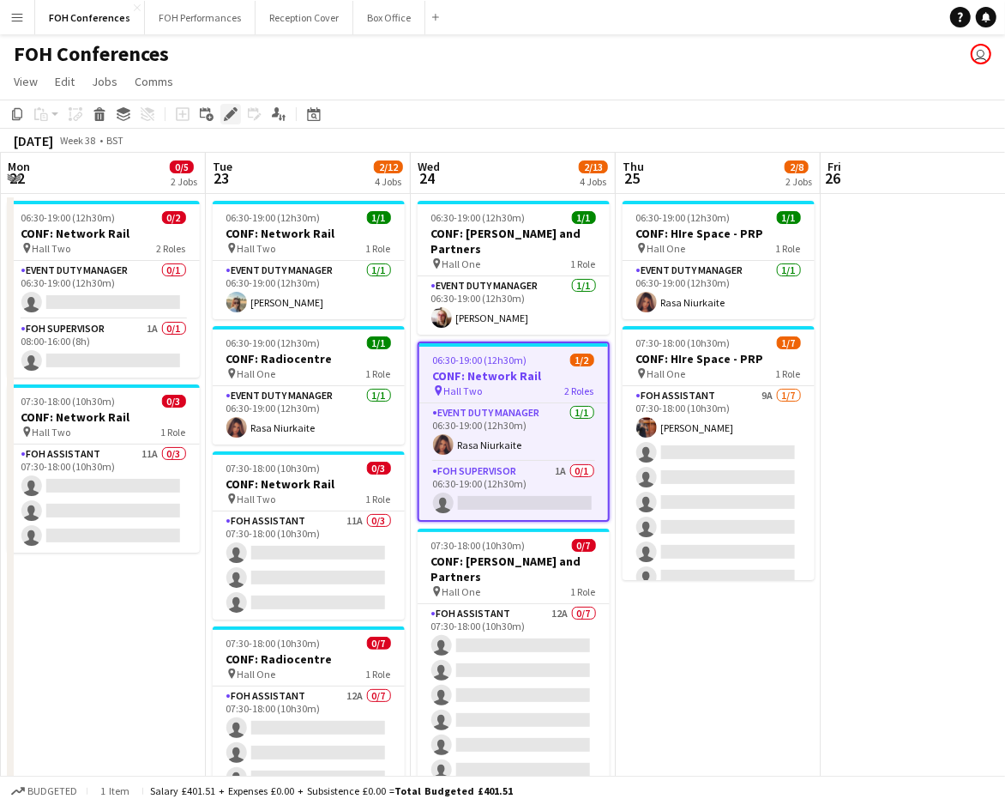
click at [225, 111] on icon "Edit" at bounding box center [231, 114] width 14 height 14
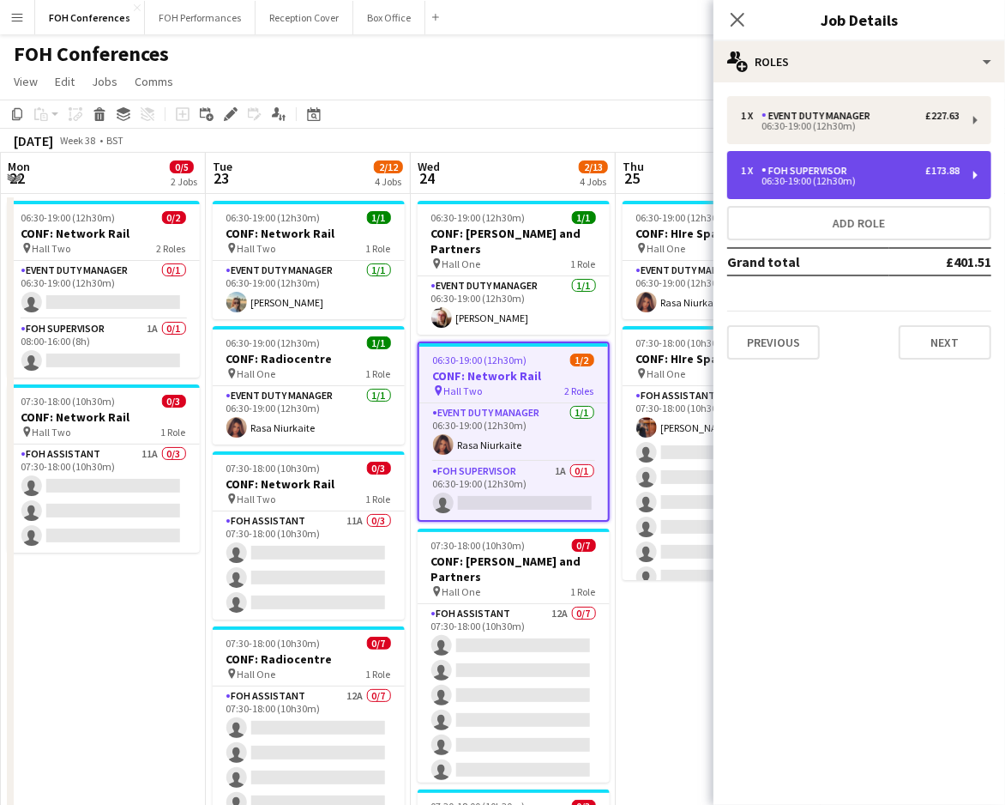
click at [929, 178] on div "06:30-19:00 (12h30m)" at bounding box center [850, 181] width 219 height 9
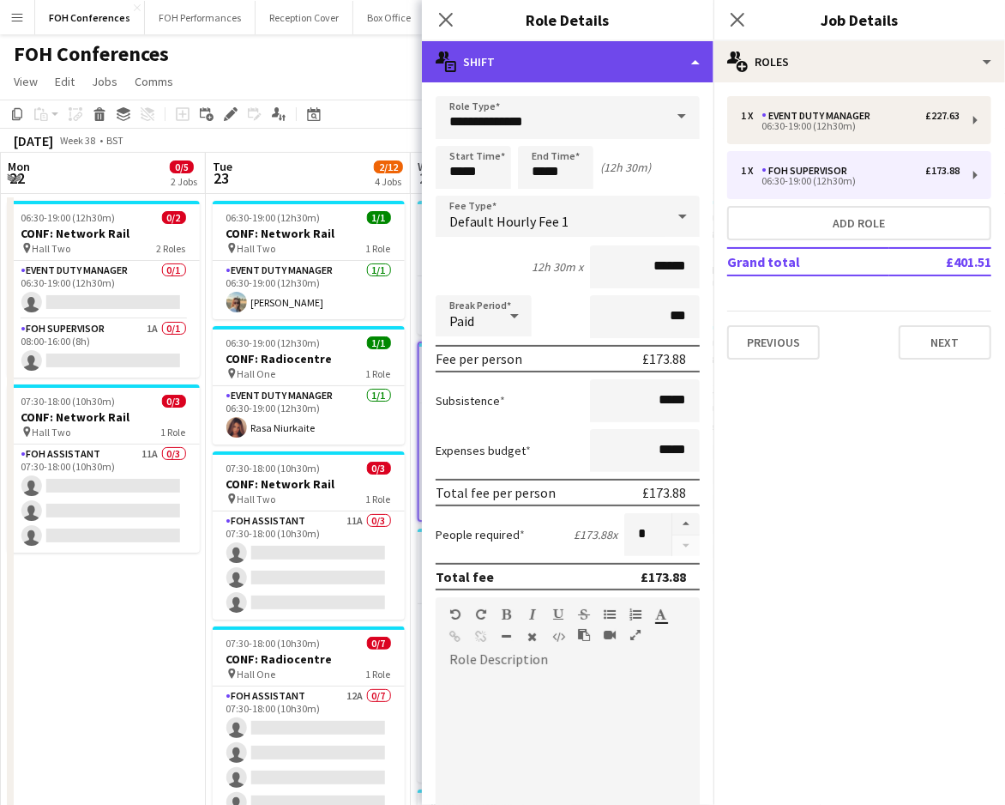
click at [668, 70] on div "multiple-actions-text Shift" at bounding box center [568, 61] width 292 height 41
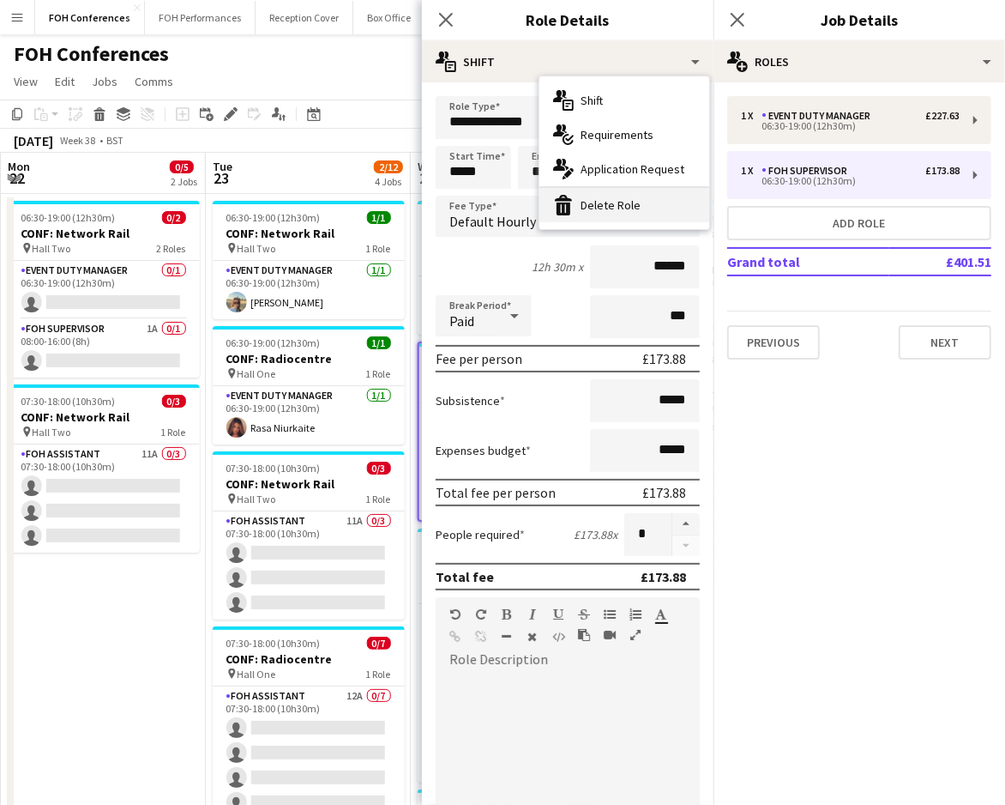
click at [600, 199] on div "bin-2 Delete Role" at bounding box center [625, 205] width 170 height 34
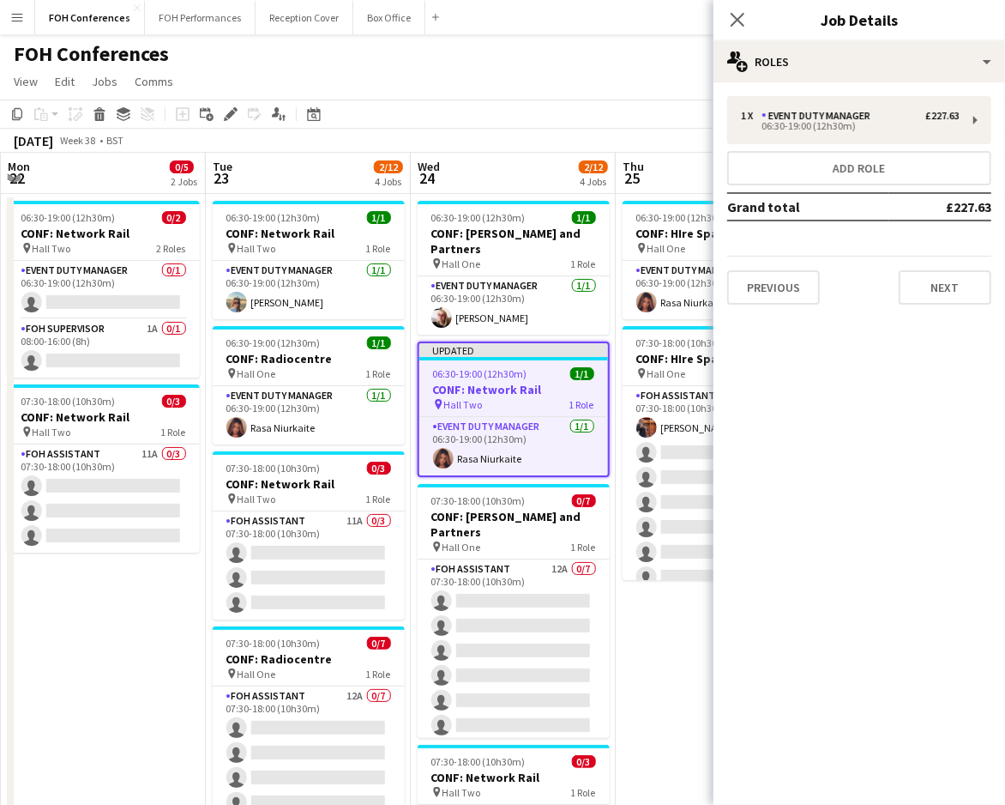
click at [561, 69] on app-page-menu "View Day view expanded Day view collapsed Month view Date picker Jump to today …" at bounding box center [502, 83] width 1005 height 33
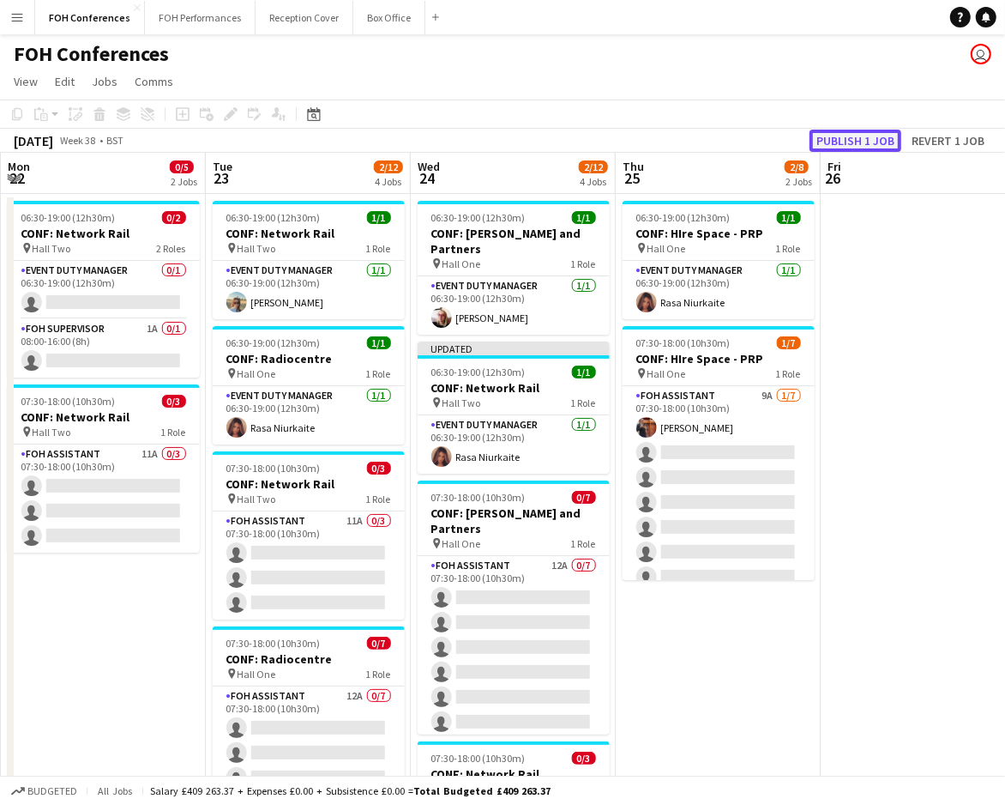
click at [835, 137] on button "Publish 1 job" at bounding box center [856, 141] width 92 height 22
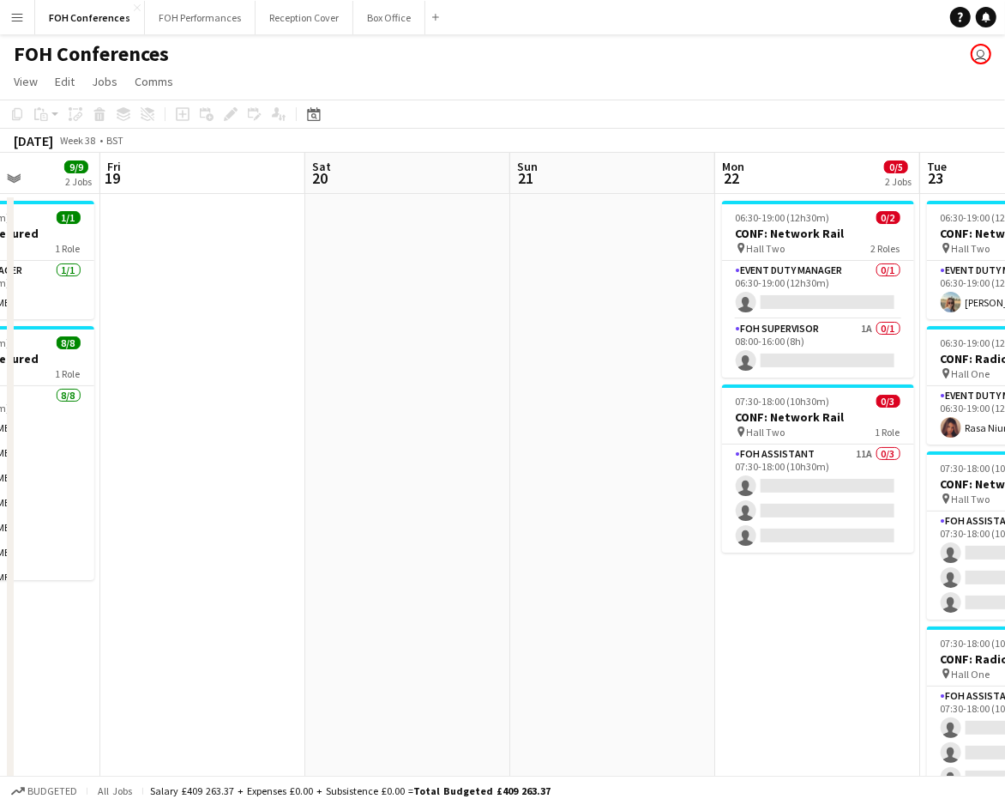
scroll to position [0, 409]
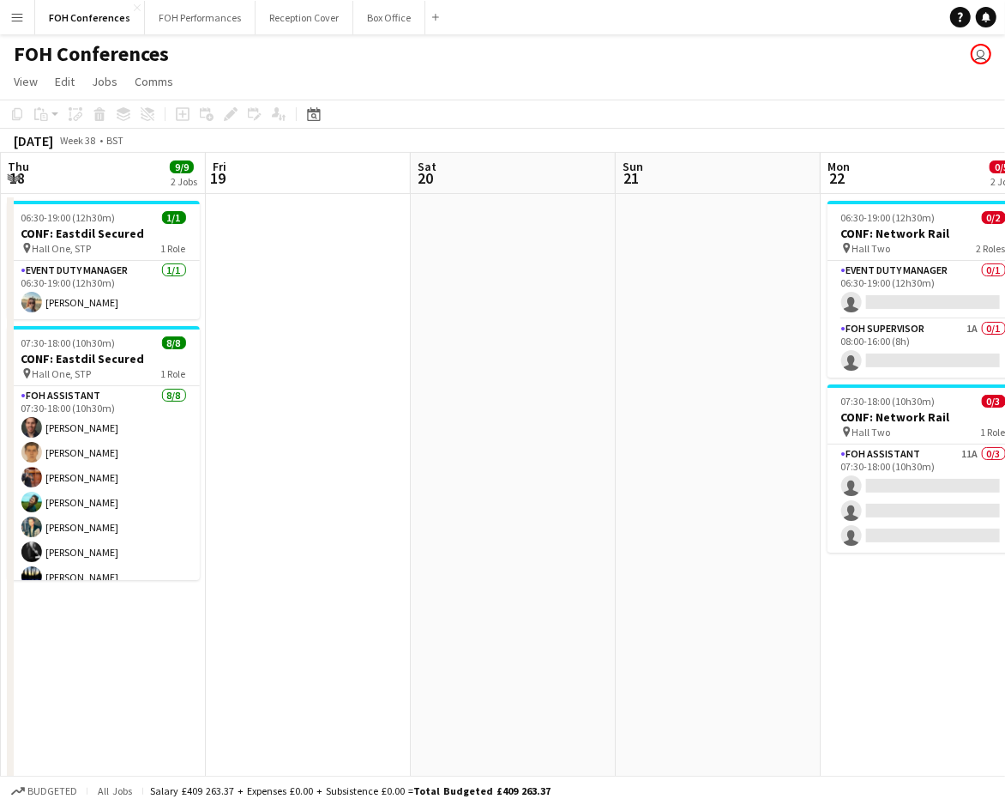
drag, startPoint x: 93, startPoint y: 183, endPoint x: 913, endPoint y: 245, distance: 822.4
click at [913, 245] on app-calendar-viewport "Tue 16 1 Job Wed 17 13/13 2 Jobs Thu 18 9/9 2 Jobs Fri 19 Sat 20 Sun 21 Mon 22 …" at bounding box center [502, 593] width 1005 height 881
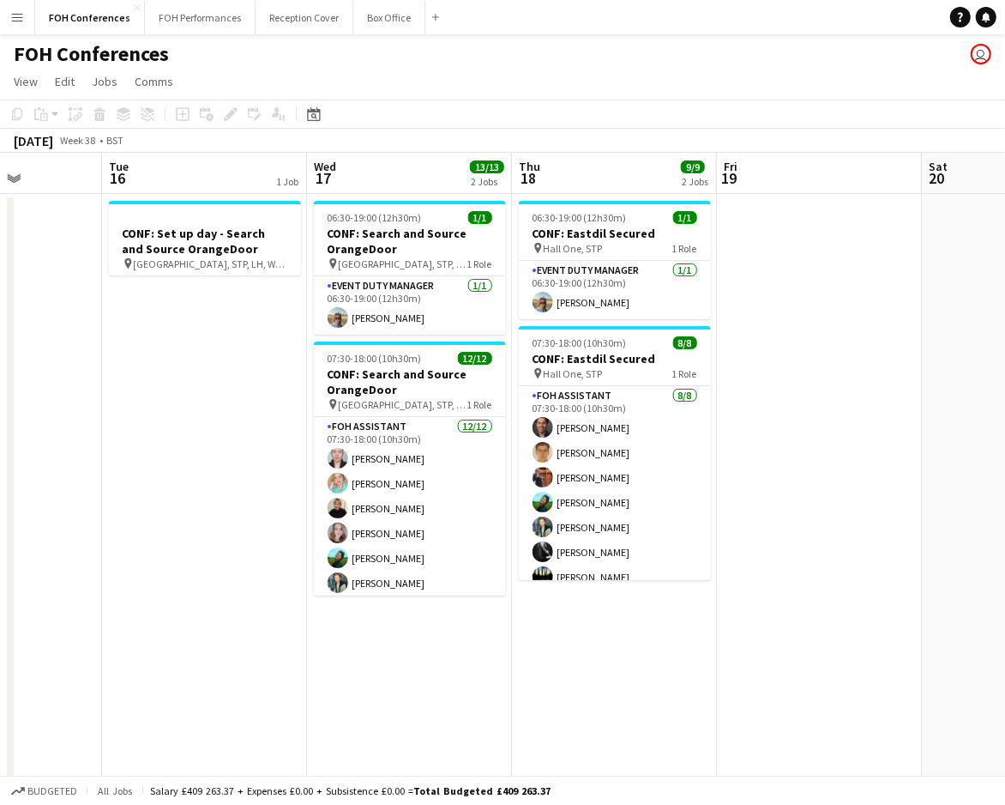
scroll to position [0, 483]
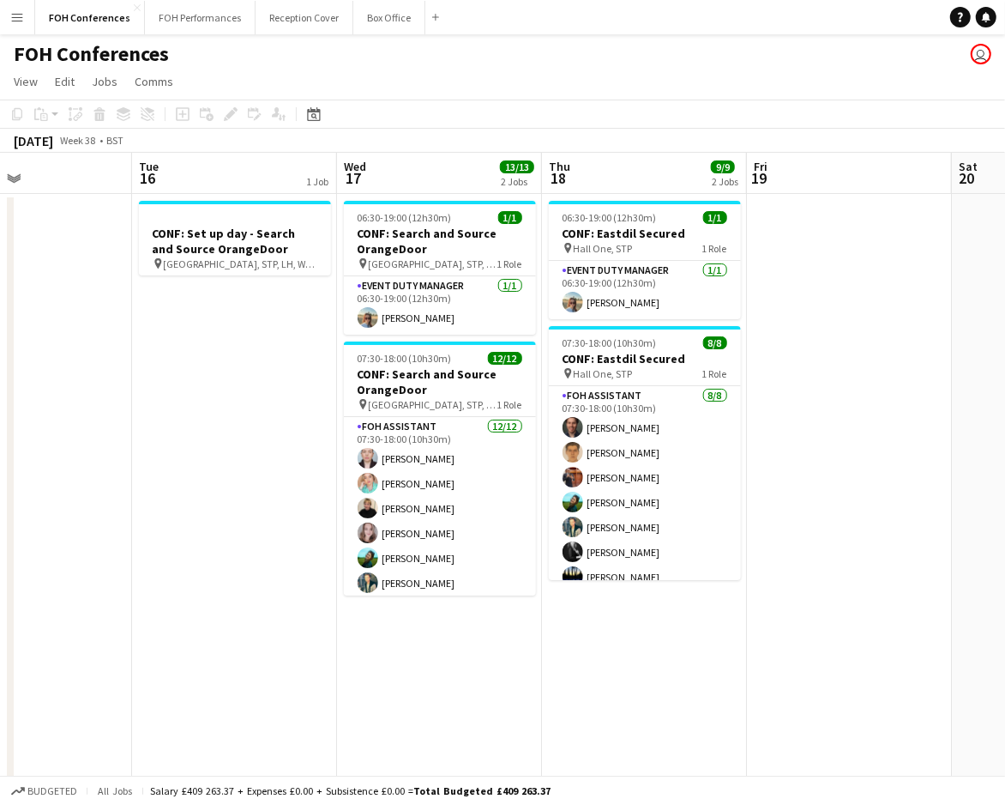
drag, startPoint x: 328, startPoint y: 184, endPoint x: 870, endPoint y: 220, distance: 543.3
click at [870, 220] on app-calendar-viewport "Sat 13 Sun 14 Mon 15 Tue 16 1 Job Wed 17 13/13 2 Jobs Thu 18 9/9 2 Jobs Fri 19 …" at bounding box center [502, 593] width 1005 height 881
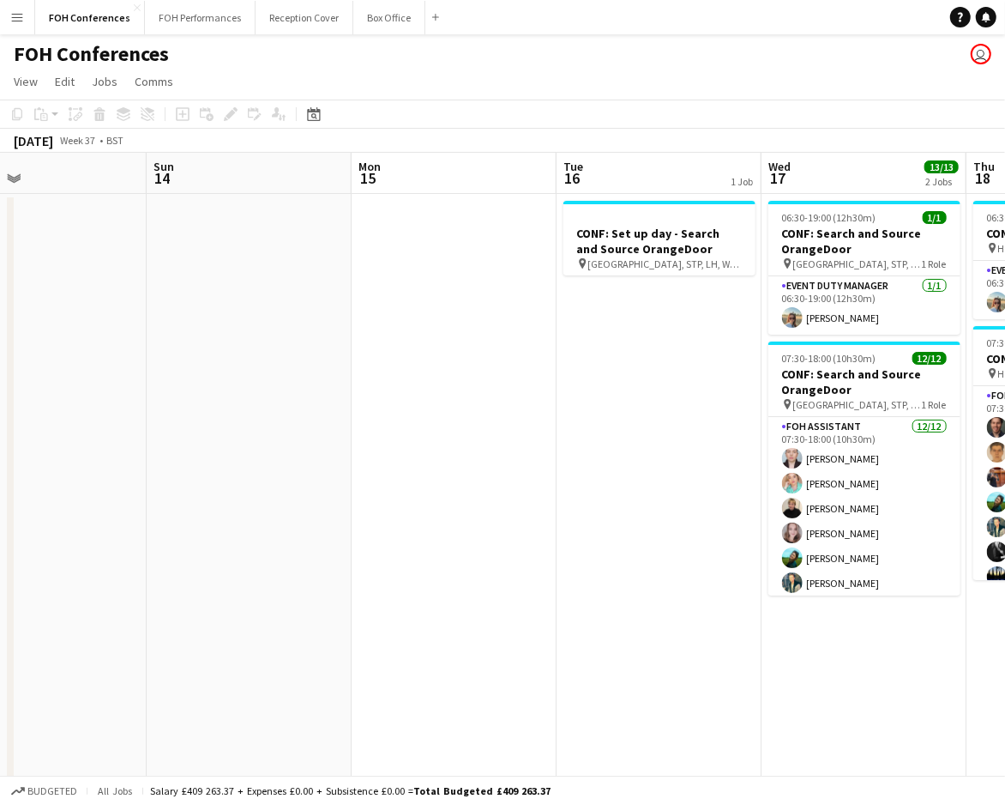
drag, startPoint x: 195, startPoint y: 172, endPoint x: 865, endPoint y: 237, distance: 673.0
click at [865, 237] on app-calendar-viewport "Thu 11 Fri 12 Sat 13 Sun 14 Mon 15 Tue 16 1 Job Wed 17 13/13 2 Jobs Thu 18 9/9 …" at bounding box center [502, 593] width 1005 height 881
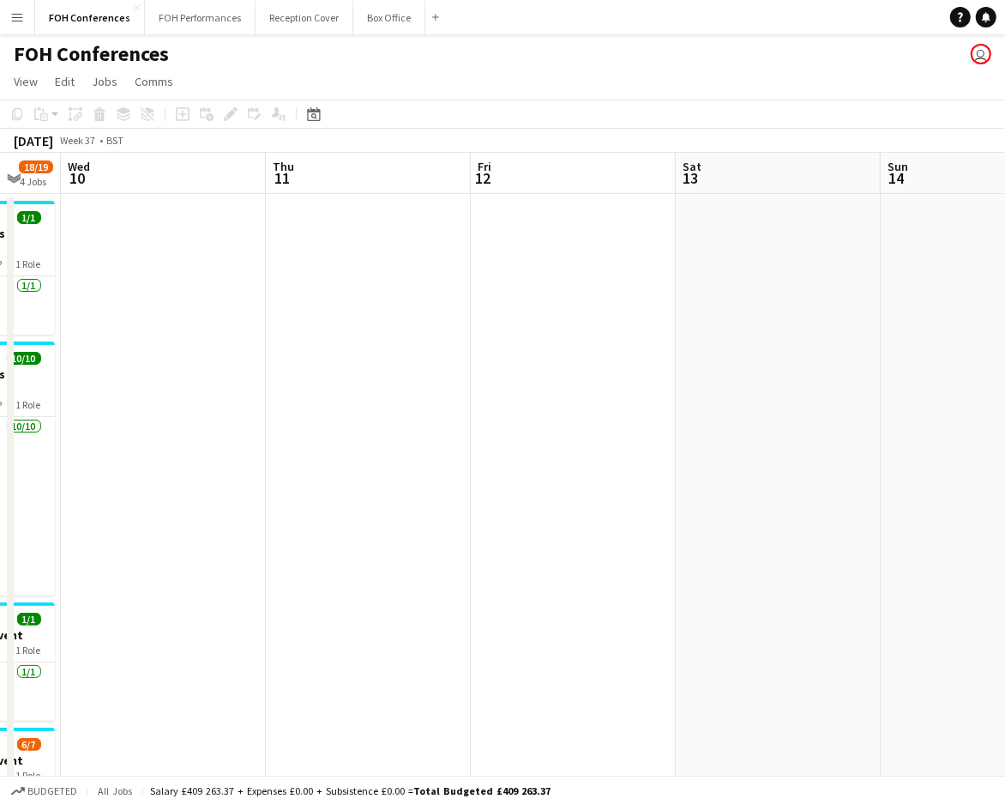
drag, startPoint x: 197, startPoint y: 184, endPoint x: 686, endPoint y: 190, distance: 489.0
click at [686, 190] on app-calendar-viewport "Mon 8 Tue 9 18/19 4 Jobs Wed 10 Thu 11 Fri 12 Sat 13 Sun 14 Mon 15 Tue 16 1 Job…" at bounding box center [502, 593] width 1005 height 881
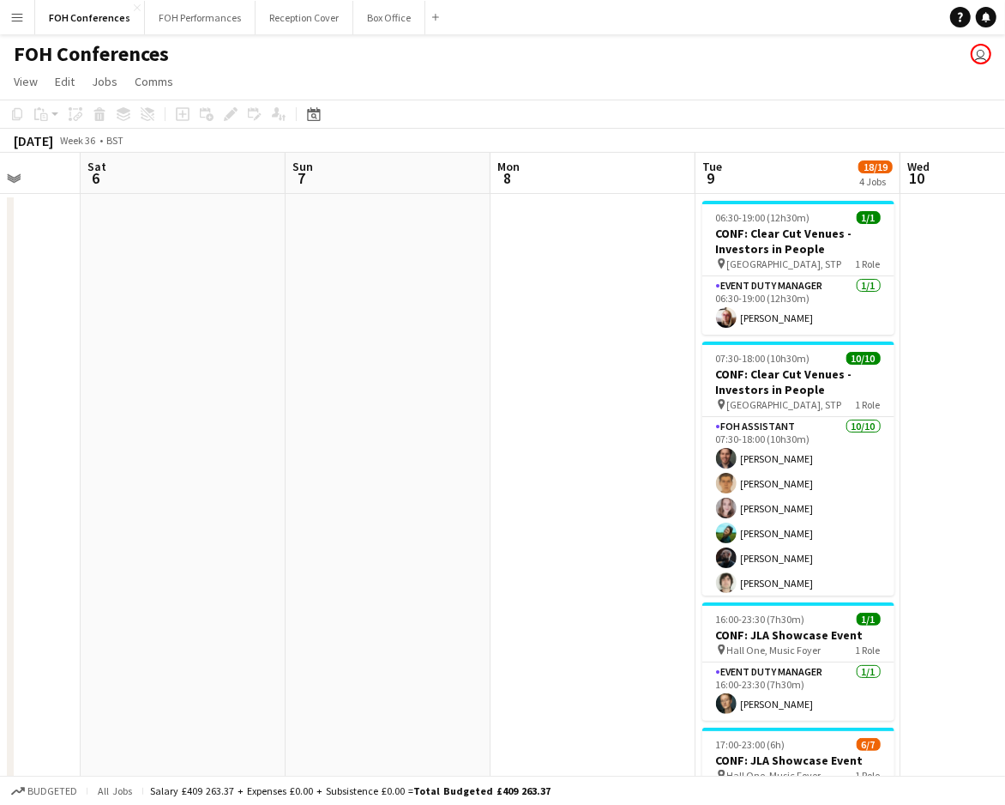
scroll to position [0, 445]
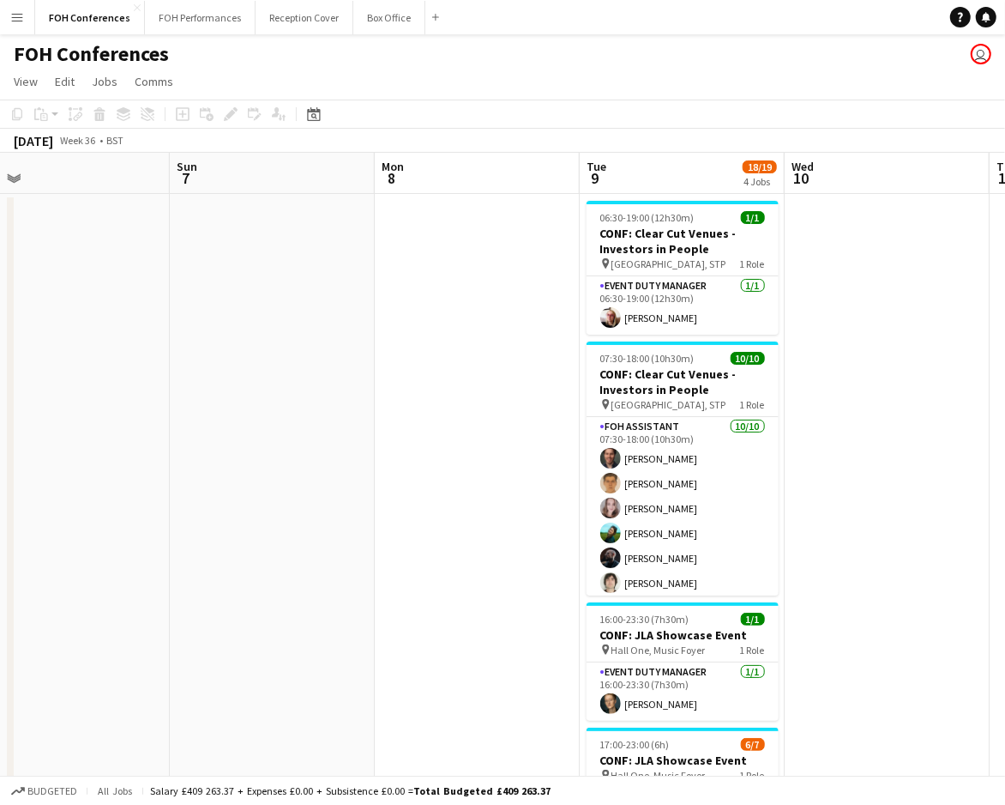
drag, startPoint x: 170, startPoint y: 172, endPoint x: 894, endPoint y: 202, distance: 724.6
click at [894, 202] on app-calendar-viewport "Thu 4 Fri 5 Sat 6 Sun 7 Mon 8 Tue 9 18/19 4 Jobs Wed 10 Thu 11 Fri 12 Sat 13 06…" at bounding box center [502, 593] width 1005 height 881
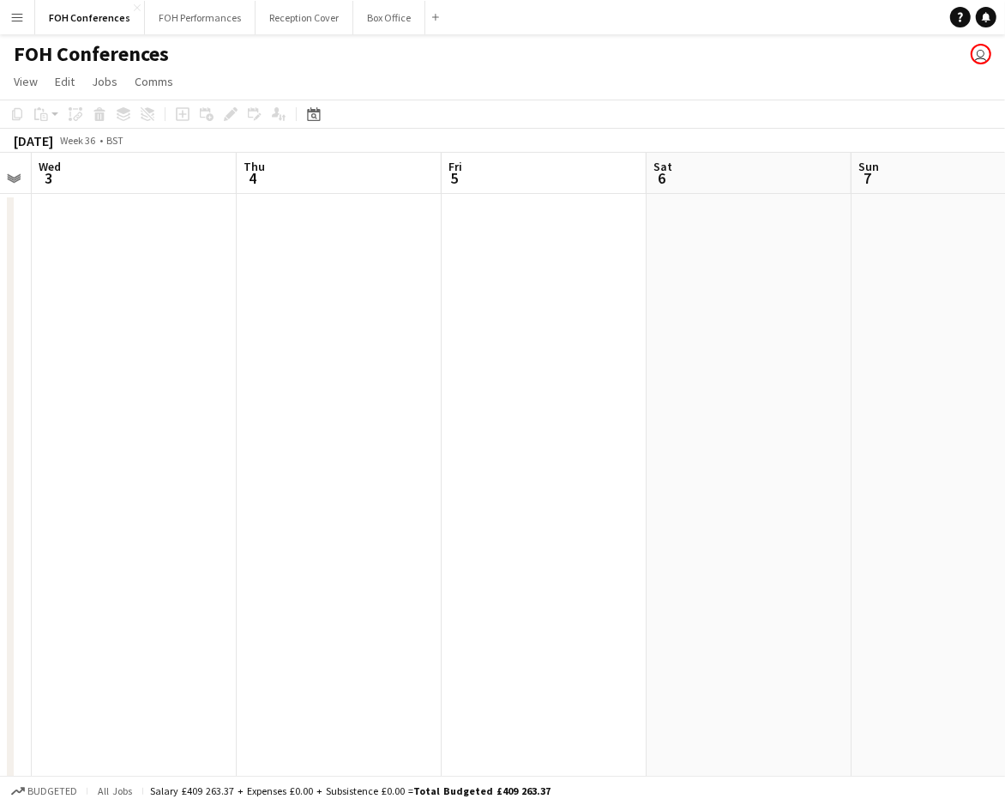
drag, startPoint x: 270, startPoint y: 178, endPoint x: 858, endPoint y: 174, distance: 587.6
click at [944, 183] on app-calendar-viewport "Mon 1 Tue 2 Wed 3 Thu 4 Fri 5 Sat 6 Sun 7 Mon 8 Tue 9 18/19 4 Jobs Wed 10 06:30…" at bounding box center [502, 593] width 1005 height 881
drag, startPoint x: 144, startPoint y: 184, endPoint x: 1028, endPoint y: 262, distance: 886.9
click at [1005, 262] on html "Menu Boards Boards Boards All jobs Status Workforce Workforce My Workforce Recr…" at bounding box center [502, 531] width 1005 height 1063
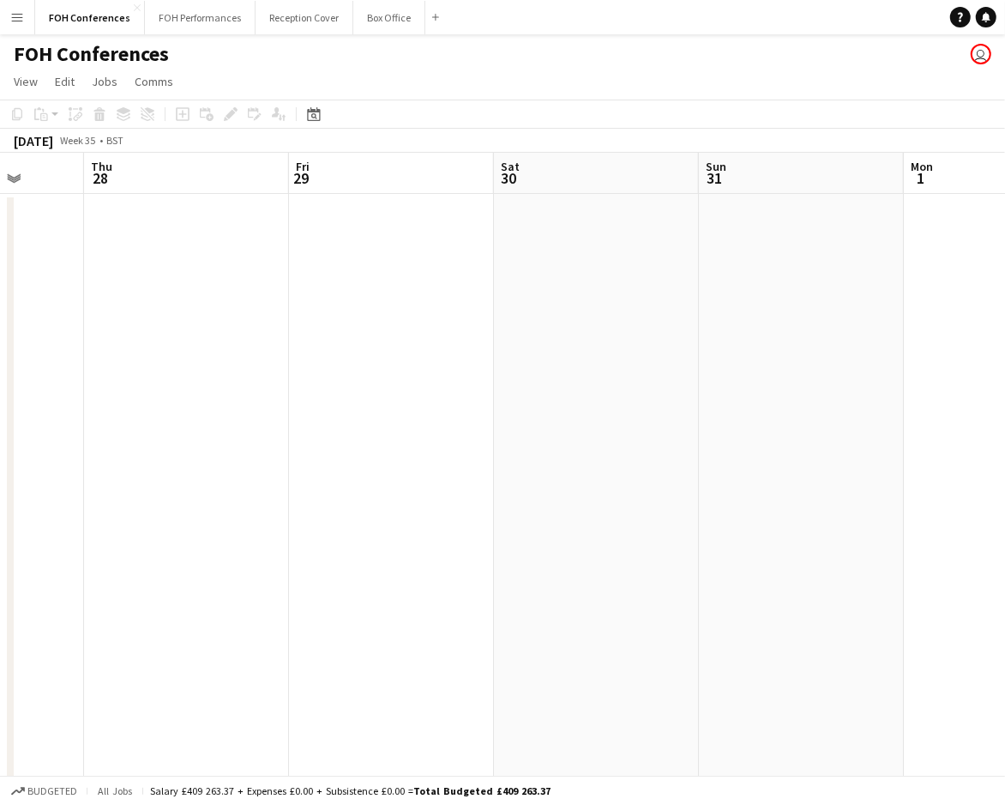
drag, startPoint x: 125, startPoint y: 177, endPoint x: 1028, endPoint y: 257, distance: 906.0
click at [1005, 257] on html "Menu Boards Boards Boards All jobs Status Workforce Workforce My Workforce Recr…" at bounding box center [502, 531] width 1005 height 1063
drag, startPoint x: 163, startPoint y: 183, endPoint x: 1028, endPoint y: 223, distance: 865.6
click at [1005, 223] on html "Menu Boards Boards Boards All jobs Status Workforce Workforce My Workforce Recr…" at bounding box center [502, 531] width 1005 height 1063
drag, startPoint x: 126, startPoint y: 185, endPoint x: 1028, endPoint y: 235, distance: 902.9
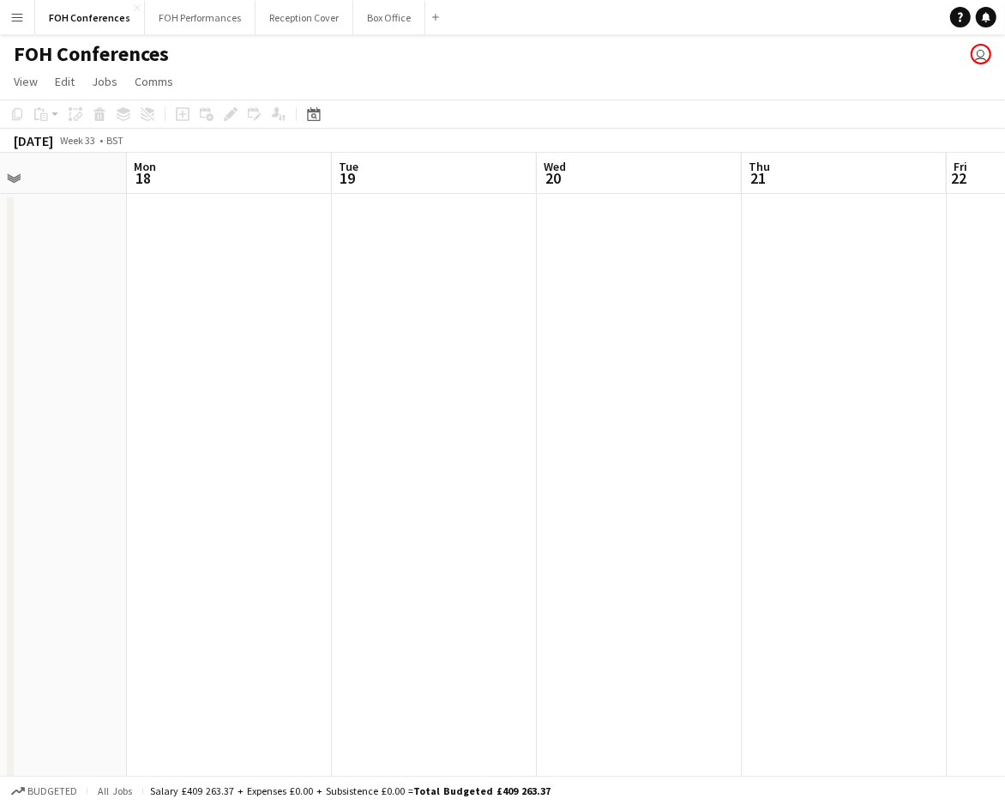
click at [1005, 235] on html "Menu Boards Boards Boards All jobs Status Workforce Workforce My Workforce Recr…" at bounding box center [502, 531] width 1005 height 1063
drag, startPoint x: 360, startPoint y: 184, endPoint x: 882, endPoint y: 240, distance: 524.5
click at [1005, 249] on html "Menu Boards Boards Boards All jobs Status Workforce Workforce My Workforce Recr…" at bounding box center [502, 531] width 1005 height 1063
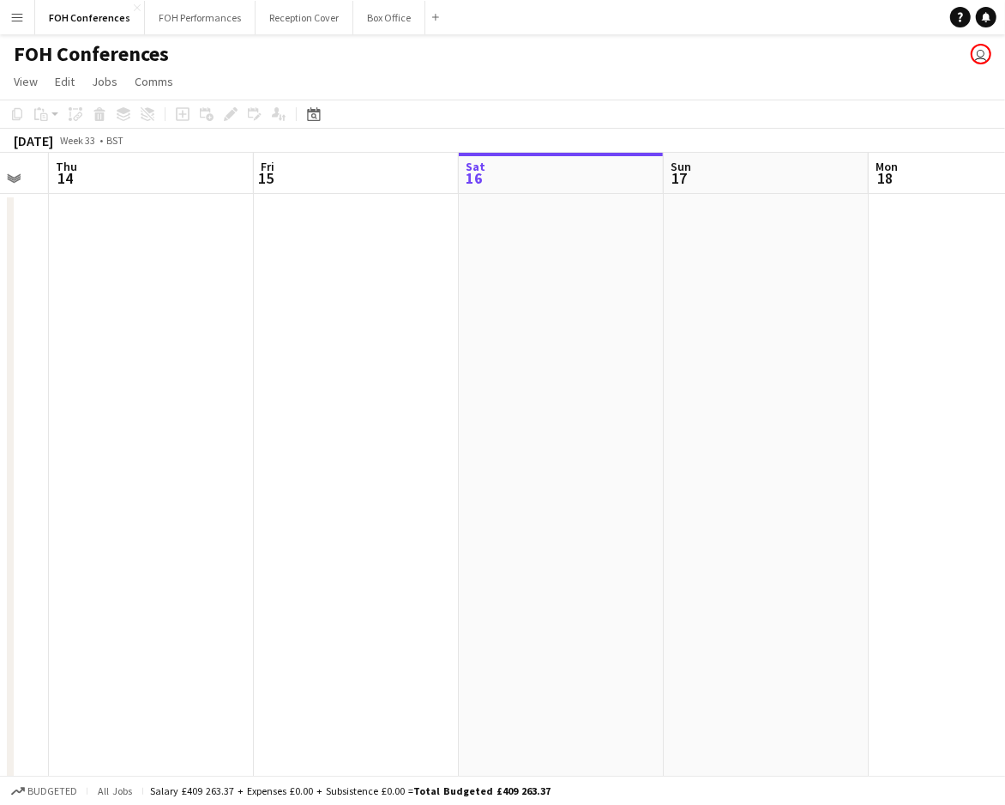
drag, startPoint x: 189, startPoint y: 185, endPoint x: -424, endPoint y: 159, distance: 613.0
click at [0, 159] on html "Menu Boards Boards Boards All jobs Status Workforce Workforce My Workforce Recr…" at bounding box center [502, 531] width 1005 height 1063
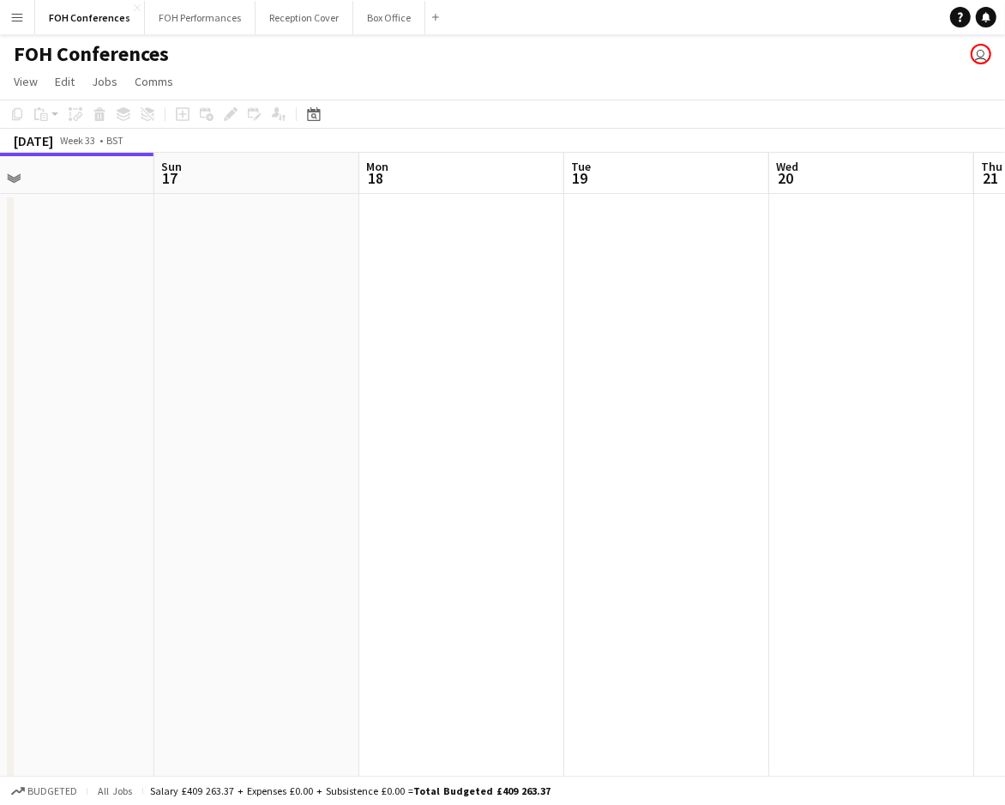
drag, startPoint x: 725, startPoint y: 186, endPoint x: -177, endPoint y: 178, distance: 901.5
click at [0, 178] on html "Menu Boards Boards Boards All jobs Status Workforce Workforce My Workforce Recr…" at bounding box center [502, 531] width 1005 height 1063
drag, startPoint x: 703, startPoint y: 175, endPoint x: 135, endPoint y: 203, distance: 568.5
click at [135, 203] on app-calendar-viewport "Sat 16 Sun 17 Mon 18 Tue 19 Wed 20 Thu 21 Fri 22 Sat 23 Sun 24 Mon 25" at bounding box center [502, 593] width 1005 height 881
drag, startPoint x: 803, startPoint y: 193, endPoint x: 208, endPoint y: 196, distance: 594.4
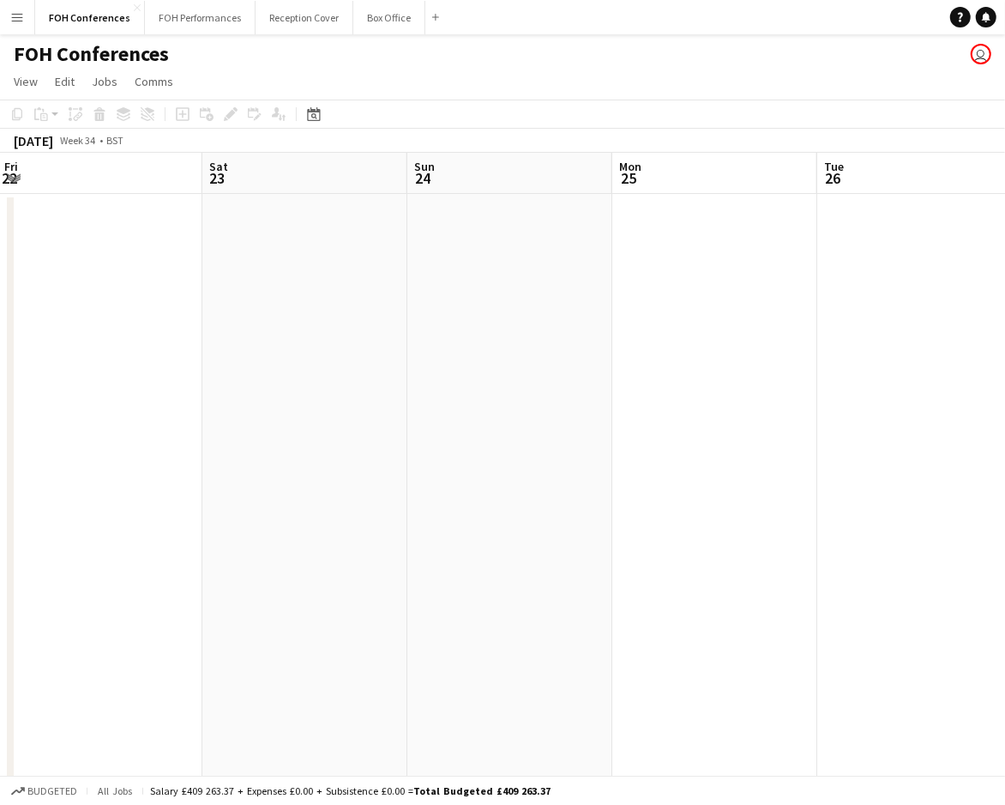
click at [189, 196] on app-calendar-viewport "Tue 19 Wed 20 Thu 21 Fri 22 Sat 23 Sun 24 Mon 25 Tue 26 Wed 27 Thu 28" at bounding box center [502, 593] width 1005 height 881
drag, startPoint x: 853, startPoint y: 186, endPoint x: 323, endPoint y: 179, distance: 530.1
click at [154, 187] on app-calendar-viewport "Sat 23 Sun 24 Mon 25 Tue 26 Wed 27 Thu 28 Fri 29 Sat 30 Sun 31 Mon 1" at bounding box center [502, 593] width 1005 height 881
drag, startPoint x: 886, startPoint y: 168, endPoint x: 45, endPoint y: 165, distance: 841.5
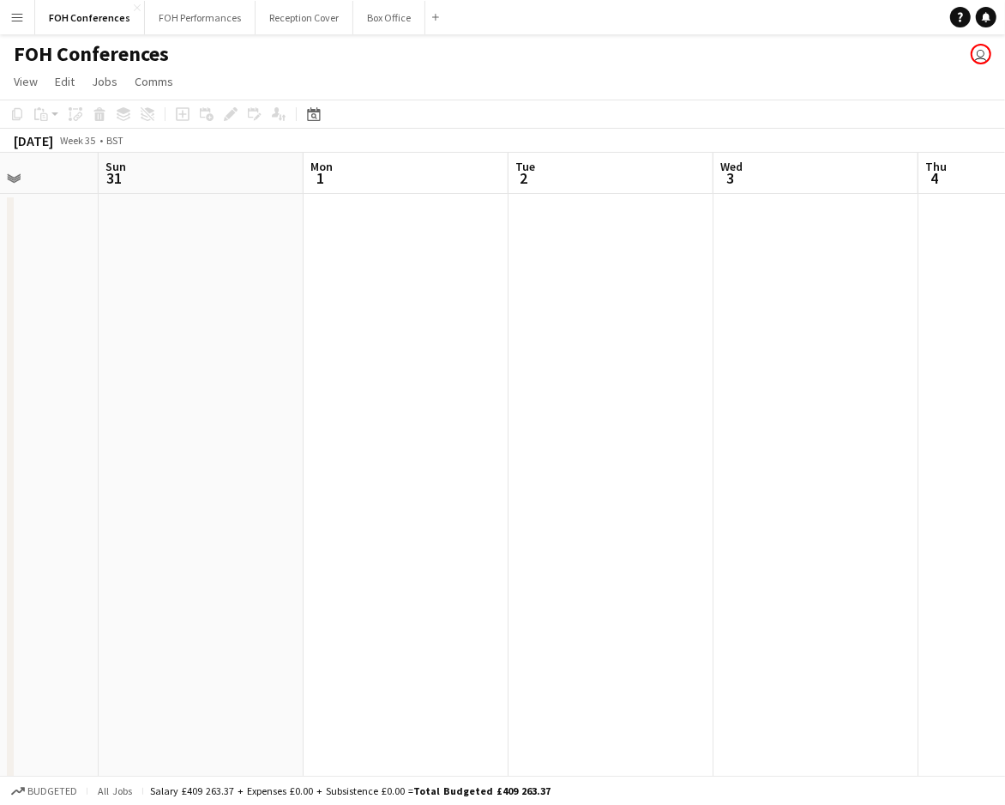
click at [45, 165] on app-calendar-viewport "Thu 28 Fri 29 Sat 30 Sun 31 Mon 1 Tue 2 Wed 3 Thu 4 Fri 5 Sat 6" at bounding box center [502, 593] width 1005 height 881
drag, startPoint x: 829, startPoint y: 183, endPoint x: 453, endPoint y: 203, distance: 376.3
click at [453, 203] on app-calendar-viewport "Fri 29 Sat 30 Sun 31 Mon 1 Tue 2 Wed 3 Thu 4 Fri 5 Sat 6 Sun 7" at bounding box center [502, 593] width 1005 height 881
click at [510, 162] on app-board-header-date "Wed 3" at bounding box center [438, 173] width 205 height 41
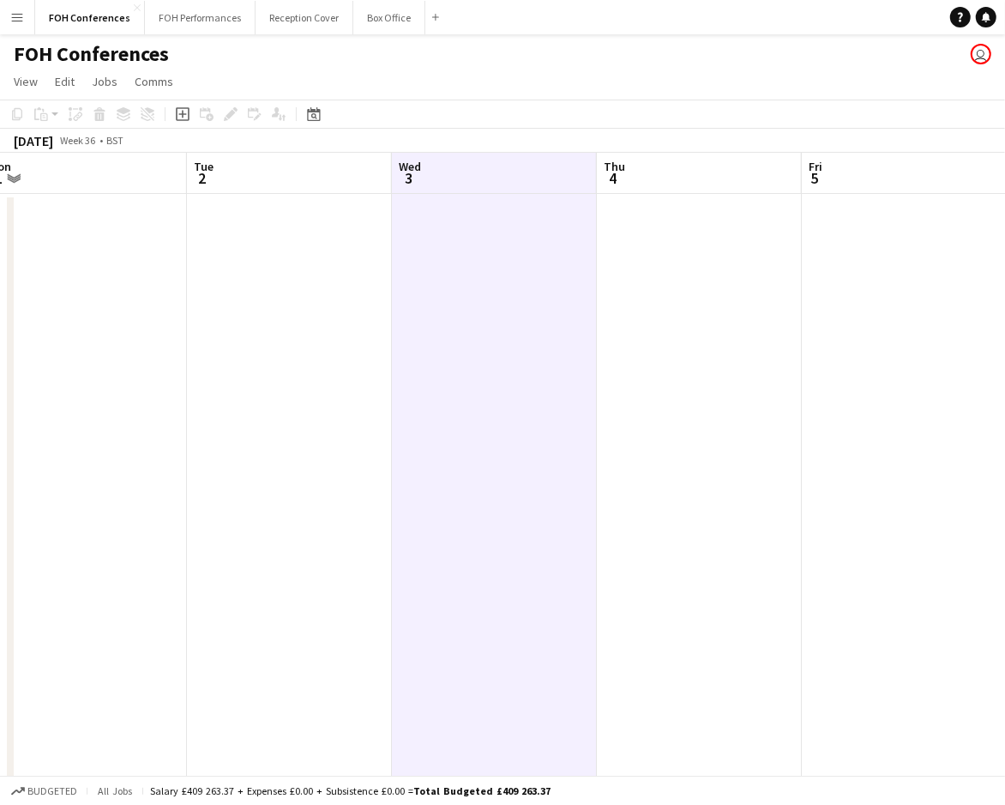
scroll to position [0, 668]
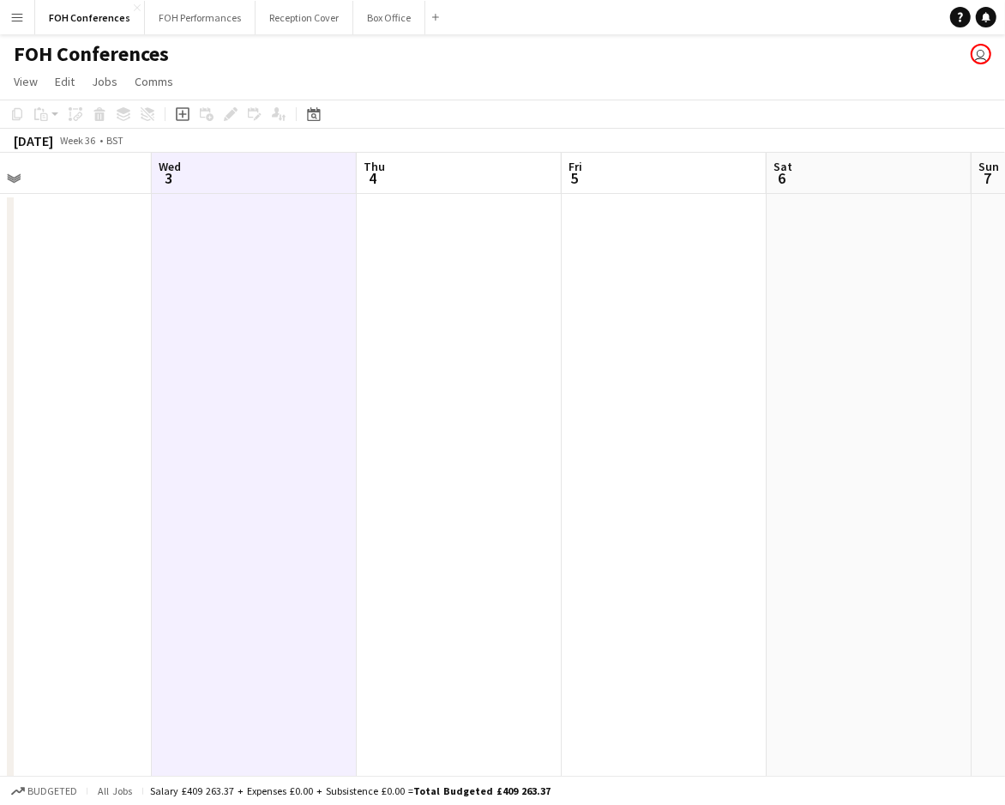
drag, startPoint x: 244, startPoint y: 166, endPoint x: -122, endPoint y: 217, distance: 369.0
click at [0, 217] on html "Menu Boards Boards Boards All jobs Status Workforce Workforce My Workforce Recr…" at bounding box center [502, 531] width 1005 height 1063
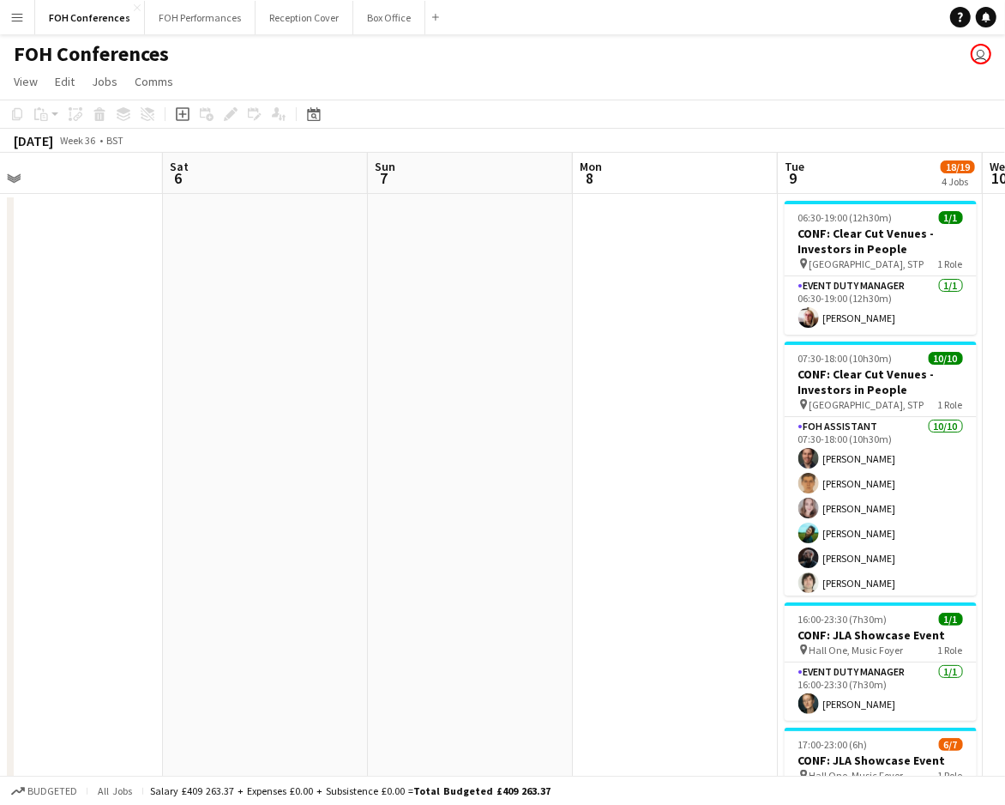
scroll to position [0, 674]
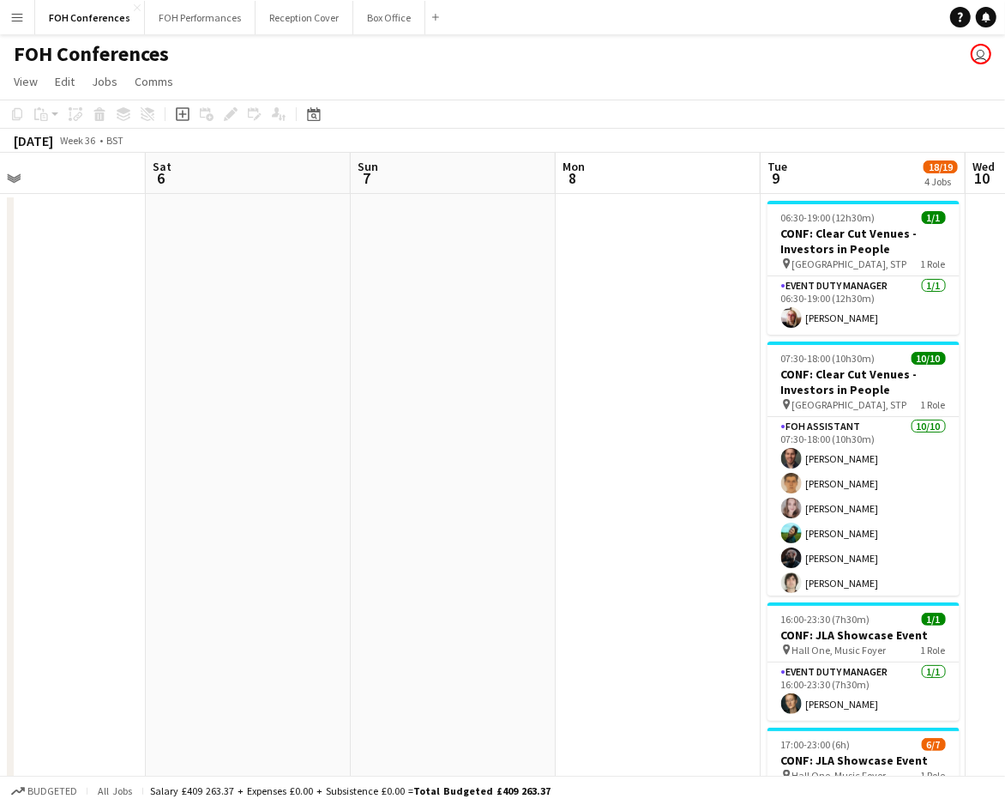
drag, startPoint x: 625, startPoint y: 171, endPoint x: 5, endPoint y: 184, distance: 620.3
click at [5, 184] on app-calendar-viewport "Tue 2 Wed 3 Thu 4 Fri 5 Sat 6 Sun 7 Mon 8 Tue 9 18/19 4 Jobs Wed 10 Thu 11 06:3…" at bounding box center [502, 593] width 1005 height 881
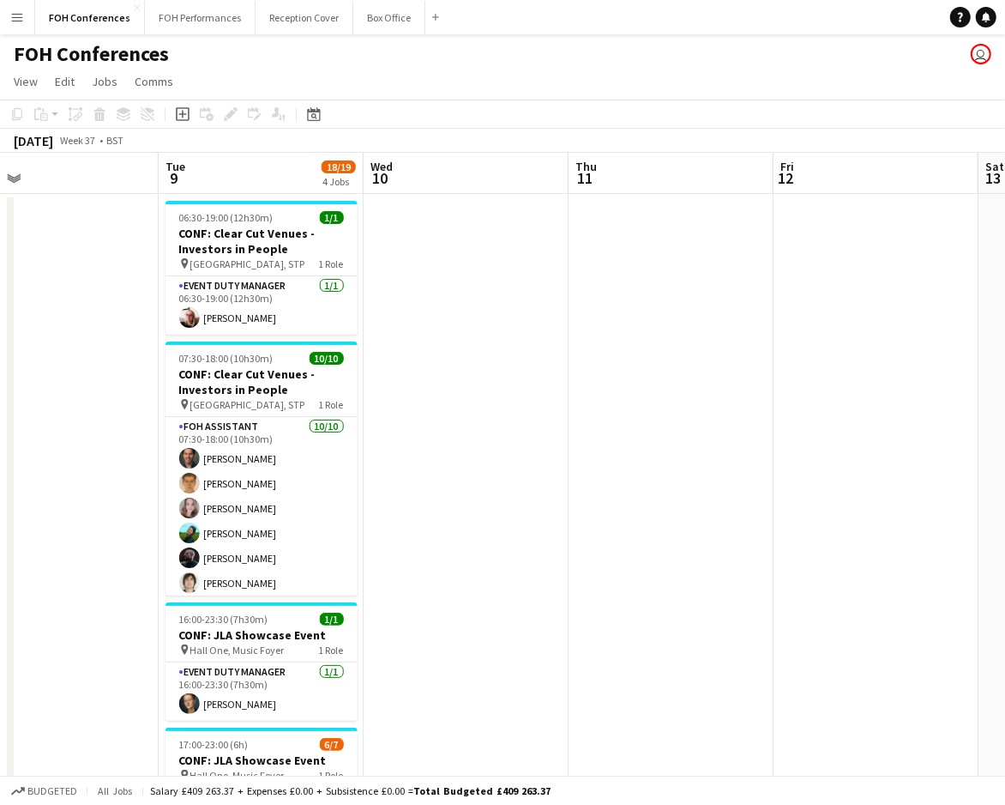
drag, startPoint x: 690, startPoint y: 190, endPoint x: 82, endPoint y: 190, distance: 607.3
click at [76, 190] on app-calendar-viewport "Fri 5 Sat 6 Sun 7 Mon 8 Tue 9 18/19 4 Jobs Wed 10 Thu 11 Fri 12 Sat 13 Sun 14 0…" at bounding box center [502, 593] width 1005 height 881
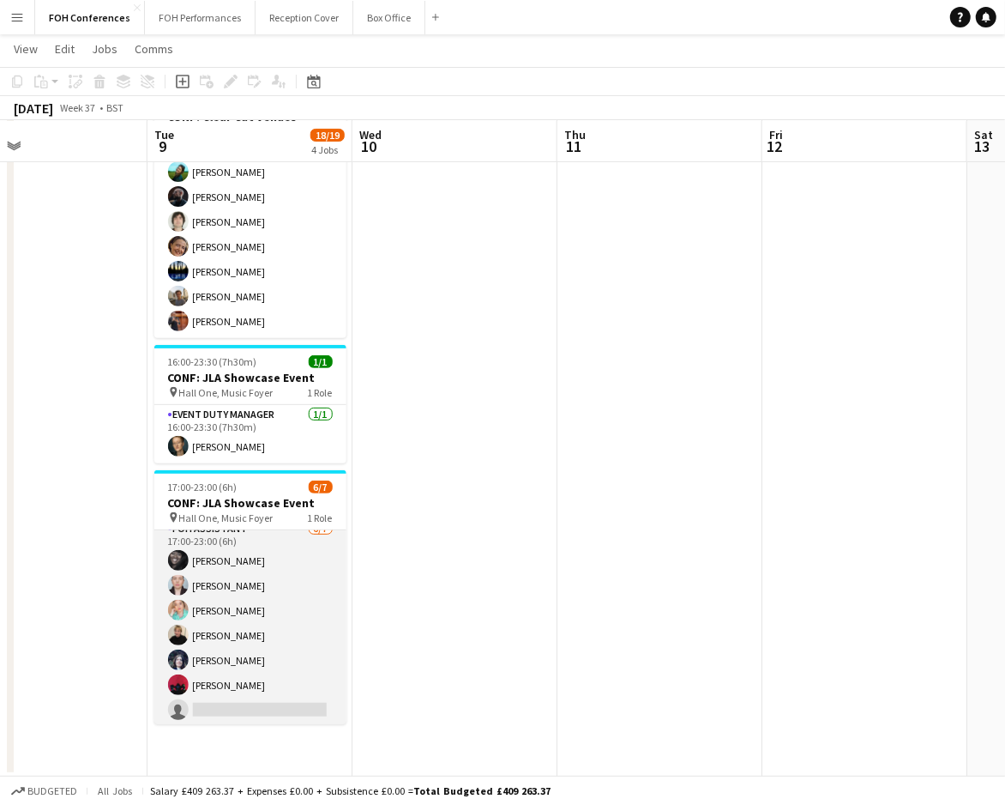
scroll to position [14, 0]
click at [206, 706] on app-card-role "FOH Assistant 6/7 17:00-23:00 (6h) Deborah Carew Pamela Sledzik Lilly Driscoll …" at bounding box center [250, 620] width 192 height 208
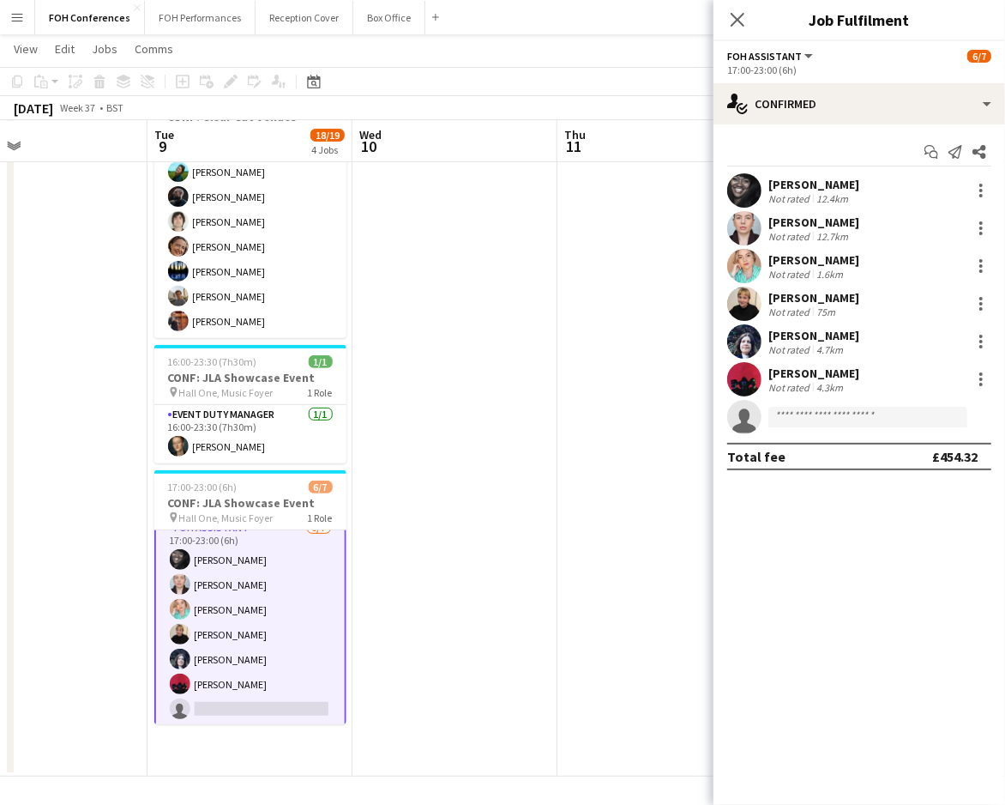
scroll to position [15, 0]
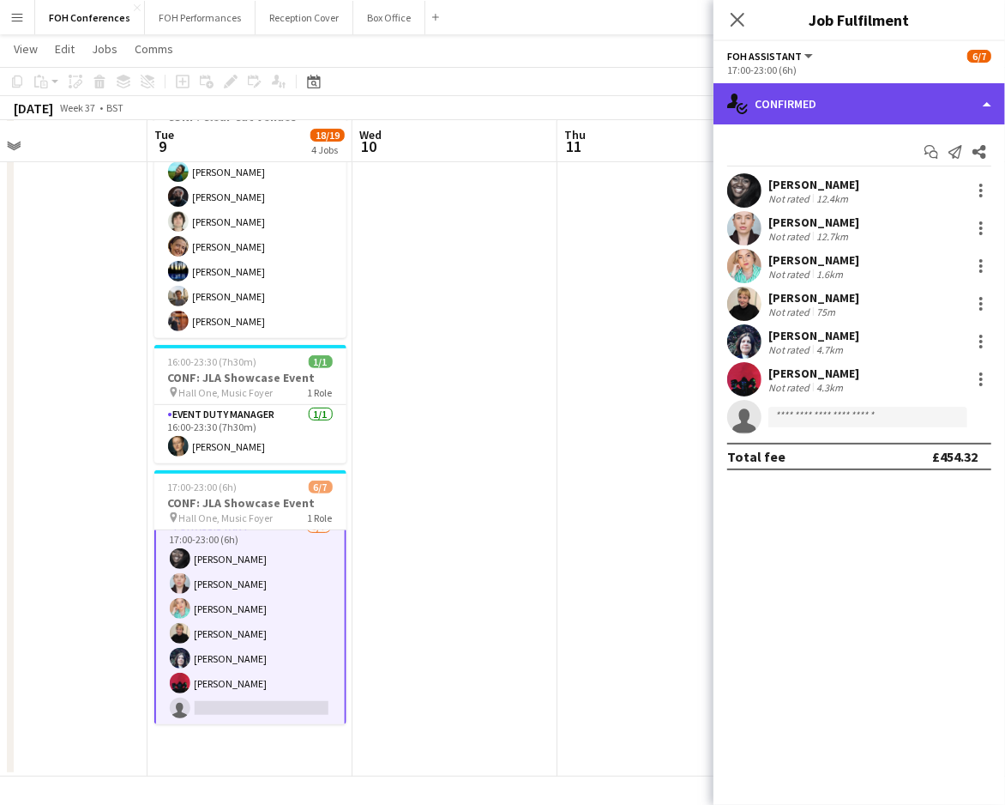
click at [847, 94] on div "single-neutral-actions-check-2 Confirmed" at bounding box center [860, 103] width 292 height 41
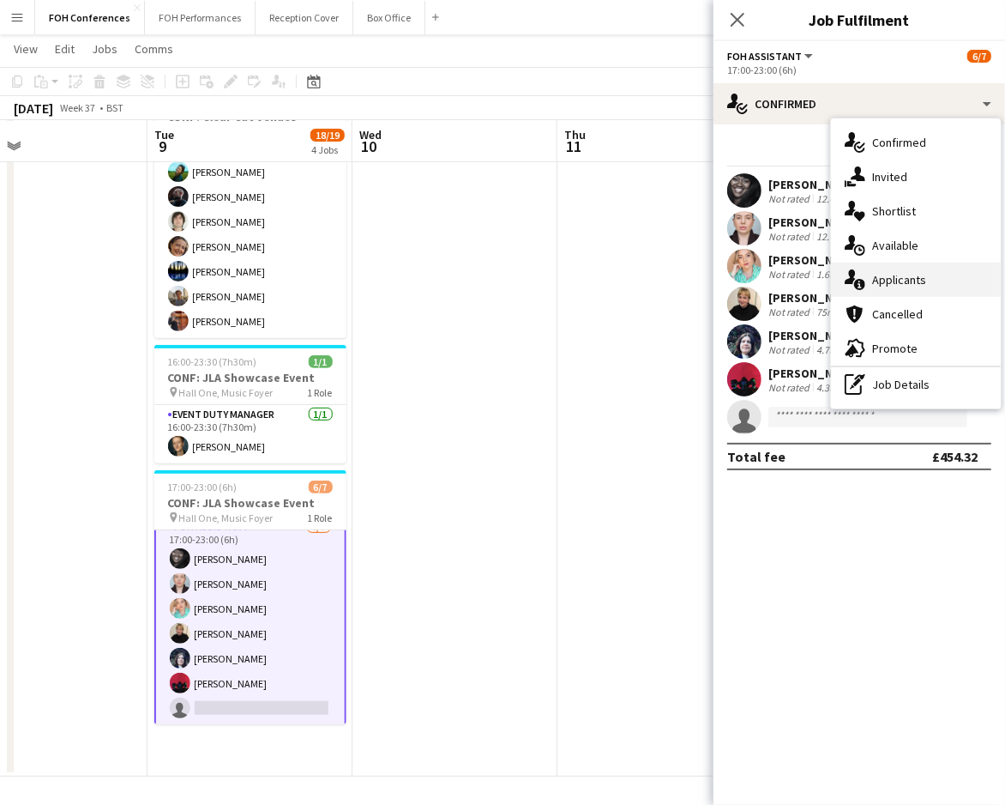
click at [886, 276] on div "single-neutral-actions-information Applicants" at bounding box center [916, 279] width 170 height 34
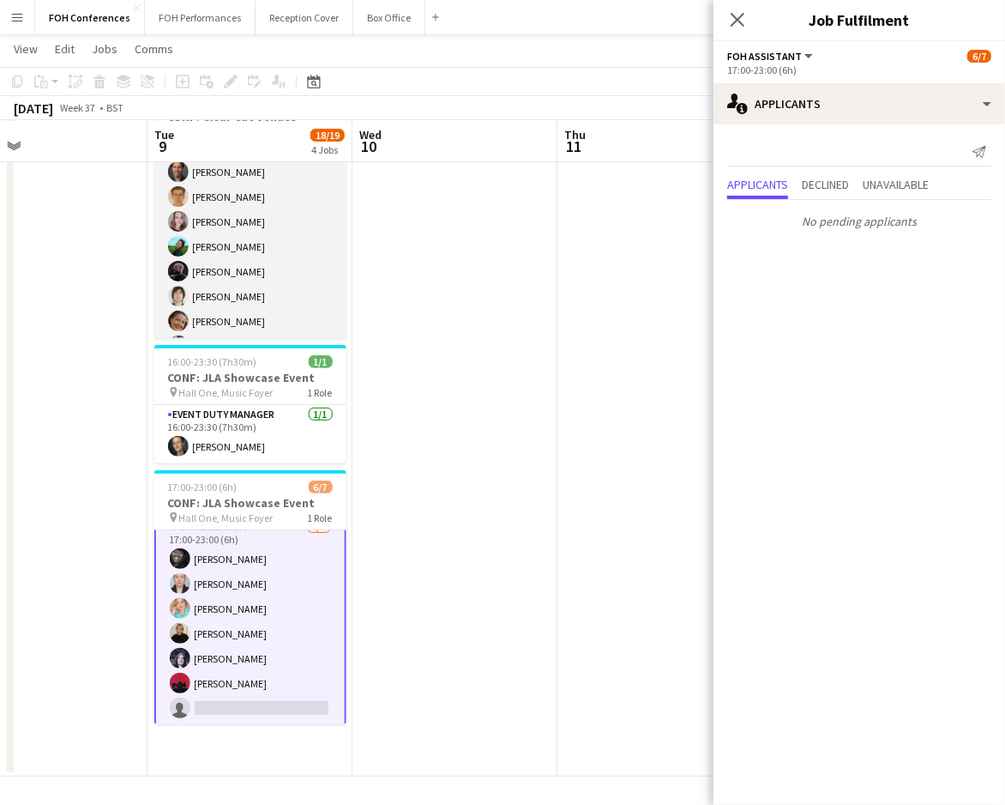
scroll to position [0, 0]
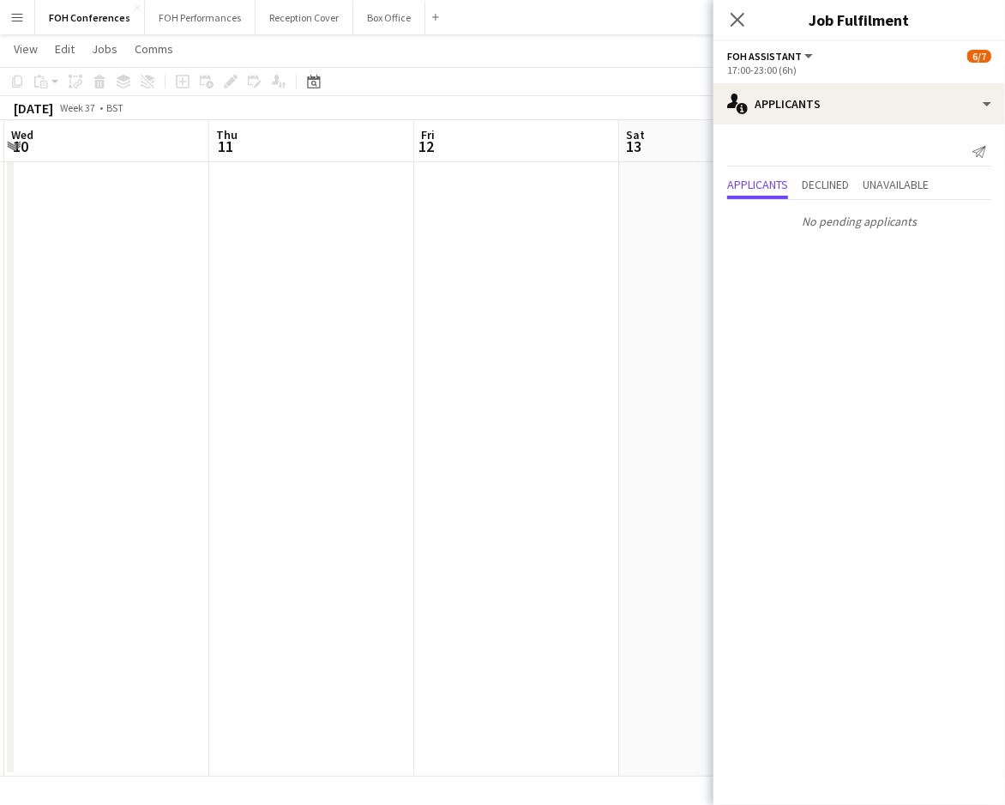
drag, startPoint x: 467, startPoint y: 130, endPoint x: 118, endPoint y: 146, distance: 348.6
click at [118, 146] on app-calendar-viewport "Sun 7 Mon 8 Tue 9 18/19 4 Jobs Wed 10 Thu 11 Fri 12 Sat 13 Sun 14 Mon 15 Tue 16…" at bounding box center [502, 293] width 1005 height 965
drag, startPoint x: 455, startPoint y: 138, endPoint x: 80, endPoint y: 163, distance: 376.5
click at [80, 163] on app-calendar-viewport "Mon 8 Tue 9 18/19 4 Jobs Wed 10 Thu 11 Fri 12 Sat 13 Sun 14 Mon 15 Tue 16 1 Job…" at bounding box center [502, 293] width 1005 height 965
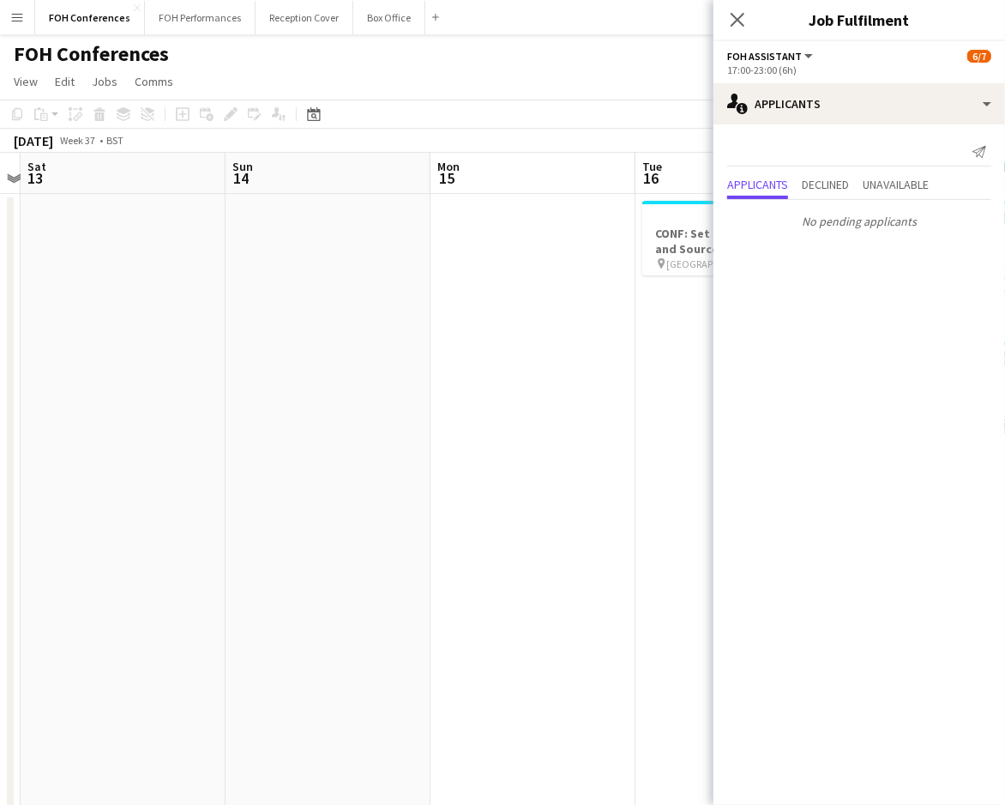
drag, startPoint x: 485, startPoint y: 172, endPoint x: 69, endPoint y: 176, distance: 416.0
click at [69, 176] on app-calendar-viewport "Wed 10 Thu 11 Fri 12 Sat 13 Sun 14 Mon 15 Tue 16 1 Job Wed 17 13/13 2 Jobs Thu …" at bounding box center [502, 593] width 1005 height 881
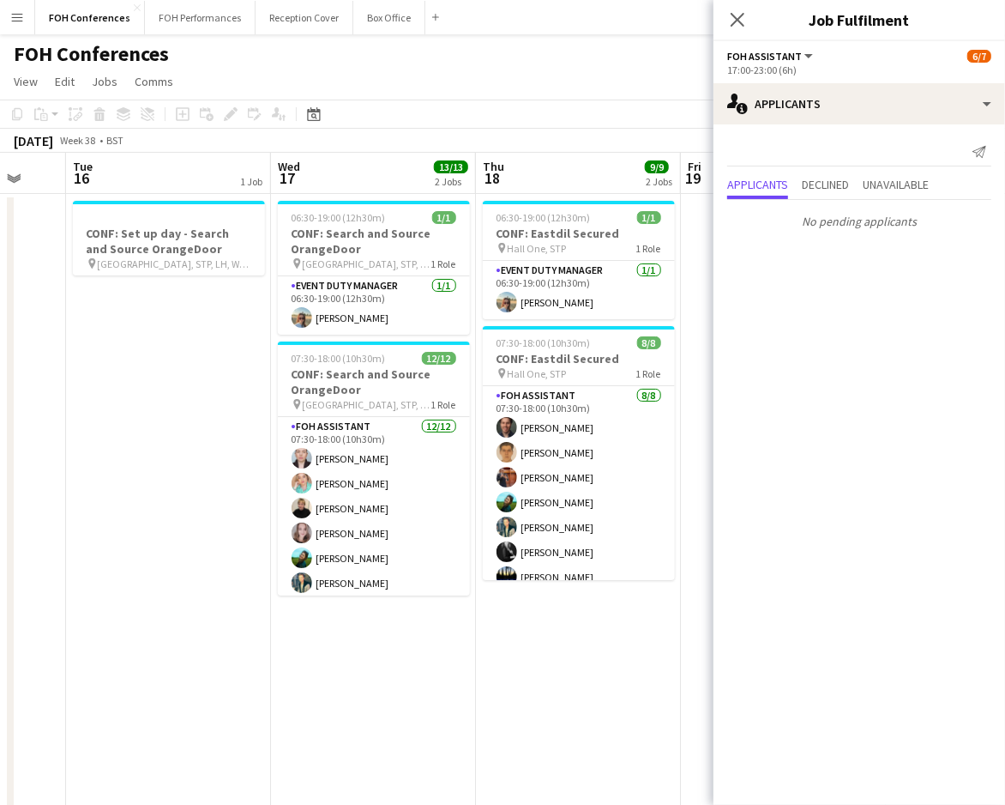
scroll to position [0, 564]
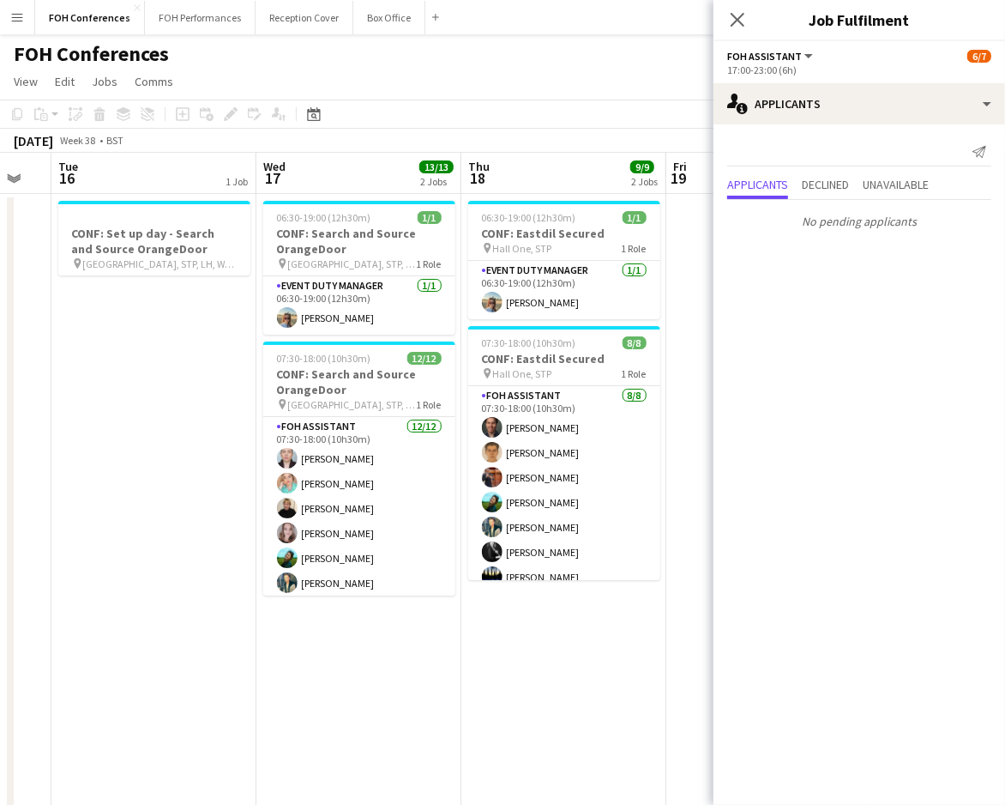
drag, startPoint x: 467, startPoint y: 168, endPoint x: 105, endPoint y: 176, distance: 362.1
click at [105, 176] on app-calendar-viewport "Sat 13 Sun 14 Mon 15 Tue 16 1 Job Wed 17 13/13 2 Jobs Thu 18 9/9 2 Jobs Fri 19 …" at bounding box center [502, 593] width 1005 height 881
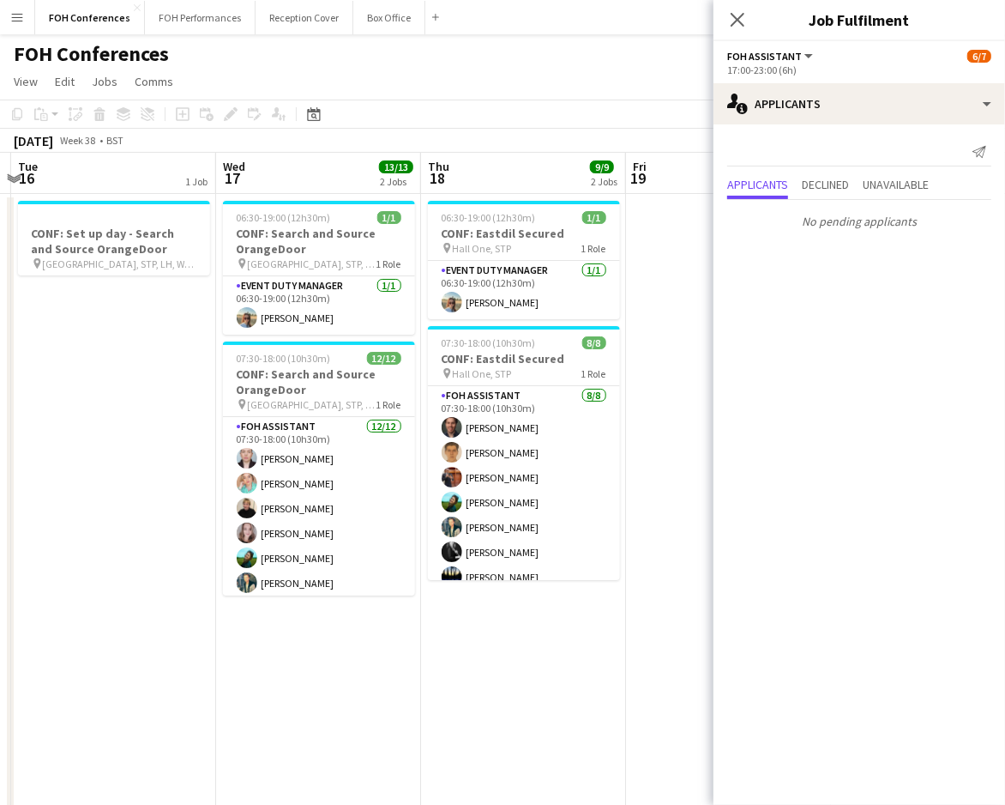
scroll to position [0, 606]
drag, startPoint x: 338, startPoint y: 178, endPoint x: 296, endPoint y: 178, distance: 42.0
click at [296, 178] on app-calendar-viewport "Sat 13 Sun 14 Mon 15 Tue 16 1 Job Wed 17 13/13 2 Jobs Thu 18 9/9 2 Jobs Fri 19 …" at bounding box center [502, 593] width 1005 height 881
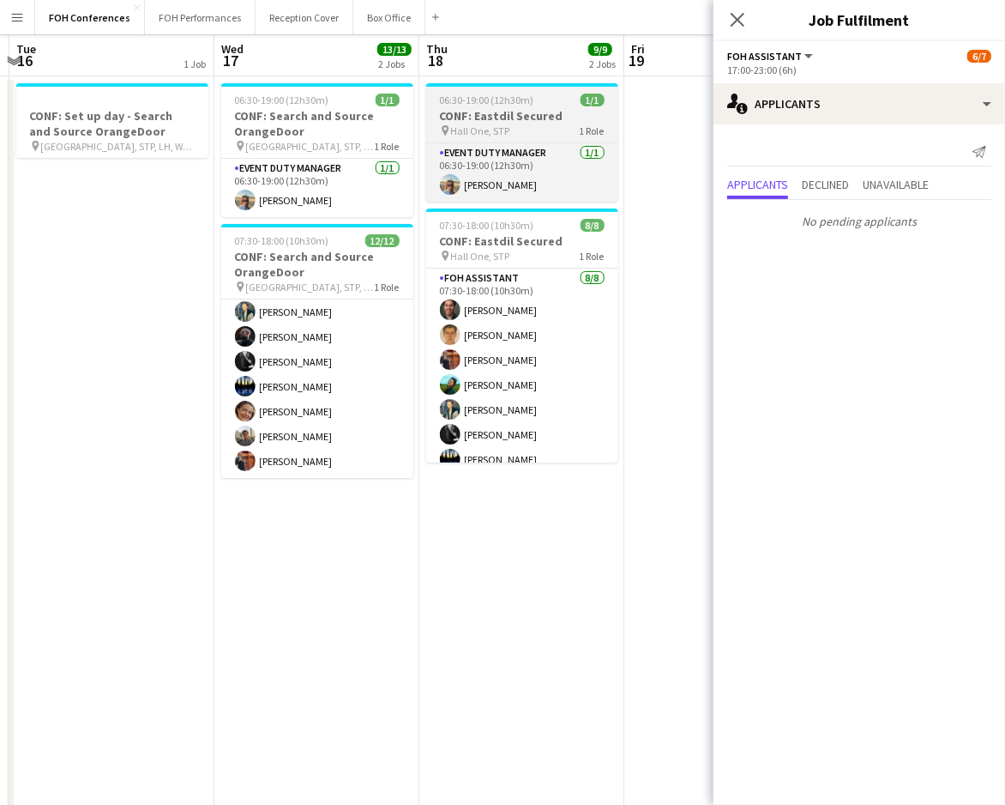
scroll to position [0, 0]
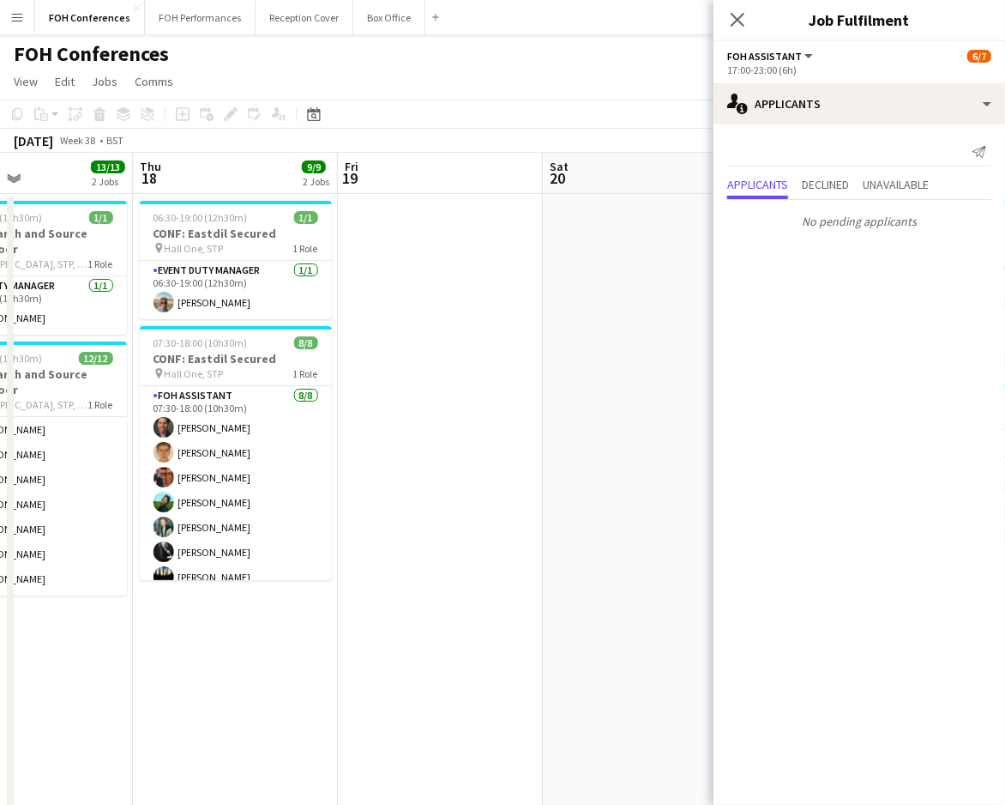
drag, startPoint x: 516, startPoint y: 165, endPoint x: 230, endPoint y: 170, distance: 286.5
click at [230, 170] on app-calendar-viewport "Sun 14 Mon 15 Tue 16 1 Job Wed 17 13/13 2 Jobs Thu 18 9/9 2 Jobs Fri 19 Sat 20 …" at bounding box center [502, 593] width 1005 height 881
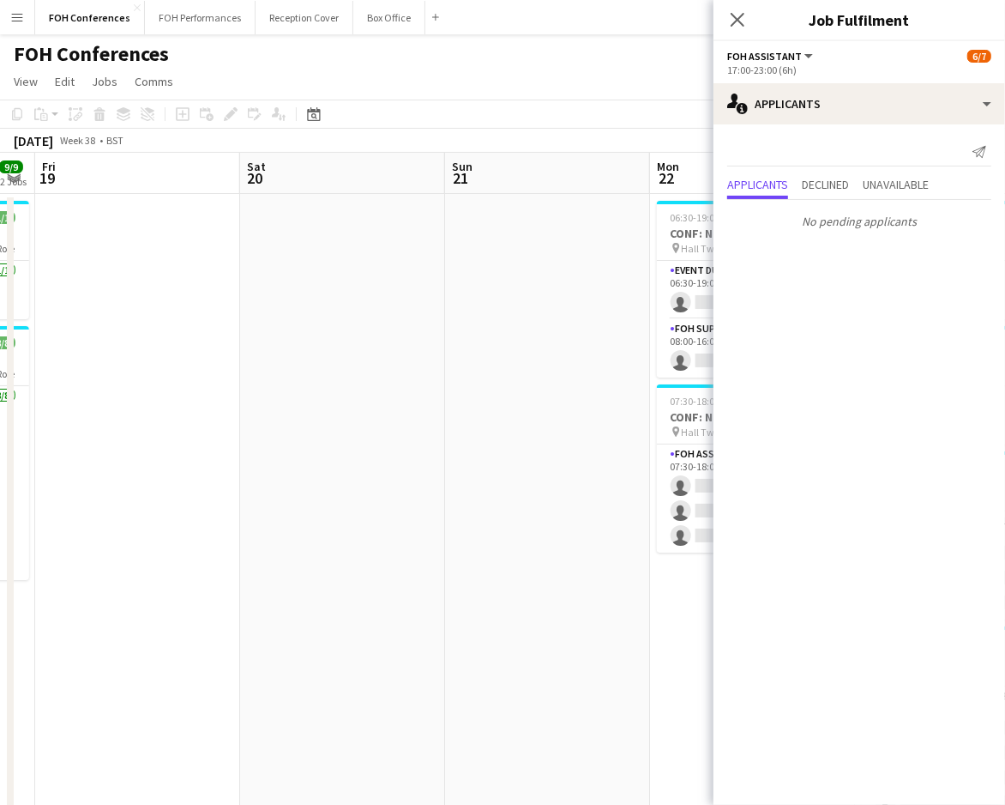
scroll to position [0, 629]
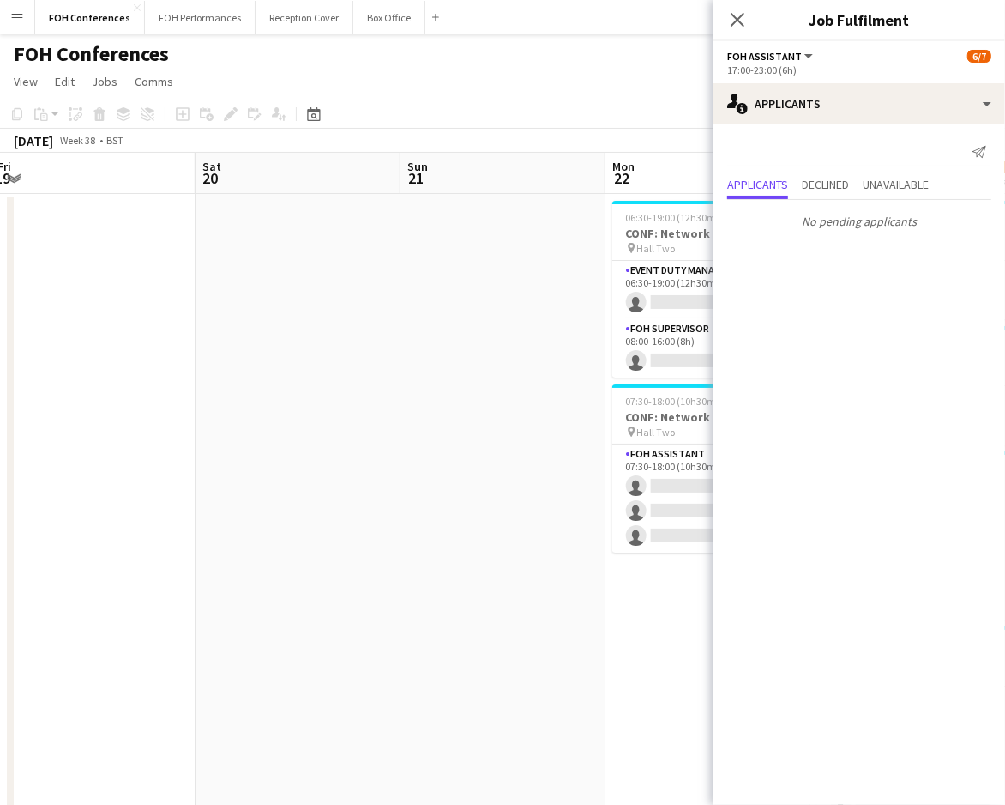
drag, startPoint x: 602, startPoint y: 172, endPoint x: 323, endPoint y: 170, distance: 279.6
click at [250, 177] on app-calendar-viewport "Tue 16 1 Job Wed 17 13/13 2 Jobs Thu 18 9/9 2 Jobs Fri 19 Sat 20 Sun 21 Mon 22 …" at bounding box center [502, 593] width 1005 height 881
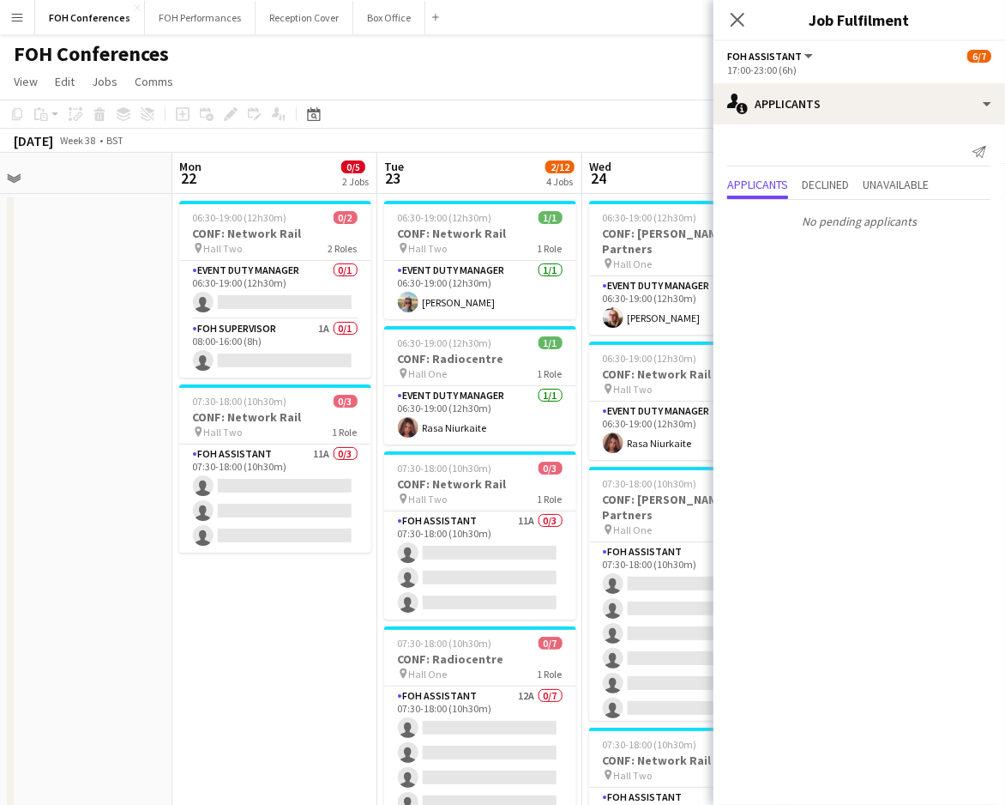
drag, startPoint x: 483, startPoint y: 162, endPoint x: 51, endPoint y: 174, distance: 431.6
click at [51, 174] on app-calendar-viewport "Thu 18 9/9 2 Jobs Fri 19 Sat 20 Sun 21 Mon 22 0/5 2 Jobs Tue 23 2/12 4 Jobs Wed…" at bounding box center [502, 593] width 1005 height 881
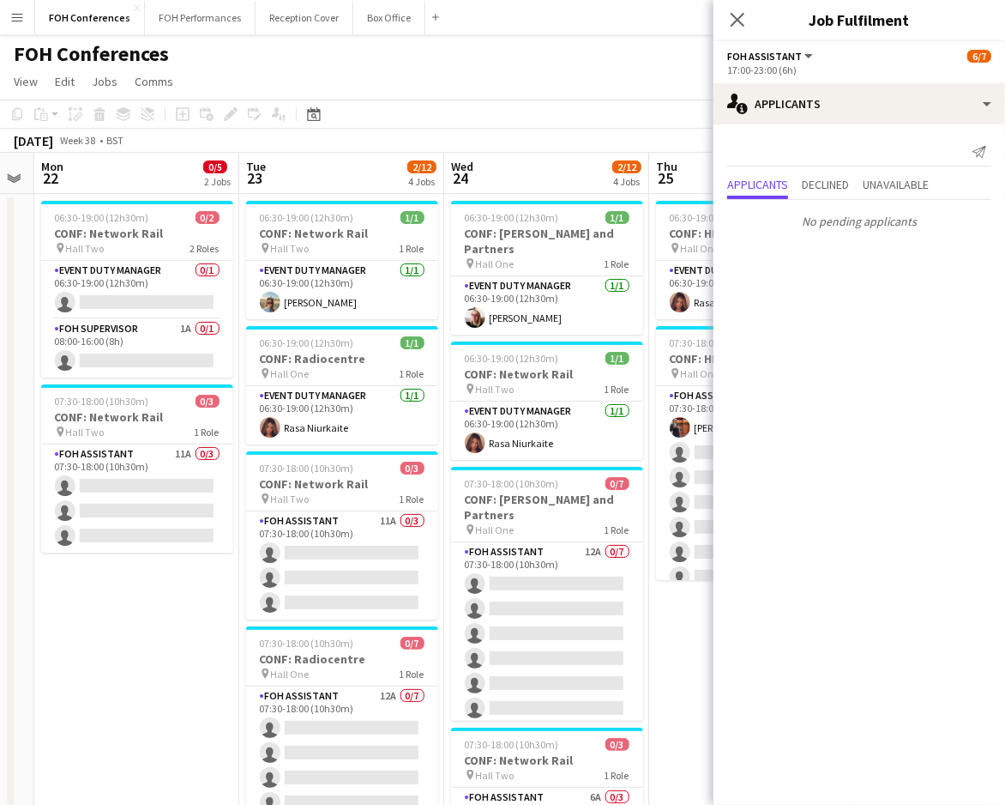
scroll to position [0, 584]
drag, startPoint x: 296, startPoint y: 174, endPoint x: 157, endPoint y: 184, distance: 139.3
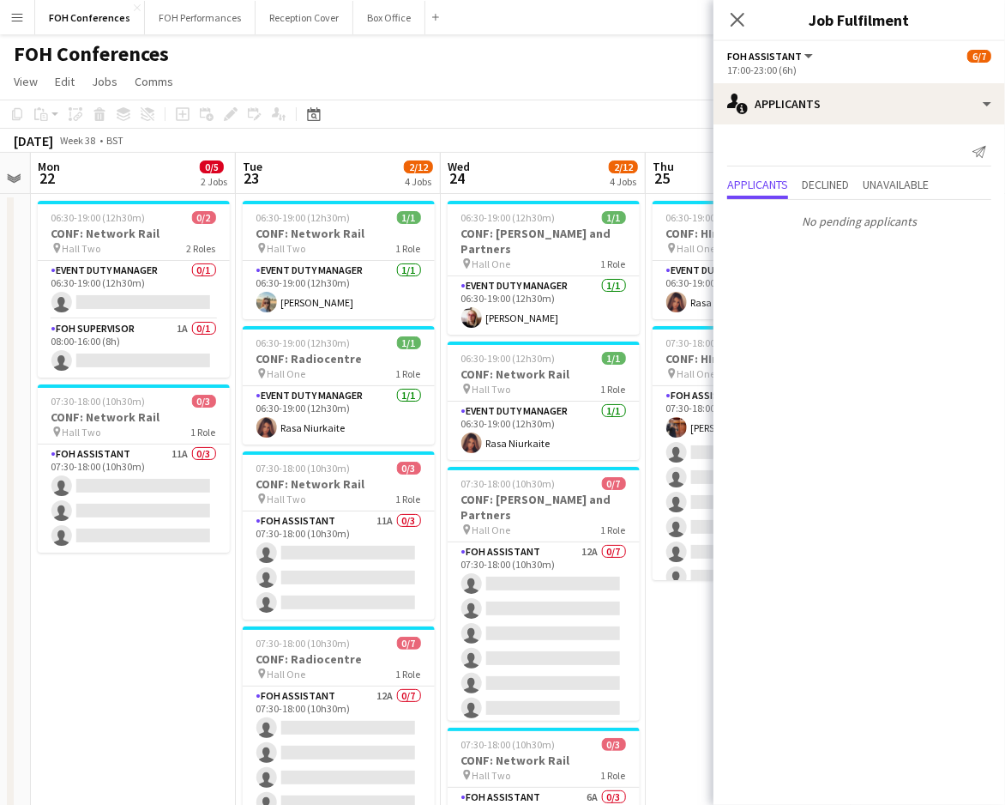
click at [157, 184] on app-calendar-viewport "Fri 19 Sat 20 Sun 21 Mon 22 0/5 2 Jobs Tue 23 2/12 4 Jobs Wed 24 2/12 4 Jobs Th…" at bounding box center [502, 593] width 1005 height 881
click at [121, 295] on app-card-role "Event Duty Manager 0/1 06:30-19:00 (12h30m) single-neutral-actions" at bounding box center [134, 290] width 192 height 58
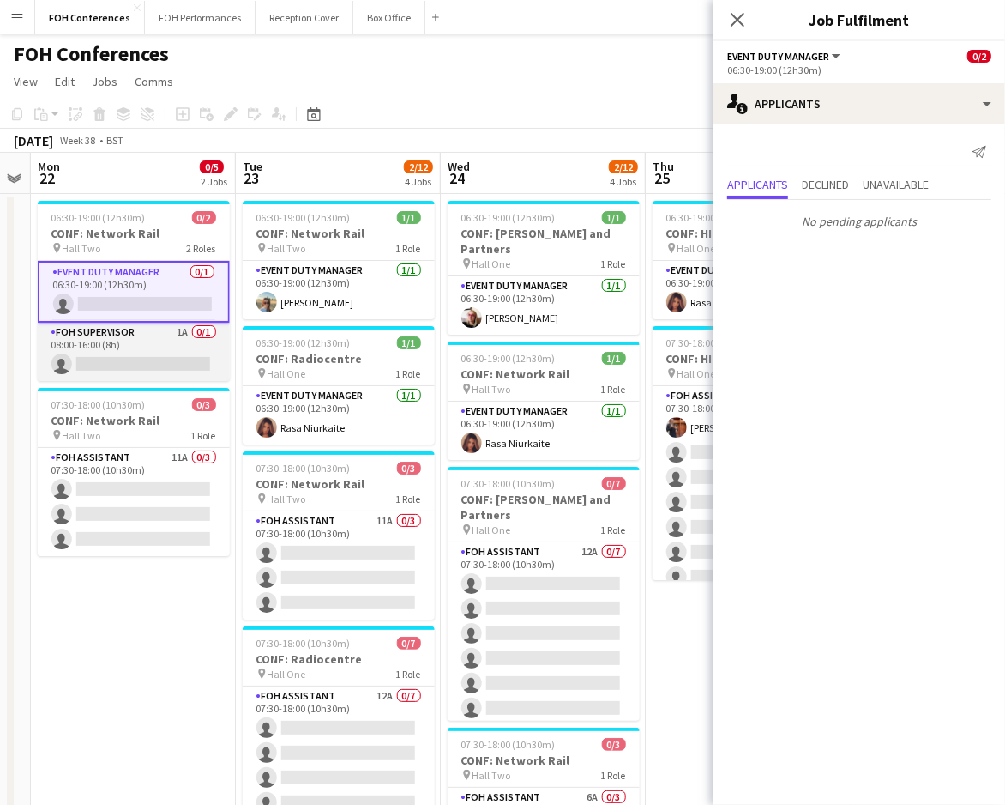
click at [134, 365] on app-card-role "FOH Supervisor 1A 0/1 08:00-16:00 (8h) single-neutral-actions" at bounding box center [134, 352] width 192 height 58
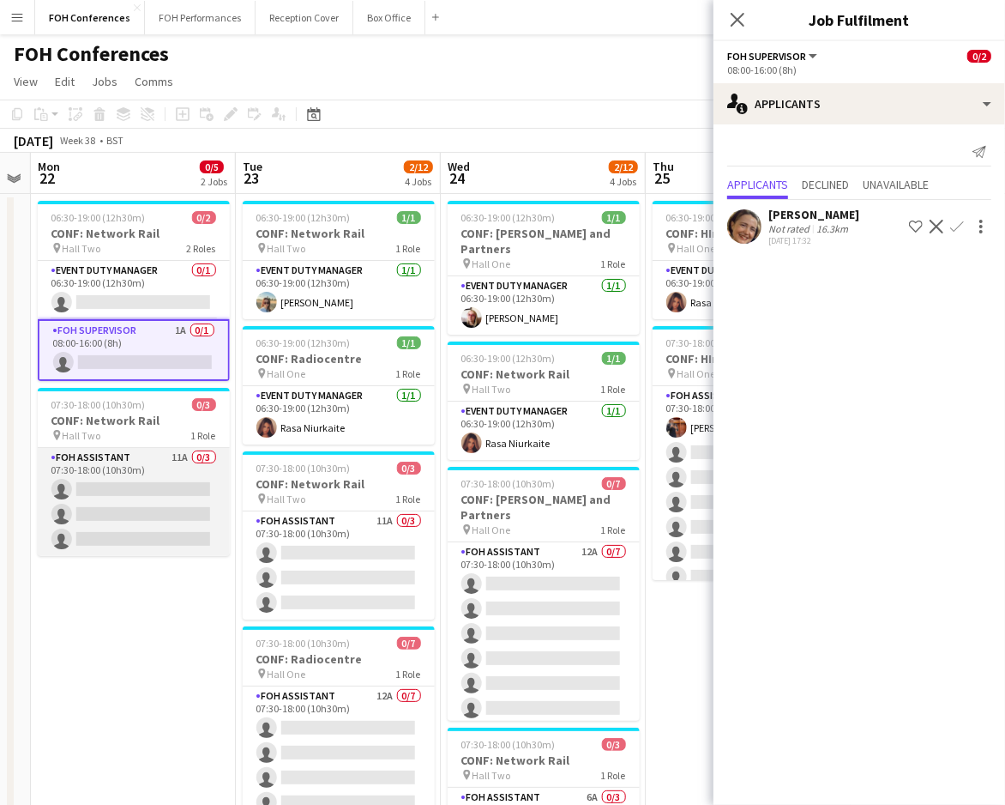
click at [130, 485] on app-card-role "FOH Assistant 11A 0/3 07:30-18:00 (10h30m) single-neutral-actions single-neutra…" at bounding box center [134, 502] width 192 height 108
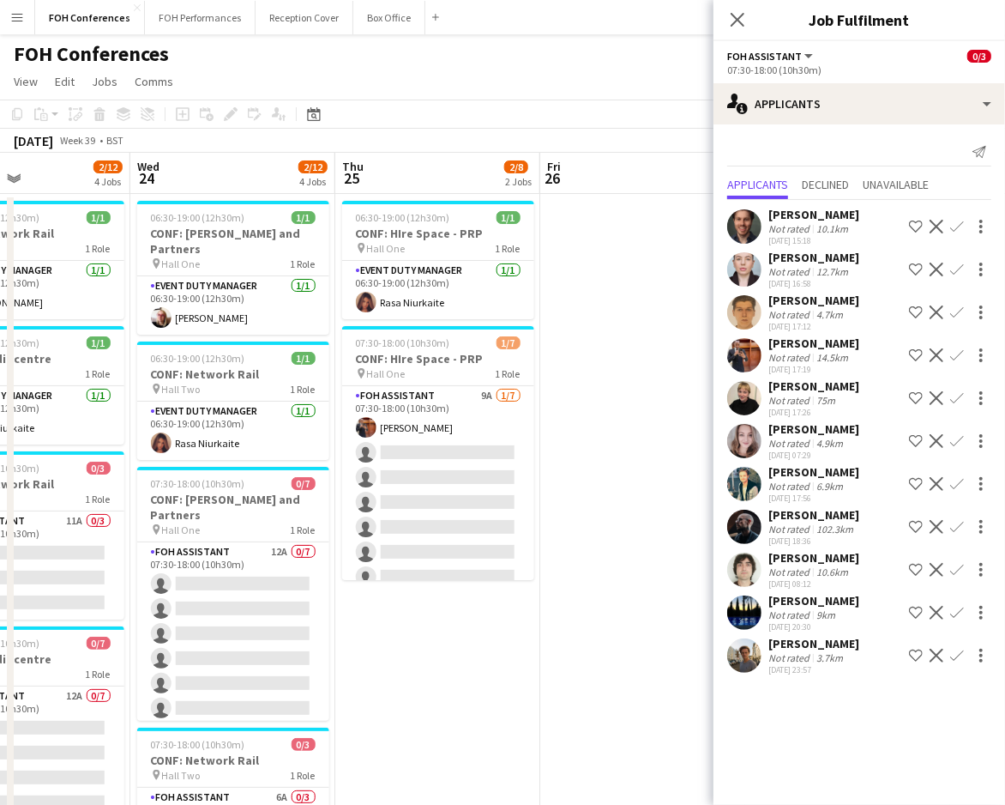
scroll to position [0, 690]
drag, startPoint x: 376, startPoint y: 183, endPoint x: 64, endPoint y: 200, distance: 311.8
click at [64, 200] on app-calendar-viewport "Sat 20 Sun 21 Mon 22 0/5 2 Jobs Tue 23 2/12 4 Jobs Wed 24 2/12 4 Jobs Thu 25 2/…" at bounding box center [502, 593] width 1005 height 881
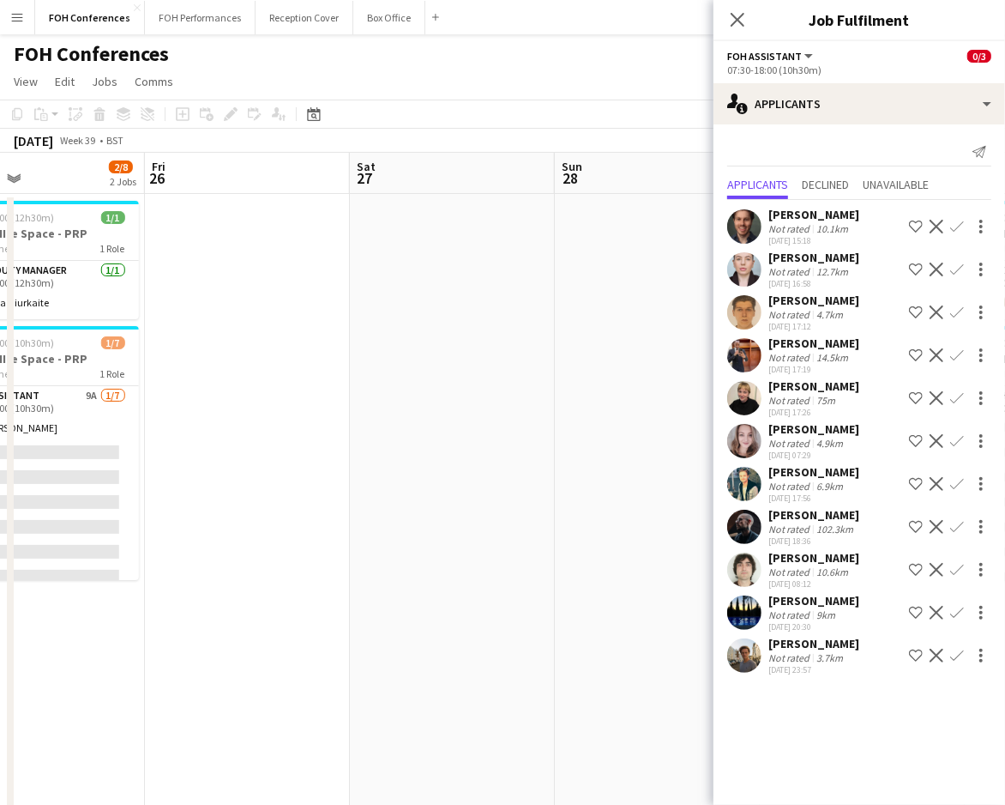
drag, startPoint x: 529, startPoint y: 191, endPoint x: 135, endPoint y: 209, distance: 395.0
click at [135, 209] on app-calendar-viewport "Mon 22 0/5 2 Jobs Tue 23 2/12 4 Jobs Wed 24 2/12 4 Jobs Thu 25 2/8 2 Jobs Fri 2…" at bounding box center [502, 593] width 1005 height 881
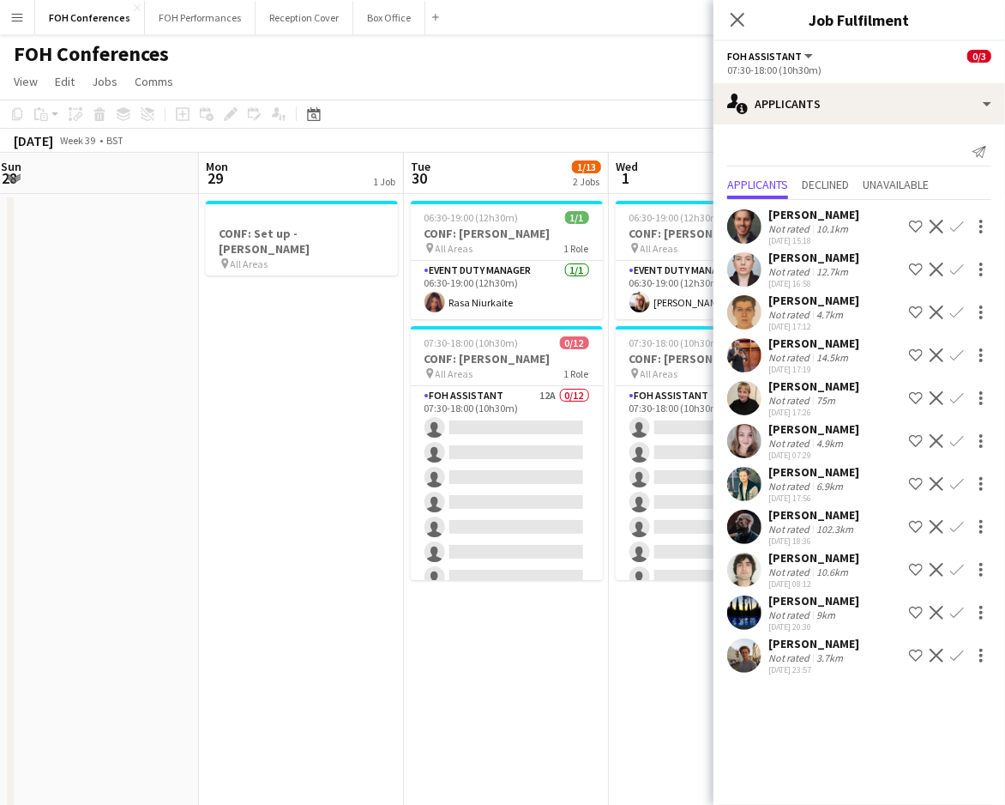
drag, startPoint x: 587, startPoint y: 183, endPoint x: -17, endPoint y: 192, distance: 603.9
click at [0, 192] on html "Menu Boards Boards Boards All jobs Status Workforce Workforce My Workforce Recr…" at bounding box center [502, 531] width 1005 height 1063
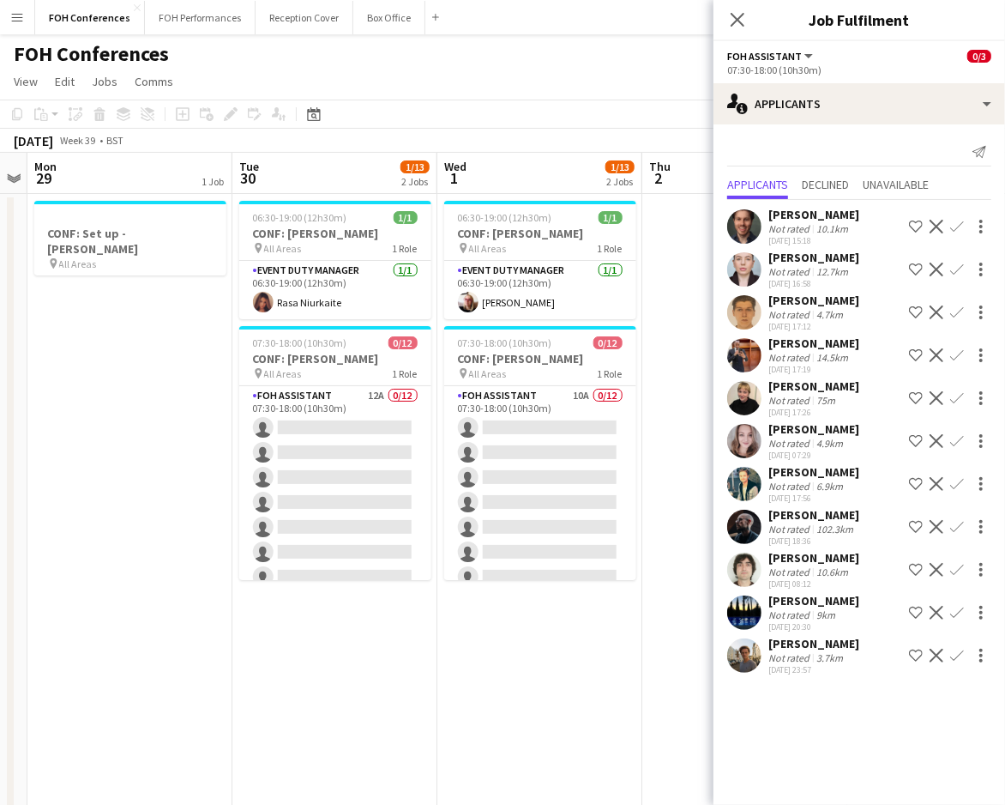
scroll to position [0, 604]
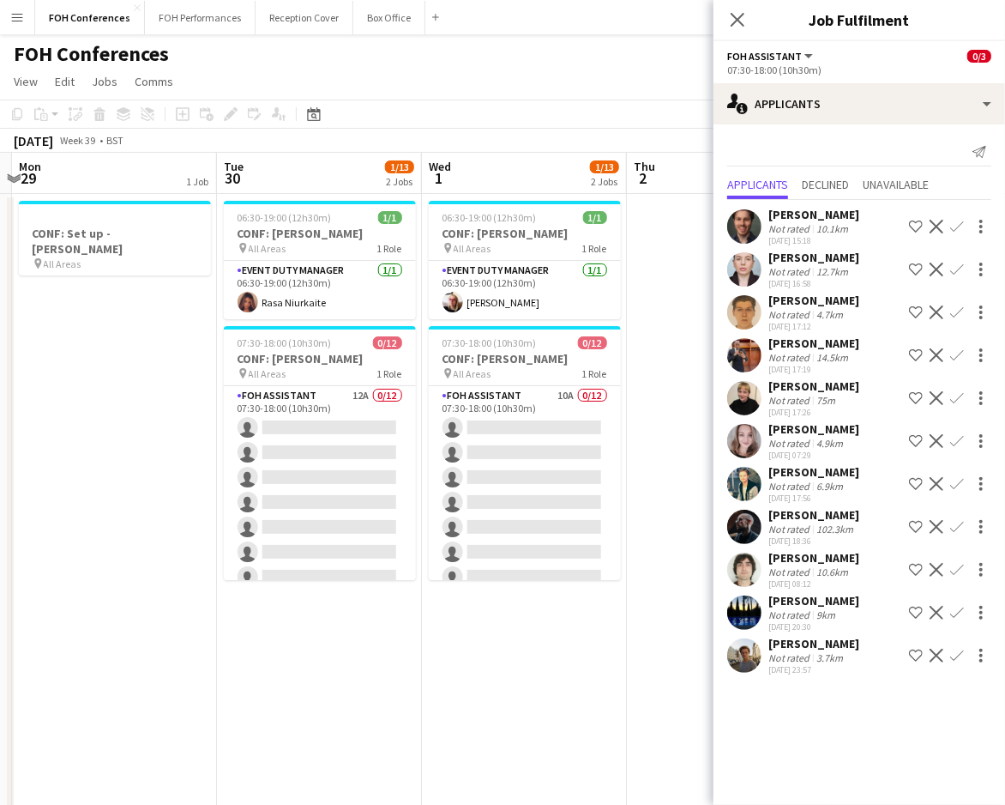
drag, startPoint x: 489, startPoint y: 168, endPoint x: 323, endPoint y: 209, distance: 171.4
click at [323, 209] on app-calendar-viewport "Fri 26 Sat 27 Sun 28 Mon 29 1 Job Tue 30 1/13 2 Jobs Wed 1 1/13 2 Jobs Thu 2 Fr…" at bounding box center [502, 593] width 1005 height 881
click at [279, 295] on app-card-role "Event Duty Manager 1/1 06:30-19:00 (12h30m) Rasa Niurkaite" at bounding box center [319, 290] width 192 height 58
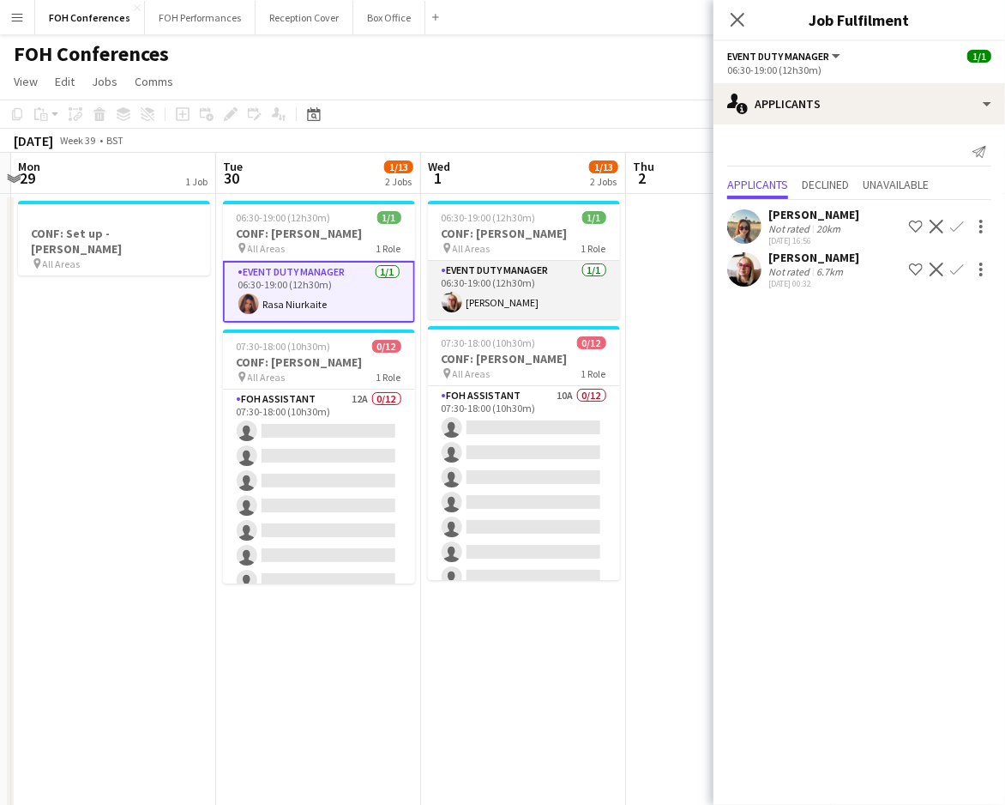
click at [497, 293] on app-card-role "Event Duty Manager 1/1 06:30-19:00 (12h30m) Kirsty Dixon" at bounding box center [524, 290] width 192 height 58
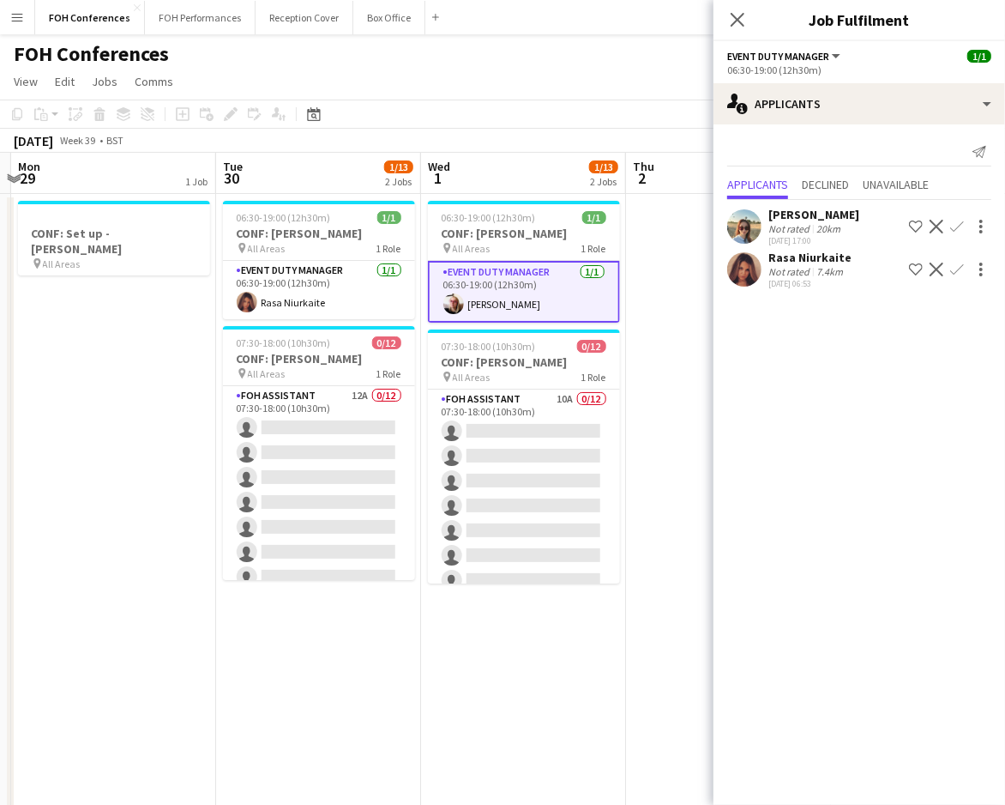
click at [938, 270] on app-icon "Decline" at bounding box center [937, 269] width 14 height 14
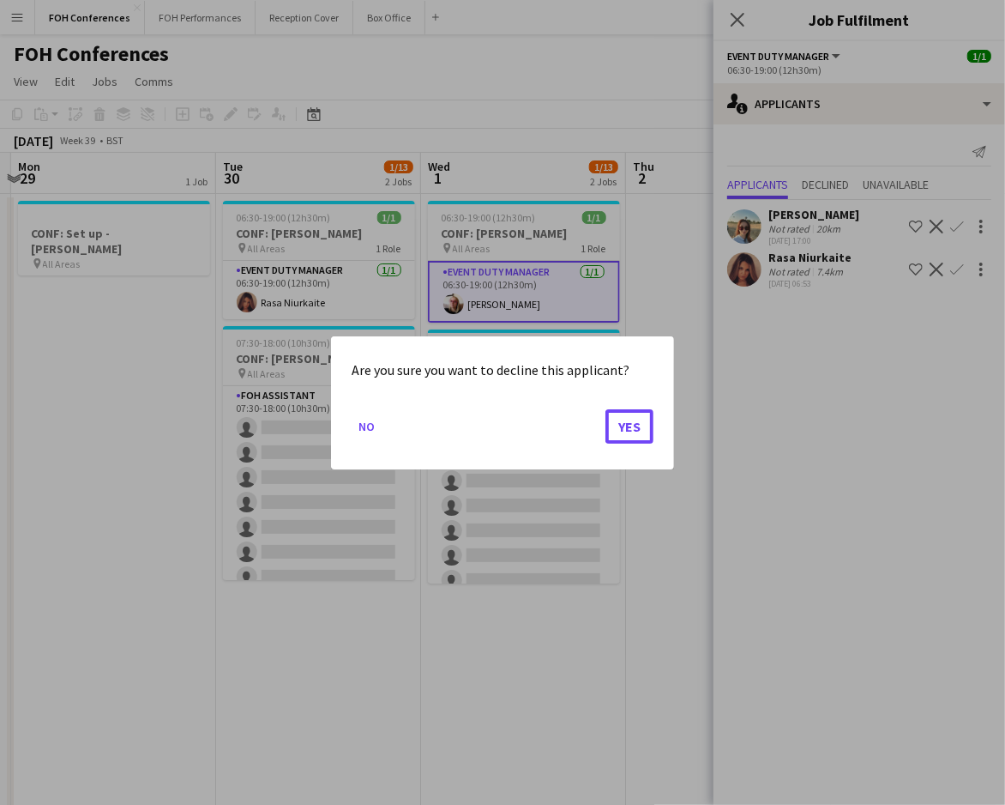
drag, startPoint x: 625, startPoint y: 425, endPoint x: 639, endPoint y: 404, distance: 24.7
click at [625, 424] on button "Yes" at bounding box center [630, 425] width 48 height 34
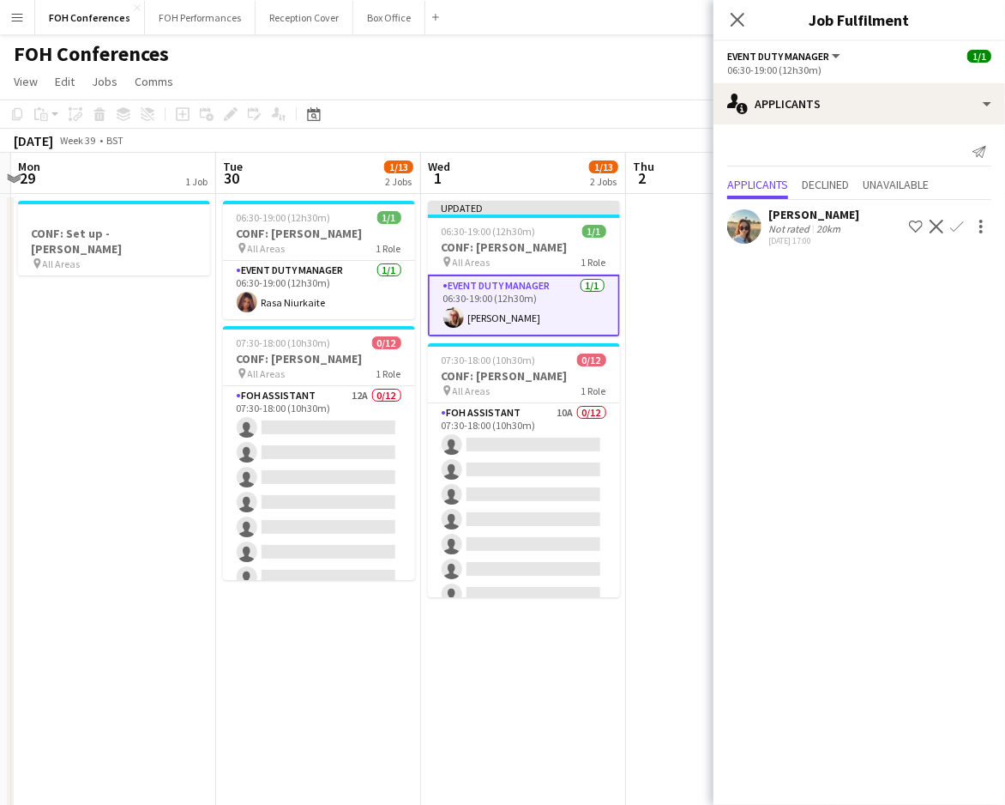
click at [943, 223] on app-icon "Decline" at bounding box center [937, 227] width 14 height 14
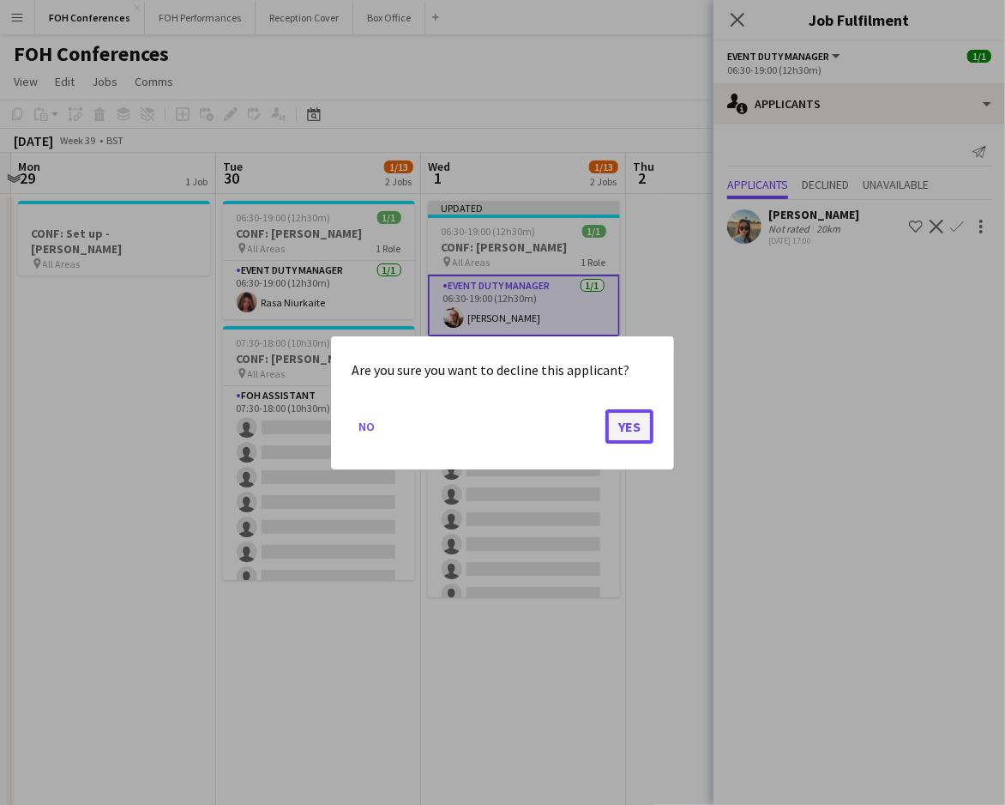
click at [634, 417] on button "Yes" at bounding box center [630, 425] width 48 height 34
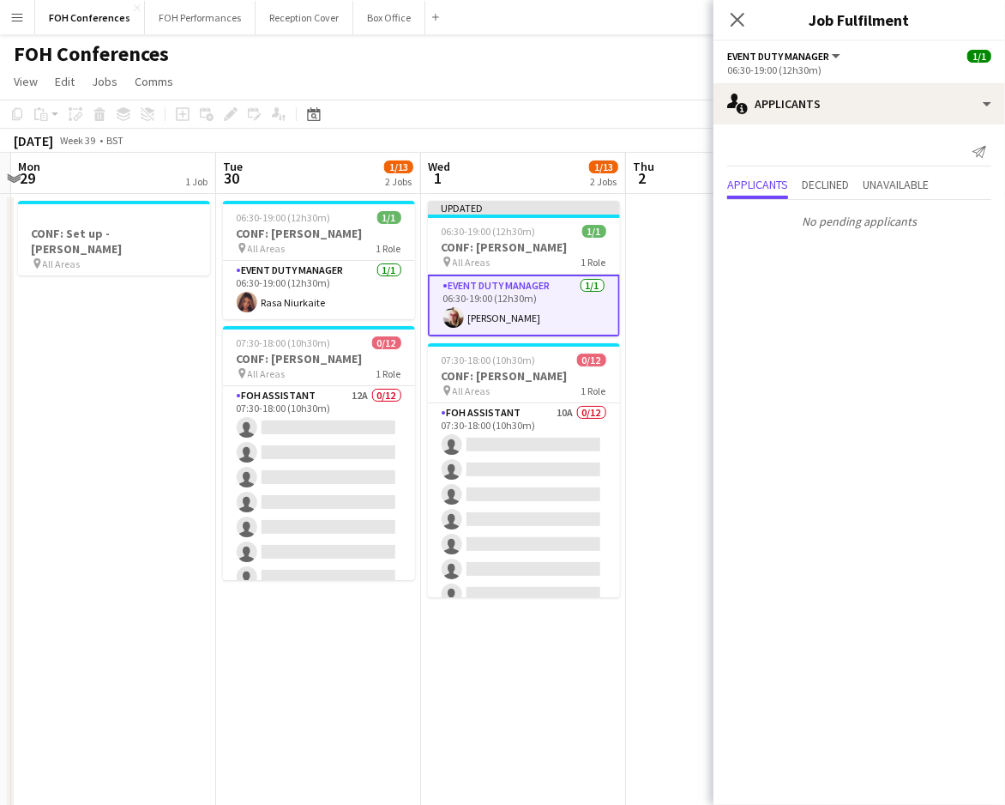
click at [616, 154] on app-board-header-date "Wed 1 1/13 2 Jobs" at bounding box center [523, 173] width 205 height 41
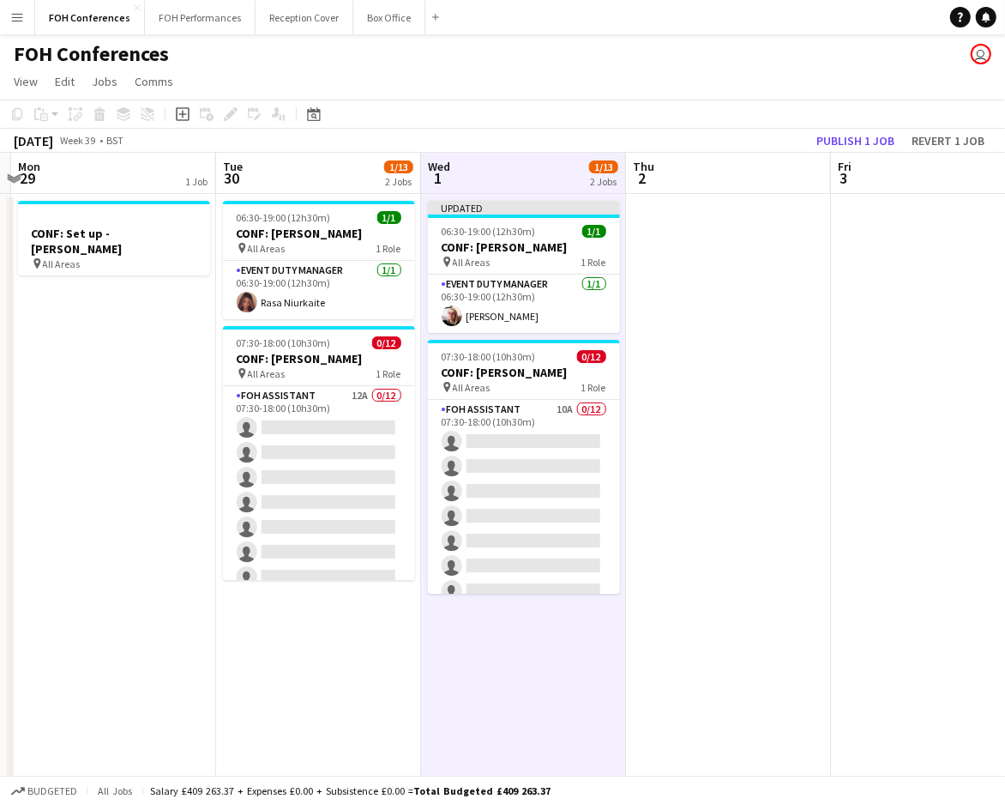
click at [439, 88] on app-page-menu "View Day view expanded Day view collapsed Month view Date picker Jump to today …" at bounding box center [502, 83] width 1005 height 33
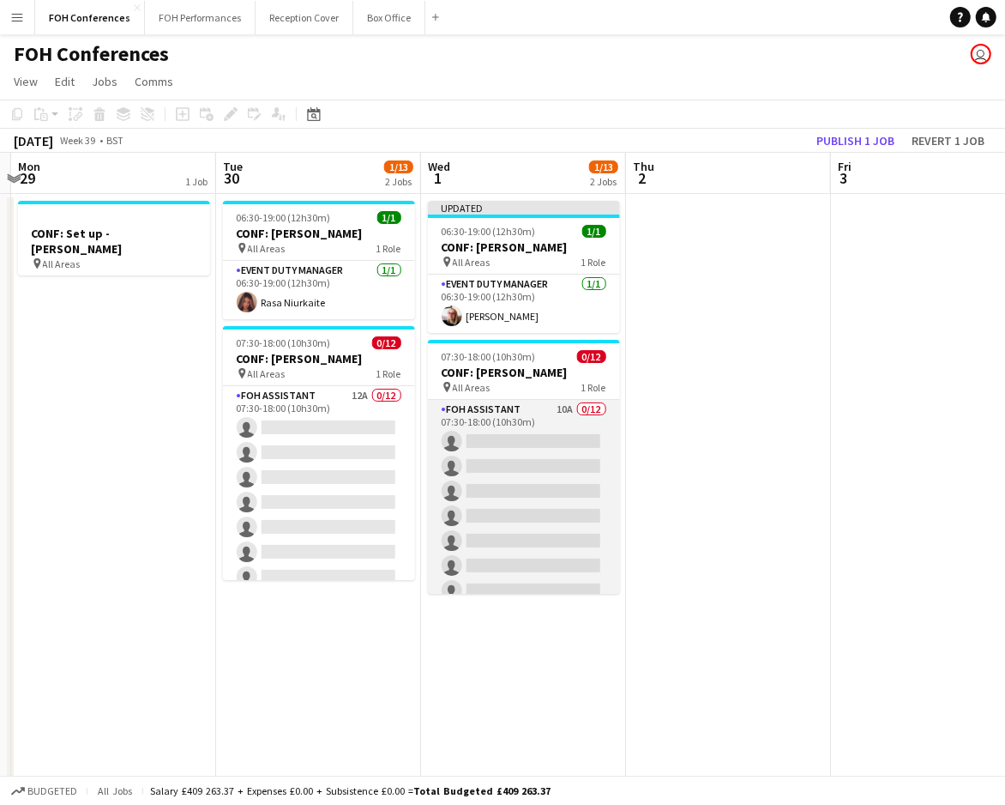
click at [494, 438] on app-card-role "FOH Assistant 10A 0/12 07:30-18:00 (10h30m) single-neutral-actions single-neutr…" at bounding box center [524, 566] width 192 height 332
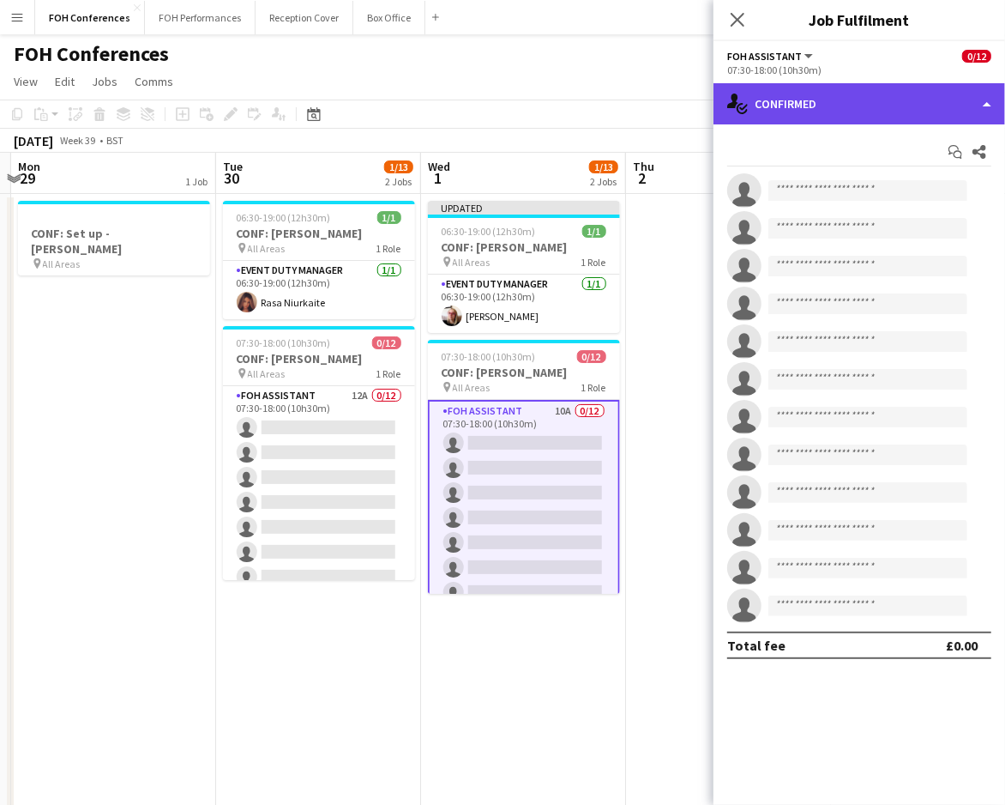
click at [805, 106] on div "single-neutral-actions-check-2 Confirmed" at bounding box center [860, 103] width 292 height 41
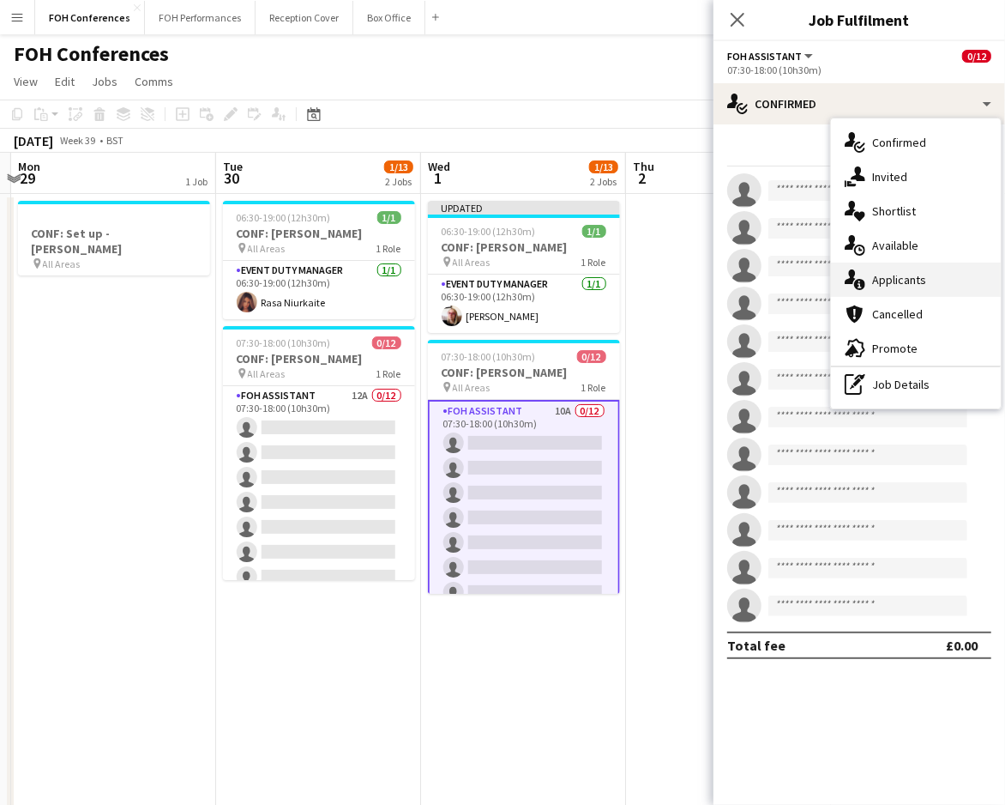
click at [899, 272] on div "single-neutral-actions-information Applicants" at bounding box center [916, 279] width 170 height 34
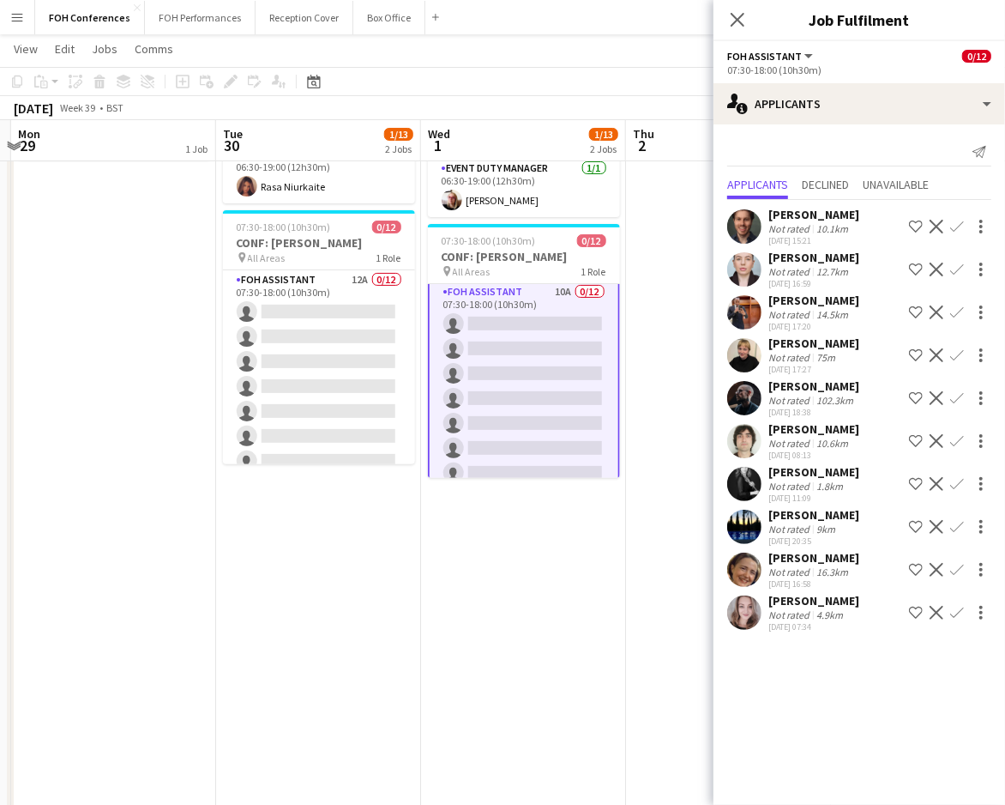
scroll to position [0, 0]
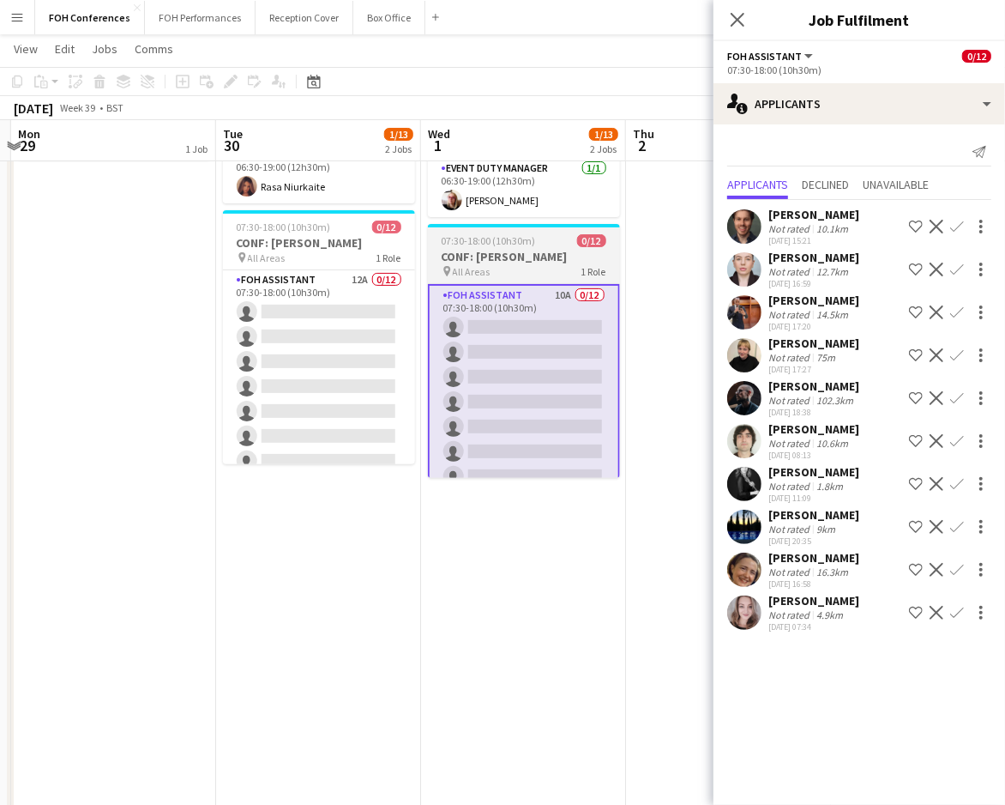
click at [489, 244] on span "07:30-18:00 (10h30m)" at bounding box center [489, 240] width 94 height 13
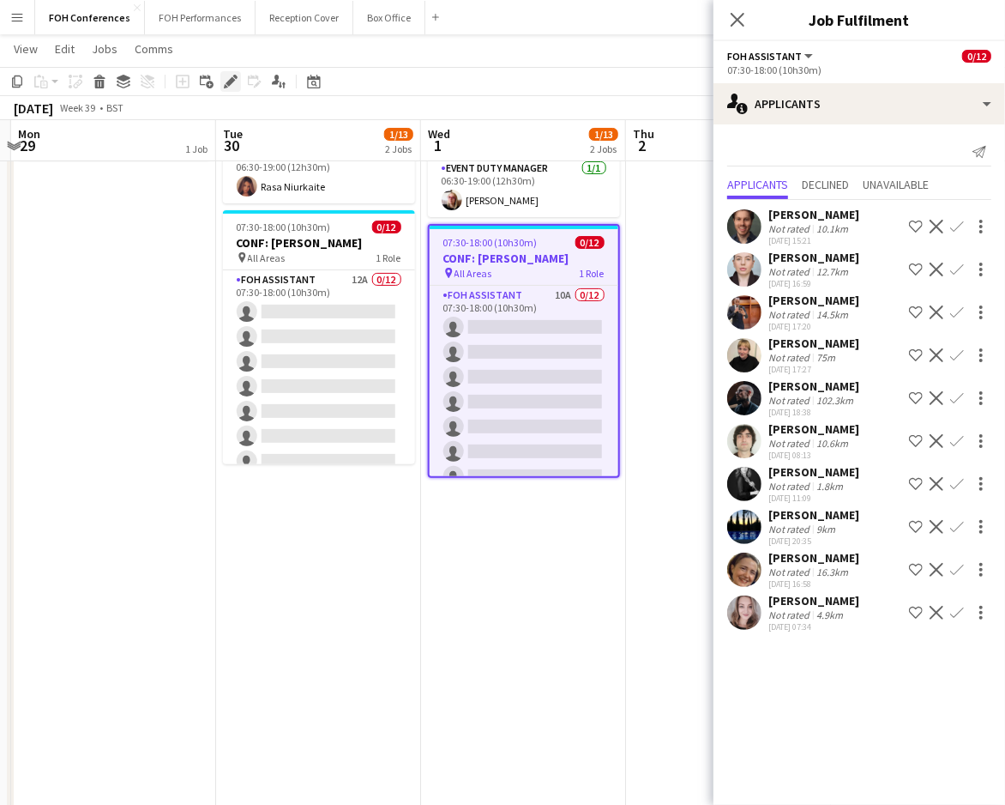
click at [235, 81] on icon "Edit" at bounding box center [231, 82] width 14 height 14
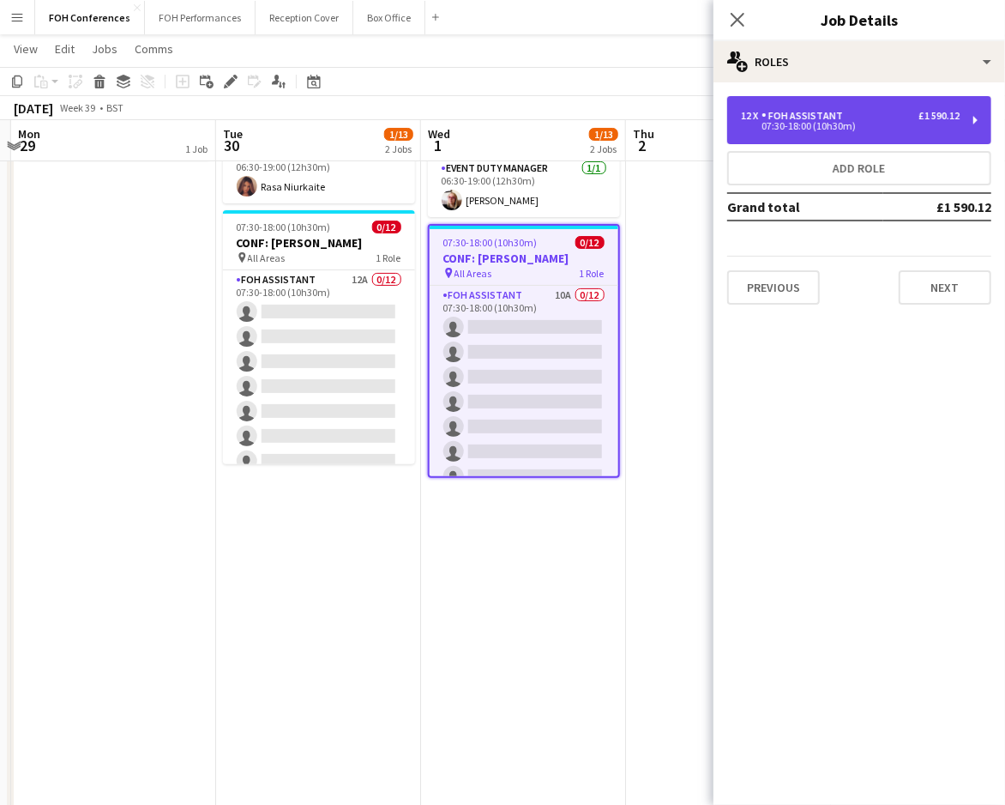
click at [778, 125] on div "07:30-18:00 (10h30m)" at bounding box center [850, 126] width 219 height 9
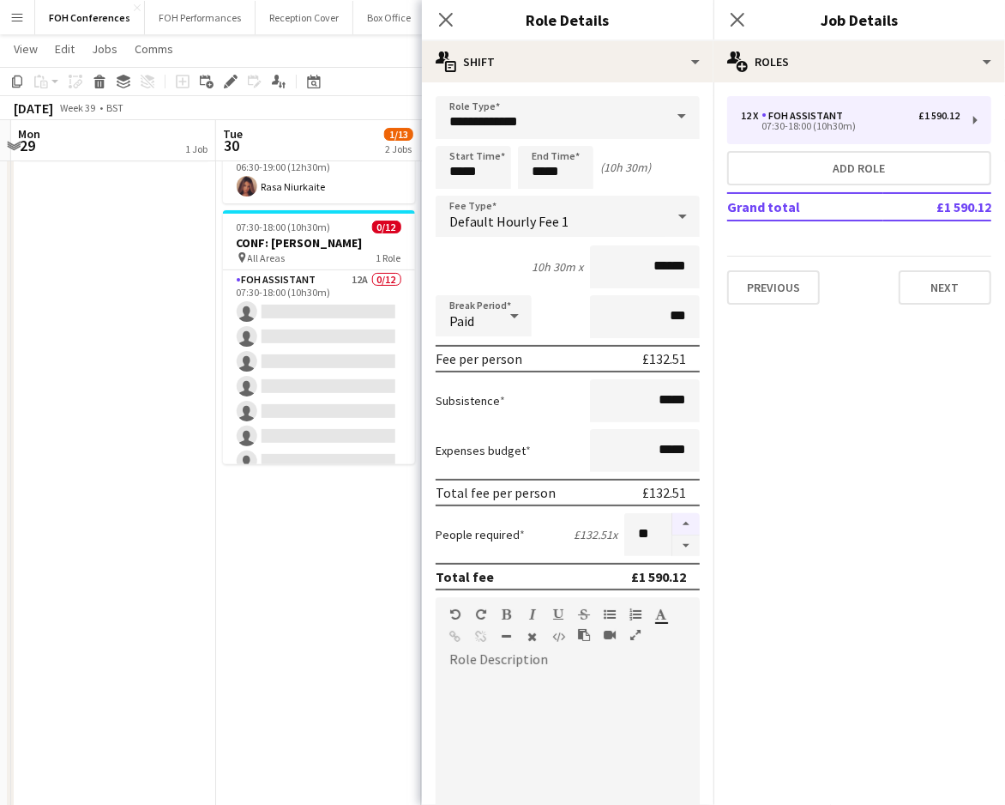
click at [678, 518] on button "button" at bounding box center [685, 524] width 27 height 22
click at [672, 539] on button "button" at bounding box center [685, 545] width 27 height 21
type input "**"
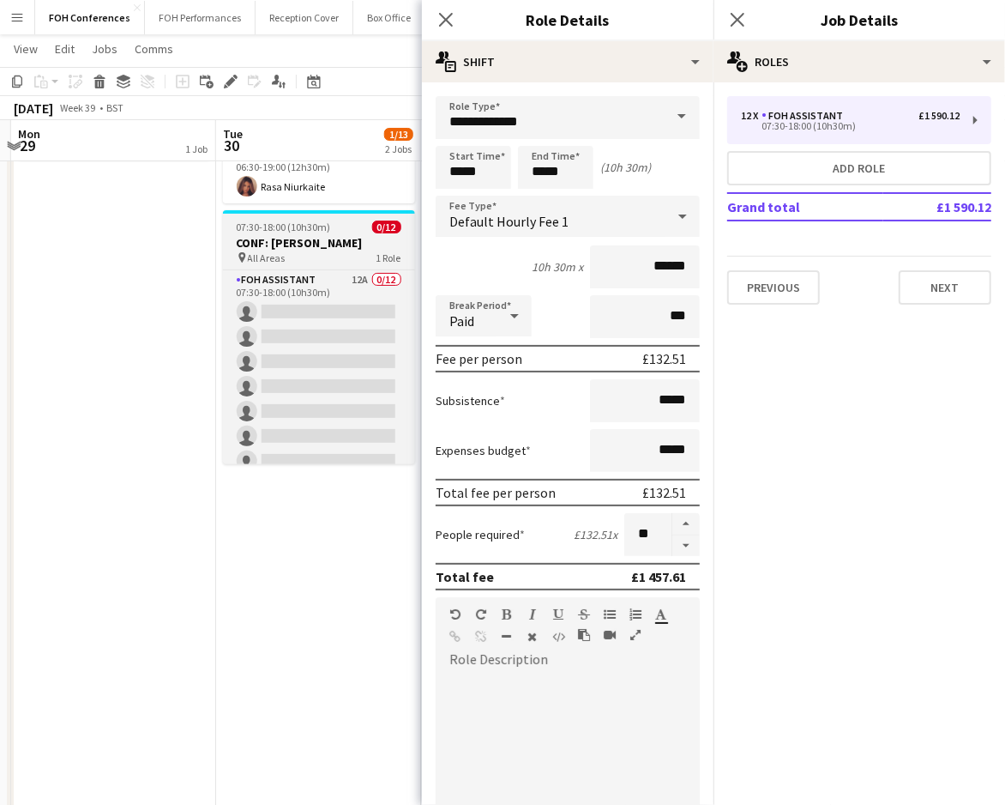
click at [306, 250] on div "pin All Areas 1 Role" at bounding box center [319, 257] width 192 height 14
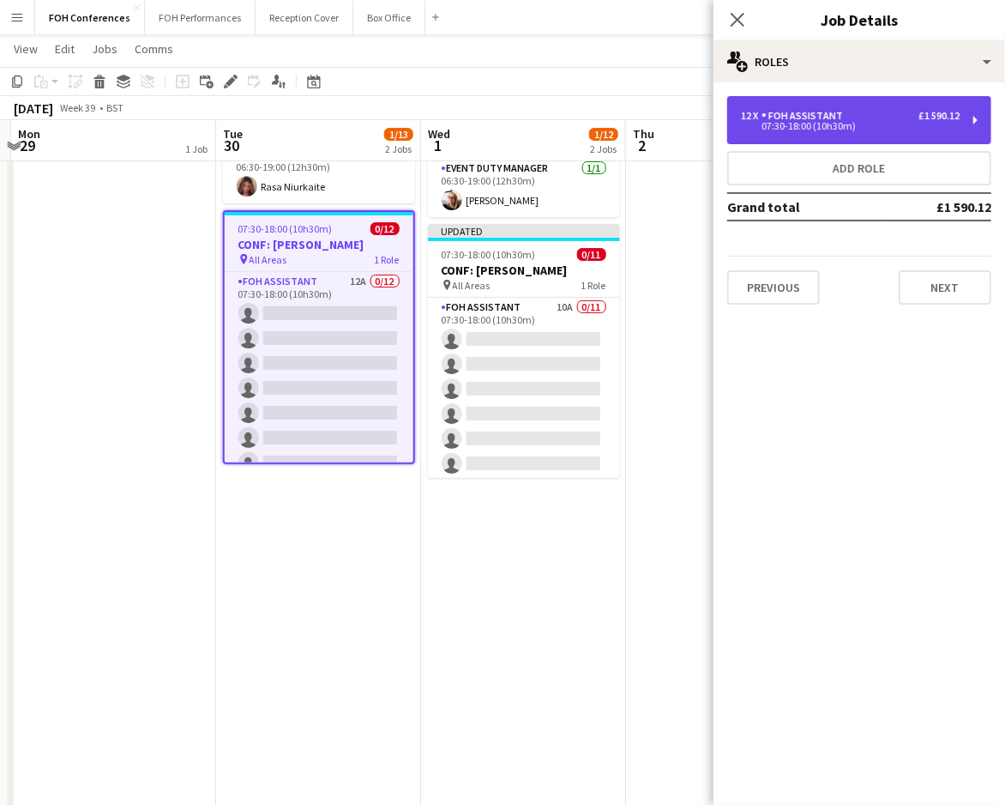
click at [828, 122] on div "07:30-18:00 (10h30m)" at bounding box center [850, 126] width 219 height 9
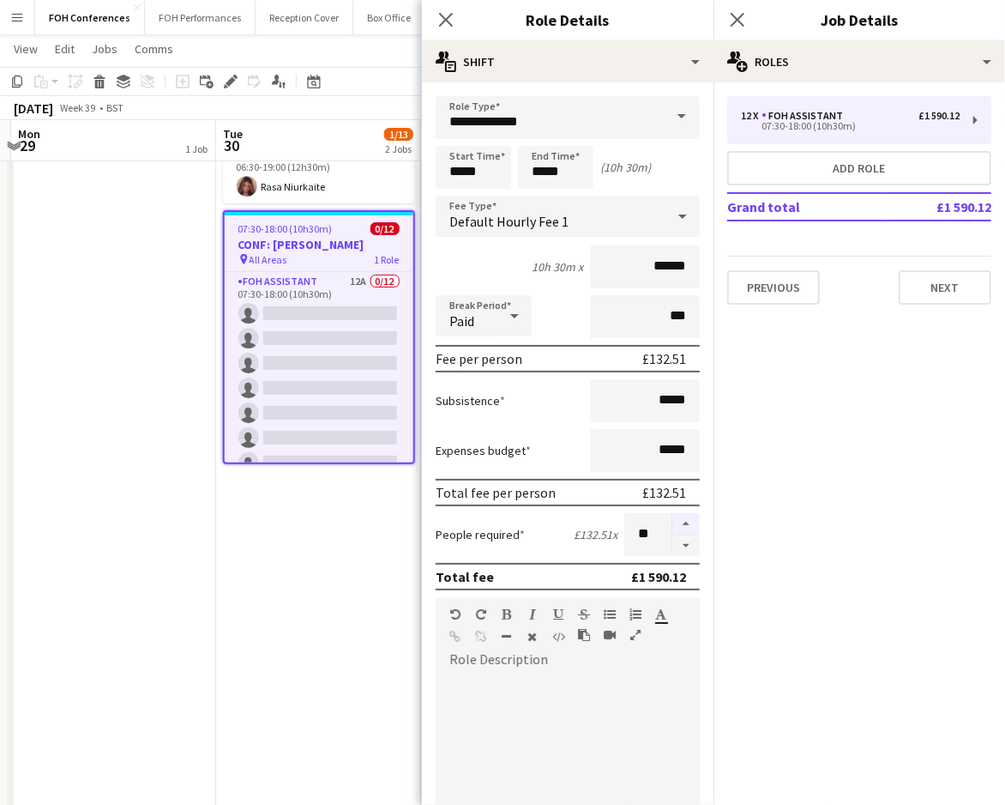
click at [672, 513] on button "button" at bounding box center [685, 524] width 27 height 22
click at [673, 539] on button "button" at bounding box center [685, 545] width 27 height 21
type input "**"
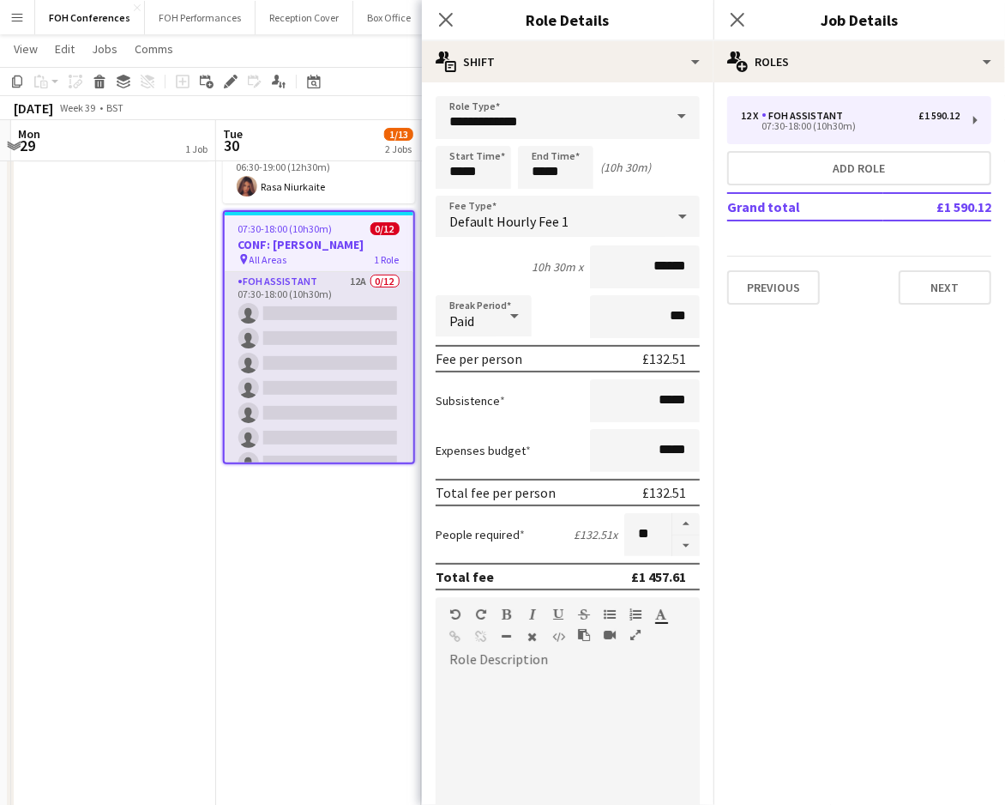
click at [335, 313] on app-card-role "FOH Assistant 12A 0/12 07:30-18:00 (10h30m) single-neutral-actions single-neutr…" at bounding box center [319, 438] width 189 height 332
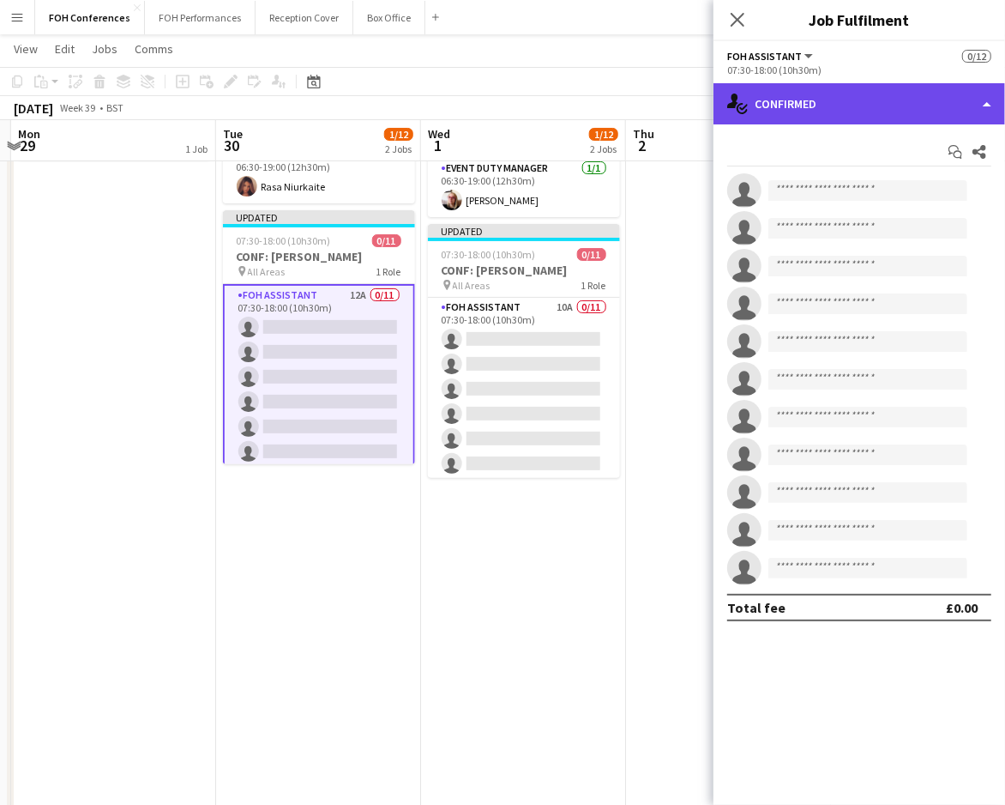
click at [815, 107] on div "single-neutral-actions-check-2 Confirmed" at bounding box center [860, 103] width 292 height 41
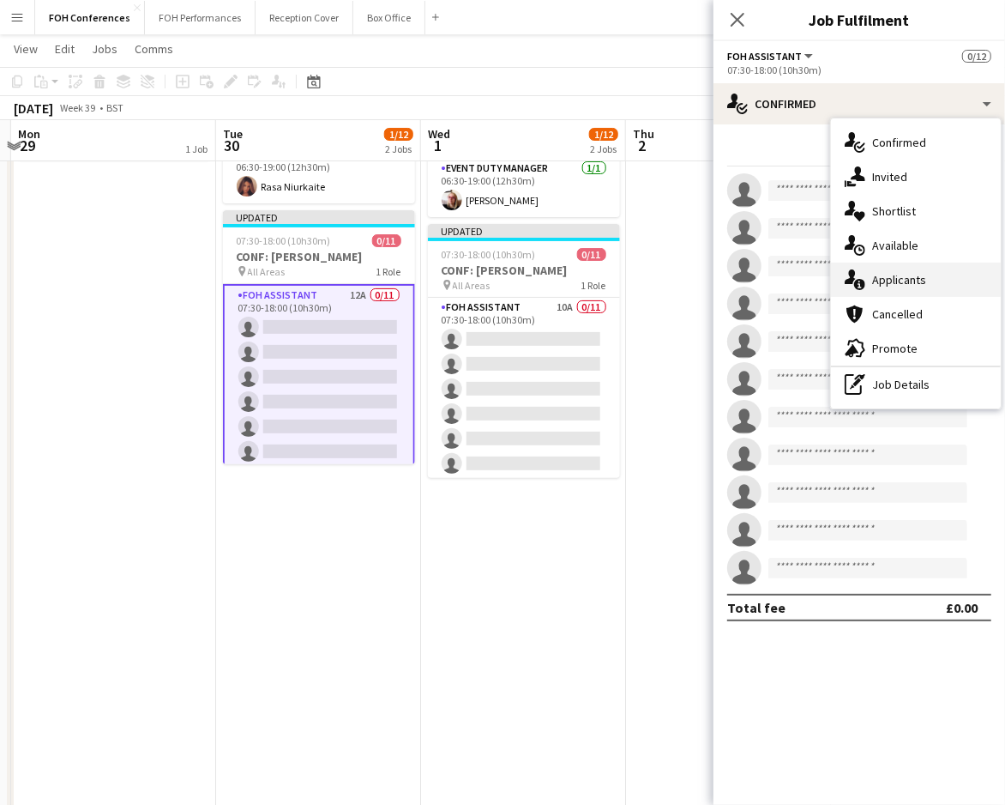
click at [892, 286] on div "single-neutral-actions-information Applicants" at bounding box center [916, 279] width 170 height 34
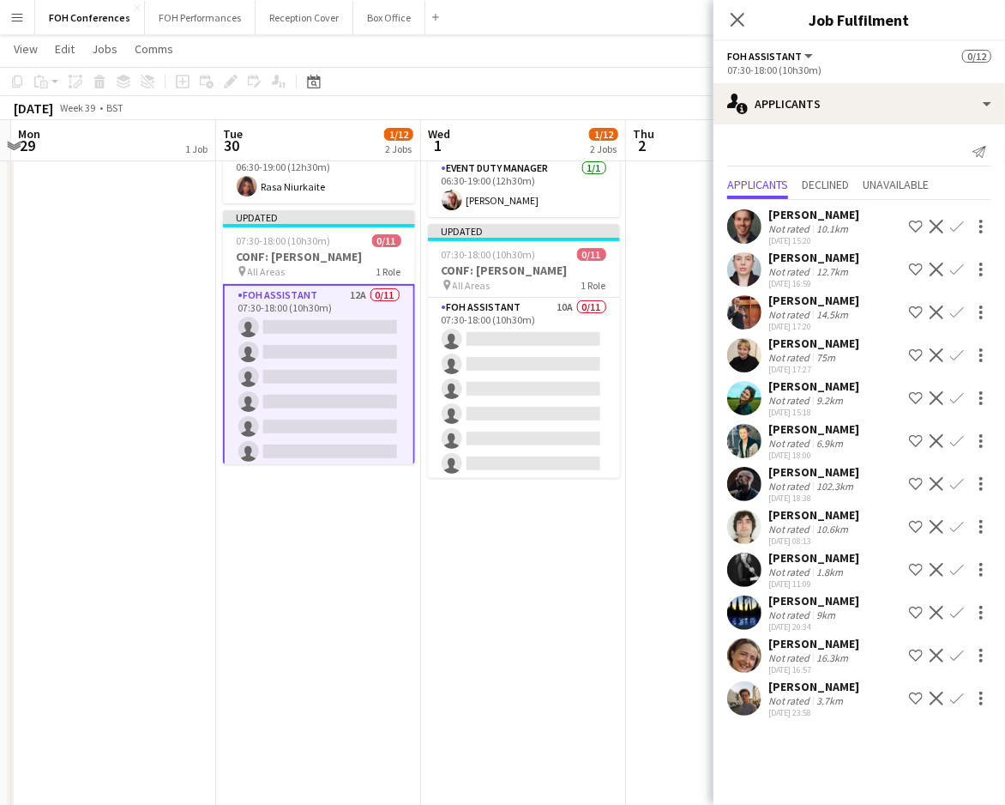
click at [959, 648] on app-icon "Confirm" at bounding box center [957, 655] width 14 height 14
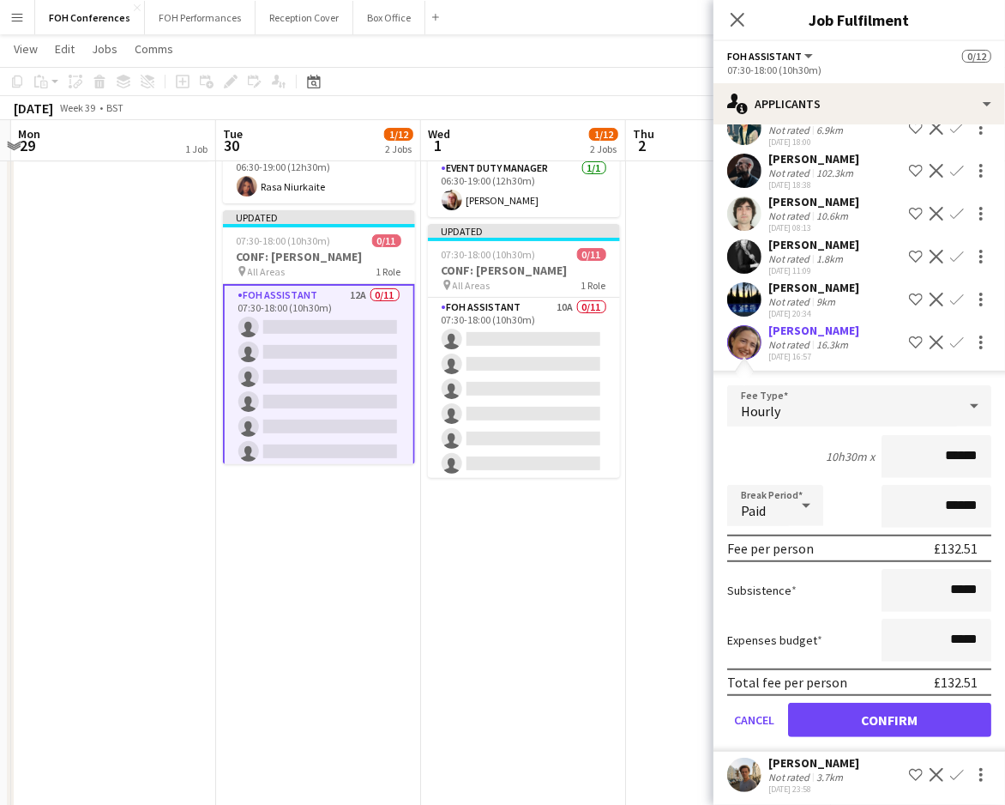
scroll to position [329, 0]
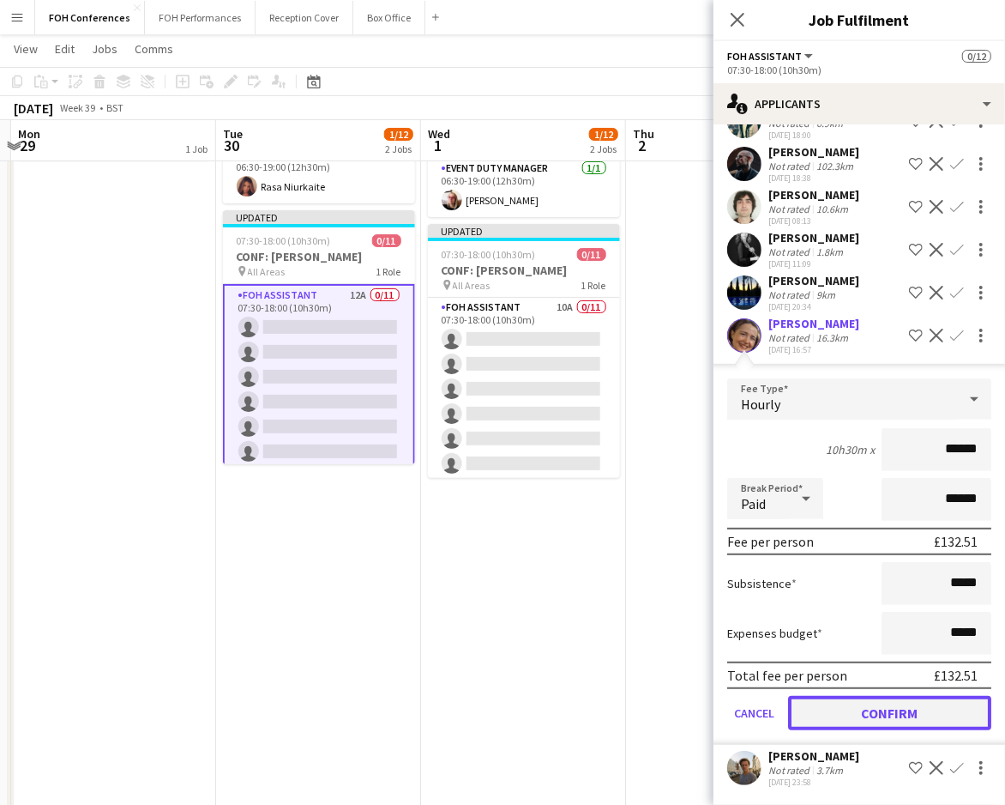
click at [902, 717] on button "Confirm" at bounding box center [889, 713] width 203 height 34
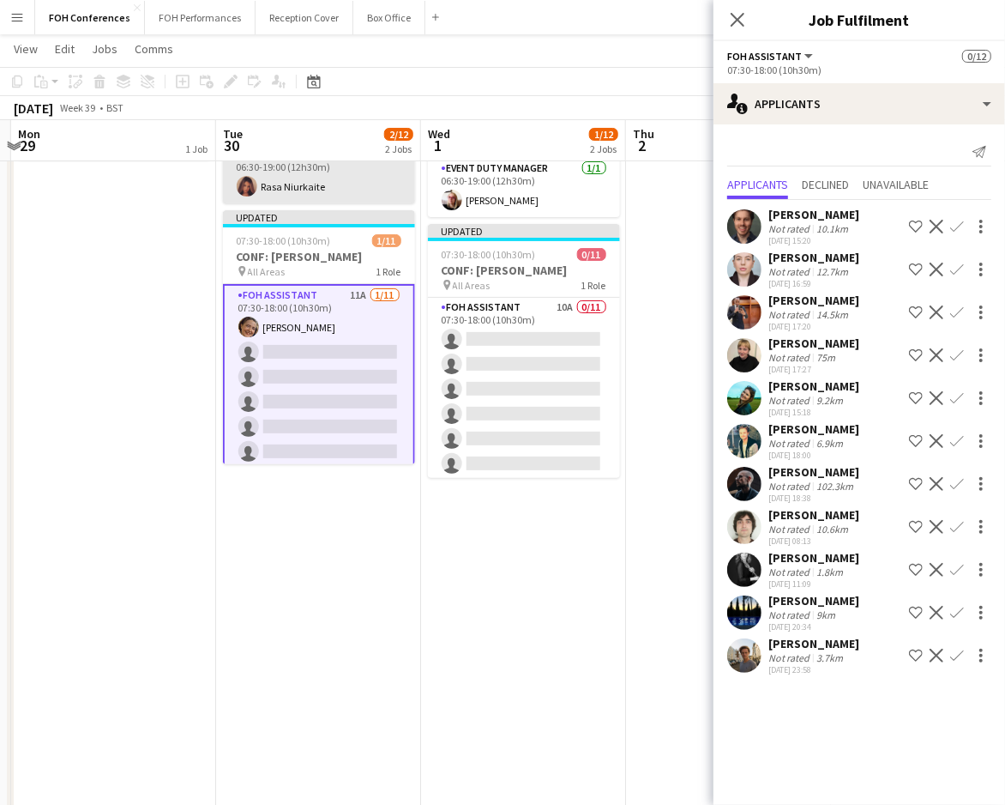
scroll to position [0, 0]
click at [954, 398] on app-icon "Confirm" at bounding box center [957, 398] width 14 height 14
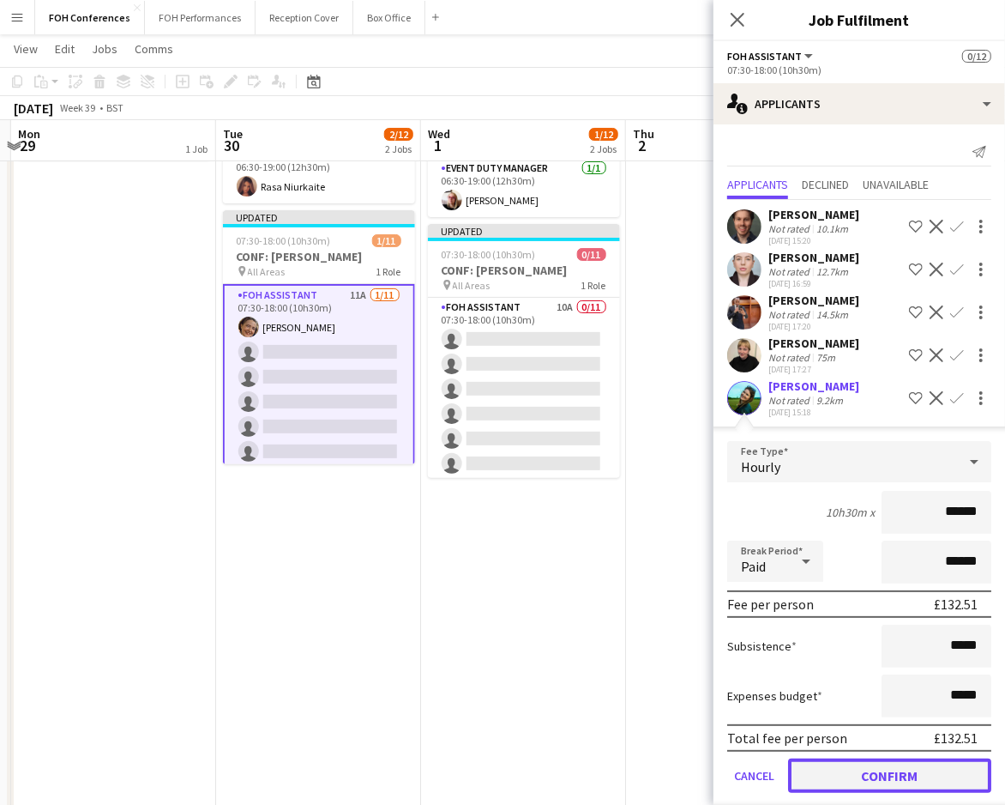
click at [859, 759] on button "Confirm" at bounding box center [889, 775] width 203 height 34
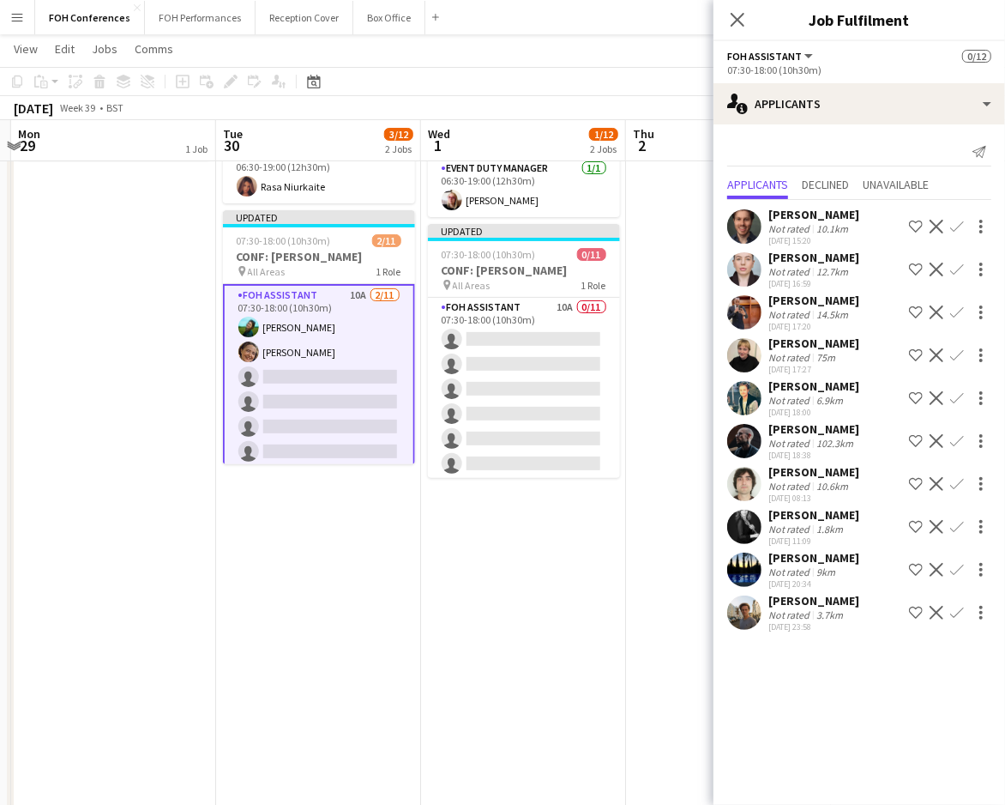
click at [959, 304] on button "Confirm" at bounding box center [957, 312] width 21 height 21
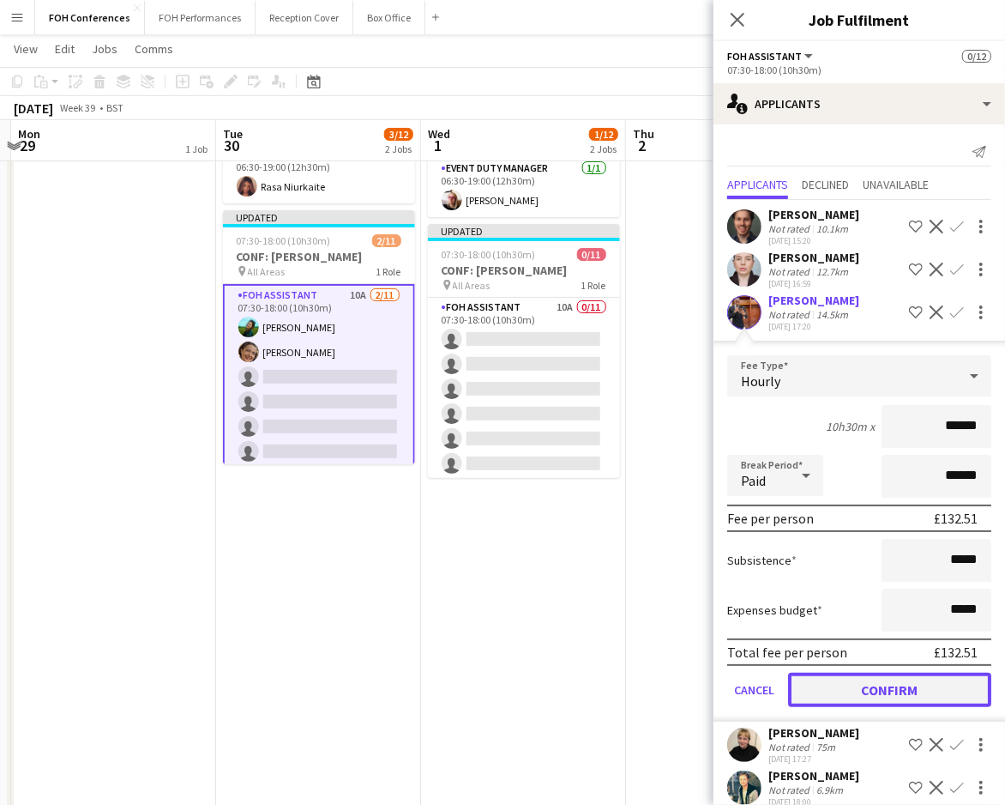
click at [897, 684] on button "Confirm" at bounding box center [889, 689] width 203 height 34
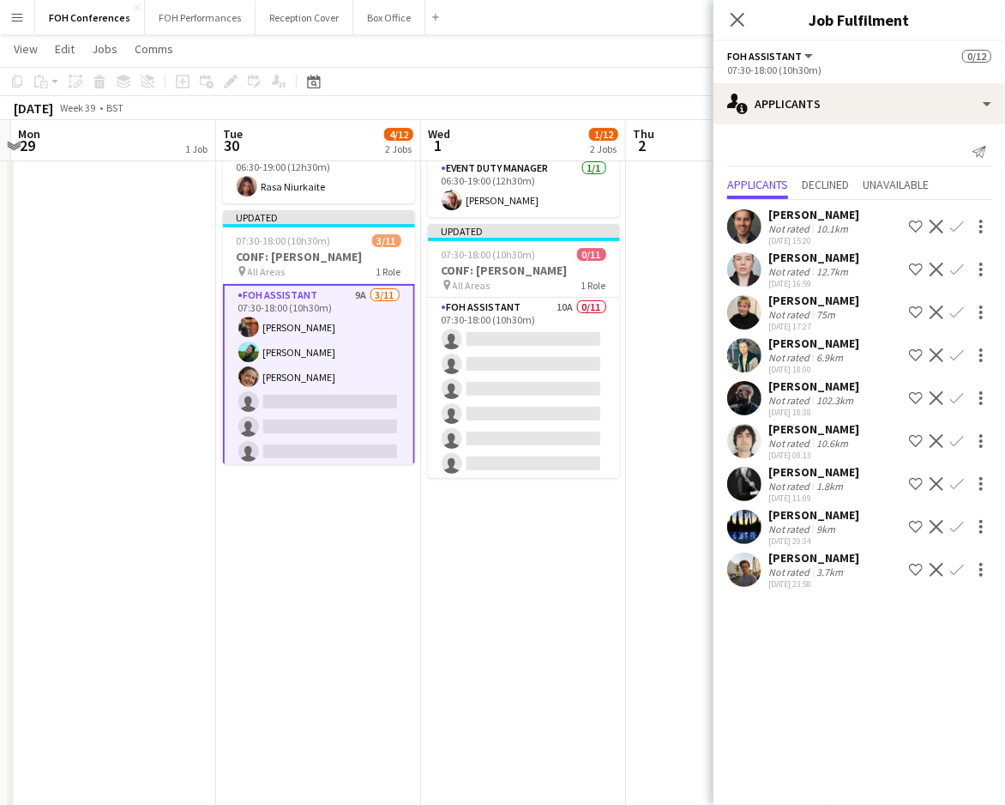
click at [956, 570] on app-icon "Confirm" at bounding box center [957, 570] width 14 height 14
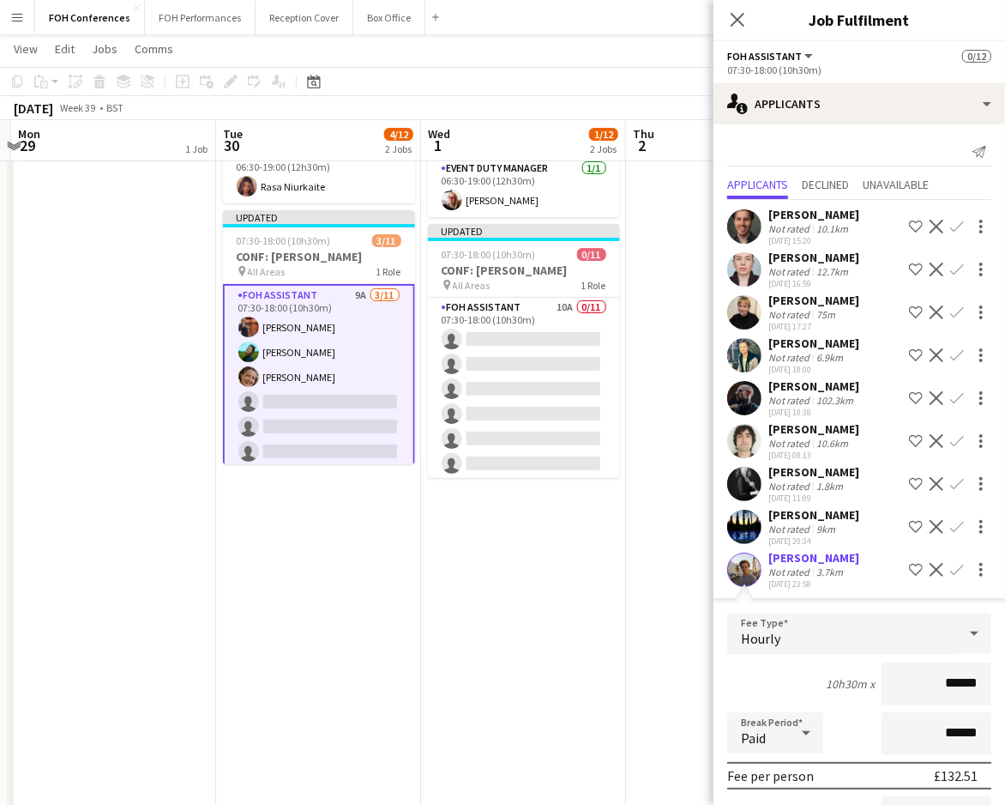
scroll to position [185, 0]
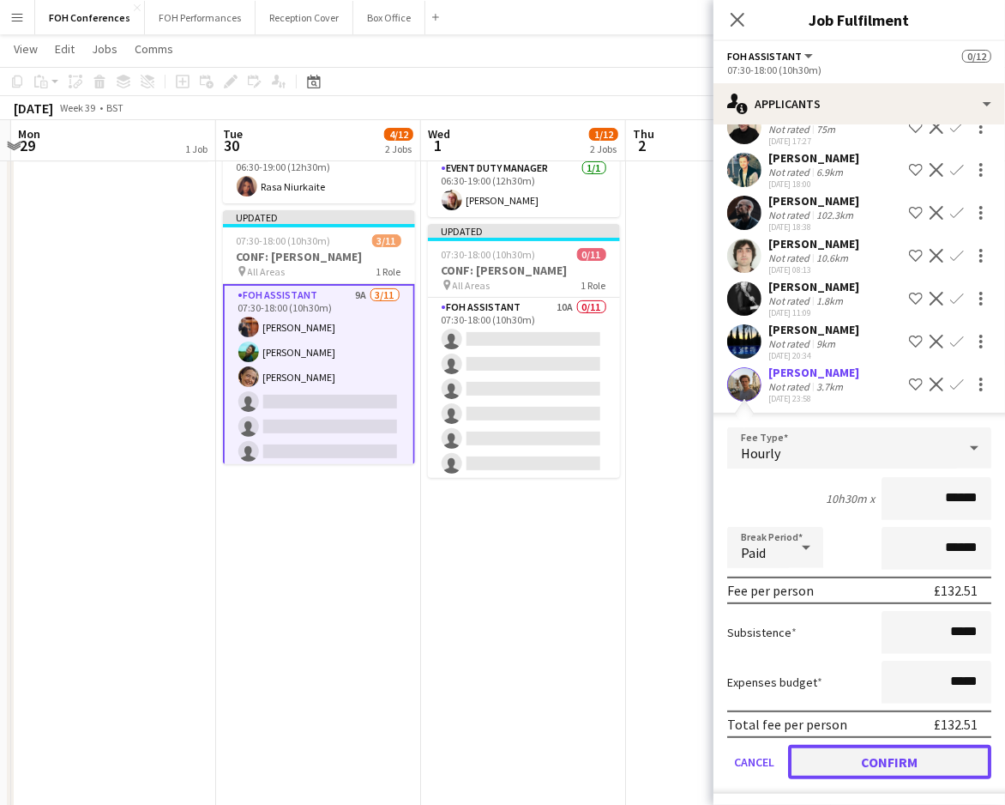
click at [845, 753] on button "Confirm" at bounding box center [889, 762] width 203 height 34
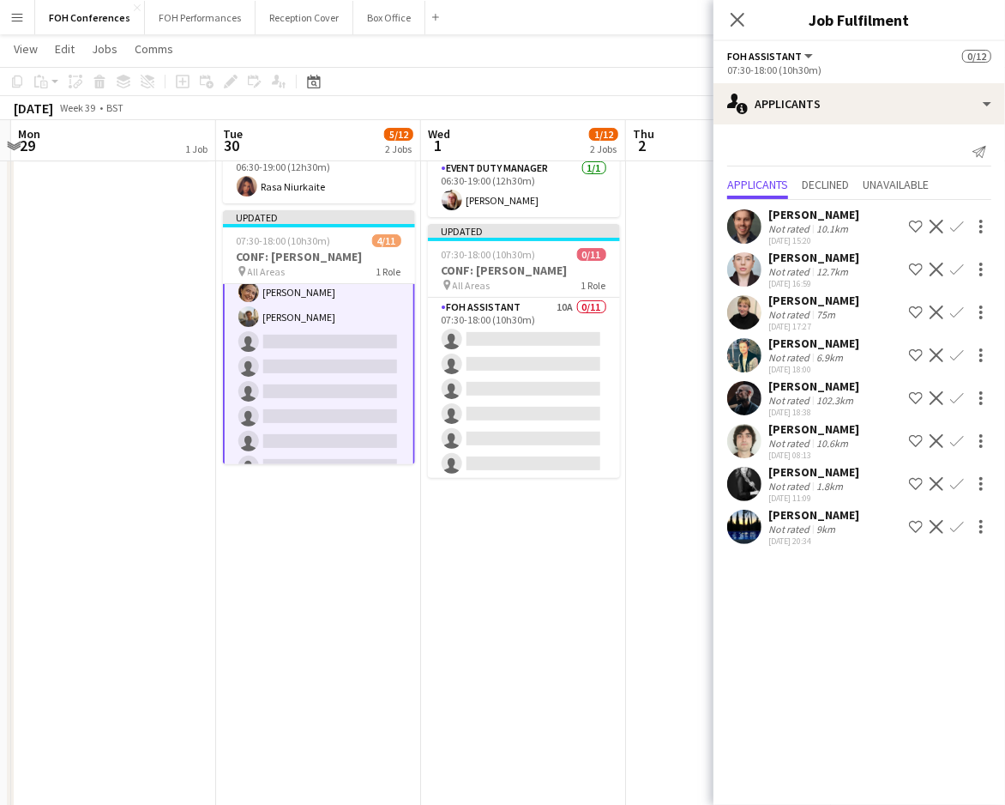
scroll to position [114, 0]
click at [953, 437] on app-icon "Confirm" at bounding box center [957, 441] width 14 height 14
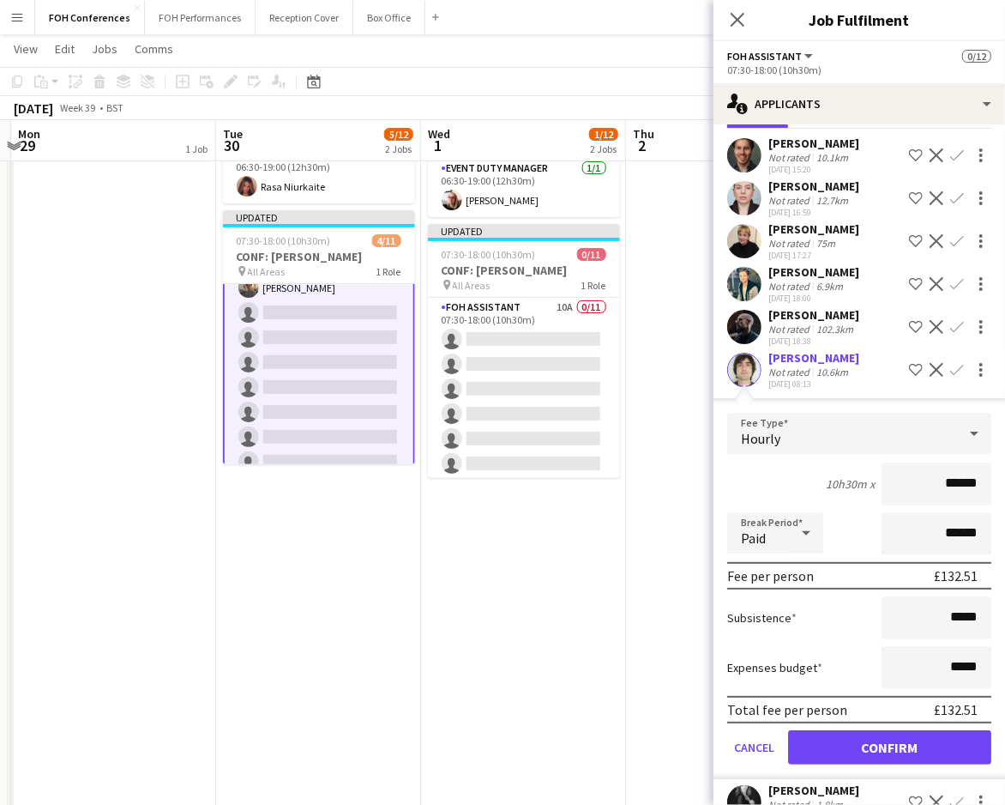
scroll to position [142, 0]
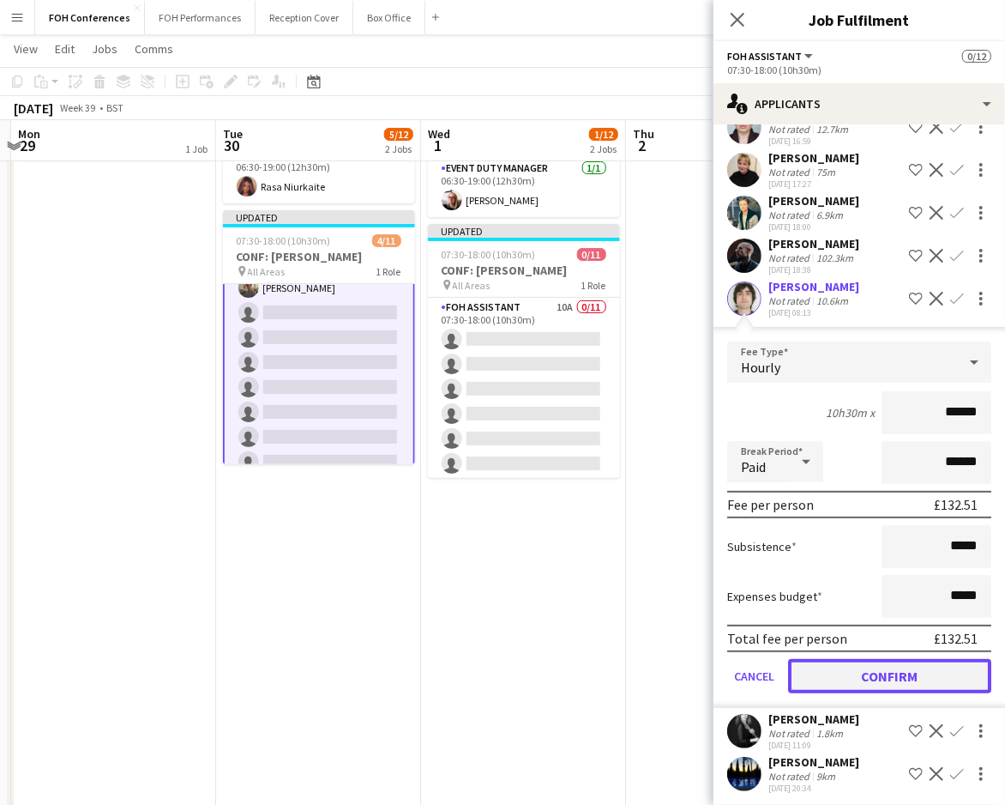
click at [851, 678] on button "Confirm" at bounding box center [889, 676] width 203 height 34
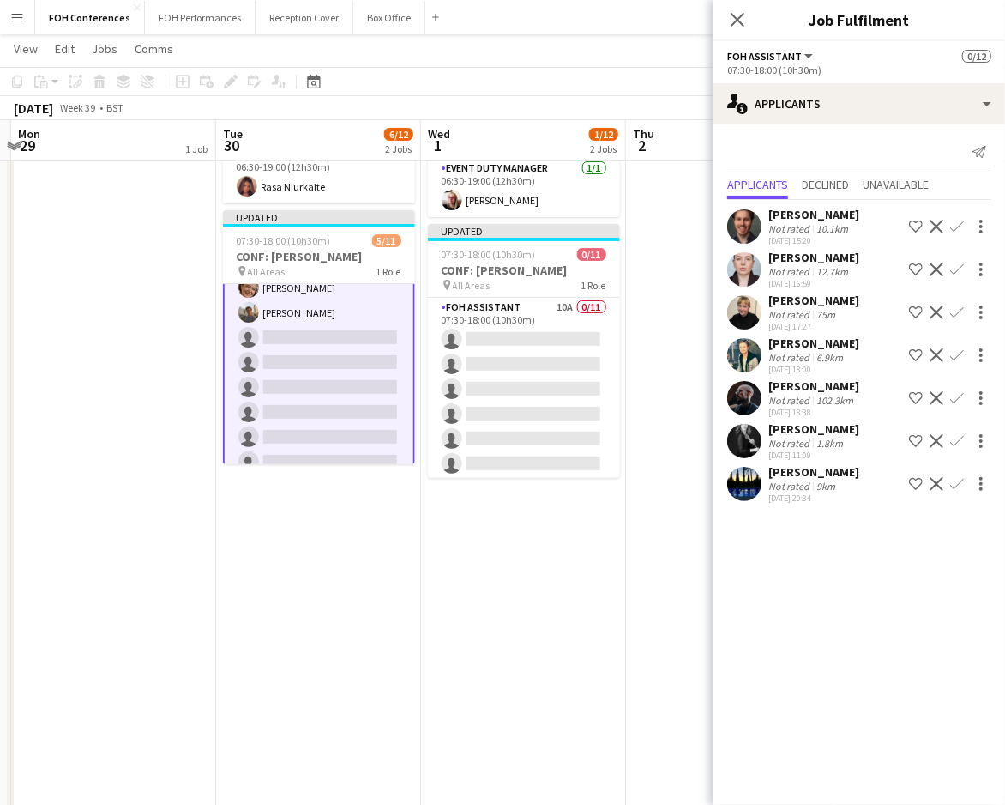
scroll to position [0, 0]
click at [951, 402] on app-icon "Confirm" at bounding box center [957, 398] width 14 height 14
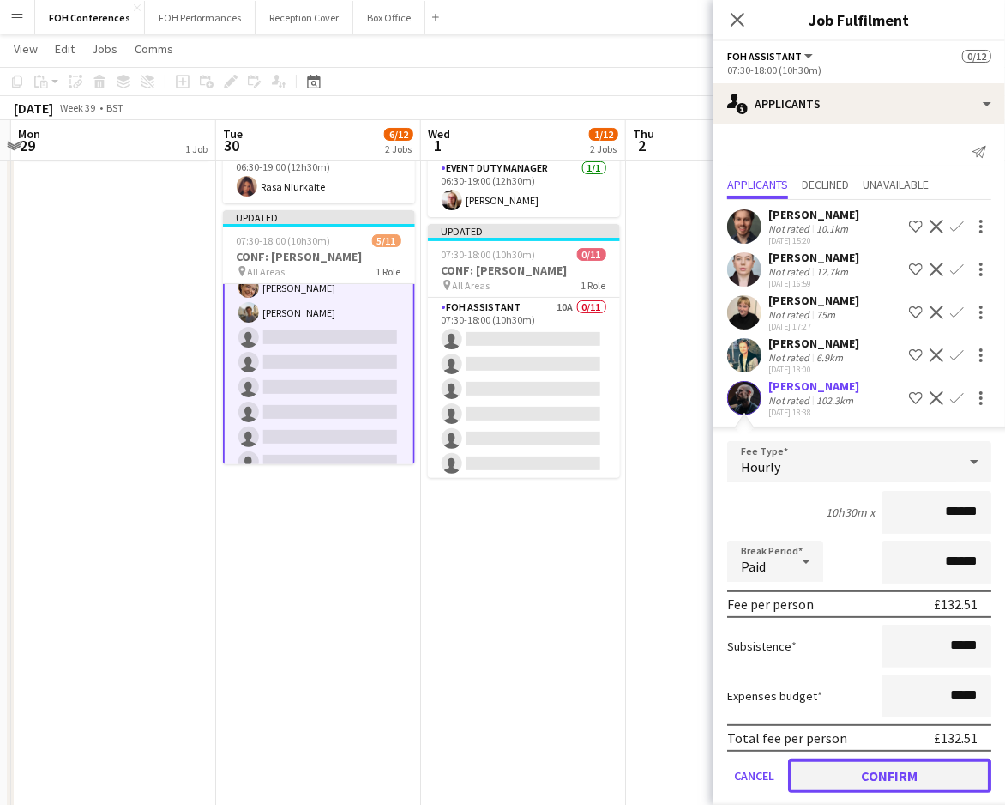
click at [885, 781] on button "Confirm" at bounding box center [889, 775] width 203 height 34
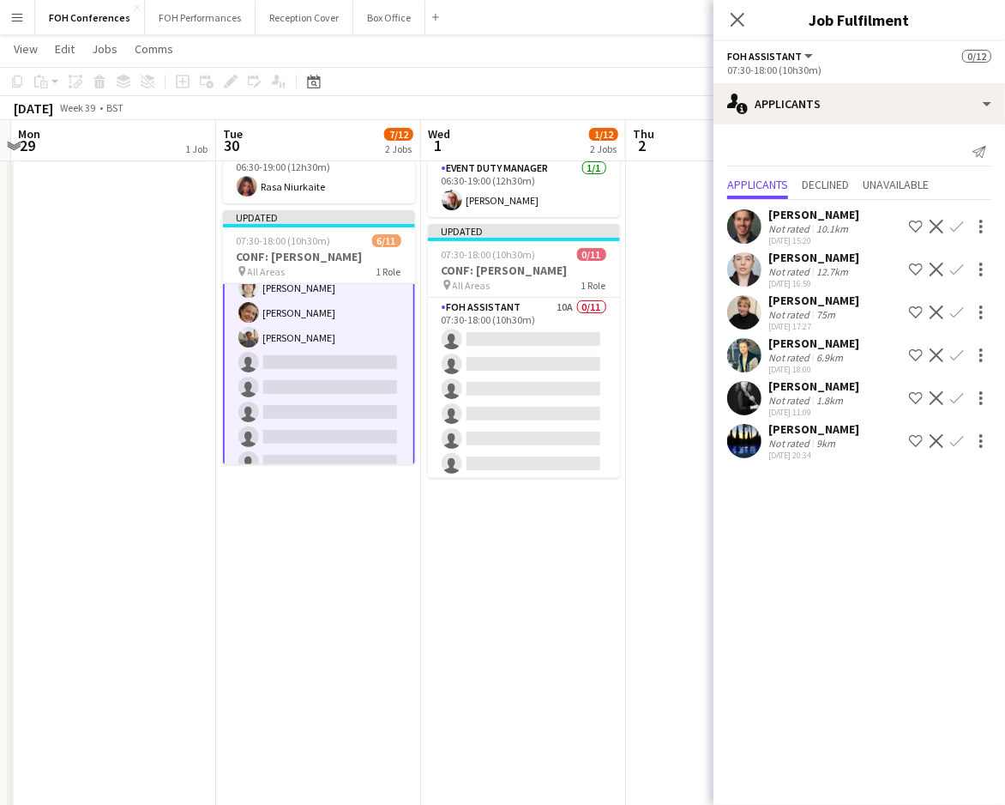
click at [958, 260] on button "Confirm" at bounding box center [957, 269] width 21 height 21
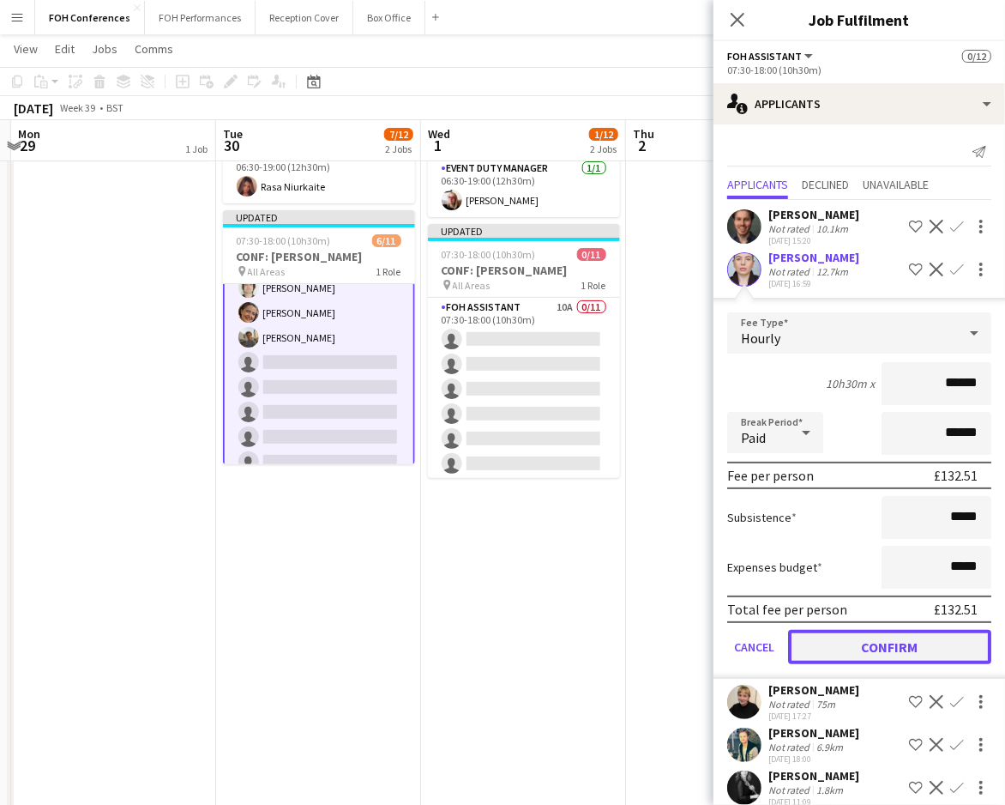
click at [880, 637] on button "Confirm" at bounding box center [889, 647] width 203 height 34
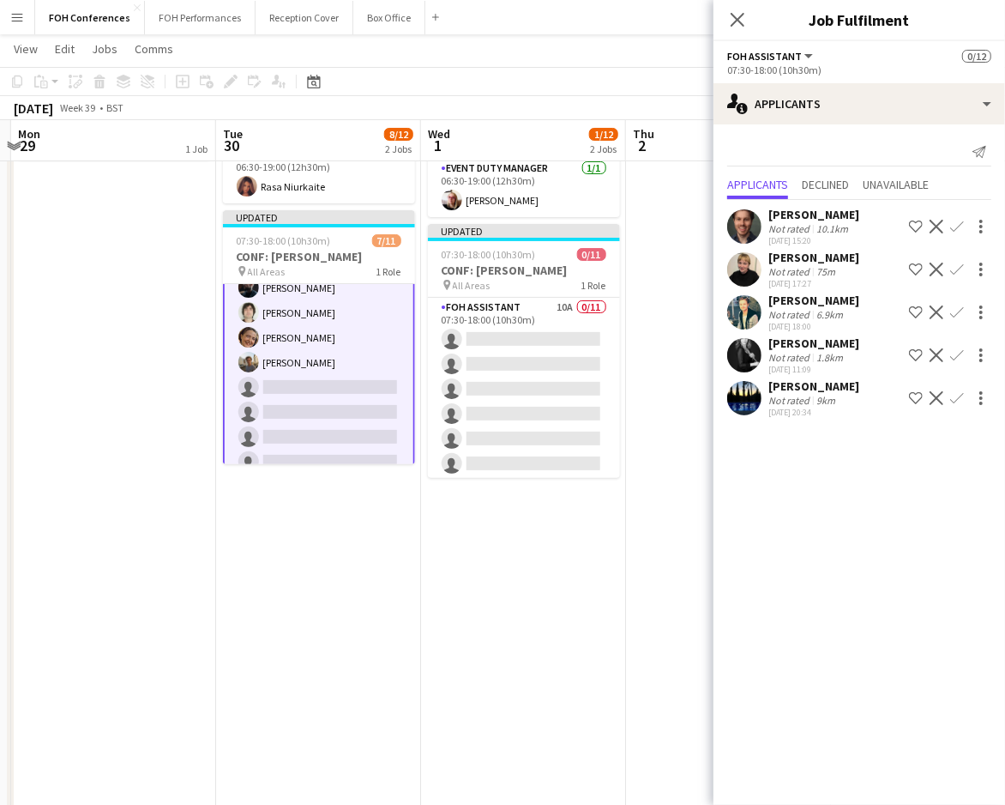
click at [956, 229] on app-icon "Confirm" at bounding box center [957, 227] width 14 height 14
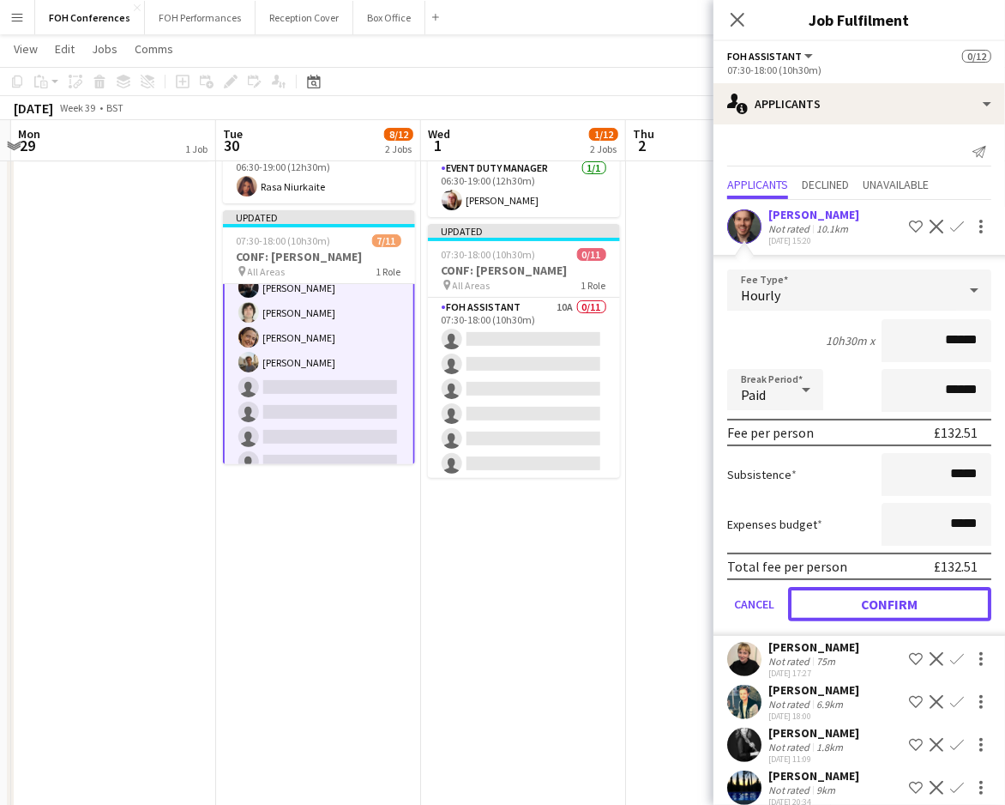
click at [867, 592] on button "Confirm" at bounding box center [889, 604] width 203 height 34
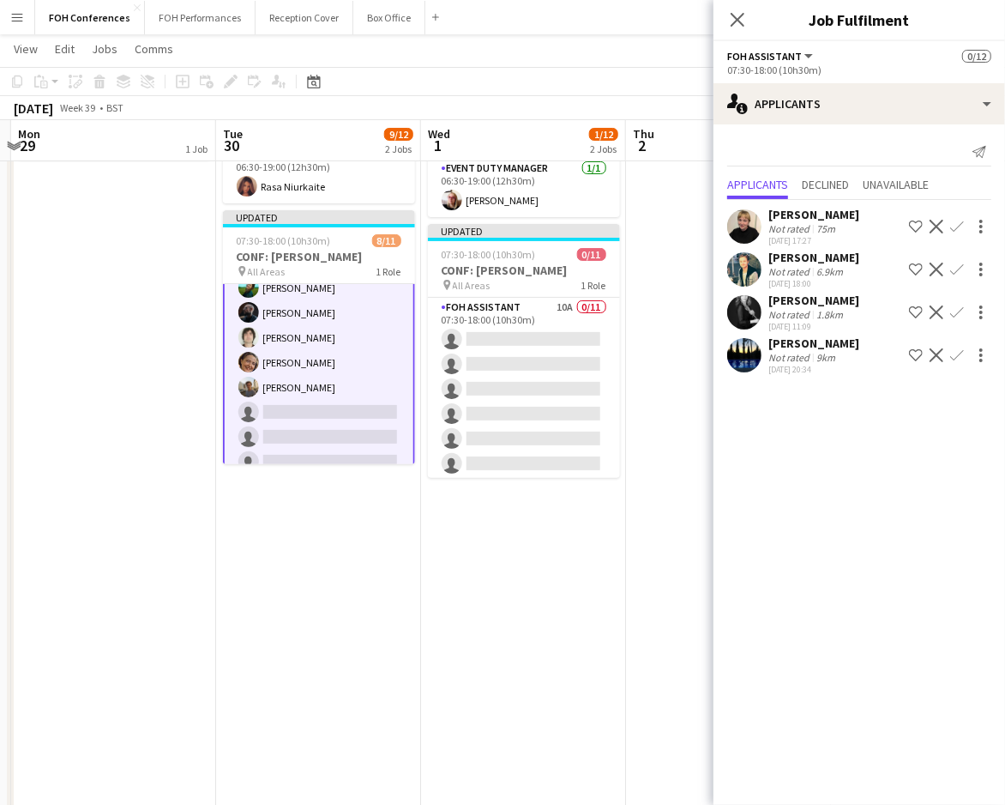
click at [962, 304] on button "Confirm" at bounding box center [957, 312] width 21 height 21
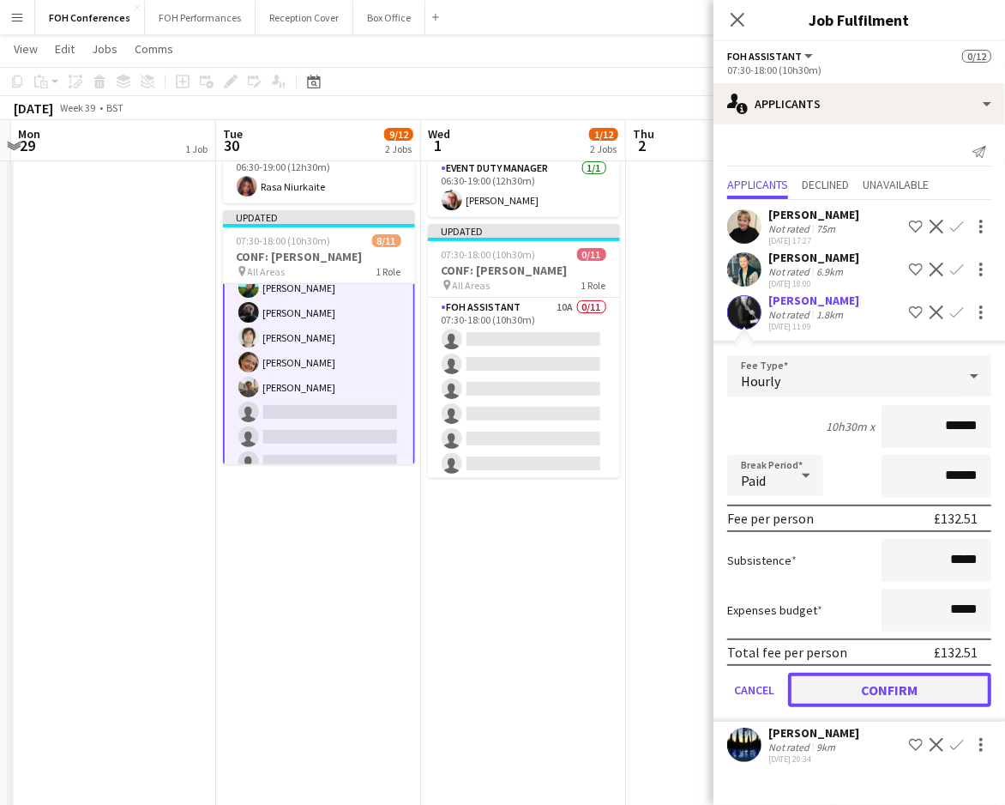
click at [829, 674] on button "Confirm" at bounding box center [889, 689] width 203 height 34
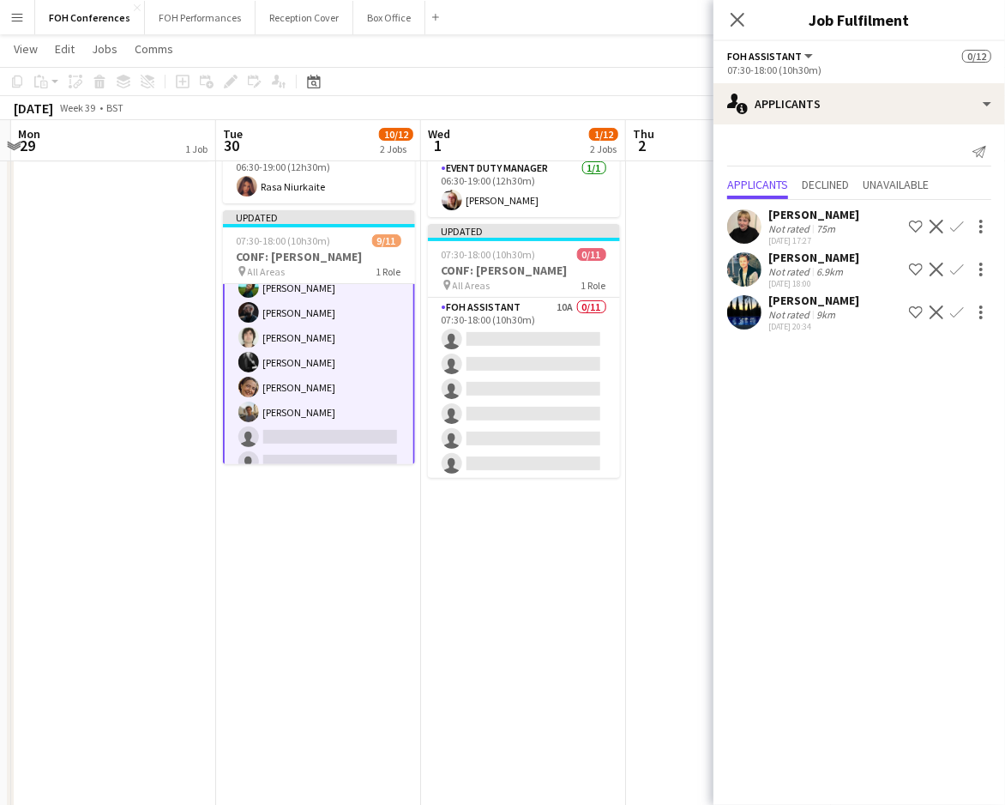
click at [961, 311] on app-icon "Confirm" at bounding box center [957, 312] width 14 height 14
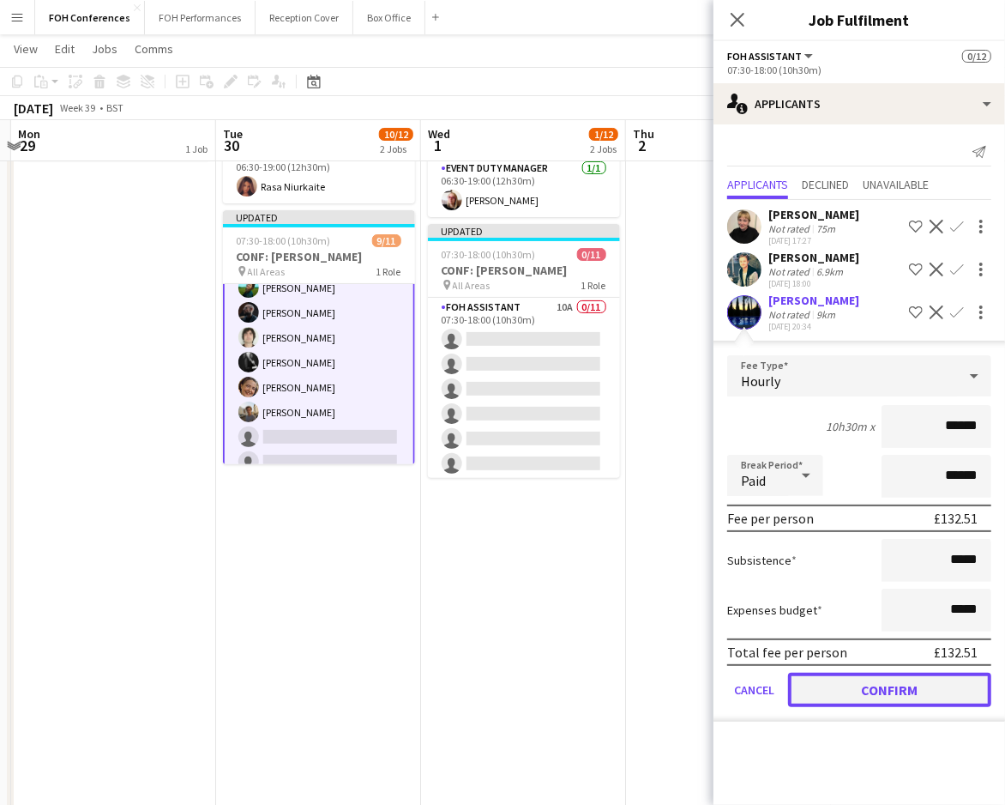
click at [846, 686] on button "Confirm" at bounding box center [889, 689] width 203 height 34
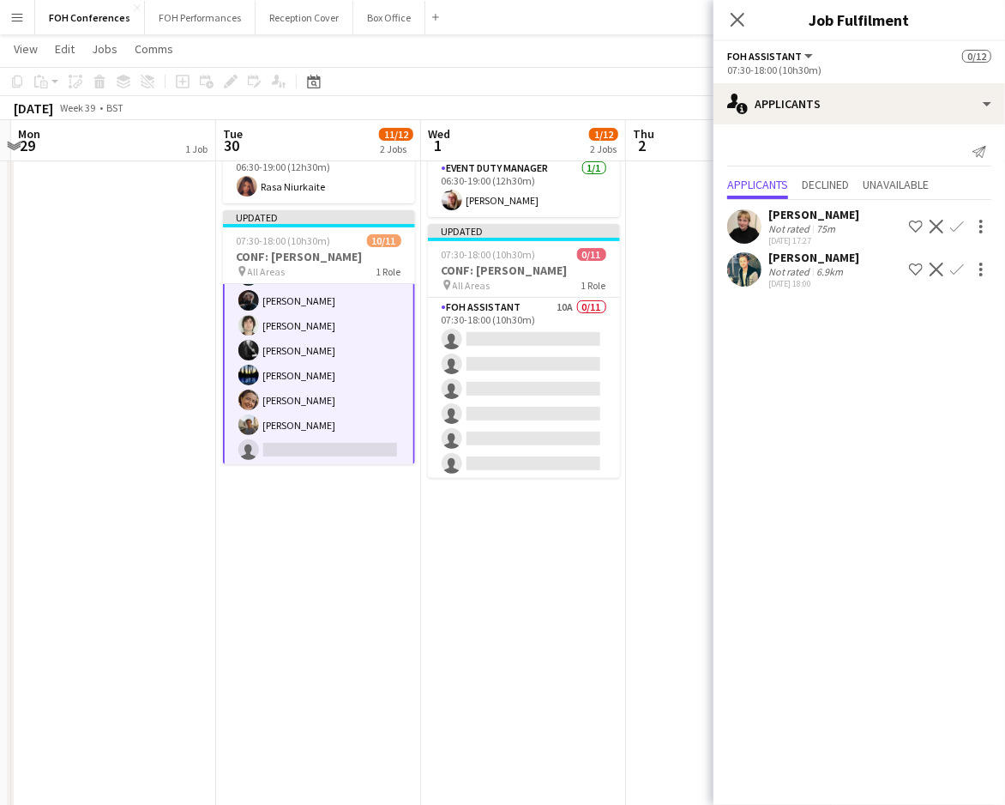
scroll to position [129, 0]
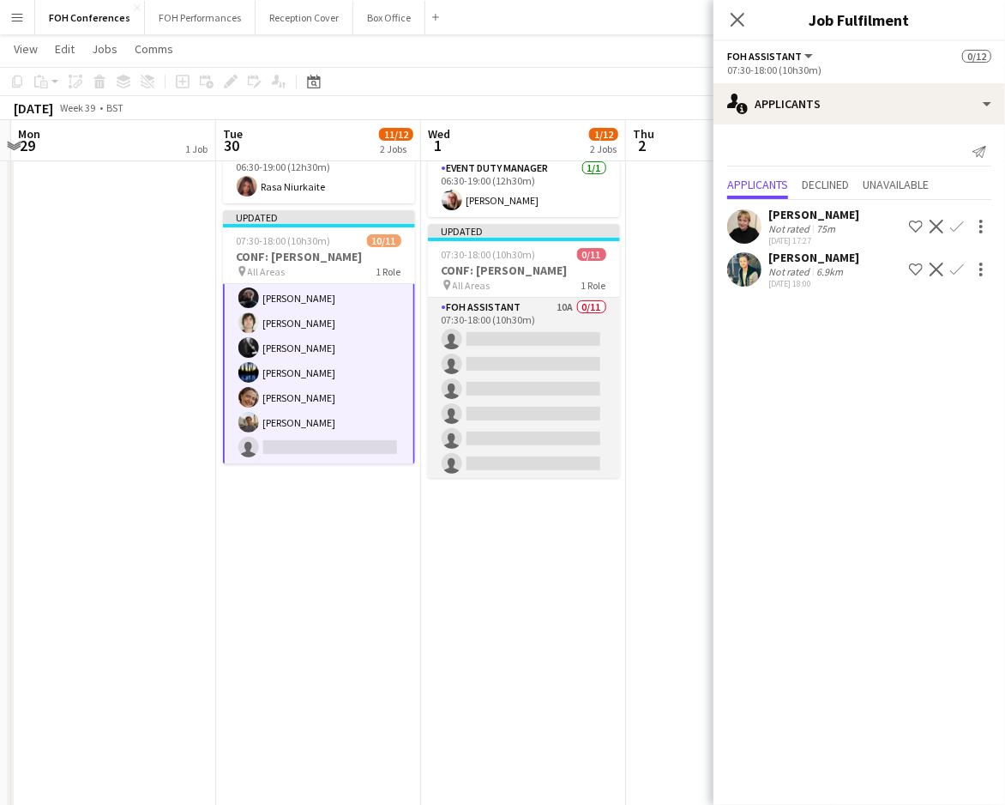
click at [488, 335] on app-card-role "FOH Assistant 10A 0/11 07:30-18:00 (10h30m) single-neutral-actions single-neutr…" at bounding box center [524, 451] width 192 height 307
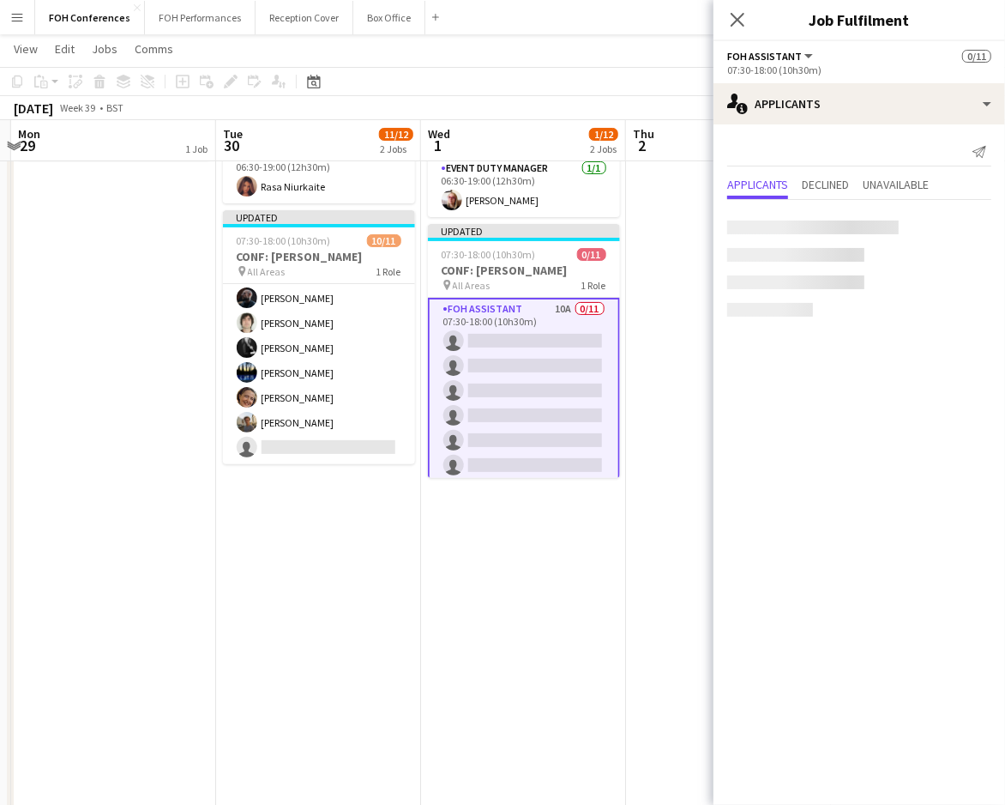
scroll to position [127, 0]
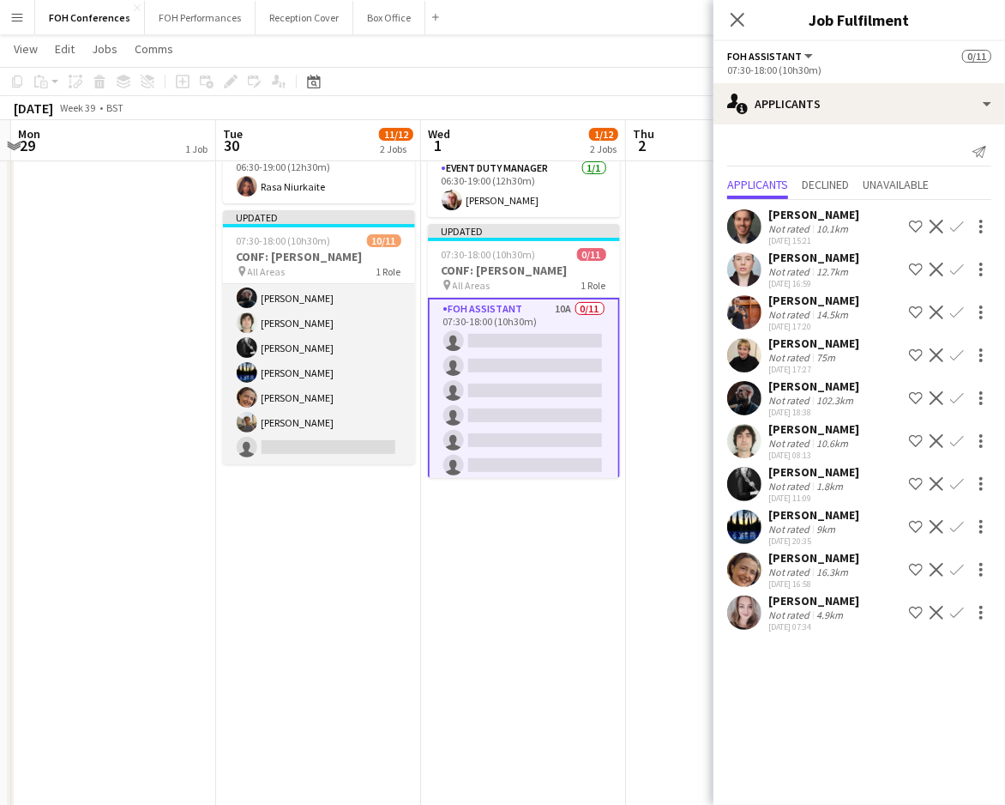
click at [311, 438] on app-card-role "FOH Assistant 2A 10/11 07:30-18:00 (10h30m) James Bibby Pamela Sledzik Leroy Bo…" at bounding box center [319, 310] width 192 height 307
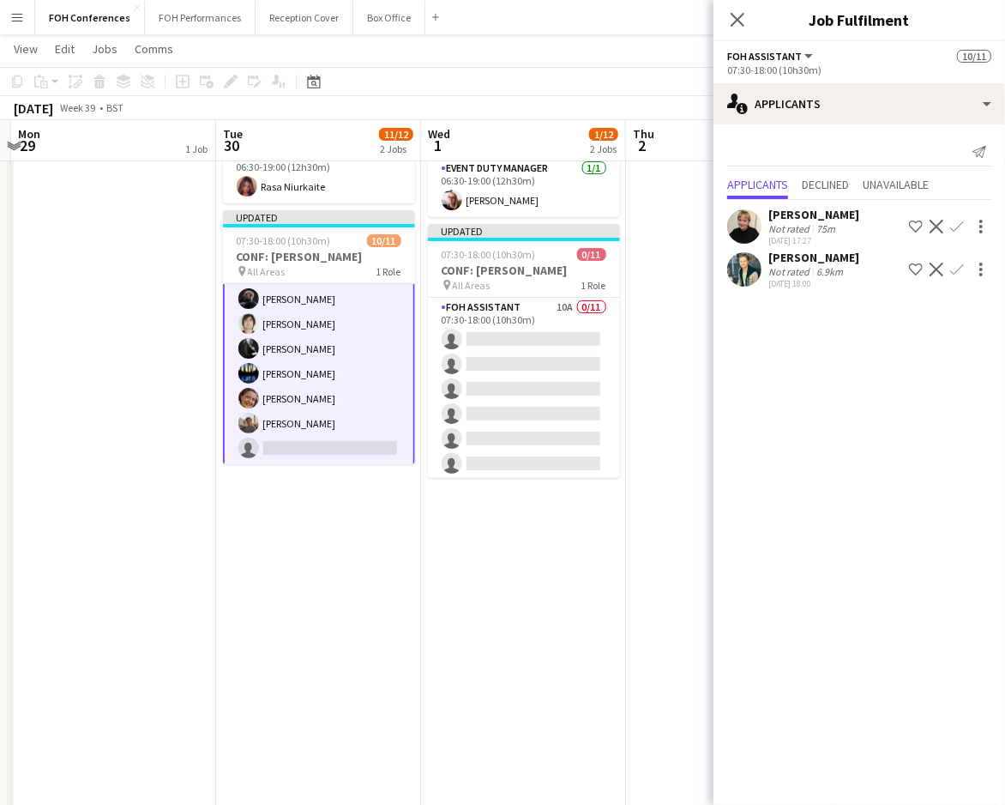
click at [957, 268] on app-icon "Confirm" at bounding box center [957, 269] width 14 height 14
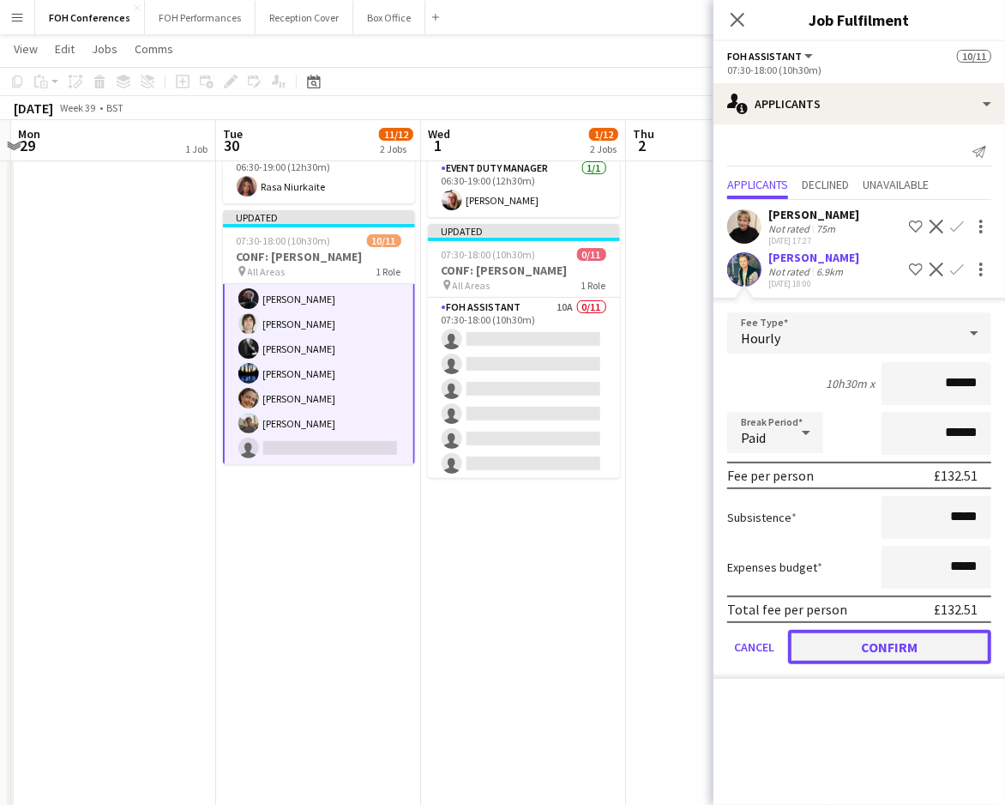
click at [876, 633] on button "Confirm" at bounding box center [889, 647] width 203 height 34
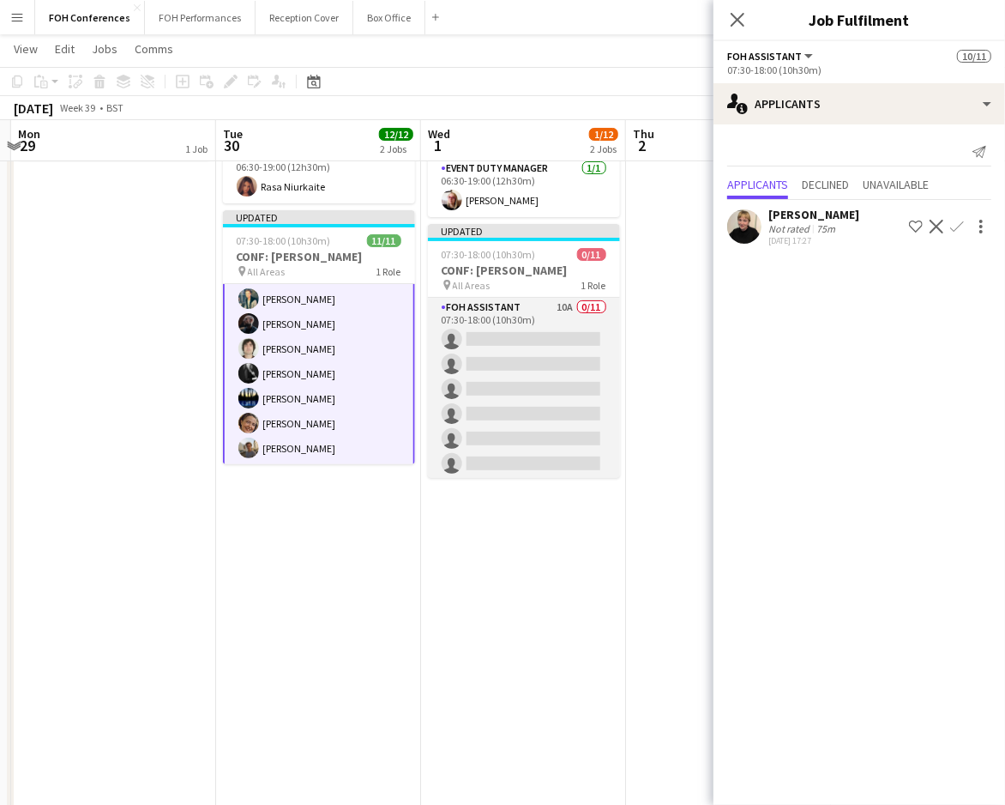
click at [473, 330] on app-card-role "FOH Assistant 10A 0/11 07:30-18:00 (10h30m) single-neutral-actions single-neutr…" at bounding box center [524, 451] width 192 height 307
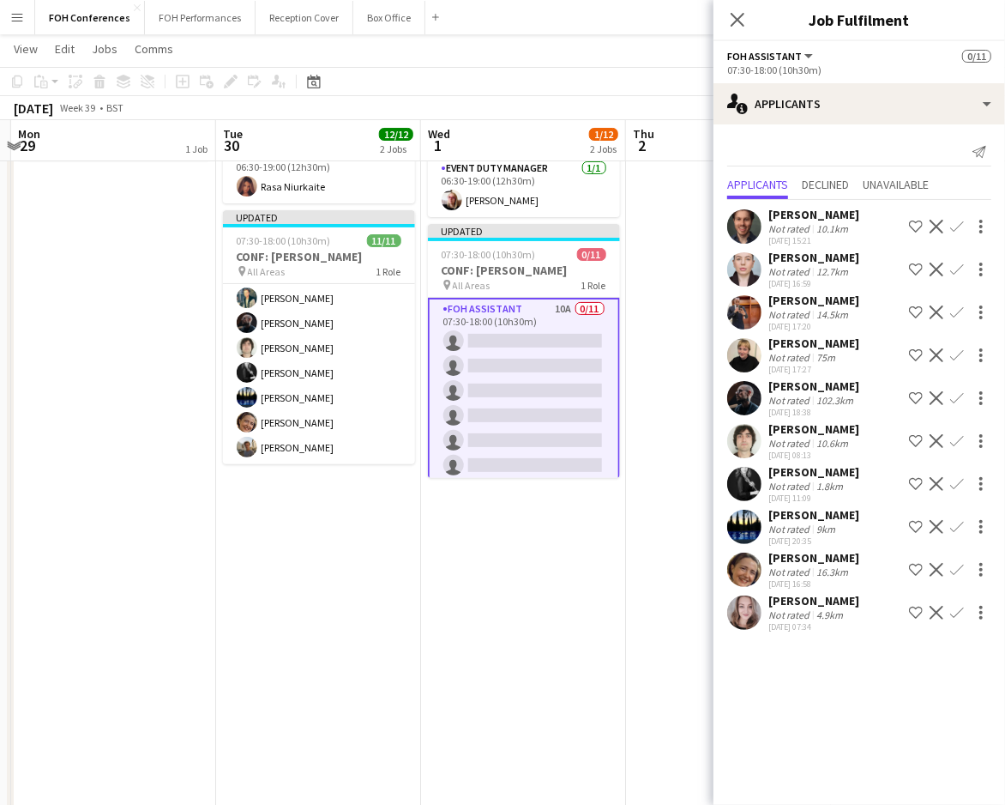
click at [957, 362] on app-icon "Confirm" at bounding box center [957, 355] width 14 height 14
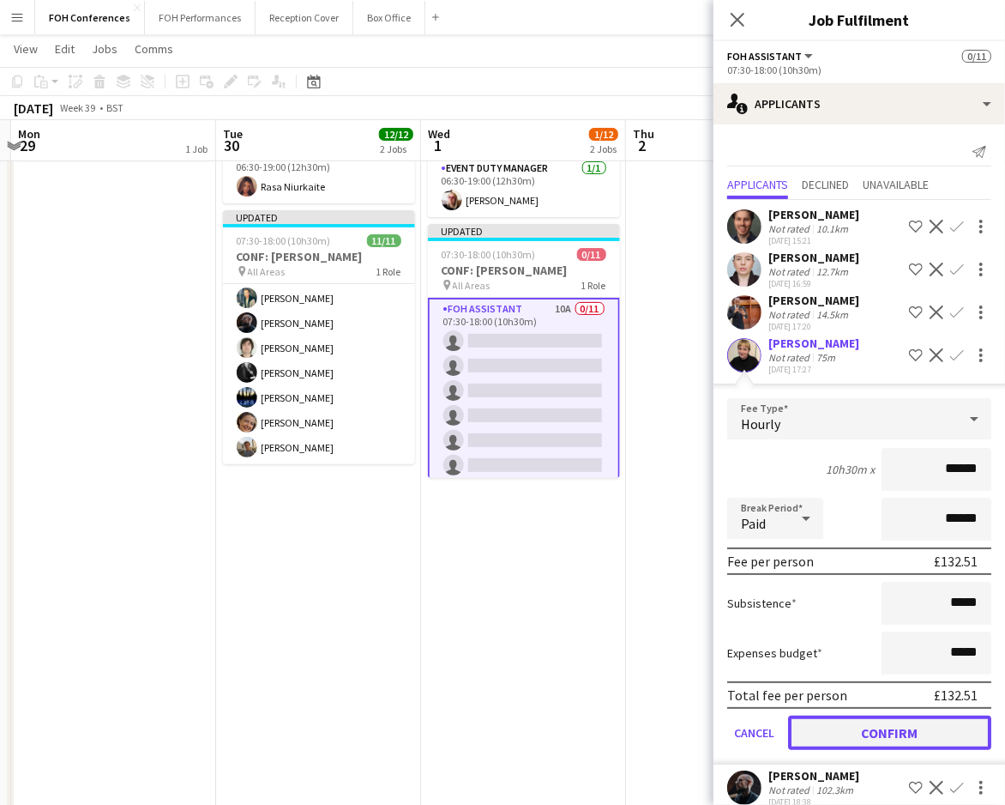
click at [869, 728] on button "Confirm" at bounding box center [889, 732] width 203 height 34
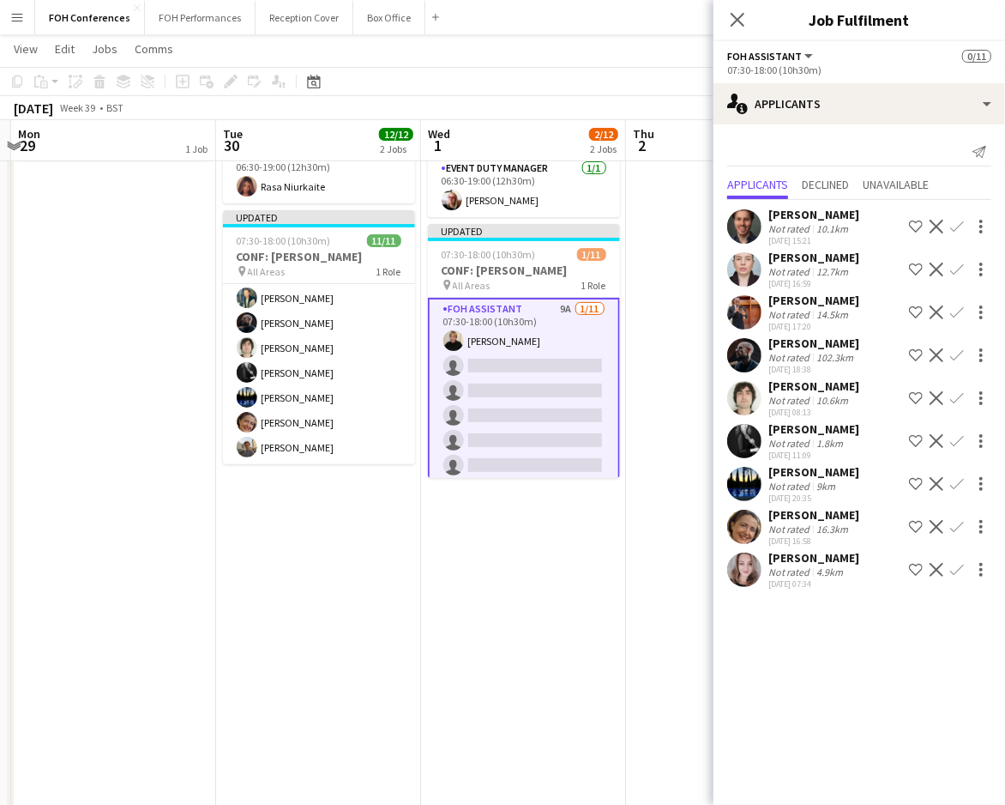
click at [954, 563] on app-icon "Confirm" at bounding box center [957, 570] width 14 height 14
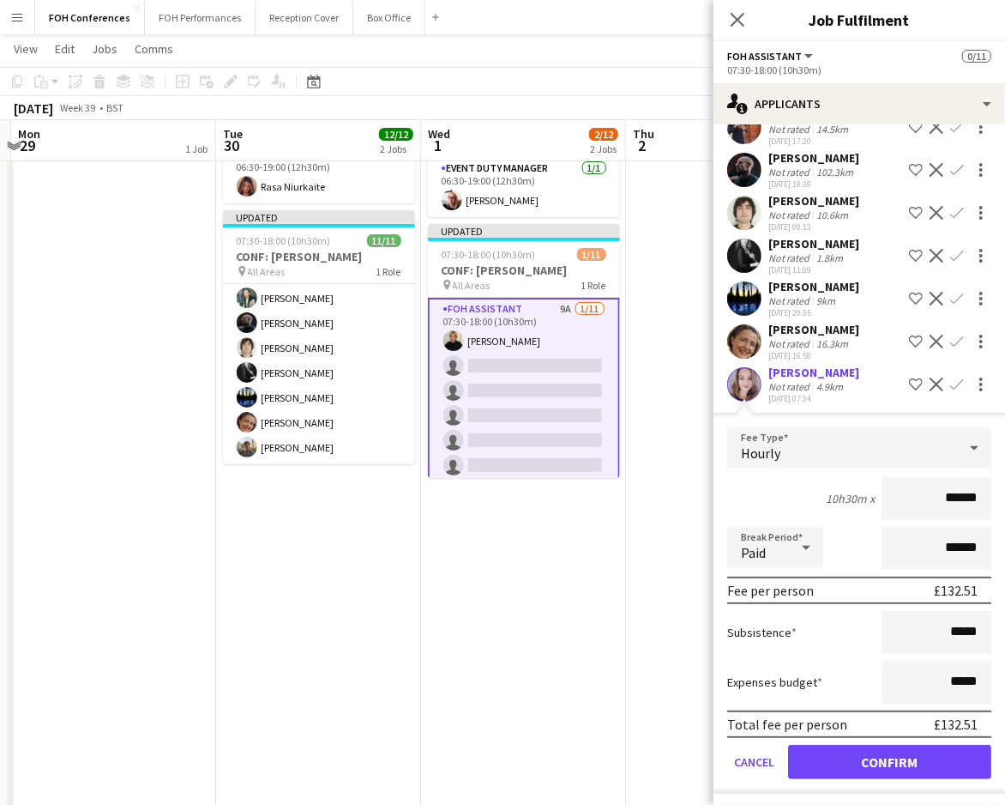
scroll to position [201, 0]
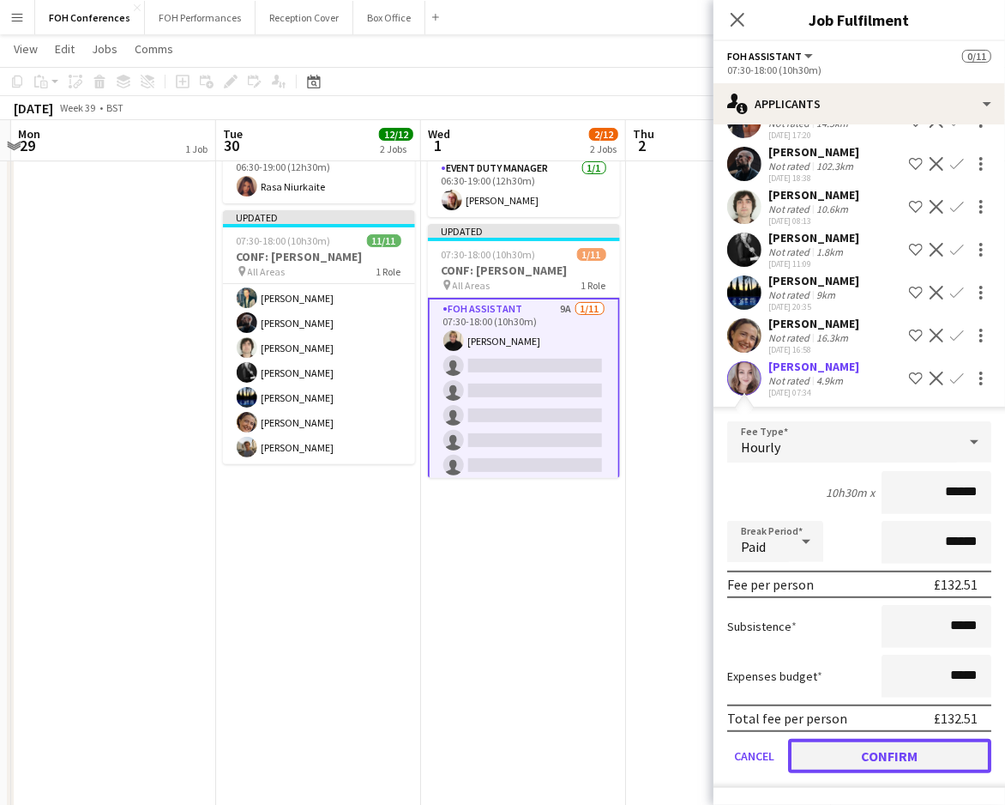
click at [906, 753] on button "Confirm" at bounding box center [889, 756] width 203 height 34
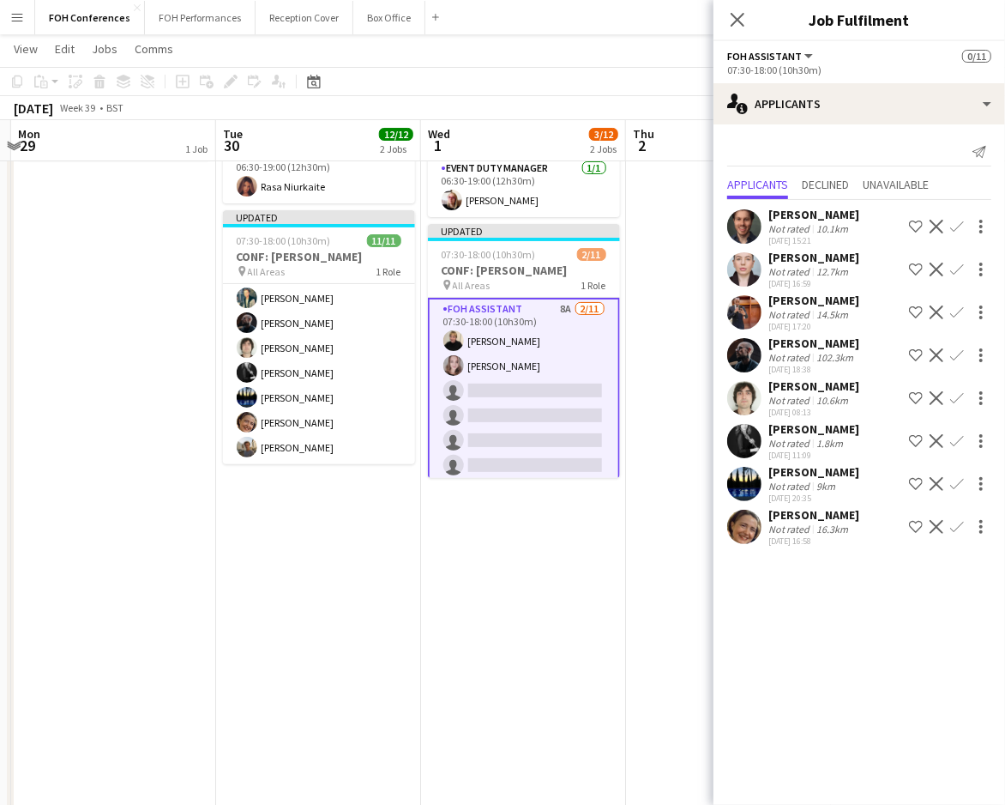
click at [962, 394] on app-icon "Confirm" at bounding box center [957, 398] width 14 height 14
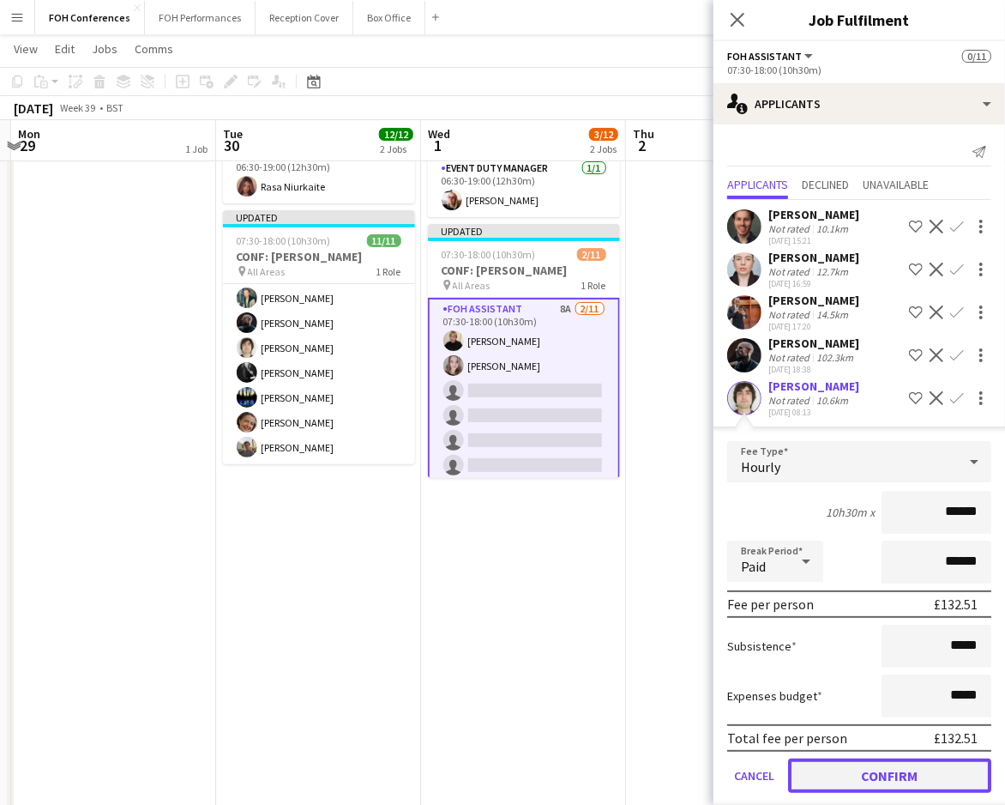
click at [848, 769] on button "Confirm" at bounding box center [889, 775] width 203 height 34
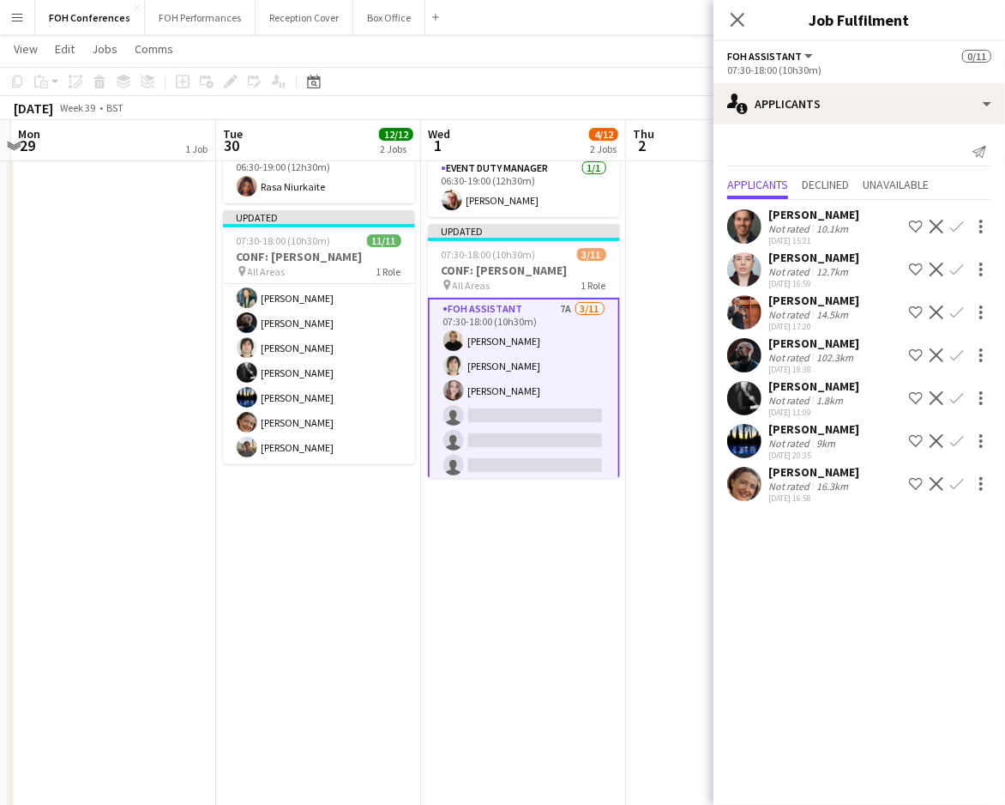
click at [958, 479] on app-icon "Confirm" at bounding box center [957, 484] width 14 height 14
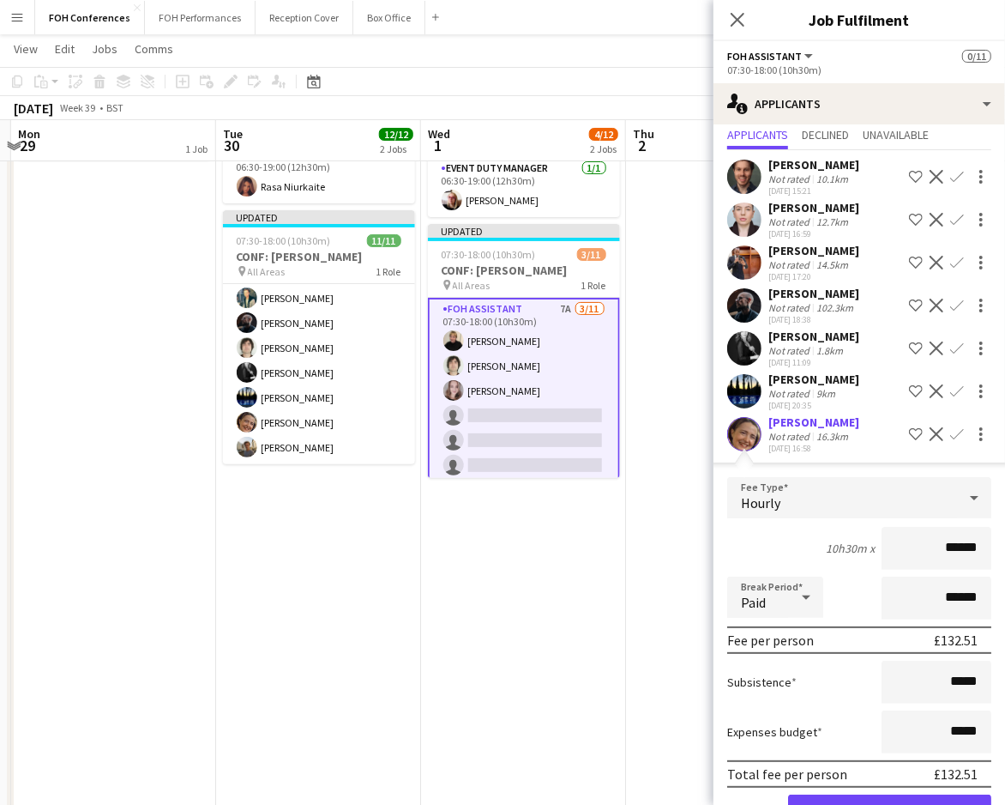
scroll to position [115, 0]
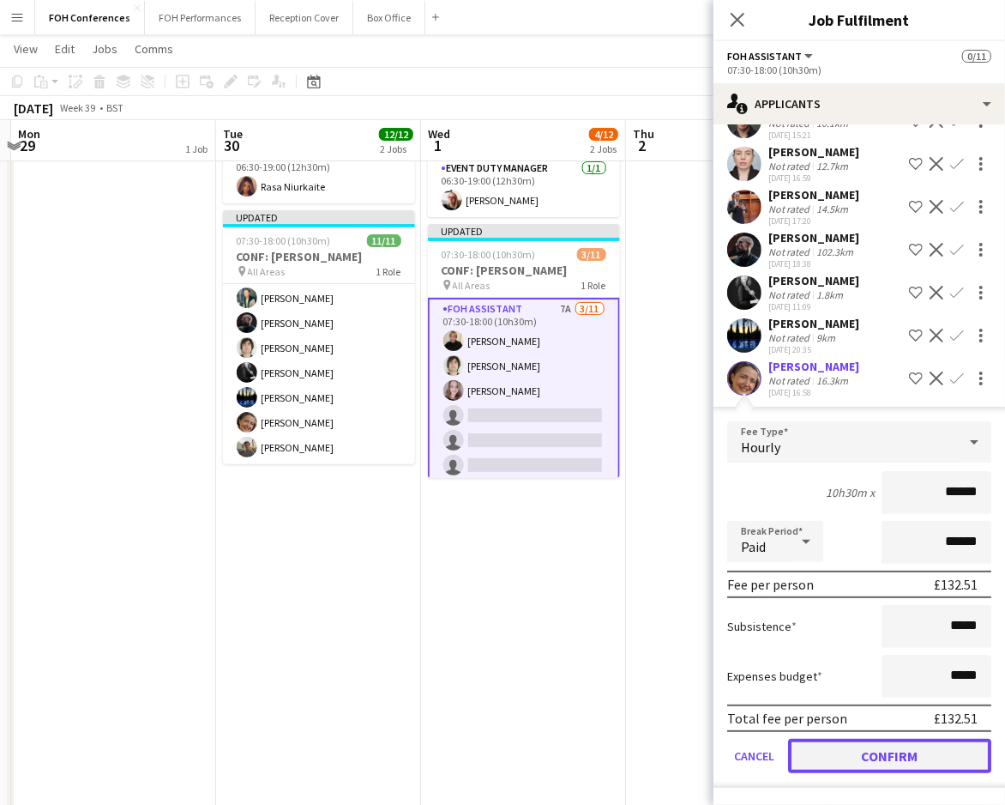
click at [902, 747] on button "Confirm" at bounding box center [889, 756] width 203 height 34
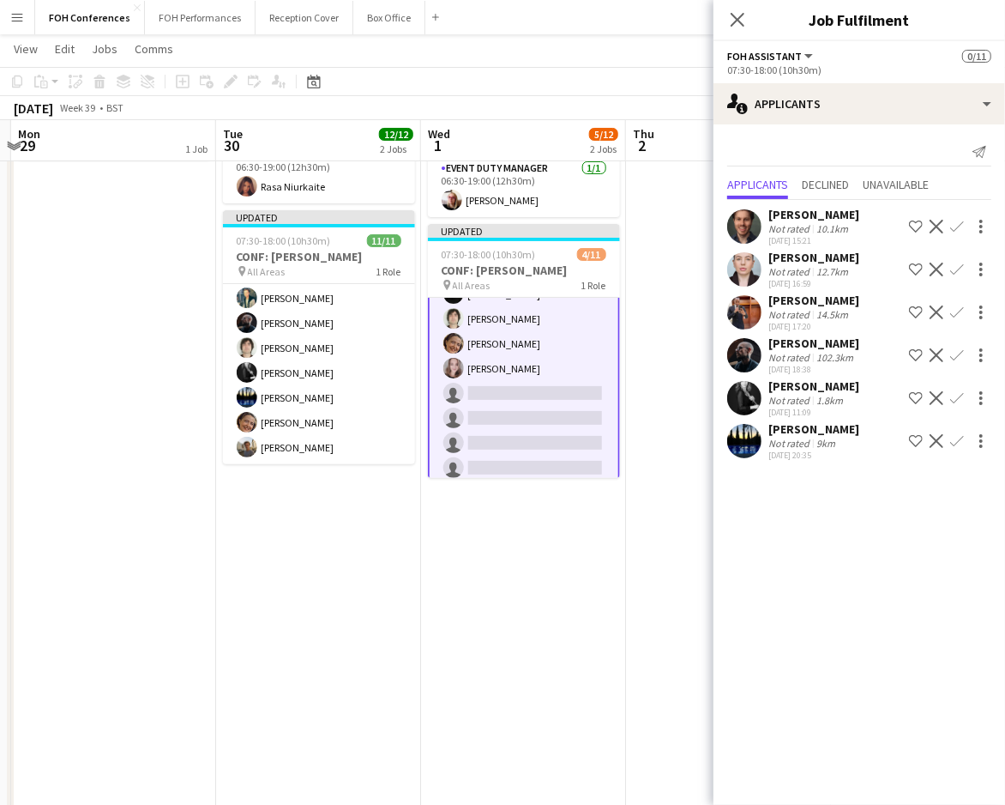
scroll to position [15, 0]
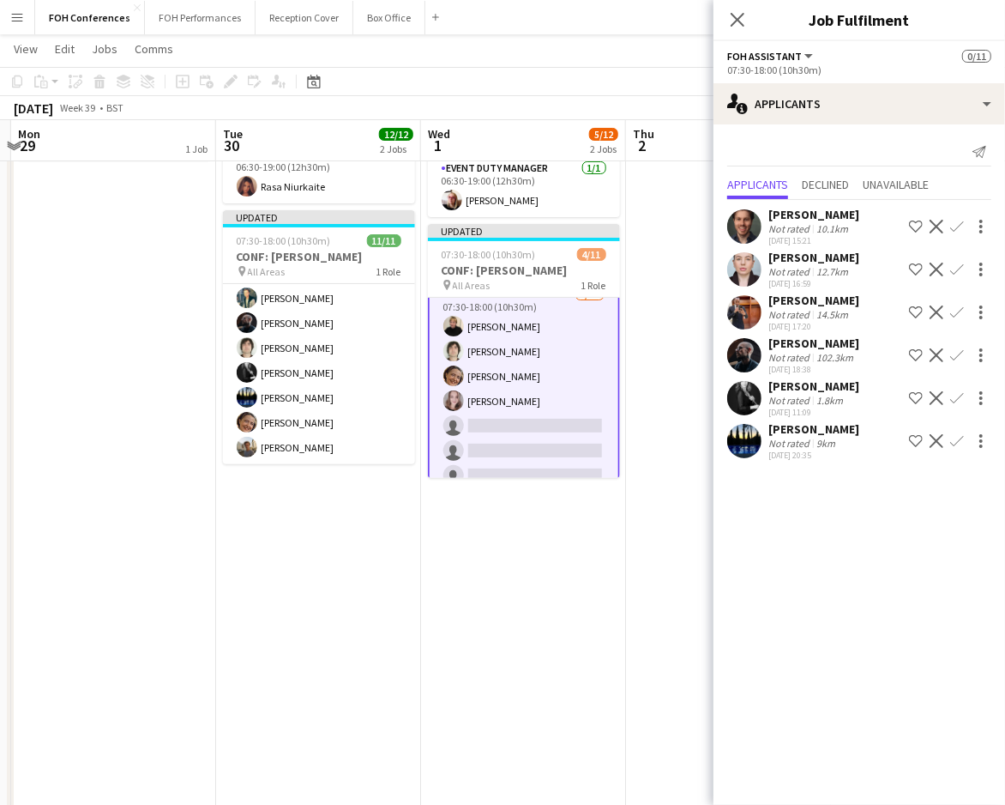
click at [954, 312] on app-icon "Confirm" at bounding box center [957, 312] width 14 height 14
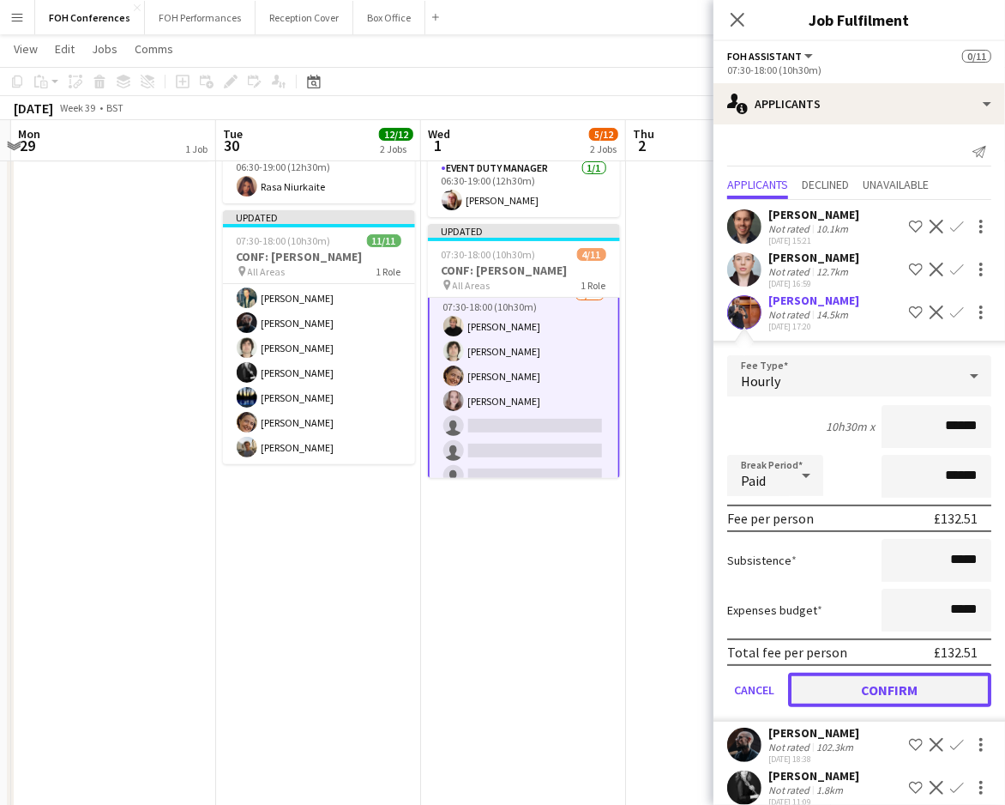
click at [928, 672] on button "Confirm" at bounding box center [889, 689] width 203 height 34
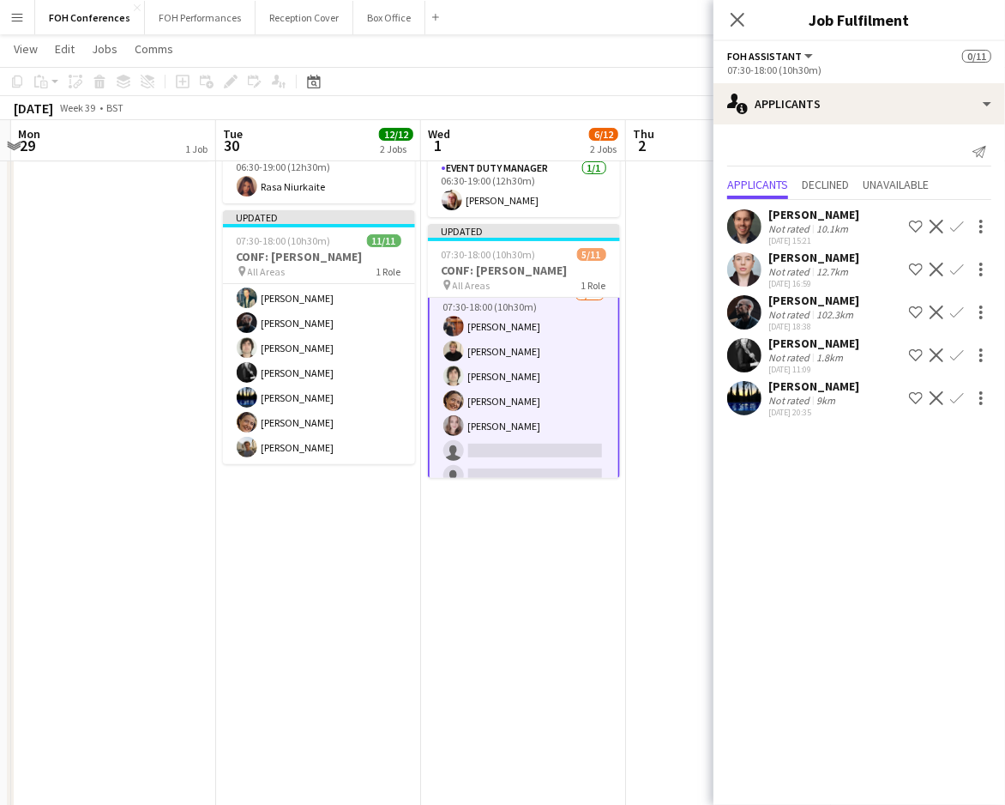
click at [959, 261] on button "Confirm" at bounding box center [957, 269] width 21 height 21
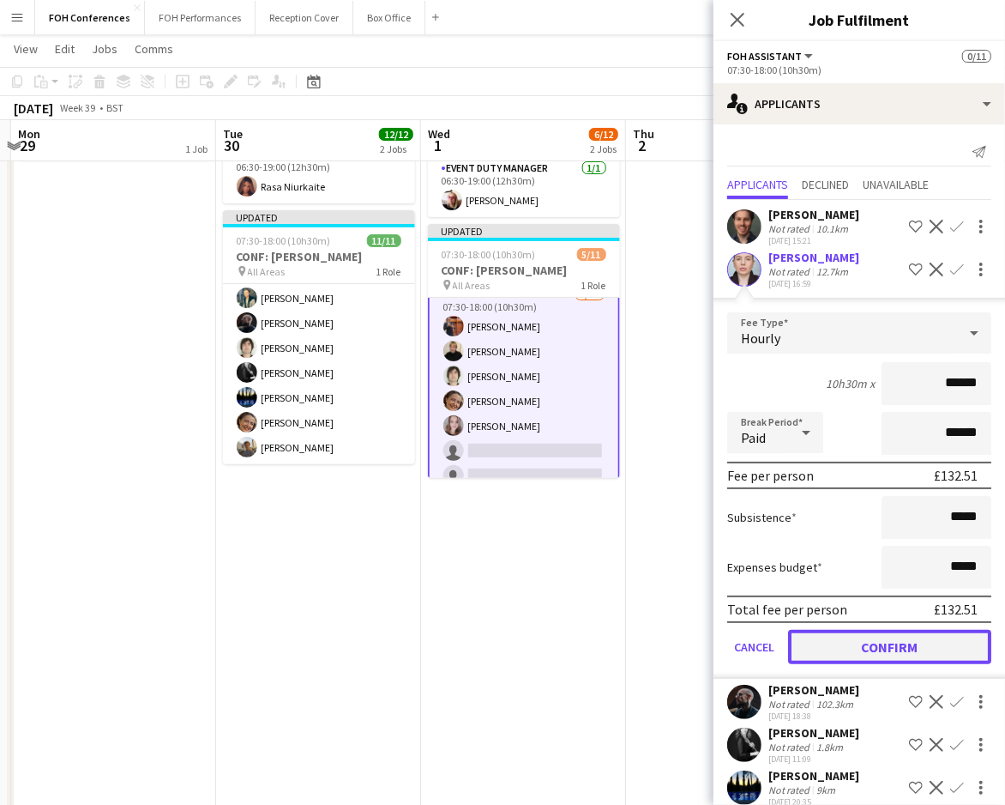
click at [897, 633] on button "Confirm" at bounding box center [889, 647] width 203 height 34
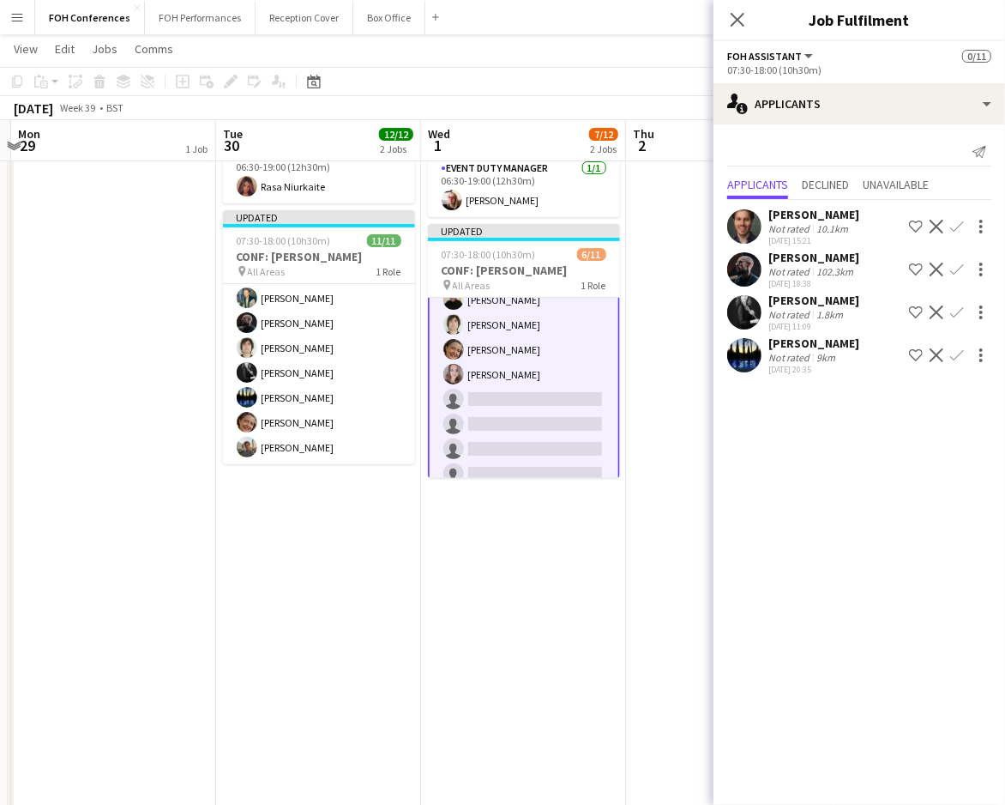
scroll to position [129, 0]
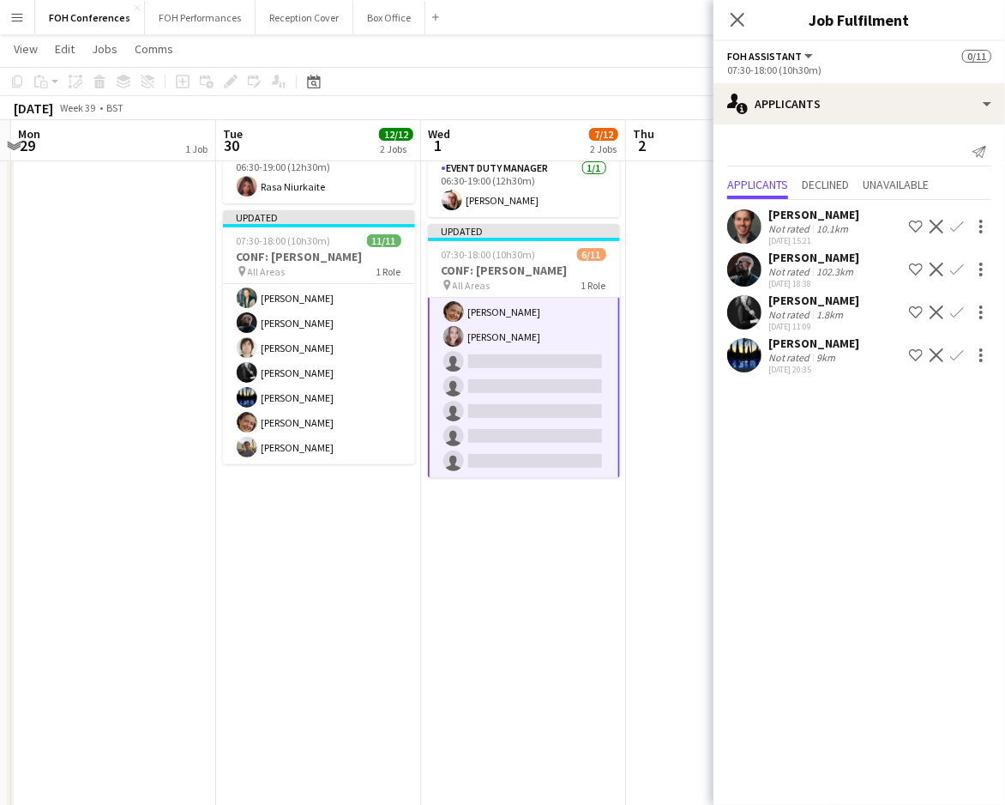
click at [959, 224] on app-icon "Confirm" at bounding box center [957, 227] width 14 height 14
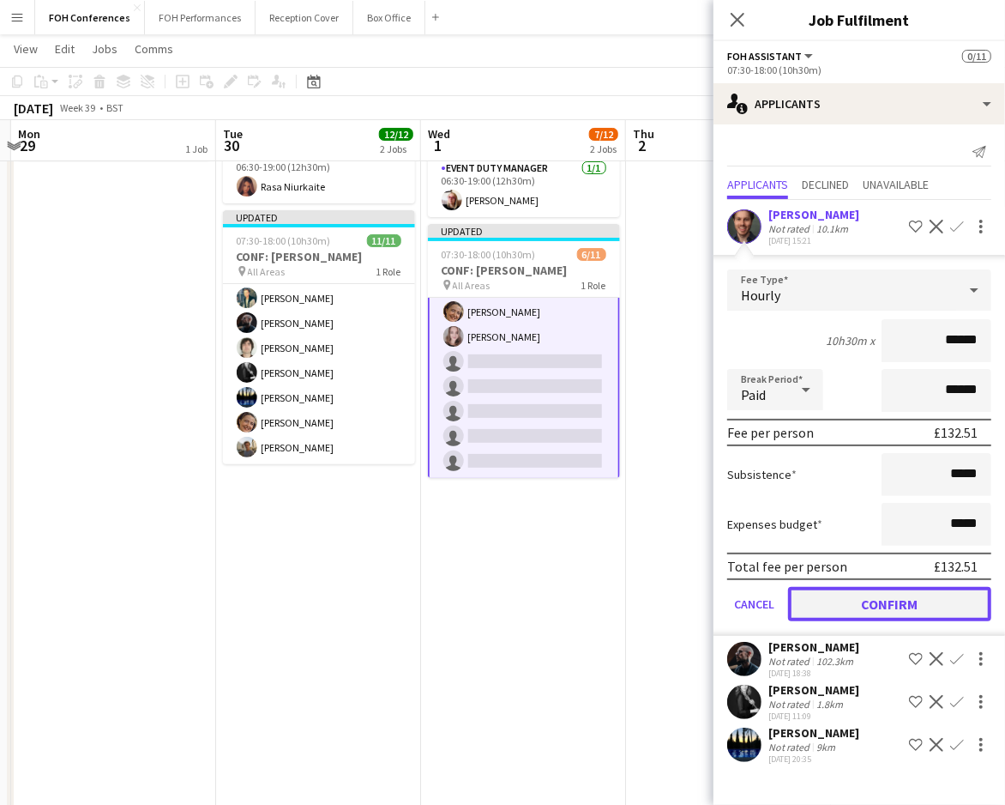
click at [897, 606] on button "Confirm" at bounding box center [889, 604] width 203 height 34
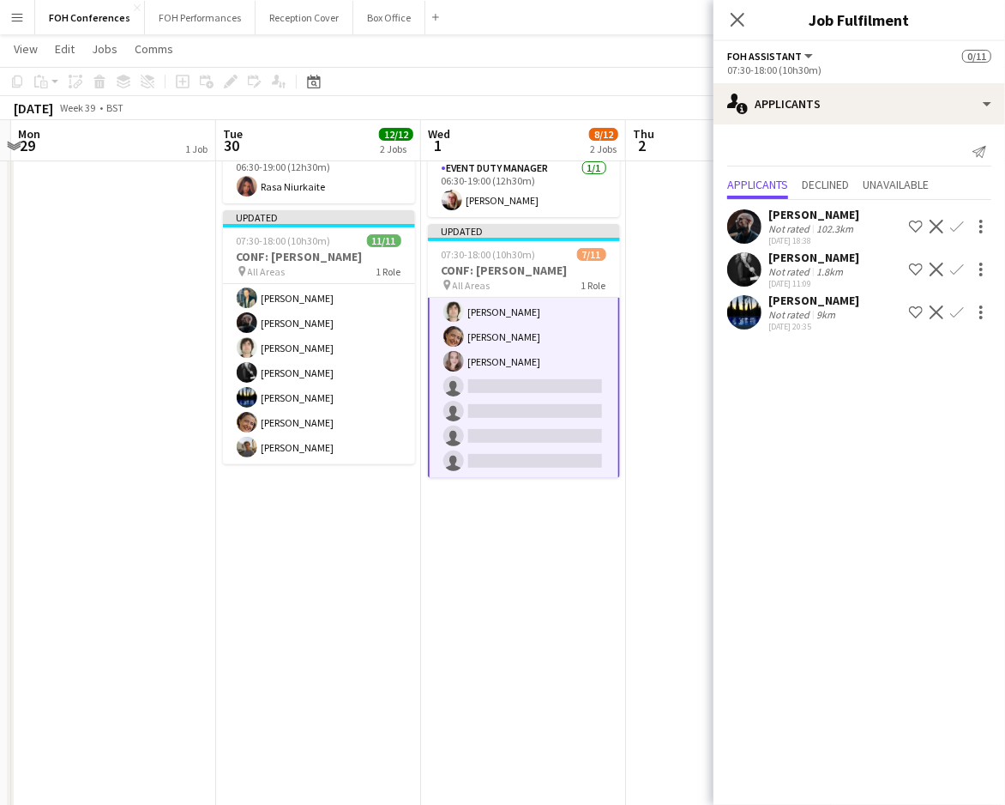
click at [954, 226] on app-icon "Confirm" at bounding box center [957, 227] width 14 height 14
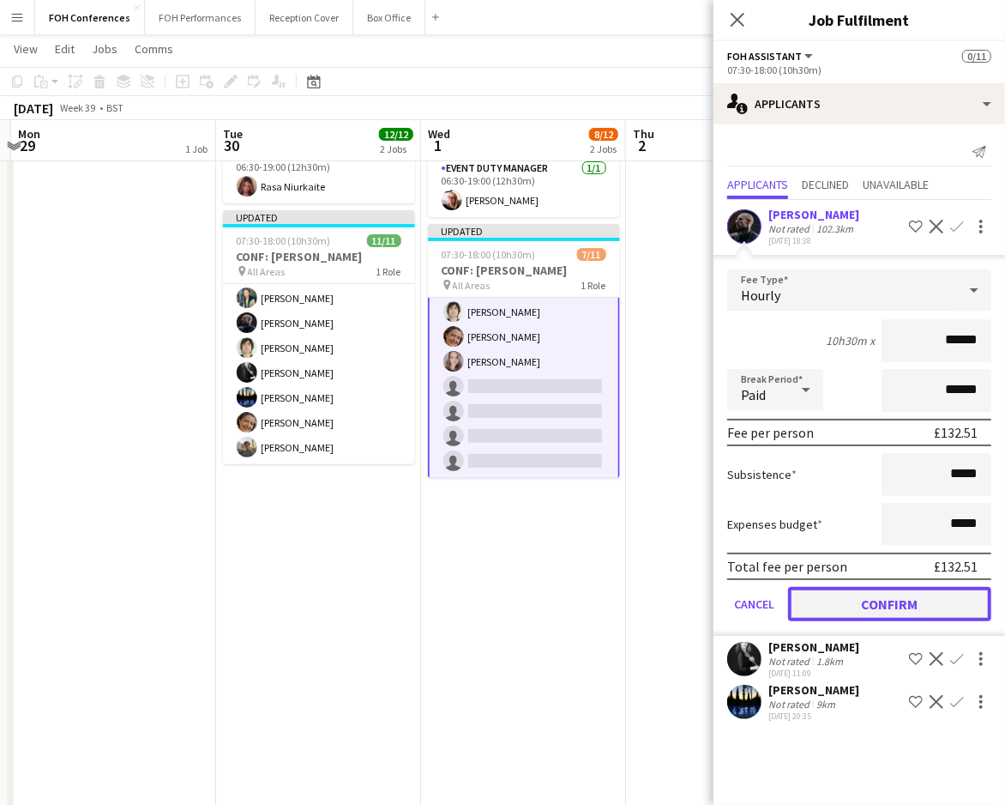
click at [924, 598] on button "Confirm" at bounding box center [889, 604] width 203 height 34
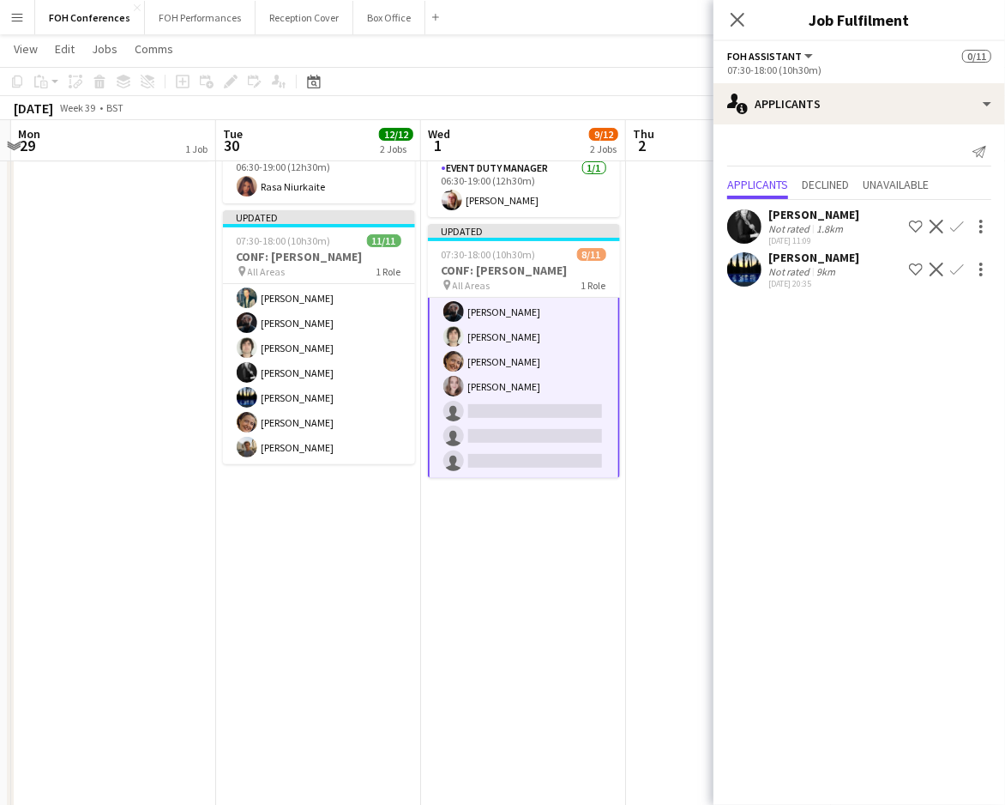
click at [963, 264] on app-icon "Confirm" at bounding box center [957, 269] width 14 height 14
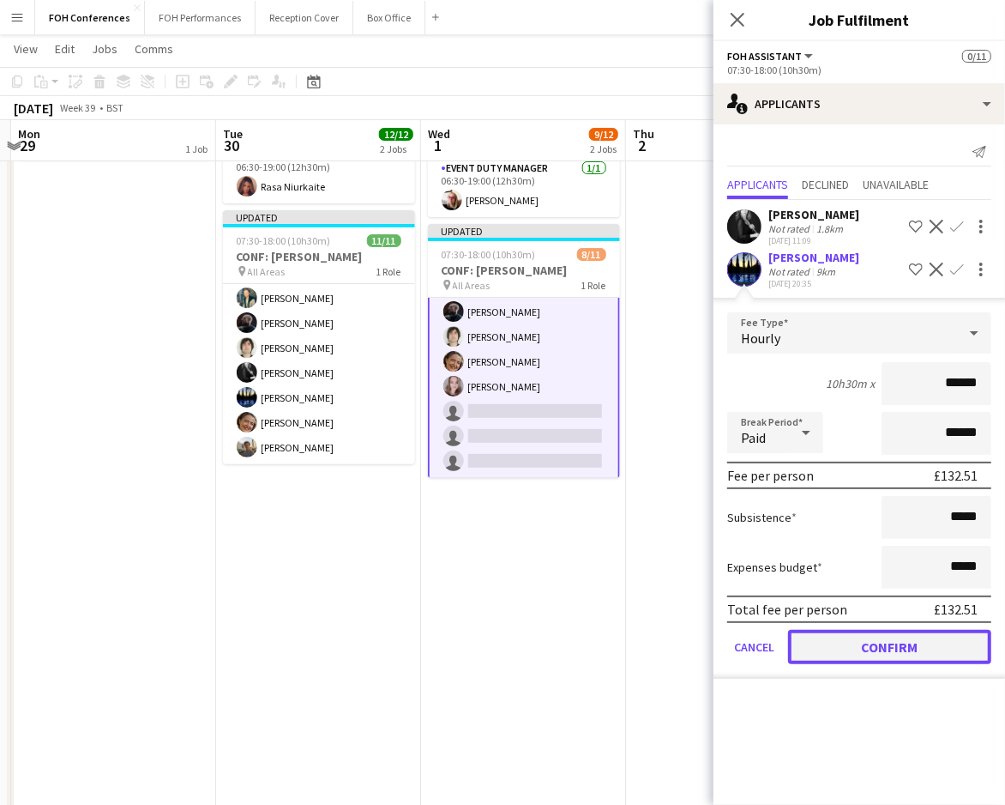
click at [875, 633] on button "Confirm" at bounding box center [889, 647] width 203 height 34
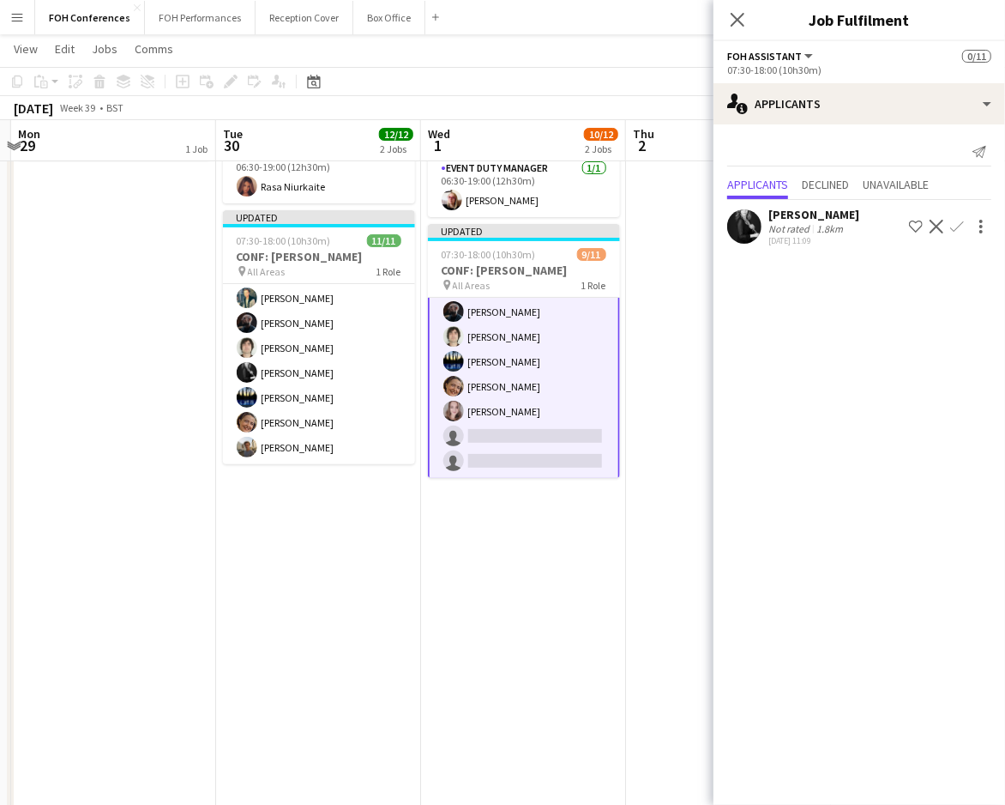
click at [965, 216] on button "Confirm" at bounding box center [957, 226] width 21 height 21
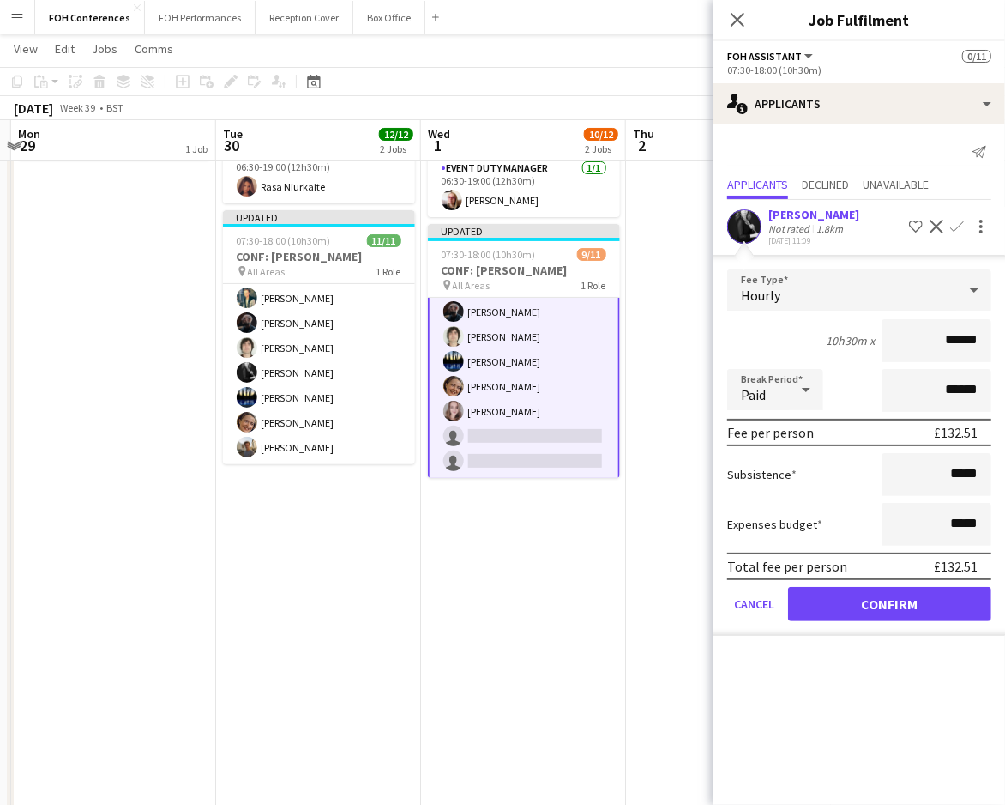
click at [877, 582] on form "Fee Type Hourly 10h30m x ****** Break Period Paid ****** Fee per person £132.51…" at bounding box center [860, 452] width 292 height 366
click at [877, 598] on button "Confirm" at bounding box center [889, 604] width 203 height 34
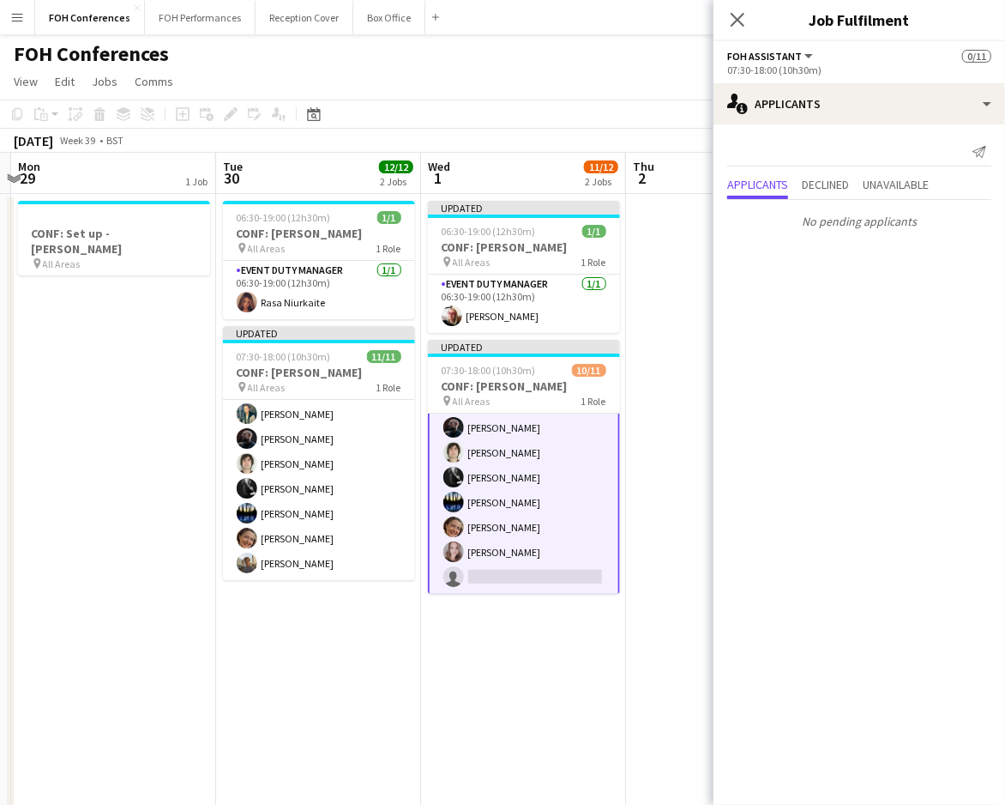
scroll to position [0, 491]
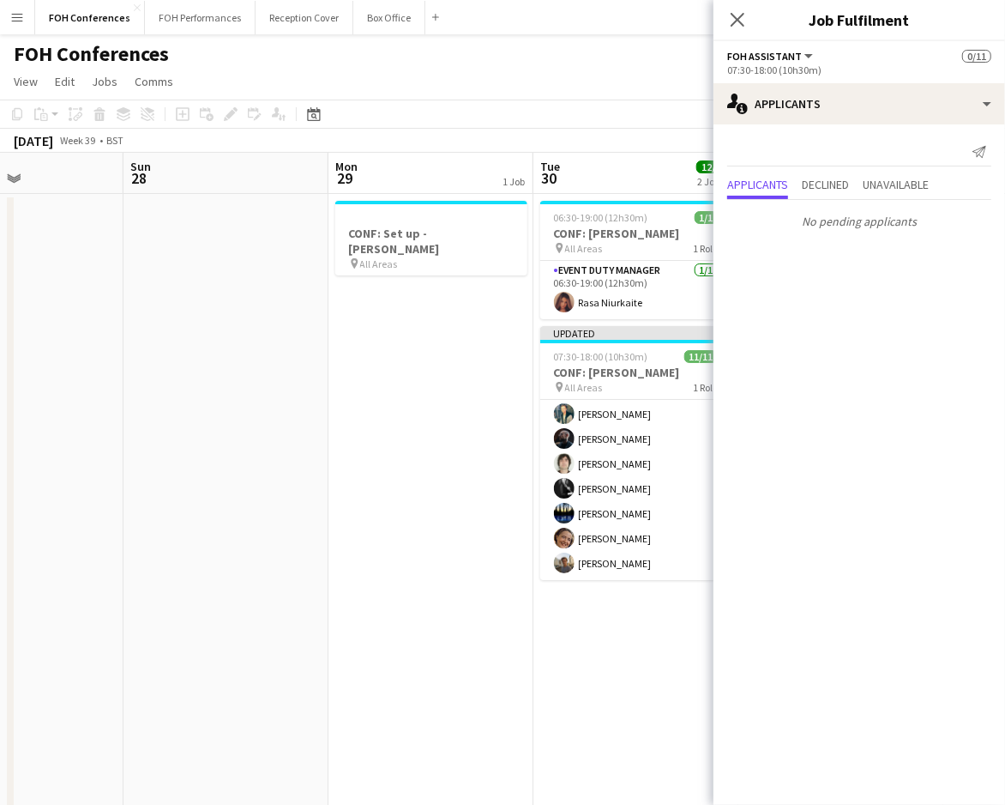
drag, startPoint x: 120, startPoint y: 172, endPoint x: 510, endPoint y: 146, distance: 390.3
click at [529, 146] on app-calendar "Copy Paste Paste Ctrl+V Paste with crew Ctrl+Shift+V Paste linked Job Delete Gr…" at bounding box center [502, 566] width 1005 height 934
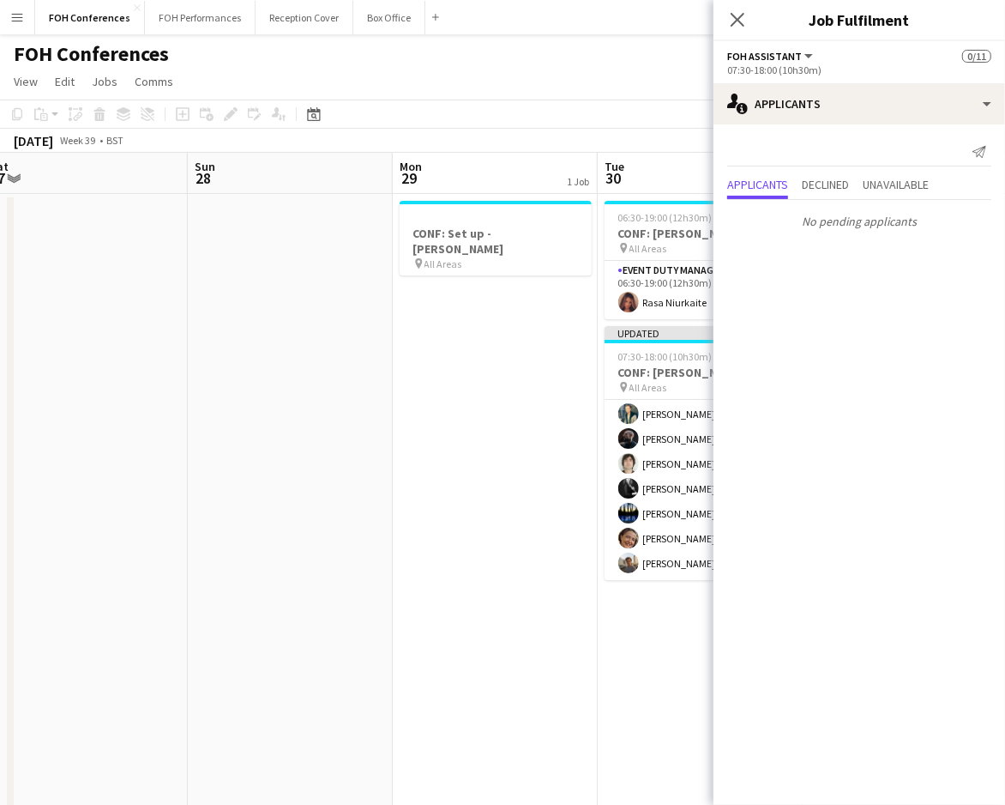
drag, startPoint x: 183, startPoint y: 169, endPoint x: 474, endPoint y: 164, distance: 291.7
click at [473, 164] on app-calendar-viewport "Thu 25 2/8 2 Jobs Fri 26 Sat 27 Sun 28 Mon 29 1 Job Tue 30 12/12 2 Jobs Wed 1 1…" at bounding box center [502, 593] width 1005 height 881
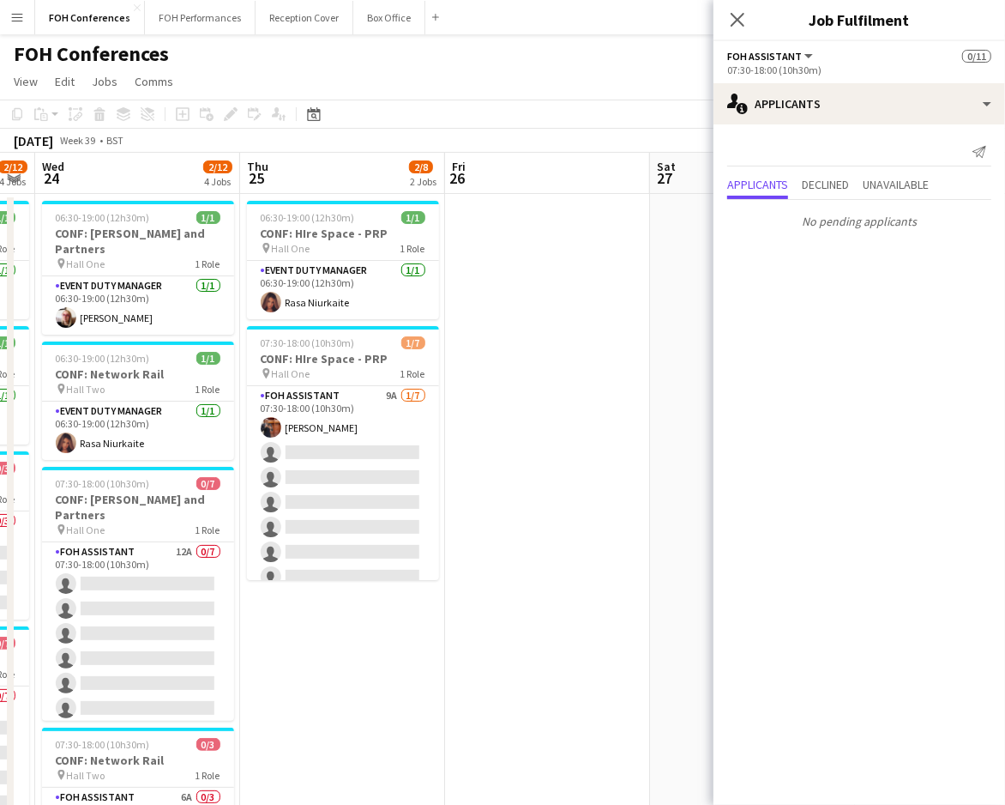
drag, startPoint x: 86, startPoint y: 174, endPoint x: 571, endPoint y: 179, distance: 485.5
click at [570, 179] on app-calendar-viewport "Mon 22 0/5 2 Jobs Tue 23 2/12 4 Jobs Wed 24 2/12 4 Jobs Thu 25 2/8 2 Jobs Fri 2…" at bounding box center [502, 593] width 1005 height 881
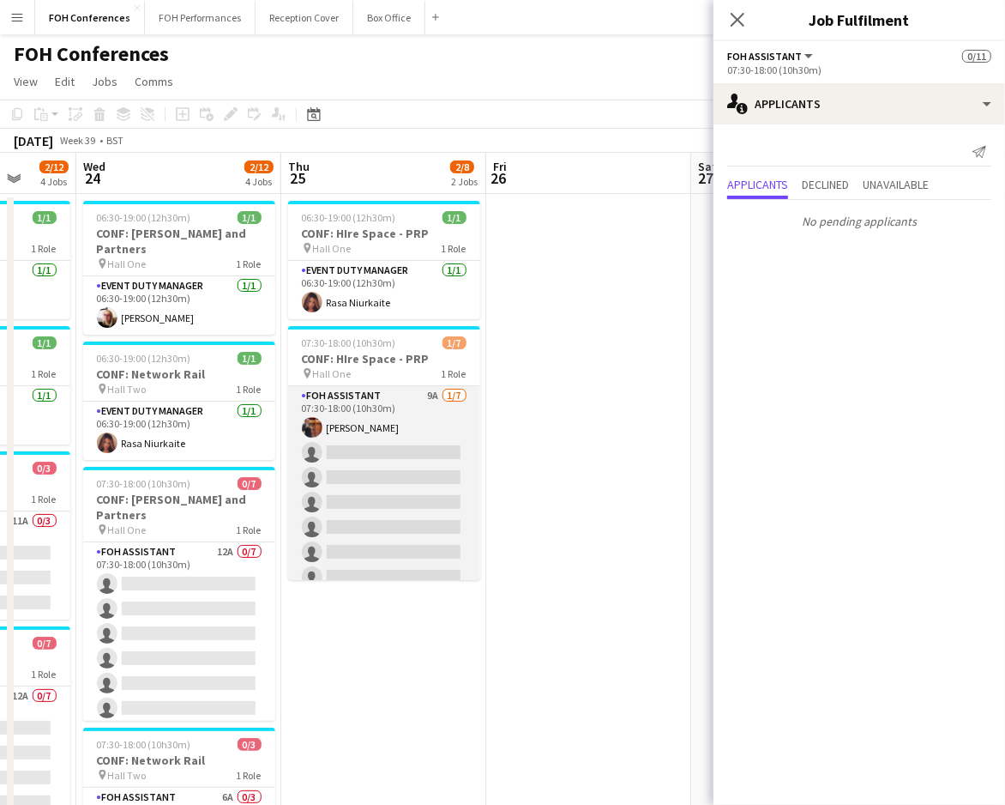
click at [362, 455] on app-card-role "FOH Assistant 9A 1/7 07:30-18:00 (10h30m) Leroy Bonsu single-neutral-actions si…" at bounding box center [384, 490] width 192 height 208
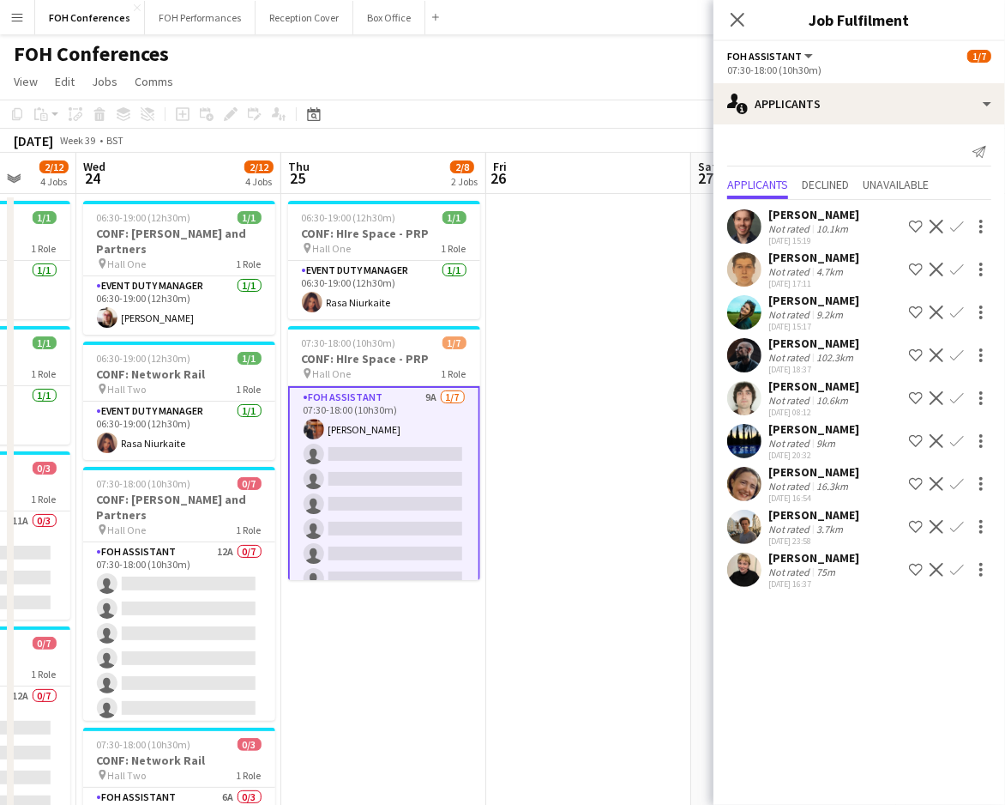
click at [958, 522] on app-icon "Confirm" at bounding box center [957, 527] width 14 height 14
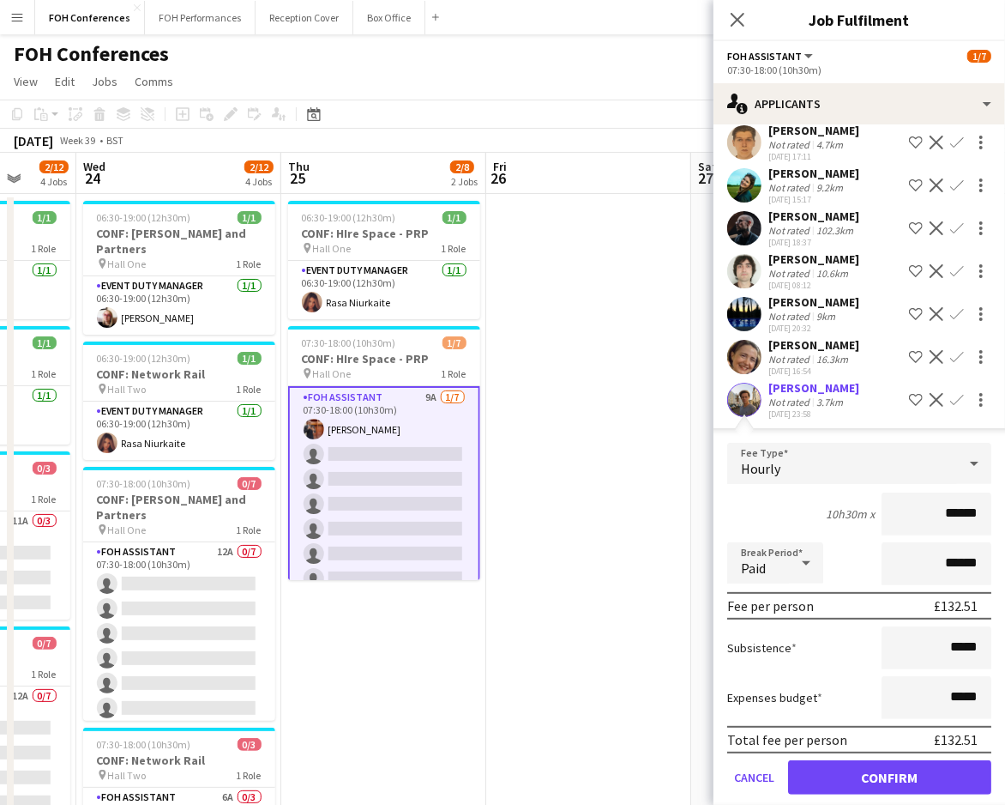
scroll to position [201, 0]
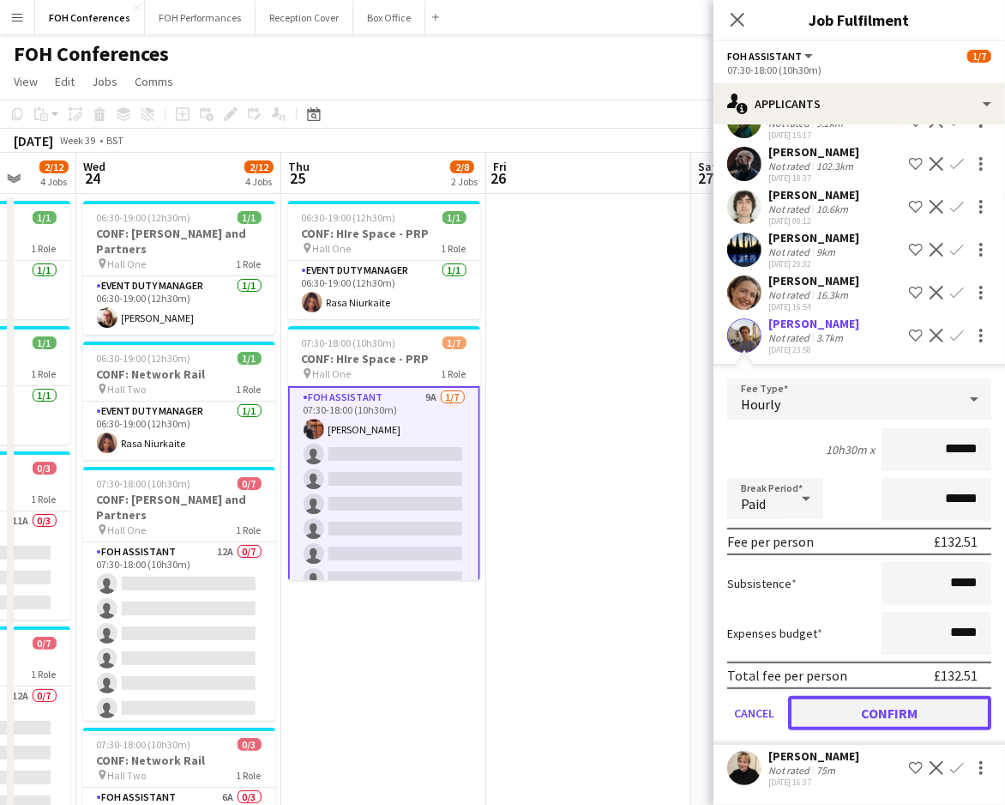
click at [890, 702] on button "Confirm" at bounding box center [889, 713] width 203 height 34
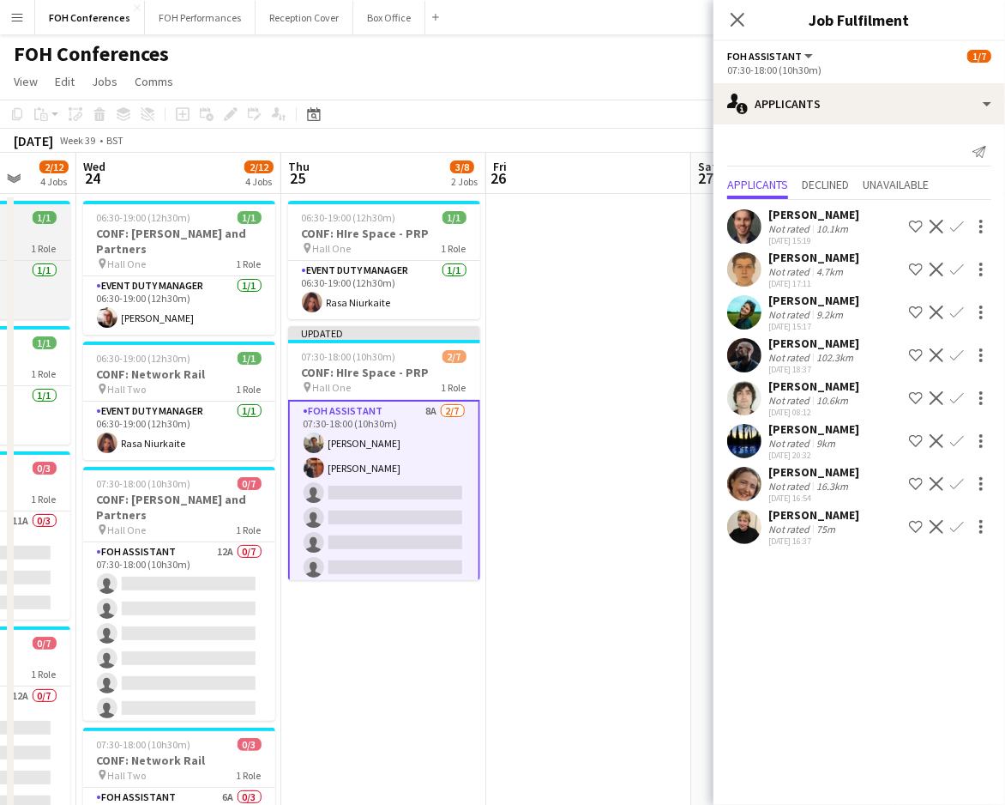
scroll to position [0, 0]
click at [952, 530] on app-icon "Confirm" at bounding box center [957, 527] width 14 height 14
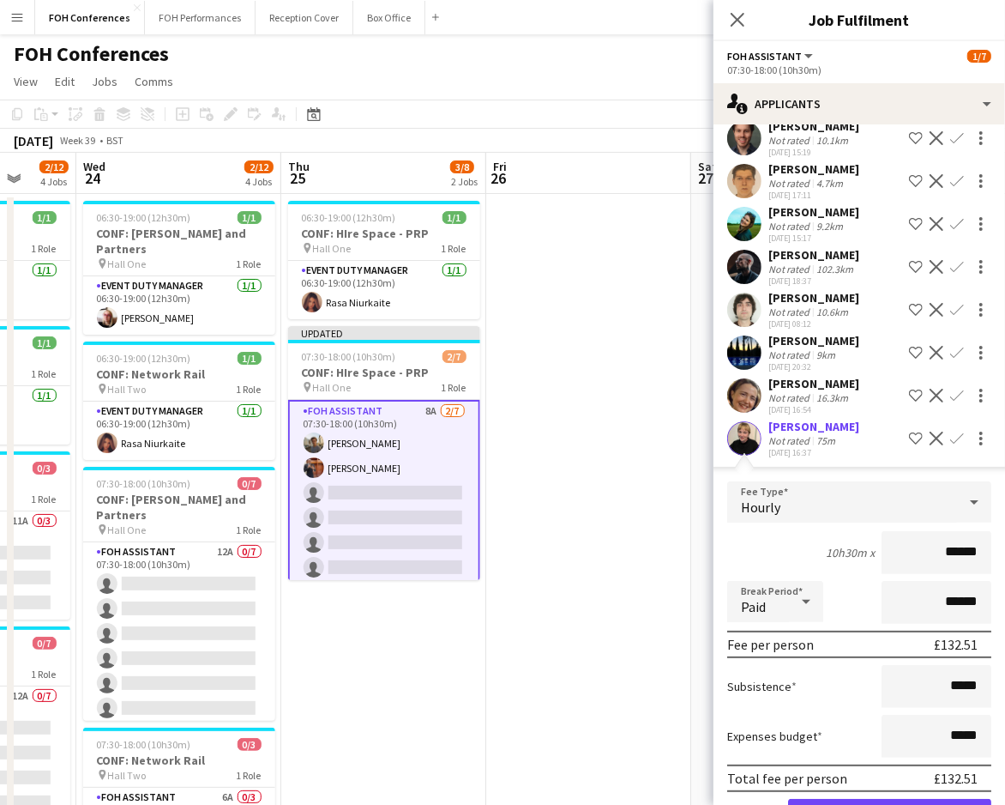
scroll to position [158, 0]
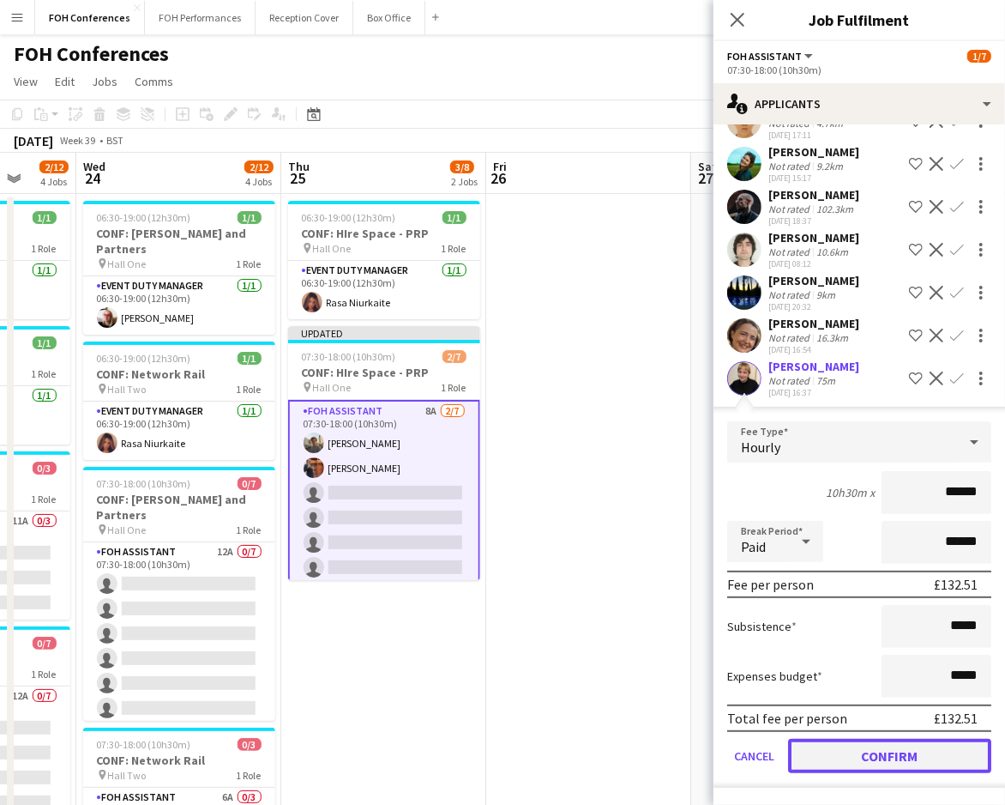
click at [835, 748] on button "Confirm" at bounding box center [889, 756] width 203 height 34
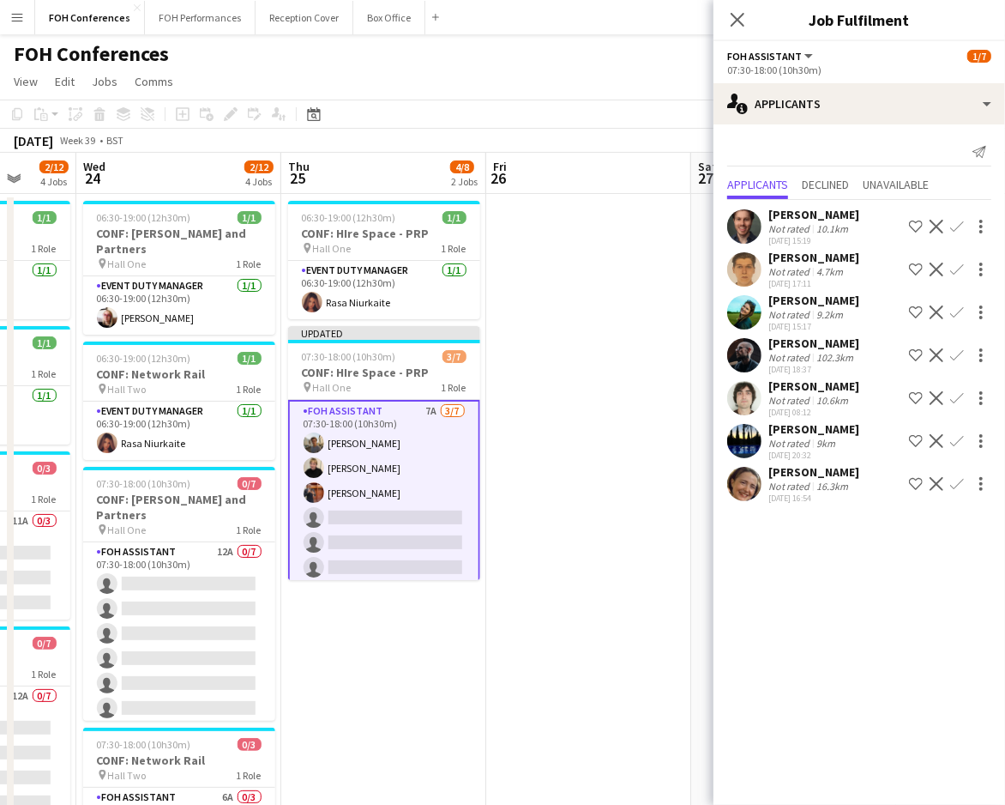
click at [955, 487] on app-icon "Confirm" at bounding box center [957, 484] width 14 height 14
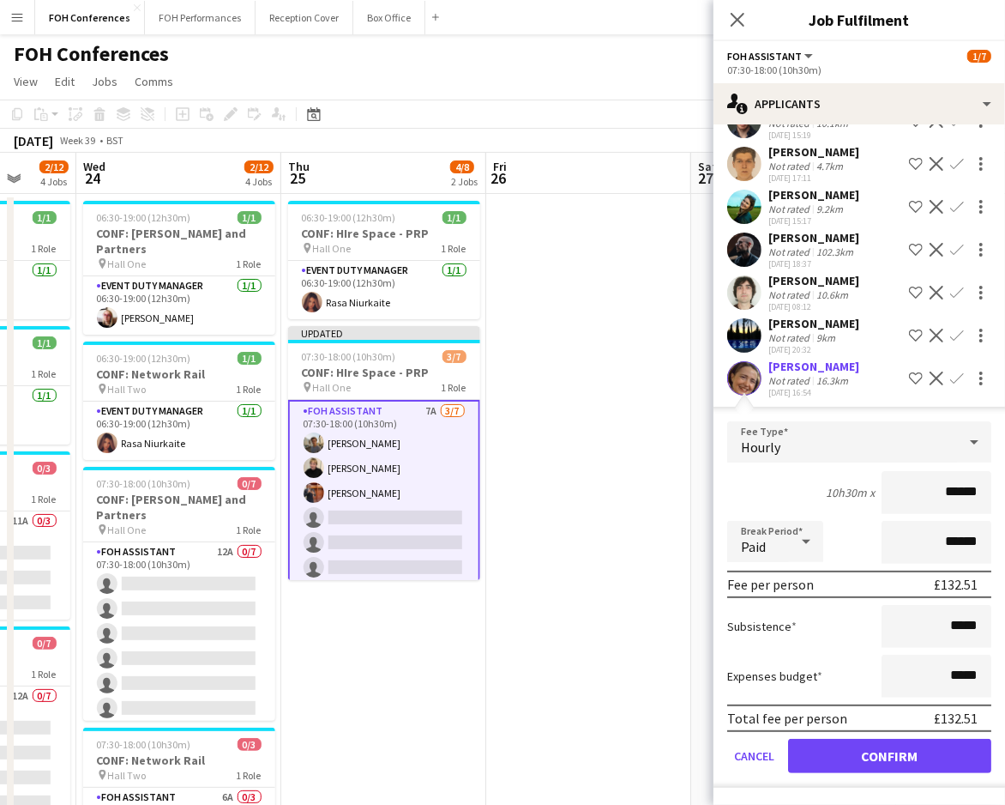
scroll to position [115, 0]
click at [853, 743] on button "Confirm" at bounding box center [889, 756] width 203 height 34
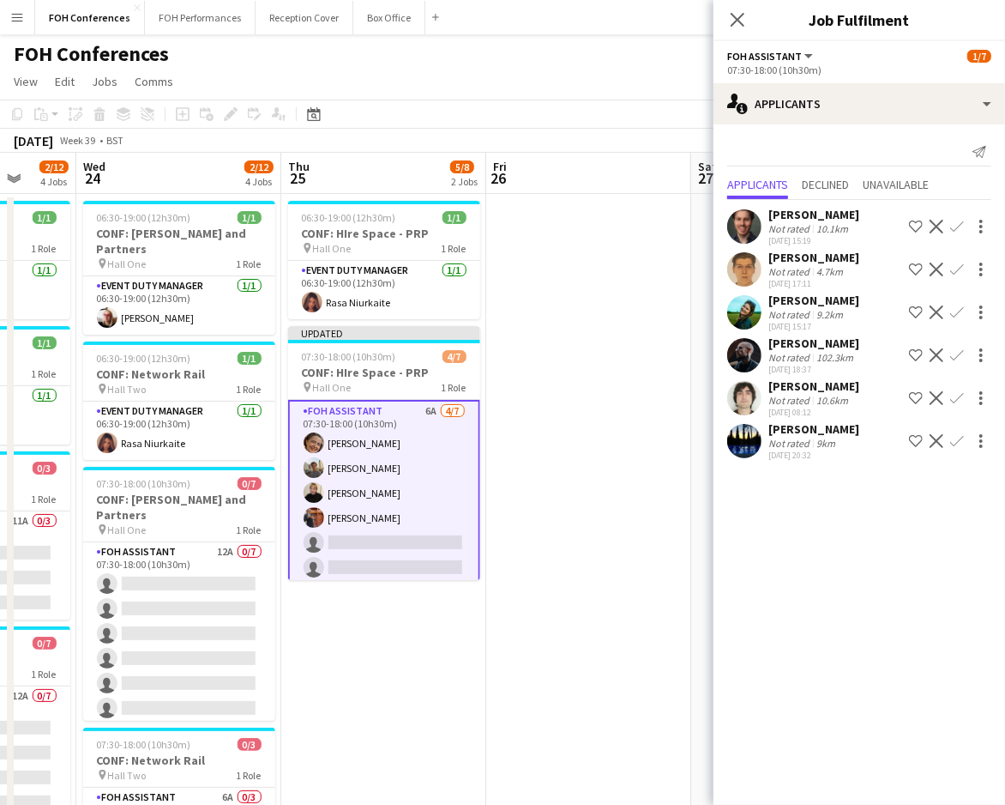
scroll to position [0, 0]
click at [957, 316] on app-icon "Confirm" at bounding box center [957, 312] width 14 height 14
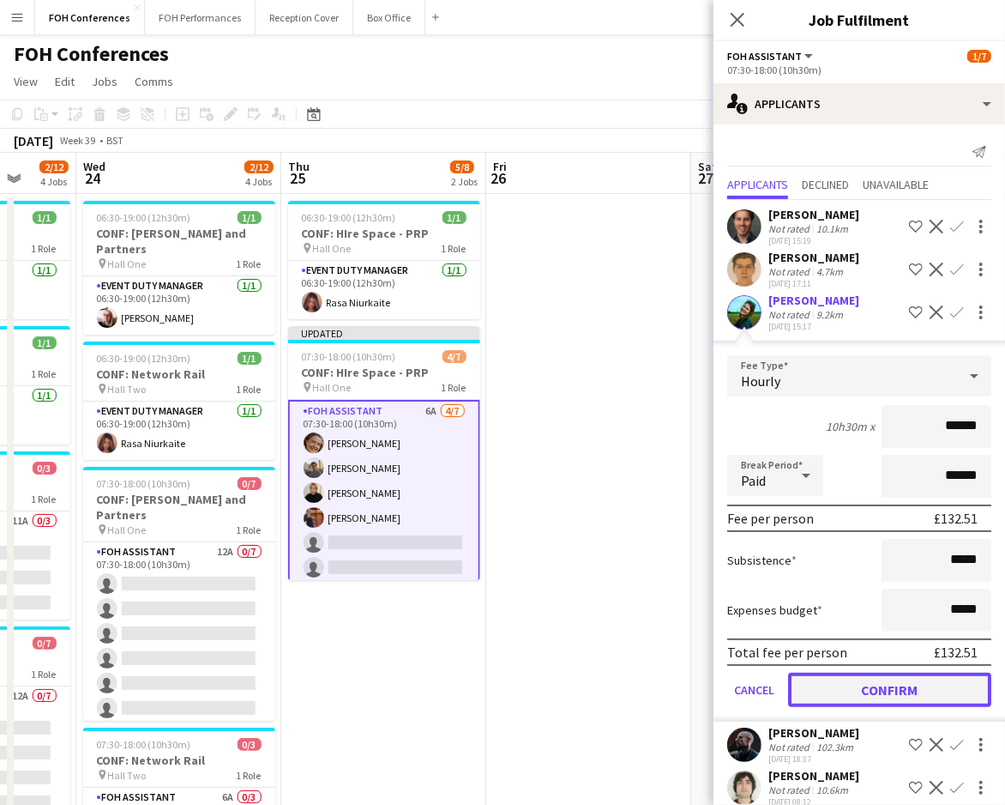
click at [863, 680] on button "Confirm" at bounding box center [889, 689] width 203 height 34
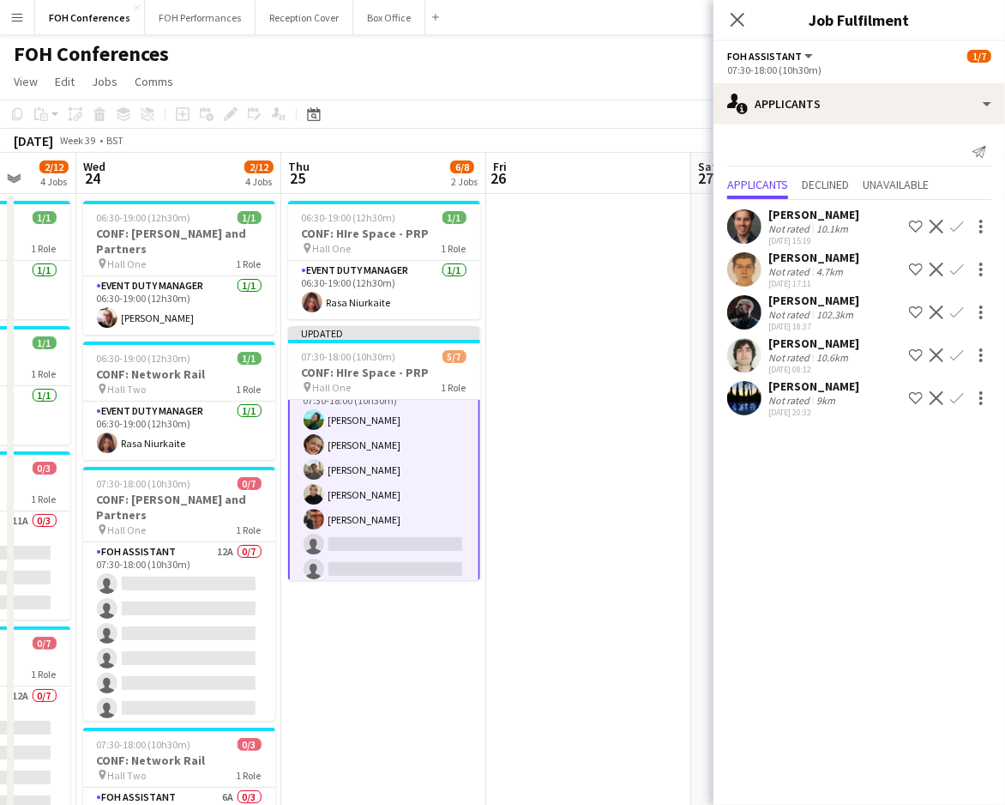
scroll to position [29, 0]
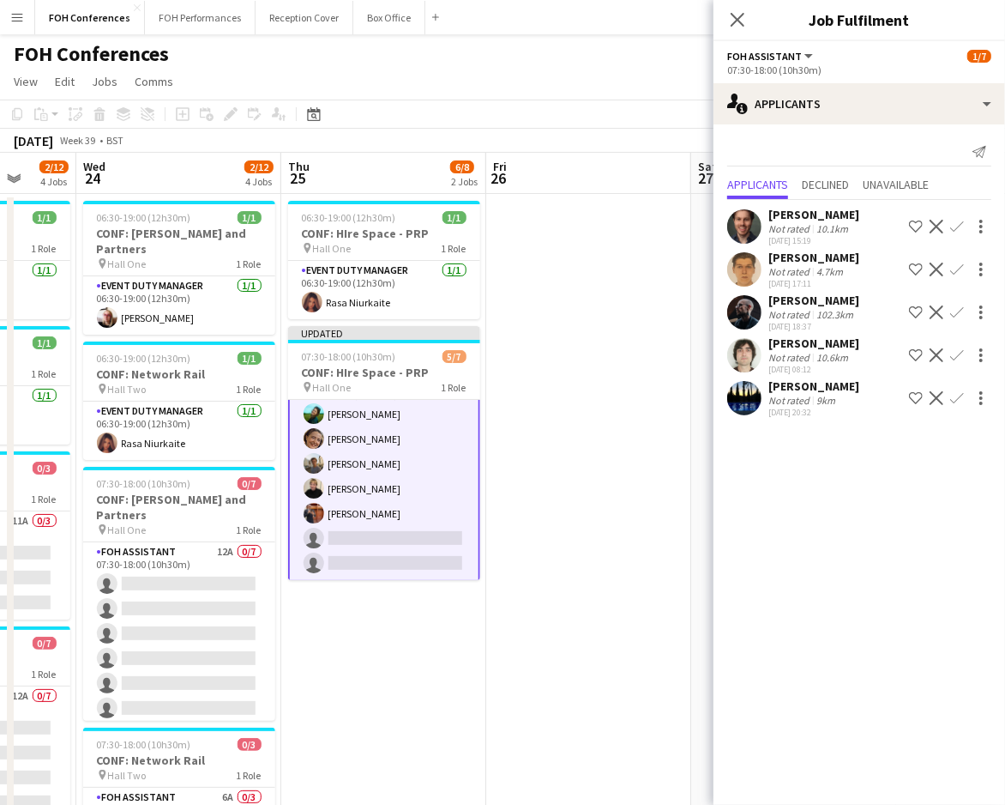
click at [959, 311] on app-icon "Confirm" at bounding box center [957, 312] width 14 height 14
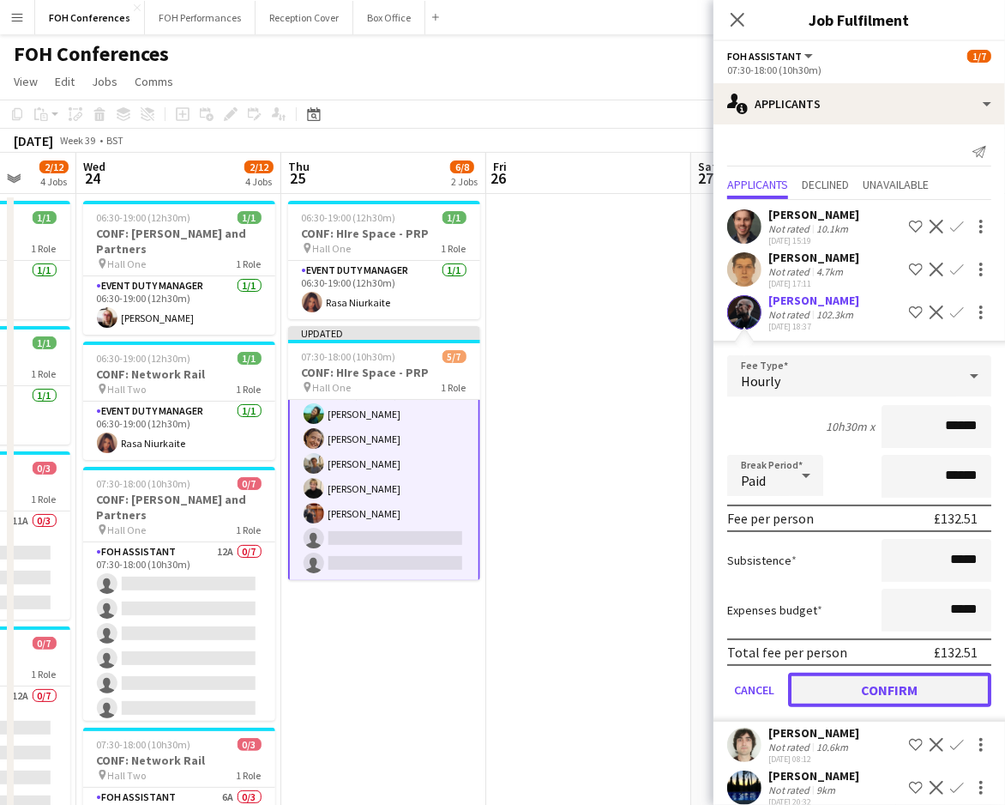
click at [853, 678] on button "Confirm" at bounding box center [889, 689] width 203 height 34
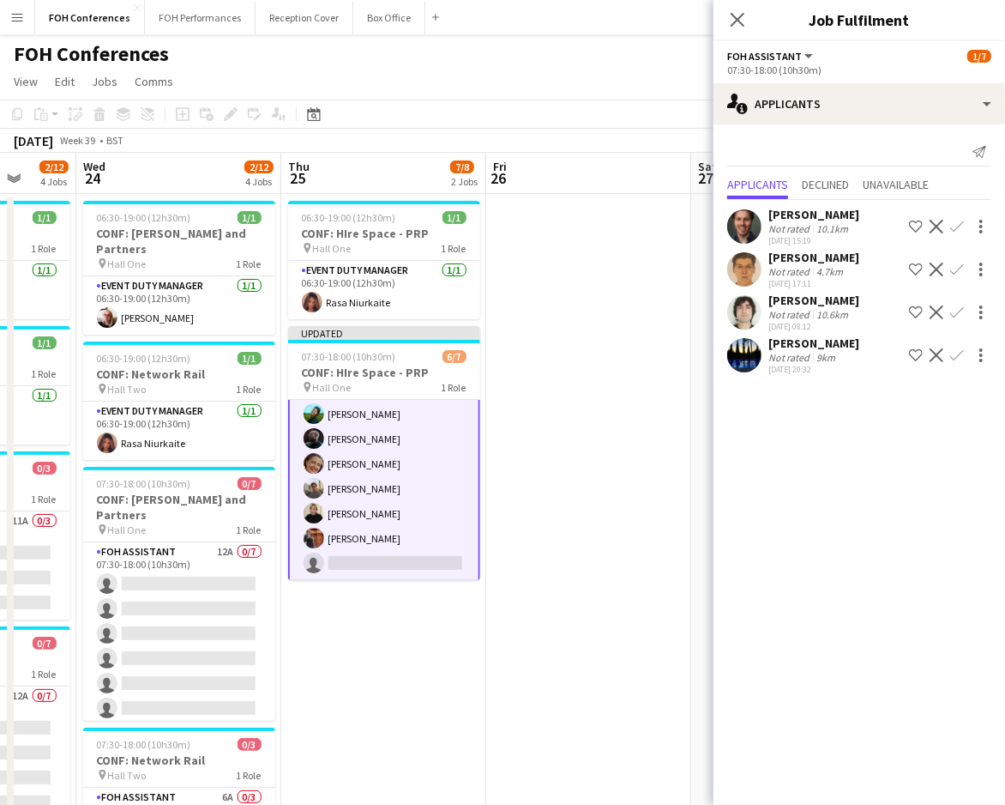
click at [958, 226] on app-icon "Confirm" at bounding box center [957, 227] width 14 height 14
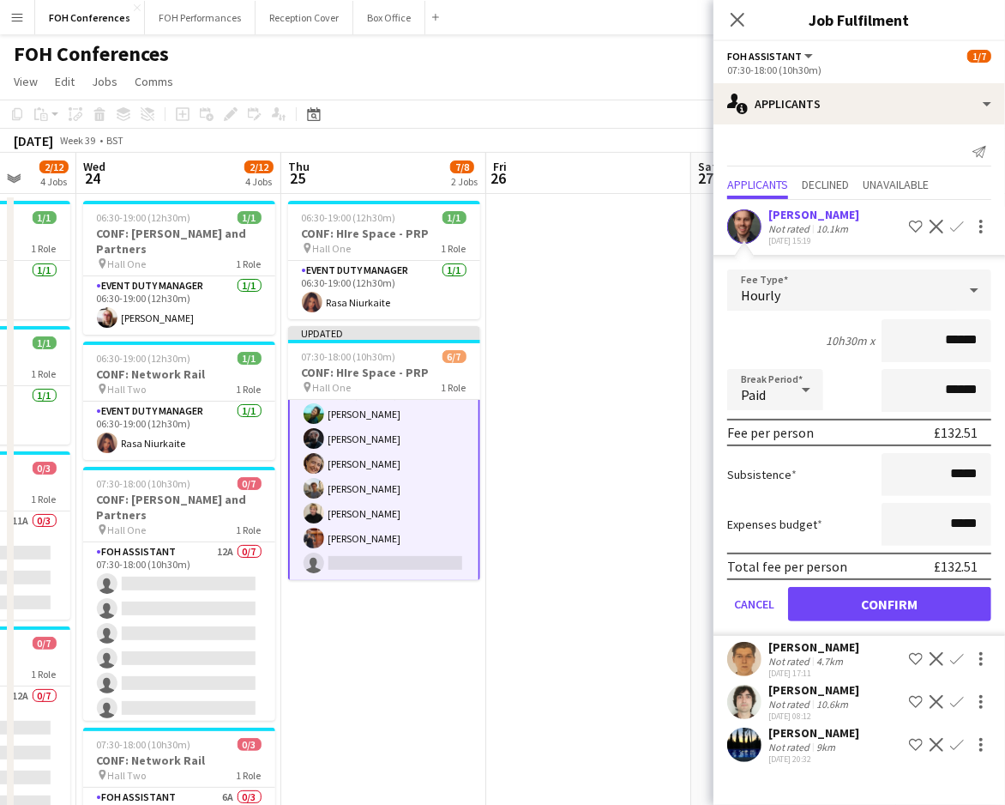
click at [936, 221] on app-icon "Decline" at bounding box center [937, 227] width 14 height 14
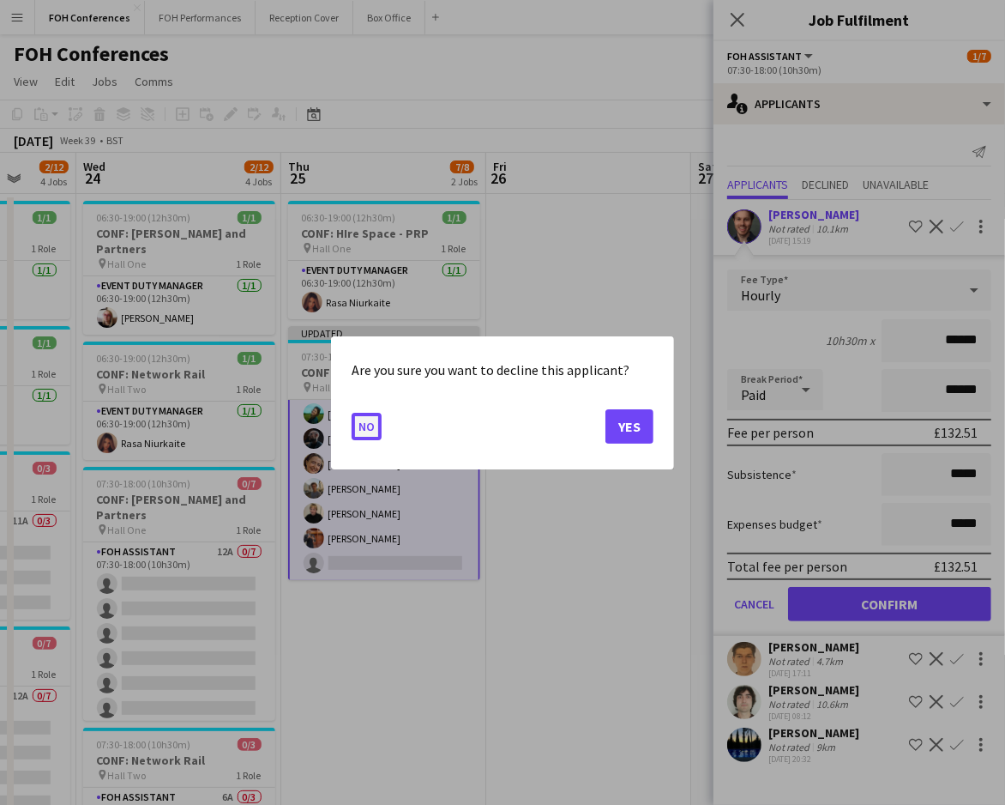
click at [359, 433] on button "No" at bounding box center [367, 425] width 30 height 27
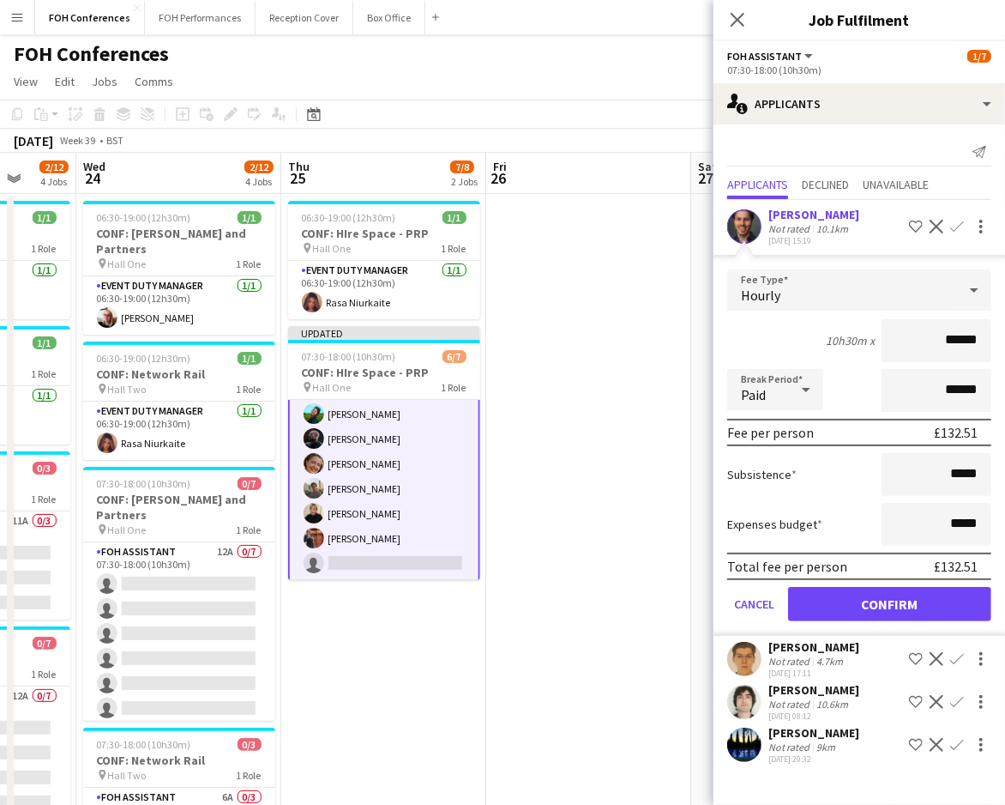
click at [956, 648] on button "Confirm" at bounding box center [957, 658] width 21 height 21
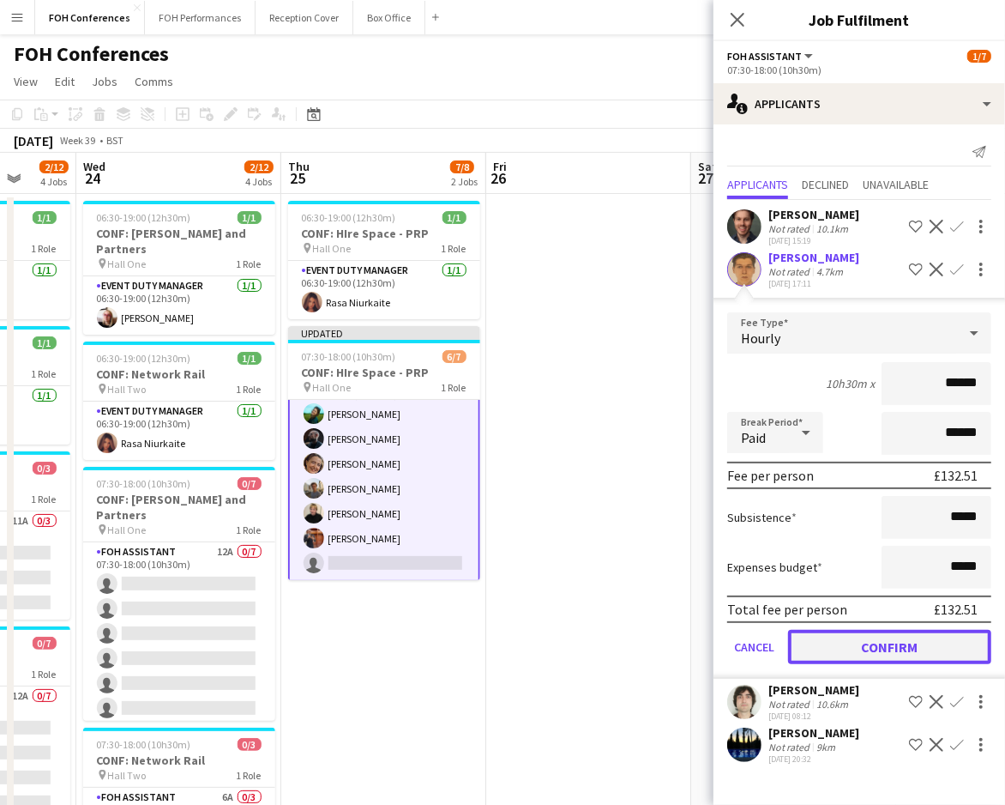
click at [900, 630] on button "Confirm" at bounding box center [889, 647] width 203 height 34
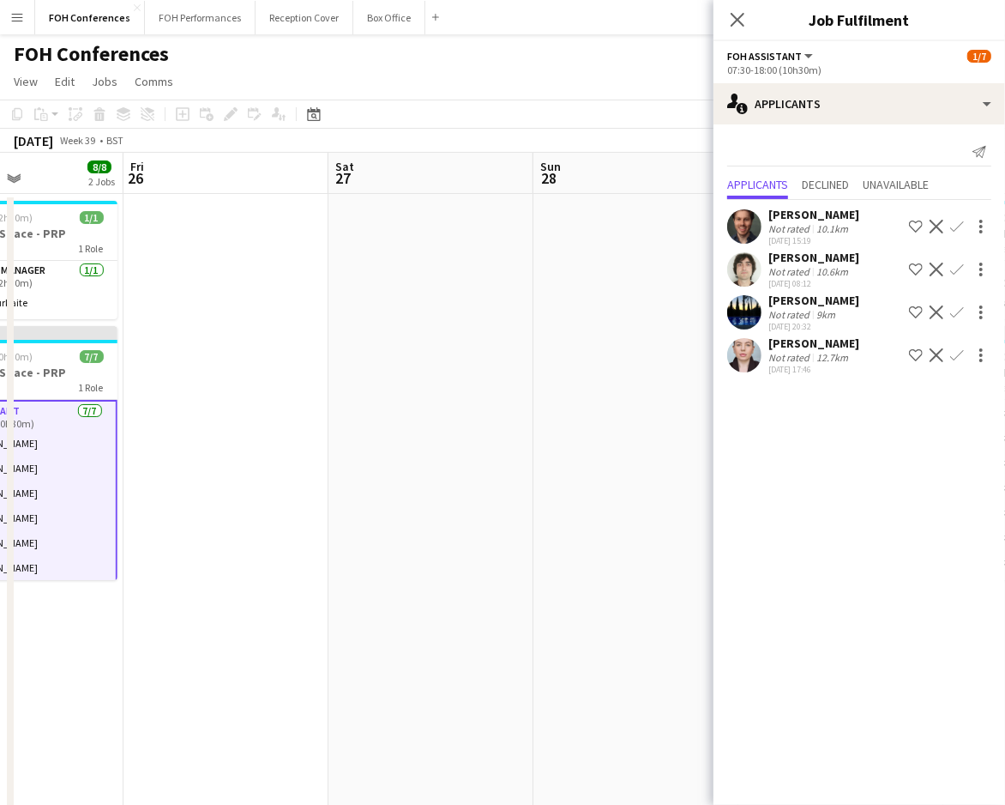
scroll to position [0, 491]
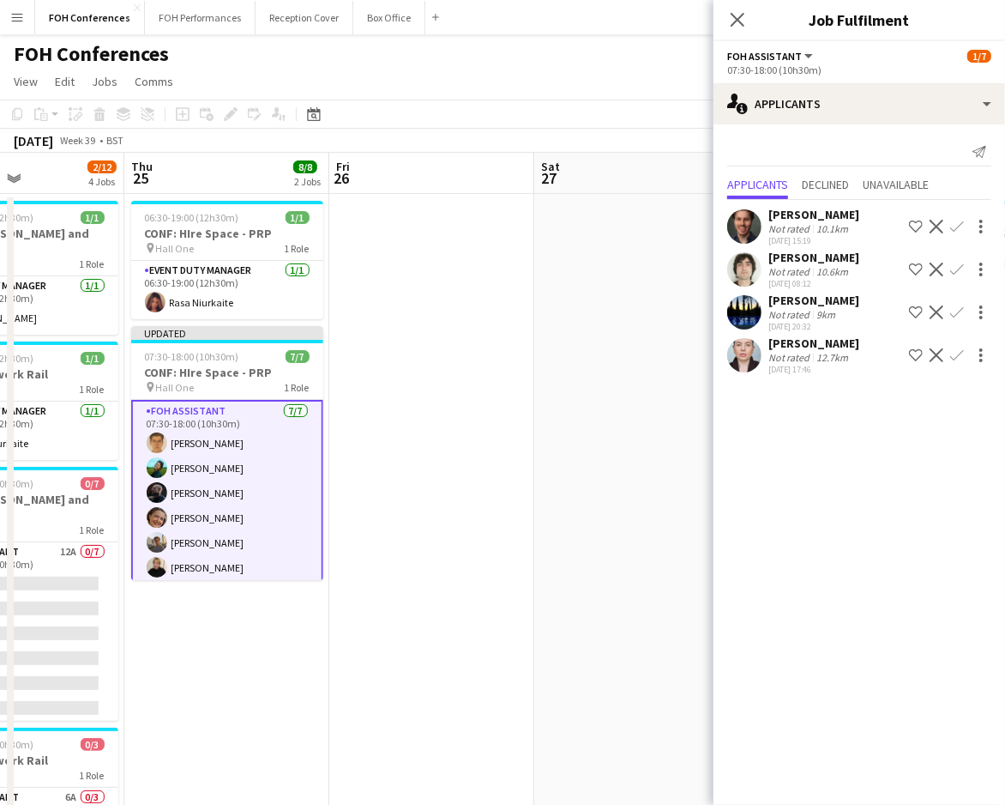
drag, startPoint x: 573, startPoint y: 180, endPoint x: 416, endPoint y: 193, distance: 157.5
click at [416, 193] on app-calendar-viewport "Mon 22 0/5 2 Jobs Tue 23 2/12 4 Jobs Wed 24 2/12 4 Jobs Thu 25 8/8 2 Jobs Fri 2…" at bounding box center [502, 593] width 1005 height 881
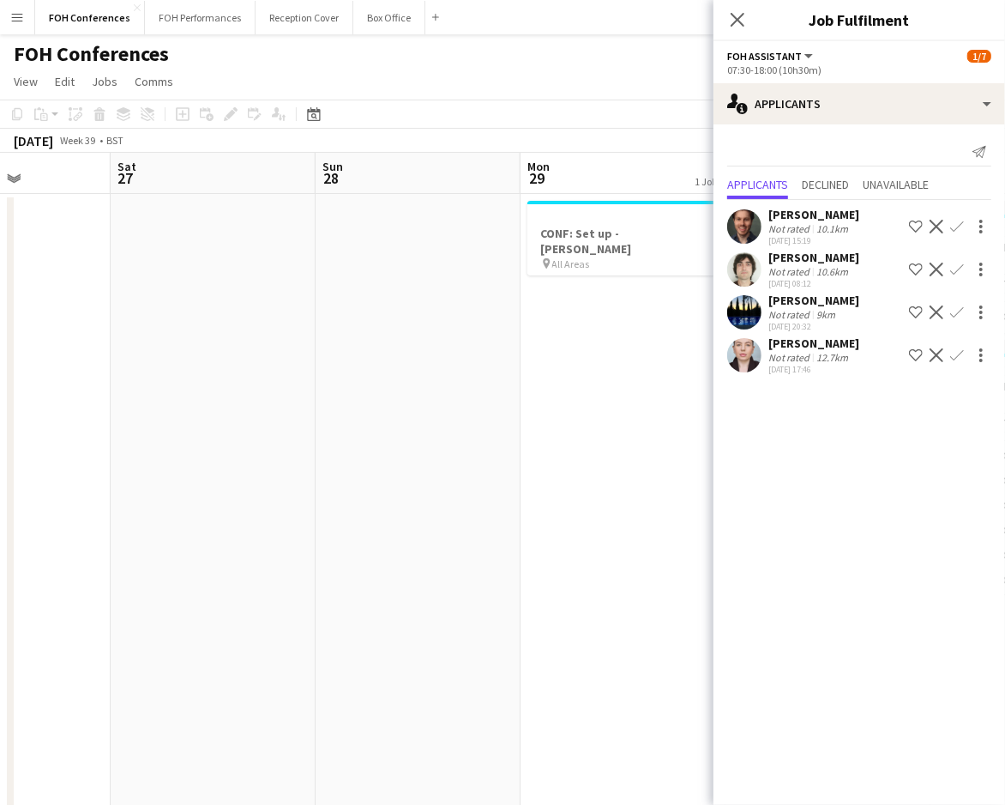
drag, startPoint x: 458, startPoint y: 187, endPoint x: -9, endPoint y: 192, distance: 467.5
click at [0, 192] on html "Menu Boards Boards Boards All jobs Status Workforce Workforce My Workforce Recr…" at bounding box center [502, 531] width 1005 height 1063
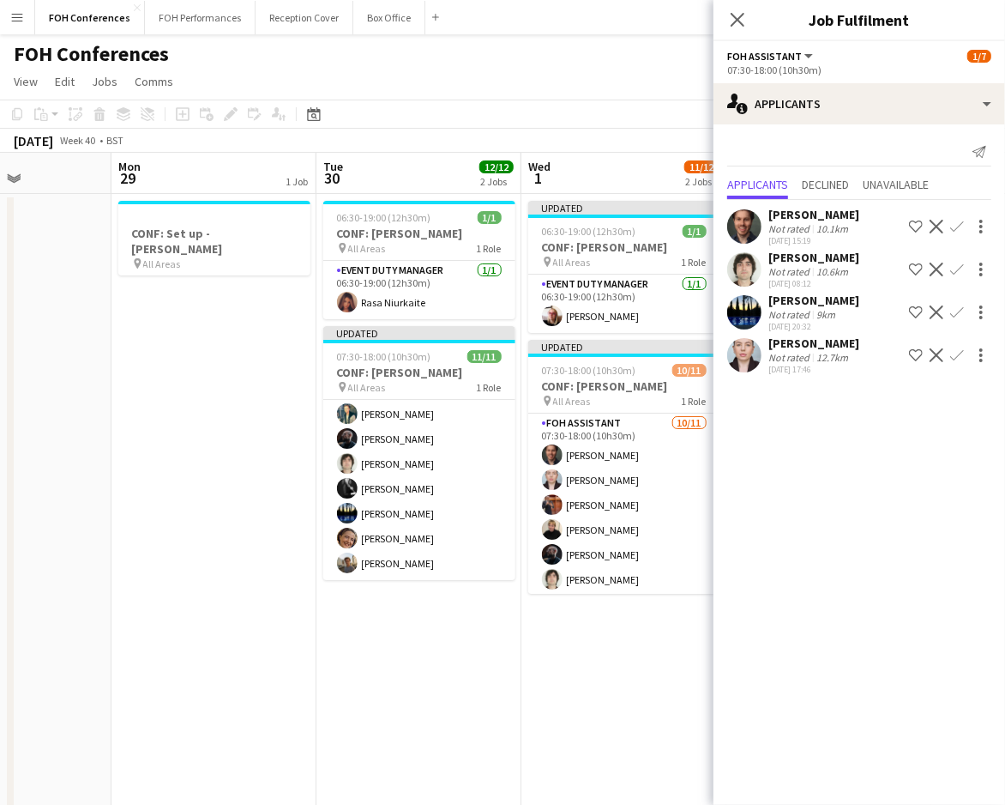
scroll to position [0, 629]
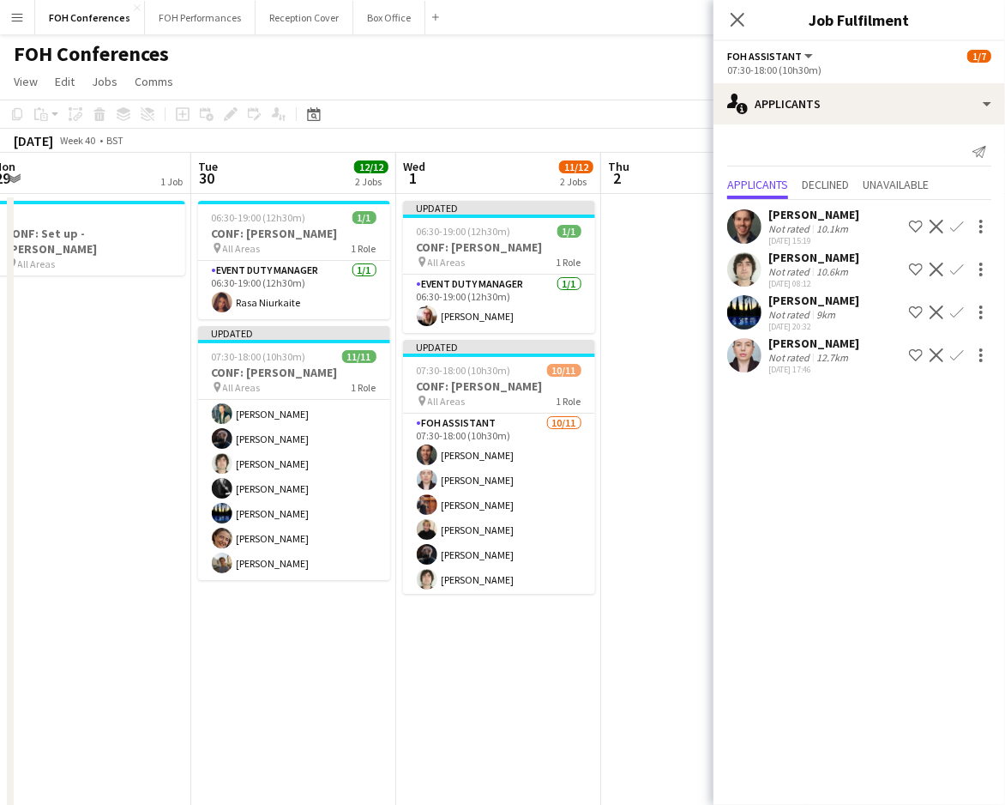
drag, startPoint x: 566, startPoint y: 169, endPoint x: -130, endPoint y: 169, distance: 696.5
click at [0, 169] on html "Menu Boards Boards Boards All jobs Status Workforce Workforce My Workforce Recr…" at bounding box center [502, 531] width 1005 height 1063
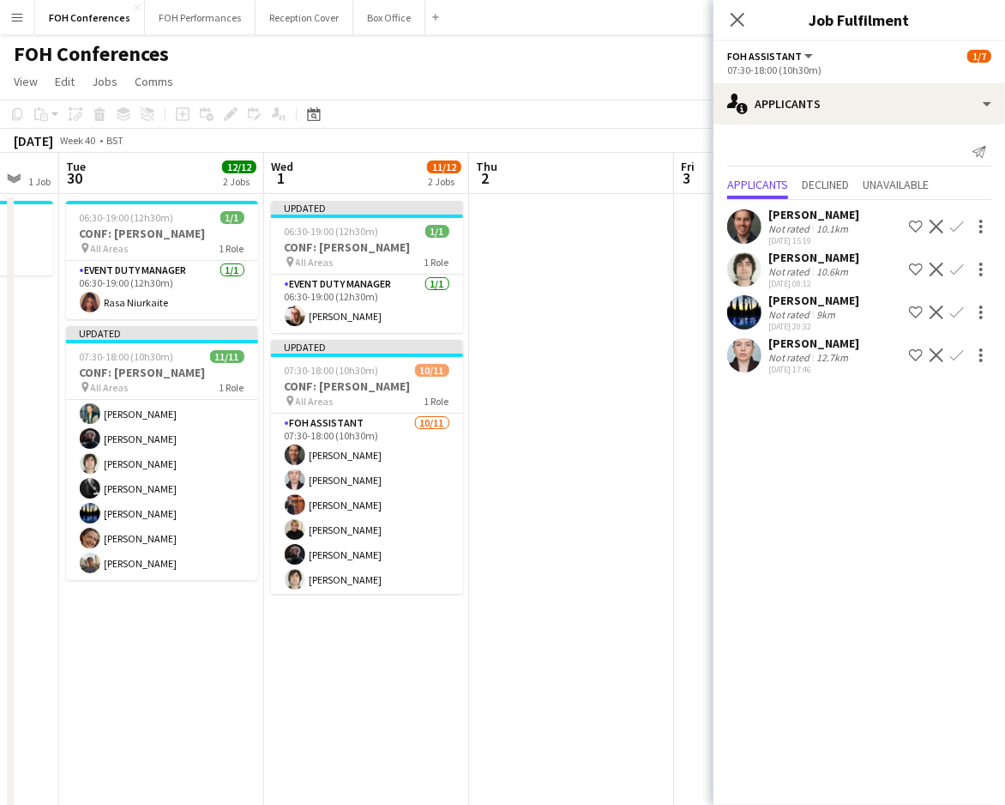
scroll to position [0, 554]
drag, startPoint x: 513, startPoint y: 156, endPoint x: 383, endPoint y: 162, distance: 130.5
click at [383, 162] on app-calendar-viewport "Sat 27 Sun 28 Mon 29 1 Job Tue 30 12/12 2 Jobs Wed 1 11/12 2 Jobs Thu 2 Fri 3 S…" at bounding box center [502, 593] width 1005 height 881
click at [580, 31] on app-navbar "Menu Boards Boards Boards All jobs Status Workforce Workforce My Workforce Recr…" at bounding box center [502, 17] width 1005 height 34
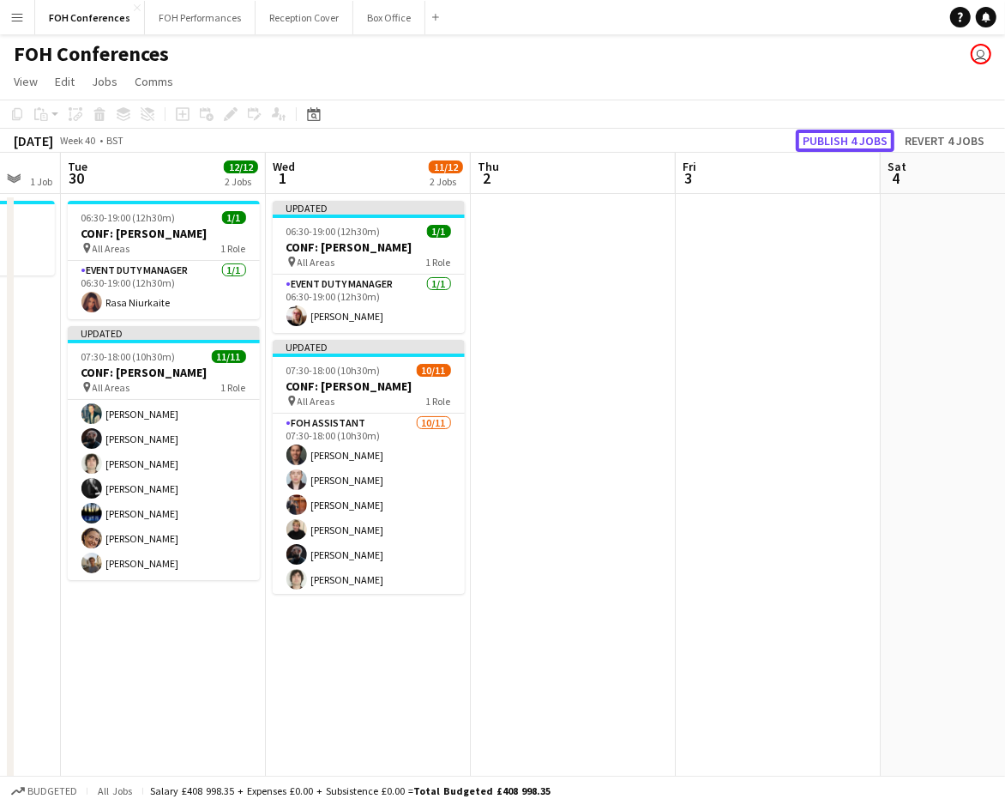
click at [853, 136] on button "Publish 4 jobs" at bounding box center [845, 141] width 99 height 22
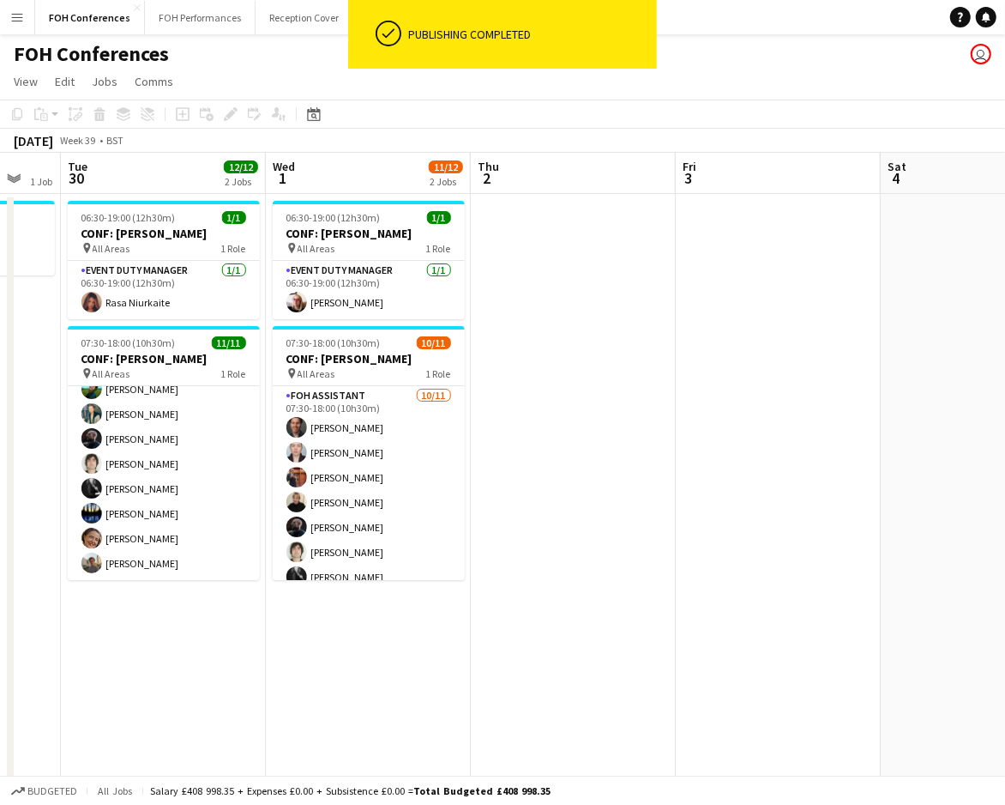
scroll to position [0, 359]
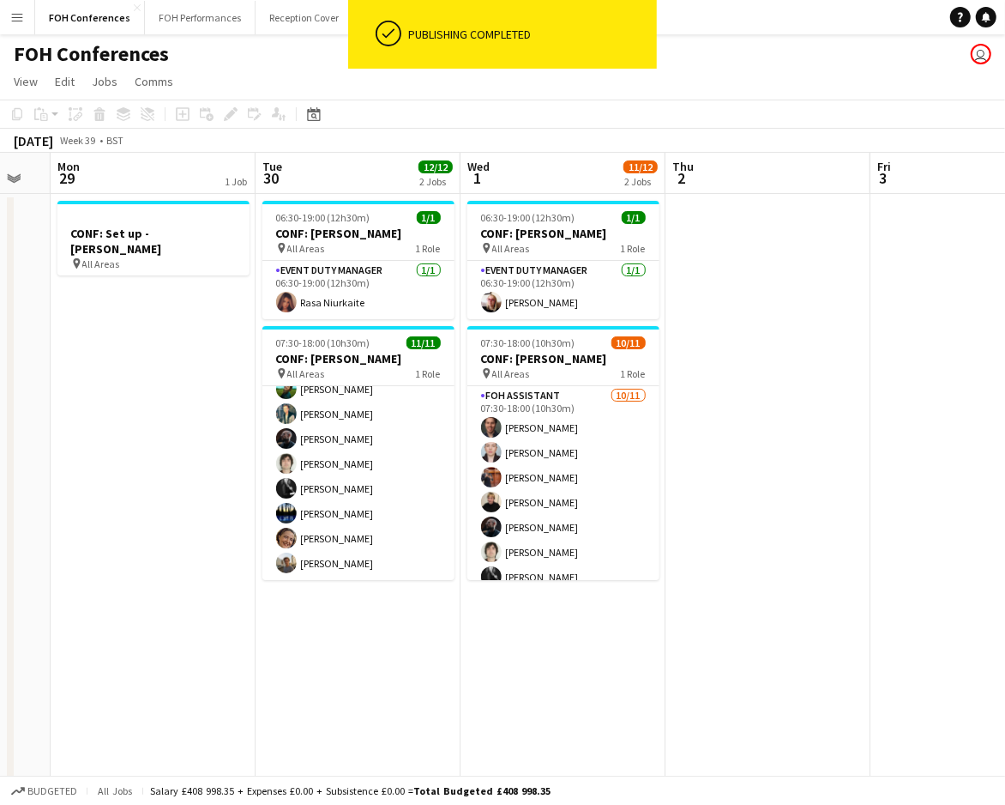
drag, startPoint x: 817, startPoint y: 147, endPoint x: 958, endPoint y: 147, distance: 140.7
click at [958, 147] on app-calendar "Copy Paste Paste Ctrl+V Paste with crew Ctrl+Shift+V Paste linked Job Delete Gr…" at bounding box center [502, 566] width 1005 height 934
drag, startPoint x: 218, startPoint y: 150, endPoint x: 1028, endPoint y: 255, distance: 816.5
click at [1005, 255] on html "ok-circled Publishing completed Menu Boards Boards Boards All jobs Status Workf…" at bounding box center [502, 531] width 1005 height 1063
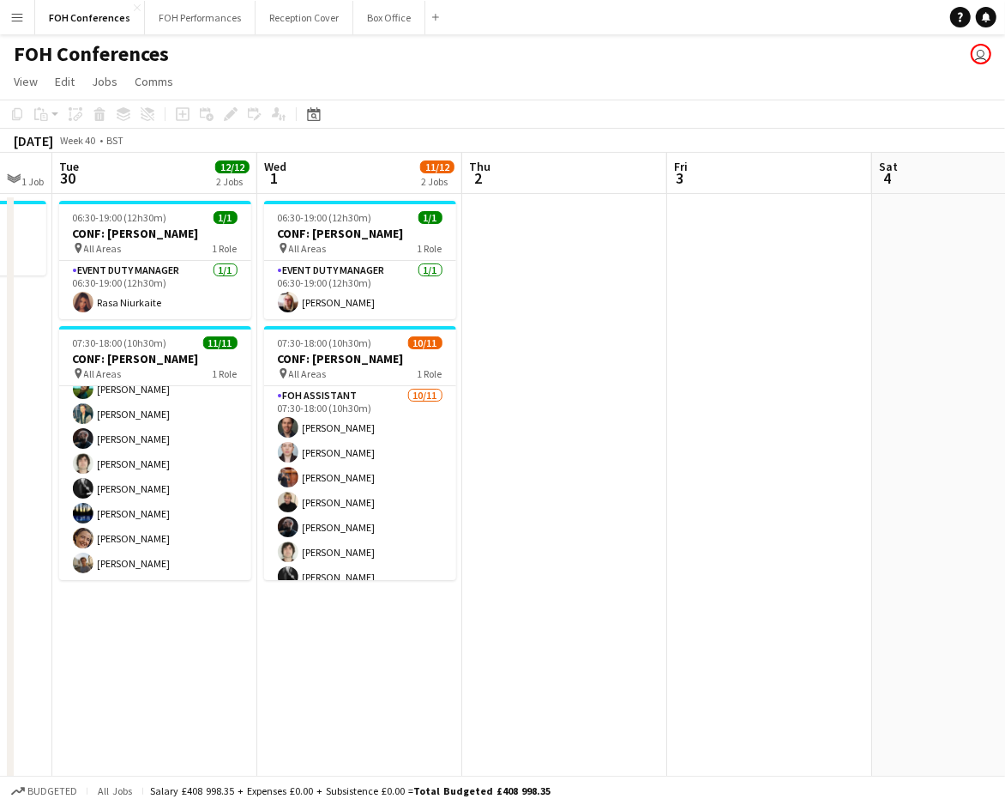
scroll to position [0, 552]
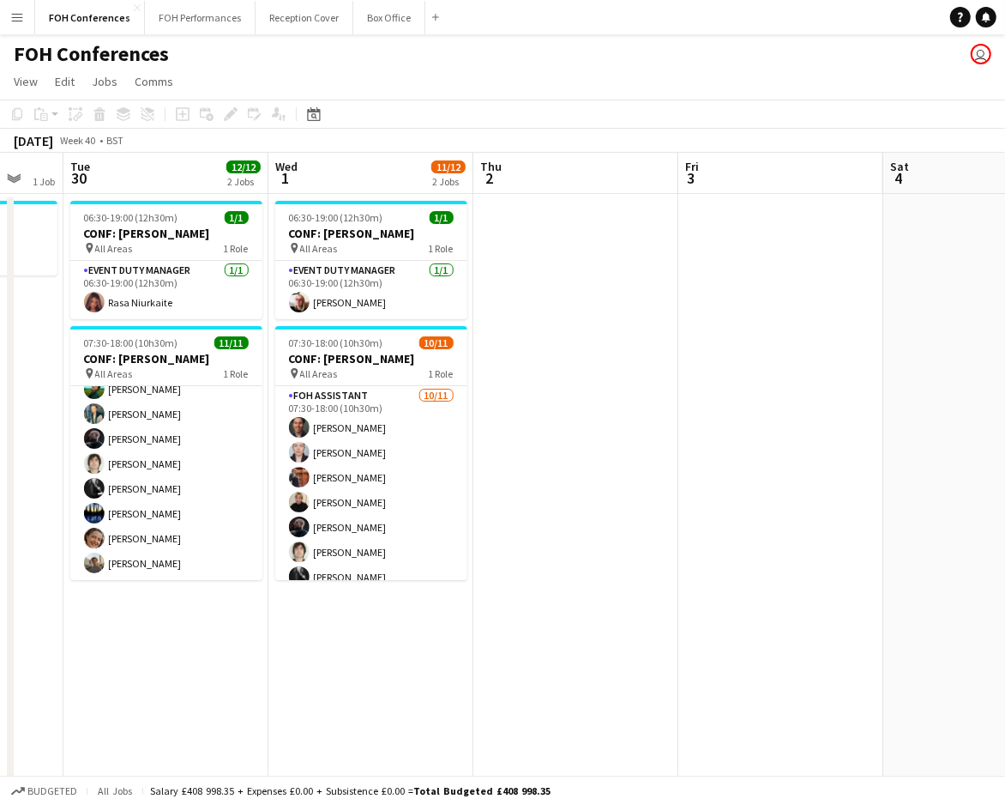
drag, startPoint x: 519, startPoint y: 95, endPoint x: 510, endPoint y: 93, distance: 9.0
click at [510, 93] on app-page-menu "View Day view expanded Day view collapsed Month view Date picker Jump to today …" at bounding box center [502, 83] width 1005 height 33
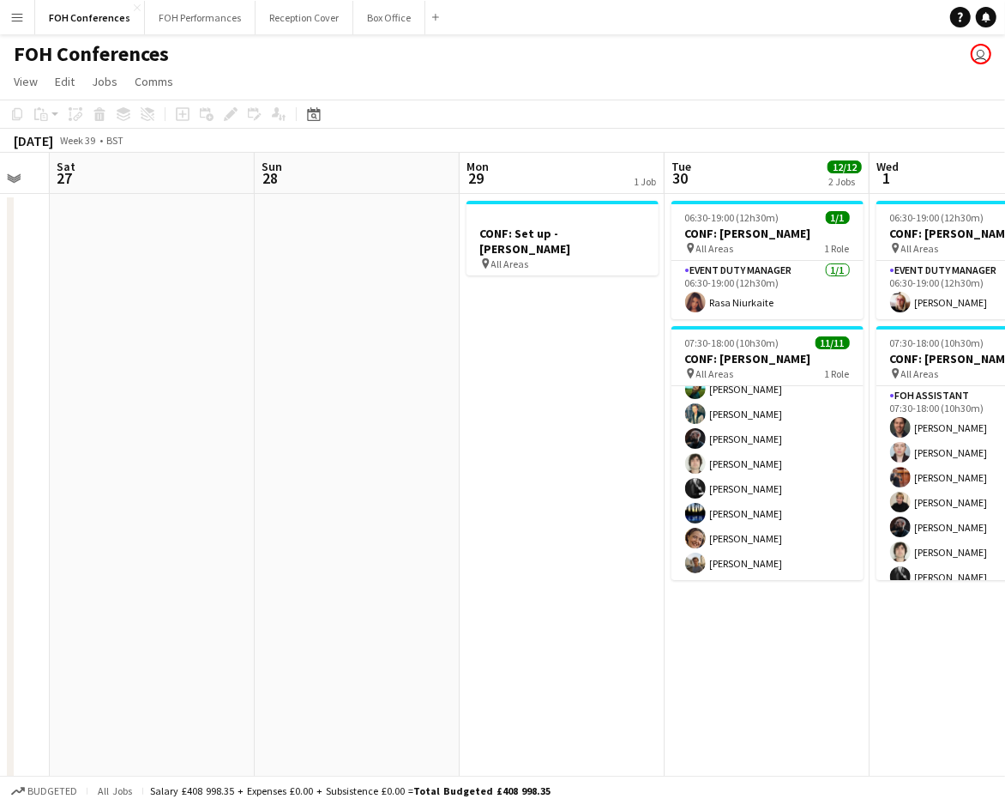
drag, startPoint x: 113, startPoint y: 183, endPoint x: 743, endPoint y: 178, distance: 629.6
click at [743, 178] on app-calendar-viewport "Thu 25 8/8 2 Jobs Fri 26 Sat 27 Sun 28 Mon 29 1 Job Tue 30 12/12 2 Jobs Wed 1 1…" at bounding box center [502, 593] width 1005 height 881
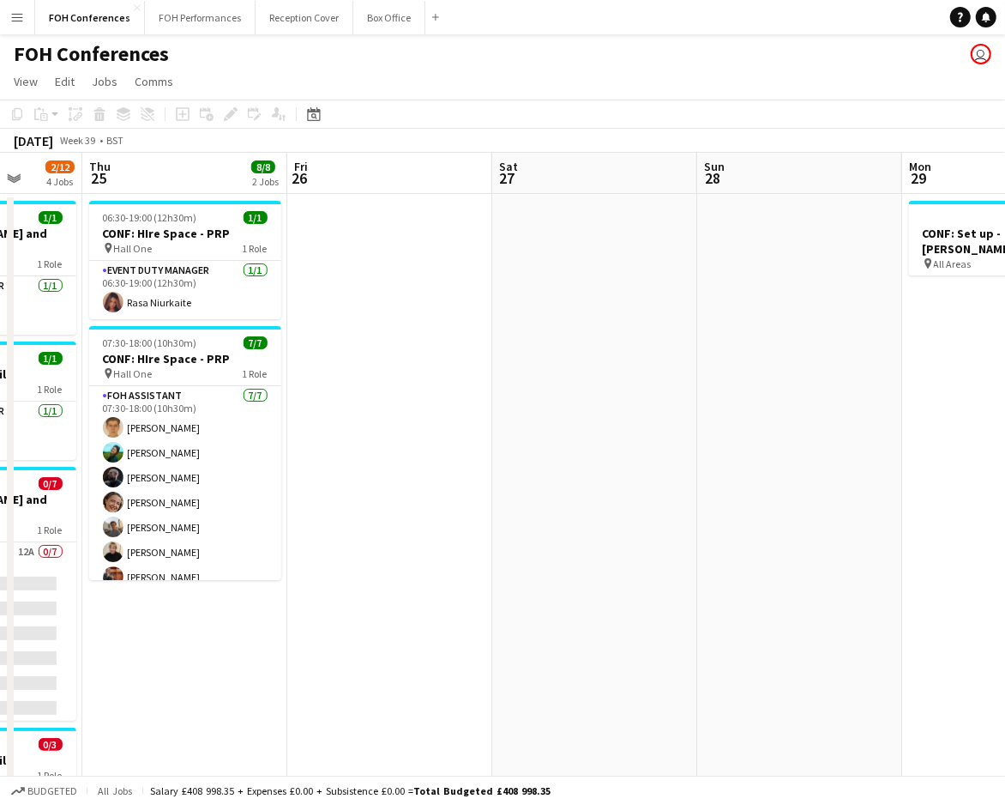
drag, startPoint x: 180, startPoint y: 189, endPoint x: 778, endPoint y: 192, distance: 597.9
click at [835, 182] on app-calendar-viewport "Mon 22 0/5 2 Jobs Tue 23 2/12 4 Jobs Wed 24 2/12 4 Jobs Thu 25 8/8 2 Jobs Fri 2…" at bounding box center [502, 593] width 1005 height 881
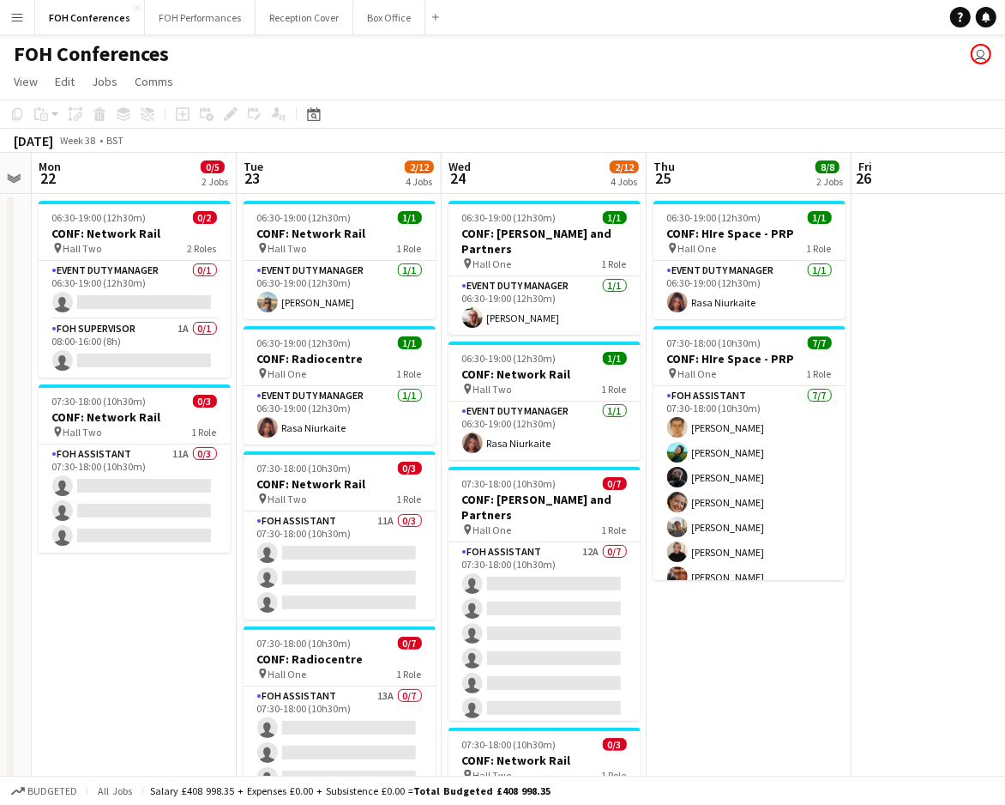
scroll to position [0, 540]
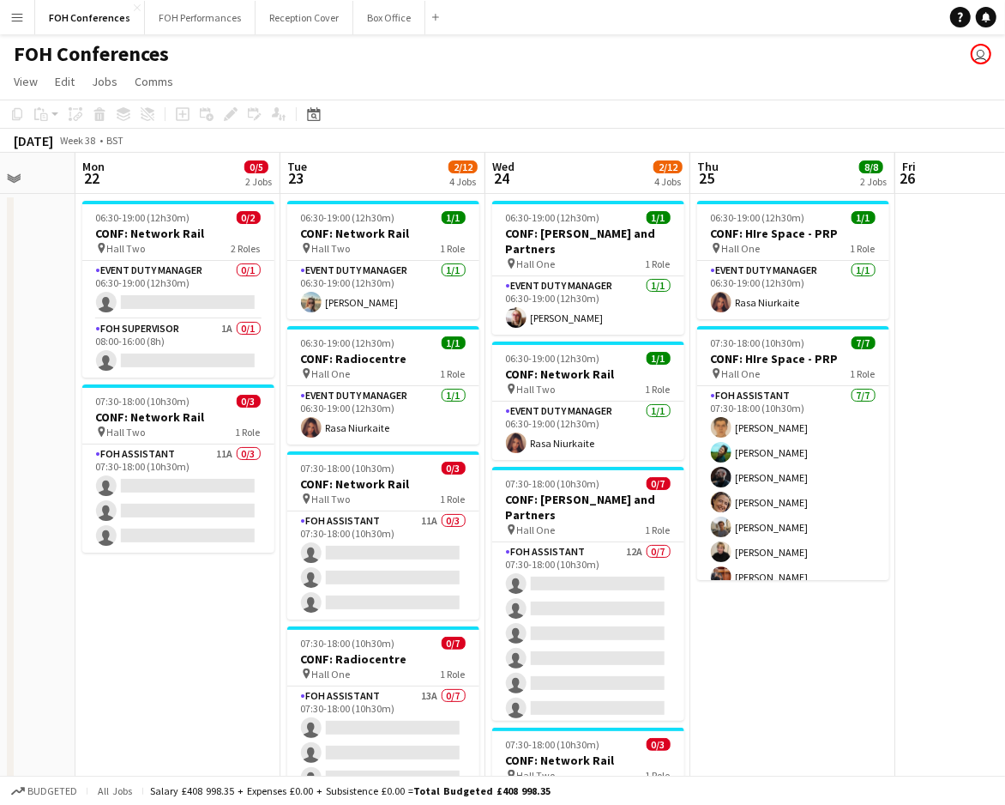
drag, startPoint x: 239, startPoint y: 186, endPoint x: 608, endPoint y: 187, distance: 368.8
click at [608, 187] on app-calendar-viewport "Fri 19 Sat 20 Sun 21 Mon 22 0/5 2 Jobs Tue 23 2/12 4 Jobs Wed 24 2/12 4 Jobs Th…" at bounding box center [502, 593] width 1005 height 881
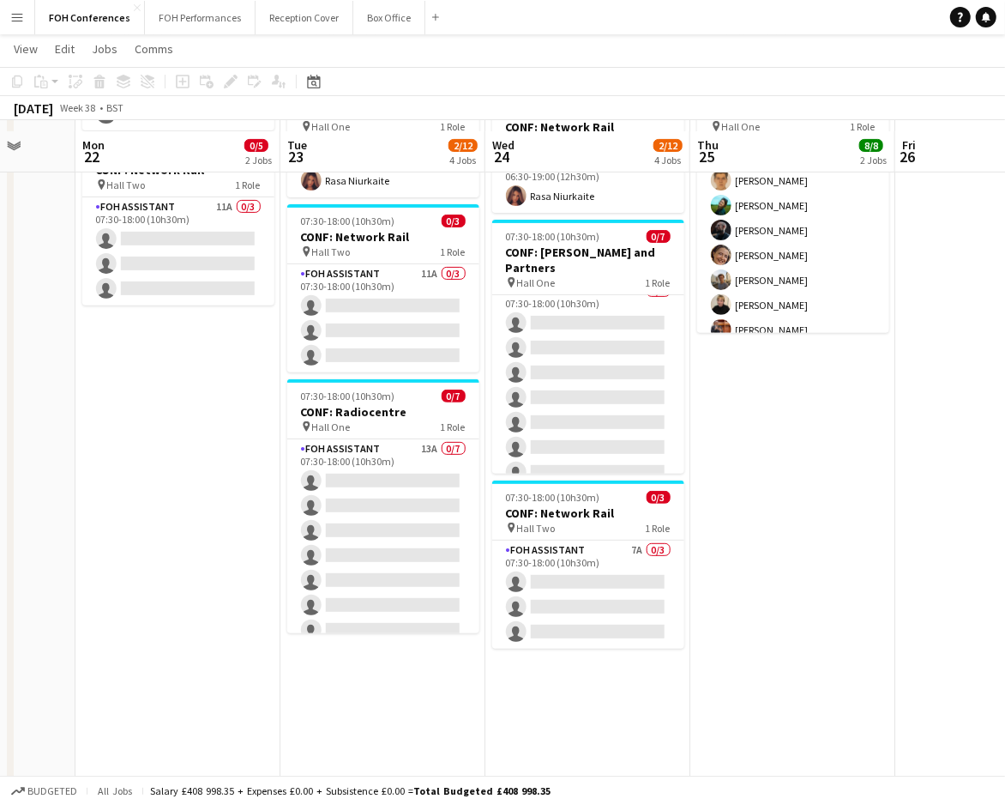
scroll to position [256, 0]
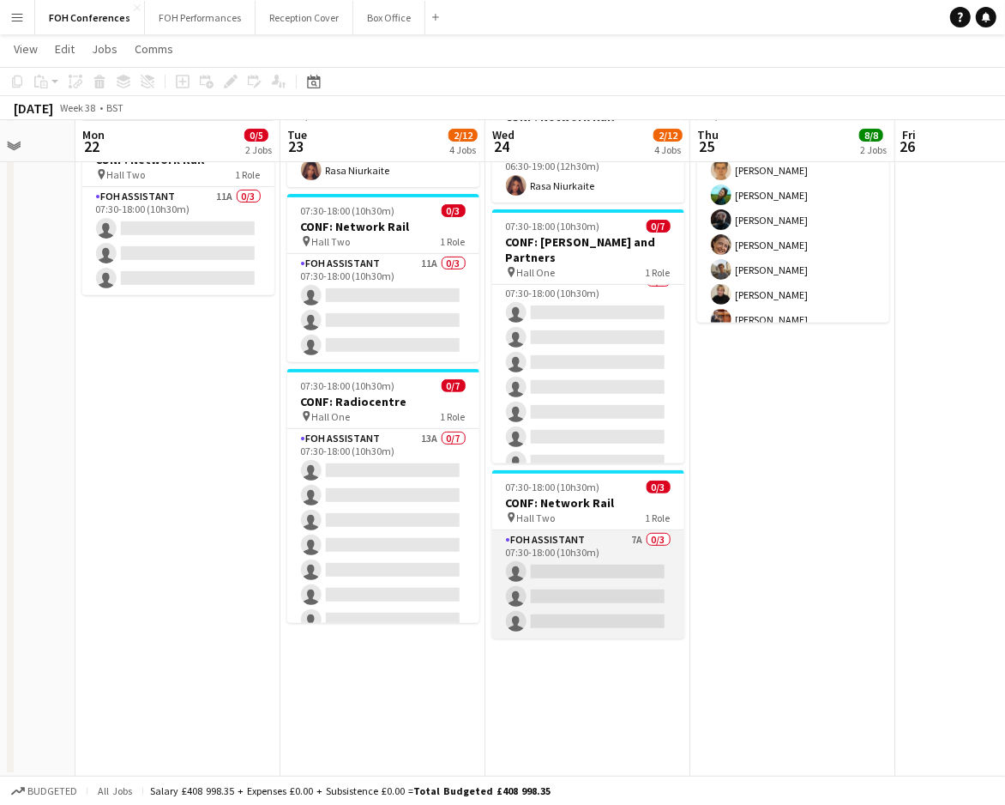
click at [561, 558] on app-card-role "FOH Assistant 7A 0/3 07:30-18:00 (10h30m) single-neutral-actions single-neutral…" at bounding box center [588, 584] width 192 height 108
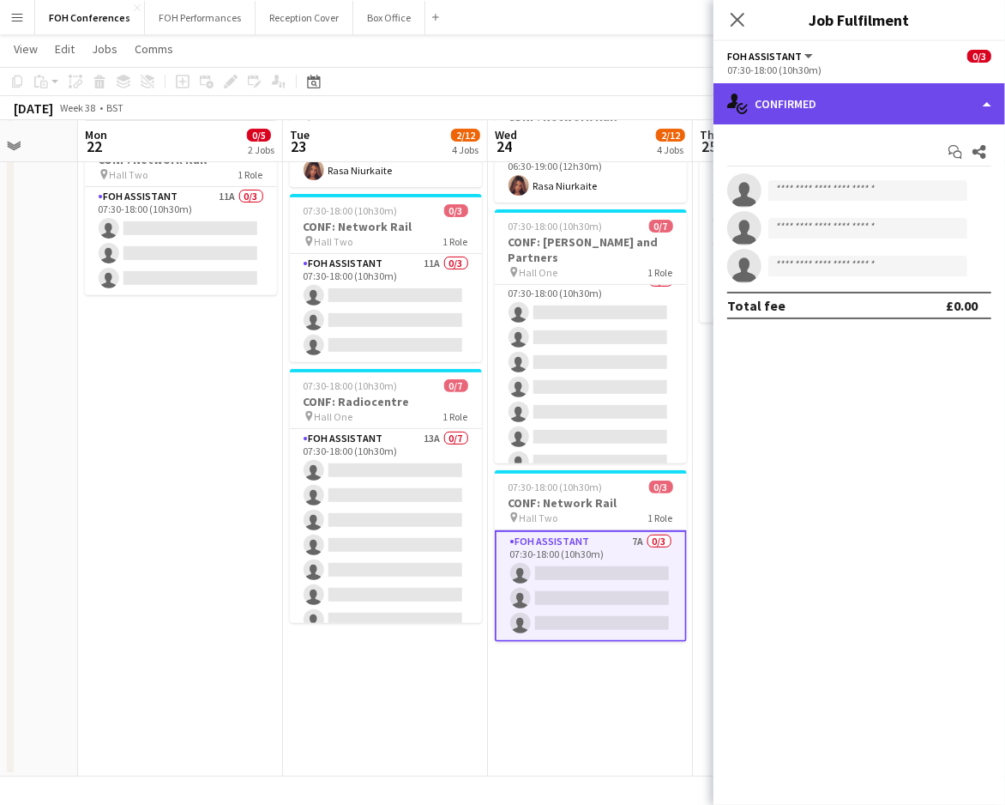
click at [807, 107] on div "single-neutral-actions-check-2 Confirmed" at bounding box center [860, 103] width 292 height 41
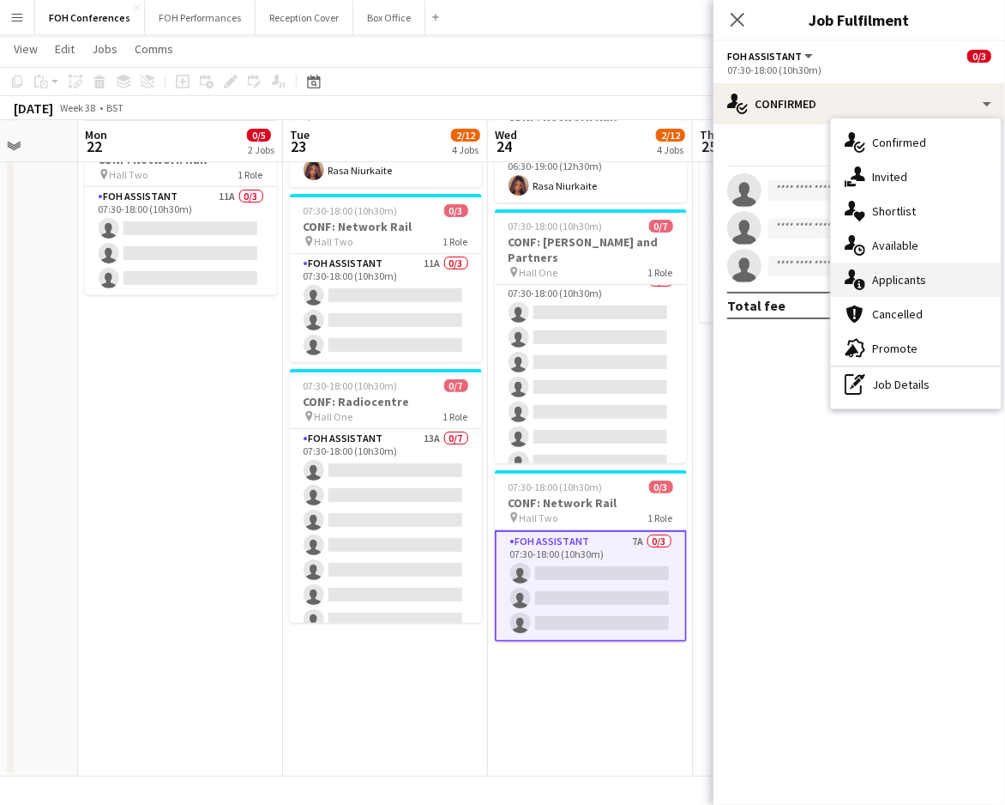
click at [908, 286] on div "single-neutral-actions-information Applicants" at bounding box center [916, 279] width 170 height 34
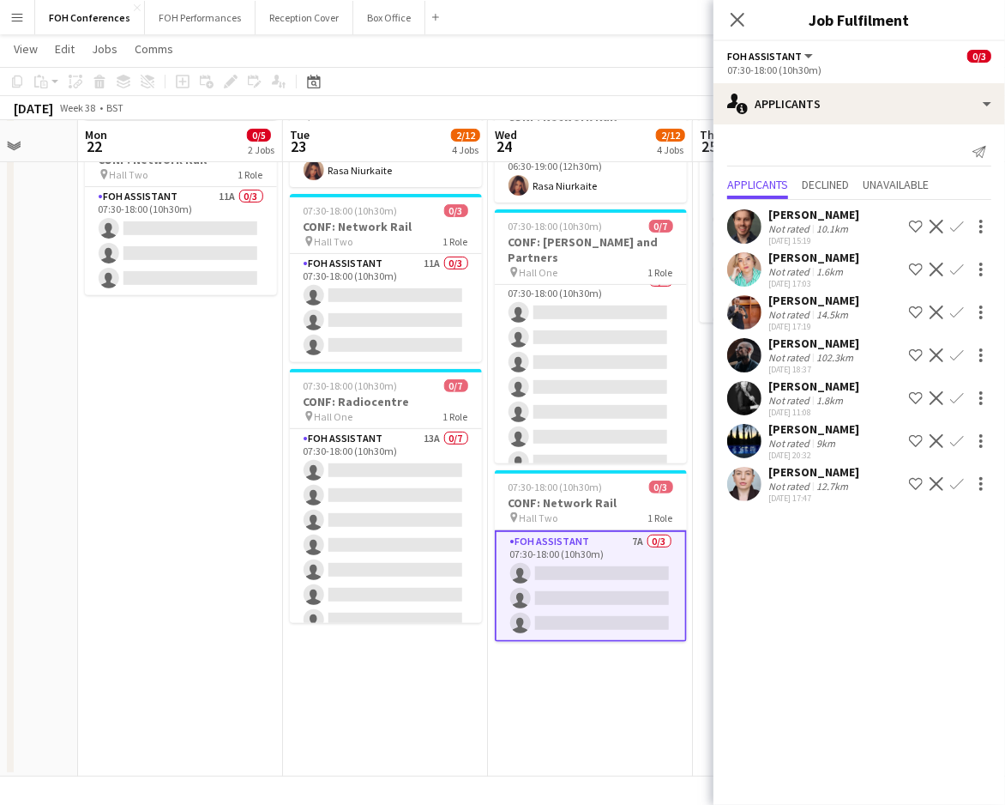
click at [957, 214] on div "James Bibby Not rated 10.1km 04-08-2025 15:19 Shortlist crew Decline Confirm" at bounding box center [860, 226] width 292 height 39
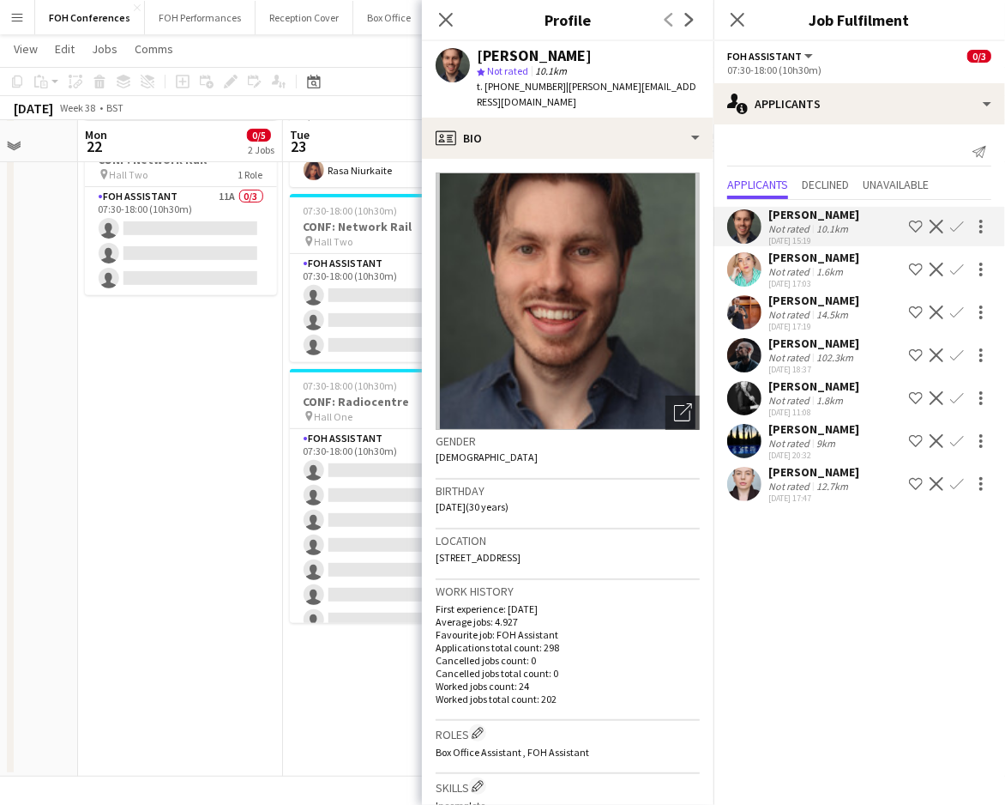
click at [962, 223] on app-icon "Confirm" at bounding box center [957, 227] width 14 height 14
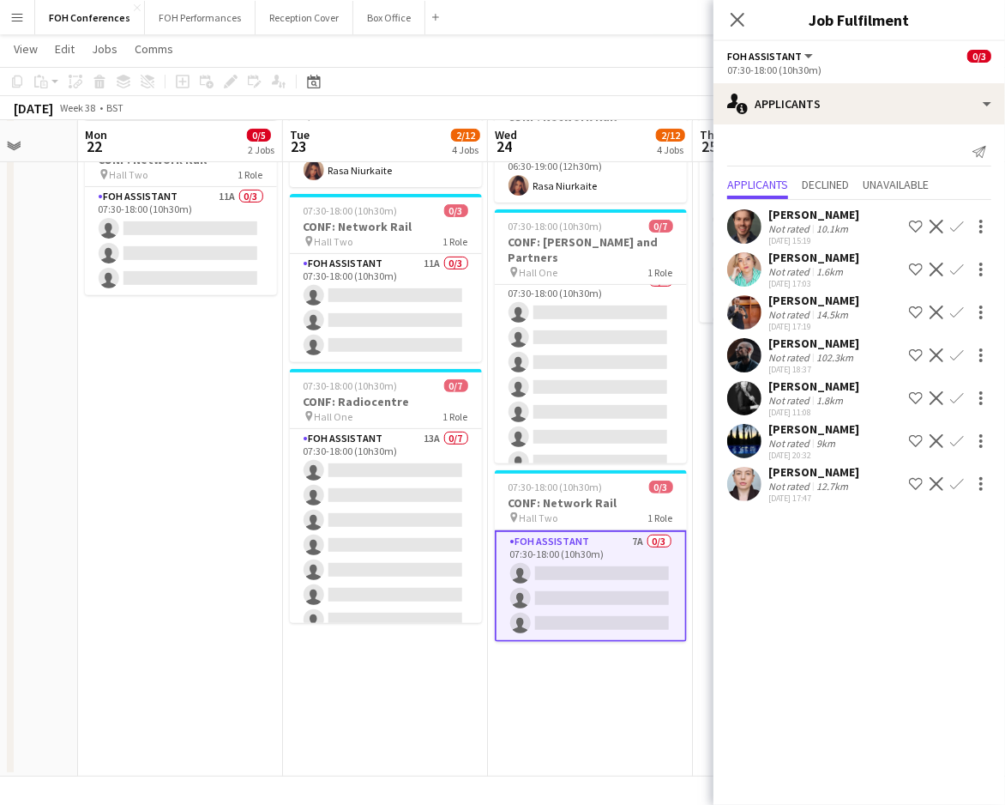
click at [962, 221] on app-icon "Confirm" at bounding box center [957, 227] width 14 height 14
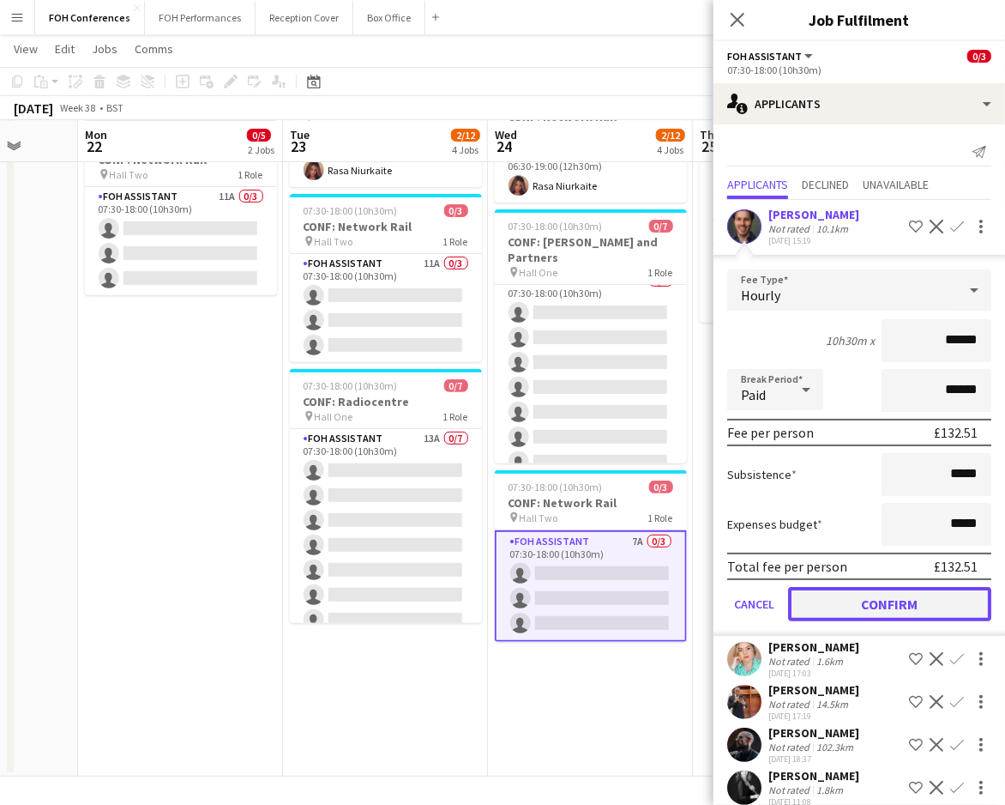
click at [877, 594] on button "Confirm" at bounding box center [889, 604] width 203 height 34
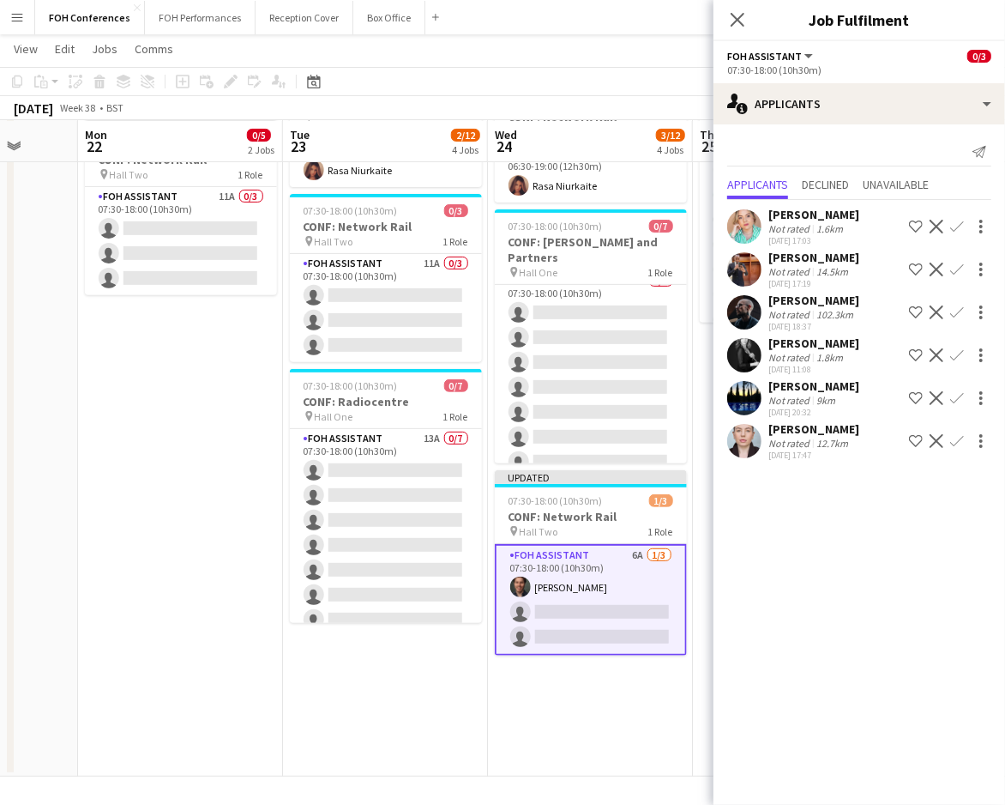
click at [958, 445] on app-icon "Confirm" at bounding box center [957, 441] width 14 height 14
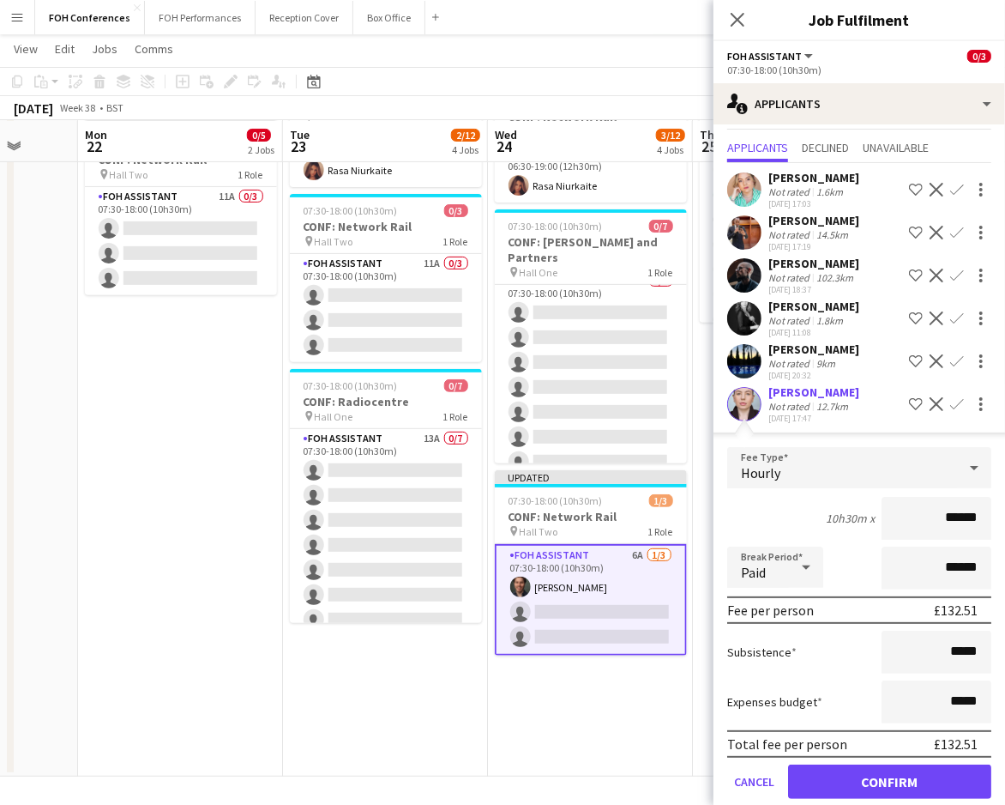
scroll to position [57, 0]
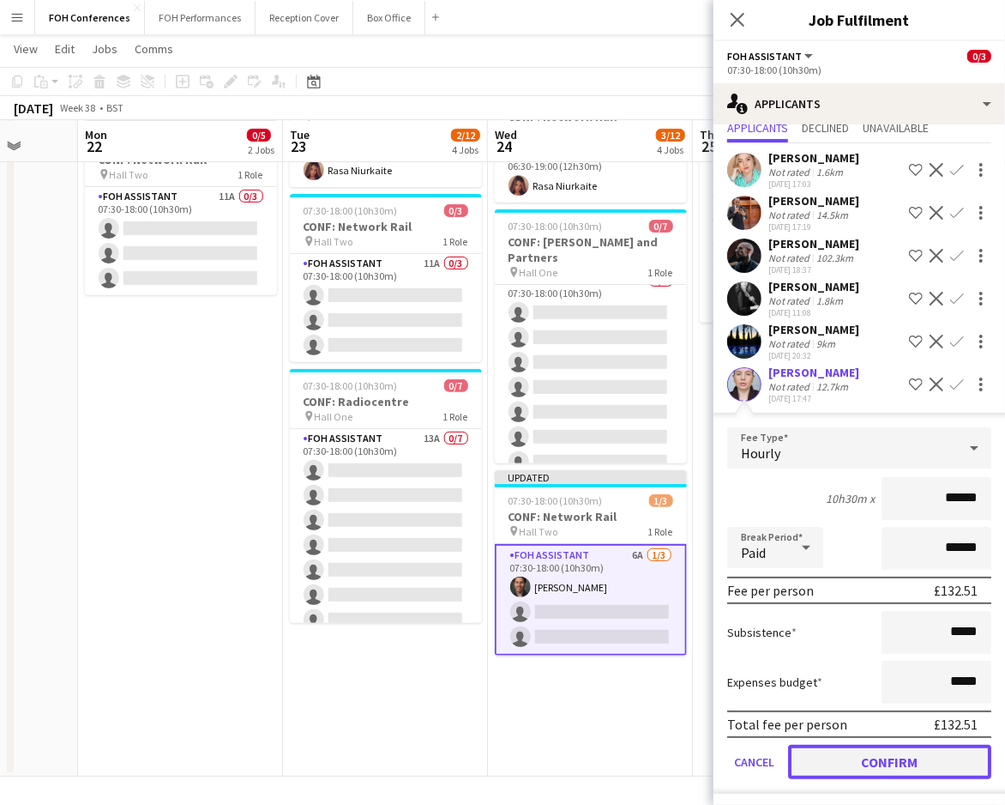
click at [873, 755] on button "Confirm" at bounding box center [889, 762] width 203 height 34
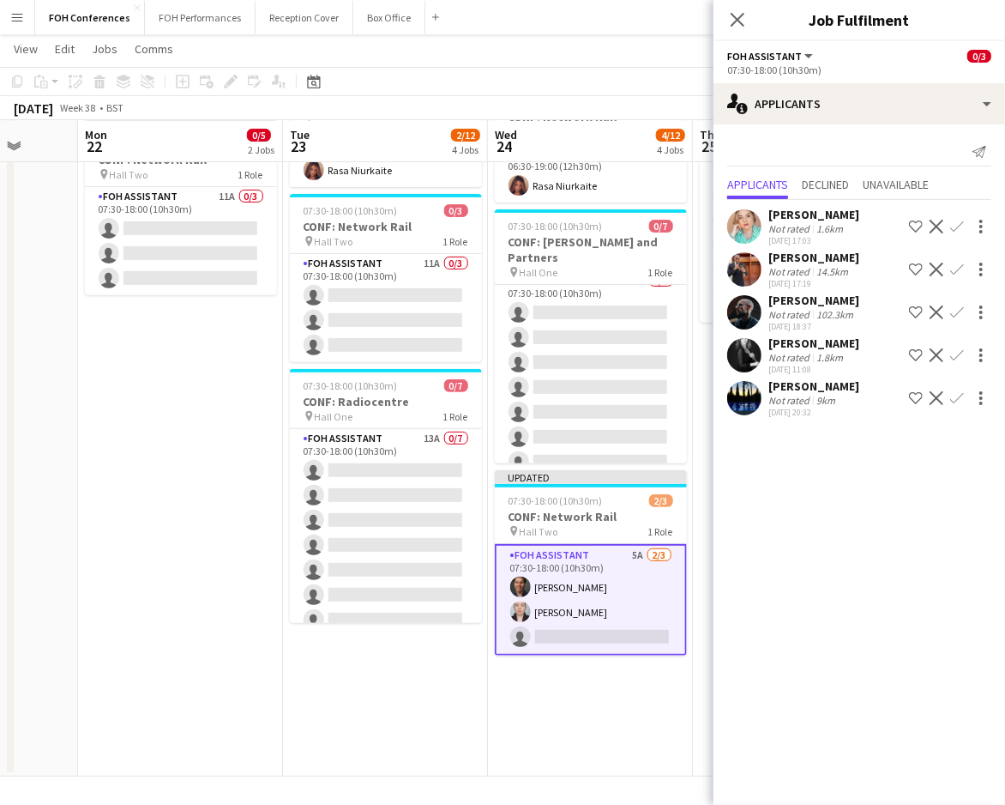
click at [955, 264] on app-icon "Confirm" at bounding box center [957, 269] width 14 height 14
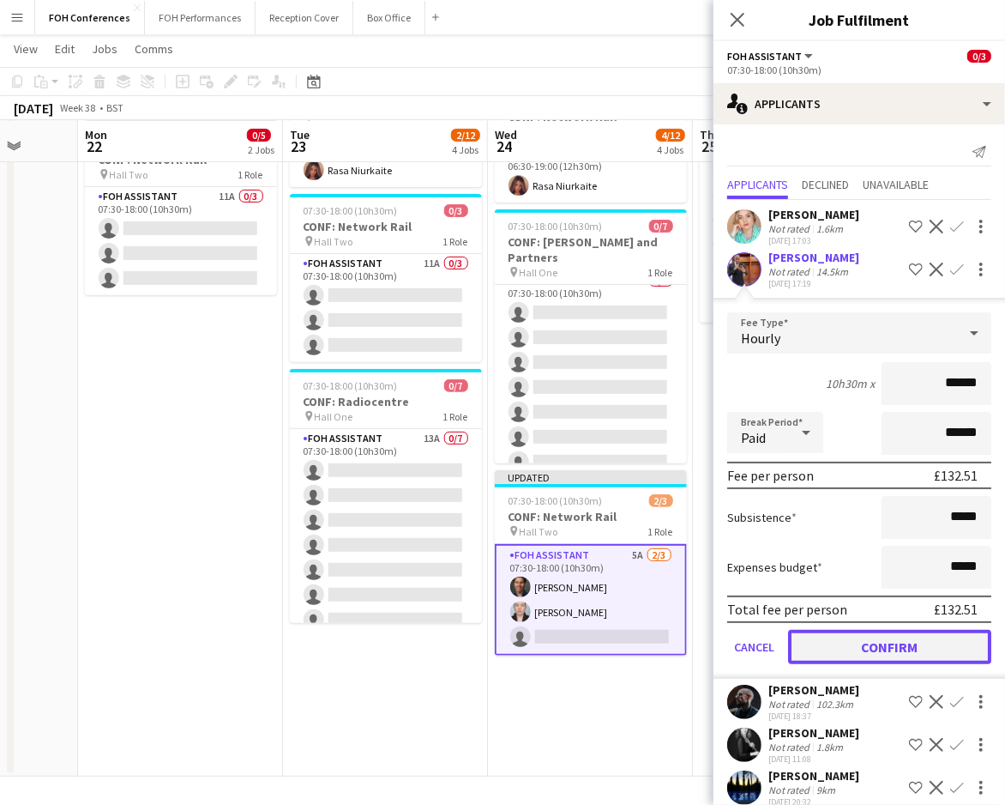
click at [883, 642] on button "Confirm" at bounding box center [889, 647] width 203 height 34
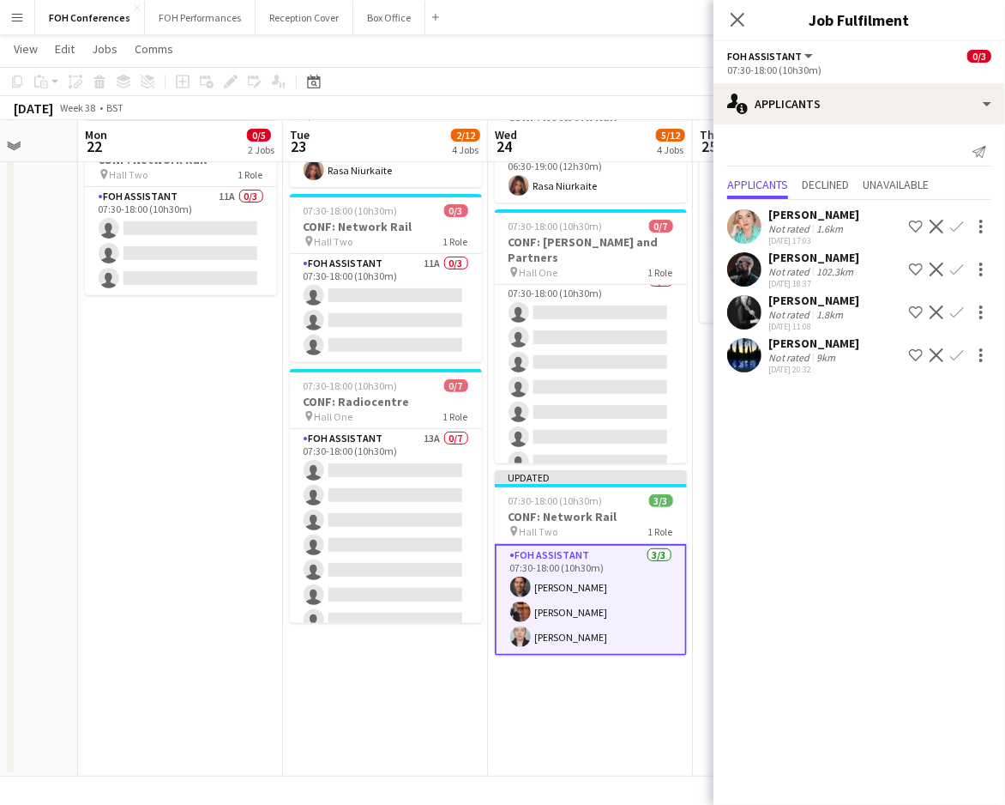
click at [612, 98] on div "September 2025 Week 38 • BST Publish 1 job Revert 1 job" at bounding box center [502, 108] width 1005 height 24
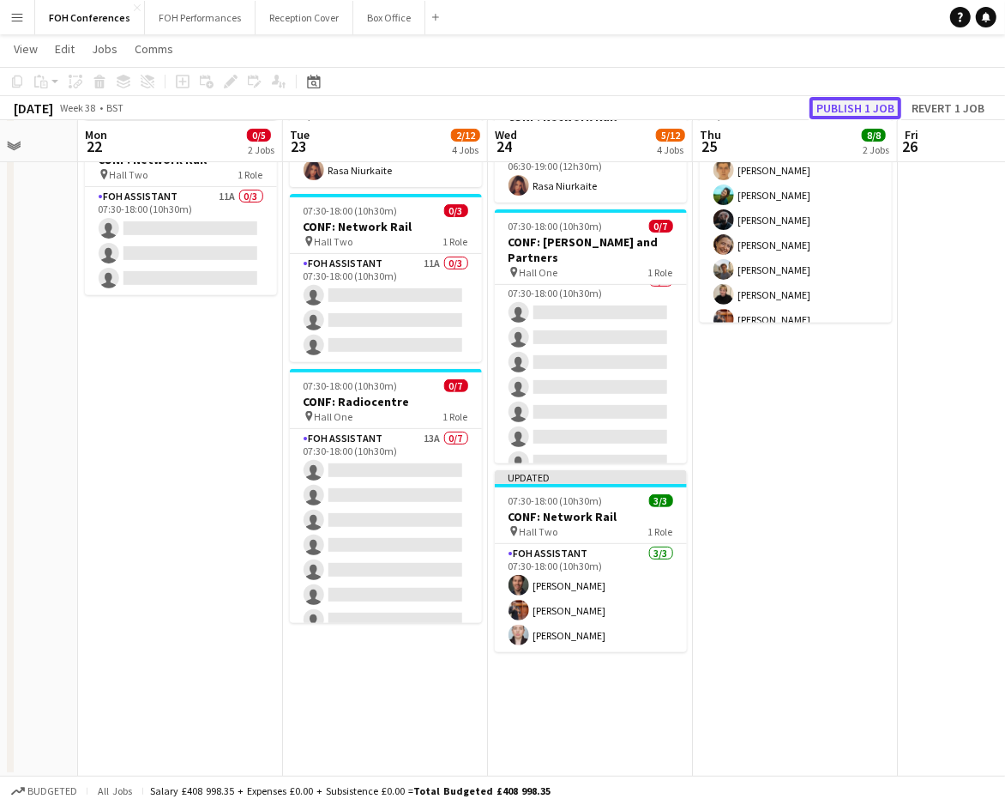
click at [856, 97] on button "Publish 1 job" at bounding box center [856, 108] width 92 height 22
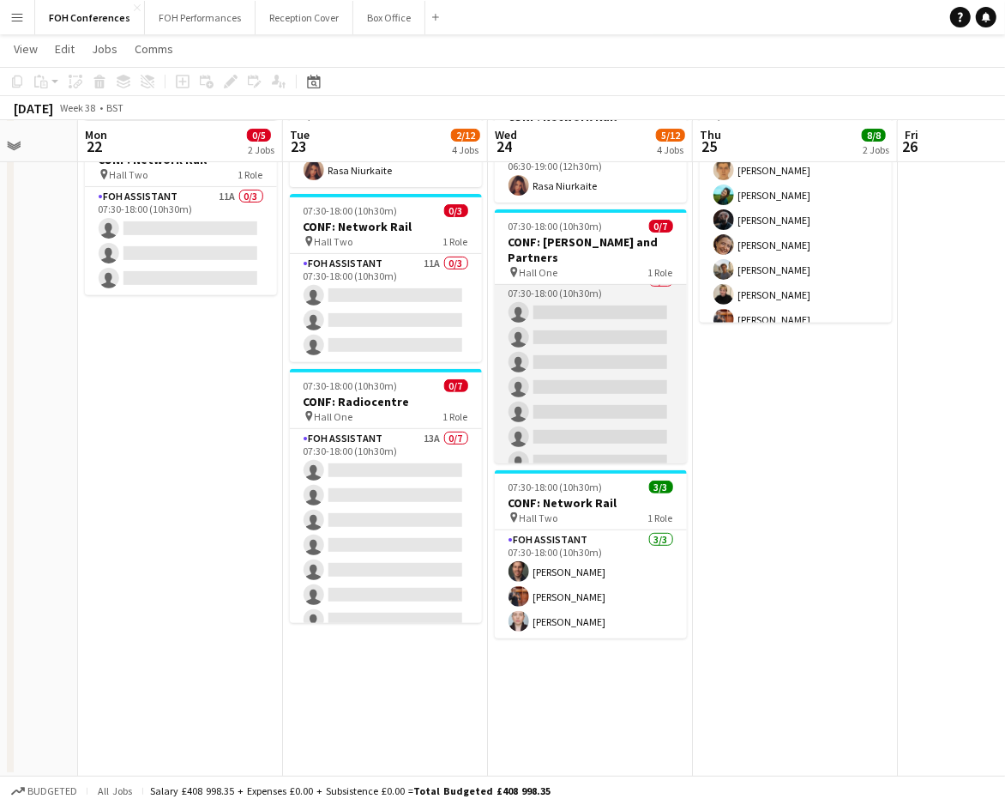
click at [563, 282] on app-card-role "FOH Assistant 12A 0/7 07:30-18:00 (10h30m) single-neutral-actions single-neutra…" at bounding box center [591, 375] width 192 height 208
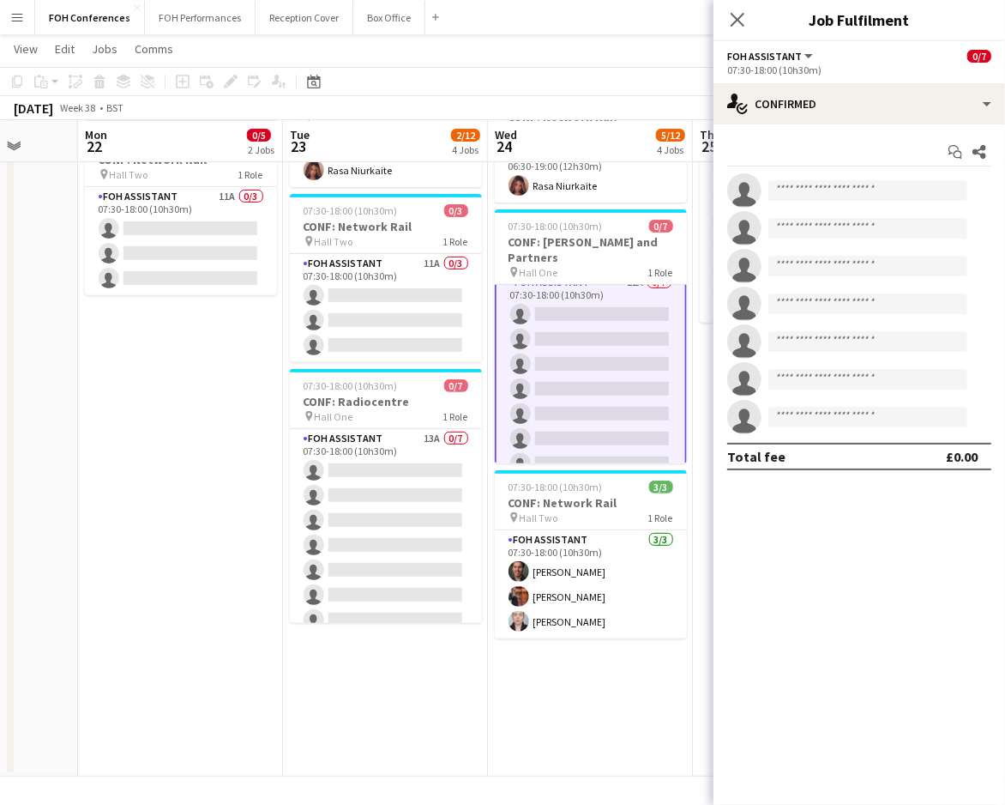
scroll to position [15, 0]
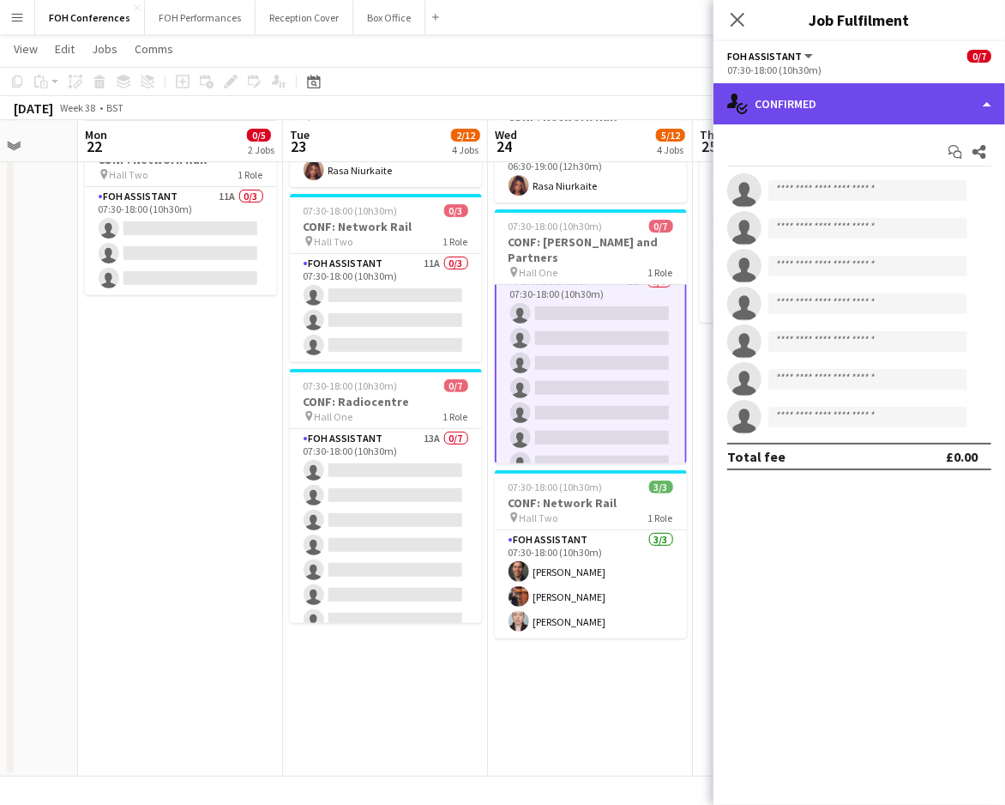
click at [814, 100] on div "single-neutral-actions-check-2 Confirmed" at bounding box center [860, 103] width 292 height 41
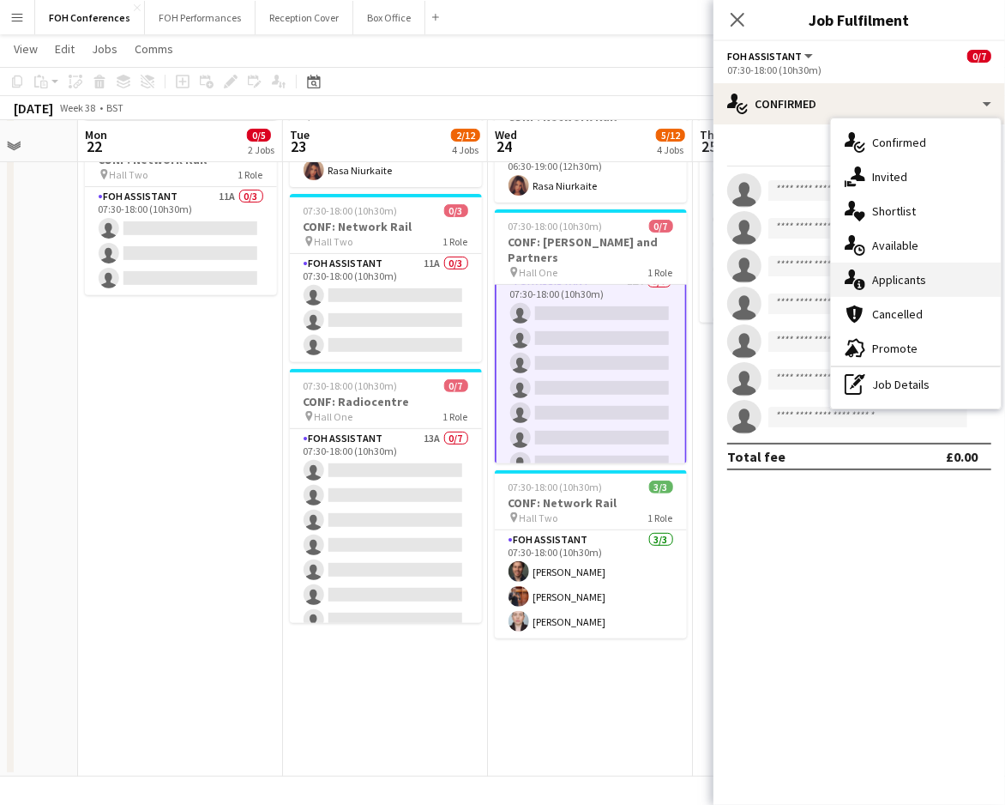
click at [902, 274] on div "single-neutral-actions-information Applicants" at bounding box center [916, 279] width 170 height 34
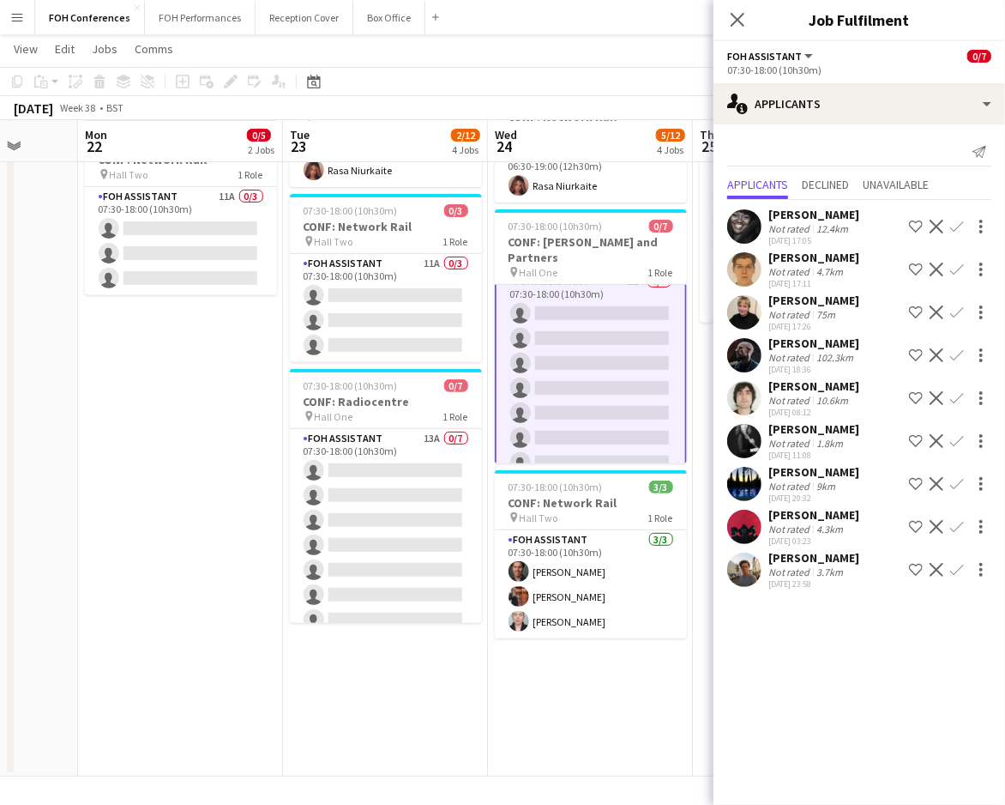
click at [951, 223] on app-icon "Confirm" at bounding box center [957, 227] width 14 height 14
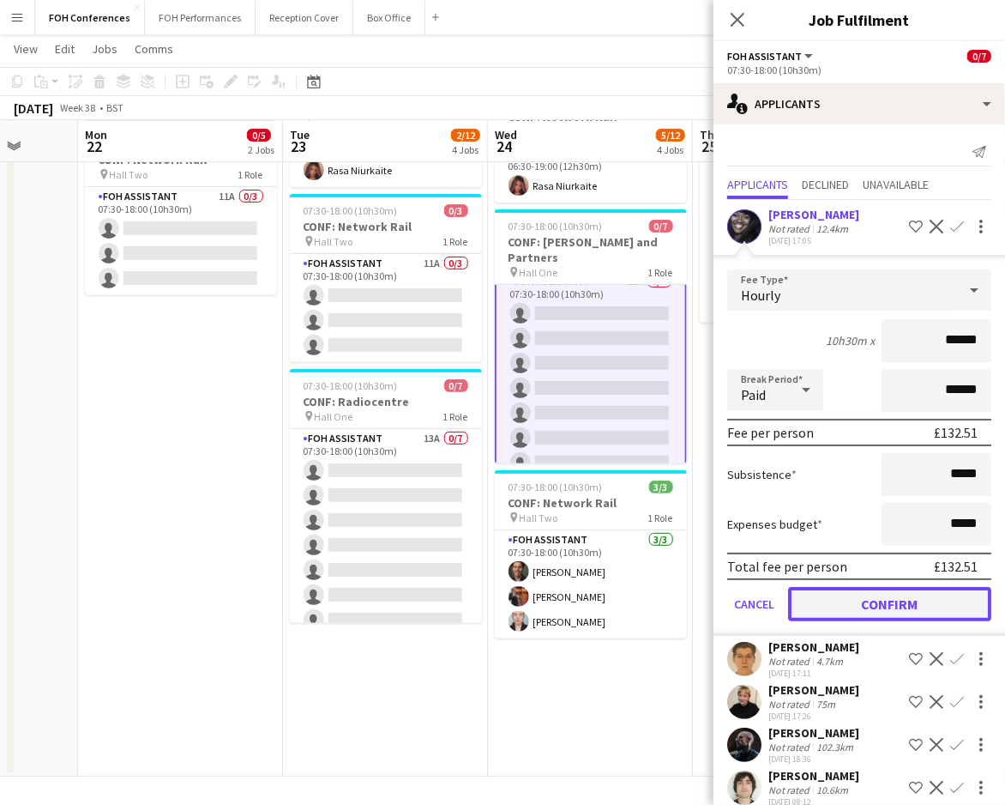
click at [920, 603] on button "Confirm" at bounding box center [889, 604] width 203 height 34
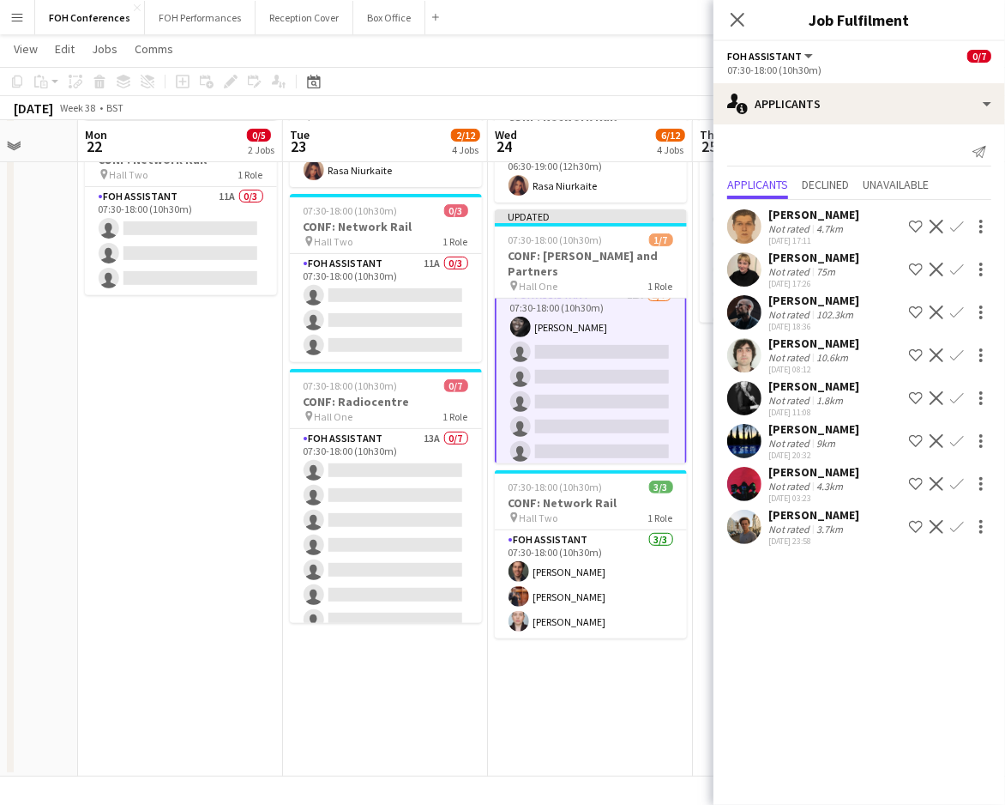
click at [957, 477] on app-icon "Confirm" at bounding box center [957, 484] width 14 height 14
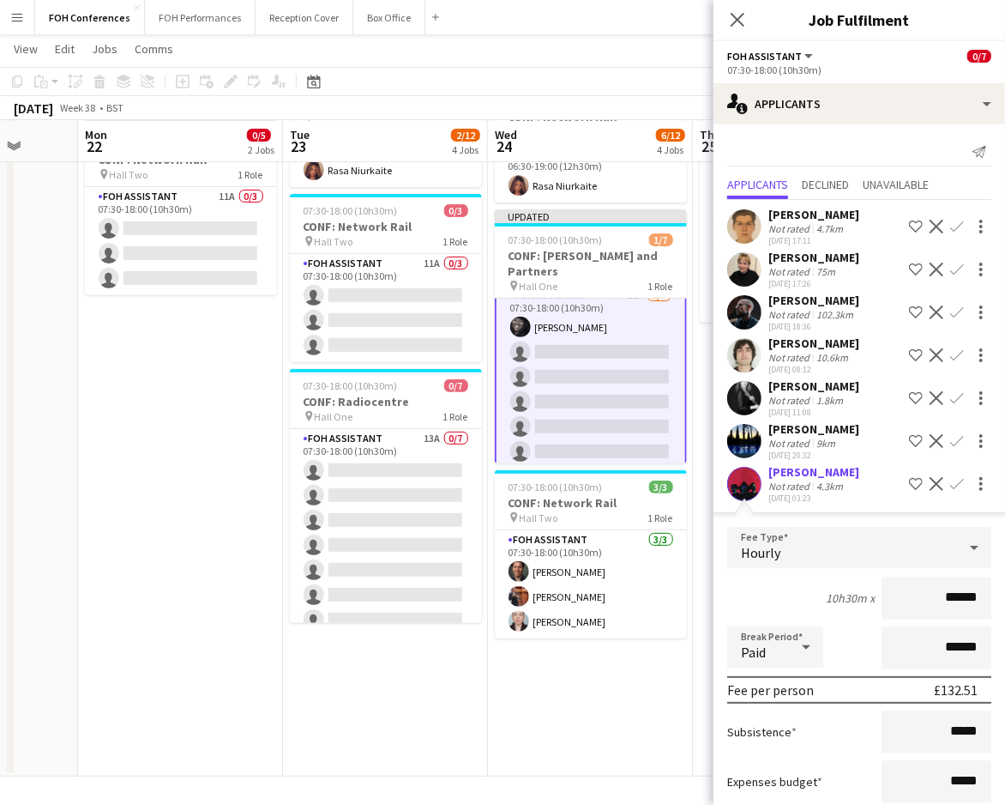
scroll to position [142, 0]
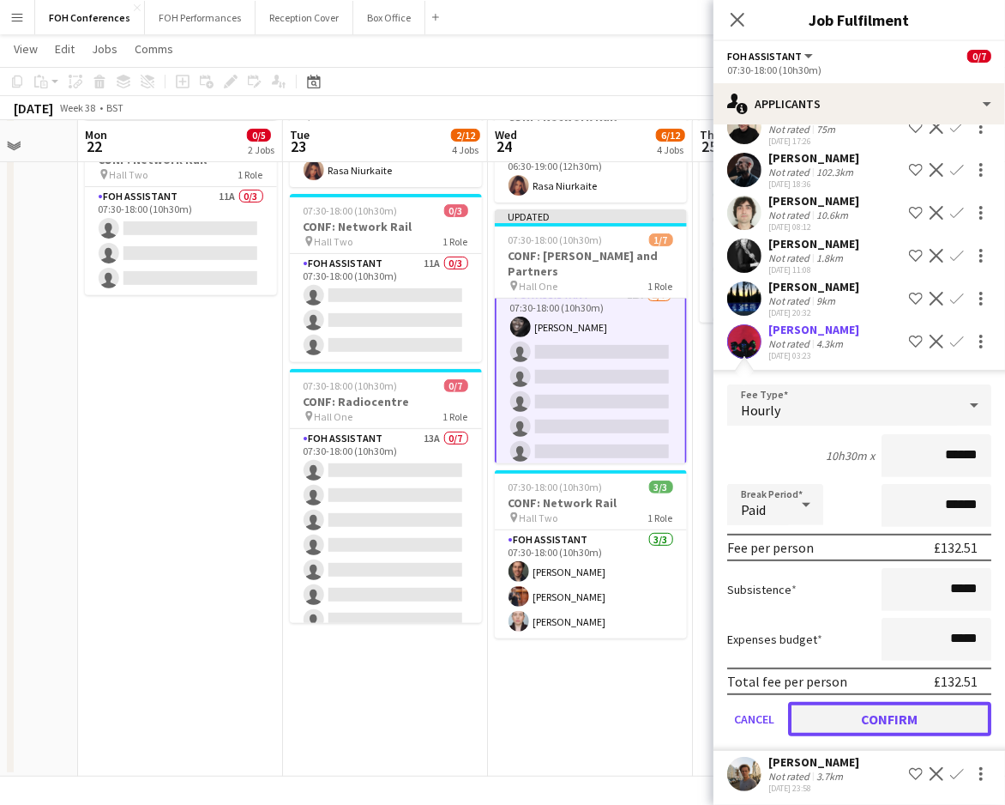
click at [921, 706] on button "Confirm" at bounding box center [889, 719] width 203 height 34
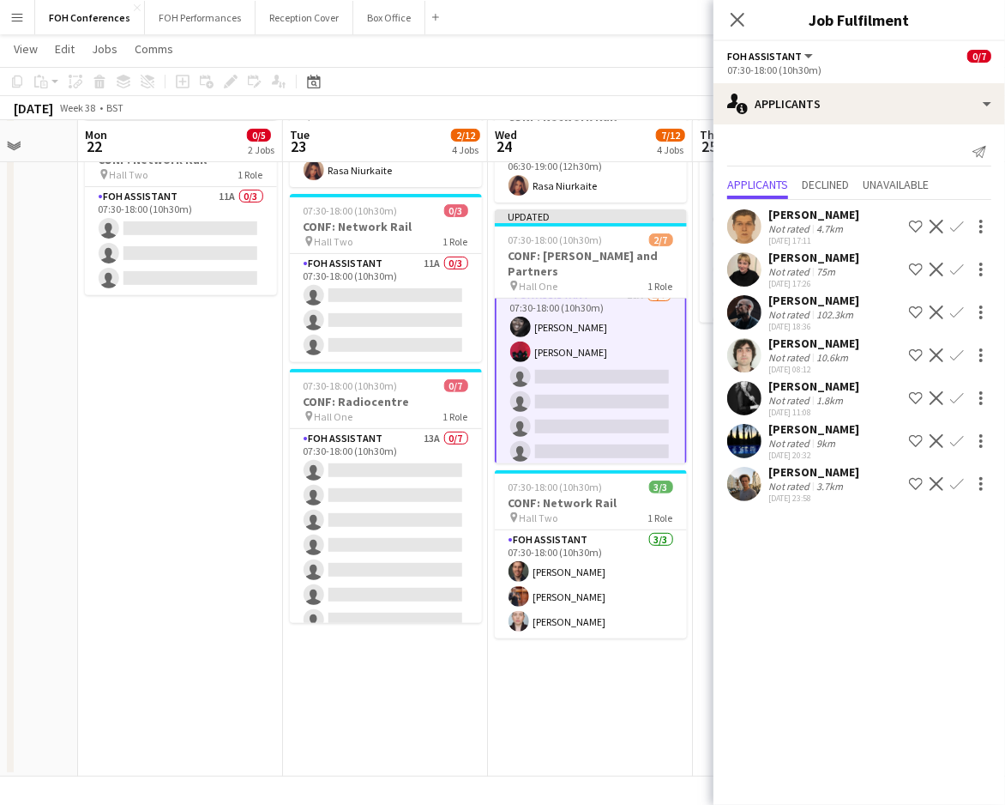
scroll to position [0, 0]
click at [963, 356] on app-icon "Confirm" at bounding box center [957, 355] width 14 height 14
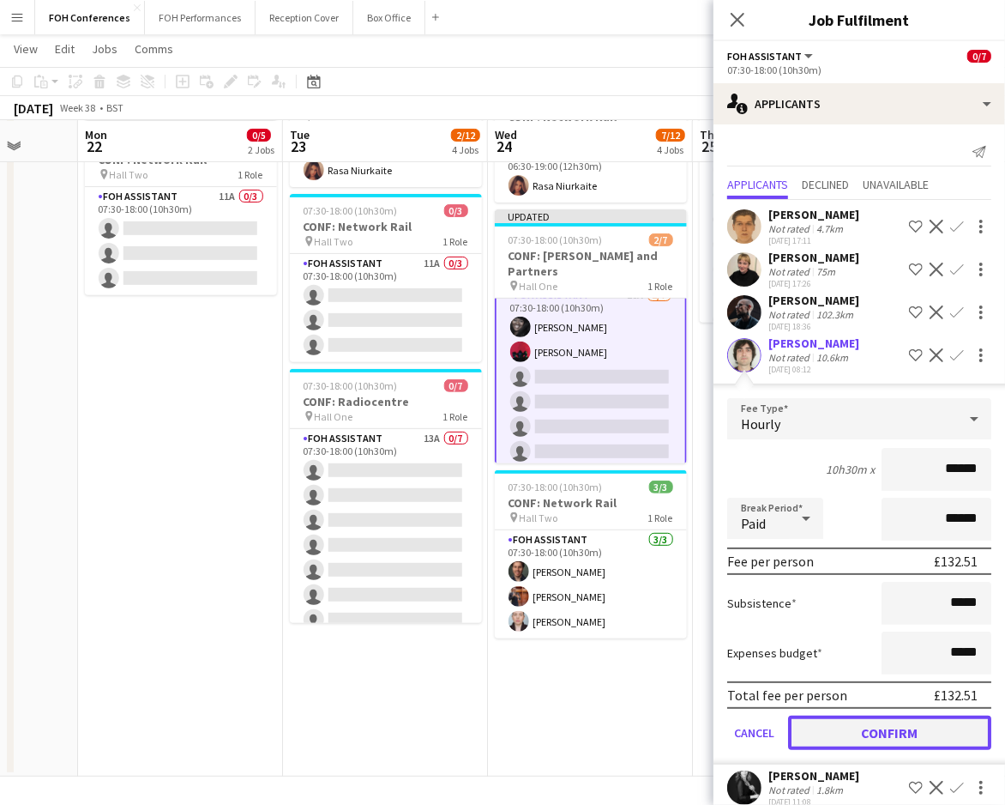
click at [859, 715] on button "Confirm" at bounding box center [889, 732] width 203 height 34
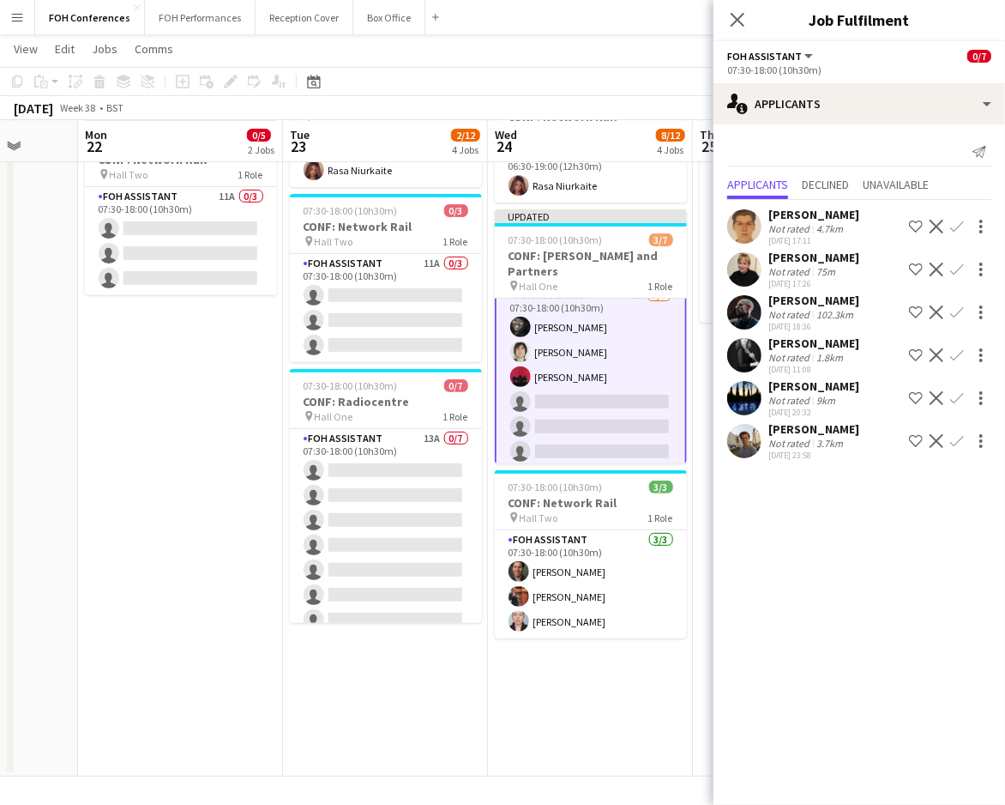
click at [961, 427] on div "Matt Ginno Not rated 3.7km 12-08-2025 23:58 Shortlist crew Decline Confirm" at bounding box center [860, 440] width 292 height 39
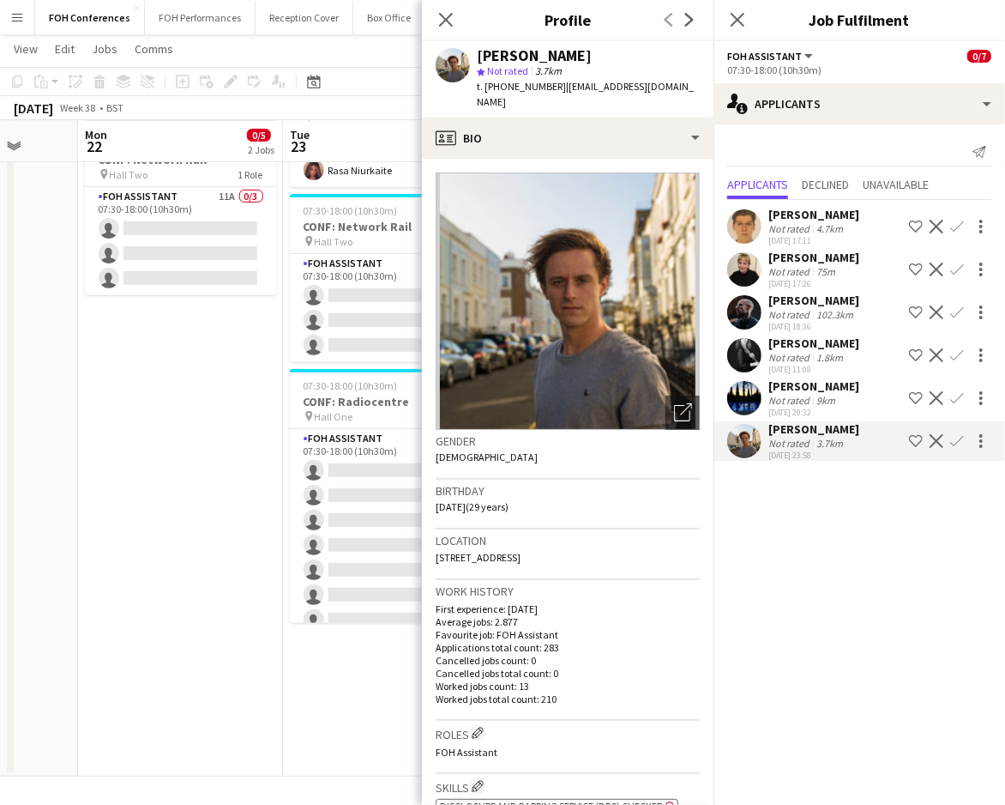
click at [956, 430] on div "Matt Ginno Not rated 3.7km 12-08-2025 23:58 Shortlist crew Decline Confirm" at bounding box center [860, 440] width 292 height 39
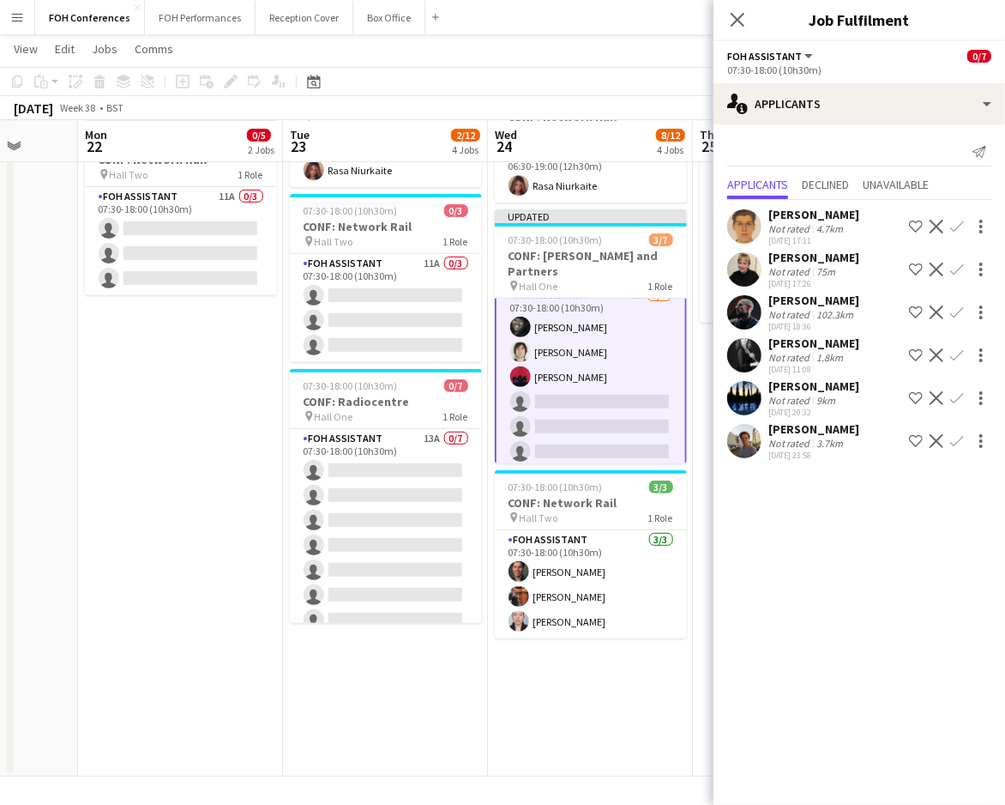
click at [957, 443] on app-icon "Confirm" at bounding box center [957, 441] width 14 height 14
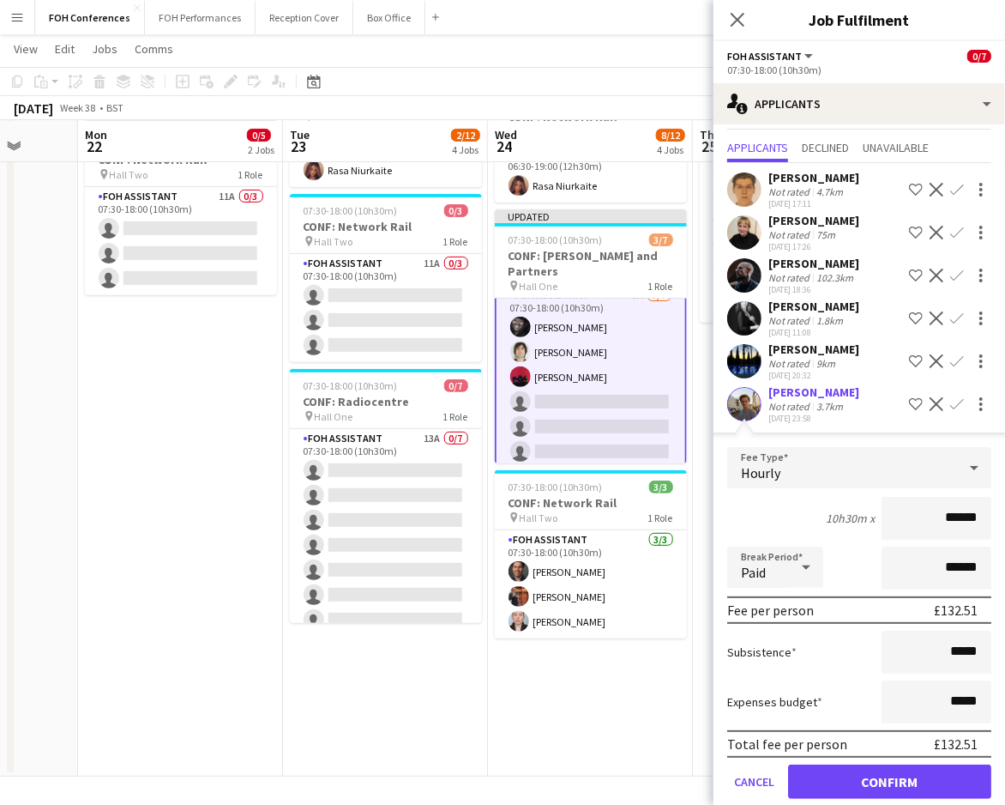
scroll to position [57, 0]
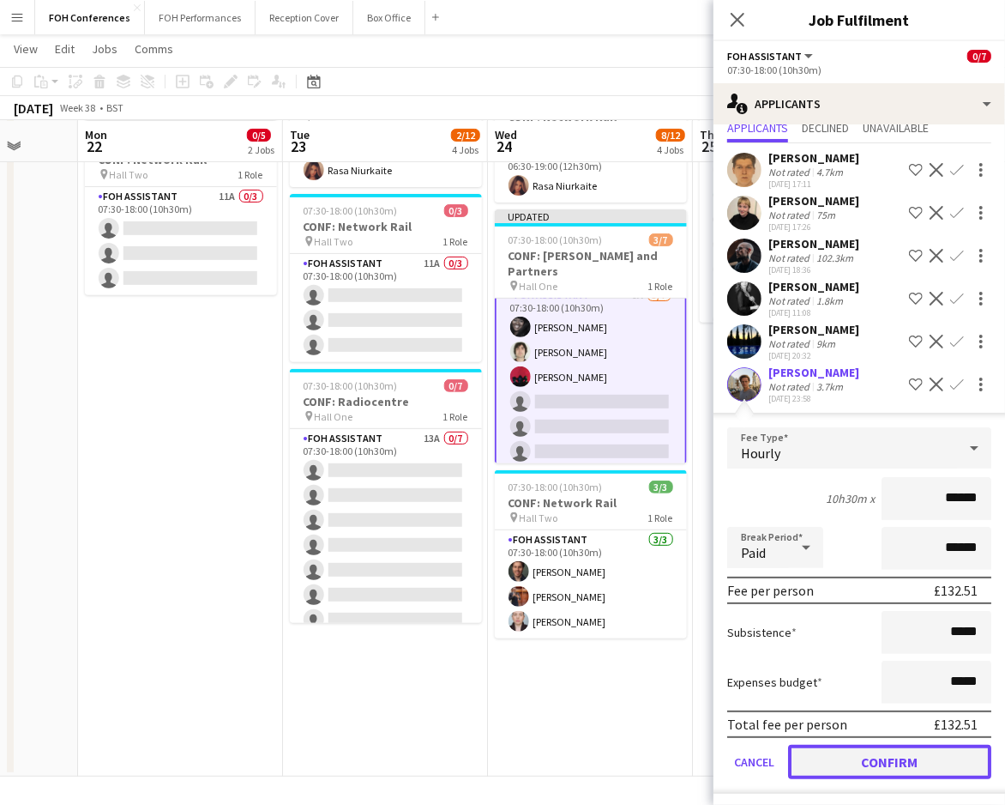
click at [904, 758] on button "Confirm" at bounding box center [889, 762] width 203 height 34
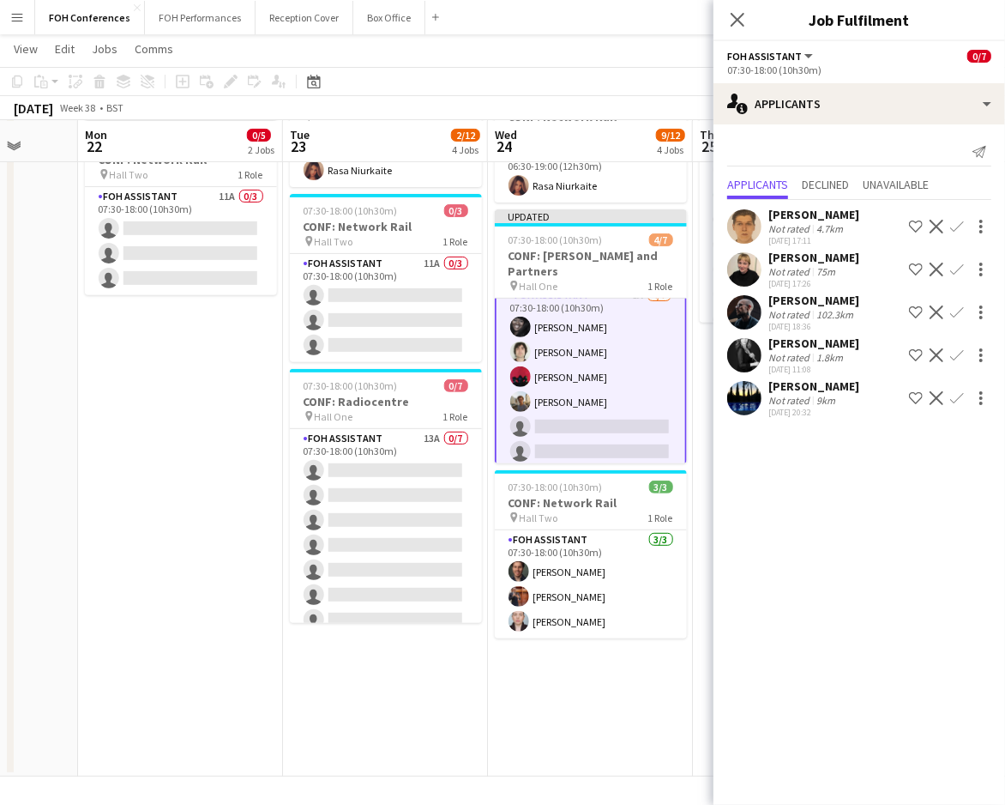
scroll to position [0, 0]
click at [962, 218] on button "Confirm" at bounding box center [957, 226] width 21 height 21
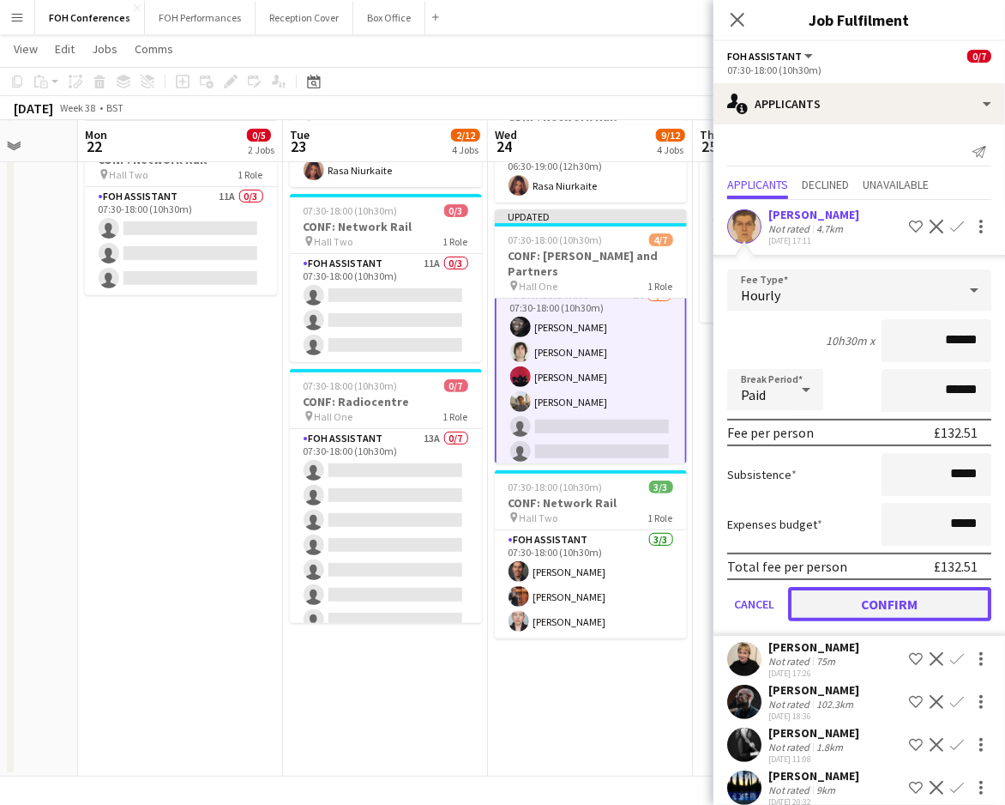
click at [863, 594] on button "Confirm" at bounding box center [889, 604] width 203 height 34
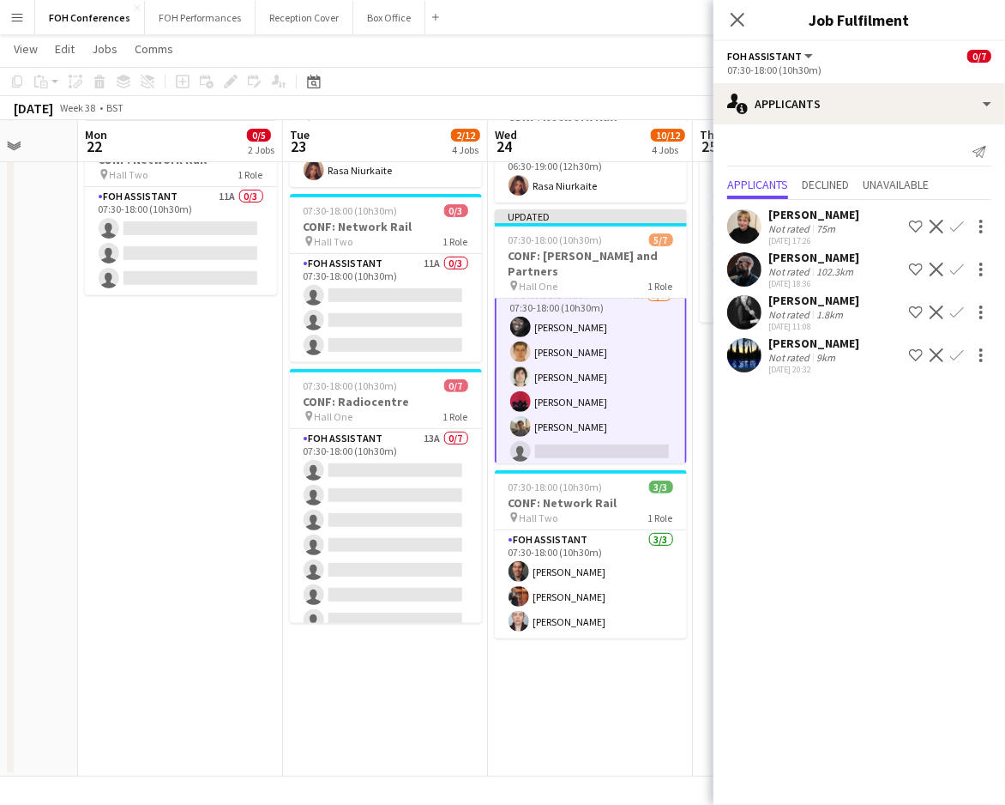
click at [574, 413] on app-card-role "FOH Assistant 7A 5/7 07:30-18:00 (10h30m) Deborah Carew William Warren Hani Abb…" at bounding box center [591, 389] width 192 height 211
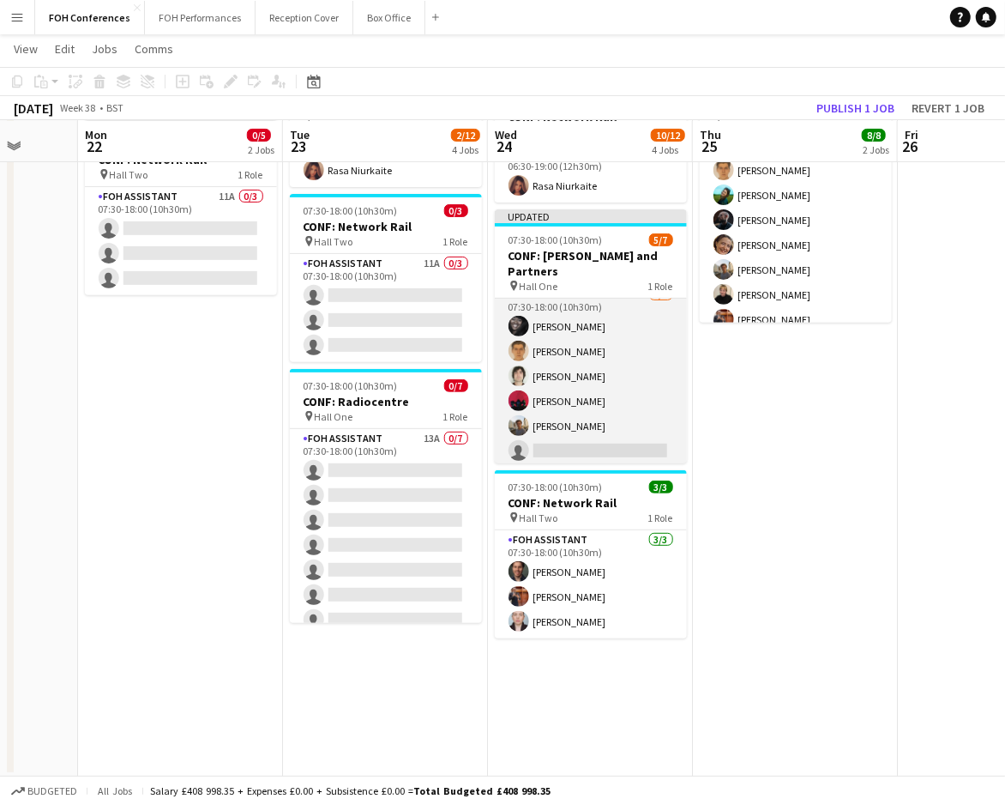
click at [574, 413] on app-card-role "FOH Assistant 7A 5/7 07:30-18:00 (10h30m) Deborah Carew William Warren Hani Abb…" at bounding box center [591, 389] width 192 height 208
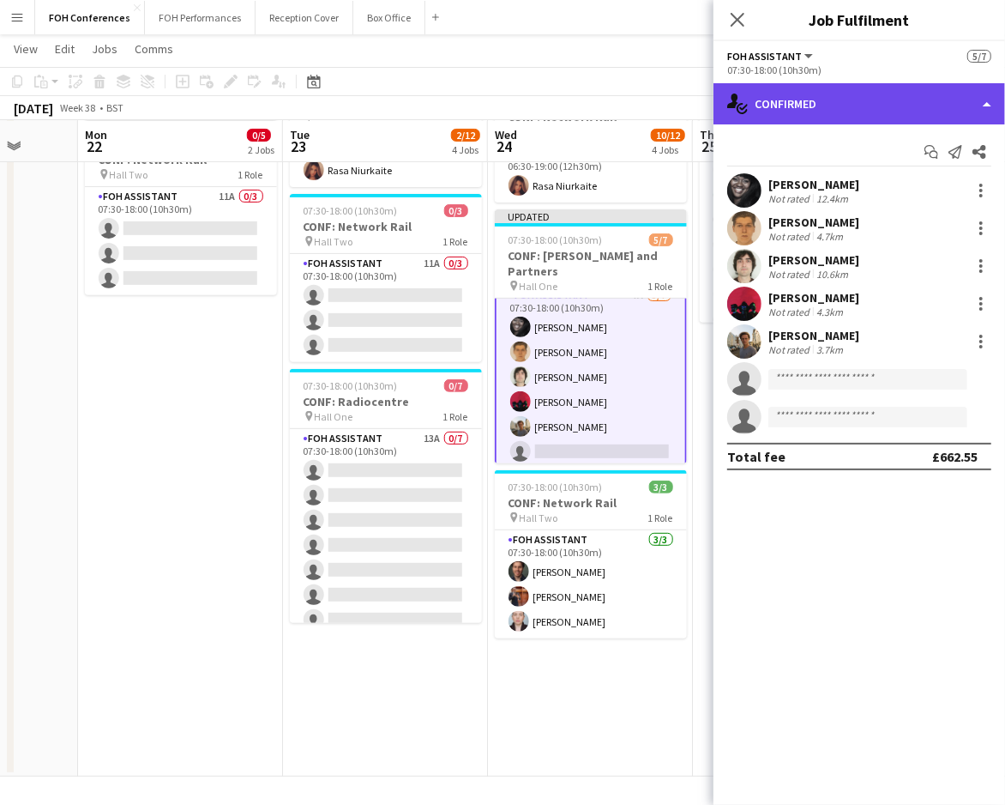
click at [843, 86] on div "single-neutral-actions-check-2 Confirmed" at bounding box center [860, 103] width 292 height 41
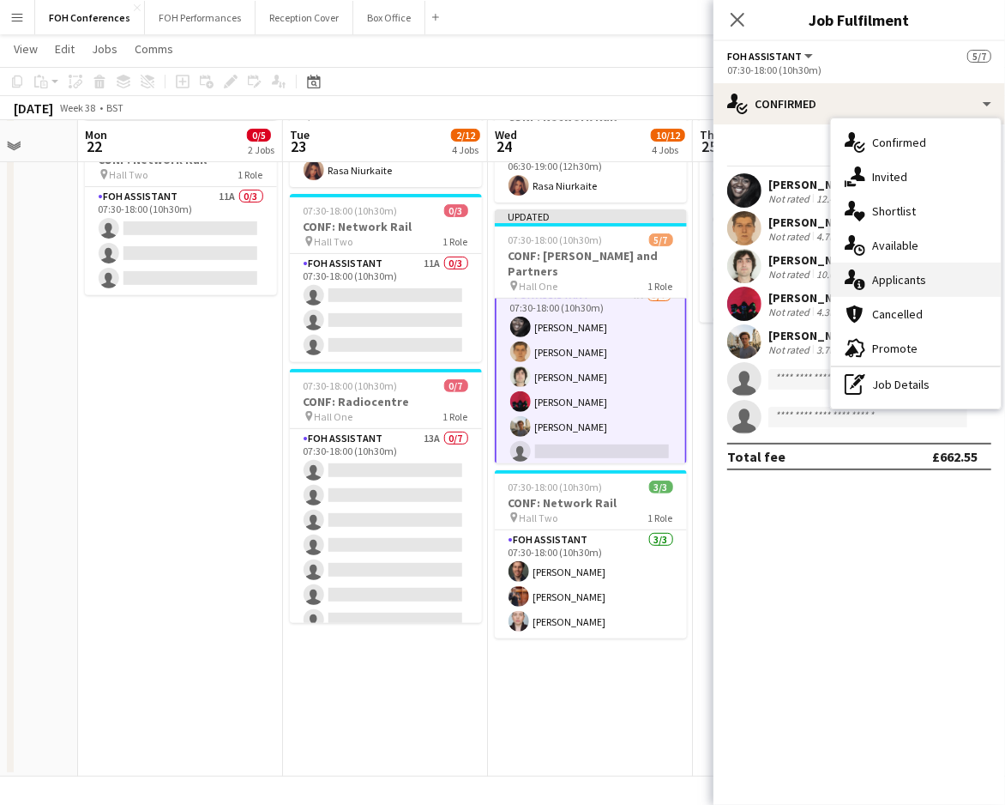
click at [893, 285] on div "single-neutral-actions-information Applicants" at bounding box center [916, 279] width 170 height 34
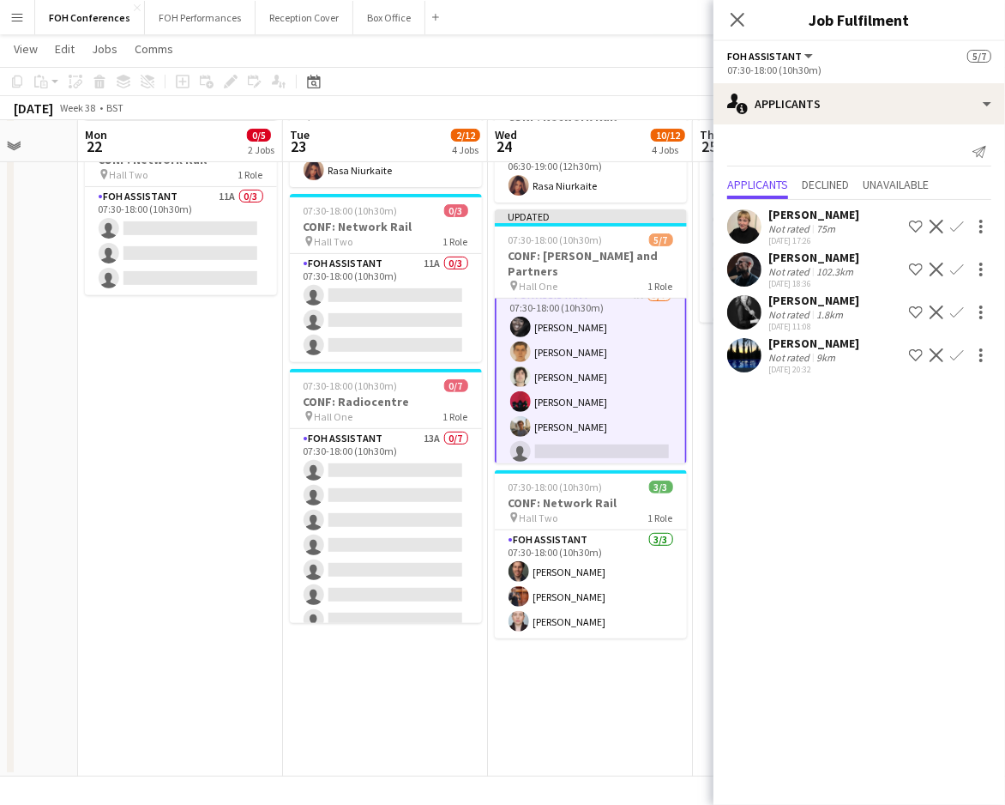
scroll to position [29, 0]
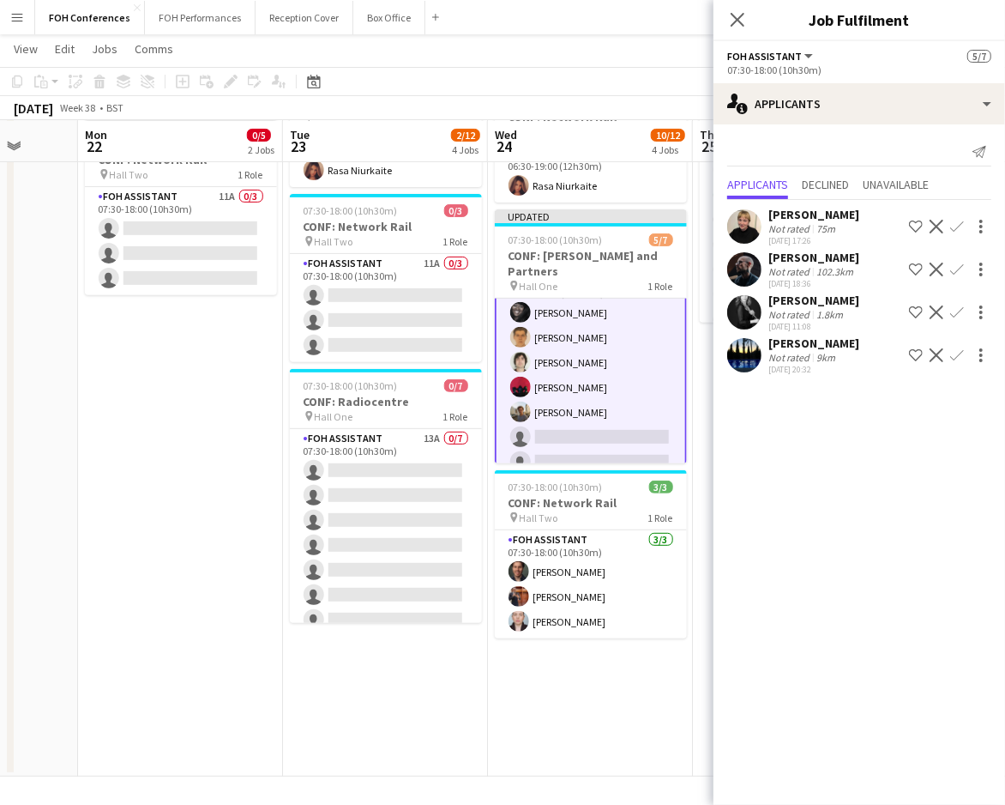
click at [963, 268] on app-icon "Confirm" at bounding box center [957, 269] width 14 height 14
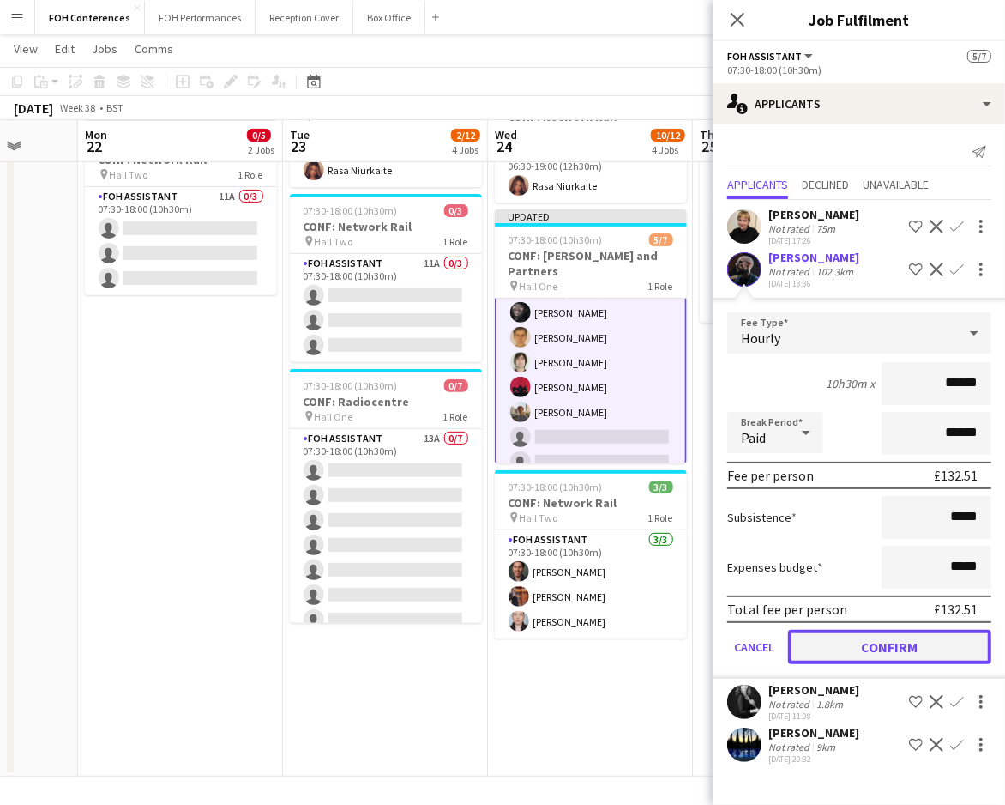
click at [829, 646] on button "Confirm" at bounding box center [889, 647] width 203 height 34
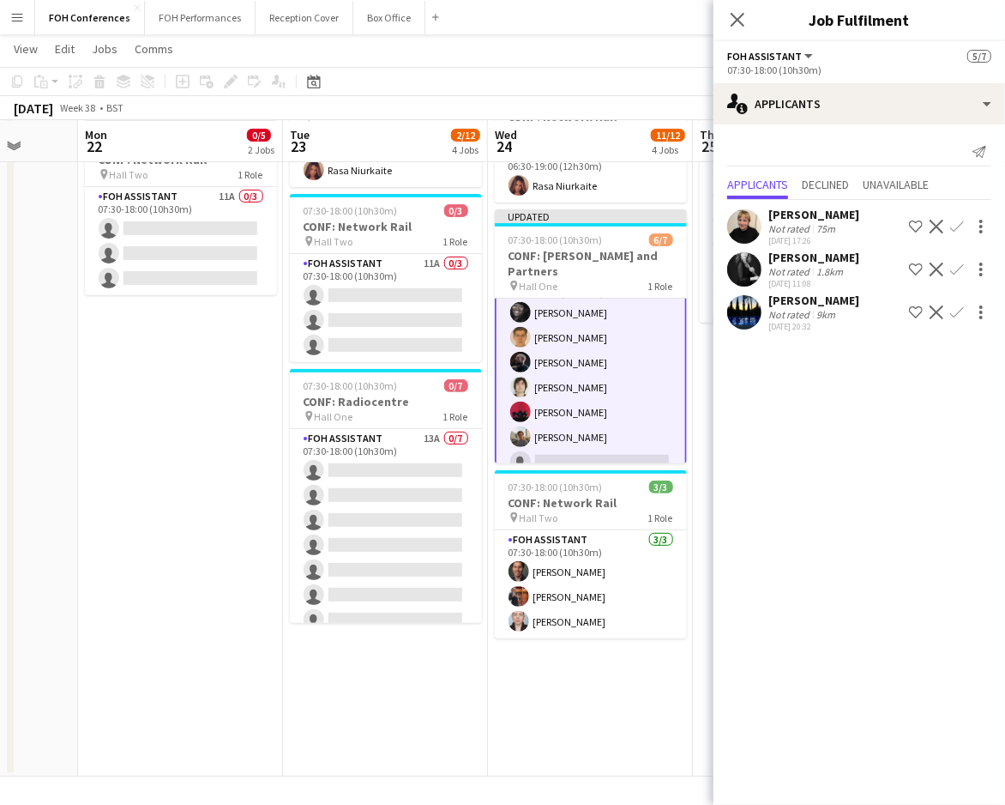
click at [953, 224] on app-icon "Confirm" at bounding box center [957, 227] width 14 height 14
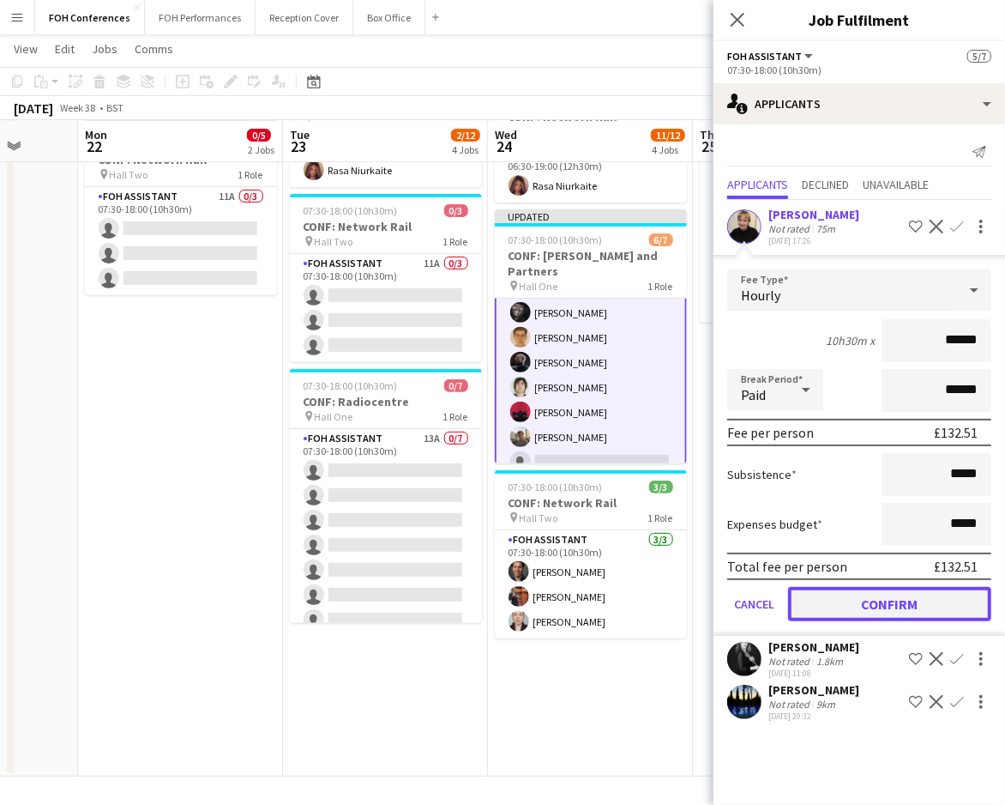
click at [912, 602] on button "Confirm" at bounding box center [889, 604] width 203 height 34
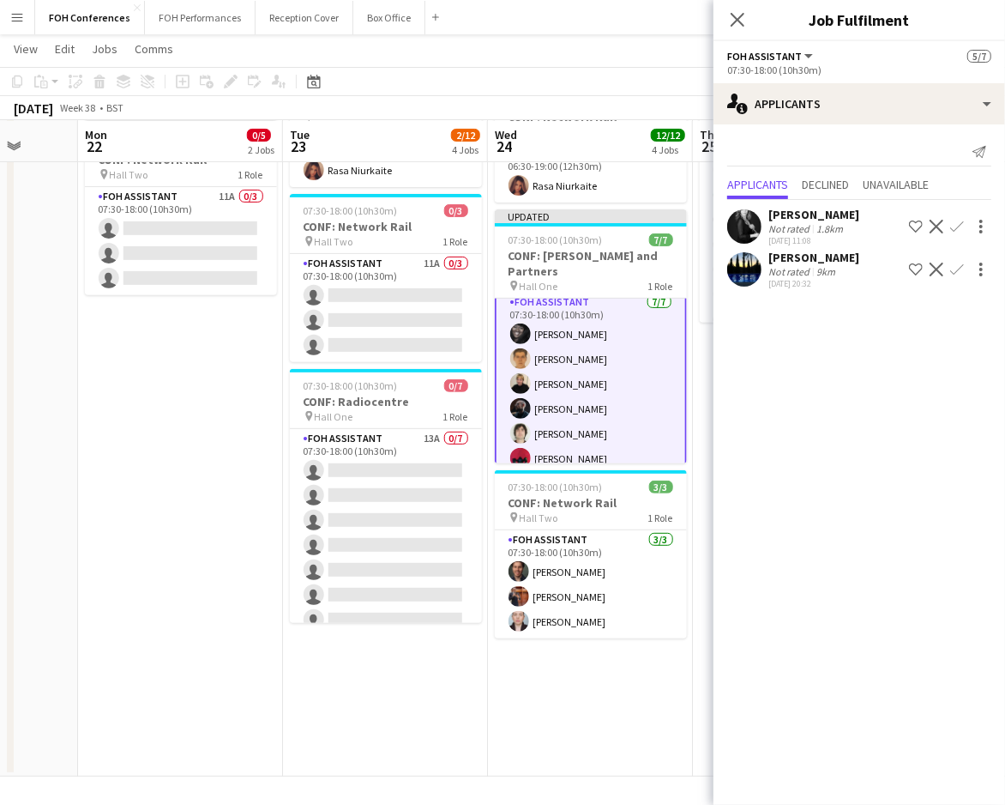
scroll to position [0, 0]
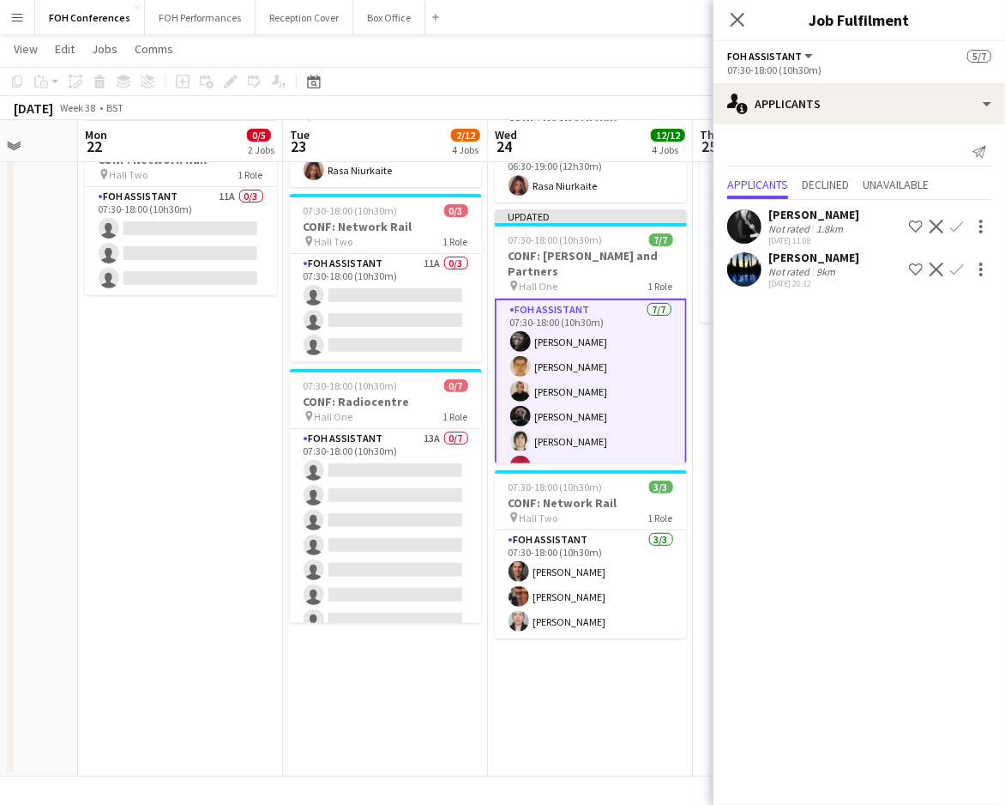
click at [643, 55] on app-page-menu "View Day view expanded Day view collapsed Month view Date picker Jump to today …" at bounding box center [502, 50] width 1005 height 33
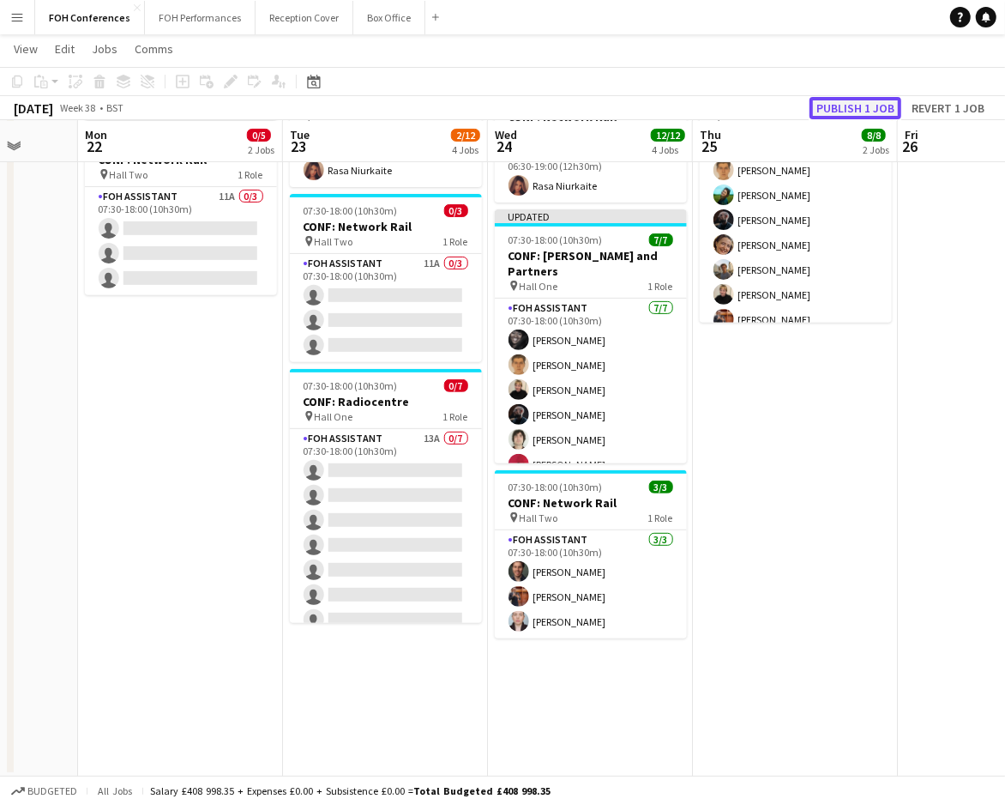
click at [869, 108] on button "Publish 1 job" at bounding box center [856, 108] width 92 height 22
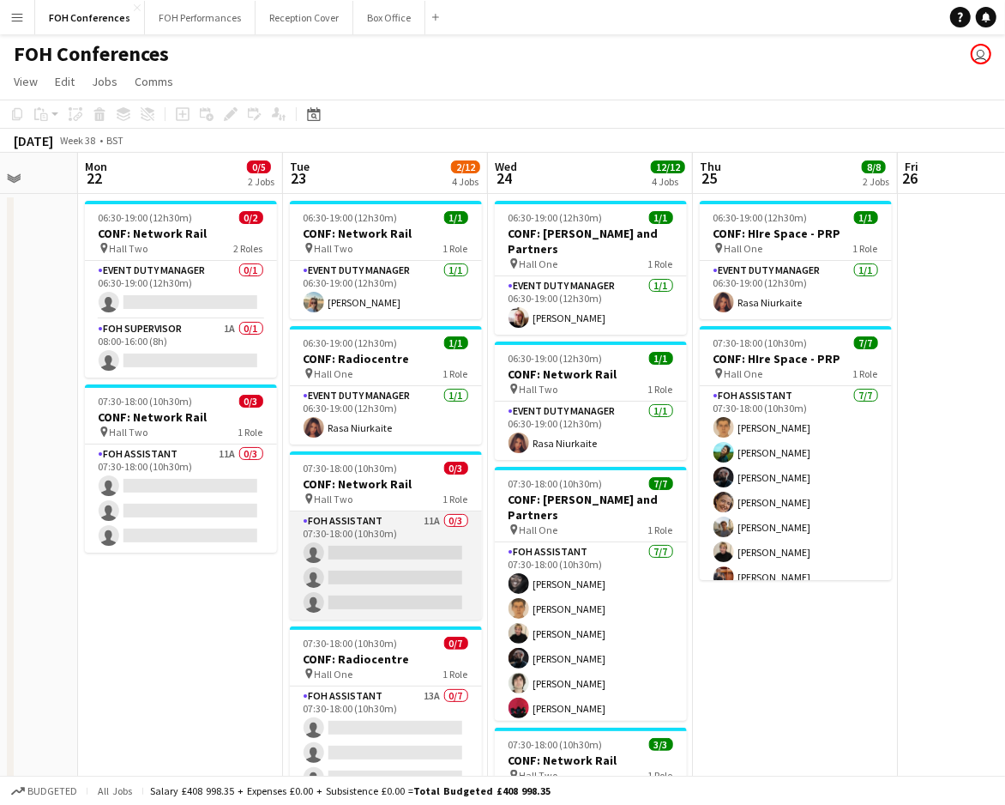
click at [376, 546] on app-card-role "FOH Assistant 11A 0/3 07:30-18:00 (10h30m) single-neutral-actions single-neutra…" at bounding box center [386, 565] width 192 height 108
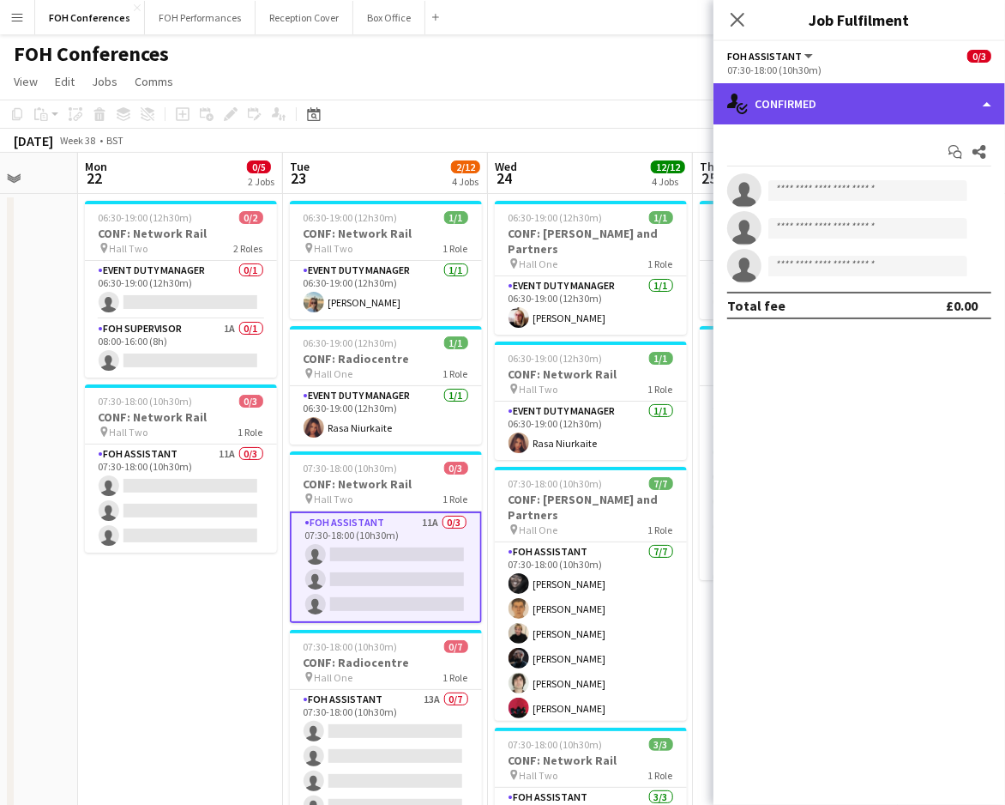
click at [840, 97] on div "single-neutral-actions-check-2 Confirmed" at bounding box center [860, 103] width 292 height 41
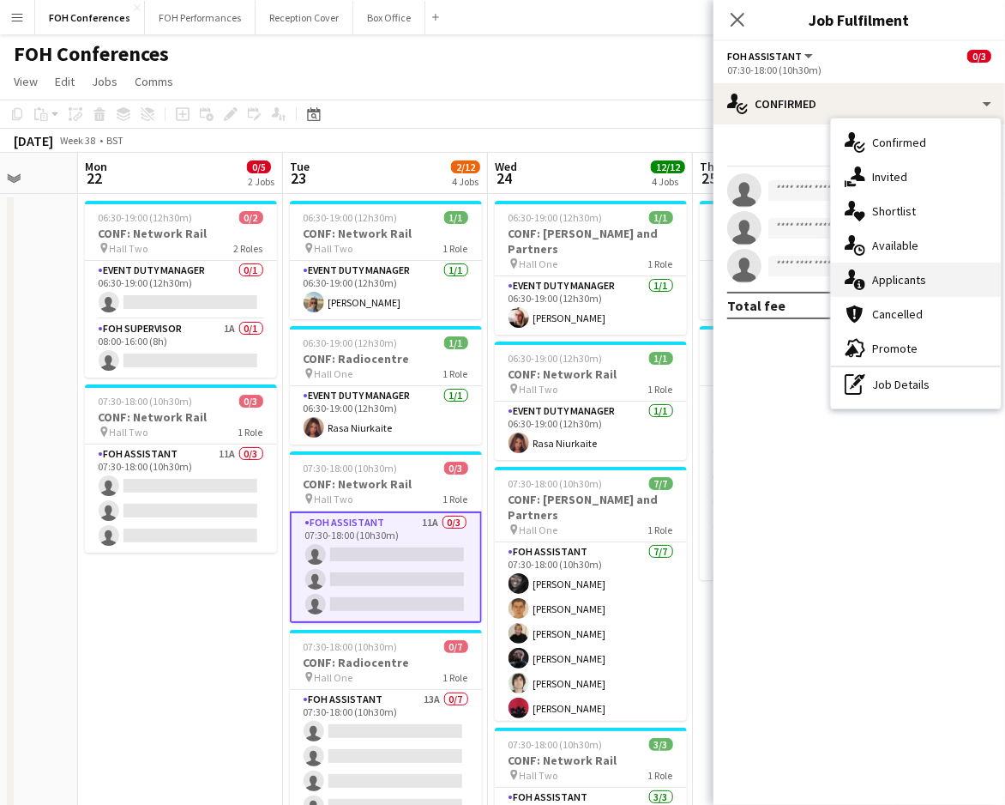
click at [909, 276] on div "single-neutral-actions-information Applicants" at bounding box center [916, 279] width 170 height 34
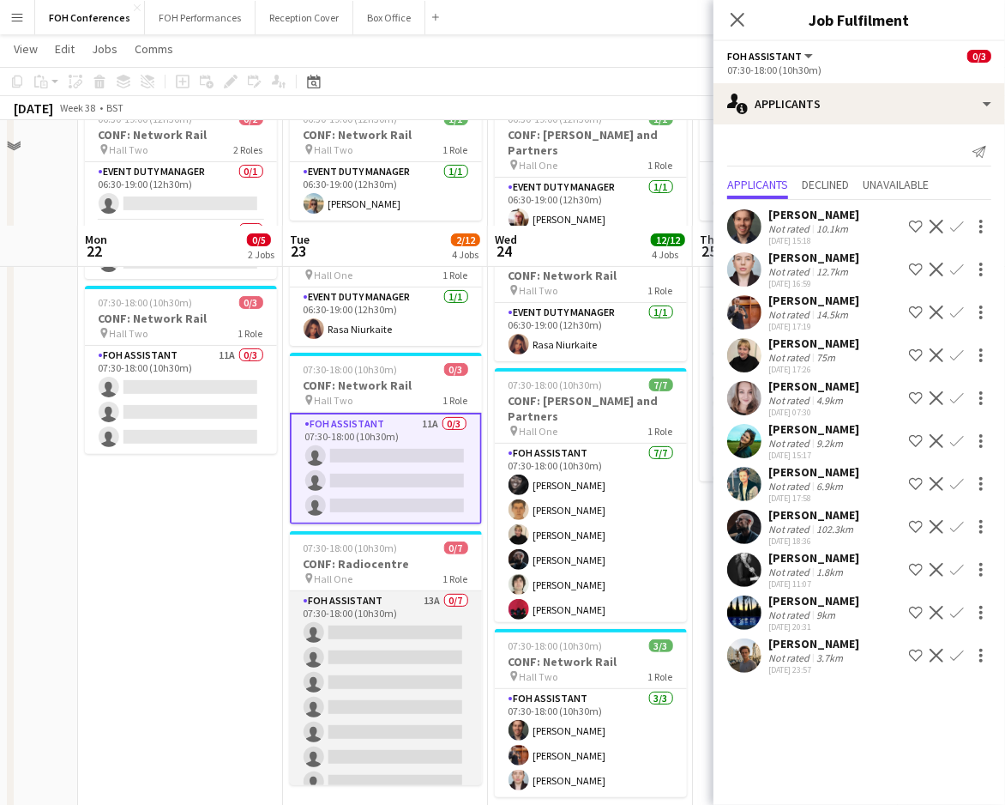
scroll to position [228, 0]
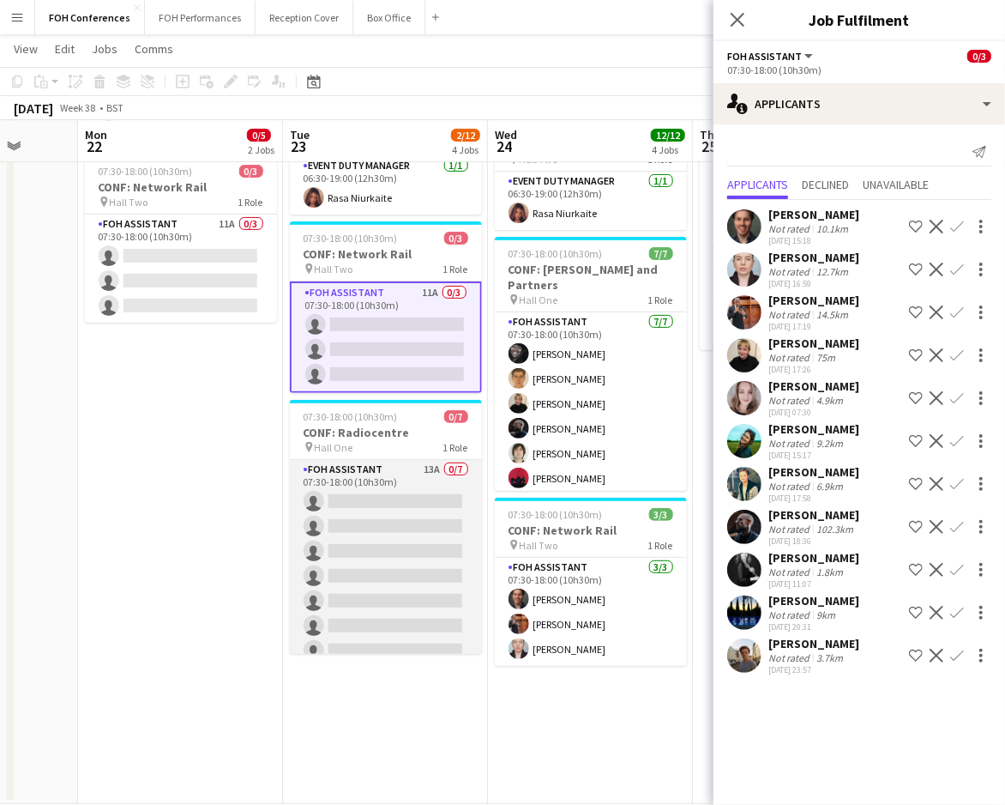
click at [367, 488] on app-card-role "FOH Assistant 13A 0/7 07:30-18:00 (10h30m) single-neutral-actions single-neutra…" at bounding box center [386, 564] width 192 height 208
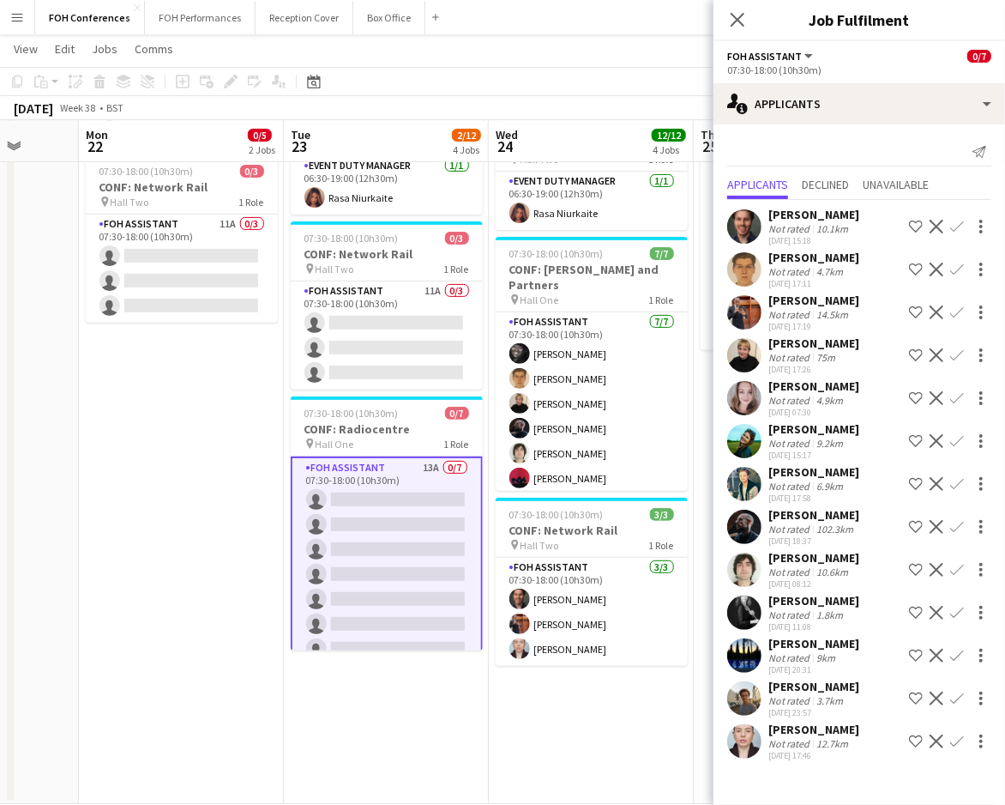
scroll to position [15, 0]
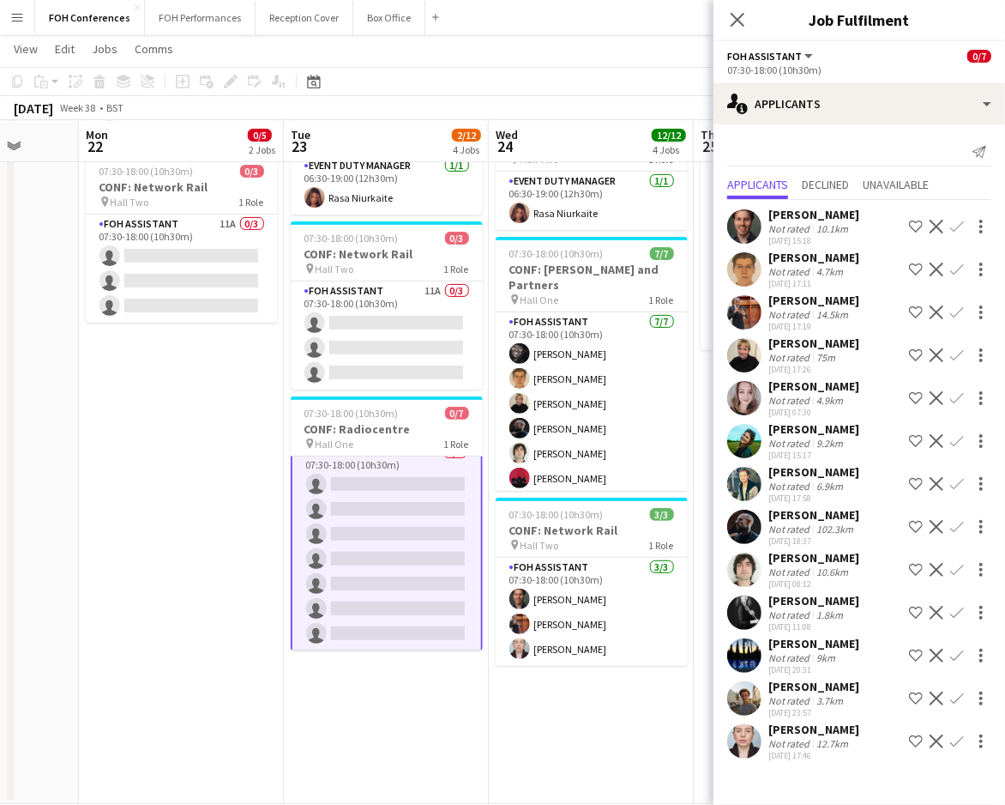
click at [961, 692] on app-icon "Confirm" at bounding box center [957, 698] width 14 height 14
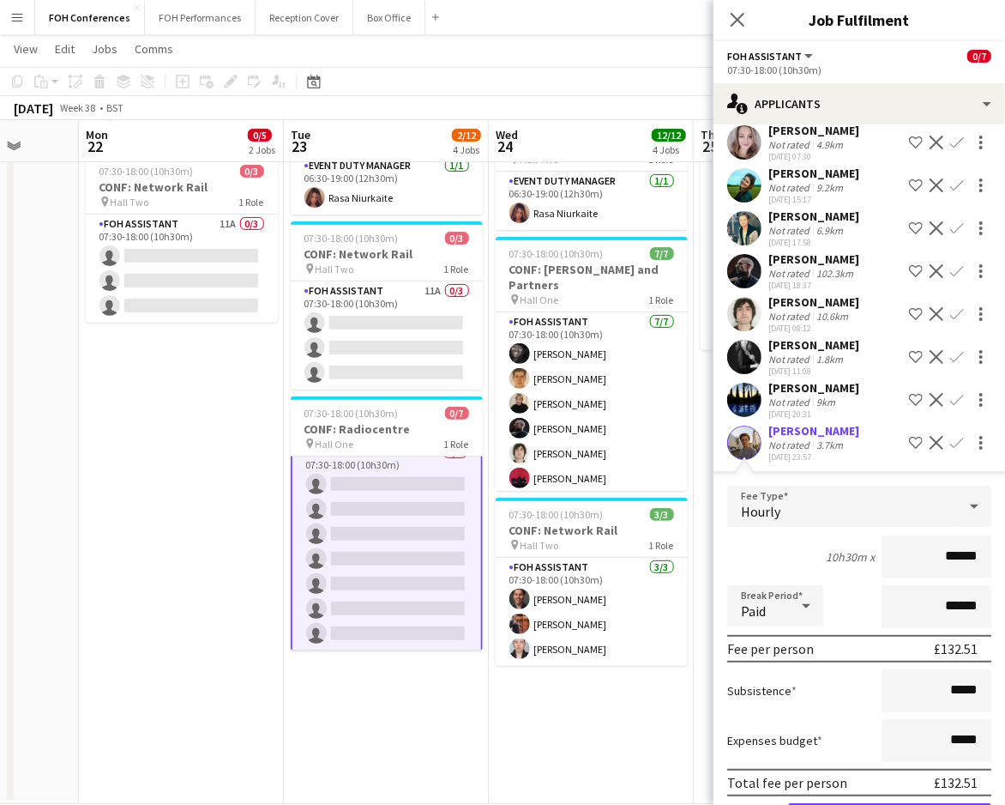
scroll to position [357, 0]
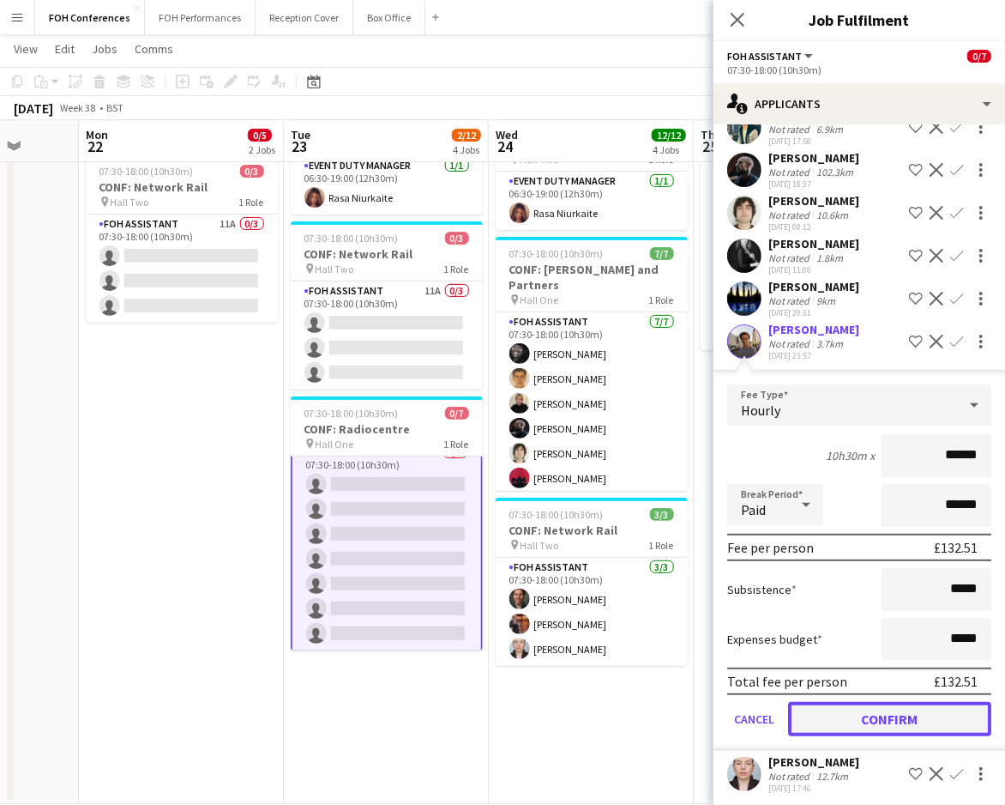
click at [888, 718] on button "Confirm" at bounding box center [889, 719] width 203 height 34
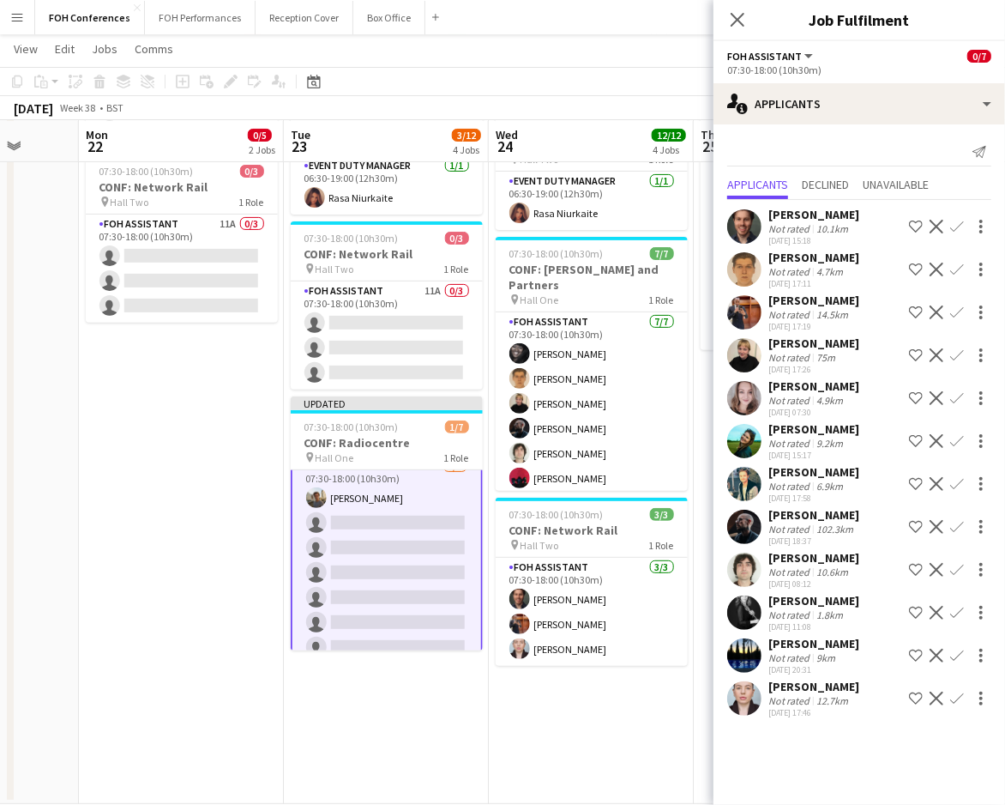
click at [954, 570] on app-icon "Confirm" at bounding box center [957, 570] width 14 height 14
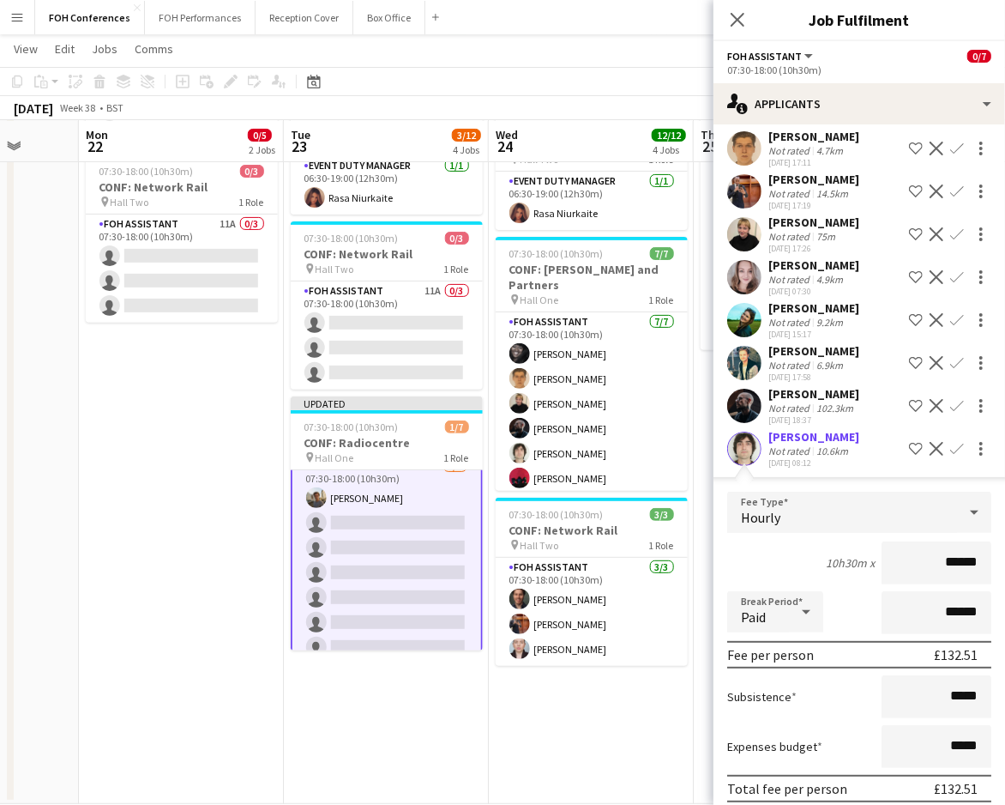
scroll to position [228, 0]
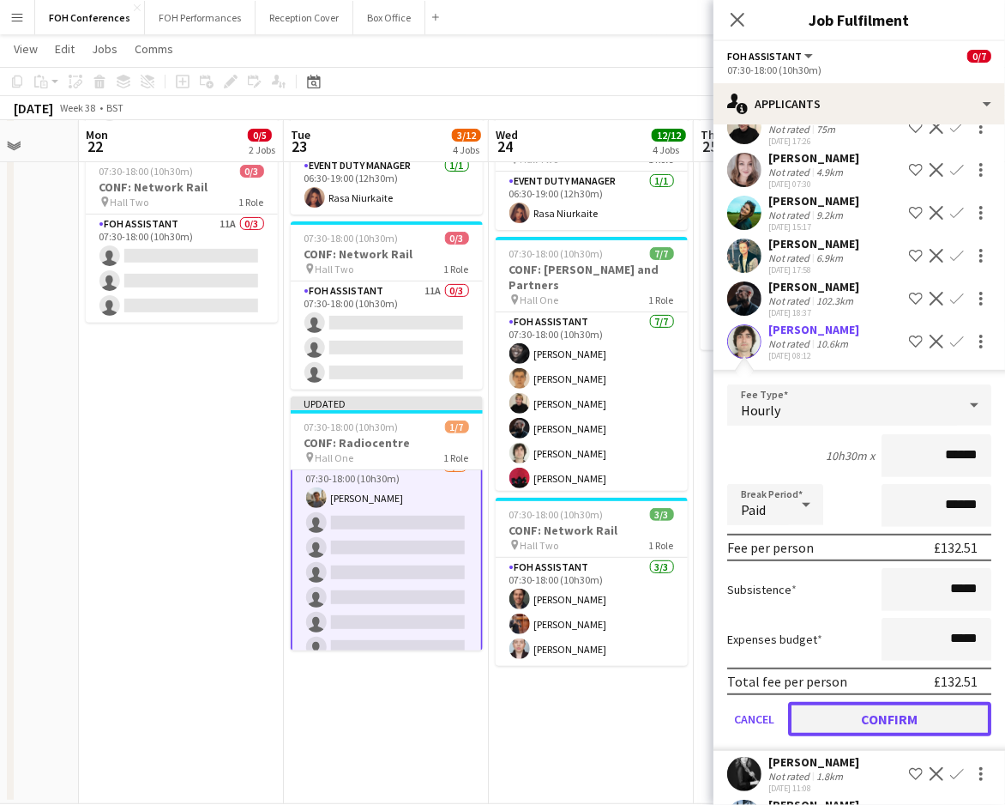
click at [875, 711] on button "Confirm" at bounding box center [889, 719] width 203 height 34
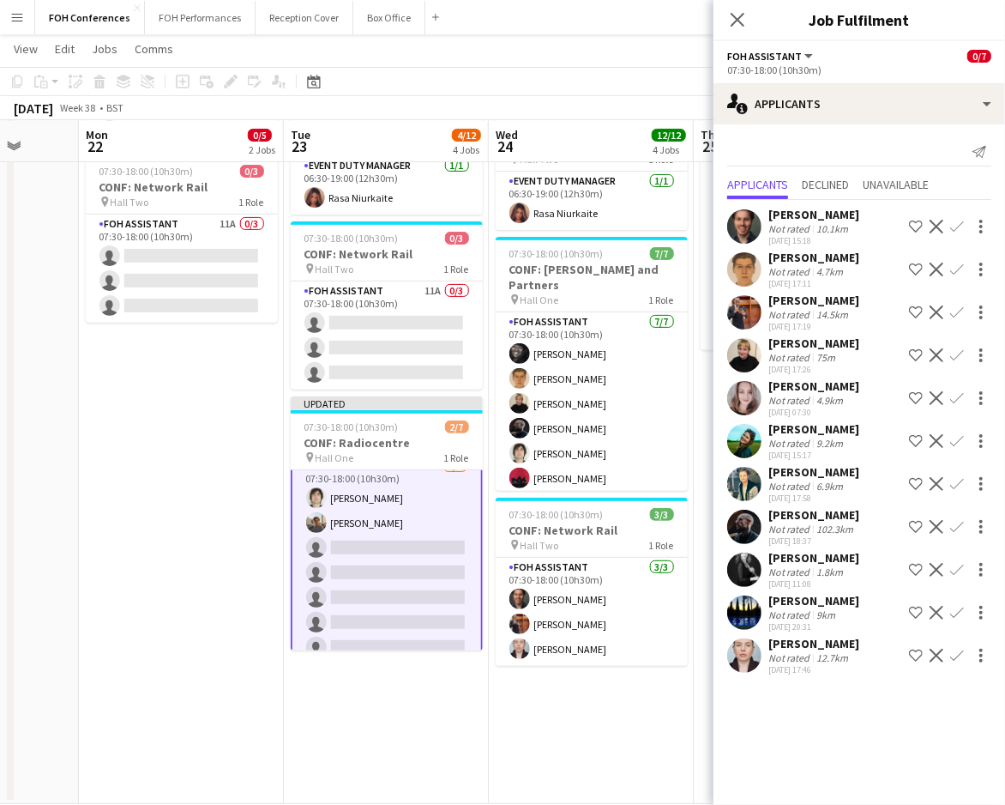
scroll to position [0, 0]
click at [958, 310] on app-icon "Confirm" at bounding box center [957, 312] width 14 height 14
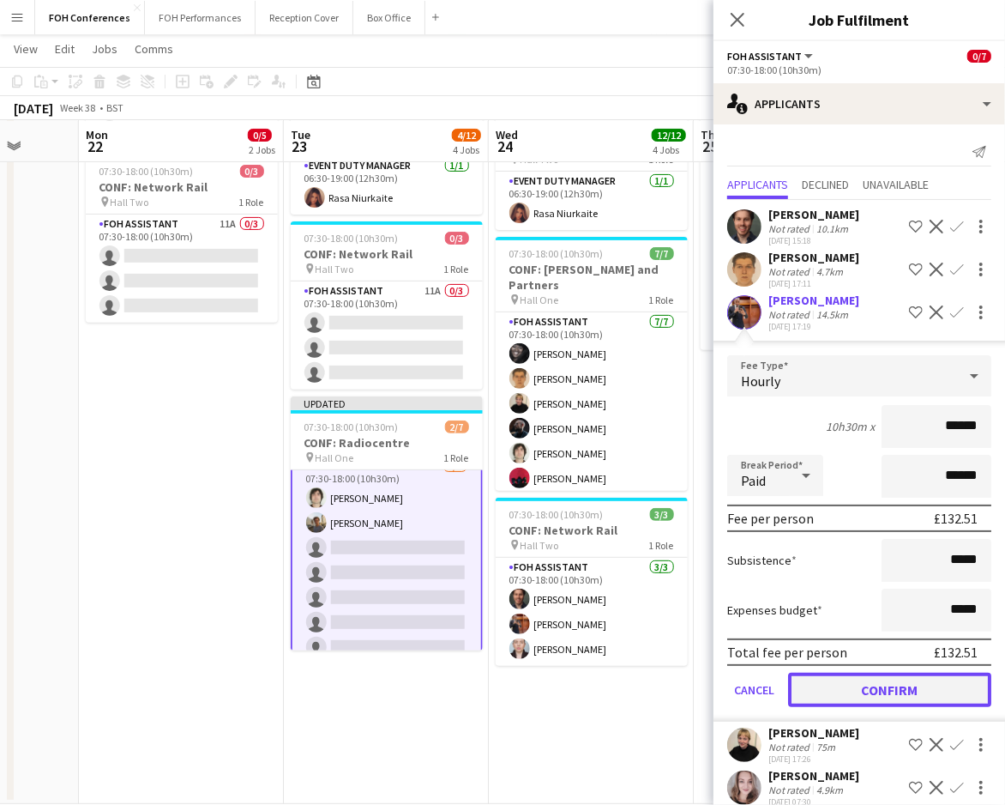
click at [838, 684] on button "Confirm" at bounding box center [889, 689] width 203 height 34
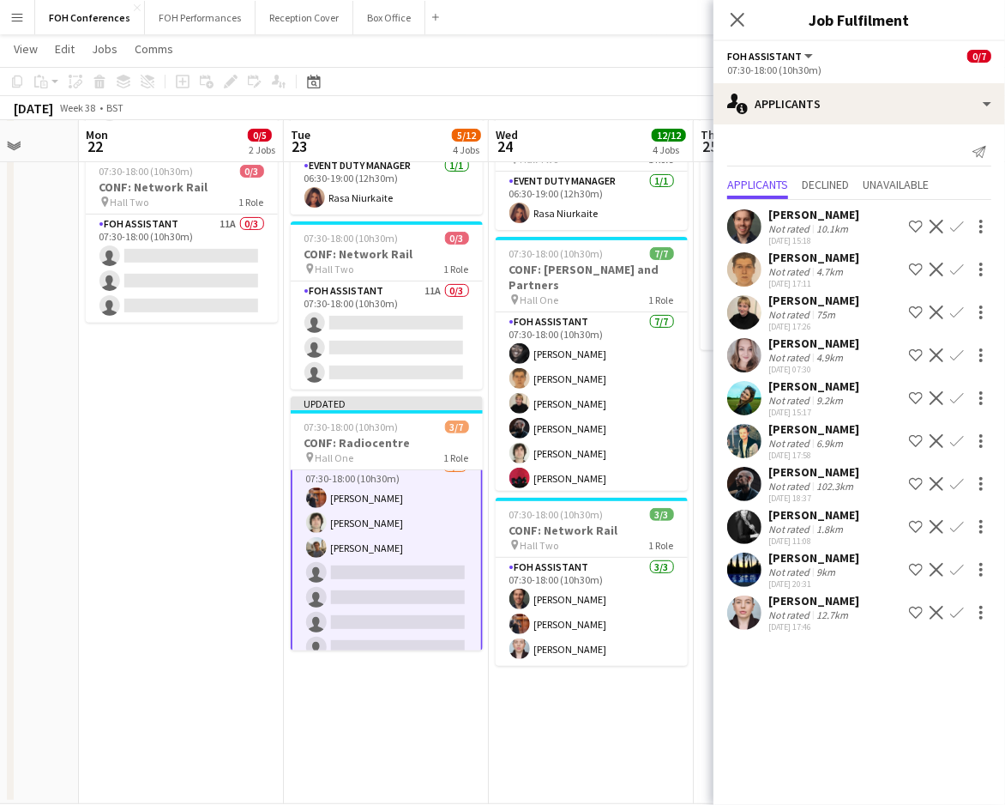
click at [955, 435] on app-icon "Confirm" at bounding box center [957, 441] width 14 height 14
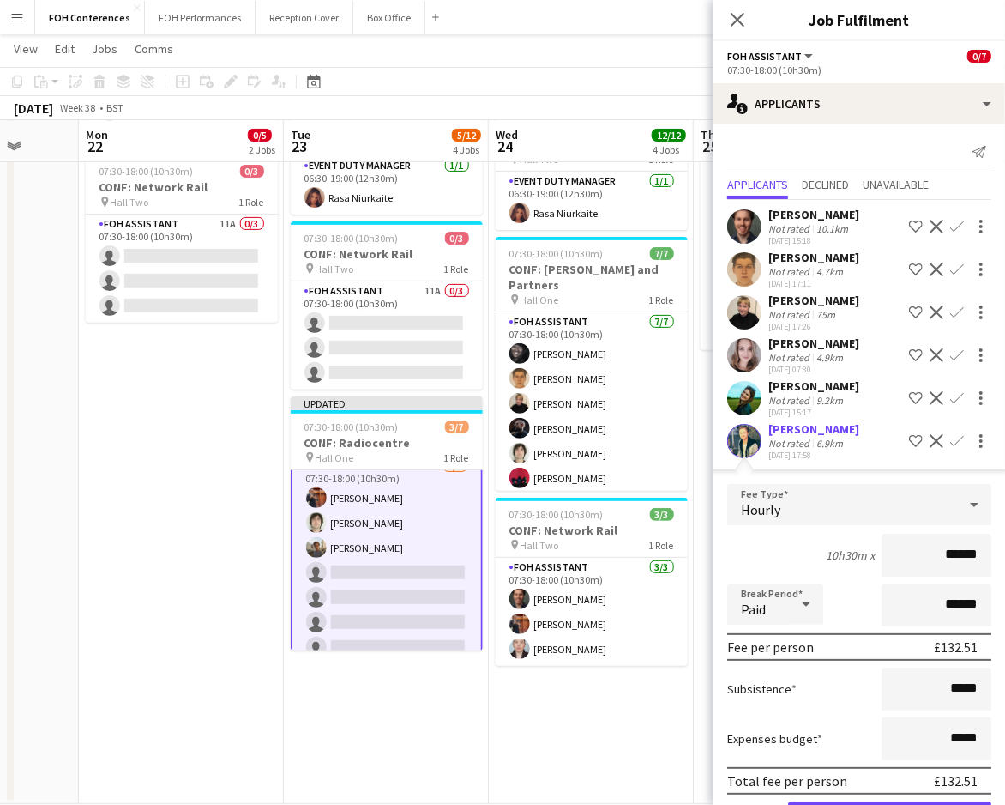
scroll to position [228, 0]
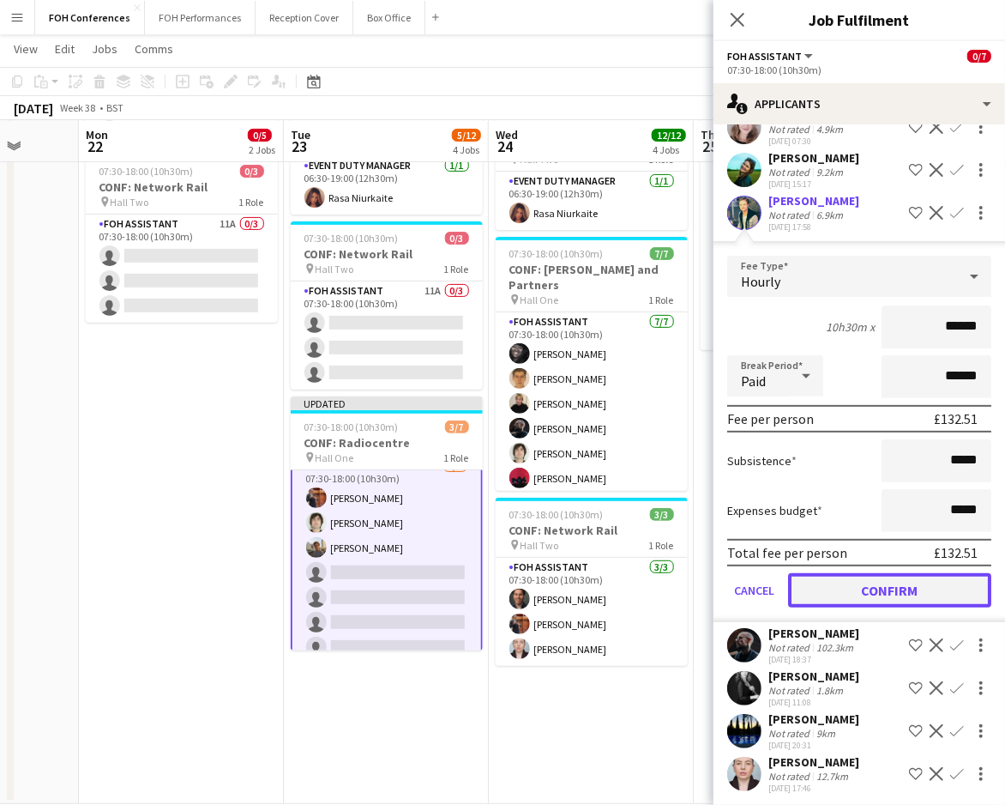
click at [907, 577] on button "Confirm" at bounding box center [889, 590] width 203 height 34
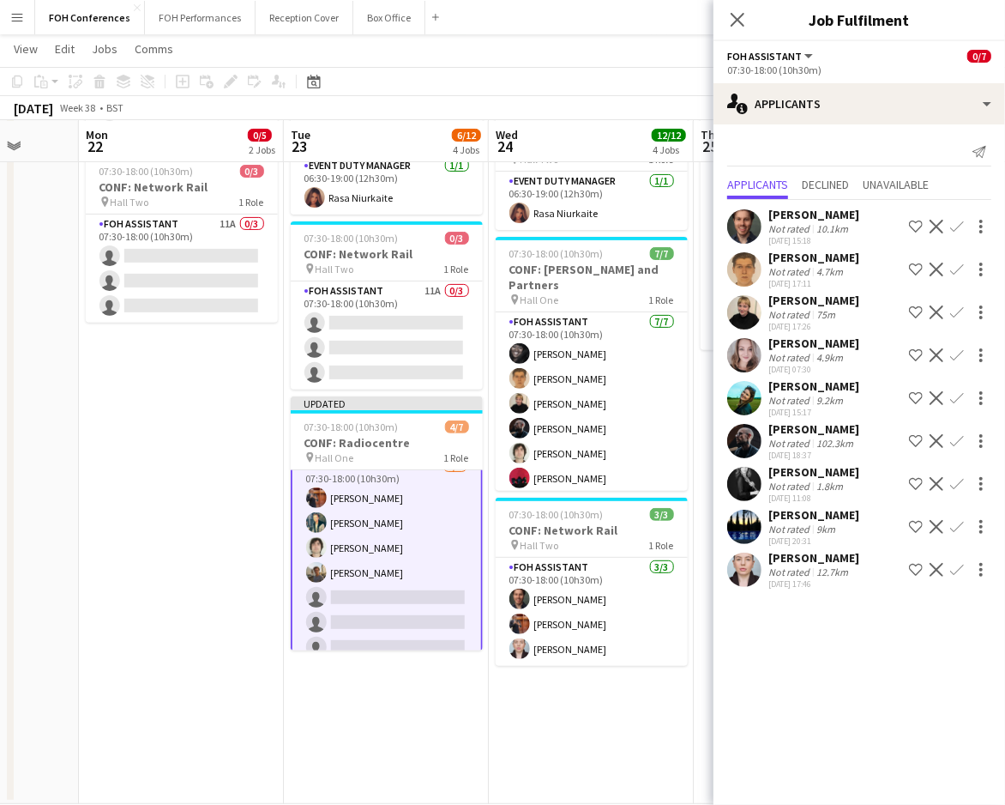
scroll to position [0, 0]
click at [953, 266] on app-icon "Confirm" at bounding box center [957, 269] width 14 height 14
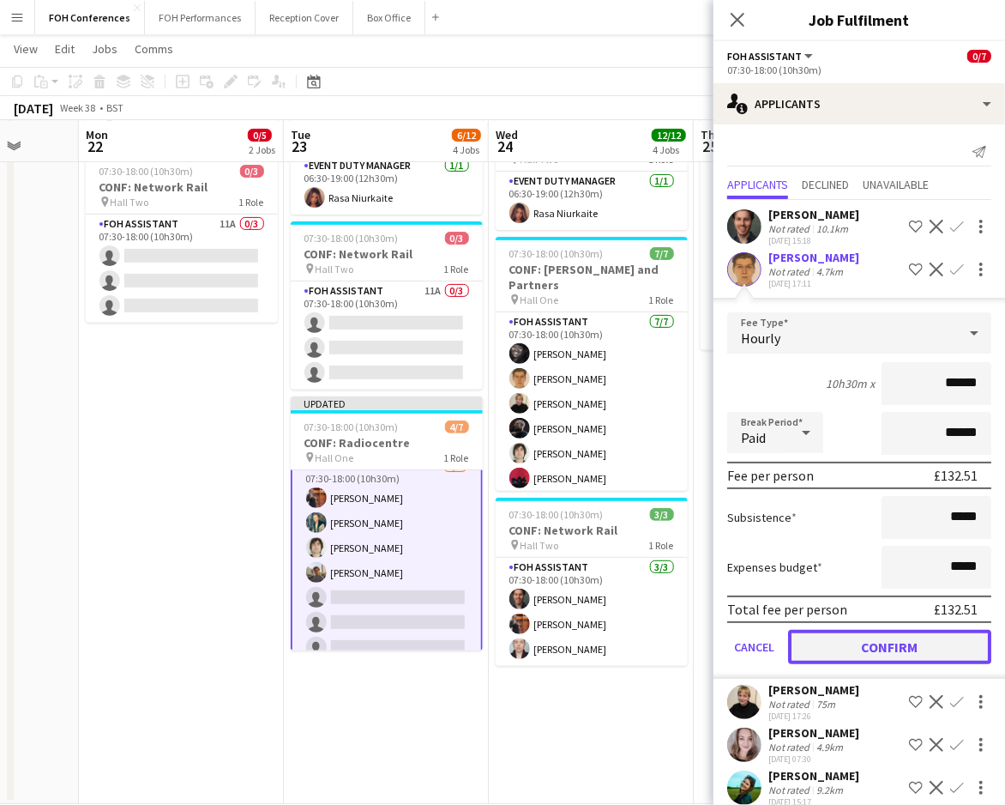
click at [837, 648] on button "Confirm" at bounding box center [889, 647] width 203 height 34
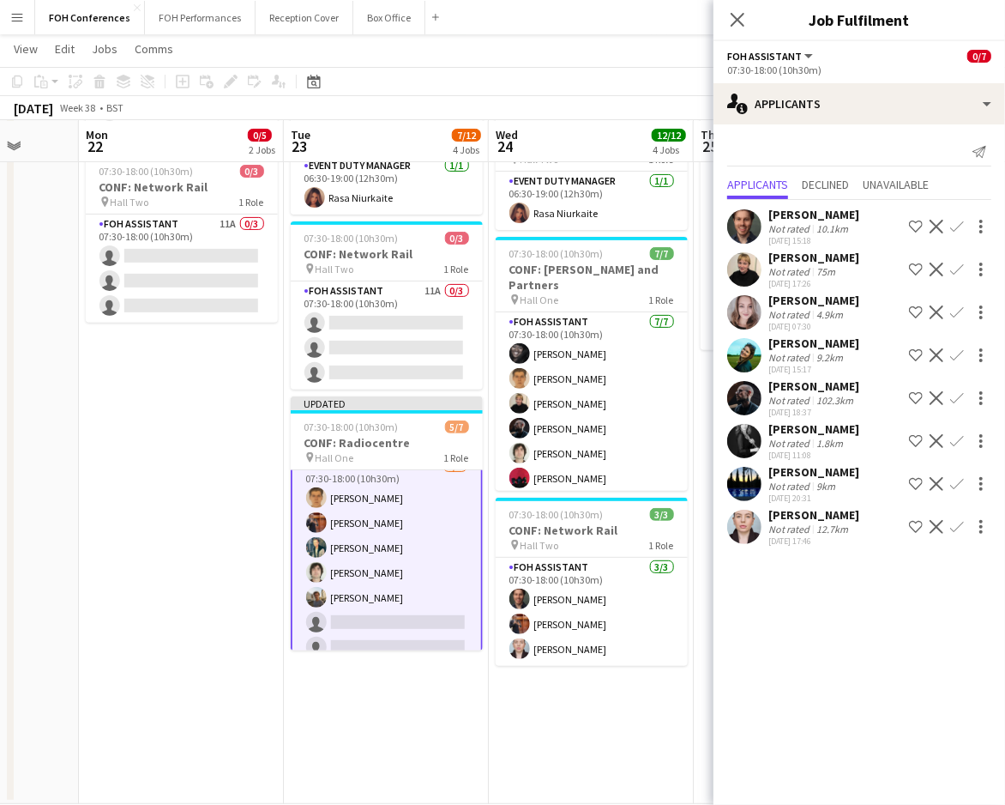
click at [956, 312] on app-icon "Confirm" at bounding box center [957, 312] width 14 height 14
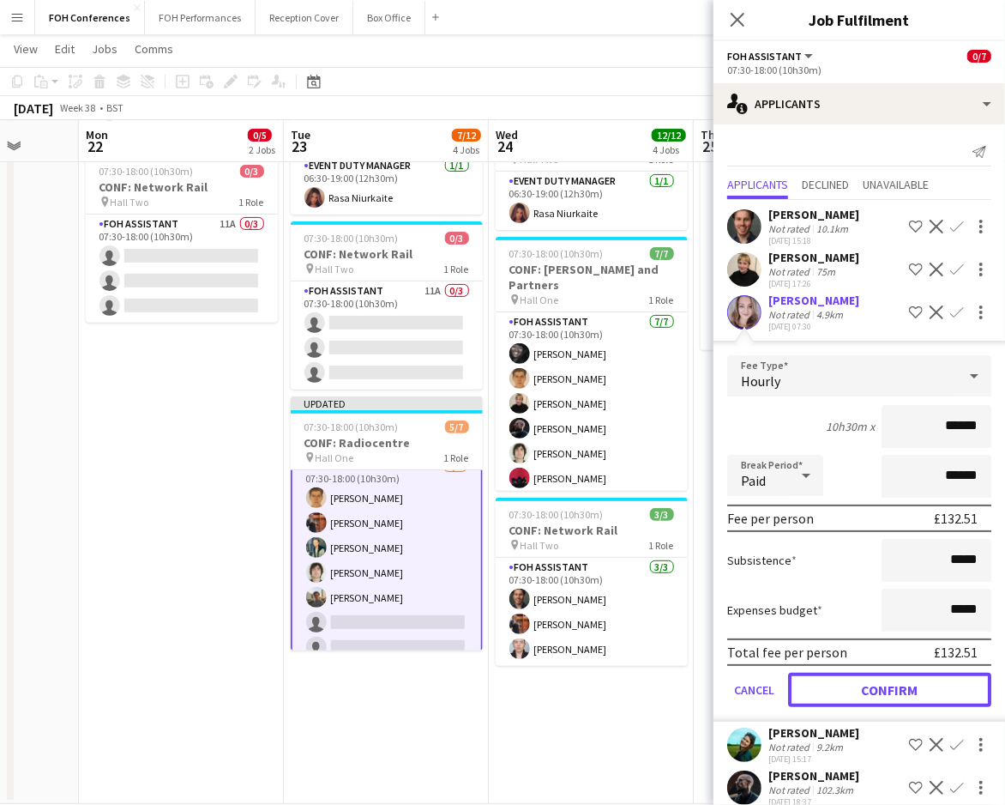
click at [829, 684] on button "Confirm" at bounding box center [889, 689] width 203 height 34
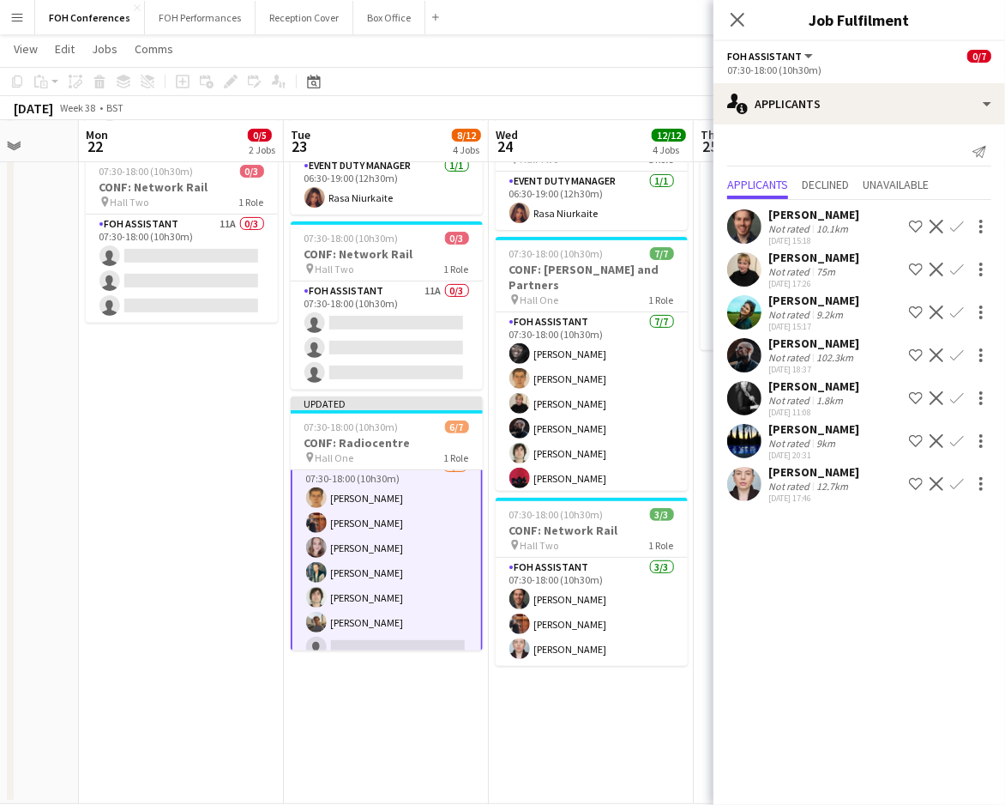
click at [958, 270] on app-icon "Confirm" at bounding box center [957, 269] width 14 height 14
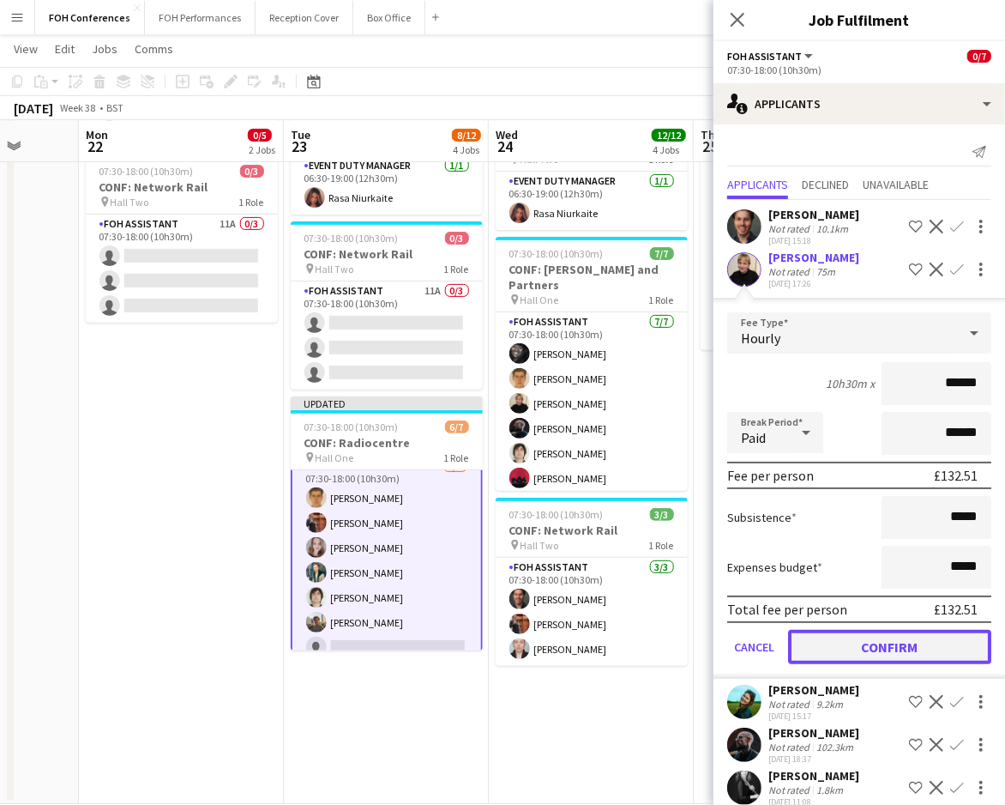
click at [911, 635] on button "Confirm" at bounding box center [889, 647] width 203 height 34
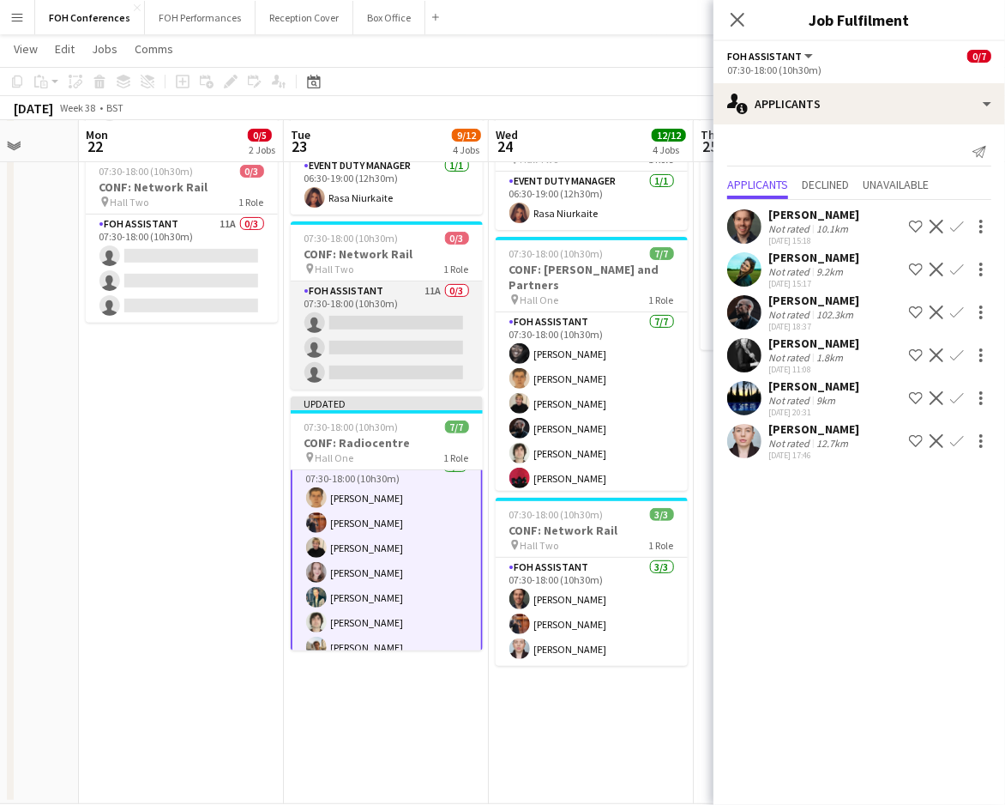
click at [355, 319] on app-card-role "FOH Assistant 11A 0/3 07:30-18:00 (10h30m) single-neutral-actions single-neutra…" at bounding box center [387, 335] width 192 height 108
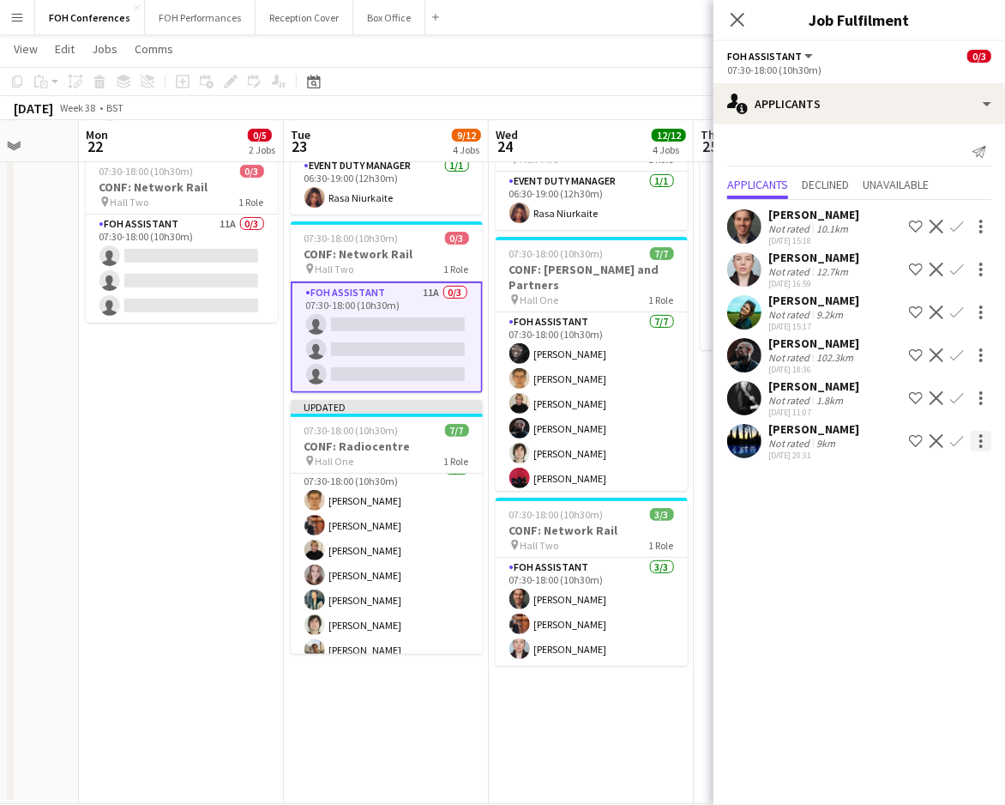
click at [956, 437] on app-icon "Confirm" at bounding box center [957, 441] width 14 height 14
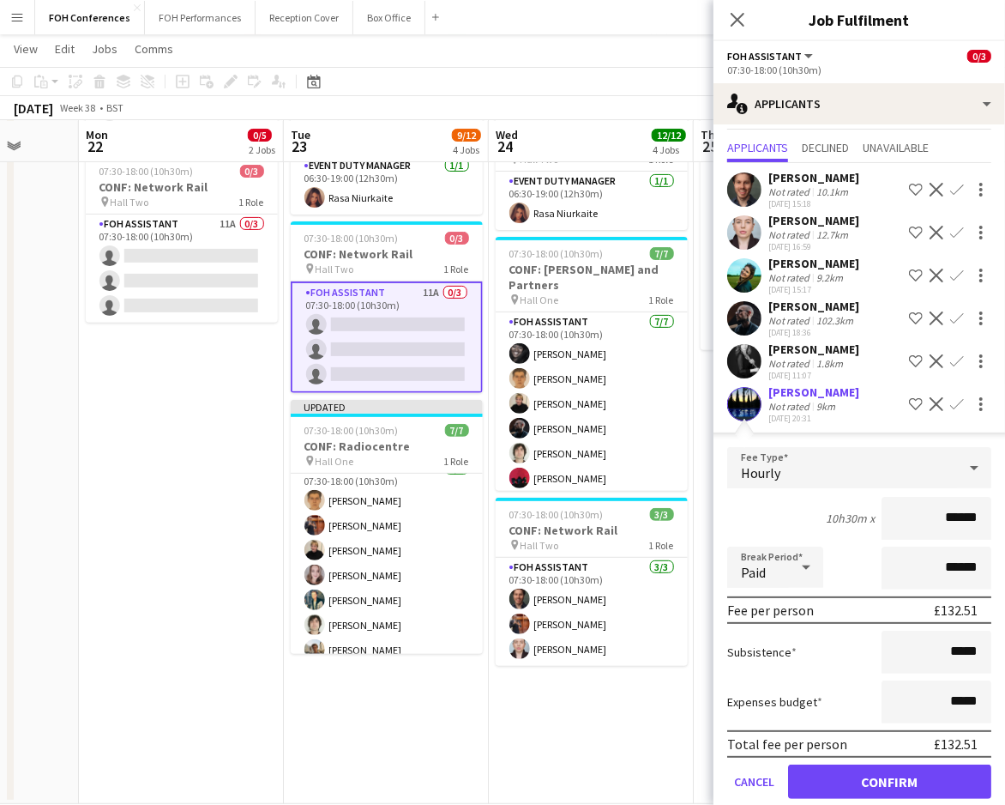
scroll to position [57, 0]
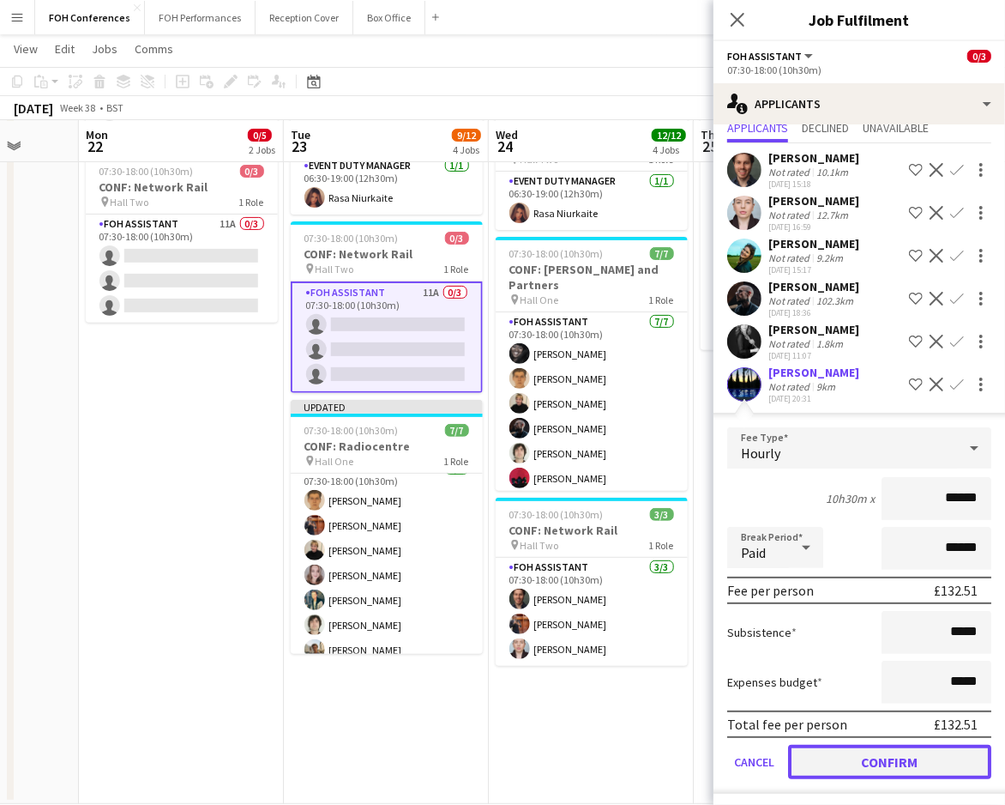
click at [871, 755] on button "Confirm" at bounding box center [889, 762] width 203 height 34
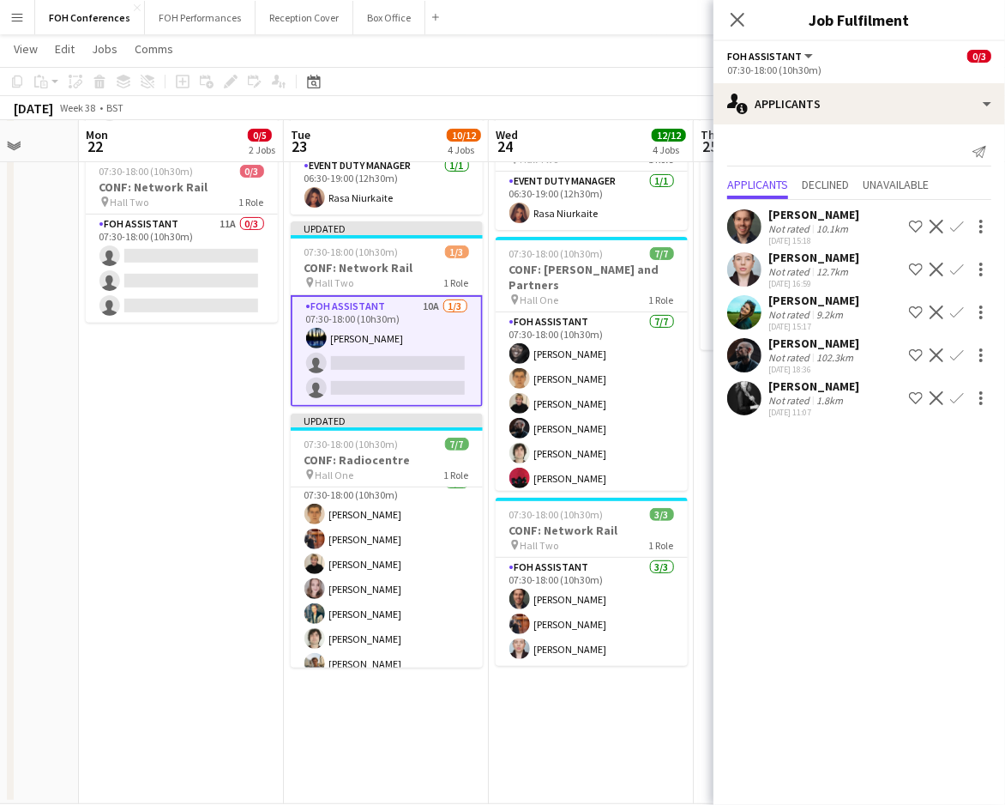
scroll to position [0, 0]
click at [968, 350] on div at bounding box center [980, 355] width 24 height 21
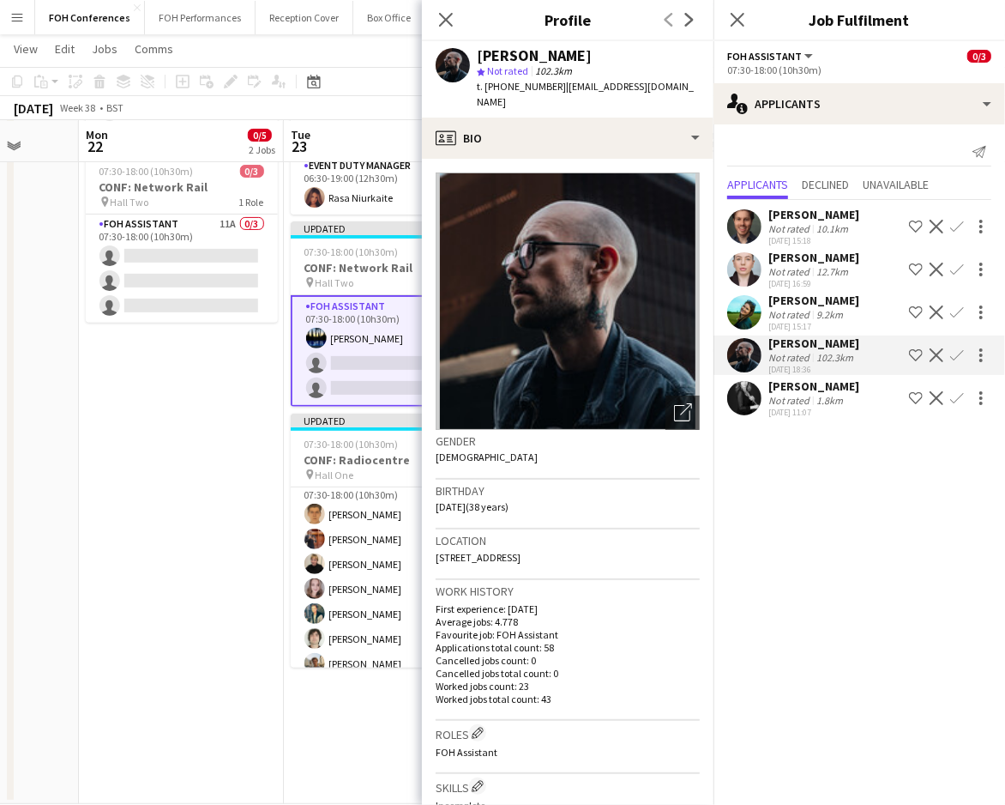
click at [955, 354] on app-icon "Confirm" at bounding box center [957, 355] width 14 height 14
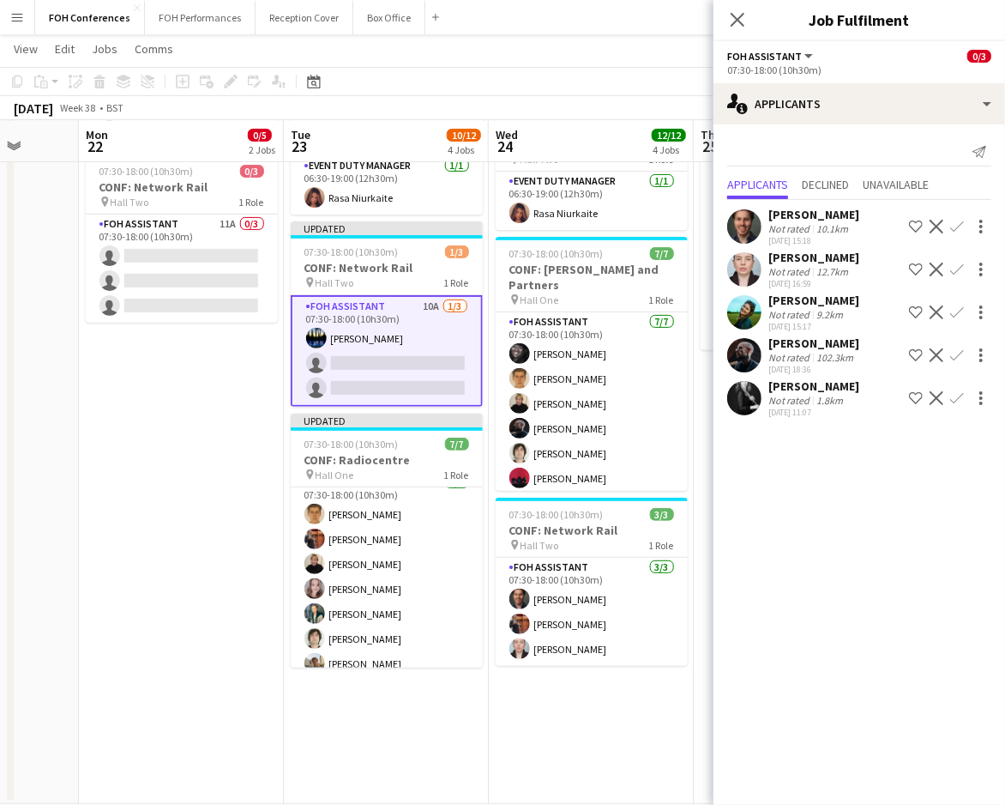
click at [955, 354] on app-icon "Confirm" at bounding box center [957, 355] width 14 height 14
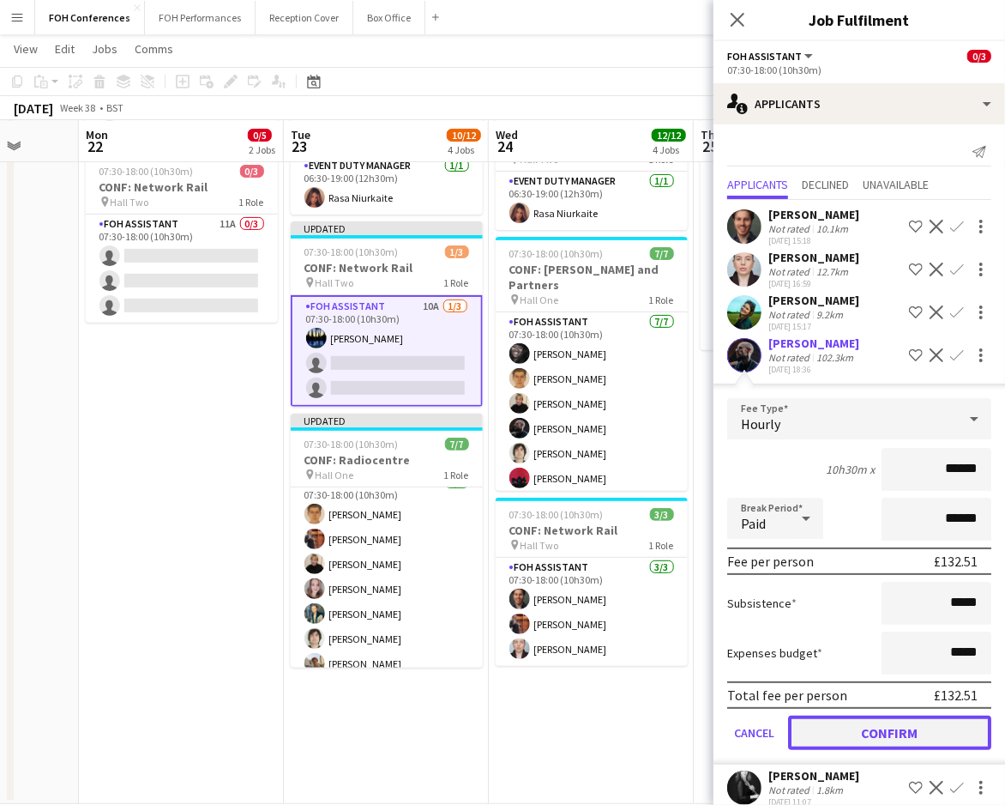
click at [915, 729] on button "Confirm" at bounding box center [889, 732] width 203 height 34
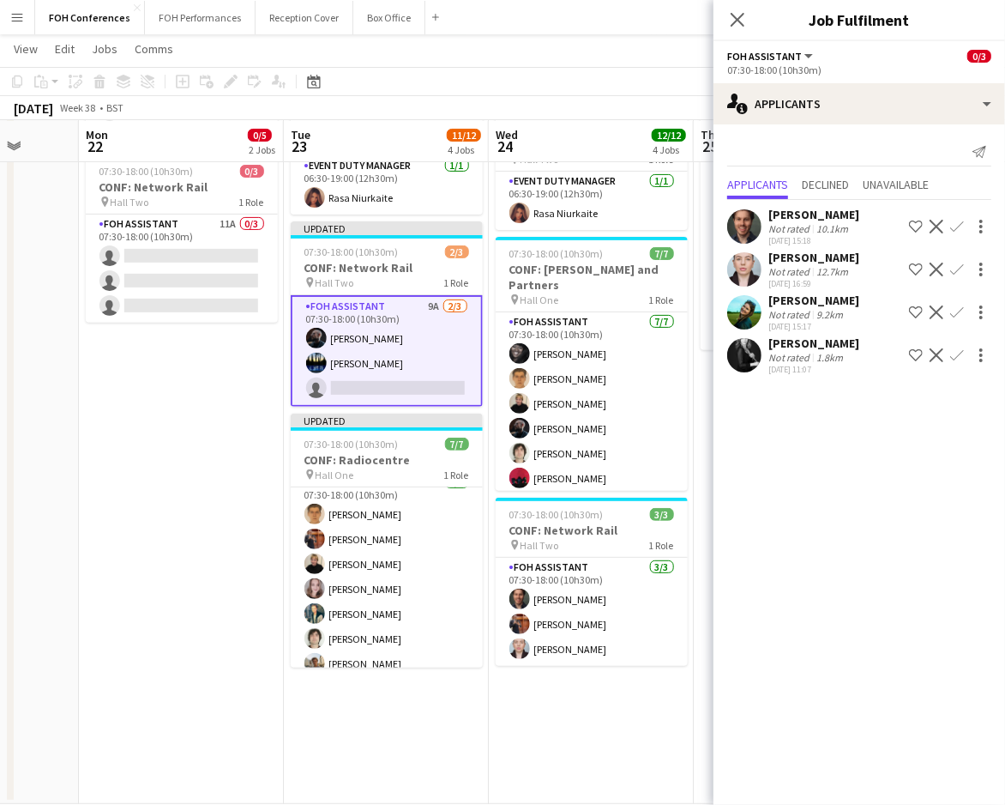
click at [958, 315] on app-icon "Confirm" at bounding box center [957, 312] width 14 height 14
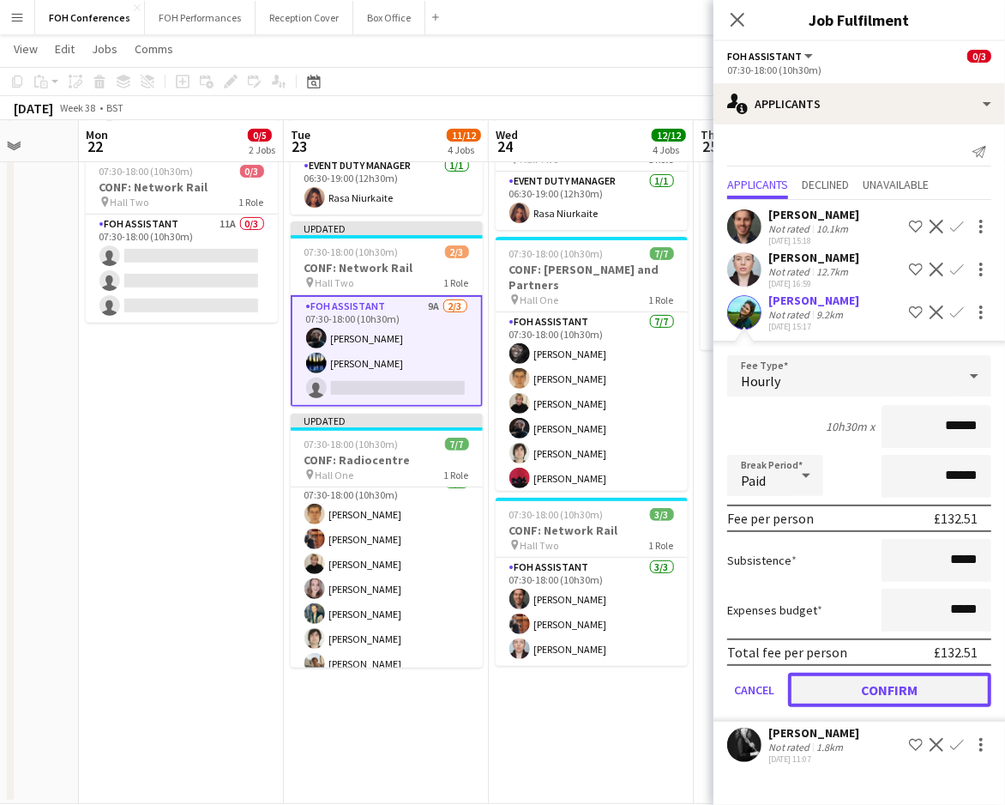
click at [863, 686] on button "Confirm" at bounding box center [889, 689] width 203 height 34
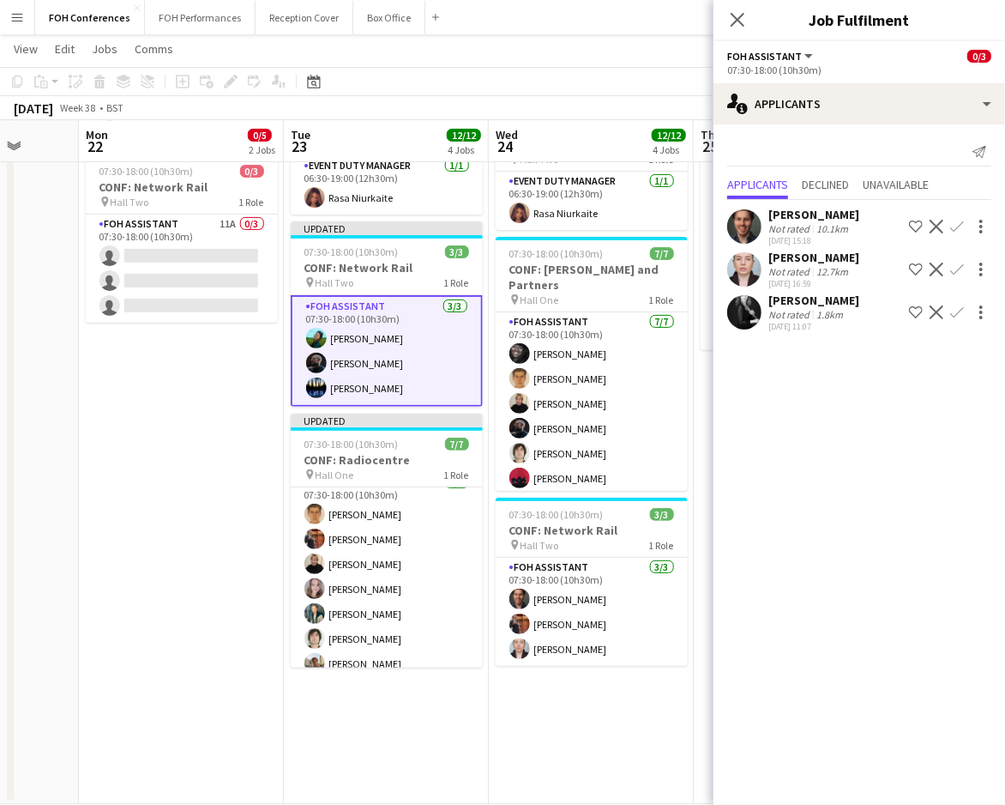
click at [478, 75] on app-toolbar "Copy Paste Paste Ctrl+V Paste with crew Ctrl+Shift+V Paste linked Job Delete Gr…" at bounding box center [502, 81] width 1005 height 29
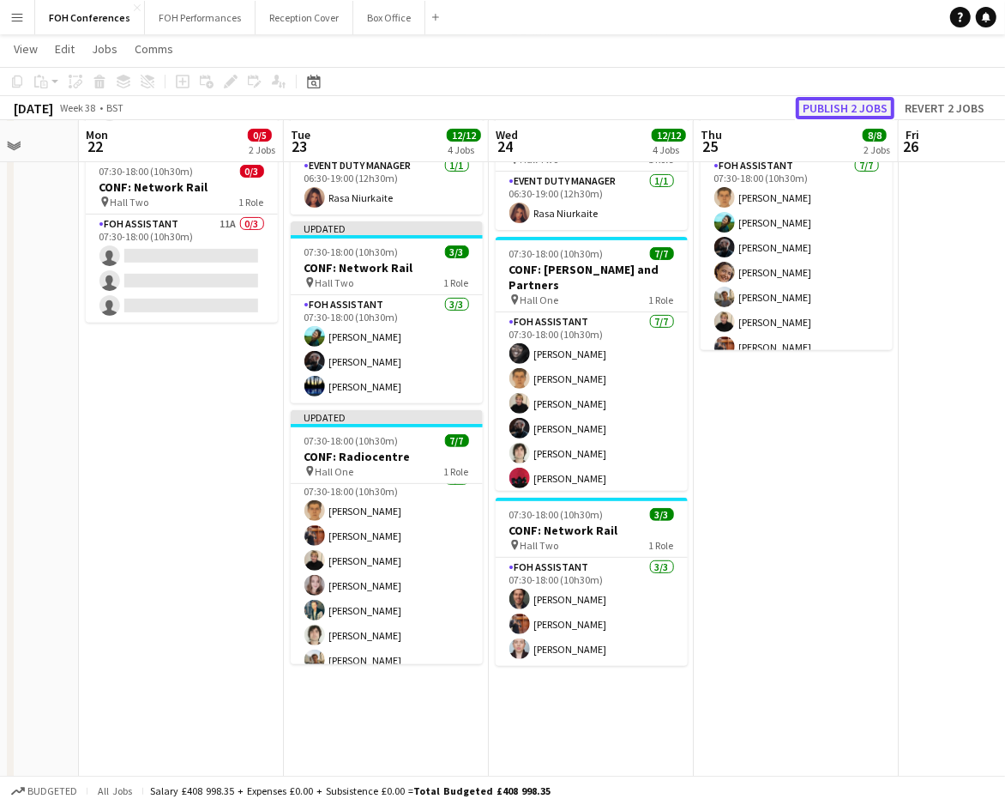
click at [843, 99] on button "Publish 2 jobs" at bounding box center [845, 108] width 99 height 22
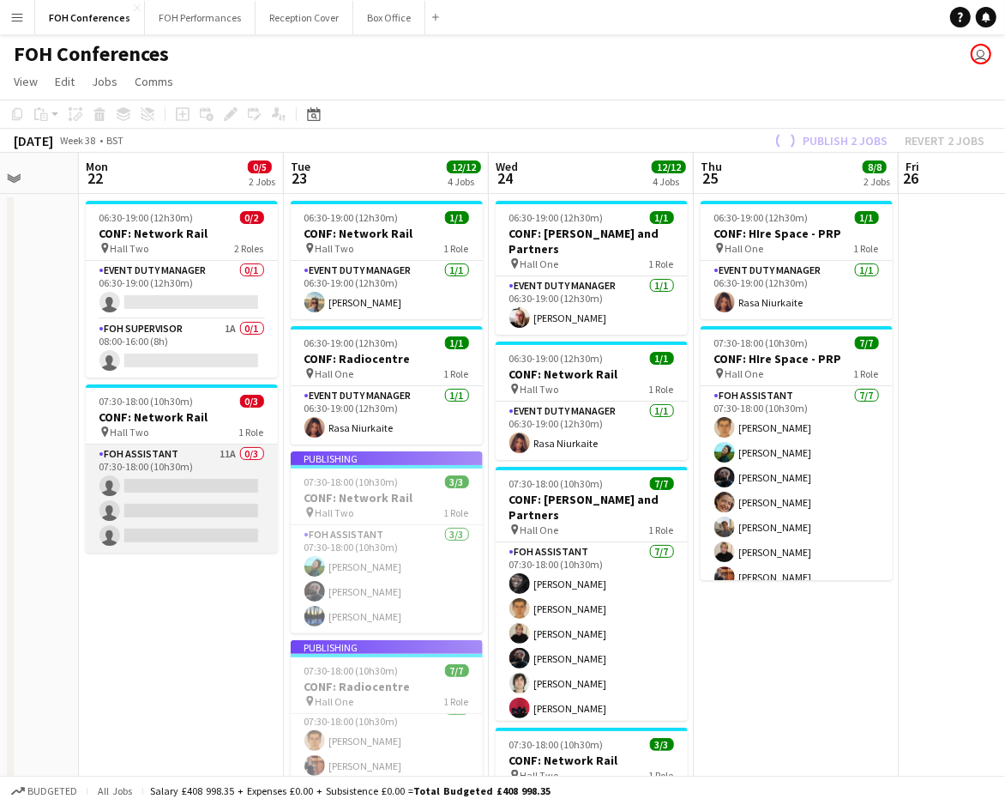
scroll to position [14, 0]
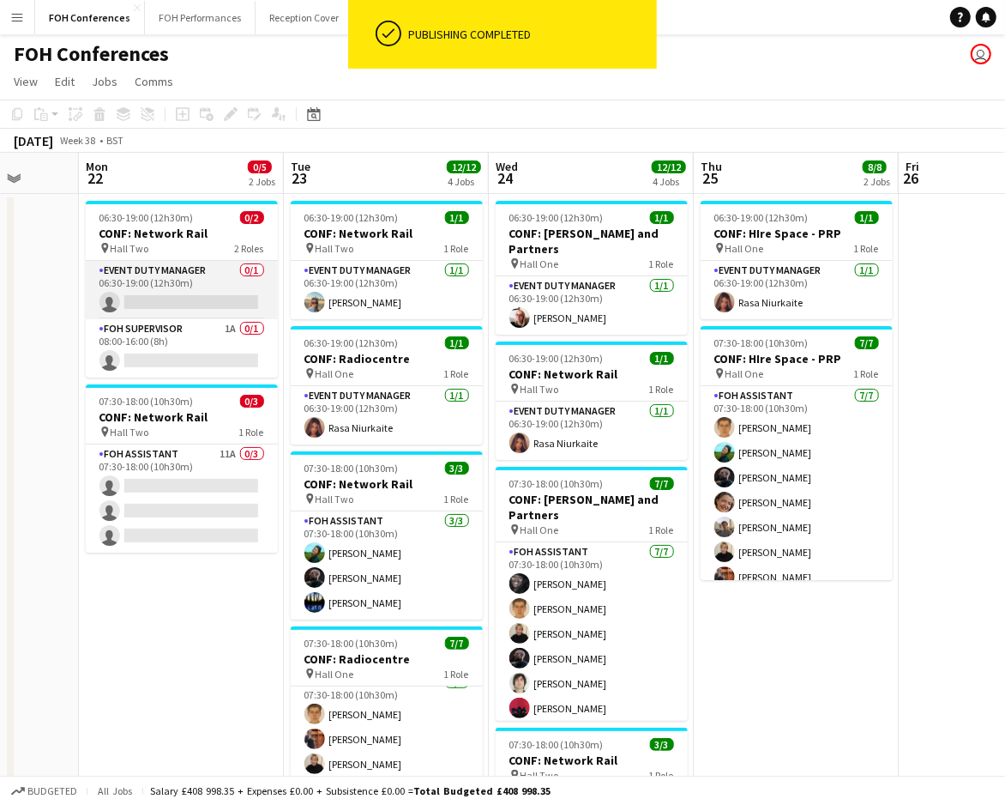
click at [153, 307] on app-card-role "Event Duty Manager 0/1 06:30-19:00 (12h30m) single-neutral-actions" at bounding box center [182, 290] width 192 height 58
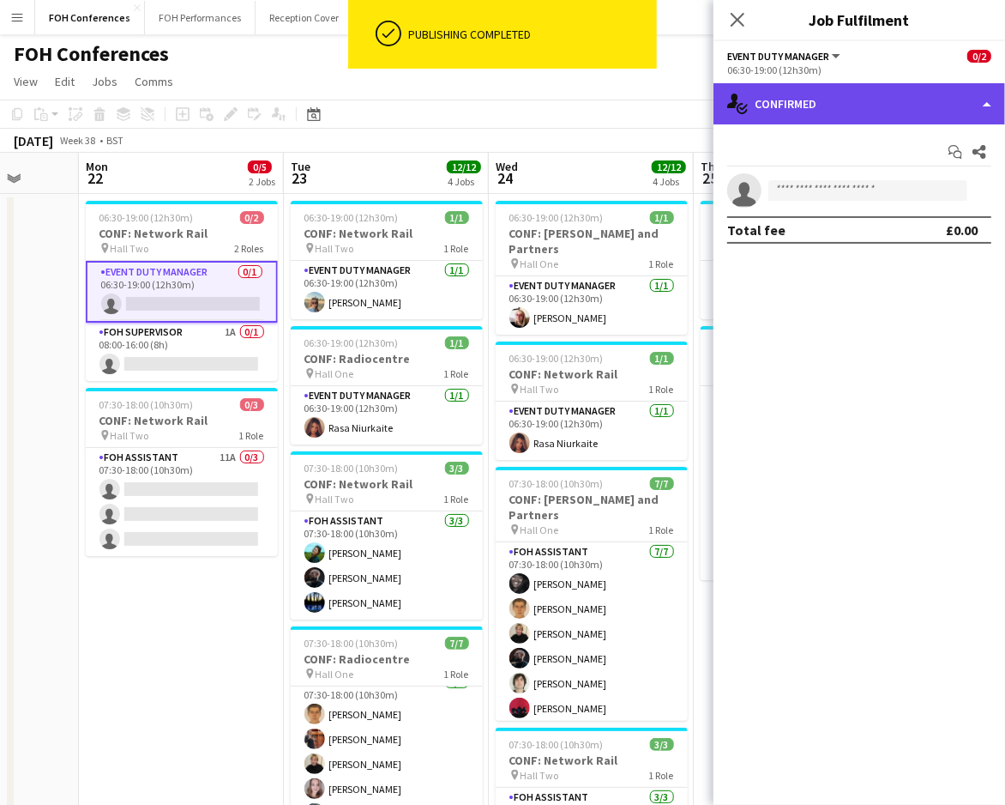
click at [853, 101] on div "single-neutral-actions-check-2 Confirmed" at bounding box center [860, 103] width 292 height 41
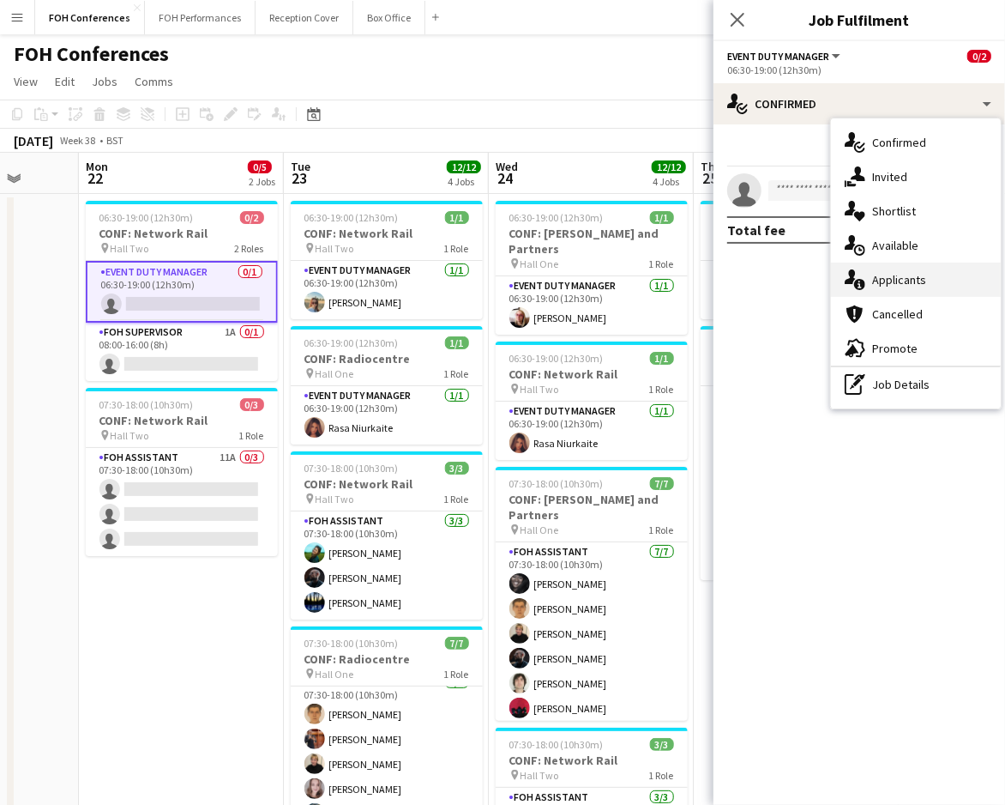
click at [936, 283] on div "single-neutral-actions-information Applicants" at bounding box center [916, 279] width 170 height 34
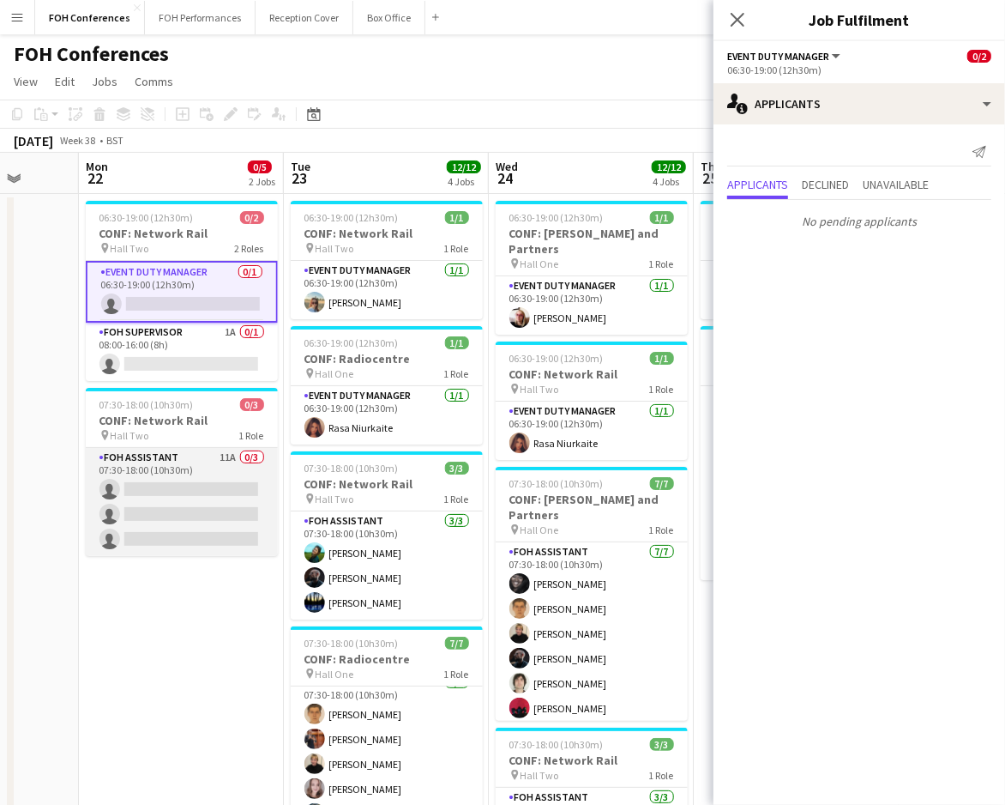
click at [154, 481] on app-card-role "FOH Assistant 11A 0/3 07:30-18:00 (10h30m) single-neutral-actions single-neutra…" at bounding box center [182, 502] width 192 height 108
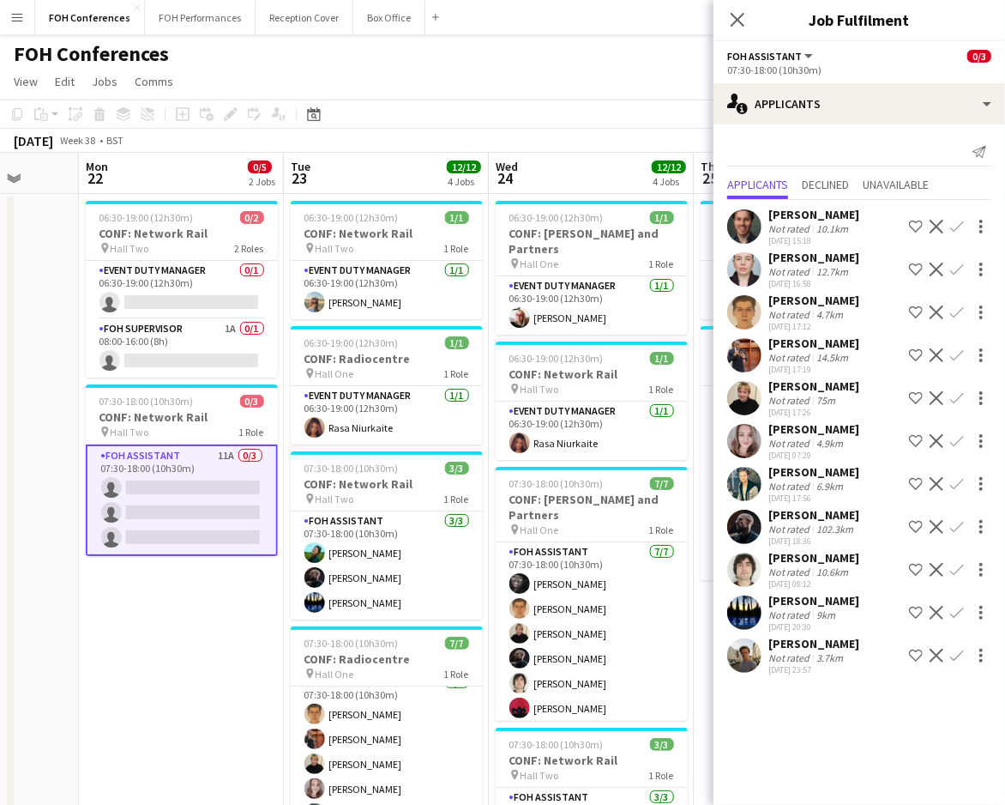
click at [962, 352] on app-icon "Confirm" at bounding box center [957, 355] width 14 height 14
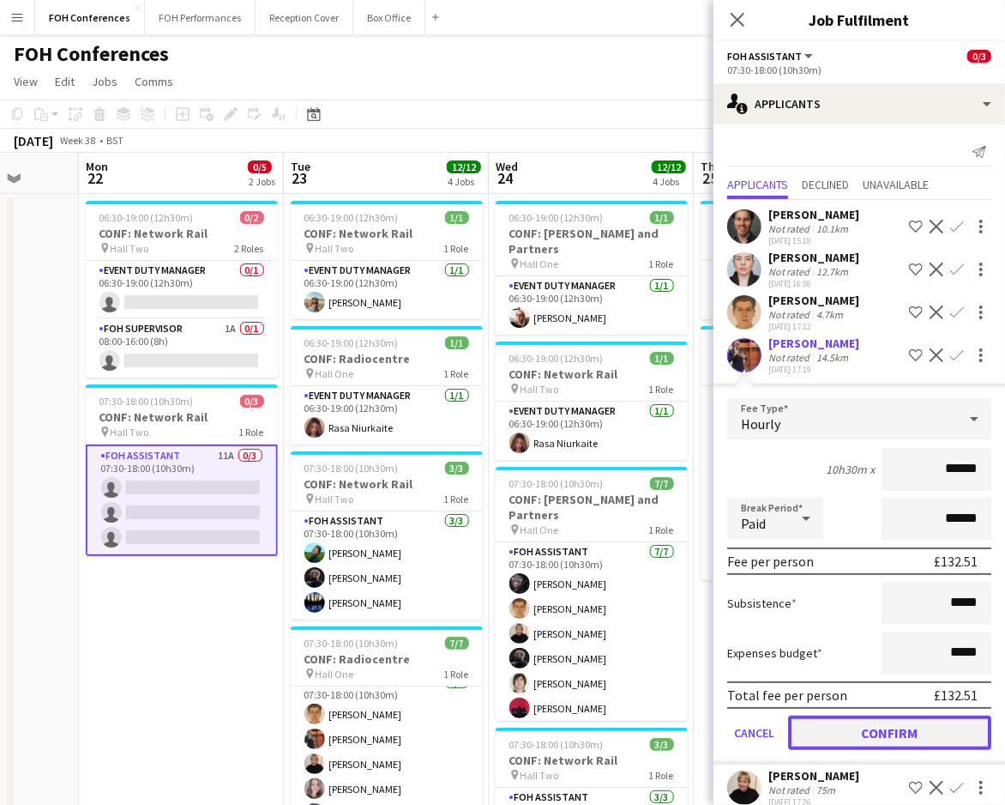
click at [925, 724] on button "Confirm" at bounding box center [889, 732] width 203 height 34
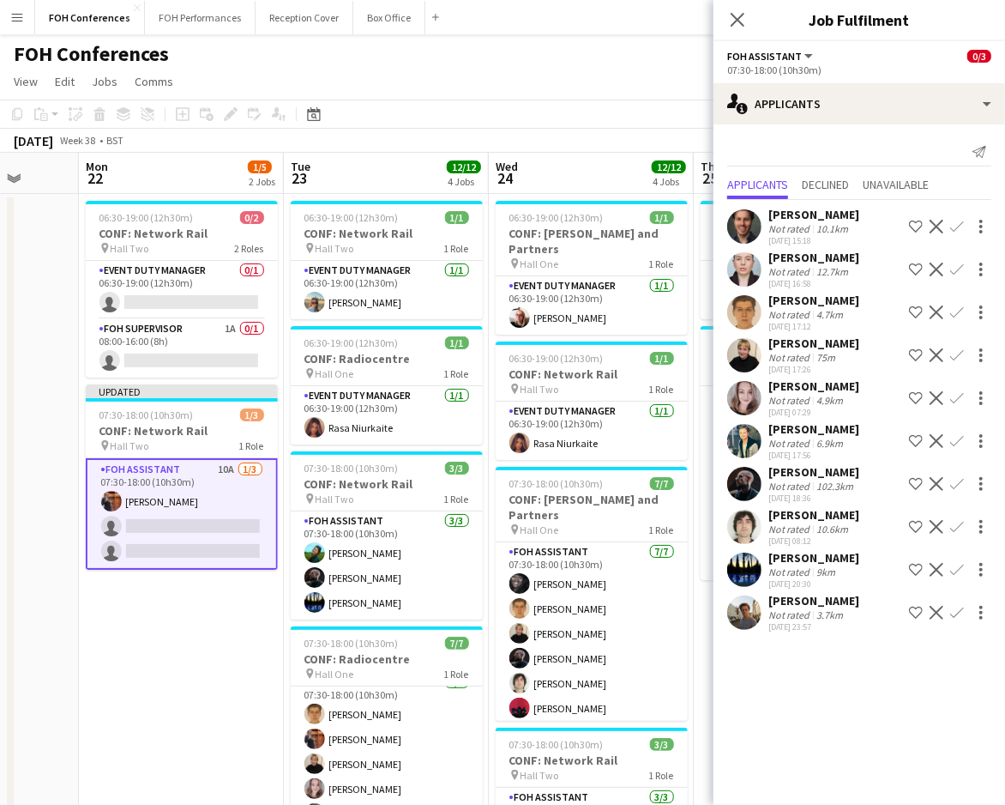
click at [950, 613] on app-icon "Confirm" at bounding box center [957, 613] width 14 height 14
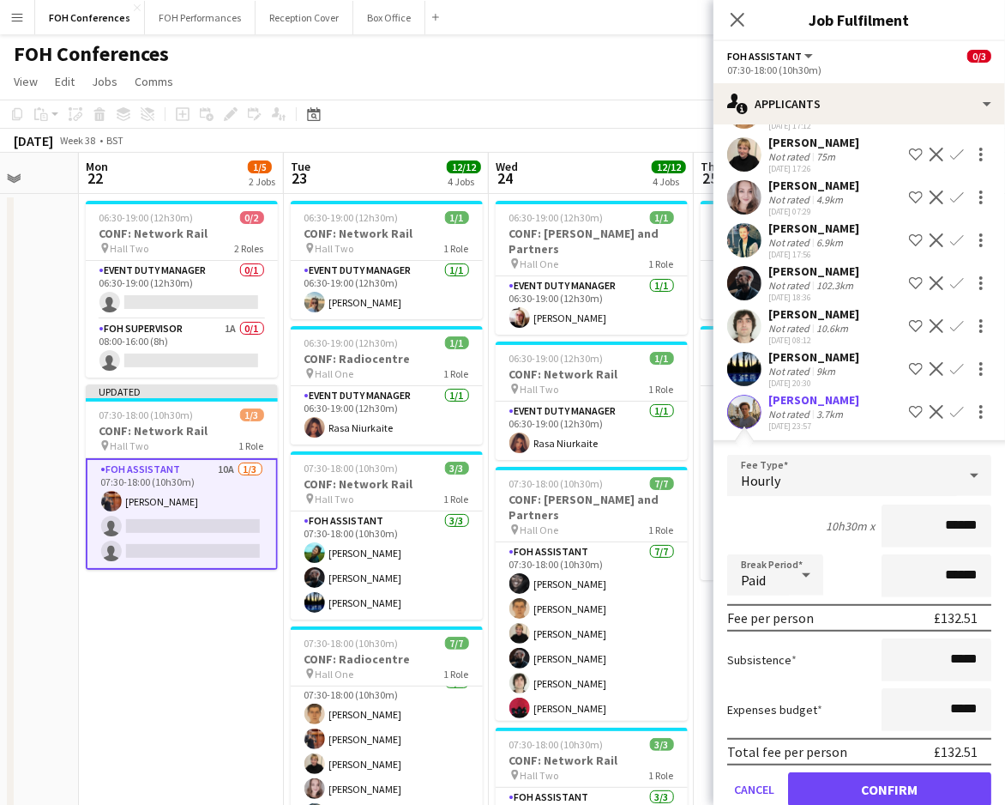
scroll to position [228, 0]
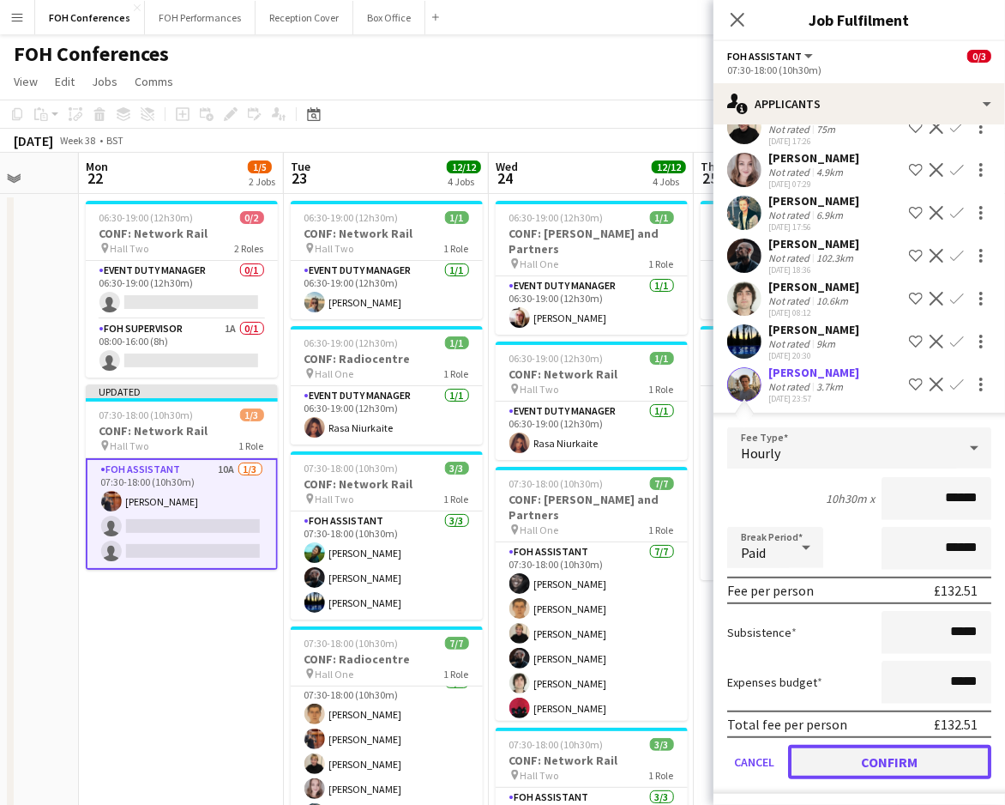
click at [877, 762] on button "Confirm" at bounding box center [889, 762] width 203 height 34
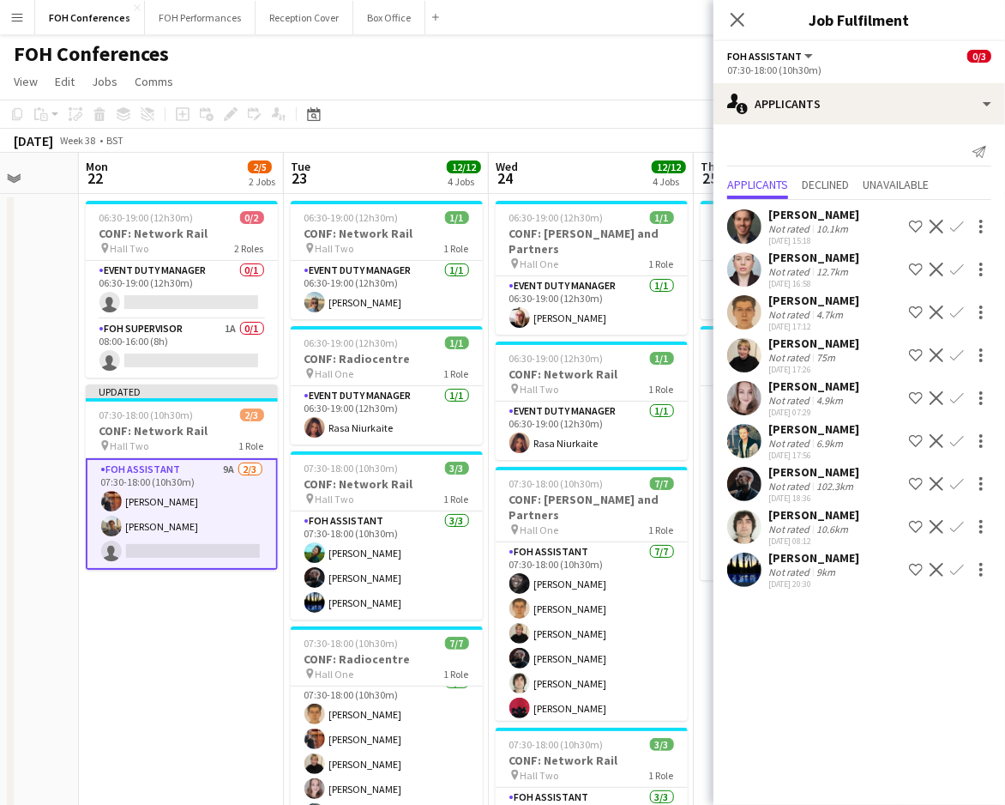
click at [956, 225] on app-icon "Confirm" at bounding box center [957, 227] width 14 height 14
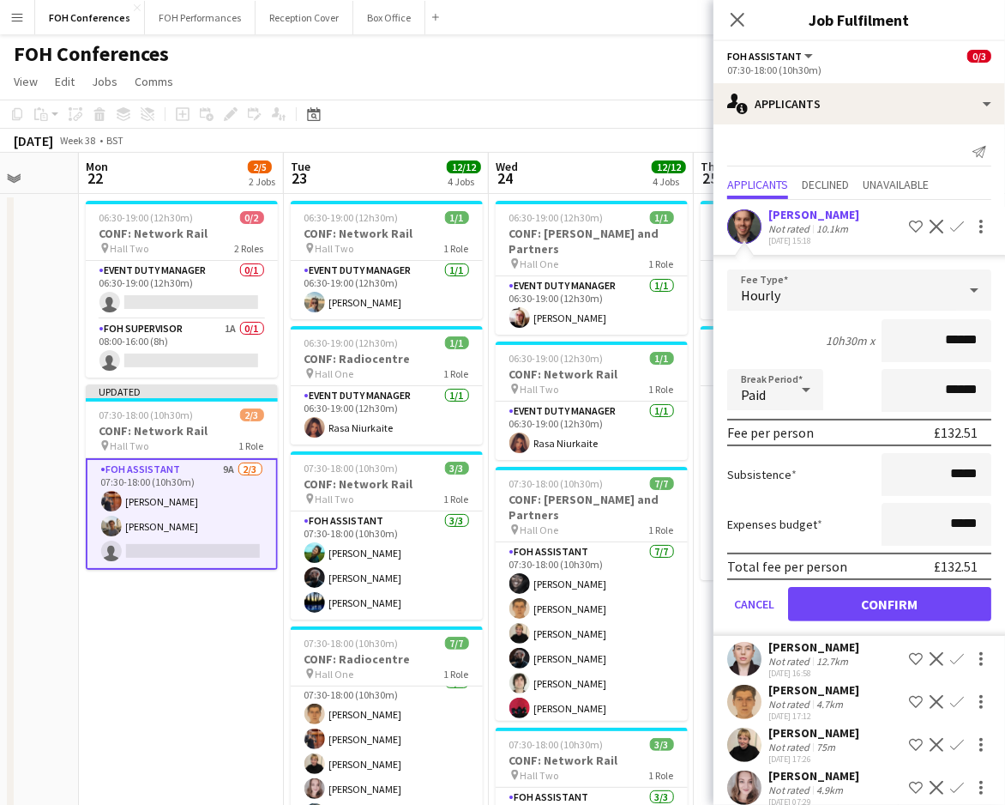
click at [950, 656] on app-icon "Confirm" at bounding box center [957, 659] width 14 height 14
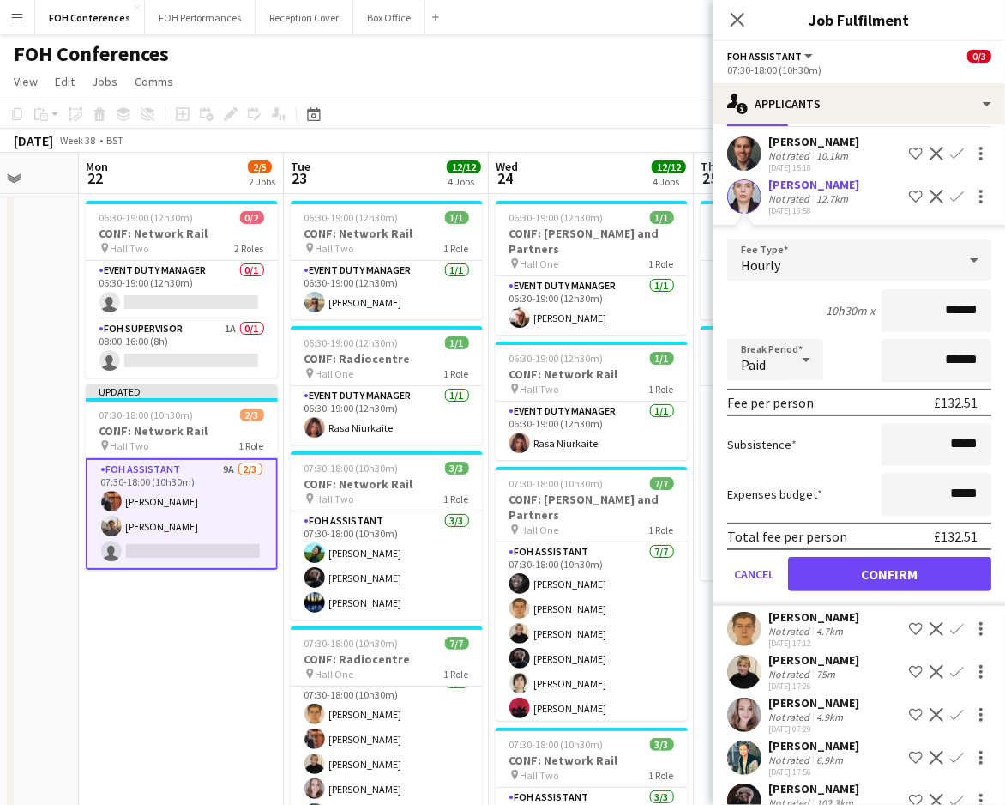
scroll to position [114, 0]
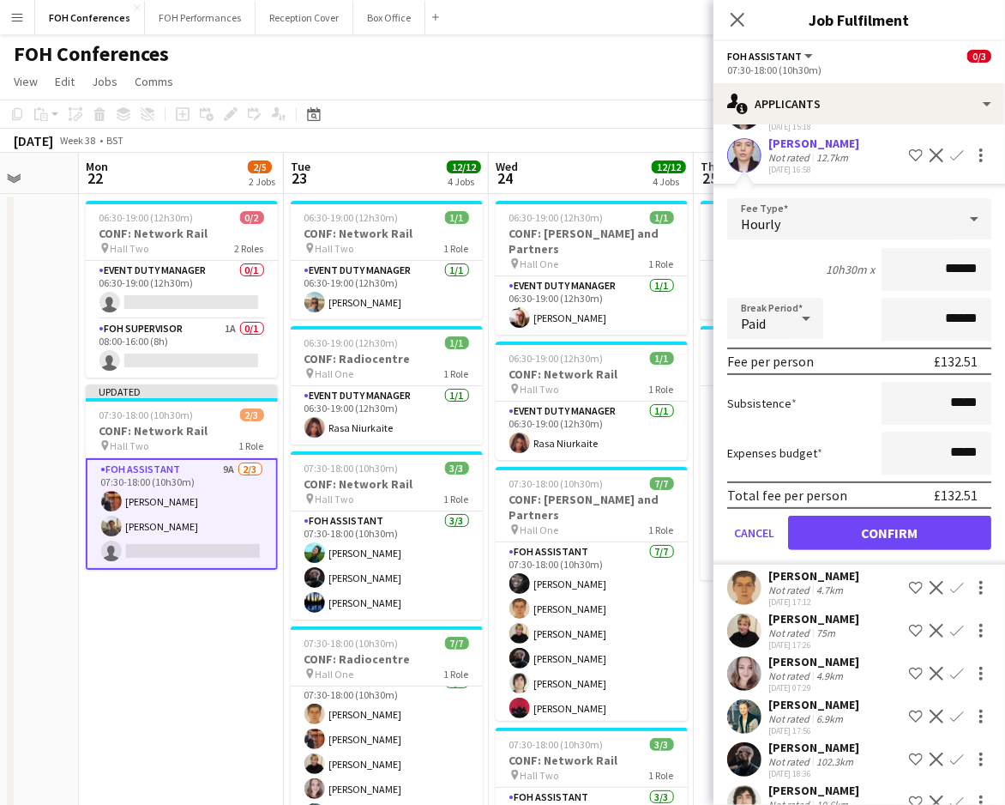
click at [947, 674] on button "Confirm" at bounding box center [957, 673] width 21 height 21
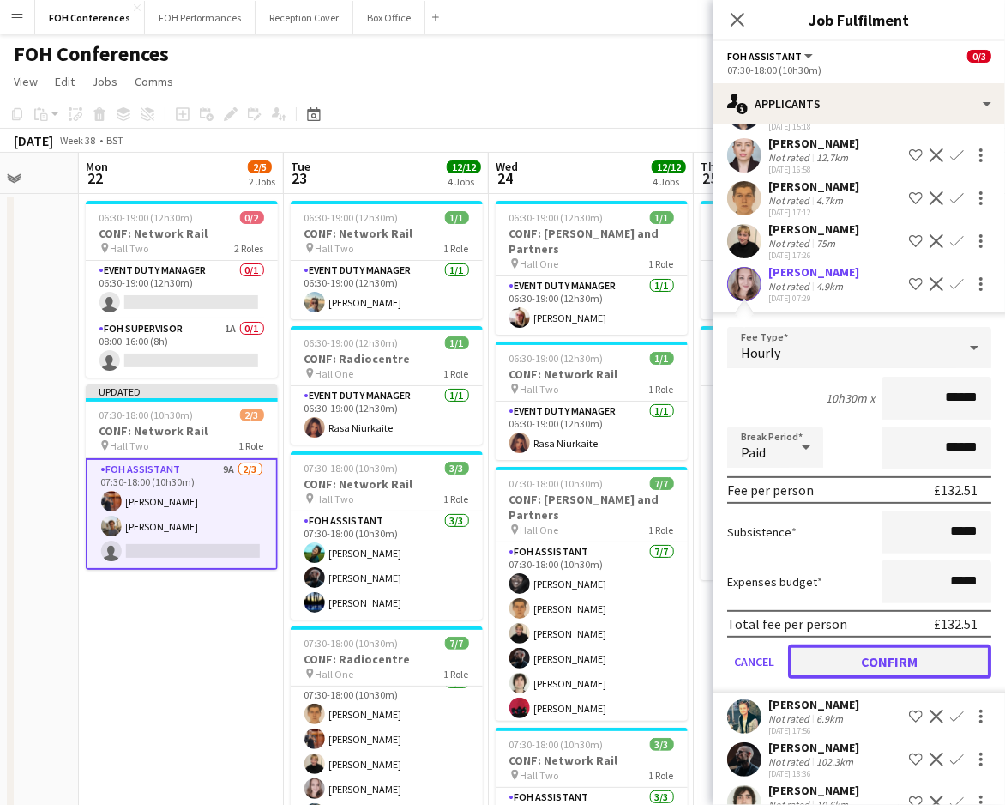
click at [917, 664] on button "Confirm" at bounding box center [889, 661] width 203 height 34
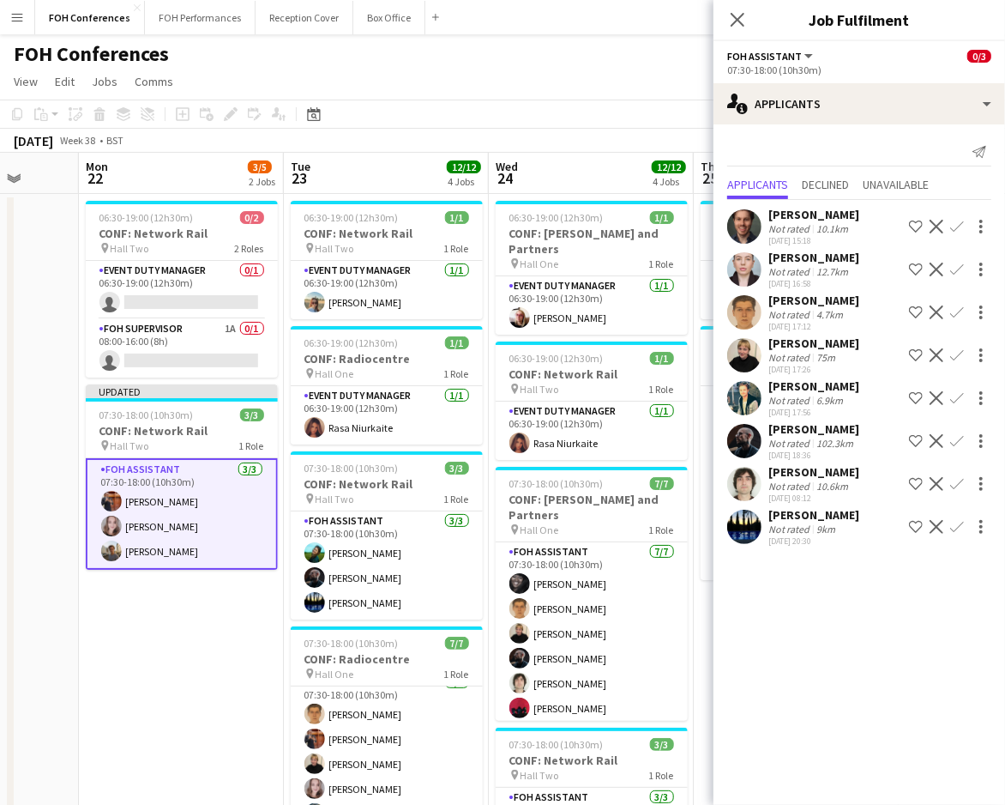
scroll to position [0, 0]
click at [470, 82] on app-page-menu "View Day view expanded Day view collapsed Month view Date picker Jump to today …" at bounding box center [502, 83] width 1005 height 33
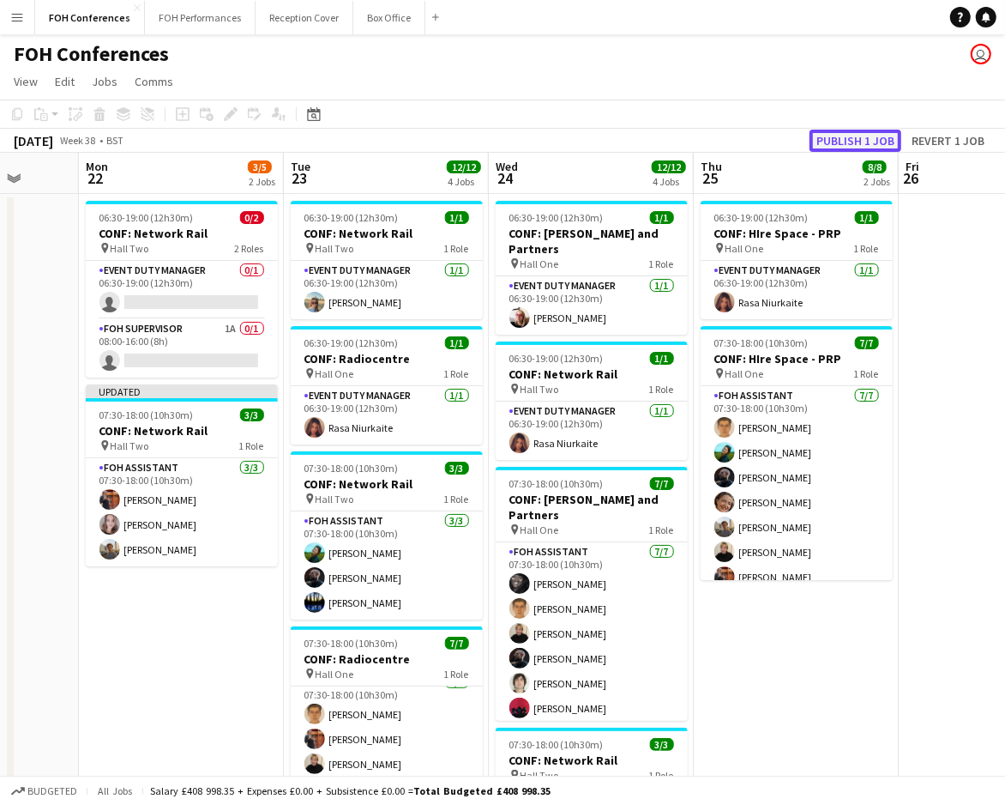
click at [857, 130] on button "Publish 1 job" at bounding box center [856, 141] width 92 height 22
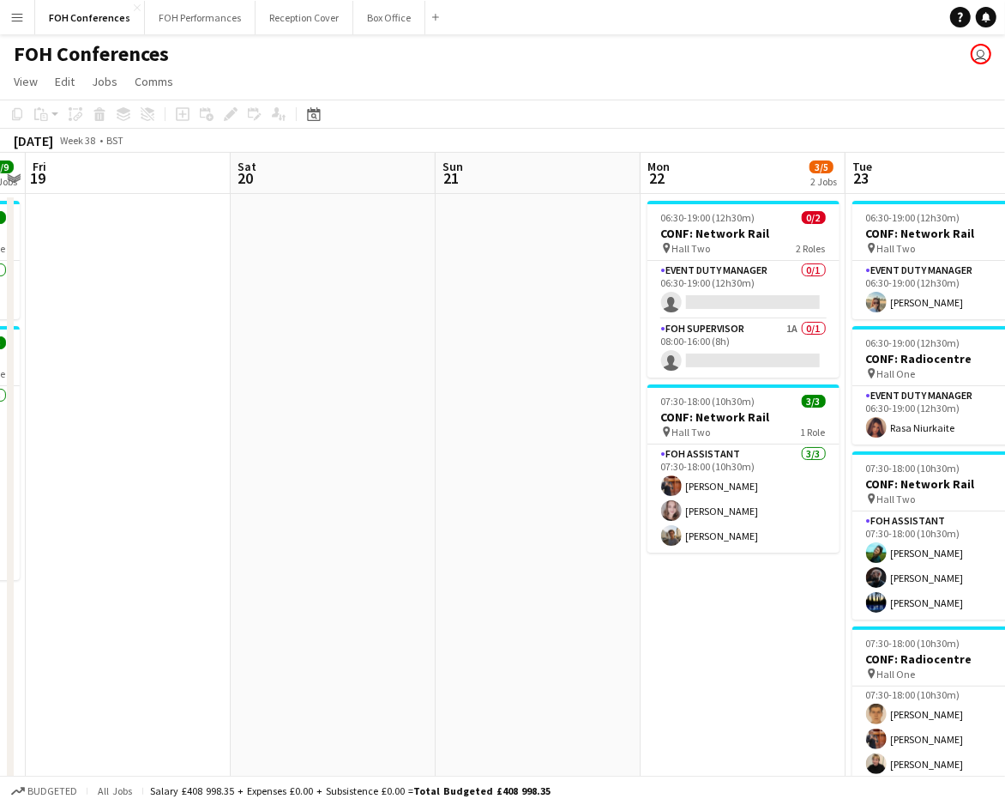
drag, startPoint x: 177, startPoint y: 184, endPoint x: 739, endPoint y: 250, distance: 565.8
click at [739, 250] on app-calendar-viewport "Wed 17 13/13 2 Jobs Thu 18 9/9 2 Jobs Fri 19 Sat 20 Sun 21 Mon 22 3/5 2 Jobs Tu…" at bounding box center [502, 593] width 1005 height 881
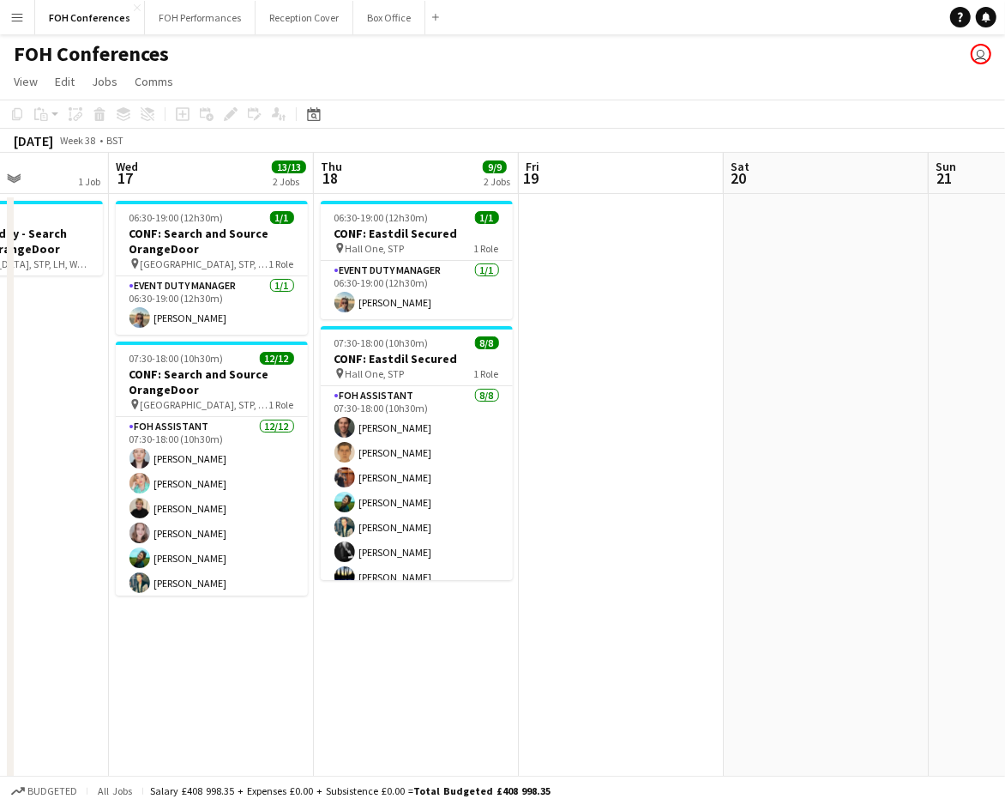
scroll to position [0, 360]
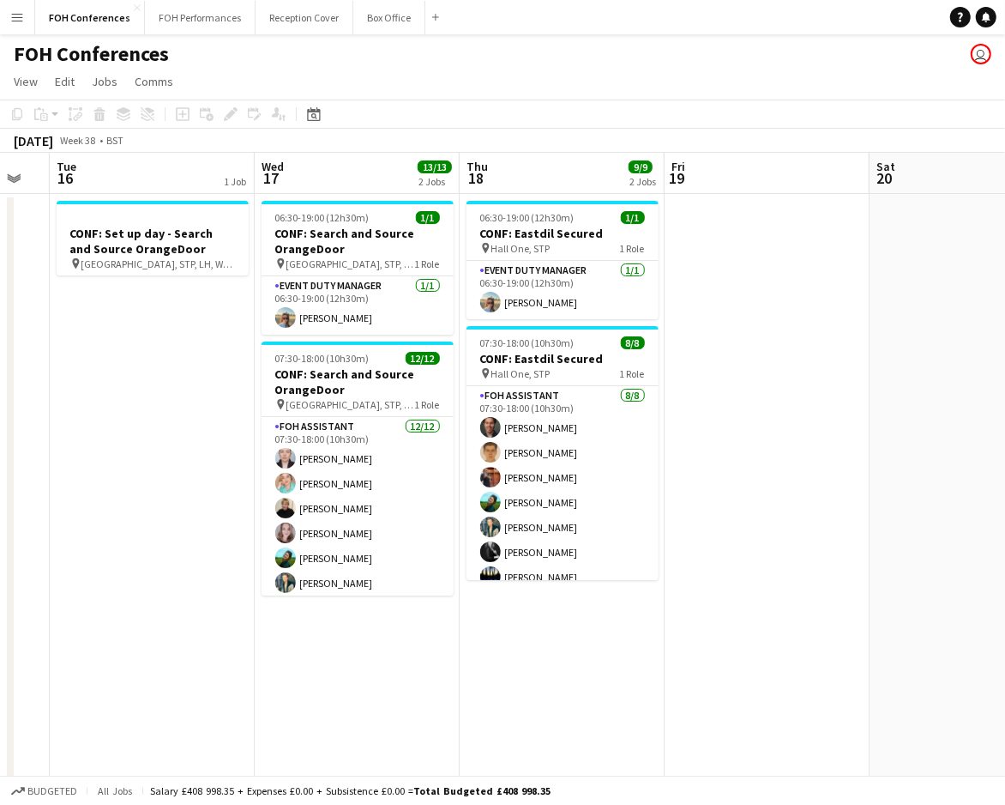
drag, startPoint x: 198, startPoint y: 184, endPoint x: 837, endPoint y: 323, distance: 654.1
click at [837, 323] on app-calendar-viewport "Sun 14 Mon 15 Tue 16 1 Job Wed 17 13/13 2 Jobs Thu 18 9/9 2 Jobs Fri 19 Sat 20 …" at bounding box center [502, 593] width 1005 height 881
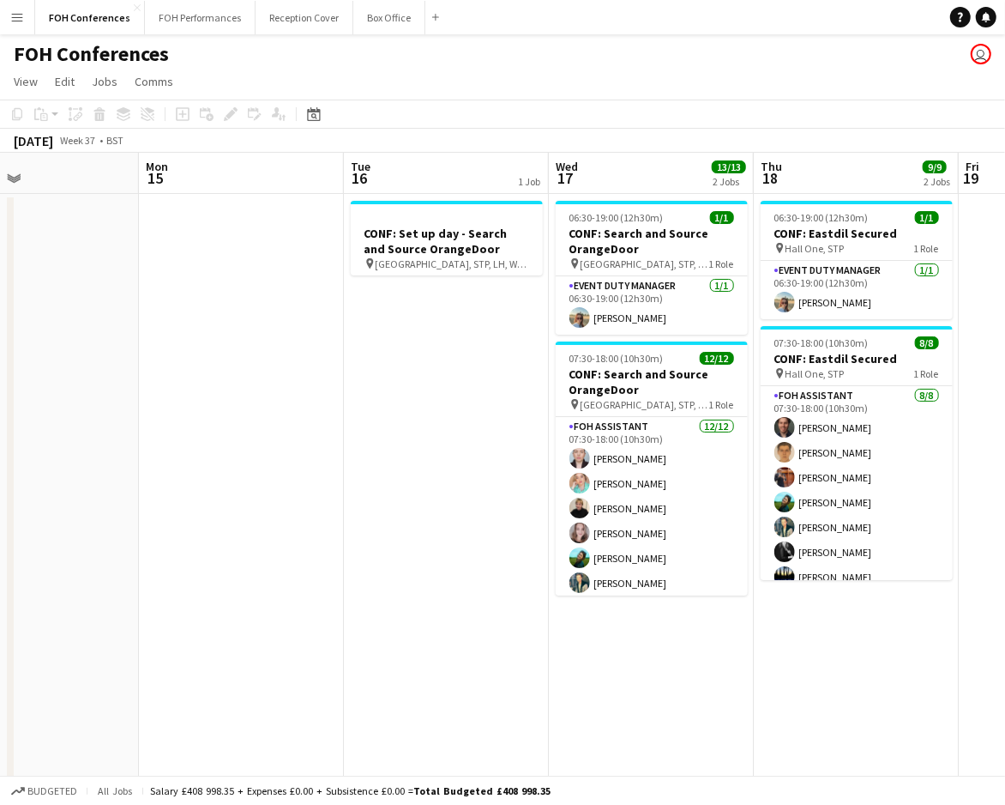
scroll to position [0, 472]
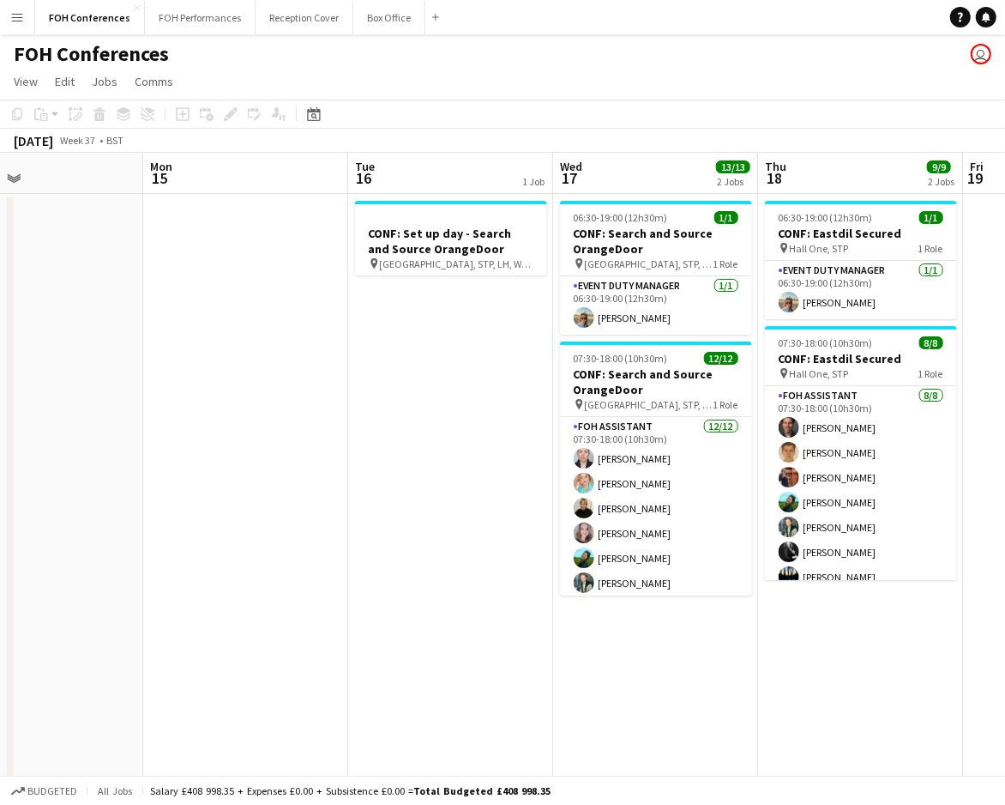
drag, startPoint x: 207, startPoint y: 164, endPoint x: 914, endPoint y: 268, distance: 715.2
click at [914, 268] on app-calendar-viewport "Fri 12 Sat 13 Sun 14 Mon 15 Tue 16 1 Job Wed 17 13/13 2 Jobs Thu 18 9/9 2 Jobs …" at bounding box center [502, 593] width 1005 height 881
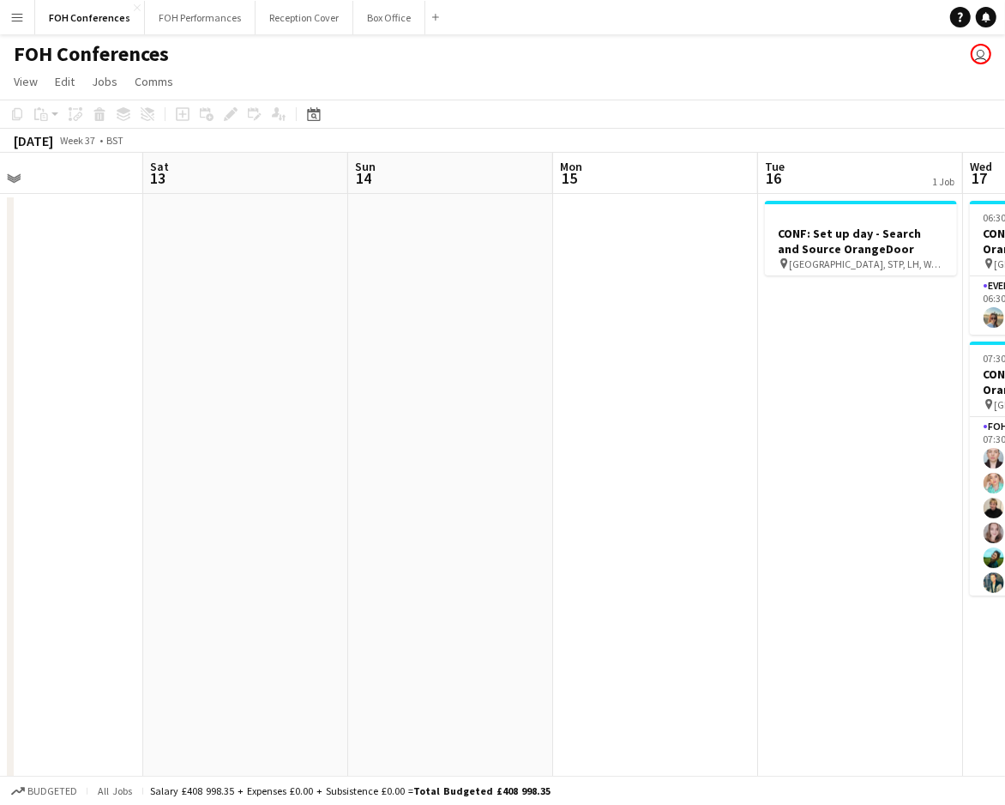
scroll to position [0, 374]
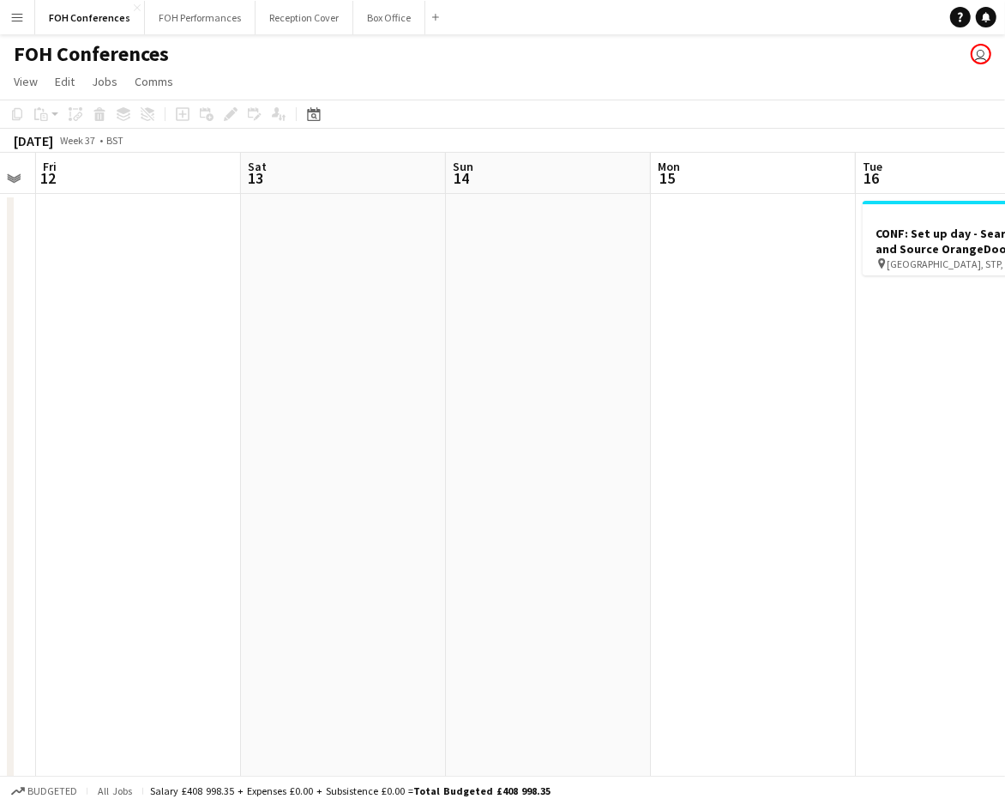
drag, startPoint x: 347, startPoint y: 190, endPoint x: 967, endPoint y: 284, distance: 627.2
click at [967, 284] on app-calendar-viewport "Wed 10 Thu 11 Fri 12 Sat 13 Sun 14 Mon 15 Tue 16 1 Job Wed 17 13/13 2 Jobs Thu …" at bounding box center [502, 593] width 1005 height 881
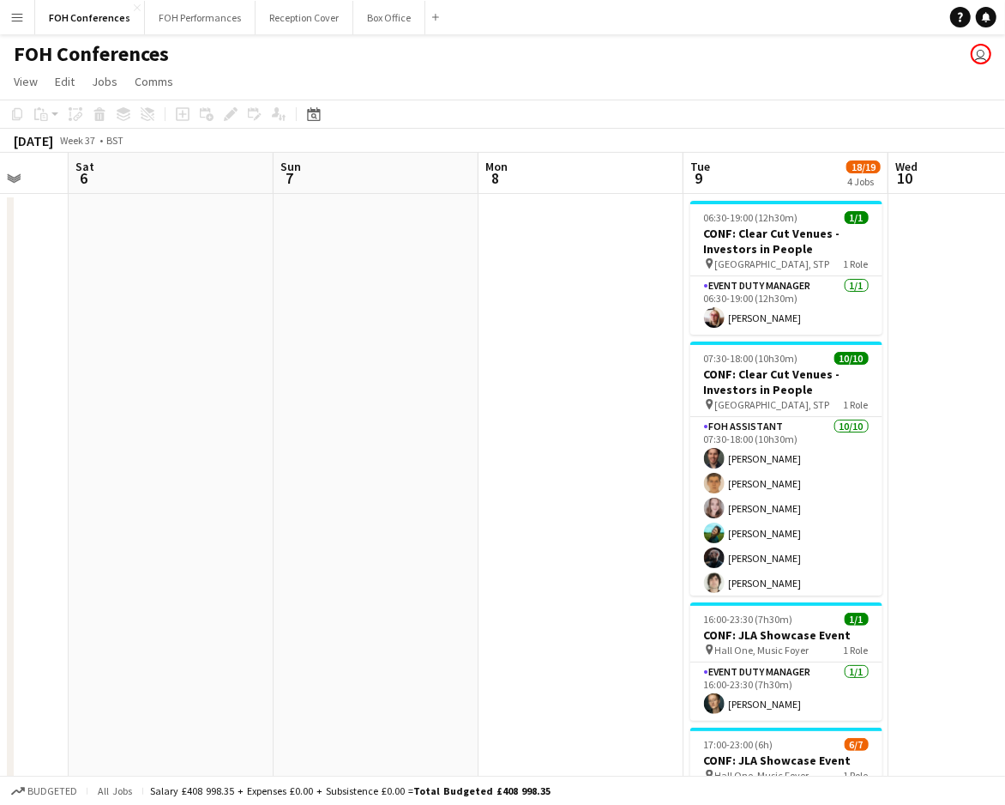
drag, startPoint x: 242, startPoint y: 178, endPoint x: 811, endPoint y: 288, distance: 579.4
click at [814, 290] on app-calendar-viewport "Wed 3 Thu 4 Fri 5 Sat 6 Sun 7 Mon 8 Tue 9 18/19 4 Jobs Wed 10 Thu 11 Fri 12 06:…" at bounding box center [502, 593] width 1005 height 881
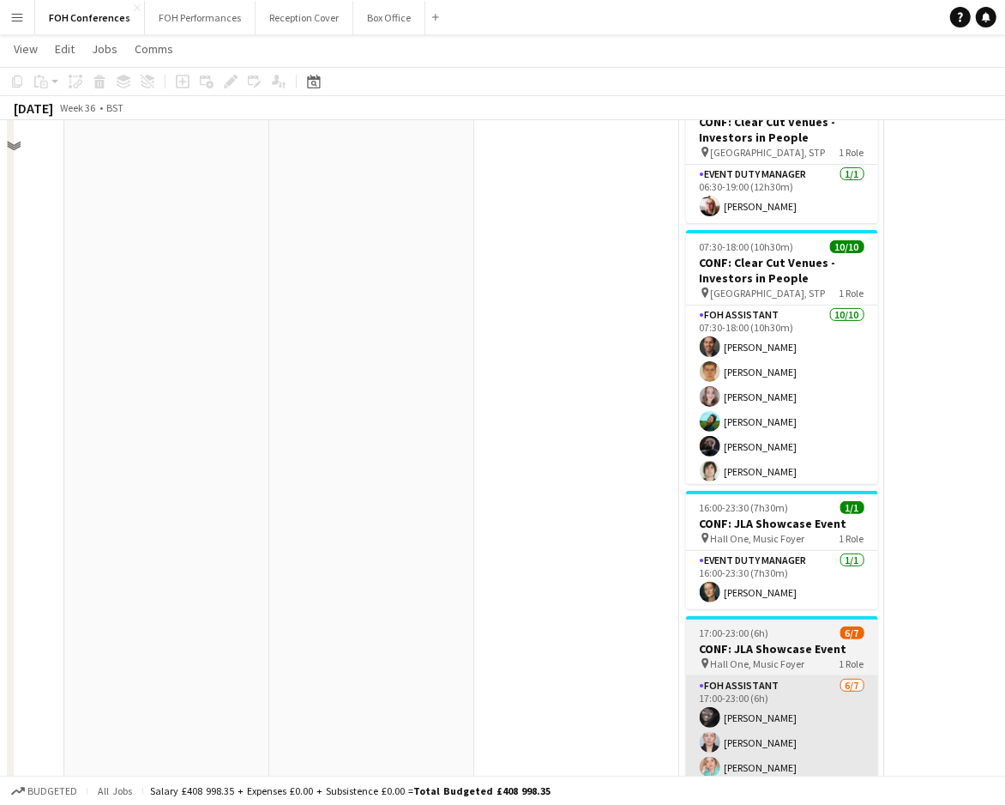
scroll to position [228, 0]
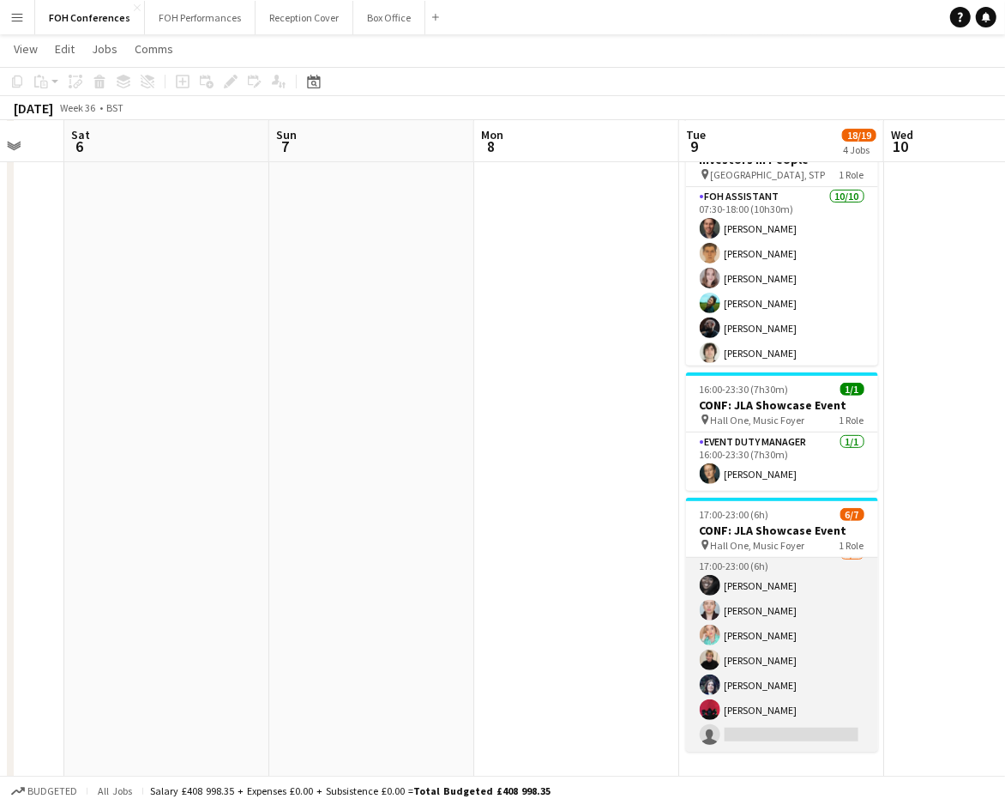
click at [780, 725] on app-card-role "FOH Assistant 6/7 17:00-23:00 (6h) Deborah Carew Pamela Sledzik Lilly Driscoll …" at bounding box center [782, 648] width 192 height 208
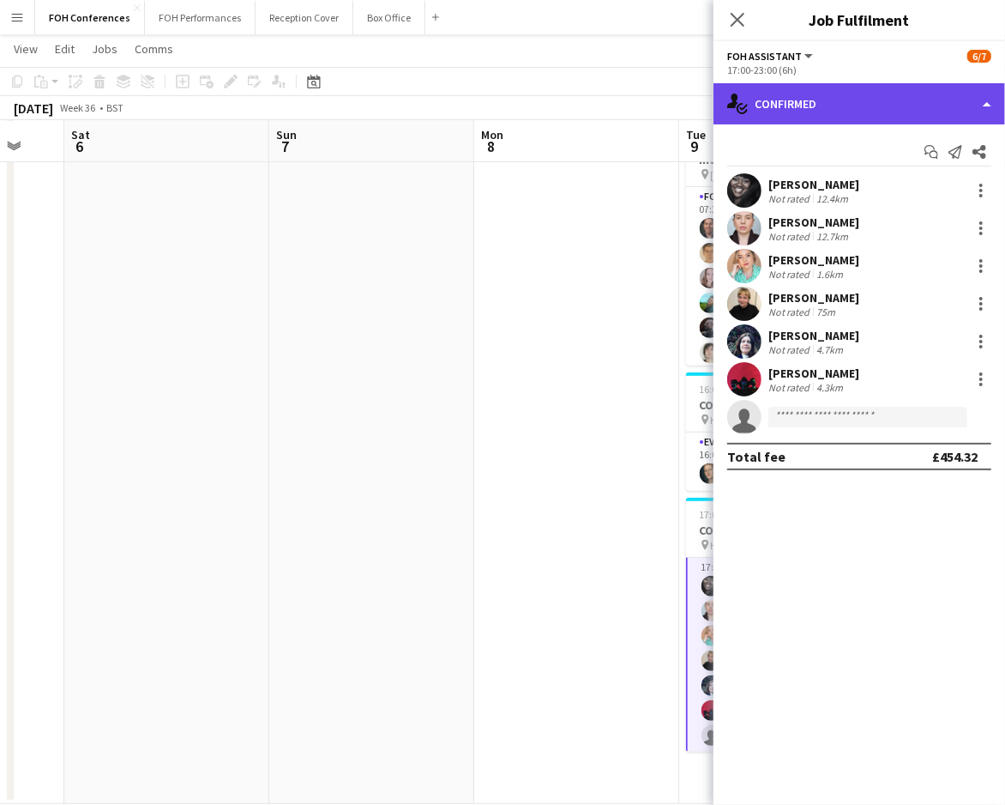
click at [839, 93] on div "single-neutral-actions-check-2 Confirmed" at bounding box center [860, 103] width 292 height 41
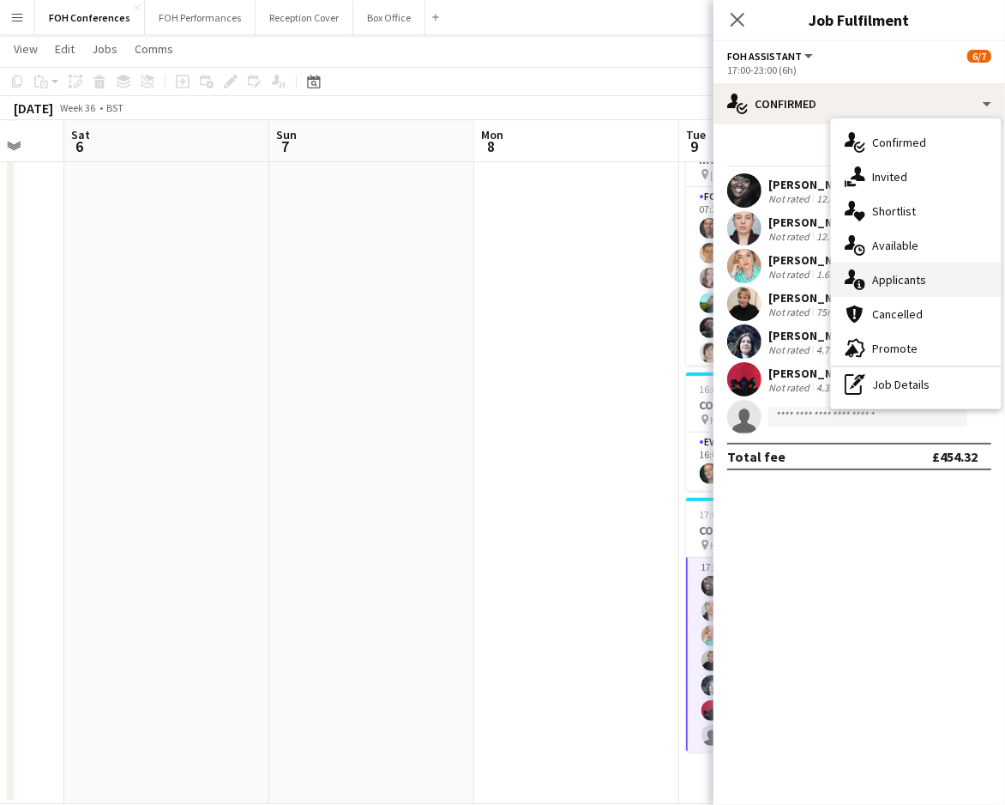
click at [908, 278] on div "single-neutral-actions-information Applicants" at bounding box center [916, 279] width 170 height 34
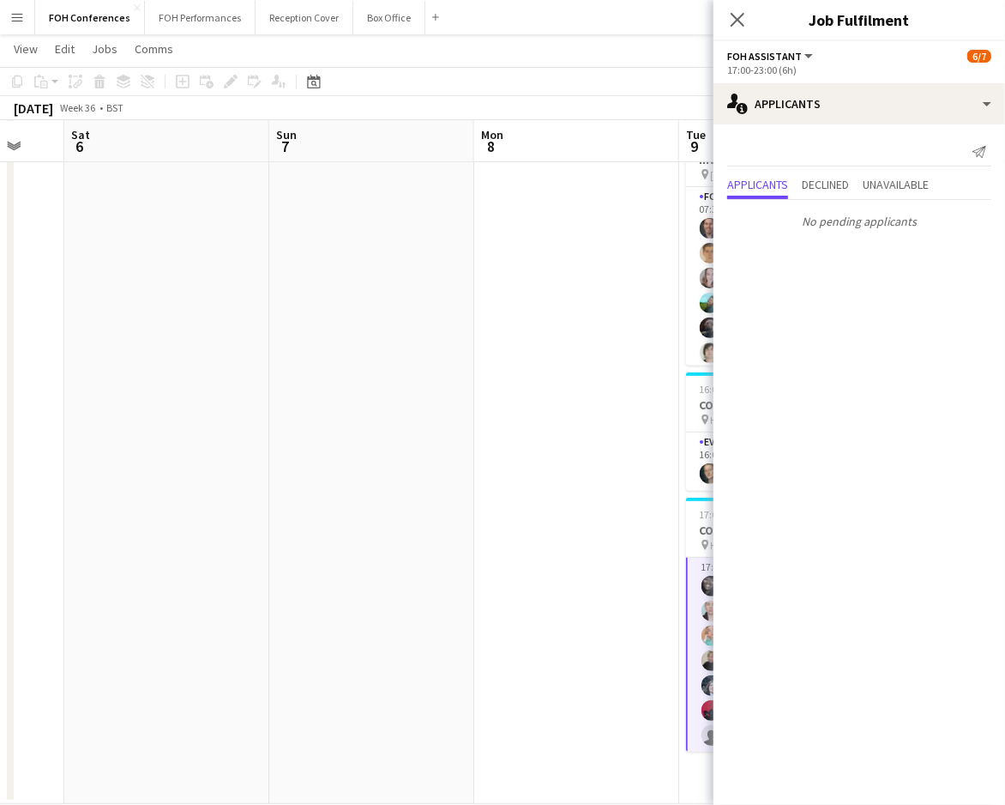
scroll to position [0, 444]
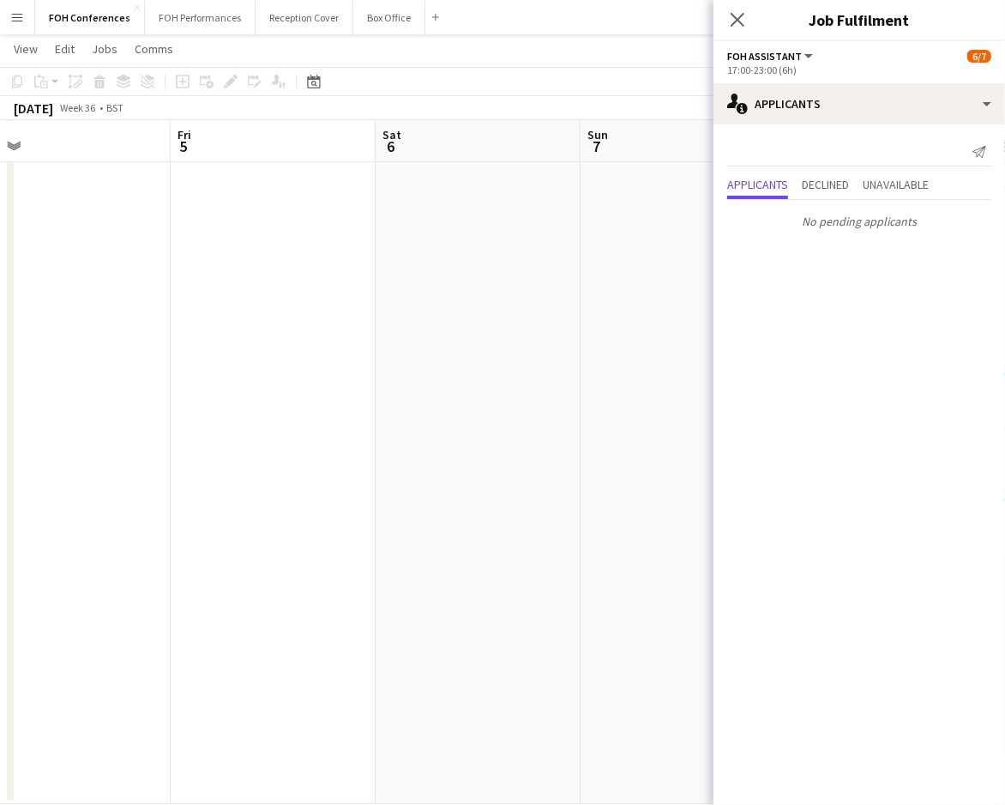
drag, startPoint x: 376, startPoint y: 148, endPoint x: 859, endPoint y: 227, distance: 490.3
click at [859, 227] on body "Menu Boards Boards Boards All jobs Status Workforce Workforce My Workforce Recr…" at bounding box center [502, 302] width 1005 height 1061
drag, startPoint x: 254, startPoint y: 148, endPoint x: 544, endPoint y: 162, distance: 290.3
click at [885, 245] on body "Menu Boards Boards Boards All jobs Status Workforce Workforce My Workforce Recr…" at bounding box center [502, 302] width 1005 height 1061
drag, startPoint x: 218, startPoint y: 143, endPoint x: 582, endPoint y: 174, distance: 365.0
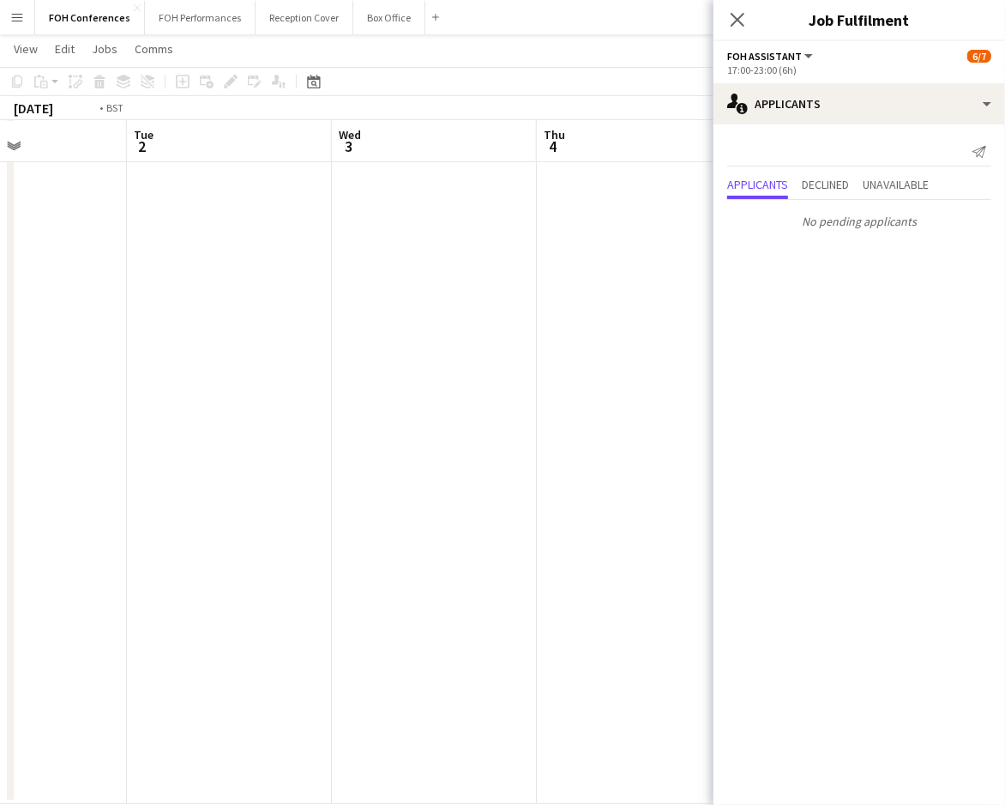
click at [582, 174] on app-calendar-viewport "Sat 30 Sun 31 Mon 1 Tue 2 Wed 3 Thu 4 Fri 5 Sat 6 Sun 7 Mon 8" at bounding box center [502, 321] width 1005 height 965
drag, startPoint x: 69, startPoint y: 168, endPoint x: 799, endPoint y: 197, distance: 730.5
click at [799, 197] on body "Menu Boards Boards Boards All jobs Status Workforce Workforce My Workforce Recr…" at bounding box center [502, 302] width 1005 height 1061
drag, startPoint x: 236, startPoint y: 153, endPoint x: 608, endPoint y: 206, distance: 376.0
click at [608, 206] on app-calendar-viewport "Sun 24 Mon 25 Tue 26 Wed 27 Thu 28 Fri 29 Sat 30 Sun 31 Mon 1 Tue 2" at bounding box center [502, 321] width 1005 height 965
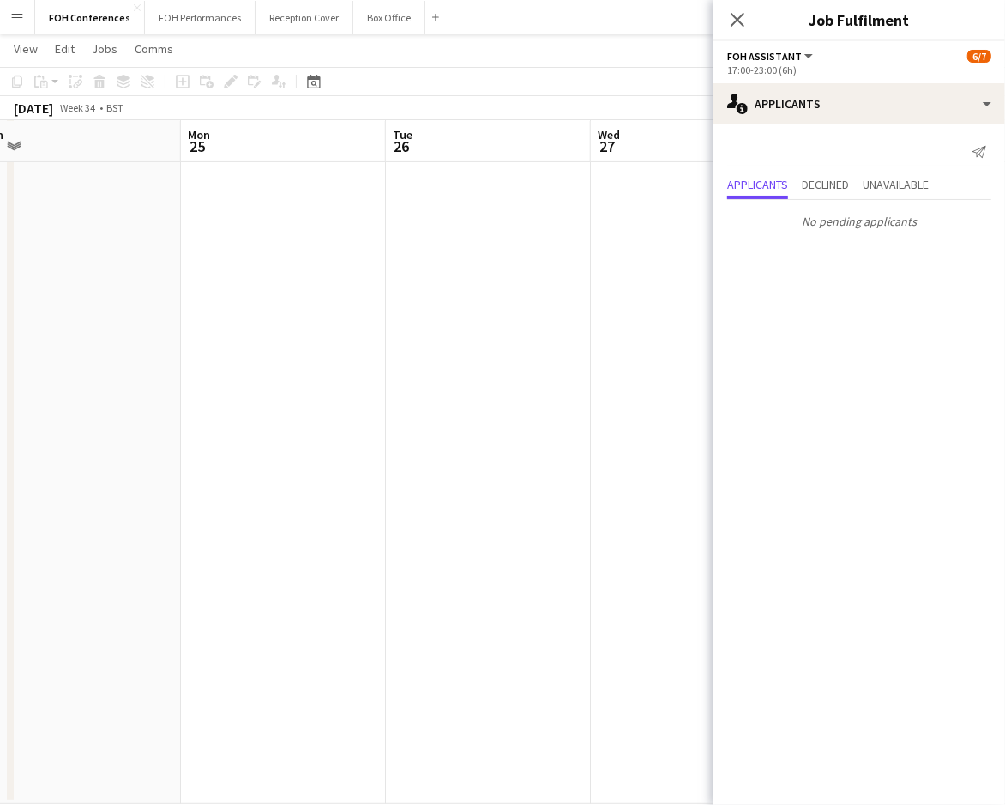
drag, startPoint x: 210, startPoint y: 143, endPoint x: 569, endPoint y: 174, distance: 359.9
click at [811, 221] on body "Menu Boards Boards Boards All jobs Status Workforce Workforce My Workforce Recr…" at bounding box center [502, 302] width 1005 height 1061
drag, startPoint x: 148, startPoint y: 142, endPoint x: 207, endPoint y: 145, distance: 58.4
click at [207, 145] on app-calendar-viewport "Thu 21 Fri 22 Sat 23 Sun 24 Mon 25 Tue 26 Wed 27 Thu 28 Fri 29 Sat 30" at bounding box center [502, 321] width 1005 height 965
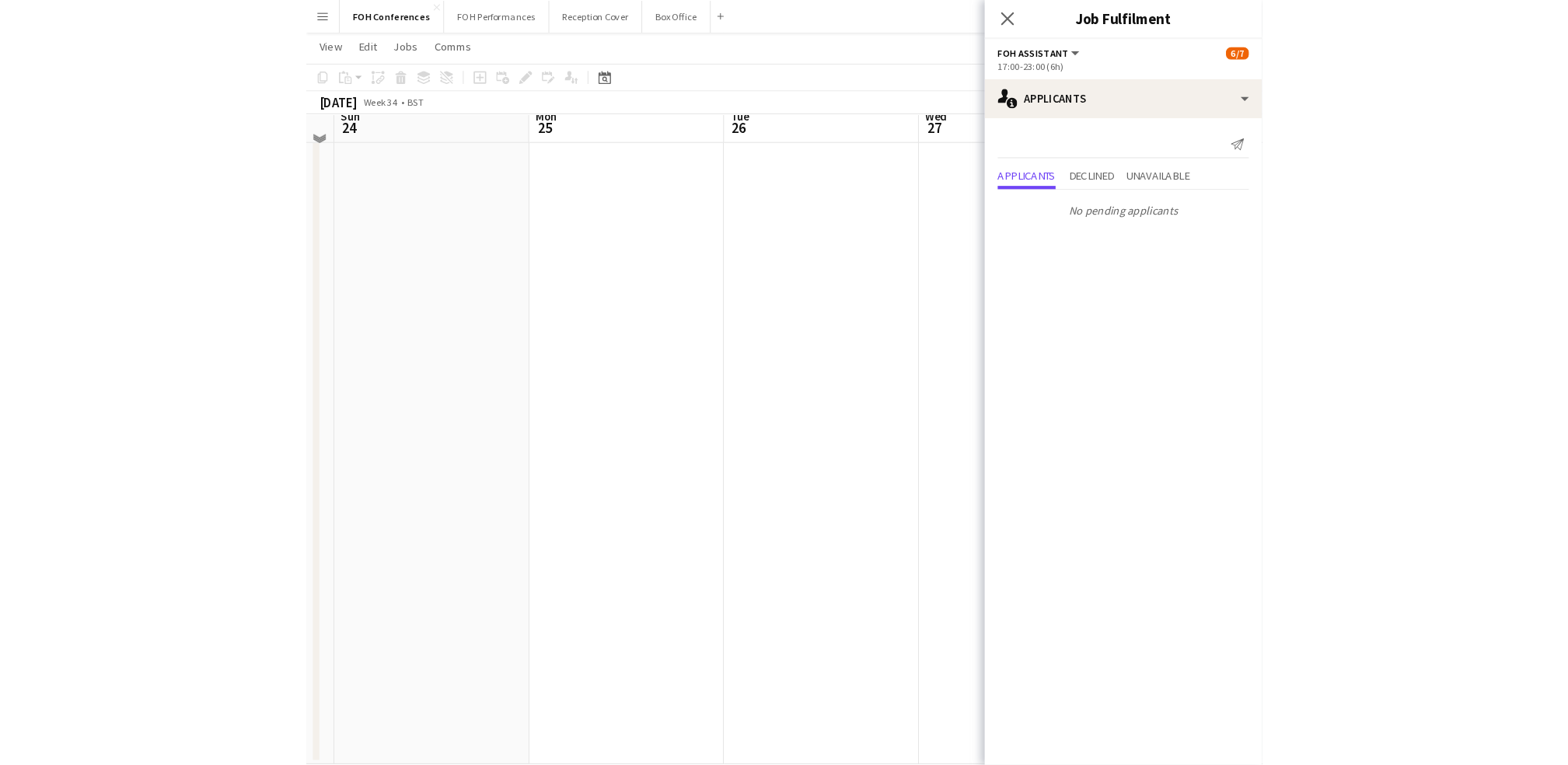
scroll to position [196, 0]
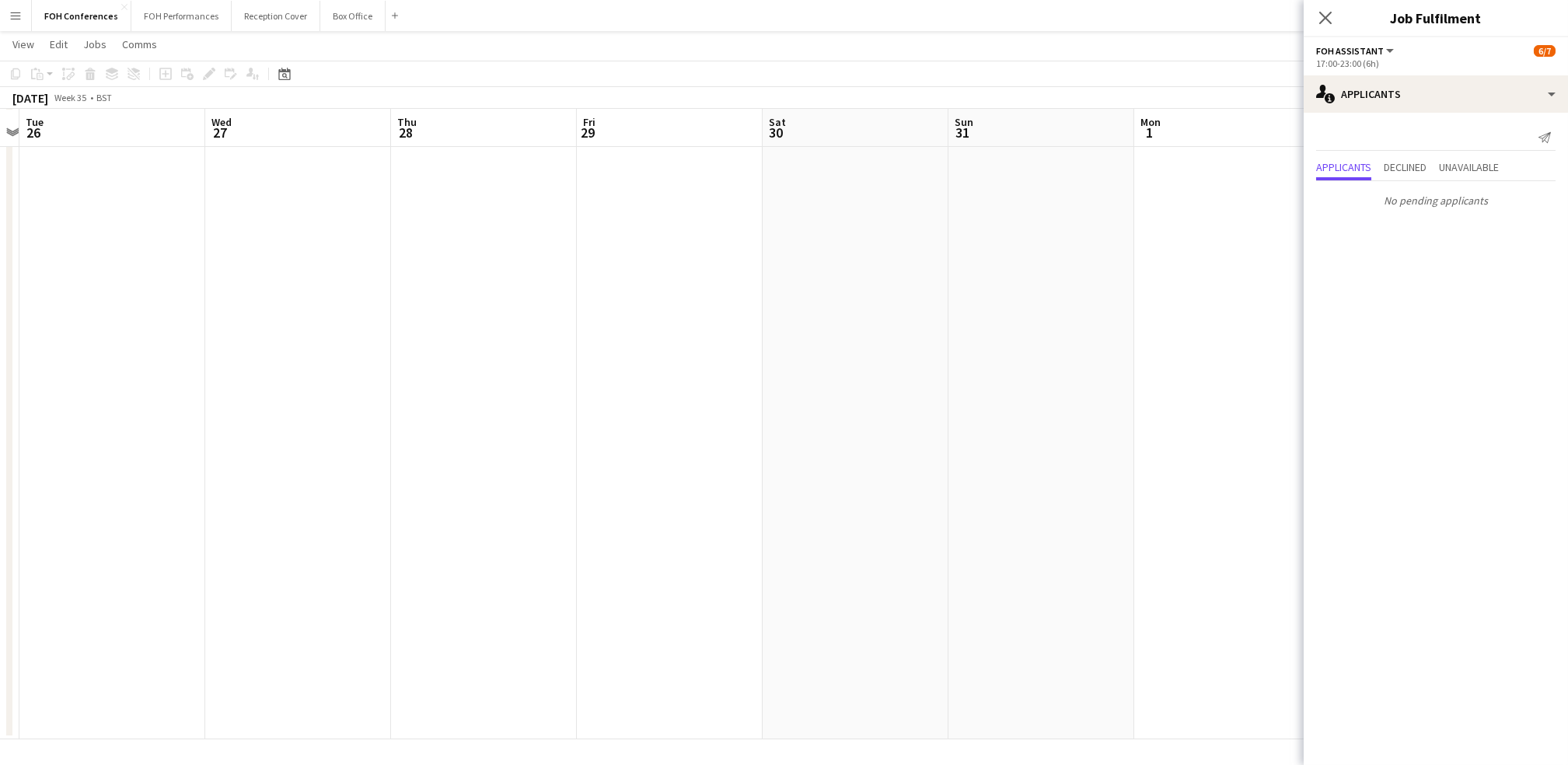
drag, startPoint x: 576, startPoint y: 134, endPoint x: 426, endPoint y: 120, distance: 150.7
click at [399, 120] on app-calendar-viewport "Sat 23 Sun 24 Mon 25 Tue 26 Wed 27 Thu 28 Fri 29 Sat 30 Sun 31 Mon 1 Tue 2 Wed …" at bounding box center [784, 302] width 1568 height 875
drag, startPoint x: 1026, startPoint y: 120, endPoint x: 405, endPoint y: 102, distance: 621.3
click at [405, 102] on app-calendar "Copy Paste Paste Ctrl+V Paste with crew Ctrl+Shift+V Paste linked Job Delete Gr…" at bounding box center [784, 302] width 1568 height 875
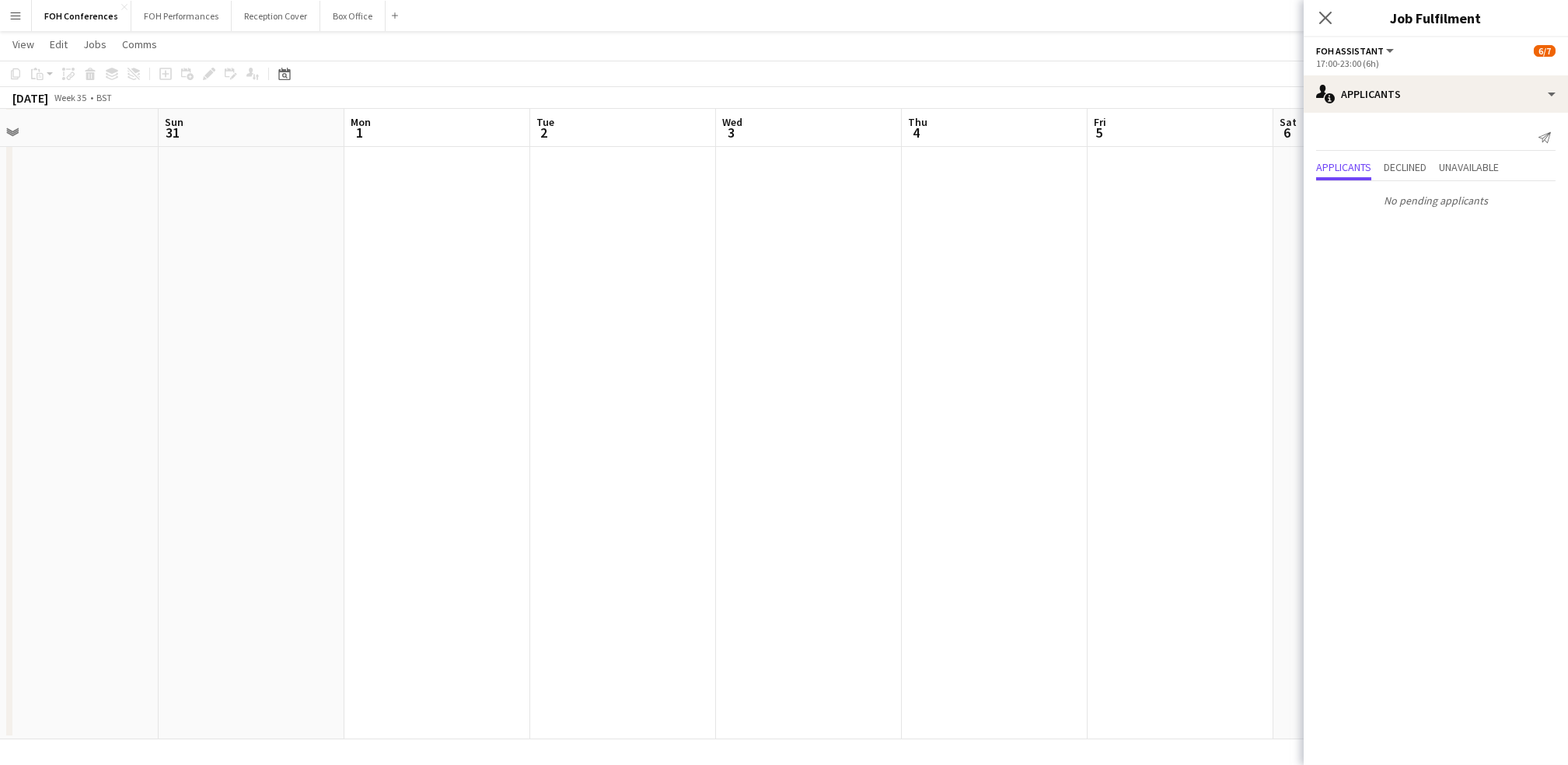
drag, startPoint x: 713, startPoint y: 152, endPoint x: 266, endPoint y: 164, distance: 447.2
click at [251, 163] on app-calendar-viewport "Wed 27 Thu 28 Fri 29 Sat 30 Sun 31 Mon 1 Tue 2 Wed 3 Thu 4 Fri 5 Sat 6 Sun 7 Mo…" at bounding box center [784, 302] width 1568 height 875
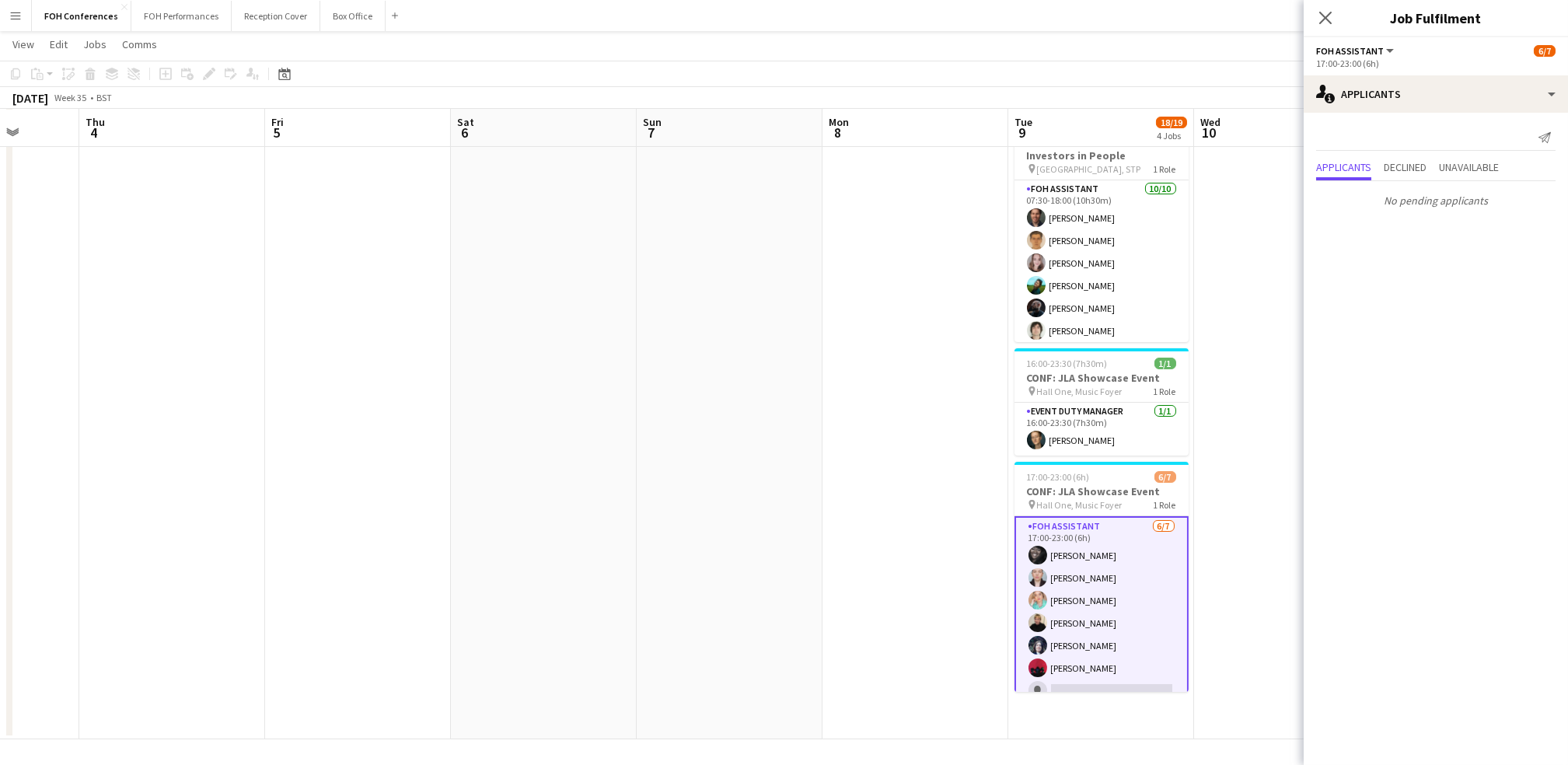
drag, startPoint x: 1175, startPoint y: 126, endPoint x: 436, endPoint y: 122, distance: 739.0
click at [391, 117] on app-calendar-viewport "Mon 1 Tue 2 Wed 3 Thu 4 Fri 5 Sat 6 Sun 7 Mon 8 Tue 9 18/19 4 Jobs Wed 10 Thu 1…" at bounding box center [784, 302] width 1568 height 875
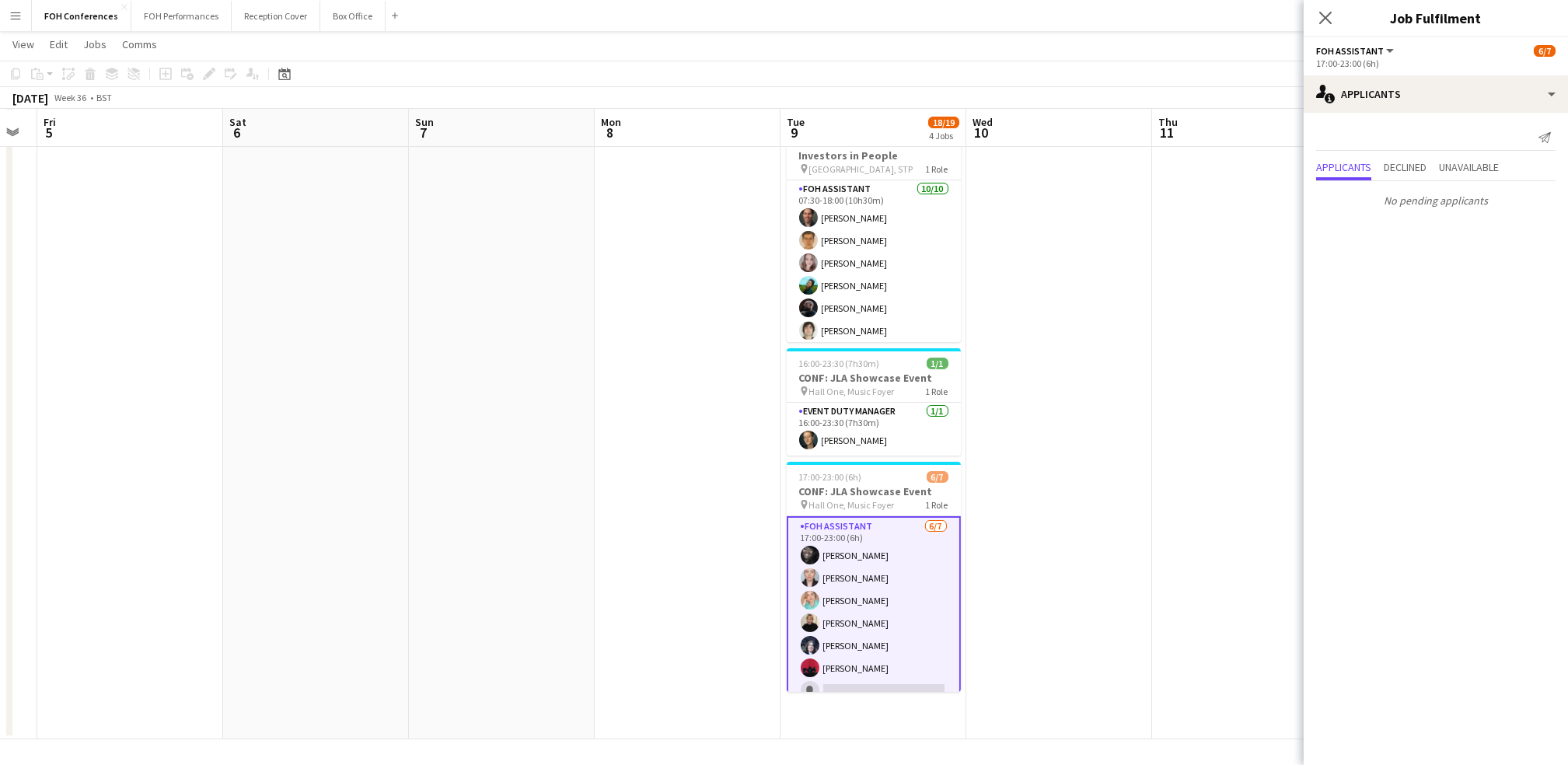
drag, startPoint x: 1051, startPoint y: 133, endPoint x: 606, endPoint y: 116, distance: 445.3
click at [606, 116] on app-calendar-viewport "Mon 1 Tue 2 Wed 3 Thu 4 Fri 5 Sat 6 Sun 7 Mon 8 Tue 9 18/19 4 Jobs Wed 10 Thu 1…" at bounding box center [784, 302] width 1568 height 875
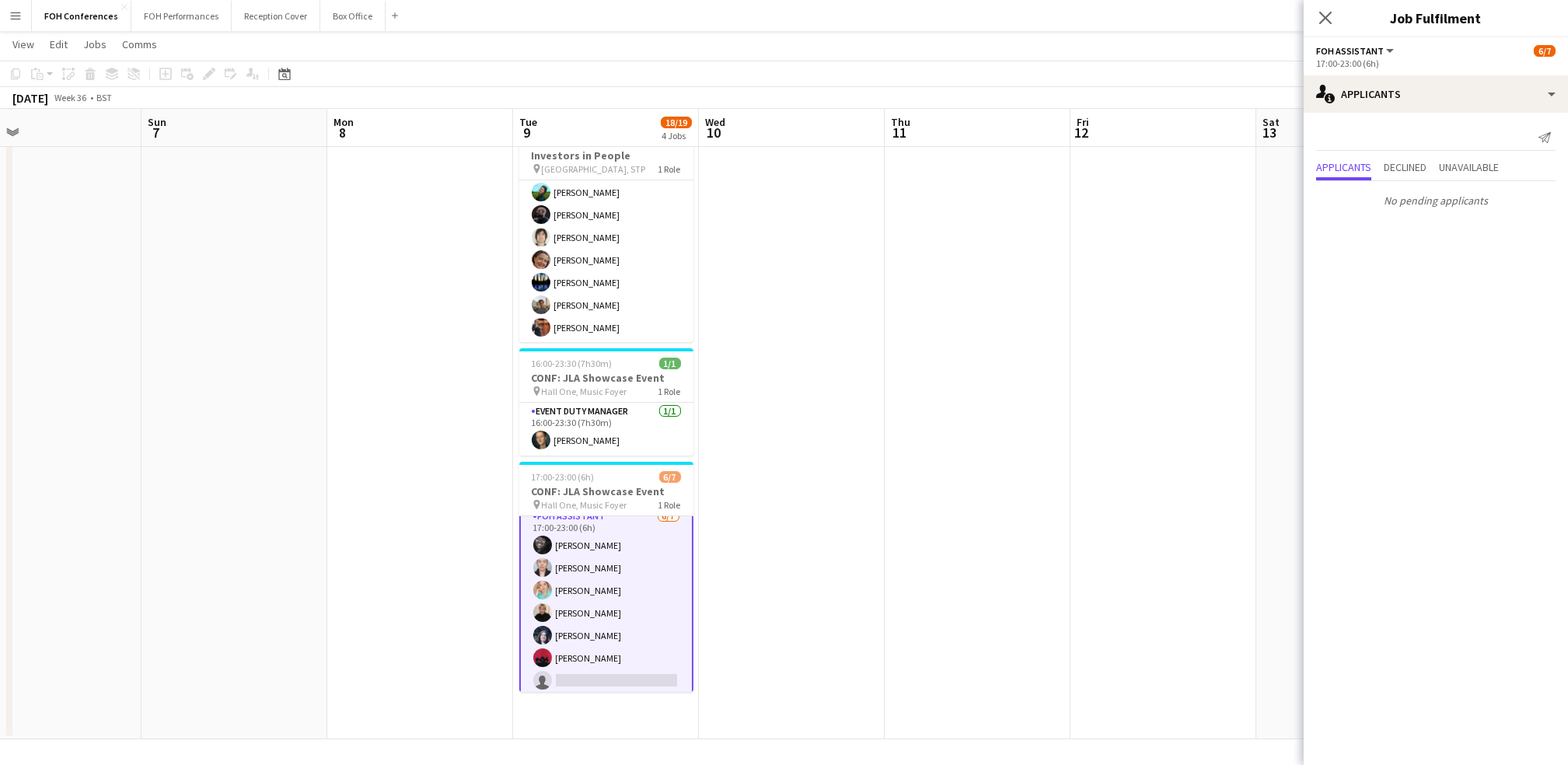
scroll to position [14, 0]
click at [615, 664] on app-card-role "FOH Assistant 6/7 17:00-23:00 (6h) Deborah Carew Pamela Sledzik Lilly Driscoll …" at bounding box center [606, 597] width 174 height 191
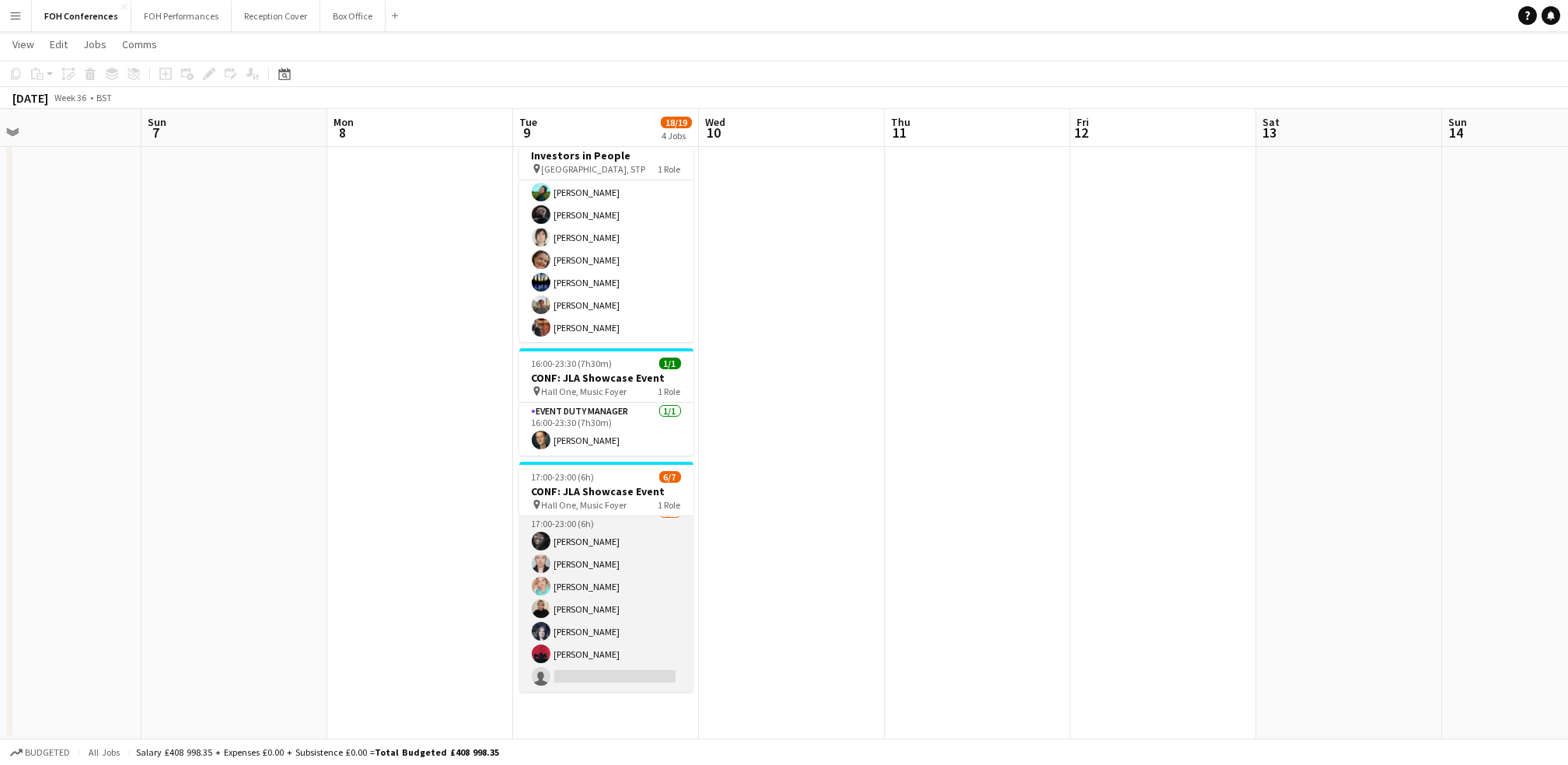
click at [615, 674] on app-card-role "FOH Assistant 6/7 17:00-23:00 (6h) Deborah Carew Pamela Sledzik Lilly Driscoll …" at bounding box center [606, 598] width 174 height 189
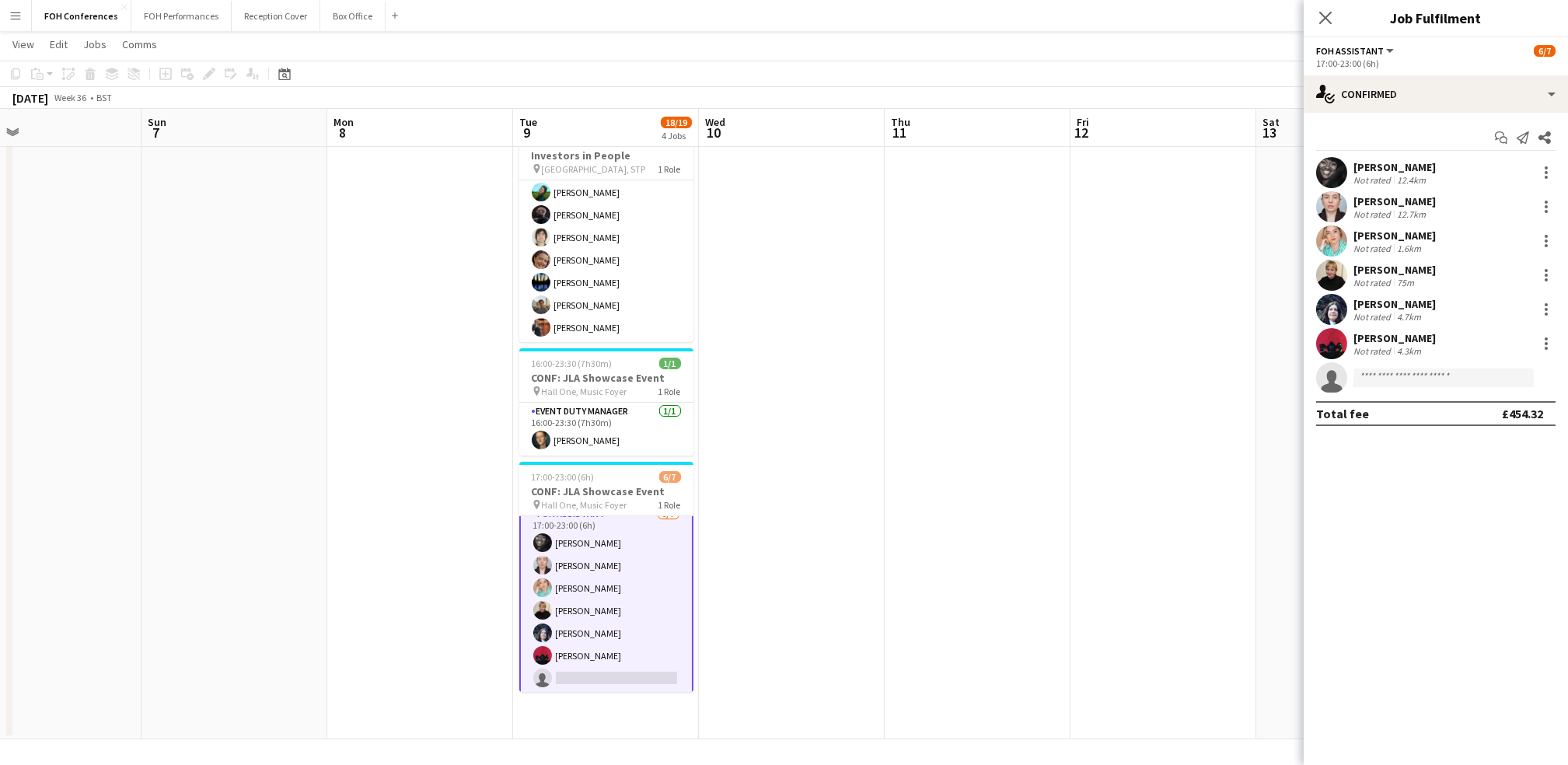
scroll to position [14, 0]
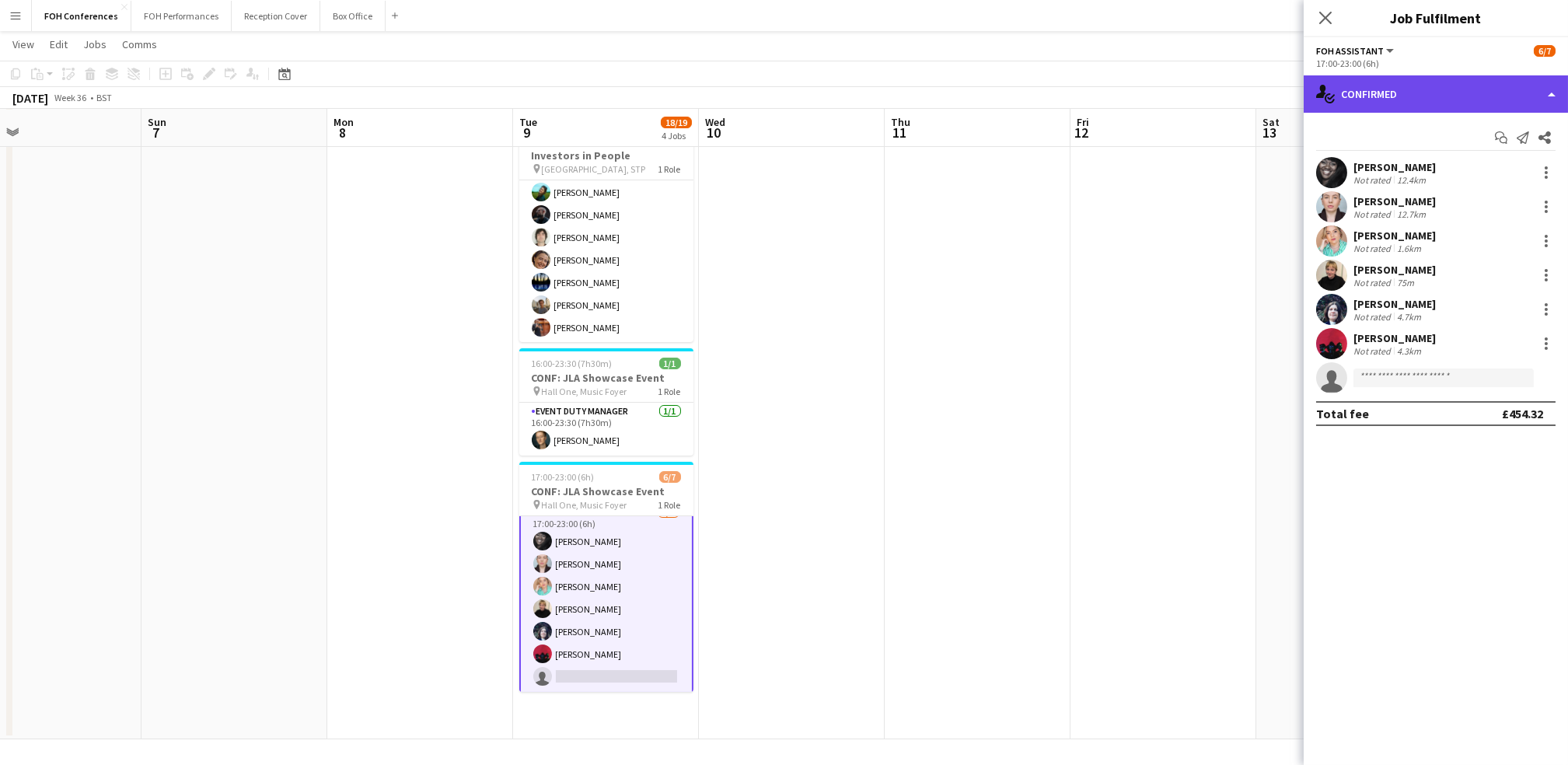
click at [1369, 98] on div "single-neutral-actions-check-2 Confirmed" at bounding box center [1436, 93] width 265 height 37
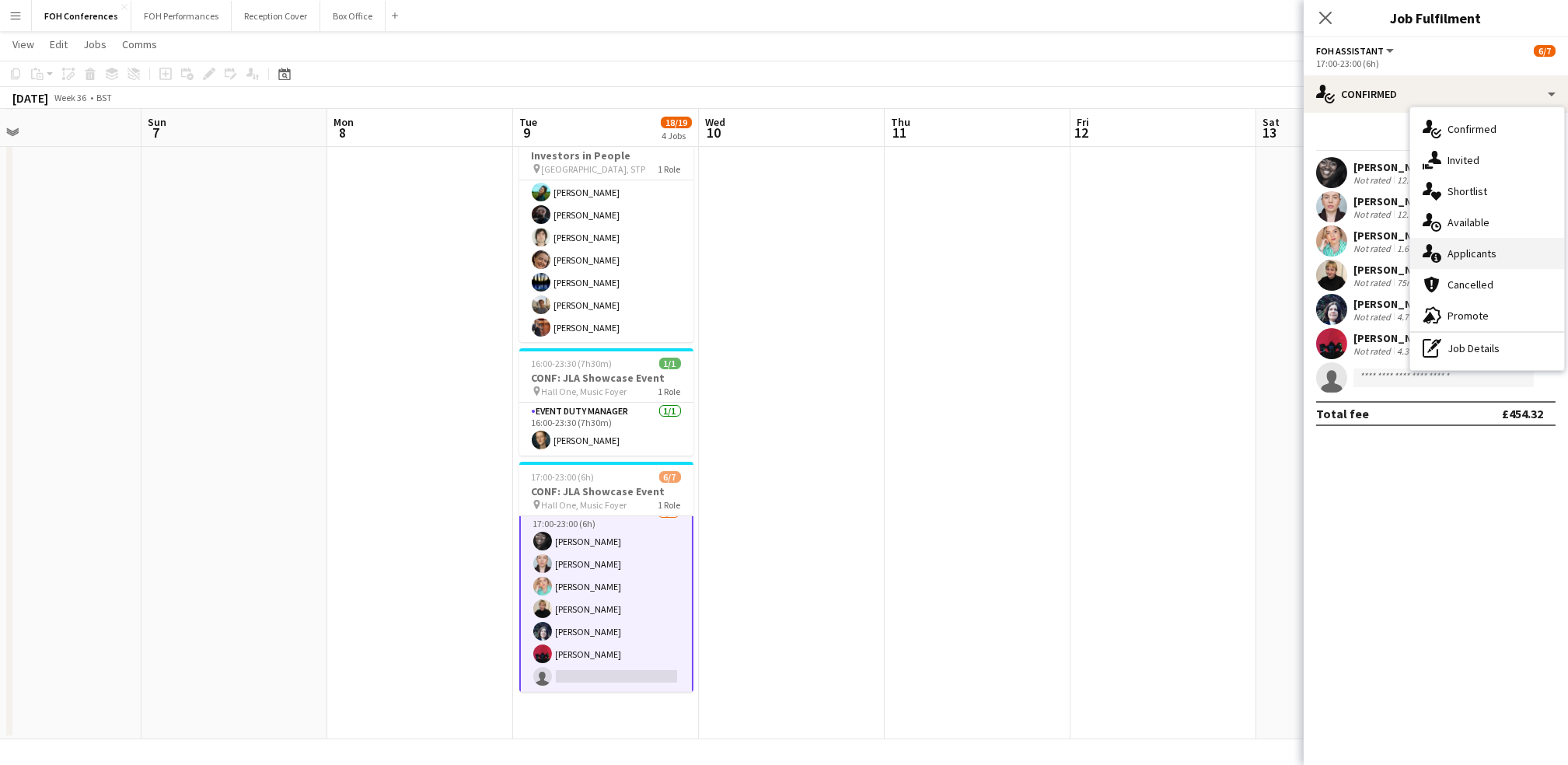
click at [1475, 245] on div "single-neutral-actions-information Applicants" at bounding box center [1487, 253] width 154 height 31
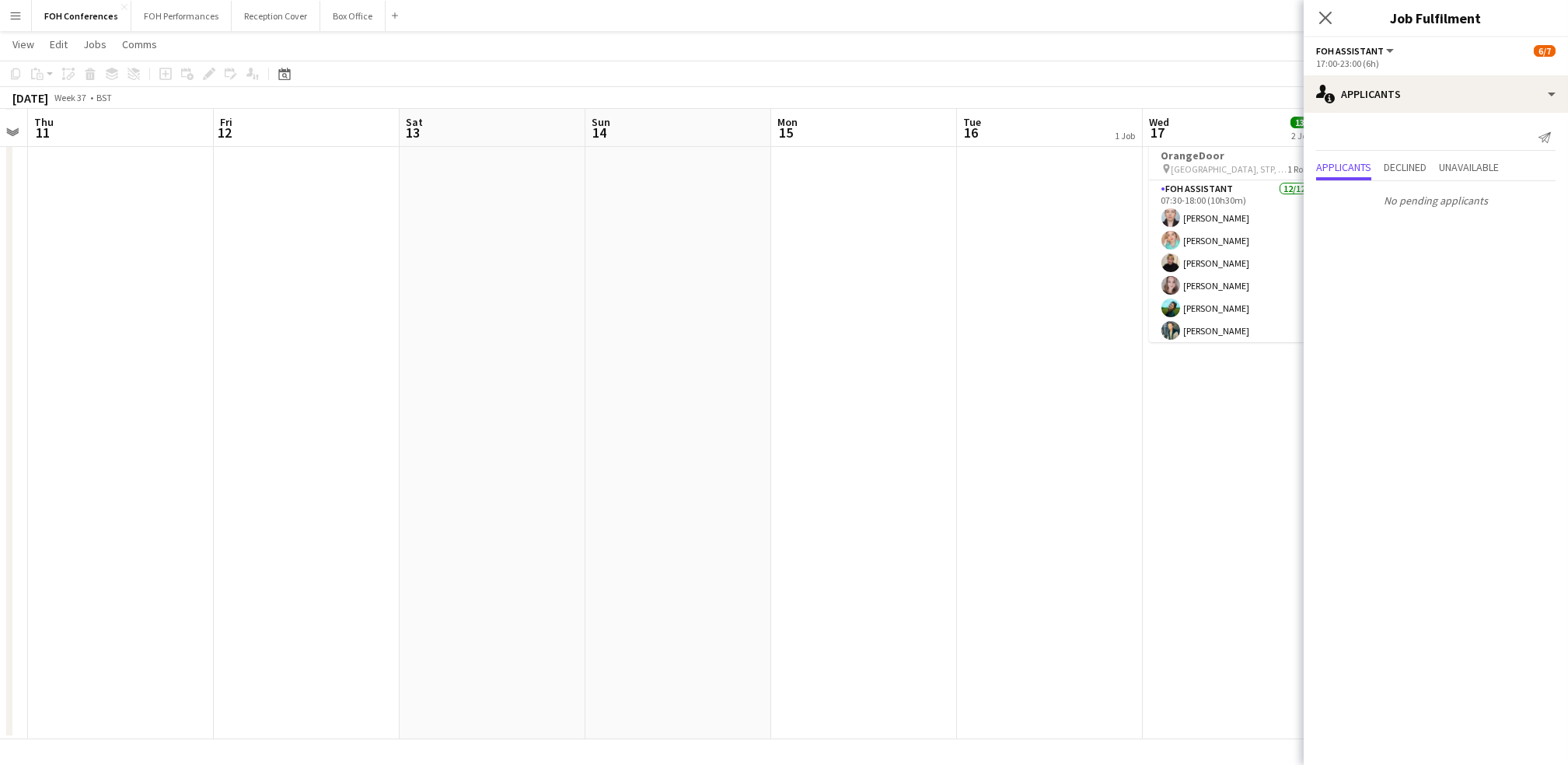
scroll to position [0, 519]
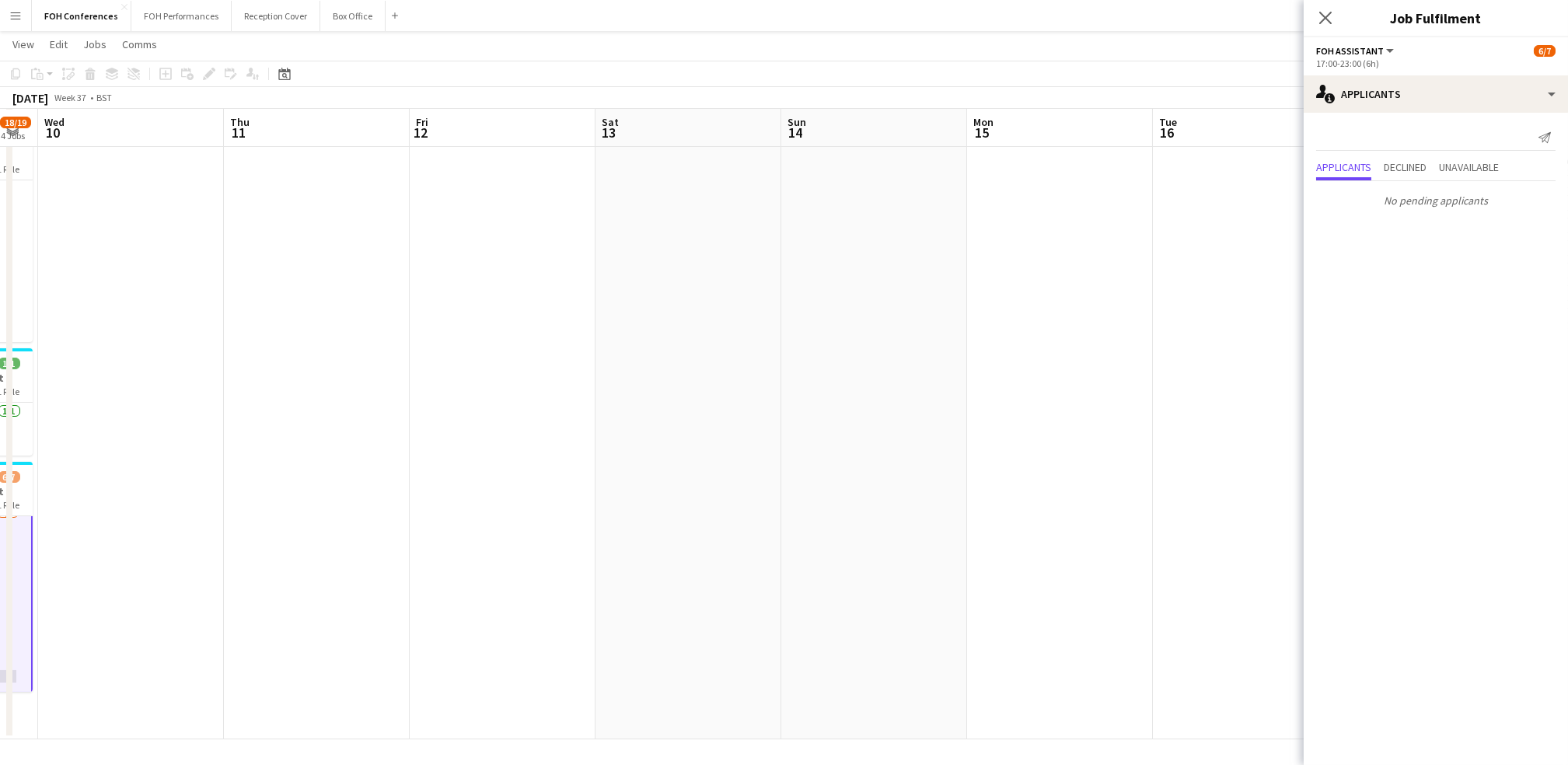
drag, startPoint x: 1198, startPoint y: 131, endPoint x: 537, endPoint y: 115, distance: 661.2
click at [537, 115] on app-calendar-viewport "Sun 7 Mon 8 Tue 9 18/19 4 Jobs Wed 10 Thu 11 Fri 12 Sat 13 Sun 14 Mon 15 Tue 16…" at bounding box center [784, 302] width 1568 height 875
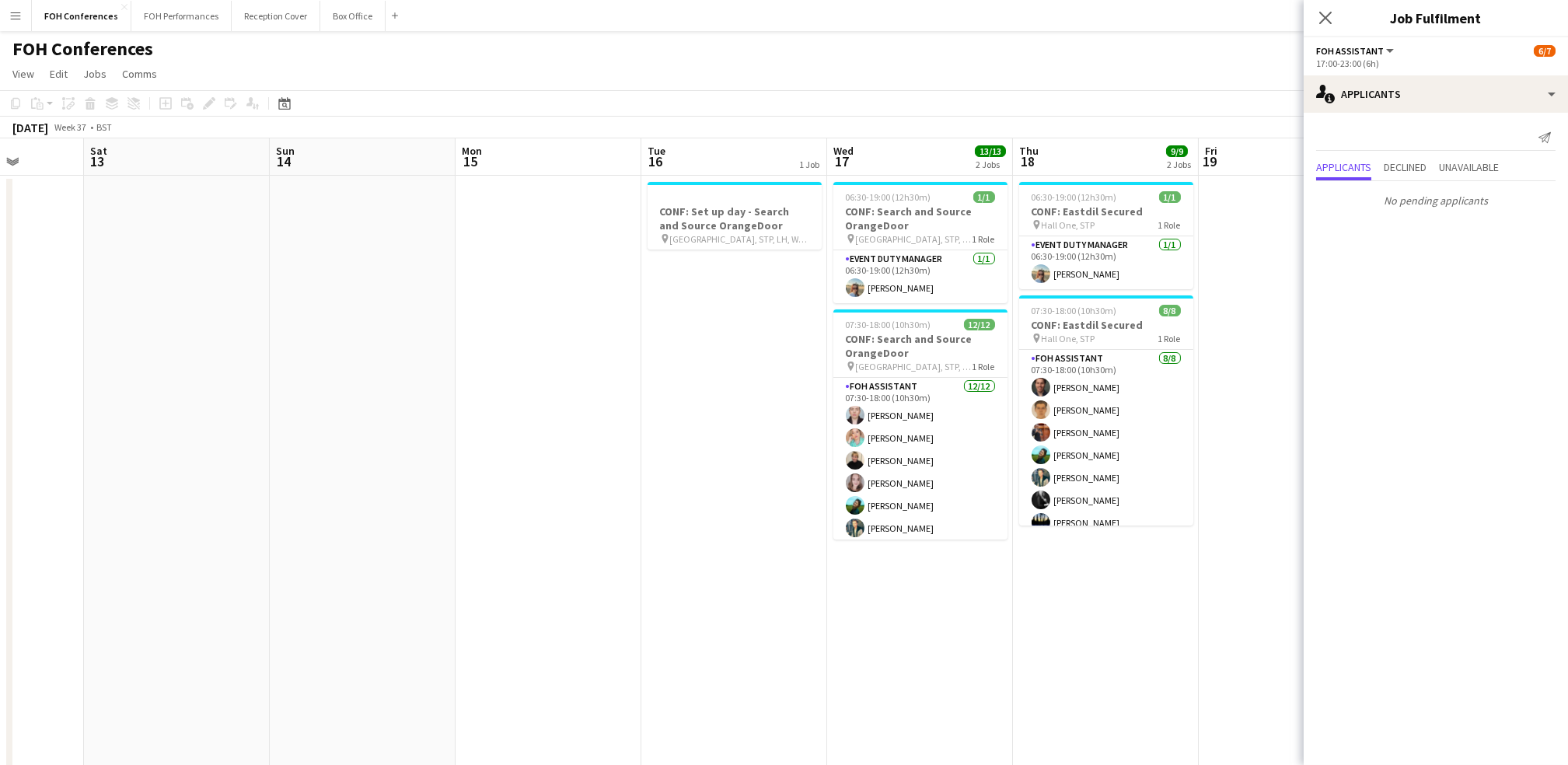
scroll to position [0, 681]
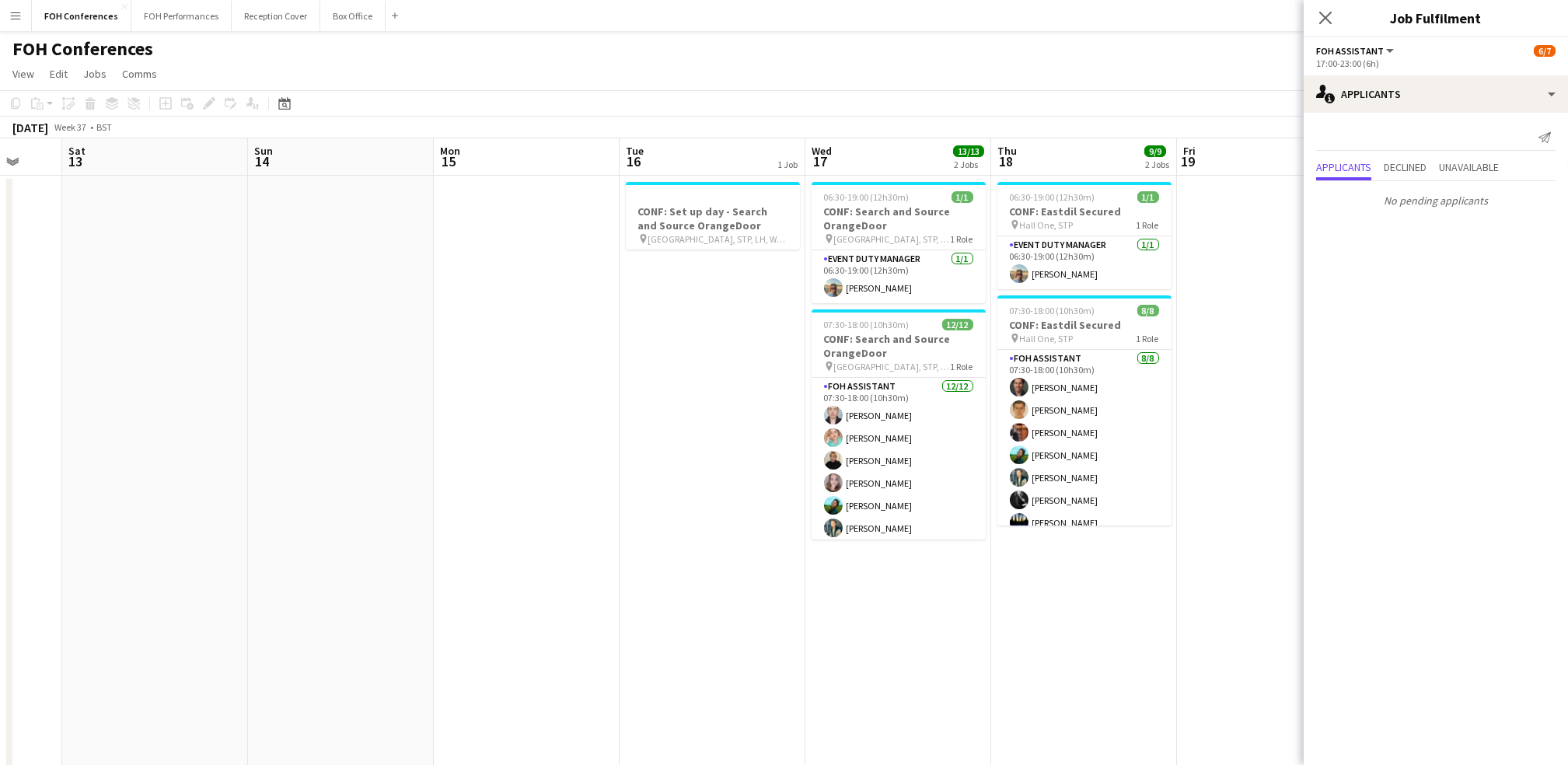
drag, startPoint x: 1177, startPoint y: 151, endPoint x: 458, endPoint y: 138, distance: 719.1
click at [458, 139] on app-calendar-viewport "Tue 9 18/19 4 Jobs Wed 10 Thu 11 Fri 12 Sat 13 Sun 14 Mon 15 Tue 16 1 Job Wed 1…" at bounding box center [784, 537] width 1568 height 799
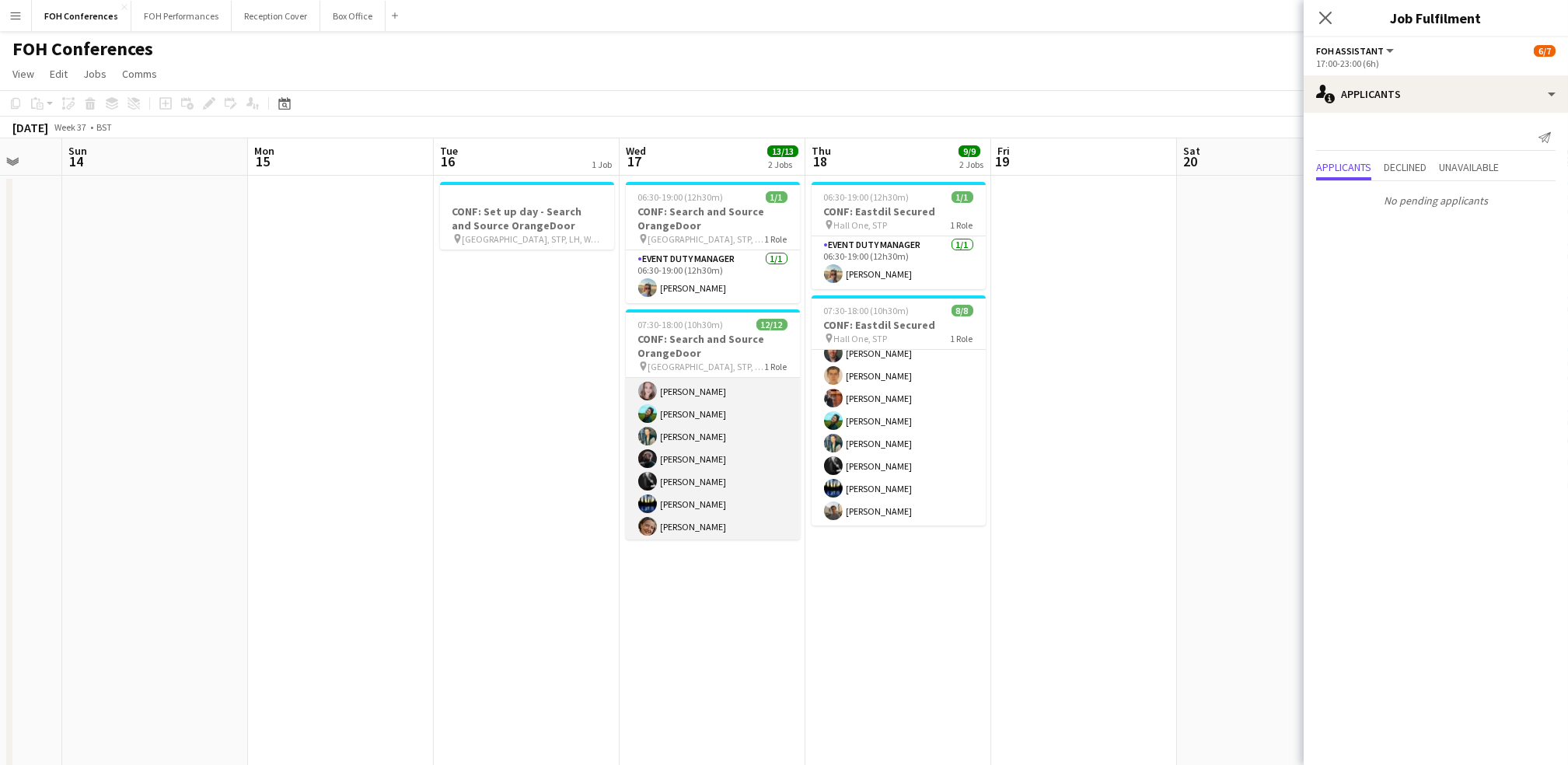
scroll to position [140, 0]
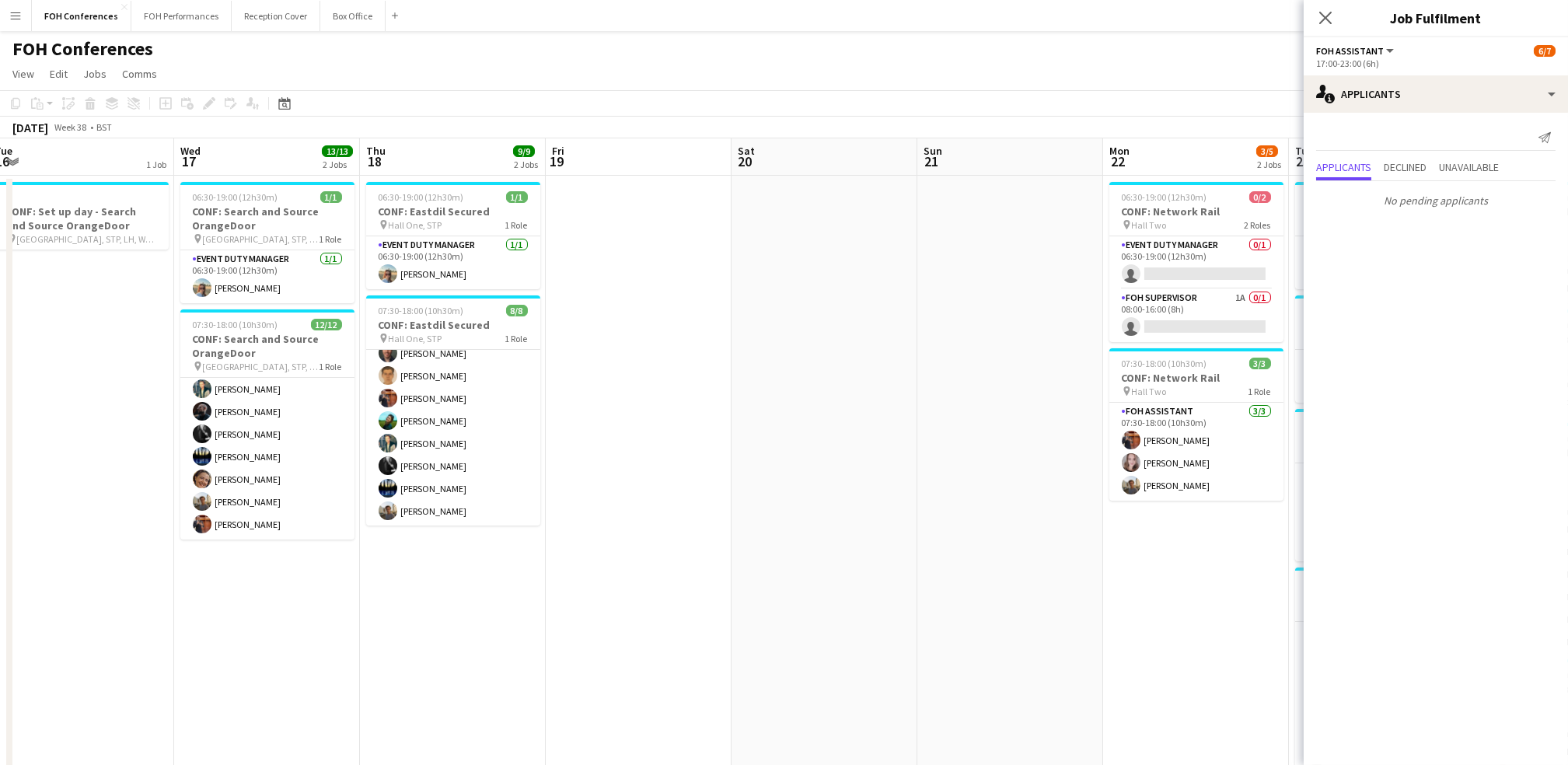
drag, startPoint x: 924, startPoint y: 151, endPoint x: 168, endPoint y: 136, distance: 756.1
click at [167, 136] on app-calendar "Copy Paste Paste Ctrl+V Paste with crew Ctrl+Shift+V Paste linked Job Delete Gr…" at bounding box center [784, 513] width 1568 height 847
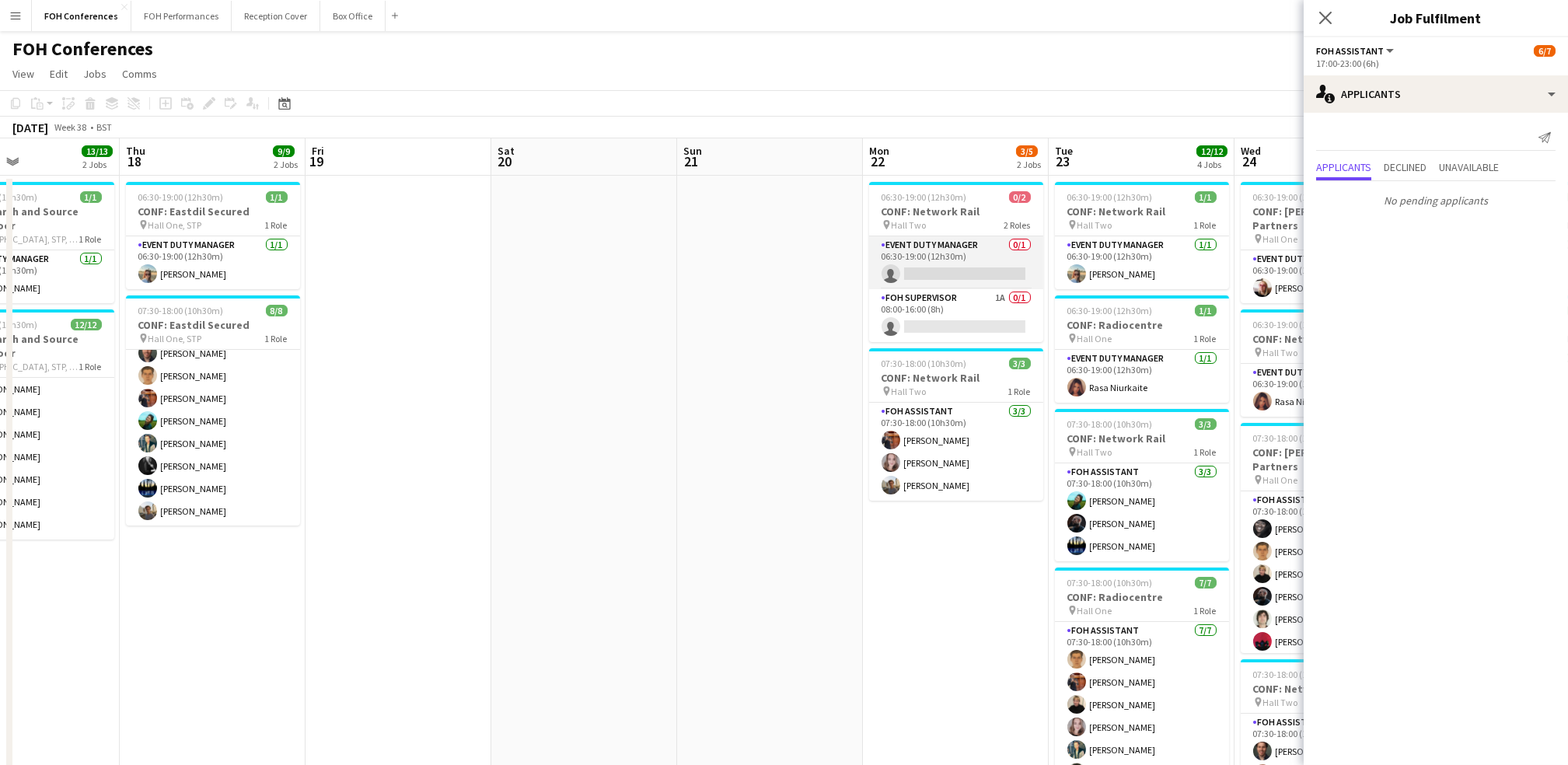
click at [938, 270] on app-card-role "Event Duty Manager 0/1 06:30-19:00 (12h30m) single-neutral-actions" at bounding box center [956, 263] width 174 height 53
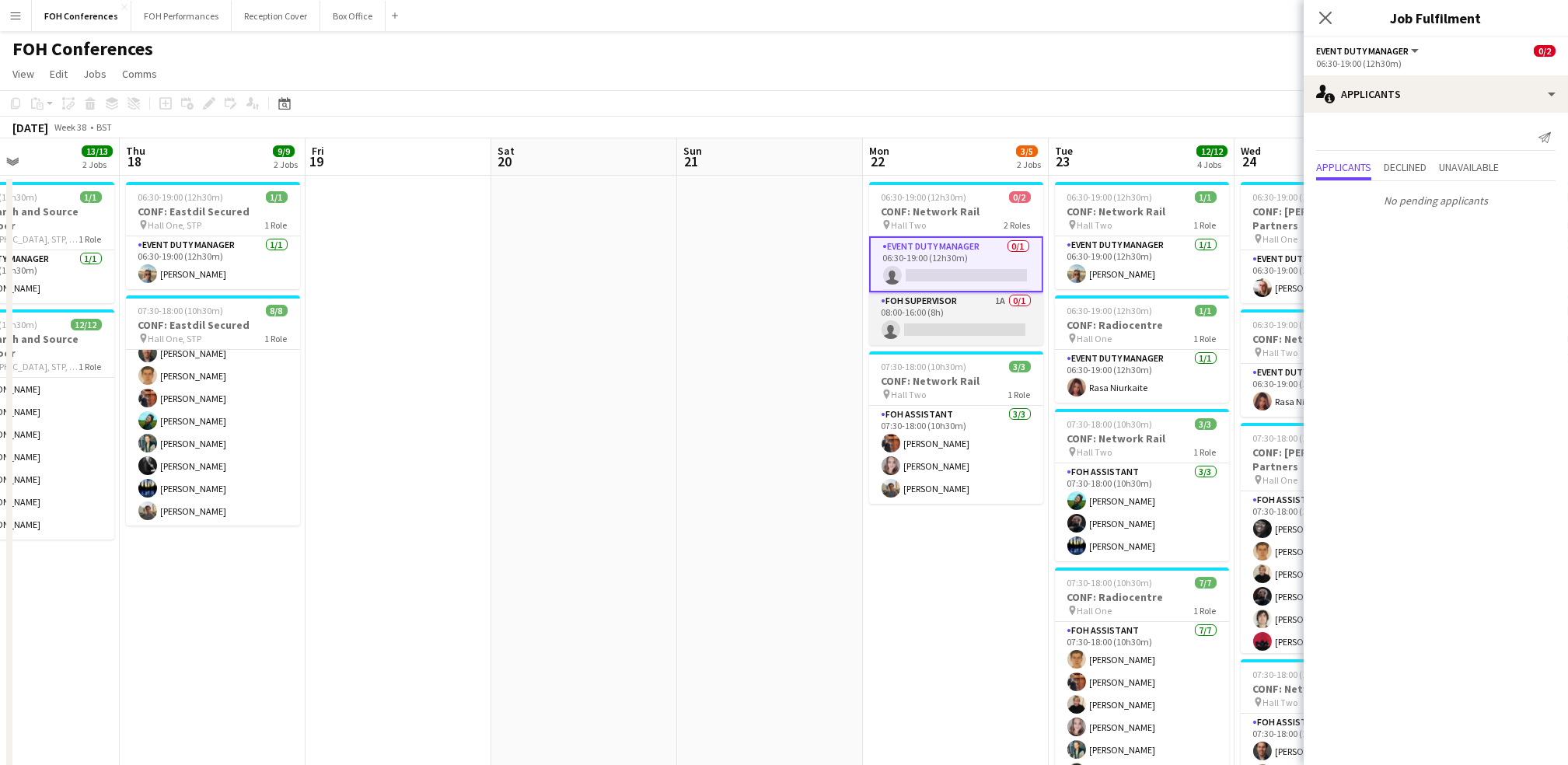
click at [964, 326] on app-card-role "FOH Supervisor 1A 0/1 08:00-16:00 (8h) single-neutral-actions" at bounding box center [956, 319] width 174 height 53
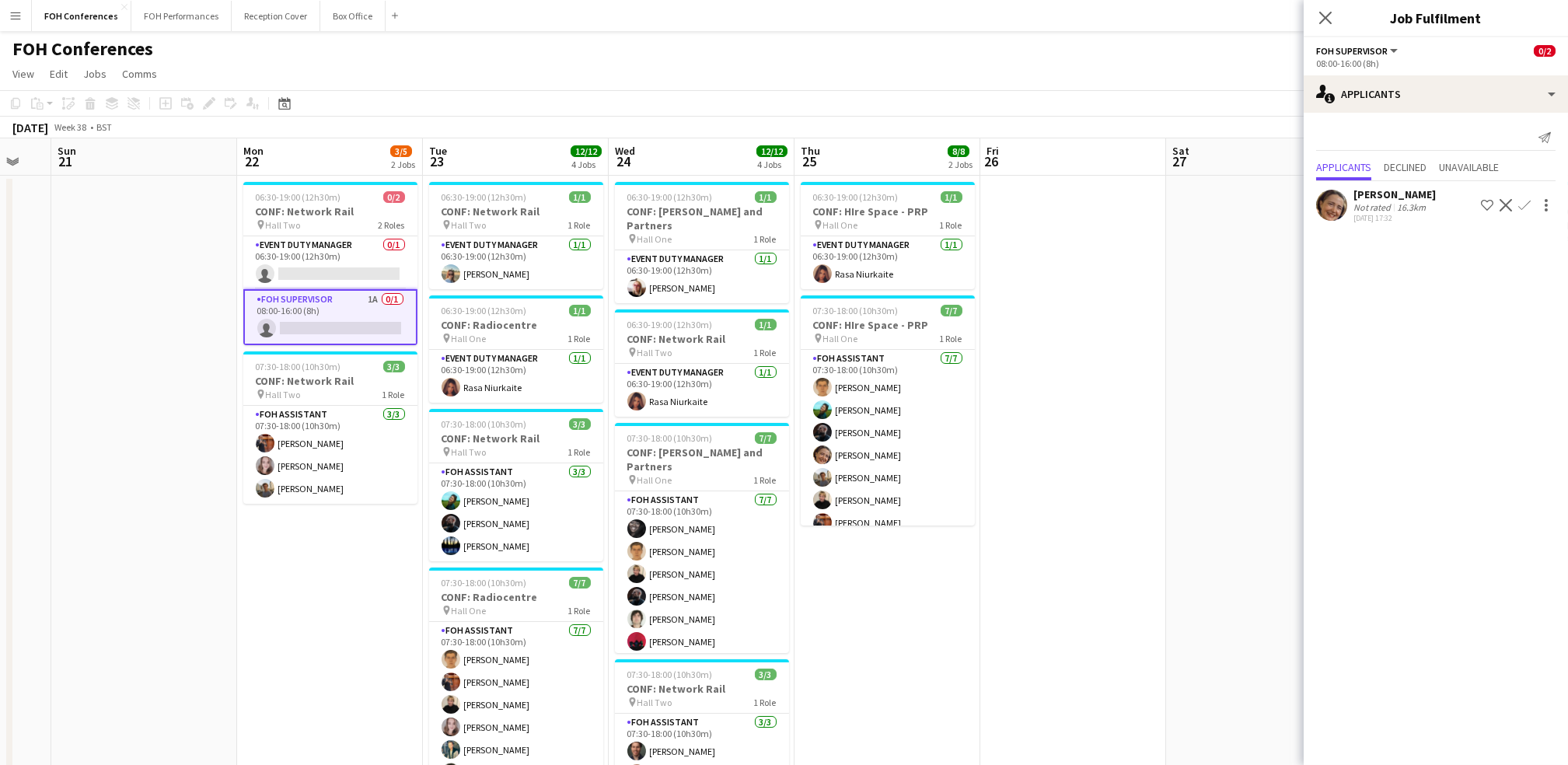
scroll to position [0, 544]
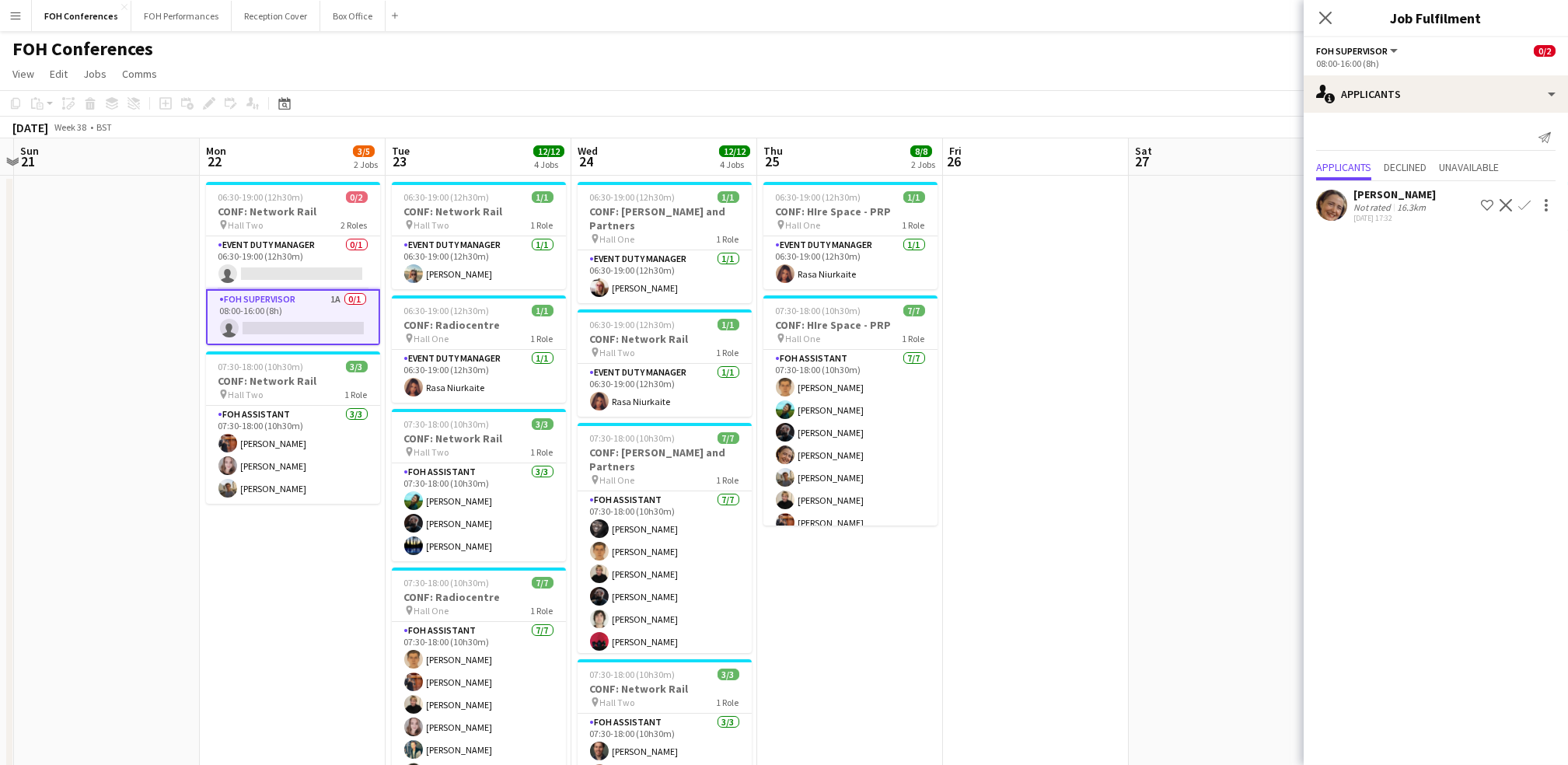
drag, startPoint x: 1129, startPoint y: 144, endPoint x: 466, endPoint y: 150, distance: 663.0
click at [466, 150] on app-calendar-viewport "Thu 18 9/9 2 Jobs Fri 19 Sat 20 Sun 21 Mon 22 3/5 2 Jobs Tue 23 12/12 4 Jobs We…" at bounding box center [784, 537] width 1568 height 799
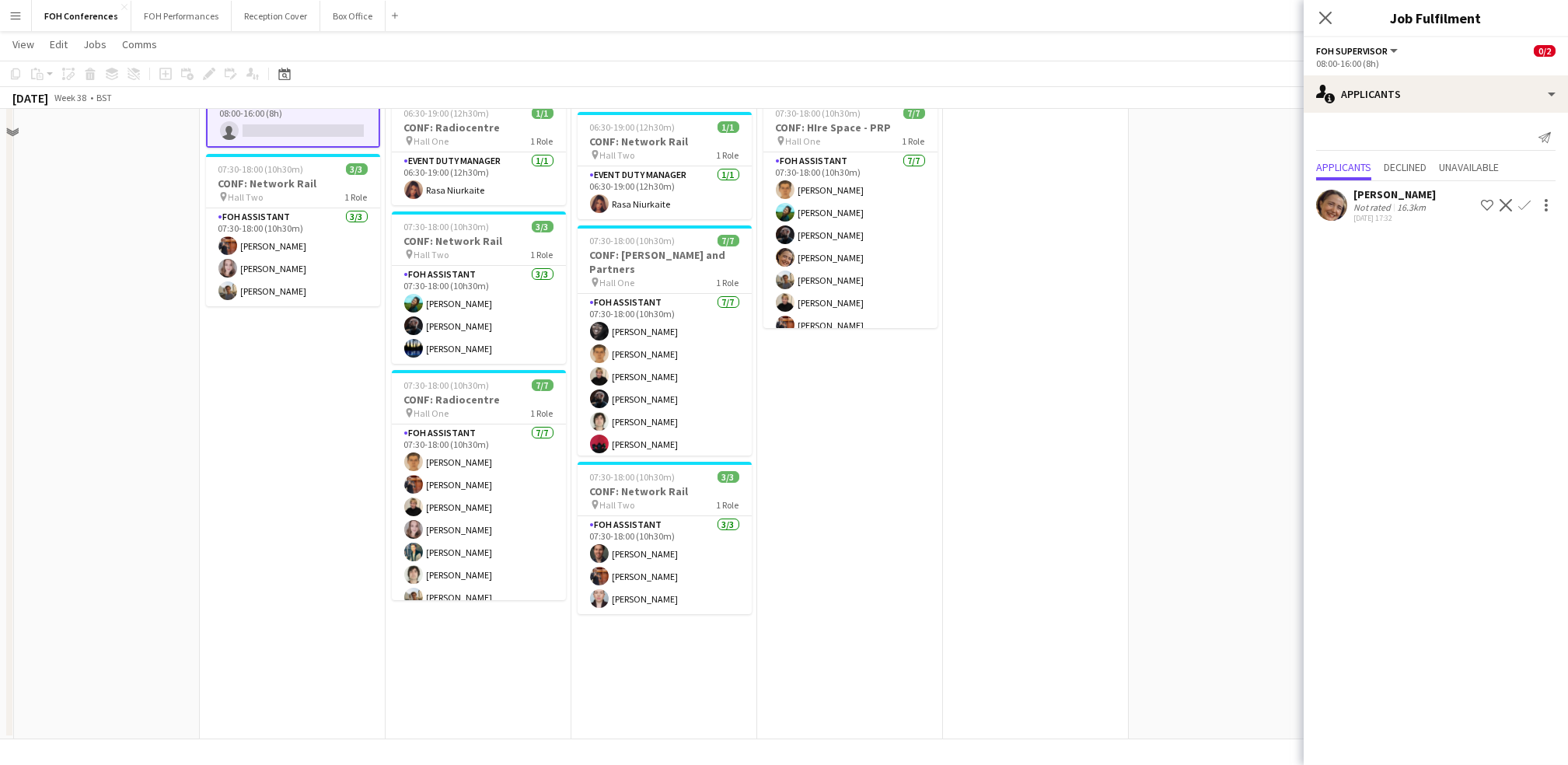
scroll to position [0, 0]
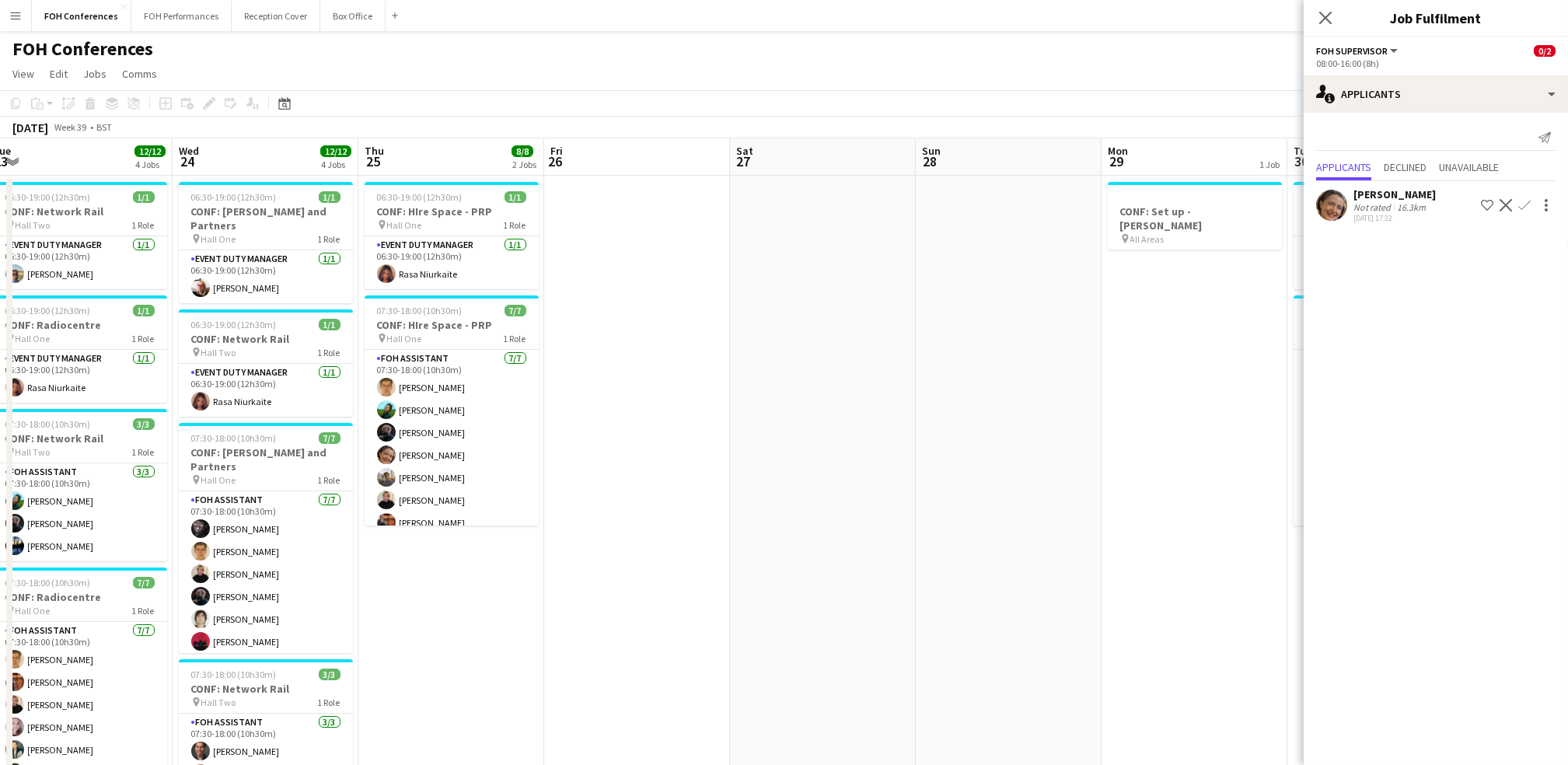
drag, startPoint x: 1041, startPoint y: 167, endPoint x: 453, endPoint y: 210, distance: 589.6
click at [452, 210] on app-calendar-viewport "Sat 20 Sun 21 Mon 22 3/5 2 Jobs Tue 23 12/12 4 Jobs Wed 24 12/12 4 Jobs Thu 25 …" at bounding box center [784, 537] width 1568 height 799
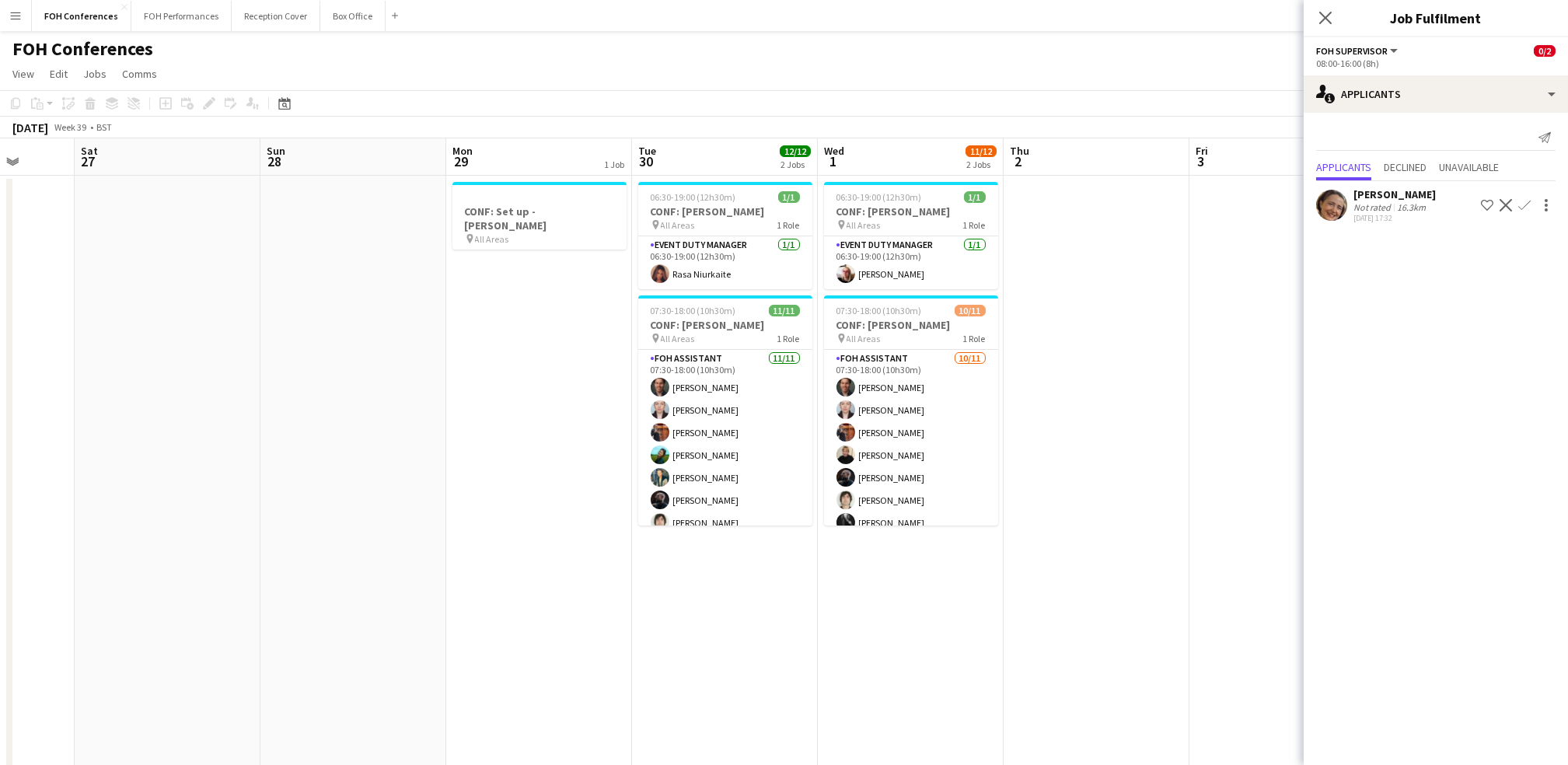
drag, startPoint x: 1107, startPoint y: 170, endPoint x: 518, endPoint y: 138, distance: 589.9
click at [518, 139] on app-calendar-viewport "Tue 23 12/12 4 Jobs Wed 24 12/12 4 Jobs Thu 25 8/8 2 Jobs Fri 26 Sat 27 Sun 28 …" at bounding box center [784, 537] width 1568 height 799
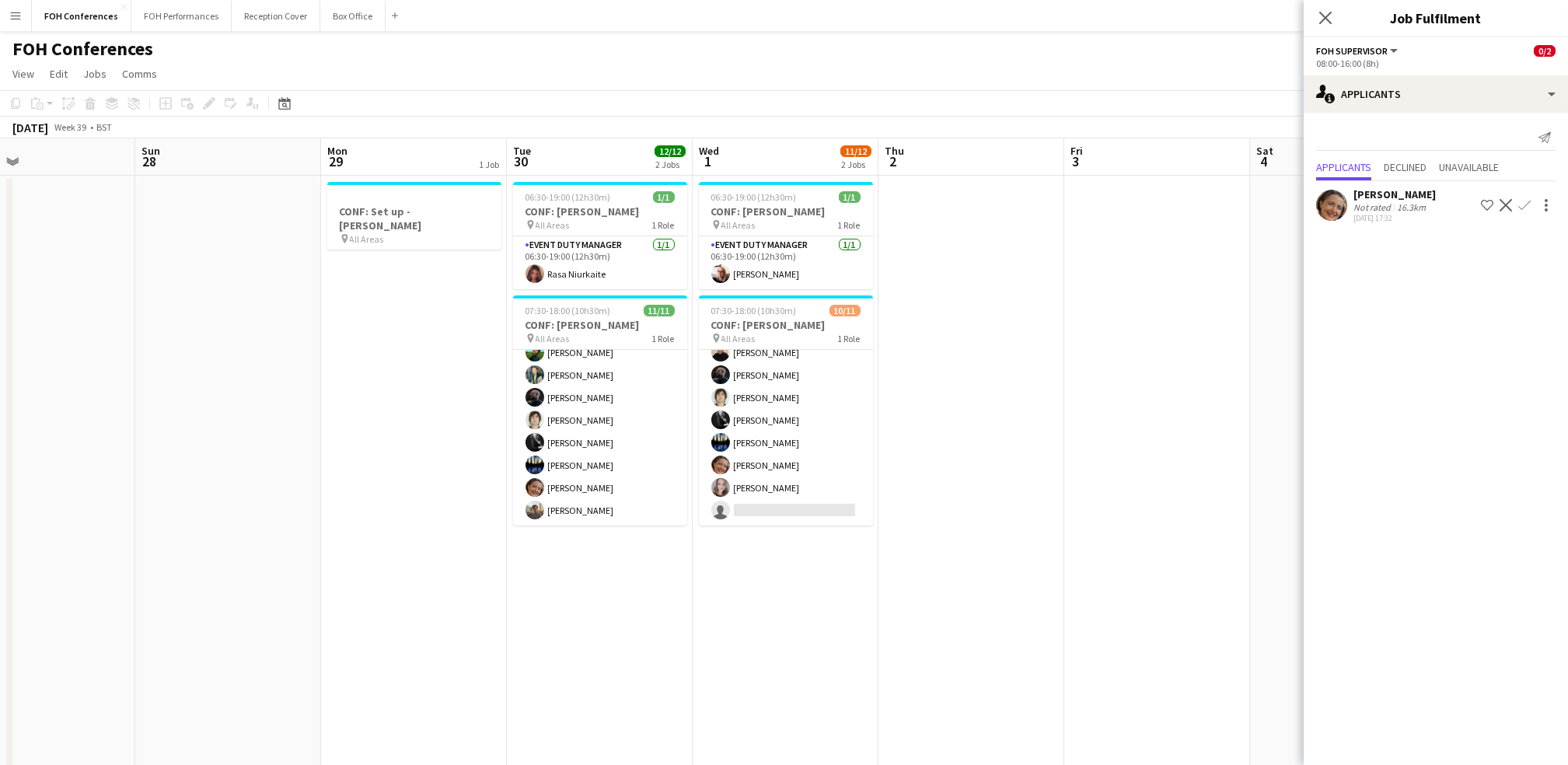
scroll to position [196, 0]
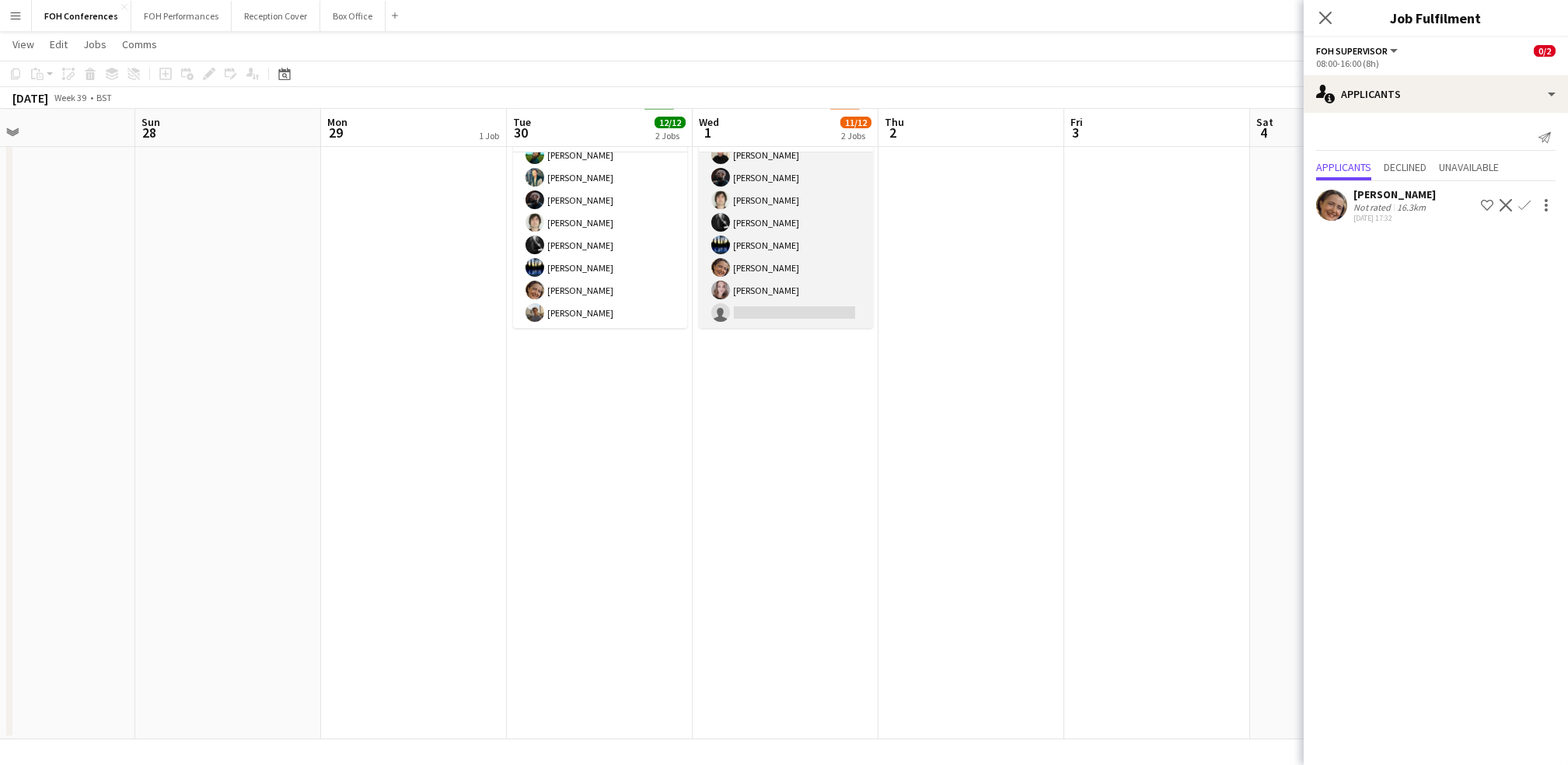
click at [779, 308] on app-card-role "FOH Assistant 10/11 07:30-18:00 (10h30m) James Bibby Pamela Sledzik Leroy Bonsu…" at bounding box center [786, 189] width 174 height 278
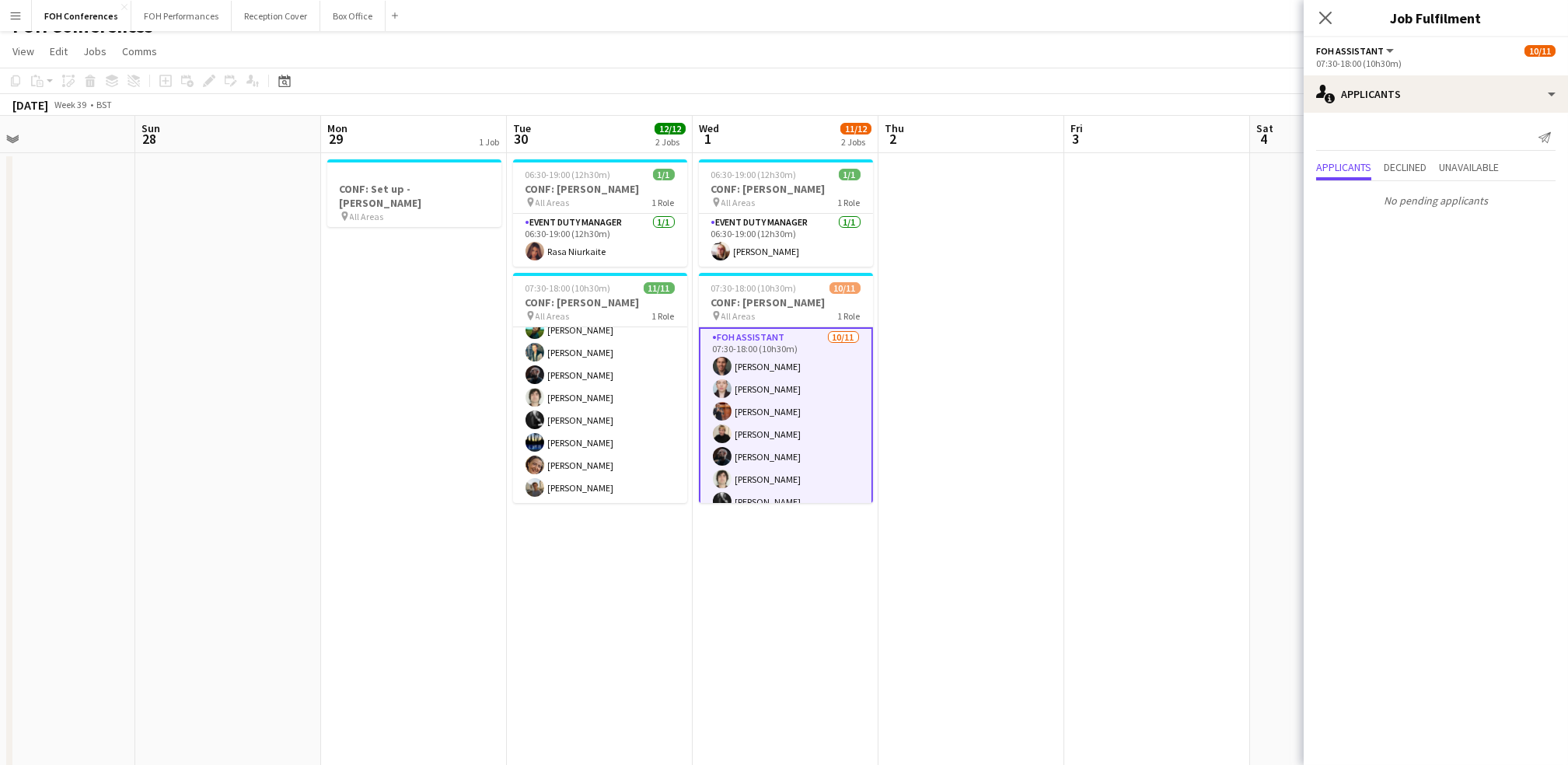
scroll to position [0, 0]
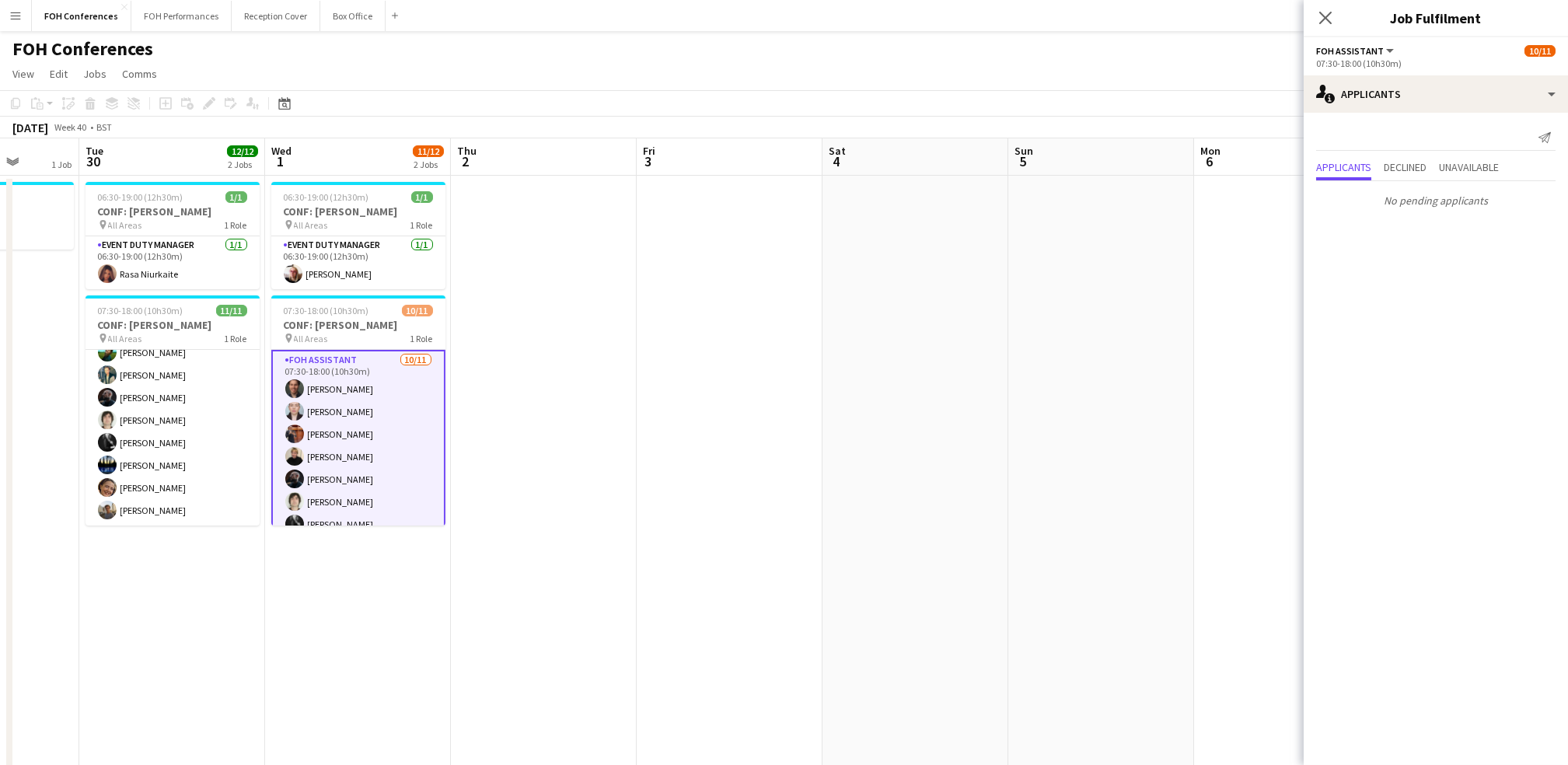
drag, startPoint x: 1039, startPoint y: 163, endPoint x: 694, endPoint y: 167, distance: 345.0
click at [582, 157] on app-calendar-viewport "Fri 26 Sat 27 Sun 28 Mon 29 1 Job Tue 30 12/12 2 Jobs Wed 1 11/12 2 Jobs Thu 2 …" at bounding box center [784, 537] width 1568 height 799
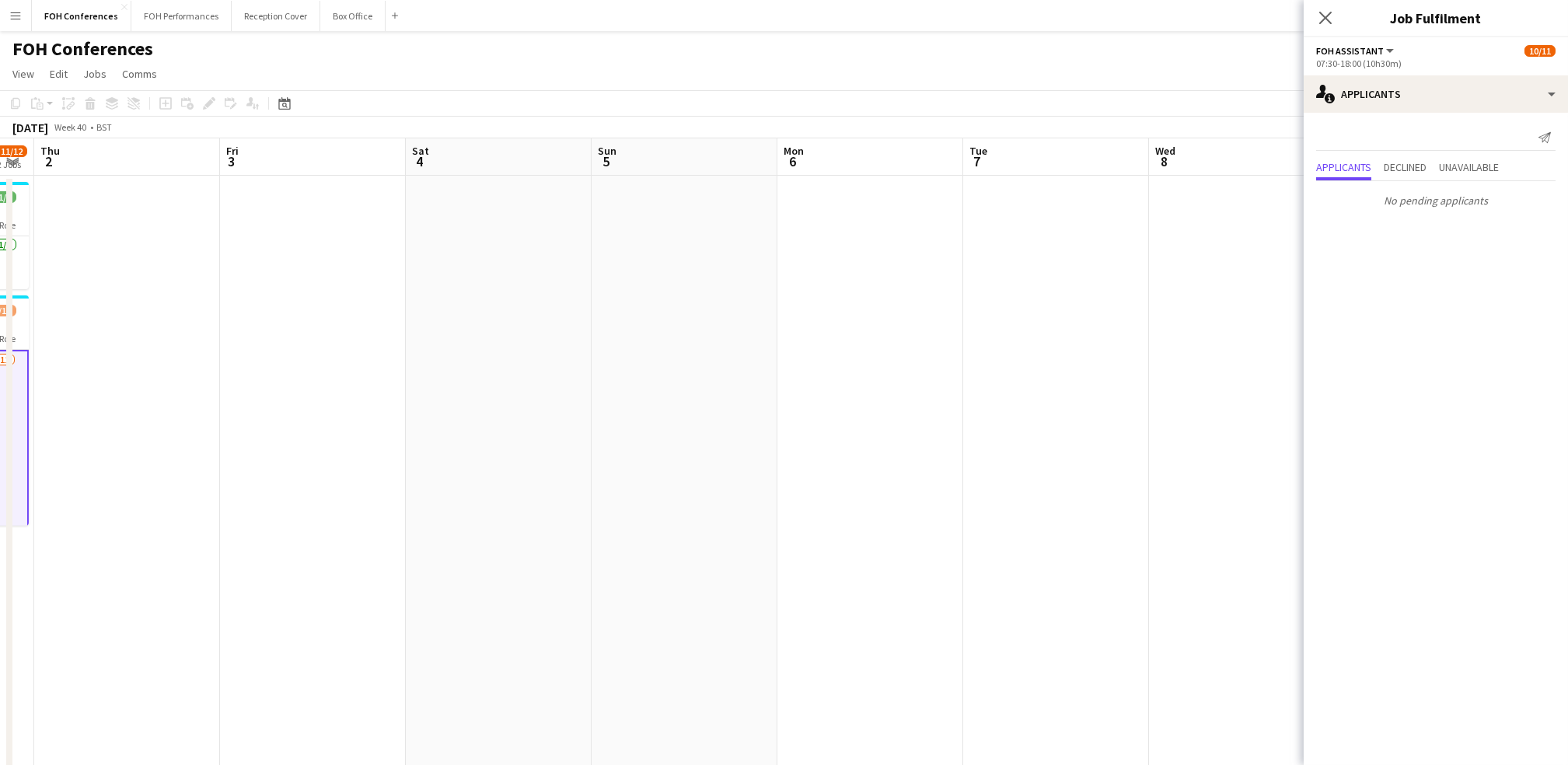
drag, startPoint x: 1031, startPoint y: 161, endPoint x: 847, endPoint y: 161, distance: 184.0
click at [528, 158] on app-calendar-viewport "Mon 29 1 Job Tue 30 12/12 2 Jobs Wed 1 11/12 2 Jobs Thu 2 Fri 3 Sat 4 Sun 5 Mon…" at bounding box center [784, 537] width 1568 height 799
drag, startPoint x: 1260, startPoint y: 167, endPoint x: 643, endPoint y: 167, distance: 617.0
click at [644, 167] on app-calendar-viewport "Fri 3 Sat 4 Sun 5 Mon 6 Tue 7 Wed 8 Thu 9 Fri 10 Sat 11 Sun 12 Mon 13 Tue 14 We…" at bounding box center [784, 537] width 1568 height 799
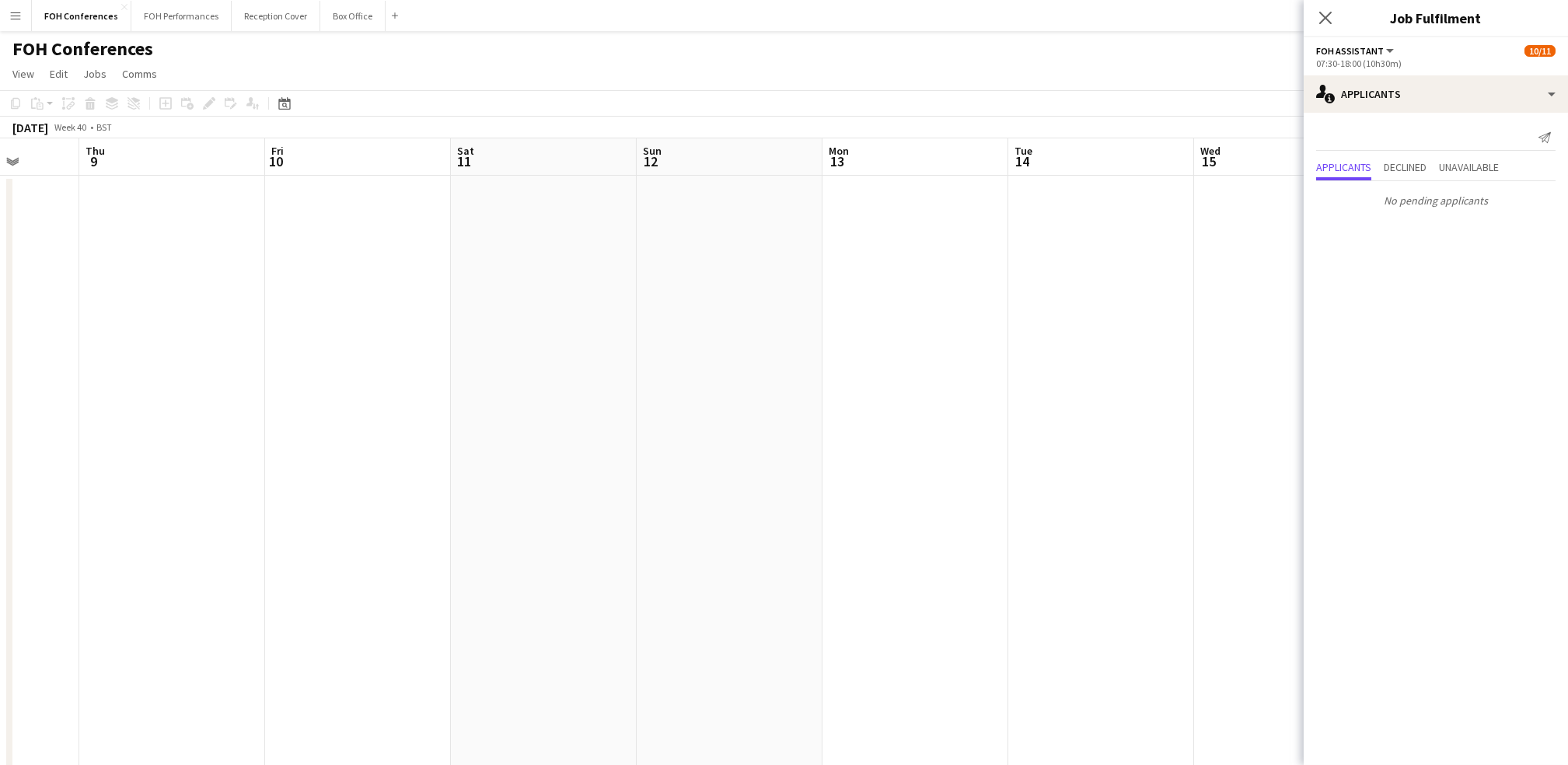
drag, startPoint x: 1204, startPoint y: 169, endPoint x: 622, endPoint y: 161, distance: 582.1
click at [622, 161] on app-calendar-viewport "Sun 5 Mon 6 Tue 7 Wed 8 Thu 9 Fri 10 Sat 11 Sun 12 Mon 13 Tue 14 Wed 15 Thu 16 …" at bounding box center [784, 537] width 1568 height 799
drag, startPoint x: 1205, startPoint y: 165, endPoint x: 823, endPoint y: 165, distance: 382.0
click at [823, 165] on app-calendar-viewport "Tue 7 Wed 8 Thu 9 Fri 10 Sat 11 Sun 12 Mon 13 Tue 14 Wed 15 Thu 16 Fri 17 Sat 1…" at bounding box center [784, 537] width 1568 height 799
